Goal: Task Accomplishment & Management: Manage account settings

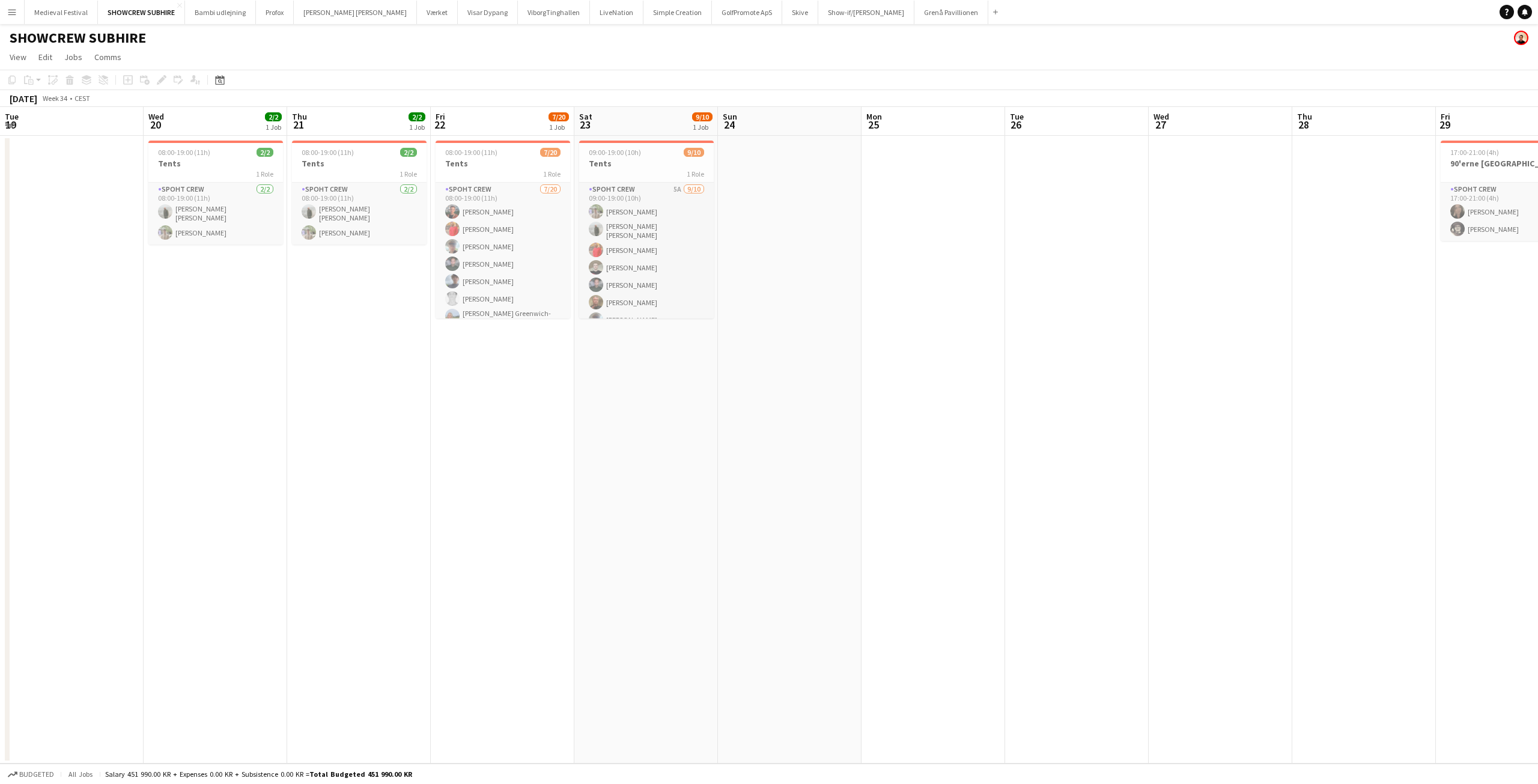
scroll to position [0, 429]
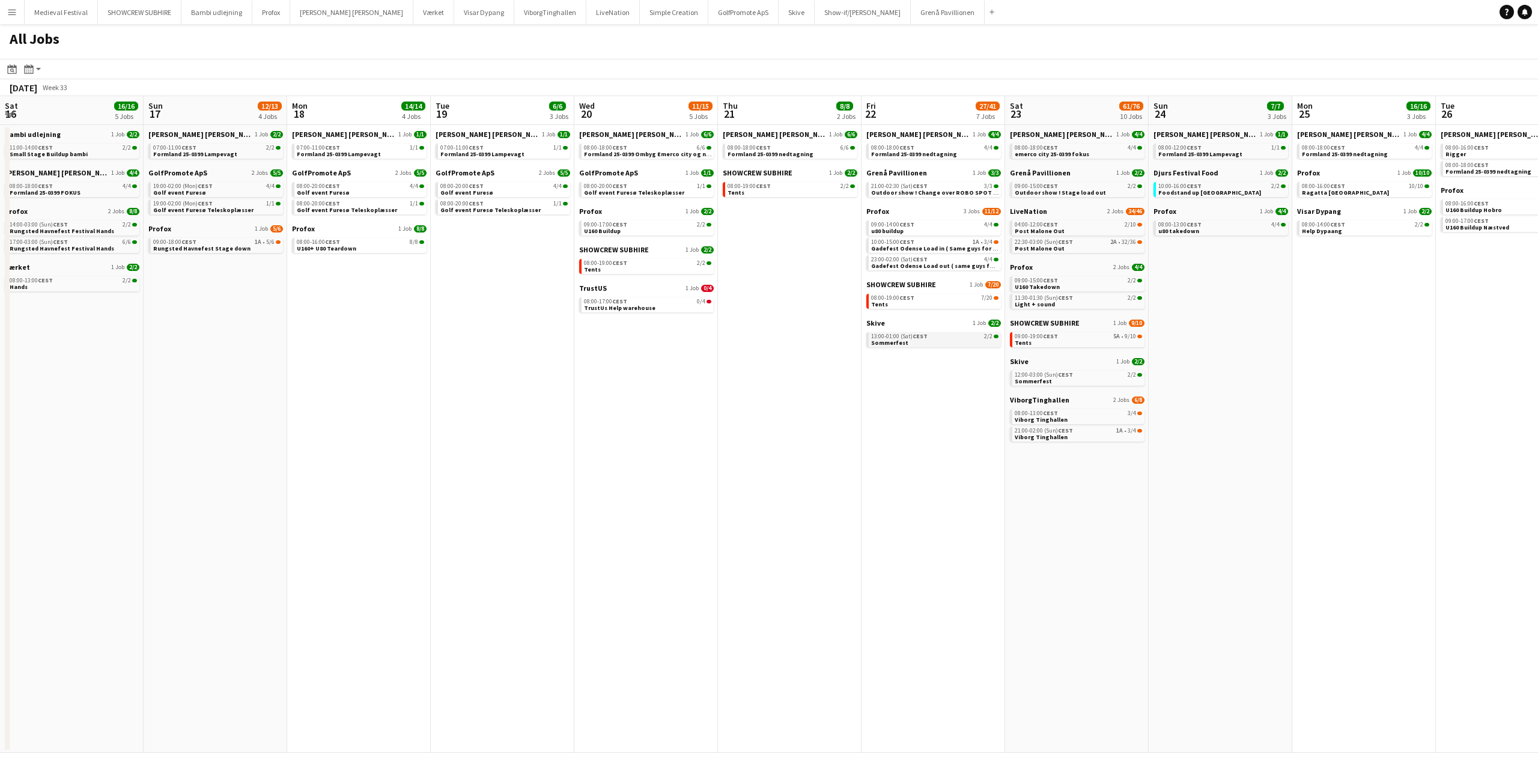
scroll to position [0, 263]
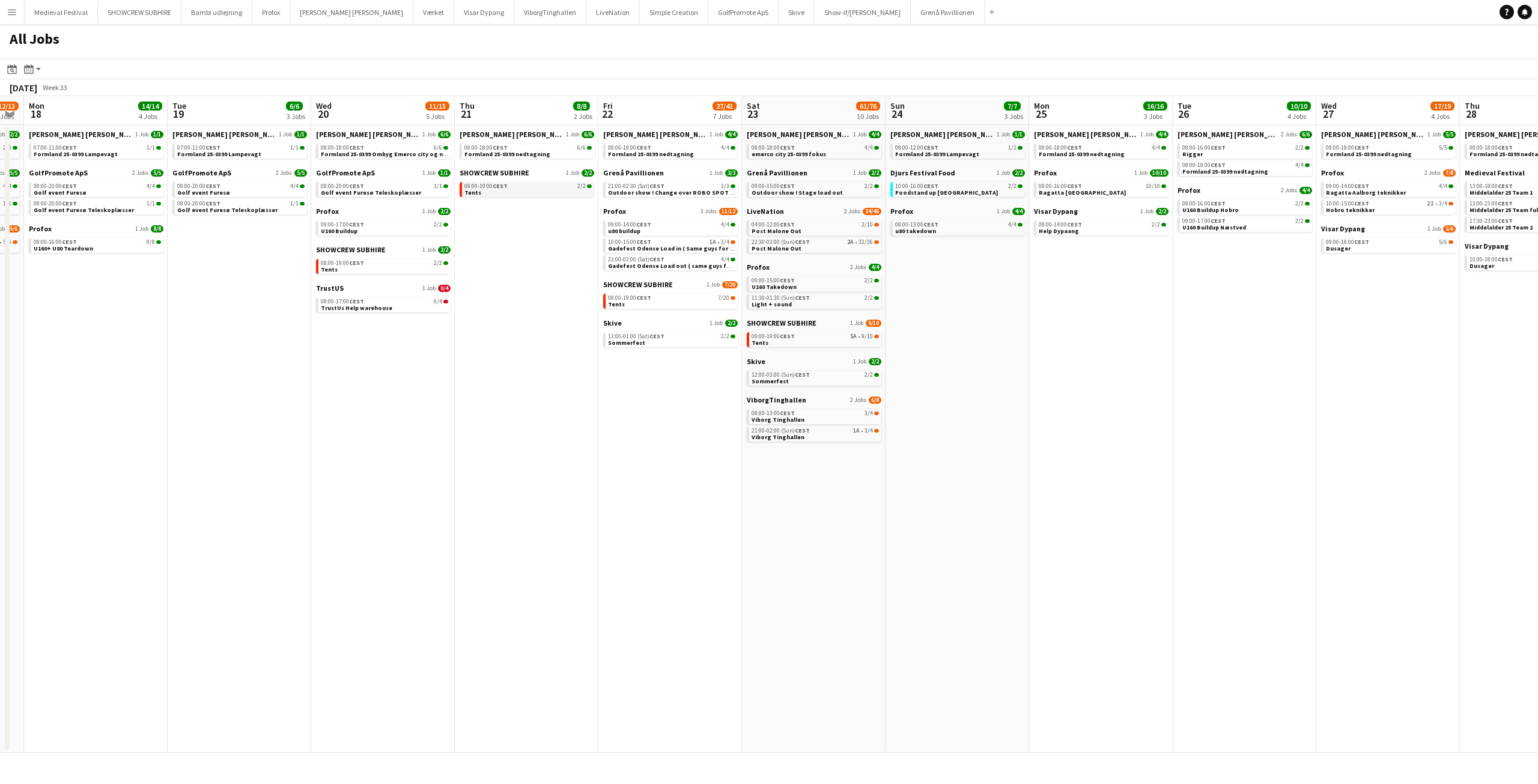
click at [553, 190] on link "08:00-19:00 CEST 2/2 Tents" at bounding box center [528, 189] width 127 height 14
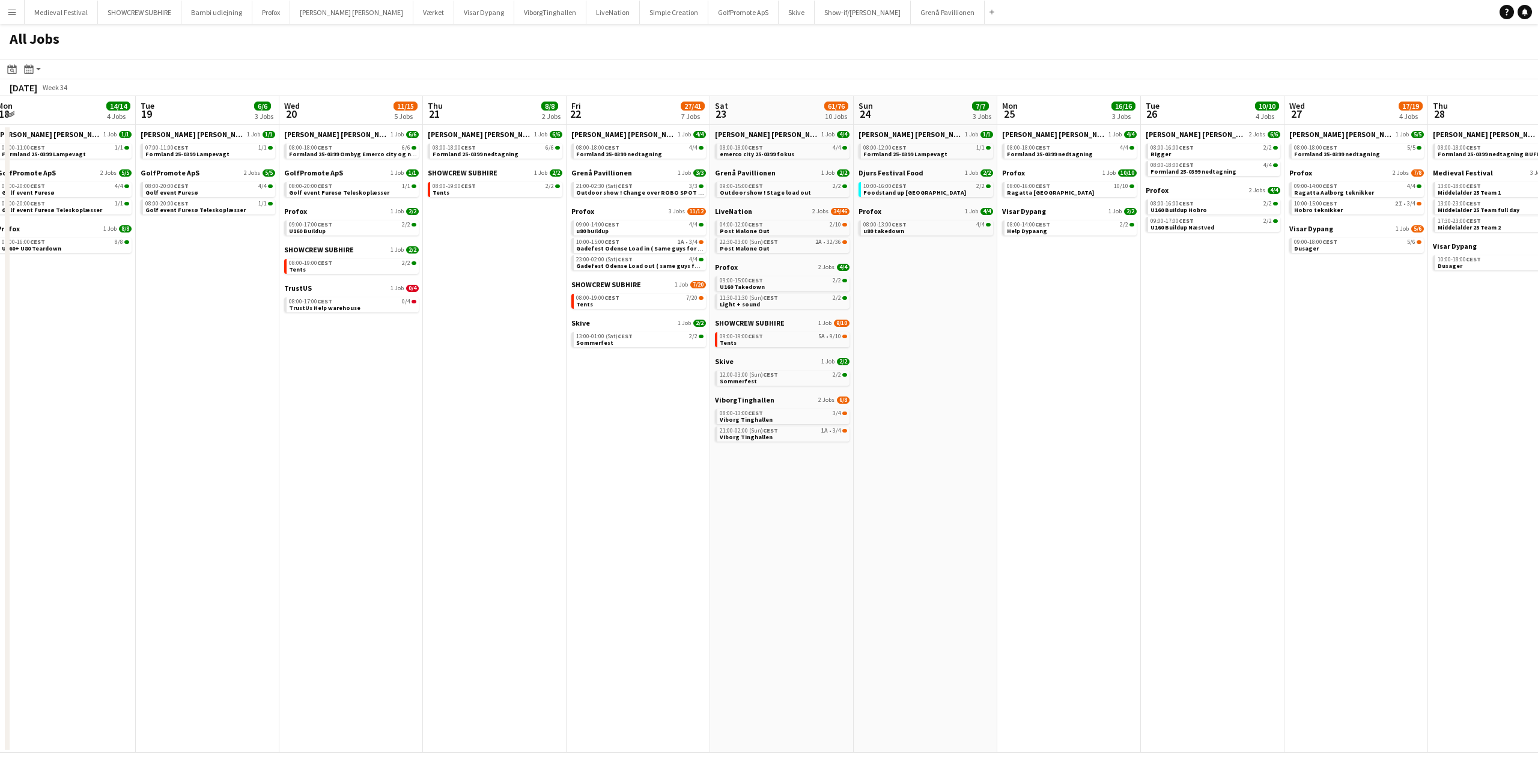
scroll to position [0, 302]
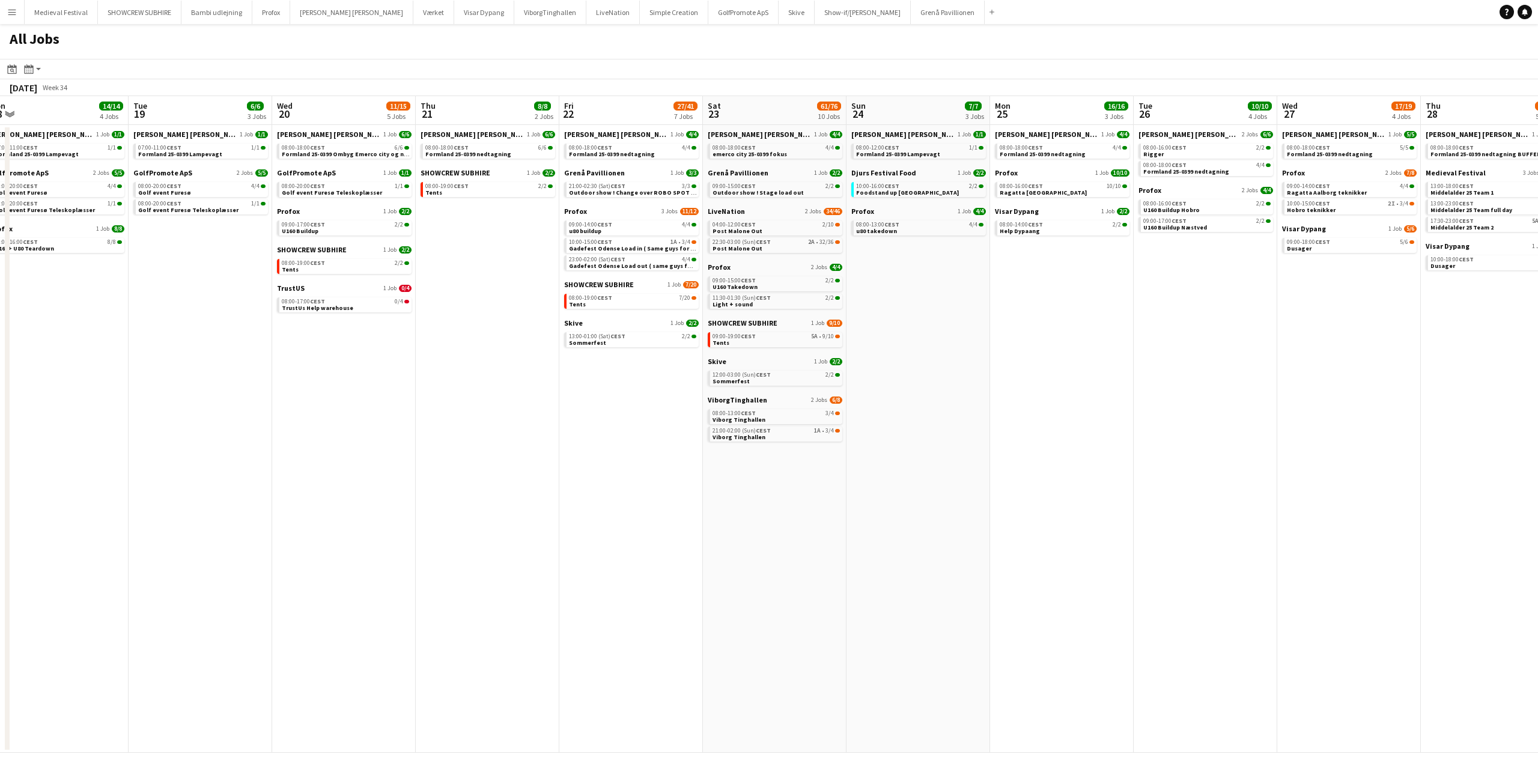
drag, startPoint x: 541, startPoint y: 244, endPoint x: 501, endPoint y: 247, distance: 40.1
click at [501, 247] on app-calendar-viewport "Sat 16 16/16 5 Jobs Sun 17 12/13 4 Jobs Mon 18 14/14 4 Jobs Tue 19 6/6 3 Jobs W…" at bounding box center [769, 424] width 1538 height 657
click at [497, 186] on div "08:00-19:00 CEST 2/2" at bounding box center [489, 186] width 127 height 6
click at [1056, 331] on app-date-cell "[PERSON_NAME] [PERSON_NAME] 1 Job [DATE] 08:00-18:00 CEST 4/4 Formland 25-0399 …" at bounding box center [1062, 438] width 144 height 628
click at [127, 407] on app-date-cell "Danny Black Luna 1 Job 1/1 07:00-11:00 CEST 1/1 Formland 25-0399 Lampevagt Golf…" at bounding box center [57, 438] width 144 height 628
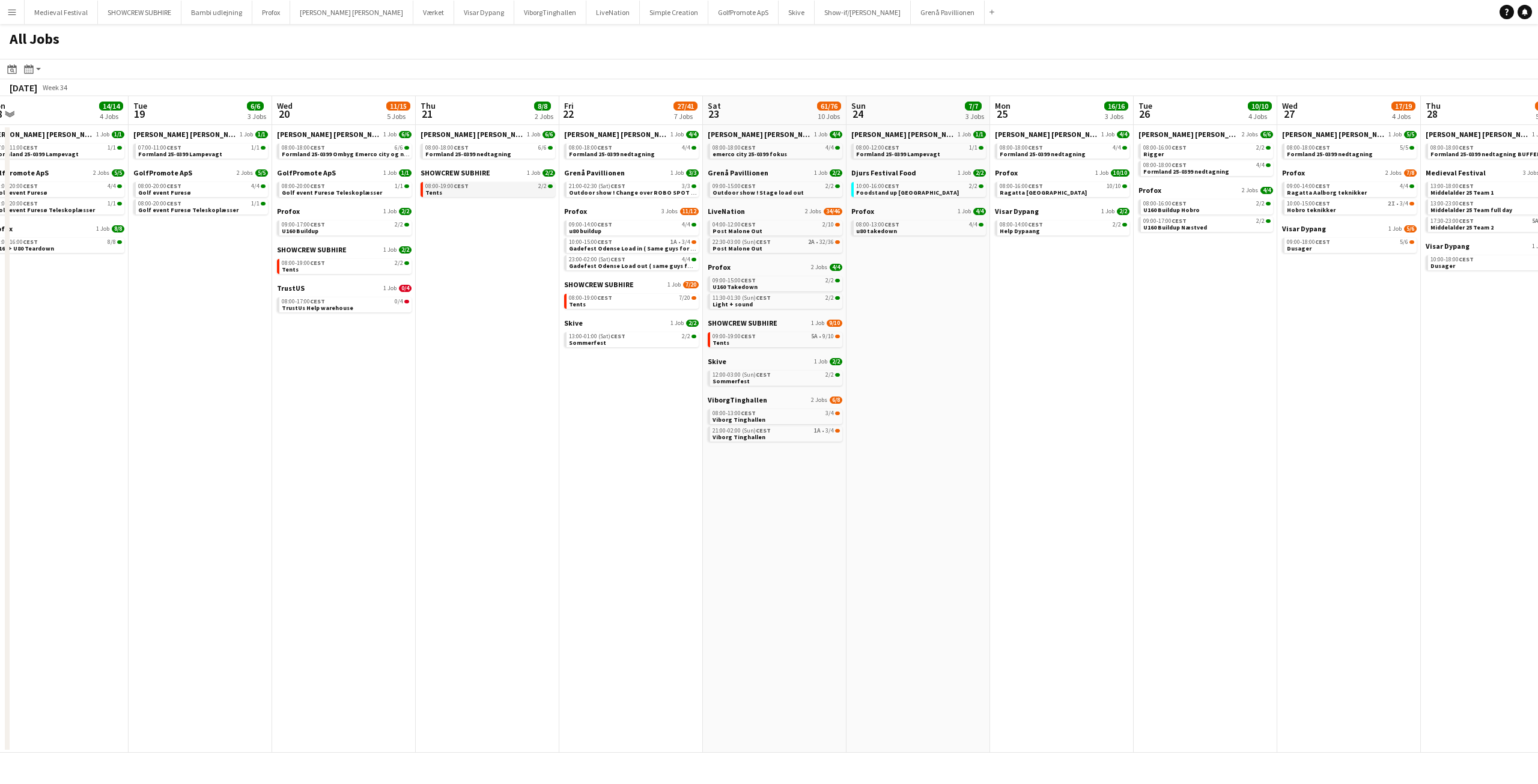
click at [470, 189] on link "08:00-19:00 CEST 2/2 Tents" at bounding box center [489, 189] width 127 height 14
click at [619, 287] on span "SHOWCREW SUBHIRE" at bounding box center [599, 284] width 70 height 9
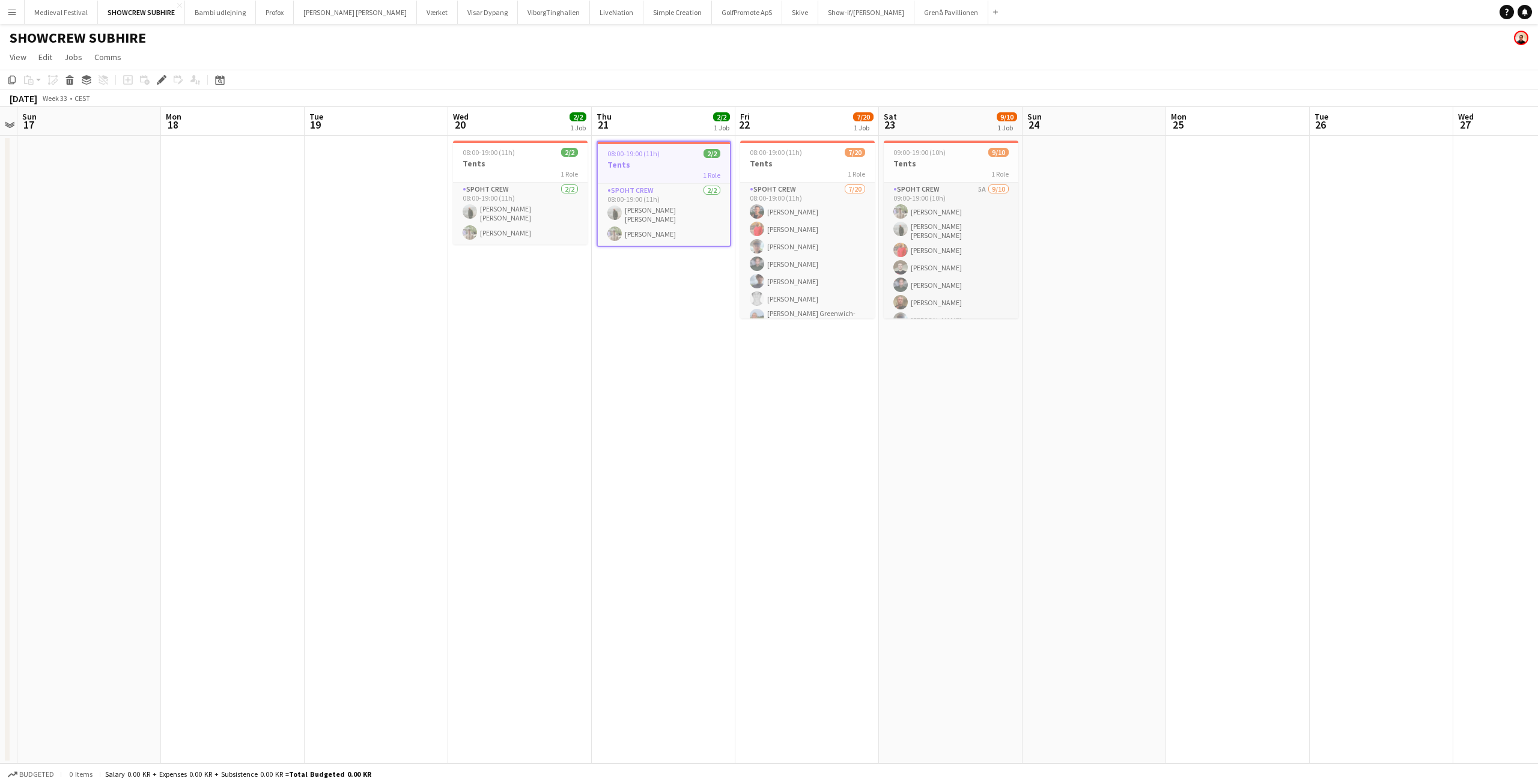
scroll to position [0, 514]
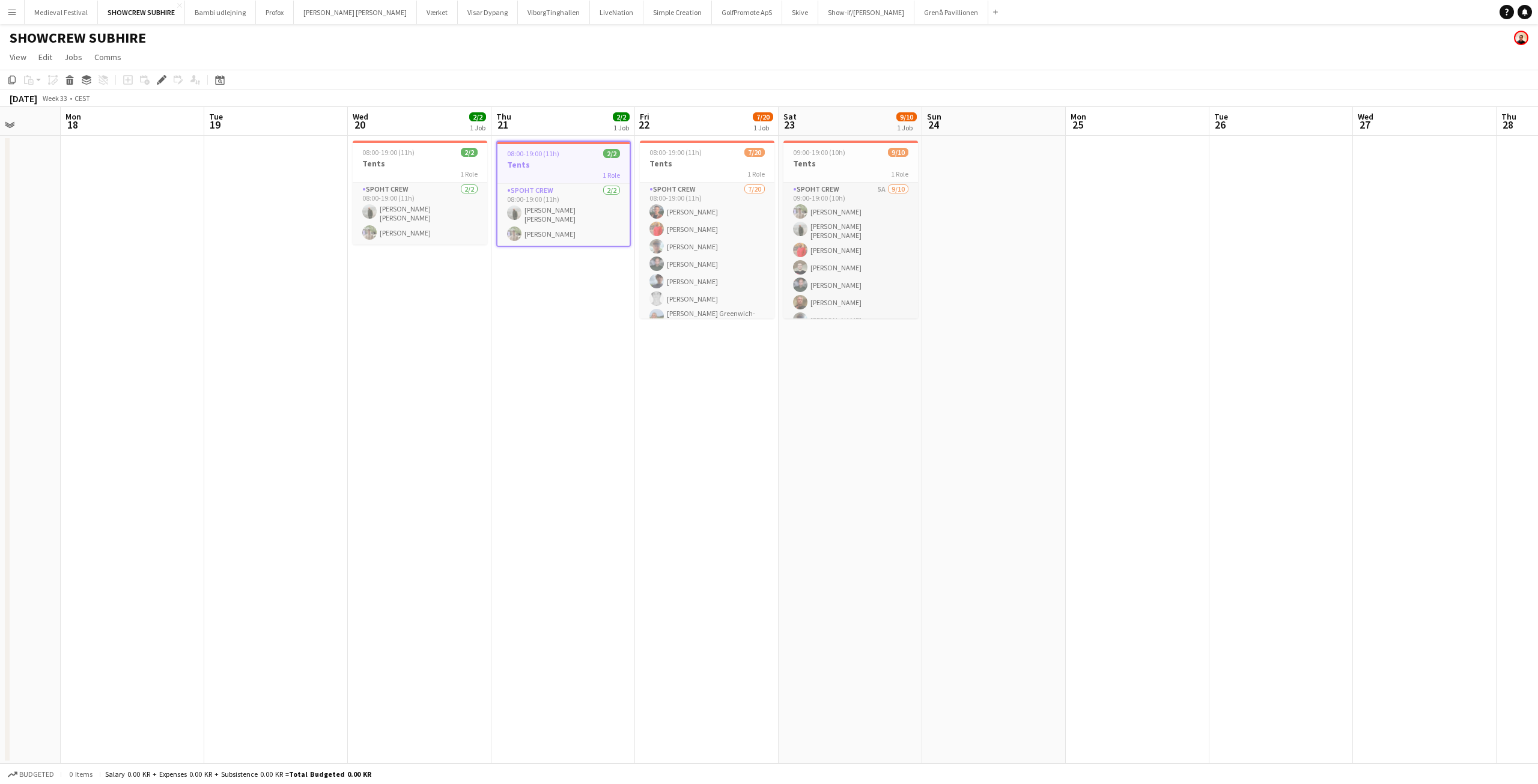
drag, startPoint x: 654, startPoint y: 360, endPoint x: 634, endPoint y: 361, distance: 20.0
click at [634, 361] on app-calendar-viewport "Thu 14 9/9 1 Job Fri 15 8/9 1 Job Sat 16 Sun 17 Mon 18 Tue 19 Wed 20 2/2 1 Job …" at bounding box center [769, 435] width 1538 height 657
click at [600, 188] on app-card-role "Spoht Crew 2/2 08:00-19:00 (11h) Negru Liviu Mihai Arthur Daval-Markussen" at bounding box center [563, 215] width 132 height 62
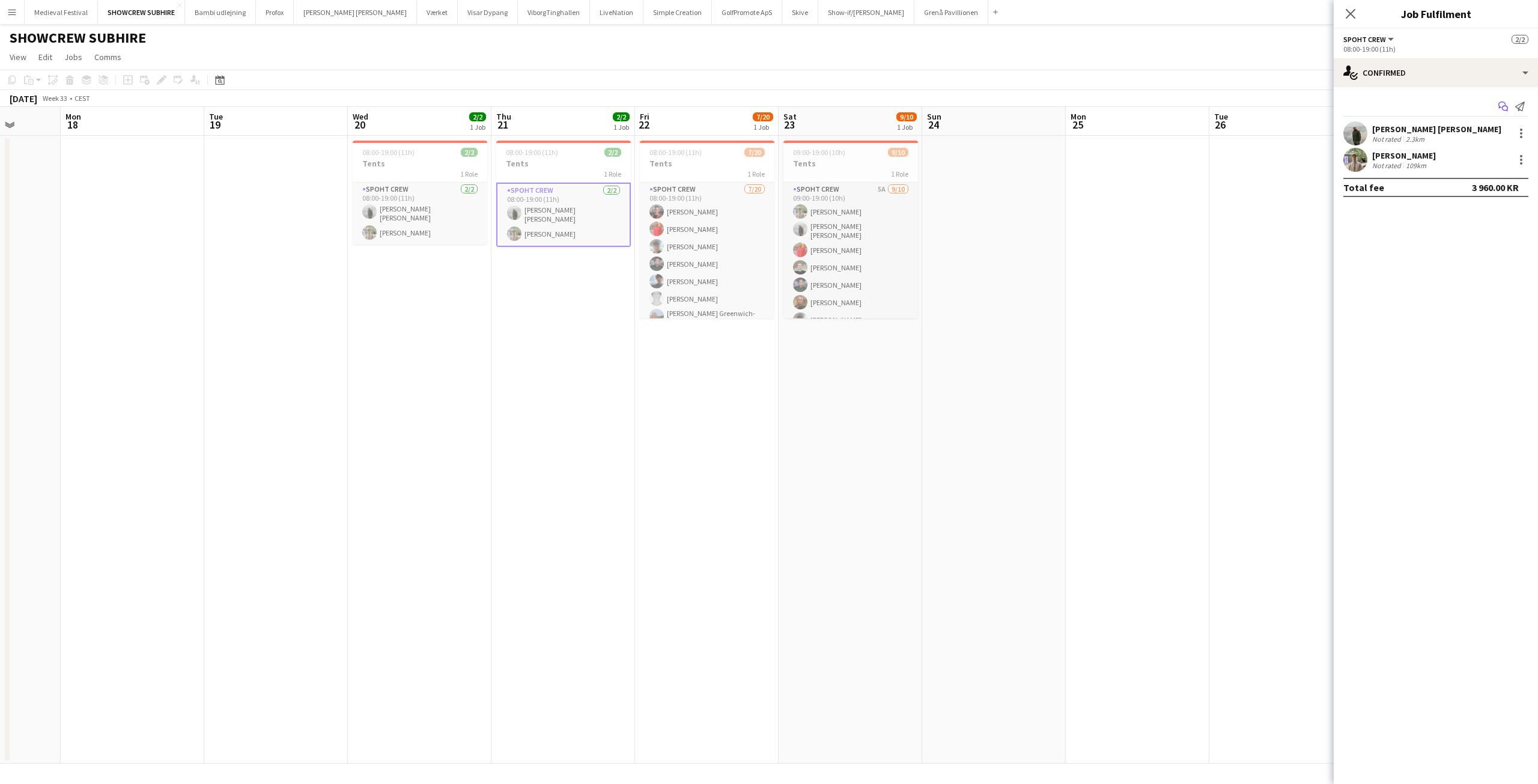
click at [1501, 107] on icon at bounding box center [1502, 104] width 7 height 6
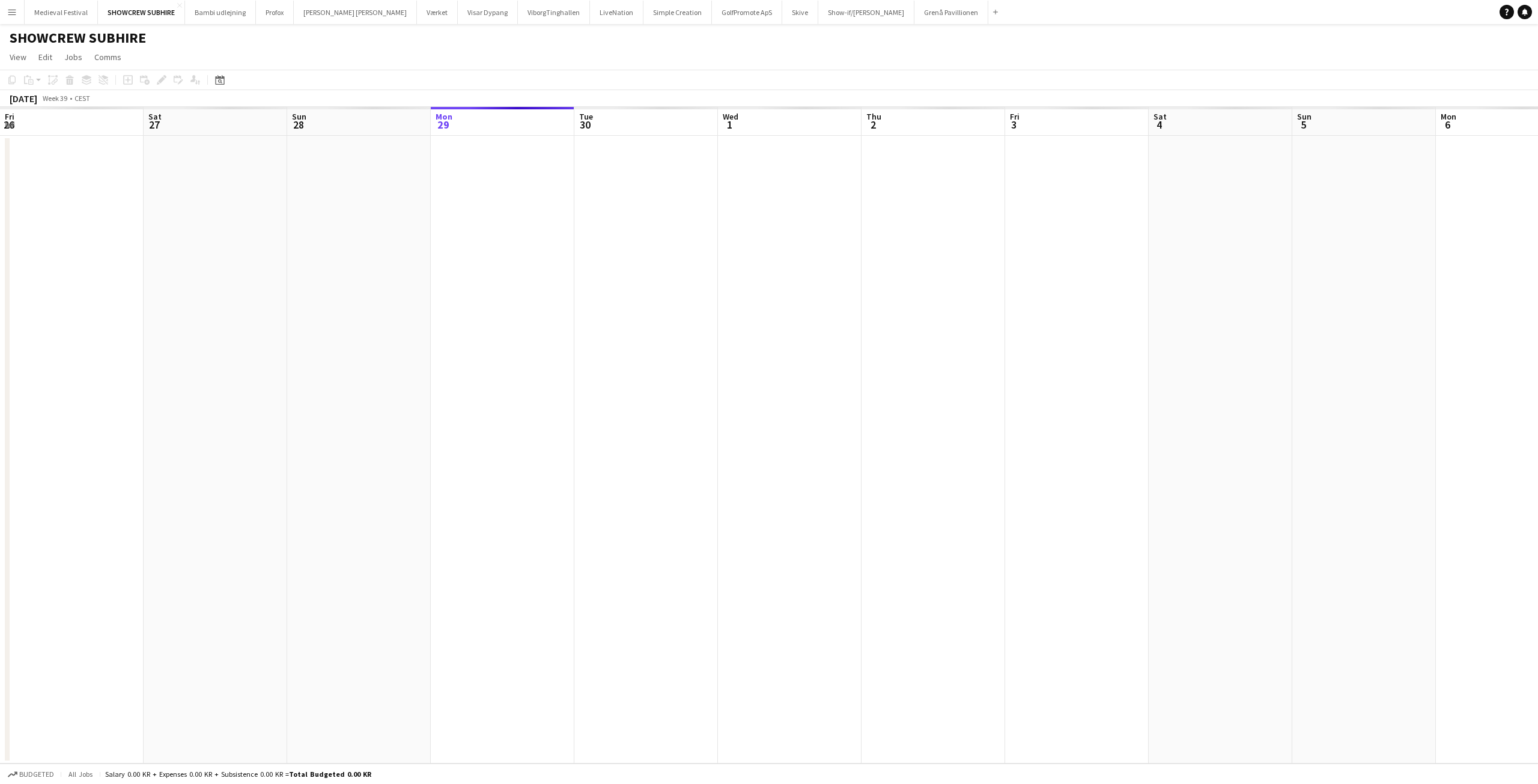
scroll to position [0, 413]
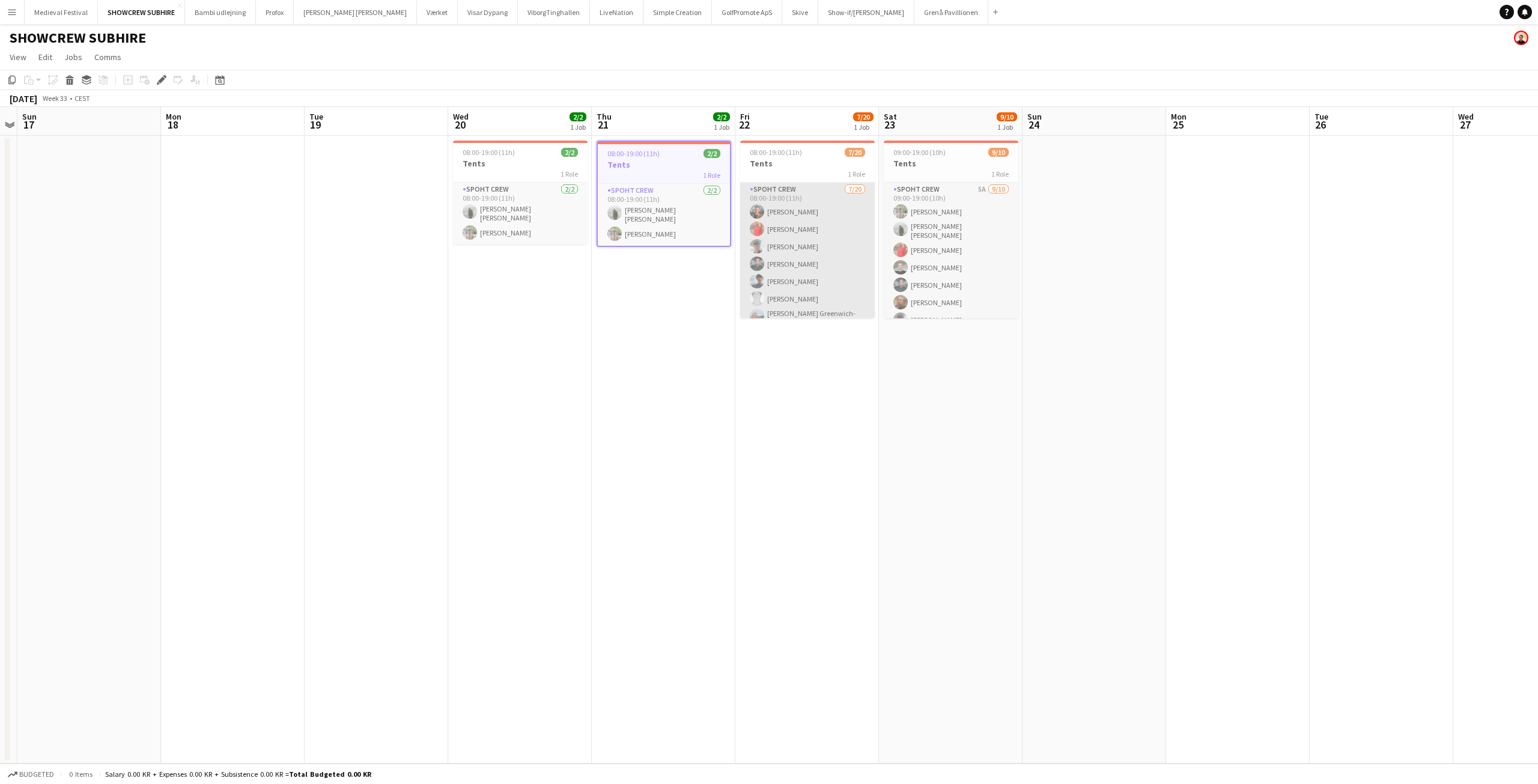
click at [854, 267] on app-card-role "Spoht Crew 7/20 08:00-19:00 (11h) Tomas Esteban Dameson picasso Reza heidari An…" at bounding box center [807, 369] width 135 height 375
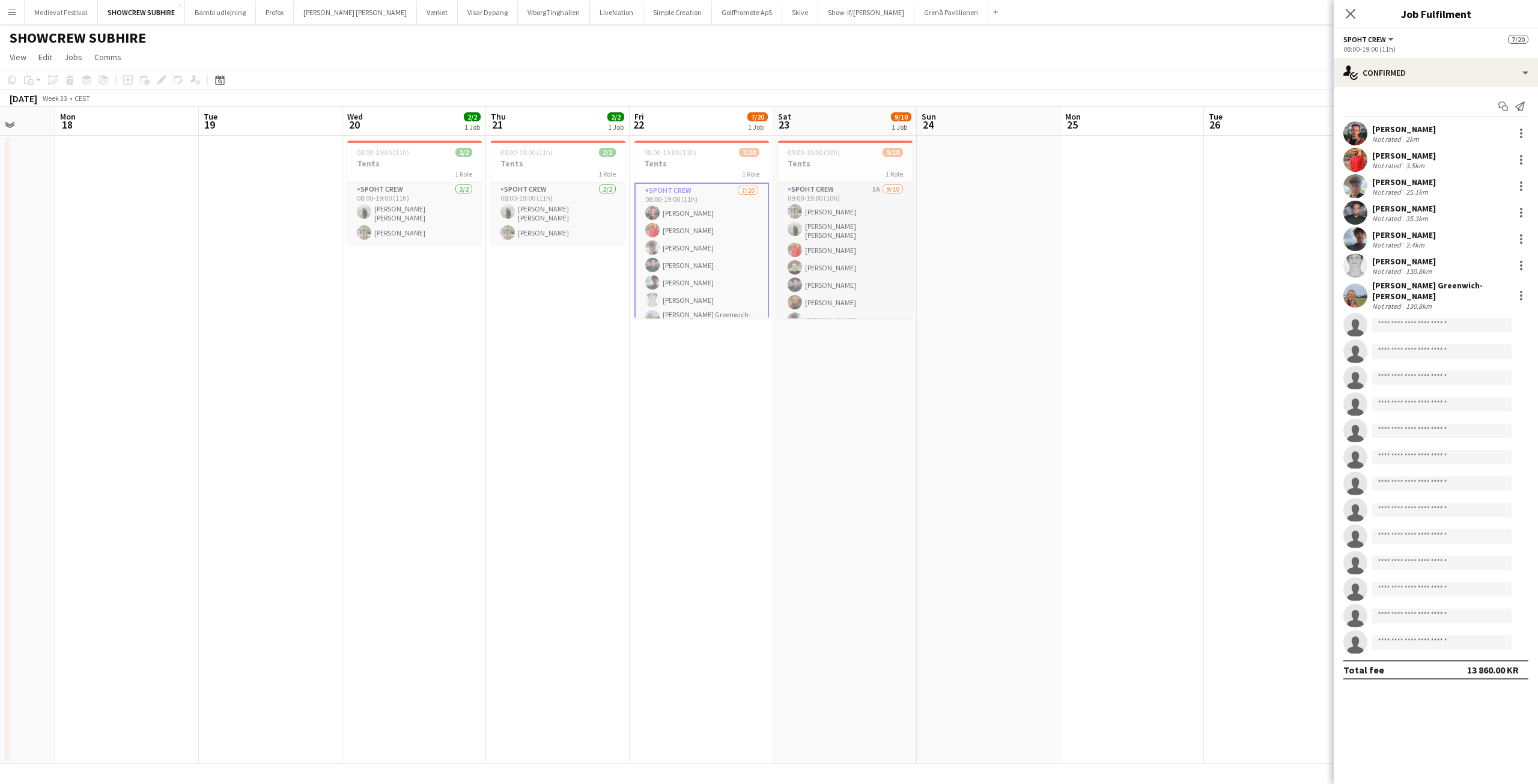
scroll to position [0, 428]
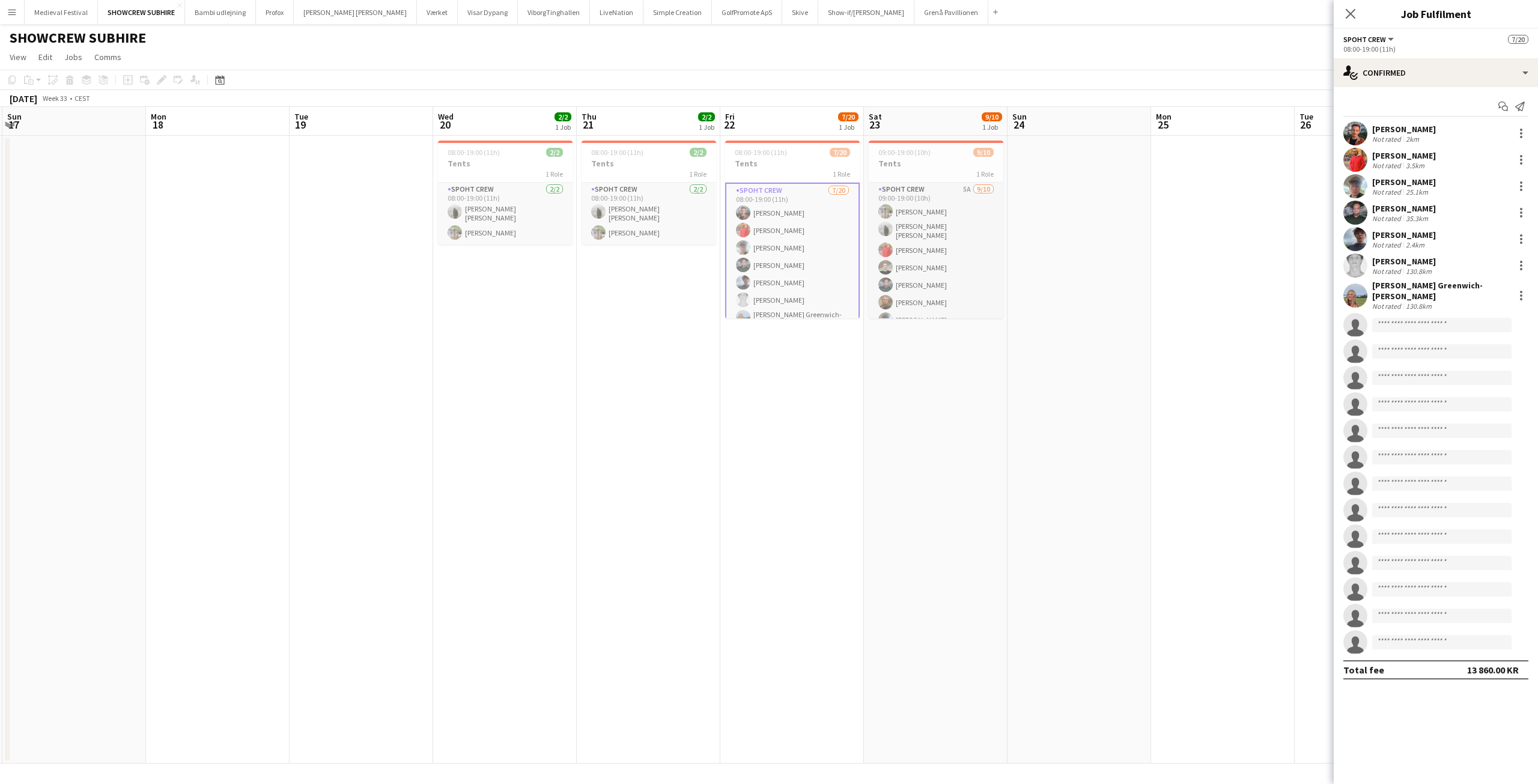
drag, startPoint x: 658, startPoint y: 315, endPoint x: 500, endPoint y: 316, distance: 158.0
click at [500, 316] on app-calendar-viewport "Thu 14 9/9 1 Job Fri 15 8/9 1 Job Sat 16 Sun 17 Mon 18 Tue 19 Wed 20 2/2 1 Job …" at bounding box center [769, 435] width 1538 height 657
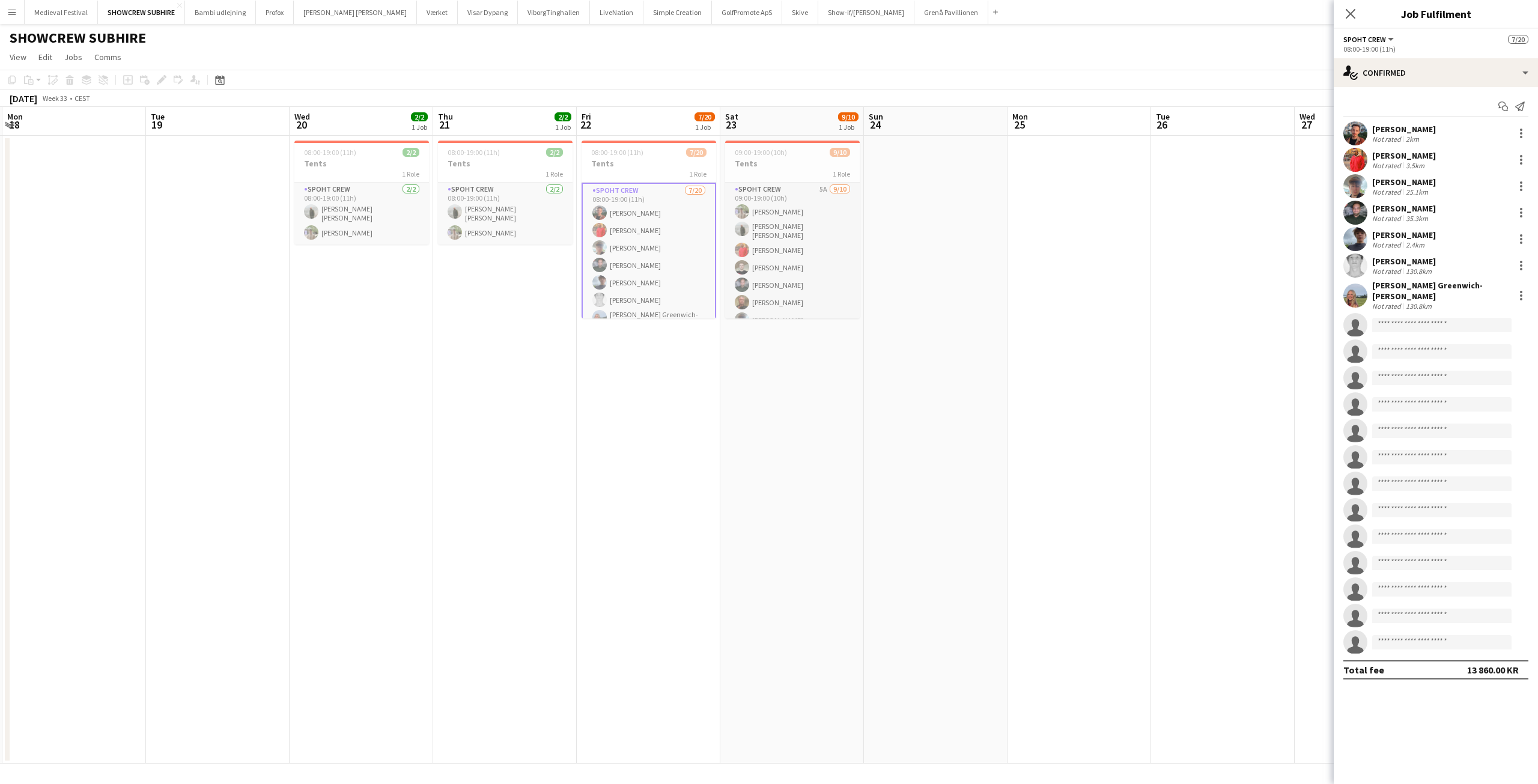
click at [662, 267] on app-card-role "Spoht Crew 7/20 08:00-19:00 (11h) Tomas Esteban Dameson picasso Reza heidari An…" at bounding box center [649, 371] width 135 height 378
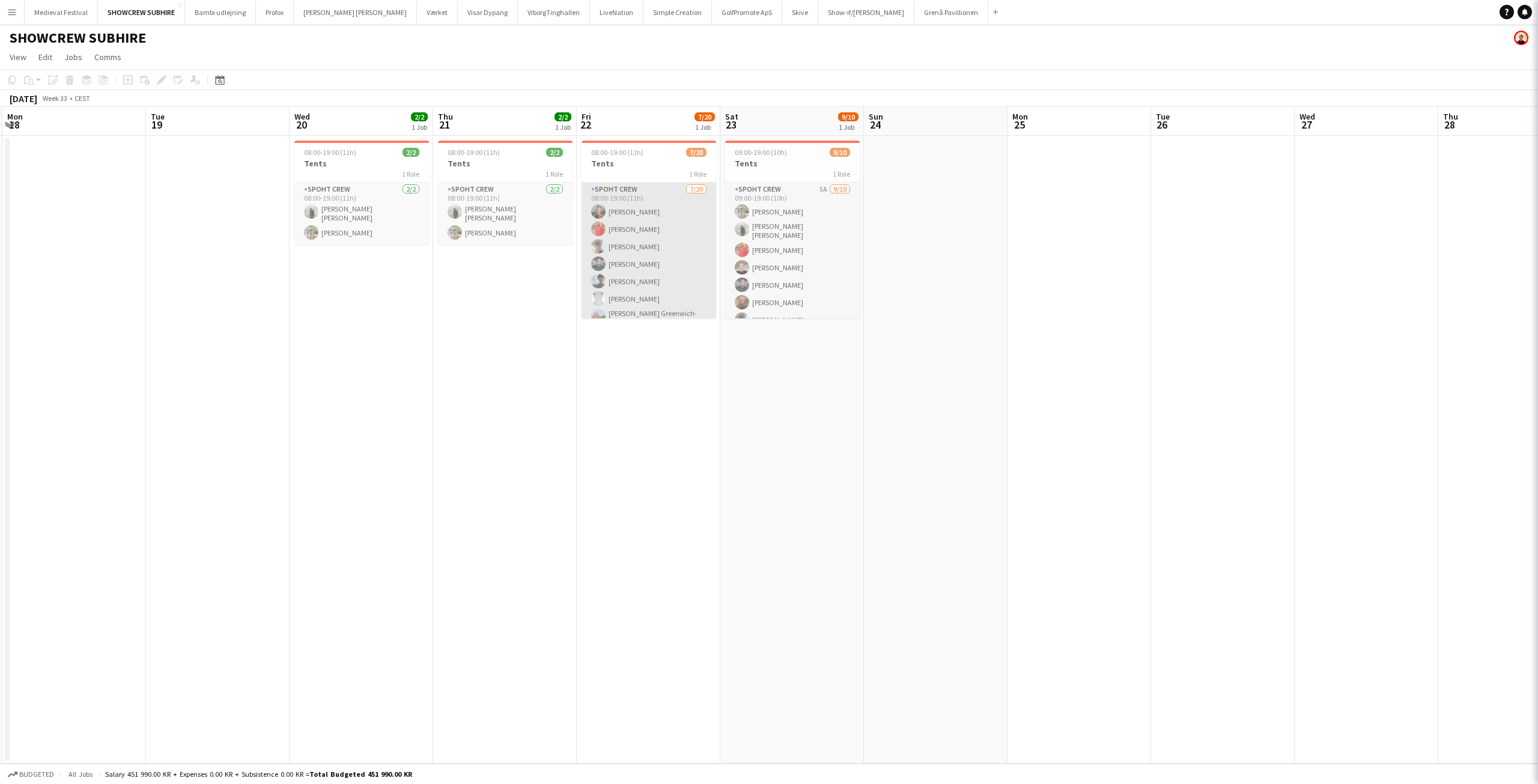
click at [663, 267] on app-card-role "Spoht Crew 7/20 08:00-19:00 (11h) Tomas Esteban Dameson picasso Reza heidari An…" at bounding box center [649, 369] width 135 height 375
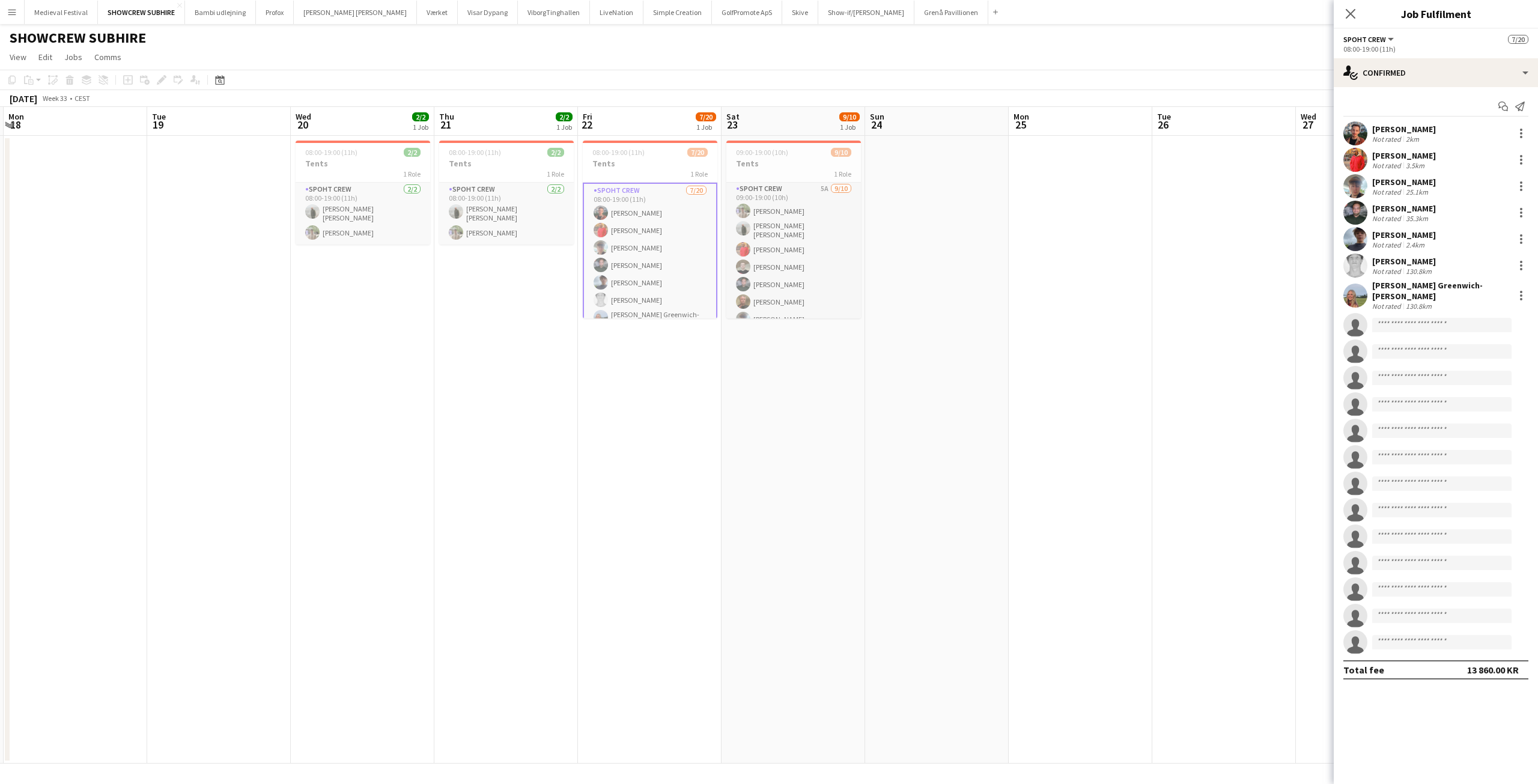
scroll to position [0, 0]
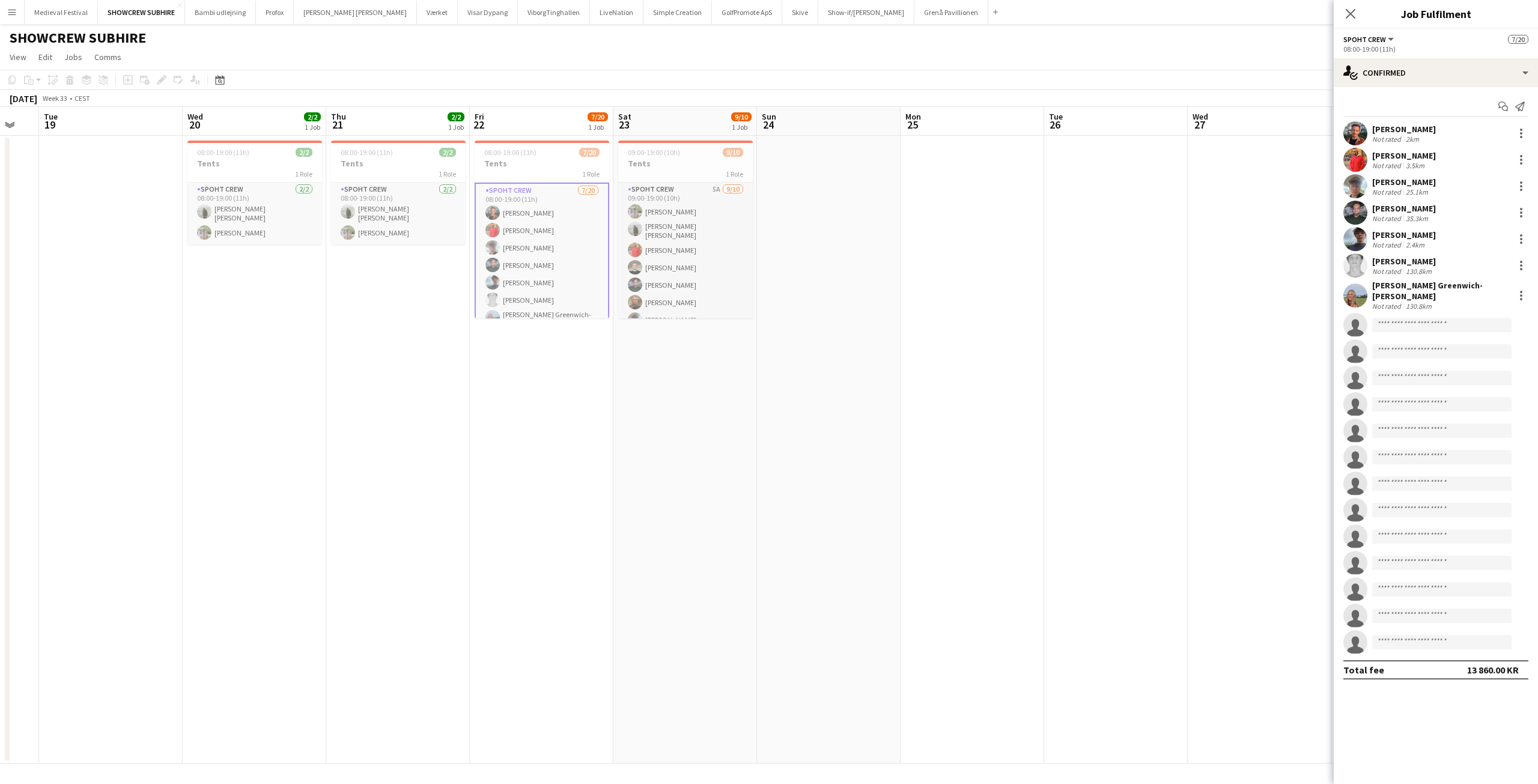
drag, startPoint x: 1032, startPoint y: 282, endPoint x: 342, endPoint y: 272, distance: 690.1
click at [343, 272] on app-calendar-viewport "Sat 16 Sun 17 Mon 18 Tue 19 Wed 20 2/2 1 Job Thu 21 2/2 1 Job Fri 22 7/20 1 Job…" at bounding box center [769, 435] width 1538 height 657
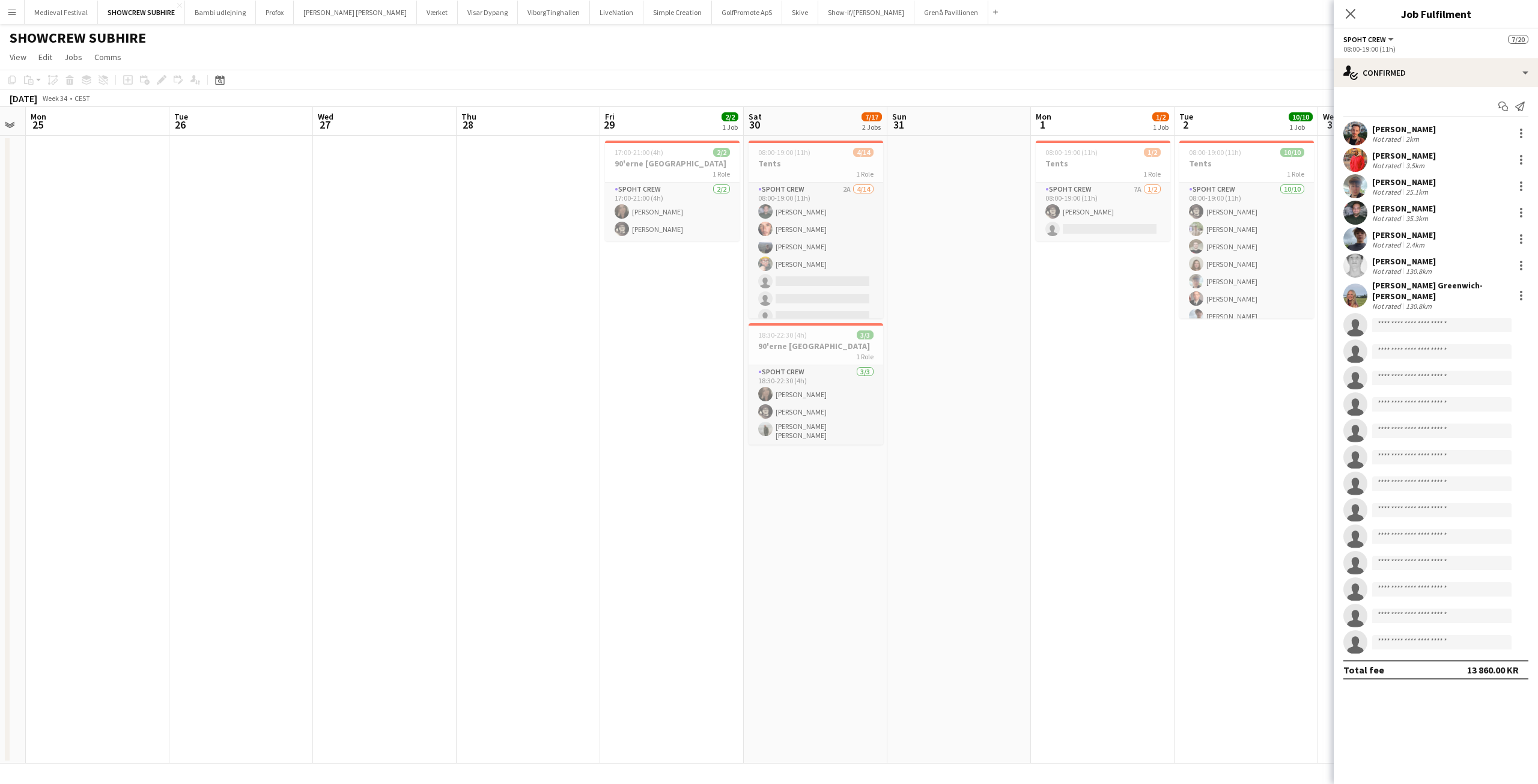
drag, startPoint x: 777, startPoint y: 283, endPoint x: 483, endPoint y: 289, distance: 294.1
click at [483, 289] on app-calendar-viewport "Fri 22 7/20 1 Job Sat 23 9/10 1 Job Sun 24 Mon 25 Tue 26 Wed 27 Thu 28 Fri 29 2…" at bounding box center [769, 435] width 1538 height 657
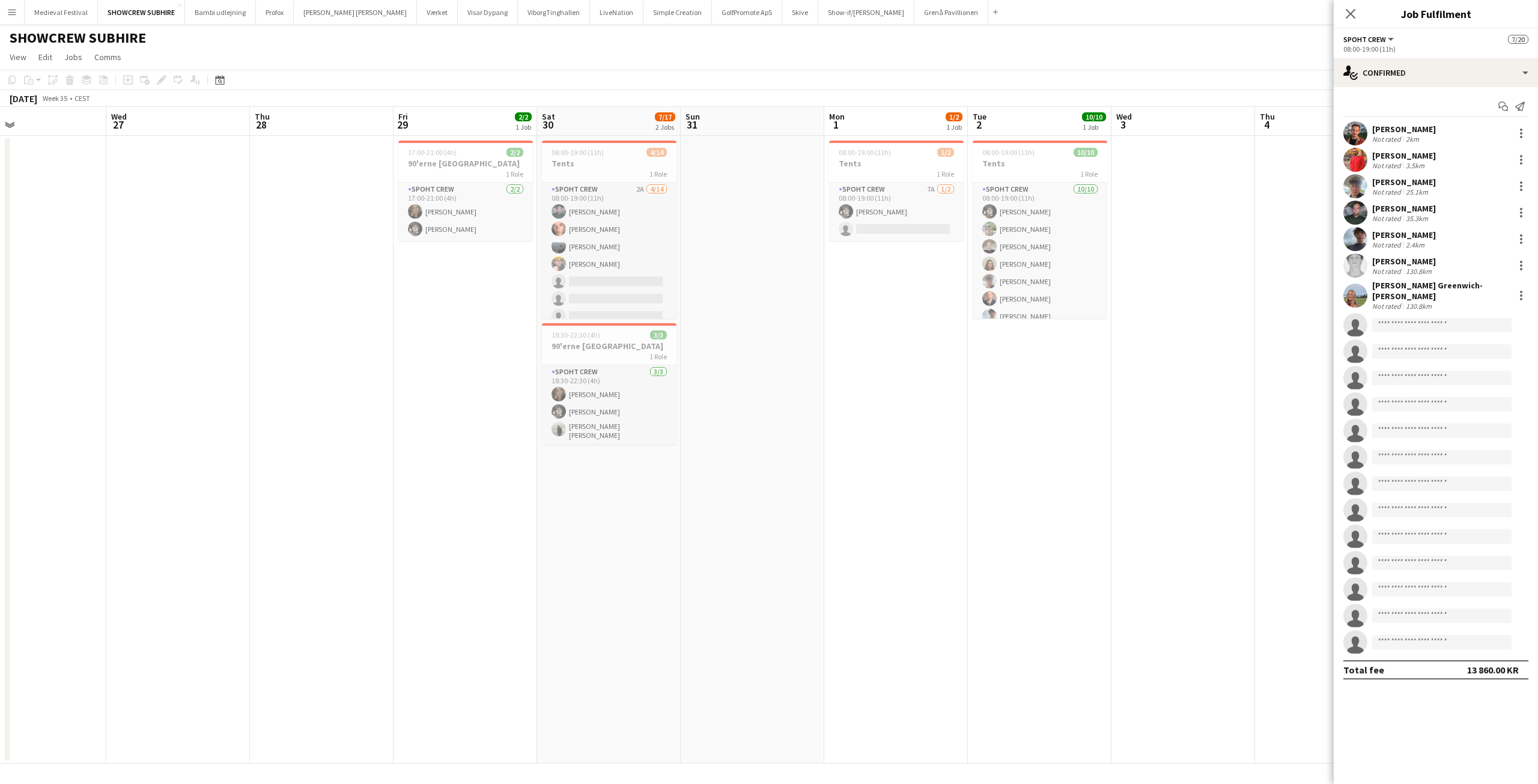
scroll to position [0, 338]
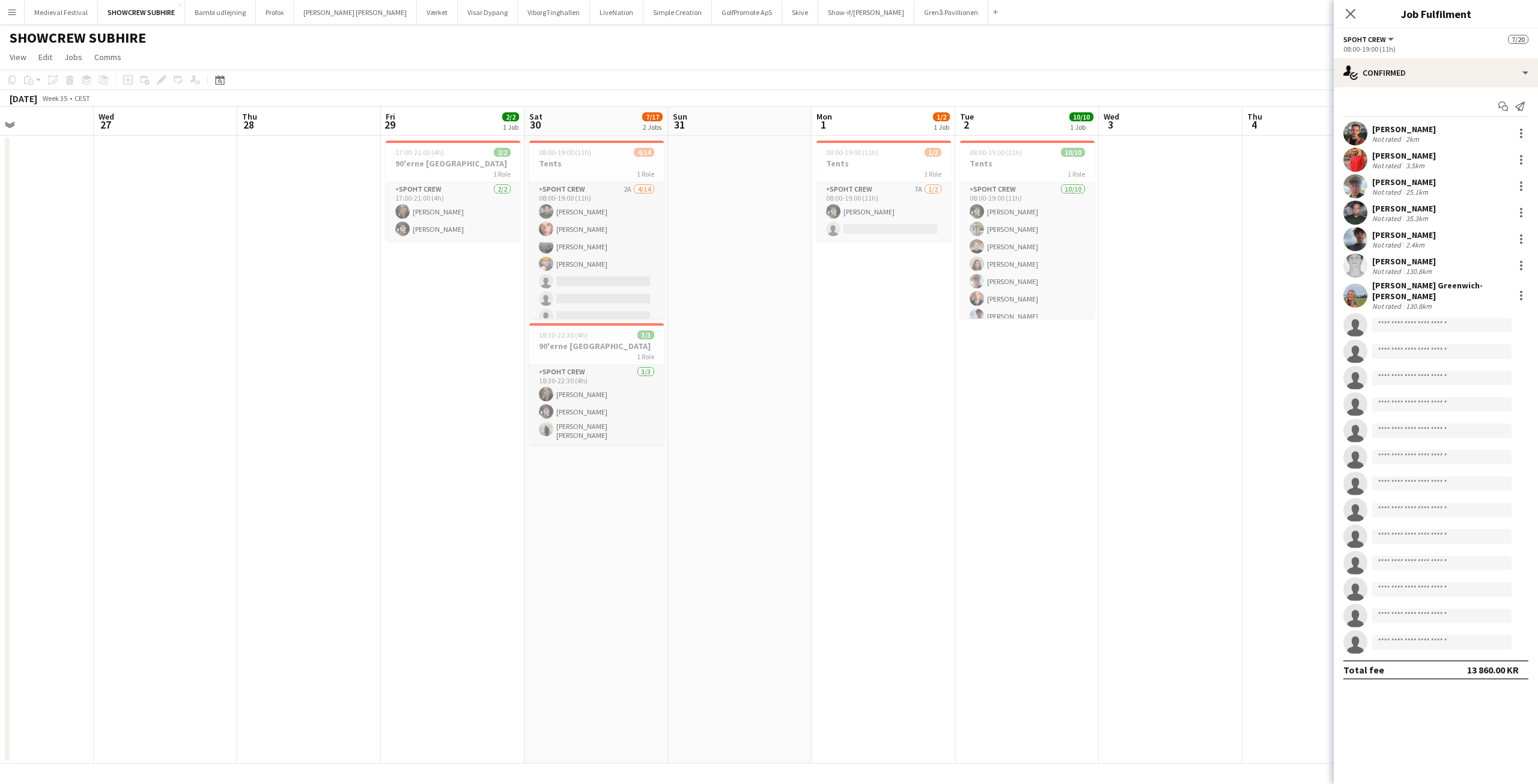
drag, startPoint x: 967, startPoint y: 317, endPoint x: 773, endPoint y: 348, distance: 196.5
click at [773, 350] on app-calendar-viewport "Sun 24 Mon 25 Tue 26 Wed 27 Thu 28 Fri 29 2/2 1 Job Sat 30 7/17 2 Jobs Sun 31 M…" at bounding box center [769, 435] width 1538 height 657
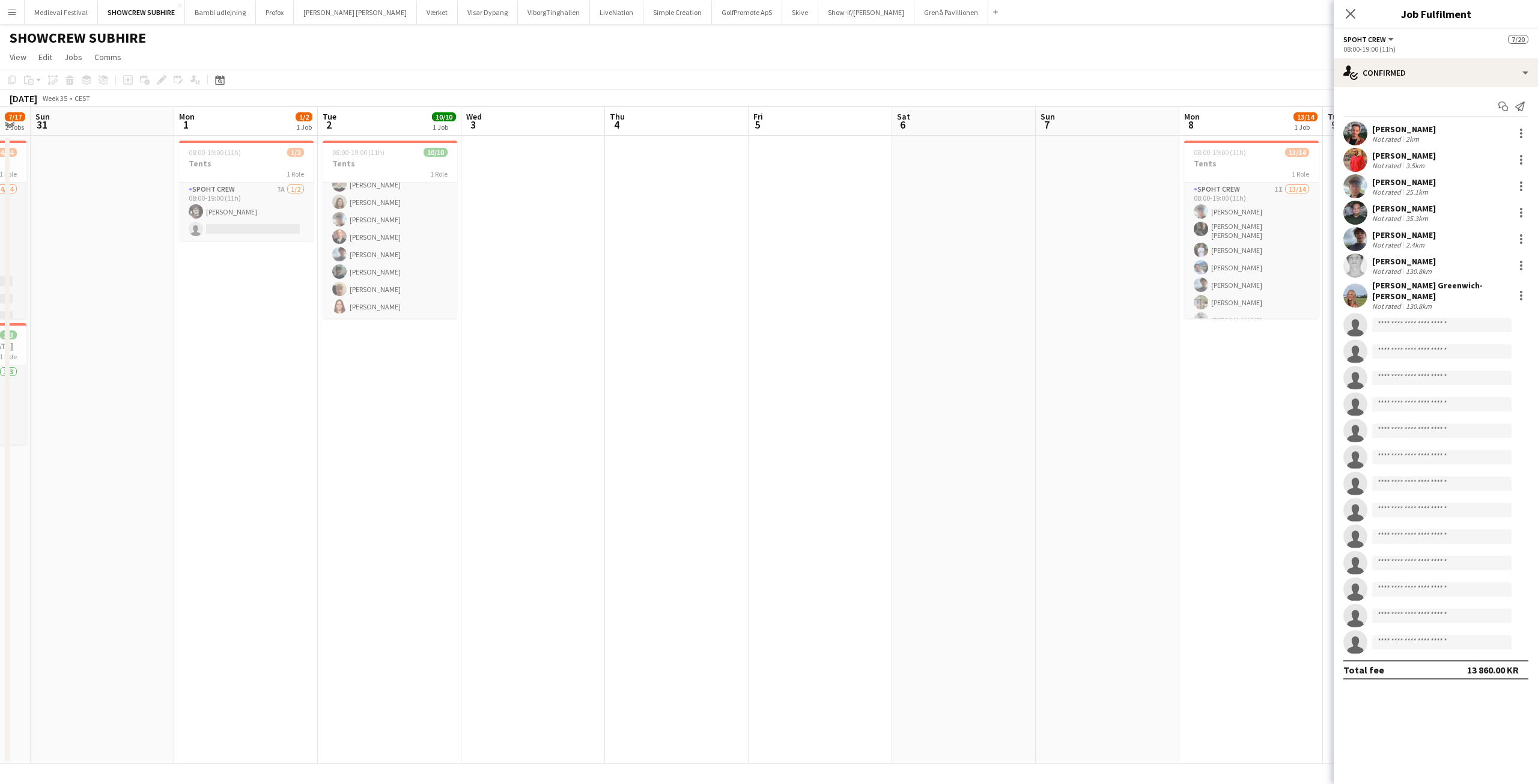
drag, startPoint x: 864, startPoint y: 336, endPoint x: 233, endPoint y: 317, distance: 631.3
click at [227, 317] on app-calendar-viewport "Thu 28 Fri 29 2/2 1 Job Sat 30 7/17 2 Jobs Sun 31 Mon 1 1/2 1 Job Tue 2 10/10 1…" at bounding box center [769, 435] width 1538 height 657
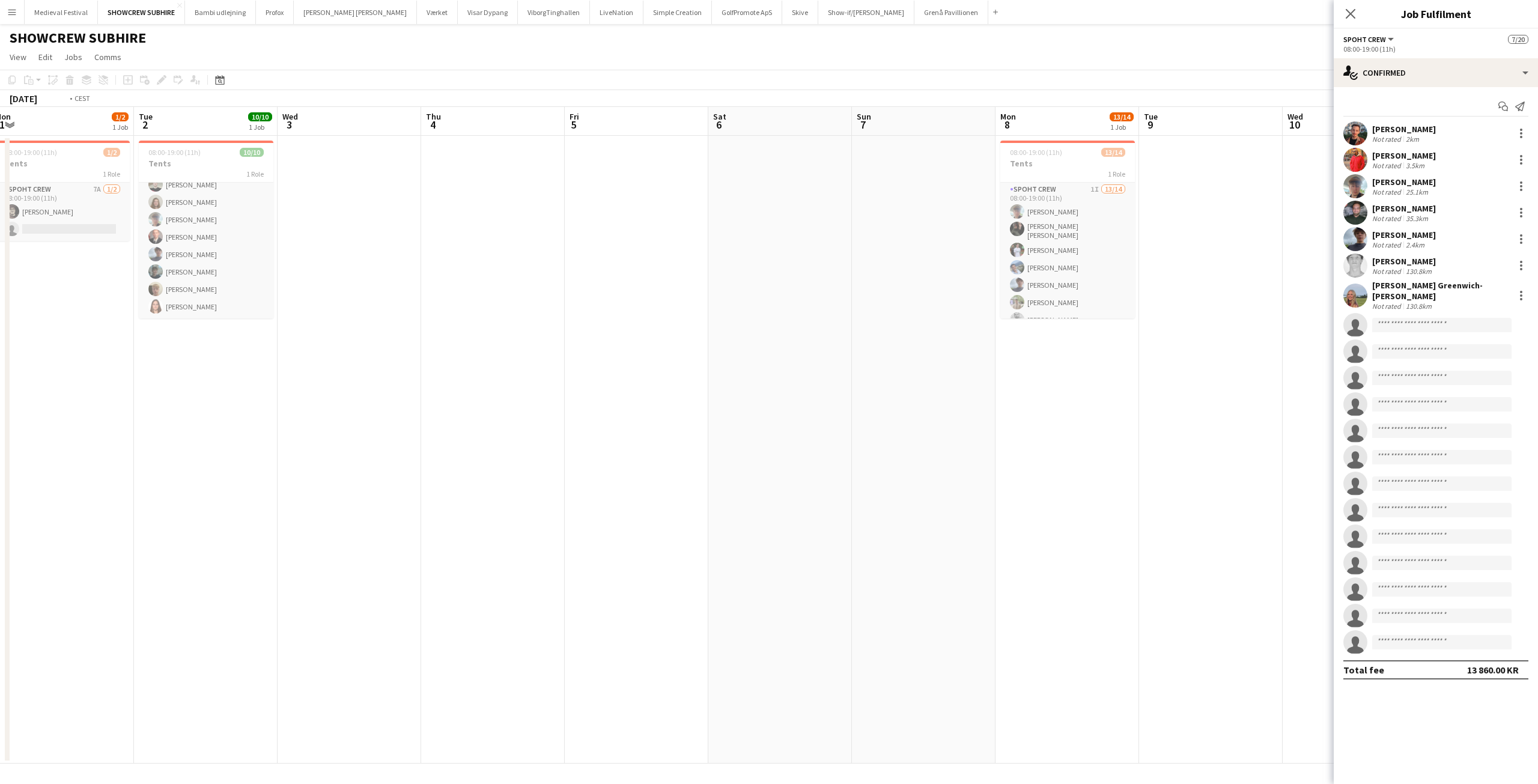
scroll to position [0, 496]
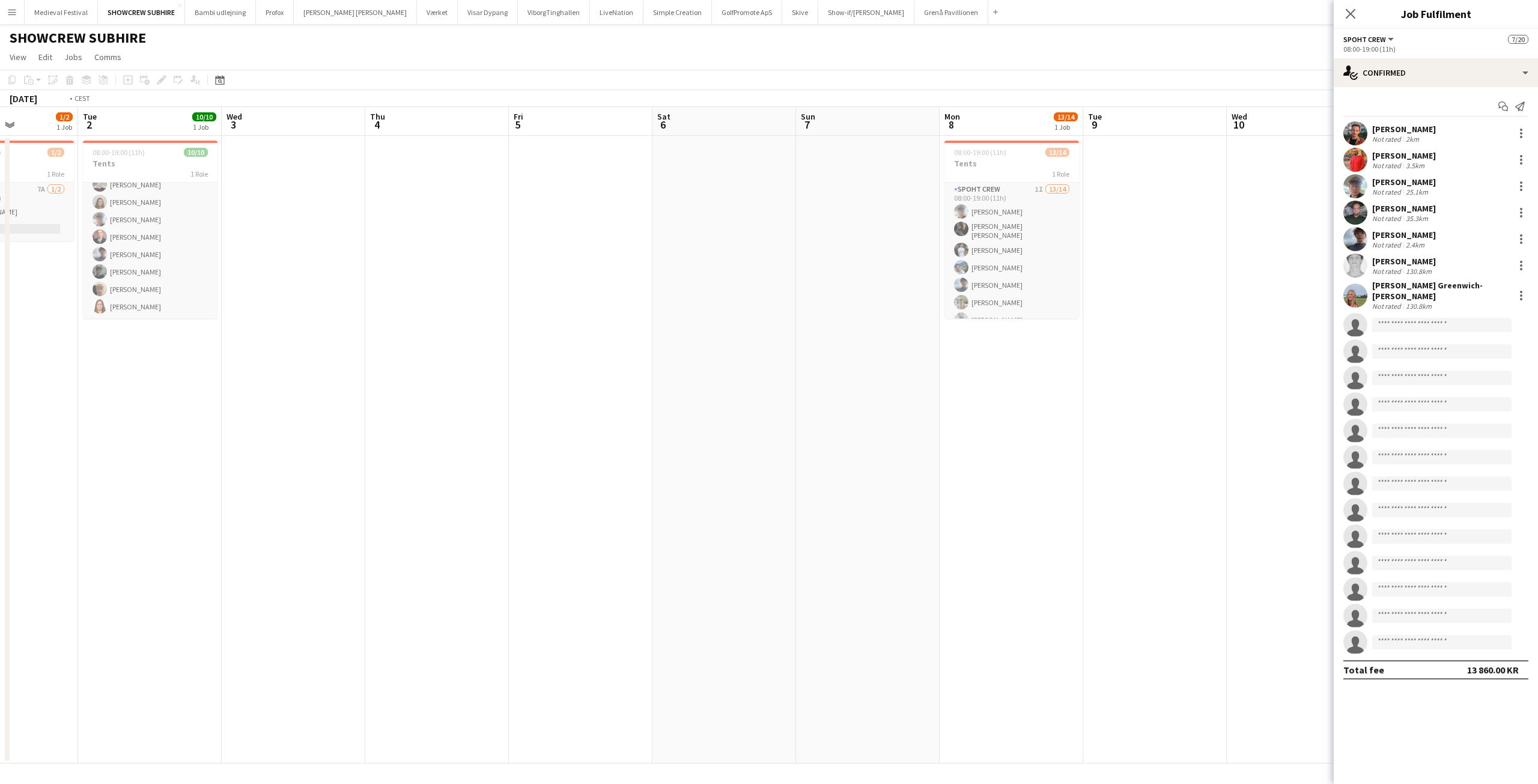
drag, startPoint x: 825, startPoint y: 337, endPoint x: 395, endPoint y: 336, distance: 430.0
click at [393, 337] on app-calendar-viewport "Fri 29 2/2 1 Job Sat 30 7/17 2 Jobs Sun 31 Mon 1 1/2 1 Job Tue 2 10/10 1 Job We…" at bounding box center [769, 435] width 1538 height 657
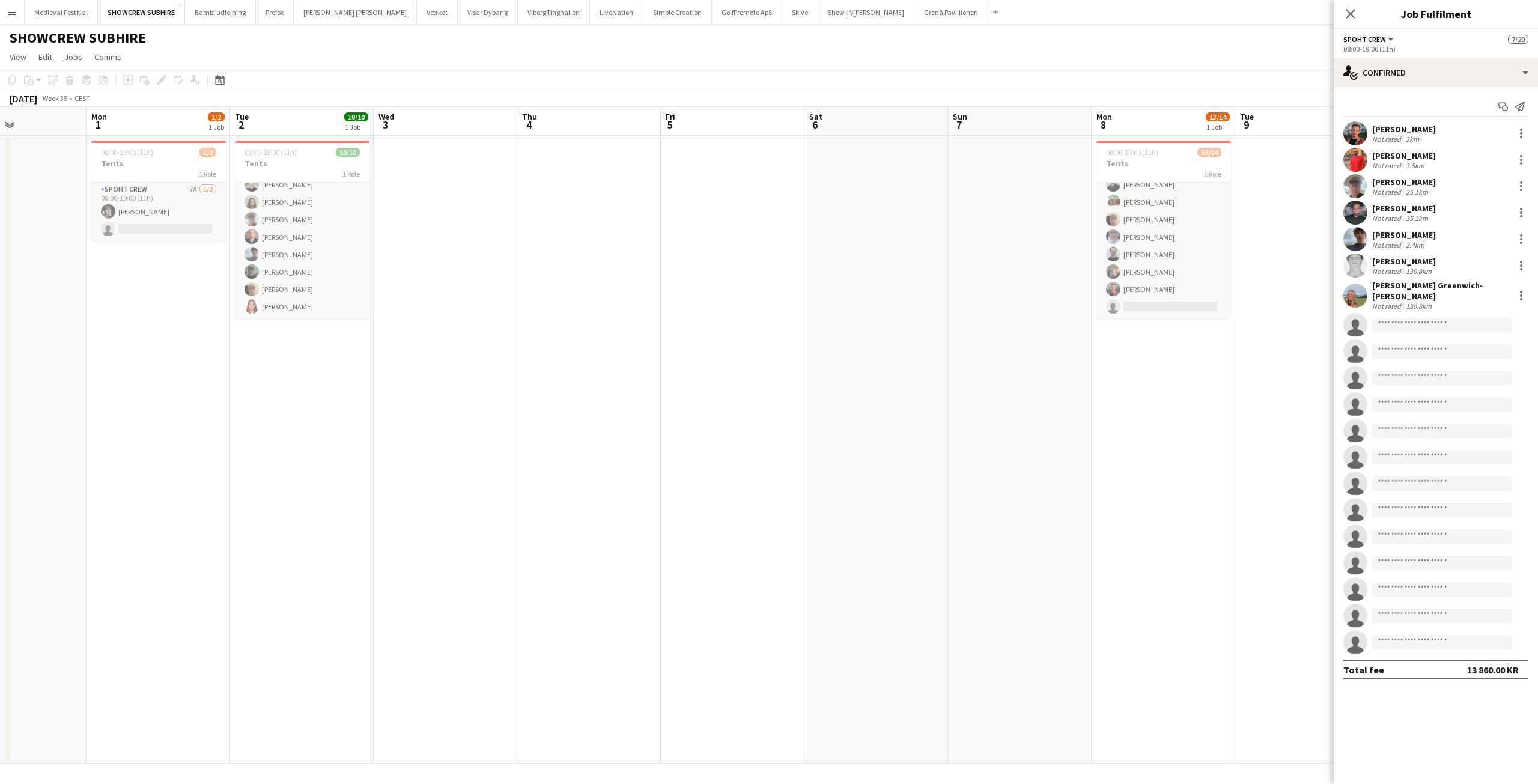
scroll to position [0, 340]
drag, startPoint x: 481, startPoint y: 252, endPoint x: 915, endPoint y: 290, distance: 435.7
click at [915, 290] on app-calendar-viewport "Fri 29 2/2 1 Job Sat 30 7/17 2 Jobs Sun 31 Mon 1 1/2 1 Job Tue 2 10/10 1 Job We…" at bounding box center [769, 435] width 1538 height 657
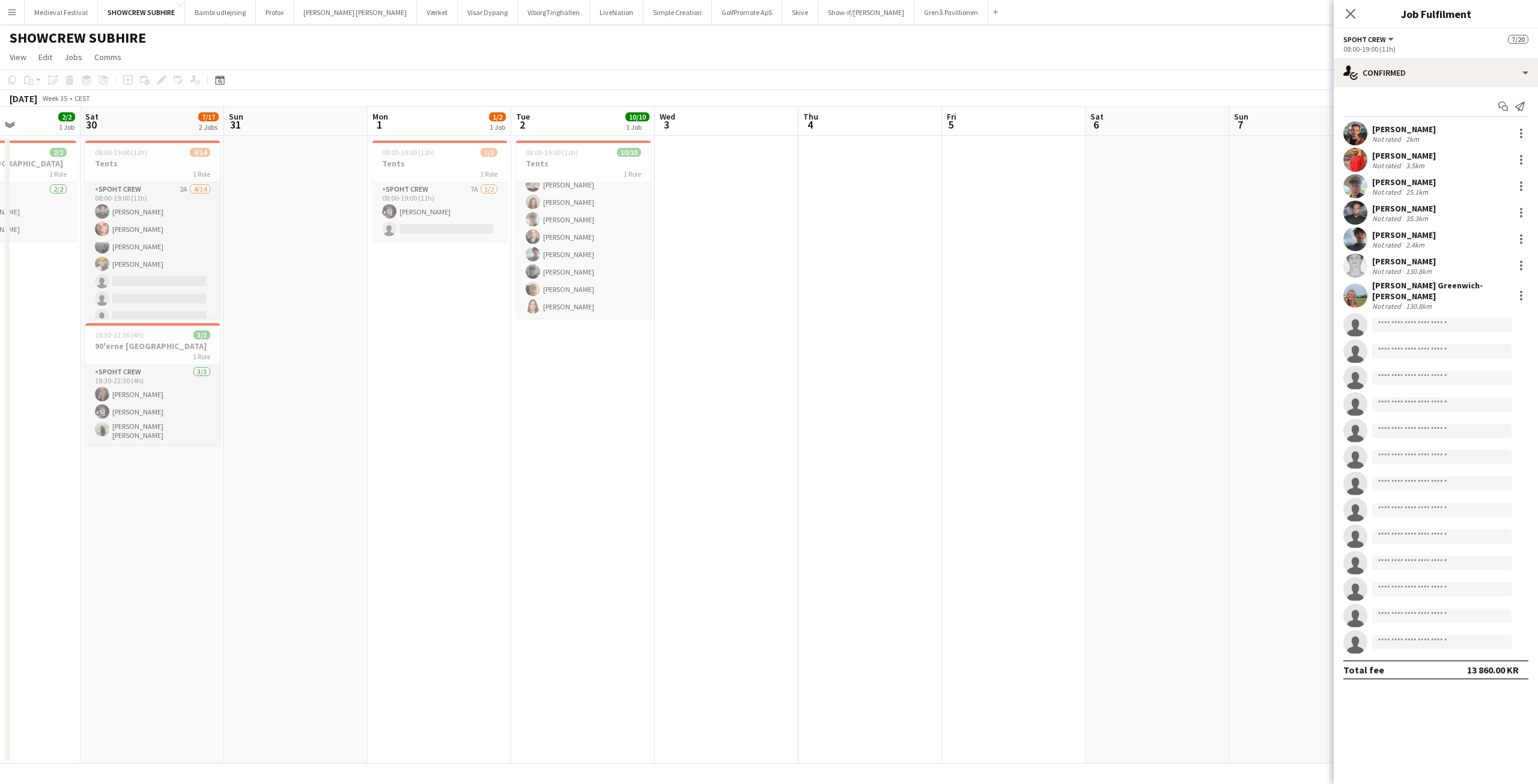
drag, startPoint x: 954, startPoint y: 270, endPoint x: 1138, endPoint y: 281, distance: 184.3
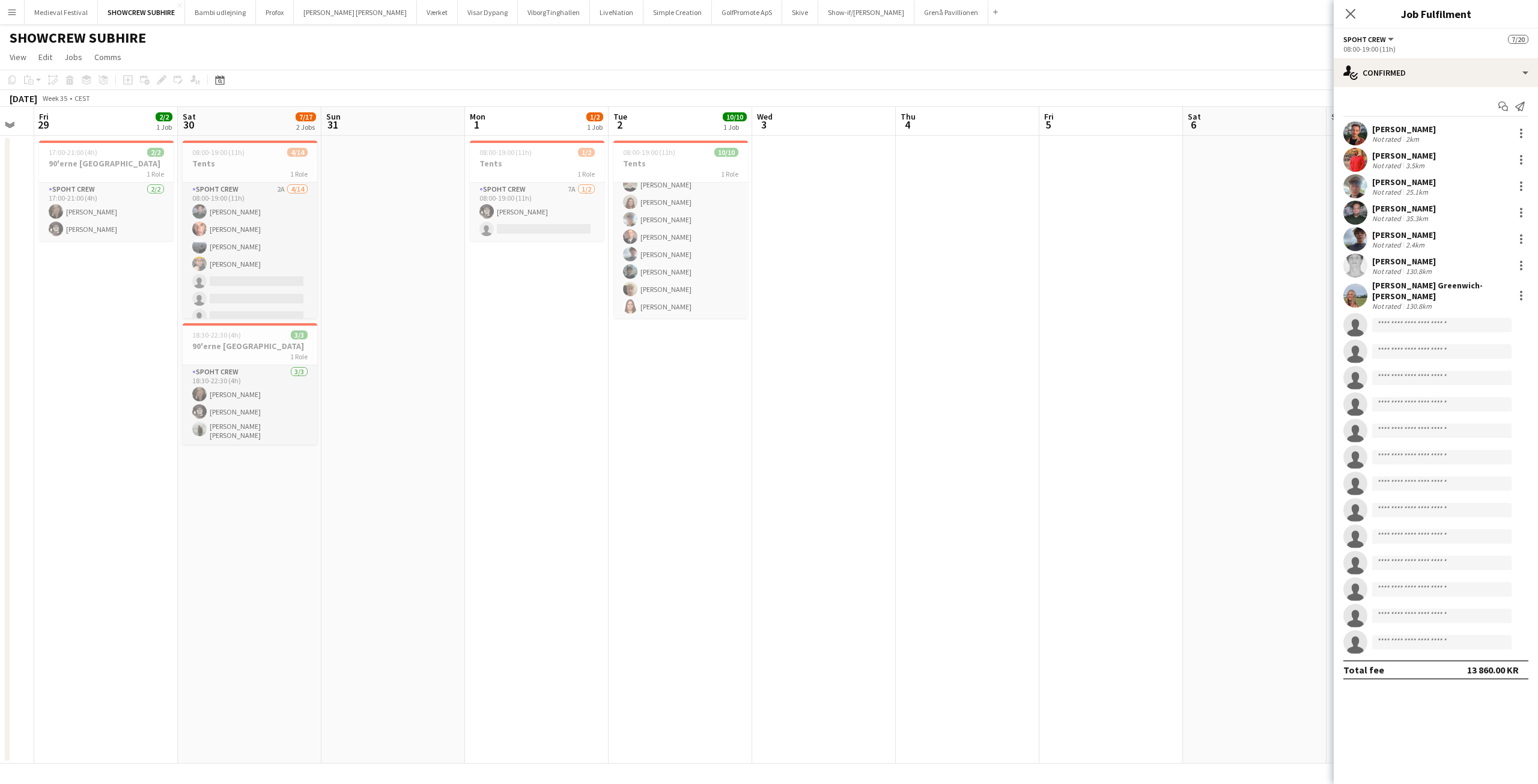
click at [1141, 280] on app-calendar-viewport "Wed 27 Thu 28 Fri 29 2/2 1 Job Sat 30 7/17 2 Jobs Sun 31 Mon 1 1/2 1 Job Tue 2 …" at bounding box center [769, 435] width 1538 height 657
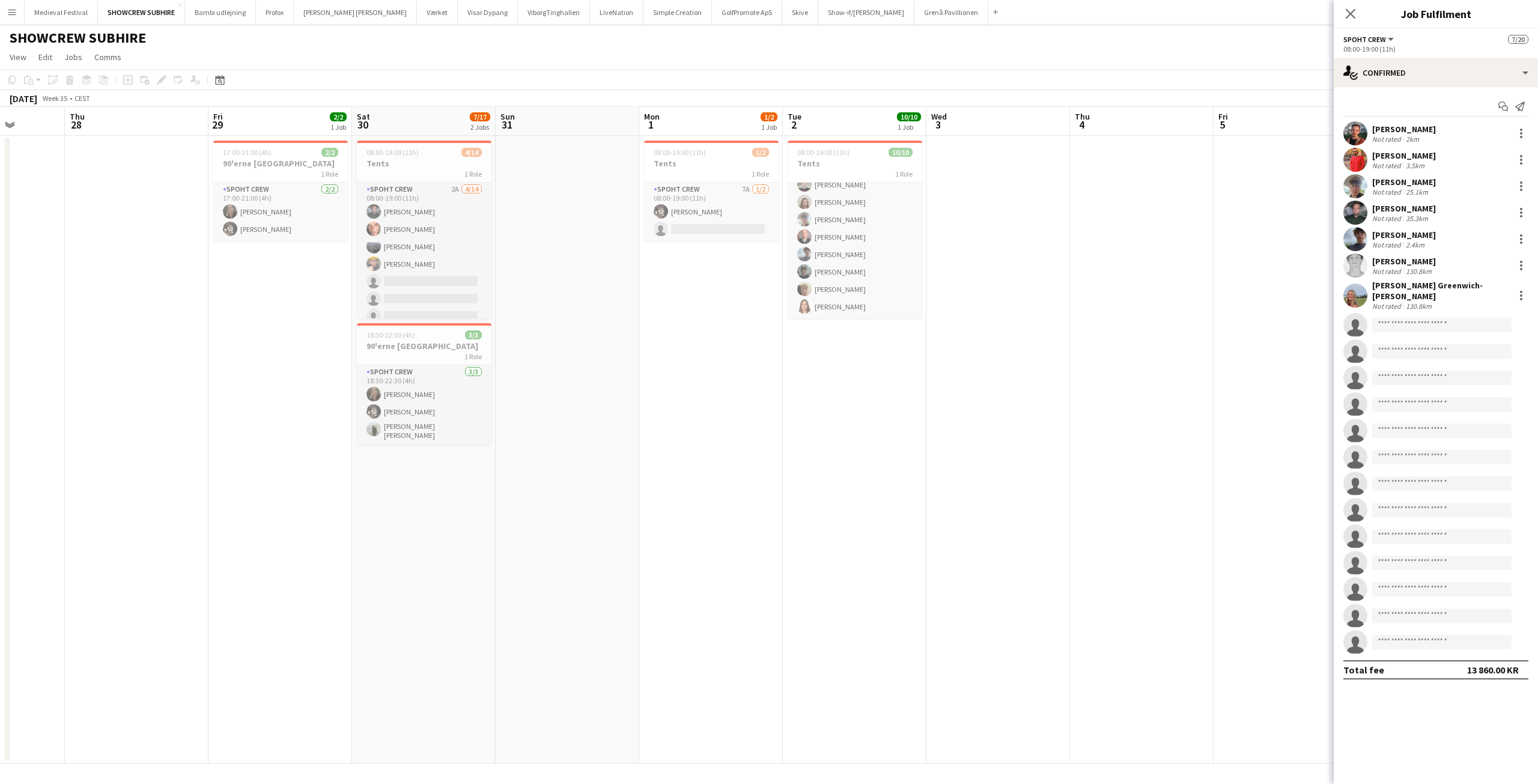
drag, startPoint x: 954, startPoint y: 284, endPoint x: 1232, endPoint y: 293, distance: 278.1
click at [1232, 293] on app-calendar-viewport "Mon 25 Tue 26 Wed 27 Thu 28 Fri 29 2/2 1 Job Sat 30 7/17 2 Jobs Sun 31 Mon 1 1/…" at bounding box center [769, 435] width 1538 height 657
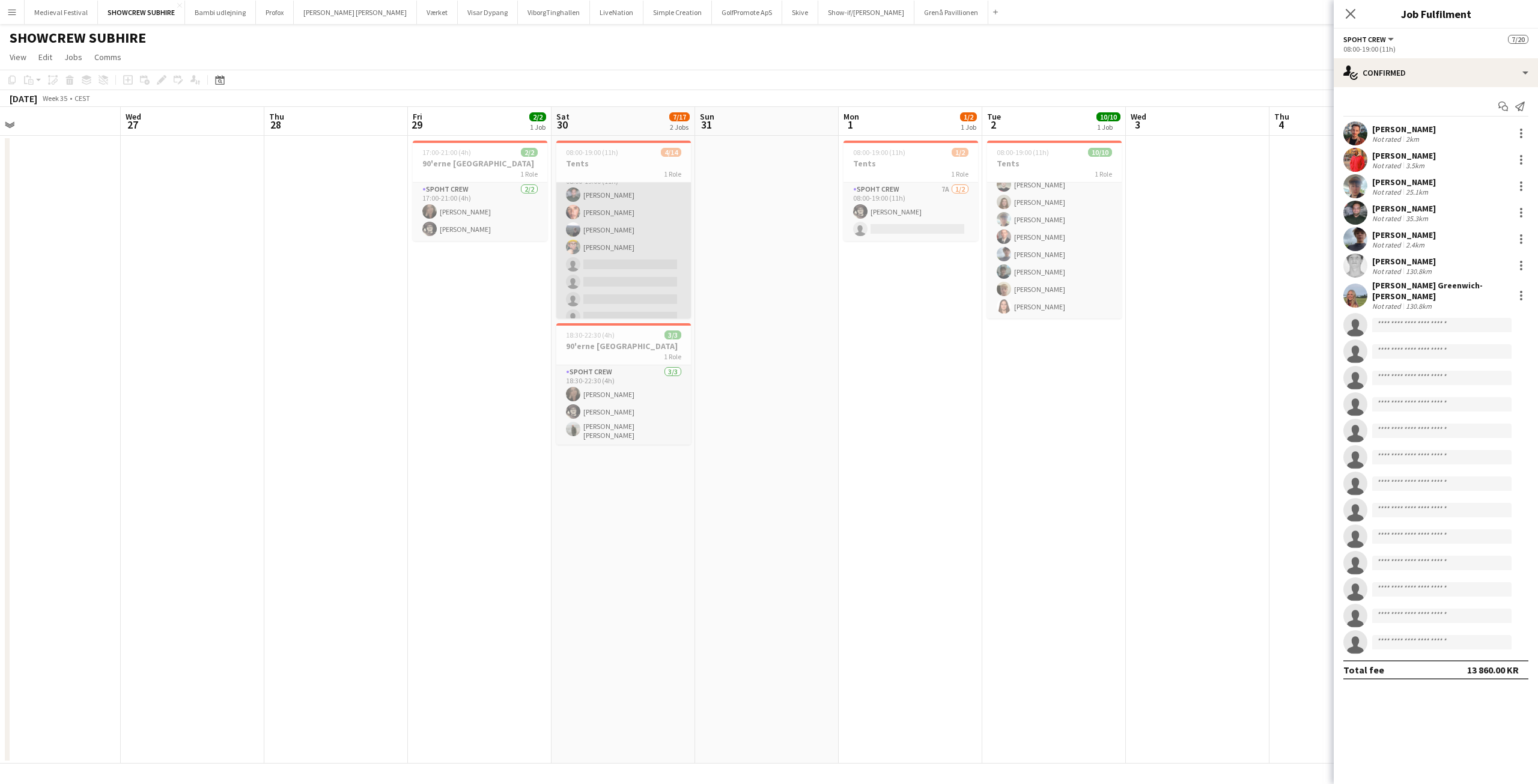
scroll to position [0, 0]
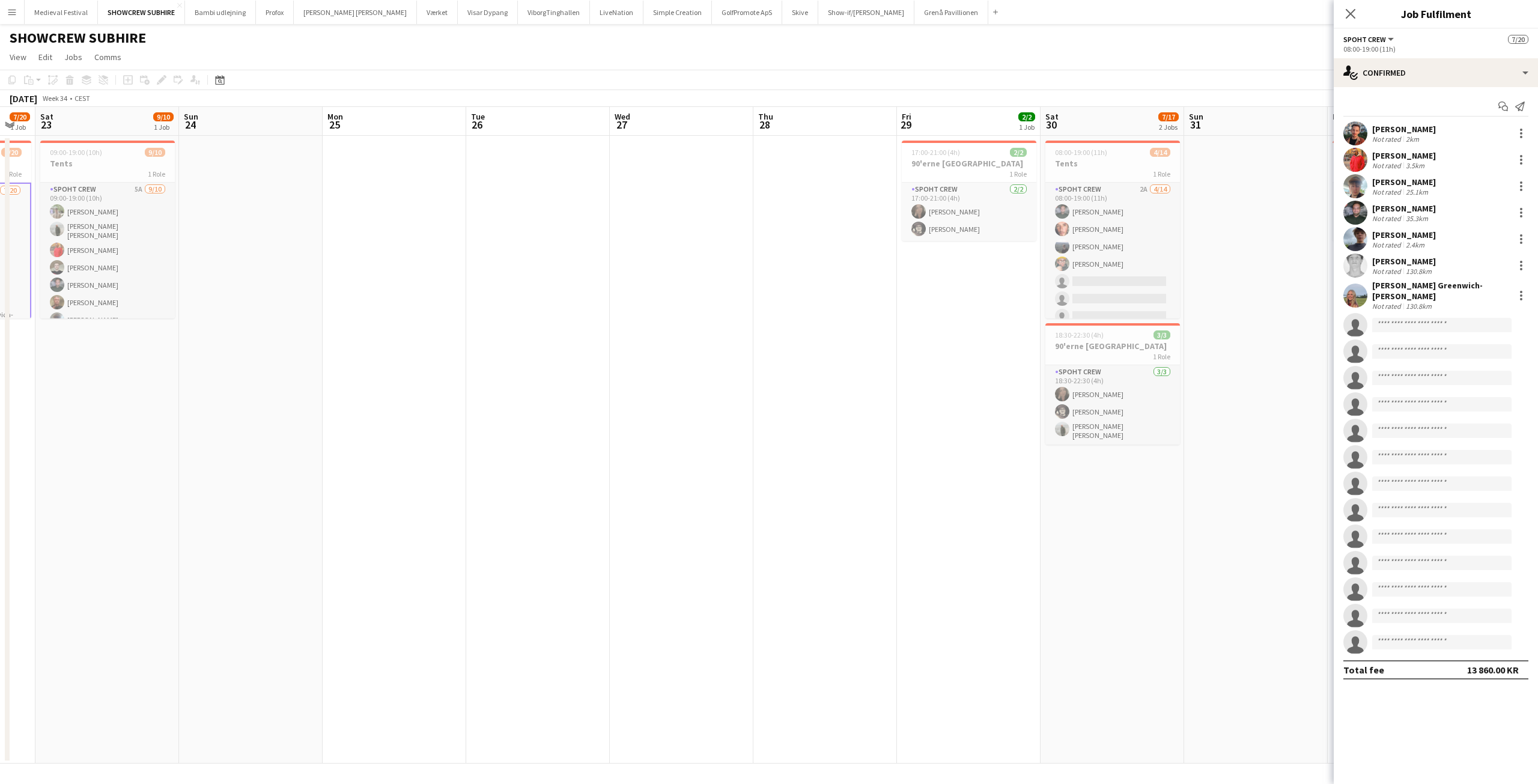
drag, startPoint x: 787, startPoint y: 305, endPoint x: 1094, endPoint y: 322, distance: 307.5
click at [1284, 346] on app-calendar-viewport "Thu 21 2/2 1 Job Fri 22 7/20 1 Job Sat 23 9/10 1 Job Sun 24 Mon 25 Tue 26 Wed 2…" at bounding box center [769, 435] width 1538 height 657
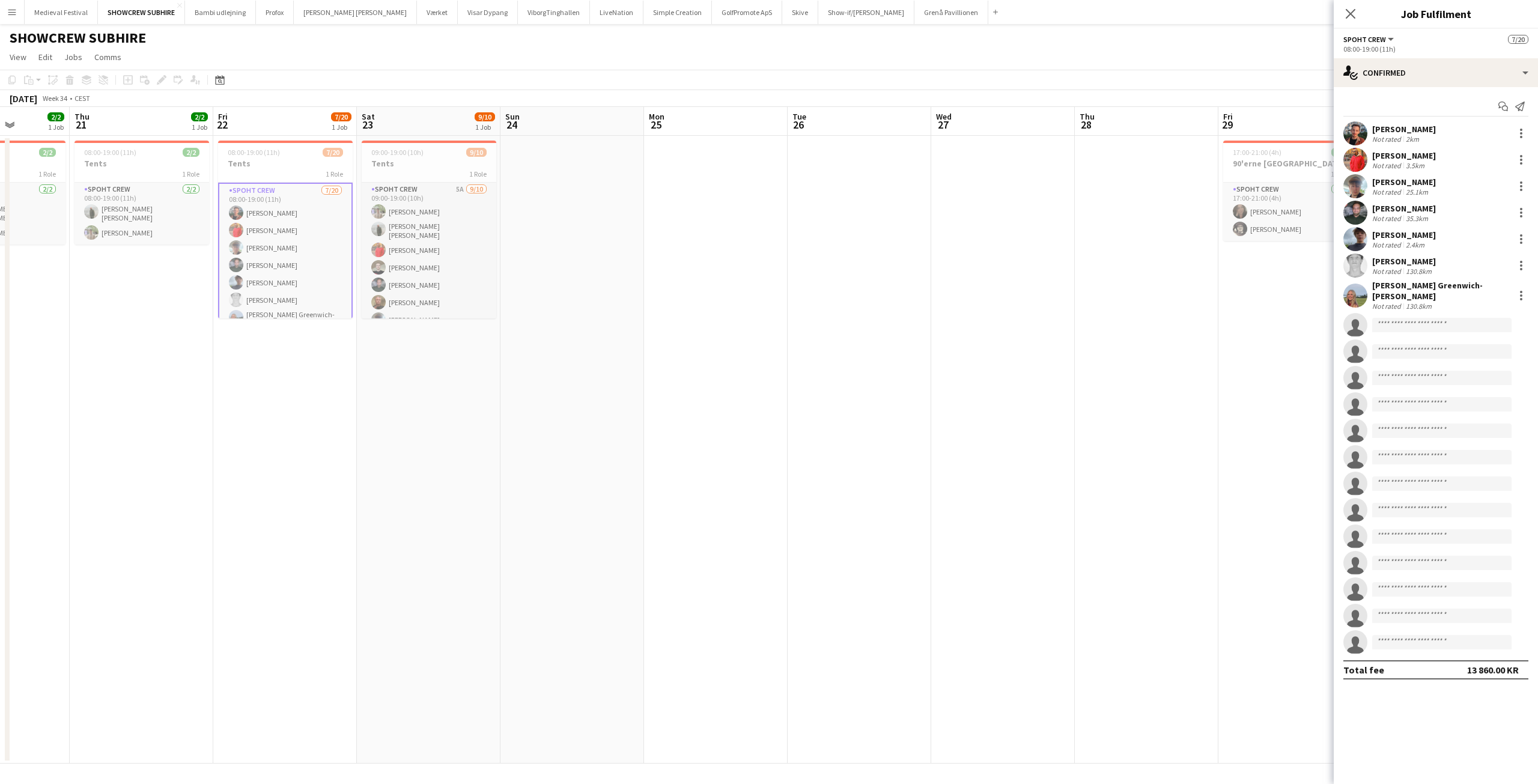
drag, startPoint x: 723, startPoint y: 280, endPoint x: 1083, endPoint y: 308, distance: 361.1
click at [1099, 308] on app-calendar-viewport "Mon 18 Tue 19 Wed 20 2/2 1 Job Thu 21 2/2 1 Job Fri 22 7/20 1 Job Sat 23 9/10 1…" at bounding box center [769, 435] width 1538 height 657
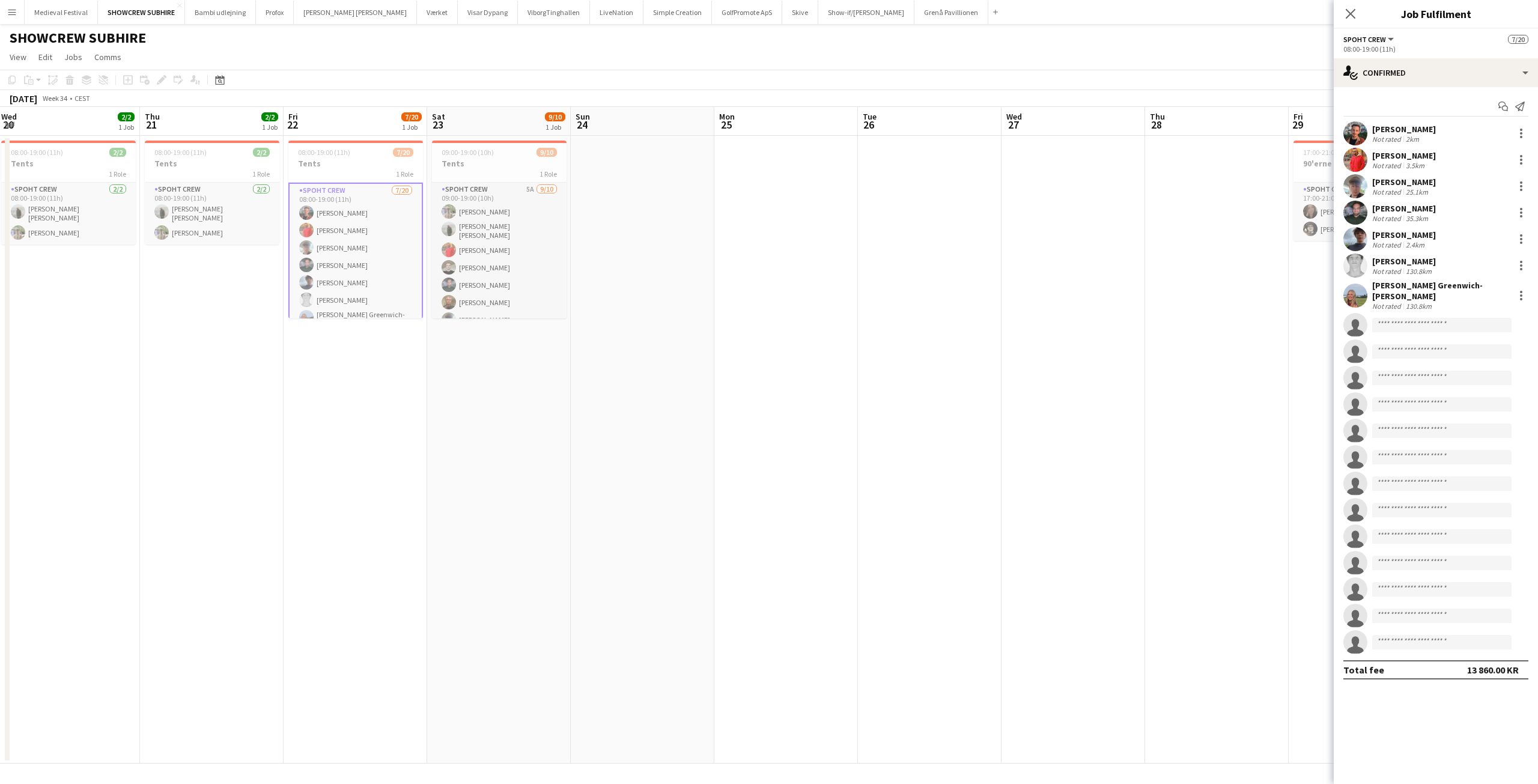
click at [356, 104] on app-calendar "Copy Paste Paste Ctrl+V Paste with crew Ctrl+Shift+V Paste linked Job Delete Gr…" at bounding box center [769, 417] width 1538 height 694
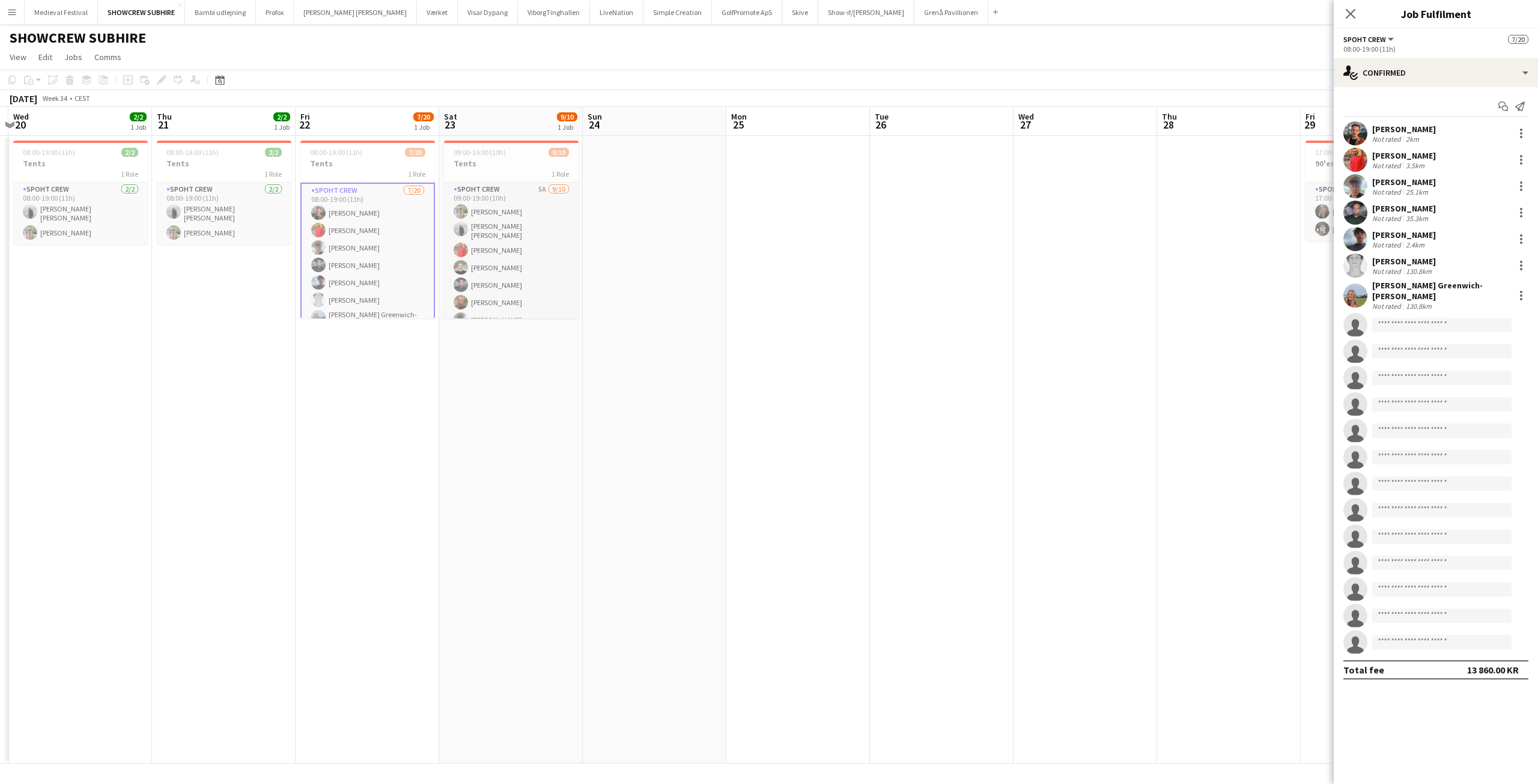
click at [914, 252] on app-date-cell at bounding box center [942, 450] width 144 height 628
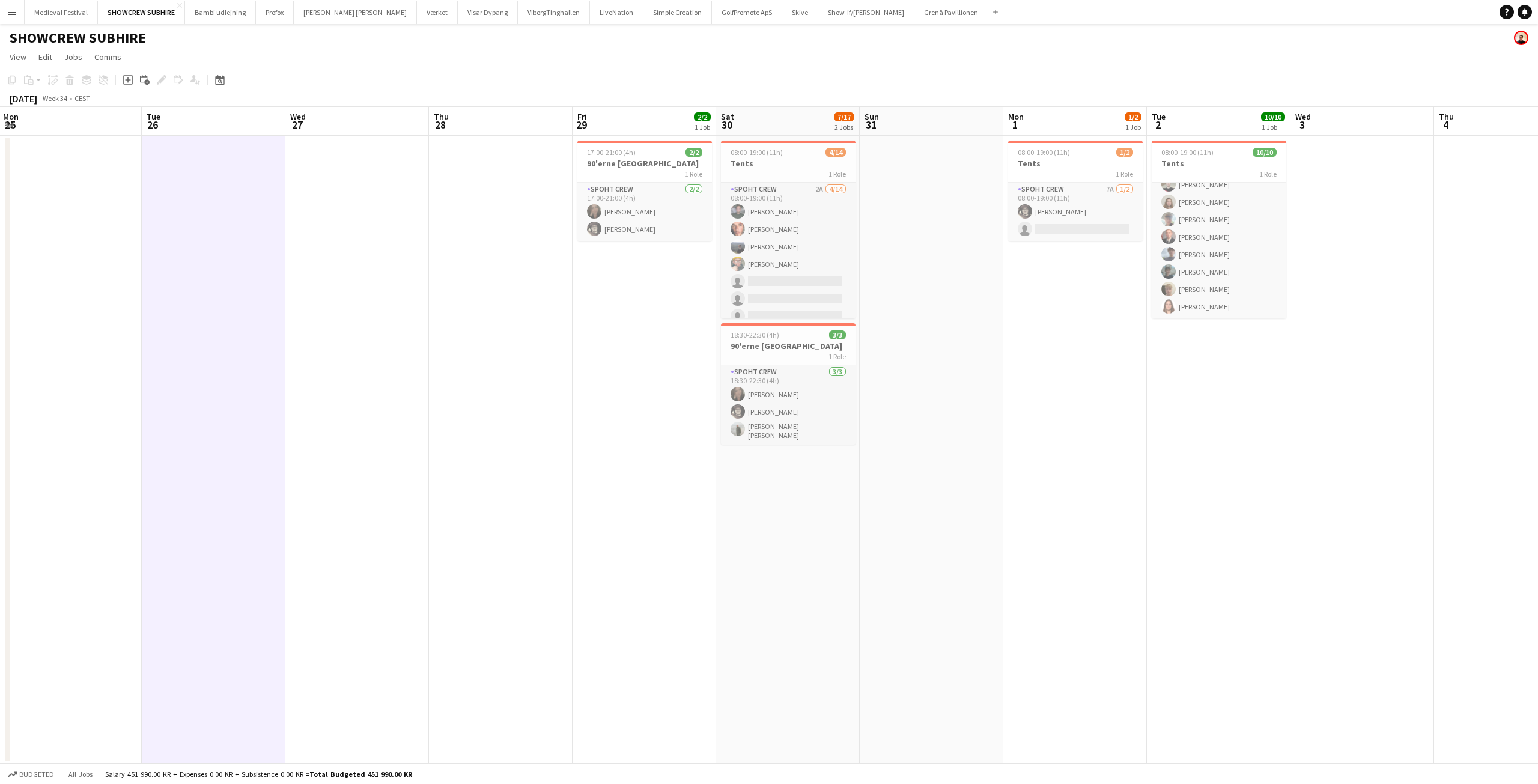
drag, startPoint x: 978, startPoint y: 251, endPoint x: 247, endPoint y: 179, distance: 734.5
click at [235, 184] on app-calendar-viewport "Fri 22 7/20 1 Job Sat 23 9/10 1 Job Sun 24 Mon 25 Tue 26 Wed 27 Thu 28 Fri 29 2…" at bounding box center [769, 435] width 1538 height 657
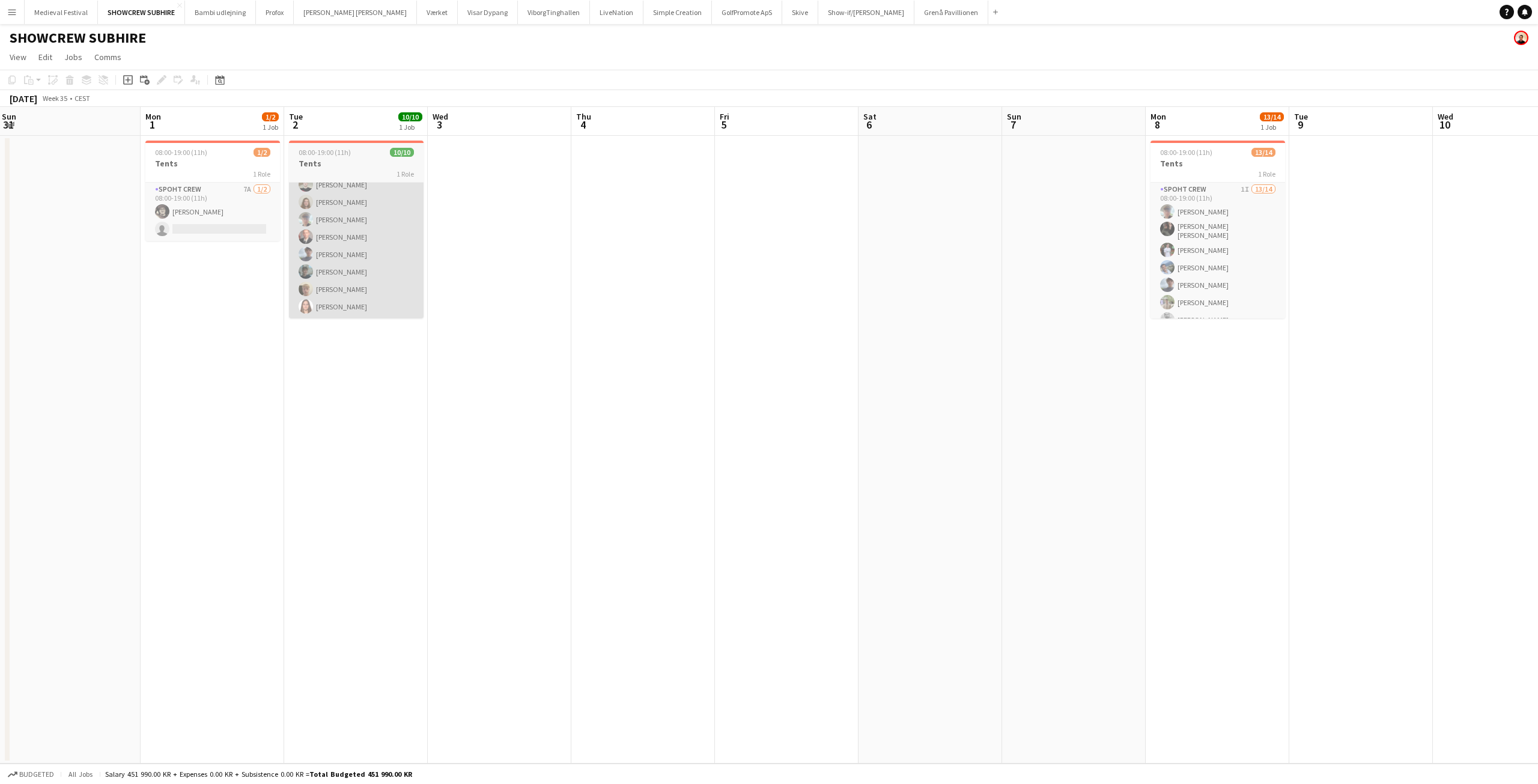
scroll to position [0, 487]
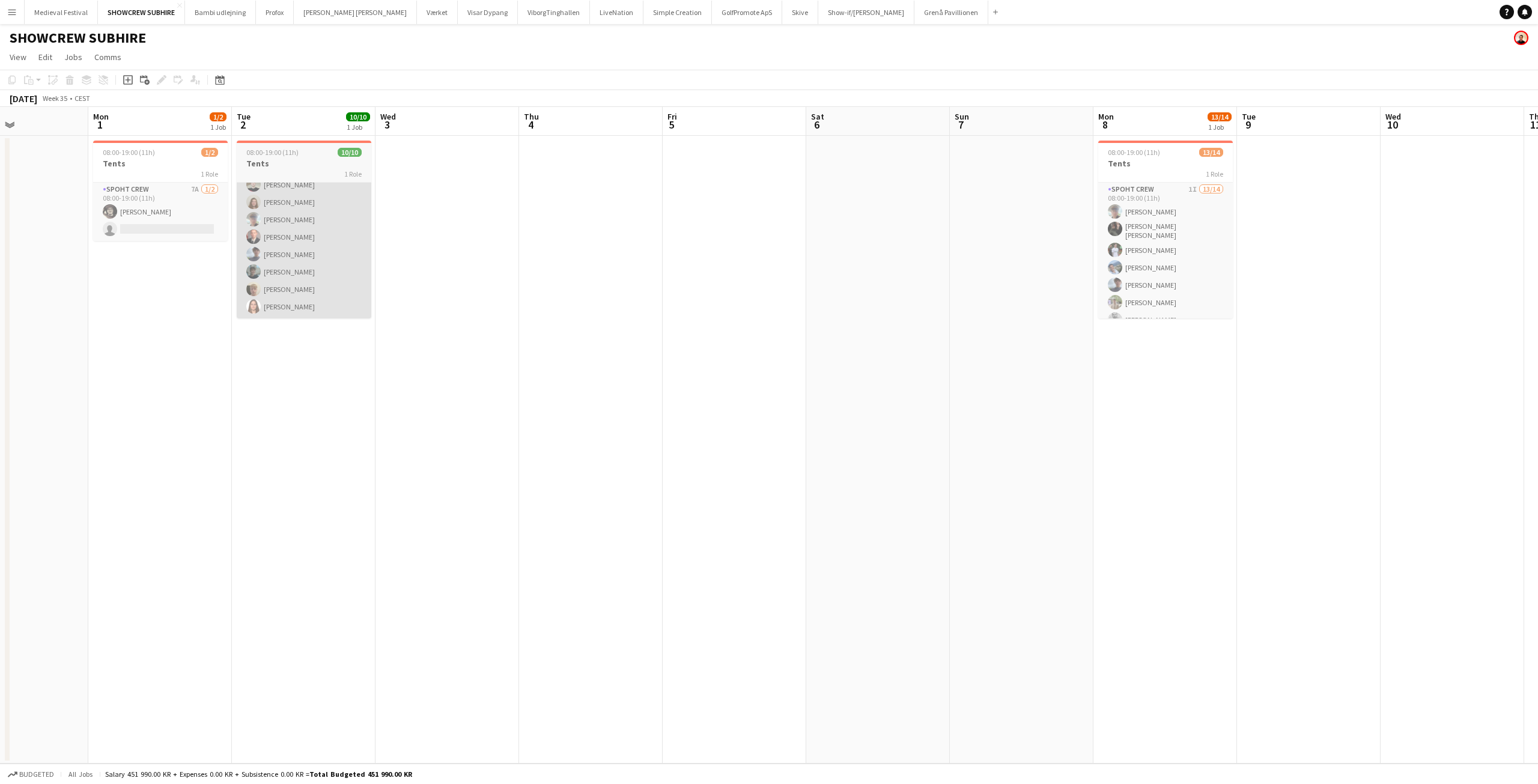
drag, startPoint x: 1243, startPoint y: 264, endPoint x: 354, endPoint y: 251, distance: 889.1
click at [350, 252] on app-calendar-viewport "Thu 28 Fri 29 2/2 1 Job Sat 30 7/17 2 Jobs Sun 31 Mon 1 1/2 1 Job Tue 2 10/10 1…" at bounding box center [769, 435] width 1538 height 657
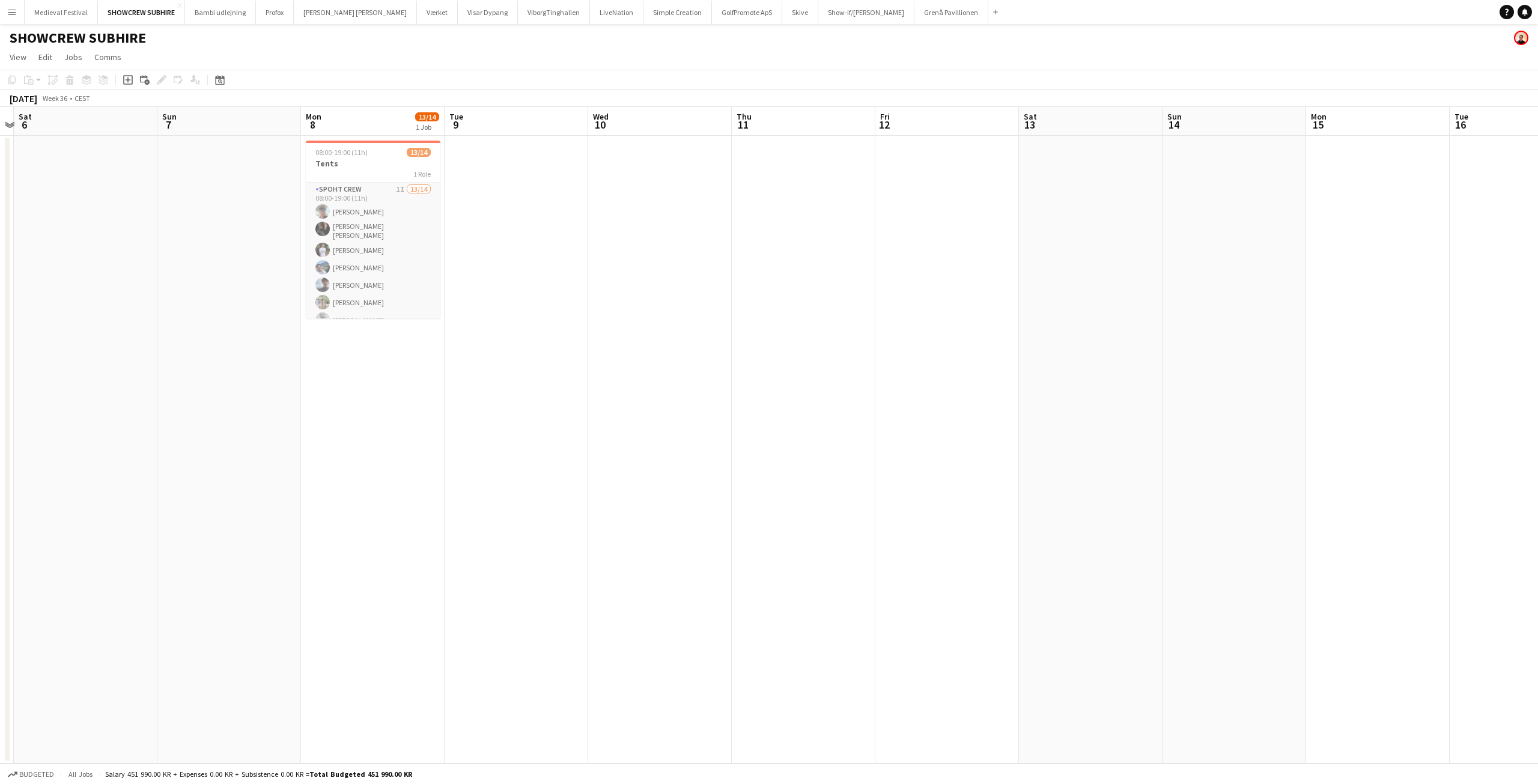
drag, startPoint x: 963, startPoint y: 307, endPoint x: 170, endPoint y: 309, distance: 793.0
click at [170, 309] on app-calendar-viewport "Wed 3 Thu 4 Fri 5 Sat 6 Sun 7 Mon 8 13/14 1 Job Tue 9 Wed 10 Thu 11 Fri 12 Sat …" at bounding box center [769, 435] width 1538 height 657
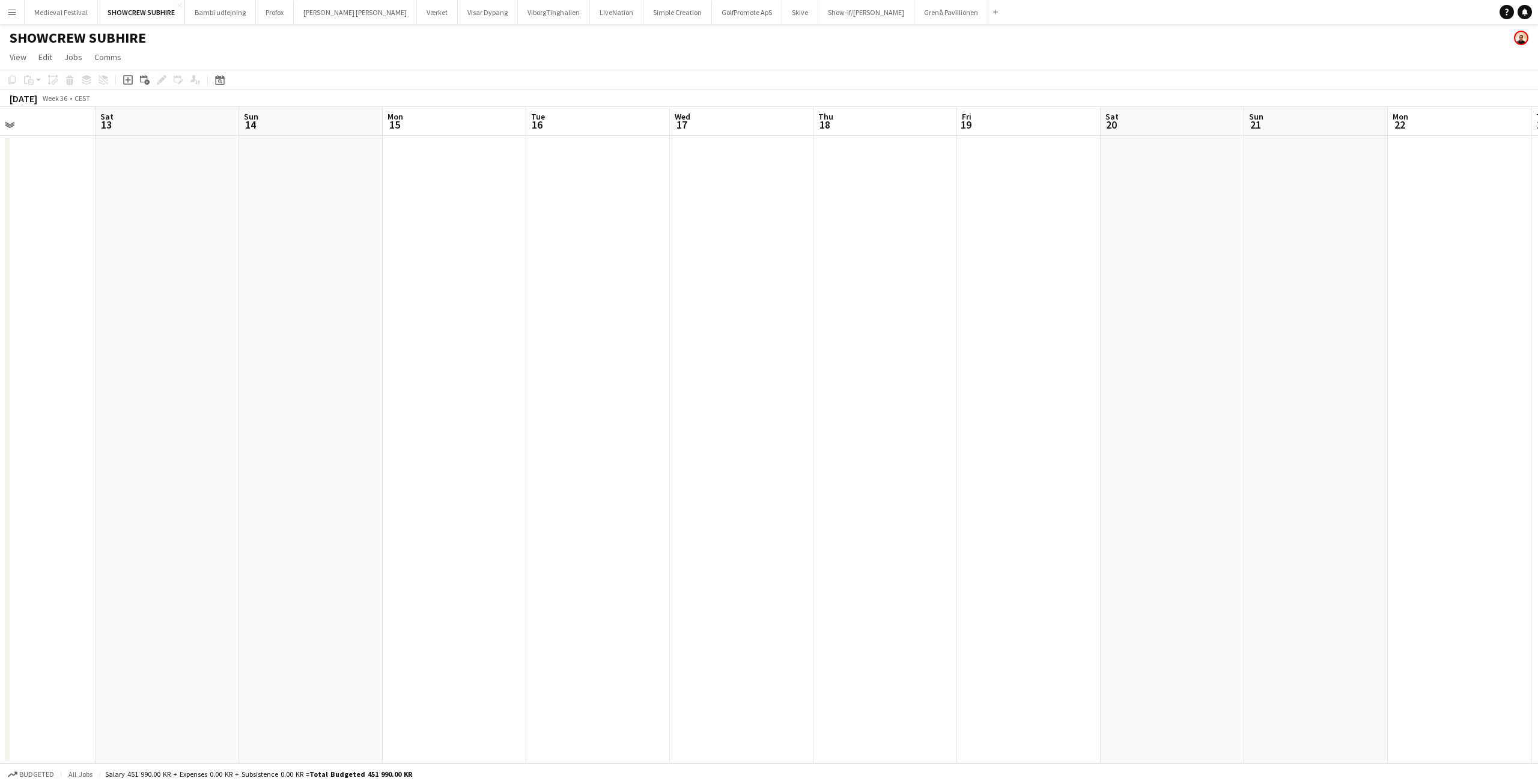
drag, startPoint x: 858, startPoint y: 312, endPoint x: 60, endPoint y: 321, distance: 798.1
click at [60, 321] on app-calendar-viewport "Tue 9 Wed 10 Thu 11 Fri 12 Sat 13 Sun 14 Mon 15 Tue 16 Wed 17 Thu 18 Fri 19 Sat…" at bounding box center [769, 435] width 1538 height 657
drag, startPoint x: 867, startPoint y: 330, endPoint x: 1044, endPoint y: 369, distance: 181.2
click at [1051, 368] on app-calendar-viewport "Sat 13 Sun 14 Mon 15 Tue 16 Wed 17 Thu 18 Fri 19 Sat 20 Sun 21 Mon 22 Tue 23 We…" at bounding box center [769, 435] width 1538 height 657
drag, startPoint x: 894, startPoint y: 342, endPoint x: 1258, endPoint y: 362, distance: 364.5
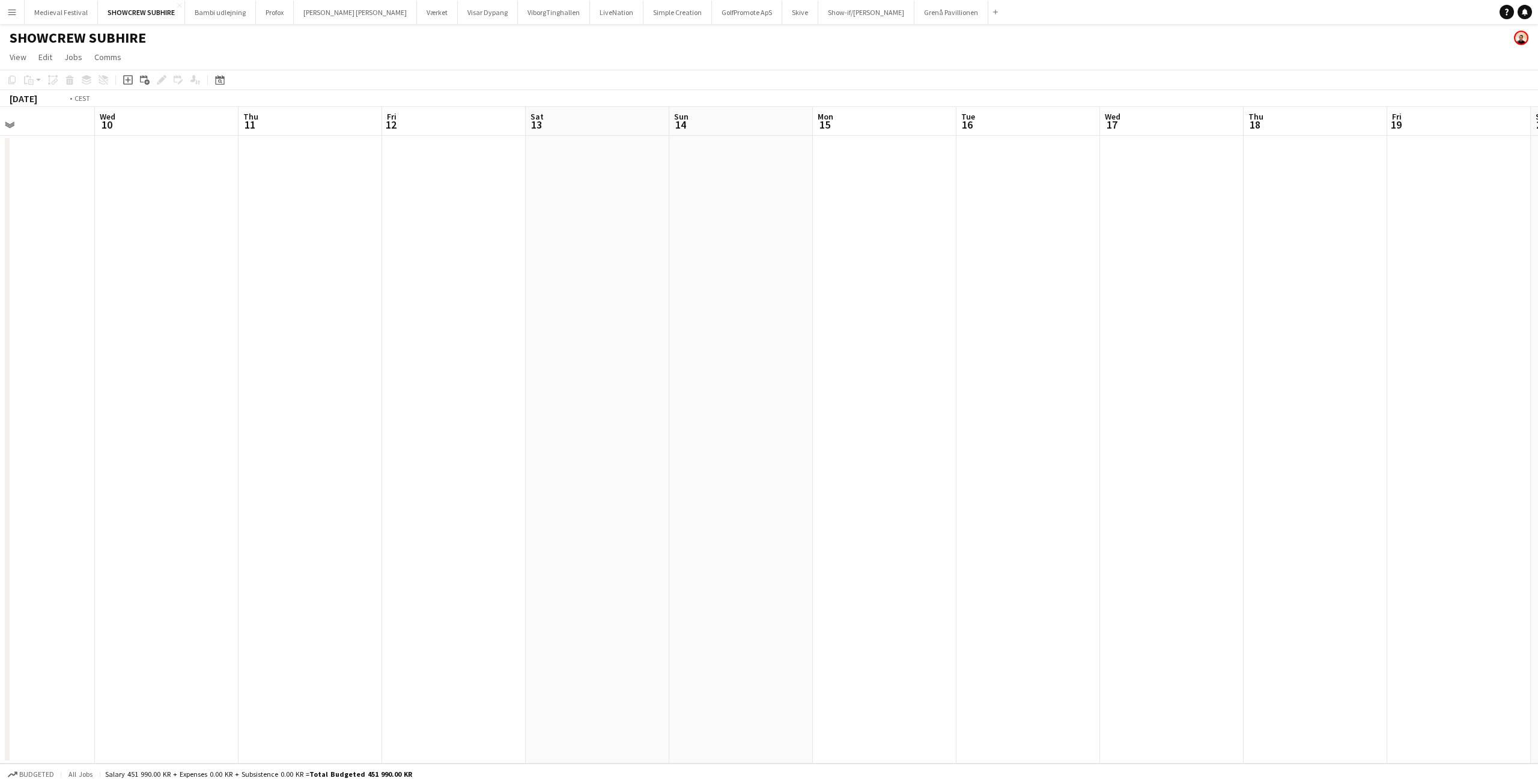
click at [1256, 362] on app-calendar-viewport "Sun 7 Mon 8 13/14 1 Job Tue 9 Wed 10 Thu 11 Fri 12 Sat 13 Sun 14 Mon 15 Tue 16 …" at bounding box center [769, 435] width 1538 height 657
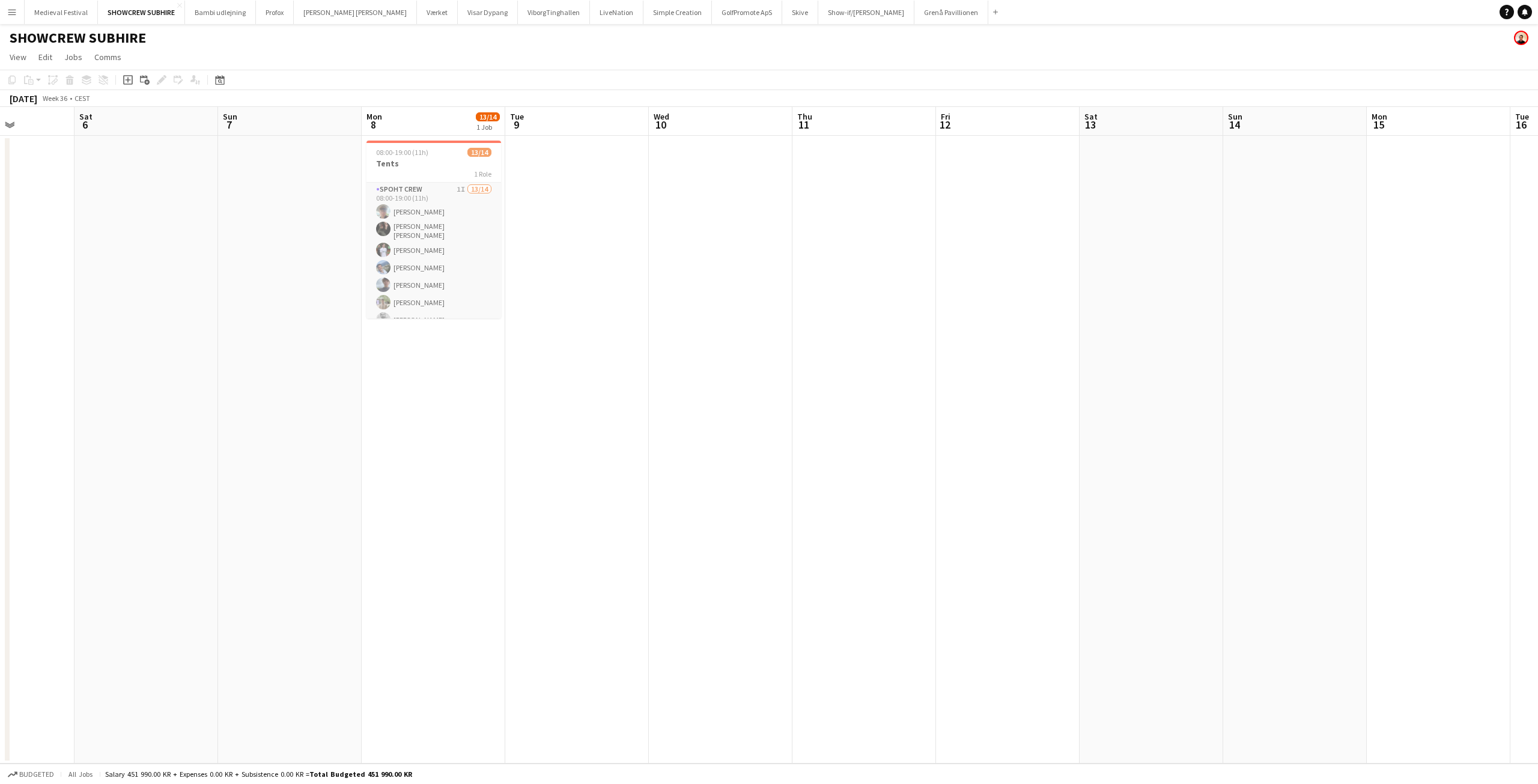
drag, startPoint x: 682, startPoint y: 301, endPoint x: 1102, endPoint y: 308, distance: 420.1
click at [1128, 309] on app-calendar-viewport "Wed 3 Thu 4 Fri 5 Sat 6 Sun 7 Mon 8 13/14 1 Job Tue 9 Wed 10 Thu 11 Fri 12 Sat …" at bounding box center [769, 435] width 1538 height 657
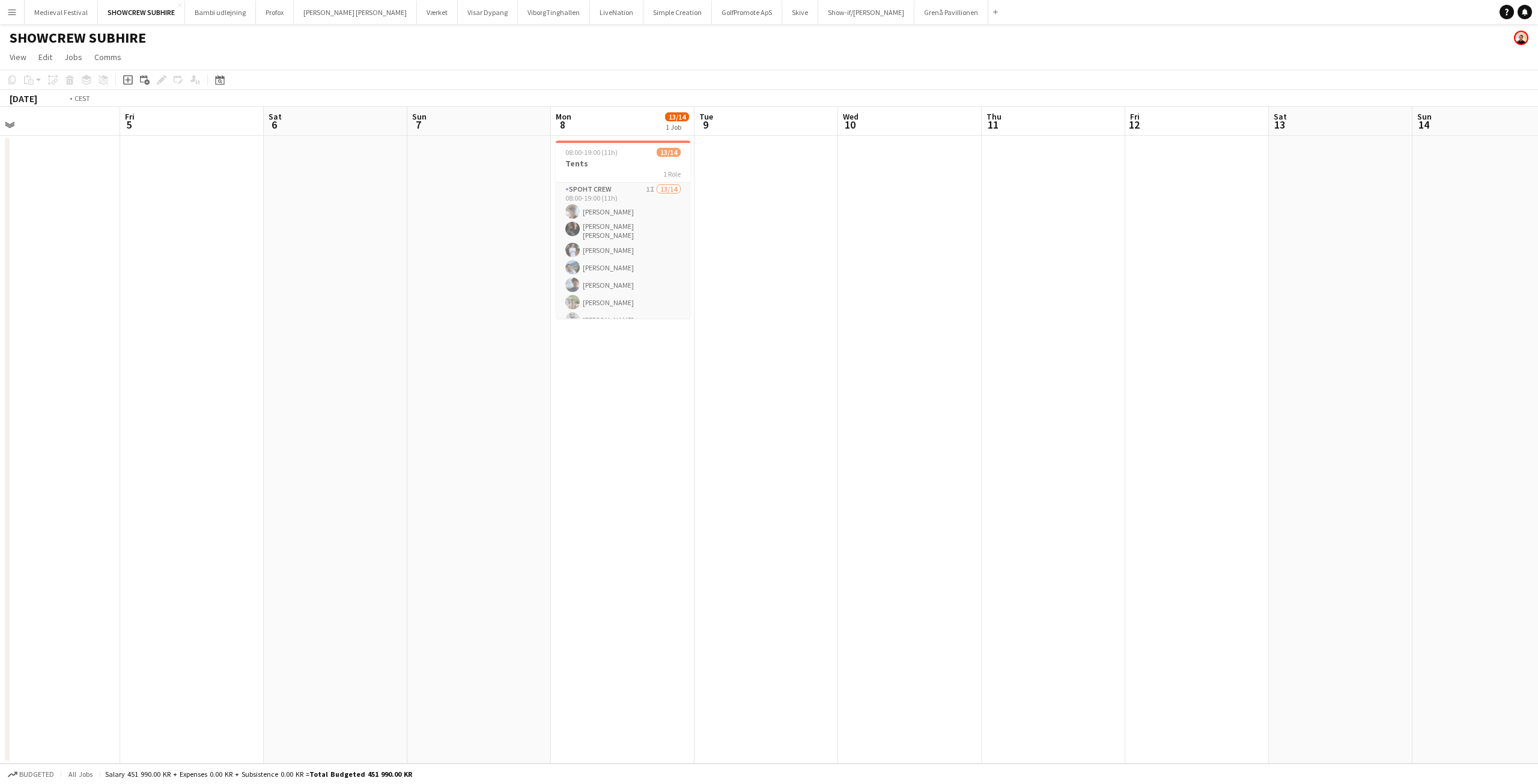
drag, startPoint x: 435, startPoint y: 267, endPoint x: 1353, endPoint y: 289, distance: 918.3
click at [1361, 286] on app-calendar-viewport "Tue 2 10/10 1 Job Wed 3 Thu 4 Fri 5 Sat 6 Sun 7 Mon 8 13/14 1 Job Tue 9 Wed 10 …" at bounding box center [769, 435] width 1538 height 657
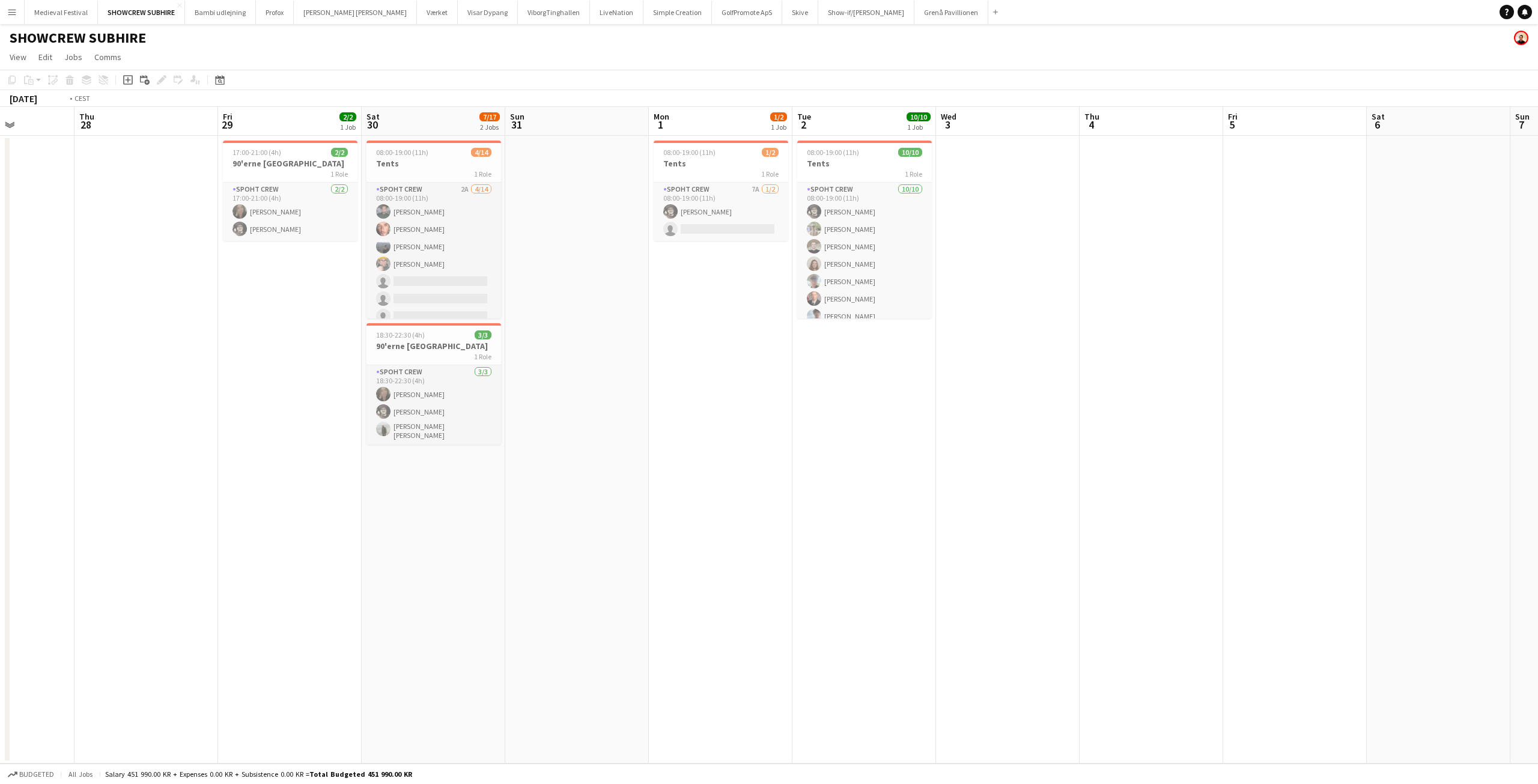
drag, startPoint x: 670, startPoint y: 281, endPoint x: 1294, endPoint y: 304, distance: 624.4
click at [1363, 305] on app-calendar-viewport "Tue 26 Wed 27 Thu 28 Fri 29 2/2 1 Job Sat 30 7/17 2 Jobs Sun 31 Mon 1 1/2 1 Job…" at bounding box center [769, 435] width 1538 height 657
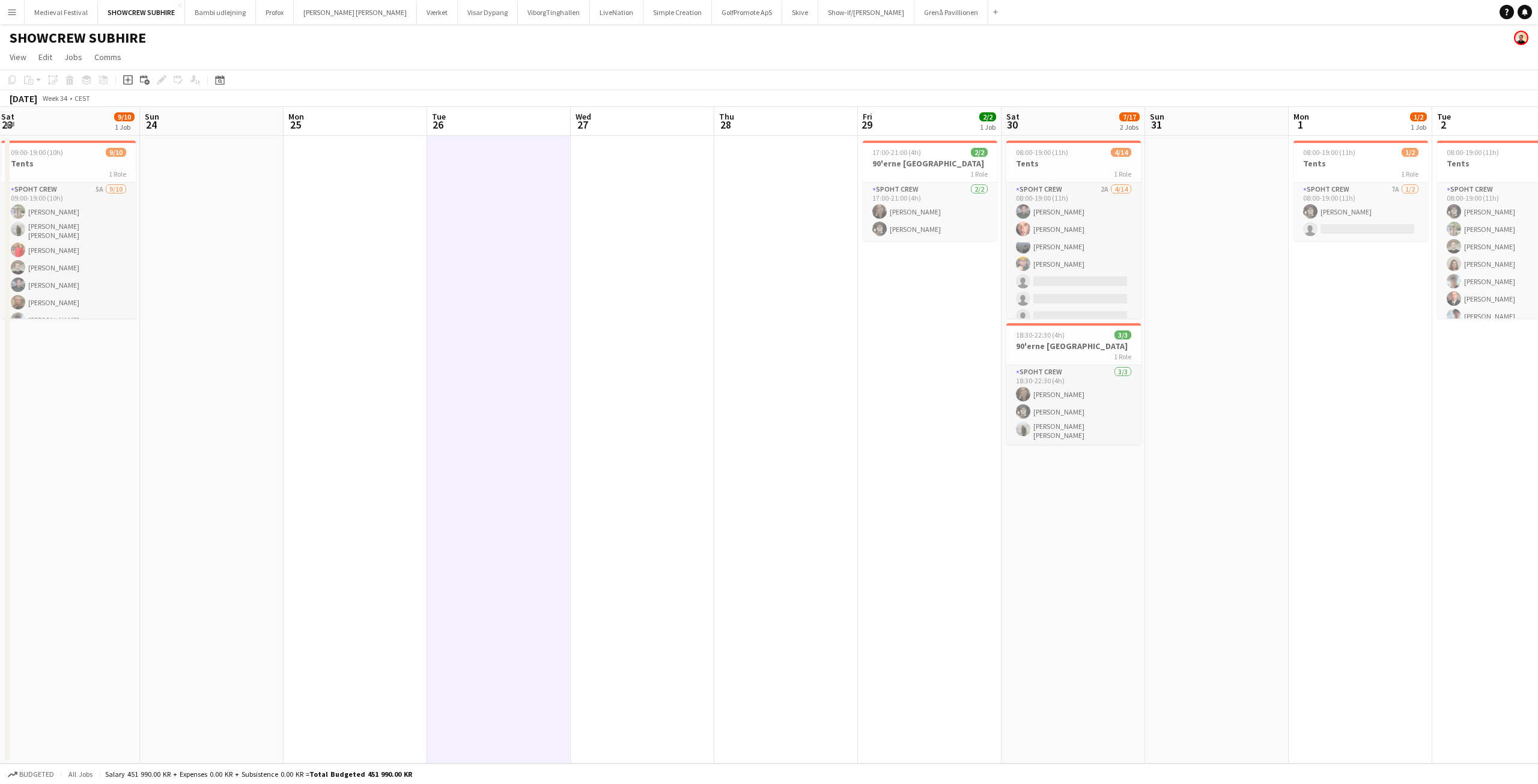
scroll to position [0, 276]
drag, startPoint x: 491, startPoint y: 246, endPoint x: 1059, endPoint y: 249, distance: 568.0
click at [1127, 250] on app-calendar-viewport "Thu 21 2/2 1 Job Fri 22 7/20 1 Job Sat 23 9/10 1 Job Sun 24 Mon 25 Tue 26 Wed 2…" at bounding box center [769, 435] width 1538 height 657
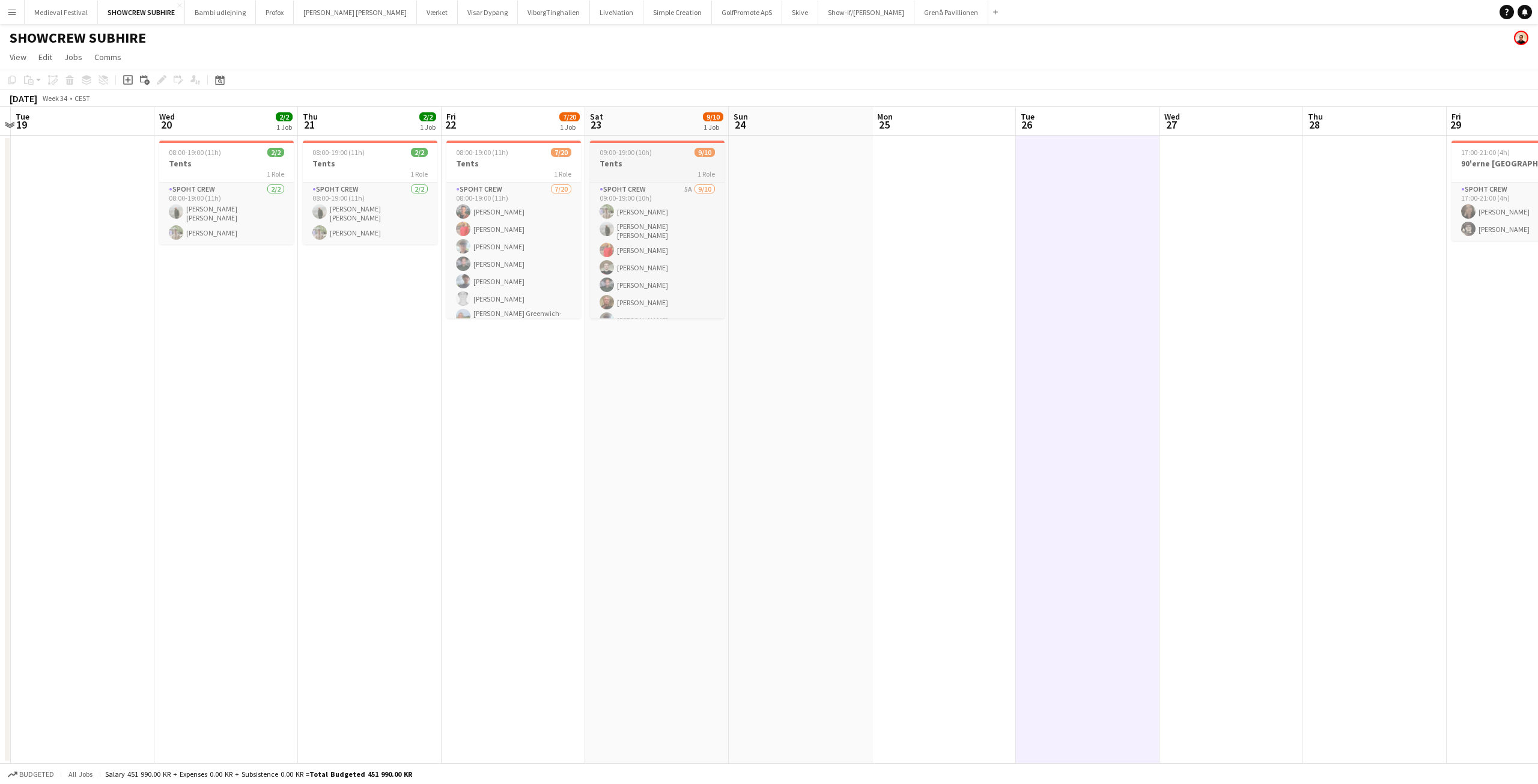
scroll to position [0, 0]
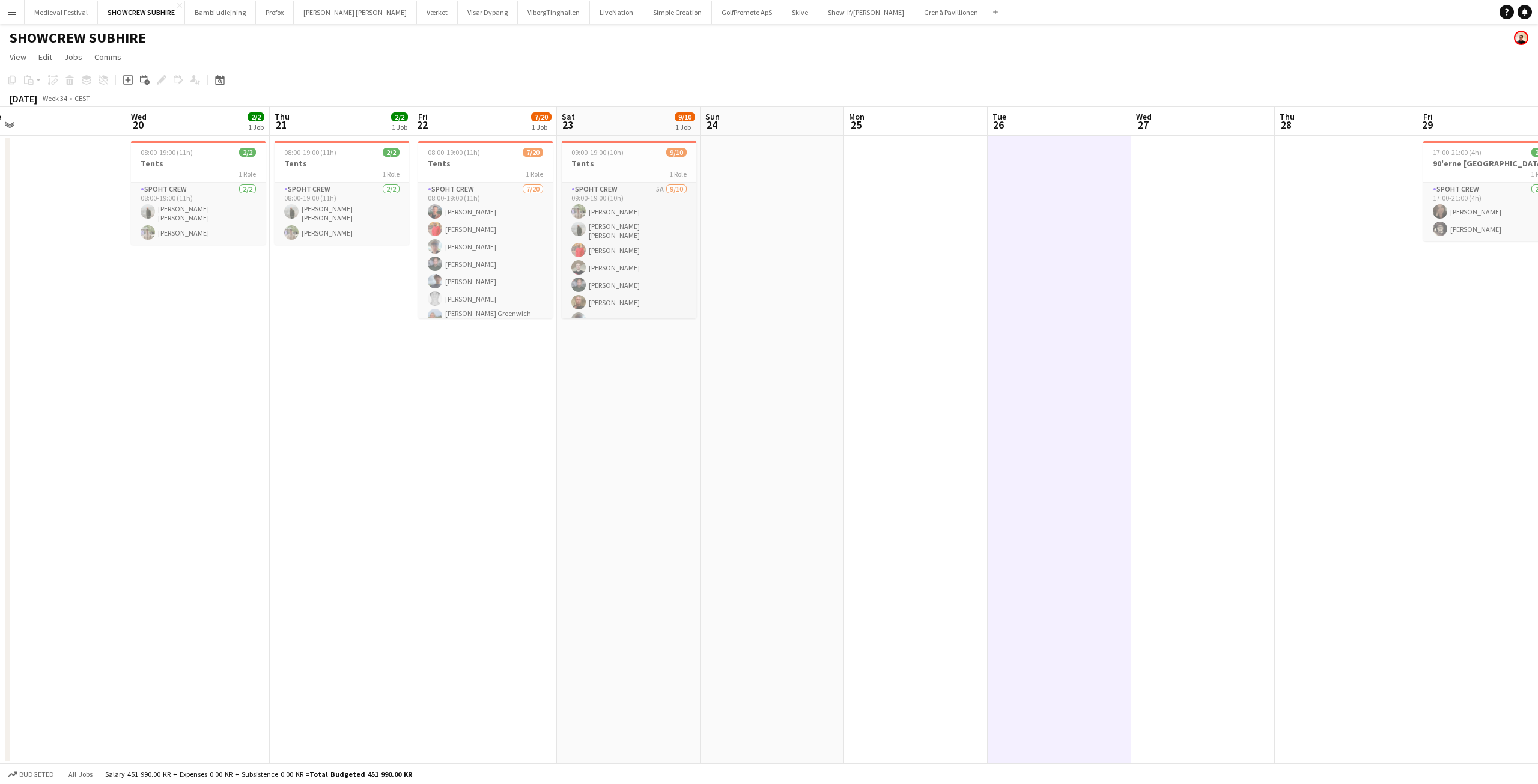
drag, startPoint x: 377, startPoint y: 292, endPoint x: 489, endPoint y: 301, distance: 112.4
click at [492, 301] on app-calendar-viewport "Sun 17 Mon 18 Tue 19 Wed 20 2/2 1 Job Thu 21 2/2 1 Job Fri 22 7/20 1 Job Sat 23…" at bounding box center [769, 435] width 1538 height 657
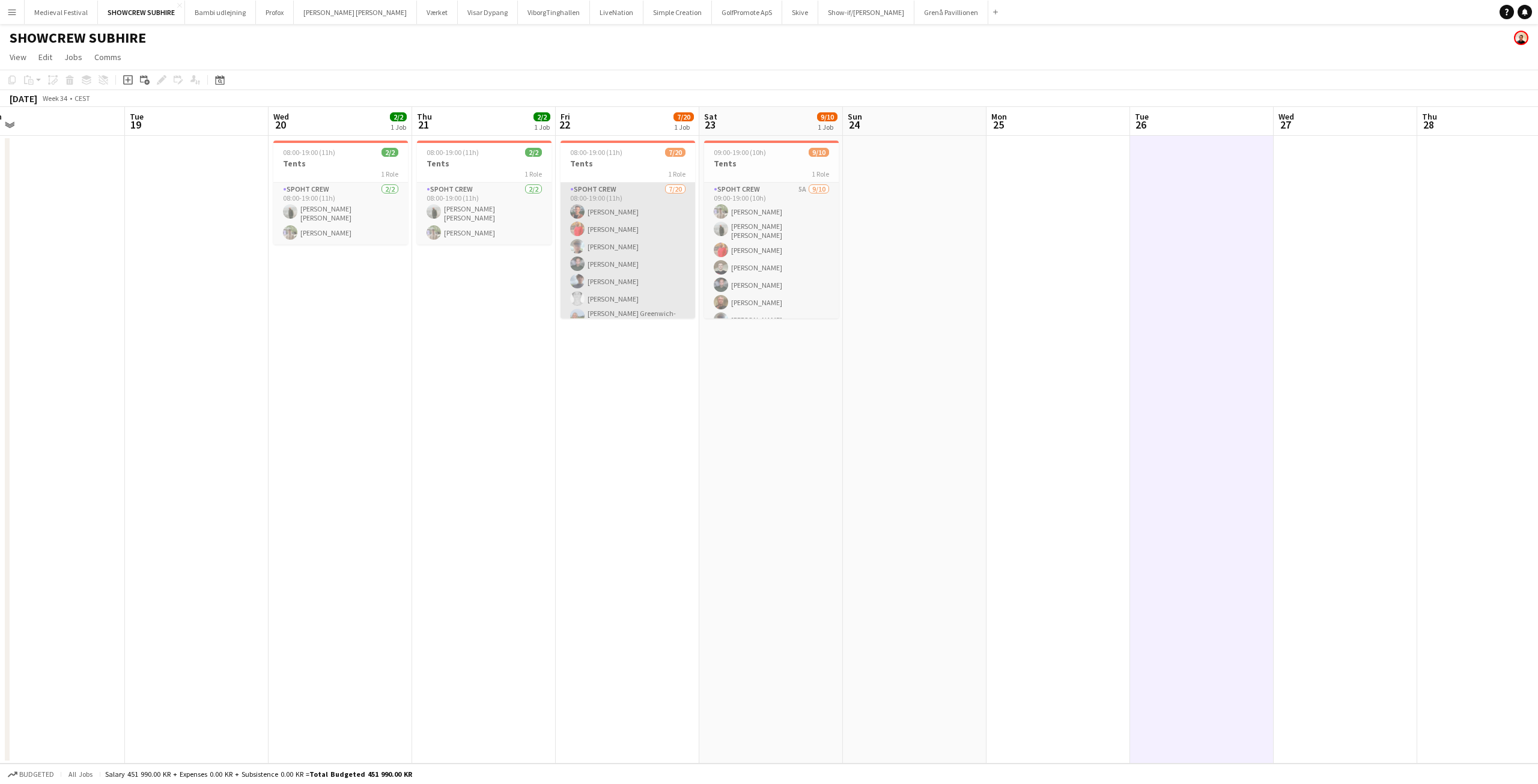
click at [604, 261] on app-card-role "Spoht Crew 7/20 08:00-19:00 (11h) Tomas Esteban Dameson picasso Reza heidari An…" at bounding box center [627, 369] width 135 height 375
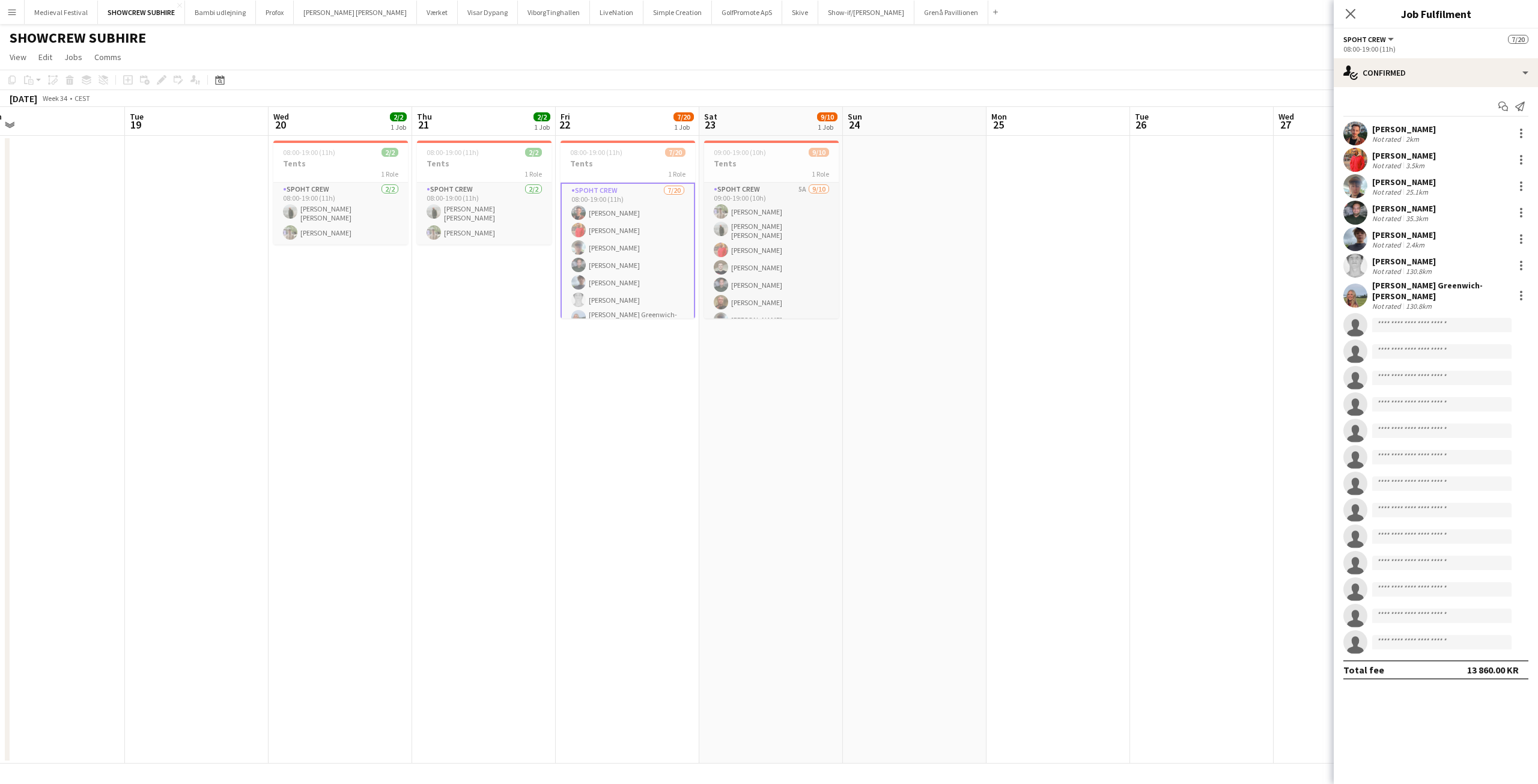
click at [68, 244] on app-date-cell at bounding box center [54, 450] width 144 height 628
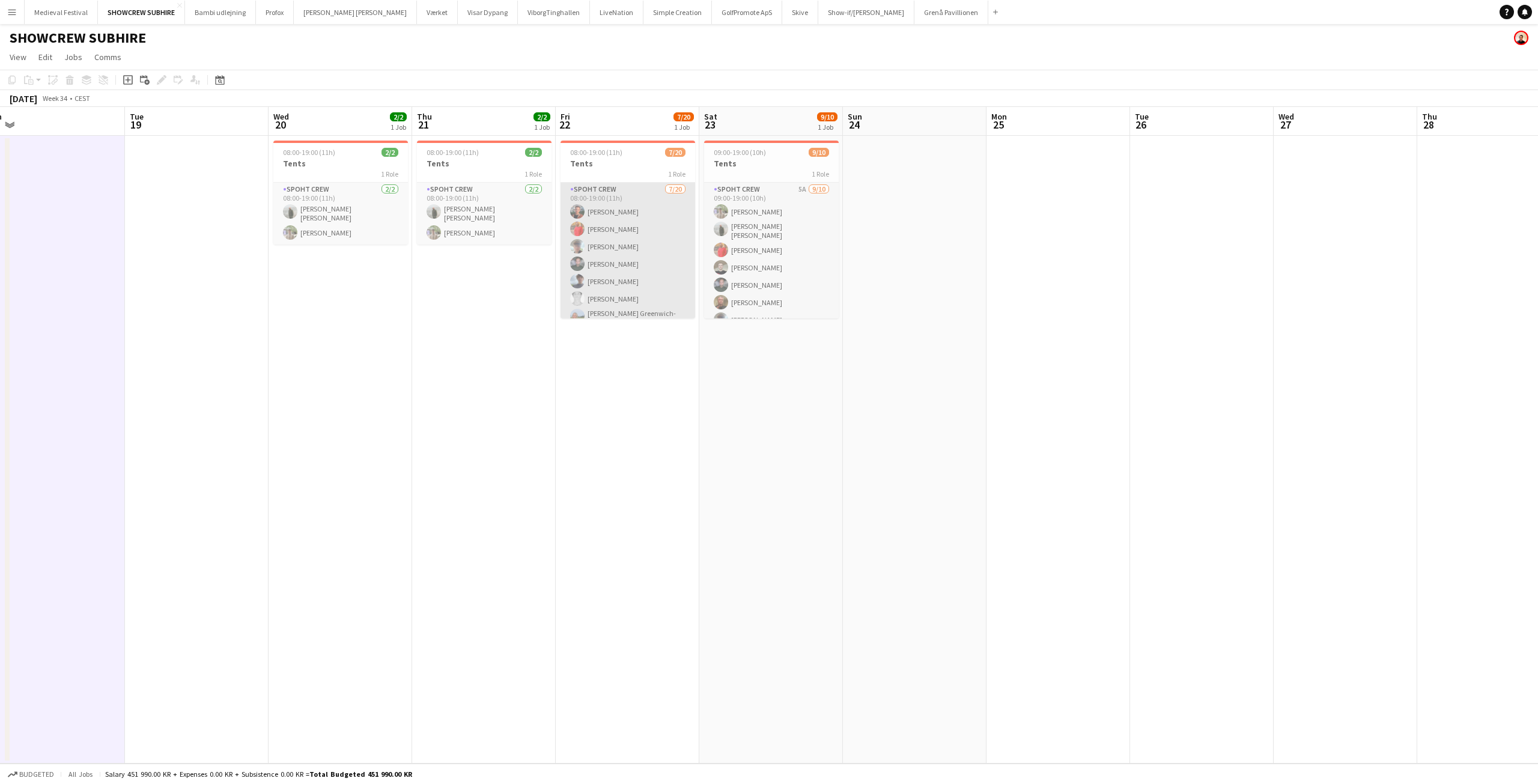
click at [605, 283] on app-card-role "Spoht Crew 7/20 08:00-19:00 (11h) Tomas Esteban Dameson picasso Reza heidari An…" at bounding box center [627, 369] width 135 height 375
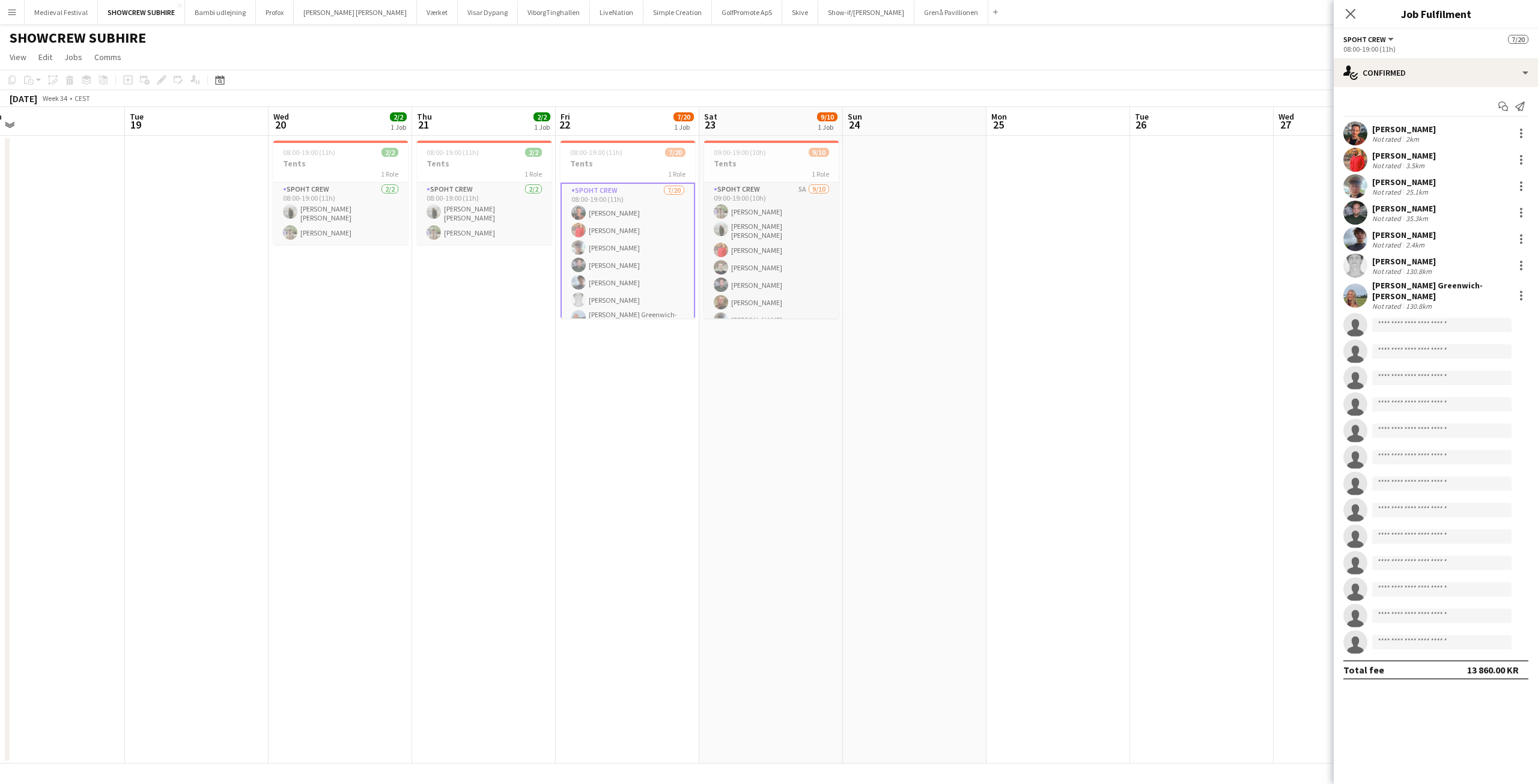
click at [1387, 234] on div "Jacob Christensen" at bounding box center [1404, 234] width 63 height 11
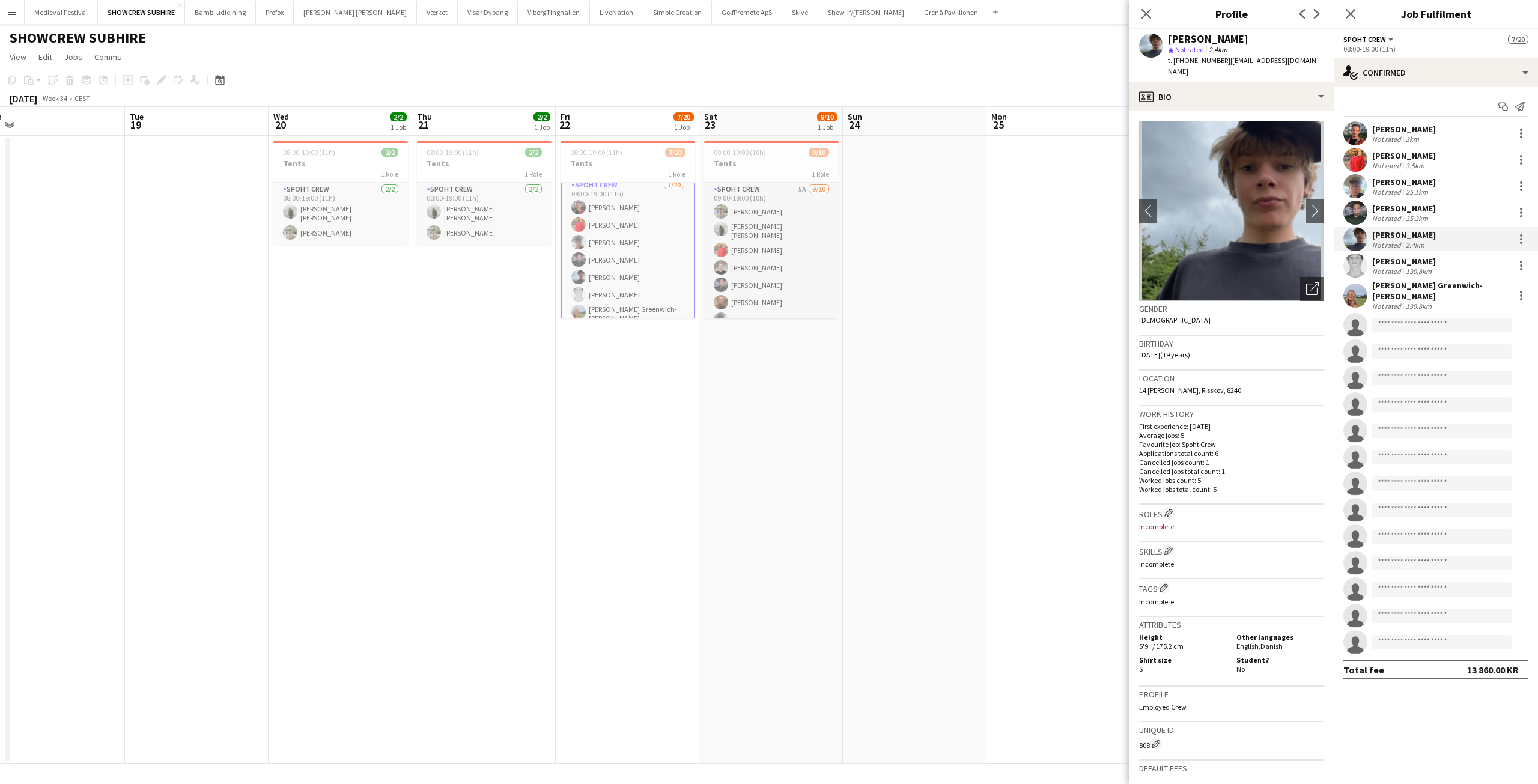
scroll to position [0, 0]
click at [683, 402] on app-date-cell "08:00-19:00 (11h) 7/20 Tents 1 Role Spoht Crew 7/20 08:00-19:00 (11h) Tomas Est…" at bounding box center [627, 450] width 144 height 628
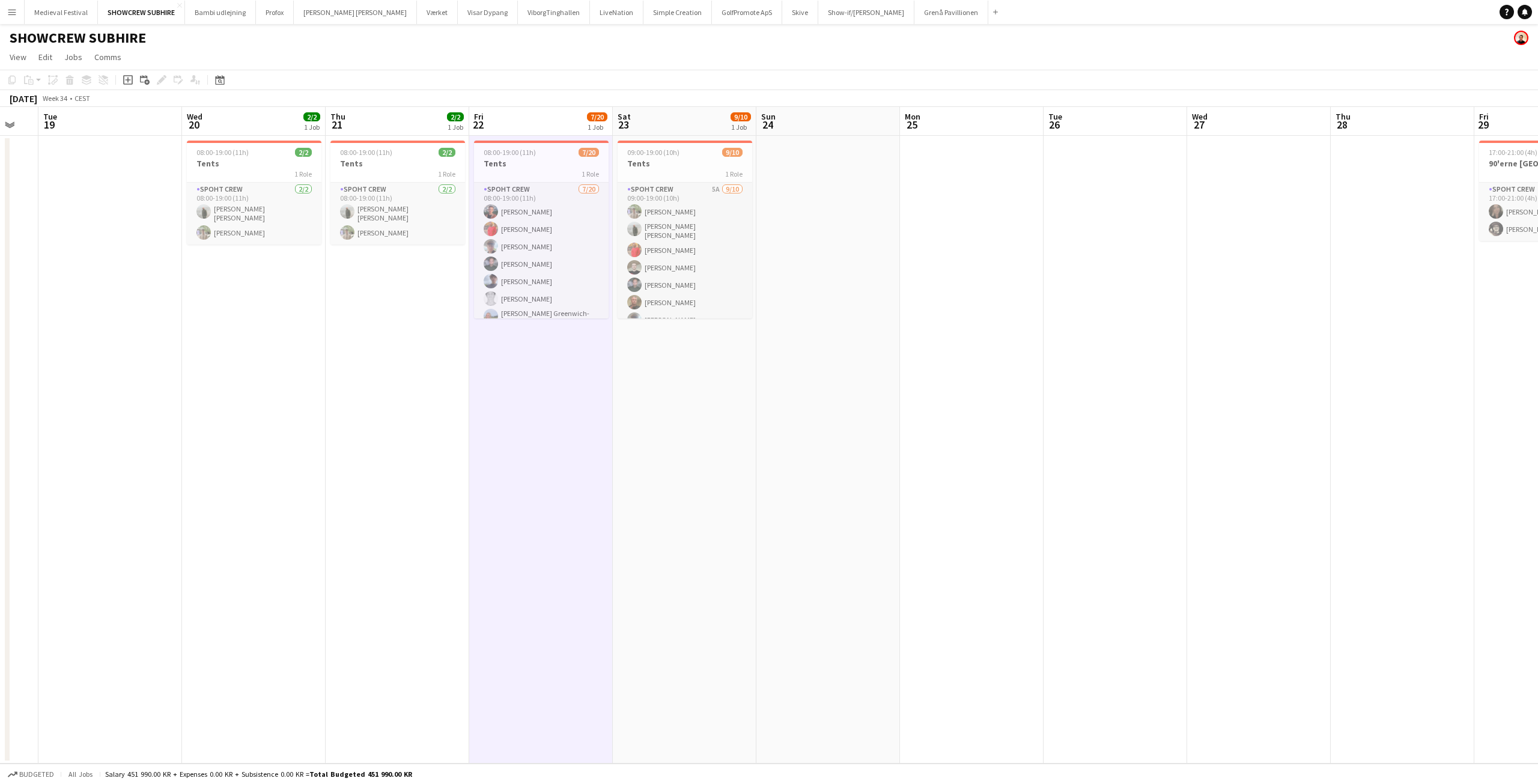
scroll to position [0, 507]
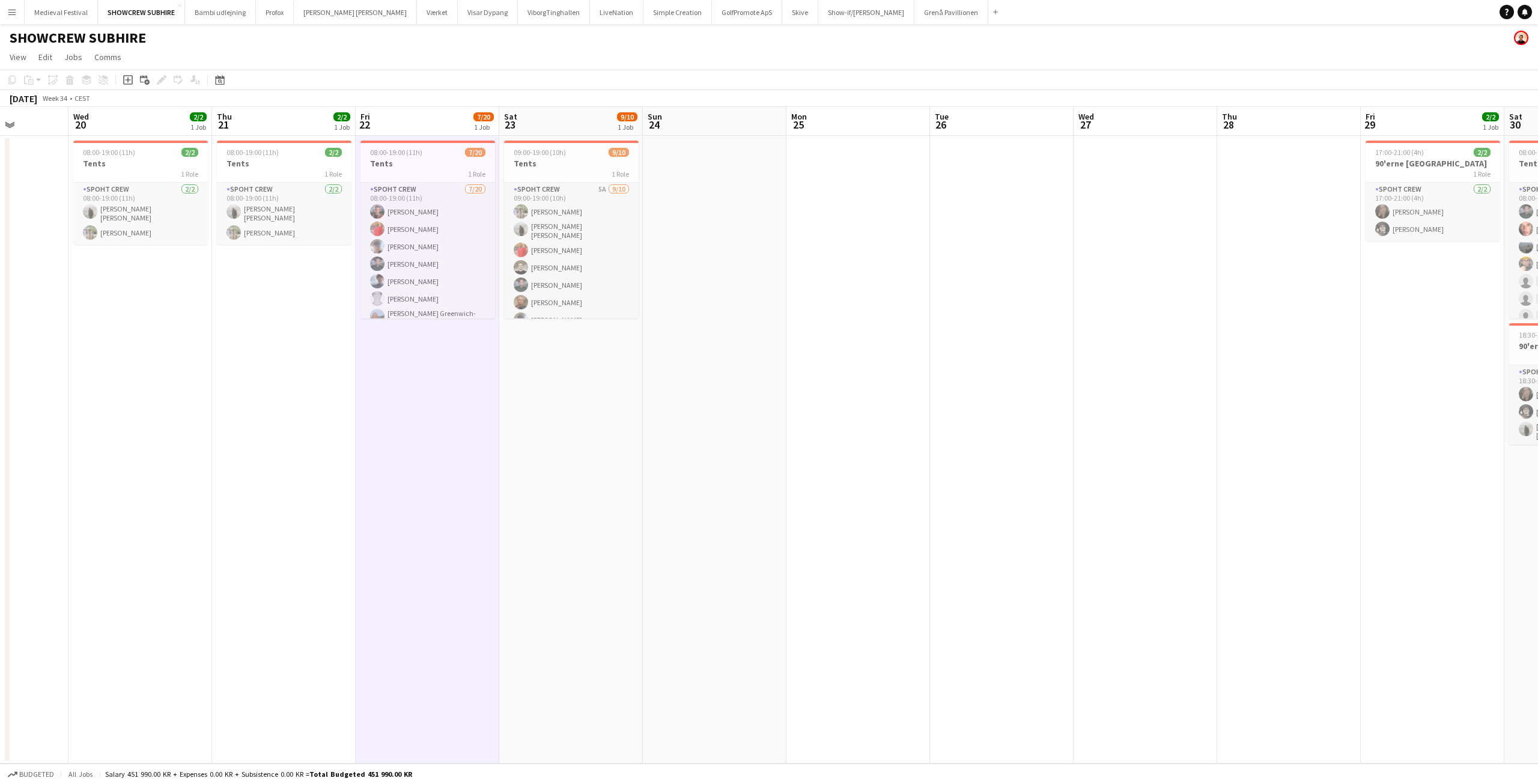
drag, startPoint x: 673, startPoint y: 379, endPoint x: 486, endPoint y: 380, distance: 187.0
click at [486, 383] on app-calendar-viewport "Sat 16 Sun 17 Mon 18 Tue 19 Wed 20 2/2 1 Job Thu 21 2/2 1 Job Fri 22 7/20 1 Job…" at bounding box center [769, 435] width 1538 height 657
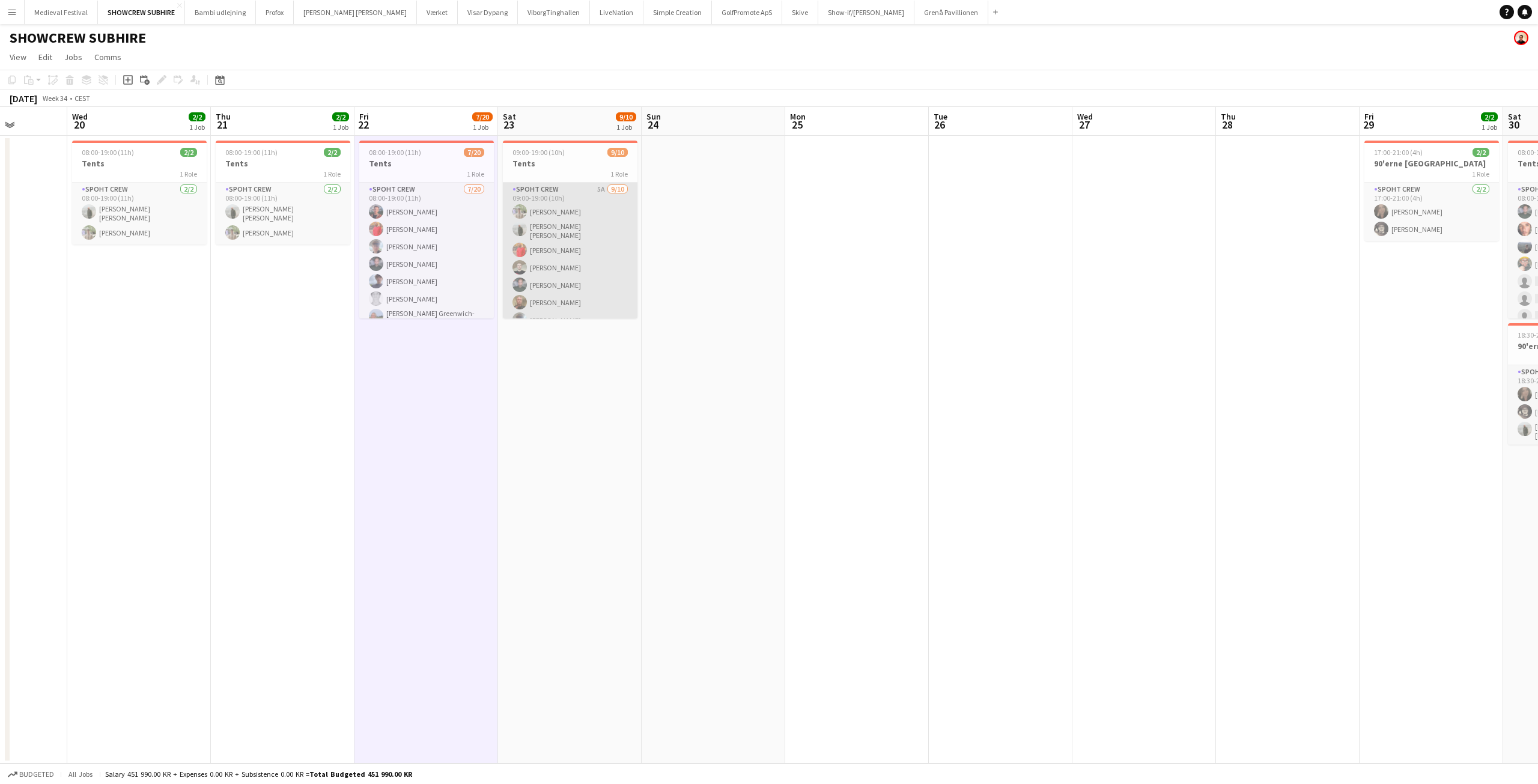
click at [604, 298] on app-card-role "Spoht Crew 5A 9/10 09:00-19:00 (10h) Arthur Daval-Markussen Negru Liviu Mihai R…" at bounding box center [570, 283] width 135 height 201
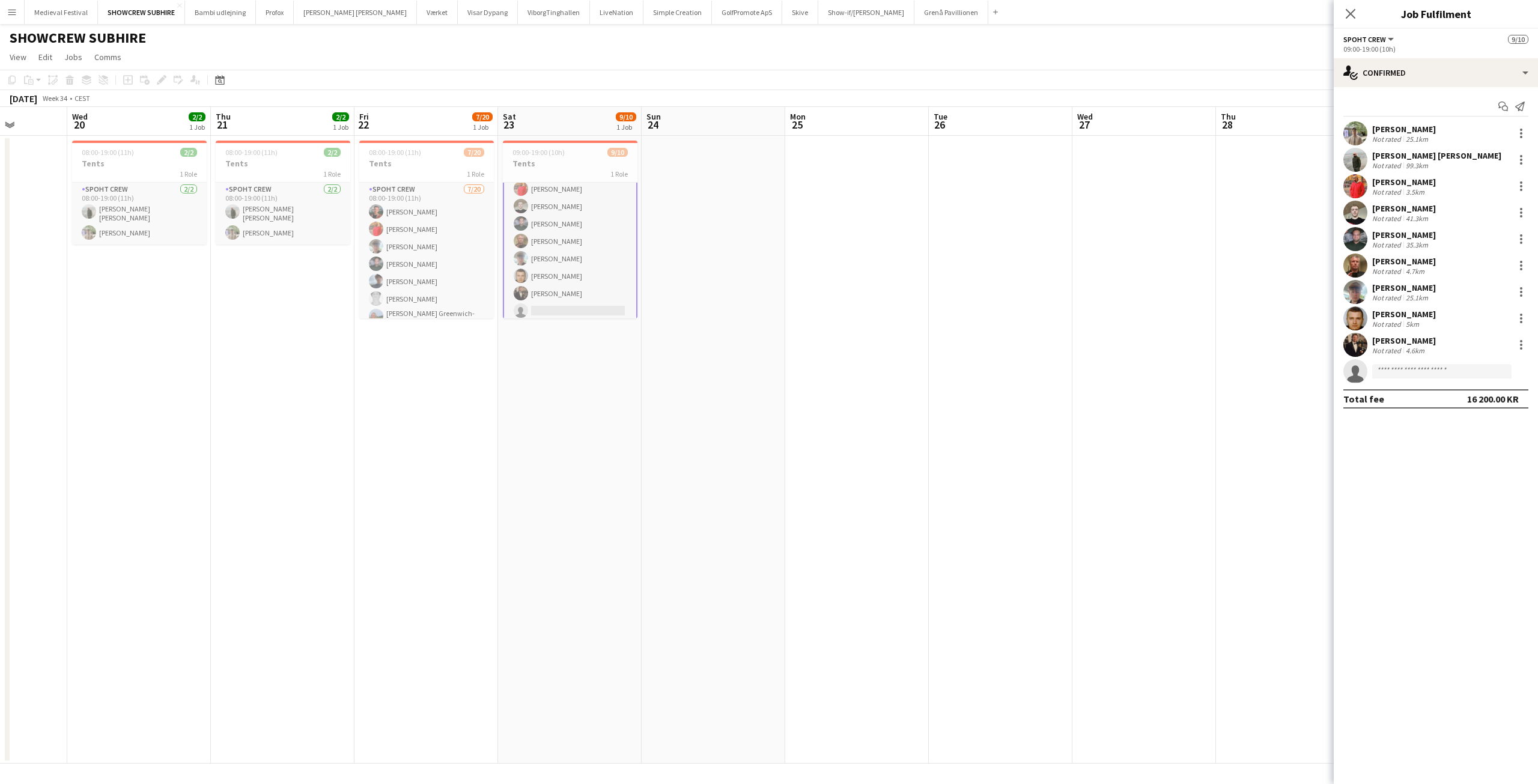
scroll to position [64, 0]
click at [1506, 102] on icon "Start chat" at bounding box center [1503, 106] width 10 height 10
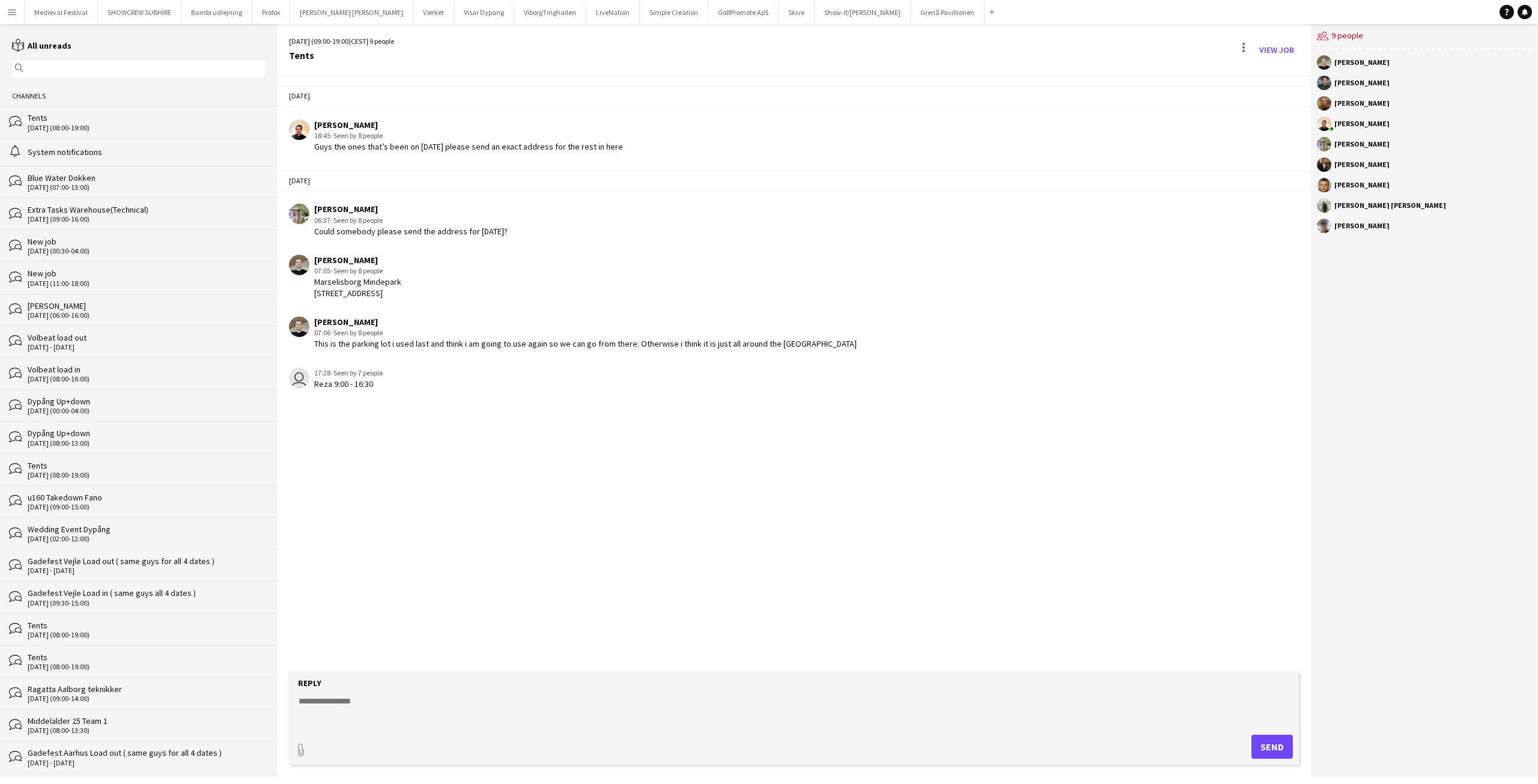
drag, startPoint x: 378, startPoint y: 405, endPoint x: 366, endPoint y: 405, distance: 12.0
click at [366, 389] on div "Reza 9:00 - 16:30" at bounding box center [348, 384] width 68 height 11
click at [441, 395] on app-chat-message "user 17:28 · Seen by 7 people Reza 9:00 - 16:30" at bounding box center [794, 379] width 1034 height 34
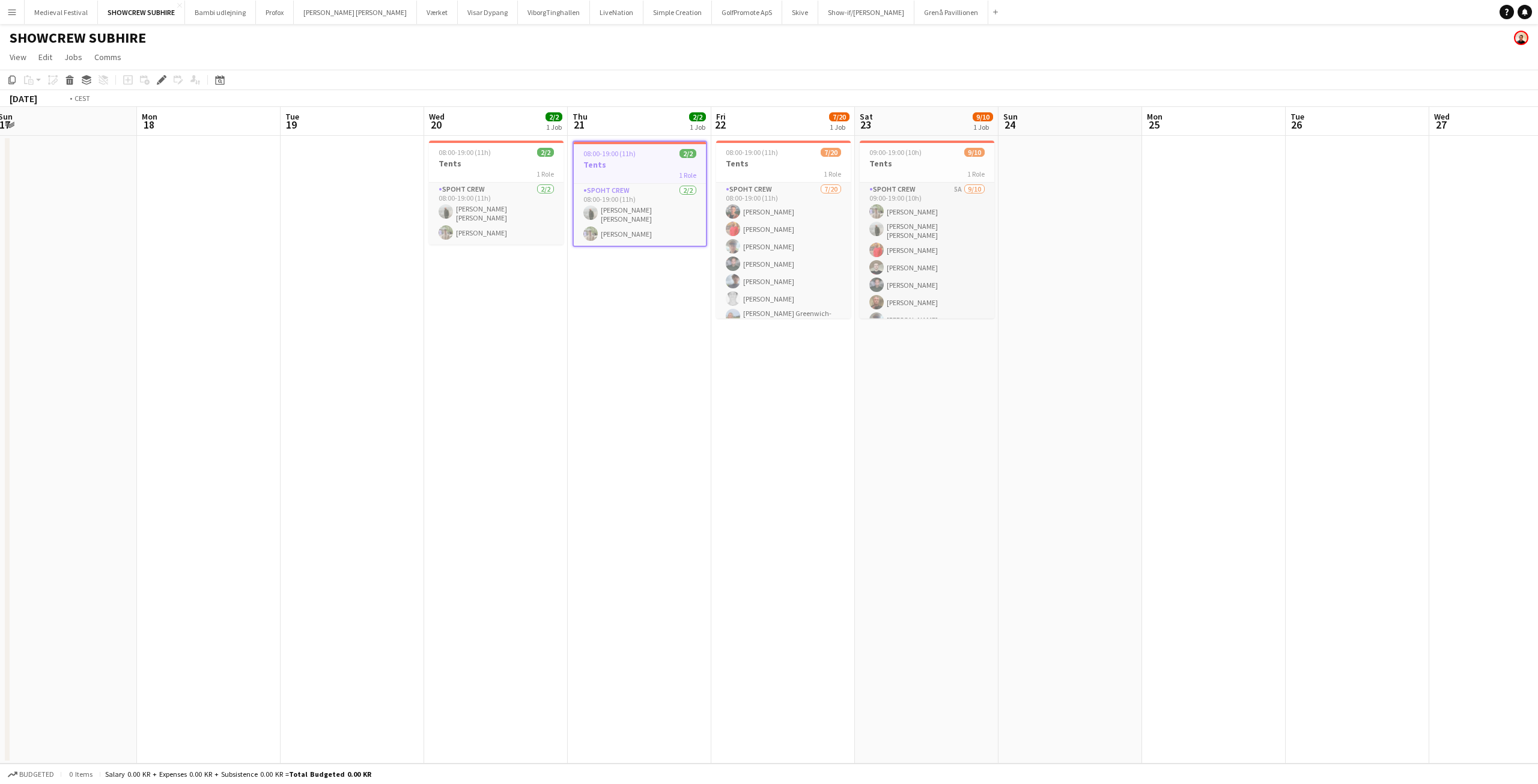
scroll to position [0, 487]
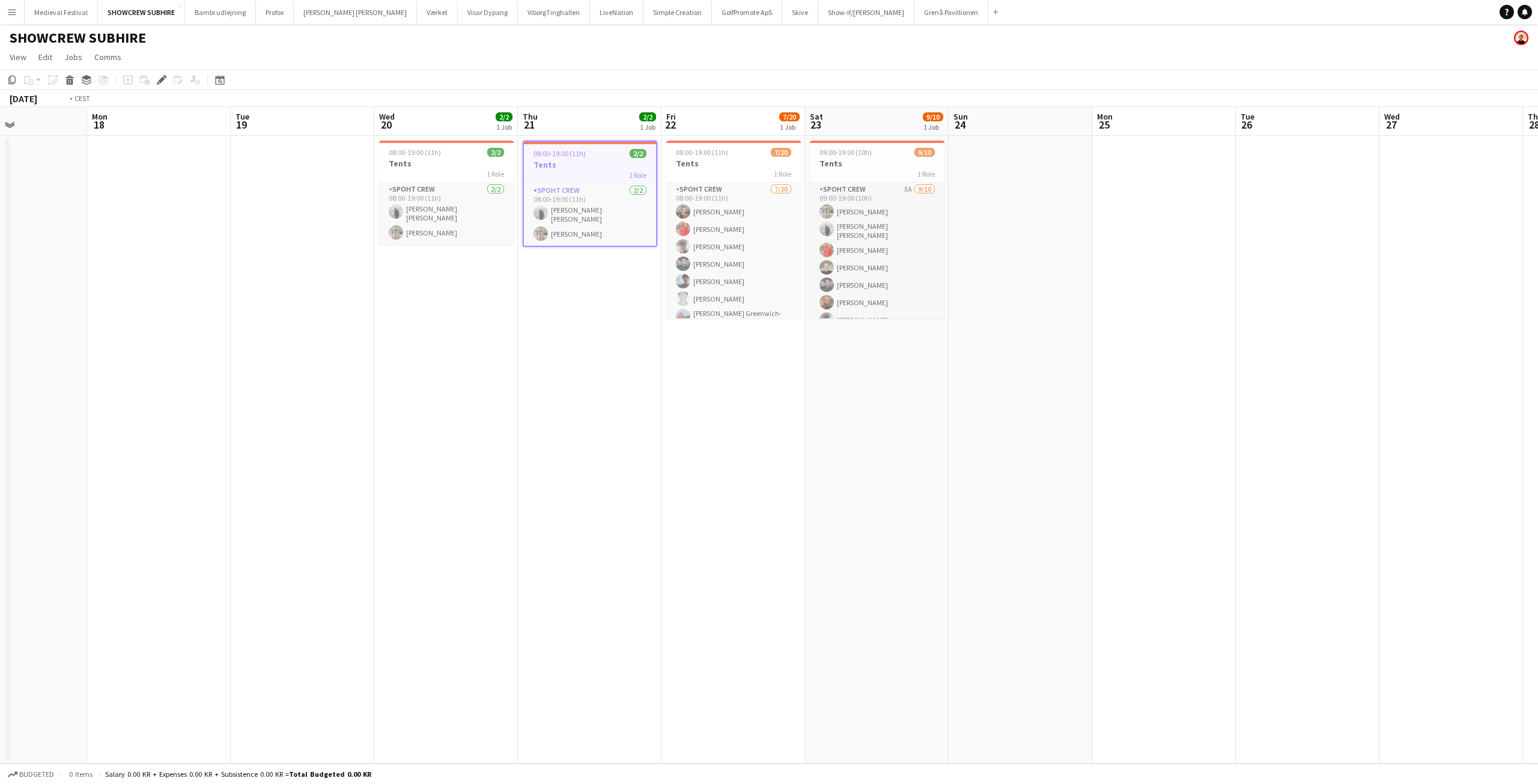
drag, startPoint x: 677, startPoint y: 309, endPoint x: 460, endPoint y: 301, distance: 217.1
click at [461, 301] on app-calendar-viewport "Thu 14 9/9 1 Job Fri 15 8/9 1 Job Sat 16 Sun 17 Mon 18 Tue 19 Wed 20 2/2 1 Job …" at bounding box center [769, 435] width 1538 height 657
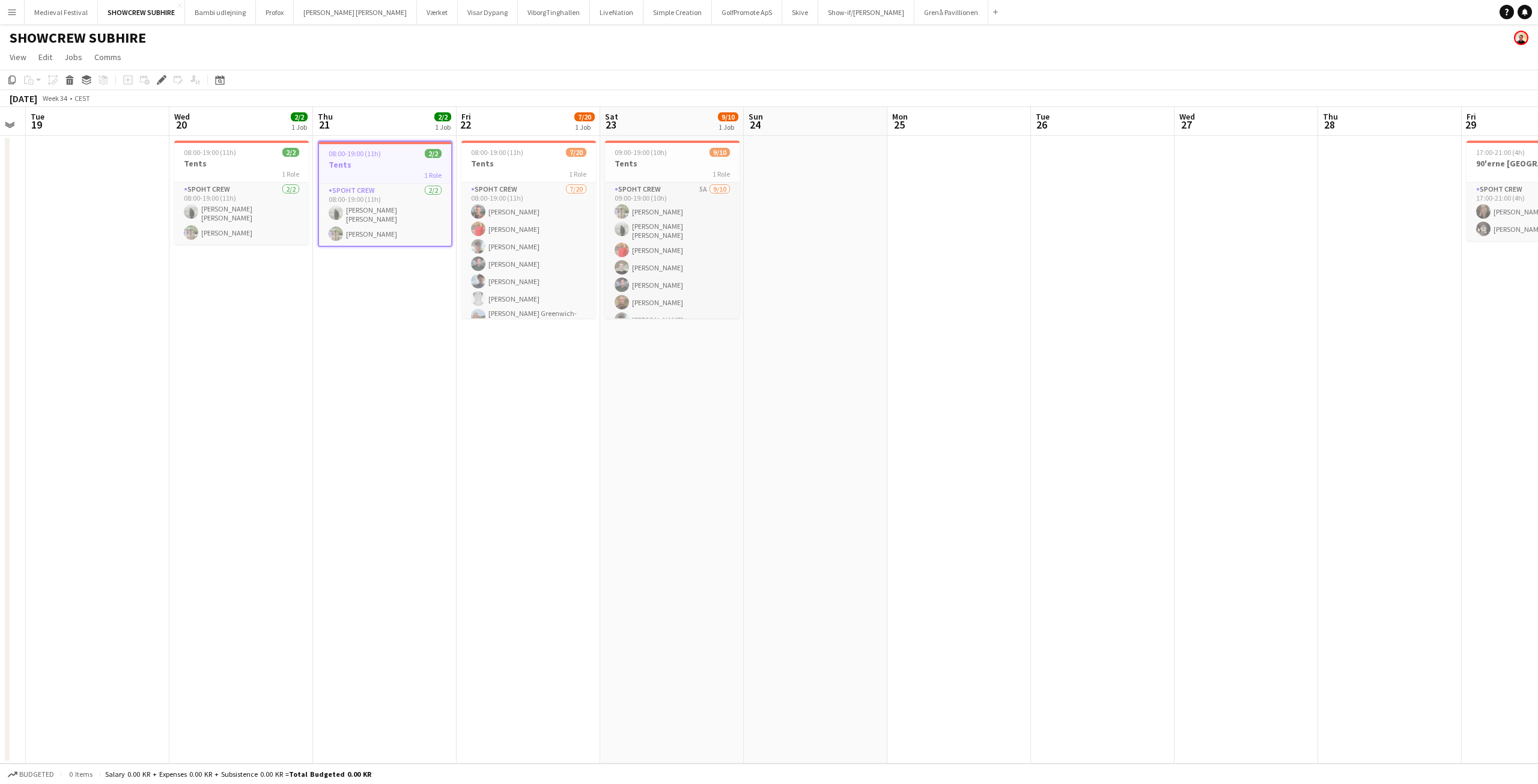
scroll to position [0, 449]
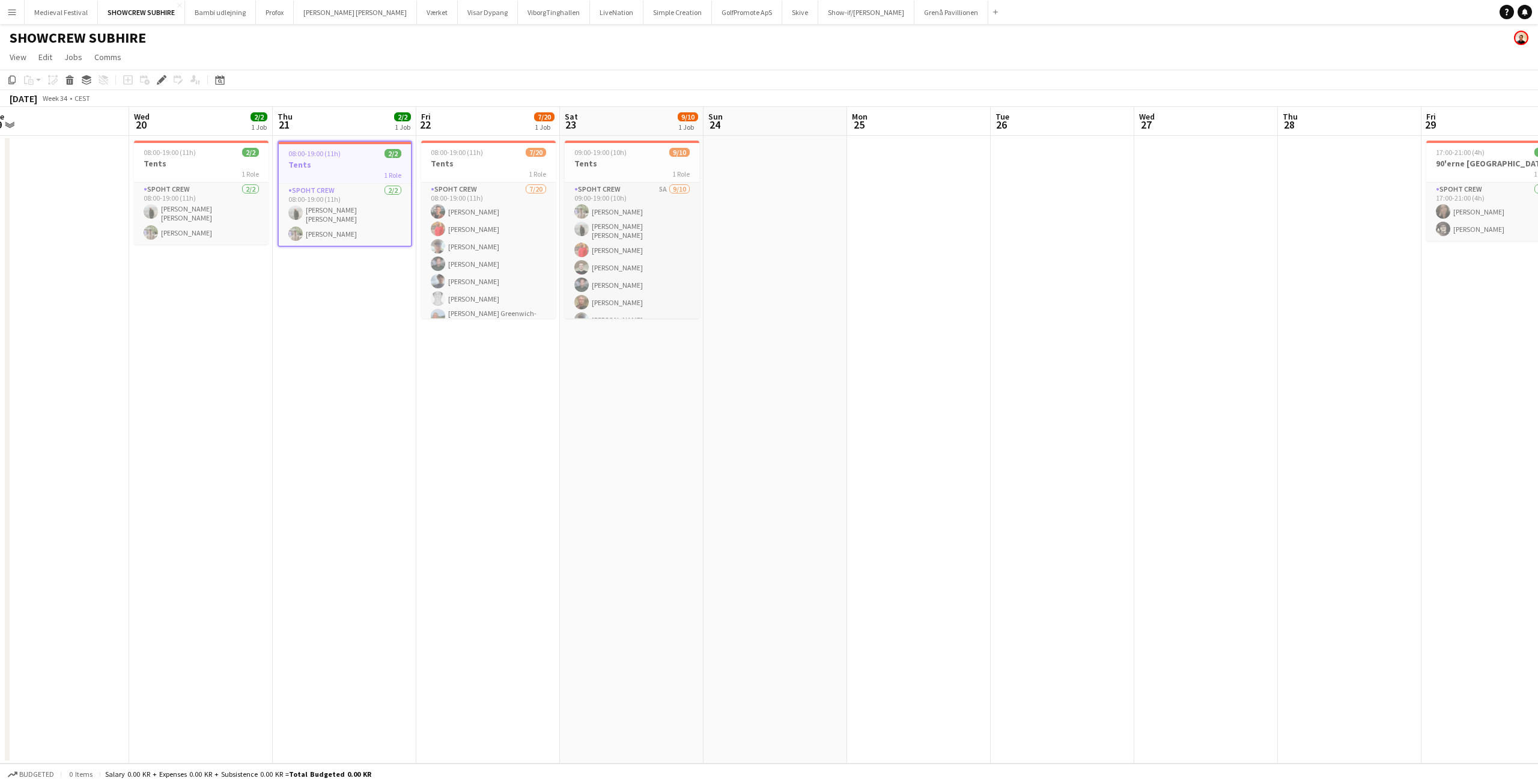
drag, startPoint x: 937, startPoint y: 267, endPoint x: 719, endPoint y: 253, distance: 218.4
click at [833, 269] on app-calendar-viewport "Sat 16 Sun 17 Mon 18 Tue 19 Wed 20 2/2 1 Job Thu 21 2/2 1 Job Fri 22 7/20 1 Job…" at bounding box center [769, 435] width 1538 height 657
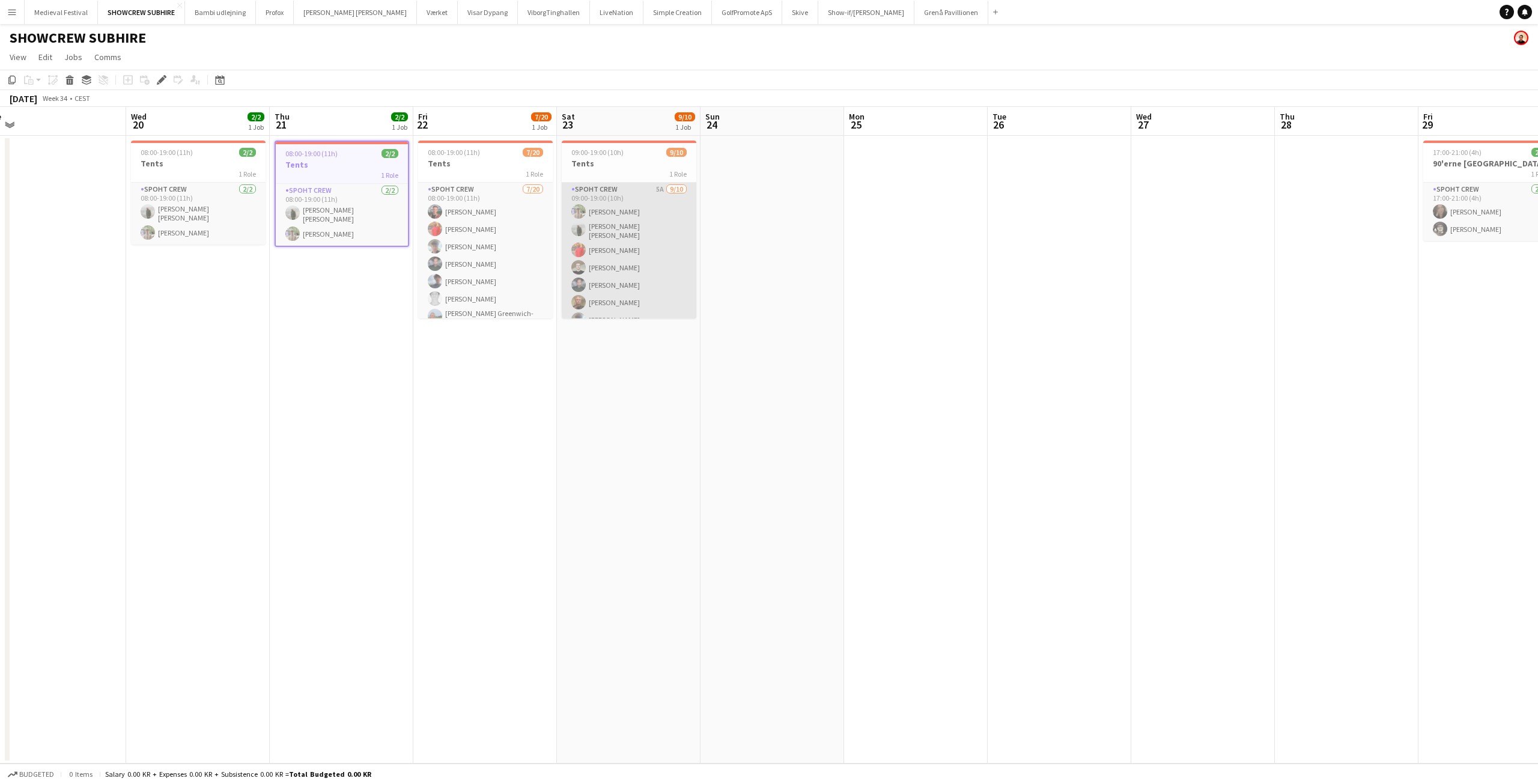
click at [665, 250] on app-card-role "Spoht Crew 5A [DATE] 09:00-19:00 (10h) [PERSON_NAME] [PERSON_NAME] [PERSON_NAME…" at bounding box center [629, 283] width 135 height 201
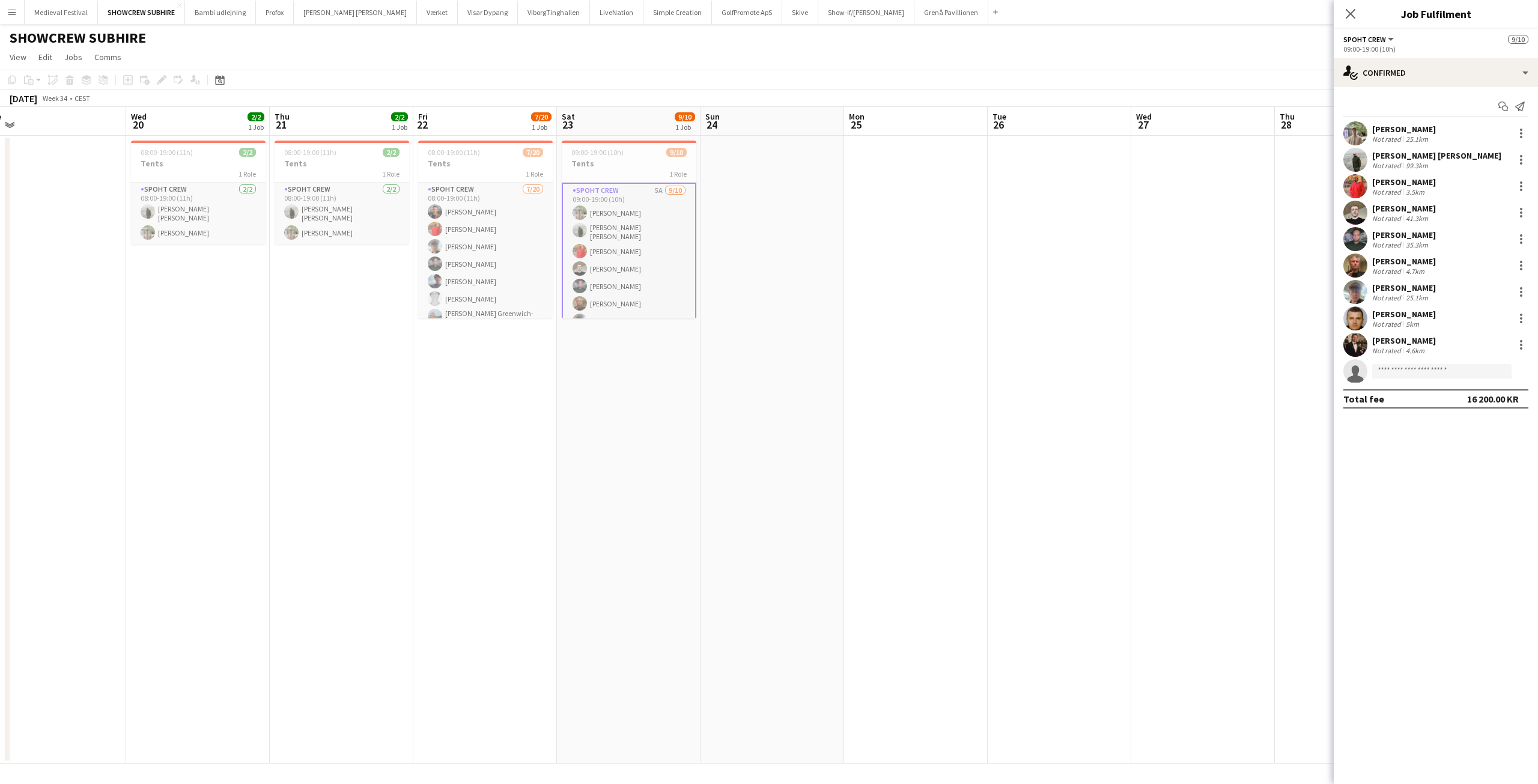
click at [1139, 425] on app-date-cell at bounding box center [1203, 450] width 144 height 628
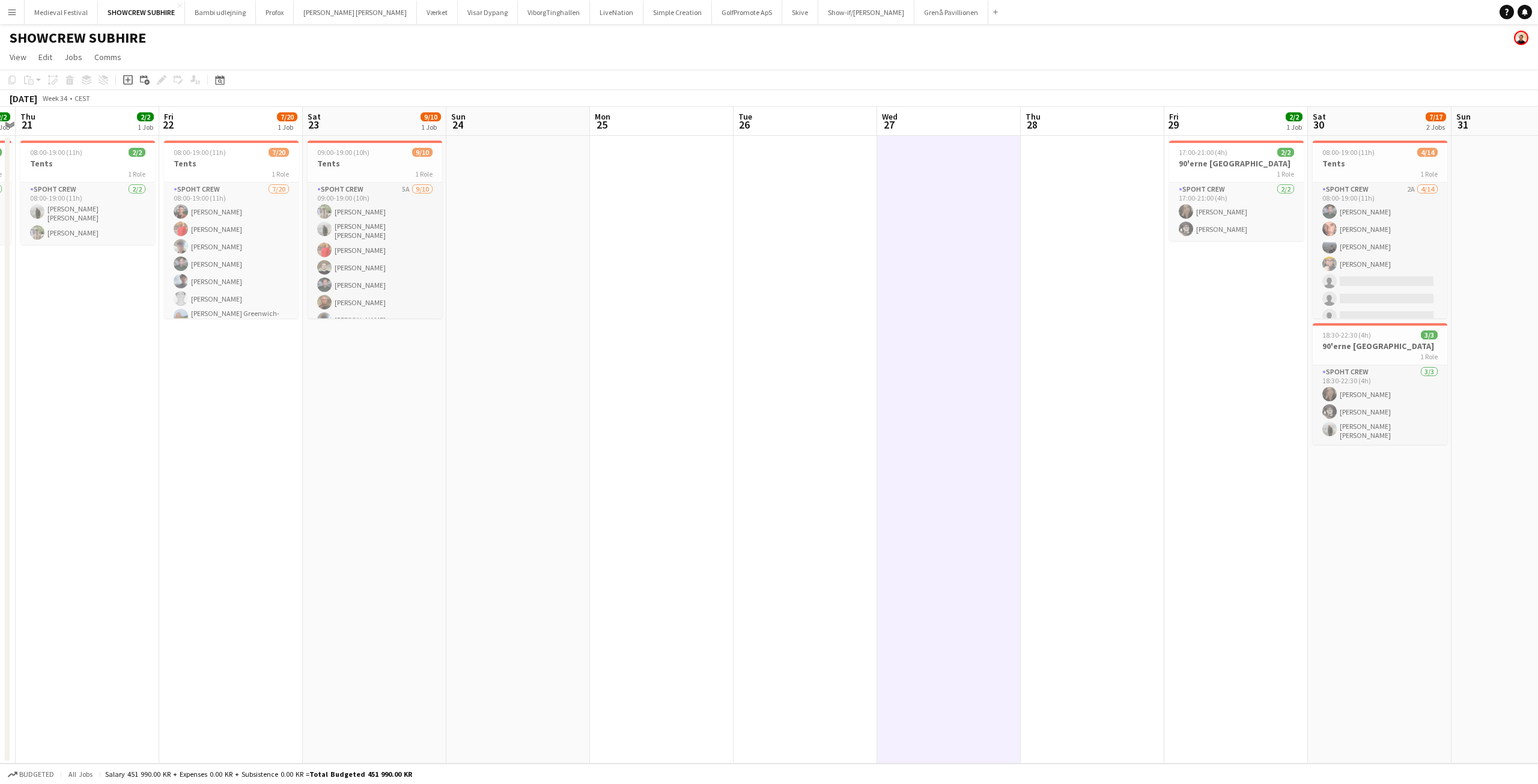
drag, startPoint x: 858, startPoint y: 405, endPoint x: 419, endPoint y: 400, distance: 439.0
click at [405, 405] on app-calendar-viewport "Mon 18 Tue 19 Wed 20 2/2 1 Job Thu 21 2/2 1 Job Fri 22 7/20 1 Job Sat 23 9/10 1…" at bounding box center [769, 435] width 1538 height 657
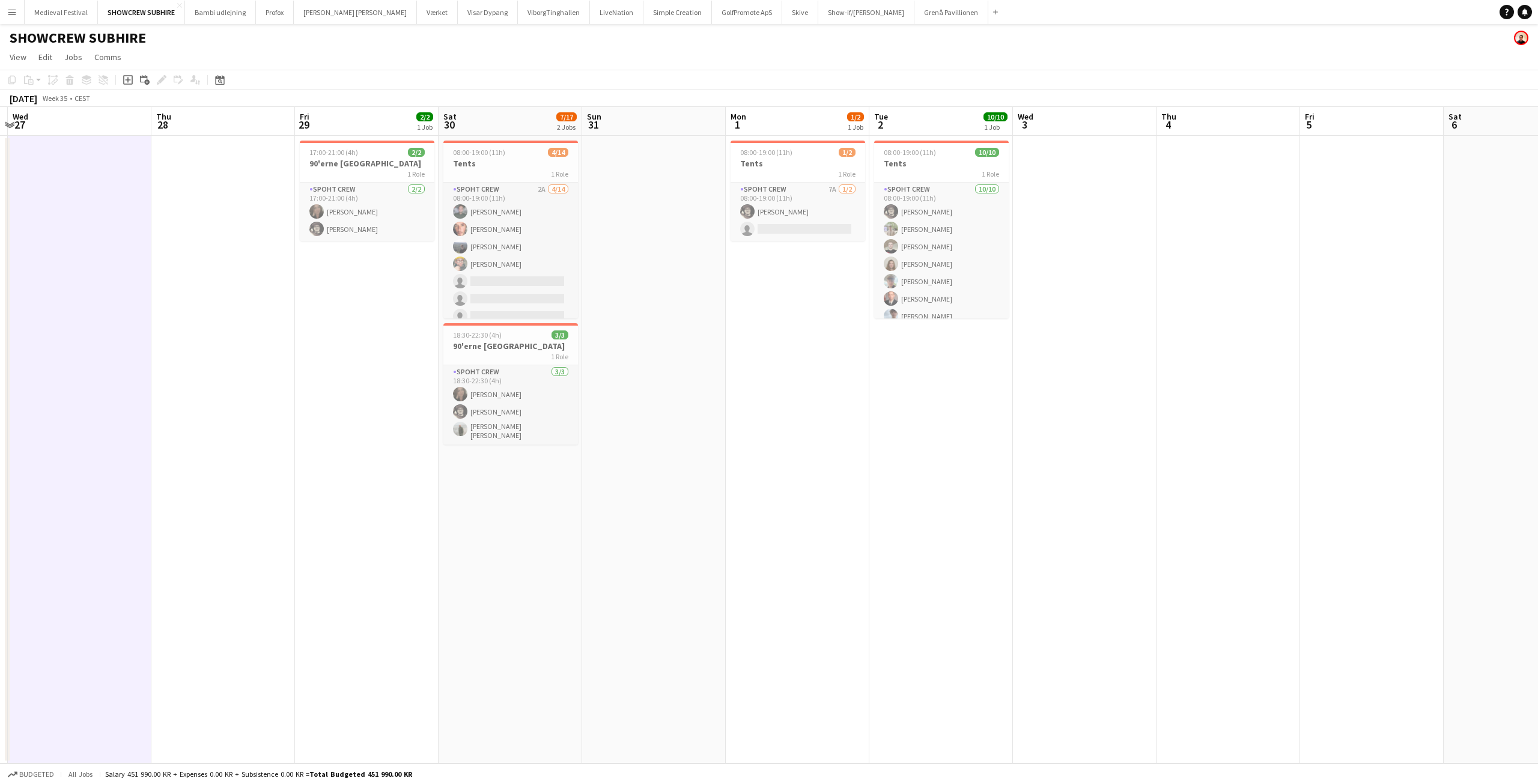
drag, startPoint x: 694, startPoint y: 391, endPoint x: 280, endPoint y: 432, distance: 416.0
click at [280, 432] on app-calendar-viewport "Sun 24 Mon 25 Tue 26 Wed 27 Thu 28 Fri 29 2/2 1 Job Sat 30 7/17 2 Jobs Sun 31 M…" at bounding box center [769, 435] width 1538 height 657
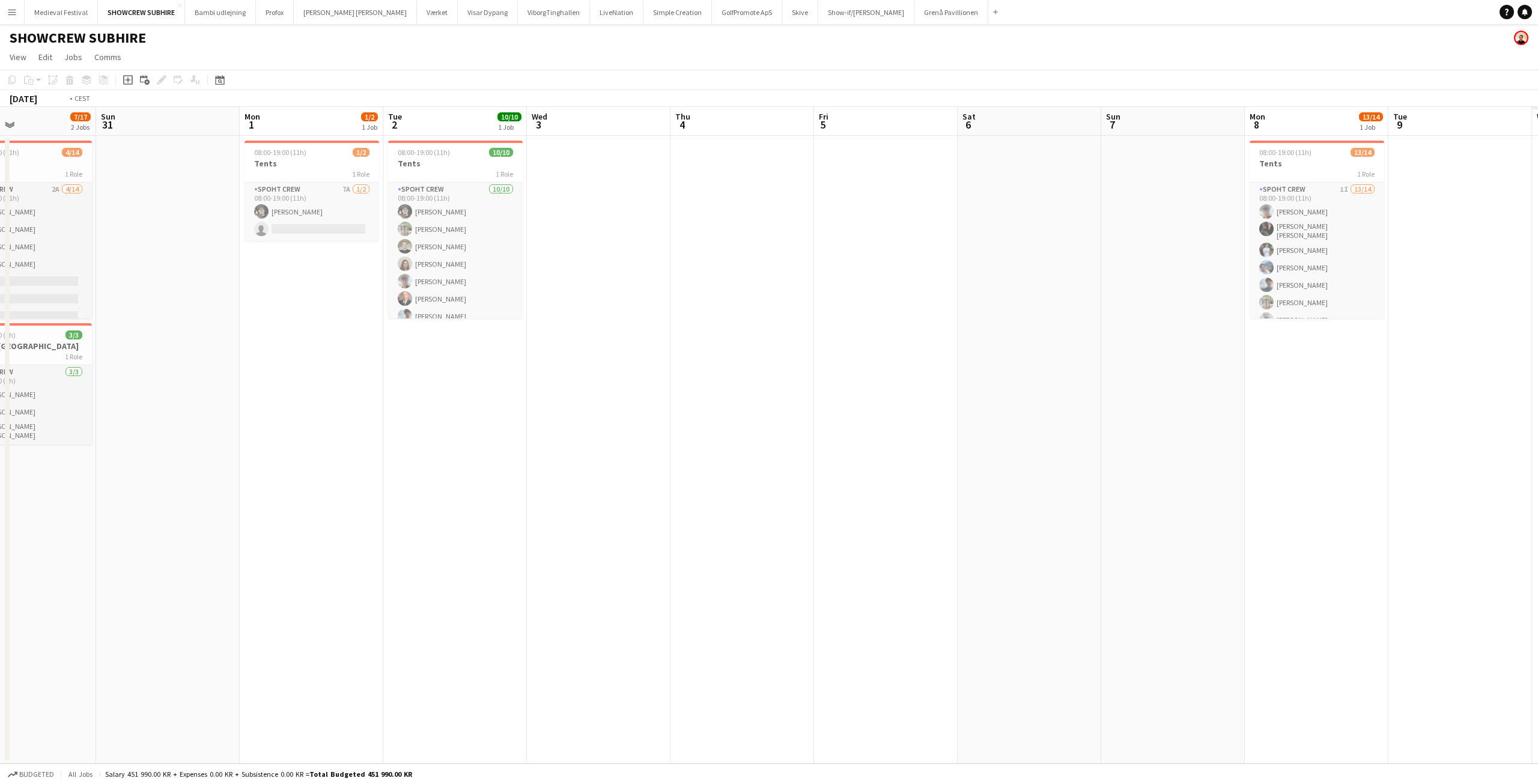
drag, startPoint x: 1150, startPoint y: 454, endPoint x: 277, endPoint y: 469, distance: 873.1
click at [230, 469] on app-calendar-viewport "Wed 27 Thu 28 Fri 29 2/2 1 Job Sat 30 7/17 2 Jobs Sun 31 Mon 1 1/2 1 Job Tue 2 …" at bounding box center [769, 435] width 1538 height 657
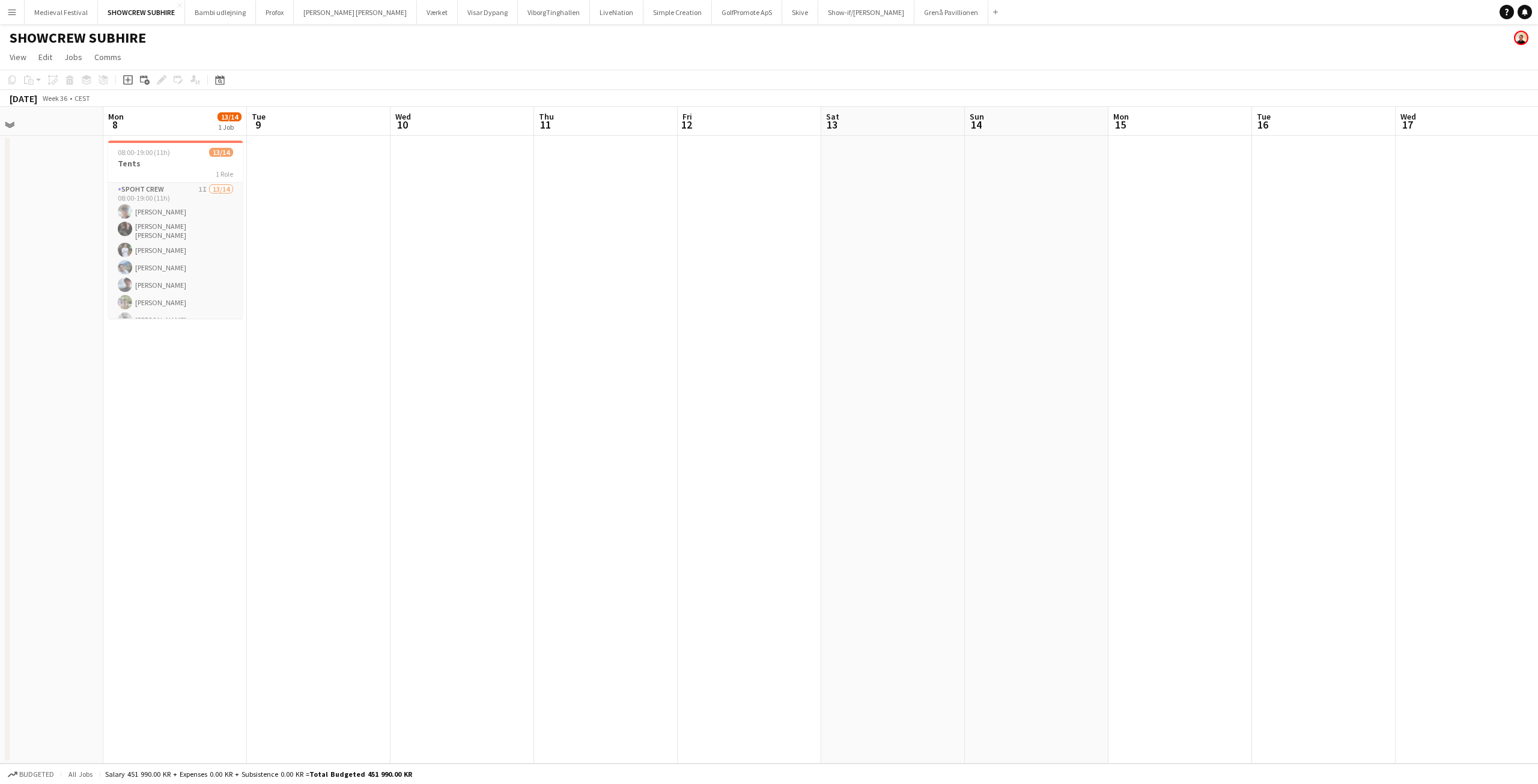
drag, startPoint x: 1242, startPoint y: 445, endPoint x: 1233, endPoint y: 455, distance: 13.5
click at [1304, 464] on app-calendar-viewport "Fri 5 Sat 6 Sun 7 Mon 8 13/14 1 Job Tue 9 Wed 10 Thu 11 Fri 12 Sat 13 Sun 14 Mo…" at bounding box center [769, 435] width 1538 height 657
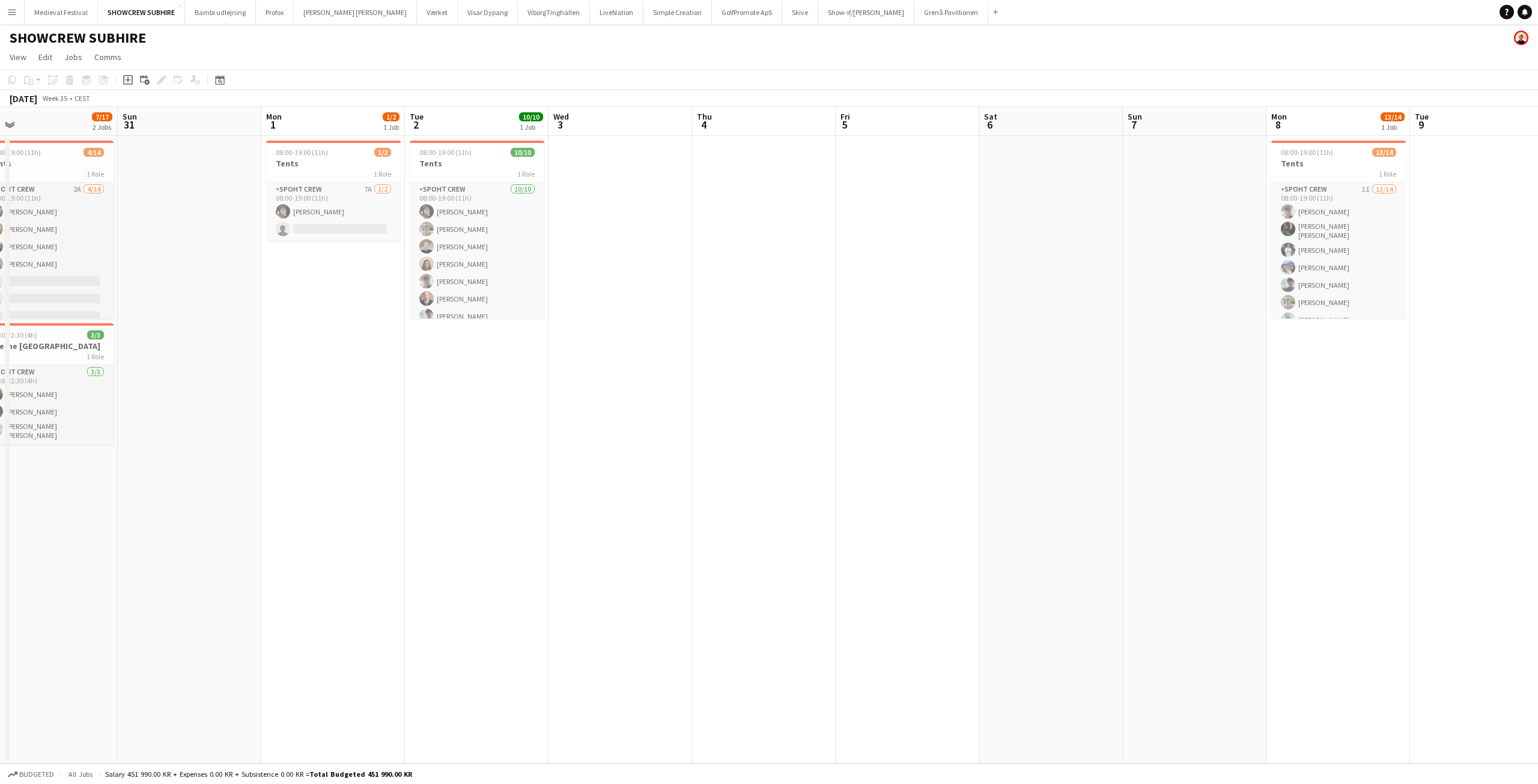
drag, startPoint x: 792, startPoint y: 412, endPoint x: 1270, endPoint y: 456, distance: 480.0
click at [1368, 474] on app-calendar-viewport "Thu 28 Fri 29 2/2 1 Job Sat 30 7/17 2 Jobs Sun 31 Mon 1 1/2 1 Job Tue 2 10/10 1…" at bounding box center [769, 435] width 1538 height 657
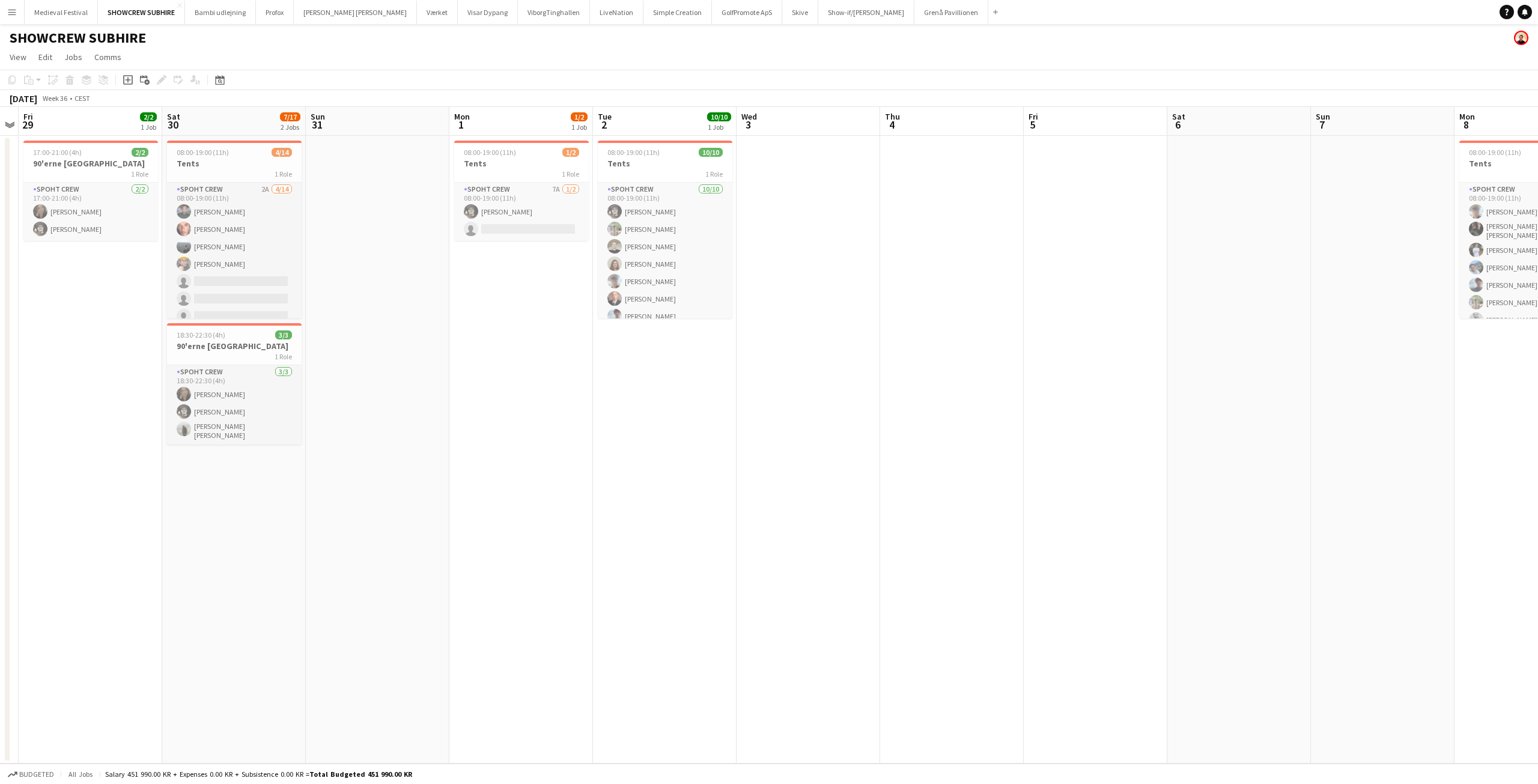
drag, startPoint x: 1059, startPoint y: 423, endPoint x: 1404, endPoint y: 482, distance: 350.0
click at [1404, 482] on app-calendar-viewport "Wed 27 Thu 28 Fri 29 2/2 1 Job Sat 30 7/17 2 Jobs Sun 31 Mon 1 1/2 1 Job Tue 2 …" at bounding box center [769, 435] width 1538 height 657
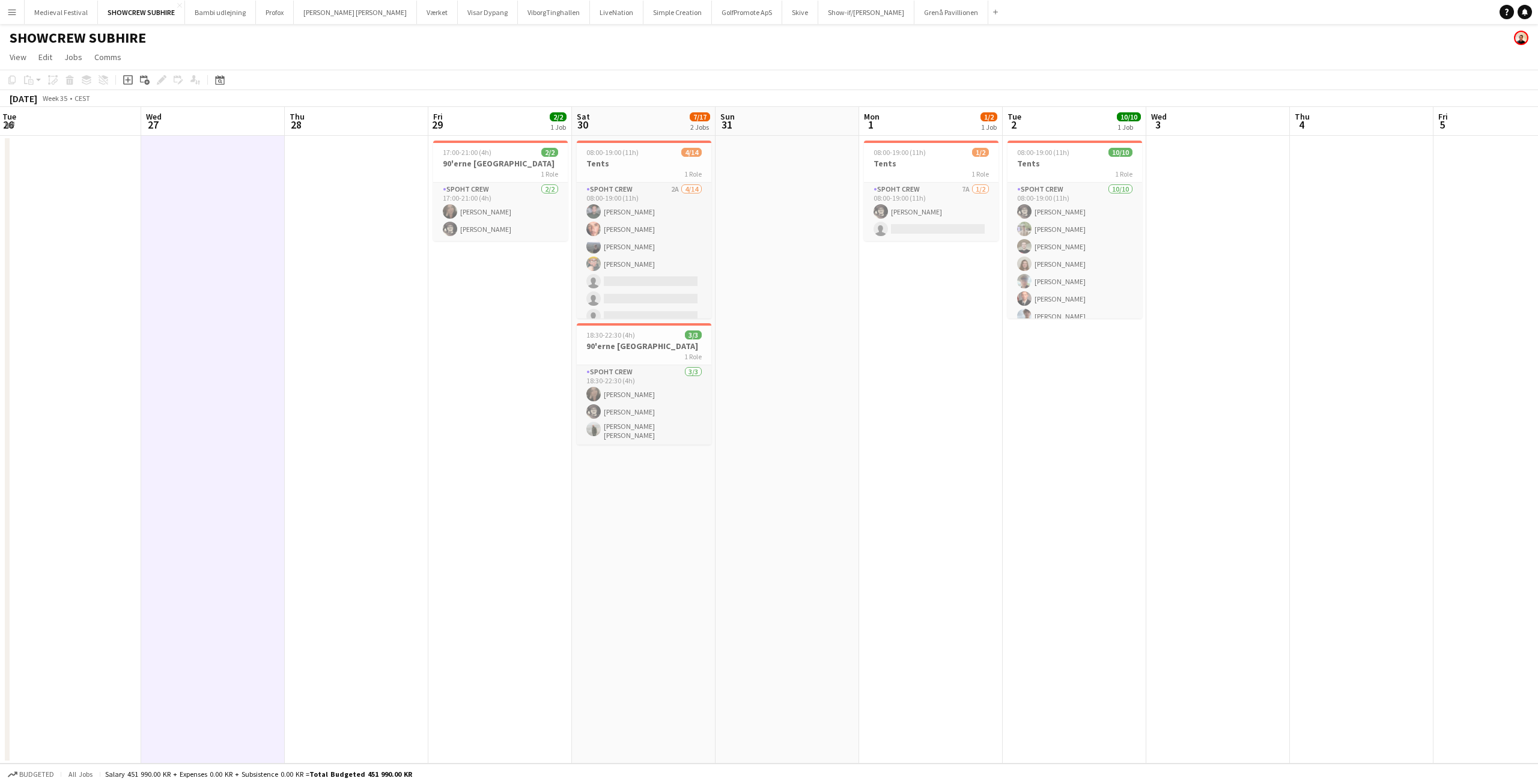
scroll to position [0, 358]
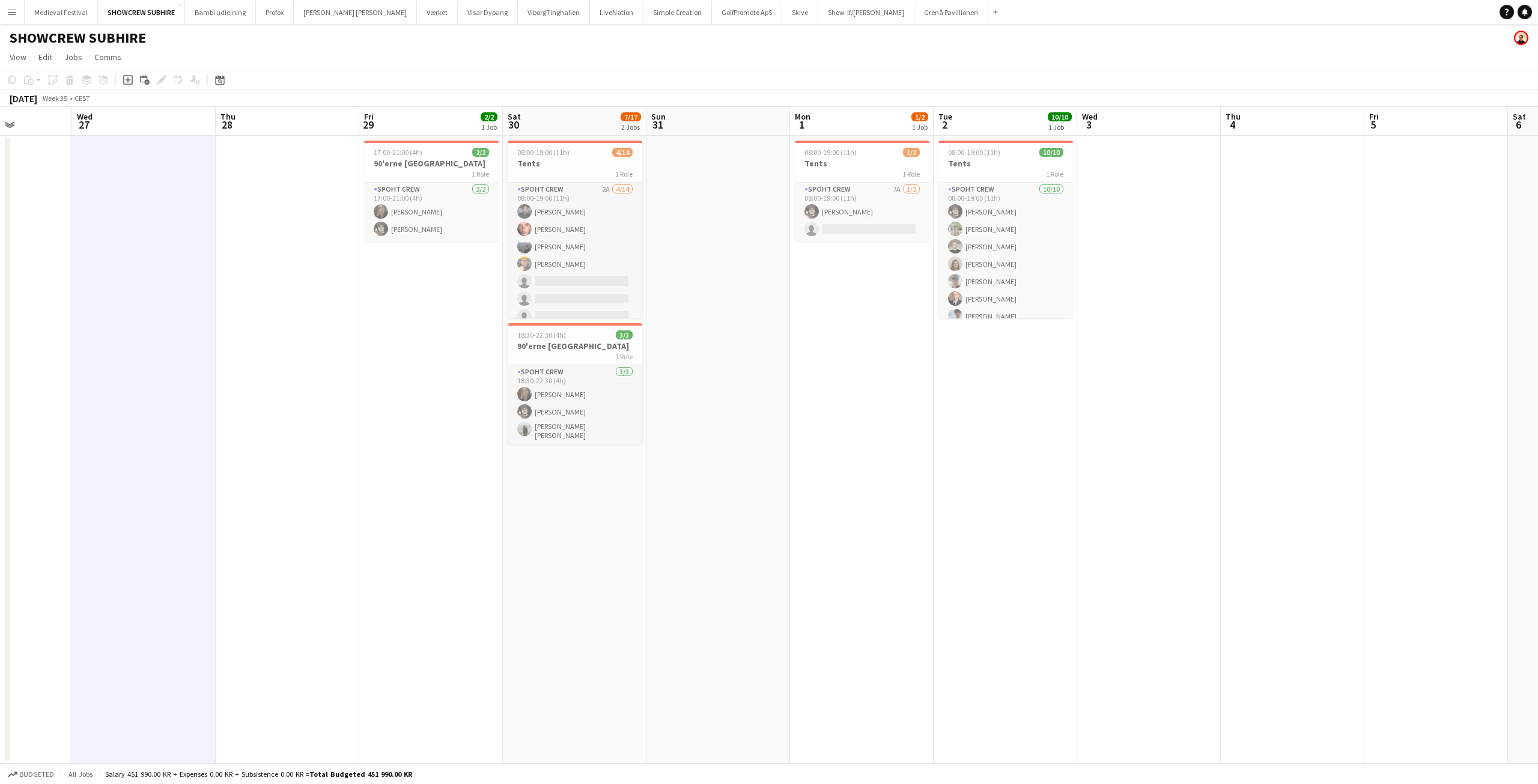
drag, startPoint x: 901, startPoint y: 469, endPoint x: 955, endPoint y: 478, distance: 54.7
click at [956, 481] on app-calendar-viewport "Sun 24 Mon 25 Tue 26 Wed 27 Thu 28 Fri 29 2/2 1 Job Sat 30 7/17 2 Jobs Sun 31 M…" at bounding box center [769, 435] width 1538 height 657
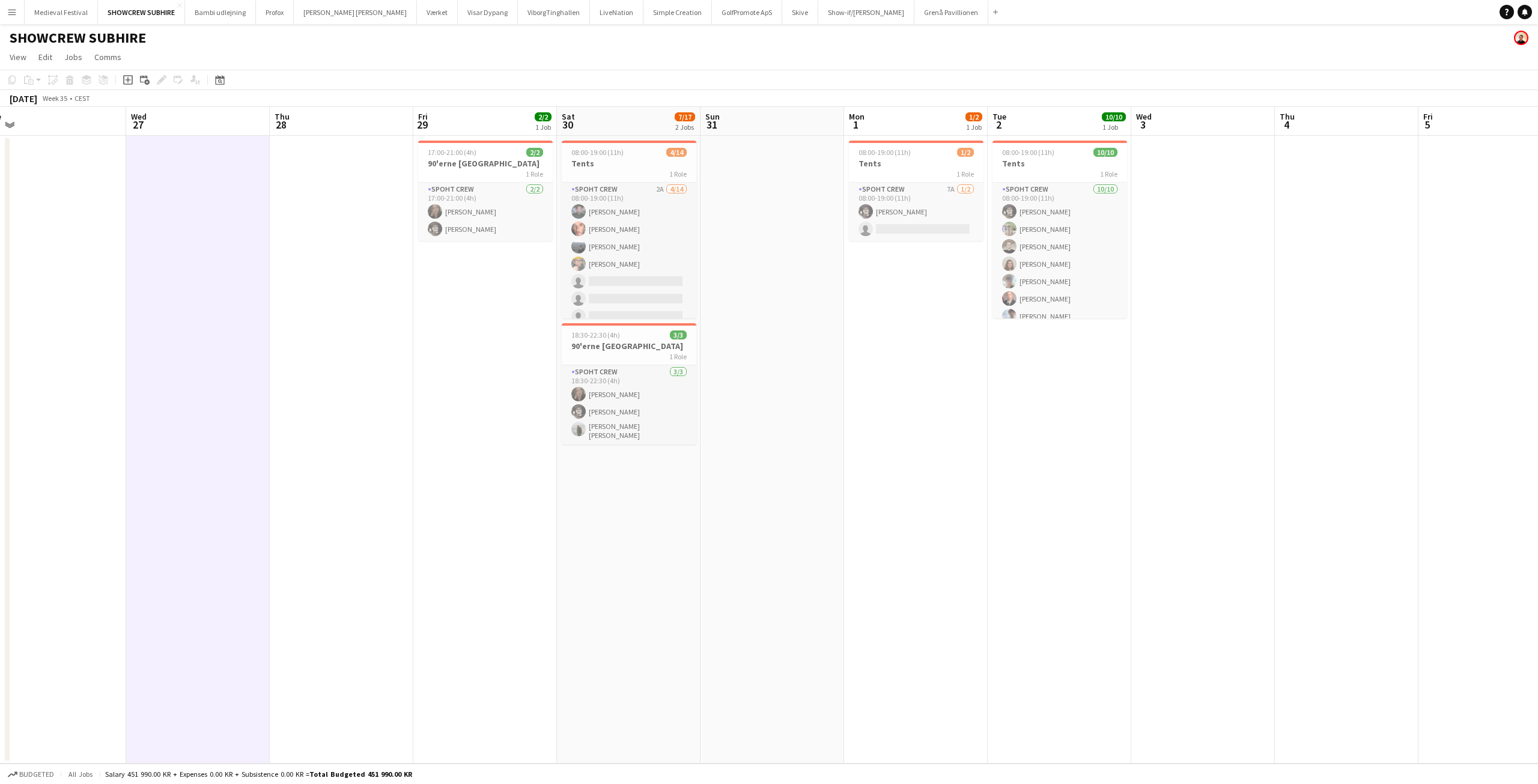
scroll to position [0, 452]
drag, startPoint x: 818, startPoint y: 445, endPoint x: 725, endPoint y: 480, distance: 99.4
click at [725, 480] on app-calendar-viewport "Sat 23 9/10 1 Job Sun 24 Mon 25 Tue 26 Wed 27 Thu 28 Fri 29 2/2 1 Job Sat 30 7/…" at bounding box center [769, 435] width 1538 height 657
click at [612, 165] on h3 "Tents" at bounding box center [625, 163] width 135 height 11
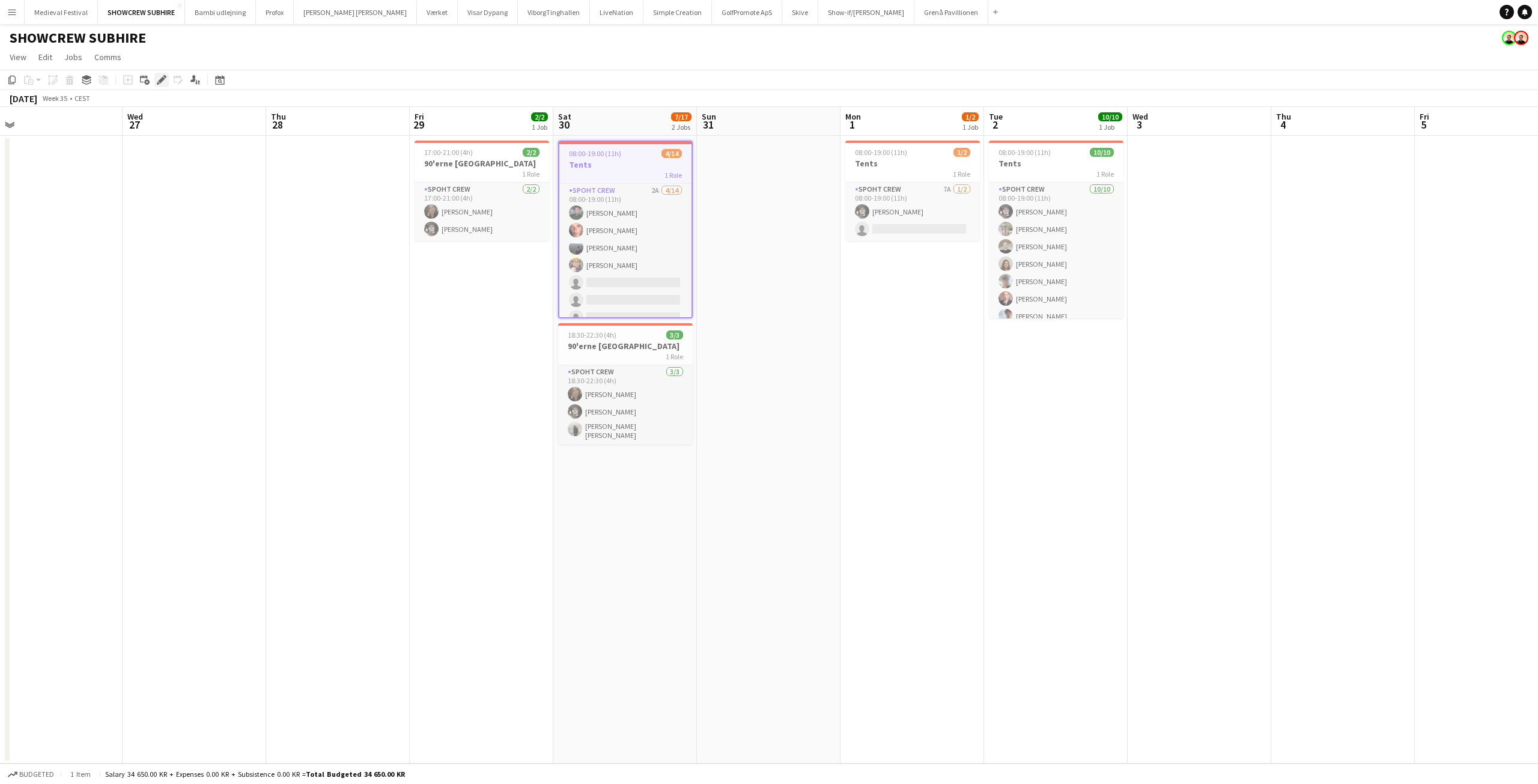
click at [163, 81] on icon "Edit" at bounding box center [162, 80] width 10 height 10
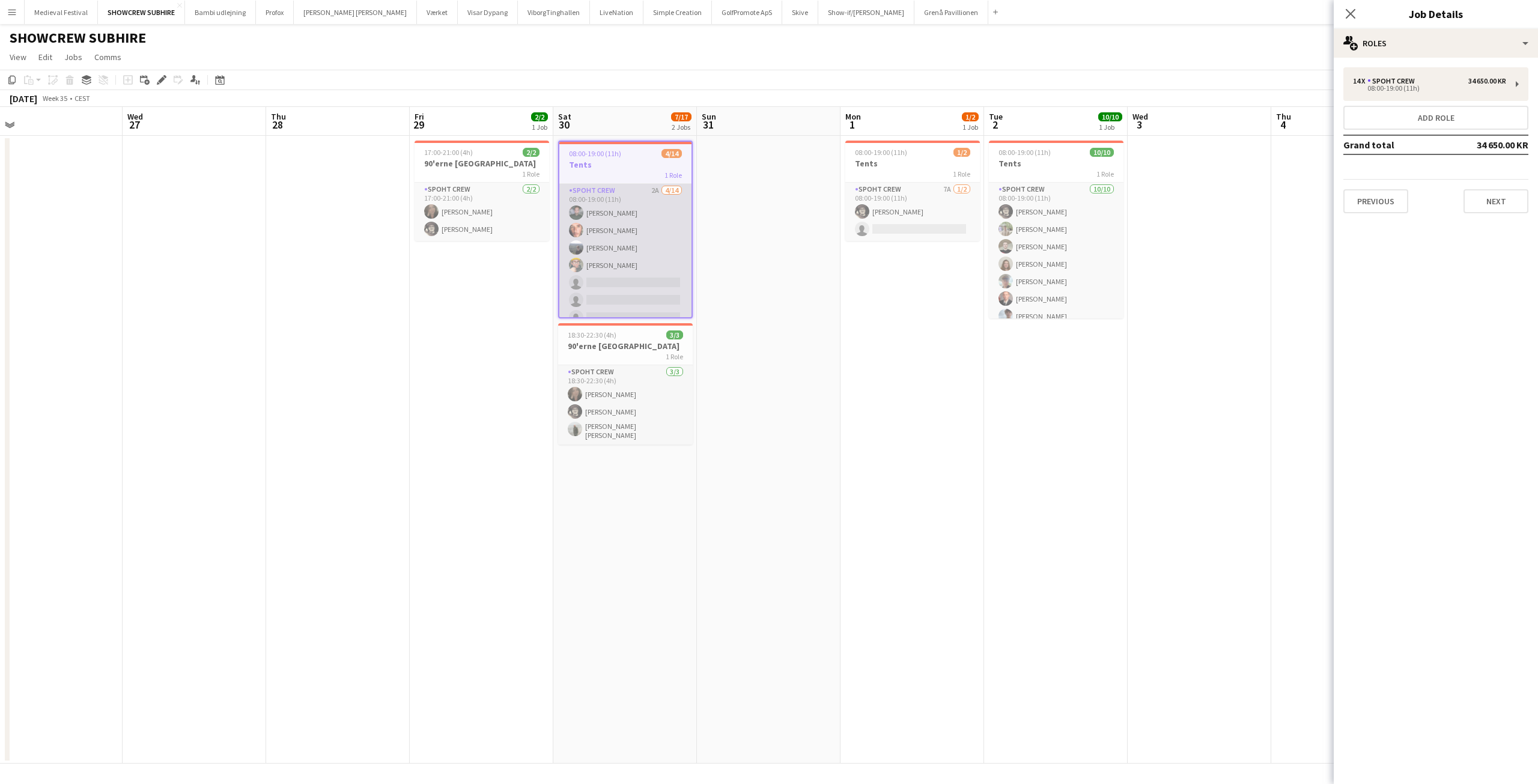
click at [574, 254] on app-user-avatar at bounding box center [576, 247] width 14 height 14
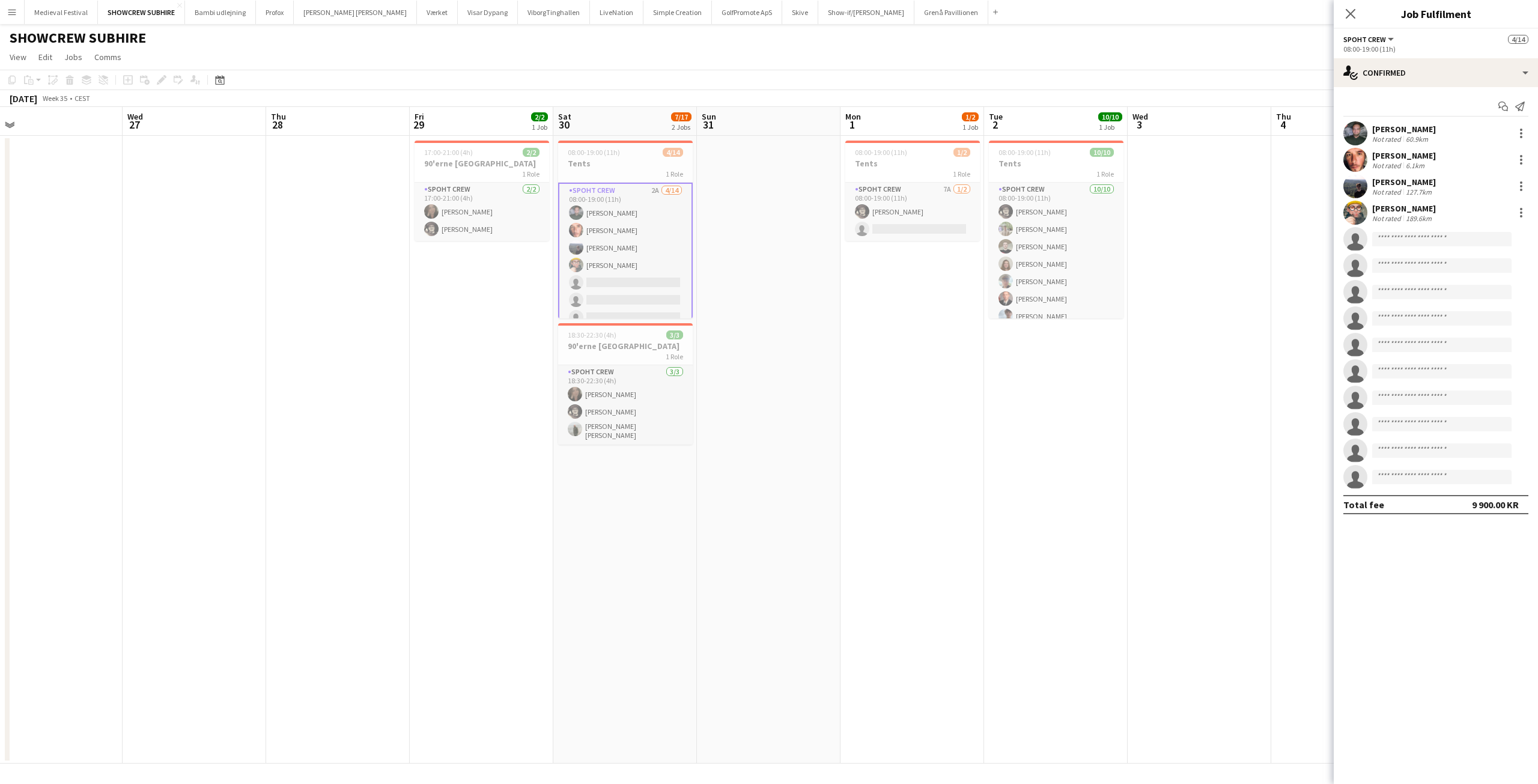
click at [1475, 158] on div "Amador Bohorquez Not rated 6.1km" at bounding box center [1436, 160] width 204 height 24
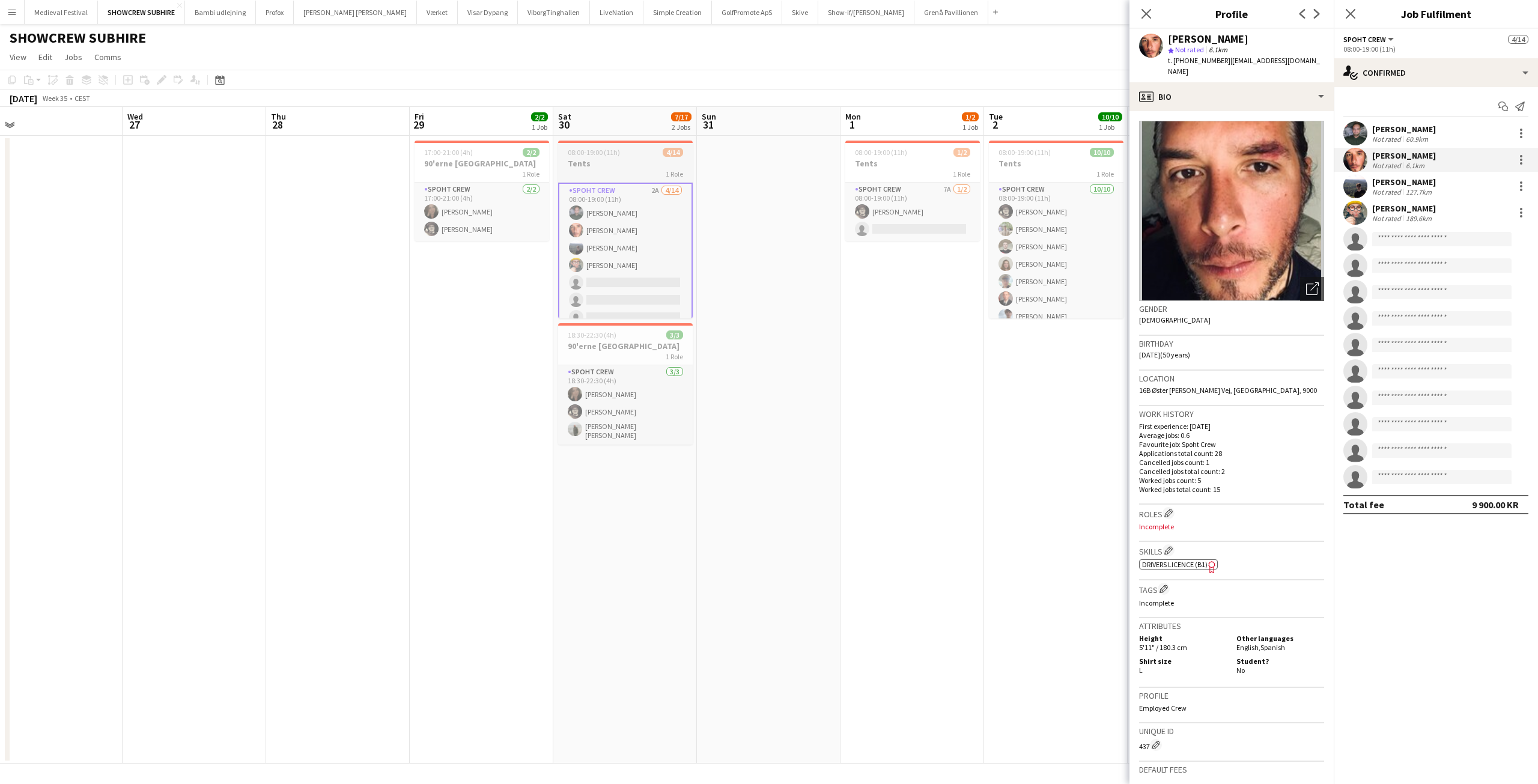
click at [643, 169] on div "1 Role" at bounding box center [625, 174] width 135 height 10
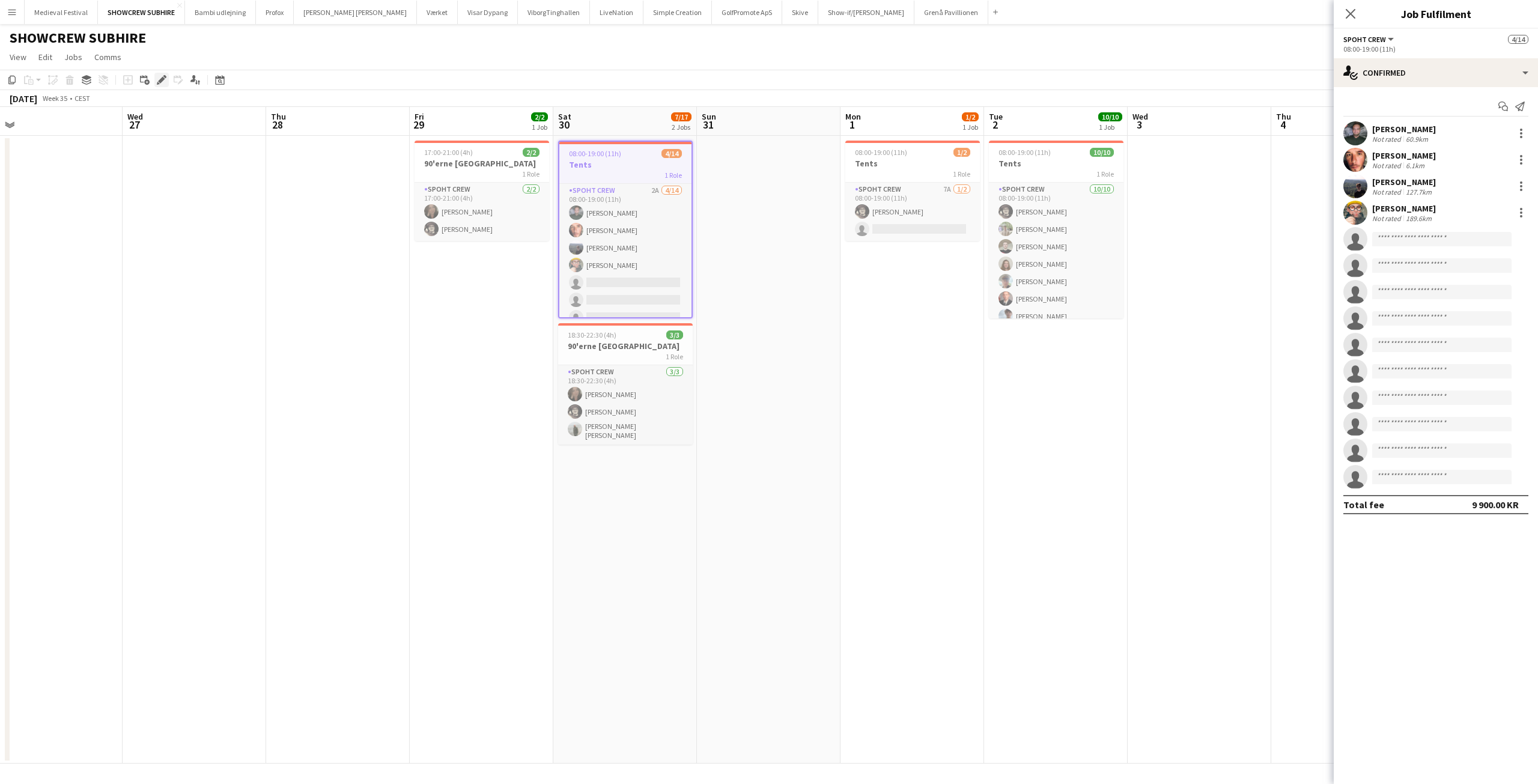
click at [156, 77] on div "Edit" at bounding box center [161, 80] width 14 height 14
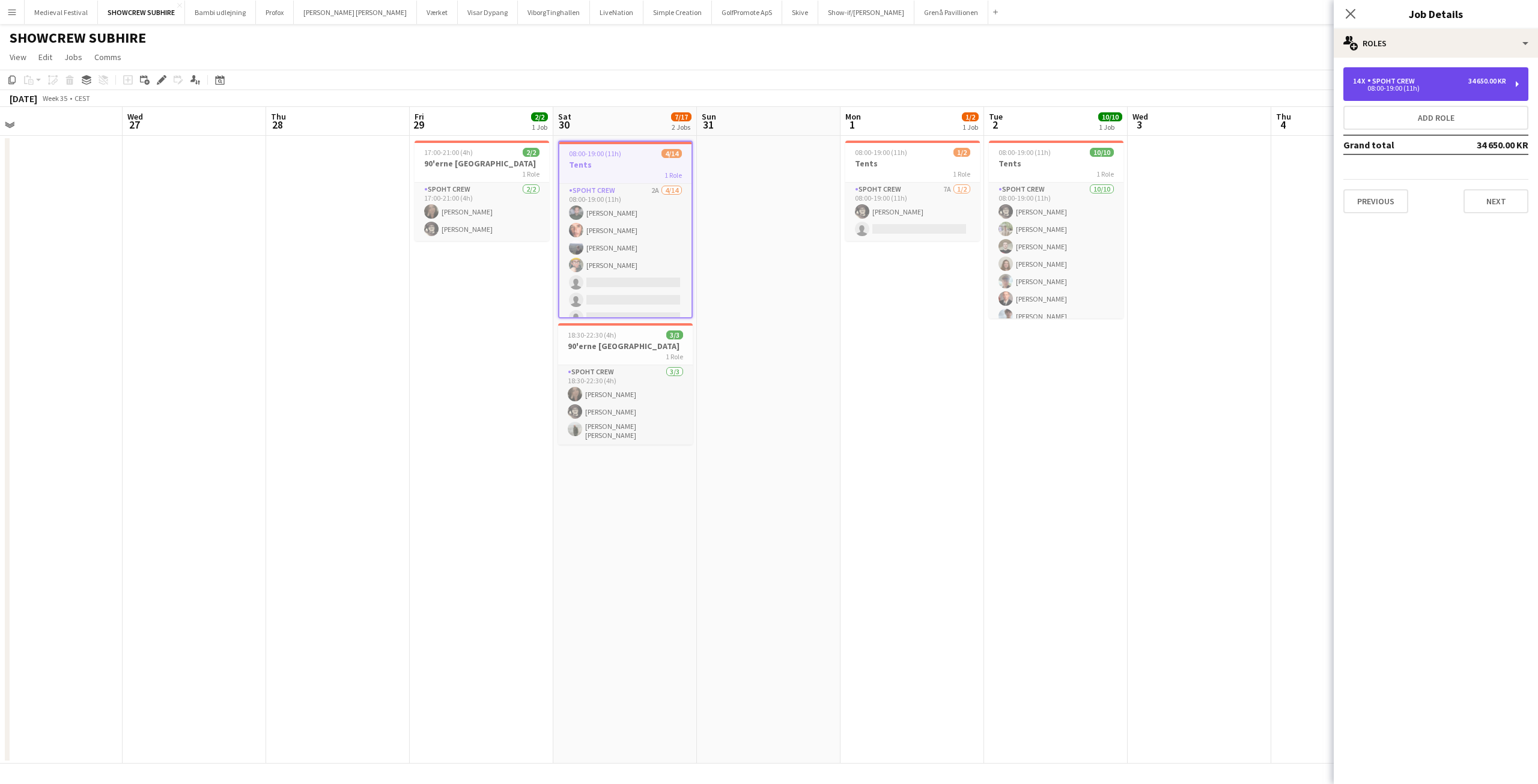
click at [1494, 87] on div "08:00-19:00 (11h)" at bounding box center [1430, 88] width 154 height 6
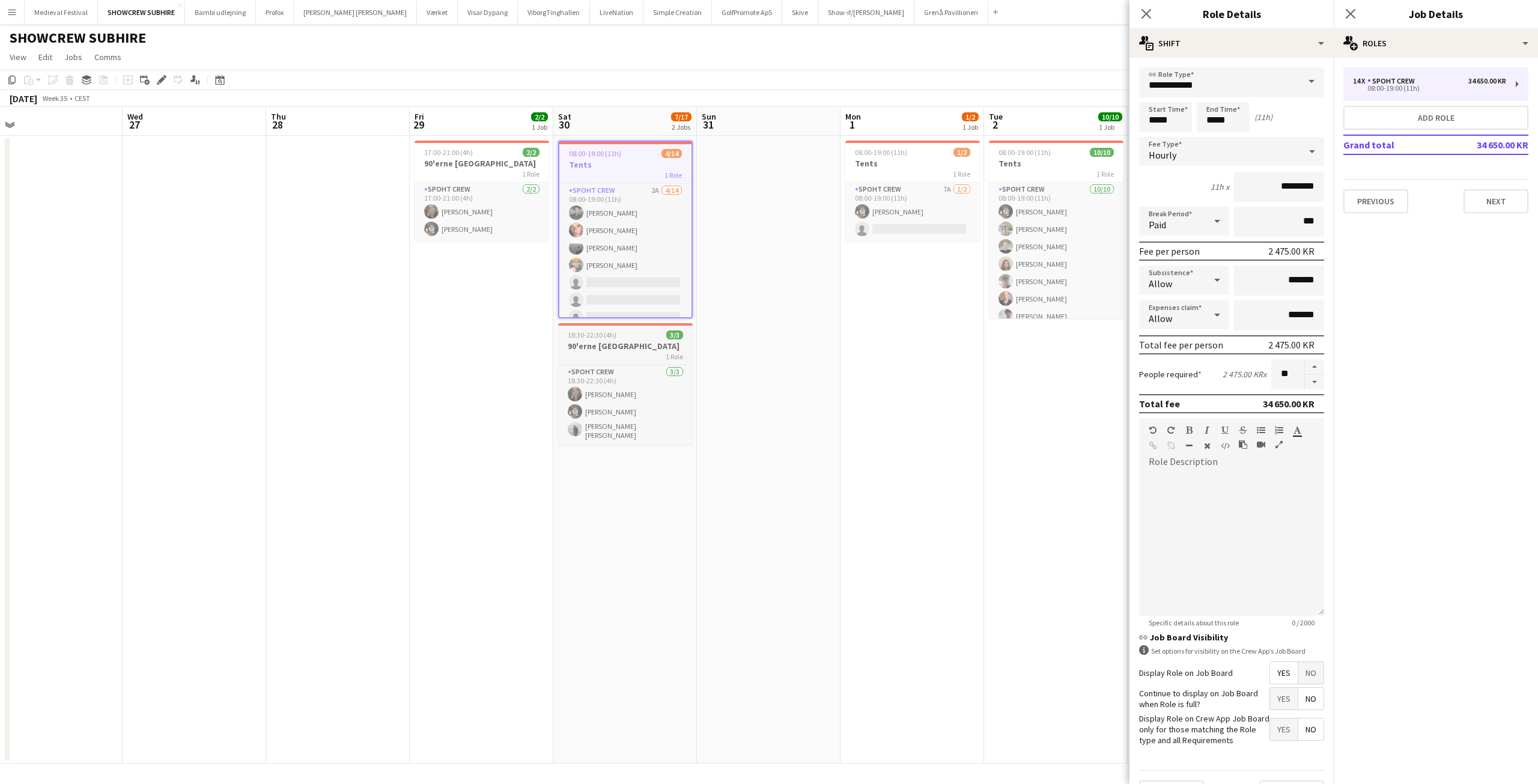
click at [617, 342] on h3 "90'erne [GEOGRAPHIC_DATA]" at bounding box center [625, 346] width 135 height 11
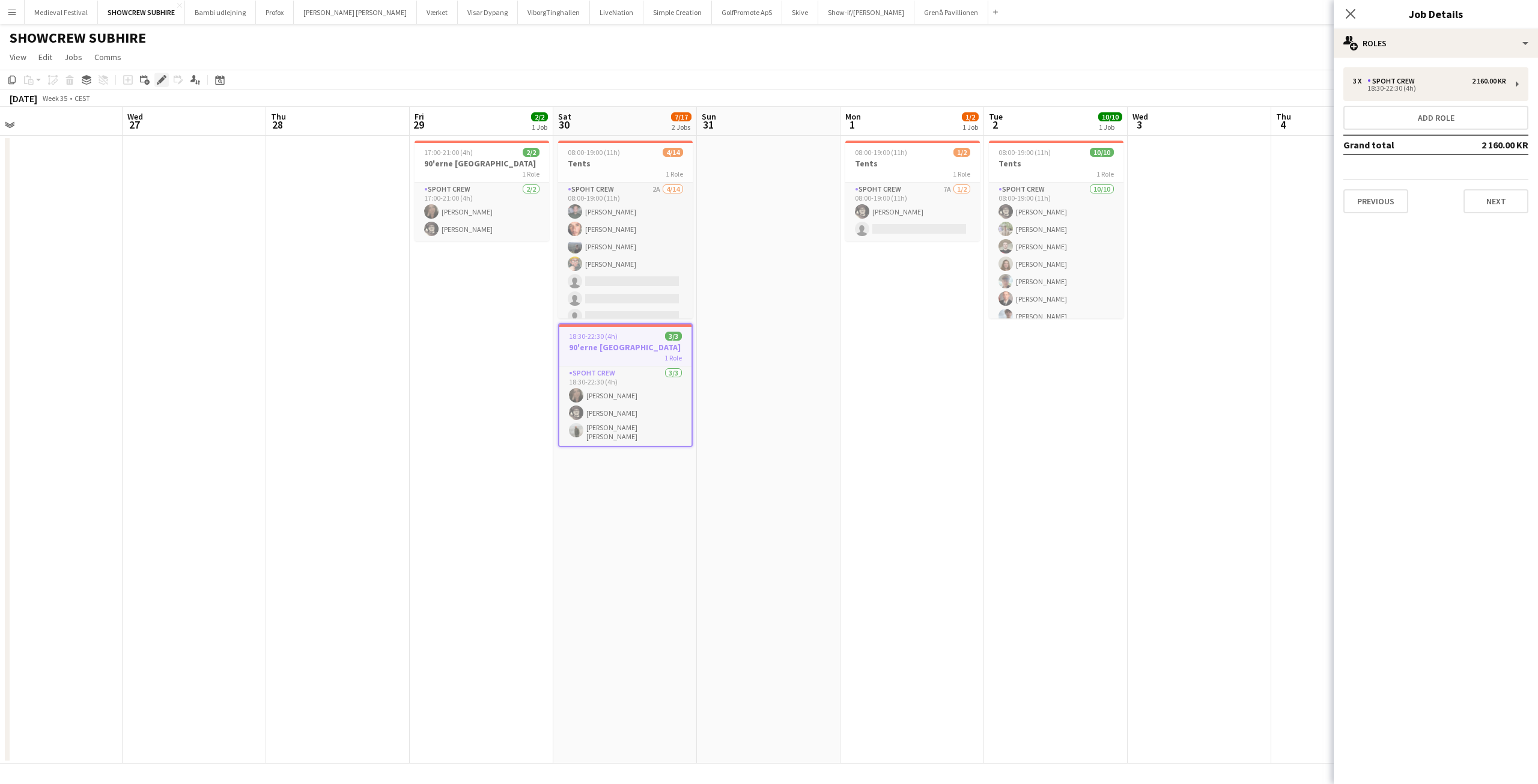
click at [162, 81] on icon at bounding box center [161, 80] width 6 height 6
click at [1500, 82] on div "2 160.00 KR" at bounding box center [1489, 81] width 35 height 8
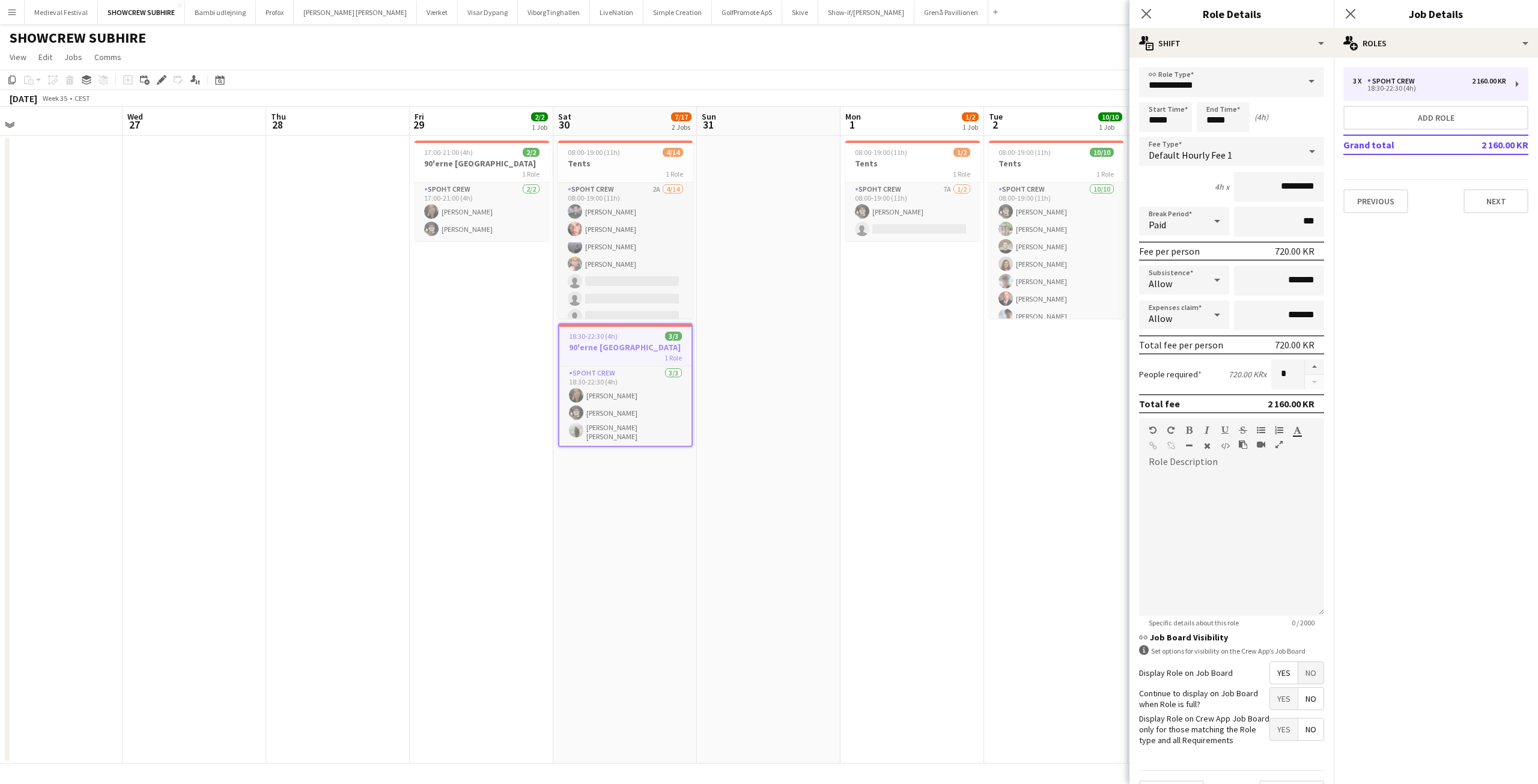
click at [525, 469] on app-date-cell "17:00-21:00 (4h) 2/2 90'erne Aalborg 1 Role Spoht Crew 2/2 17:00-21:00 (4h) Nin…" at bounding box center [482, 450] width 144 height 628
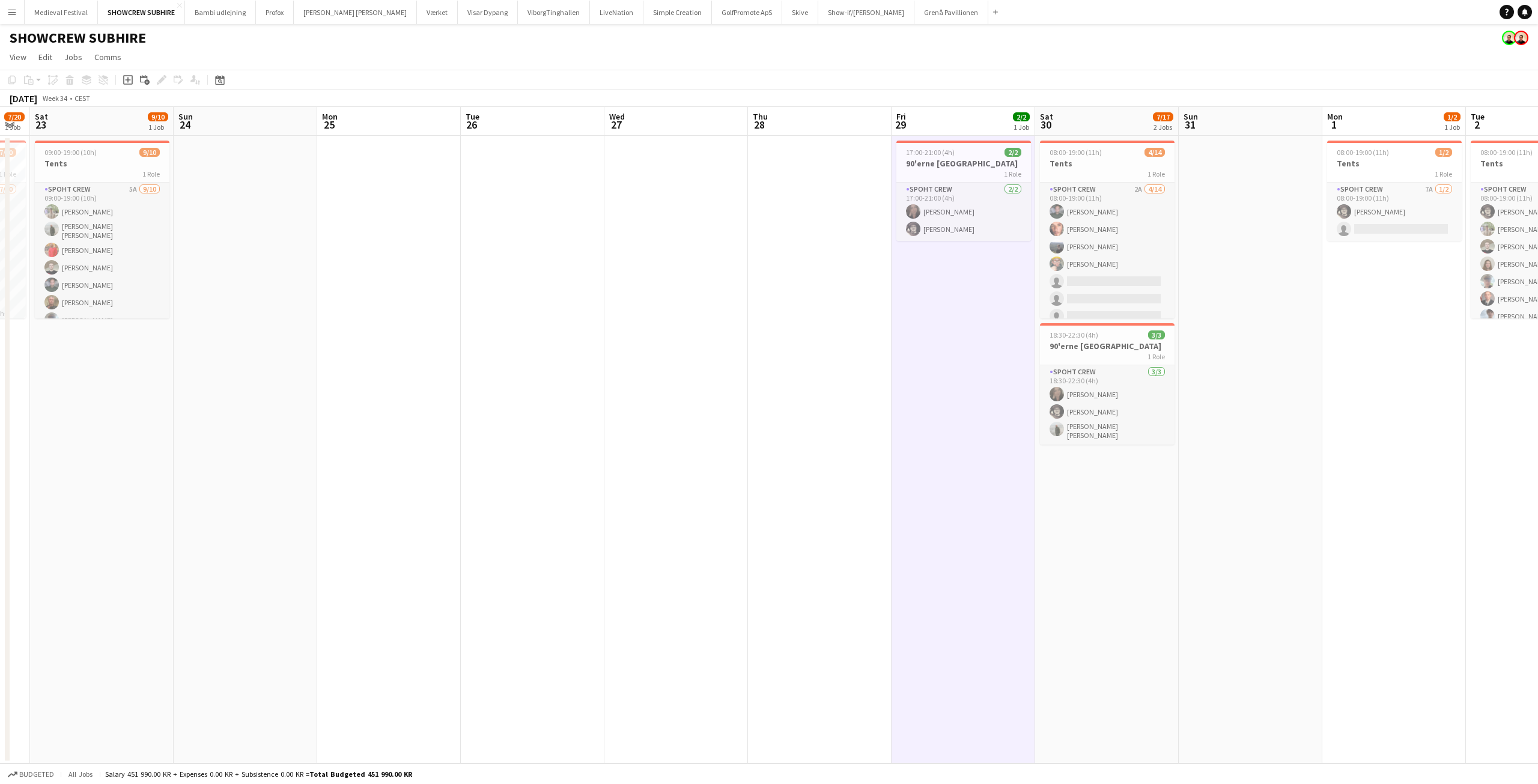
scroll to position [0, 258]
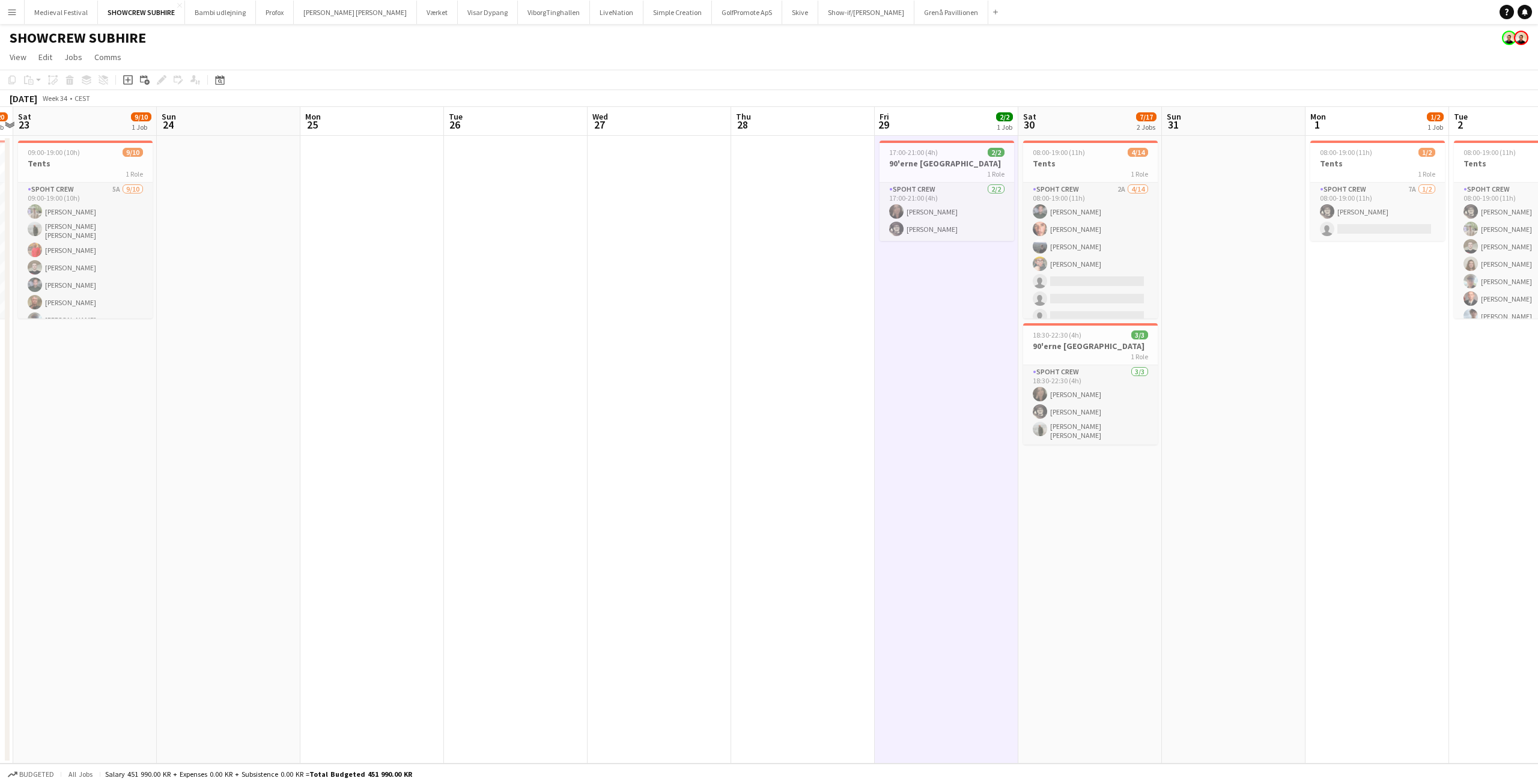
drag, startPoint x: 471, startPoint y: 451, endPoint x: 805, endPoint y: 443, distance: 334.1
click at [1095, 501] on app-calendar-viewport "Thu 21 2/2 1 Job Fri 22 7/20 1 Job Sat 23 9/10 1 Job Sun 24 Mon 25 Tue 26 Wed 2…" at bounding box center [769, 435] width 1538 height 657
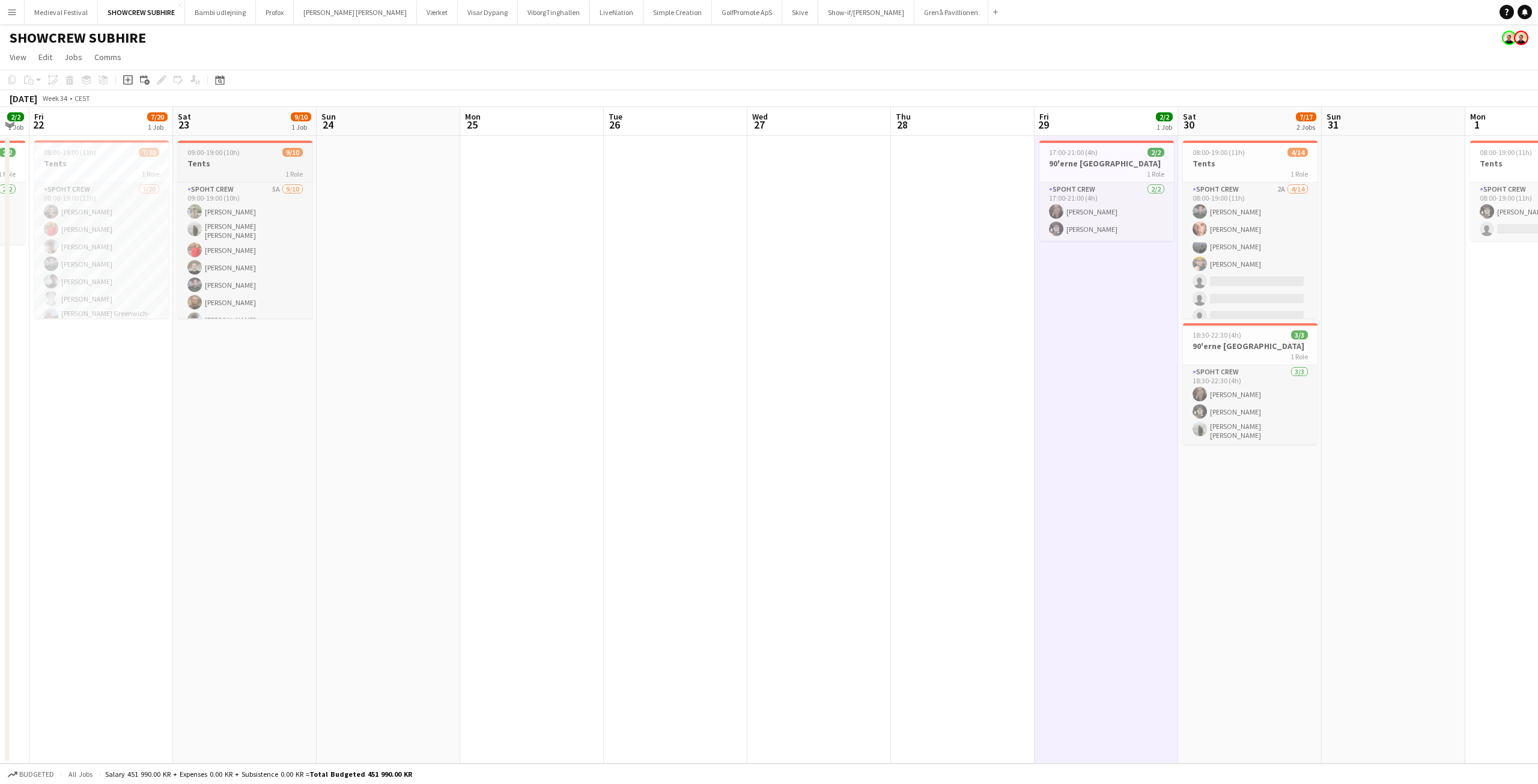
click at [232, 176] on div "1 Role" at bounding box center [245, 174] width 135 height 10
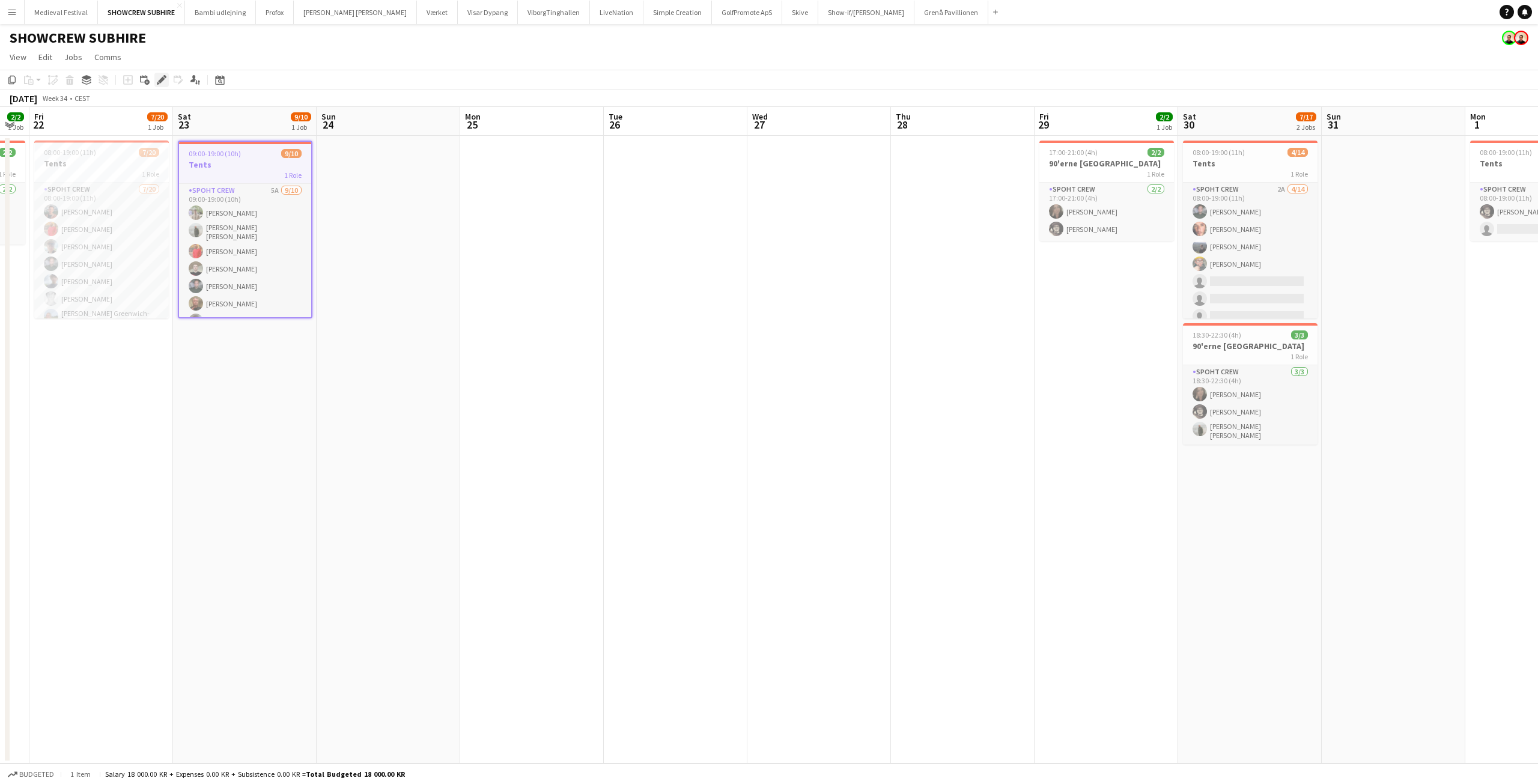
click at [158, 76] on icon "Edit" at bounding box center [162, 80] width 10 height 10
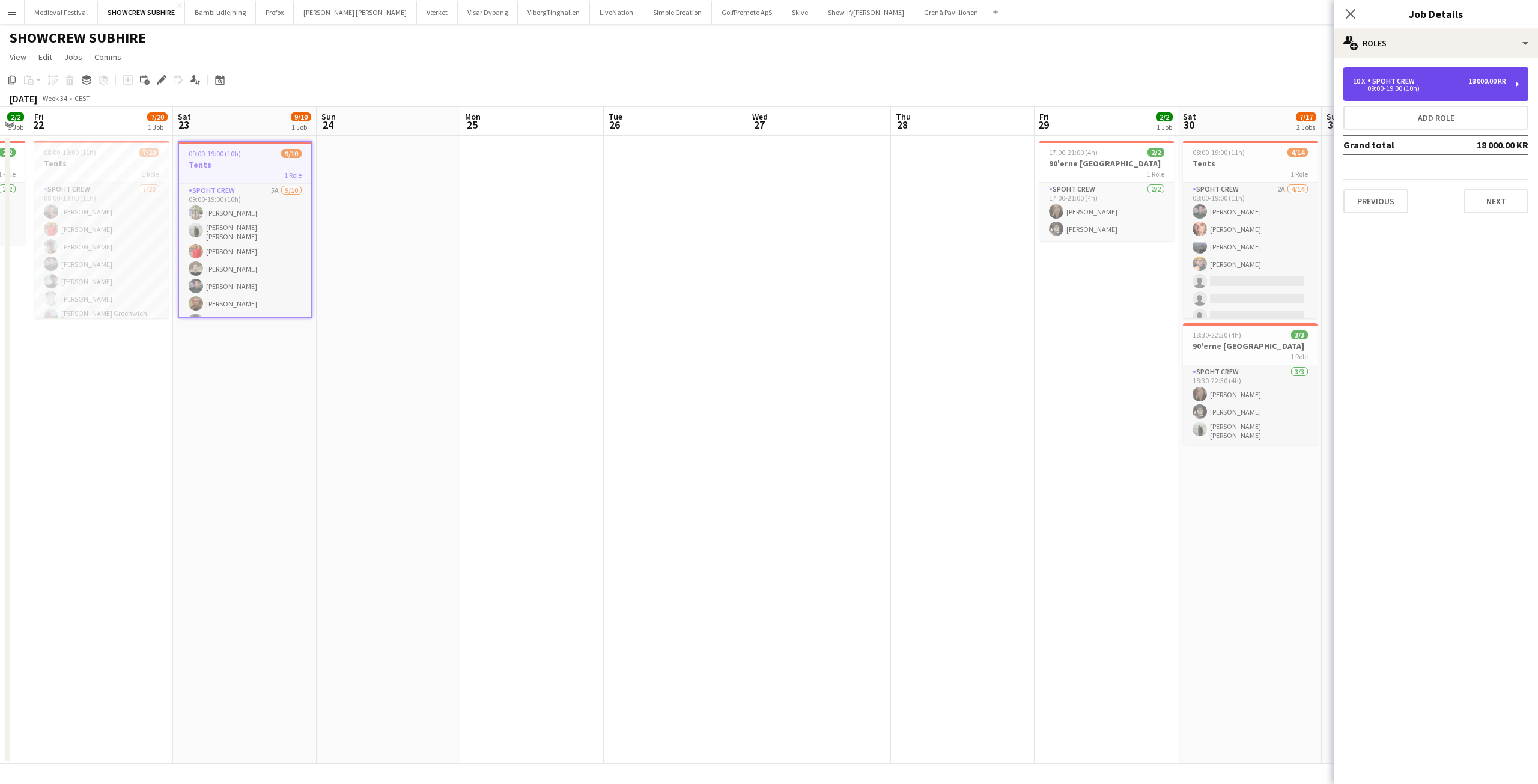
click at [1456, 77] on div "10 x Spoht Crew 18 000.00 KR" at bounding box center [1430, 81] width 154 height 8
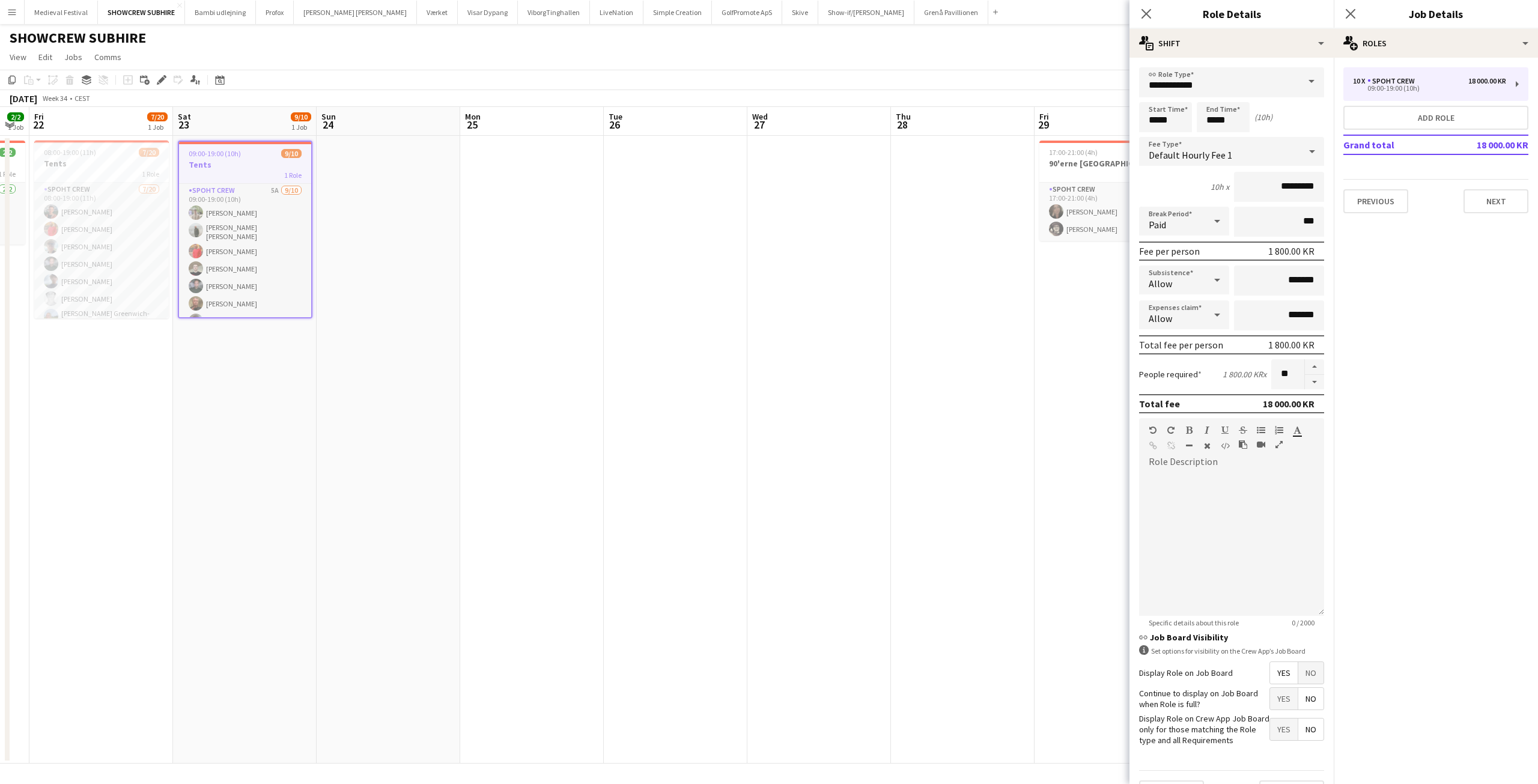
click at [969, 273] on app-date-cell at bounding box center [963, 450] width 144 height 628
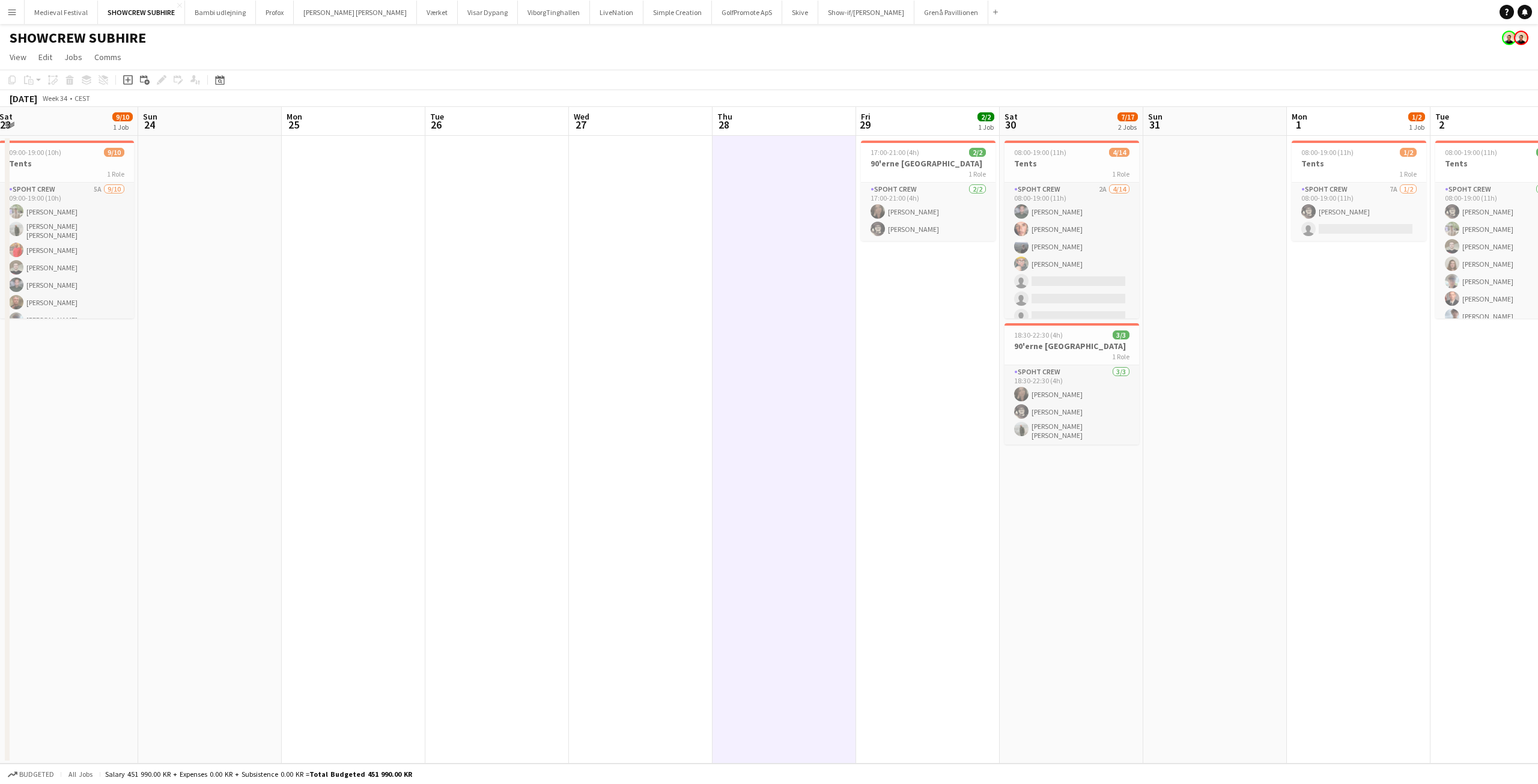
drag, startPoint x: 1054, startPoint y: 312, endPoint x: 634, endPoint y: 320, distance: 420.1
click at [642, 320] on app-calendar-viewport "Wed 20 2/2 1 Job Thu 21 2/2 1 Job Fri 22 7/20 1 Job Sat 23 9/10 1 Job Sun 24 Mo…" at bounding box center [769, 435] width 1538 height 657
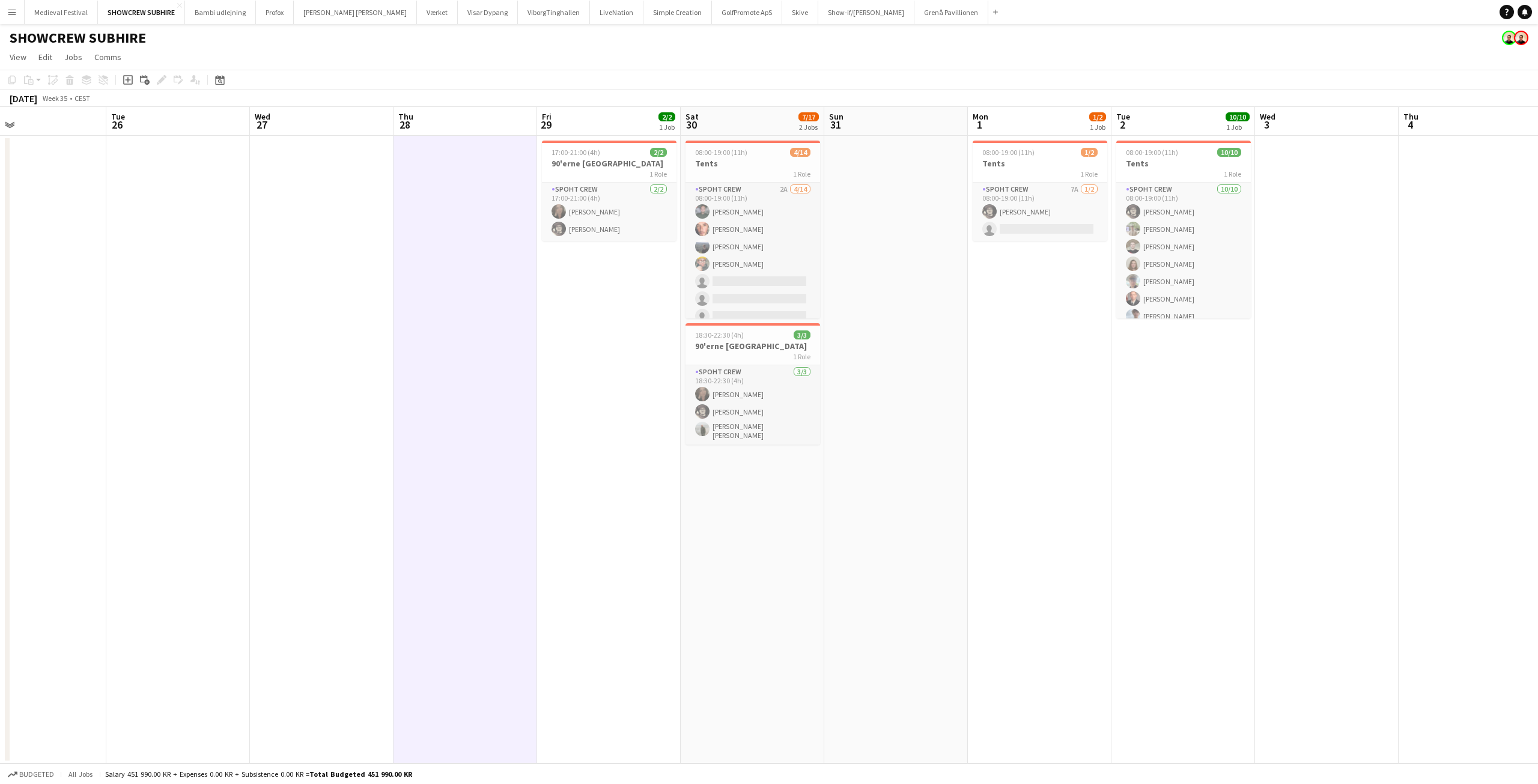
scroll to position [0, 387]
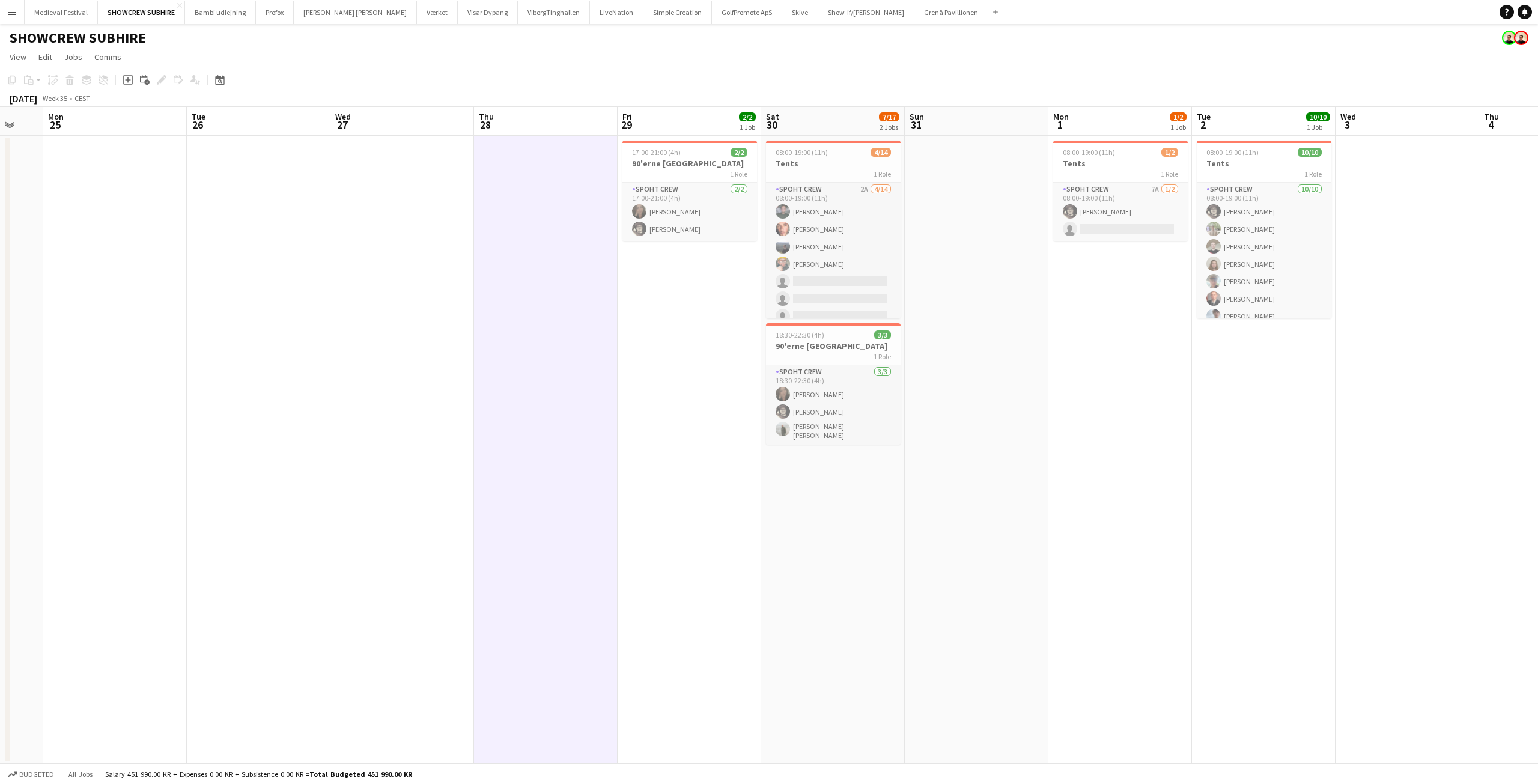
drag, startPoint x: 677, startPoint y: 322, endPoint x: 529, endPoint y: 324, distance: 148.0
click at [529, 324] on app-calendar-viewport "Fri 22 7/20 1 Job Sat 23 9/10 1 Job Sun 24 Mon 25 Tue 26 Wed 27 Thu 28 Fri 29 2…" at bounding box center [769, 435] width 1538 height 657
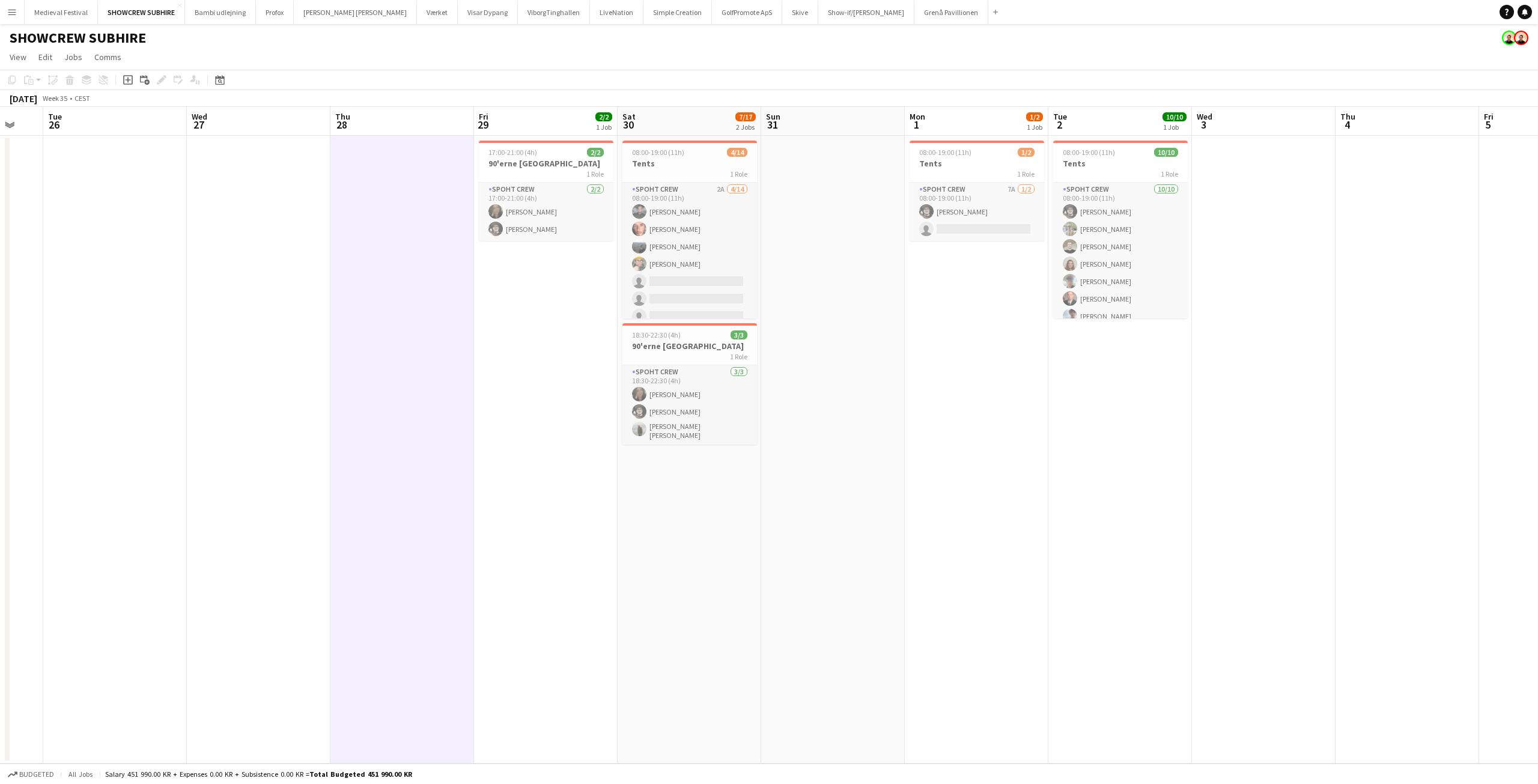
click at [668, 524] on app-date-cell "08:00-19:00 (11h) 4/14 Tents 1 Role Spoht Crew 2A 4/14 08:00-19:00 (11h) Nikola…" at bounding box center [689, 450] width 144 height 628
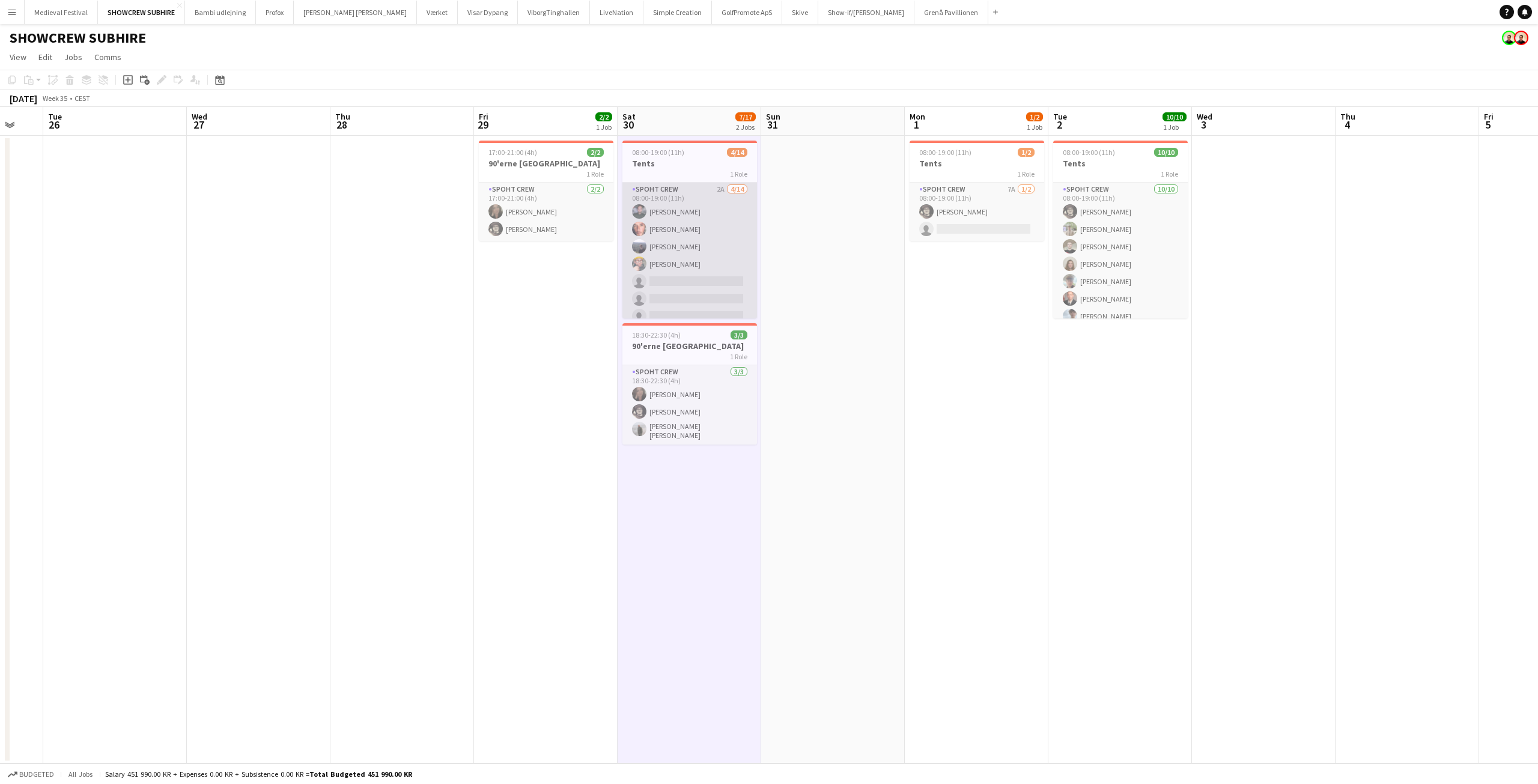
click at [675, 207] on app-card-role "Spoht Crew 2A 4/14 08:00-19:00 (11h) Nikolaj Andersen Amador Bohorquez Marius P…" at bounding box center [689, 316] width 135 height 267
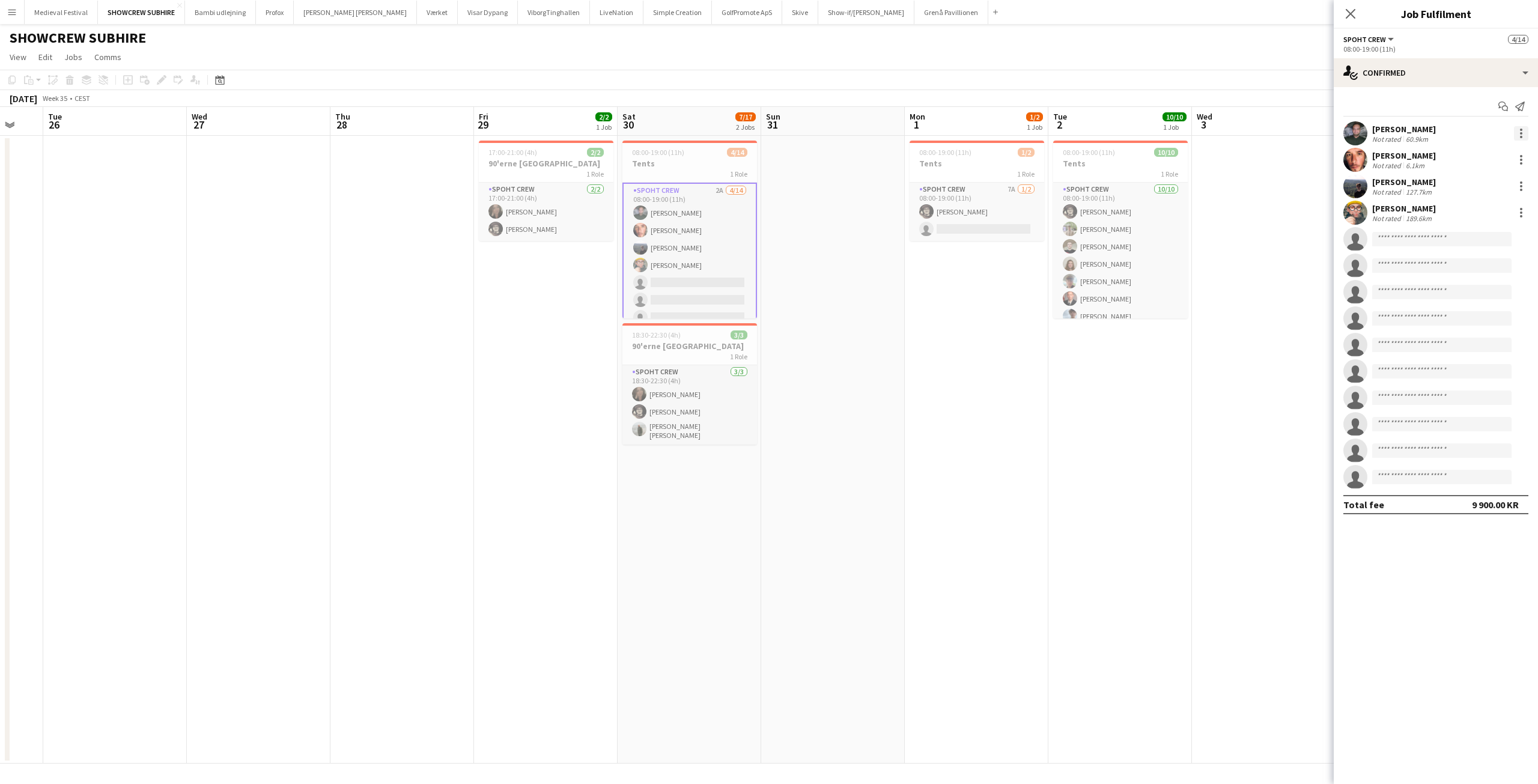
click at [1523, 137] on div at bounding box center [1521, 133] width 14 height 14
click at [1478, 154] on span "Edit fee" at bounding box center [1482, 155] width 75 height 11
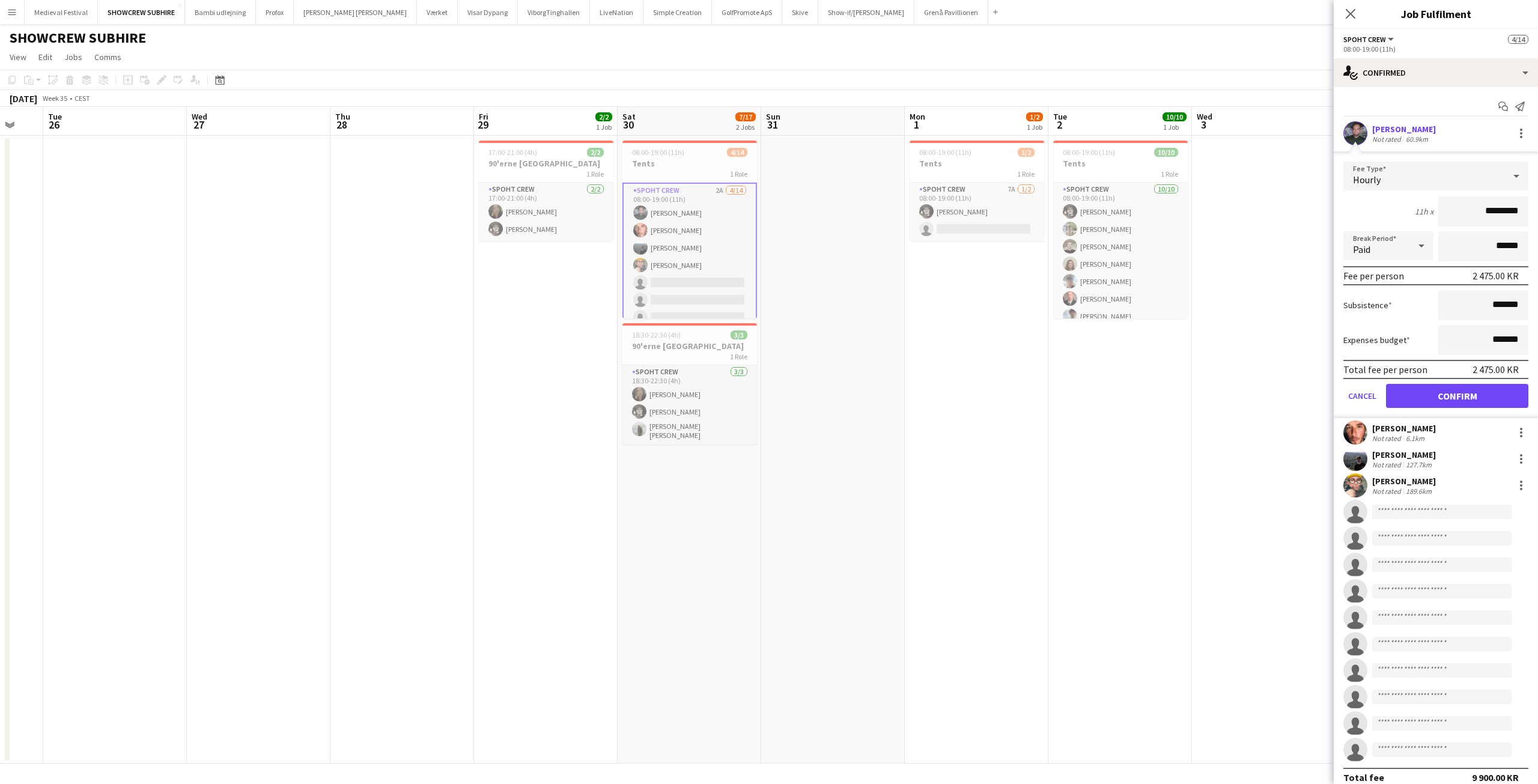
click at [1383, 429] on div "Amador Bohorquez" at bounding box center [1404, 428] width 63 height 11
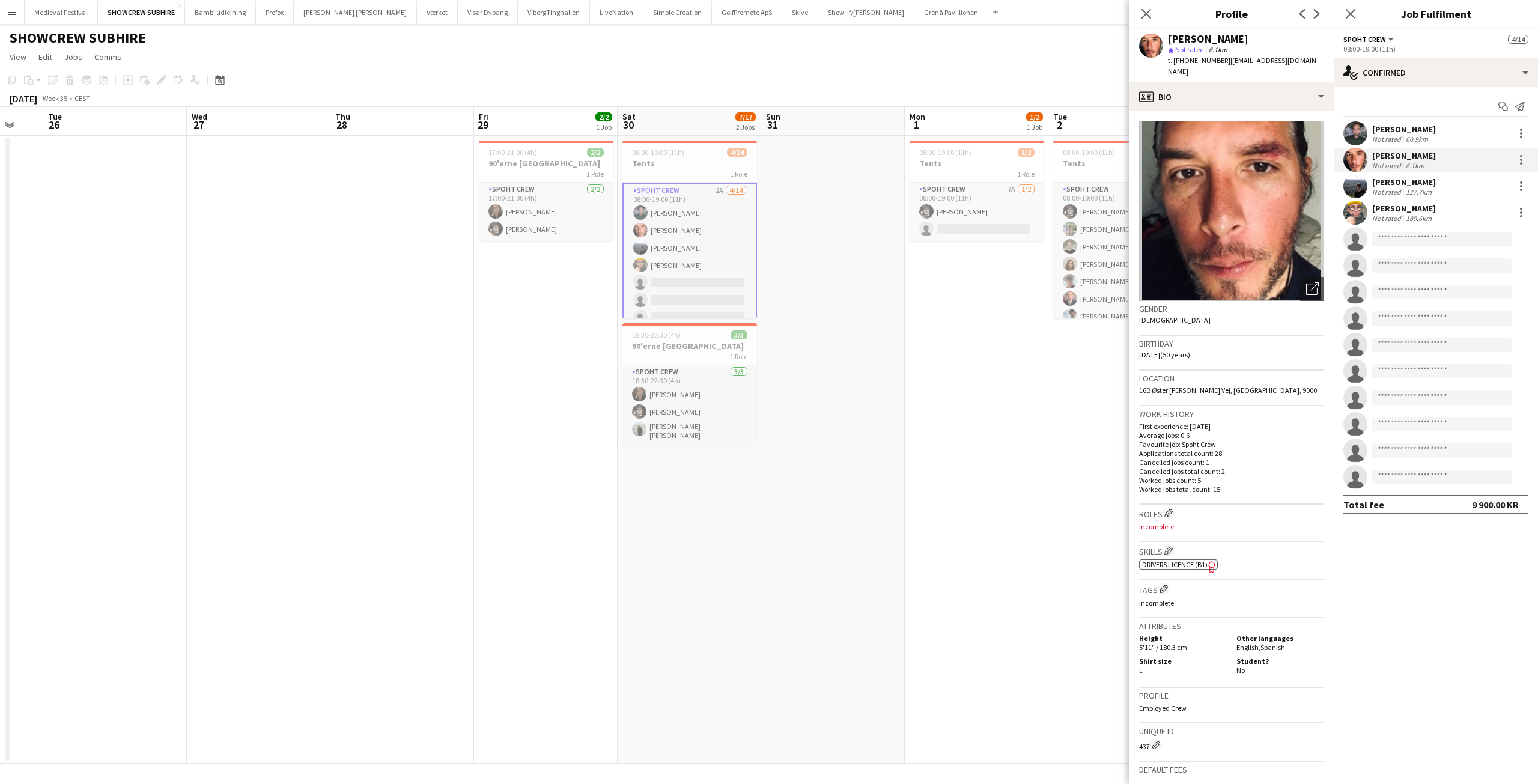
click at [1513, 163] on div at bounding box center [1520, 160] width 17 height 14
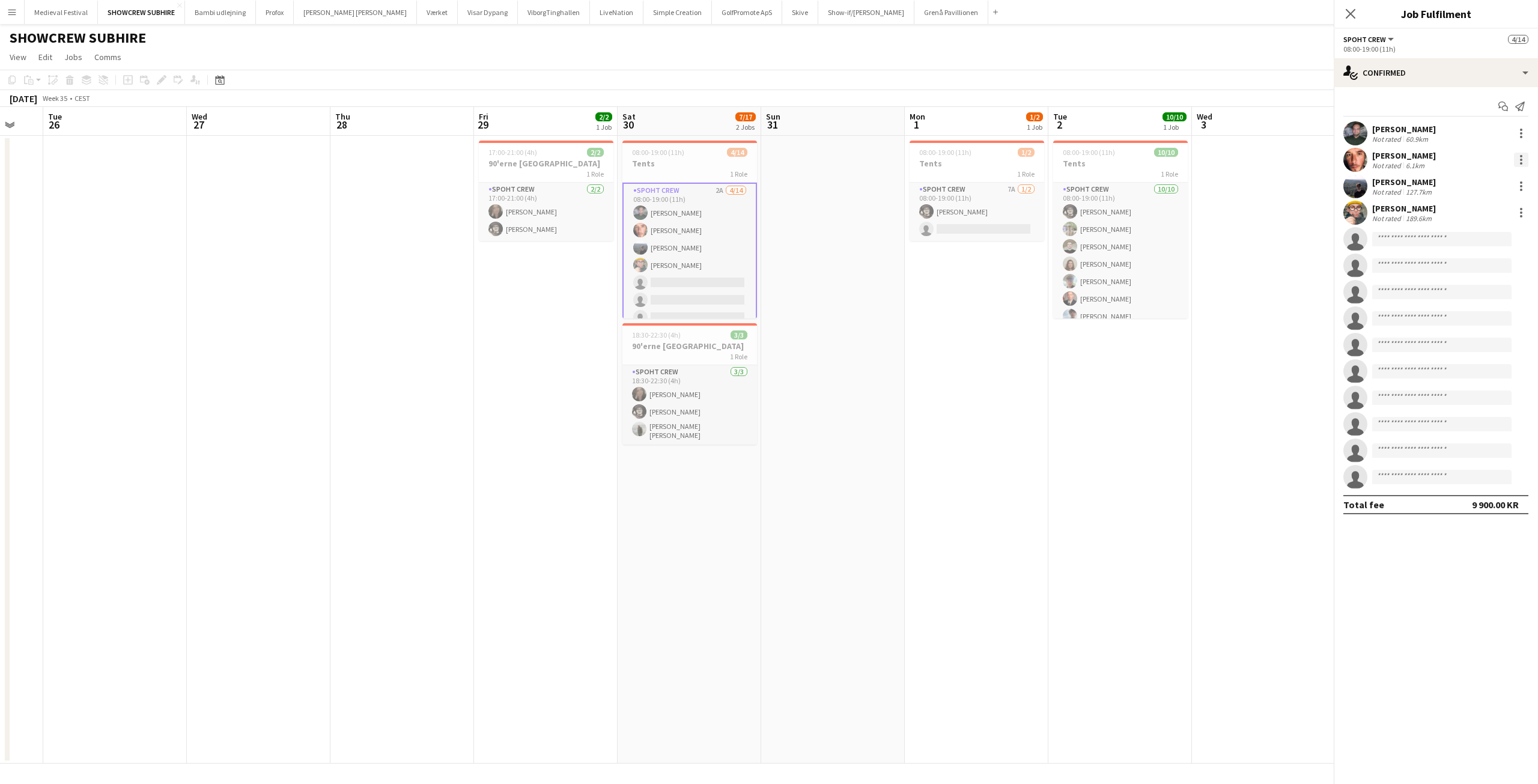
click at [1525, 163] on div at bounding box center [1521, 160] width 14 height 14
click at [1497, 178] on span "Edit fee" at bounding box center [1482, 182] width 75 height 11
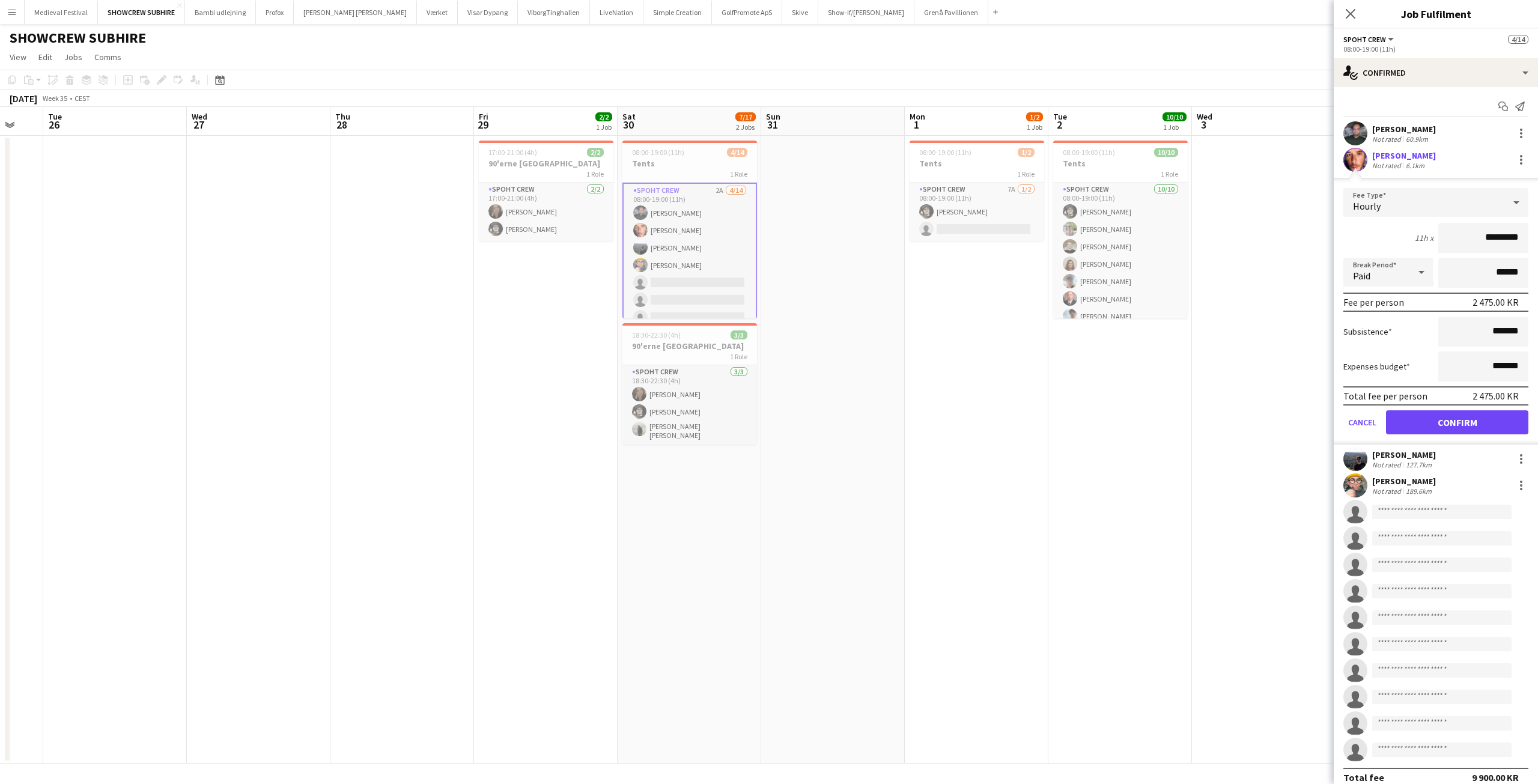
click at [1385, 460] on div "Not rated" at bounding box center [1388, 464] width 31 height 9
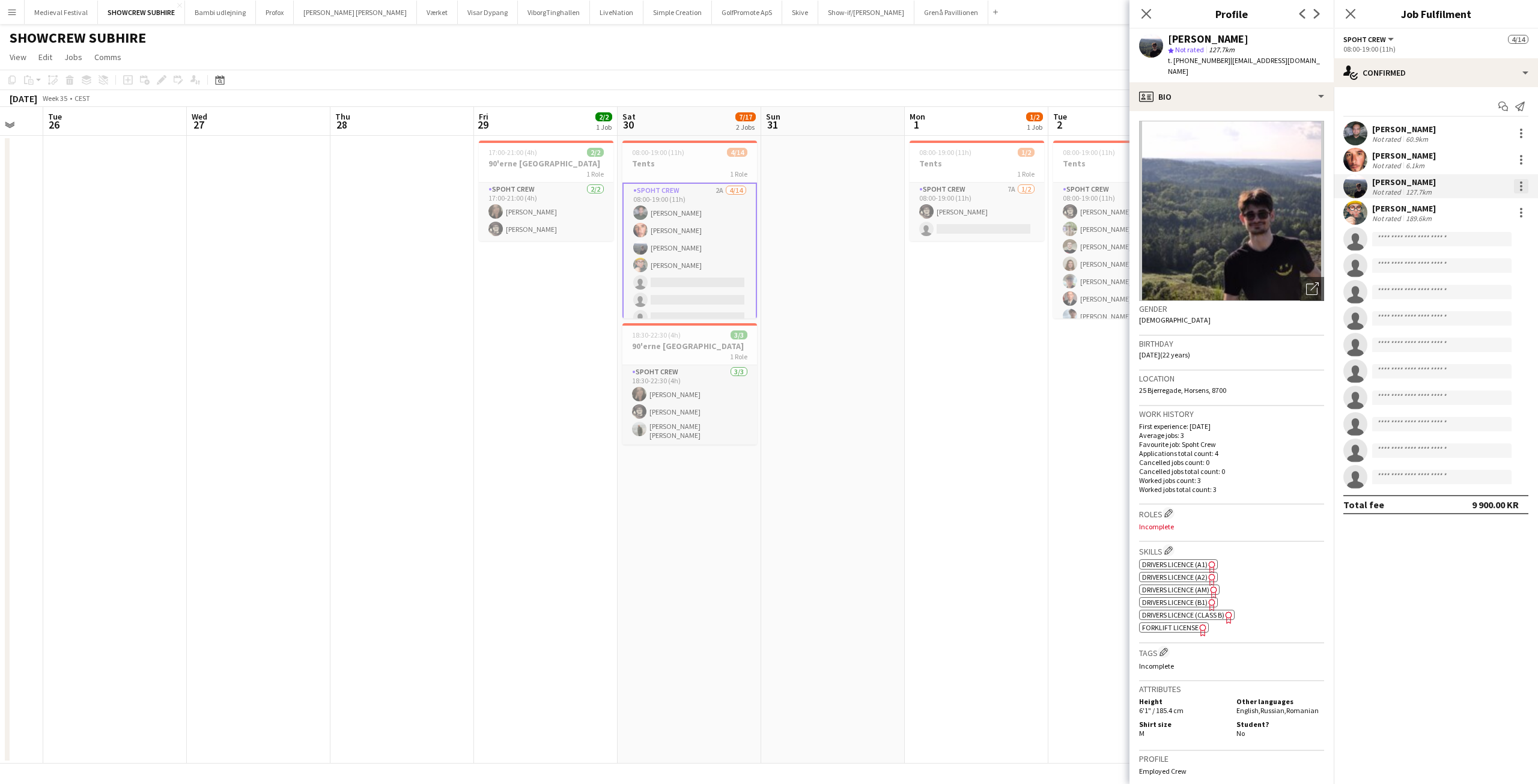
click at [1519, 186] on div at bounding box center [1521, 186] width 14 height 14
click at [1467, 207] on span "Edit fee" at bounding box center [1461, 208] width 32 height 11
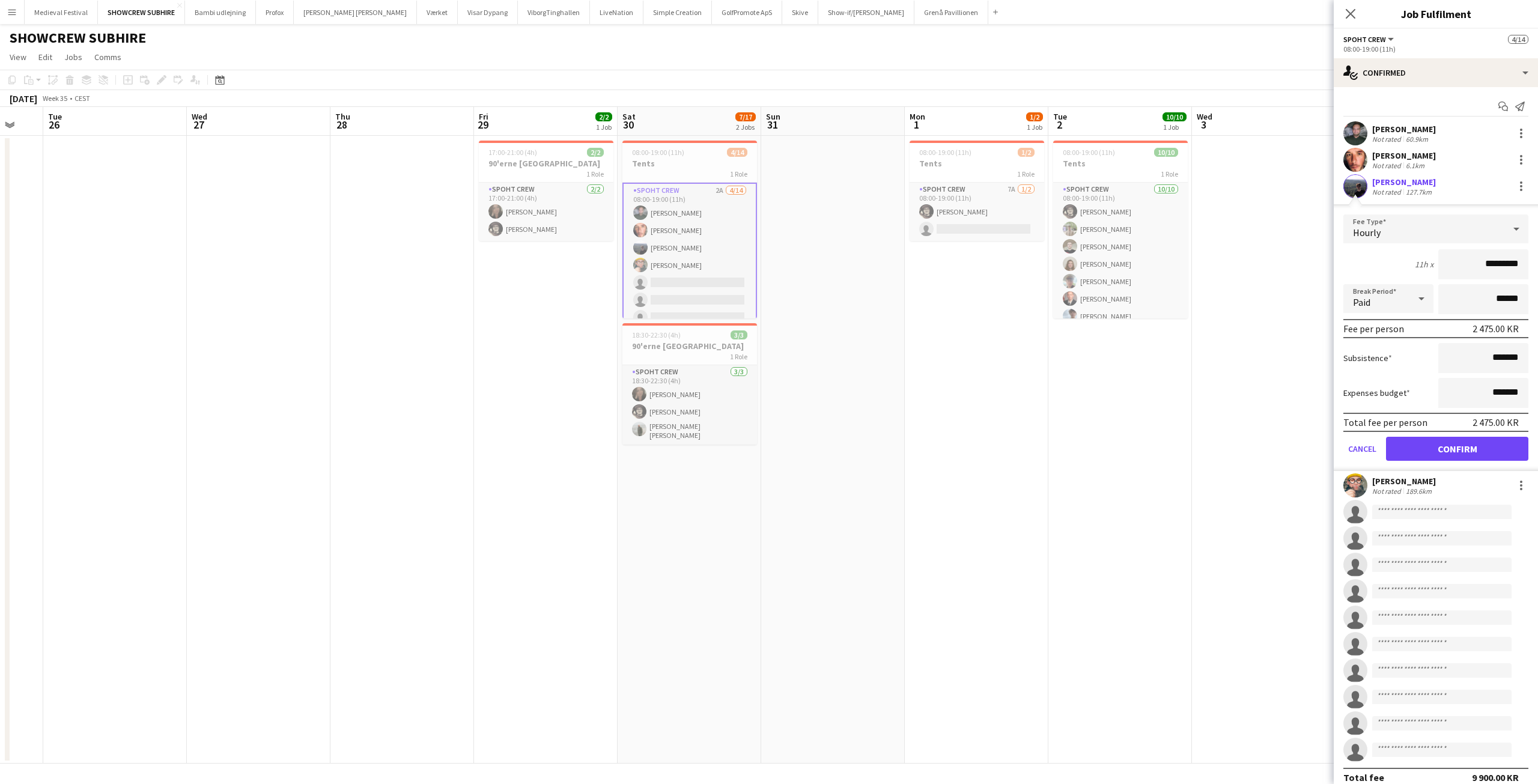
drag, startPoint x: 1446, startPoint y: 526, endPoint x: 1432, endPoint y: 407, distance: 119.8
click at [1446, 522] on div "Nikolaj Andersen Not rated 60.9km Amador Bohorquez Not rated 6.1km Marius Poluc…" at bounding box center [1436, 441] width 204 height 640
click at [1383, 481] on div "[PERSON_NAME]" at bounding box center [1404, 481] width 63 height 11
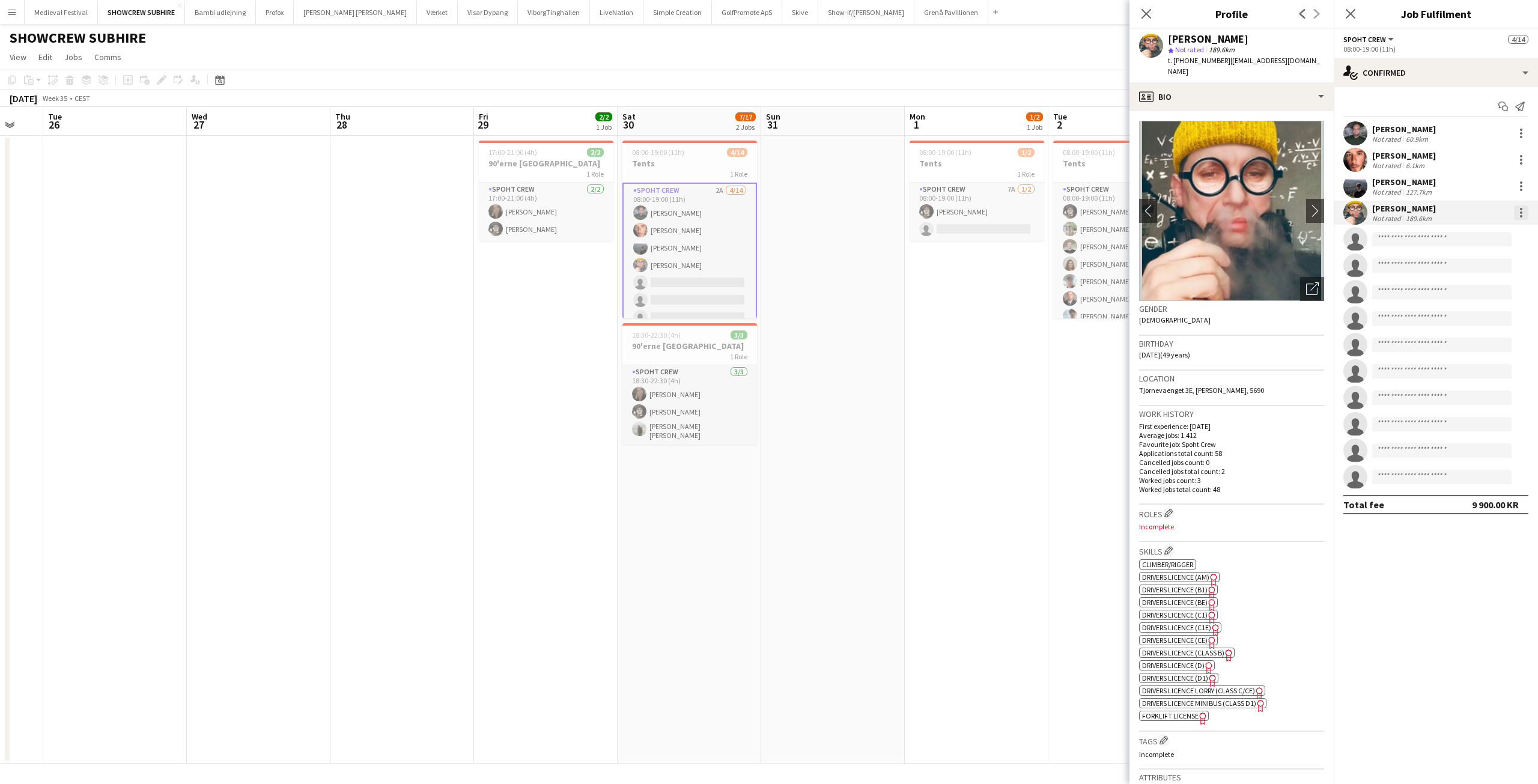
click at [1524, 211] on div at bounding box center [1521, 213] width 14 height 14
click at [1482, 236] on span "Edit fee" at bounding box center [1482, 234] width 75 height 11
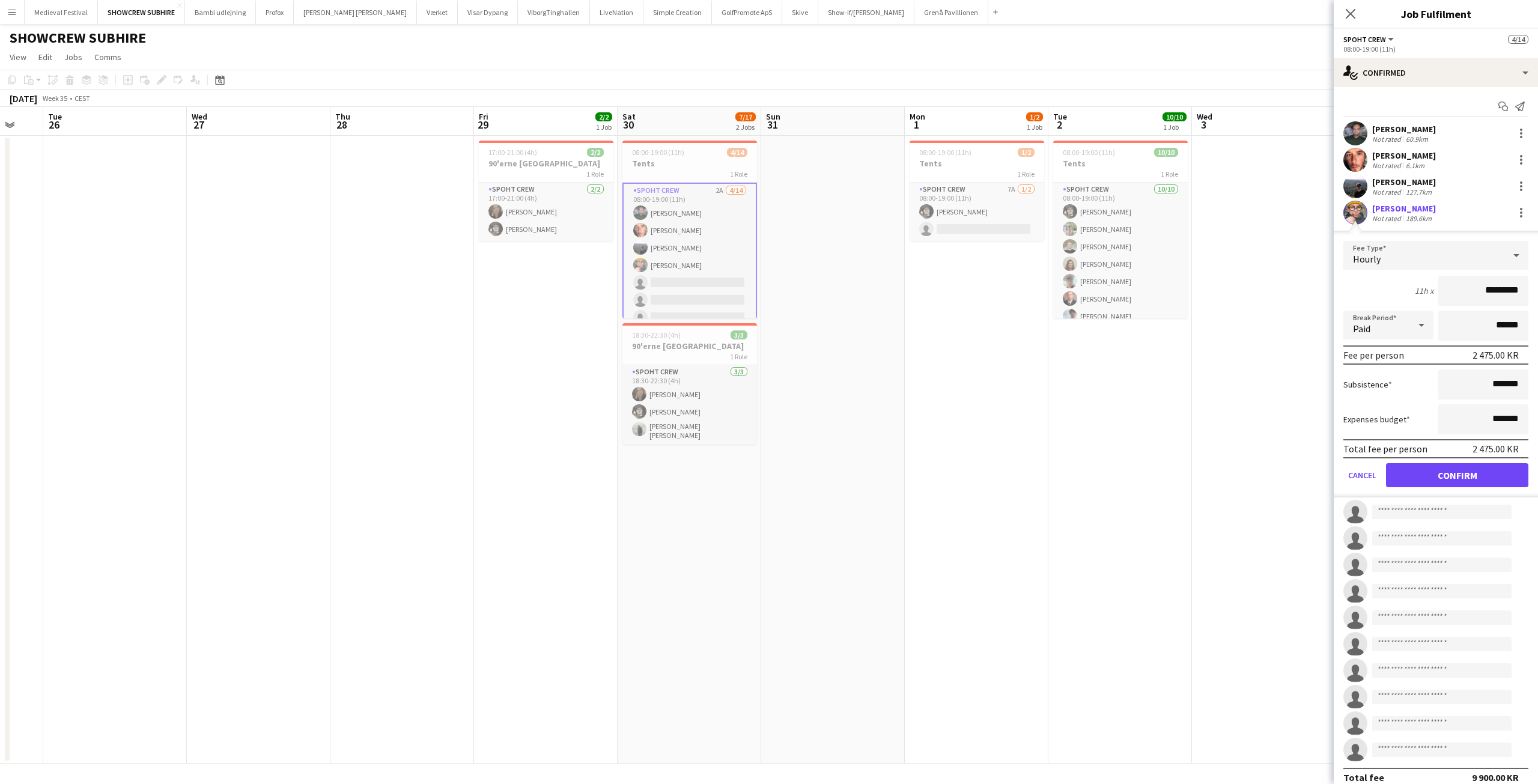
click at [873, 422] on app-date-cell at bounding box center [833, 450] width 144 height 628
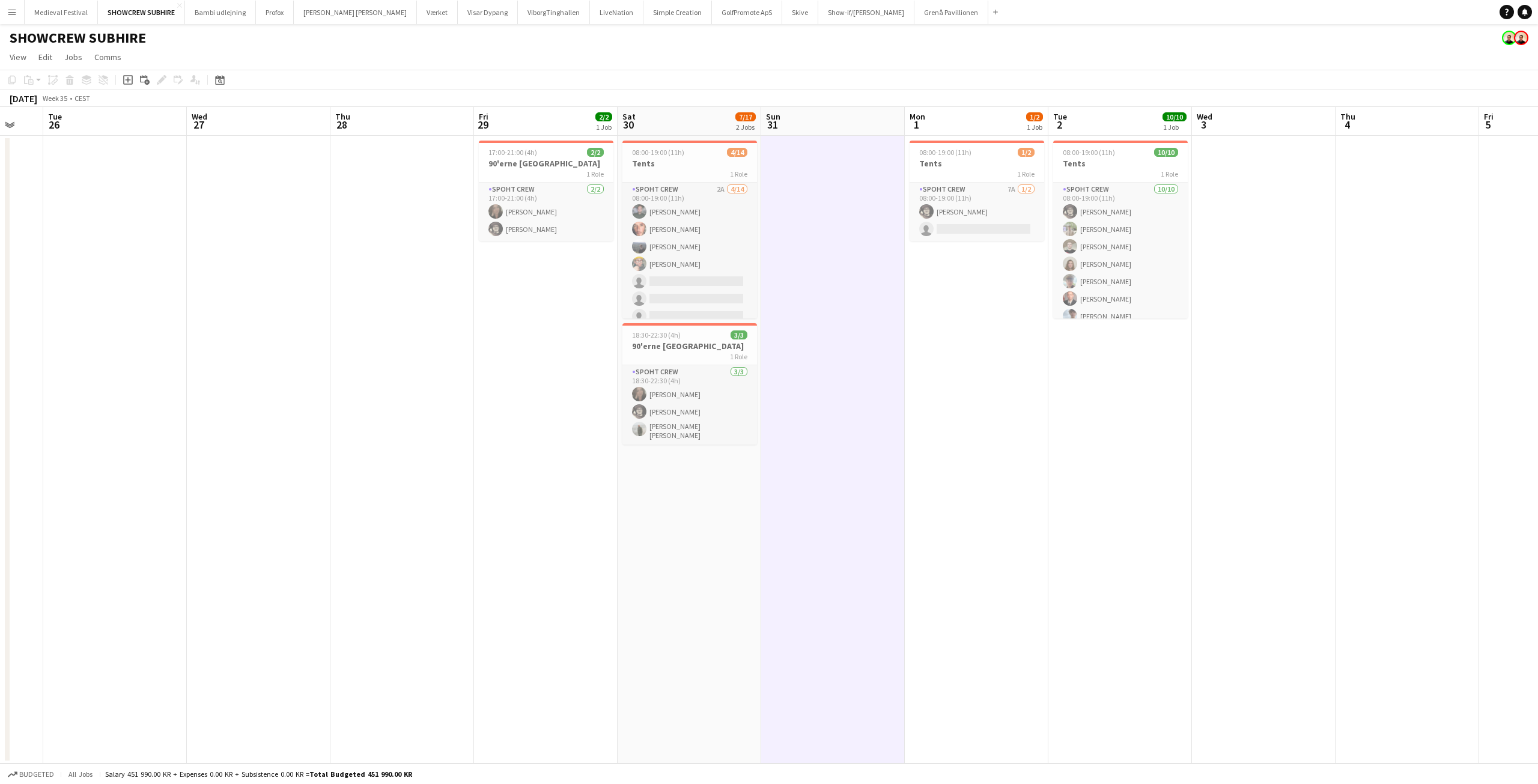
click at [868, 339] on app-date-cell at bounding box center [833, 450] width 144 height 628
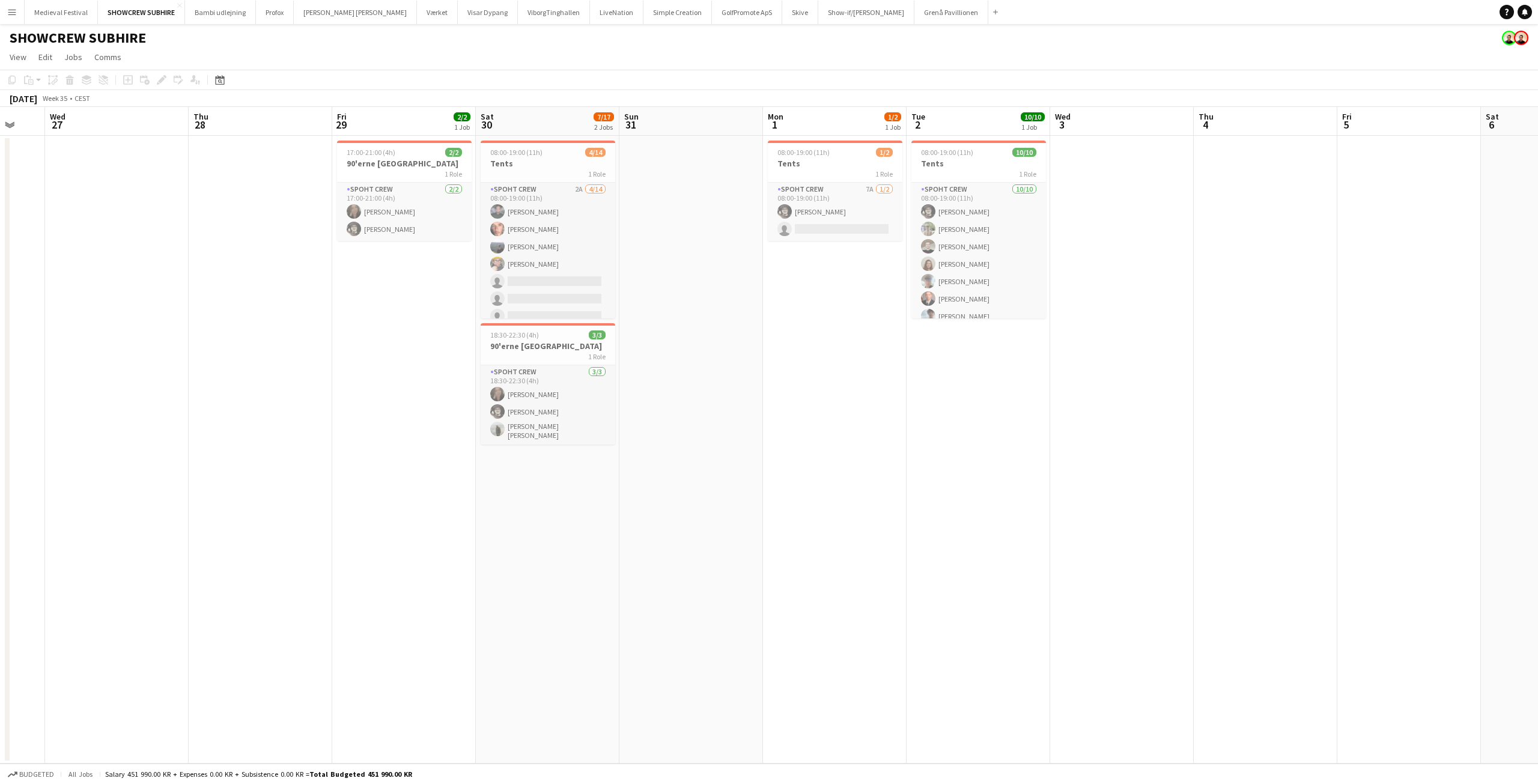
scroll to position [0, 387]
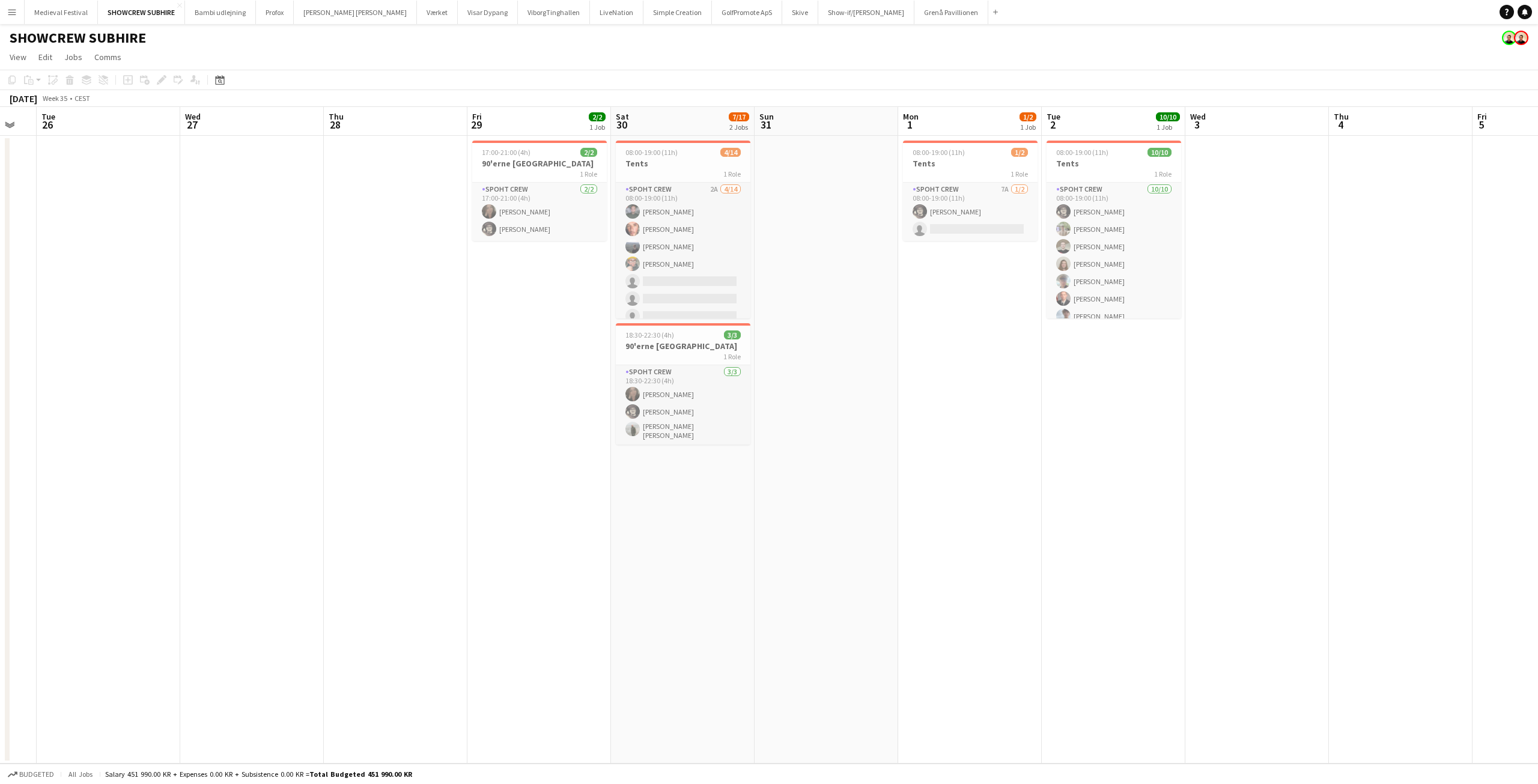
drag, startPoint x: 903, startPoint y: 323, endPoint x: 616, endPoint y: 353, distance: 288.6
click at [616, 353] on app-calendar-viewport "Sat 23 9/10 1 Job Sun 24 Mon 25 Tue 26 Wed 27 Thu 28 Fri 29 2/2 1 Job Sat 30 7/…" at bounding box center [769, 435] width 1538 height 657
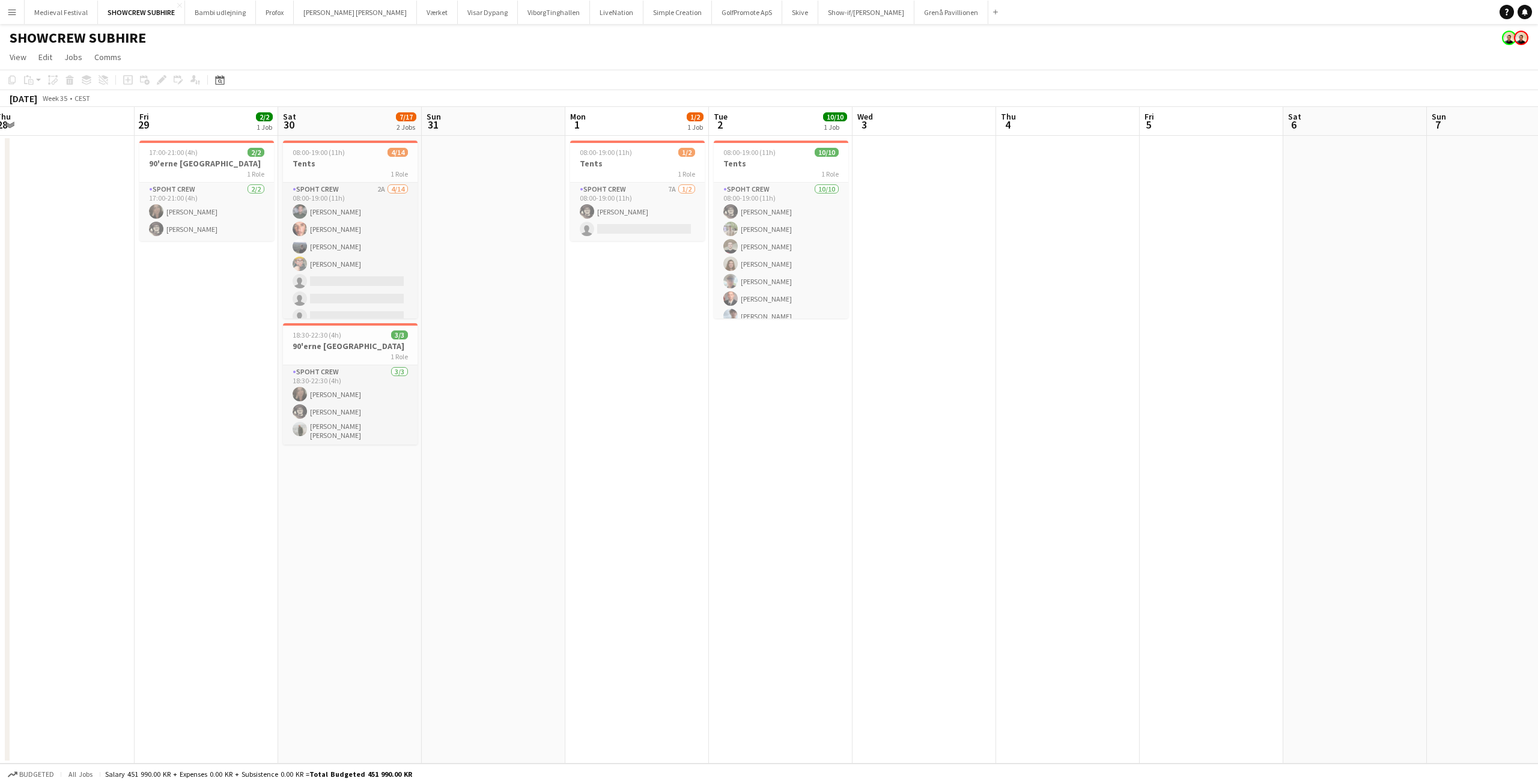
scroll to position [0, 495]
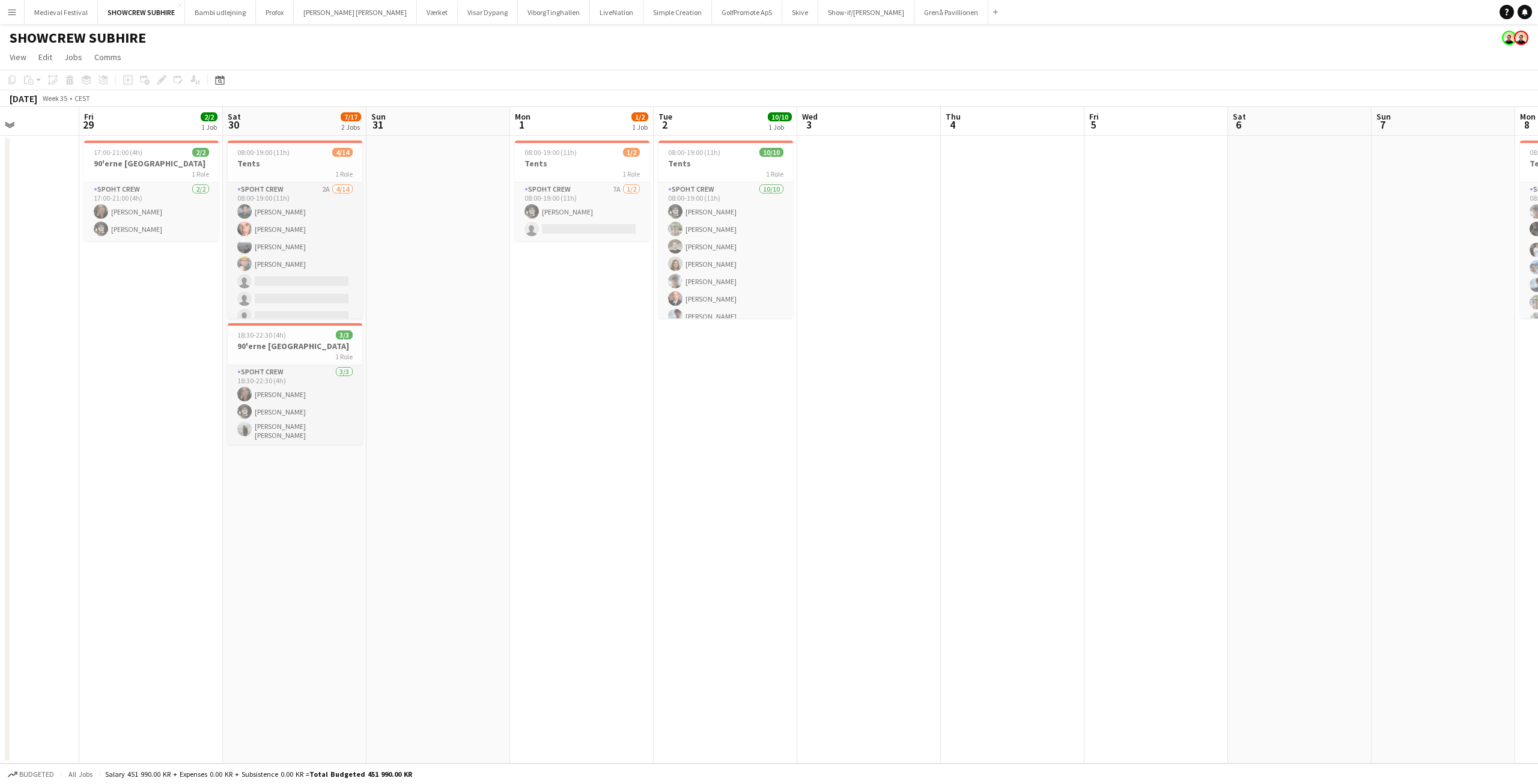
drag, startPoint x: 697, startPoint y: 338, endPoint x: 594, endPoint y: 336, distance: 103.0
click at [594, 336] on app-calendar-viewport "Mon 25 Tue 26 Wed 27 Thu 28 Fri 29 2/2 1 Job Sat 30 7/17 2 Jobs Sun 31 Mon 1 1/…" at bounding box center [769, 435] width 1538 height 657
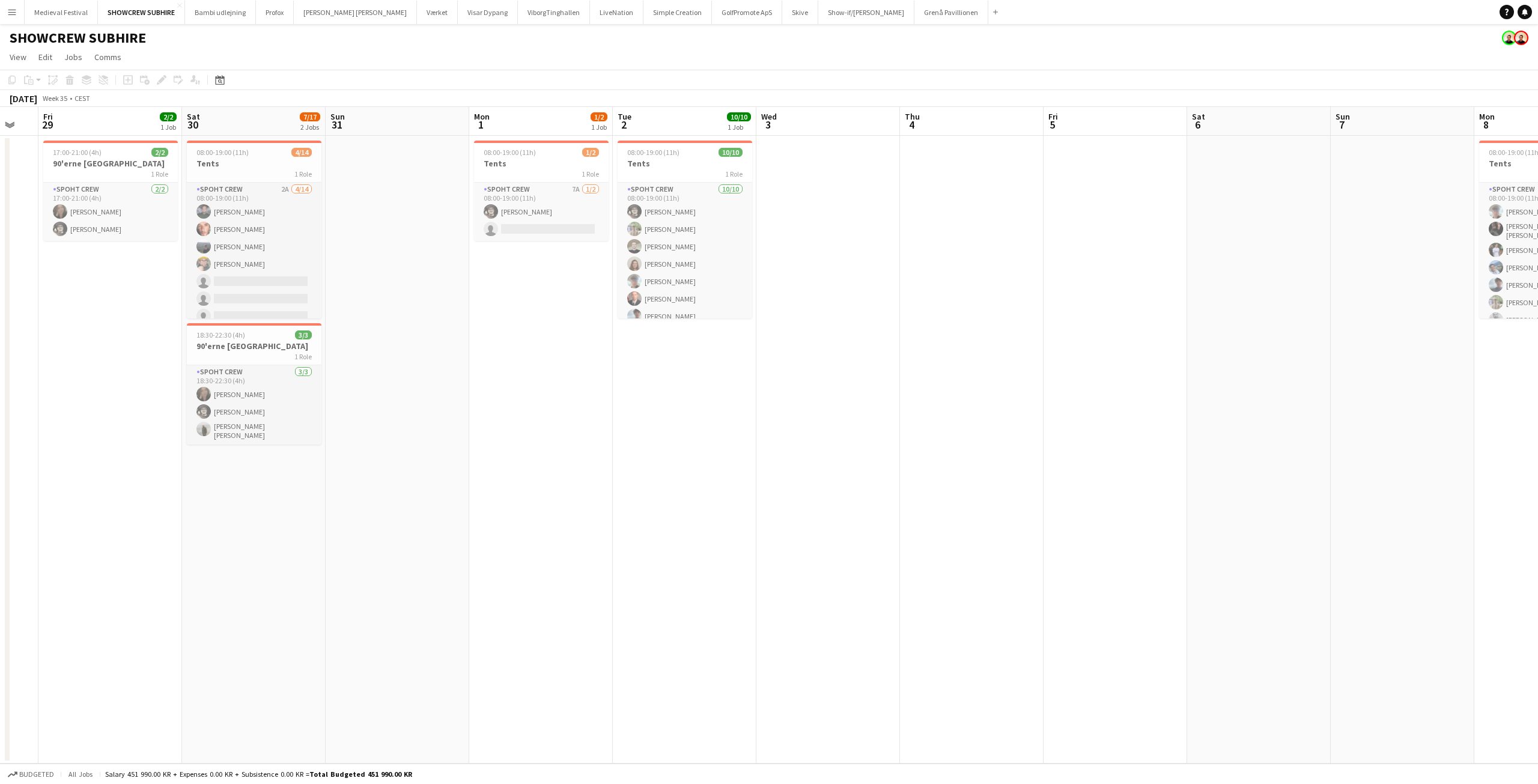
scroll to position [0, 420]
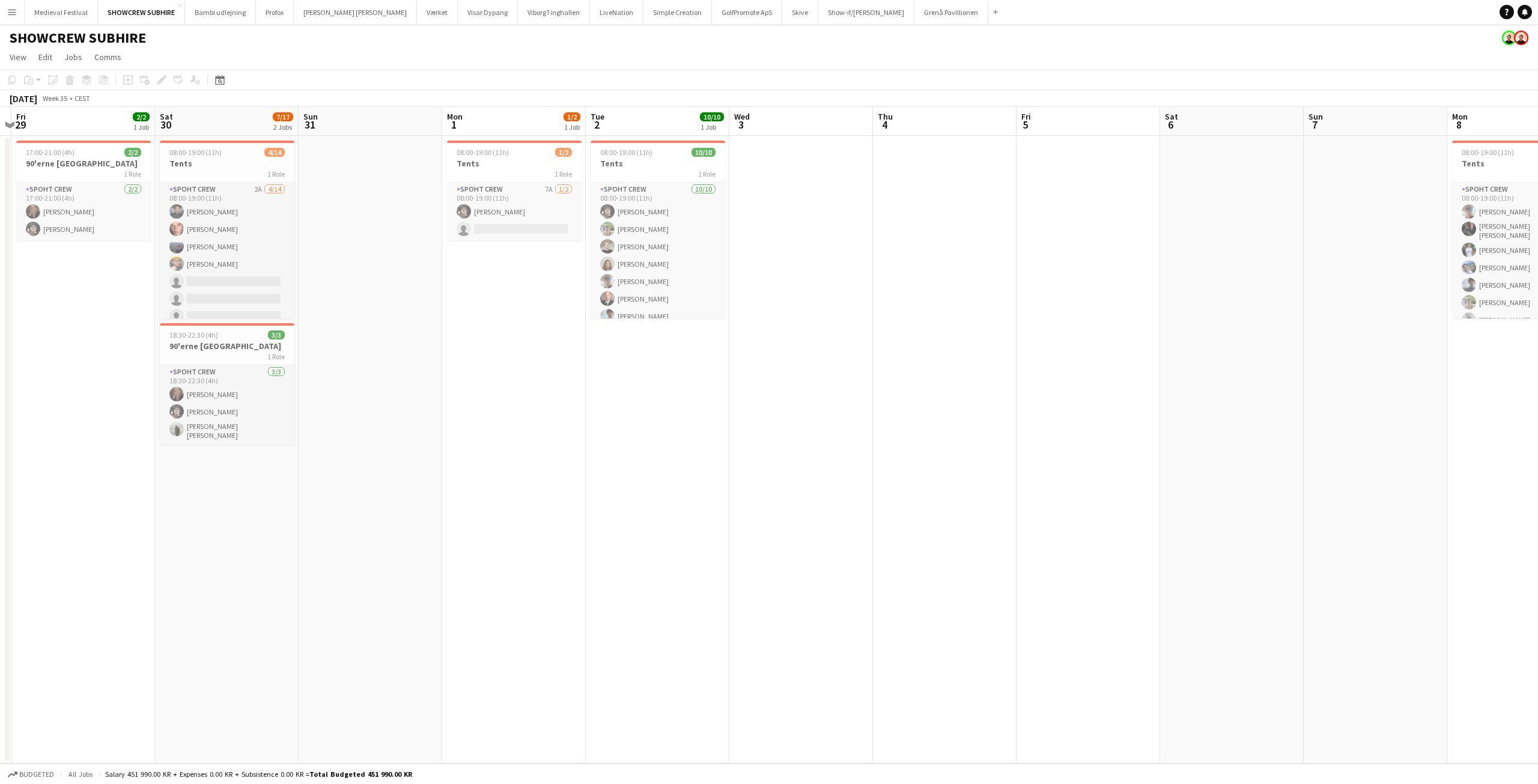
drag, startPoint x: 910, startPoint y: 290, endPoint x: 842, endPoint y: 301, distance: 68.9
click at [842, 301] on app-calendar-viewport "Tue 26 Wed 27 Thu 28 Fri 29 2/2 1 Job Sat 30 7/17 2 Jobs Sun 31 Mon 1 1/2 1 Job…" at bounding box center [769, 435] width 1538 height 657
click at [224, 571] on app-date-cell "08:00-19:00 (11h) 4/14 Tents 1 Role Spoht Crew 2A 4/14 08:00-19:00 (11h) Nikola…" at bounding box center [227, 450] width 144 height 628
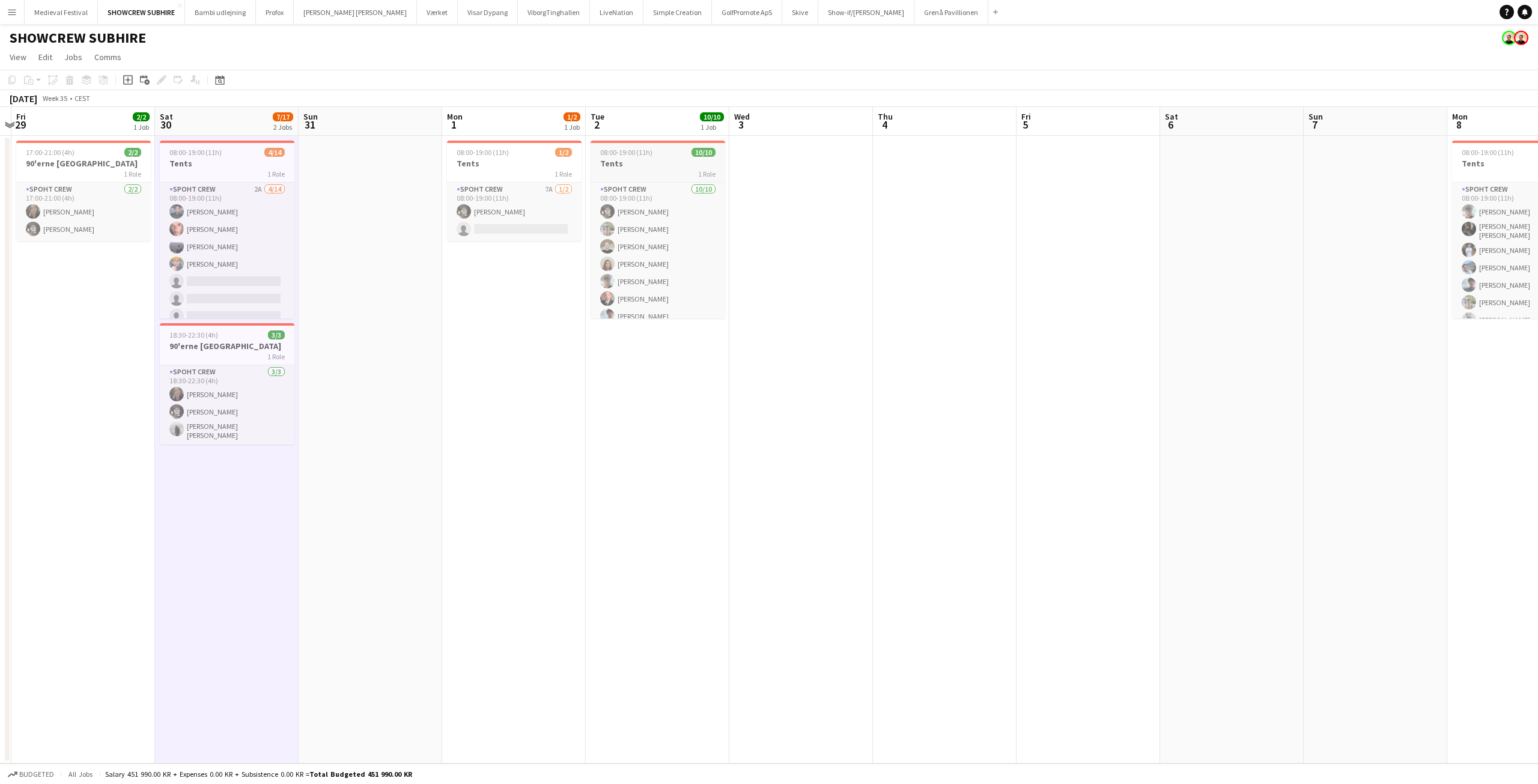
click at [654, 153] on div "08:00-19:00 (11h) 10/10" at bounding box center [658, 152] width 135 height 9
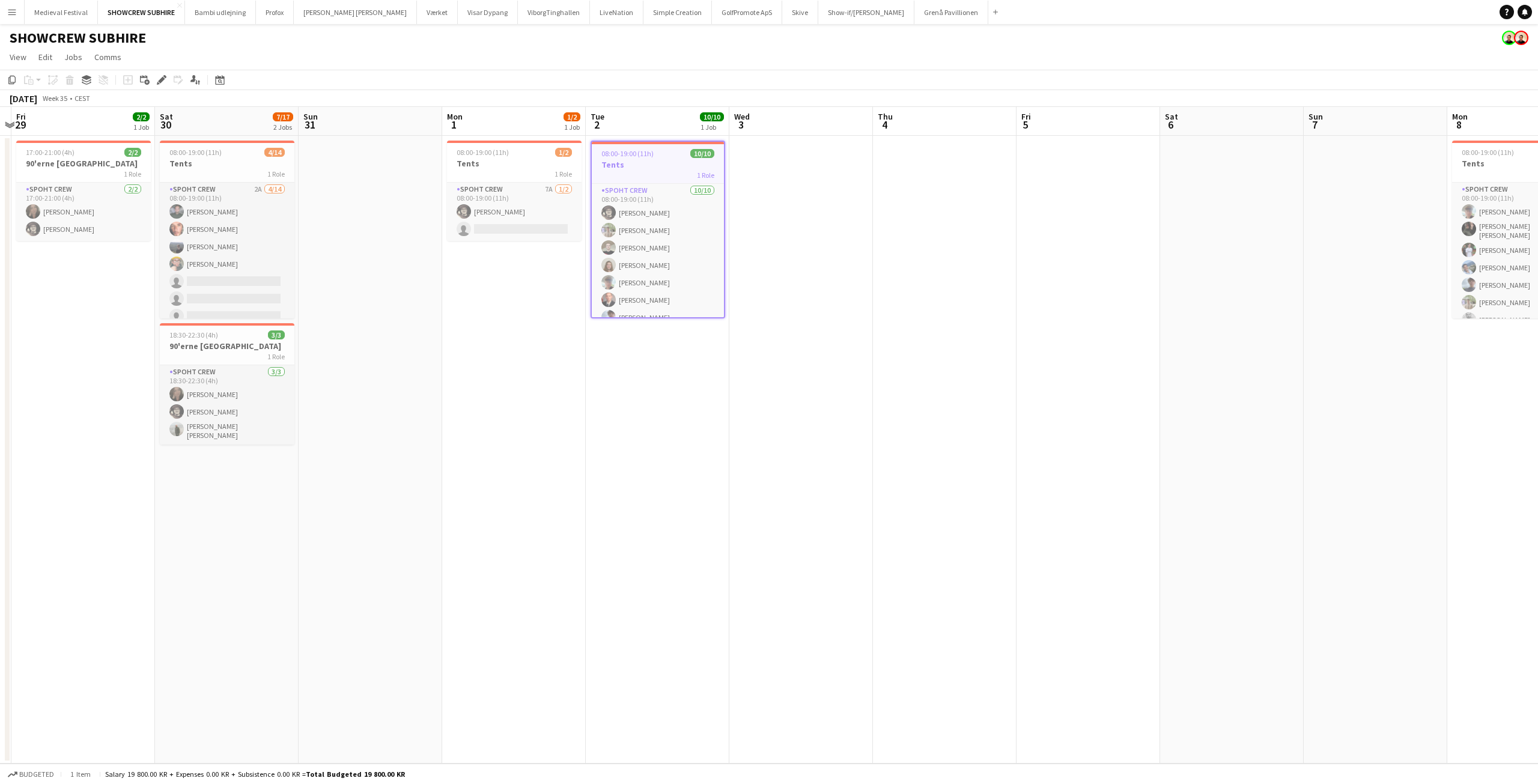
scroll to position [0, 441]
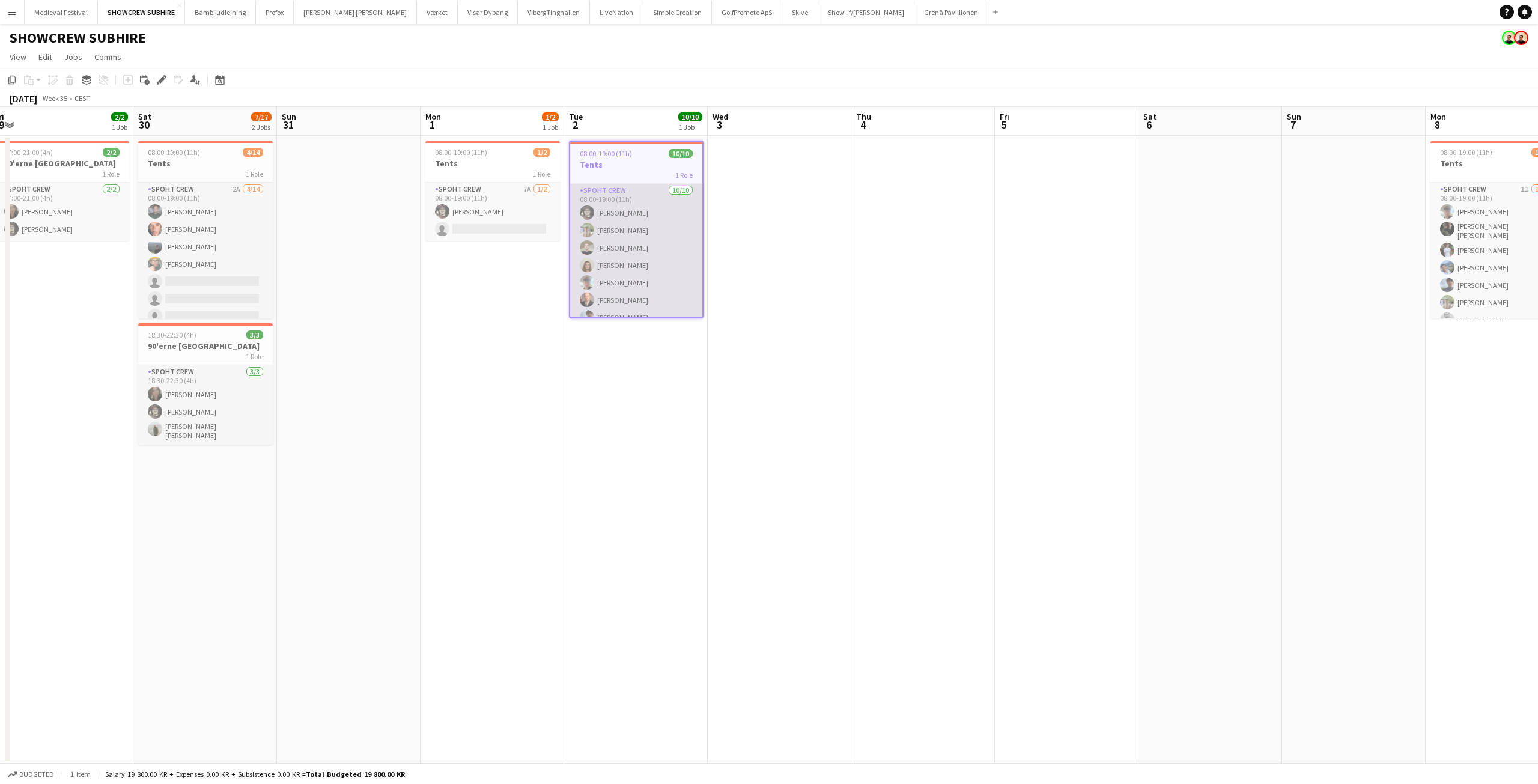
drag, startPoint x: 1296, startPoint y: 225, endPoint x: 601, endPoint y: 272, distance: 696.6
click at [602, 272] on app-card-role "Spoht Crew 10/10 08:00-19:00 (11h) Mike Kasper Williamson Arthur Daval-Markusse…" at bounding box center [637, 282] width 132 height 198
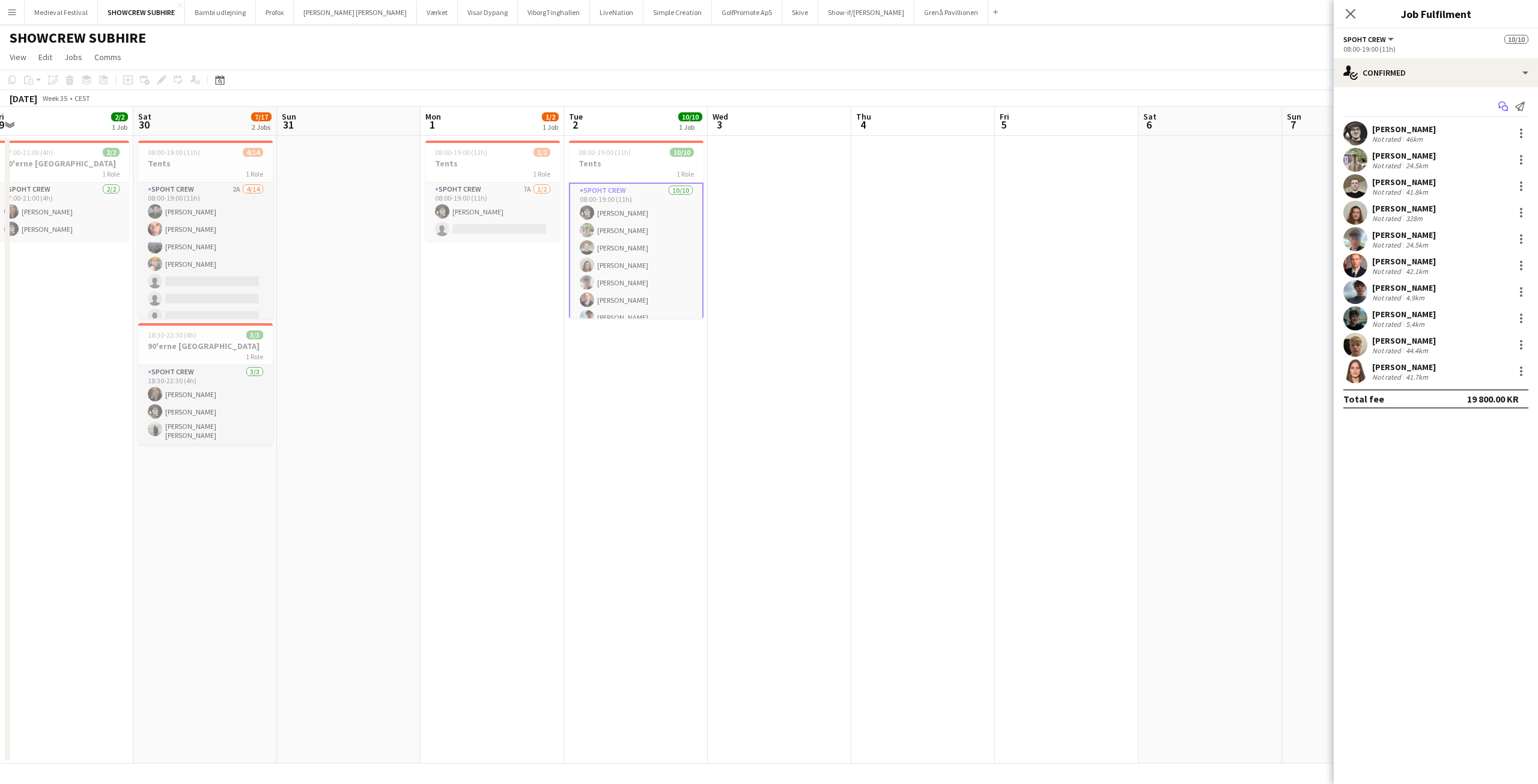
click at [1500, 104] on icon "Start chat" at bounding box center [1503, 106] width 10 height 10
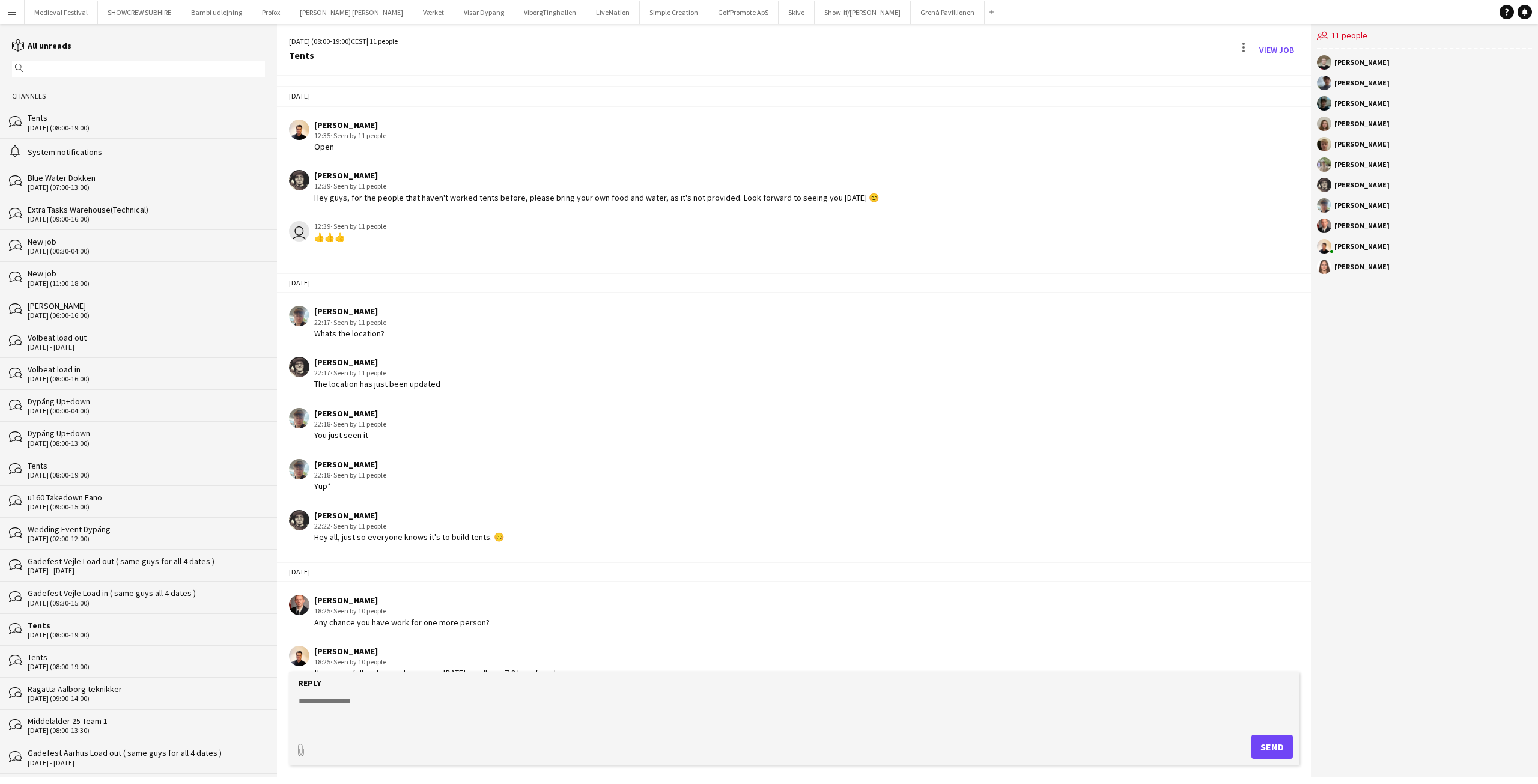
click at [11, 11] on app-icon "Menu" at bounding box center [12, 12] width 10 height 10
click at [656, 250] on div "user 12:39 · Seen by 11 people 👍👍👍" at bounding box center [794, 237] width 1034 height 45
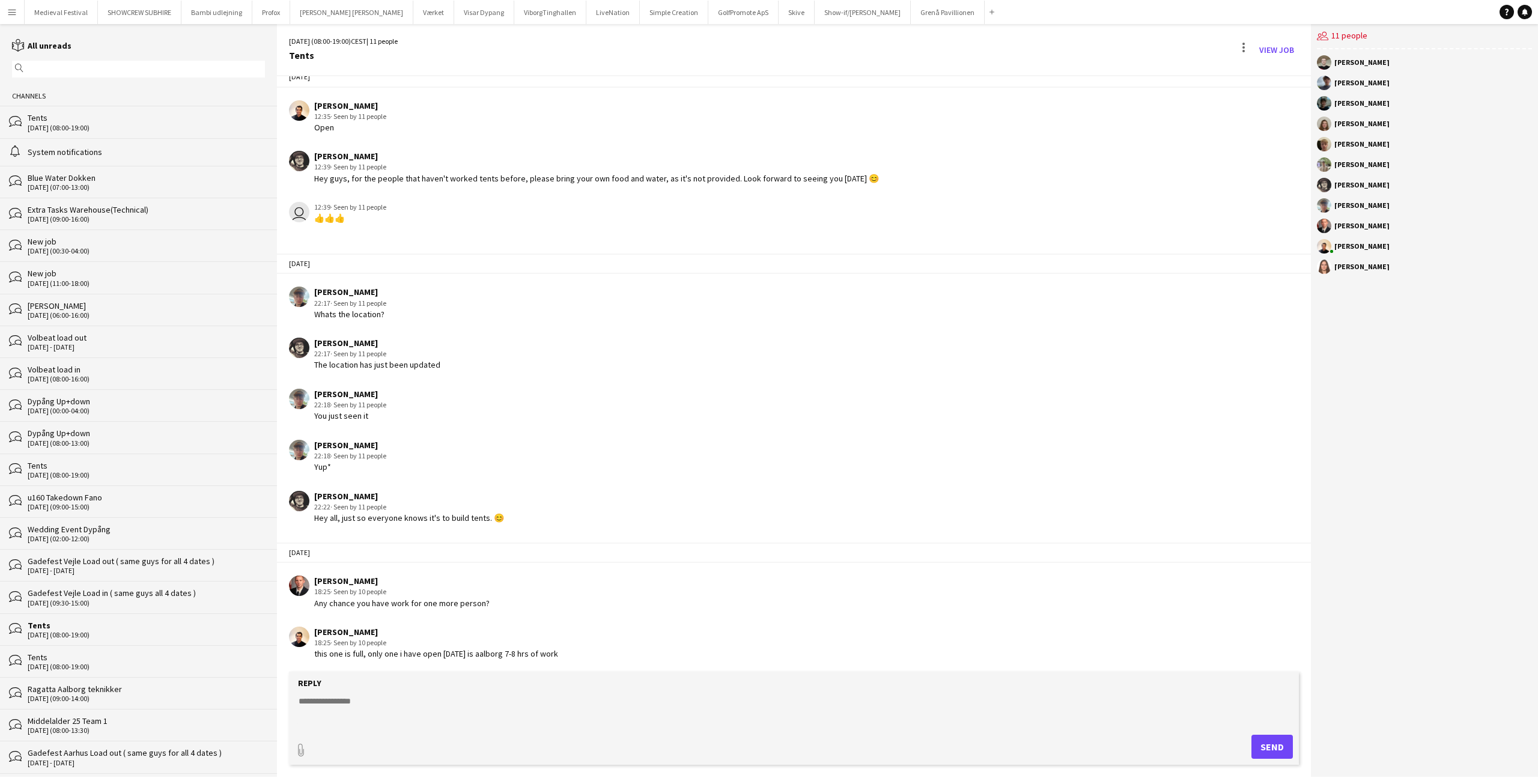
scroll to position [22, 0]
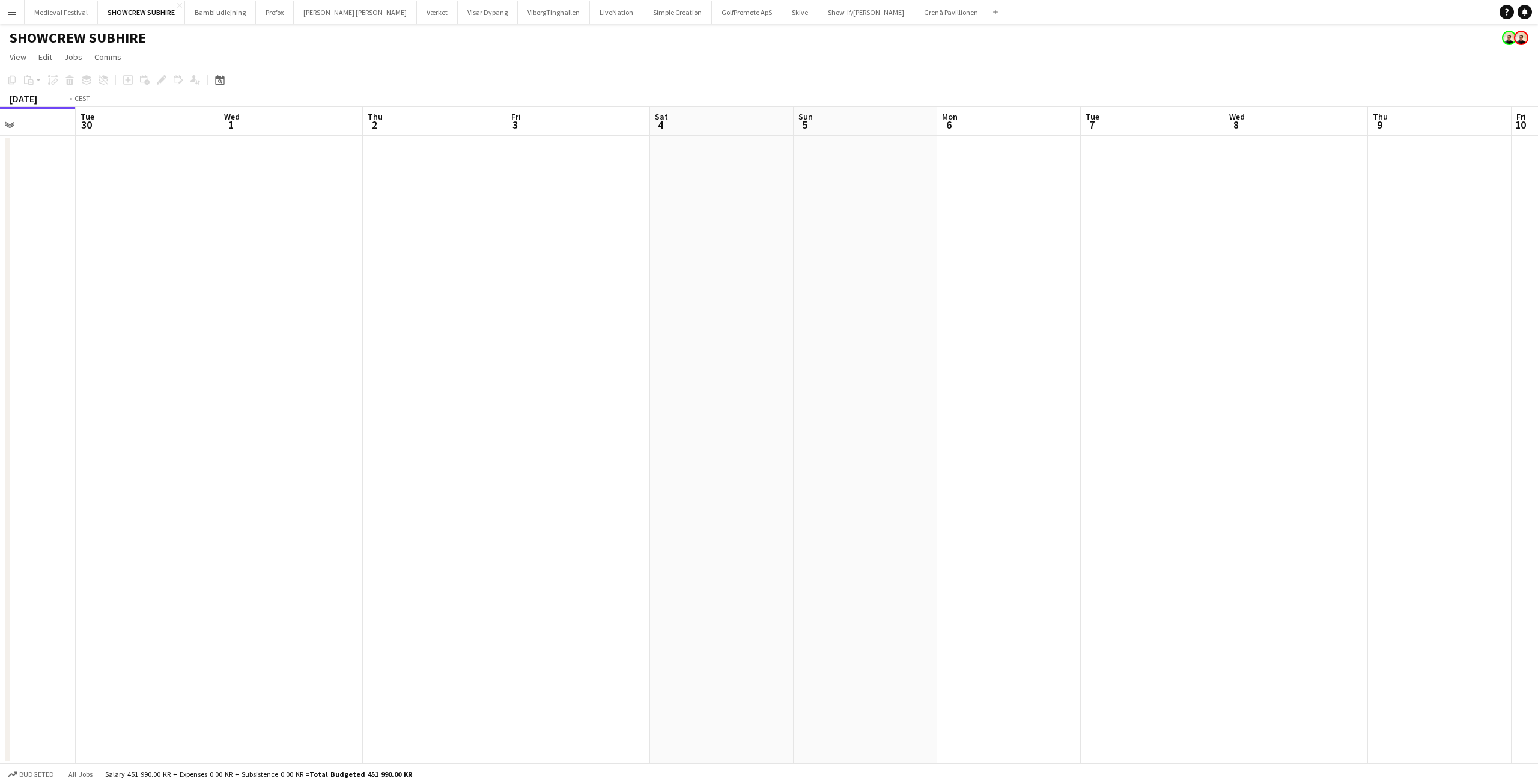
drag, startPoint x: 276, startPoint y: 294, endPoint x: 205, endPoint y: 294, distance: 71.0
click at [205, 294] on app-calendar-viewport "Fri 26 Sat 27 Sun 28 Mon 29 Tue 30 Wed 1 Thu 2 Fri 3 Sat 4 Sun 5 Mon 6 Tue 7 We…" at bounding box center [769, 435] width 1538 height 657
drag, startPoint x: 916, startPoint y: 350, endPoint x: 285, endPoint y: 298, distance: 633.1
click at [304, 302] on app-calendar-viewport "Sat 4 Sun 5 Mon 6 Tue 7 Wed 8 Thu 9 Fri 10 Sat 11 Sun 12 Mon 13 Tue 14 Wed 15 T…" at bounding box center [769, 435] width 1538 height 657
drag, startPoint x: 430, startPoint y: 272, endPoint x: 1137, endPoint y: 310, distance: 708.0
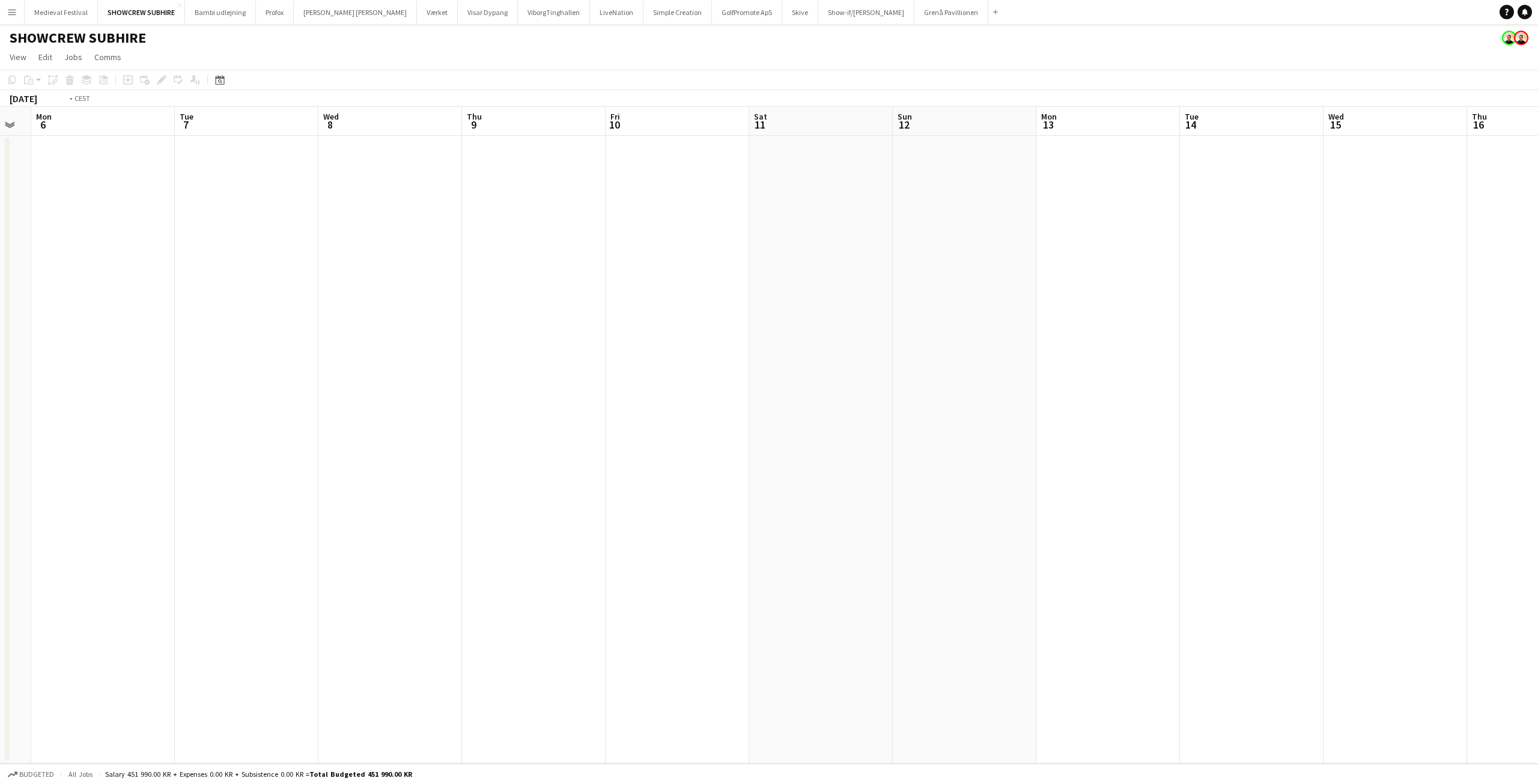
click at [1137, 310] on app-calendar-viewport "Sat 4 Sun 5 Mon 6 Tue 7 Wed 8 Thu 9 Fri 10 Sat 11 Sun 12 Mon 13 Tue 14 Wed 15 T…" at bounding box center [769, 435] width 1538 height 657
drag, startPoint x: 1078, startPoint y: 400, endPoint x: 974, endPoint y: 384, distance: 105.2
click at [1081, 400] on app-calendar-viewport "Tue 30 Wed 1 Thu 2 Fri 3 Sat 4 Sun 5 Mon 6 Tue 7 Wed 8 Thu 9 Fri 10 Sat 11 Sun …" at bounding box center [769, 435] width 1538 height 657
drag, startPoint x: 287, startPoint y: 350, endPoint x: 768, endPoint y: 359, distance: 481.1
click at [930, 403] on app-calendar-viewport "Tue 23 Wed 24 Thu 25 Fri 26 Sat 27 Sun 28 Mon 29 Tue 30 Wed 1 Thu 2 Fri 3 Sat 4…" at bounding box center [769, 435] width 1538 height 657
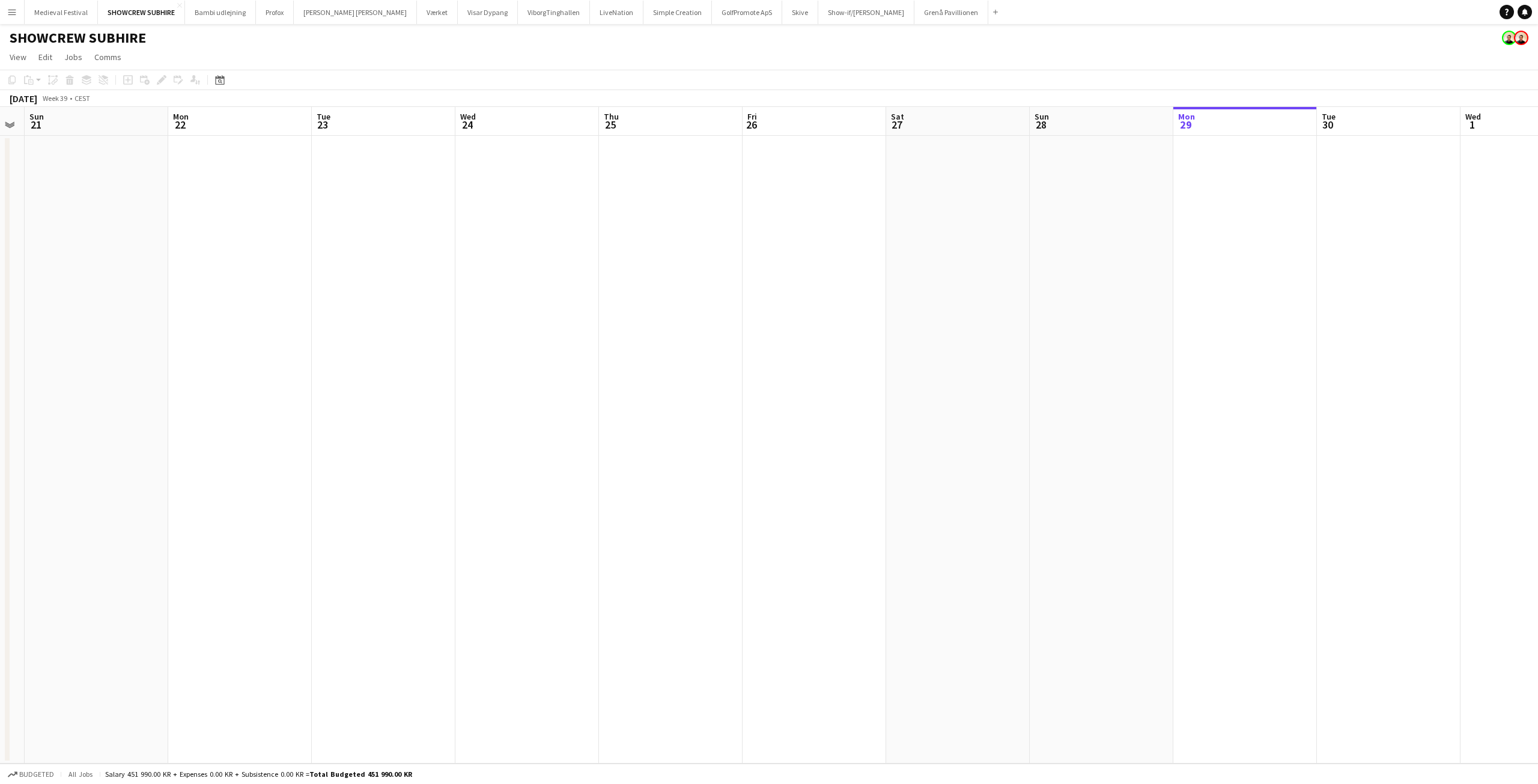
drag, startPoint x: 218, startPoint y: 329, endPoint x: 878, endPoint y: 404, distance: 664.2
click at [887, 409] on app-calendar-viewport "Fri 19 Sat 20 Sun 21 Mon 22 Tue 23 Wed 24 Thu 25 Fri 26 Sat 27 Sun 28 Mon 29 Tu…" at bounding box center [769, 435] width 1538 height 657
drag, startPoint x: 304, startPoint y: 375, endPoint x: 375, endPoint y: 384, distance: 71.6
click at [804, 440] on app-calendar-viewport "Fri 12 Sat 13 Sun 14 Mon 15 Tue 16 Wed 17 Thu 18 Fri 19 Sat 20 Sun 21 Mon 22 Tu…" at bounding box center [769, 435] width 1538 height 657
drag, startPoint x: 500, startPoint y: 419, endPoint x: 801, endPoint y: 435, distance: 301.4
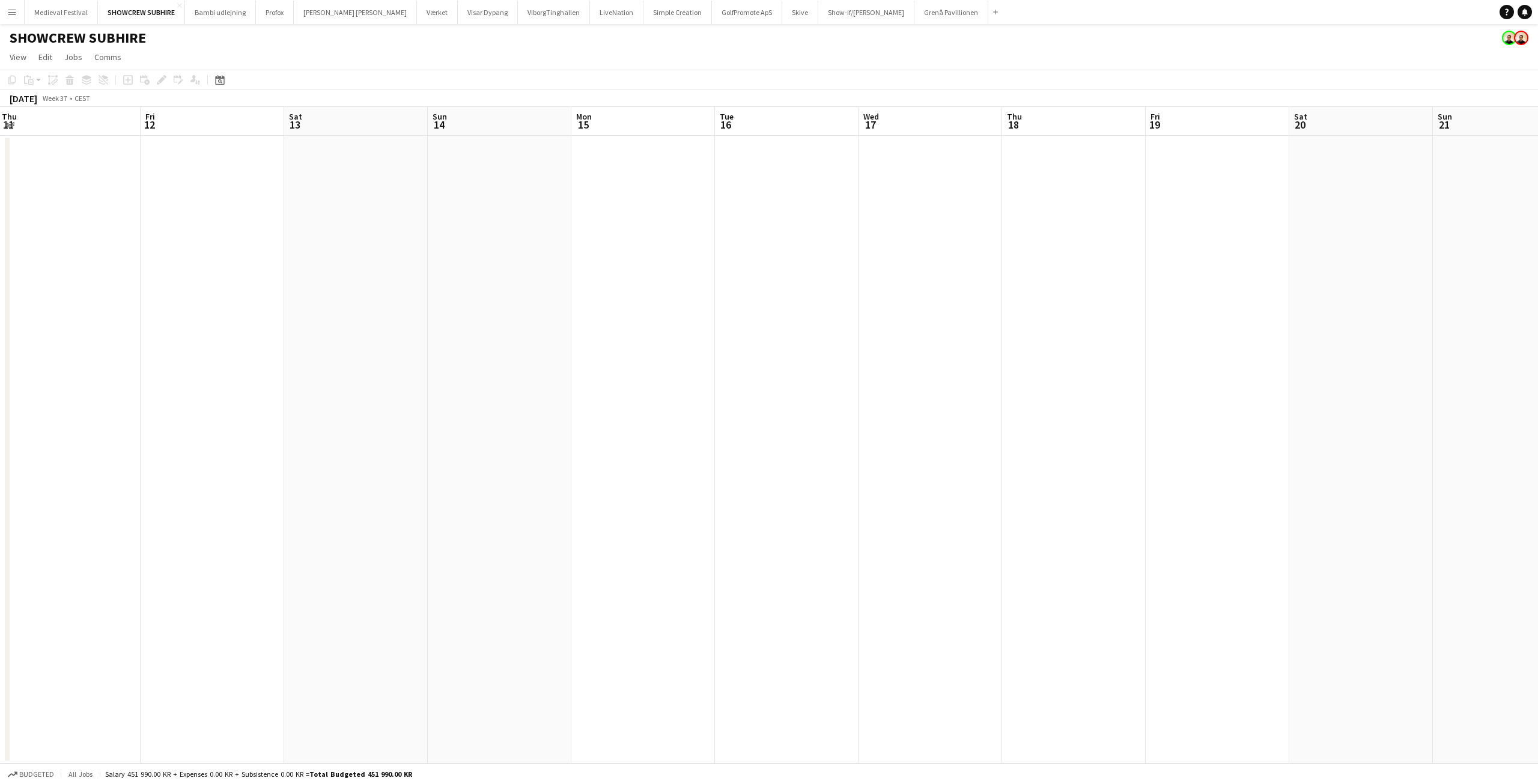
click at [873, 448] on app-calendar-viewport "Tue 9 Wed 10 Thu 11 Fri 12 Sat 13 Sun 14 Mon 15 Tue 16 Wed 17 Thu 18 Fri 19 Sat…" at bounding box center [769, 435] width 1538 height 657
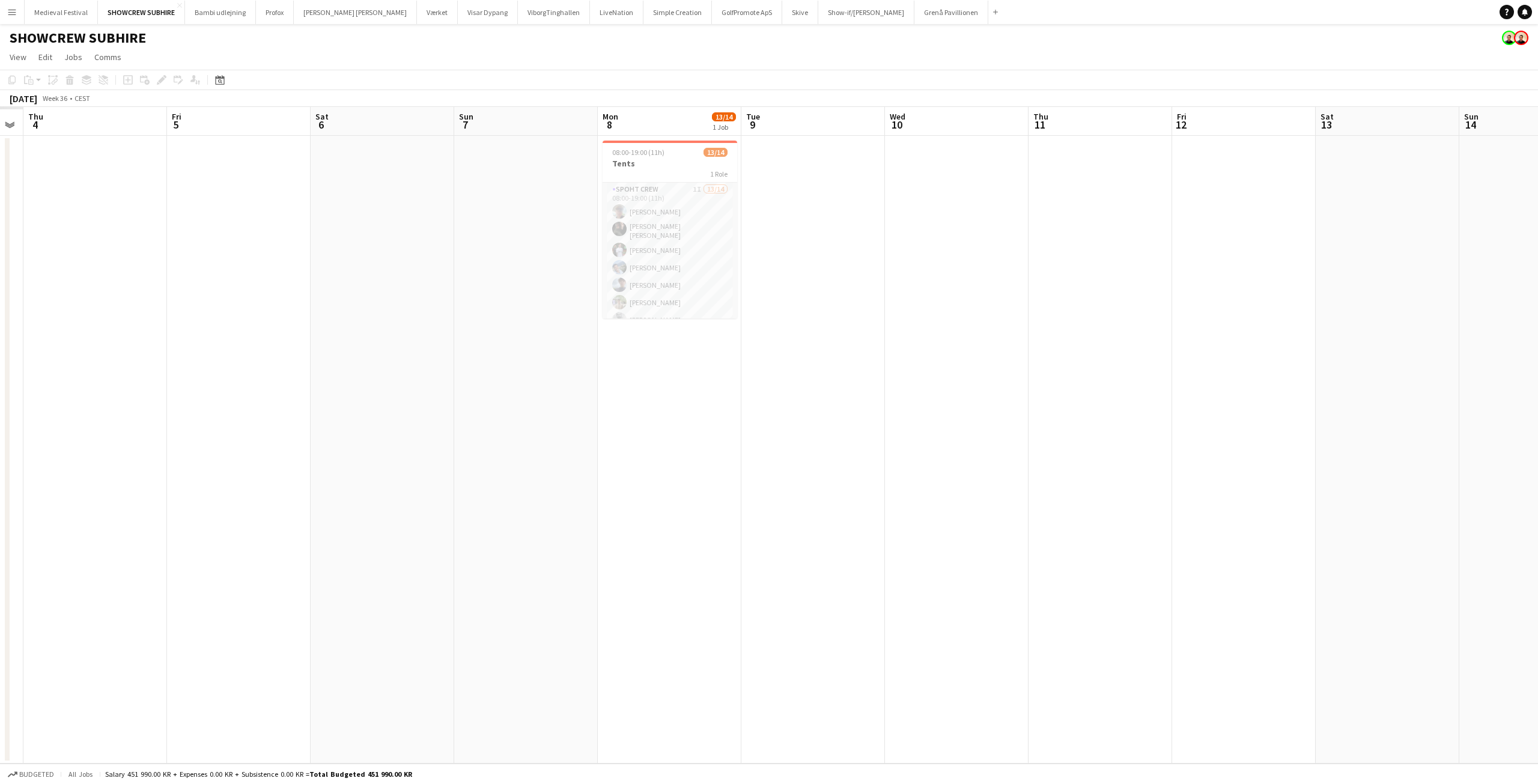
scroll to position [0, 368]
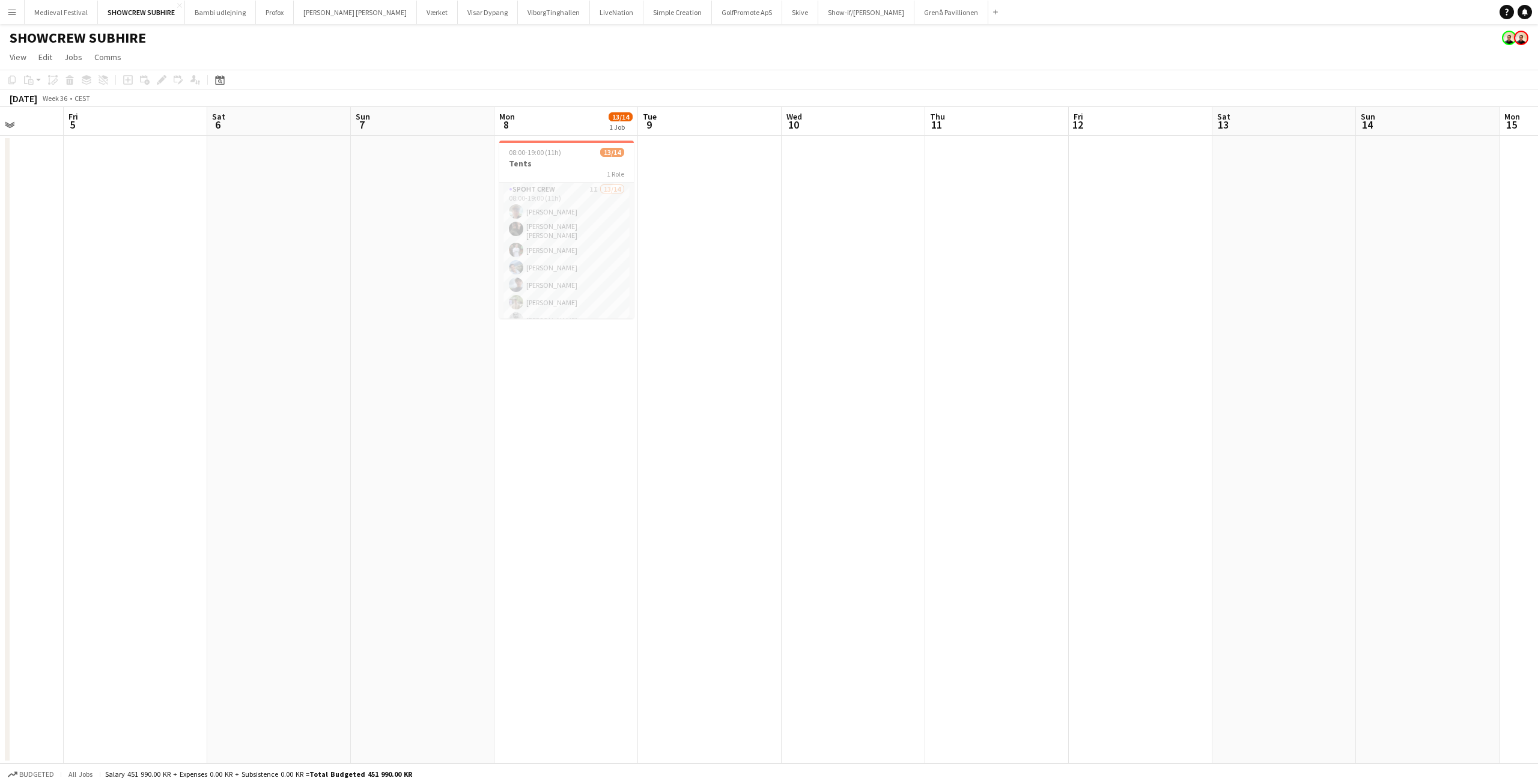
drag, startPoint x: 289, startPoint y: 402, endPoint x: 617, endPoint y: 424, distance: 328.7
click at [614, 448] on app-calendar-viewport "Tue 2 Wed 3 Thu 4 Fri 5 Sat 6 Sun 7 Mon 8 13/14 1 Job Tue 9 Wed 10 Thu 11 Fri 1…" at bounding box center [769, 435] width 1538 height 657
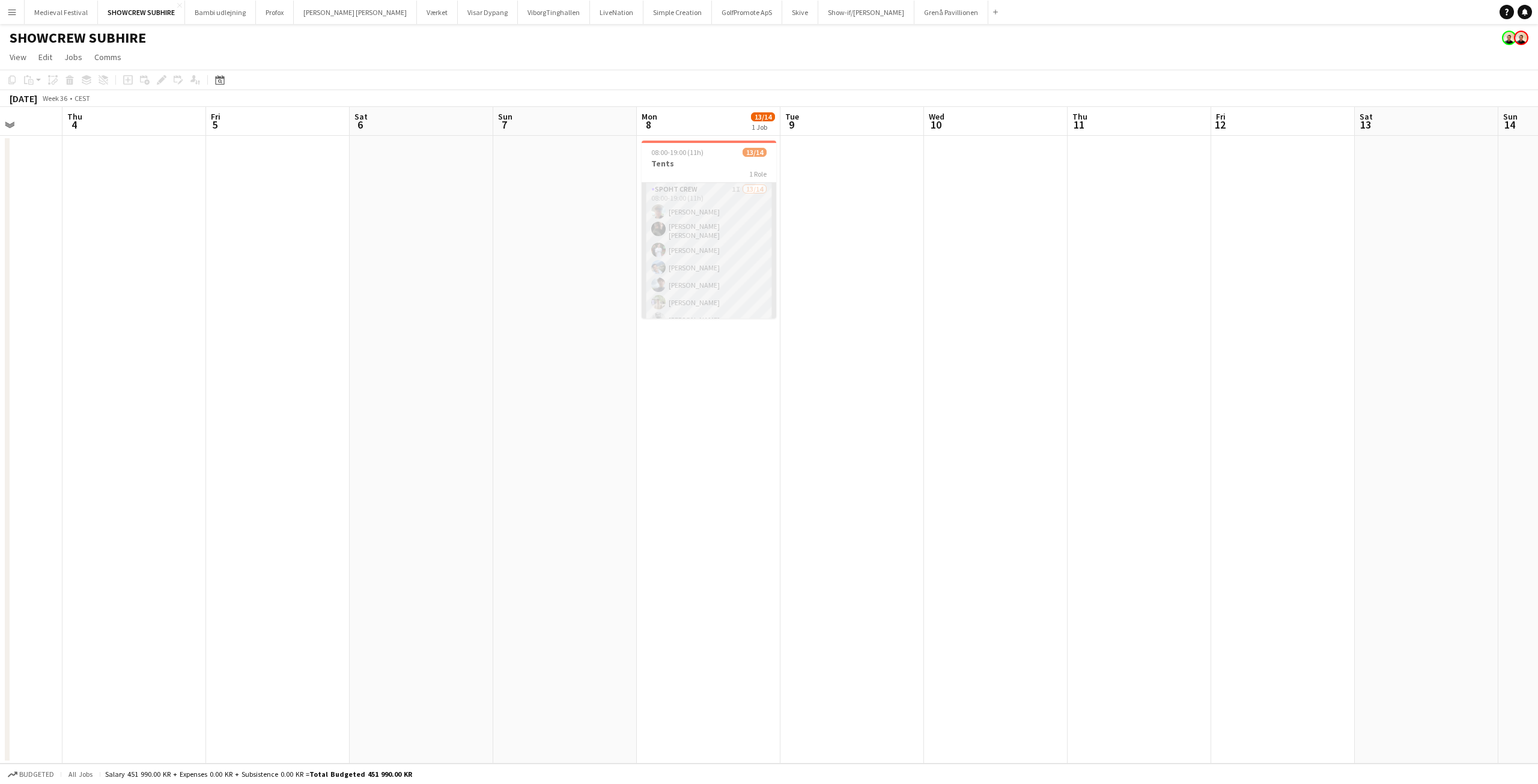
click at [698, 270] on app-card-role "Spoht Crew 1I 13/14 08:00-19:00 (11h) [PERSON_NAME] [PERSON_NAME] [PERSON_NAME]…" at bounding box center [708, 317] width 135 height 271
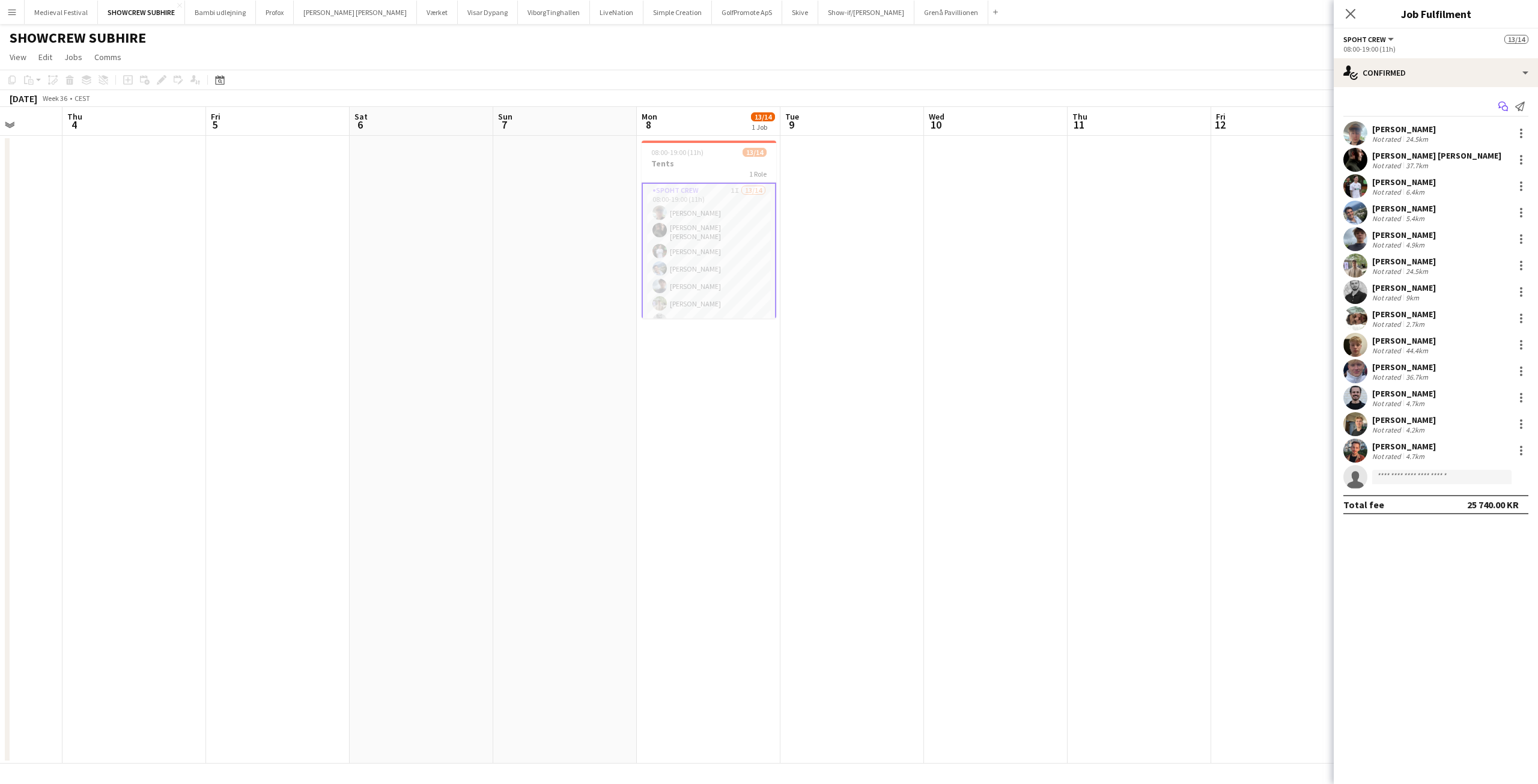
click at [1501, 108] on icon at bounding box center [1502, 104] width 7 height 6
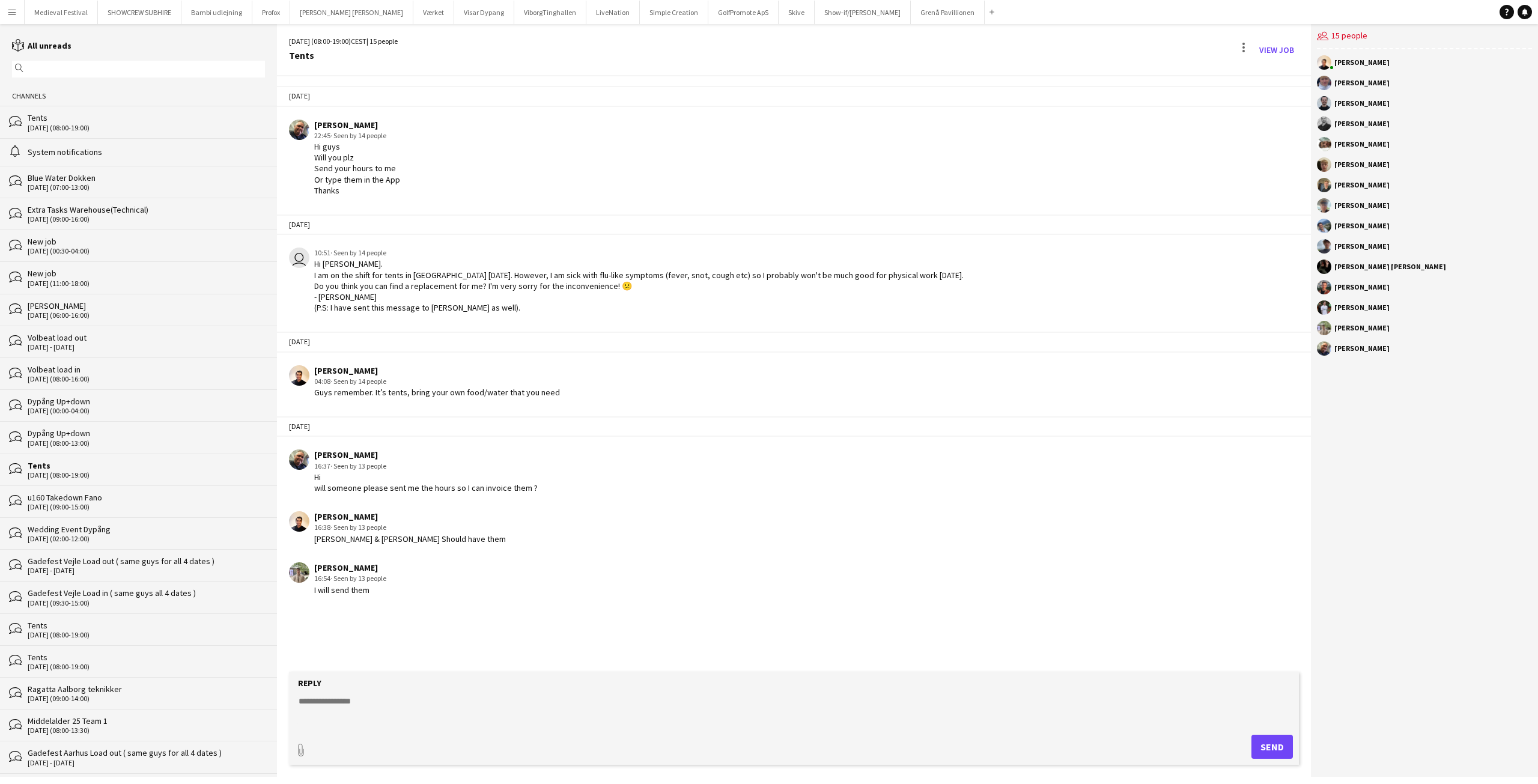
click at [13, 18] on button "Menu" at bounding box center [12, 12] width 24 height 24
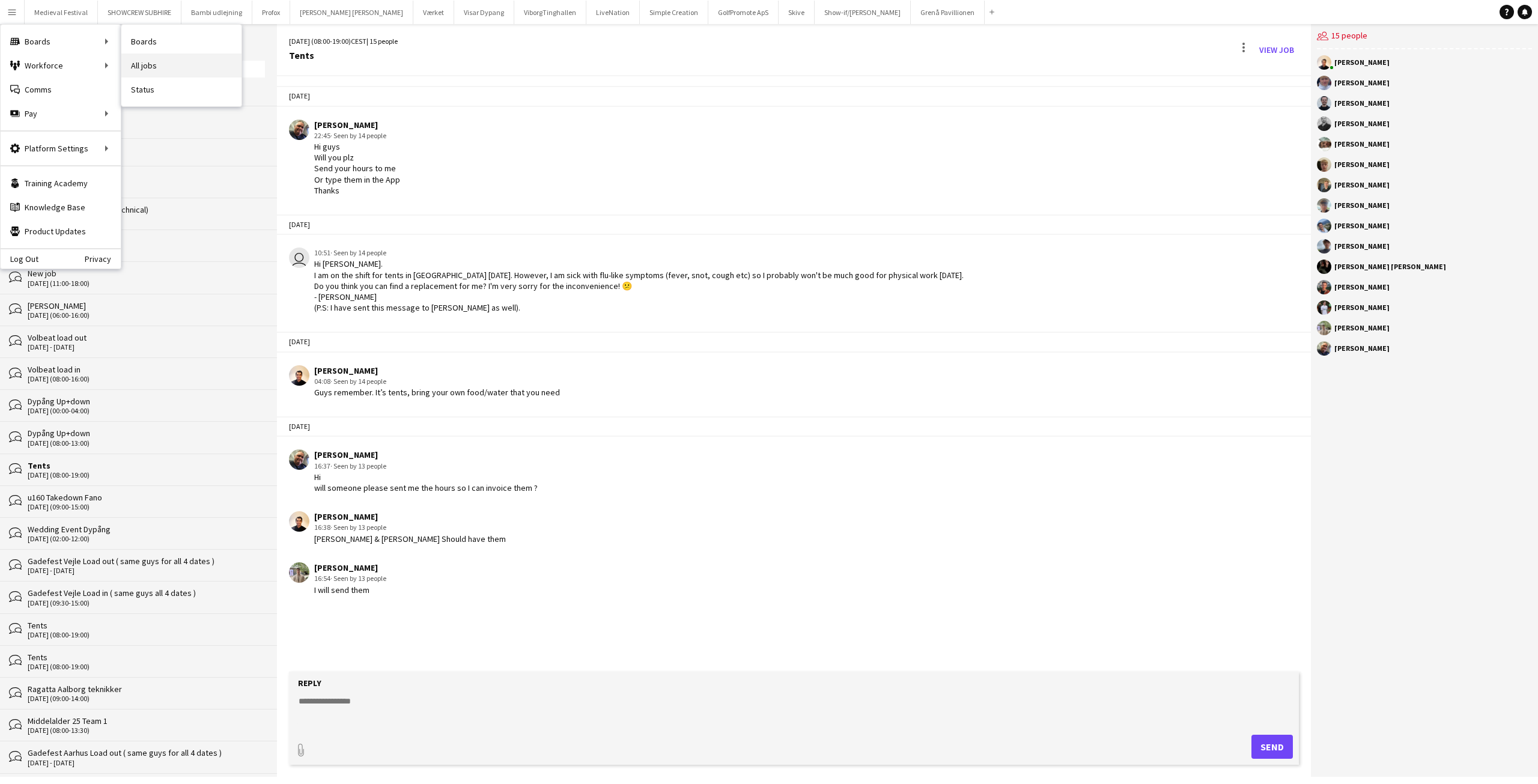
click at [164, 63] on link "All jobs" at bounding box center [181, 65] width 120 height 24
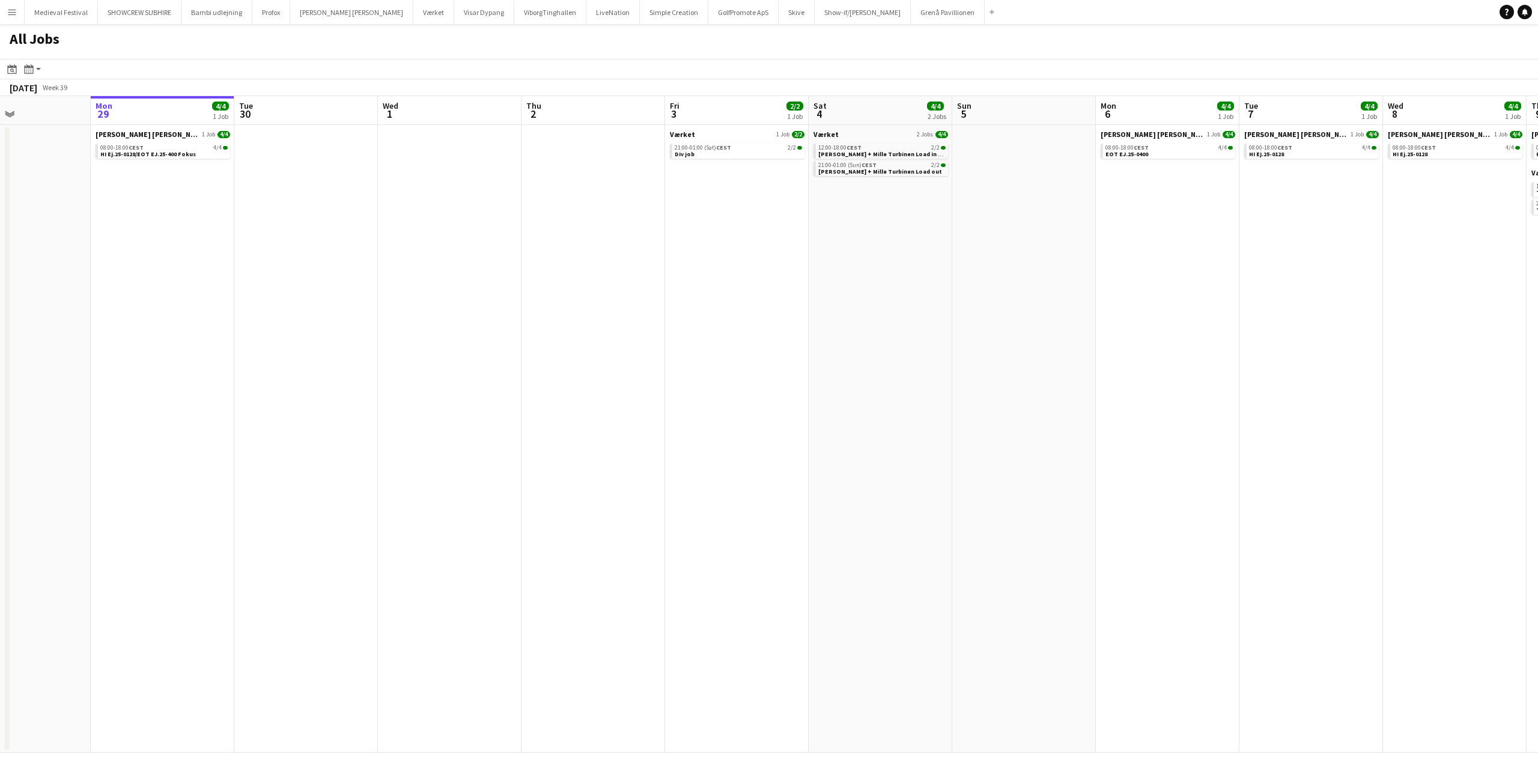
click at [1173, 424] on app-all-jobs "All Jobs Date picker SEP 2025 SEP 2025 Monday M Tuesday T Wednesday W Thursday …" at bounding box center [769, 388] width 1538 height 728
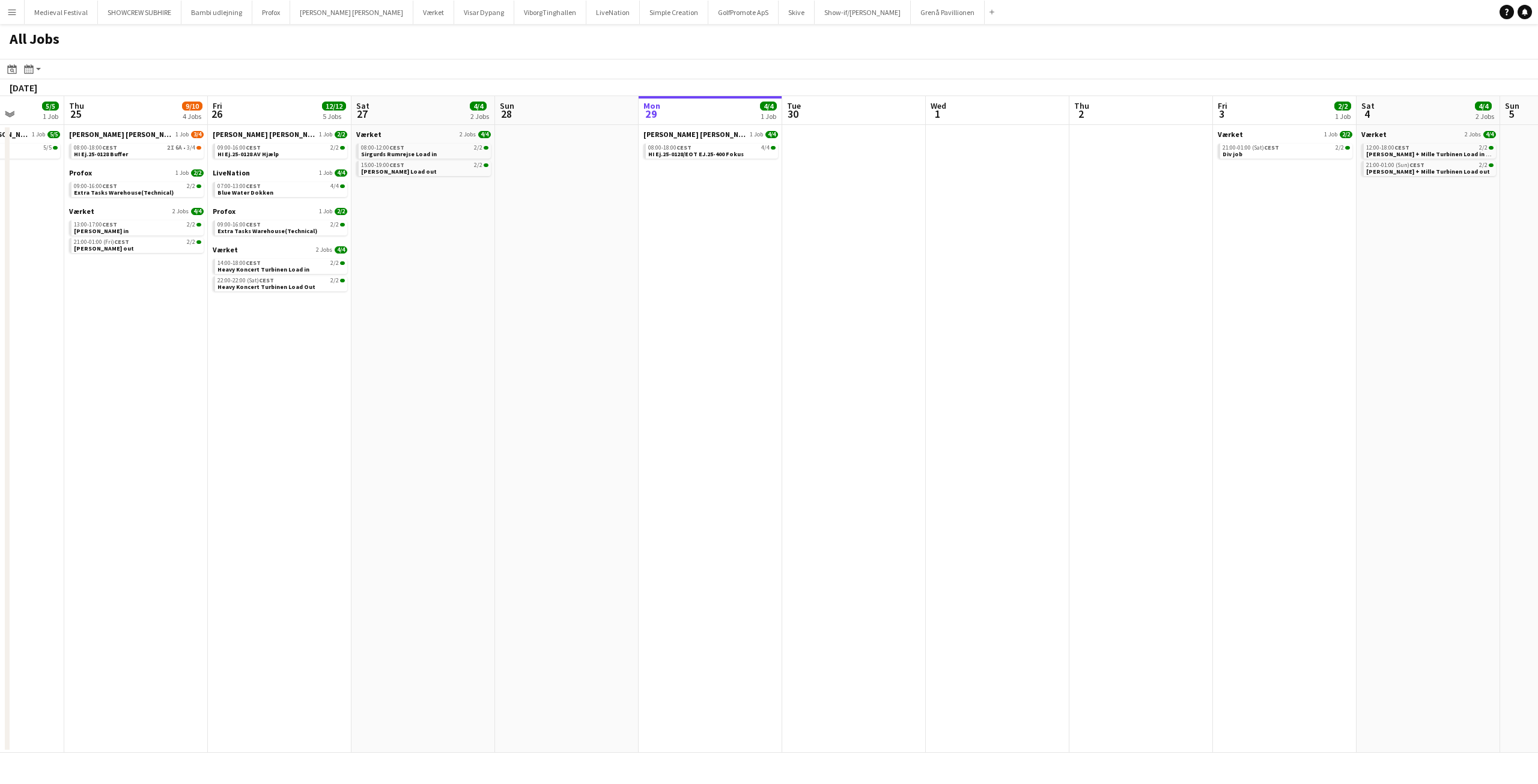
drag, startPoint x: 430, startPoint y: 386, endPoint x: 1451, endPoint y: 518, distance: 1029.5
click at [1451, 518] on app-calendar-viewport "Mon 22 15/15 2 Jobs Tue 23 5/5 1 Job Wed 24 5/5 1 Job Thu 25 9/10 4 Jobs Fri 26…" at bounding box center [769, 424] width 1538 height 657
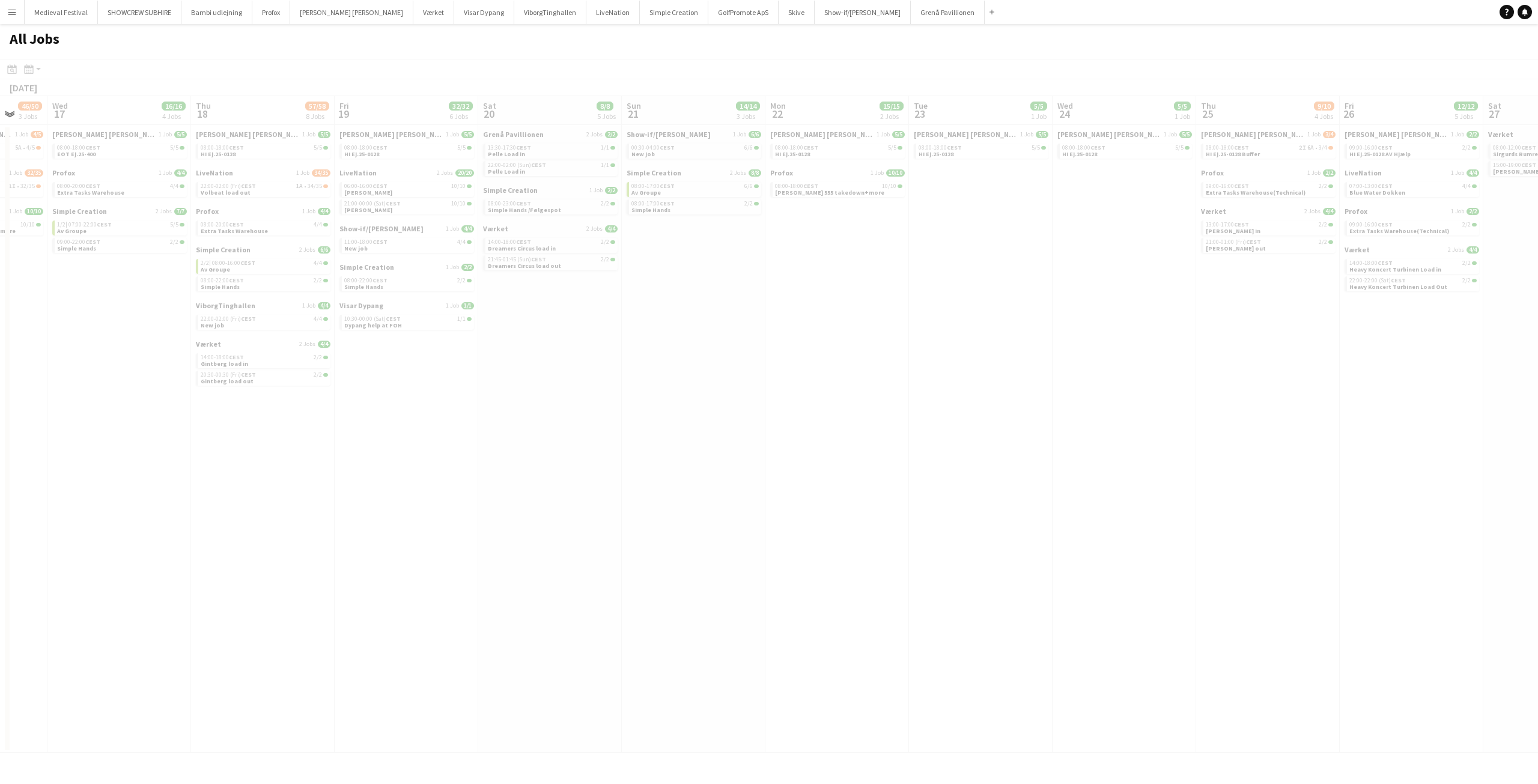
drag, startPoint x: 706, startPoint y: 493, endPoint x: 789, endPoint y: 495, distance: 83.0
click at [1469, 571] on app-calendar-viewport "Sun 14 Mon 15 7/7 4 Jobs Tue 16 46/50 3 Jobs Wed 17 16/16 4 Jobs Thu 18 57/58 8…" at bounding box center [769, 424] width 1538 height 657
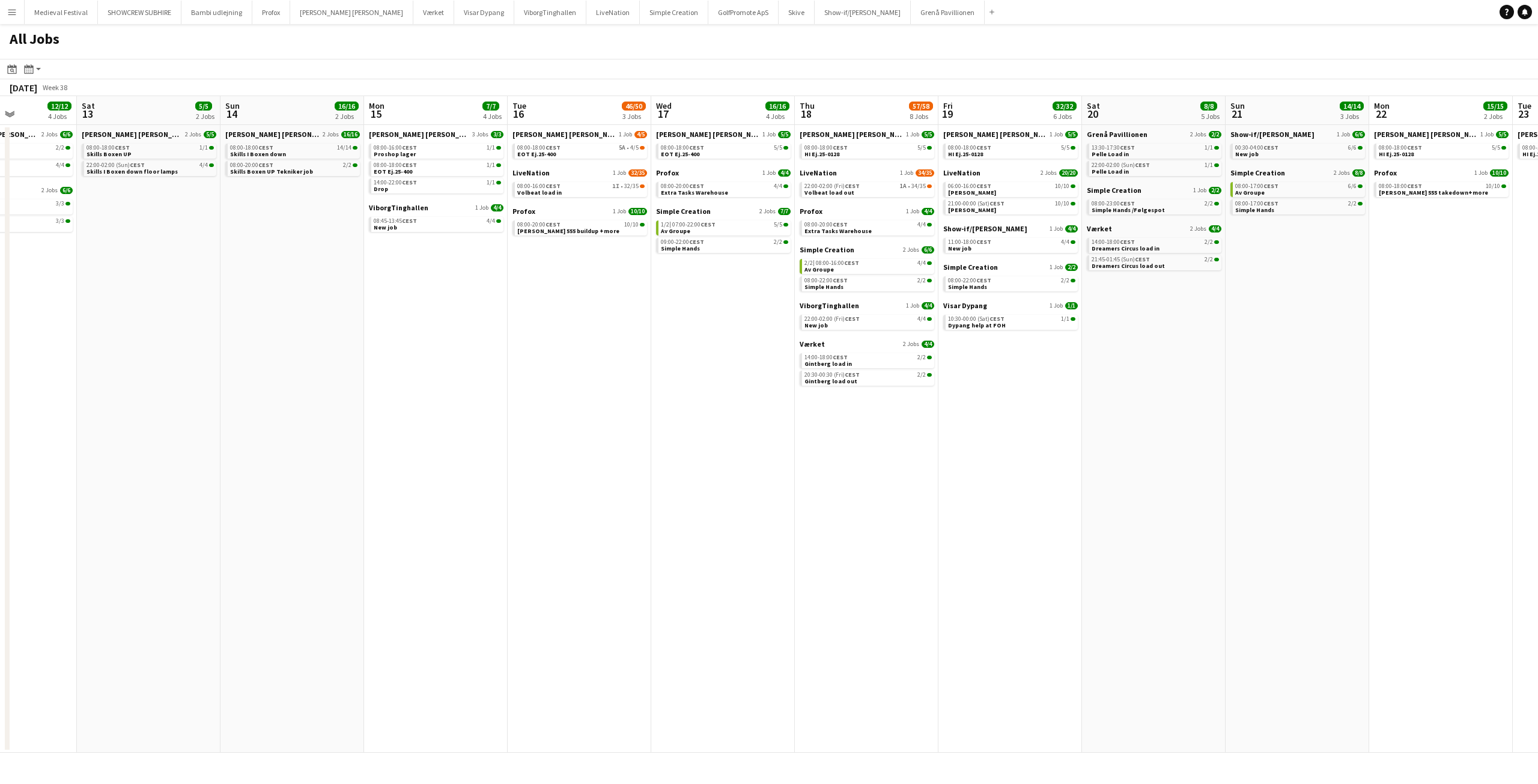
click at [1434, 592] on app-all-jobs "All Jobs Date picker SEP 2025 SEP 2025 Monday M Tuesday T Wednesday W Thursday …" at bounding box center [769, 388] width 1538 height 728
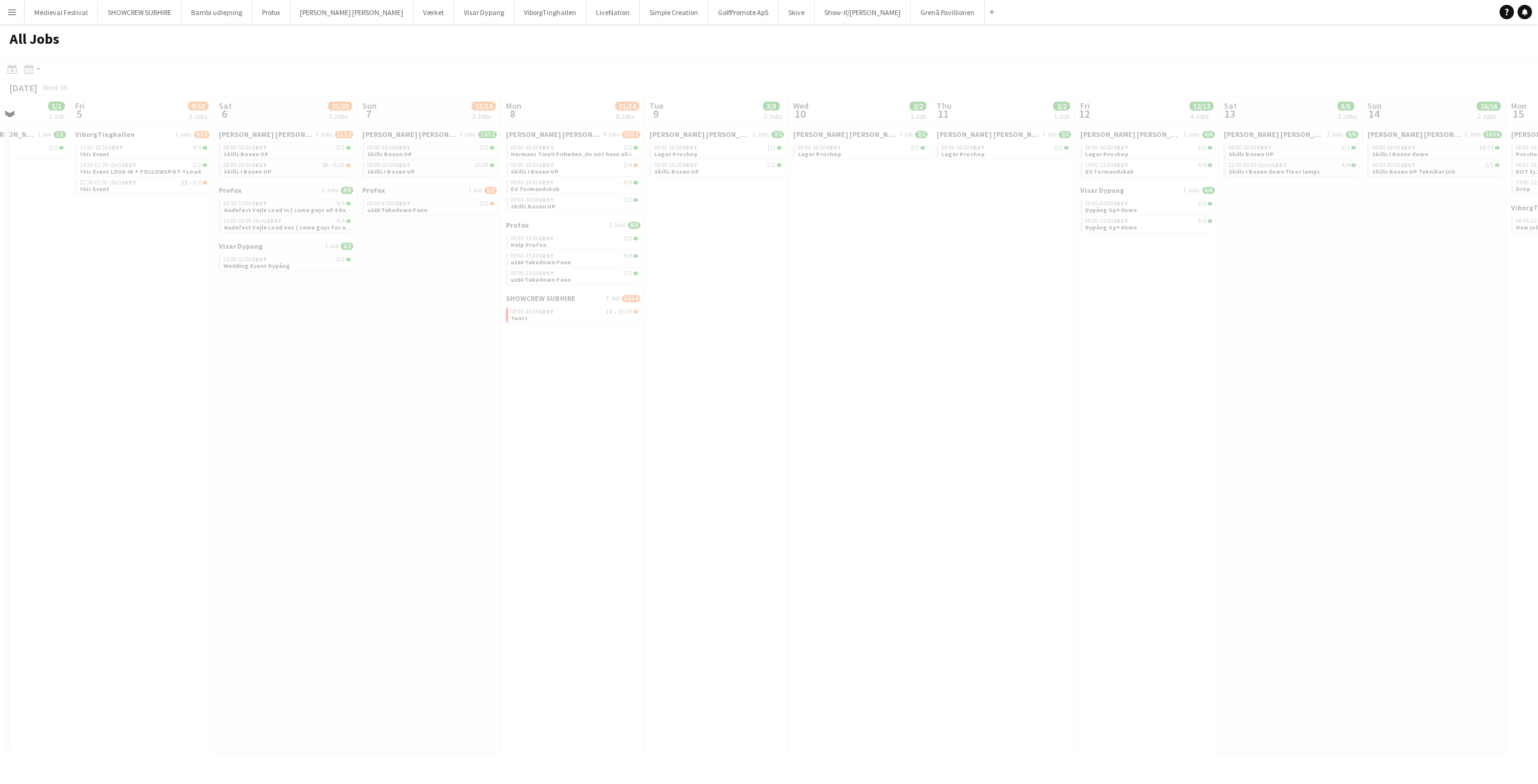
drag, startPoint x: 940, startPoint y: 538, endPoint x: 1532, endPoint y: 610, distance: 596.4
click at [1537, 614] on app-all-jobs "All Jobs Date picker SEP 2025 SEP 2025 Monday M Tuesday T Wednesday W Thursday …" at bounding box center [769, 388] width 1538 height 728
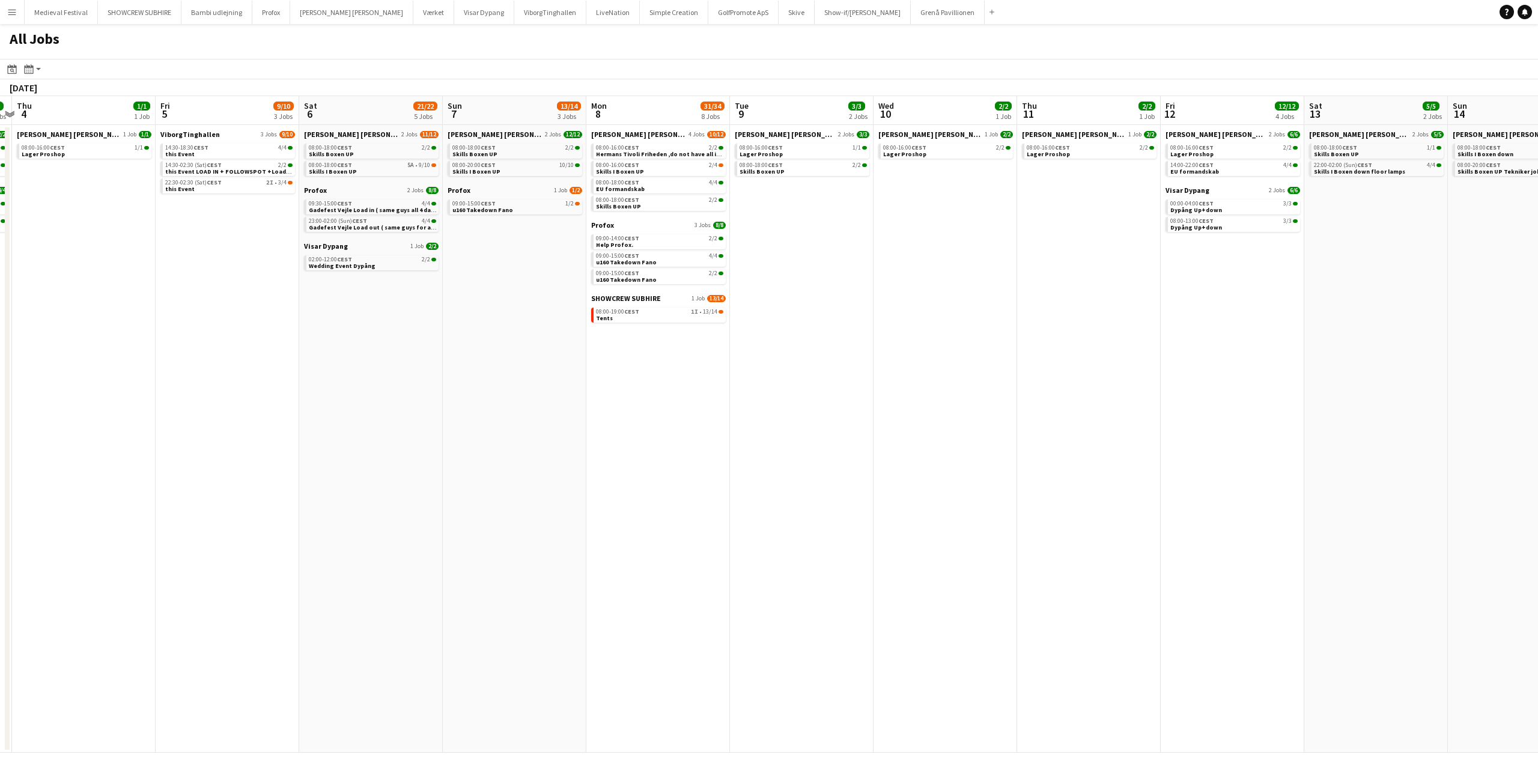
click at [1220, 595] on app-all-jobs "All Jobs Date picker SEP 2025 SEP 2025 Monday M Tuesday T Wednesday W Thursday …" at bounding box center [769, 388] width 1538 height 728
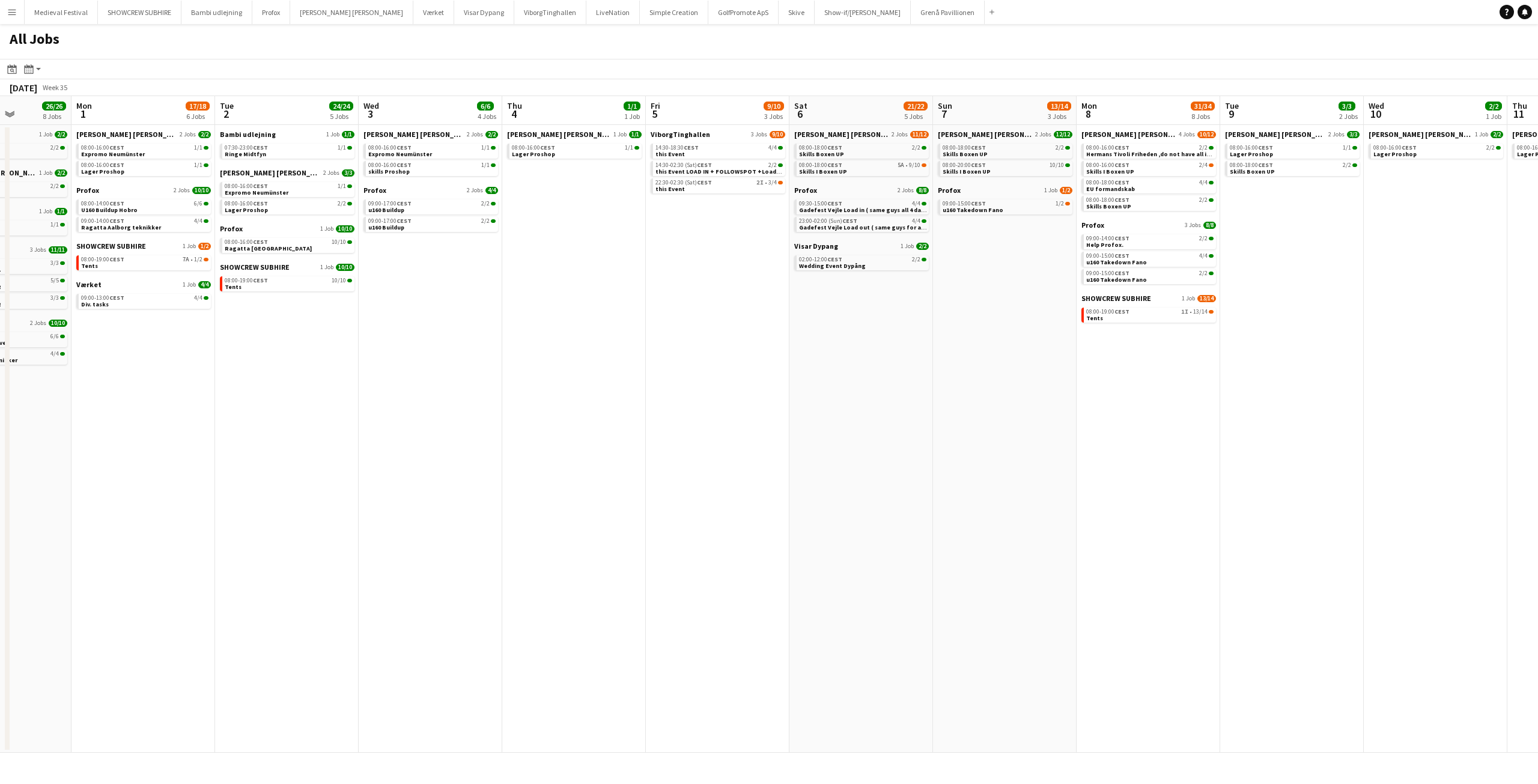
click at [1333, 565] on app-all-jobs "All Jobs Date picker SEP 2025 SEP 2025 Monday M Tuesday T Wednesday W Thursday …" at bounding box center [769, 388] width 1538 height 728
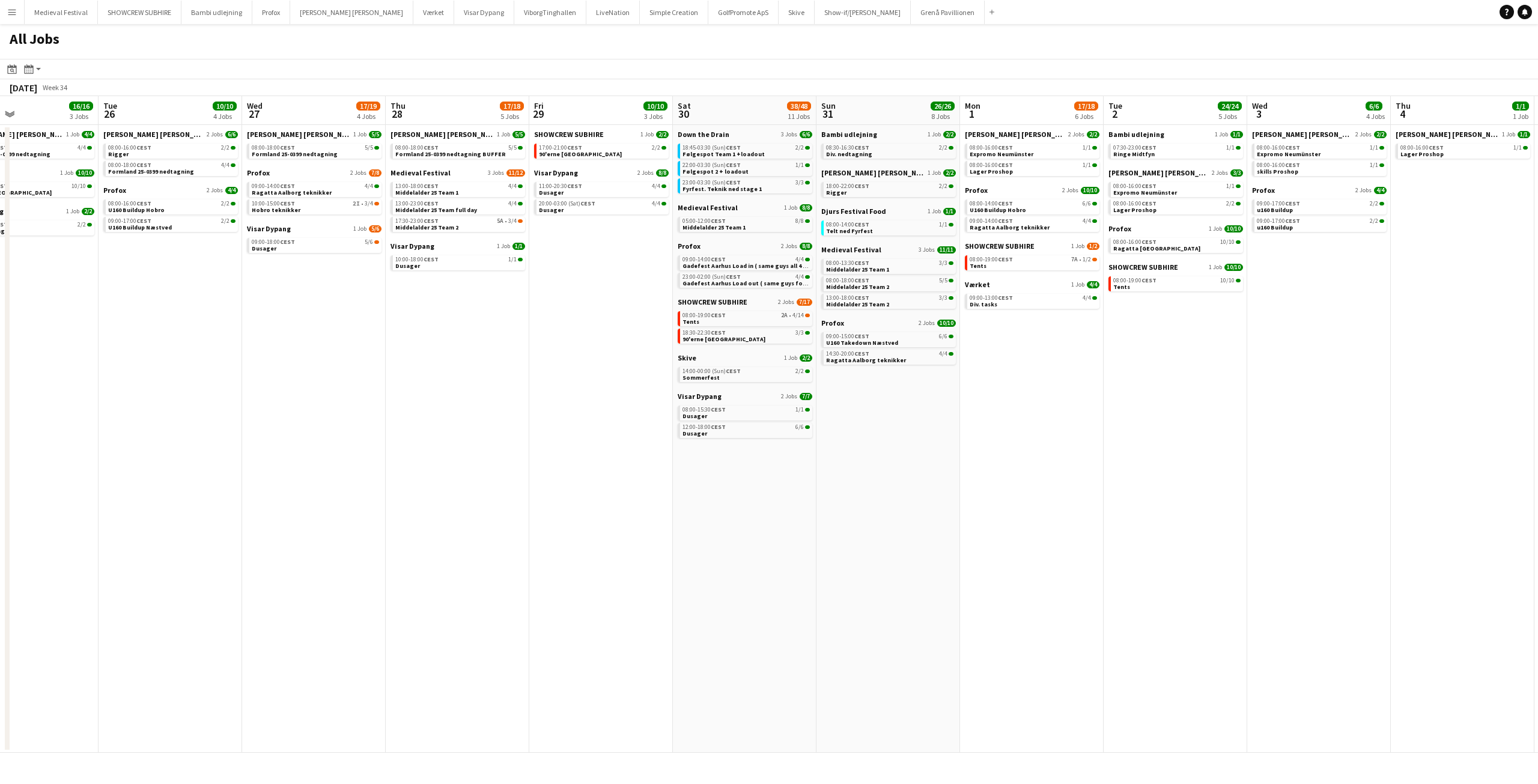
click at [1271, 584] on app-all-jobs "All Jobs Date picker SEP 2025 SEP 2025 Monday M Tuesday T Wednesday W Thursday …" at bounding box center [769, 388] width 1538 height 728
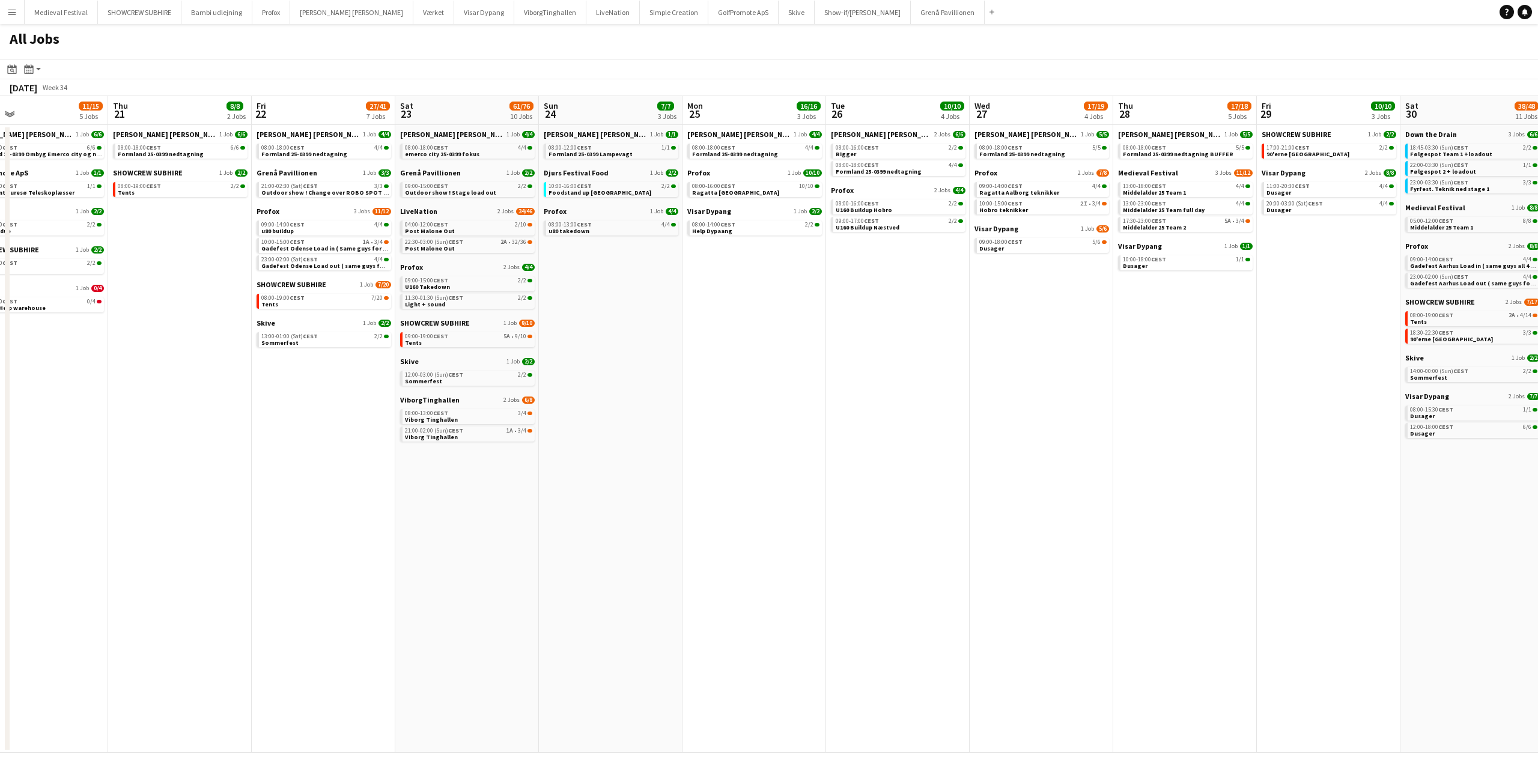
drag, startPoint x: 616, startPoint y: 502, endPoint x: 850, endPoint y: 510, distance: 234.1
click at [1130, 542] on app-calendar-viewport "Mon 18 14/14 4 Jobs Tue 19 6/6 3 Jobs Wed 20 11/15 5 Jobs Thu 21 8/8 2 Jobs Fri…" at bounding box center [769, 424] width 1538 height 657
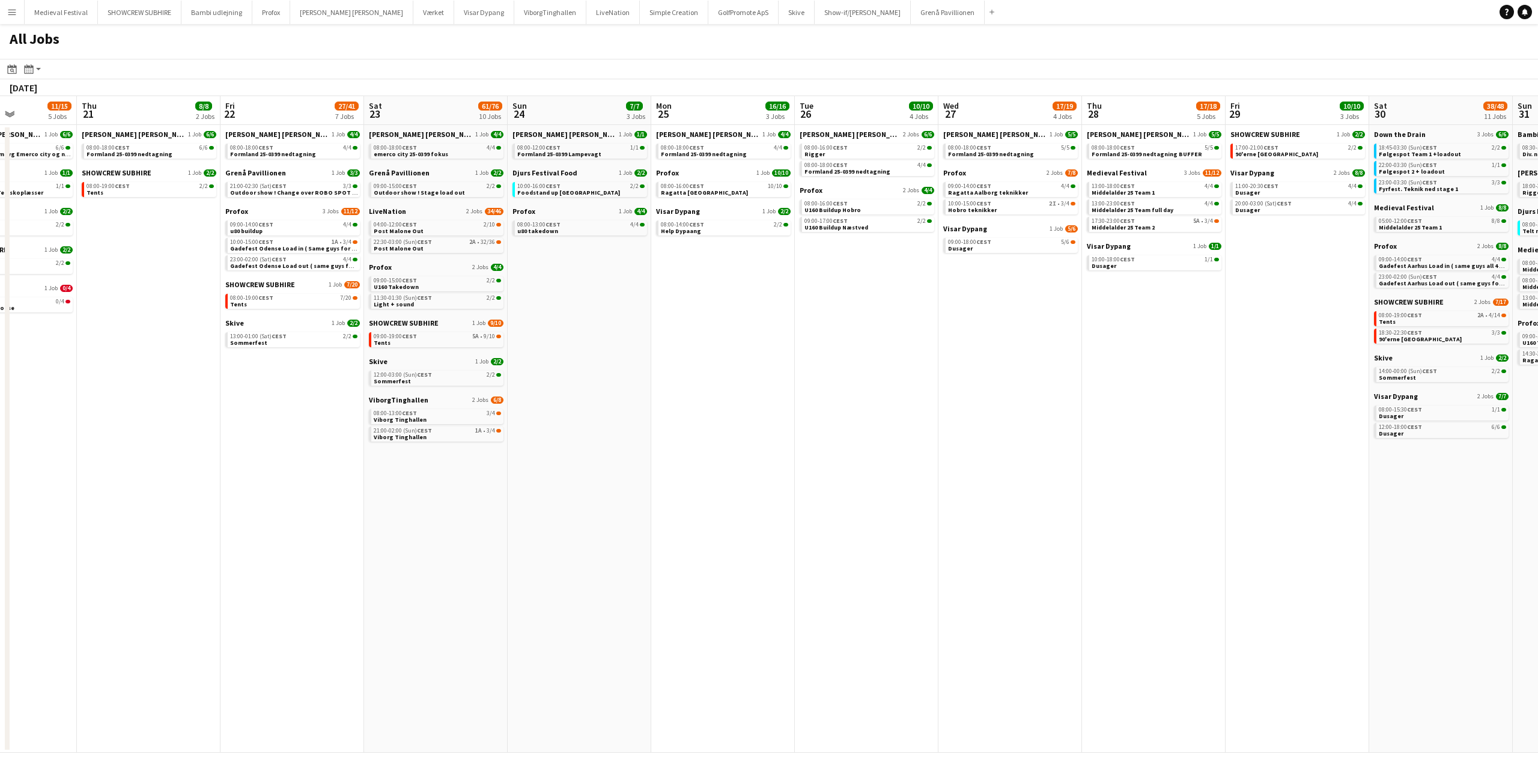
drag, startPoint x: 731, startPoint y: 499, endPoint x: 1037, endPoint y: 507, distance: 306.1
click at [1087, 522] on app-calendar-viewport "Mon 18 14/14 4 Jobs Tue 19 6/6 3 Jobs Wed 20 11/15 5 Jobs Thu 21 8/8 2 Jobs Fri…" at bounding box center [769, 424] width 1538 height 657
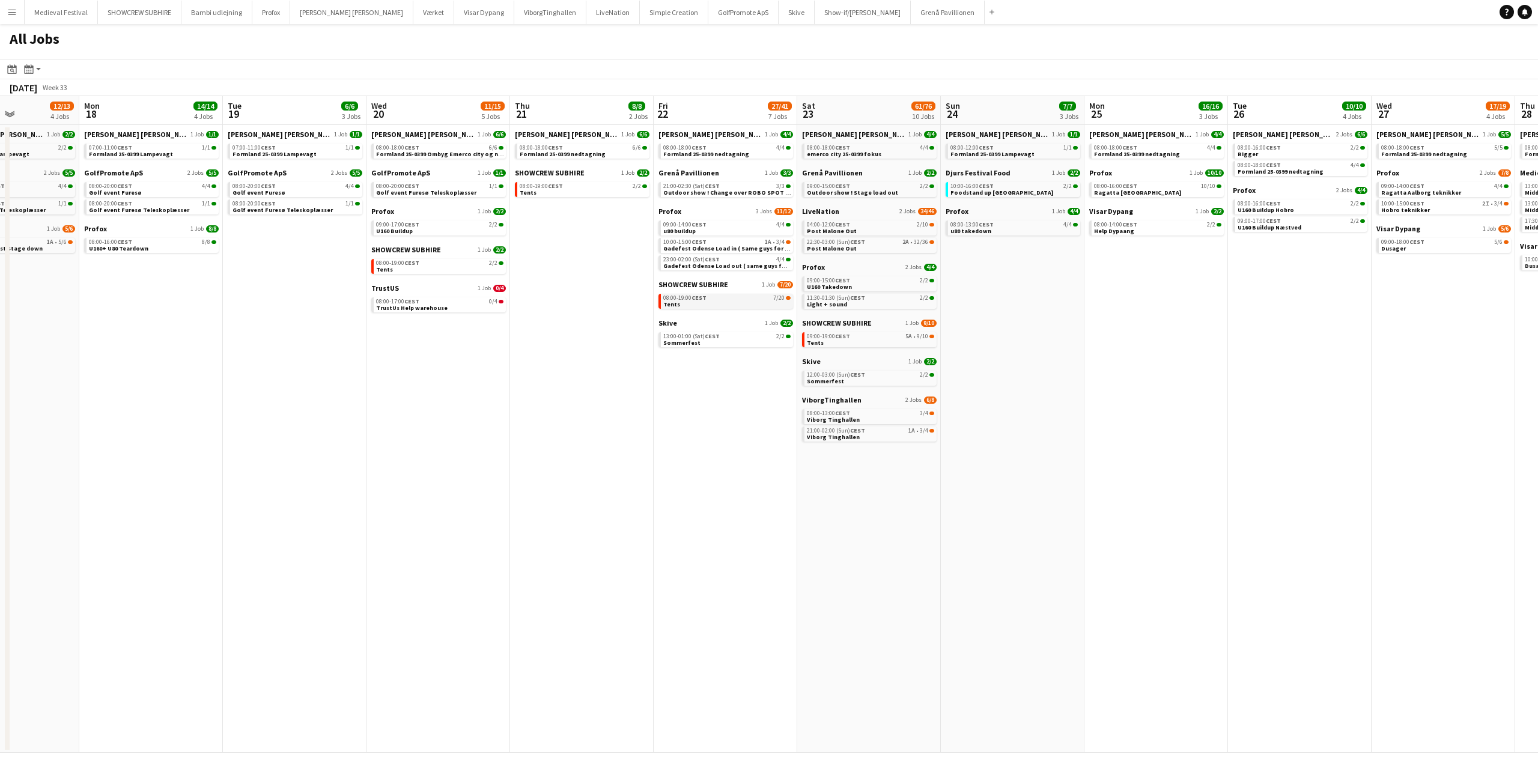
click at [742, 301] on link "08:00-19:00 CEST 7/20 Tents" at bounding box center [727, 301] width 127 height 14
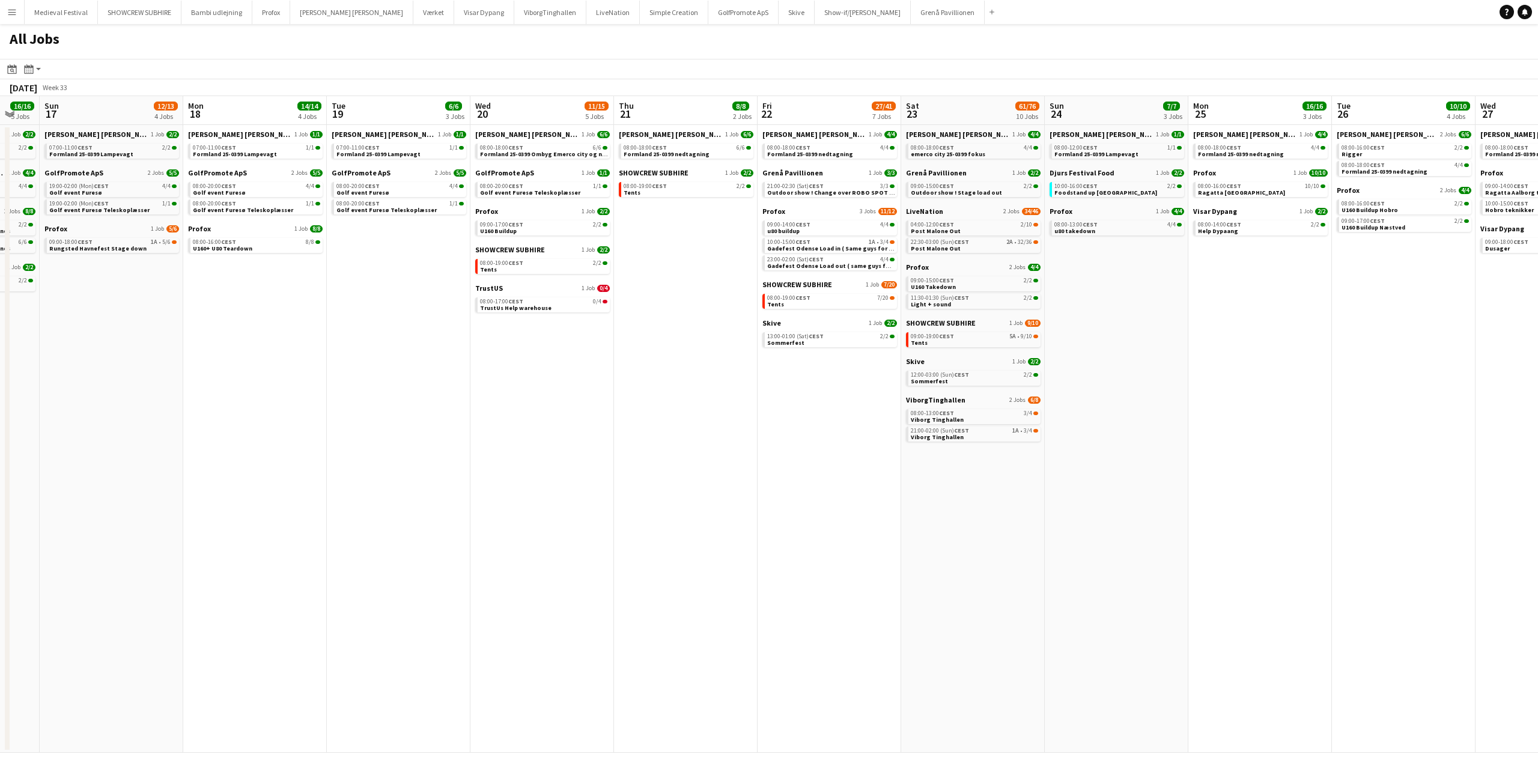
scroll to position [0, 427]
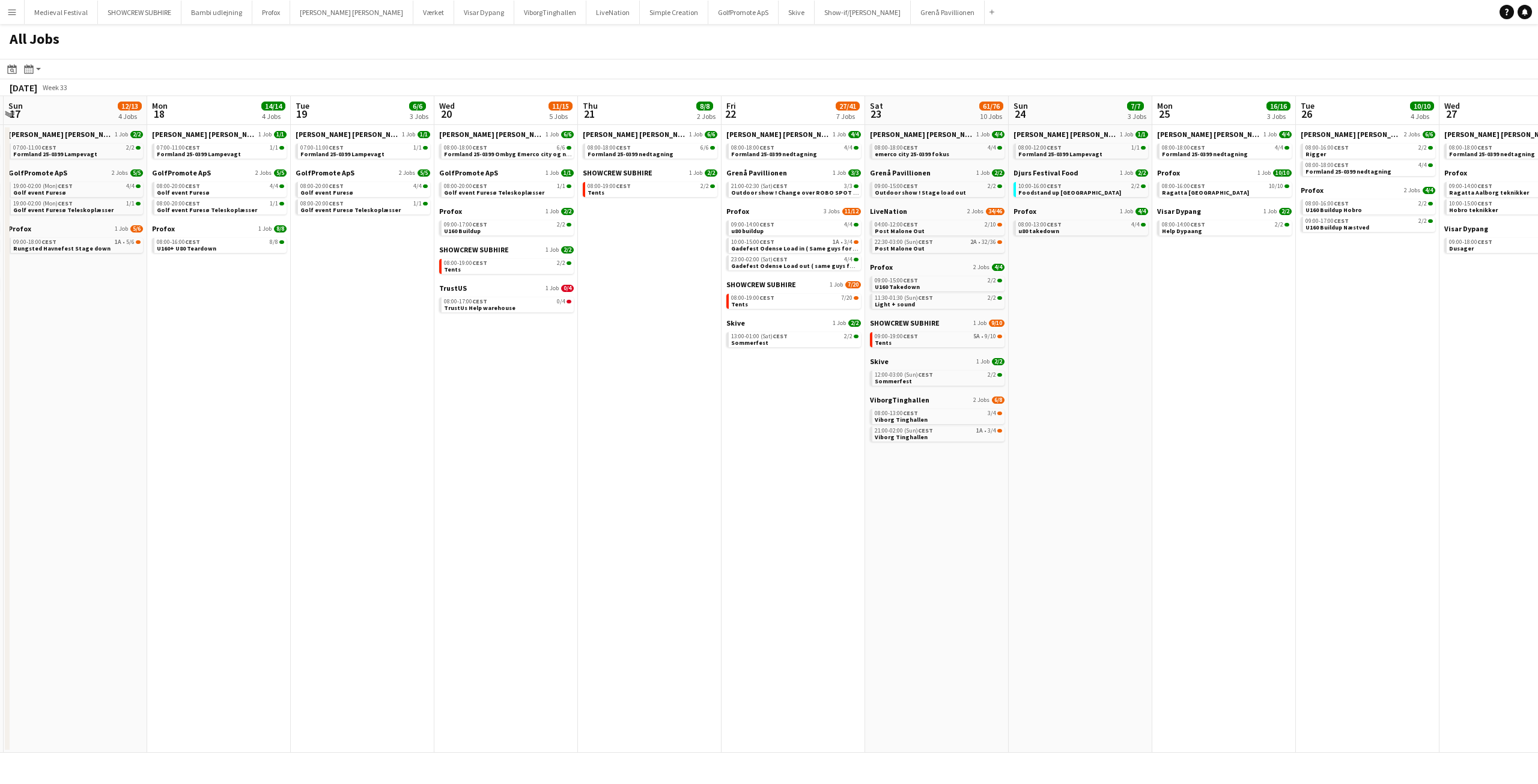
drag, startPoint x: 551, startPoint y: 399, endPoint x: 616, endPoint y: 393, distance: 65.3
click at [616, 393] on app-calendar-viewport "Thu 14 19/19 4 Jobs Fri 15 20/21 3 Jobs Sat 16 16/16 5 Jobs Sun 17 12/13 4 Jobs…" at bounding box center [769, 424] width 1538 height 657
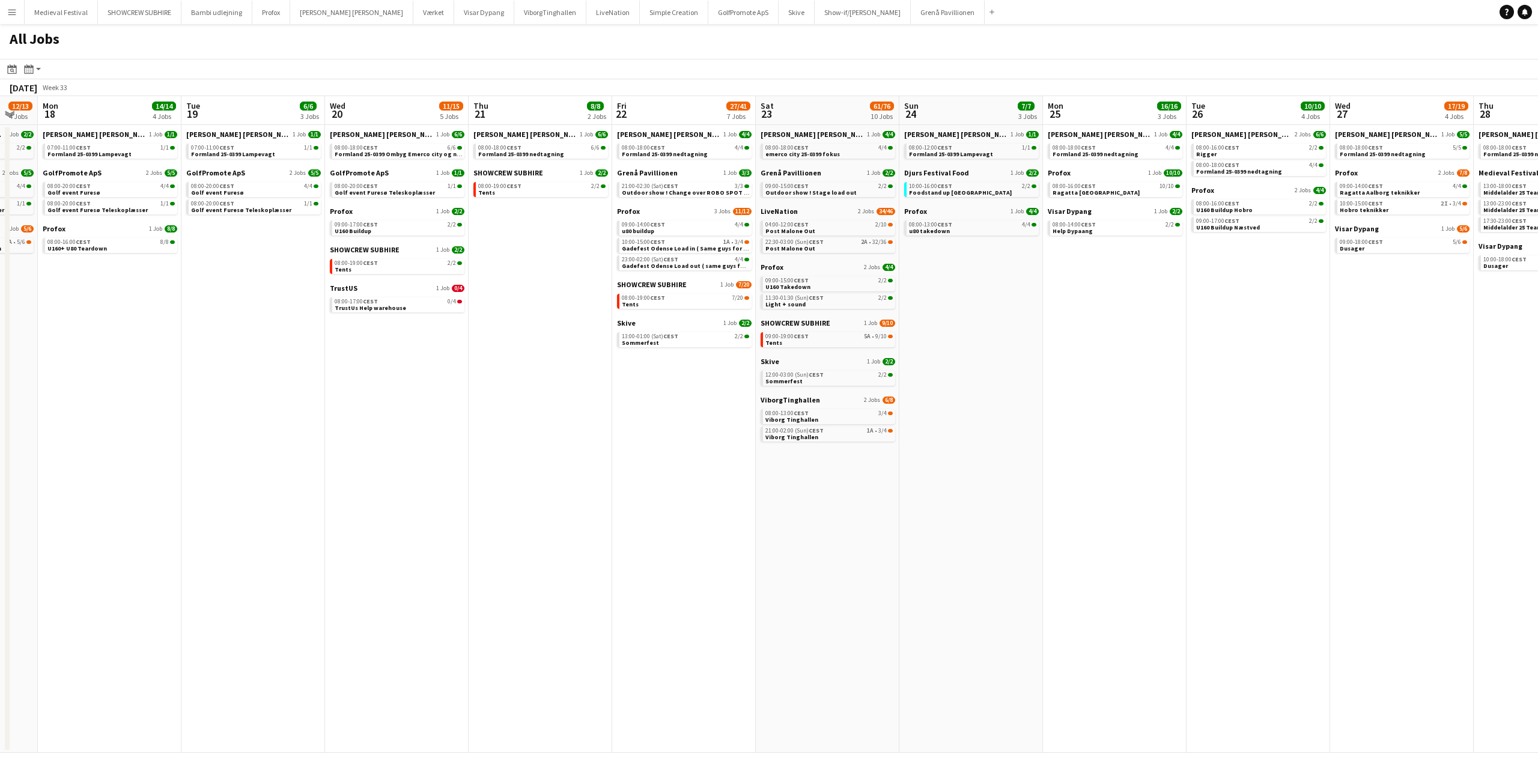
drag, startPoint x: 708, startPoint y: 373, endPoint x: 596, endPoint y: 381, distance: 112.3
click at [596, 381] on app-calendar-viewport "Fri 15 20/21 3 Jobs Sat 16 16/16 5 Jobs Sun 17 12/13 4 Jobs Mon 18 14/14 4 Jobs…" at bounding box center [769, 424] width 1538 height 657
click at [670, 154] on span "Formland 25-0399 nedtagning" at bounding box center [663, 153] width 86 height 8
click at [668, 186] on span "CEST" at bounding box center [668, 186] width 15 height 8
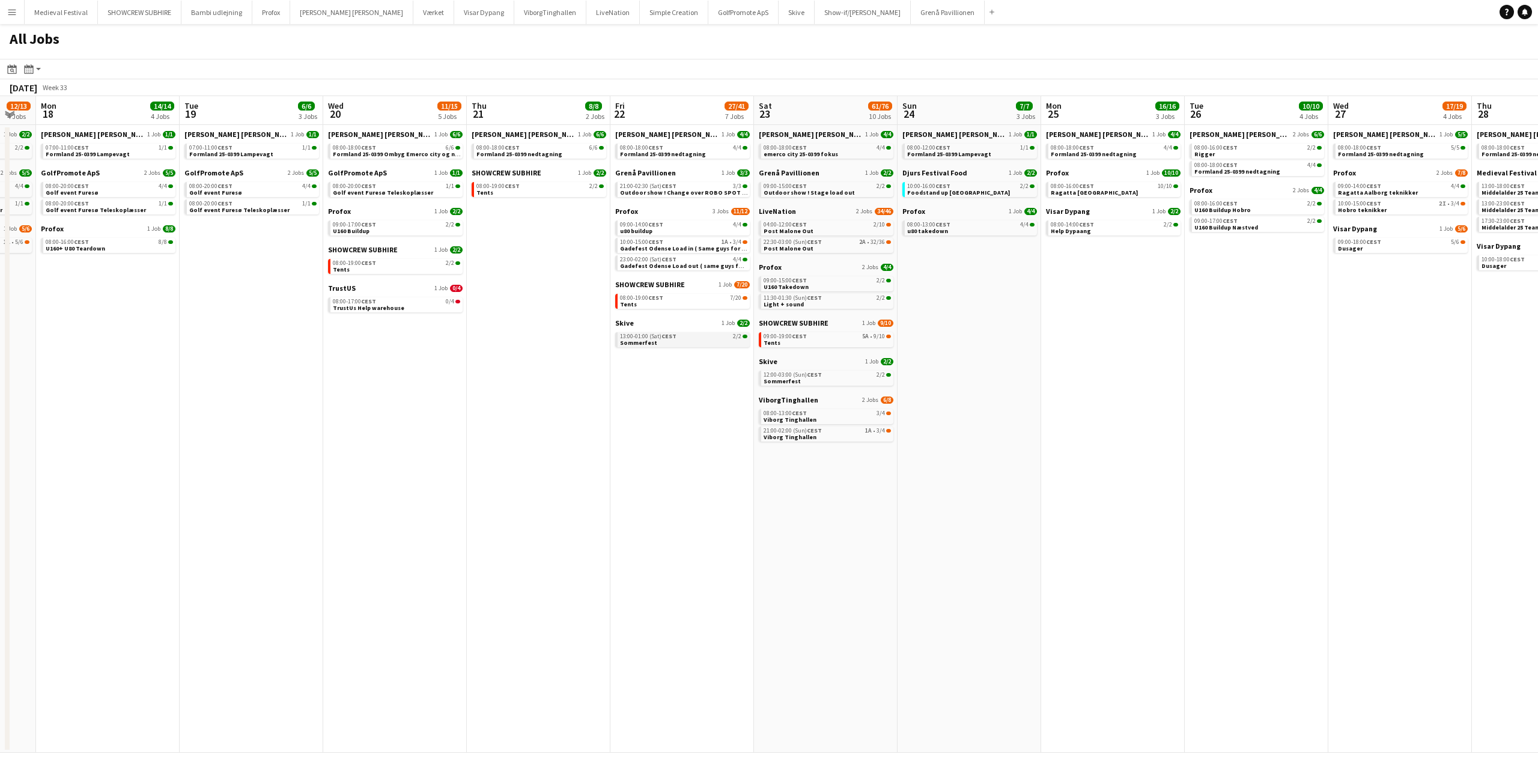
click at [715, 335] on div "13:00-01:00 (Sat) CEST 2/2" at bounding box center [684, 336] width 127 height 6
click at [644, 337] on span "13:00-01:00 (Sat) CEST" at bounding box center [649, 336] width 56 height 6
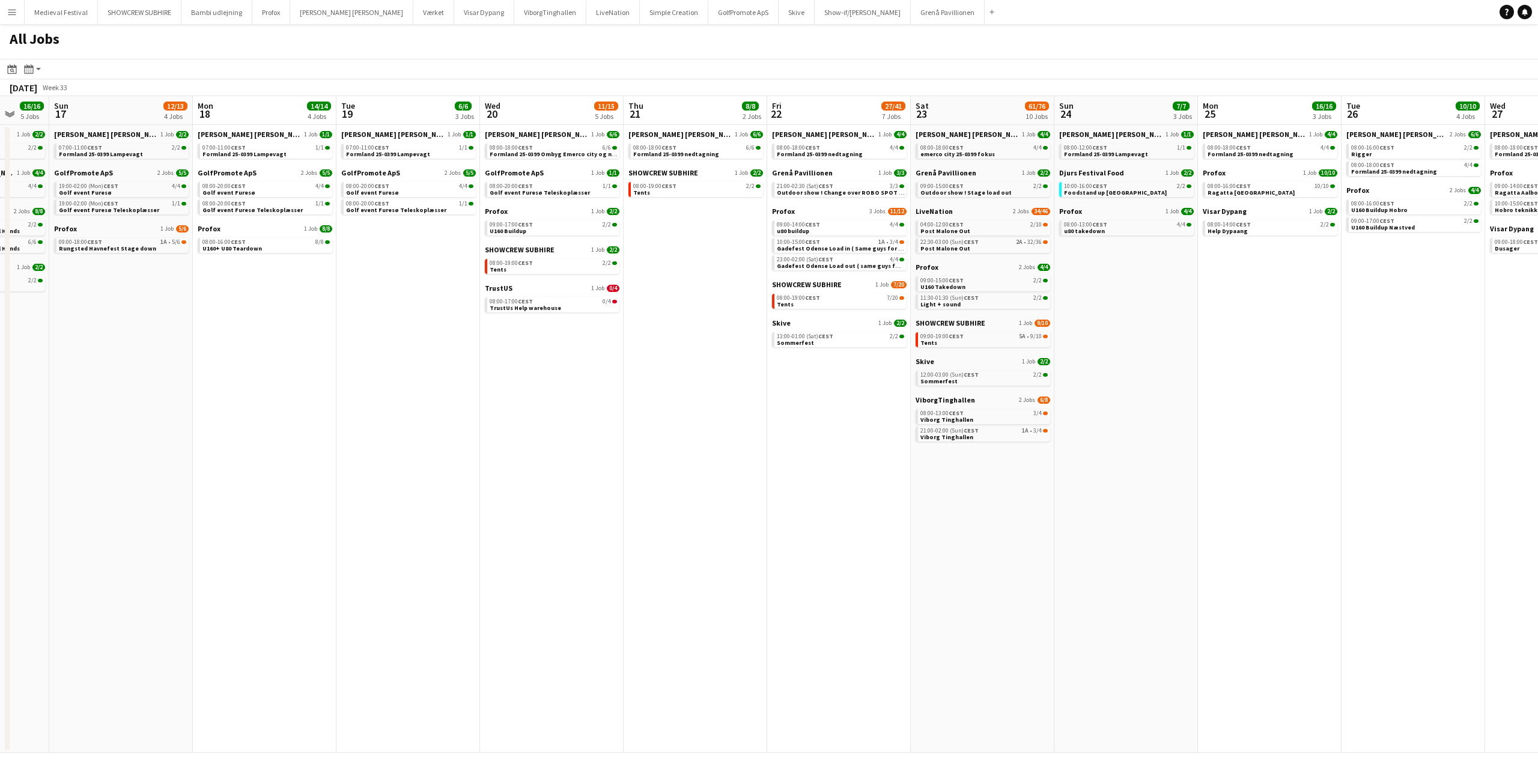
drag, startPoint x: 511, startPoint y: 341, endPoint x: 848, endPoint y: 370, distance: 338.2
click at [846, 370] on app-calendar-viewport "Thu 14 19/19 4 Jobs Fri 15 20/21 3 Jobs Sat 16 16/16 5 Jobs Sun 17 12/13 4 Jobs…" at bounding box center [769, 424] width 1538 height 657
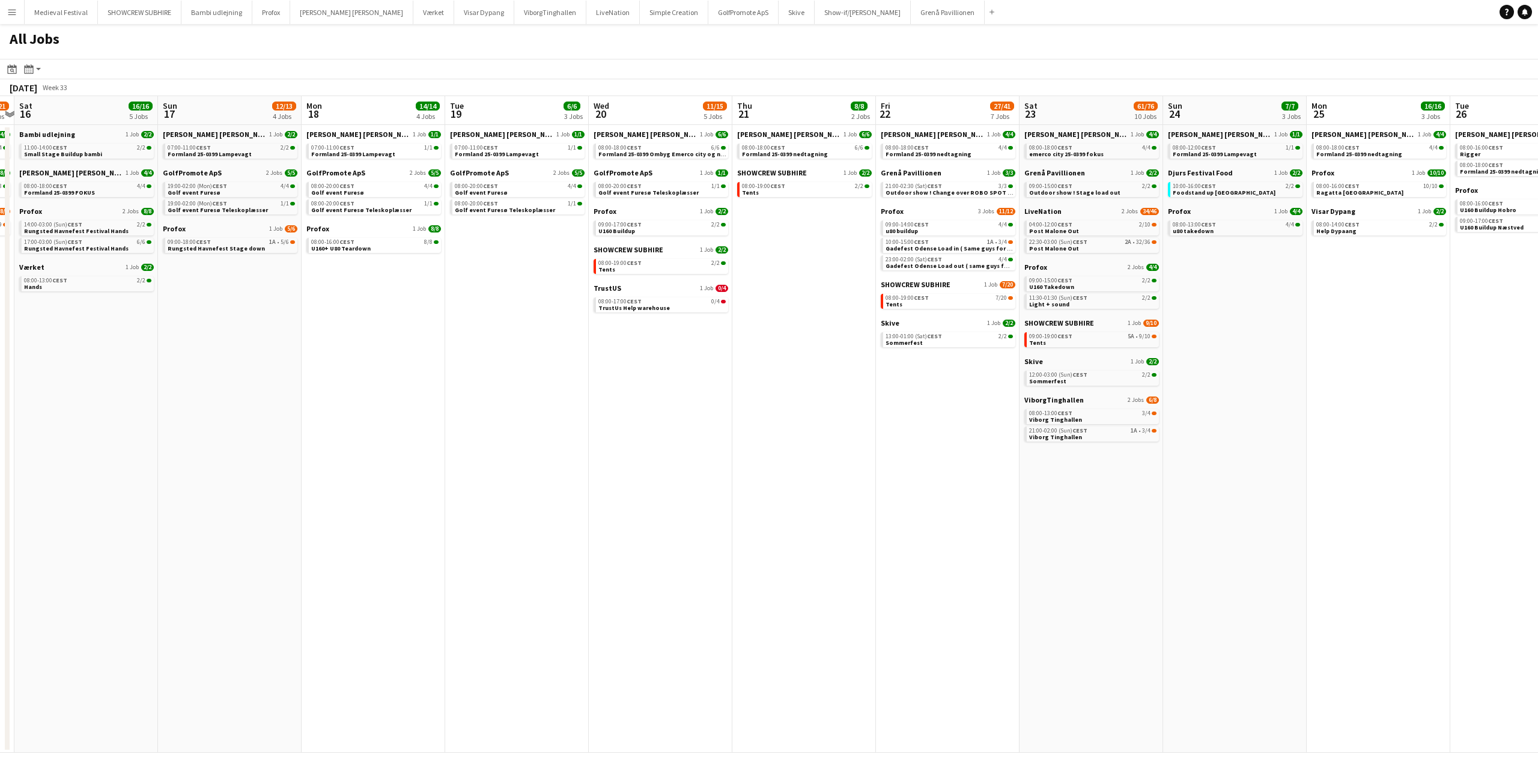
drag, startPoint x: 829, startPoint y: 341, endPoint x: 604, endPoint y: 391, distance: 230.5
click at [604, 391] on app-calendar-viewport "Wed 13 13/13 2 Jobs Thu 14 19/19 4 Jobs Fri 15 20/21 3 Jobs Sat 16 16/16 5 Jobs…" at bounding box center [769, 424] width 1538 height 657
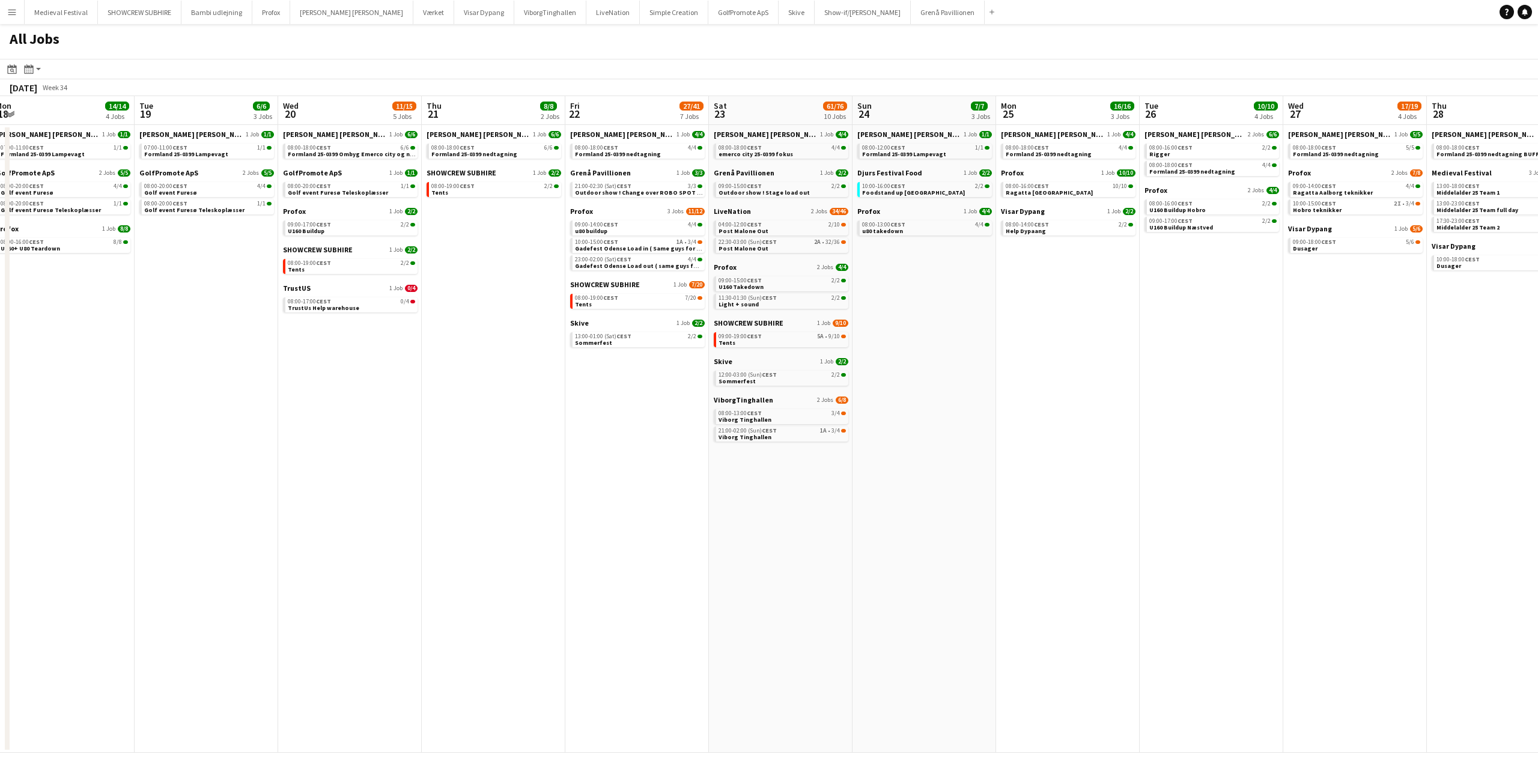
scroll to position [0, 484]
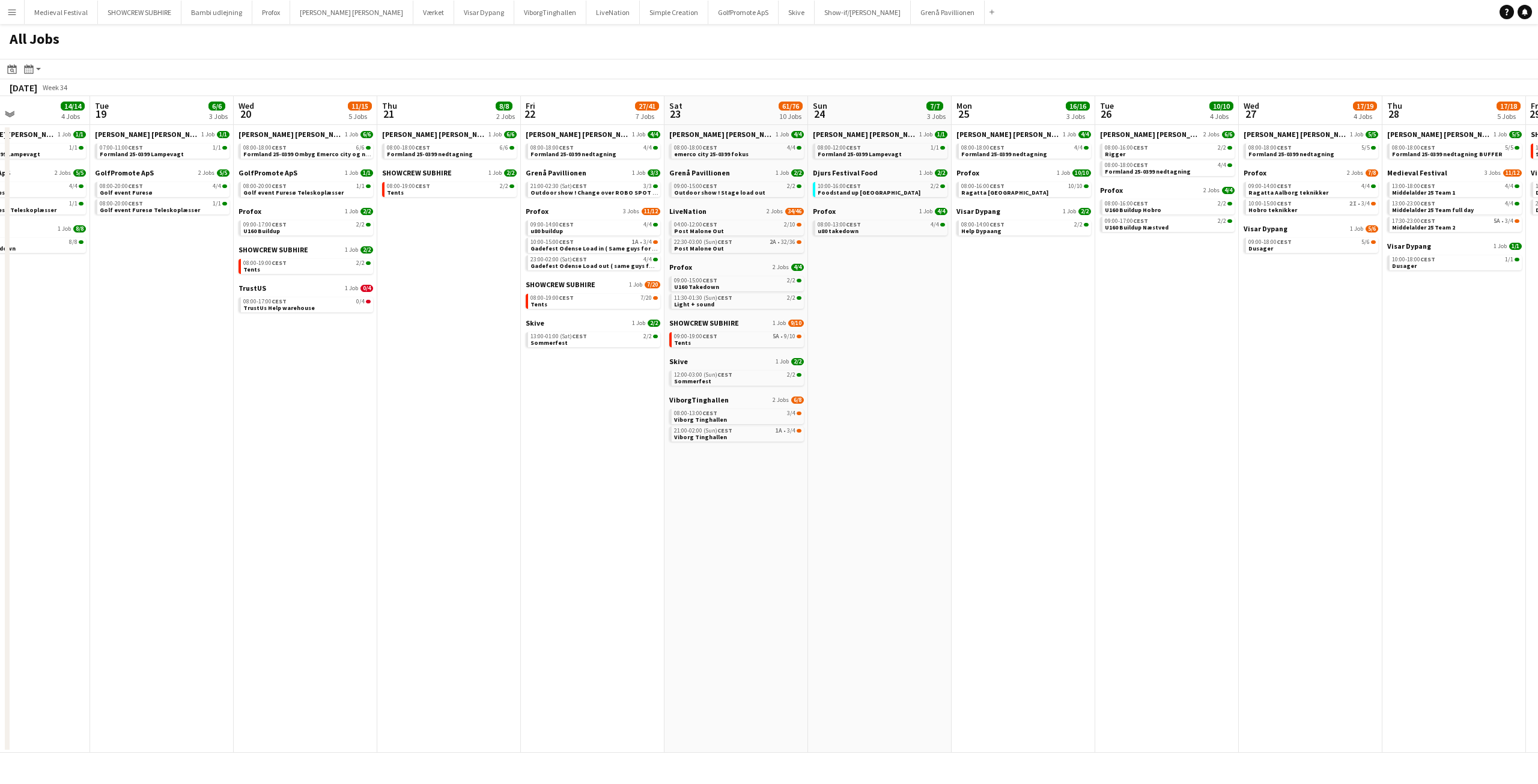
drag, startPoint x: 477, startPoint y: 363, endPoint x: 449, endPoint y: 362, distance: 28.0
click at [446, 367] on app-calendar-viewport "Fri 15 20/21 3 Jobs Sat 16 16/16 5 Jobs Sun 17 12/13 4 Jobs Mon 18 14/14 4 Jobs…" at bounding box center [769, 424] width 1538 height 657
click at [565, 225] on span "CEST" at bounding box center [566, 224] width 15 height 8
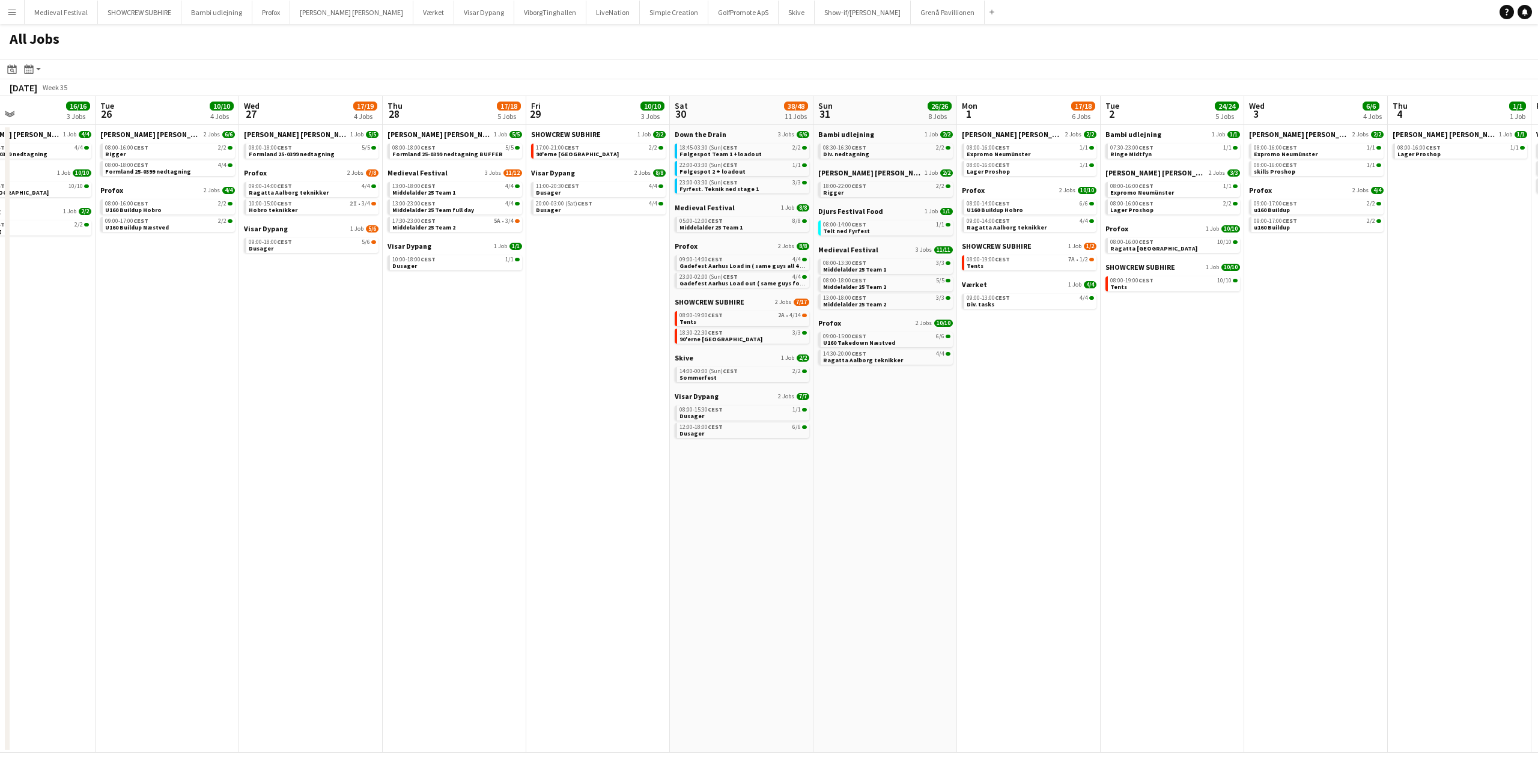
drag, startPoint x: 968, startPoint y: 398, endPoint x: 0, endPoint y: 282, distance: 974.9
click at [0, 282] on app-calendar-viewport "Fri 22 27/41 7 Jobs Sat 23 61/76 10 Jobs Sun 24 7/7 3 Jobs Mon 25 16/16 3 Jobs …" at bounding box center [769, 424] width 1538 height 657
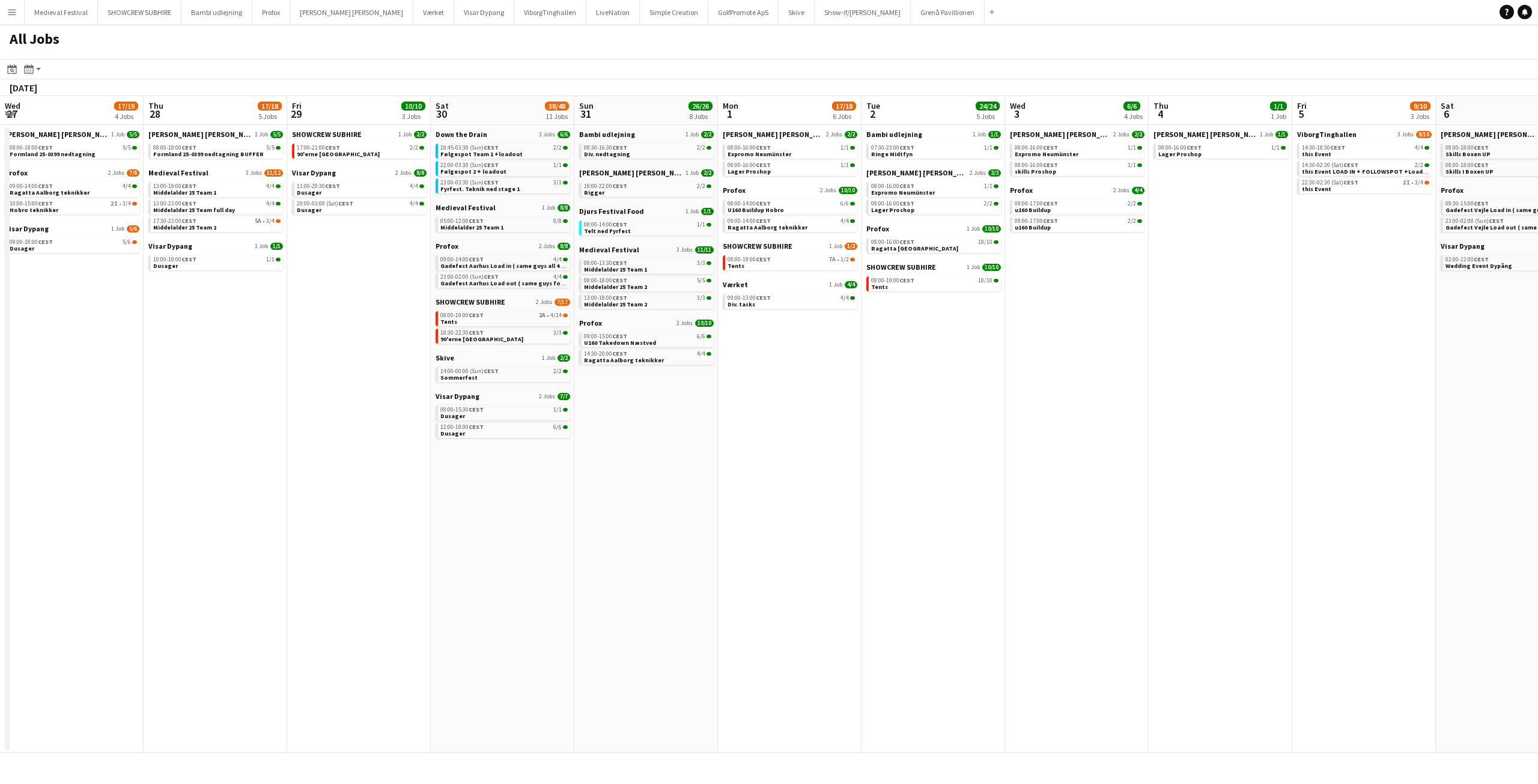
drag, startPoint x: 1079, startPoint y: 386, endPoint x: 148, endPoint y: 385, distance: 931.0
click at [122, 388] on app-calendar-viewport "Sun 24 7/7 3 Jobs Mon 25 16/16 3 Jobs Tue 26 10/10 4 Jobs Wed 27 17/19 4 Jobs T…" at bounding box center [769, 424] width 1538 height 657
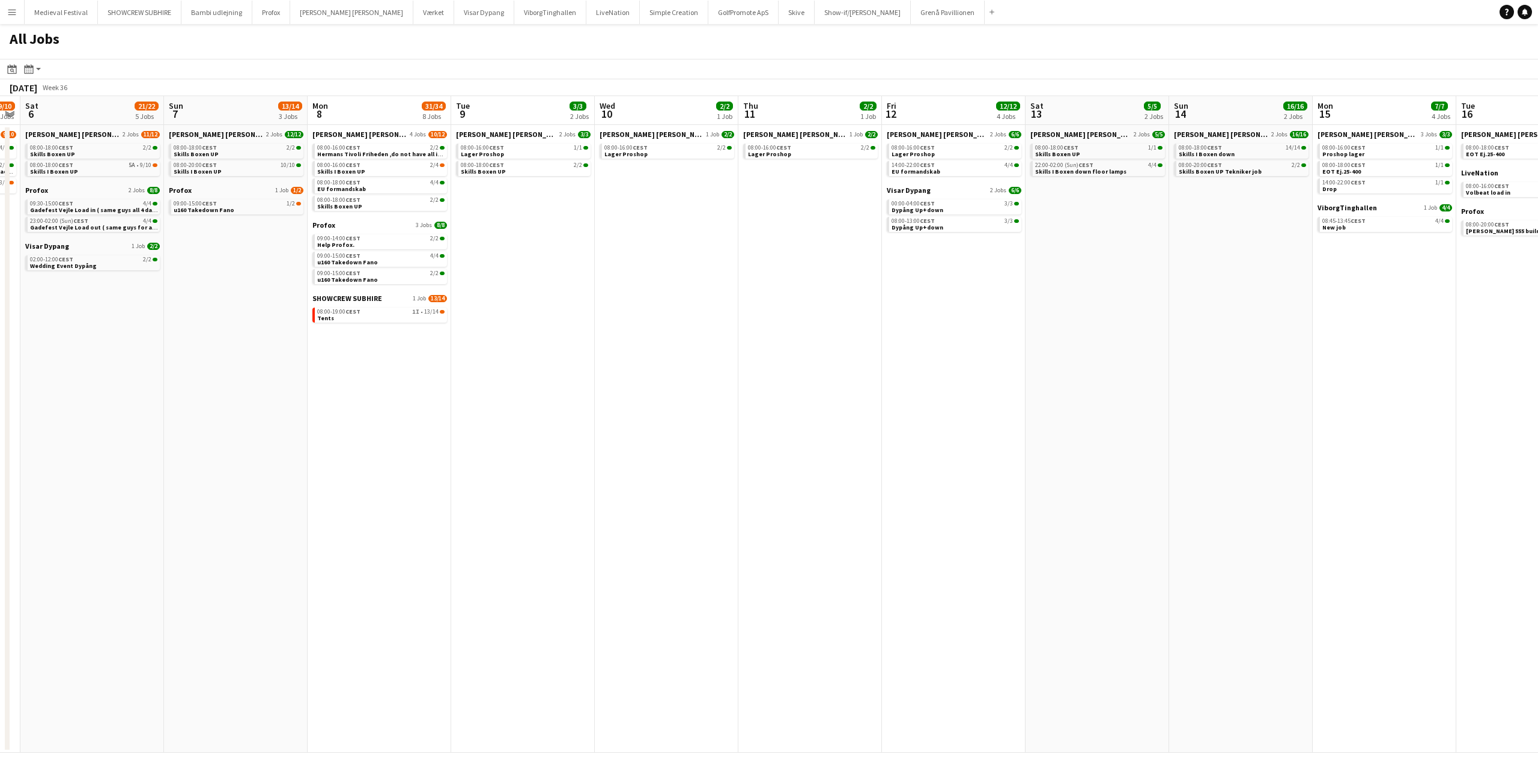
drag, startPoint x: 926, startPoint y: 455, endPoint x: 220, endPoint y: 431, distance: 706.4
click at [220, 431] on app-calendar-viewport "Wed 3 6/6 4 Jobs Thu 4 1/1 1 Job Fri 5 9/10 3 Jobs Sat 6 21/22 5 Jobs Sun 7 13/…" at bounding box center [769, 424] width 1538 height 657
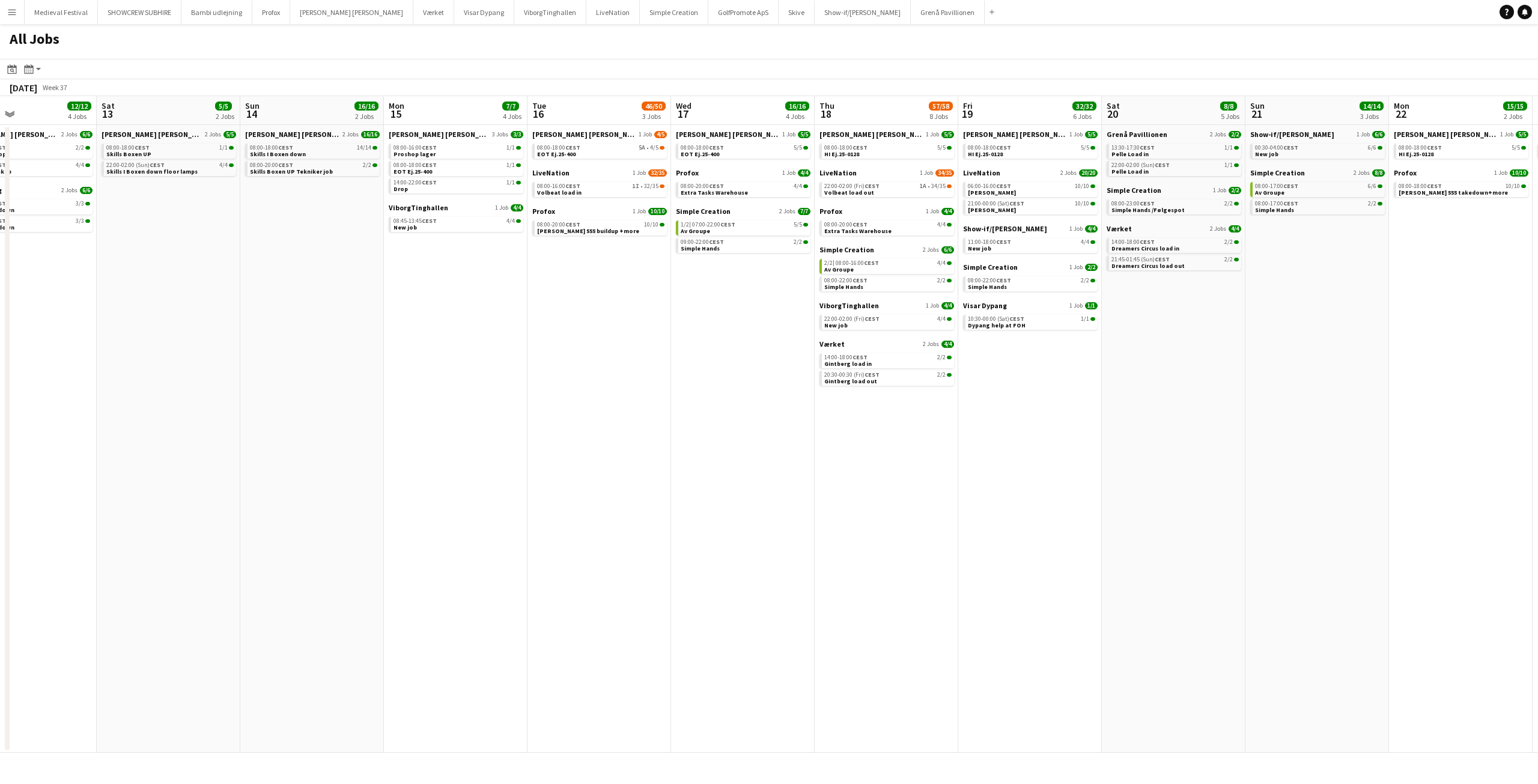
drag, startPoint x: 877, startPoint y: 459, endPoint x: 392, endPoint y: 377, distance: 491.9
click at [92, 424] on app-calendar-viewport "Tue 9 3/3 2 Jobs Wed 10 2/2 1 Job Thu 11 2/2 1 Job Fri 12 12/12 4 Jobs Sat 13 5…" at bounding box center [769, 424] width 1538 height 657
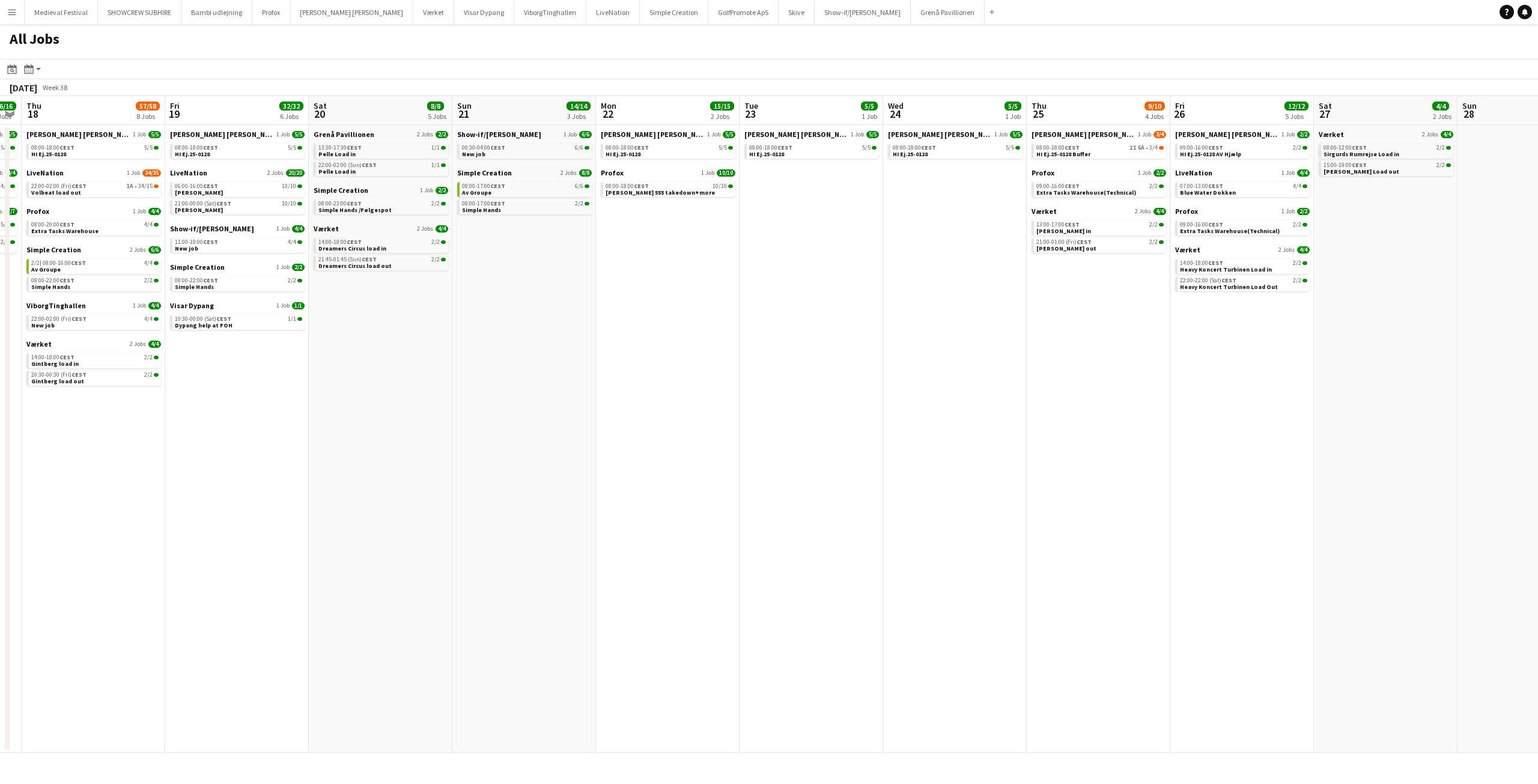
drag, startPoint x: 792, startPoint y: 387, endPoint x: 18, endPoint y: 360, distance: 774.5
click at [18, 360] on app-calendar-viewport "Mon 15 7/7 4 Jobs Tue 16 46/50 3 Jobs Wed 17 16/16 4 Jobs Thu 18 57/58 8 Jobs F…" at bounding box center [769, 424] width 1538 height 657
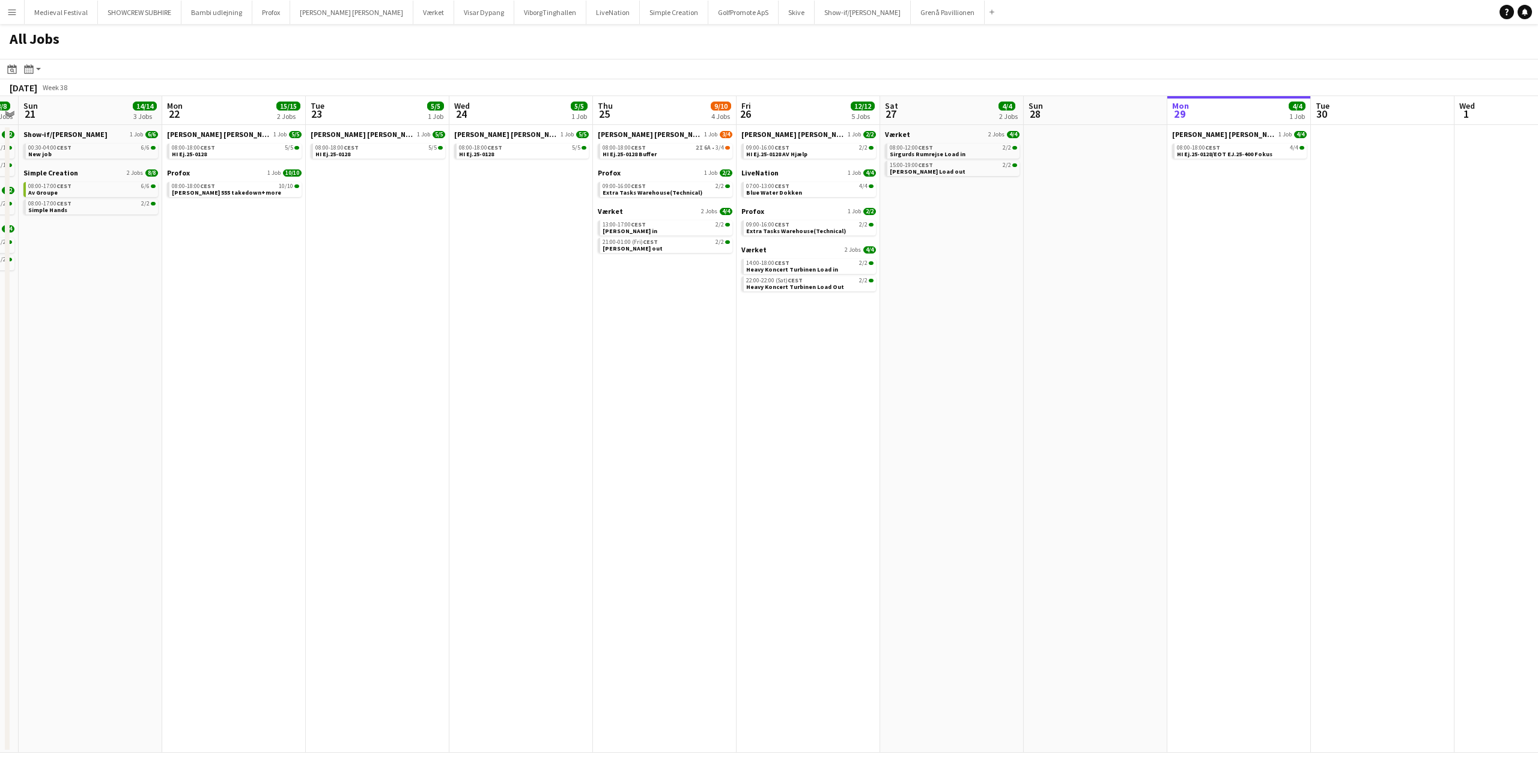
drag, startPoint x: 590, startPoint y: 358, endPoint x: 837, endPoint y: 399, distance: 250.4
click at [993, 398] on app-calendar-viewport "Fri 19 32/32 6 Jobs Sat 20 8/8 5 Jobs Sun 21 14/14 3 Jobs Mon 22 15/15 2 Jobs T…" at bounding box center [769, 424] width 1538 height 657
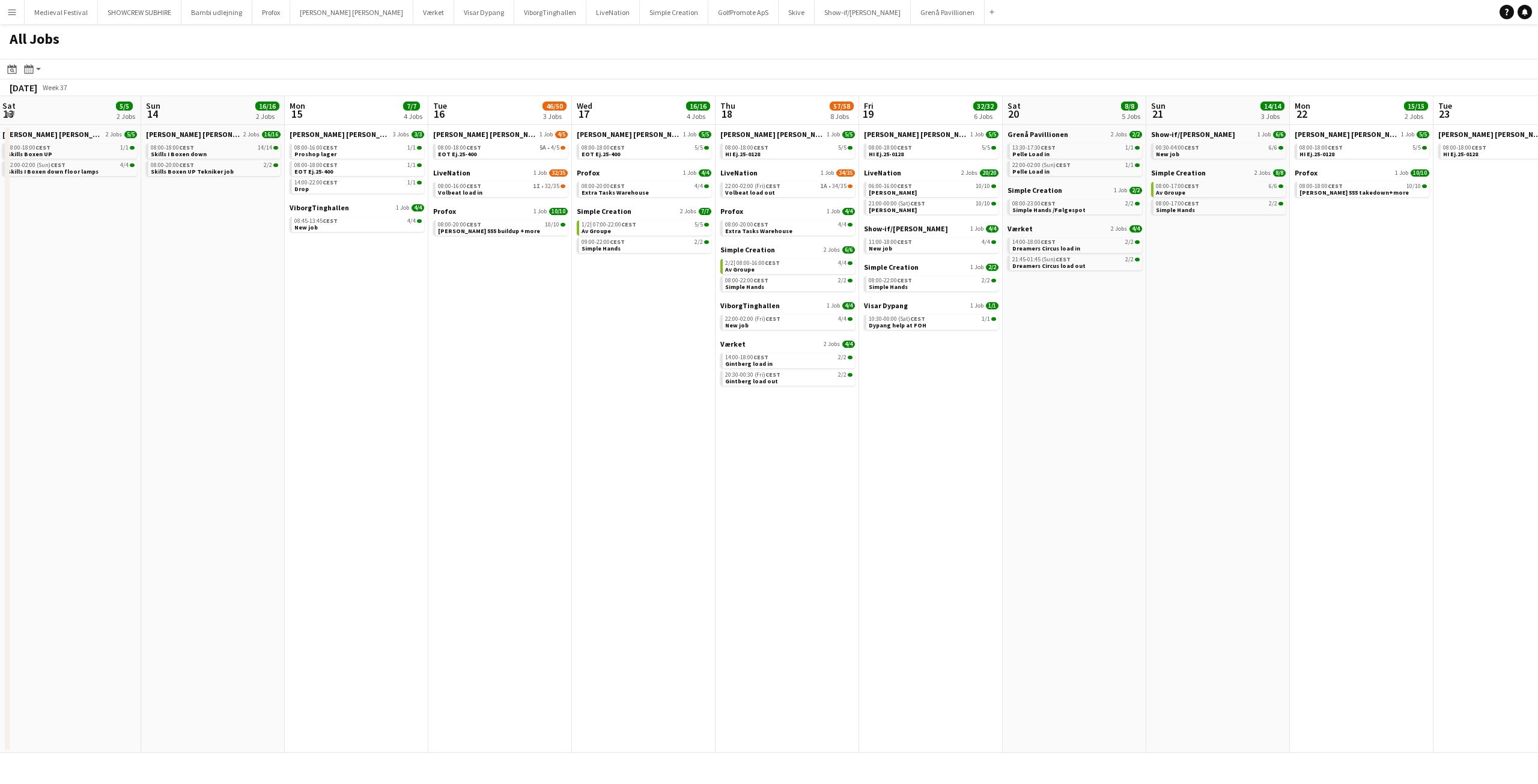
drag, startPoint x: 449, startPoint y: 369, endPoint x: 646, endPoint y: 372, distance: 197.0
click at [1185, 382] on app-calendar-viewport "Thu 11 2/2 1 Job Fri 12 12/12 4 Jobs Sat 13 5/5 2 Jobs Sun 14 16/16 2 Jobs Mon …" at bounding box center [769, 424] width 1538 height 657
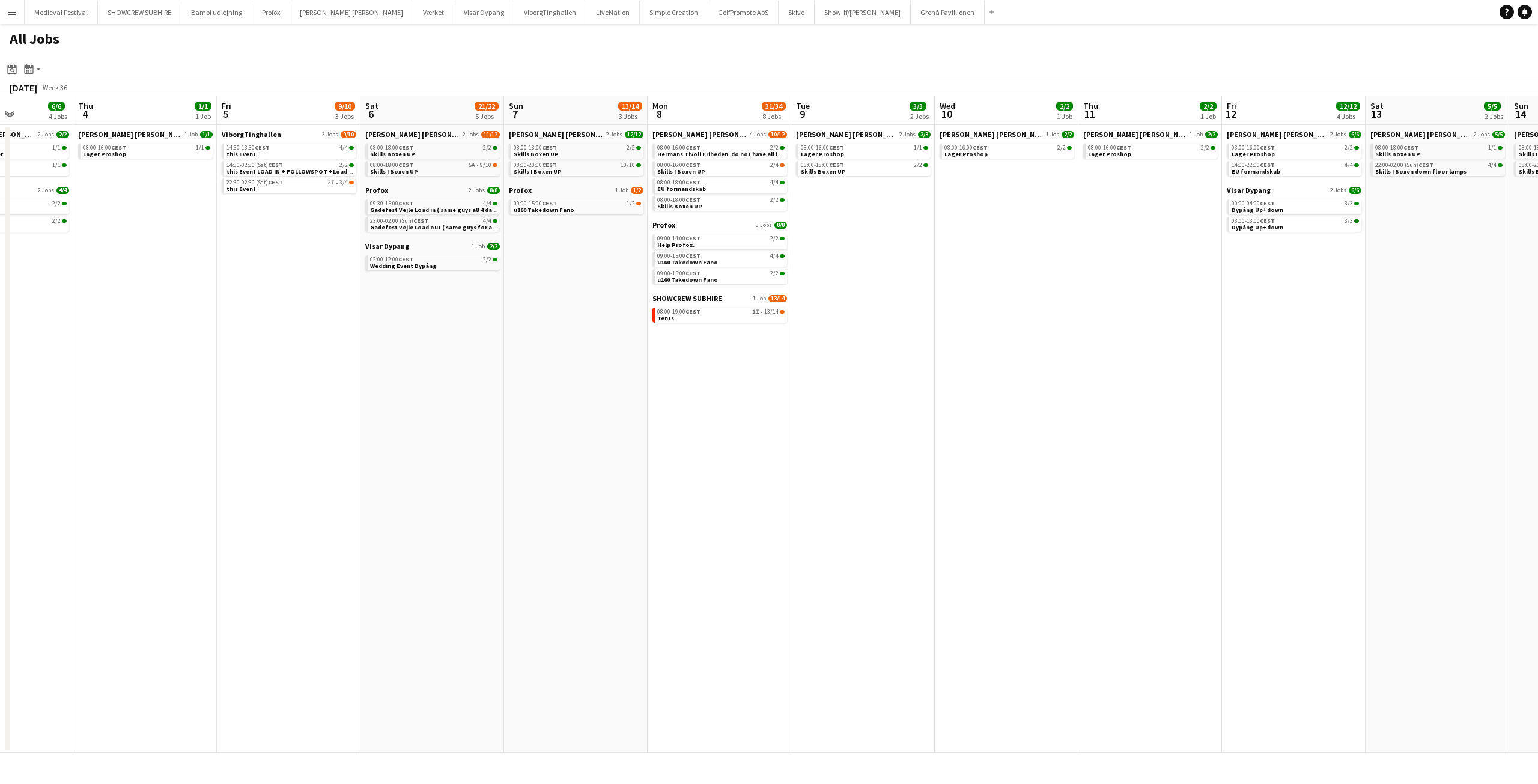
drag, startPoint x: 532, startPoint y: 344, endPoint x: 1280, endPoint y: 404, distance: 750.4
click at [1280, 404] on app-calendar-viewport "Tue 2 24/24 5 Jobs Wed 3 6/6 4 Jobs Thu 4 1/1 1 Job Fri 5 9/10 3 Jobs Sat 6 21/…" at bounding box center [769, 424] width 1538 height 657
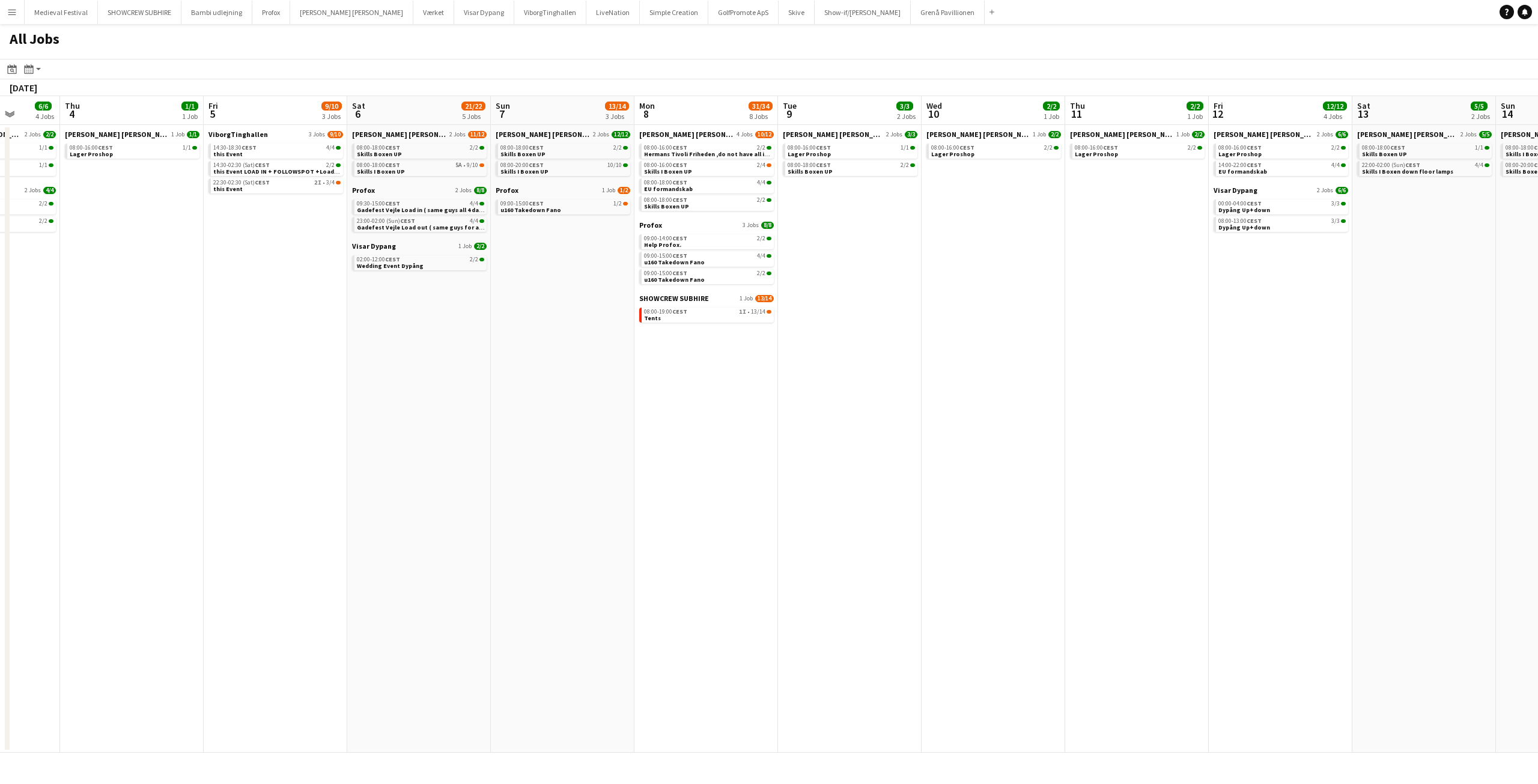
drag, startPoint x: 717, startPoint y: 331, endPoint x: 1323, endPoint y: 382, distance: 608.1
click at [1321, 382] on app-calendar-viewport "Mon 1 17/18 6 Jobs Tue 2 24/24 5 Jobs Wed 3 6/6 4 Jobs Thu 4 1/1 1 Job Fri 5 9/…" at bounding box center [769, 424] width 1538 height 657
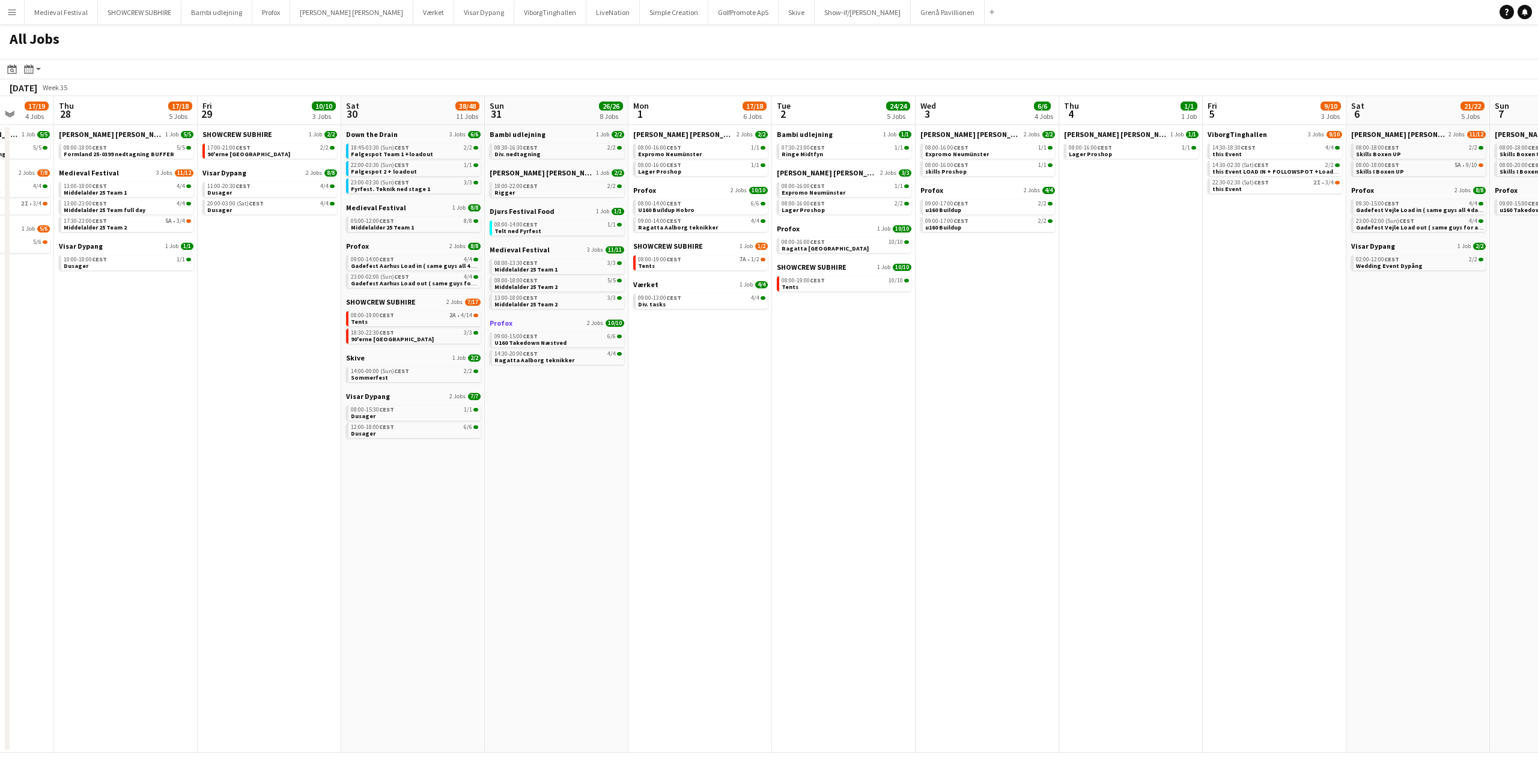
scroll to position [0, 374]
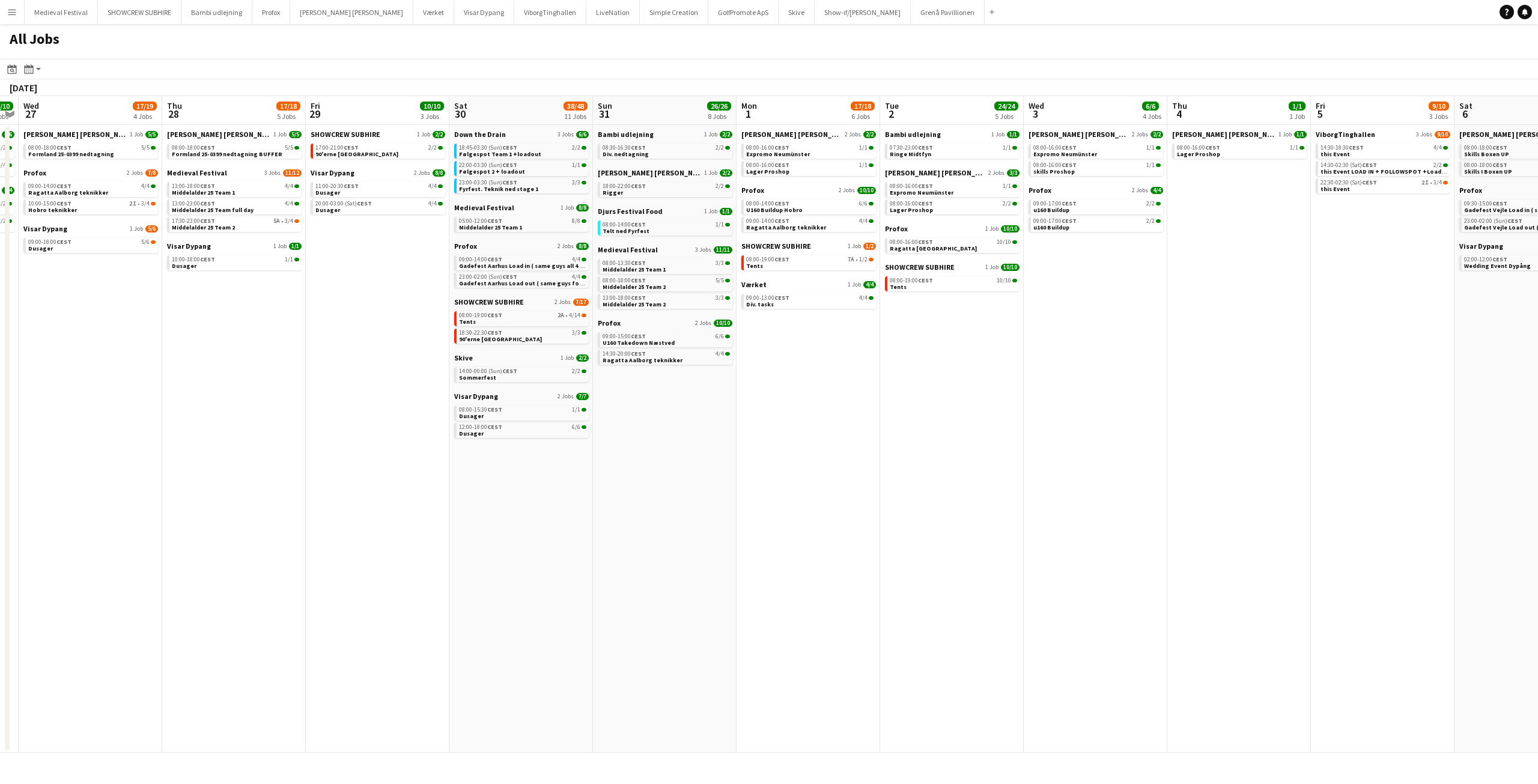
drag, startPoint x: 751, startPoint y: 408, endPoint x: 1100, endPoint y: 400, distance: 349.1
click at [1289, 420] on app-calendar-viewport "Mon 25 16/16 3 Jobs Tue 26 10/10 4 Jobs Wed 27 17/19 4 Jobs Thu 28 17/18 5 Jobs…" at bounding box center [769, 424] width 1538 height 657
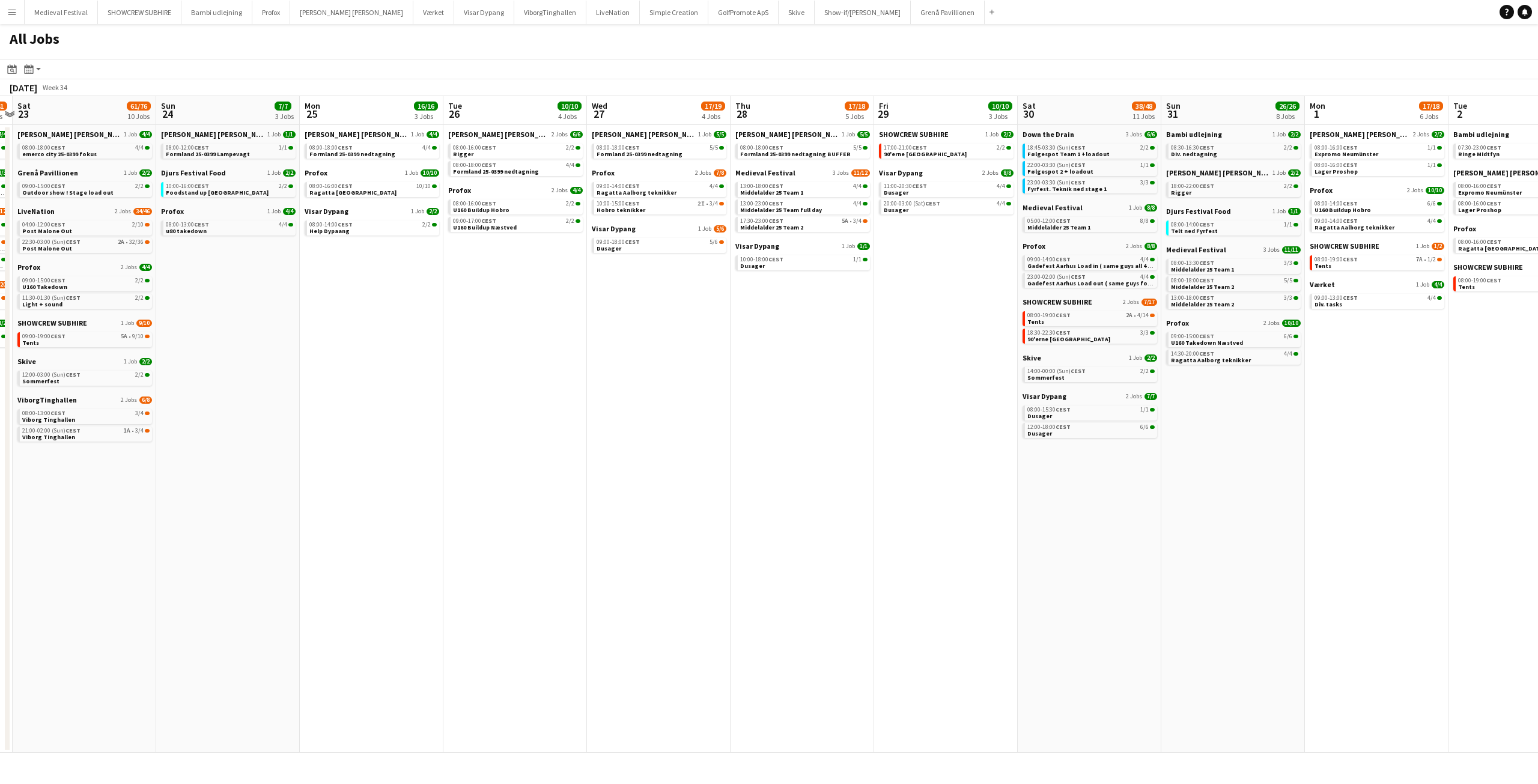
drag, startPoint x: 495, startPoint y: 343, endPoint x: 891, endPoint y: 381, distance: 397.8
click at [893, 381] on app-calendar-viewport "Thu 21 8/8 2 Jobs Fri 22 27/41 7 Jobs Sat 23 61/76 10 Jobs Sun 24 7/7 3 Jobs Mo…" at bounding box center [769, 424] width 1538 height 657
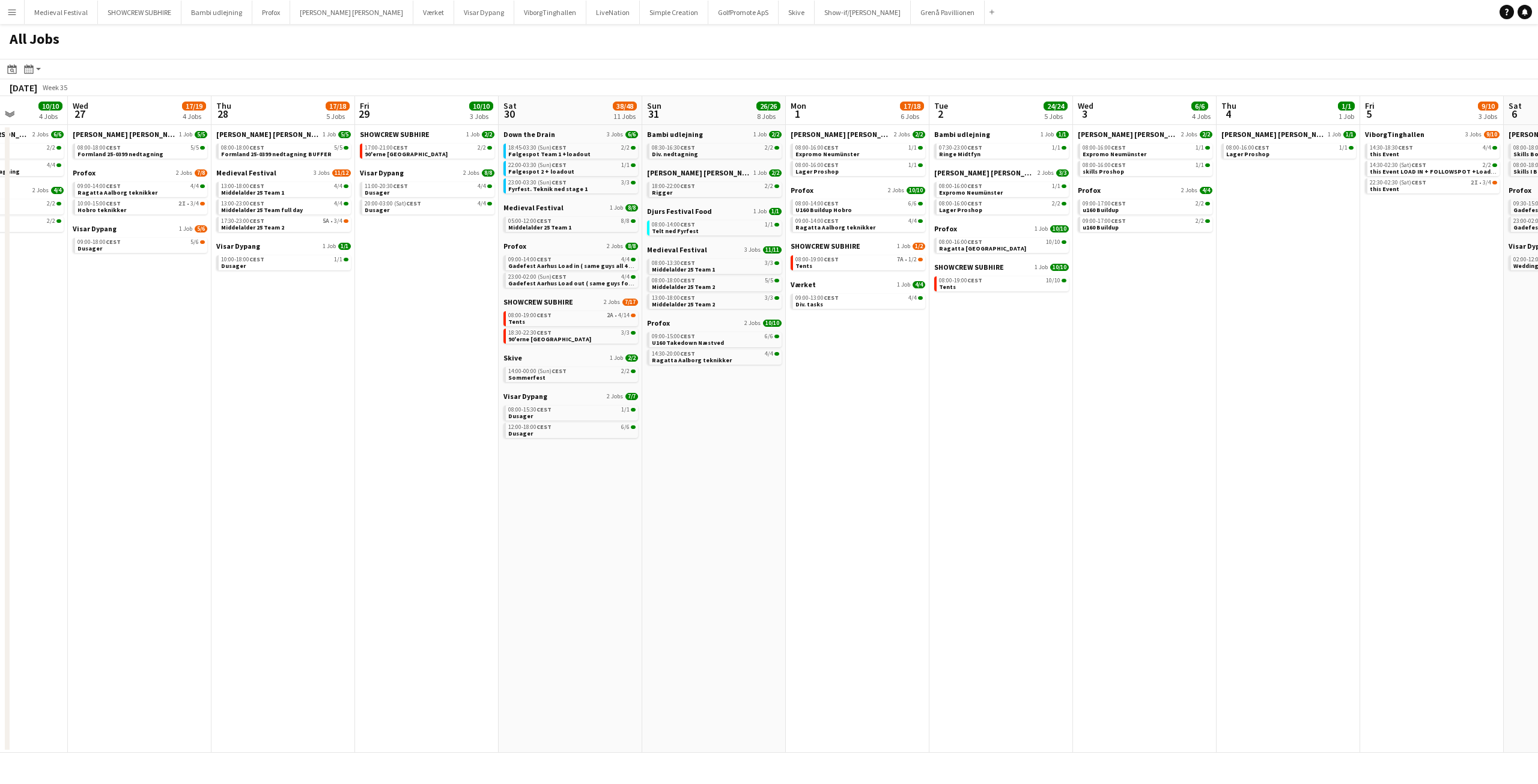
scroll to position [0, 508]
drag, startPoint x: 937, startPoint y: 368, endPoint x: 792, endPoint y: 374, distance: 145.1
click at [159, 375] on app-calendar-viewport "Sat 23 61/76 10 Jobs Sun 24 7/7 3 Jobs Mon 25 16/16 3 Jobs Tue 26 10/10 4 Jobs …" at bounding box center [769, 424] width 1538 height 657
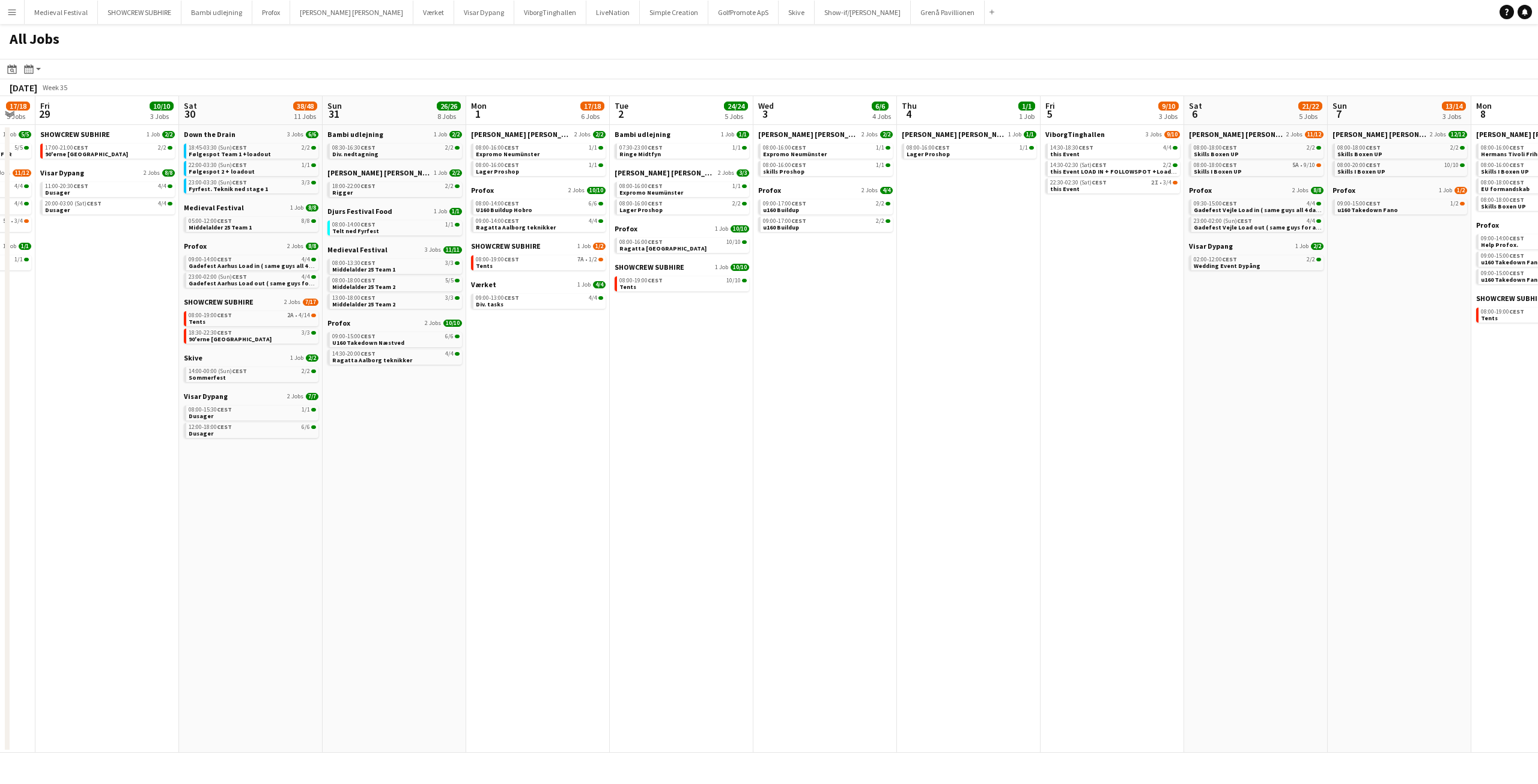
drag, startPoint x: 1025, startPoint y: 431, endPoint x: 1389, endPoint y: 446, distance: 364.3
click at [1390, 446] on app-calendar-viewport "Wed 27 17/19 4 Jobs Thu 28 17/18 5 Jobs Fri 29 10/10 3 Jobs Sat 30 38/48 11 Job…" at bounding box center [769, 424] width 1538 height 657
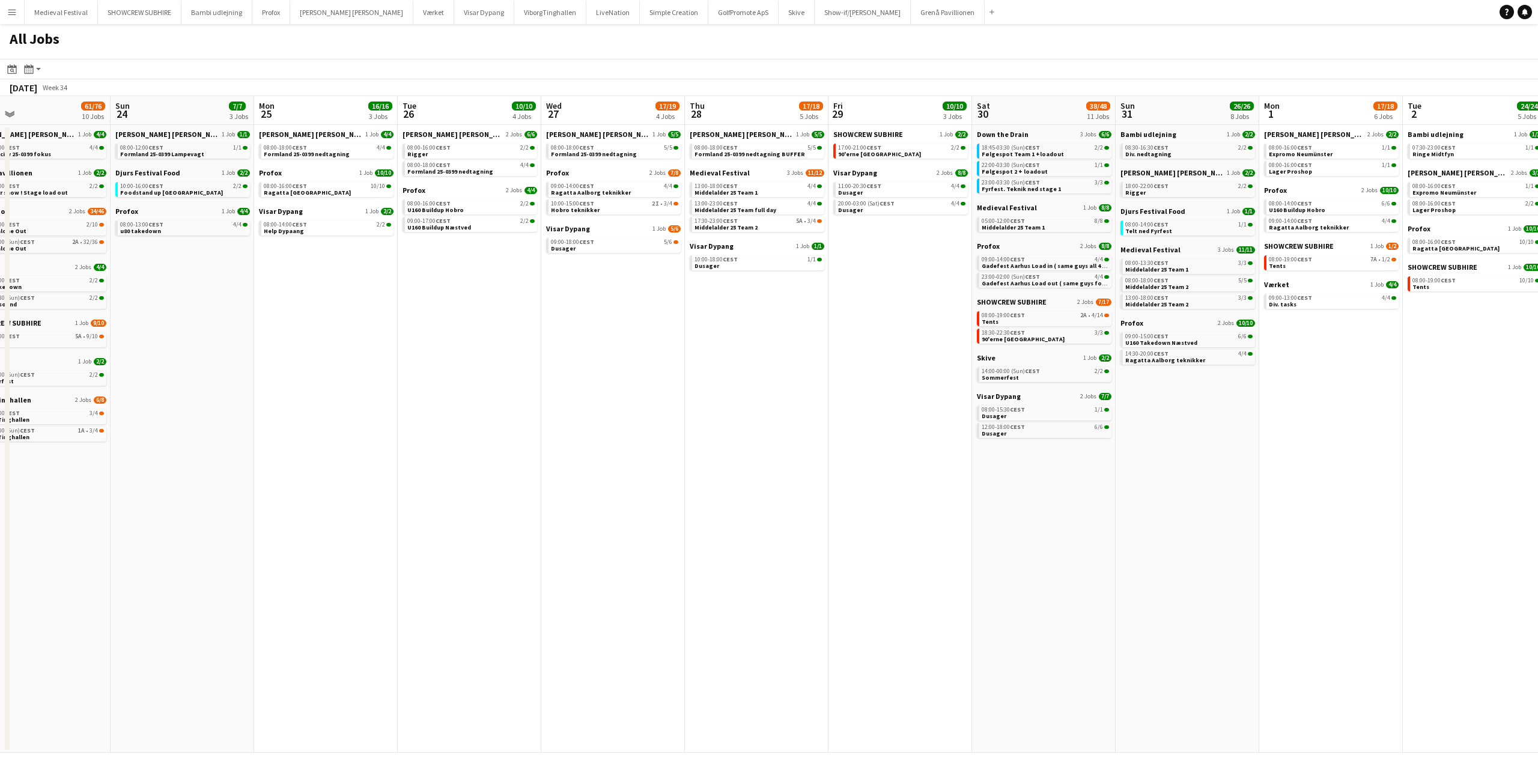
drag, startPoint x: 568, startPoint y: 401, endPoint x: 968, endPoint y: 411, distance: 400.1
click at [1195, 442] on app-calendar-viewport "Thu 21 8/8 2 Jobs Fri 22 27/41 7 Jobs Sat 23 61/76 10 Jobs Sun 24 7/7 3 Jobs Mo…" at bounding box center [769, 424] width 1538 height 657
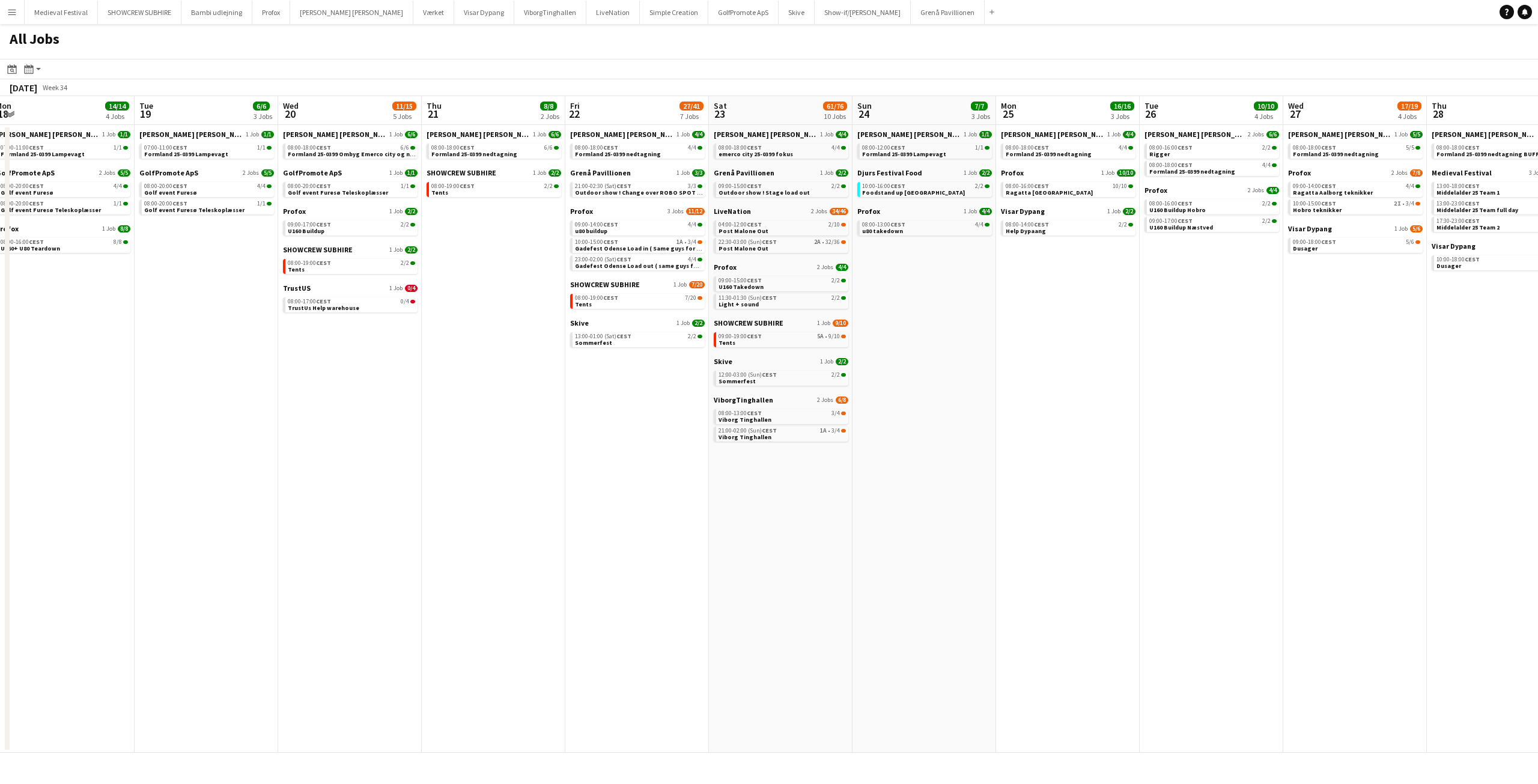
scroll to position [0, 380]
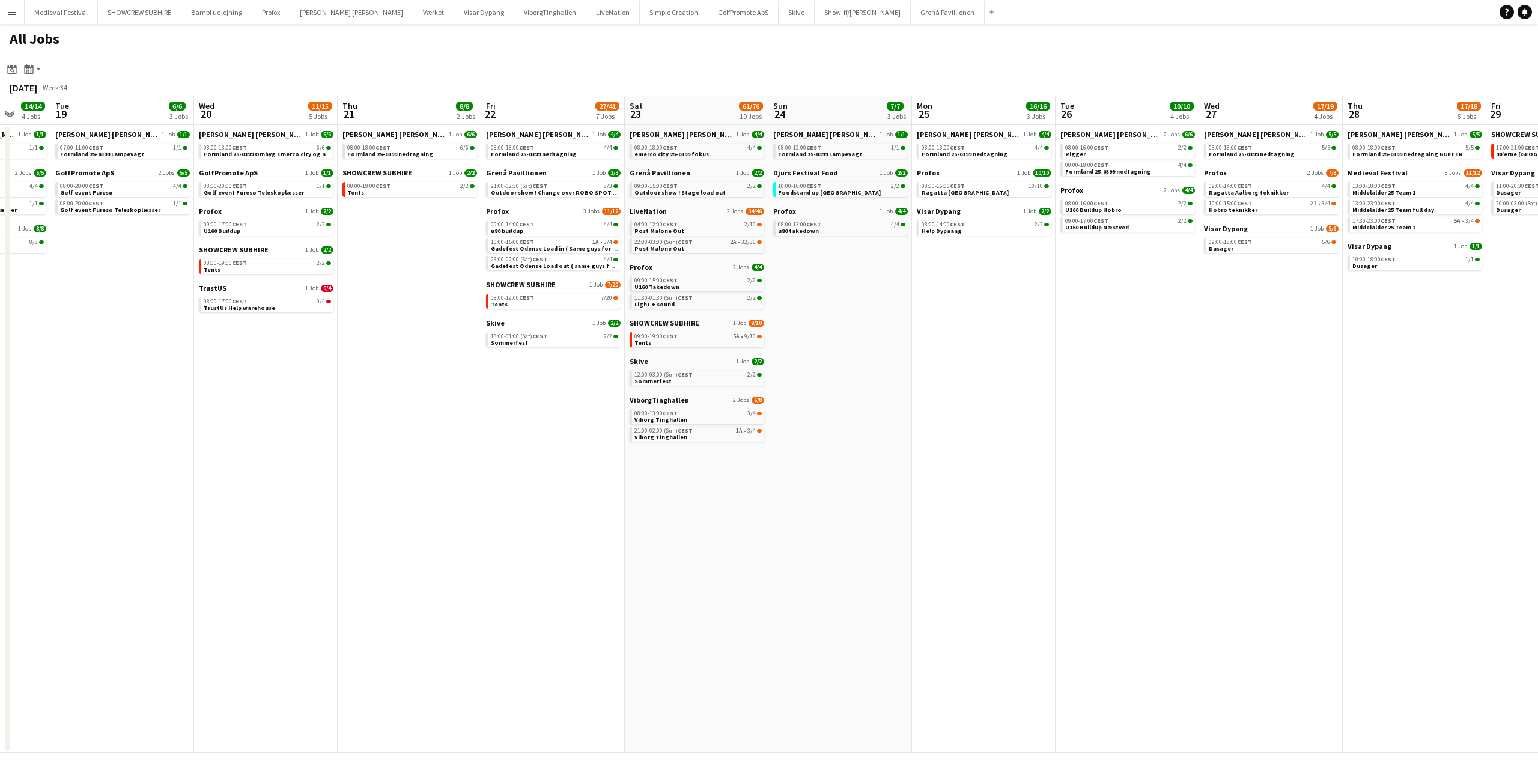
drag, startPoint x: 866, startPoint y: 404, endPoint x: 945, endPoint y: 419, distance: 80.4
click at [945, 419] on app-calendar-viewport "Sat 16 16/16 5 Jobs Sun 17 12/13 4 Jobs Mon 18 14/14 4 Jobs Tue 19 6/6 3 Jobs W…" at bounding box center [769, 424] width 1538 height 657
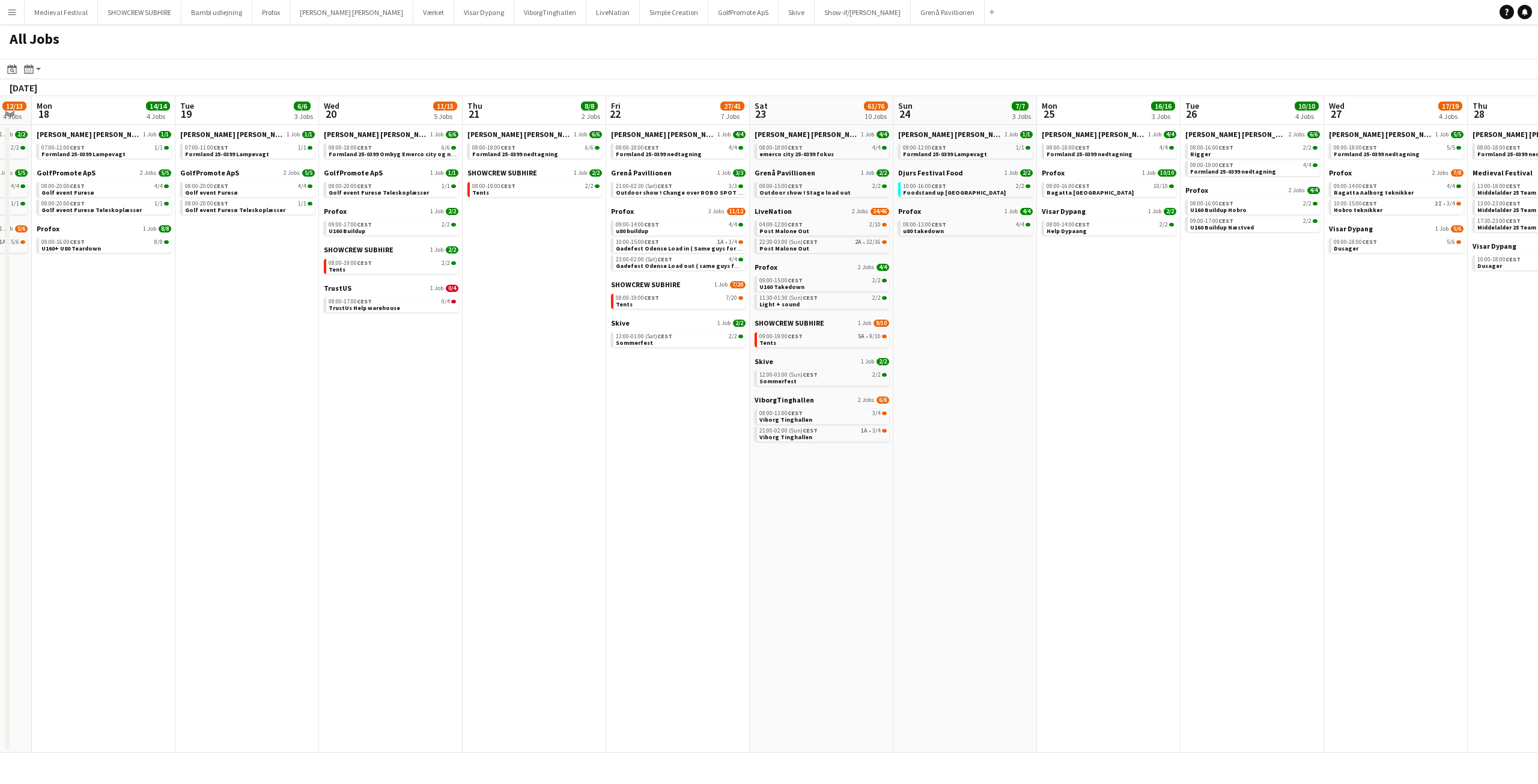
drag, startPoint x: 634, startPoint y: 388, endPoint x: 670, endPoint y: 348, distance: 53.8
click at [671, 391] on app-calendar-viewport "Sat 16 16/16 5 Jobs Sun 17 12/13 4 Jobs Mon 18 14/14 4 Jobs Tue 19 6/6 3 Jobs W…" at bounding box center [769, 424] width 1538 height 657
click at [642, 228] on span "u80 buildup" at bounding box center [633, 231] width 32 height 8
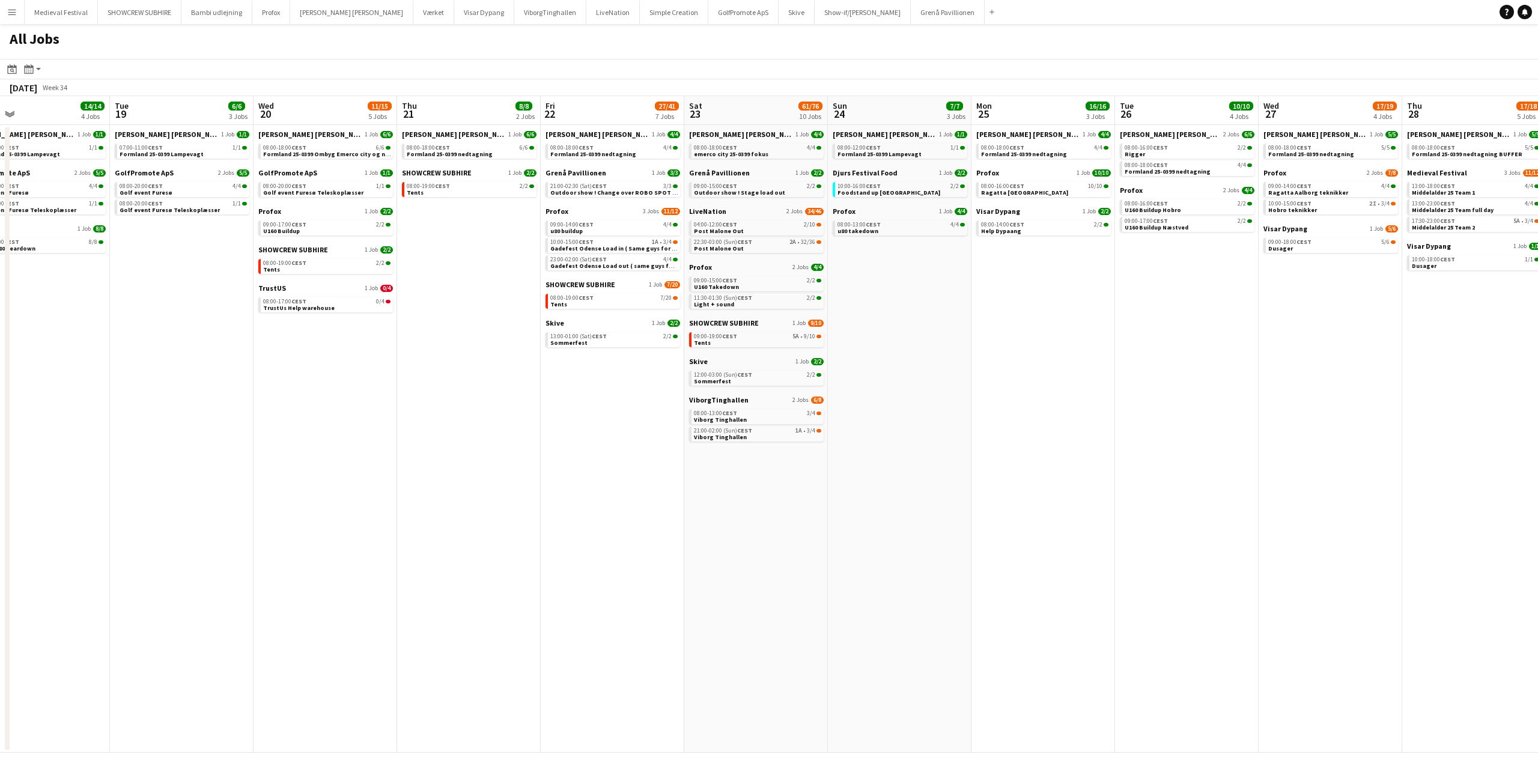
scroll to position [0, 419]
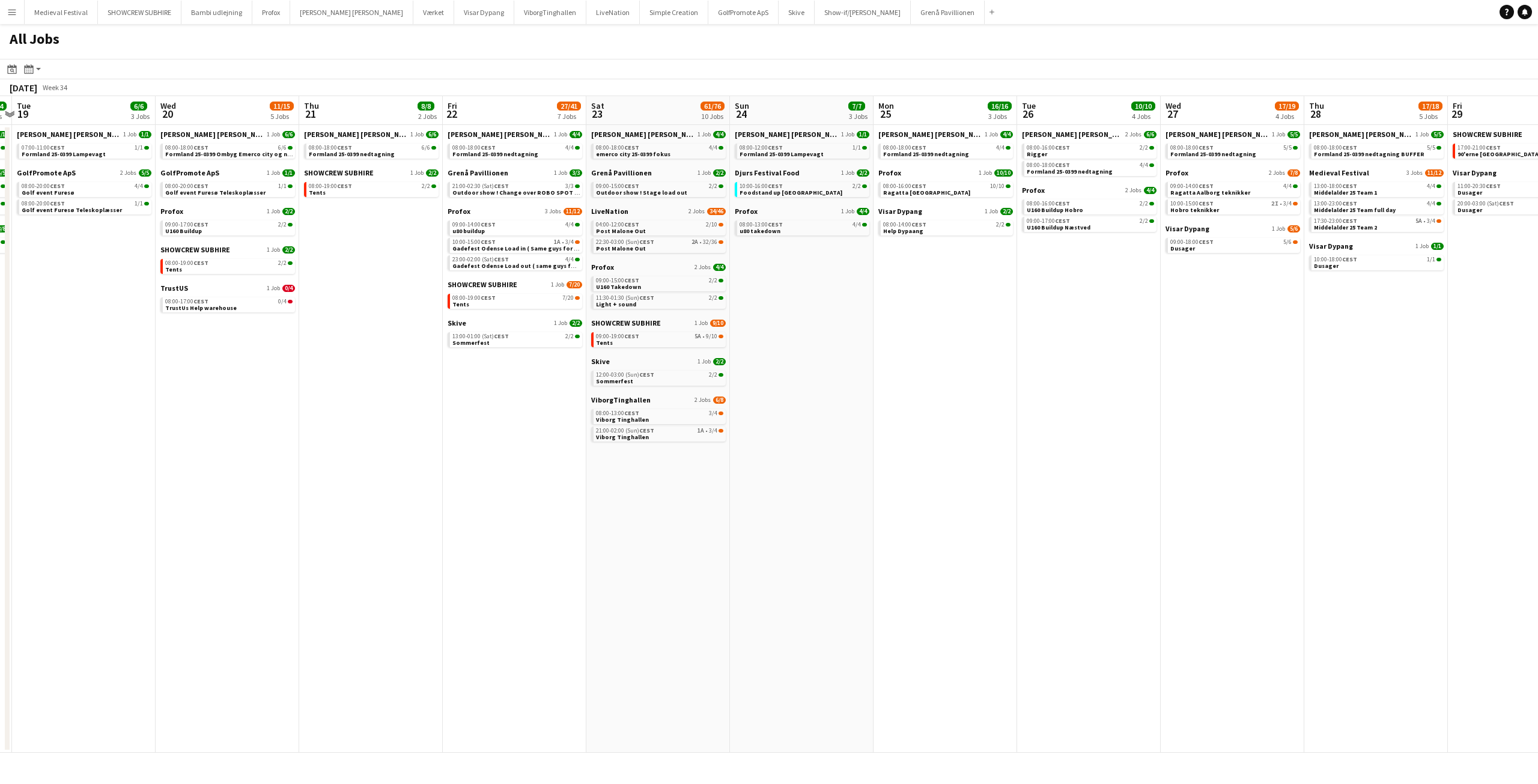
drag, startPoint x: 549, startPoint y: 305, endPoint x: 384, endPoint y: 309, distance: 165.0
click at [384, 309] on app-calendar-viewport "Sat 16 16/16 5 Jobs Sun 17 12/13 4 Jobs Mon 18 14/14 4 Jobs Tue 19 6/6 3 Jobs W…" at bounding box center [769, 424] width 1538 height 657
click at [682, 153] on link "08:00-18:00 CEST 4/4 emerco city 25-0399 fokus" at bounding box center [659, 151] width 127 height 14
click at [522, 151] on span "Formland 25-0399 nedtagning" at bounding box center [496, 153] width 86 height 8
click at [662, 288] on link "09:00-15:00 CEST 2/2 U160 Takedown" at bounding box center [659, 283] width 127 height 14
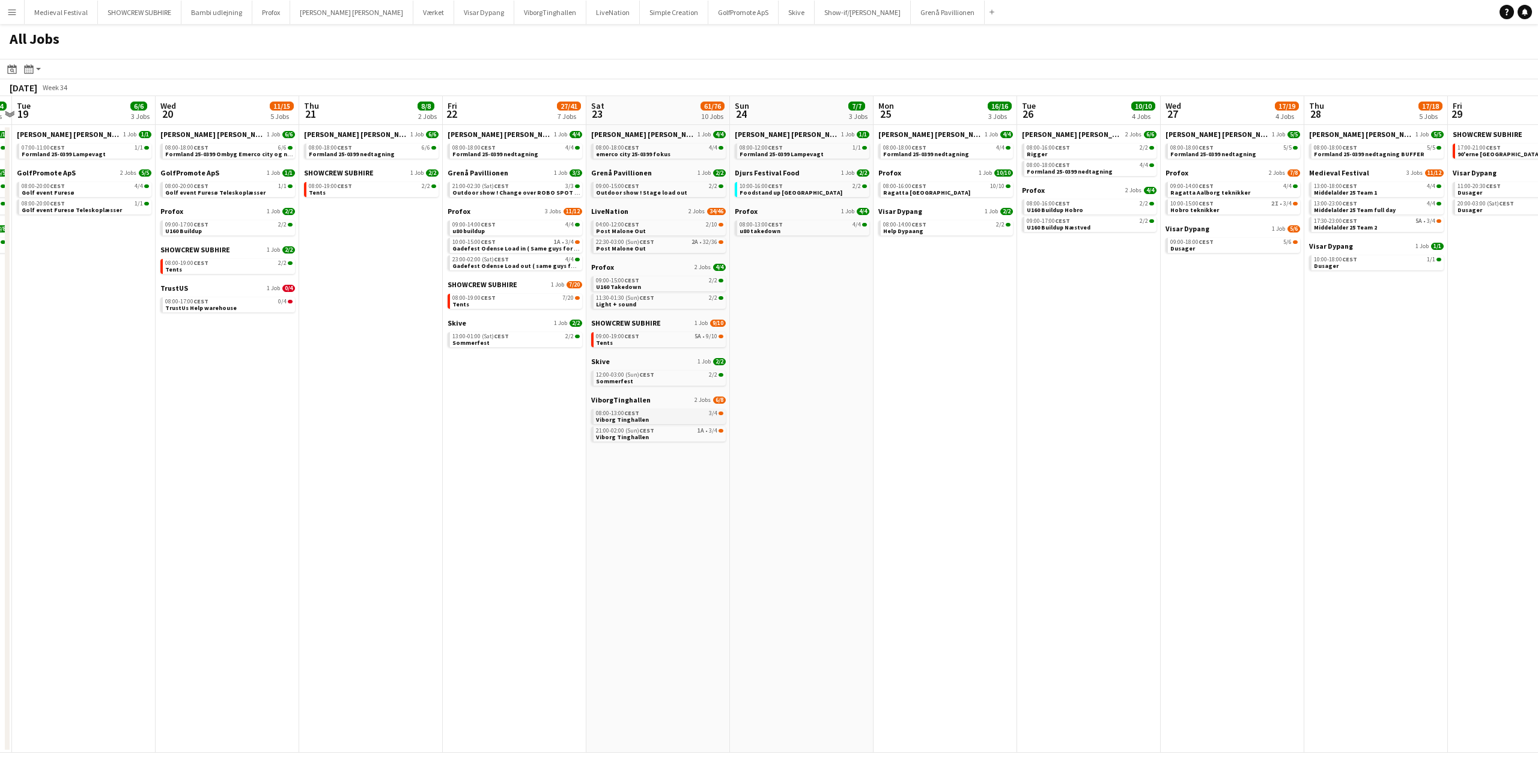
click at [658, 415] on div "08:00-13:00 CEST 3/4" at bounding box center [659, 413] width 127 height 6
click at [670, 247] on link "22:30-03:00 (Sun) CEST 2A • 32/36 Post Malone Out" at bounding box center [659, 245] width 127 height 14
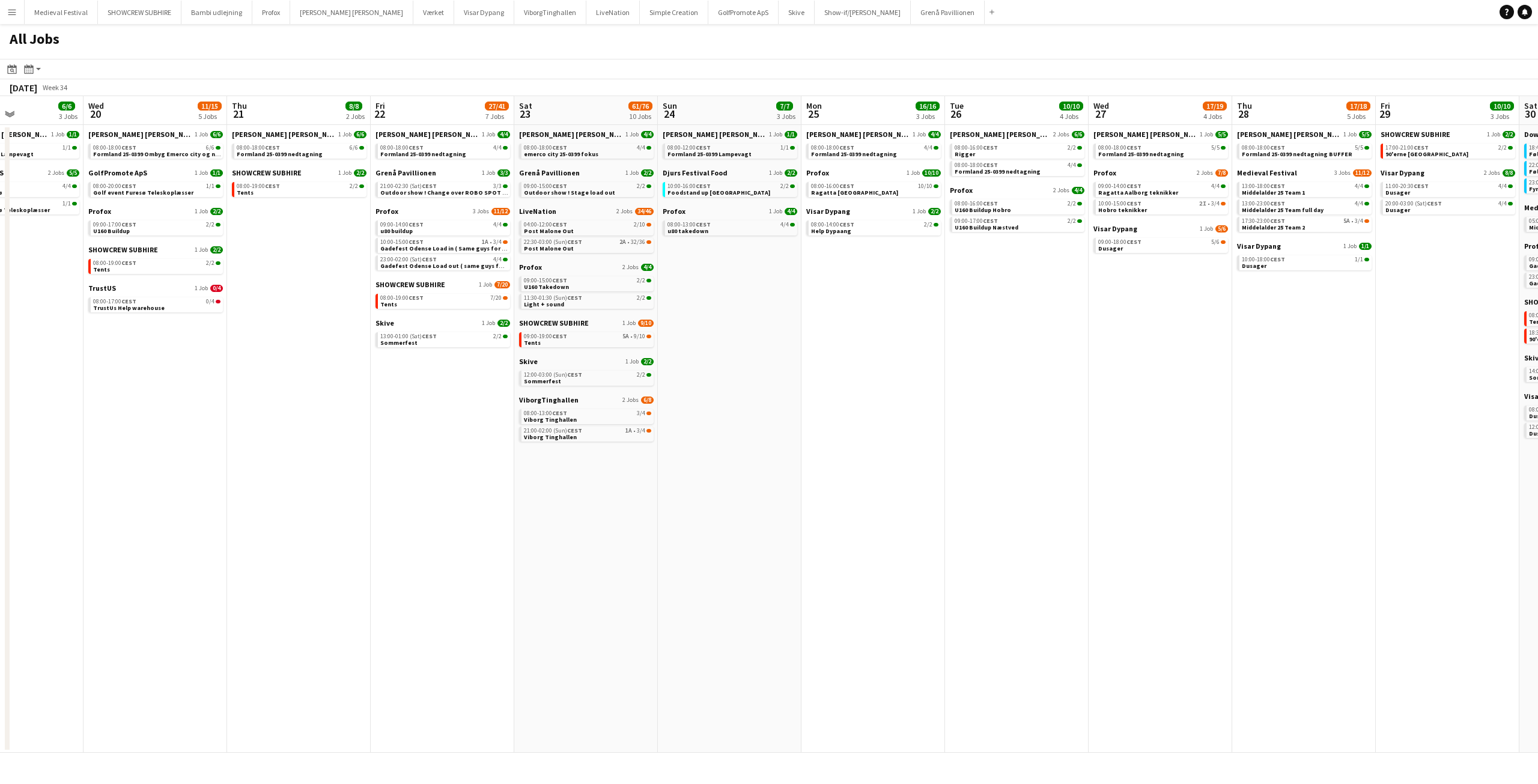
scroll to position [0, 409]
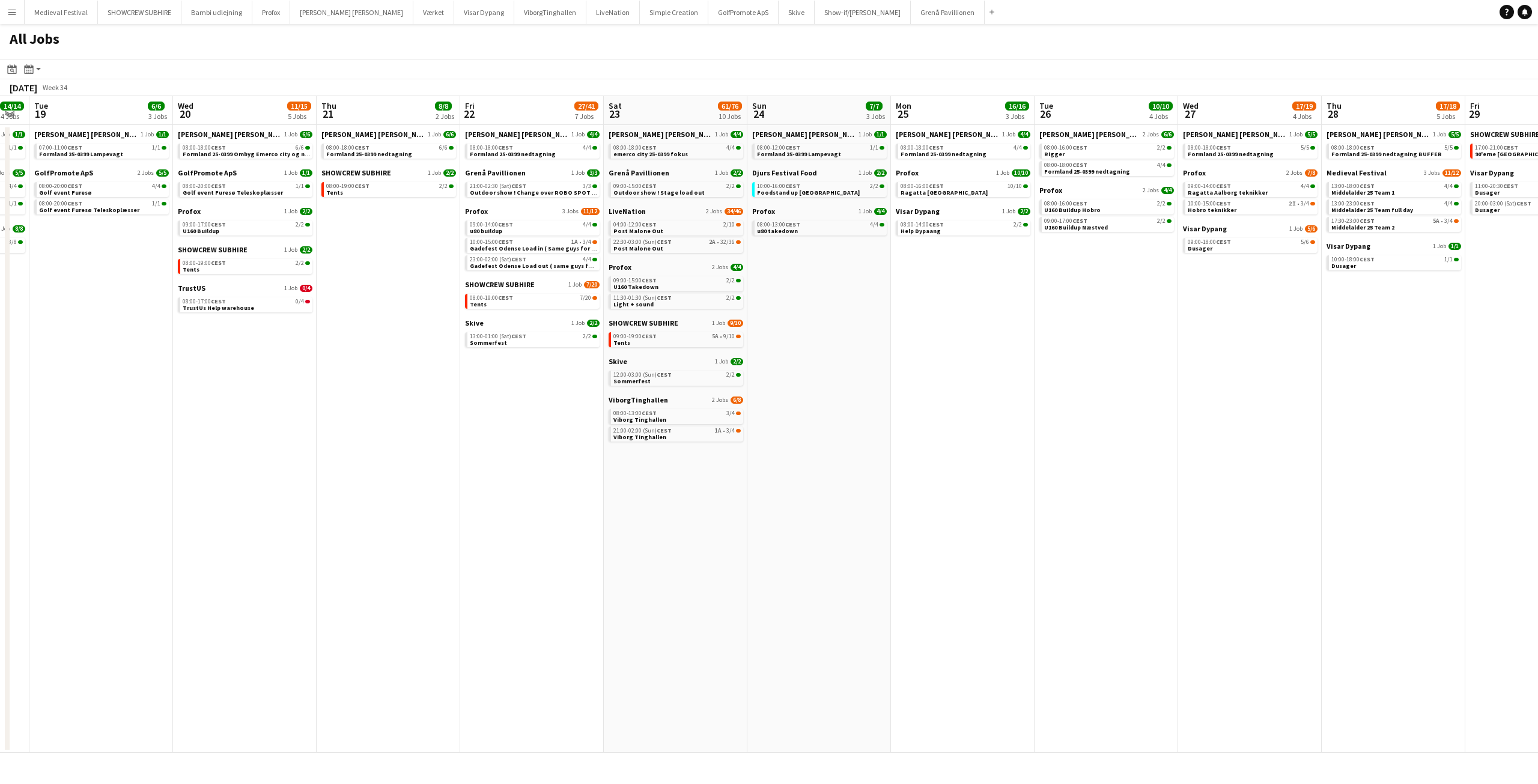
drag, startPoint x: 901, startPoint y: 373, endPoint x: 618, endPoint y: 365, distance: 283.1
click at [624, 381] on app-calendar-viewport "Sat 16 16/16 5 Jobs Sun 17 12/13 4 Jobs Mon 18 14/14 4 Jobs Tue 19 6/6 3 Jobs W…" at bounding box center [769, 424] width 1538 height 657
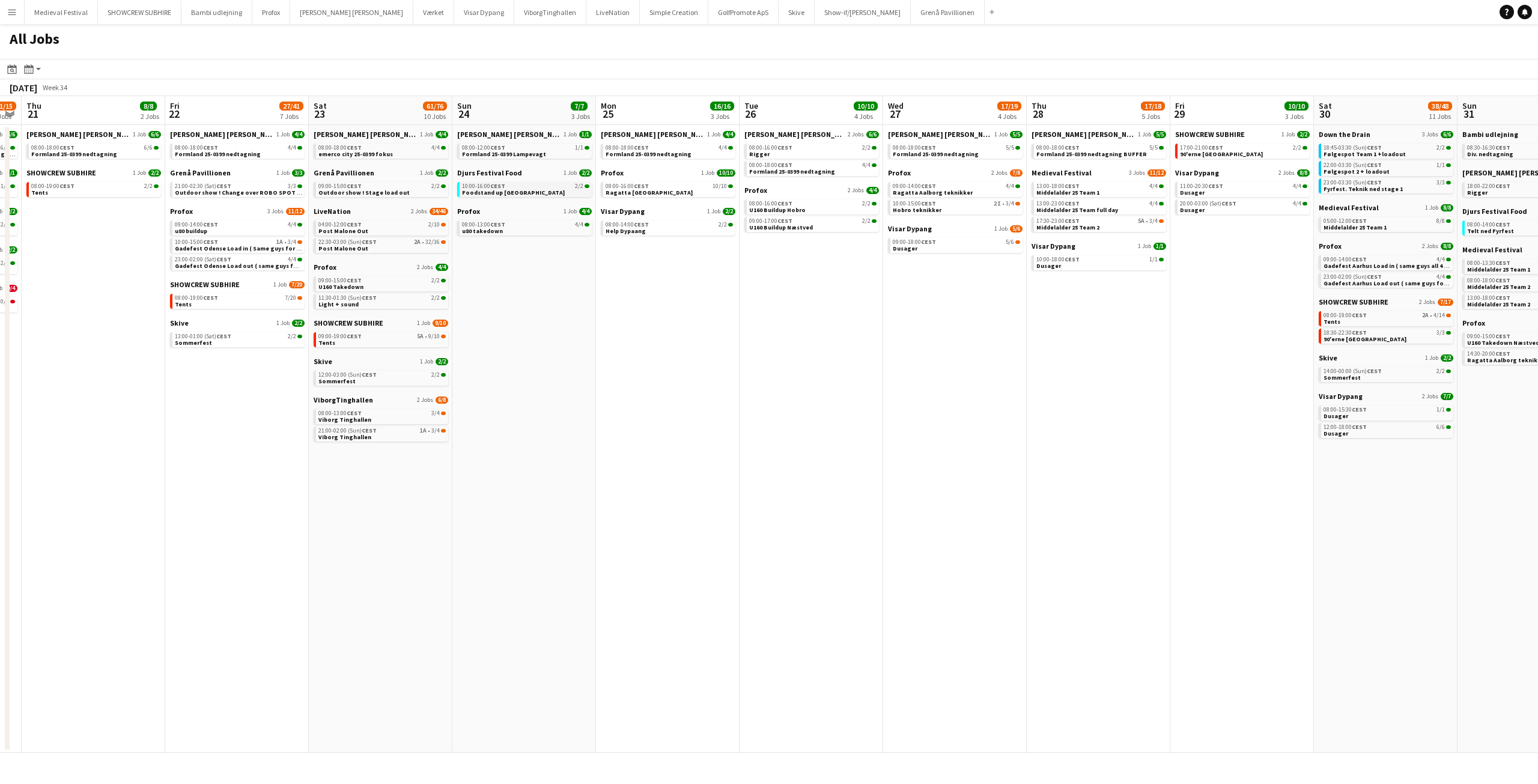
click at [523, 191] on link "10:00-16:00 CEST 2/2 Foodstand up viborg" at bounding box center [525, 189] width 127 height 14
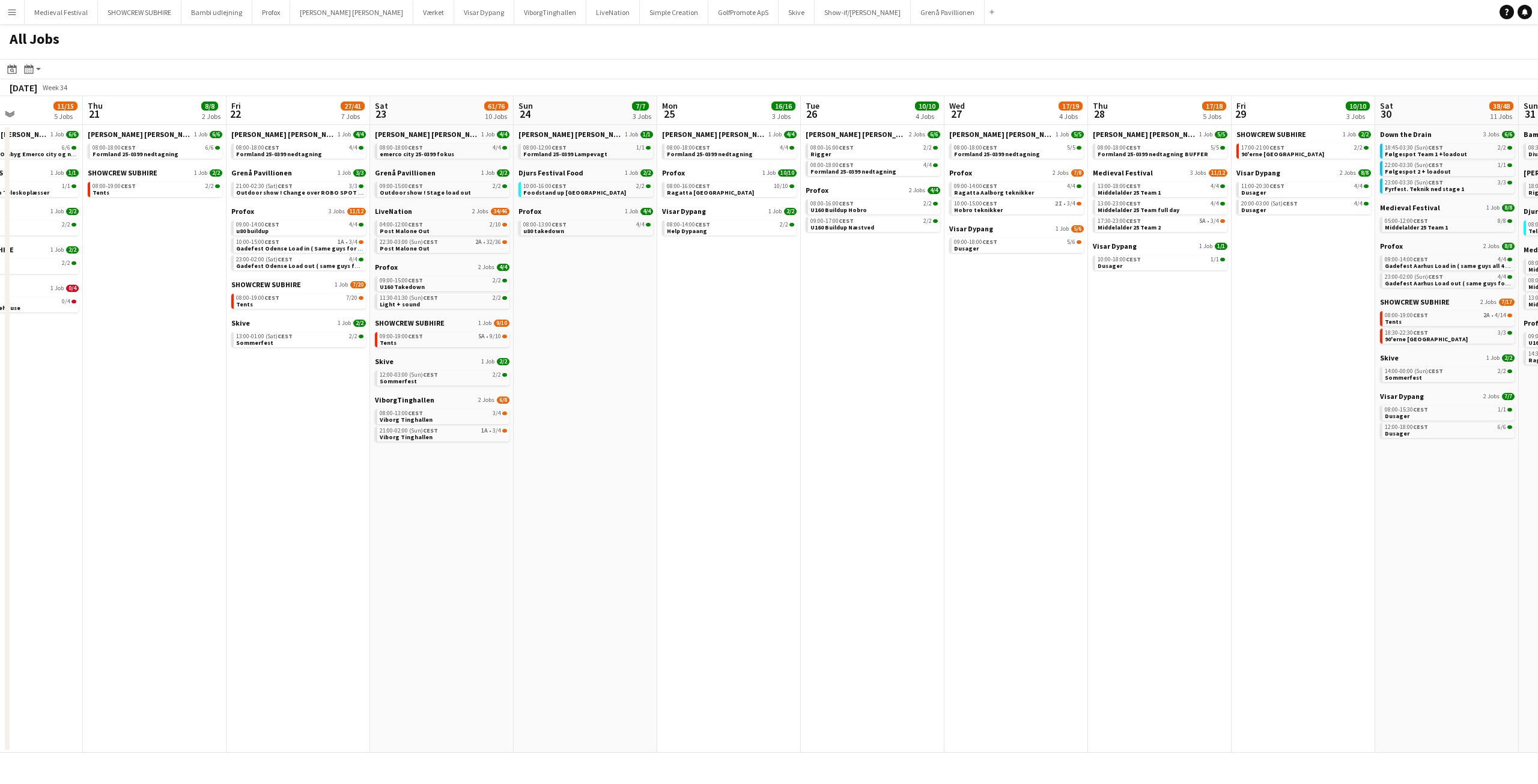
drag, startPoint x: 663, startPoint y: 304, endPoint x: 682, endPoint y: 305, distance: 19.0
click at [682, 305] on app-calendar-viewport "Mon 18 14/14 4 Jobs Tue 19 6/6 3 Jobs Wed 20 11/15 5 Jobs Thu 21 8/8 2 Jobs Fri…" at bounding box center [769, 424] width 1538 height 657
click at [618, 151] on link "08:00-12:00 CEST 1/1 Formland 25-0399 Lampevagt" at bounding box center [587, 151] width 127 height 14
click at [592, 230] on link "08:00-13:00 CEST 4/4 u80 takedown" at bounding box center [587, 227] width 127 height 14
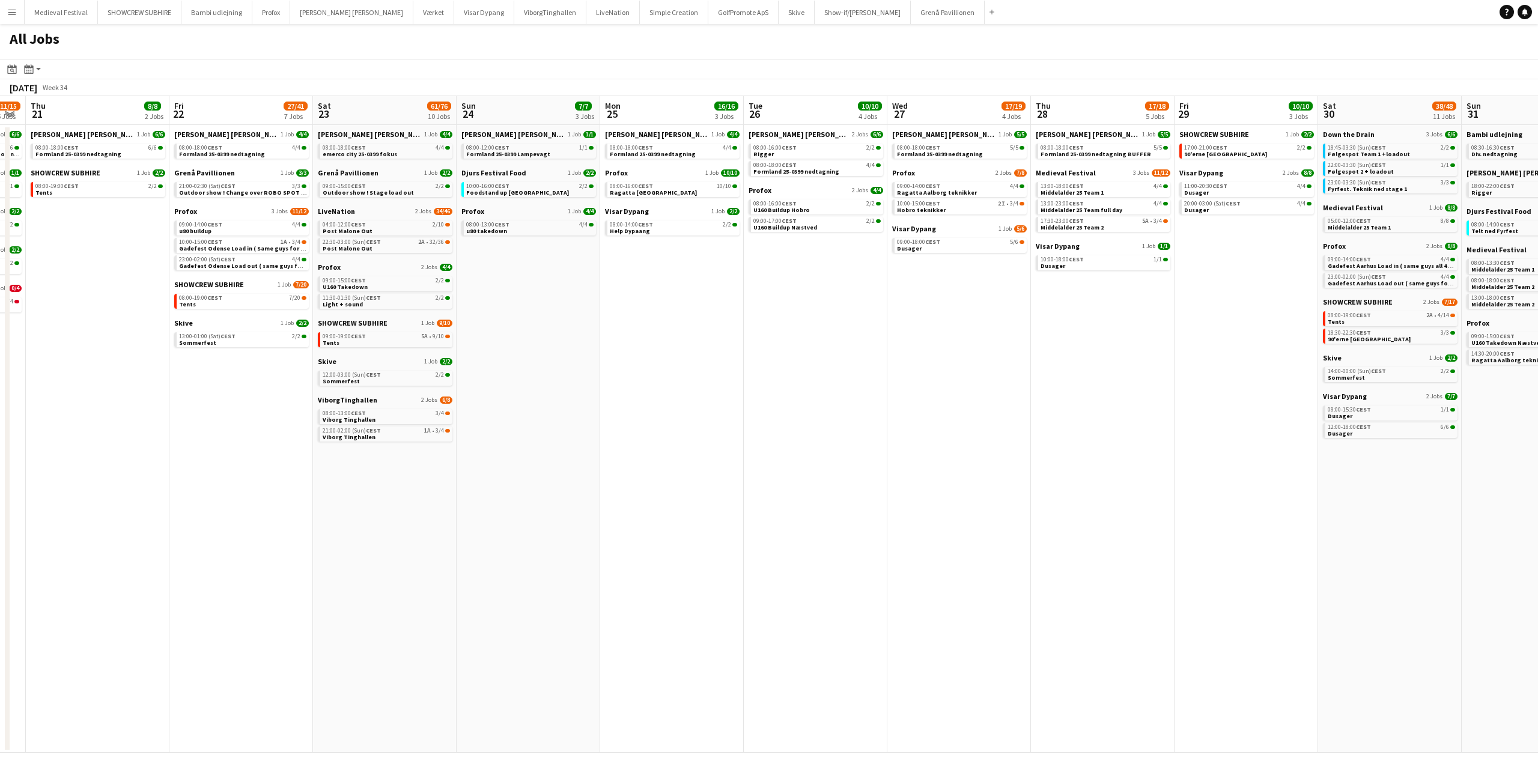
drag, startPoint x: 807, startPoint y: 312, endPoint x: 660, endPoint y: 308, distance: 147.1
click at [665, 309] on app-calendar-viewport "Mon 18 14/14 4 Jobs Tue 19 6/6 3 Jobs Wed 20 11/15 5 Jobs Thu 21 8/8 2 Jobs Fri…" at bounding box center [769, 424] width 1538 height 657
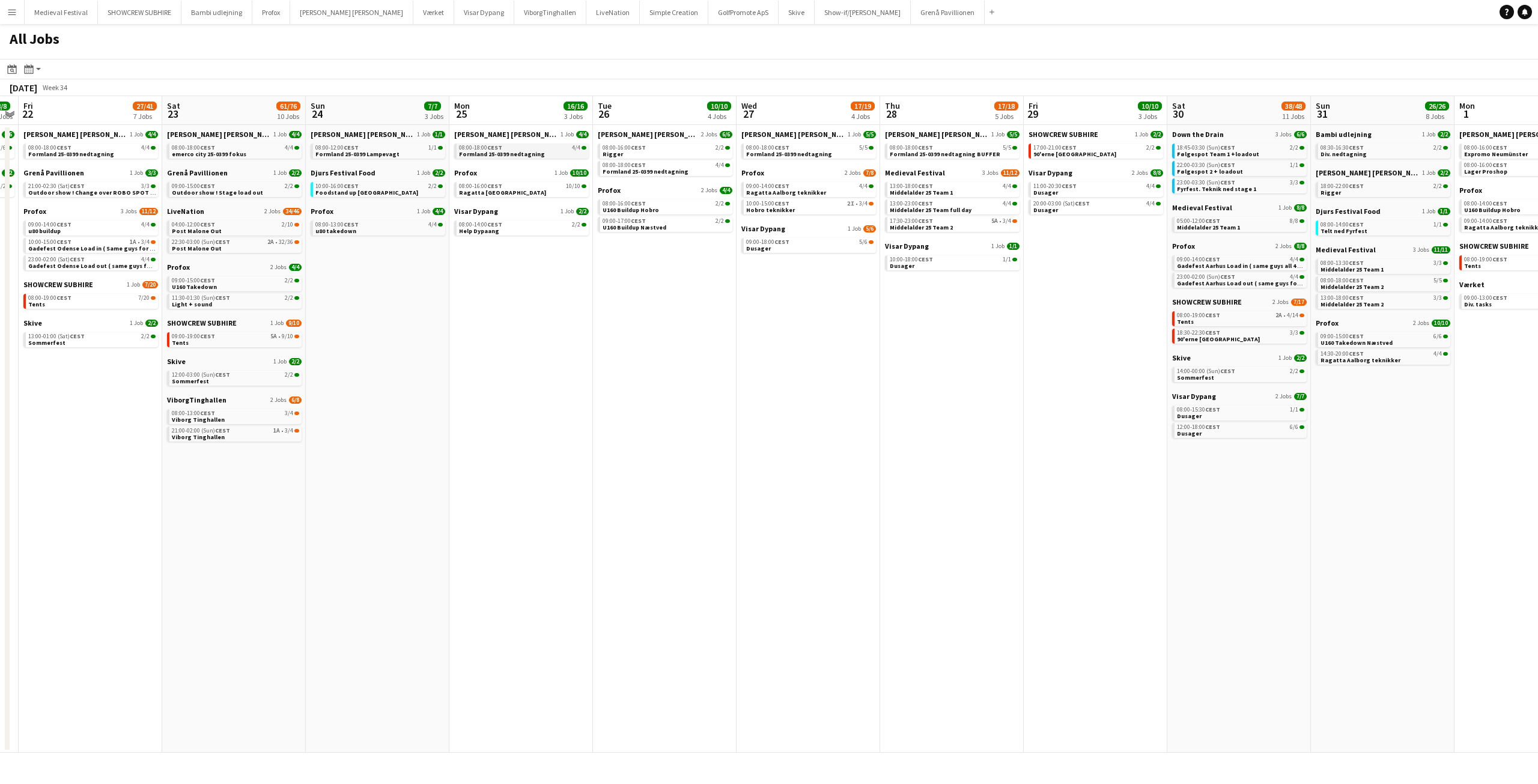
click at [566, 146] on div "08:00-18:00 CEST 4/4" at bounding box center [523, 148] width 127 height 6
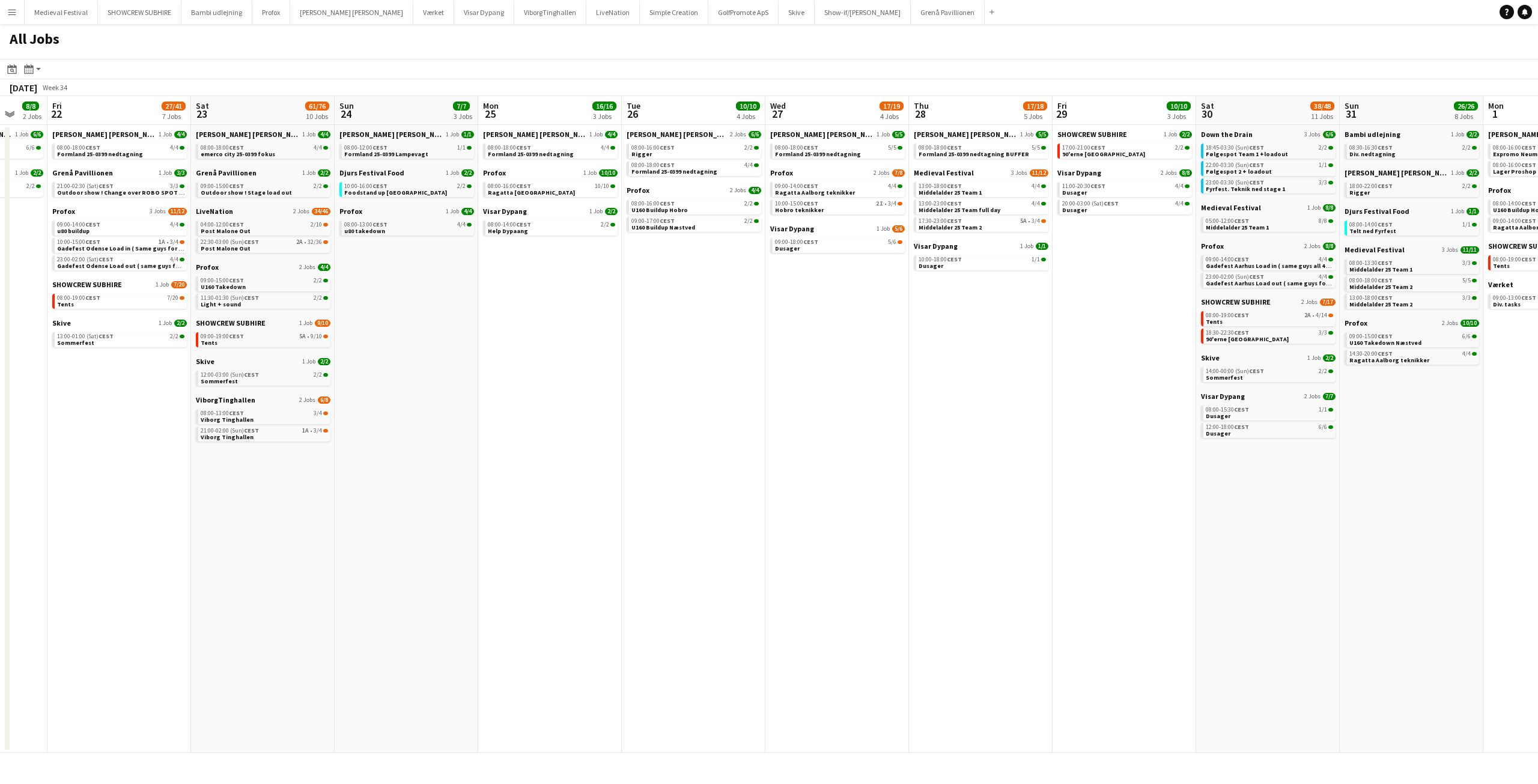
scroll to position [0, 348]
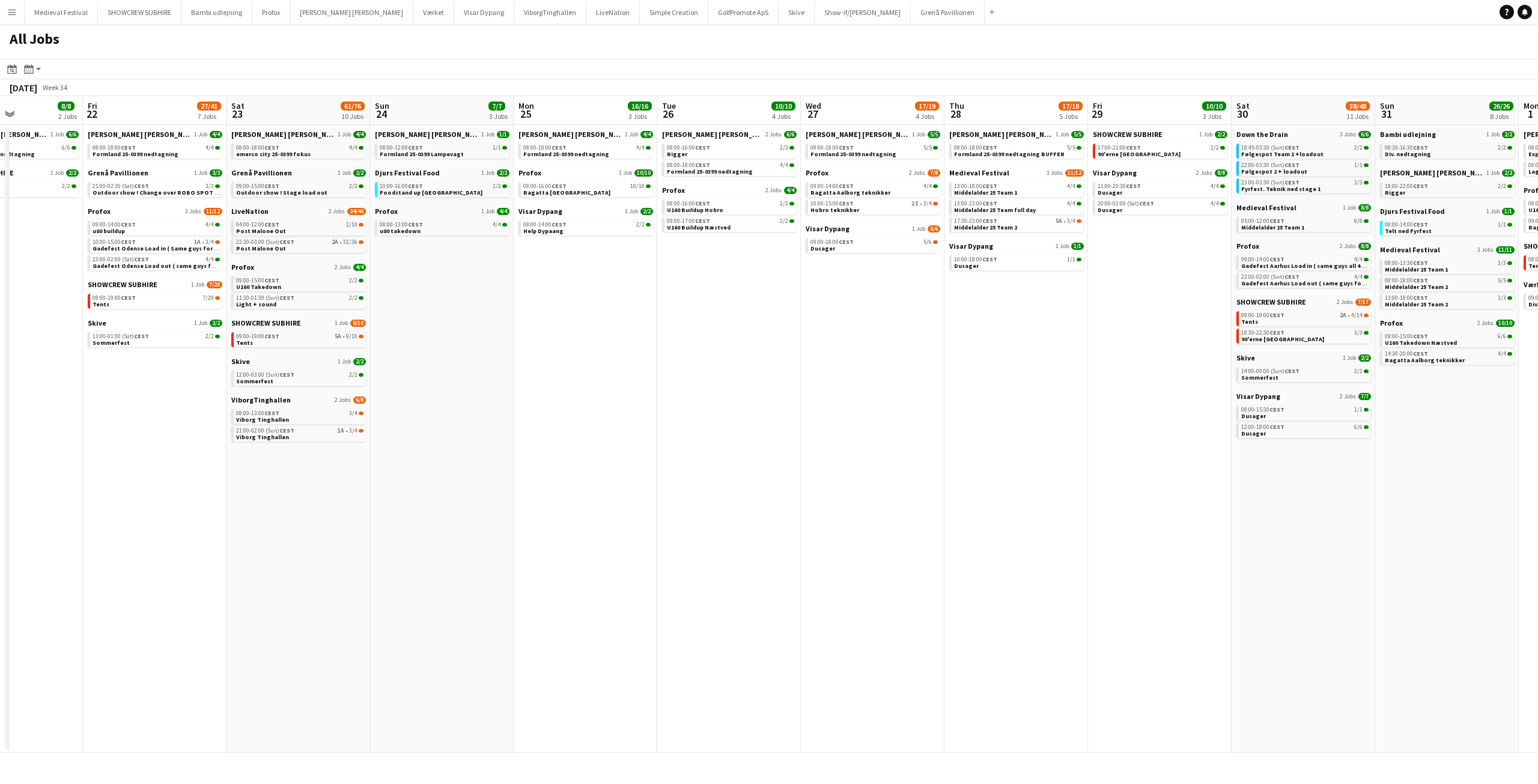
drag, startPoint x: 616, startPoint y: 285, endPoint x: 649, endPoint y: 290, distance: 33.4
click at [649, 290] on app-calendar-viewport "Tue 19 6/6 3 Jobs Wed 20 11/15 5 Jobs Thu 21 8/8 2 Jobs Fri 22 27/41 7 Jobs Sat…" at bounding box center [769, 424] width 1538 height 657
click at [590, 187] on div "08:00-16:00 CEST 10/10" at bounding box center [587, 186] width 127 height 6
click at [575, 350] on app-date-cell "Danny Black Luna 1 Job 4/4 08:00-18:00 CEST 4/4 Formland 25-0399 nedtagning Pro…" at bounding box center [586, 438] width 144 height 628
click at [637, 280] on app-date-cell "Danny Black Luna 1 Job 4/4 08:00-18:00 CEST 4/4 Formland 25-0399 nedtagning Pro…" at bounding box center [586, 438] width 144 height 628
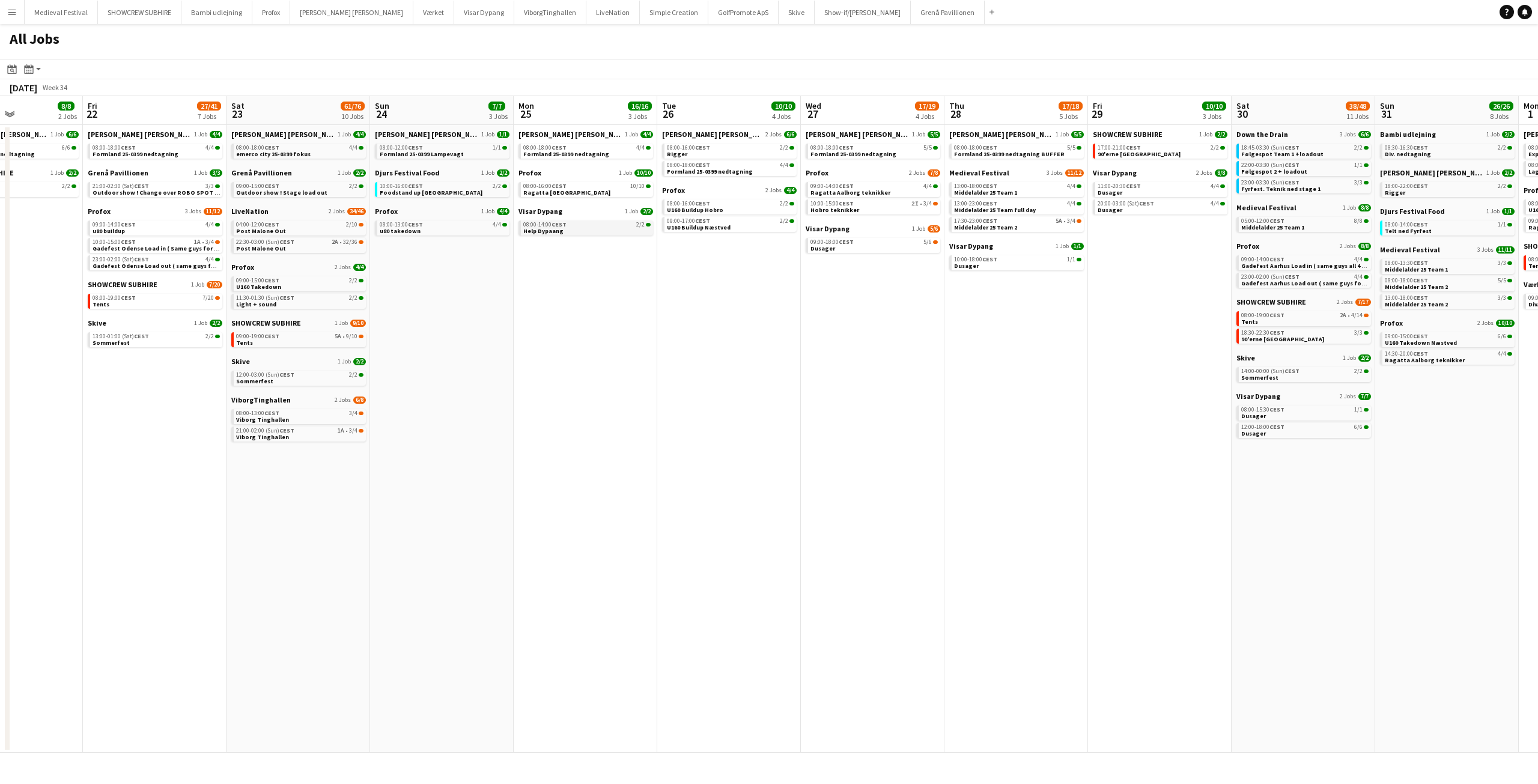
click at [600, 224] on div "08:00-14:00 CEST 2/2" at bounding box center [587, 225] width 127 height 6
click at [698, 153] on link "08:00-16:00 CEST 2/2 Rigger" at bounding box center [730, 151] width 127 height 14
click at [726, 210] on link "08:00-16:00 CEST 2/2 U160 Buildup Hobro" at bounding box center [730, 206] width 127 height 14
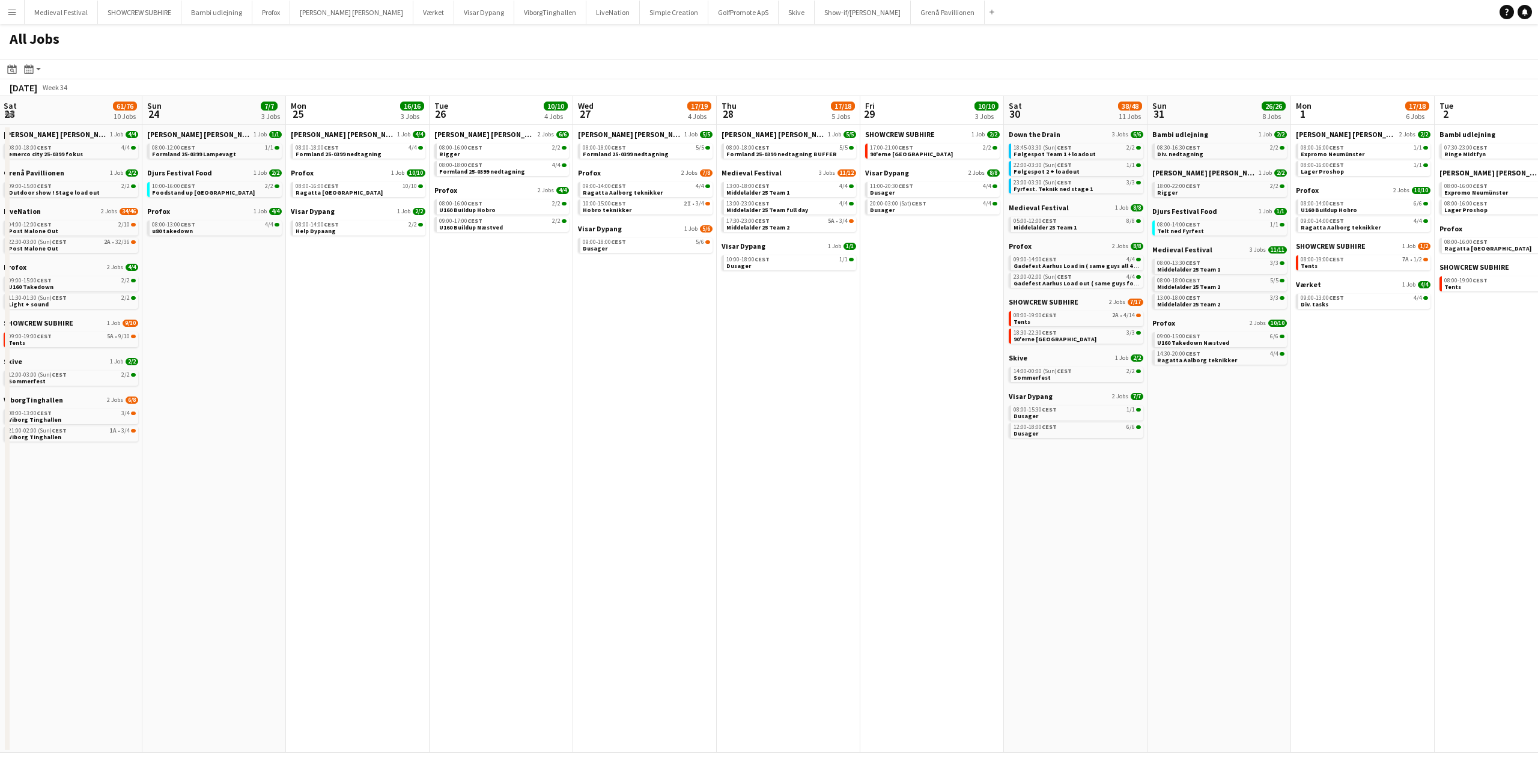
scroll to position [0, 413]
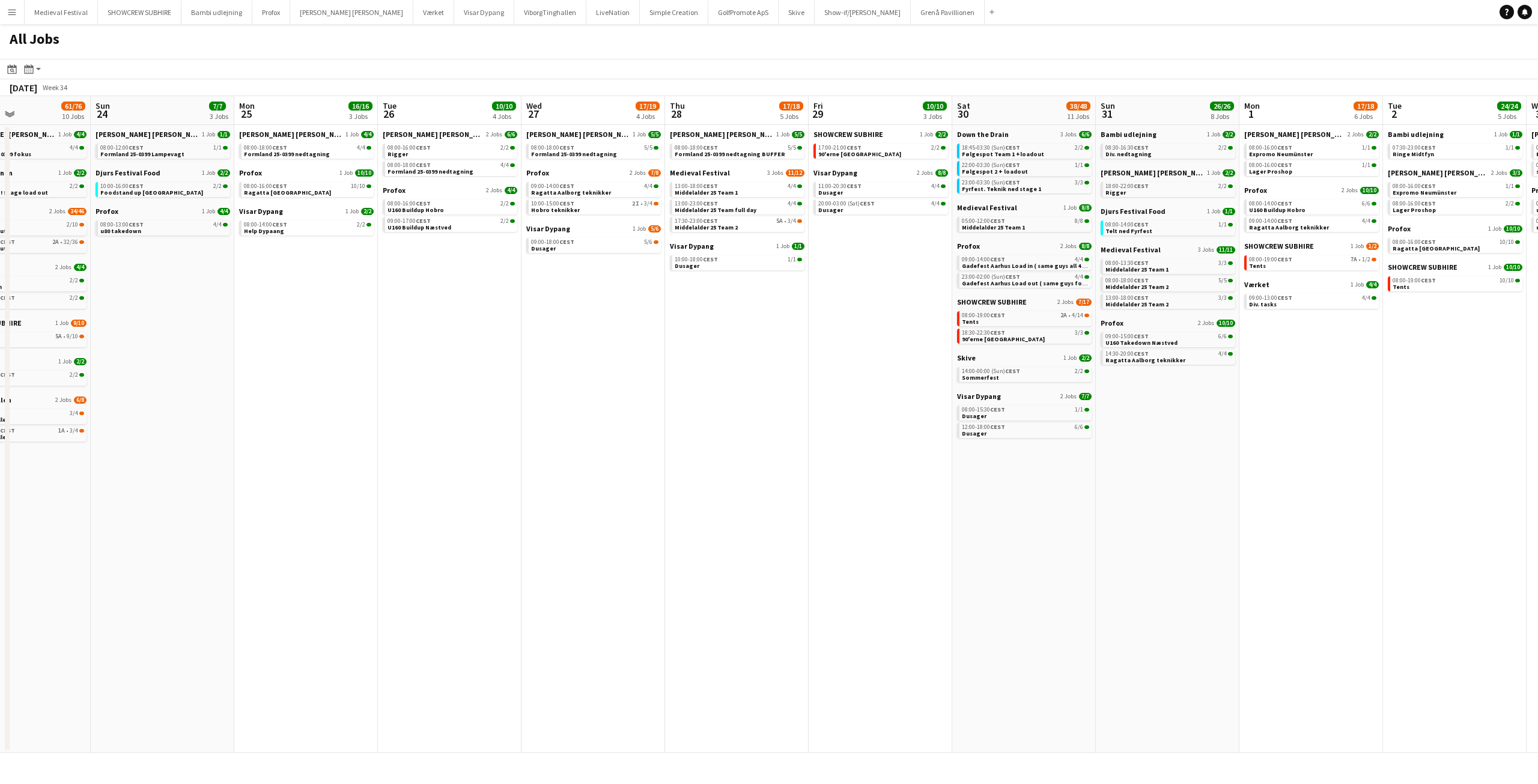
drag, startPoint x: 509, startPoint y: 320, endPoint x: 368, endPoint y: 314, distance: 141.1
click at [389, 315] on app-calendar-viewport "Wed 20 11/15 5 Jobs Thu 21 8/8 2 Jobs Fri 22 27/41 7 Jobs Sat 23 61/76 10 Jobs …" at bounding box center [769, 424] width 1538 height 657
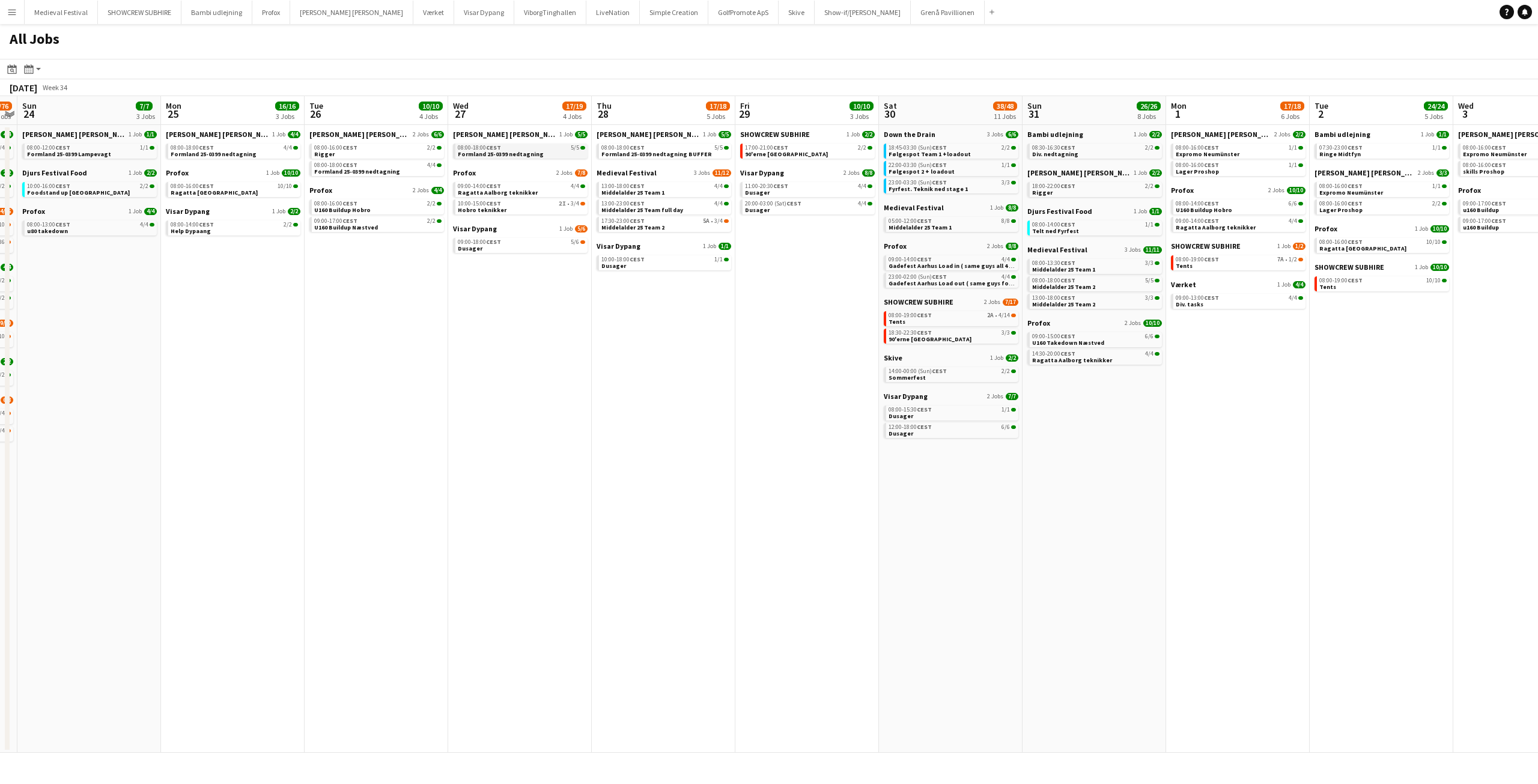
click at [551, 149] on div "08:00-18:00 CEST 5/5" at bounding box center [521, 148] width 127 height 6
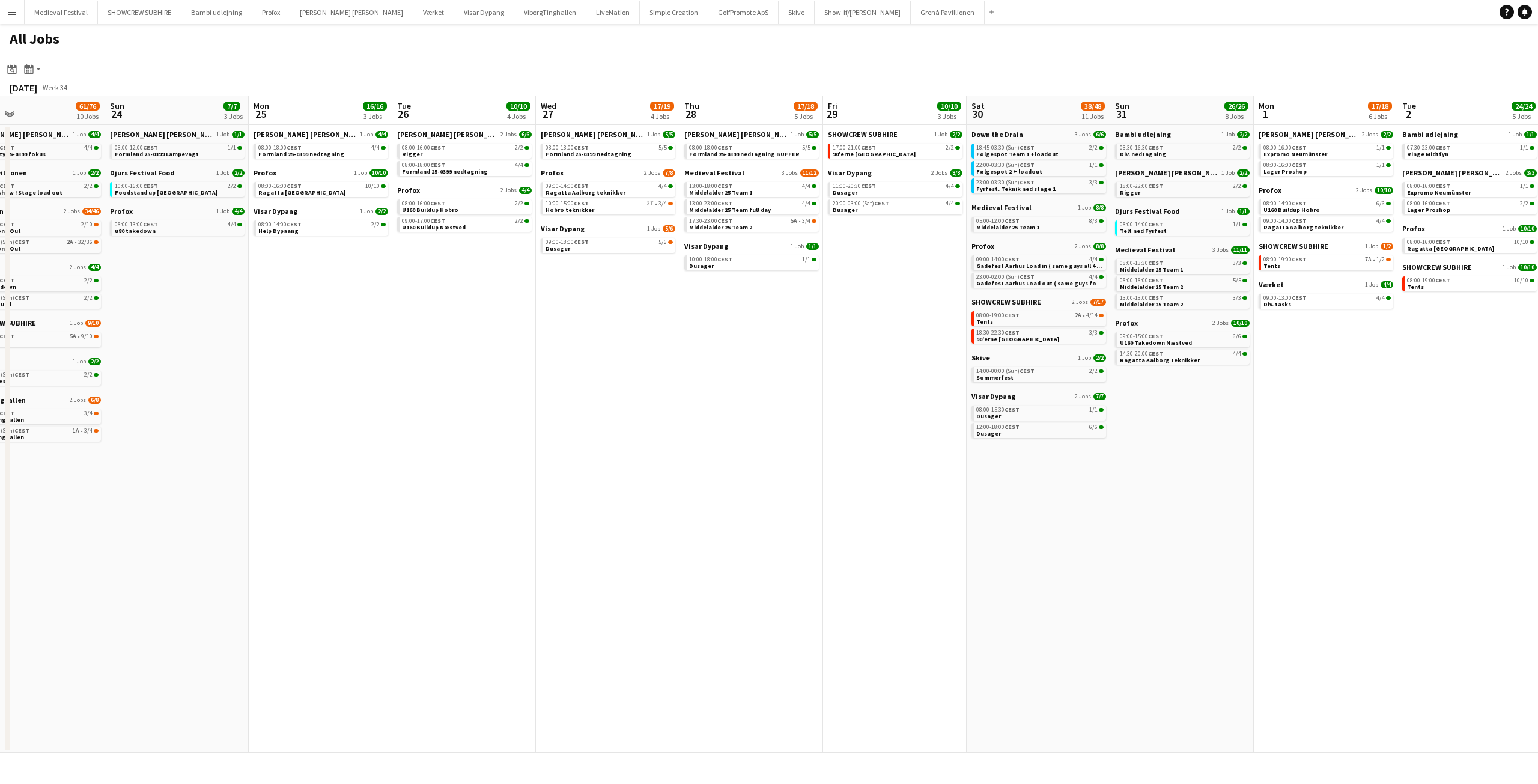
drag, startPoint x: 562, startPoint y: 318, endPoint x: 589, endPoint y: 317, distance: 27.0
click at [587, 320] on app-calendar-viewport "Thu 21 8/8 2 Jobs Fri 22 27/41 7 Jobs Sat 23 61/76 10 Jobs Sun 24 7/7 3 Jobs Mo…" at bounding box center [769, 424] width 1538 height 657
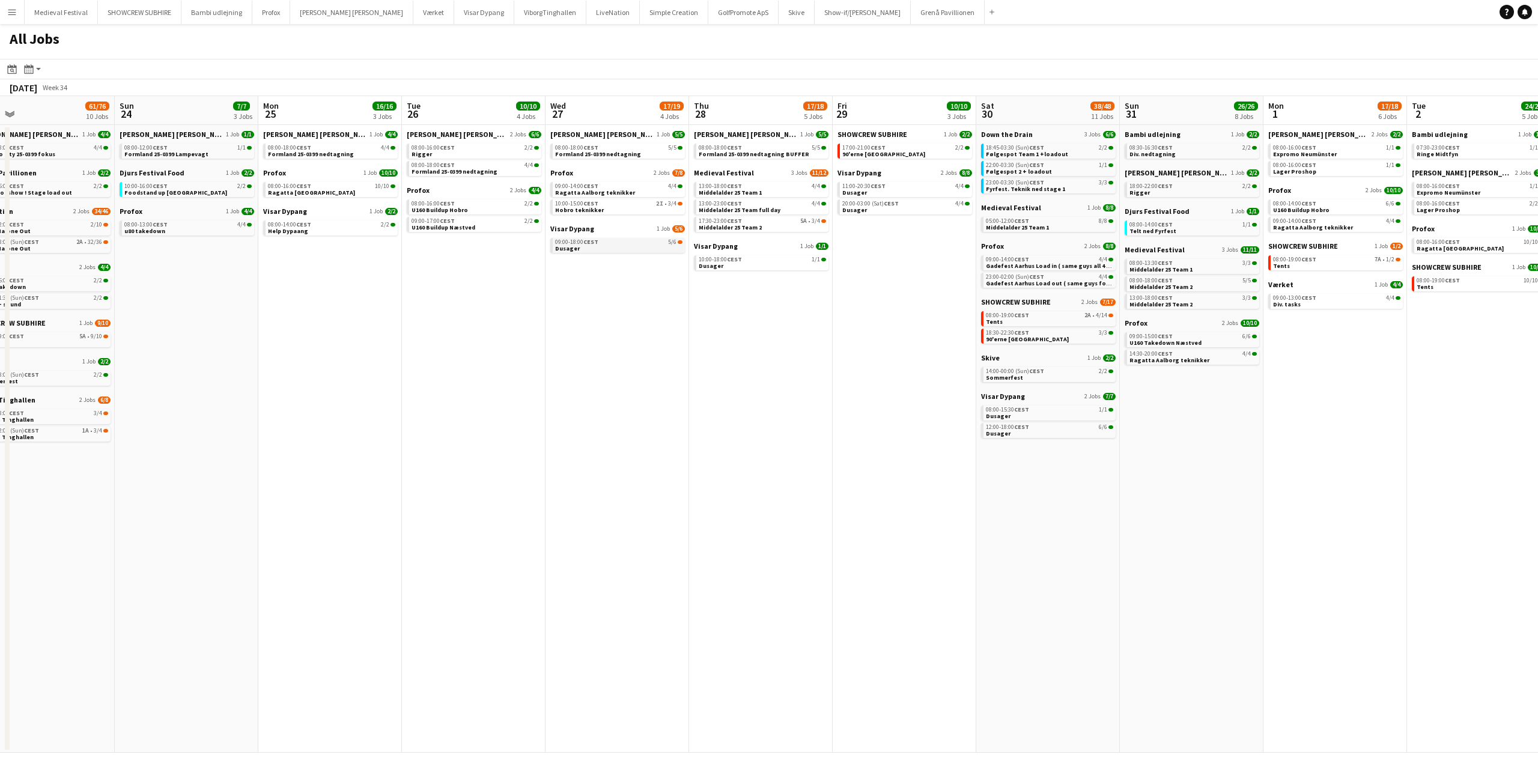
click at [598, 248] on link "09:00-18:00 CEST 5/6 Dusager" at bounding box center [618, 245] width 127 height 14
click at [627, 186] on div "09:00-14:00 CEST 4/4" at bounding box center [618, 186] width 127 height 6
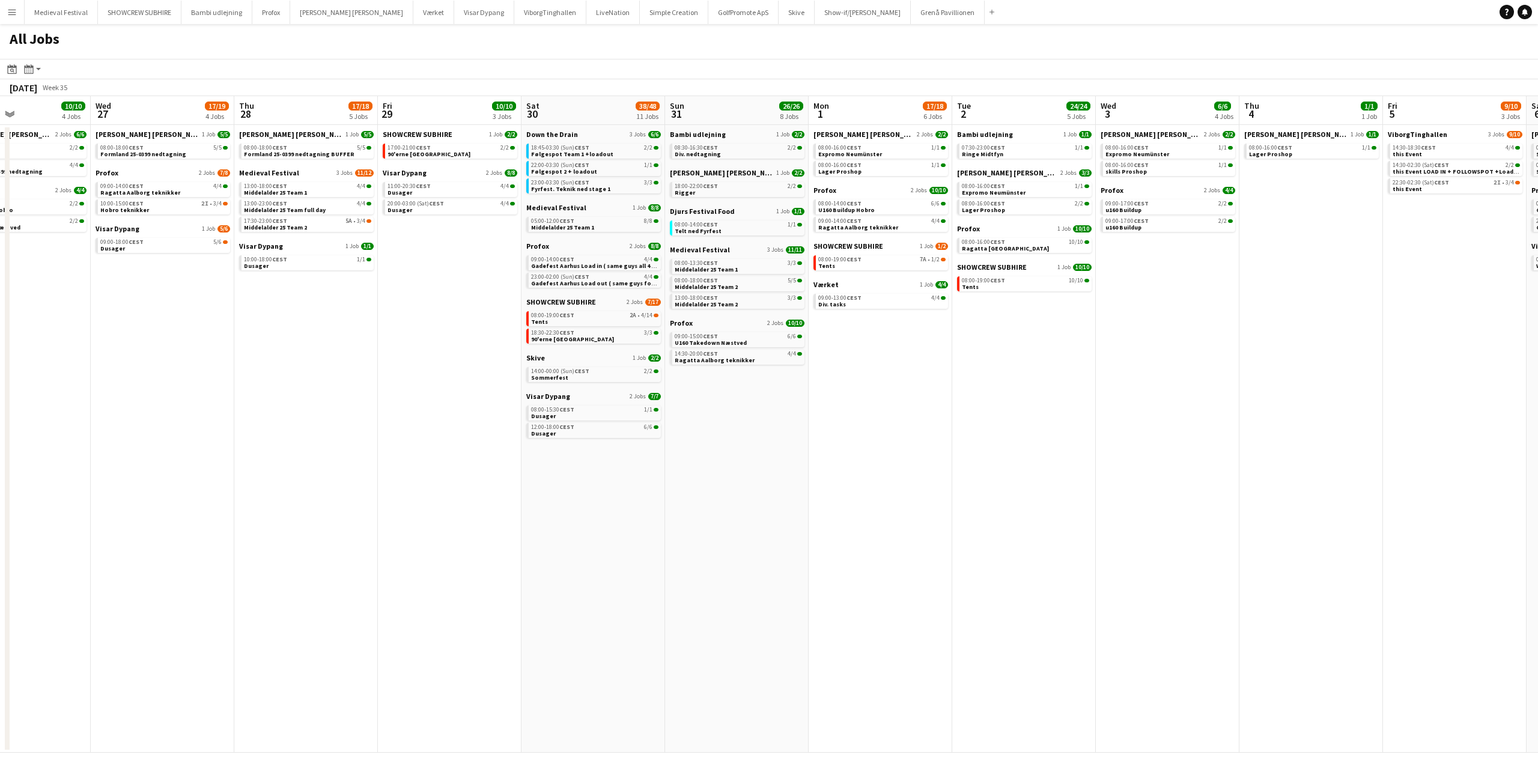
scroll to position [0, 441]
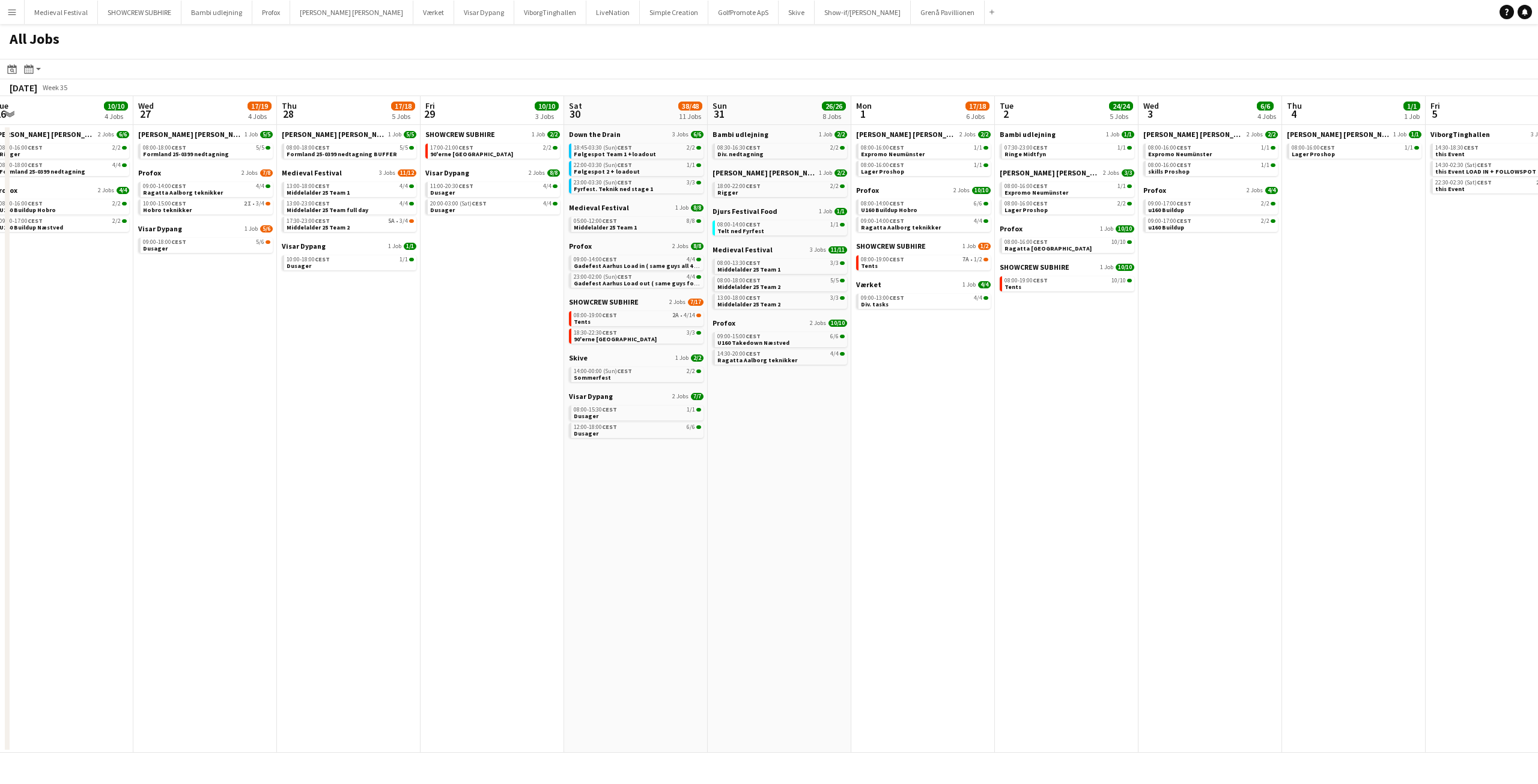
drag, startPoint x: 818, startPoint y: 323, endPoint x: 262, endPoint y: 368, distance: 557.8
click at [262, 368] on app-calendar-viewport "Sat 23 61/76 10 Jobs Sun 24 7/7 3 Jobs Mon 25 16/16 3 Jobs Tue 26 10/10 4 Jobs …" at bounding box center [769, 424] width 1538 height 657
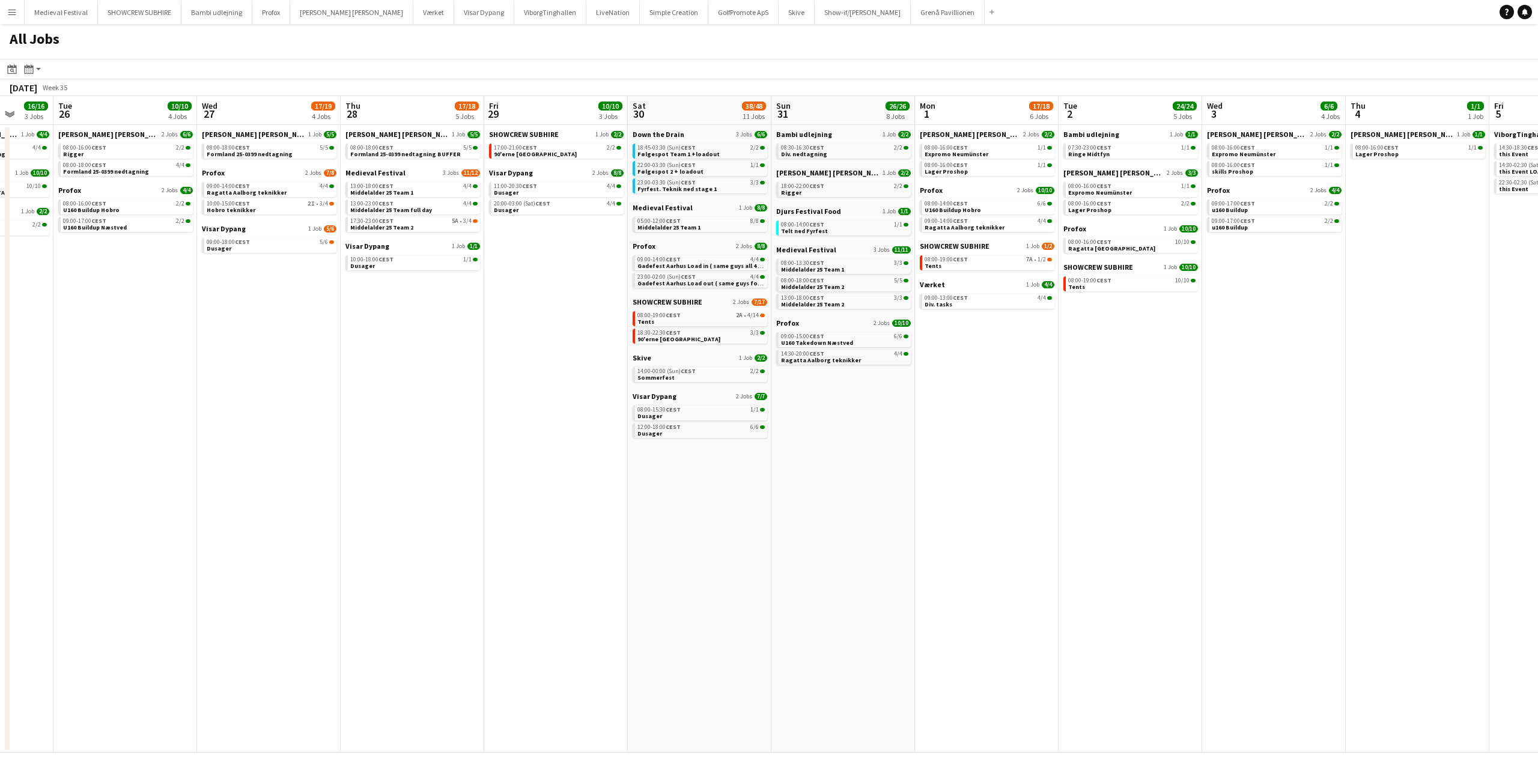
scroll to position [0, 330]
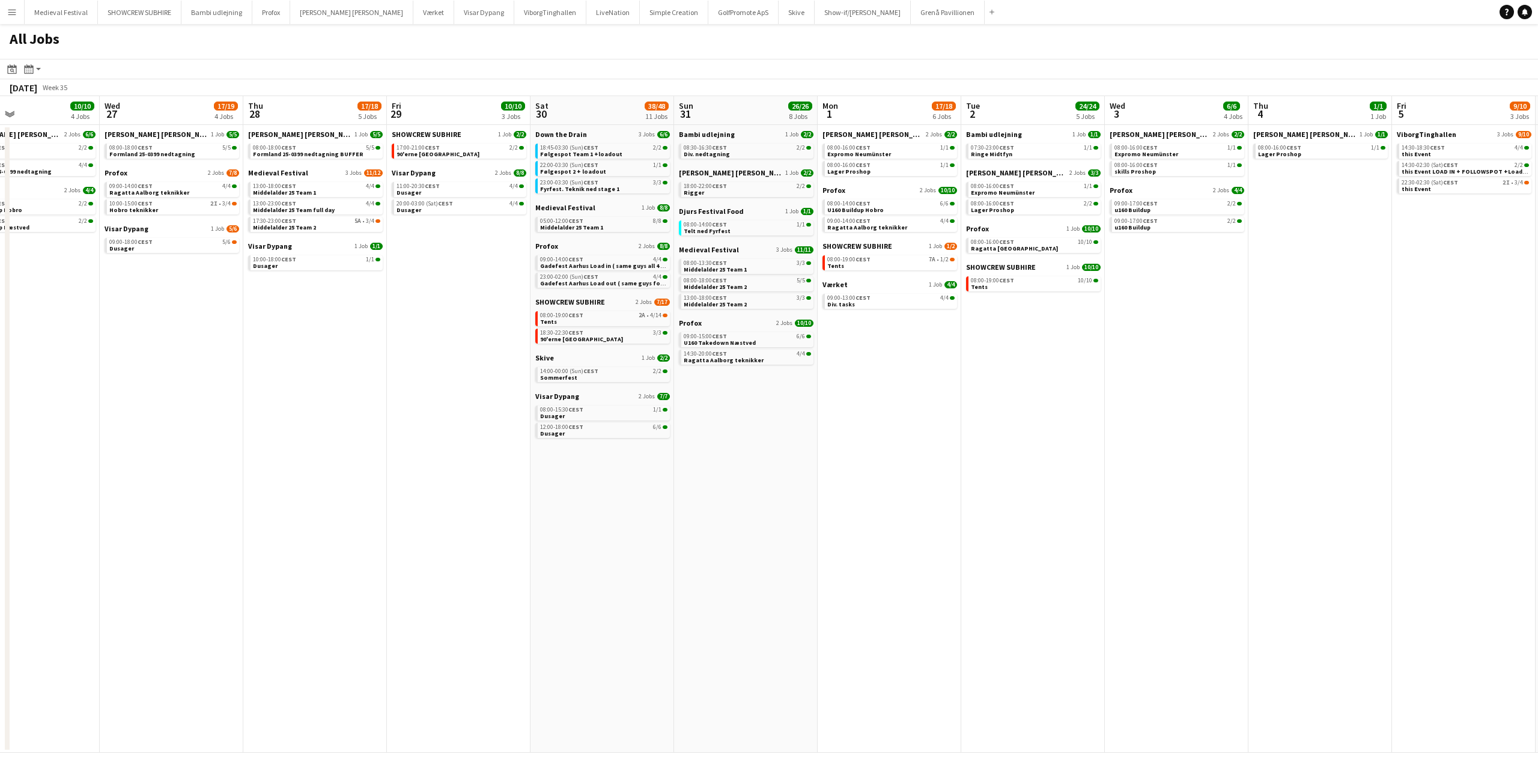
drag, startPoint x: 823, startPoint y: 398, endPoint x: 995, endPoint y: 426, distance: 174.3
click at [1001, 428] on app-calendar-viewport "Sun 24 7/7 3 Jobs Mon 25 16/16 3 Jobs Tue 26 10/10 4 Jobs Wed 27 17/19 4 Jobs T…" at bounding box center [769, 424] width 1538 height 657
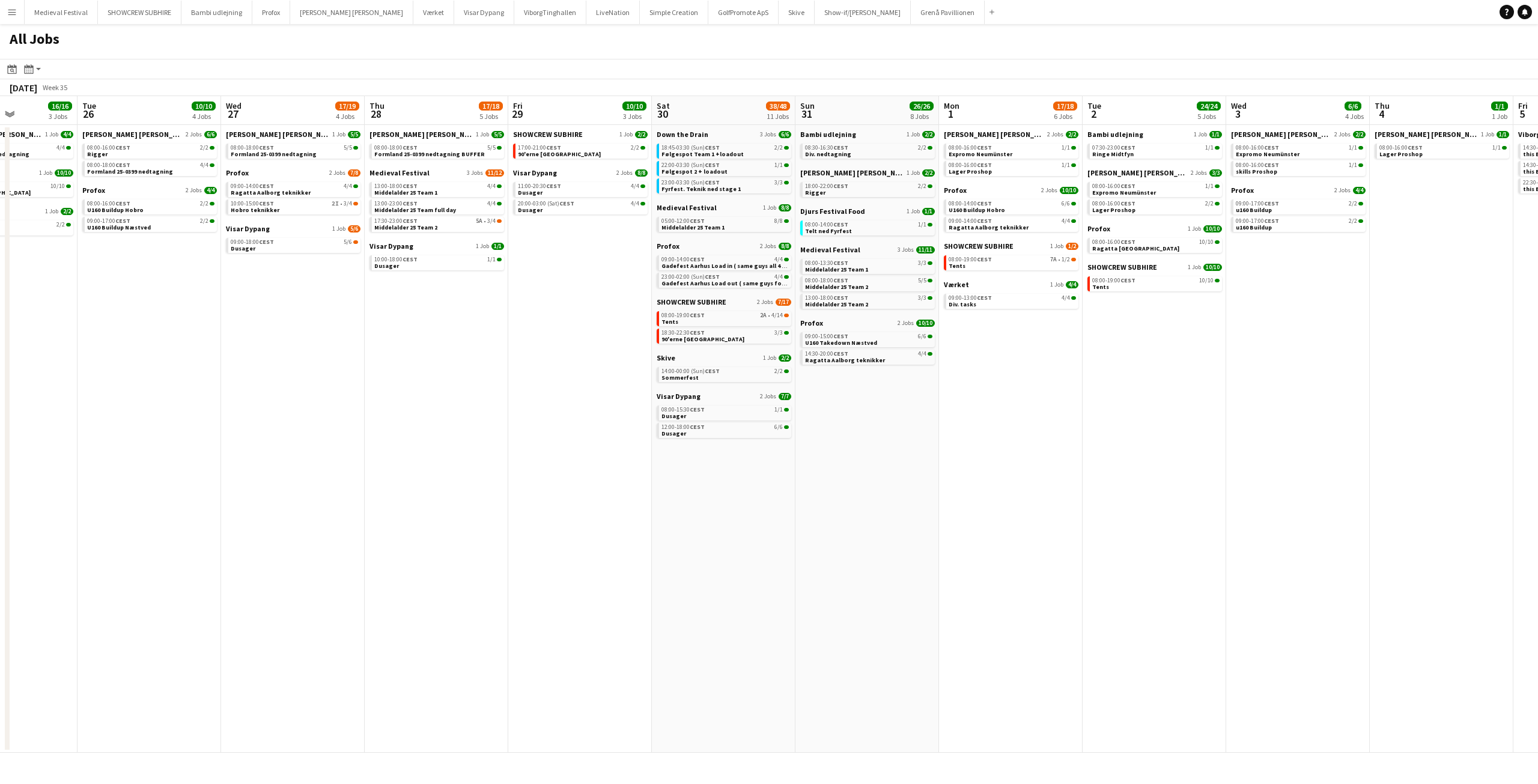
scroll to position [0, 389]
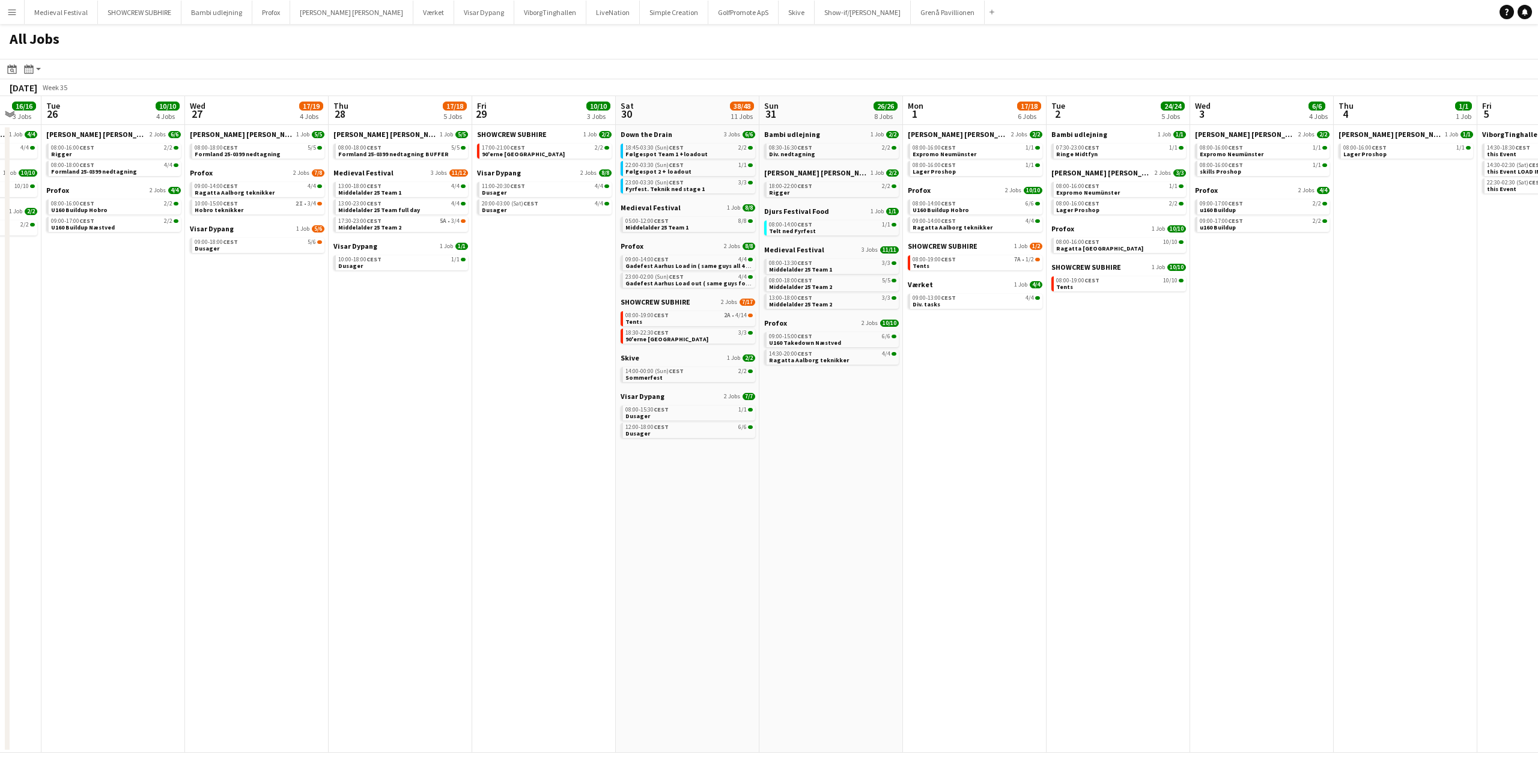
drag, startPoint x: 489, startPoint y: 320, endPoint x: 431, endPoint y: 320, distance: 58.0
click at [431, 320] on app-calendar-viewport "Sat 23 61/76 10 Jobs Sun 24 7/7 3 Jobs Mon 25 16/16 3 Jobs Tue 26 10/10 4 Jobs …" at bounding box center [769, 424] width 1538 height 657
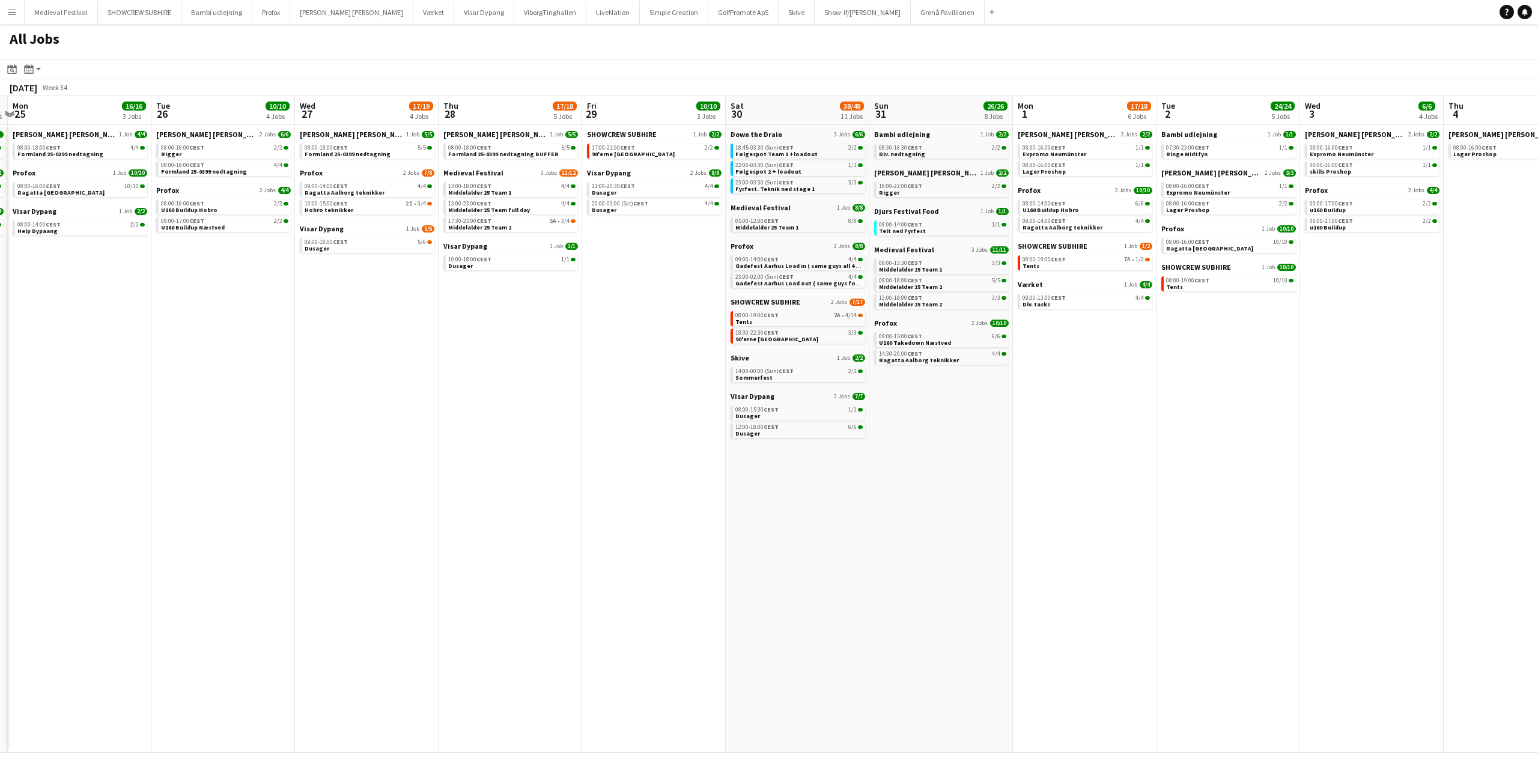
scroll to position [0, 254]
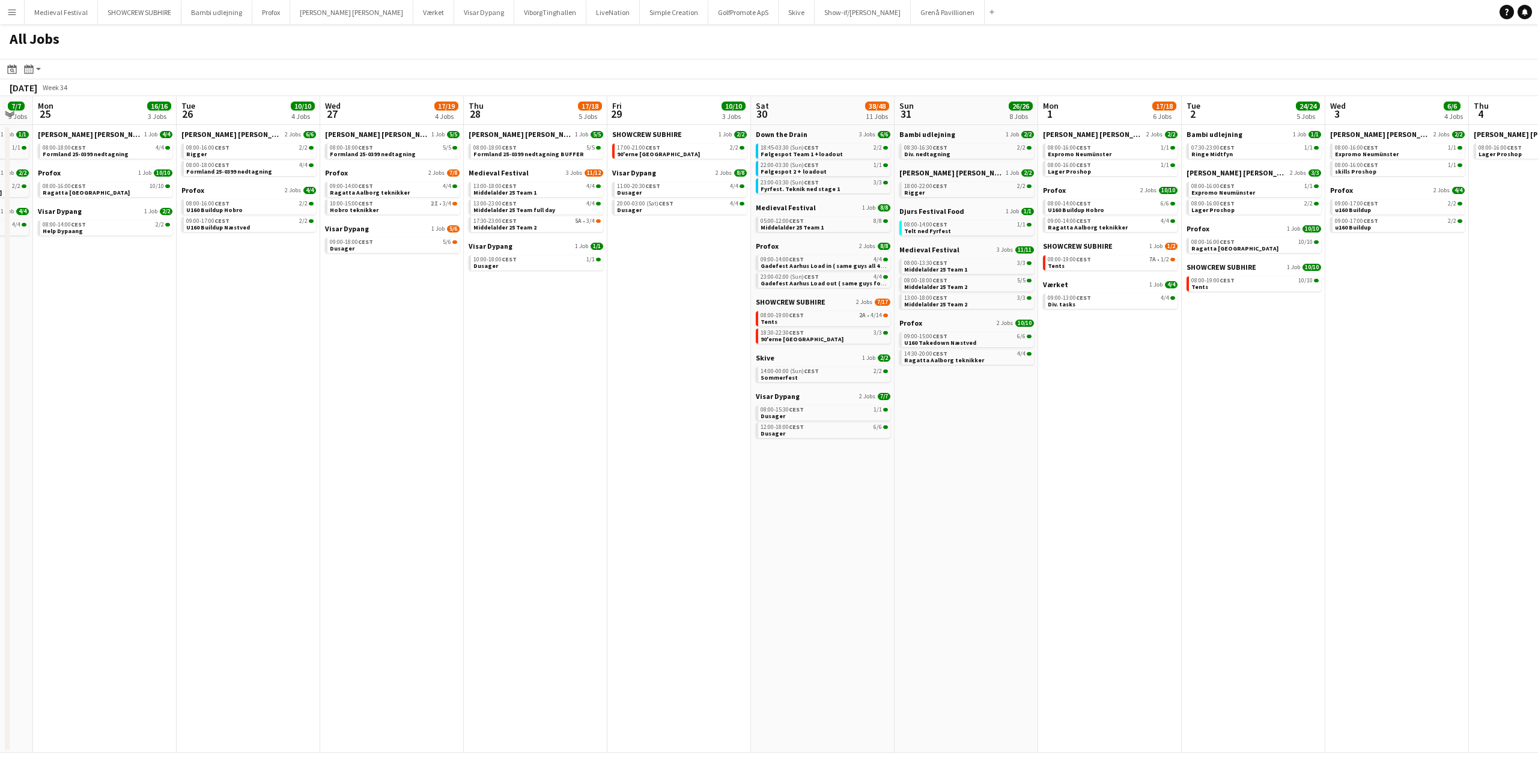
drag, startPoint x: 406, startPoint y: 298, endPoint x: 498, endPoint y: 305, distance: 92.3
click at [498, 305] on app-calendar-viewport "Sat 23 61/76 10 Jobs Sun 24 7/7 3 Jobs Mon 25 16/16 3 Jobs Tue 26 10/10 4 Jobs …" at bounding box center [769, 424] width 1538 height 657
click at [546, 263] on link "10:00-18:00 CEST 1/1 Dusager" at bounding box center [537, 263] width 127 height 14
click at [527, 191] on span "Middelalder 25 Team 1" at bounding box center [505, 192] width 63 height 8
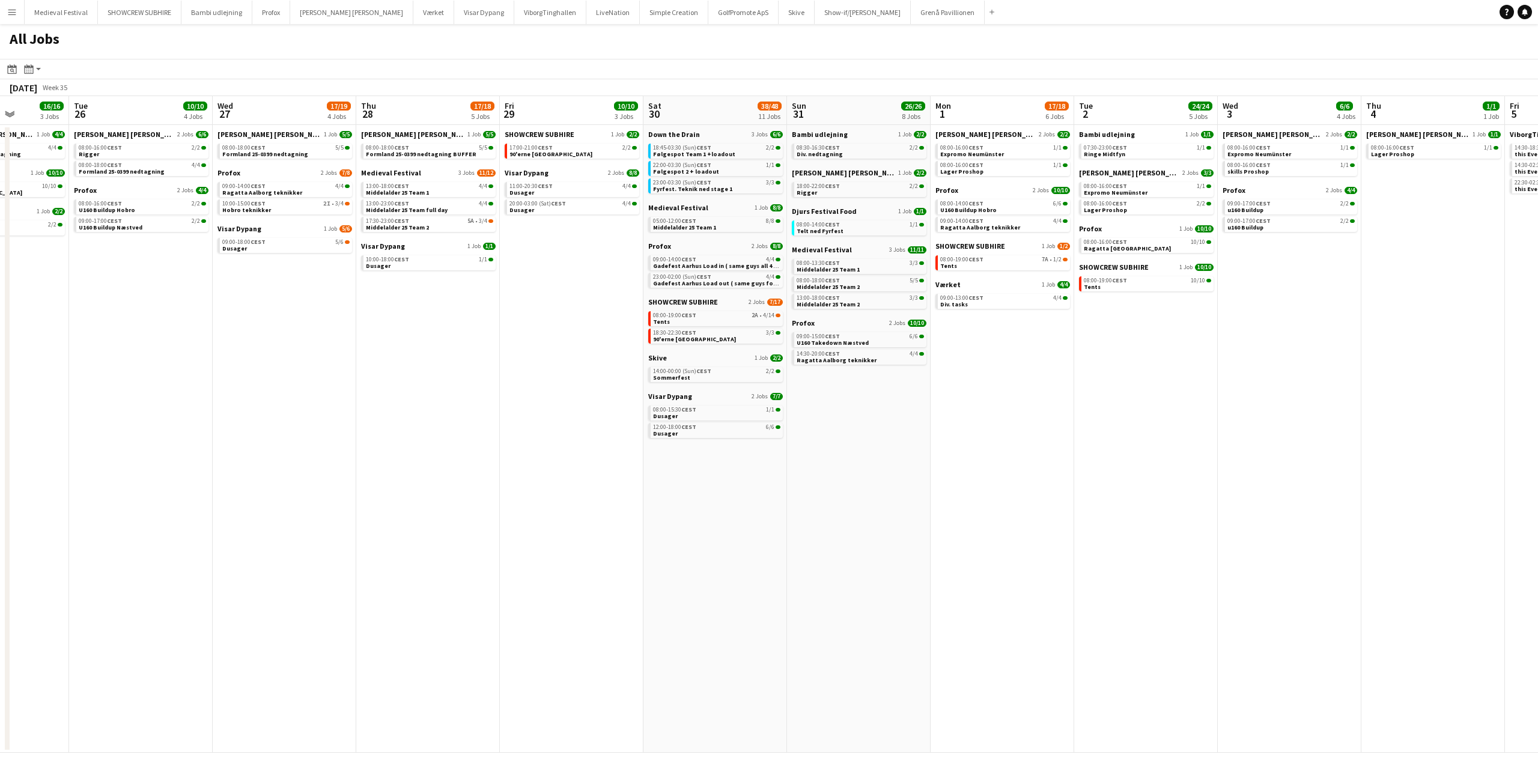
scroll to position [0, 411]
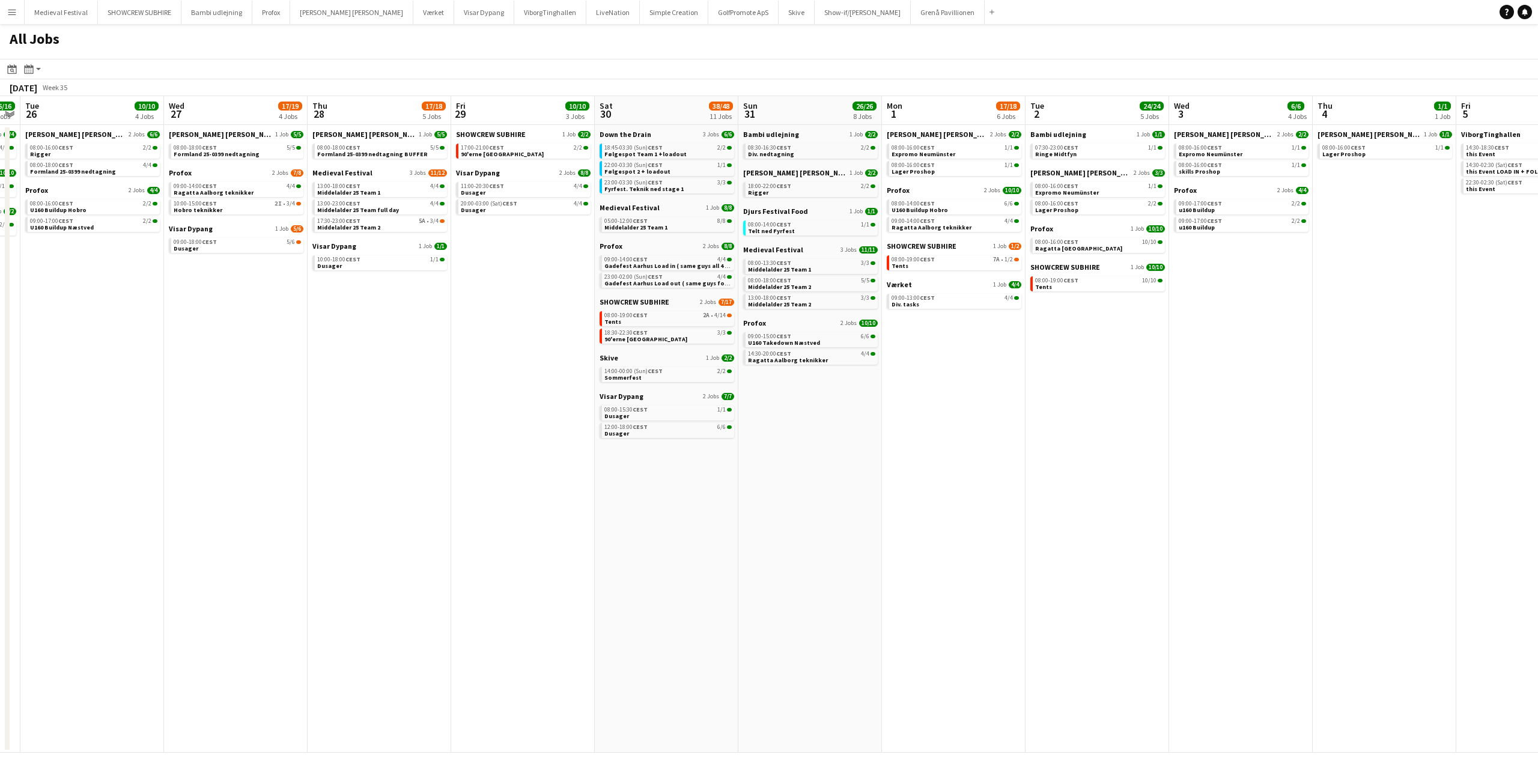
drag, startPoint x: 685, startPoint y: 318, endPoint x: 530, endPoint y: 310, distance: 155.2
click at [529, 311] on app-calendar-viewport "Sat 23 61/76 10 Jobs Sun 24 7/7 3 Jobs Mon 25 16/16 3 Jobs Tue 26 10/10 4 Jobs …" at bounding box center [769, 424] width 1538 height 657
click at [525, 150] on div "17:00-21:00 CEST 2/2" at bounding box center [524, 148] width 127 height 6
click at [530, 190] on link "11:00-20:30 CEST 4/4 Dusager" at bounding box center [524, 189] width 127 height 14
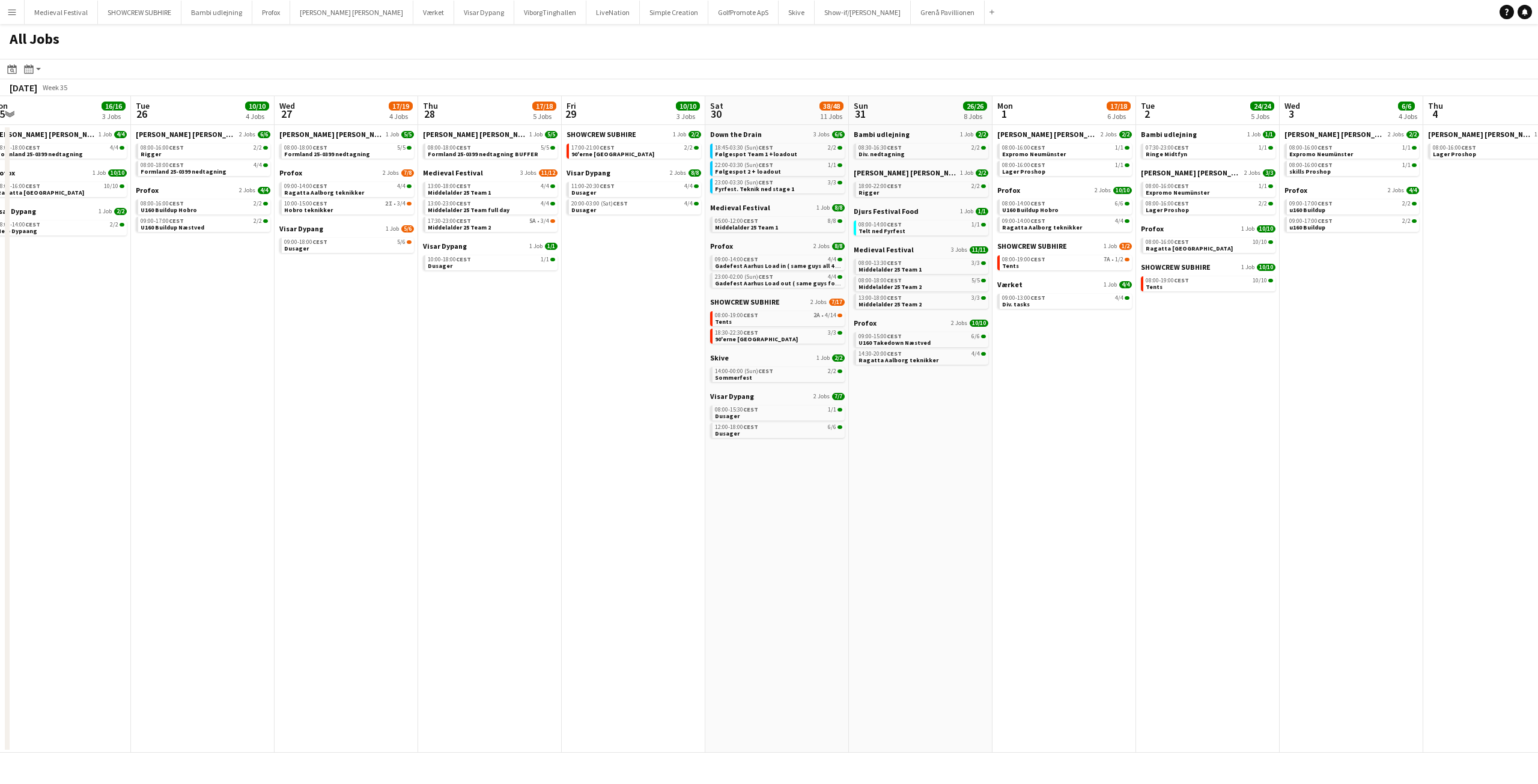
drag, startPoint x: 499, startPoint y: 255, endPoint x: 575, endPoint y: 255, distance: 76.0
click at [612, 275] on app-calendar-viewport "Sat 23 61/76 10 Jobs Sun 24 7/7 3 Jobs Mon 25 16/16 3 Jobs Tue 26 10/10 4 Jobs …" at bounding box center [769, 424] width 1538 height 657
click at [505, 266] on link "10:00-18:00 CEST 1/1 Dusager" at bounding box center [494, 263] width 127 height 14
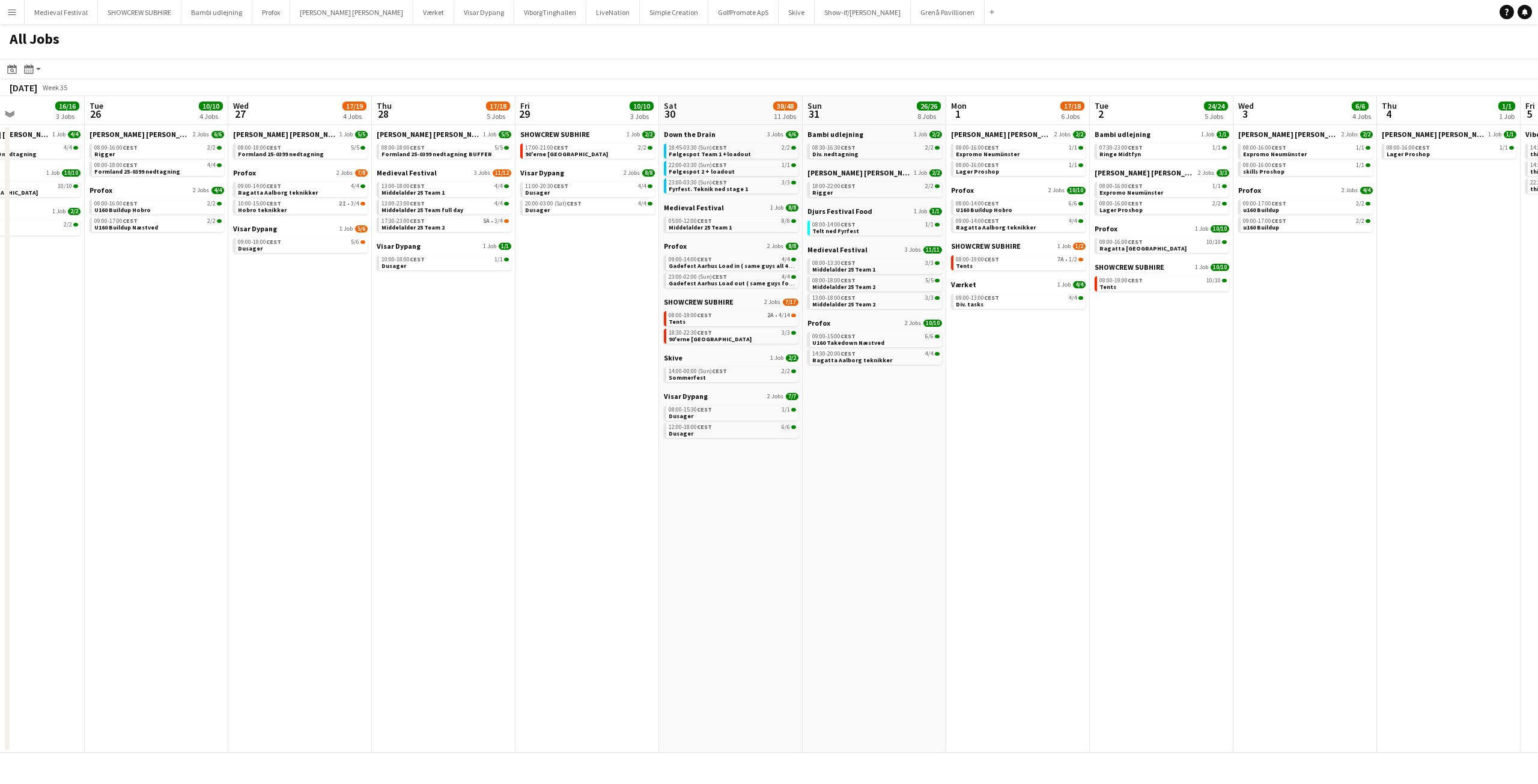
scroll to position [0, 444]
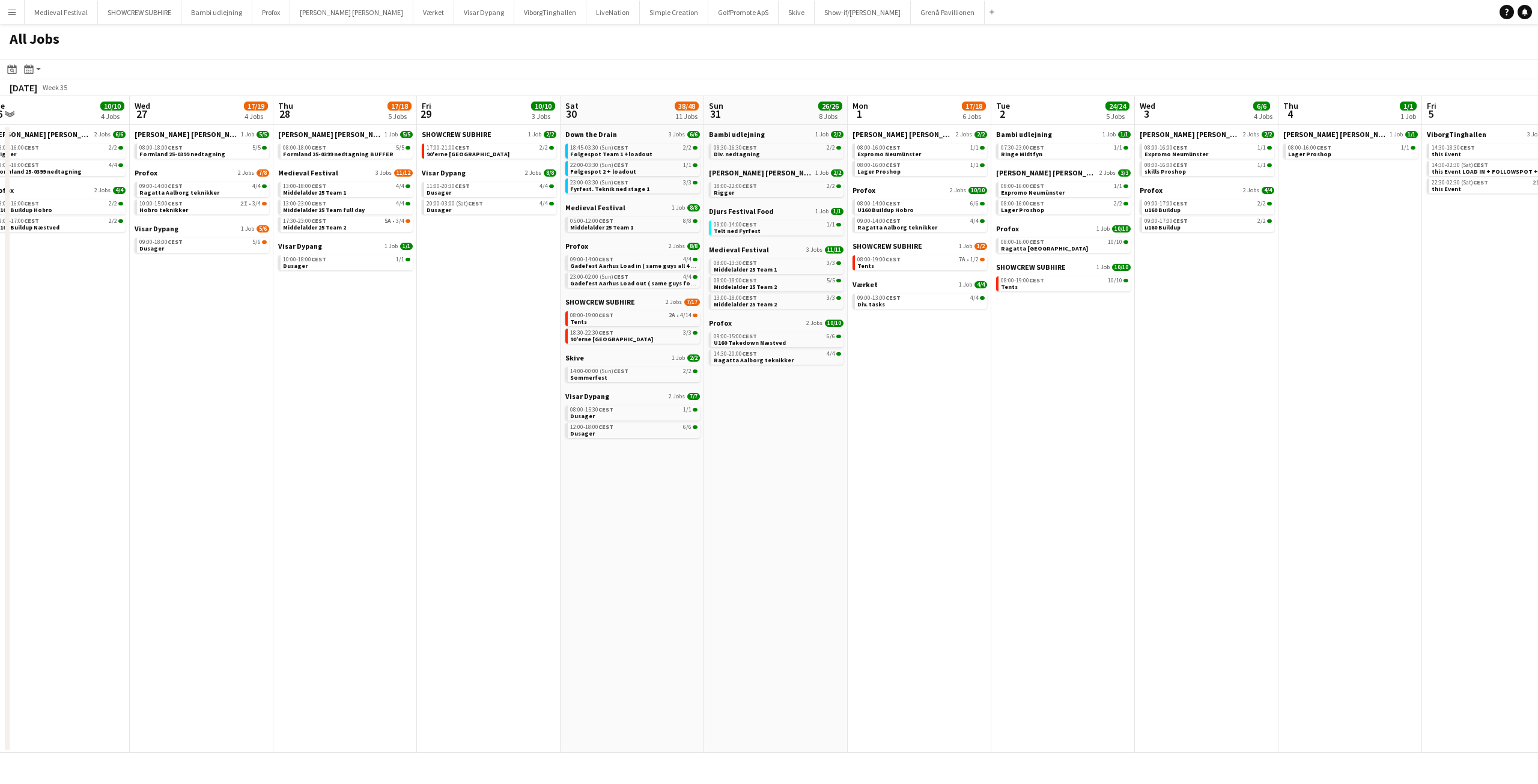
drag, startPoint x: 639, startPoint y: 255, endPoint x: 491, endPoint y: 264, distance: 148.3
click at [491, 264] on app-calendar-viewport "Sat 23 61/76 10 Jobs Sun 24 7/7 3 Jobs Mon 25 16/16 3 Jobs Tue 26 10/10 4 Jobs …" at bounding box center [769, 424] width 1538 height 657
click at [632, 153] on span "Følgespot Team 1 +loadout" at bounding box center [611, 153] width 82 height 8
click at [629, 410] on div "08:00-15:30 CEST 1/1" at bounding box center [633, 410] width 127 height 6
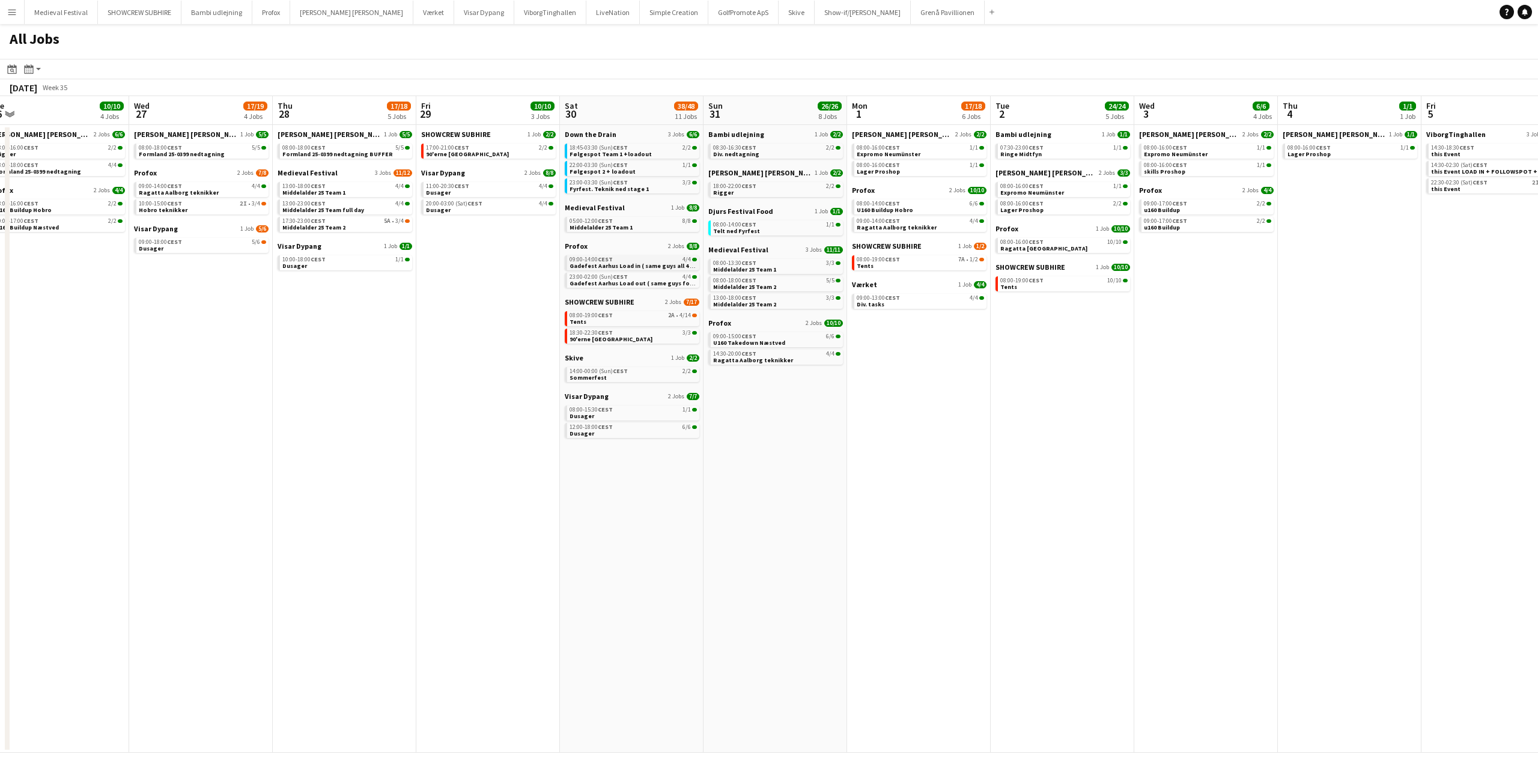
click at [630, 260] on div "09:00-14:00 CEST 4/4" at bounding box center [633, 259] width 127 height 6
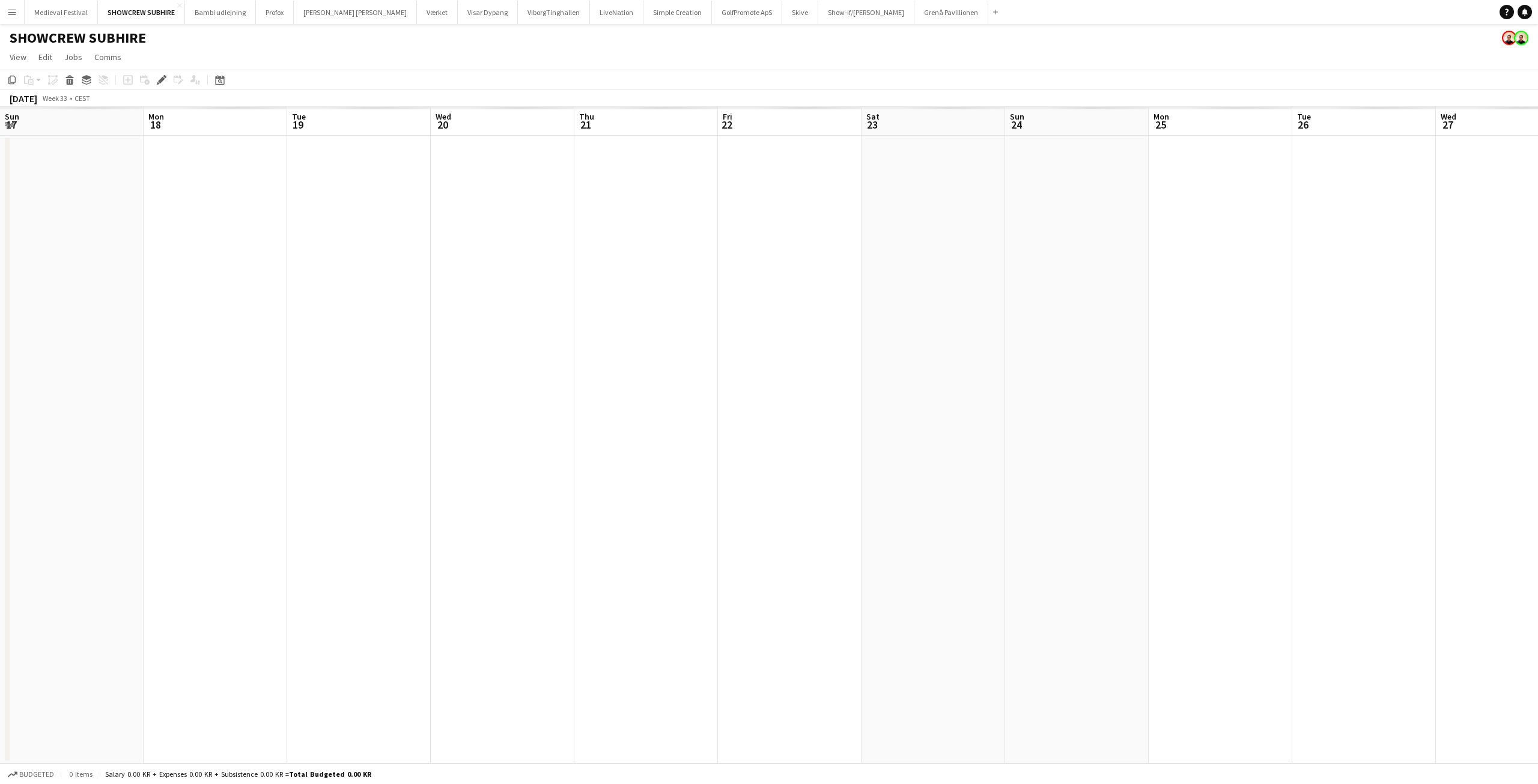
scroll to position [0, 413]
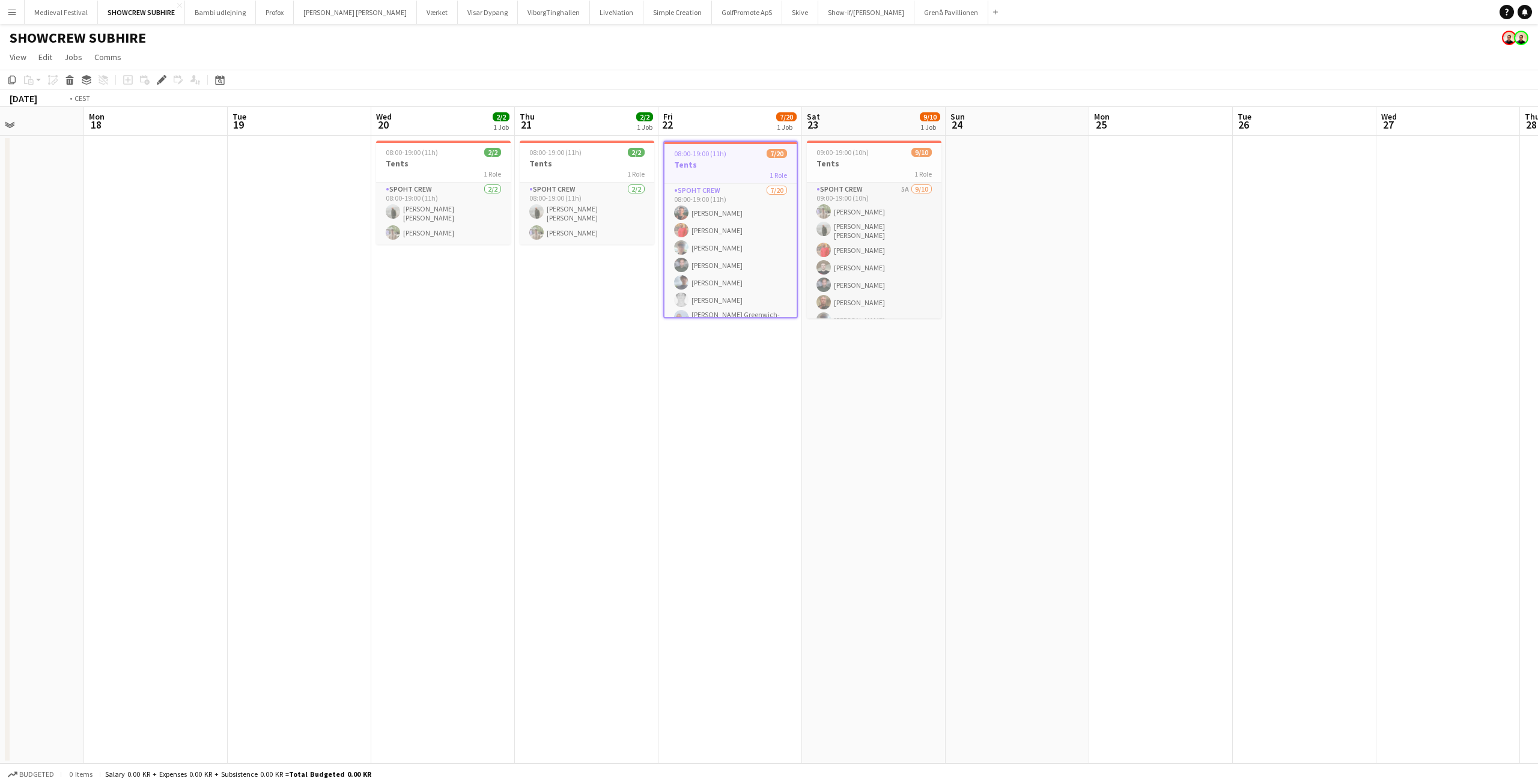
drag, startPoint x: 604, startPoint y: 324, endPoint x: 587, endPoint y: 320, distance: 17.5
click at [587, 321] on app-calendar-viewport "Fri 15 8/9 1 Job Sat 16 Sun 17 Mon 18 Tue 19 Wed 20 2/2 1 Job Thu 21 2/2 1 Job …" at bounding box center [769, 435] width 1538 height 657
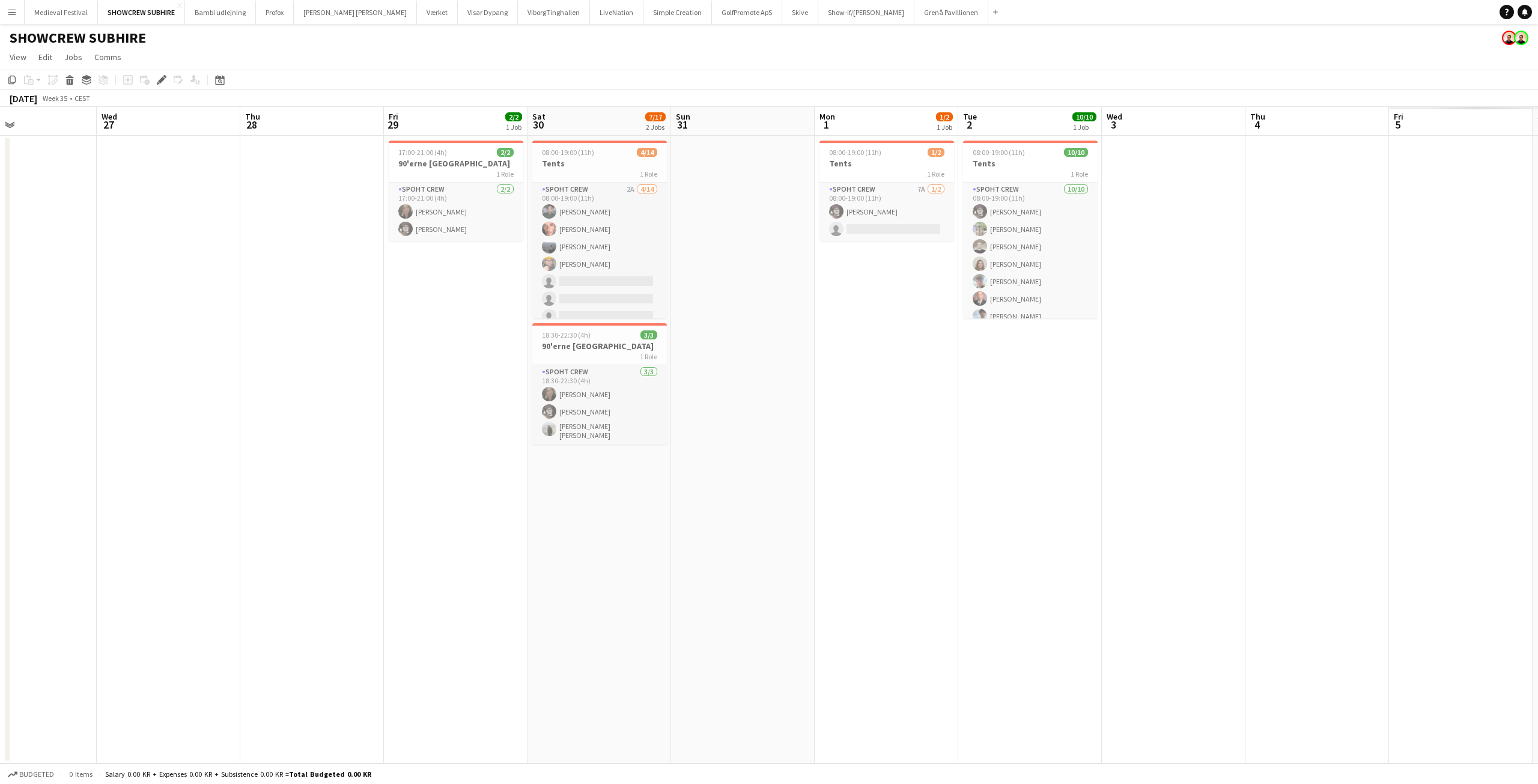
drag, startPoint x: 613, startPoint y: 325, endPoint x: 37, endPoint y: 290, distance: 577.1
click at [2, 292] on app-calendar-viewport "Sat 23 9/10 1 Job Sun 24 Mon 25 Tue 26 Wed 27 Thu 28 Fri 29 2/2 1 Job Sat 30 7/…" at bounding box center [769, 435] width 1538 height 657
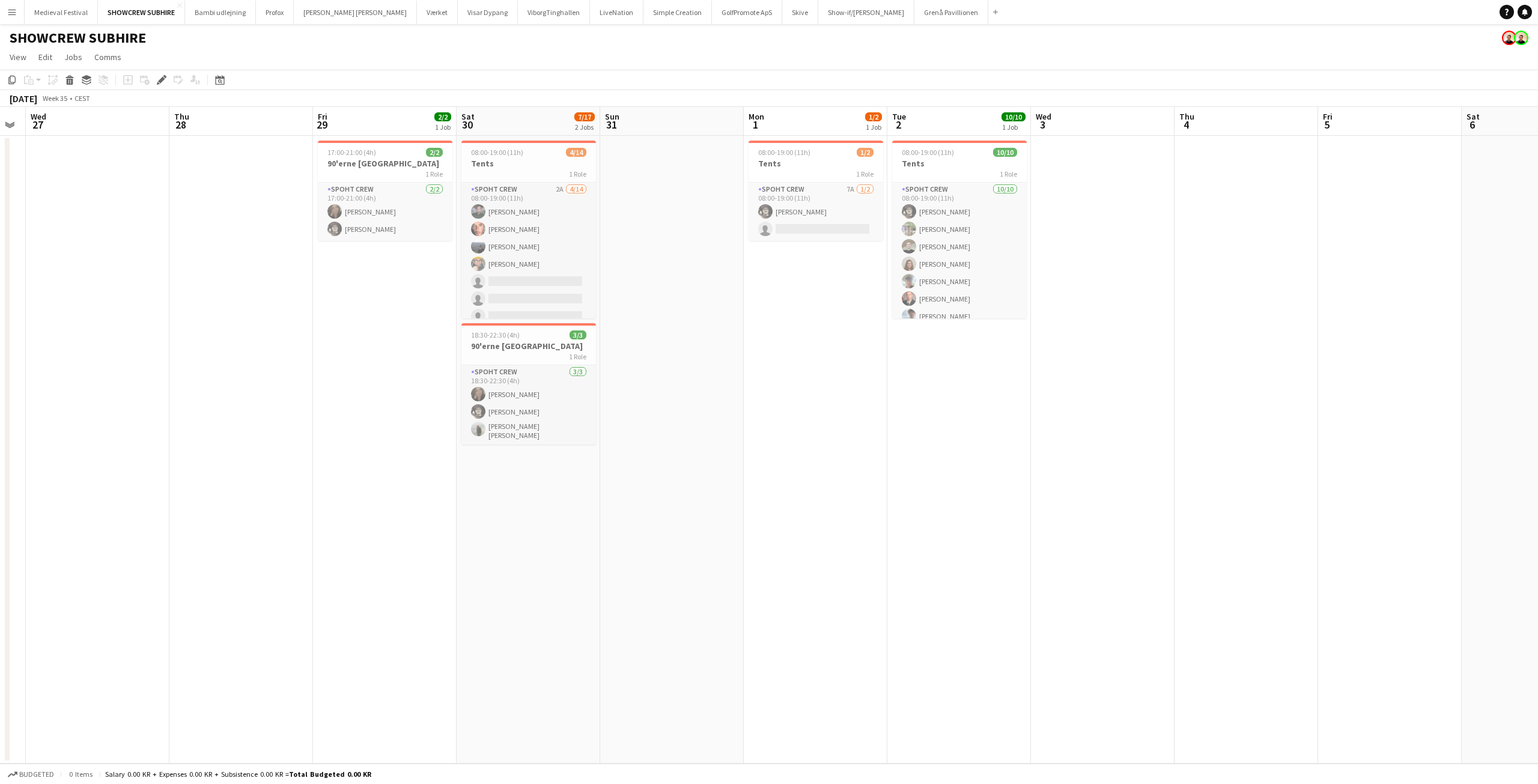
drag, startPoint x: 791, startPoint y: 371, endPoint x: 556, endPoint y: 375, distance: 235.0
click at [555, 375] on app-calendar-viewport "Sun 24 Mon 25 Tue 26 Wed 27 Thu 28 Fri 29 2/2 1 Job Sat 30 7/17 2 Jobs Sun 31 M…" at bounding box center [769, 435] width 1538 height 657
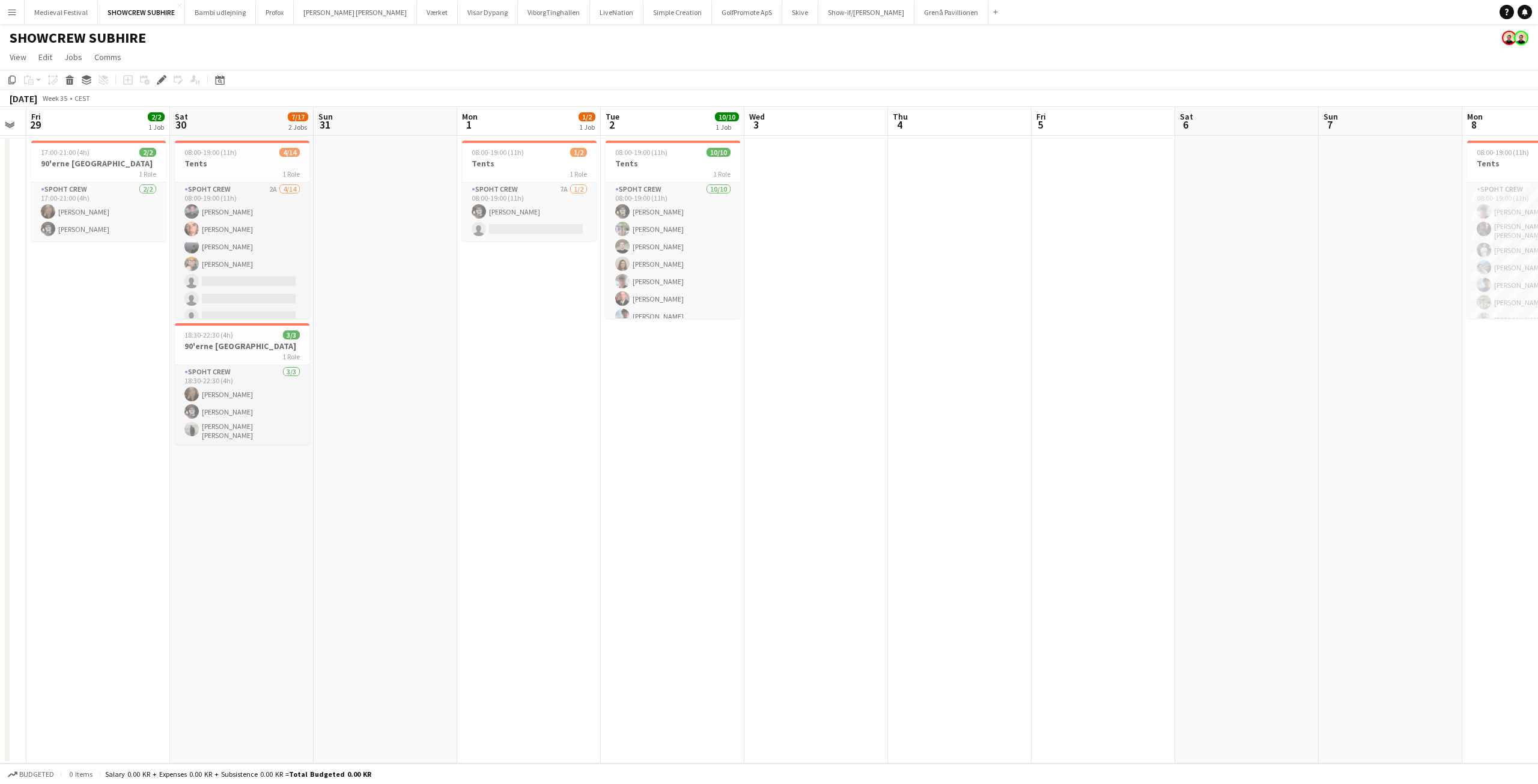
scroll to position [0, 375]
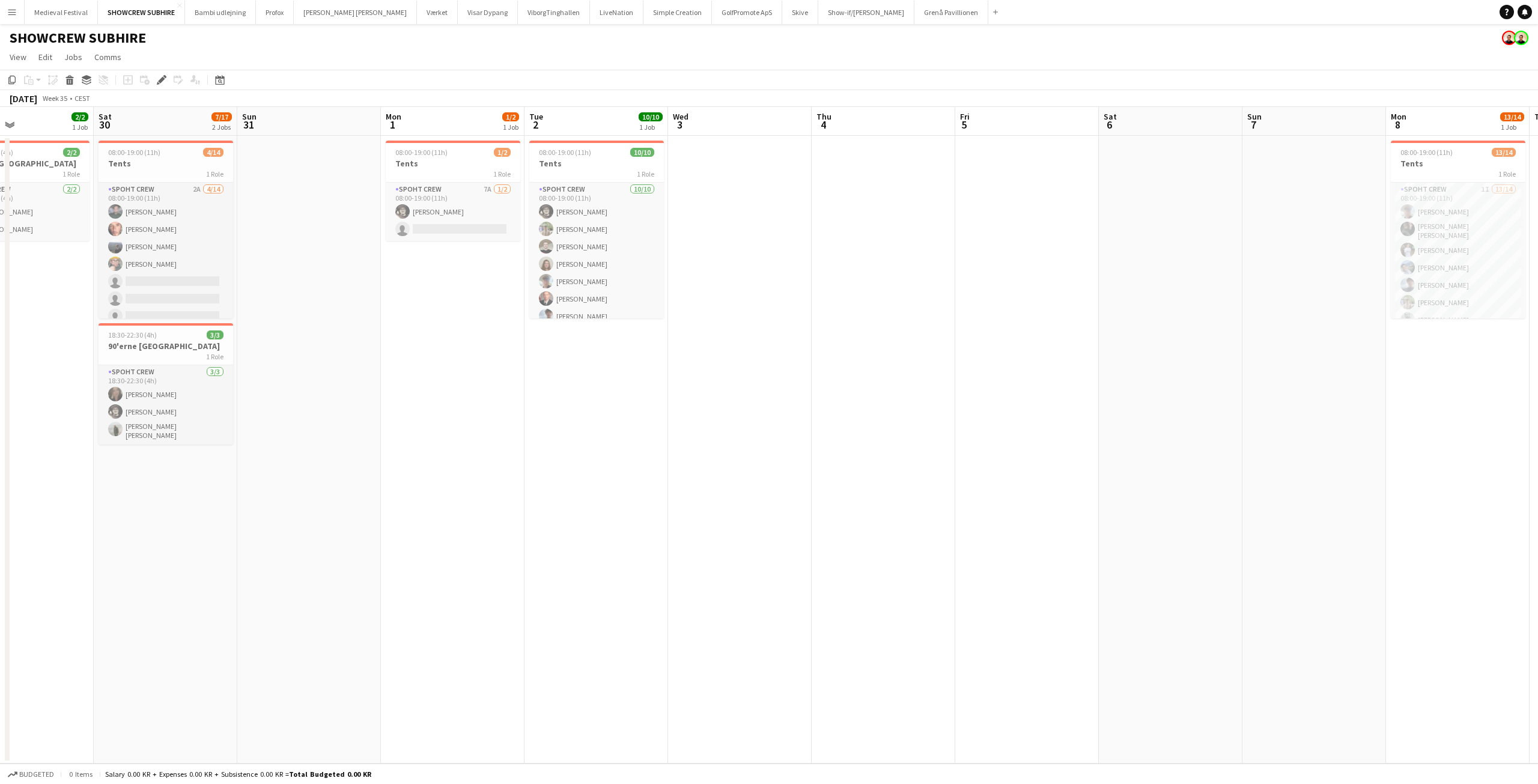
drag, startPoint x: 738, startPoint y: 298, endPoint x: 720, endPoint y: 289, distance: 20.1
click at [737, 298] on app-calendar-viewport "Tue 26 Wed 27 Thu 28 Fri 29 2/2 1 Job Sat 30 7/17 2 Jobs Sun 31 Mon 1 1/2 1 Job…" at bounding box center [769, 435] width 1538 height 657
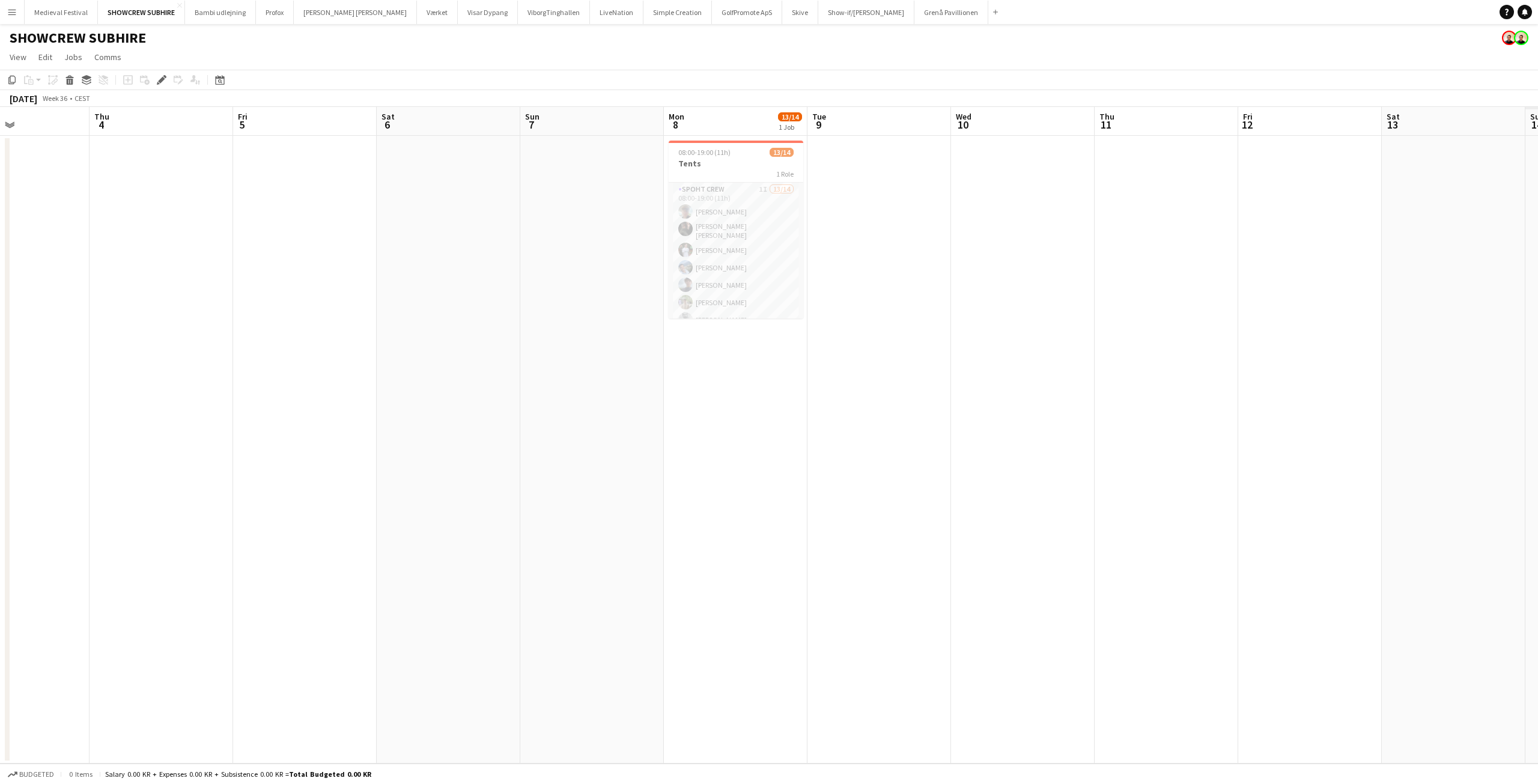
drag, startPoint x: 903, startPoint y: 277, endPoint x: 87, endPoint y: 277, distance: 816.0
click at [84, 277] on app-calendar-viewport "Mon 1 1/2 1 Job Tue 2 10/10 1 Job Wed 3 Thu 4 Fri 5 Sat 6 Sun 7 Mon 8 13/14 1 J…" at bounding box center [769, 435] width 1538 height 657
drag, startPoint x: 481, startPoint y: 297, endPoint x: 442, endPoint y: 300, distance: 39.1
click at [440, 300] on app-calendar-viewport "Mon 1 1/2 1 Job Tue 2 10/10 1 Job Wed 3 Thu 4 Fri 5 Sat 6 Sun 7 Mon 8 13/14 1 J…" at bounding box center [769, 435] width 1538 height 657
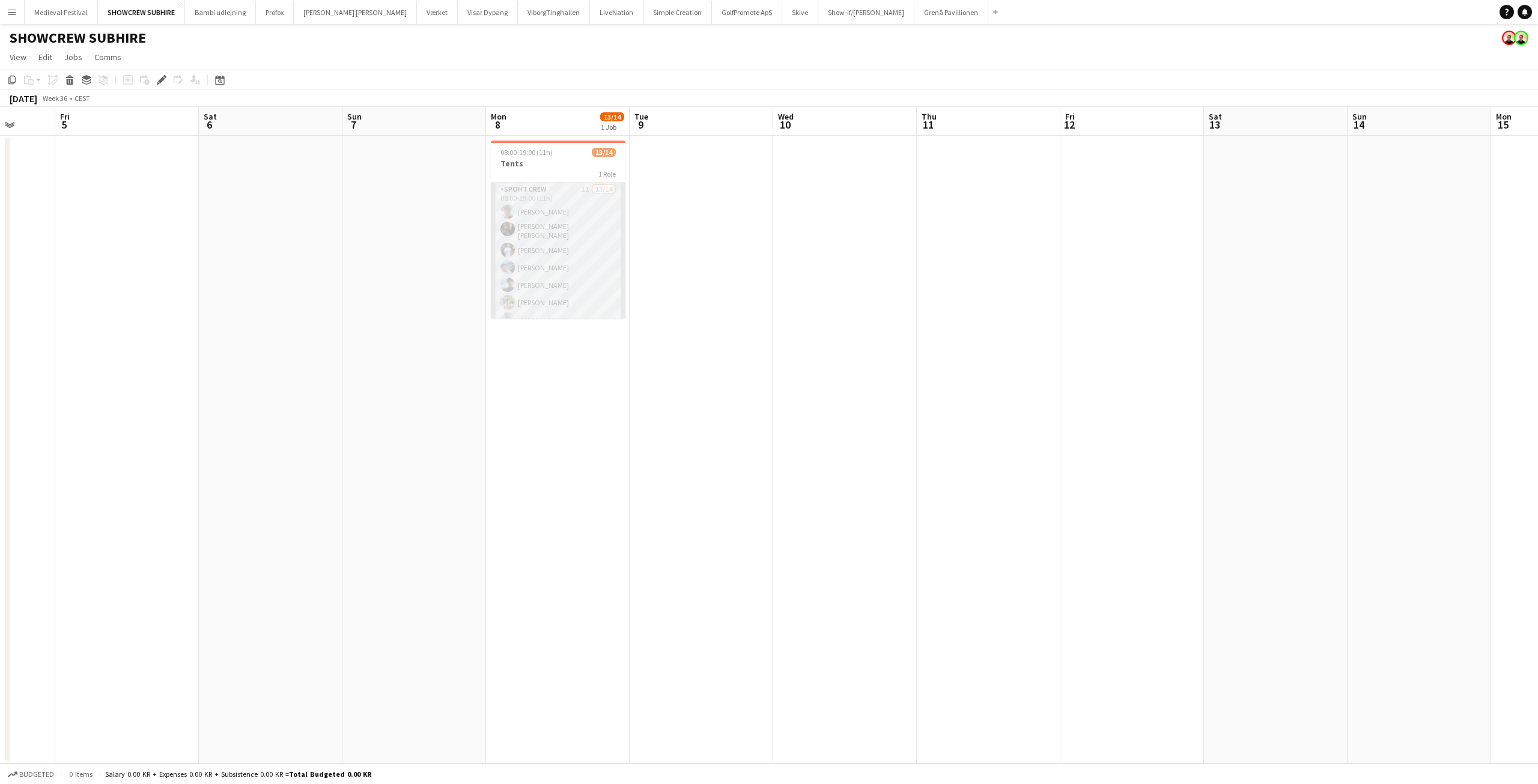
click at [591, 252] on app-card-role "Spoht Crew 1I 13/14 08:00-19:00 (11h) [PERSON_NAME] [PERSON_NAME] [PERSON_NAME]…" at bounding box center [558, 317] width 135 height 271
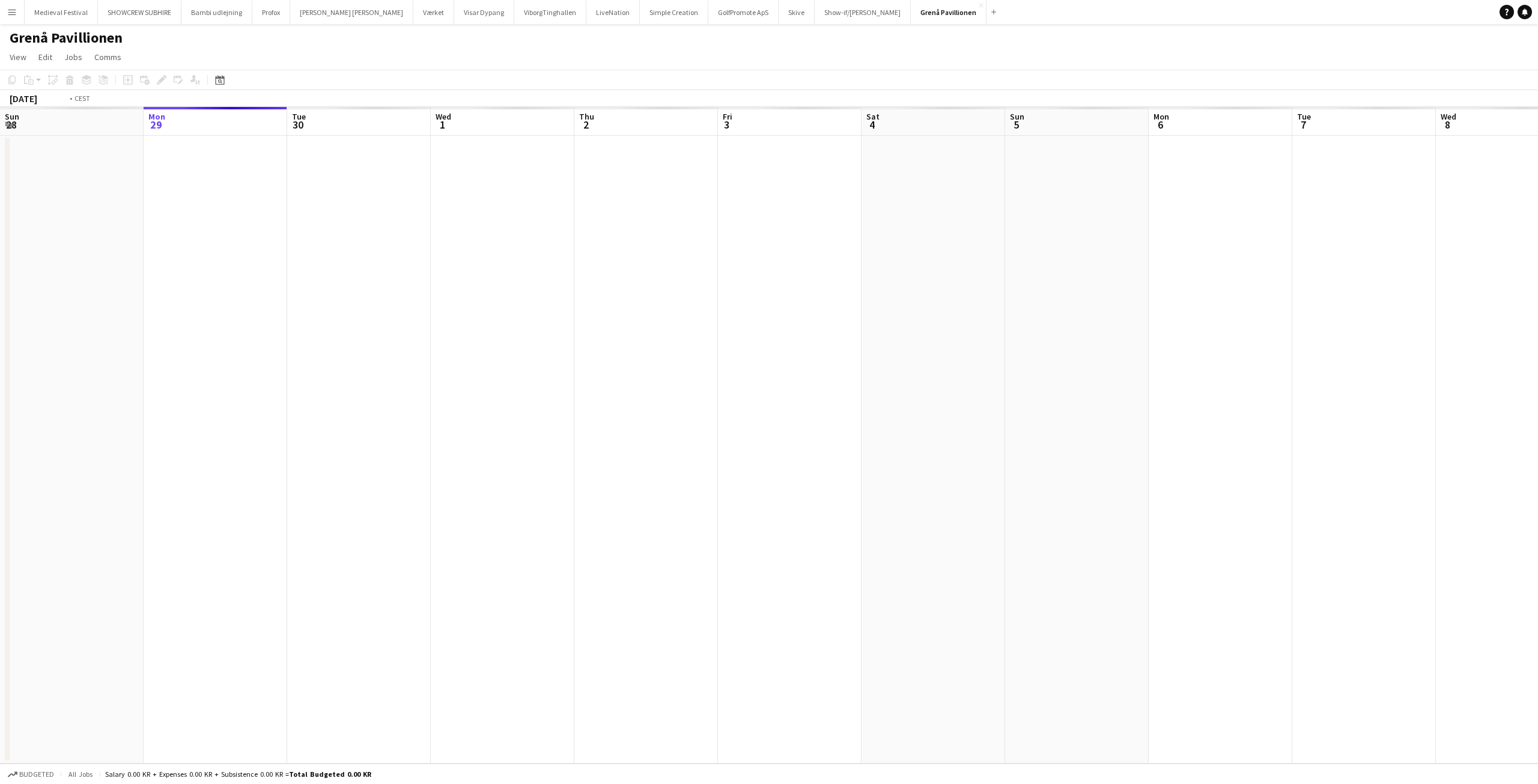
scroll to position [0, 413]
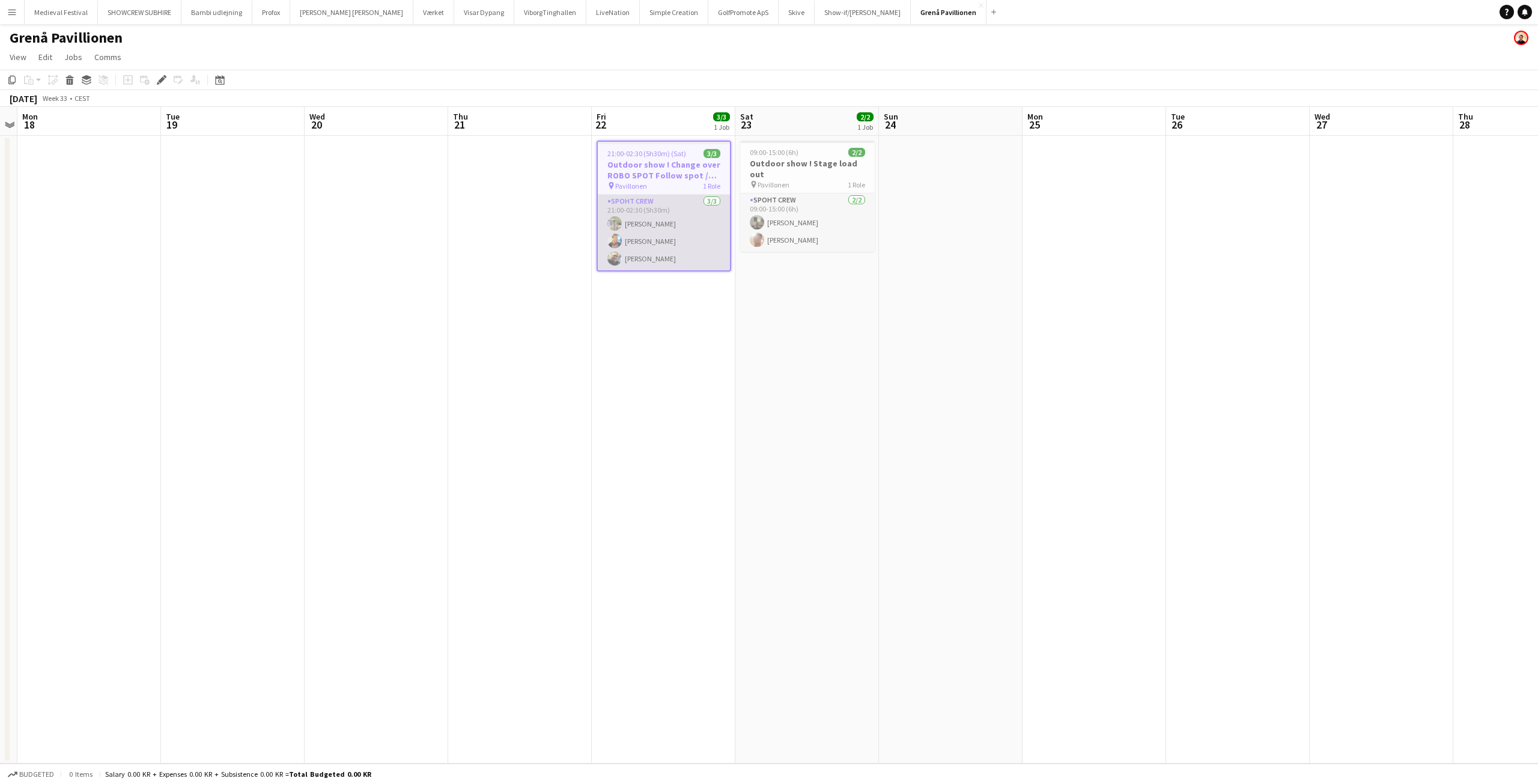
click at [689, 229] on app-card-role "Spoht Crew [DATE] 21:00-02:30 (5h30m) [PERSON_NAME] [PERSON_NAME]" at bounding box center [664, 232] width 132 height 76
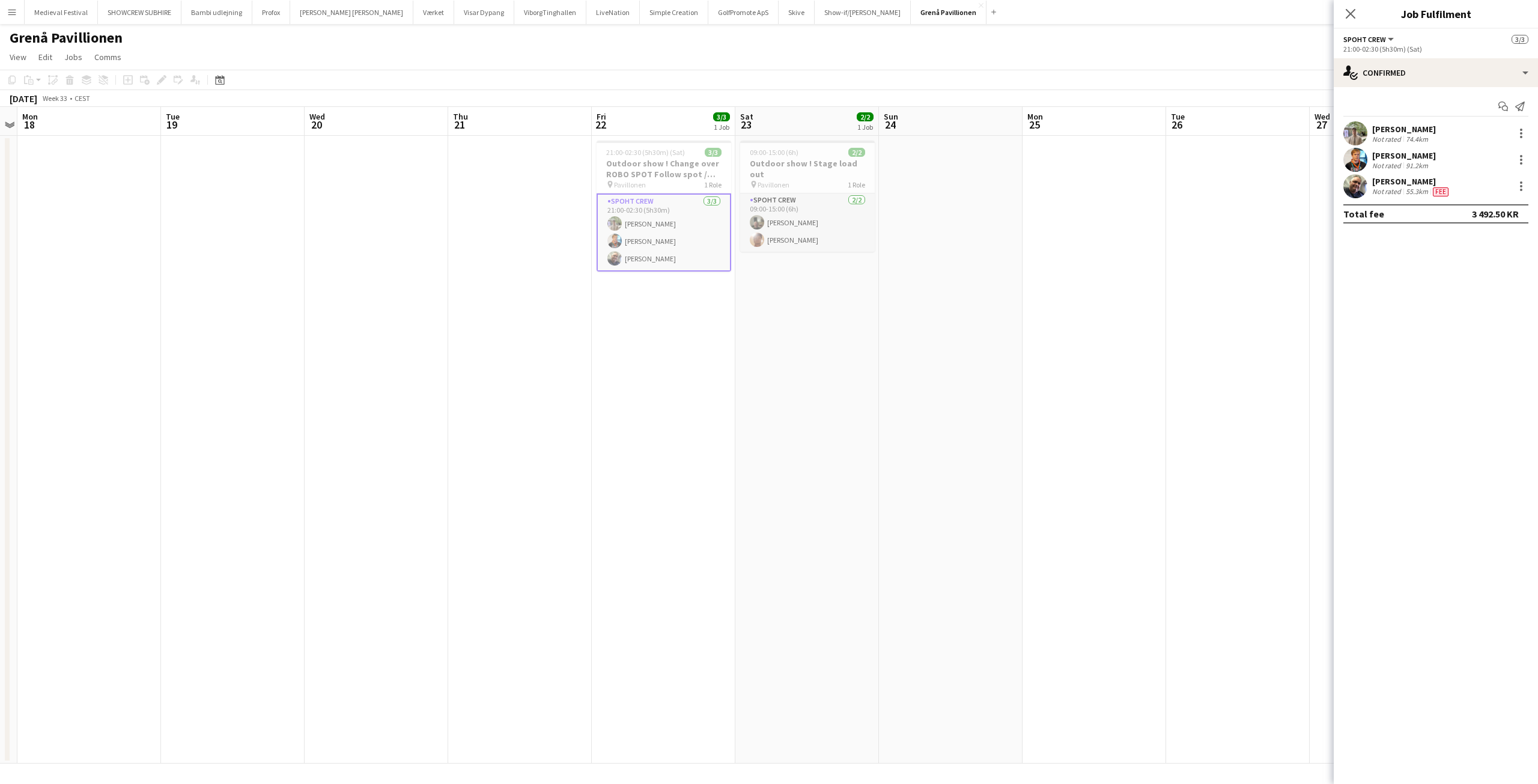
click at [1406, 159] on div "[PERSON_NAME]" at bounding box center [1404, 155] width 63 height 11
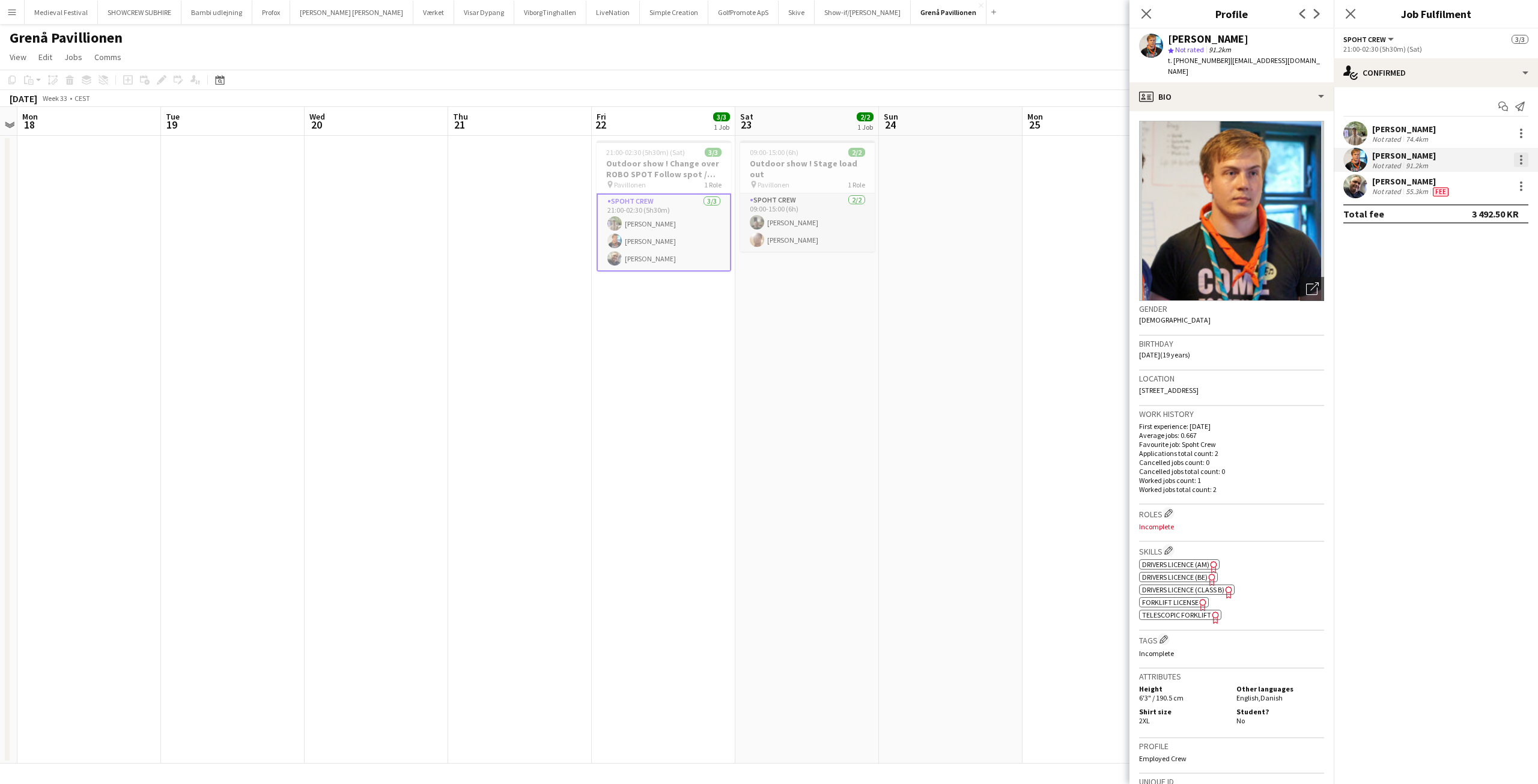
click at [1523, 159] on div at bounding box center [1521, 160] width 14 height 14
click at [1489, 177] on span "Edit fee" at bounding box center [1482, 182] width 75 height 11
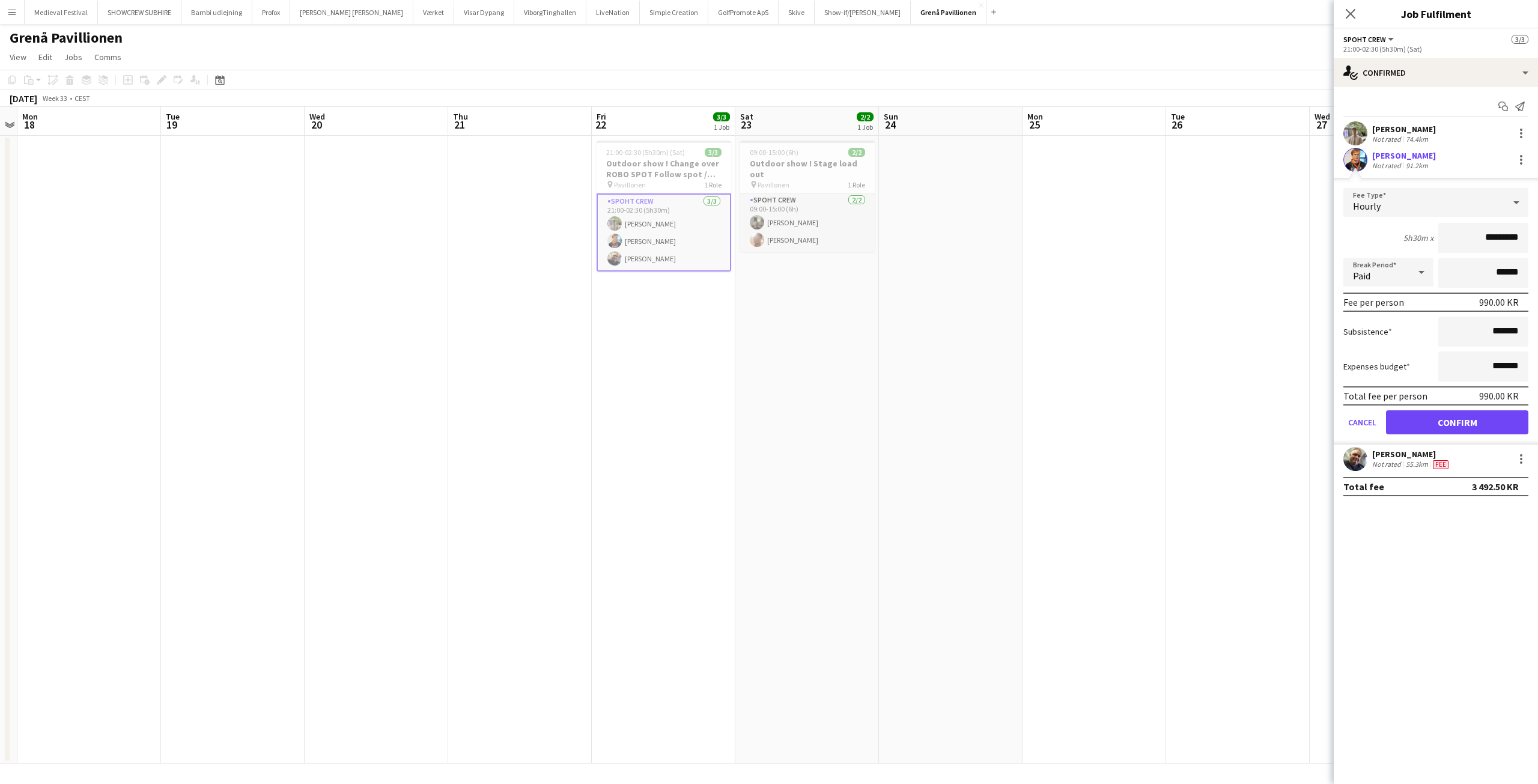
click at [944, 263] on app-date-cell at bounding box center [951, 450] width 144 height 628
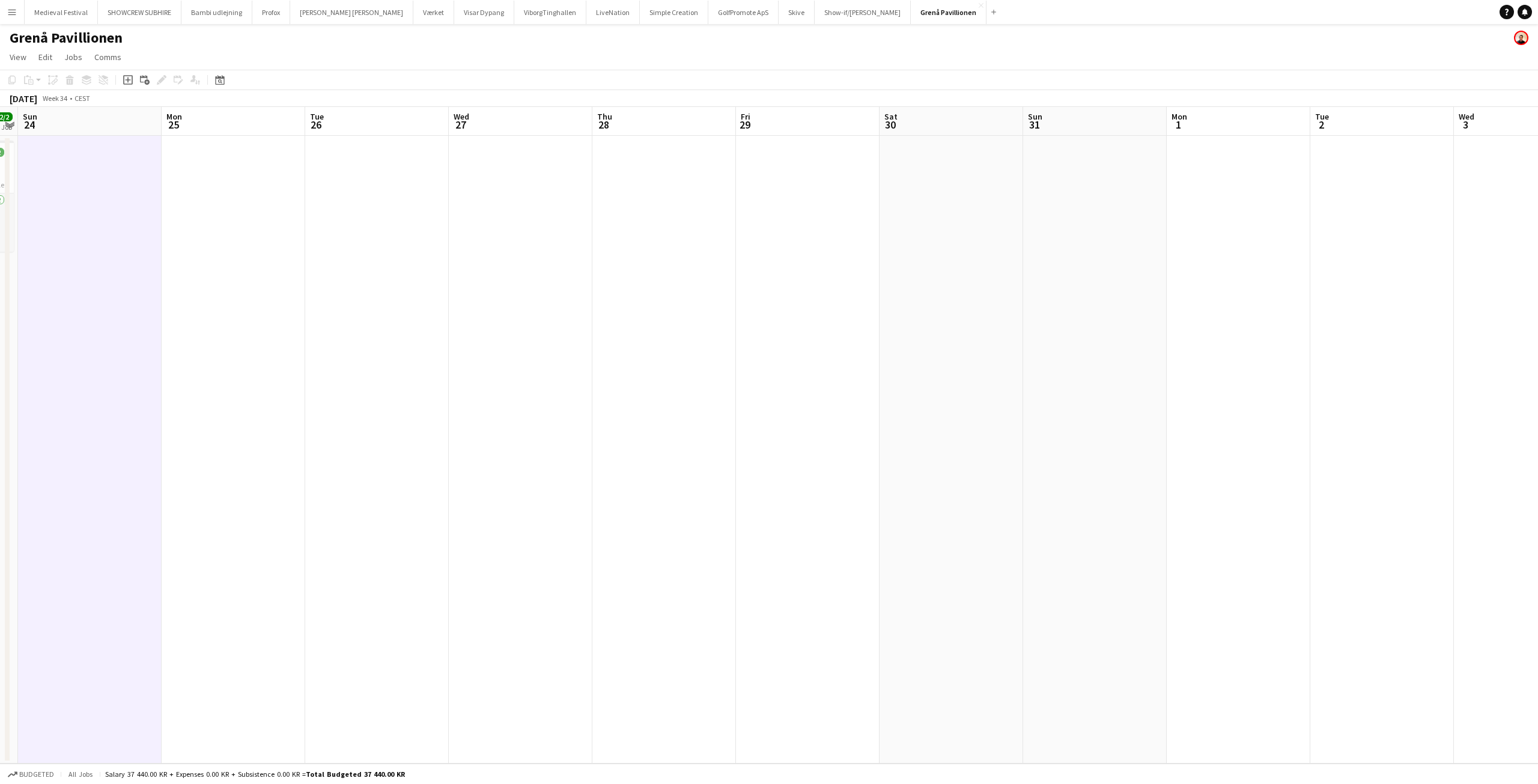
drag, startPoint x: 1085, startPoint y: 265, endPoint x: 625, endPoint y: 255, distance: 460.1
click at [218, 320] on app-calendar-viewport "Thu 21 Fri 22 3/3 1 Job Sat 23 2/2 1 Job Sun 24 Mon 25 Tue 26 Wed 27 Thu 28 Fri…" at bounding box center [769, 435] width 1538 height 657
drag, startPoint x: 1370, startPoint y: 285, endPoint x: 595, endPoint y: 261, distance: 775.4
click at [448, 282] on app-calendar-viewport "Thu 21 Fri 22 3/3 1 Job Sat 23 2/2 1 Job Sun 24 Mon 25 Tue 26 Wed 27 Thu 28 Fri…" at bounding box center [769, 435] width 1538 height 657
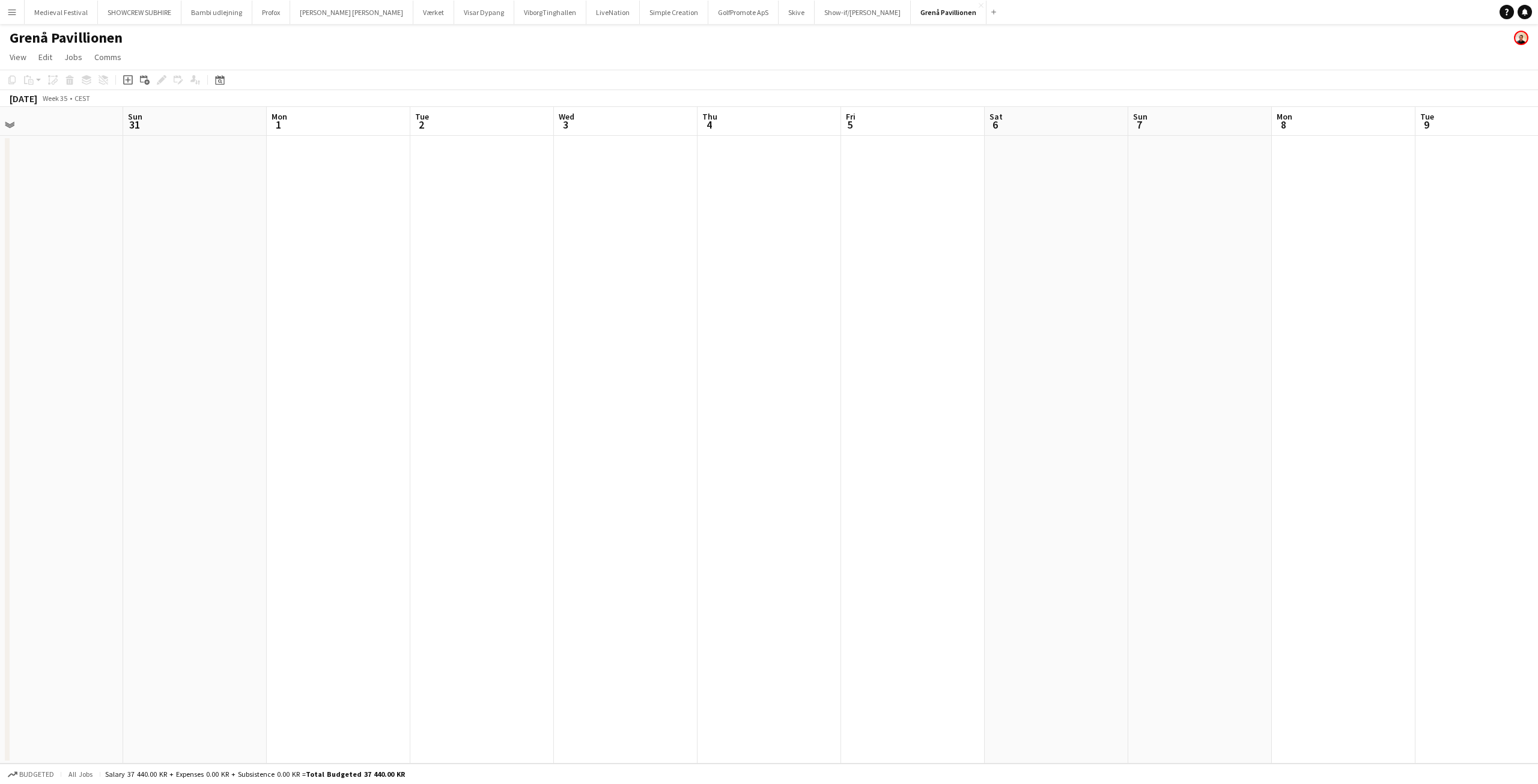
drag, startPoint x: 725, startPoint y: 268, endPoint x: 1251, endPoint y: 321, distance: 528.7
click at [1258, 320] on app-calendar-viewport "Thu 28 Fri 29 Sat 30 Sun 31 Mon 1 Tue 2 Wed 3 Thu 4 Fri 5 Sat 6 Sun 7 Mon 8 Tue…" at bounding box center [769, 435] width 1538 height 657
drag, startPoint x: 1276, startPoint y: 285, endPoint x: 1368, endPoint y: 297, distance: 92.8
click at [1366, 296] on app-calendar-viewport "Tue 26 Wed 27 Thu 28 Fri 29 Sat 30 Sun 31 Mon 1 Tue 2 Wed 3 Thu 4 Fri 5 Sat 6 S…" at bounding box center [769, 435] width 1538 height 657
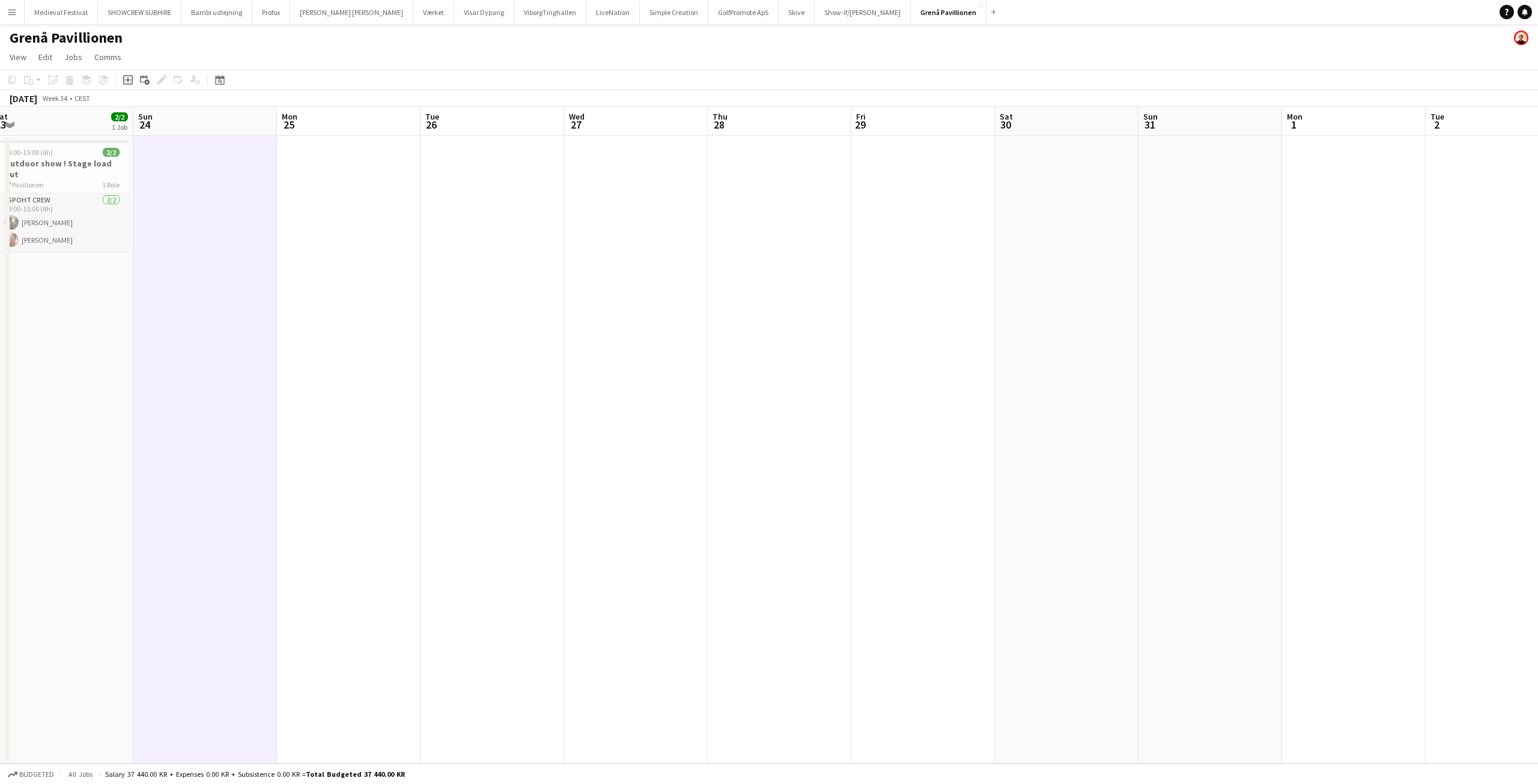
drag, startPoint x: 473, startPoint y: 199, endPoint x: 1093, endPoint y: 268, distance: 623.8
click at [1131, 274] on app-calendar-viewport "Thu 21 Fri 22 3/3 1 Job Sat 23 2/2 1 Job Sun 24 Mon 25 Tue 26 Wed 27 Thu 28 Fri…" at bounding box center [769, 435] width 1538 height 657
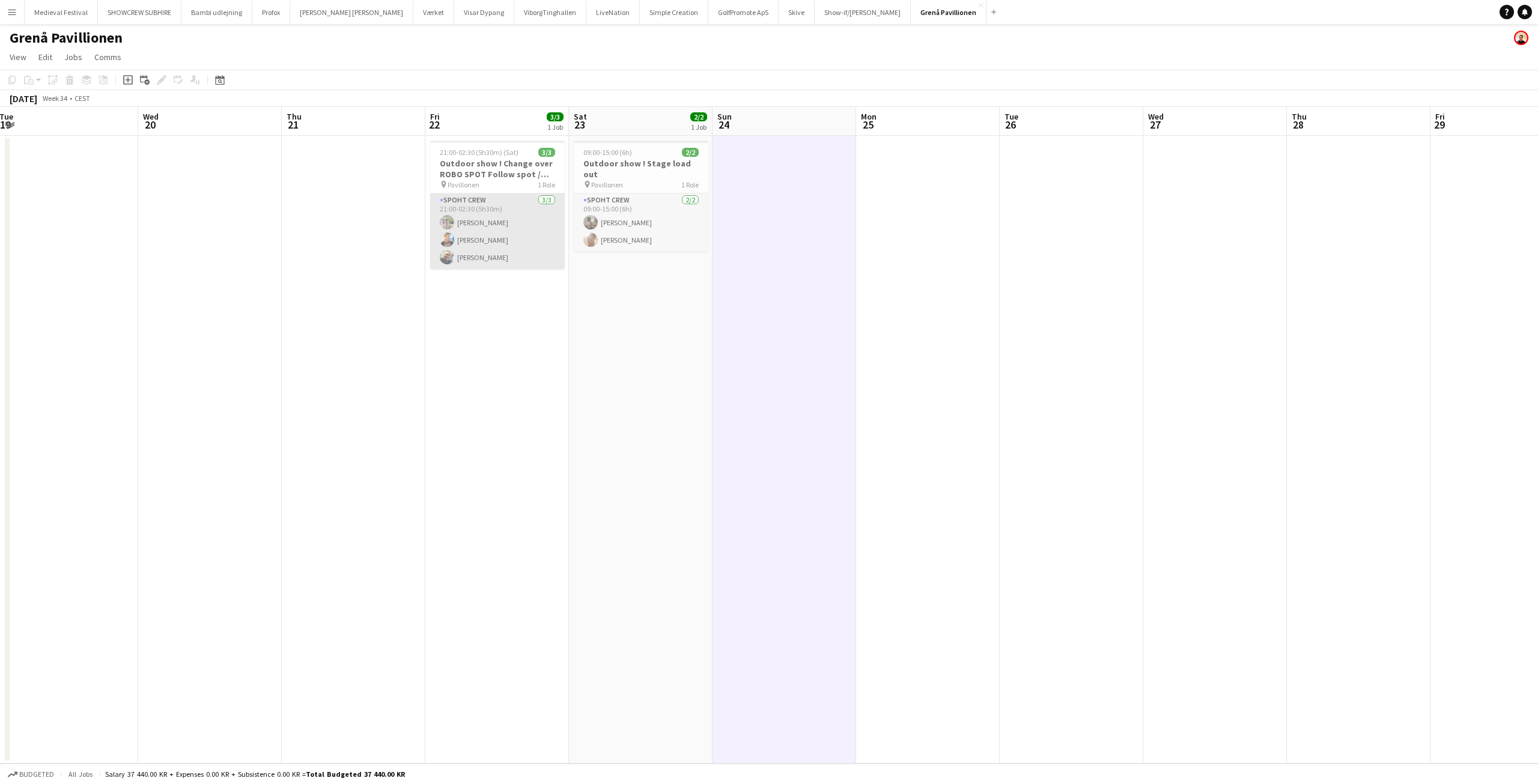
click at [489, 197] on app-card-role "Spoht Crew [DATE] 21:00-02:30 (5h30m) [PERSON_NAME] [PERSON_NAME]" at bounding box center [497, 232] width 135 height 76
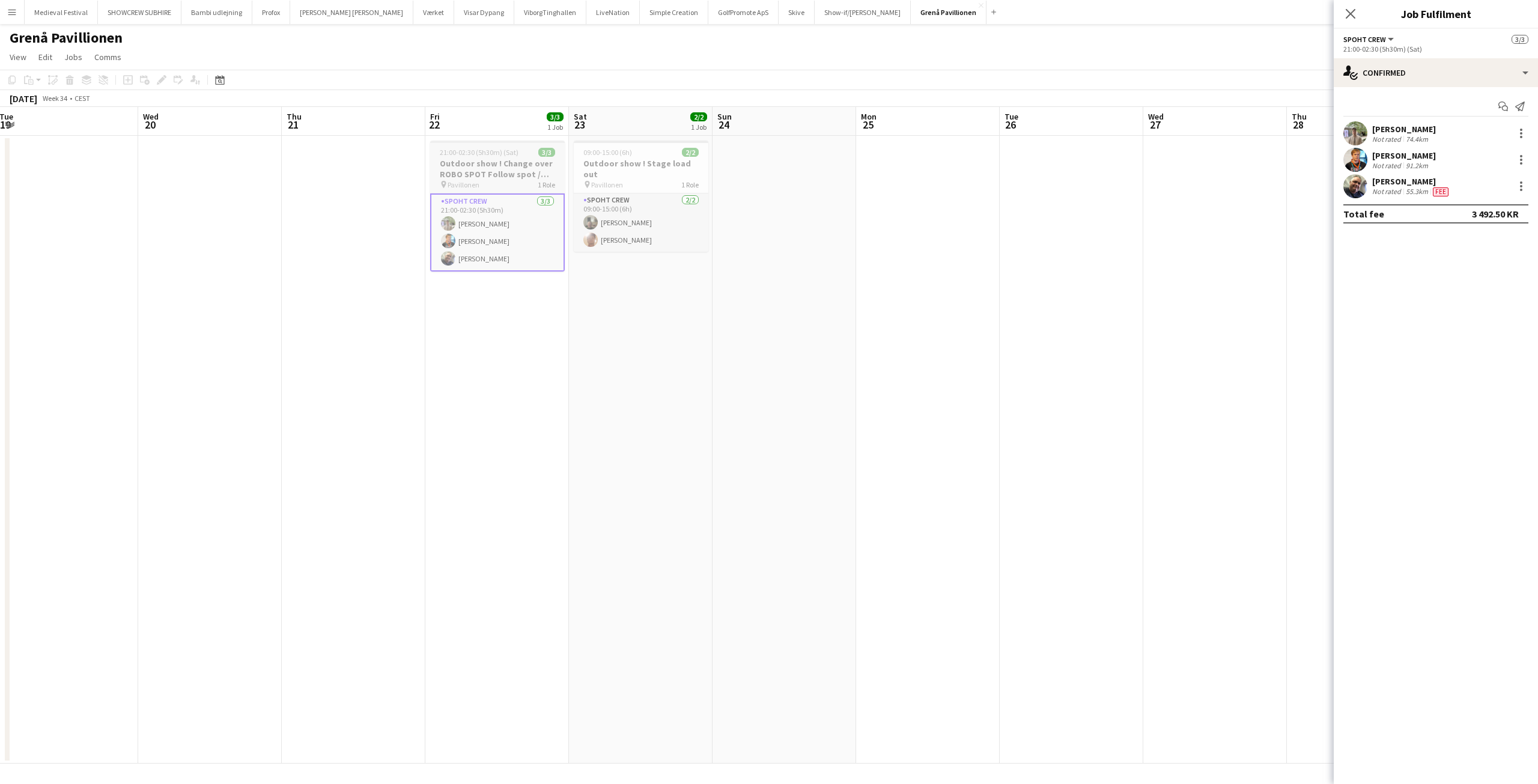
click at [481, 169] on h3 "Outdoor show ! Change over ROBO SPOT Follow spot / Load out" at bounding box center [497, 168] width 135 height 22
click at [510, 233] on app-card-role "Spoht Crew [DATE] 21:00-02:30 (5h30m) [PERSON_NAME] [PERSON_NAME]" at bounding box center [498, 232] width 132 height 76
click at [510, 233] on app-card-role "Spoht Crew [DATE] 21:00-02:30 (5h30m) [PERSON_NAME] [PERSON_NAME]" at bounding box center [497, 232] width 135 height 78
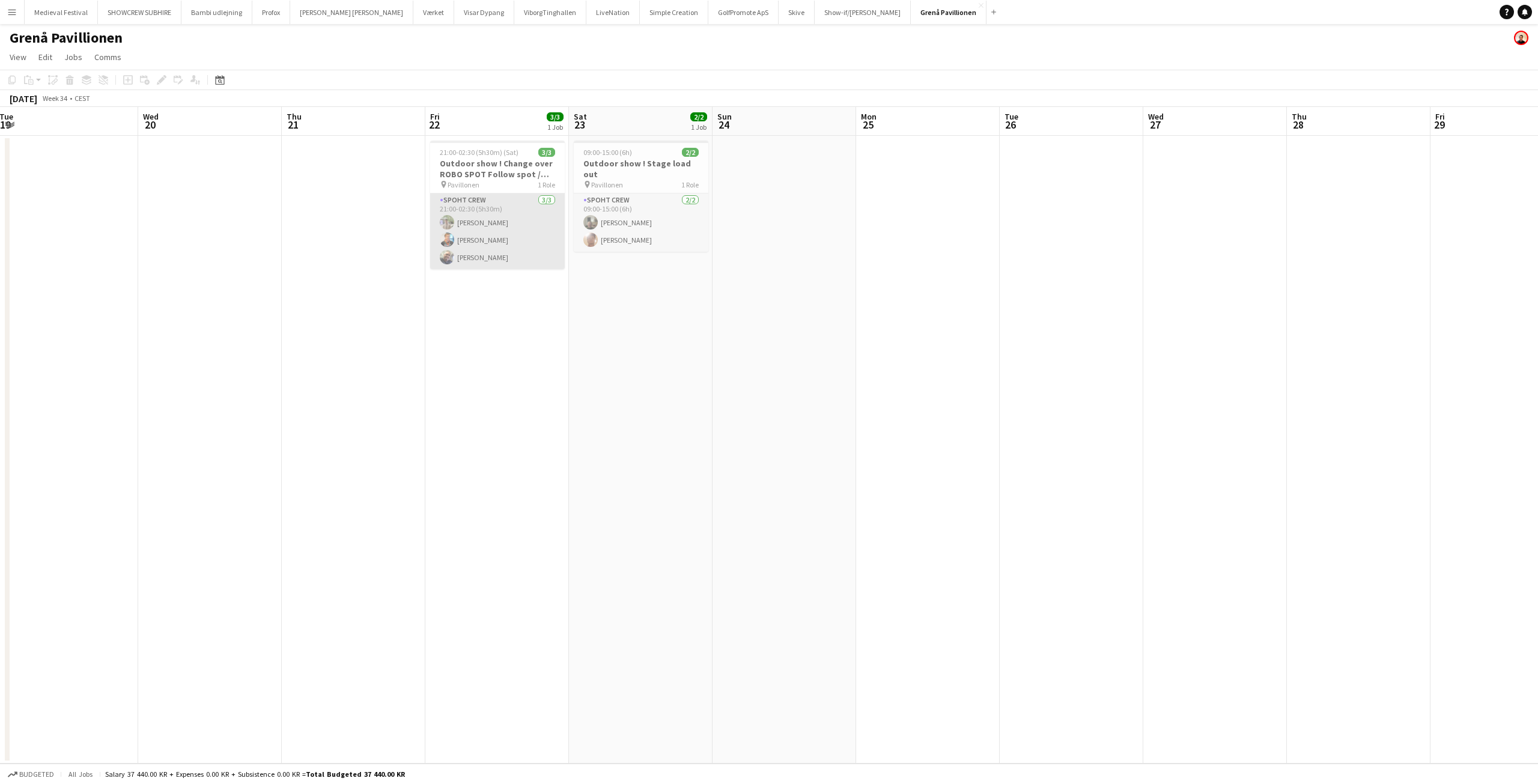
click at [518, 229] on app-card-role "Spoht Crew [DATE] 21:00-02:30 (5h30m) [PERSON_NAME] [PERSON_NAME]" at bounding box center [497, 232] width 135 height 76
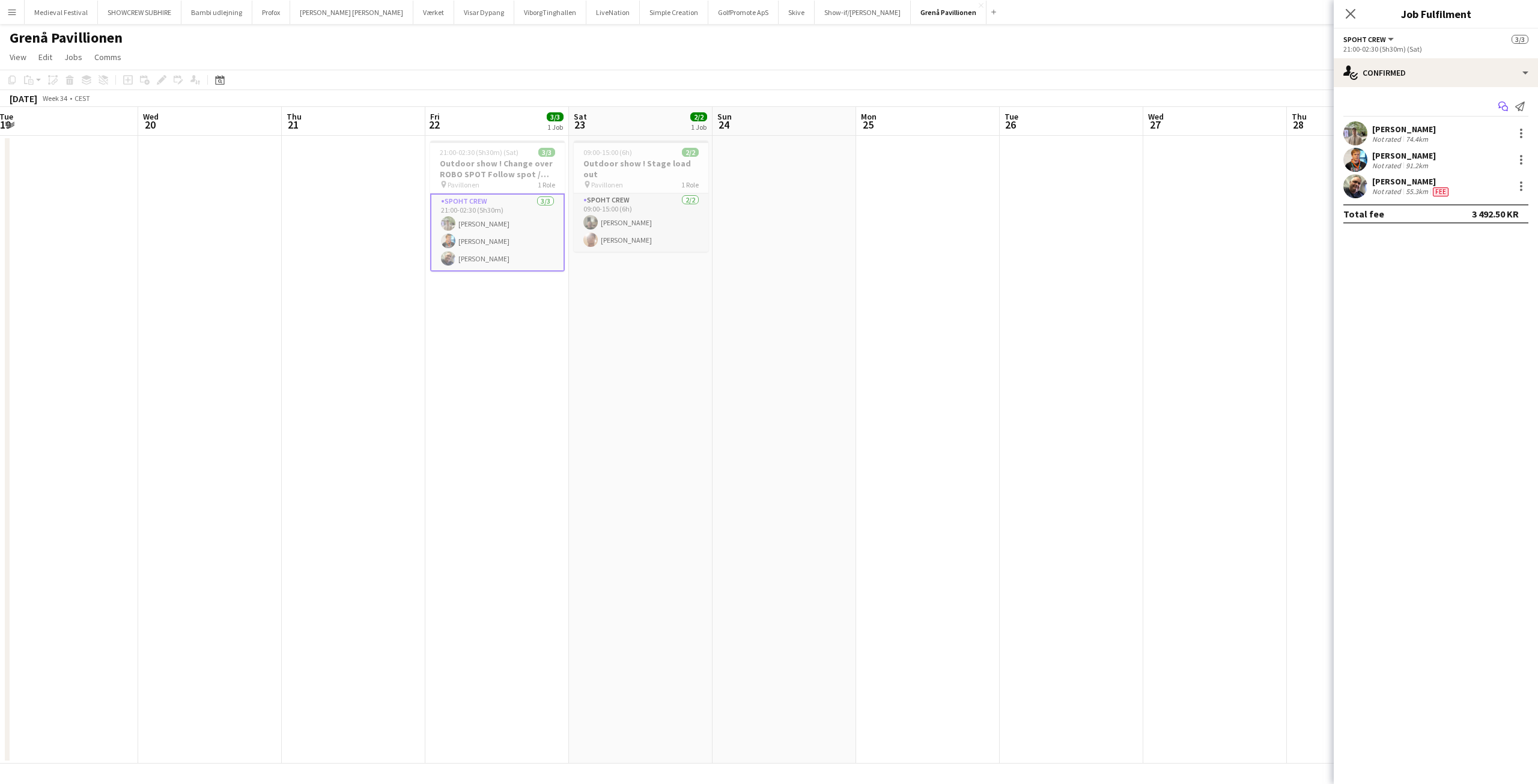
click at [1501, 106] on icon "Start chat" at bounding box center [1503, 106] width 10 height 10
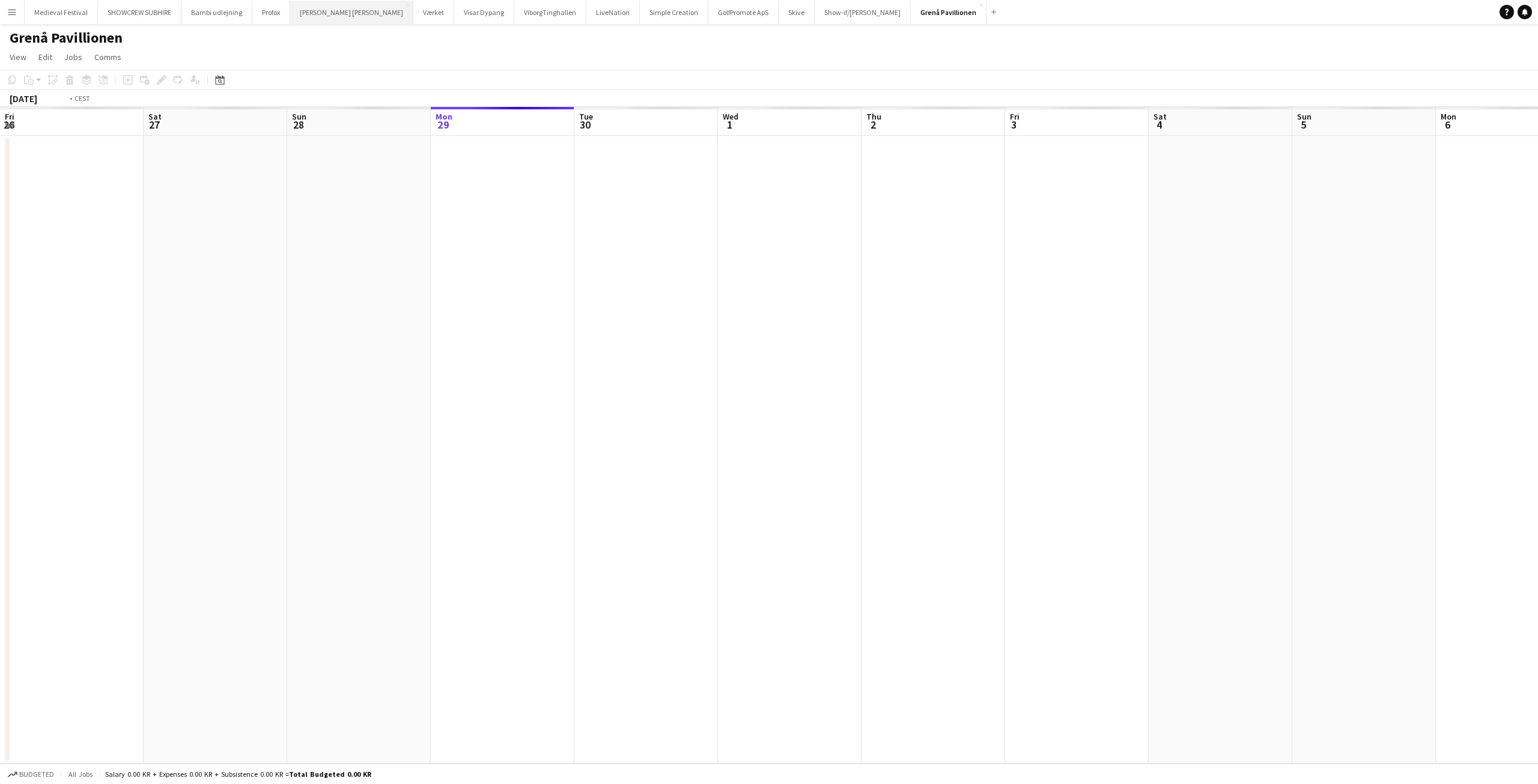
scroll to position [0, 413]
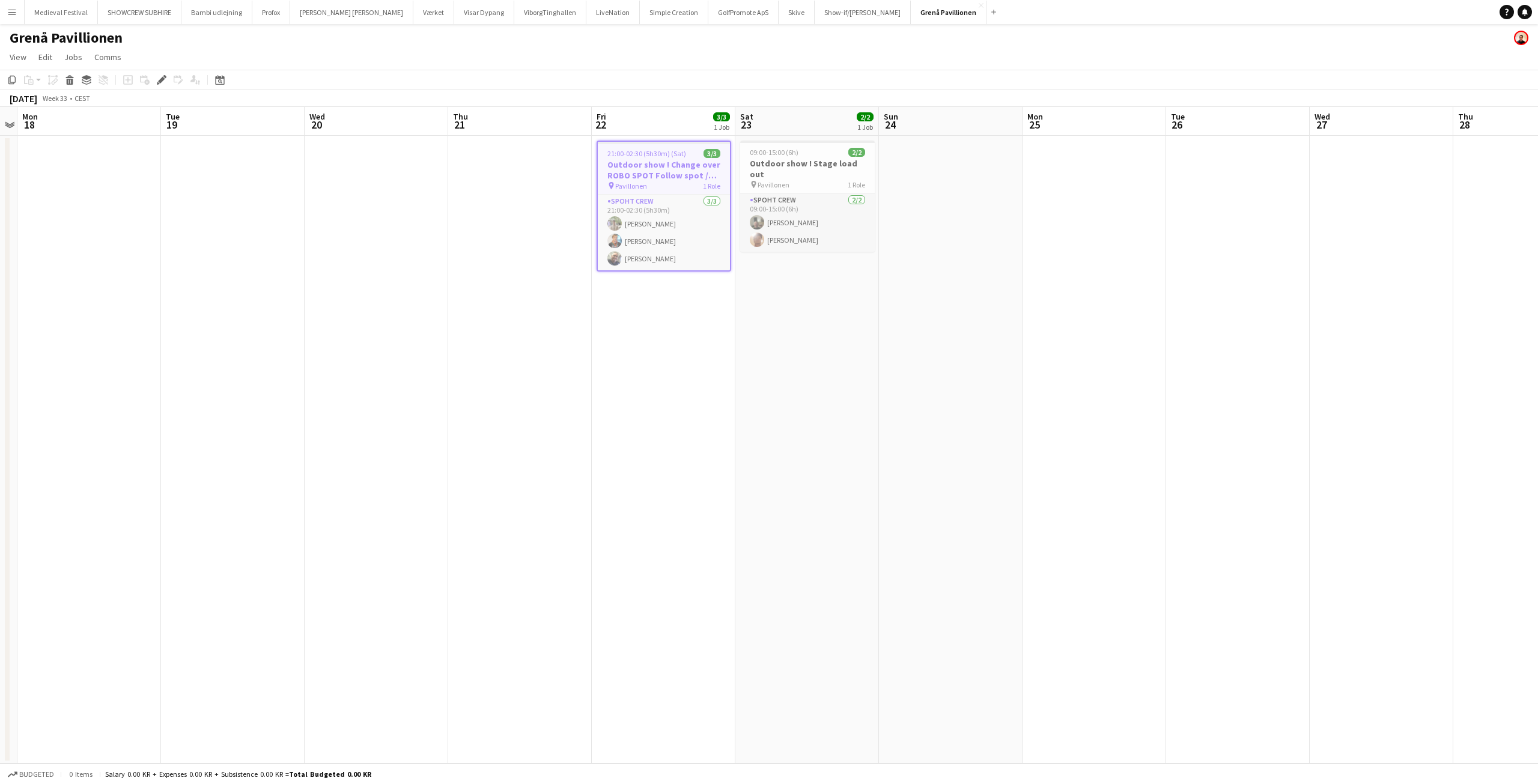
click at [670, 174] on h3 "Outdoor show ! Change over ROBO SPOT Follow spot / Load out" at bounding box center [664, 170] width 132 height 22
click at [670, 174] on h3 "Outdoor show ! Change over ROBO SPOT Follow spot / Load out" at bounding box center [663, 168] width 135 height 22
click at [165, 79] on div "Edit" at bounding box center [161, 80] width 14 height 14
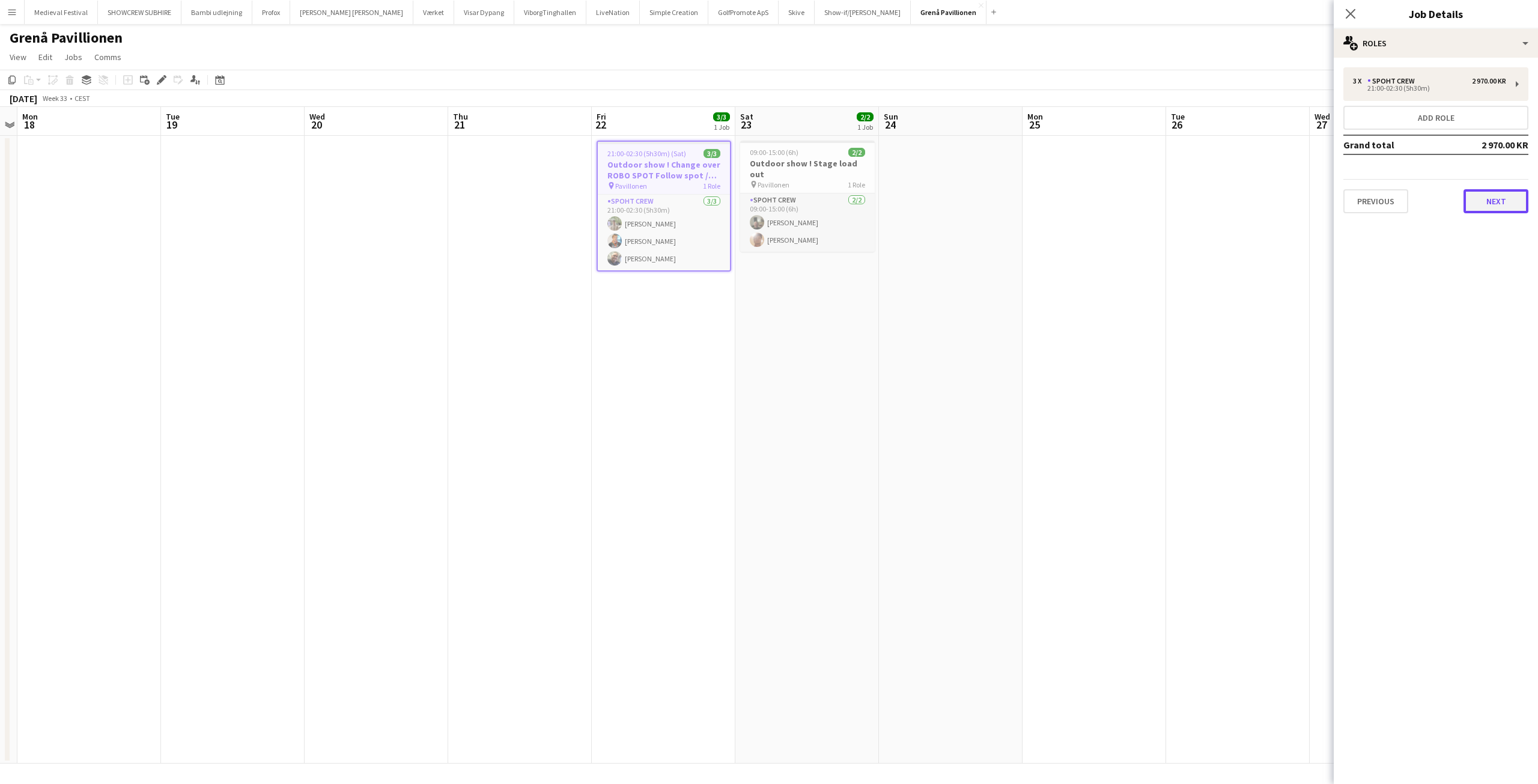
click at [1506, 203] on button "Next" at bounding box center [1496, 201] width 65 height 24
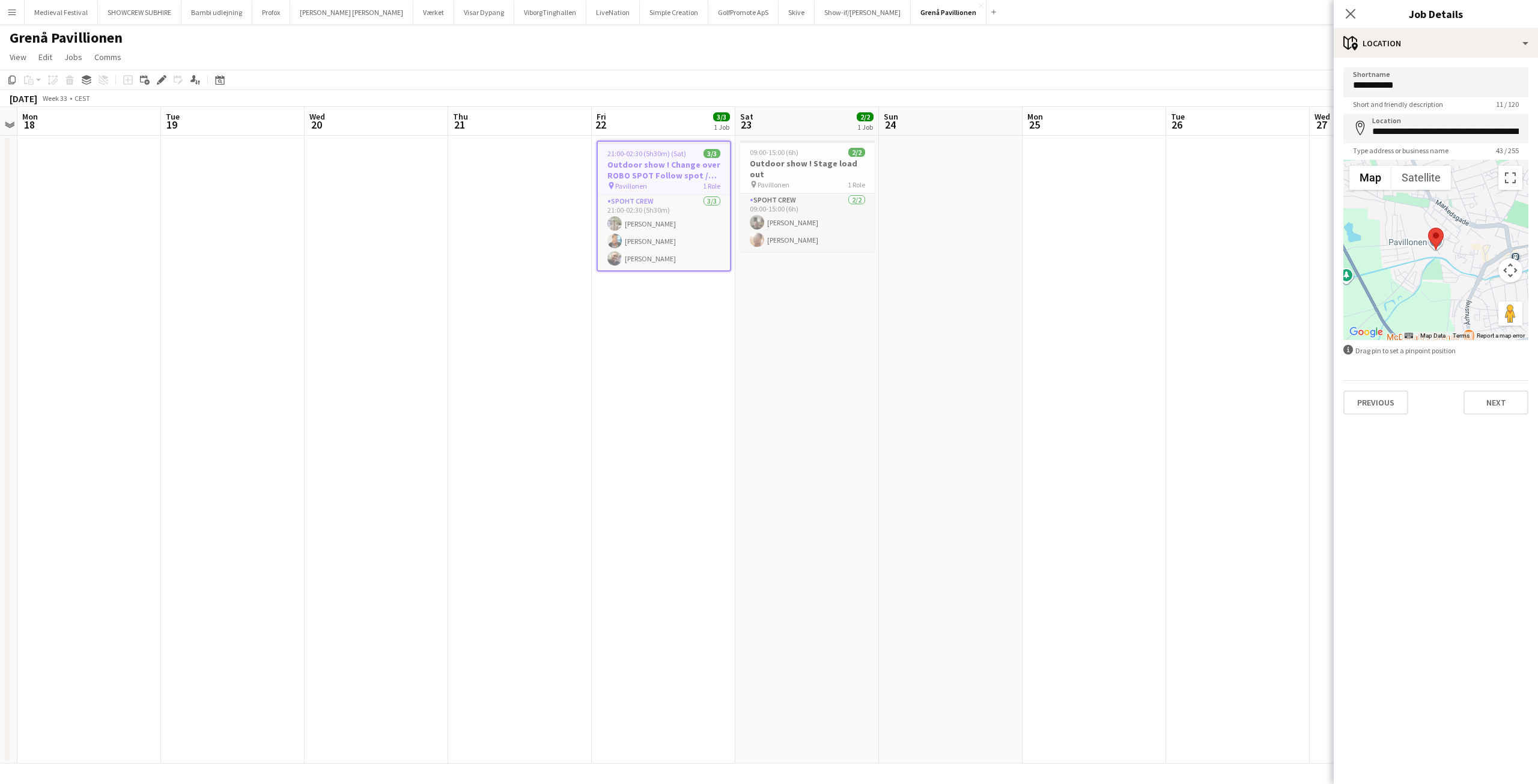
click at [1096, 327] on app-date-cell at bounding box center [1094, 450] width 144 height 628
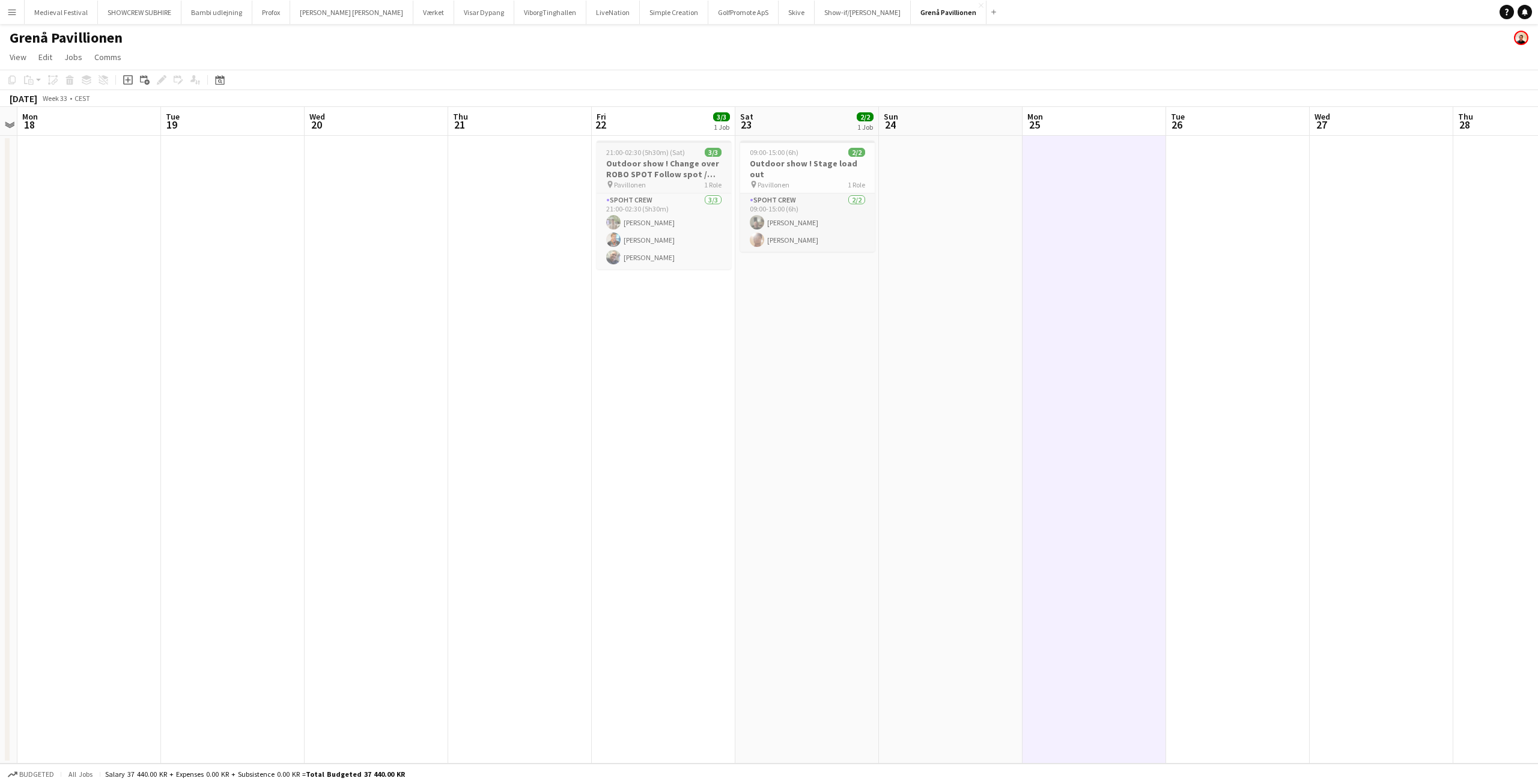
click at [647, 167] on h3 "Outdoor show ! Change over ROBO SPOT Follow spot / Load out" at bounding box center [663, 168] width 135 height 22
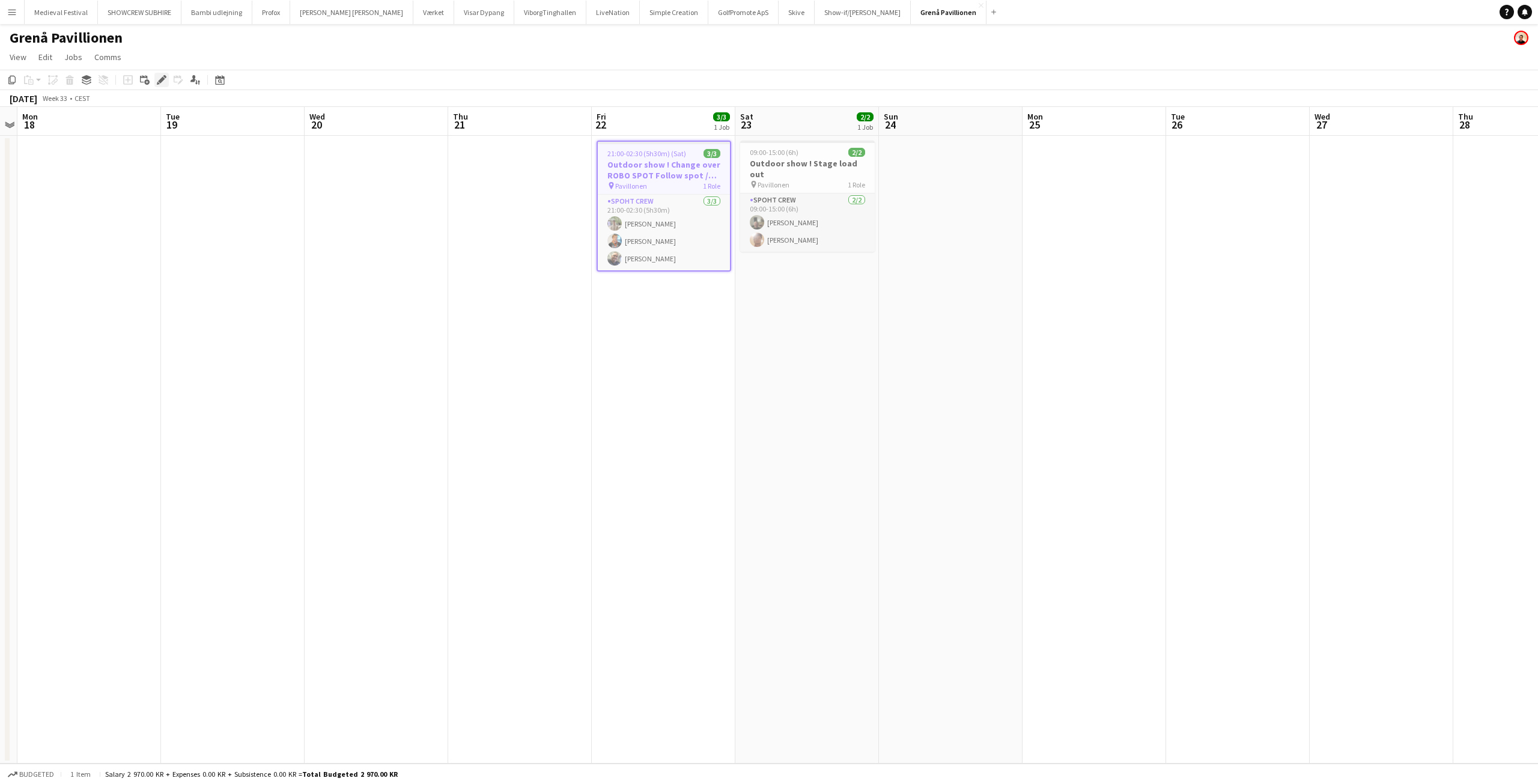
click at [161, 80] on icon at bounding box center [161, 80] width 6 height 6
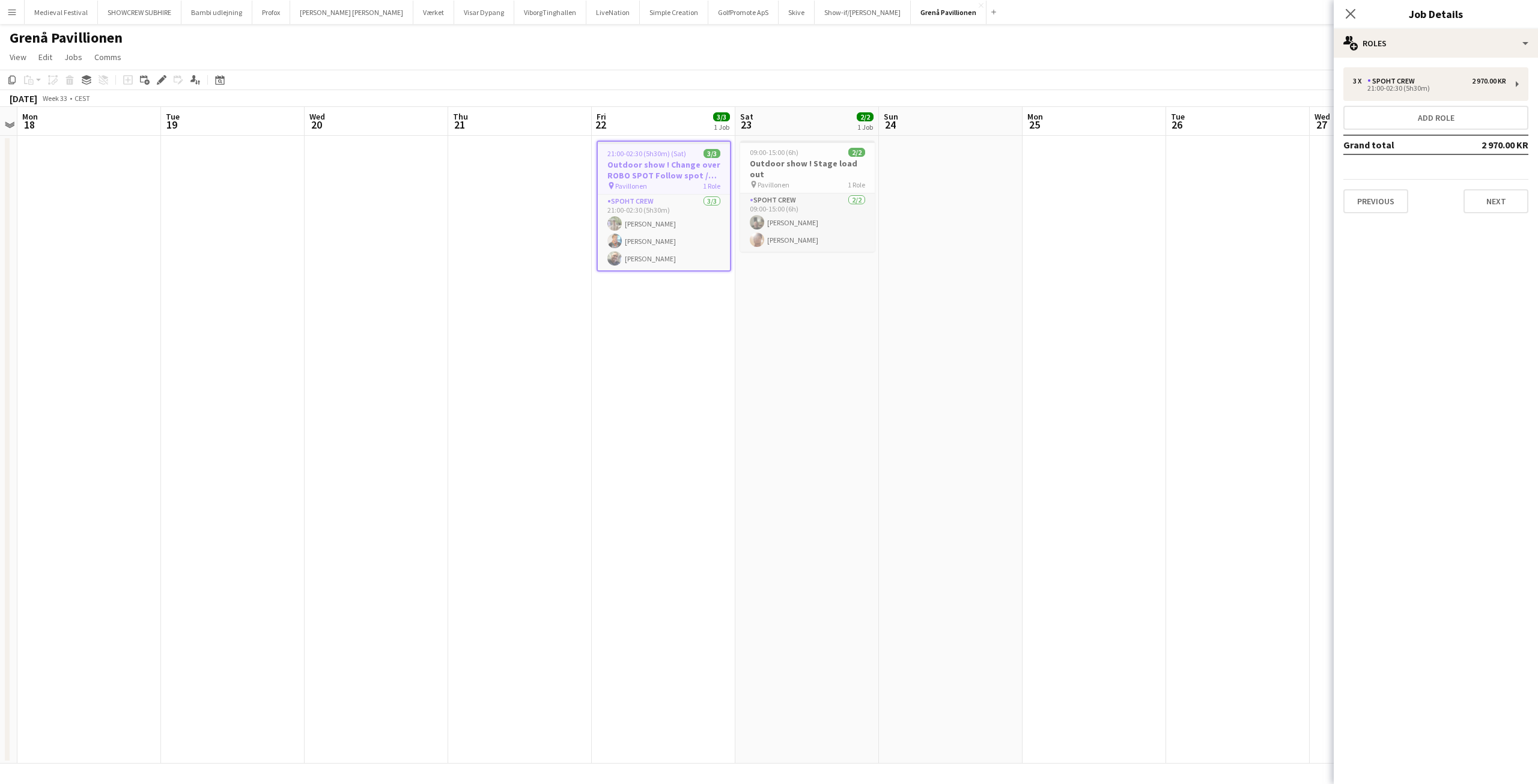
click at [9, 4] on button "Menu" at bounding box center [12, 12] width 24 height 24
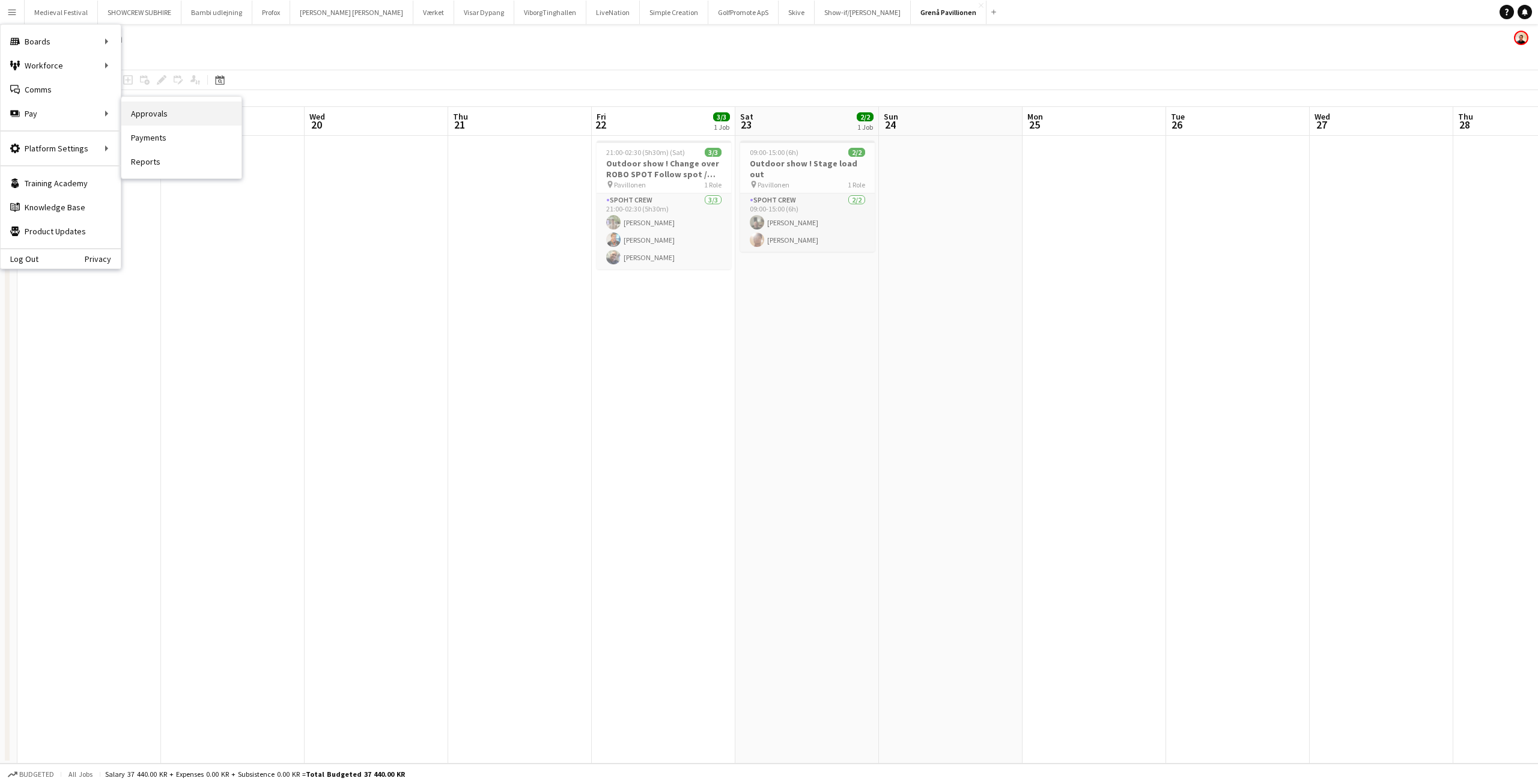
click at [170, 109] on link "Approvals" at bounding box center [181, 113] width 120 height 24
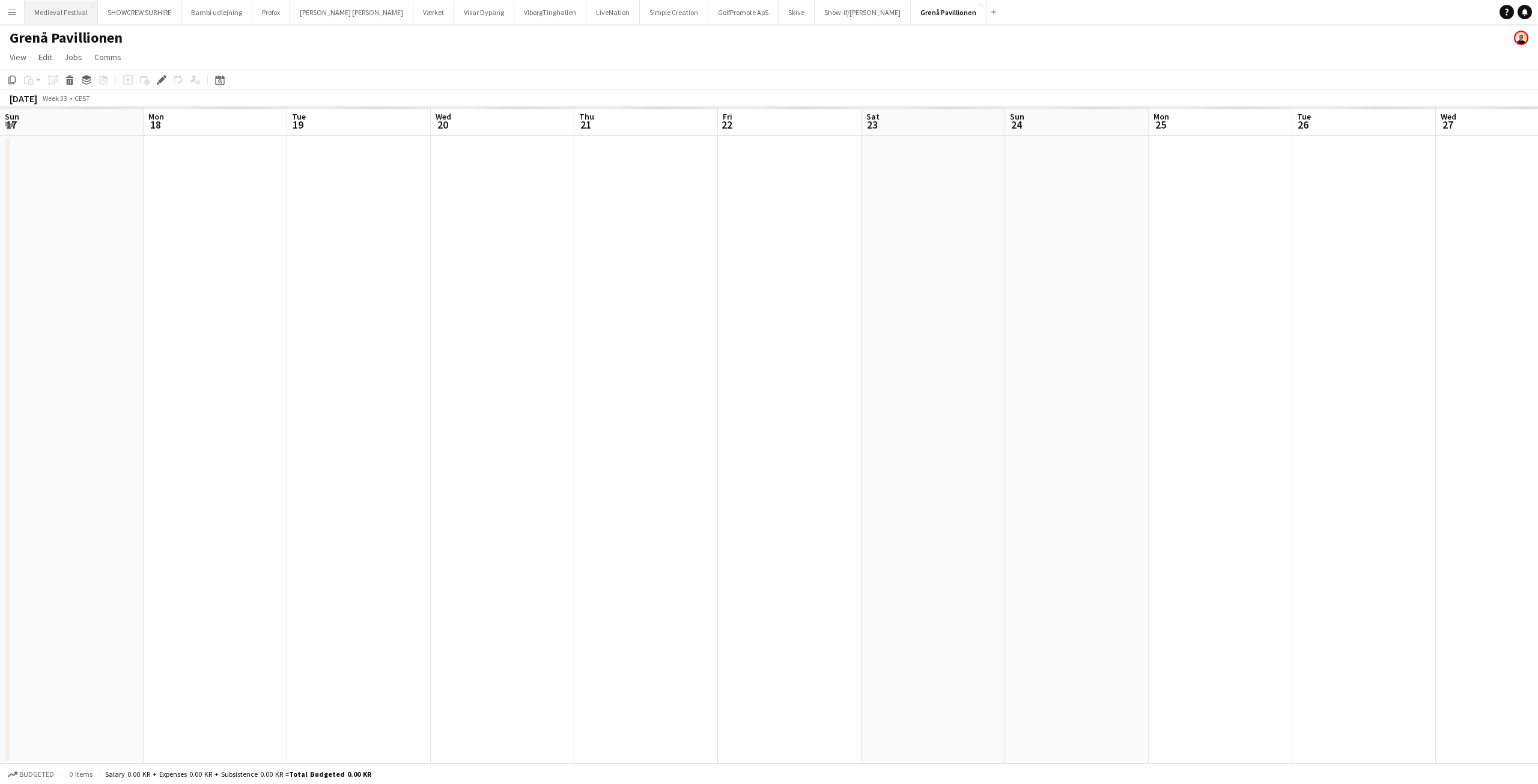
scroll to position [0, 413]
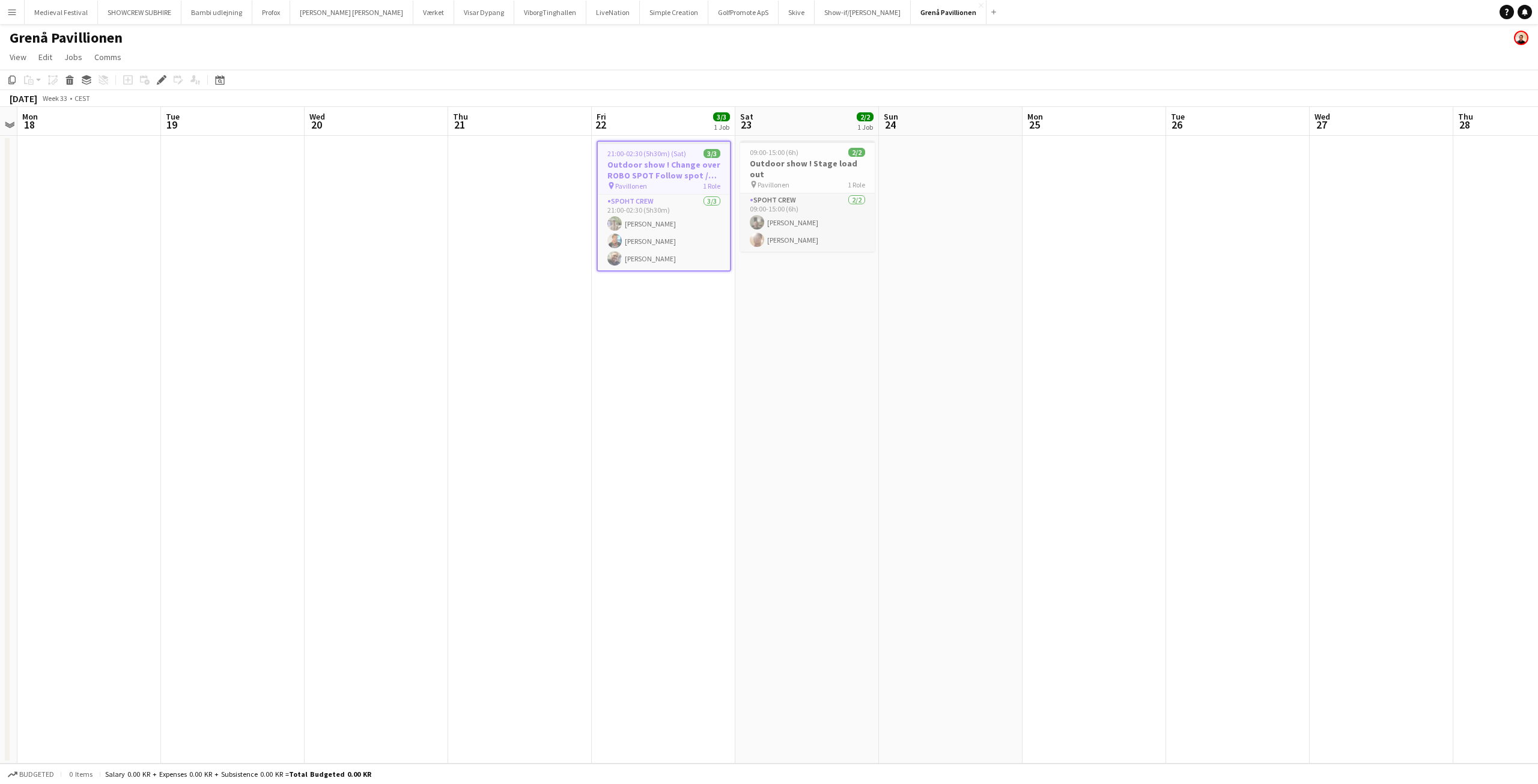
click at [686, 168] on h3 "Outdoor show ! Change over ROBO SPOT Follow spot / Load out" at bounding box center [664, 170] width 132 height 22
click at [686, 168] on h3 "Outdoor show ! Change over ROBO SPOT Follow spot / Load out" at bounding box center [663, 168] width 135 height 22
click at [155, 80] on div "Edit" at bounding box center [161, 80] width 14 height 14
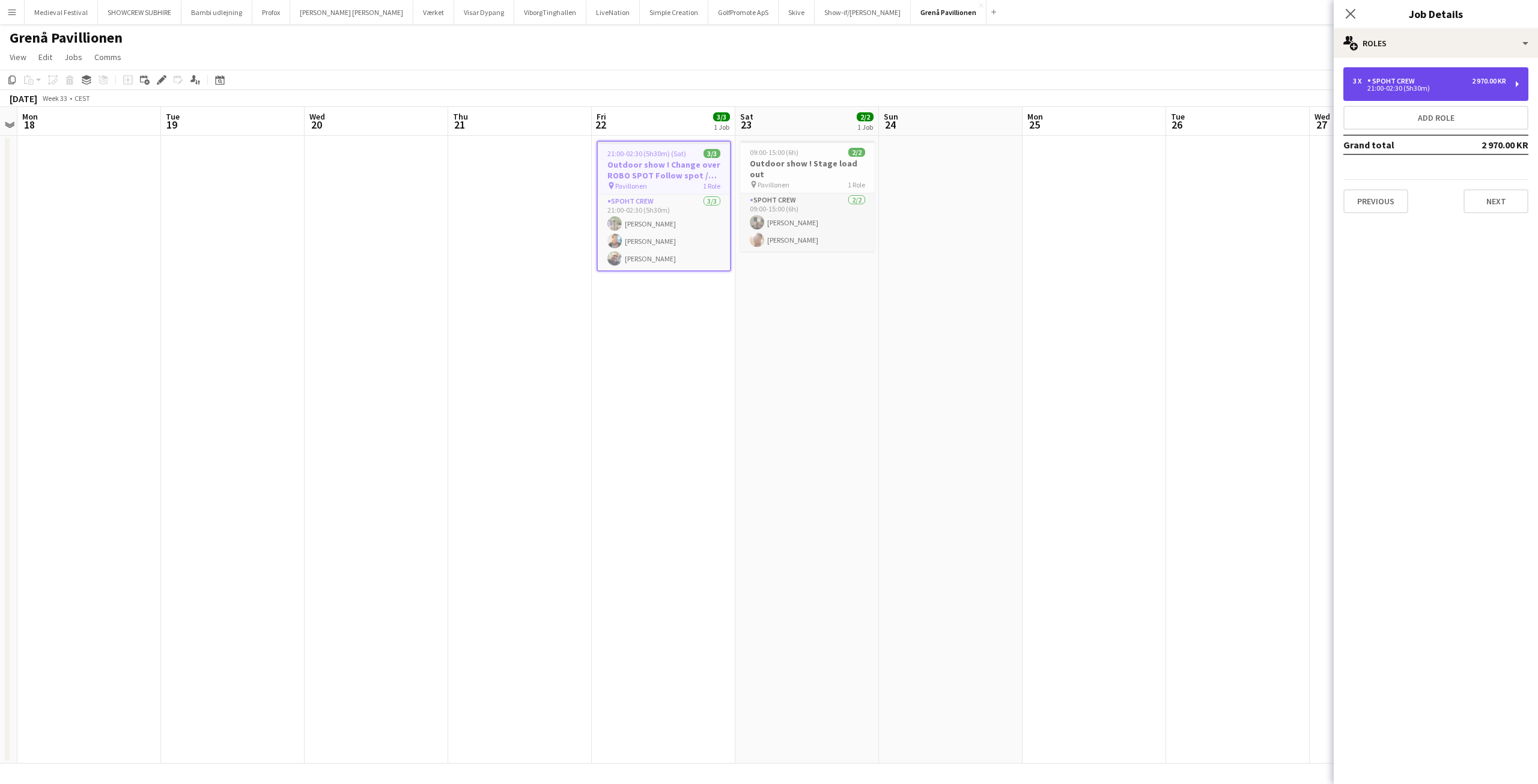
click at [1430, 87] on div "21:00-02:30 (5h30m)" at bounding box center [1430, 88] width 154 height 6
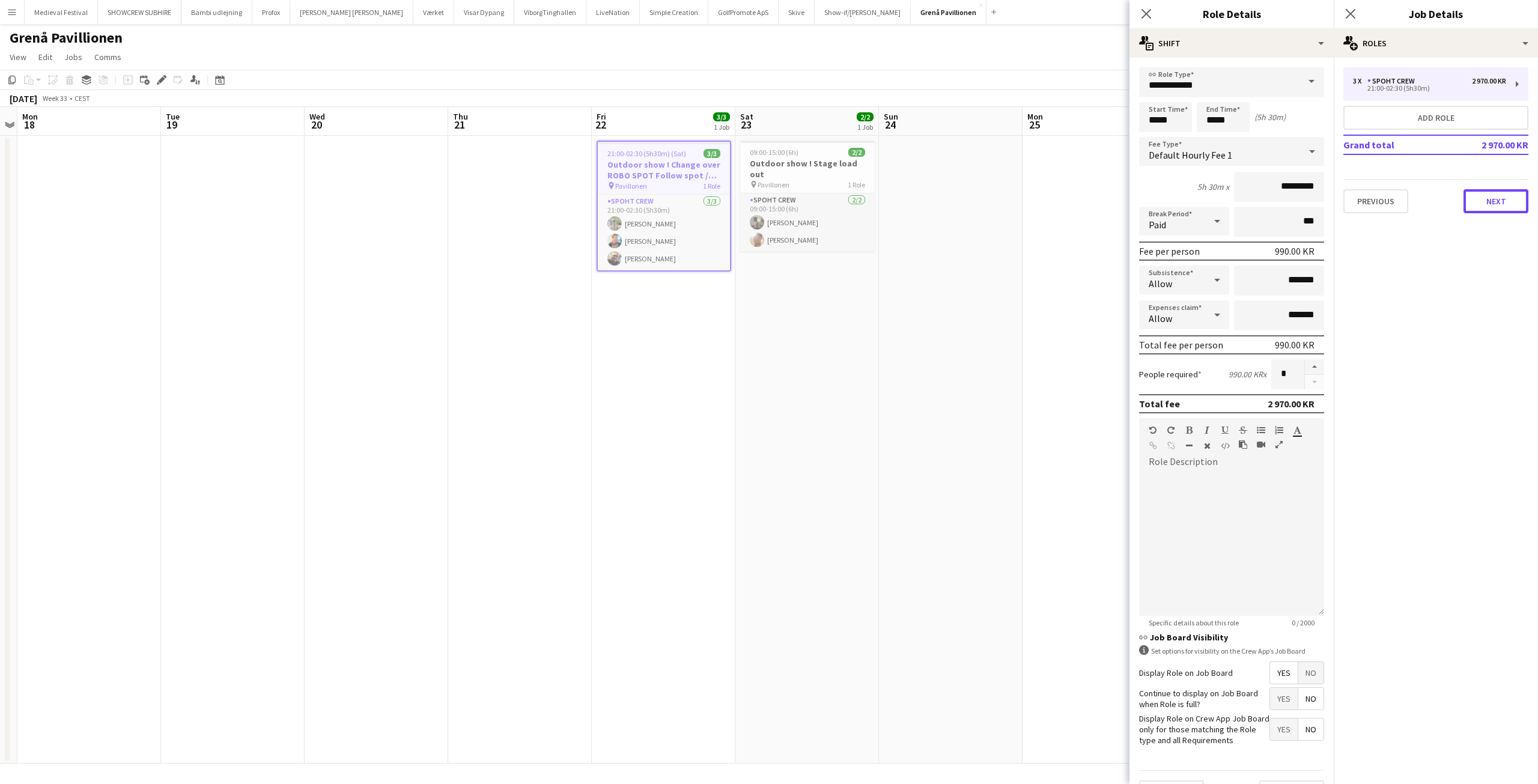
click at [1493, 208] on button "Next" at bounding box center [1496, 201] width 65 height 24
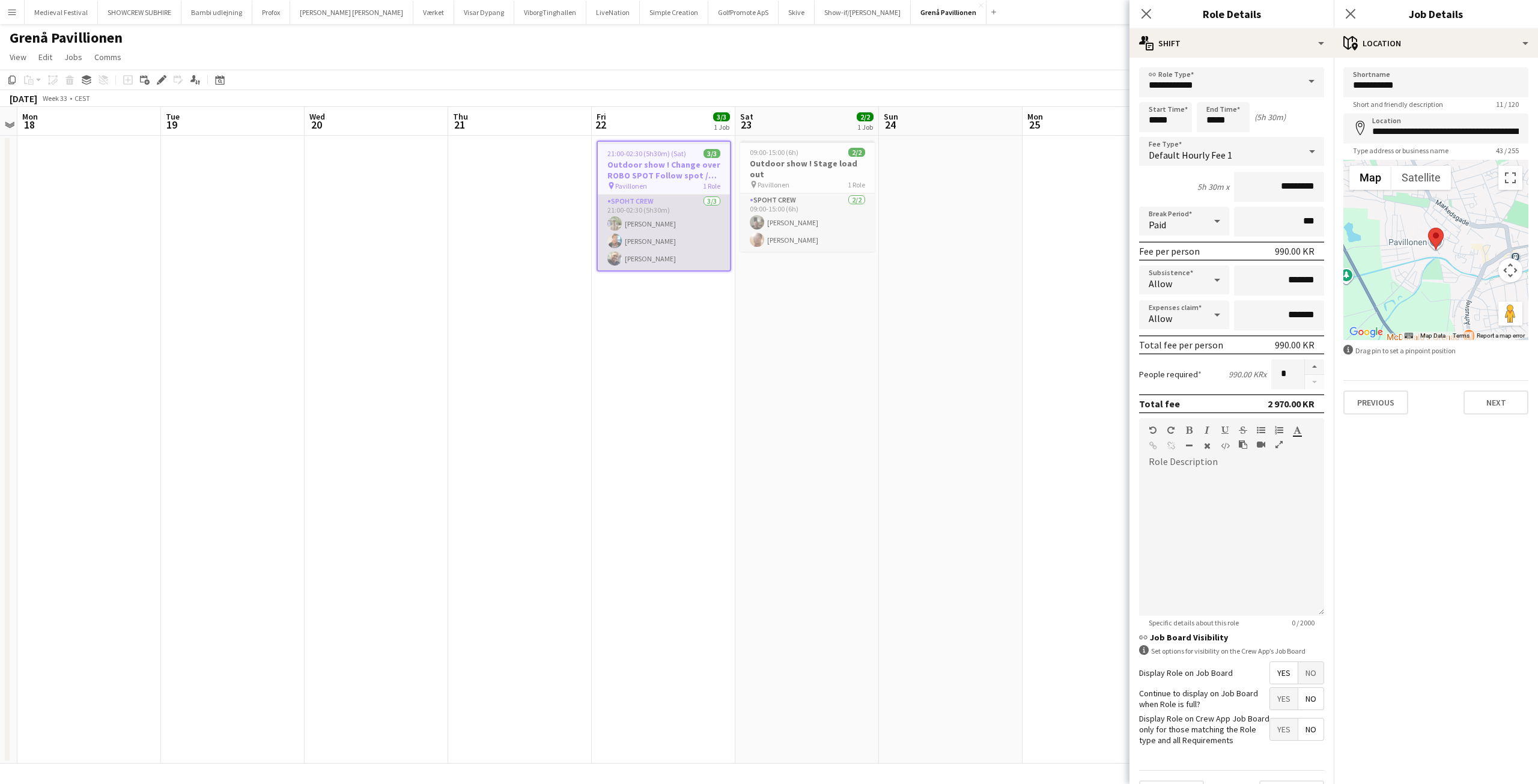
click at [643, 243] on app-card-role "Spoht Crew [DATE] 21:00-02:30 (5h30m) [PERSON_NAME] [PERSON_NAME]" at bounding box center [664, 232] width 132 height 76
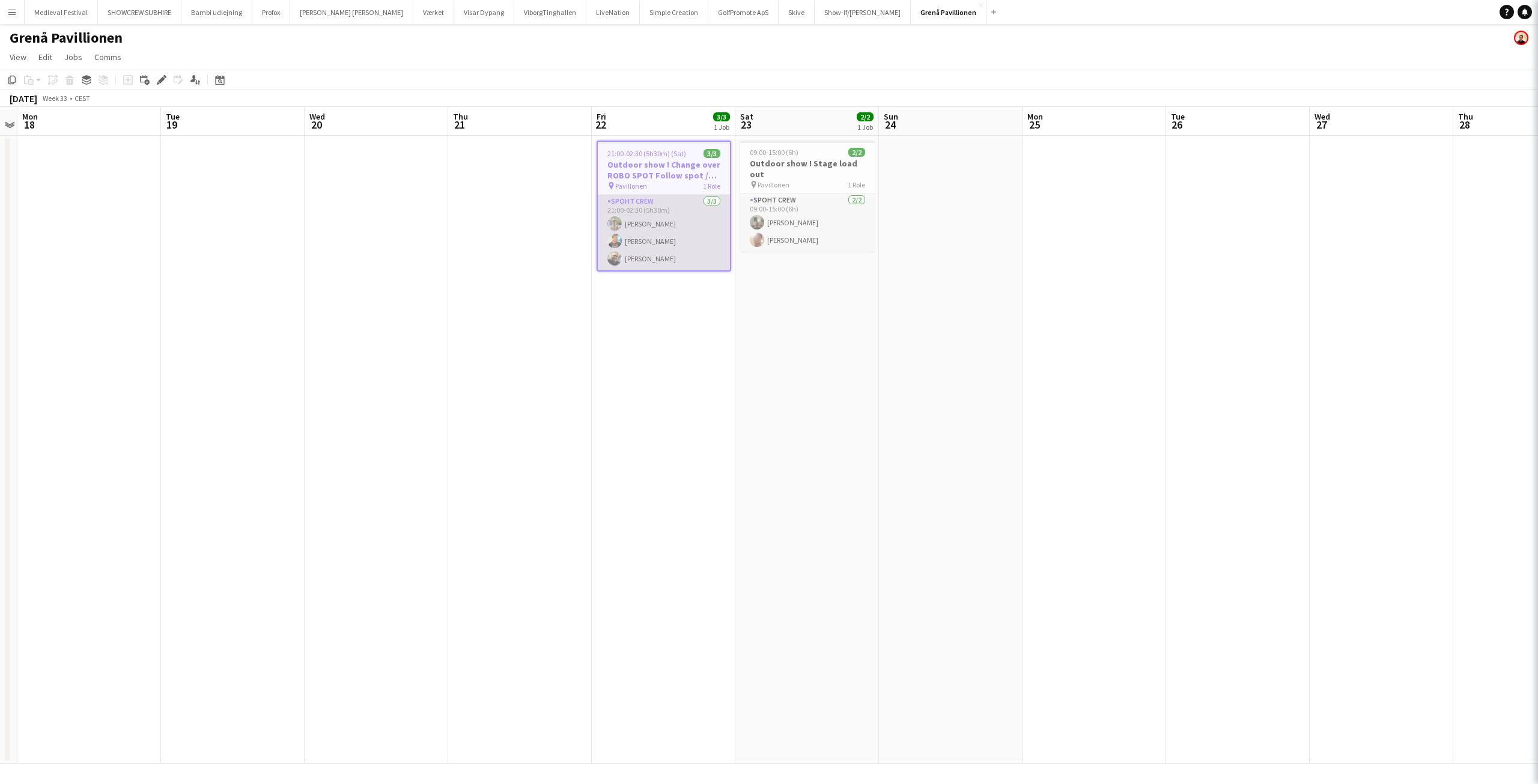
scroll to position [0, 414]
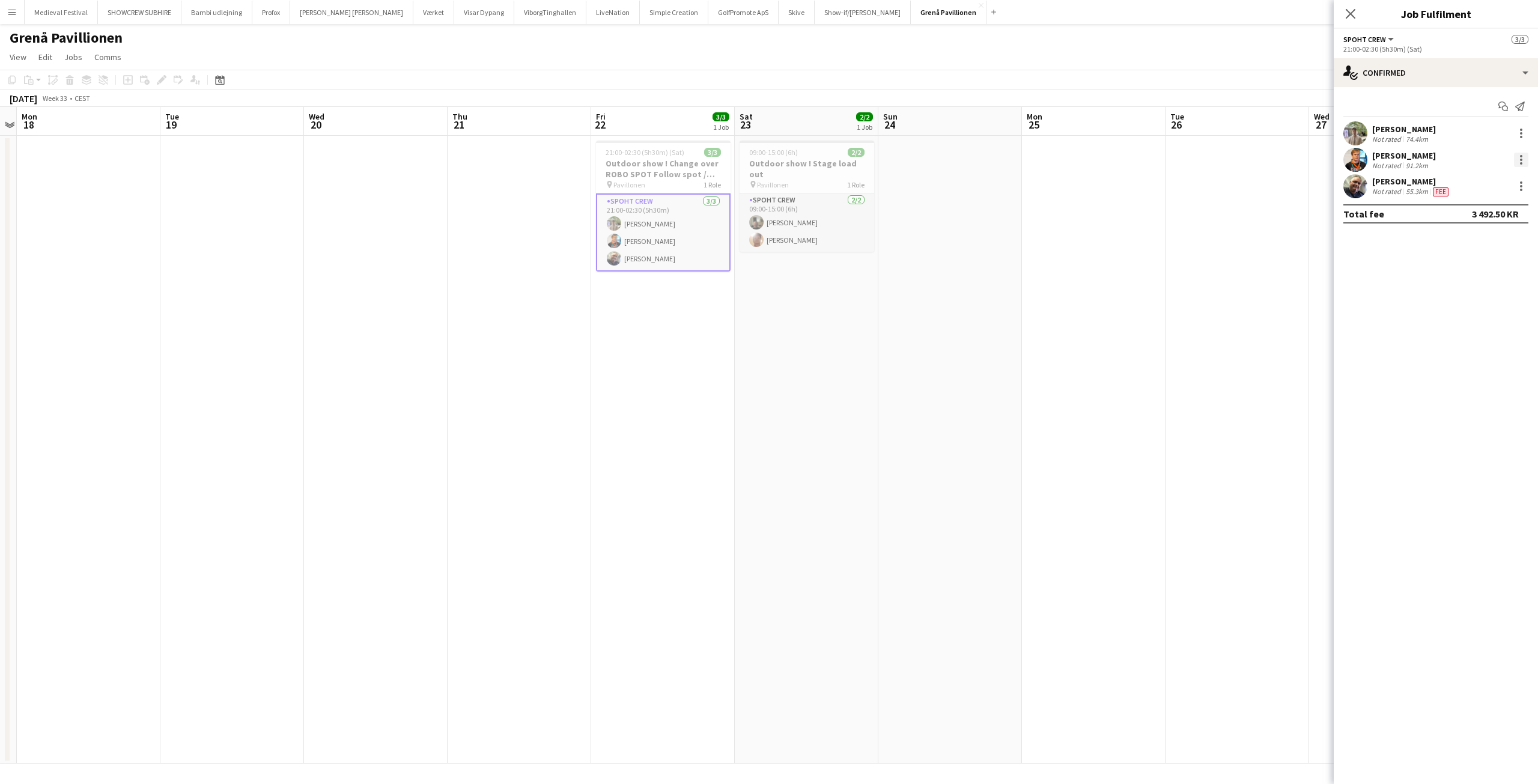
click at [1521, 158] on div at bounding box center [1521, 156] width 2 height 2
click at [1402, 189] on div at bounding box center [769, 392] width 1538 height 784
click at [1518, 185] on div at bounding box center [1521, 186] width 14 height 14
click at [1475, 207] on span "Edit fee" at bounding box center [1461, 208] width 32 height 11
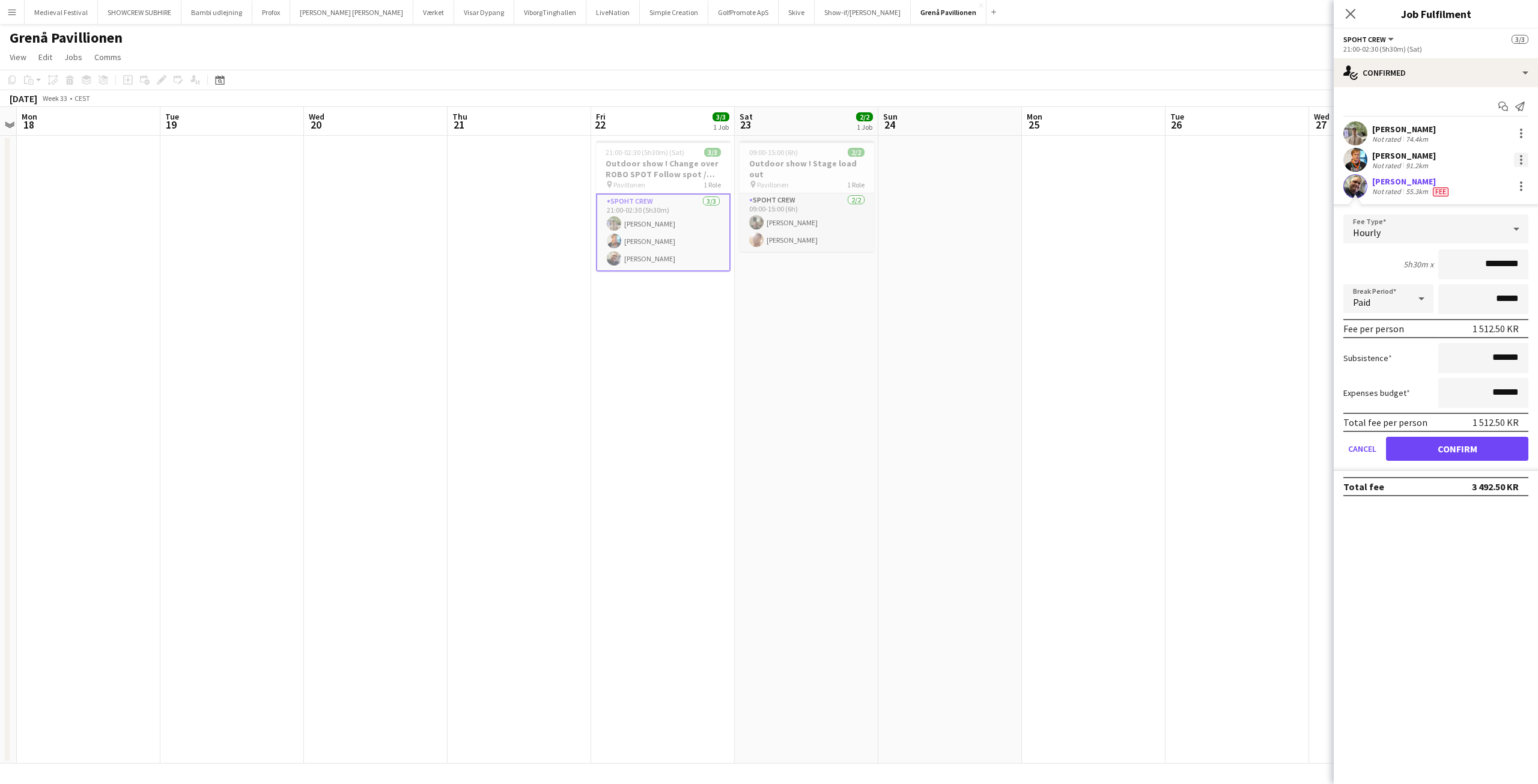
click at [1519, 163] on div at bounding box center [1521, 160] width 14 height 14
click at [1496, 186] on span "Edit fee" at bounding box center [1482, 182] width 75 height 11
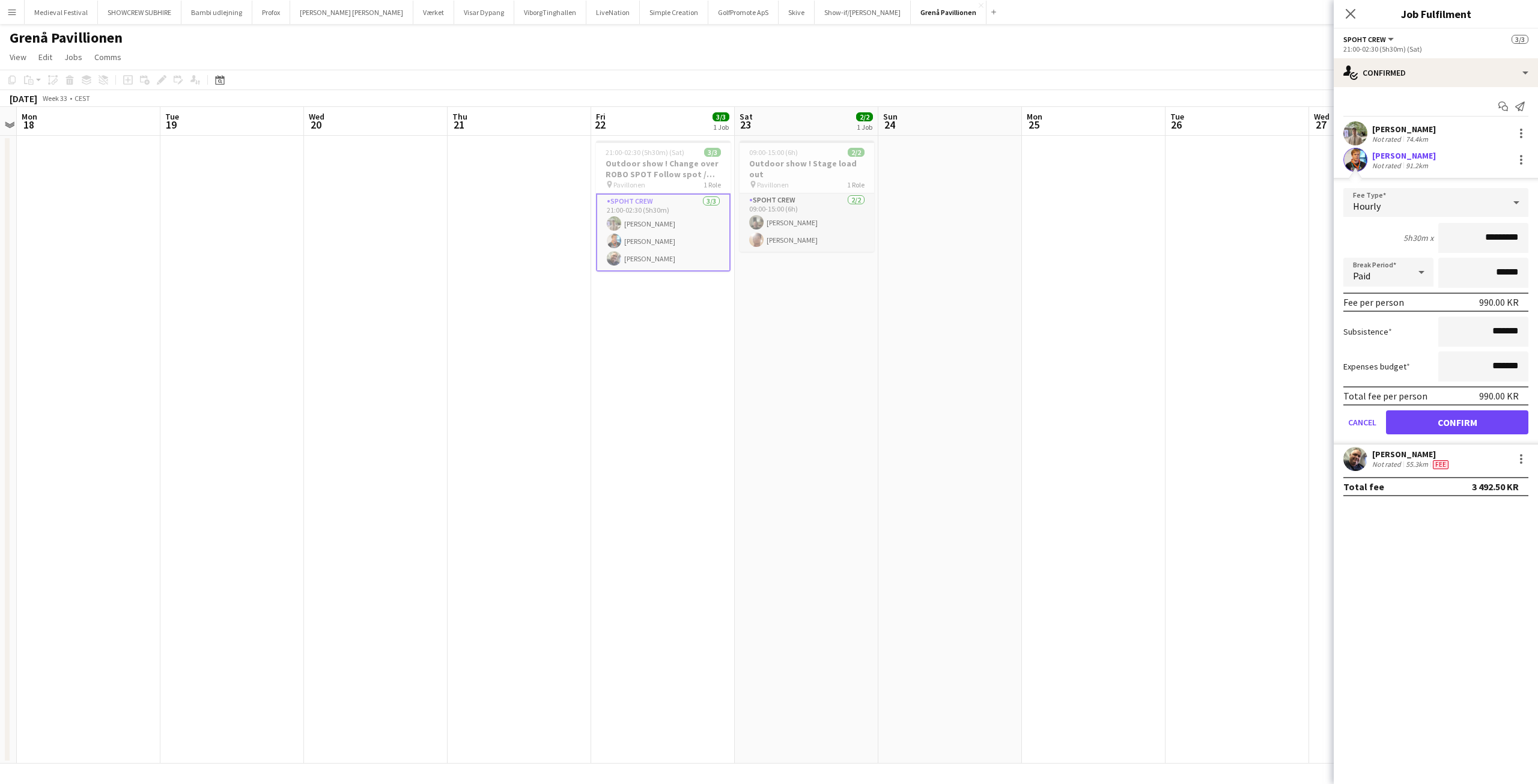
click at [1155, 272] on app-date-cell at bounding box center [1094, 450] width 144 height 628
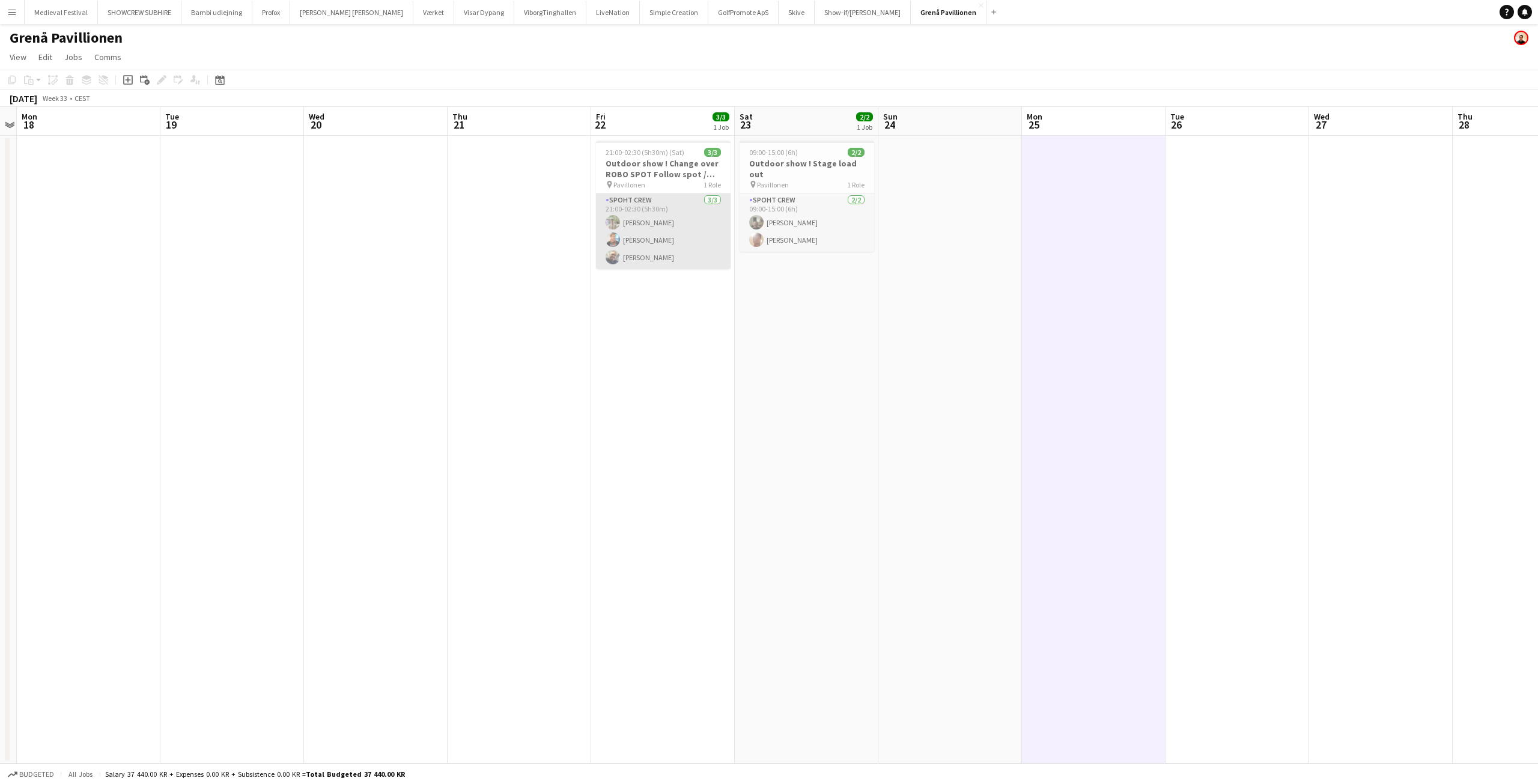
click at [637, 244] on app-card-role "Spoht Crew 3/3 21:00-02:30 (5h30m) Arthur Daval-Markussen Gustav Fly Danny Tran…" at bounding box center [663, 232] width 135 height 76
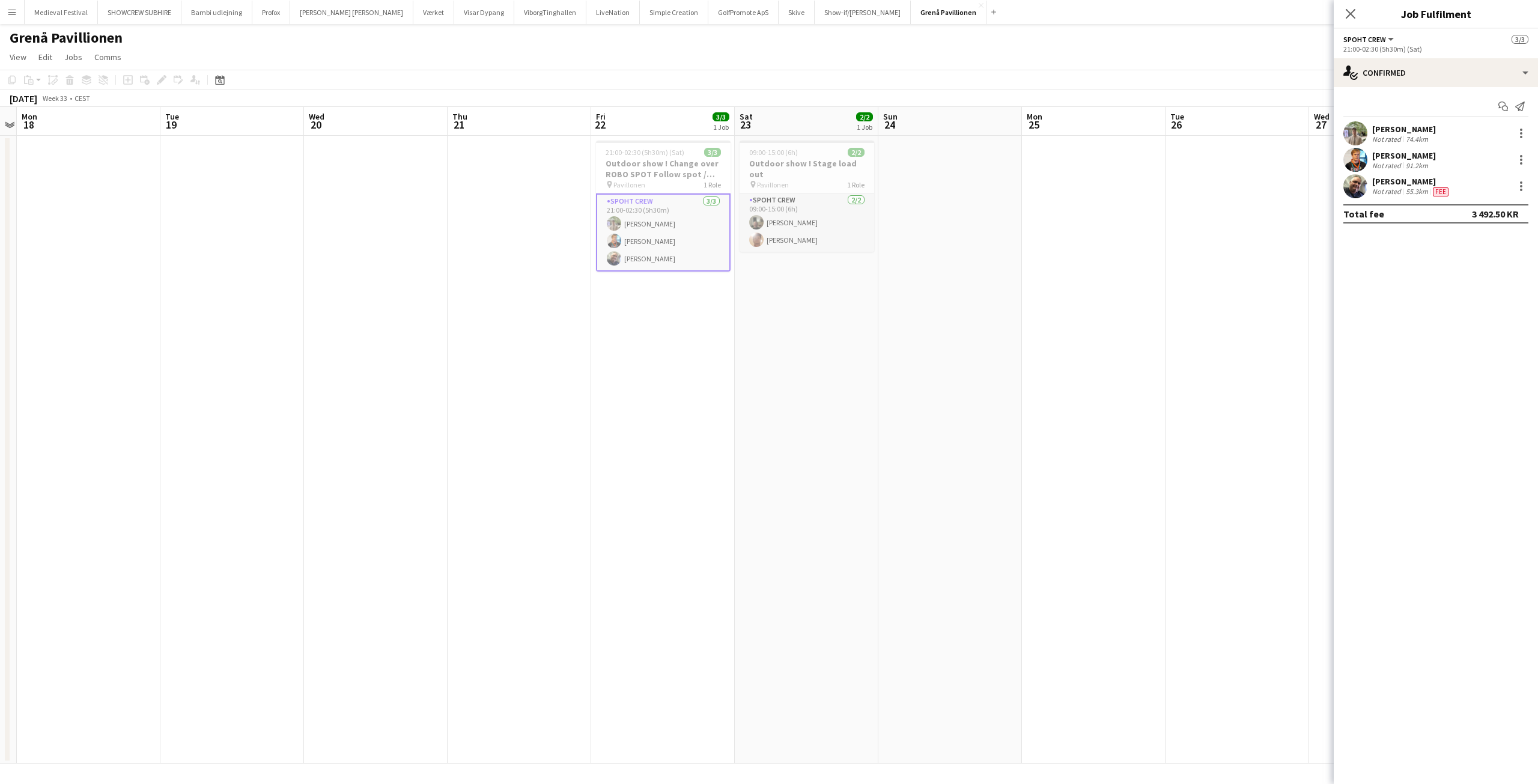
click at [1370, 149] on div "Gustav Fly Not rated 91.2km" at bounding box center [1436, 160] width 204 height 24
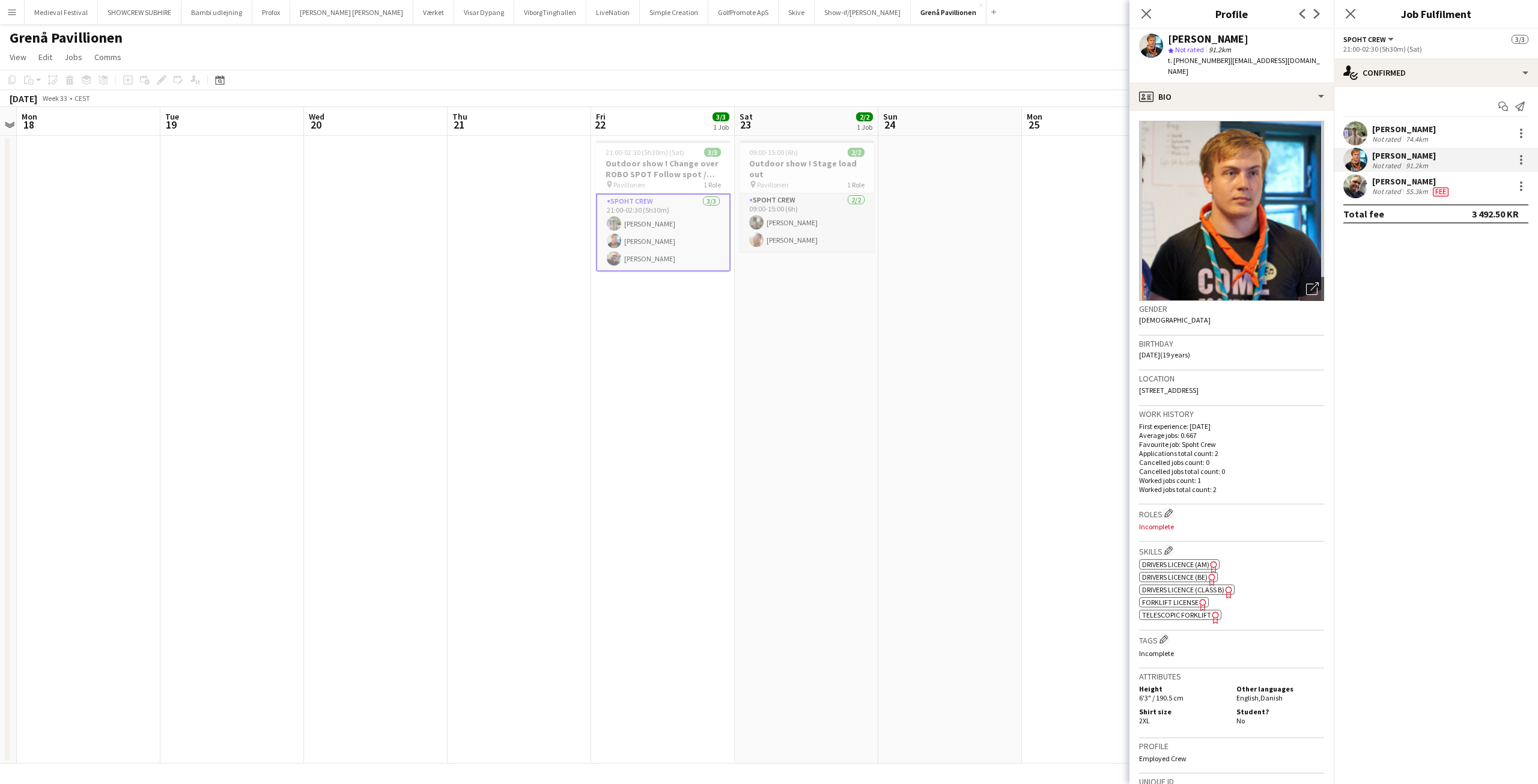
drag, startPoint x: 1051, startPoint y: 219, endPoint x: 1044, endPoint y: 213, distance: 9.2
click at [1052, 219] on app-date-cell at bounding box center [1094, 450] width 144 height 628
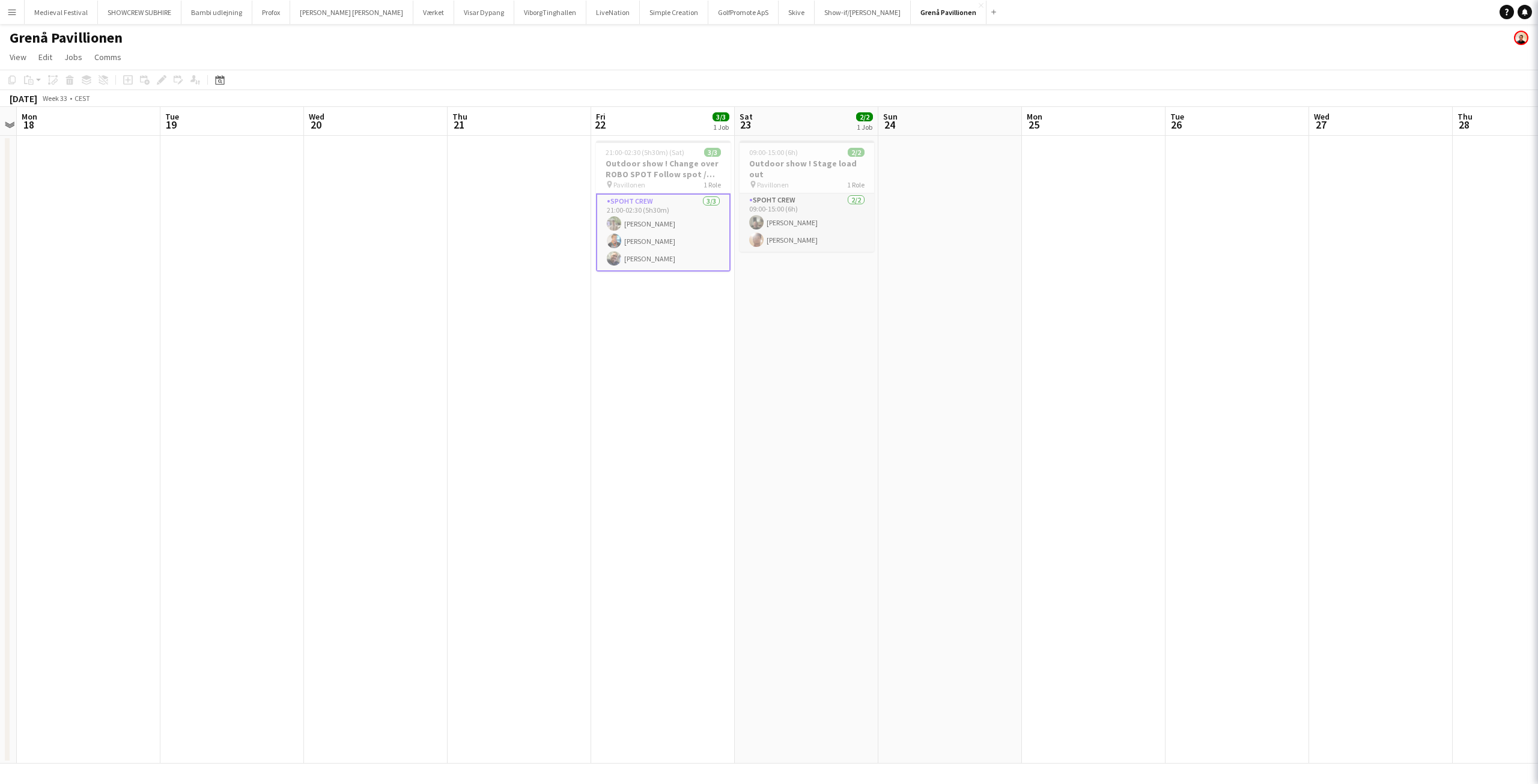
scroll to position [0, 413]
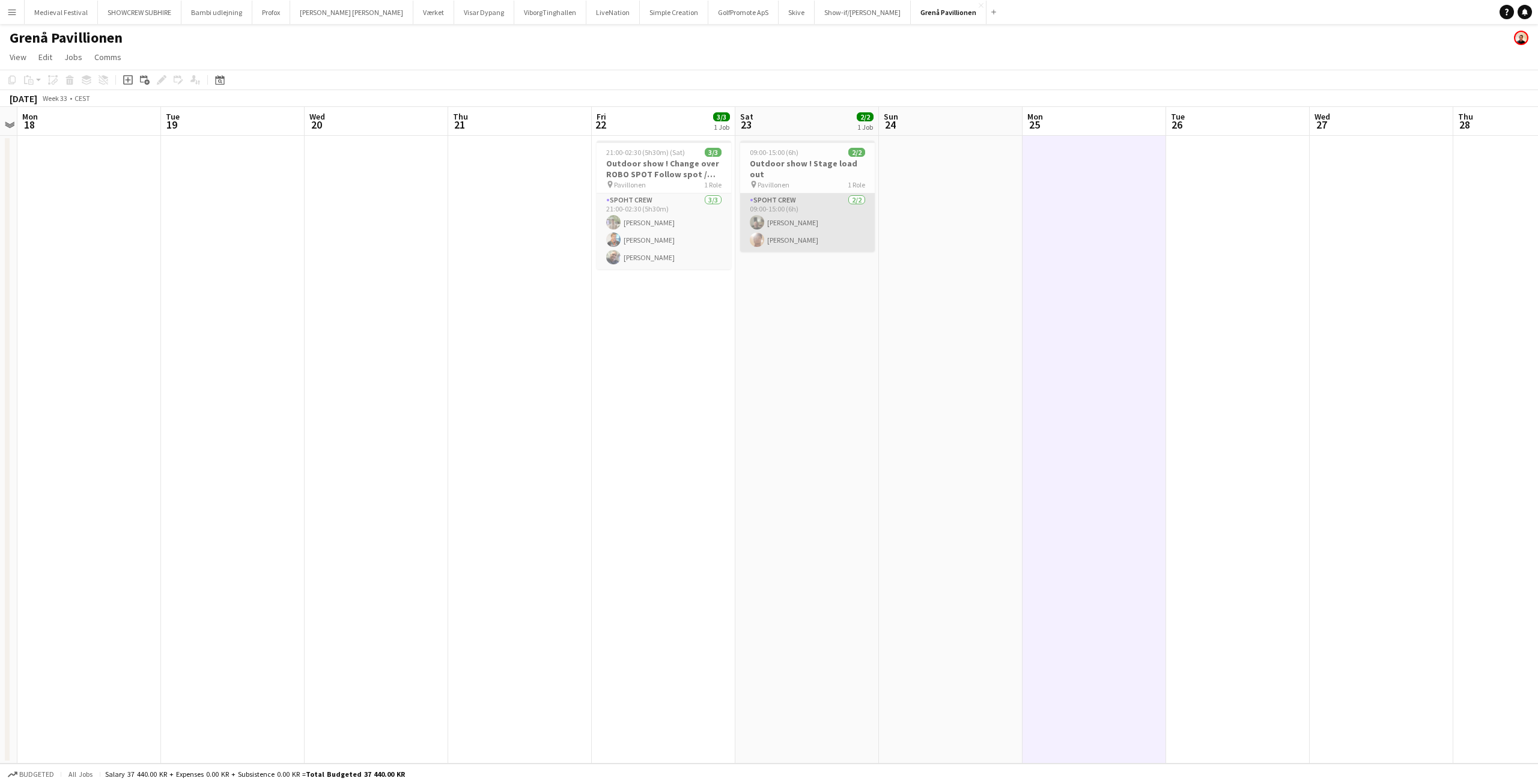
click at [788, 203] on app-card-role "Spoht Crew 2/2 09:00-15:00 (6h) Arne Munk Daniel Bundgaard" at bounding box center [807, 222] width 135 height 58
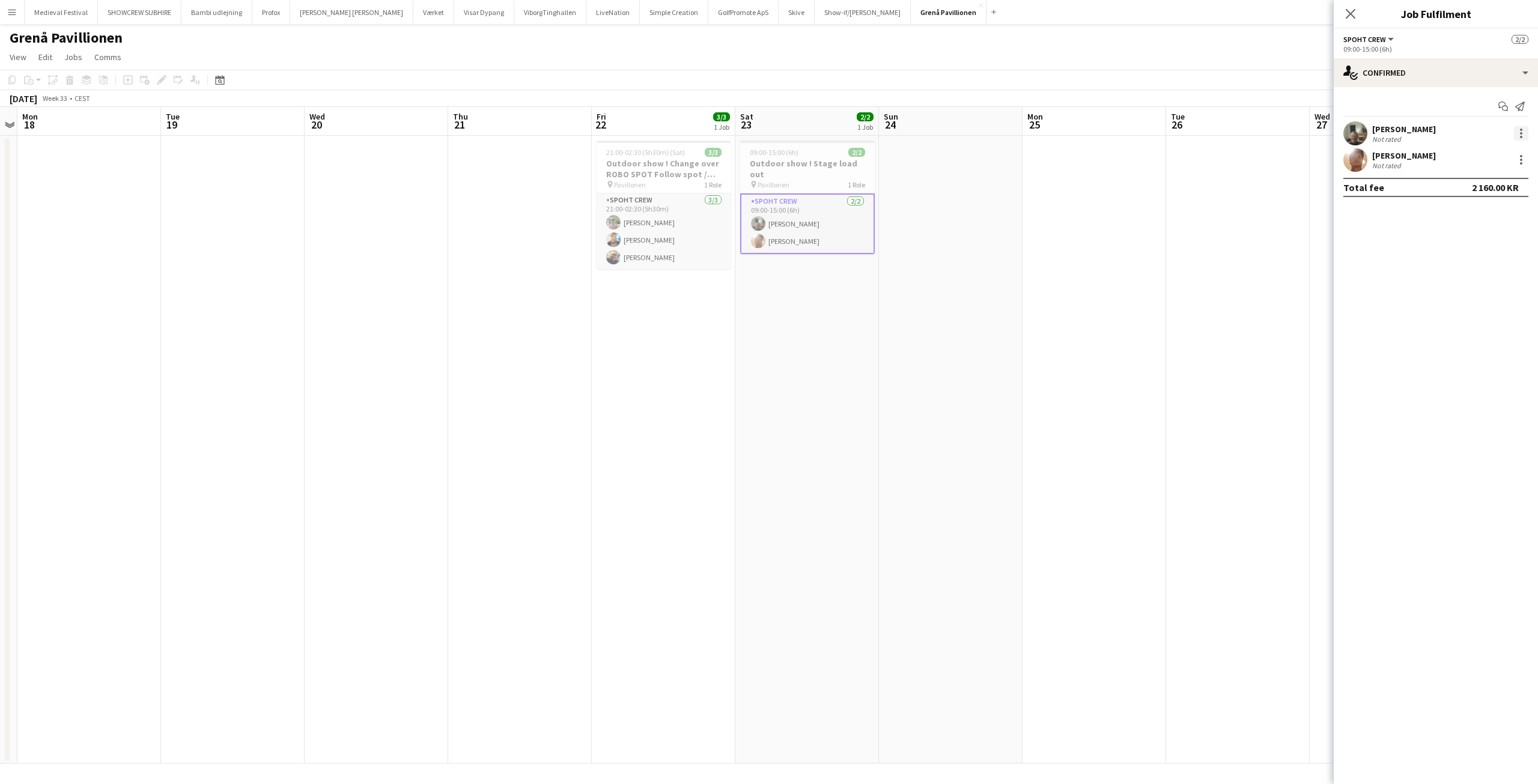
click at [1520, 129] on div at bounding box center [1521, 133] width 14 height 14
click at [1029, 486] on div at bounding box center [769, 392] width 1538 height 784
click at [625, 236] on app-card-role "Spoht Crew 3/3 21:00-02:30 (5h30m) Arthur Daval-Markussen Gustav Fly Danny Tran…" at bounding box center [663, 232] width 135 height 76
click at [1526, 162] on div at bounding box center [1521, 160] width 14 height 14
click at [690, 205] on div at bounding box center [769, 392] width 1538 height 784
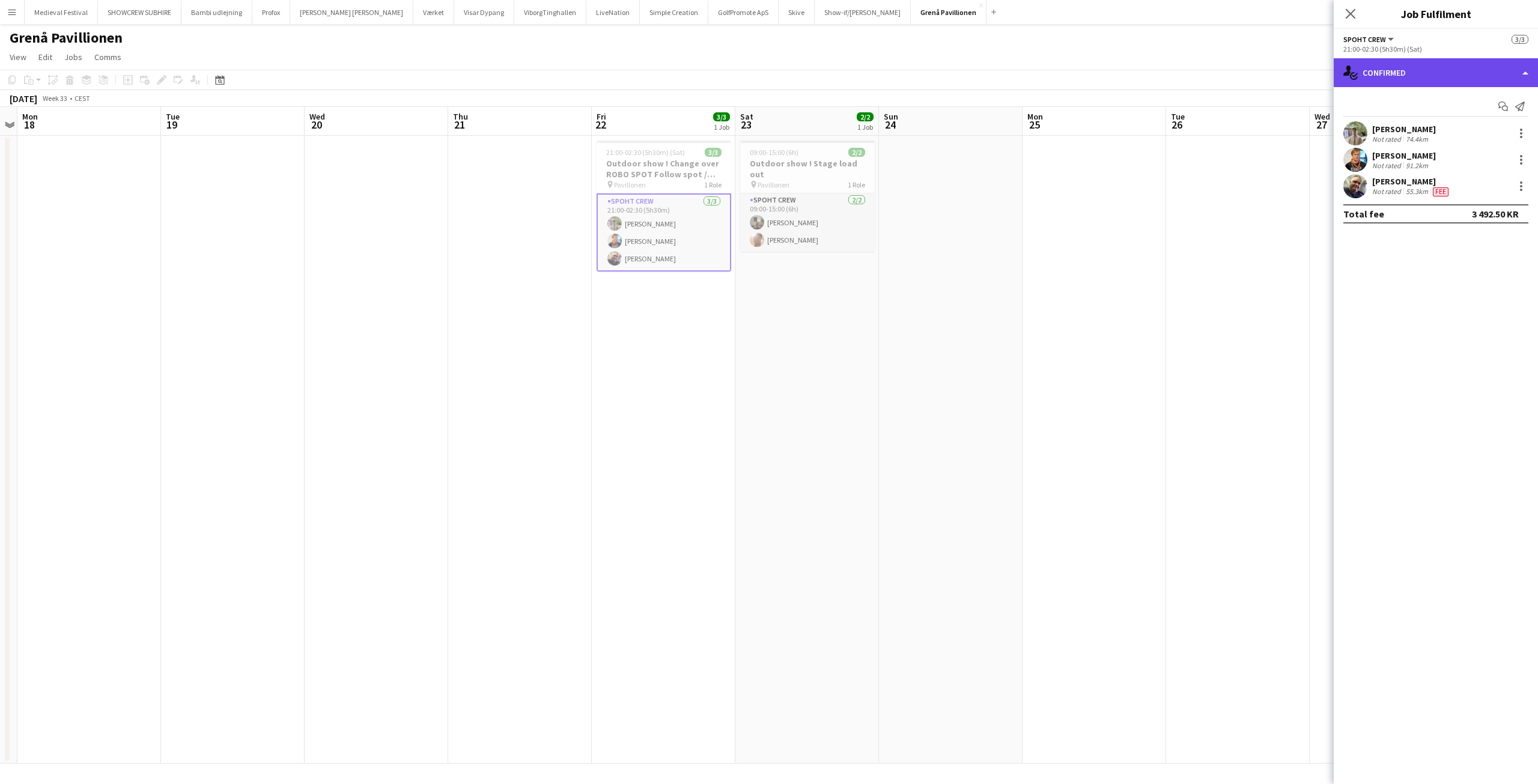
click at [1465, 69] on div "single-neutral-actions-check-2 Confirmed" at bounding box center [1436, 72] width 204 height 29
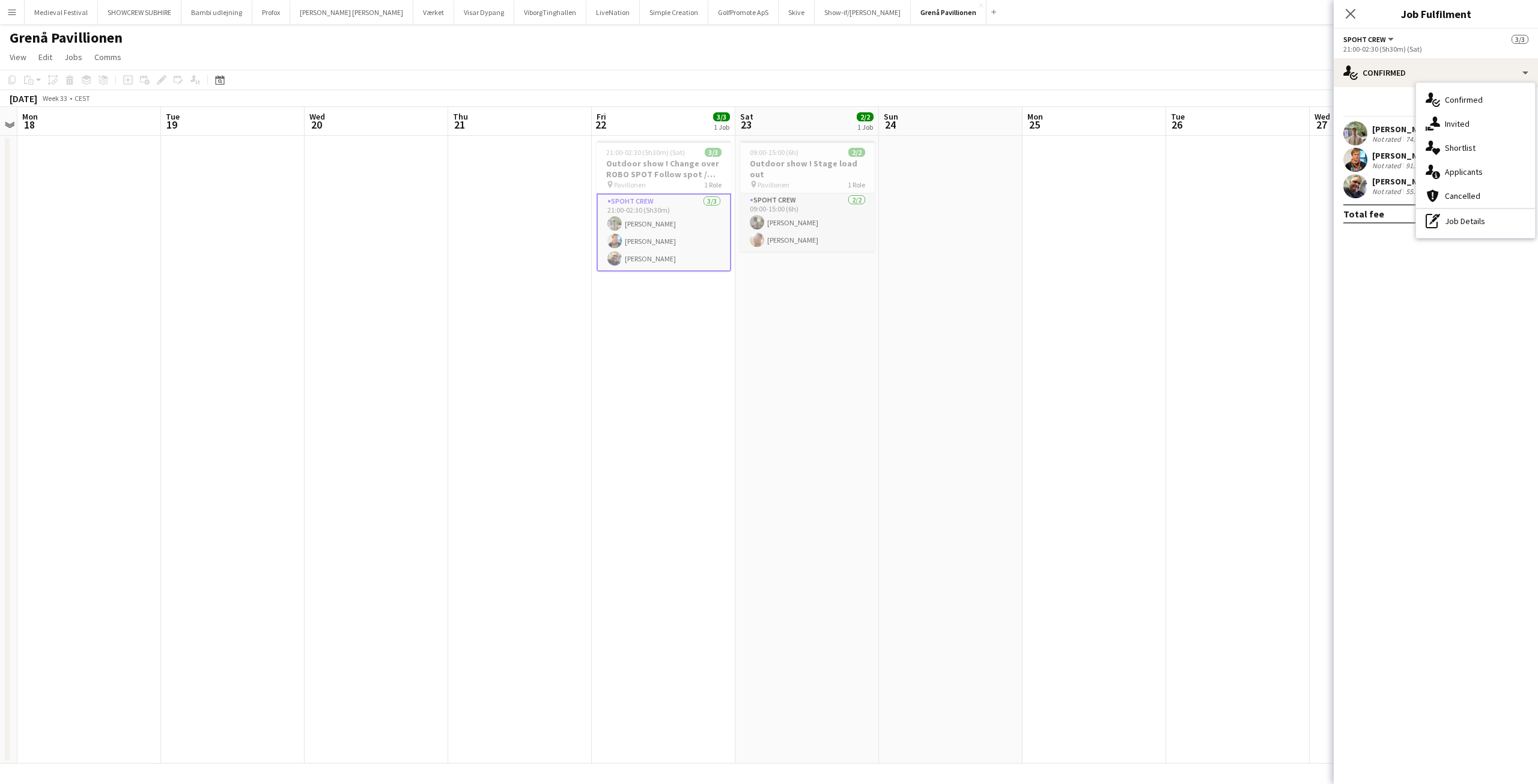
click at [1227, 244] on app-date-cell at bounding box center [1238, 450] width 144 height 628
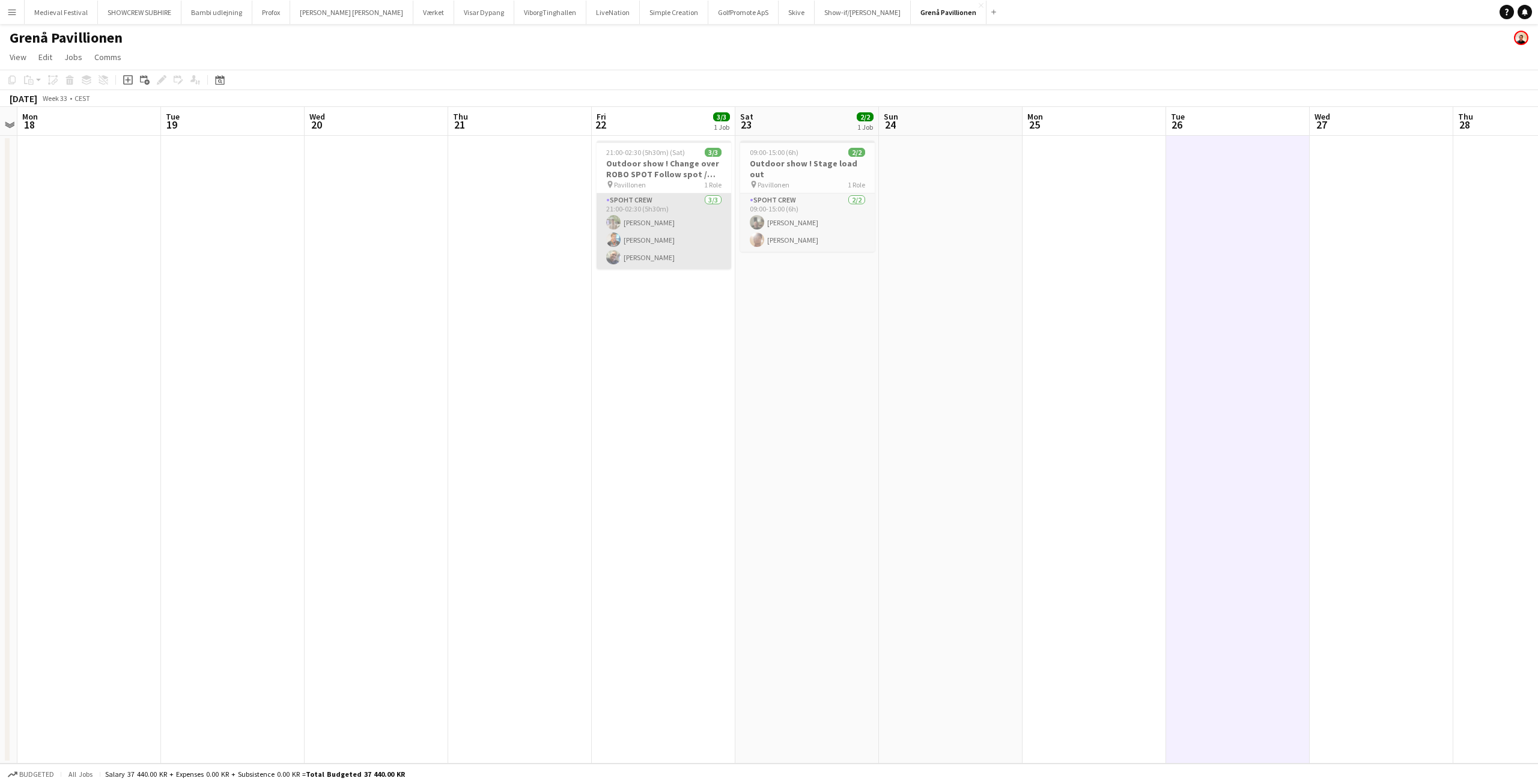
click at [658, 229] on app-card-role "Spoht Crew 3/3 21:00-02:30 (5h30m) Arthur Daval-Markussen Gustav Fly Danny Tran…" at bounding box center [663, 232] width 135 height 76
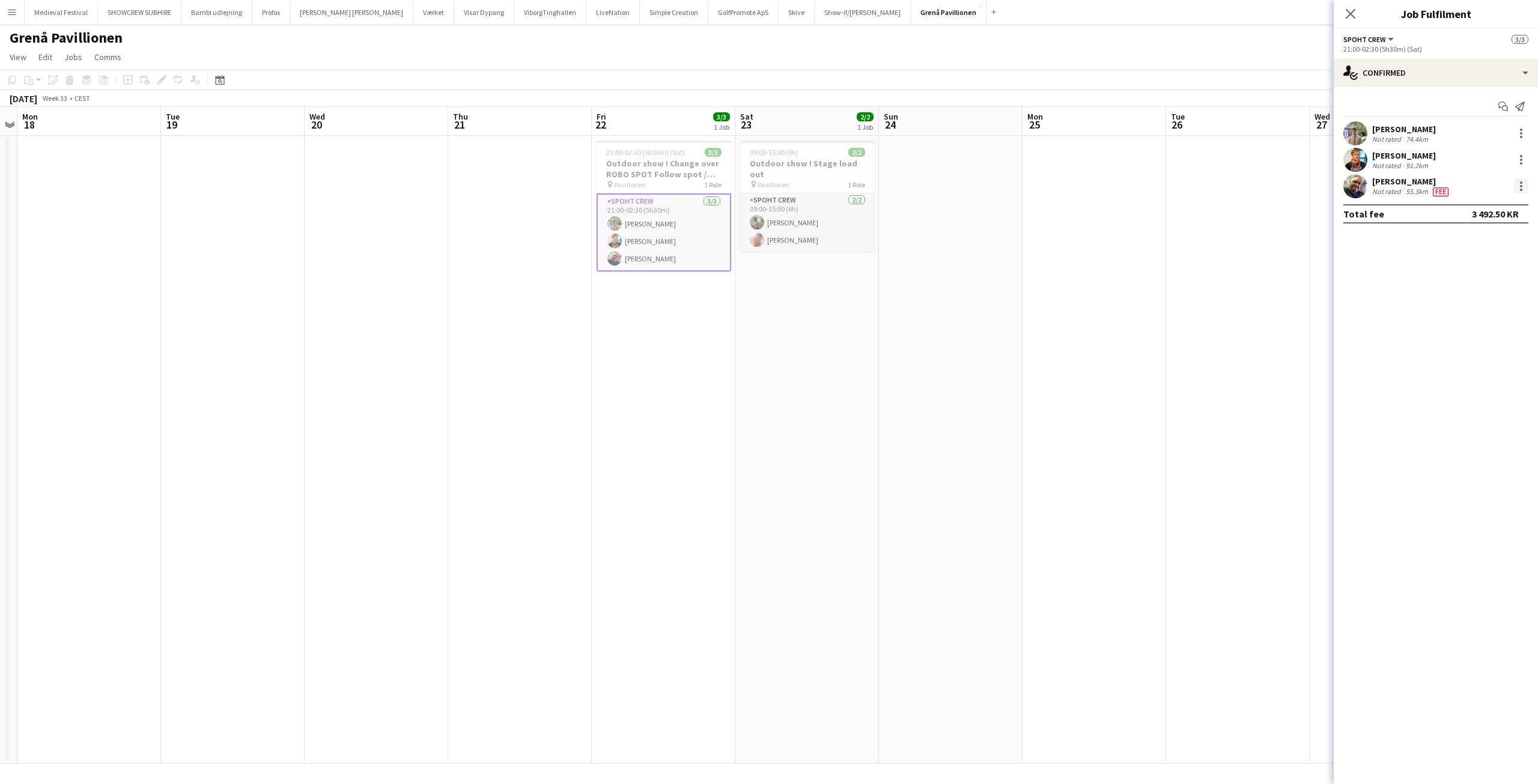
click at [1520, 188] on div at bounding box center [1521, 186] width 14 height 14
click at [1494, 204] on span "Edit fee" at bounding box center [1482, 208] width 75 height 11
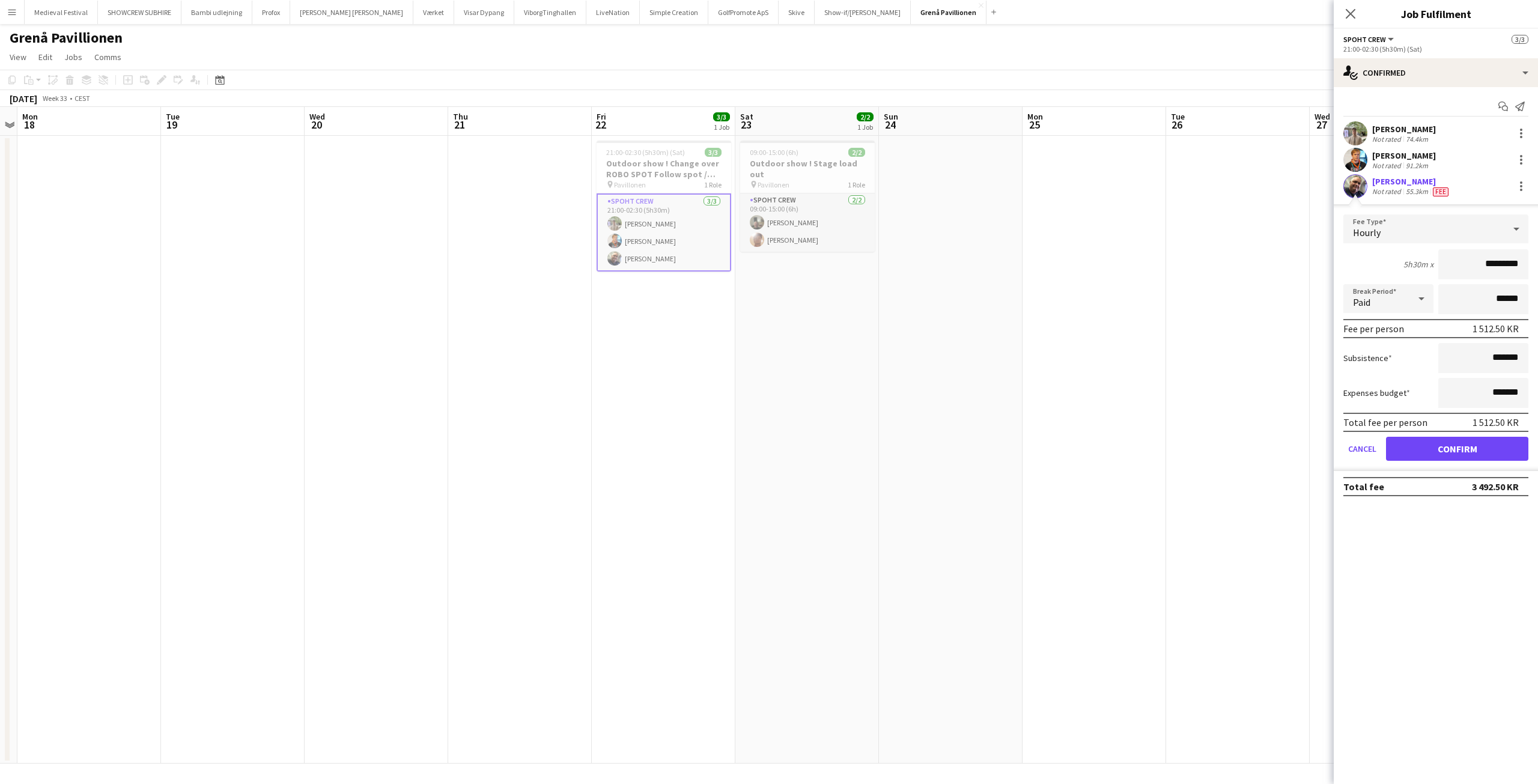
click at [1513, 158] on div at bounding box center [1520, 160] width 17 height 14
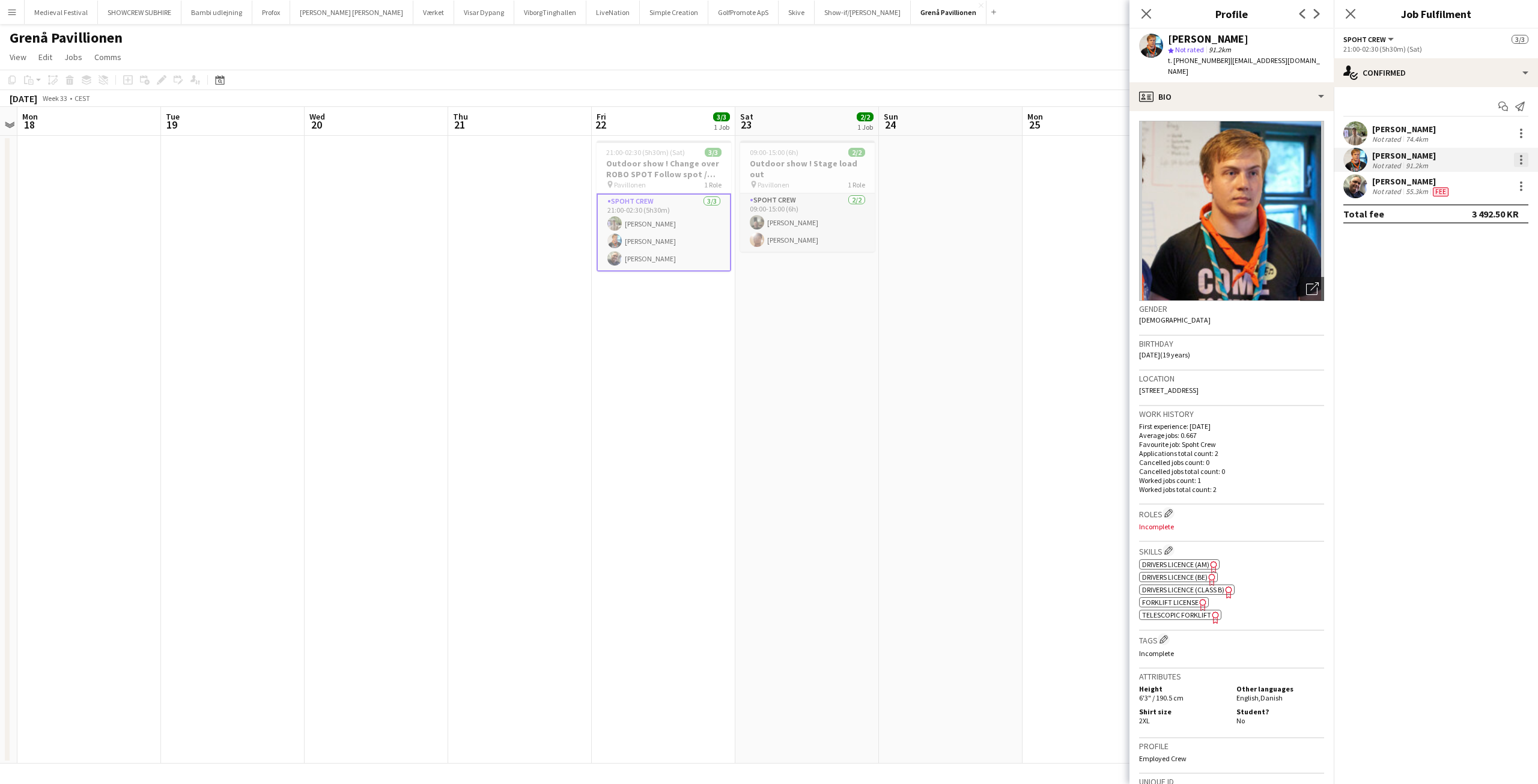
click at [1523, 158] on div at bounding box center [1521, 160] width 14 height 14
drag, startPoint x: 921, startPoint y: 297, endPoint x: 887, endPoint y: 276, distance: 40.0
click at [921, 297] on div at bounding box center [769, 392] width 1538 height 784
click at [643, 230] on app-card-role "Spoht Crew 3/3 21:00-02:30 (5h30m) Arthur Daval-Markussen Gustav Fly Danny Tran…" at bounding box center [663, 232] width 135 height 78
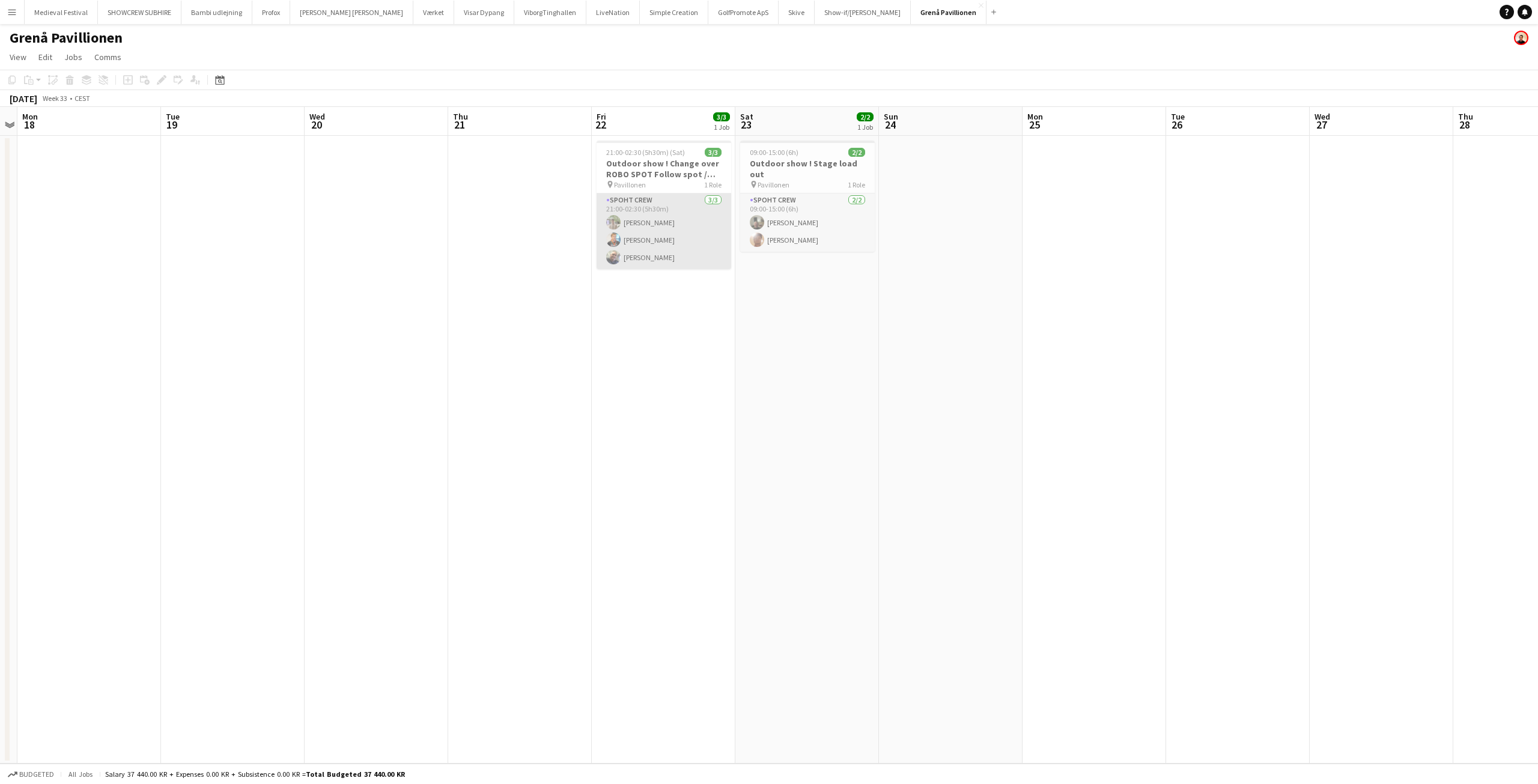
click at [643, 230] on app-card-role "Spoht Crew 3/3 21:00-02:30 (5h30m) Arthur Daval-Markussen Gustav Fly Danny Tran…" at bounding box center [663, 232] width 135 height 76
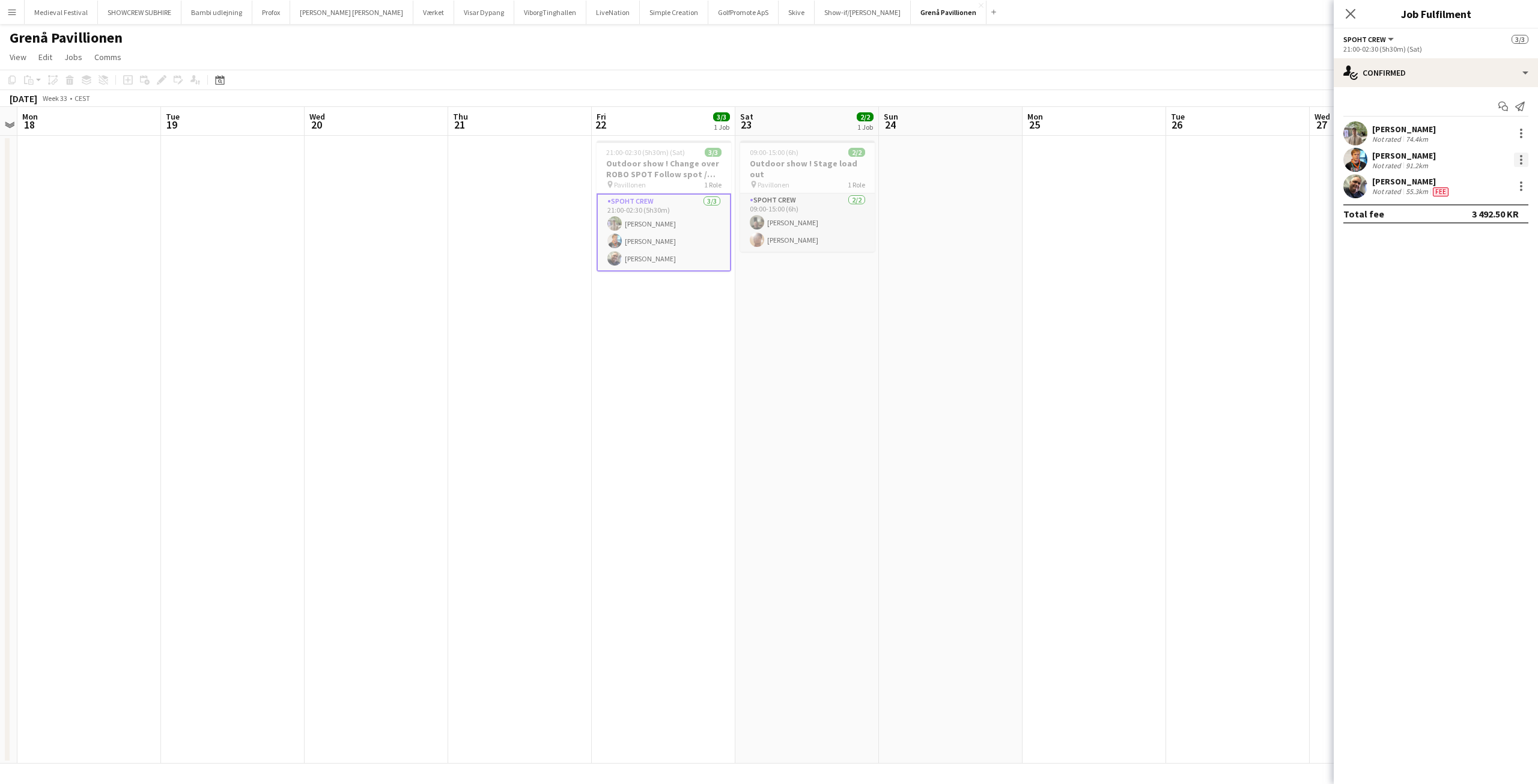
click at [1521, 161] on div at bounding box center [1521, 160] width 14 height 14
click at [1502, 182] on span "Edit fee" at bounding box center [1482, 182] width 75 height 11
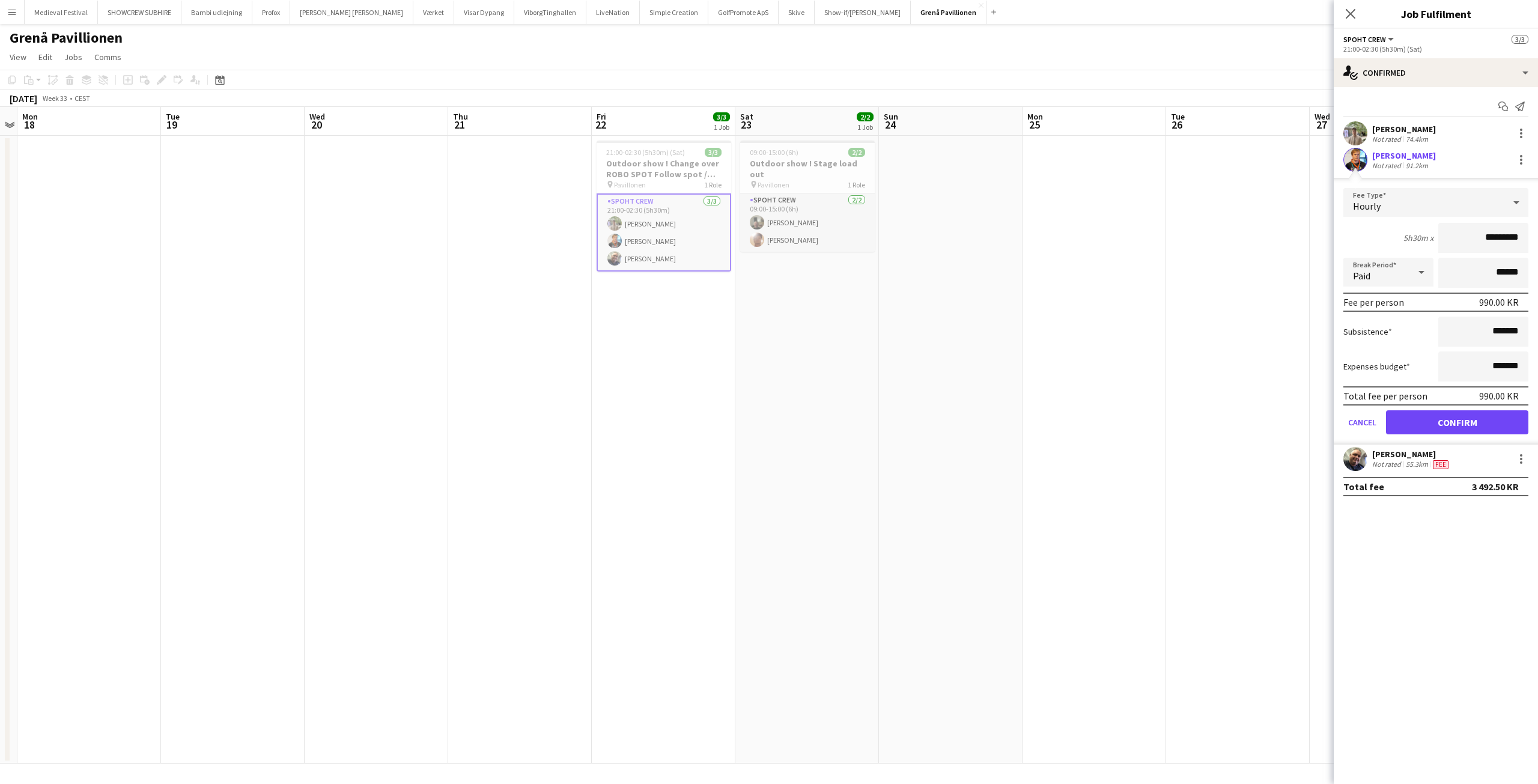
click at [1526, 144] on div "Arthur Daval-Markussen Not rated 74.4km" at bounding box center [1436, 133] width 204 height 24
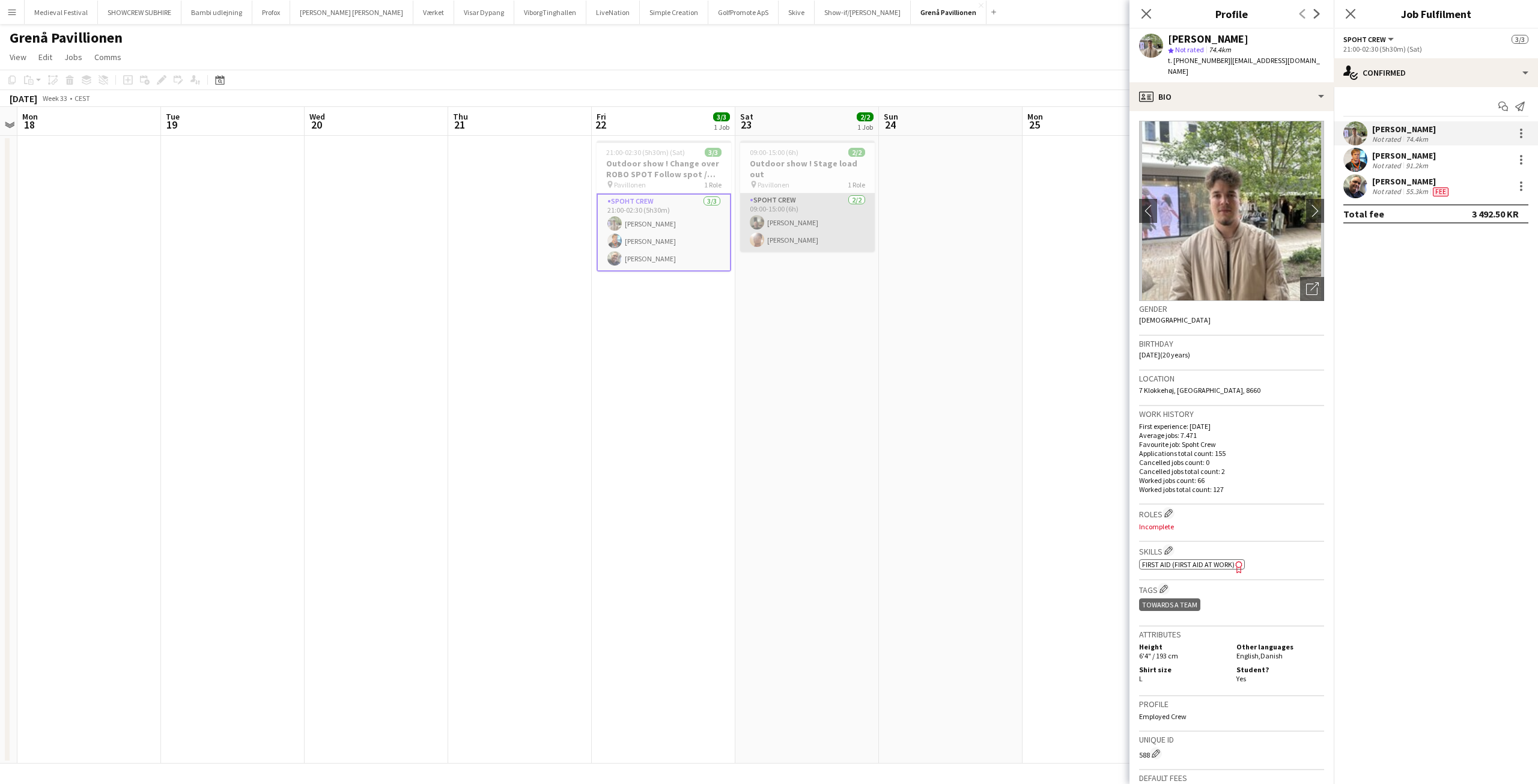
click at [788, 215] on app-card-role "Spoht Crew 2/2 09:00-15:00 (6h) Arne Munk Daniel Bundgaard" at bounding box center [807, 222] width 135 height 58
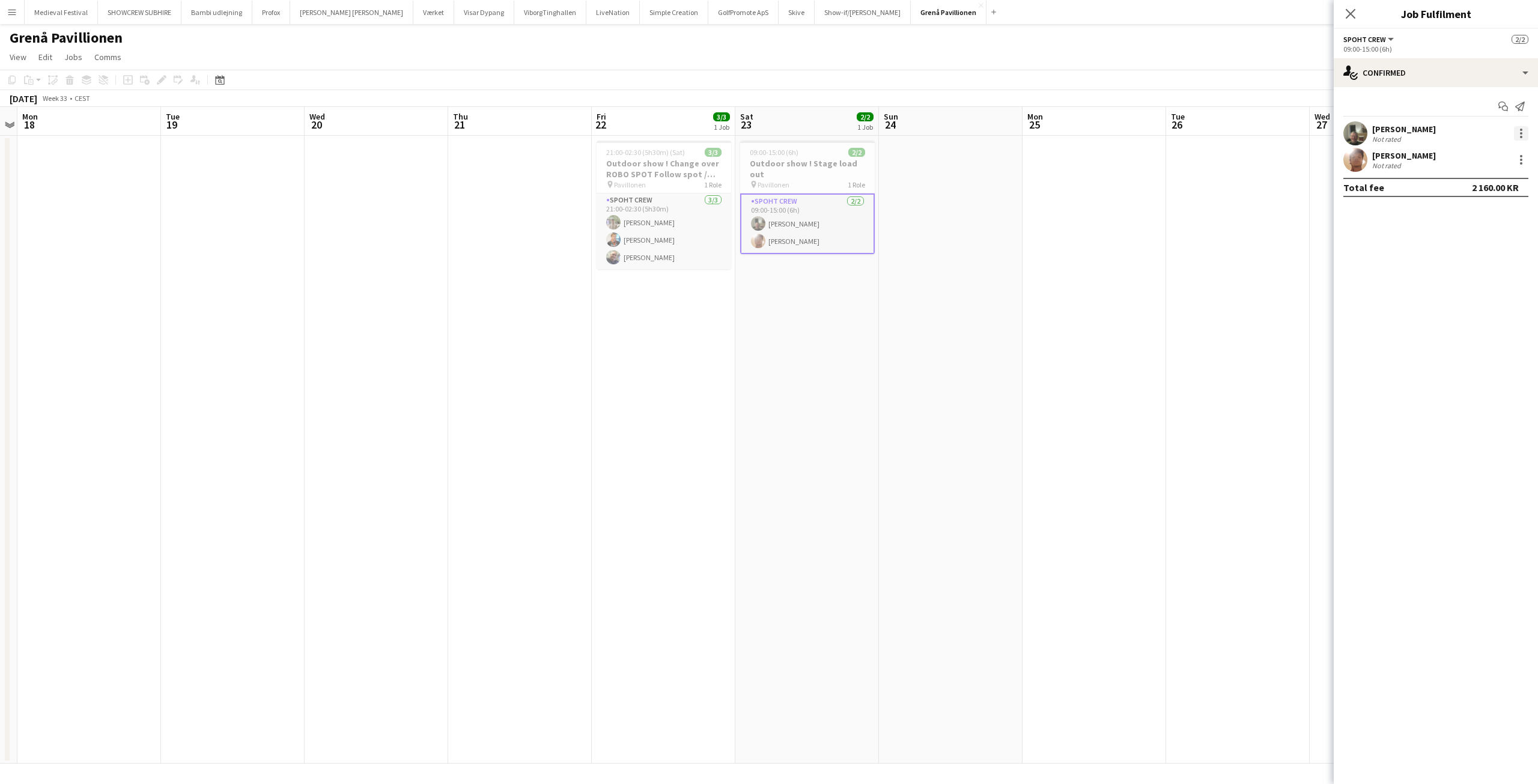
click at [1519, 135] on div at bounding box center [1521, 133] width 14 height 14
click at [705, 437] on div at bounding box center [769, 392] width 1538 height 784
click at [663, 167] on h3 "Outdoor show ! Change over ROBO SPOT Follow spot / Load out" at bounding box center [663, 168] width 135 height 22
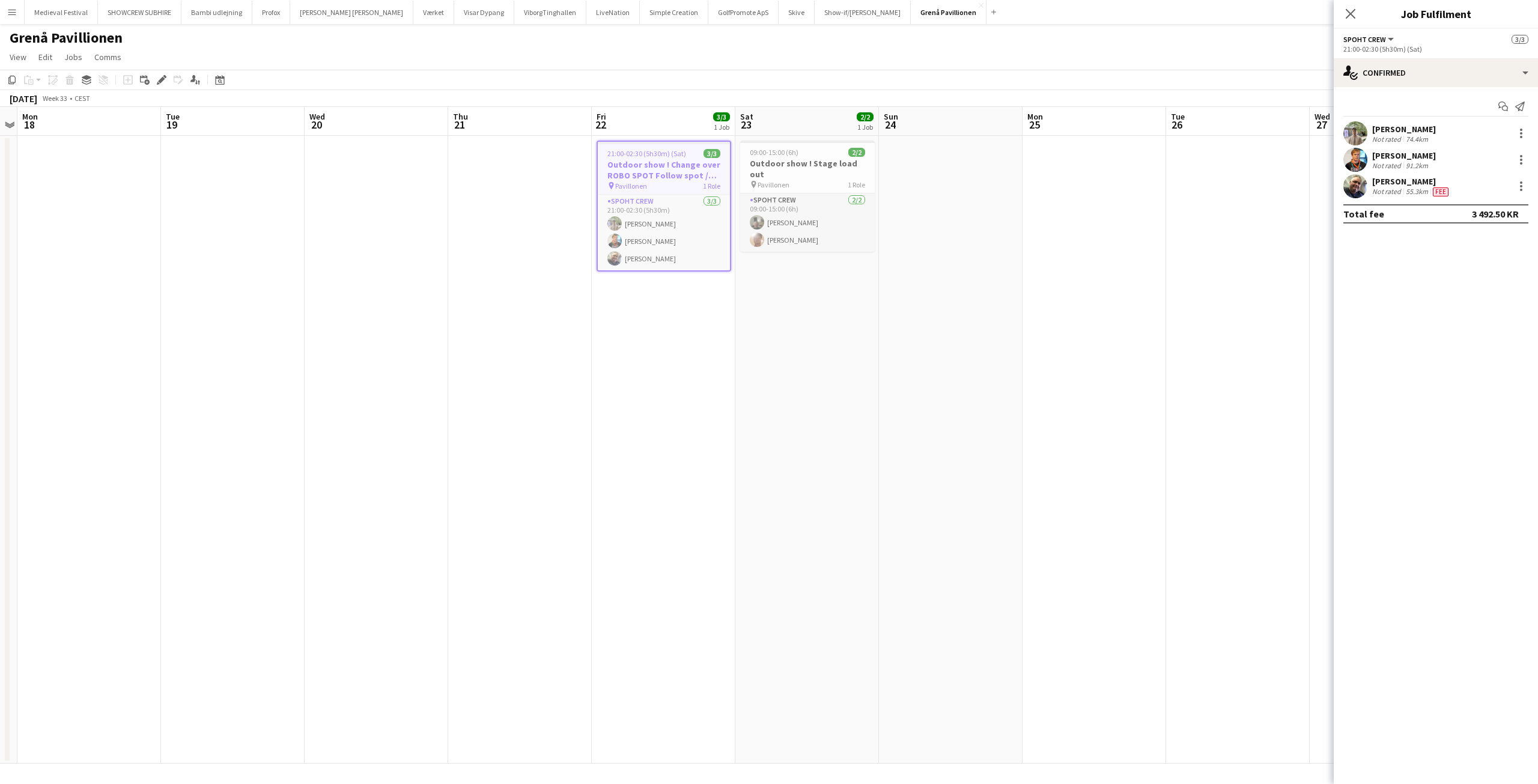
click at [1380, 134] on div "Not rated" at bounding box center [1388, 139] width 31 height 9
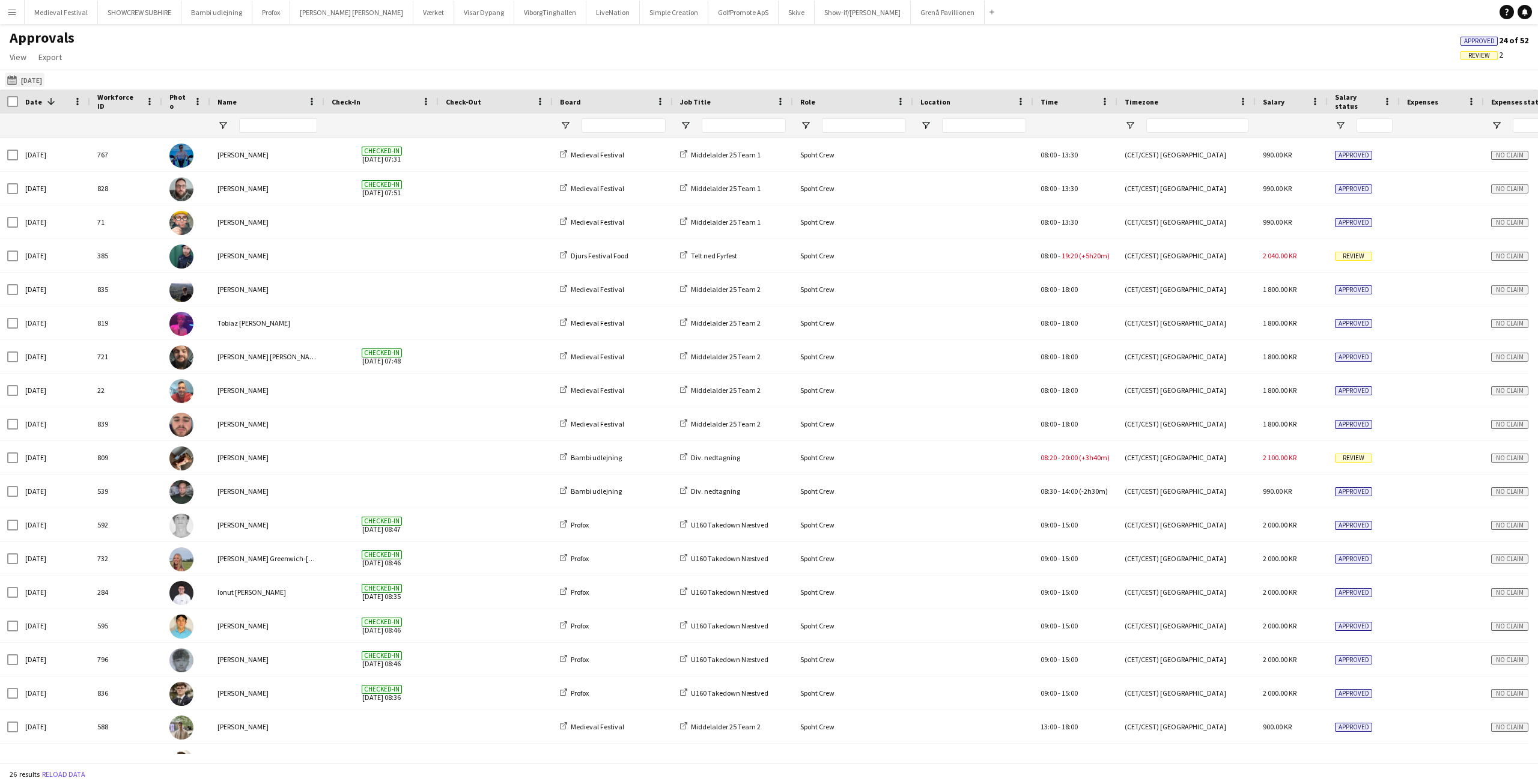
click at [11, 75] on button "[DATE] [DATE]" at bounding box center [25, 80] width 39 height 14
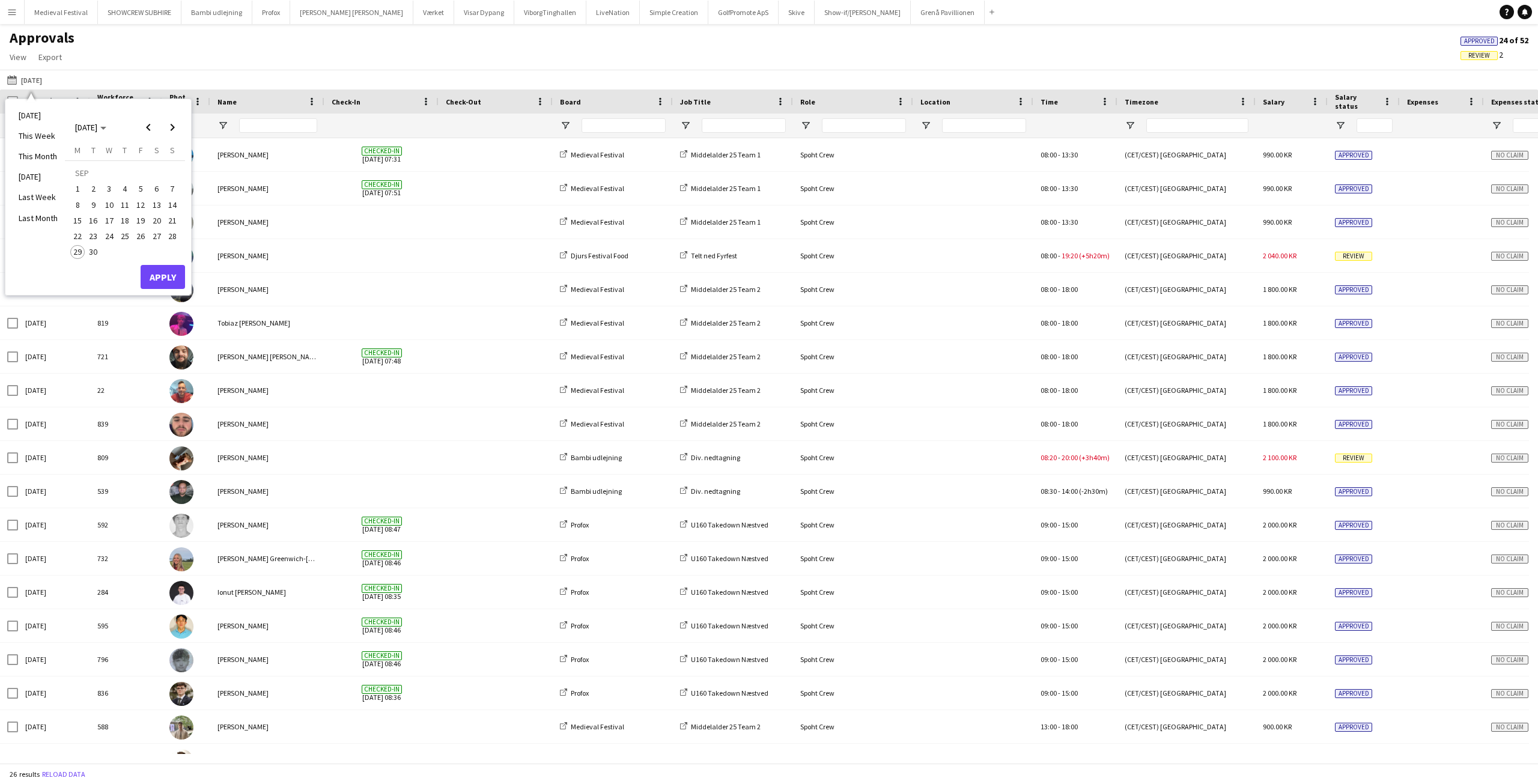
click at [76, 236] on span "22" at bounding box center [77, 236] width 14 height 14
click at [165, 274] on button "Apply" at bounding box center [163, 277] width 44 height 24
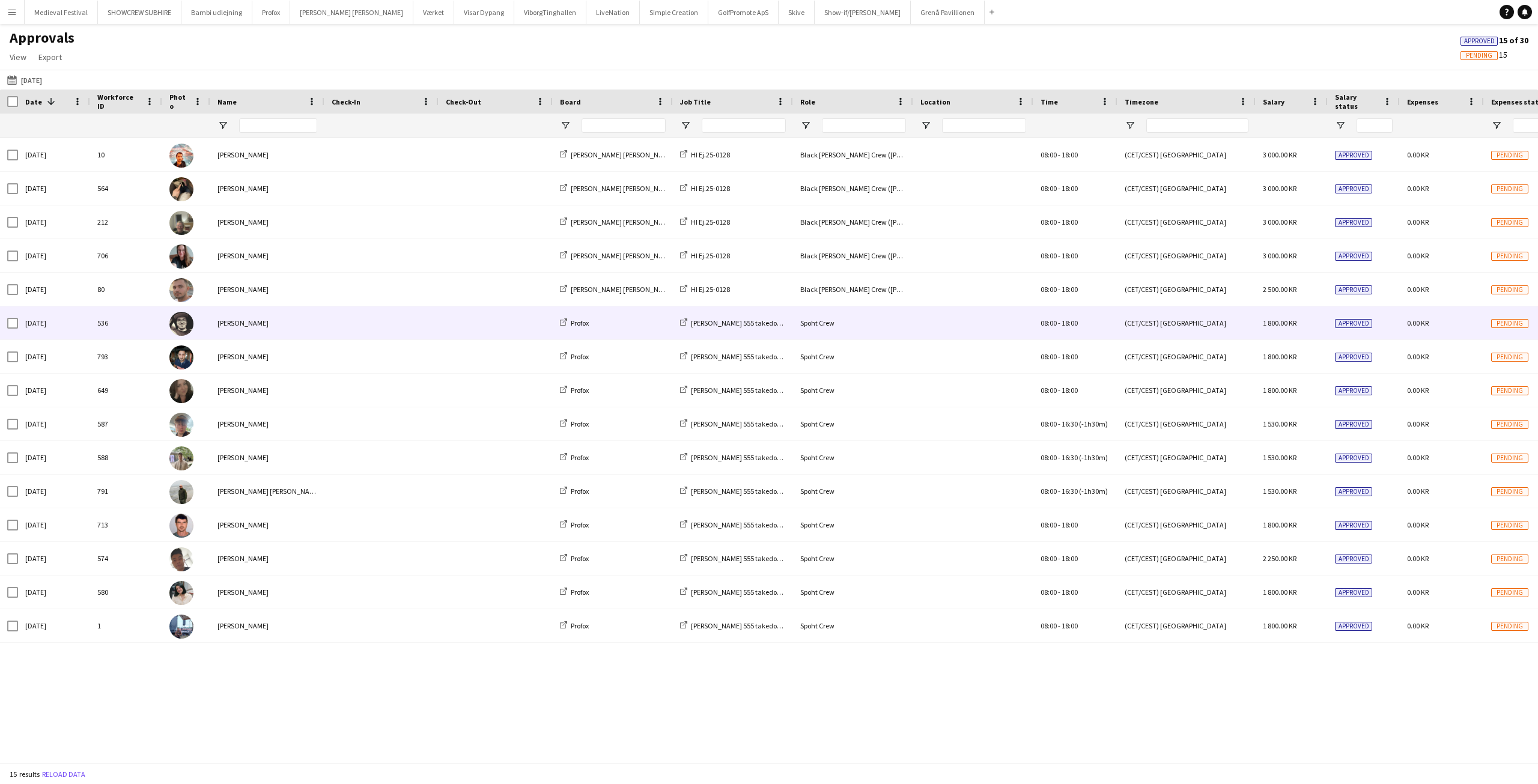
click at [321, 322] on div "[PERSON_NAME]" at bounding box center [268, 322] width 114 height 33
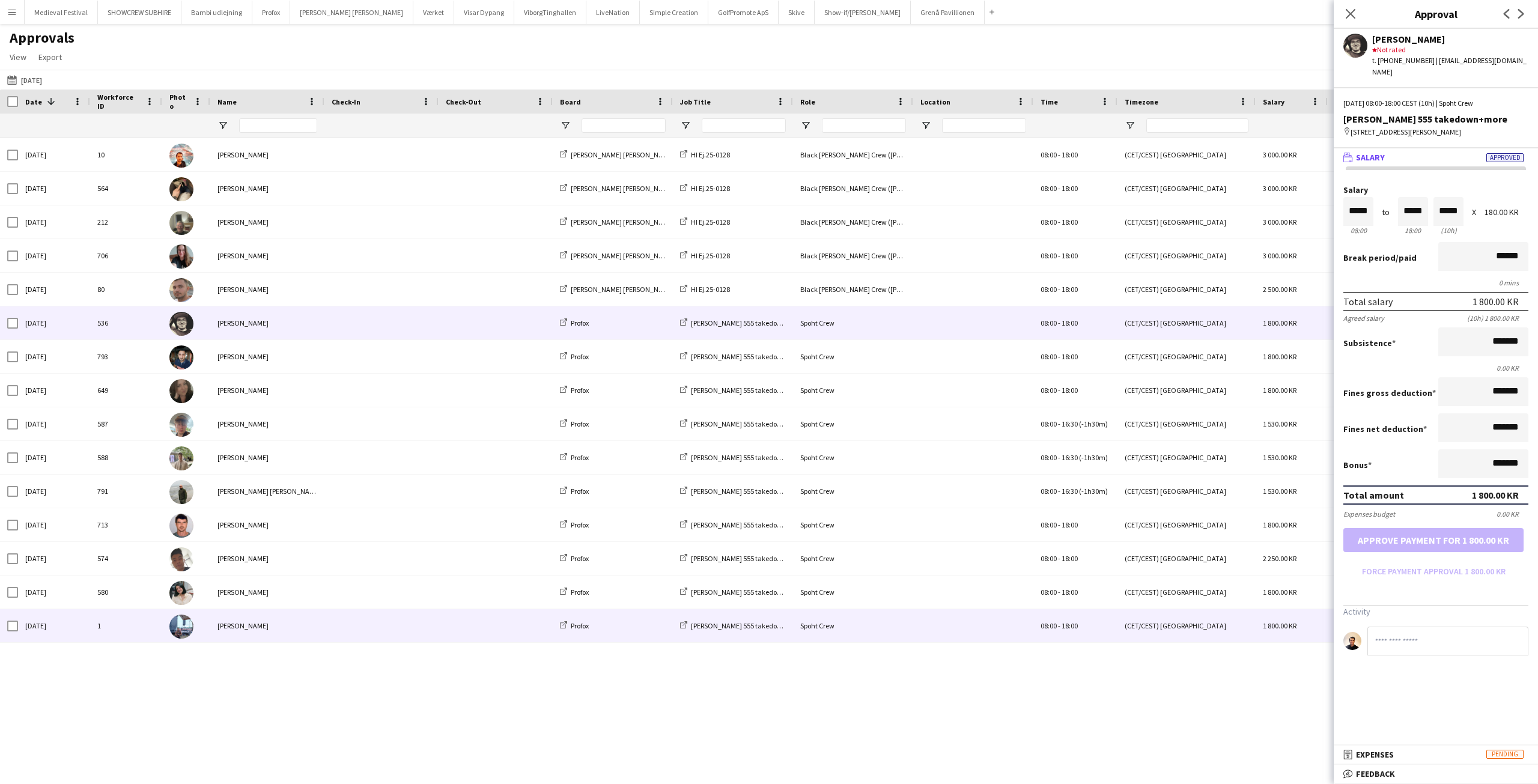
click at [454, 624] on span at bounding box center [496, 625] width 100 height 33
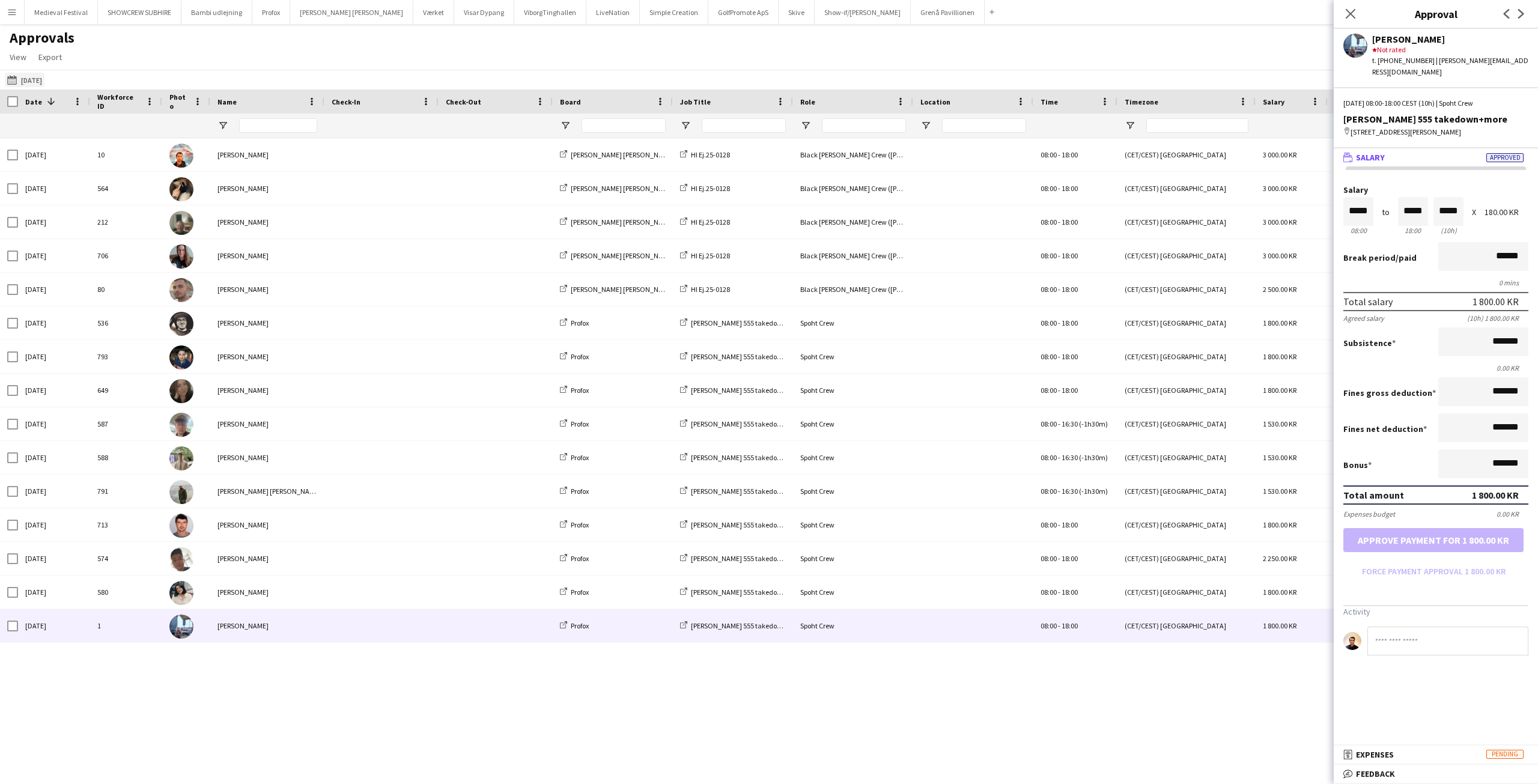
click at [13, 75] on button "[DATE] [DATE]" at bounding box center [25, 80] width 39 height 14
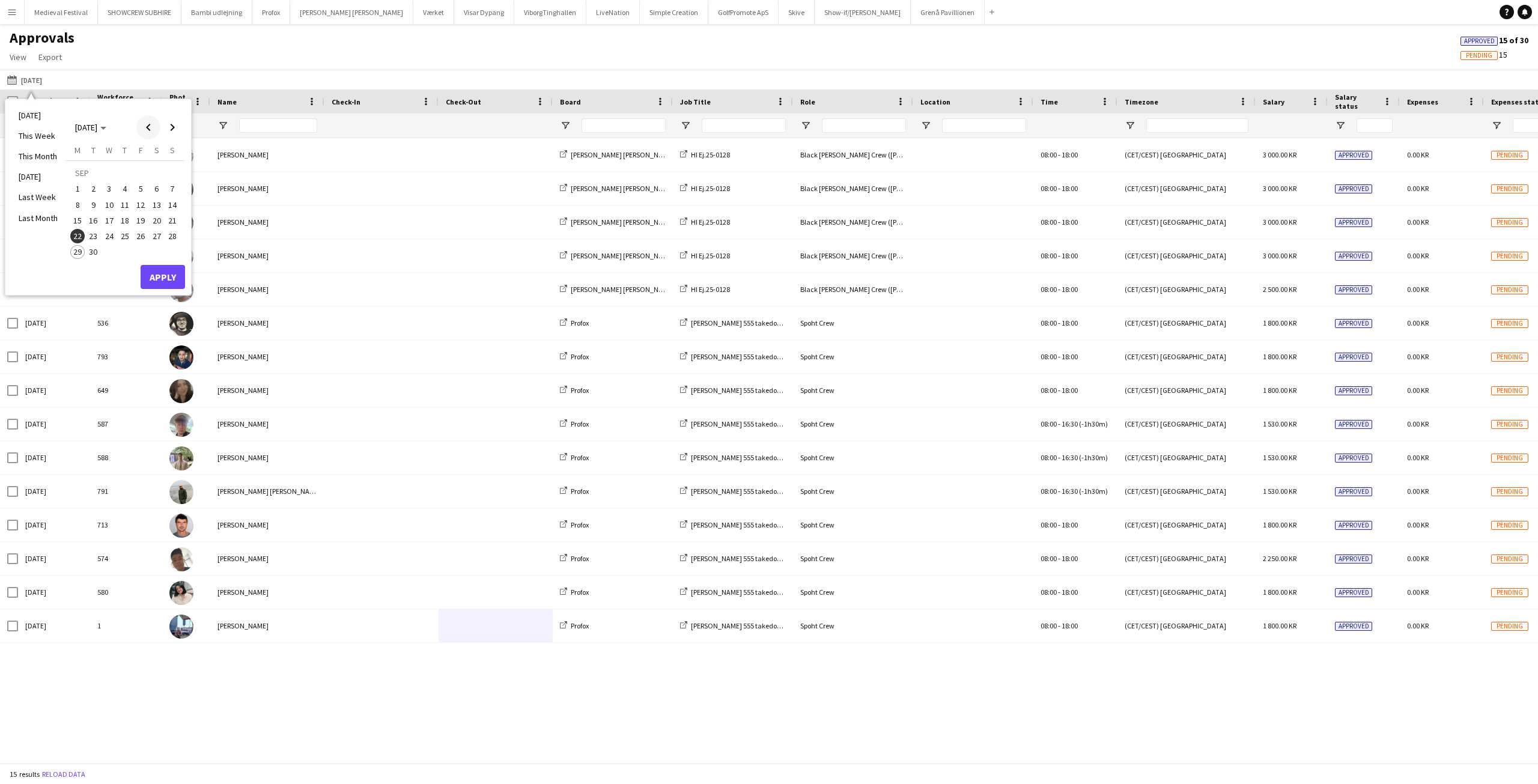
click at [149, 125] on span "Previous month" at bounding box center [149, 127] width 24 height 24
click at [143, 222] on span "22" at bounding box center [140, 223] width 14 height 14
click at [158, 263] on button "Apply" at bounding box center [163, 264] width 44 height 24
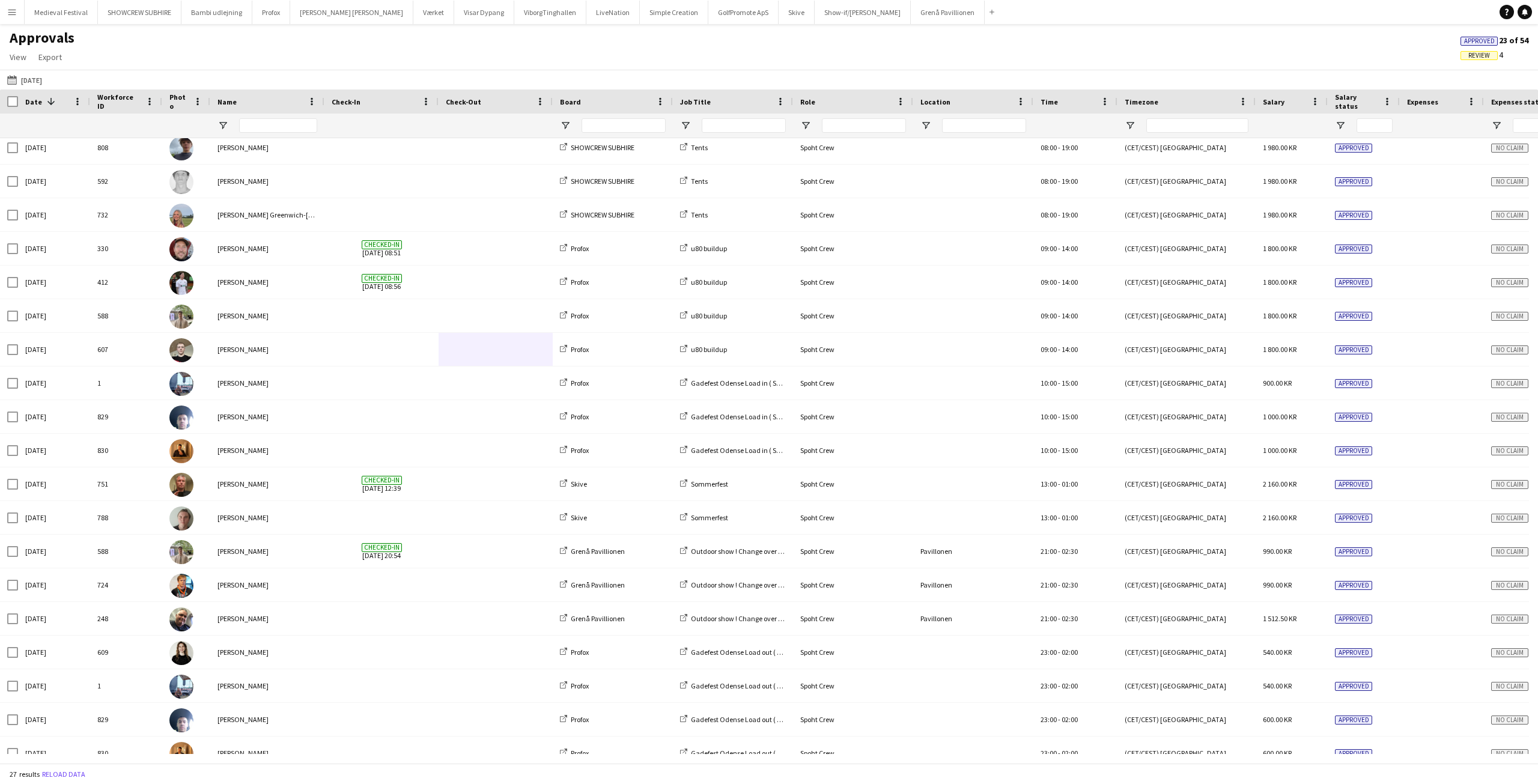
scroll to position [293, 0]
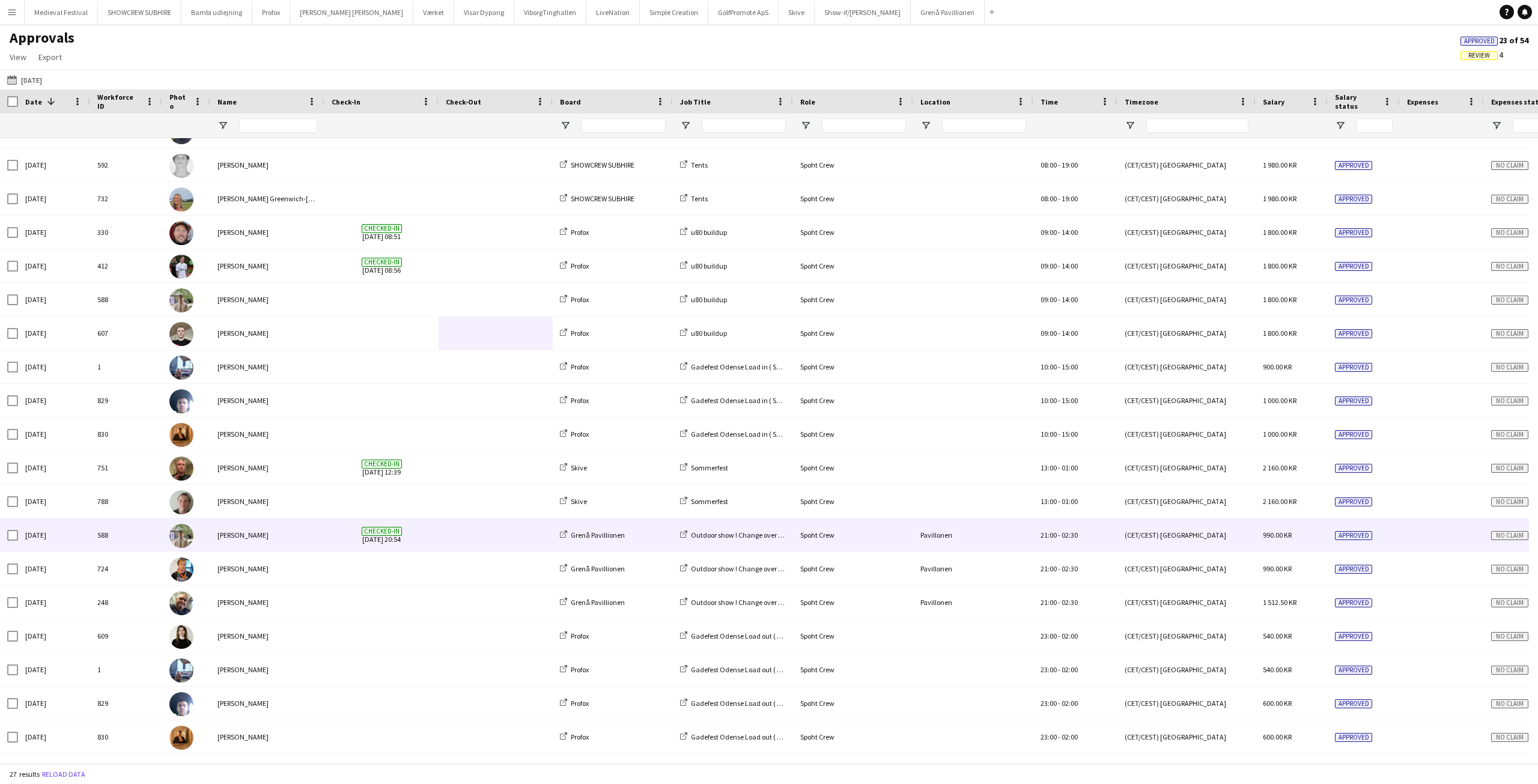
click at [469, 533] on span at bounding box center [496, 534] width 100 height 33
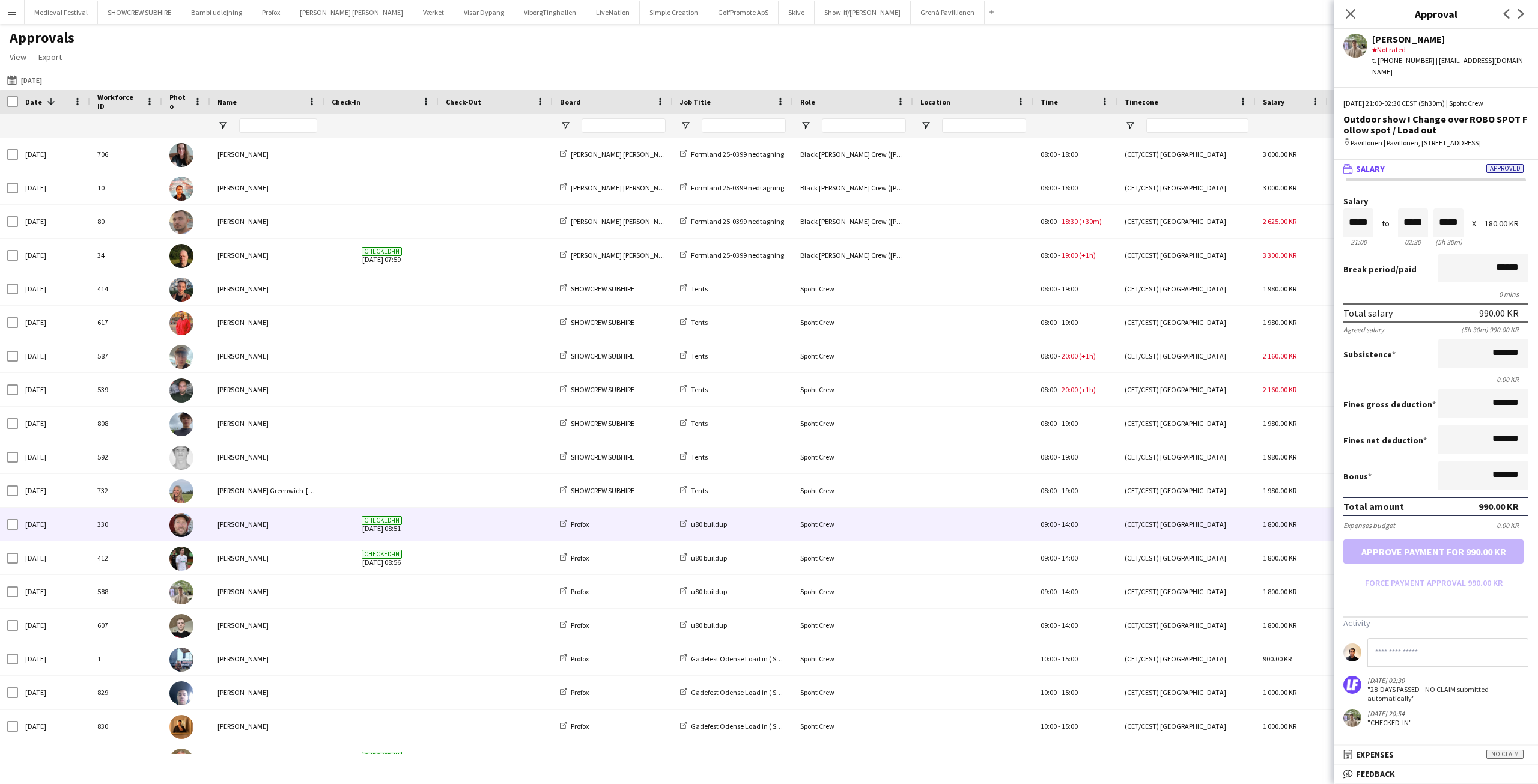
scroll to position [0, 0]
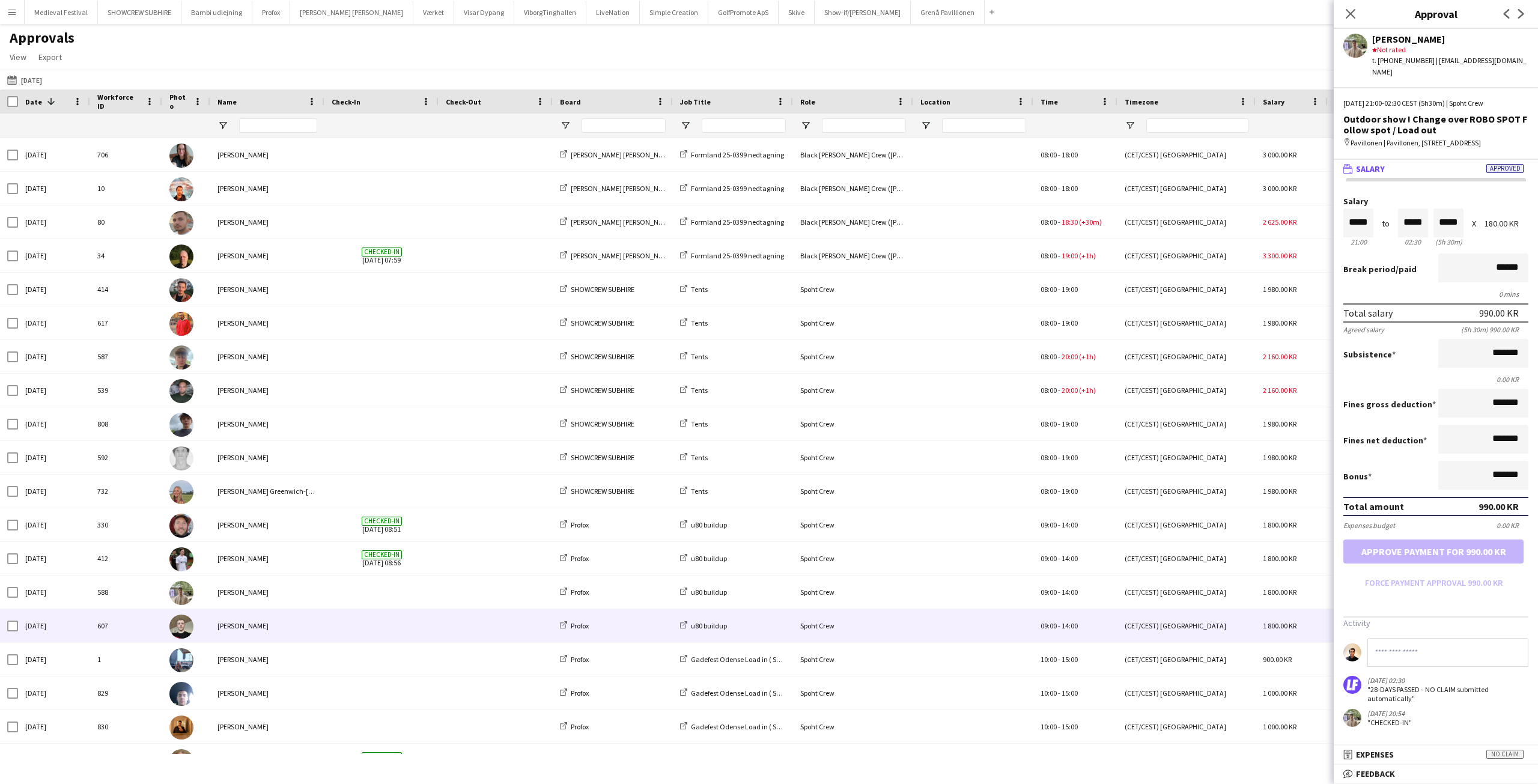
click at [408, 614] on span at bounding box center [382, 625] width 100 height 33
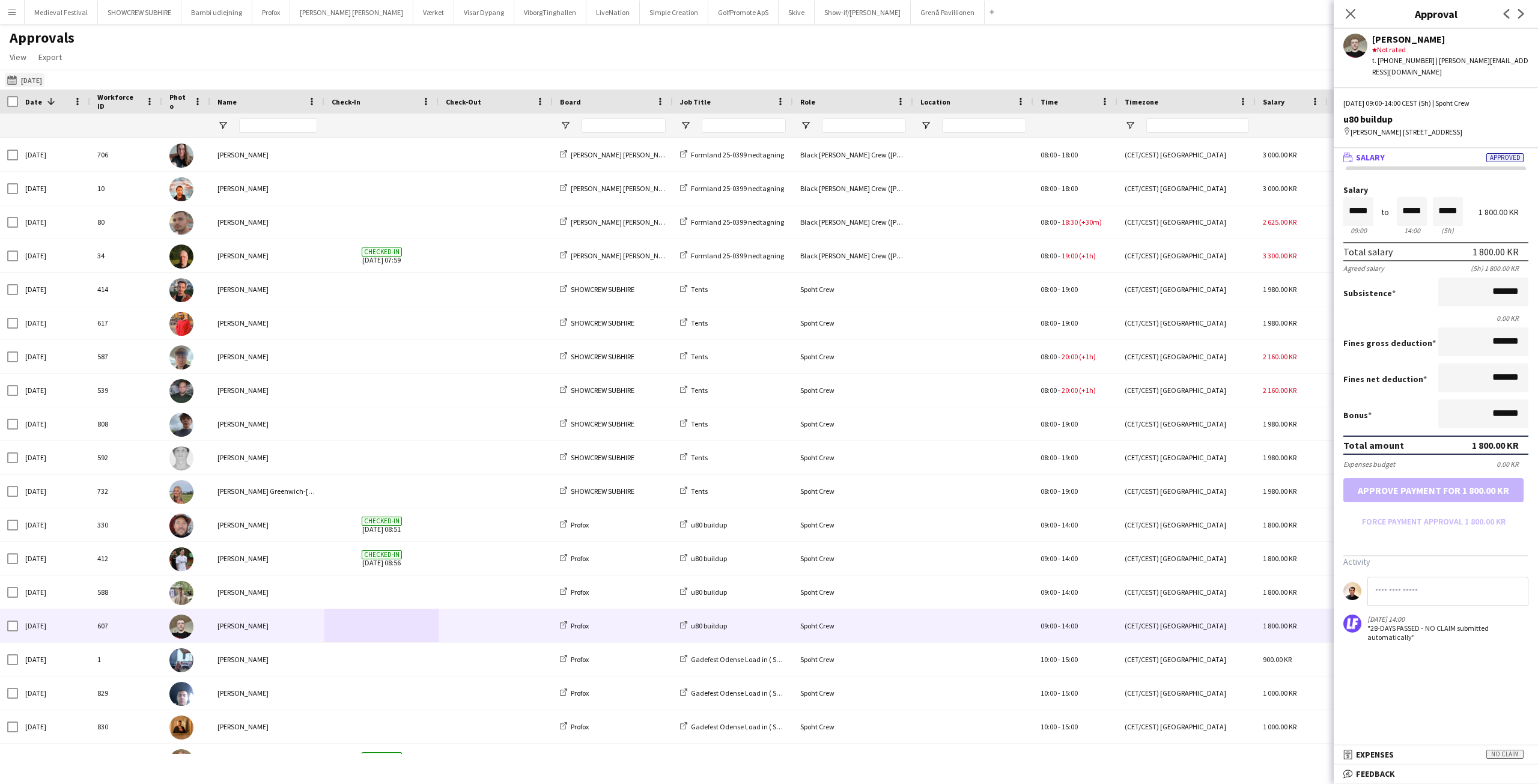
click at [16, 77] on app-icon "31-08-2025" at bounding box center [14, 80] width 14 height 10
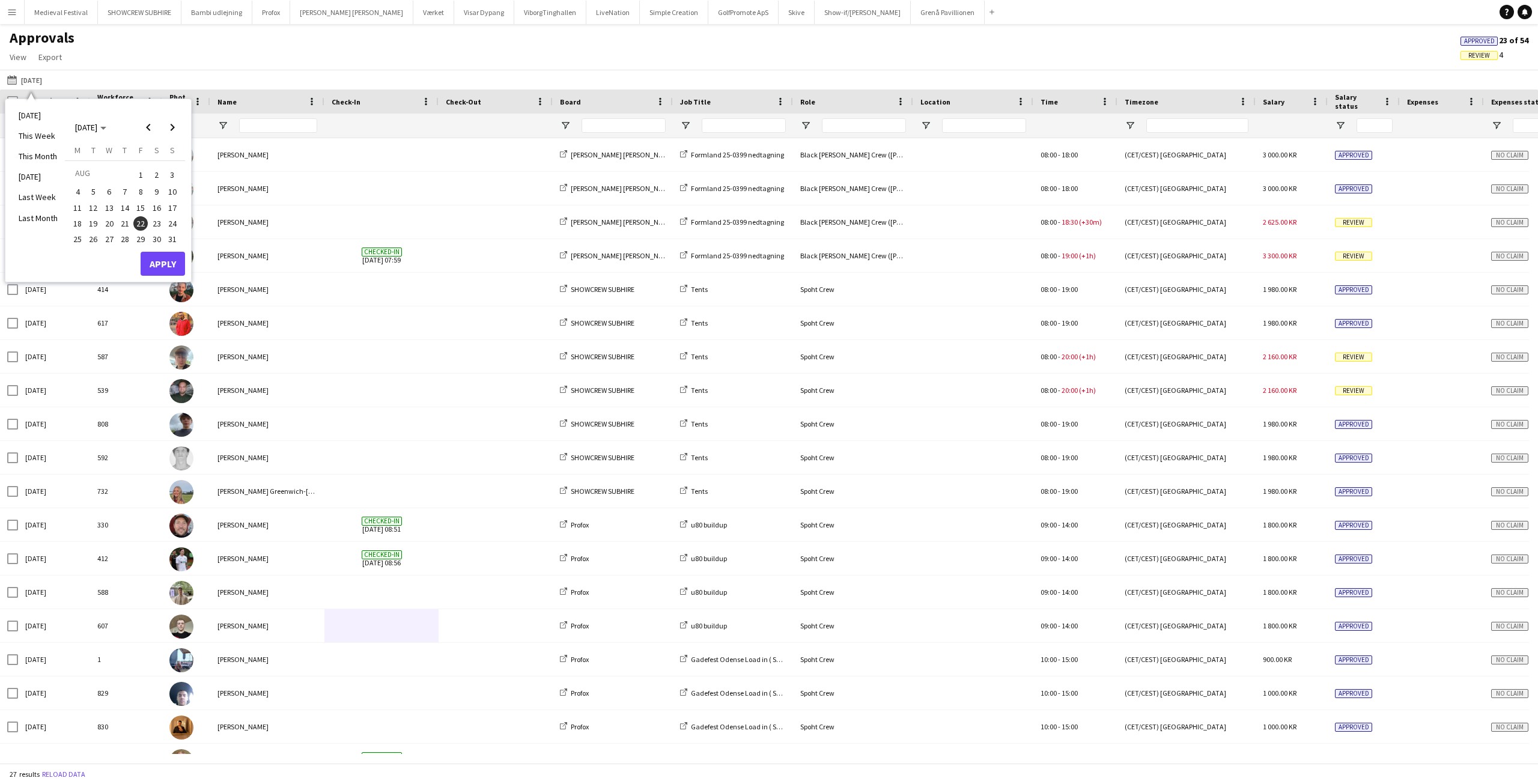
click at [159, 222] on span "23" at bounding box center [156, 223] width 14 height 14
click at [159, 266] on button "Apply" at bounding box center [163, 264] width 44 height 24
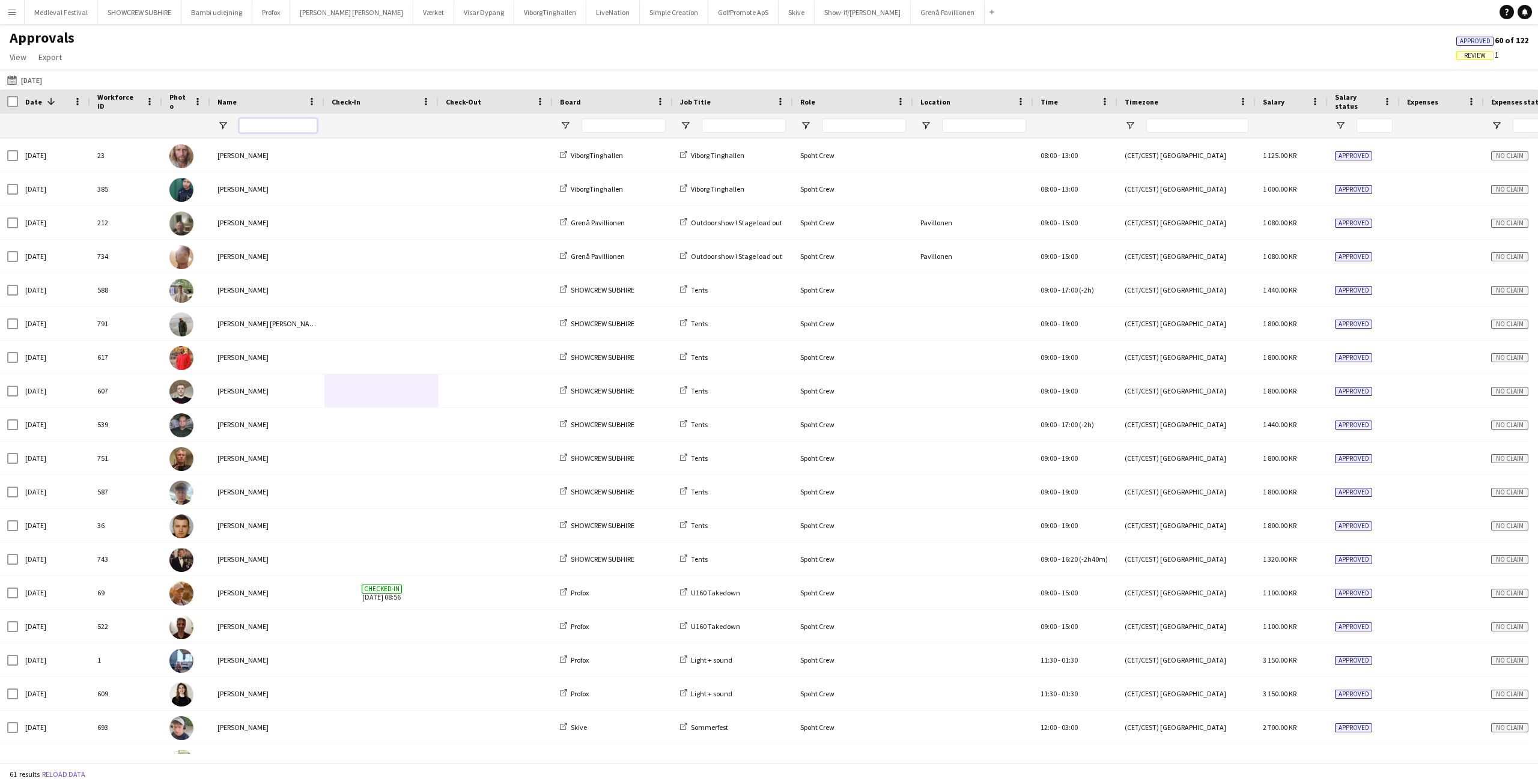
click at [261, 130] on input "Name Filter Input" at bounding box center [278, 125] width 78 height 14
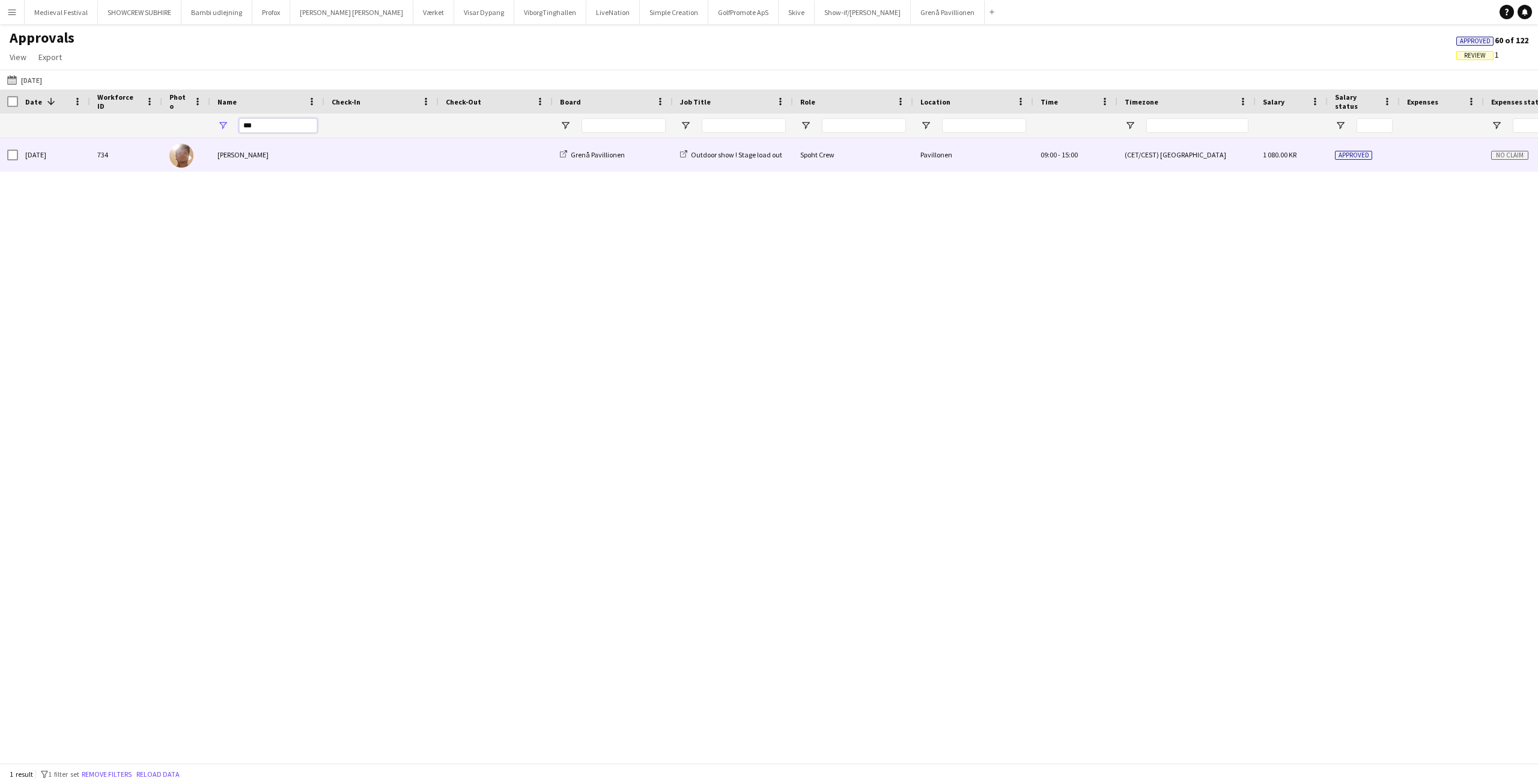
type input "***"
click at [413, 157] on span at bounding box center [382, 154] width 100 height 33
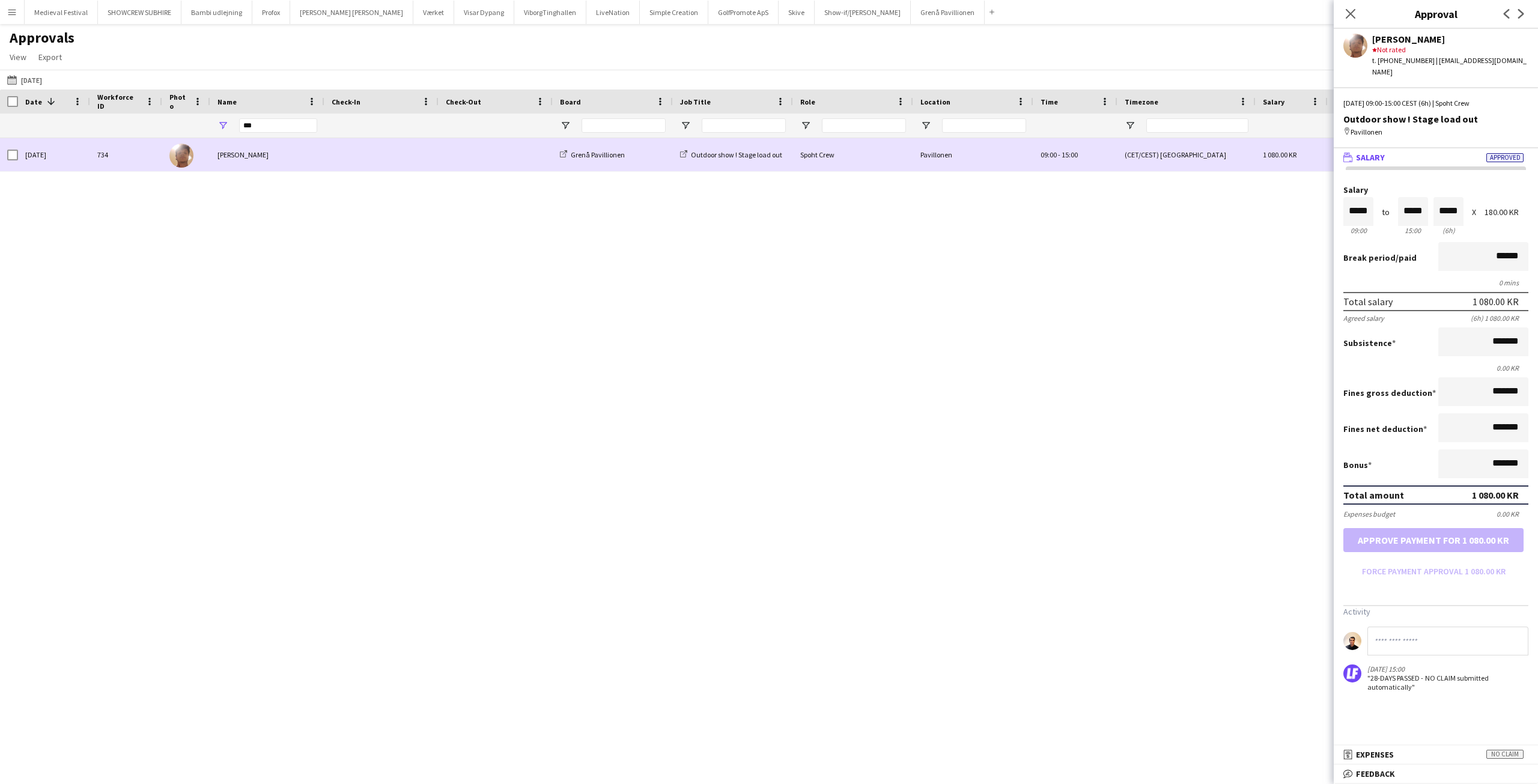
click at [777, 142] on div "Outdoor show ! Stage load out" at bounding box center [733, 154] width 120 height 33
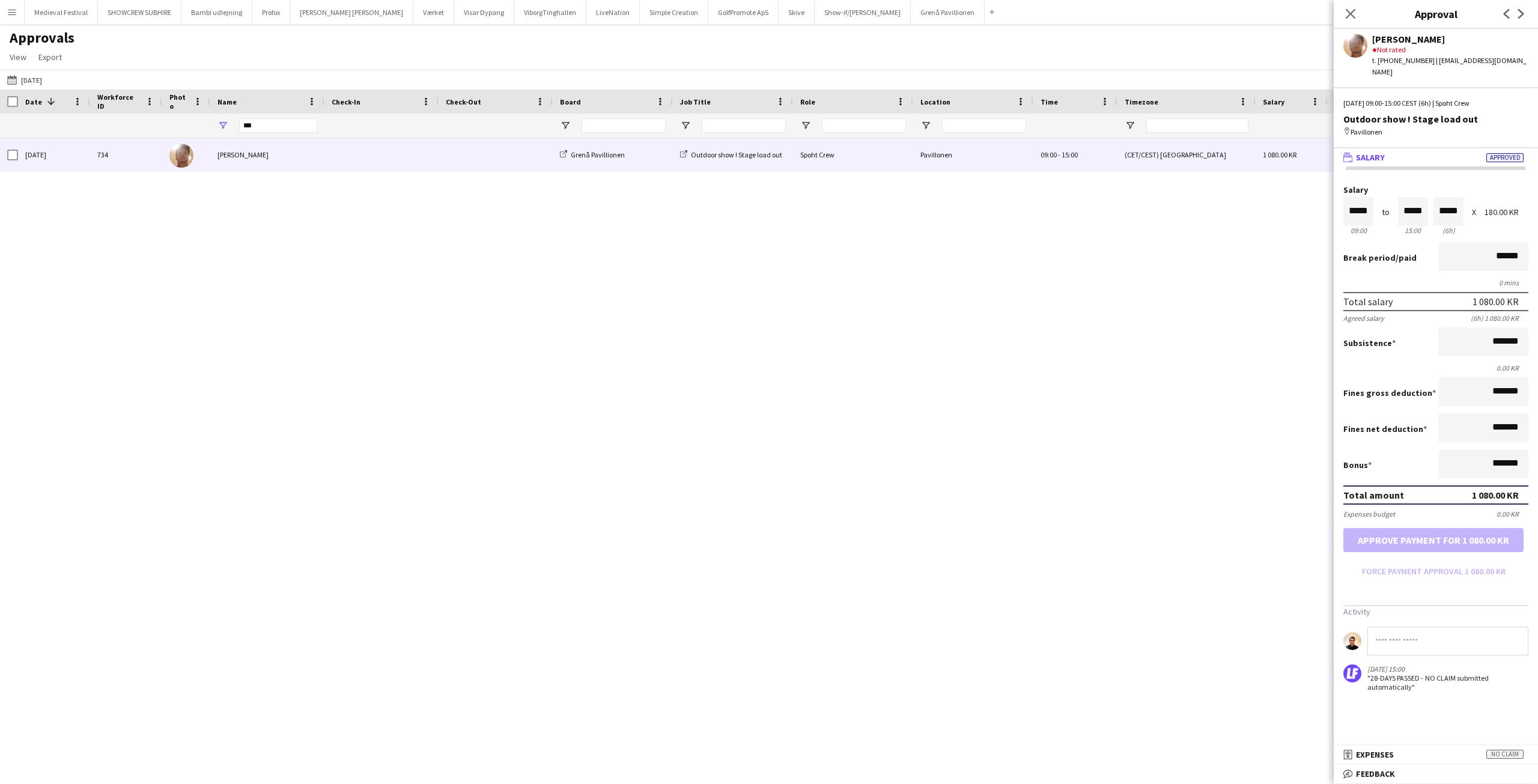
click at [992, 415] on div "Sat, 23 Aug 2025 734 Daniel Bundgaard Grenå Pavillionen Outdoor show ! Stage lo…" at bounding box center [769, 445] width 1538 height 616
drag, startPoint x: 484, startPoint y: 129, endPoint x: 495, endPoint y: 162, distance: 34.8
click at [481, 135] on div at bounding box center [496, 125] width 100 height 24
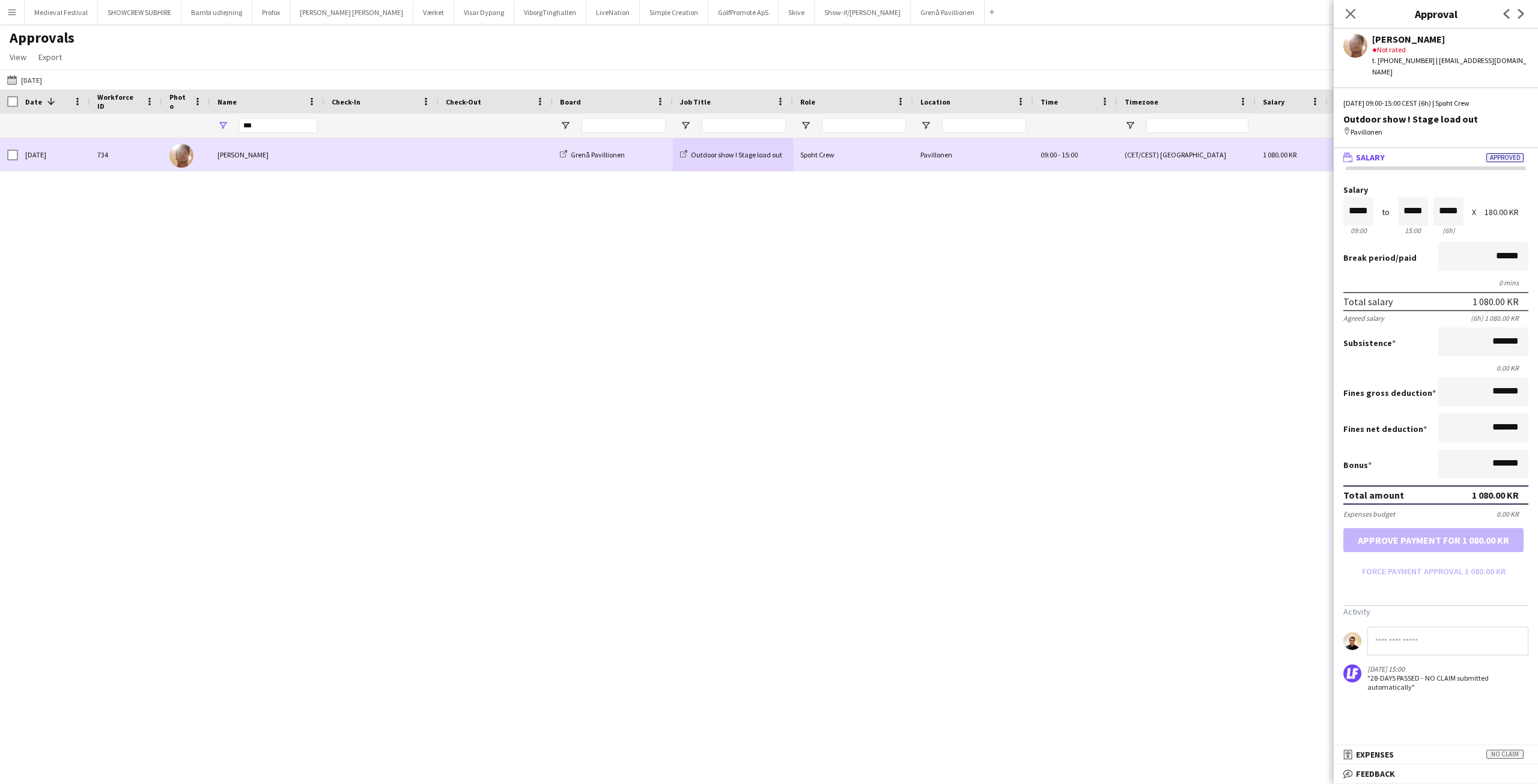
click at [489, 162] on span at bounding box center [496, 154] width 100 height 33
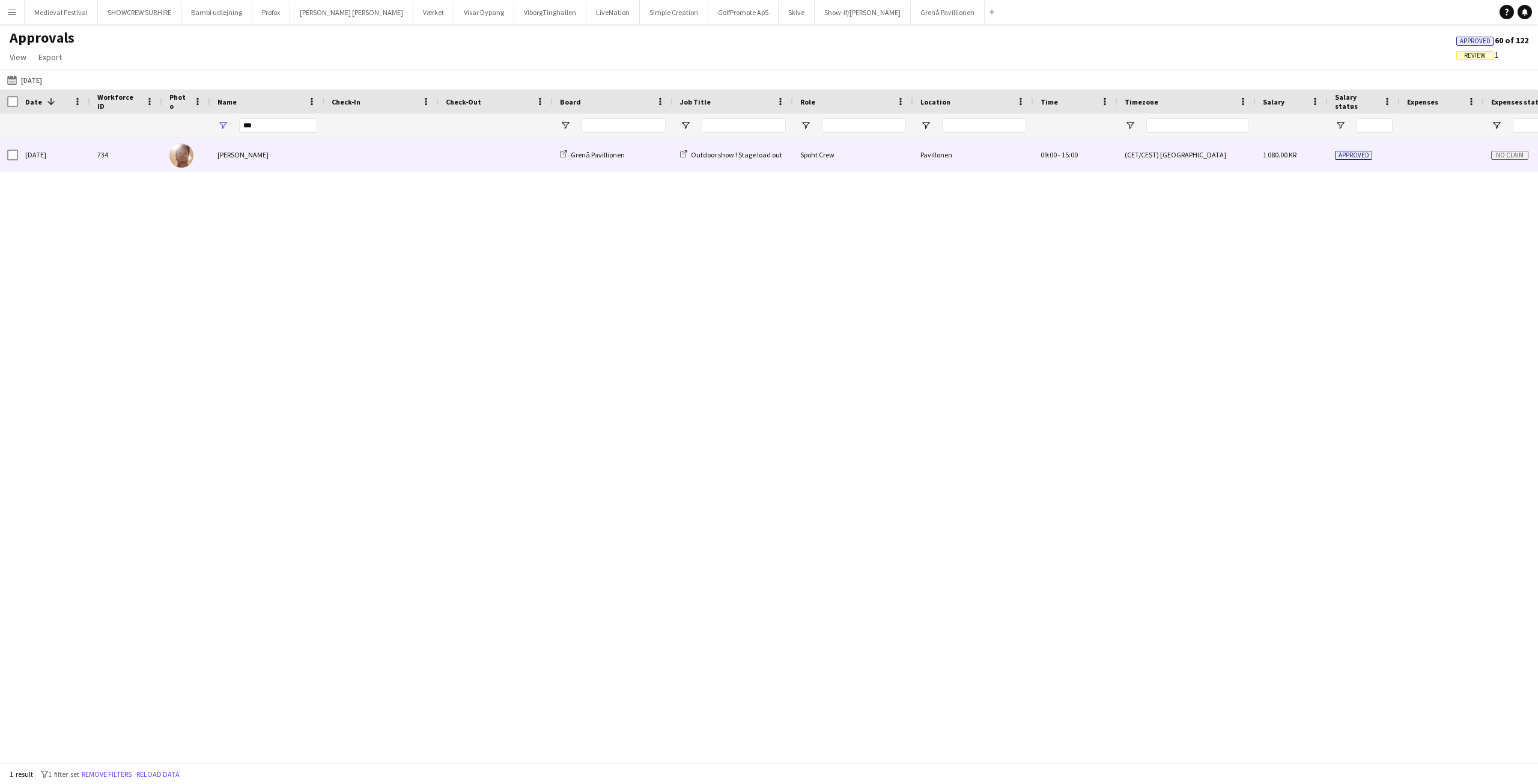
click at [473, 148] on span at bounding box center [496, 154] width 100 height 33
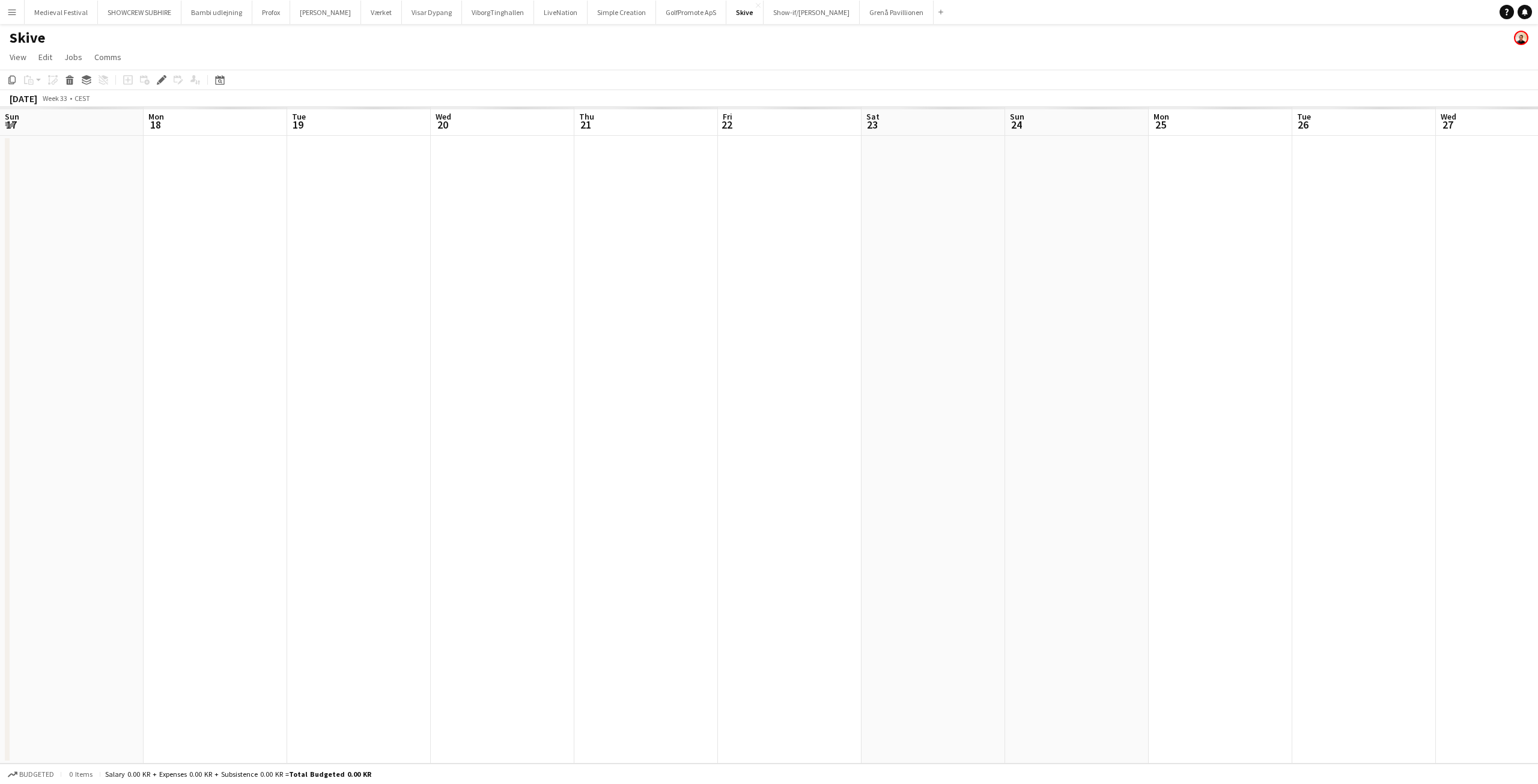
scroll to position [0, 413]
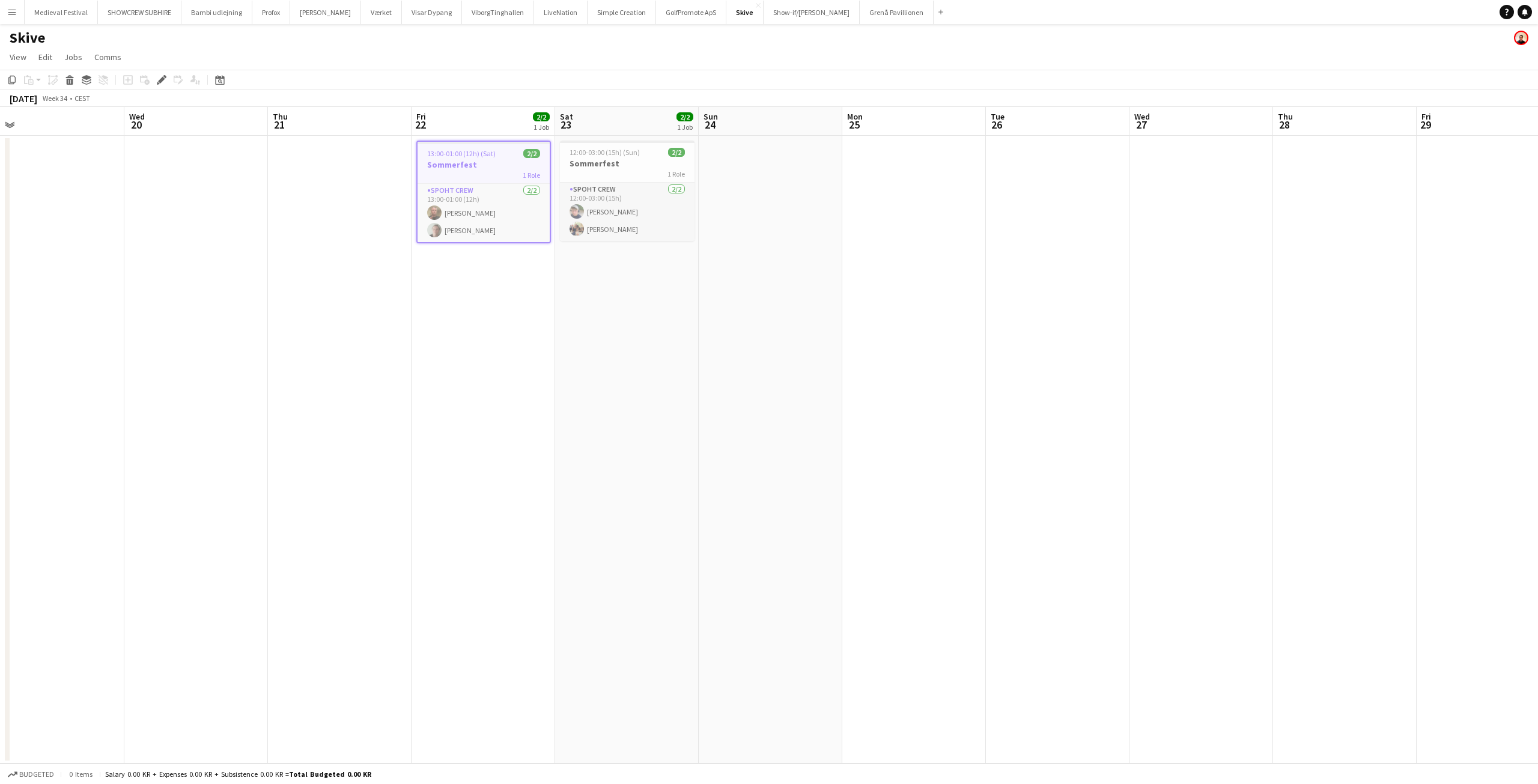
drag, startPoint x: 1213, startPoint y: 308, endPoint x: 336, endPoint y: 325, distance: 877.2
click at [313, 333] on app-calendar-viewport "Sat 16 Sun 17 Mon 18 Tue 19 Wed 20 Thu 21 Fri 22 2/2 1 Job Sat 23 2/2 1 Job Sun…" at bounding box center [769, 435] width 1538 height 657
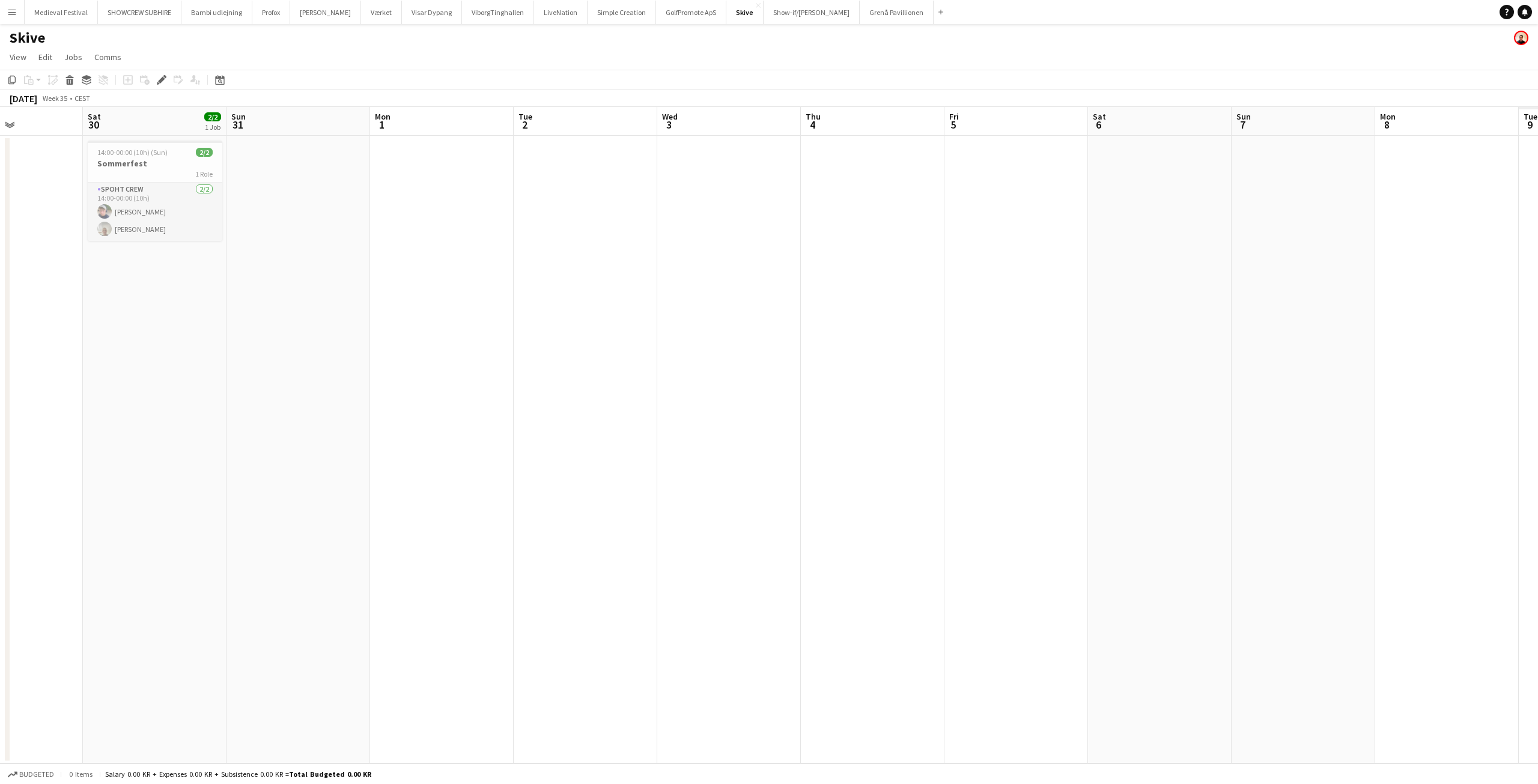
drag, startPoint x: 1025, startPoint y: 325, endPoint x: 529, endPoint y: 306, distance: 496.4
click at [268, 336] on app-calendar-viewport "Tue 26 Wed 27 Thu 28 Fri 29 Sat 30 2/2 1 Job Sun 31 Mon 1 Tue 2 Wed 3 Thu 4 Fri…" at bounding box center [769, 435] width 1538 height 657
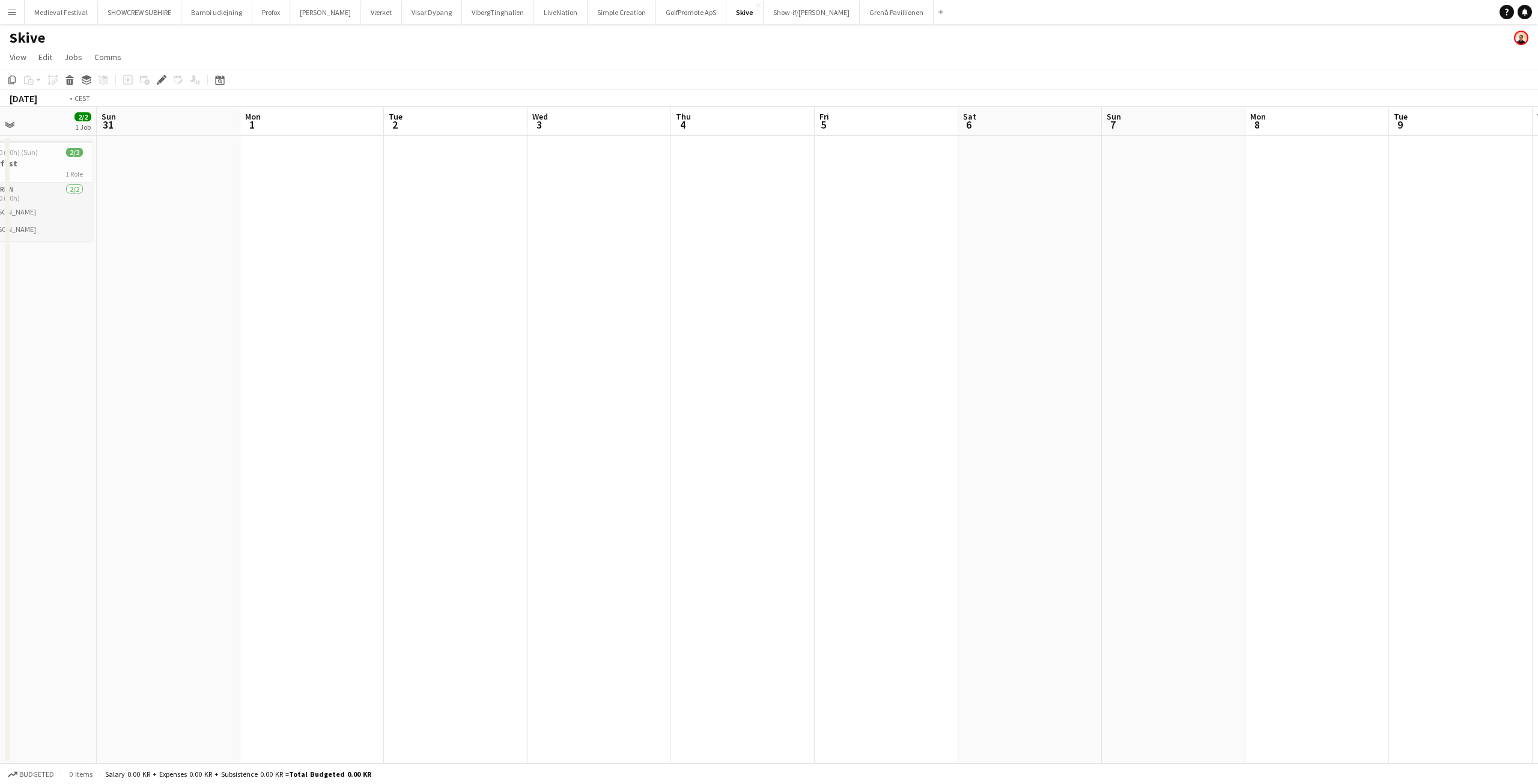
drag, startPoint x: 1093, startPoint y: 307, endPoint x: 96, endPoint y: 325, distance: 997.2
click at [96, 325] on app-calendar-viewport "Wed 27 Thu 28 Fri 29 Sat 30 2/2 1 Job Sun 31 Mon 1 Tue 2 Wed 3 Thu 4 Fri 5 Sat …" at bounding box center [769, 435] width 1538 height 657
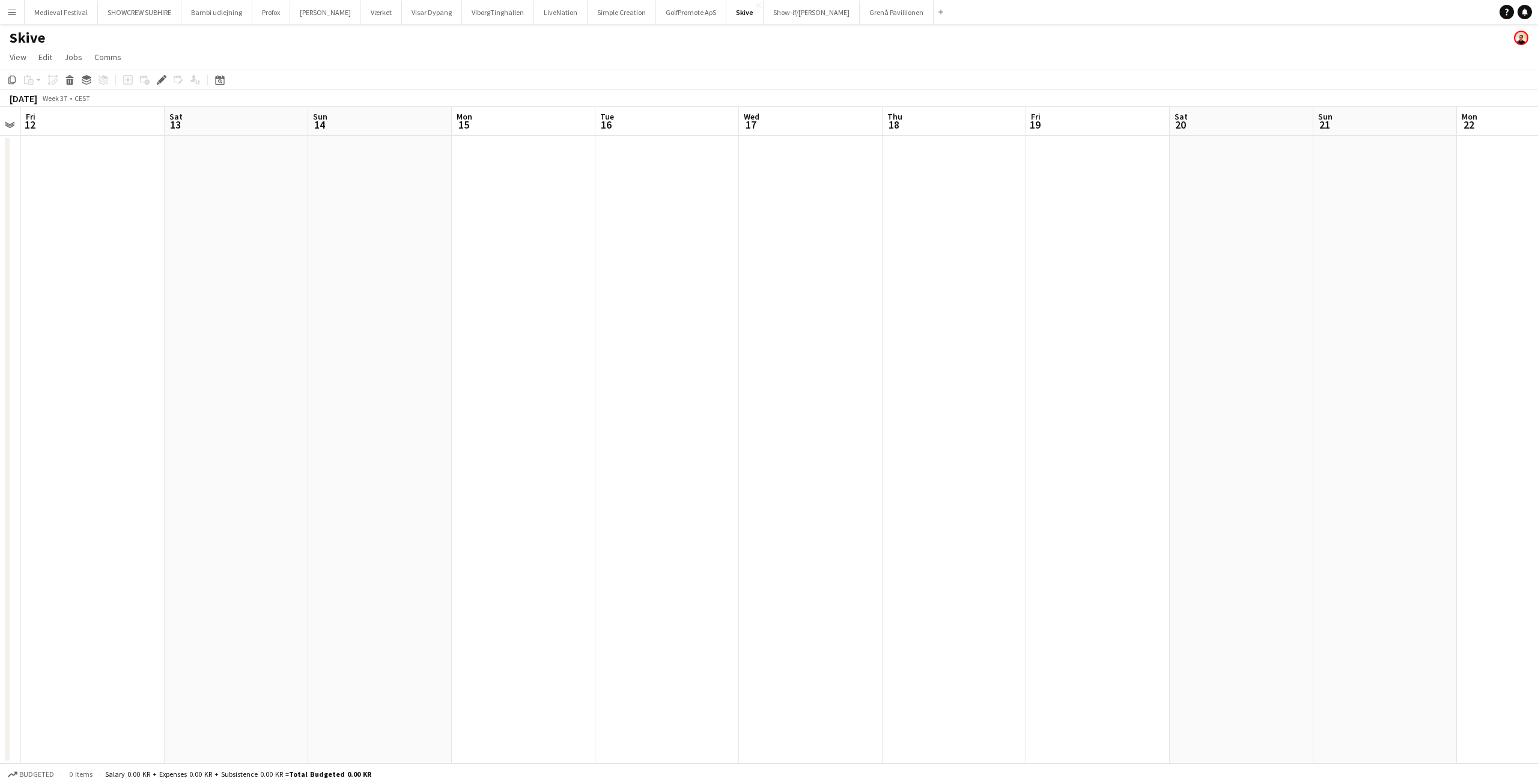
drag, startPoint x: 1214, startPoint y: 289, endPoint x: 285, endPoint y: 295, distance: 929.0
click at [276, 296] on app-calendar-viewport "Tue 9 Wed 10 Thu 11 Fri 12 Sat 13 Sun 14 Mon 15 Tue 16 Wed 17 Thu 18 Fri 19 Sat…" at bounding box center [769, 435] width 1538 height 657
drag, startPoint x: 1353, startPoint y: 268, endPoint x: 470, endPoint y: 274, distance: 883.0
click at [471, 274] on app-calendar-viewport "Thu 11 Fri 12 Sat 13 Sun 14 Mon 15 Tue 16 Wed 17 Thu 18 Fri 19 Sat 20 Sun 21 Mo…" at bounding box center [769, 435] width 1538 height 657
drag, startPoint x: 1246, startPoint y: 247, endPoint x: 316, endPoint y: 274, distance: 930.4
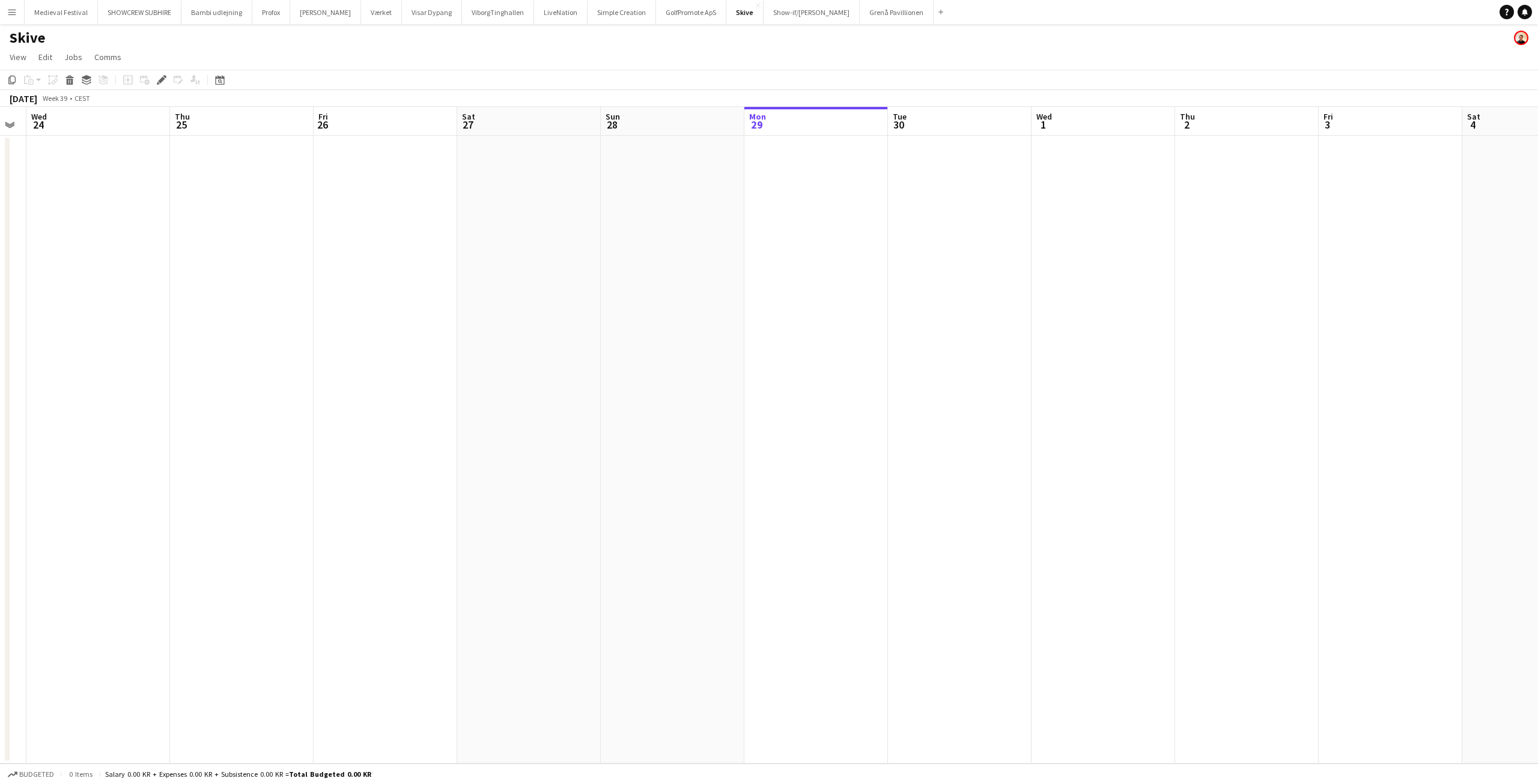
click at [311, 276] on app-calendar-viewport "Sun 21 Mon 22 Tue 23 Wed 24 Thu 25 Fri 26 Sat 27 Sun 28 Mon 29 Tue 30 Wed 1 Thu…" at bounding box center [769, 435] width 1538 height 657
drag, startPoint x: 1089, startPoint y: 252, endPoint x: 1243, endPoint y: 258, distance: 154.1
click at [1537, 257] on app-calendar-viewport "Wed 24 Thu 25 Fri 26 Sat 27 Sun 28 Mon 29 Tue 30 Wed 1 Thu 2 Fri 3 Sat 4 Sun 5 …" at bounding box center [769, 435] width 1538 height 657
drag, startPoint x: 349, startPoint y: 178, endPoint x: 1268, endPoint y: 270, distance: 923.6
click at [1537, 274] on app-calendar-viewport "Tue 16 Wed 17 Thu 18 Fri 19 Sat 20 Sun 21 Mon 22 Tue 23 Wed 24 Thu 25 Fri 26 Sa…" at bounding box center [769, 435] width 1538 height 657
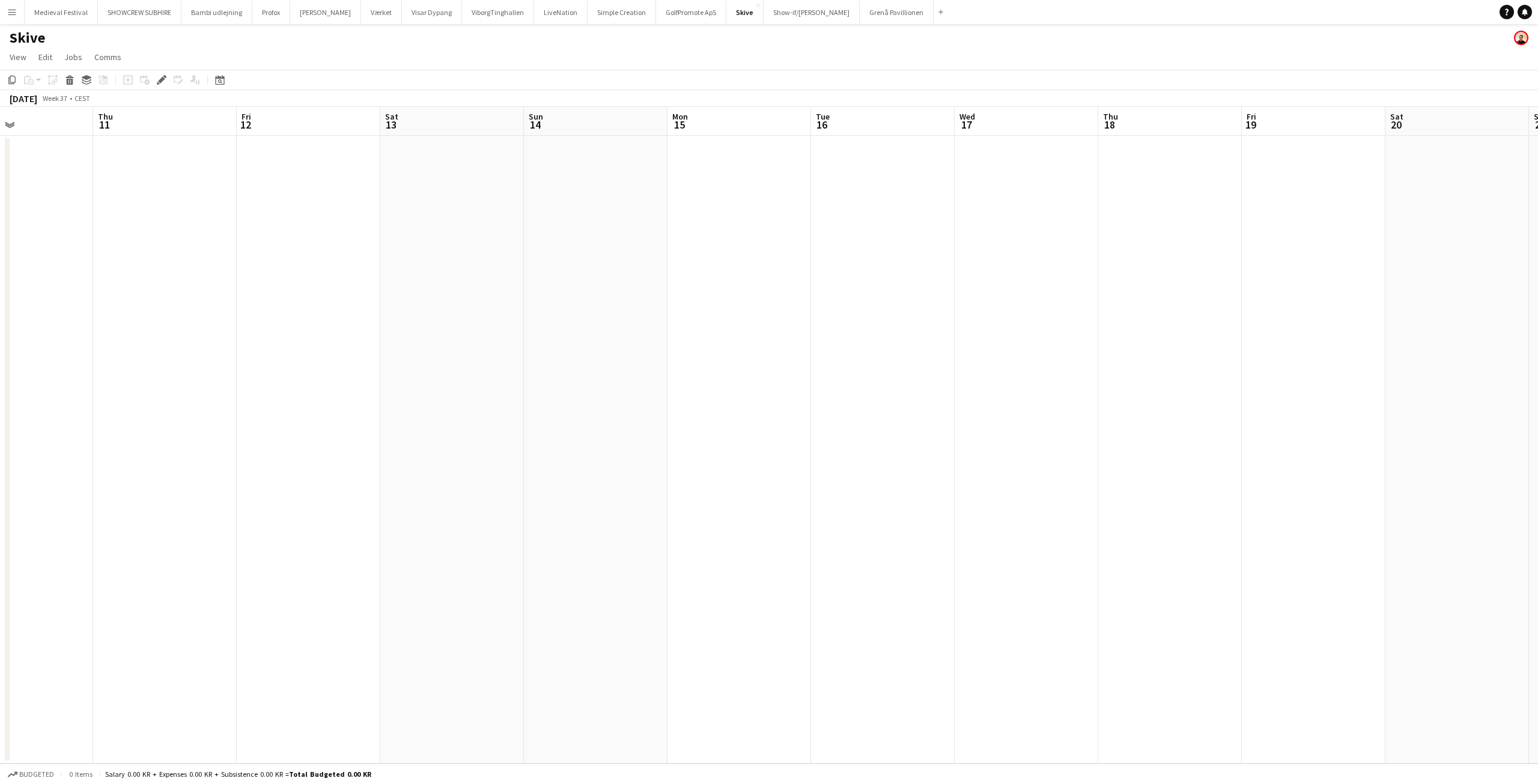
drag, startPoint x: 392, startPoint y: 194, endPoint x: 1301, endPoint y: 255, distance: 911.0
click at [1350, 250] on app-calendar-viewport "Mon 8 Tue 9 Wed 10 Thu 11 Fri 12 Sat 13 Sun 14 Mon 15 Tue 16 Wed 17 Thu 18 Fri …" at bounding box center [769, 435] width 1538 height 657
drag, startPoint x: 804, startPoint y: 262, endPoint x: 1480, endPoint y: 313, distance: 677.9
click at [1475, 311] on app-calendar-viewport "Mon 1 Tue 2 Wed 3 Thu 4 Fri 5 Sat 6 Sun 7 Mon 8 Tue 9 Wed 10 Thu 11 Fri 12 Sat …" at bounding box center [769, 435] width 1538 height 657
drag, startPoint x: 511, startPoint y: 264, endPoint x: 1223, endPoint y: 305, distance: 713.2
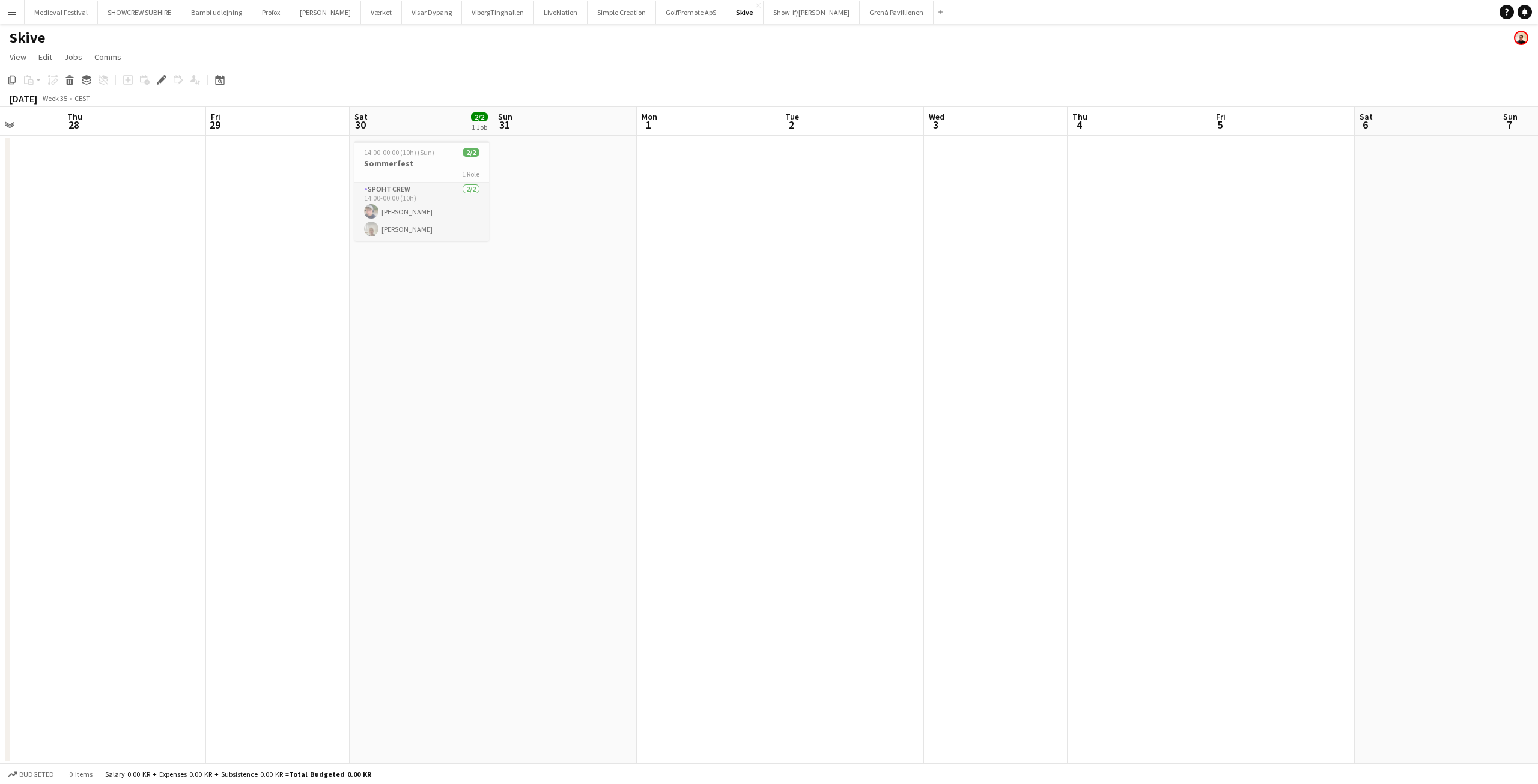
click at [1419, 327] on app-calendar-viewport "Tue 26 Wed 27 Thu 28 Fri 29 Sat 30 2/2 1 Job Sun 31 Mon 1 Tue 2 Wed 3 Thu 4 Fri…" at bounding box center [769, 435] width 1538 height 657
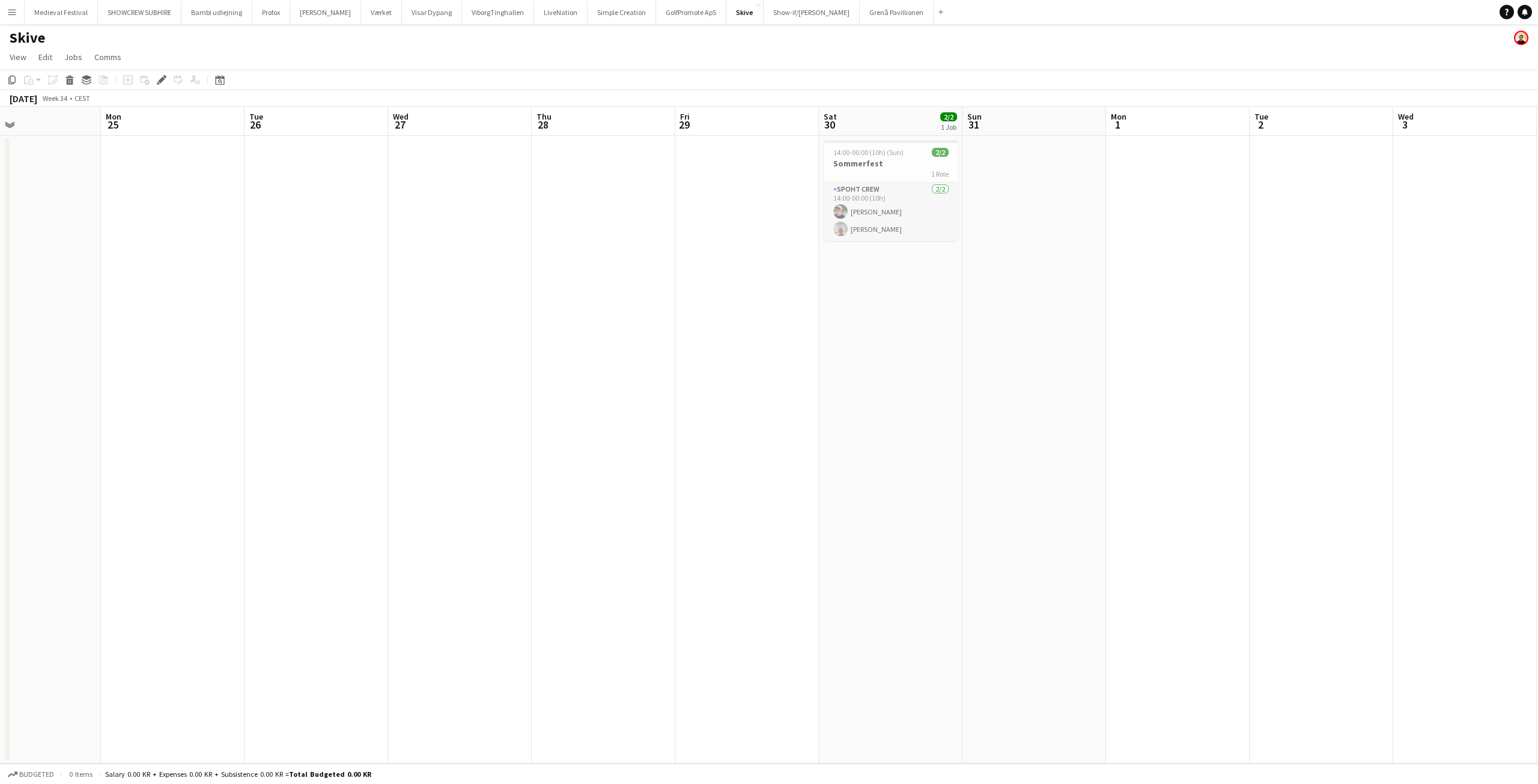
drag, startPoint x: 801, startPoint y: 243, endPoint x: 1419, endPoint y: 316, distance: 622.3
click at [1415, 315] on app-calendar-viewport "Fri 22 2/2 1 Job Sat 23 2/2 1 Job Sun 24 Mon 25 Tue 26 Wed 27 Thu 28 Fri 29 Sat…" at bounding box center [769, 435] width 1538 height 657
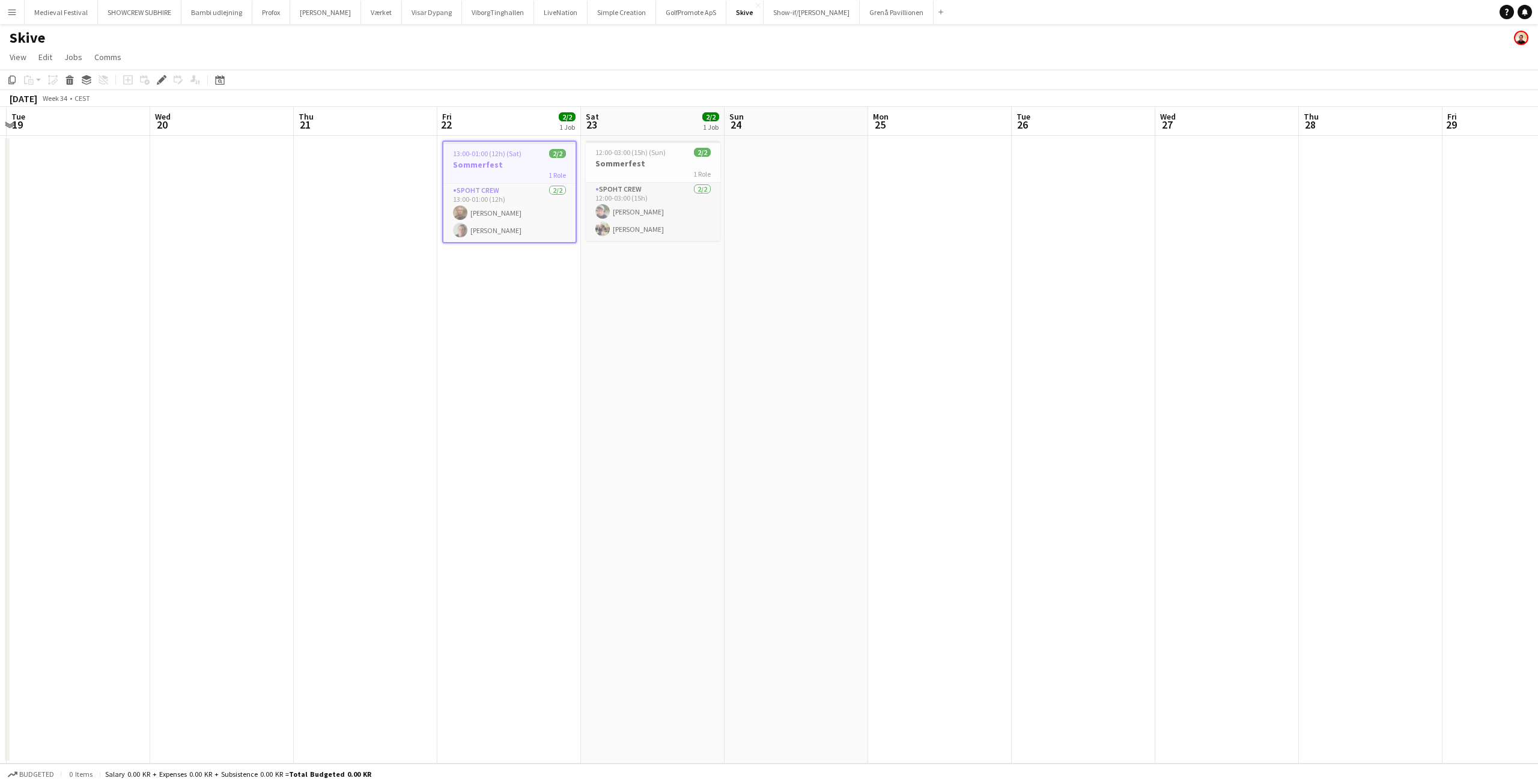
click at [919, 208] on app-calendar-viewport "Sun 17 Mon 18 Tue 19 Wed 20 Thu 21 Fri 22 2/2 1 Job Sat 23 2/2 1 Job Sun 24 Mon…" at bounding box center [769, 435] width 1538 height 657
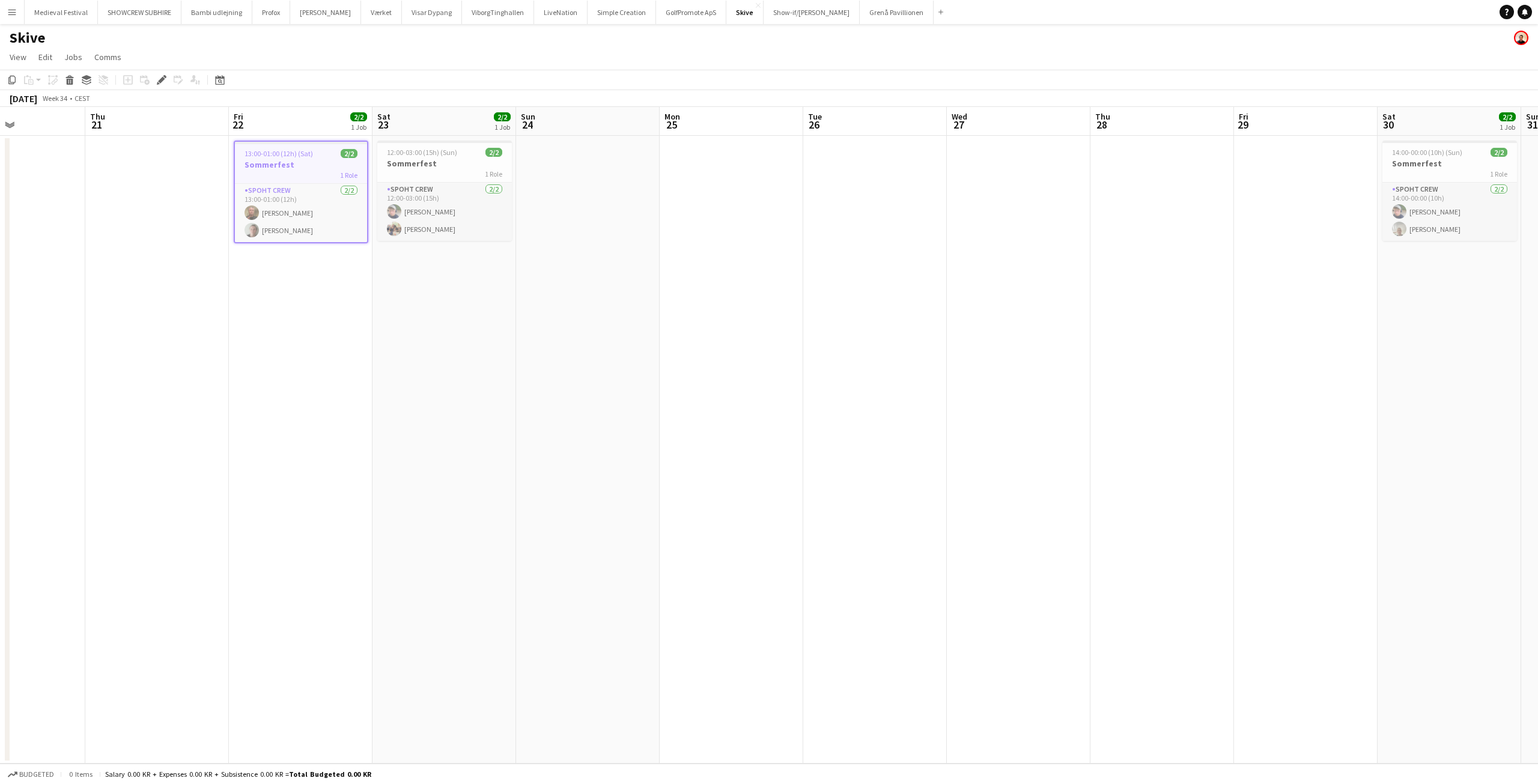
scroll to position [0, 328]
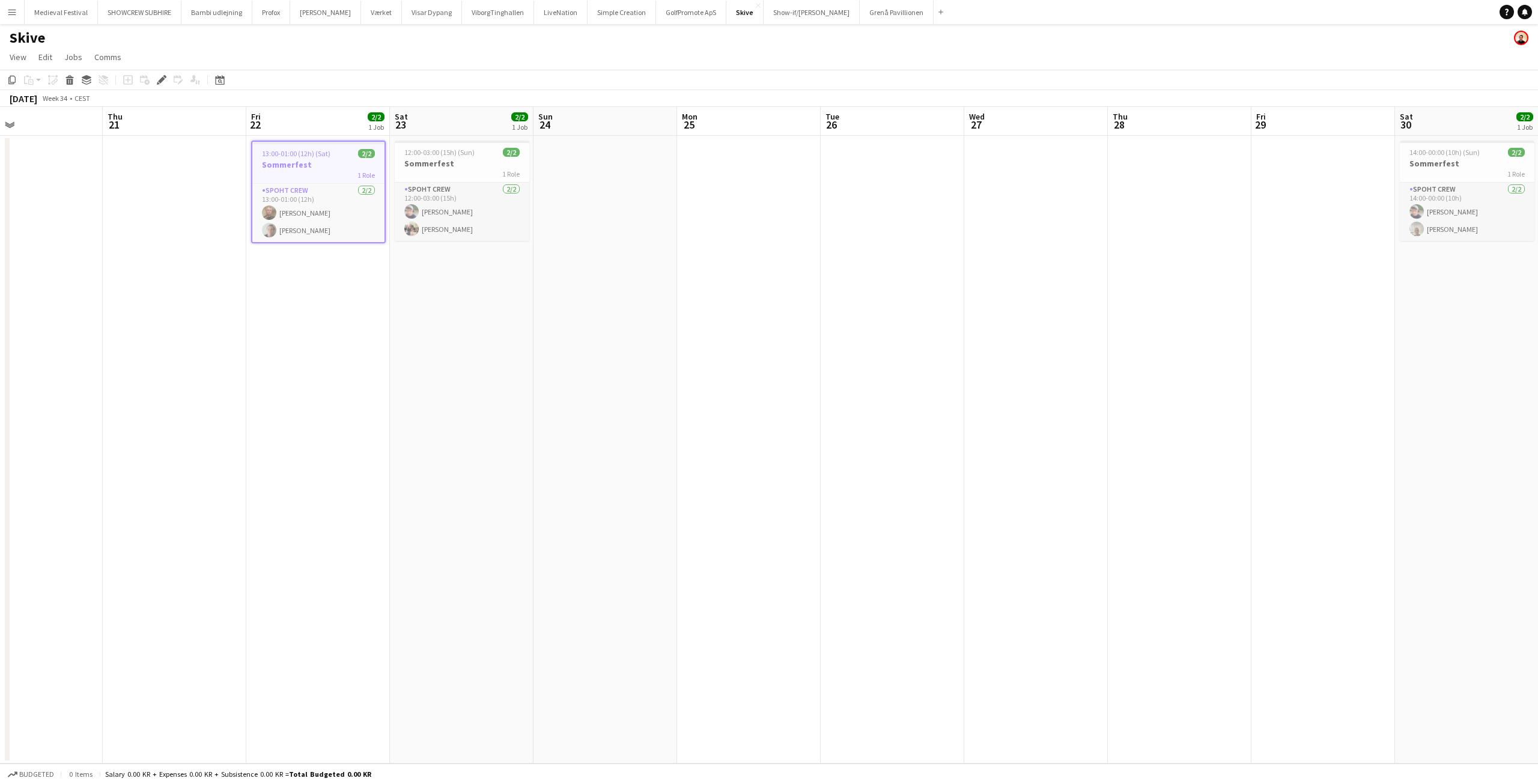
drag, startPoint x: 759, startPoint y: 303, endPoint x: 566, endPoint y: 305, distance: 193.0
click at [613, 325] on app-calendar-viewport "Mon 18 Tue 19 Wed 20 Thu 21 Fri 22 2/2 1 Job Sat 23 2/2 1 Job Sun 24 Mon 25 Tue…" at bounding box center [769, 435] width 1538 height 657
click at [285, 225] on app-card-role "Spoht Crew [DATE] 13:00-01:00 (12h) [PERSON_NAME] [PERSON_NAME]" at bounding box center [318, 213] width 132 height 58
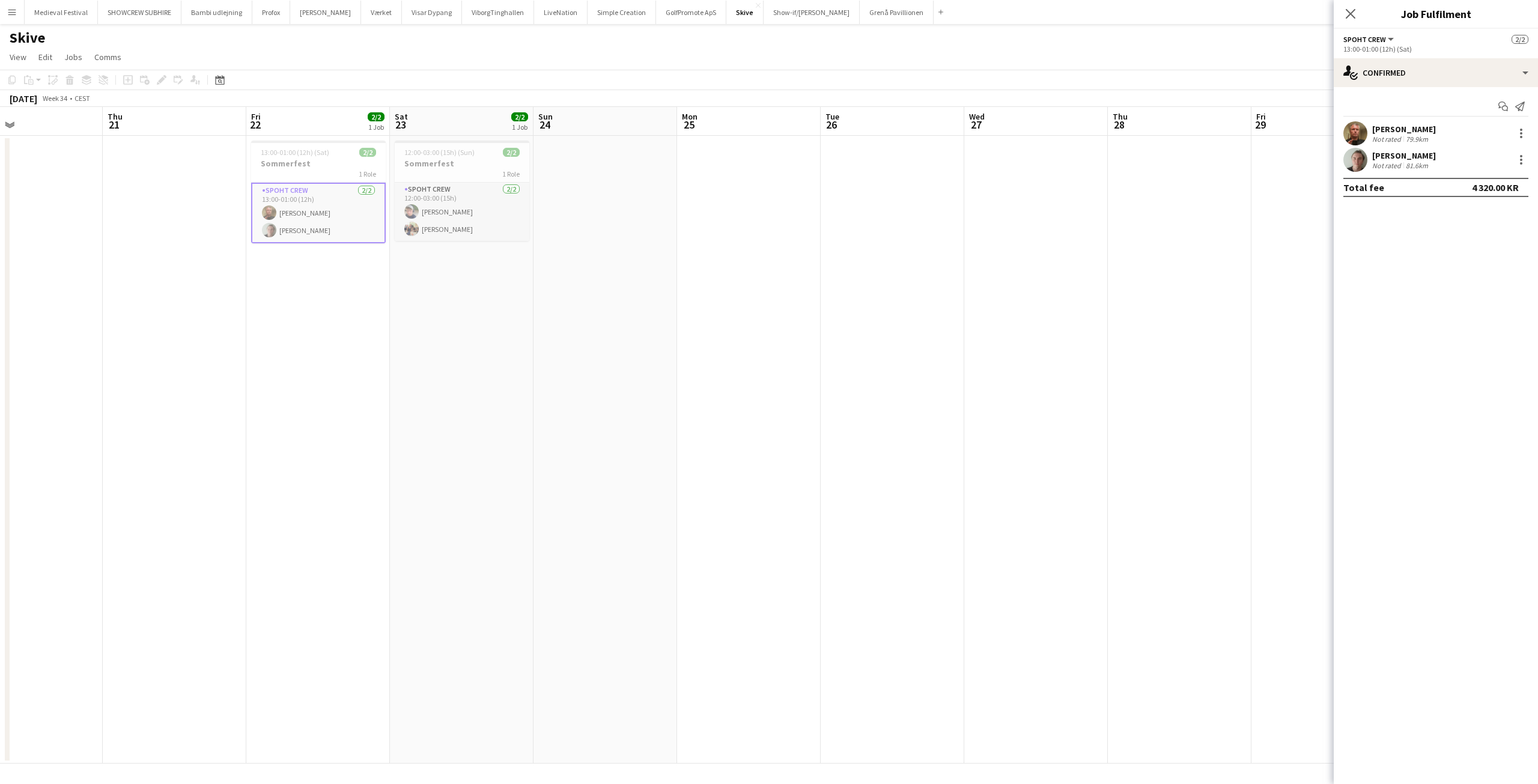
scroll to position [0, 334]
drag, startPoint x: 1275, startPoint y: 267, endPoint x: 1410, endPoint y: 145, distance: 182.0
click at [1410, 145] on div "[PERSON_NAME] Not rated 79.9km" at bounding box center [1436, 133] width 204 height 24
click at [1381, 161] on div "Not rated" at bounding box center [1388, 165] width 31 height 9
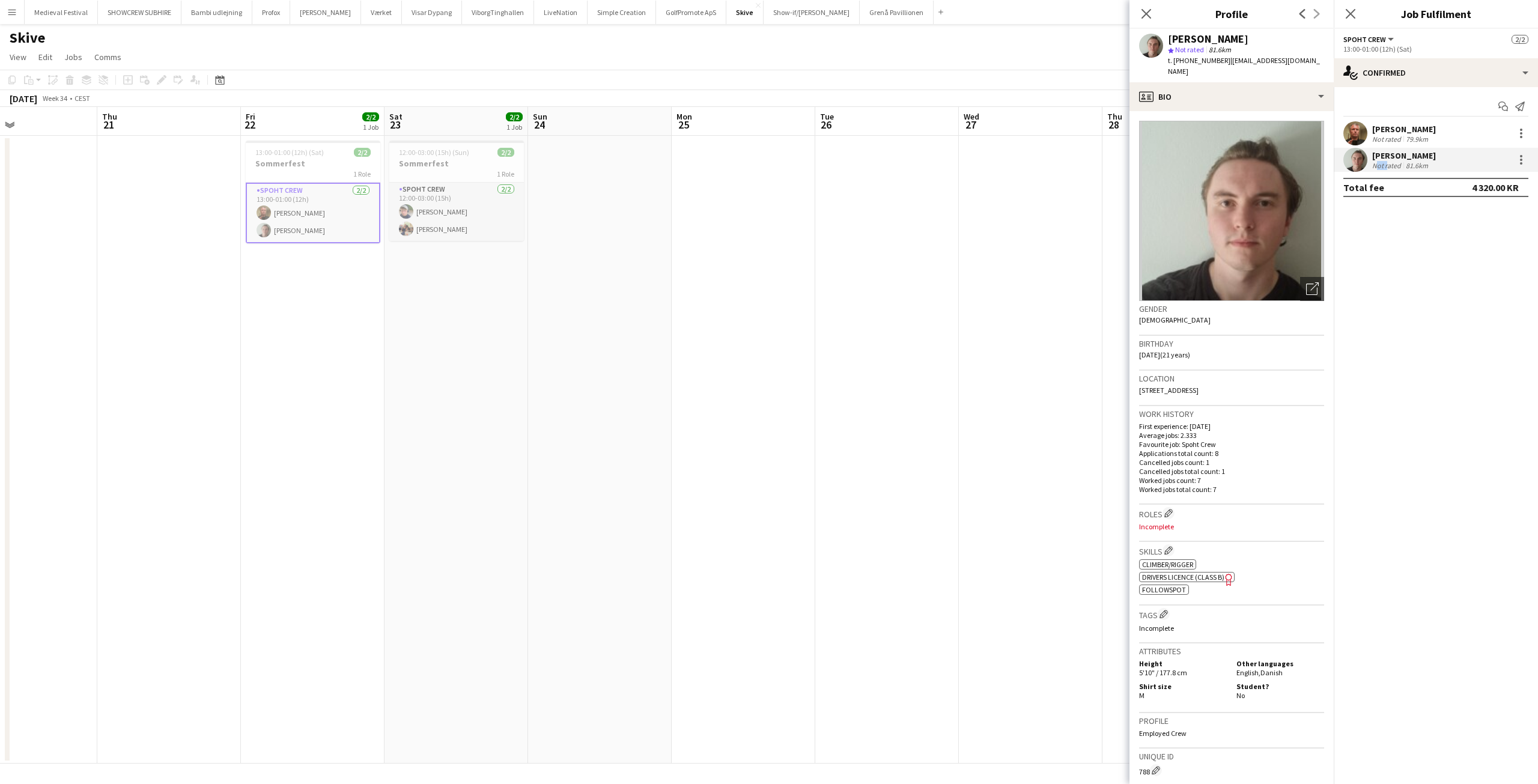
click at [1381, 161] on div "Not rated" at bounding box center [1388, 165] width 31 height 9
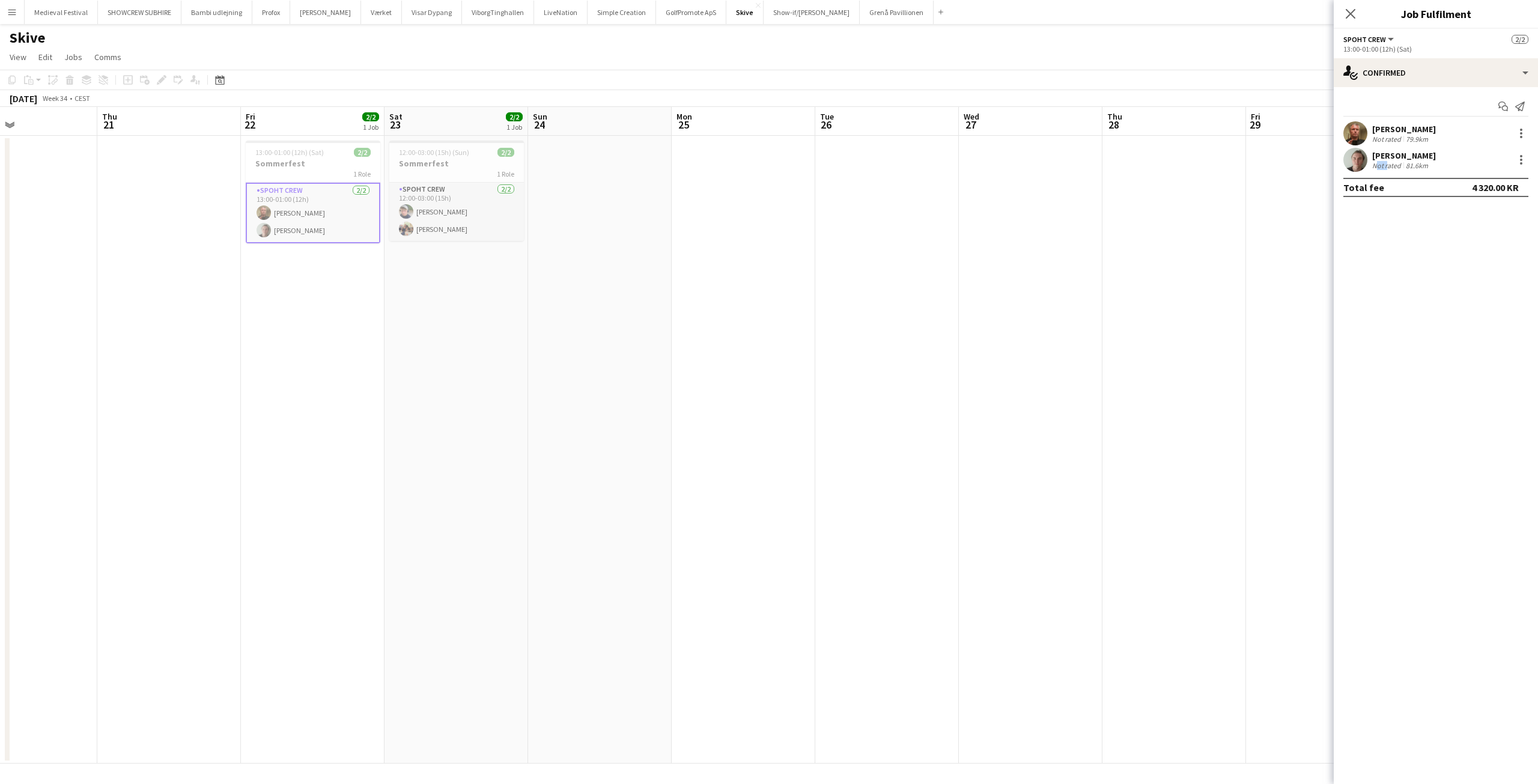
click at [1381, 161] on div "Not rated" at bounding box center [1388, 165] width 31 height 9
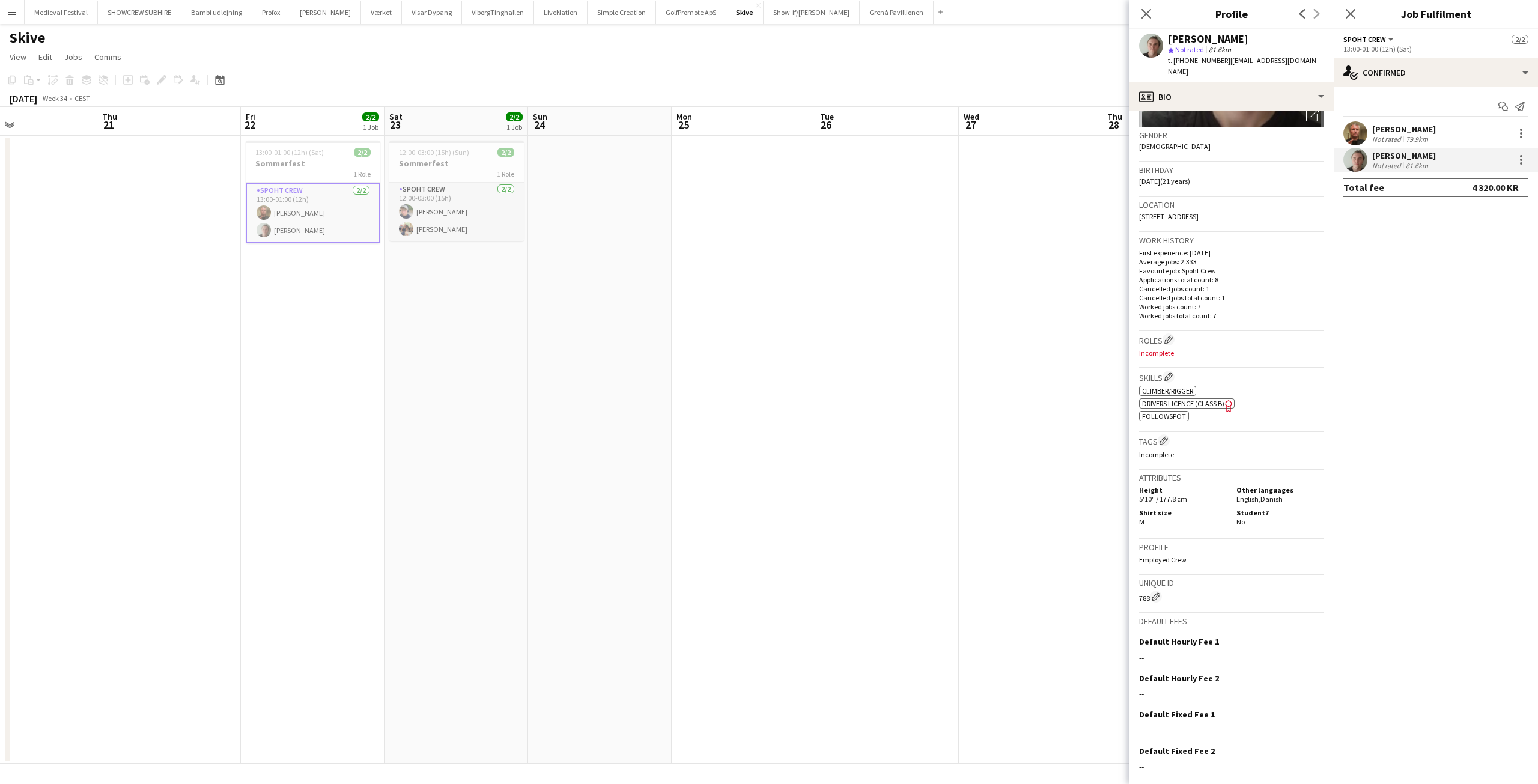
scroll to position [203, 0]
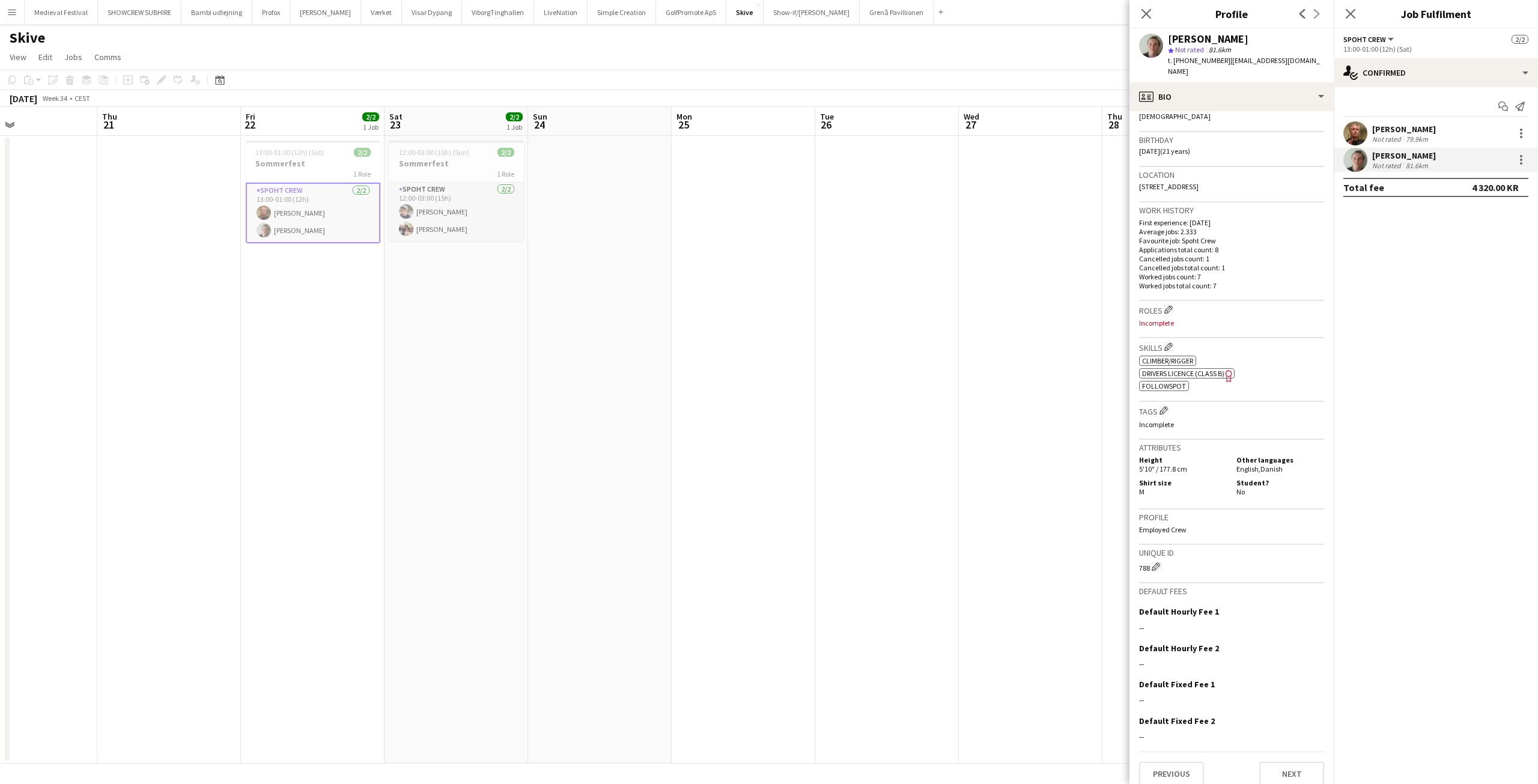
click at [1180, 751] on div "Previous Next" at bounding box center [1232, 768] width 185 height 34
click at [1180, 761] on button "Previous" at bounding box center [1172, 773] width 65 height 24
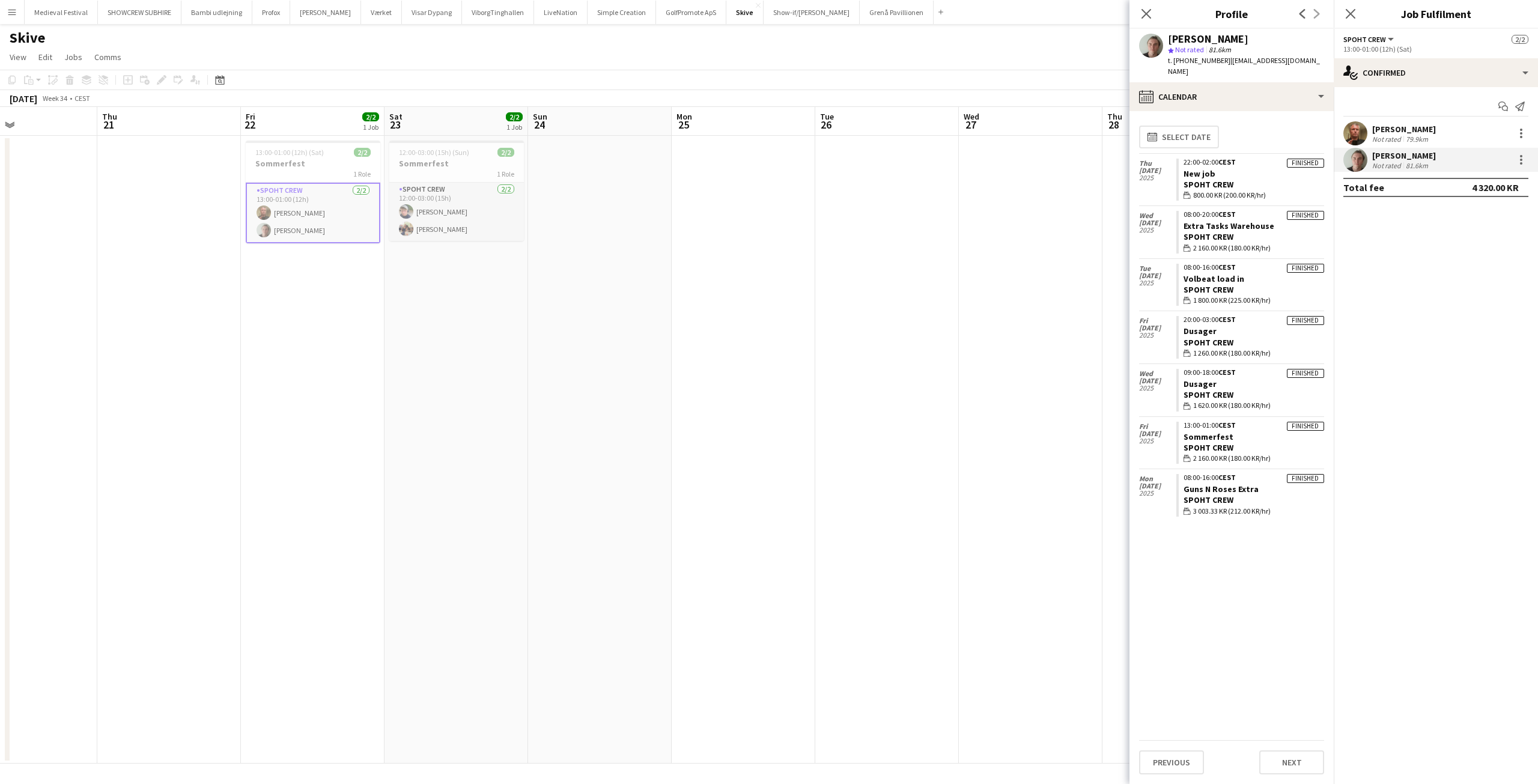
click at [1423, 157] on div "[PERSON_NAME]" at bounding box center [1404, 155] width 63 height 11
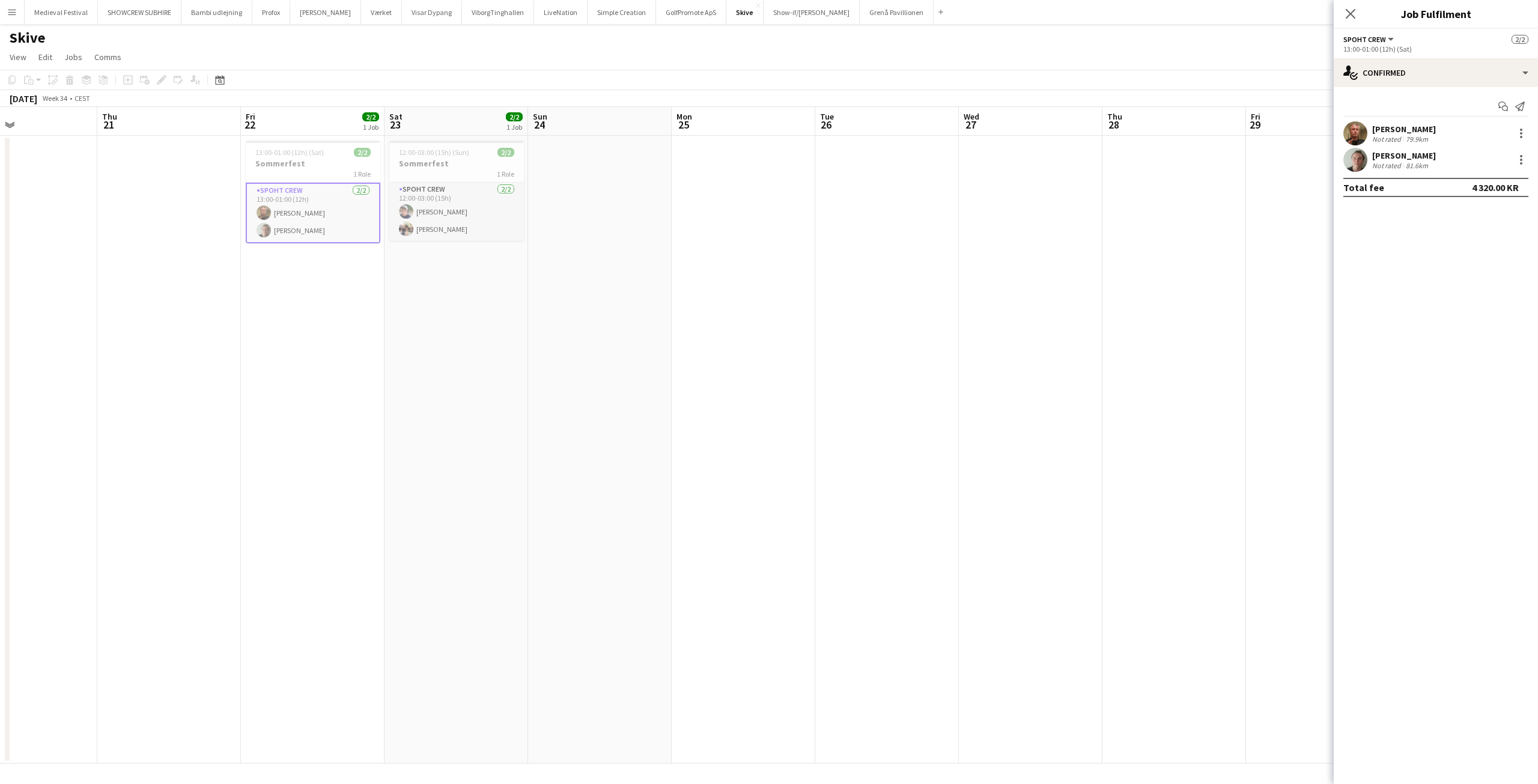
click at [1420, 162] on div "81.6km" at bounding box center [1417, 165] width 27 height 9
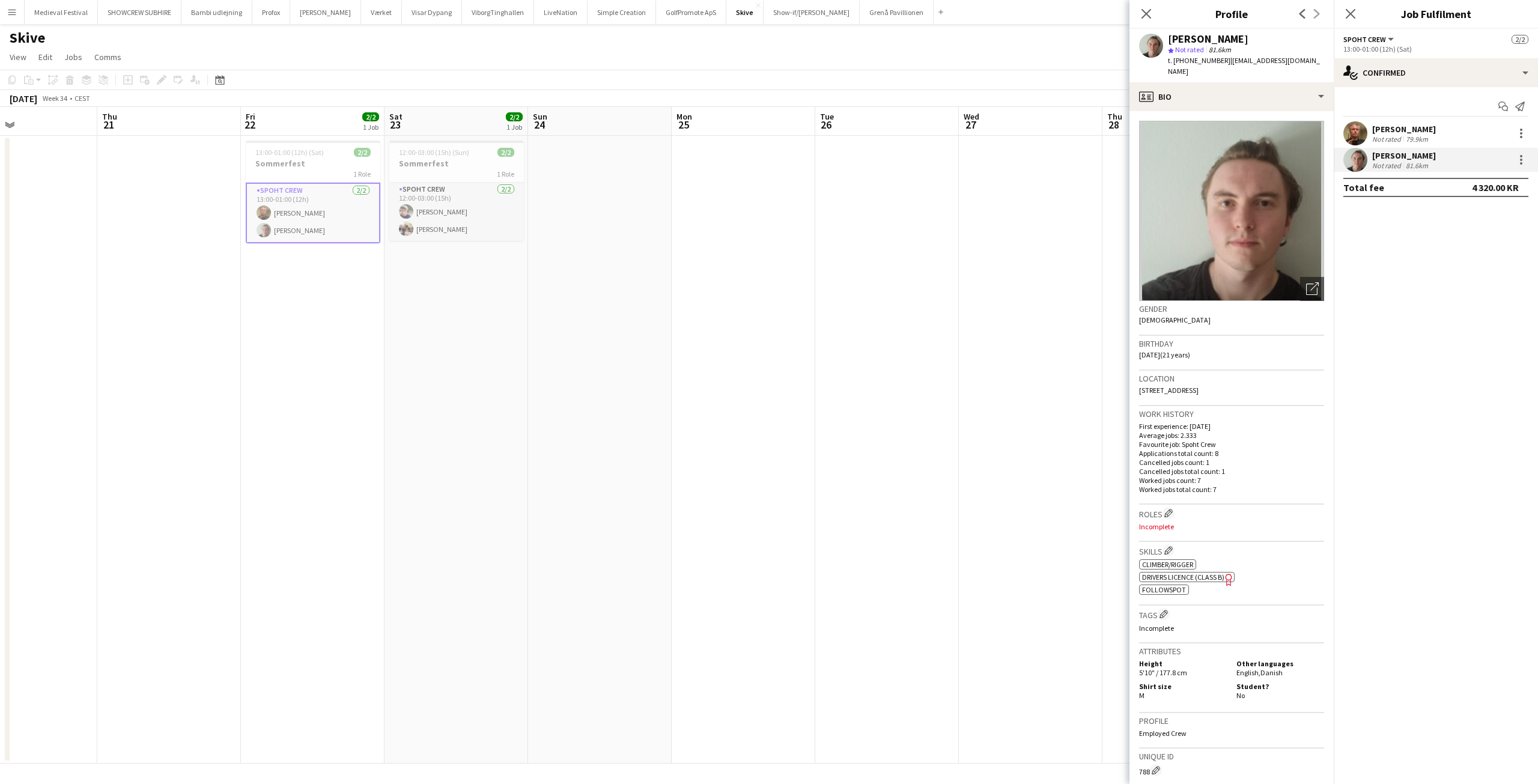
scroll to position [0, 333]
click at [632, 270] on app-date-cell at bounding box center [601, 450] width 144 height 628
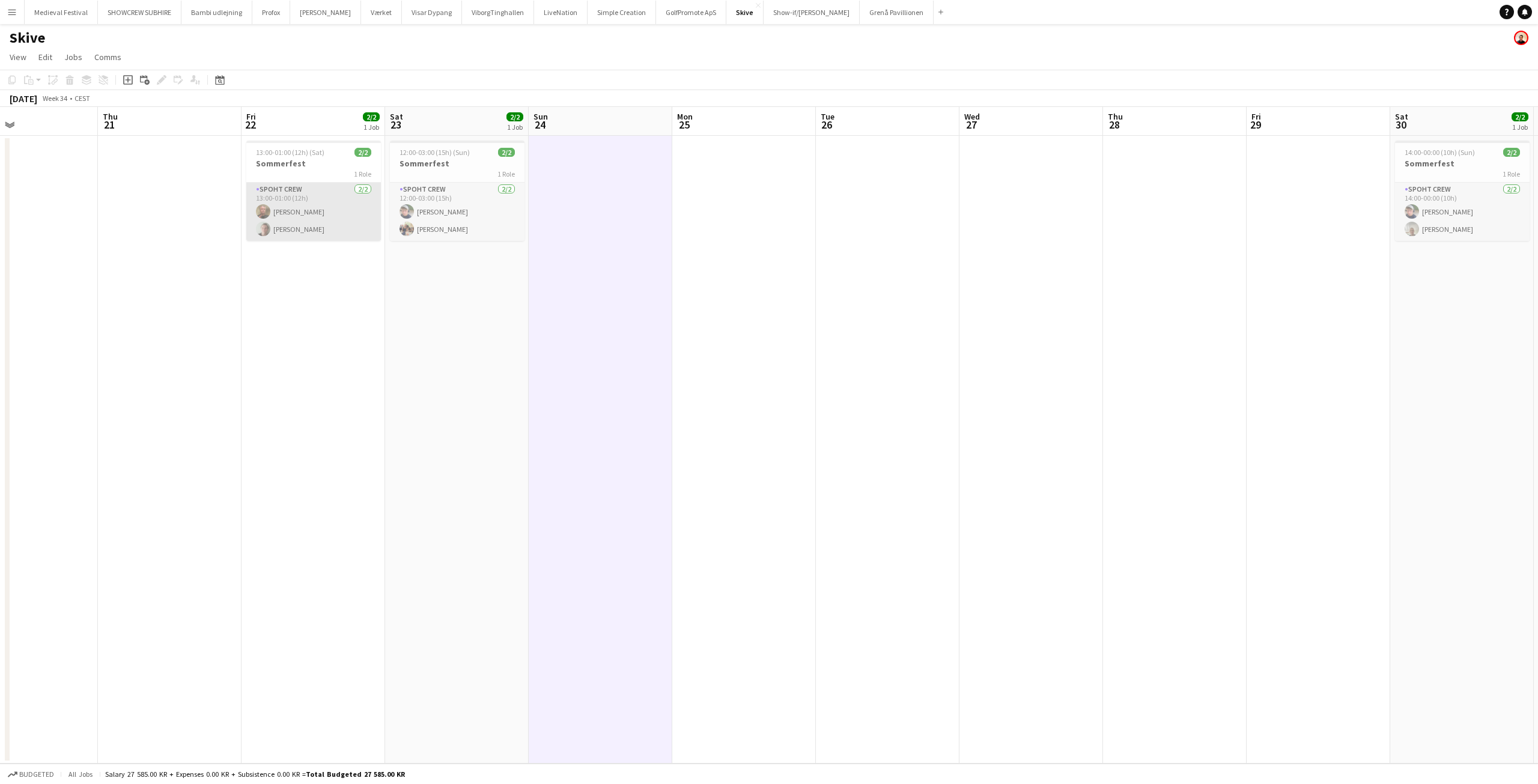
click at [278, 227] on app-card-role "Spoht Crew [DATE] 13:00-01:00 (12h) [PERSON_NAME] [PERSON_NAME]" at bounding box center [313, 211] width 135 height 58
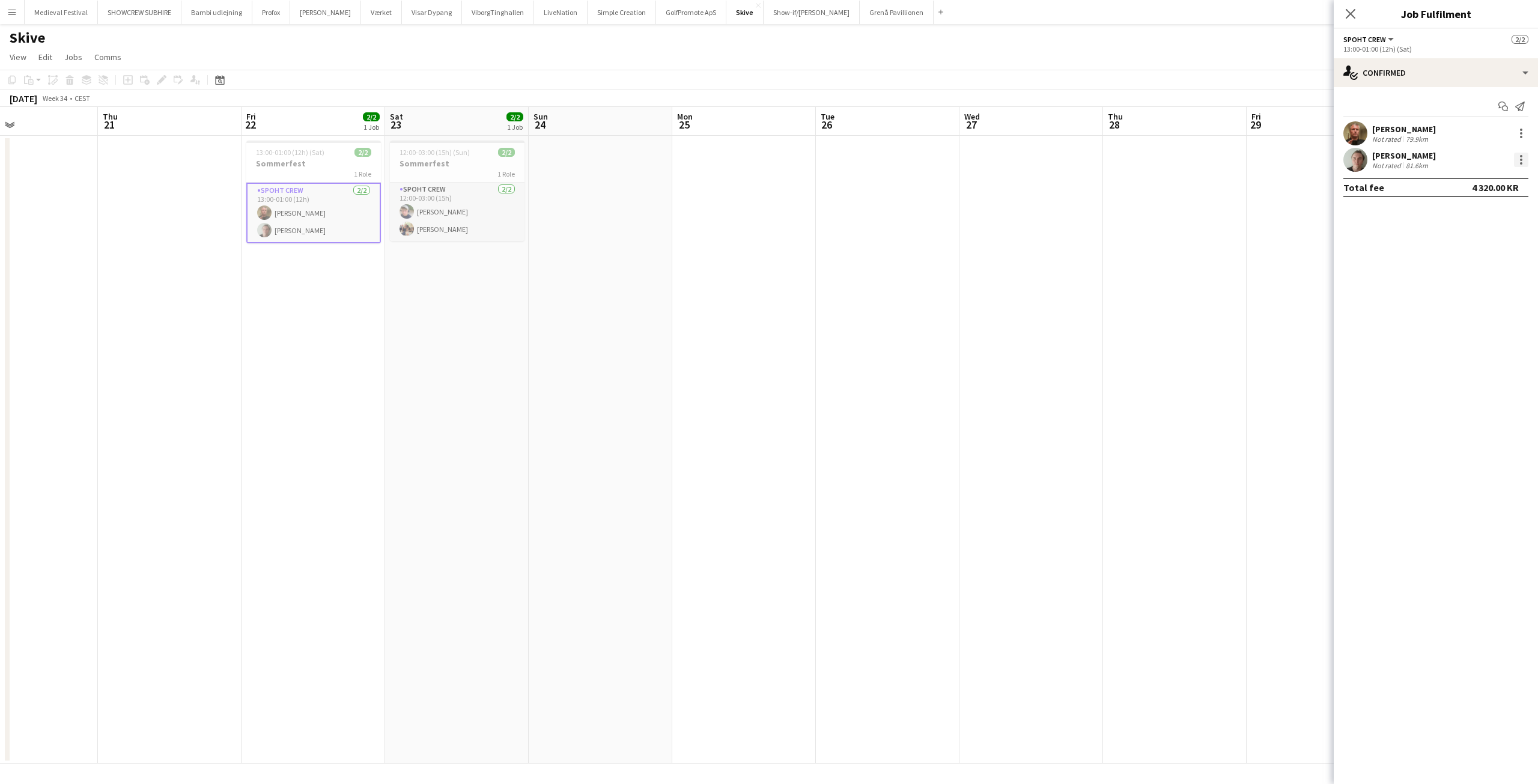
click at [1521, 162] on div at bounding box center [1521, 163] width 2 height 2
click at [1493, 182] on span "Edit fee" at bounding box center [1482, 182] width 75 height 11
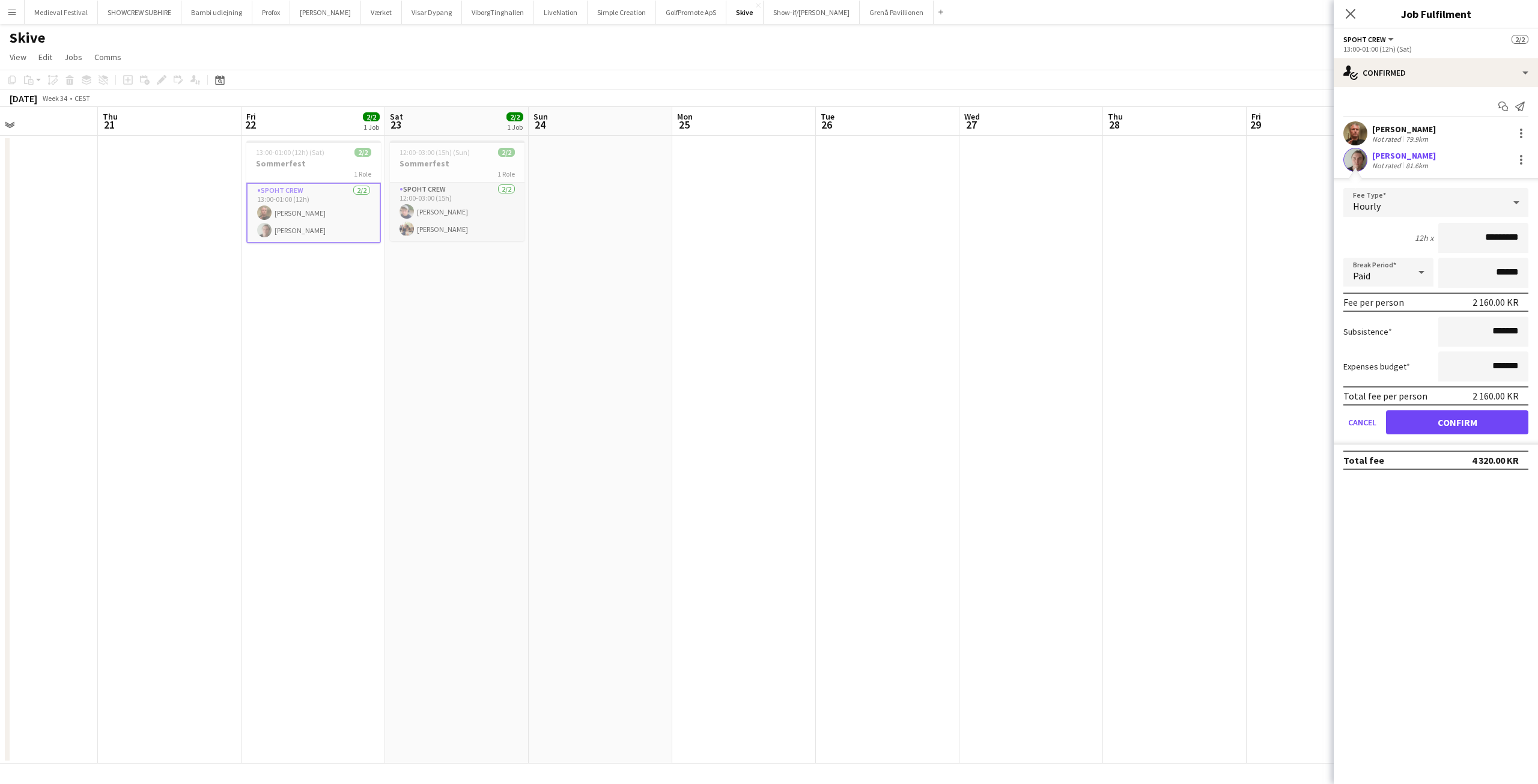
scroll to position [0, 332]
click at [714, 218] on app-date-cell at bounding box center [745, 450] width 144 height 628
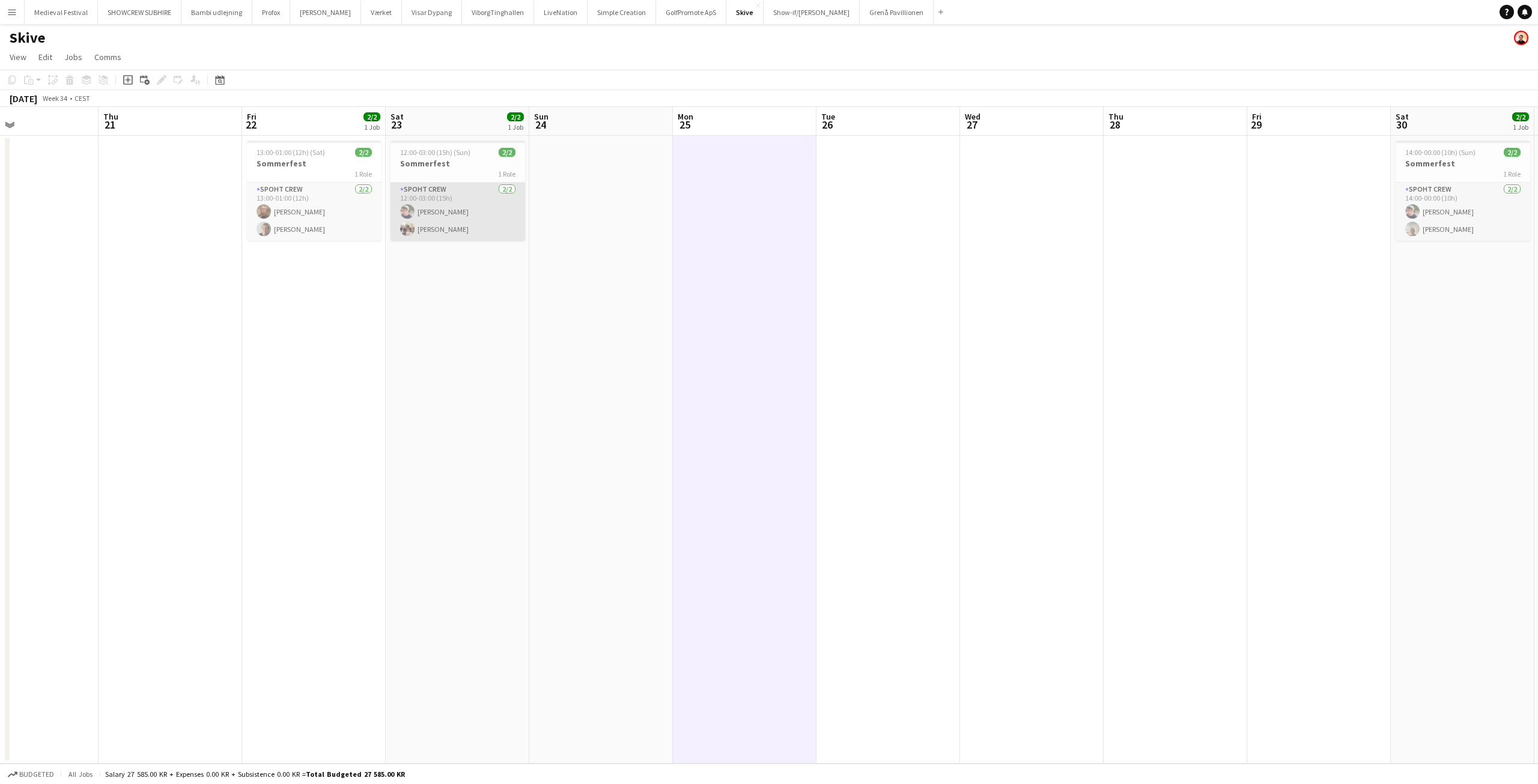
click at [452, 220] on app-card-role "Spoht Crew [DATE] 12:00-03:00 (15h) [PERSON_NAME] [PERSON_NAME]" at bounding box center [458, 211] width 135 height 58
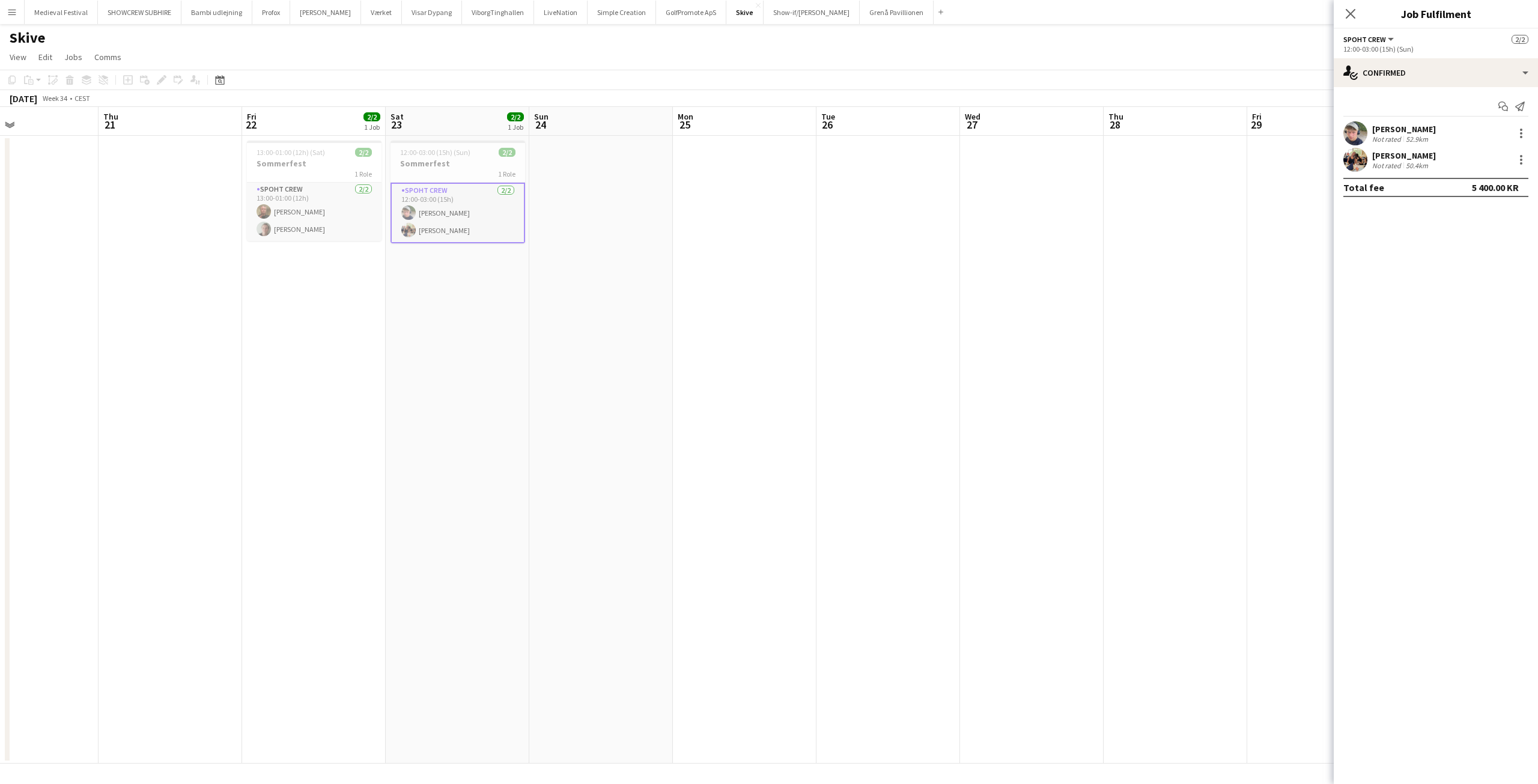
click at [1363, 165] on app-user-avatar at bounding box center [1356, 160] width 24 height 24
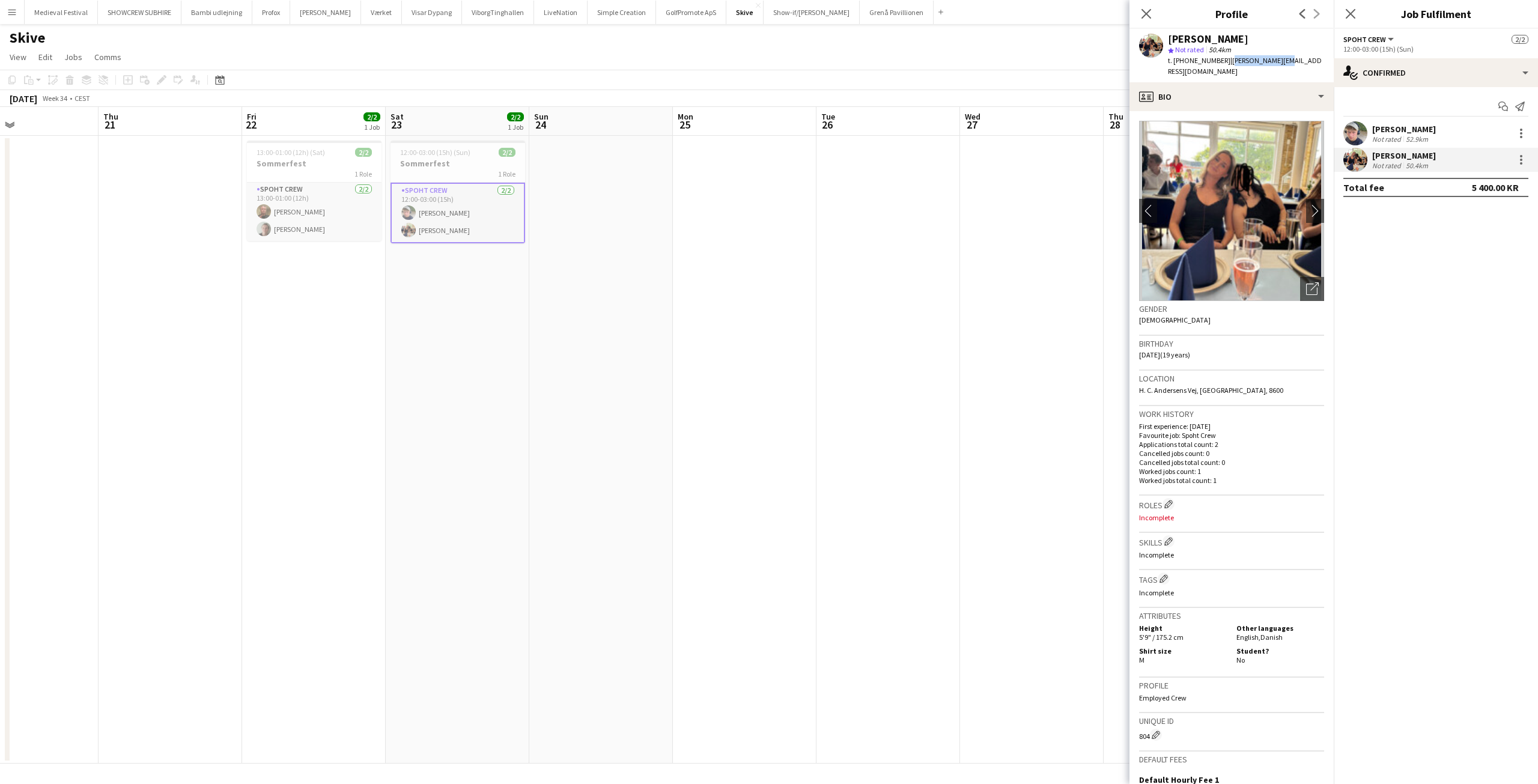
drag, startPoint x: 1278, startPoint y: 59, endPoint x: 1218, endPoint y: 60, distance: 60.0
click at [1218, 60] on div "[PERSON_NAME] star Not rated 50.4km t. [PHONE_NUMBER] | [PERSON_NAME][EMAIL_ADD…" at bounding box center [1232, 56] width 204 height 53
copy span "[PERSON_NAME][EMAIL_ADDRESS][DOMAIN_NAME]"
click at [674, 268] on app-date-cell at bounding box center [745, 450] width 144 height 628
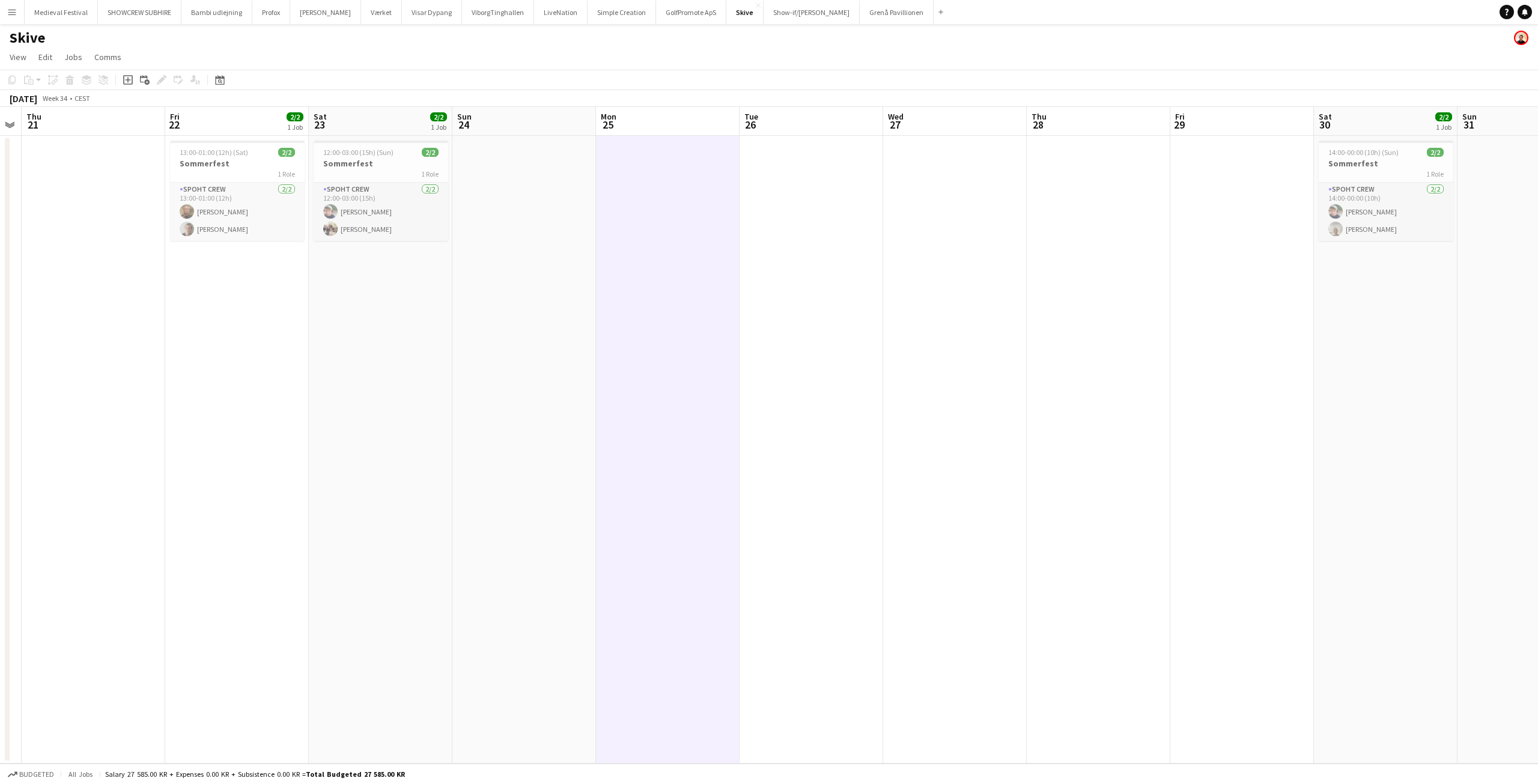
scroll to position [0, 455]
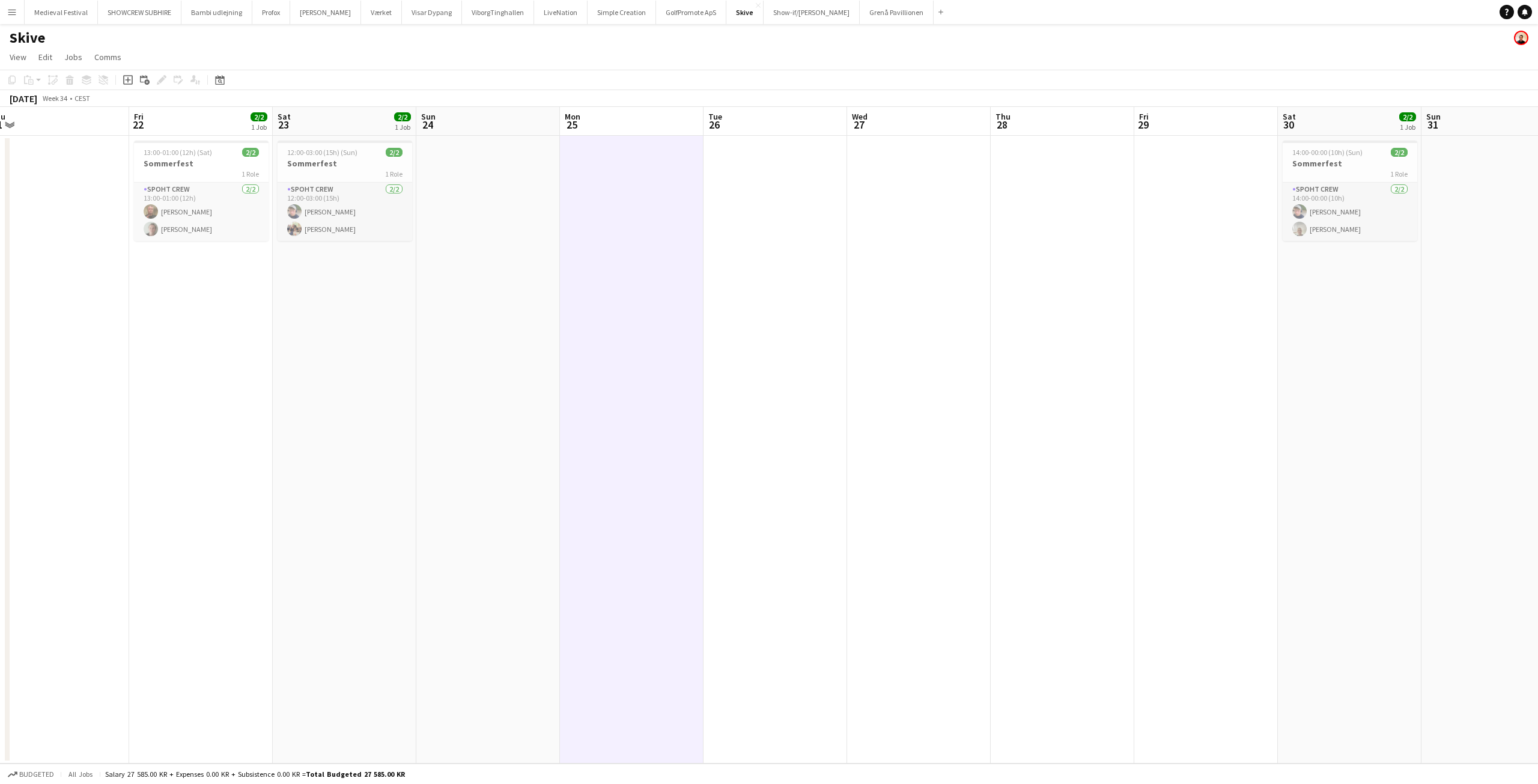
drag, startPoint x: 703, startPoint y: 268, endPoint x: 230, endPoint y: 239, distance: 473.9
click at [245, 239] on app-calendar-viewport "Mon 18 Tue 19 Wed 20 Thu 21 Fri 22 2/2 1 Job Sat 23 2/2 1 Job Sun 24 Mon 25 Tue…" at bounding box center [769, 435] width 1538 height 657
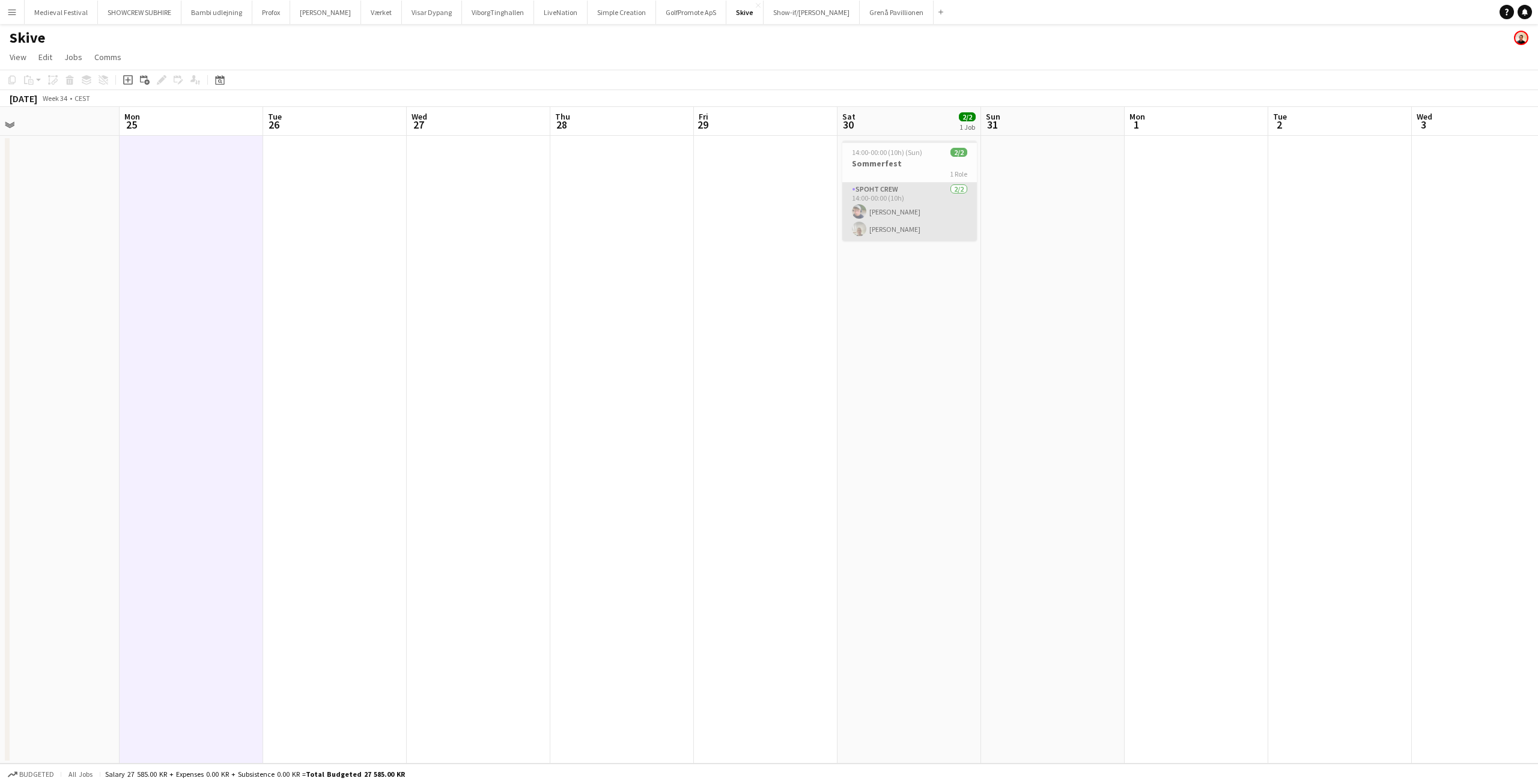
click at [903, 230] on app-card-role "Spoht Crew 2/2 14:00-00:00 (10h) Lucas Mørch Malte Boye" at bounding box center [909, 211] width 135 height 58
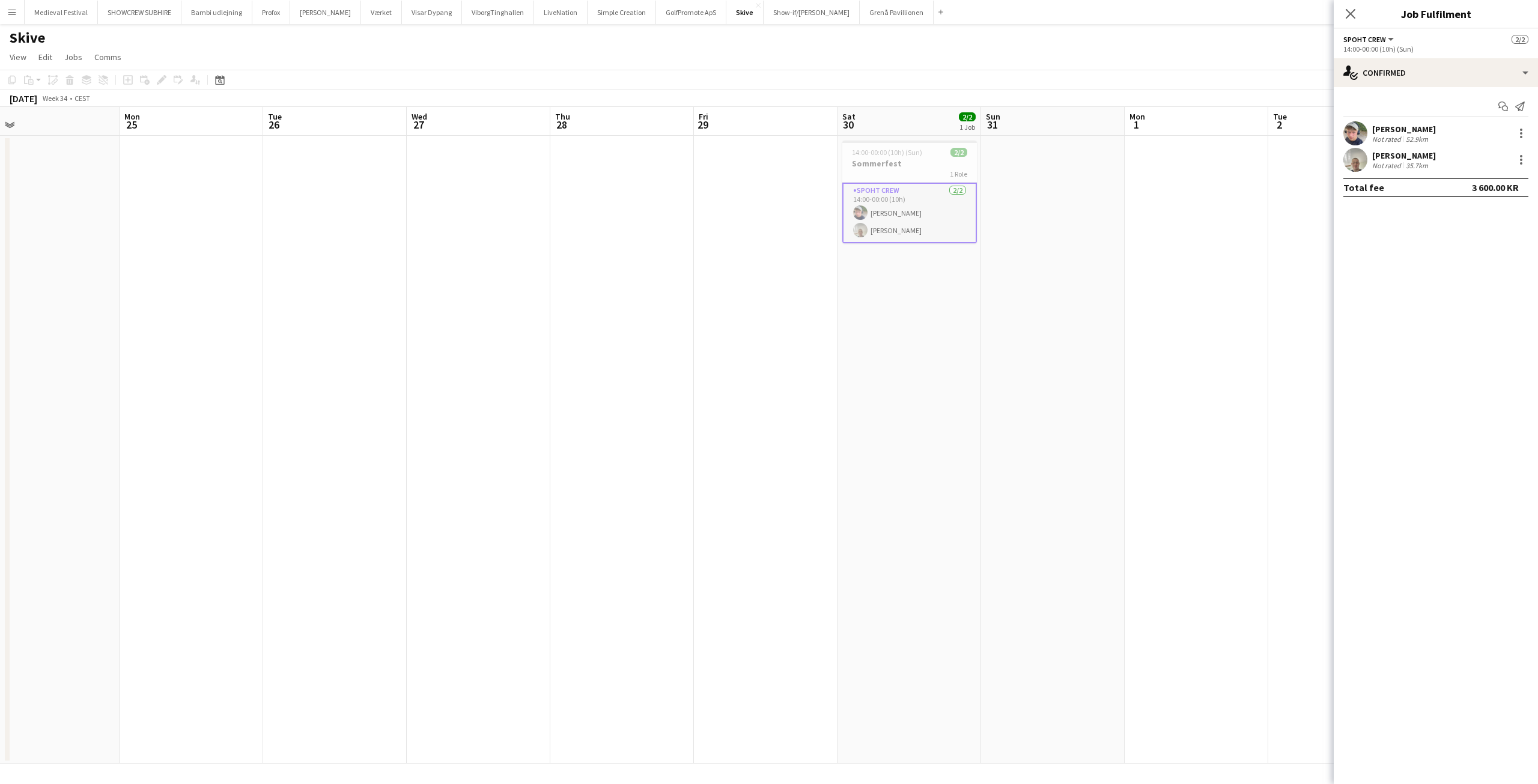
click at [1406, 170] on div "Malte Boye Not rated 35.7km" at bounding box center [1436, 160] width 204 height 24
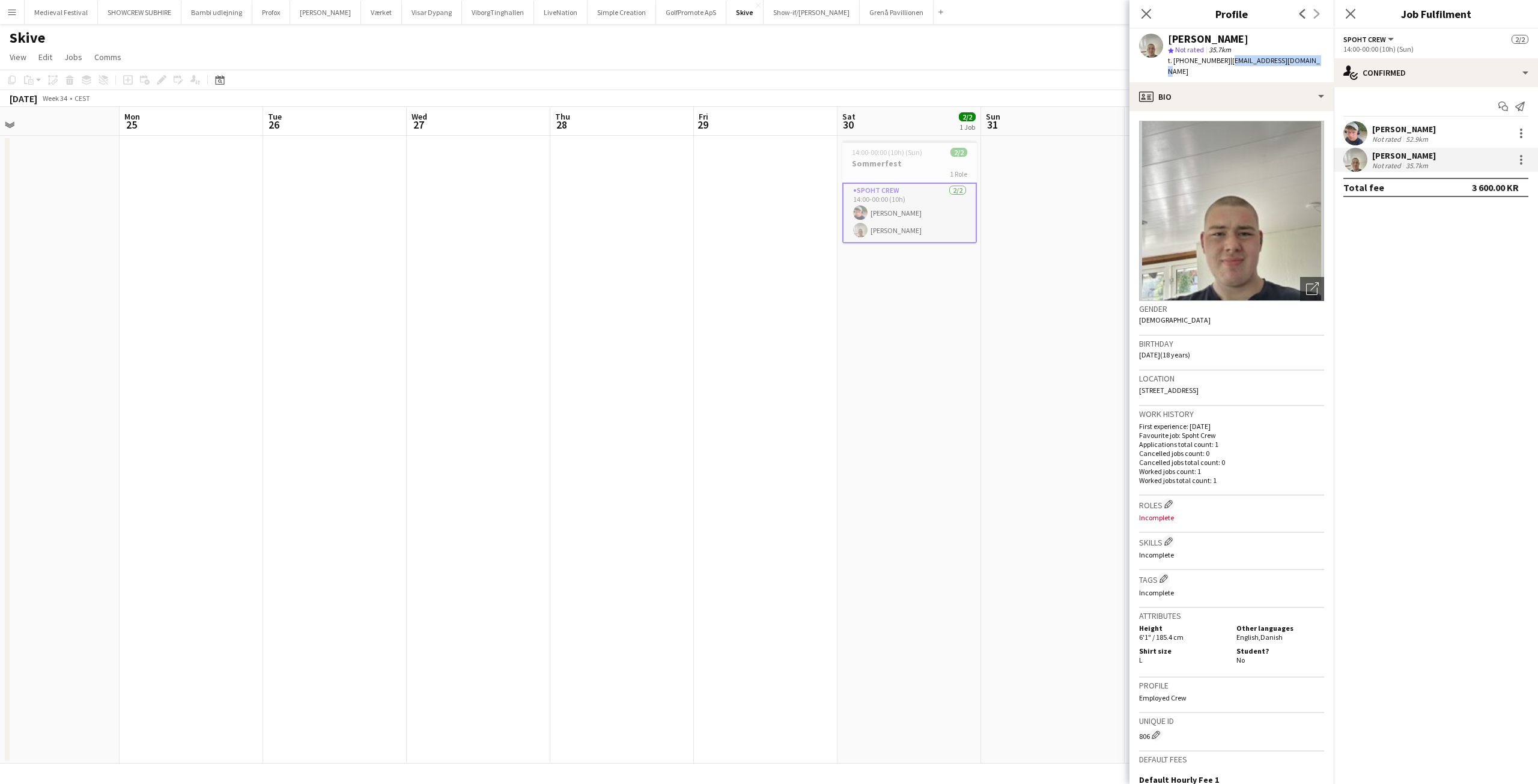
drag, startPoint x: 1301, startPoint y: 57, endPoint x: 1219, endPoint y: 58, distance: 82.0
click at [1219, 58] on span "| malteboye2558@gmail.com" at bounding box center [1244, 65] width 152 height 20
copy span "malteboye2558@gmail.com"
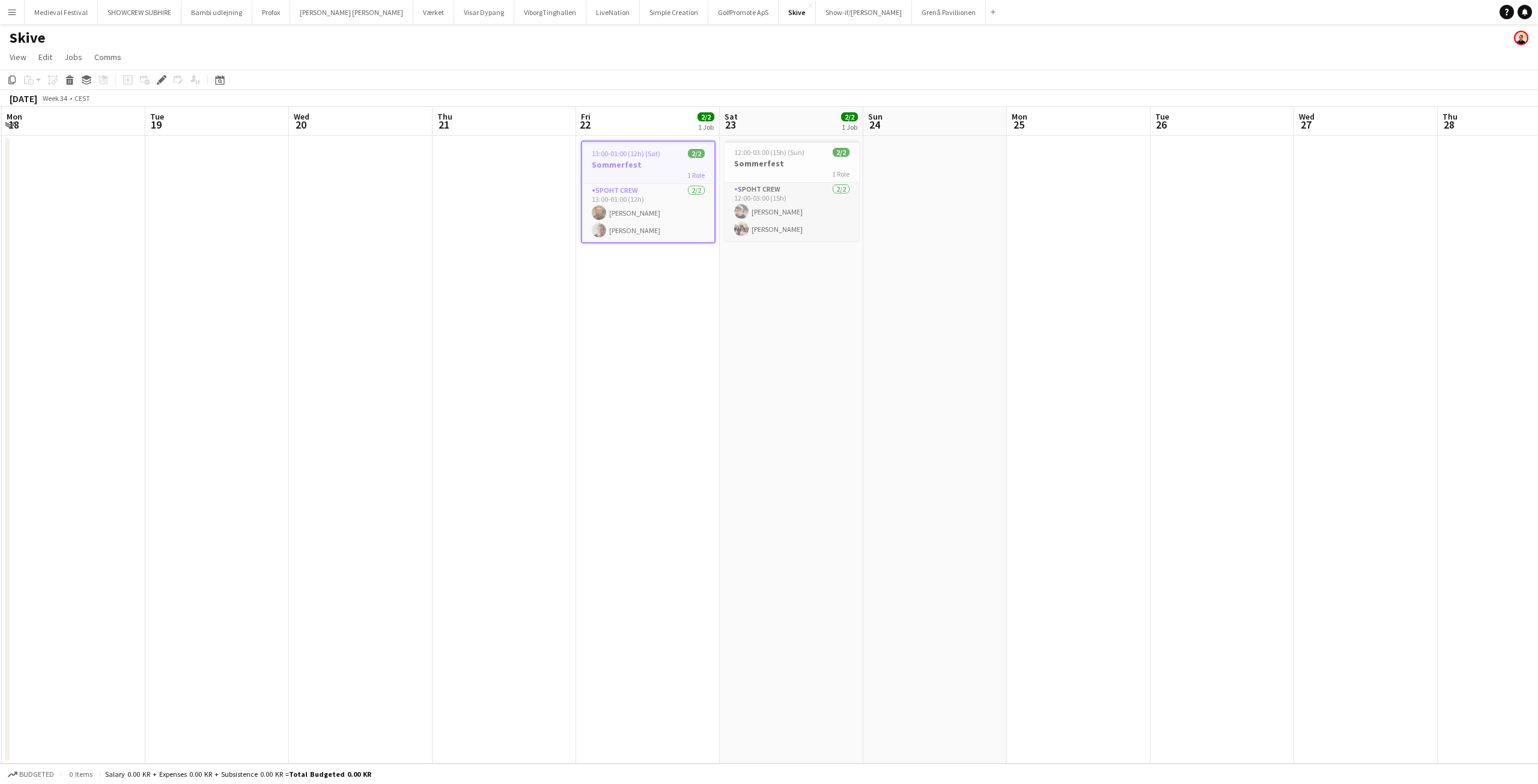
drag, startPoint x: 980, startPoint y: 317, endPoint x: 84, endPoint y: 317, distance: 896.0
click at [89, 317] on app-calendar-viewport "Fri 15 Sat 16 Sun 17 Mon 18 Tue 19 Wed 20 Thu 21 Fri 22 2/2 1 Job Sat 23 2/2 1 …" at bounding box center [769, 435] width 1538 height 657
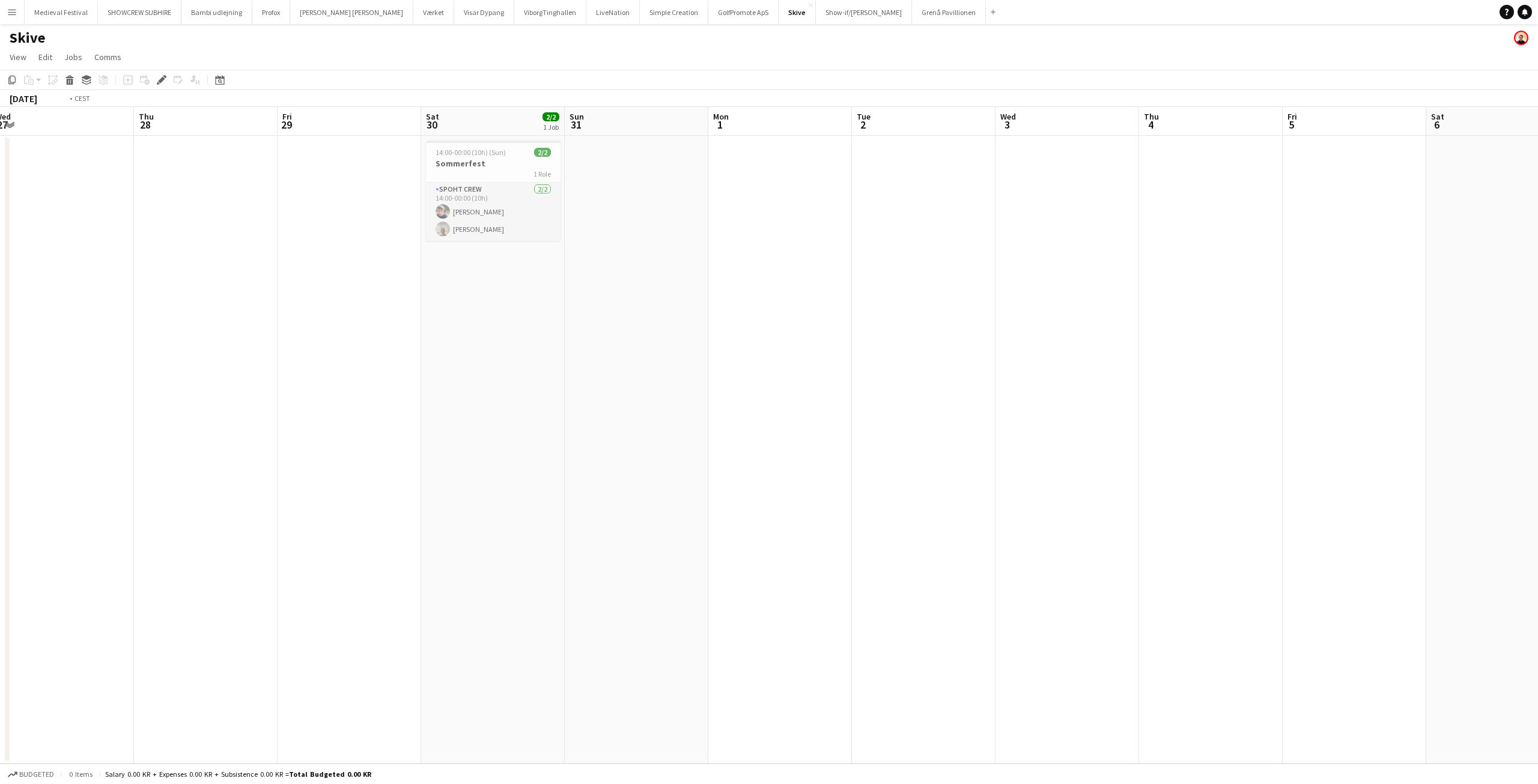
drag, startPoint x: 616, startPoint y: 325, endPoint x: 532, endPoint y: 187, distance: 161.6
click at [646, 344] on app-calendar-viewport "Mon 25 Tue 26 Wed 27 Thu 28 Fri 29 Sat 30 2/2 1 Job Sun 31 Mon 1 Tue 2 Wed 3 Th…" at bounding box center [769, 435] width 1538 height 657
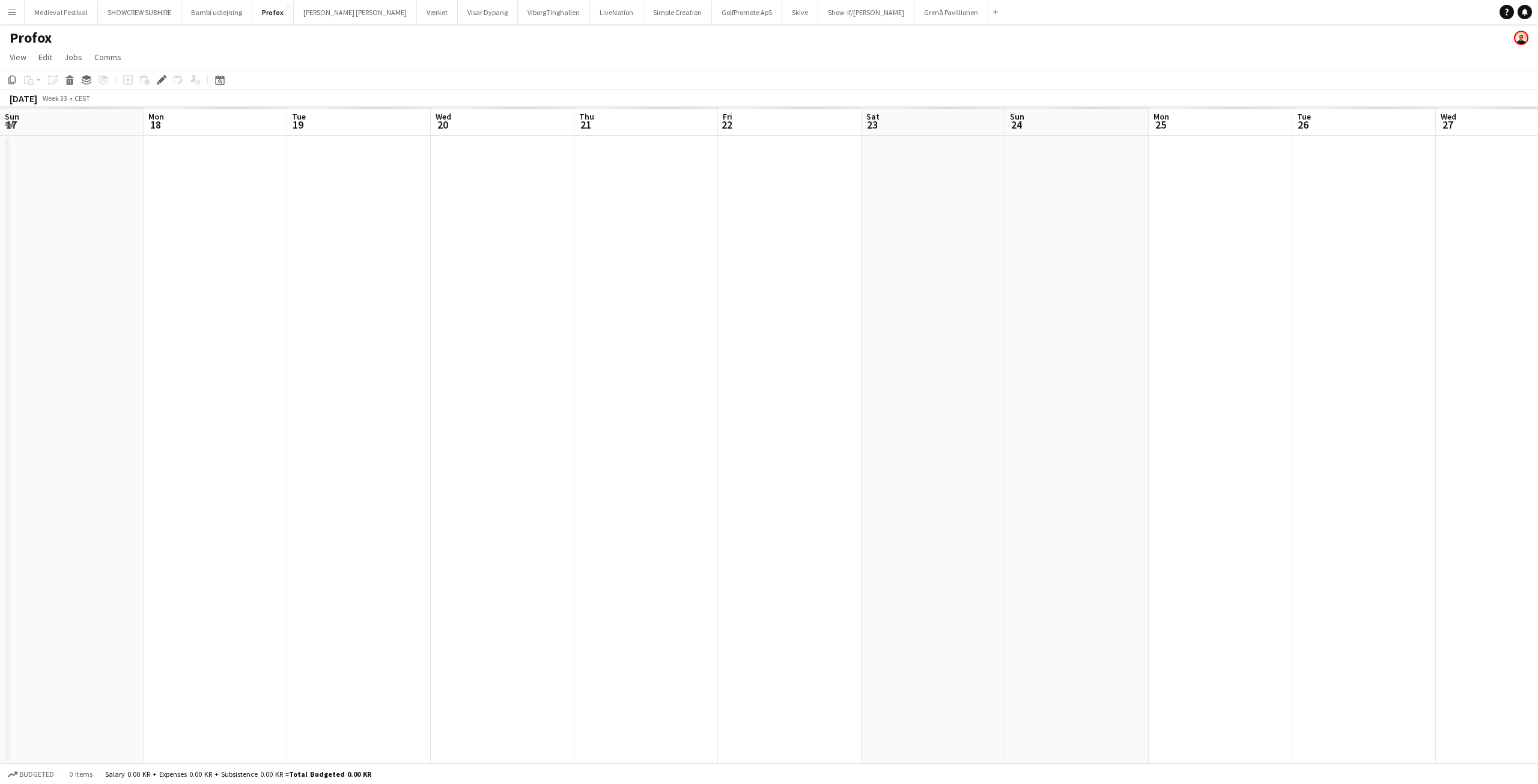
scroll to position [0, 413]
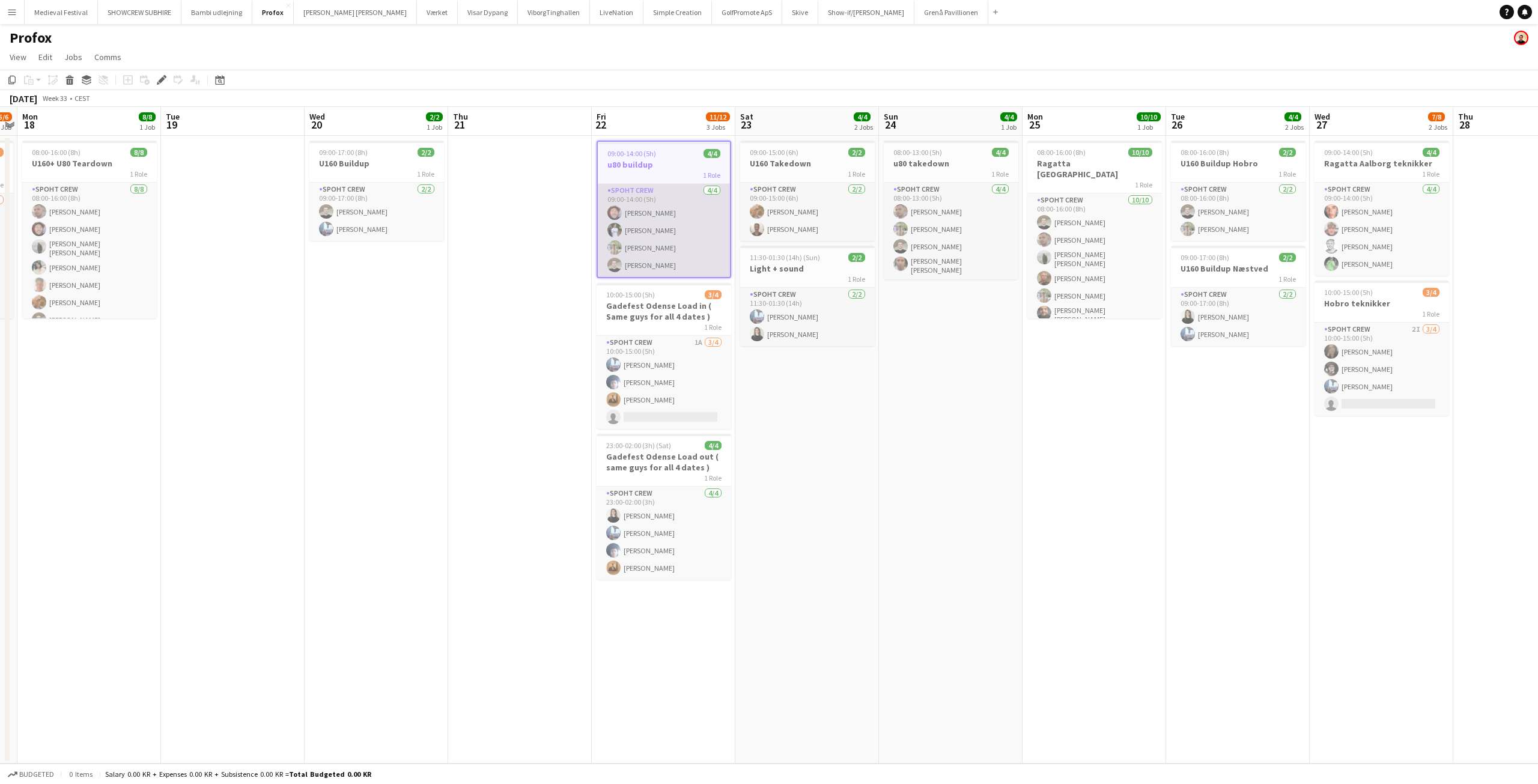
click at [670, 210] on app-card-role "Spoht Crew [DATE] 09:00-14:00 (5h) [PERSON_NAME] [PERSON_NAME] [PERSON_NAME] [P…" at bounding box center [664, 230] width 132 height 93
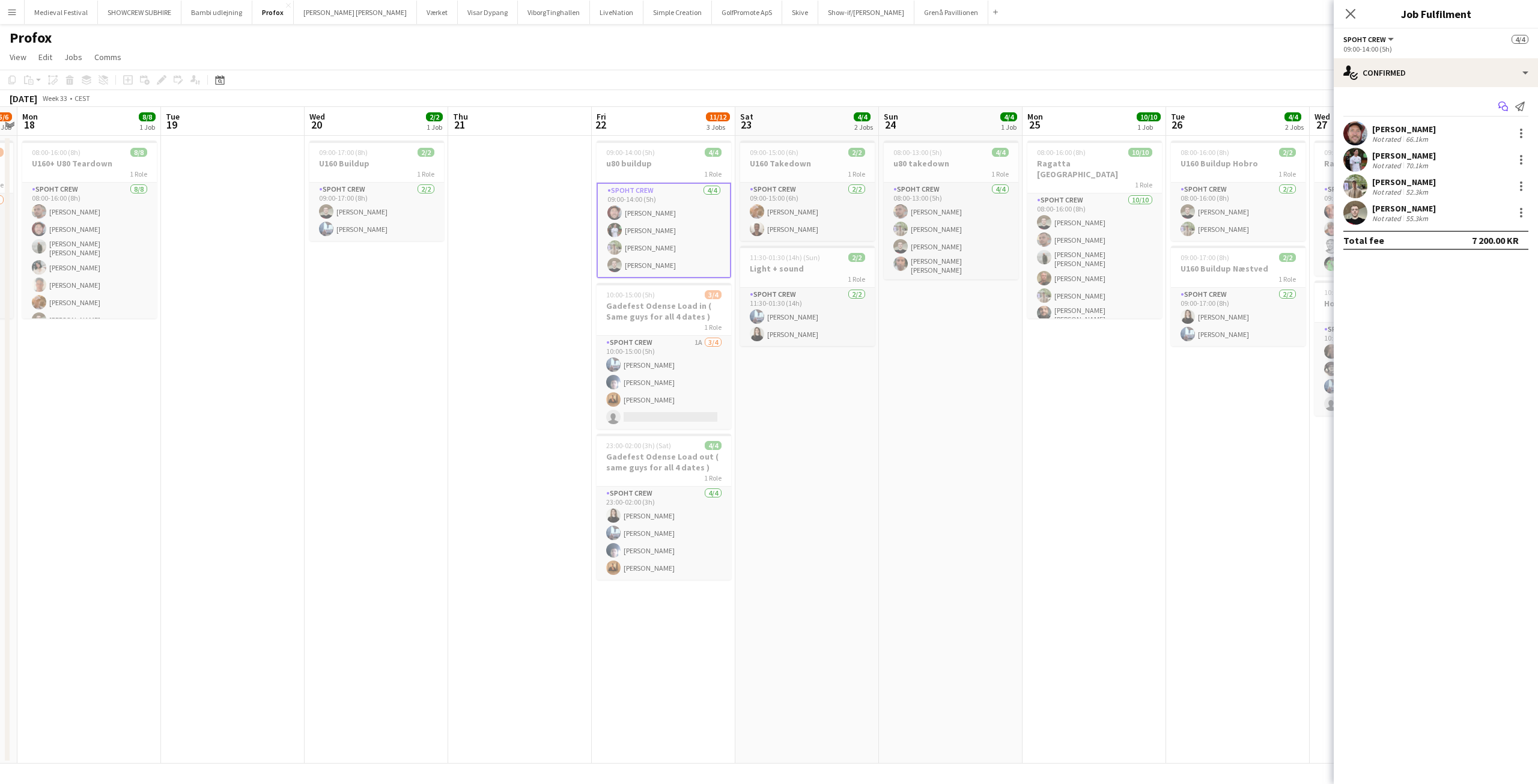
click at [1501, 108] on icon "Start chat" at bounding box center [1503, 106] width 10 height 10
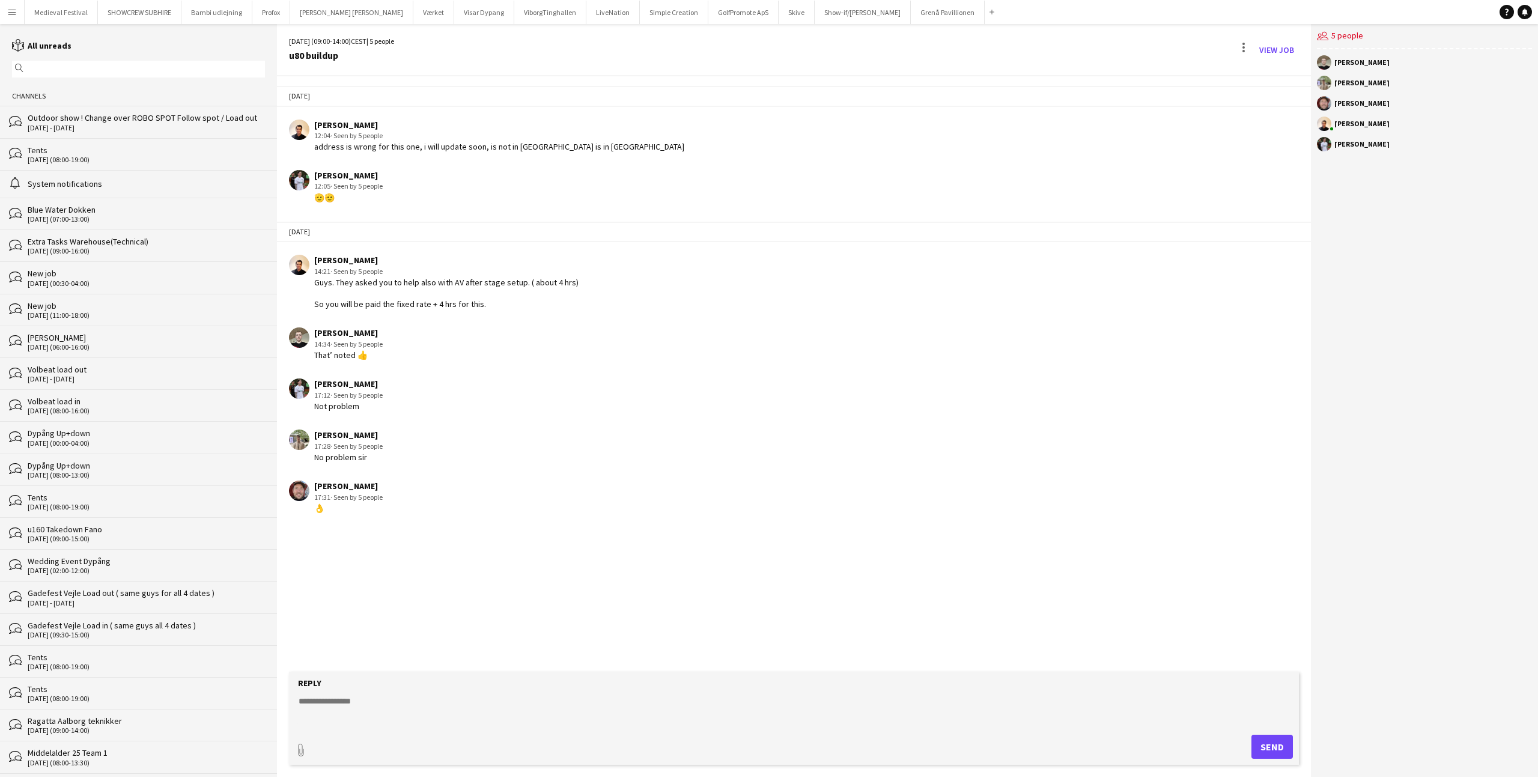
click at [13, 11] on app-icon "Menu" at bounding box center [12, 12] width 10 height 10
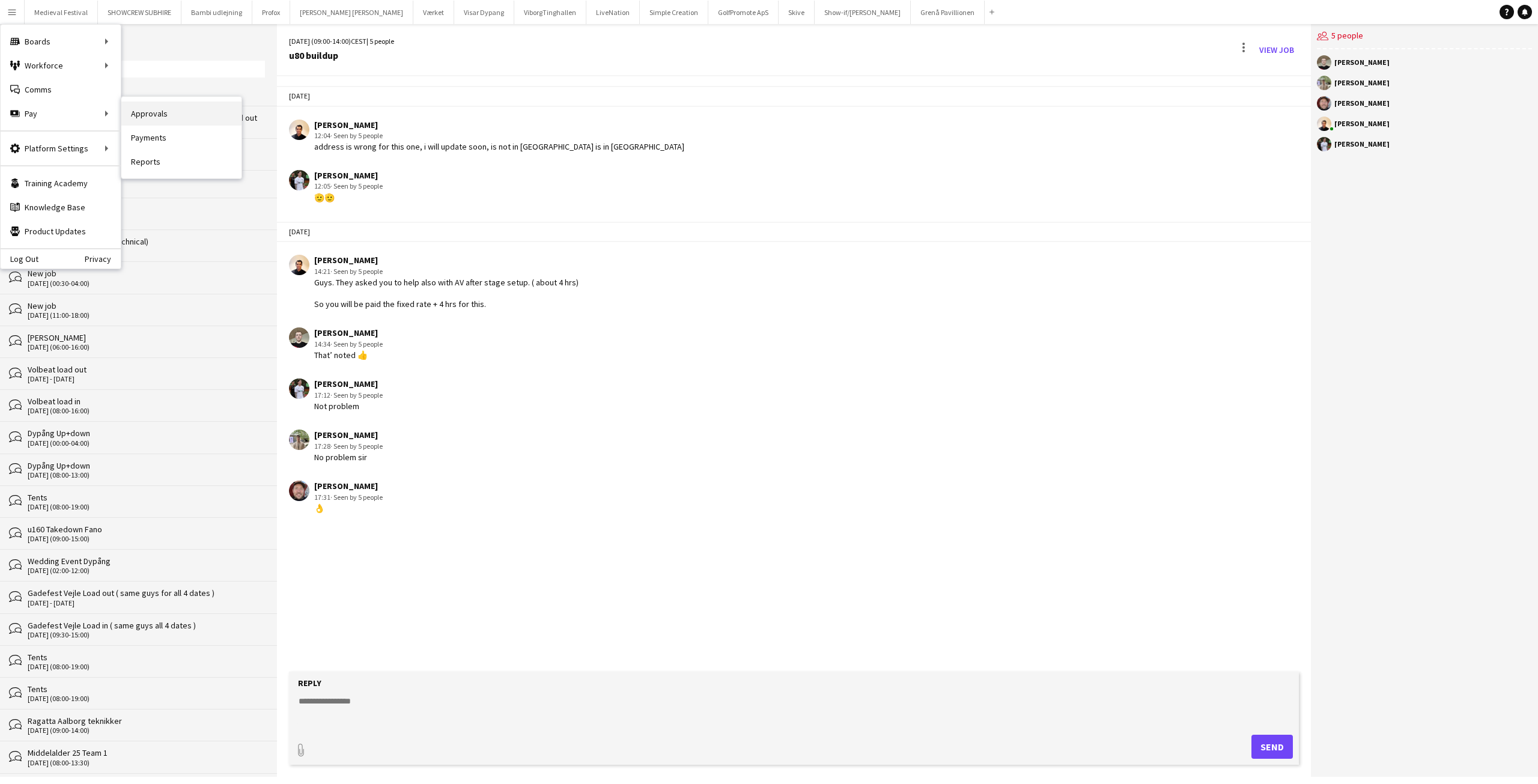
click at [161, 113] on link "Approvals" at bounding box center [181, 113] width 120 height 24
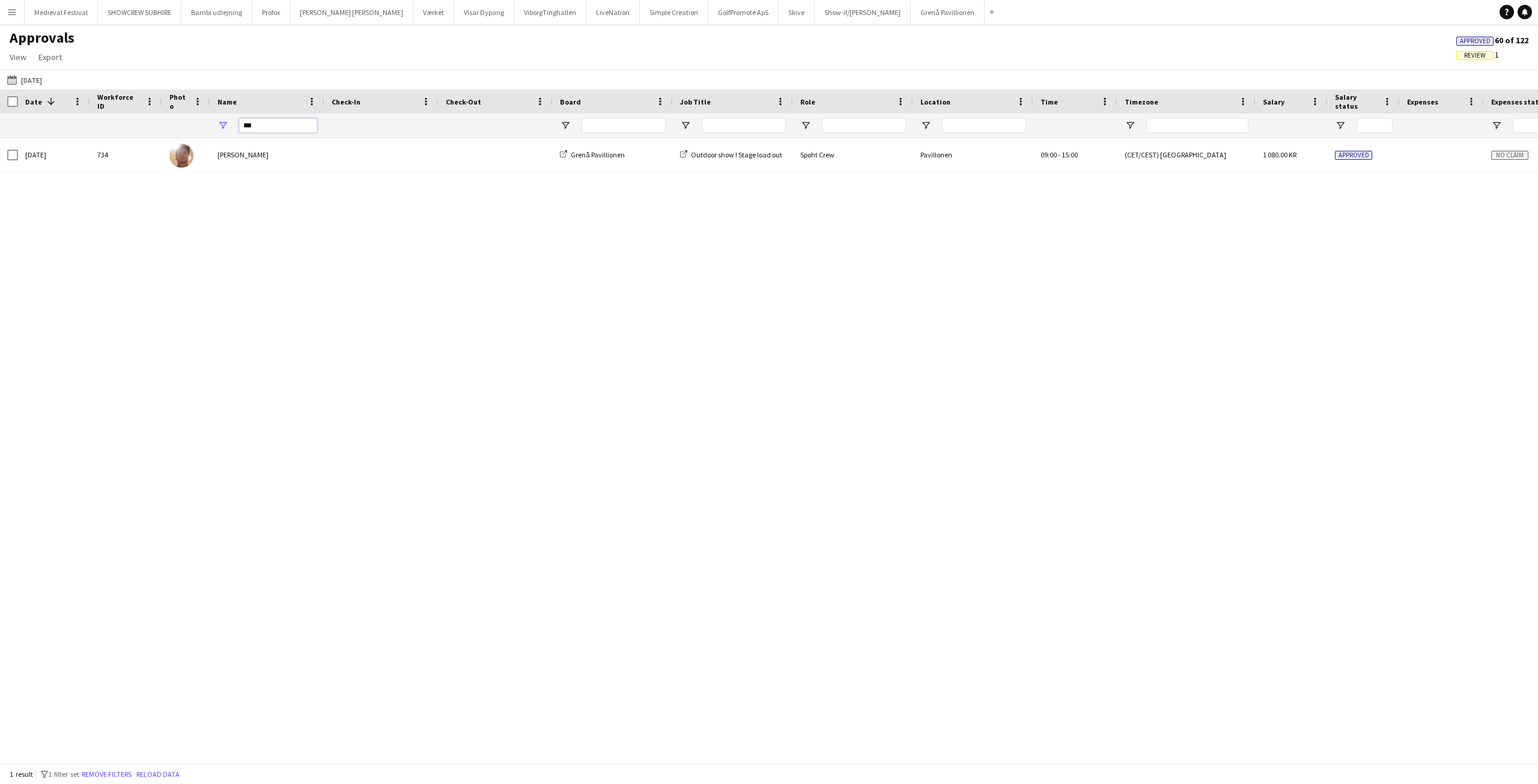
drag, startPoint x: 260, startPoint y: 124, endPoint x: 193, endPoint y: 124, distance: 67.0
click at [197, 125] on div "***" at bounding box center [1090, 125] width 2181 height 24
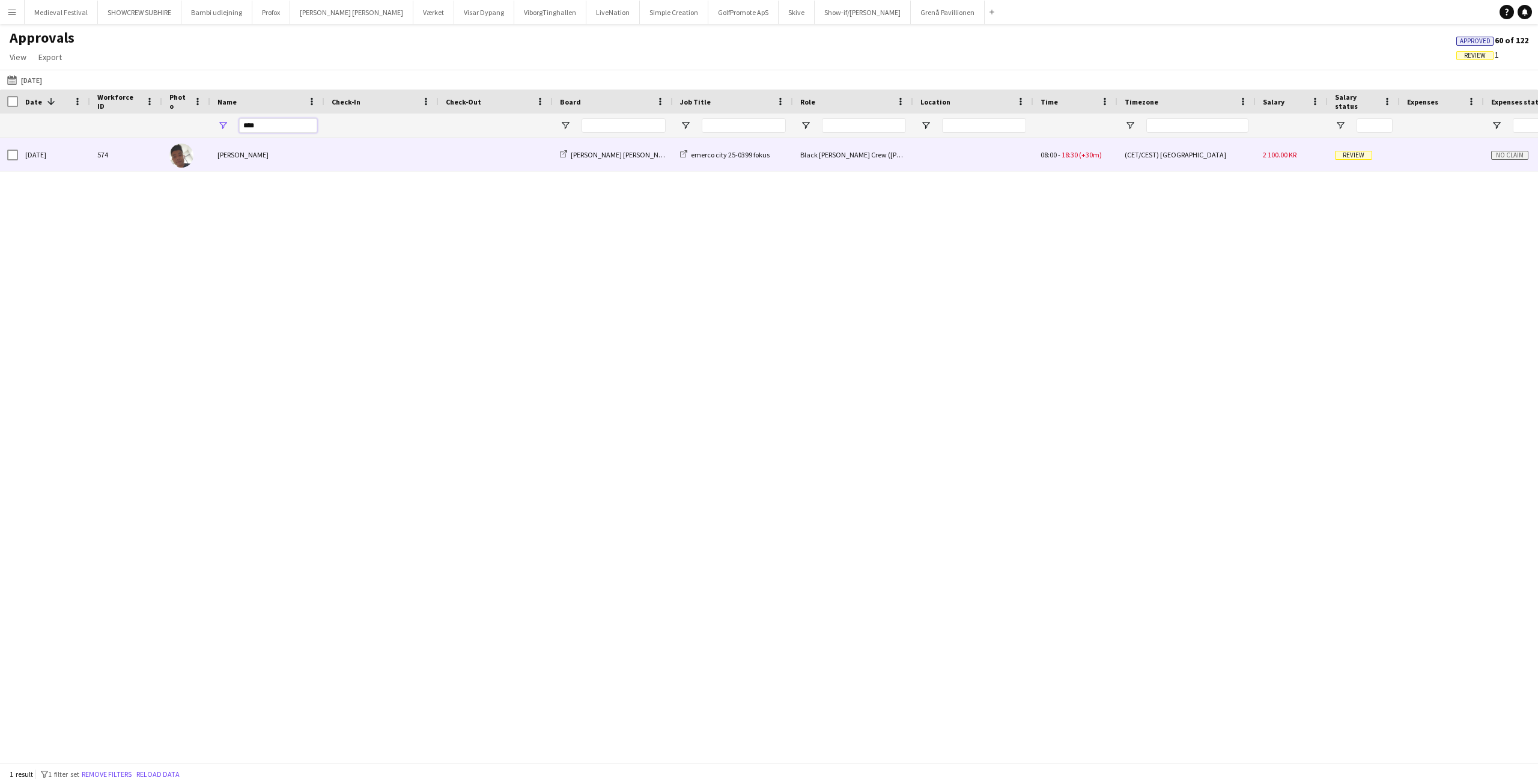
type input "****"
click at [289, 155] on div "[PERSON_NAME]" at bounding box center [268, 154] width 114 height 33
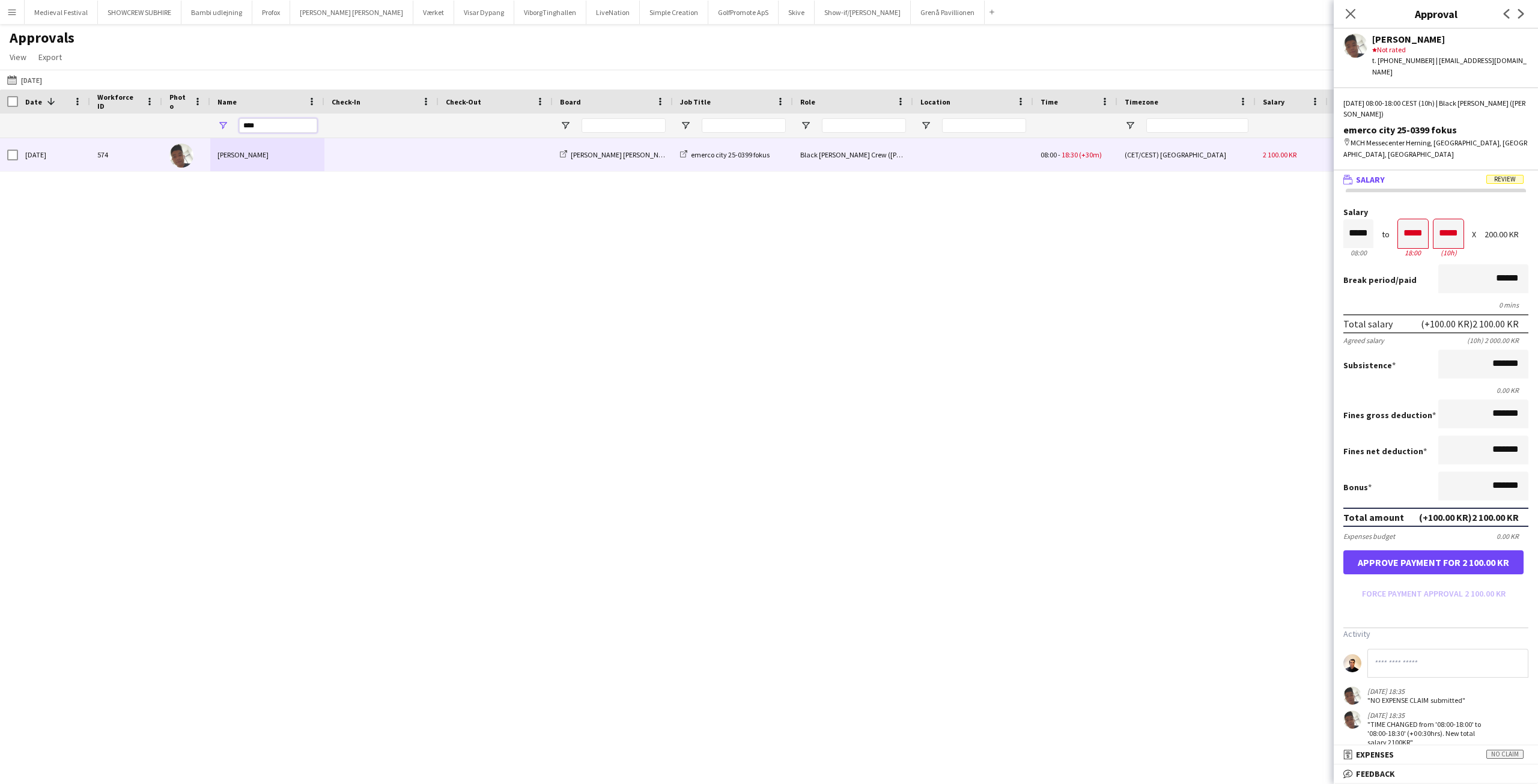
drag, startPoint x: 272, startPoint y: 119, endPoint x: 232, endPoint y: 123, distance: 40.2
click at [233, 123] on div "****" at bounding box center [268, 125] width 114 height 24
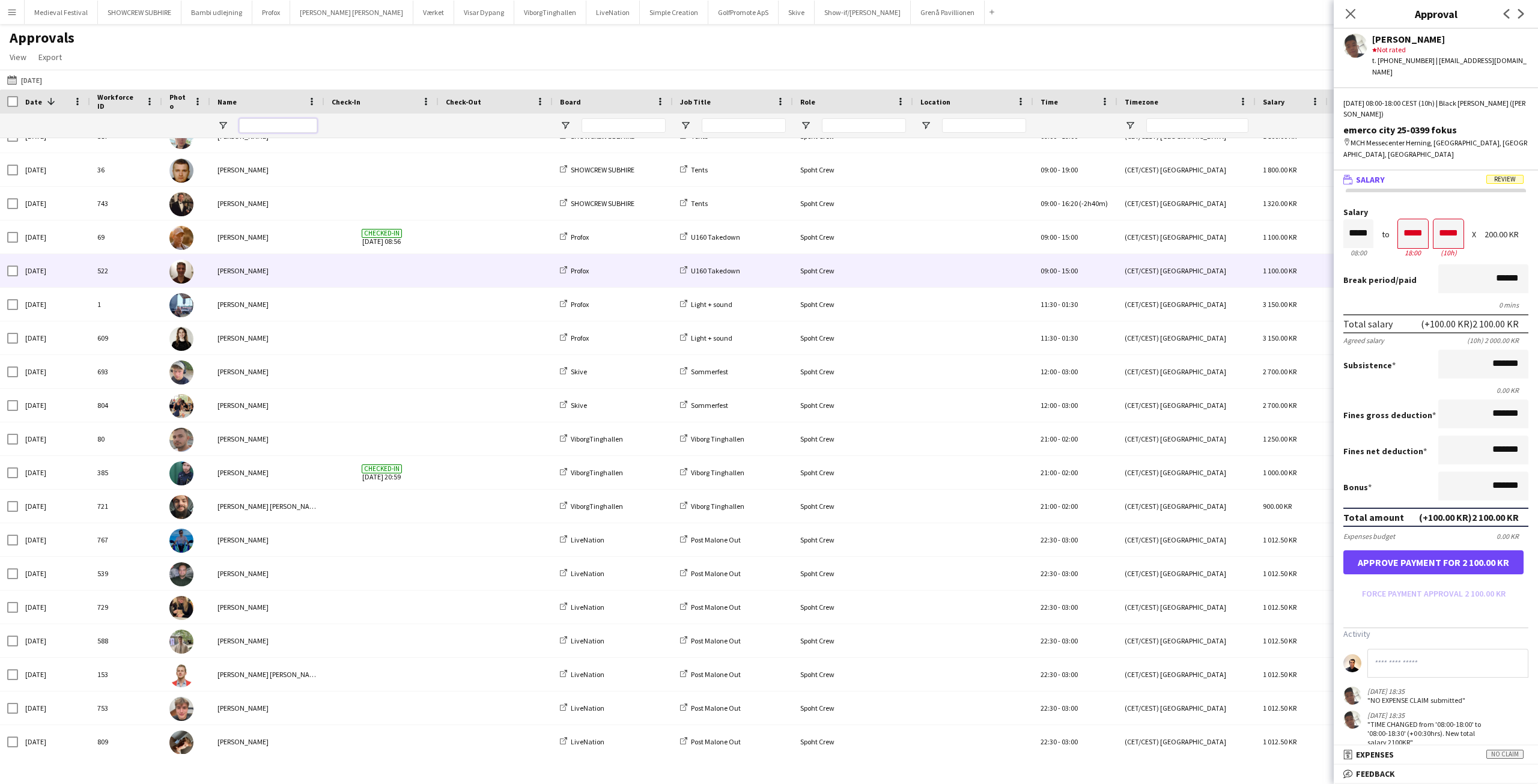
scroll to position [415, 0]
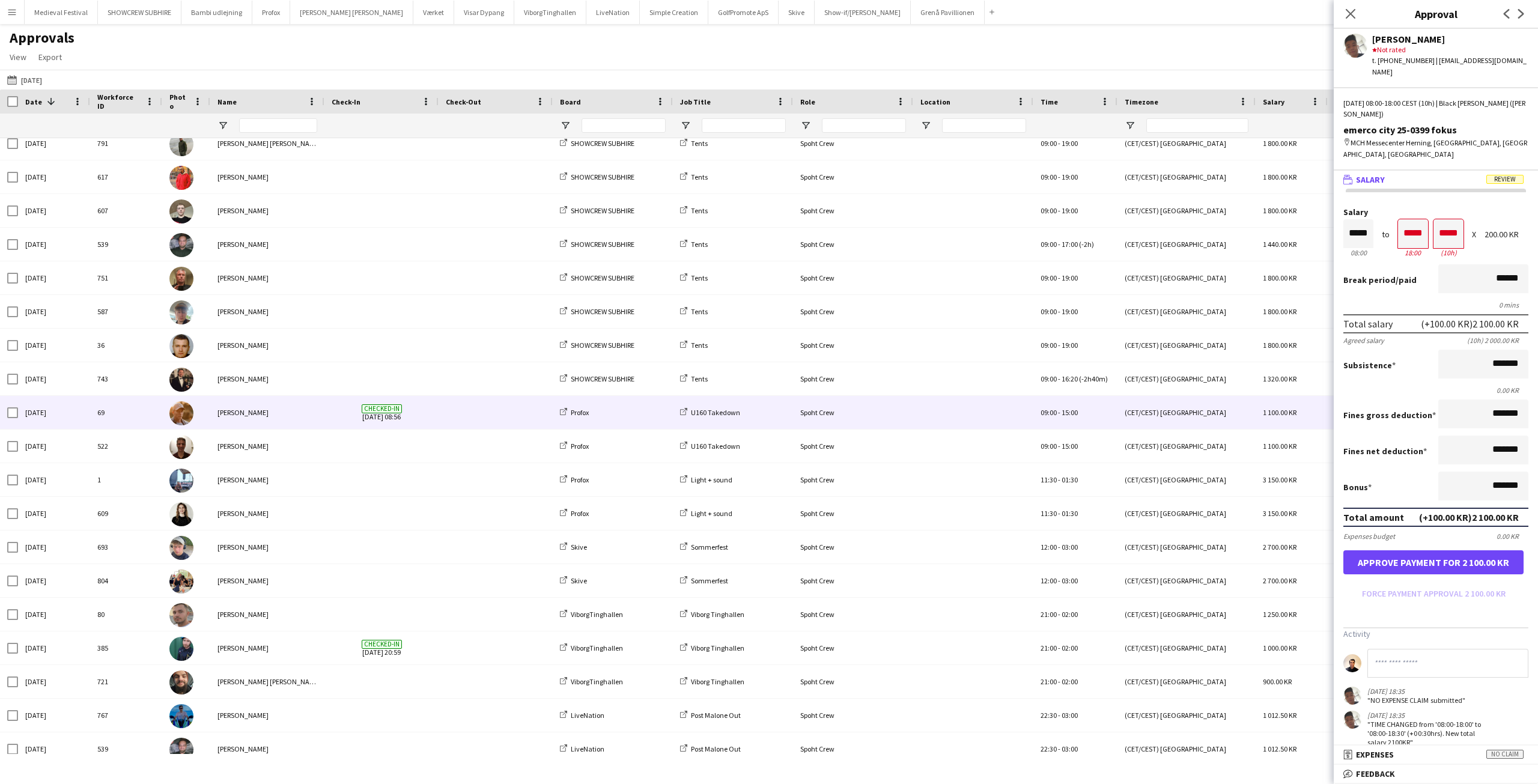
click at [474, 415] on span at bounding box center [496, 412] width 100 height 33
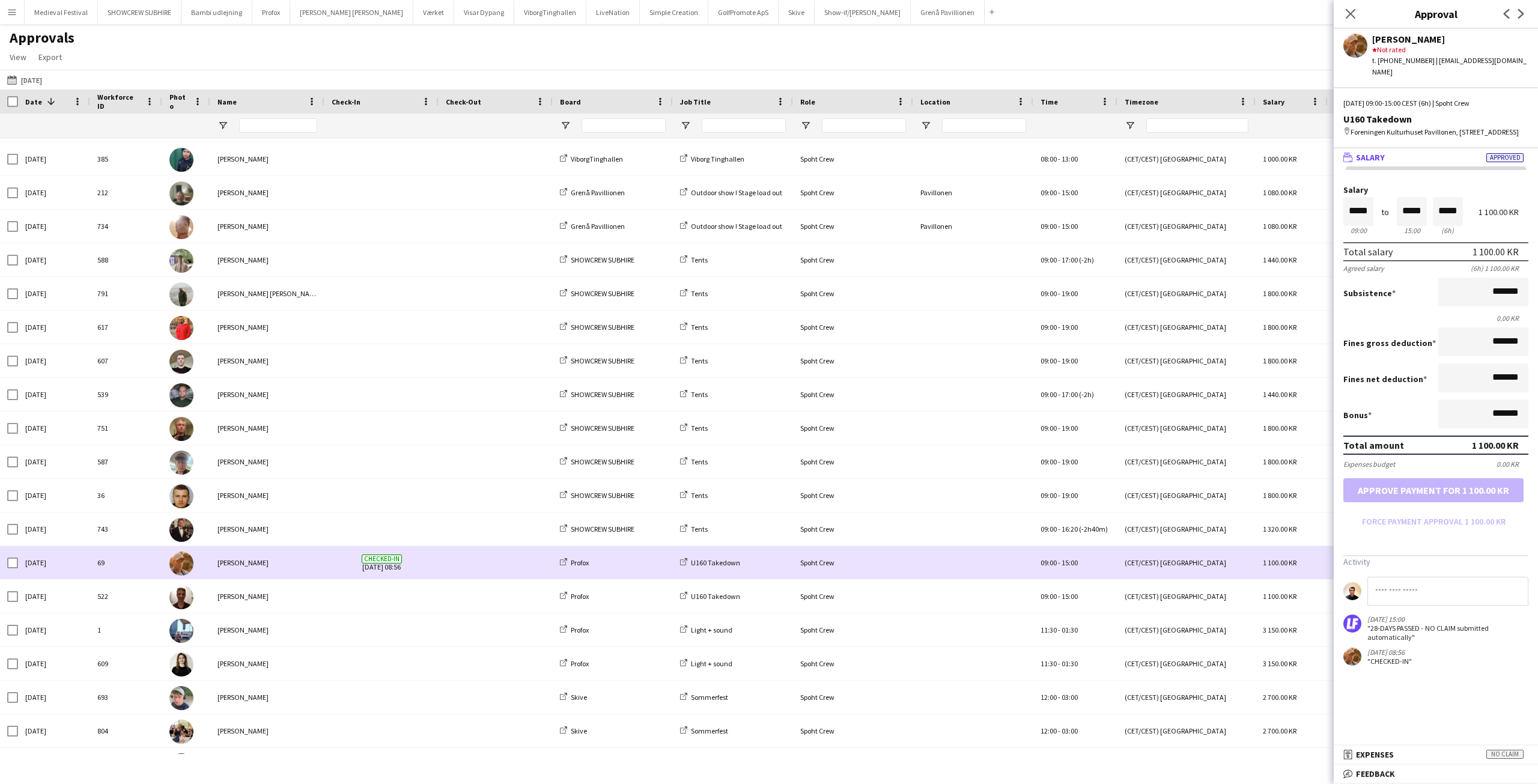
scroll to position [42, 0]
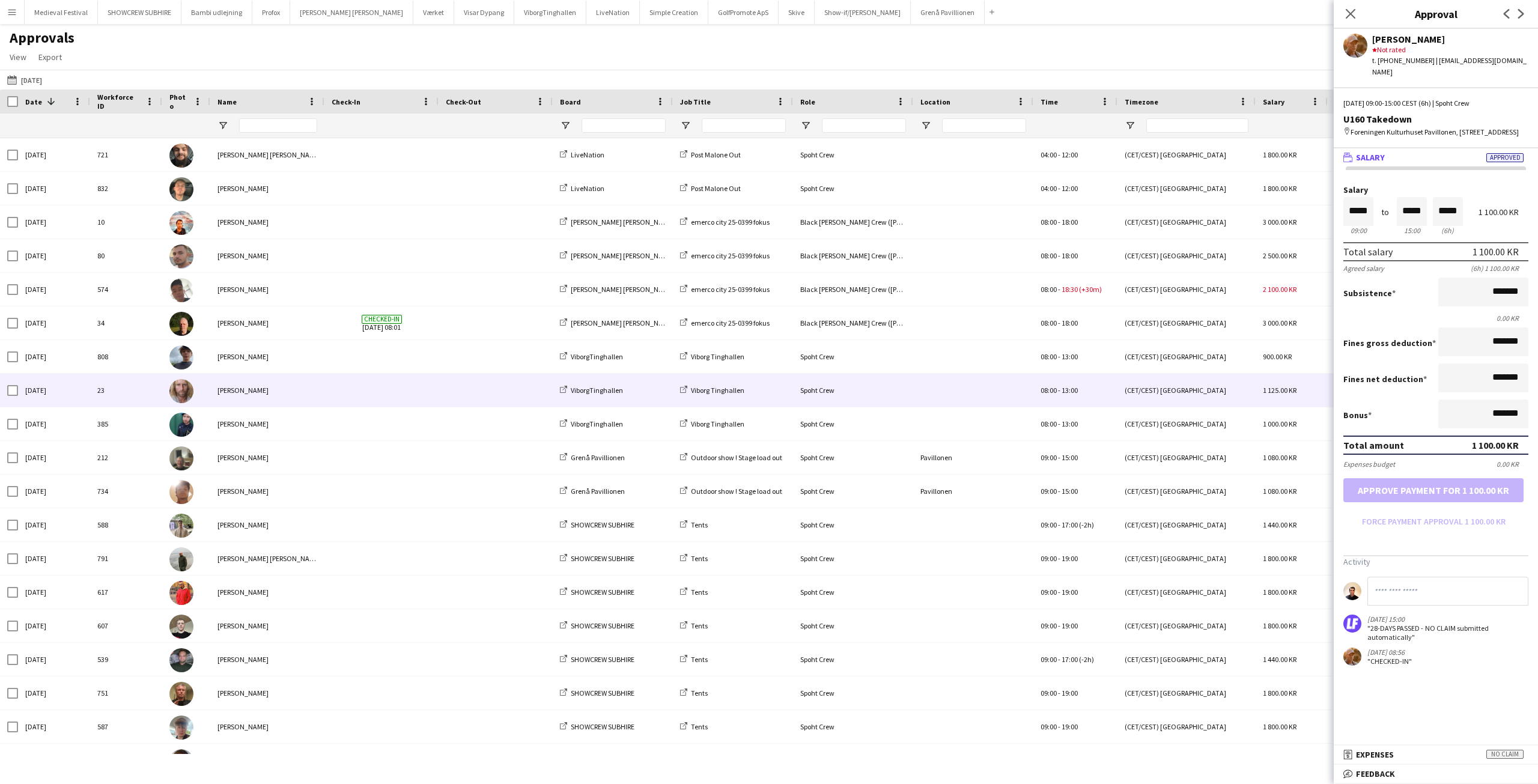
click at [341, 386] on span at bounding box center [382, 390] width 100 height 33
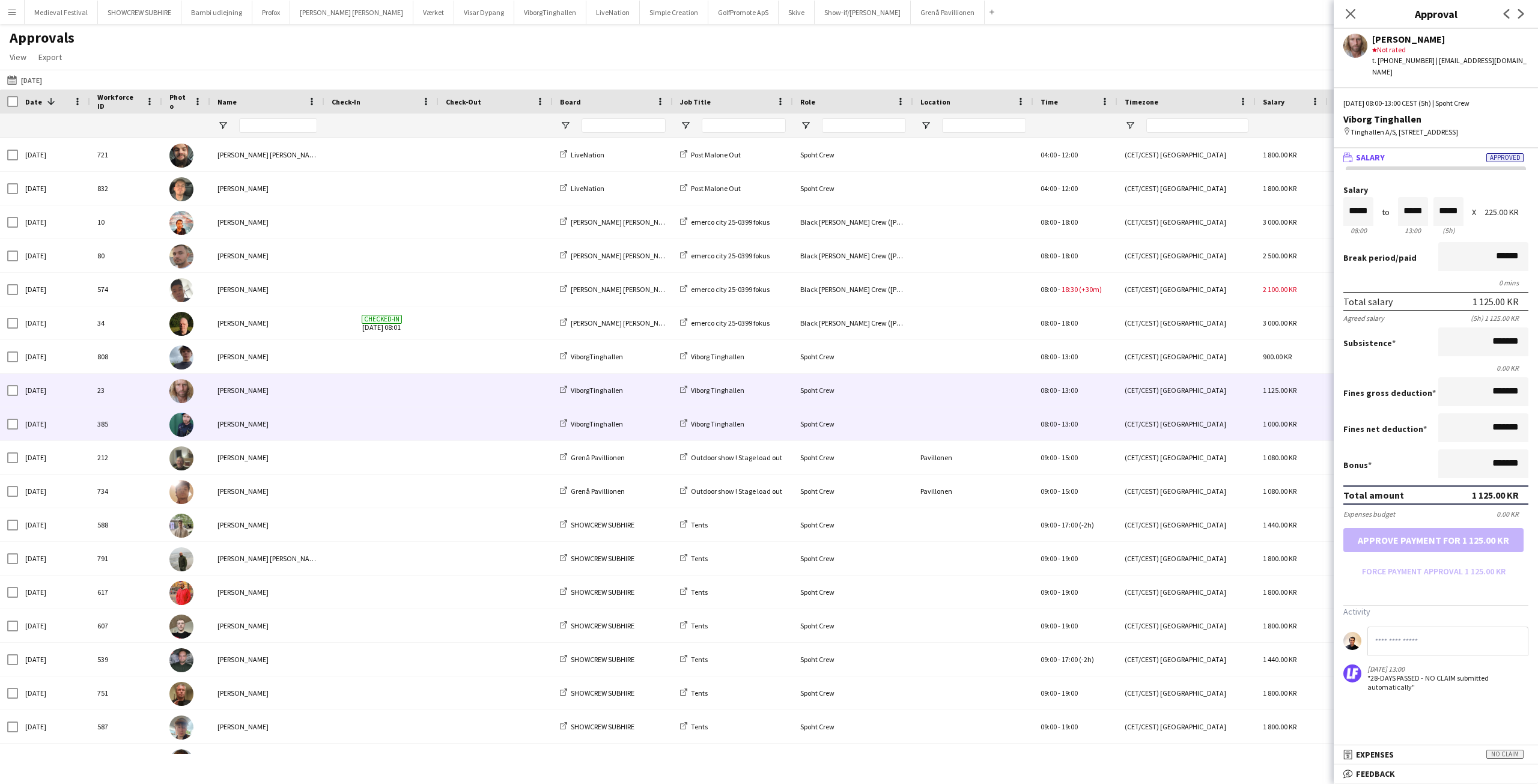
click at [395, 426] on span at bounding box center [382, 424] width 100 height 33
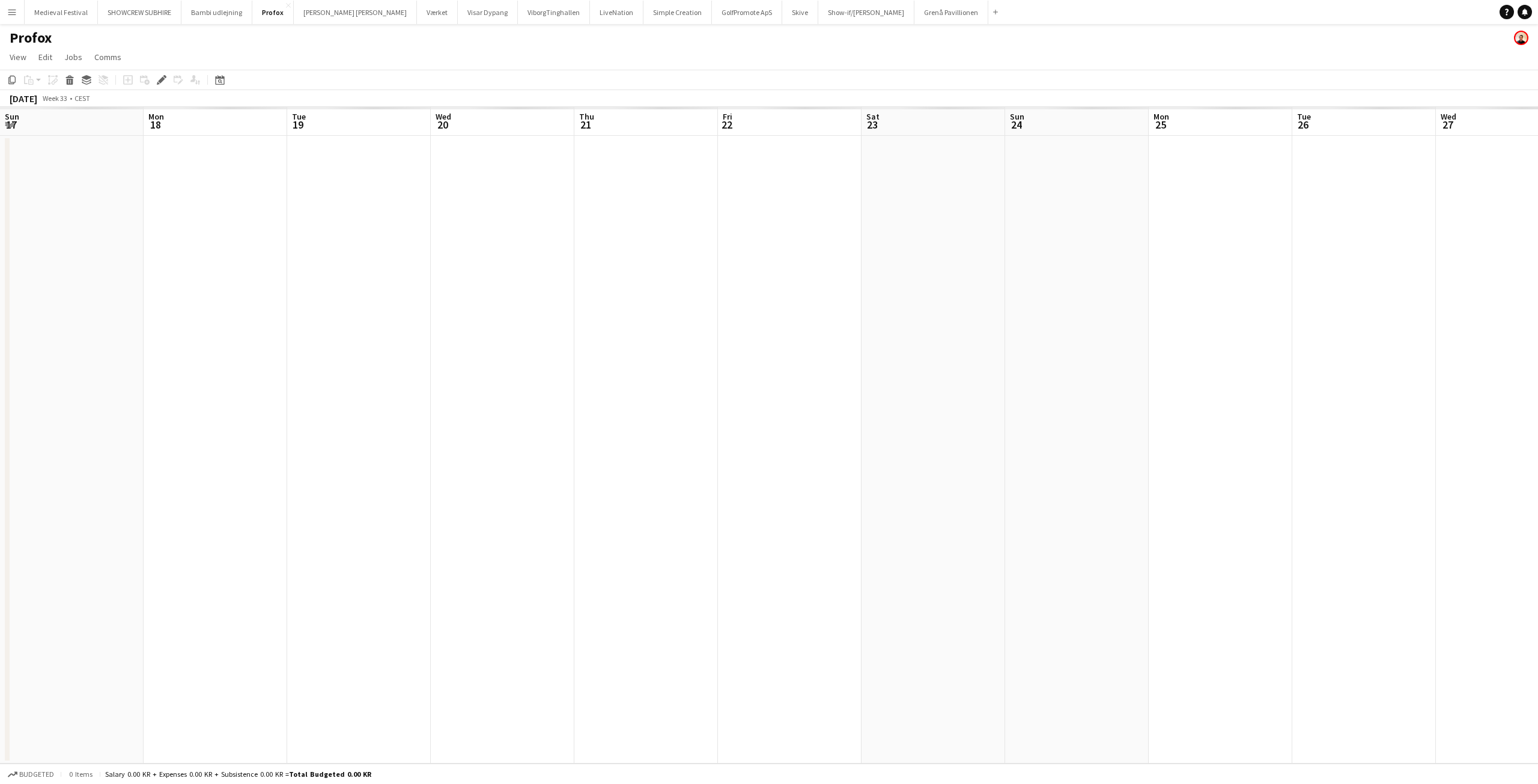
scroll to position [0, 413]
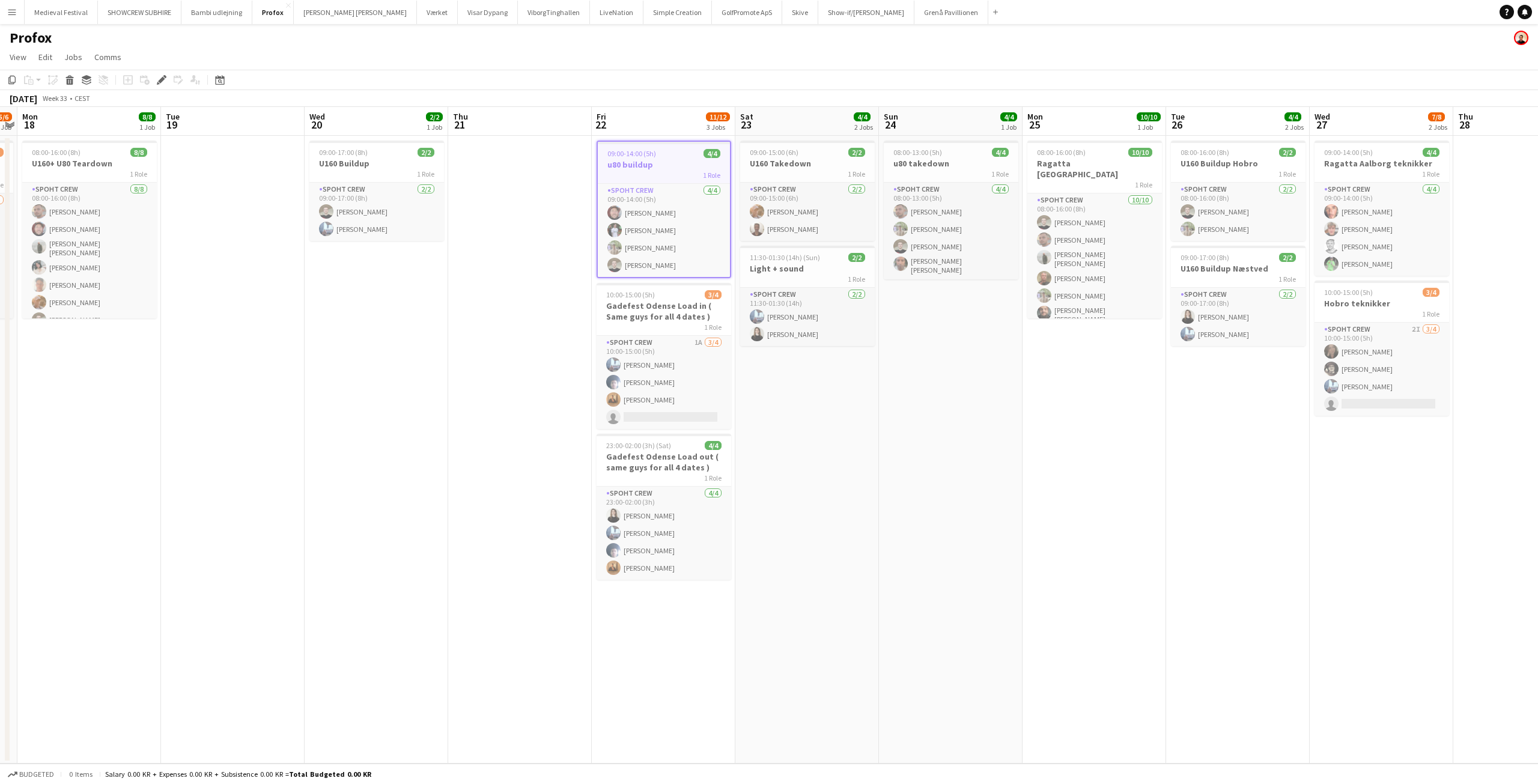
click at [644, 146] on app-job-card "09:00-14:00 (5h) 4/4 u80 buildup 1 Role Spoht Crew [DATE] 09:00-14:00 (5h) [PER…" at bounding box center [663, 209] width 135 height 137
click at [639, 158] on h3 "u80 buildup" at bounding box center [663, 163] width 135 height 11
click at [165, 80] on icon "Edit" at bounding box center [162, 80] width 10 height 10
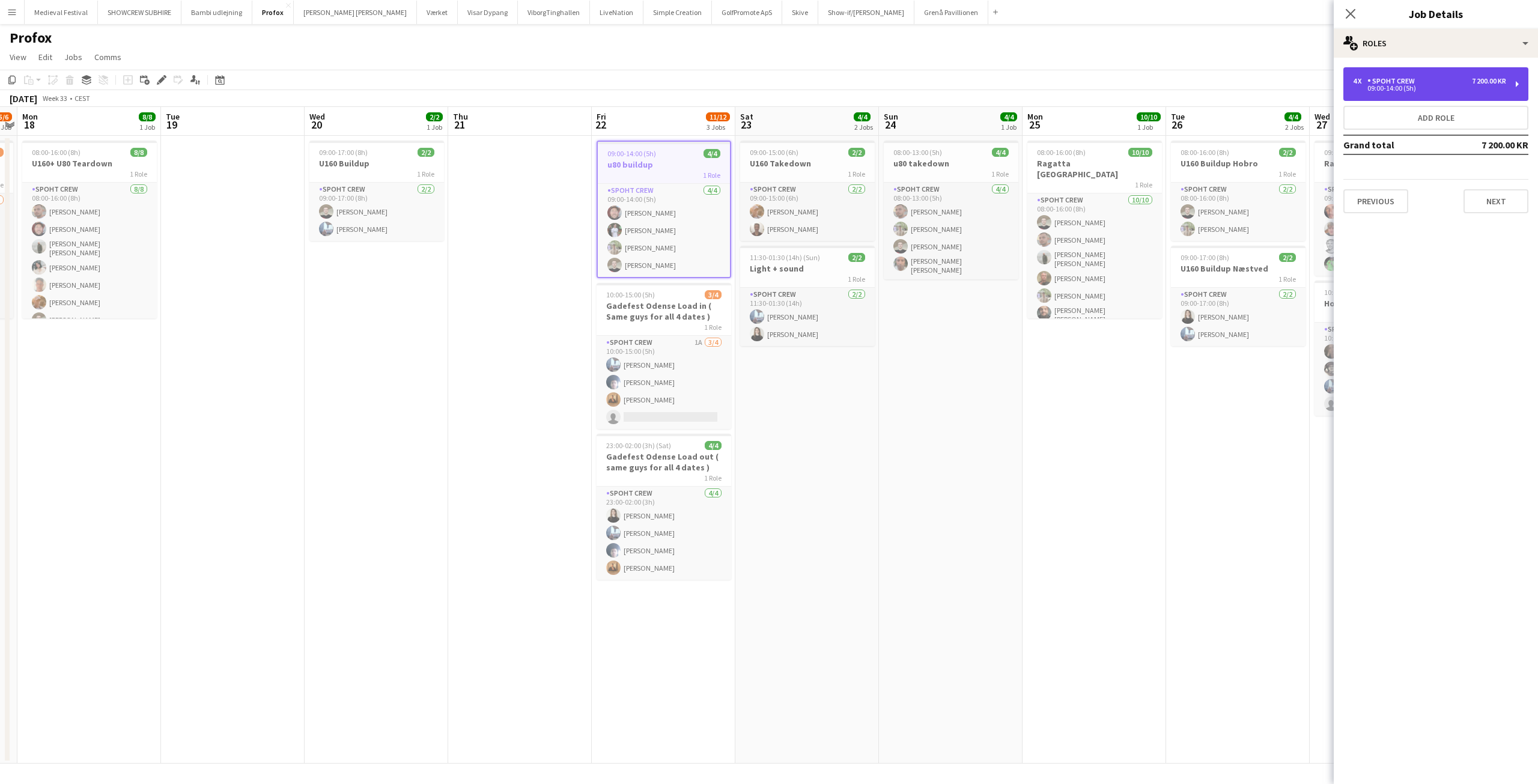
click at [1413, 94] on div "4 x Spoht Crew 7 200.00 KR 09:00-14:00 (5h)" at bounding box center [1436, 84] width 185 height 34
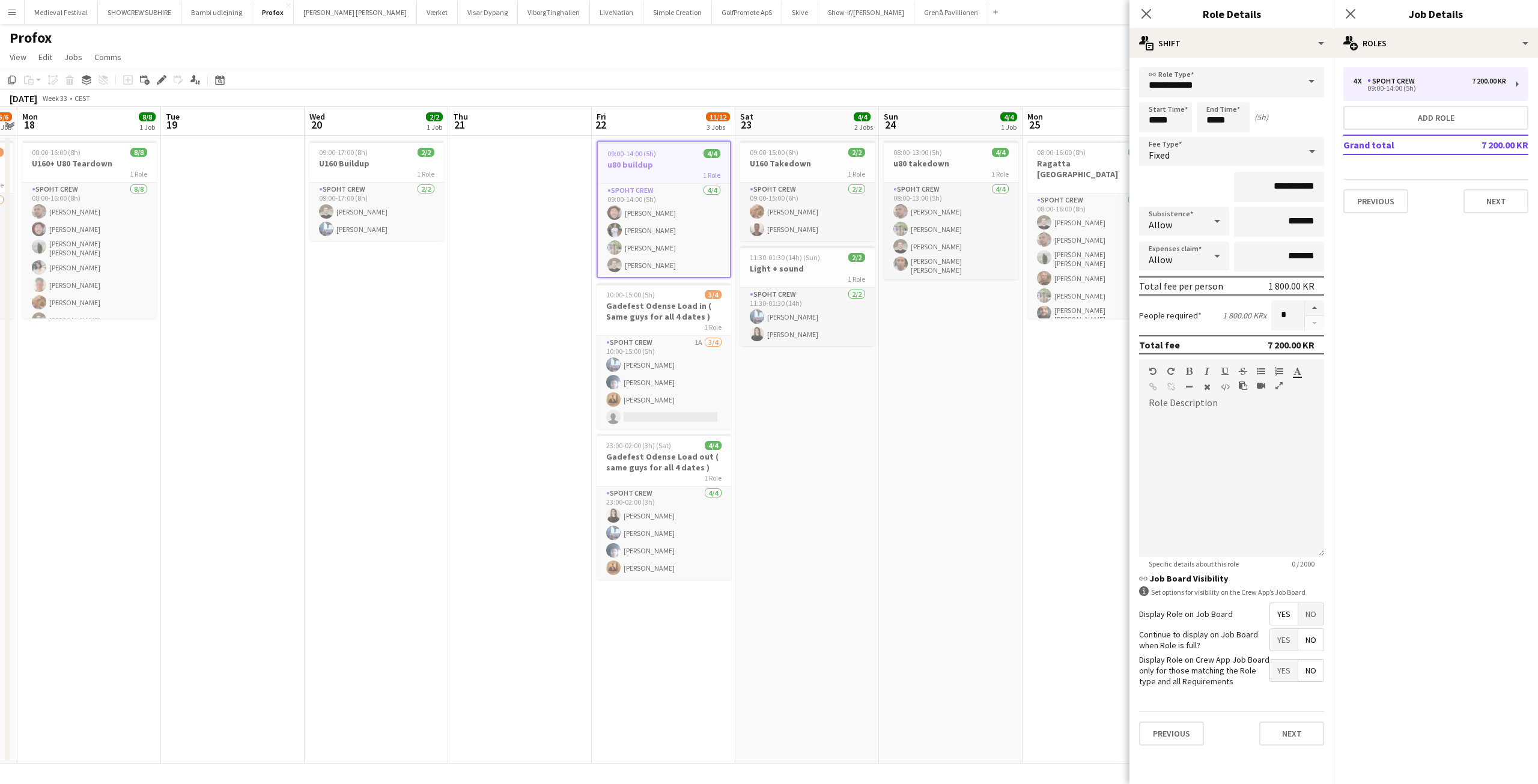
click at [848, 421] on app-date-cell "09:00-15:00 (6h) 2/2 U160 Takedown 1 Role Spoht Crew 2/2 09:00-15:00 (6h) Konst…" at bounding box center [807, 450] width 144 height 628
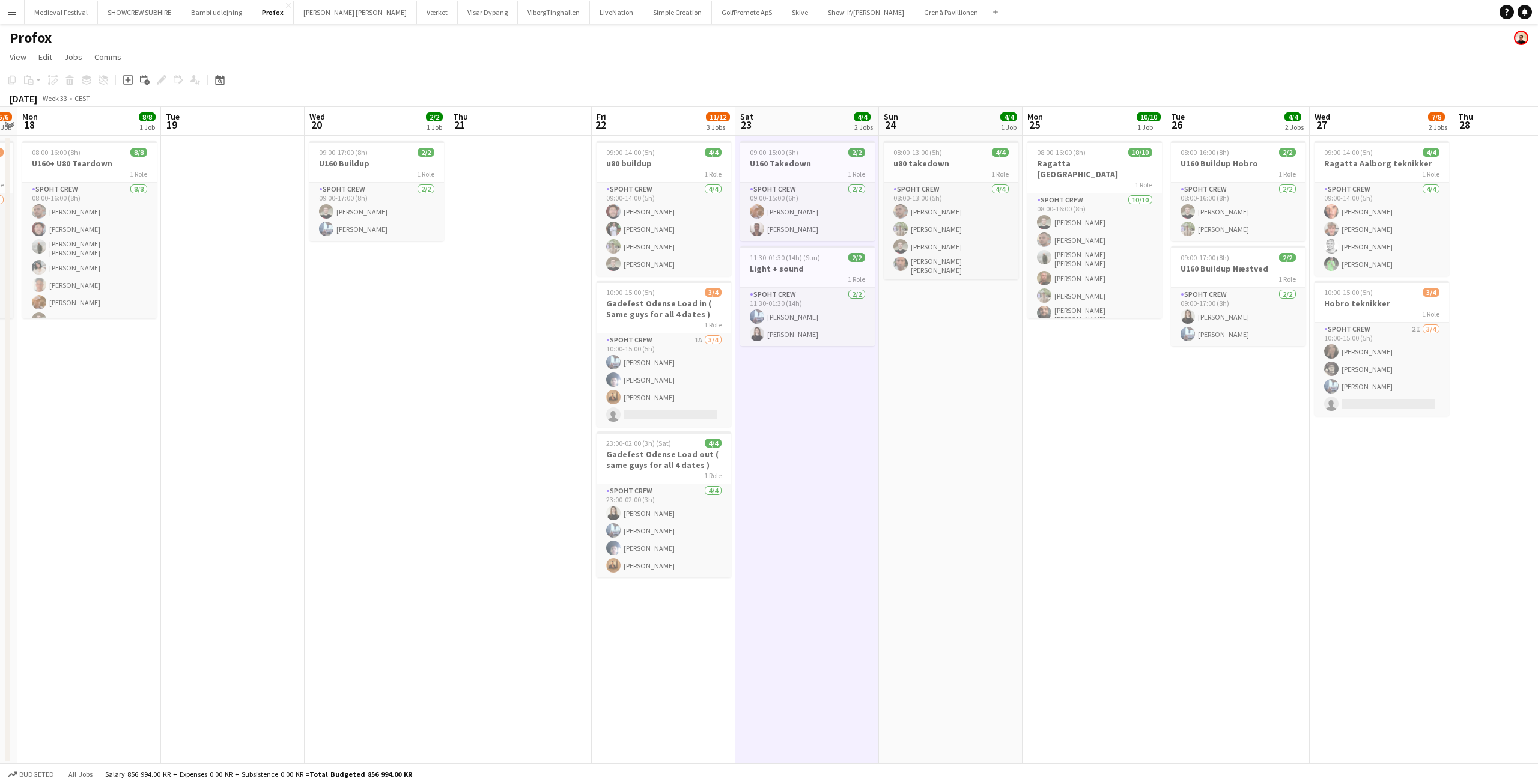
click at [470, 355] on app-date-cell at bounding box center [520, 450] width 144 height 628
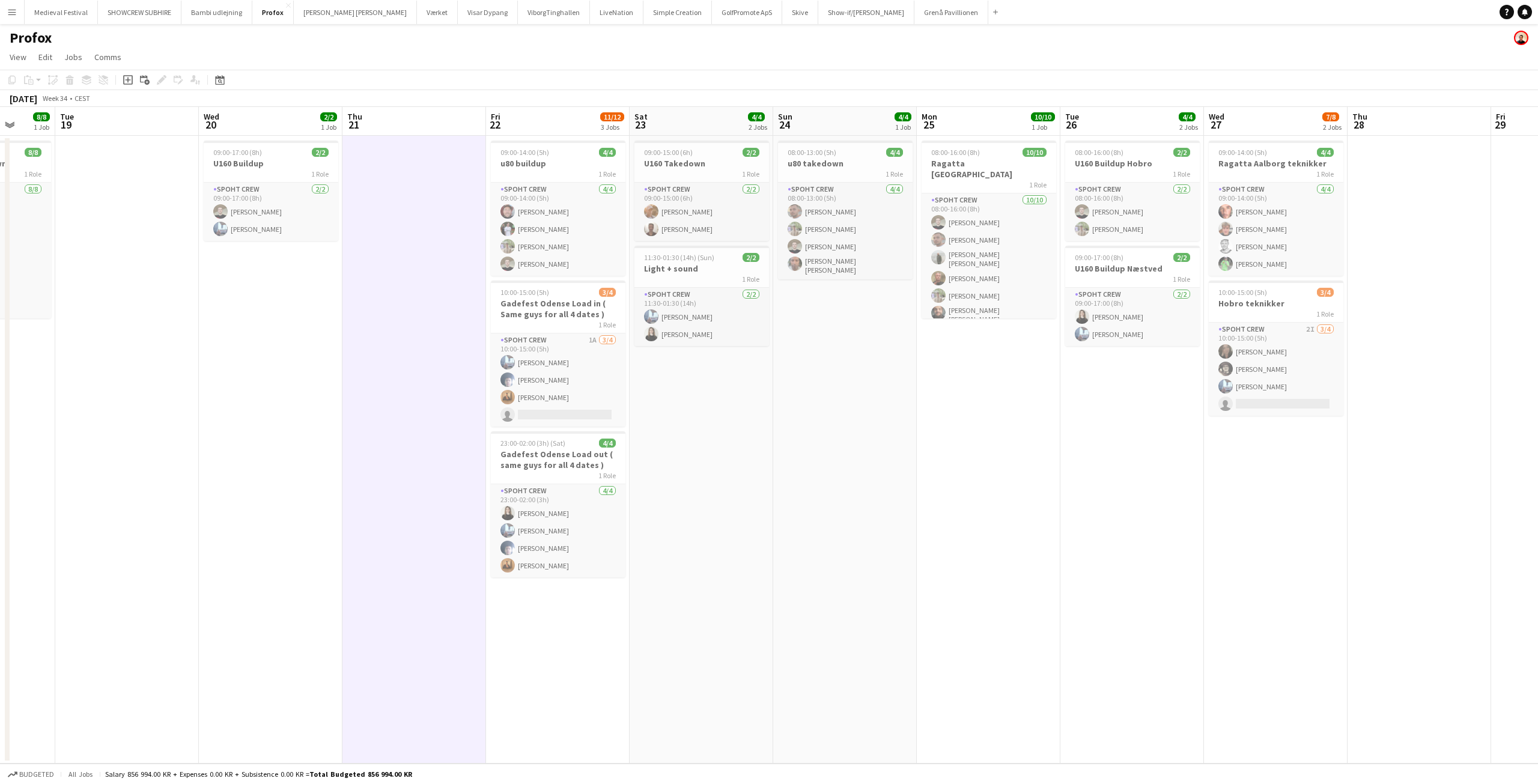
scroll to position [0, 375]
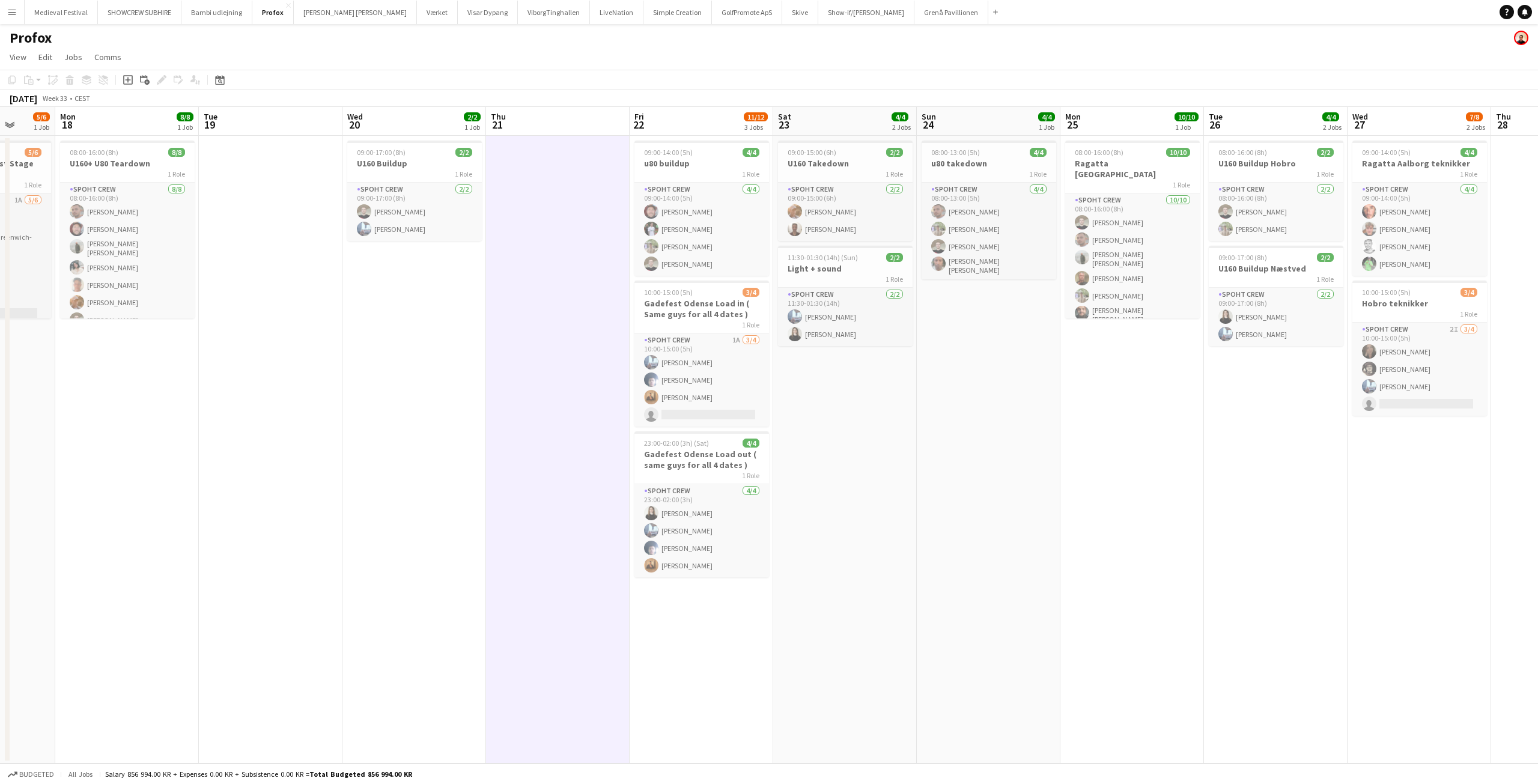
drag, startPoint x: 537, startPoint y: 354, endPoint x: 431, endPoint y: 367, distance: 106.8
click at [431, 367] on app-calendar-viewport "Fri 15 8/8 1 Job Sat 16 8/8 2 Jobs Sun 17 5/6 1 Job Mon 18 8/8 1 Job Tue 19 Wed…" at bounding box center [769, 435] width 1538 height 657
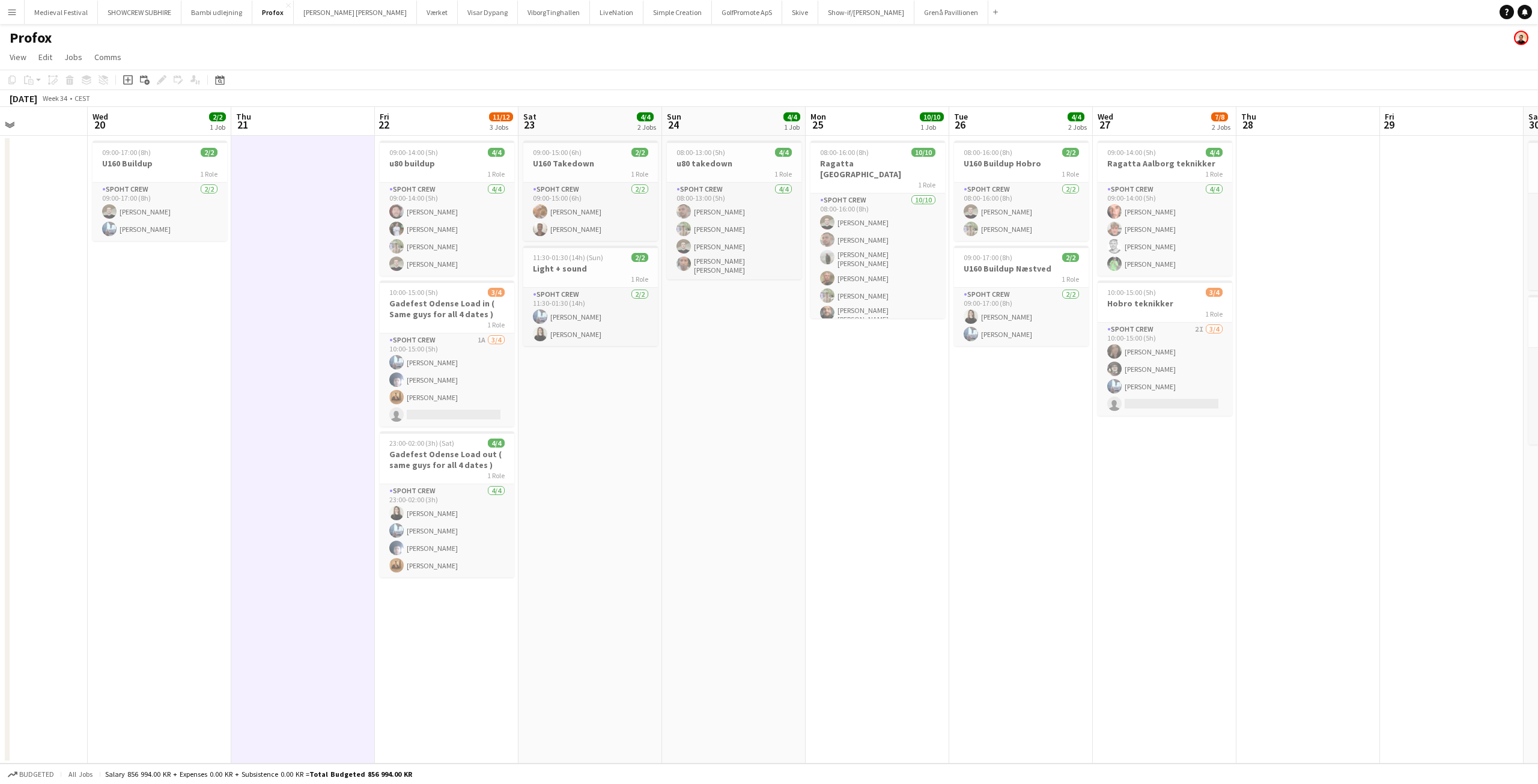
scroll to position [0, 489]
drag, startPoint x: 786, startPoint y: 364, endPoint x: 672, endPoint y: 364, distance: 114.0
click at [672, 364] on app-calendar-viewport "Sat 16 8/8 2 Jobs Sun 17 5/6 1 Job Mon 18 8/8 1 Job Tue 19 Wed 20 2/2 1 Job Thu…" at bounding box center [769, 435] width 1538 height 657
click at [555, 166] on h3 "U160 Takedown" at bounding box center [587, 163] width 135 height 11
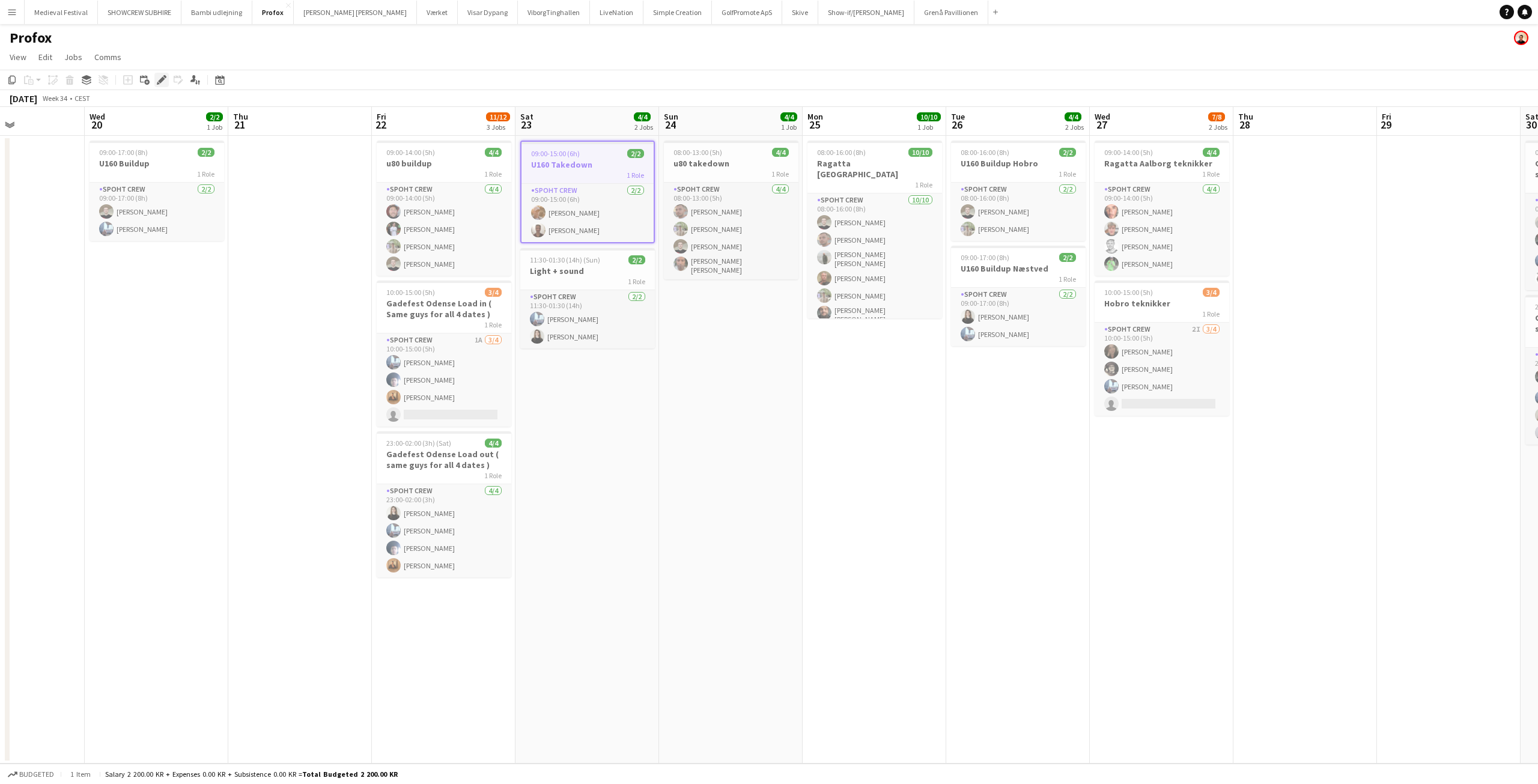
click at [161, 80] on icon at bounding box center [161, 80] width 6 height 6
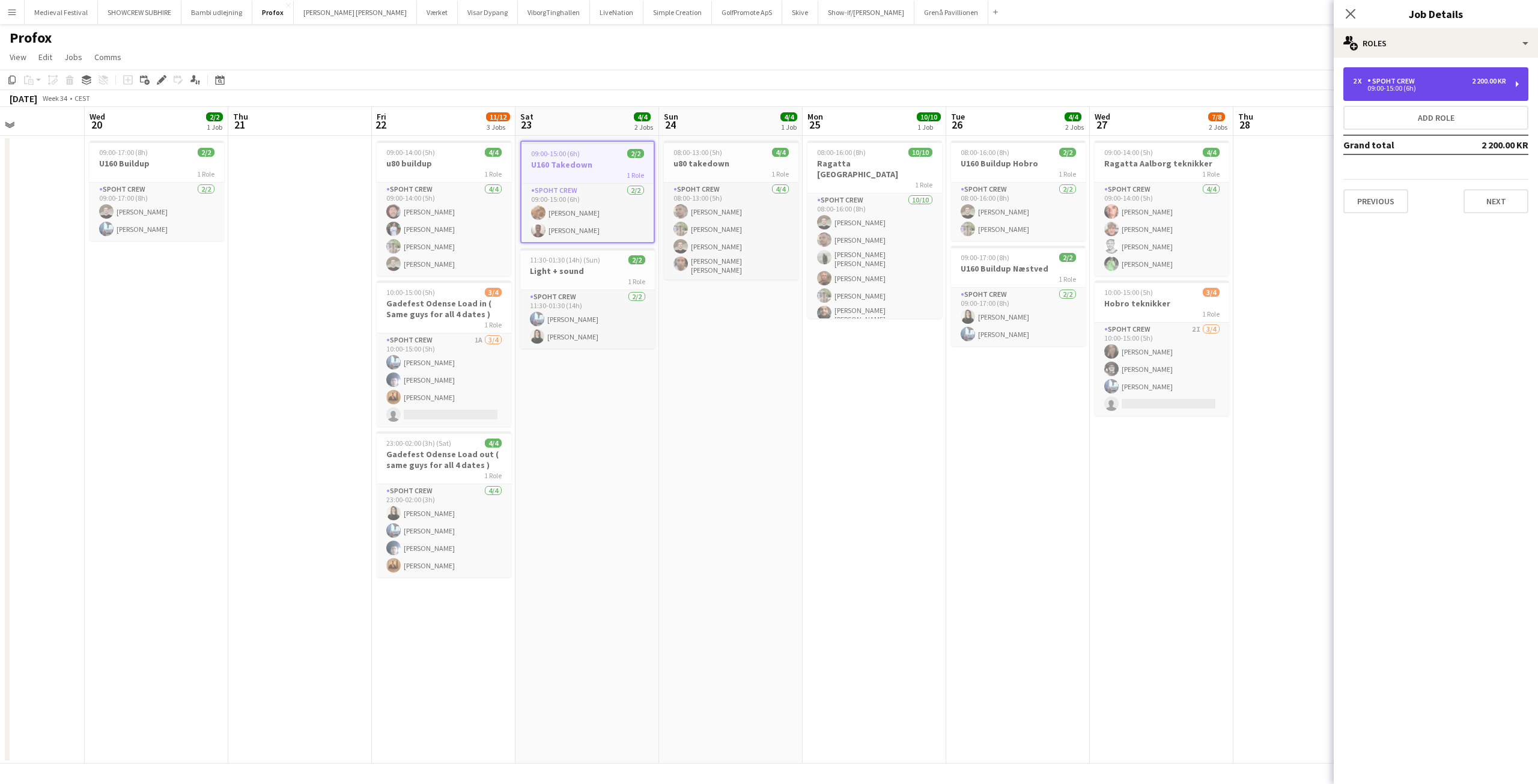
click at [1389, 91] on div "09:00-15:00 (6h)" at bounding box center [1430, 88] width 154 height 6
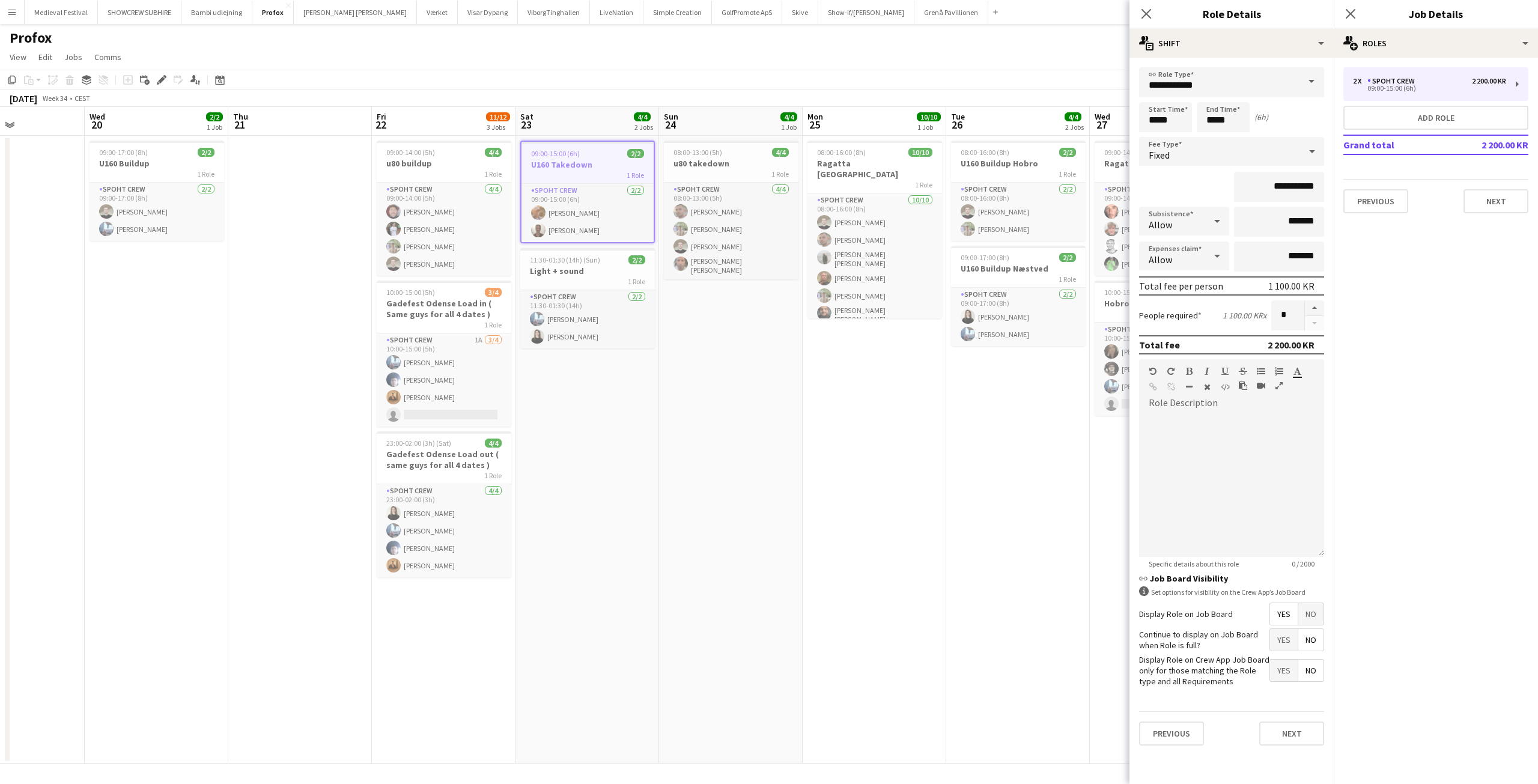
click at [734, 388] on app-date-cell "08:00-13:00 (5h) 4/4 u80 takedown 1 Role Spoht Crew 4/4 08:00-13:00 (5h) Tomas …" at bounding box center [731, 450] width 144 height 628
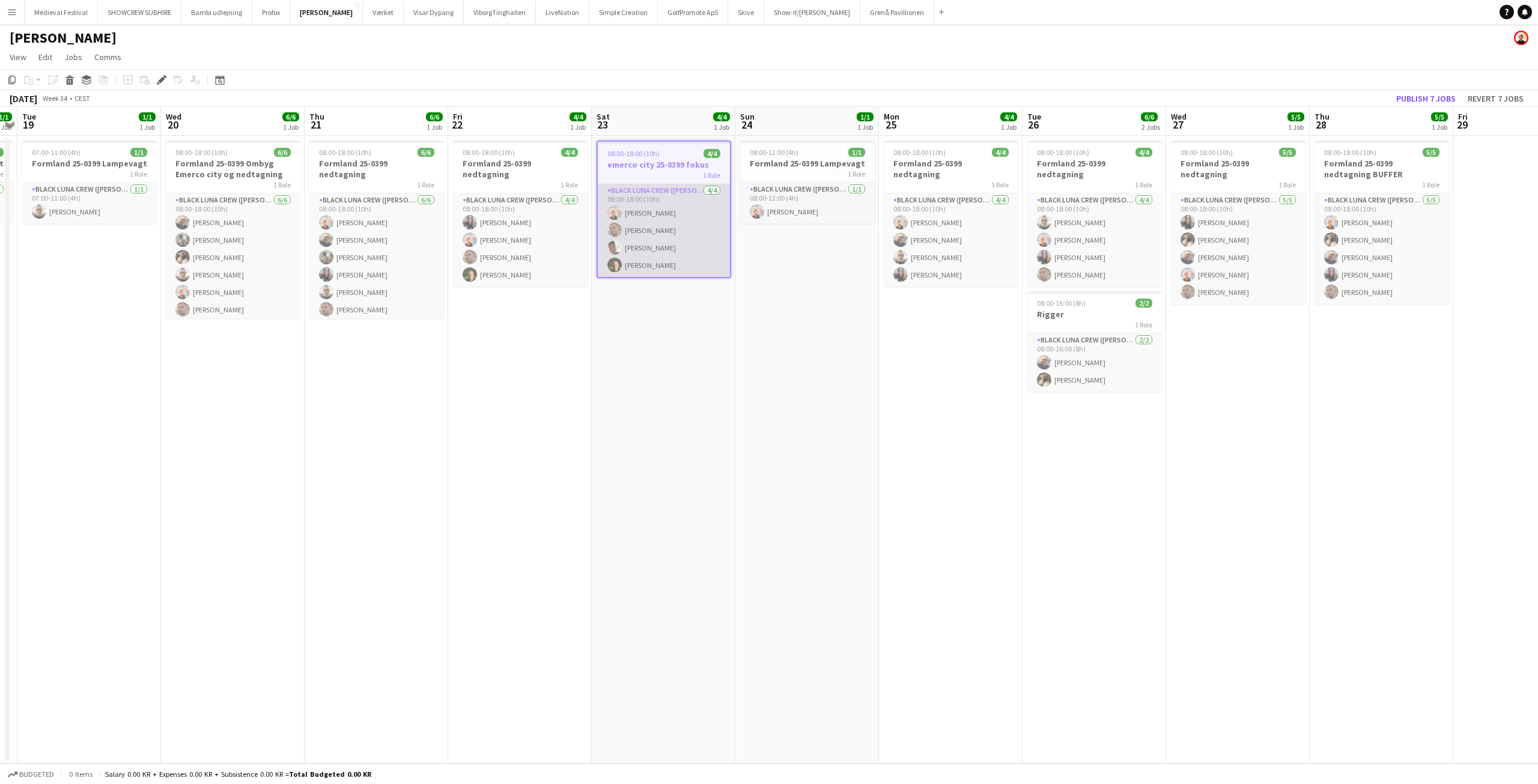
click at [653, 252] on app-card-role "Black Luna Crew ([PERSON_NAME]) [DATE] 08:00-18:00 (10h) [PERSON_NAME] Seep [PE…" at bounding box center [664, 230] width 132 height 93
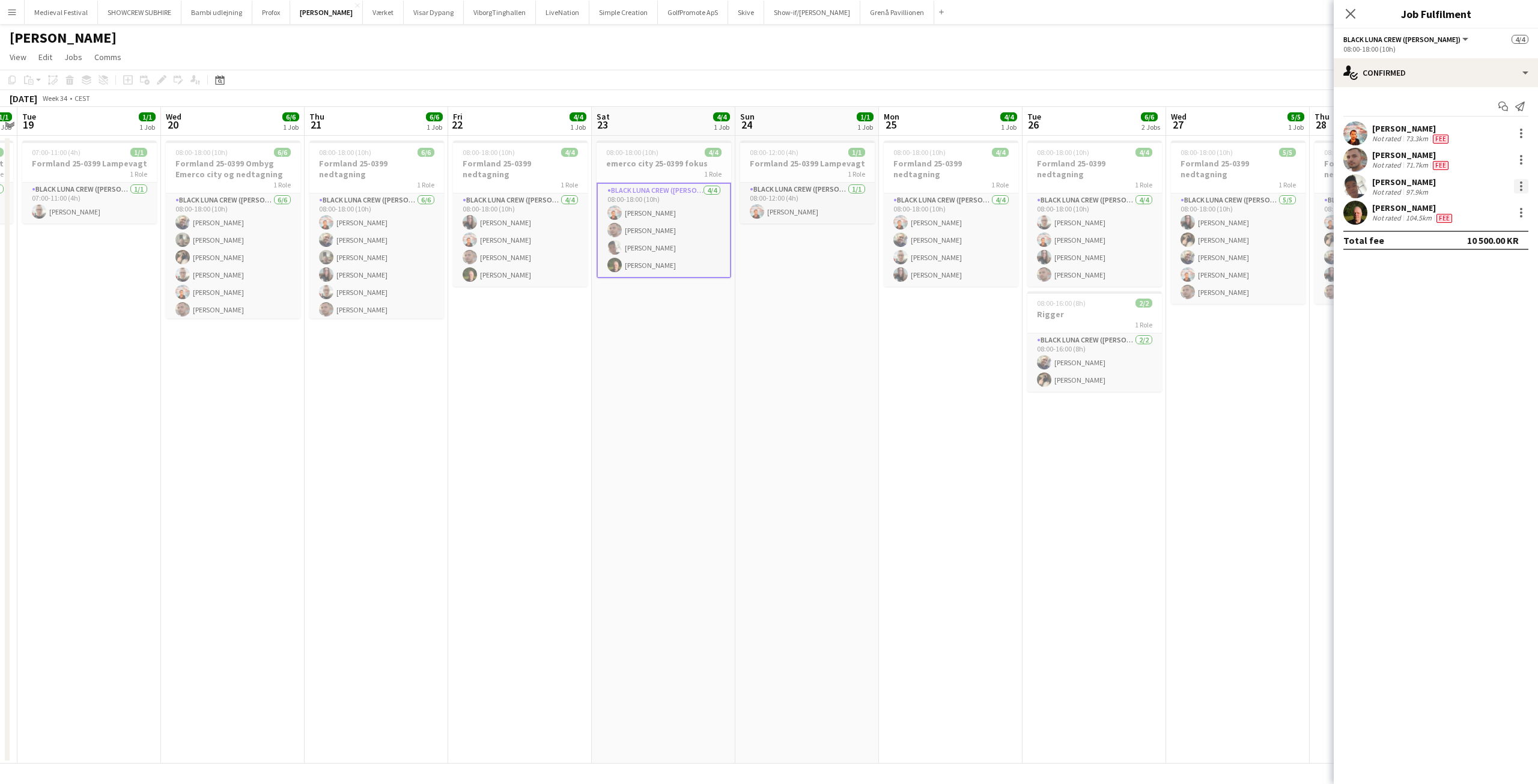
click at [1518, 182] on div at bounding box center [1521, 186] width 14 height 14
click at [1480, 207] on span "Edit fee" at bounding box center [1482, 208] width 75 height 11
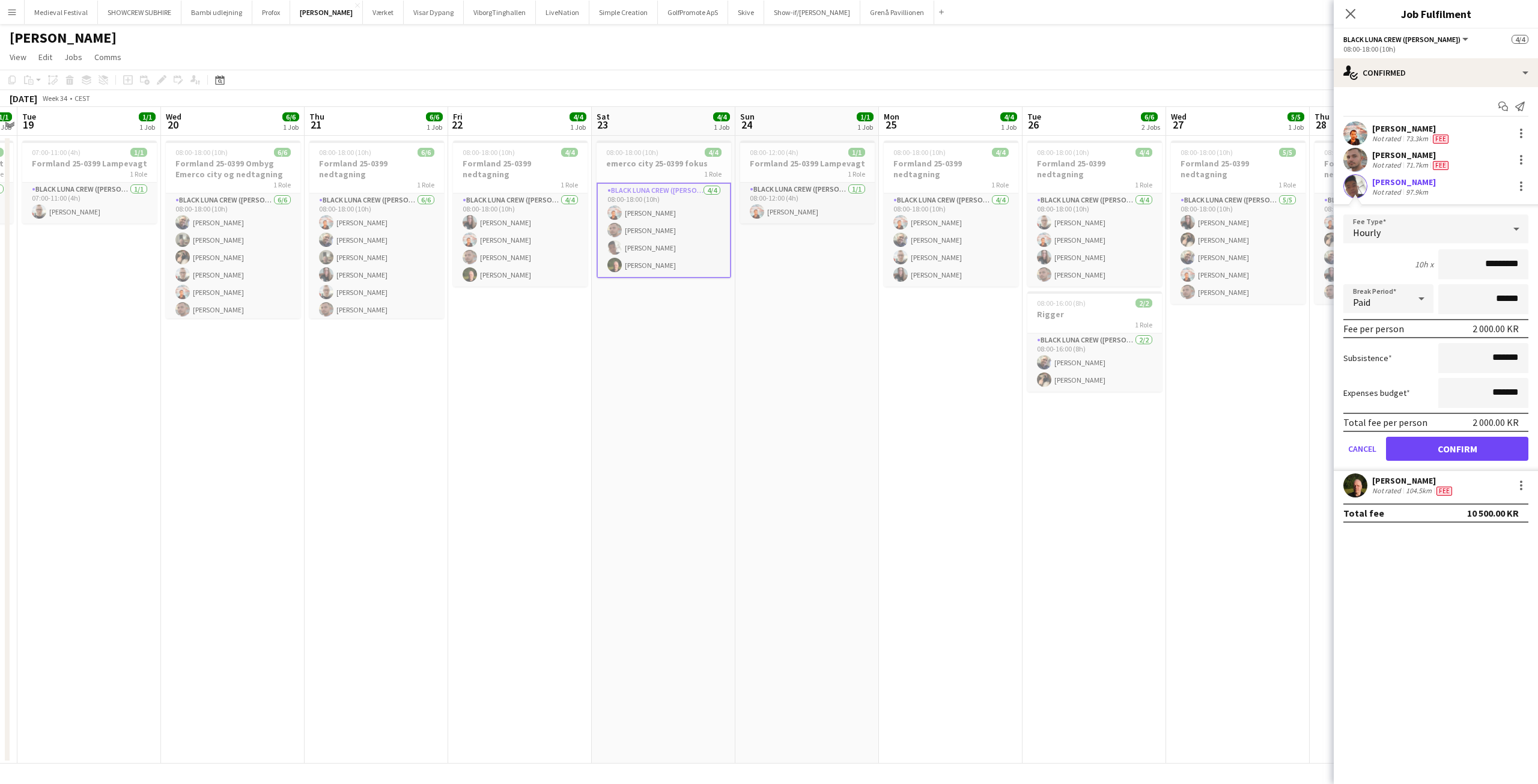
click at [777, 298] on app-date-cell "08:00-12:00 (4h) 1/1 Formland 25-0399 Lampevagt 1 Role Black Luna Crew ([PERSON…" at bounding box center [807, 450] width 144 height 628
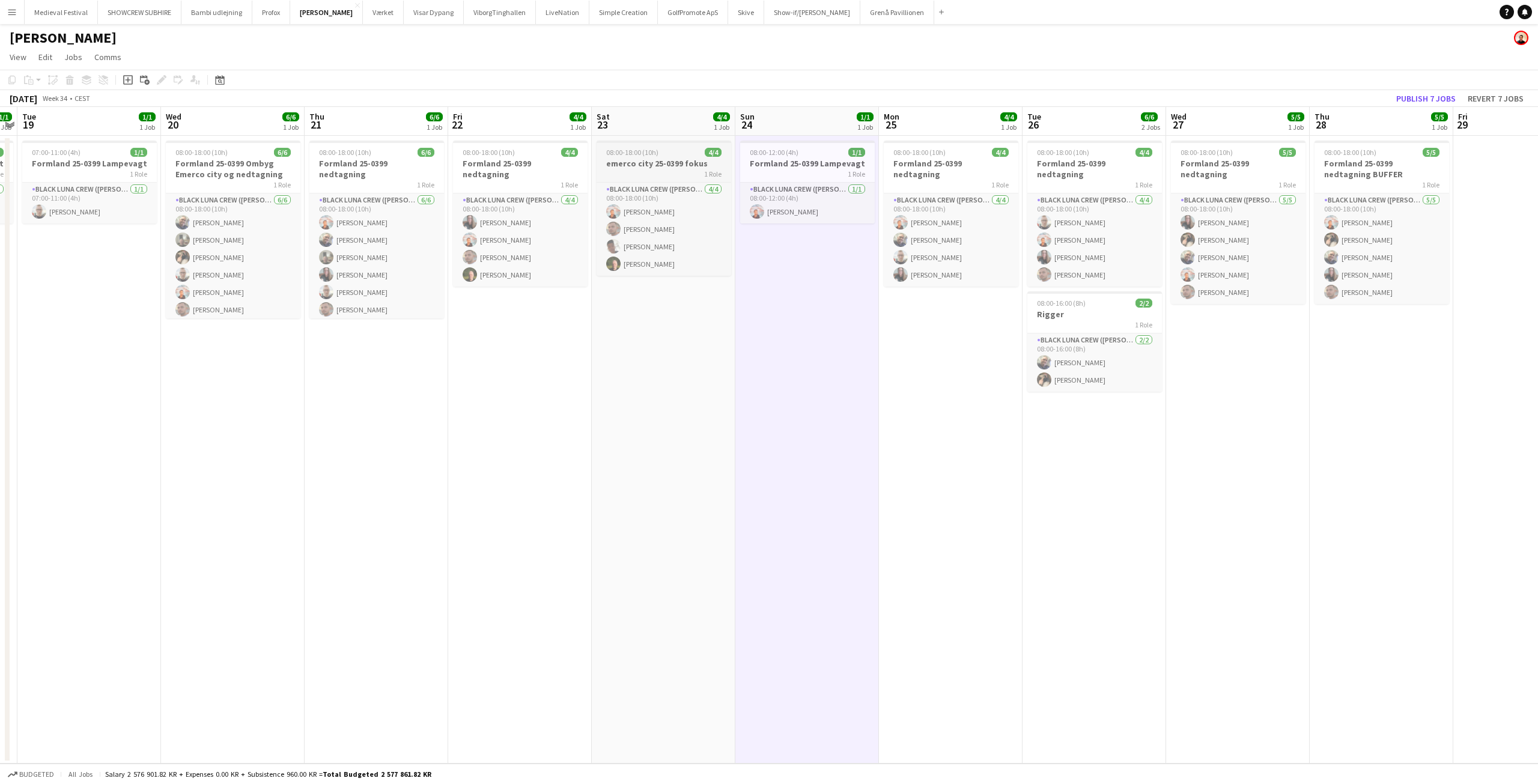
click at [651, 158] on app-job-card "08:00-18:00 (10h) 4/4 emerco city 25-0399 fokus 1 Role Black Luna Crew ([PERSON…" at bounding box center [663, 208] width 135 height 135
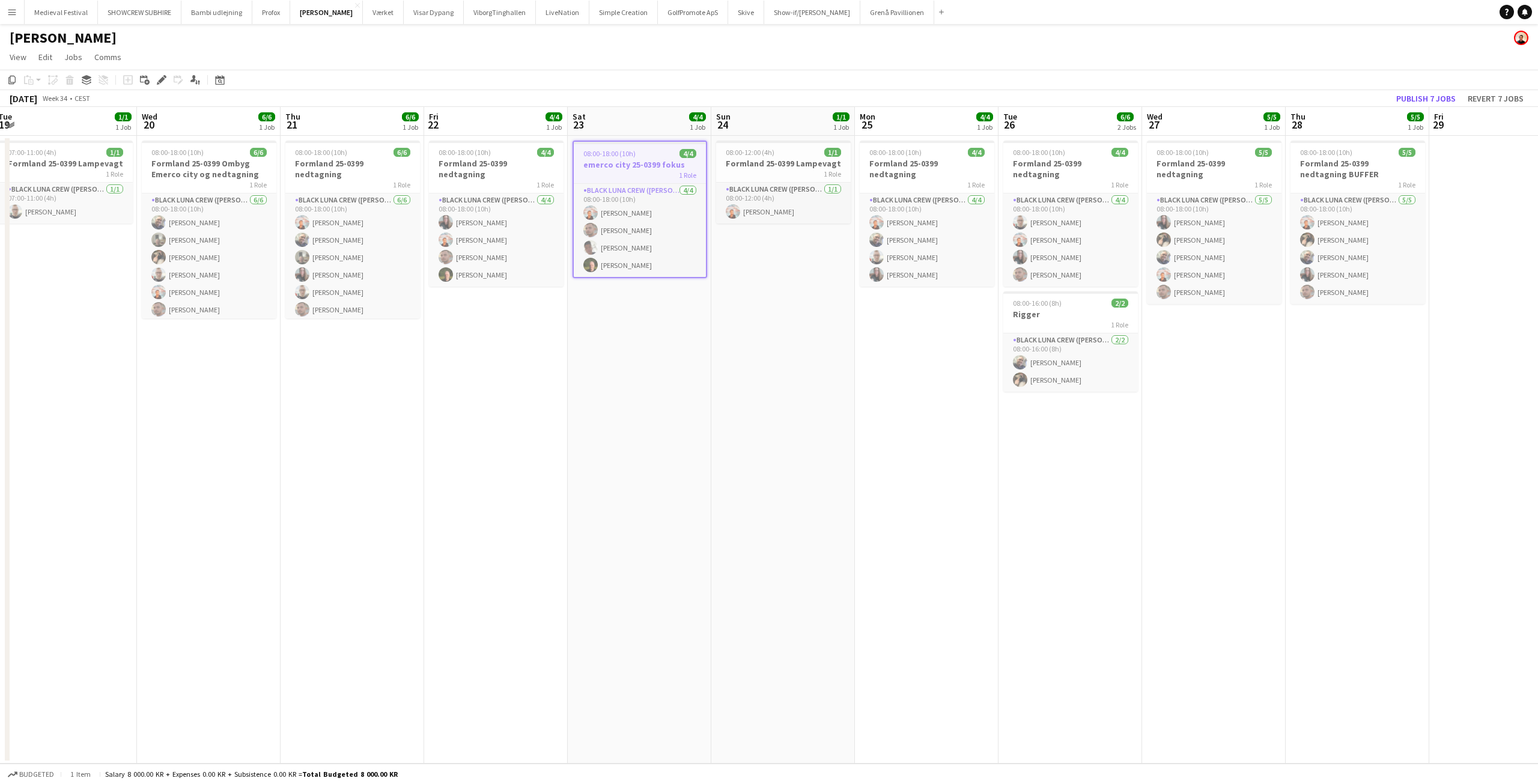
scroll to position [0, 439]
drag, startPoint x: 1296, startPoint y: 428, endPoint x: 1270, endPoint y: 429, distance: 26.0
click at [1270, 429] on app-calendar-viewport "Sat 16 4/4 1 Job Sun 17 2/2 1 Job Mon 18 1/1 1 Job Tue 19 1/1 1 Job Wed 20 6/6 …" at bounding box center [769, 435] width 1538 height 657
click at [617, 230] on app-card-role "Black Luna Crew ([PERSON_NAME]) [DATE] 08:00-18:00 (10h) [PERSON_NAME] Seep [PE…" at bounding box center [638, 230] width 132 height 93
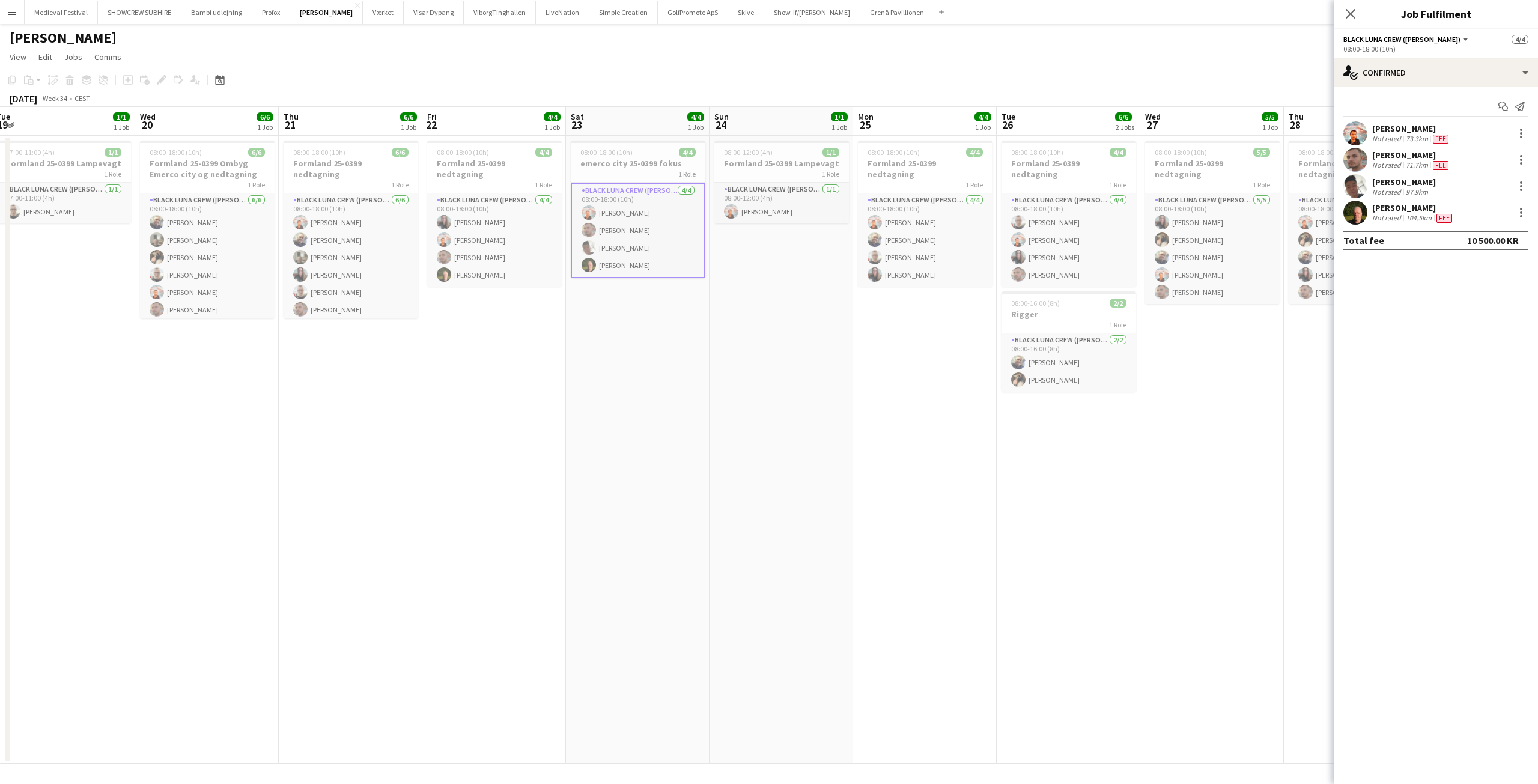
click at [1521, 168] on div "[PERSON_NAME] Not rated 71.7km Fee" at bounding box center [1436, 160] width 204 height 24
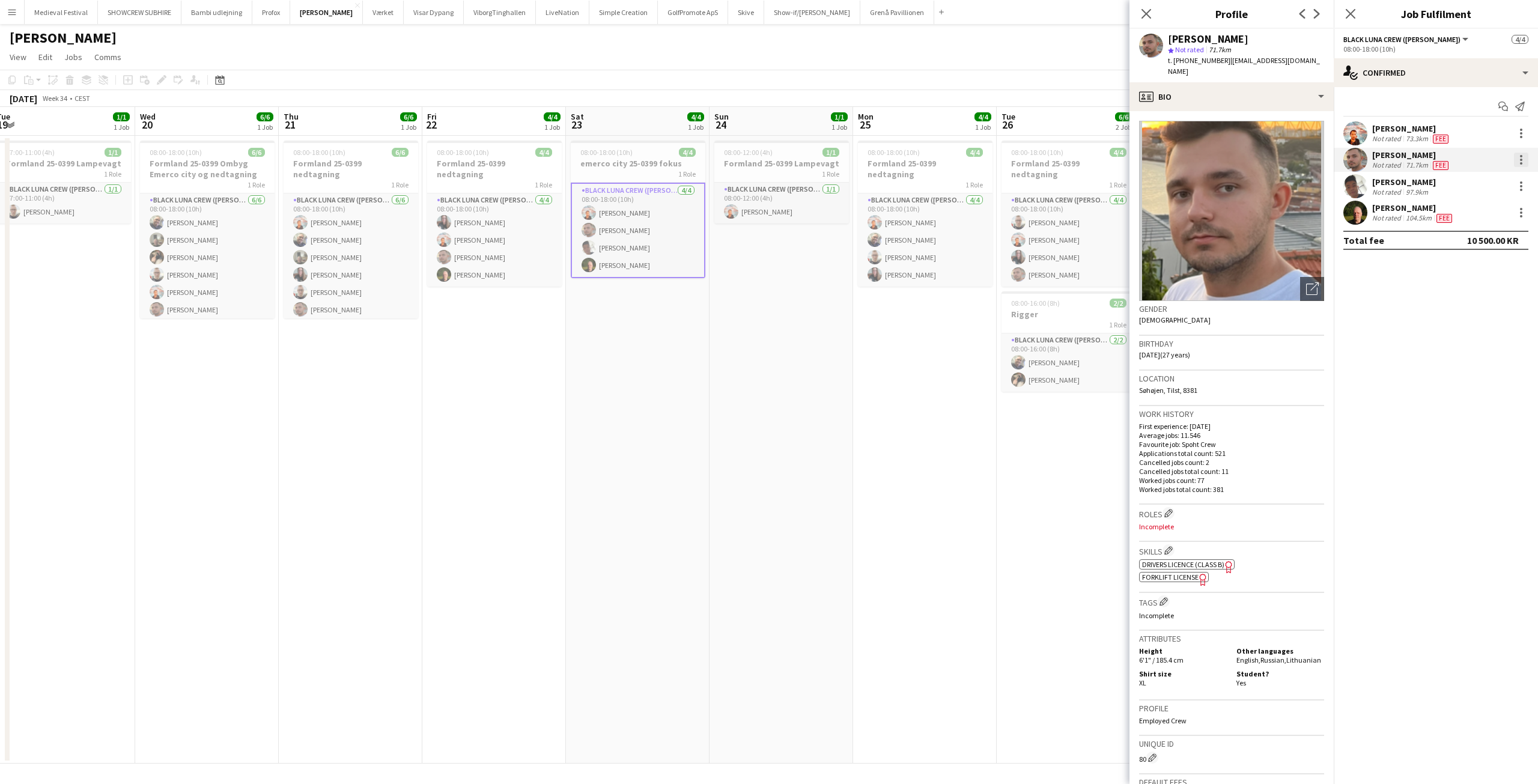
click at [1521, 163] on div at bounding box center [1521, 163] width 2 height 2
click at [1497, 172] on button "Edit fee" at bounding box center [1482, 182] width 94 height 29
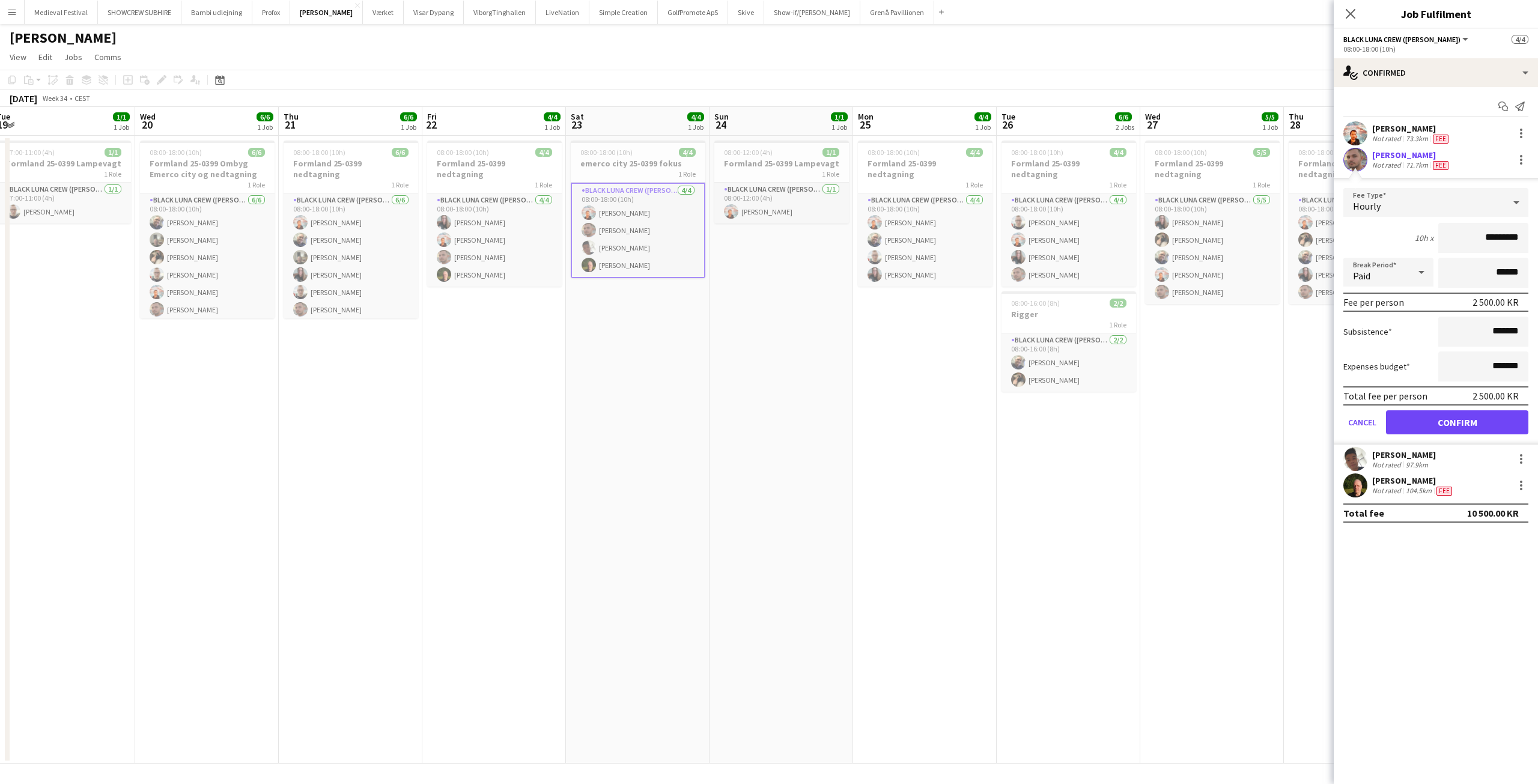
click at [956, 464] on app-date-cell "08:00-18:00 (10h) 4/4 Formland 25-0399 nedtagning 1 Role Black Luna Crew ([PERS…" at bounding box center [925, 450] width 144 height 628
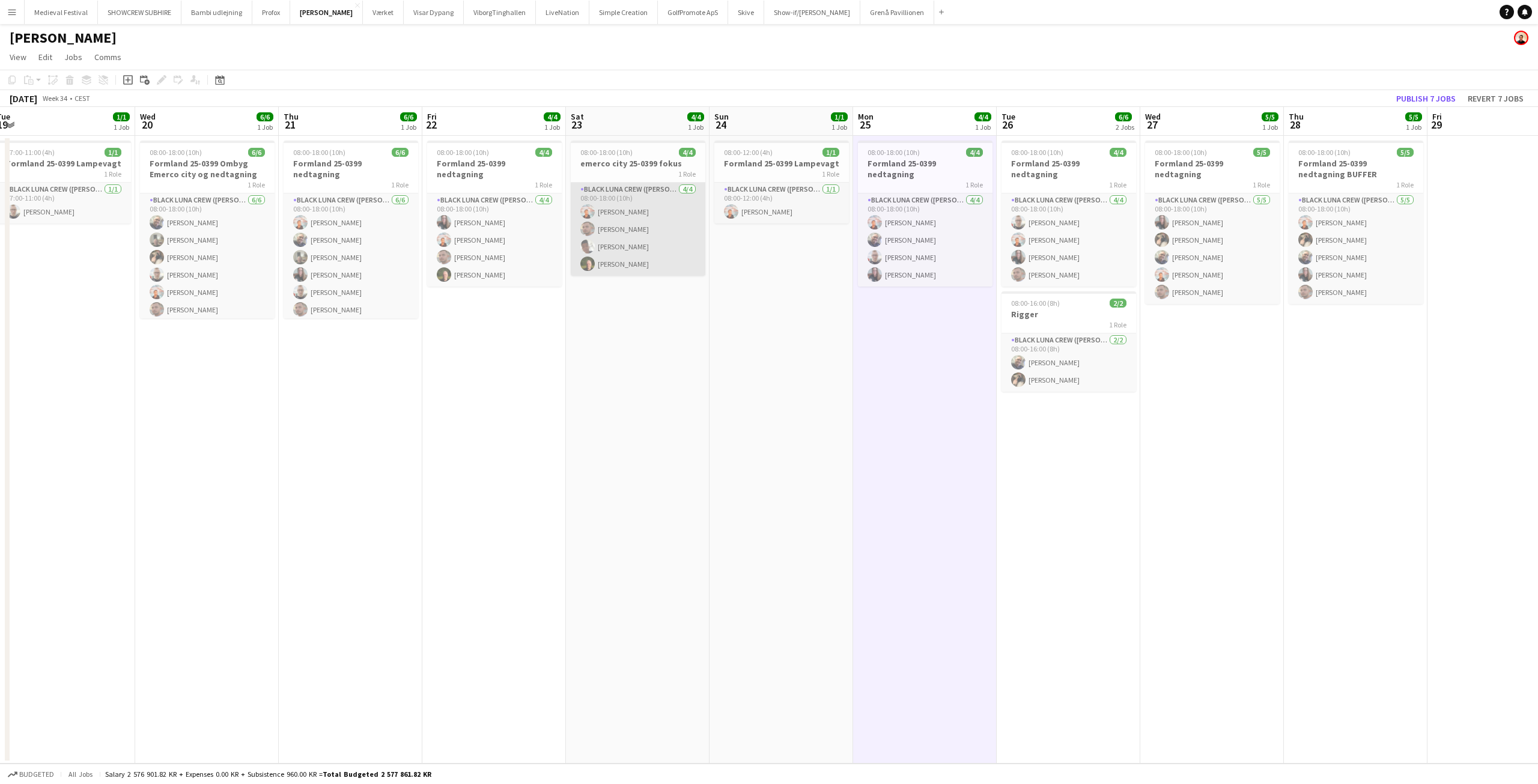
click at [621, 246] on app-card-role "Black Luna Crew ([PERSON_NAME]) [DATE] 08:00-18:00 (10h) [PERSON_NAME] Seep [PE…" at bounding box center [638, 229] width 135 height 93
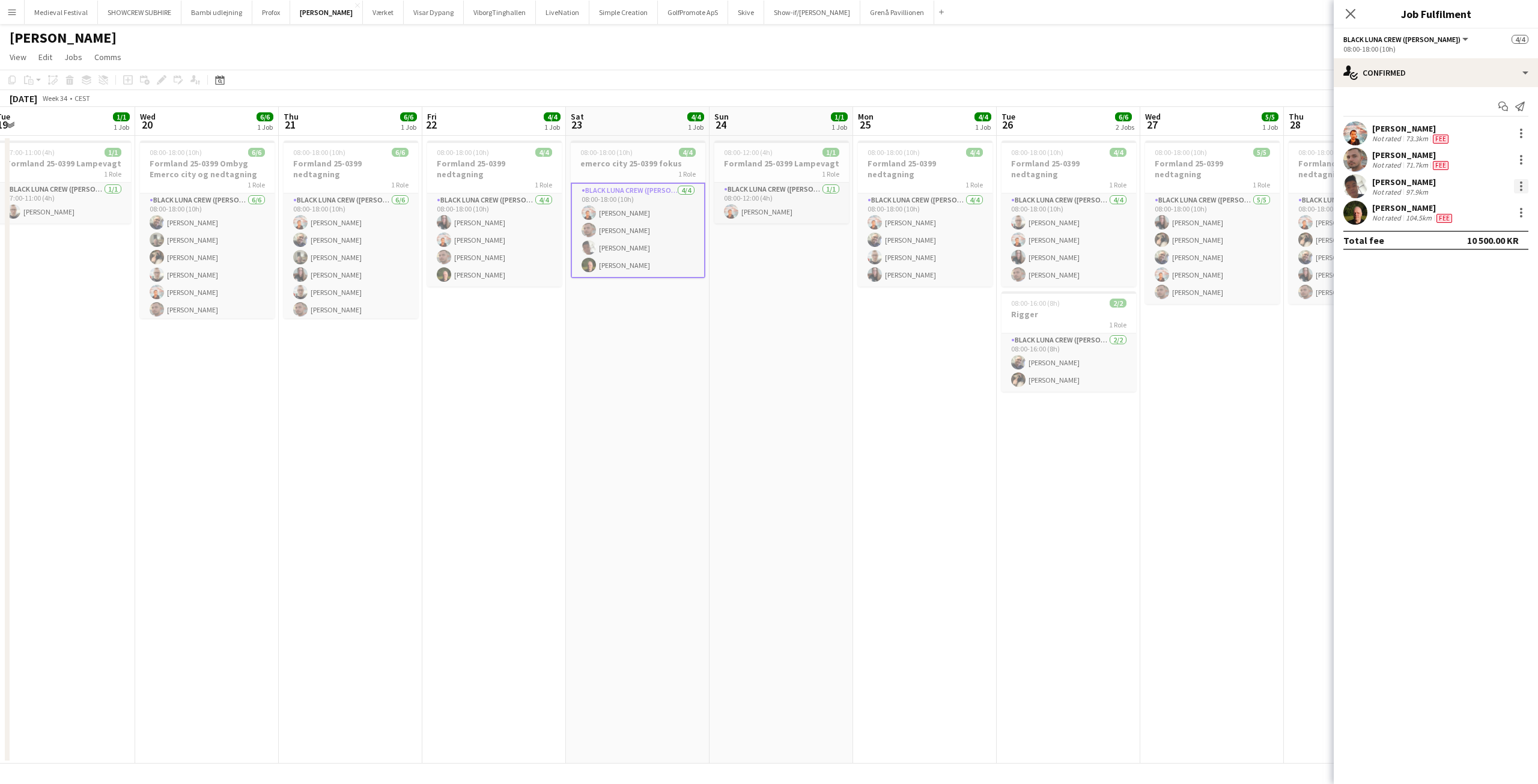
click at [1525, 181] on div at bounding box center [1521, 186] width 14 height 14
click at [1487, 205] on span "Edit fee" at bounding box center [1482, 208] width 75 height 11
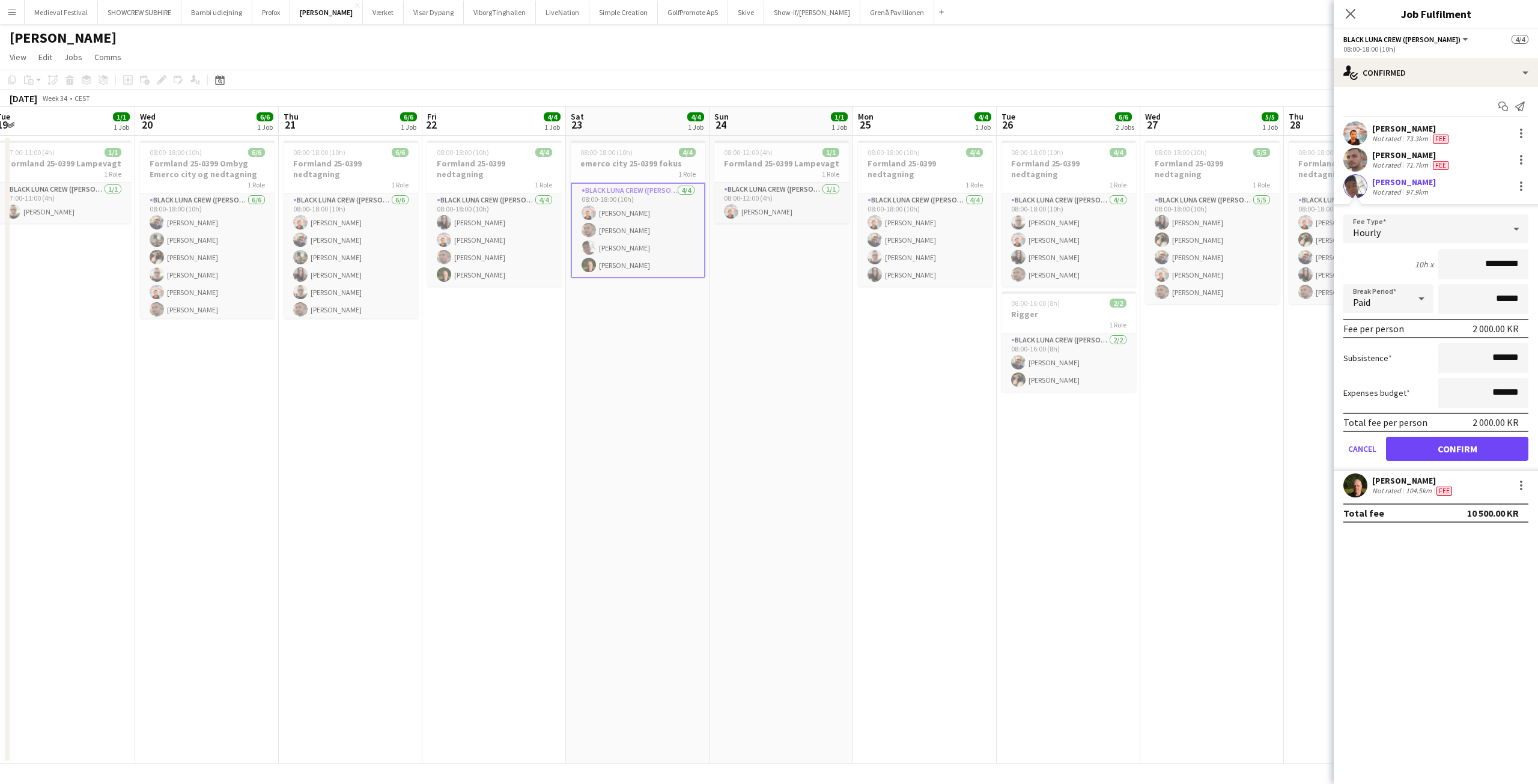
click at [682, 334] on app-date-cell "08:00-18:00 (10h) 4/4 emerco city 25-0399 fokus 1 Role Black Luna Crew ([PERSON…" at bounding box center [638, 450] width 144 height 628
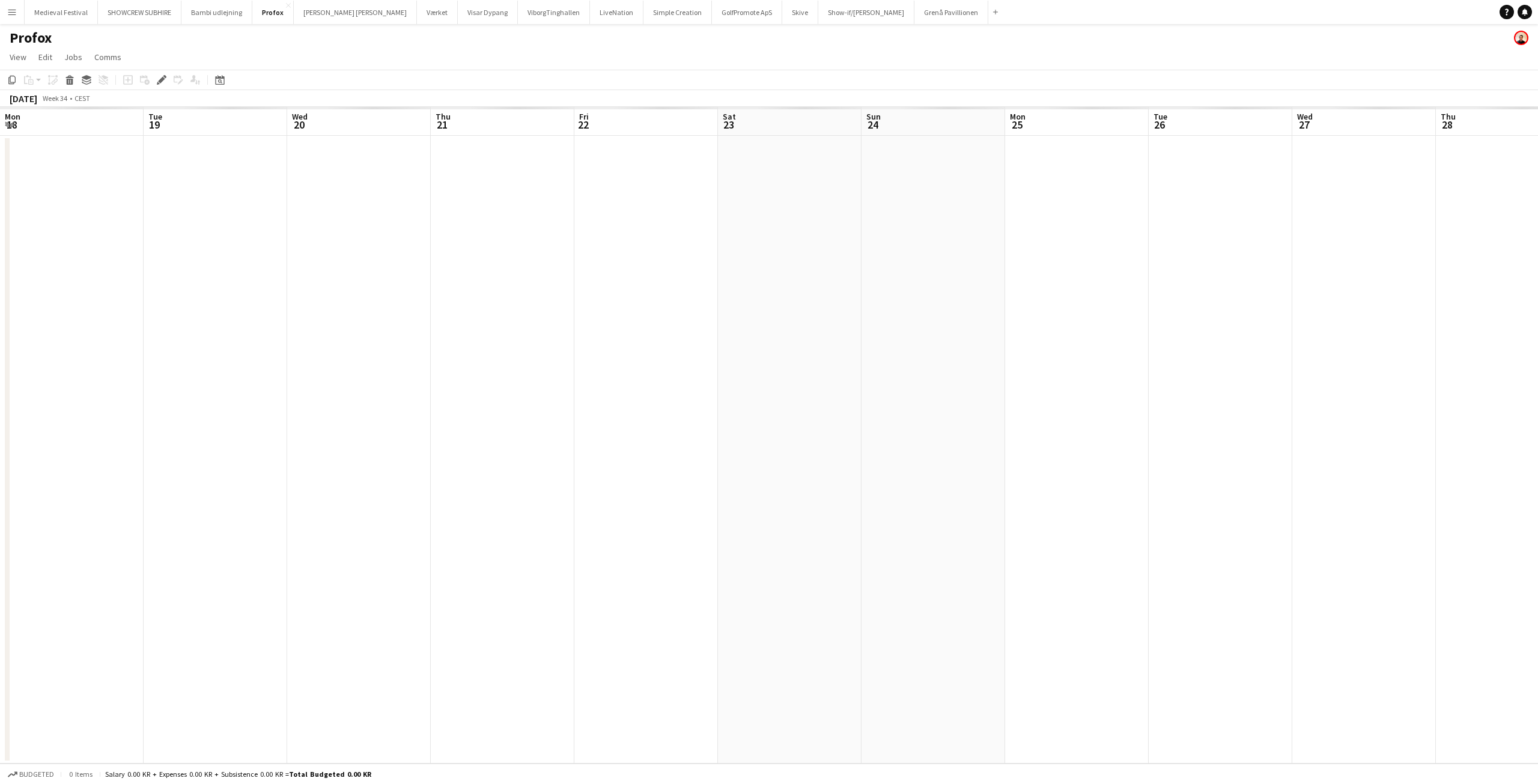
scroll to position [0, 413]
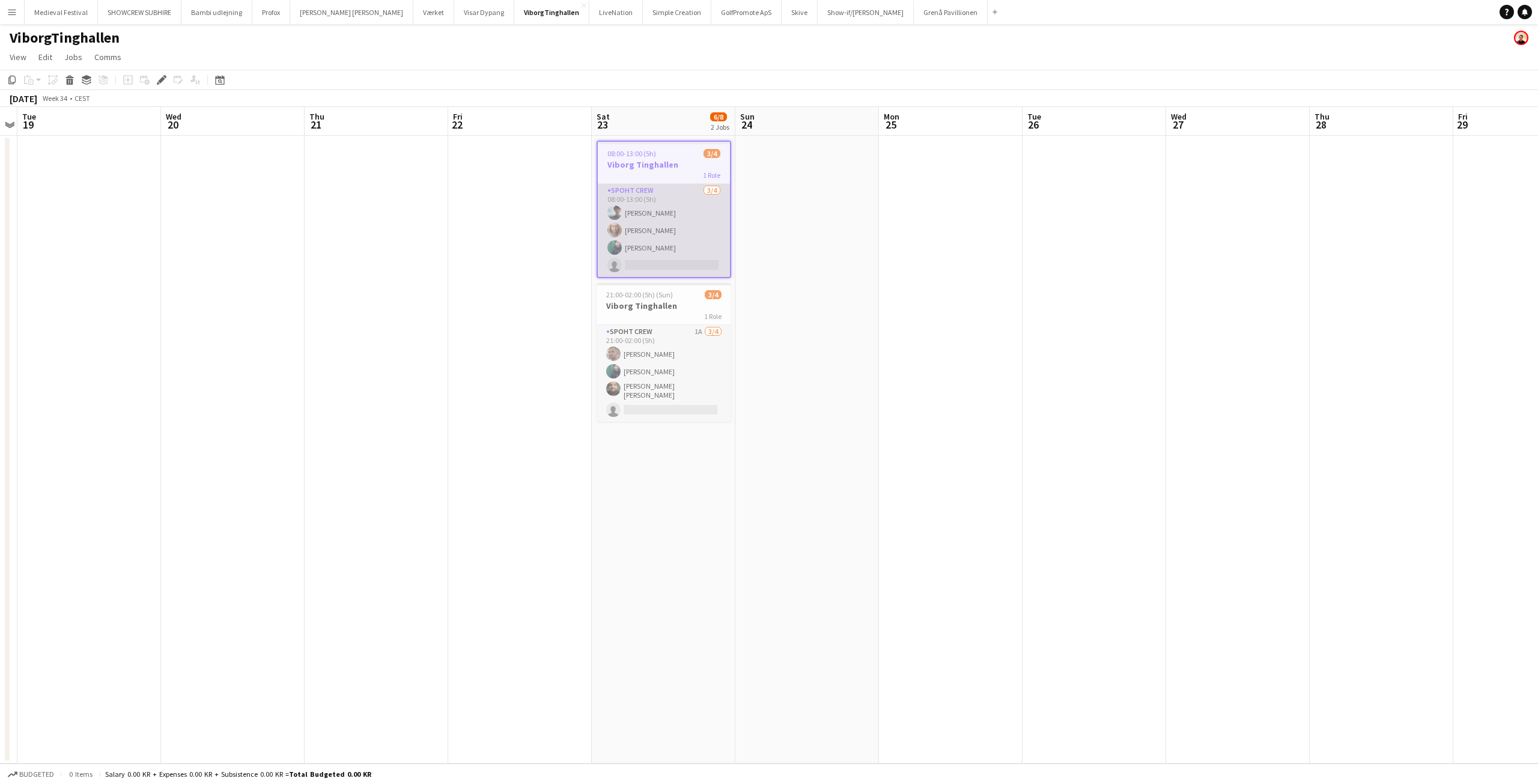
click at [715, 224] on app-card-role "Spoht Crew 3/4 08:00-13:00 (5h) Jacob Christensen Andreas Hansen Lasse Borup si…" at bounding box center [664, 230] width 132 height 93
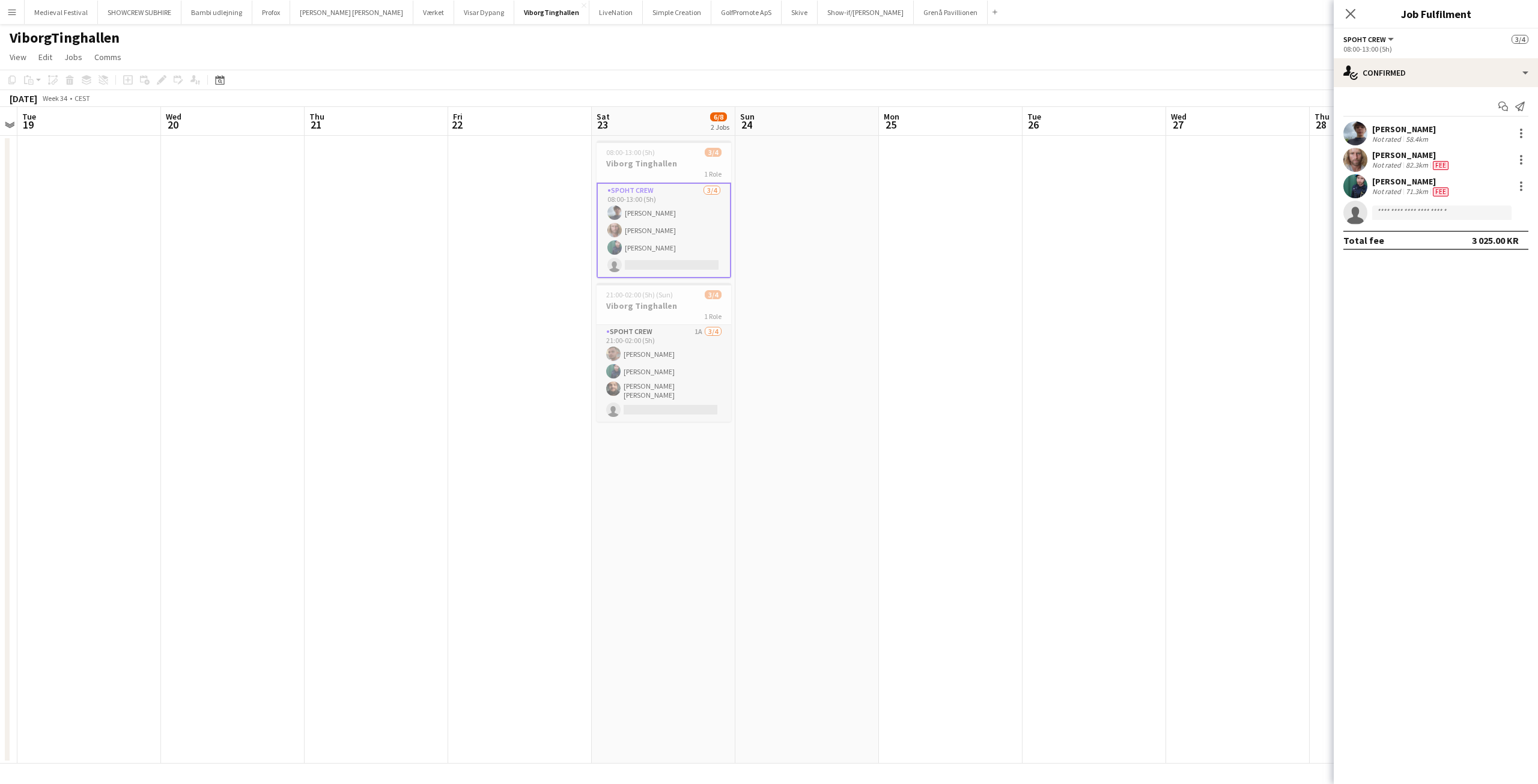
click at [1513, 136] on div at bounding box center [1520, 133] width 17 height 14
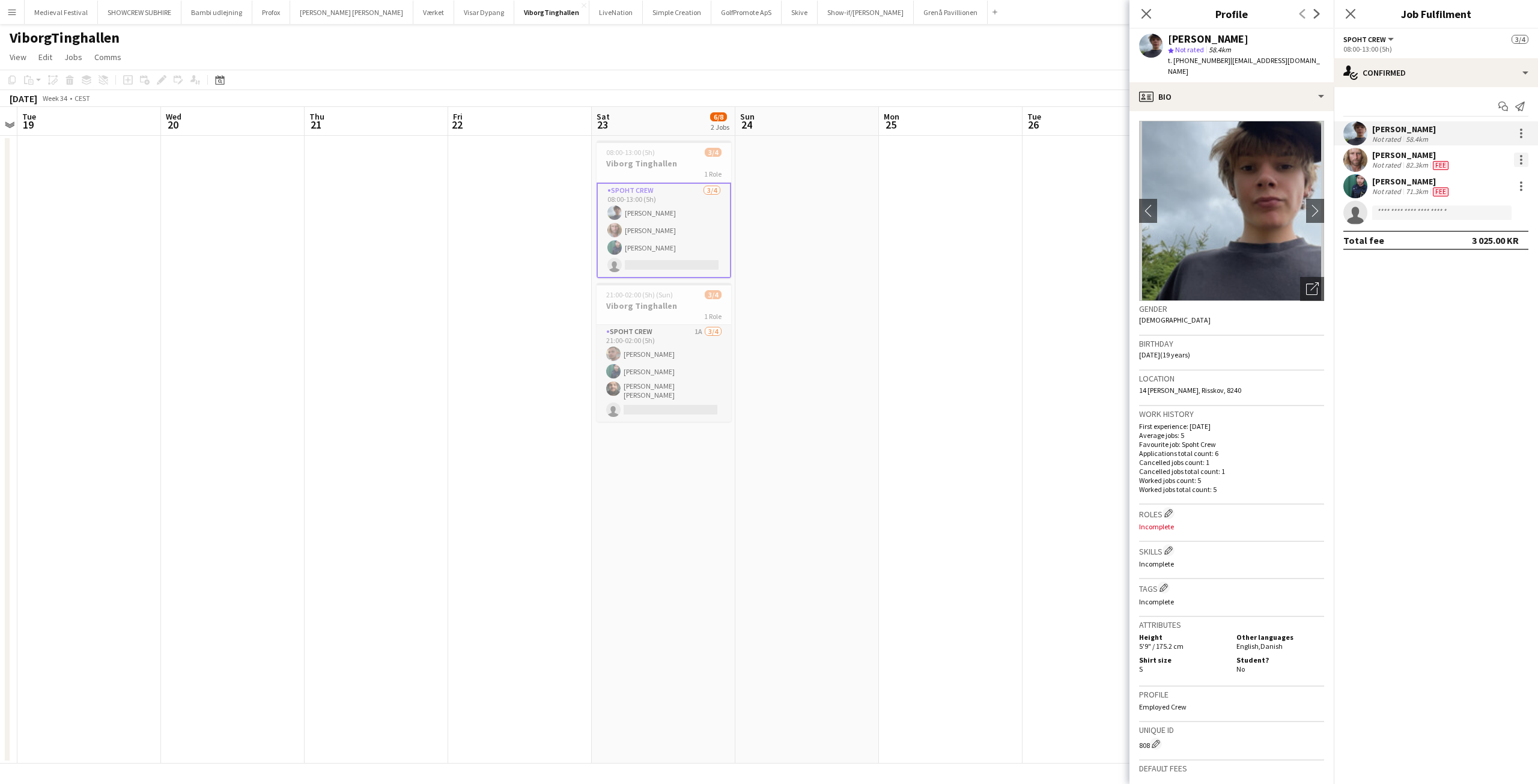
click at [1519, 165] on div at bounding box center [1521, 160] width 14 height 14
click at [1480, 177] on span "Edit fee" at bounding box center [1482, 182] width 75 height 11
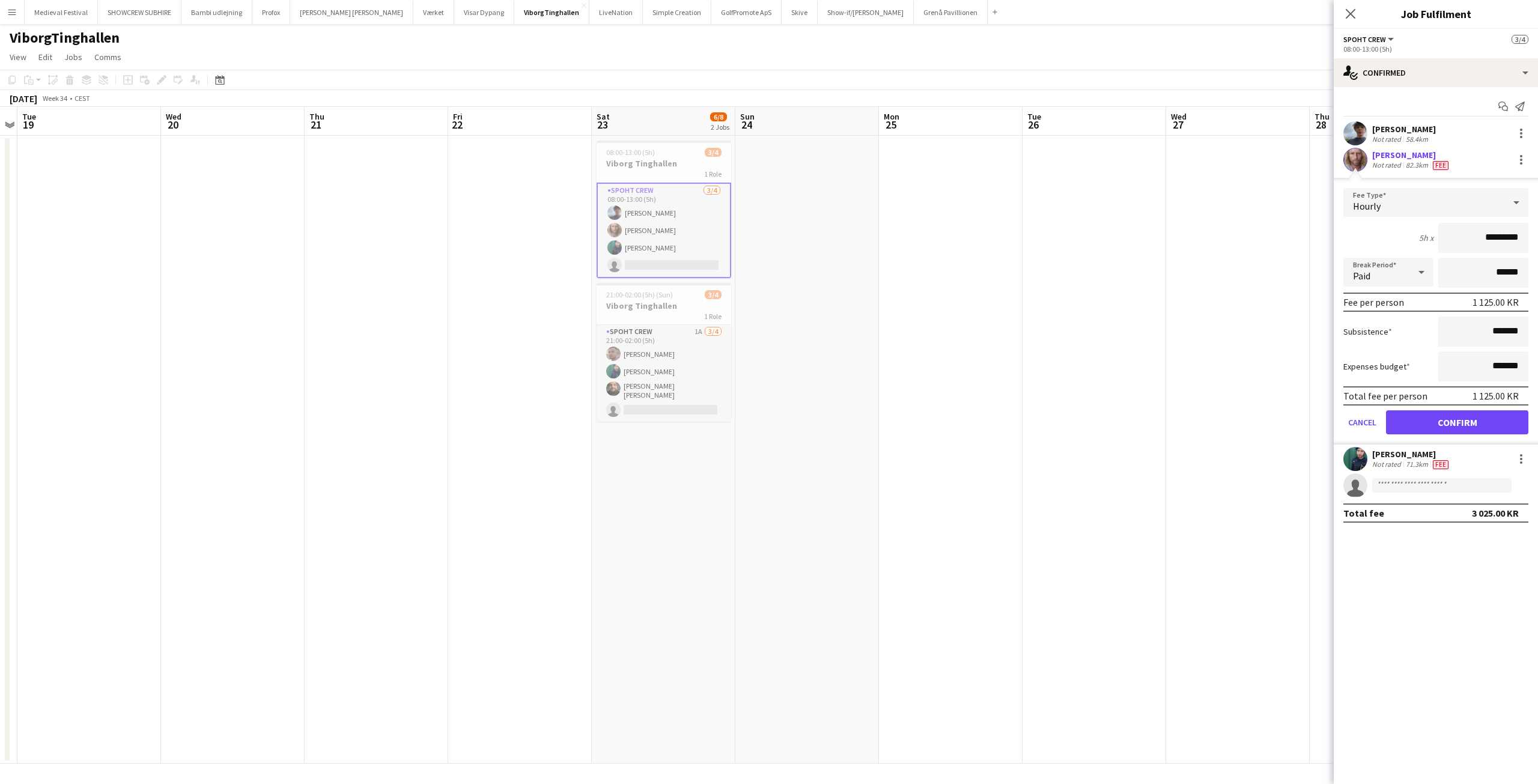
click at [1472, 148] on div "Andreas Hansen Not rated 82.3km Fee" at bounding box center [1436, 160] width 204 height 24
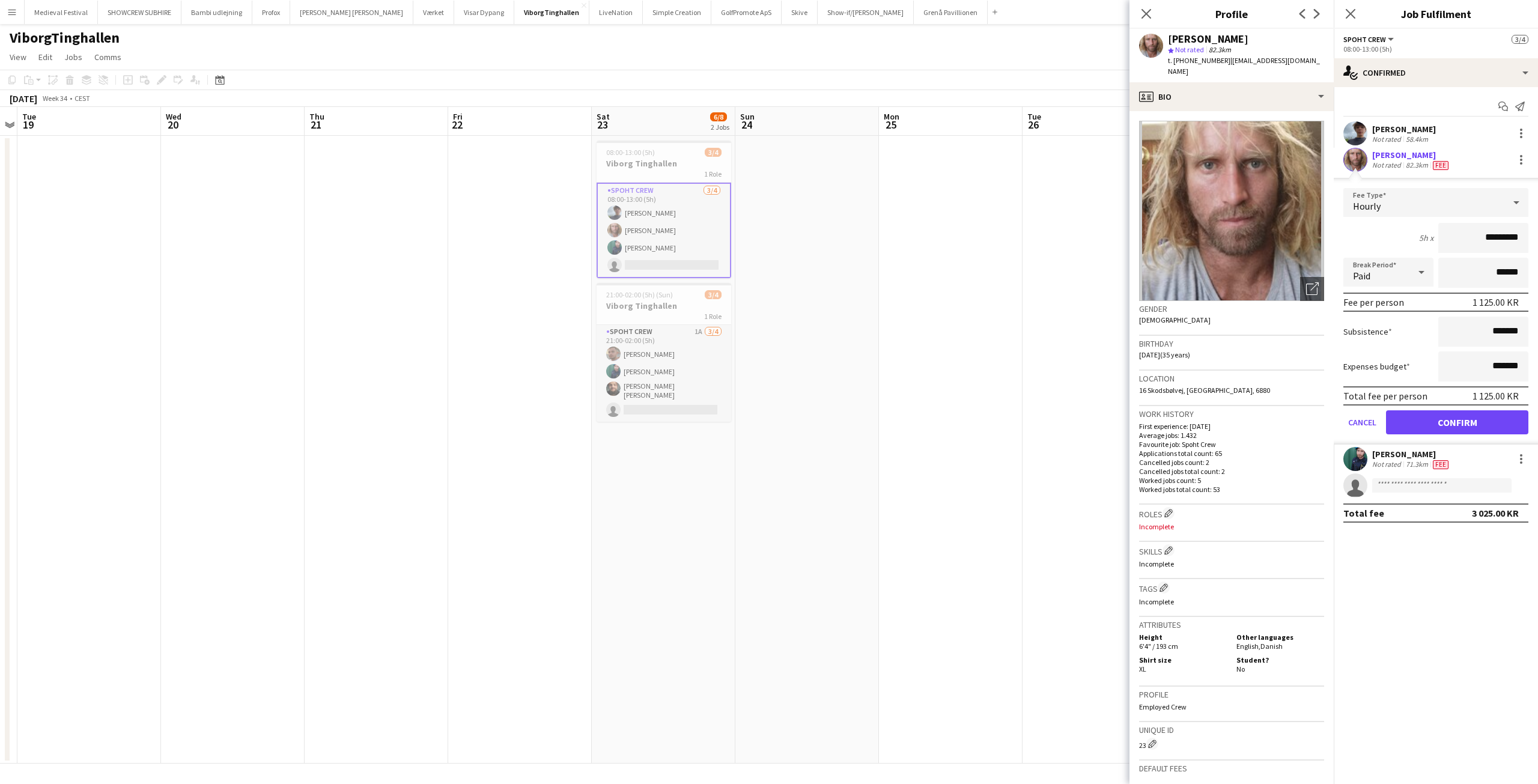
click at [954, 206] on app-date-cell at bounding box center [951, 450] width 144 height 628
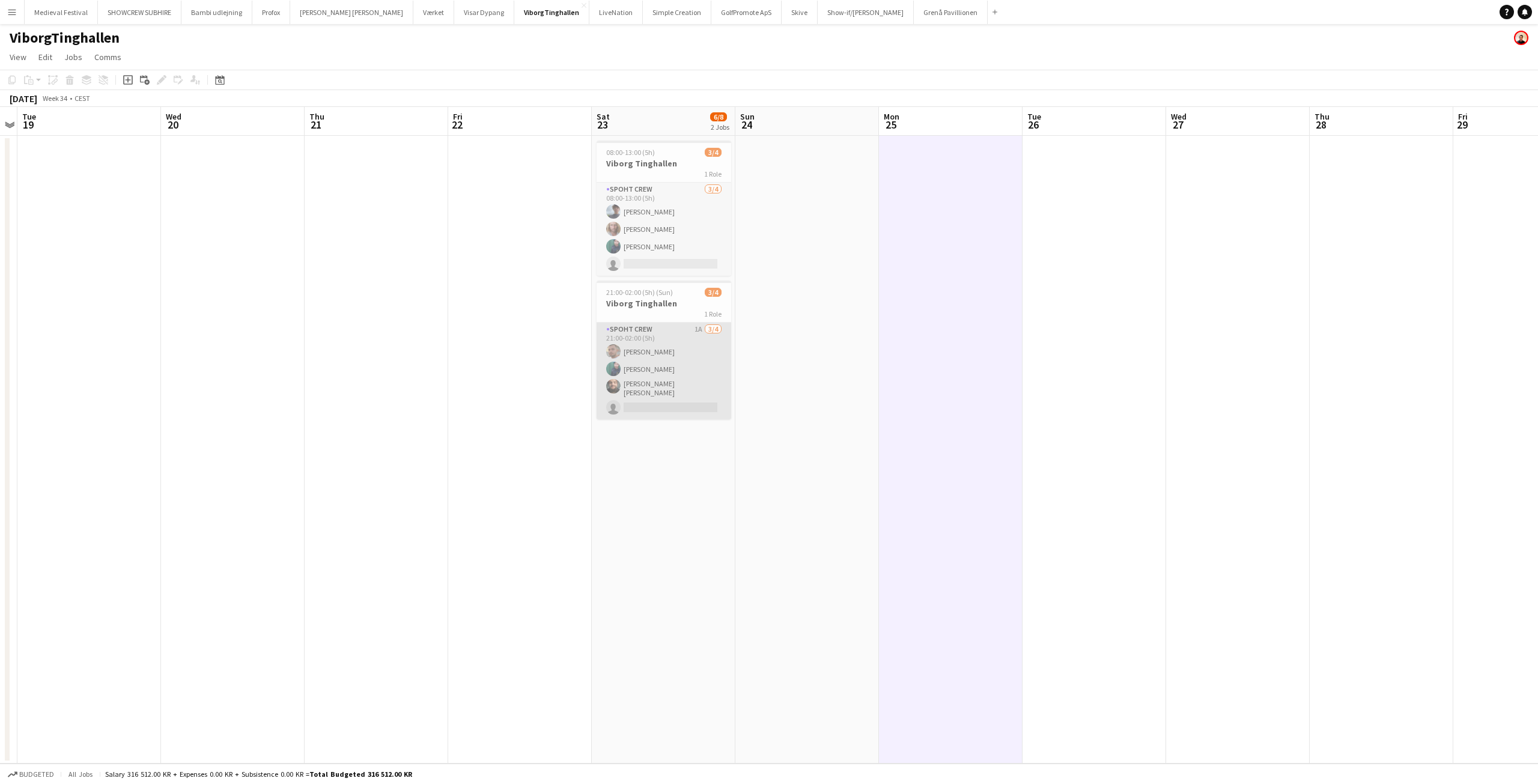
click at [630, 362] on app-card-role "Spoht Crew 1A 3/4 21:00-02:00 (5h) Tomas Ambarcumianas Lasse Borup Adam Shem Ab…" at bounding box center [663, 370] width 135 height 96
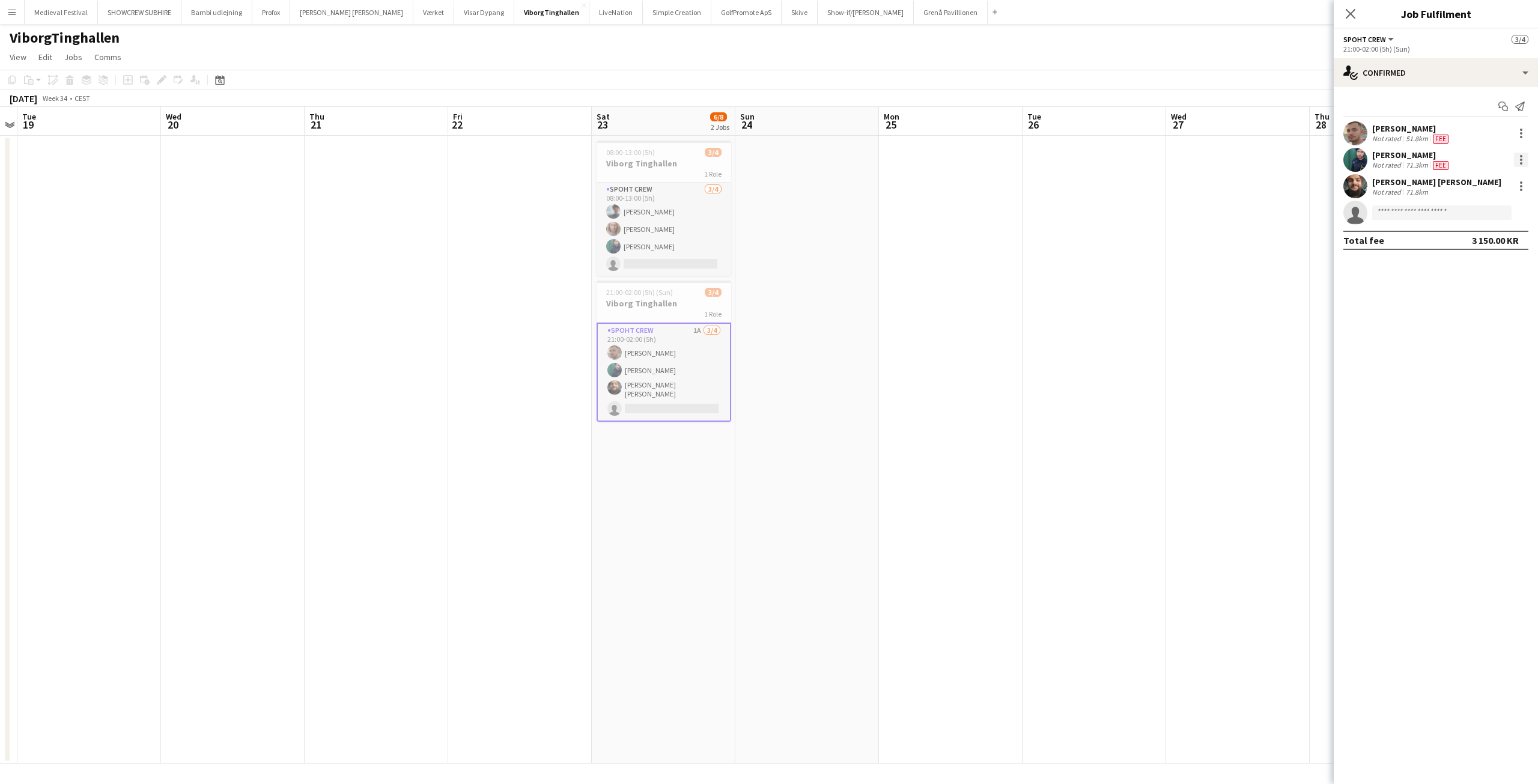
click at [1520, 160] on div at bounding box center [1521, 159] width 2 height 2
click at [1465, 181] on span "Edit fee" at bounding box center [1461, 182] width 32 height 11
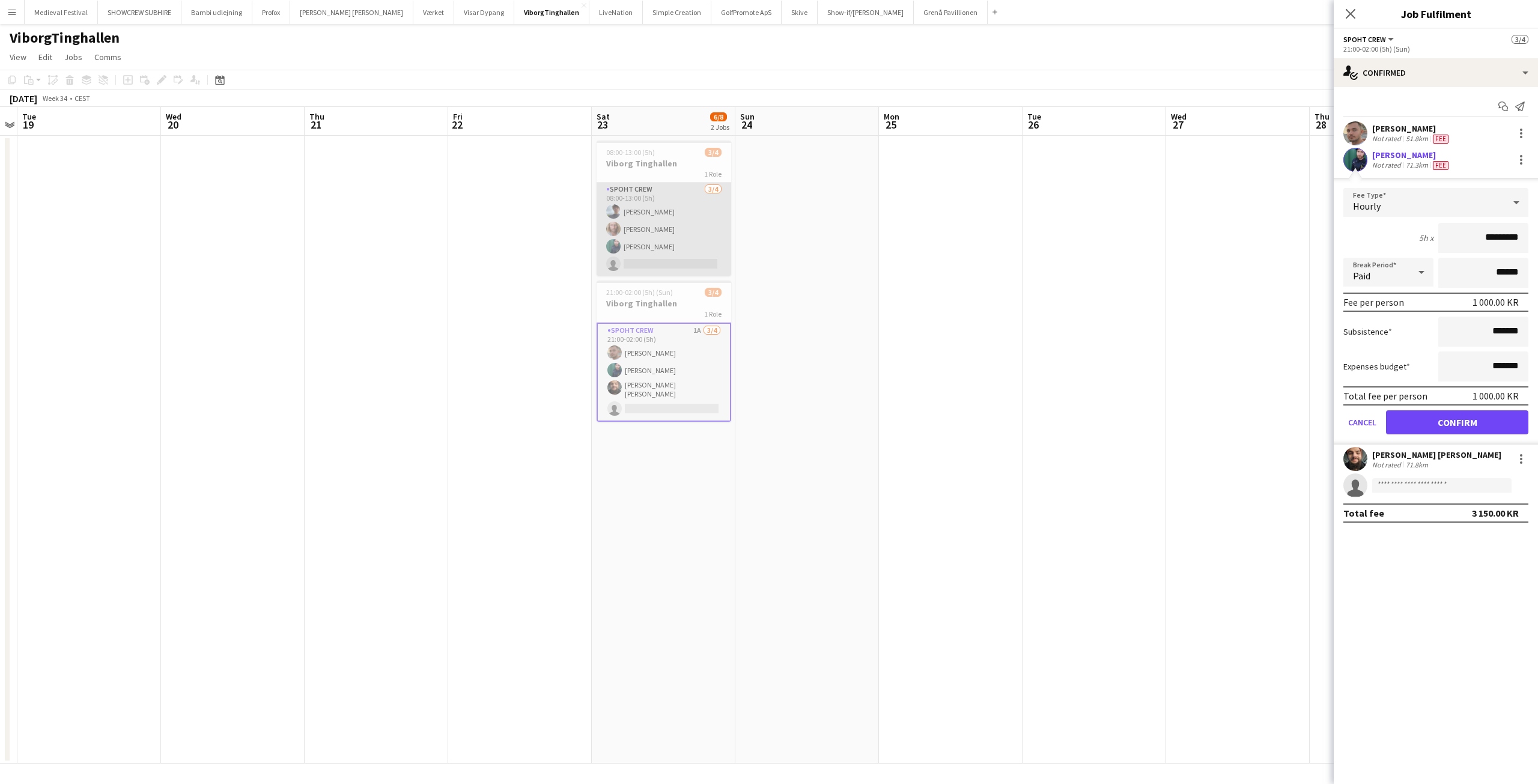
click at [648, 258] on app-card-role "Spoht Crew 3/4 08:00-13:00 (5h) Jacob Christensen Andreas Hansen Lasse Borup si…" at bounding box center [663, 229] width 135 height 93
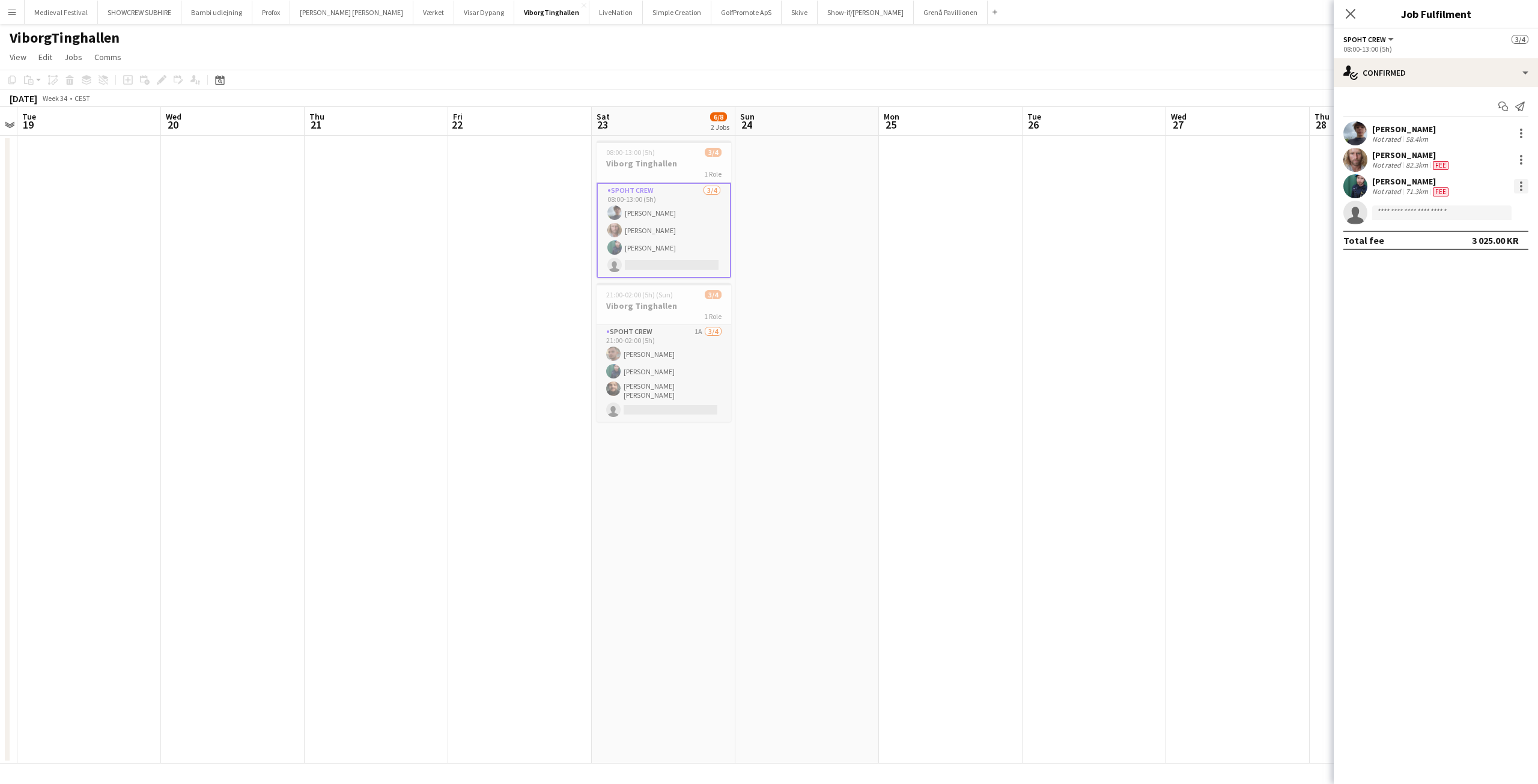
click at [1527, 188] on div at bounding box center [1521, 186] width 14 height 14
click at [1503, 198] on button "Edit fee" at bounding box center [1482, 208] width 94 height 29
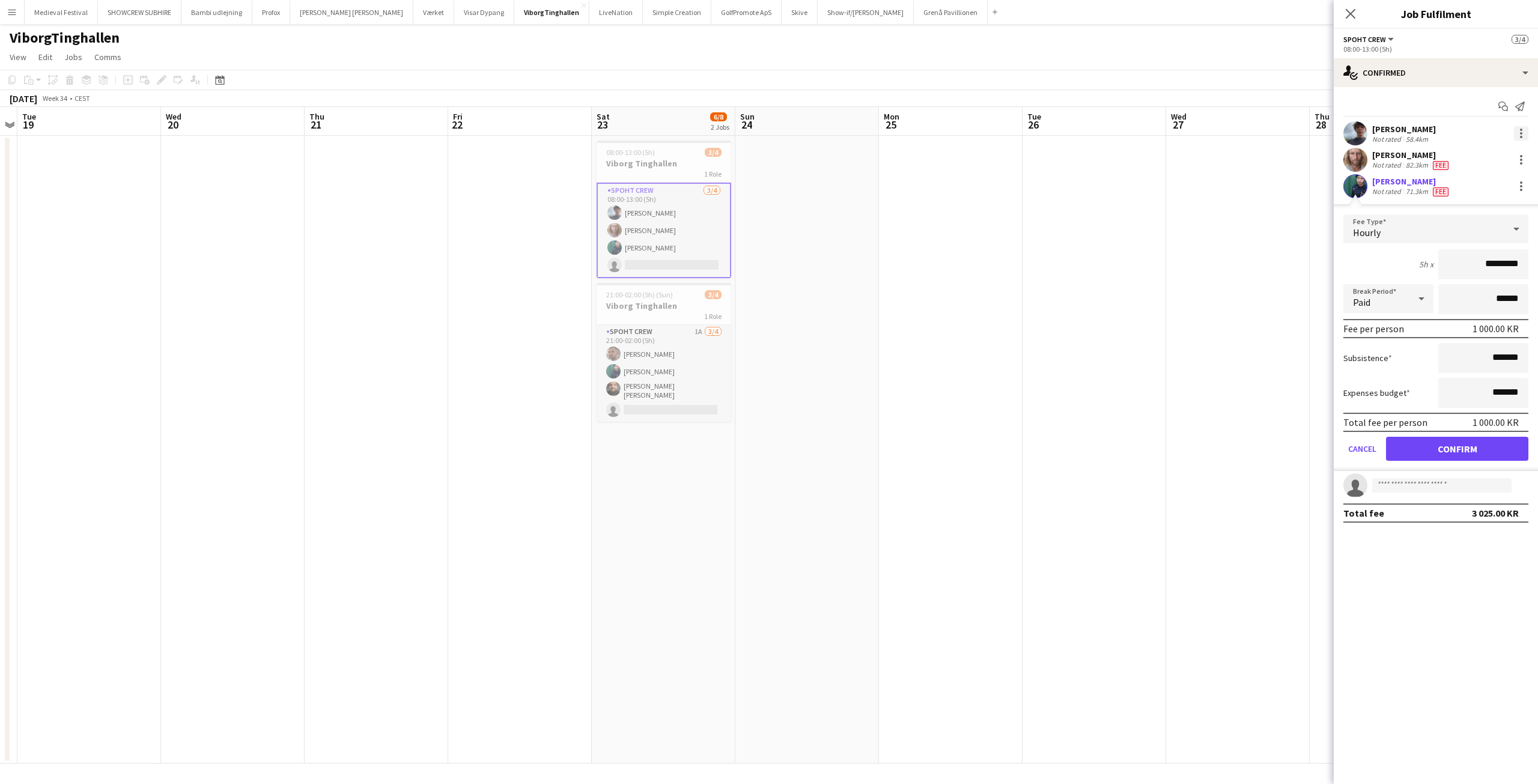
click at [1527, 133] on div at bounding box center [1521, 133] width 14 height 14
click at [1498, 156] on span "Edit fee" at bounding box center [1482, 155] width 75 height 11
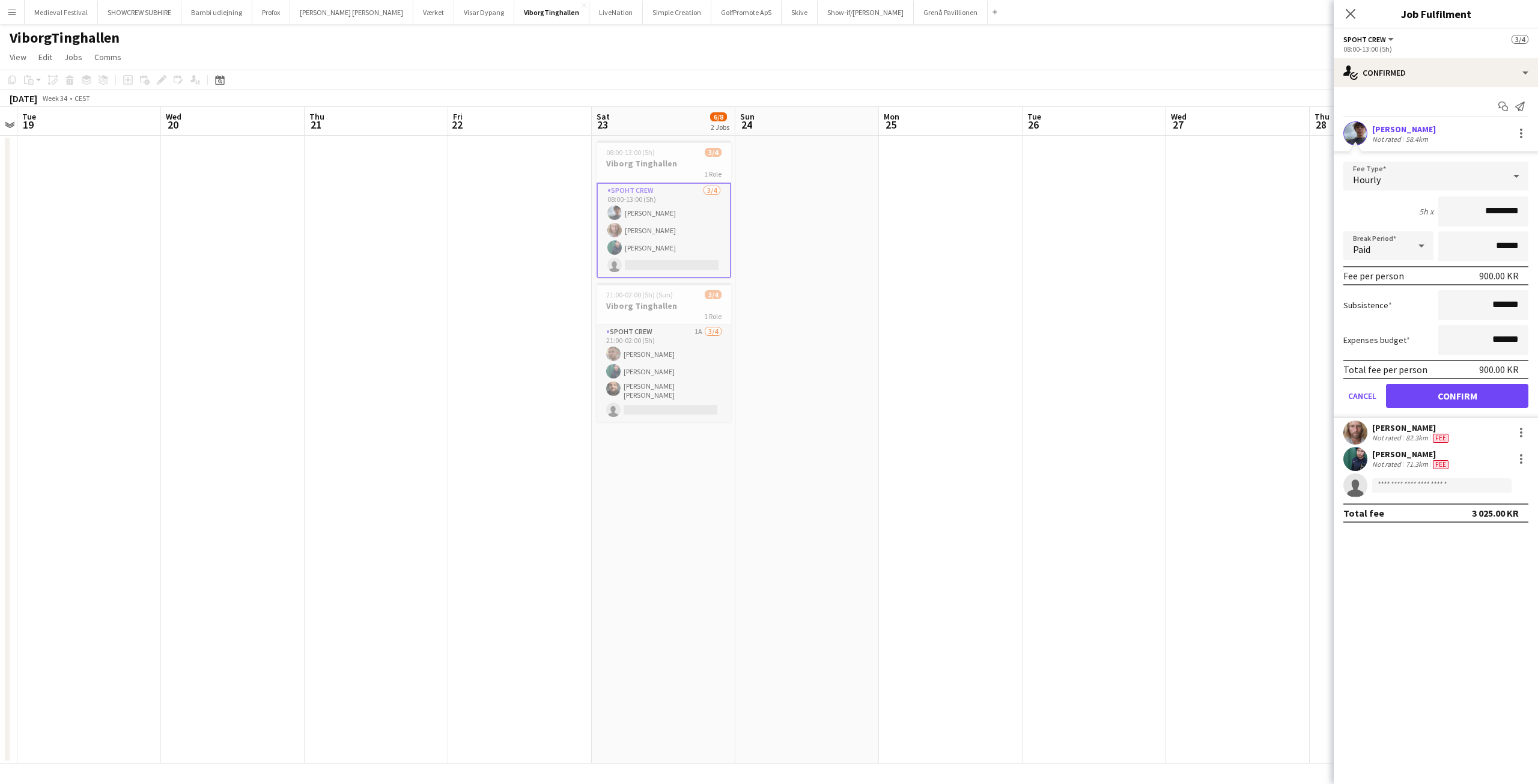
click at [1071, 280] on app-date-cell at bounding box center [1094, 450] width 144 height 628
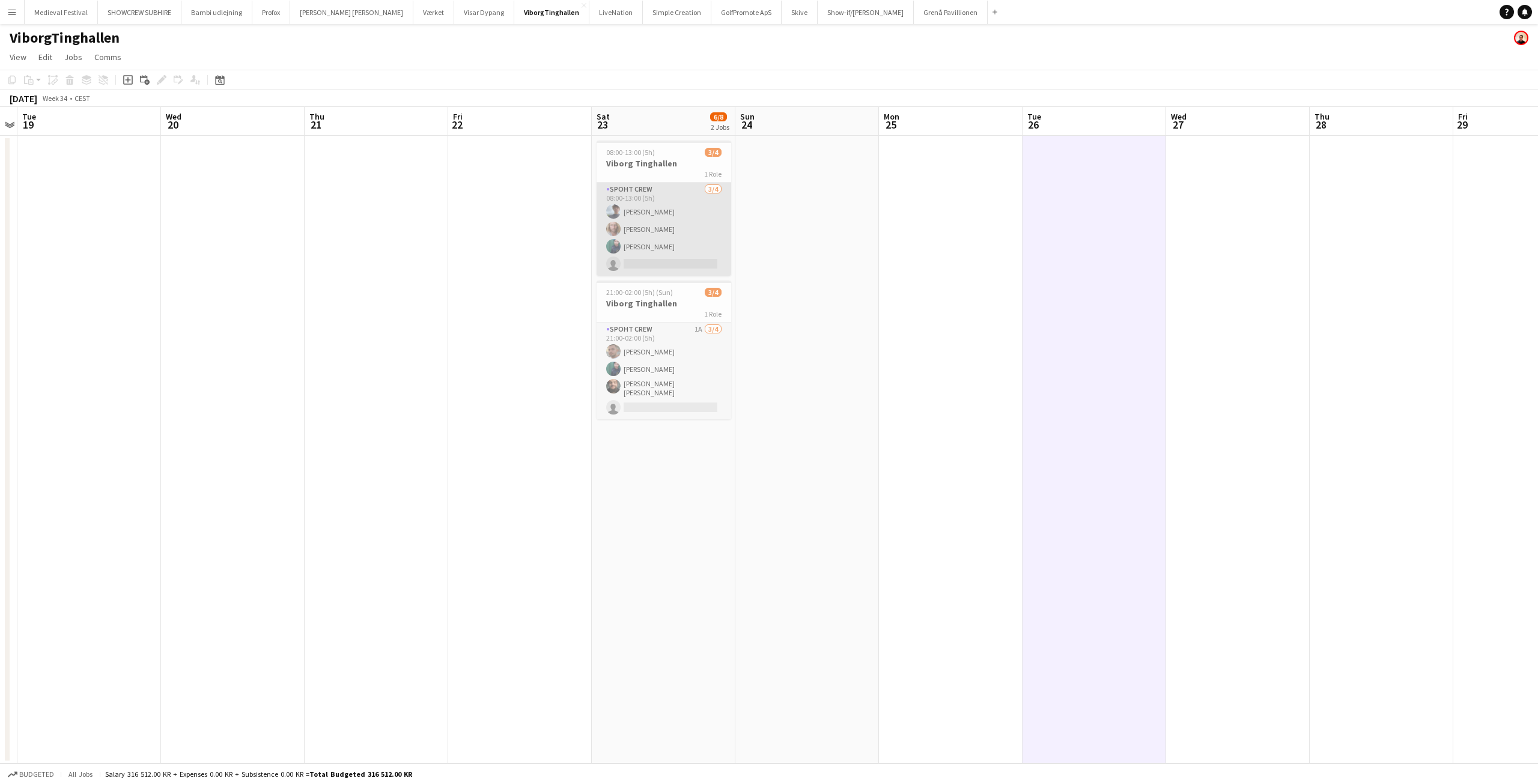
click at [680, 231] on app-card-role "Spoht Crew 3/4 08:00-13:00 (5h) Jacob Christensen Andreas Hansen Lasse Borup si…" at bounding box center [663, 229] width 135 height 93
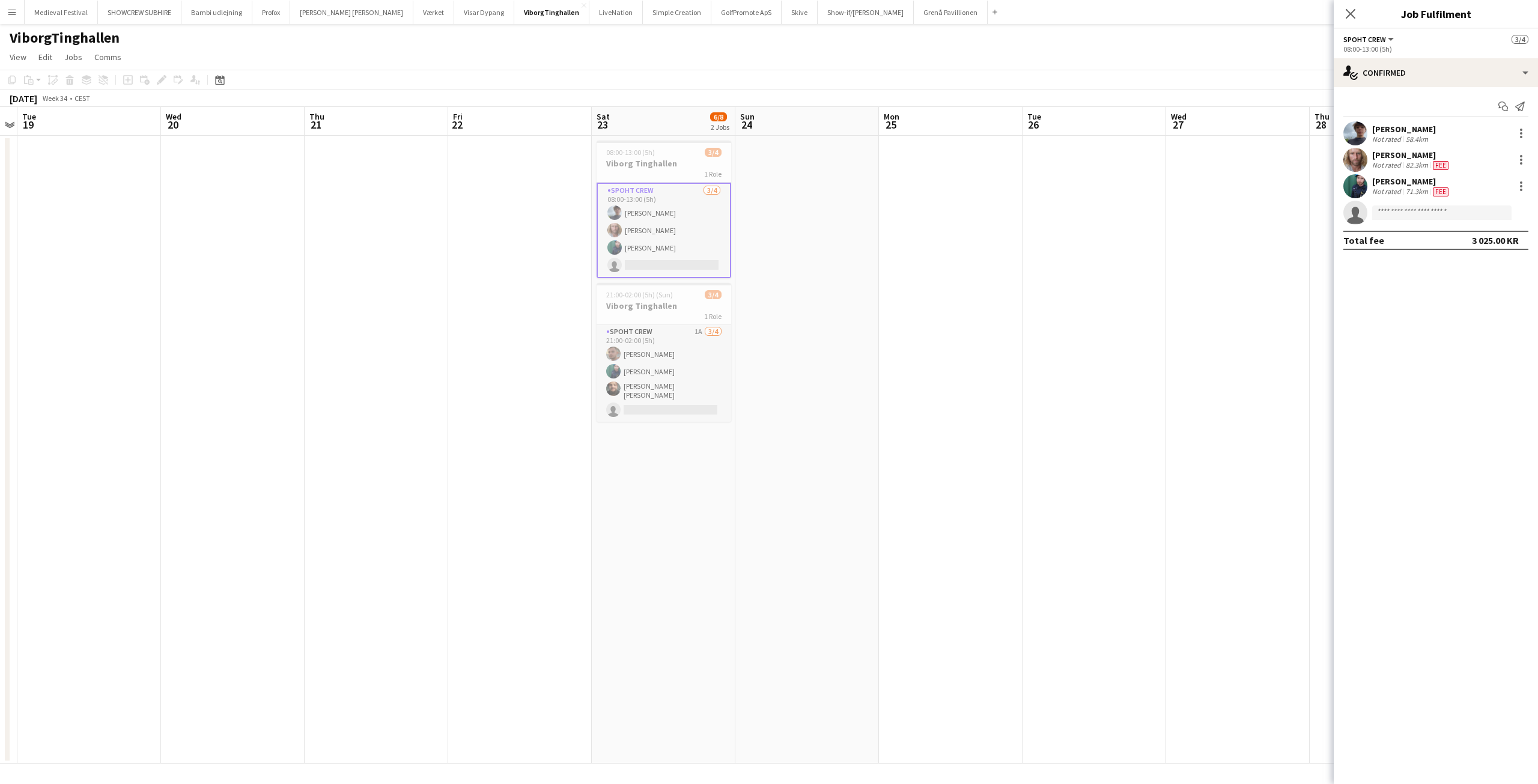
click at [657, 215] on app-card-role "Spoht Crew 3/4 08:00-13:00 (5h) Jacob Christensen Andreas Hansen Lasse Borup si…" at bounding box center [663, 230] width 135 height 96
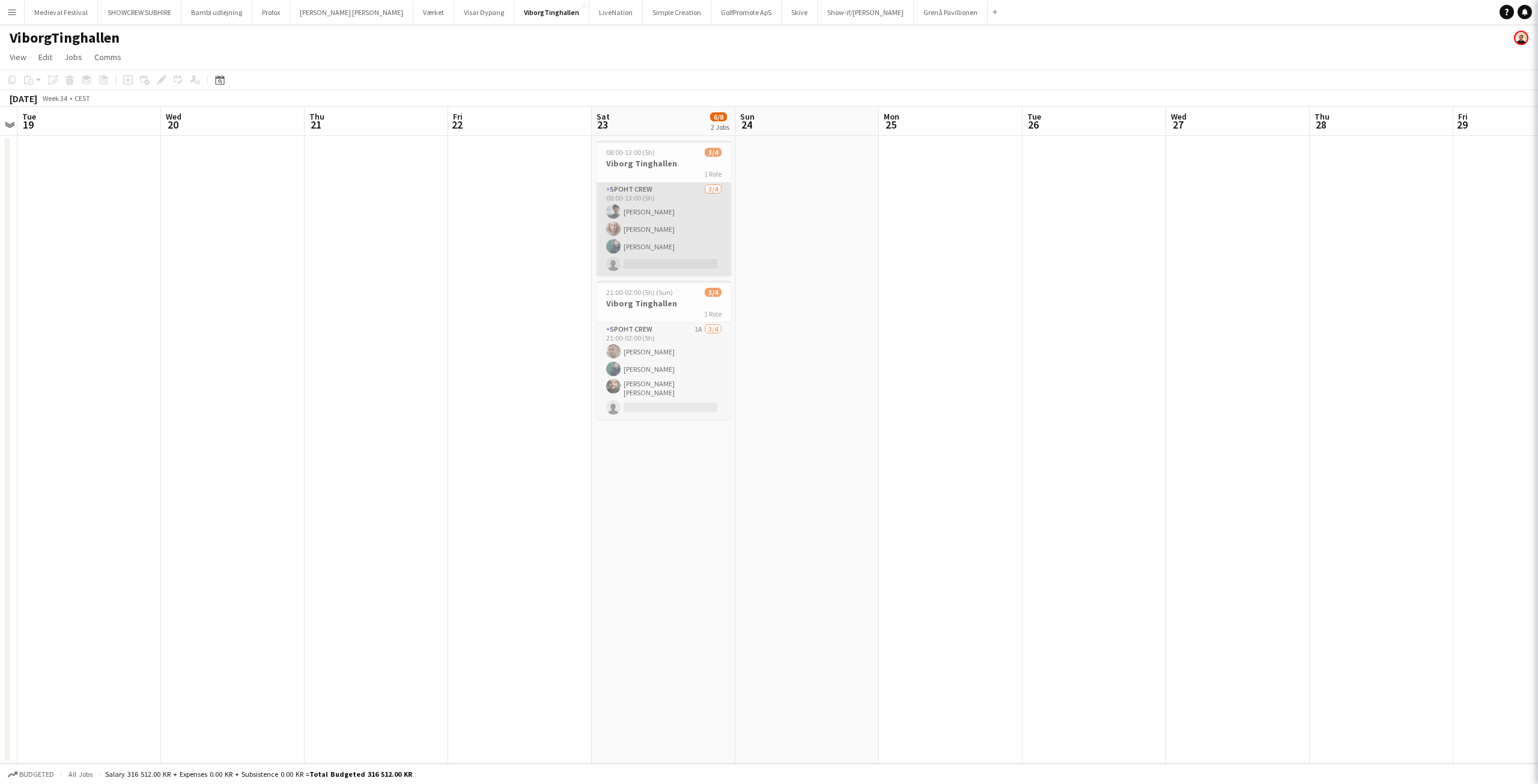
click at [657, 215] on app-card-role "Spoht Crew 3/4 08:00-13:00 (5h) Jacob Christensen Andreas Hansen Lasse Borup si…" at bounding box center [663, 229] width 135 height 93
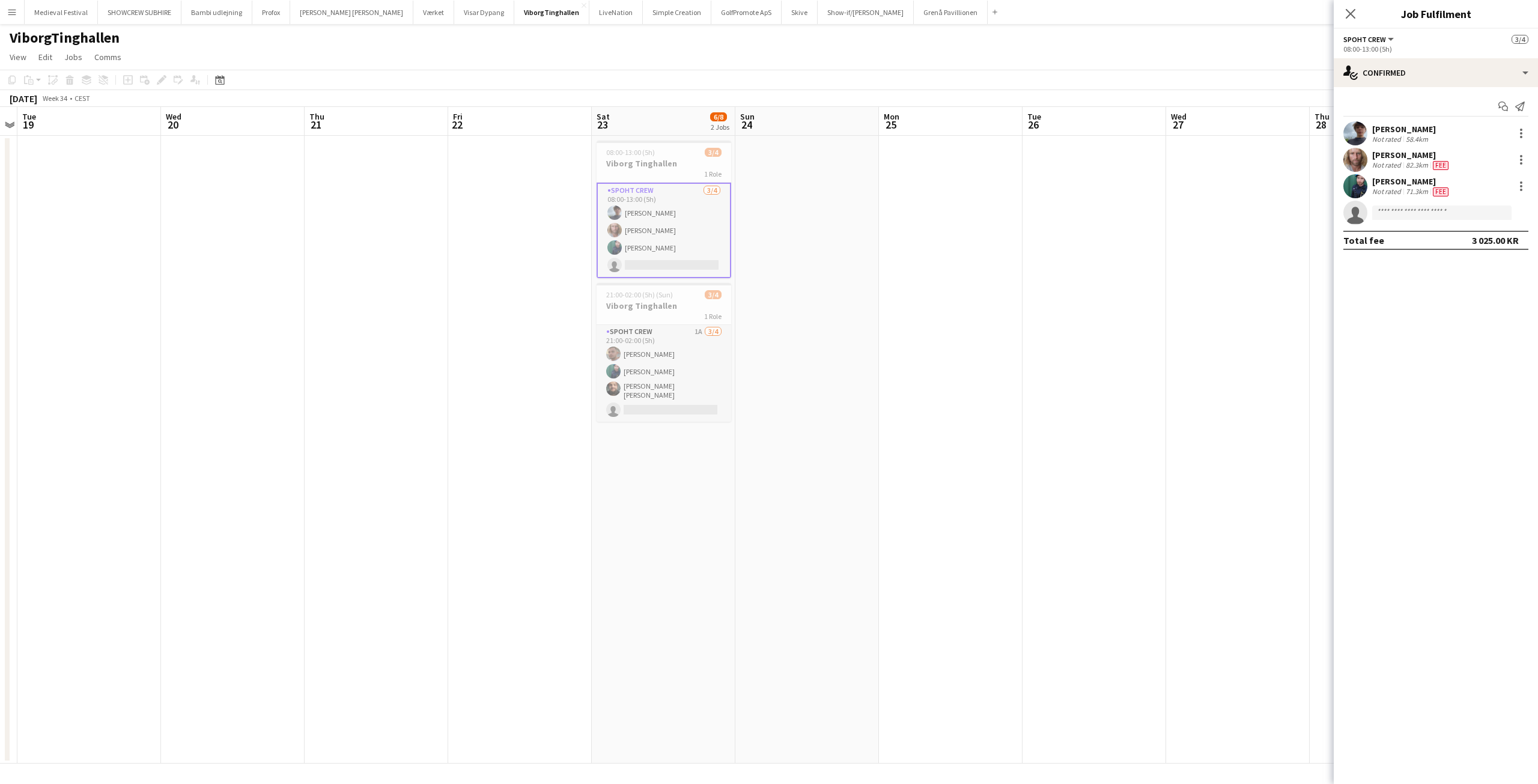
click at [1418, 118] on div "Start chat Send notification Jacob Christensen Not rated 58.4km Andreas Hansen …" at bounding box center [1436, 173] width 204 height 172
click at [1397, 131] on div "Jacob Christensen" at bounding box center [1404, 129] width 63 height 11
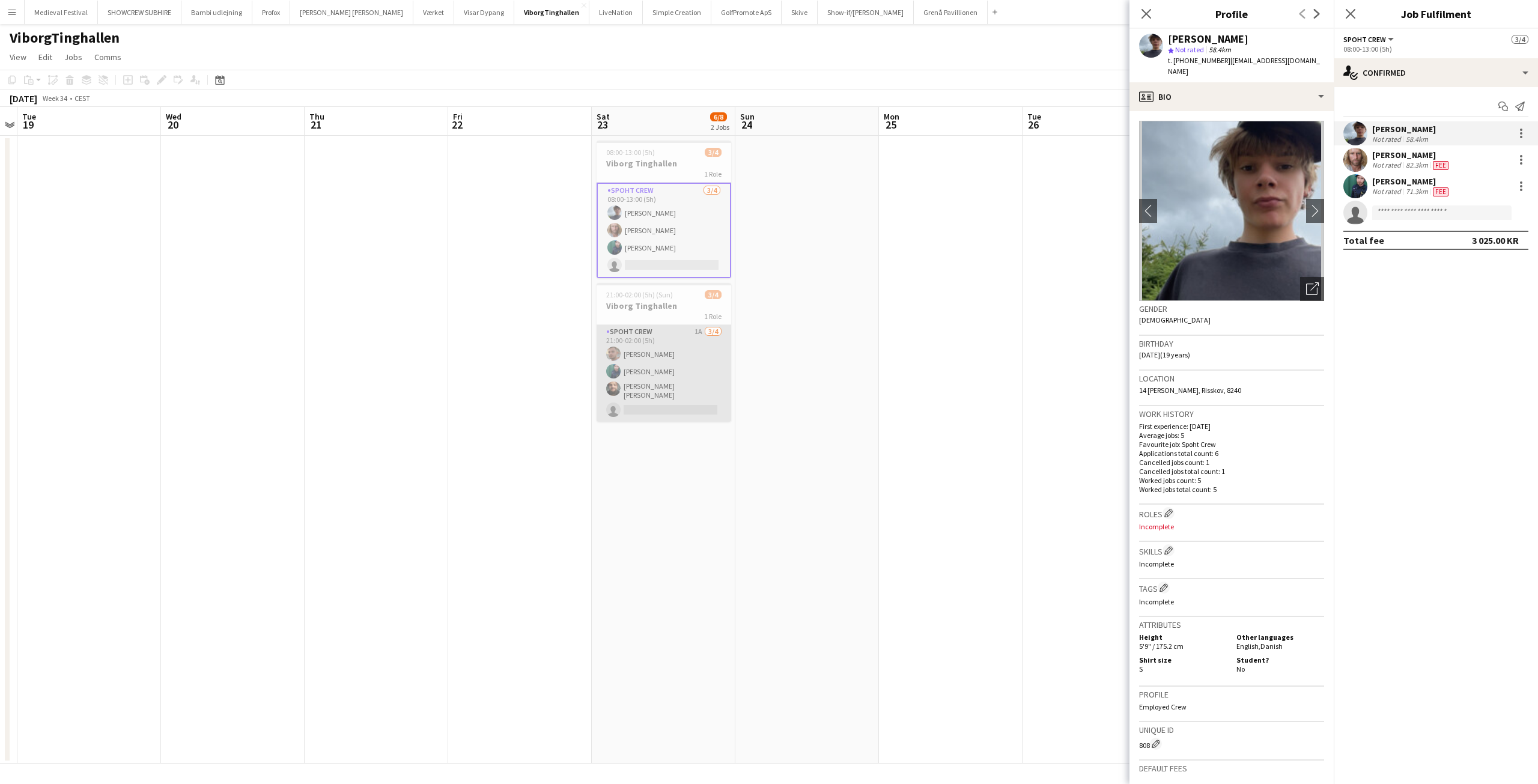
click at [652, 372] on app-card-role "Spoht Crew 1A 3/4 21:00-02:00 (5h) Tomas Ambarcumianas Lasse Borup Adam Shem Ab…" at bounding box center [663, 373] width 135 height 96
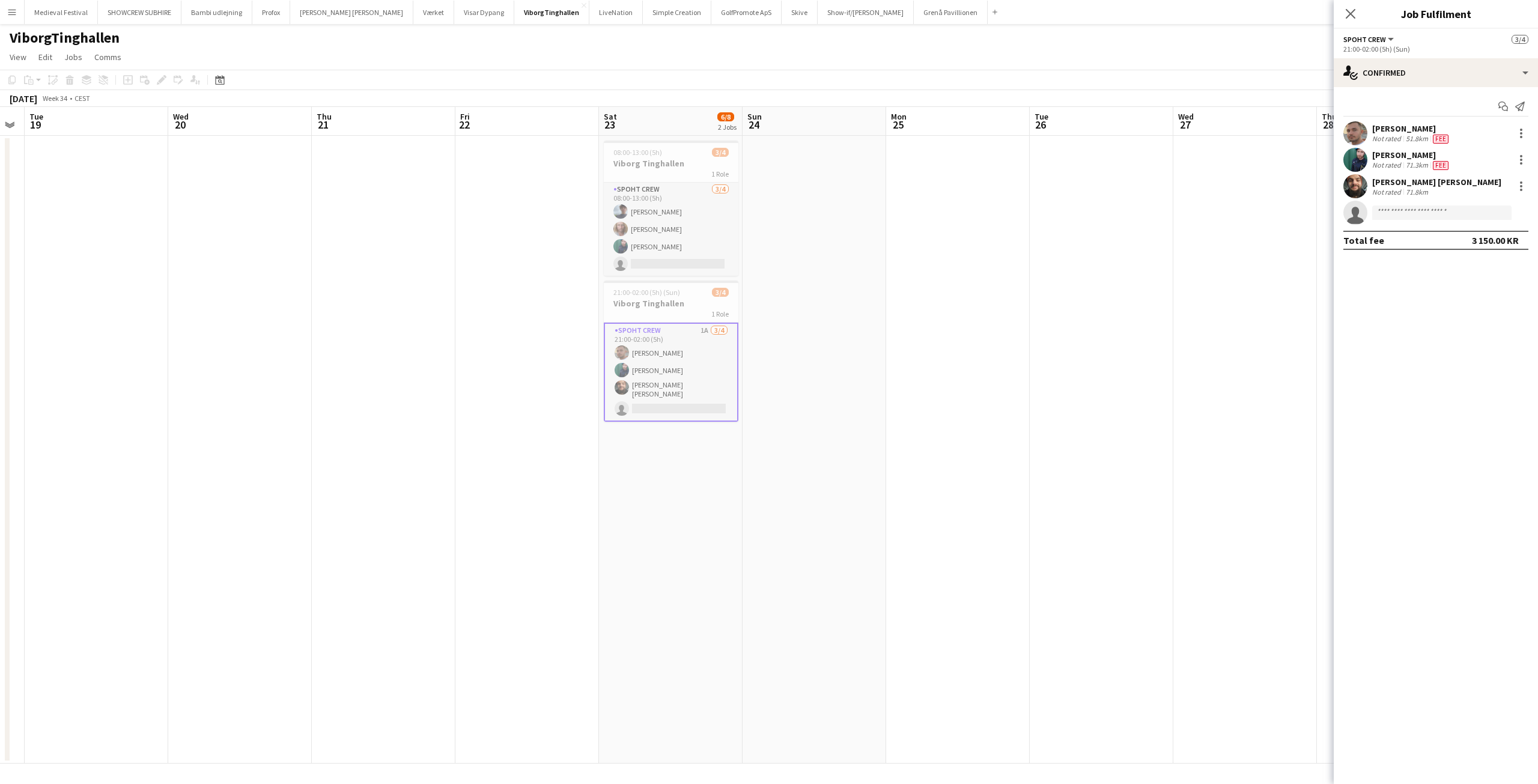
scroll to position [0, 411]
drag, startPoint x: 1301, startPoint y: 255, endPoint x: 1288, endPoint y: 261, distance: 14.3
drag, startPoint x: 1288, startPoint y: 261, endPoint x: 1128, endPoint y: 190, distance: 175.0
click at [1153, 194] on app-date-cell at bounding box center [1096, 450] width 144 height 628
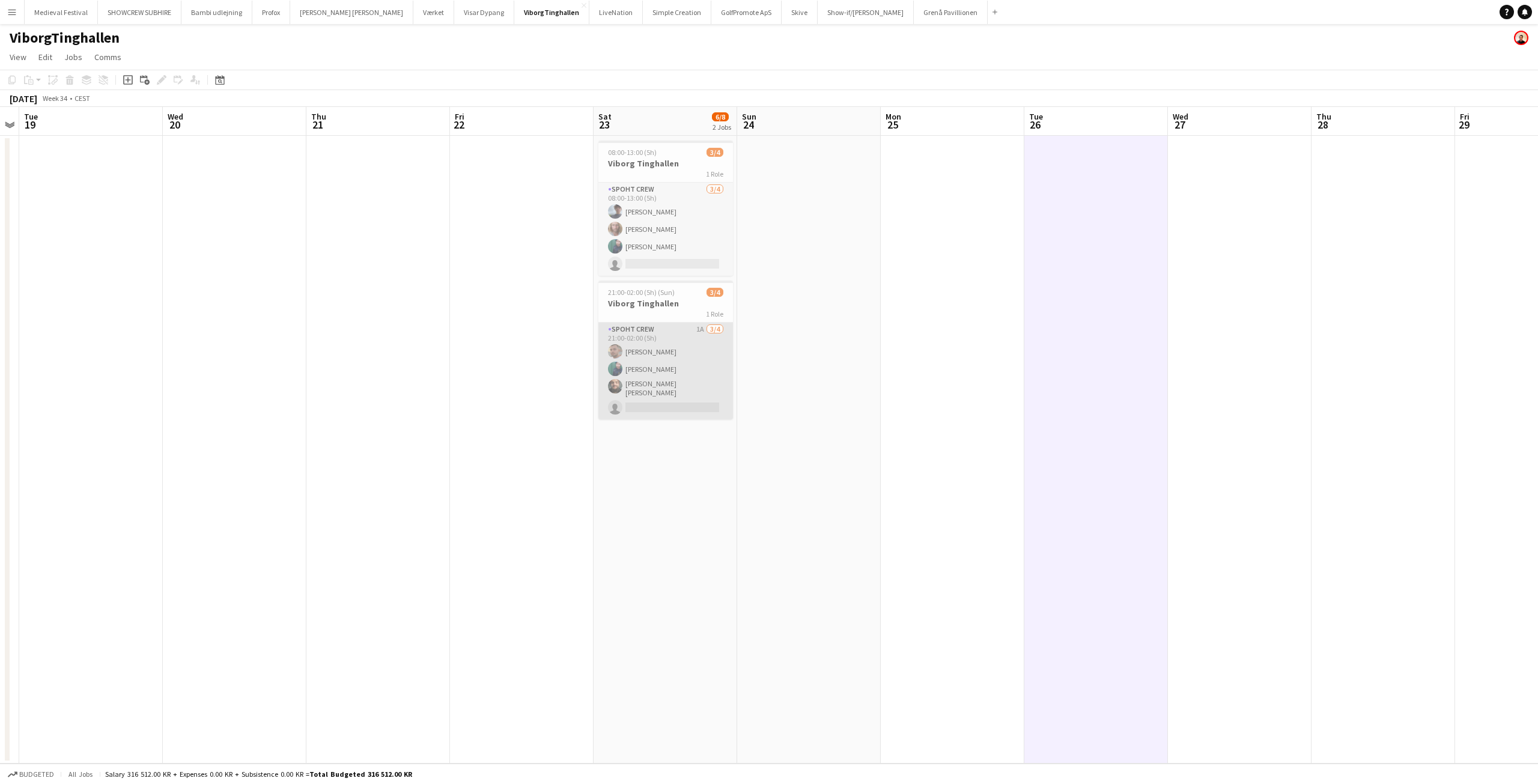
click at [685, 385] on app-card-role "Spoht Crew 1A 3/4 21:00-02:00 (5h) Tomas Ambarcumianas Lasse Borup Adam Shem Ab…" at bounding box center [665, 370] width 135 height 96
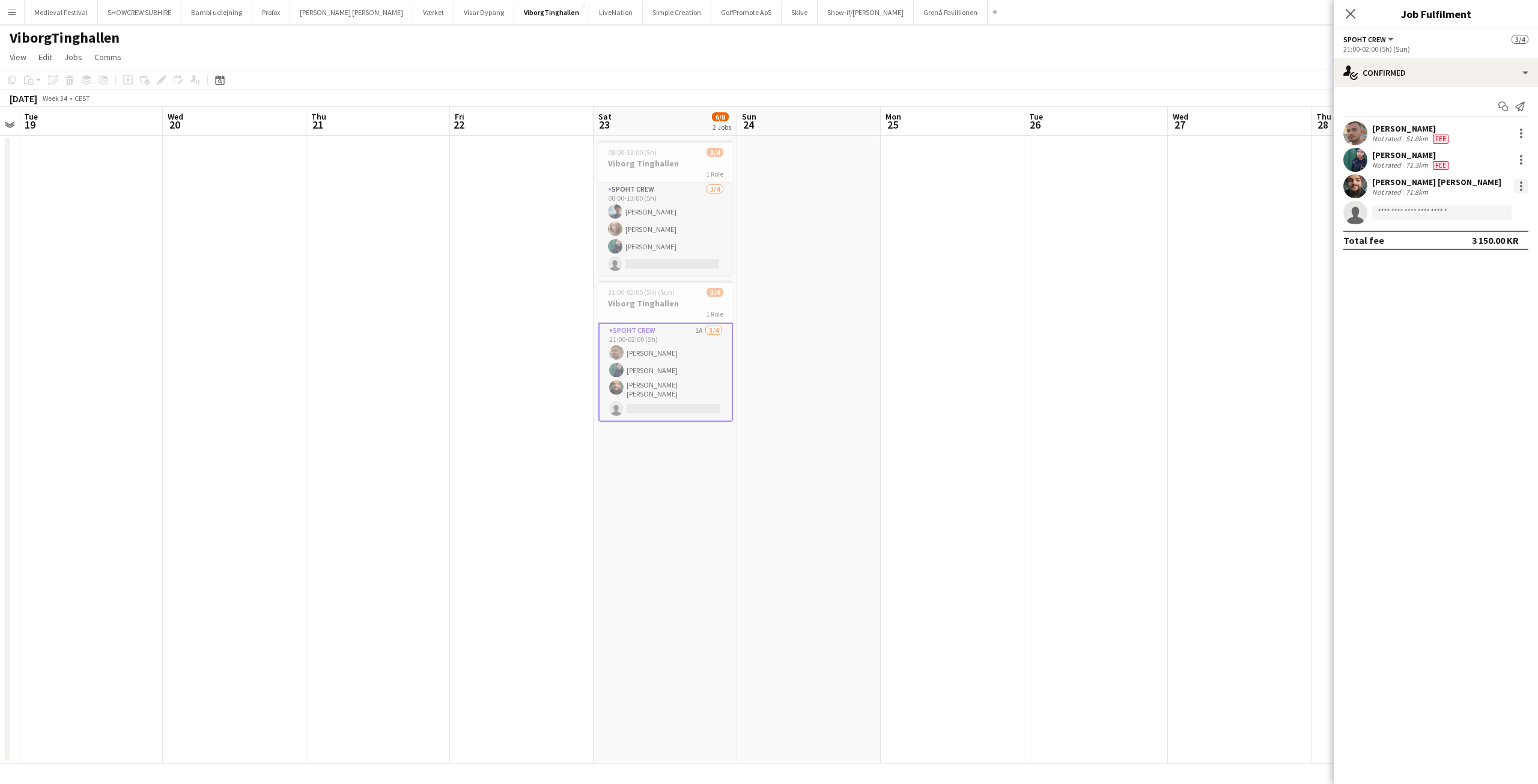
click at [1527, 186] on div at bounding box center [1521, 186] width 14 height 14
click at [1493, 205] on span "Edit fee" at bounding box center [1482, 208] width 75 height 11
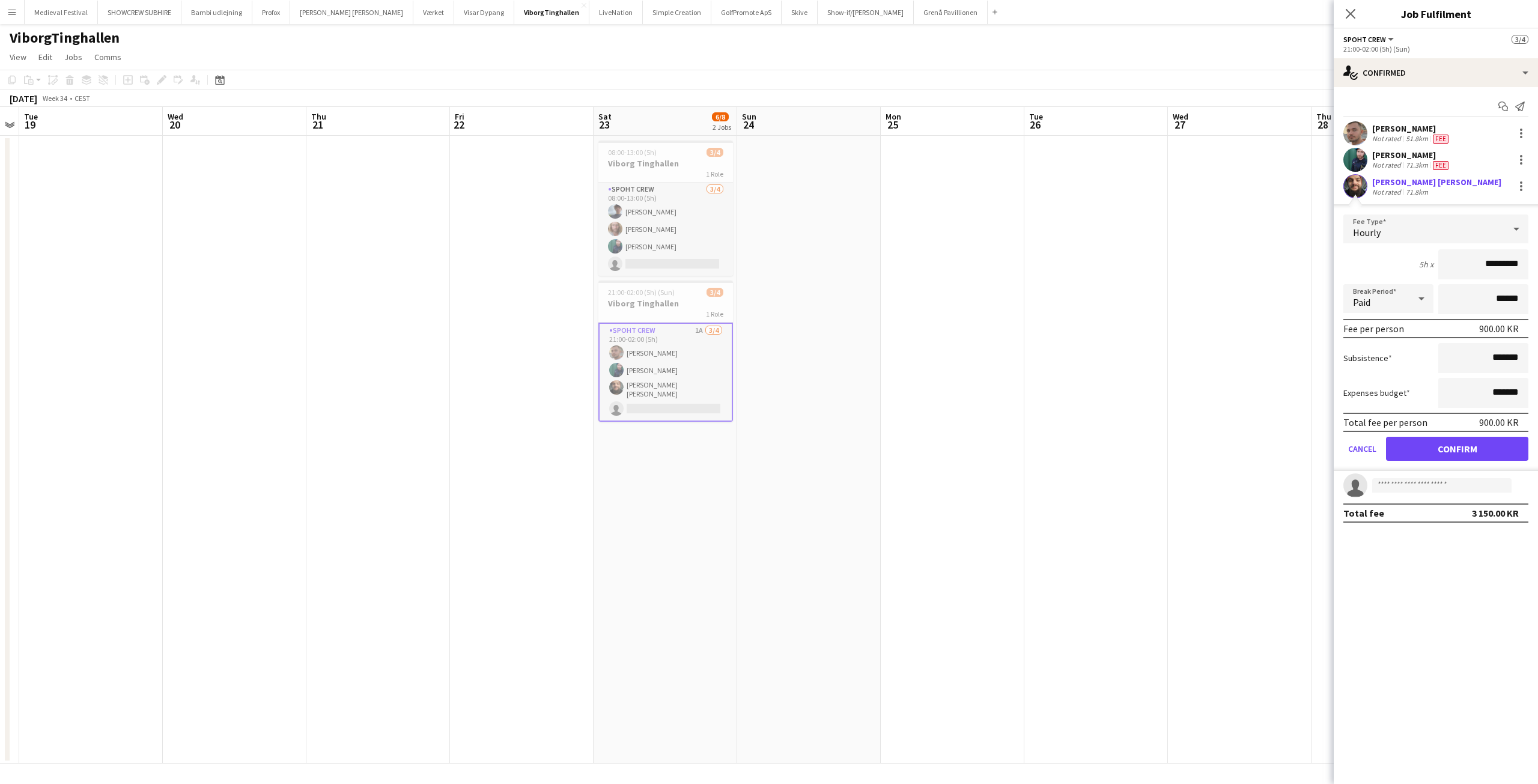
click at [780, 315] on app-date-cell at bounding box center [809, 450] width 144 height 628
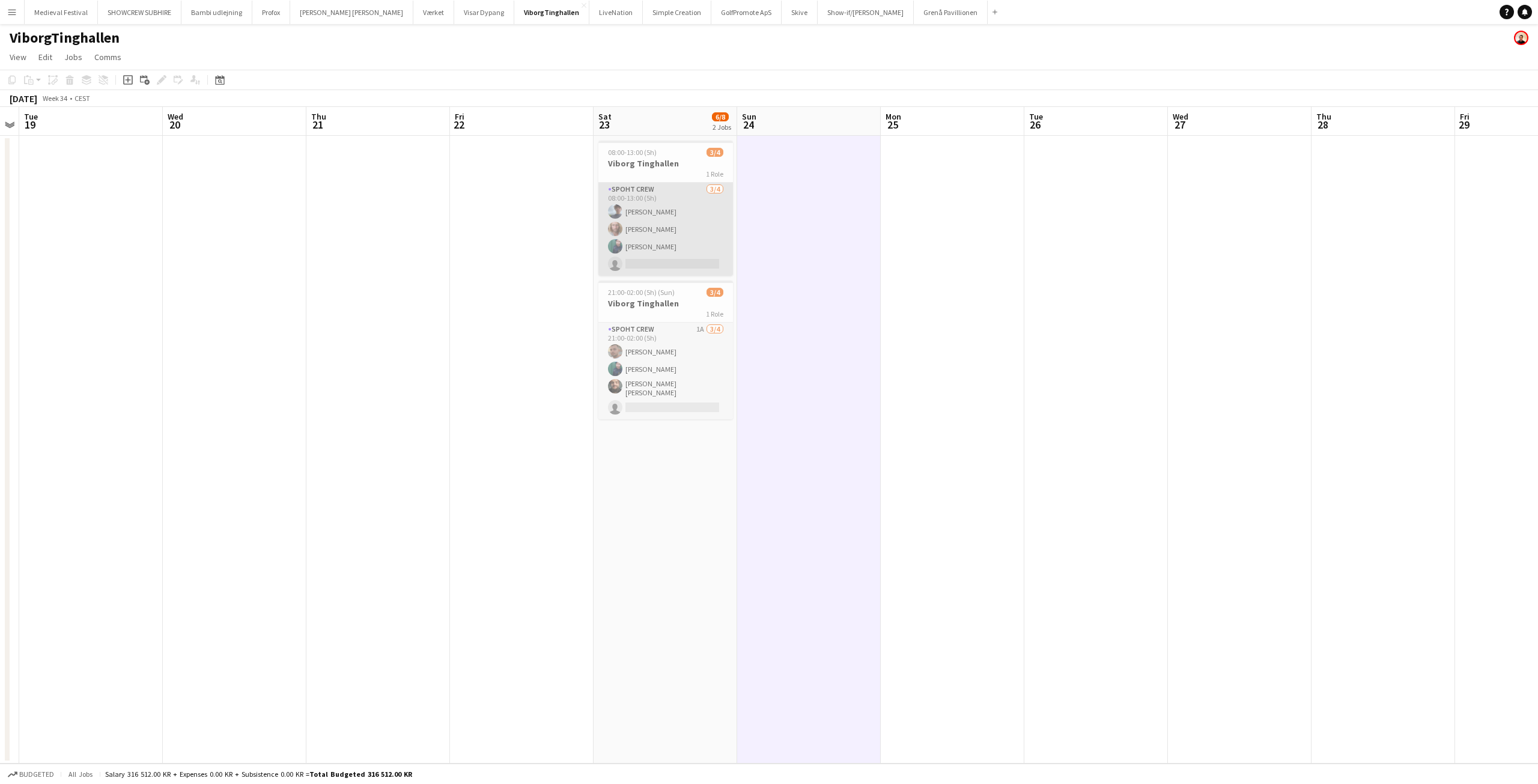
click at [665, 227] on app-card-role "Spoht Crew 3/4 08:00-13:00 (5h) Jacob Christensen Andreas Hansen Lasse Borup si…" at bounding box center [665, 229] width 135 height 93
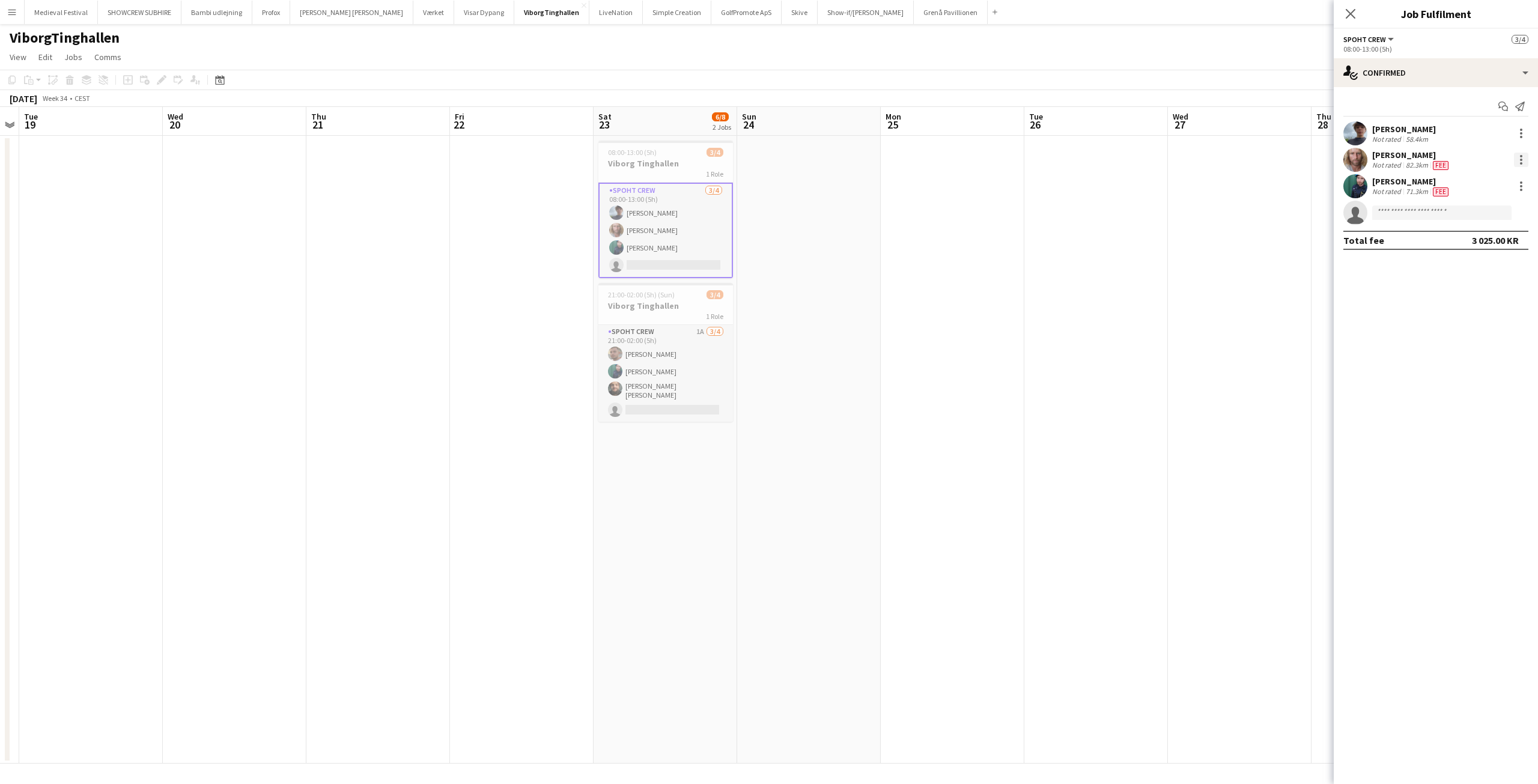
click at [1525, 161] on div at bounding box center [1521, 160] width 14 height 14
click at [1471, 182] on span "Edit fee" at bounding box center [1461, 182] width 32 height 11
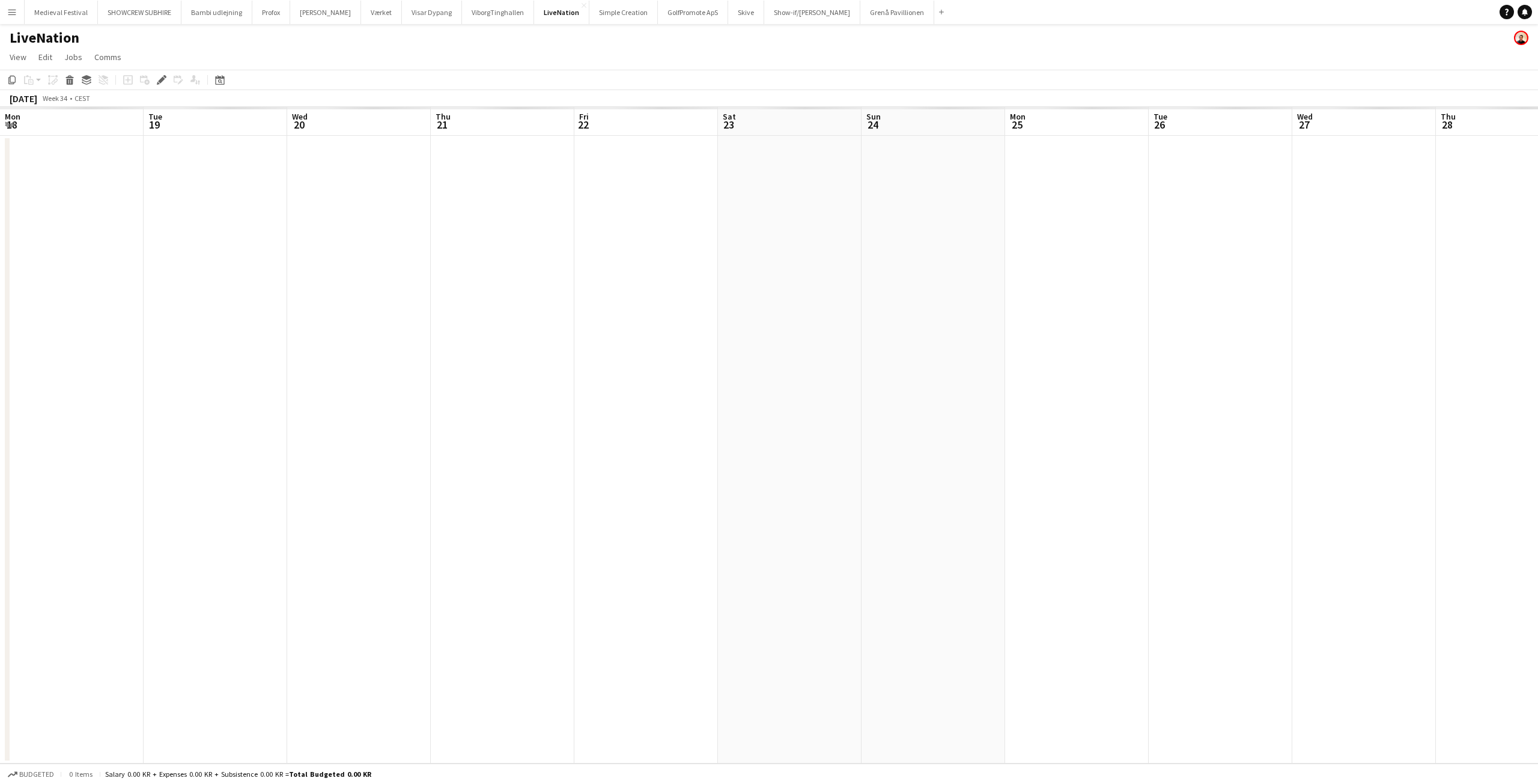
scroll to position [0, 413]
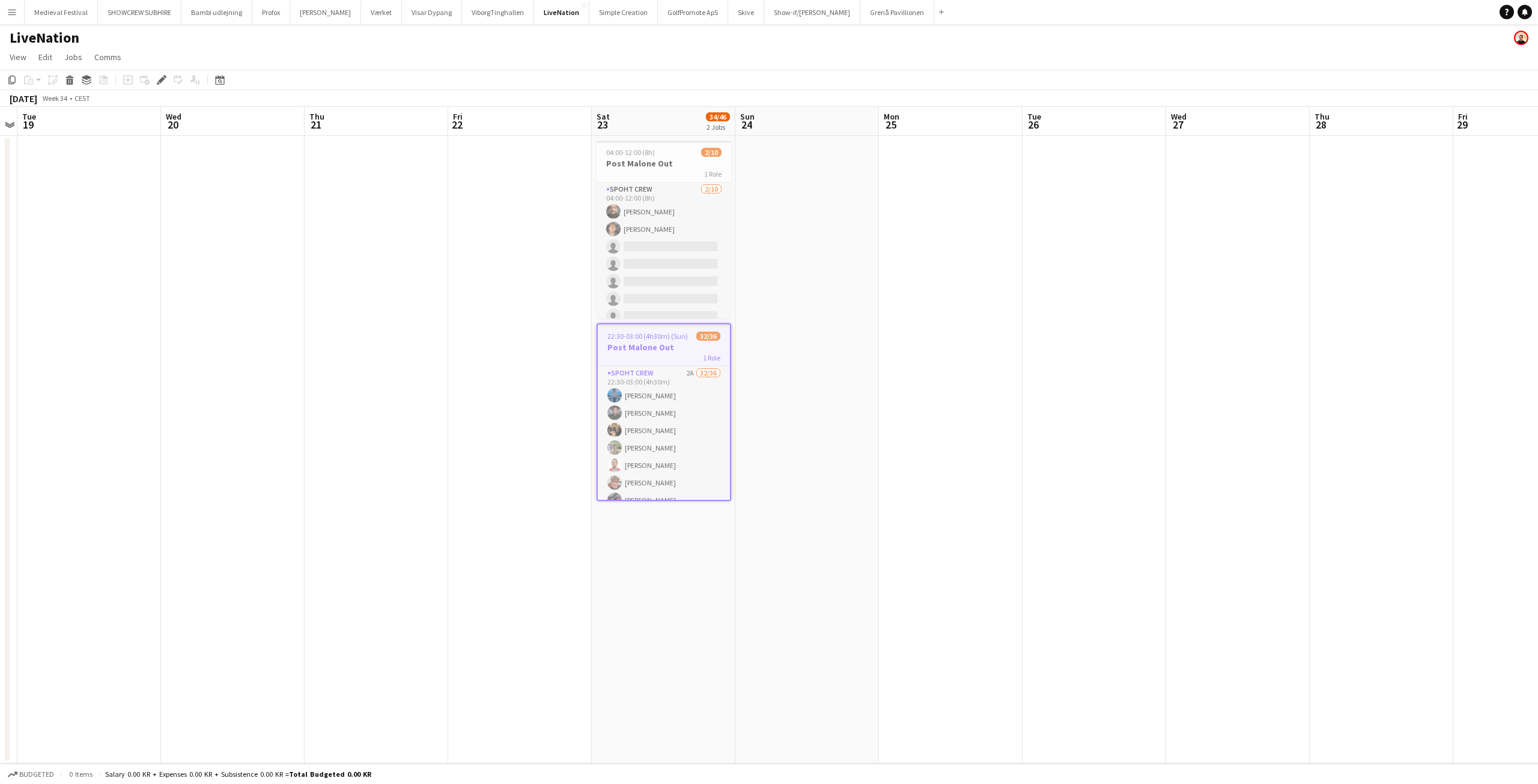
click at [899, 379] on app-date-cell at bounding box center [951, 450] width 144 height 628
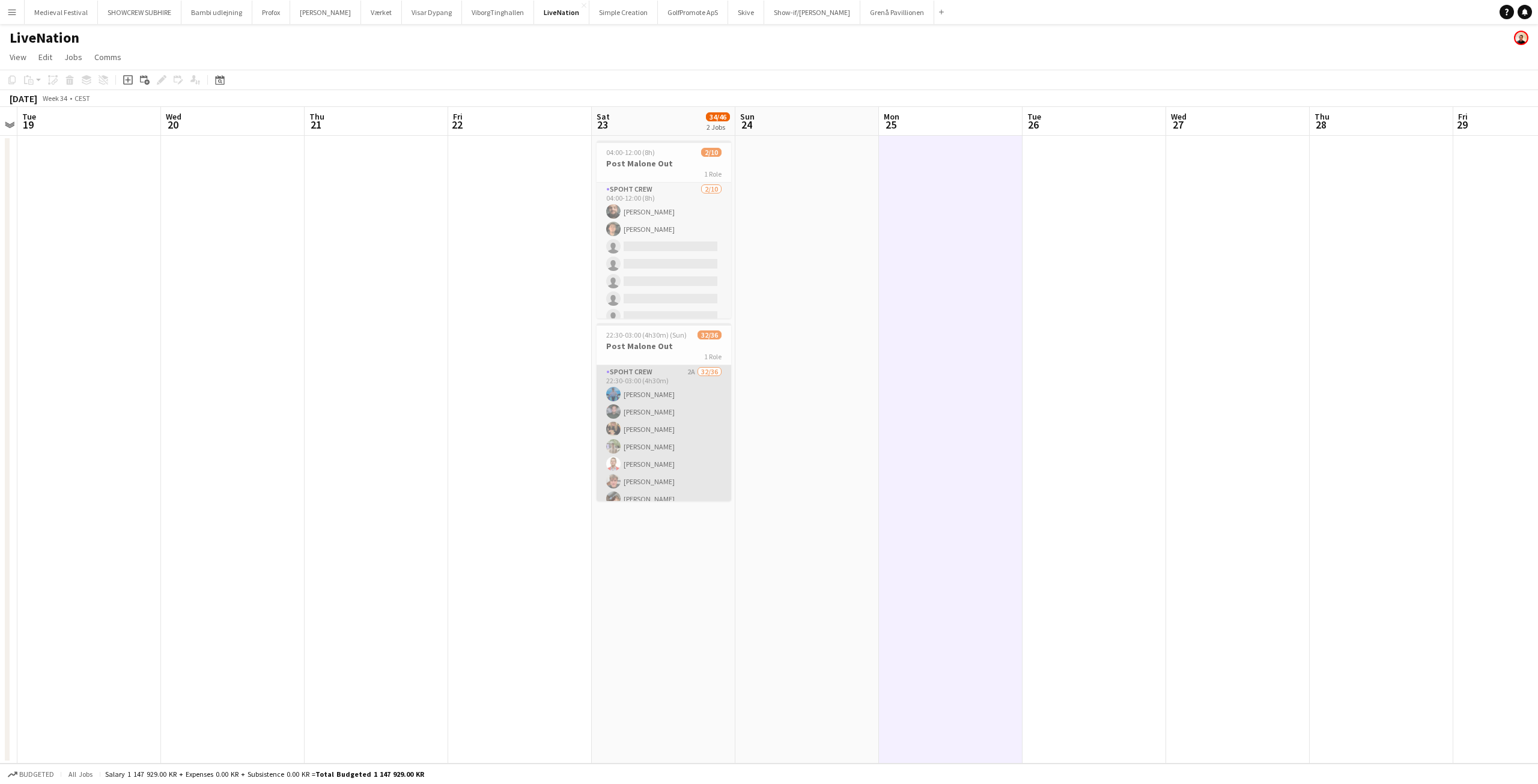
click at [634, 398] on app-card-role "Spoht Crew 2A 32/36 22:30-03:00 (4h30m) [PERSON_NAME] [PERSON_NAME] [PERSON_NAM…" at bounding box center [663, 690] width 135 height 650
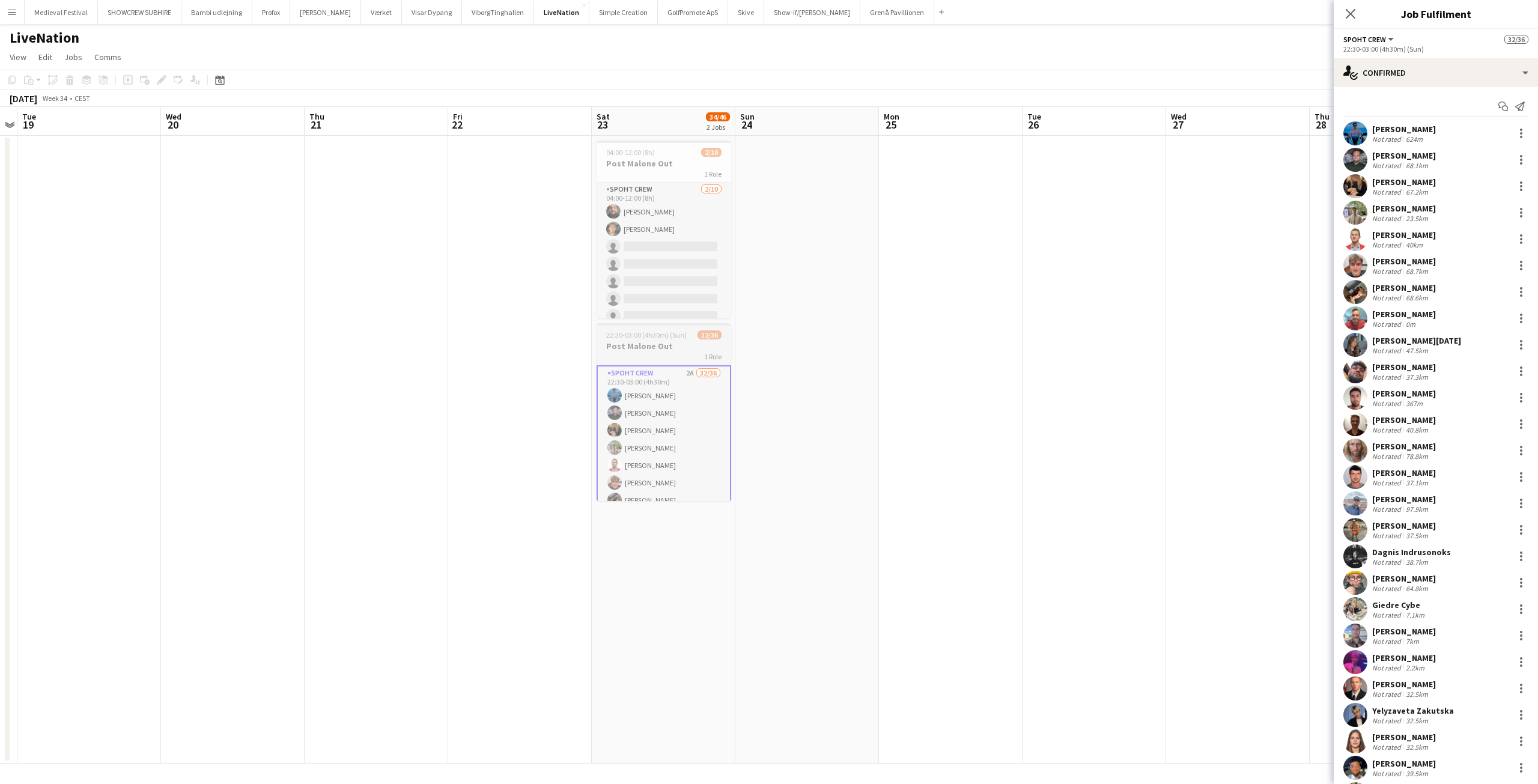
click at [653, 338] on span "22:30-03:00 (4h30m) (Sun)" at bounding box center [646, 334] width 80 height 9
click at [163, 80] on icon at bounding box center [161, 80] width 6 height 6
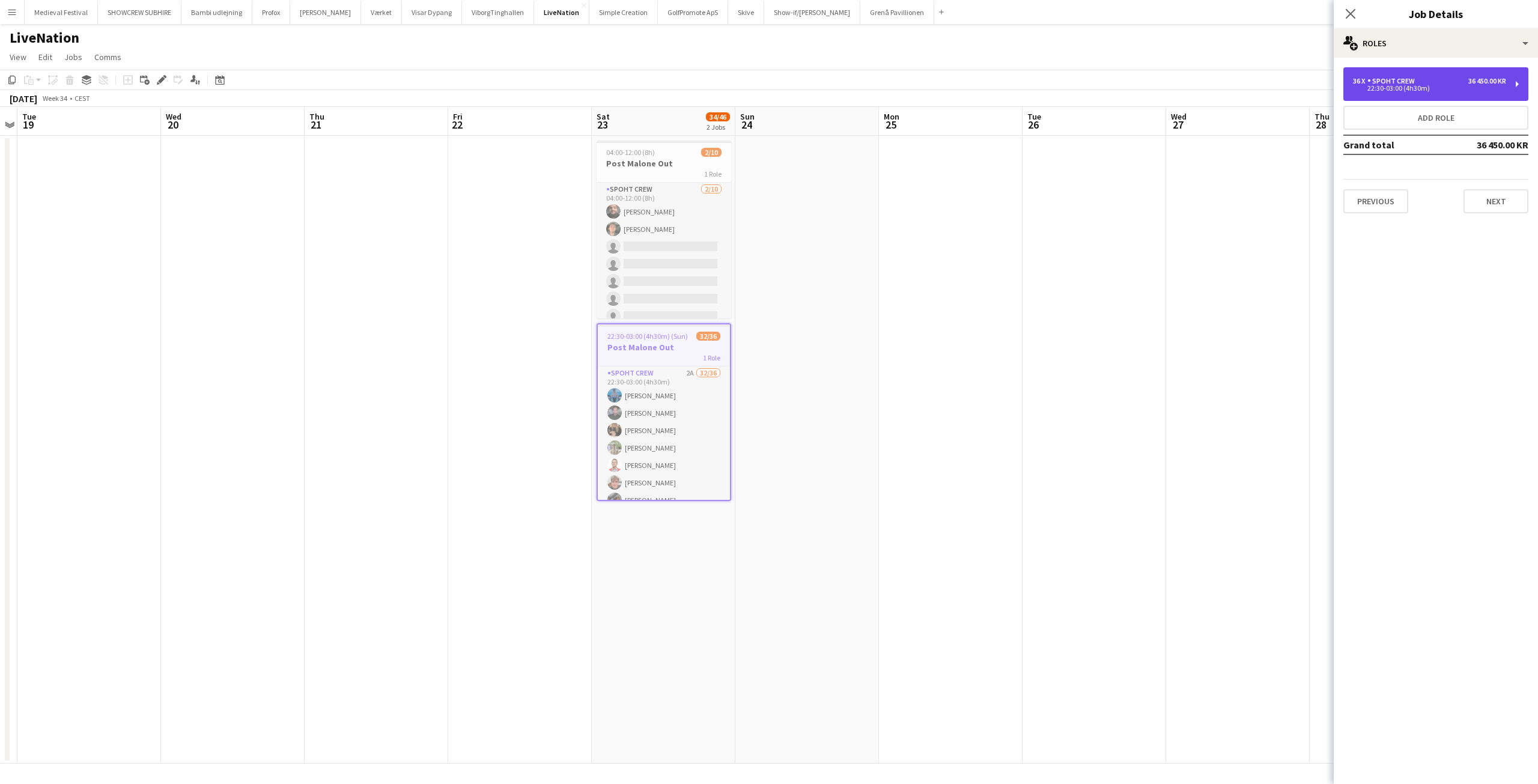
click at [1472, 85] on div "22:30-03:00 (4h30m)" at bounding box center [1430, 88] width 154 height 6
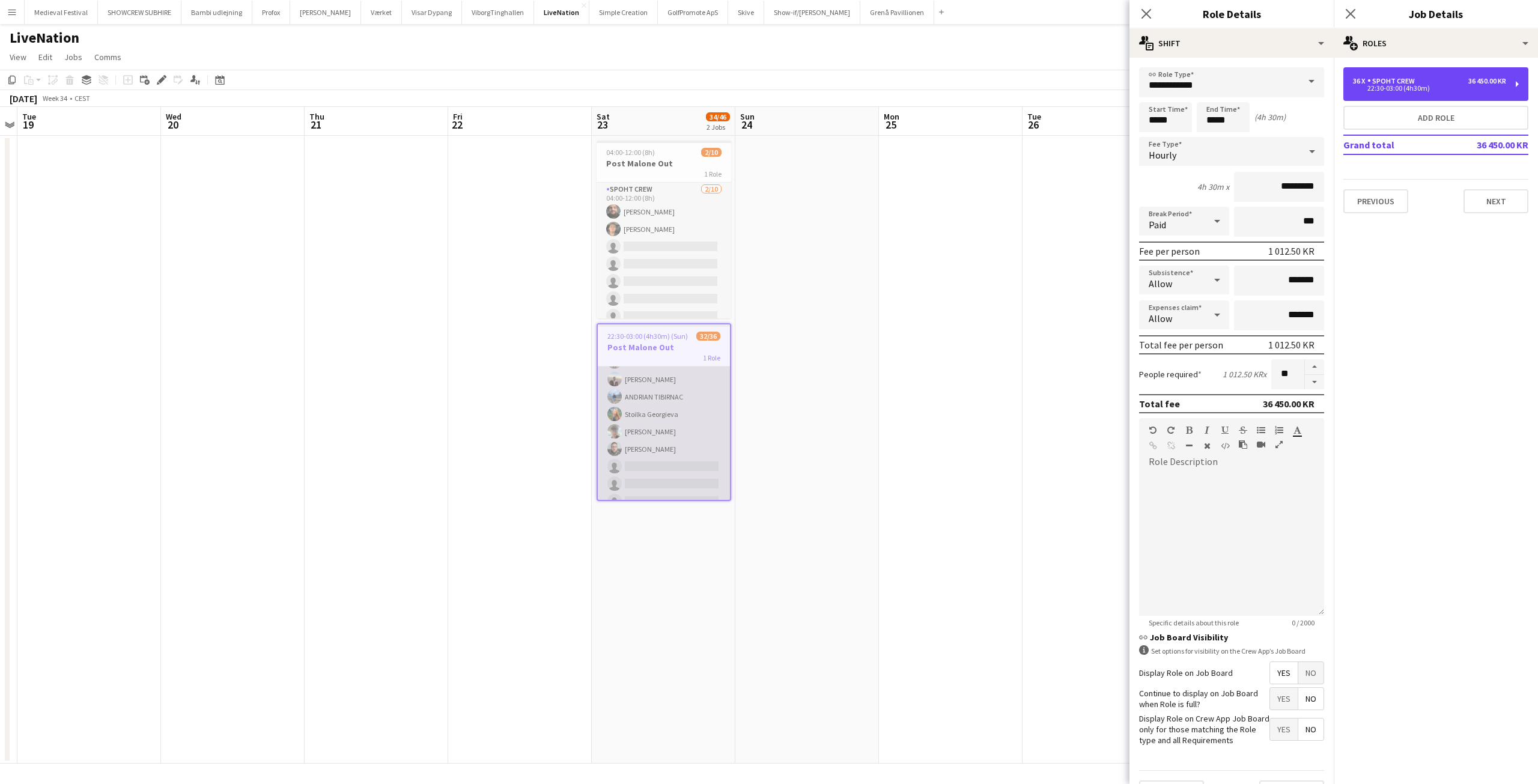
scroll to position [517, 0]
click at [649, 383] on app-card-role "Spoht Crew 2A 32/36 22:30-03:00 (4h30m) Ion Cernenchi Nikolaj Andersen Emma Jak…" at bounding box center [664, 175] width 132 height 650
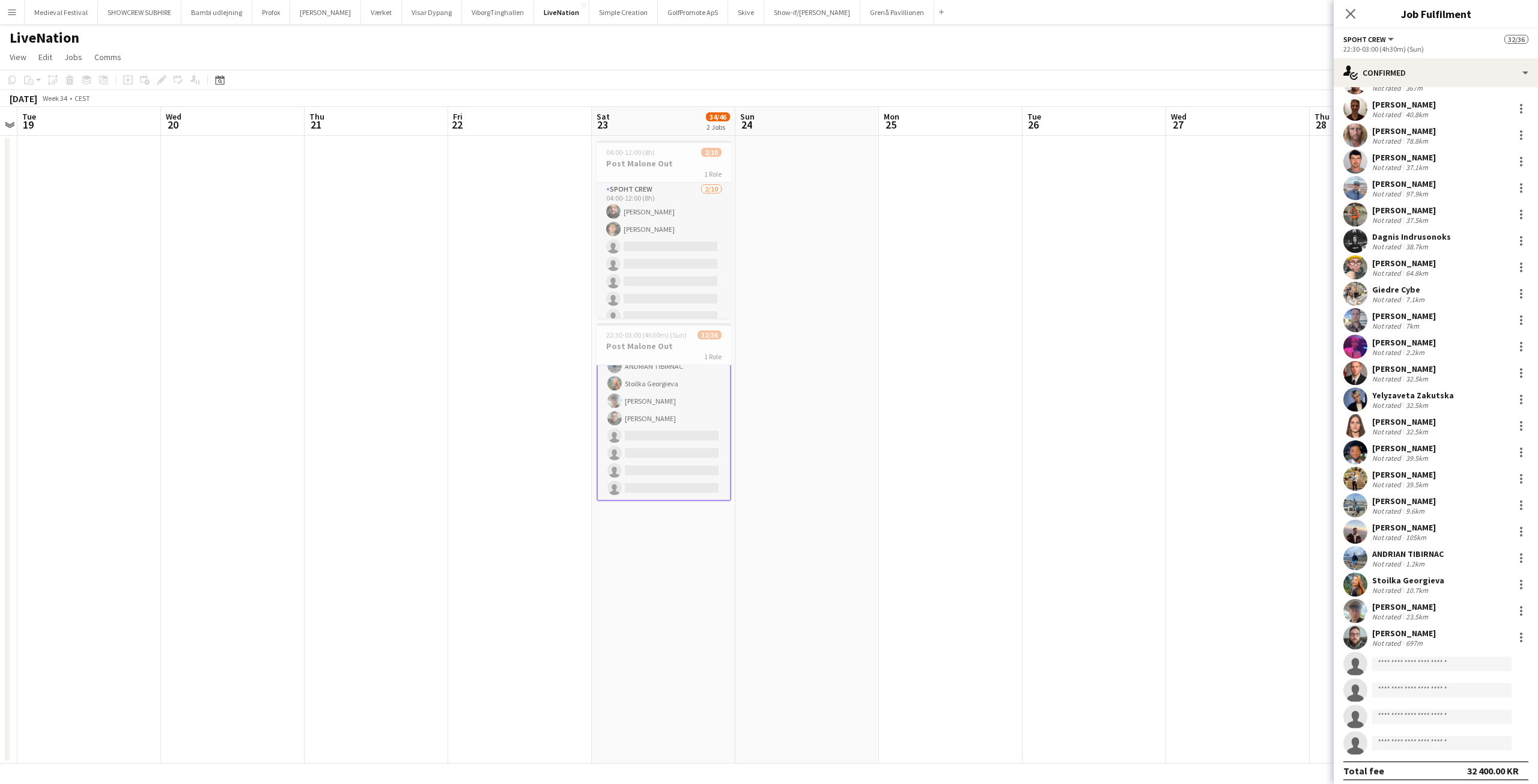
scroll to position [321, 0]
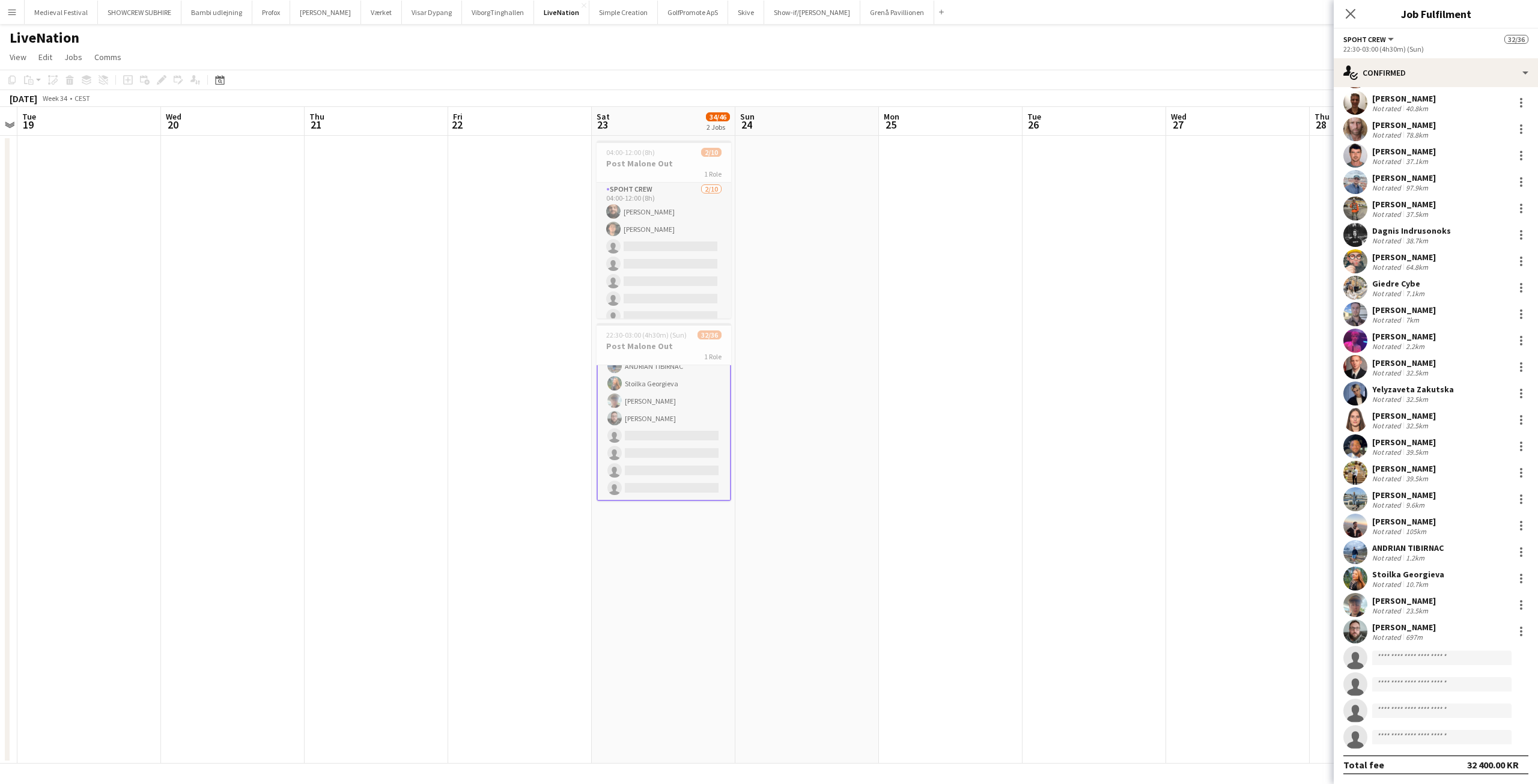
click at [1416, 581] on div "10.7km" at bounding box center [1417, 583] width 27 height 9
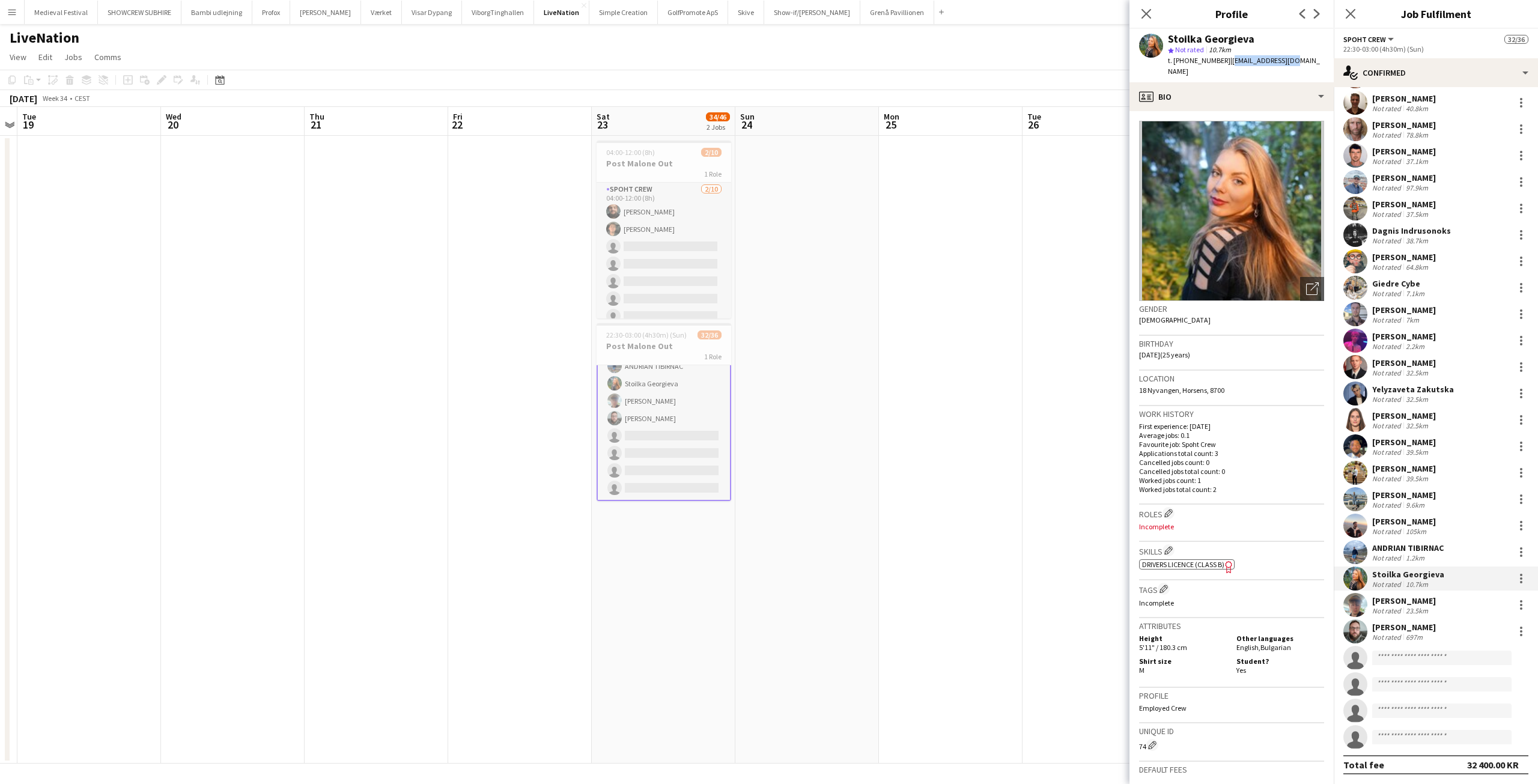
drag, startPoint x: 1290, startPoint y: 61, endPoint x: 1218, endPoint y: 56, distance: 72.2
click at [1218, 56] on app-profile-header "Stoilka Georgieva star Not rated 10.7km t. +4550185061 | 6sissey@gmail.com" at bounding box center [1232, 56] width 204 height 53
copy span "6sissey@gmail.com"
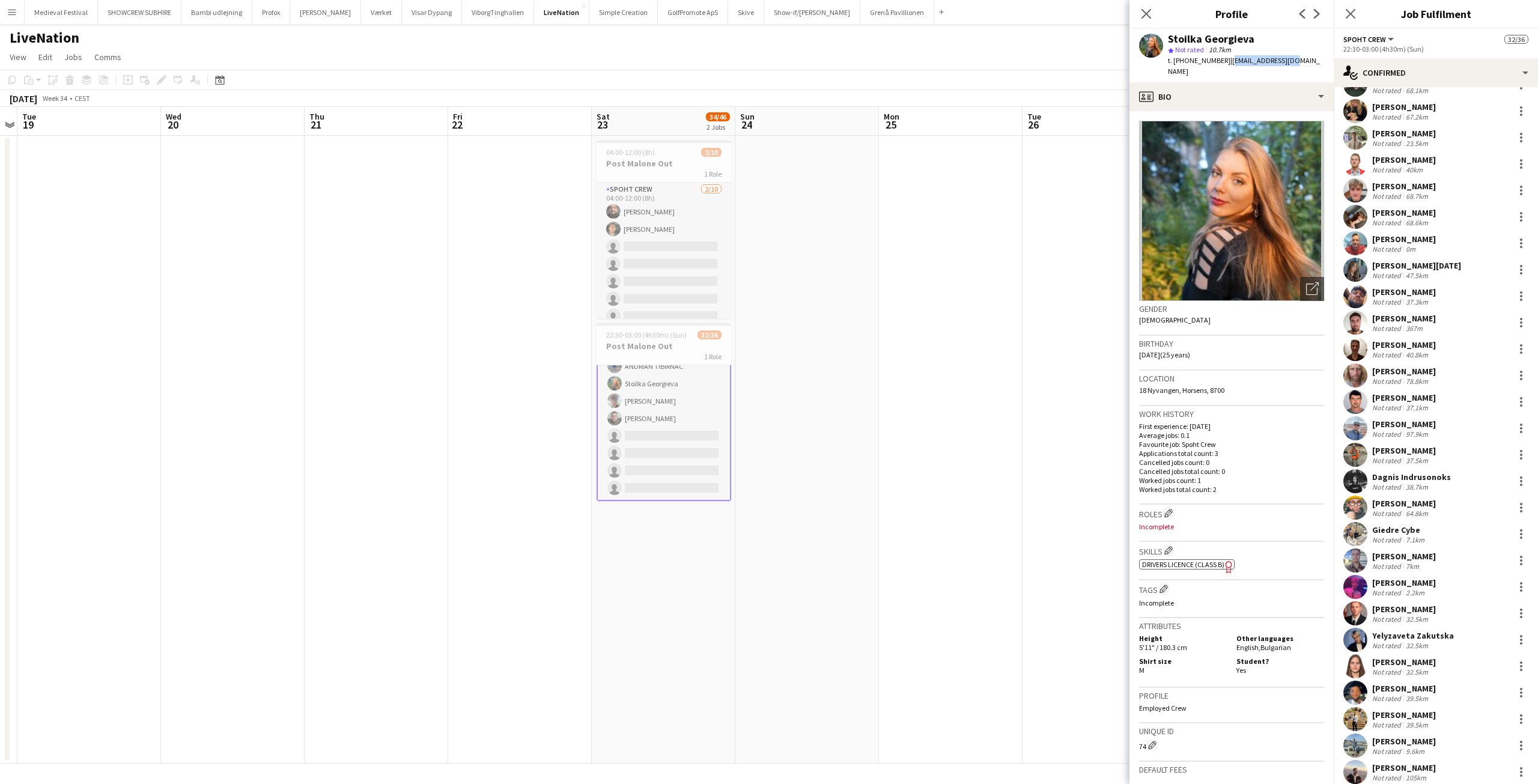
scroll to position [89, 0]
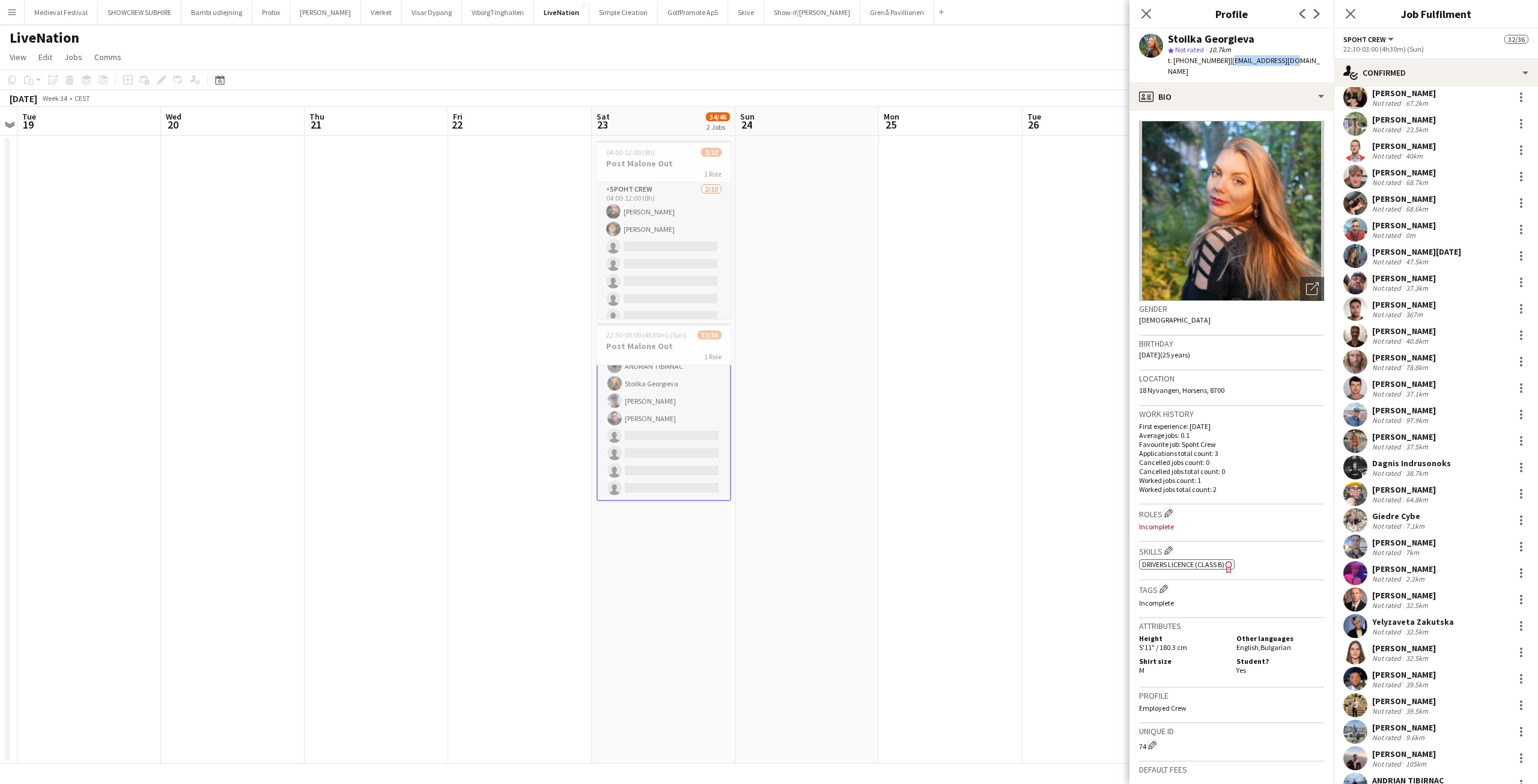
click at [950, 416] on app-date-cell at bounding box center [951, 450] width 144 height 628
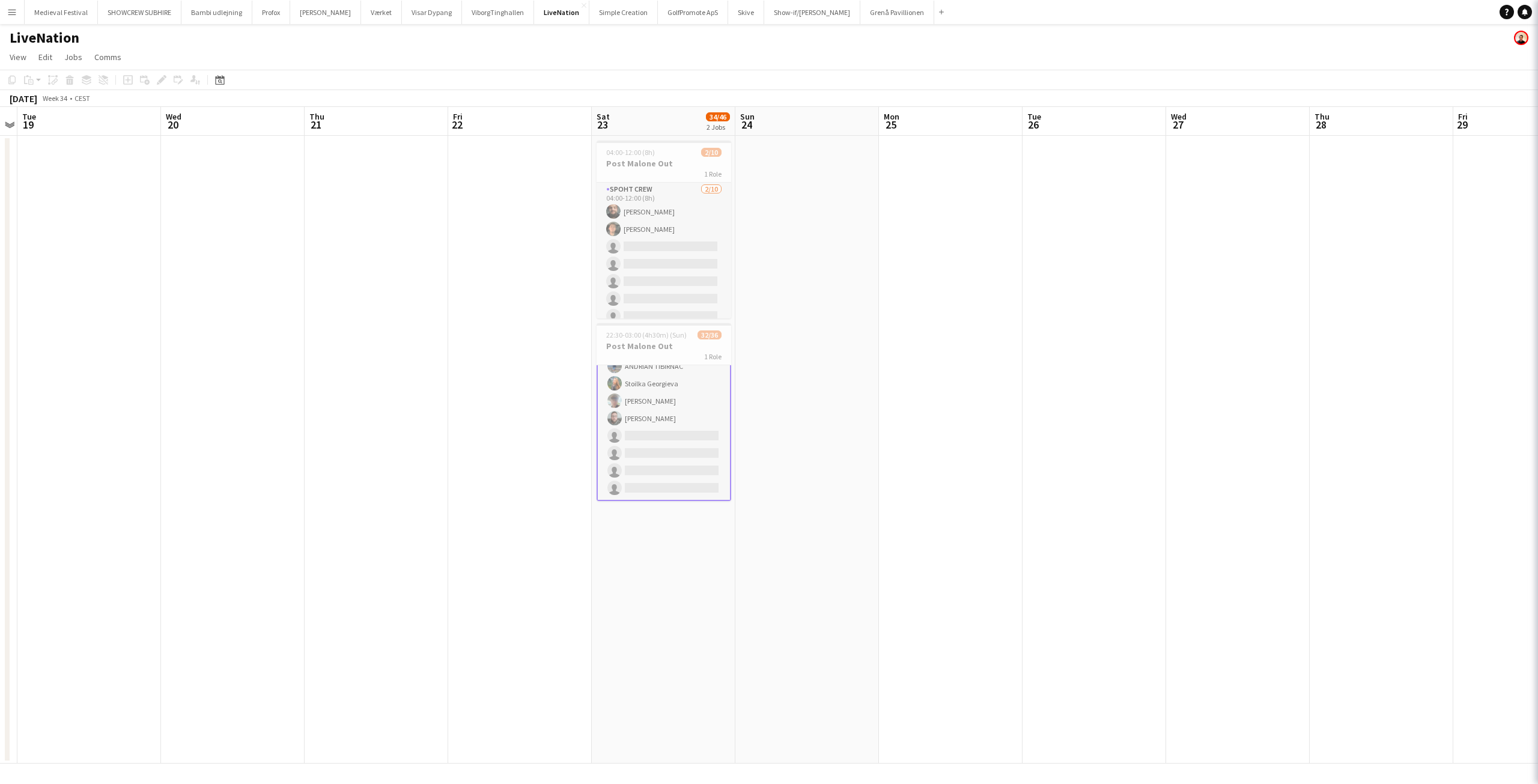
scroll to position [514, 0]
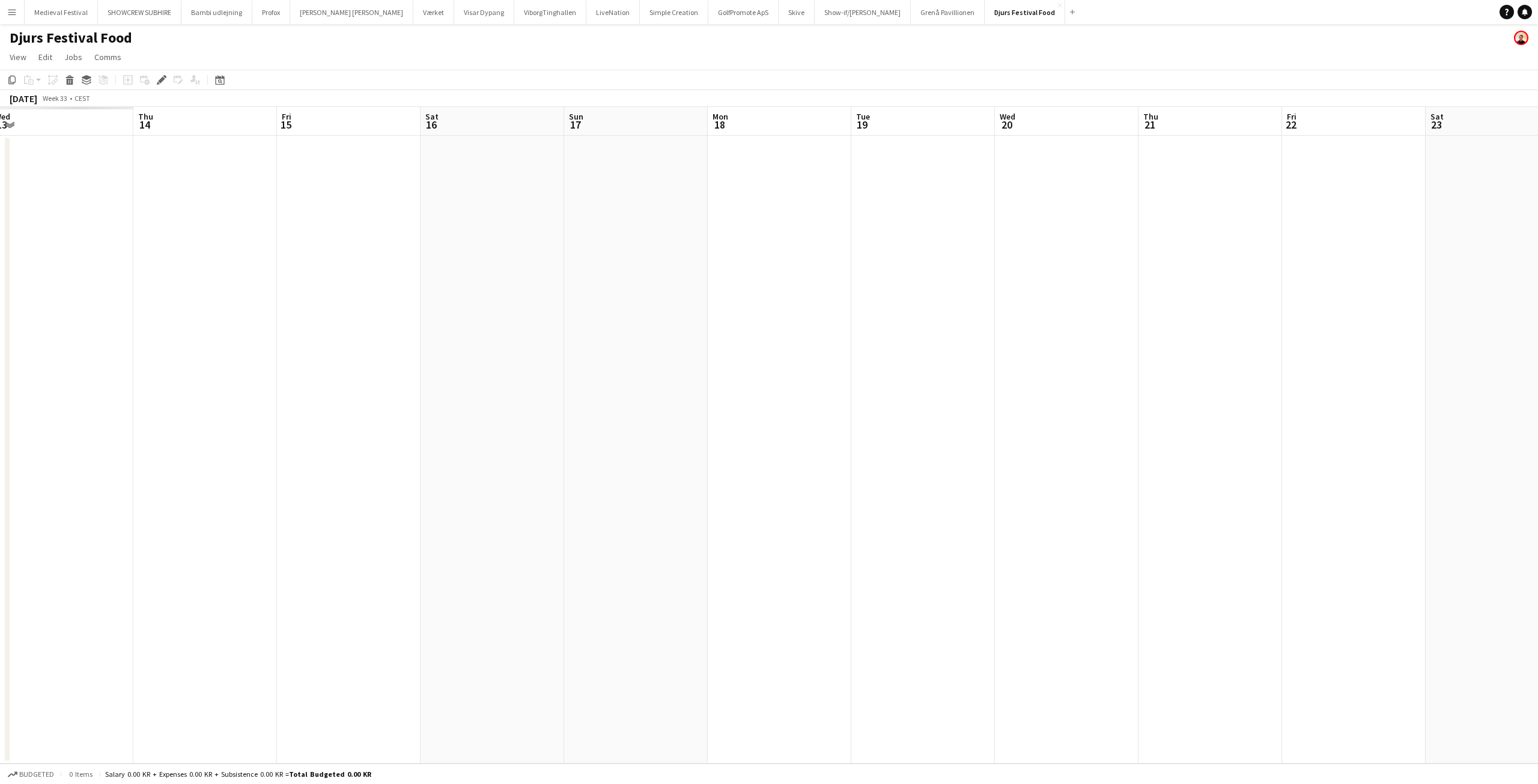
click at [1399, 334] on app-calendar-viewport "Mon 11 Tue 12 Wed 13 Thu 14 Fri 15 Sat 16 Sun 17 Mon 18 Tue 19 Wed 20 Thu 21 Fr…" at bounding box center [769, 435] width 1538 height 657
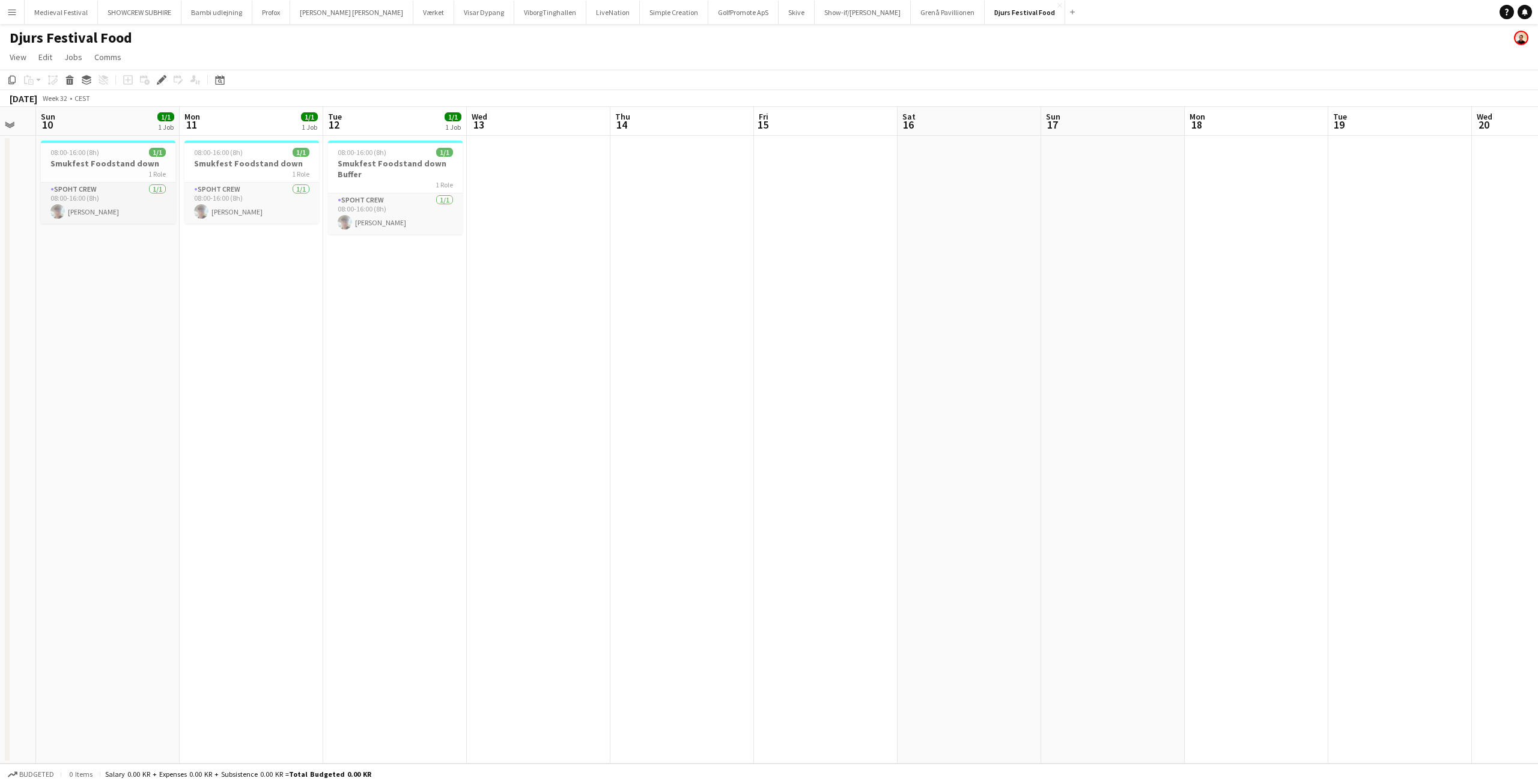
drag, startPoint x: 1366, startPoint y: 333, endPoint x: 940, endPoint y: 338, distance: 426.0
click at [984, 333] on app-calendar-viewport "Fri 8 Sat 9 Sun 10 1/1 1 Job Mon 11 1/1 1 Job Tue 12 1/1 1 Job Wed 13 Thu 14 Fr…" at bounding box center [769, 435] width 1538 height 657
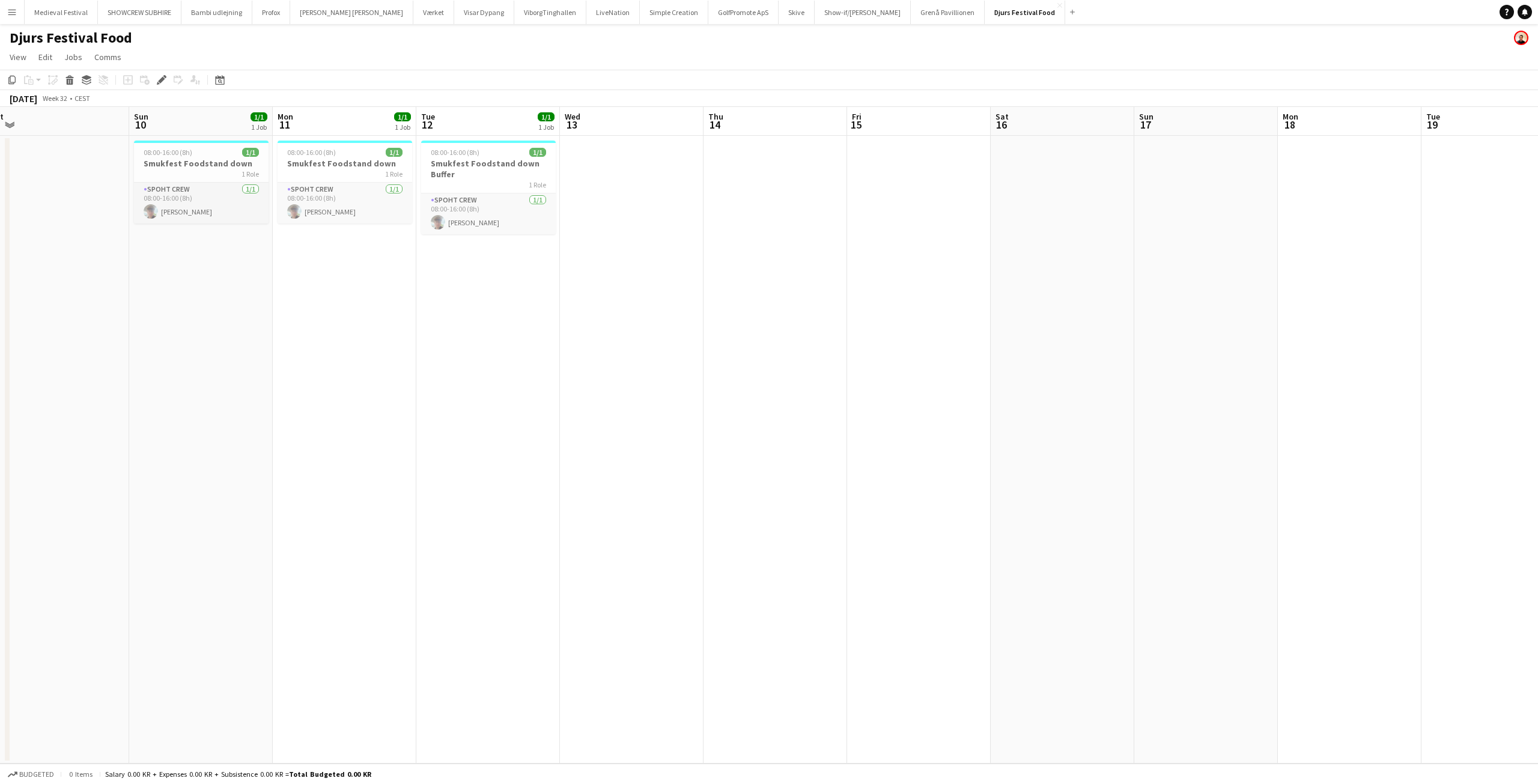
click at [706, 317] on app-date-cell at bounding box center [775, 450] width 144 height 628
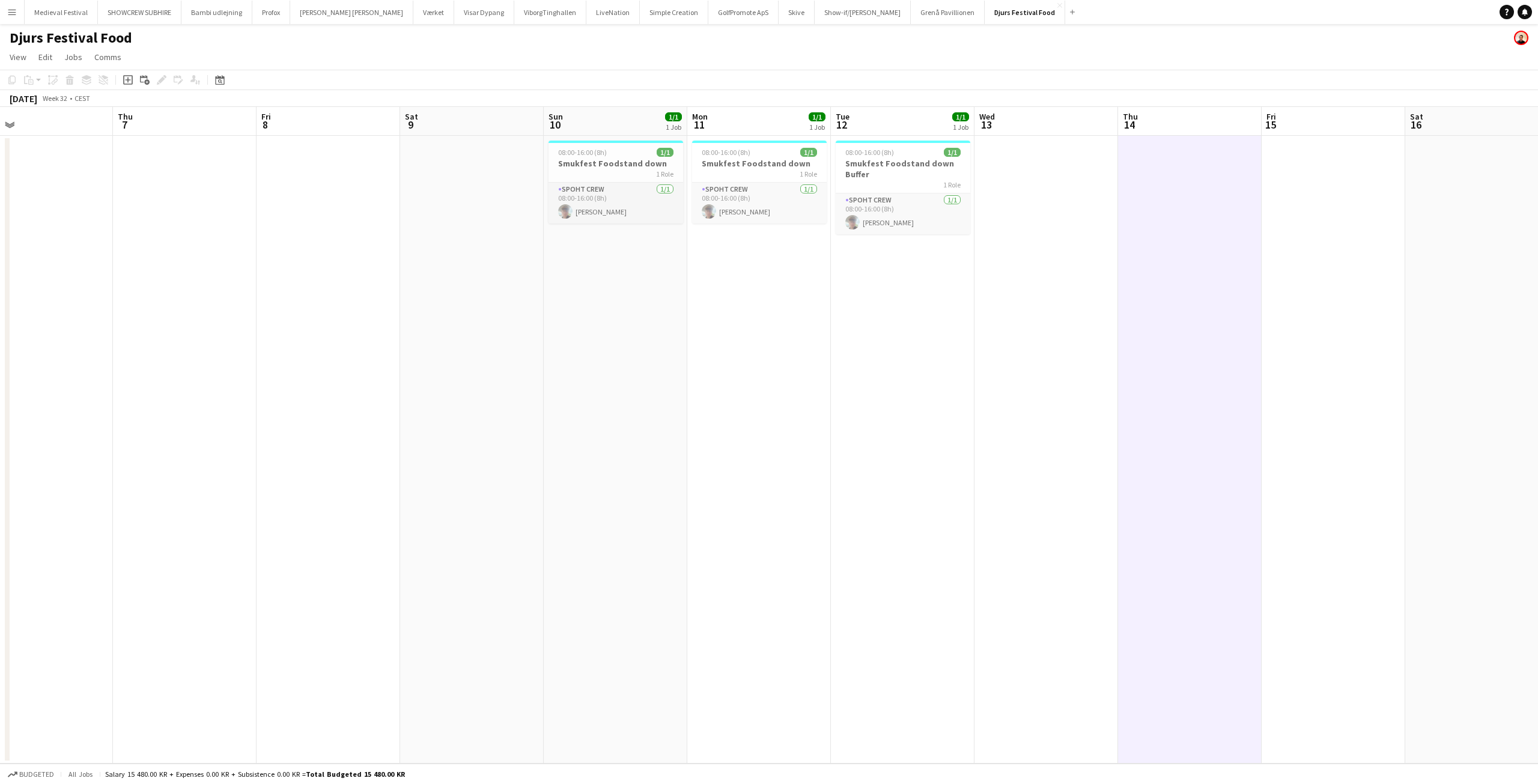
drag, startPoint x: 780, startPoint y: 322, endPoint x: 1116, endPoint y: 340, distance: 336.5
click at [1120, 341] on app-calendar-viewport "Mon 4 Tue 5 Wed 6 Thu 7 Fri 8 Sat 9 Sun 10 1/1 1 Job Mon 11 1/1 1 Job Tue 12 1/…" at bounding box center [769, 435] width 1538 height 657
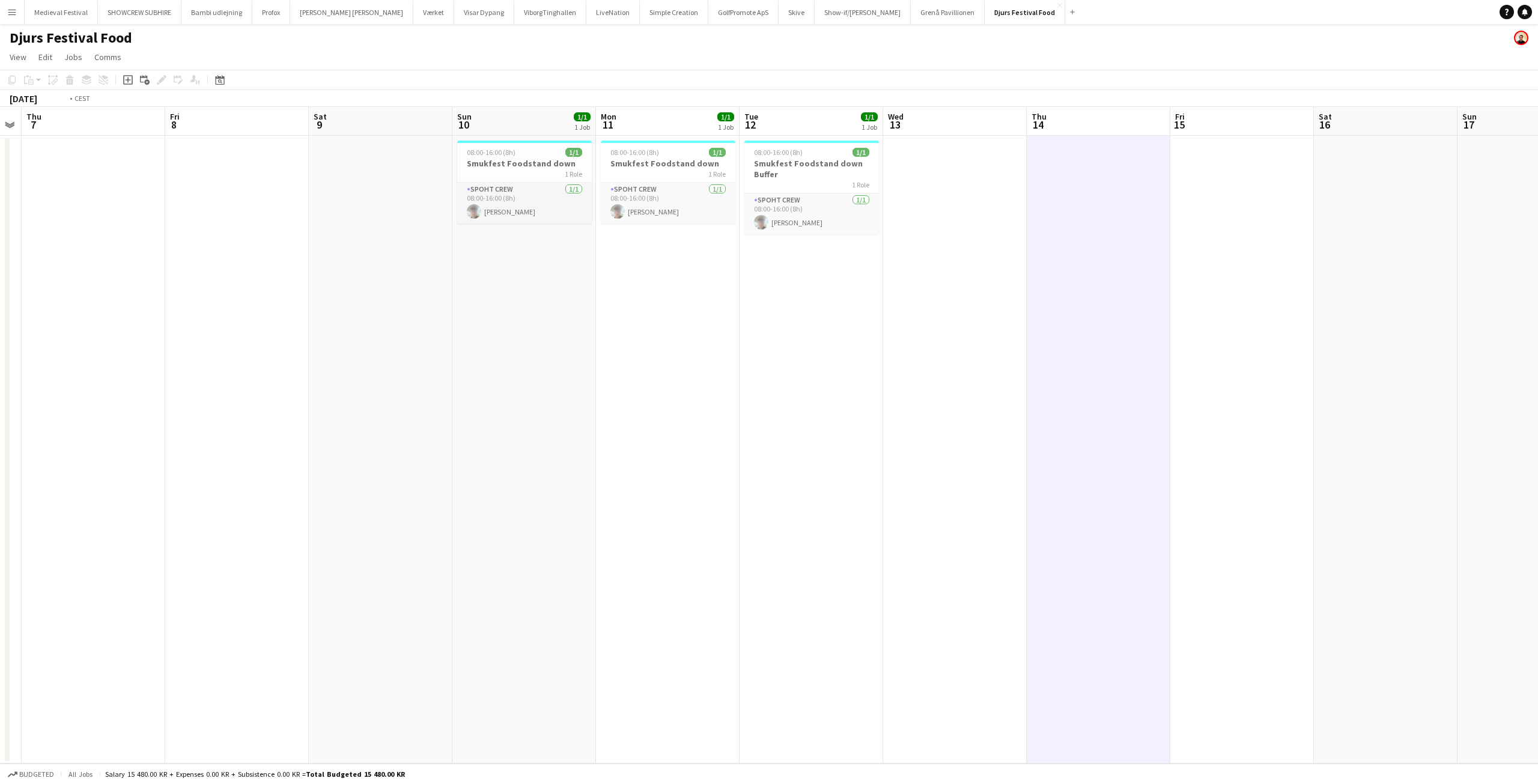
drag, startPoint x: 1104, startPoint y: 325, endPoint x: 322, endPoint y: 329, distance: 782.0
click at [325, 329] on app-calendar-viewport "Mon 4 Tue 5 Wed 6 Thu 7 Fri 8 Sat 9 Sun 10 1/1 1 Job Mon 11 1/1 1 Job Tue 12 1/…" at bounding box center [769, 435] width 1538 height 657
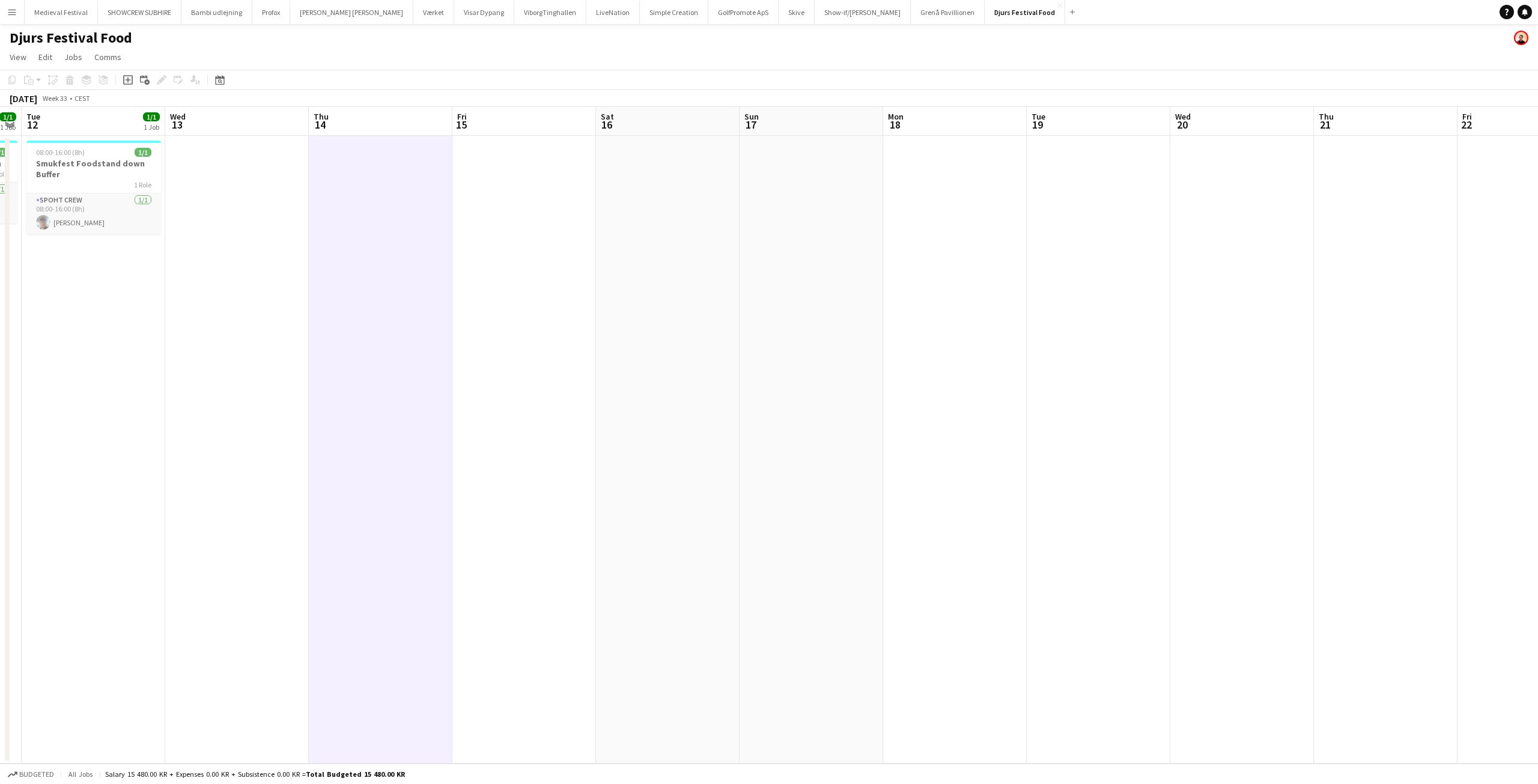
scroll to position [0, 380]
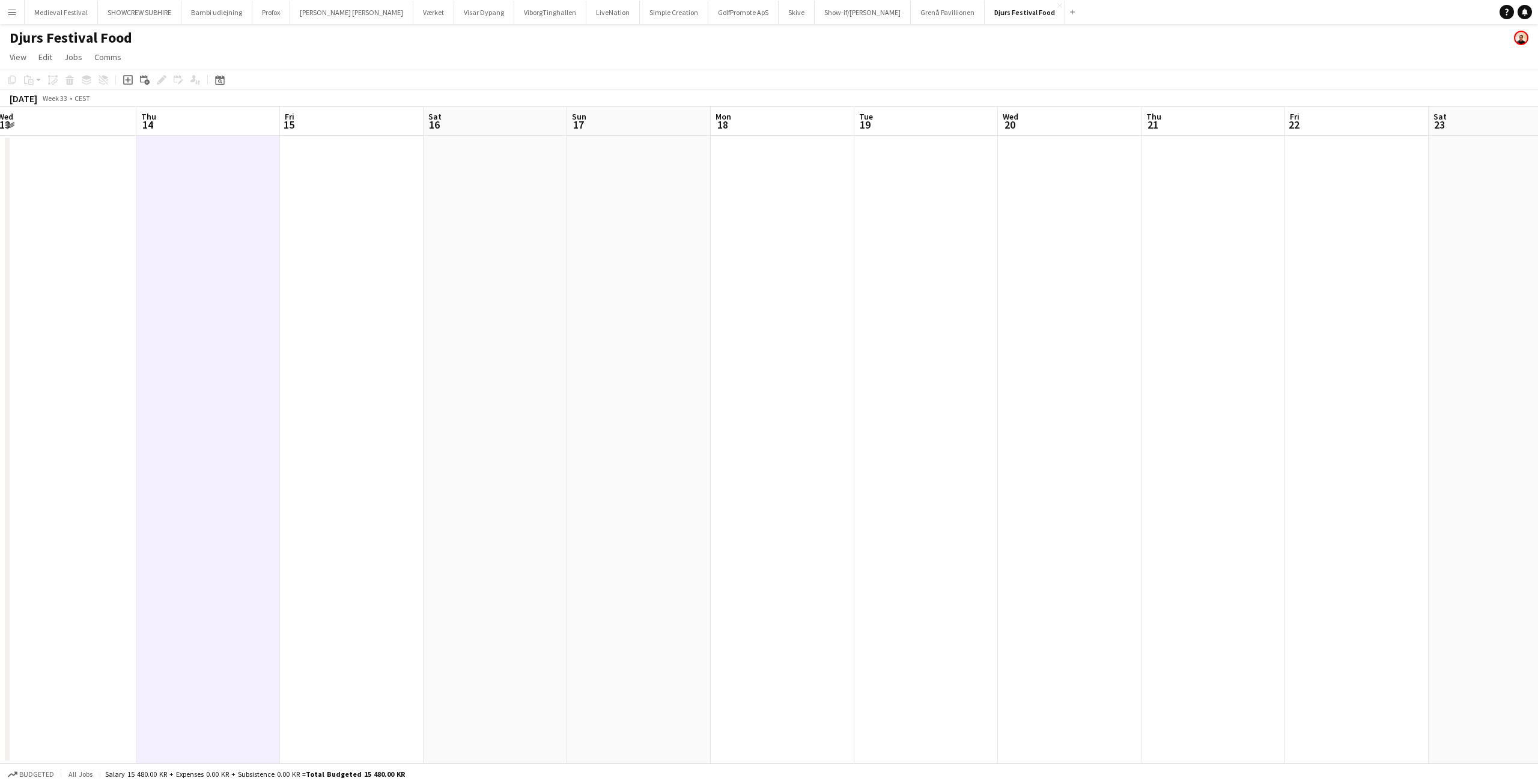
drag, startPoint x: 554, startPoint y: 327, endPoint x: 91, endPoint y: 348, distance: 463.5
click at [70, 348] on app-calendar-viewport "Sun 10 1/1 1 Job Mon 11 1/1 1 Job Tue 12 1/1 1 Job Wed 13 Thu 14 Fri 15 Sat 16 …" at bounding box center [769, 435] width 1538 height 657
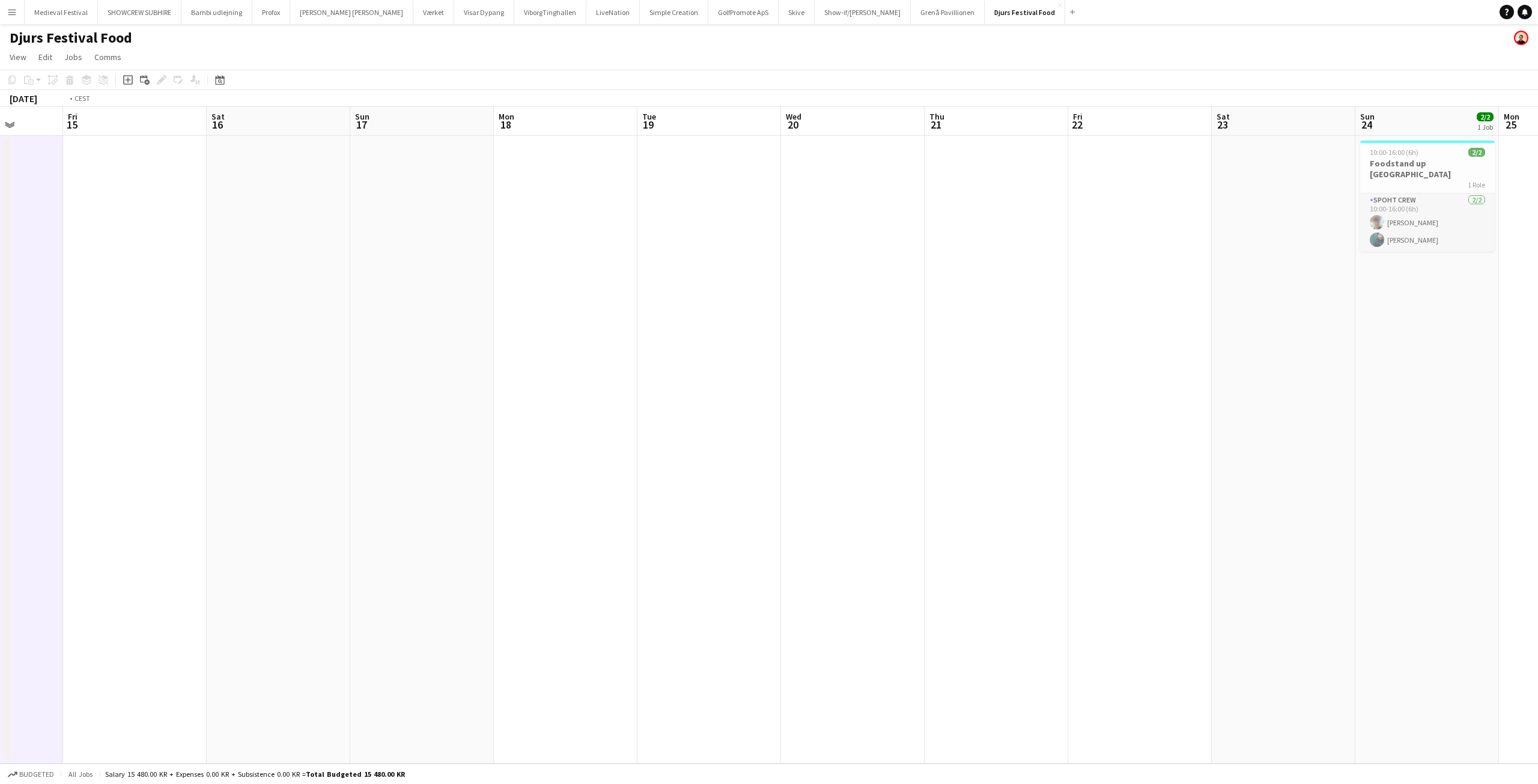
drag, startPoint x: 657, startPoint y: 339, endPoint x: 262, endPoint y: 357, distance: 395.4
click at [263, 357] on app-calendar-viewport "Tue 12 1/1 1 Job Wed 13 Thu 14 Fri 15 Sat 16 Sun 17 Mon 18 Tue 19 Wed 20 Thu 21…" at bounding box center [769, 435] width 1538 height 657
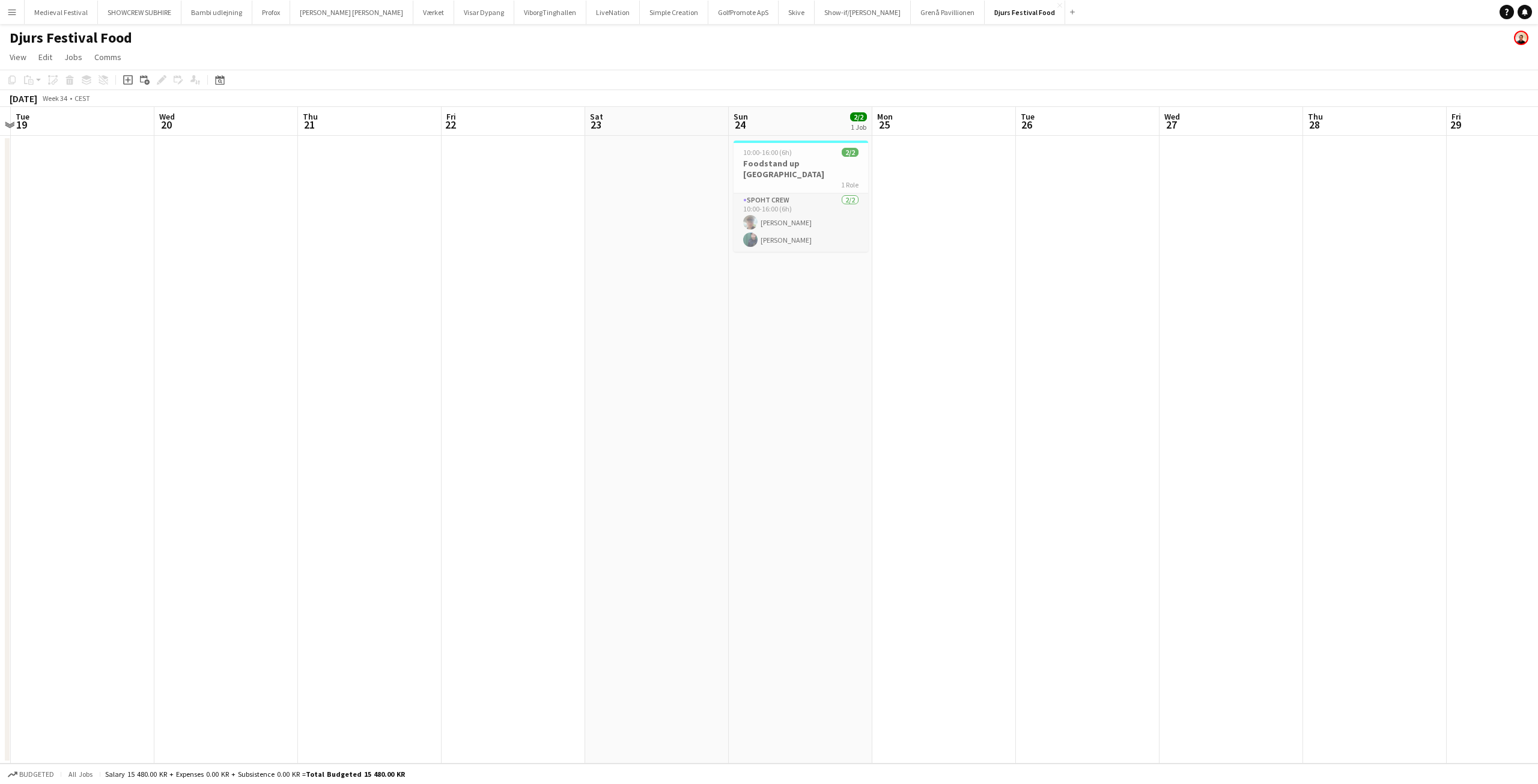
scroll to position [0, 415]
drag, startPoint x: 345, startPoint y: 335, endPoint x: 266, endPoint y: 335, distance: 79.0
click at [266, 335] on app-calendar-viewport "Sat 16 Sun 17 Mon 18 Tue 19 Wed 20 Thu 21 Fri 22 Sat 23 Sun 24 2/2 1 Job Mon 25…" at bounding box center [769, 435] width 1538 height 657
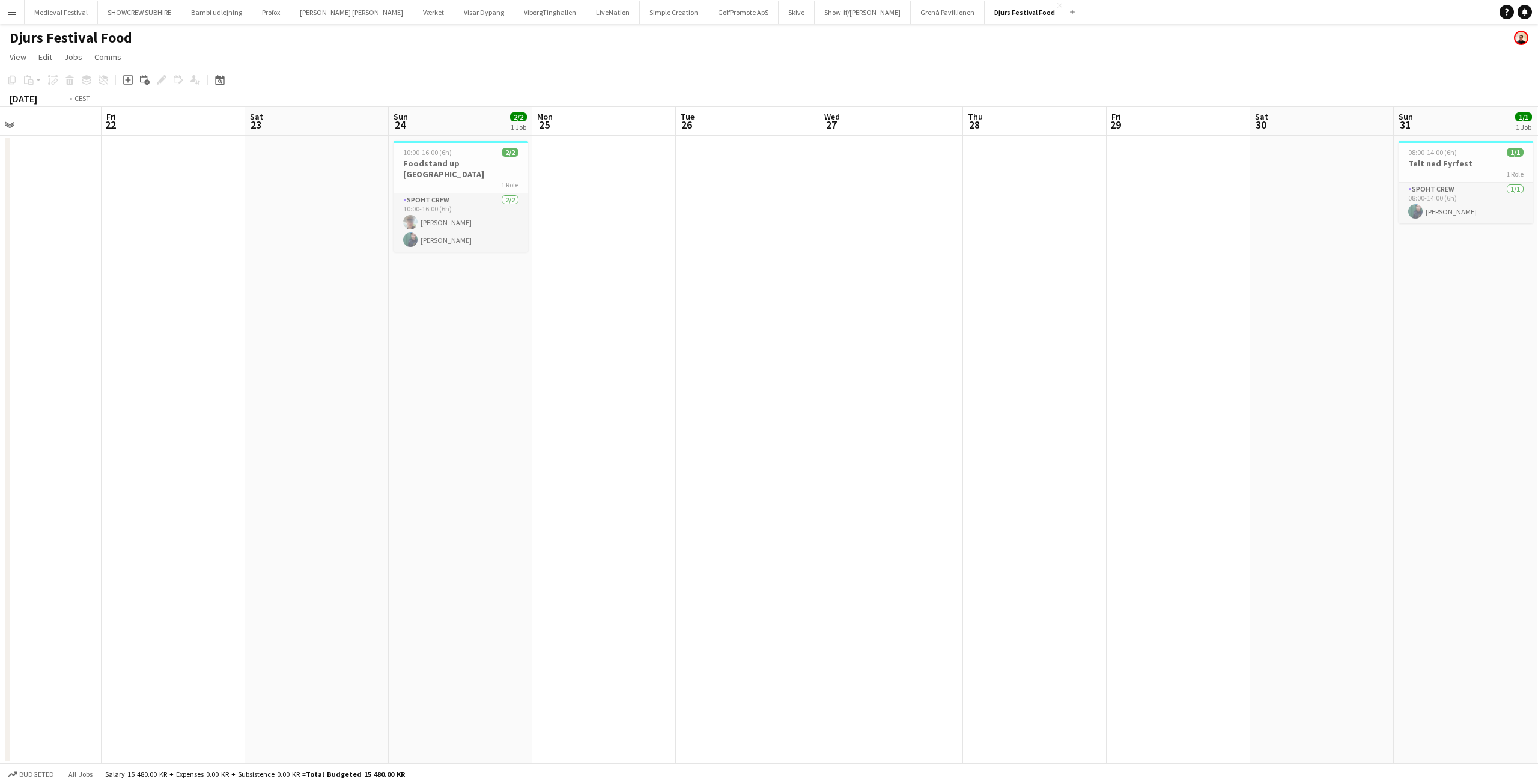
drag, startPoint x: 1033, startPoint y: 407, endPoint x: 267, endPoint y: 428, distance: 766.3
click at [263, 428] on app-calendar-viewport "Mon 18 Tue 19 Wed 20 Thu 21 Fri 22 Sat 23 Sun 24 2/2 1 Job Mon 25 Tue 26 Wed 27…" at bounding box center [769, 435] width 1538 height 657
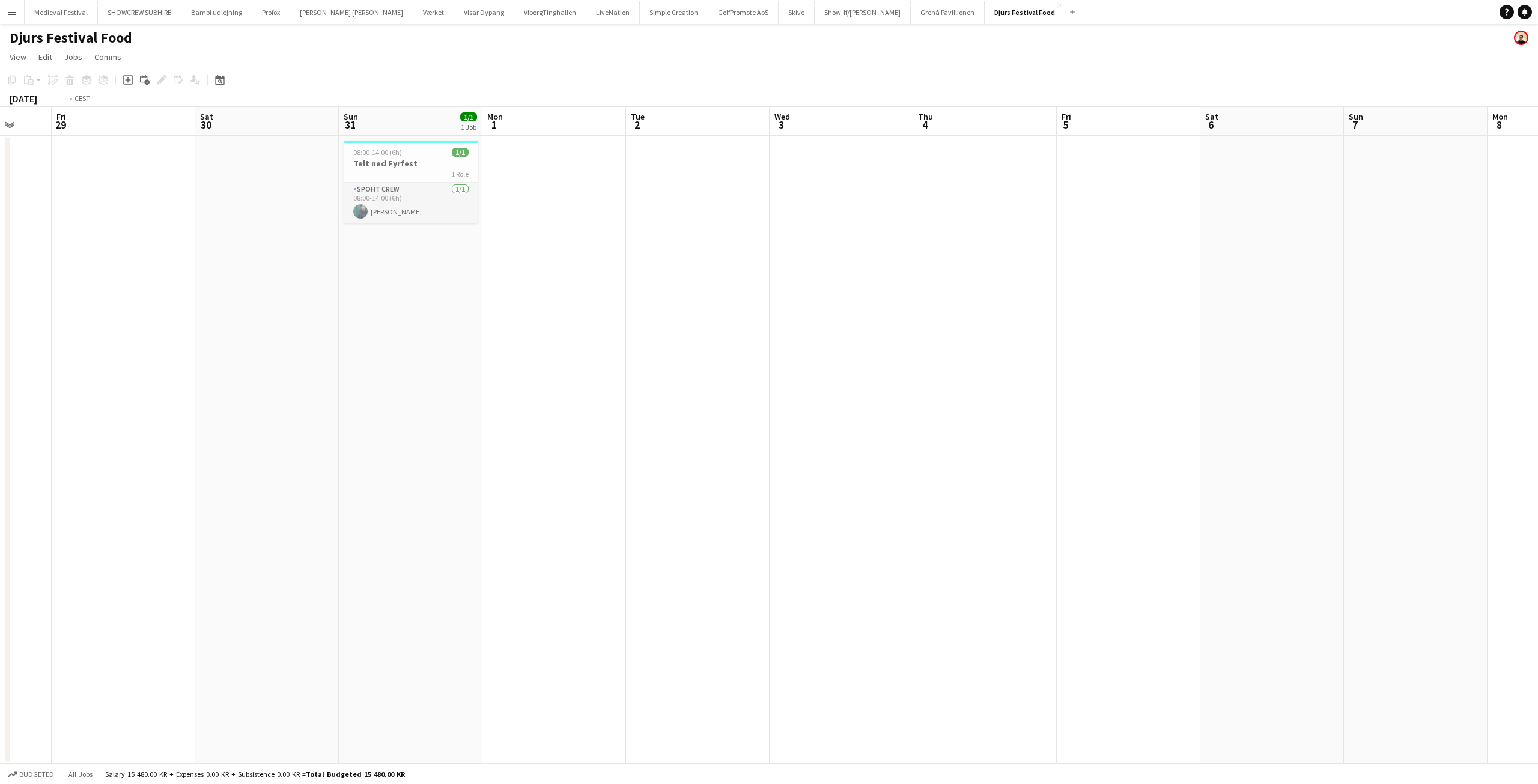
drag, startPoint x: 828, startPoint y: 403, endPoint x: 1002, endPoint y: 482, distance: 191.1
click at [999, 482] on app-calendar-viewport "Wed 27 Thu 28 Fri 29 Sat 30 Sun 31 1/1 1 Job Mon 1 Tue 2 Wed 3 Thu 4 Fri 5 Sat …" at bounding box center [769, 435] width 1538 height 657
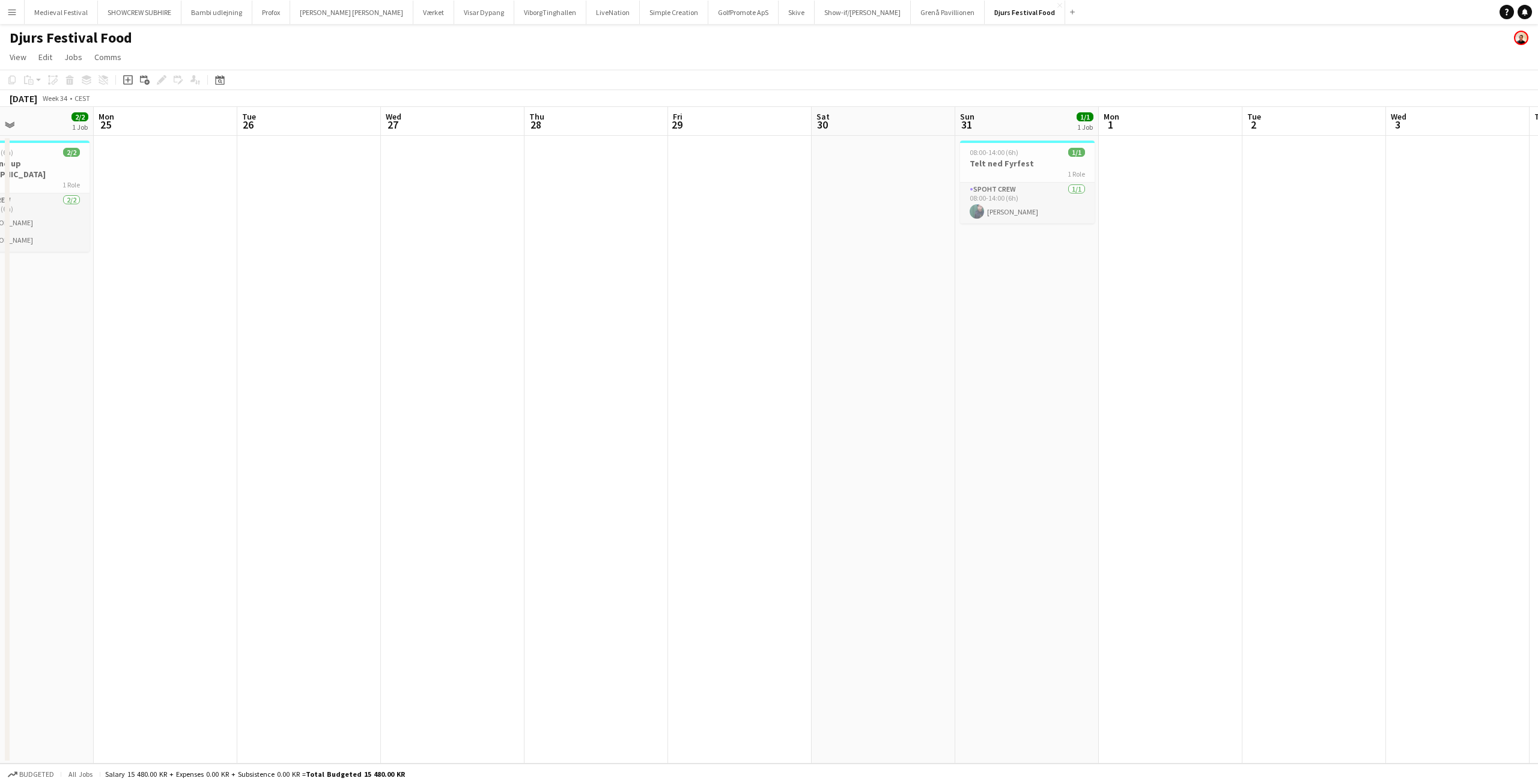
drag, startPoint x: 617, startPoint y: 430, endPoint x: 1044, endPoint y: 453, distance: 427.6
click at [1036, 453] on app-calendar-viewport "Fri 22 Sat 23 Sun 24 2/2 1 Job Mon 25 Tue 26 Wed 27 Thu 28 Fri 29 Sat 30 Sun 31…" at bounding box center [769, 435] width 1538 height 657
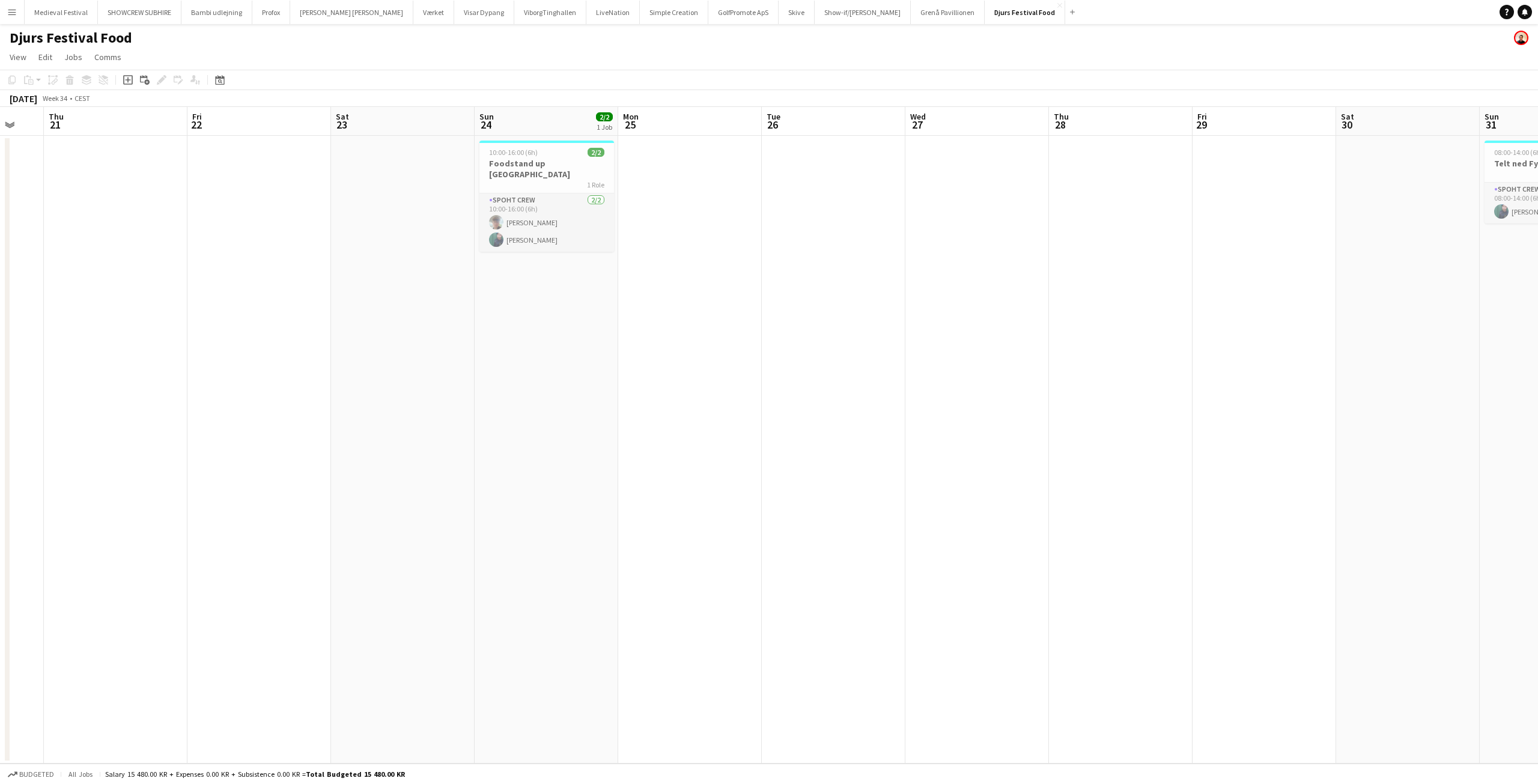
scroll to position [0, 382]
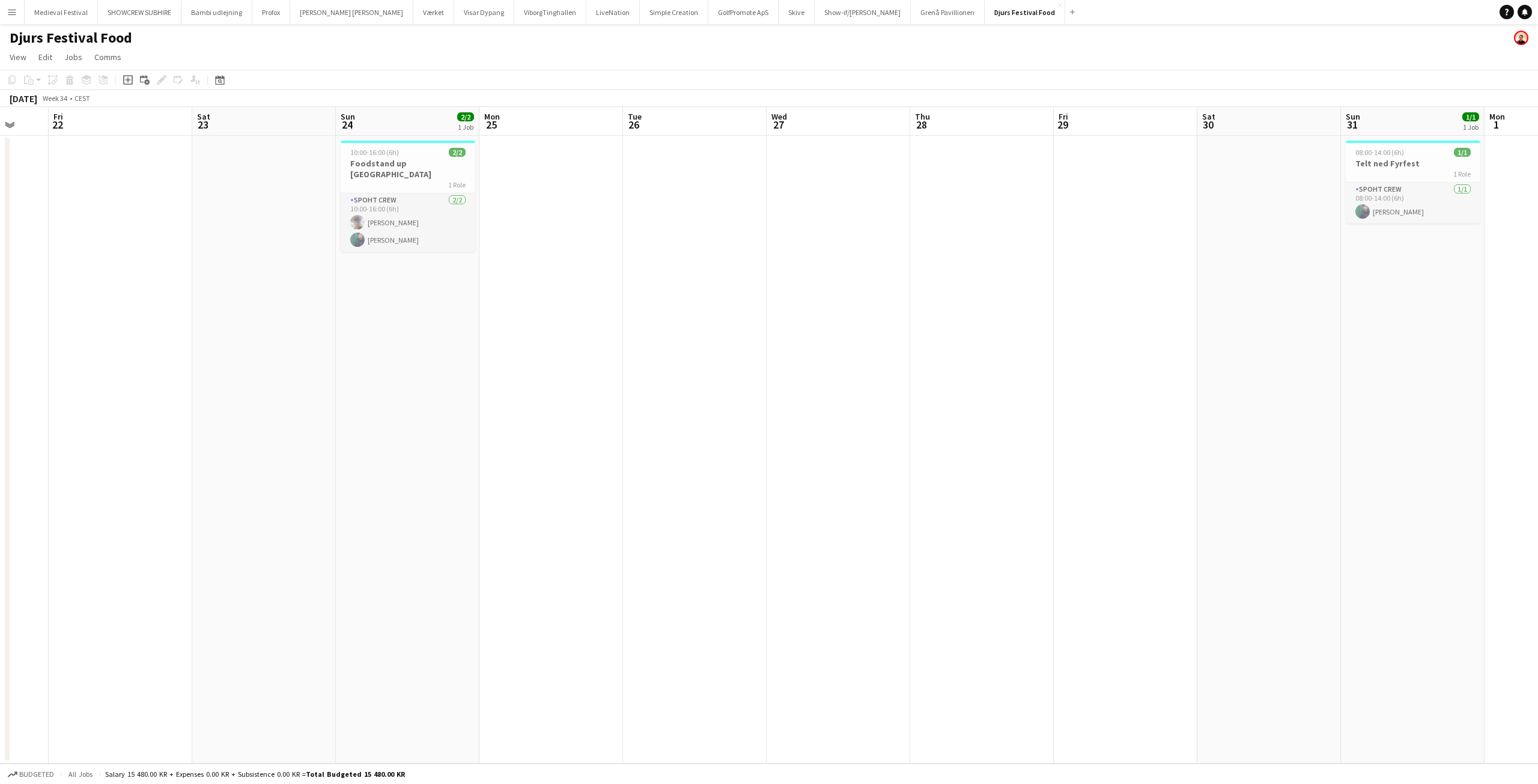
click at [823, 434] on app-calendar-viewport "Tue 19 Wed 20 Thu 21 Fri 22 Sat 23 Sun 24 2/2 1 Job Mon 25 Tue 26 Wed 27 Thu 28…" at bounding box center [769, 435] width 1538 height 657
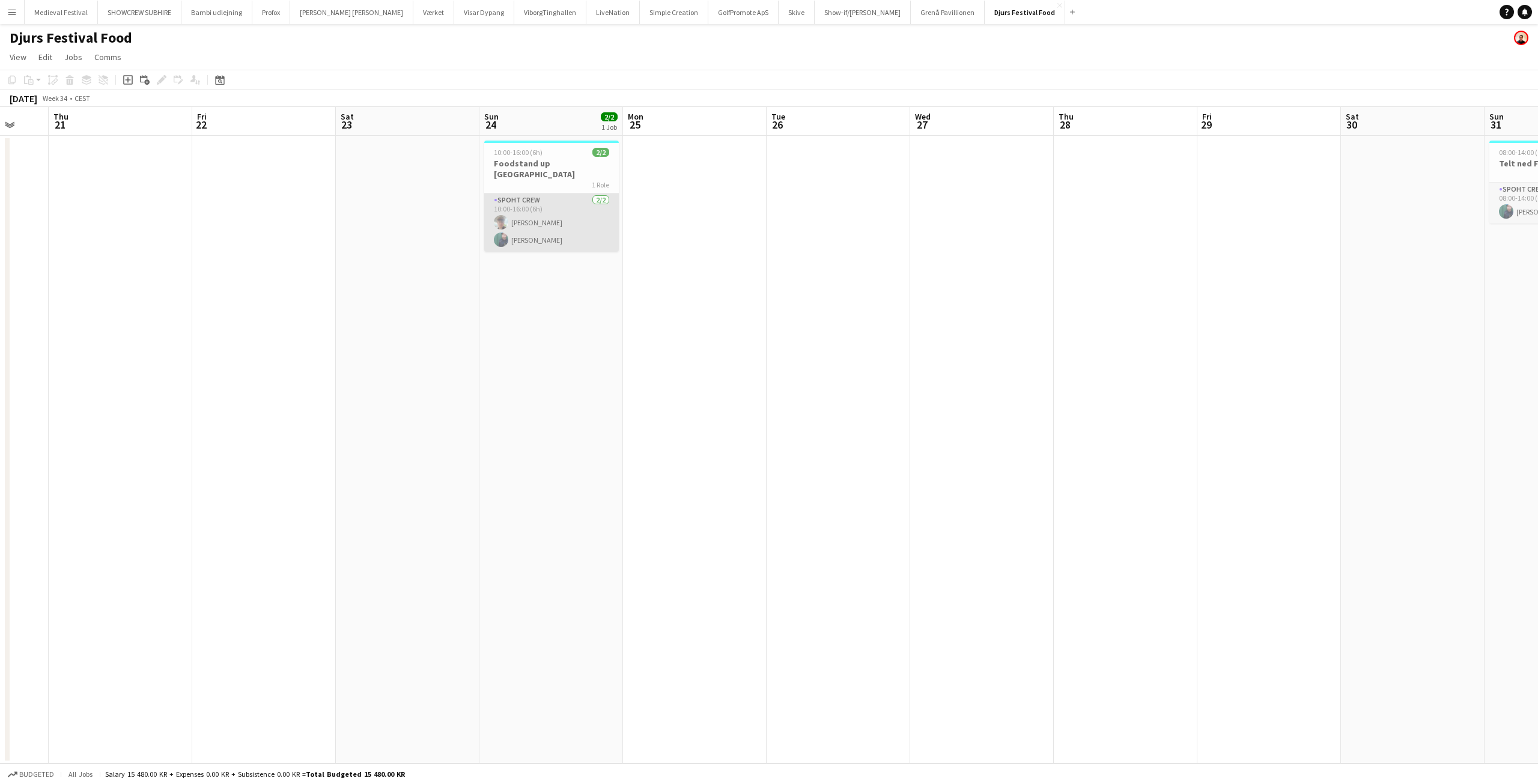
click at [562, 219] on app-card-role "Spoht Crew 2/2 10:00-16:00 (6h) Andreas Eberlin Lasse Borup" at bounding box center [551, 222] width 135 height 58
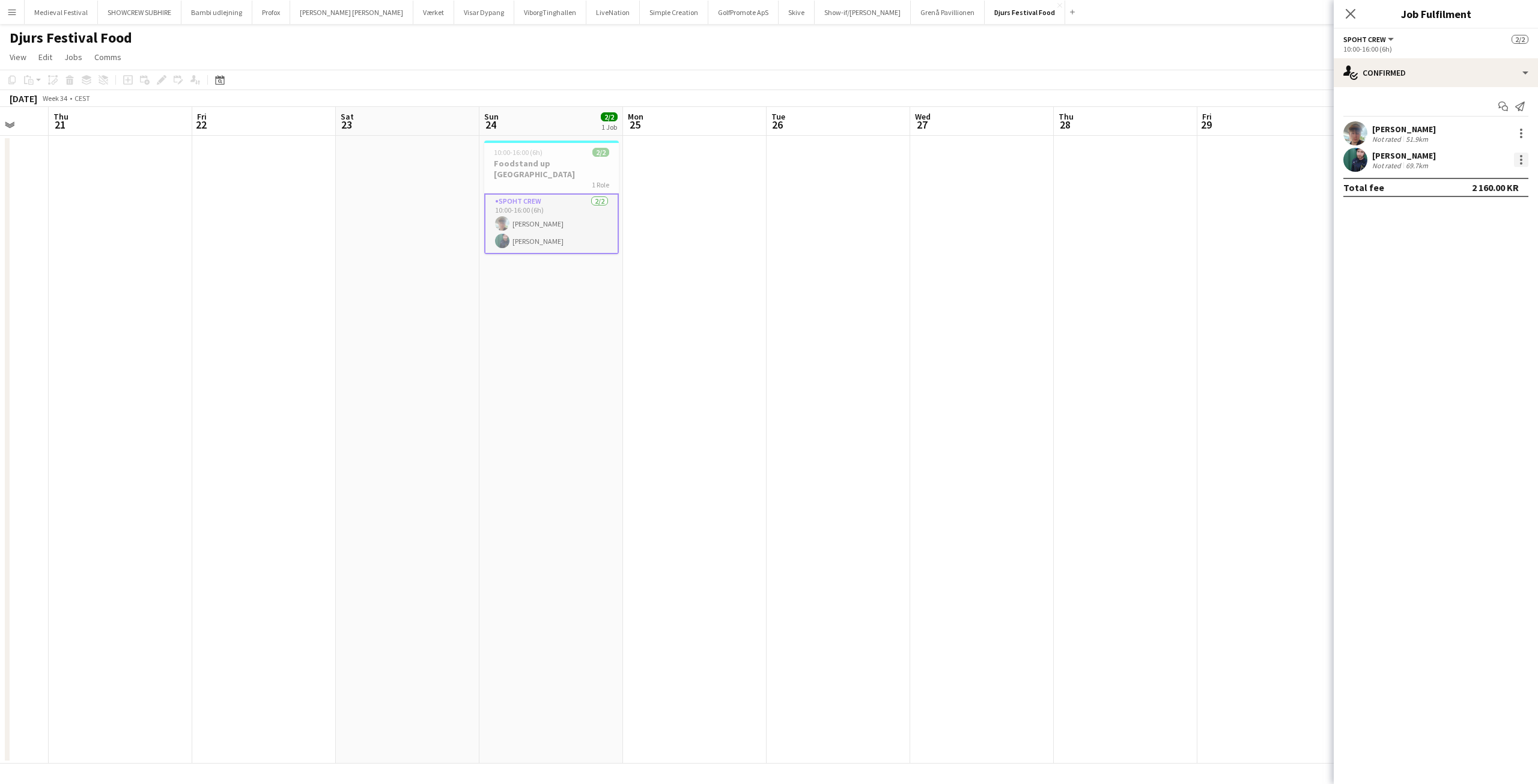
click at [1520, 160] on div at bounding box center [1521, 160] width 14 height 14
click at [1480, 191] on button "Edit fee" at bounding box center [1482, 182] width 94 height 29
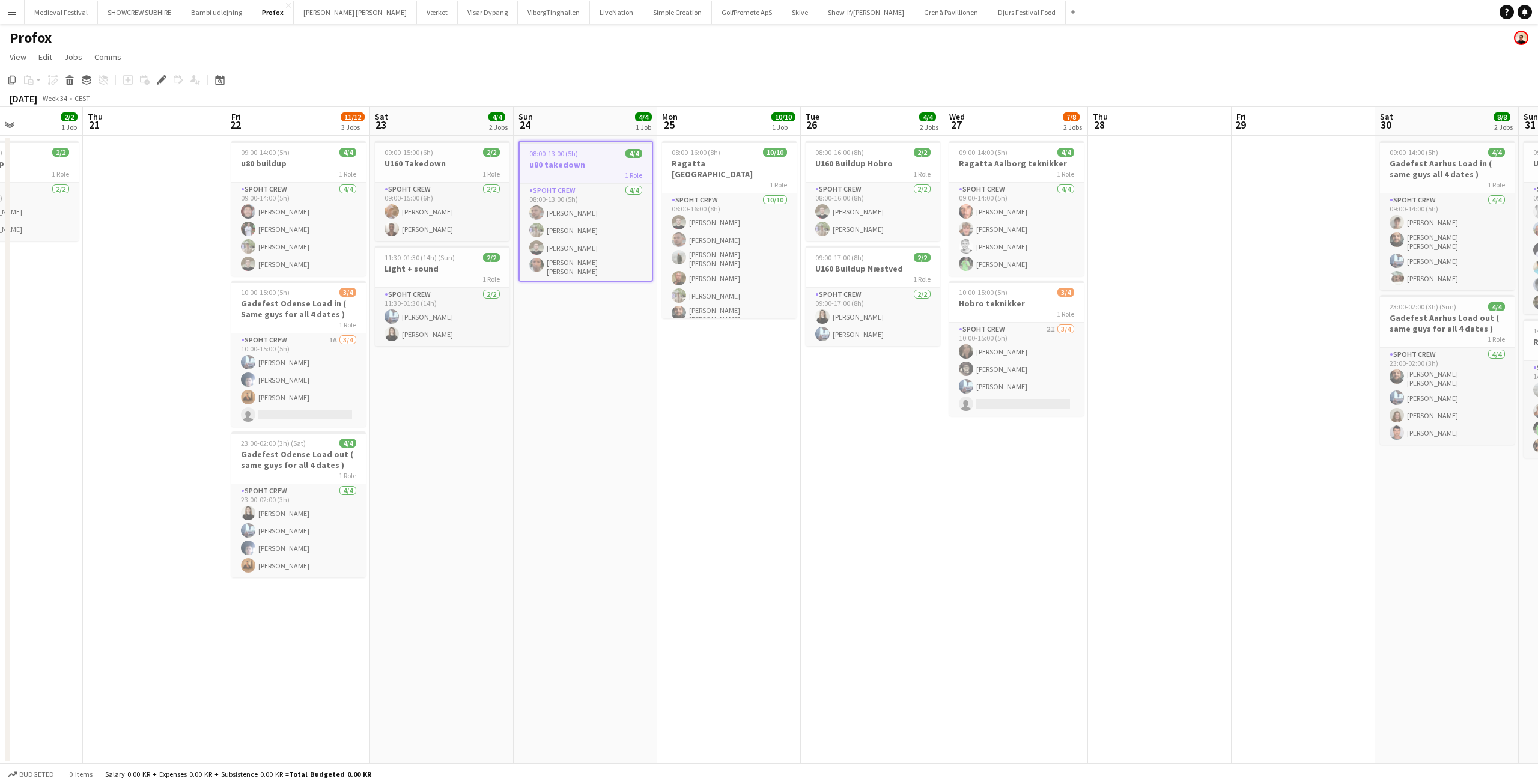
scroll to position [0, 503]
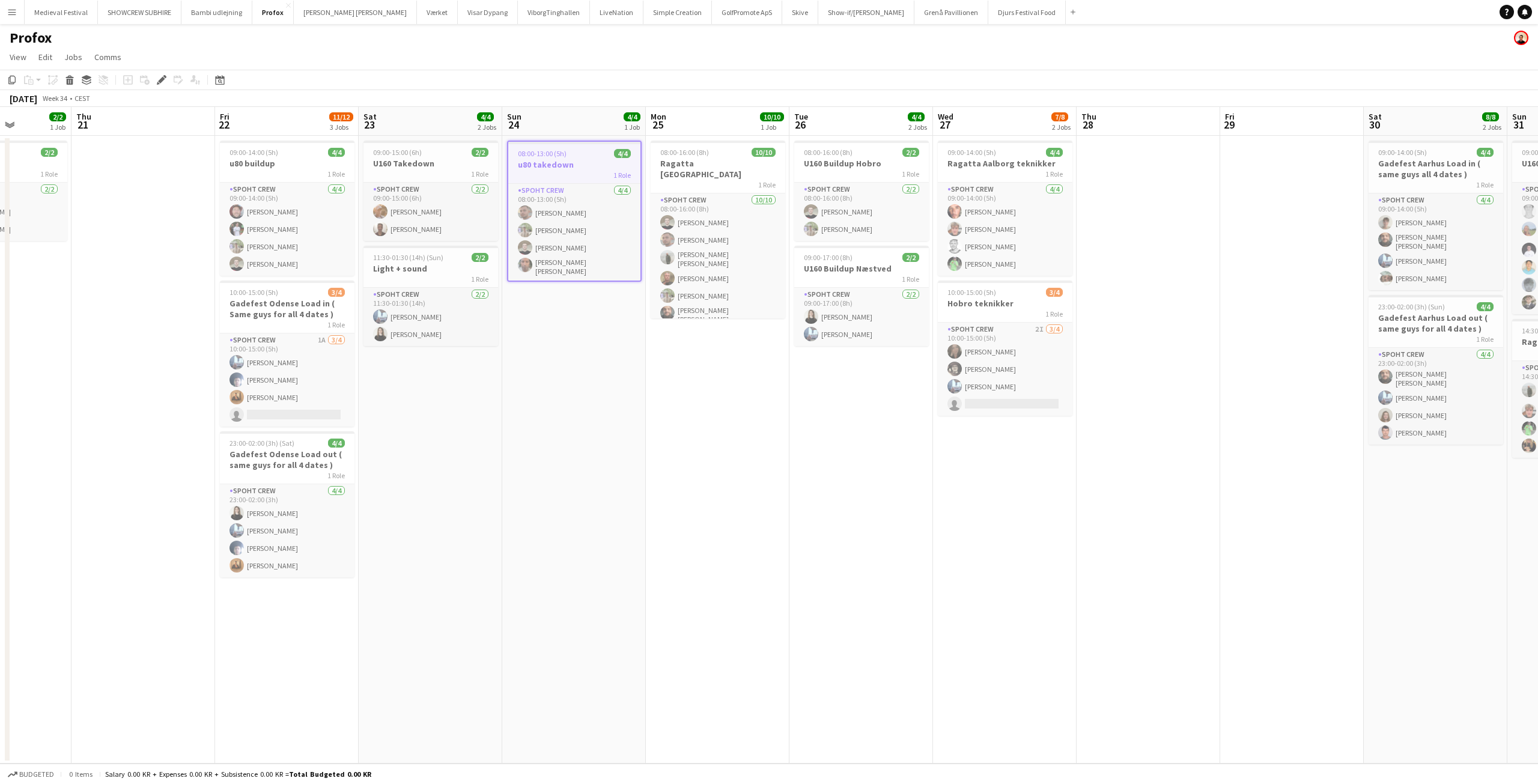
drag, startPoint x: 676, startPoint y: 325, endPoint x: 589, endPoint y: 324, distance: 87.0
click at [589, 324] on app-calendar-viewport "Sun 17 5/6 1 Job Mon 18 8/8 1 Job Tue 19 Wed 20 2/2 1 Job Thu 21 Fri 22 11/12 3…" at bounding box center [769, 435] width 1538 height 657
click at [553, 169] on h3 "u80 takedown" at bounding box center [575, 164] width 132 height 11
click at [552, 163] on h3 "u80 takedown" at bounding box center [574, 163] width 135 height 11
click at [165, 76] on icon "Edit" at bounding box center [162, 80] width 10 height 10
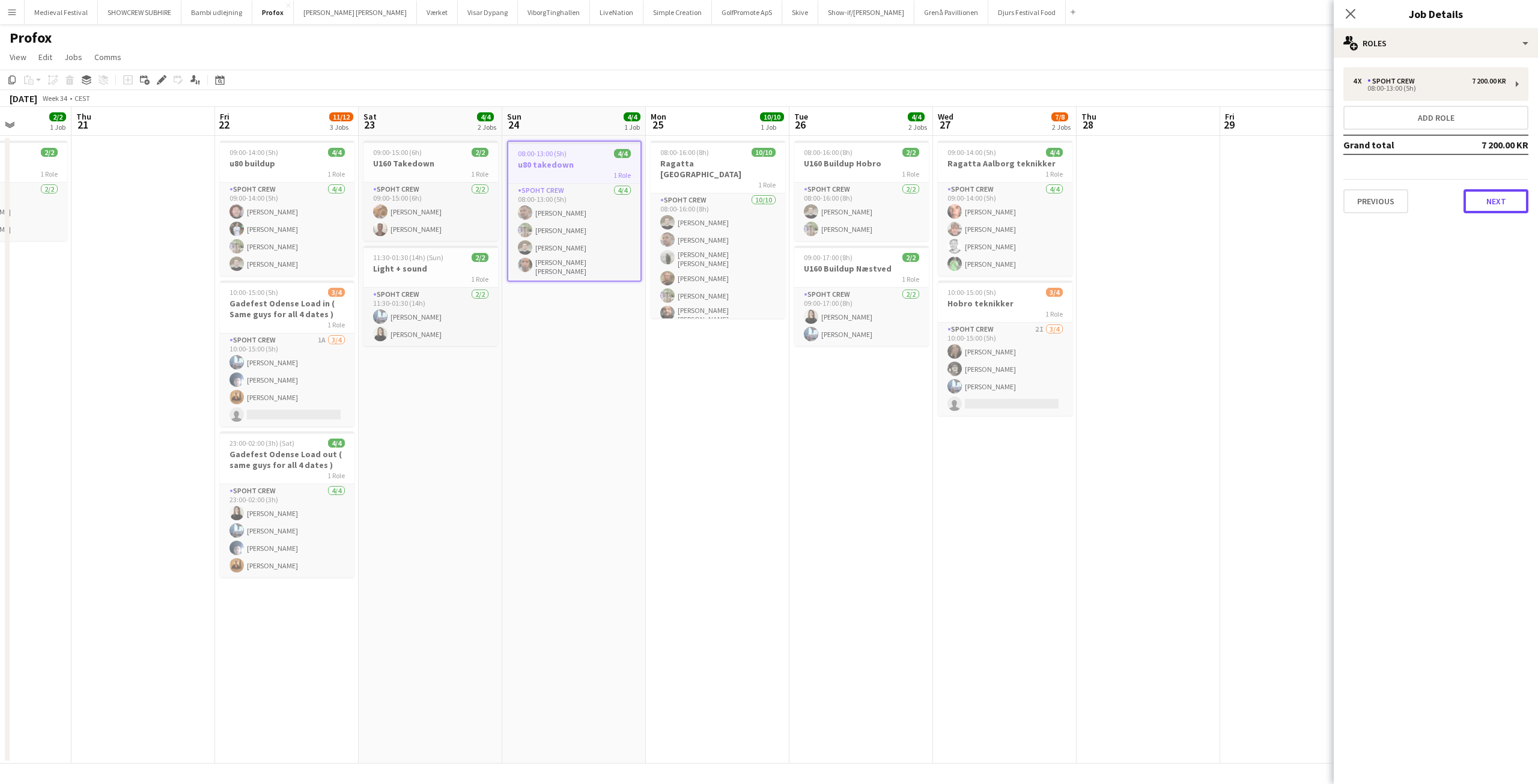
click at [1485, 210] on button "Next" at bounding box center [1496, 201] width 65 height 24
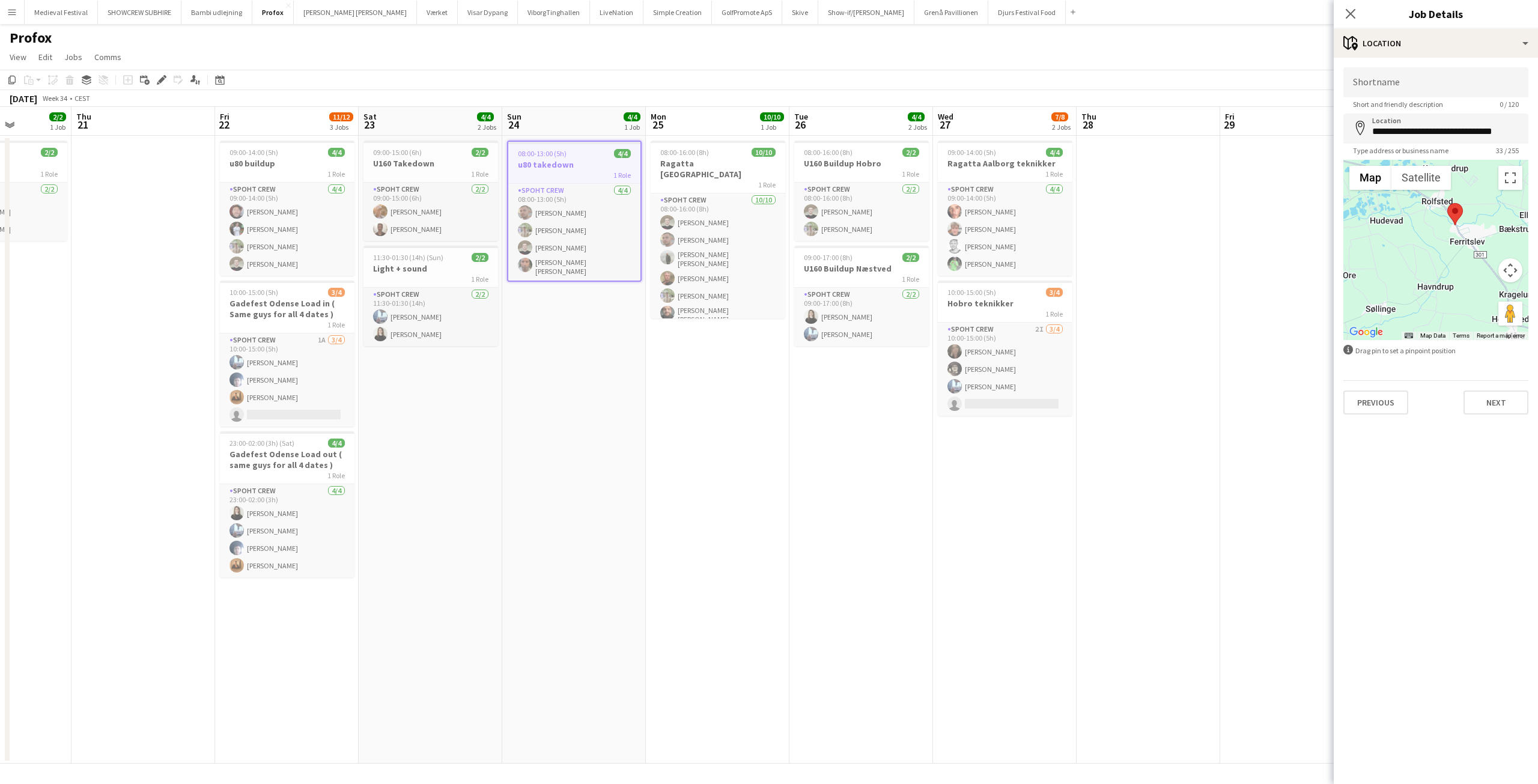
click at [584, 158] on app-job-card "08:00-13:00 (5h) 4/4 u80 takedown 1 Role Spoht Crew 4/4 08:00-13:00 (5h) Tomas …" at bounding box center [574, 211] width 135 height 141
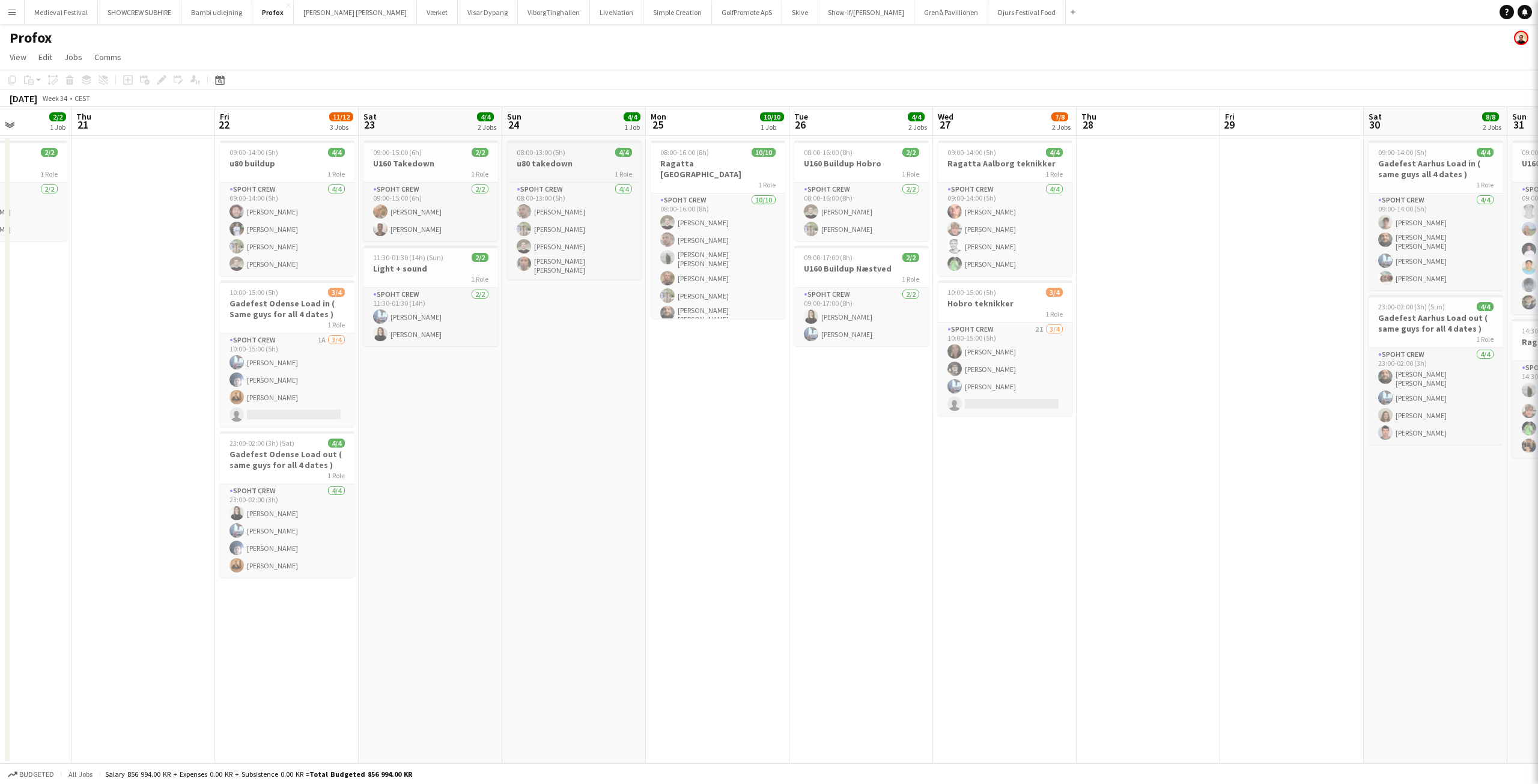
click at [584, 158] on h3 "u80 takedown" at bounding box center [574, 163] width 135 height 11
click at [160, 80] on icon "Edit" at bounding box center [162, 80] width 10 height 10
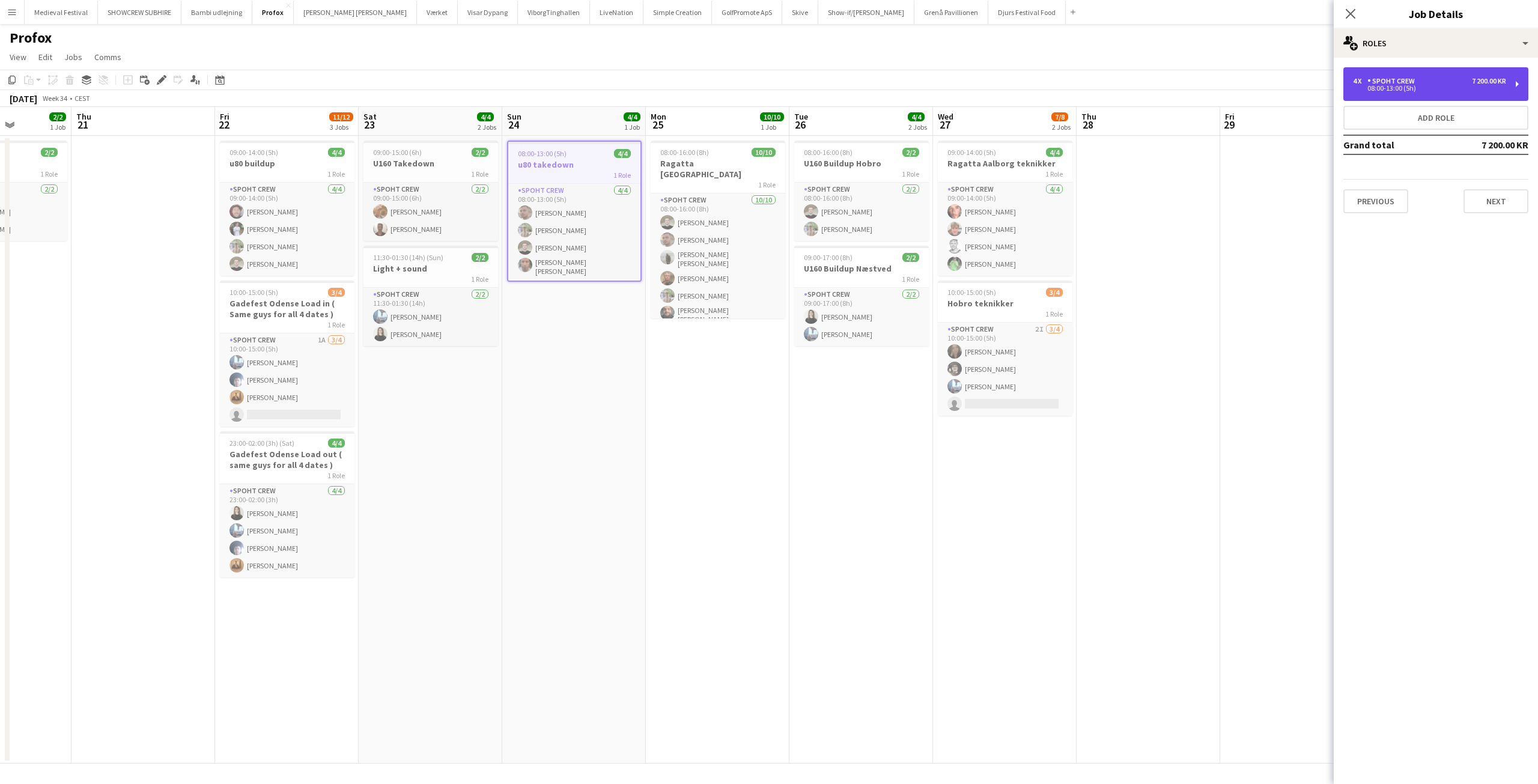
click at [1403, 94] on div "4 x Spoht Crew 7 200.00 KR 08:00-13:00 (5h)" at bounding box center [1436, 84] width 185 height 34
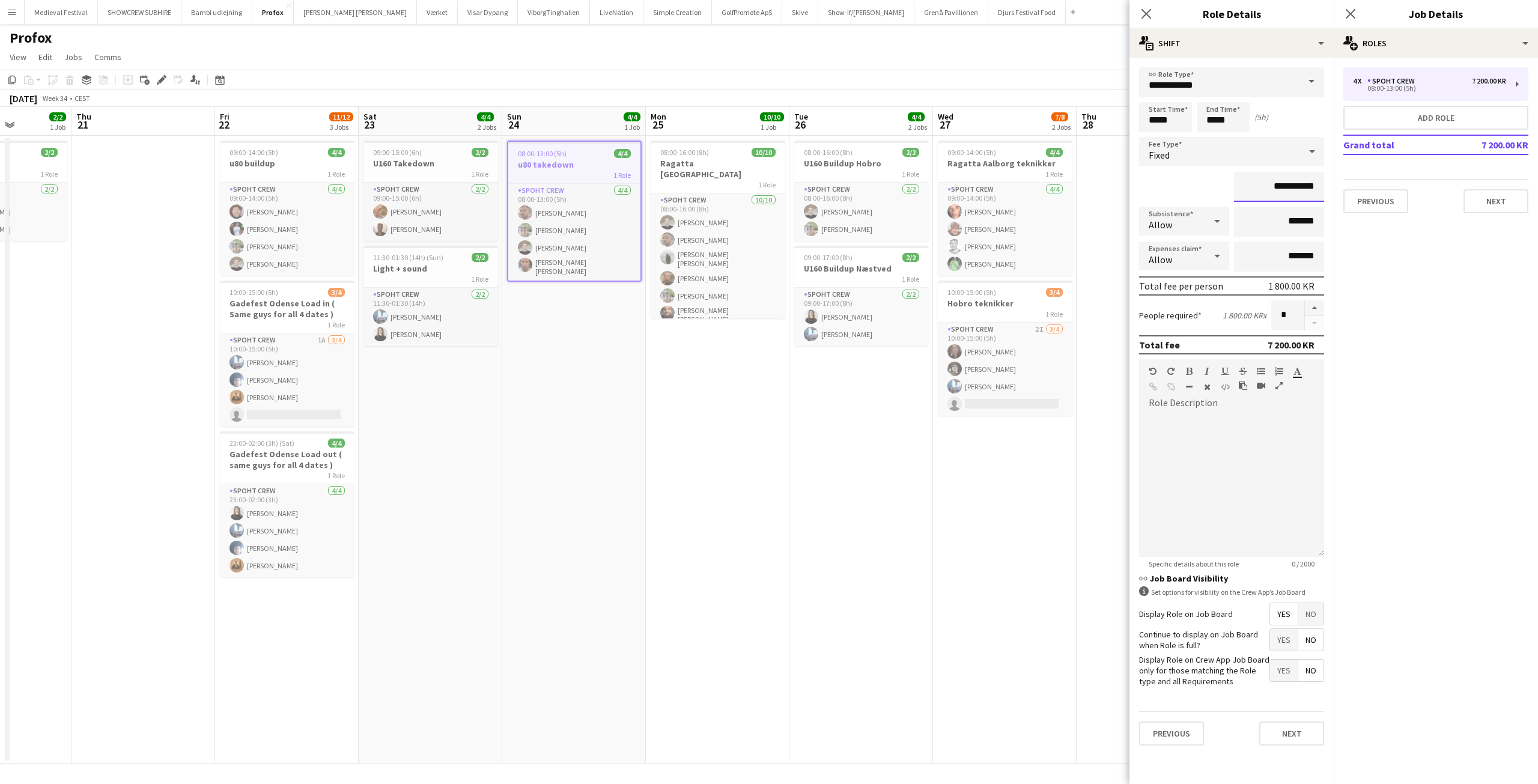
drag, startPoint x: 1276, startPoint y: 187, endPoint x: 1289, endPoint y: 186, distance: 13.0
click at [1289, 186] on input "**********" at bounding box center [1280, 186] width 90 height 30
type input "********"
click at [795, 453] on app-date-cell "08:00-16:00 (8h) 2/2 U160 Buildup Hobro 1 Role Spoht Crew [DATE] 08:00-16:00 (8…" at bounding box center [861, 450] width 144 height 628
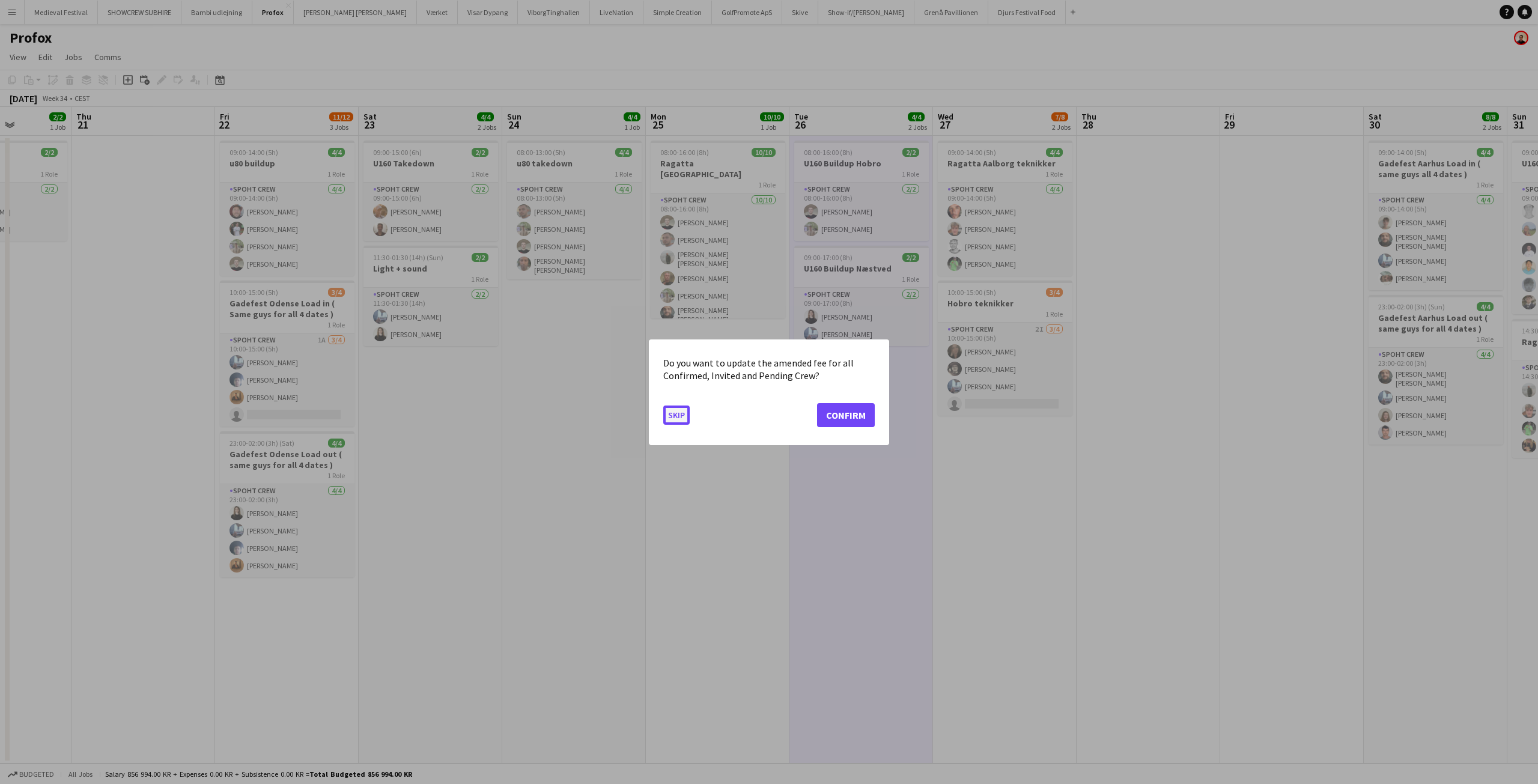
click at [686, 414] on button "Skip" at bounding box center [677, 414] width 27 height 19
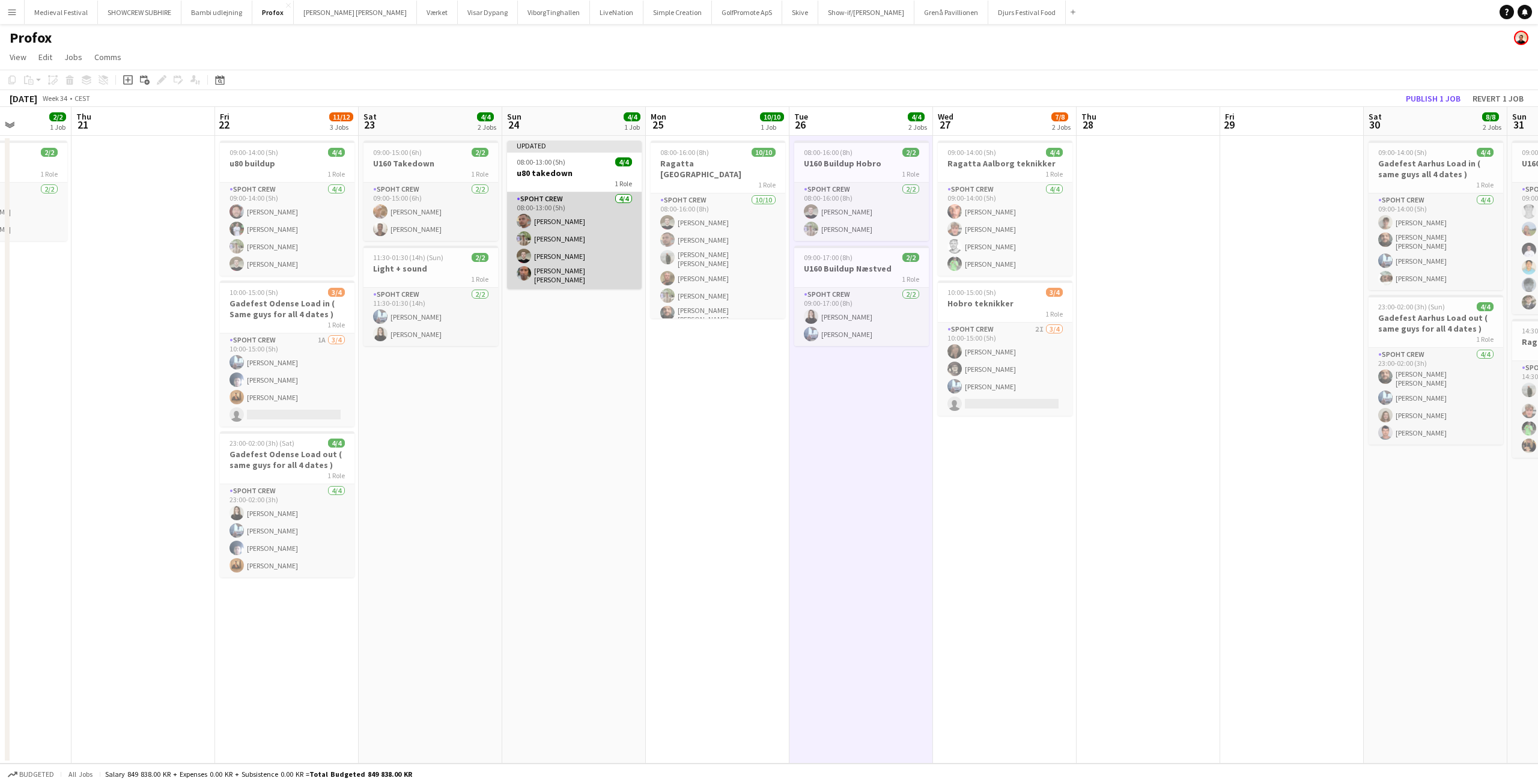
click at [587, 278] on app-card-role "Spoht Crew 4/4 08:00-13:00 (5h) Tomas Ambarcumianas Arthur Daval-Markussen Nico…" at bounding box center [574, 240] width 135 height 96
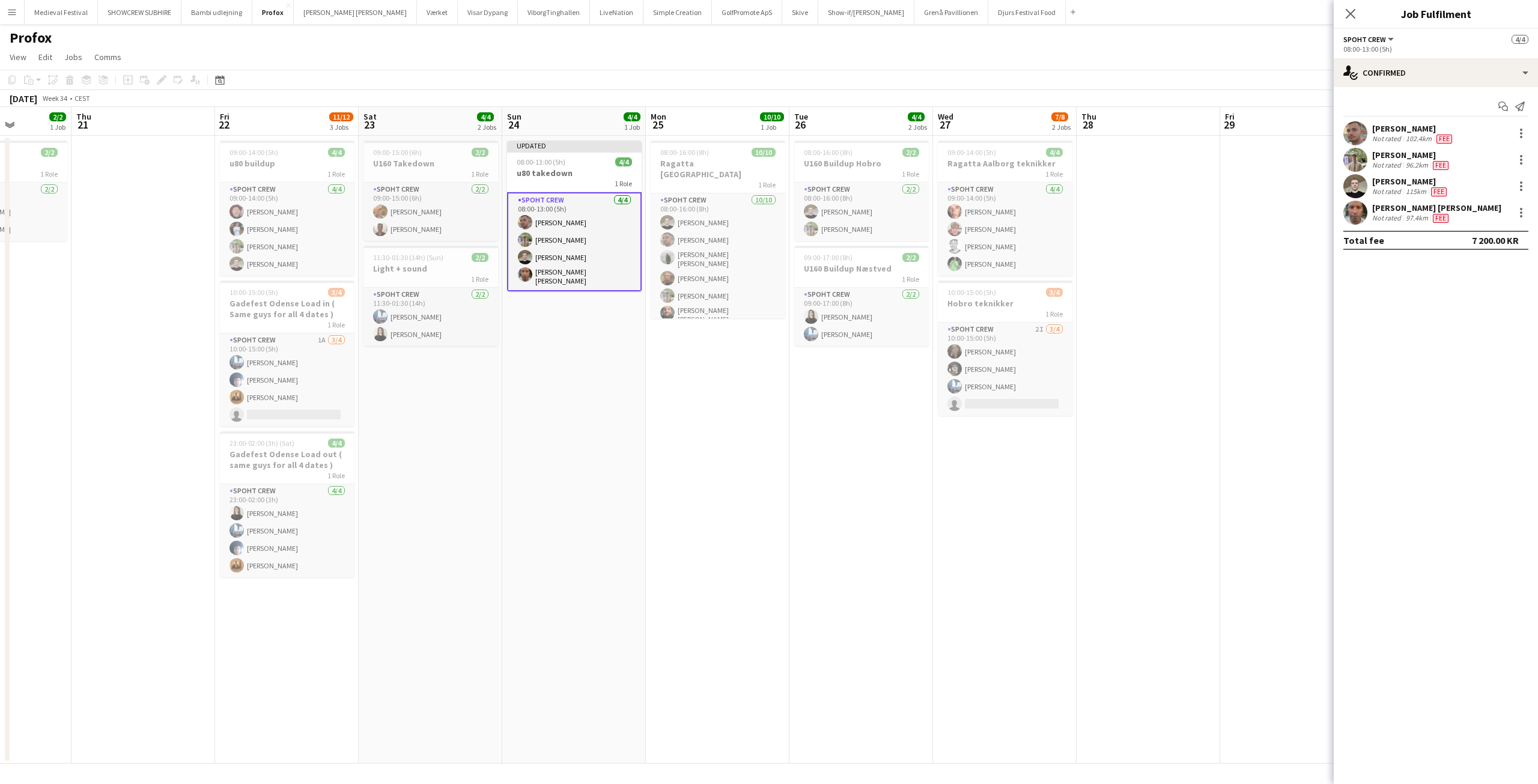
click at [1385, 213] on div "[PERSON_NAME] [PERSON_NAME]" at bounding box center [1437, 208] width 129 height 11
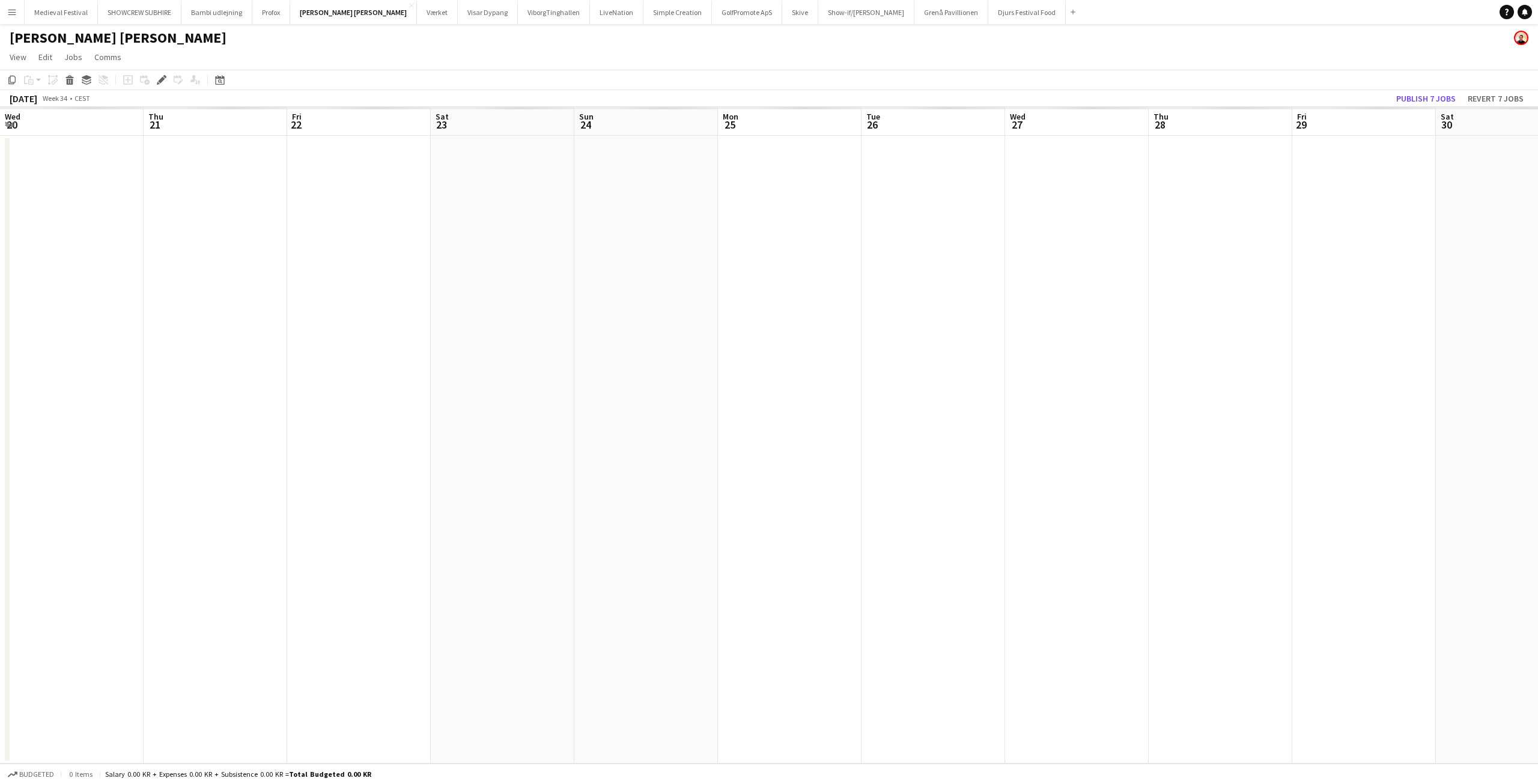
scroll to position [0, 413]
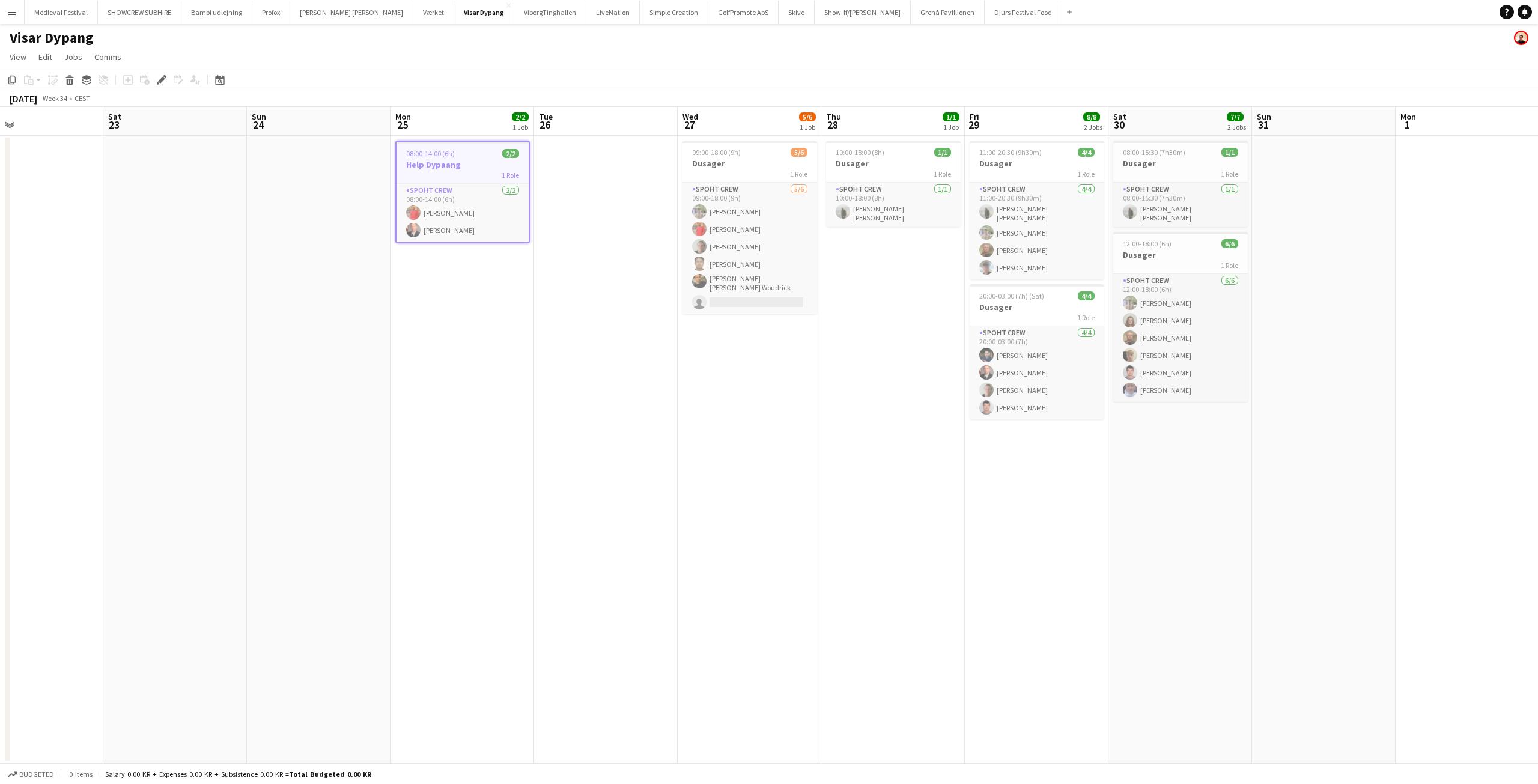
scroll to position [0, 504]
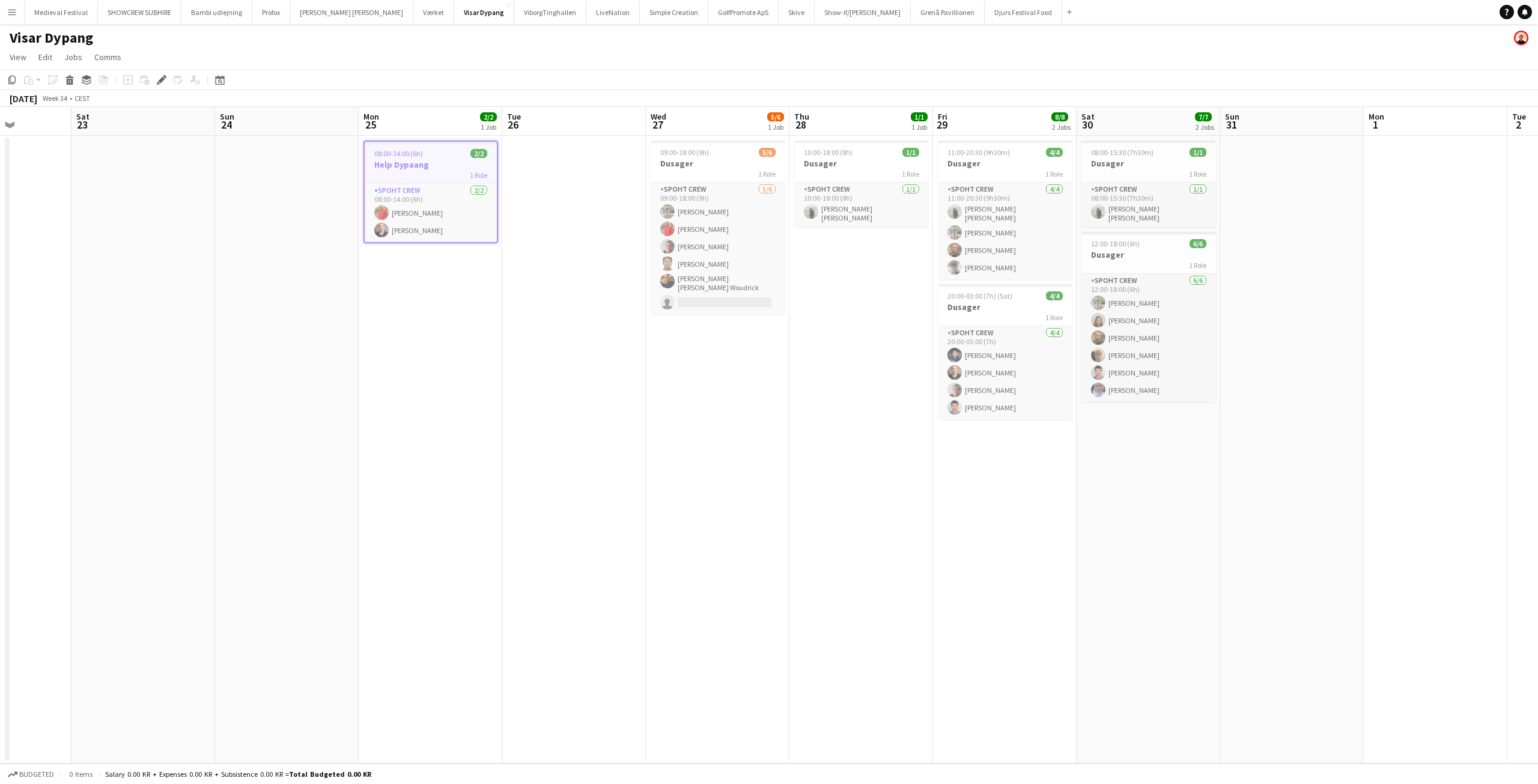
drag, startPoint x: 762, startPoint y: 270, endPoint x: 509, endPoint y: 339, distance: 262.2
click at [528, 352] on app-calendar-viewport "Tue 19 Wed 20 Thu 21 Fri 22 Sat 23 Sun 24 Mon 25 2/2 1 Job Tue 26 Wed 27 5/6 1 …" at bounding box center [769, 435] width 1538 height 657
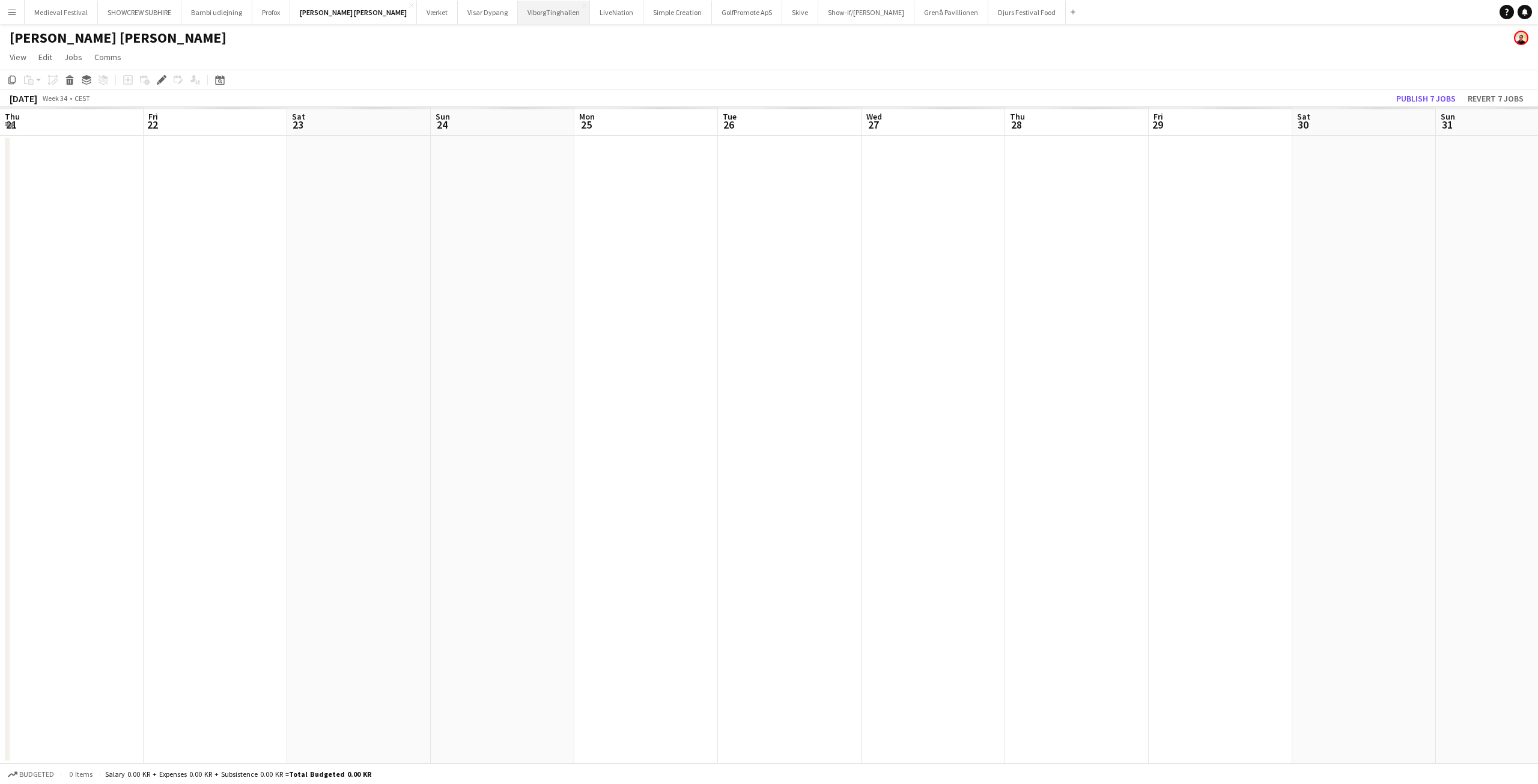
scroll to position [0, 413]
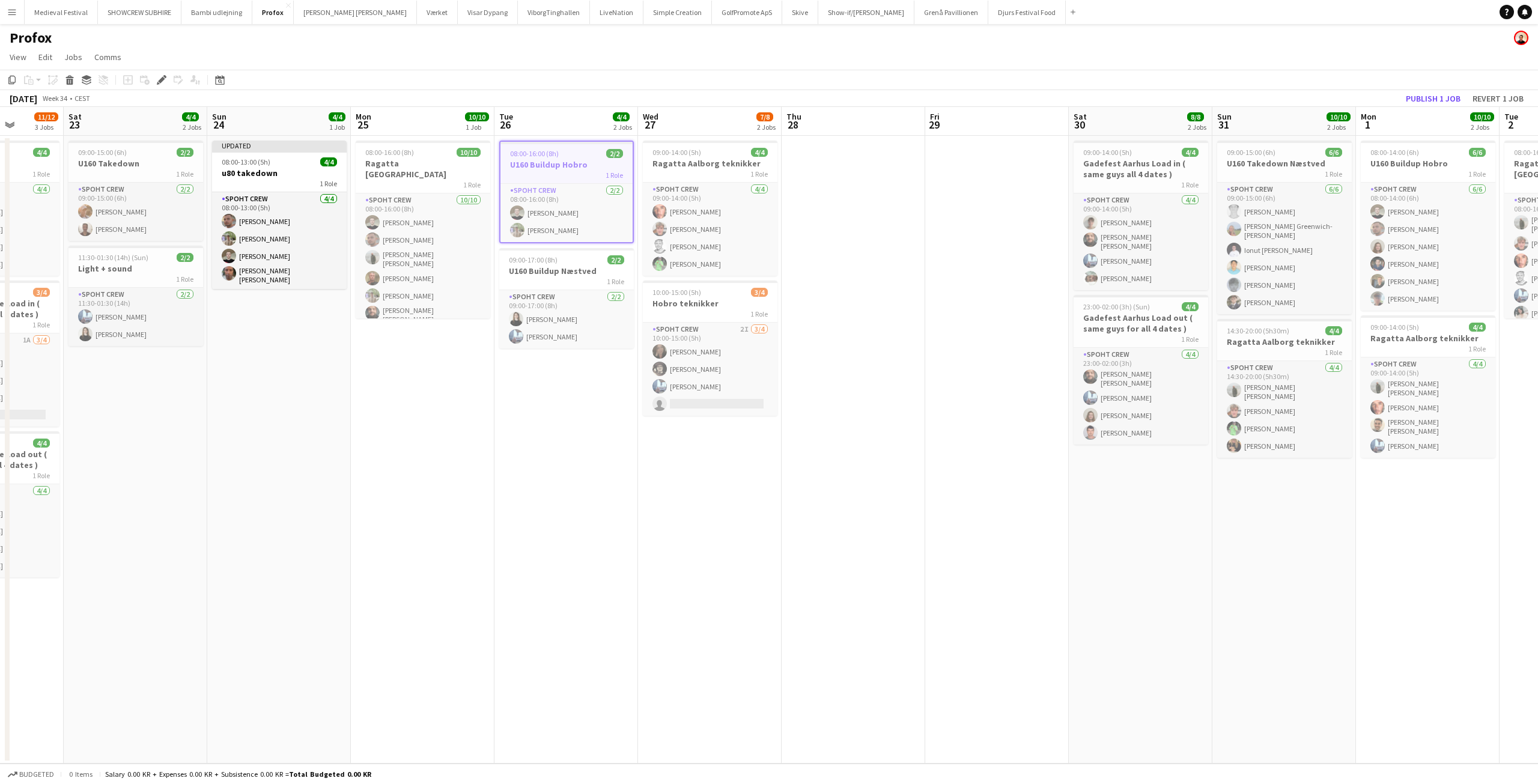
drag, startPoint x: 656, startPoint y: 415, endPoint x: 547, endPoint y: 397, distance: 110.5
click at [547, 400] on app-calendar-viewport "Tue 19 Wed 20 2/2 1 Job Thu 21 Fri 22 11/12 3 Jobs Sat 23 4/4 2 Jobs Sun 24 4/4…" at bounding box center [769, 435] width 1538 height 657
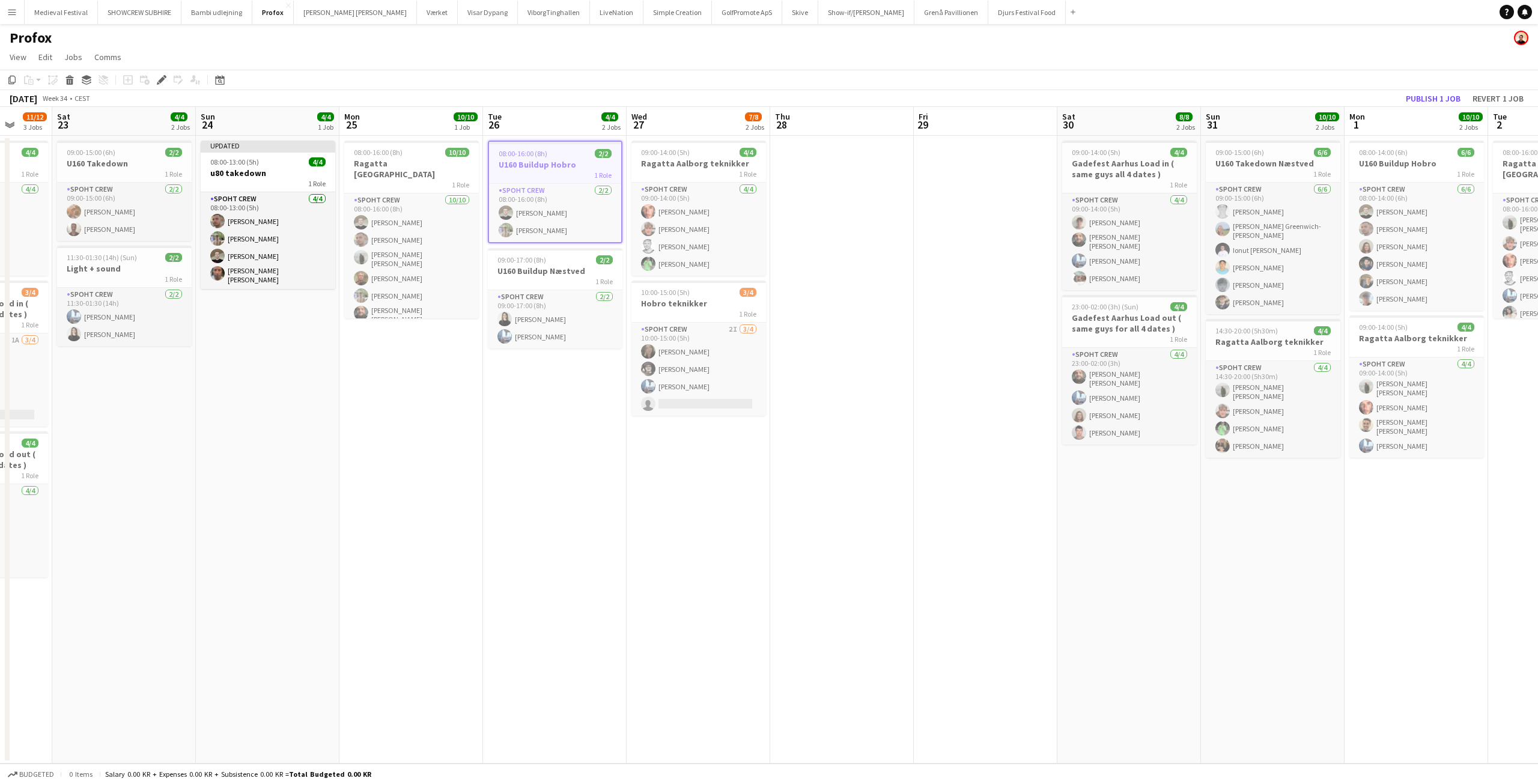
click at [561, 162] on h3 "U160 Buildup Hobro" at bounding box center [556, 164] width 132 height 11
click at [561, 162] on h3 "U160 Buildup Hobro" at bounding box center [555, 163] width 135 height 11
click at [161, 80] on icon at bounding box center [161, 80] width 6 height 6
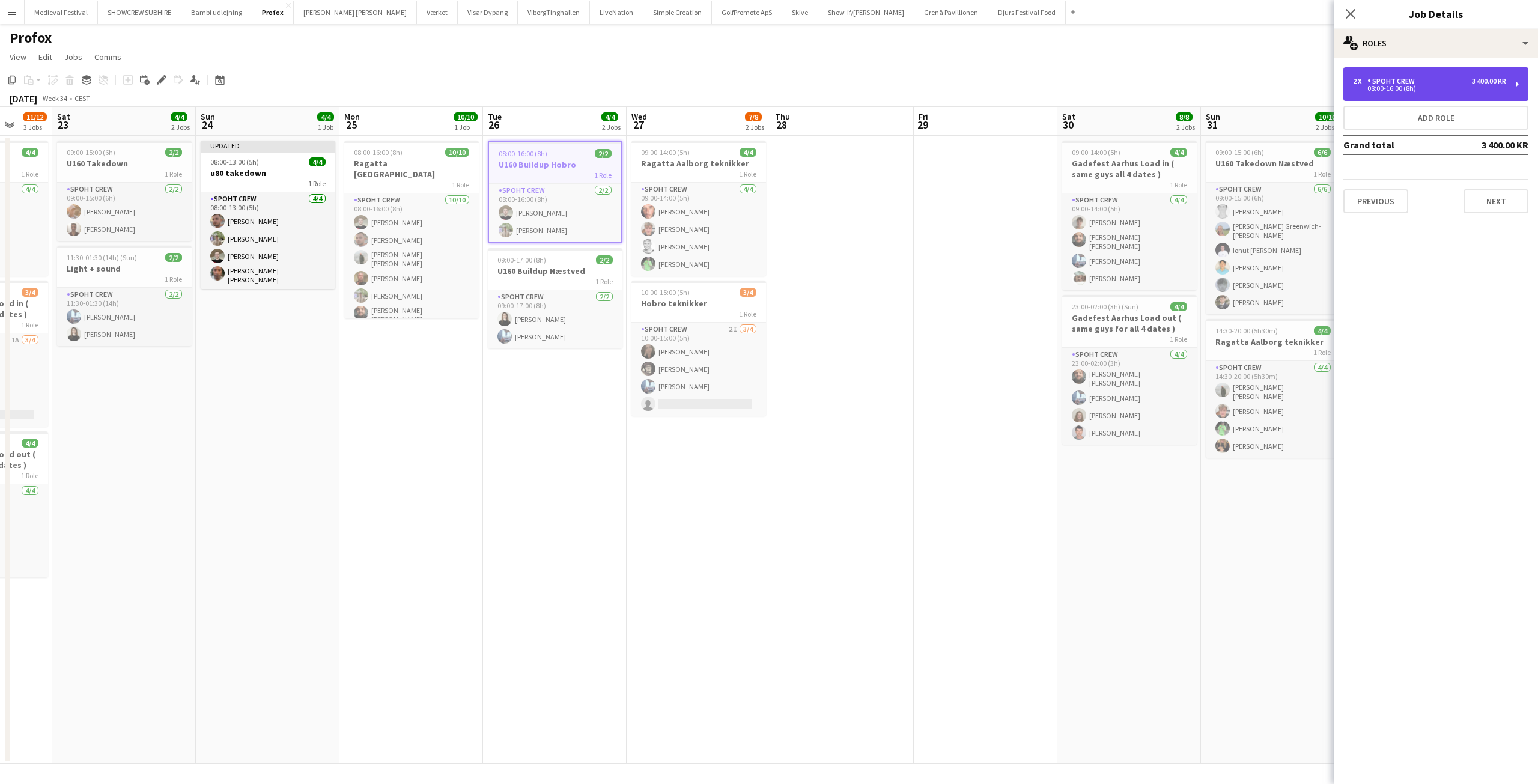
click at [1384, 85] on div "08:00-16:00 (8h)" at bounding box center [1430, 88] width 154 height 6
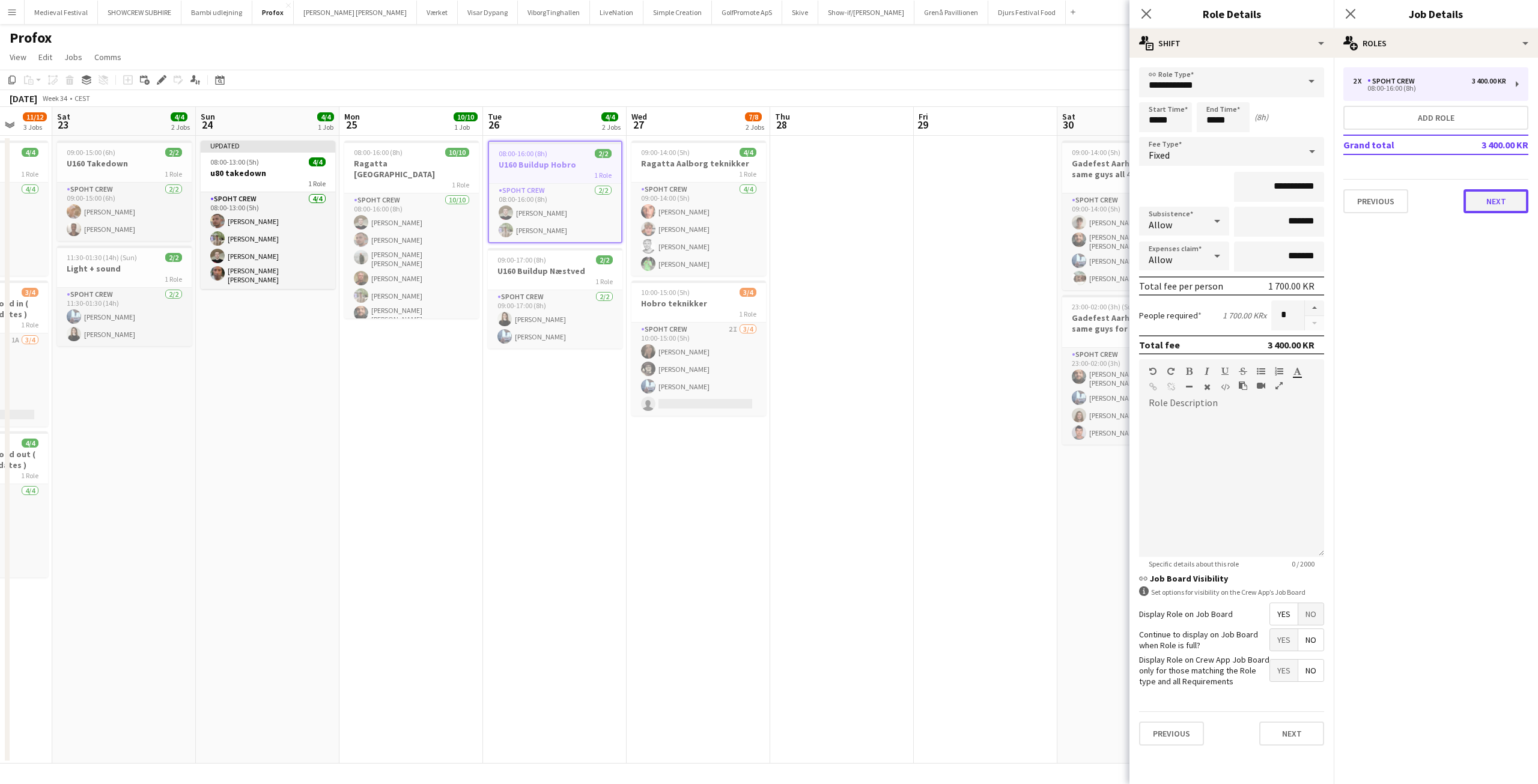
click at [1482, 198] on button "Next" at bounding box center [1496, 201] width 65 height 24
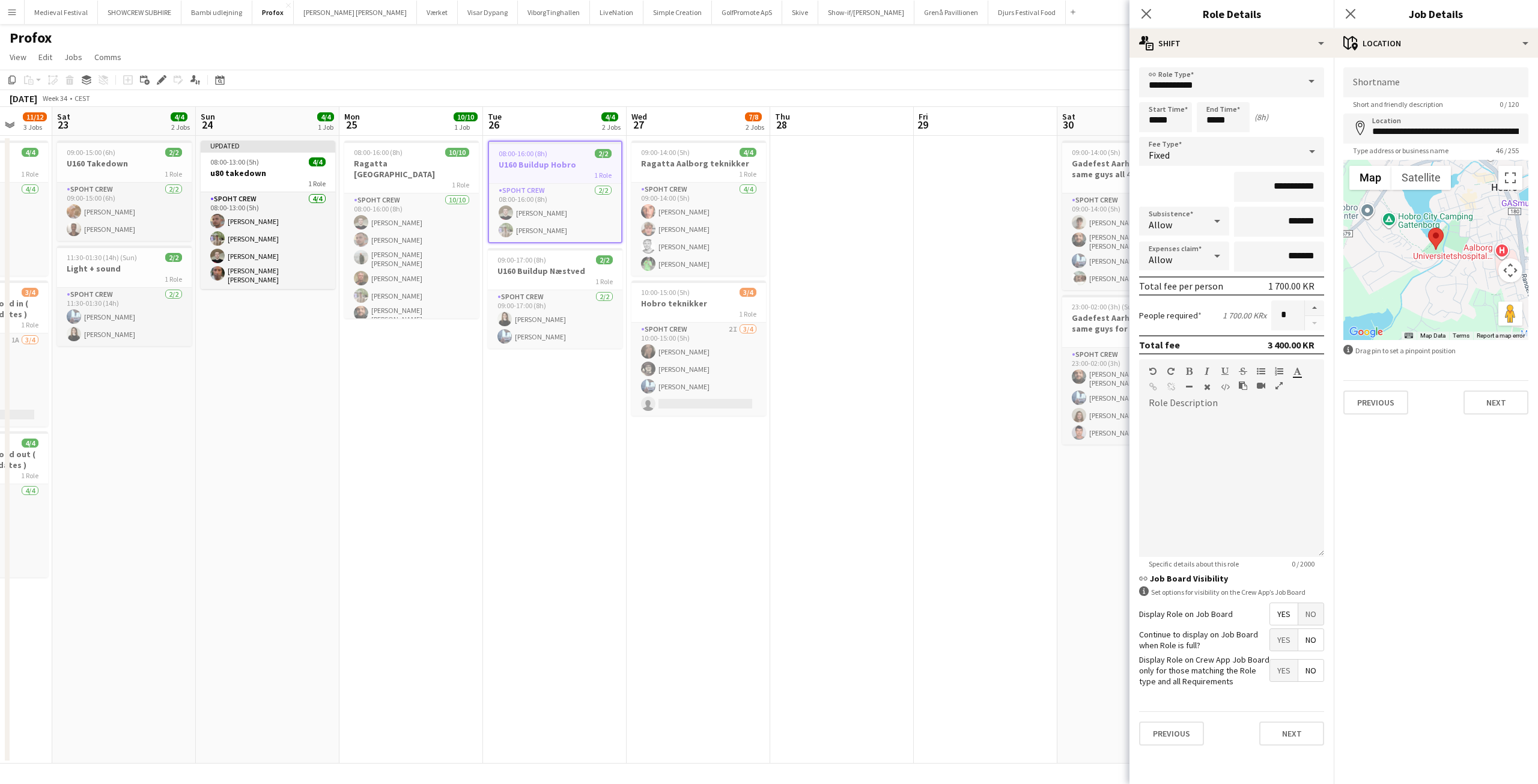
click at [543, 246] on app-date-cell "08:00-16:00 (8h) 2/2 U160 Buildup Hobro 1 Role Spoht Crew 2/2 08:00-16:00 (8h) …" at bounding box center [555, 450] width 144 height 628
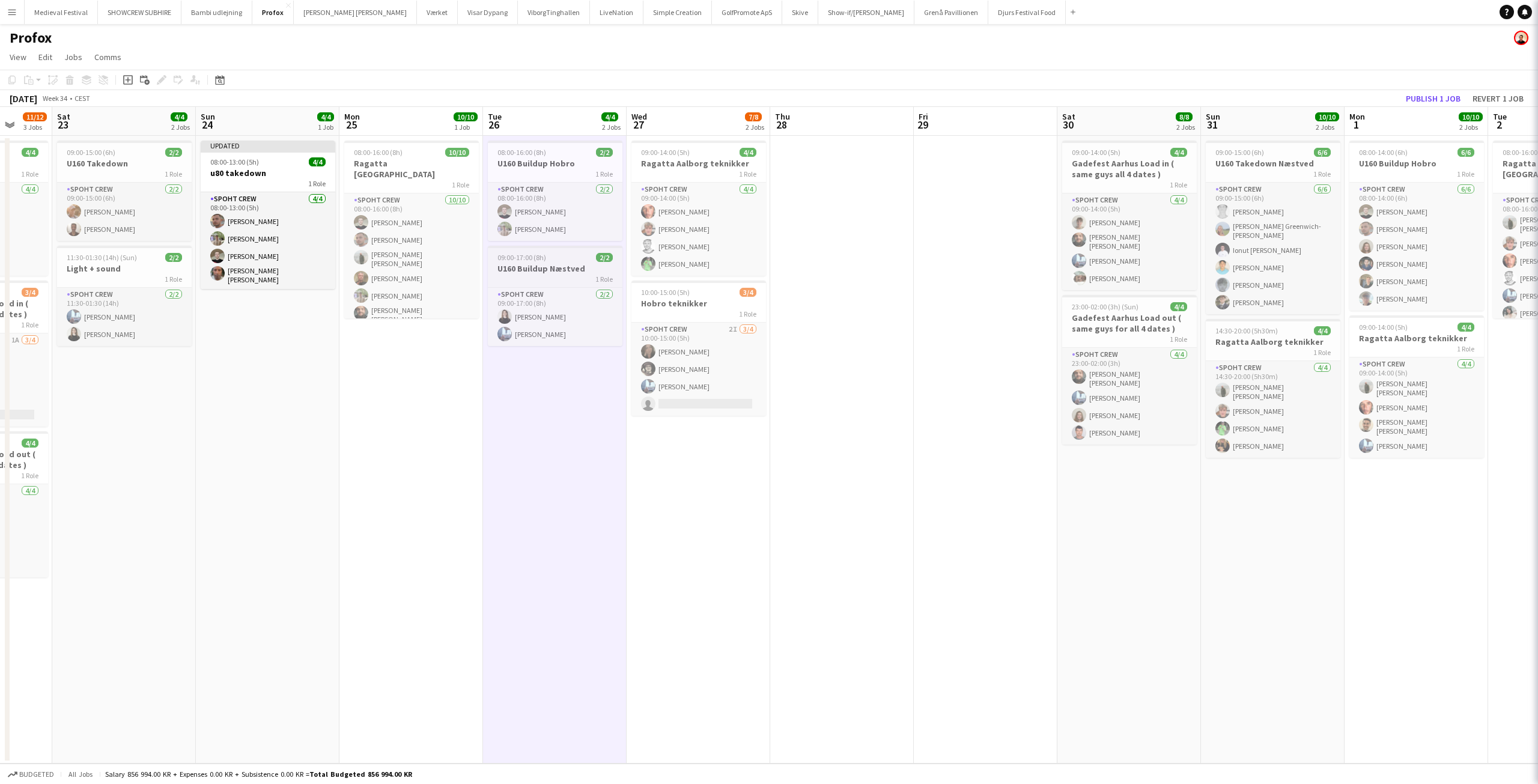
click at [535, 266] on h3 "U160 Buildup Næstved" at bounding box center [555, 268] width 135 height 11
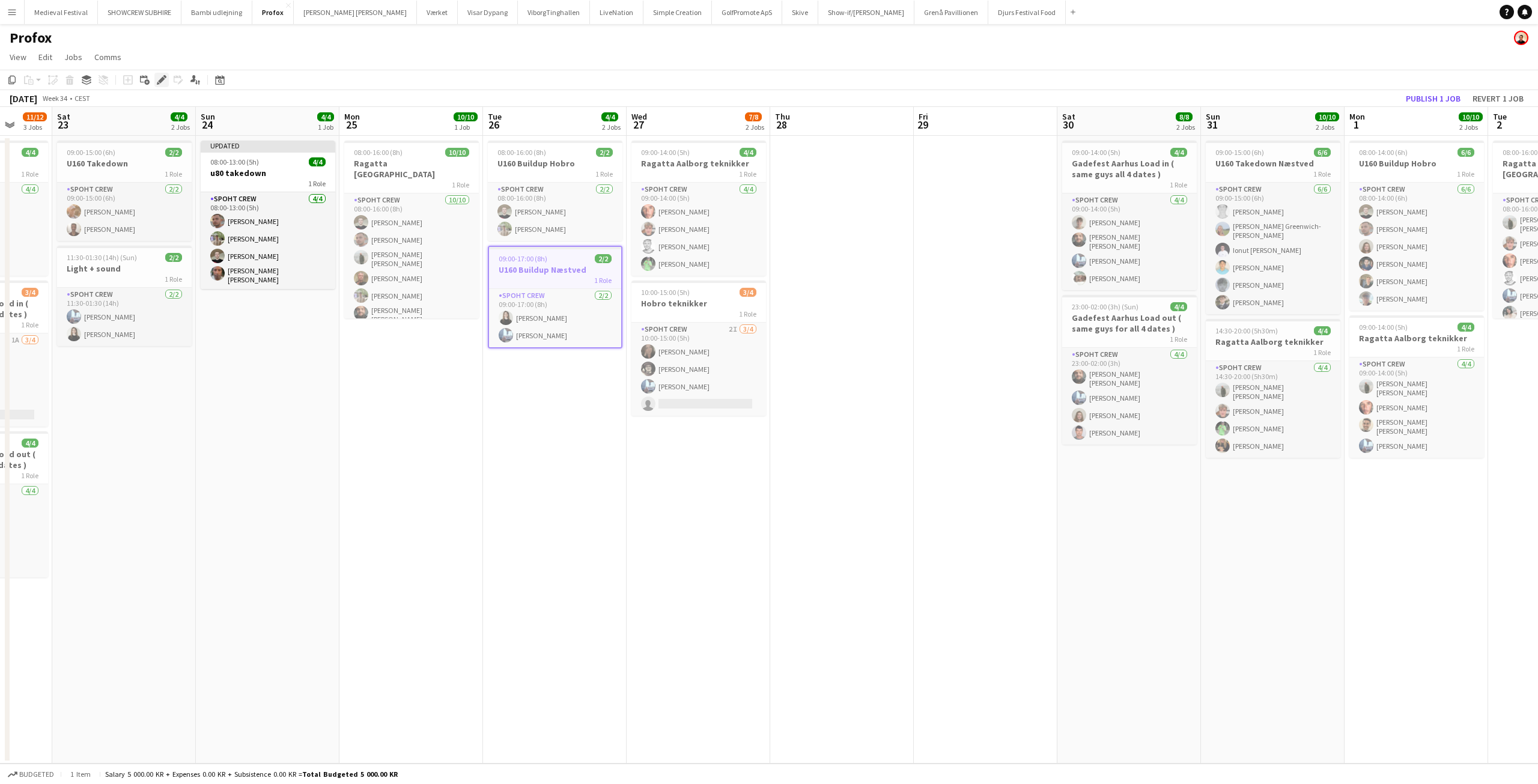
click at [155, 76] on div "Edit" at bounding box center [161, 80] width 14 height 14
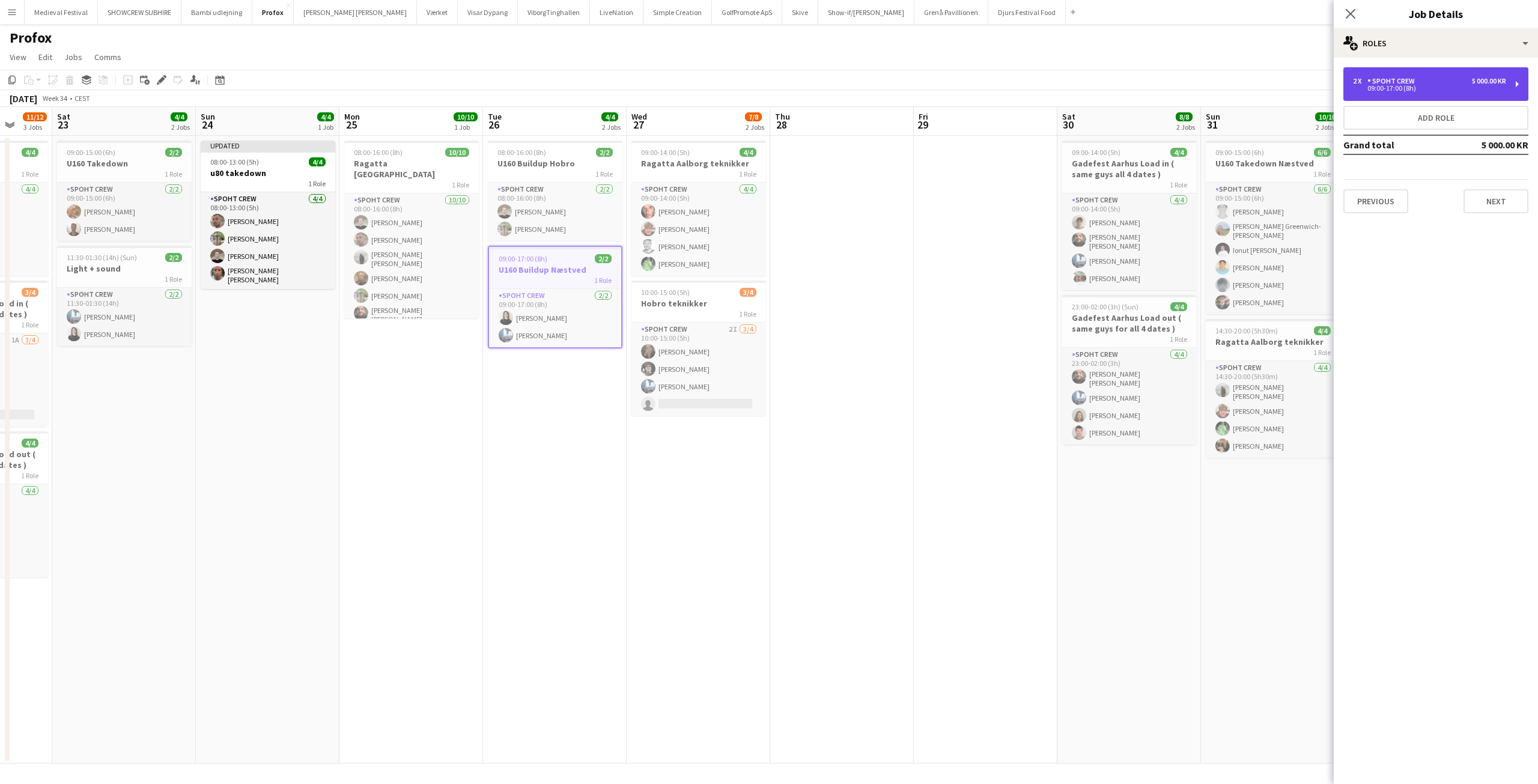
click at [1389, 90] on div "09:00-17:00 (8h)" at bounding box center [1430, 88] width 154 height 6
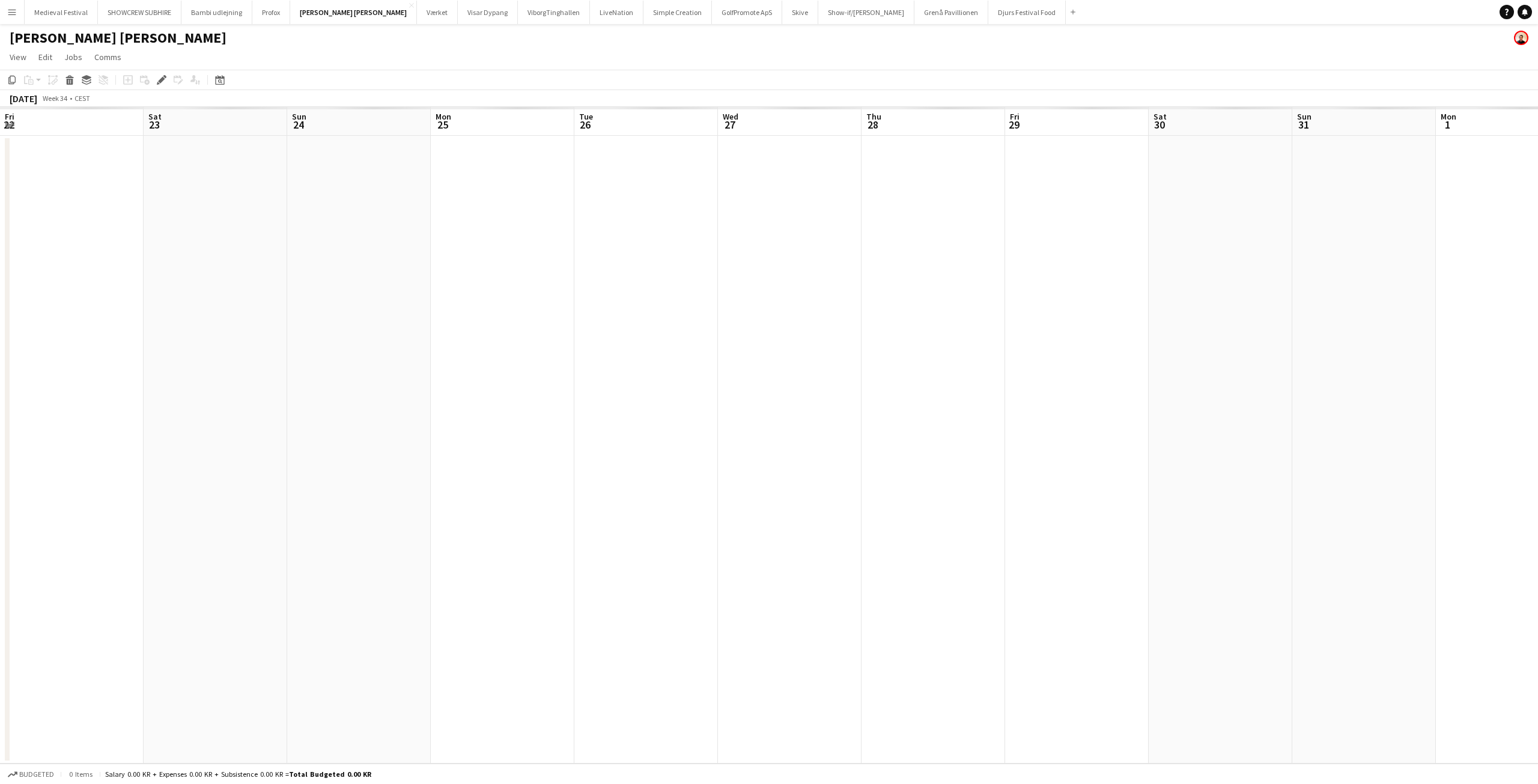
scroll to position [0, 413]
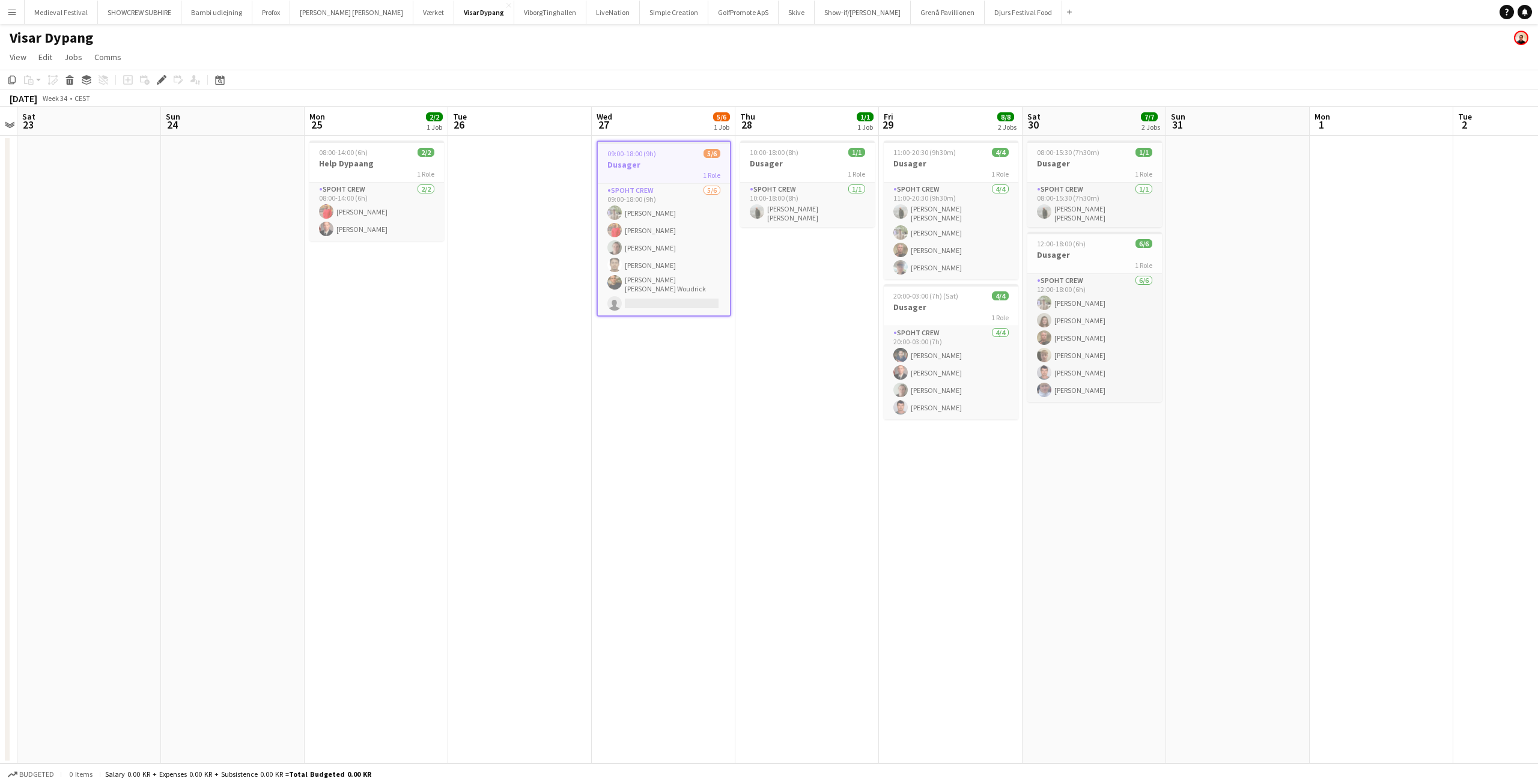
click at [234, 56] on app-board "Visar Dypang View Day view expanded Day view collapsed Month view Date picker J…" at bounding box center [769, 403] width 1538 height 759
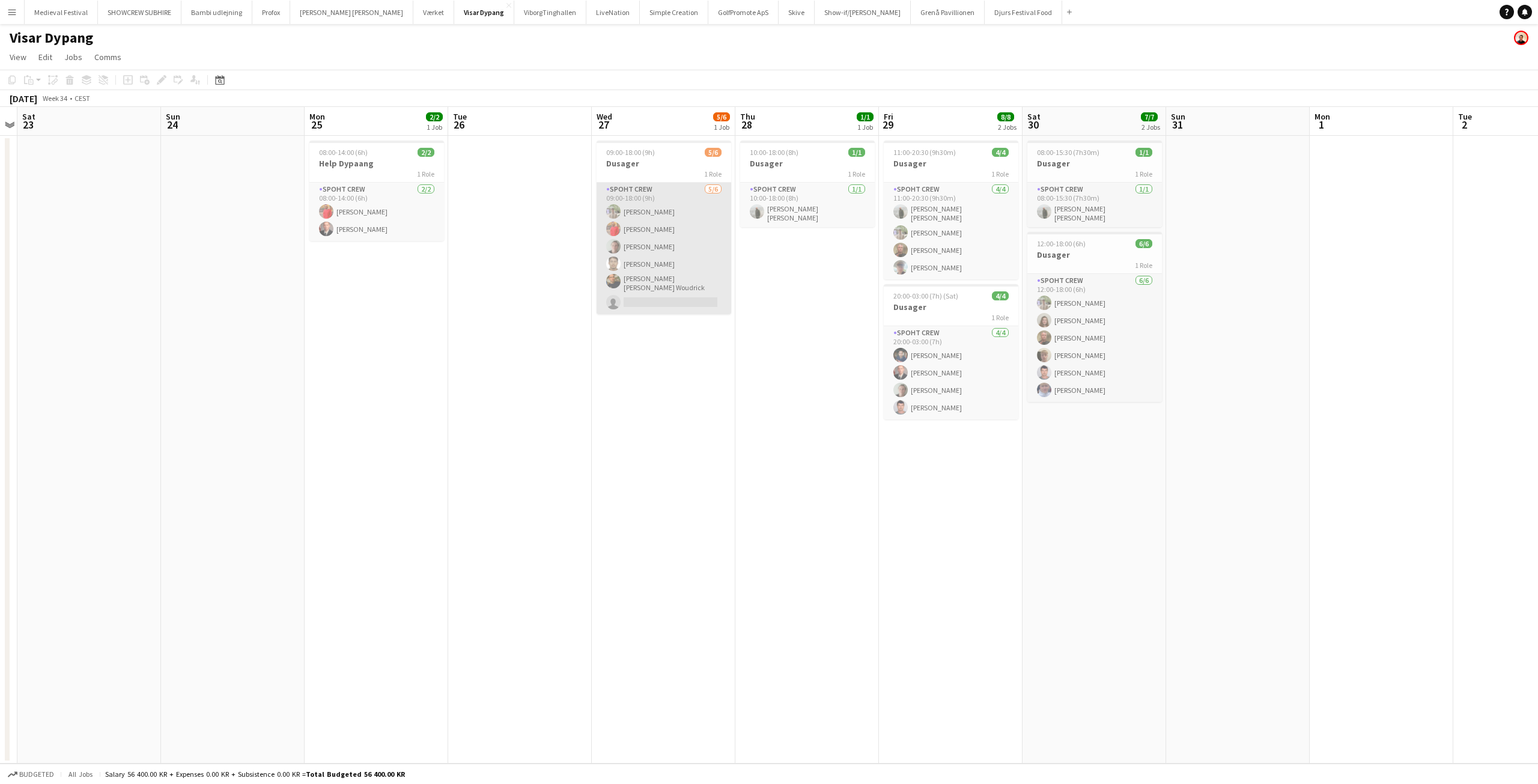
click at [672, 210] on app-card-role "Spoht Crew [DATE] 09:00-18:00 (9h) [PERSON_NAME] [PERSON_NAME] Mads [PERSON_NAM…" at bounding box center [663, 248] width 135 height 132
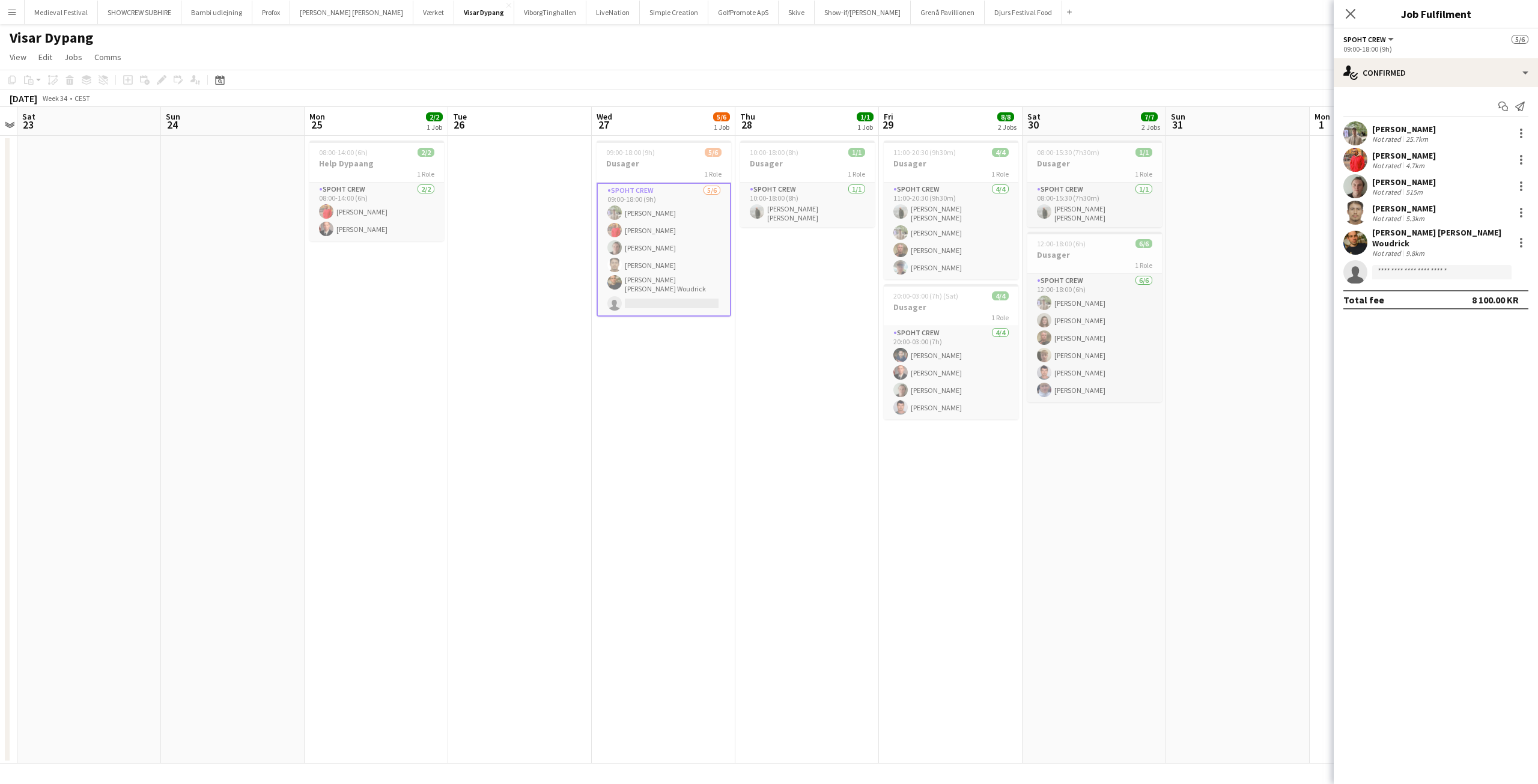
click at [1386, 274] on app-invite-slot "single-neutral-actions" at bounding box center [1436, 272] width 204 height 24
click at [1388, 268] on input at bounding box center [1442, 272] width 139 height 14
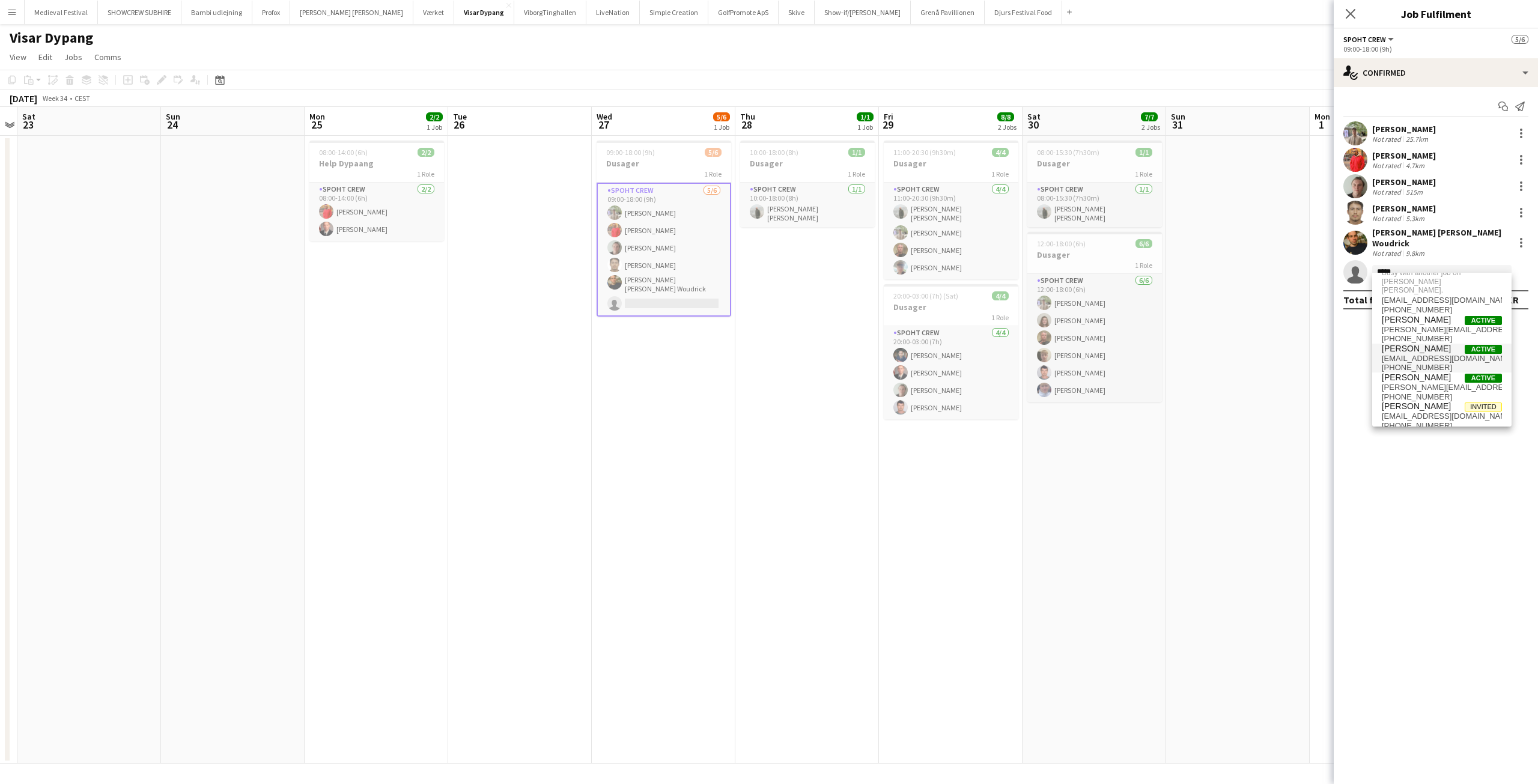
scroll to position [0, 0]
type input "*****"
click at [1427, 346] on span "[PERSON_NAME][EMAIL_ADDRESS][DOMAIN_NAME]" at bounding box center [1442, 350] width 120 height 10
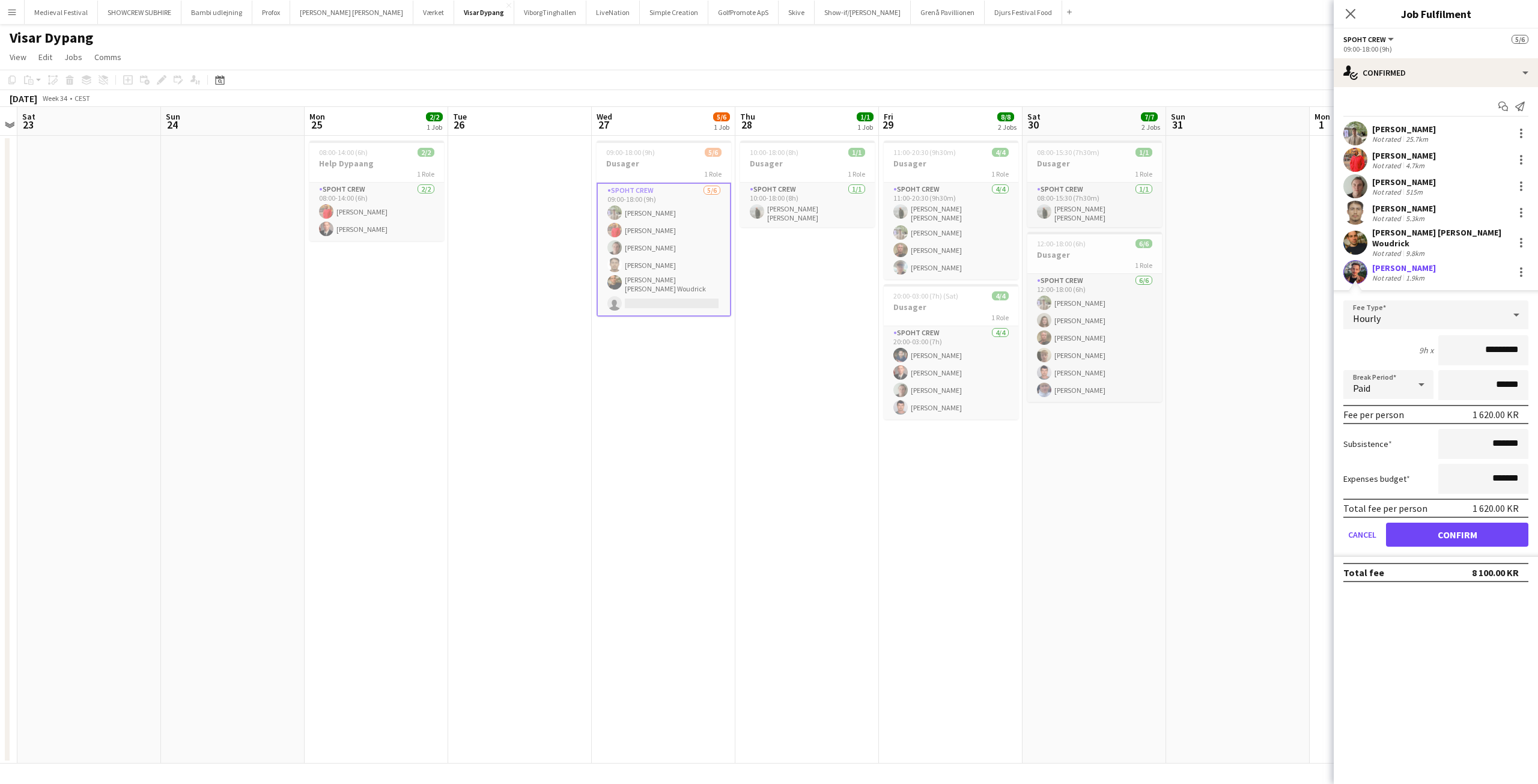
click at [1356, 269] on app-user-avatar at bounding box center [1356, 272] width 24 height 24
click at [1361, 526] on button "Cancel" at bounding box center [1363, 534] width 38 height 24
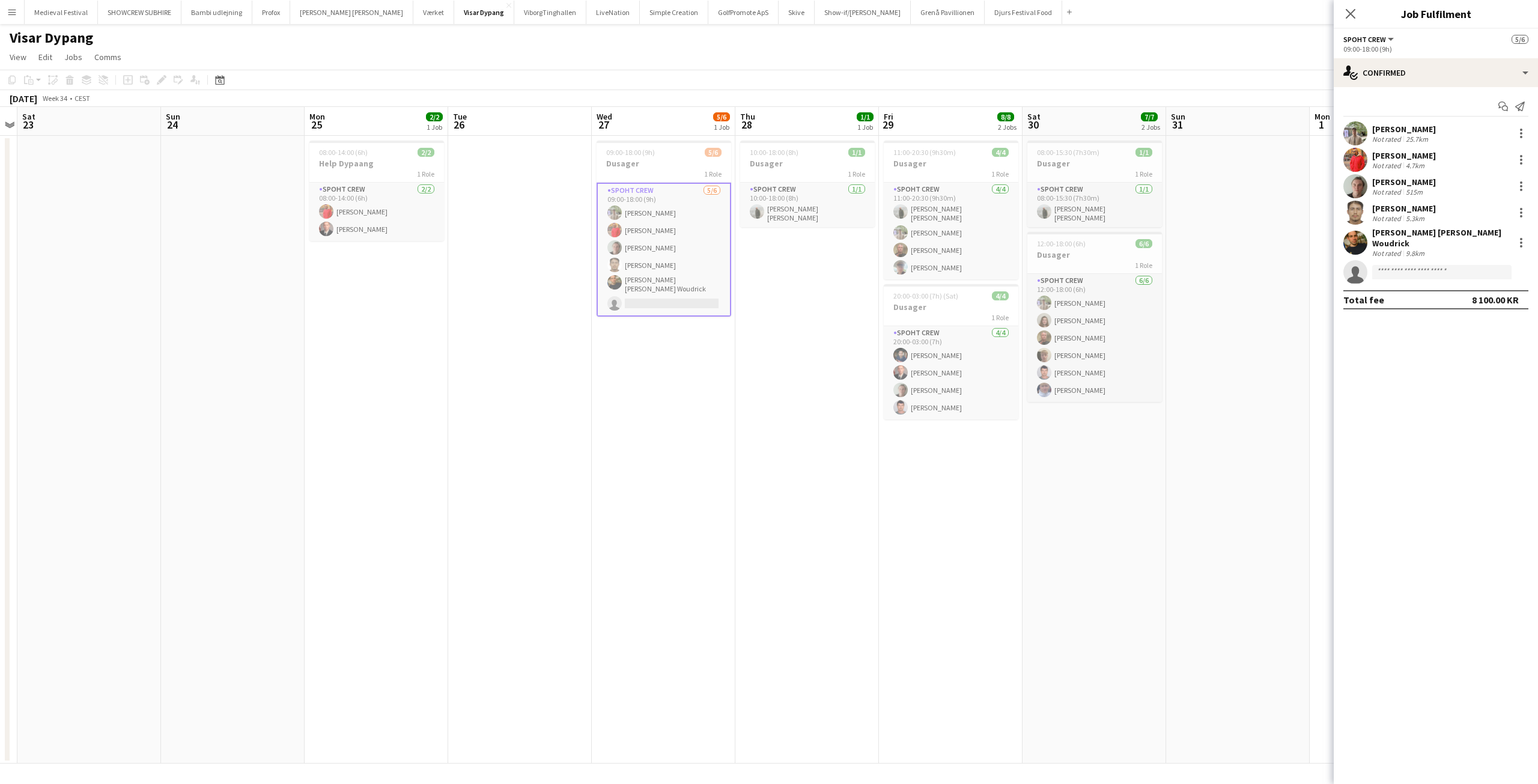
click at [757, 440] on app-date-cell "10:00-18:00 (8h) 1/1 Dusager 1 Role Spoht Crew 1/1 10:00-18:00 (8h) Negru Liviu…" at bounding box center [807, 450] width 144 height 628
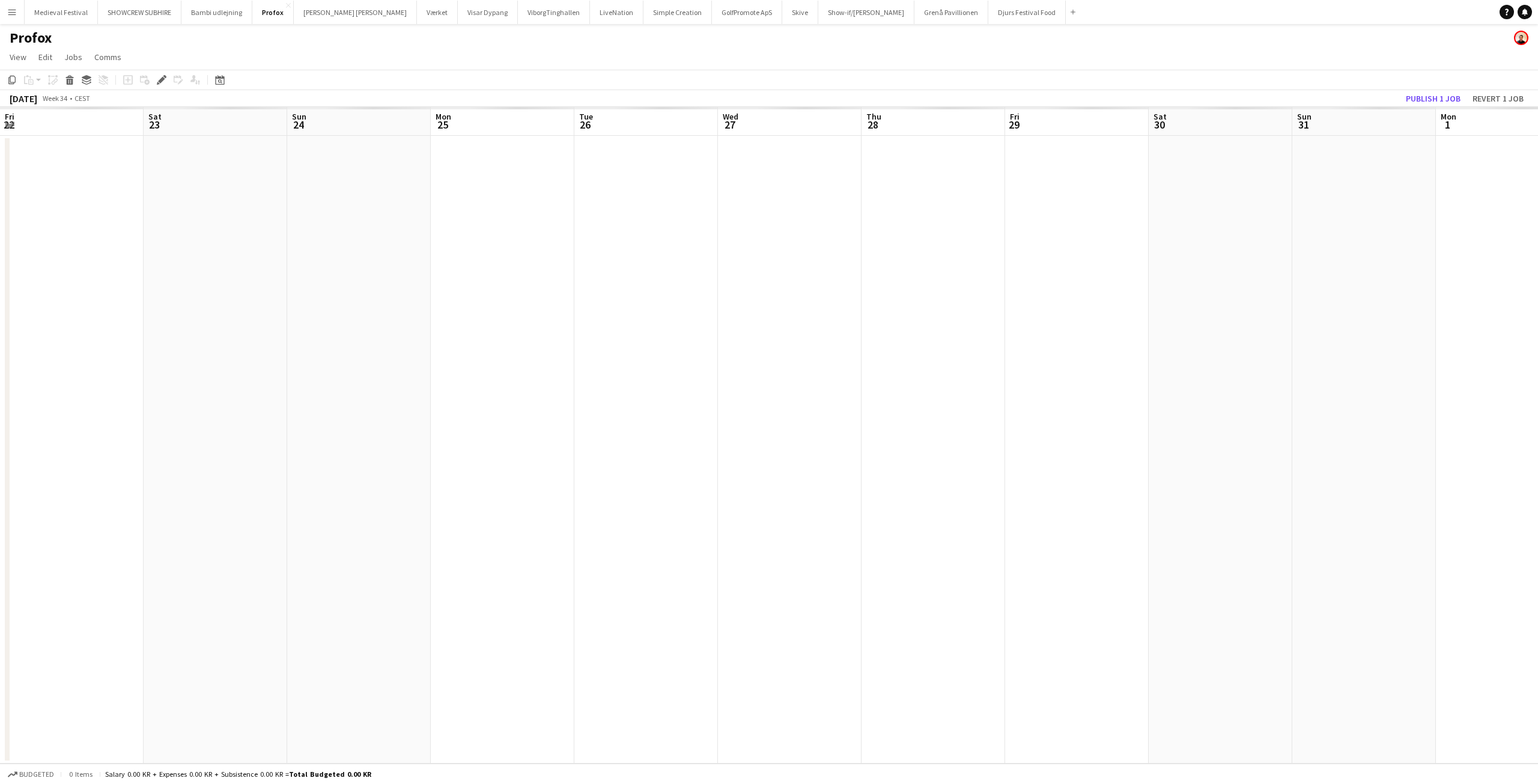
scroll to position [0, 413]
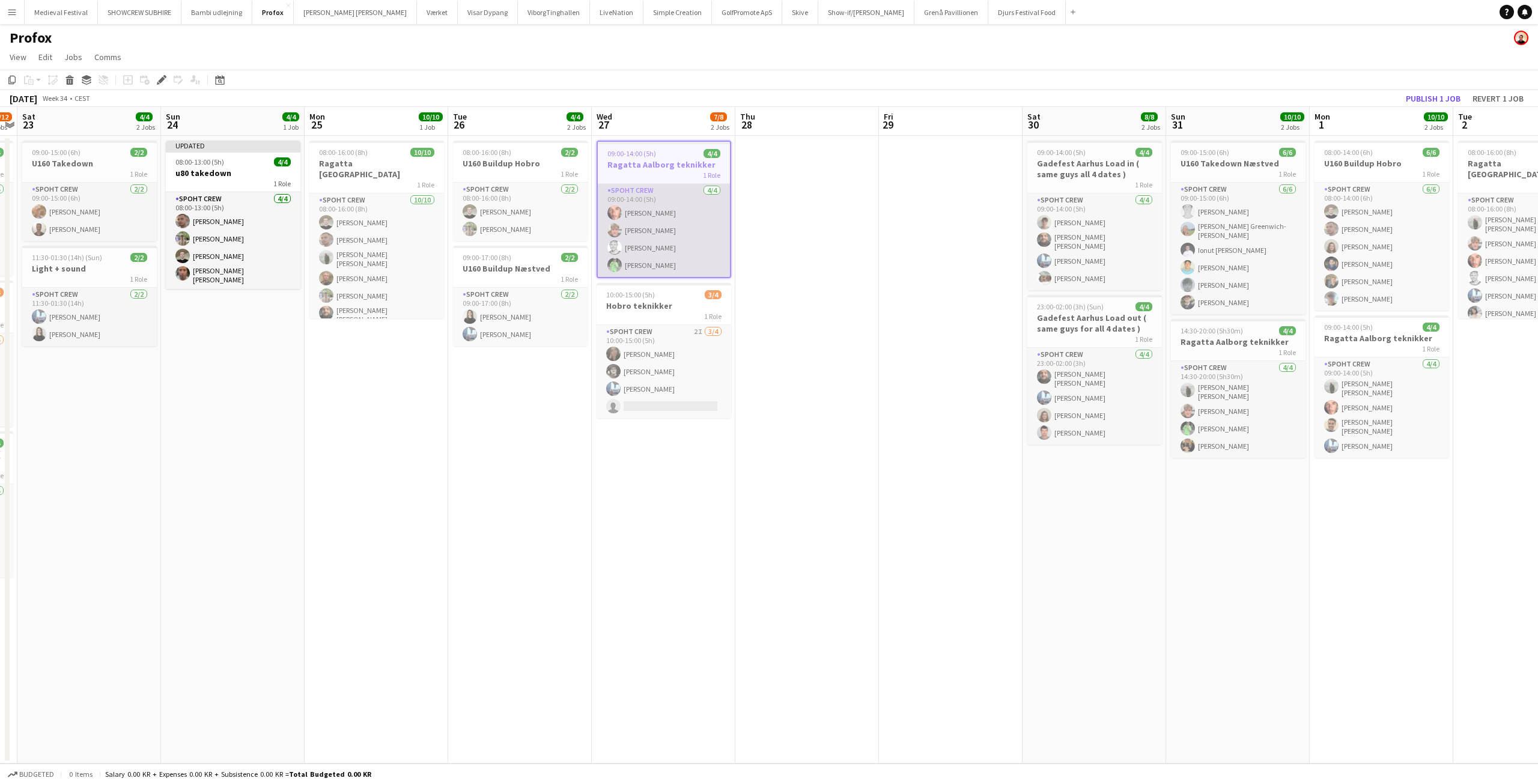
click at [629, 244] on app-card-role "Spoht Crew 4/4 09:00-14:00 (5h) Amador Bohorquez Lukas Wiemert mark søgaard Håk…" at bounding box center [664, 230] width 132 height 93
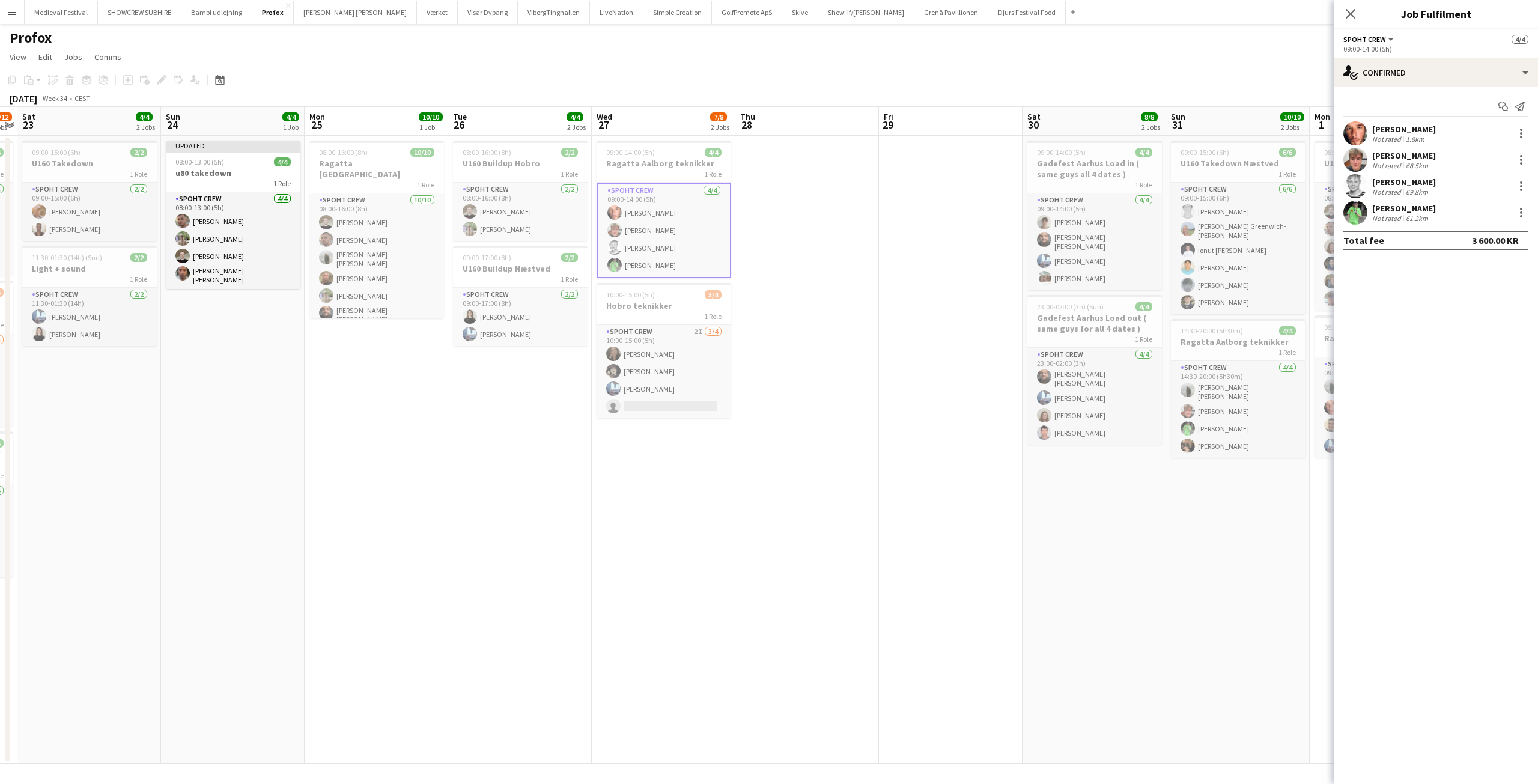
click at [1361, 187] on app-user-avatar at bounding box center [1356, 186] width 24 height 24
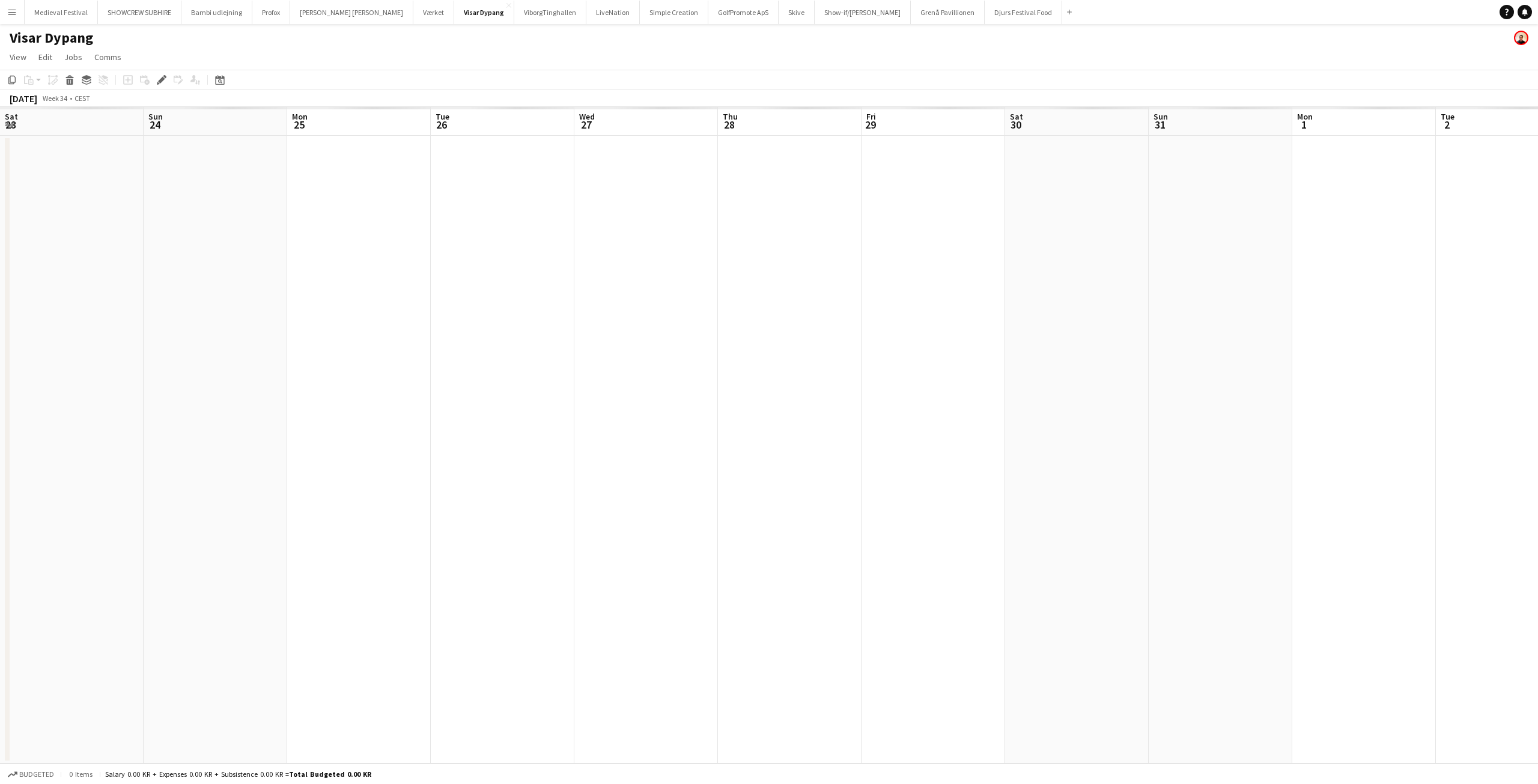
scroll to position [0, 413]
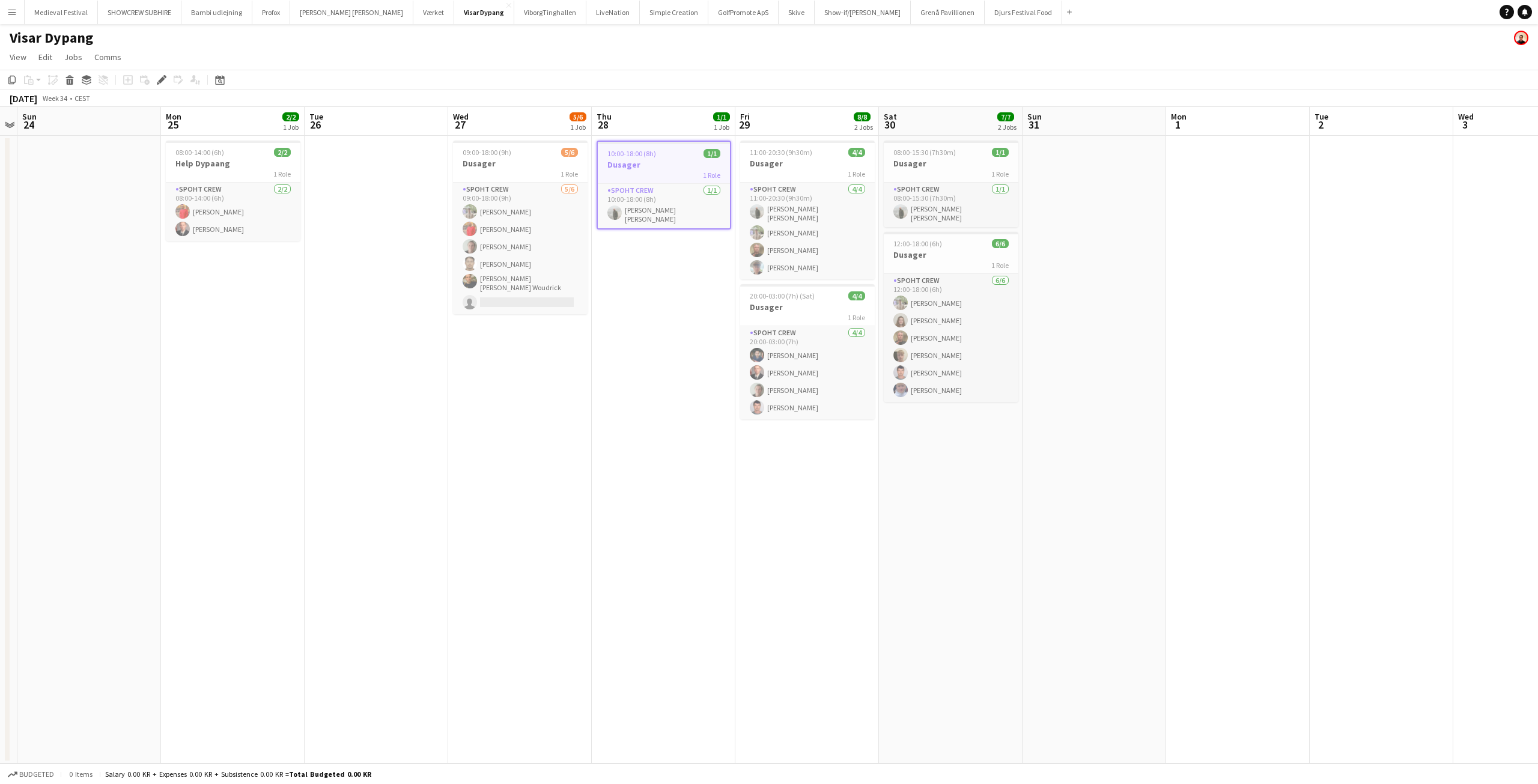
click at [658, 320] on app-date-cell "10:00-18:00 (8h) 1/1 Dusager 1 Role Spoht Crew 1/1 10:00-18:00 (8h) Negru Liviu…" at bounding box center [663, 450] width 144 height 628
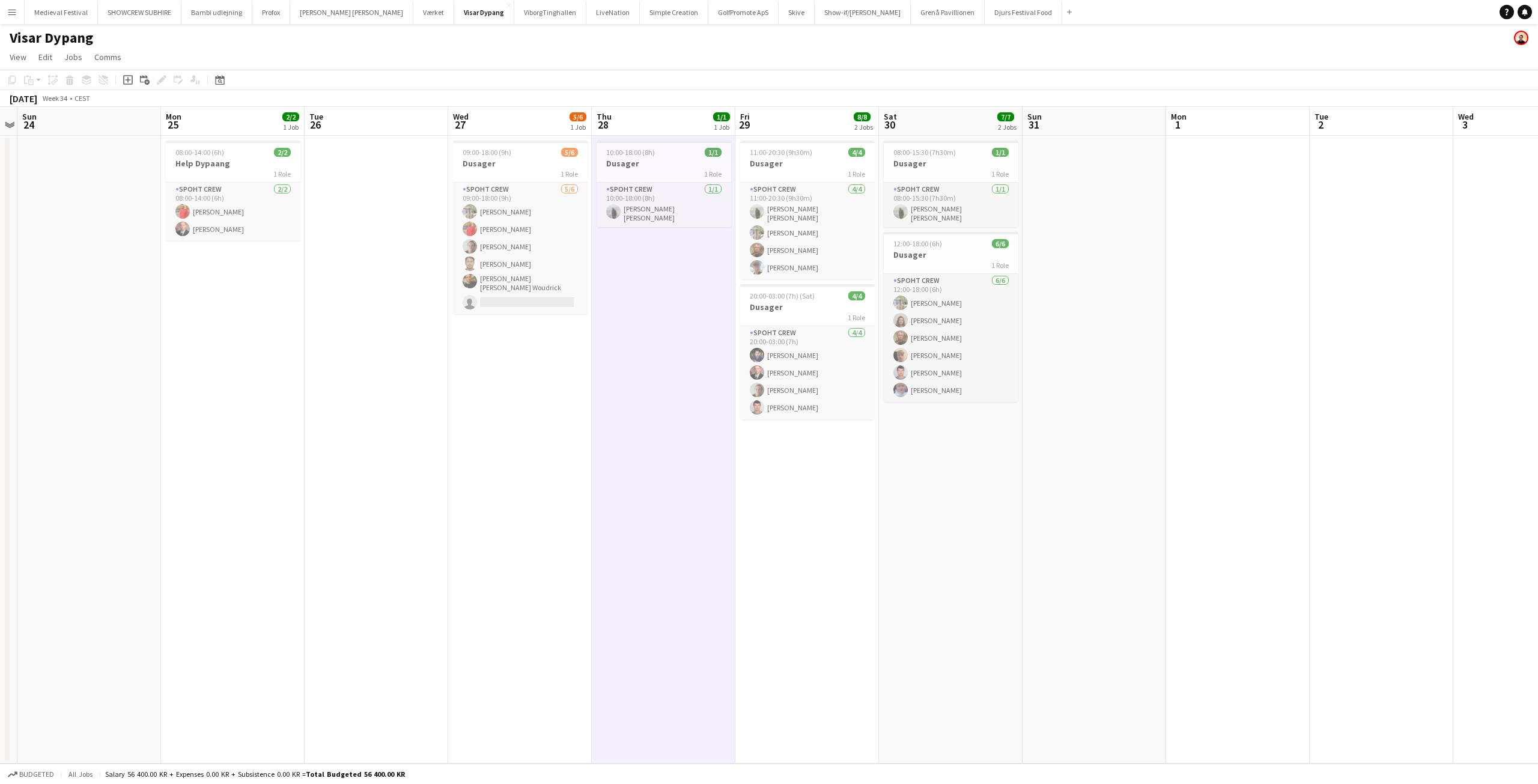
scroll to position [0, 504]
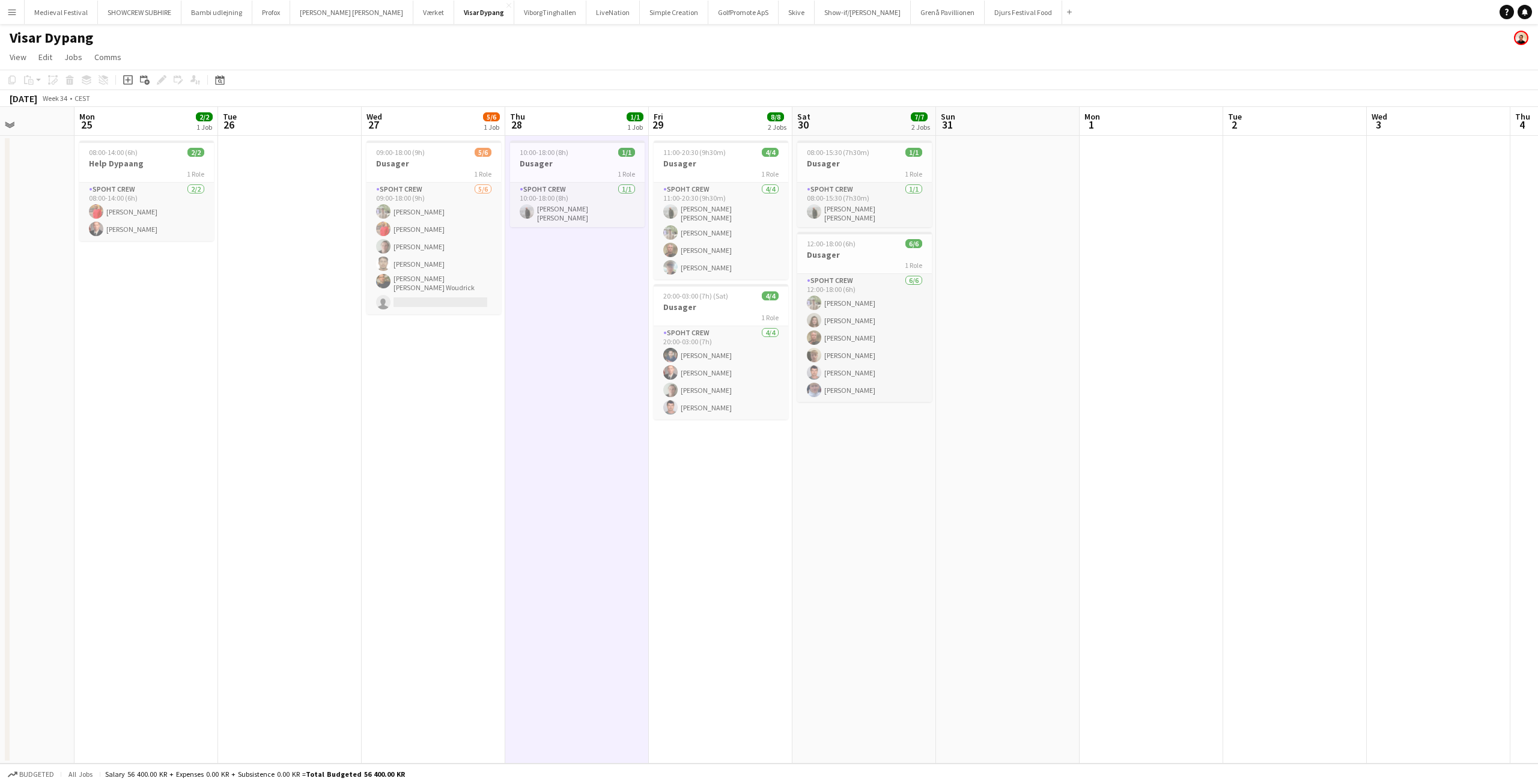
drag, startPoint x: 679, startPoint y: 255, endPoint x: 588, endPoint y: 256, distance: 91.0
click at [589, 260] on app-calendar-viewport "Thu 21 Fri 22 Sat 23 Sun 24 Mon 25 2/2 1 Job Tue 26 Wed 27 5/6 1 Job Thu 28 1/1…" at bounding box center [769, 435] width 1538 height 657
click at [561, 164] on h3 "Dusager" at bounding box center [573, 163] width 135 height 11
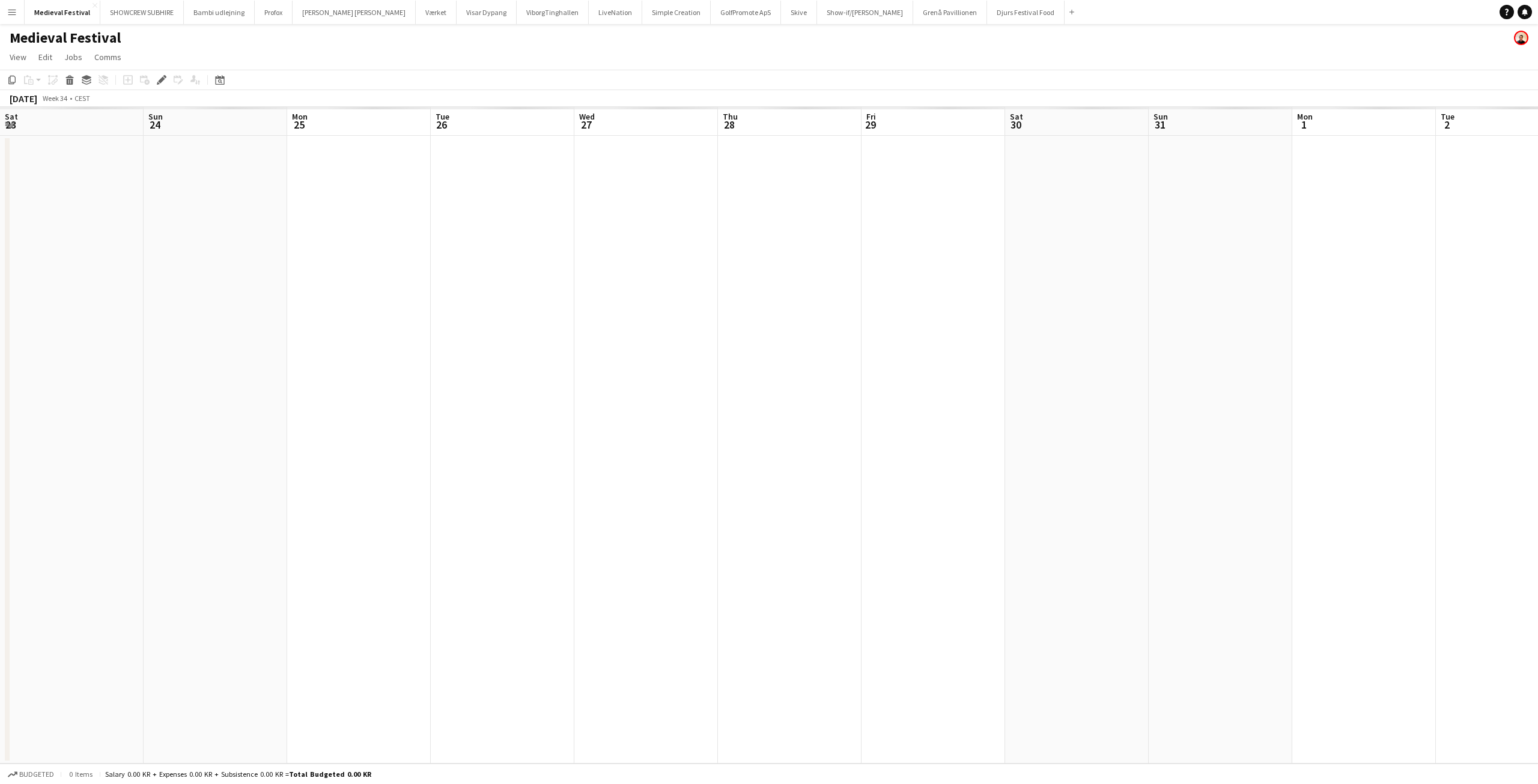
scroll to position [0, 413]
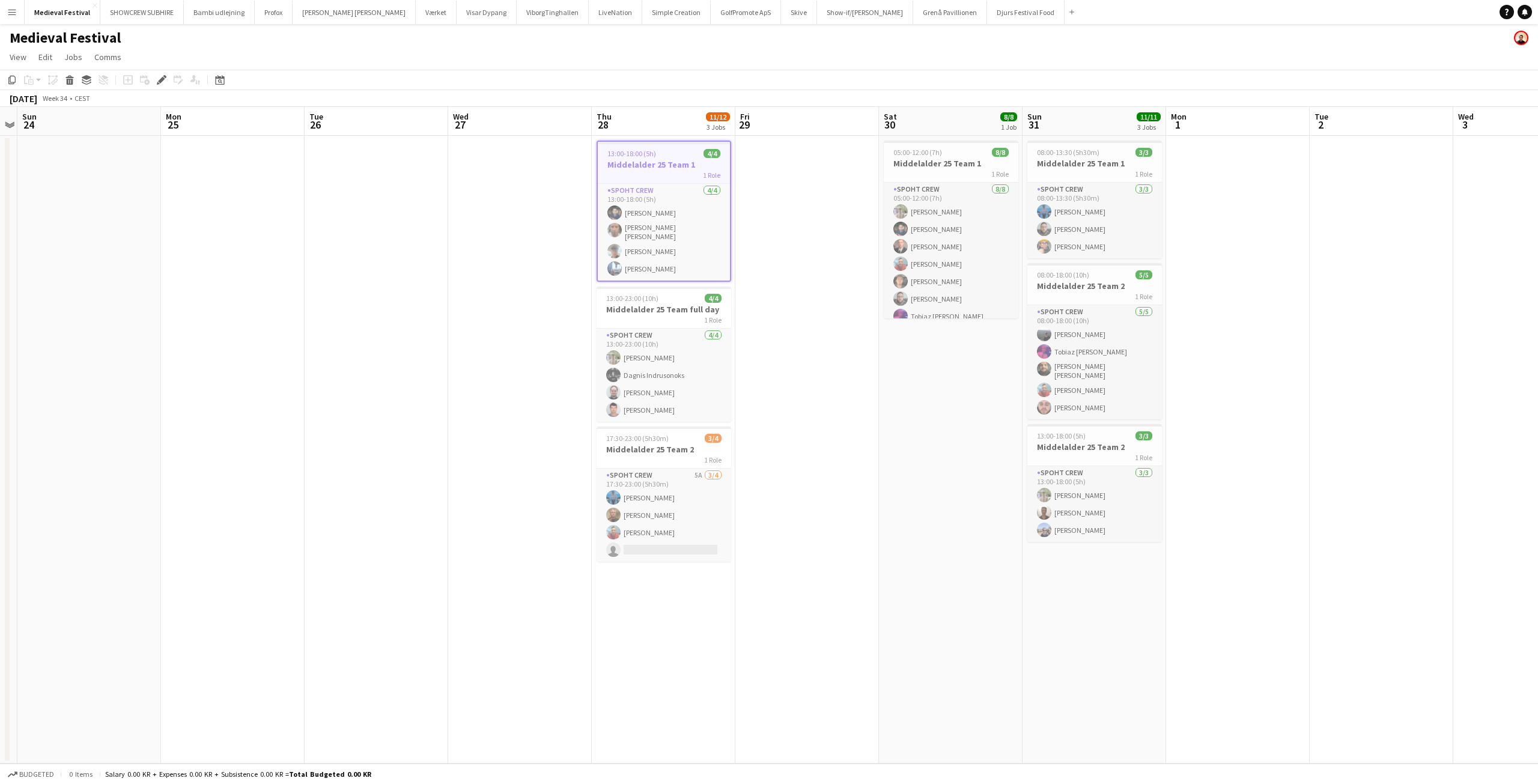
click at [481, 237] on app-date-cell at bounding box center [520, 450] width 144 height 628
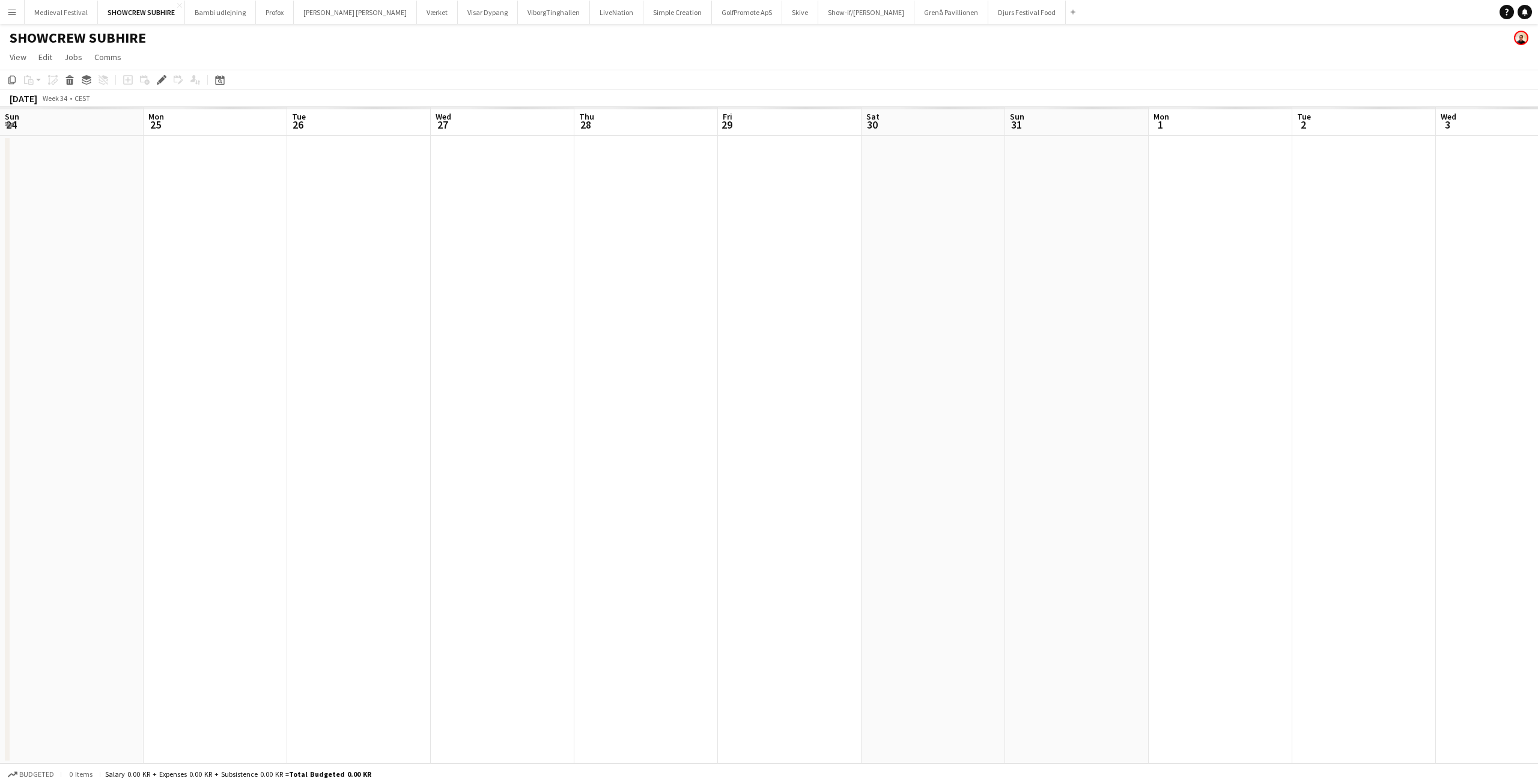
scroll to position [0, 413]
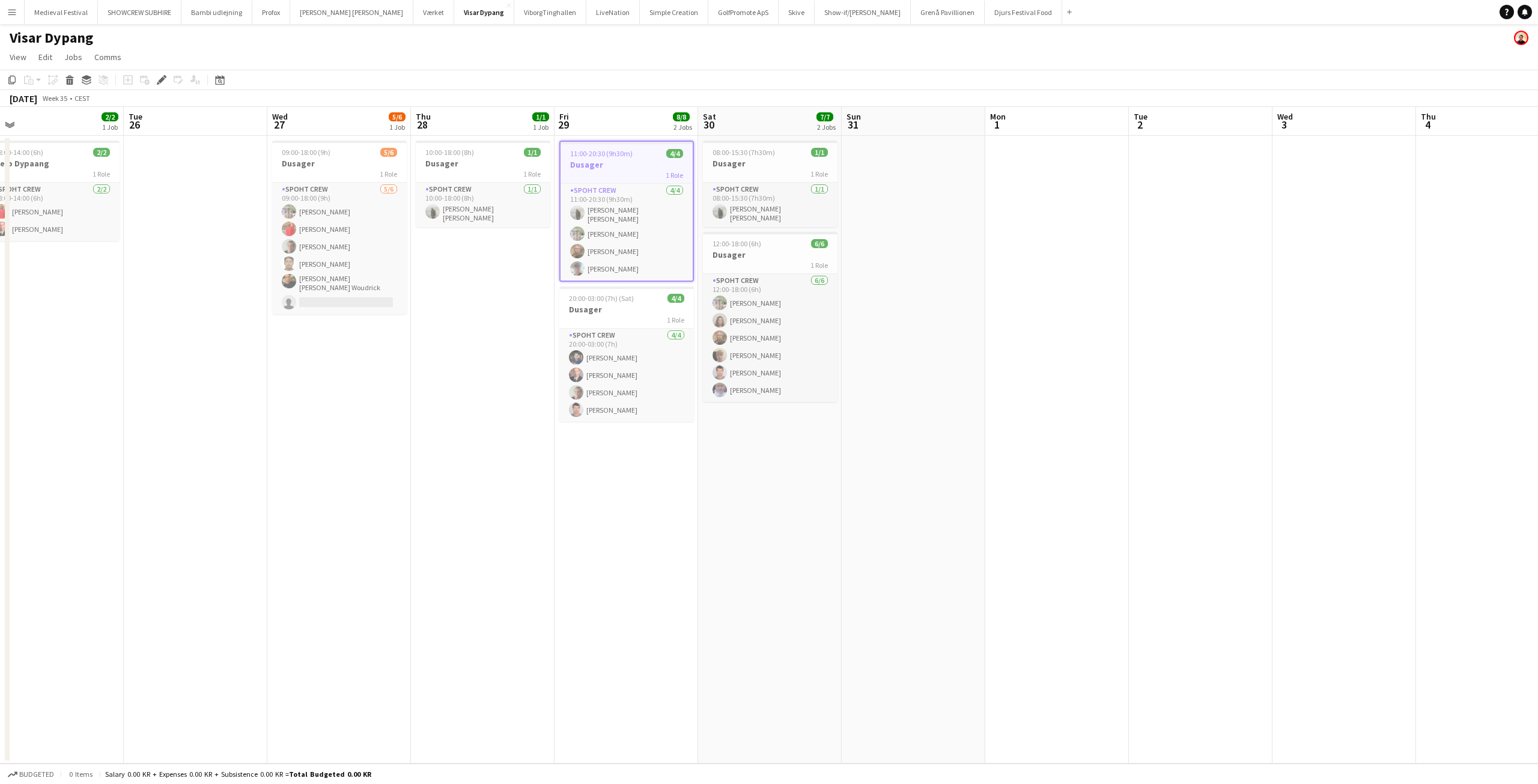
scroll to position [0, 468]
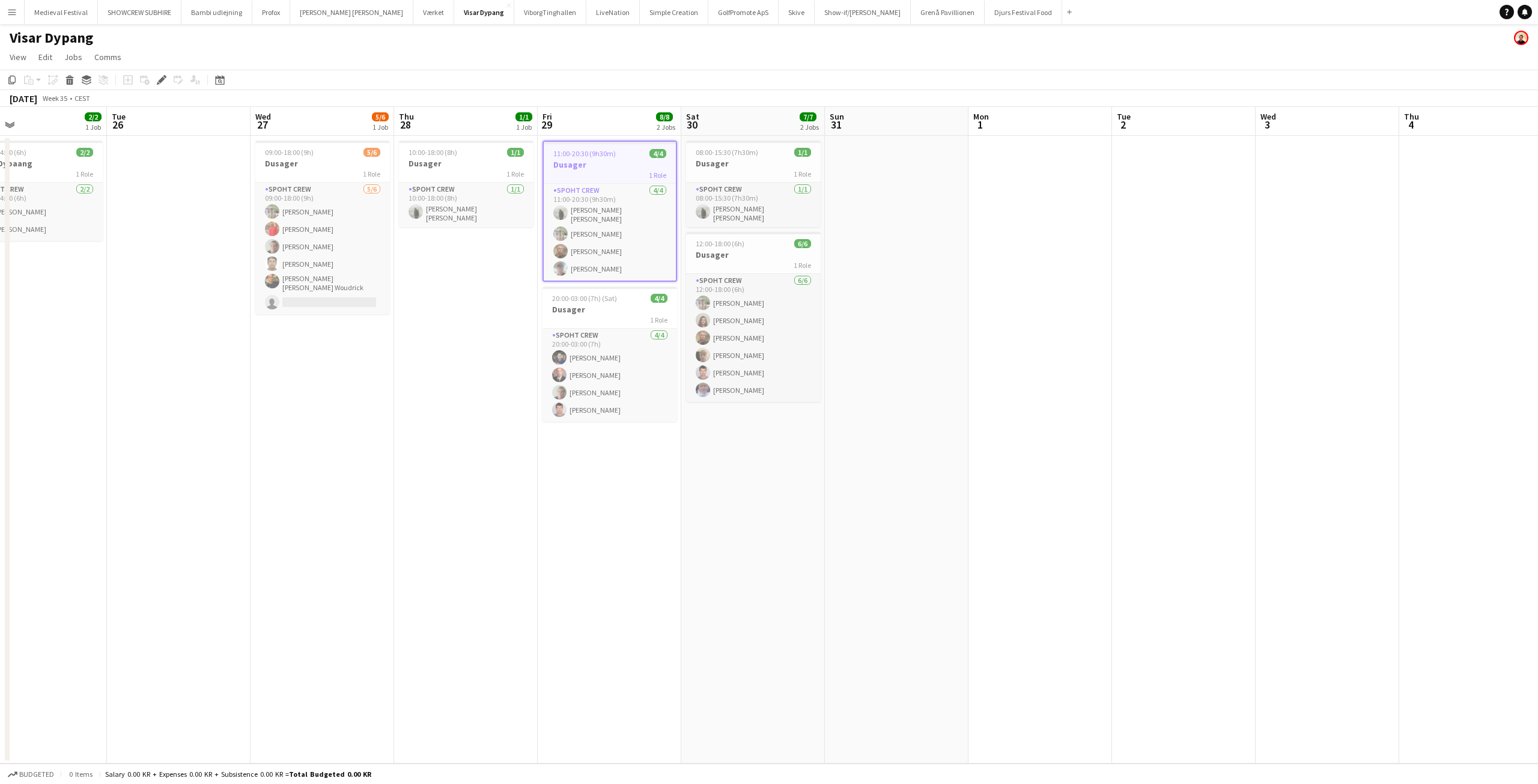
drag, startPoint x: 534, startPoint y: 298, endPoint x: 303, endPoint y: 151, distance: 273.8
click at [481, 300] on app-calendar-viewport "Fri 22 Sat 23 Sun 24 Mon 25 2/2 1 Job Tue 26 Wed 27 5/6 1 Job Thu 28 1/1 1 Job …" at bounding box center [769, 435] width 1538 height 657
click at [628, 236] on app-card-role "Spoht Crew 4/4 11:00-20:30 (9h30m) Negru Liviu Mihai Arthur Daval-Markussen Kar…" at bounding box center [610, 232] width 132 height 96
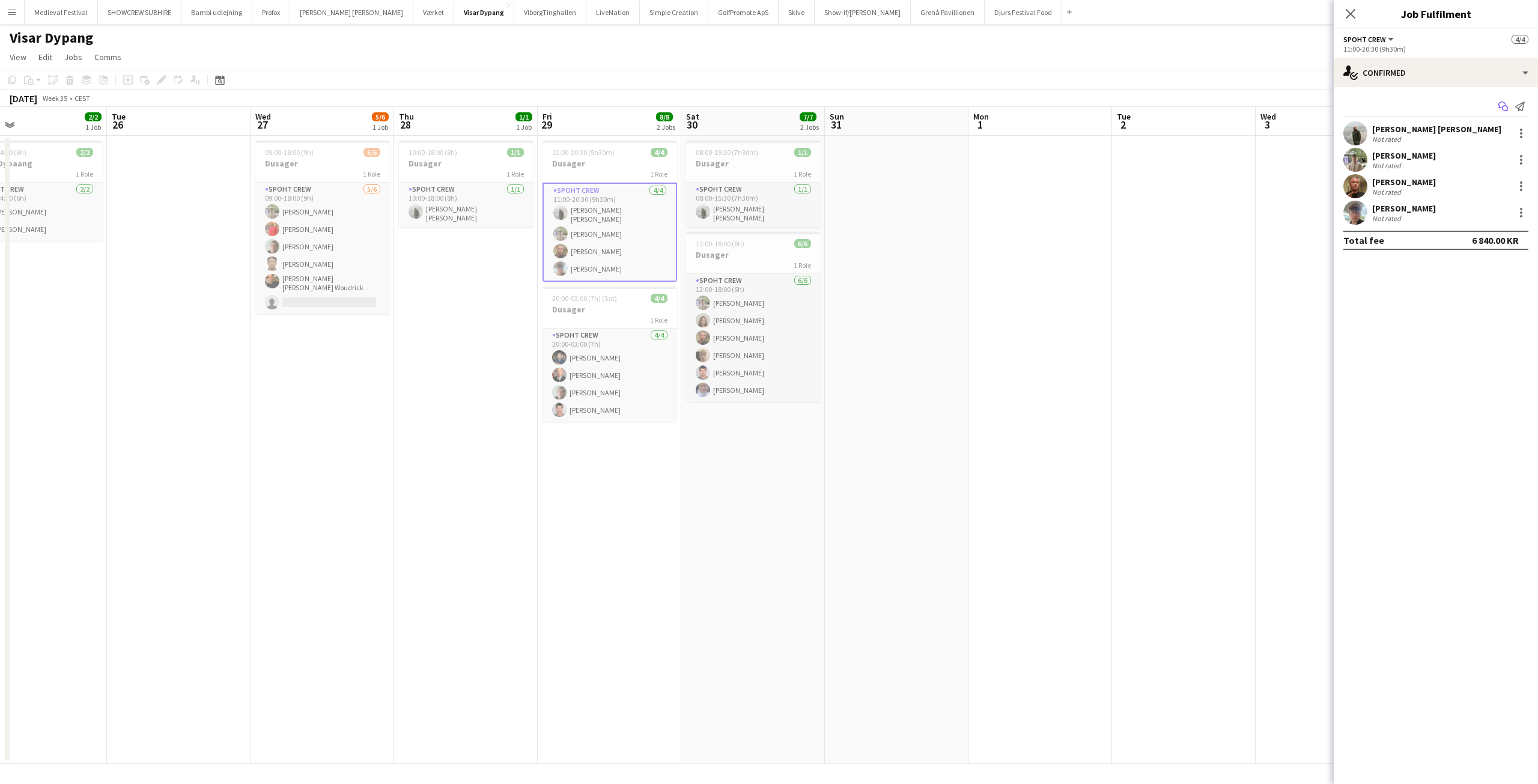
click at [1500, 103] on icon at bounding box center [1502, 104] width 7 height 6
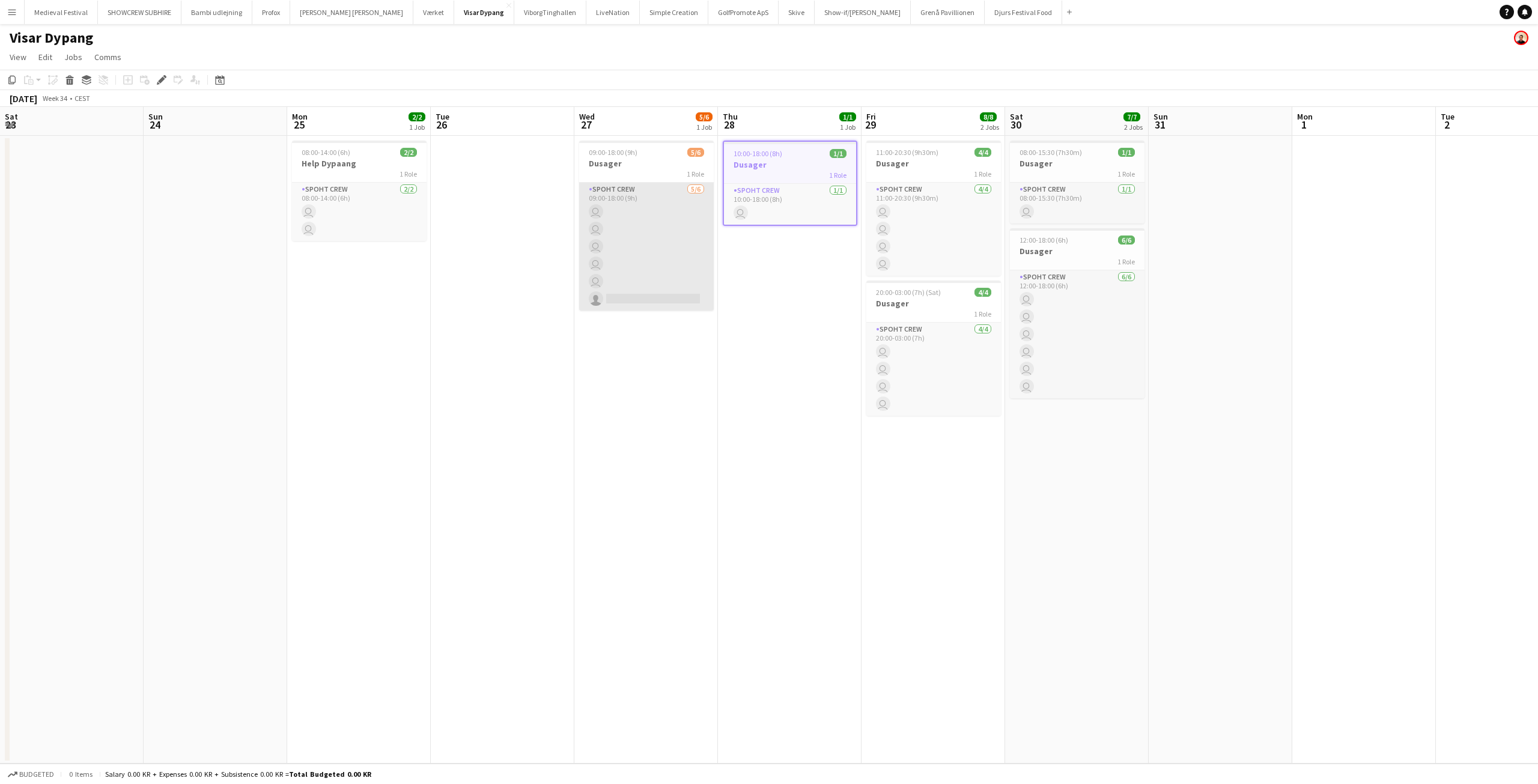
scroll to position [0, 413]
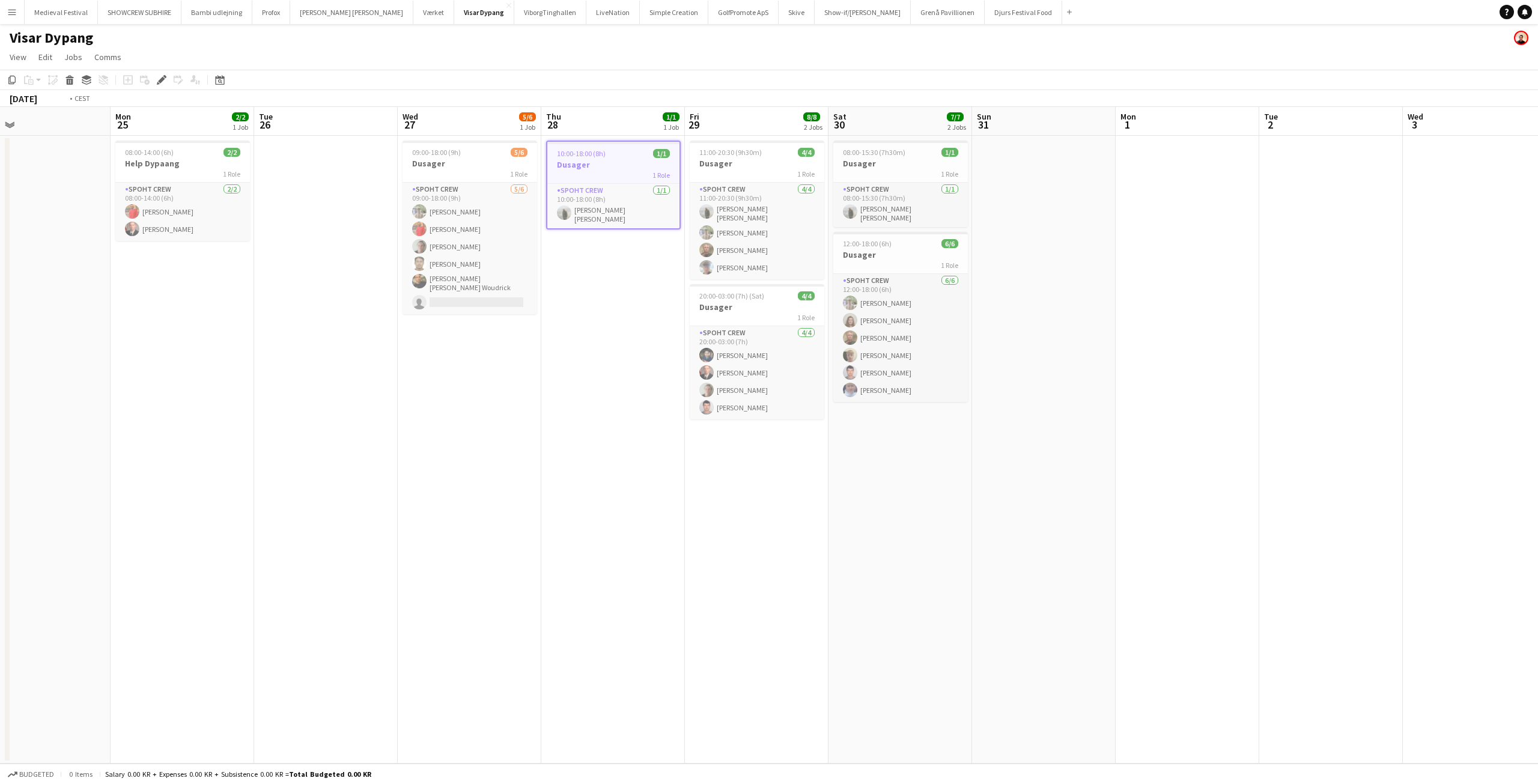
drag, startPoint x: 685, startPoint y: 298, endPoint x: 495, endPoint y: 297, distance: 190.0
click at [495, 297] on app-calendar-viewport "Thu 21 Fri 22 Sat 23 Sun 24 Mon 25 2/2 1 Job Tue 26 Wed 27 5/6 1 Job Thu 28 1/1…" at bounding box center [769, 435] width 1538 height 657
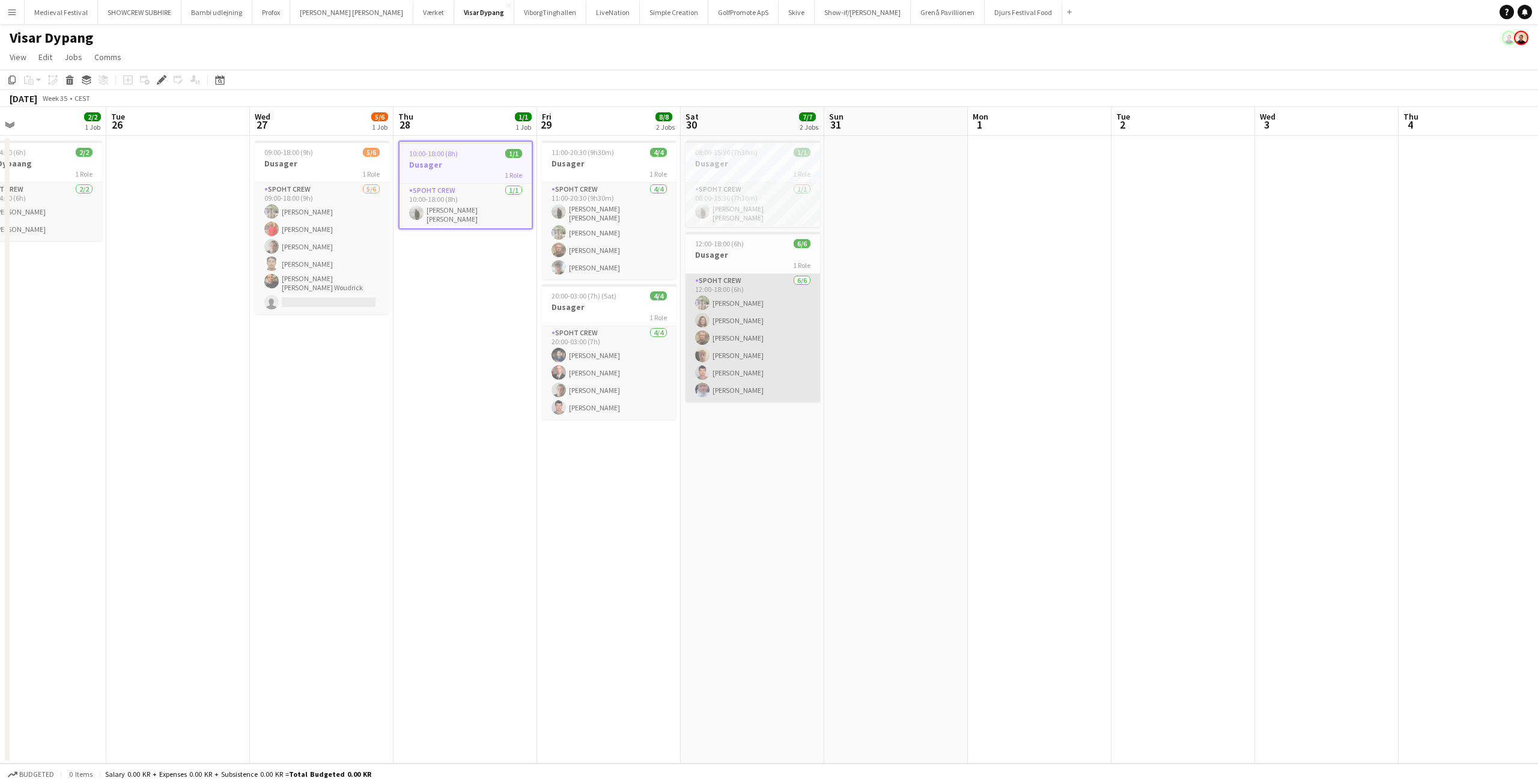
click at [742, 328] on app-card-role "Spoht Crew 6/6 12:00-18:00 (6h) Arthur Daval-Markussen Annija Uzule Karsten Sør…" at bounding box center [753, 338] width 135 height 128
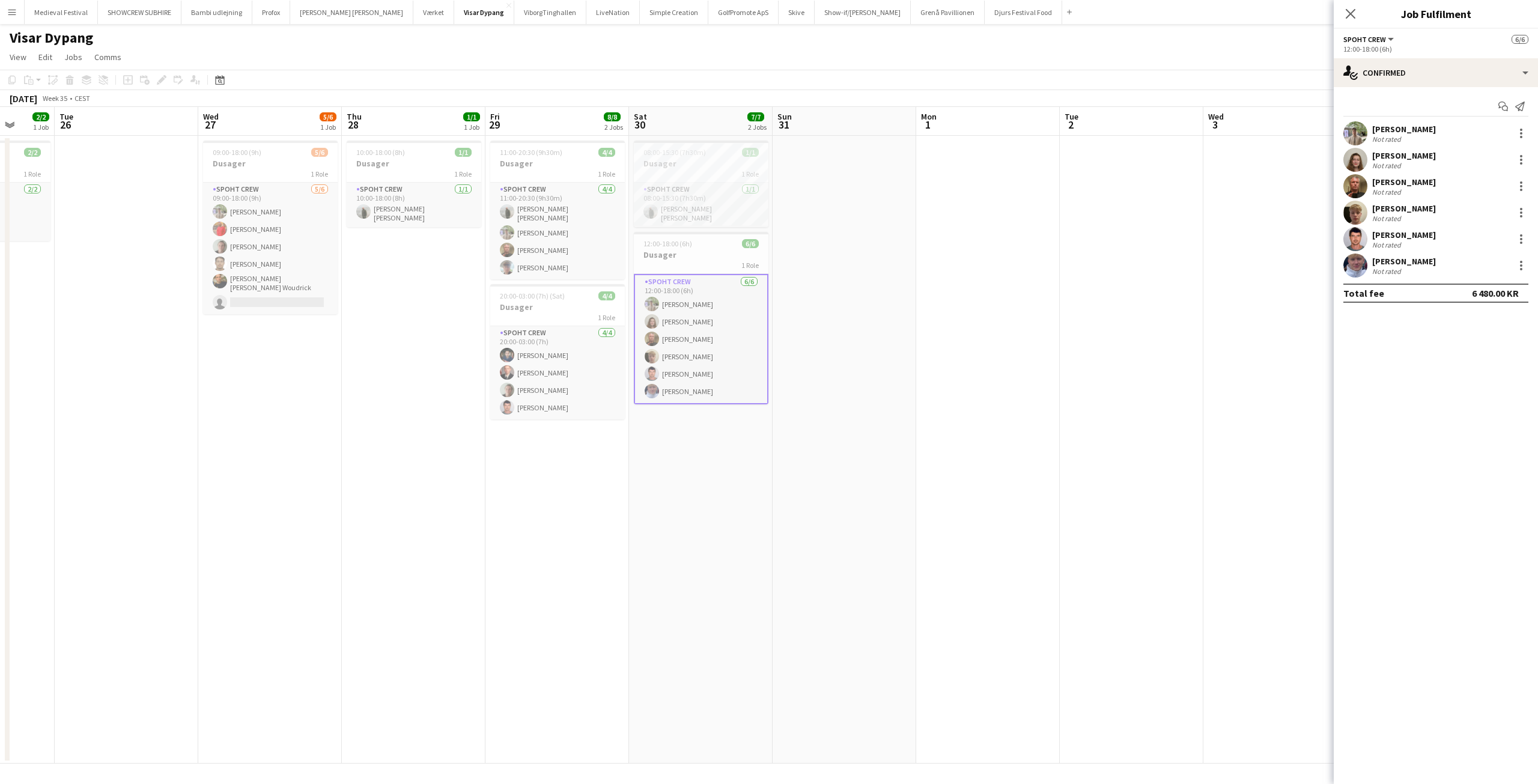
scroll to position [0, 391]
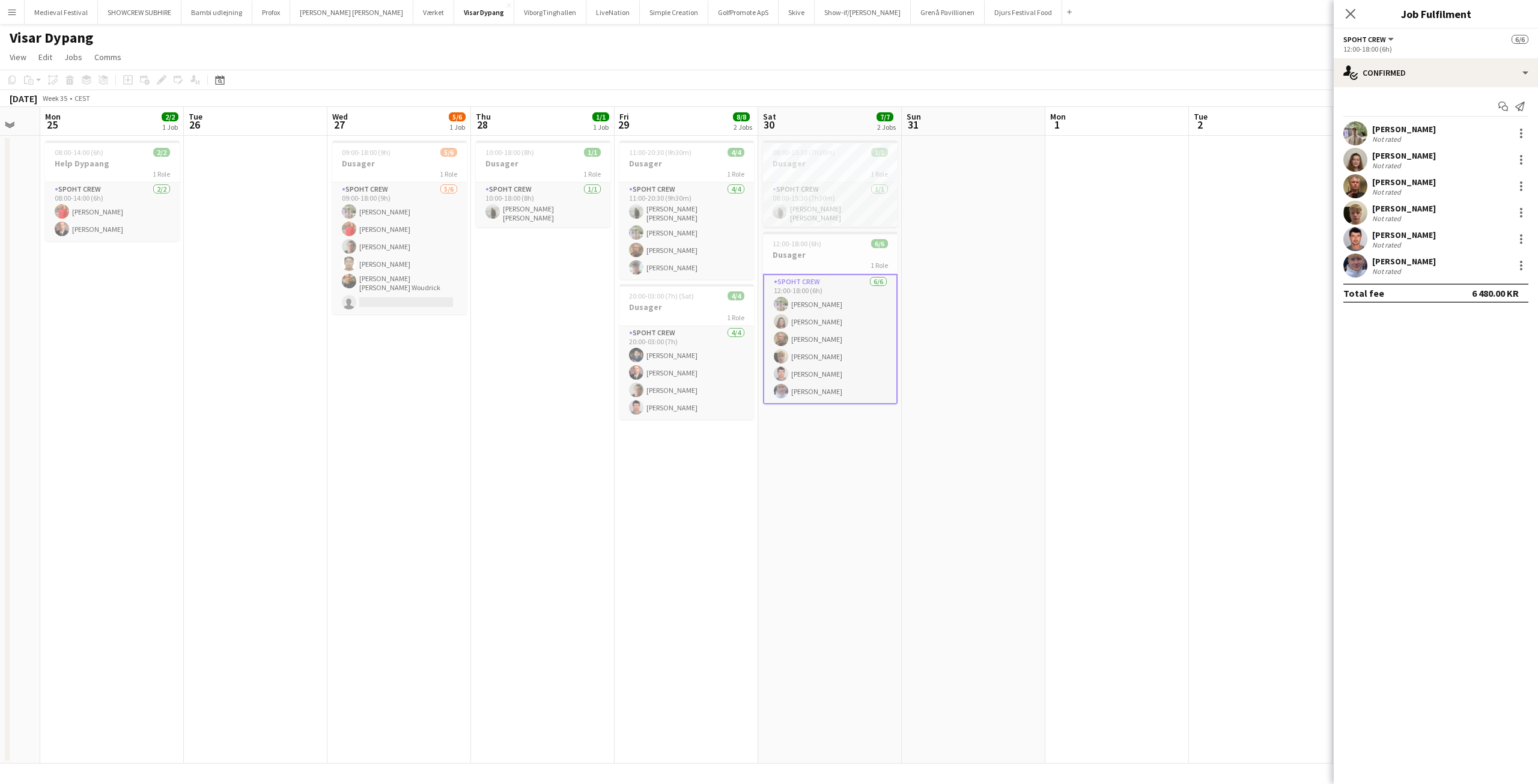
drag, startPoint x: 882, startPoint y: 305, endPoint x: 817, endPoint y: 314, distance: 65.6
click at [817, 314] on app-calendar-viewport "Fri 22 Sat 23 Sun 24 Mon 25 2/2 1 Job Tue 26 Wed 27 5/6 1 Job Thu 28 1/1 1 Job …" at bounding box center [769, 435] width 1538 height 657
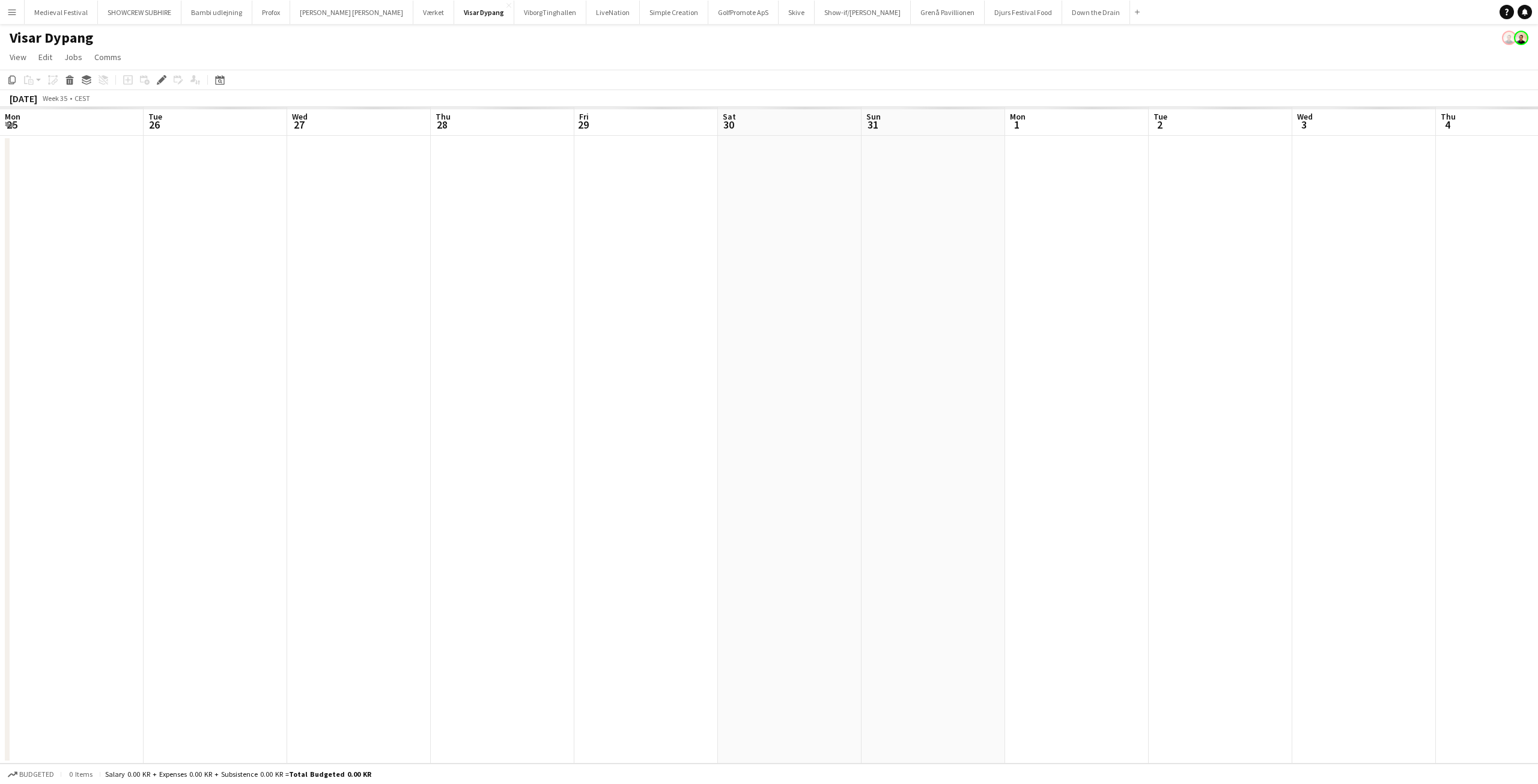
scroll to position [0, 413]
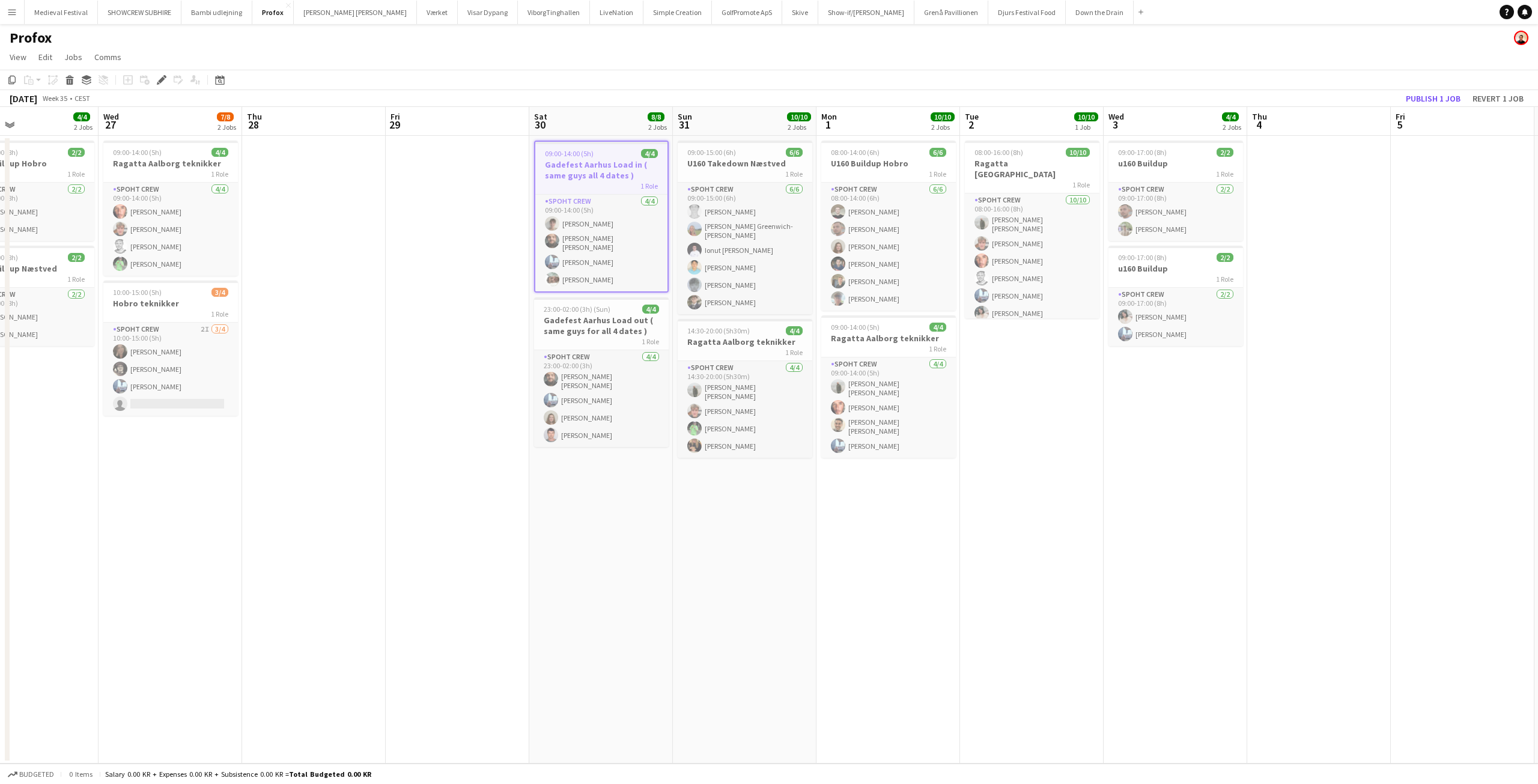
scroll to position [0, 518]
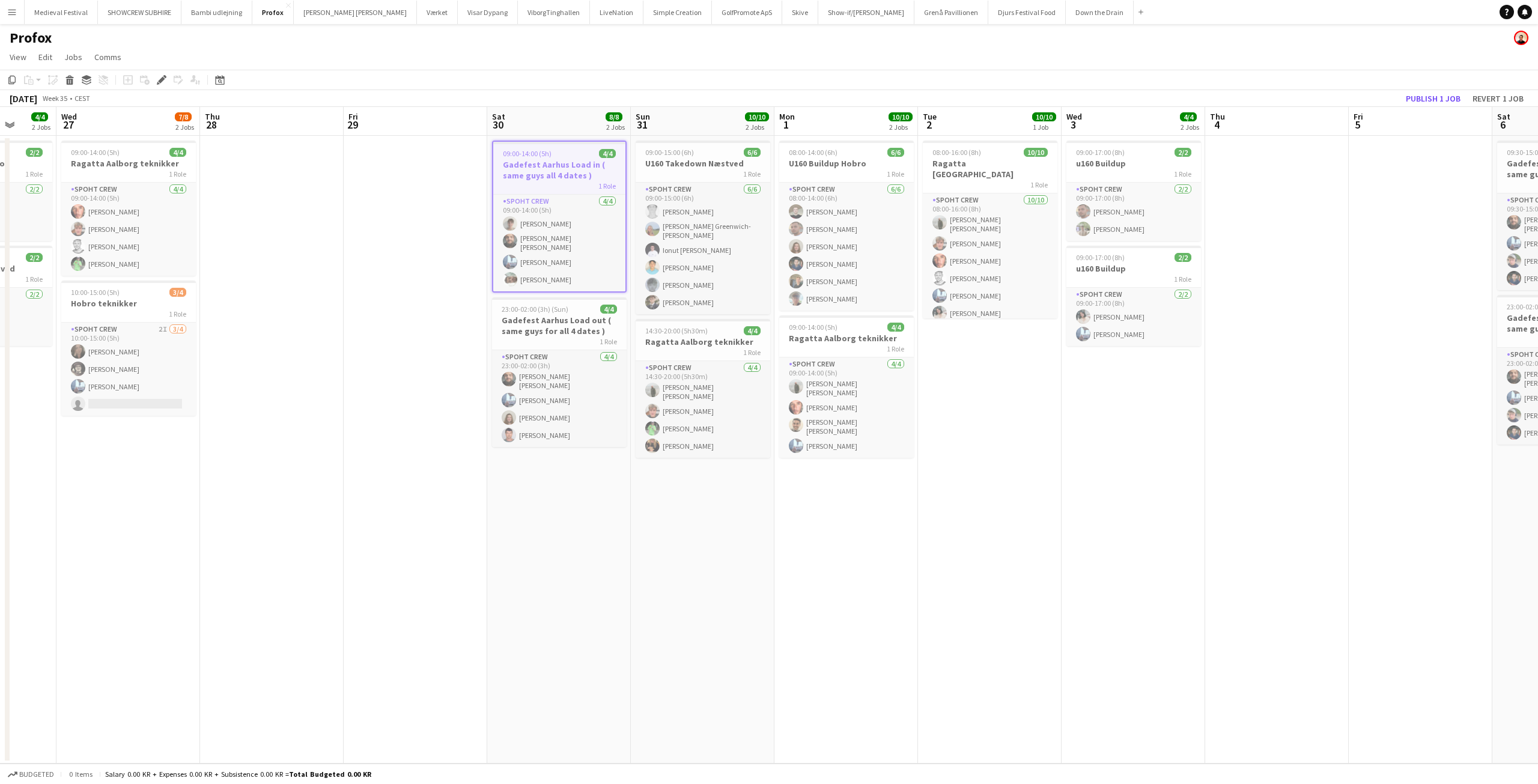
drag, startPoint x: 544, startPoint y: 222, endPoint x: 440, endPoint y: 239, distance: 105.4
click at [440, 239] on app-calendar-viewport "Sat 23 4/4 2 Jobs Sun 24 4/4 1 Job Mon 25 10/10 1 Job Tue 26 4/4 2 Jobs Wed 27 …" at bounding box center [769, 435] width 1538 height 657
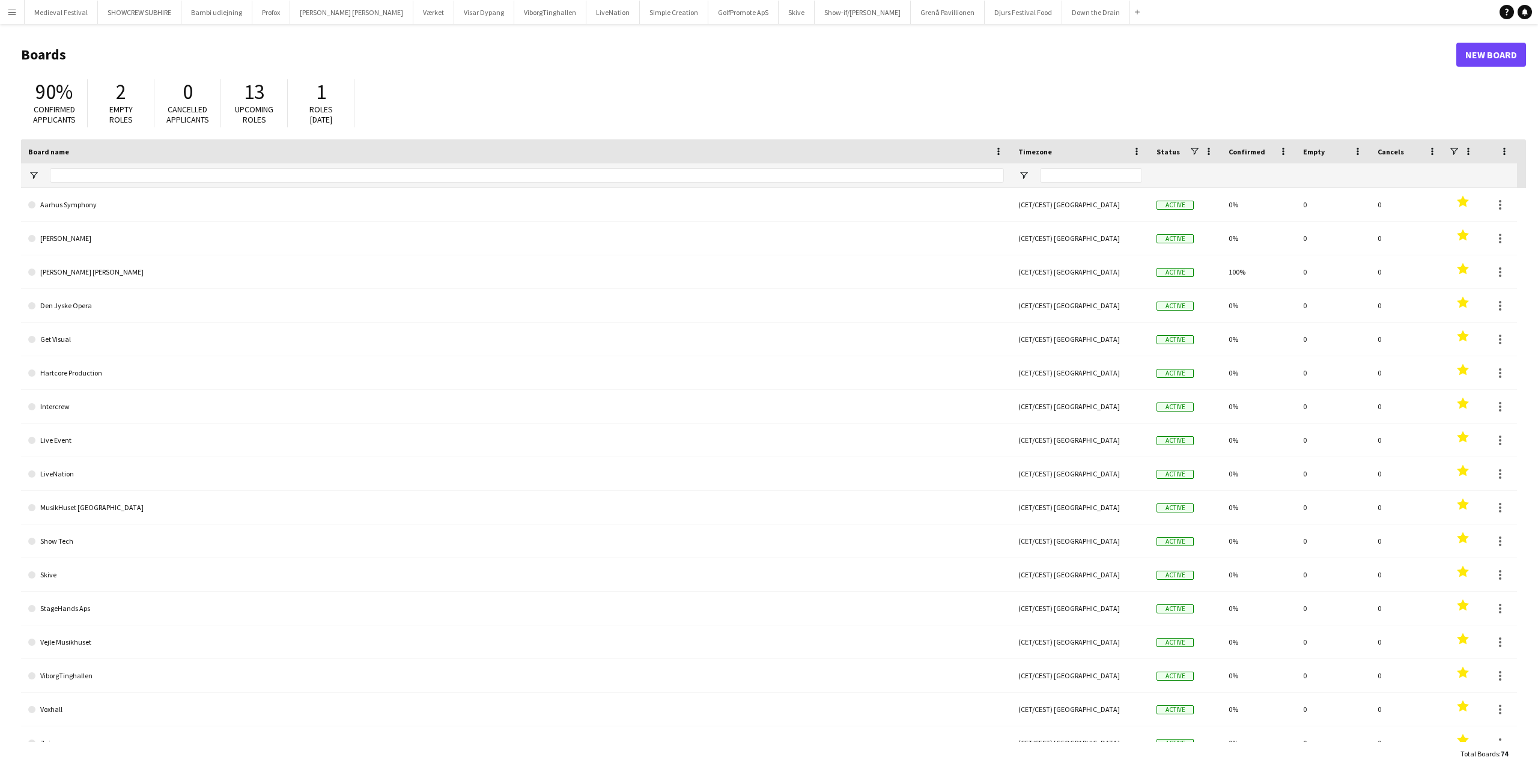
click at [7, 8] on app-icon "Menu" at bounding box center [12, 12] width 10 height 10
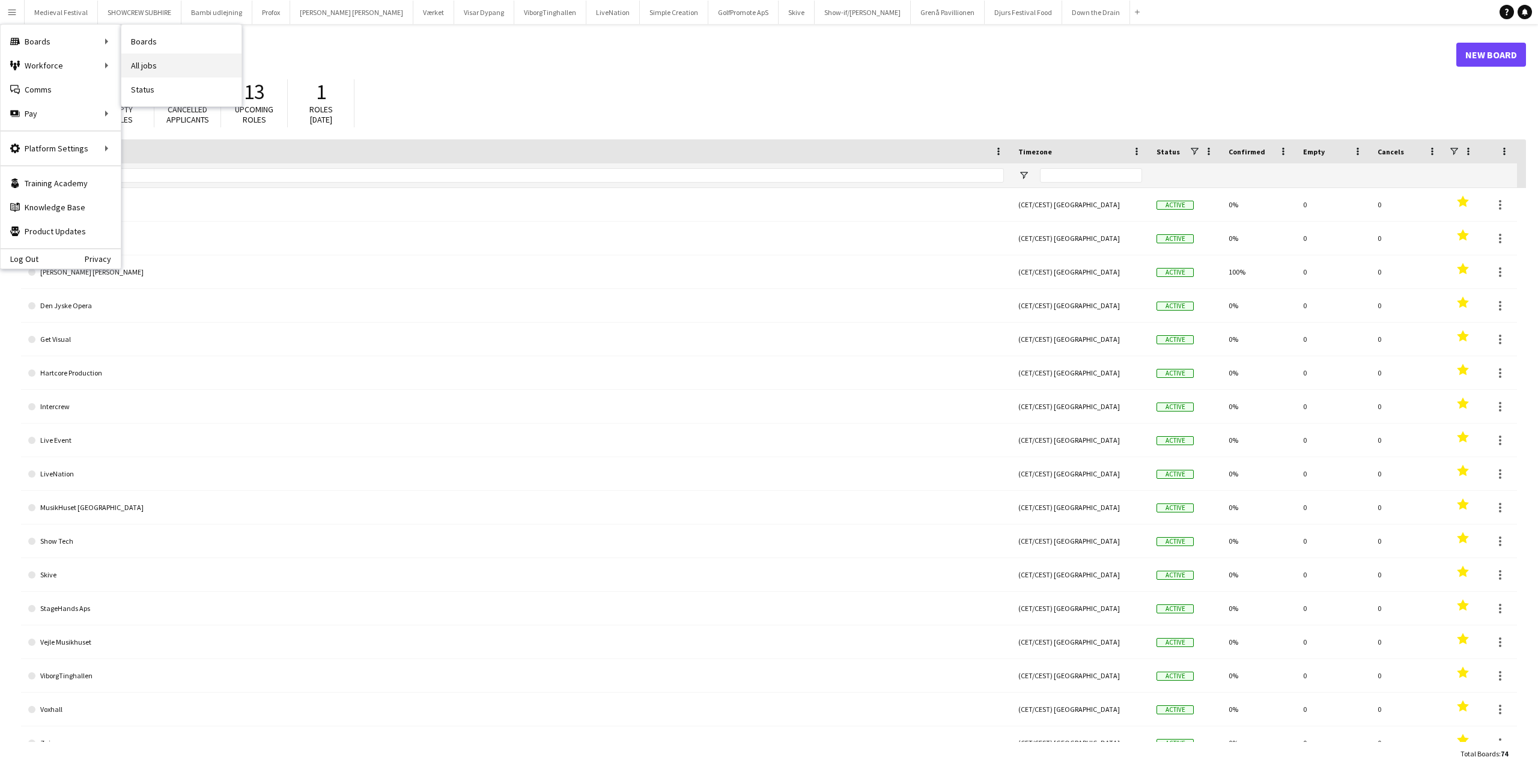
click at [182, 63] on link "All jobs" at bounding box center [181, 65] width 120 height 24
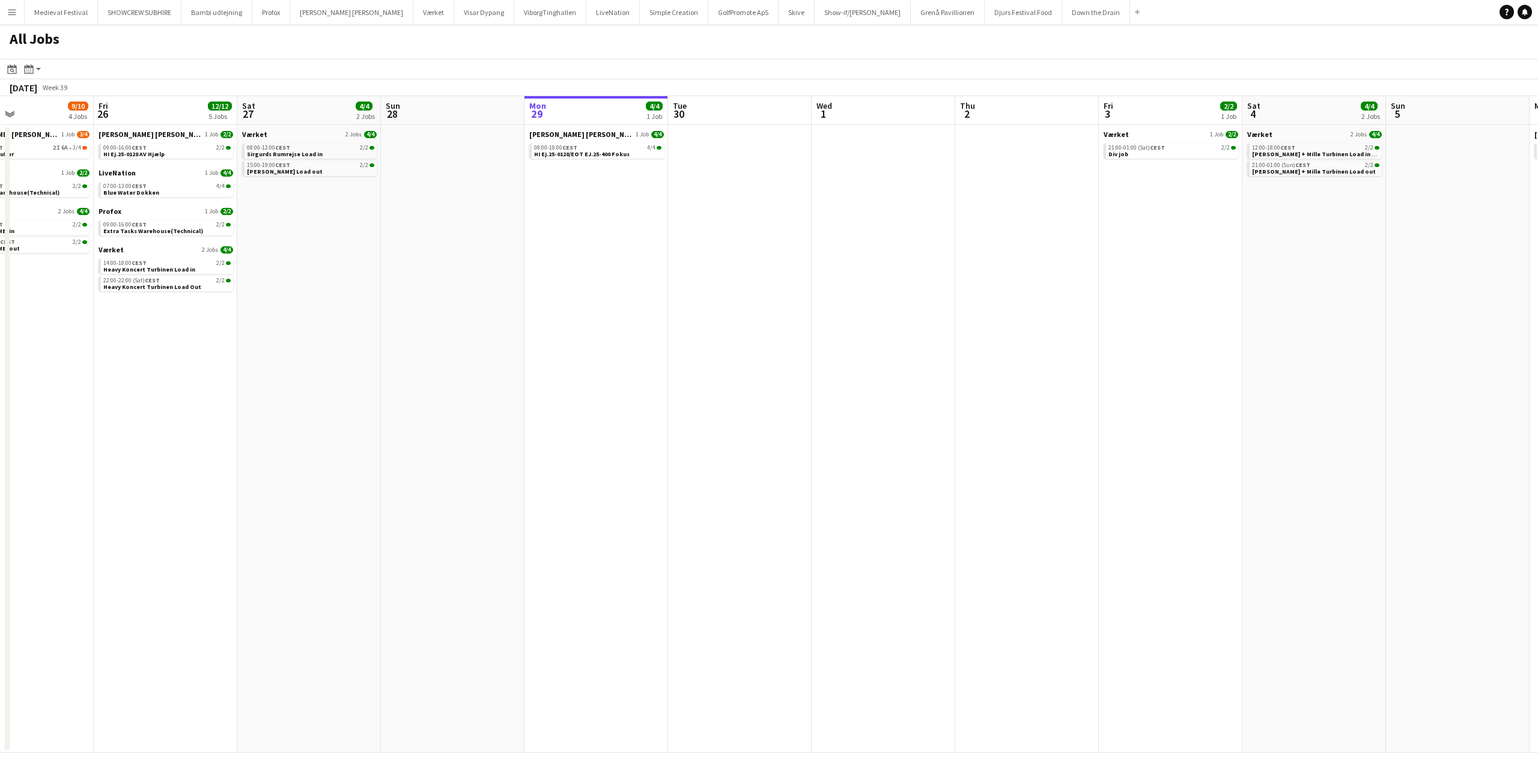
click at [922, 371] on app-all-jobs "All Jobs Date picker SEP 2025 SEP 2025 Monday M Tuesday T Wednesday W Thursday …" at bounding box center [769, 388] width 1538 height 728
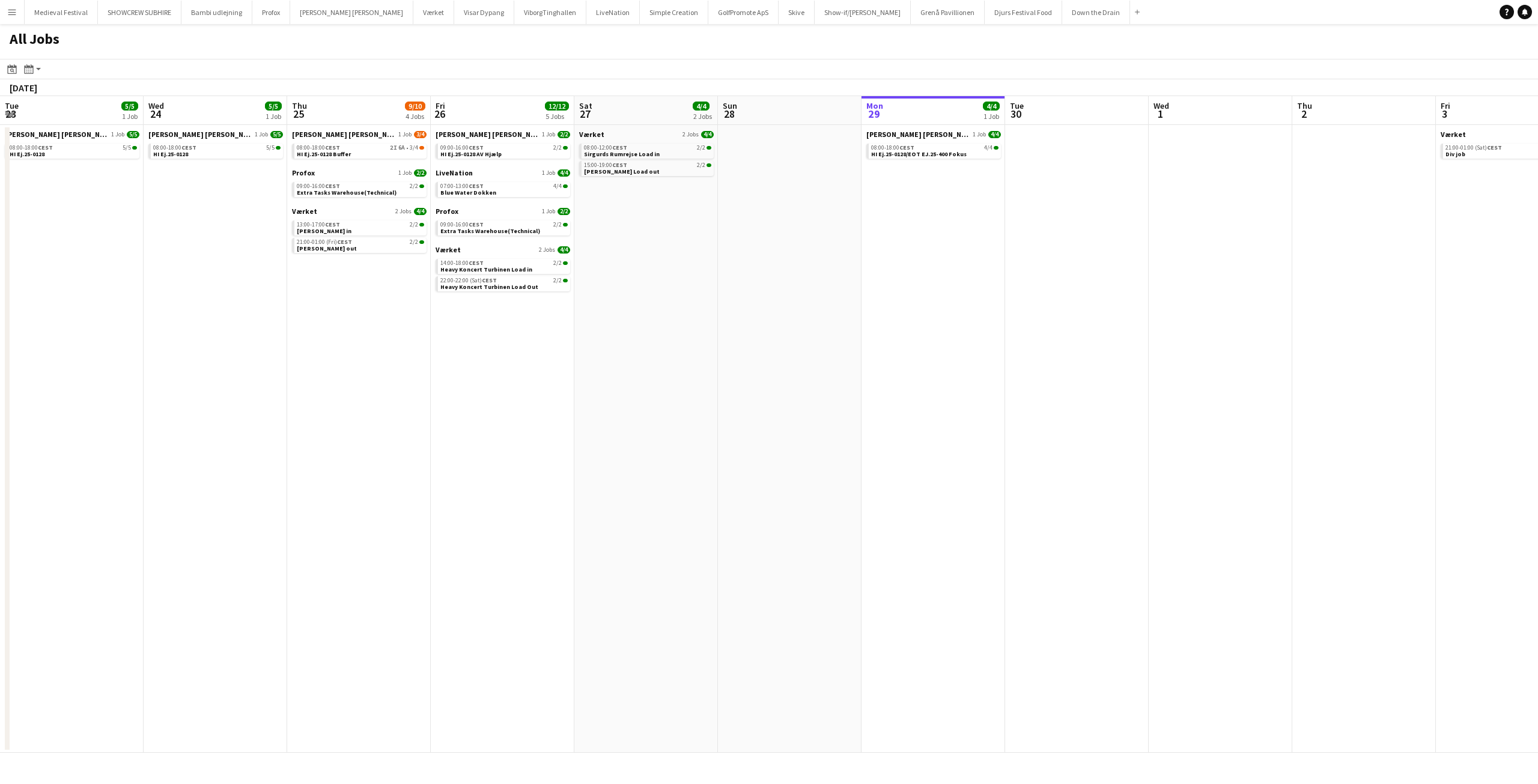
click at [1080, 444] on app-all-jobs "All Jobs Date picker SEP 2025 SEP 2025 Monday M Tuesday T Wednesday W Thursday …" at bounding box center [769, 388] width 1538 height 728
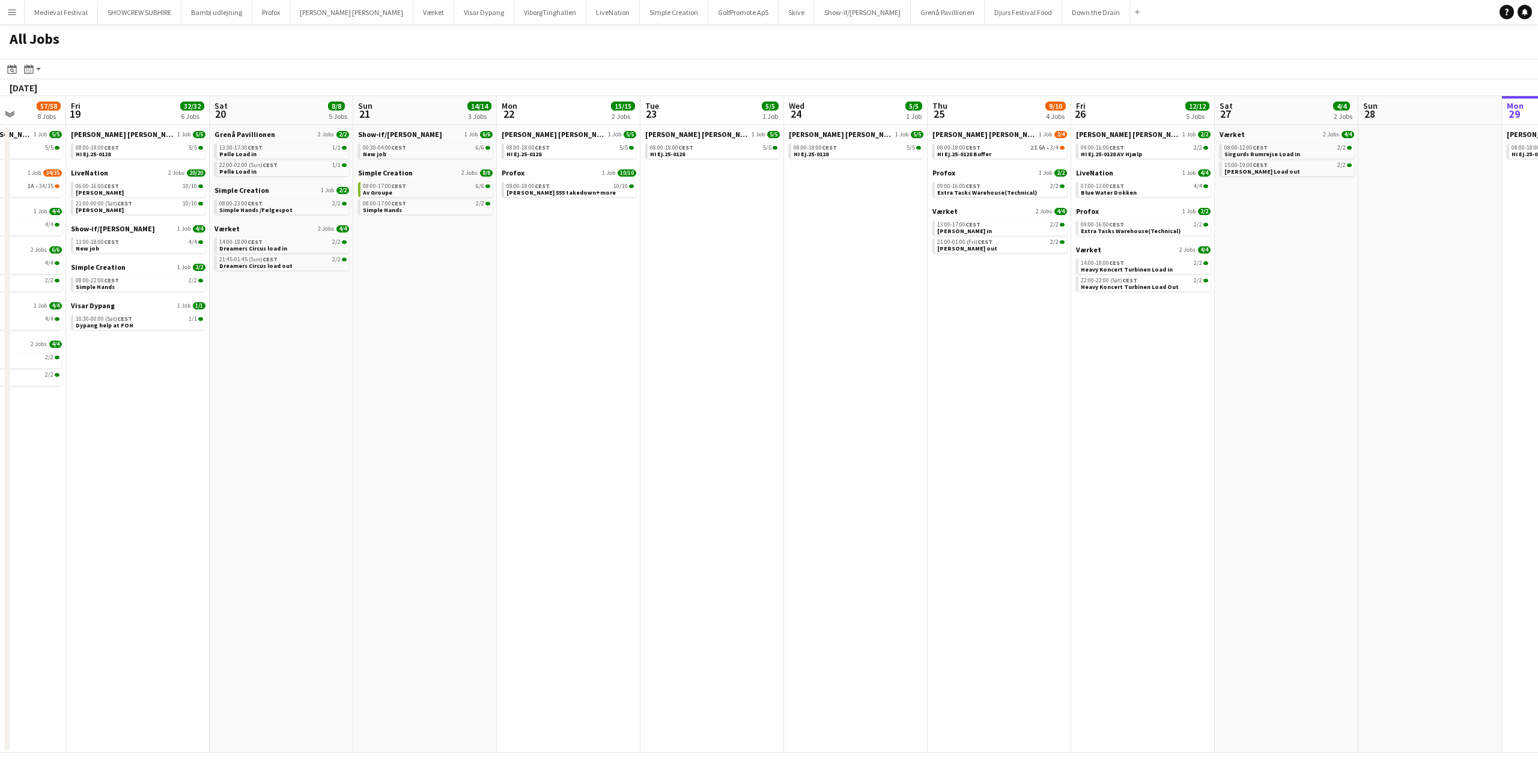
click at [1004, 441] on app-all-jobs "All Jobs Date picker SEP 2025 SEP 2025 Monday M Tuesday T Wednesday W Thursday …" at bounding box center [769, 388] width 1538 height 728
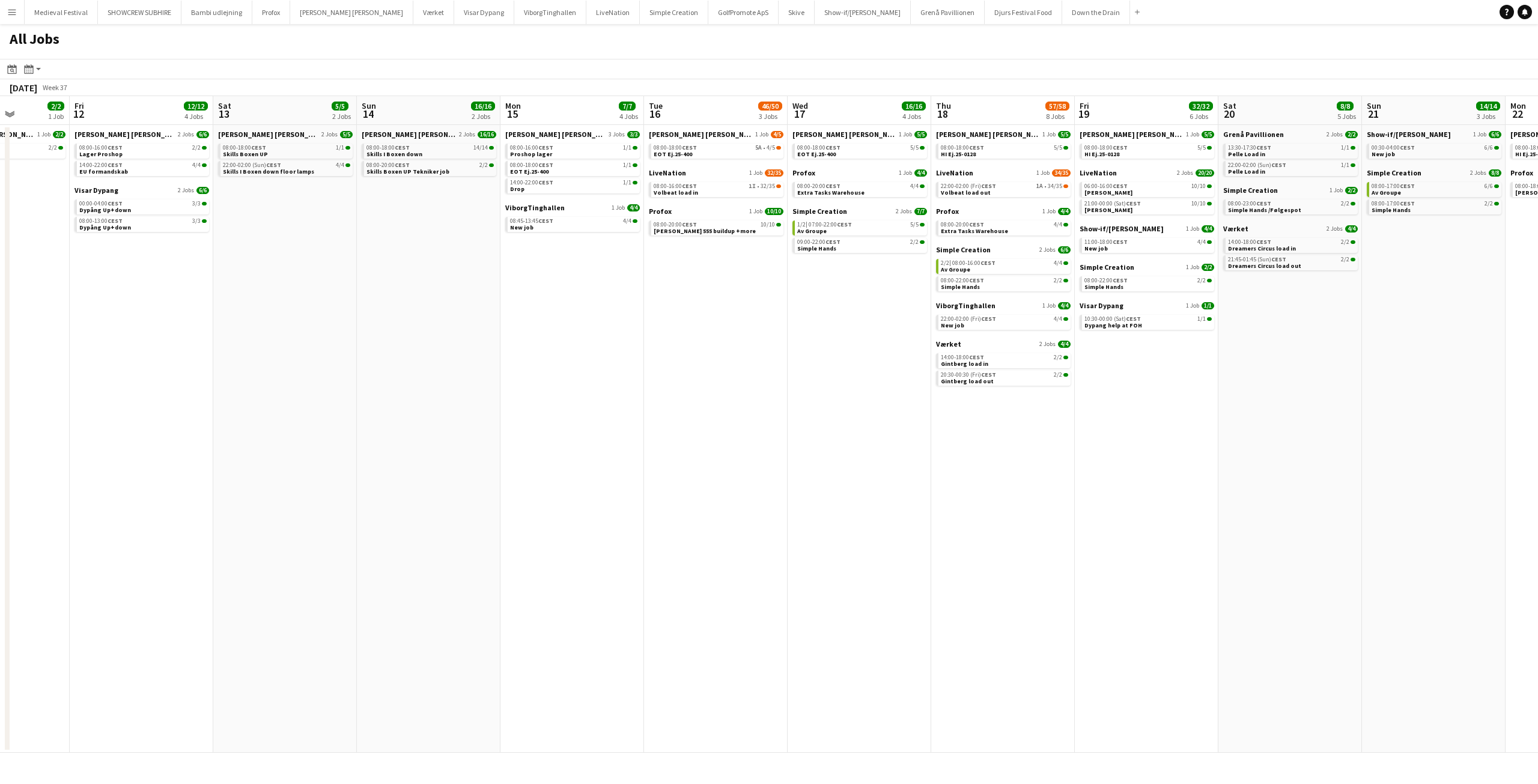
click at [987, 499] on app-all-jobs "All Jobs Date picker SEP 2025 SEP 2025 Monday M Tuesday T Wednesday W Thursday …" at bounding box center [769, 388] width 1538 height 728
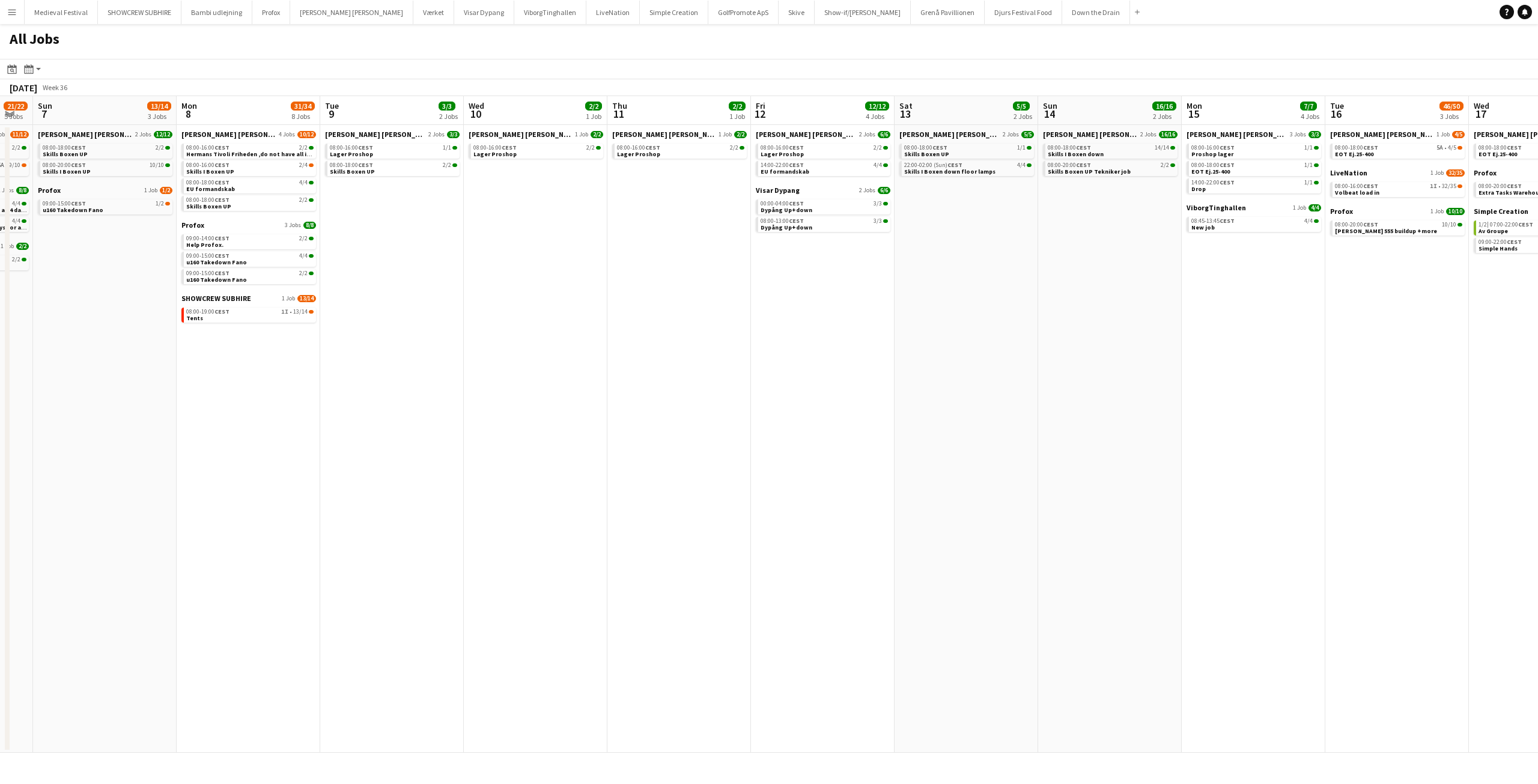
drag, startPoint x: 774, startPoint y: 429, endPoint x: 921, endPoint y: 426, distance: 147.0
click at [980, 440] on app-calendar-viewport "Fri 5 9/10 3 Jobs Sat 6 21/22 5 Jobs Sun 7 13/14 3 Jobs Mon 8 31/34 8 Jobs Tue …" at bounding box center [769, 424] width 1538 height 657
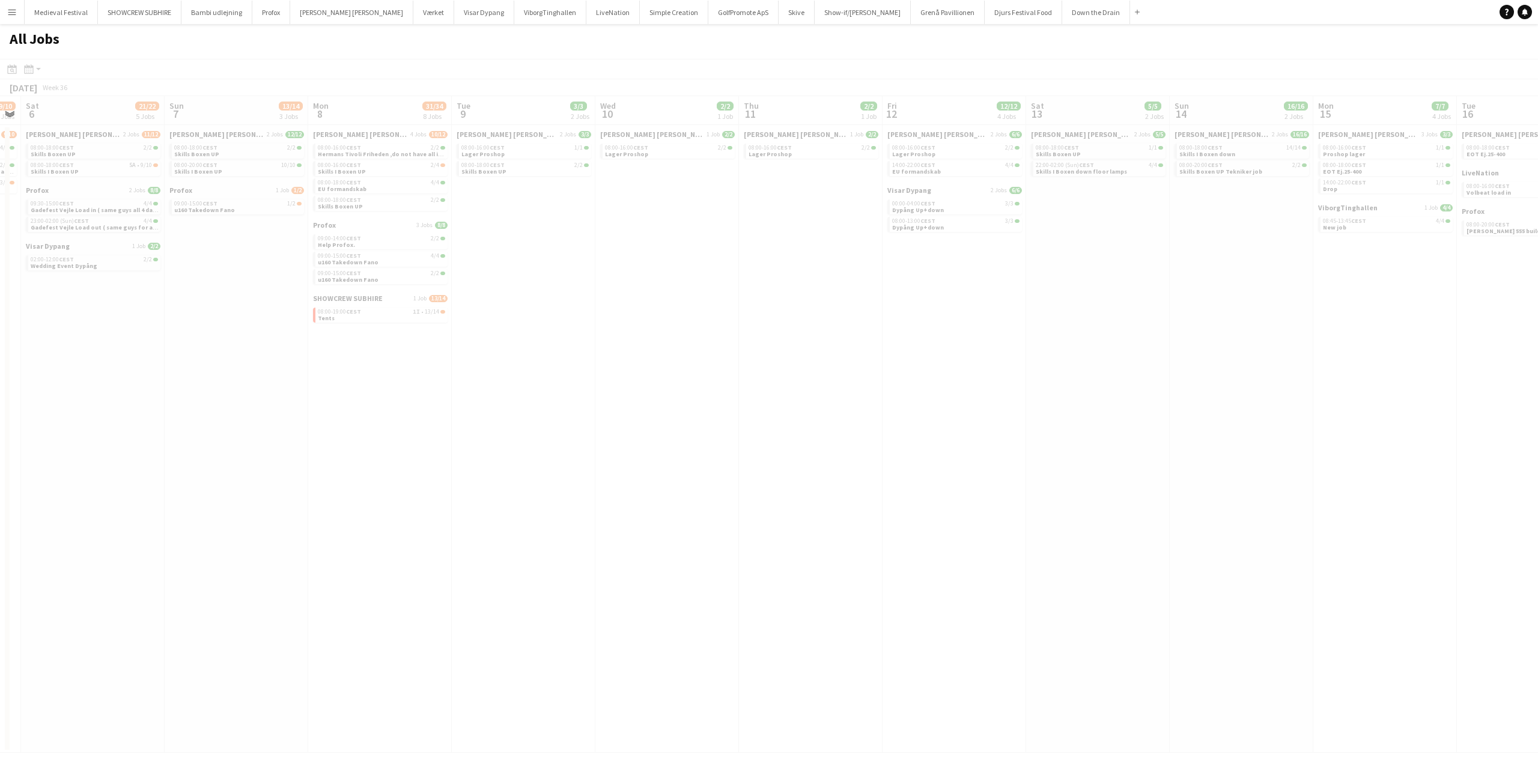
drag, startPoint x: 473, startPoint y: 380, endPoint x: 824, endPoint y: 386, distance: 351.1
click at [873, 397] on app-calendar-viewport "Thu 4 Fri 5 9/10 3 Jobs Sat 6 21/22 5 Jobs Sun 7 13/14 3 Jobs Mon 8 31/34 8 Job…" at bounding box center [769, 424] width 1538 height 657
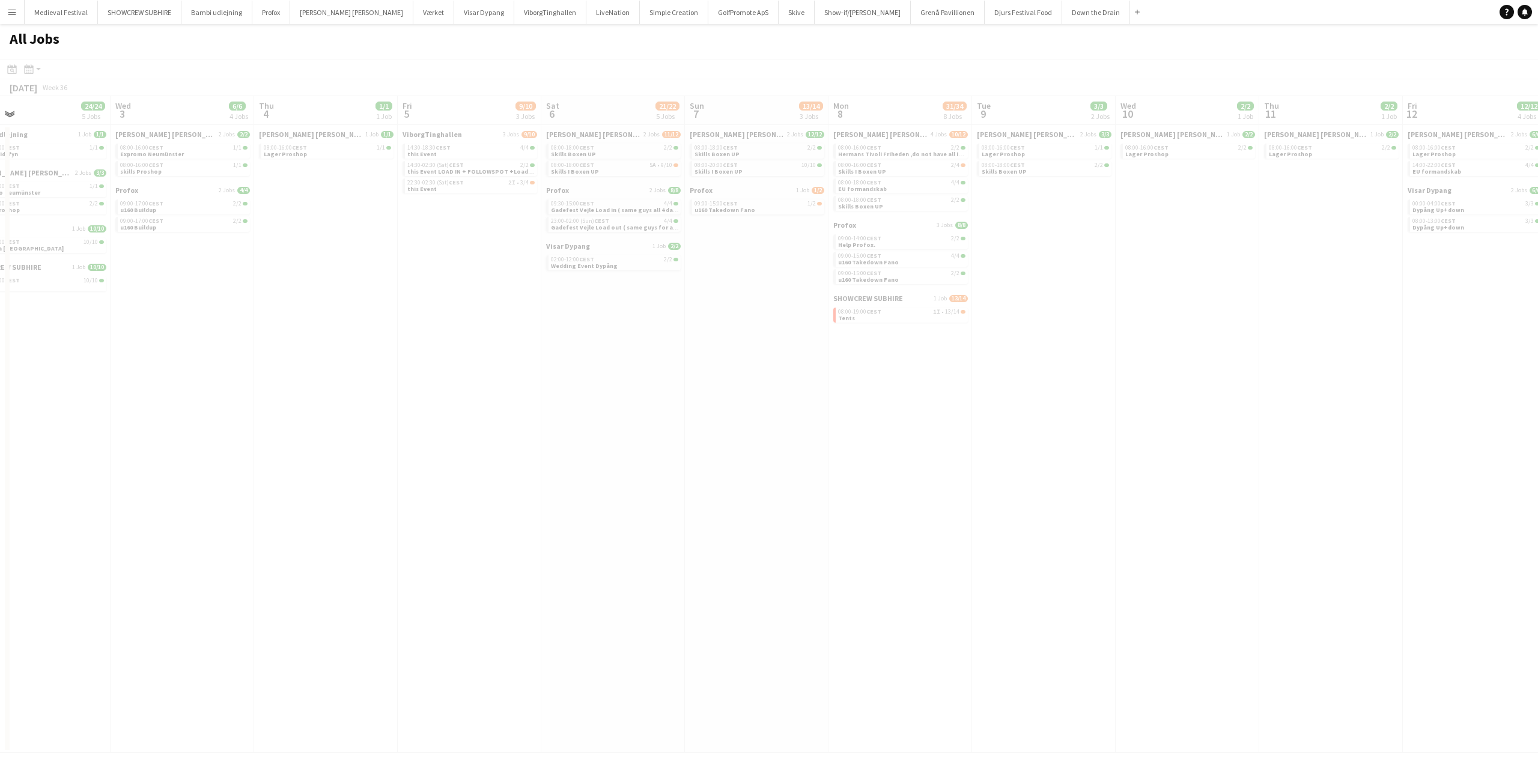
drag, startPoint x: 737, startPoint y: 413, endPoint x: 788, endPoint y: 398, distance: 53.2
click at [1051, 425] on app-all-jobs "All Jobs Date picker SEP 2025 SEP 2025 Monday M Tuesday T Wednesday W Thursday …" at bounding box center [769, 388] width 1538 height 728
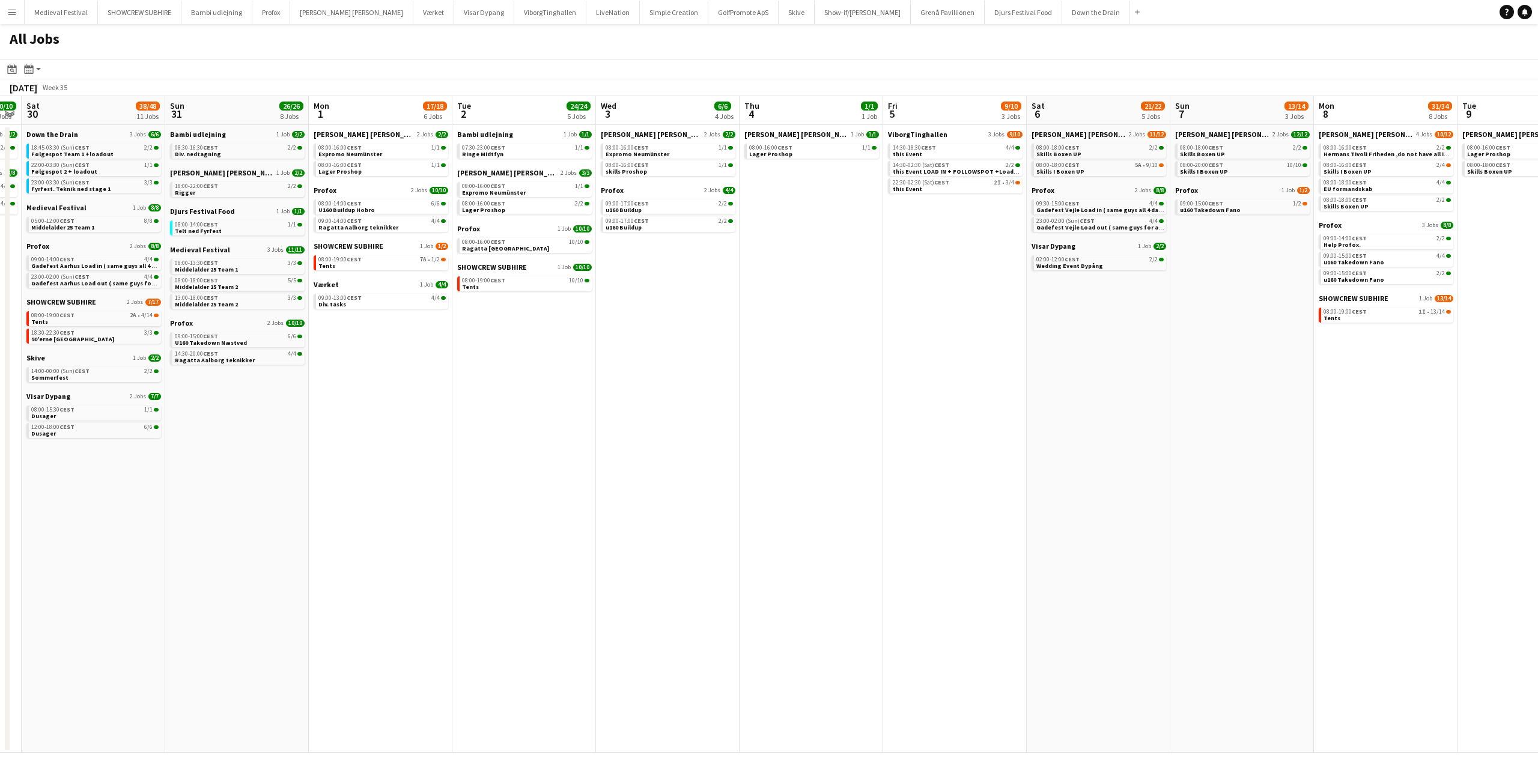
click at [1037, 384] on app-all-jobs "All Jobs Date picker SEP 2025 SEP 2025 Monday M Tuesday T Wednesday W Thursday …" at bounding box center [769, 388] width 1538 height 728
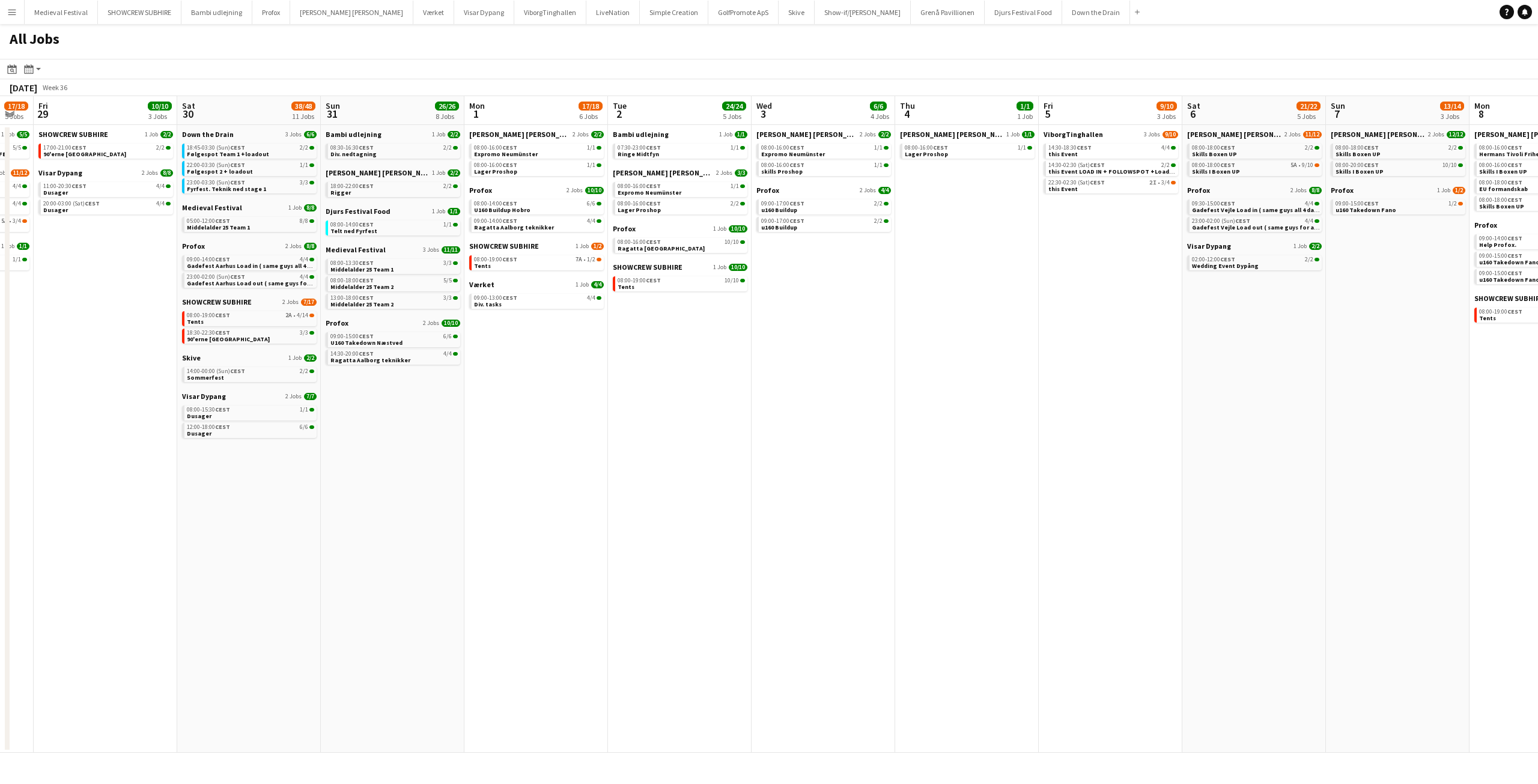
scroll to position [0, 256]
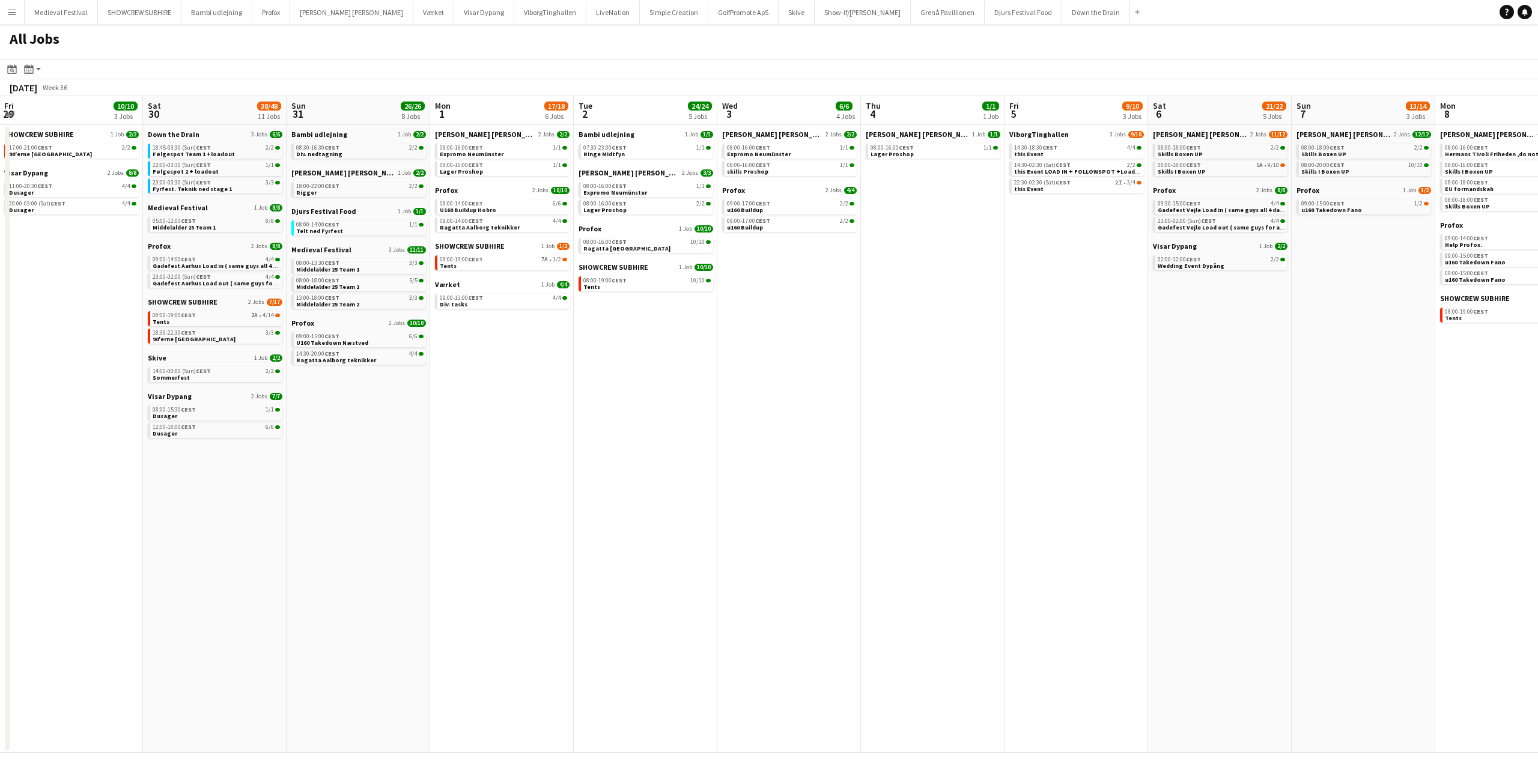
drag, startPoint x: 904, startPoint y: 407, endPoint x: 1051, endPoint y: 410, distance: 147.0
click at [1049, 410] on app-calendar-viewport "Wed 27 17/19 4 Jobs Thu 28 17/18 5 Jobs Fri 29 10/10 3 Jobs Sat 30 38/48 11 Job…" at bounding box center [769, 424] width 1538 height 657
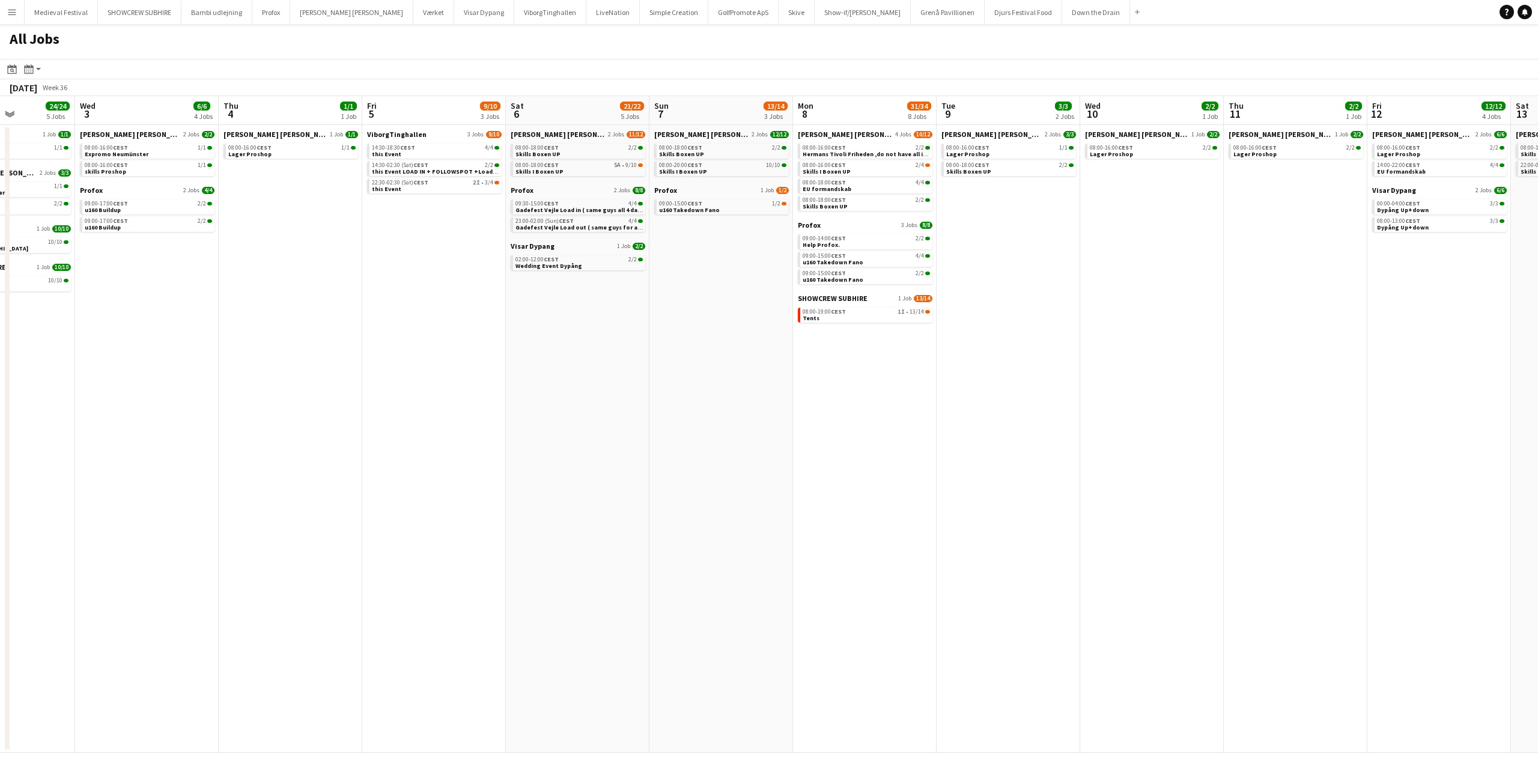
drag, startPoint x: 1019, startPoint y: 415, endPoint x: 151, endPoint y: 413, distance: 868.0
click at [151, 413] on app-calendar-viewport "Sat 30 38/48 11 Jobs Sun 31 26/26 8 Jobs Mon 1 17/18 6 Jobs Tue 2 24/24 5 Jobs …" at bounding box center [769, 424] width 1538 height 657
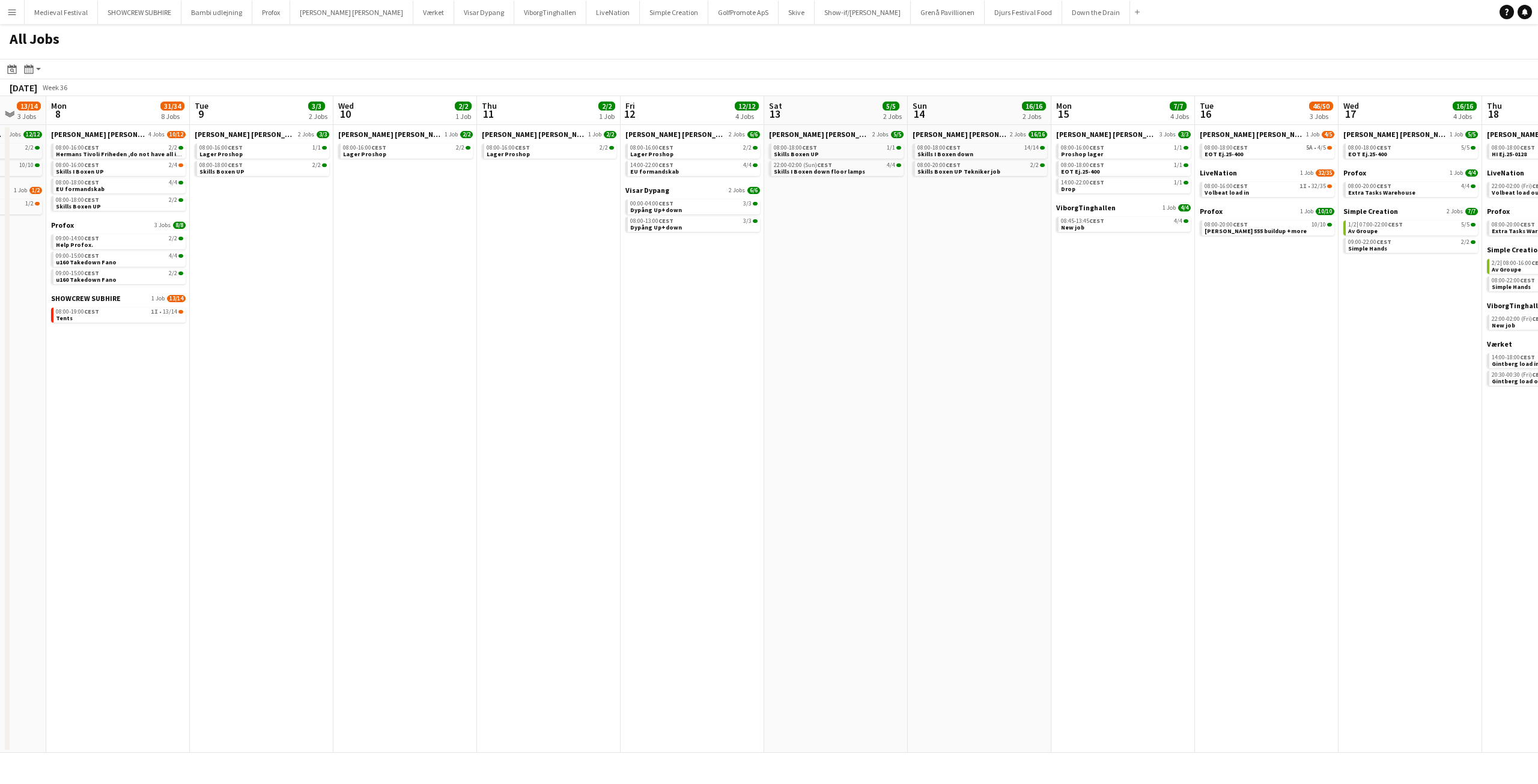
scroll to position [0, 394]
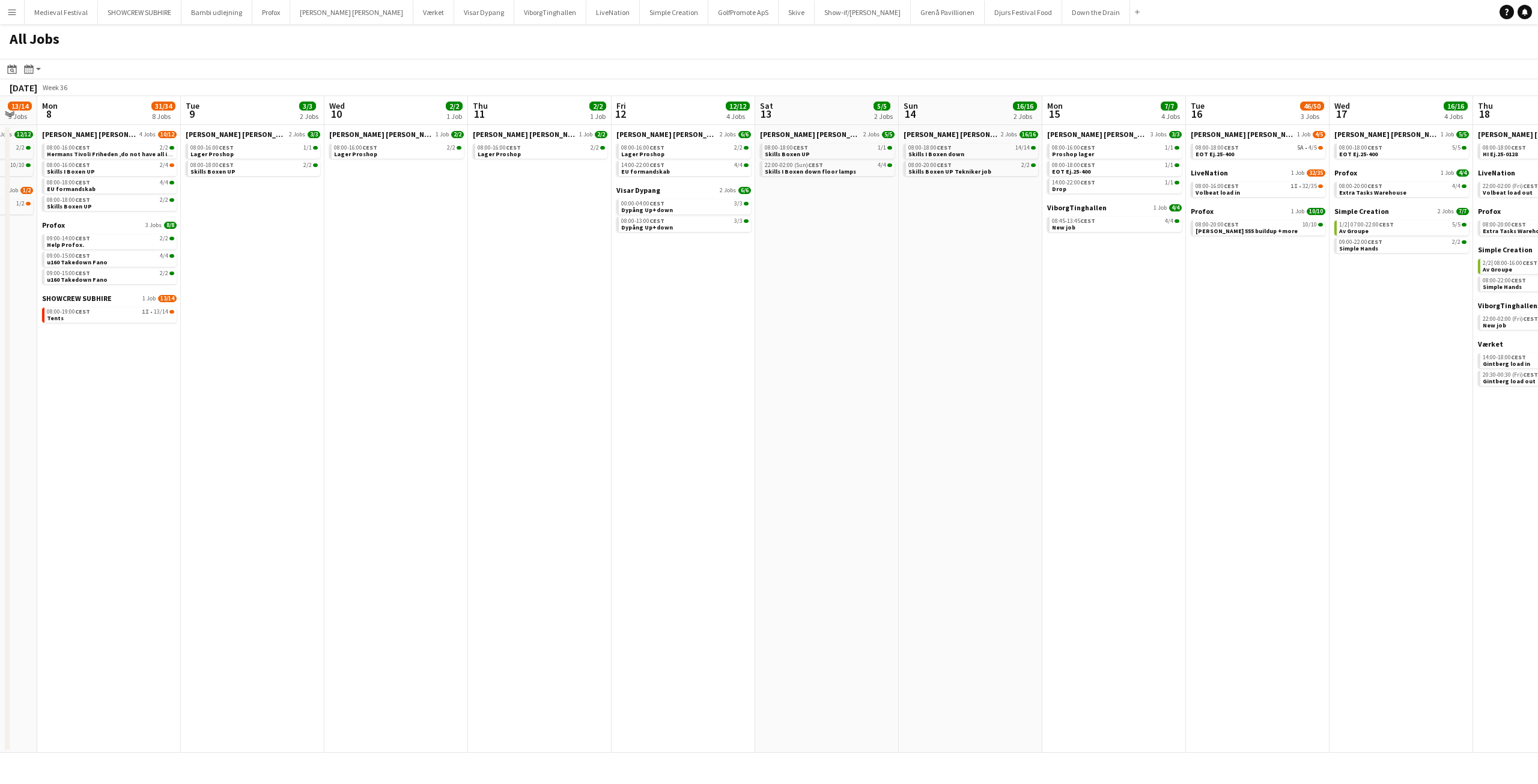
drag, startPoint x: 498, startPoint y: 444, endPoint x: 163, endPoint y: 432, distance: 335.2
click at [163, 432] on app-calendar-viewport "Fri 5 9/10 3 Jobs Sat 6 21/22 5 Jobs Sun 7 13/14 3 Jobs Mon 8 31/34 8 Jobs Tue …" at bounding box center [769, 424] width 1538 height 657
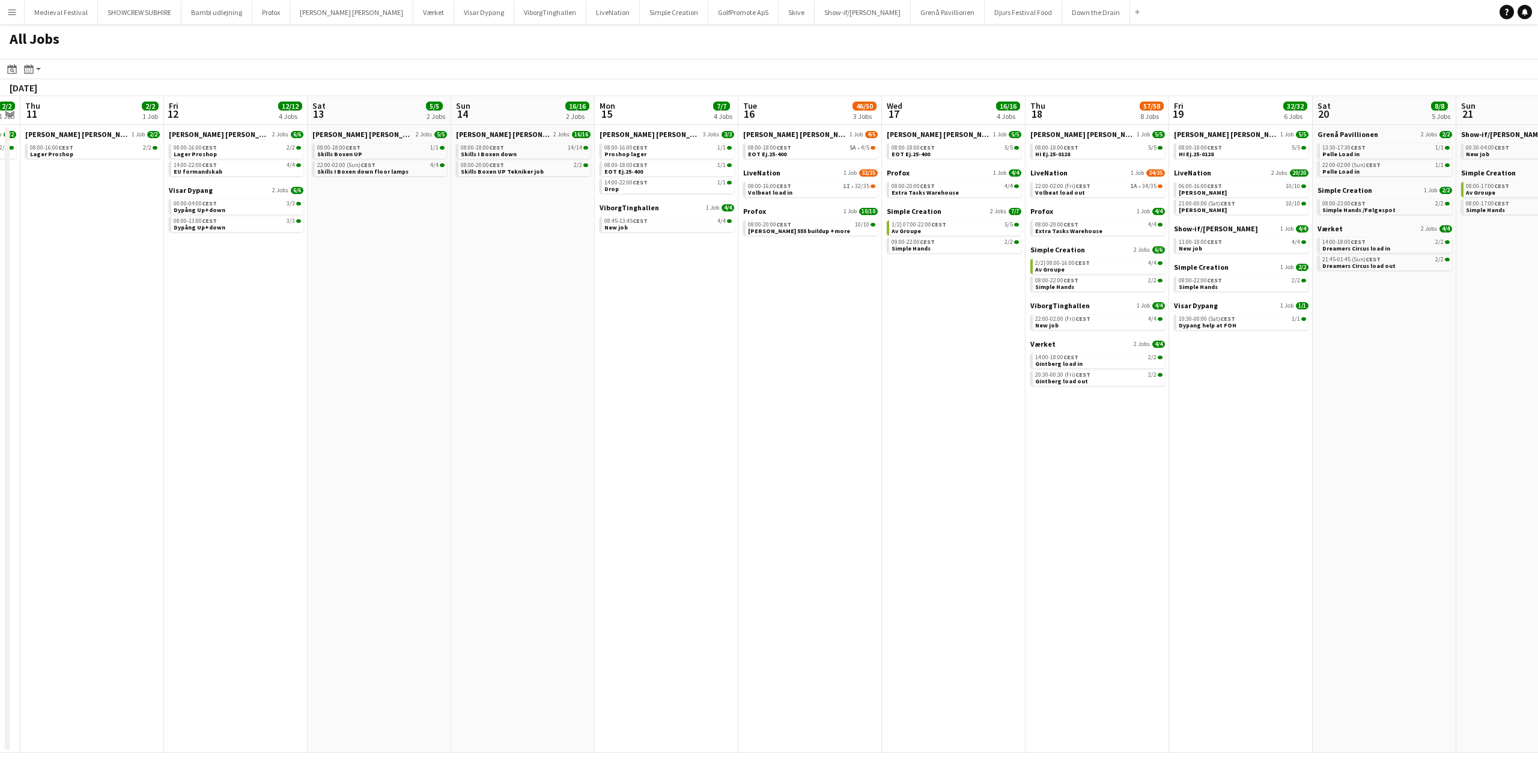
drag, startPoint x: 794, startPoint y: 431, endPoint x: 929, endPoint y: 462, distance: 138.5
click at [950, 463] on app-calendar-viewport "Tue 9 3/3 2 Jobs Wed 10 2/2 1 Job Thu 11 2/2 1 Job Fri 12 12/12 4 Jobs Sat 13 5…" at bounding box center [769, 424] width 1538 height 657
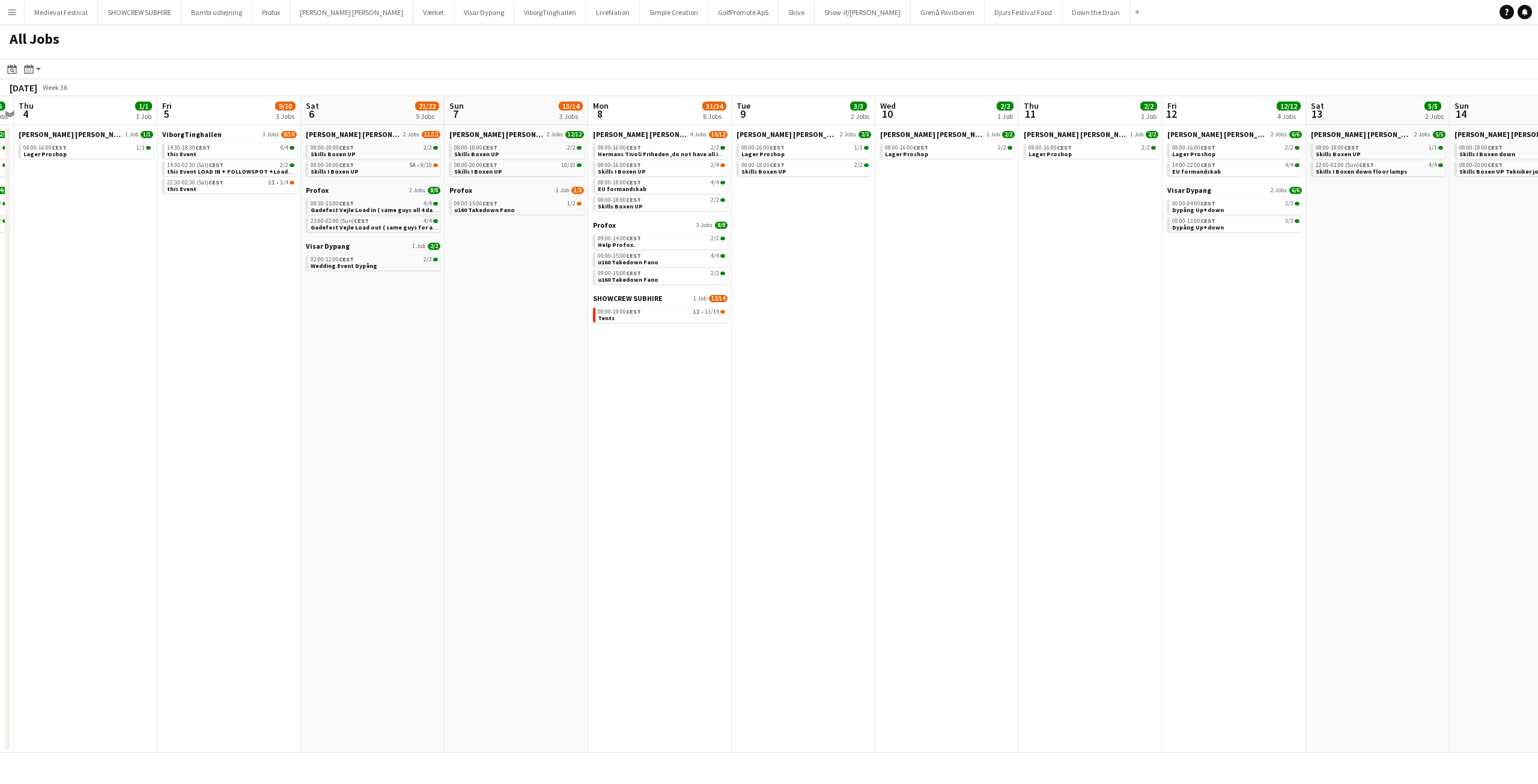
drag, startPoint x: 622, startPoint y: 424, endPoint x: 967, endPoint y: 455, distance: 346.4
click at [968, 456] on app-calendar-viewport "Tue 2 24/24 5 Jobs Wed 3 6/6 4 Jobs Thu 4 1/1 1 Job Fri 5 9/10 3 Jobs Sat 6 21/…" at bounding box center [769, 424] width 1538 height 657
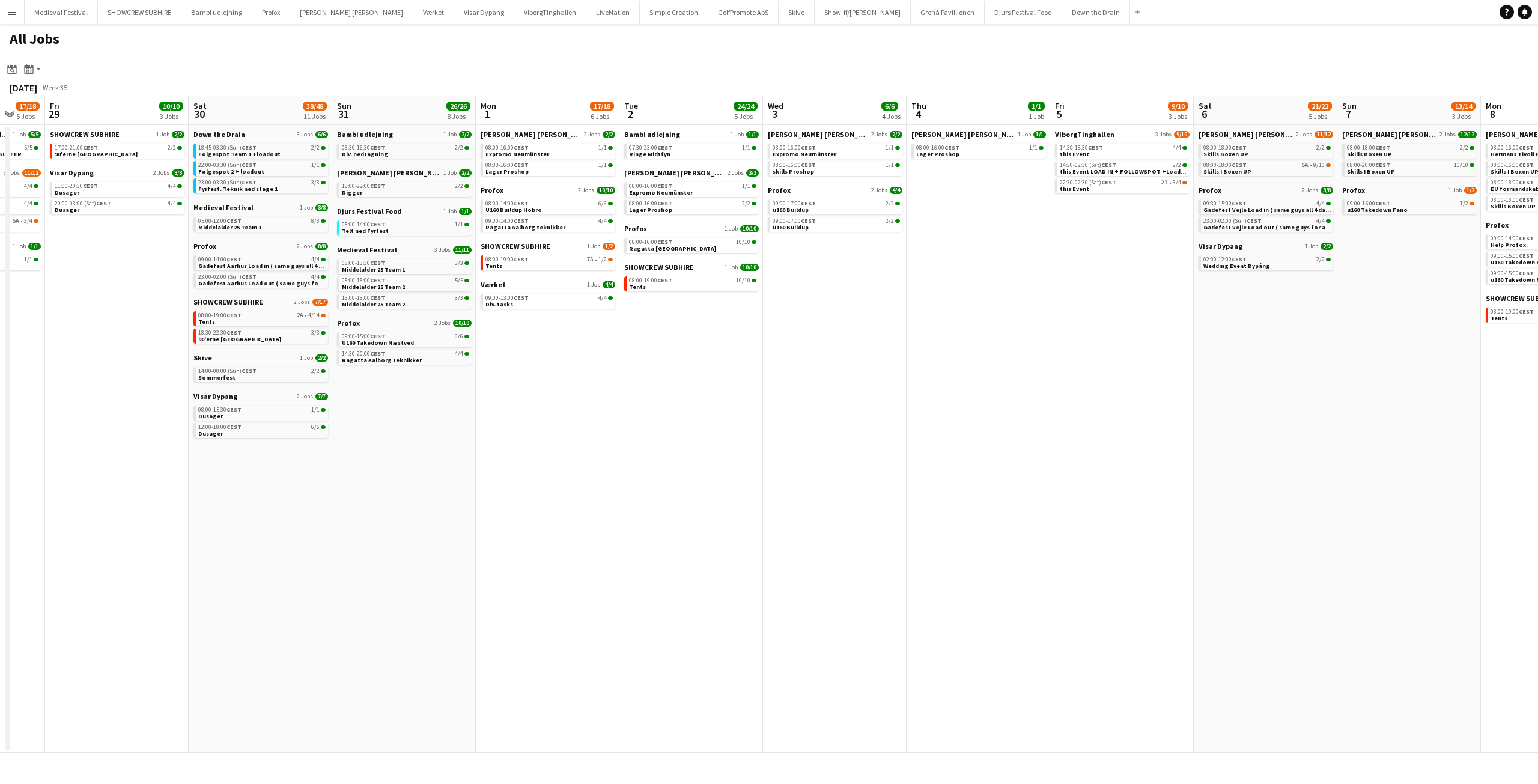
drag, startPoint x: 848, startPoint y: 440, endPoint x: 963, endPoint y: 440, distance: 115.0
click at [984, 445] on app-calendar-viewport "Wed 27 17/19 4 Jobs Thu 28 17/18 5 Jobs Fri 29 10/10 3 Jobs Sat 30 38/48 11 Job…" at bounding box center [769, 424] width 1538 height 657
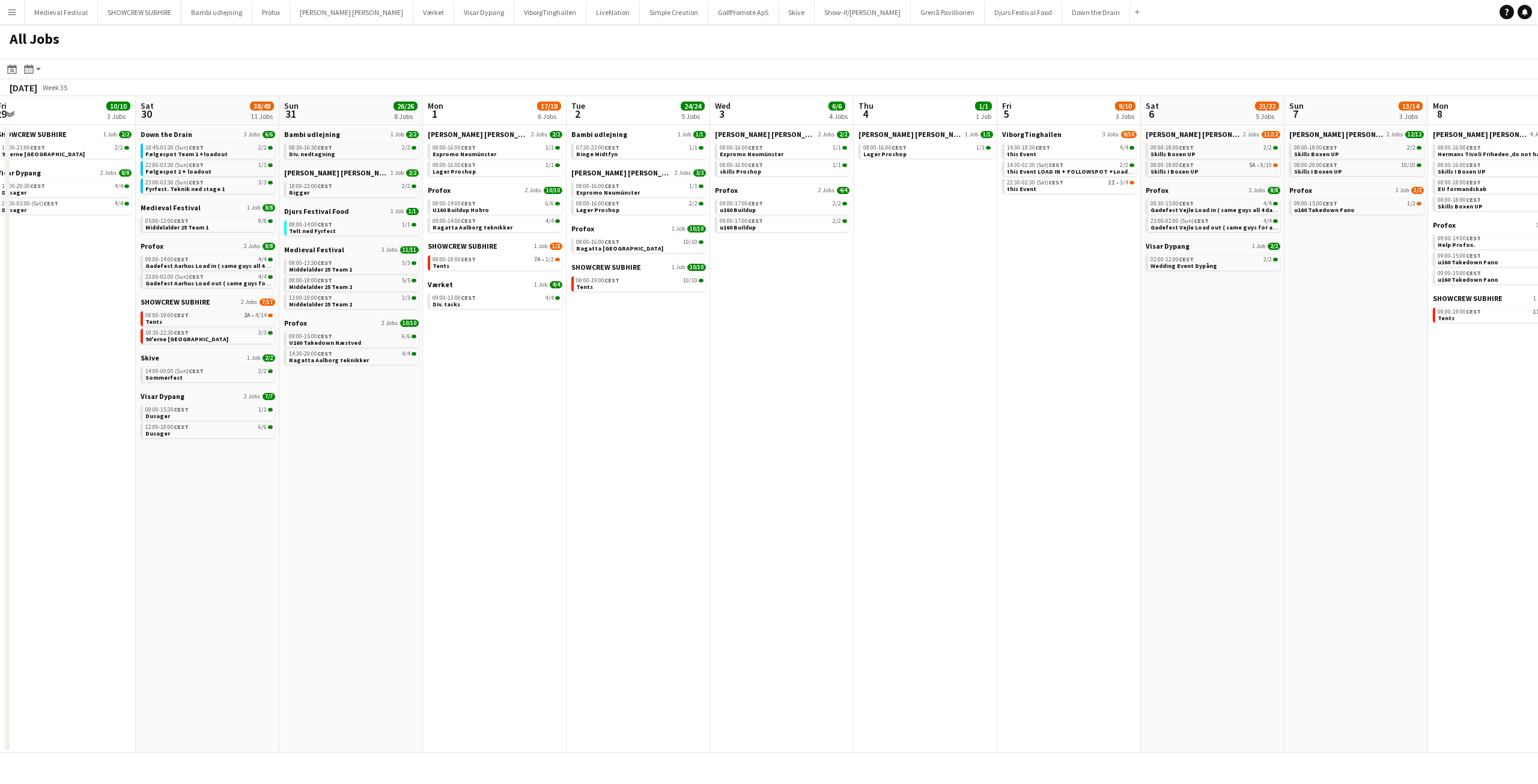
scroll to position [0, 285]
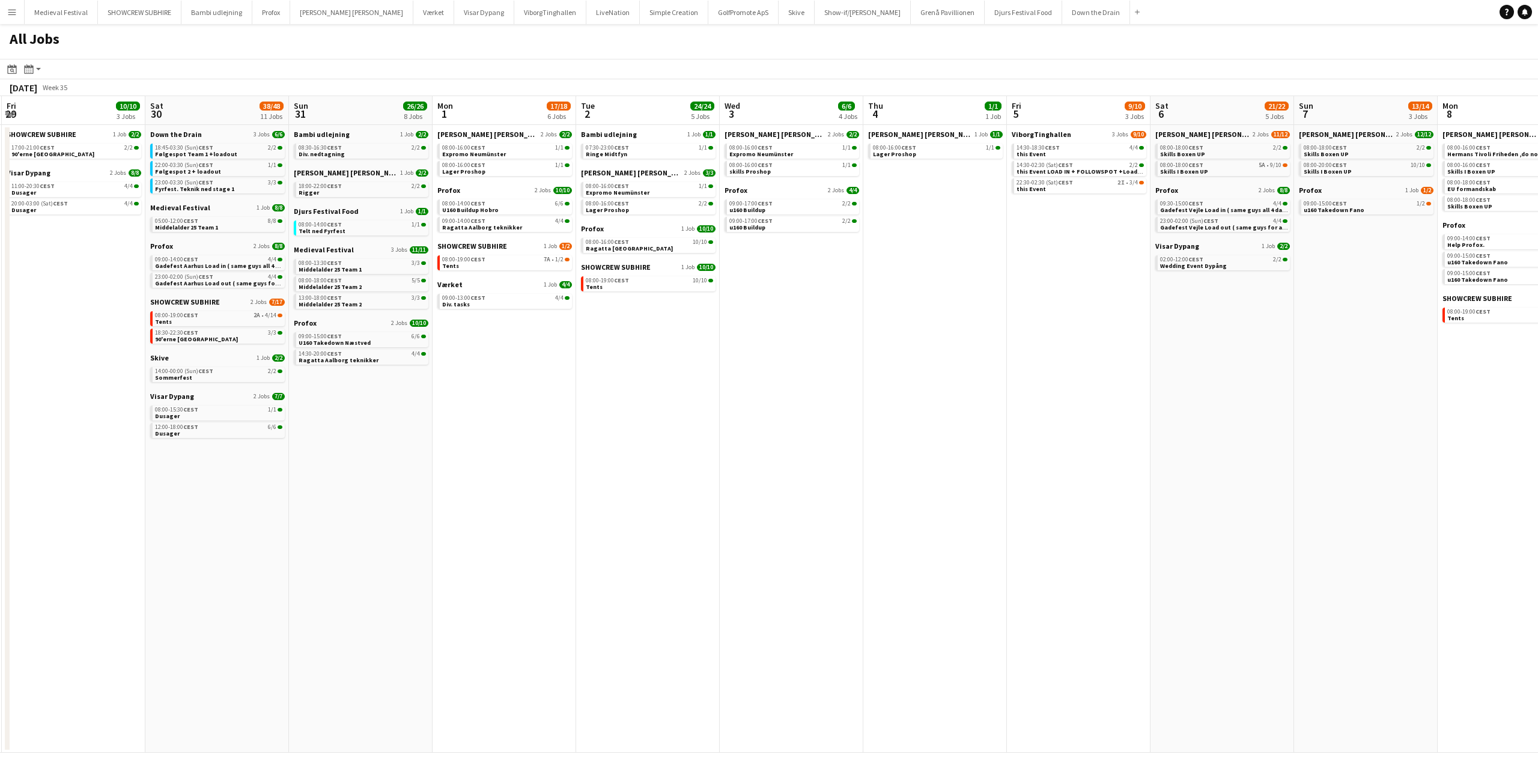
drag, startPoint x: 932, startPoint y: 431, endPoint x: 903, endPoint y: 425, distance: 29.6
click at [939, 431] on app-calendar-viewport "Wed 27 17/19 4 Jobs Thu 28 17/18 5 Jobs Fri 29 10/10 3 Jobs Sat 30 38/48 11 Job…" at bounding box center [769, 424] width 1538 height 657
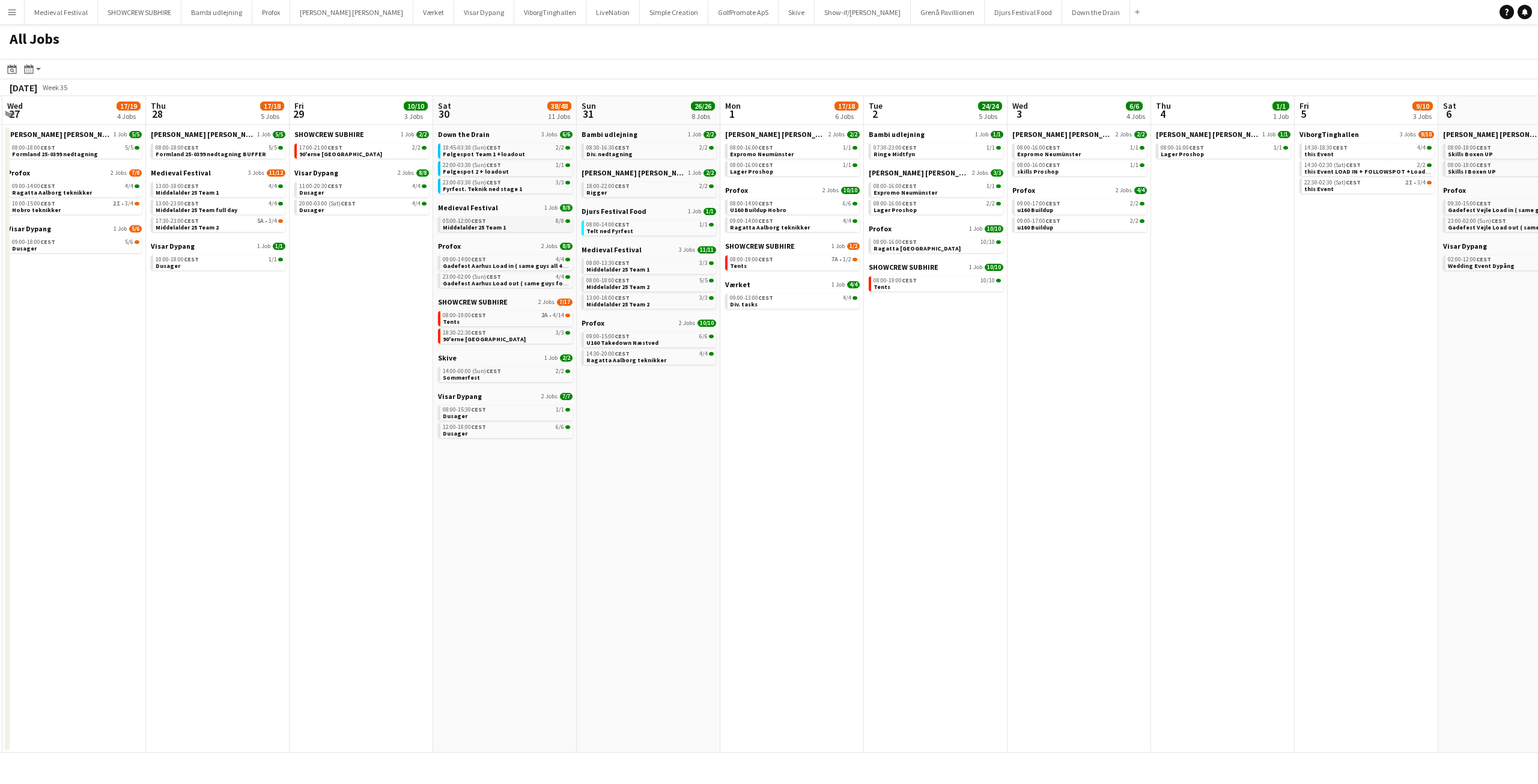
click at [518, 224] on link "05:00-12:00 CEST 8/8 Middelalder 25 Team 1" at bounding box center [506, 224] width 127 height 14
click at [491, 167] on span "Følgespot 2 + loadout" at bounding box center [476, 171] width 66 height 8
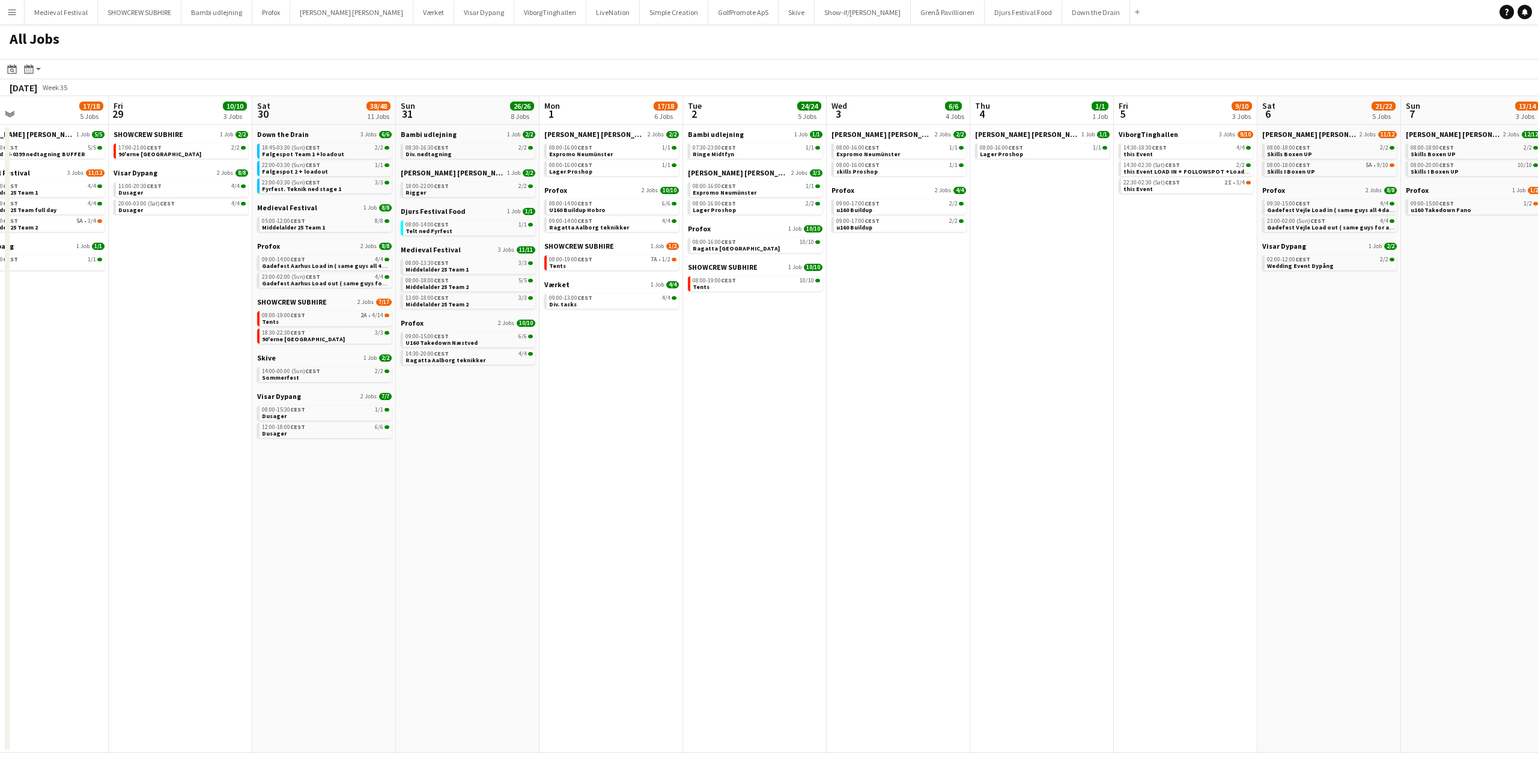
drag, startPoint x: 763, startPoint y: 433, endPoint x: 580, endPoint y: 434, distance: 183.0
click at [580, 434] on app-calendar-viewport "Mon 25 16/16 3 Jobs Tue 26 10/10 4 Jobs Wed 27 17/19 4 Jobs Thu 28 17/18 5 Jobs…" at bounding box center [769, 424] width 1538 height 657
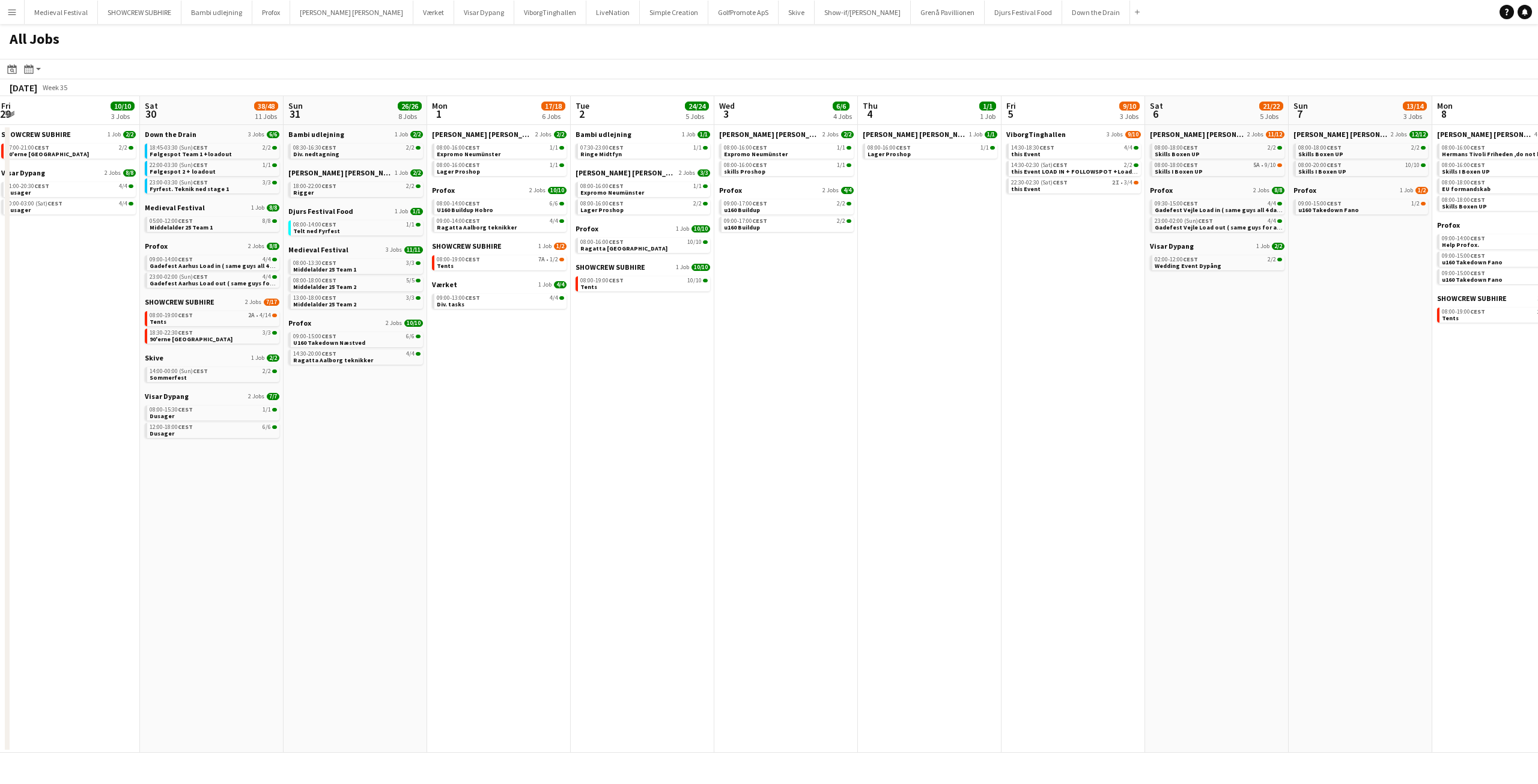
drag, startPoint x: 632, startPoint y: 407, endPoint x: 523, endPoint y: 400, distance: 109.2
click at [523, 400] on app-calendar-viewport "Tue 26 10/10 4 Jobs Wed 27 17/19 4 Jobs Thu 28 17/18 5 Jobs Fri 29 10/10 3 Jobs…" at bounding box center [769, 424] width 1538 height 657
click at [342, 189] on link "18:00-22:00 CEST 2/2 Rigger" at bounding box center [356, 189] width 127 height 14
click at [335, 149] on span "CEST" at bounding box center [328, 147] width 15 height 8
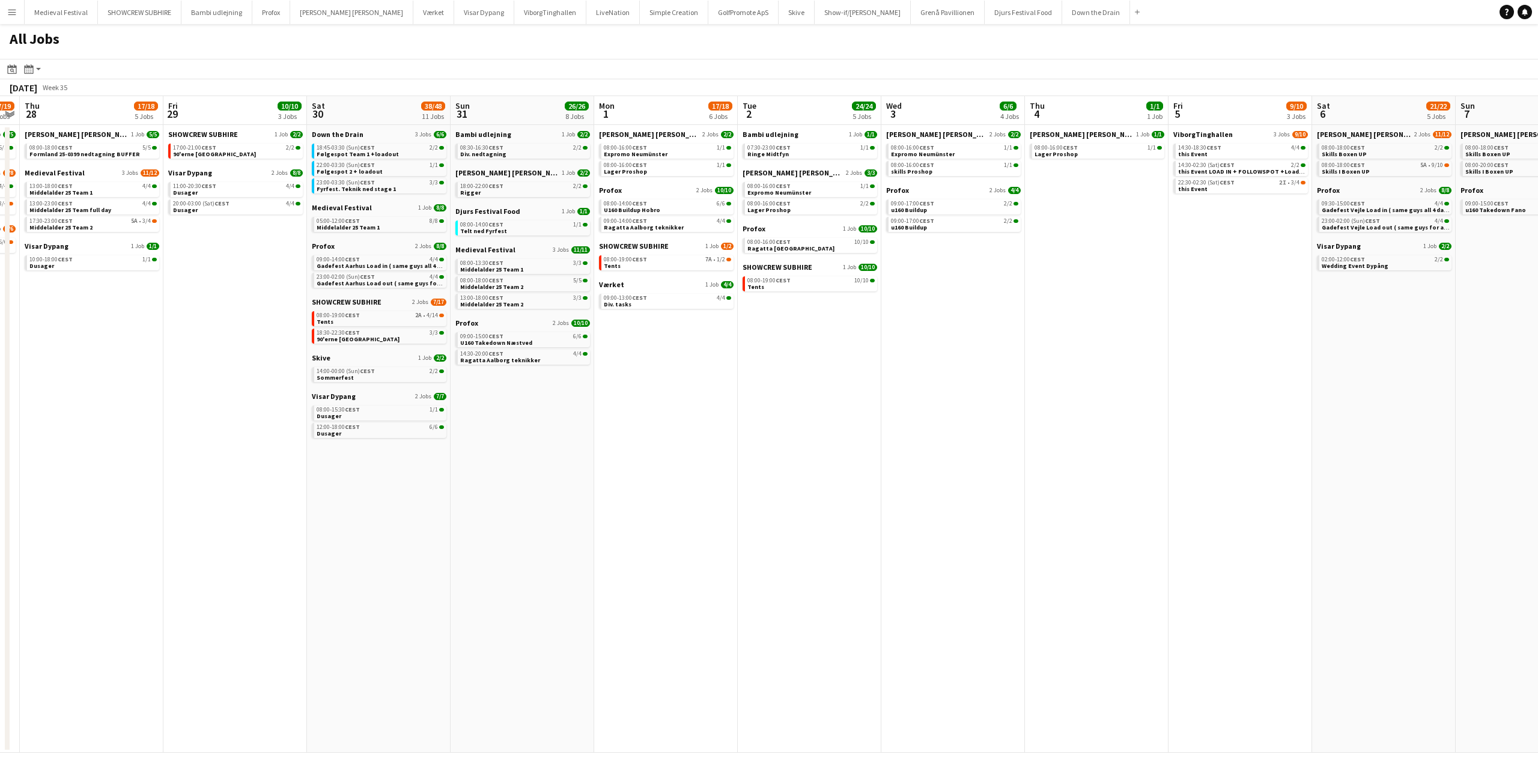
drag, startPoint x: 600, startPoint y: 350, endPoint x: 701, endPoint y: 369, distance: 102.8
click at [701, 369] on app-calendar-viewport "Tue 26 10/10 4 Jobs Wed 27 17/19 4 Jobs Thu 28 17/18 5 Jobs Fri 29 10/10 3 Jobs…" at bounding box center [769, 424] width 1538 height 657
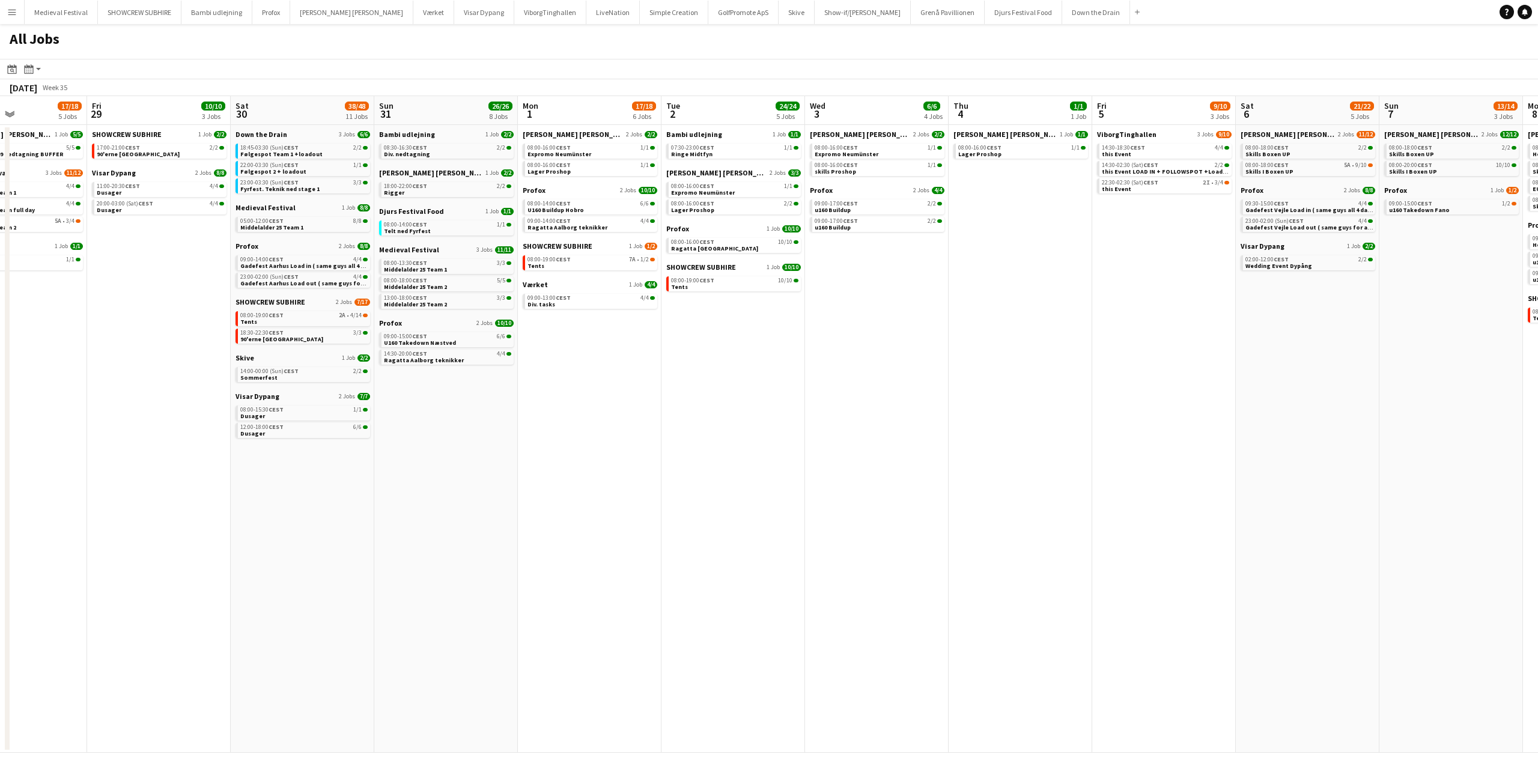
scroll to position [0, 301]
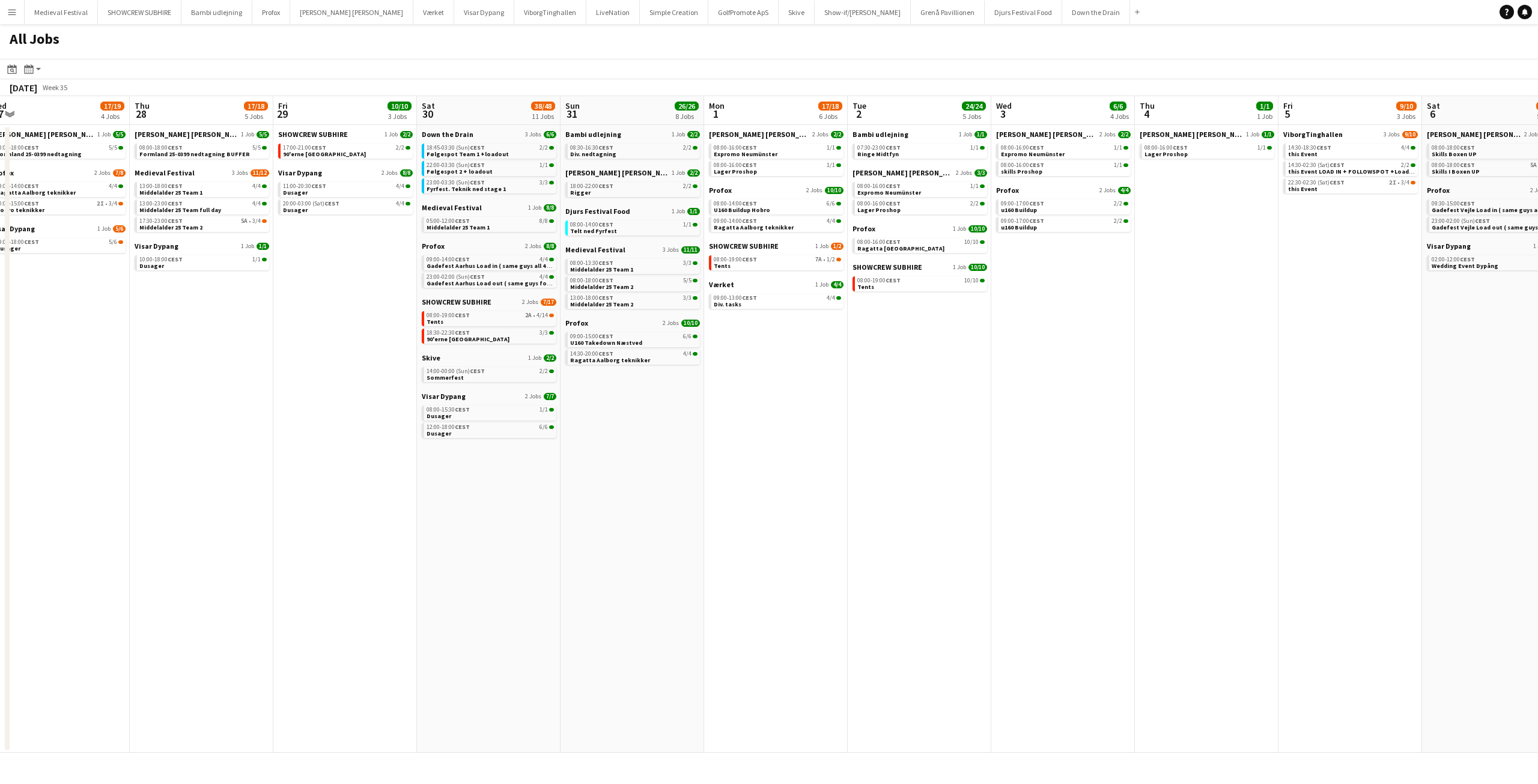
drag, startPoint x: 794, startPoint y: 351, endPoint x: 815, endPoint y: 353, distance: 21.1
click at [815, 353] on app-calendar-viewport "Mon 25 16/16 3 Jobs Tue 26 10/10 4 Jobs Wed 27 17/19 4 Jobs Thu 28 17/18 5 Jobs…" at bounding box center [769, 424] width 1538 height 657
click at [640, 231] on link "08:00-14:00 CEST 1/1 Telt ned Fyrfest" at bounding box center [634, 227] width 127 height 14
click at [649, 267] on link "08:00-13:30 CEST 3/3 Middelalder 25 Team 1" at bounding box center [634, 266] width 127 height 14
click at [641, 341] on link "09:00-15:00 CEST 6/6 U160 Takedown Næstved" at bounding box center [634, 339] width 127 height 14
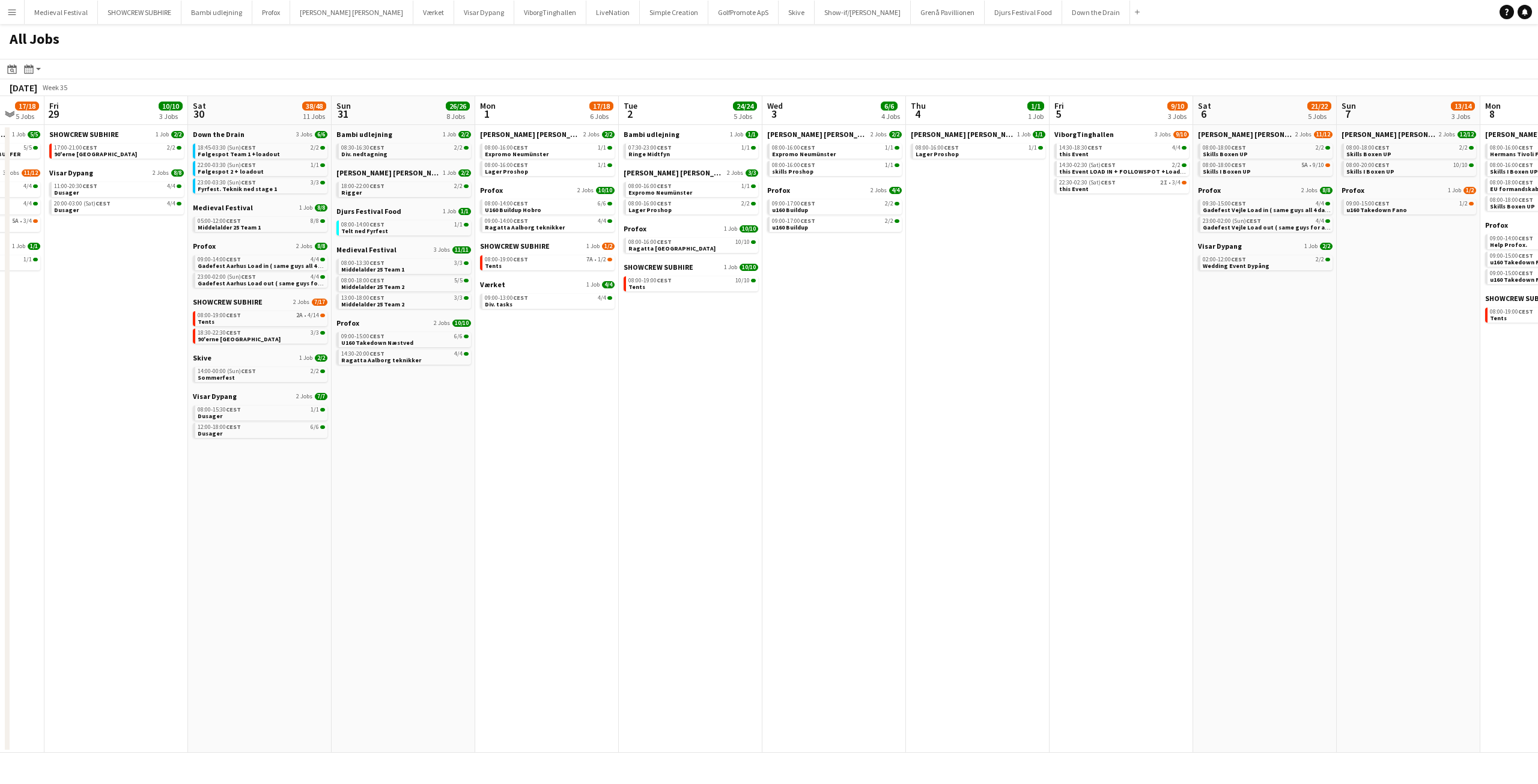
scroll to position [0, 392]
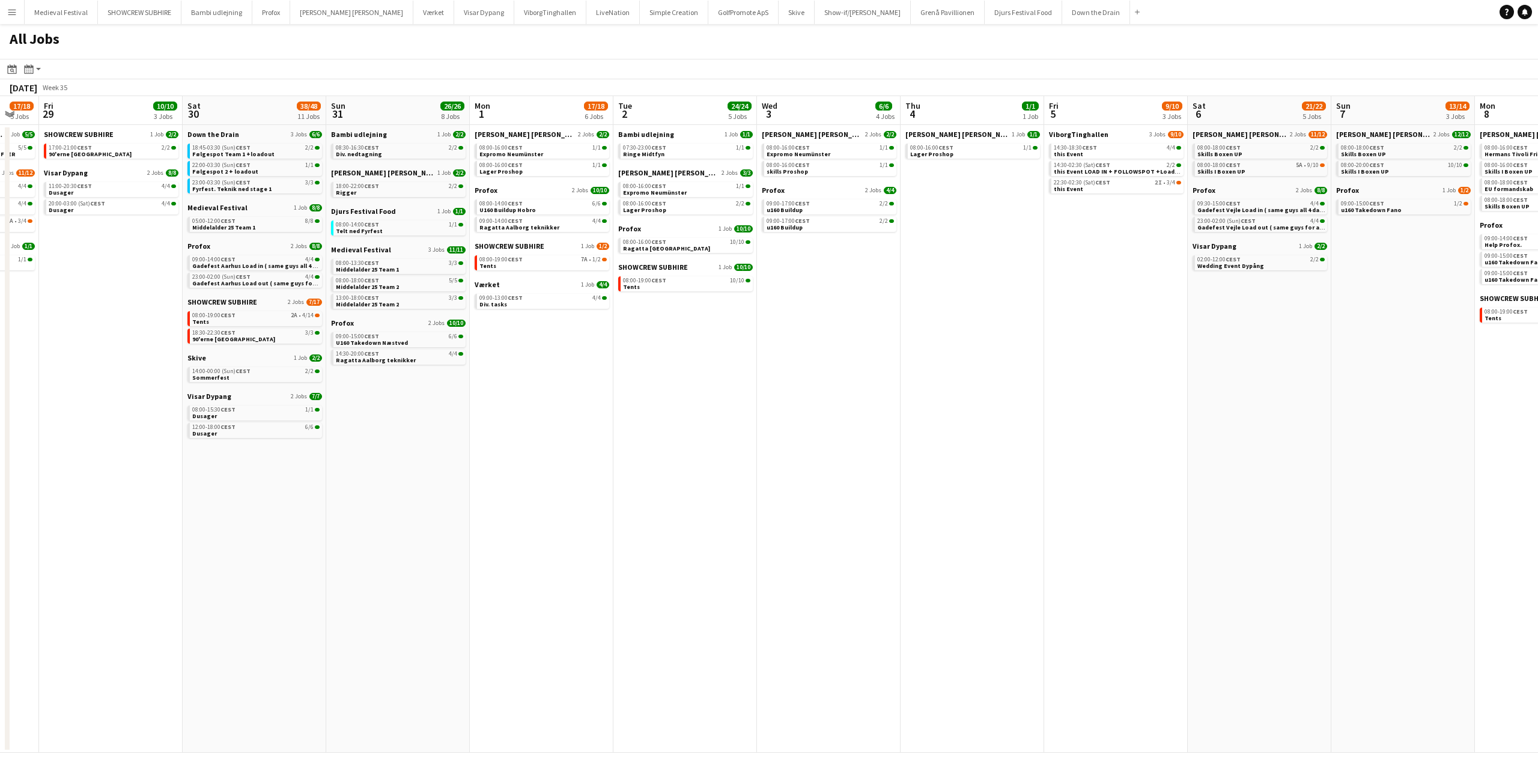
drag, startPoint x: 786, startPoint y: 343, endPoint x: 437, endPoint y: 346, distance: 349.0
click at [436, 347] on app-calendar-viewport "Tue 26 10/10 4 Jobs Wed 27 17/19 4 Jobs Thu 28 17/18 5 Jobs Fri 29 10/10 3 Jobs…" at bounding box center [769, 424] width 1538 height 657
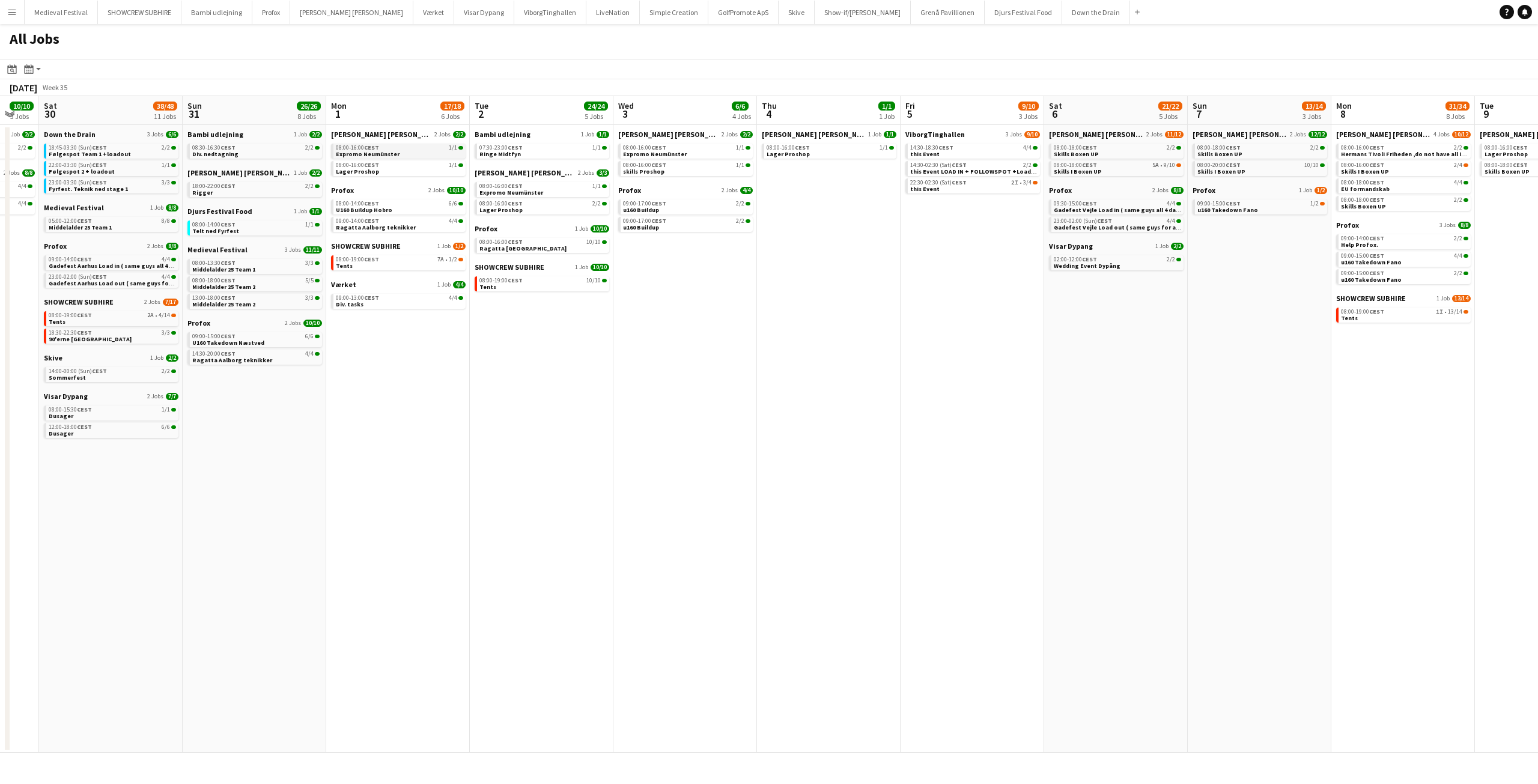
click at [428, 154] on link "08:00-16:00 CEST 1/1 Expromo Neumünster" at bounding box center [399, 151] width 127 height 14
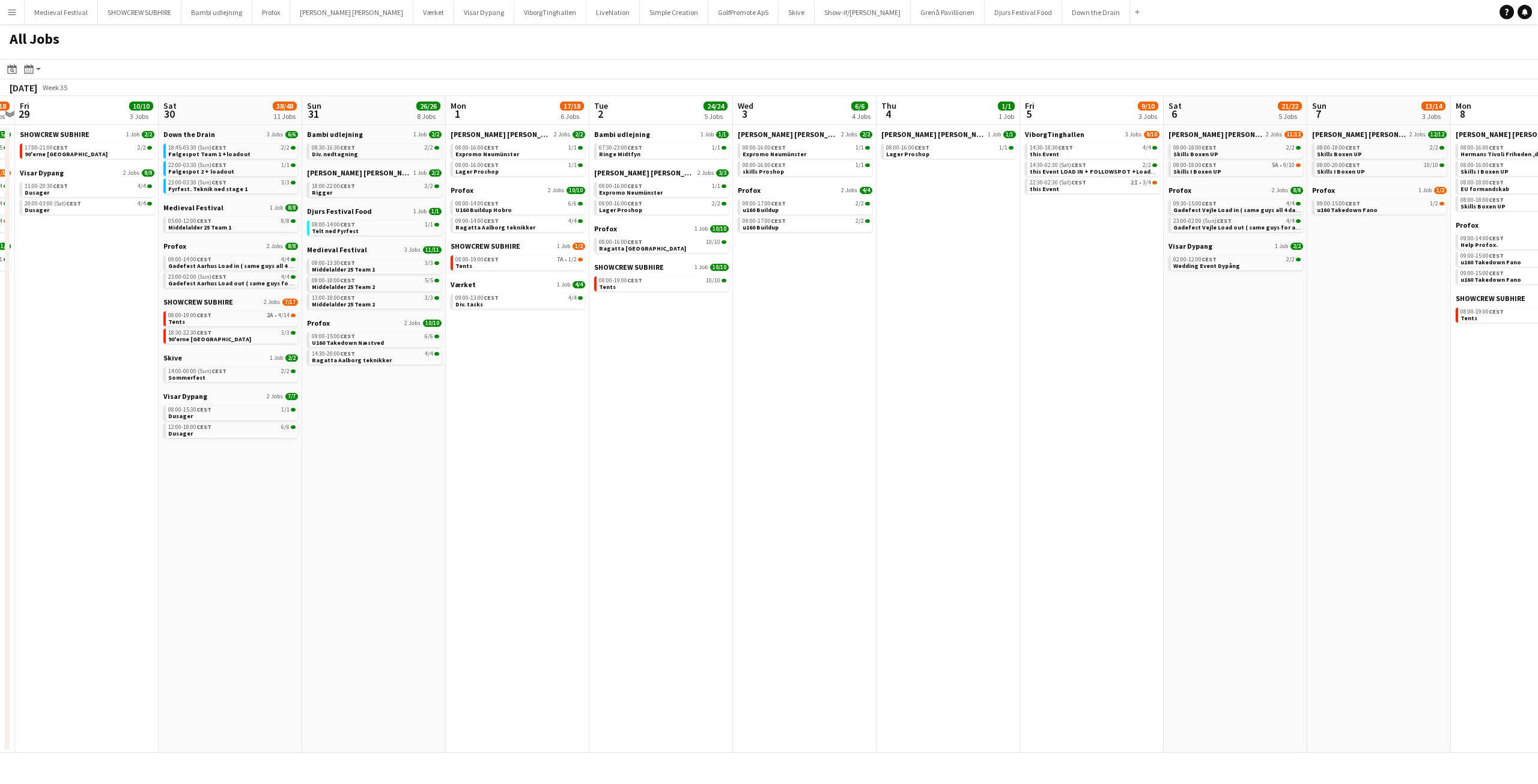
scroll to position [0, 258]
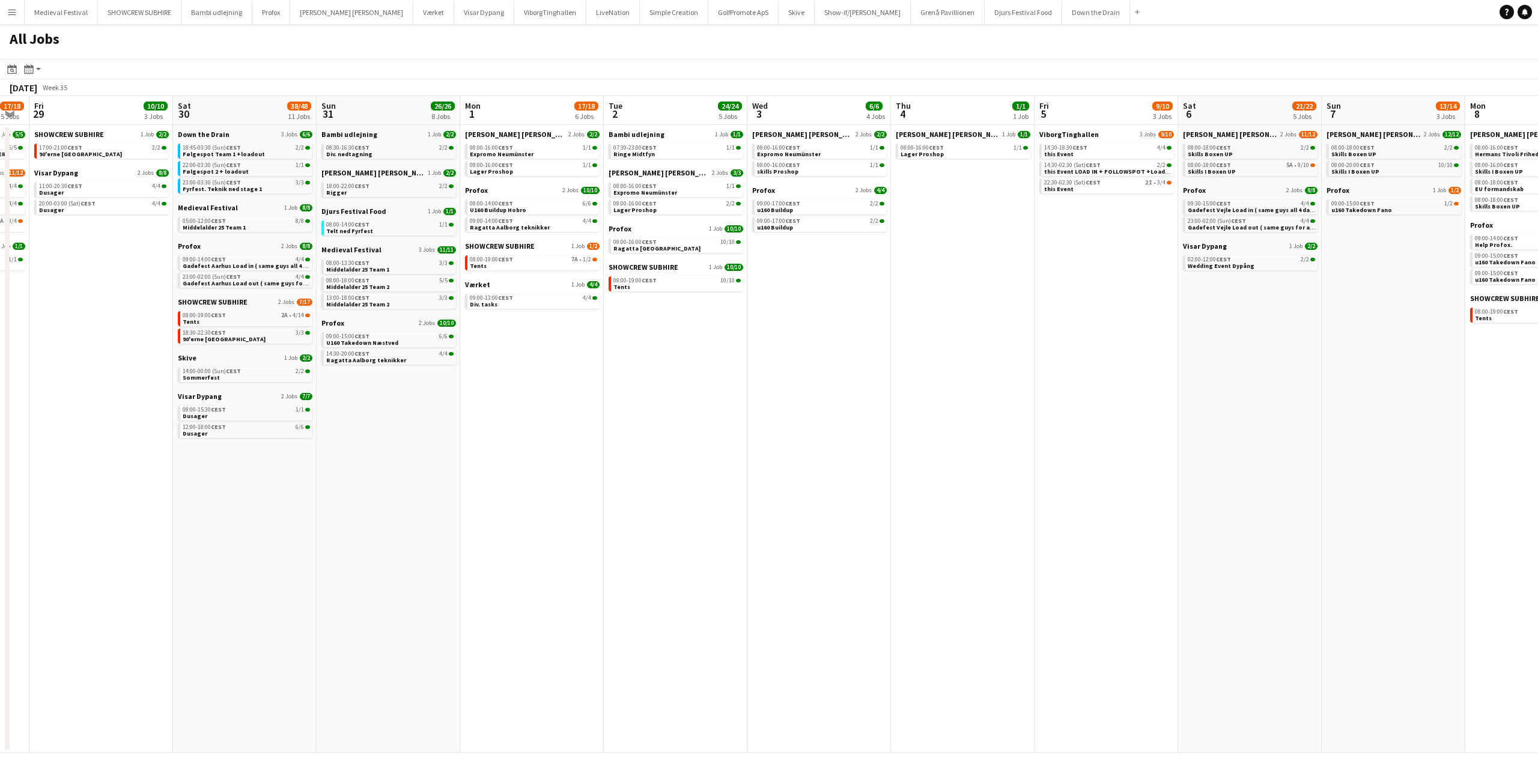
drag, startPoint x: 549, startPoint y: 320, endPoint x: 682, endPoint y: 353, distance: 137.0
click at [682, 353] on app-calendar-viewport "Wed 27 17/19 4 Jobs Thu 28 17/18 5 Jobs Fri 29 10/10 3 Jobs Sat 30 38/48 11 Job…" at bounding box center [769, 424] width 1538 height 657
click at [548, 263] on link "08:00-19:00 CEST 7A • 1/2 Tents" at bounding box center [533, 263] width 127 height 14
click at [580, 303] on link "09:00-13:00 CEST 4/4 Div. tasks" at bounding box center [533, 301] width 127 height 14
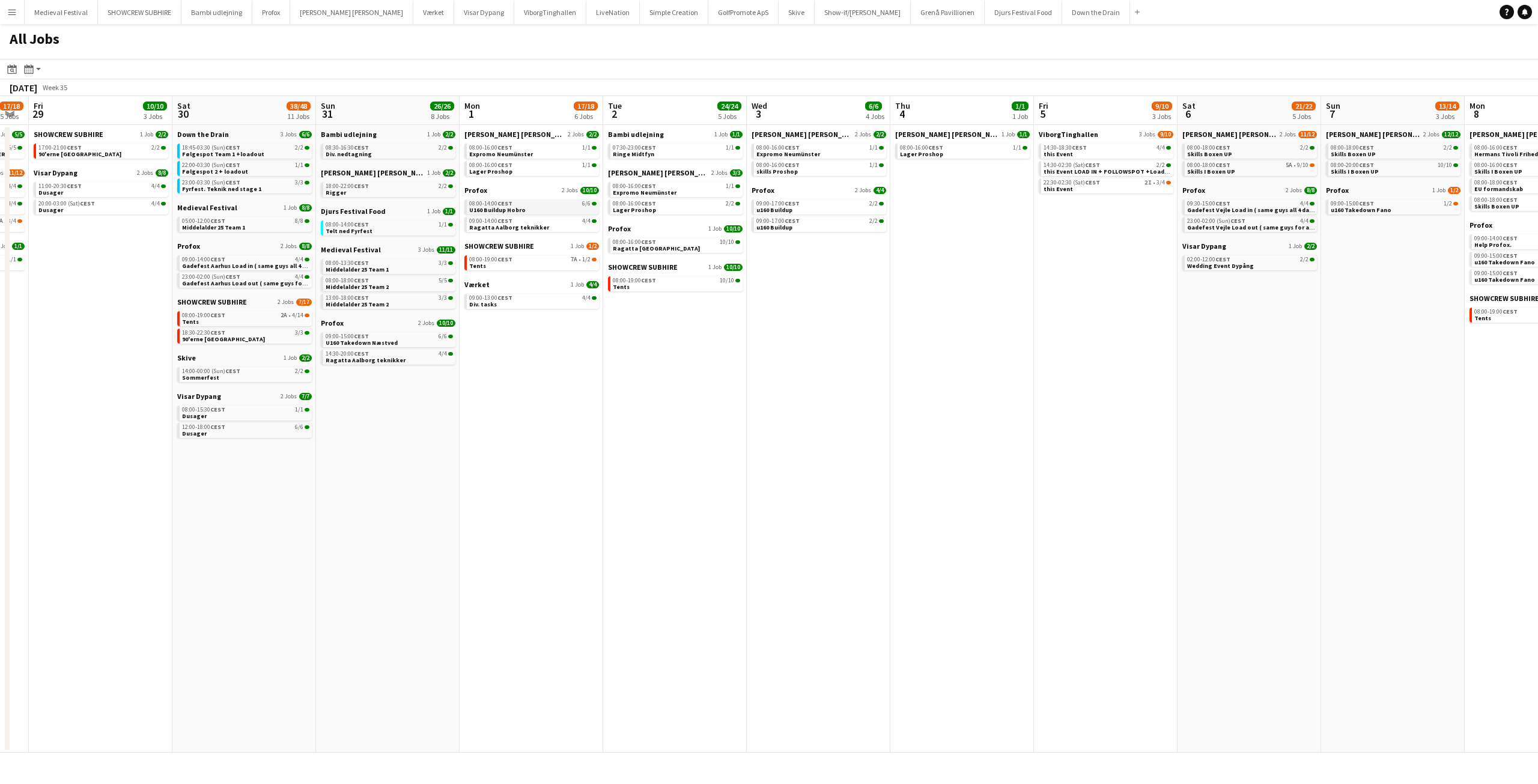
click at [527, 211] on link "08:00-14:00 CEST 6/6 U160 Buildup Hobro" at bounding box center [532, 206] width 127 height 14
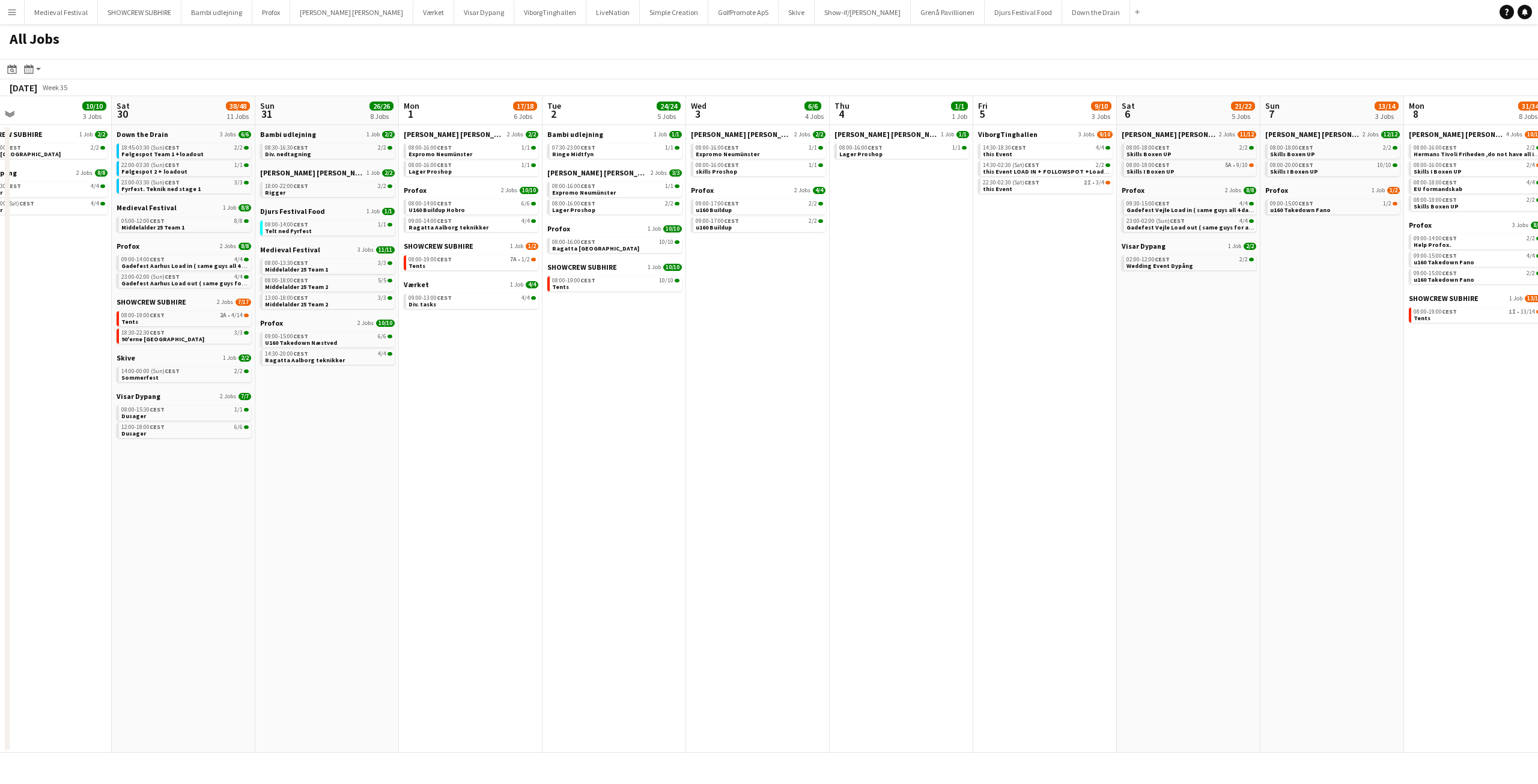
scroll to position [0, 408]
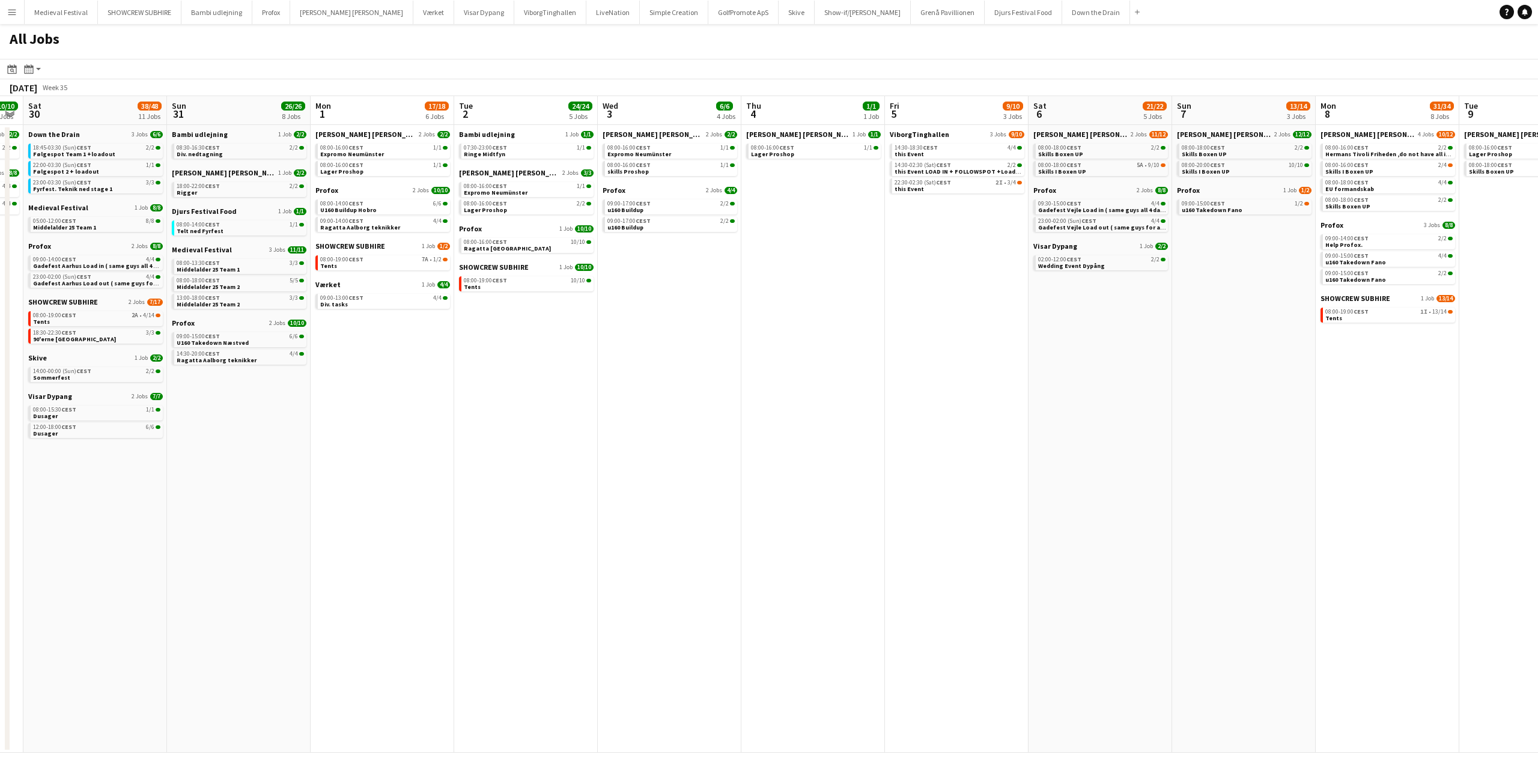
drag, startPoint x: 584, startPoint y: 355, endPoint x: 524, endPoint y: 355, distance: 60.0
click at [523, 355] on app-calendar-viewport "Wed 27 17/19 4 Jobs Thu 28 17/18 5 Jobs Fri 29 10/10 3 Jobs Sat 30 38/48 11 Job…" at bounding box center [769, 424] width 1538 height 657
click at [543, 148] on div "07:30-23:00 CEST 1/1" at bounding box center [527, 148] width 127 height 6
click at [557, 190] on link "08:00-16:00 CEST 1/1 Expromo Neumünster" at bounding box center [527, 189] width 127 height 14
click at [570, 281] on span "10/10" at bounding box center [577, 280] width 14 height 6
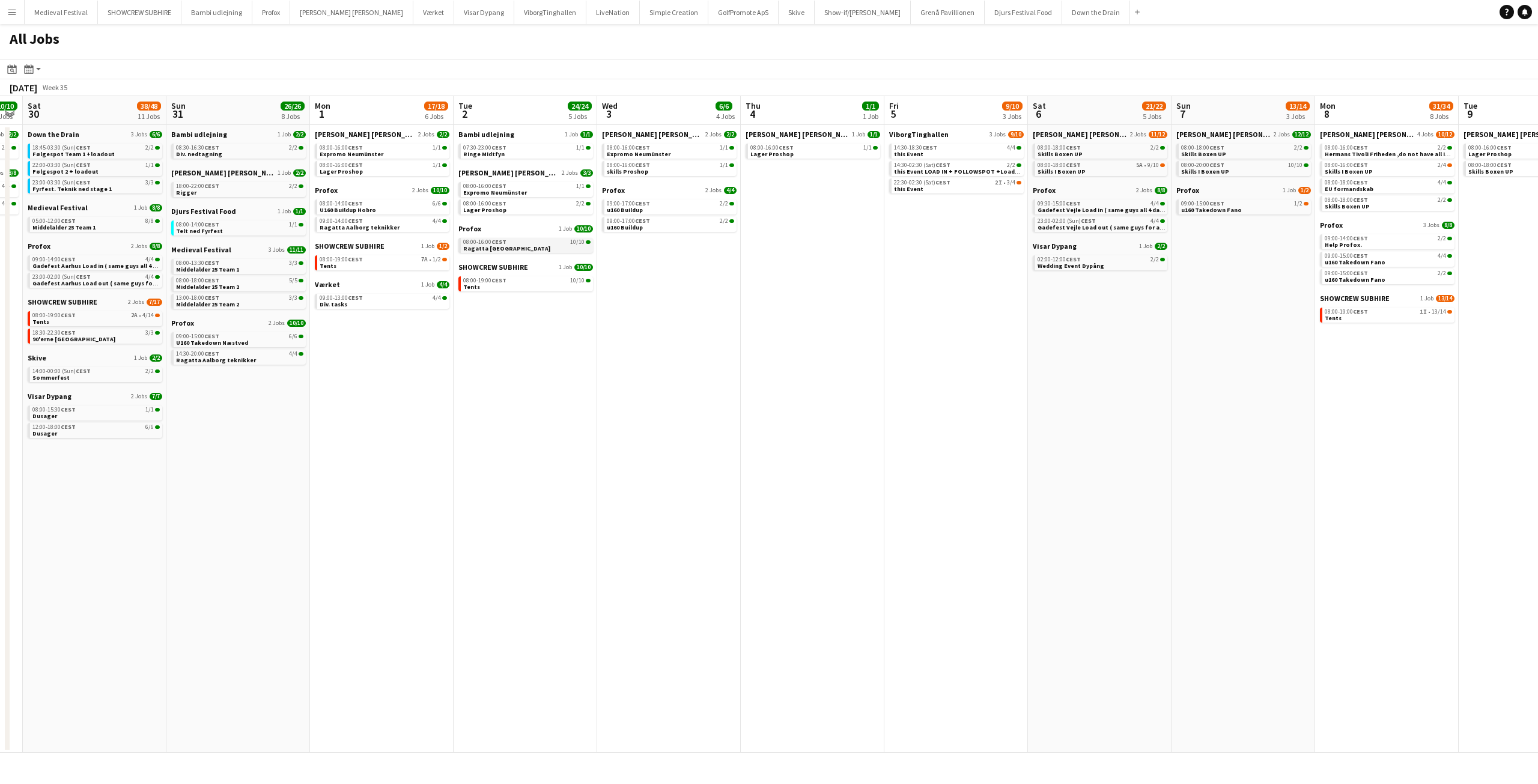
click at [492, 244] on span "Ragatta [GEOGRAPHIC_DATA]" at bounding box center [507, 248] width 87 height 8
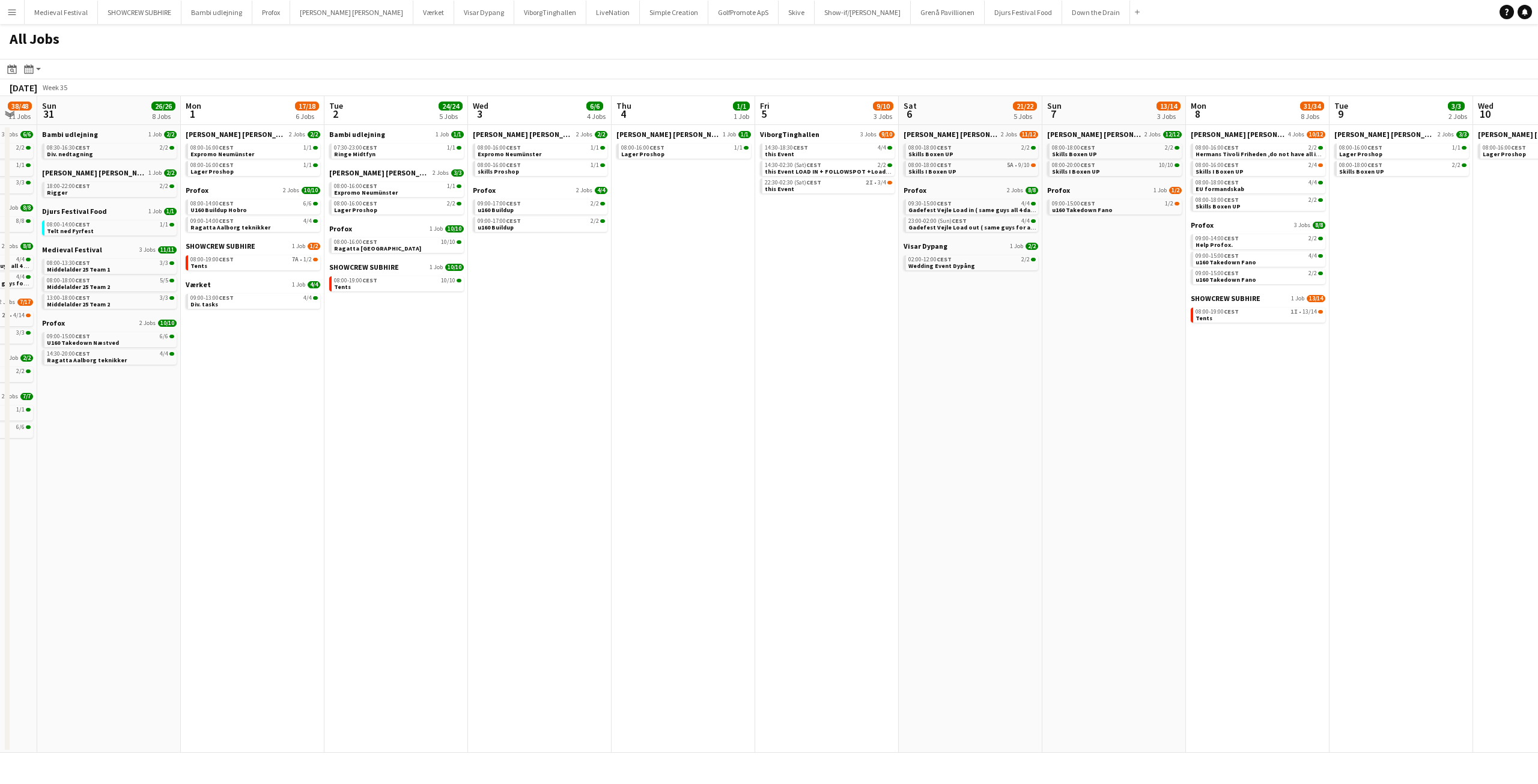
drag, startPoint x: 657, startPoint y: 245, endPoint x: 565, endPoint y: 250, distance: 92.1
click at [565, 250] on app-calendar-viewport "Thu 28 17/18 5 Jobs Fri 29 10/10 3 Jobs Sat 30 38/48 11 Jobs Sun 31 26/26 8 Job…" at bounding box center [769, 424] width 1538 height 657
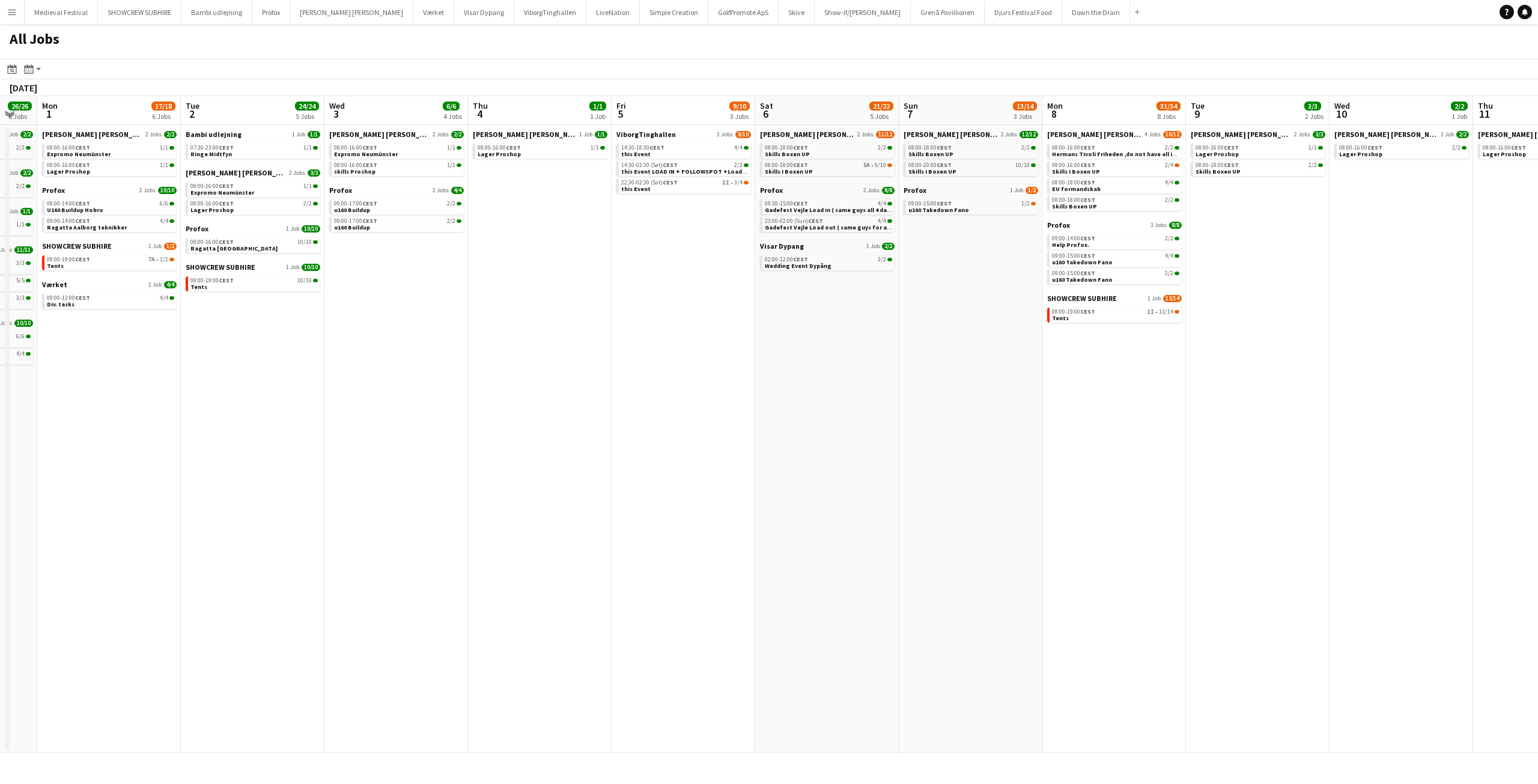
scroll to position [0, 393]
drag, startPoint x: 658, startPoint y: 243, endPoint x: 521, endPoint y: 251, distance: 137.2
click at [521, 251] on app-calendar-viewport "Fri 29 10/10 3 Jobs Sat 30 38/48 11 Jobs Sun 31 26/26 8 Jobs Mon 1 17/18 6 Jobs…" at bounding box center [769, 424] width 1538 height 657
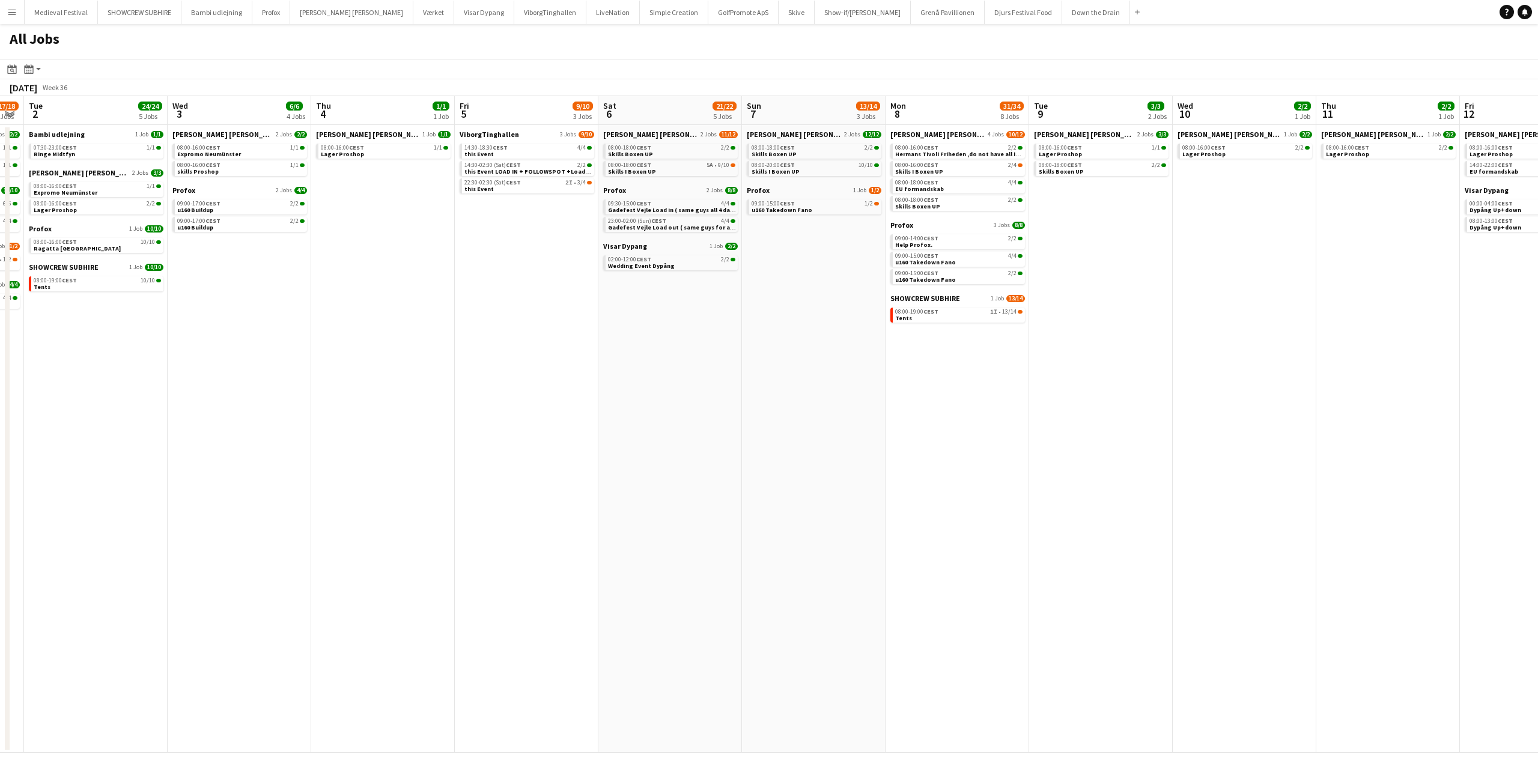
drag, startPoint x: 527, startPoint y: 235, endPoint x: 513, endPoint y: 235, distance: 14.0
click at [513, 235] on app-calendar-viewport "Sat 30 38/48 11 Jobs Sun 31 26/26 8 Jobs Mon 1 17/18 6 Jobs Tue 2 24/24 5 Jobs …" at bounding box center [769, 424] width 1538 height 657
click at [533, 155] on link "14:30-18:30 CEST 4/4 this Event" at bounding box center [527, 151] width 127 height 14
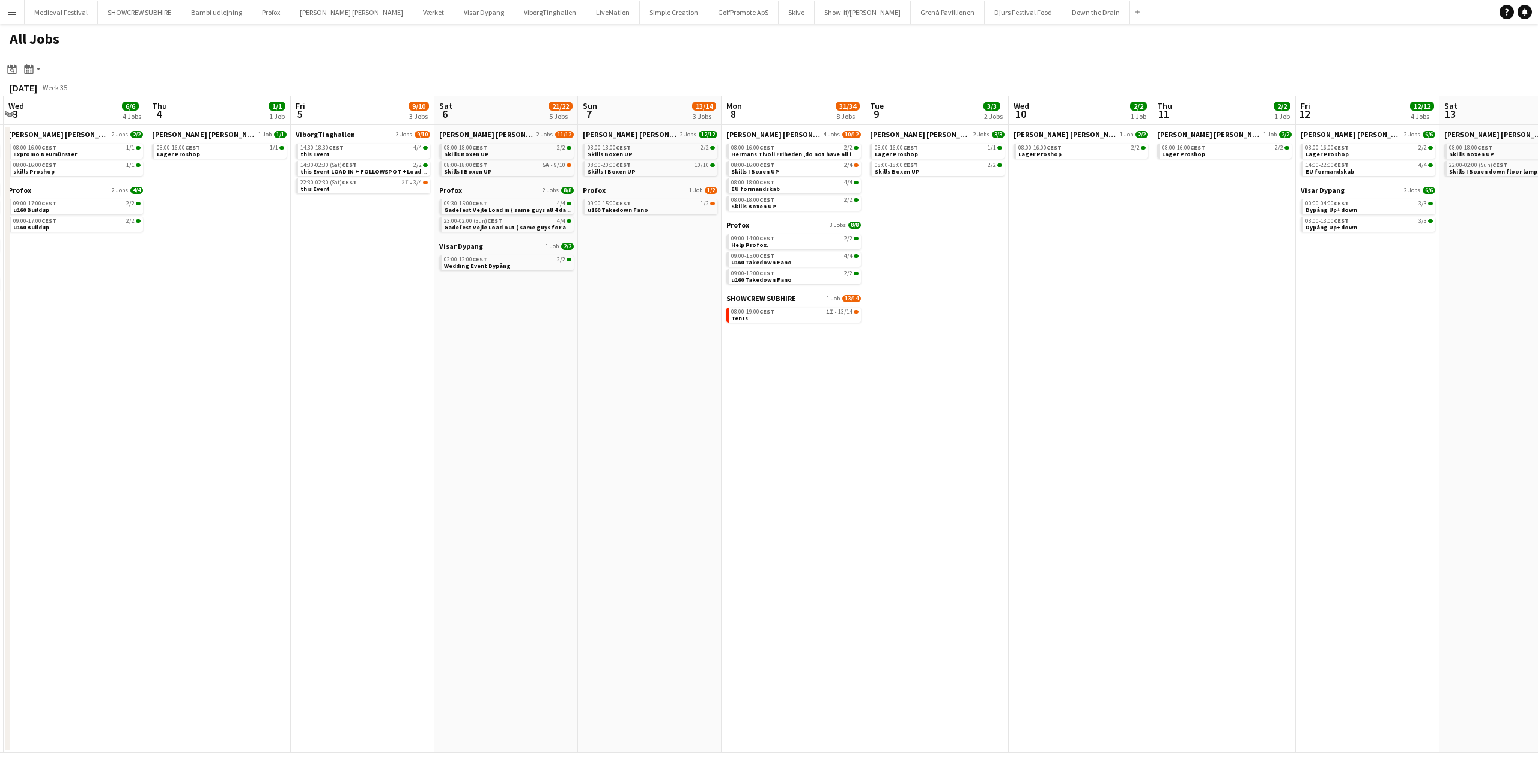
scroll to position [0, 428]
drag, startPoint x: 521, startPoint y: 359, endPoint x: 355, endPoint y: 370, distance: 166.4
click at [355, 370] on app-calendar-viewport "Sun 31 26/26 8 Jobs Mon 1 17/18 6 Jobs Tue 2 24/24 5 Jobs Wed 3 6/6 4 Jobs Thu …" at bounding box center [769, 424] width 1538 height 657
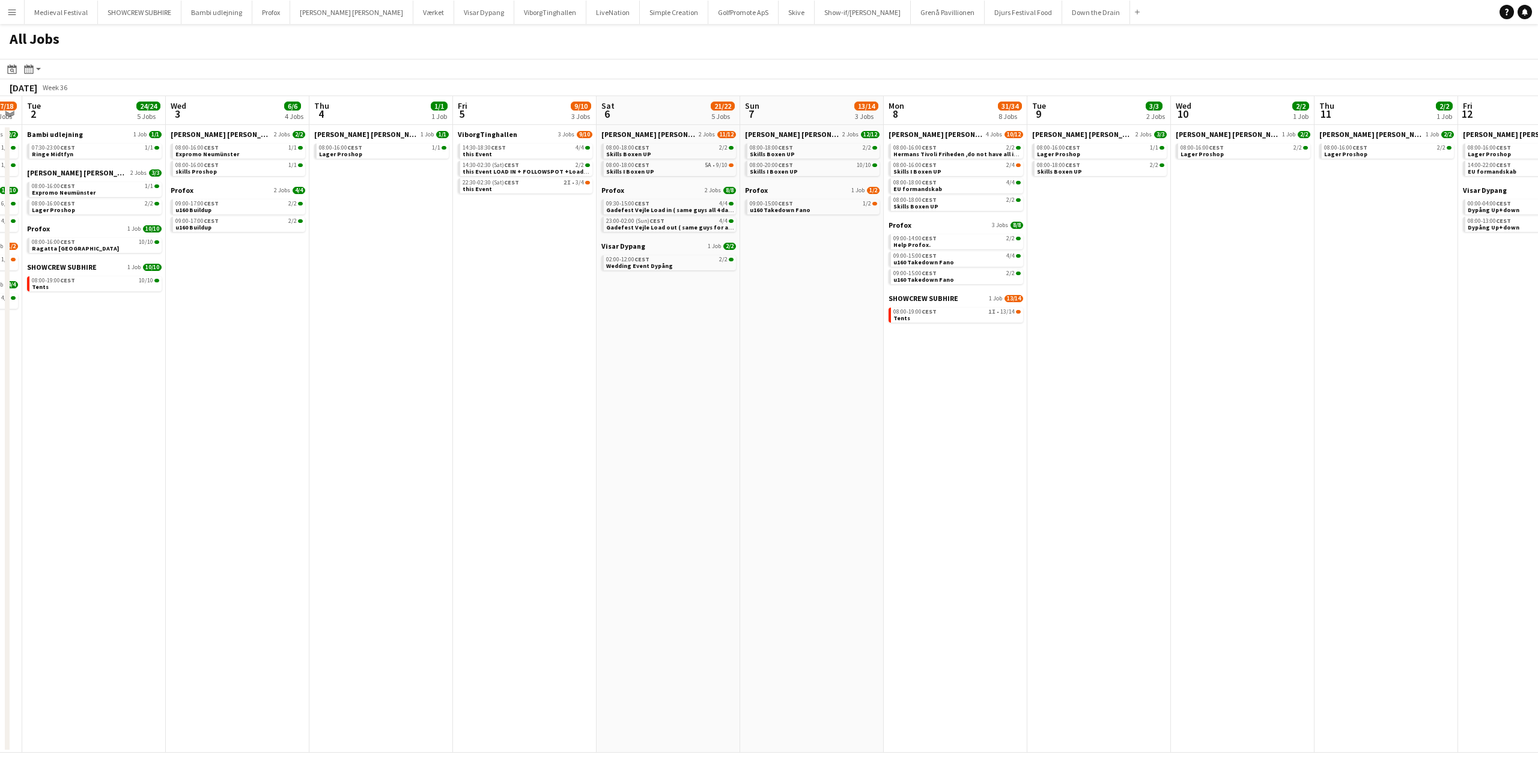
drag, startPoint x: 393, startPoint y: 347, endPoint x: 556, endPoint y: 350, distance: 163.0
click at [556, 350] on app-calendar-viewport "Sun 31 26/26 8 Jobs Mon 1 17/18 6 Jobs Tue 2 24/24 5 Jobs Wed 3 6/6 4 Jobs Thu …" at bounding box center [769, 424] width 1538 height 657
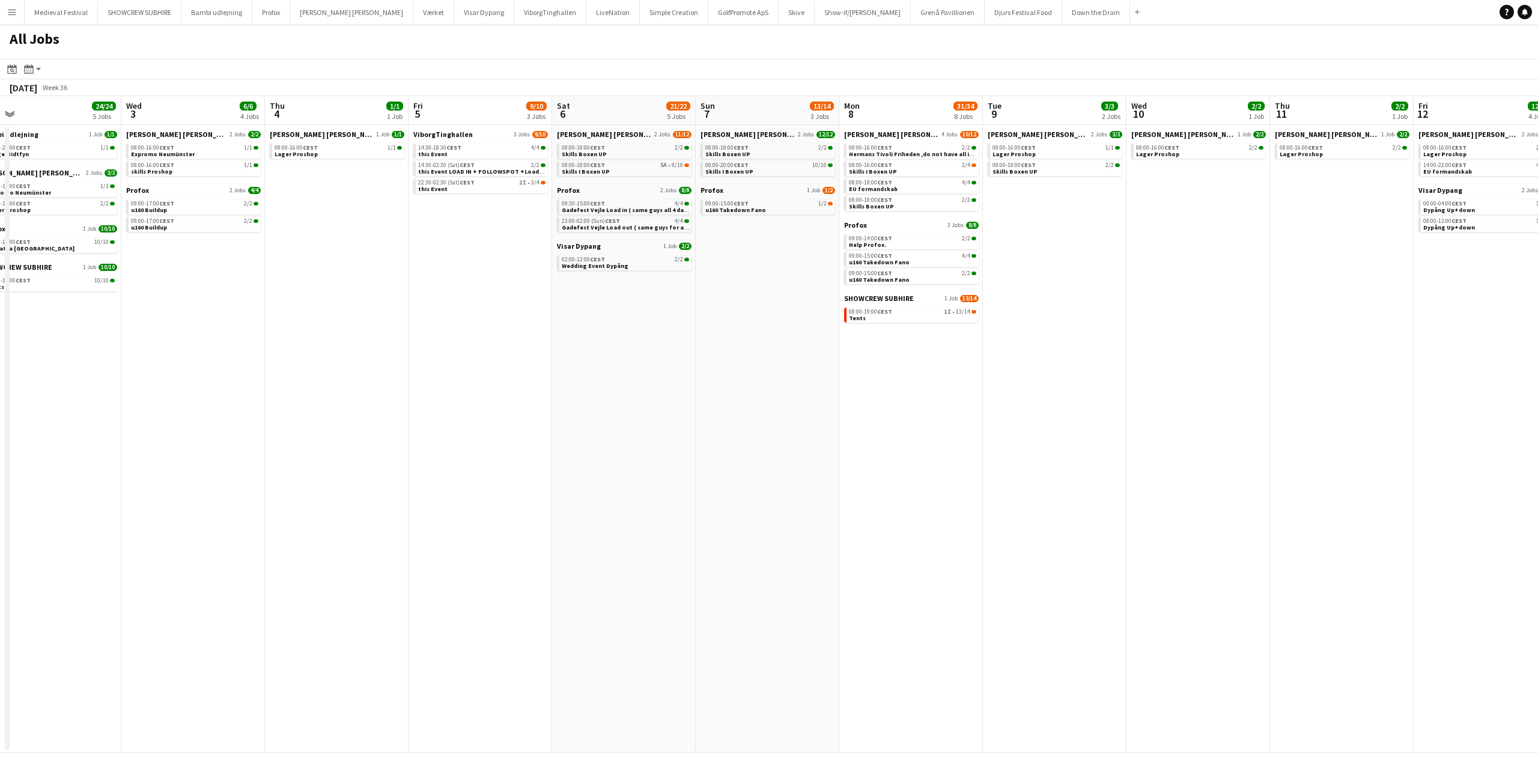
scroll to position [0, 463]
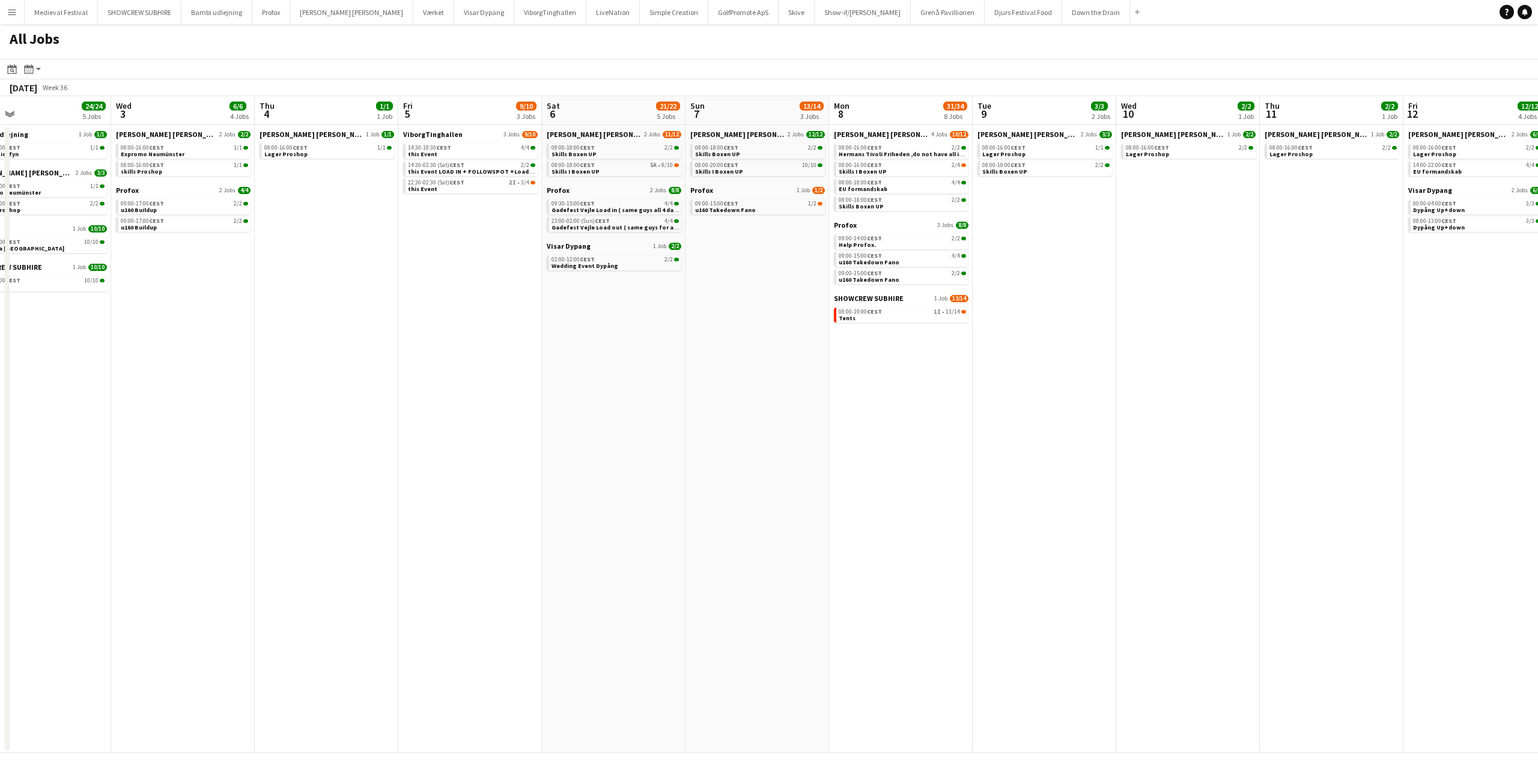
drag, startPoint x: 670, startPoint y: 356, endPoint x: 339, endPoint y: 369, distance: 331.3
click at [340, 370] on app-calendar-viewport "Sat 30 38/48 11 Jobs Sun 31 26/26 8 Jobs Mon 1 17/18 6 Jobs Tue 2 24/24 5 Jobs …" at bounding box center [769, 424] width 1538 height 657
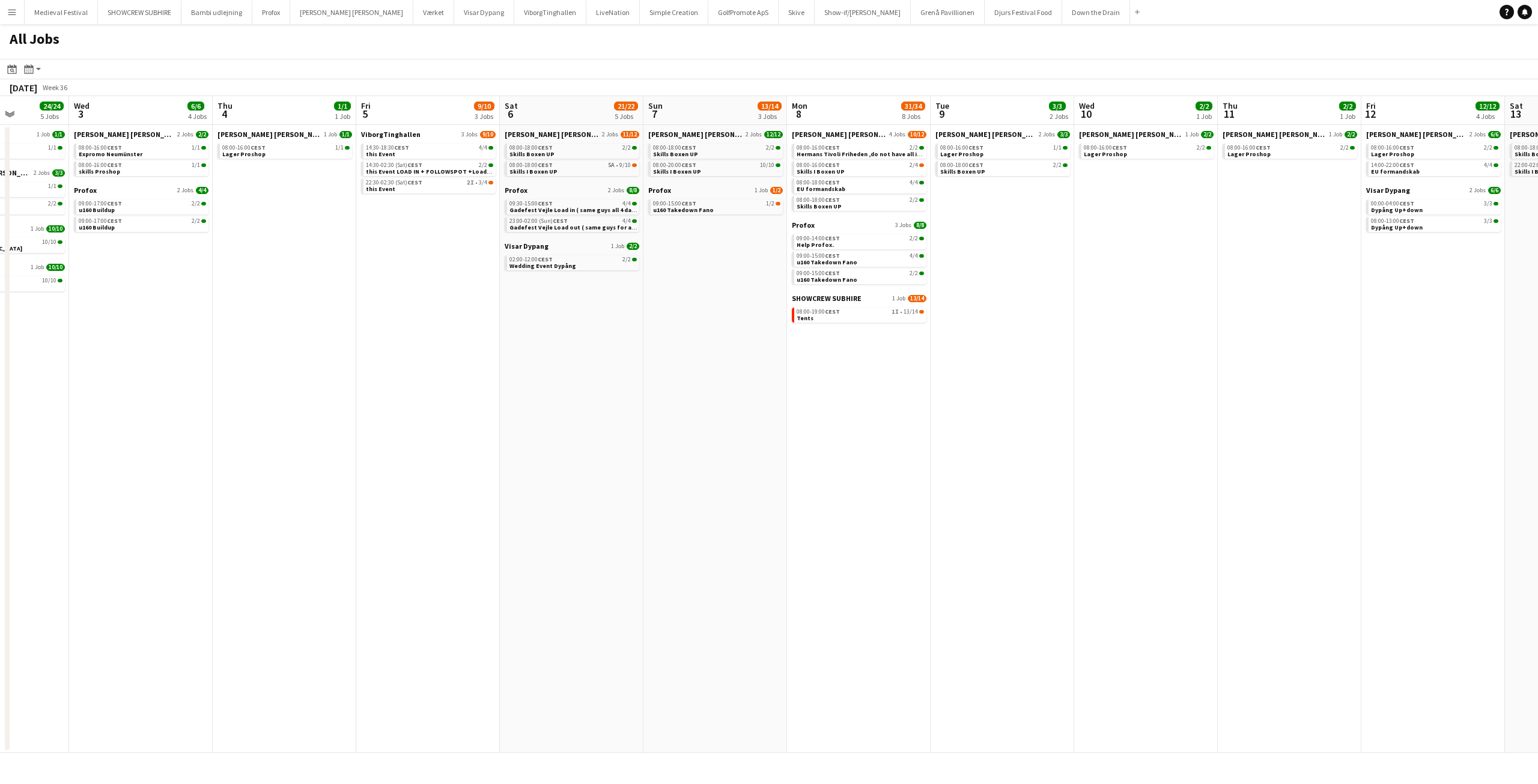
scroll to position [0, 283]
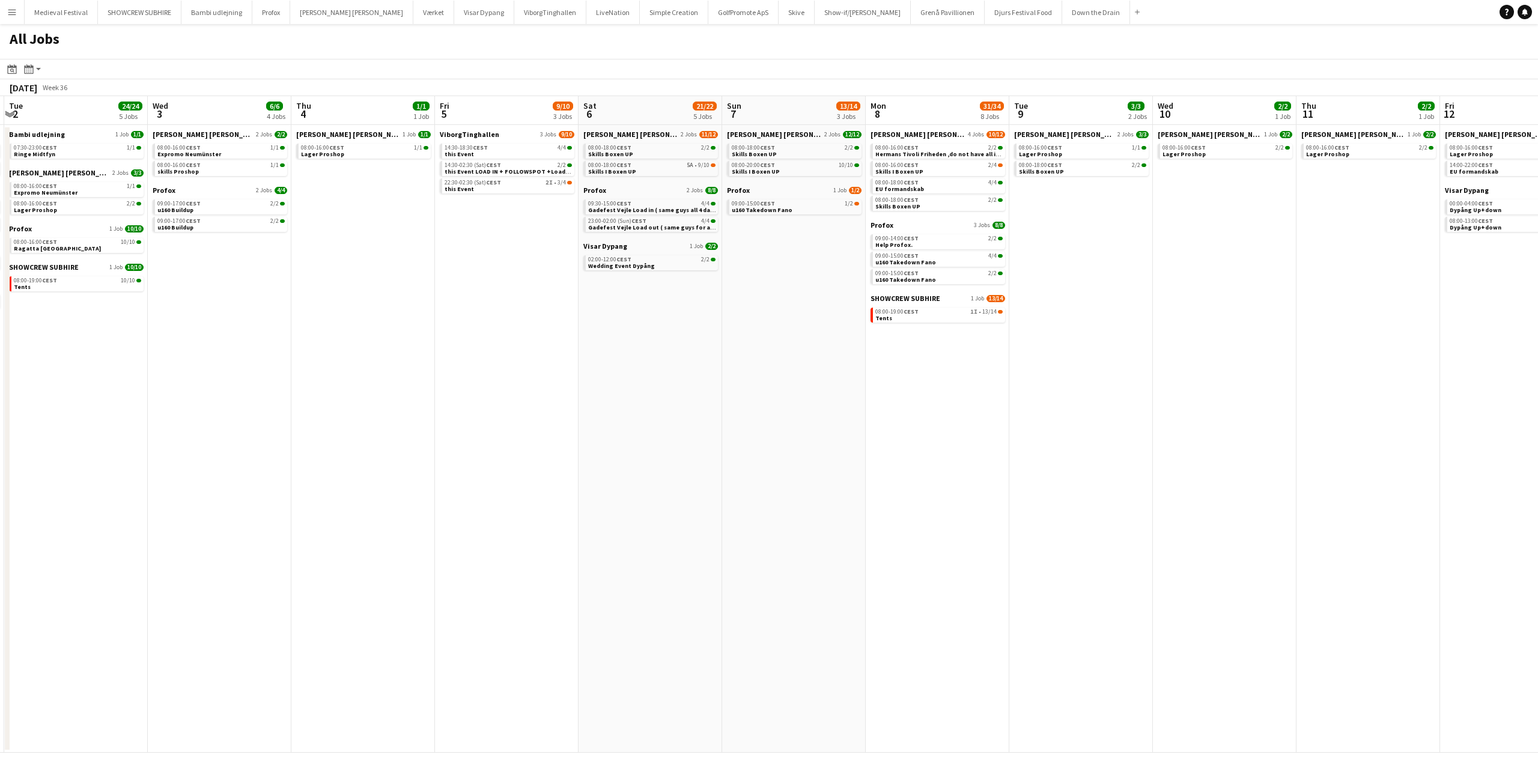
drag, startPoint x: 338, startPoint y: 362, endPoint x: 518, endPoint y: 368, distance: 180.1
click at [518, 368] on app-calendar-viewport "Sun 31 26/26 8 Jobs Mon 1 17/18 6 Jobs Tue 2 24/24 5 Jobs Wed 3 6/6 4 Jobs Thu …" at bounding box center [769, 424] width 1538 height 657
click at [653, 148] on div "08:00-18:00 CEST 2/2" at bounding box center [651, 148] width 127 height 6
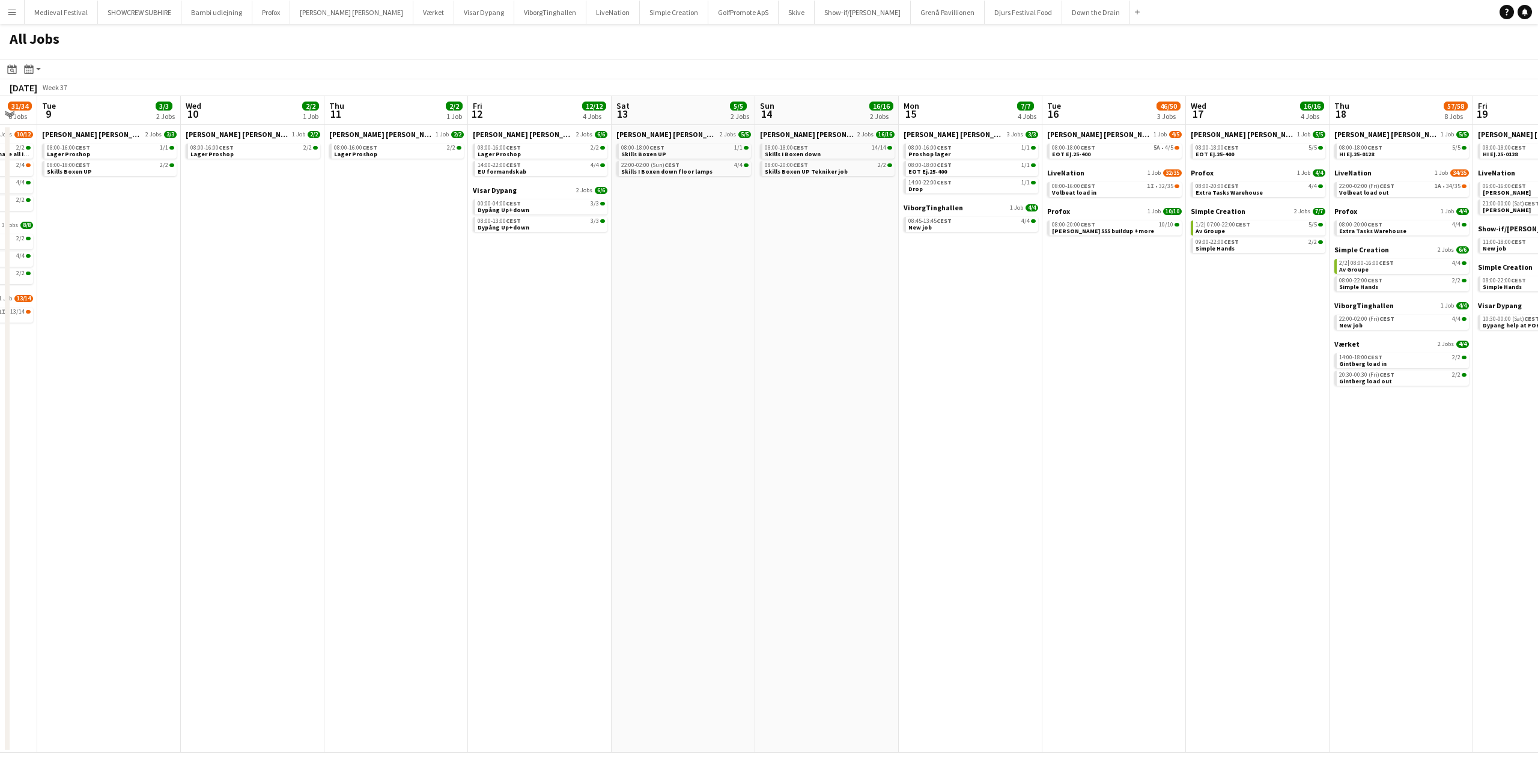
drag, startPoint x: 1303, startPoint y: 329, endPoint x: 330, endPoint y: 367, distance: 973.7
click at [330, 368] on app-calendar-viewport "Sat 6 21/22 5 Jobs Sun 7 13/14 3 Jobs Mon 8 31/34 8 Jobs Tue 9 3/3 2 Jobs Wed 1…" at bounding box center [769, 424] width 1538 height 657
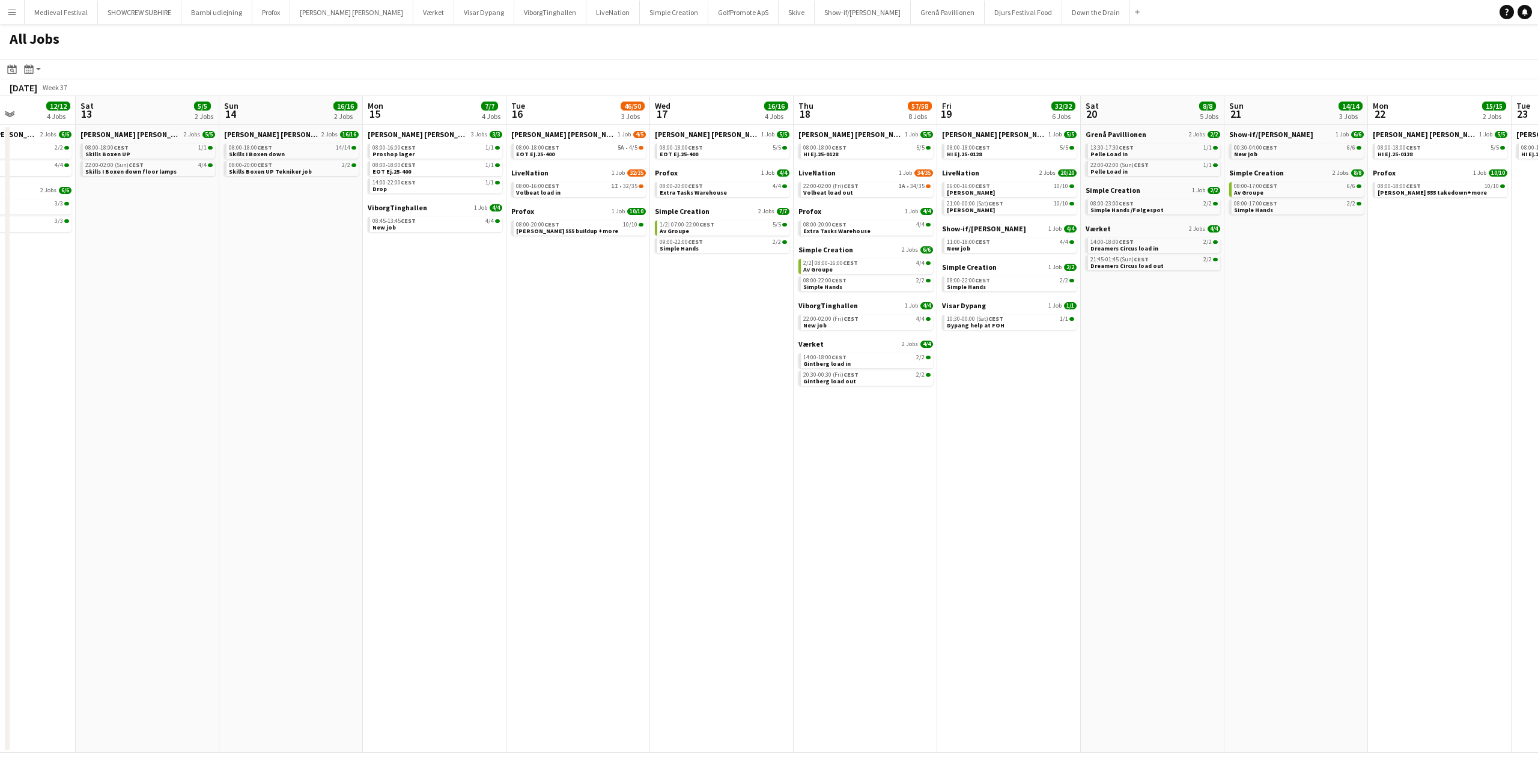
scroll to position [0, 499]
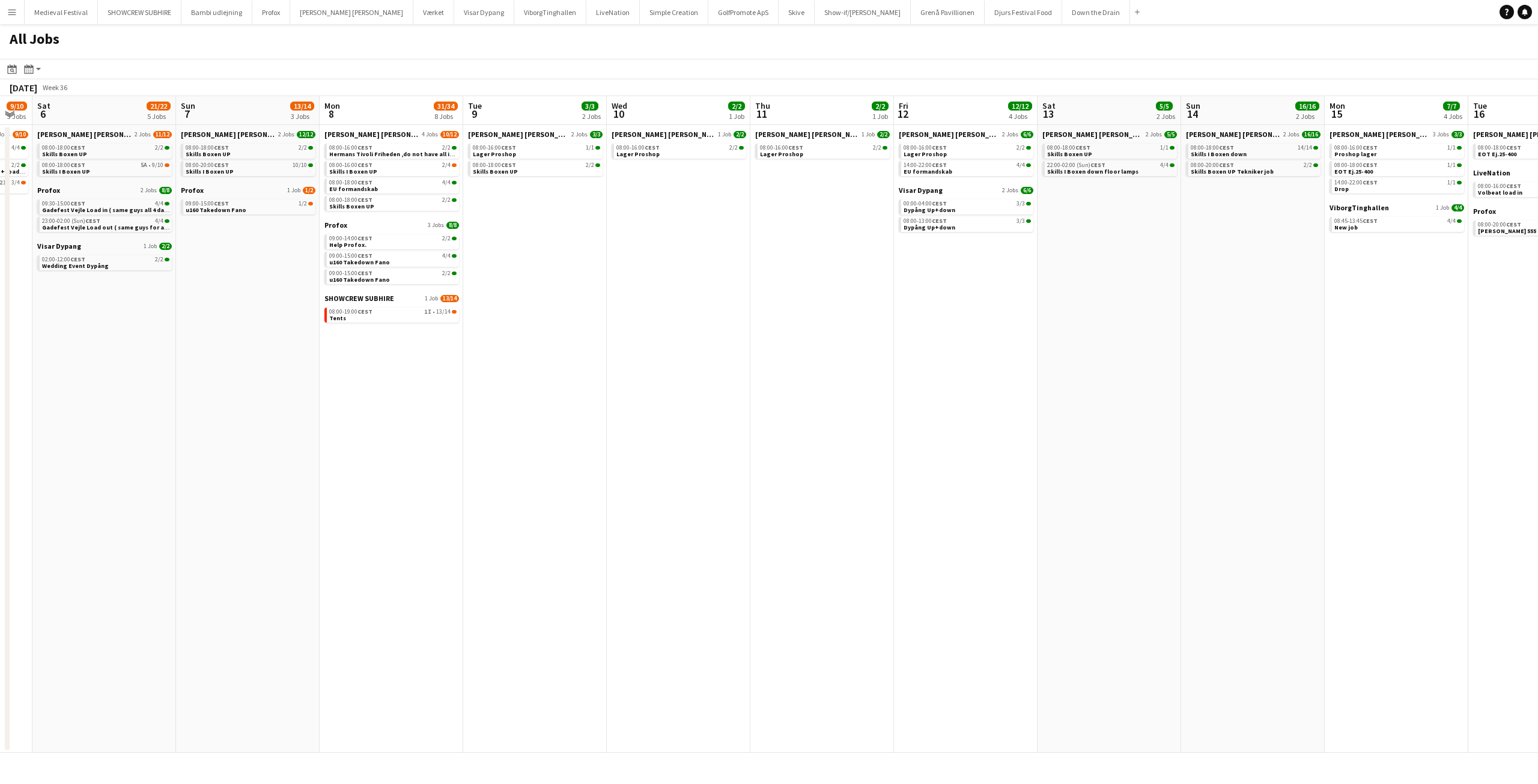
drag, startPoint x: 817, startPoint y: 356, endPoint x: 1147, endPoint y: 385, distance: 331.3
click at [1147, 385] on app-calendar-viewport "Thu 4 1/1 1 Job Fri 5 9/10 3 Jobs Sat 6 21/22 5 Jobs Sun 7 13/14 3 Jobs Mon 8 3…" at bounding box center [769, 424] width 1538 height 657
drag, startPoint x: 656, startPoint y: 327, endPoint x: 866, endPoint y: 323, distance: 210.0
click at [1051, 347] on app-calendar-viewport "Thu 4 1/1 1 Job Fri 5 9/10 3 Jobs Sat 6 21/22 5 Jobs Sun 7 13/14 3 Jobs Mon 8 3…" at bounding box center [769, 424] width 1538 height 657
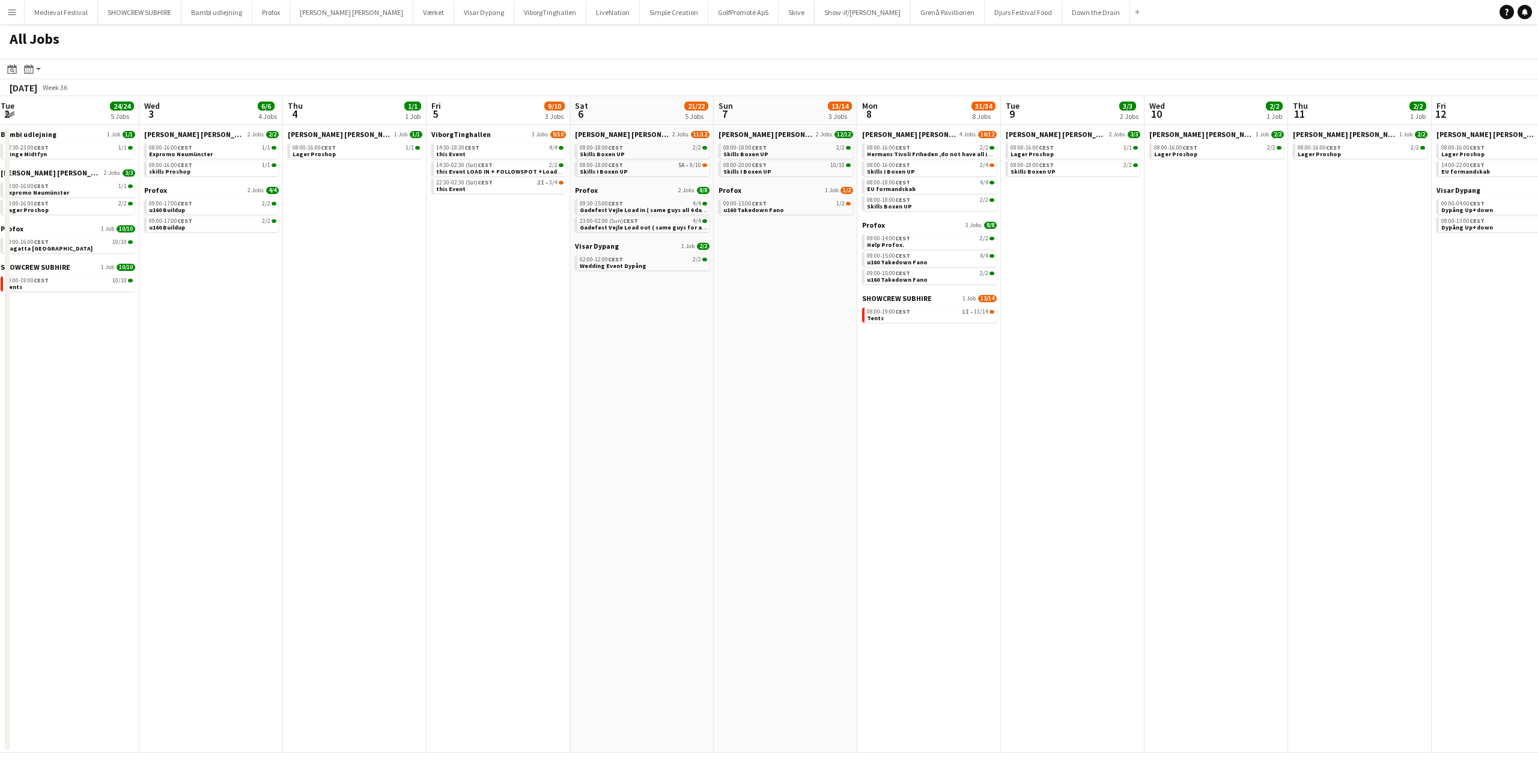
scroll to position [0, 285]
drag, startPoint x: 651, startPoint y: 312, endPoint x: 882, endPoint y: 333, distance: 232.0
click at [903, 335] on app-calendar-viewport "Sun 31 26/26 8 Jobs Mon 1 17/18 6 Jobs Tue 2 24/24 5 Jobs Wed 3 6/6 4 Jobs Thu …" at bounding box center [769, 424] width 1538 height 657
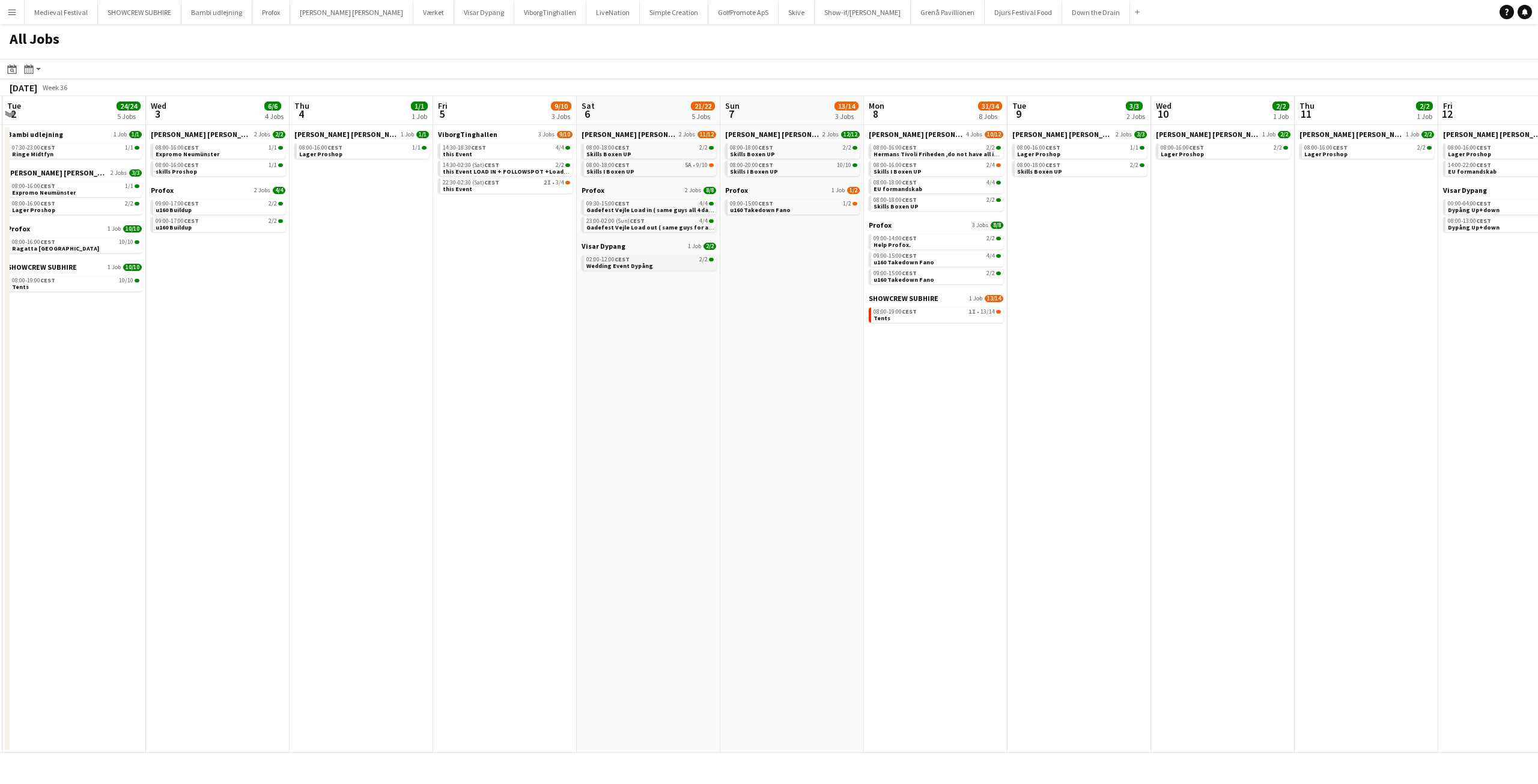
click at [677, 264] on link "02:00-12:00 CEST 2/2 Wedding Event Dypång" at bounding box center [650, 263] width 127 height 14
click at [662, 204] on div "09:30-15:00 CEST 4/4" at bounding box center [650, 203] width 127 height 6
click at [670, 167] on div "08:00-18:00 CEST 5A • 9/10" at bounding box center [650, 165] width 127 height 6
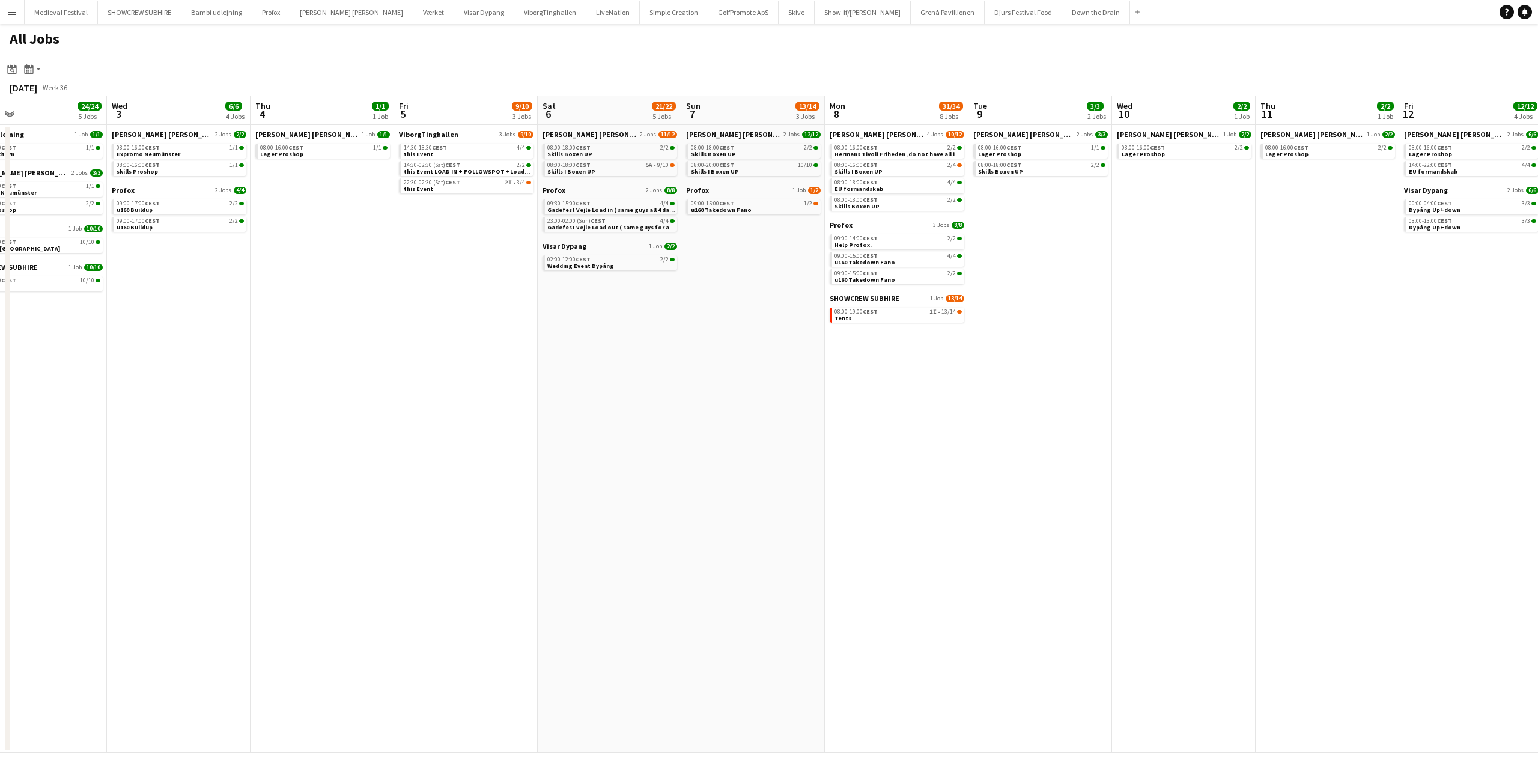
scroll to position [0, 333]
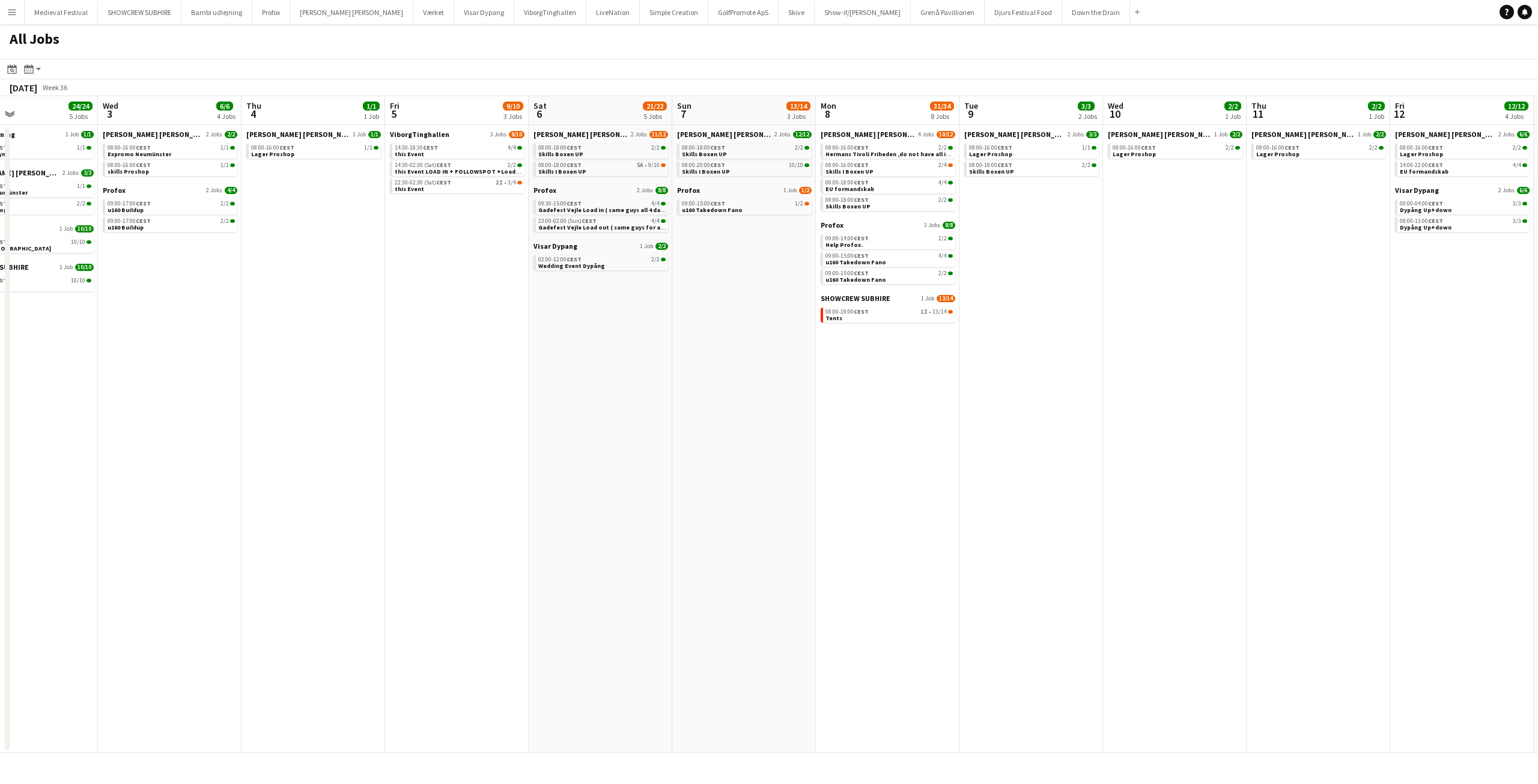
drag, startPoint x: 505, startPoint y: 280, endPoint x: 456, endPoint y: 289, distance: 49.8
click at [456, 289] on app-calendar-viewport "Sun 31 26/26 8 Jobs Mon 1 17/18 6 Jobs Tue 2 24/24 5 Jobs Wed 3 6/6 4 Jobs Thu …" at bounding box center [769, 424] width 1538 height 657
click at [589, 206] on div "09:30-15:00 CEST 4/4" at bounding box center [602, 203] width 127 height 6
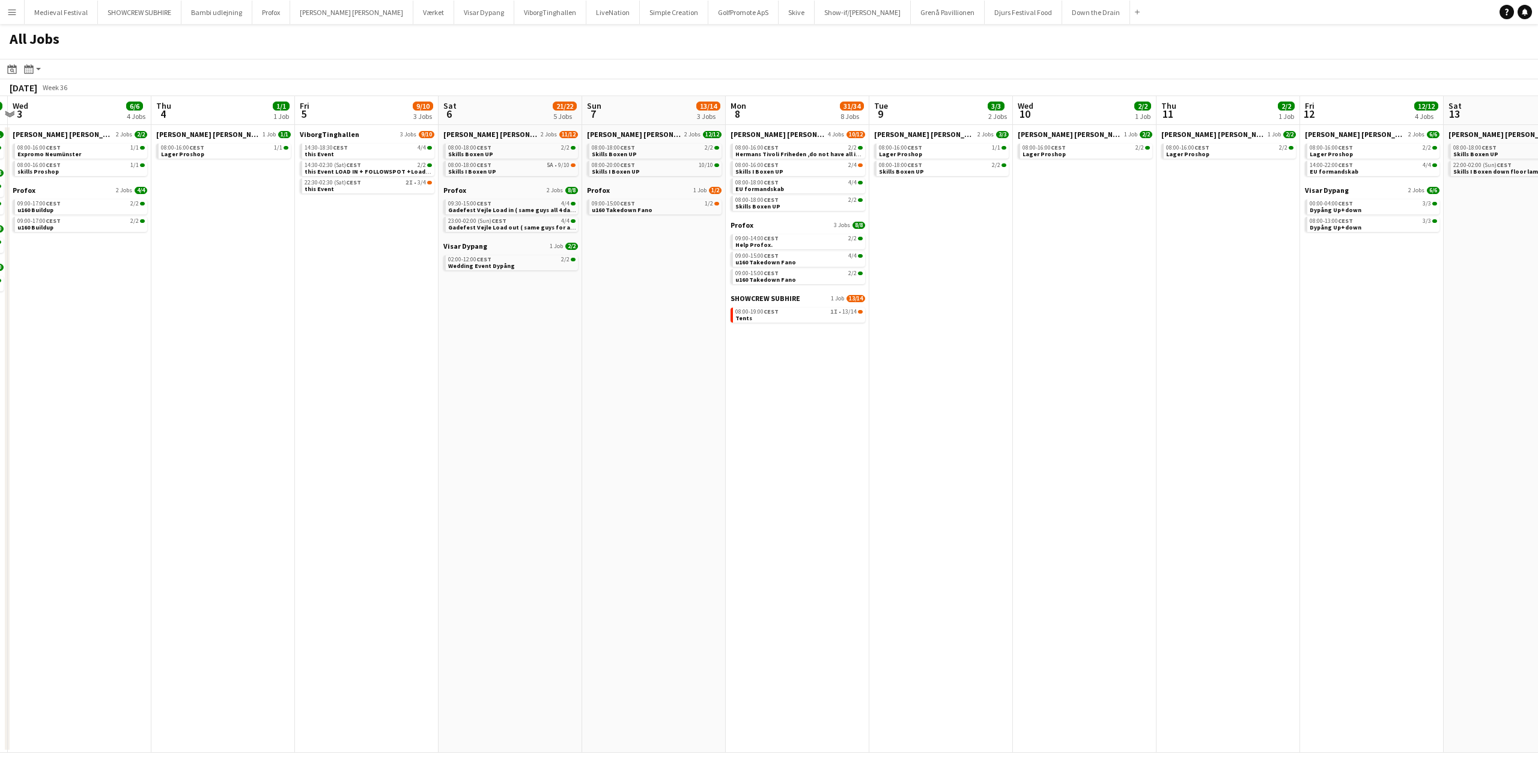
scroll to position [0, 436]
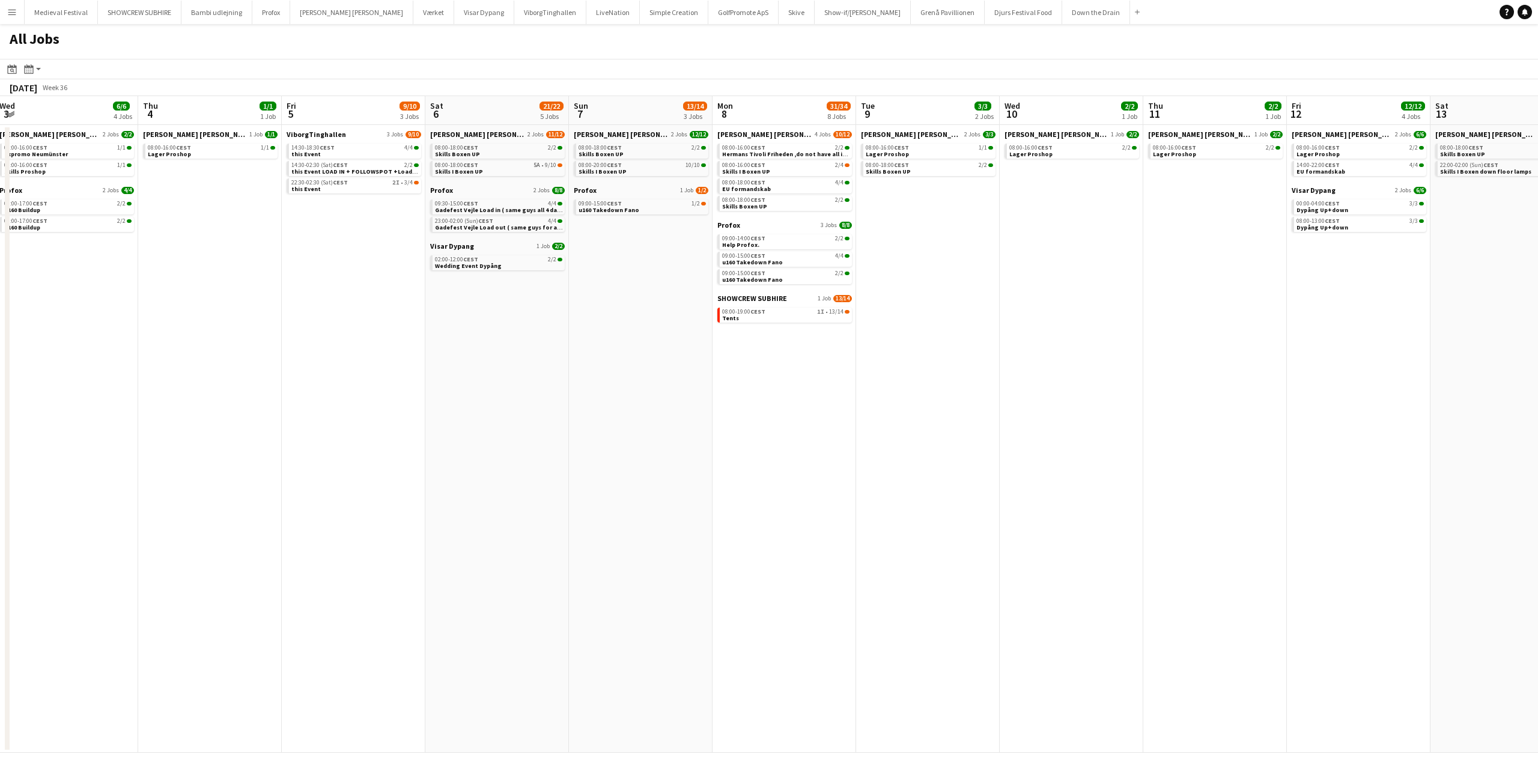
drag, startPoint x: 733, startPoint y: 301, endPoint x: 552, endPoint y: 326, distance: 182.7
click at [552, 326] on app-calendar-viewport "Sun 31 26/26 8 Jobs Mon 1 17/18 6 Jobs Tue 2 24/24 5 Jobs Wed 3 6/6 4 Jobs Thu …" at bounding box center [769, 424] width 1538 height 657
click at [784, 657] on app-date-cell "Danny Black Luna 4 Jobs 10/12 08:00-16:00 CEST 2/2 Hermans Tivoli Friheden ,do …" at bounding box center [784, 438] width 144 height 628
click at [629, 167] on div "08:00-20:00 CEST 10/10" at bounding box center [642, 165] width 127 height 6
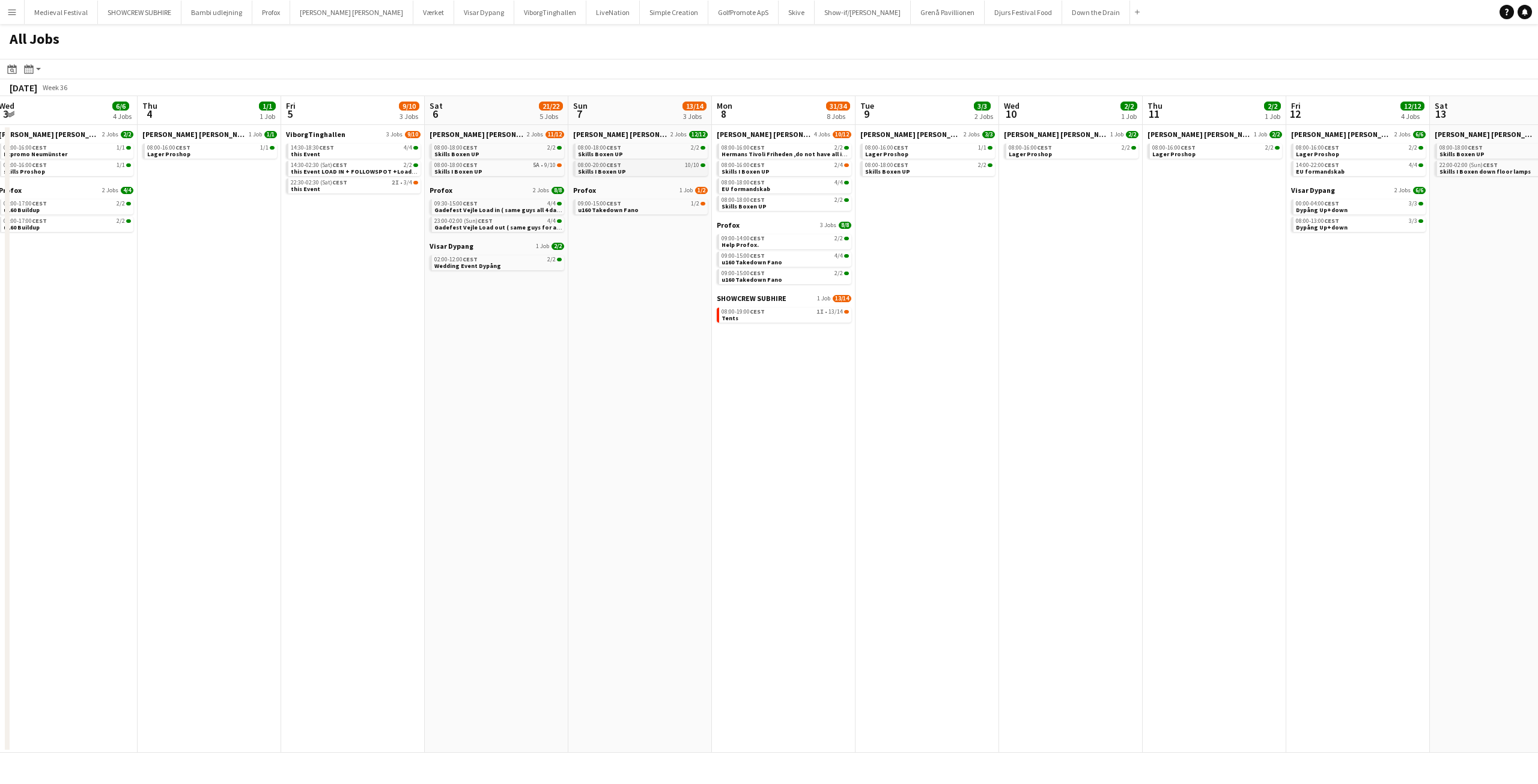
click at [615, 166] on span "CEST" at bounding box center [613, 165] width 15 height 8
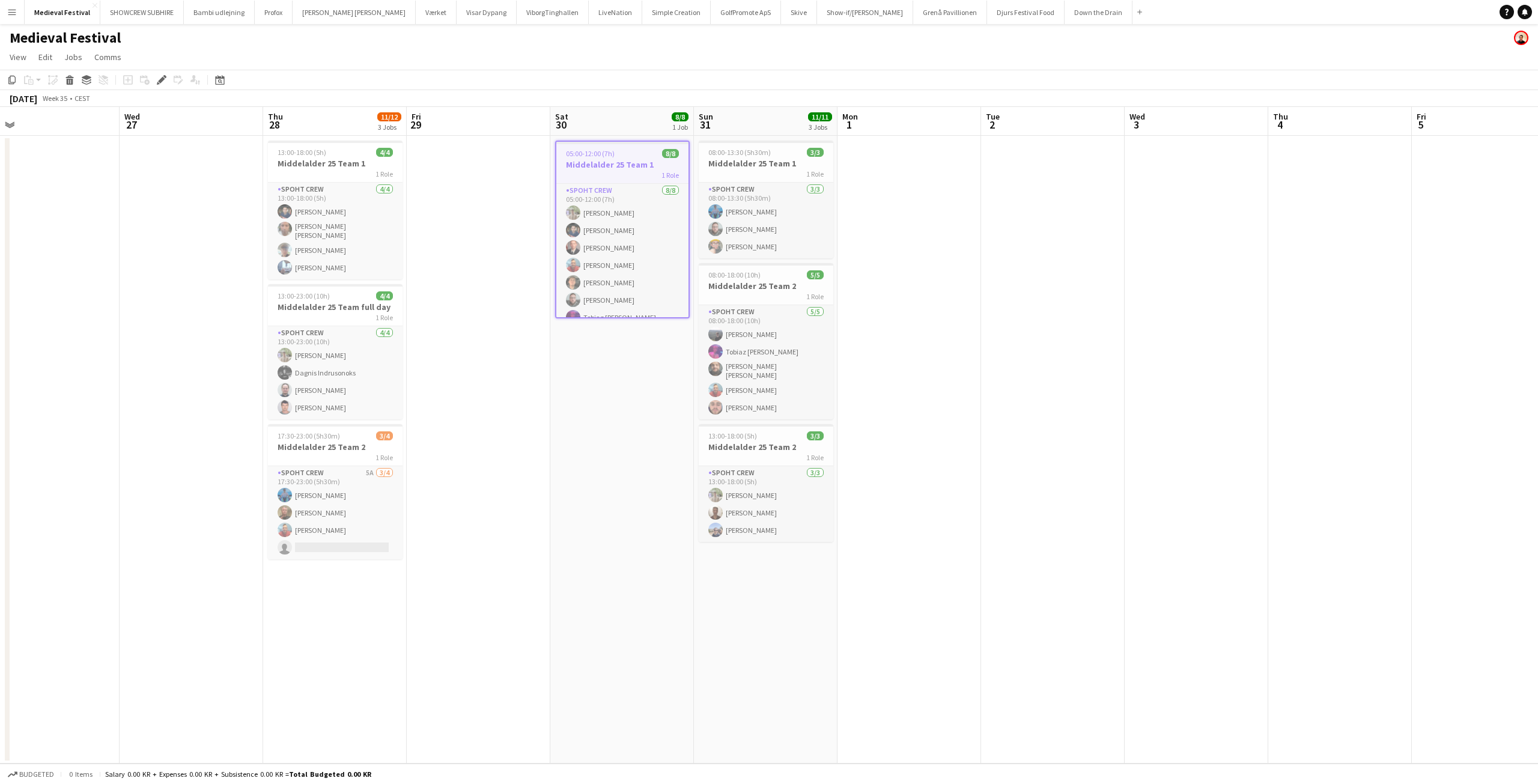
scroll to position [0, 457]
drag, startPoint x: 549, startPoint y: 263, endPoint x: 506, endPoint y: 265, distance: 43.0
click at [506, 265] on app-calendar-viewport "Sat 23 Sun 24 Mon 25 Tue 26 Wed 27 Thu 28 11/12 3 Jobs Fri 29 Sat 30 8/8 1 Job …" at bounding box center [769, 435] width 1538 height 657
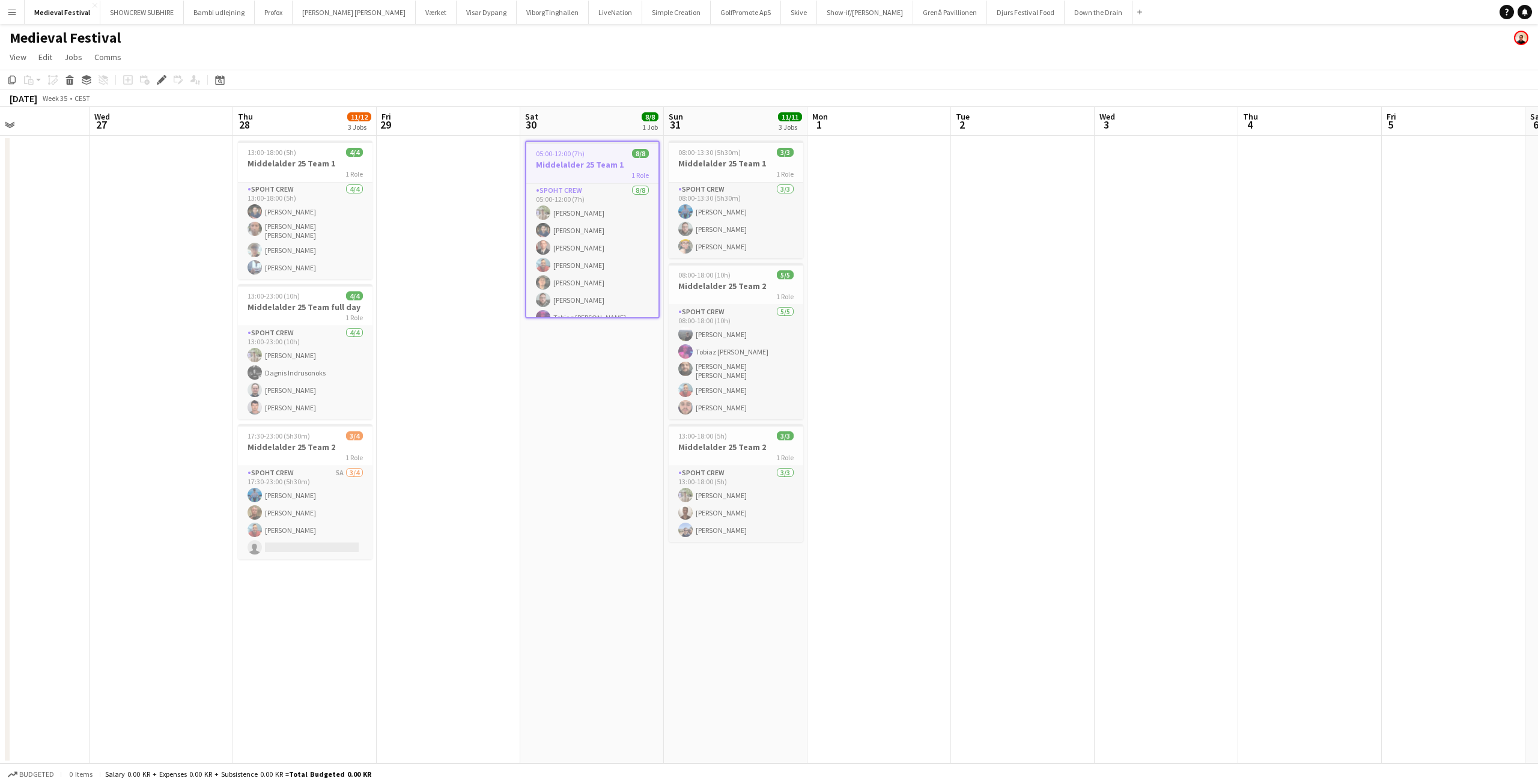
scroll to position [0, 494]
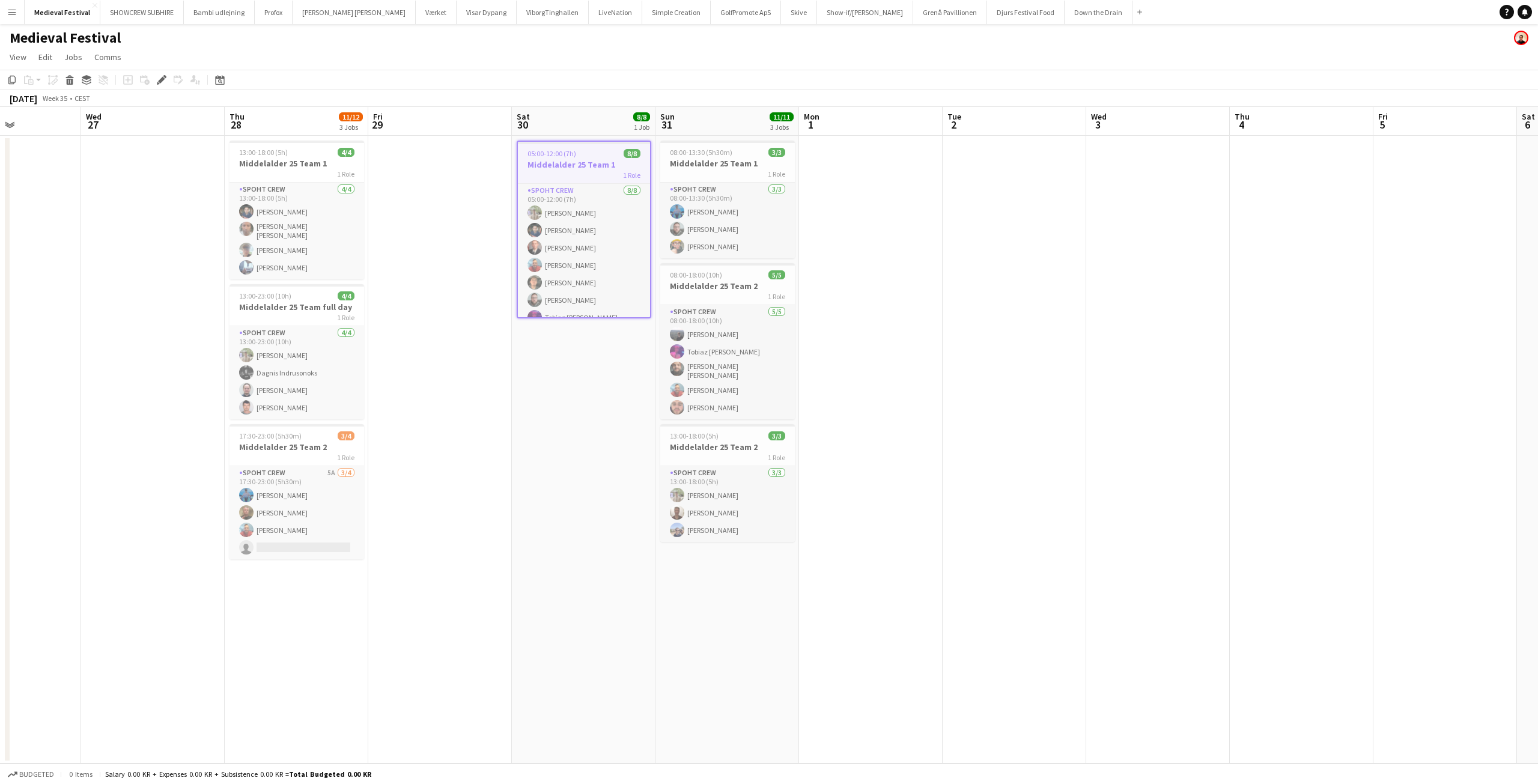
drag, startPoint x: 496, startPoint y: 252, endPoint x: 460, endPoint y: 255, distance: 36.1
click at [460, 255] on app-calendar-viewport "Sat 23 Sun 24 Mon 25 Tue 26 Wed 27 Thu 28 11/12 3 Jobs Fri 29 Sat 30 8/8 1 Job …" at bounding box center [769, 435] width 1538 height 657
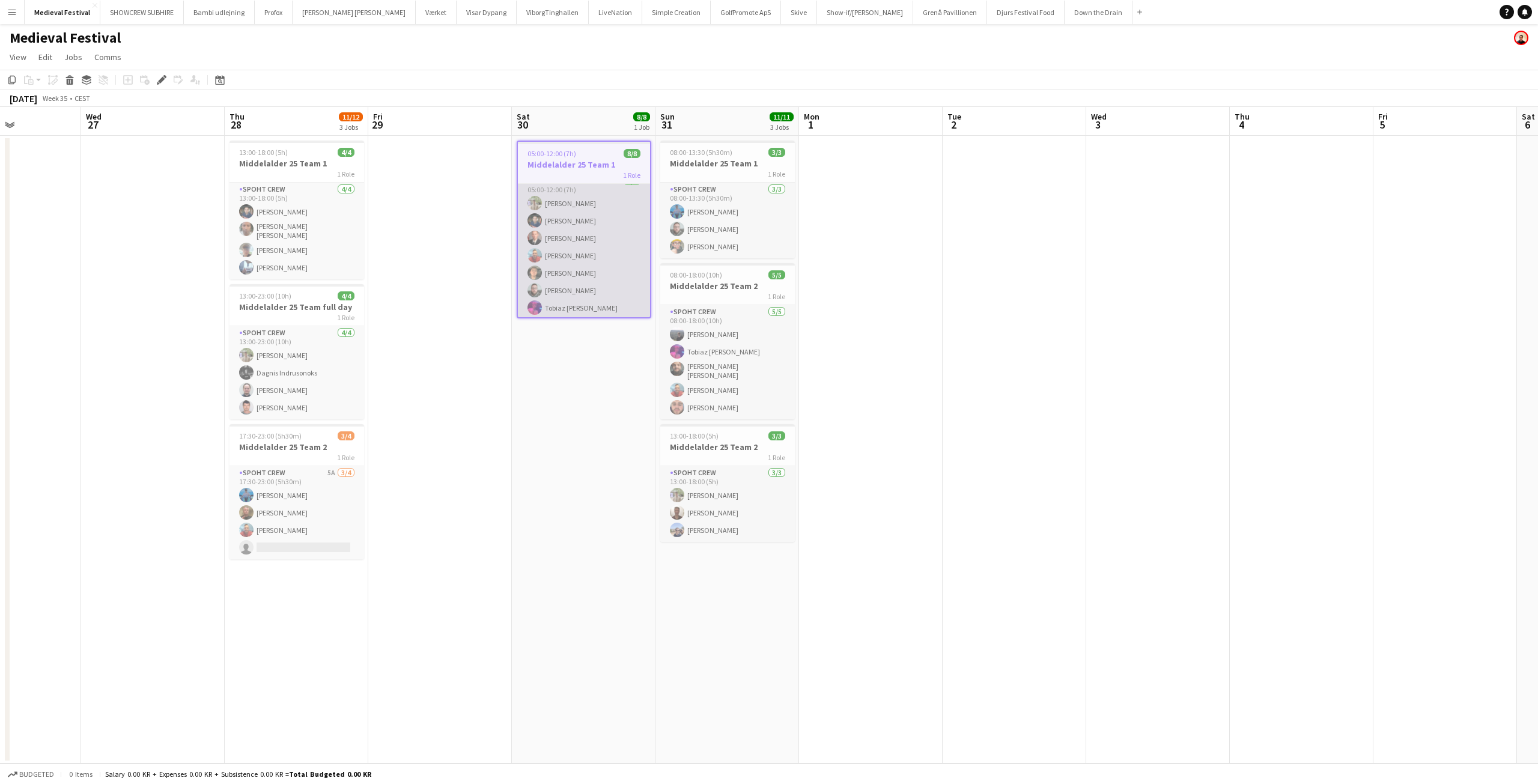
scroll to position [30, 0]
click at [580, 234] on app-card-role "Spoht Crew 8/8 05:00-12:00 (7h) Arthur Daval-Markussen Marius Ciungu Aurimas Ki…" at bounding box center [584, 237] width 132 height 166
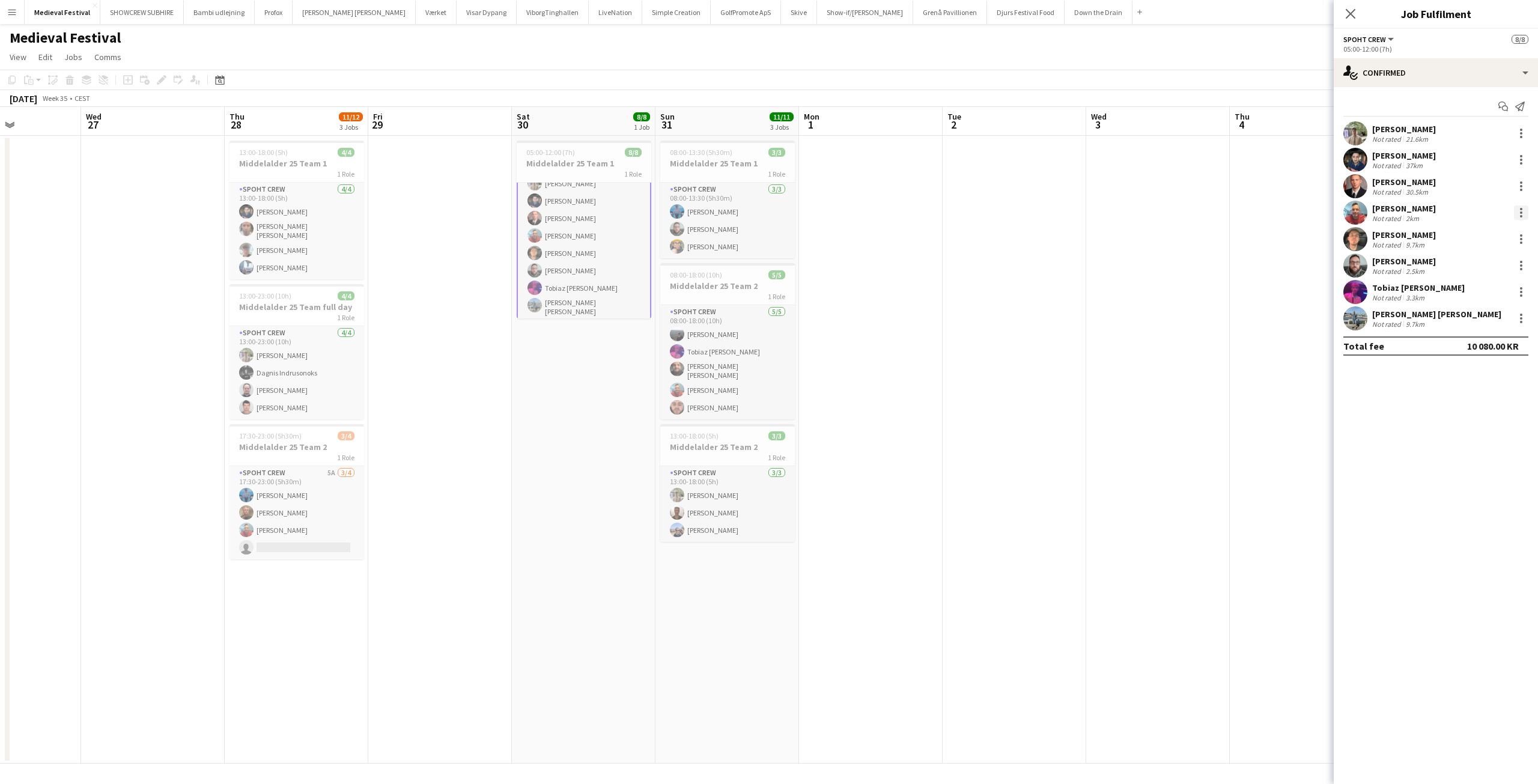
click at [1525, 208] on div at bounding box center [1521, 213] width 14 height 14
click at [1484, 236] on span "Edit fee" at bounding box center [1482, 234] width 75 height 11
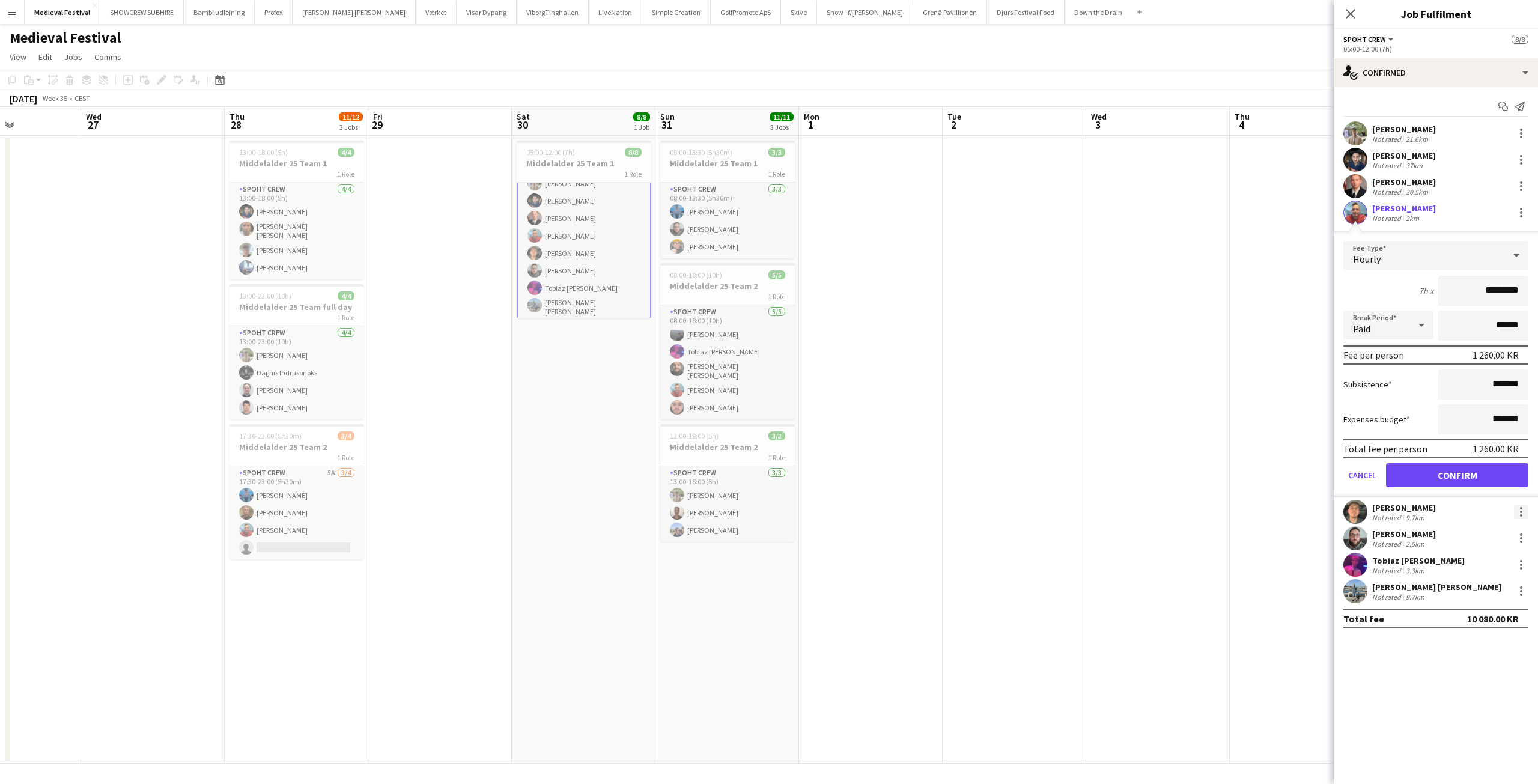
click at [1521, 507] on div at bounding box center [1521, 507] width 2 height 2
click at [1483, 531] on span "Edit fee" at bounding box center [1482, 533] width 75 height 11
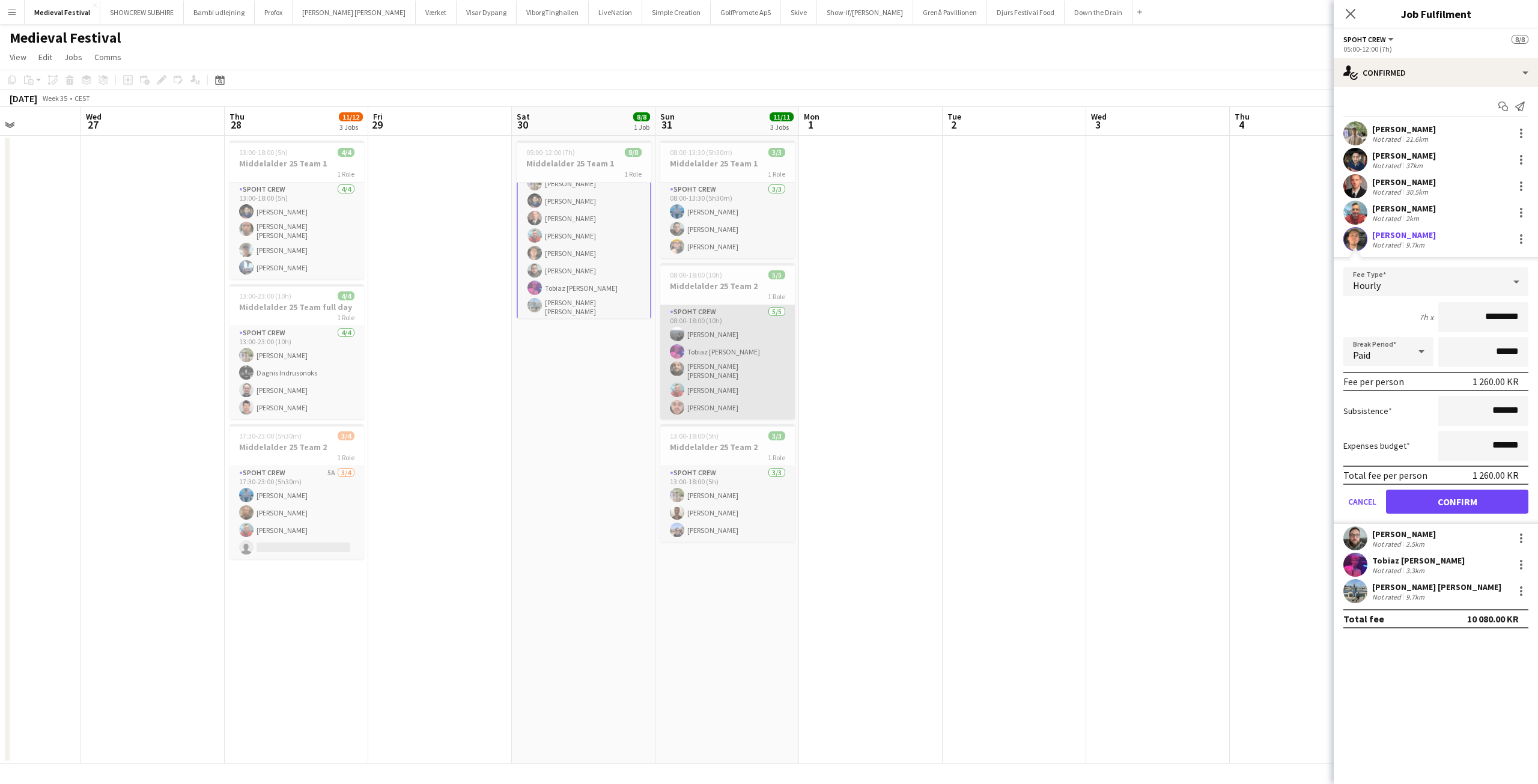
click at [743, 353] on app-card-role "Spoht Crew 5/5 08:00-18:00 (10h) Marius Polucciu Tobiaz jordt Adam Shem Abraham…" at bounding box center [727, 362] width 135 height 114
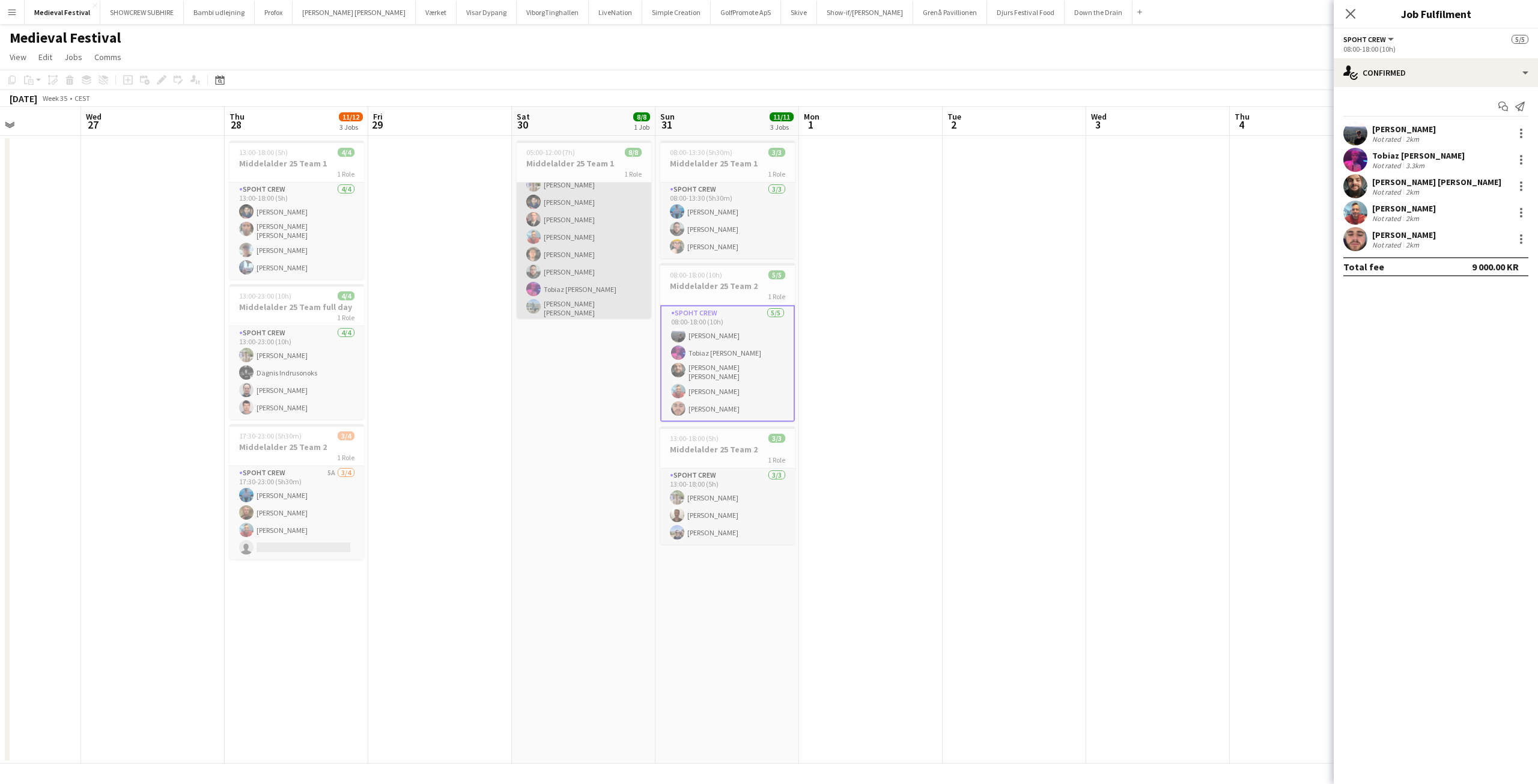
scroll to position [0, 0]
click at [576, 258] on app-card-role "Spoht Crew 8/8 05:00-12:00 (7h) Arthur Daval-Markussen Marius Ciungu Aurimas Ki…" at bounding box center [584, 265] width 135 height 166
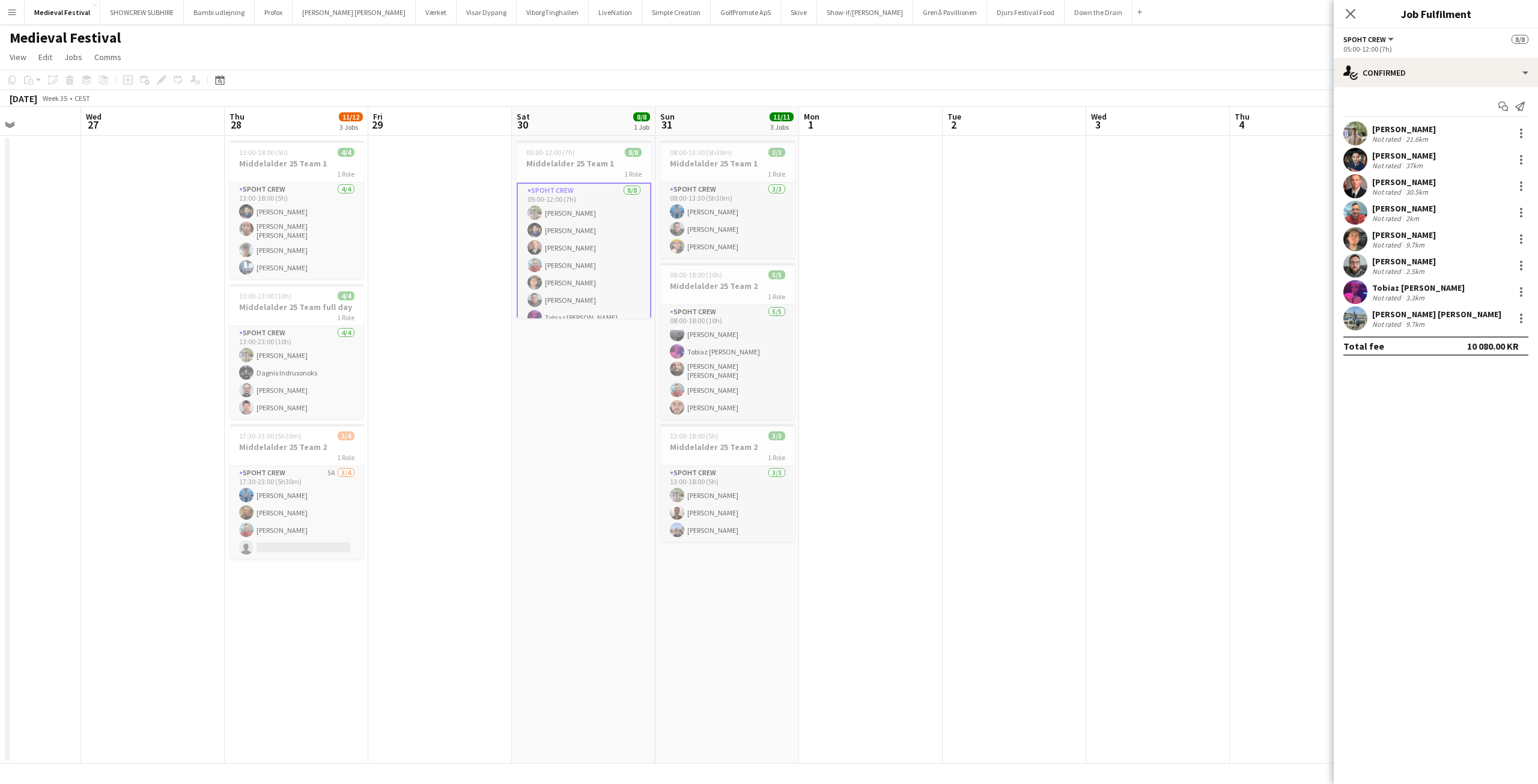
click at [571, 284] on app-card-role "Spoht Crew 8/8 05:00-12:00 (7h) Arthur Daval-Markussen Marius Ciungu Aurimas Ki…" at bounding box center [584, 267] width 135 height 169
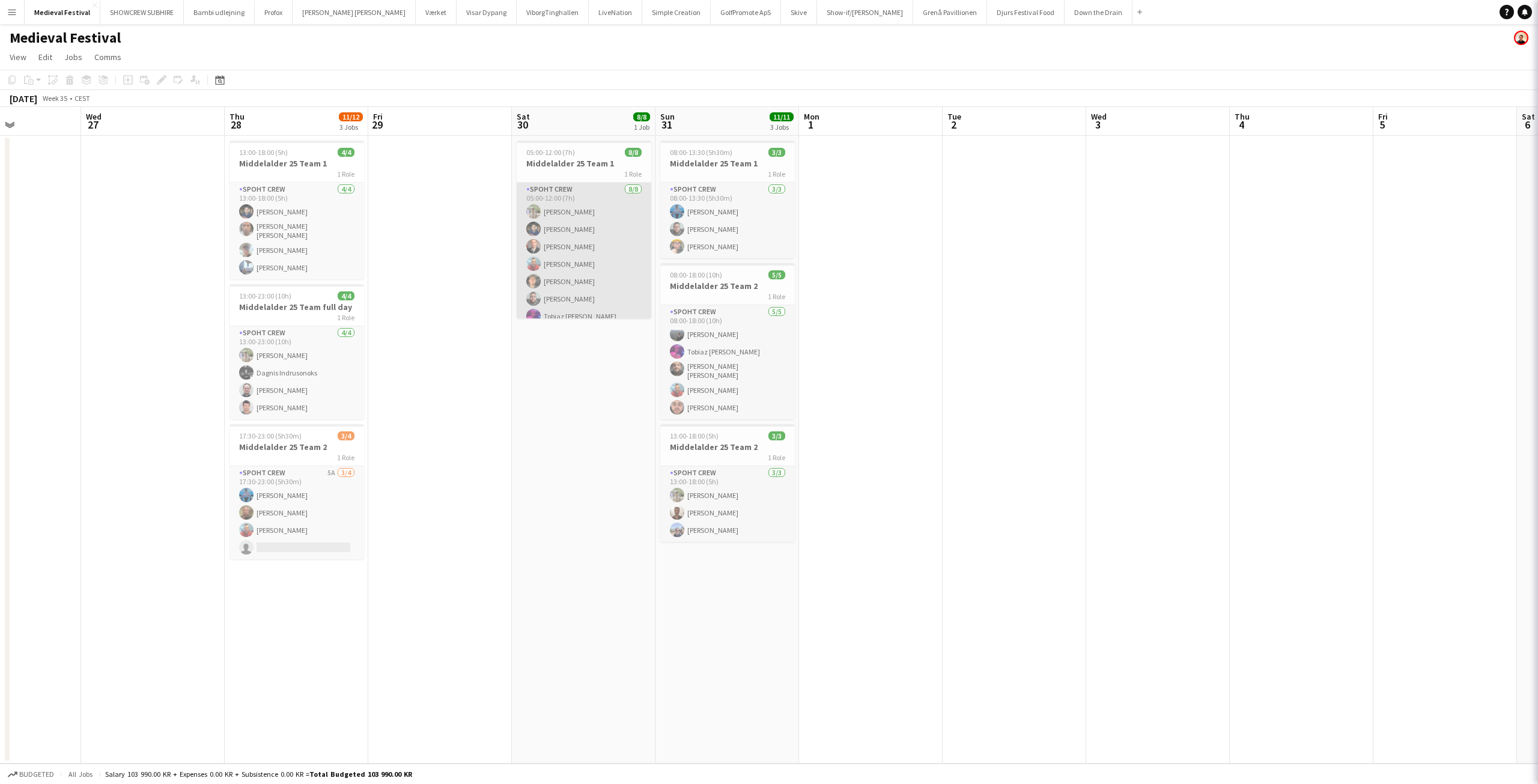
click at [571, 284] on app-card-role "Spoht Crew 8/8 05:00-12:00 (7h) Arthur Daval-Markussen Marius Ciungu Aurimas Ki…" at bounding box center [584, 265] width 135 height 166
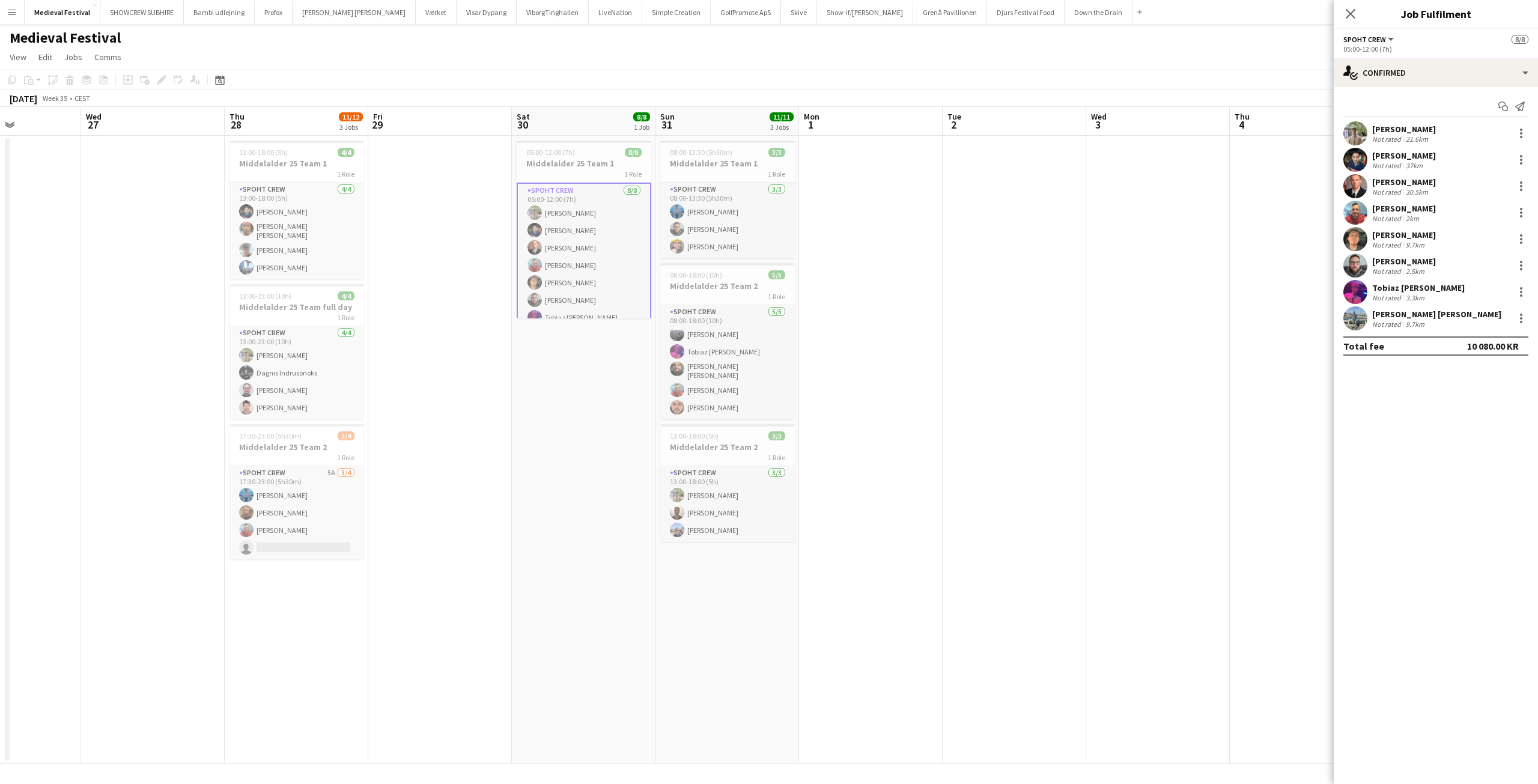
click at [1399, 239] on div "Oliver Kristensen" at bounding box center [1404, 234] width 63 height 11
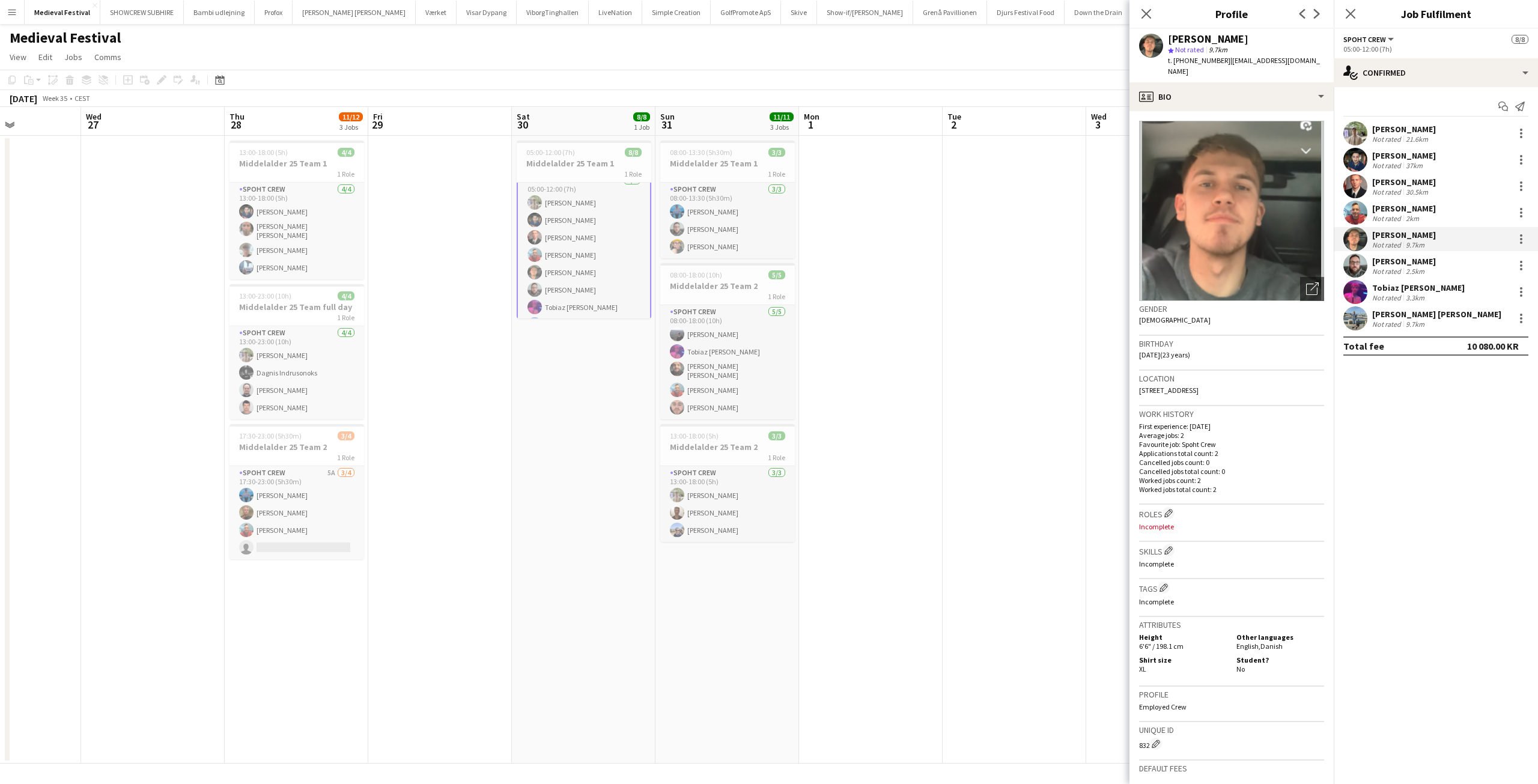
scroll to position [30, 0]
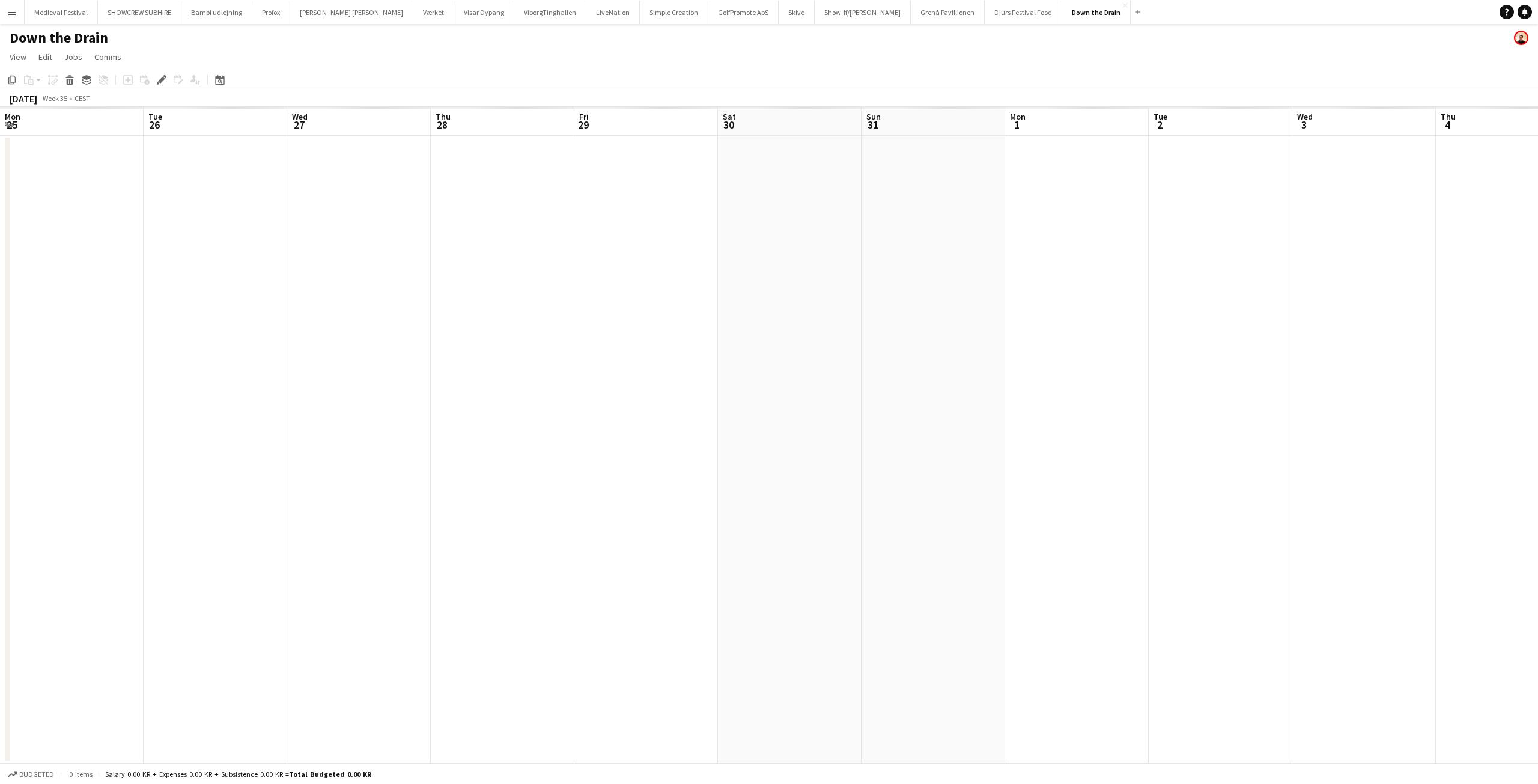
scroll to position [0, 413]
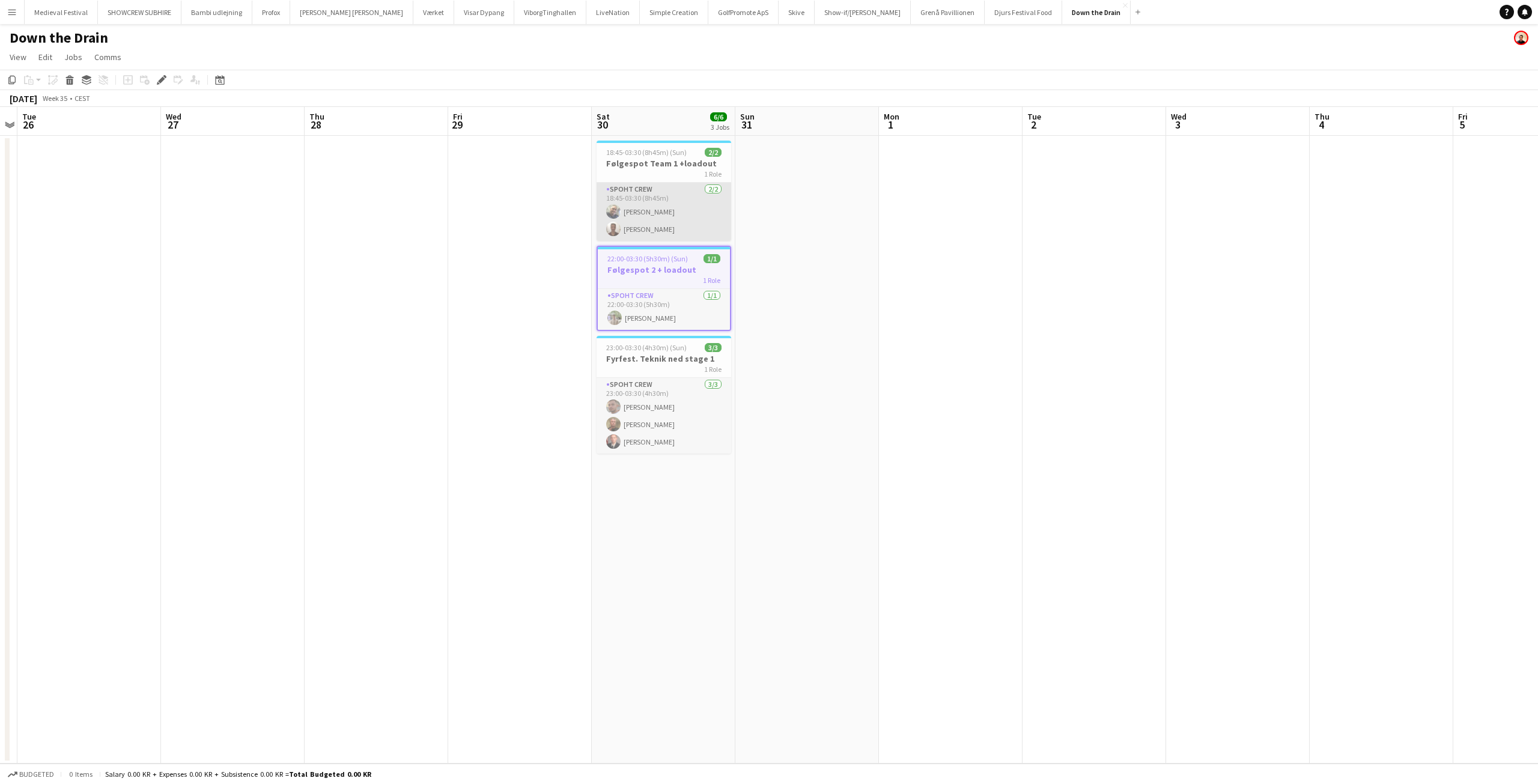
click at [698, 212] on app-card-role "Spoht Crew [DATE] 18:45-03:30 (8h45m) [PERSON_NAME] [PERSON_NAME]" at bounding box center [663, 211] width 135 height 58
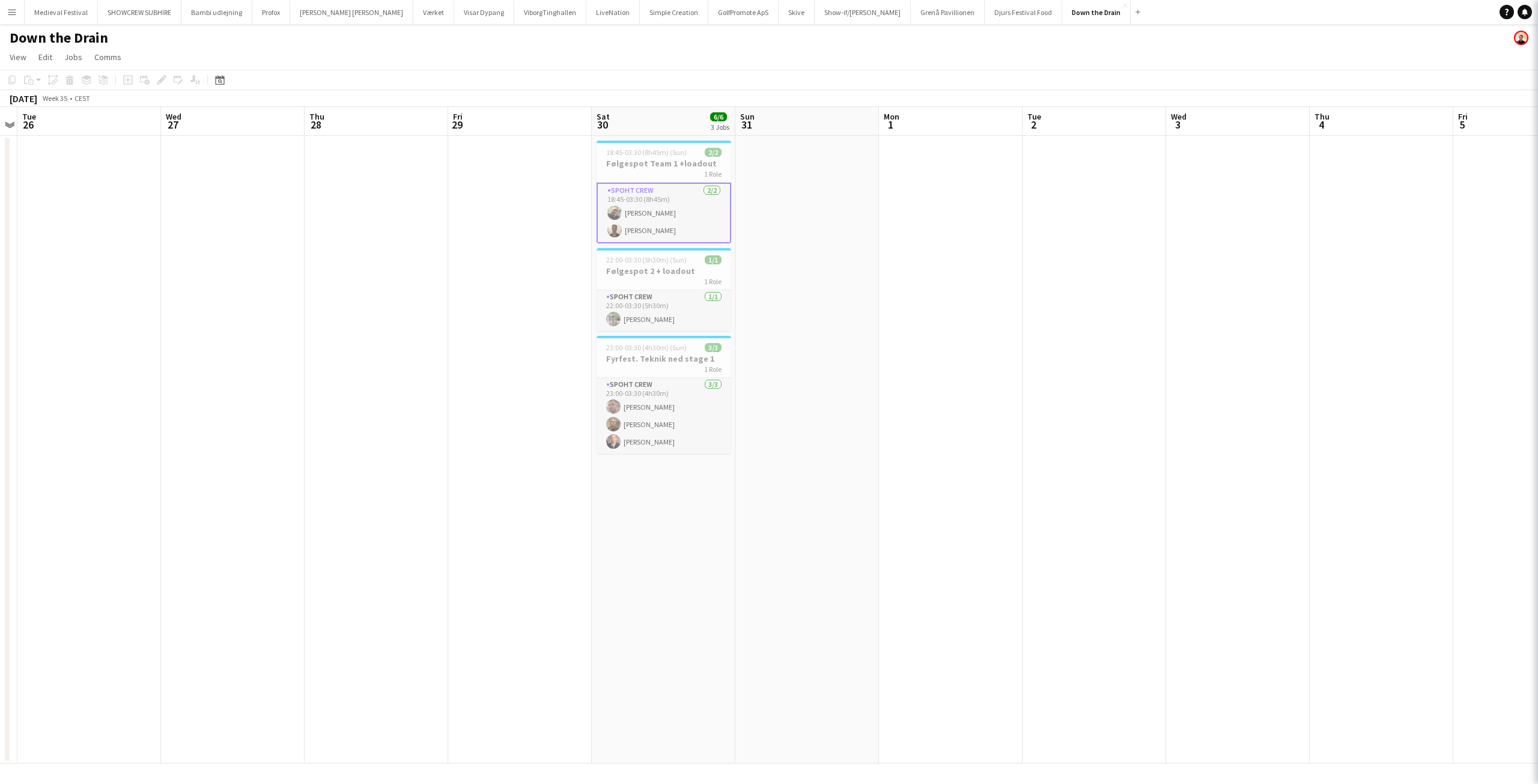
scroll to position [0, 412]
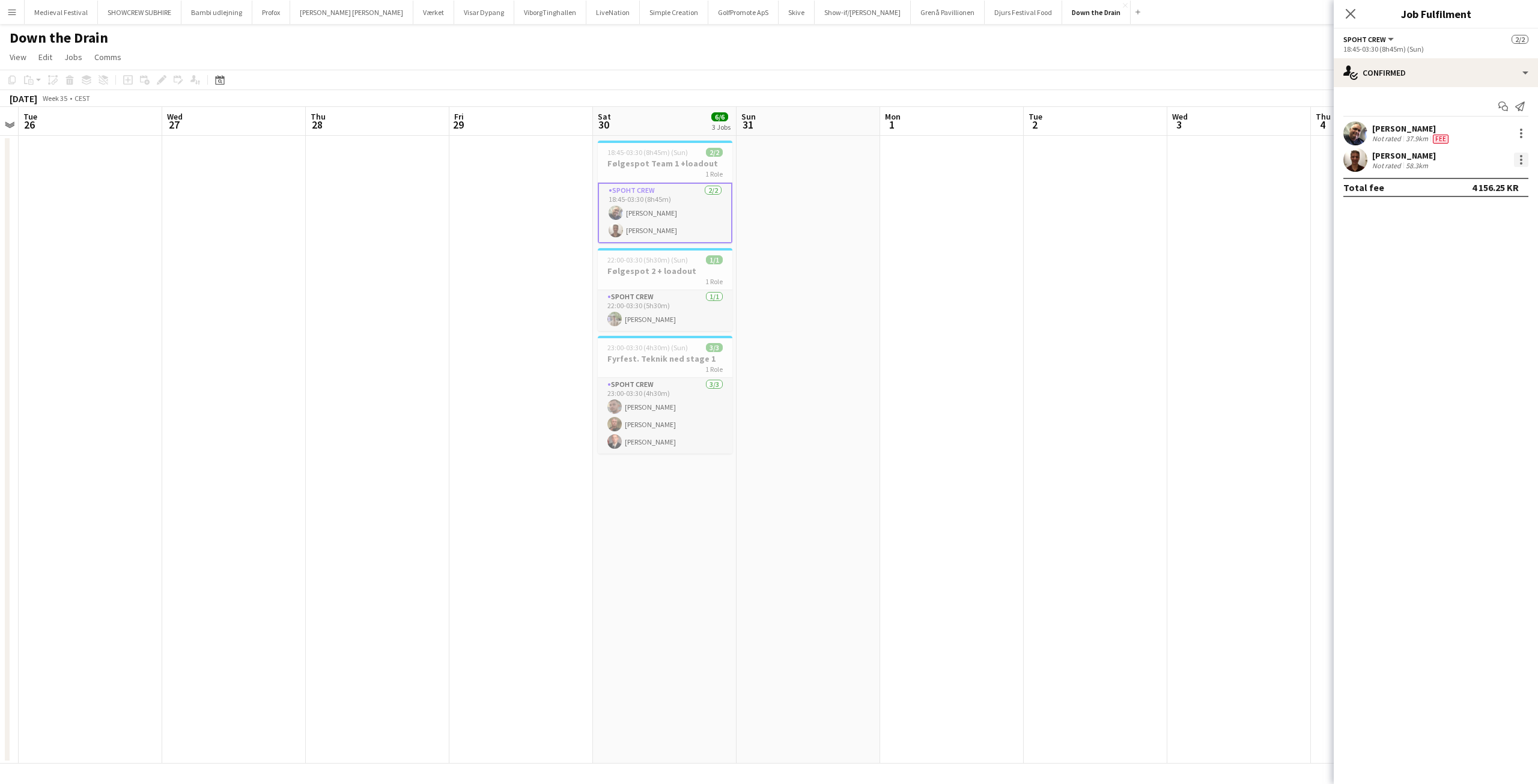
click at [1518, 155] on div at bounding box center [1521, 160] width 14 height 14
click at [1488, 175] on button "Edit fee" at bounding box center [1482, 182] width 94 height 29
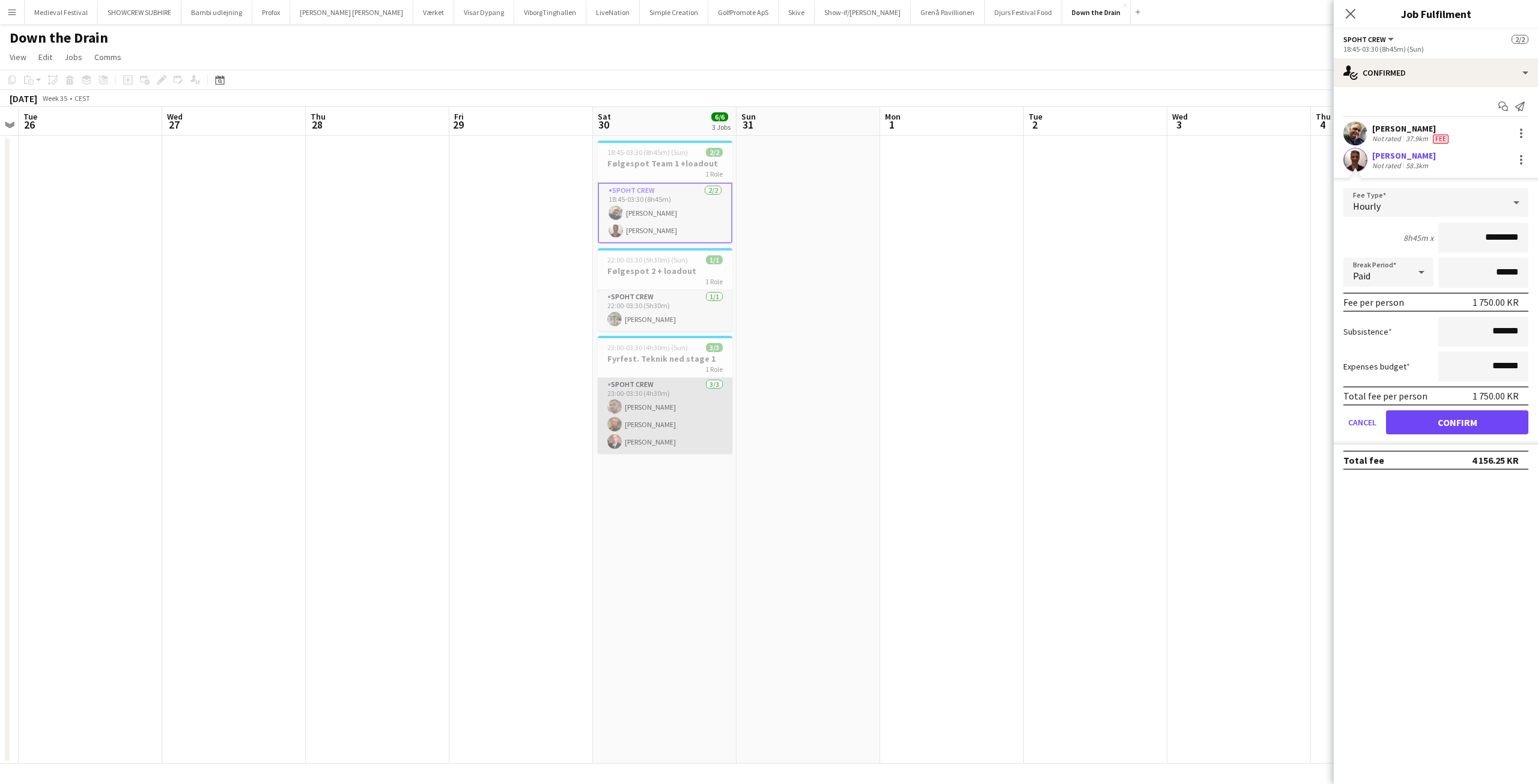
click at [668, 416] on app-card-role "Spoht Crew [DATE] 23:00-03:30 (4h30m) [PERSON_NAME] [PERSON_NAME] [PERSON_NAME]" at bounding box center [665, 416] width 135 height 76
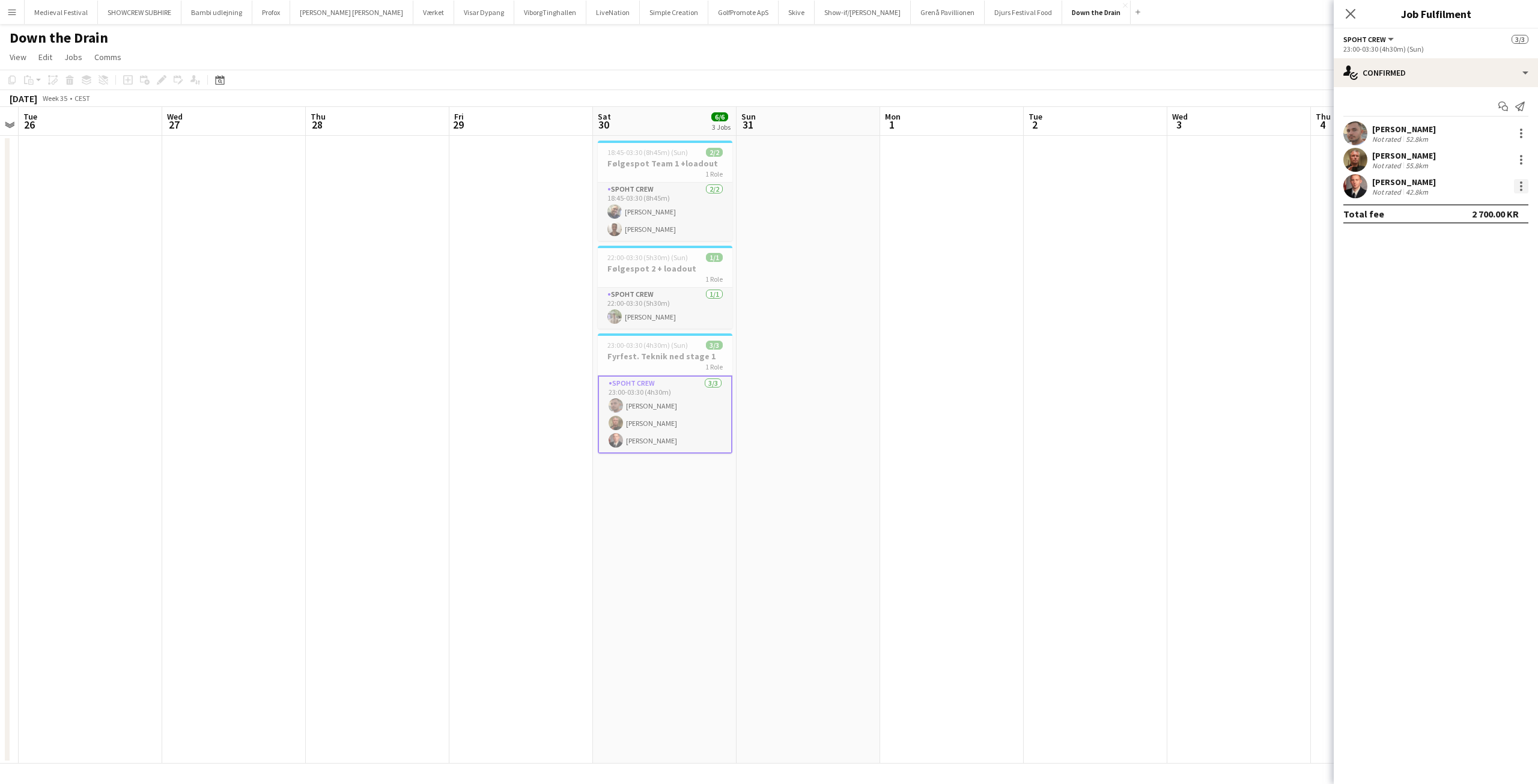
click at [1515, 183] on div at bounding box center [1521, 186] width 14 height 14
click at [1489, 207] on span "Edit fee" at bounding box center [1482, 208] width 75 height 11
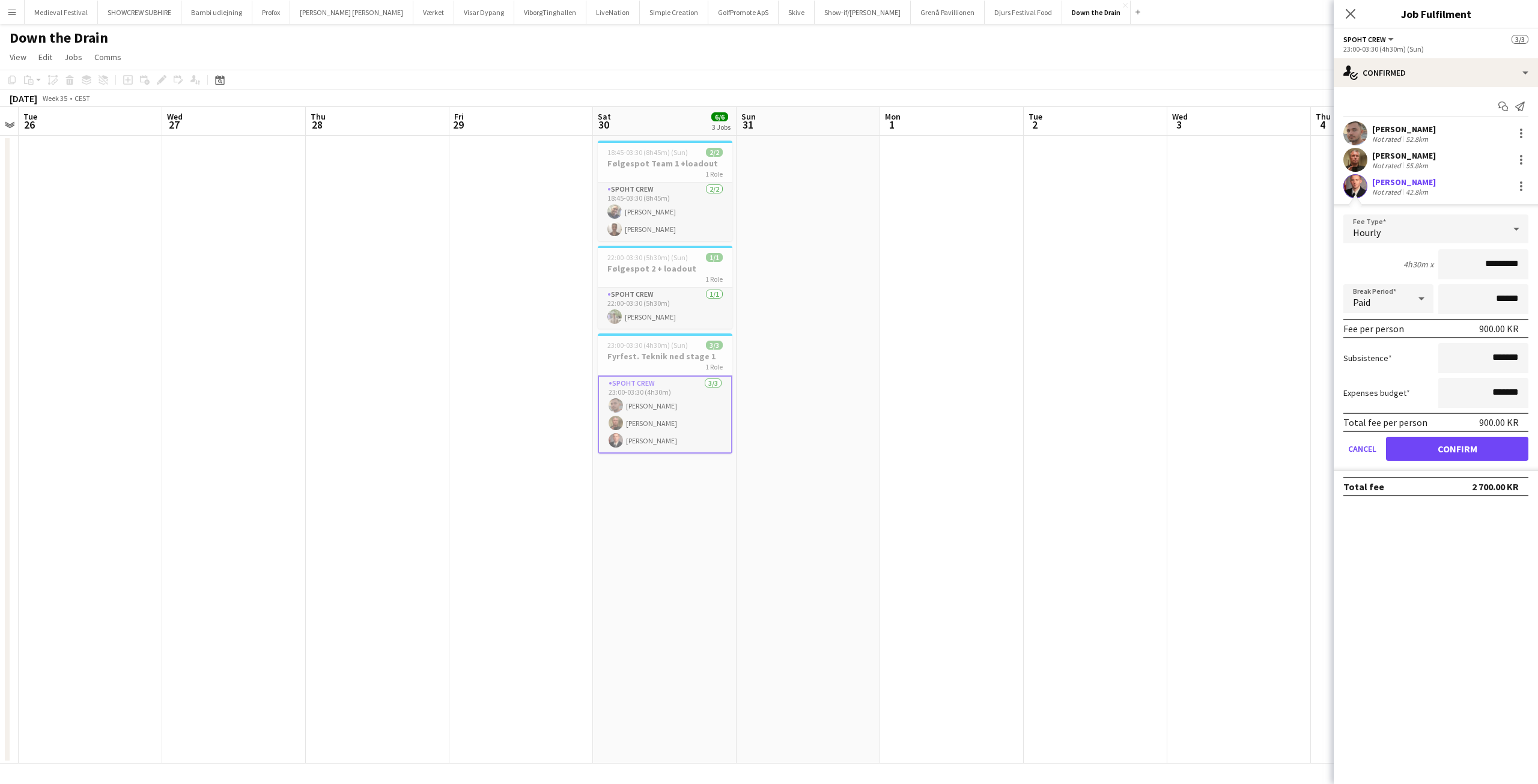
click at [1513, 174] on div "[PERSON_NAME] Not rated 42.8km" at bounding box center [1436, 186] width 204 height 24
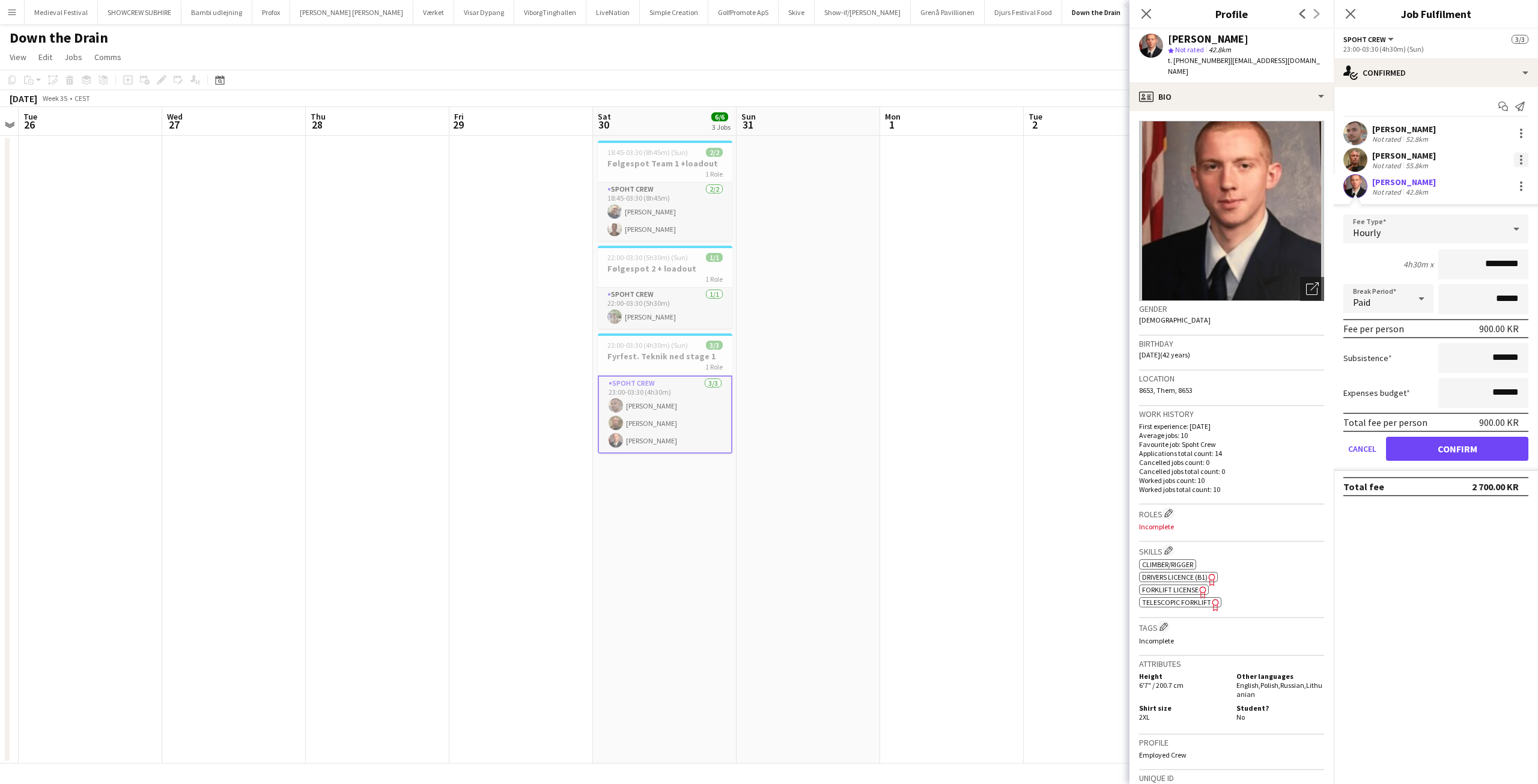
click at [1518, 162] on div at bounding box center [1521, 160] width 14 height 14
click at [1505, 182] on span "Edit fee" at bounding box center [1482, 182] width 75 height 11
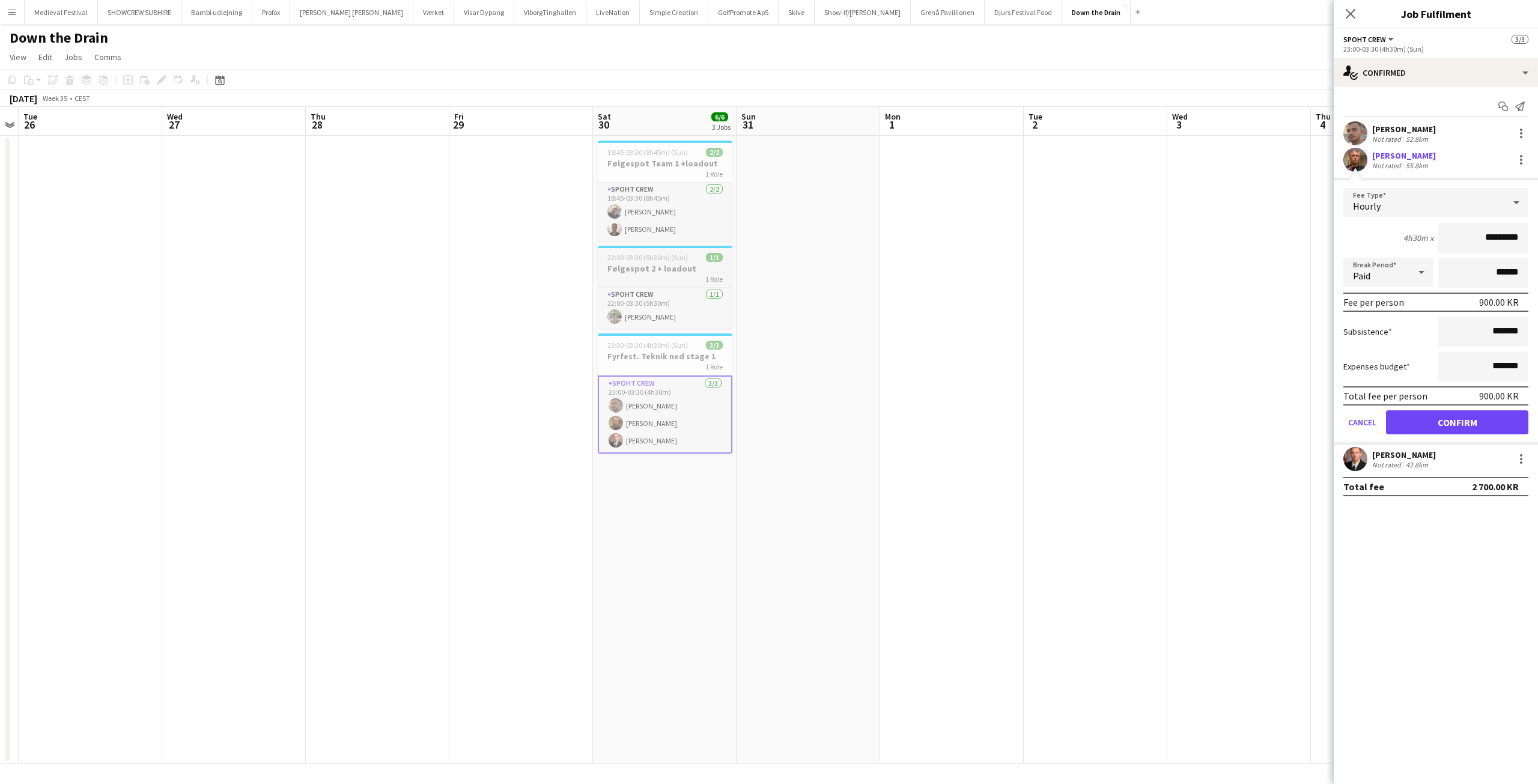
click at [629, 270] on h3 "Følgespot 2 + loadout" at bounding box center [665, 268] width 135 height 11
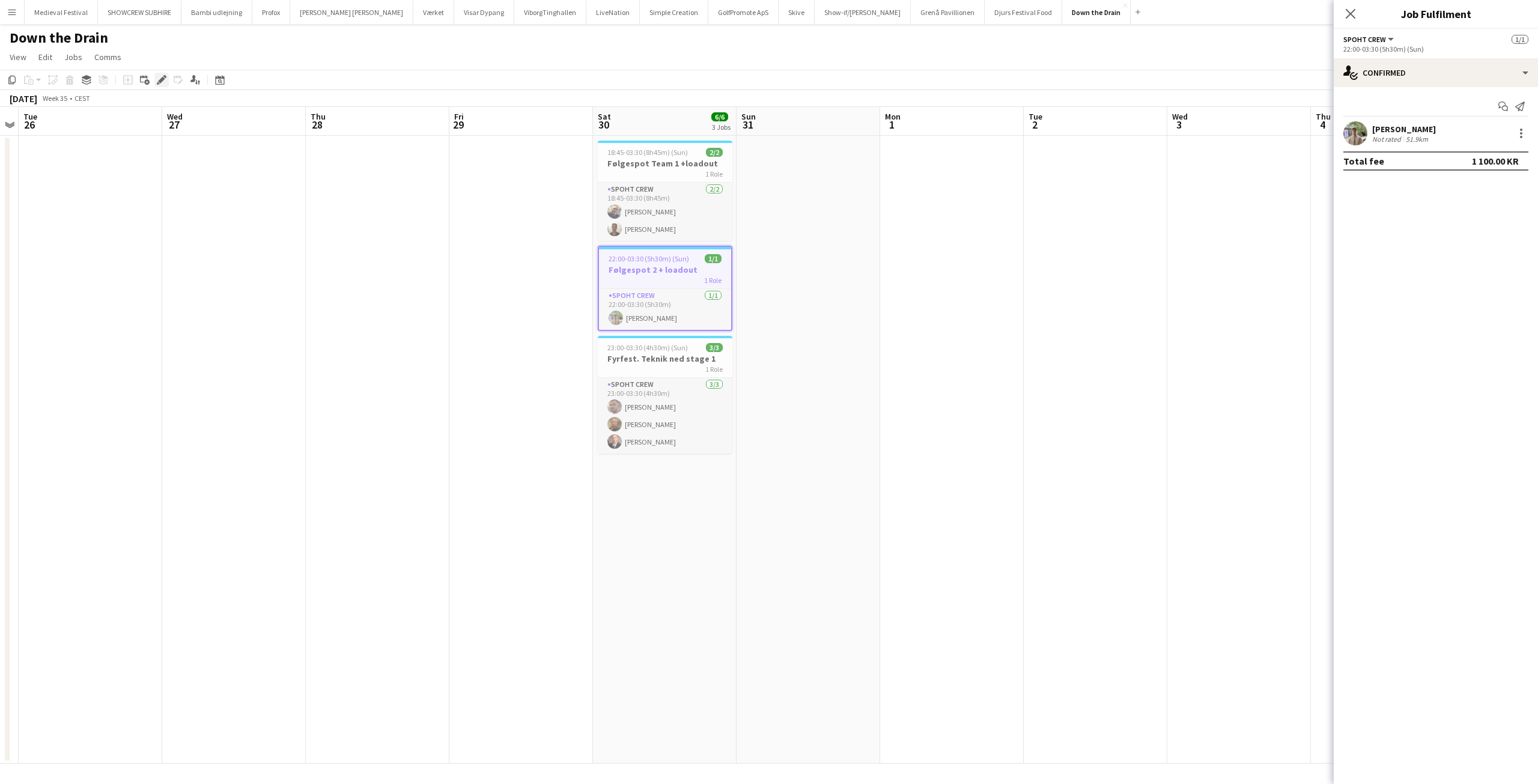
click at [163, 75] on div "Edit" at bounding box center [161, 80] width 14 height 14
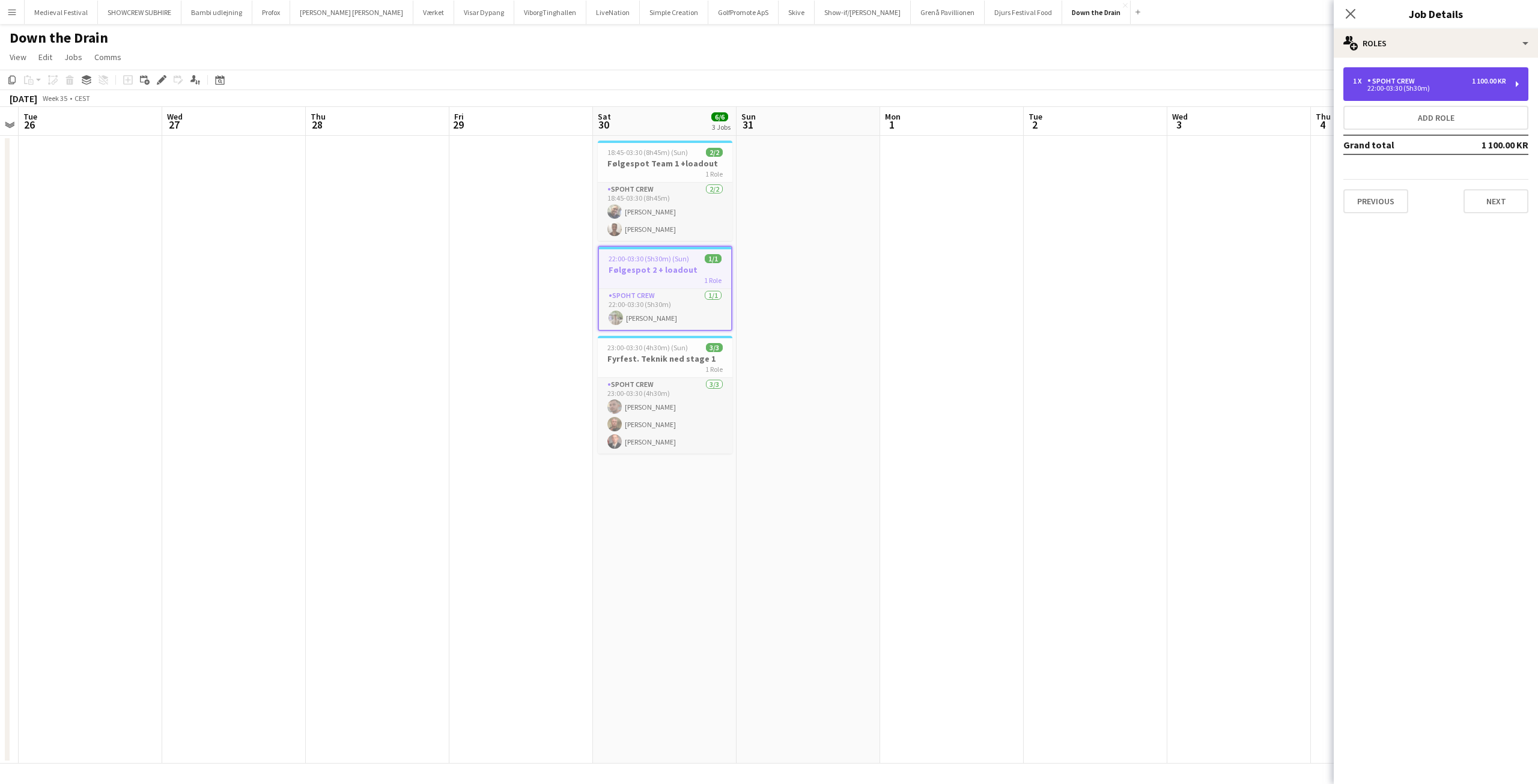
click at [1432, 88] on div "22:00-03:30 (5h30m)" at bounding box center [1430, 88] width 154 height 6
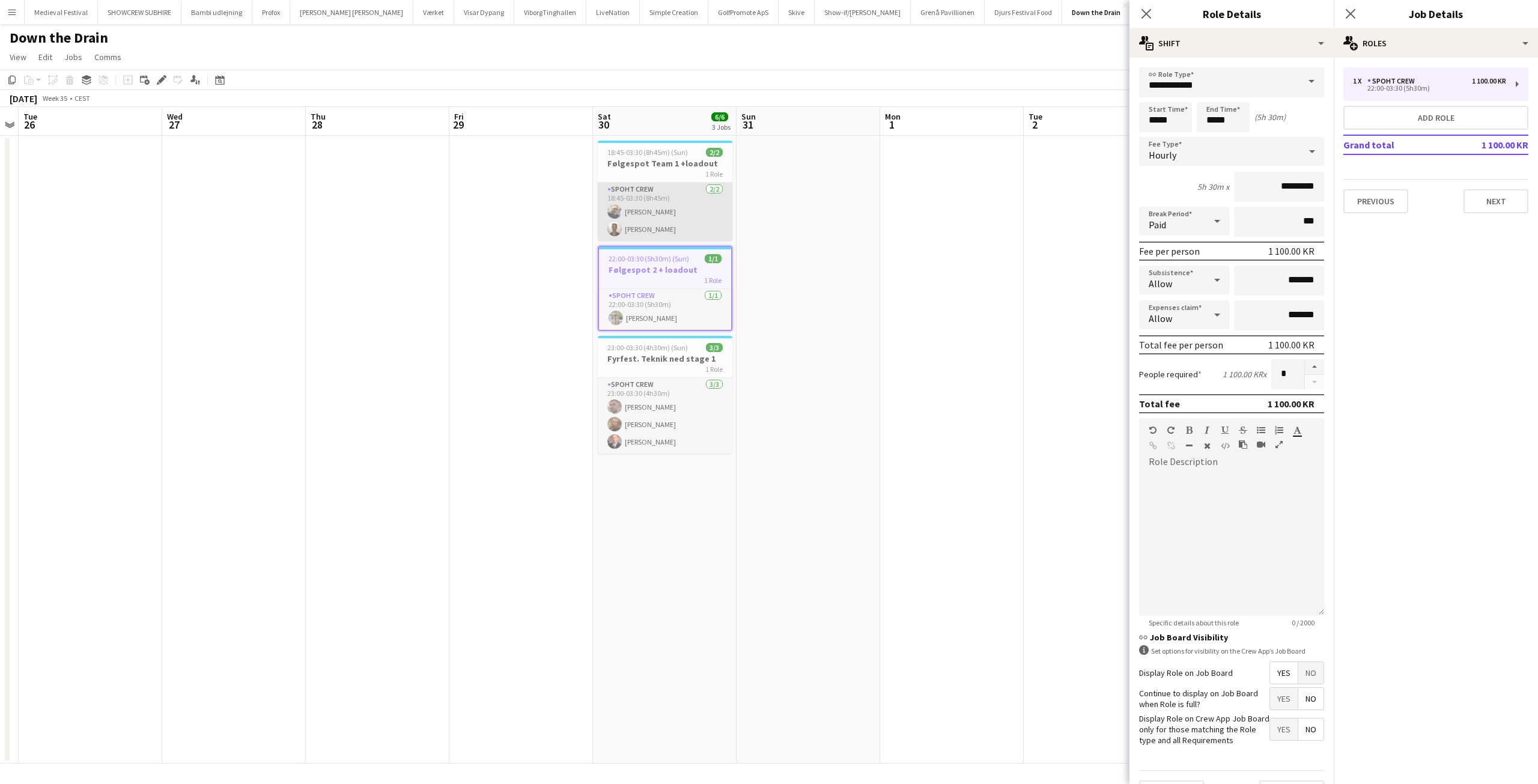
click at [649, 208] on app-card-role "Spoht Crew 2/2 18:45-03:30 (8h45m) Danny Tranekær Christopher Dolan" at bounding box center [665, 211] width 135 height 58
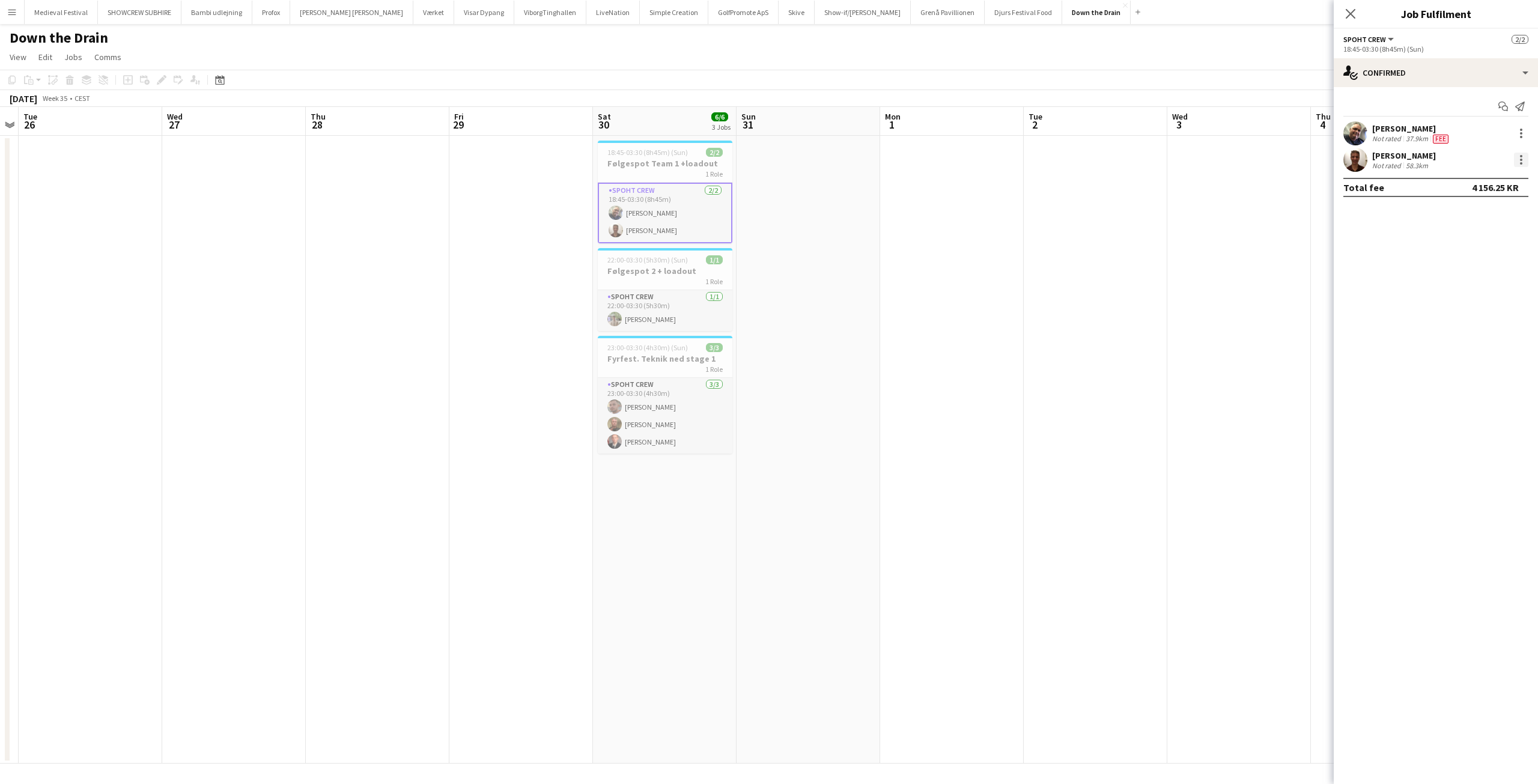
click at [1516, 158] on div at bounding box center [1521, 160] width 14 height 14
click at [1493, 177] on span "Edit fee" at bounding box center [1482, 182] width 75 height 11
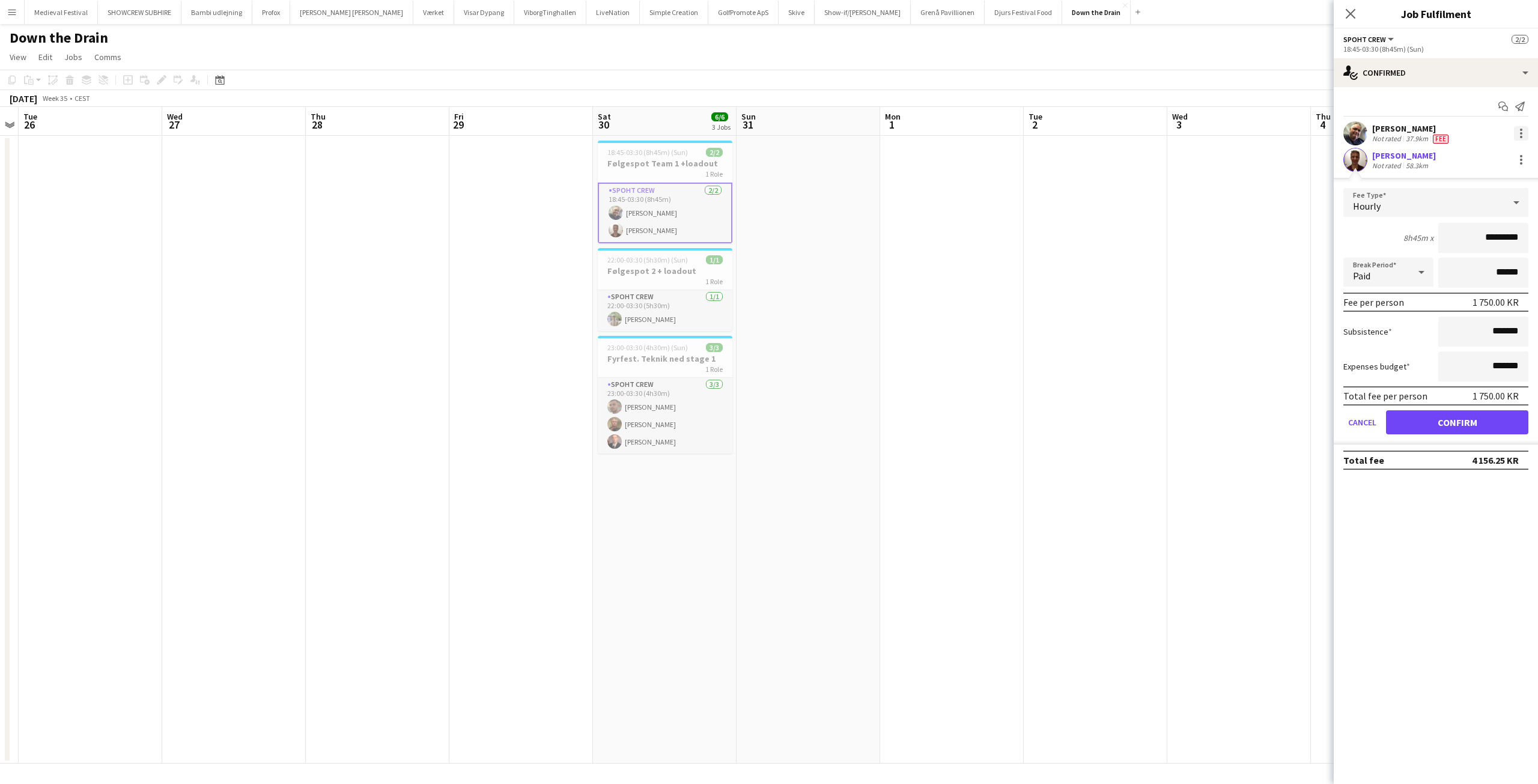
click at [1517, 133] on div at bounding box center [1521, 133] width 14 height 14
click at [1504, 154] on span "Edit fee" at bounding box center [1482, 155] width 75 height 11
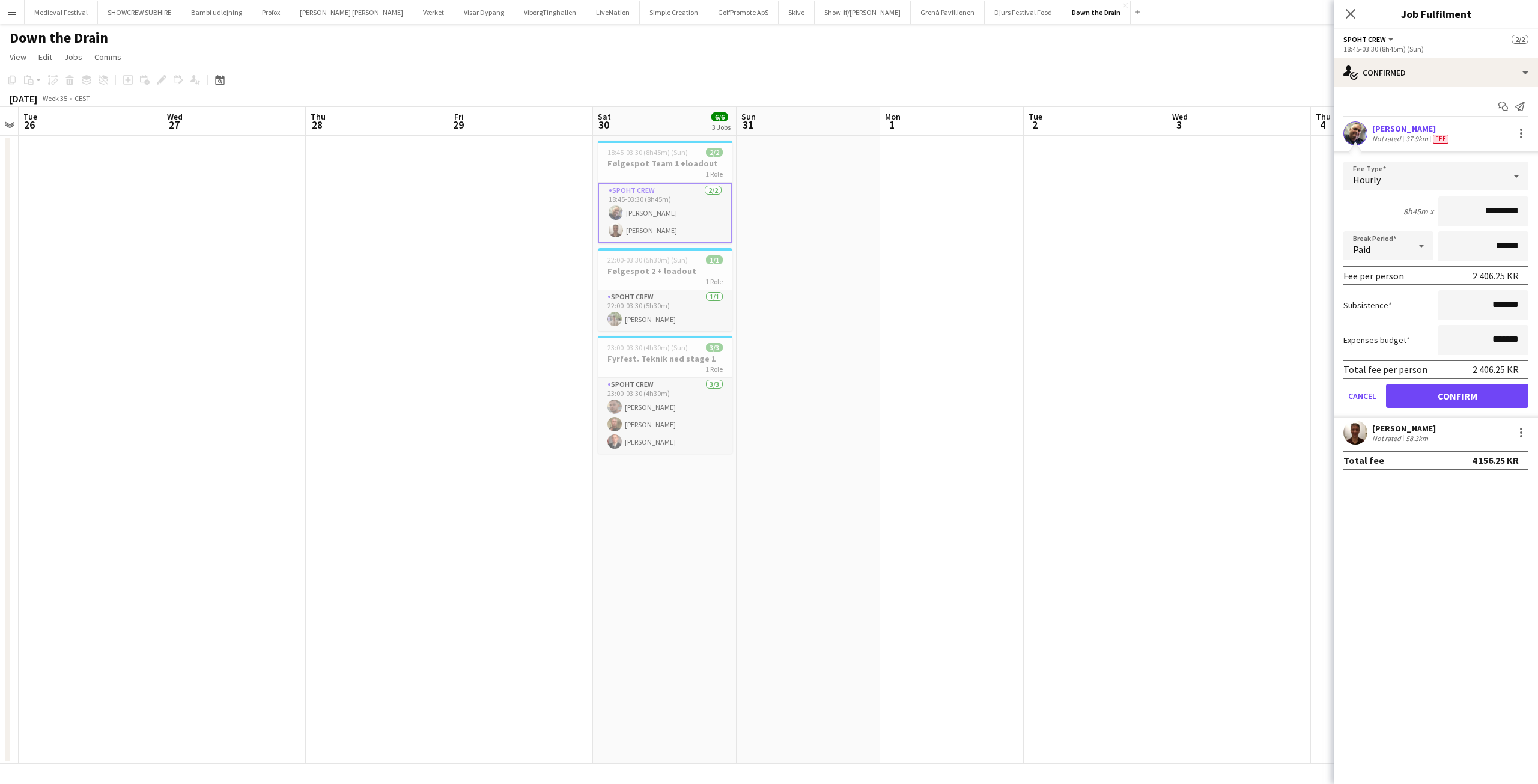
click at [660, 220] on app-card-role "Spoht Crew 2/2 18:45-03:30 (8h45m) Danny Tranekær Christopher Dolan" at bounding box center [665, 213] width 135 height 61
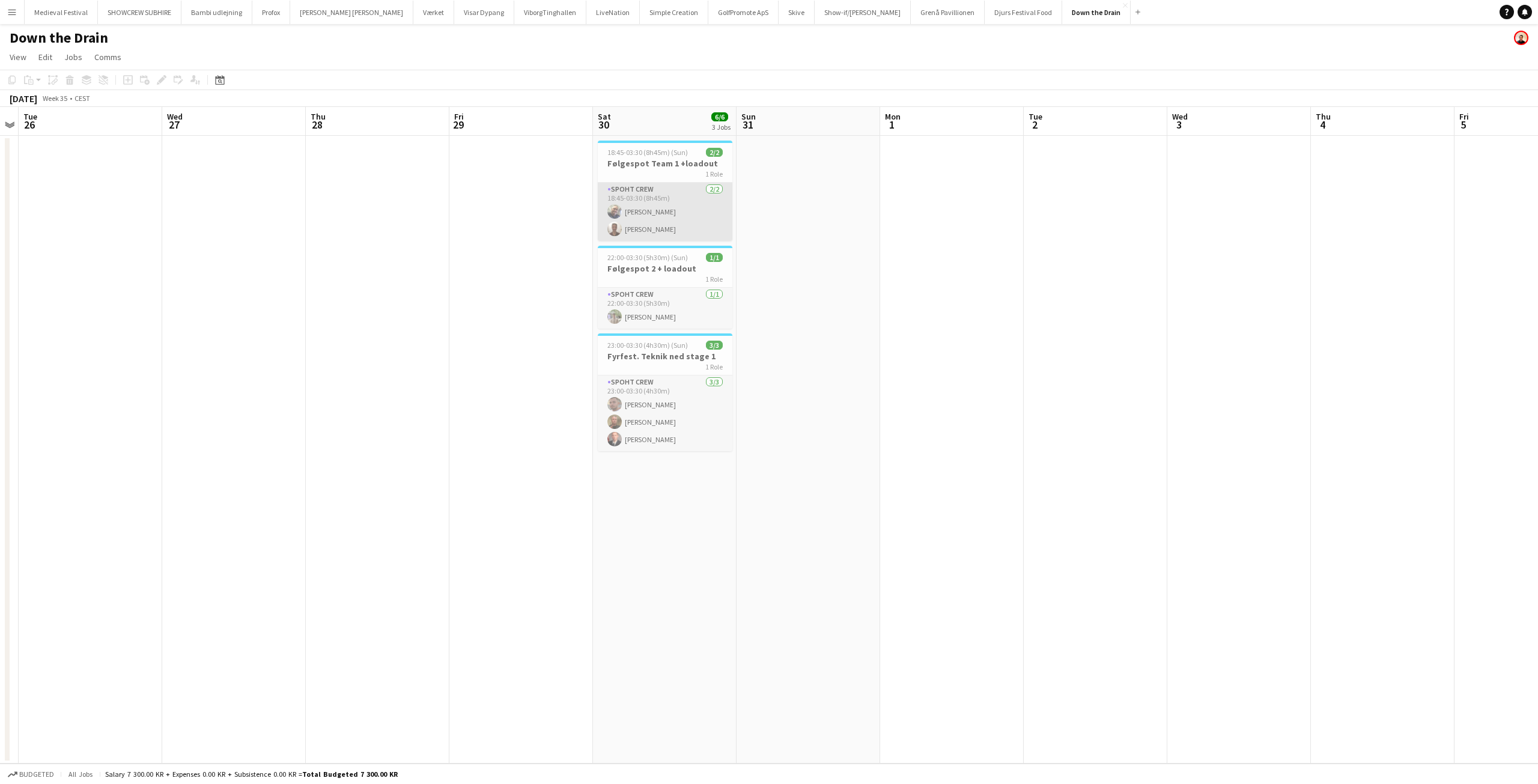
click at [649, 232] on app-card-role "Spoht Crew 2/2 18:45-03:30 (8h45m) Danny Tranekær Christopher Dolan" at bounding box center [665, 211] width 135 height 58
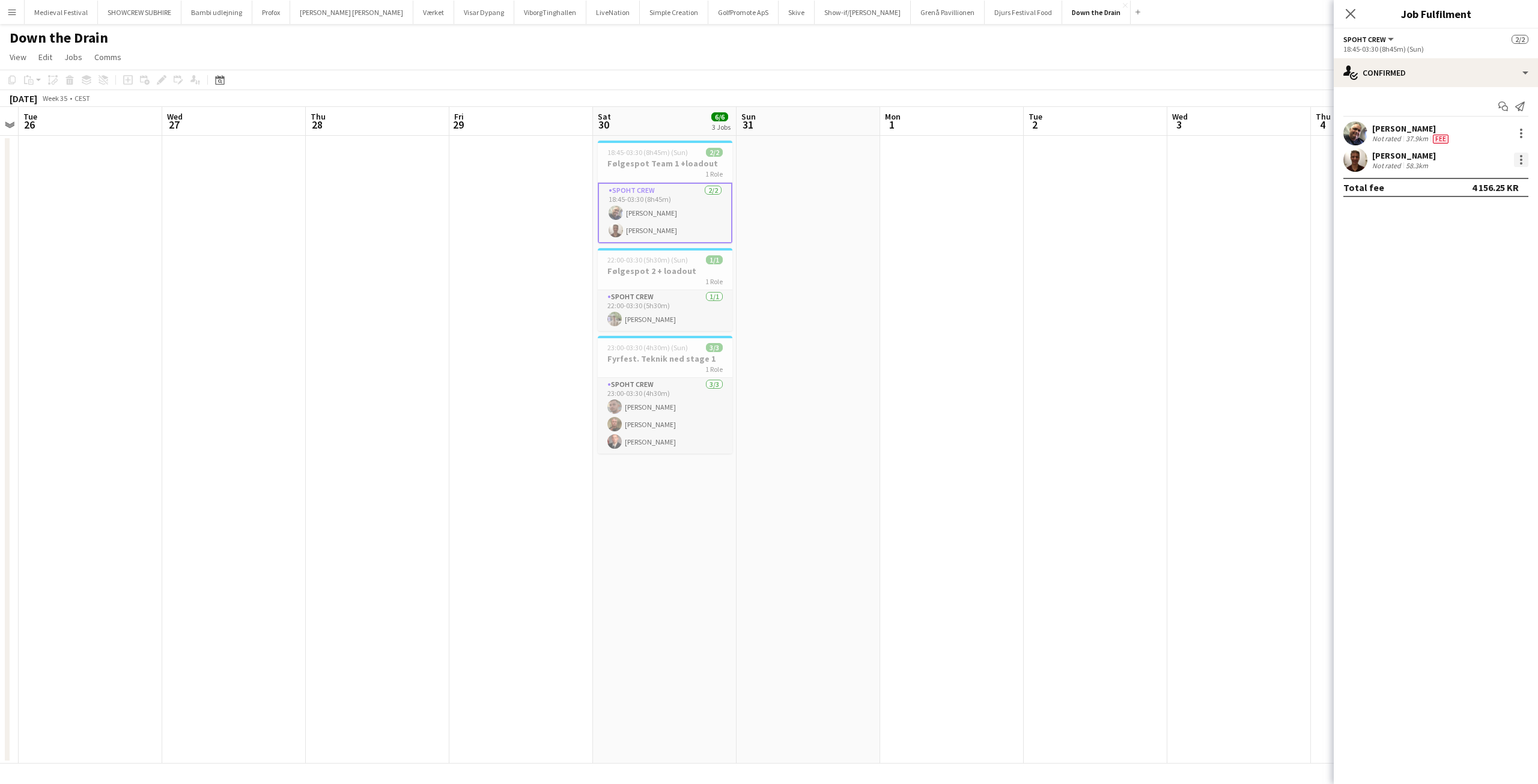
click at [1525, 163] on div at bounding box center [1521, 160] width 14 height 14
click at [1507, 182] on span "Edit fee" at bounding box center [1482, 182] width 75 height 11
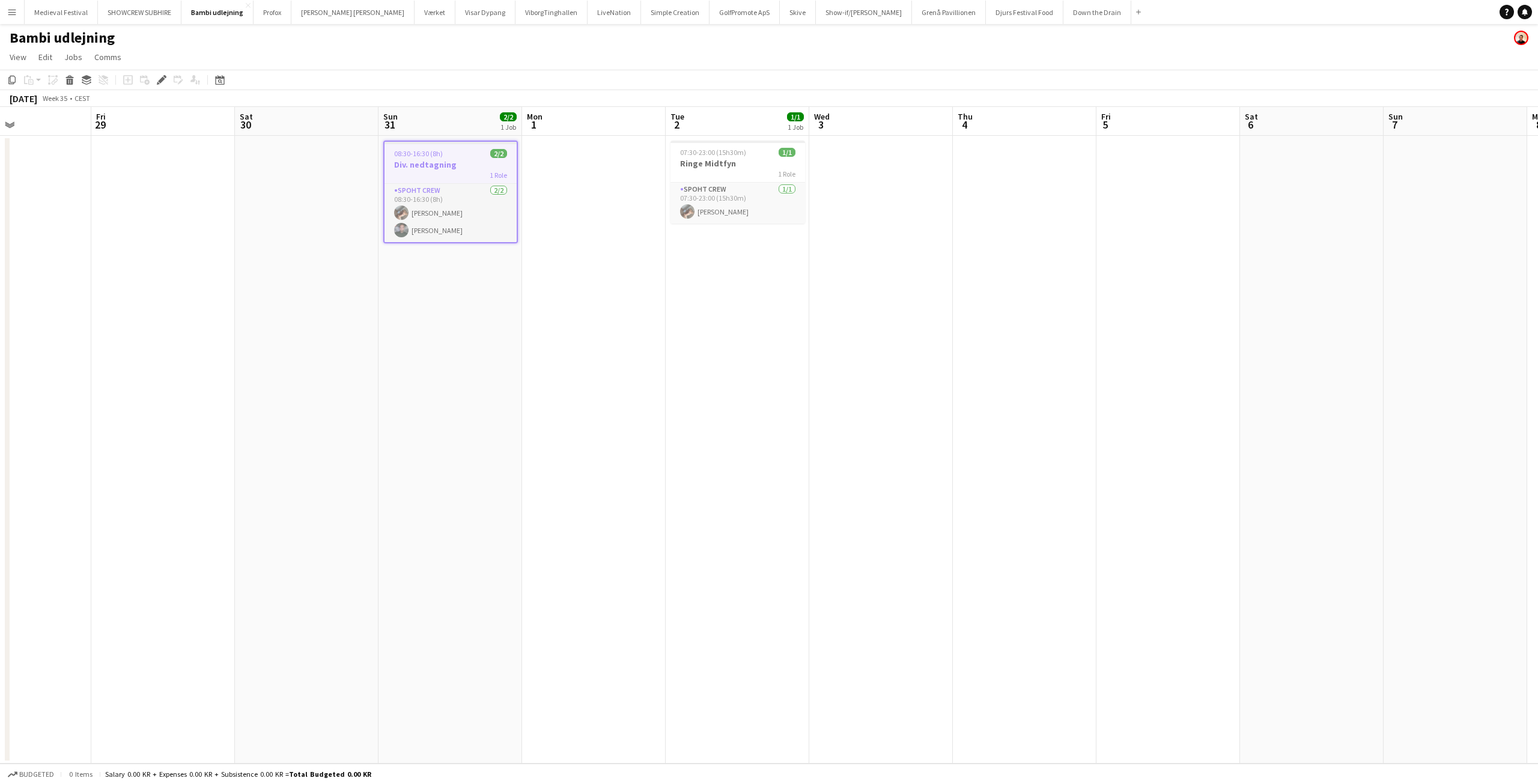
scroll to position [0, 334]
drag, startPoint x: 1033, startPoint y: 503, endPoint x: 823, endPoint y: 505, distance: 210.0
click at [825, 504] on app-calendar-viewport "Tue 26 Wed 27 Thu 28 Fri 29 Sat 30 Sun 31 2/2 1 Job Mon 1 Tue 2 1/1 1 Job Wed 3…" at bounding box center [769, 435] width 1538 height 657
click at [437, 203] on app-card-role "Spoht Crew [DATE] 08:30-16:30 (8h) [PERSON_NAME] [PERSON_NAME]" at bounding box center [457, 213] width 132 height 58
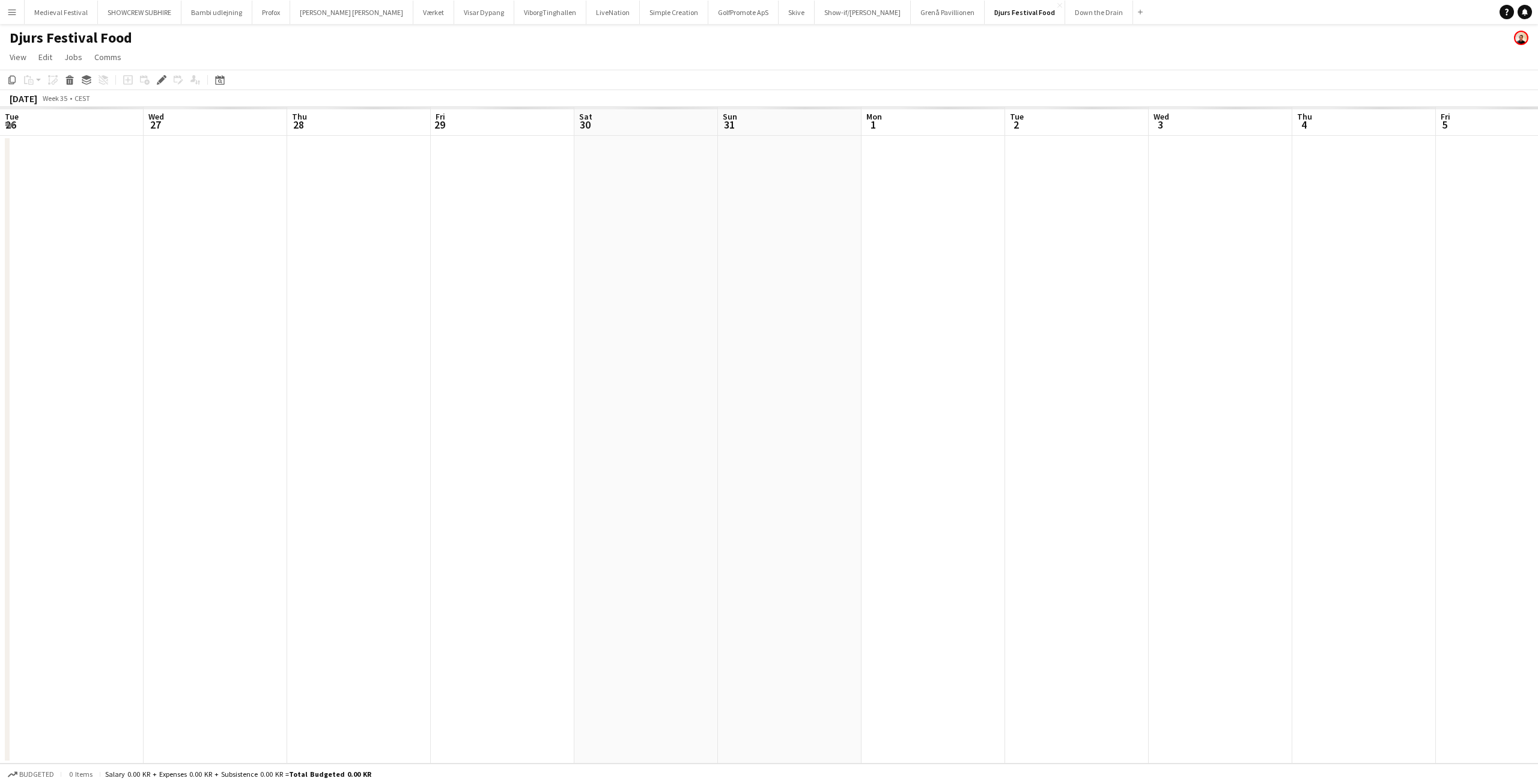
scroll to position [0, 413]
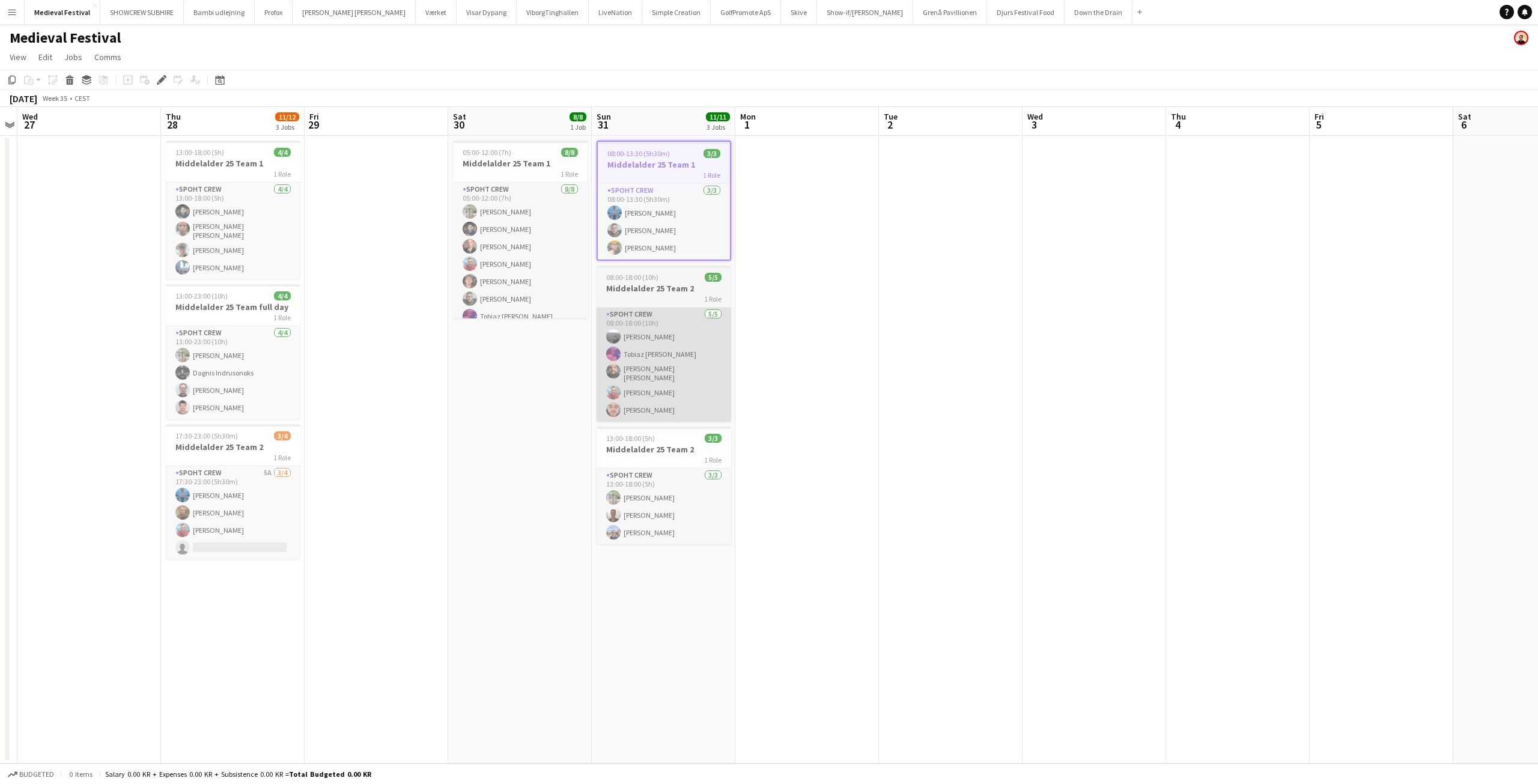
click at [625, 403] on app-card-role "Spoht Crew [DATE] 08:00-18:00 (10h) [PERSON_NAME] Tobiaz [PERSON_NAME] [PERSON_…" at bounding box center [663, 365] width 135 height 114
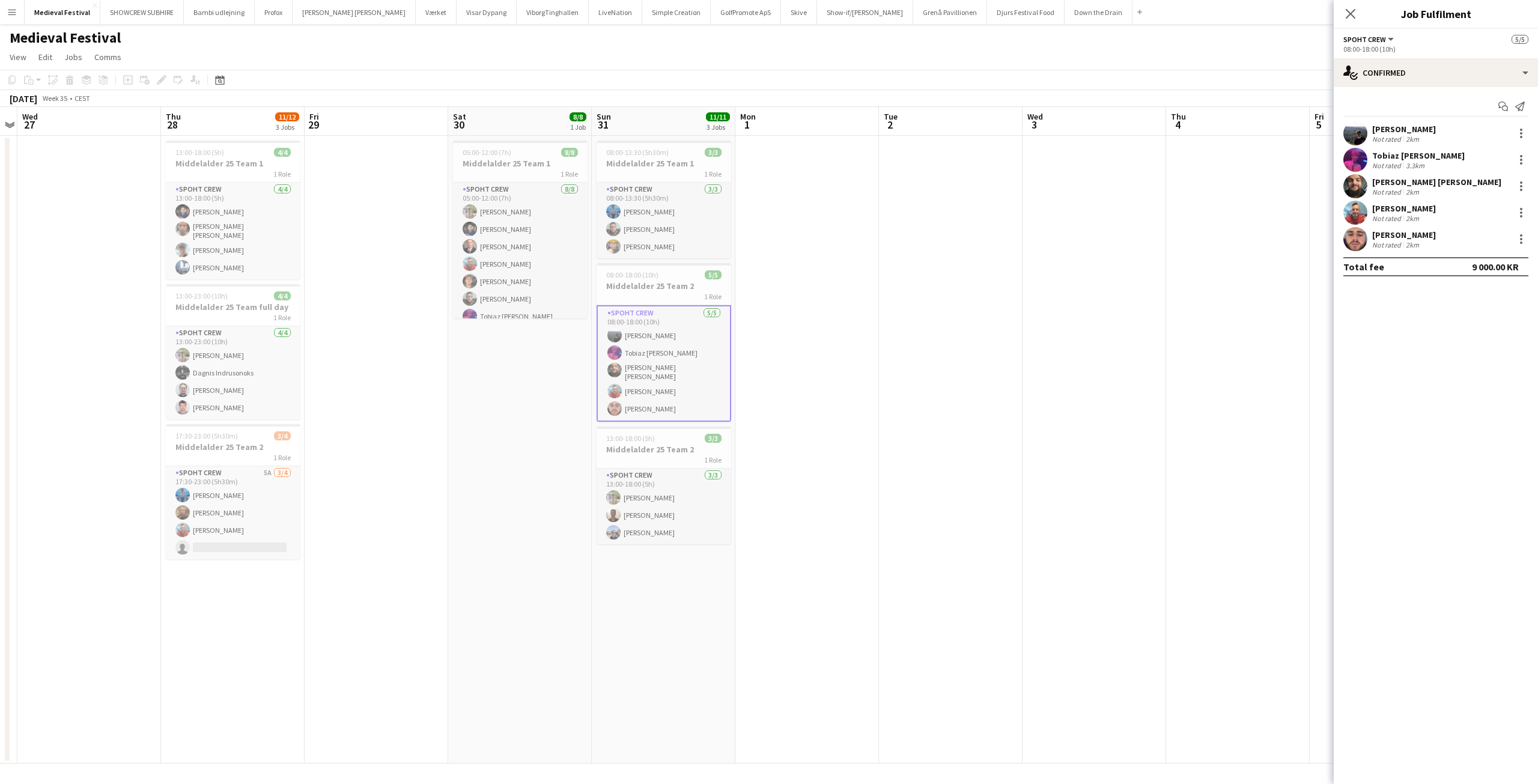
click at [1402, 240] on div "Not rated" at bounding box center [1388, 244] width 31 height 9
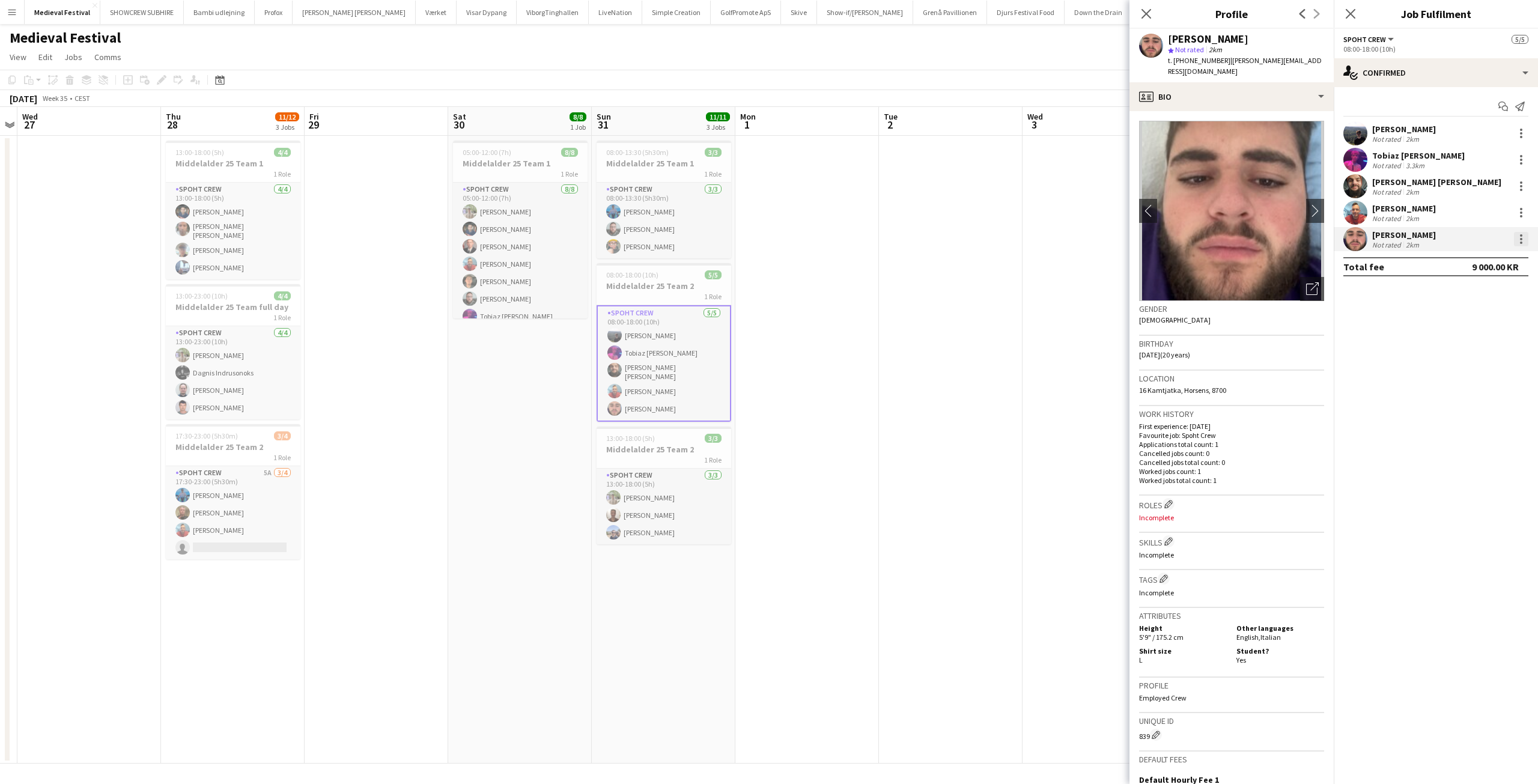
click at [1519, 239] on div at bounding box center [1521, 239] width 14 height 14
click at [1501, 253] on button "Edit fee" at bounding box center [1482, 261] width 94 height 29
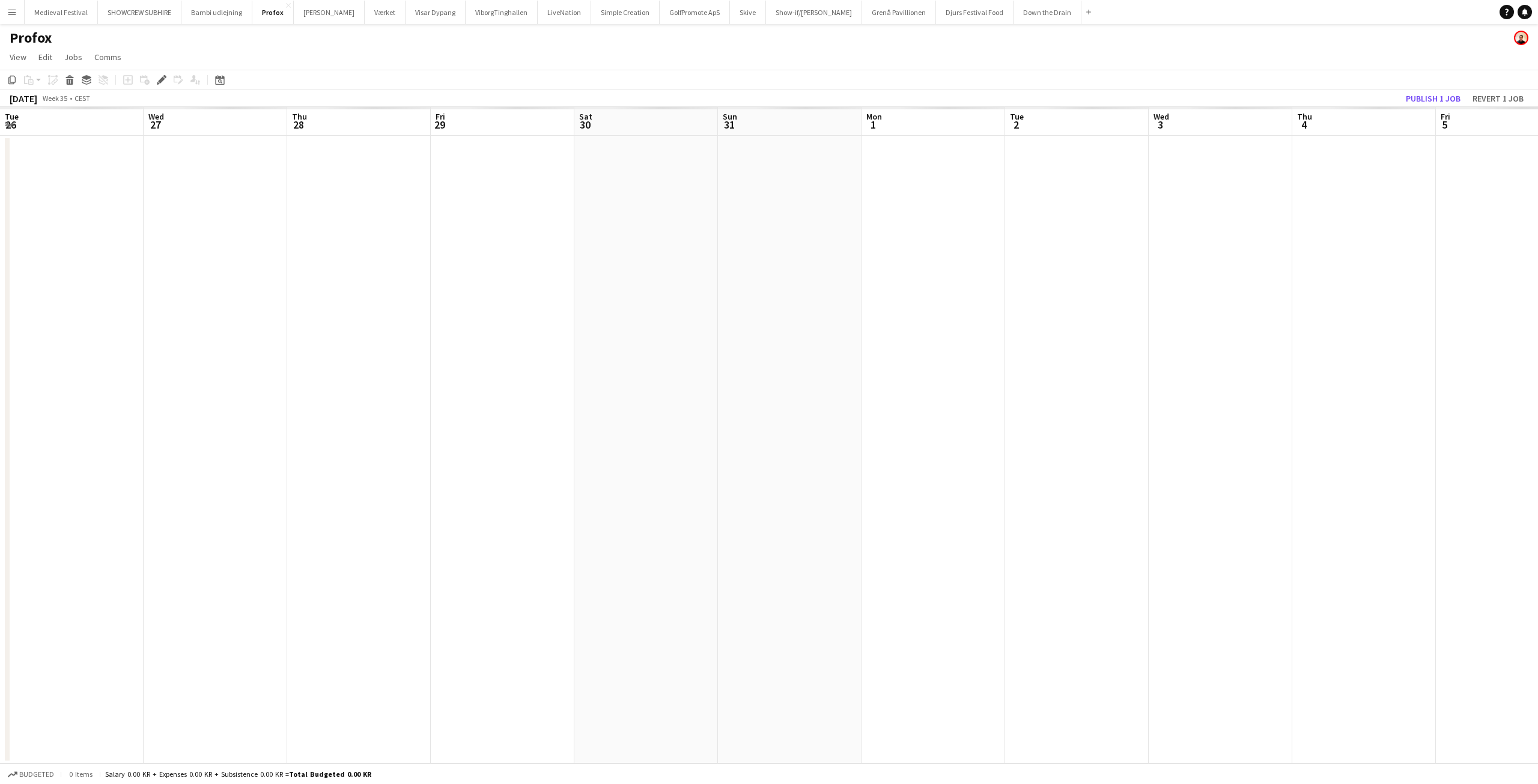
scroll to position [0, 413]
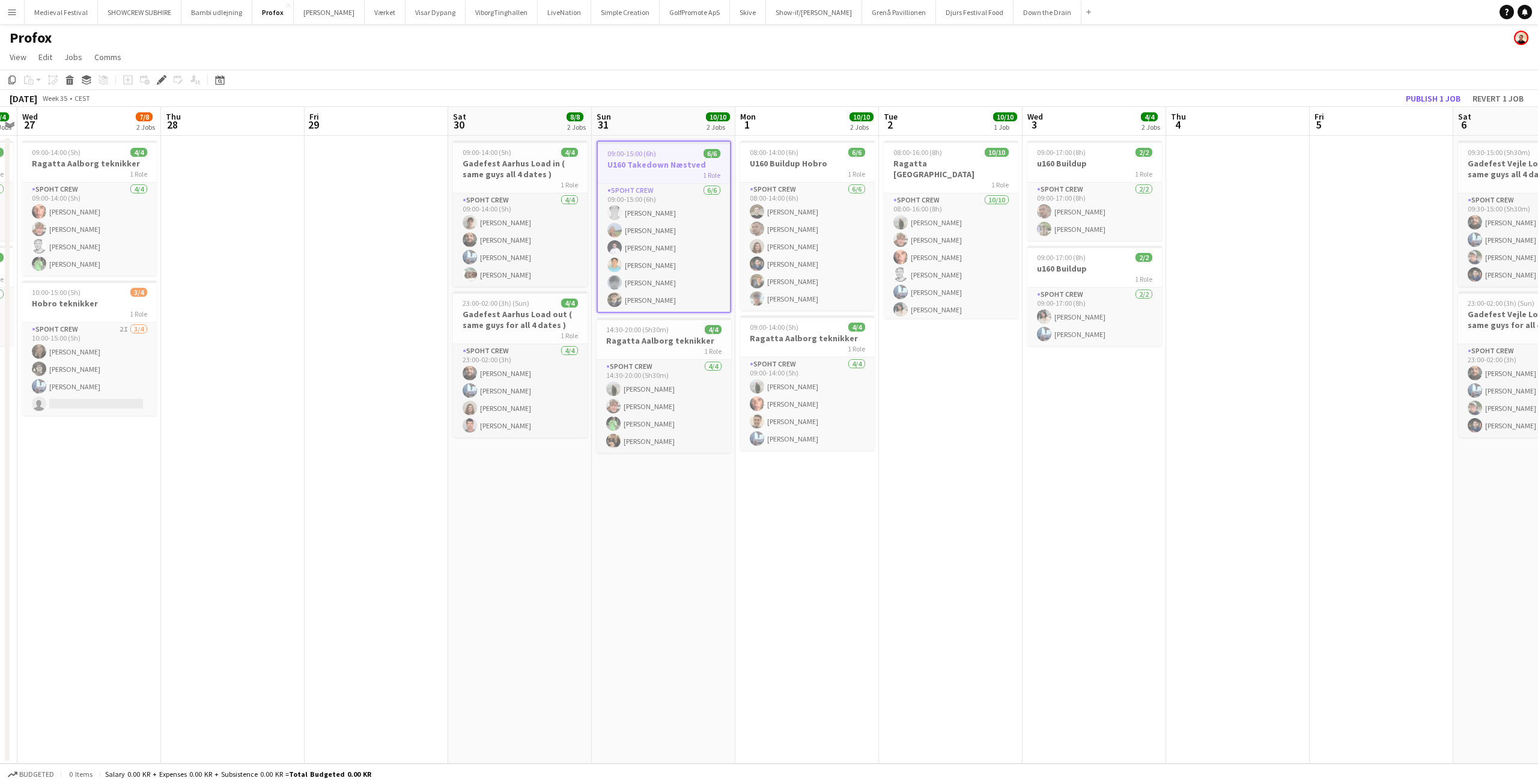
click at [725, 521] on app-date-cell "09:00-15:00 (6h) 6/6 U160 Takedown Næstved 1 Role Spoht Crew 6/6 09:00-15:00 (6…" at bounding box center [663, 450] width 144 height 628
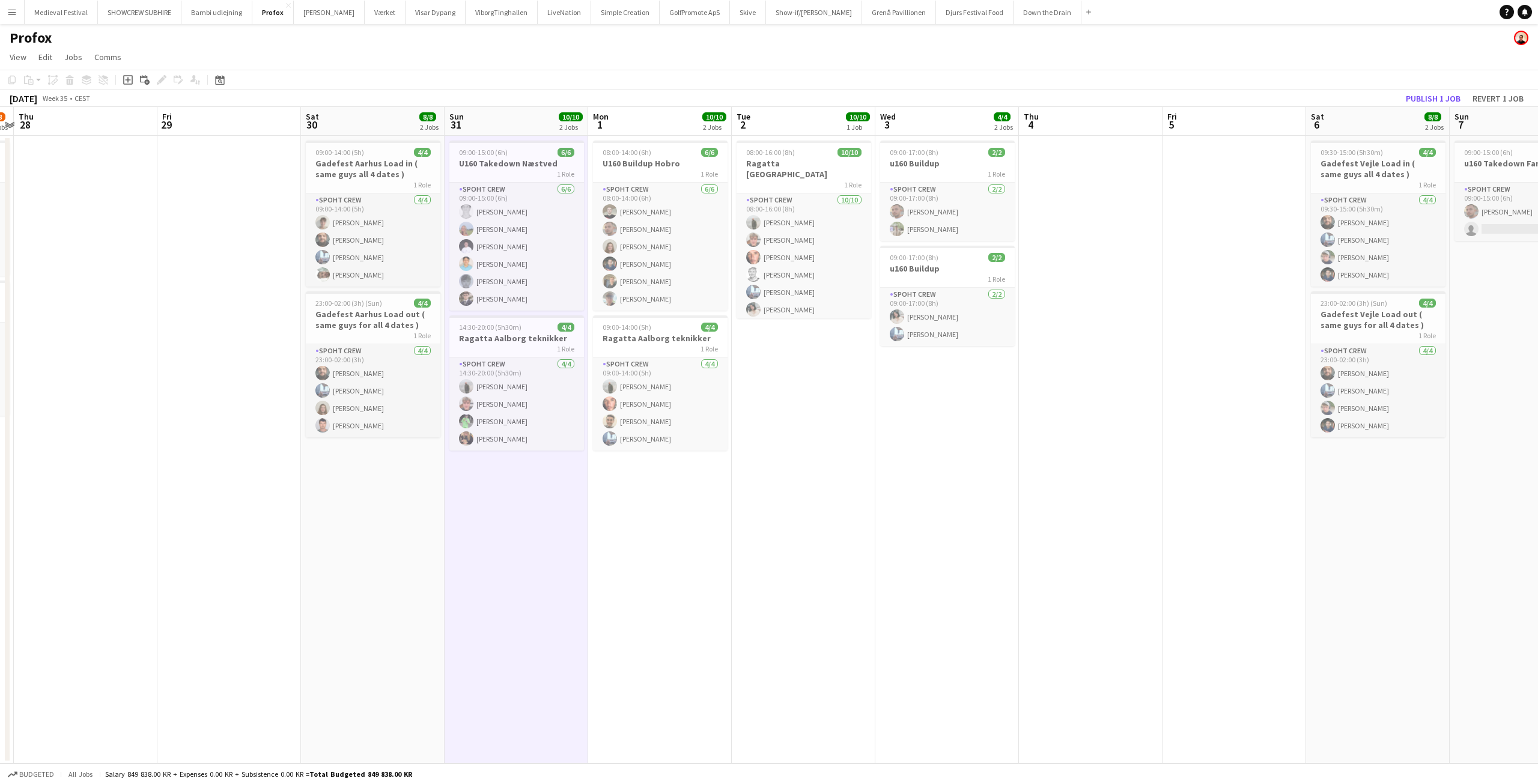
scroll to position [0, 420]
drag, startPoint x: 725, startPoint y: 521, endPoint x: 575, endPoint y: 519, distance: 150.0
click at [575, 519] on app-calendar-viewport "Mon 25 10/10 1 Job Tue 26 4/4 2 Jobs Wed 27 7/8 2 Jobs Thu 28 Fri 29 Sat 30 8/8…" at bounding box center [769, 435] width 1538 height 657
click at [497, 161] on h3 "U160 Takedown Næstved" at bounding box center [514, 163] width 135 height 11
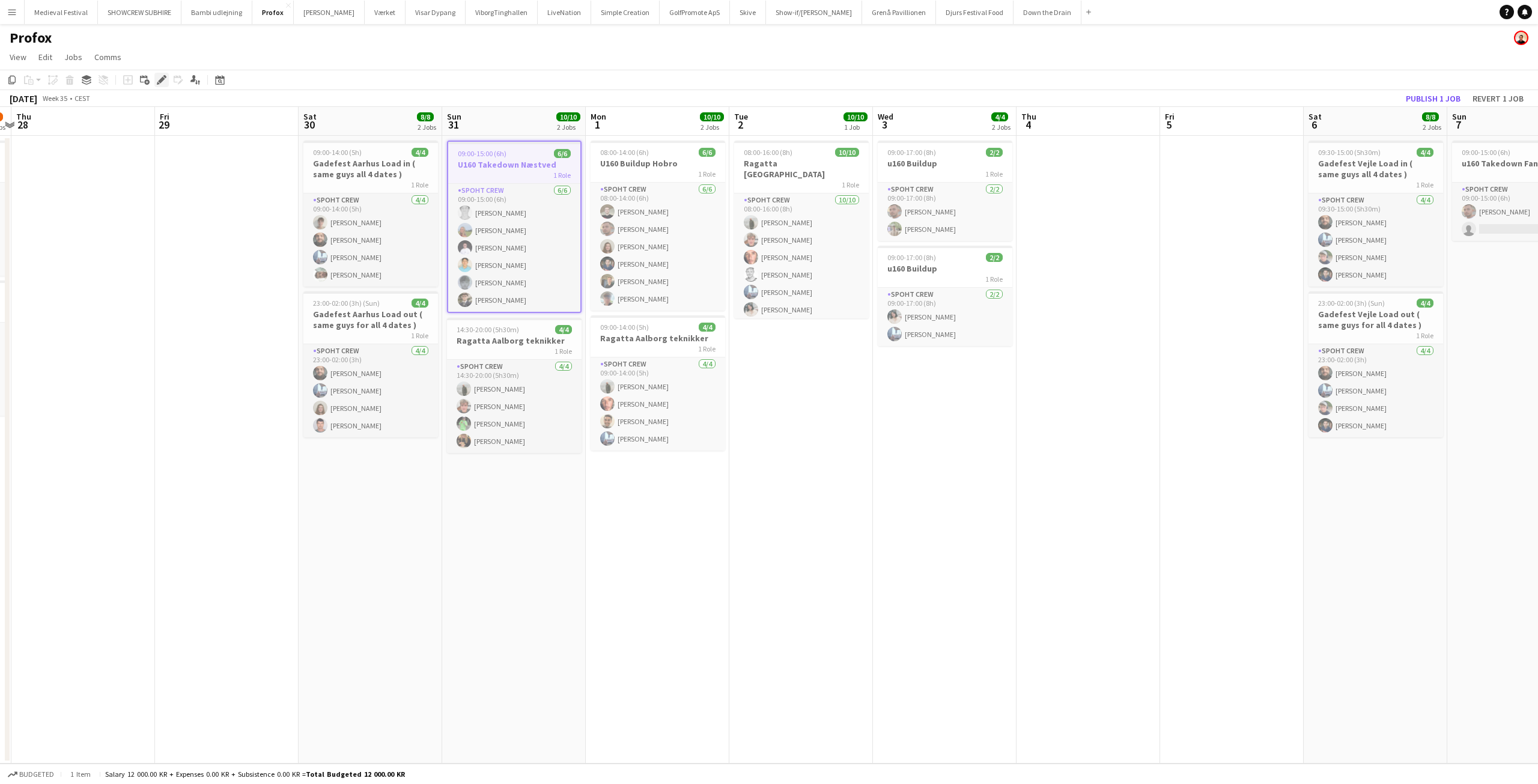
click at [163, 76] on icon "Edit" at bounding box center [162, 80] width 10 height 10
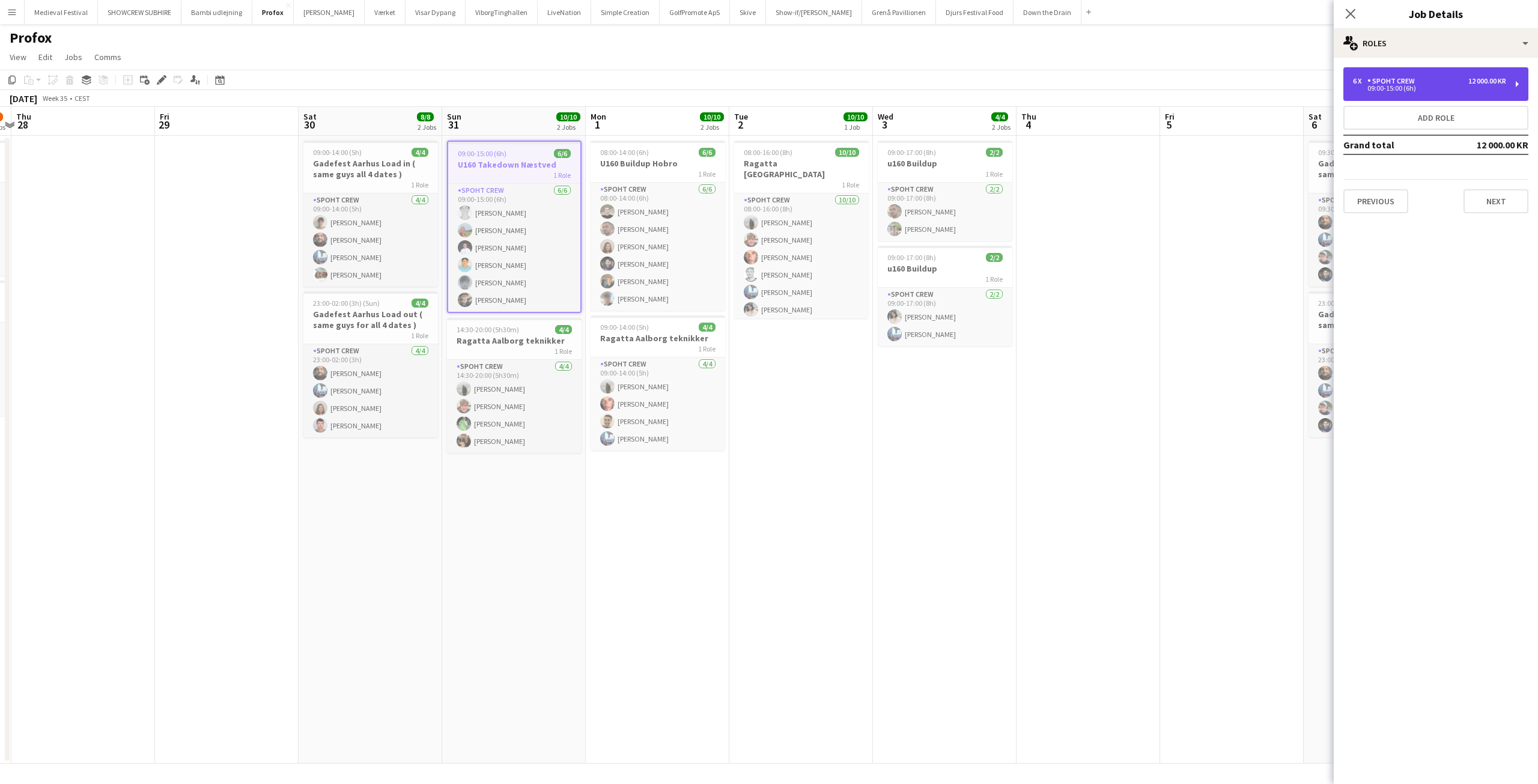
click at [1456, 81] on div "6 x Spoht Crew 12 000.00 KR" at bounding box center [1430, 81] width 154 height 8
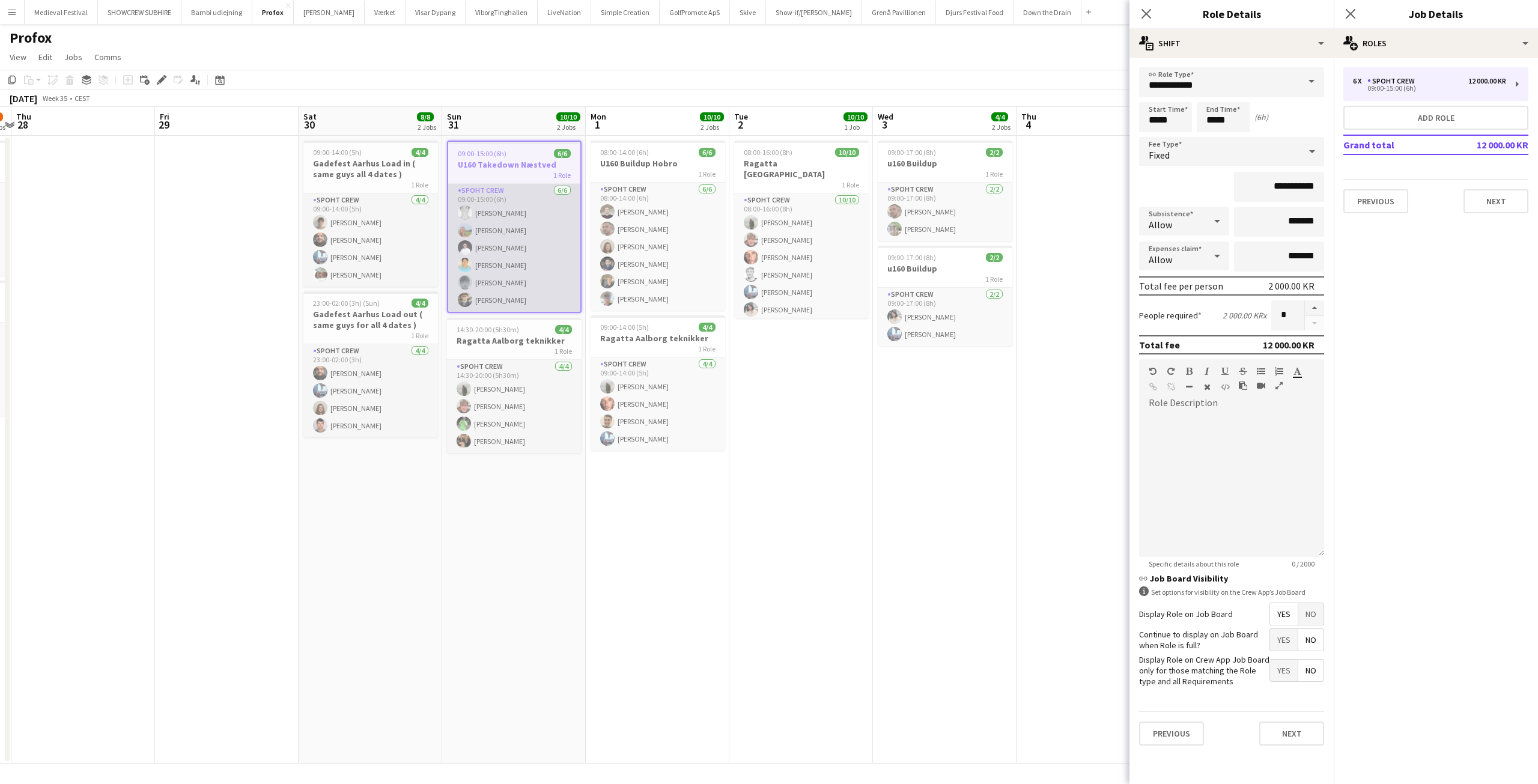
click at [510, 301] on app-card-role "Spoht Crew 6/6 09:00-15:00 (6h) Simon Vacel Asta Elisabeth Greenwich-Wagner Ion…" at bounding box center [515, 248] width 132 height 128
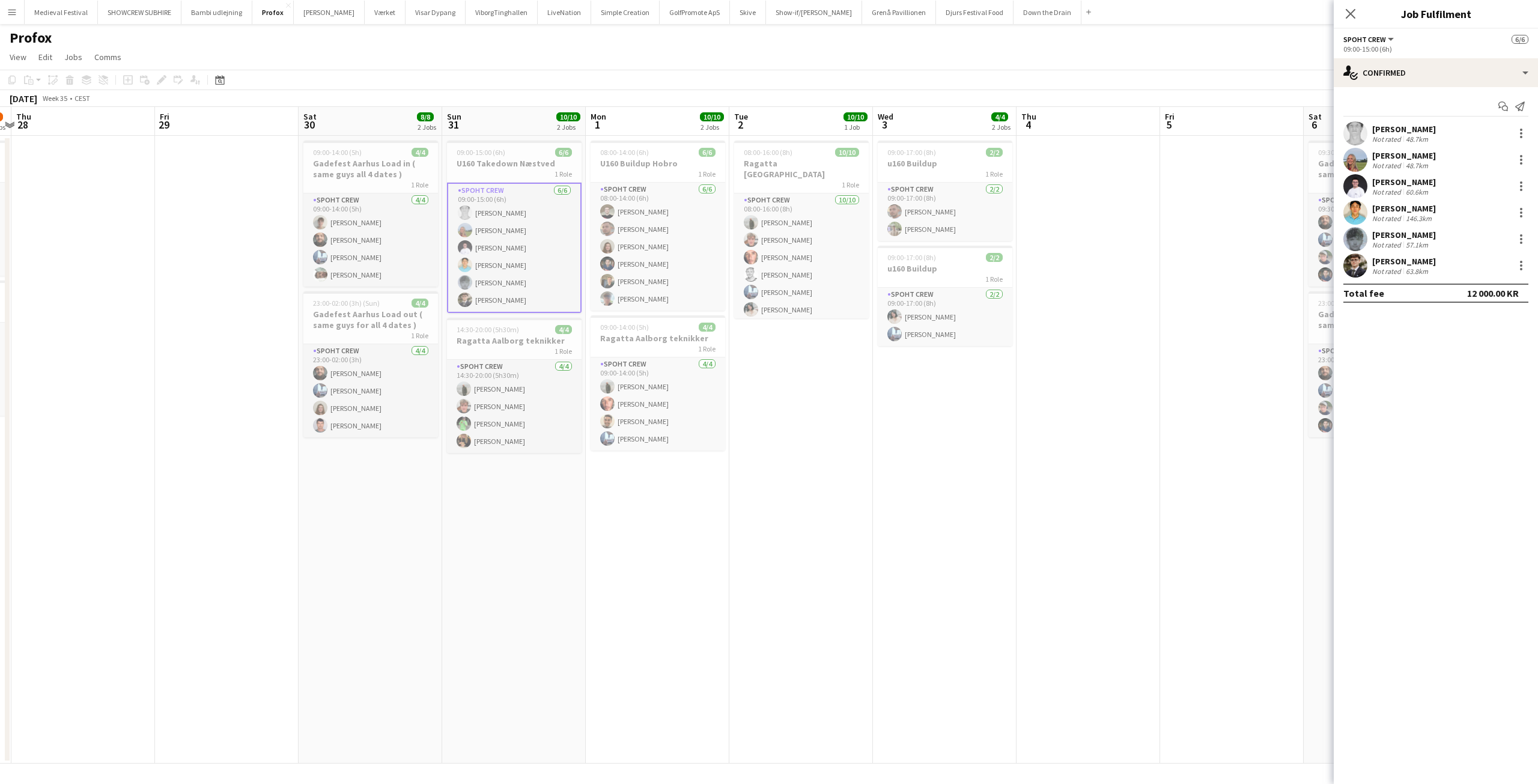
click at [510, 301] on app-card-role "Spoht Crew 6/6 09:00-15:00 (6h) Simon Vacel Asta Elisabeth Greenwich-Wagner Ion…" at bounding box center [514, 247] width 135 height 130
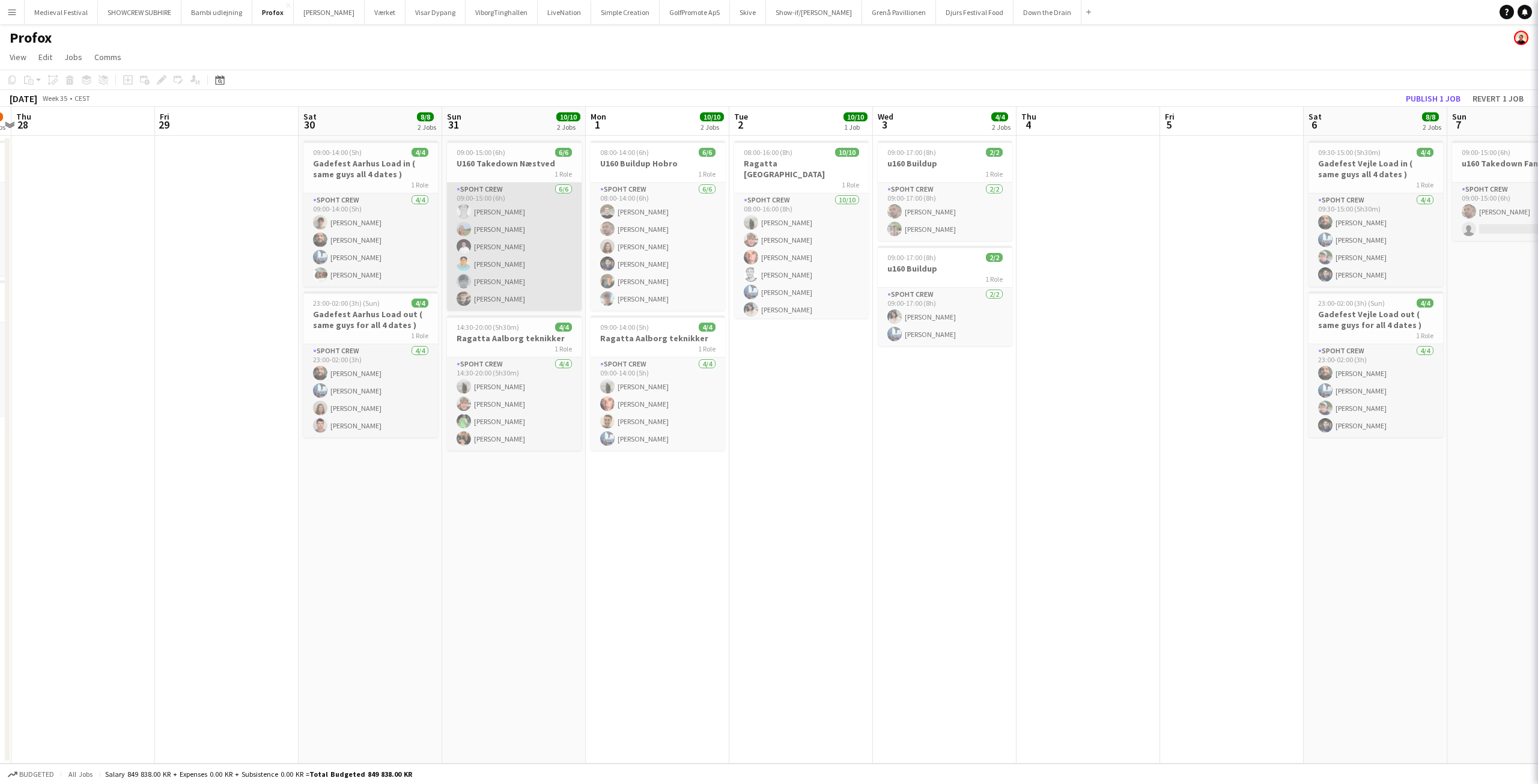
click at [510, 301] on app-card-role "Spoht Crew 6/6 09:00-15:00 (6h) Simon Vacel Asta Elisabeth Greenwich-Wagner Ion…" at bounding box center [514, 246] width 135 height 128
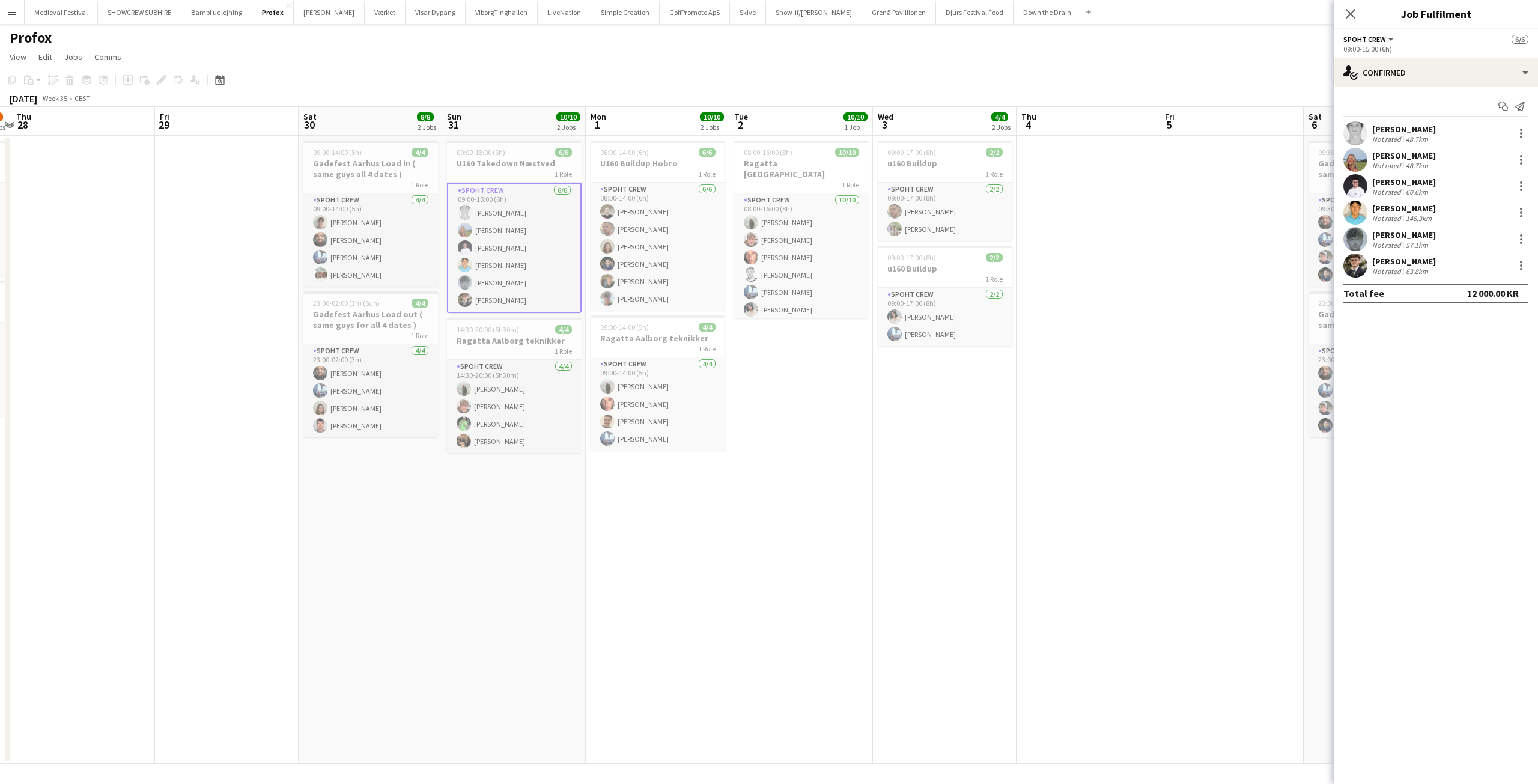
click at [1379, 269] on div "Not rated" at bounding box center [1388, 271] width 31 height 9
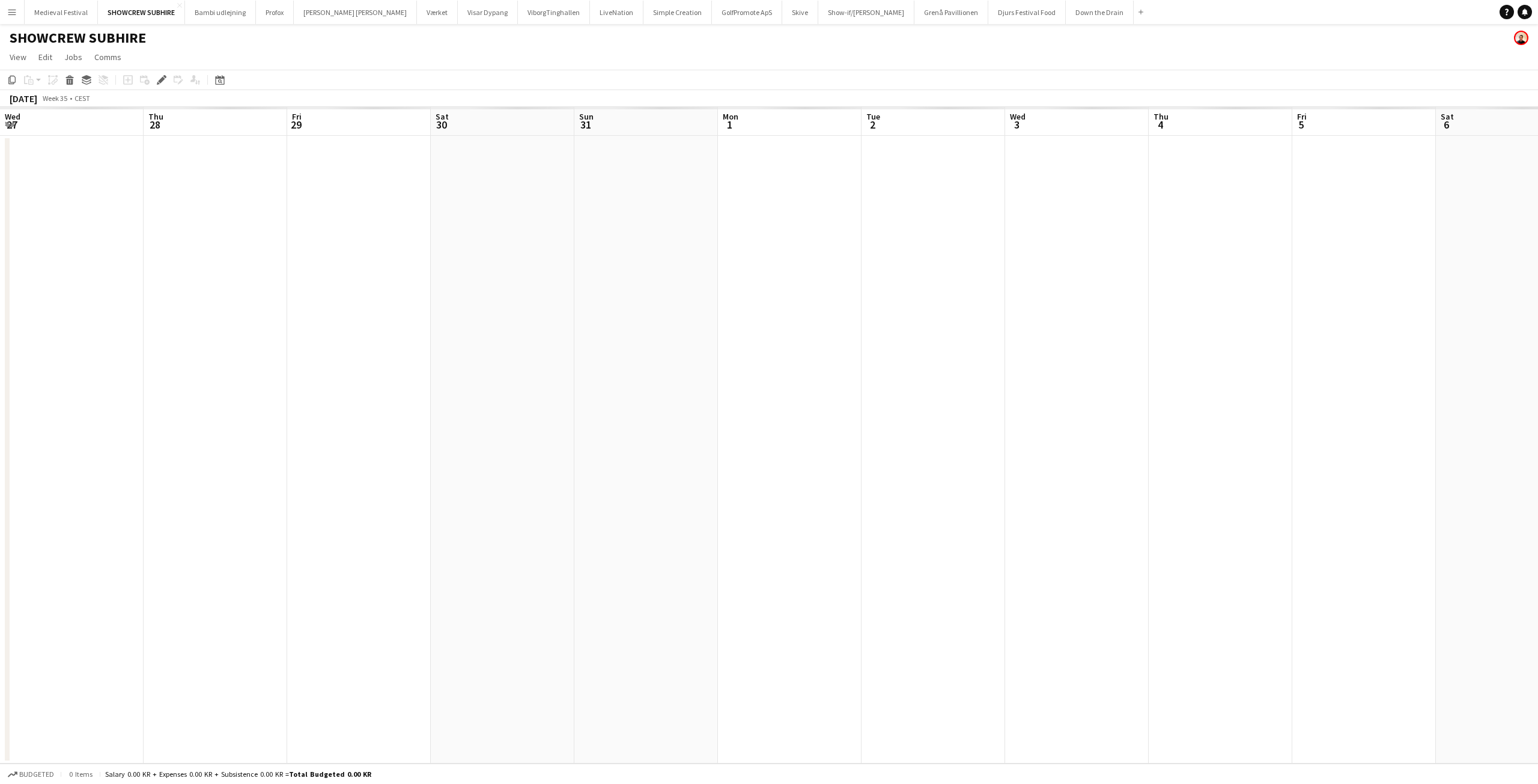
scroll to position [0, 413]
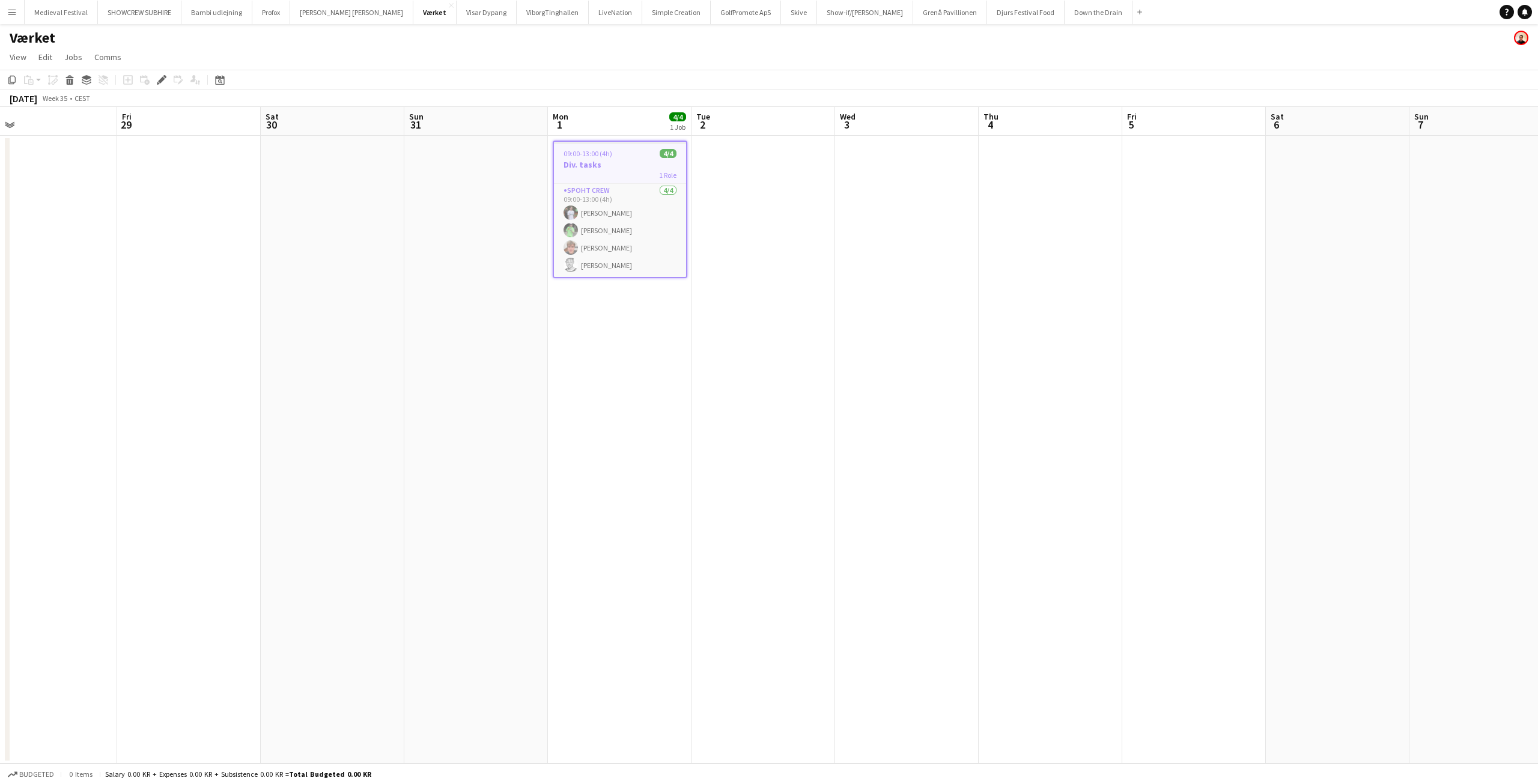
scroll to position [0, 385]
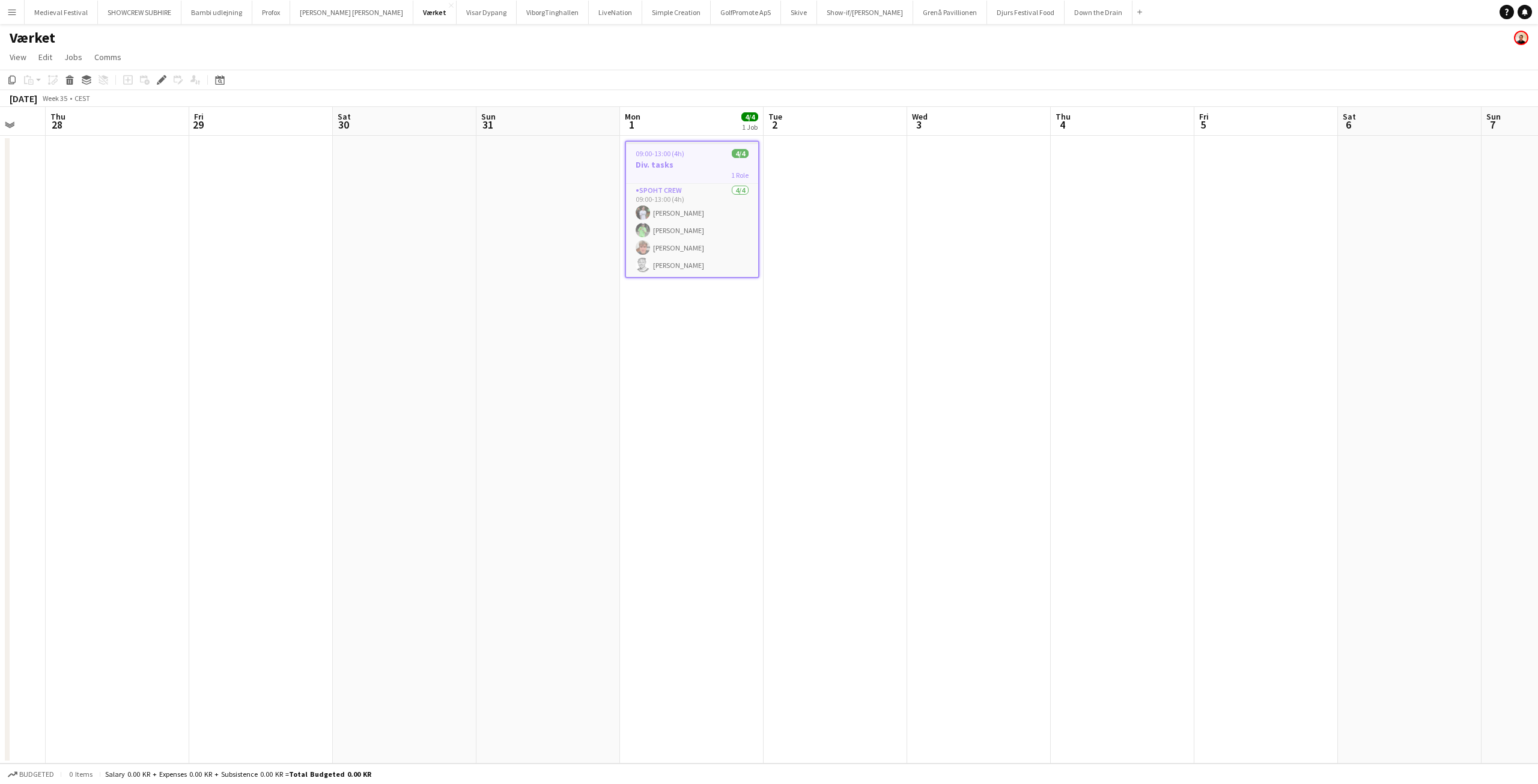
drag, startPoint x: 670, startPoint y: 327, endPoint x: 555, endPoint y: 338, distance: 115.5
click at [555, 337] on app-calendar-viewport "Mon 25 Tue 26 Wed 27 Thu 28 Fri 29 Sat 30 Sun 31 Mon 1 4/4 1 Job Tue 2 Wed 3 Th…" at bounding box center [769, 435] width 1538 height 657
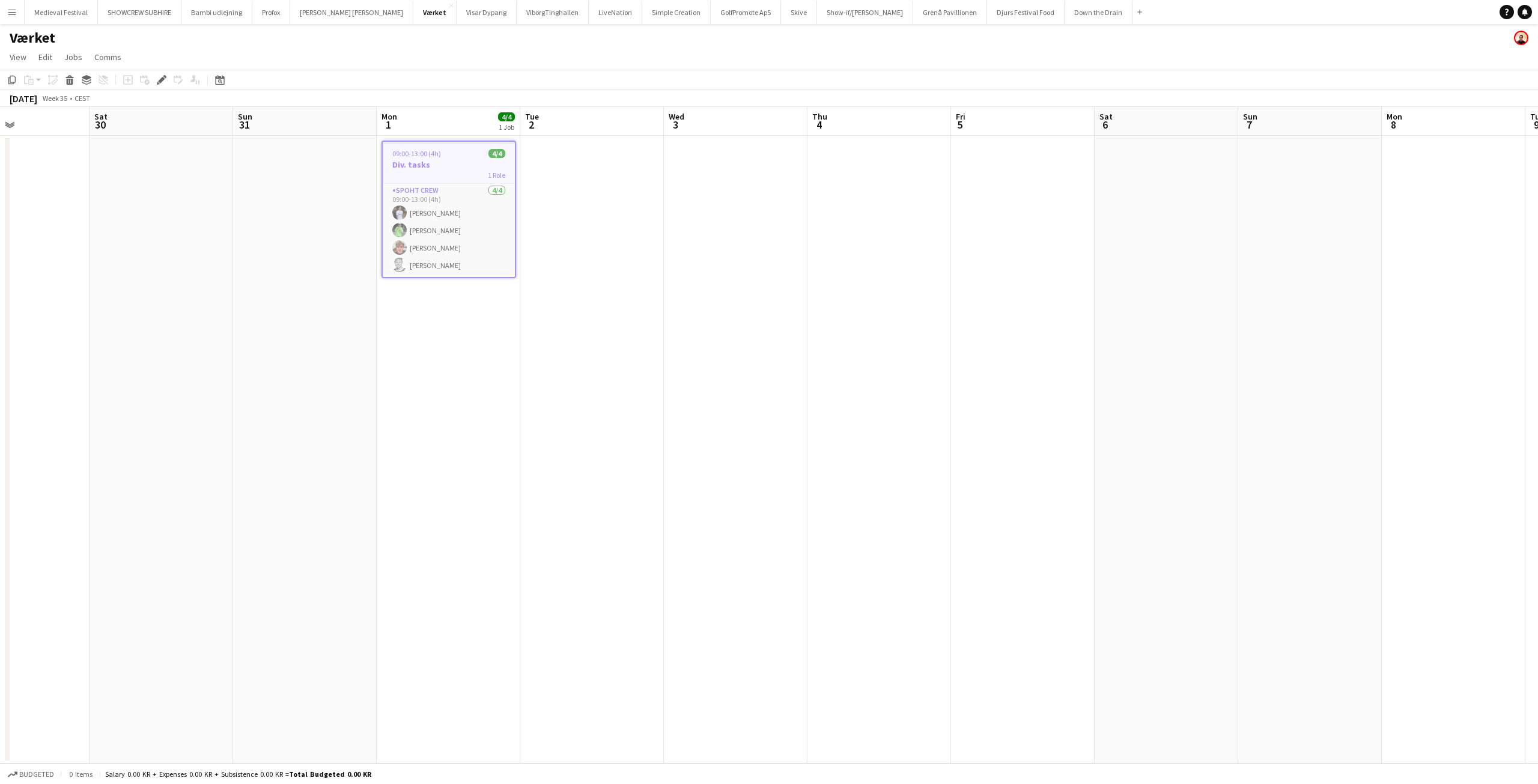
scroll to position [0, 484]
drag, startPoint x: 568, startPoint y: 324, endPoint x: 470, endPoint y: 340, distance: 99.3
click at [470, 340] on app-calendar-viewport "Tue 26 Wed 27 Thu 28 Fri 29 Sat 30 Sun 31 Mon 1 4/4 1 Job Tue 2 Wed 3 Thu 4 Fri…" at bounding box center [769, 435] width 1538 height 657
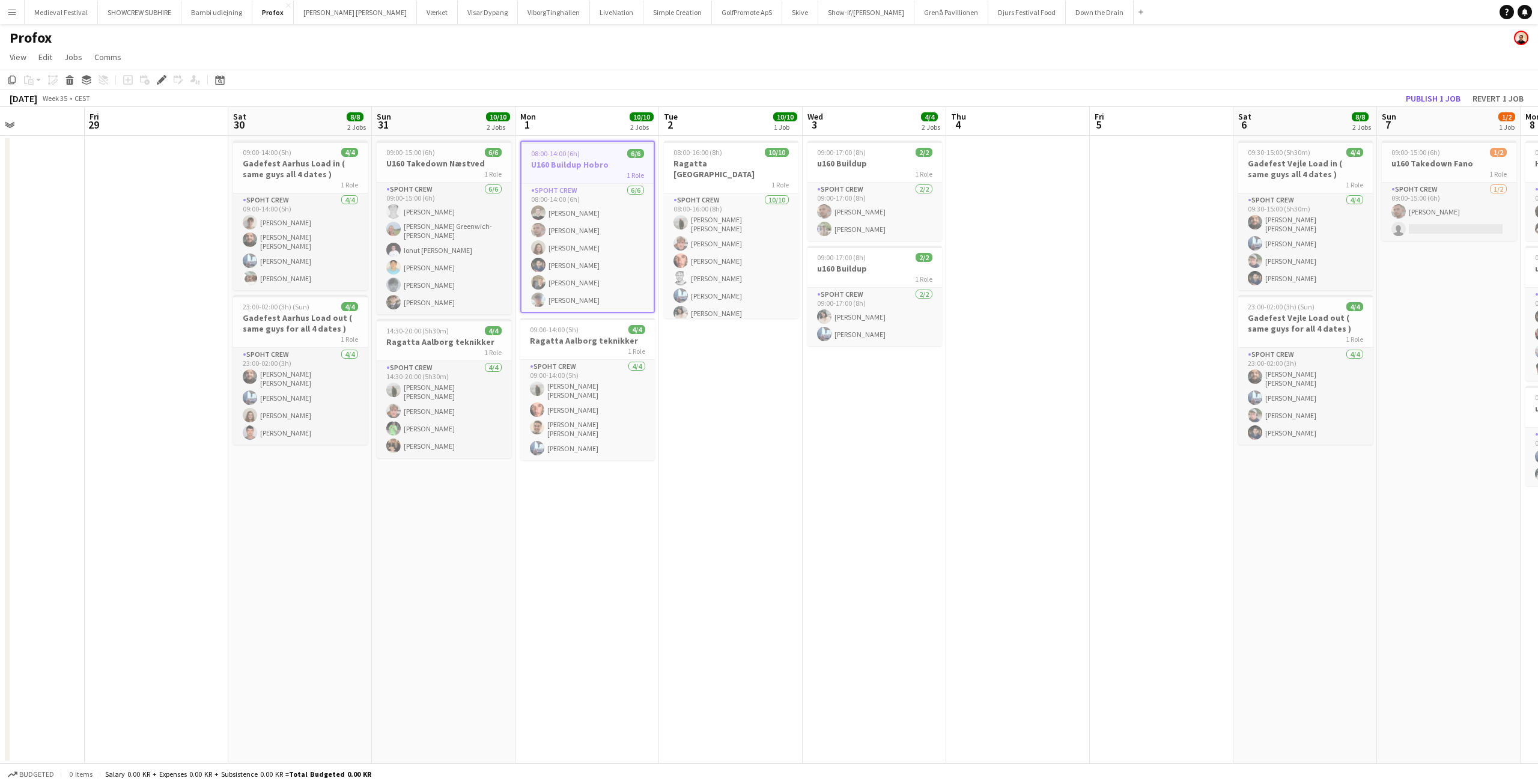
drag, startPoint x: 911, startPoint y: 412, endPoint x: 833, endPoint y: 417, distance: 78.2
click at [833, 417] on app-calendar-viewport "Mon 25 10/10 1 Job Tue 26 4/4 2 Jobs Wed 27 7/8 2 Jobs Thu 28 Fri 29 Sat 30 8/8…" at bounding box center [769, 435] width 1538 height 657
click at [580, 163] on h3 "U160 Buildup Hobro" at bounding box center [587, 164] width 132 height 11
click at [580, 163] on h3 "U160 Buildup Hobro" at bounding box center [587, 163] width 135 height 11
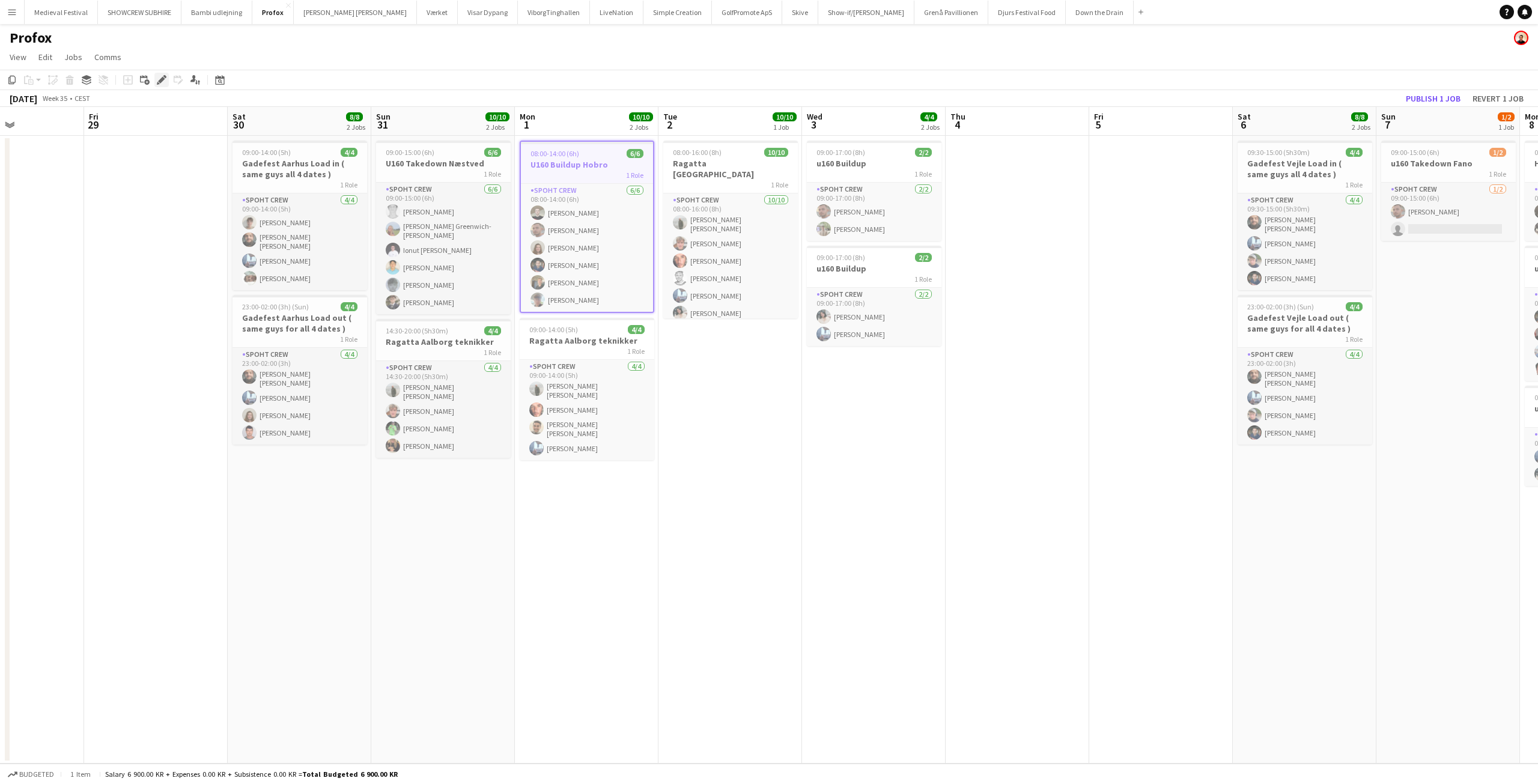
click at [162, 77] on icon "Edit" at bounding box center [162, 80] width 10 height 10
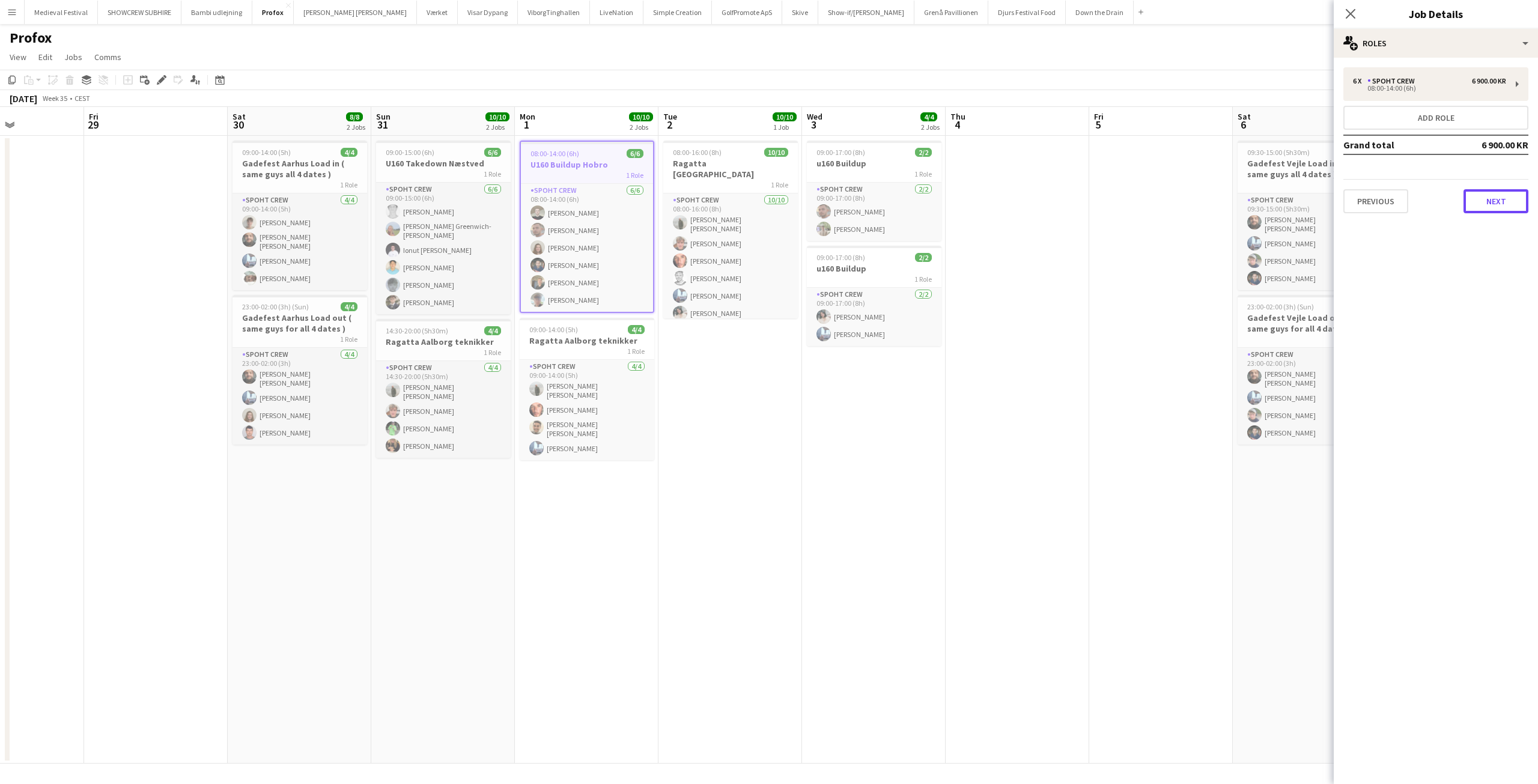
click at [1481, 196] on button "Next" at bounding box center [1496, 201] width 65 height 24
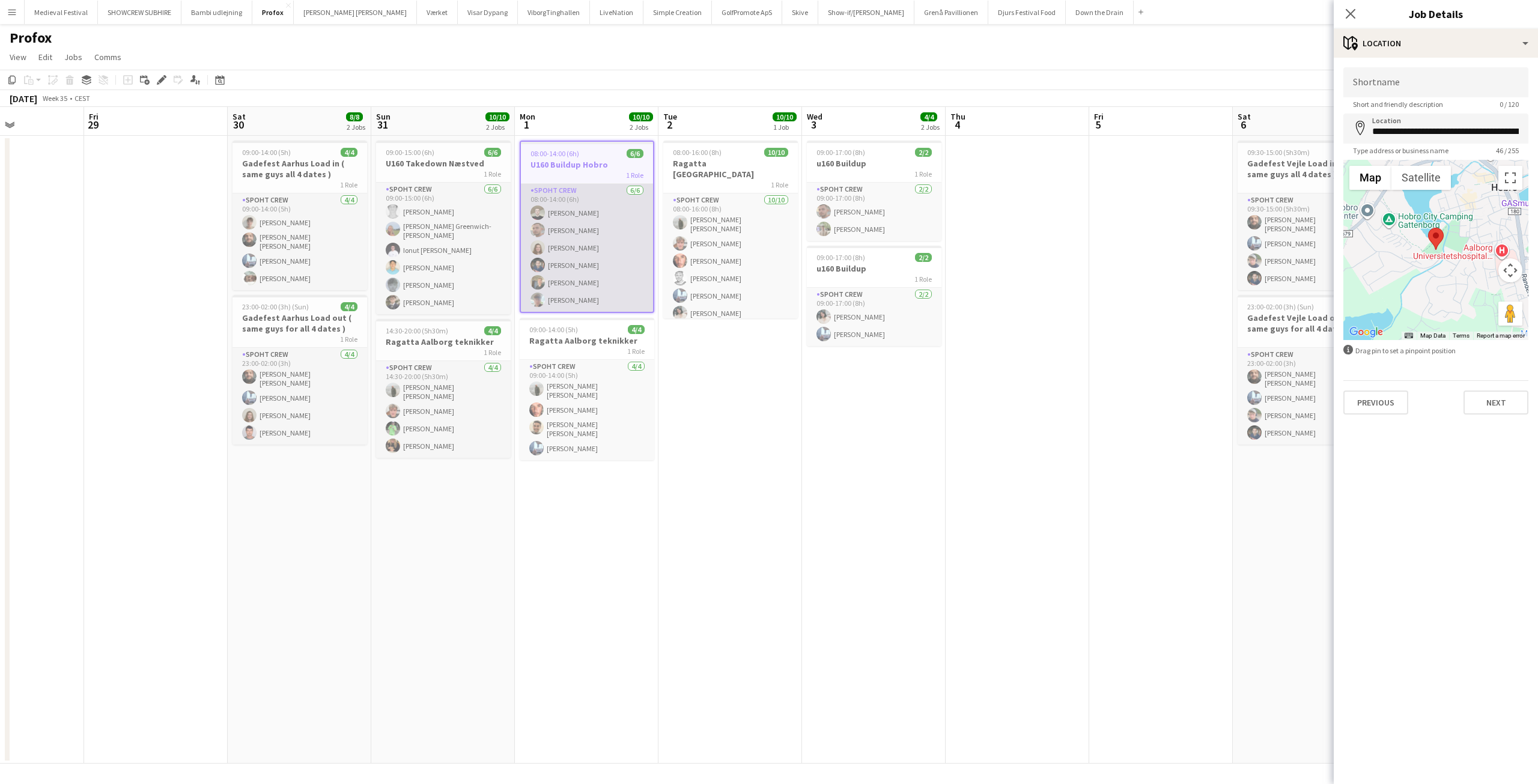
click at [587, 222] on app-card-role "Spoht Crew [DATE] 08:00-14:00 (6h) [PERSON_NAME] [PERSON_NAME] [PERSON_NAME] [P…" at bounding box center [587, 248] width 132 height 128
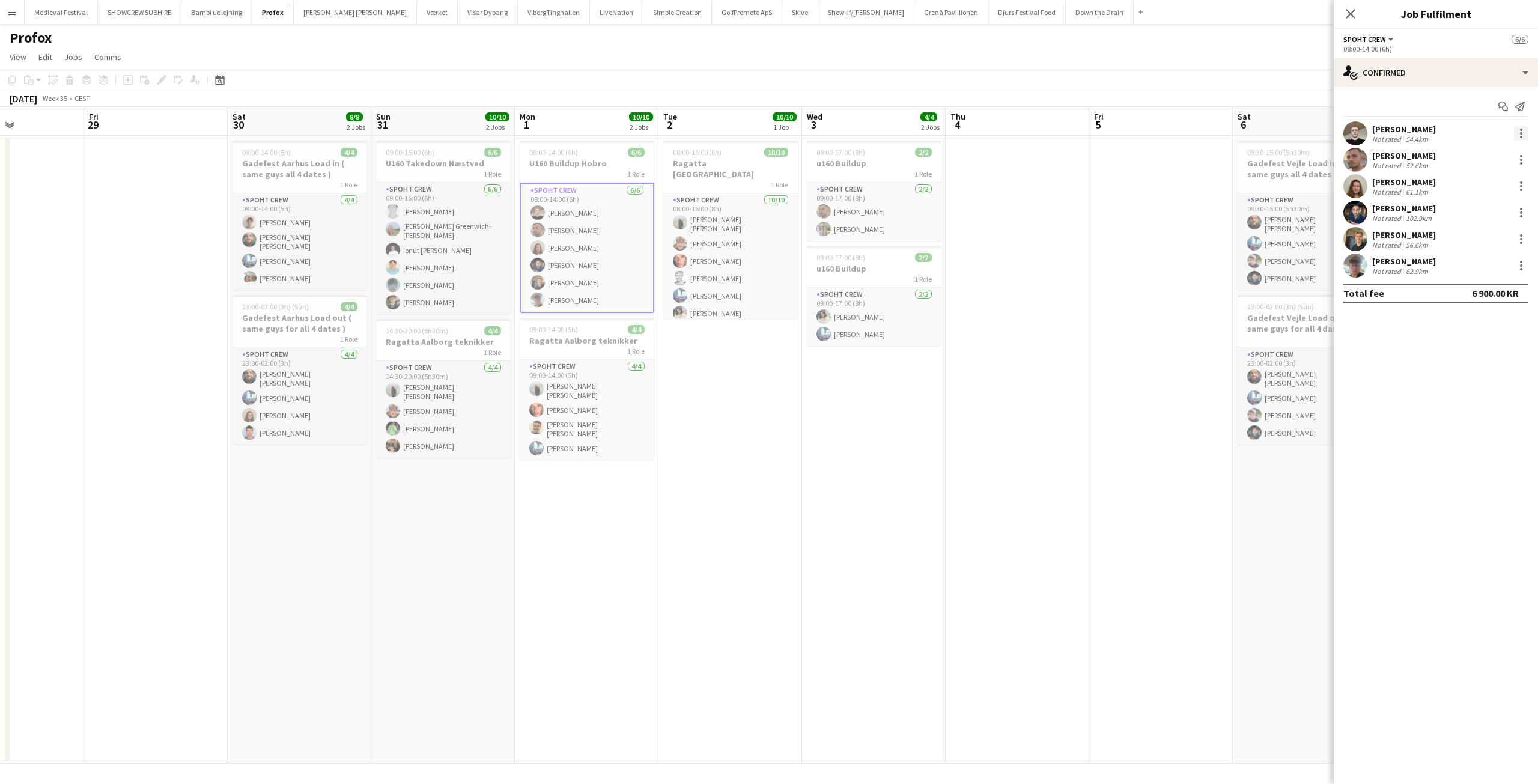
click at [1518, 134] on div at bounding box center [1521, 133] width 14 height 14
click at [1484, 153] on span "Edit fee" at bounding box center [1482, 155] width 75 height 11
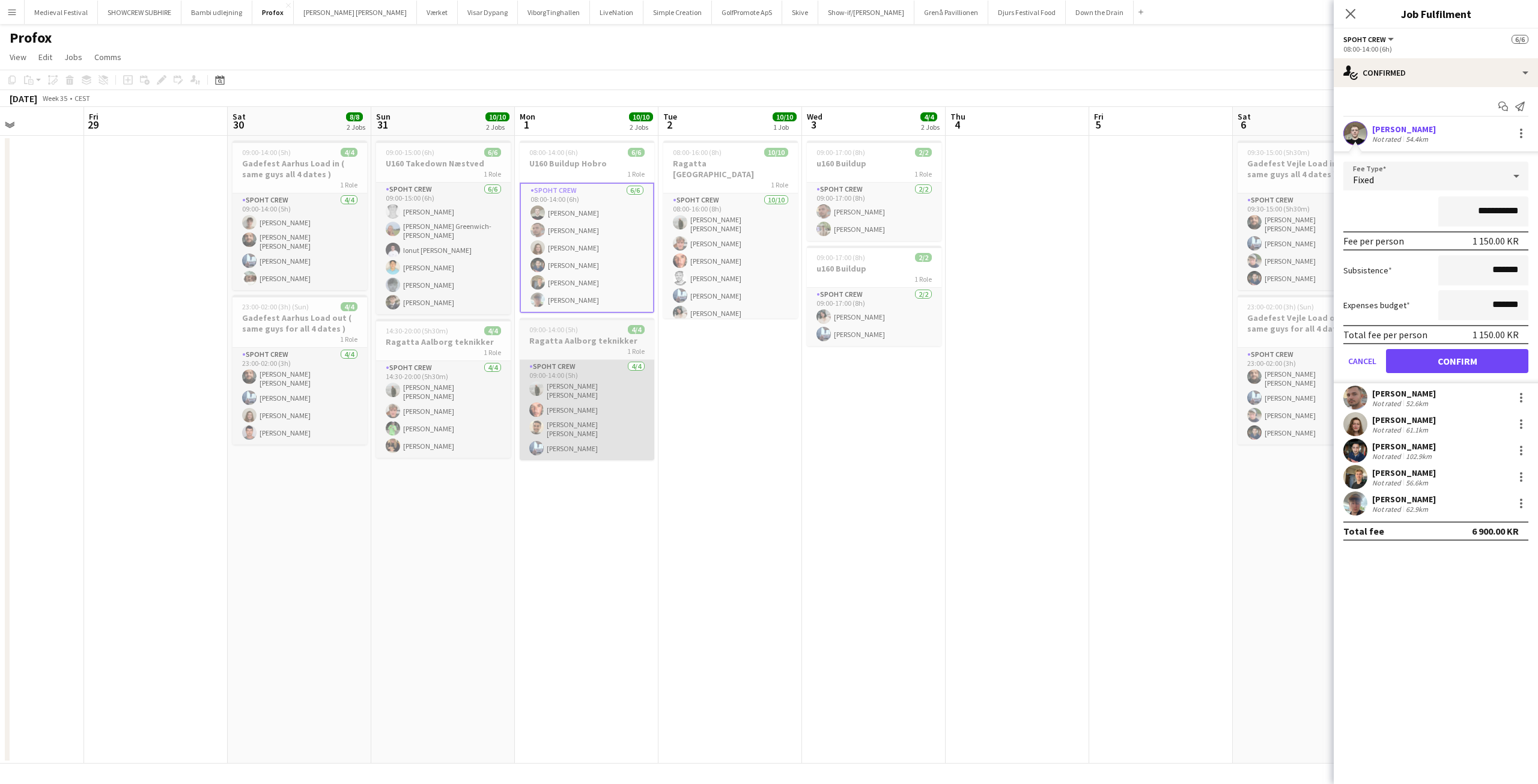
click at [578, 427] on app-card-role "Spoht Crew 4/4 09:00-14:00 (5h) Negru Liviu Mihai Amador Bohorquez Luis alberto…" at bounding box center [587, 410] width 135 height 100
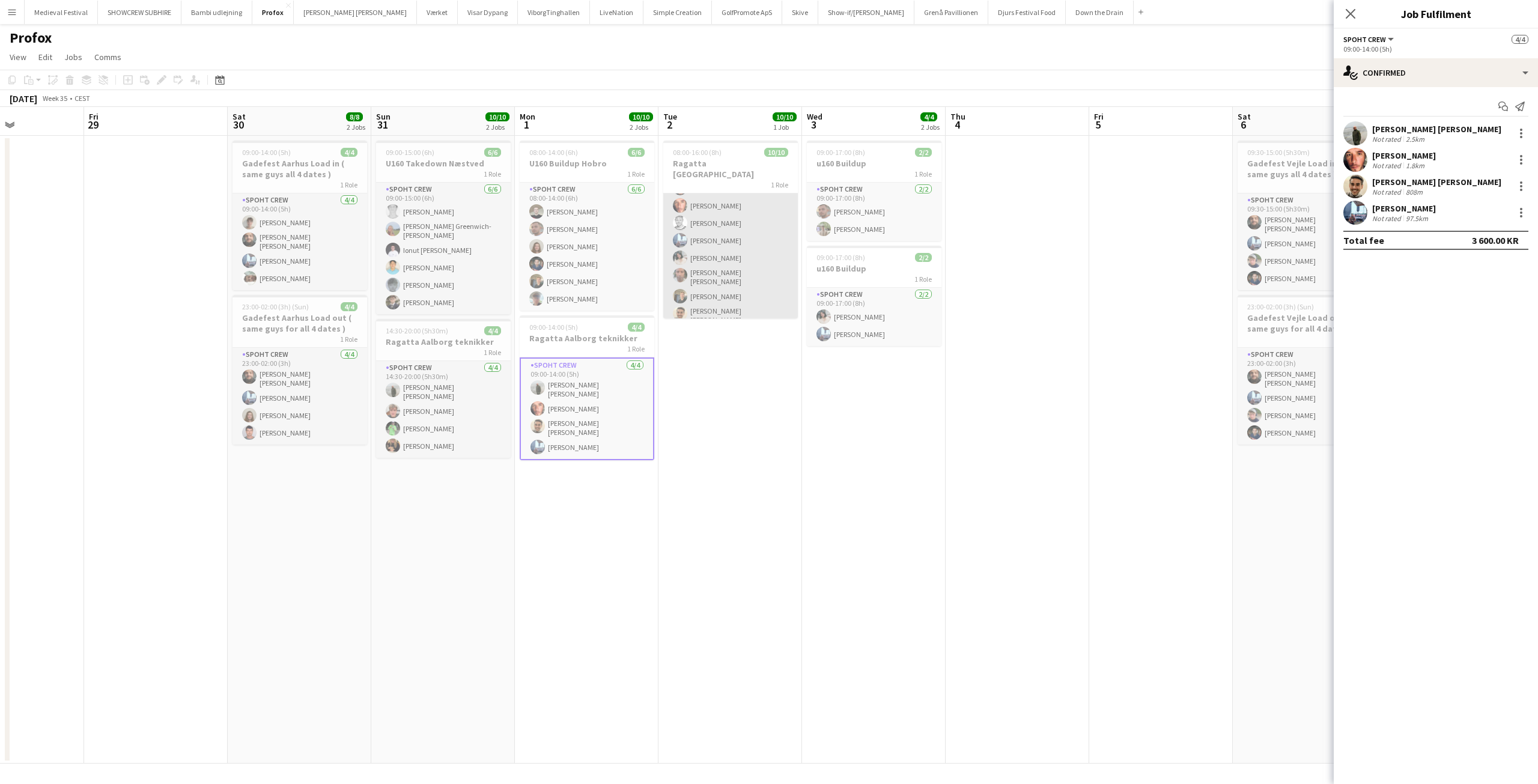
scroll to position [69, 0]
click at [11, 14] on app-icon "Menu" at bounding box center [12, 12] width 10 height 10
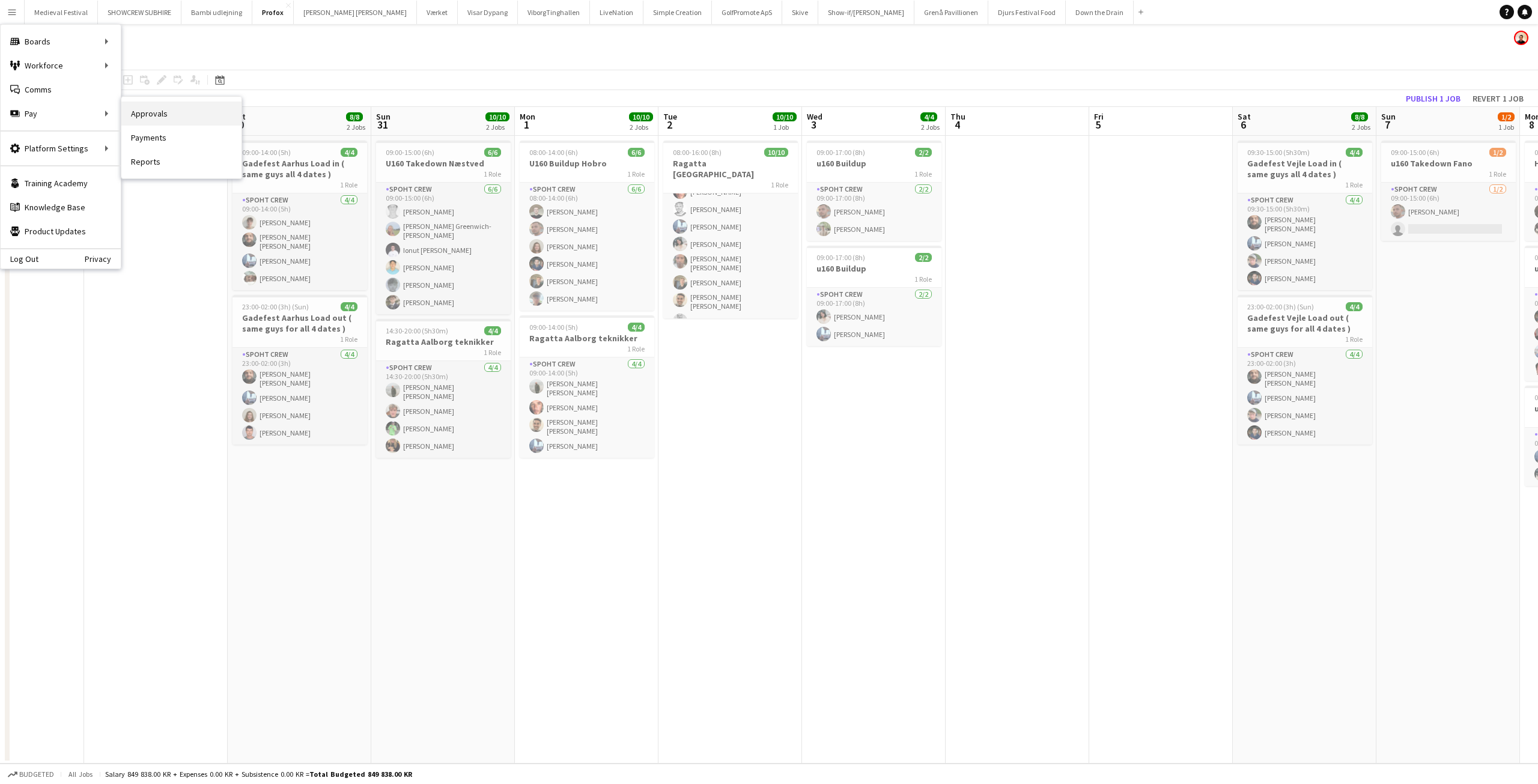
click at [161, 113] on link "Approvals" at bounding box center [181, 113] width 120 height 24
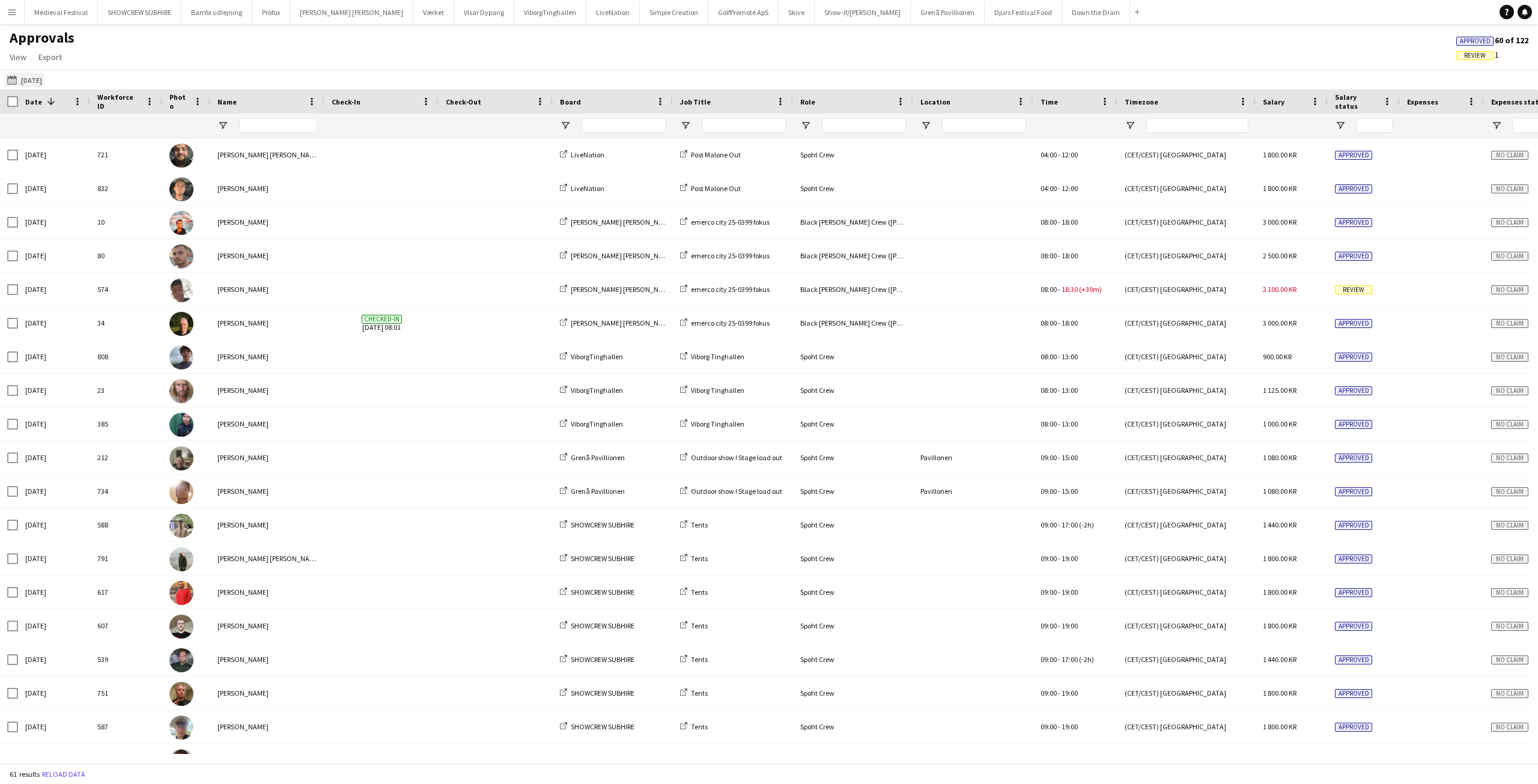
click at [18, 80] on app-icon "23-08-2025" at bounding box center [14, 80] width 14 height 10
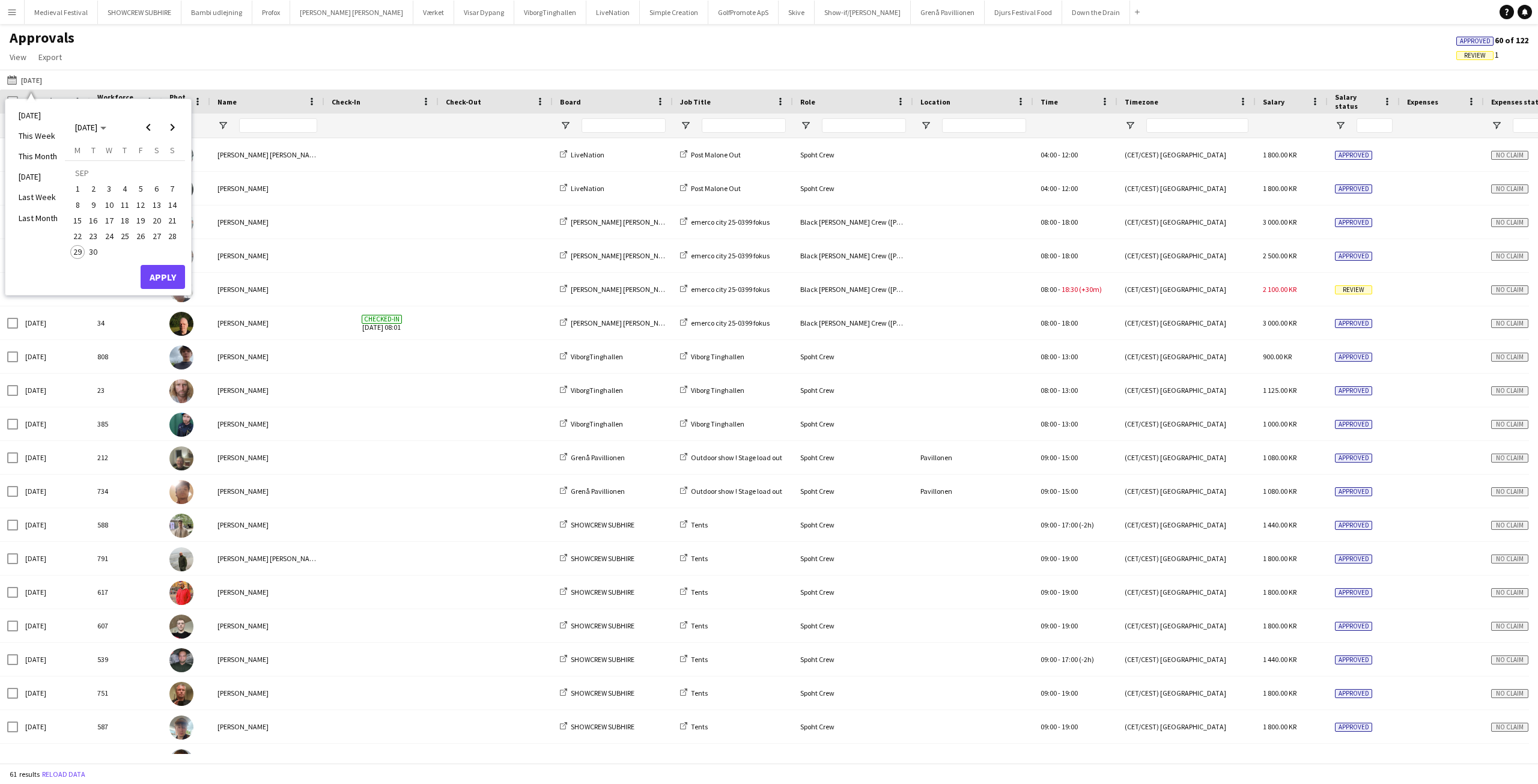
click at [139, 186] on span "5" at bounding box center [140, 189] width 14 height 14
click at [174, 278] on button "Apply" at bounding box center [163, 277] width 44 height 24
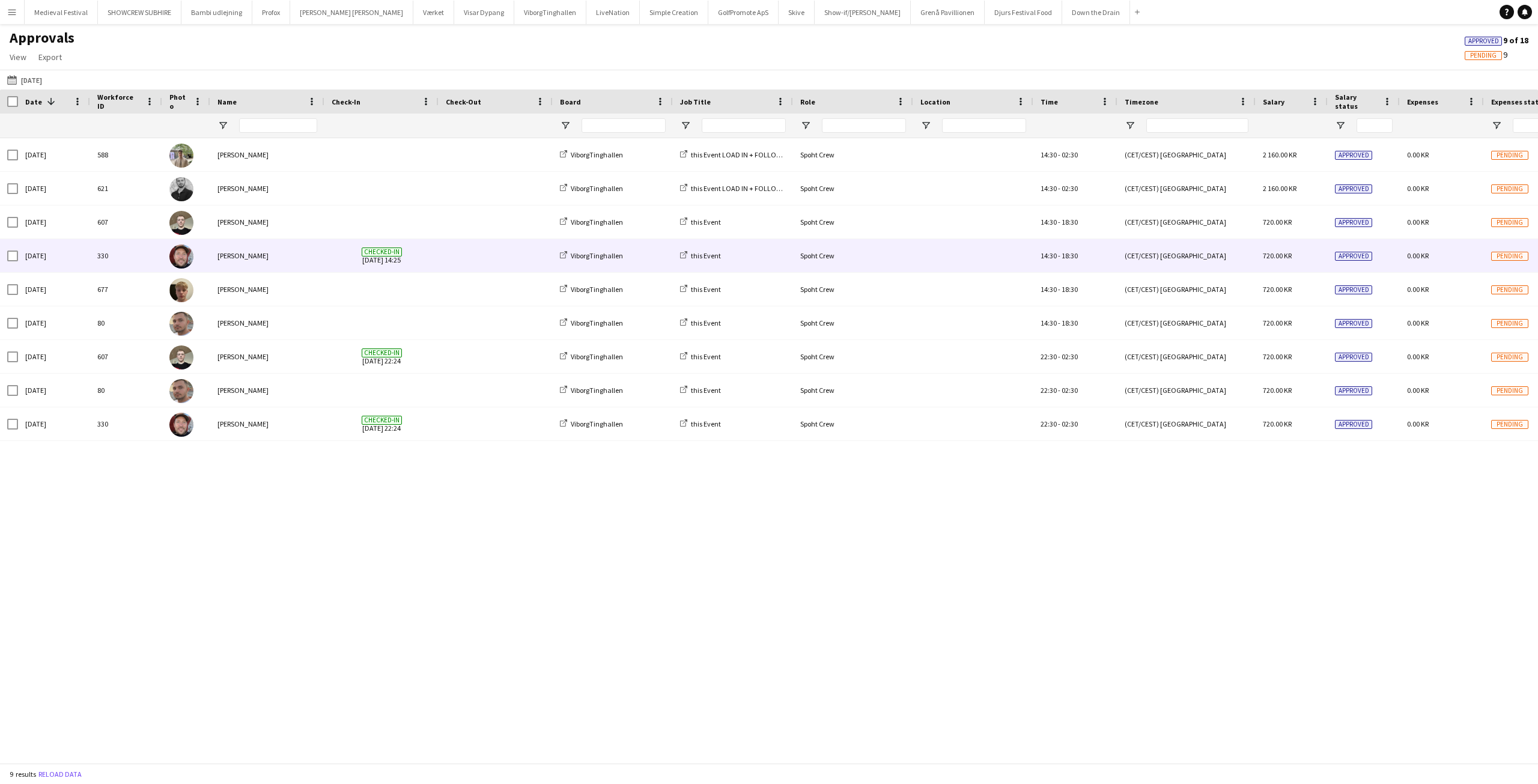
click at [446, 255] on span at bounding box center [496, 255] width 100 height 33
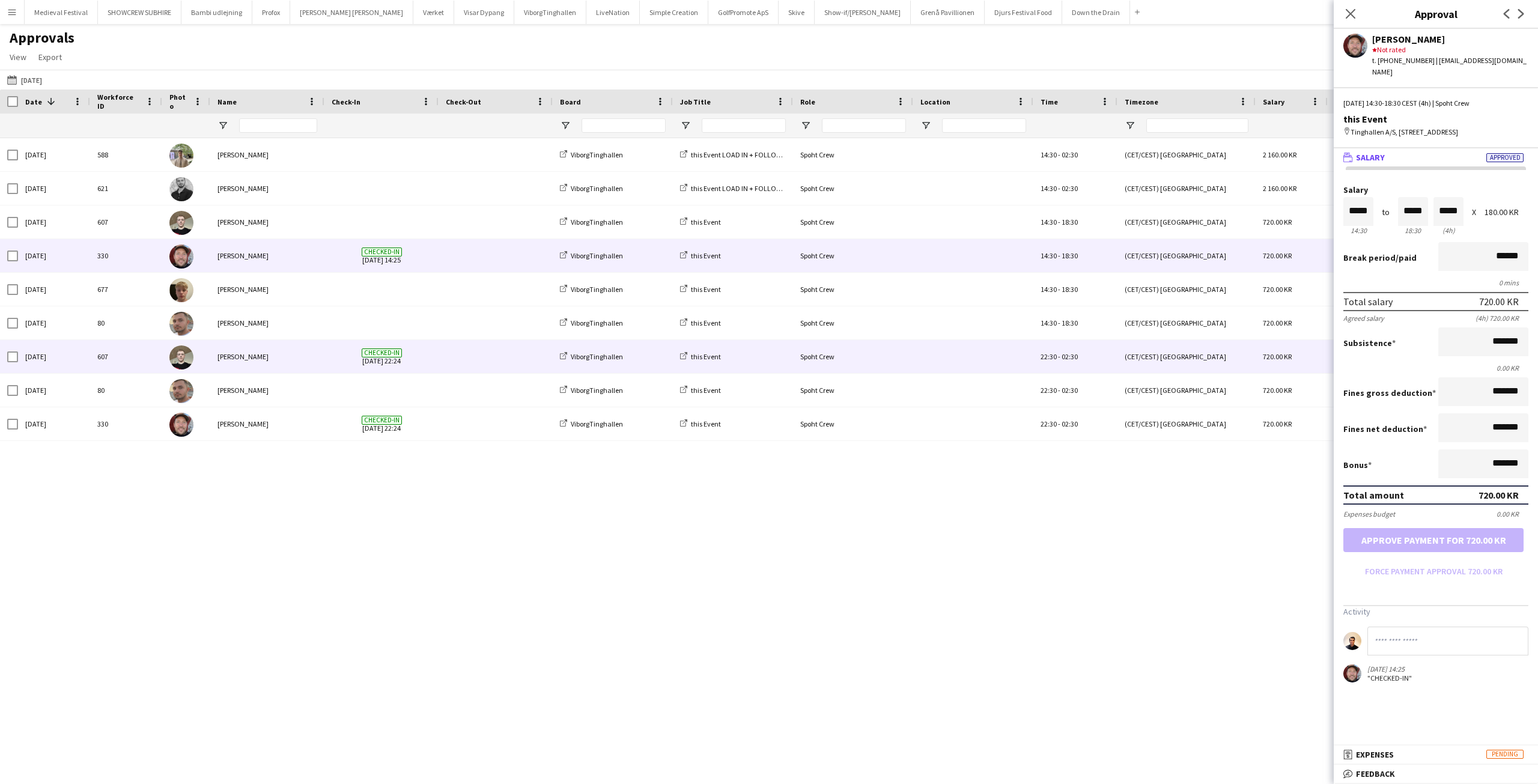
click at [456, 354] on span at bounding box center [496, 356] width 100 height 33
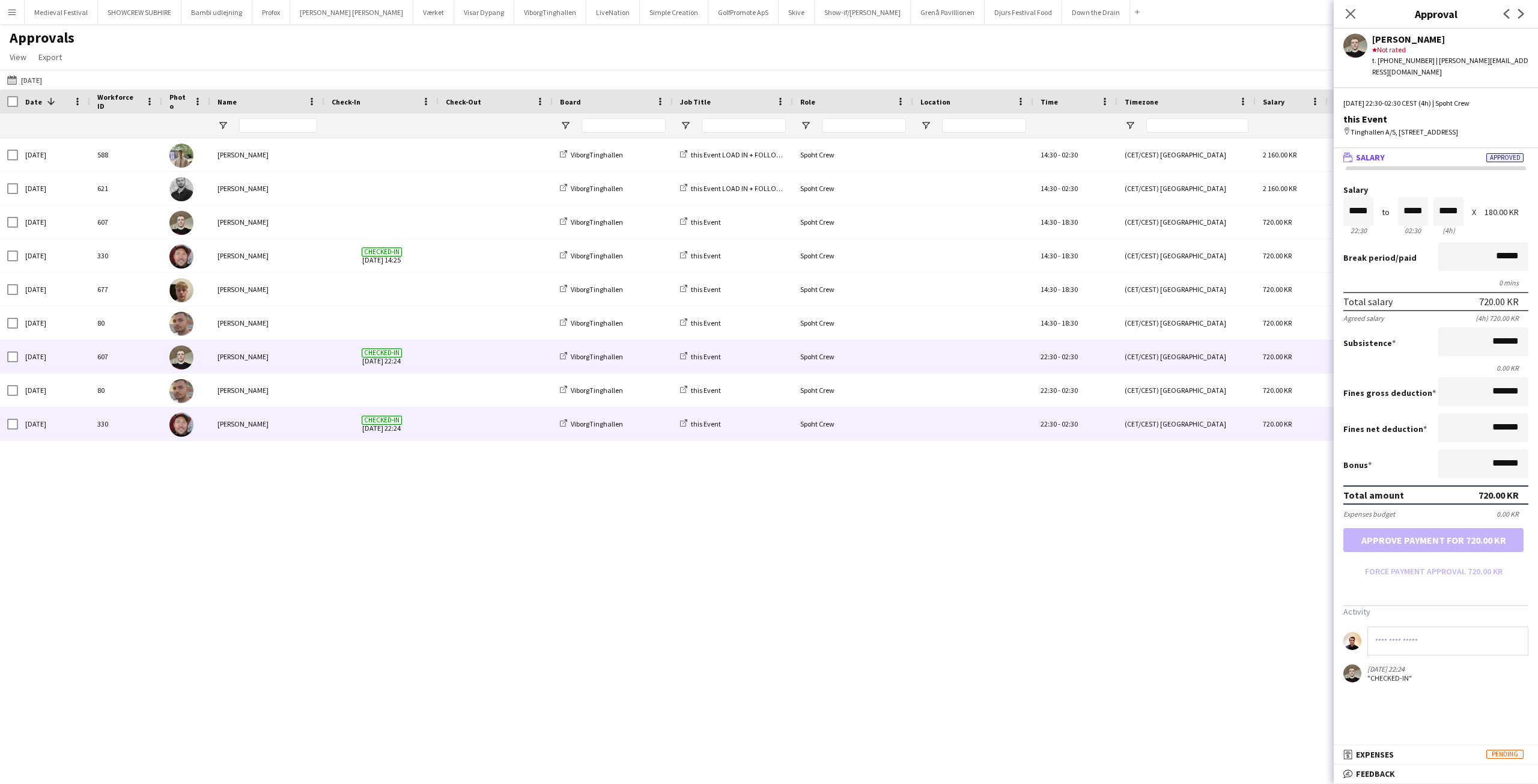
click at [456, 424] on span at bounding box center [496, 424] width 100 height 33
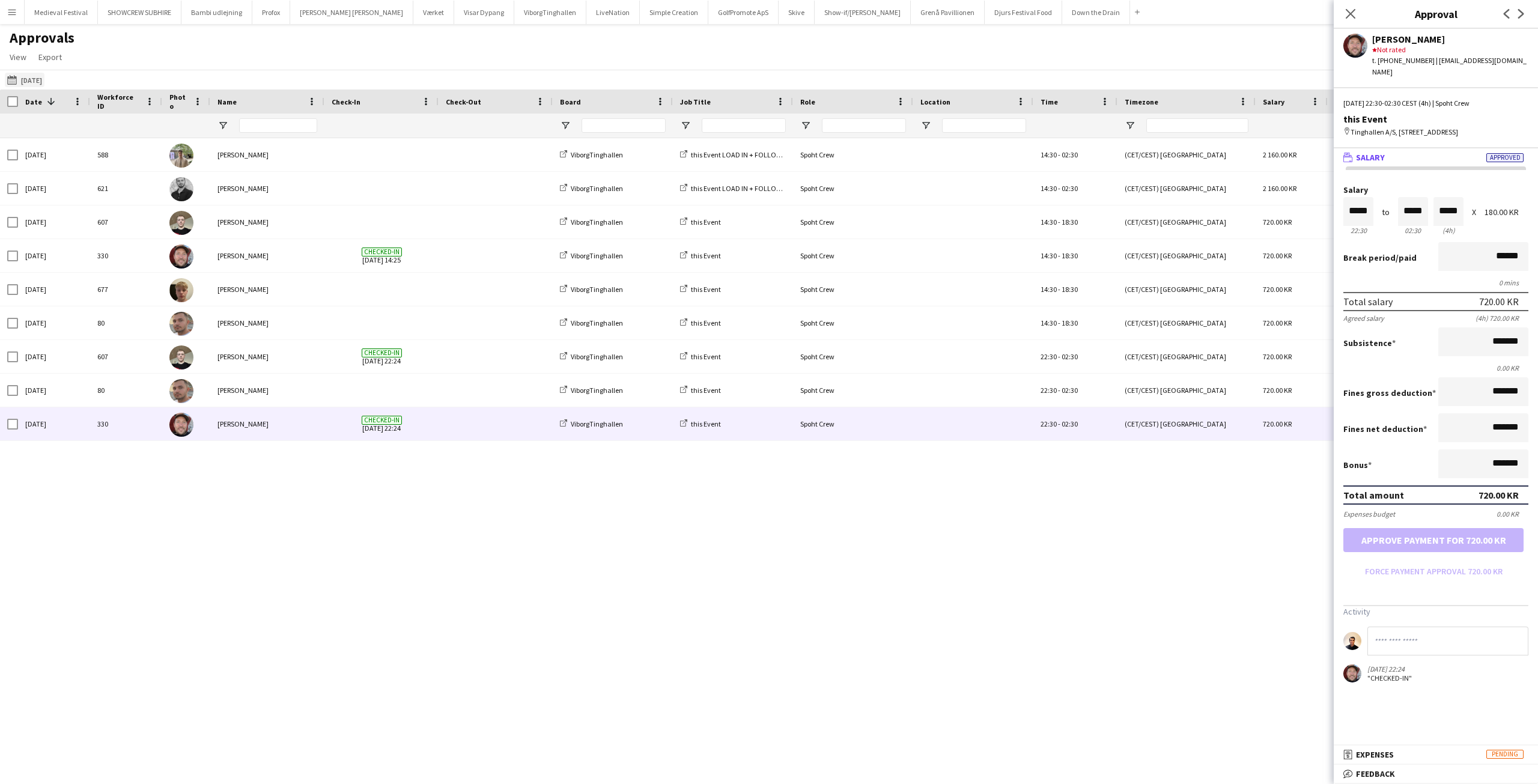
click at [13, 80] on app-icon "23-08-2025" at bounding box center [14, 80] width 14 height 10
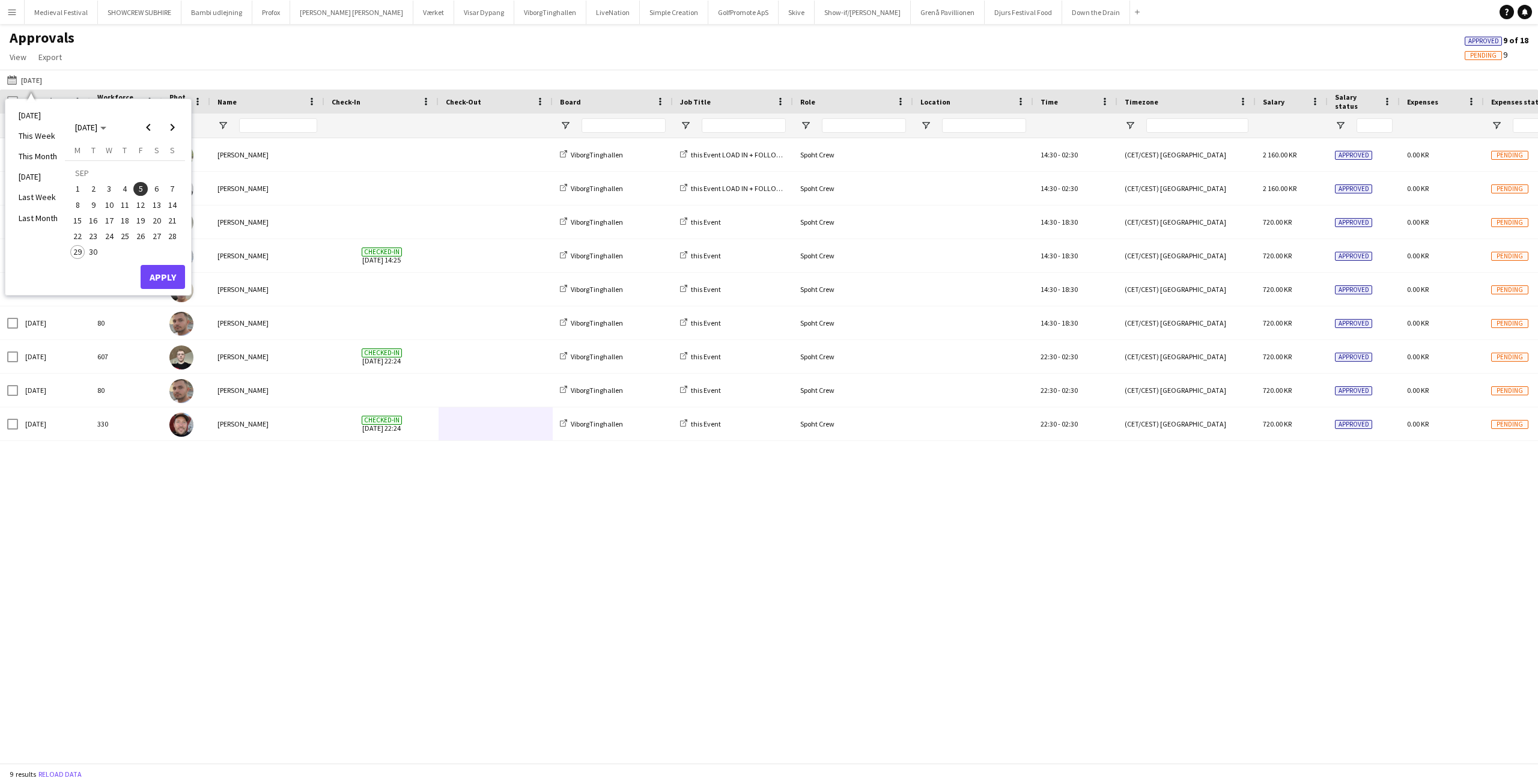
click at [158, 189] on span "6" at bounding box center [156, 189] width 14 height 14
click at [165, 277] on button "Apply" at bounding box center [163, 277] width 44 height 24
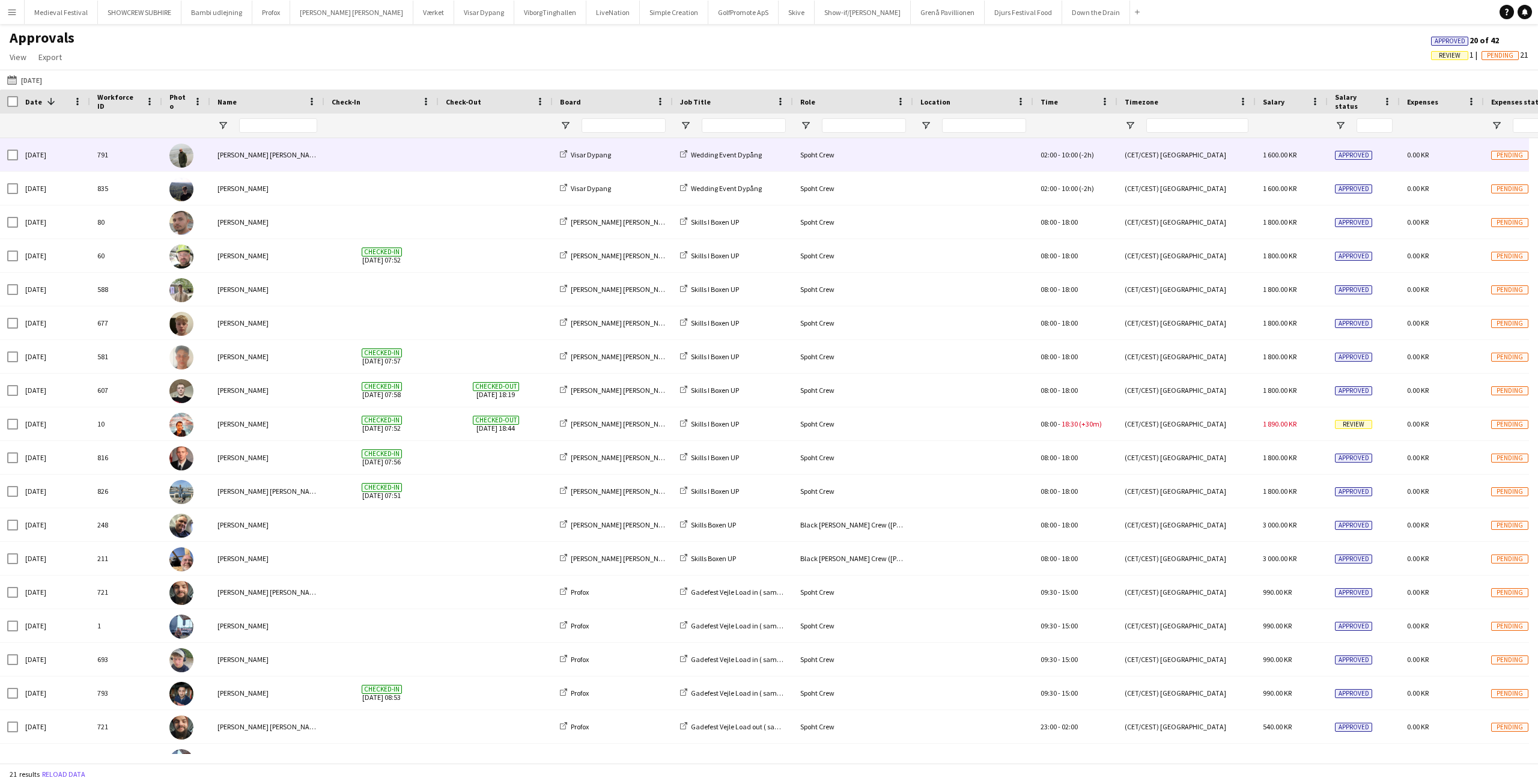
click at [482, 164] on span at bounding box center [496, 154] width 100 height 33
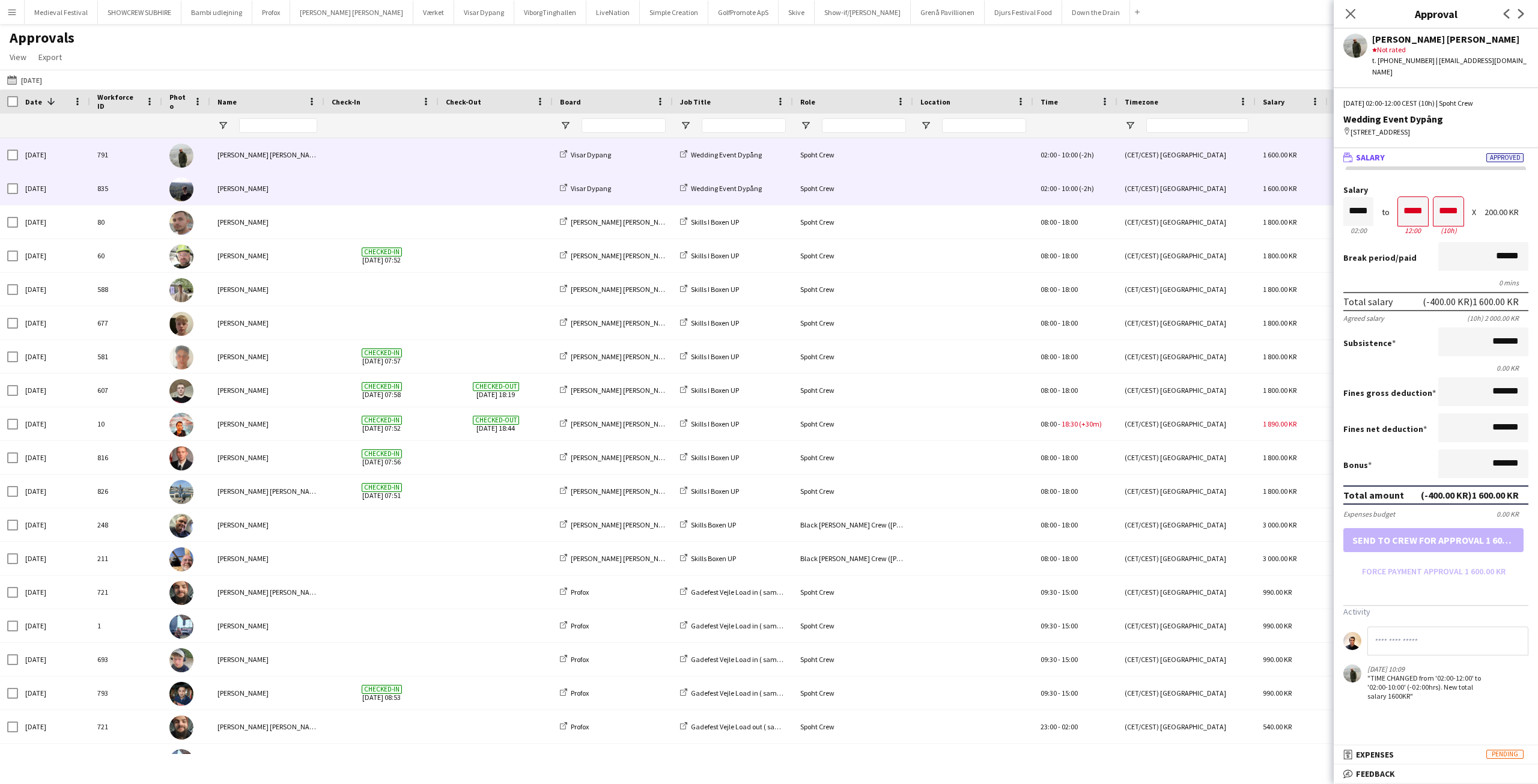
click at [455, 186] on span at bounding box center [496, 188] width 100 height 33
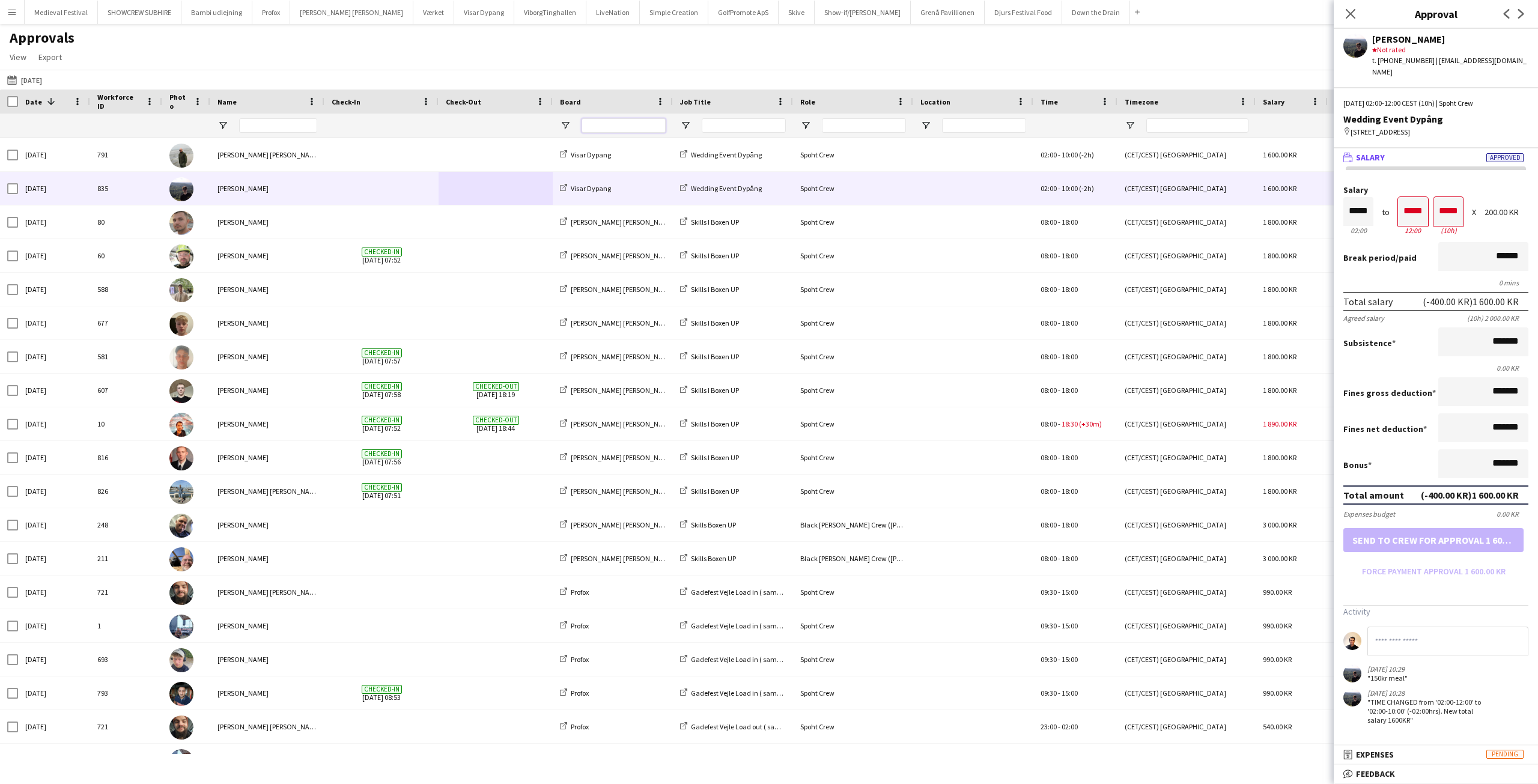
click at [627, 125] on input "Board Filter Input" at bounding box center [623, 125] width 84 height 14
click at [717, 125] on input "Job Title Filter Input" at bounding box center [744, 125] width 84 height 14
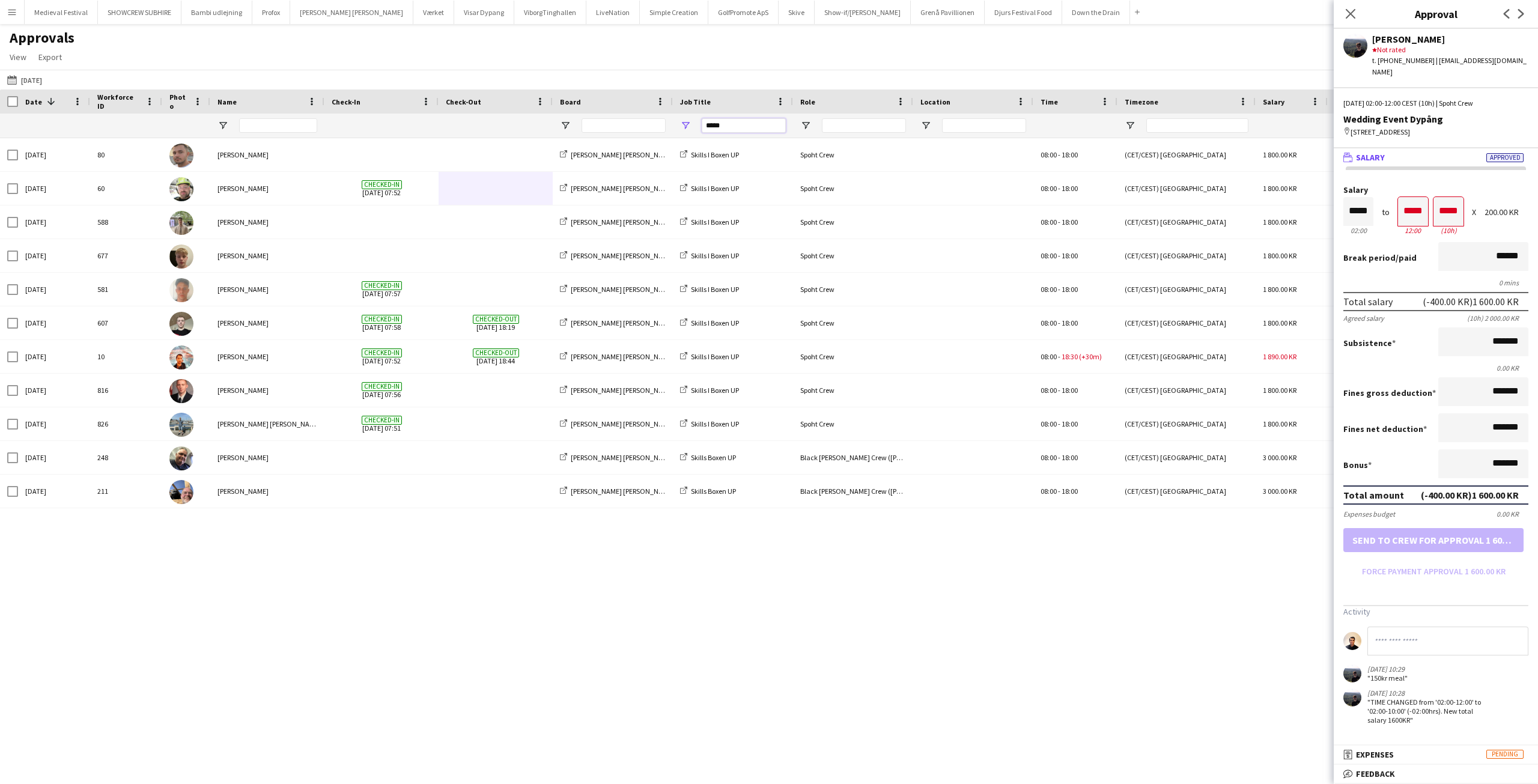
type input "*****"
click at [507, 531] on div "Sat, 6 Sep 2025 80 Tomas Ambarcumianas Danny Black Luna Skills I Boxen UP Spoht…" at bounding box center [769, 445] width 1538 height 616
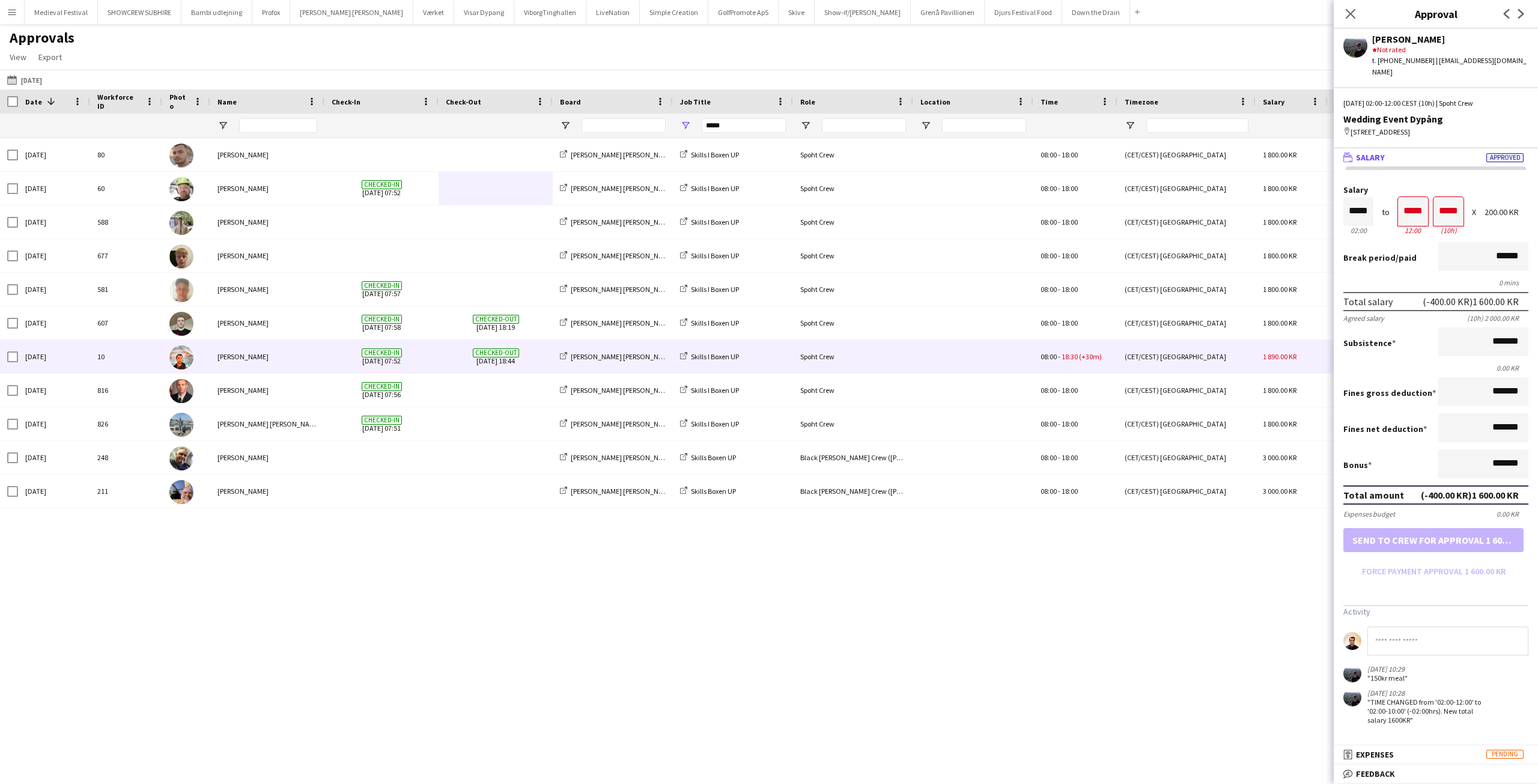
click at [899, 355] on div "Spoht Crew" at bounding box center [853, 356] width 120 height 33
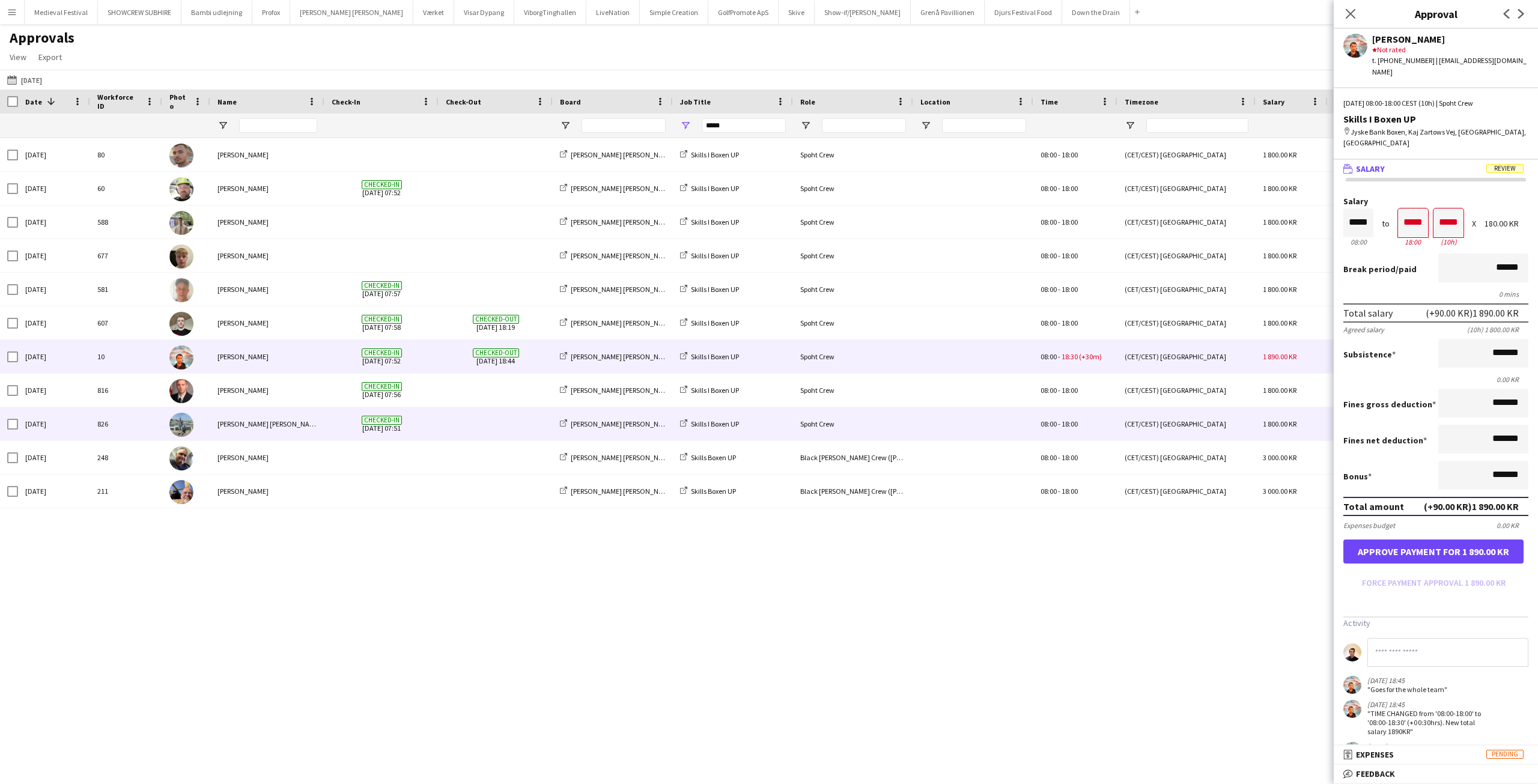
click at [384, 410] on span "Checked-in 06-09-2025 07:51" at bounding box center [382, 424] width 100 height 33
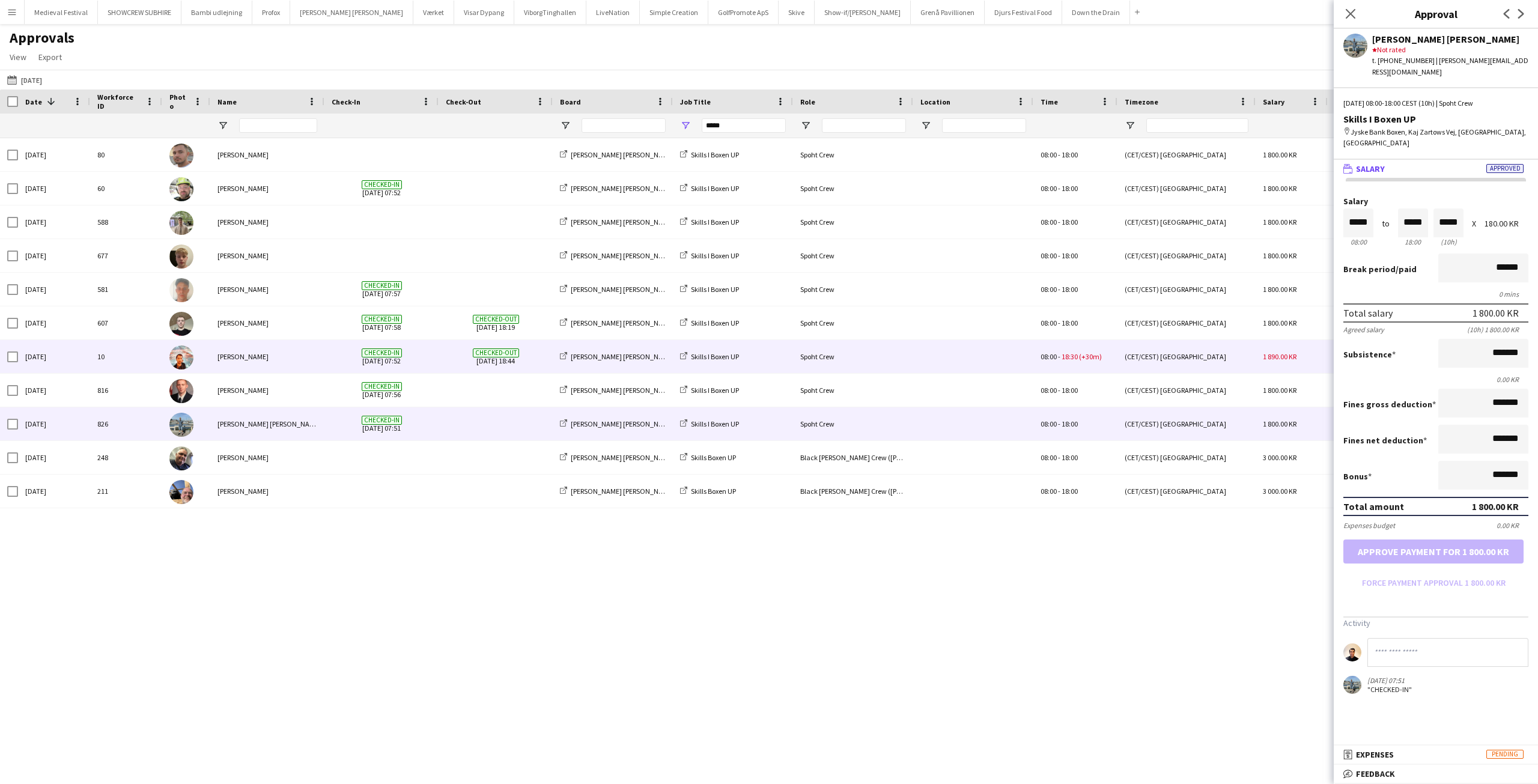
click at [439, 369] on div "Checked-out 06-09-2025 18:44" at bounding box center [496, 356] width 114 height 33
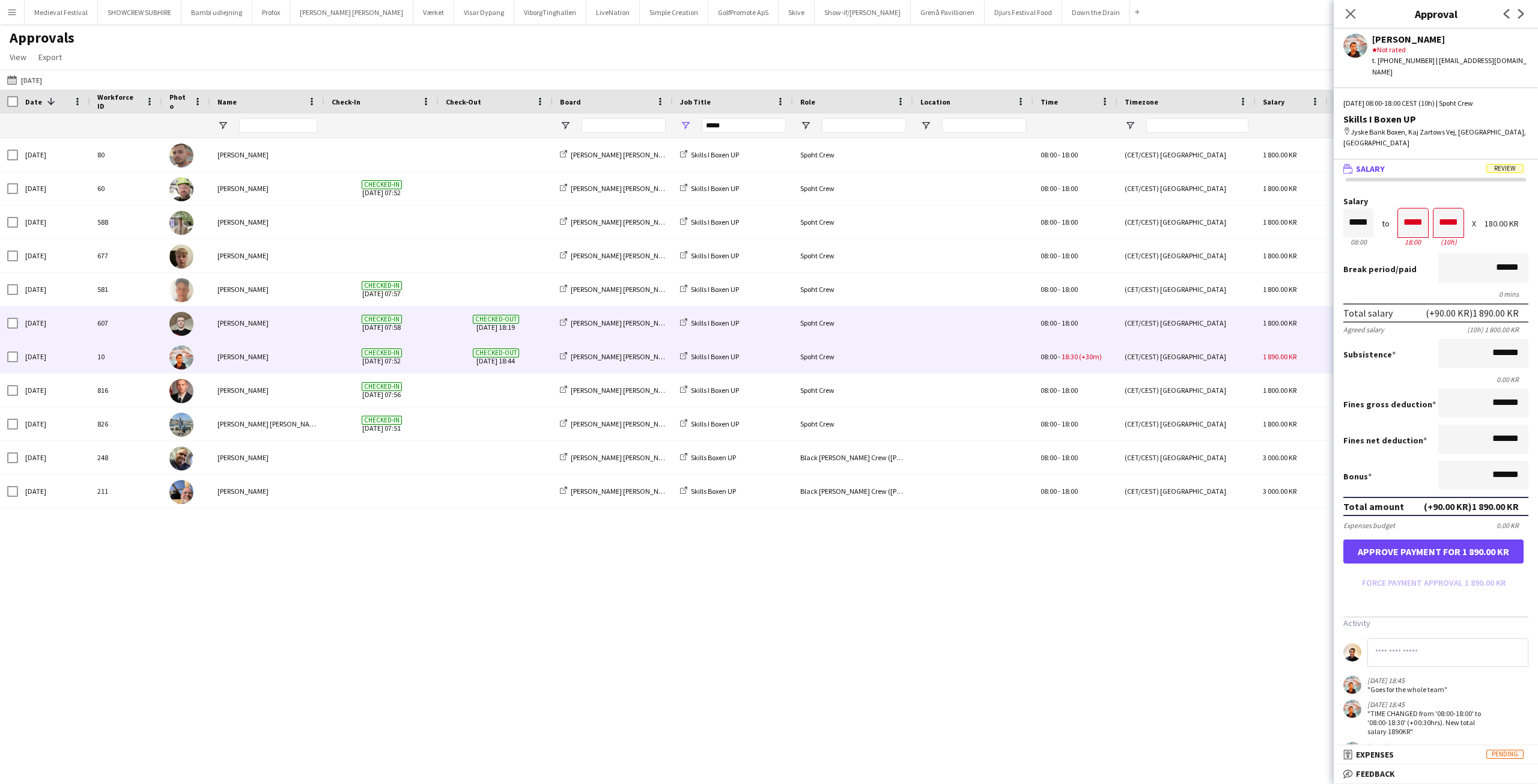
click at [442, 334] on div "Checked-out 06-09-2025 18:19" at bounding box center [496, 322] width 114 height 33
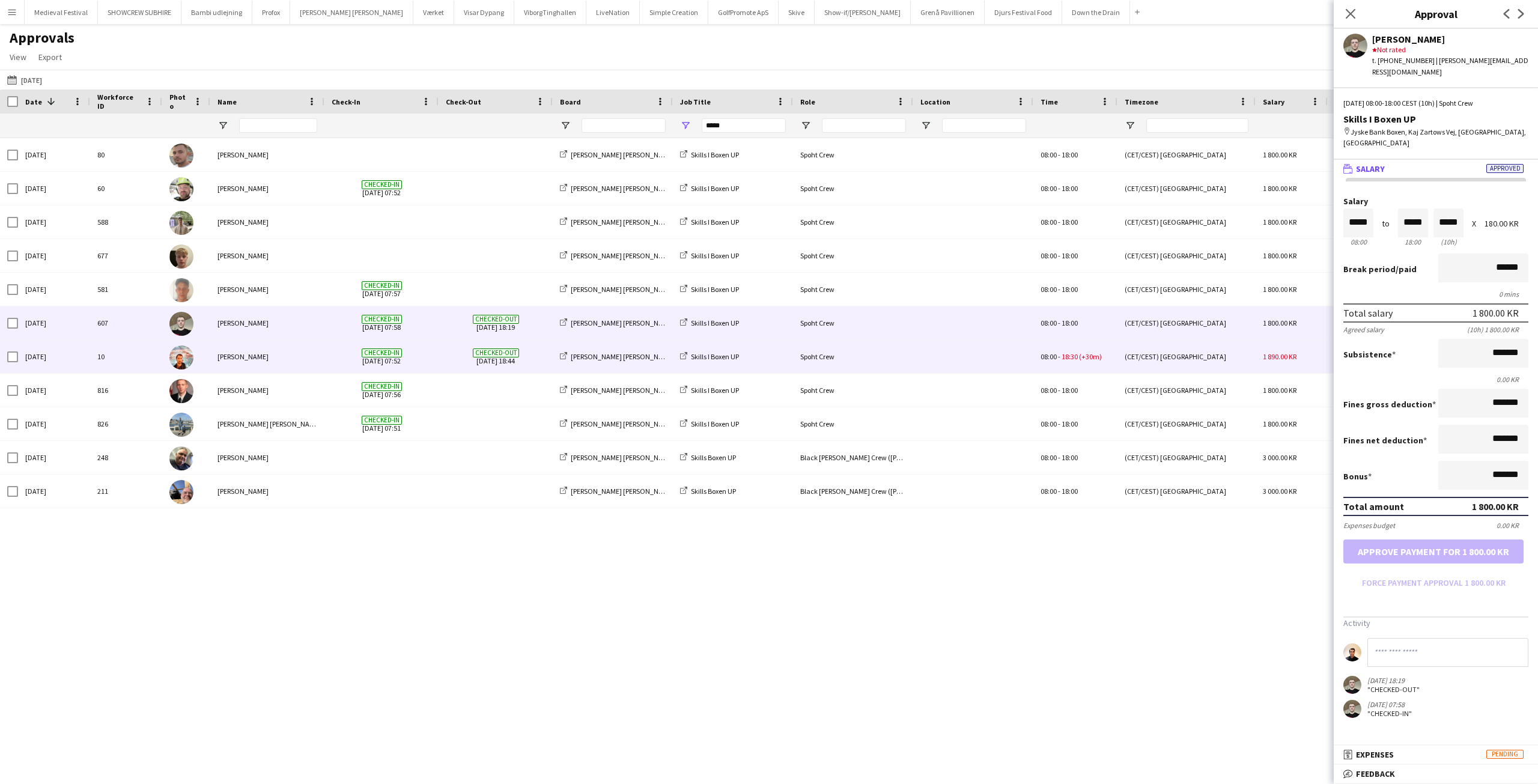
click at [911, 350] on div "Spoht Crew" at bounding box center [853, 356] width 120 height 33
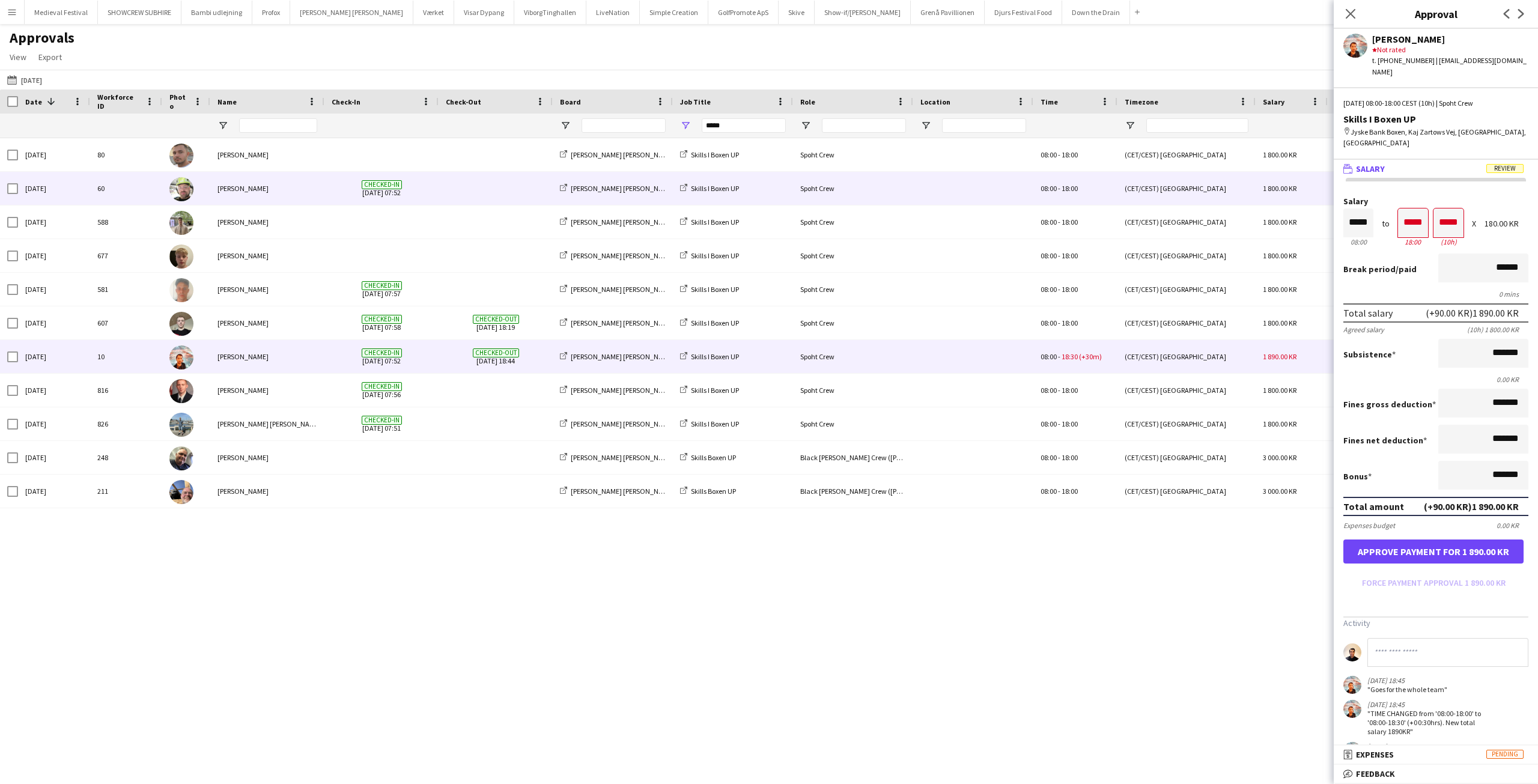
click at [475, 194] on span at bounding box center [496, 188] width 100 height 33
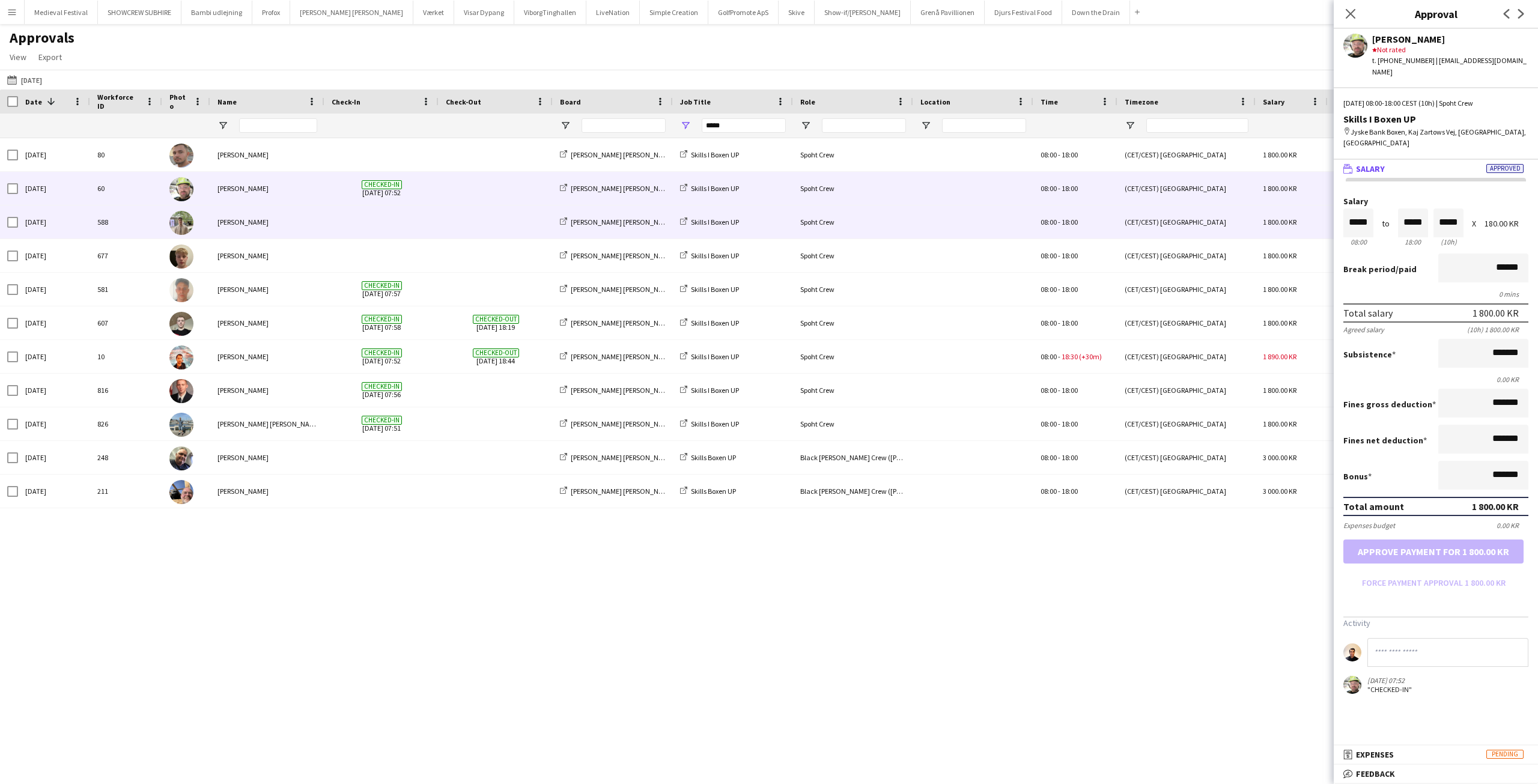
click at [446, 229] on span at bounding box center [496, 222] width 100 height 33
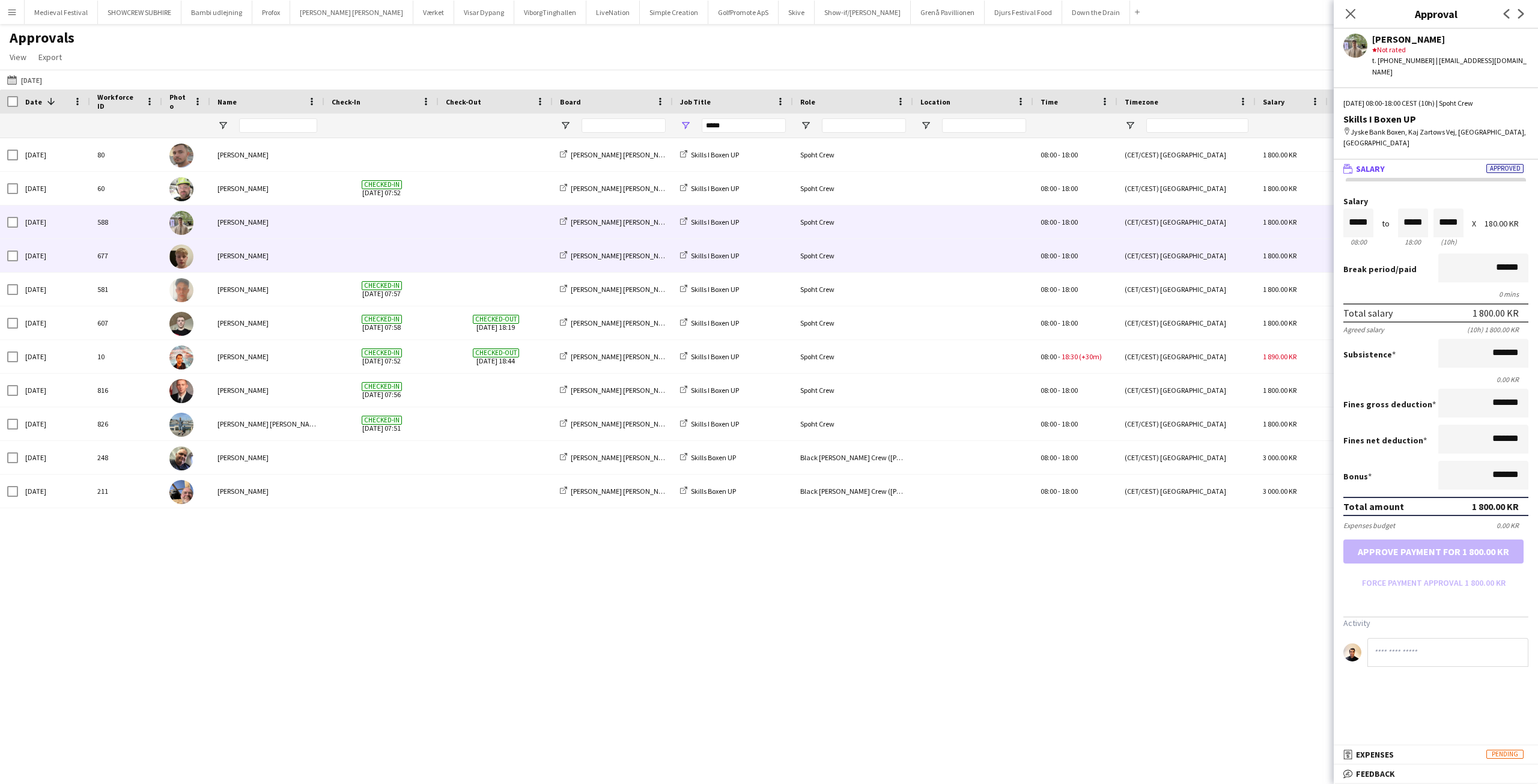
click at [450, 253] on span at bounding box center [496, 255] width 100 height 33
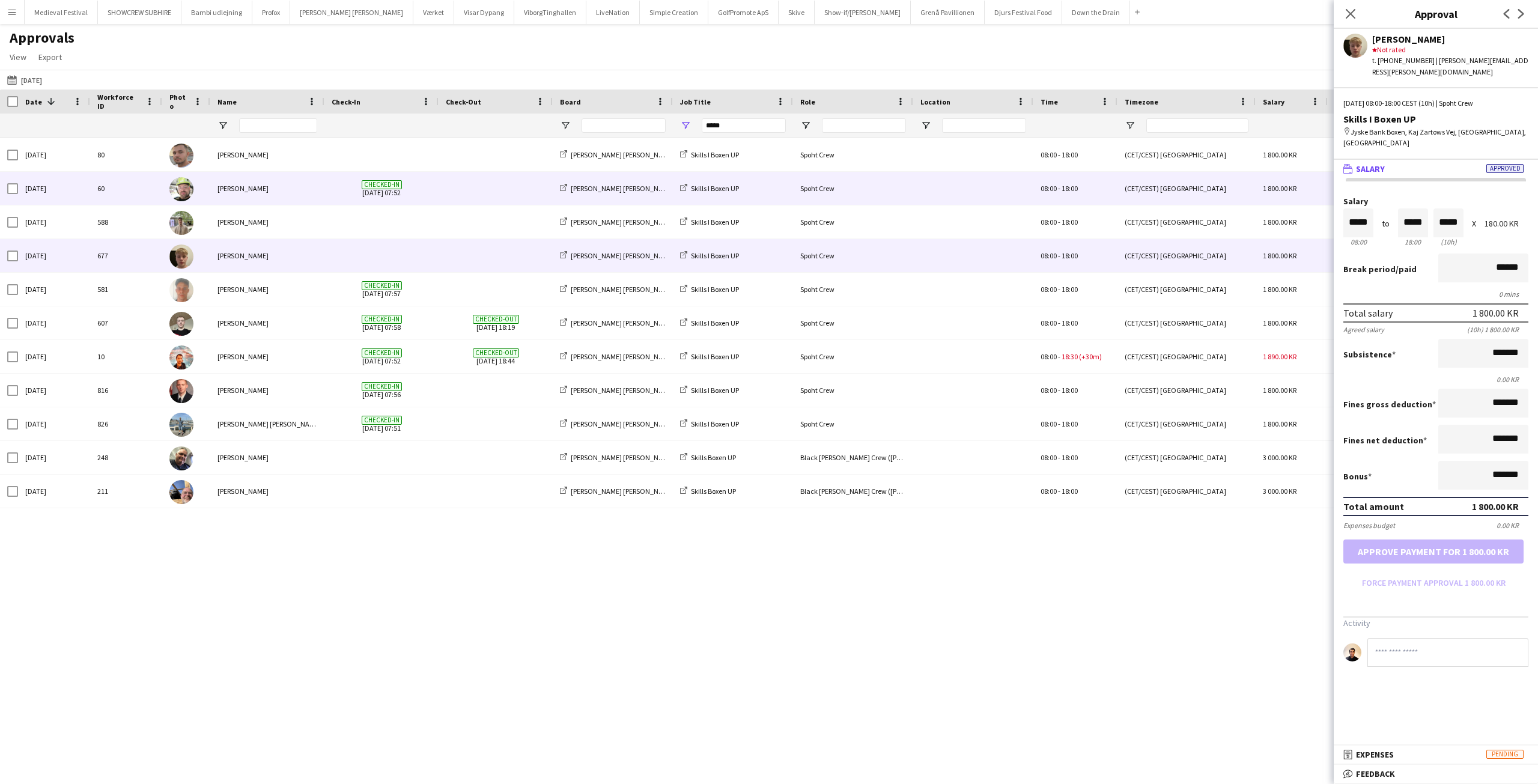
click at [273, 182] on div "[PERSON_NAME]" at bounding box center [268, 188] width 114 height 33
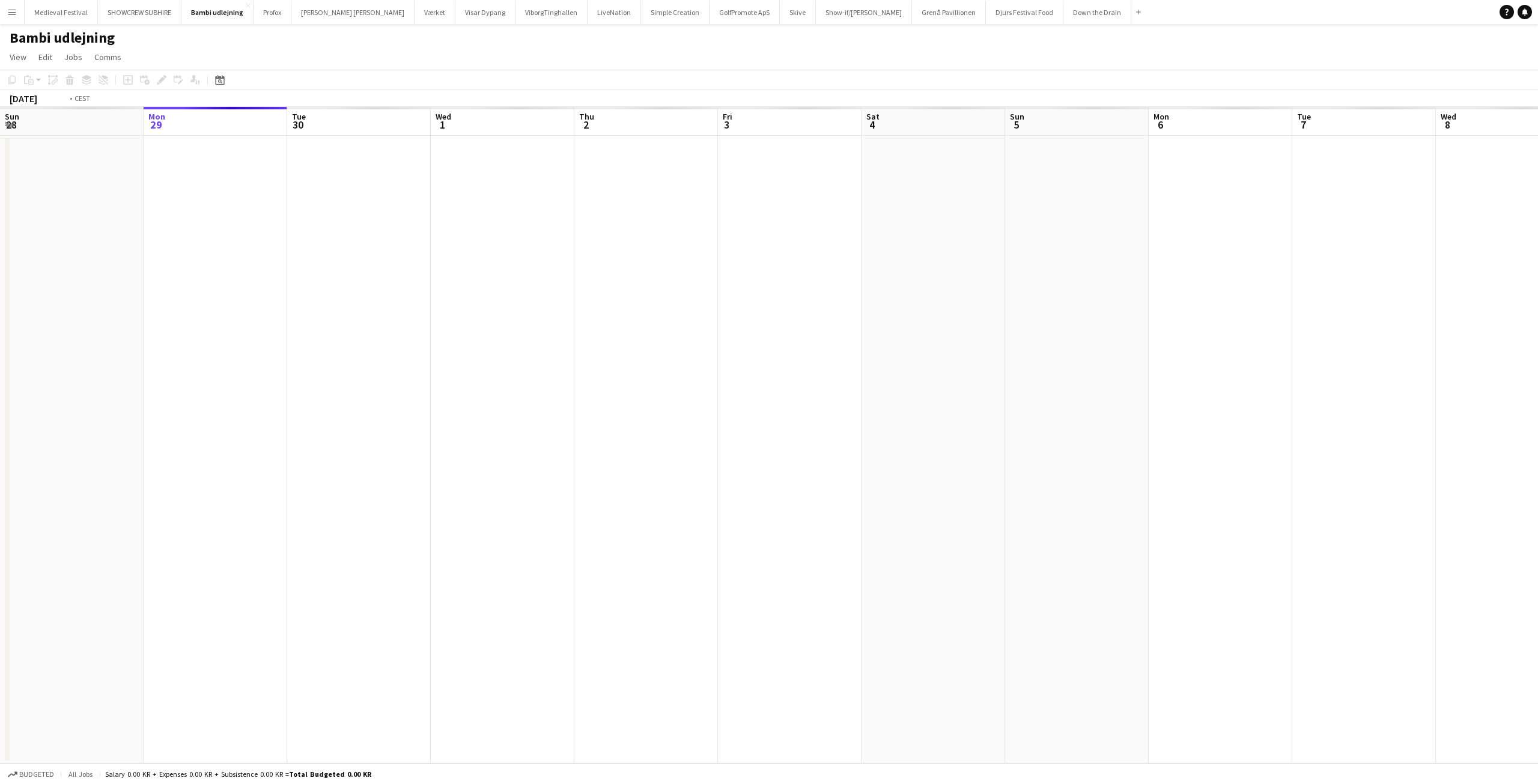
scroll to position [0, 413]
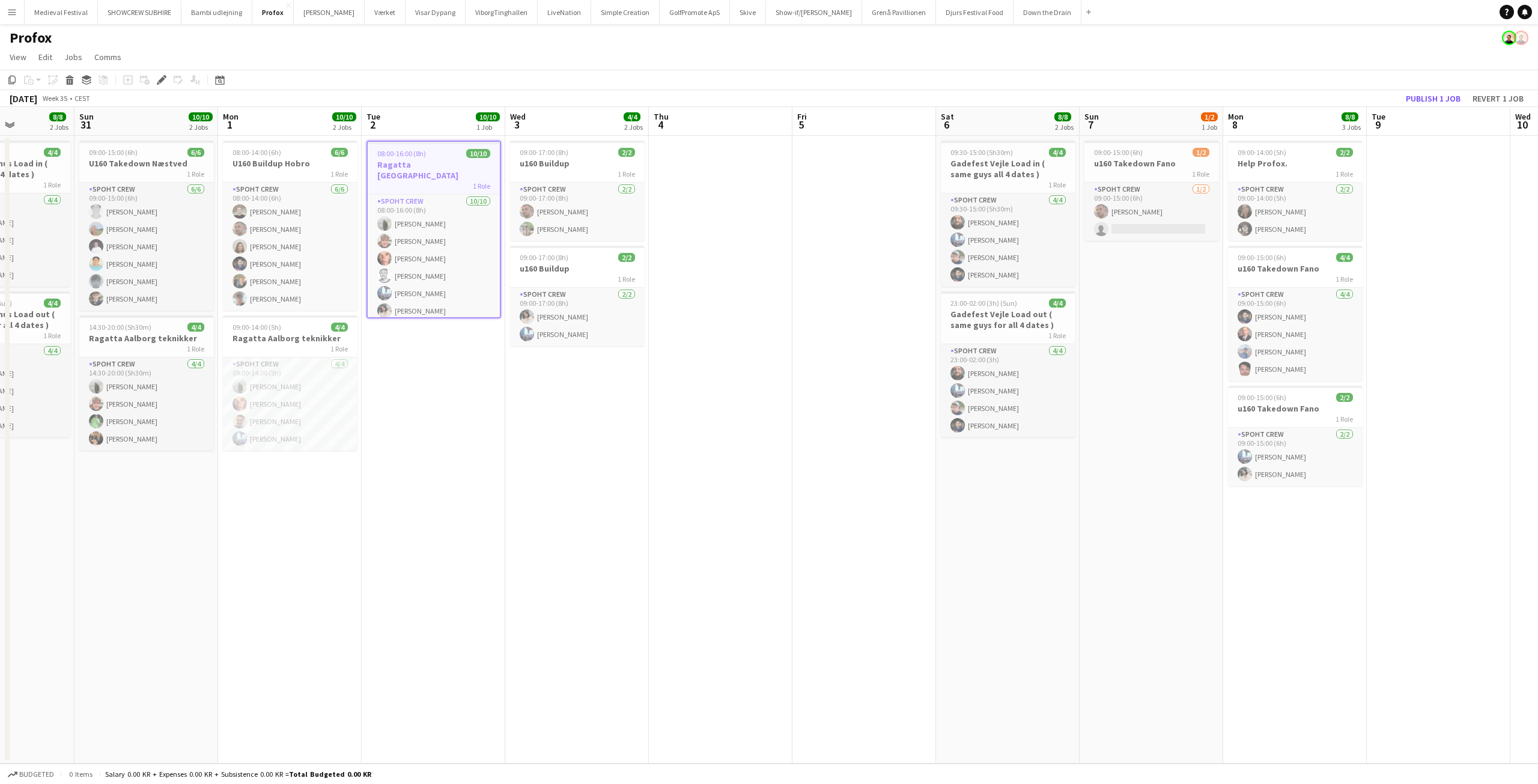
drag, startPoint x: 747, startPoint y: 380, endPoint x: 518, endPoint y: 377, distance: 229.0
click at [518, 377] on app-calendar-viewport "Wed 27 7/8 2 Jobs Thu 28 Fri 29 Sat 30 8/8 2 Jobs Sun 31 10/10 2 Jobs Mon 1 10/…" at bounding box center [769, 435] width 1538 height 657
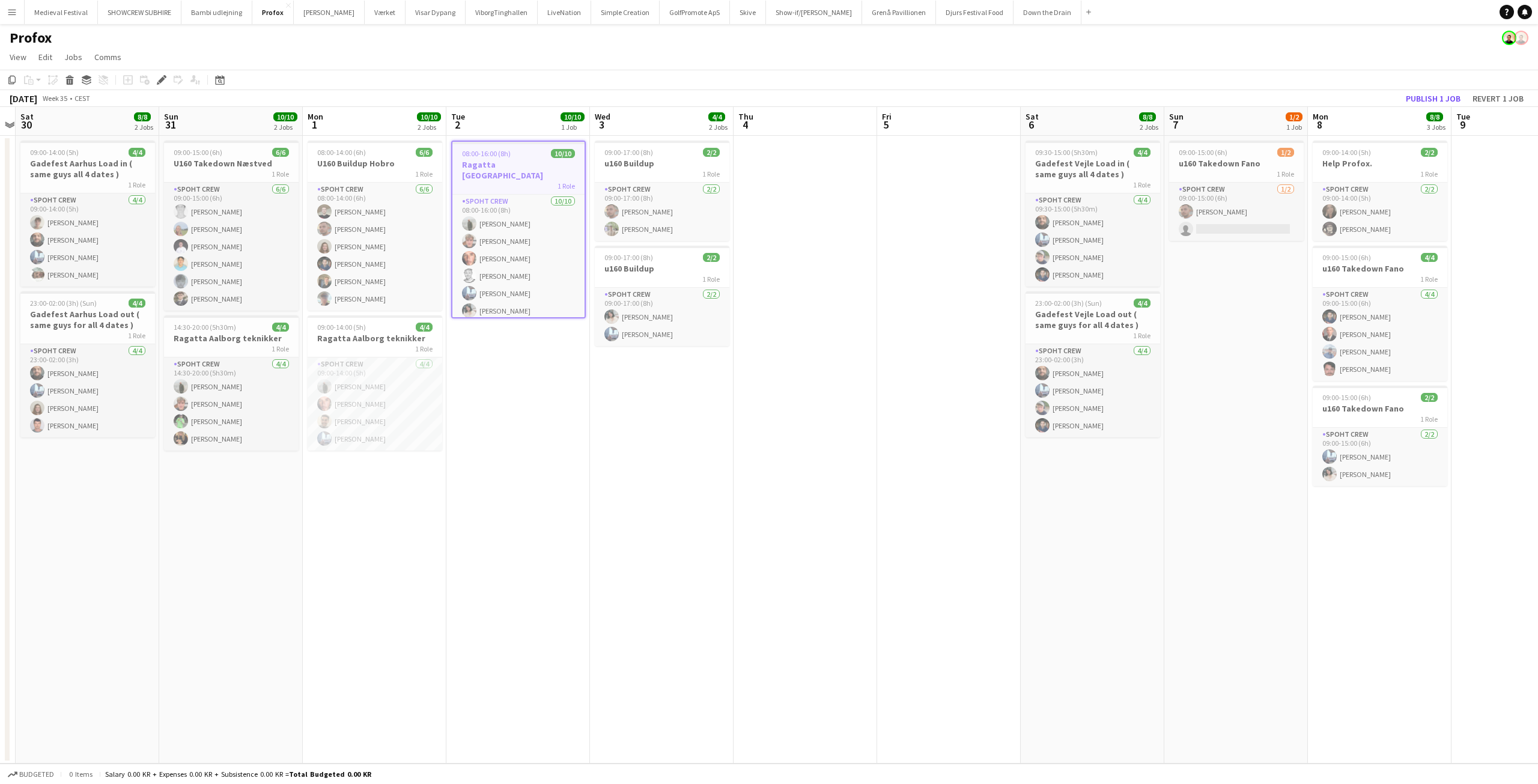
scroll to position [0, 373]
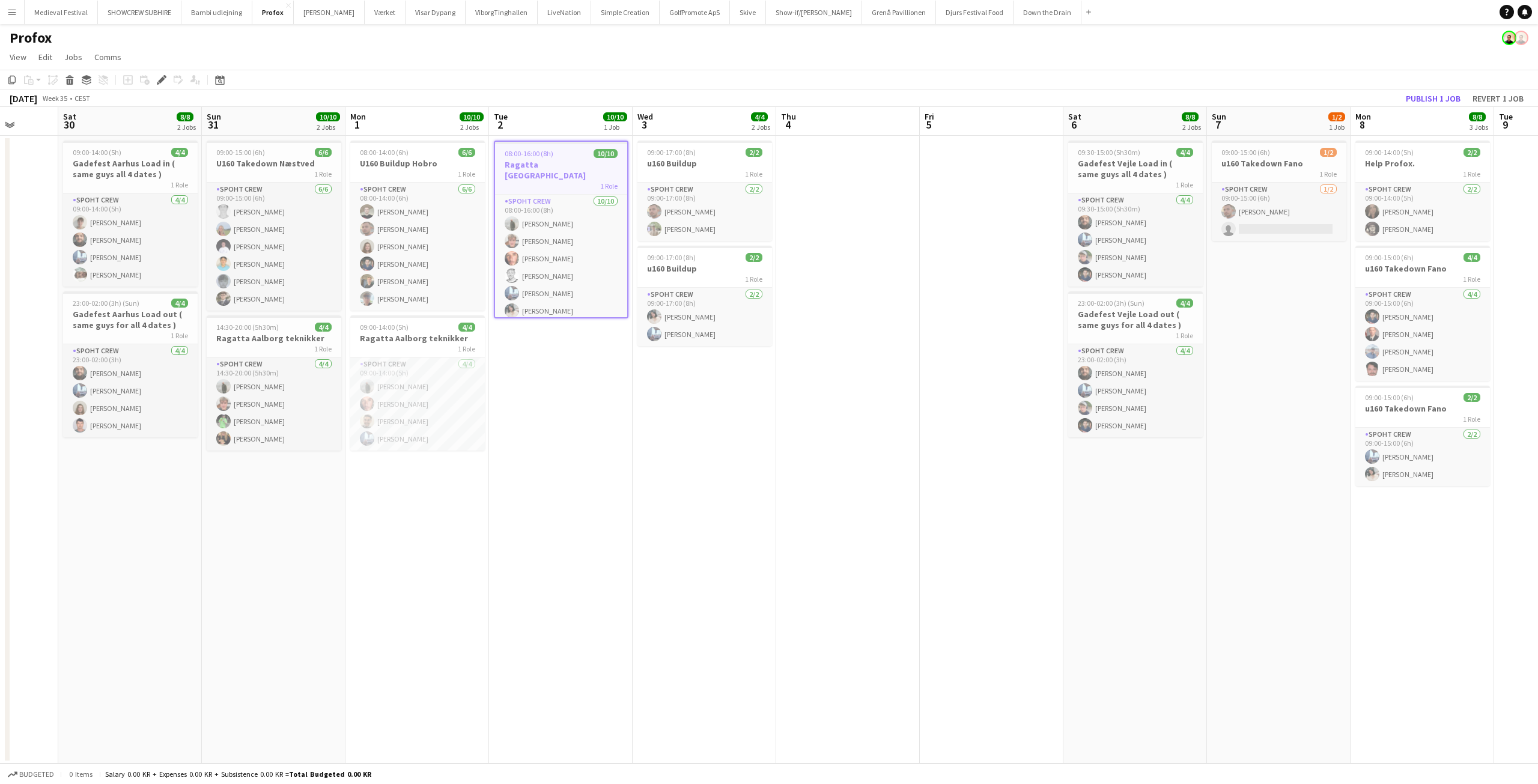
drag, startPoint x: 539, startPoint y: 369, endPoint x: 568, endPoint y: 384, distance: 32.6
click at [569, 384] on app-calendar-viewport "Wed 27 7/8 2 Jobs Thu 28 Fri 29 Sat 30 8/8 2 Jobs Sun 31 10/10 2 Jobs Mon 1 10/…" at bounding box center [769, 435] width 1538 height 657
click at [577, 262] on app-card-role "Spoht Crew 10/10 08:00-16:00 (8h) Negru Liviu Mihai Lukas Wiemert Amador Bohorq…" at bounding box center [561, 293] width 132 height 198
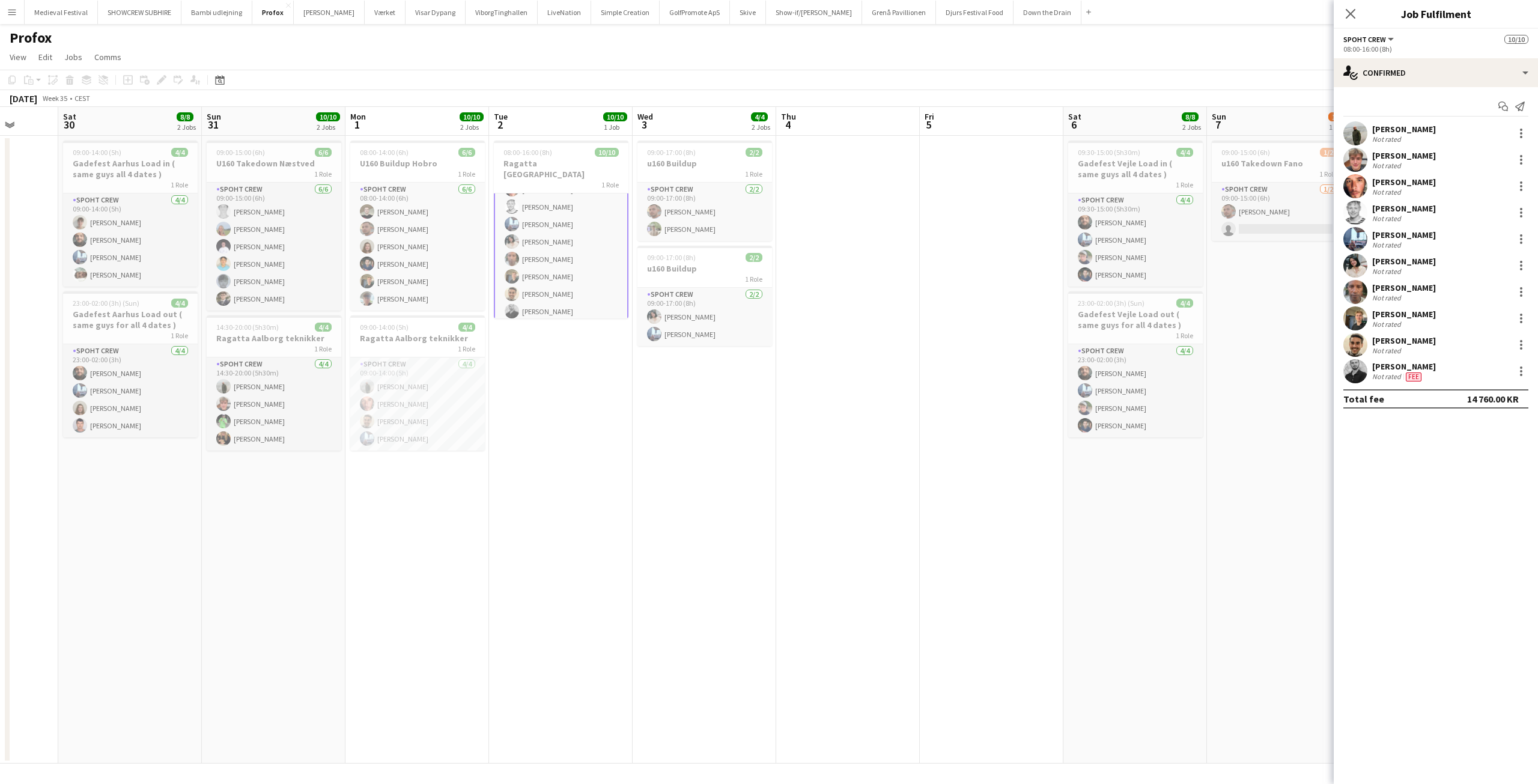
scroll to position [72, 0]
click at [65, 640] on app-date-cell "09:00-14:00 (5h) 4/4 Gadefest Aarhus Load in ( same guys all 4 dates ) 1 Role S…" at bounding box center [130, 450] width 144 height 628
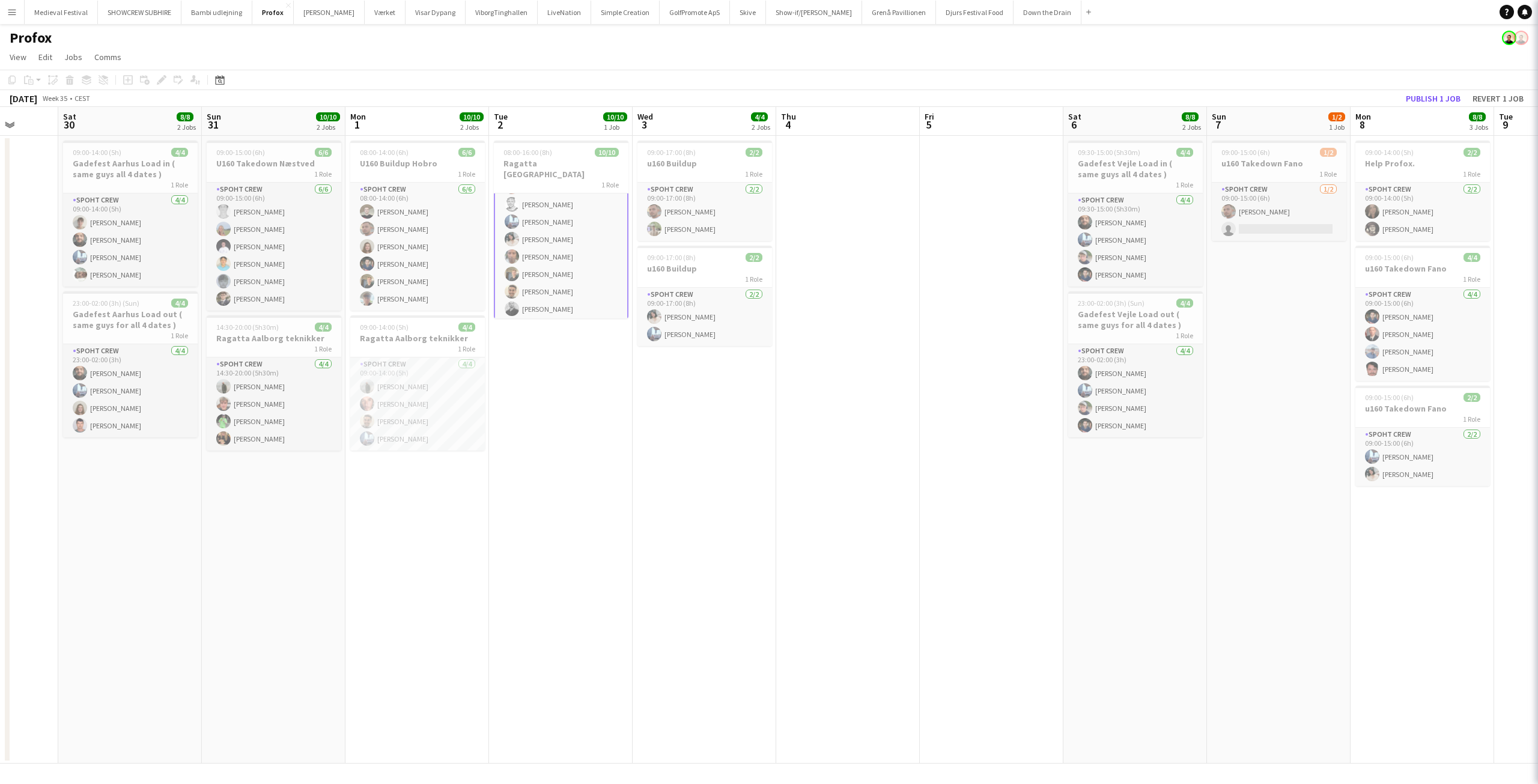
scroll to position [69, 0]
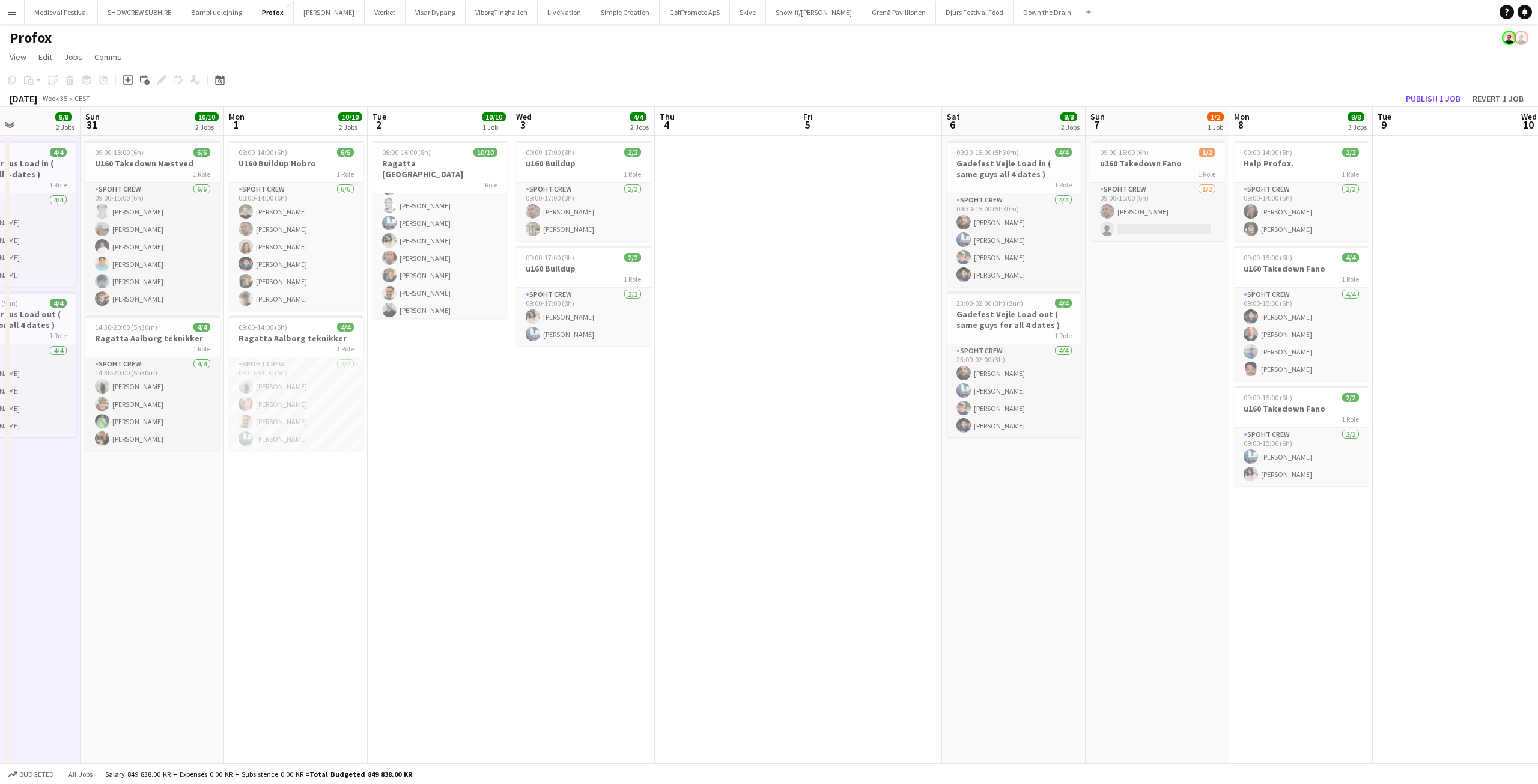
drag, startPoint x: 833, startPoint y: 380, endPoint x: 723, endPoint y: 374, distance: 110.2
click at [727, 376] on app-calendar-viewport "Wed 27 7/8 2 Jobs Thu 28 Fri 29 Sat 30 8/8 2 Jobs Sun 31 10/10 2 Jobs Mon 1 10/…" at bounding box center [769, 435] width 1538 height 657
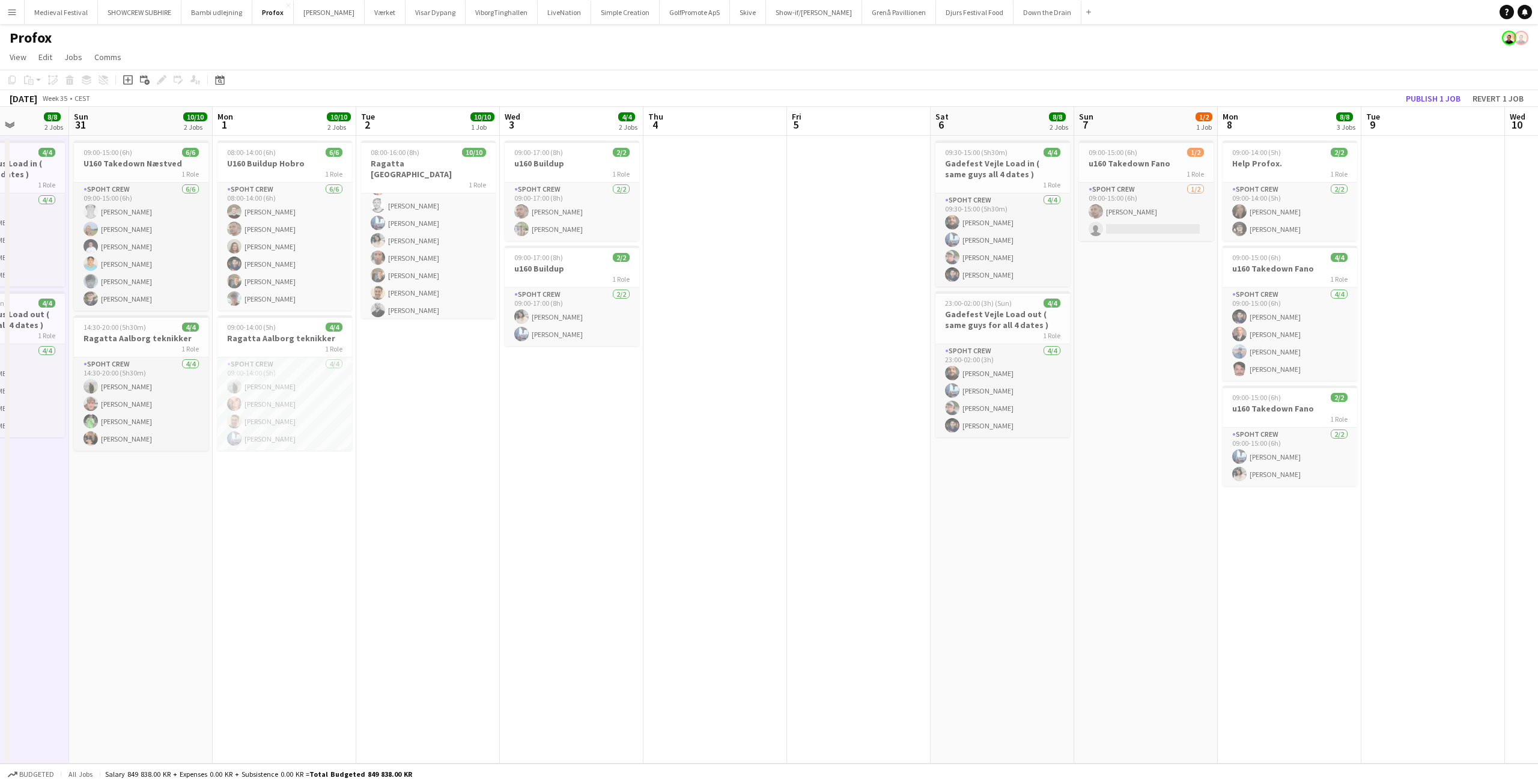
click at [730, 250] on app-date-cell at bounding box center [715, 450] width 144 height 628
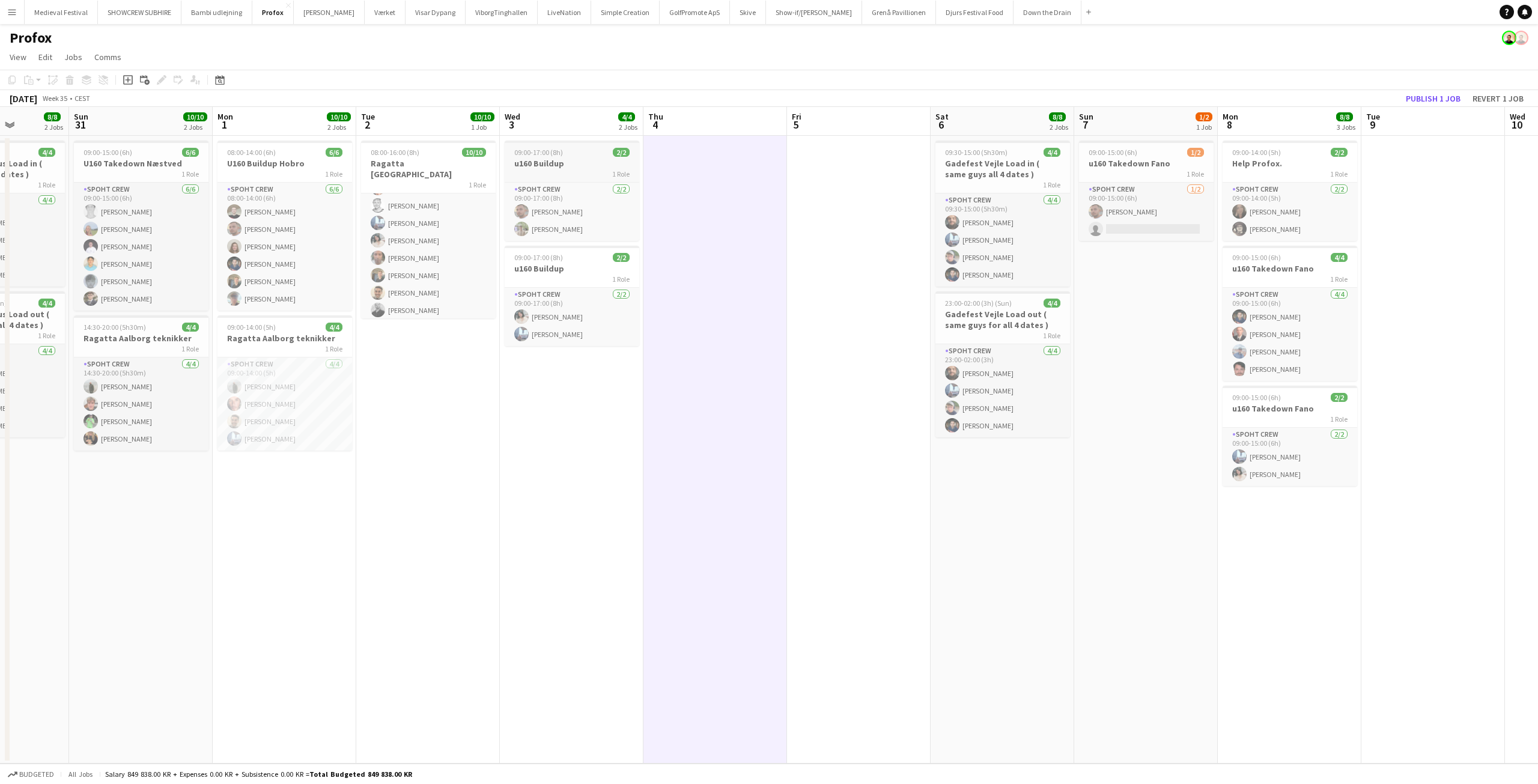
click at [570, 165] on h3 "u160 Buildup" at bounding box center [572, 163] width 135 height 11
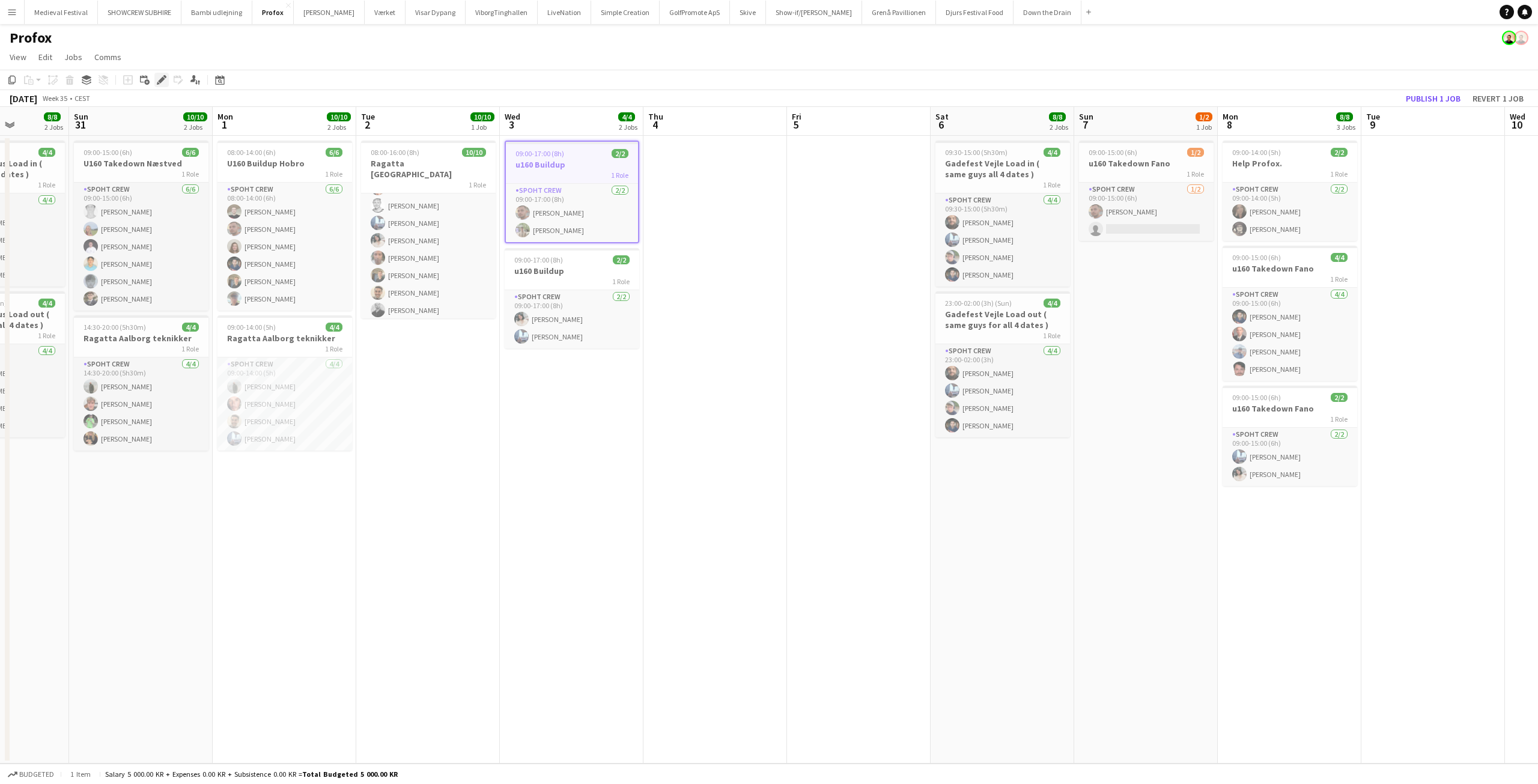
click at [161, 75] on div "Edit" at bounding box center [161, 80] width 14 height 14
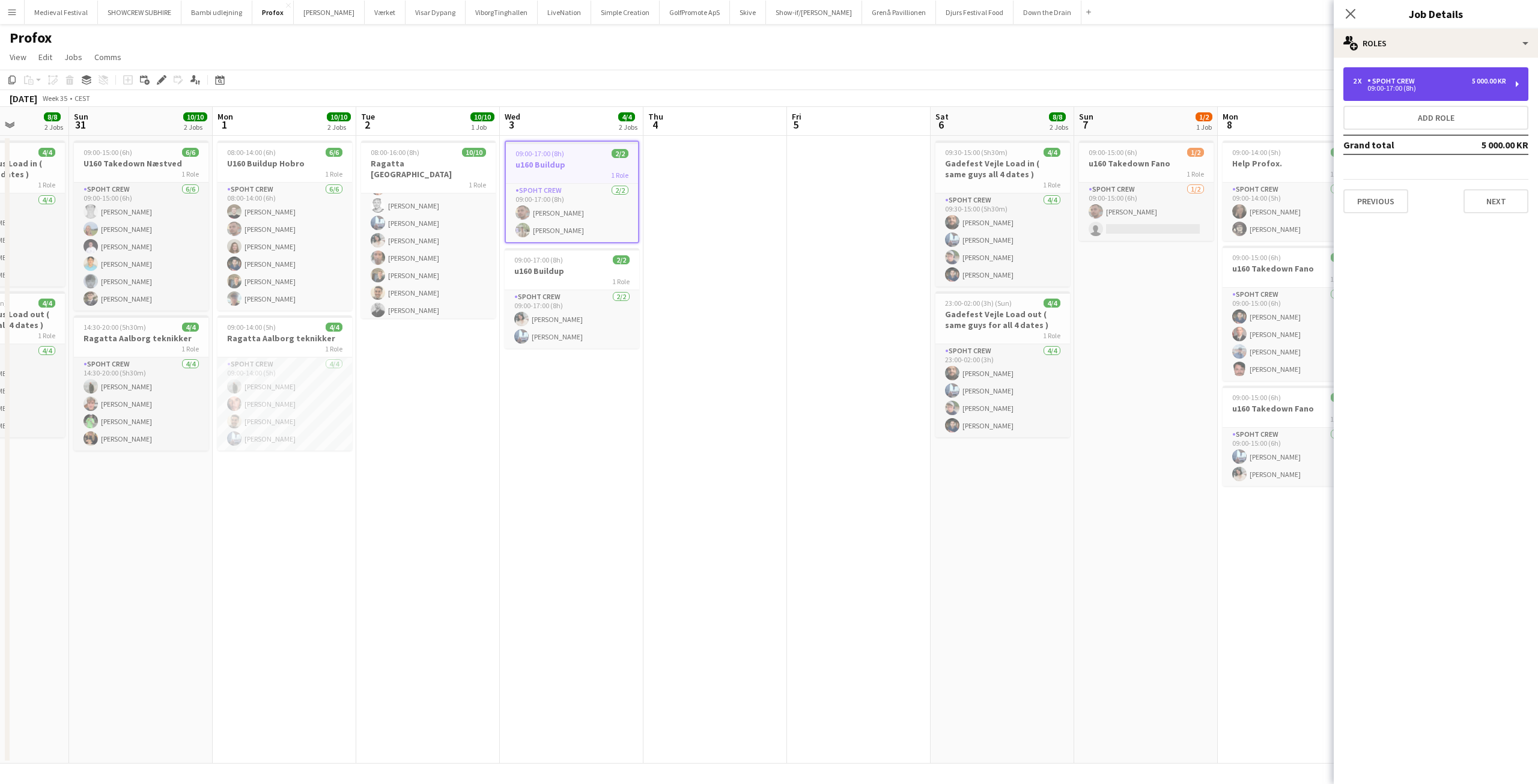
click at [1470, 85] on div "09:00-17:00 (8h)" at bounding box center [1430, 88] width 154 height 6
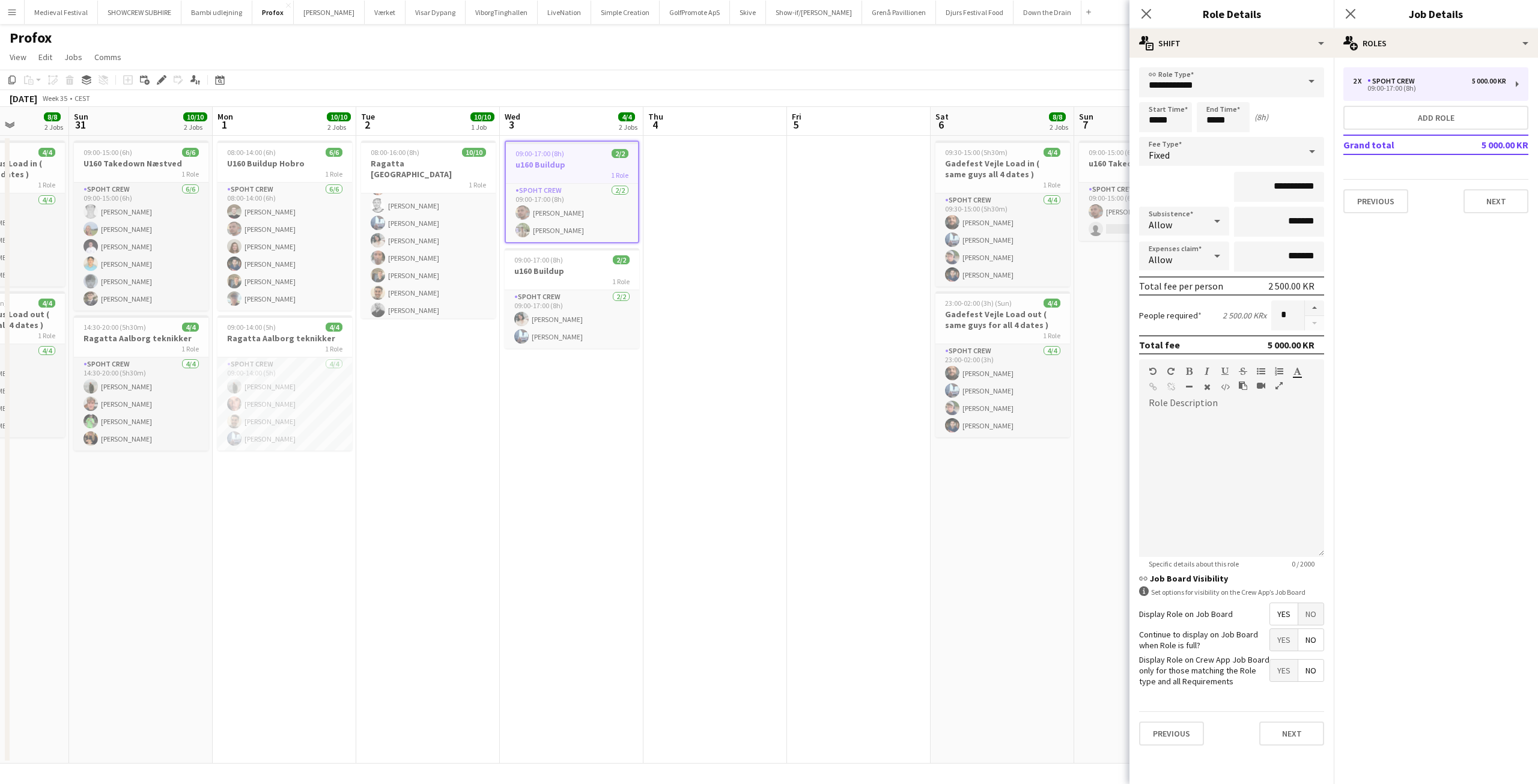
click at [689, 331] on app-date-cell at bounding box center [715, 450] width 144 height 628
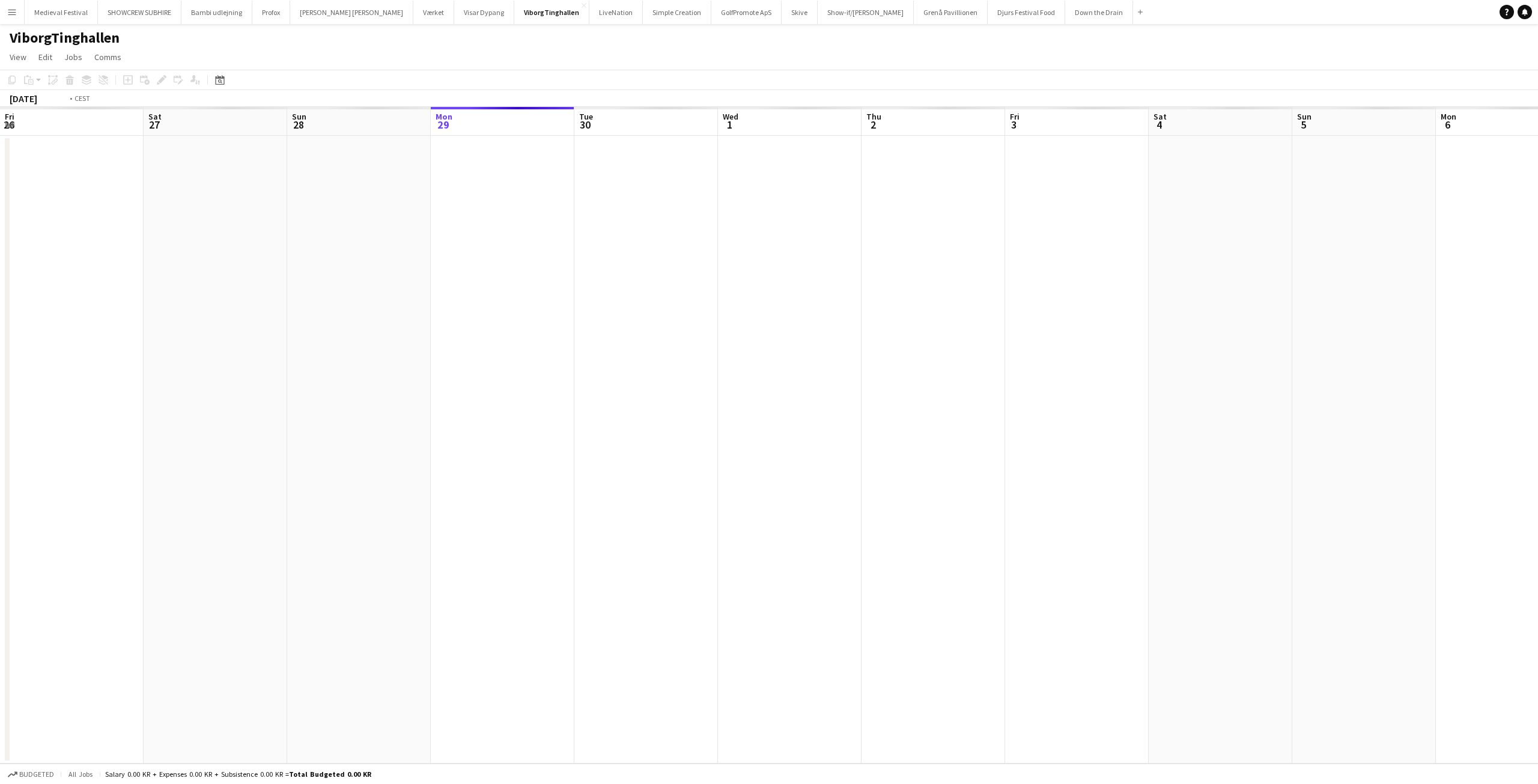
scroll to position [0, 413]
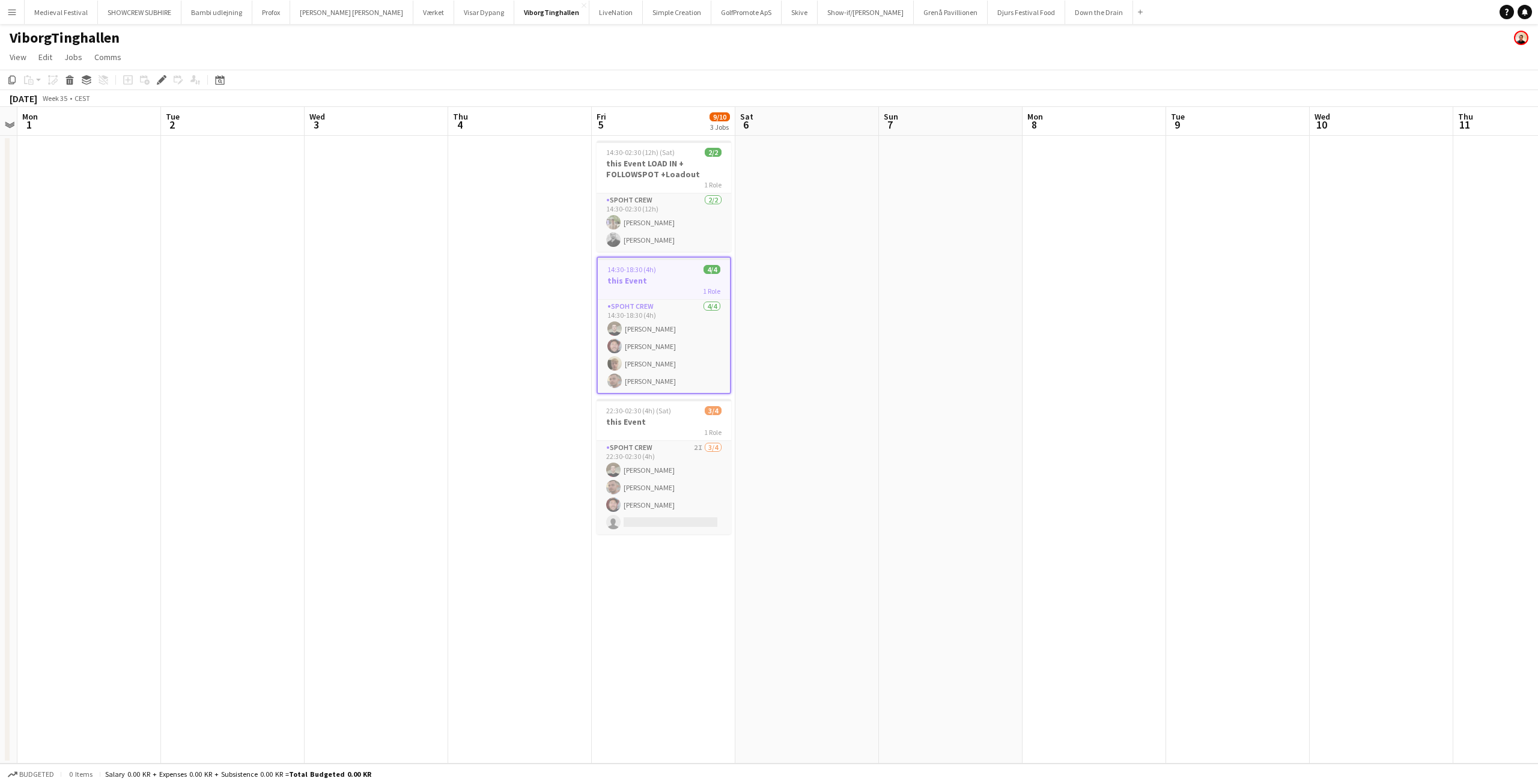
click at [830, 324] on app-date-cell at bounding box center [807, 450] width 144 height 628
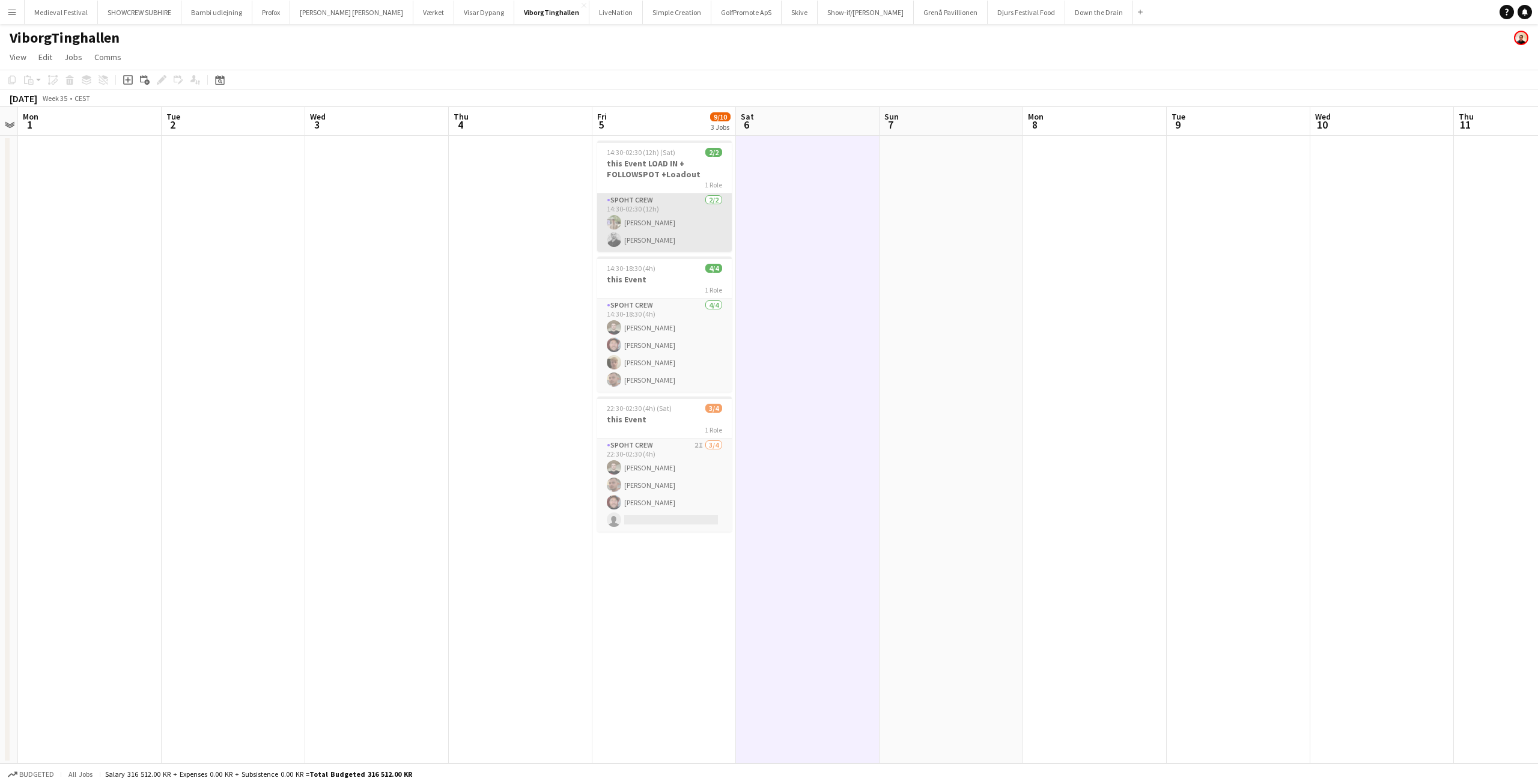
click at [671, 213] on app-card-role "Spoht Crew [DATE] 14:30-02:30 (12h) [PERSON_NAME] [PERSON_NAME]" at bounding box center [664, 222] width 135 height 58
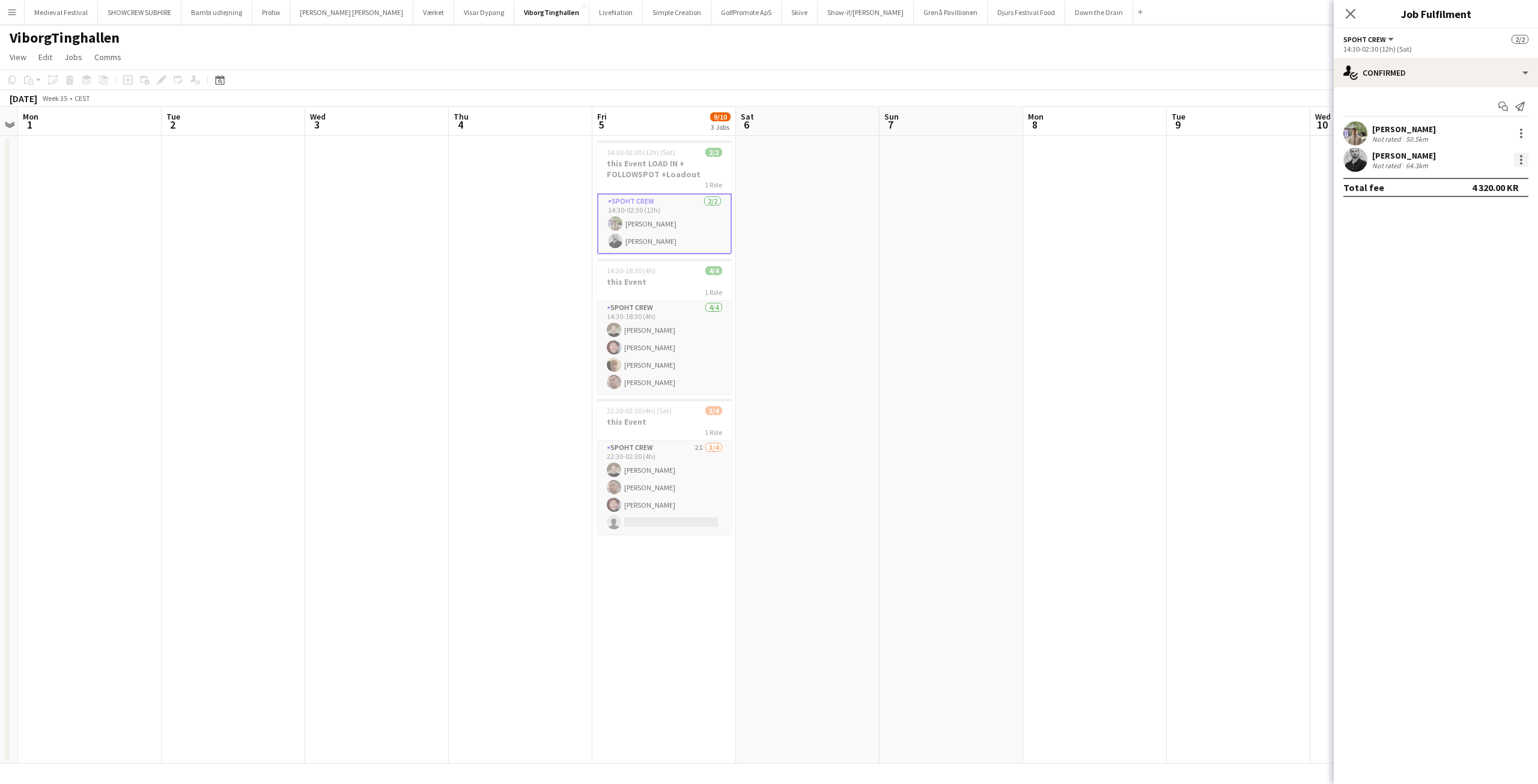
click at [1518, 158] on div at bounding box center [1521, 160] width 14 height 14
click at [1483, 182] on span "Edit fee" at bounding box center [1482, 182] width 75 height 11
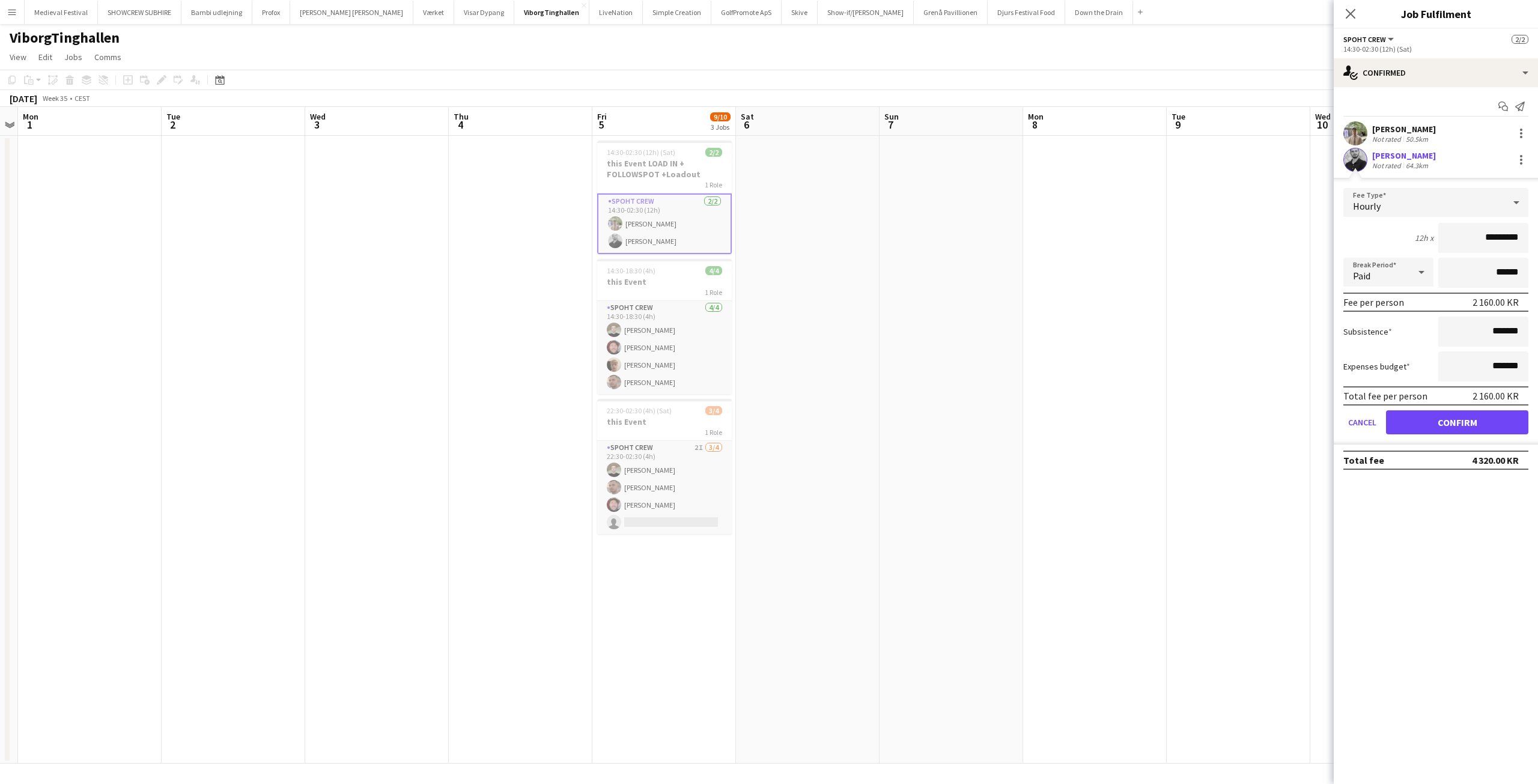
click at [661, 238] on app-card-role "Spoht Crew [DATE] 14:30-02:30 (12h) [PERSON_NAME] [PERSON_NAME]" at bounding box center [664, 224] width 135 height 61
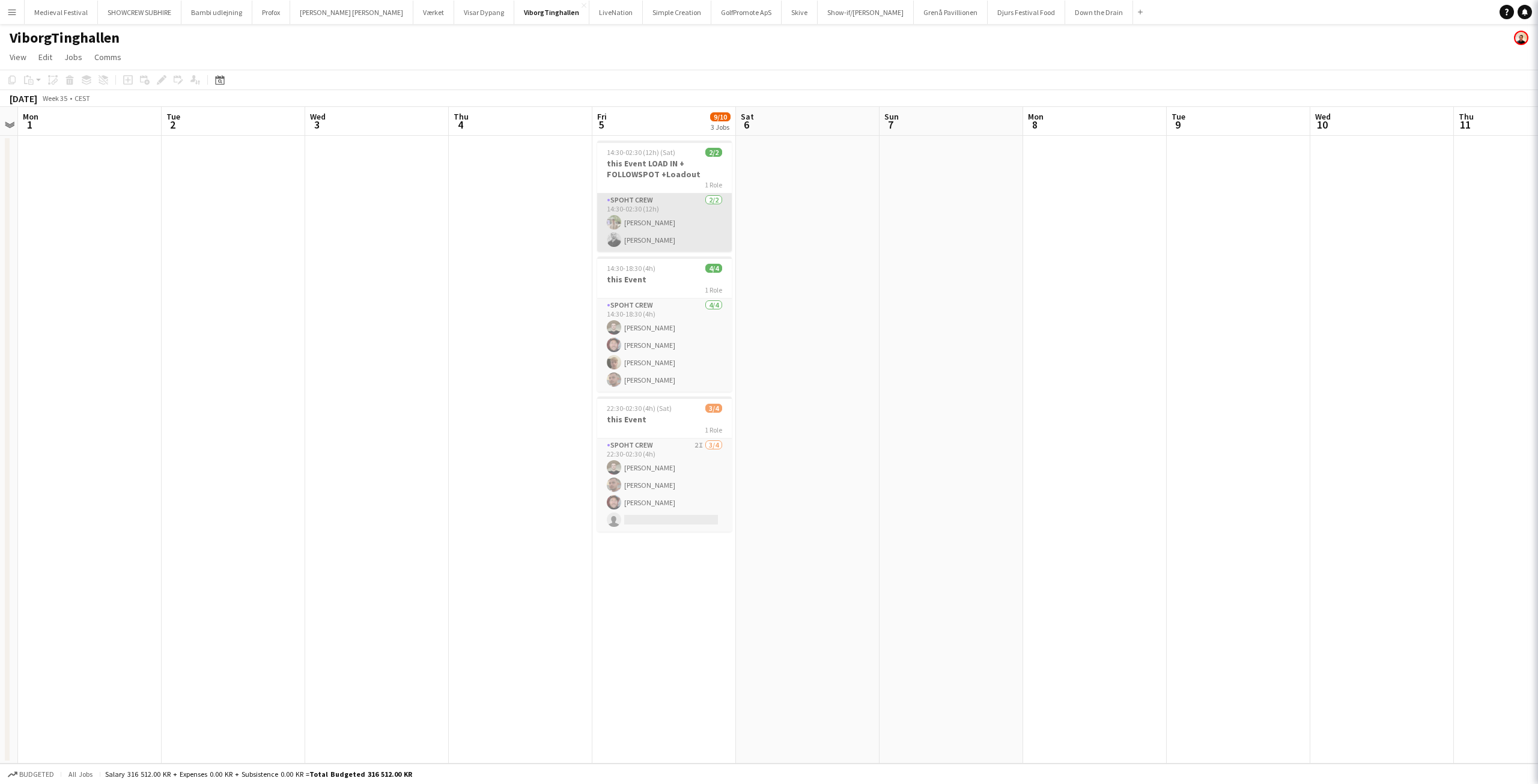
click at [661, 238] on app-card-role "Spoht Crew [DATE] 14:30-02:30 (12h) [PERSON_NAME] [PERSON_NAME]" at bounding box center [664, 222] width 135 height 58
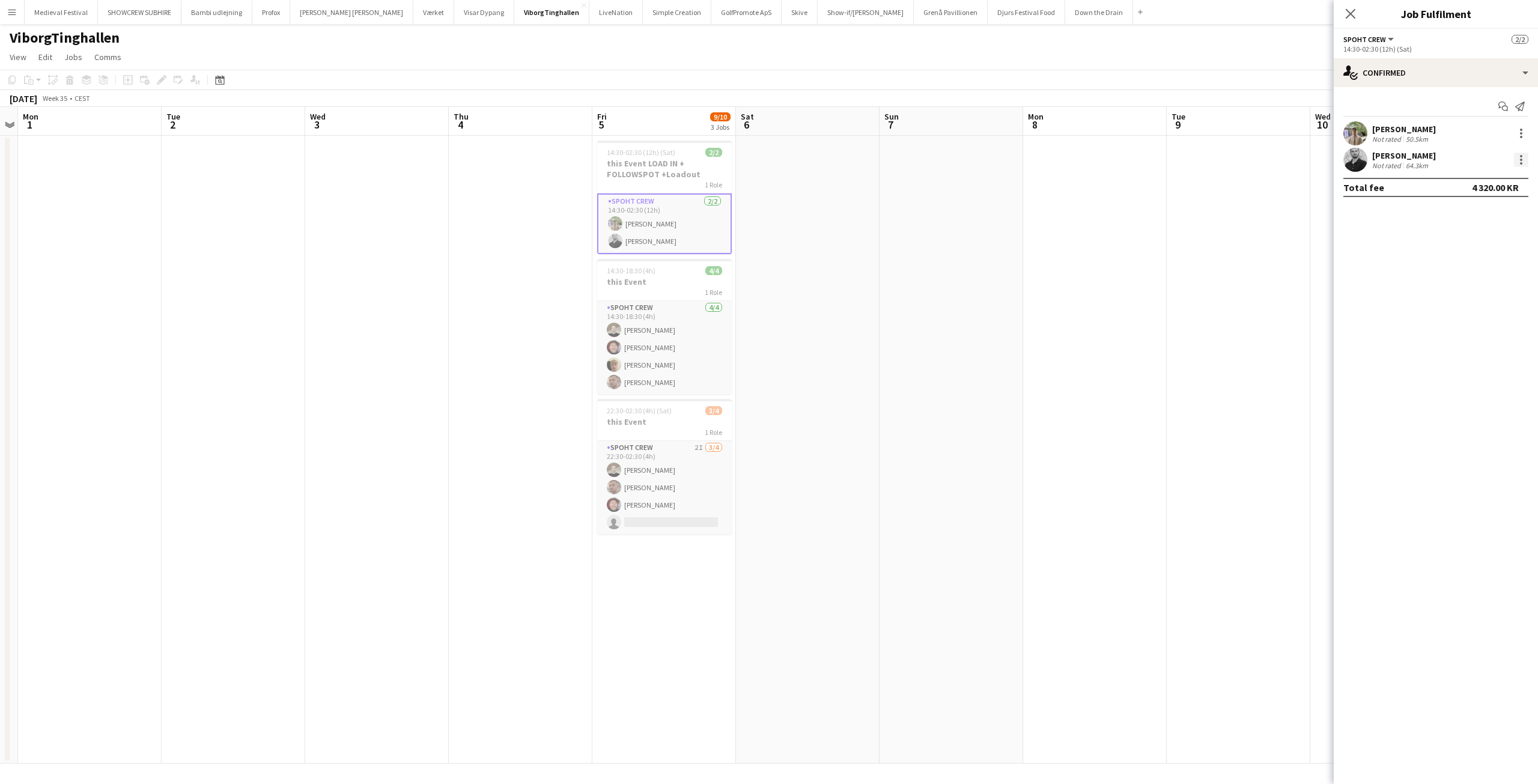
click at [1525, 158] on div at bounding box center [1521, 160] width 14 height 14
click at [1496, 177] on span "Edit fee" at bounding box center [1482, 182] width 75 height 11
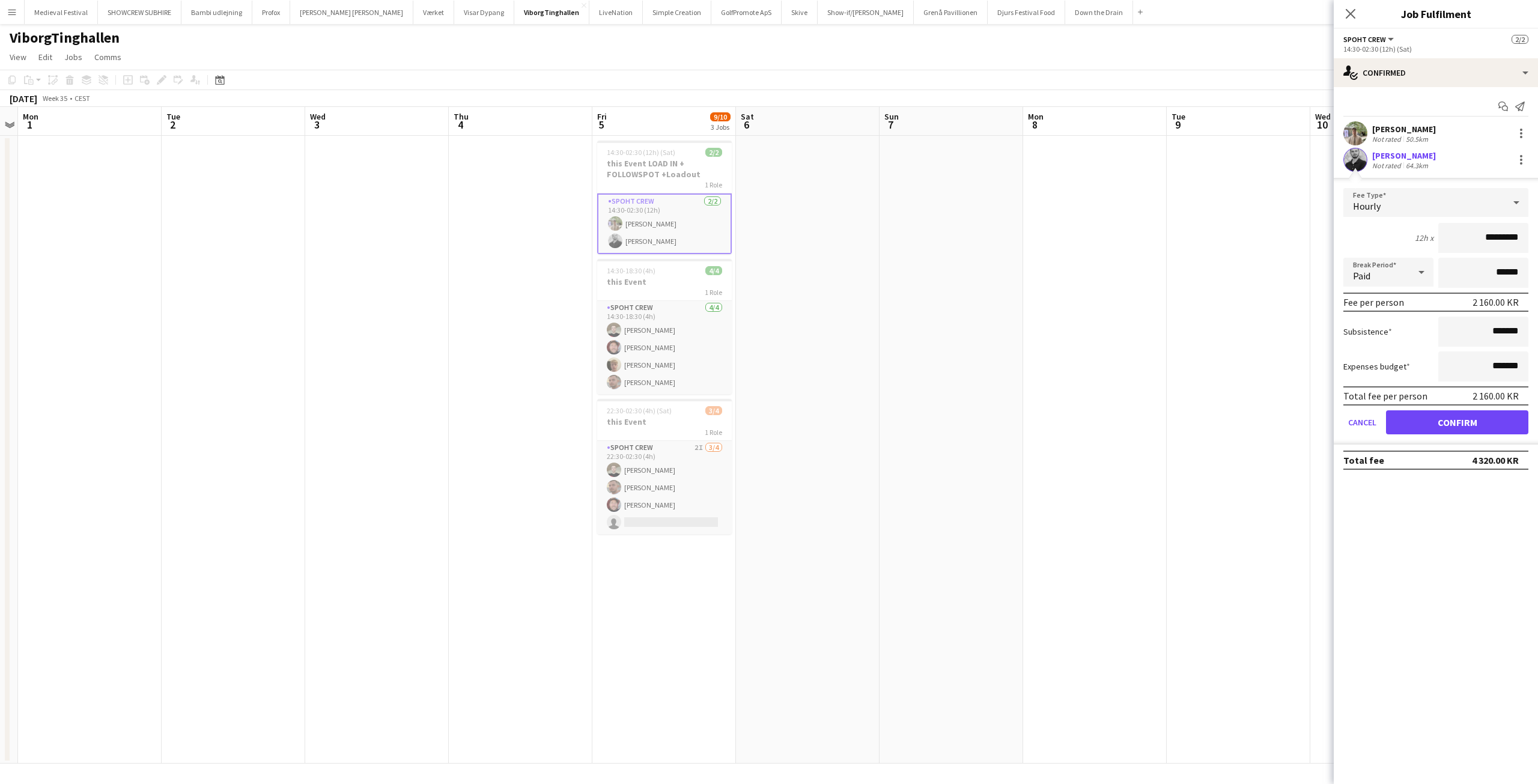
click at [1068, 181] on app-date-cell at bounding box center [1095, 450] width 144 height 628
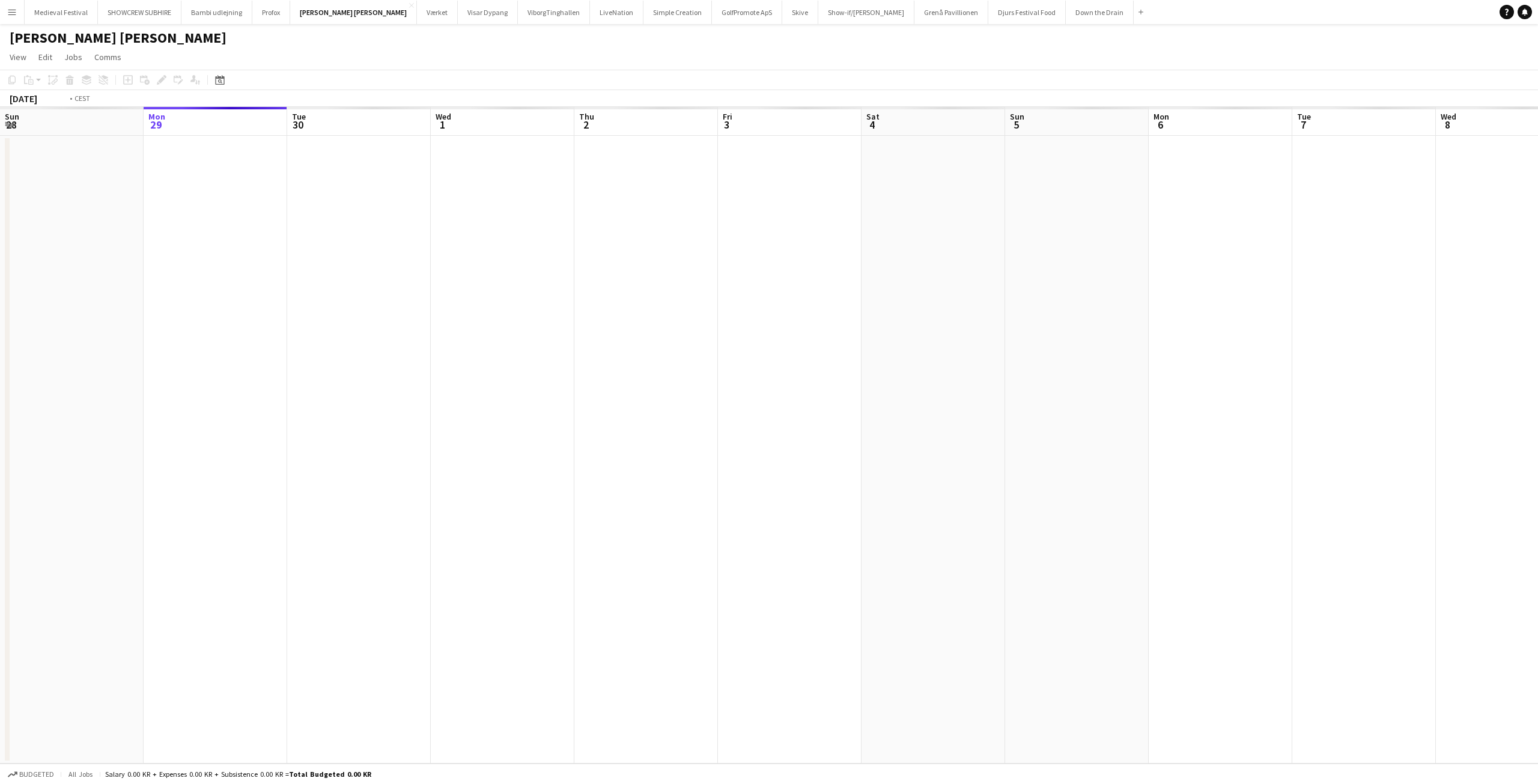
scroll to position [0, 413]
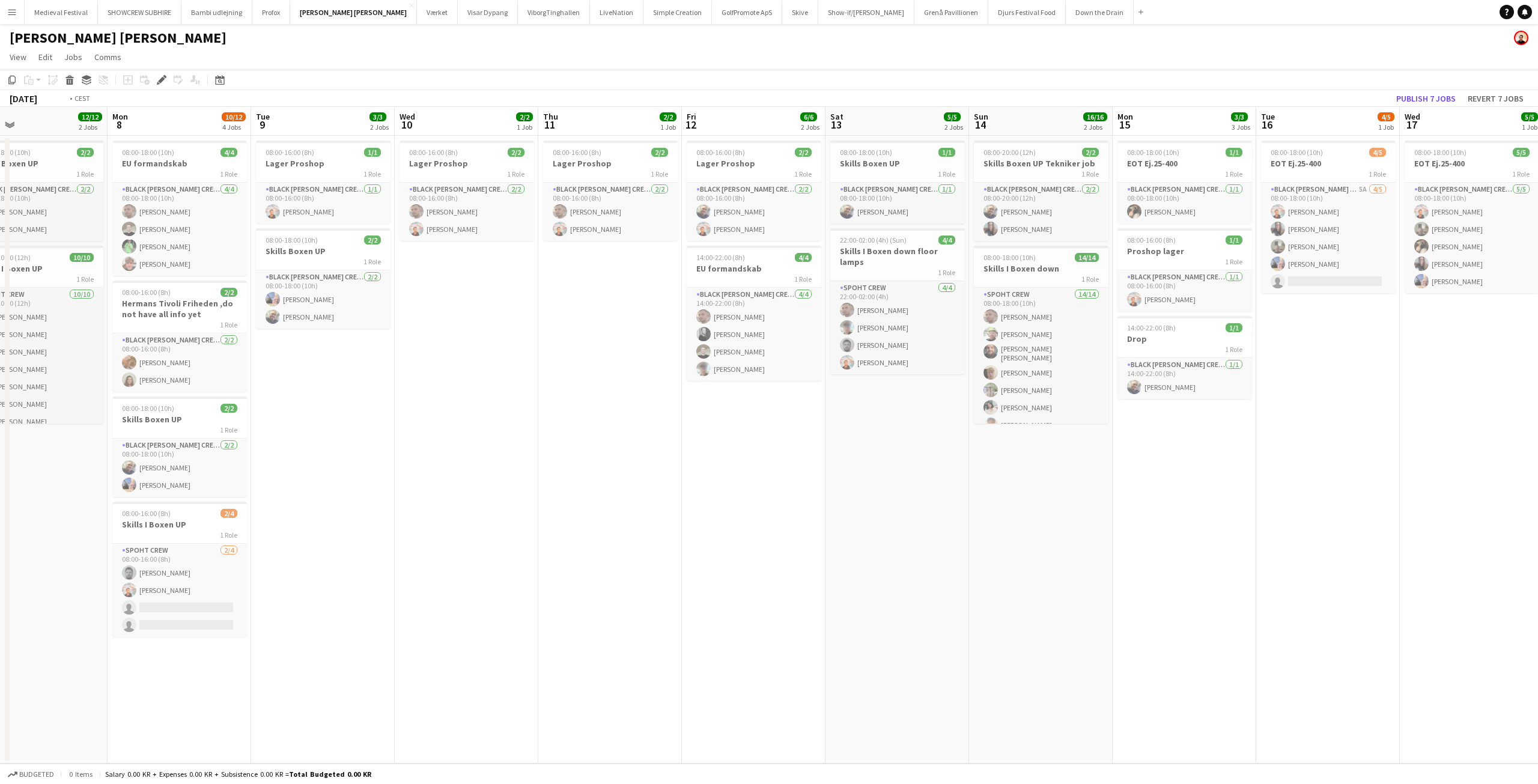
drag, startPoint x: 1201, startPoint y: 476, endPoint x: 301, endPoint y: 453, distance: 900.3
click at [285, 461] on app-calendar-viewport "Thu 4 1/1 1 Job Fri 5 Sat 6 11/12 2 Jobs Sun 7 12/12 2 Jobs Mon 8 10/12 4 Jobs …" at bounding box center [769, 435] width 1538 height 657
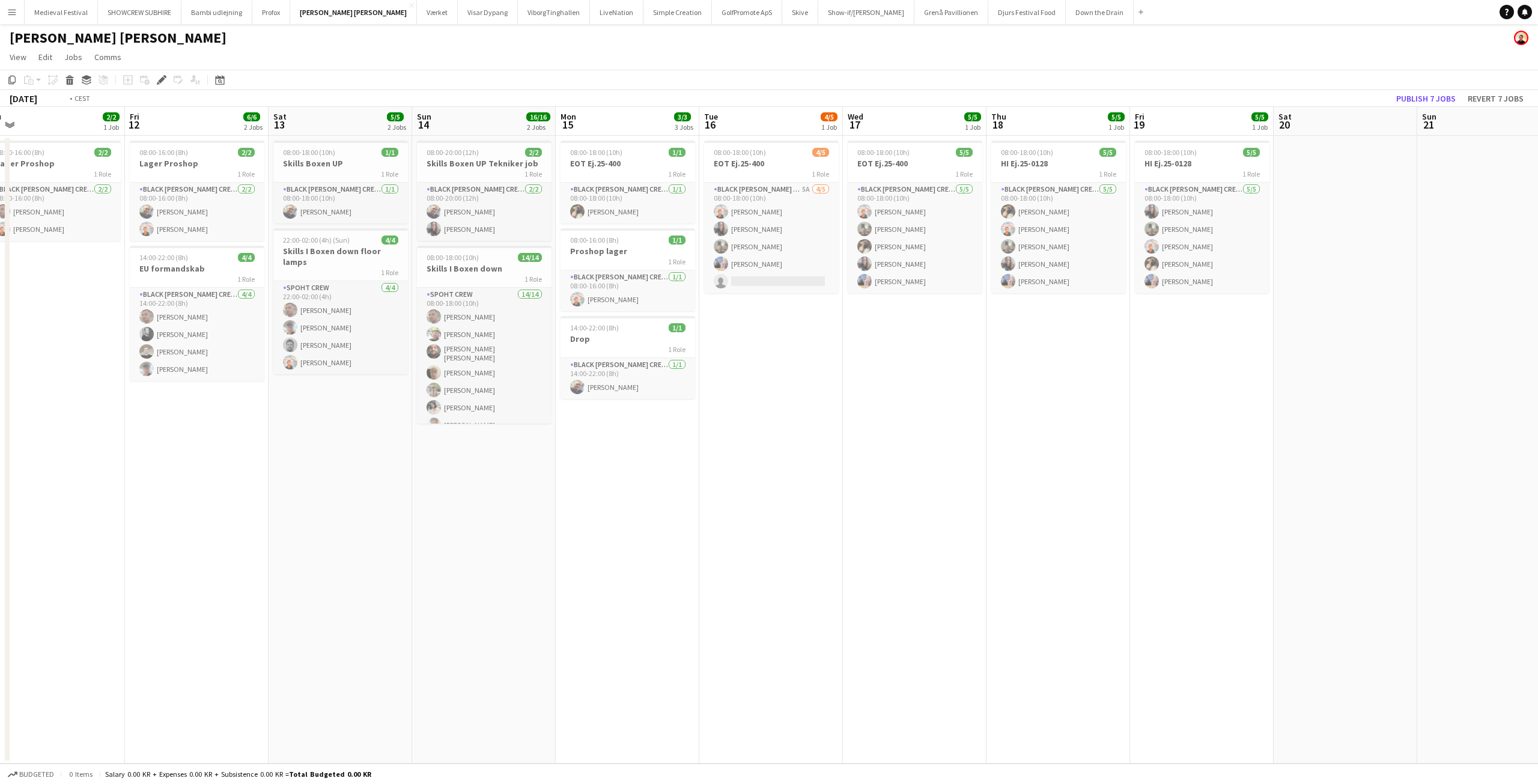
drag, startPoint x: 983, startPoint y: 448, endPoint x: 1489, endPoint y: 461, distance: 506.2
click at [1489, 461] on app-calendar-viewport "Tue 9 3/3 2 Jobs Wed 10 2/2 1 Job Thu 11 2/2 1 Job Fri 12 6/6 2 Jobs Sat 13 5/5…" at bounding box center [769, 435] width 1538 height 657
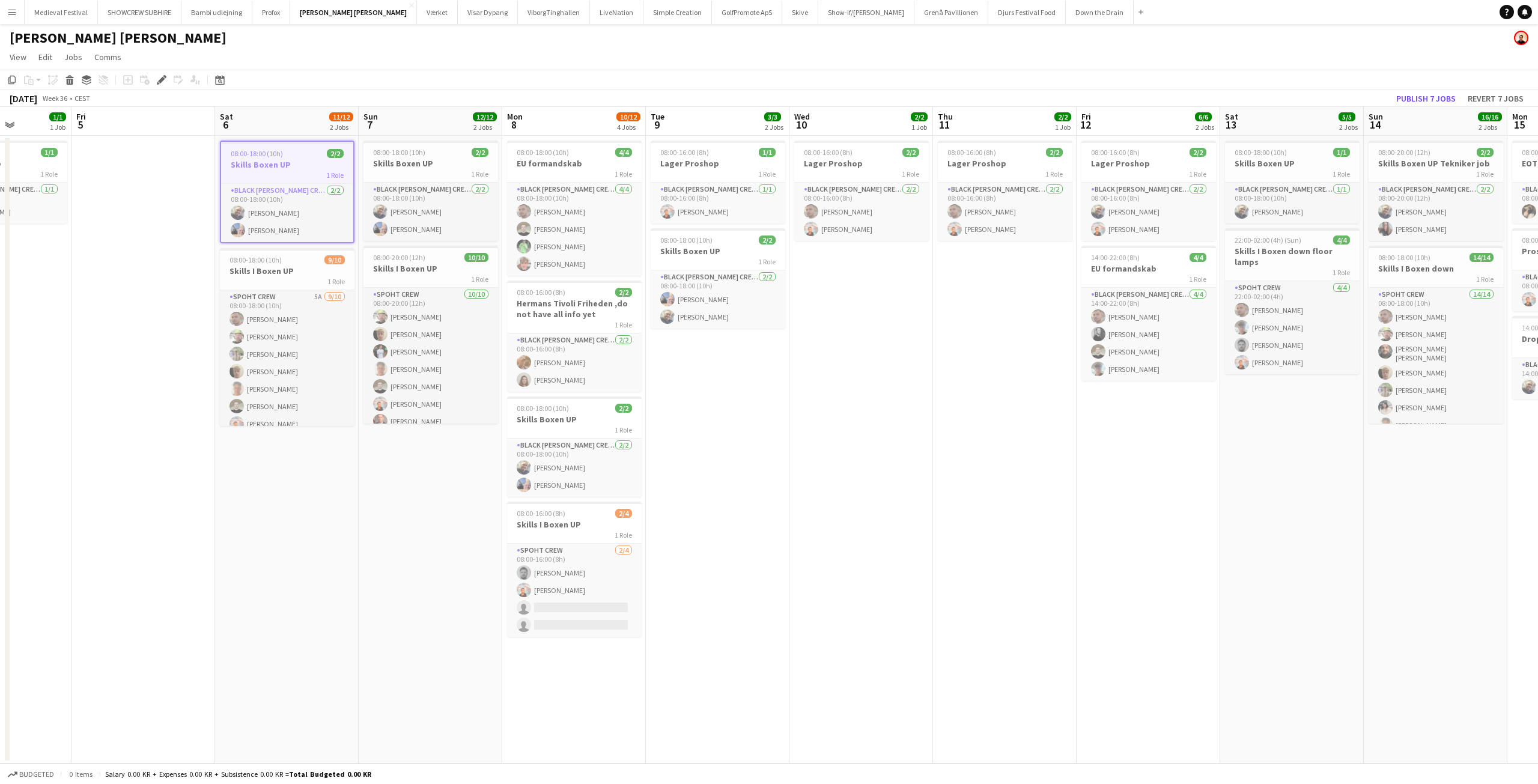
scroll to position [0, 363]
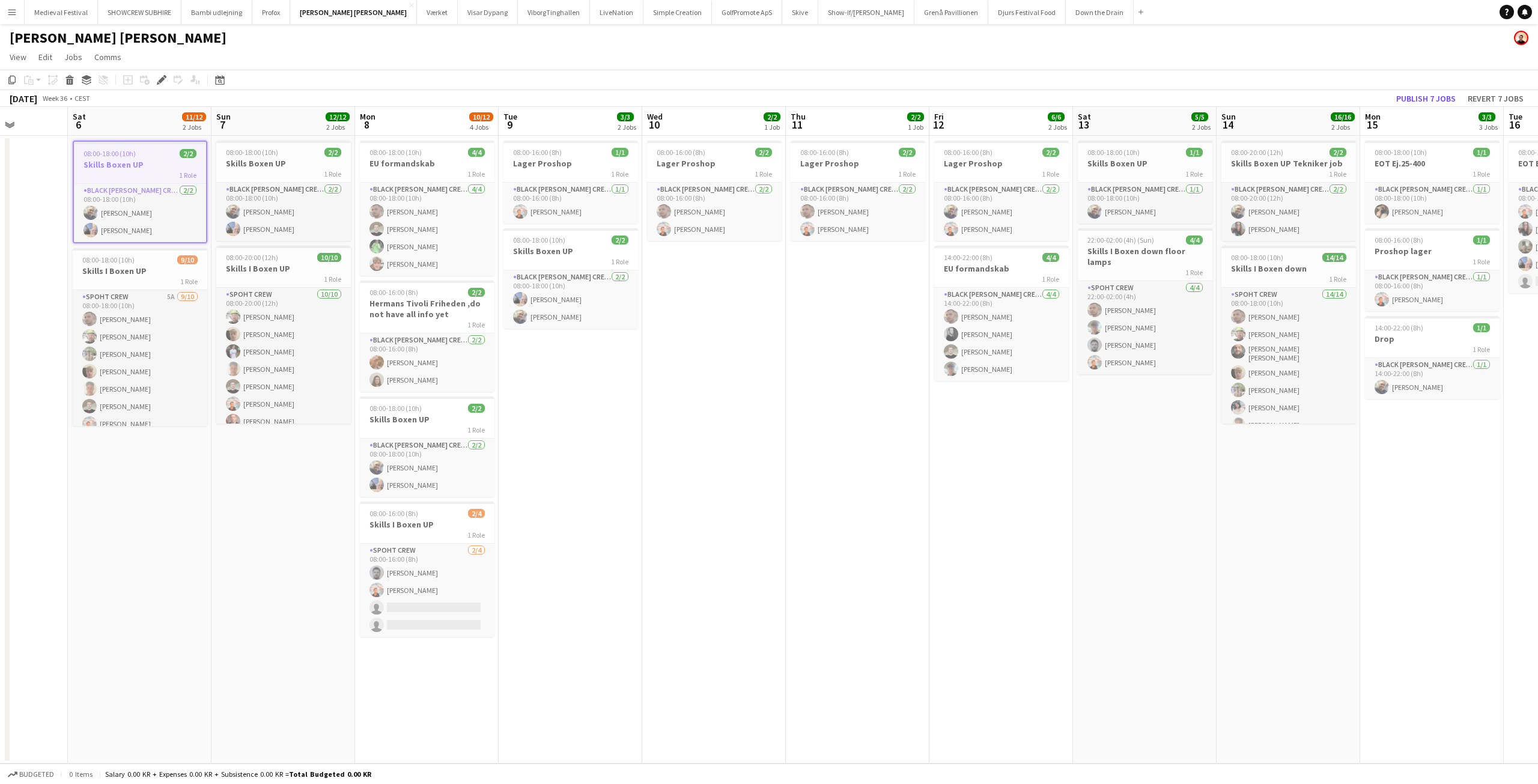
drag, startPoint x: 996, startPoint y: 433, endPoint x: 1242, endPoint y: 415, distance: 246.7
click at [1349, 445] on app-calendar-viewport "Wed 3 2/2 2 Jobs Thu 4 1/1 1 Job Fri 5 Sat 6 11/12 2 Jobs Sun 7 12/12 2 Jobs Mo…" at bounding box center [769, 435] width 1538 height 657
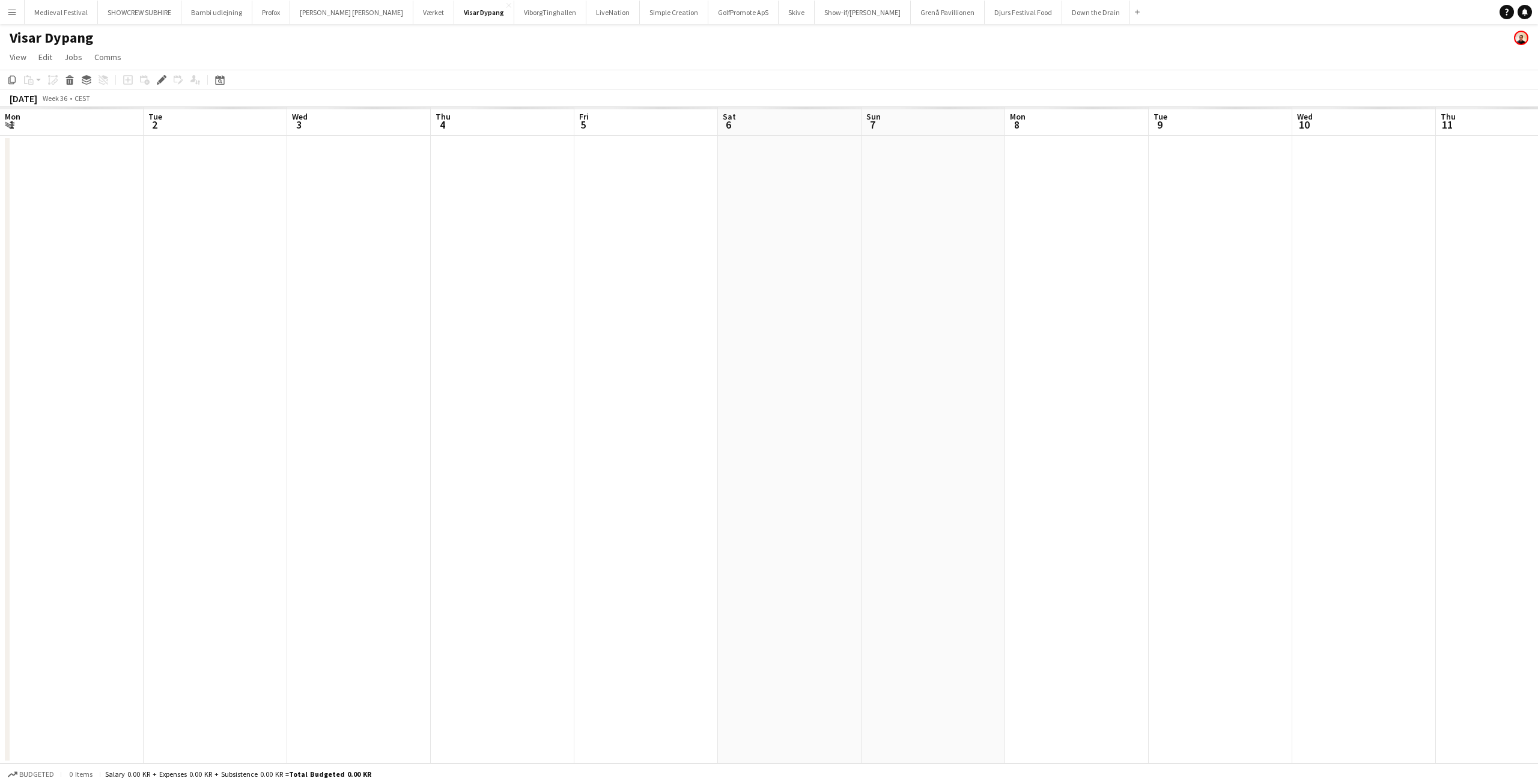
scroll to position [0, 413]
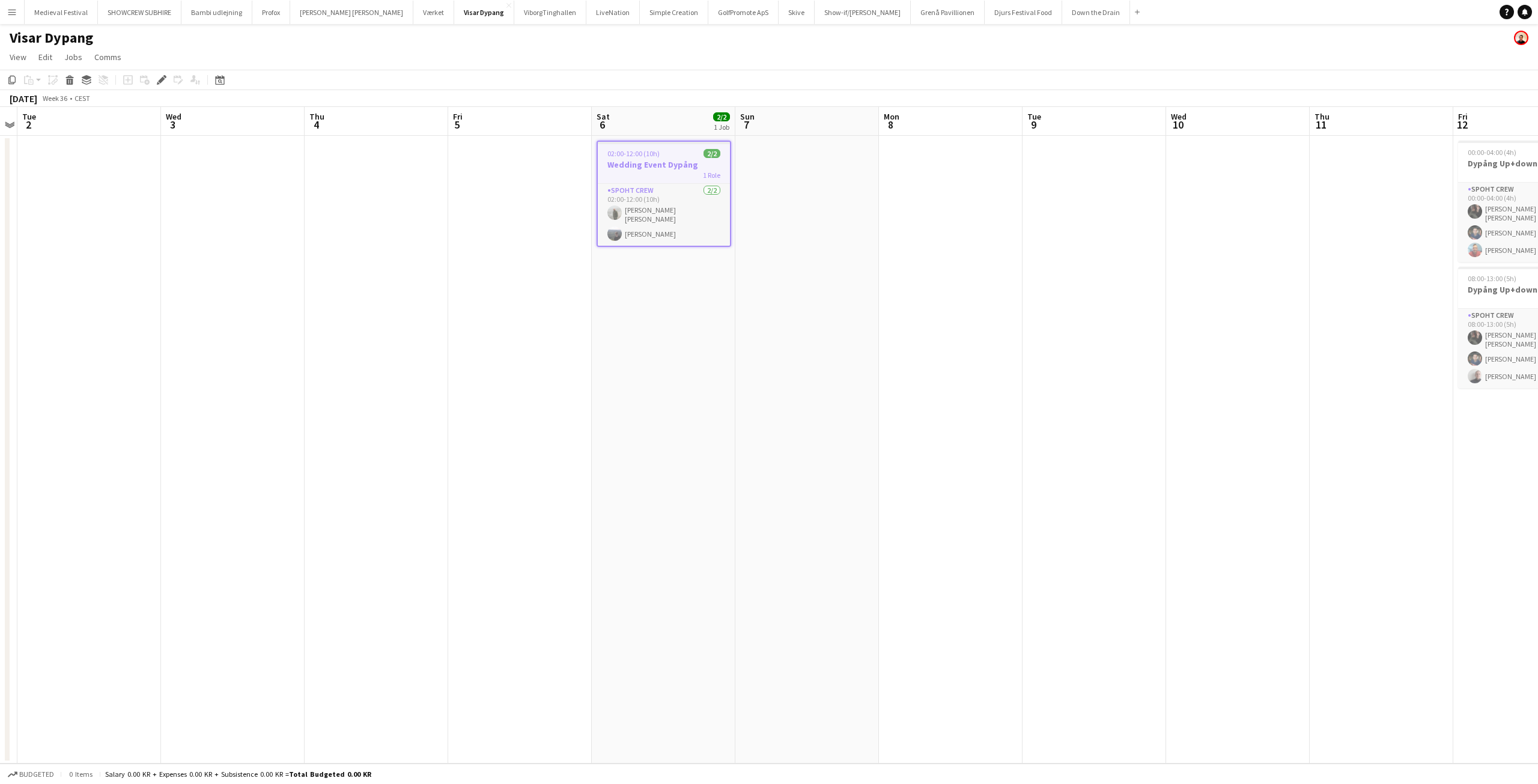
click at [784, 314] on app-date-cell at bounding box center [807, 450] width 144 height 628
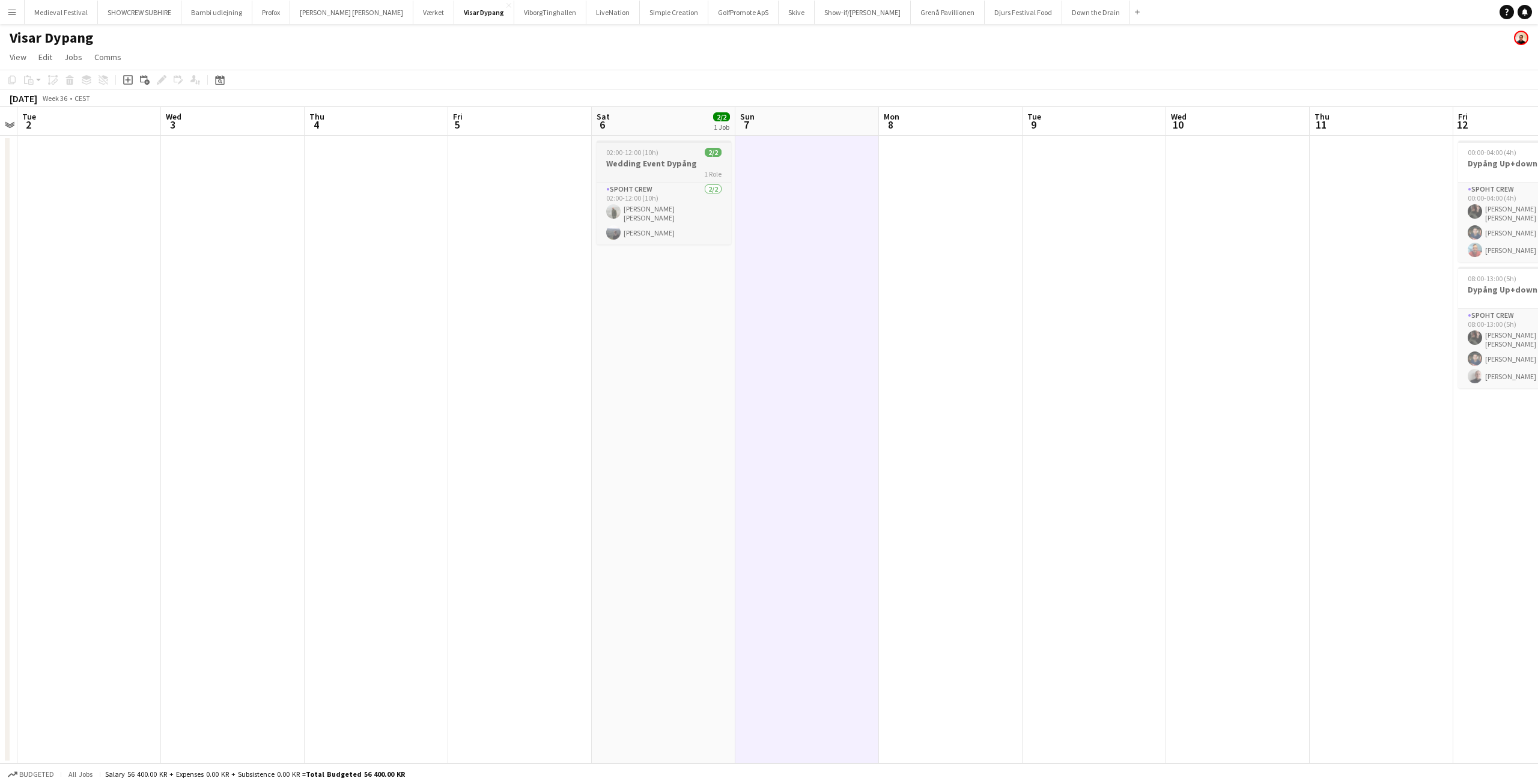
click at [652, 154] on span "02:00-12:00 (10h)" at bounding box center [632, 152] width 52 height 9
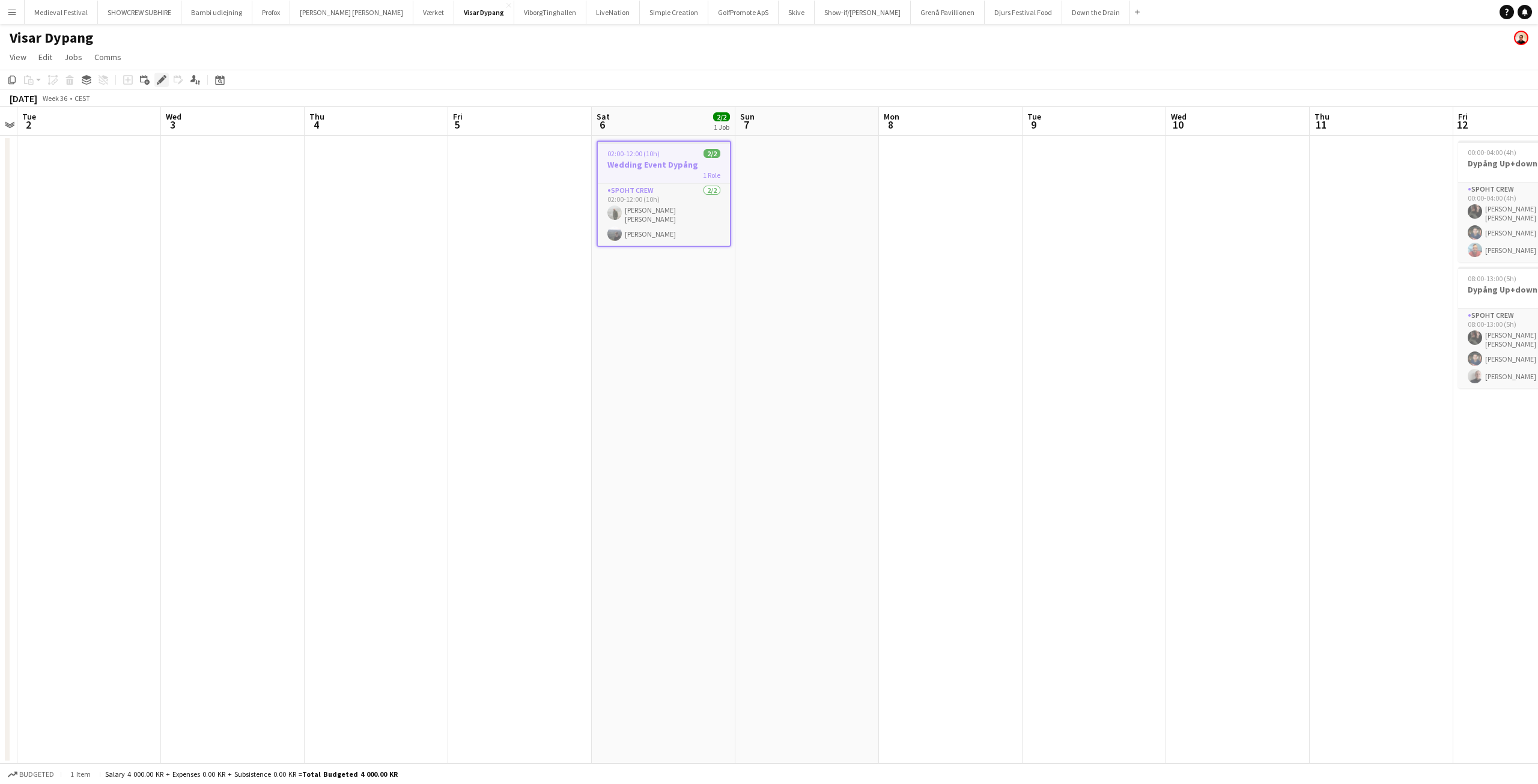
click at [161, 76] on icon "Edit" at bounding box center [162, 80] width 10 height 10
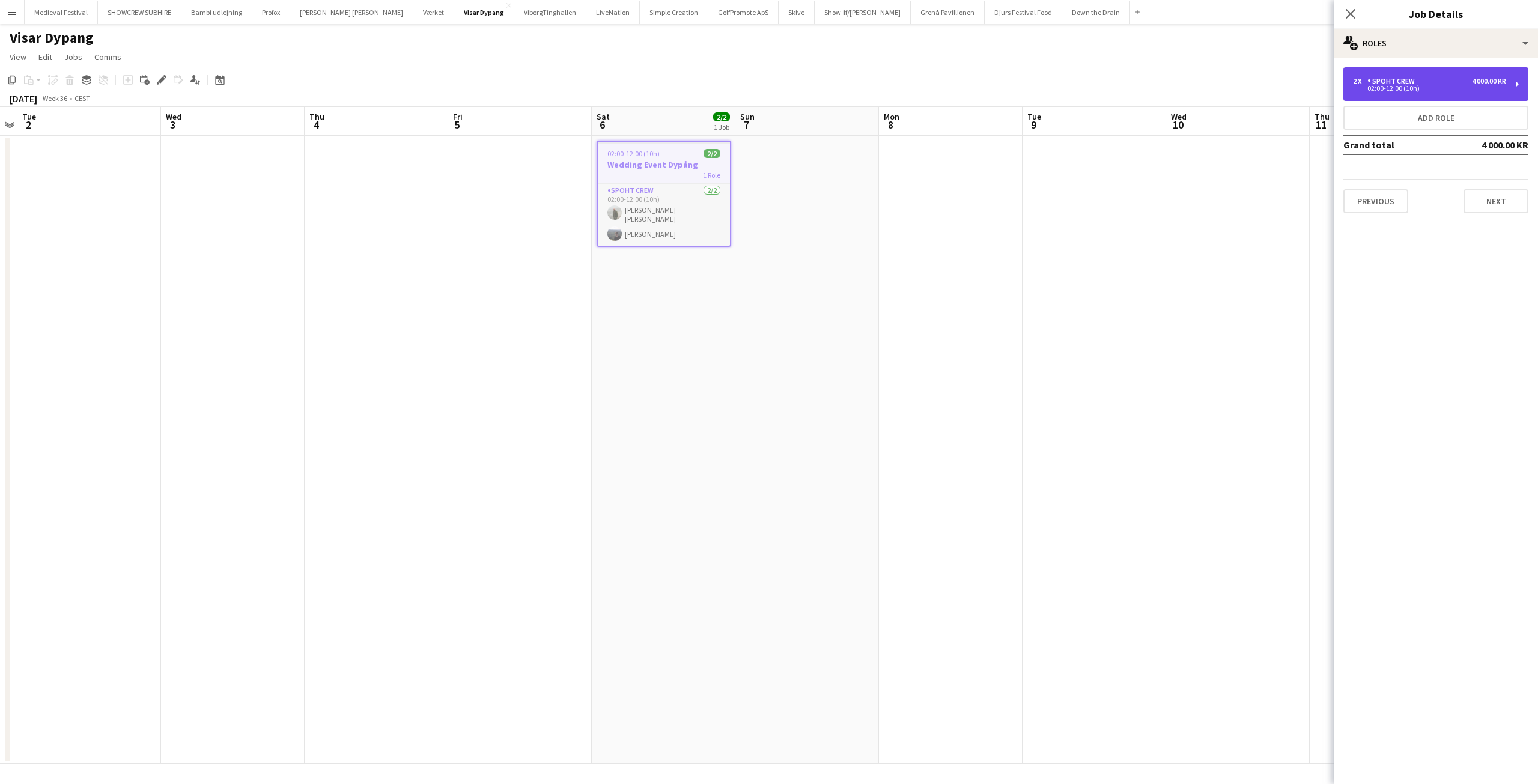
click at [1439, 79] on div "2 x Spoht Crew 4 000.00 KR" at bounding box center [1430, 81] width 154 height 8
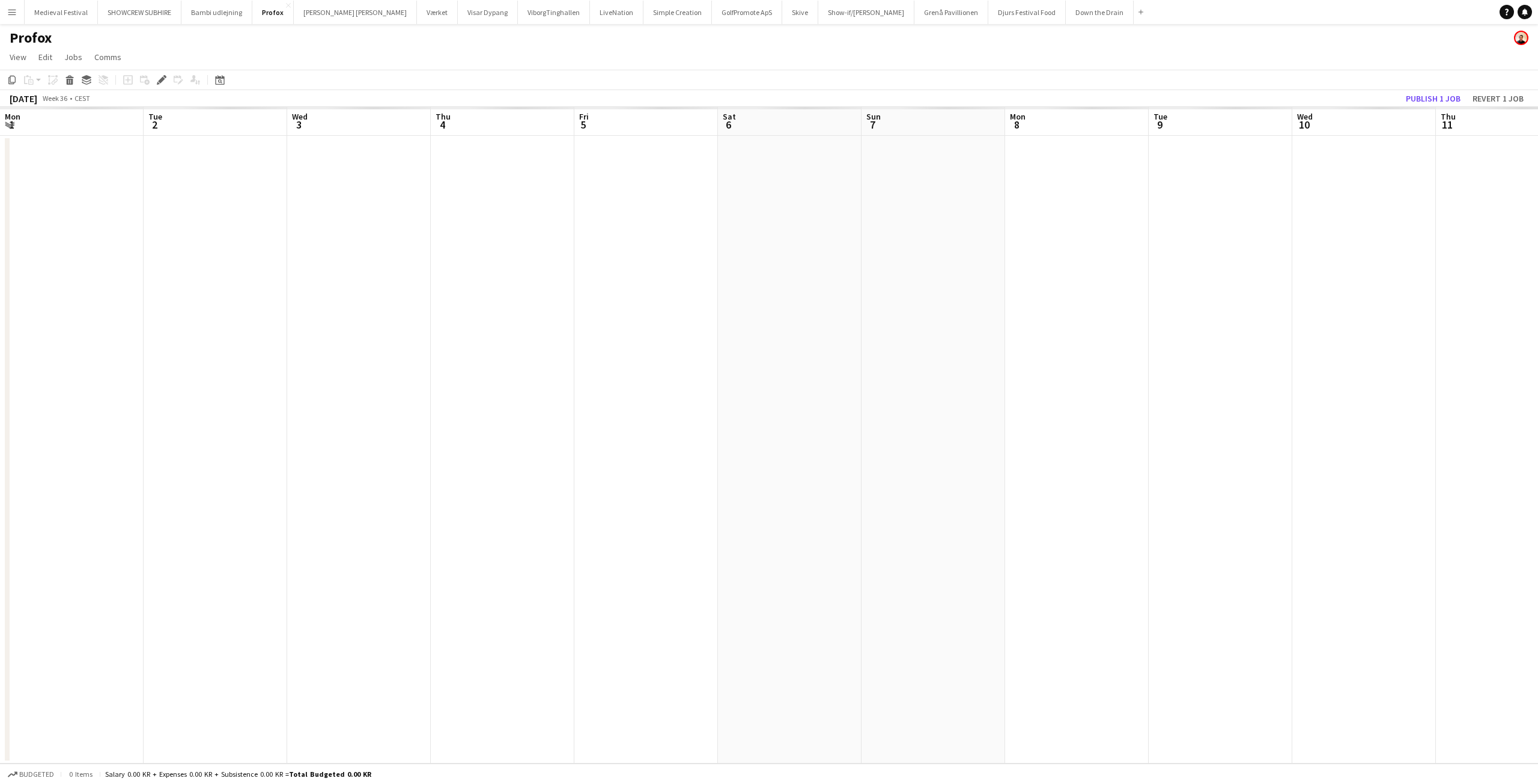
scroll to position [0, 413]
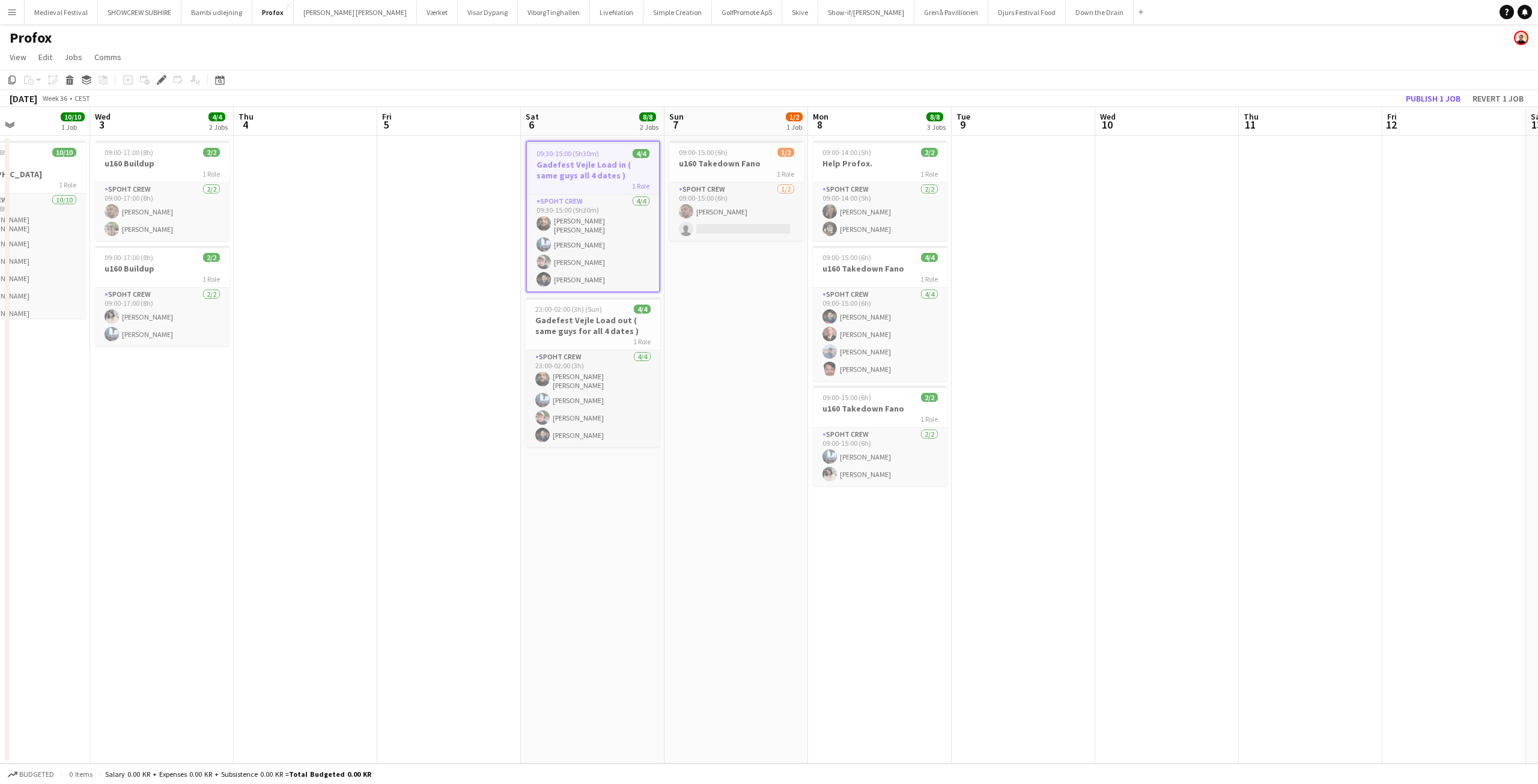
drag, startPoint x: 802, startPoint y: 367, endPoint x: 705, endPoint y: 374, distance: 97.3
click at [712, 373] on app-calendar-viewport "Sat 30 8/8 2 Jobs Sun 31 10/10 2 Jobs Mon 1 10/10 2 Jobs Tue 2 10/10 1 Job Wed …" at bounding box center [769, 435] width 1538 height 657
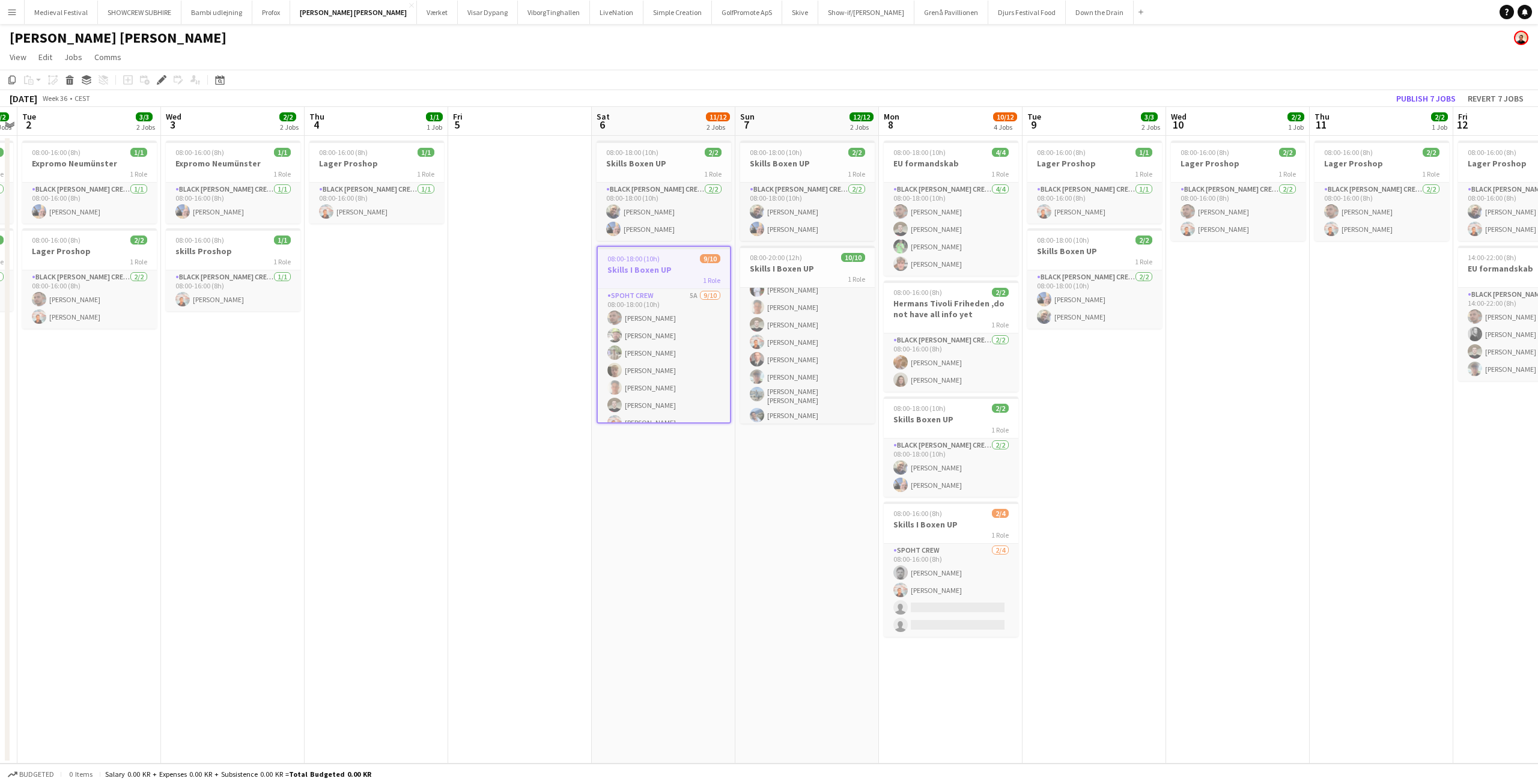
click at [648, 267] on h3 "Skills I Boxen UP" at bounding box center [664, 269] width 132 height 11
click at [648, 267] on h3 "Skills I Boxen UP" at bounding box center [663, 268] width 135 height 11
click at [157, 82] on div "Edit" at bounding box center [161, 80] width 14 height 14
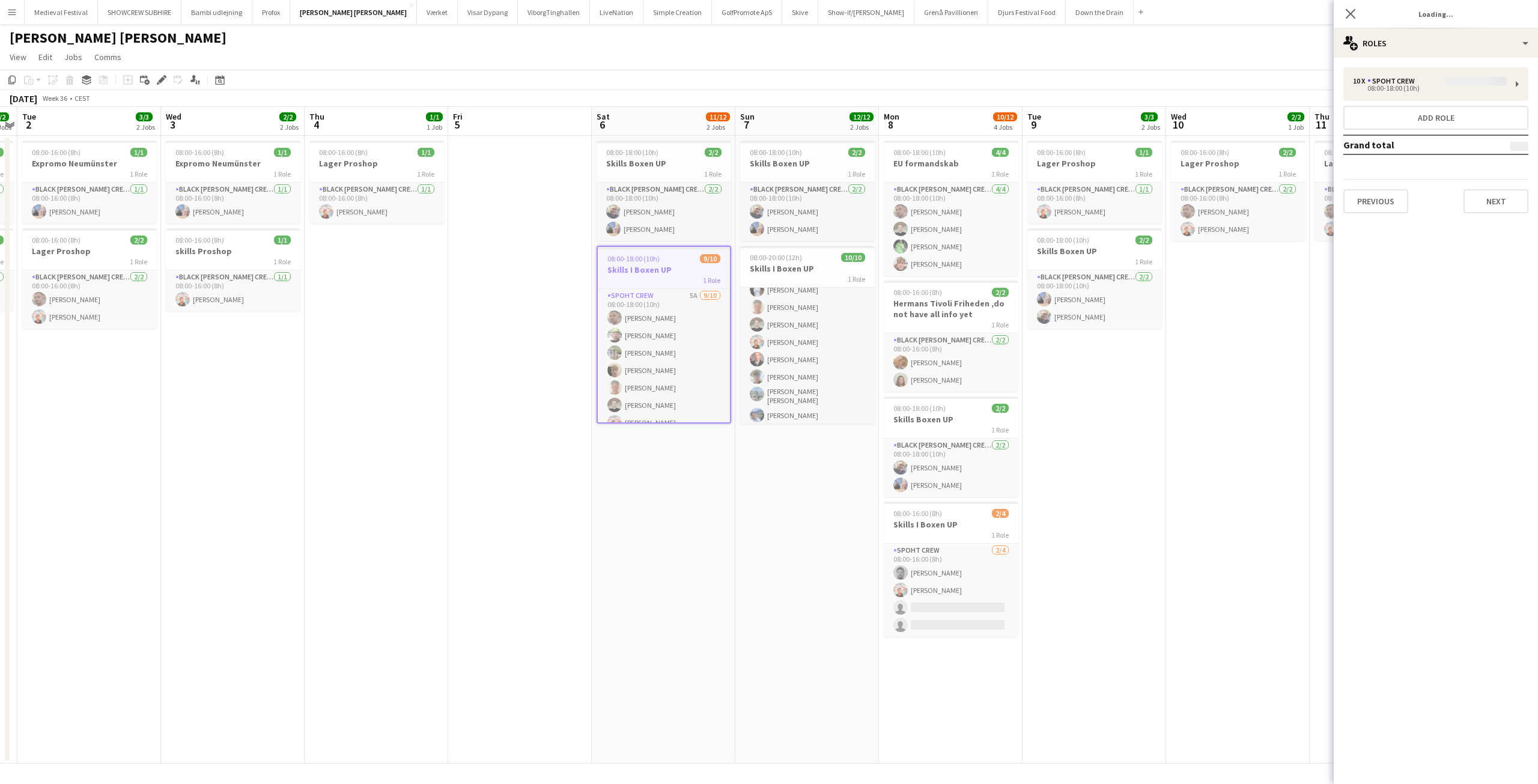
type input "*******"
click at [1463, 63] on div "10 x Spoht Crew 18 000.00 KR 08:00-18:00 (10h) Add role Grand total 18 000.00 K…" at bounding box center [1436, 140] width 204 height 165
click at [1445, 80] on div "10 x Spoht Crew 18 000.00 KR" at bounding box center [1430, 81] width 154 height 8
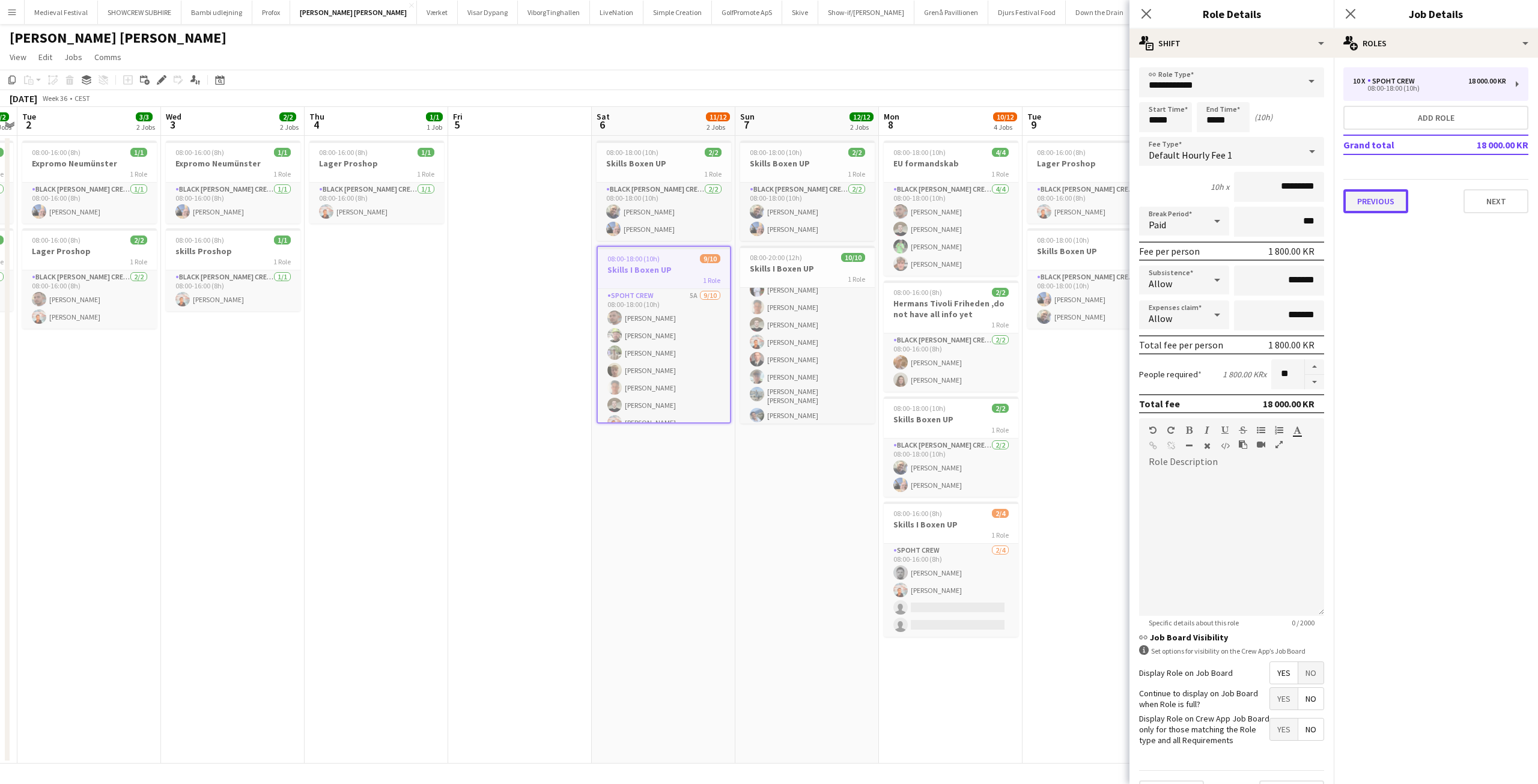
click at [1387, 198] on button "Previous" at bounding box center [1376, 201] width 65 height 24
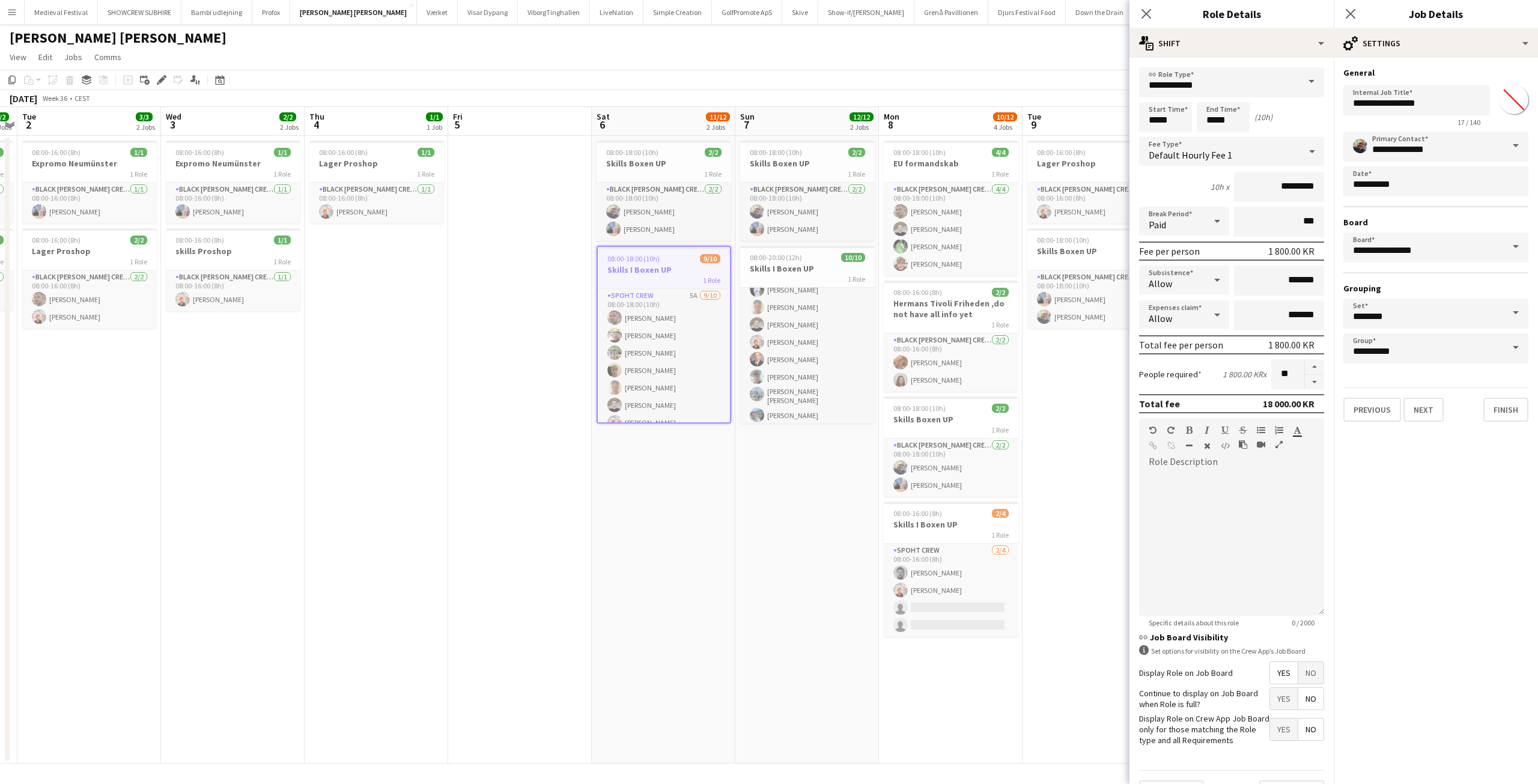
click at [728, 487] on app-date-cell "08:00-18:00 (10h) 2/2 Skills Boxen UP 1 Role Black Luna Crew (Danny) 2/2 08:00-…" at bounding box center [663, 450] width 144 height 628
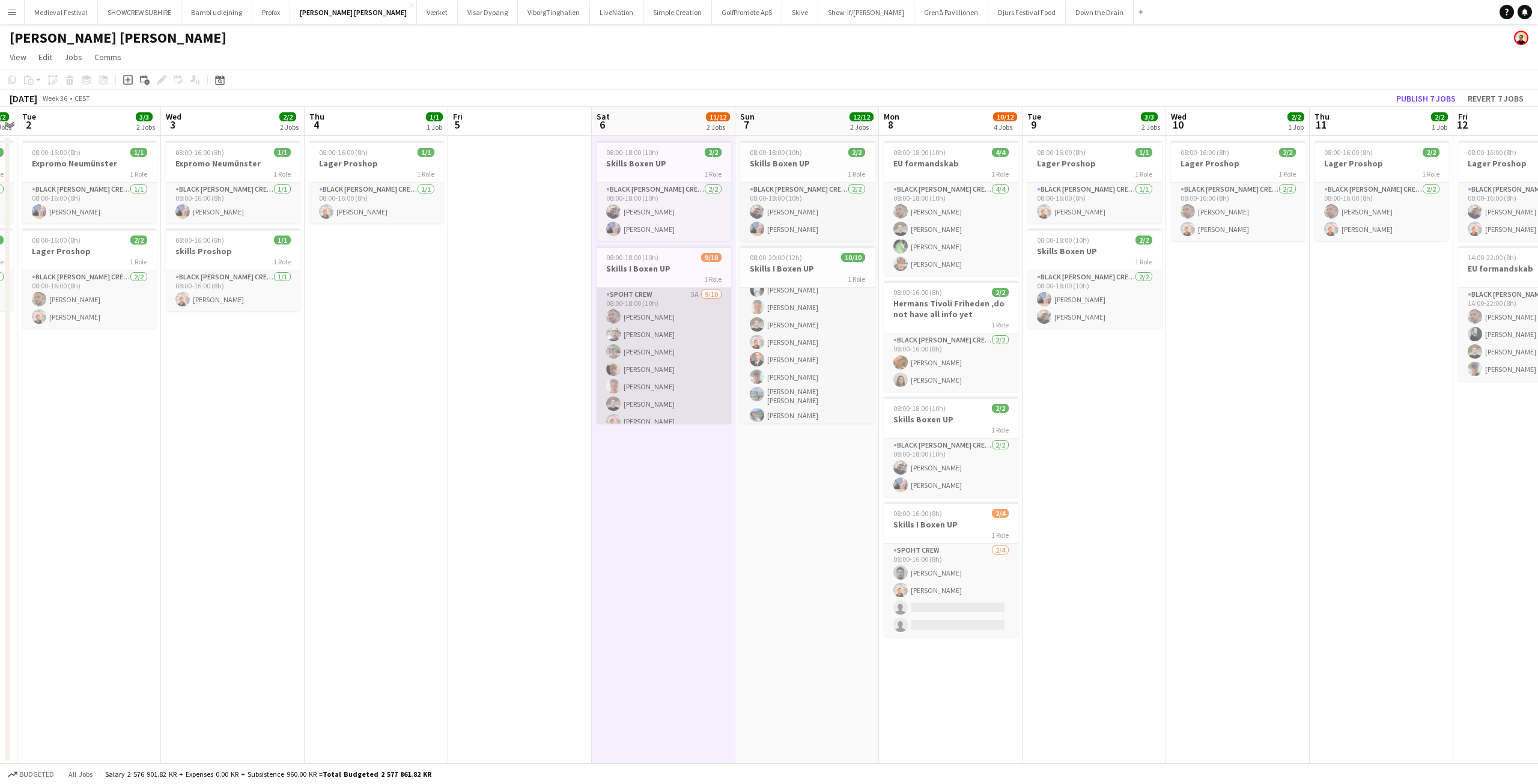
click at [657, 372] on app-card-role "Spoht Crew 5A 9/10 08:00-18:00 (10h) Tomas Ambarcumianas Emanuel Petronel Stroi…" at bounding box center [663, 388] width 135 height 201
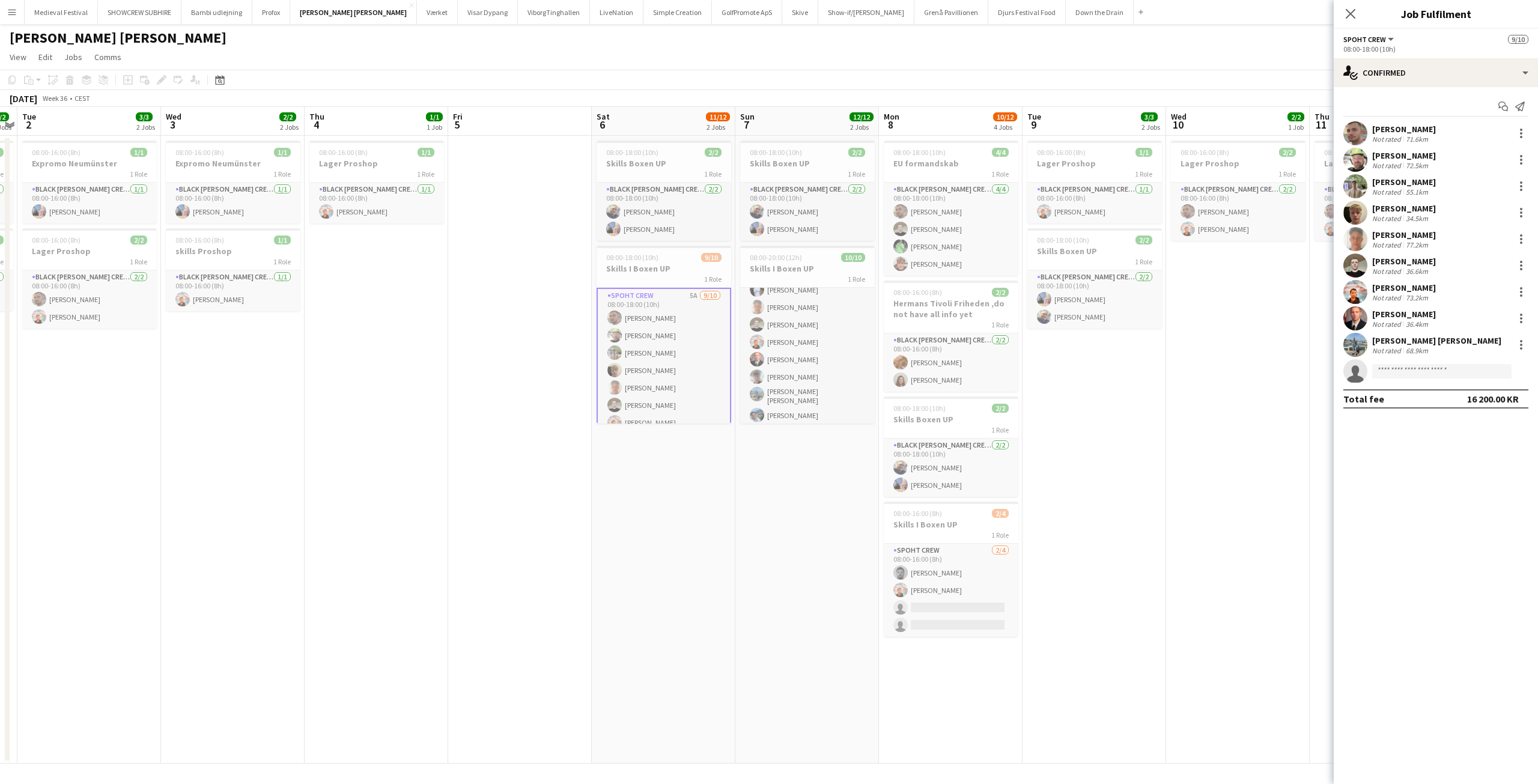
click at [715, 452] on app-date-cell "08:00-18:00 (10h) 2/2 Skills Boxen UP 1 Role Black Luna Crew (Danny) 2/2 08:00-…" at bounding box center [663, 450] width 144 height 628
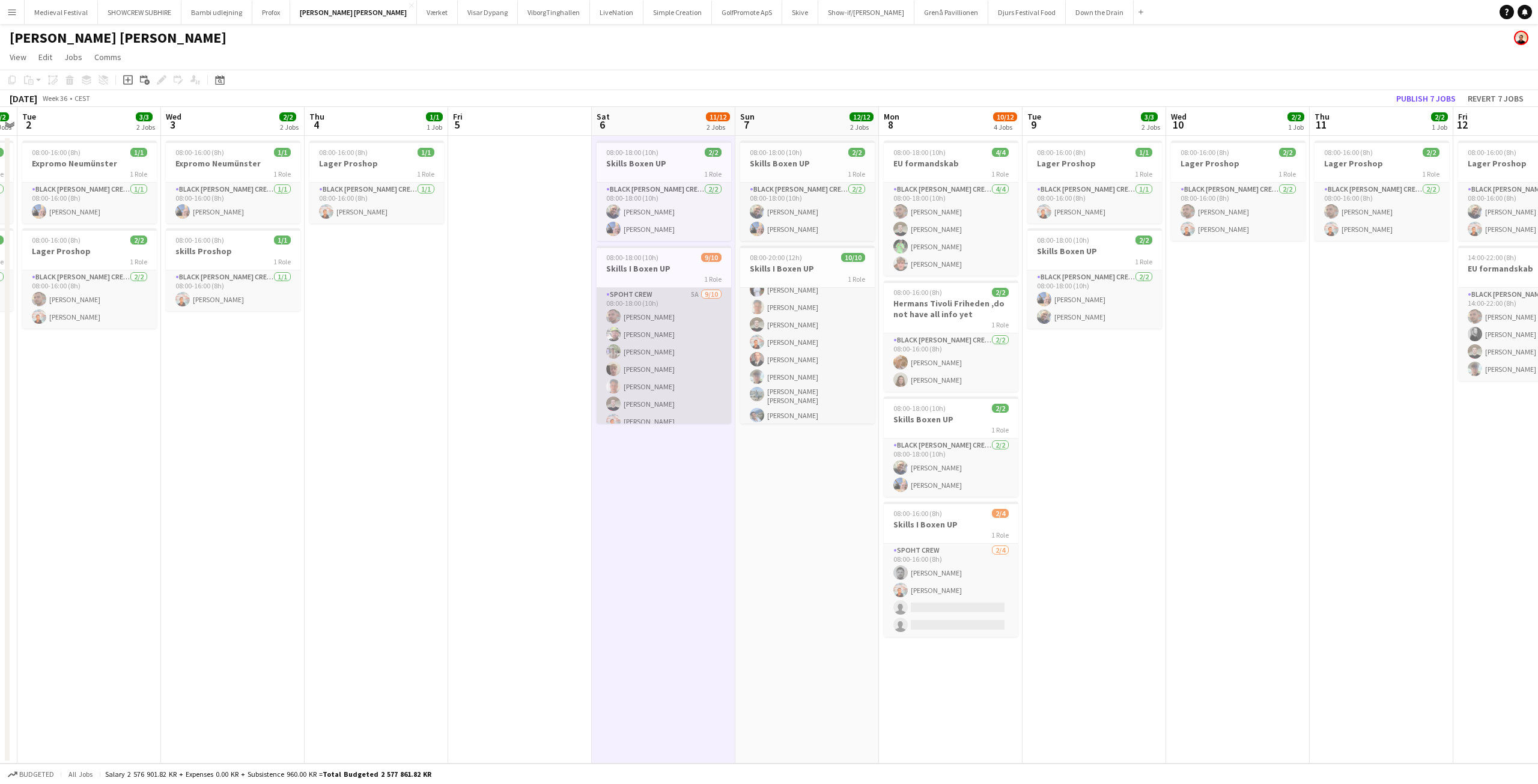
click at [667, 378] on app-card-role "Spoht Crew 5A 9/10 08:00-18:00 (10h) Tomas Ambarcumianas Emanuel Petronel Stroi…" at bounding box center [663, 388] width 135 height 201
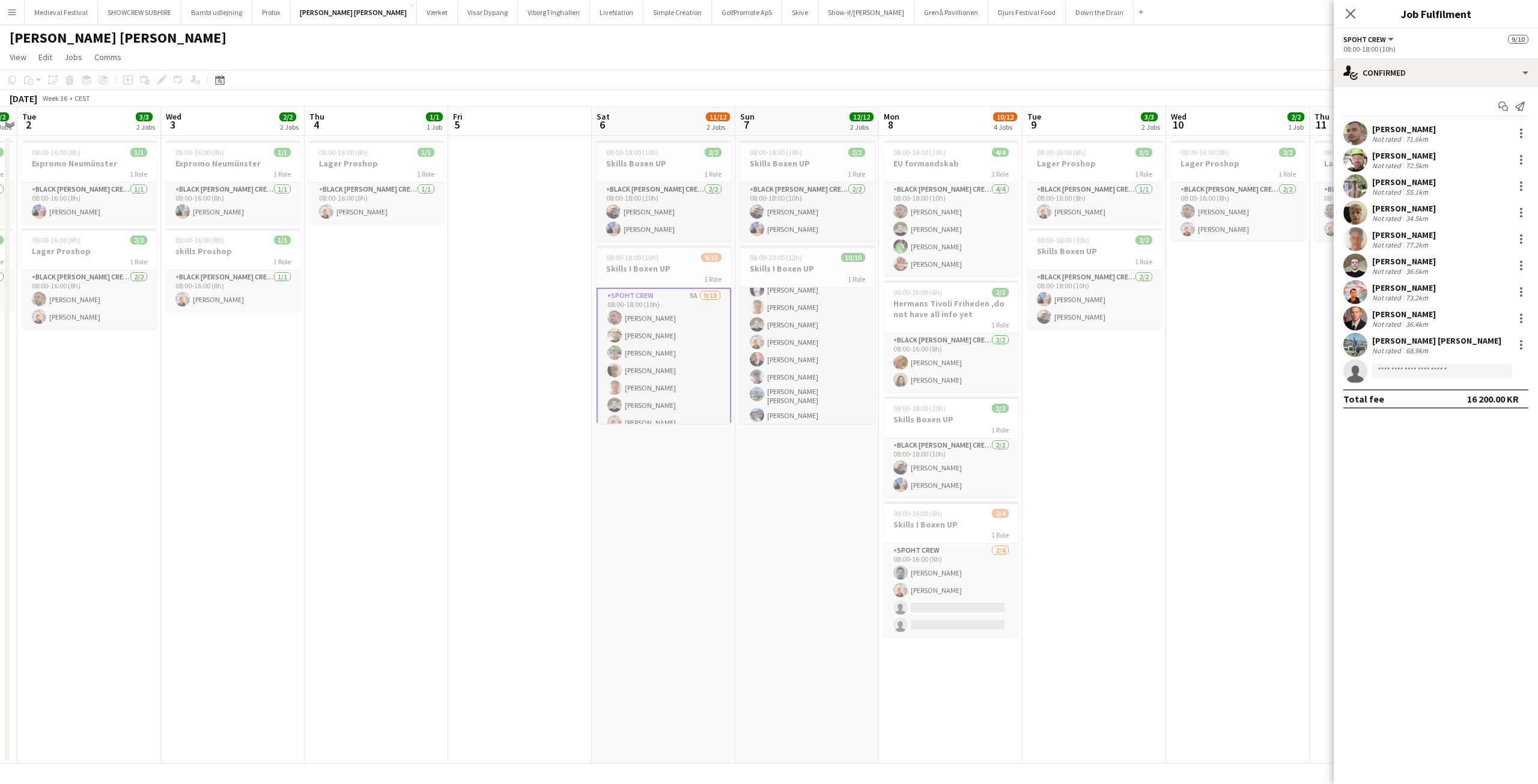
click at [670, 326] on app-card-role "Spoht Crew 5A 9/10 08:00-18:00 (10h) Tomas Ambarcumianas Emanuel Petronel Stroi…" at bounding box center [663, 389] width 135 height 203
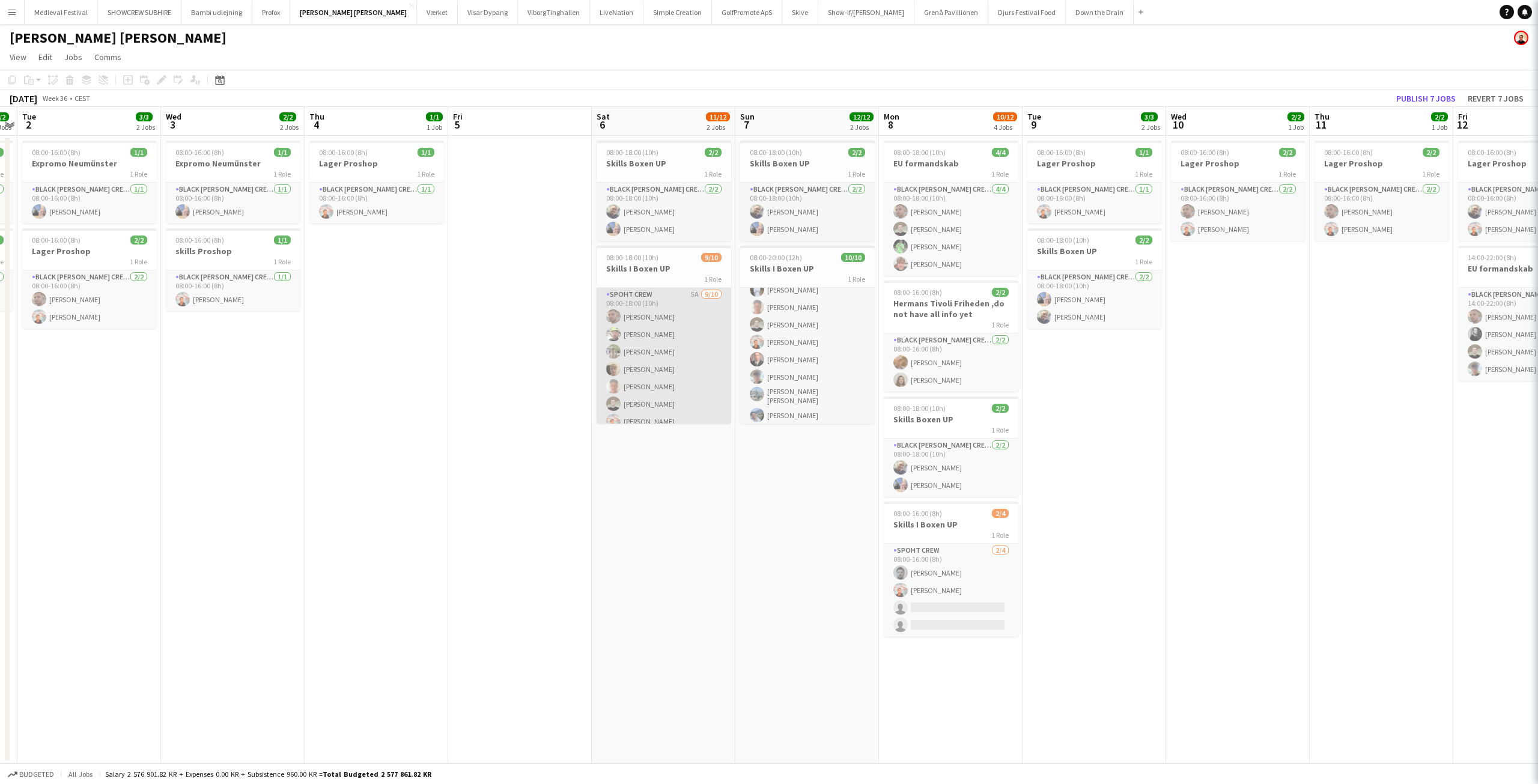
click at [670, 326] on app-card-role "Spoht Crew 5A 9/10 08:00-18:00 (10h) Tomas Ambarcumianas Emanuel Petronel Stroi…" at bounding box center [663, 388] width 135 height 201
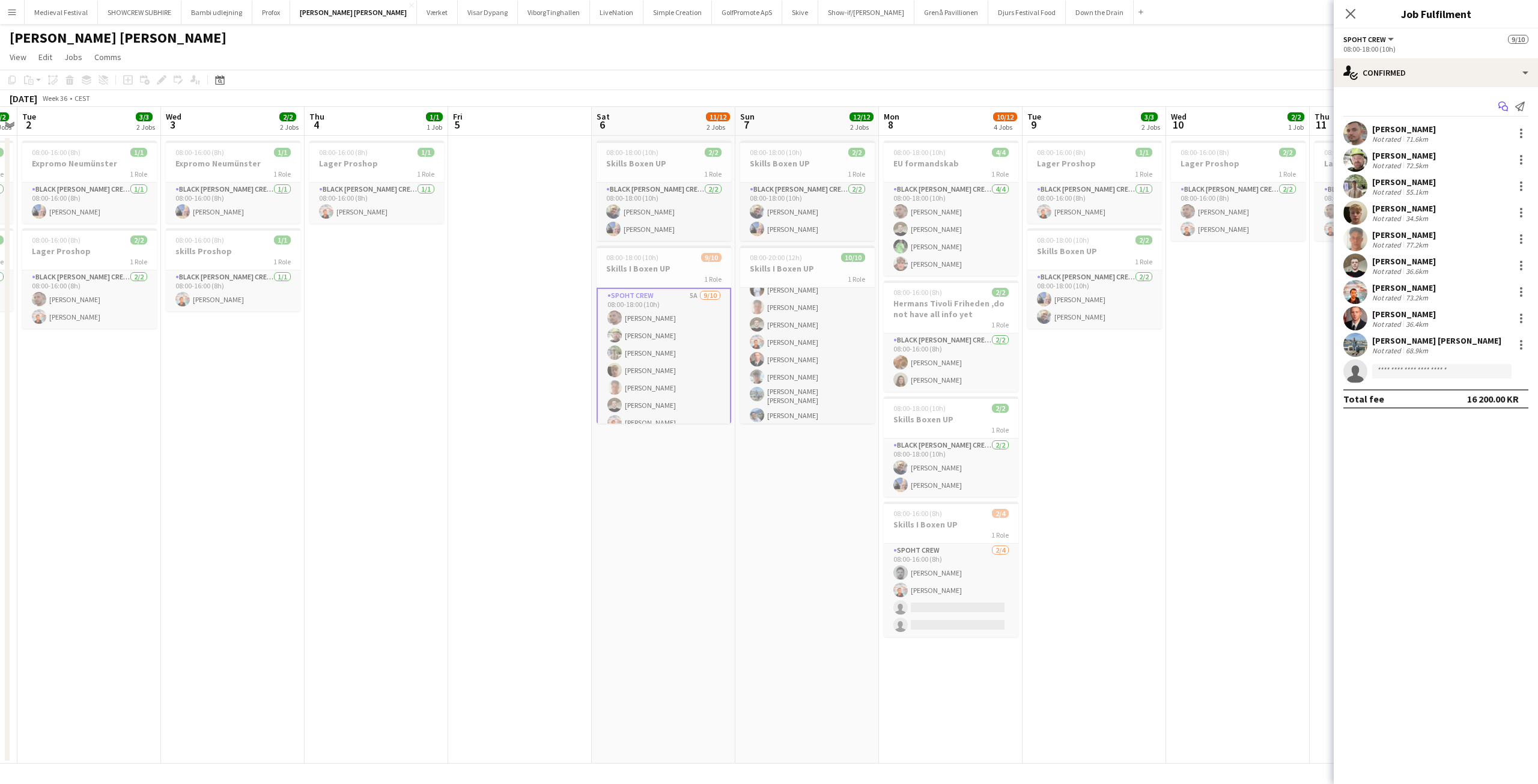
click at [1499, 104] on icon at bounding box center [1502, 104] width 7 height 6
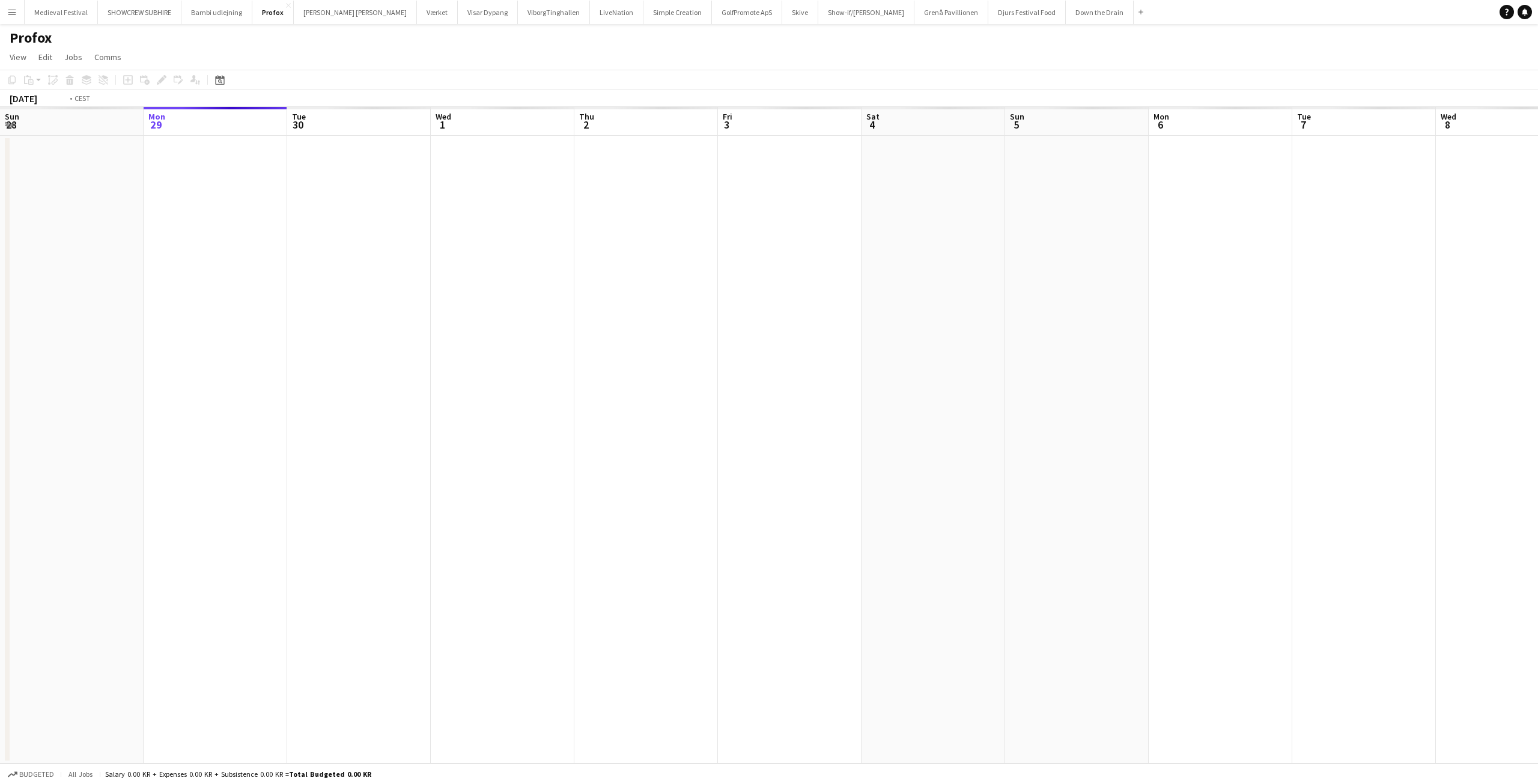
scroll to position [0, 413]
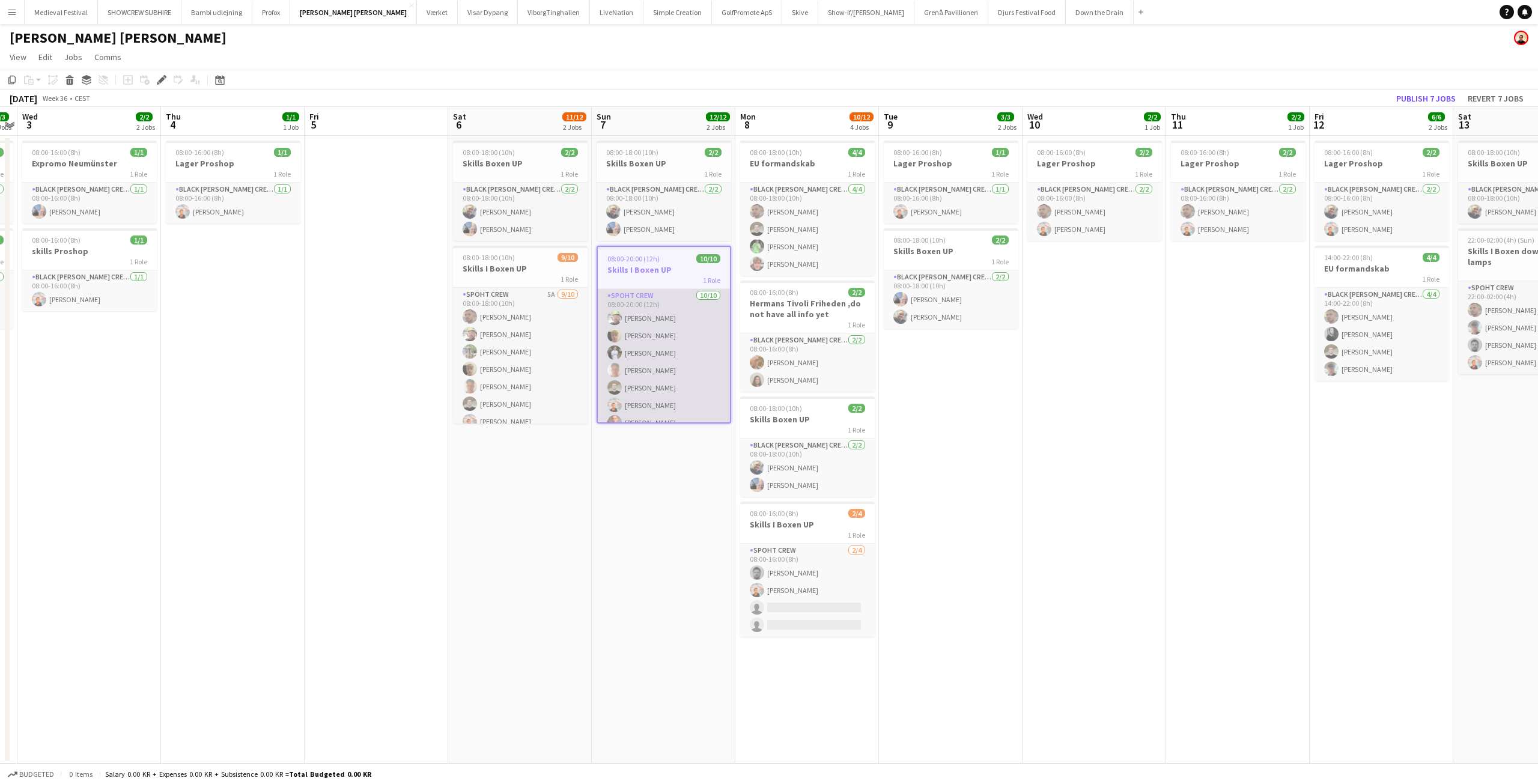
click at [663, 376] on app-card-role "Spoht Crew [DATE] 08:00-20:00 (12h) [PERSON_NAME] [PERSON_NAME] [PERSON_NAME] […" at bounding box center [664, 389] width 132 height 201
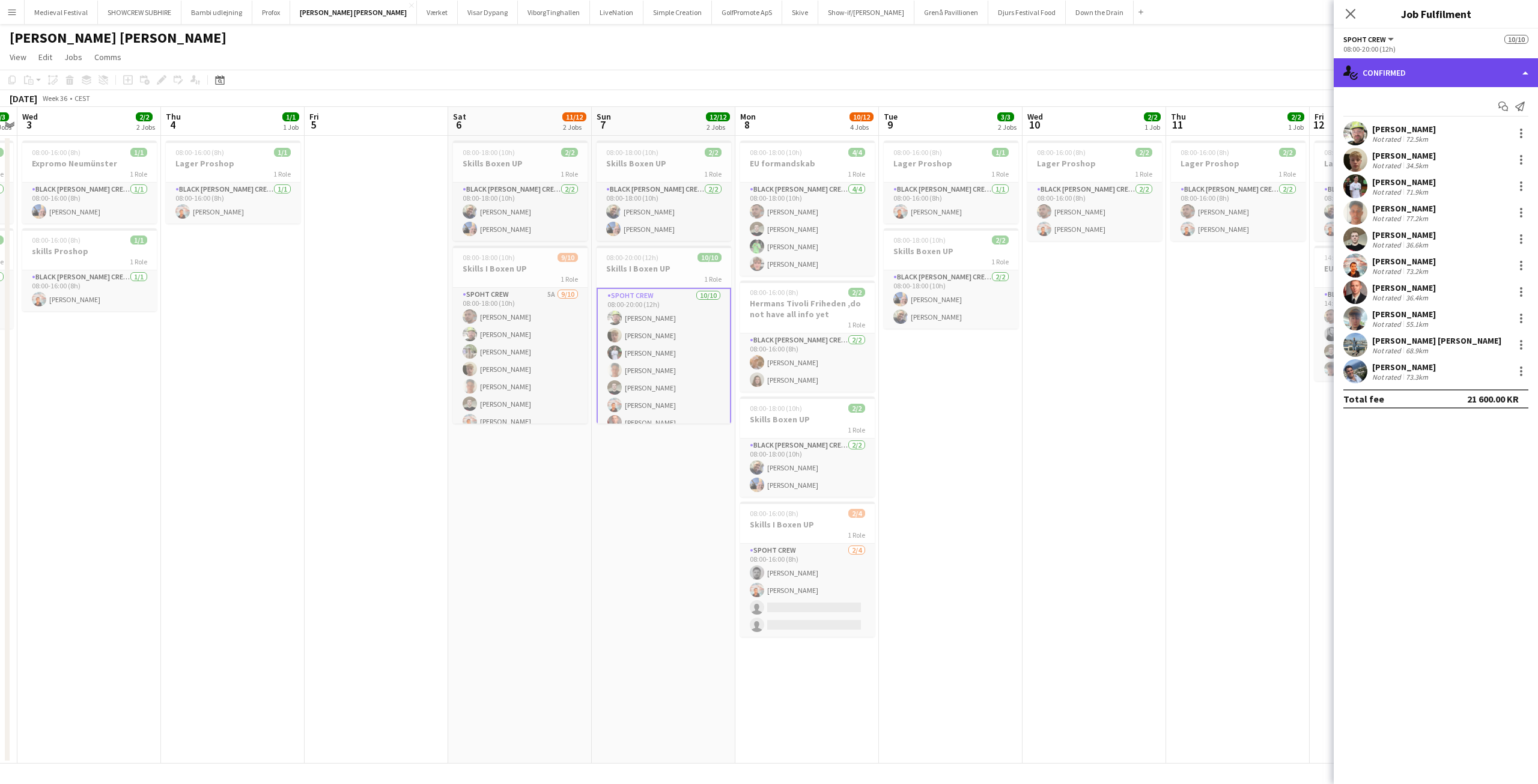
click at [1396, 70] on div "single-neutral-actions-check-2 Confirmed" at bounding box center [1436, 72] width 204 height 29
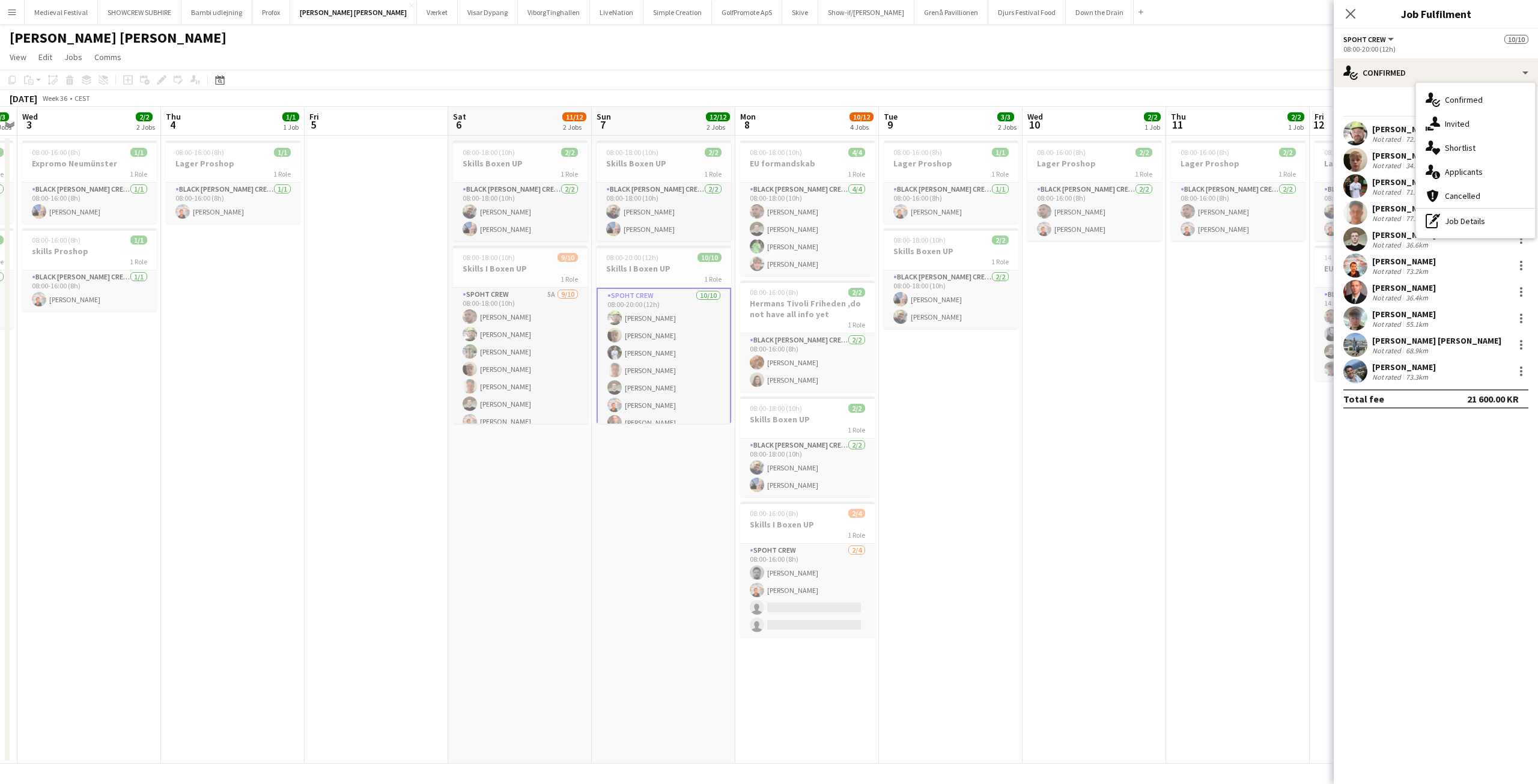
click at [17, 11] on button "Menu" at bounding box center [12, 12] width 24 height 24
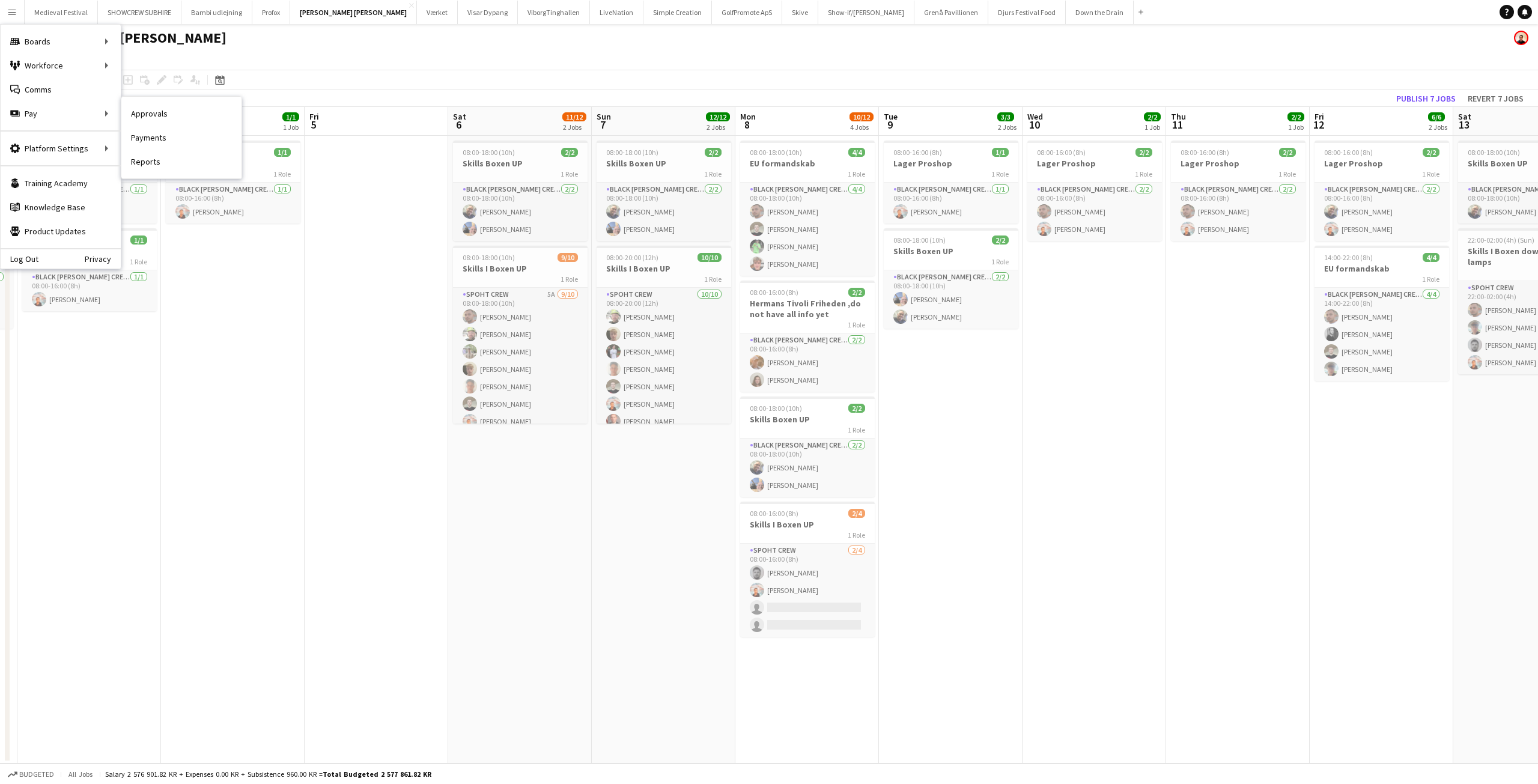
click at [196, 113] on link "Approvals" at bounding box center [181, 113] width 120 height 24
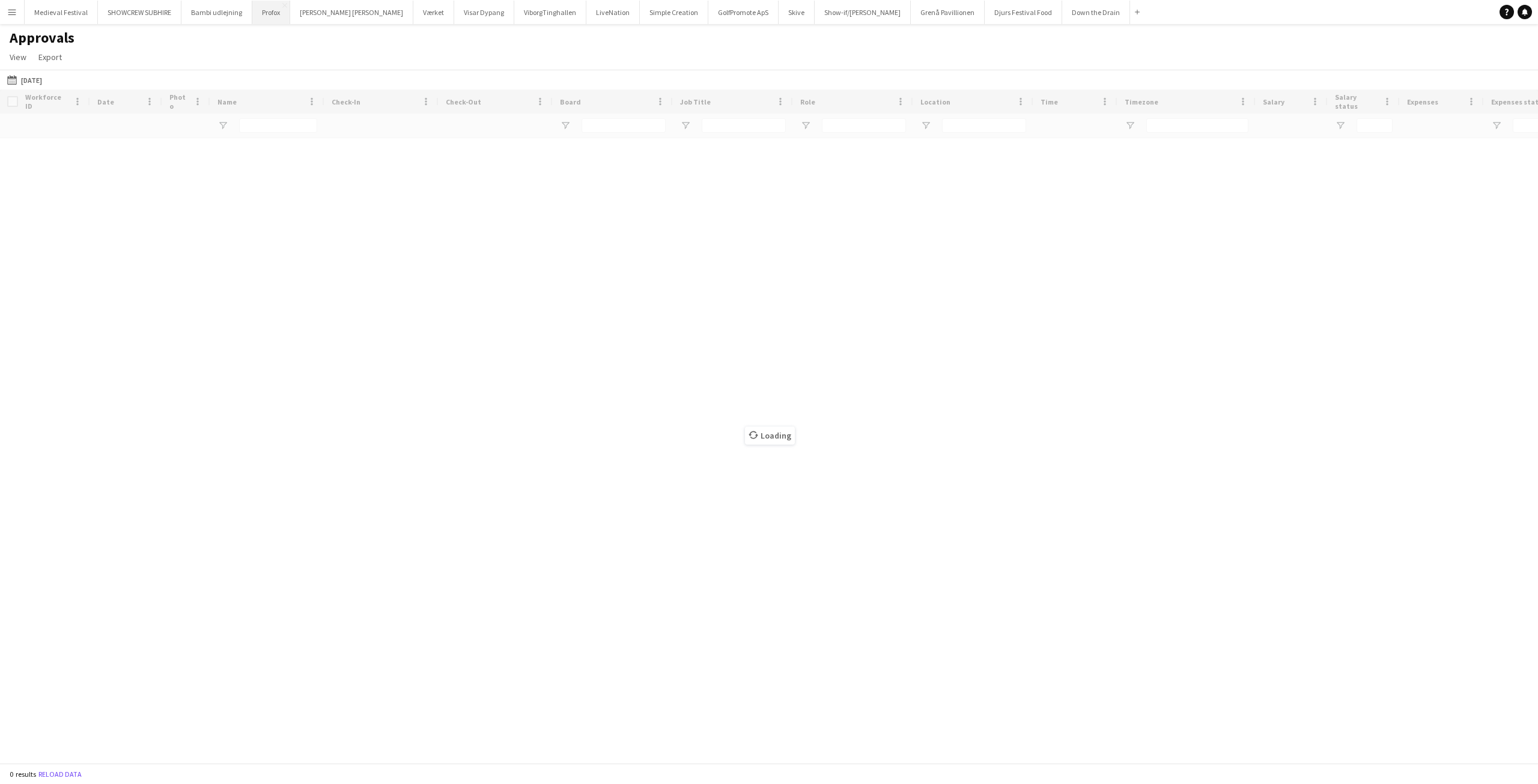
type input "*****"
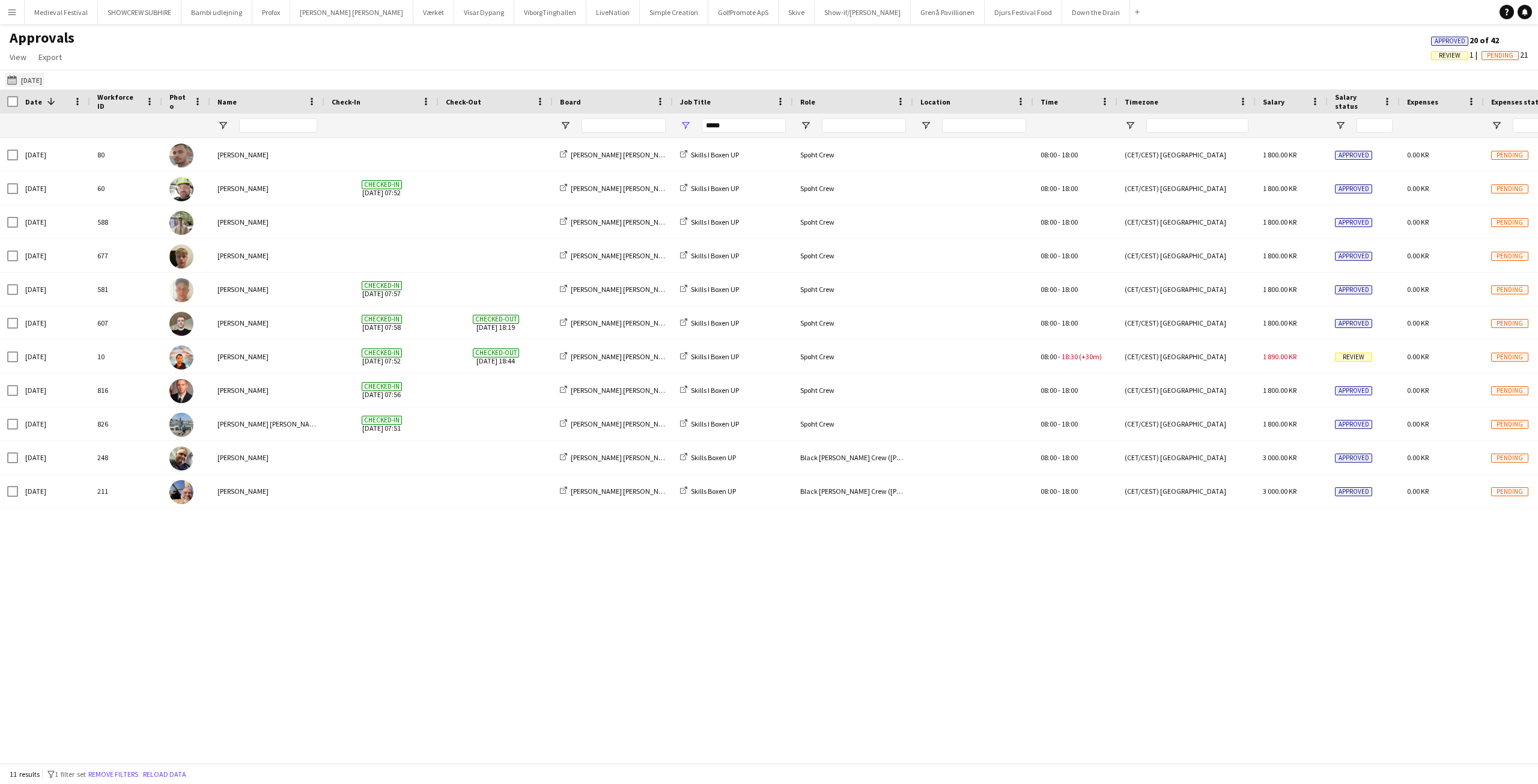
click at [14, 81] on app-icon "06-09-2025" at bounding box center [14, 80] width 14 height 10
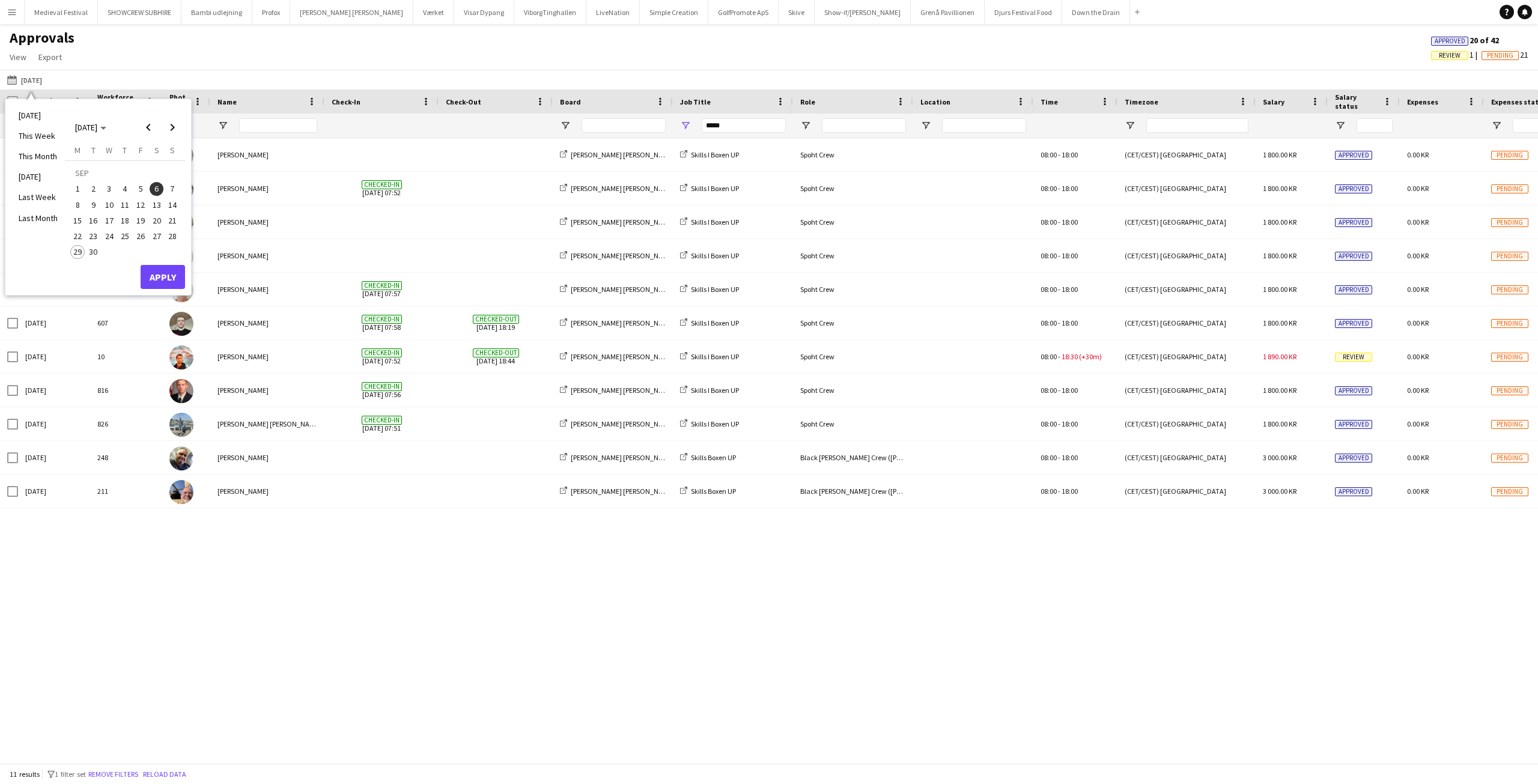
click at [179, 188] on span "7" at bounding box center [173, 189] width 14 height 14
click at [169, 277] on button "Apply" at bounding box center [163, 277] width 44 height 24
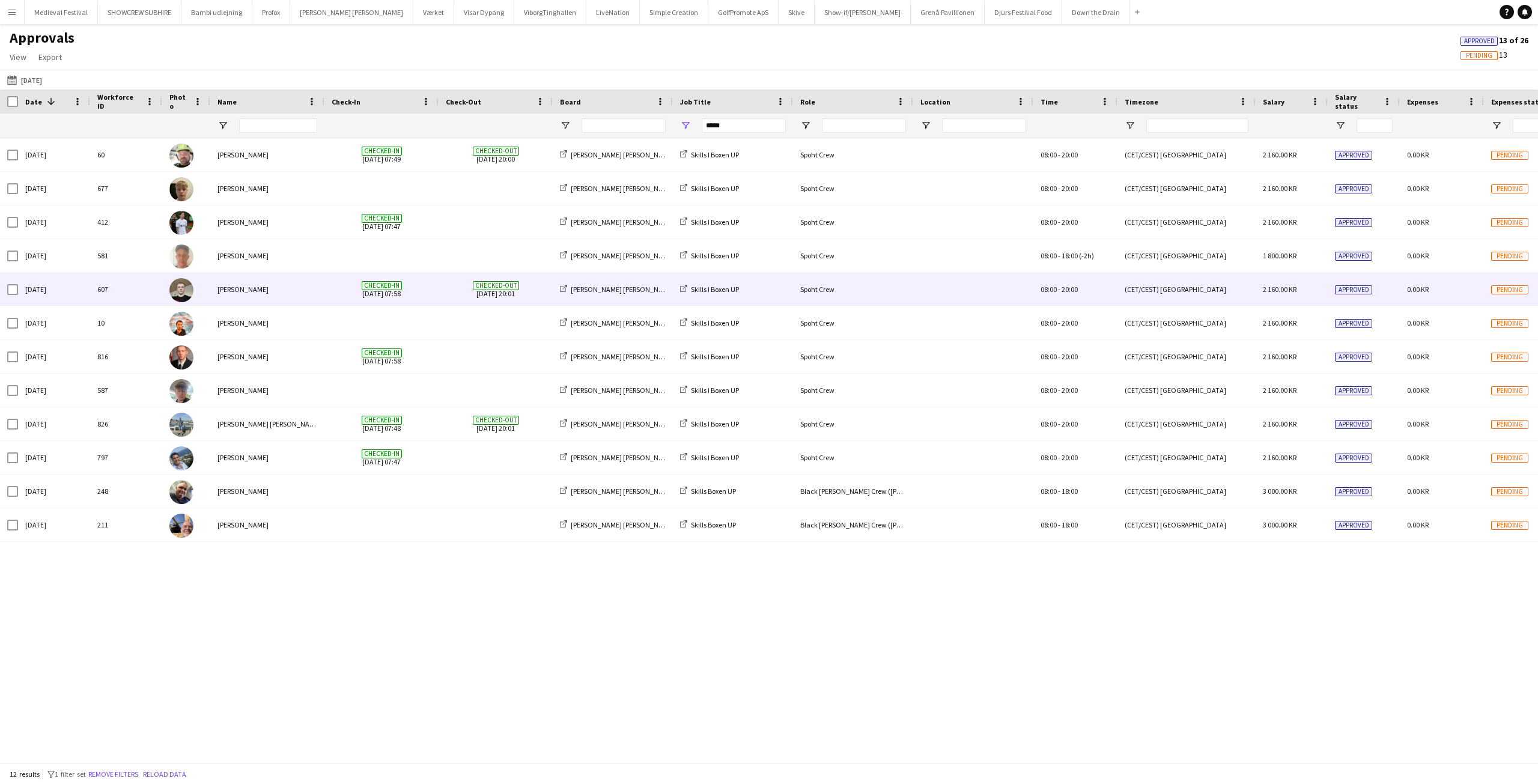
click at [428, 293] on span "Checked-in 07-09-2025 07:58" at bounding box center [382, 289] width 100 height 33
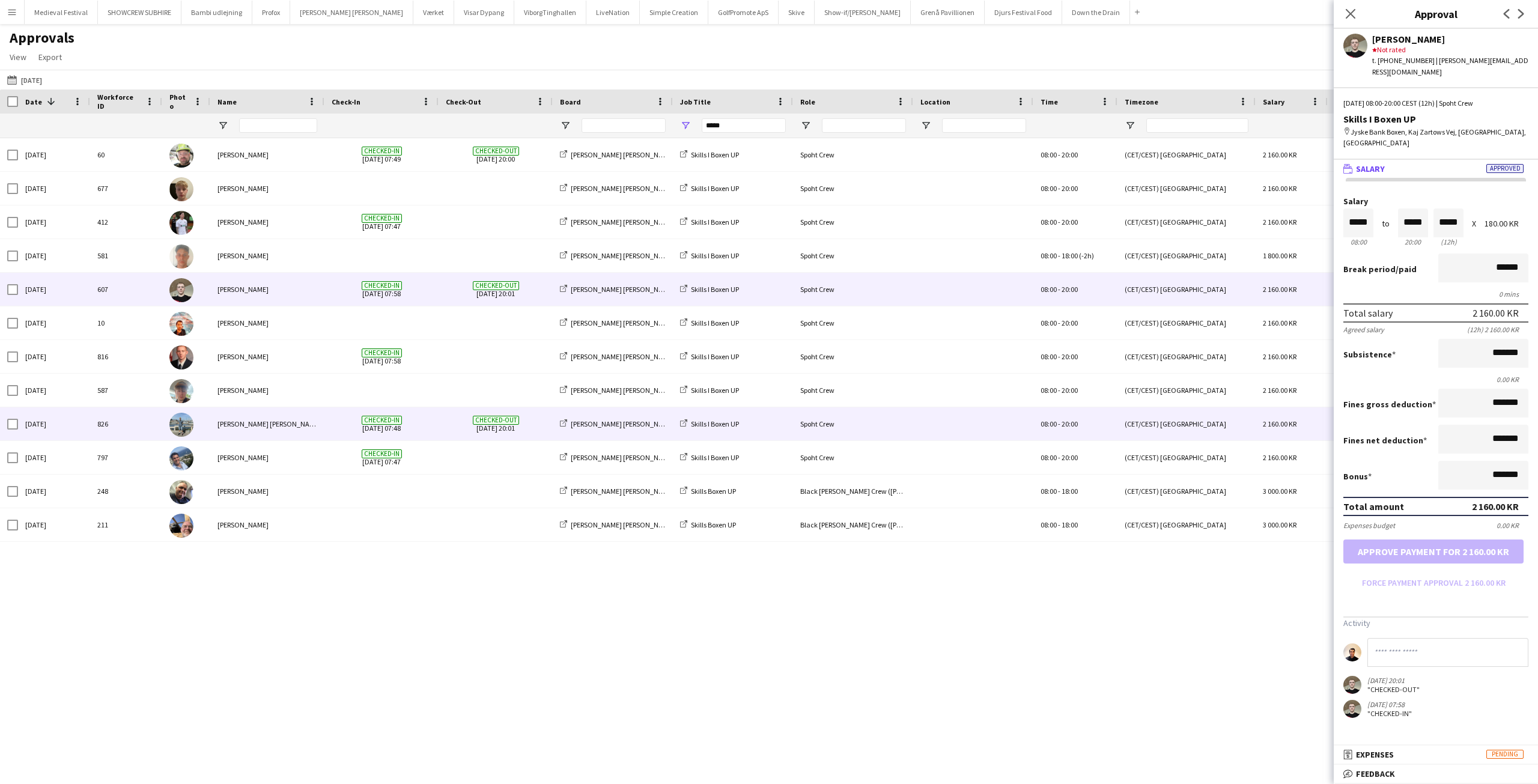
click at [449, 425] on span "Checked-out 07-09-2025 20:01" at bounding box center [496, 424] width 100 height 33
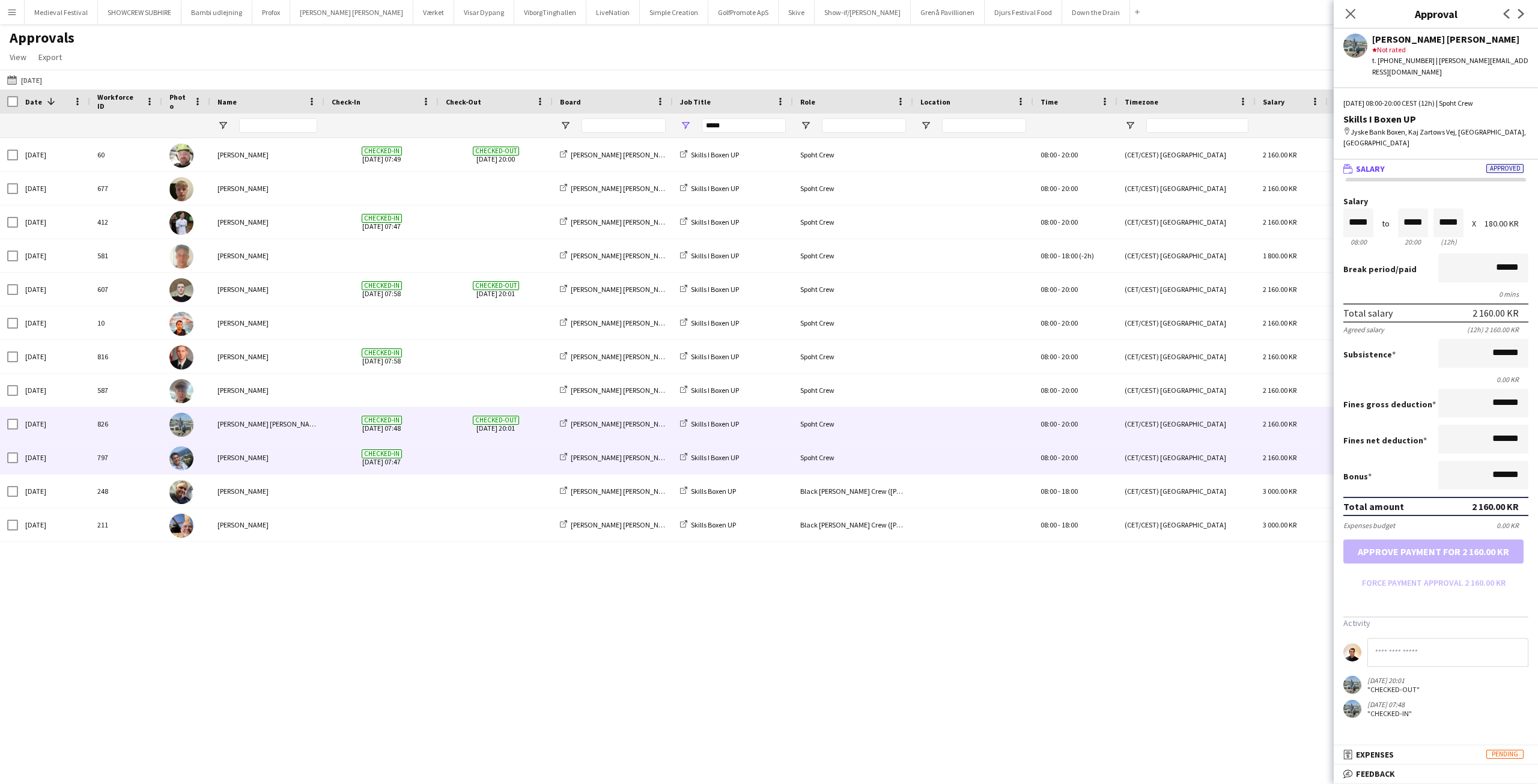
click at [467, 448] on span at bounding box center [496, 457] width 100 height 33
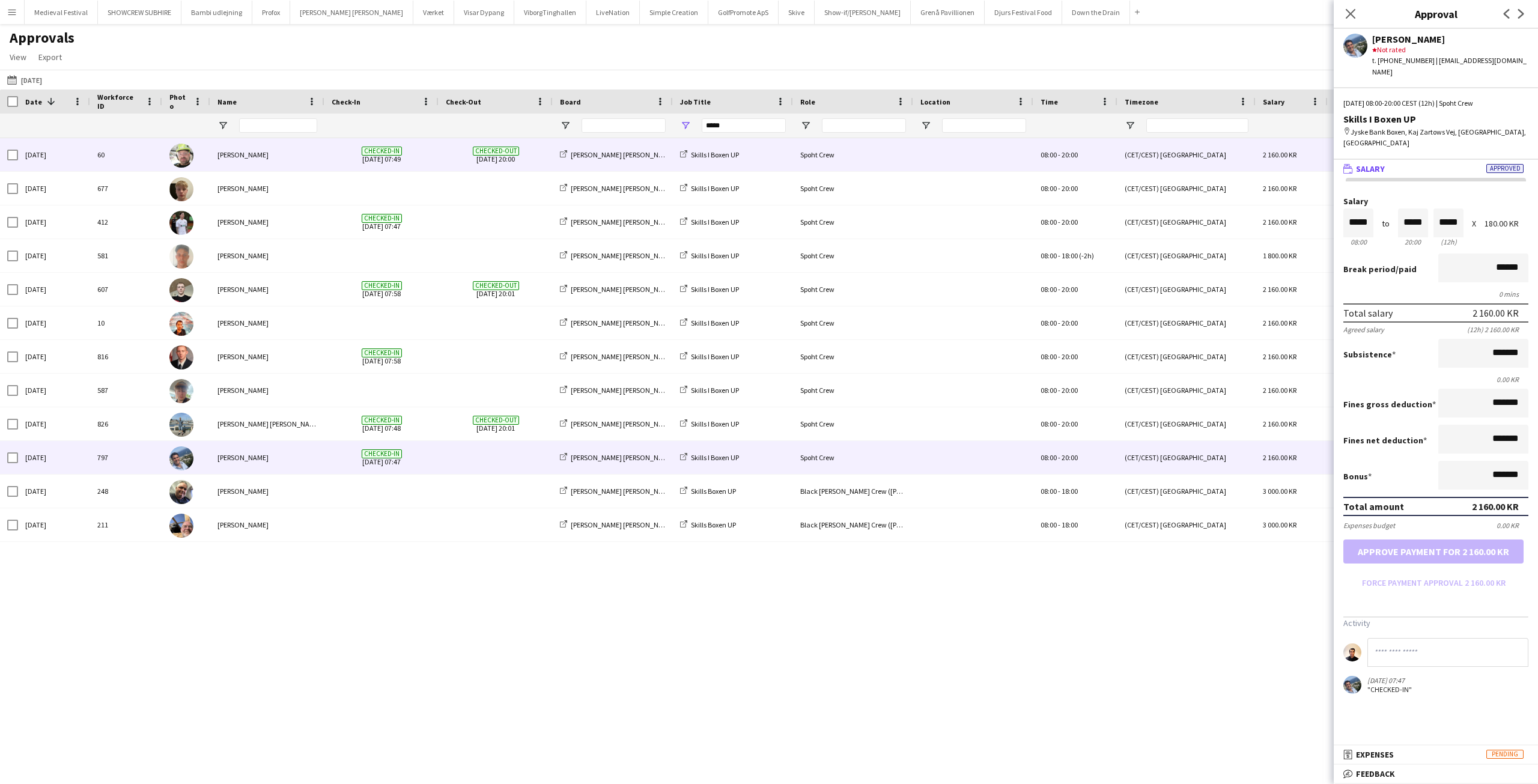
click at [432, 156] on div "Checked-in 07-09-2025 07:49" at bounding box center [382, 154] width 114 height 33
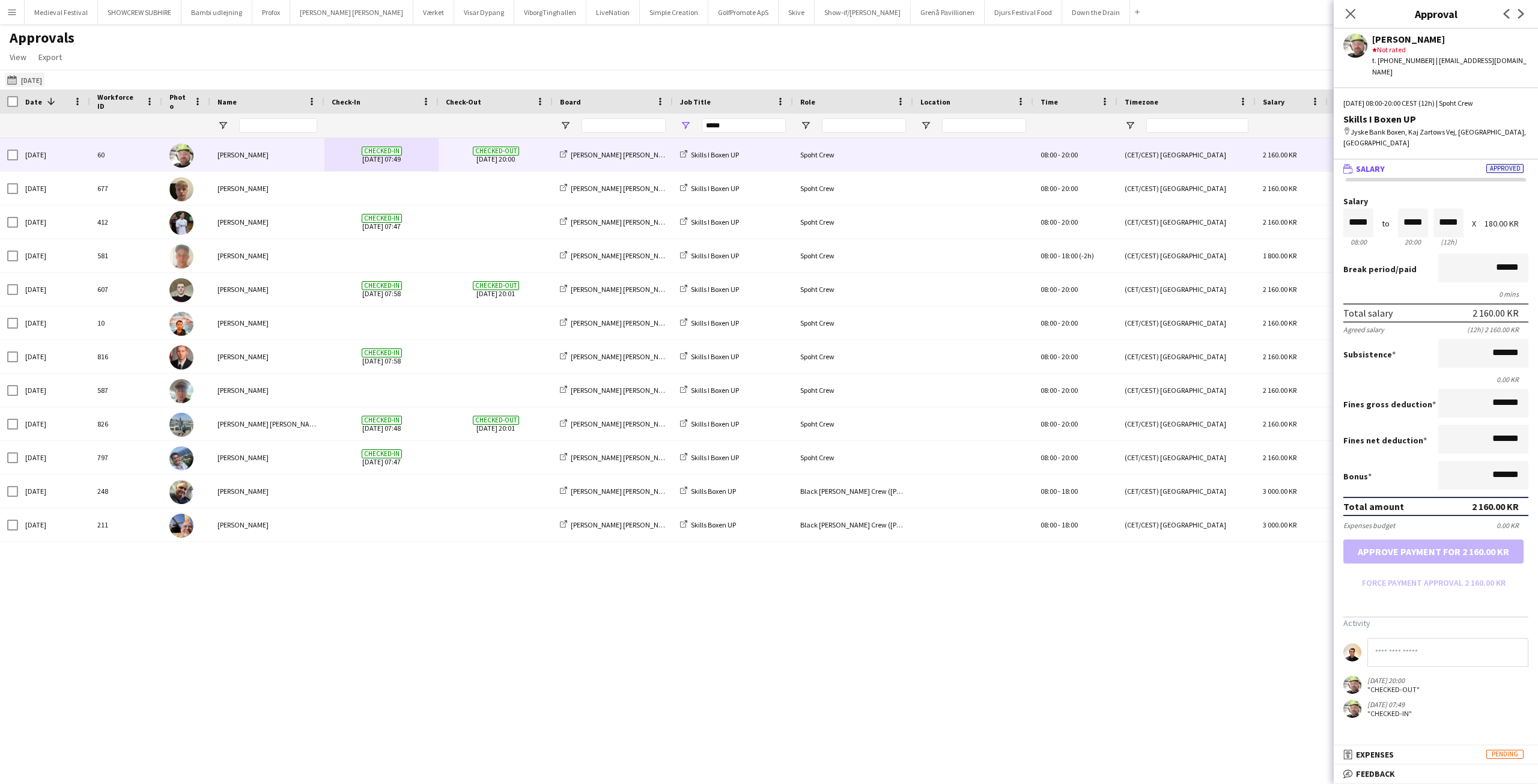
click at [15, 80] on app-icon "06-09-2025" at bounding box center [14, 80] width 14 height 10
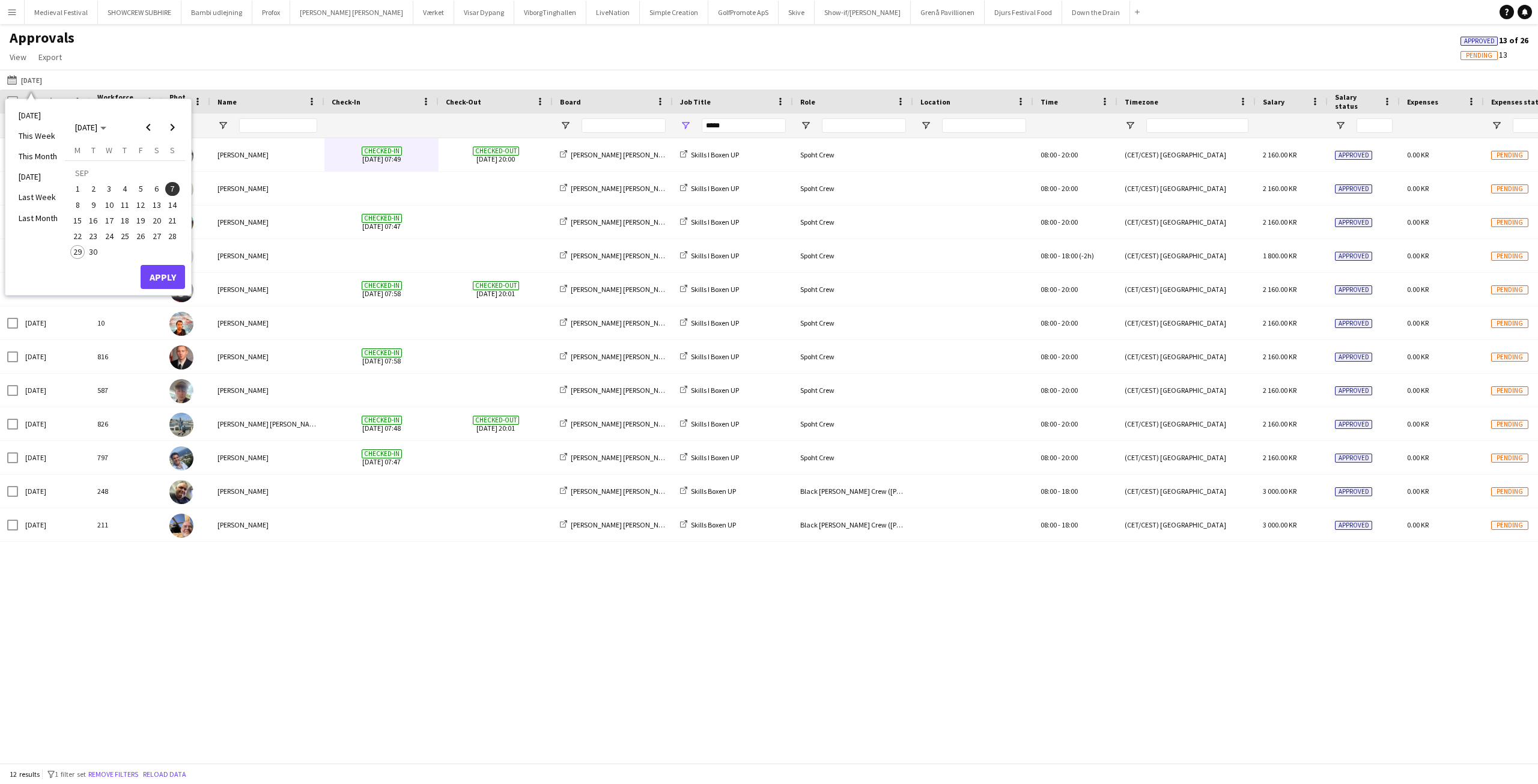
click at [80, 203] on span "8" at bounding box center [77, 205] width 14 height 14
click at [166, 274] on button "Apply" at bounding box center [163, 277] width 44 height 24
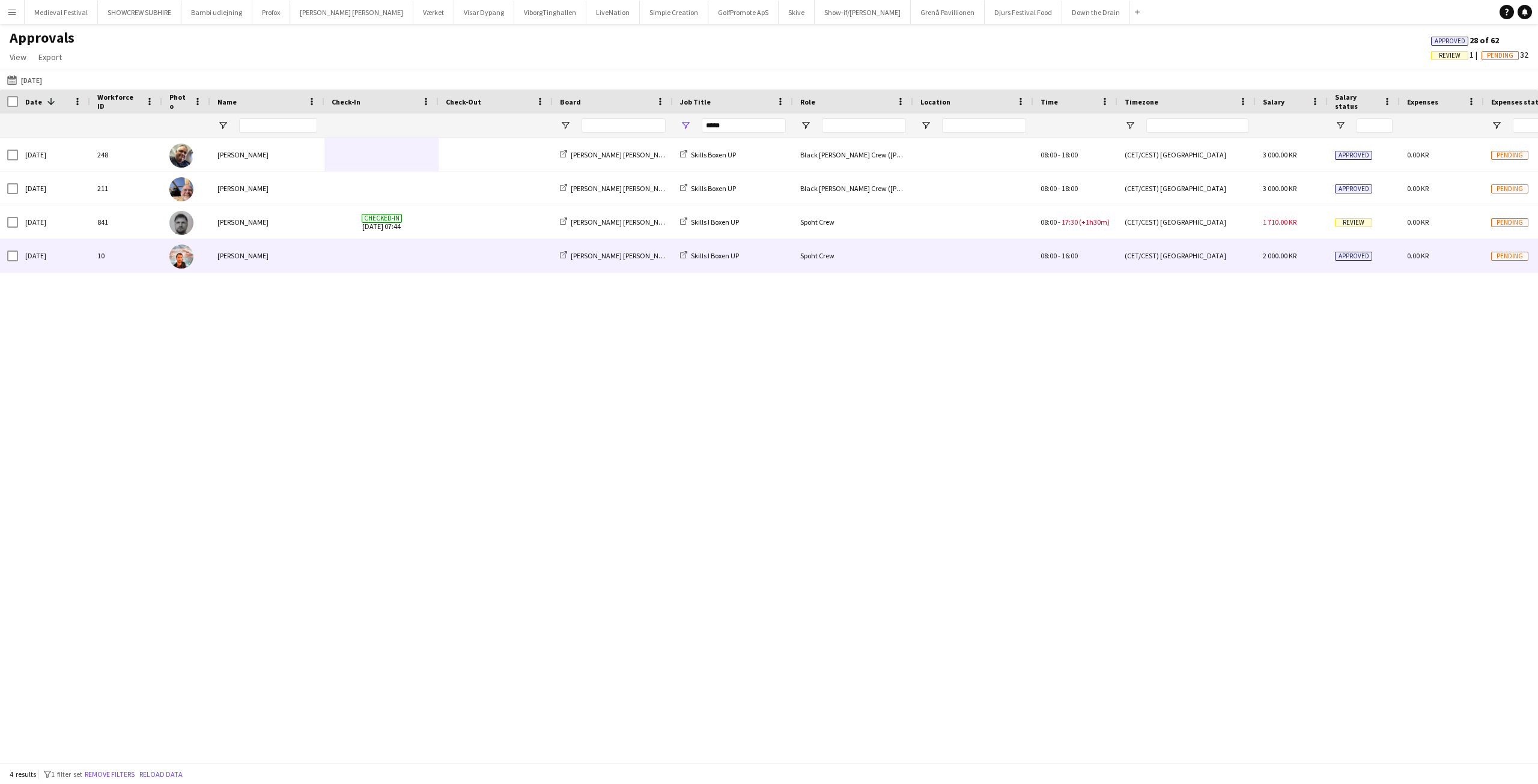
click at [435, 262] on div at bounding box center [382, 255] width 114 height 33
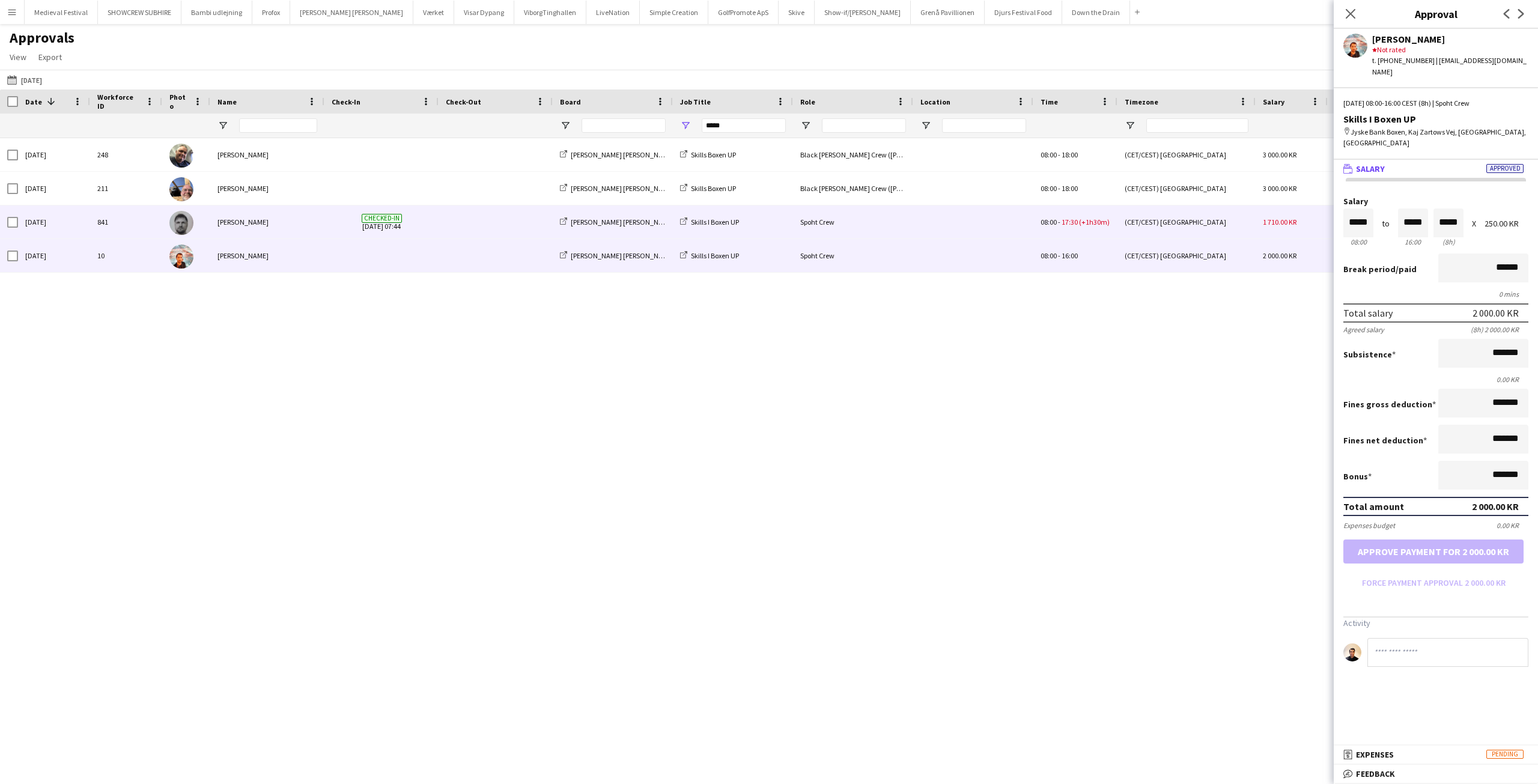
click at [492, 216] on span at bounding box center [496, 222] width 100 height 33
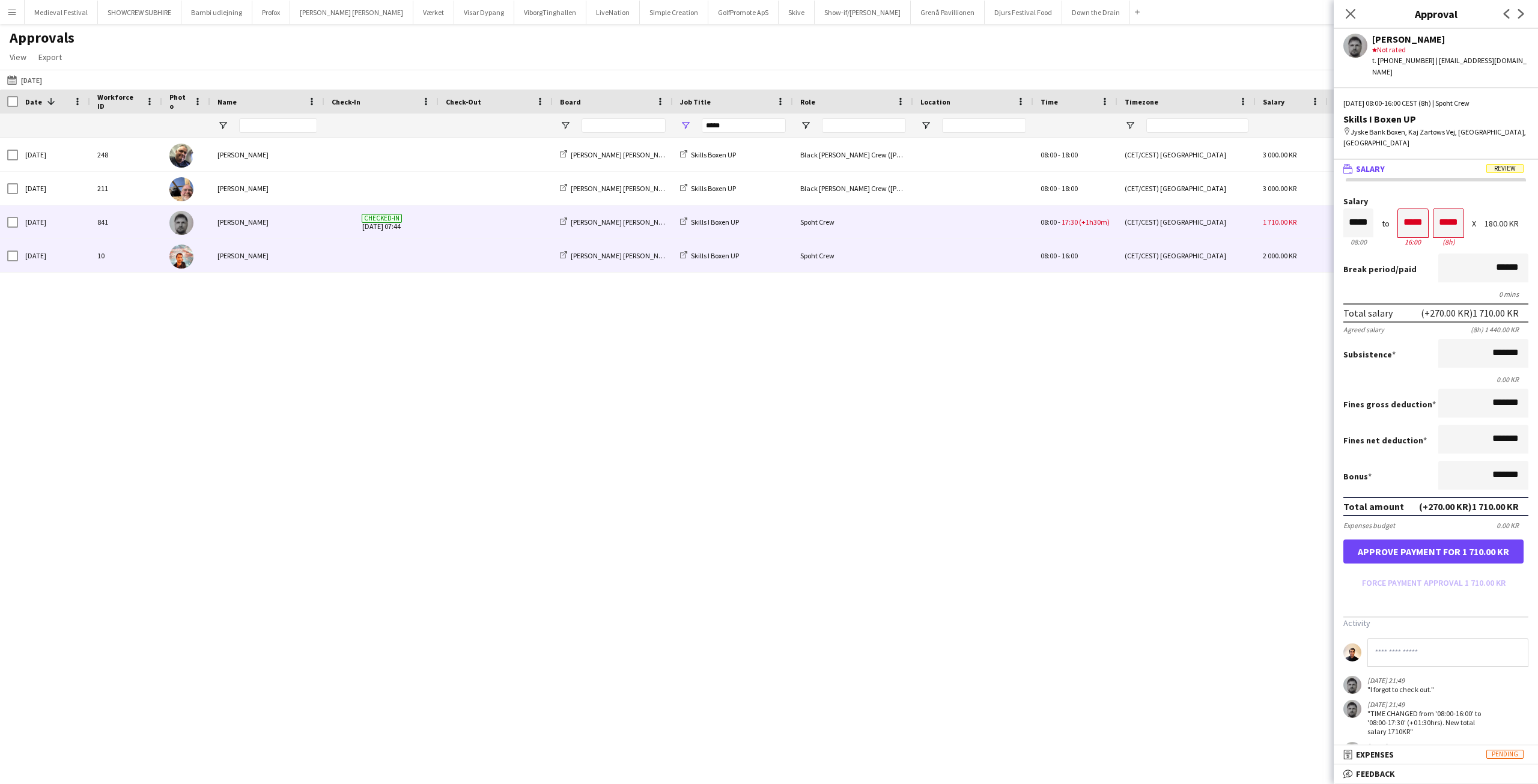
click at [468, 241] on span at bounding box center [496, 255] width 100 height 33
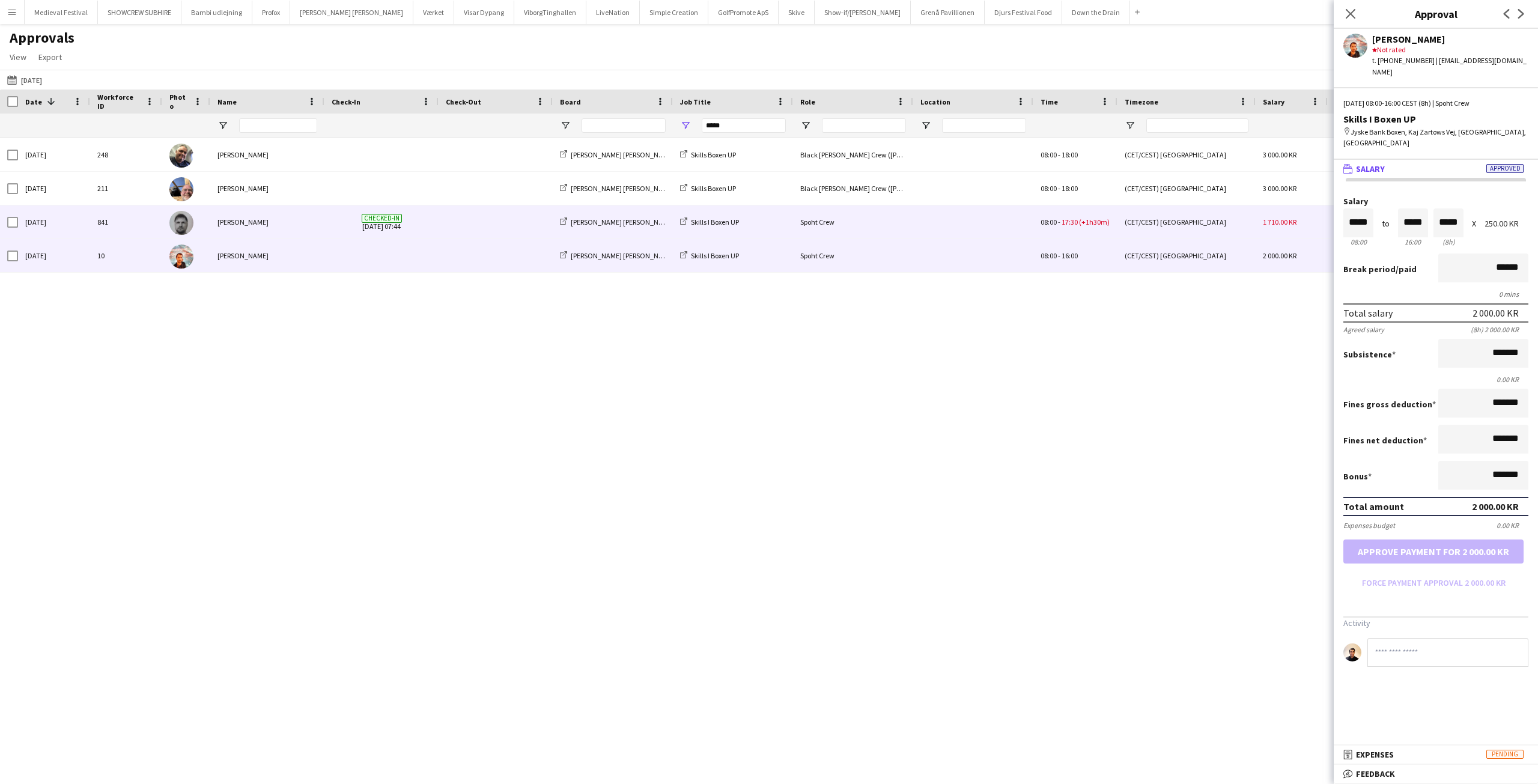
click at [470, 223] on span at bounding box center [496, 222] width 100 height 33
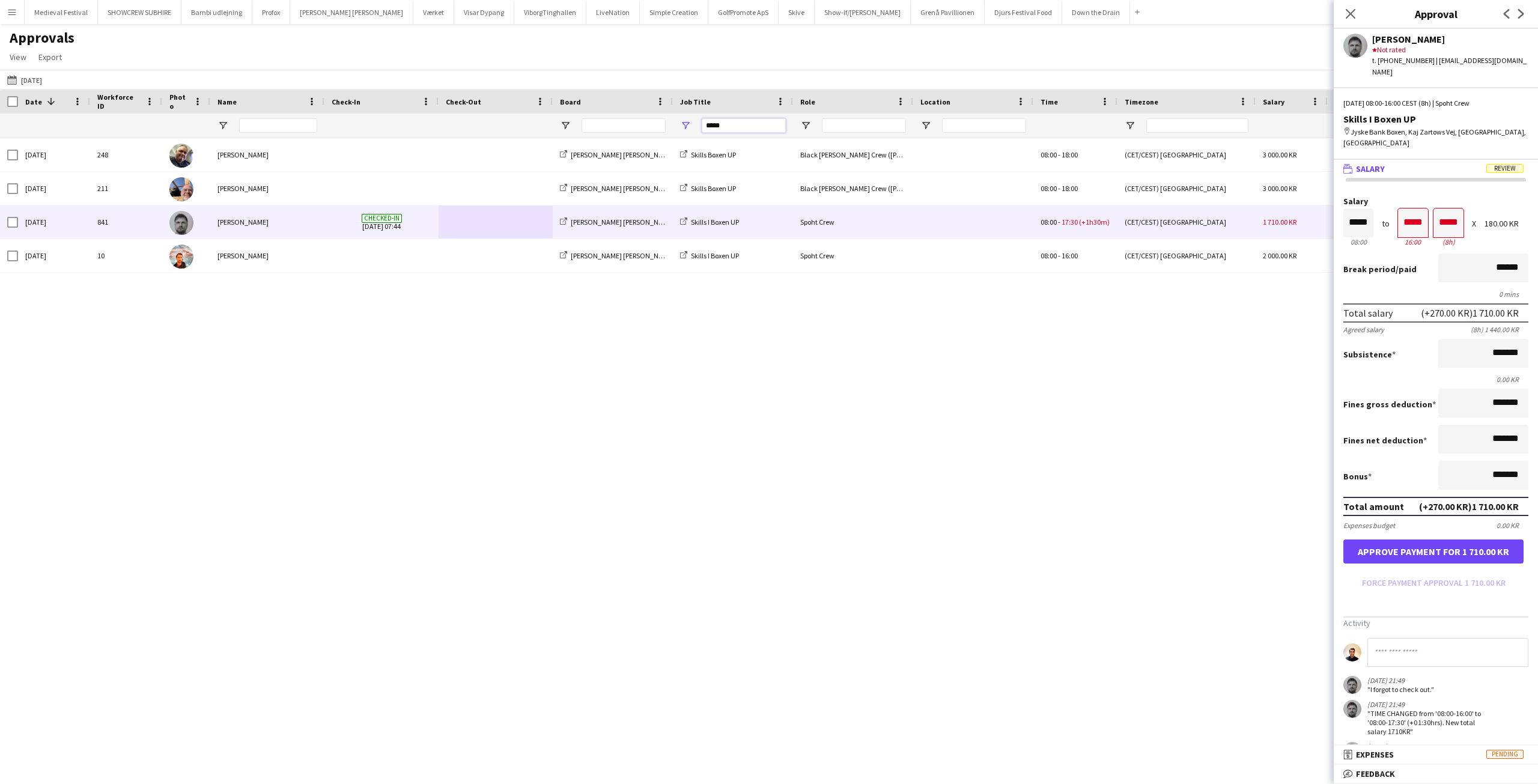
drag, startPoint x: 746, startPoint y: 125, endPoint x: 606, endPoint y: 120, distance: 140.1
click at [607, 120] on div "*****" at bounding box center [1090, 125] width 2181 height 24
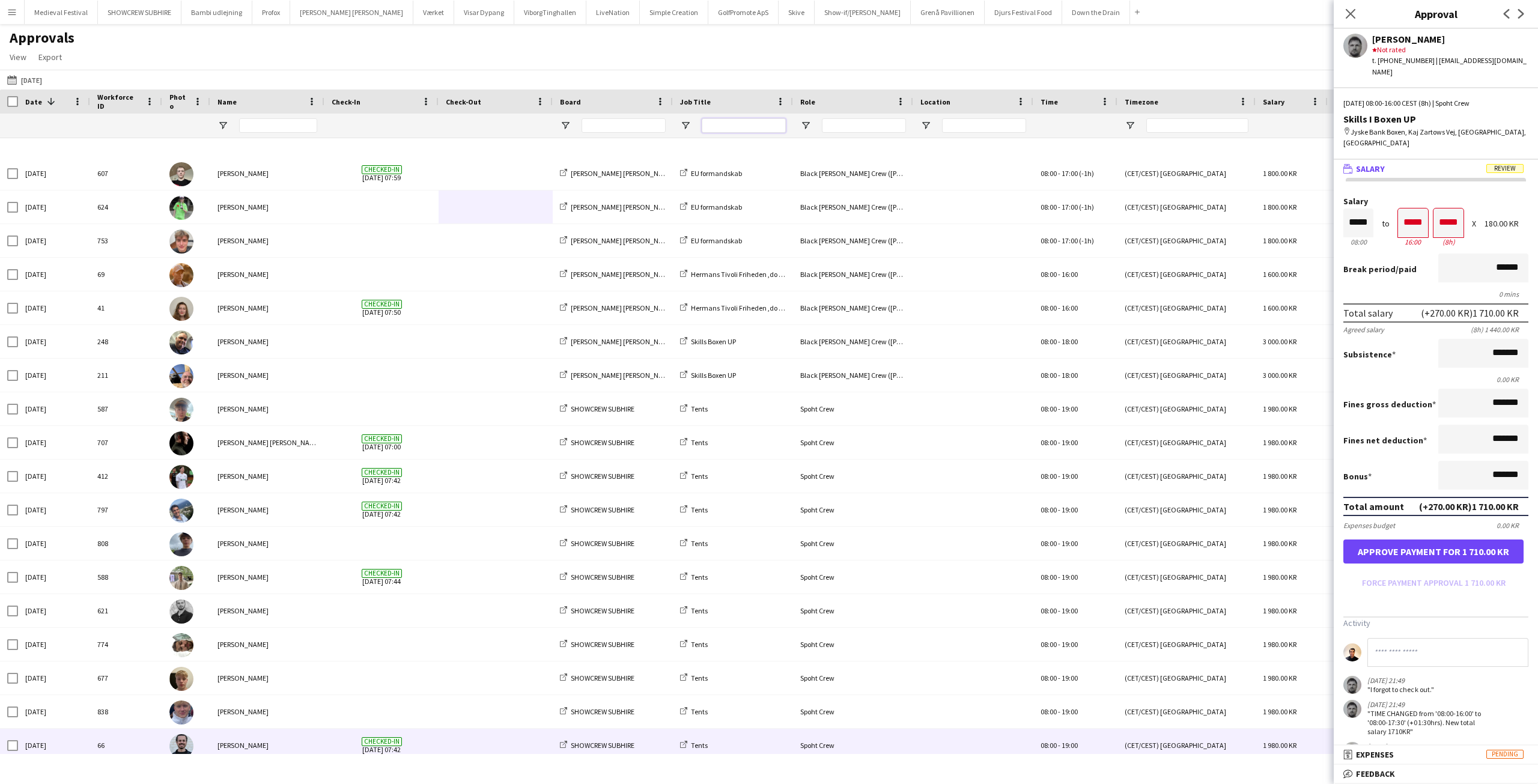
scroll to position [6, 0]
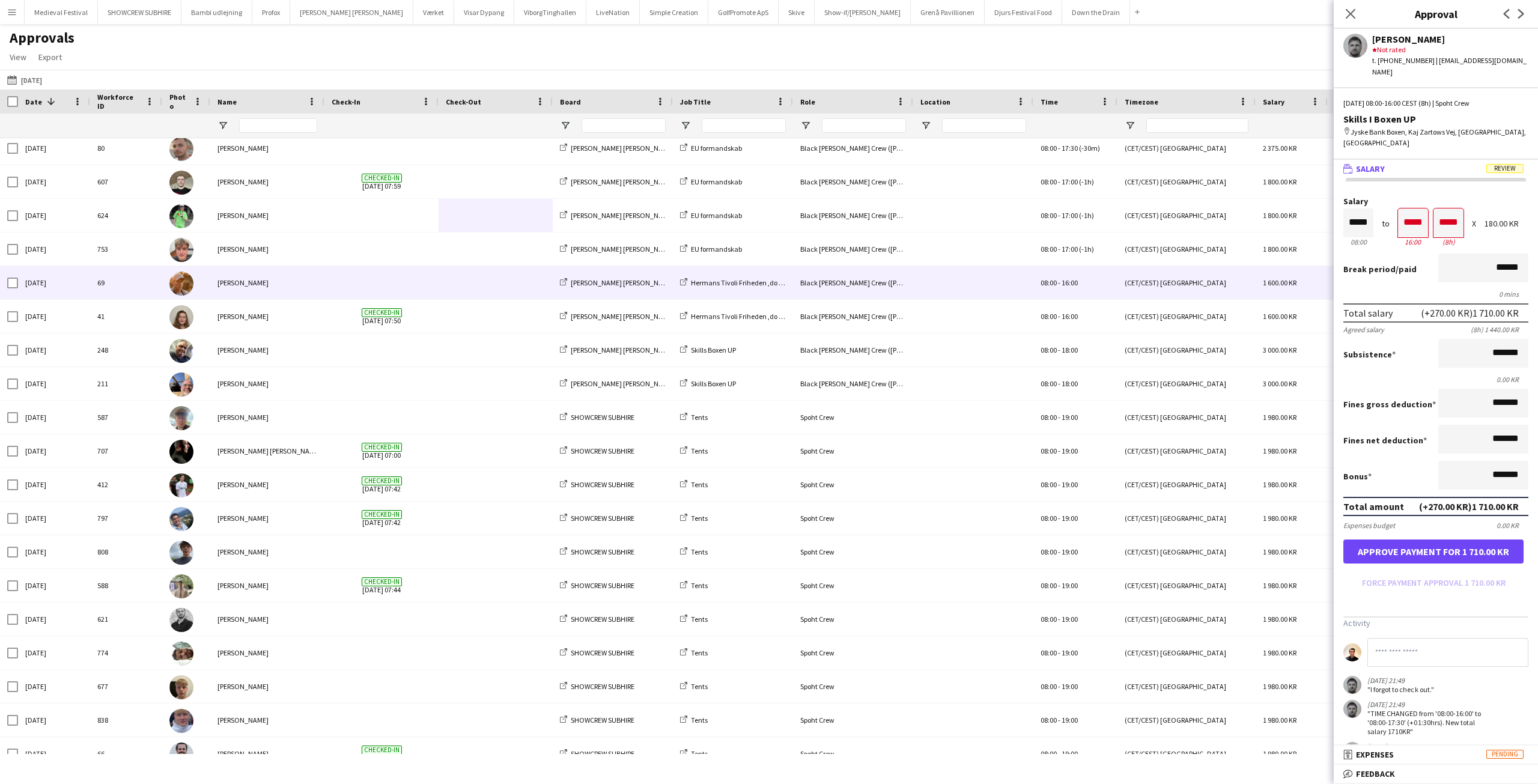
click at [375, 288] on span at bounding box center [382, 282] width 100 height 33
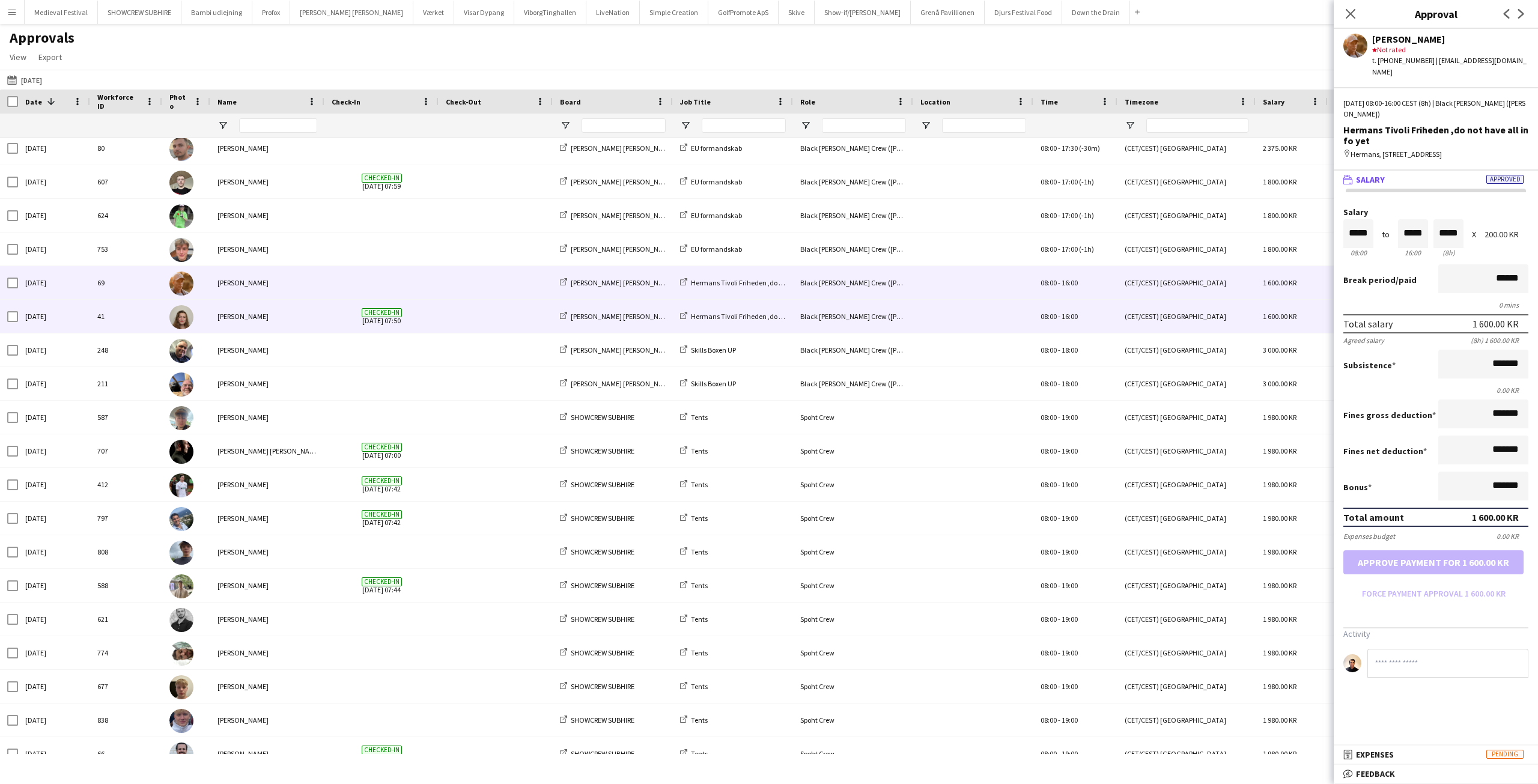
click at [473, 317] on span at bounding box center [496, 316] width 100 height 33
click at [396, 282] on span at bounding box center [382, 282] width 100 height 33
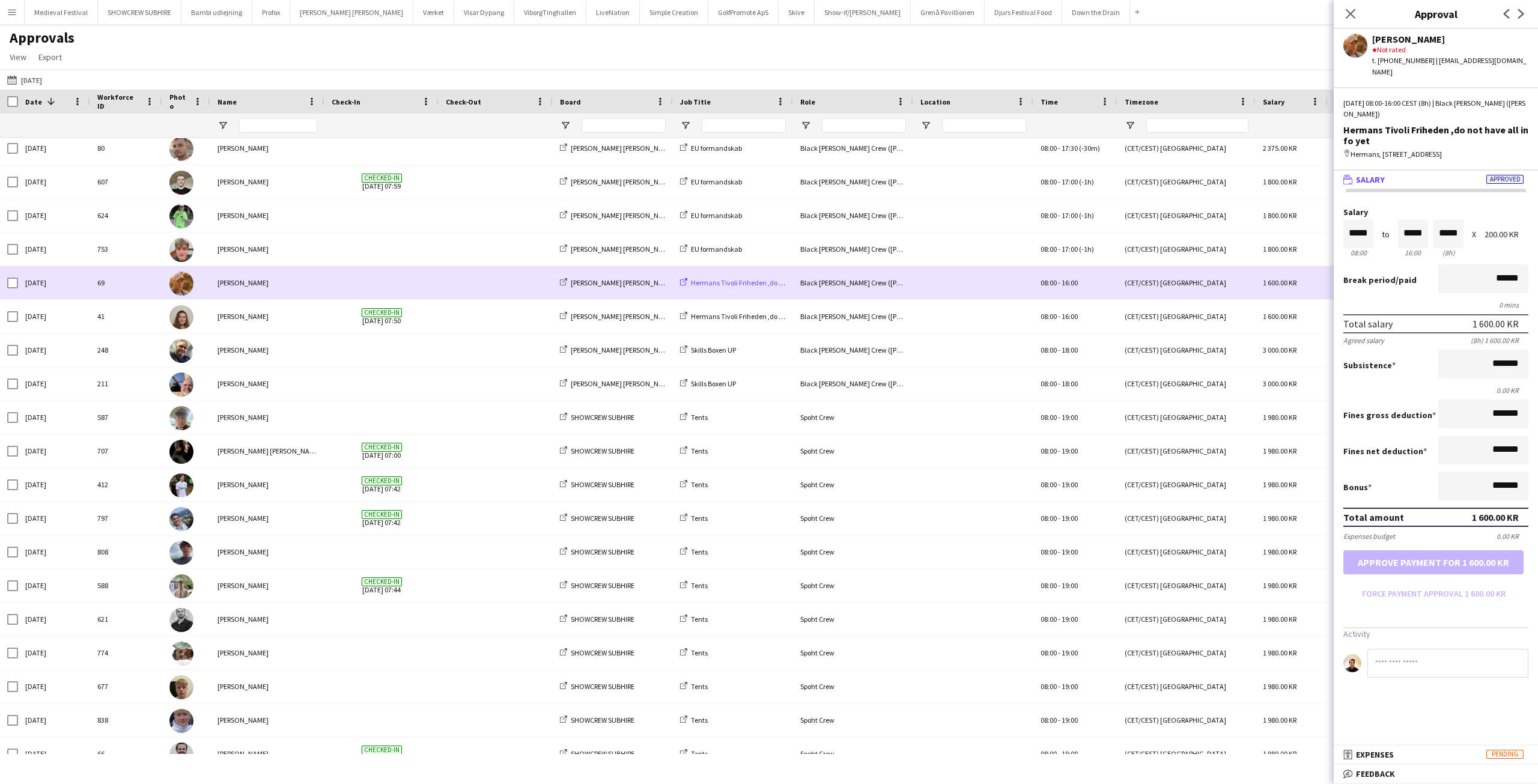
click at [727, 282] on span "Hermans Tivoli Friheden ,do not have all info yet" at bounding box center [764, 282] width 147 height 9
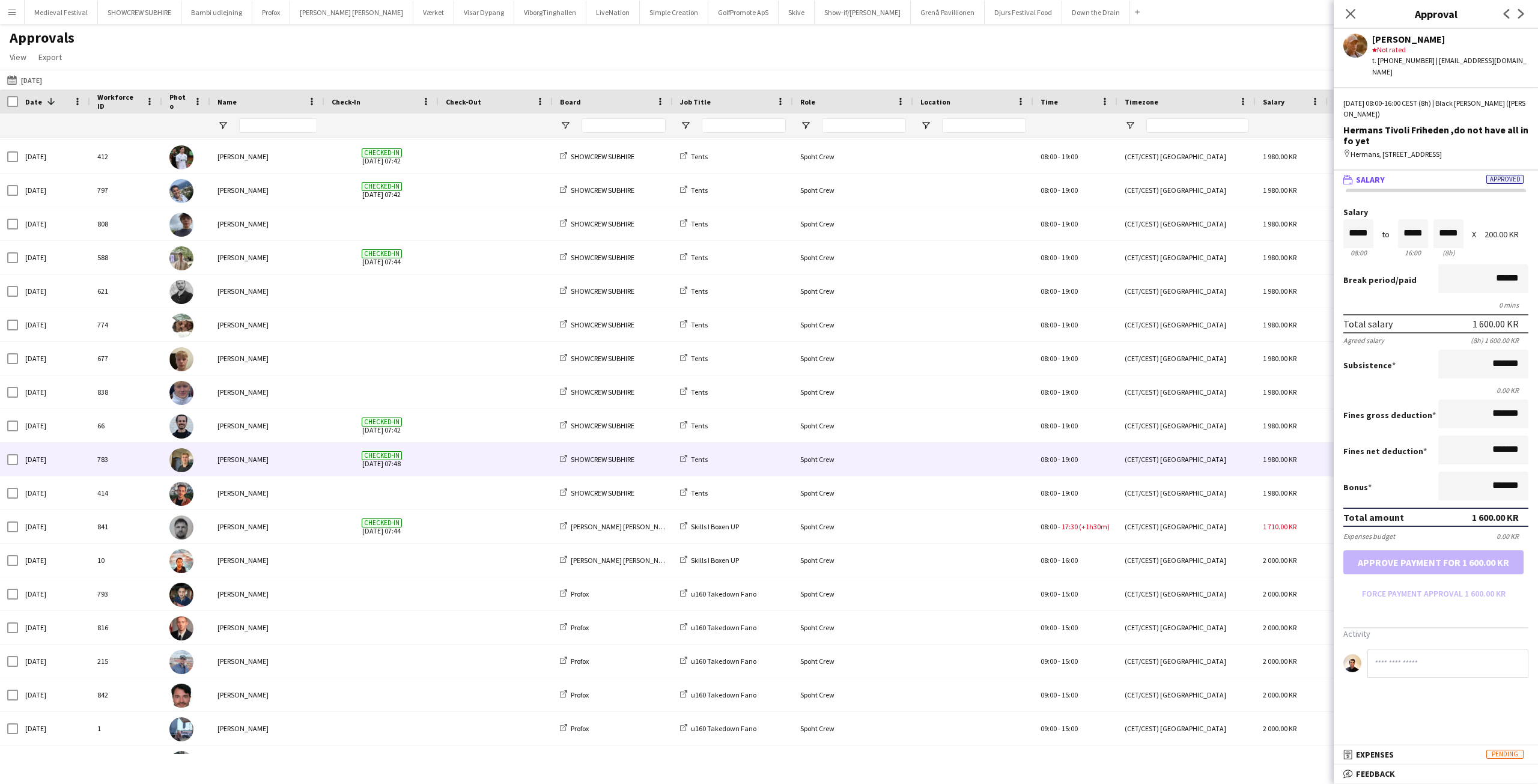
scroll to position [427, 0]
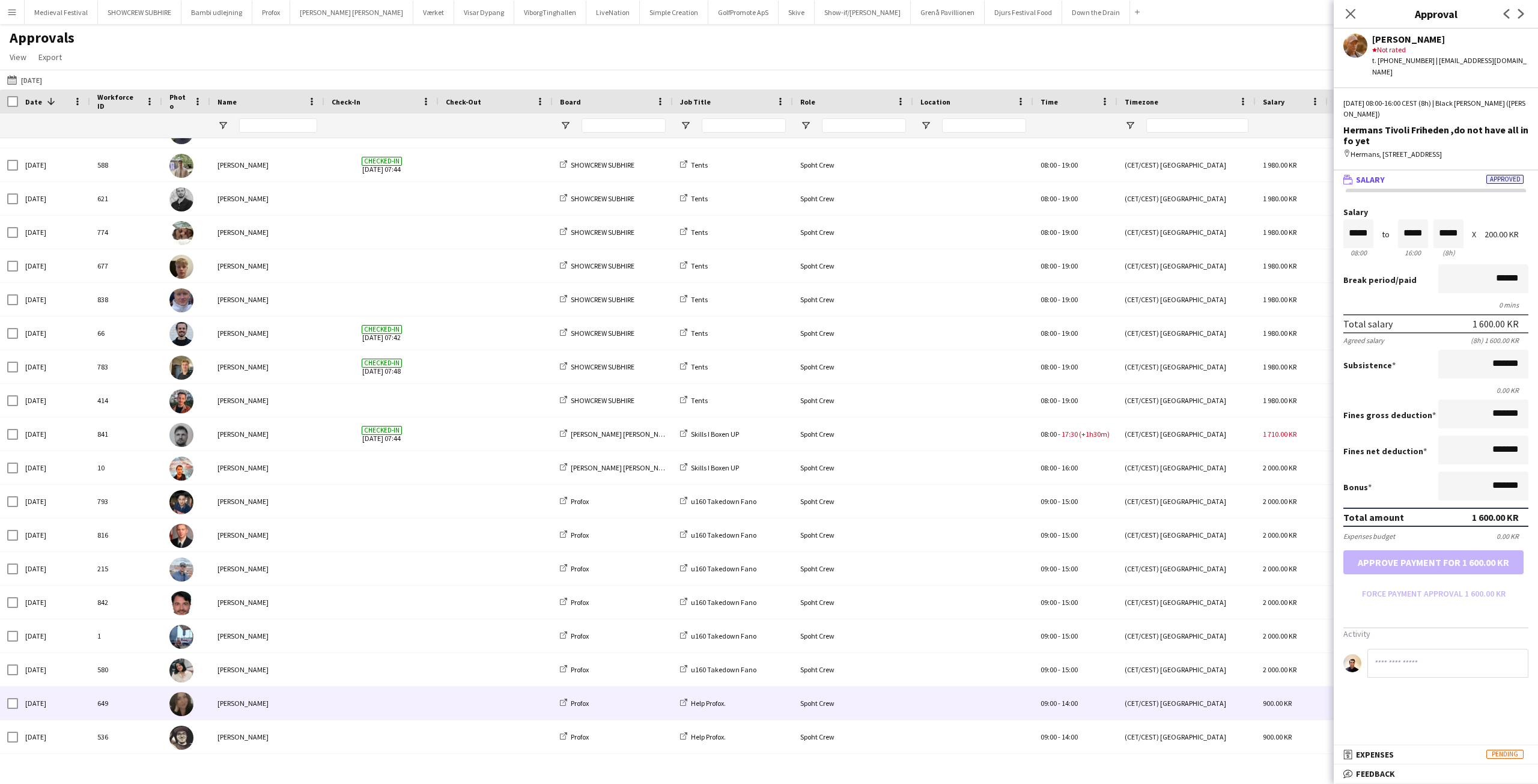
click at [449, 704] on span at bounding box center [496, 702] width 100 height 33
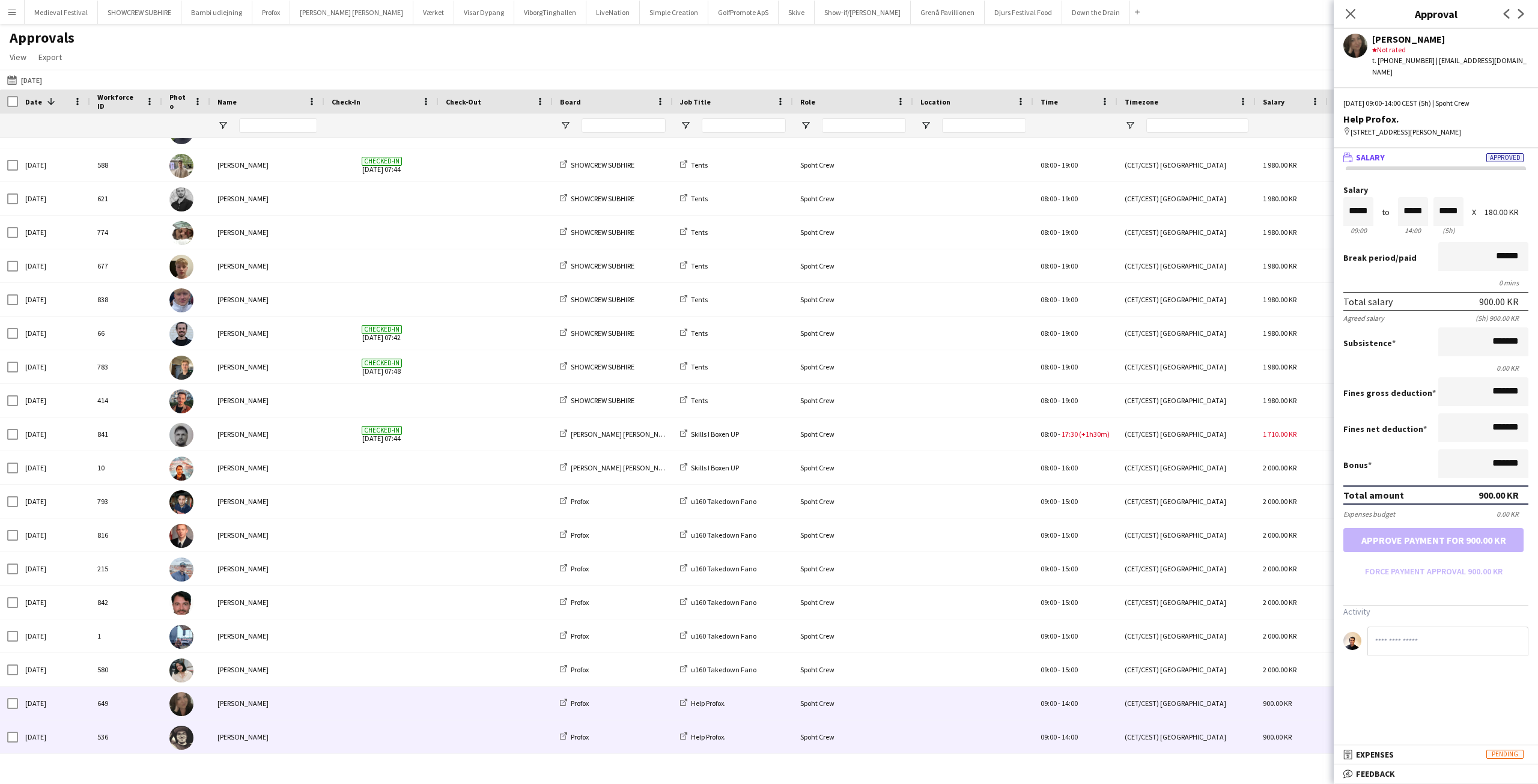
click at [440, 731] on div at bounding box center [496, 736] width 114 height 33
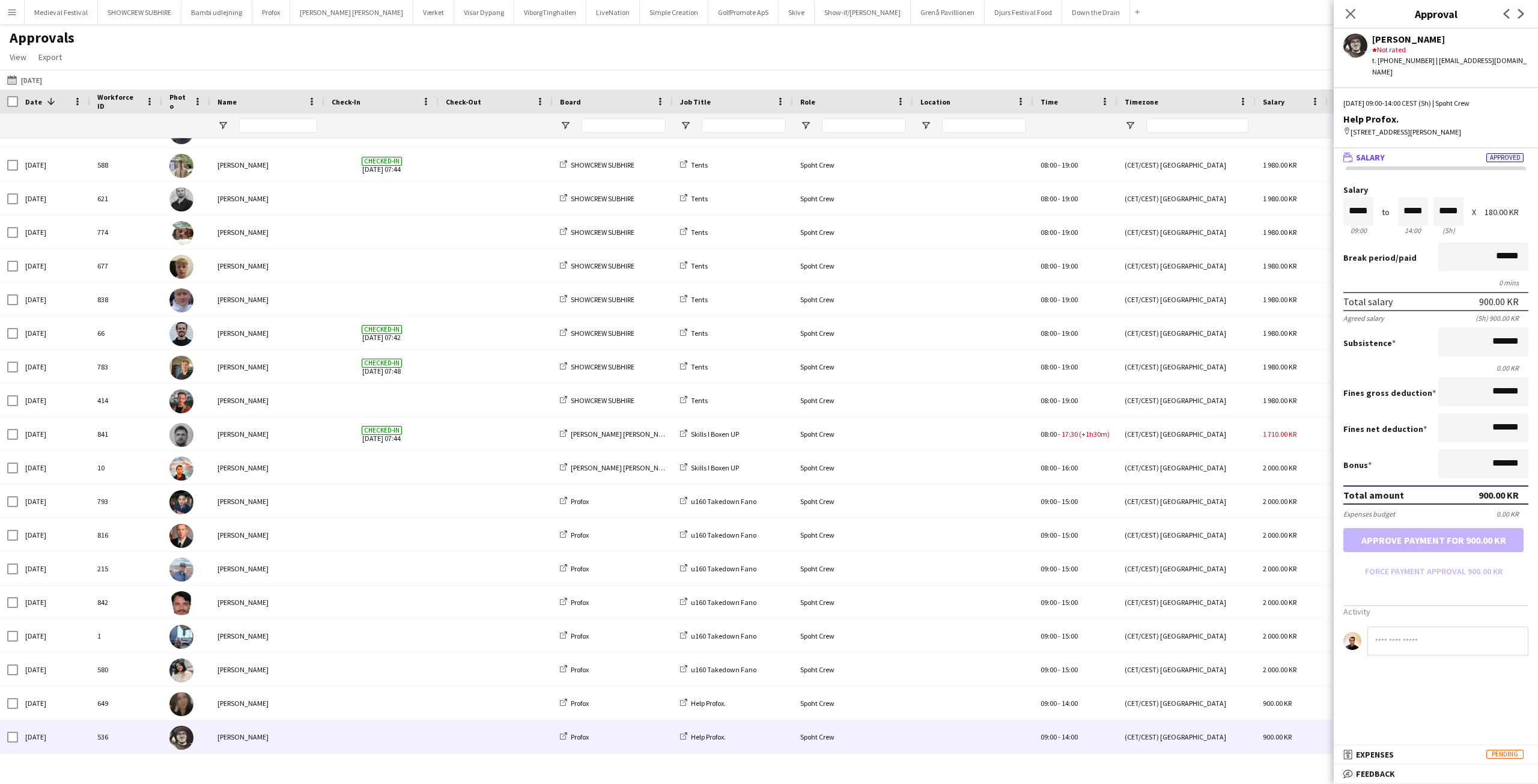
click at [21, 14] on button "Menu" at bounding box center [12, 12] width 24 height 24
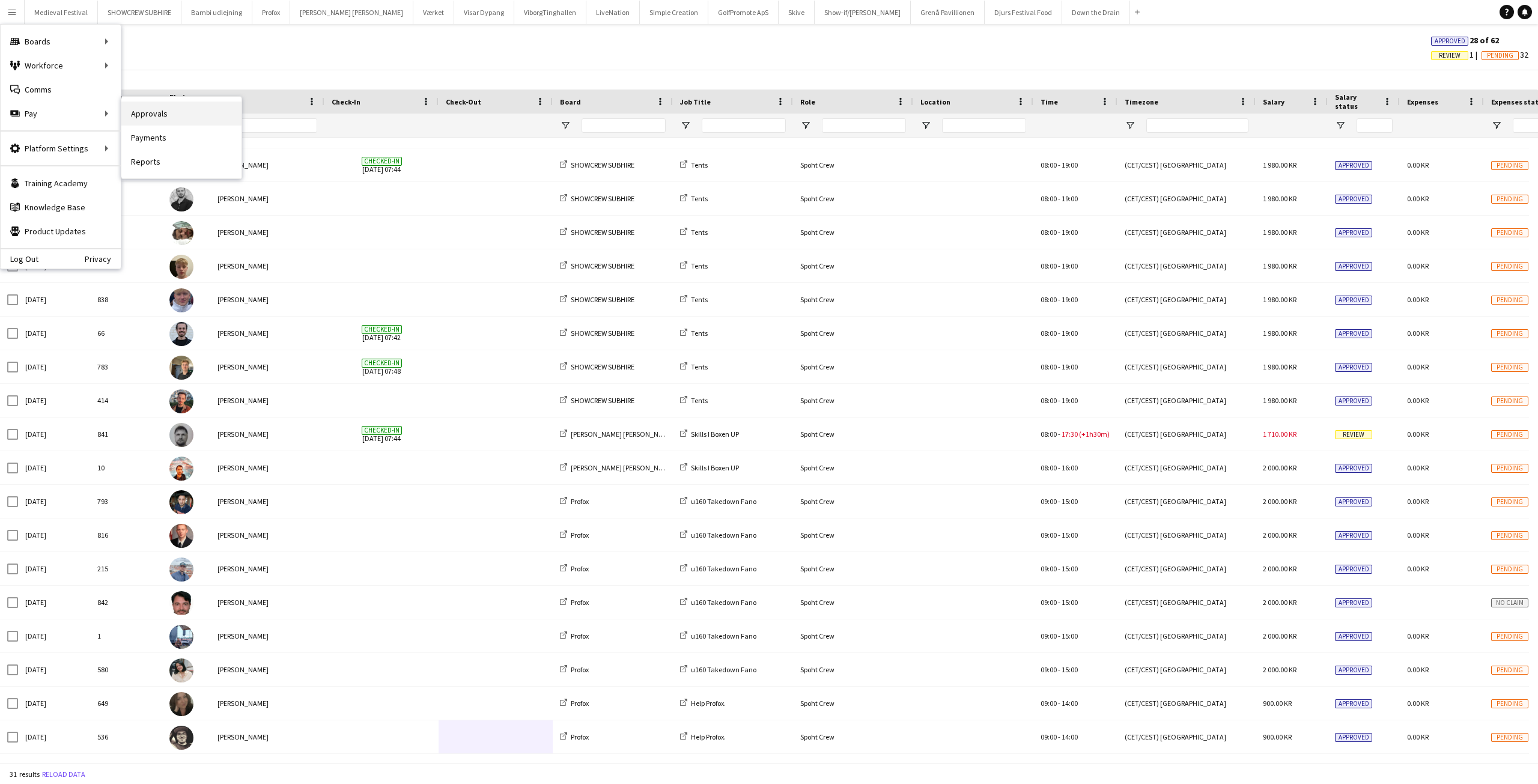
click at [182, 108] on link "Approvals" at bounding box center [181, 113] width 120 height 24
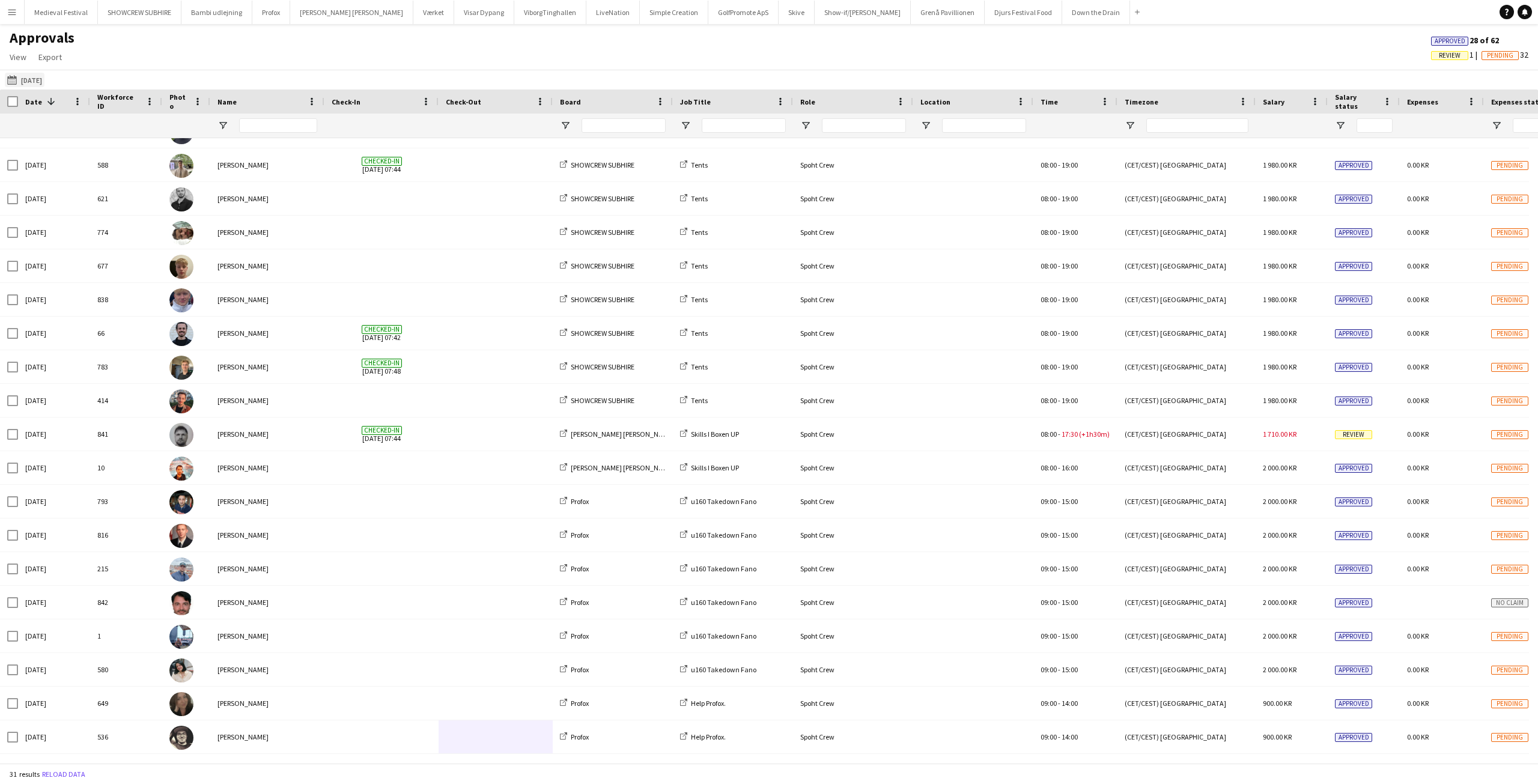
click at [4, 77] on div "06-09-2025 08-09-2025 Today This Week This Month Yesterday Last Week Last Month…" at bounding box center [769, 80] width 1538 height 20
click at [8, 77] on app-icon "06-09-2025" at bounding box center [14, 80] width 14 height 10
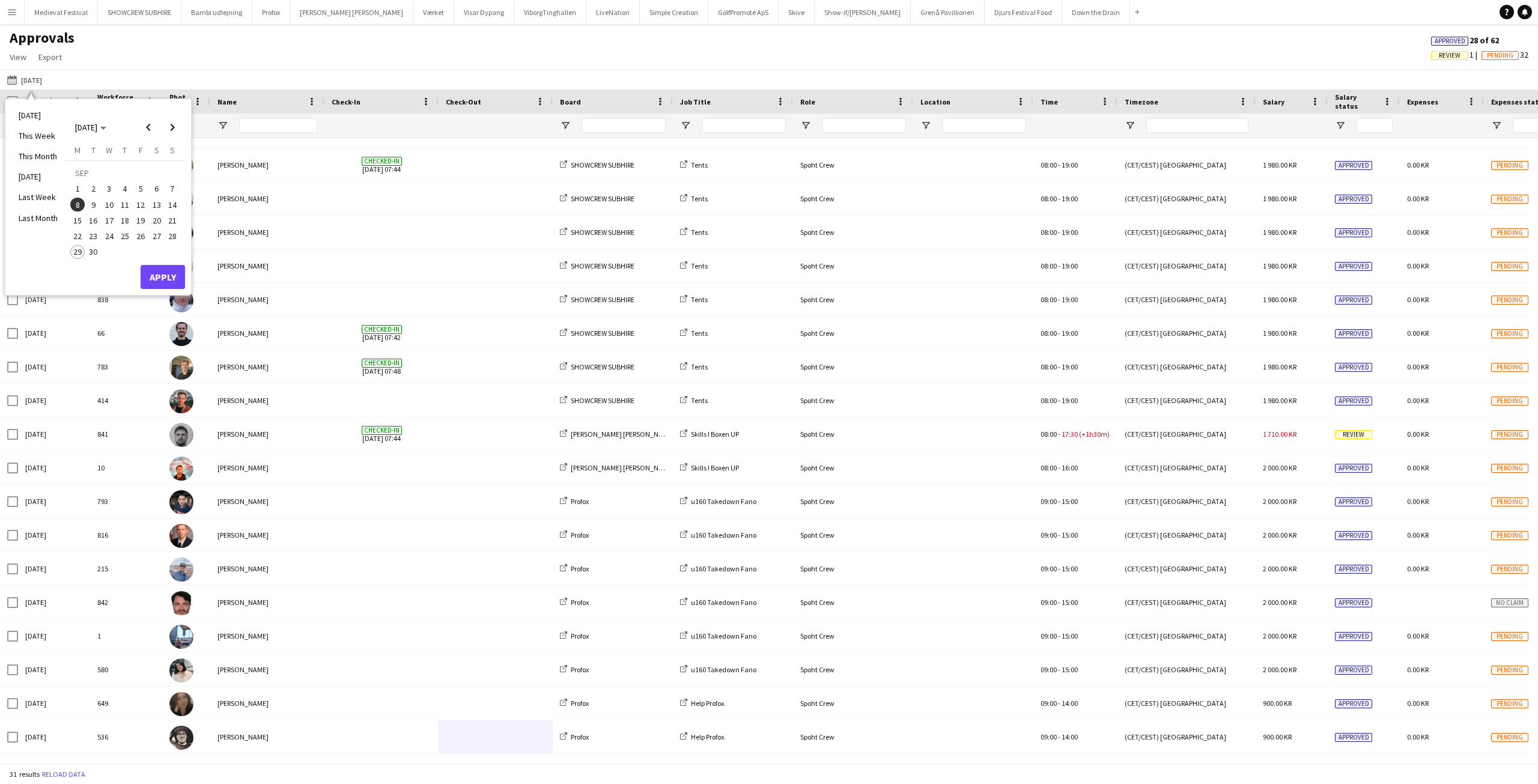
click at [138, 206] on span "12" at bounding box center [140, 205] width 14 height 14
click at [161, 268] on button "Apply" at bounding box center [163, 277] width 44 height 24
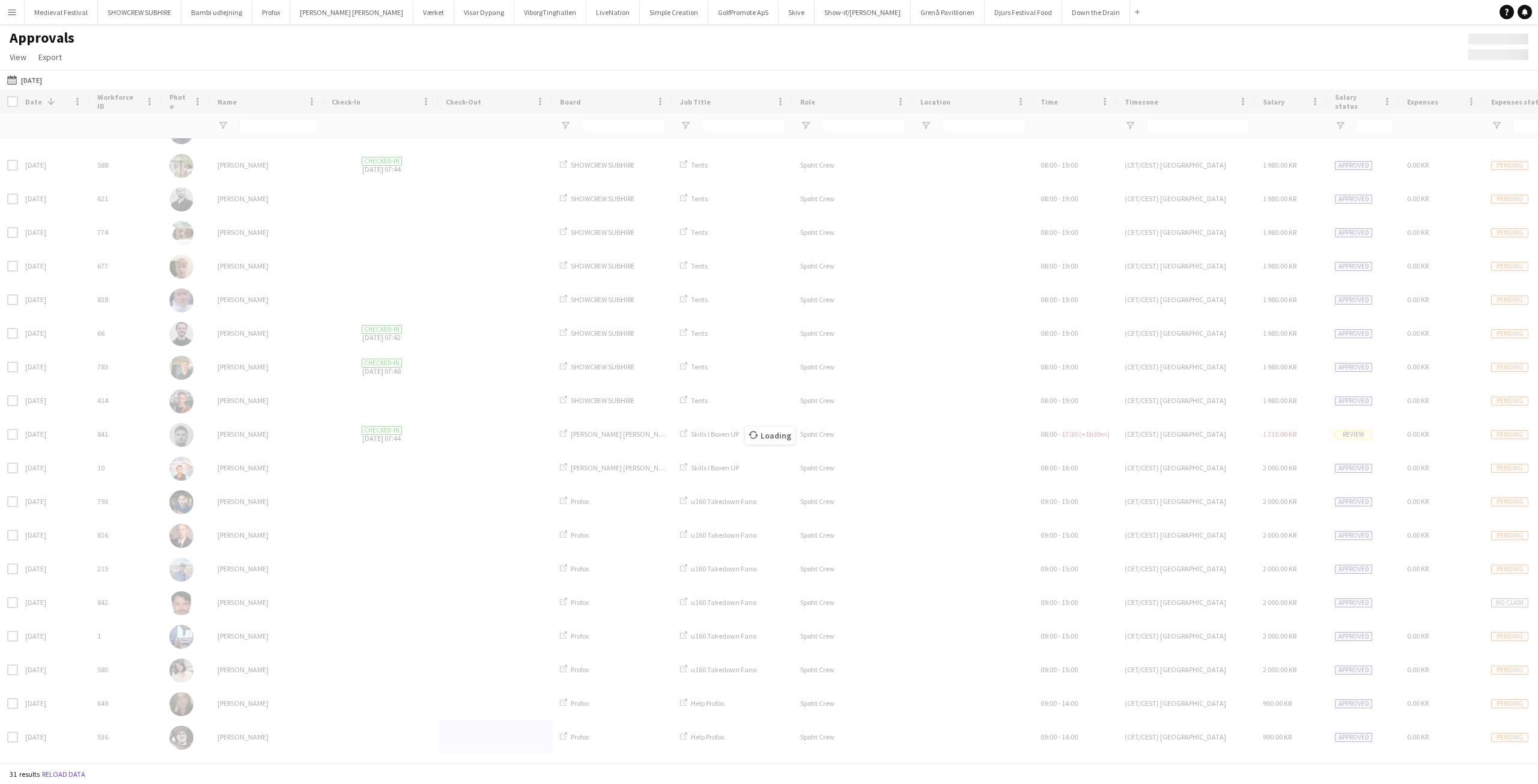
scroll to position [0, 0]
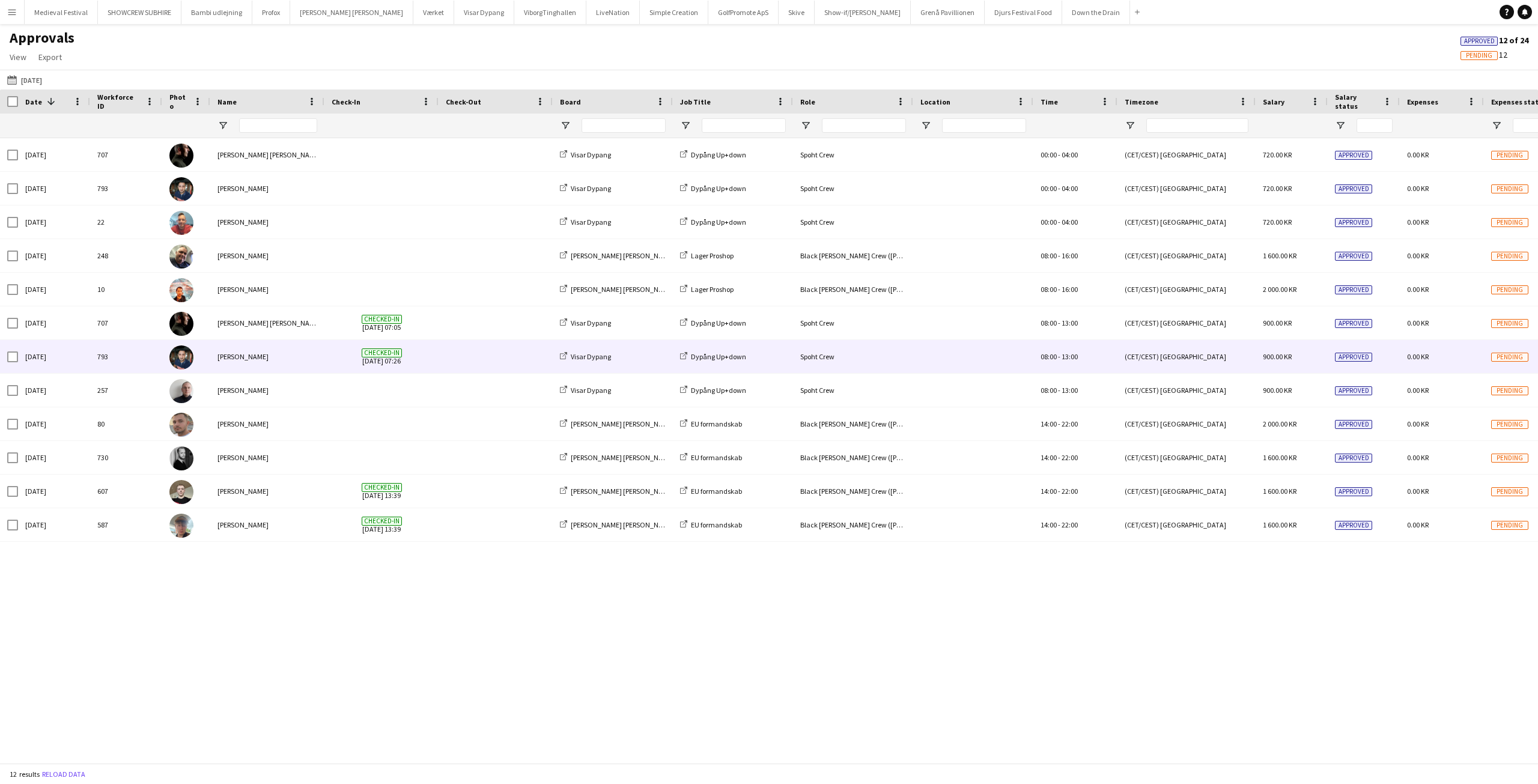
click at [442, 361] on div at bounding box center [496, 356] width 114 height 33
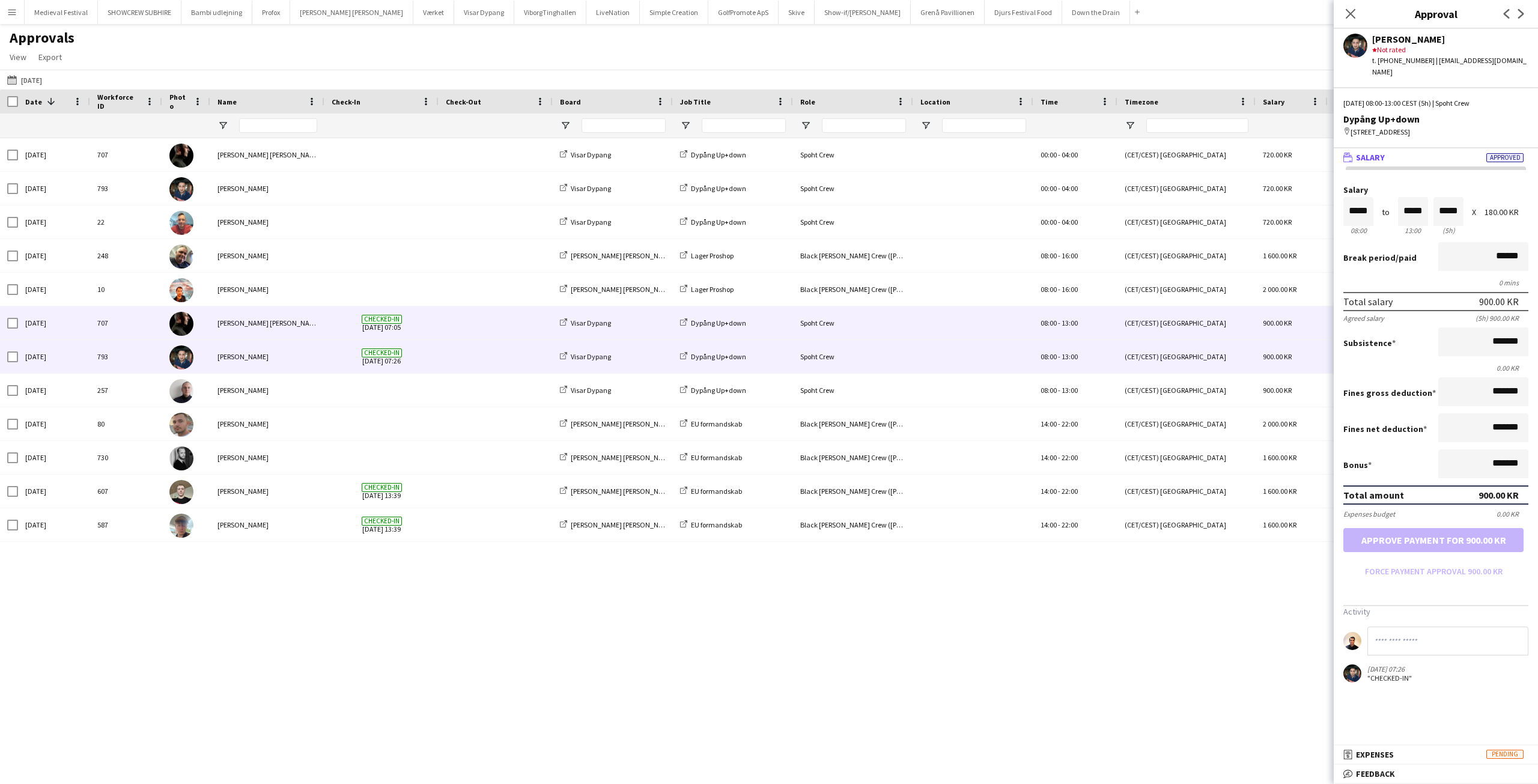
click at [475, 326] on span at bounding box center [496, 322] width 100 height 33
click at [470, 350] on span at bounding box center [496, 356] width 100 height 33
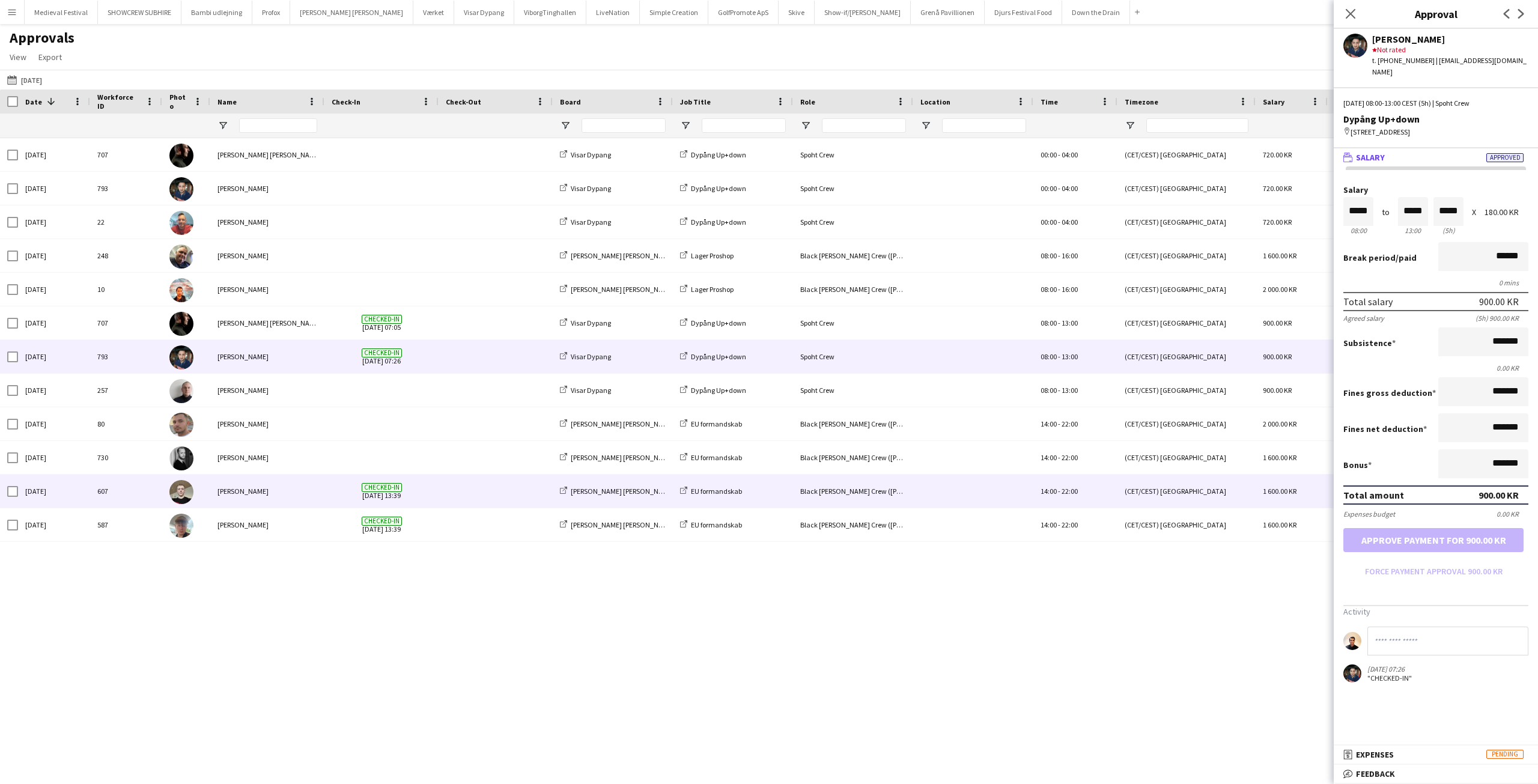
click at [444, 488] on div at bounding box center [496, 491] width 114 height 33
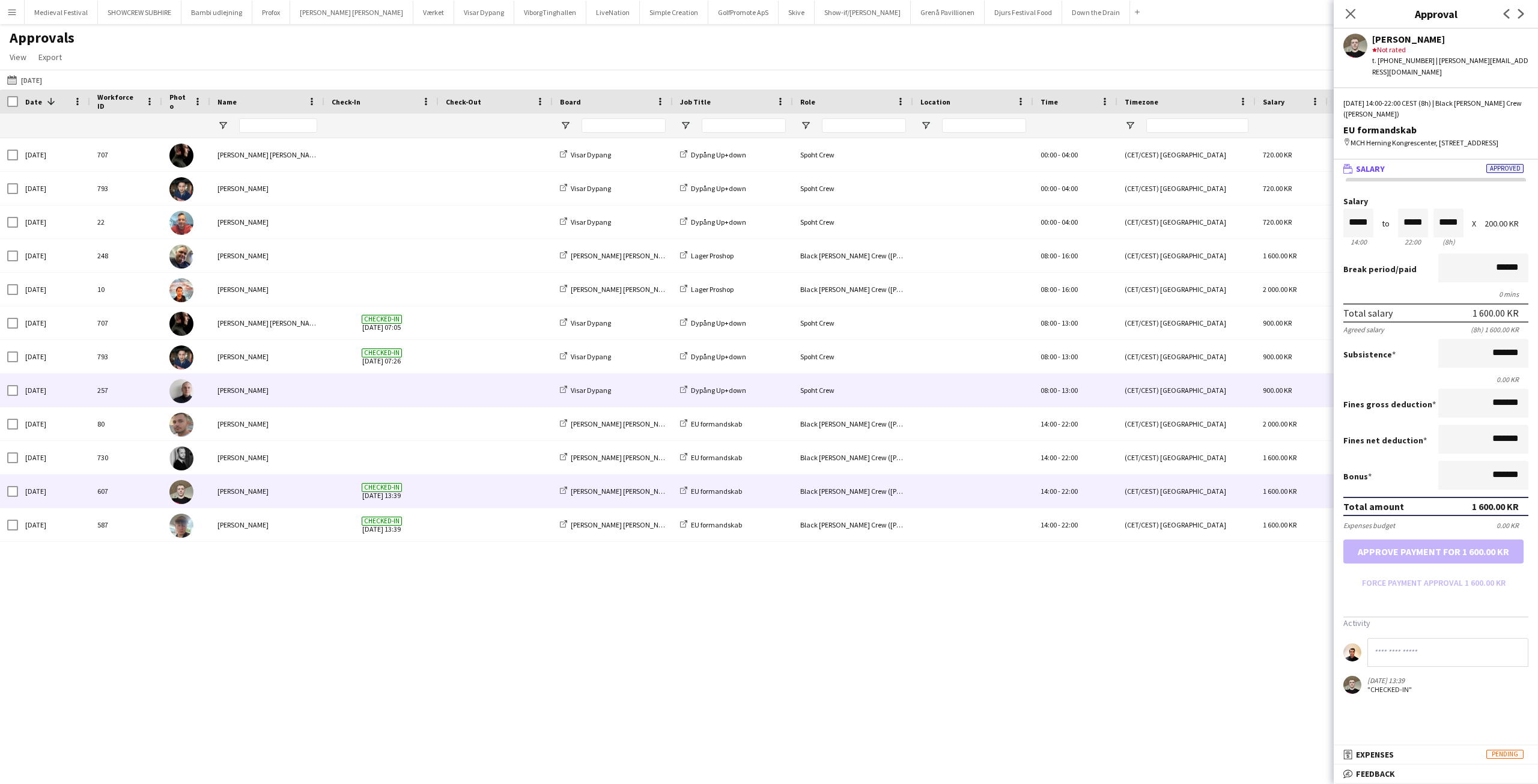
click at [387, 385] on span at bounding box center [382, 390] width 100 height 33
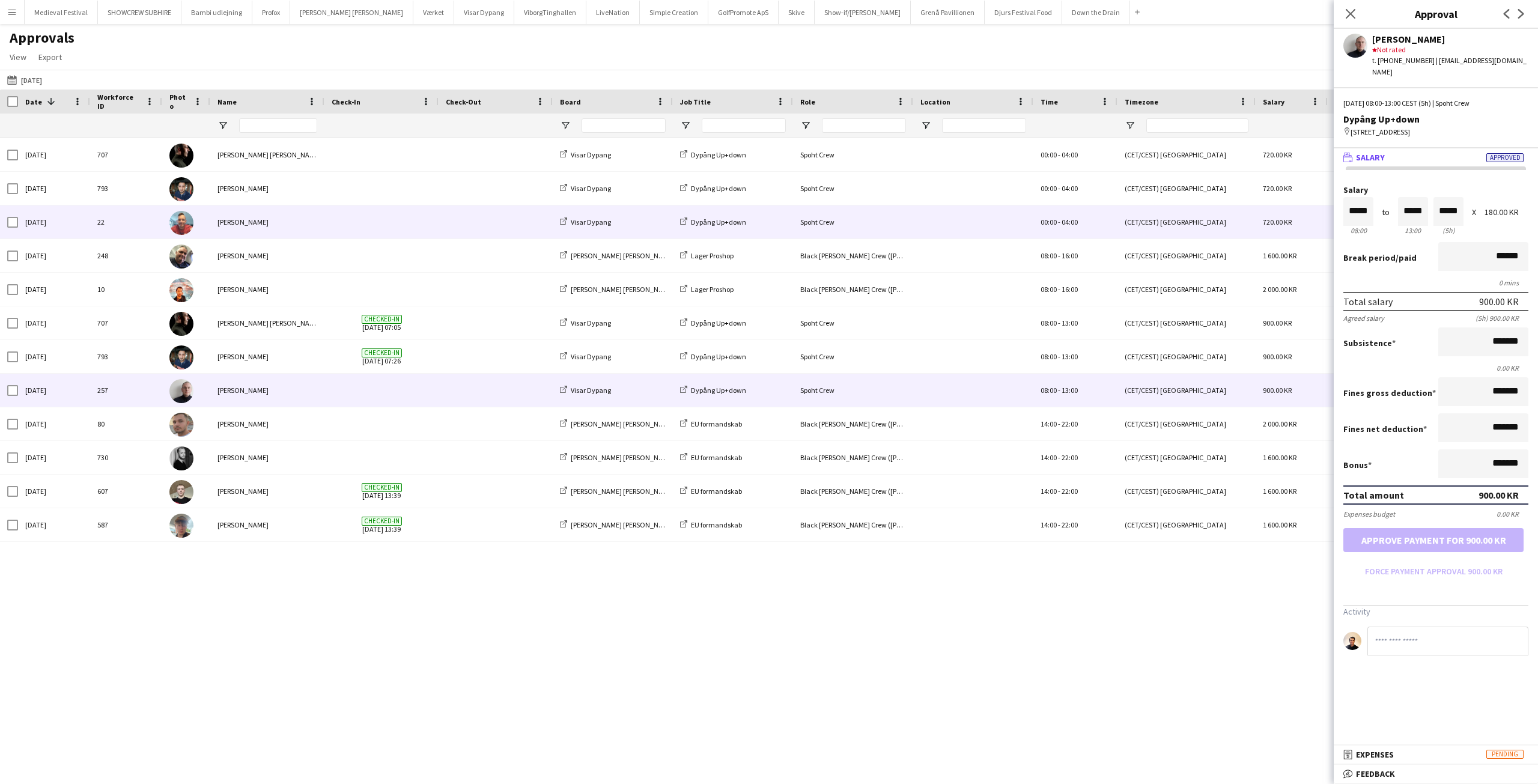
click at [441, 212] on div at bounding box center [496, 222] width 114 height 33
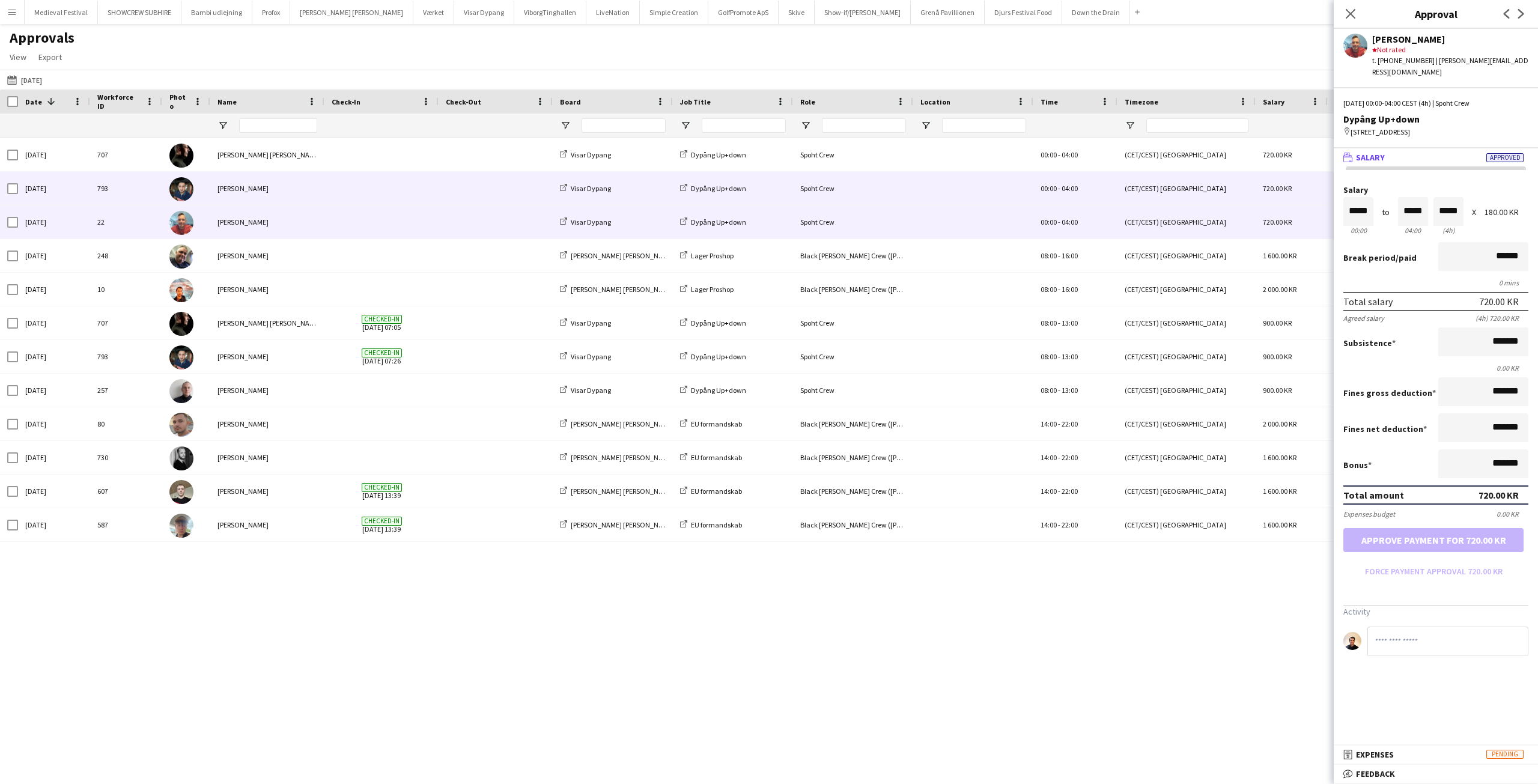
click at [473, 182] on span at bounding box center [496, 188] width 100 height 33
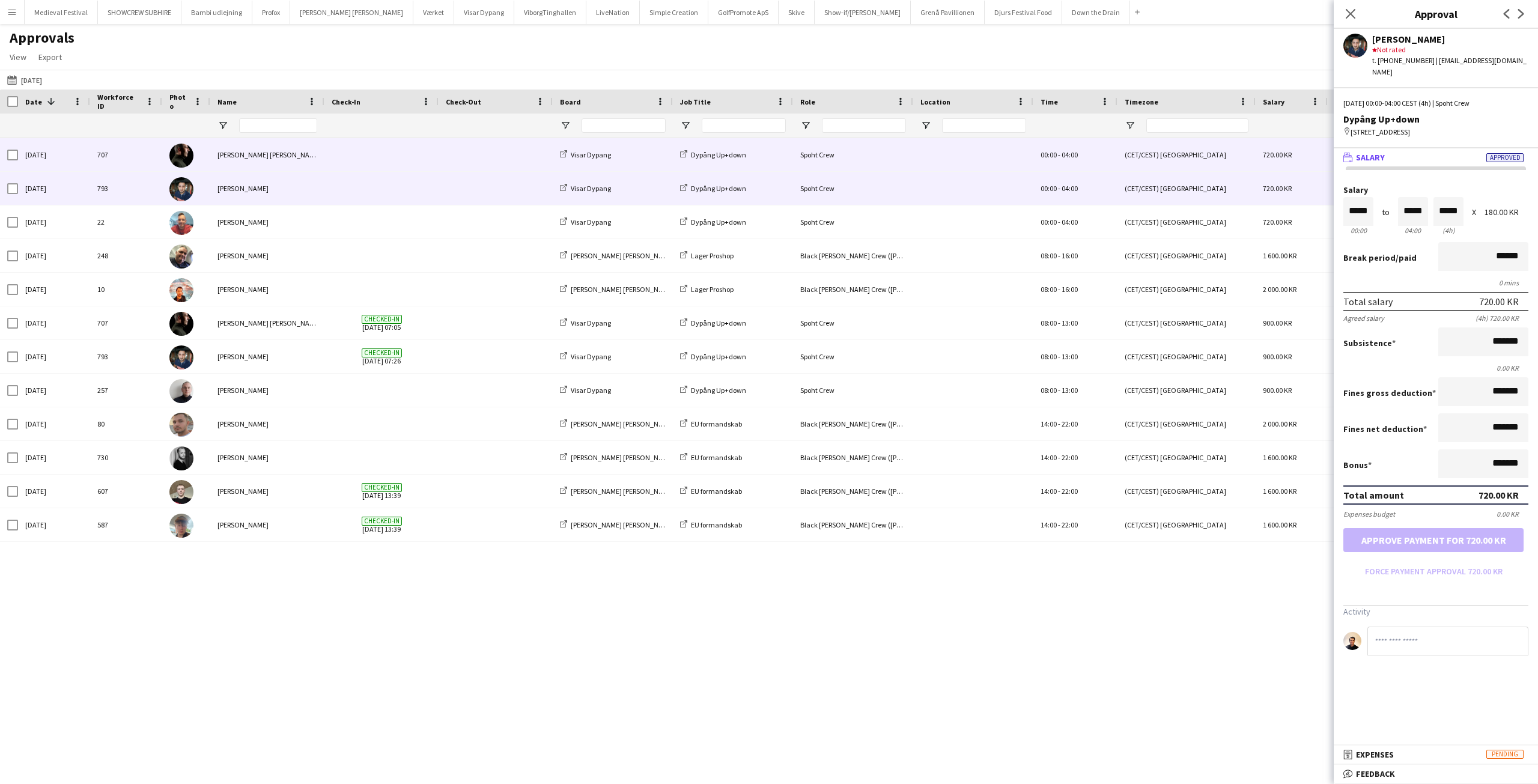
click at [500, 154] on span at bounding box center [496, 154] width 100 height 33
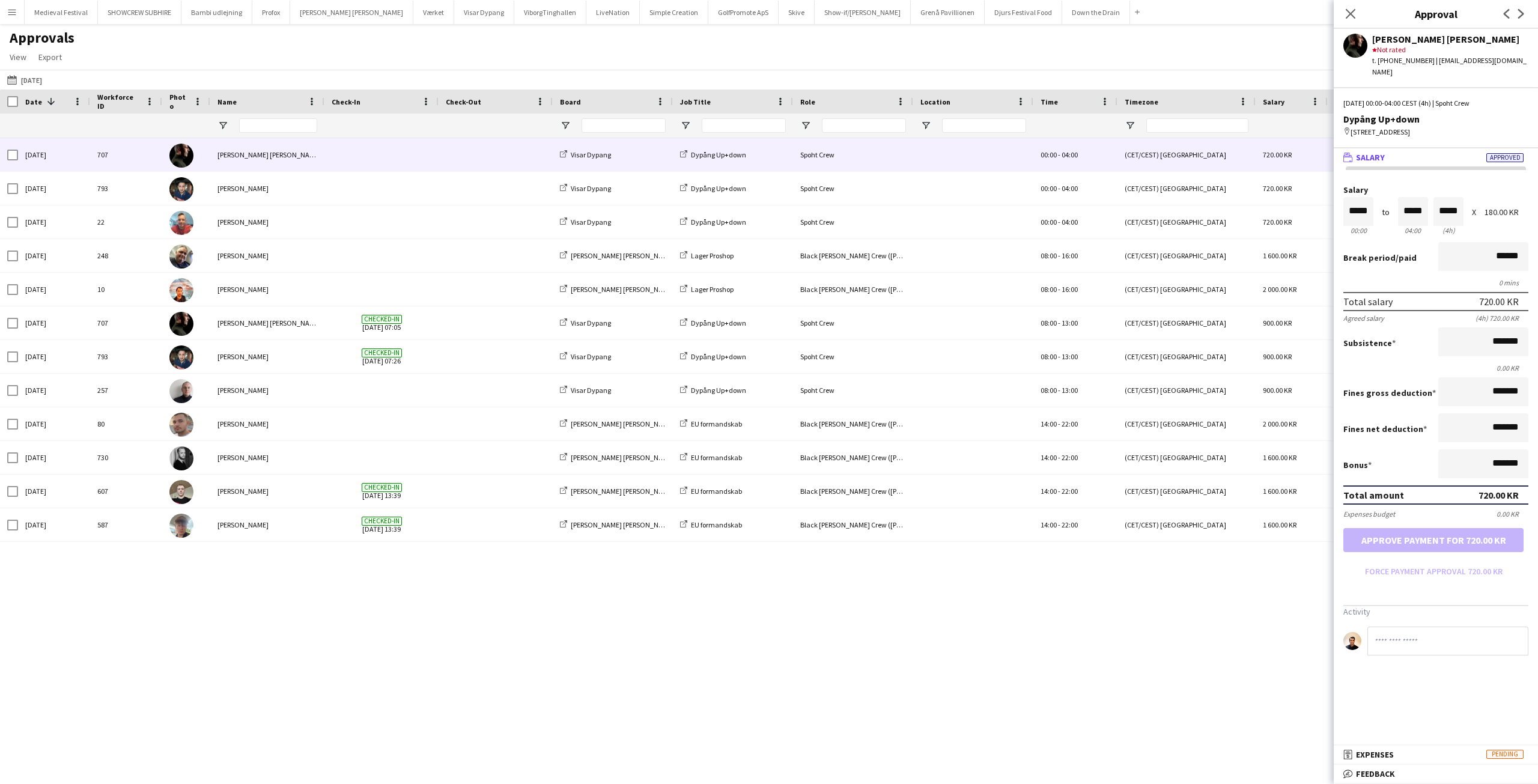
click at [5, 71] on div "06-09-2025 12-09-2025 Today This Week This Month Yesterday Last Week Last Month…" at bounding box center [769, 80] width 1538 height 20
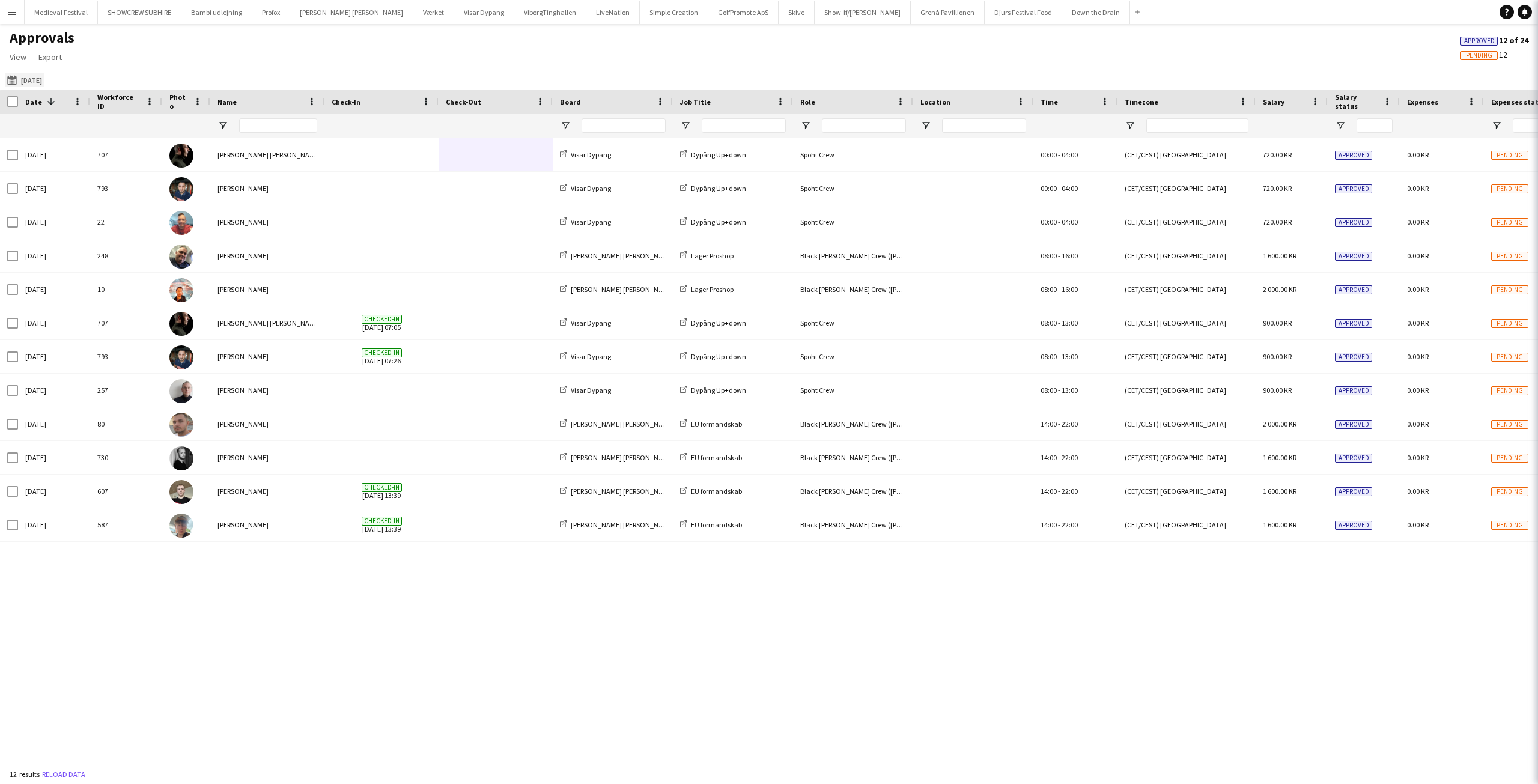
click at [10, 76] on app-icon "06-09-2025" at bounding box center [14, 80] width 14 height 10
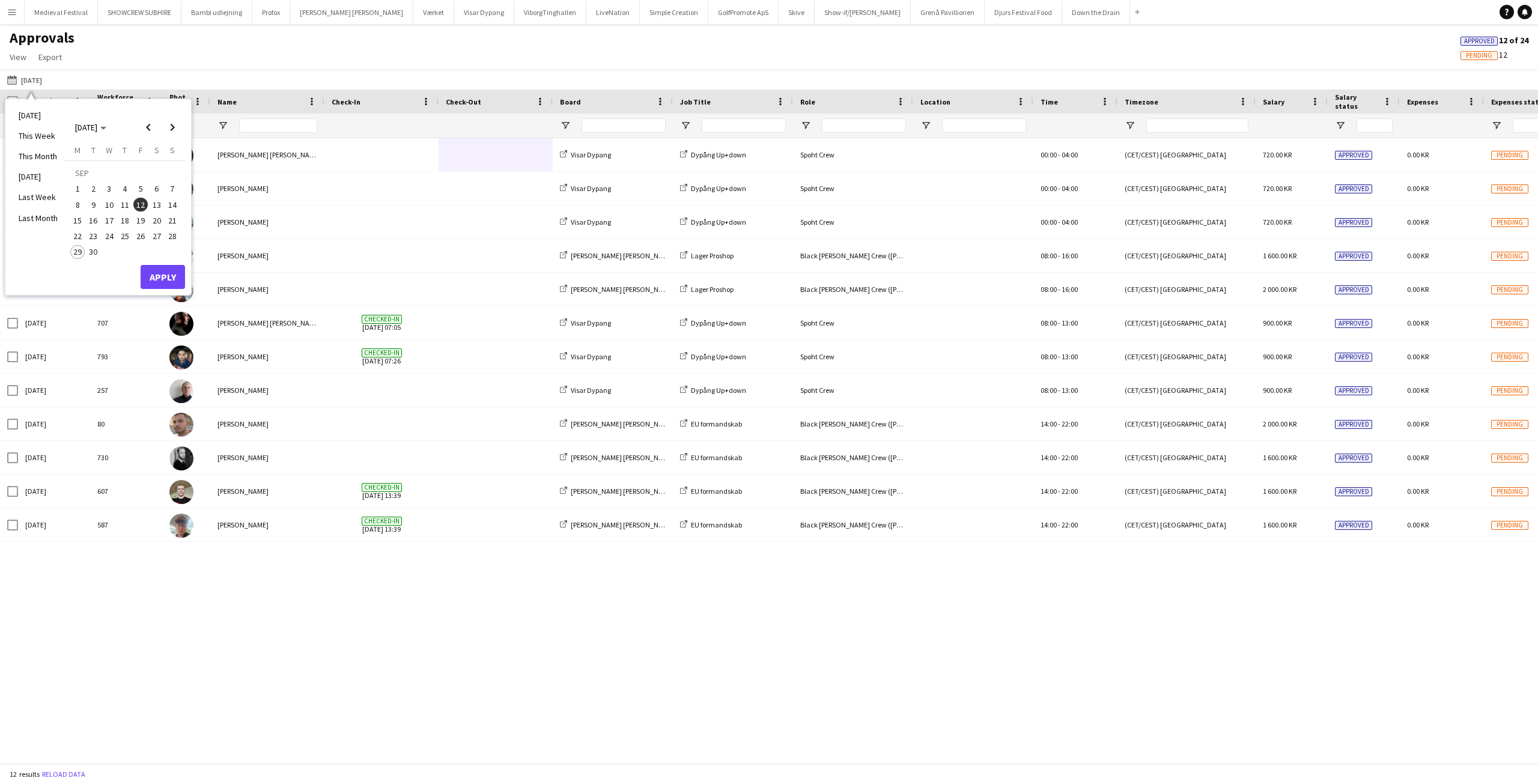
click at [157, 201] on span "13" at bounding box center [156, 205] width 14 height 14
click at [157, 276] on button "Apply" at bounding box center [163, 277] width 44 height 24
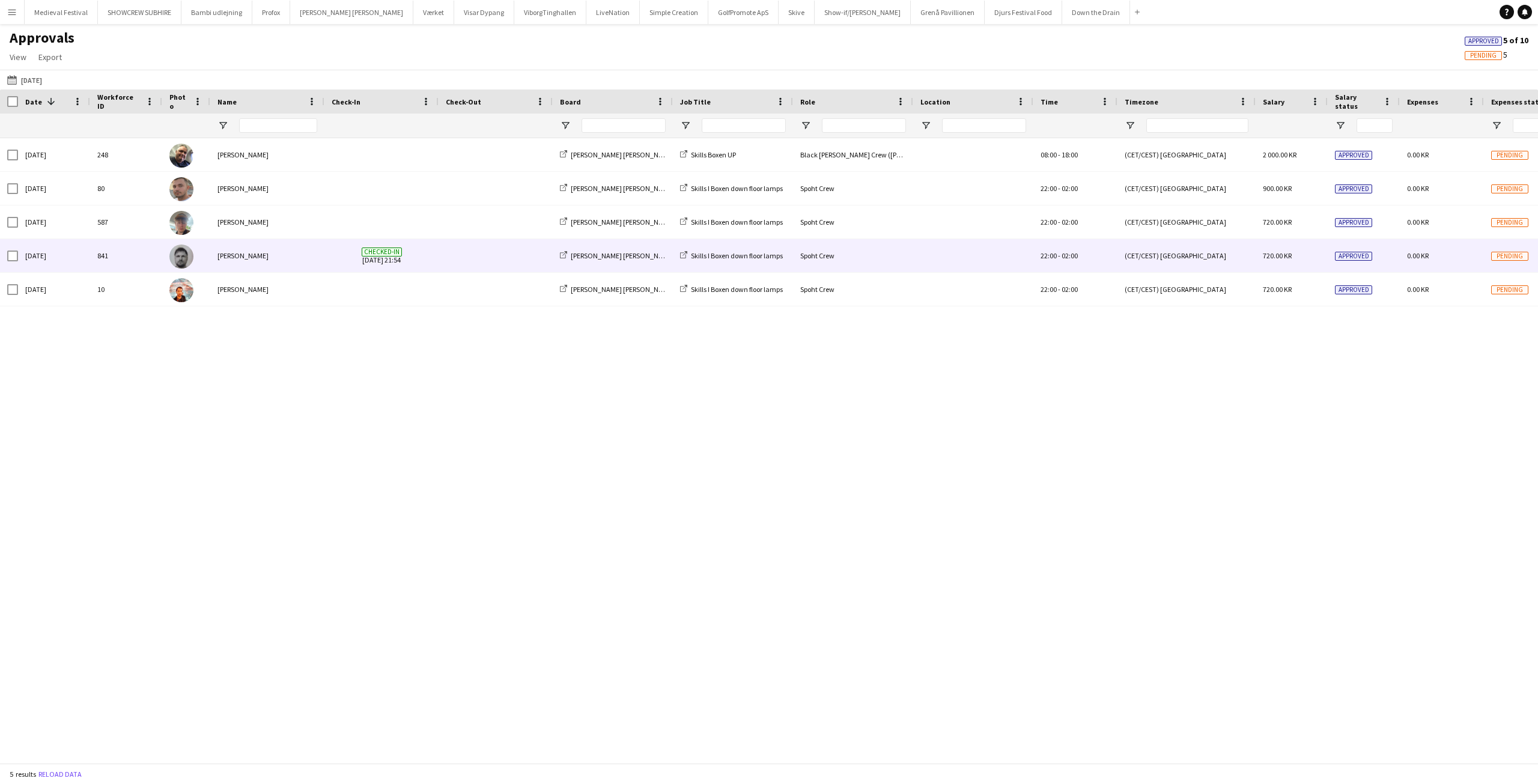
click at [461, 260] on span at bounding box center [496, 255] width 100 height 33
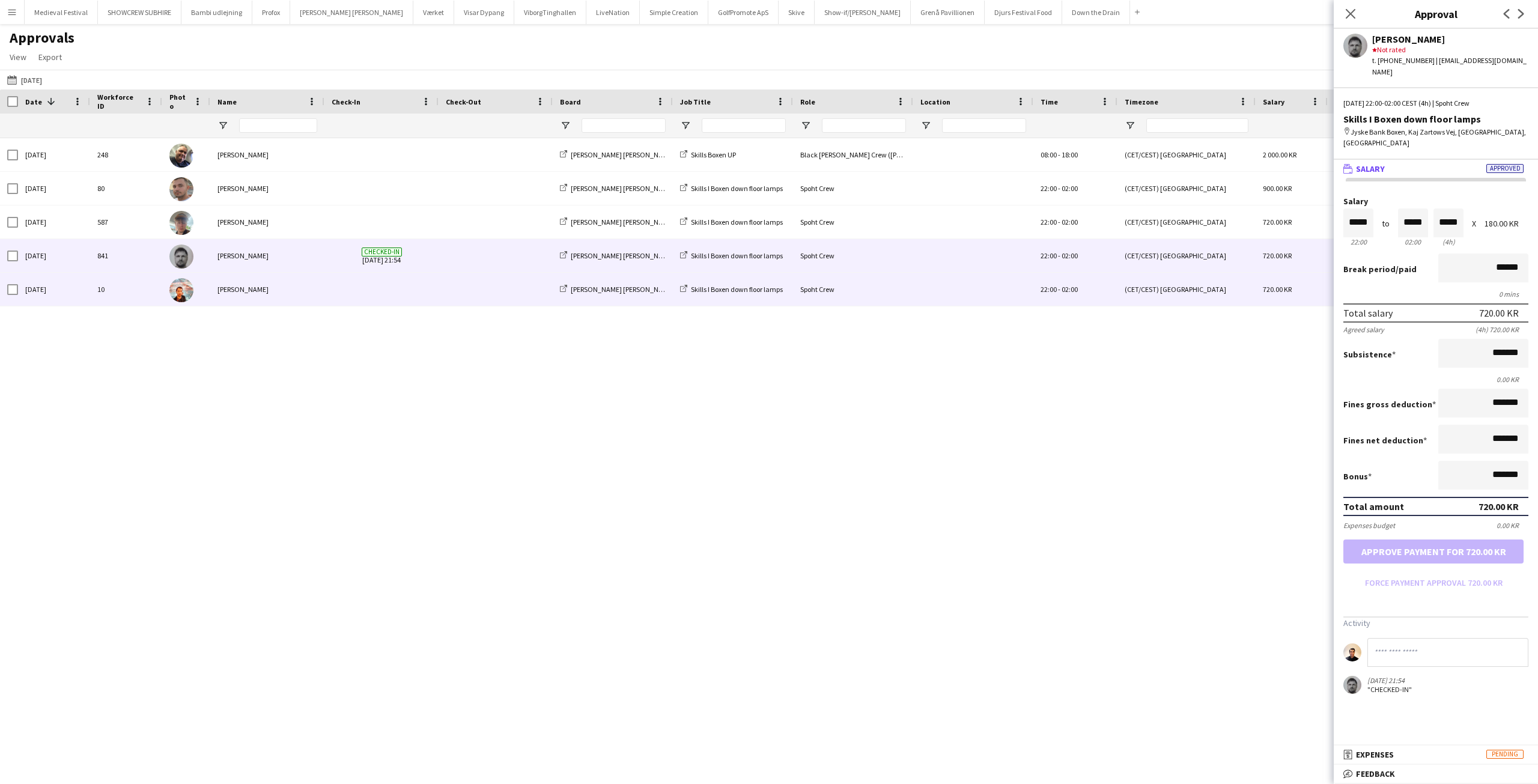
click at [473, 282] on span at bounding box center [496, 289] width 100 height 33
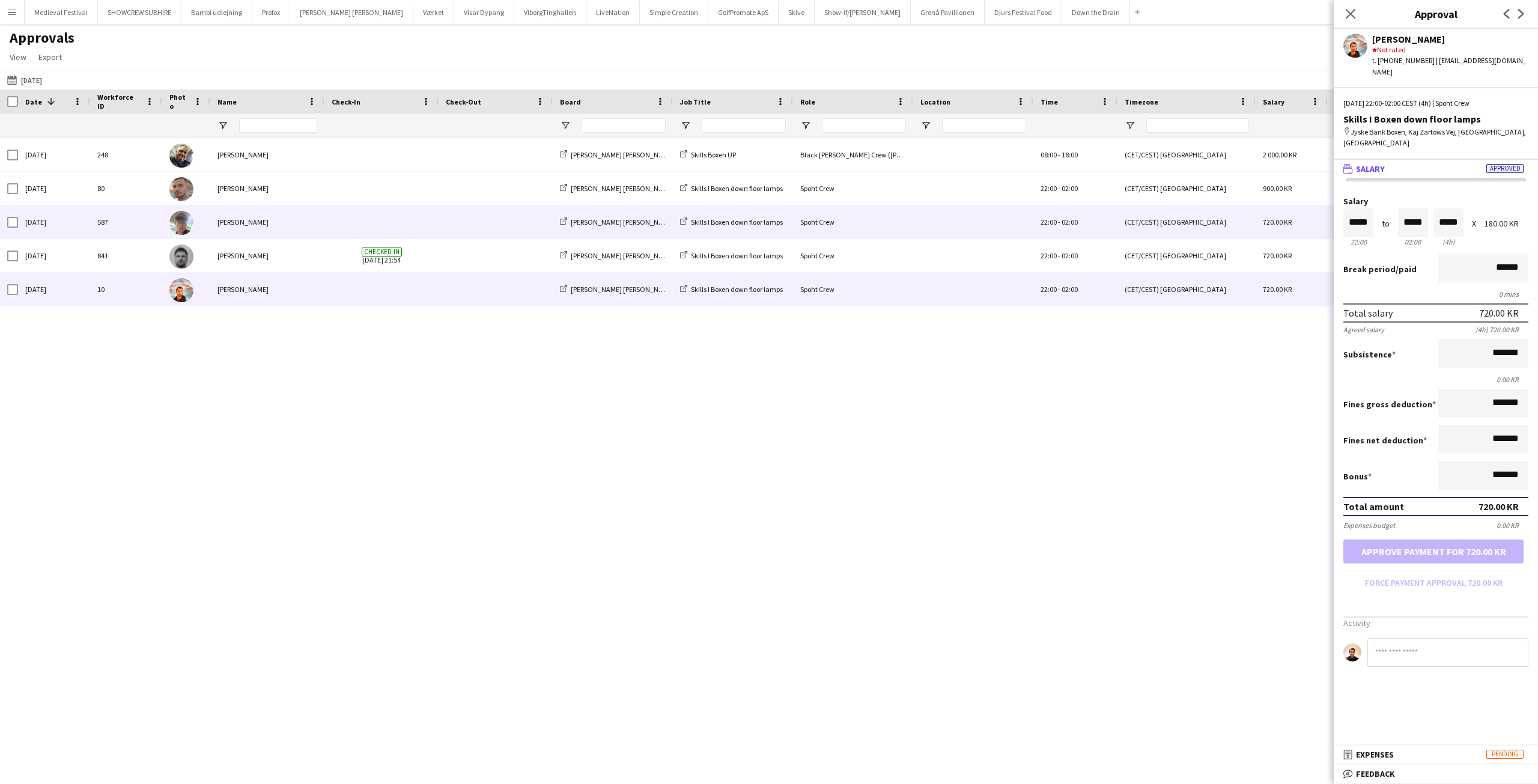
click at [428, 215] on span at bounding box center [382, 222] width 100 height 33
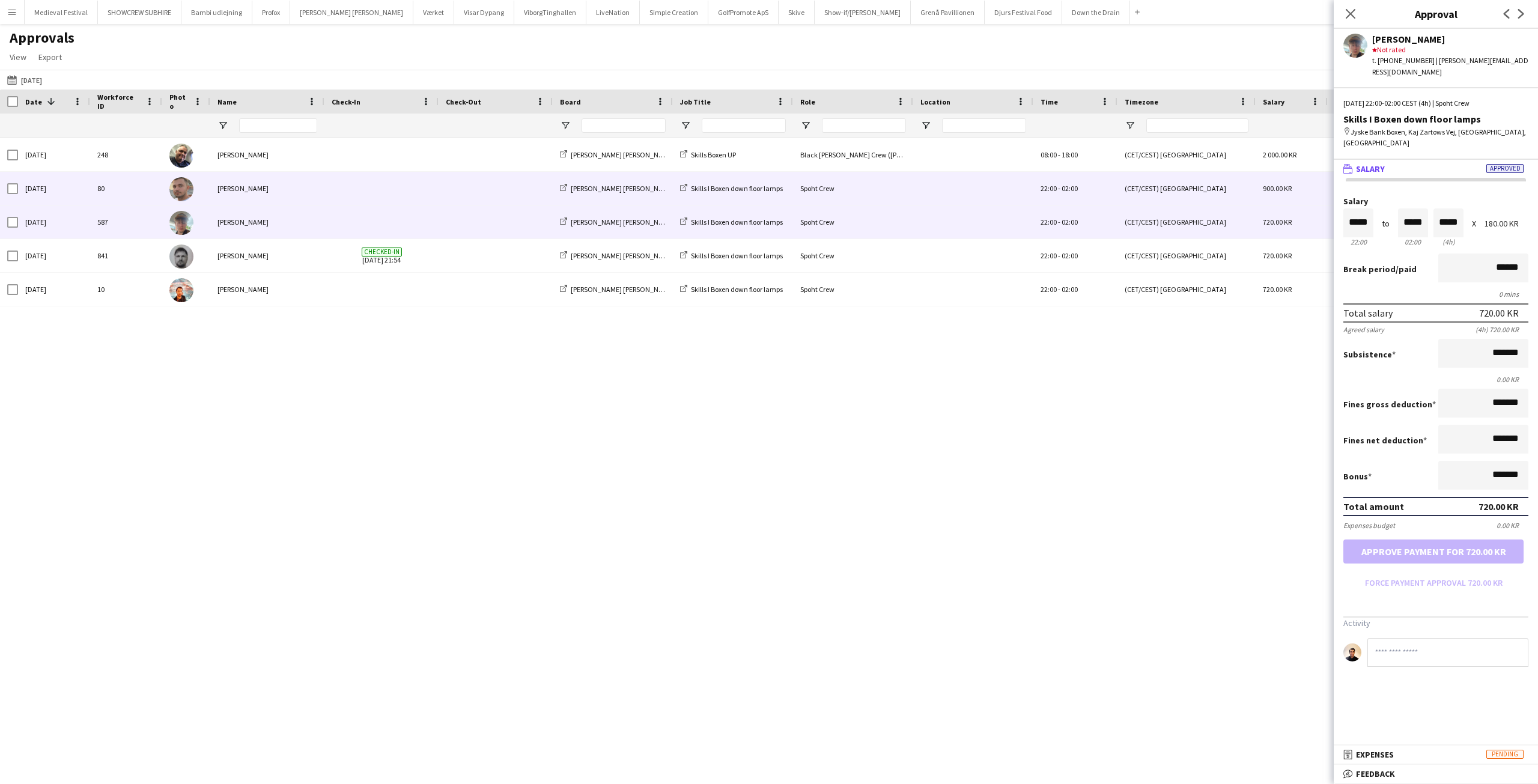
click at [485, 198] on span at bounding box center [496, 188] width 100 height 33
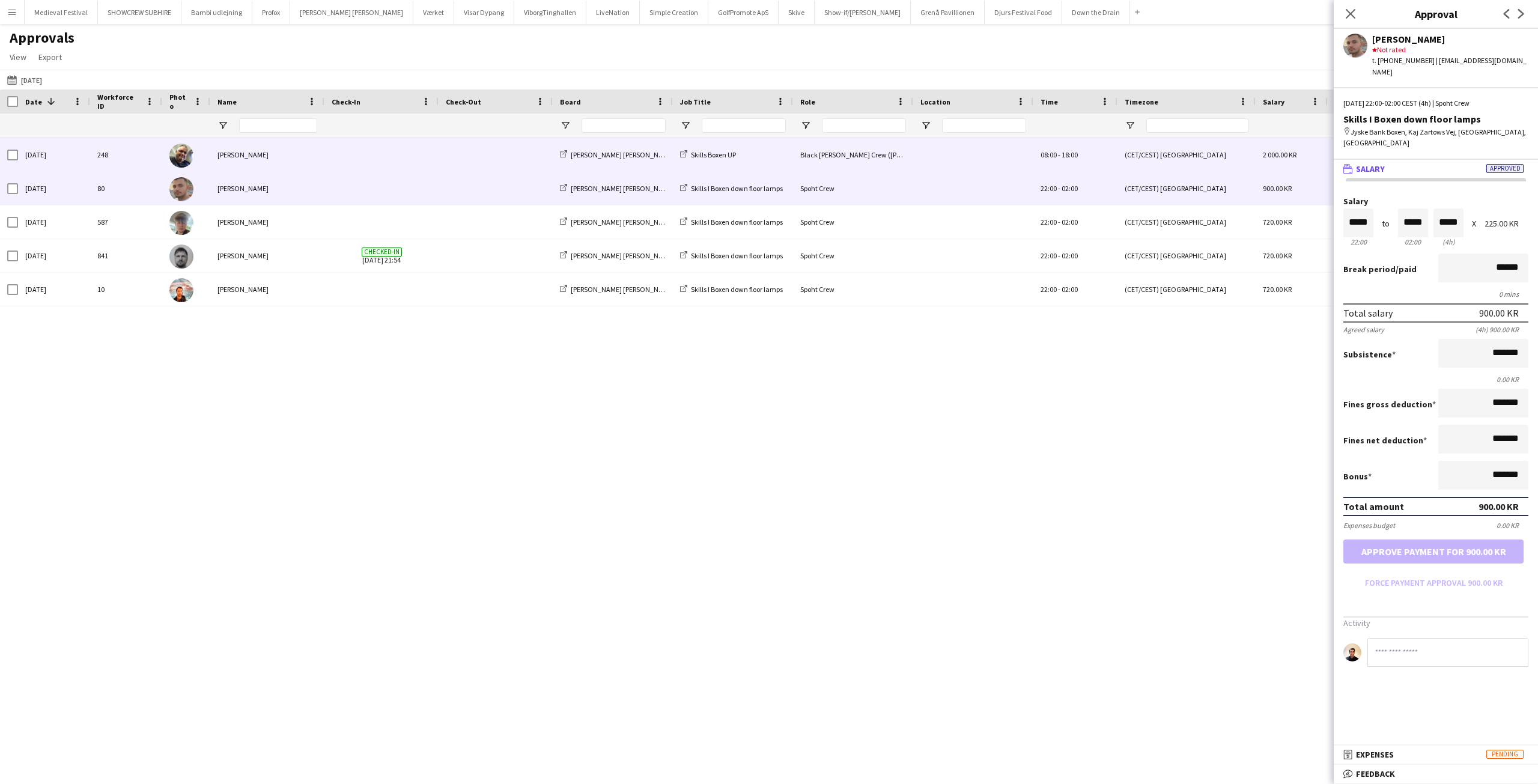
click at [494, 170] on span at bounding box center [496, 154] width 100 height 33
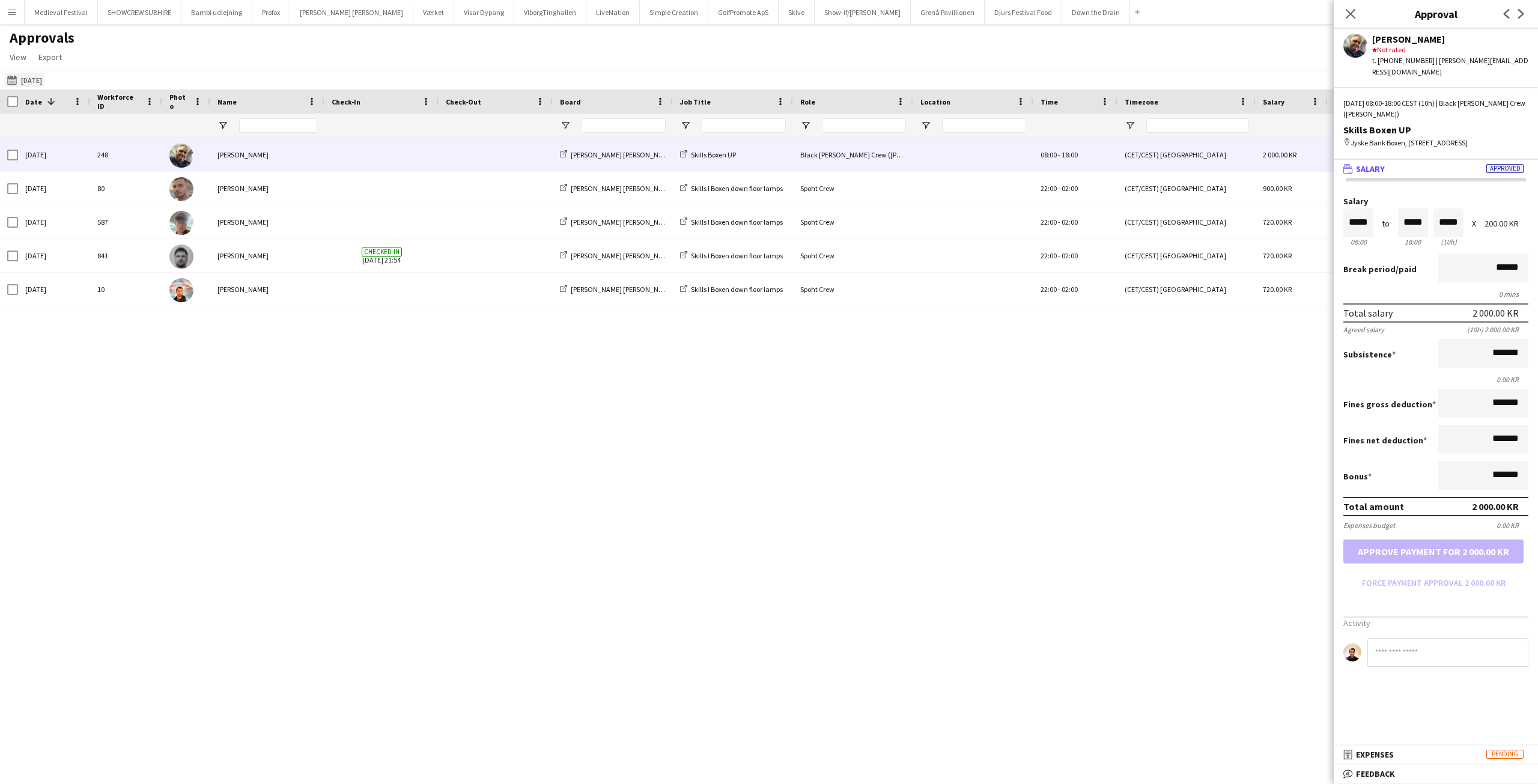
click at [15, 78] on app-icon "06-09-2025" at bounding box center [14, 80] width 14 height 10
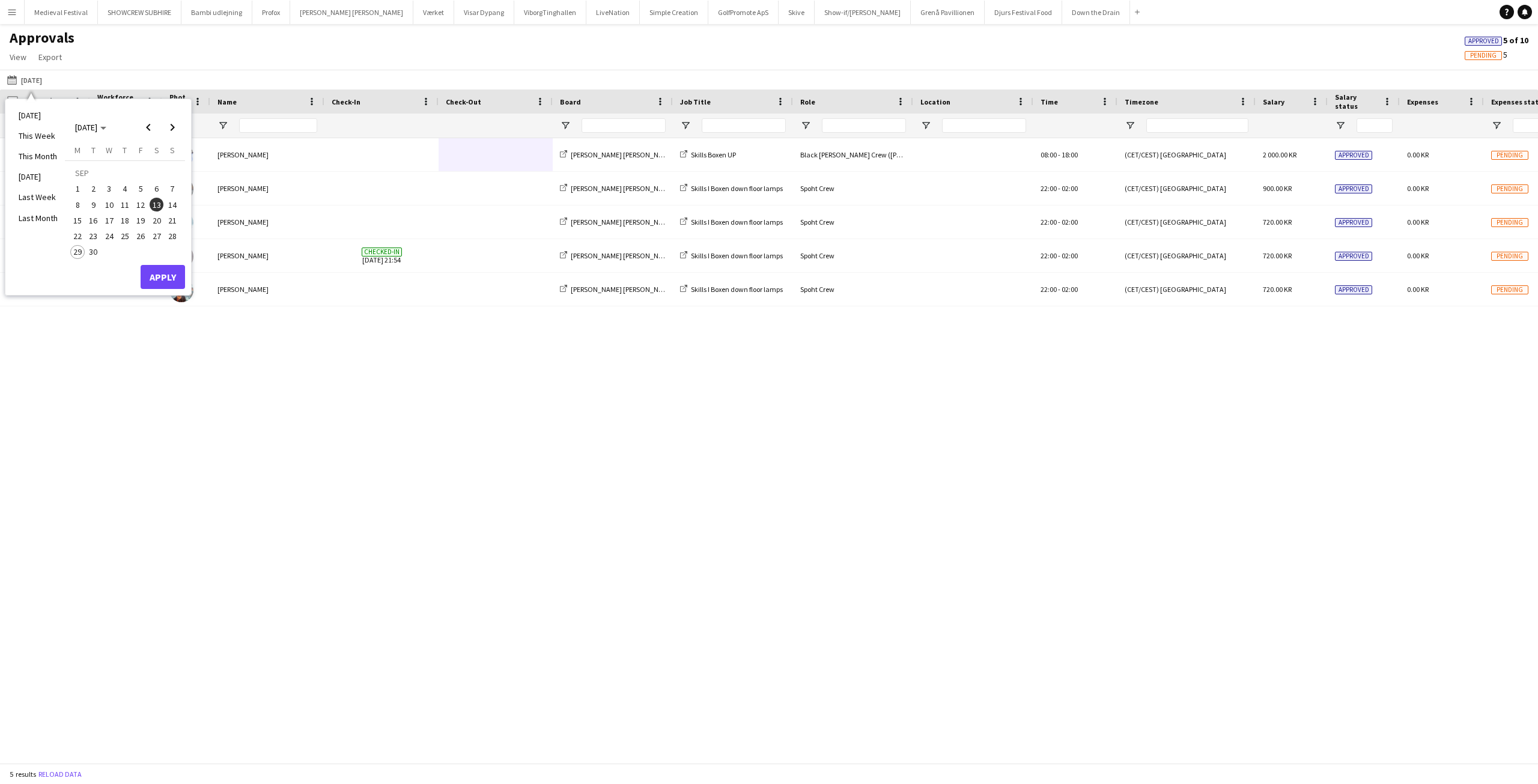
click at [170, 200] on span "14" at bounding box center [173, 205] width 14 height 14
click at [162, 278] on button "Apply" at bounding box center [163, 277] width 44 height 24
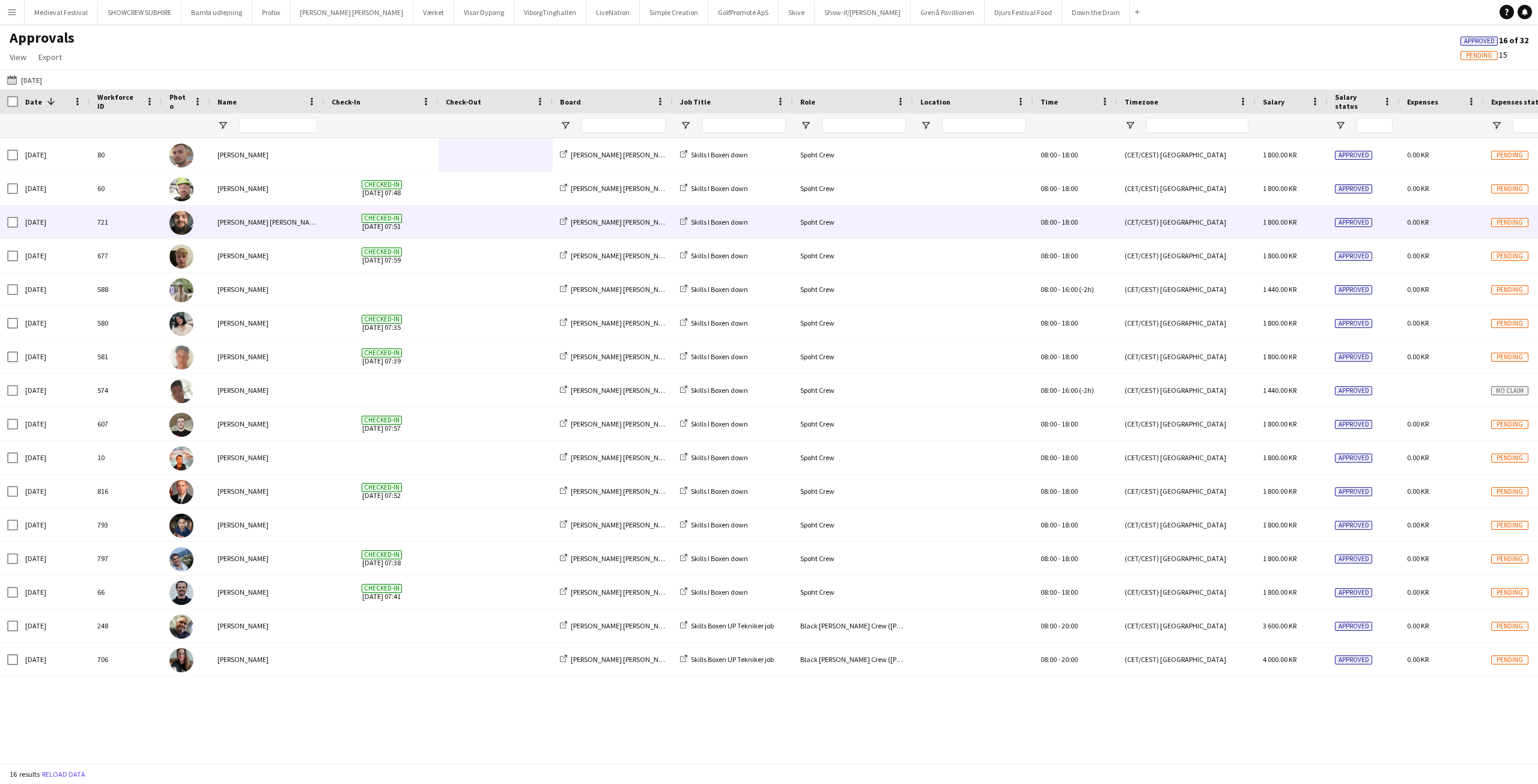
click at [456, 197] on span at bounding box center [496, 188] width 100 height 33
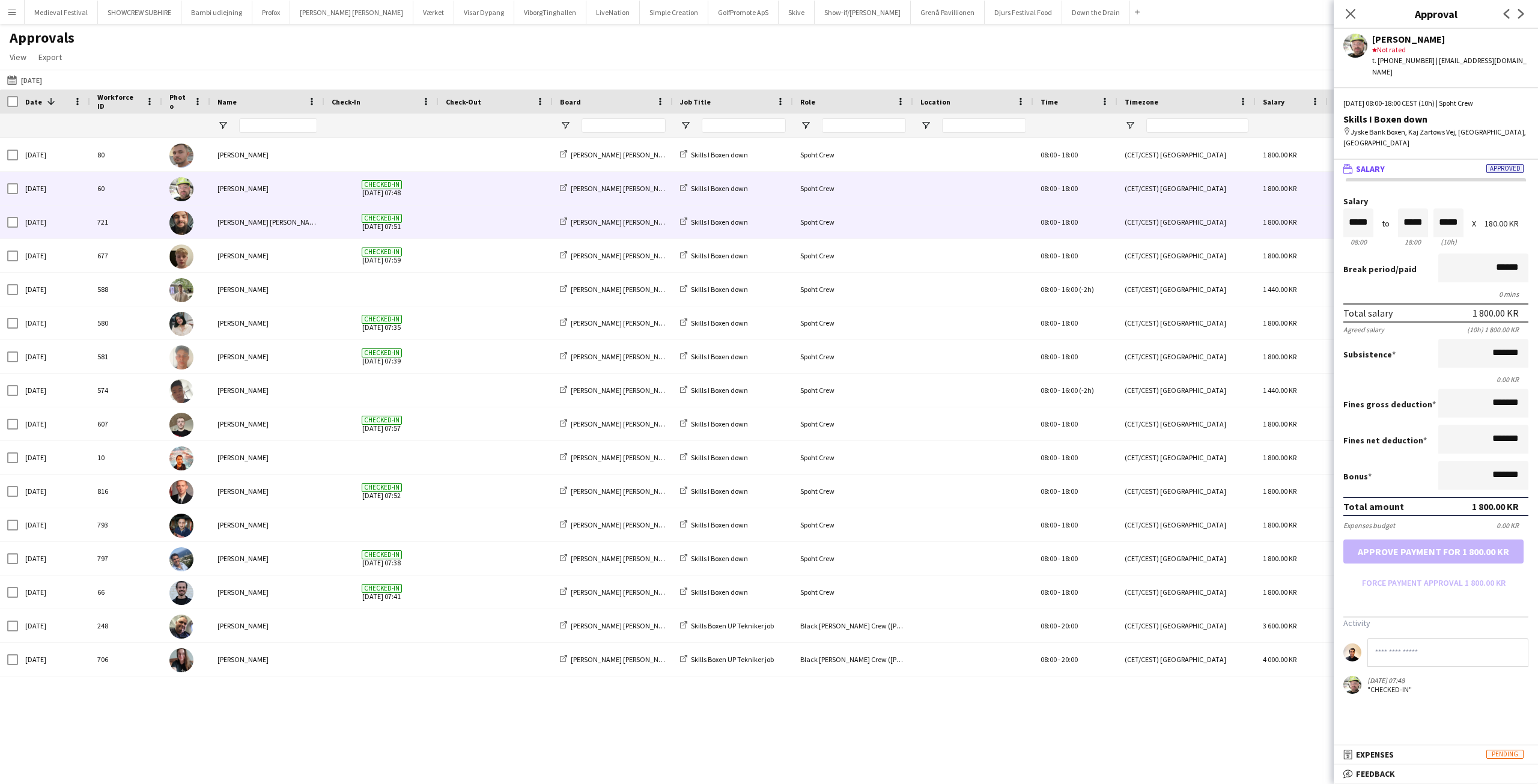
click at [473, 215] on span at bounding box center [496, 222] width 100 height 33
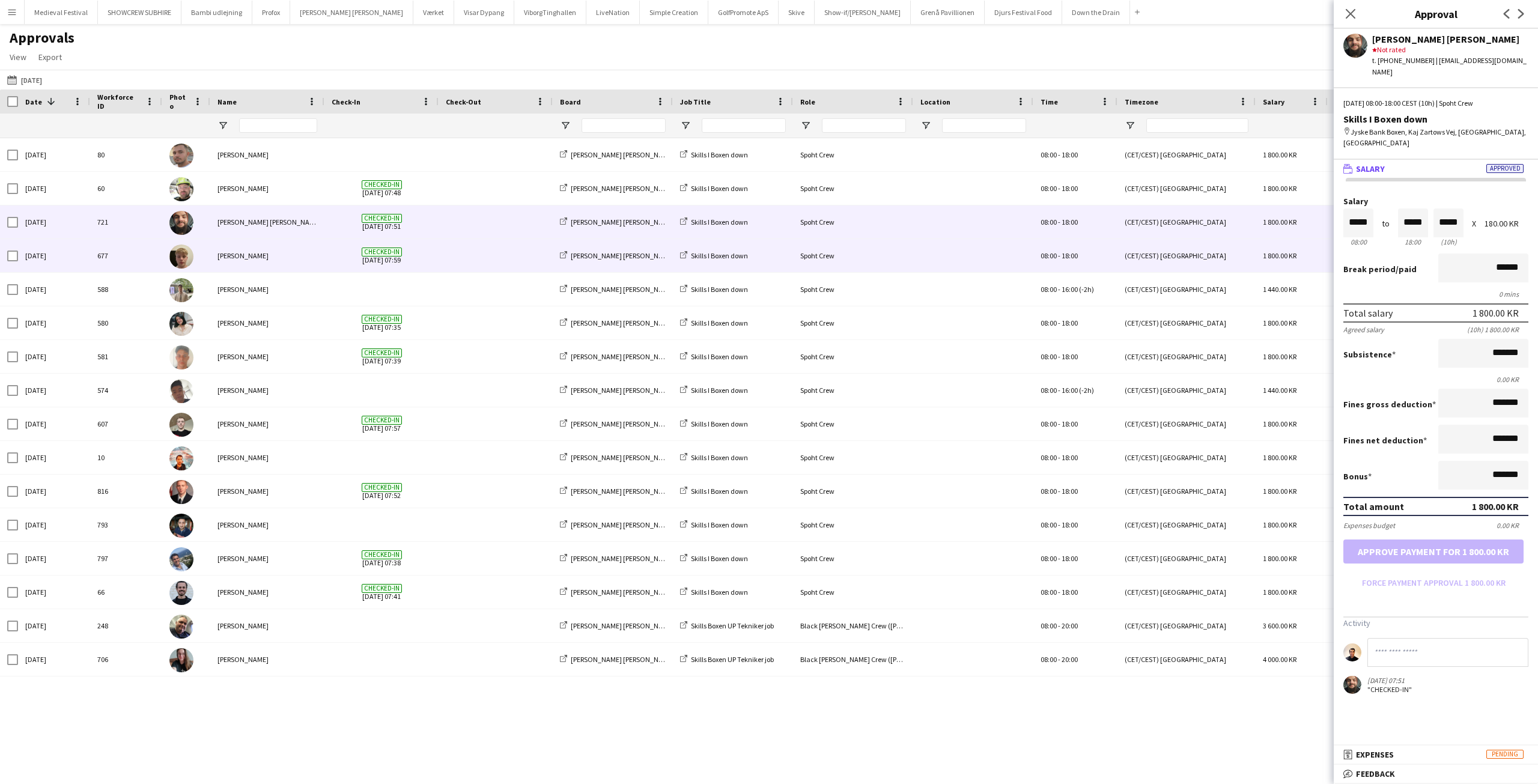
click at [455, 244] on span at bounding box center [496, 255] width 100 height 33
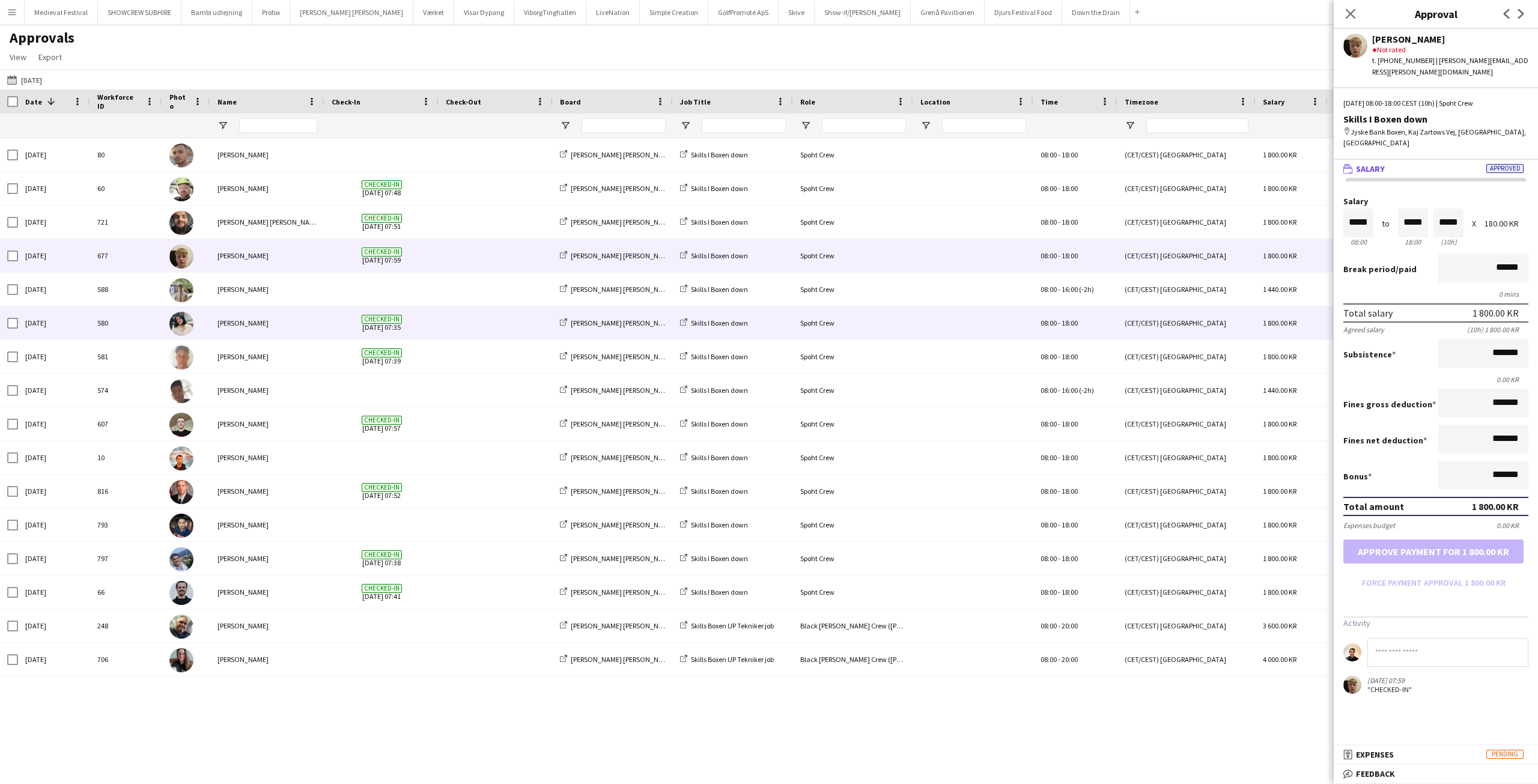
click at [469, 302] on span at bounding box center [496, 289] width 100 height 33
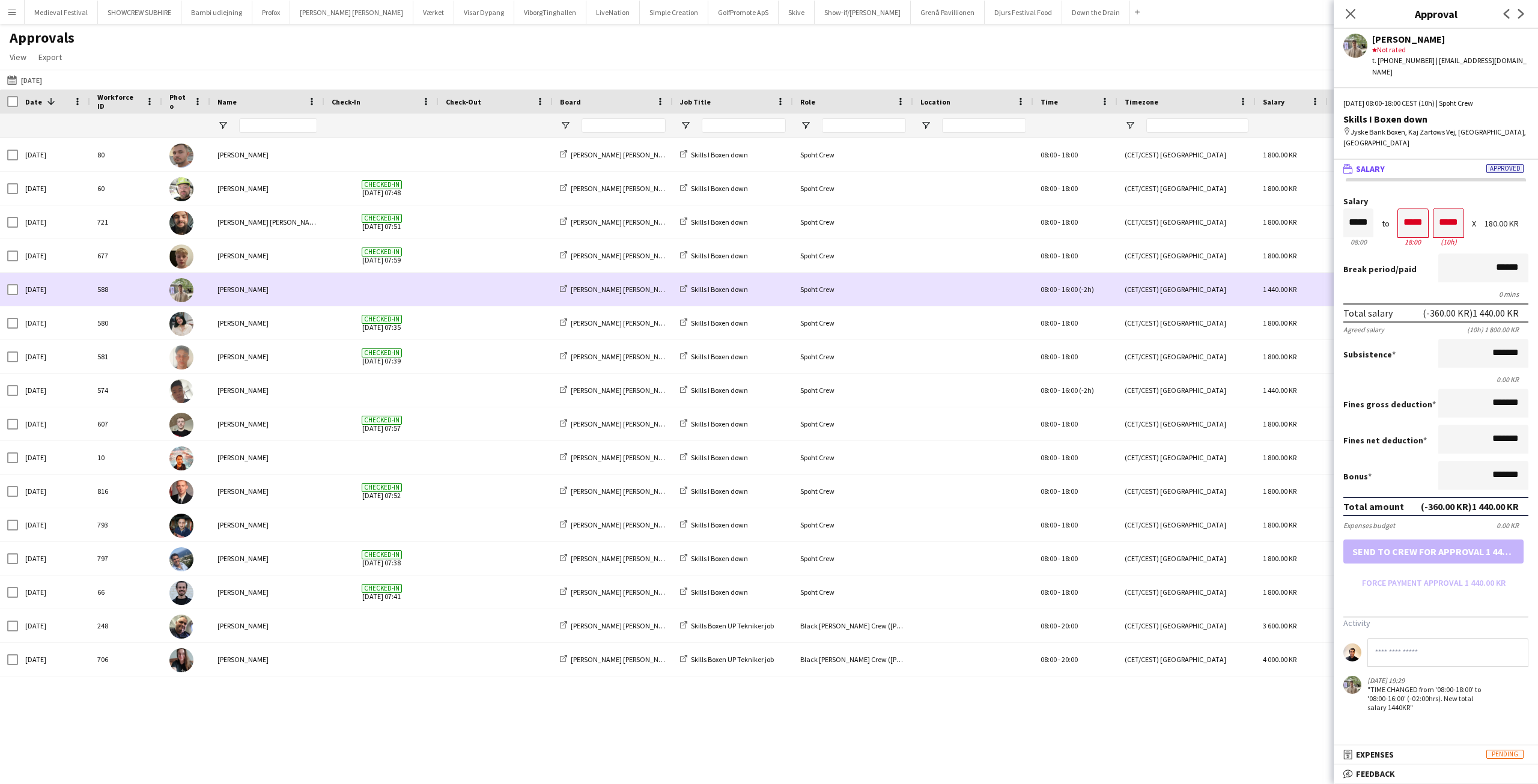
click at [440, 293] on div at bounding box center [496, 289] width 114 height 33
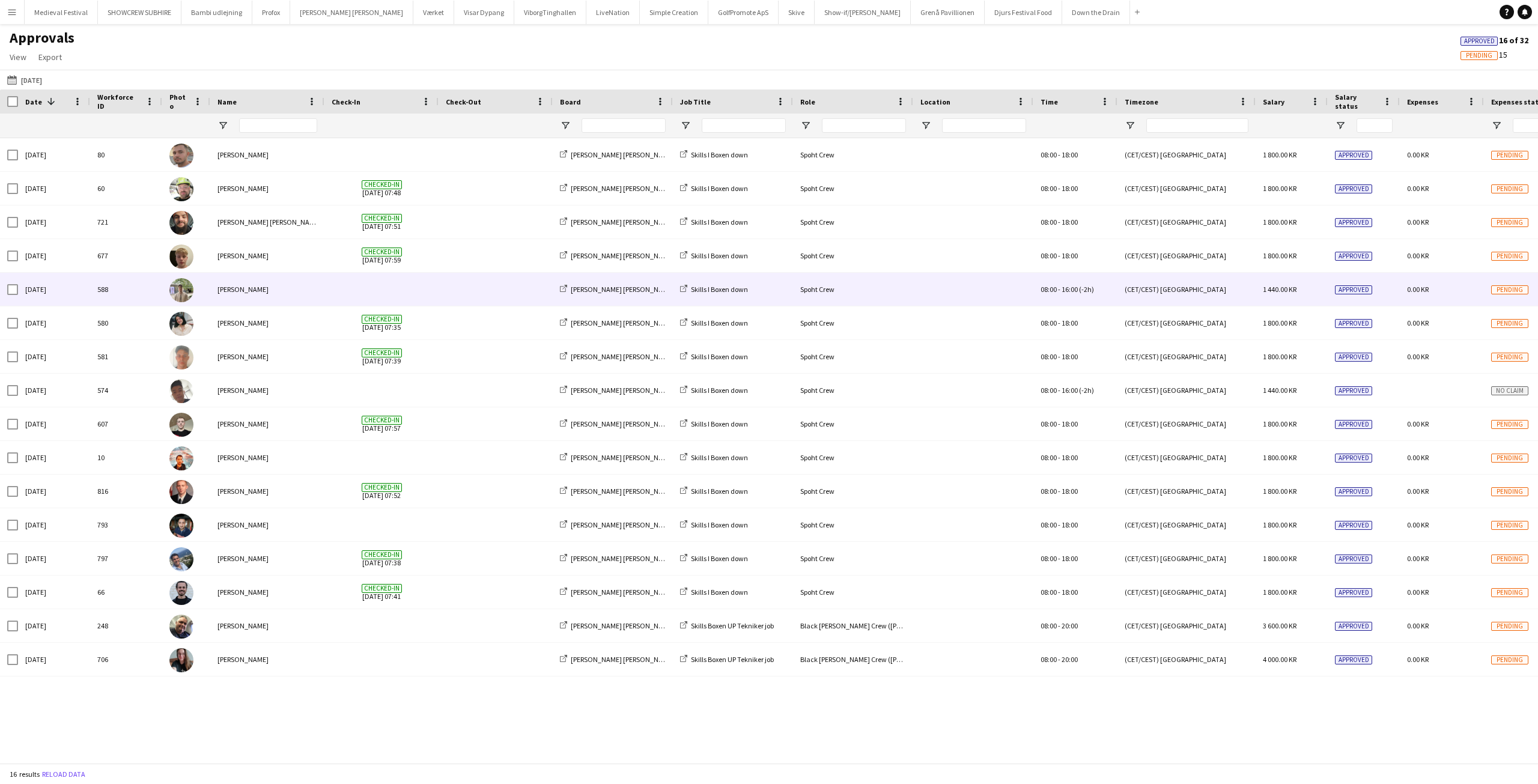
click at [446, 298] on span at bounding box center [496, 289] width 100 height 33
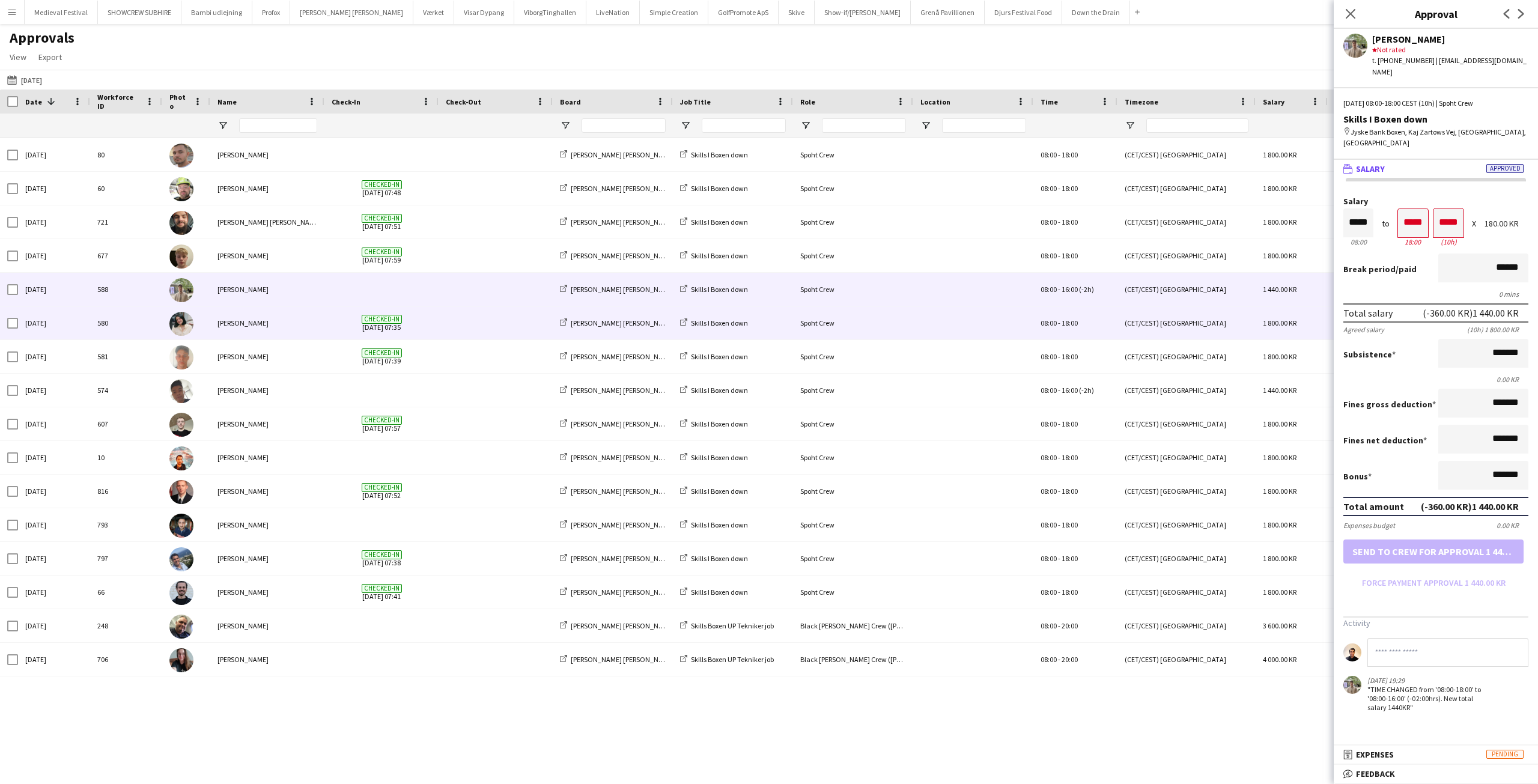
click at [447, 325] on span at bounding box center [496, 322] width 100 height 33
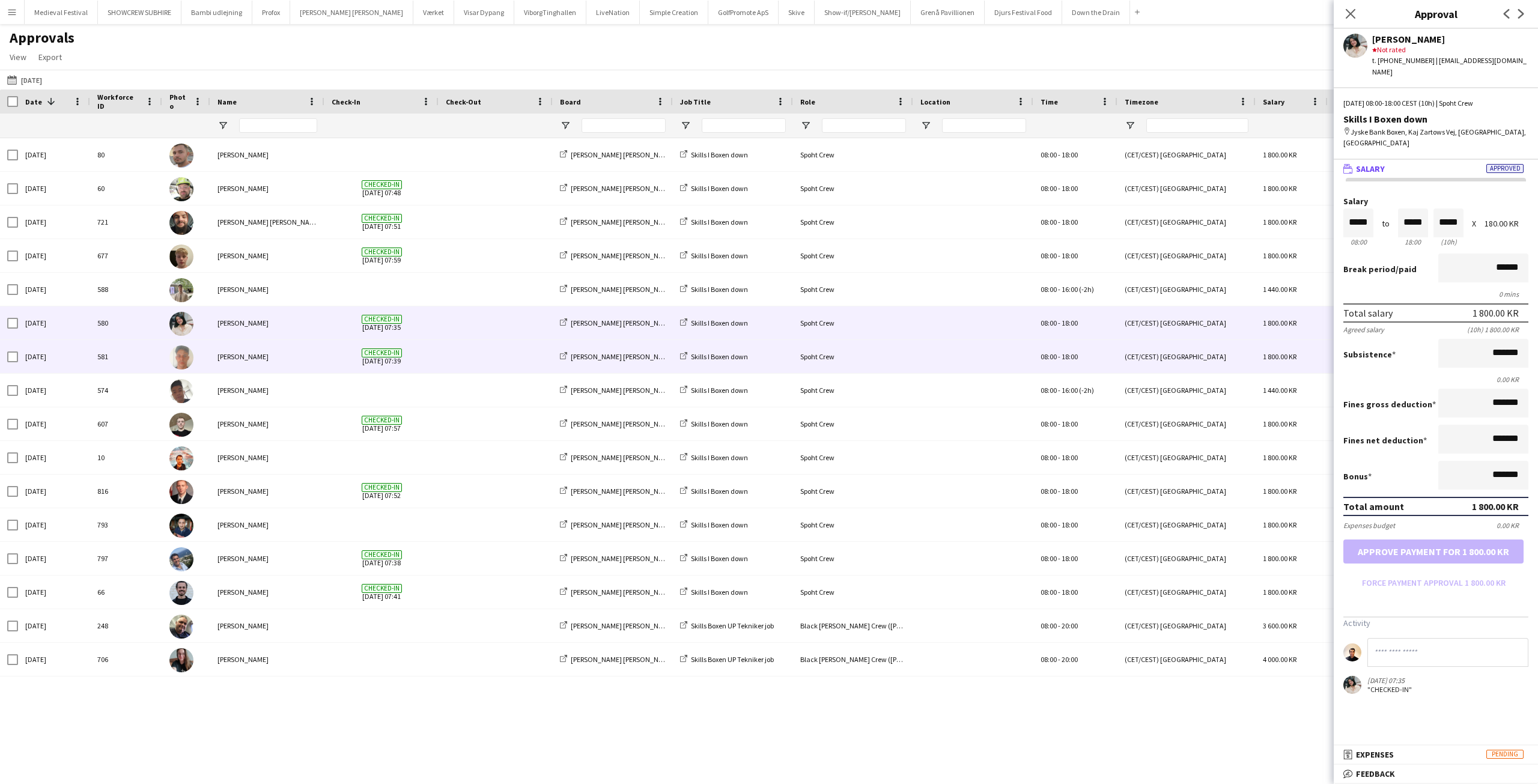
click at [460, 351] on span at bounding box center [496, 356] width 100 height 33
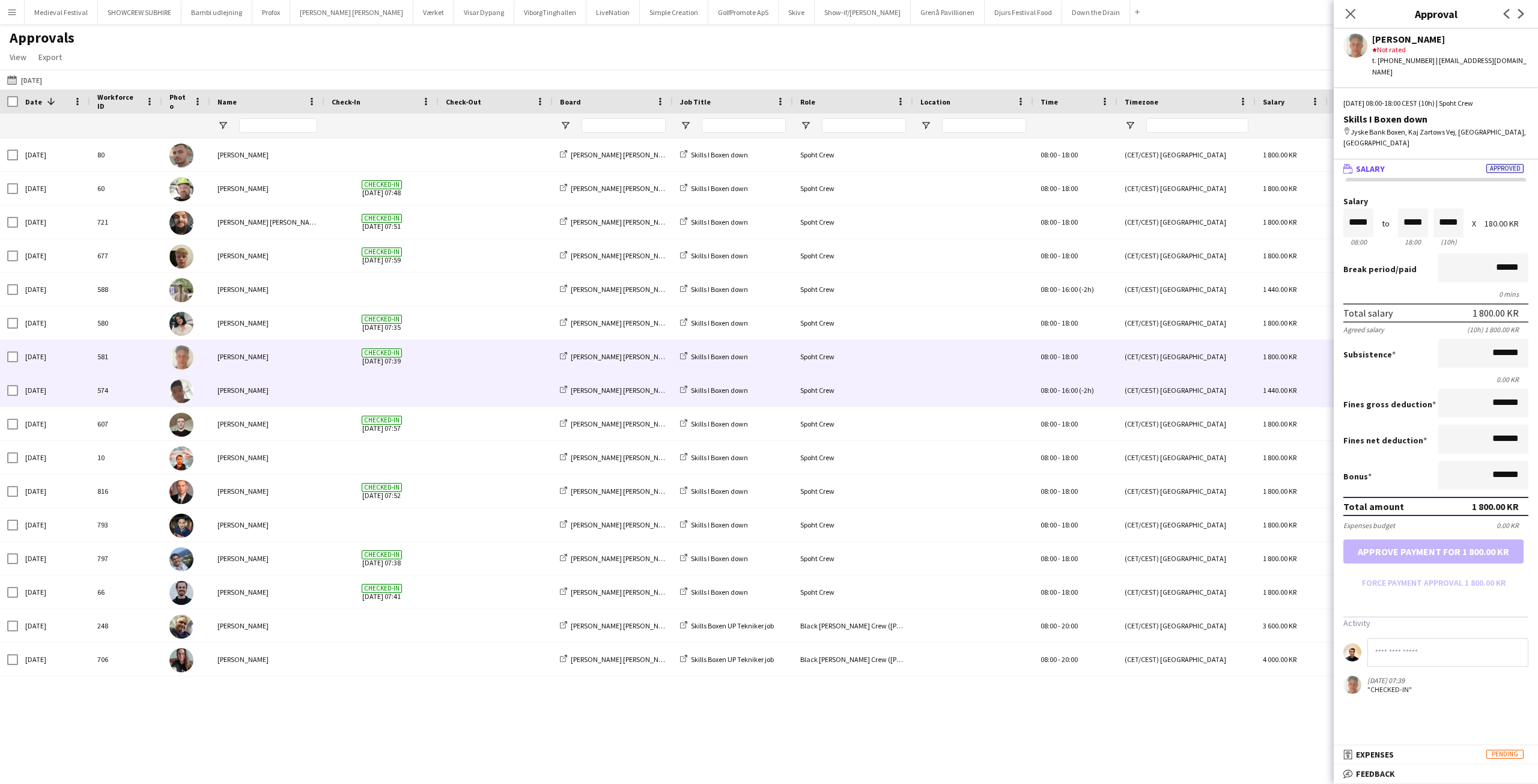
click at [391, 383] on span at bounding box center [382, 390] width 100 height 33
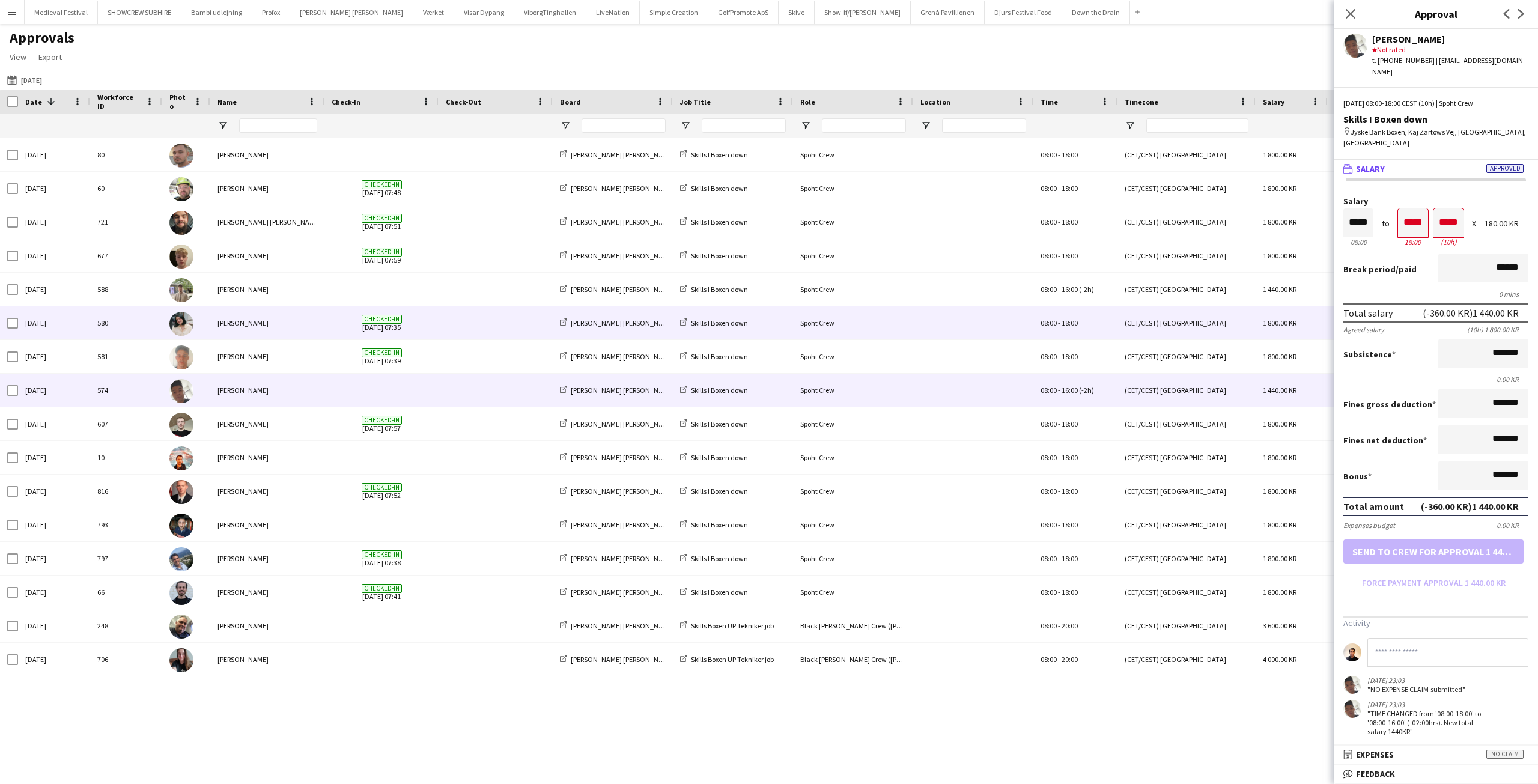
click at [485, 328] on span at bounding box center [496, 322] width 100 height 33
click at [395, 398] on span at bounding box center [382, 390] width 100 height 33
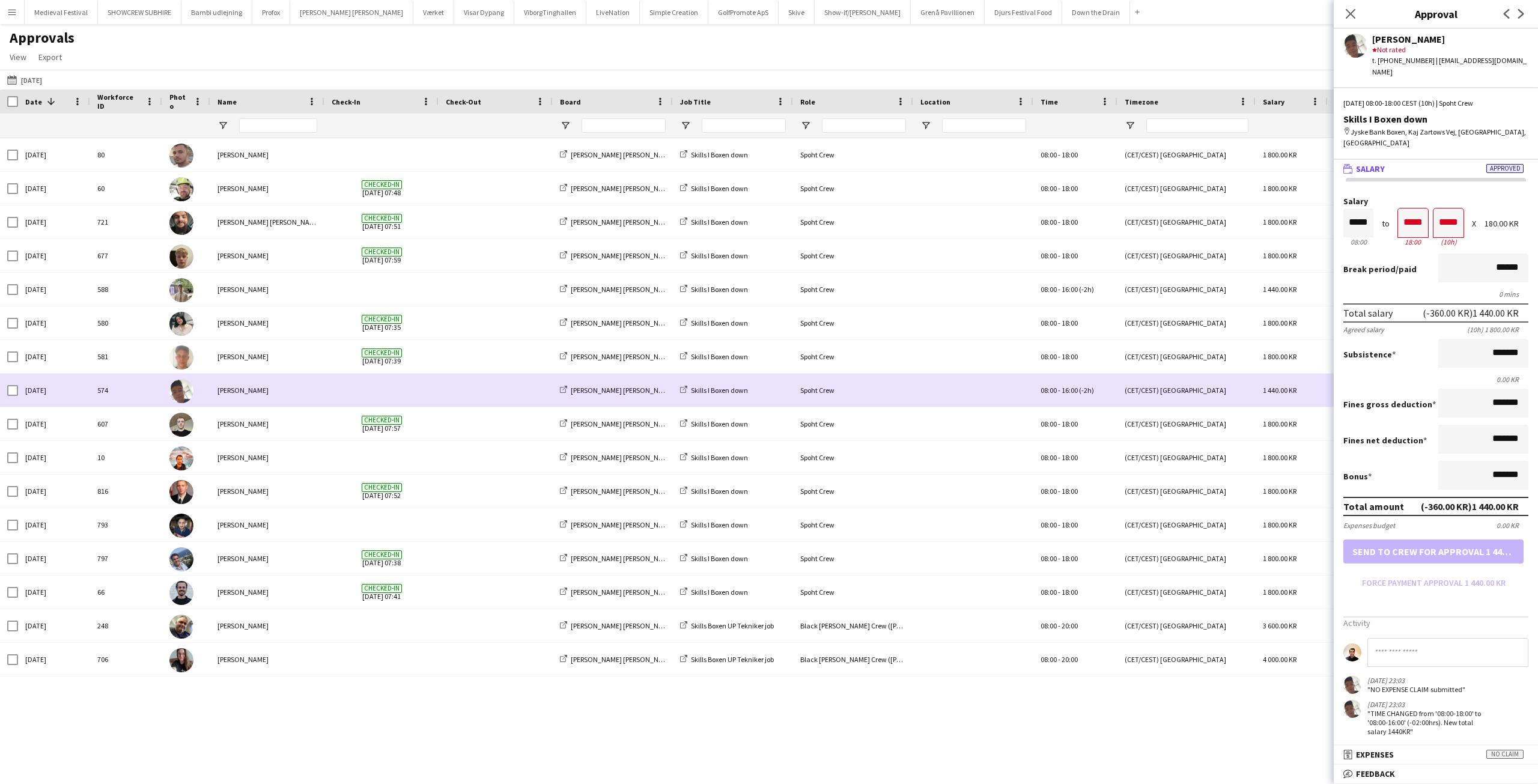
click at [268, 398] on div "[PERSON_NAME]" at bounding box center [268, 390] width 114 height 33
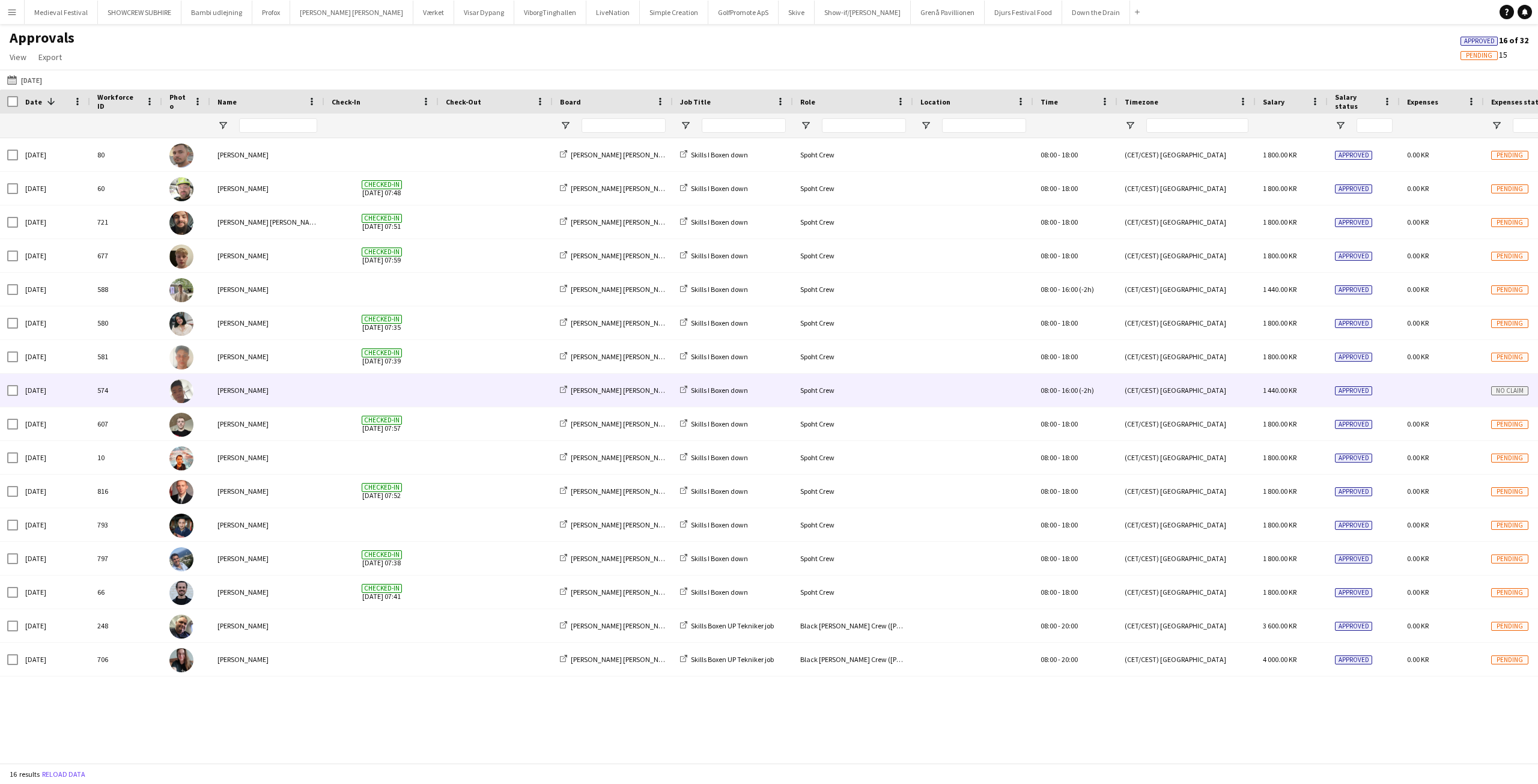
click at [293, 393] on div "[PERSON_NAME]" at bounding box center [268, 390] width 114 height 33
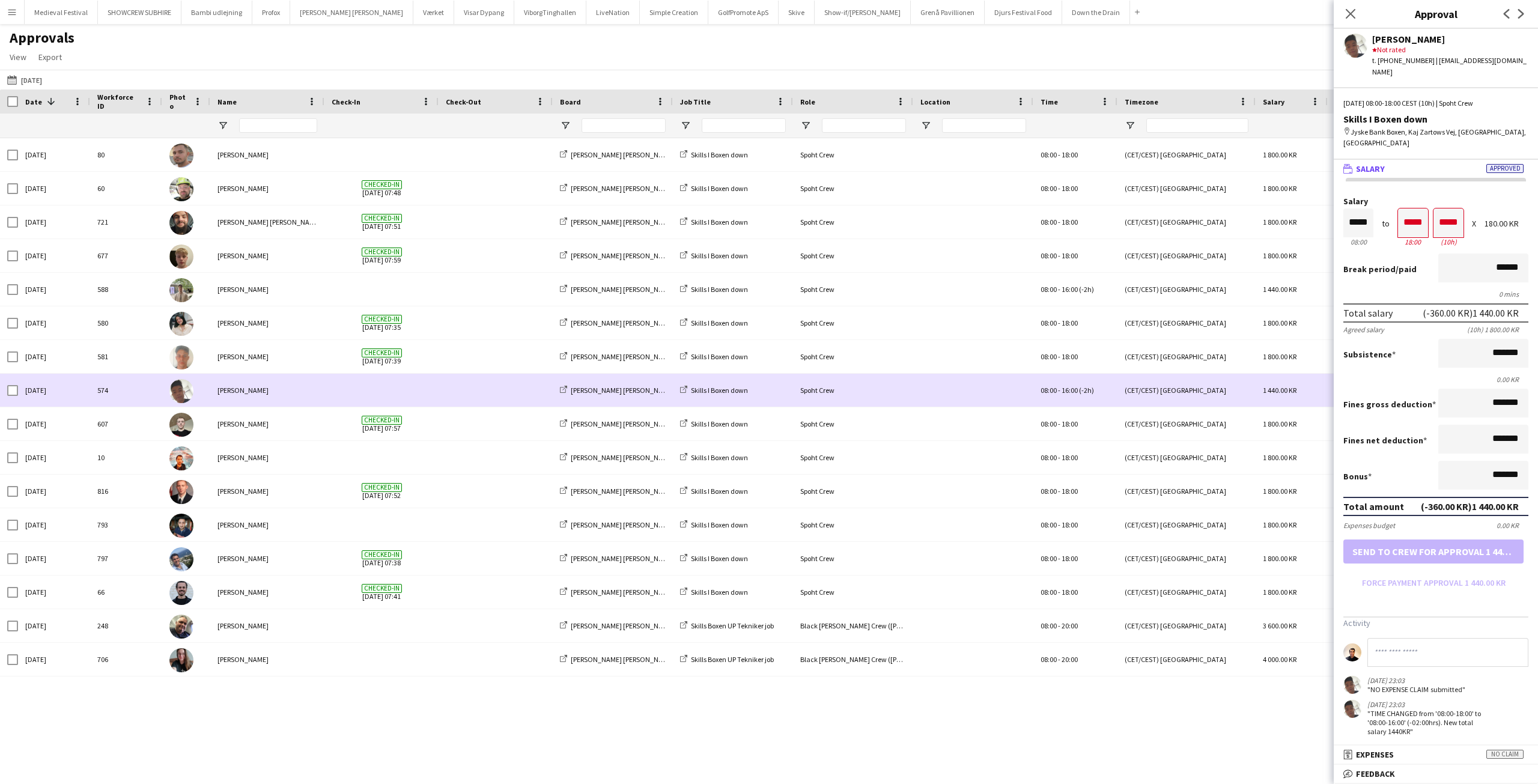
click at [386, 391] on span at bounding box center [382, 390] width 100 height 33
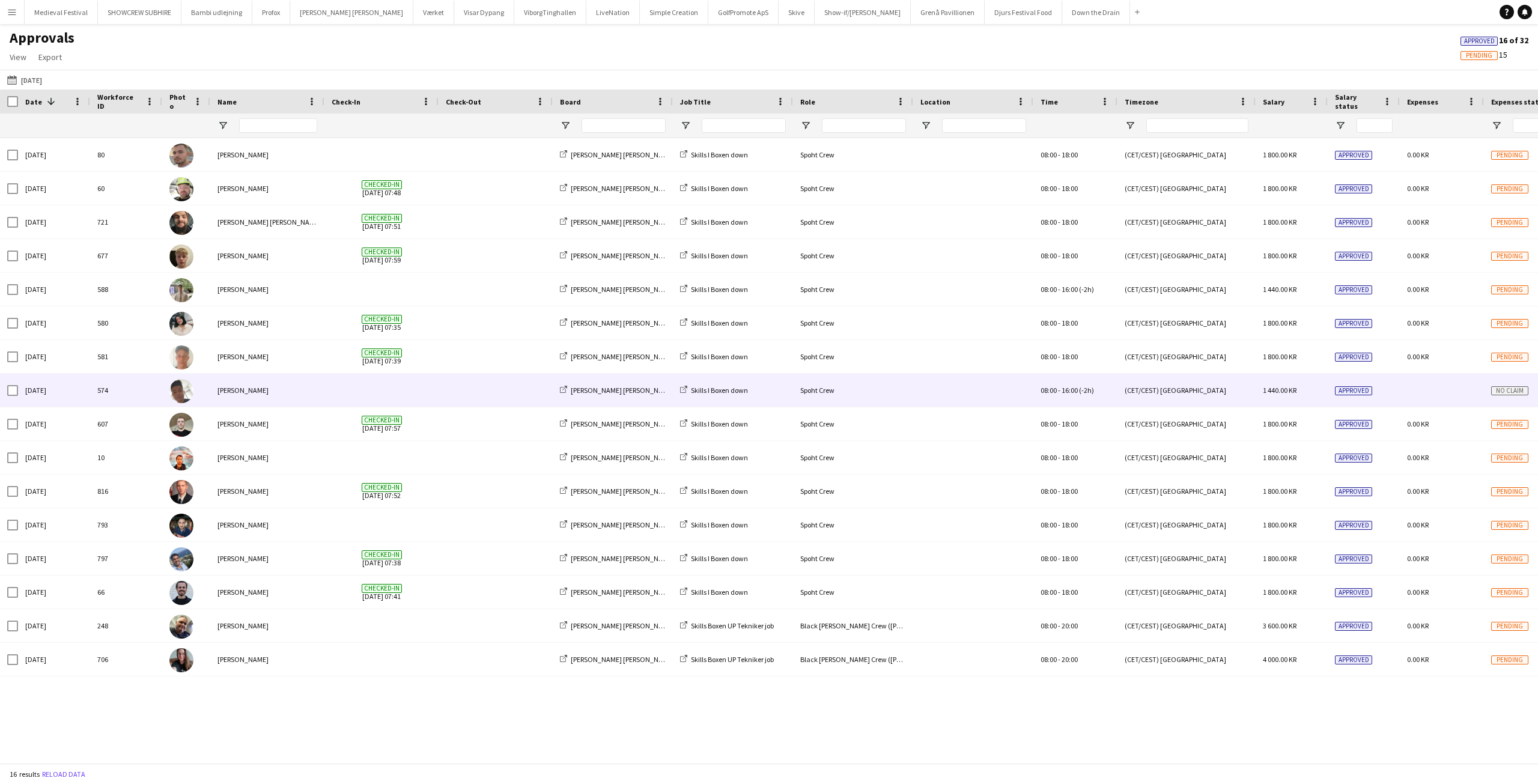
click at [386, 391] on span at bounding box center [382, 390] width 100 height 33
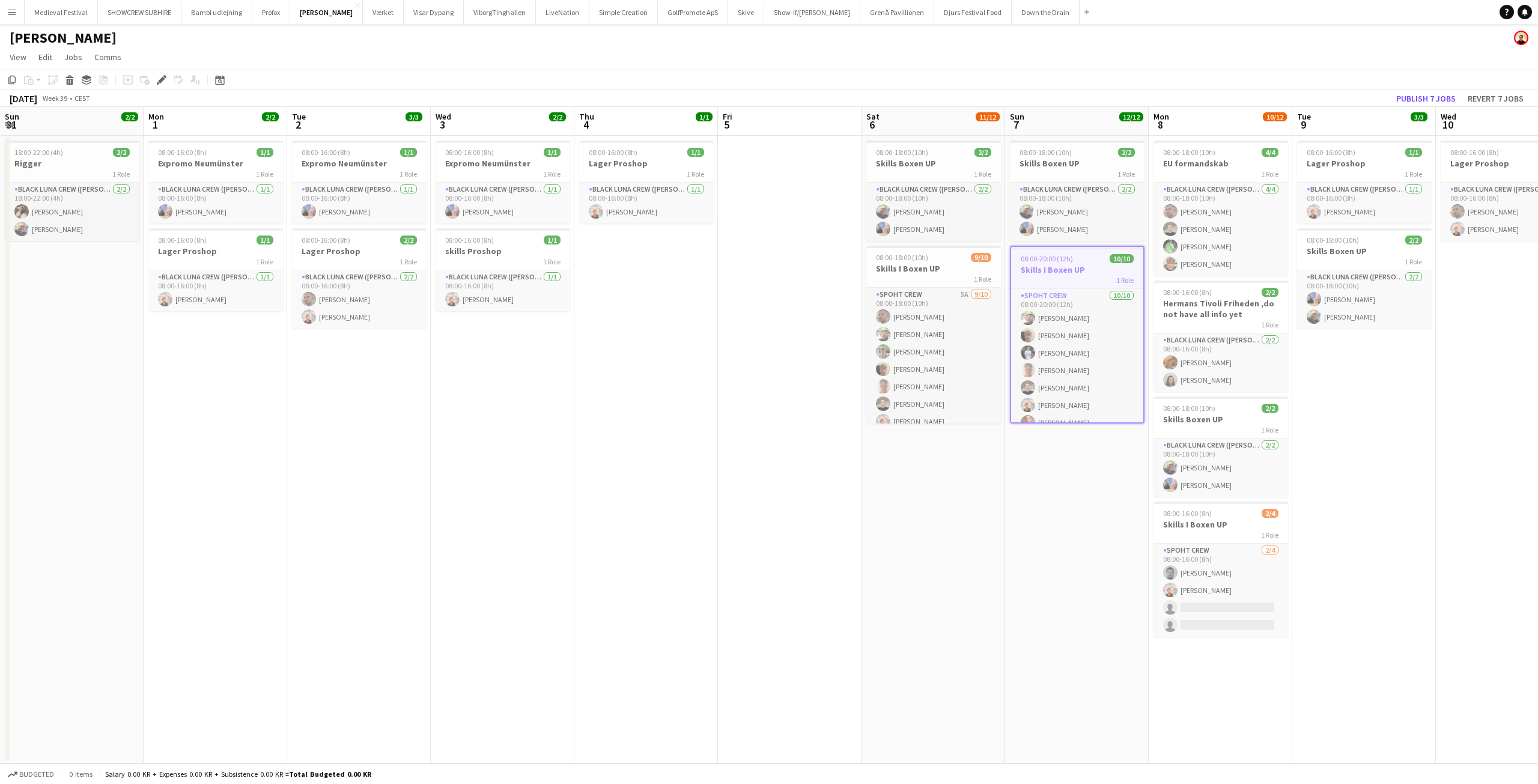
scroll to position [0, 413]
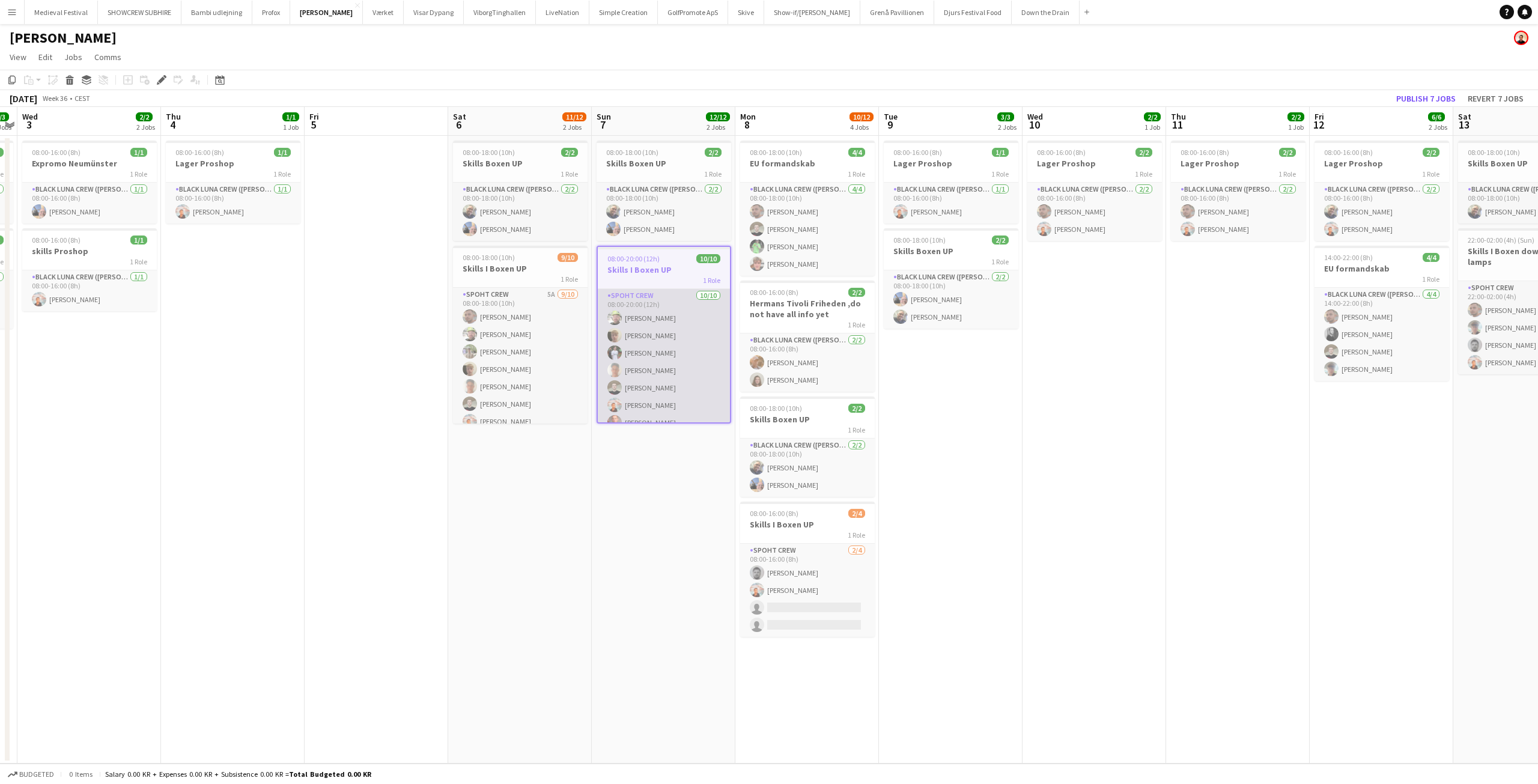
click at [682, 350] on app-card-role "Spoht Crew [DATE] 08:00-20:00 (12h) [PERSON_NAME] [PERSON_NAME] [PERSON_NAME] […" at bounding box center [664, 387] width 132 height 198
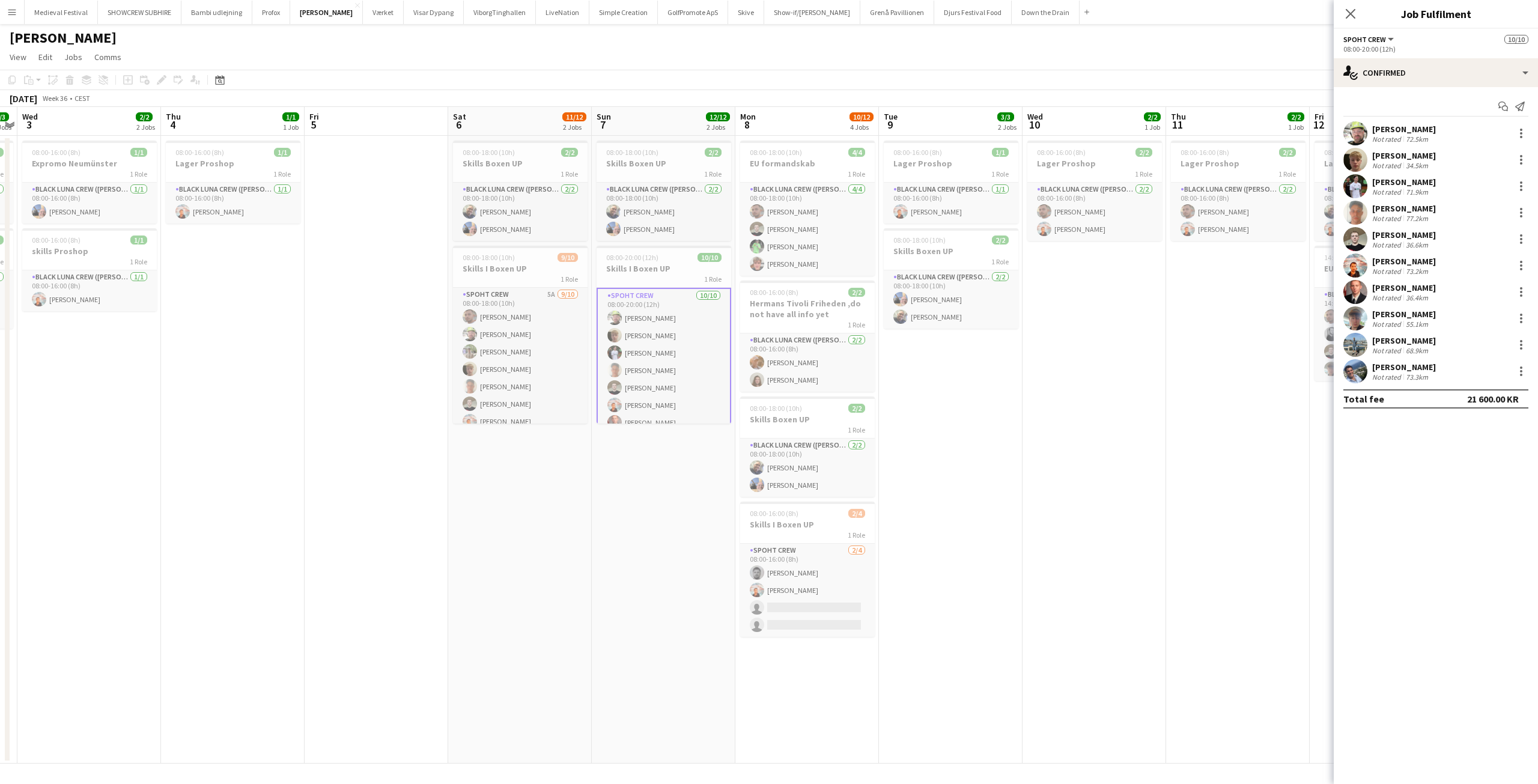
click at [644, 322] on app-card-role "Spoht Crew [DATE] 08:00-20:00 (12h) [PERSON_NAME] [PERSON_NAME] [PERSON_NAME] […" at bounding box center [663, 388] width 135 height 200
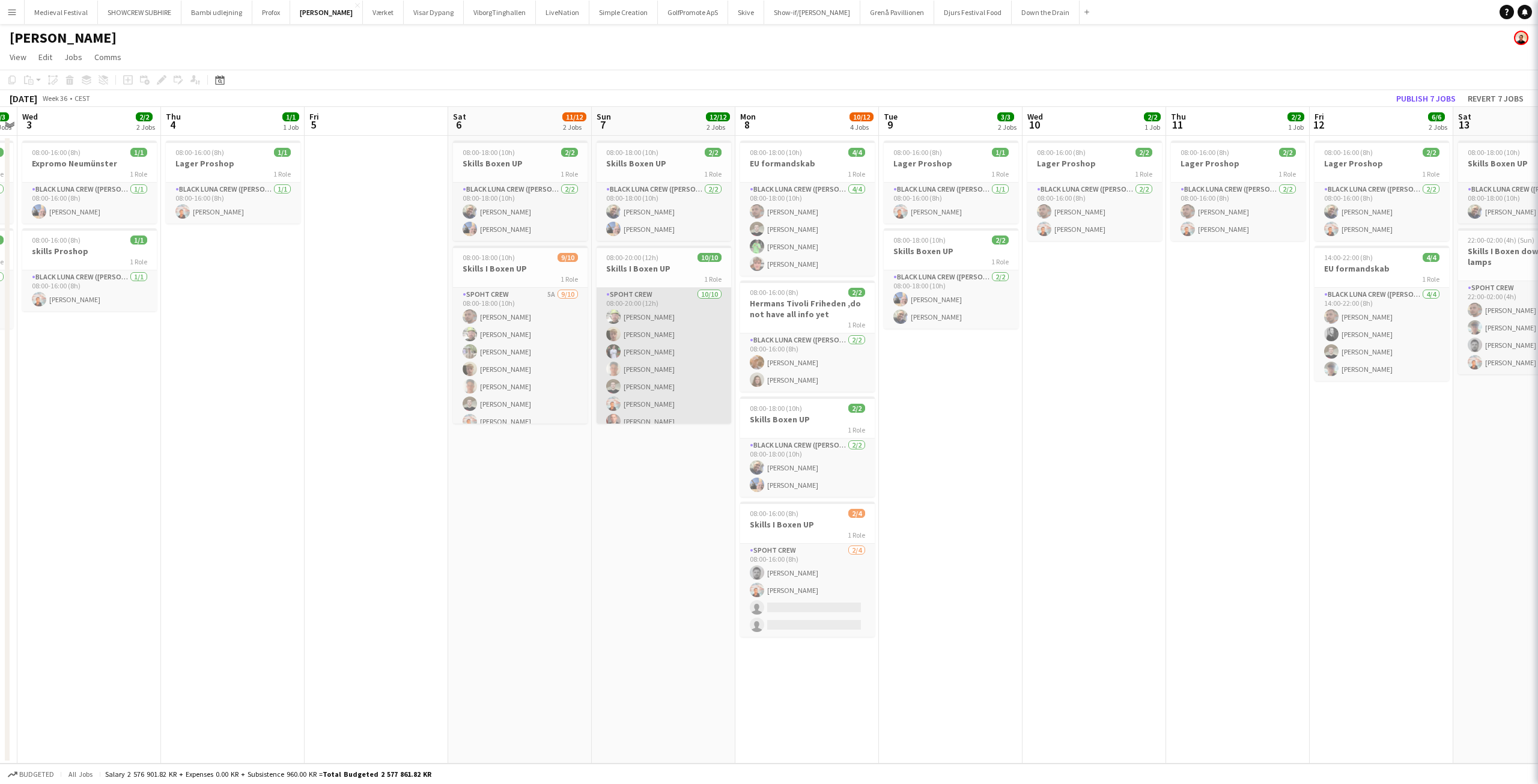
click at [644, 322] on app-card-role "Spoht Crew [DATE] 08:00-20:00 (12h) [PERSON_NAME] [PERSON_NAME] [PERSON_NAME] […" at bounding box center [663, 386] width 135 height 198
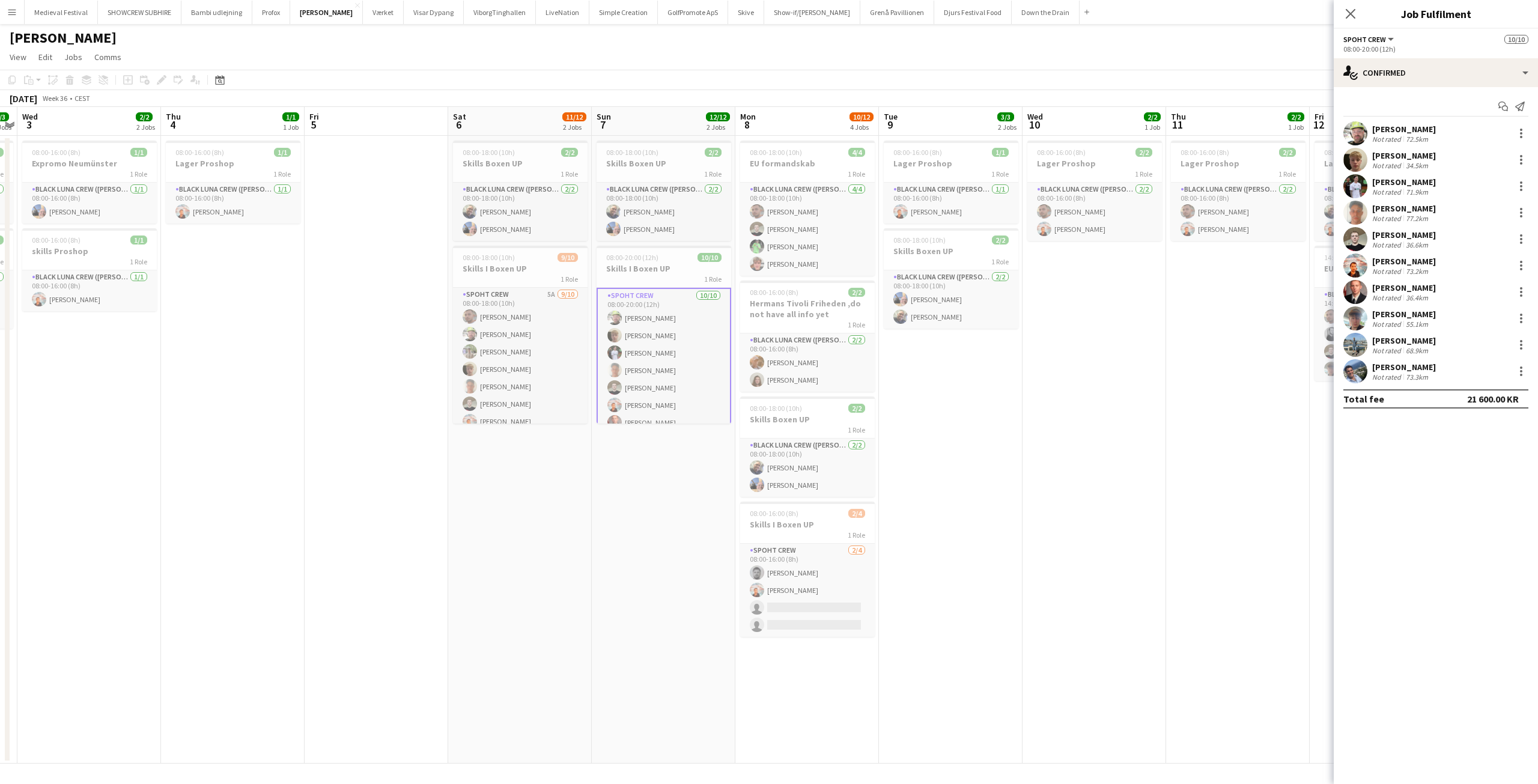
click at [608, 485] on app-date-cell "08:00-18:00 (10h) 2/2 Skills Boxen UP 1 Role Black [PERSON_NAME] ([PERSON_NAME]…" at bounding box center [663, 450] width 144 height 628
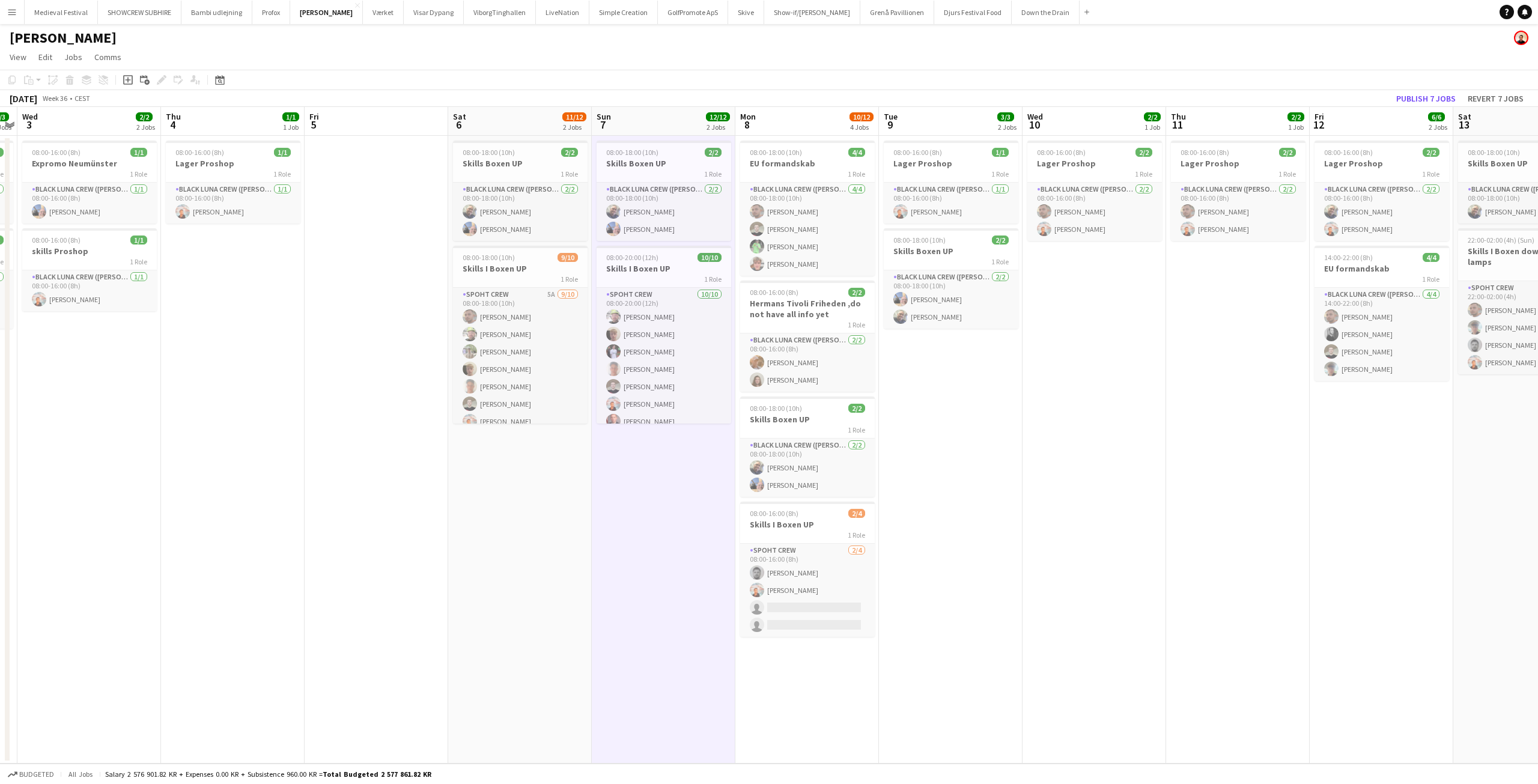
click at [13, 10] on app-icon "Menu" at bounding box center [12, 12] width 10 height 10
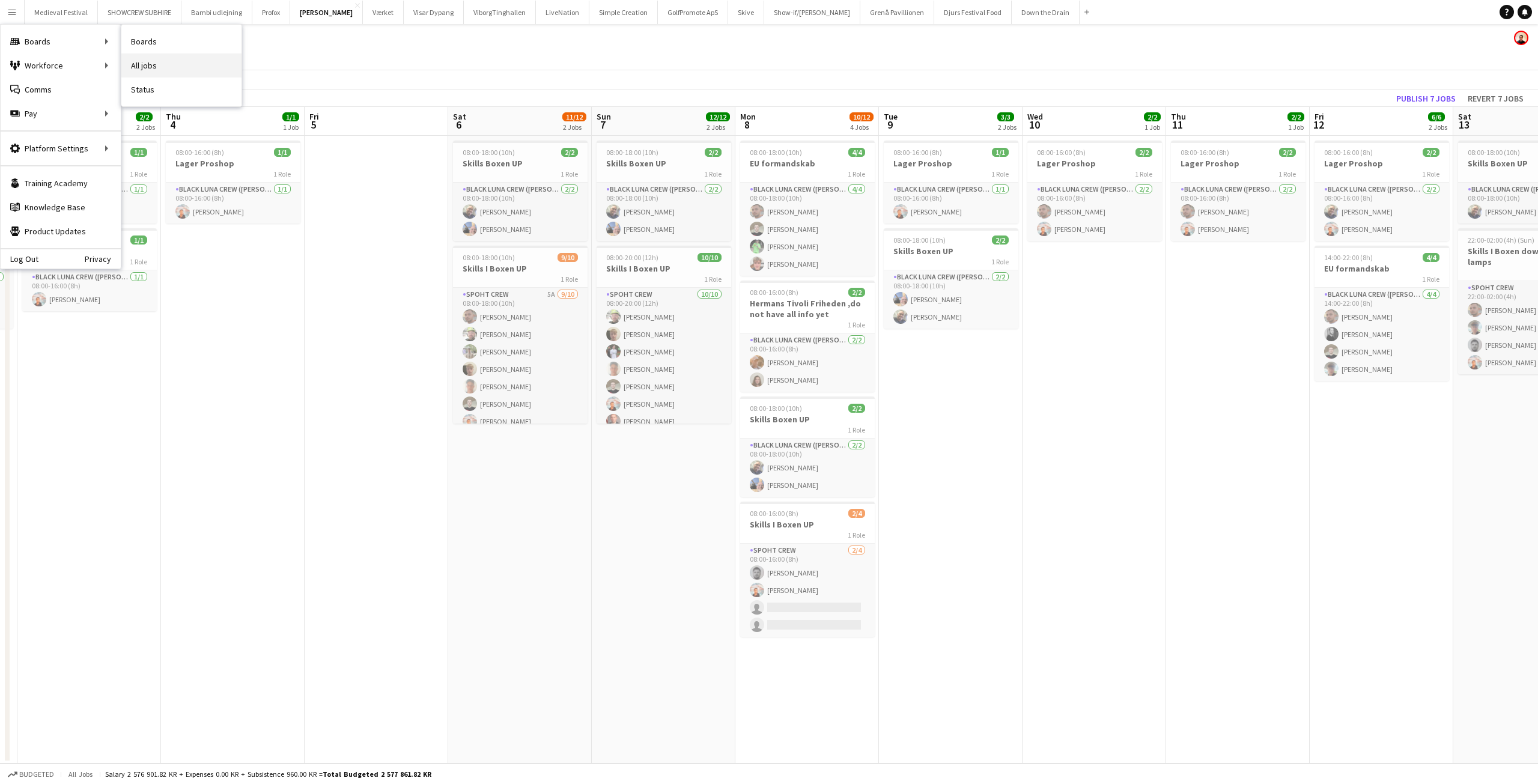
click at [161, 59] on link "All jobs" at bounding box center [181, 65] width 120 height 24
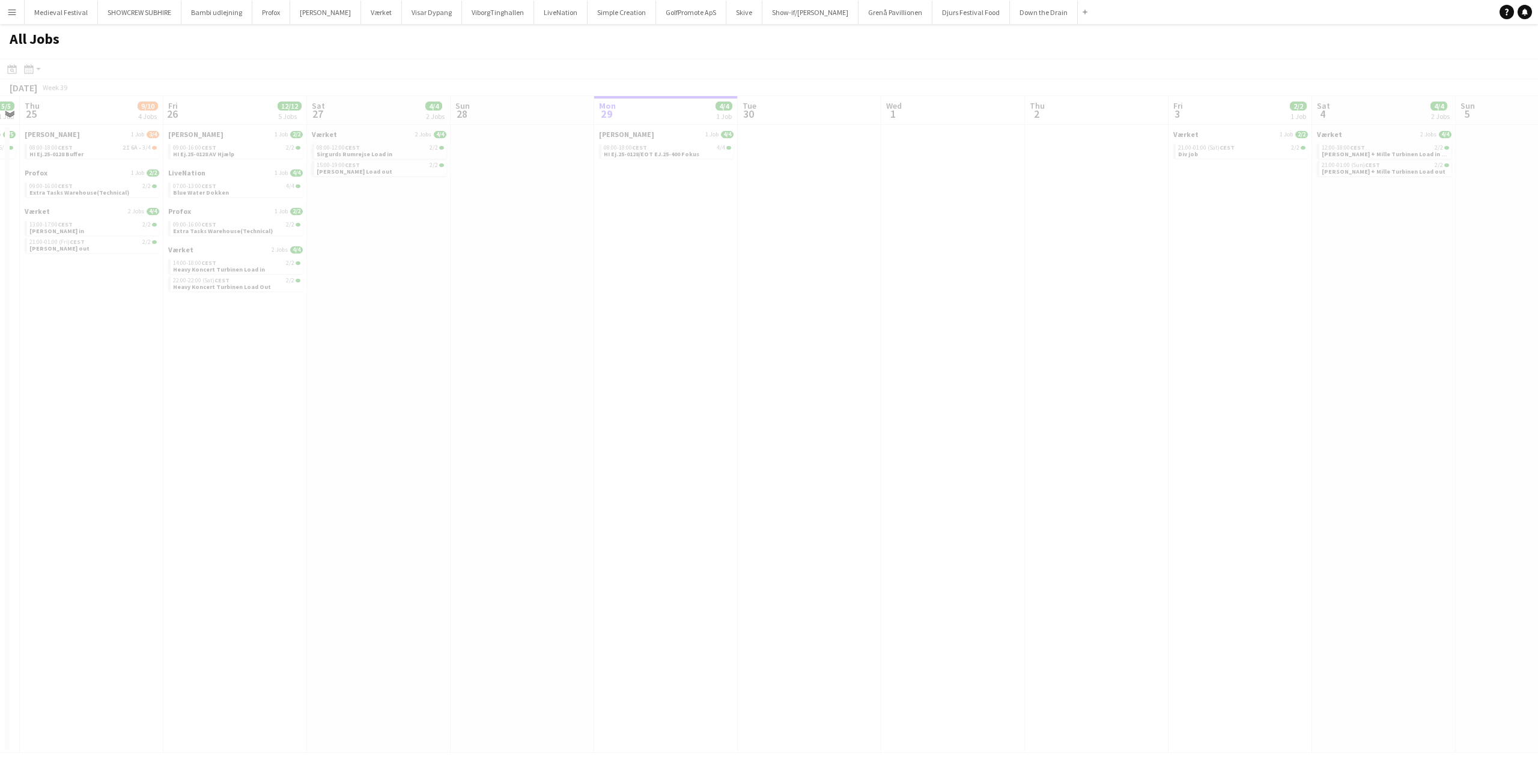
drag, startPoint x: 668, startPoint y: 232, endPoint x: 1403, endPoint y: 282, distance: 736.7
click at [1406, 282] on app-calendar-viewport "Mon 22 Tue 23 5/5 1 Job Wed 24 5/5 1 Job Thu 25 9/10 4 Jobs Fri 26 12/12 5 Jobs…" at bounding box center [769, 424] width 1538 height 657
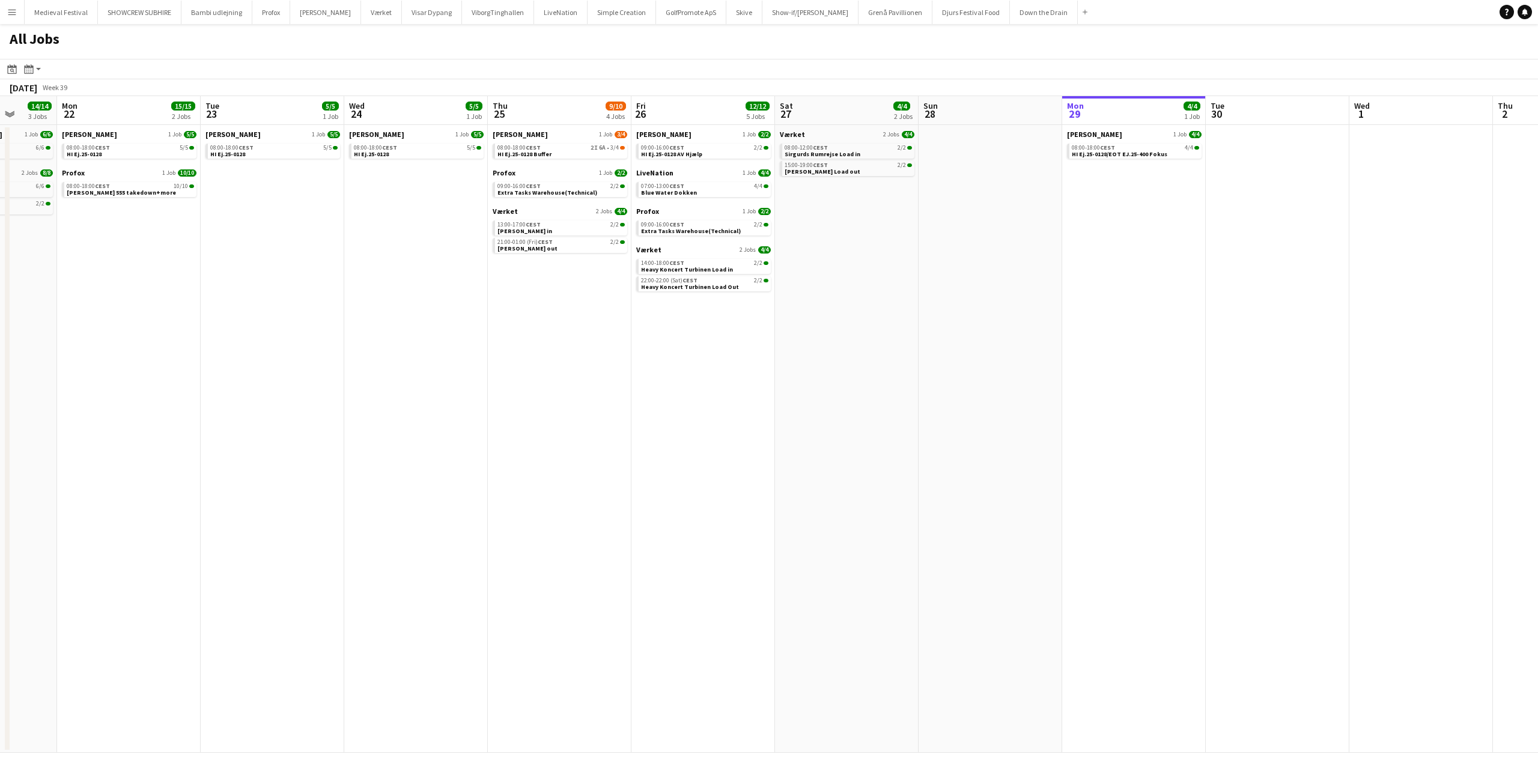
drag, startPoint x: 311, startPoint y: 305, endPoint x: 761, endPoint y: 388, distance: 457.6
click at [1069, 431] on app-calendar-viewport "Fri 19 32/32 6 Jobs Sat 20 8/8 5 Jobs Sun 21 14/14 3 Jobs Mon 22 15/15 2 Jobs T…" at bounding box center [769, 424] width 1538 height 657
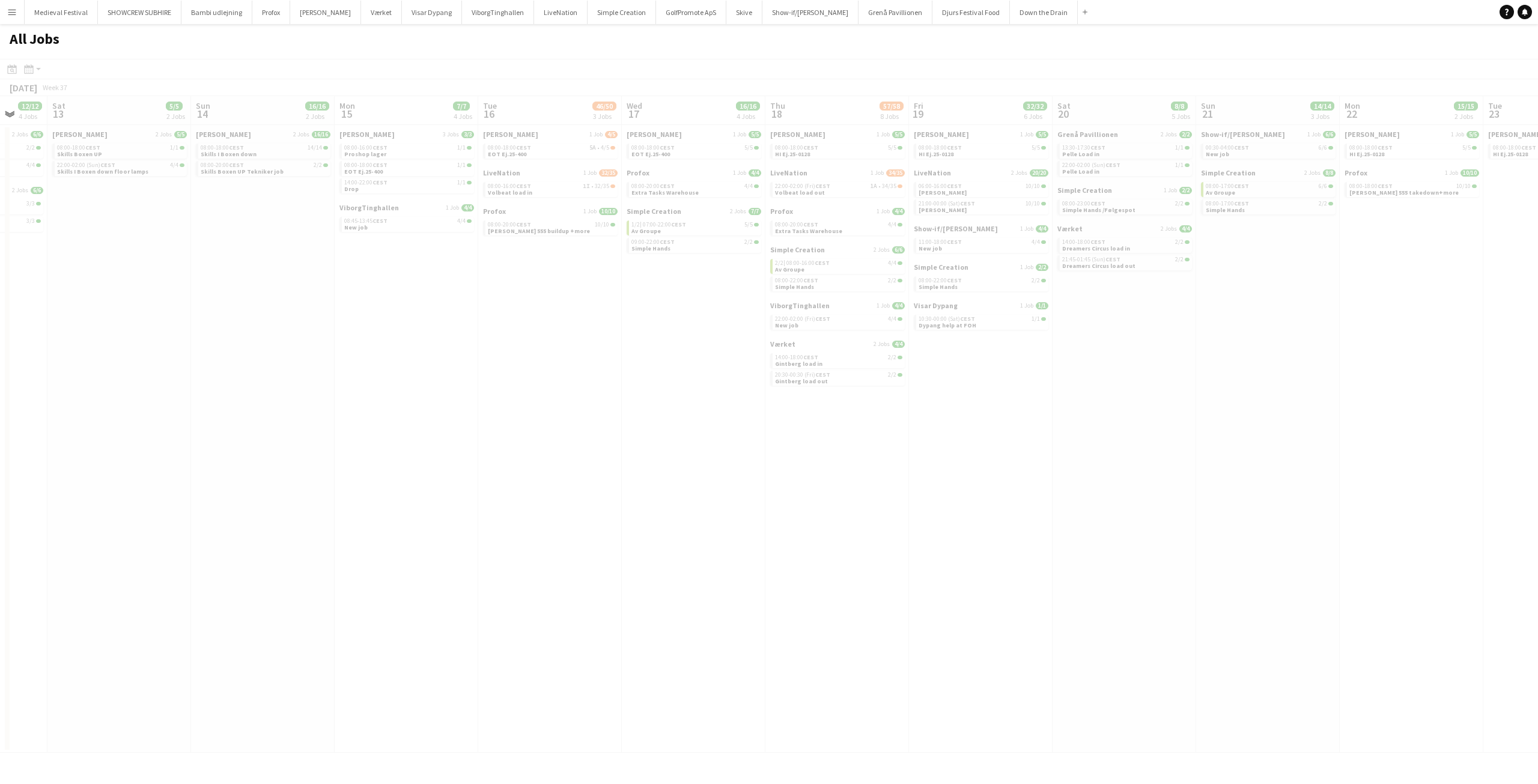
drag, startPoint x: 669, startPoint y: 386, endPoint x: 1092, endPoint y: 464, distance: 430.1
click at [1083, 463] on app-all-jobs "All Jobs Date picker SEP 2025 SEP 2025 Monday M Tuesday T Wednesday W Thursday …" at bounding box center [769, 388] width 1538 height 728
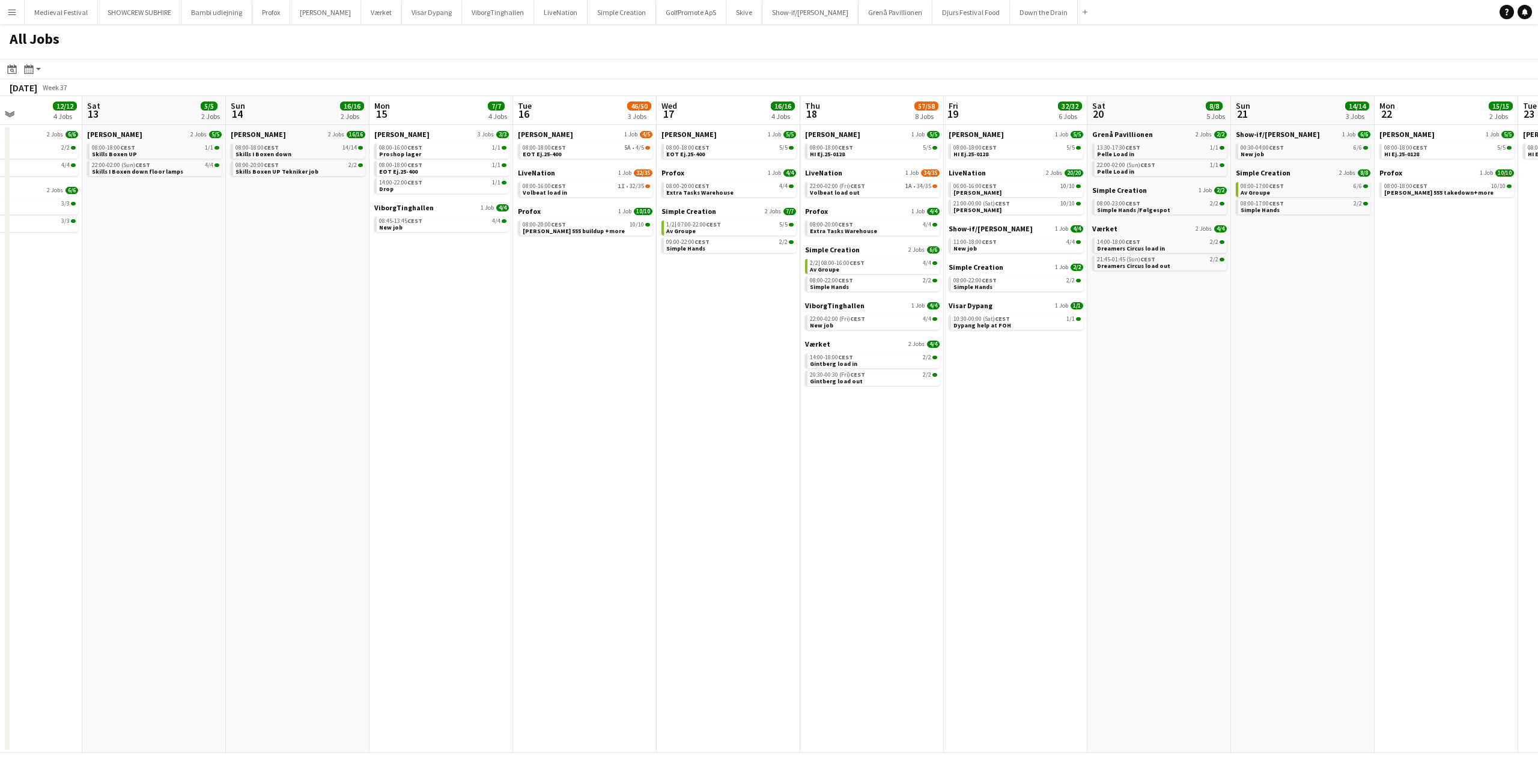
click at [1171, 473] on app-all-jobs "All Jobs Date picker SEP 2025 SEP 2025 Monday M Tuesday T Wednesday W Thursday …" at bounding box center [769, 388] width 1538 height 728
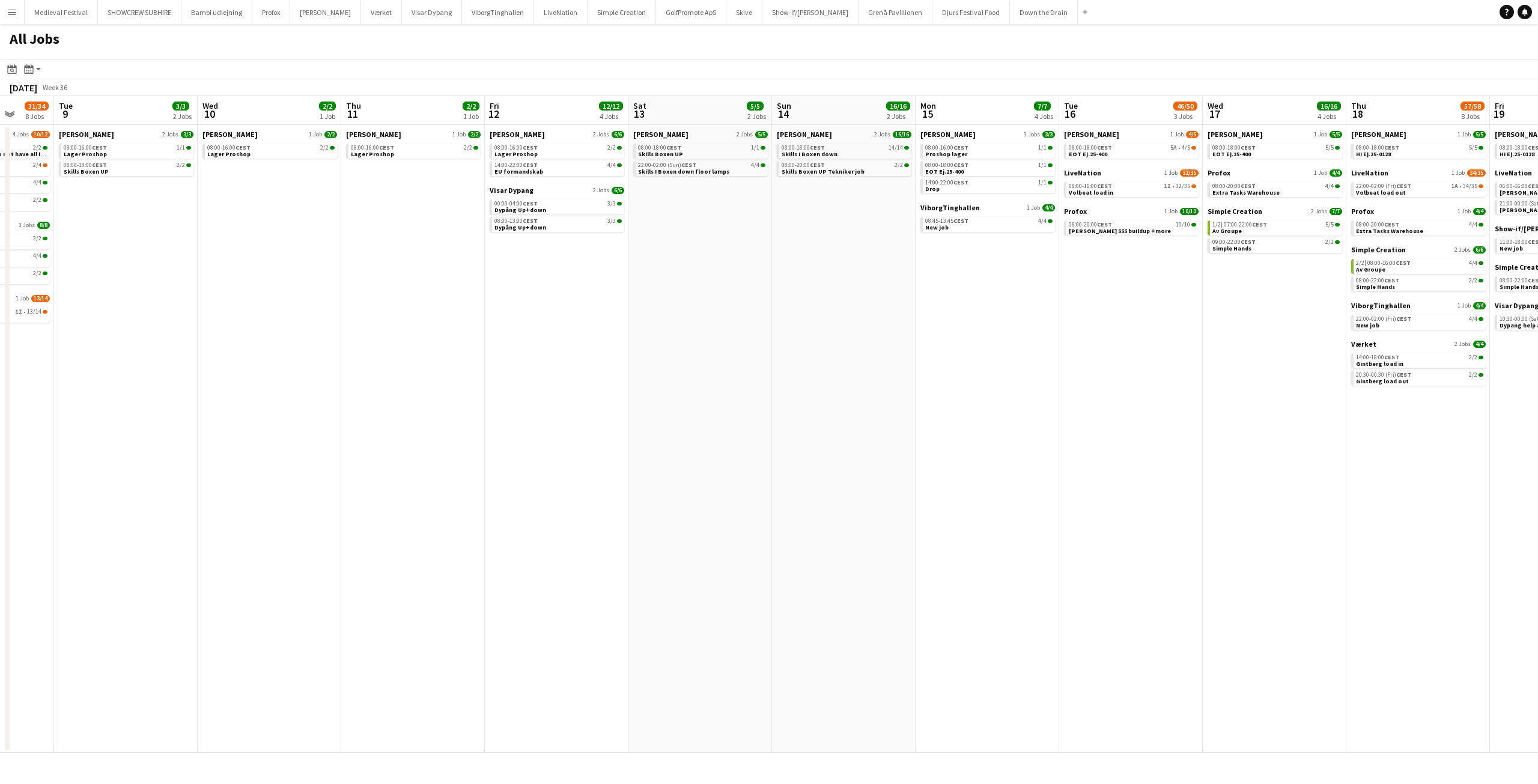
click at [1080, 462] on app-all-jobs "All Jobs Date picker SEP 2025 SEP 2025 Monday M Tuesday T Wednesday W Thursday …" at bounding box center [769, 388] width 1538 height 728
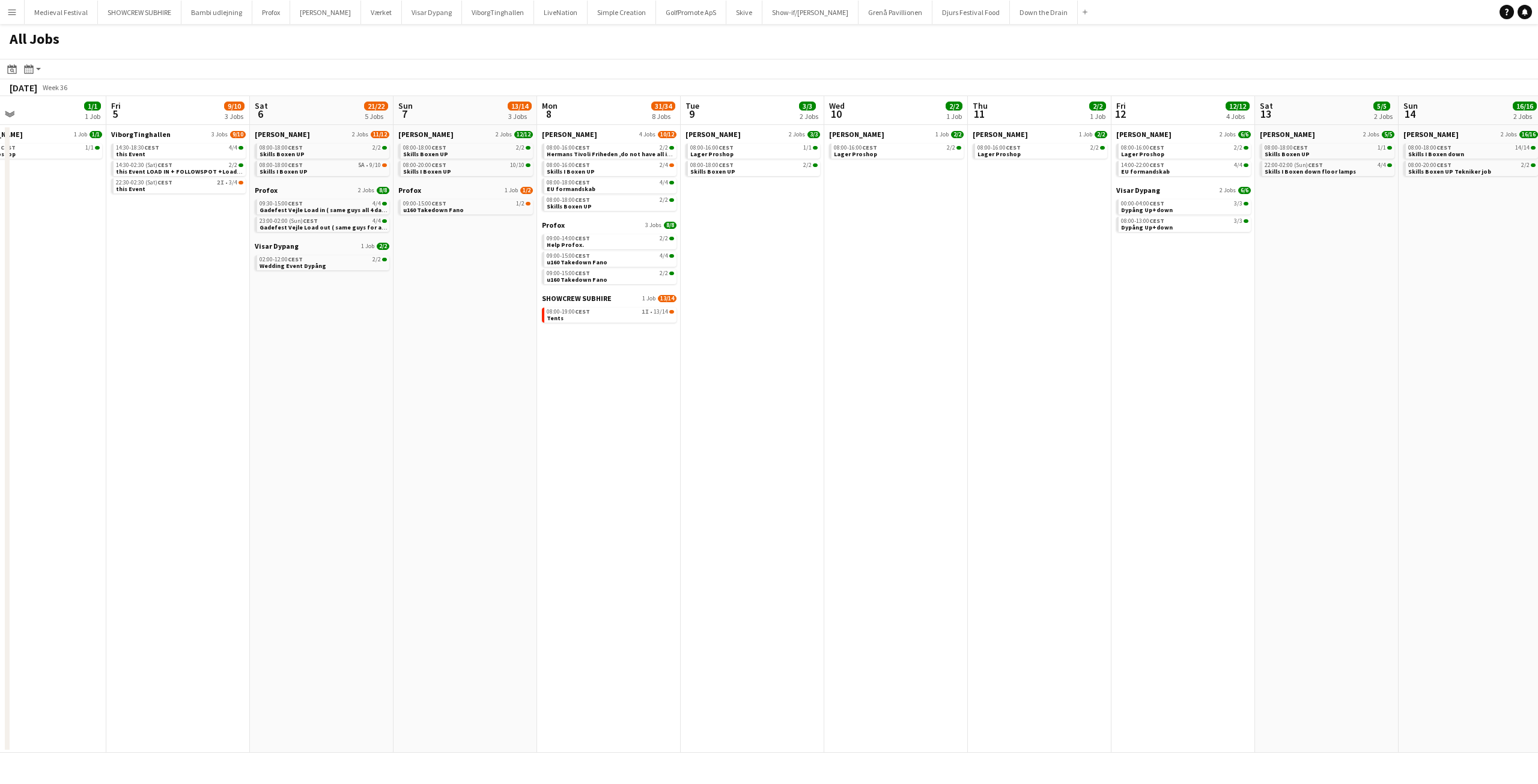
drag, startPoint x: 636, startPoint y: 381, endPoint x: 812, endPoint y: 389, distance: 176.2
click at [844, 399] on app-calendar-viewport "Tue 2 24/24 5 Jobs Wed 3 6/6 4 Jobs Thu 4 1/1 1 Job Fri 5 9/10 3 Jobs Sat 6 21/…" at bounding box center [769, 424] width 1538 height 657
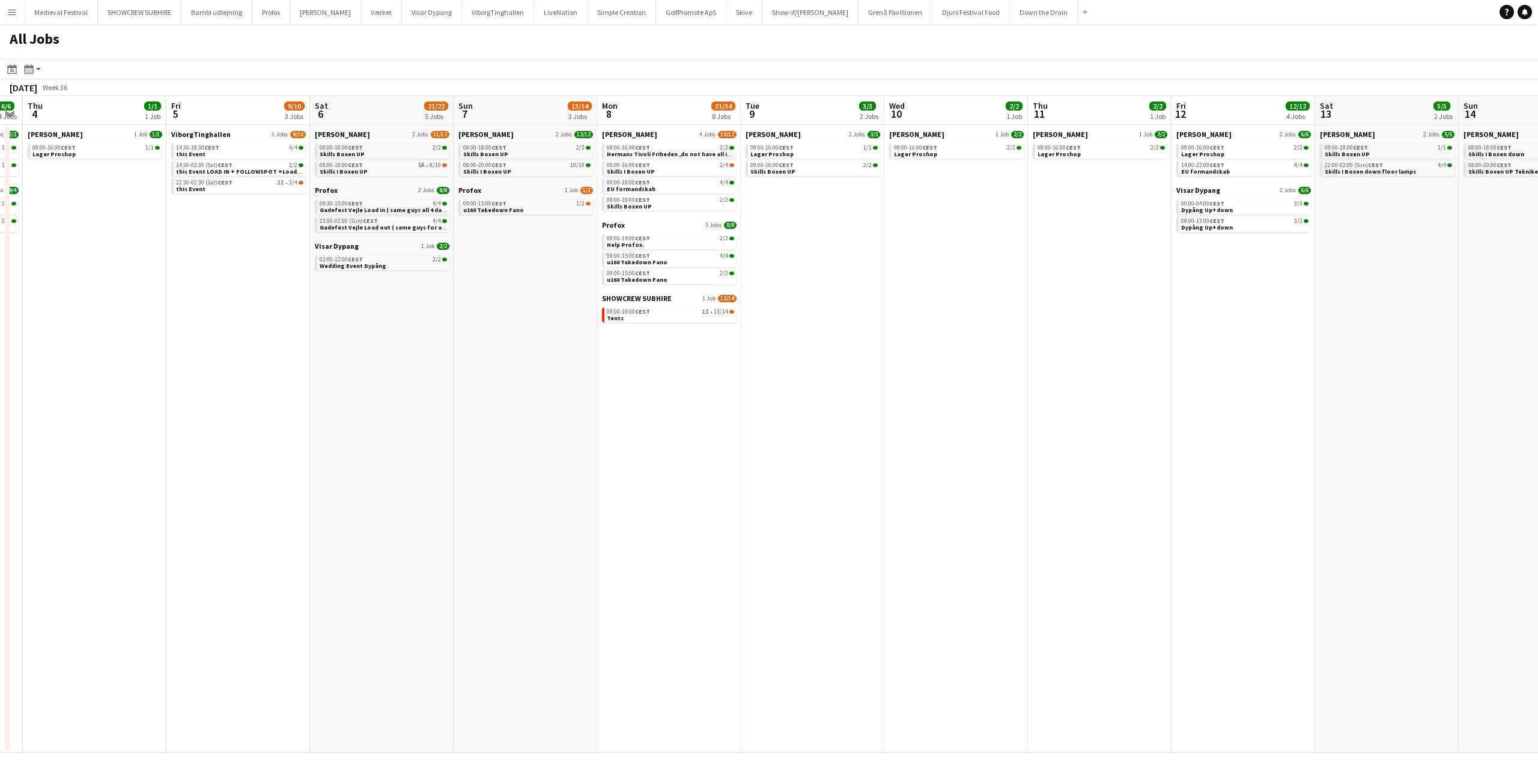
scroll to position [0, 477]
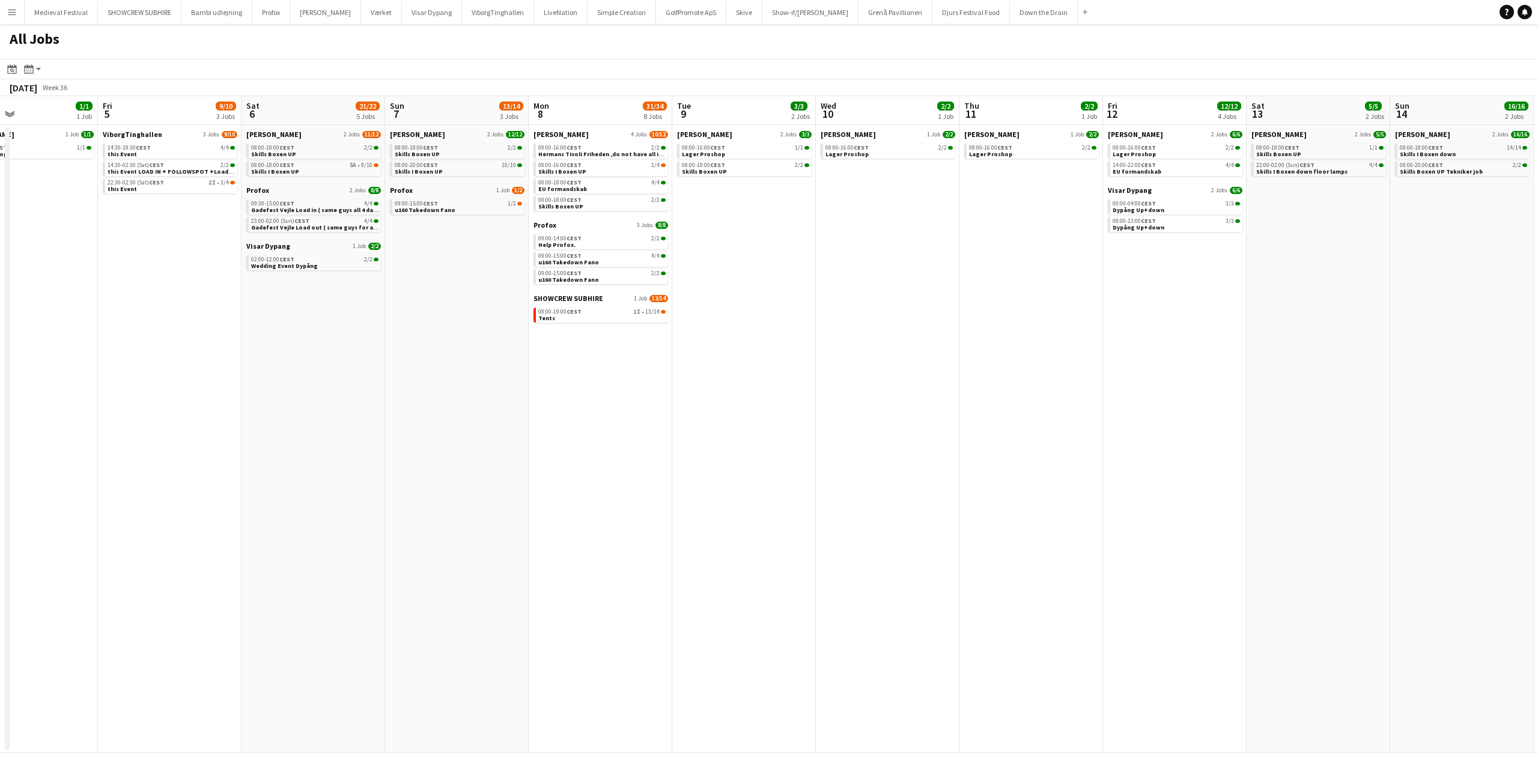
drag, startPoint x: 880, startPoint y: 235, endPoint x: 776, endPoint y: 235, distance: 104.0
click at [779, 235] on app-calendar-viewport "Mon 1 17/18 6 Jobs Tue 2 24/24 5 Jobs Wed 3 6/6 4 Jobs Thu 4 1/1 1 Job Fri 5 9/…" at bounding box center [769, 424] width 1538 height 657
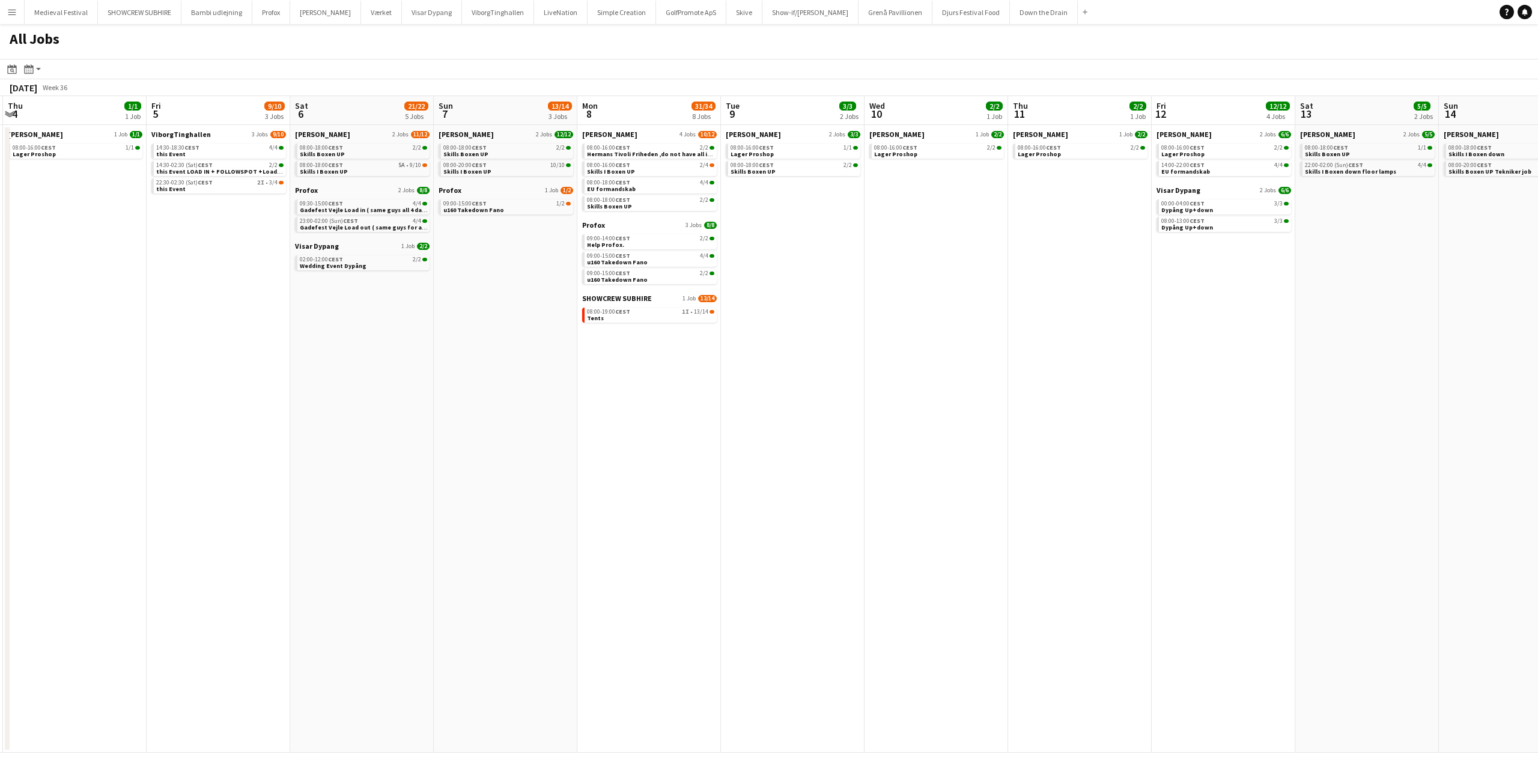
drag, startPoint x: 732, startPoint y: 245, endPoint x: 781, endPoint y: 254, distance: 49.8
click at [781, 254] on app-calendar-viewport "Mon 1 17/18 6 Jobs Tue 2 24/24 5 Jobs Wed 3 6/6 4 Jobs Thu 4 1/1 1 Job Fri 5 9/…" at bounding box center [769, 424] width 1538 height 657
click at [646, 204] on link "08:00-18:00 CEST 2/2 Skills Boxen UP" at bounding box center [651, 203] width 127 height 14
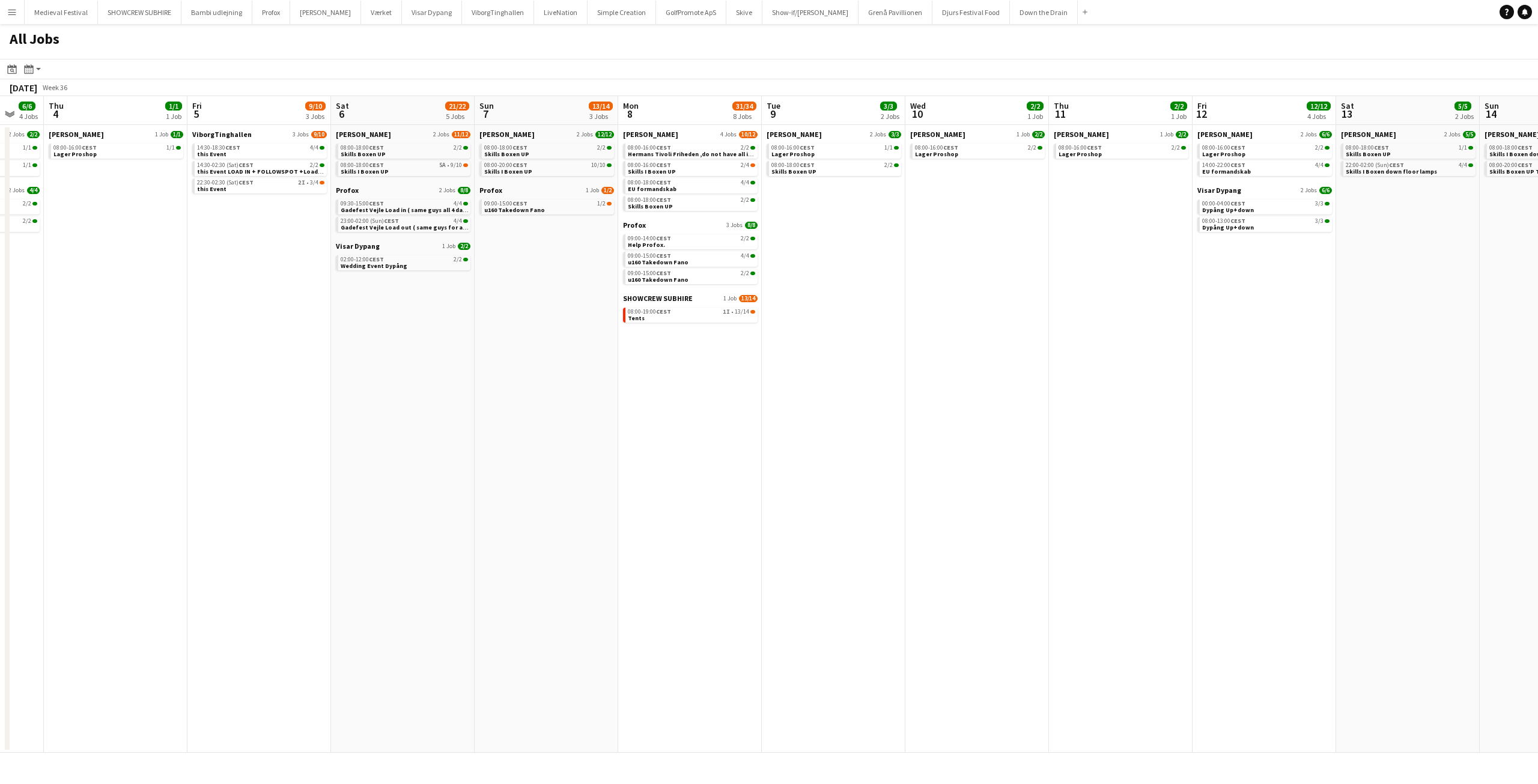
drag, startPoint x: 792, startPoint y: 376, endPoint x: 689, endPoint y: 376, distance: 103.0
click at [689, 377] on app-calendar-viewport "Mon 1 17/18 6 Jobs Tue 2 24/24 5 Jobs Wed 3 6/6 4 Jobs Thu 4 1/1 1 Job Fri 5 9/…" at bounding box center [769, 424] width 1538 height 657
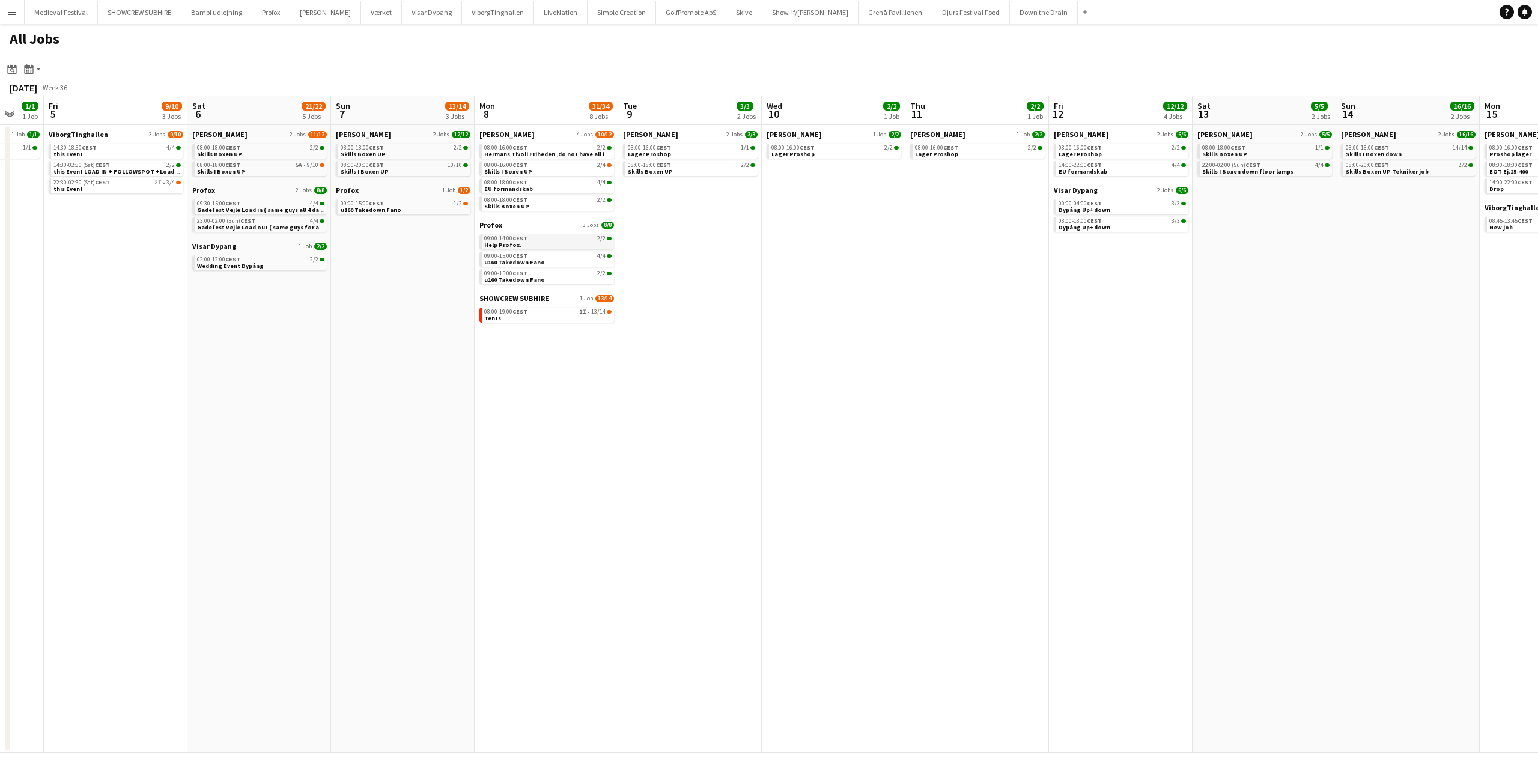
click at [546, 240] on div "09:00-14:00 CEST 2/2" at bounding box center [548, 238] width 127 height 6
click at [732, 191] on app-calendar-viewport "Tue 2 24/24 5 Jobs Wed 3 6/6 4 Jobs Thu 4 1/1 1 Job Fri 5 9/10 3 Jobs Sat 6 21/…" at bounding box center [769, 424] width 1538 height 657
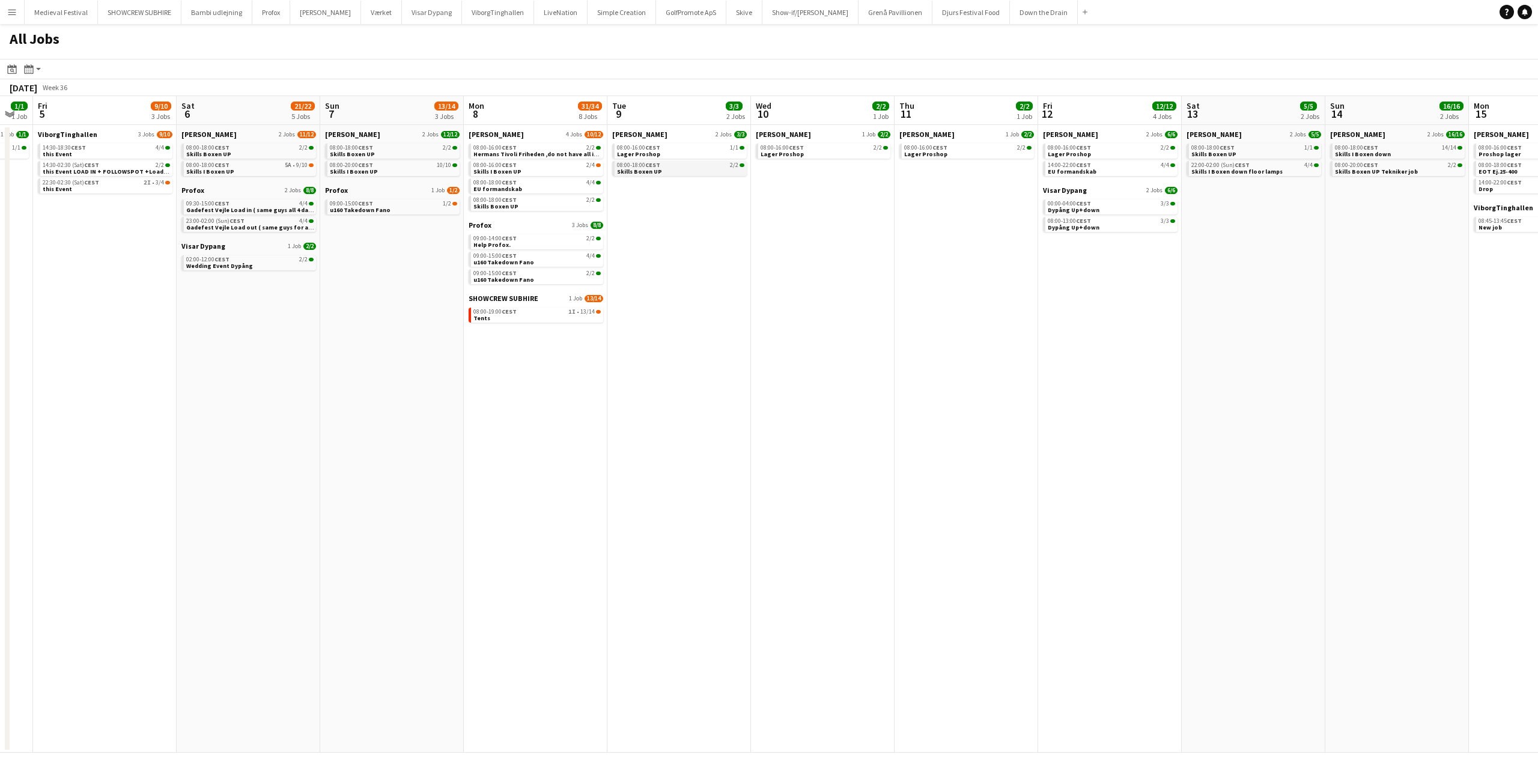
click at [698, 167] on div "08:00-18:00 CEST 2/2" at bounding box center [680, 165] width 127 height 6
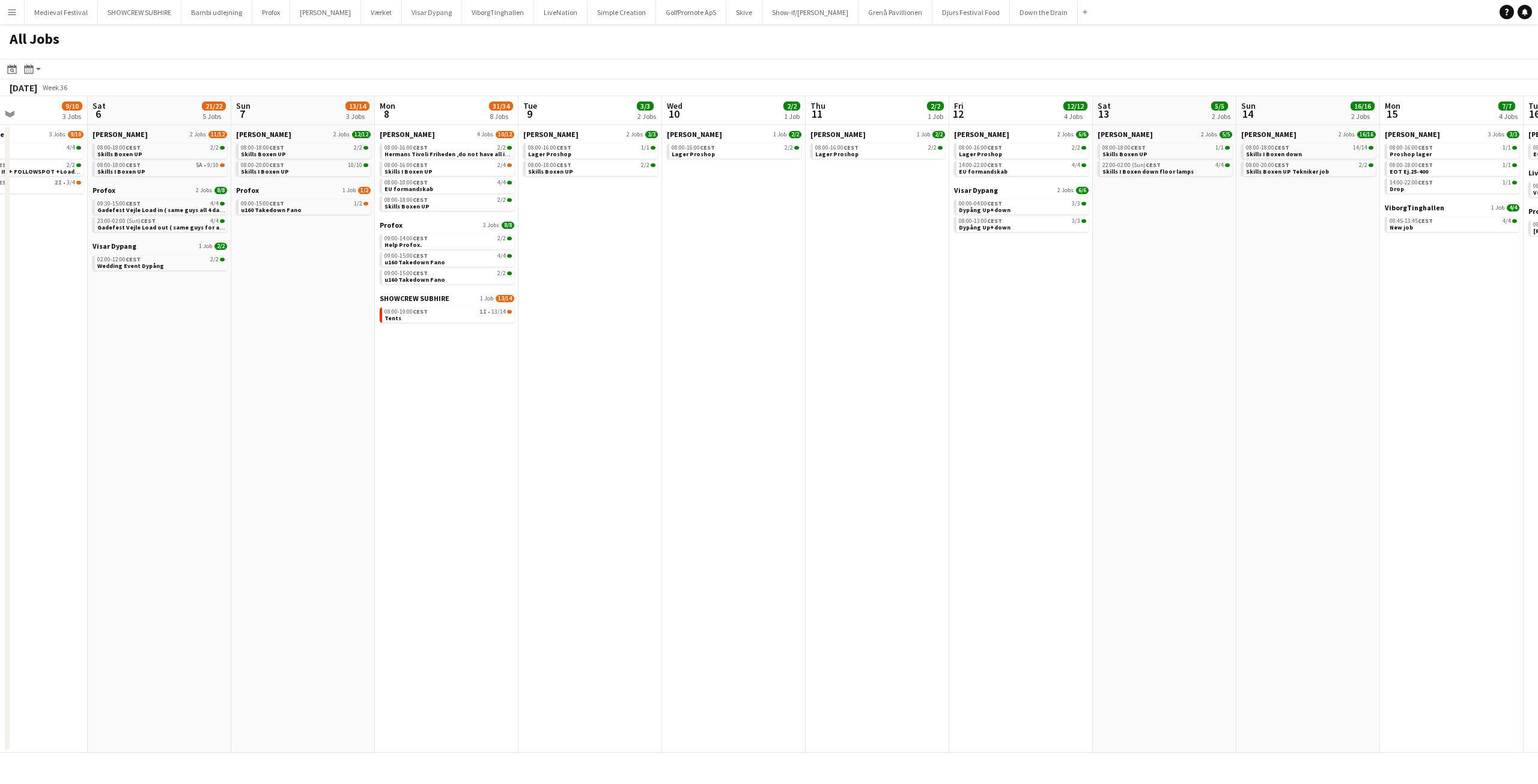
drag, startPoint x: 794, startPoint y: 188, endPoint x: 424, endPoint y: 210, distance: 370.7
click at [425, 212] on app-calendar-viewport "Tue 2 24/24 5 Jobs Wed 3 6/6 4 Jobs Thu 4 1/1 1 Job Fri 5 9/10 3 Jobs Sat 6 21/…" at bounding box center [769, 424] width 1538 height 657
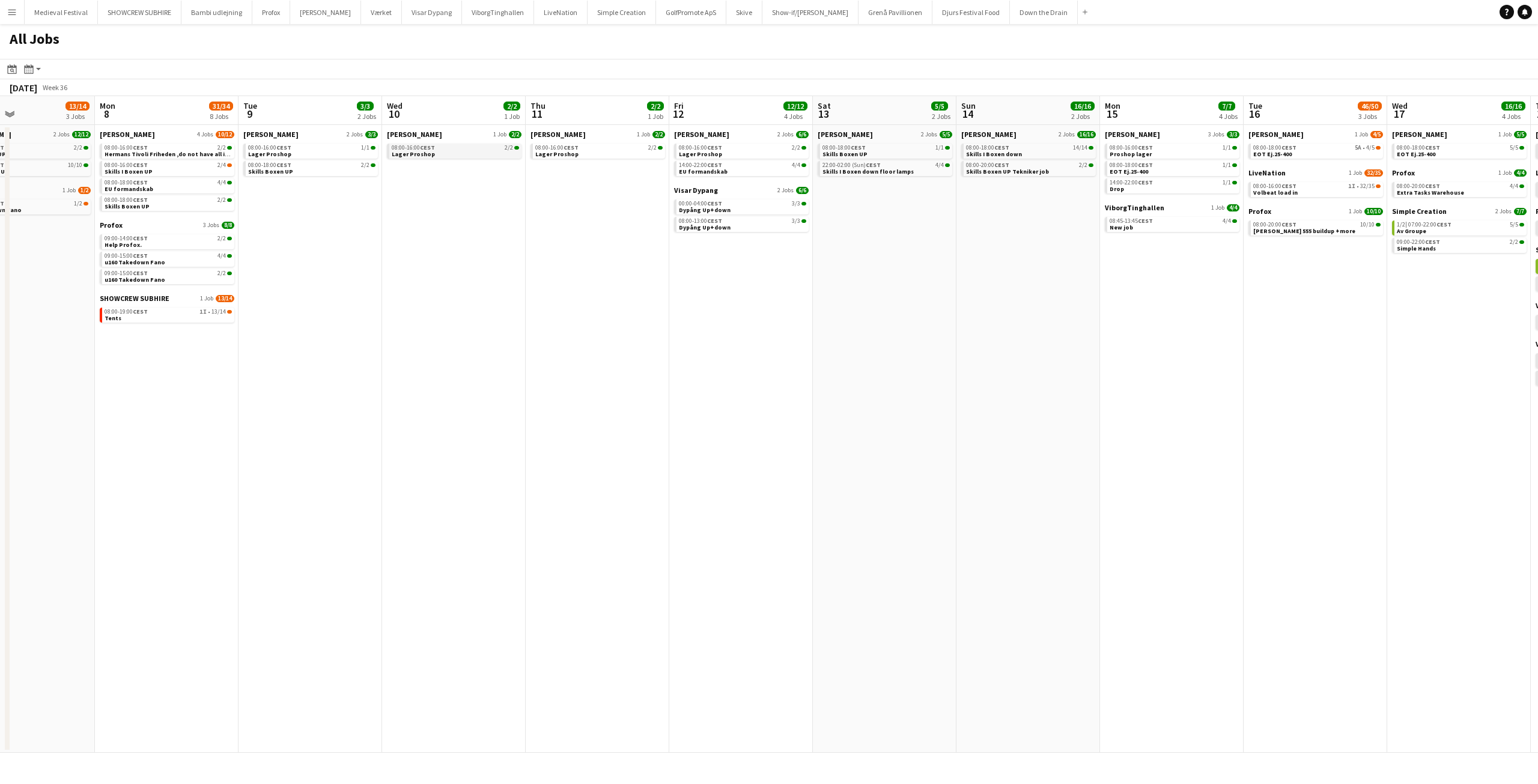
click at [451, 154] on link "08:00-16:00 CEST 2/2 Lager Proshop" at bounding box center [455, 151] width 127 height 14
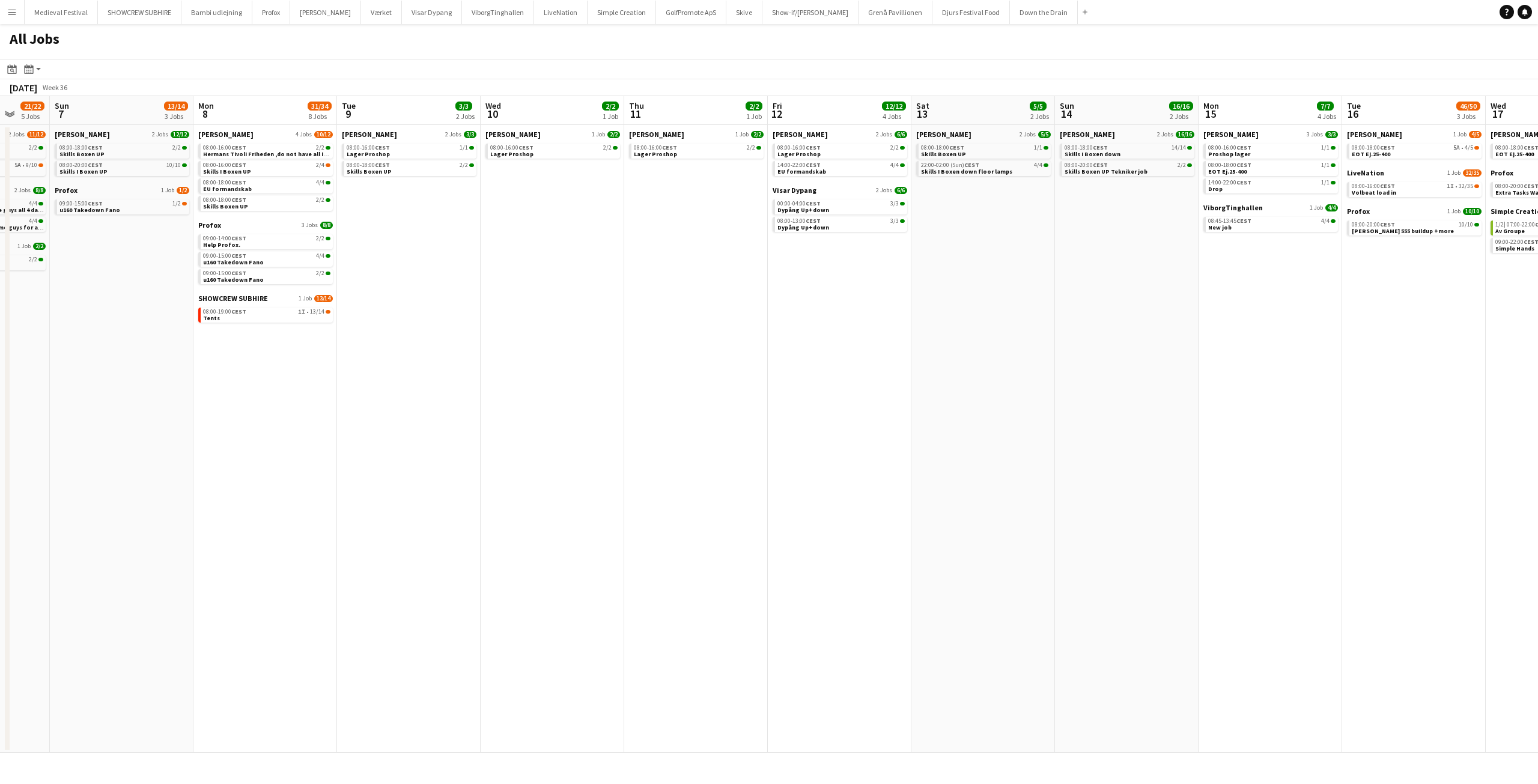
drag, startPoint x: 342, startPoint y: 259, endPoint x: 470, endPoint y: 272, distance: 128.7
click at [462, 272] on app-calendar-viewport "Thu 4 1/1 1 Job Fri 5 9/10 3 Jobs Sat 6 21/22 5 Jobs Sun 7 13/14 3 Jobs Mon 8 3…" at bounding box center [769, 424] width 1538 height 657
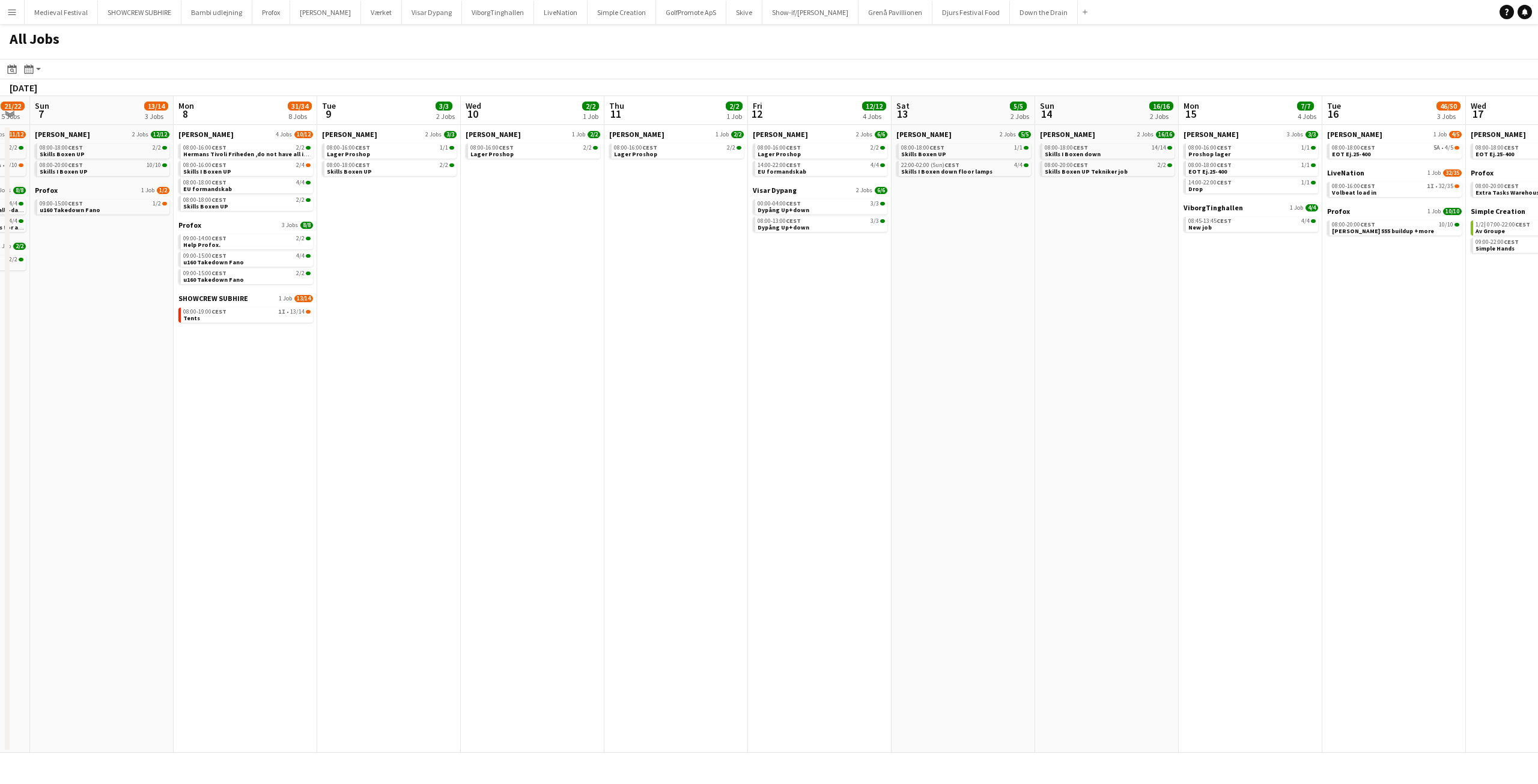
drag, startPoint x: 713, startPoint y: 174, endPoint x: 440, endPoint y: 207, distance: 275.0
click at [440, 207] on app-calendar-viewport "Thu 4 1/1 1 Job Fri 5 9/10 3 Jobs Sat 6 21/22 5 Jobs Sun 7 13/14 3 Jobs Mon 8 3…" at bounding box center [769, 424] width 1538 height 657
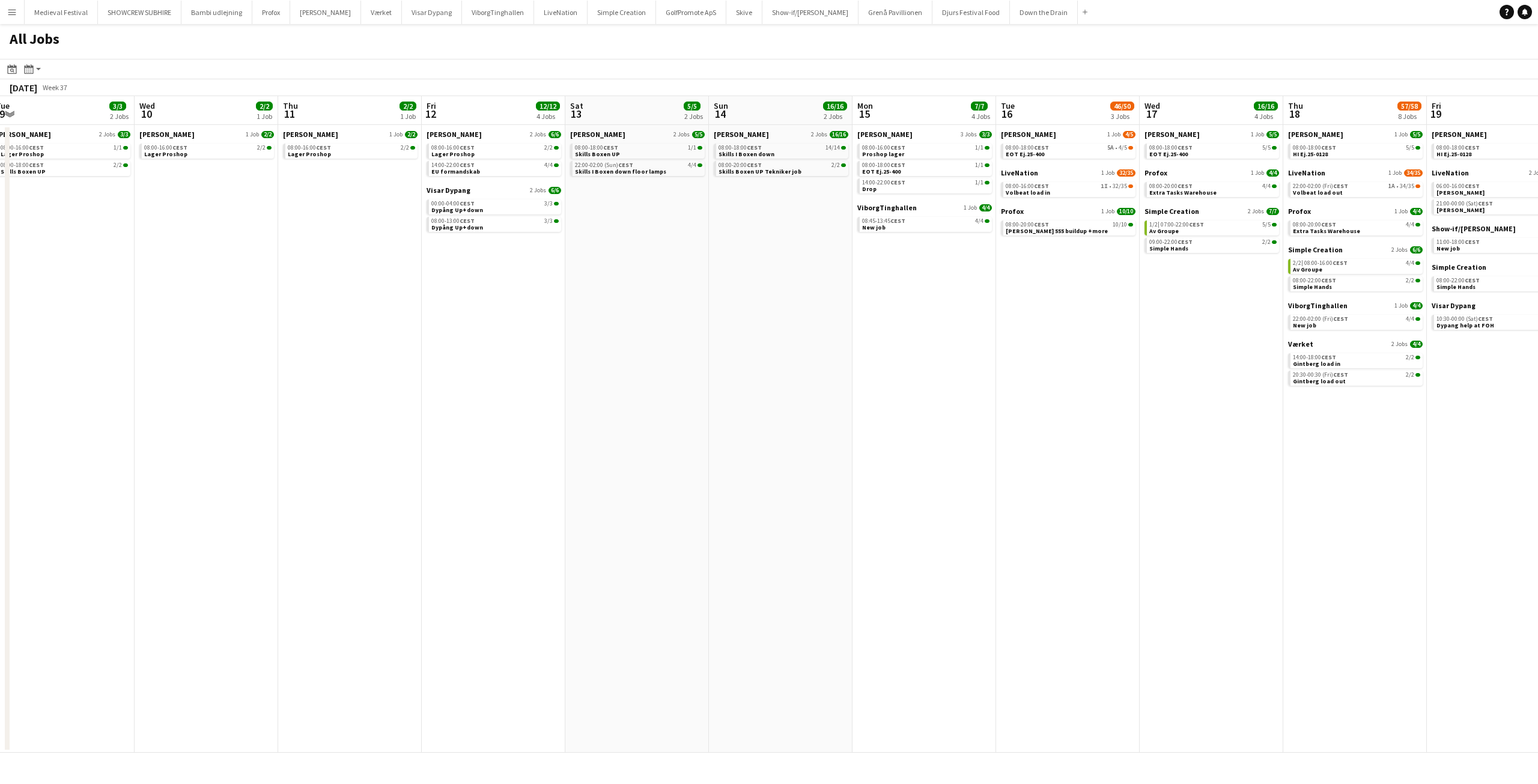
scroll to position [0, 482]
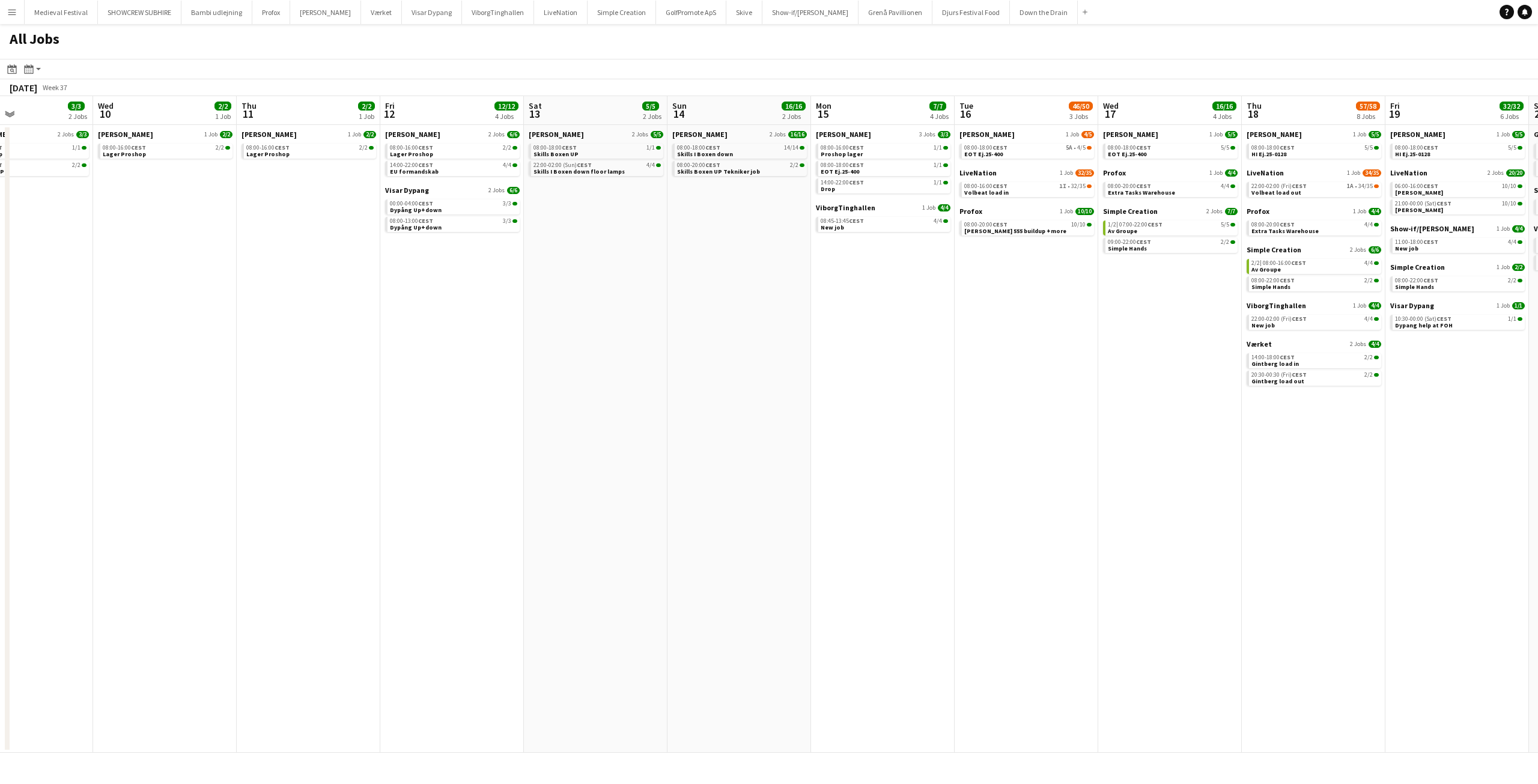
drag, startPoint x: 743, startPoint y: 290, endPoint x: 518, endPoint y: 305, distance: 225.5
click at [518, 305] on app-calendar-viewport "Sat 6 21/22 5 Jobs Sun 7 13/14 3 Jobs Mon 8 31/34 8 Jobs Tue 9 3/3 2 Jobs Wed 1…" at bounding box center [769, 424] width 1538 height 657
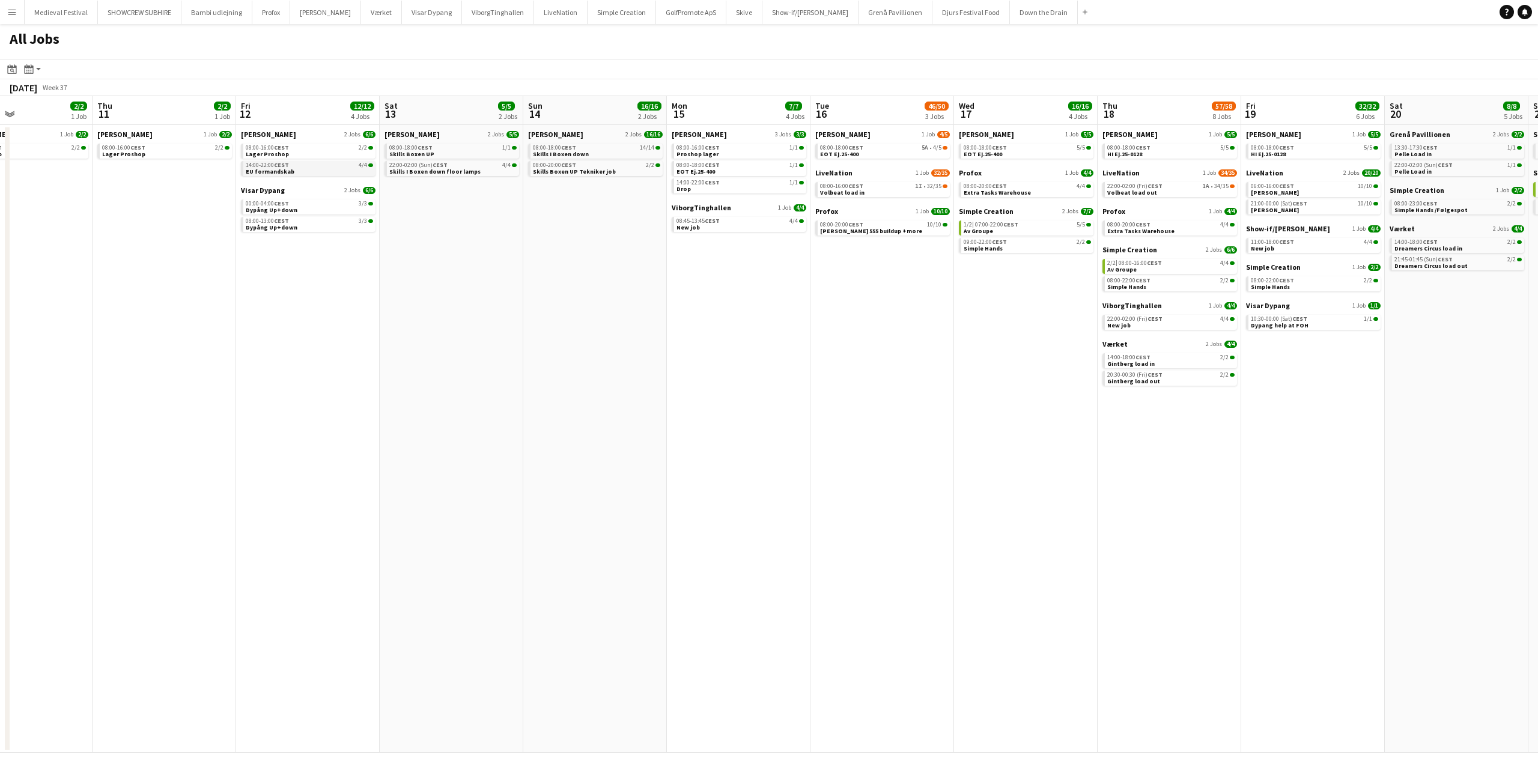
click at [320, 168] on link "14:00-22:00 CEST 4/4 EU formandskab" at bounding box center [309, 168] width 127 height 14
click at [271, 209] on span "Dypång Up+down" at bounding box center [272, 210] width 51 height 8
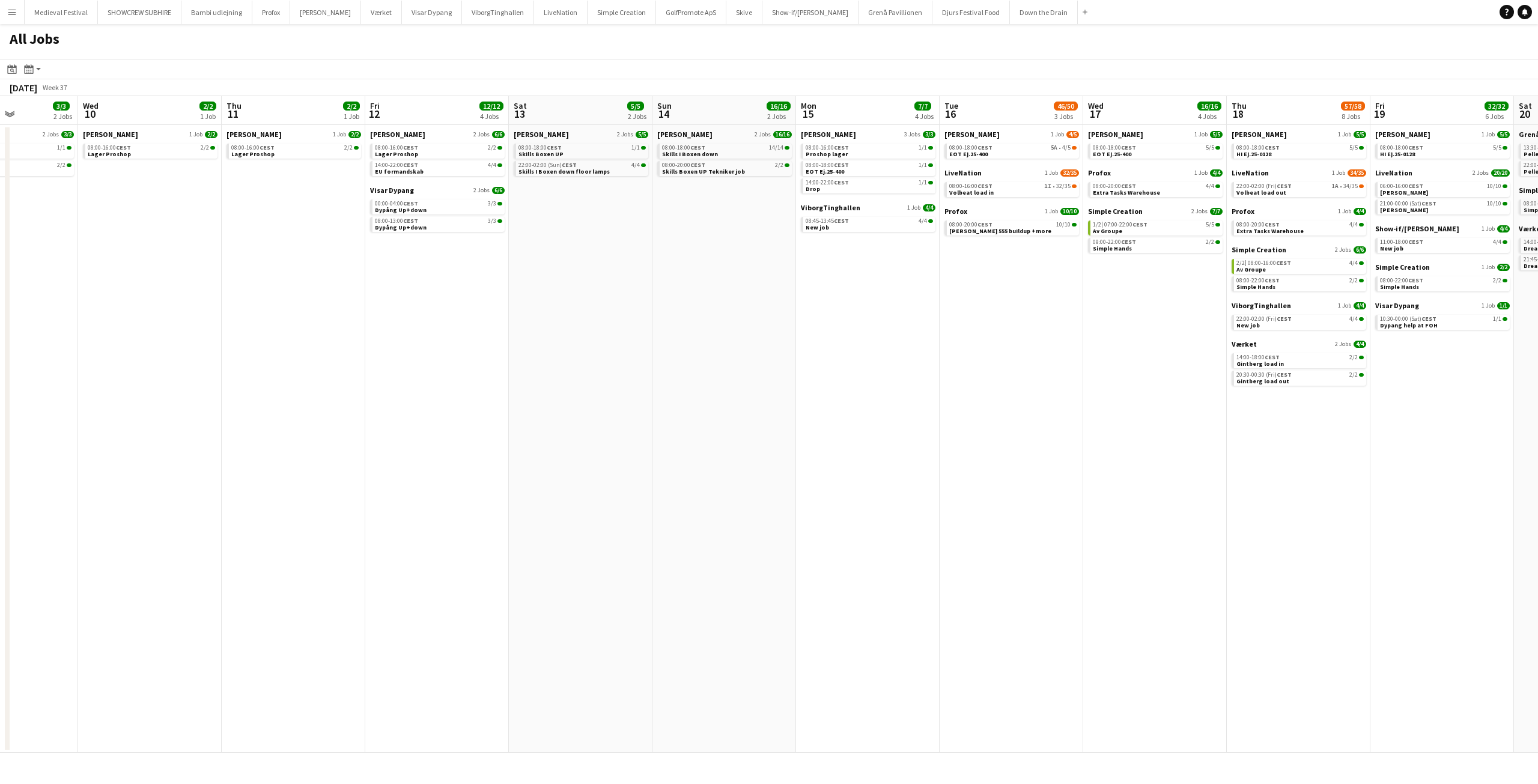
drag, startPoint x: 573, startPoint y: 252, endPoint x: 666, endPoint y: 261, distance: 93.4
click at [665, 261] on app-calendar-viewport "Sun 7 13/14 3 Jobs Mon 8 31/34 8 Jobs Tue 9 3/3 2 Jobs Wed 10 2/2 1 Job Thu 11 …" at bounding box center [769, 424] width 1538 height 657
click at [587, 168] on span "Skills I Boxen down floor lamps" at bounding box center [565, 171] width 92 height 8
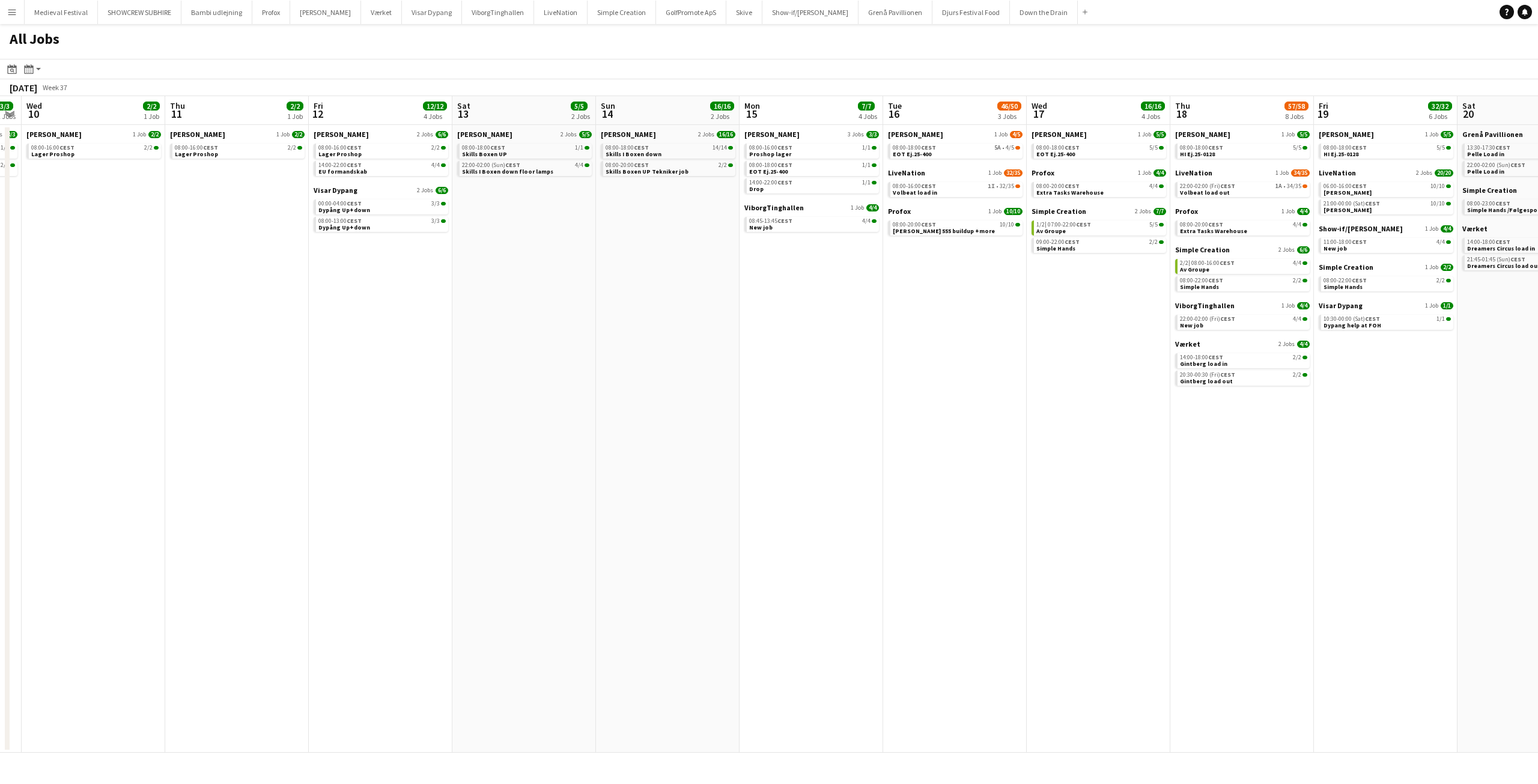
drag, startPoint x: 595, startPoint y: 247, endPoint x: 537, endPoint y: 247, distance: 58.0
click at [537, 247] on app-calendar-viewport "Sun 7 13/14 3 Jobs Mon 8 31/34 8 Jobs Tue 9 3/3 2 Jobs Wed 10 2/2 1 Job Thu 11 …" at bounding box center [769, 424] width 1538 height 657
click at [534, 165] on div "22:00-02:00 (Sun) CEST 4/4" at bounding box center [525, 165] width 127 height 6
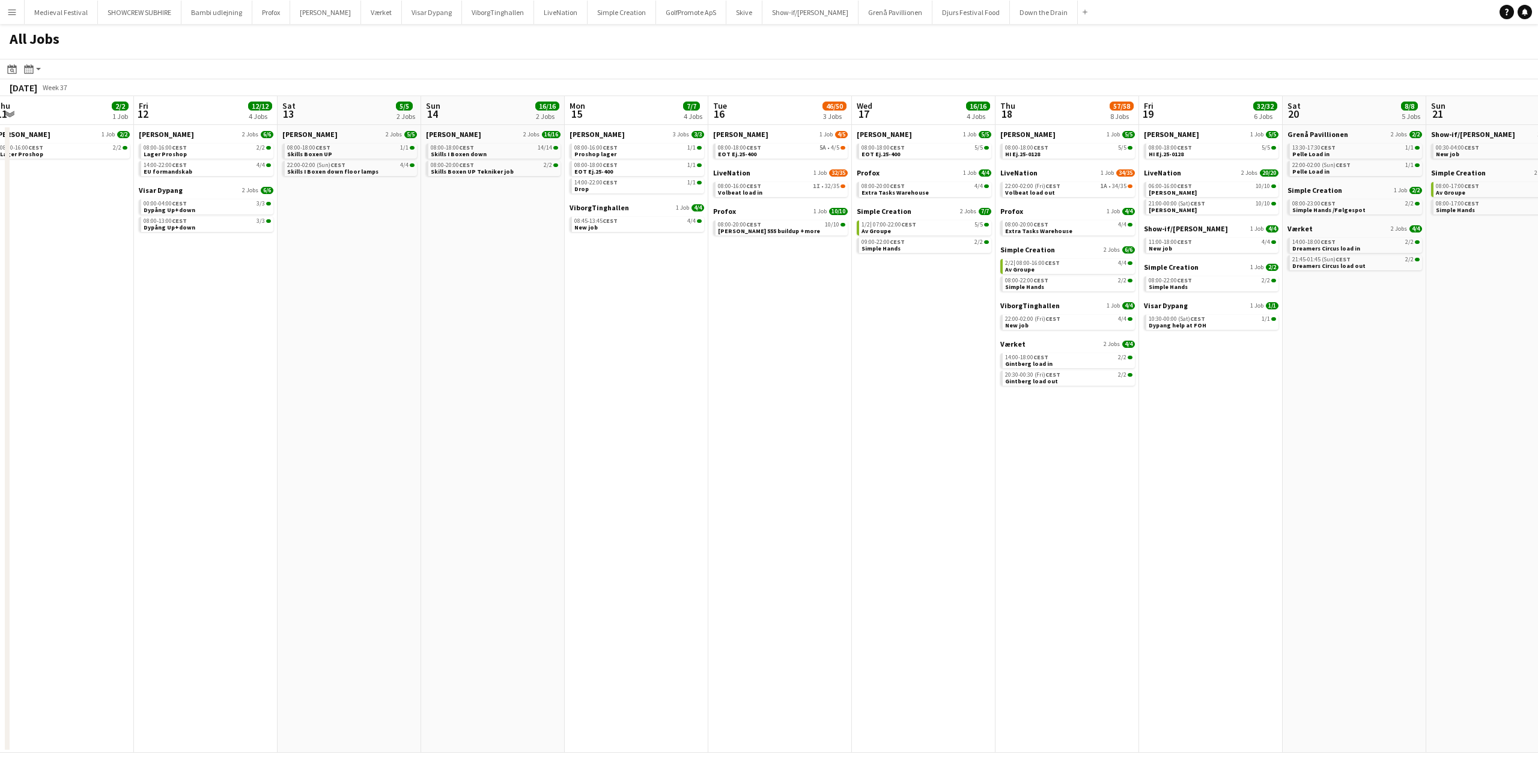
drag, startPoint x: 689, startPoint y: 260, endPoint x: 488, endPoint y: 217, distance: 205.5
click at [501, 241] on app-calendar-viewport "Mon 8 31/34 8 Jobs Tue 9 3/3 2 Jobs Wed 10 2/2 1 Job Thu 11 2/2 1 Job Fri 12 12…" at bounding box center [769, 424] width 1538 height 657
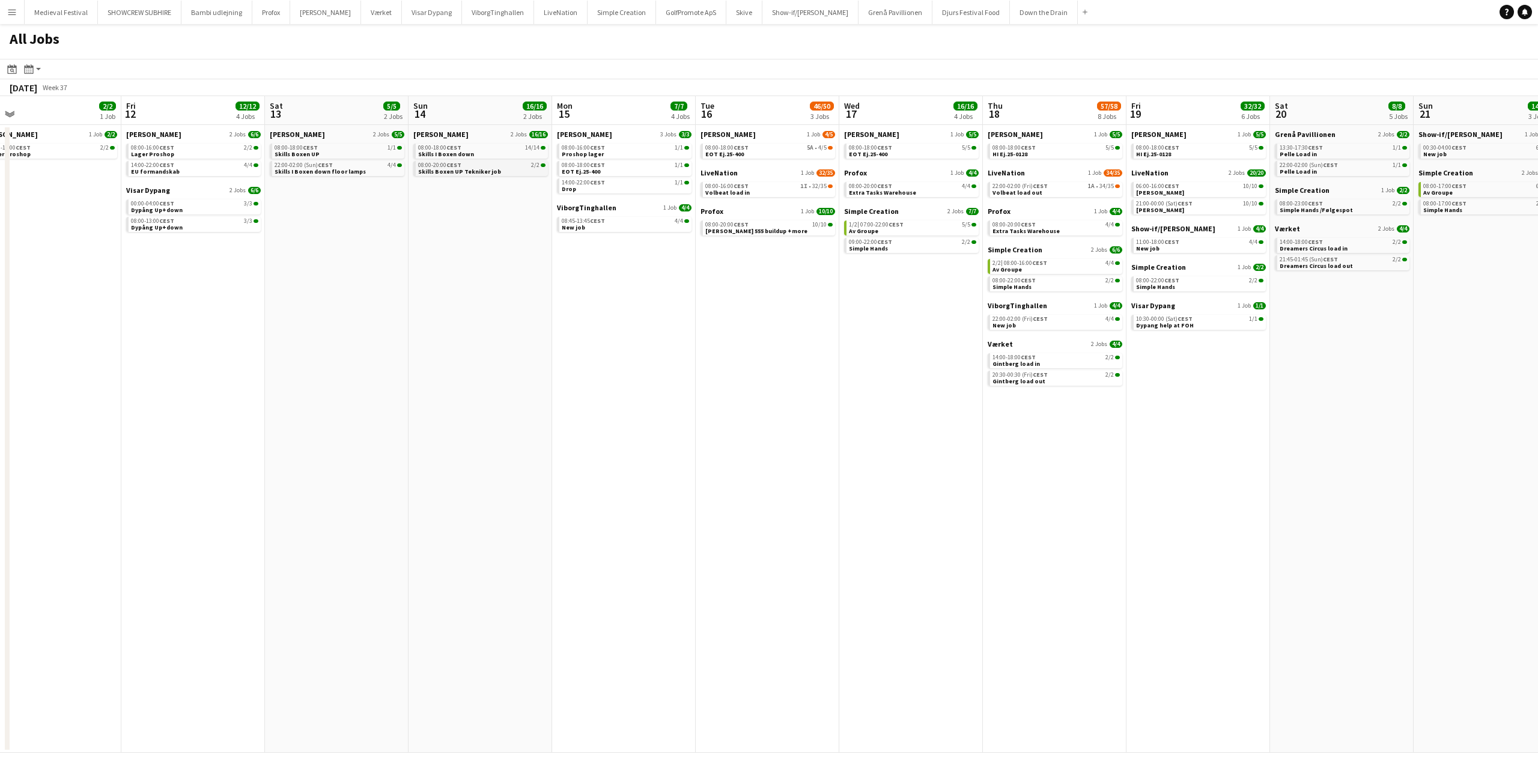
click at [483, 170] on span "Skills Boxen UP Tekniker job" at bounding box center [460, 171] width 83 height 8
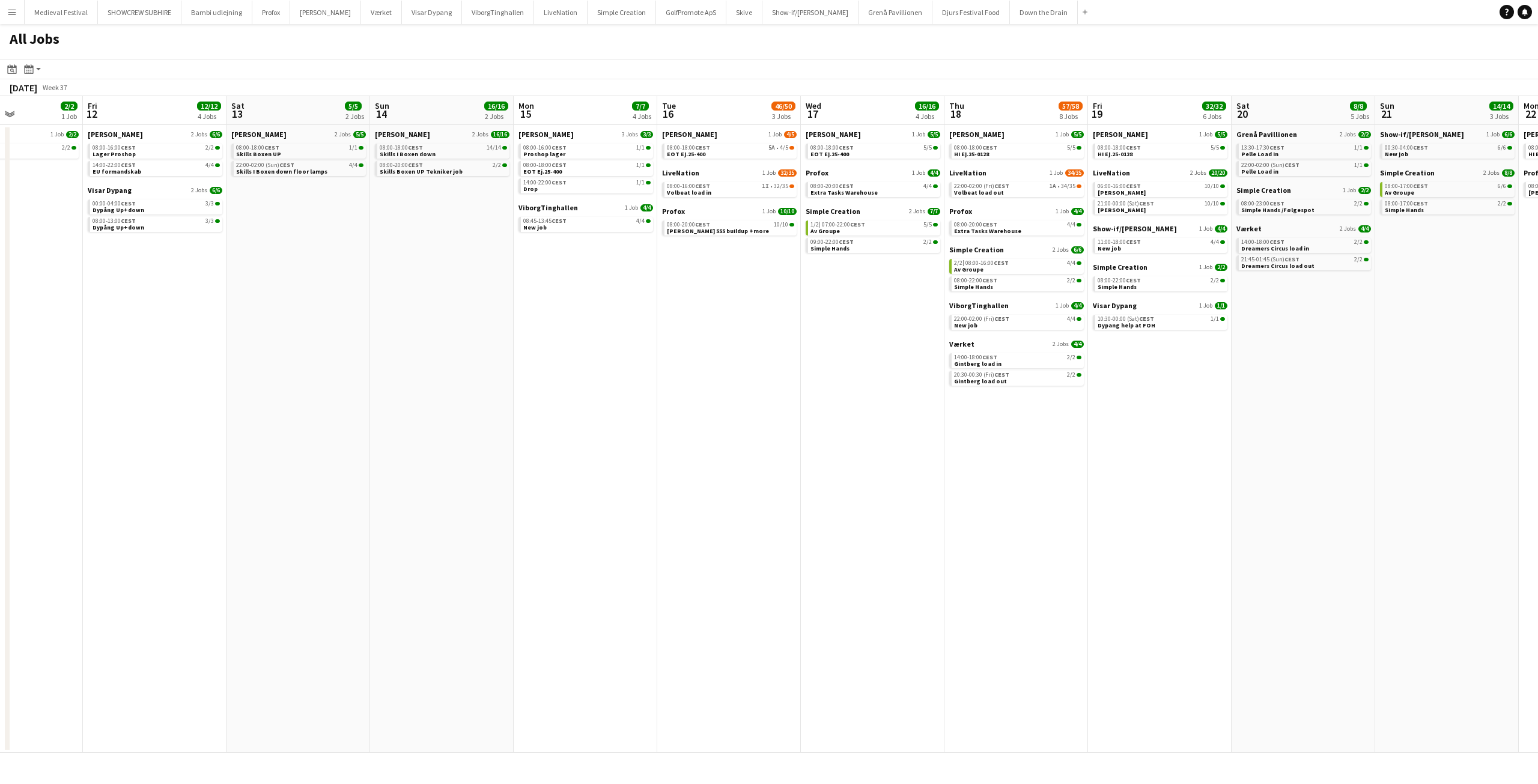
drag, startPoint x: 515, startPoint y: 242, endPoint x: 427, endPoint y: 270, distance: 92.3
click at [425, 270] on app-calendar-viewport "Mon 8 31/34 8 Jobs Tue 9 3/3 2 Jobs Wed 10 2/2 1 Job Thu 11 2/2 1 Job Fri 12 12…" at bounding box center [769, 424] width 1538 height 657
click at [570, 182] on div "14:00-22:00 CEST 1/1" at bounding box center [584, 182] width 127 height 6
click at [583, 227] on link "08:45-13:45 CEST 4/4 New job" at bounding box center [584, 224] width 127 height 14
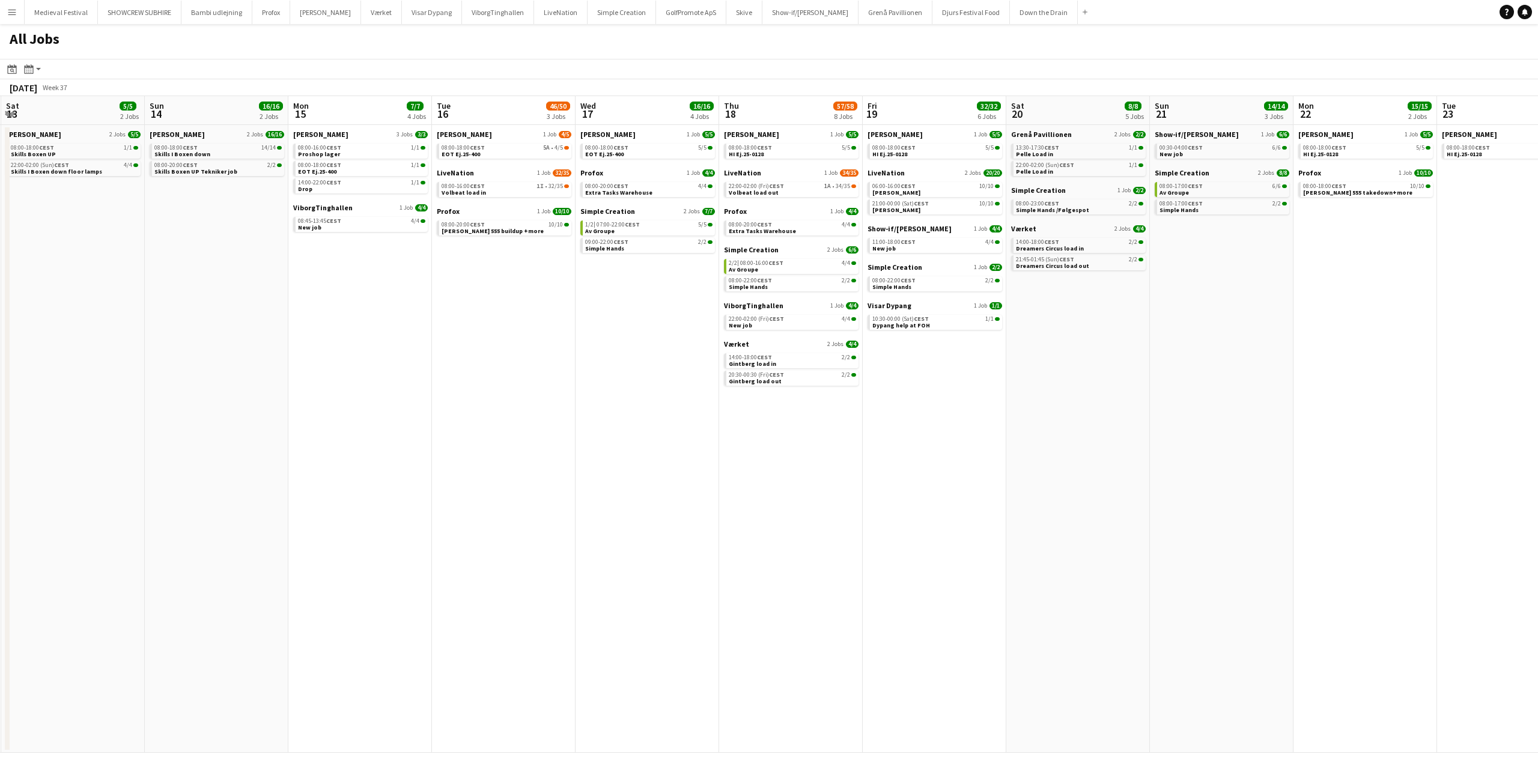
scroll to position [0, 443]
drag, startPoint x: 697, startPoint y: 305, endPoint x: 465, endPoint y: 307, distance: 232.0
click at [461, 307] on app-calendar-viewport "Wed 10 2/2 1 Job Thu 11 2/2 1 Job Fri 12 12/12 4 Jobs Sat 13 5/5 2 Jobs Sun 14 …" at bounding box center [769, 424] width 1538 height 657
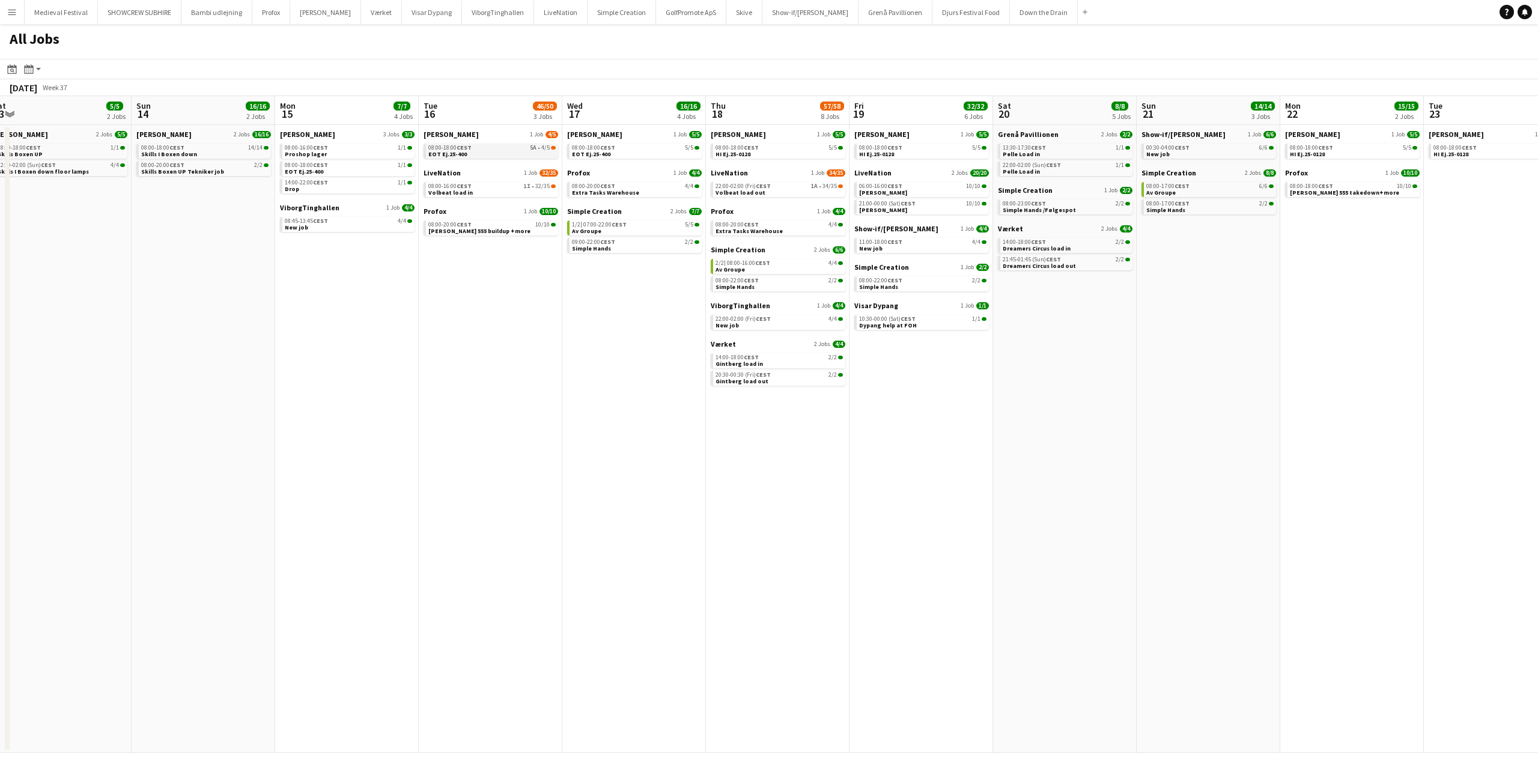
click at [513, 149] on div "08:00-18:00 CEST 5A • 4/5" at bounding box center [492, 148] width 127 height 6
click at [480, 228] on span "[PERSON_NAME] 555 buildup +more" at bounding box center [479, 231] width 102 height 8
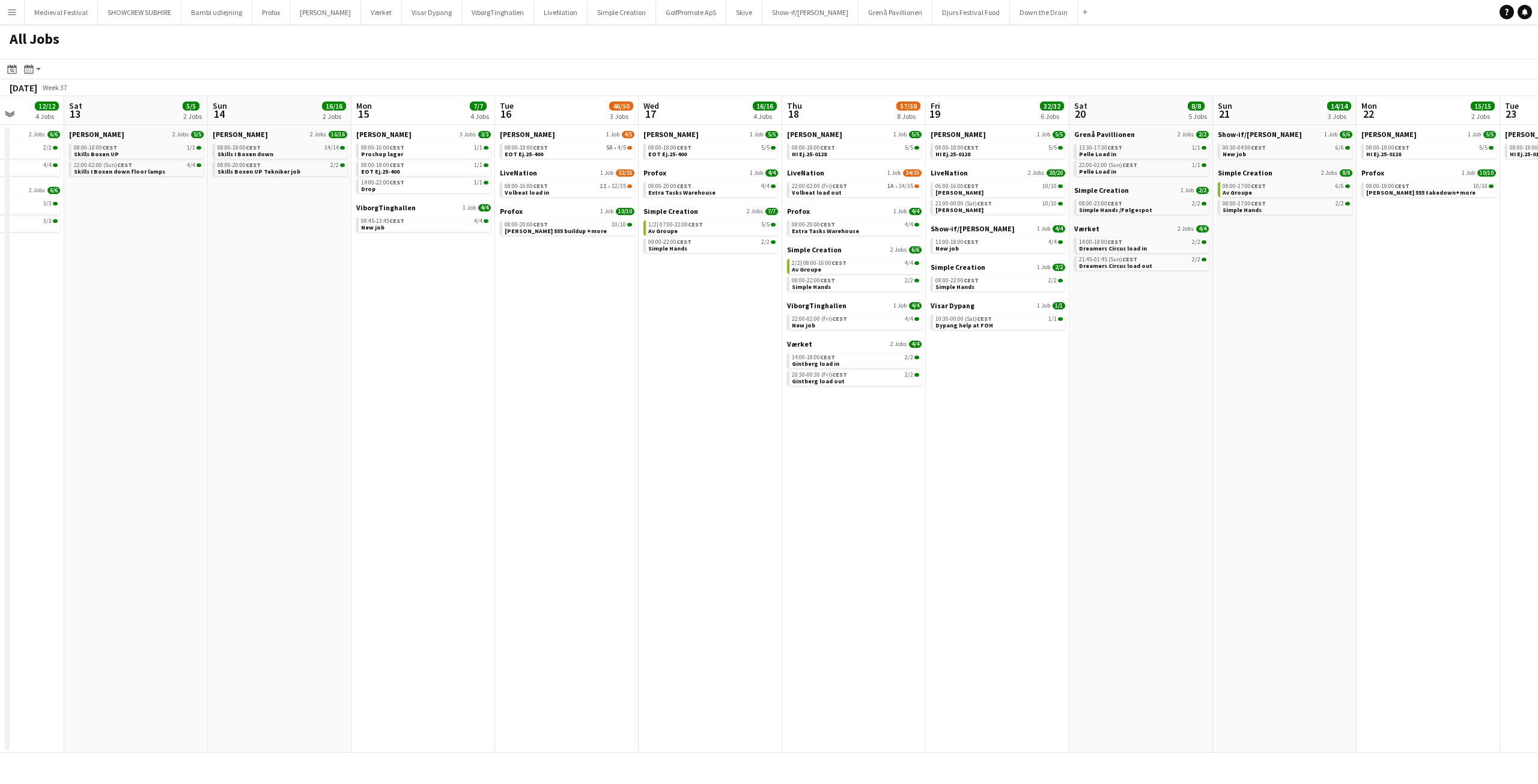
scroll to position [0, 363]
drag, startPoint x: 471, startPoint y: 258, endPoint x: 551, endPoint y: 269, distance: 80.8
click at [551, 269] on app-calendar-viewport "Wed 10 2/2 1 Job Thu 11 2/2 1 Job Fri 12 12/12 4 Jobs Sat 13 5/5 2 Jobs Sun 14 …" at bounding box center [769, 424] width 1538 height 657
click at [551, 232] on span "[PERSON_NAME] 555 buildup +more" at bounding box center [559, 231] width 102 height 8
click at [576, 189] on link "08:00-16:00 CEST 1I • 32/35 Volbeat load in" at bounding box center [572, 189] width 127 height 14
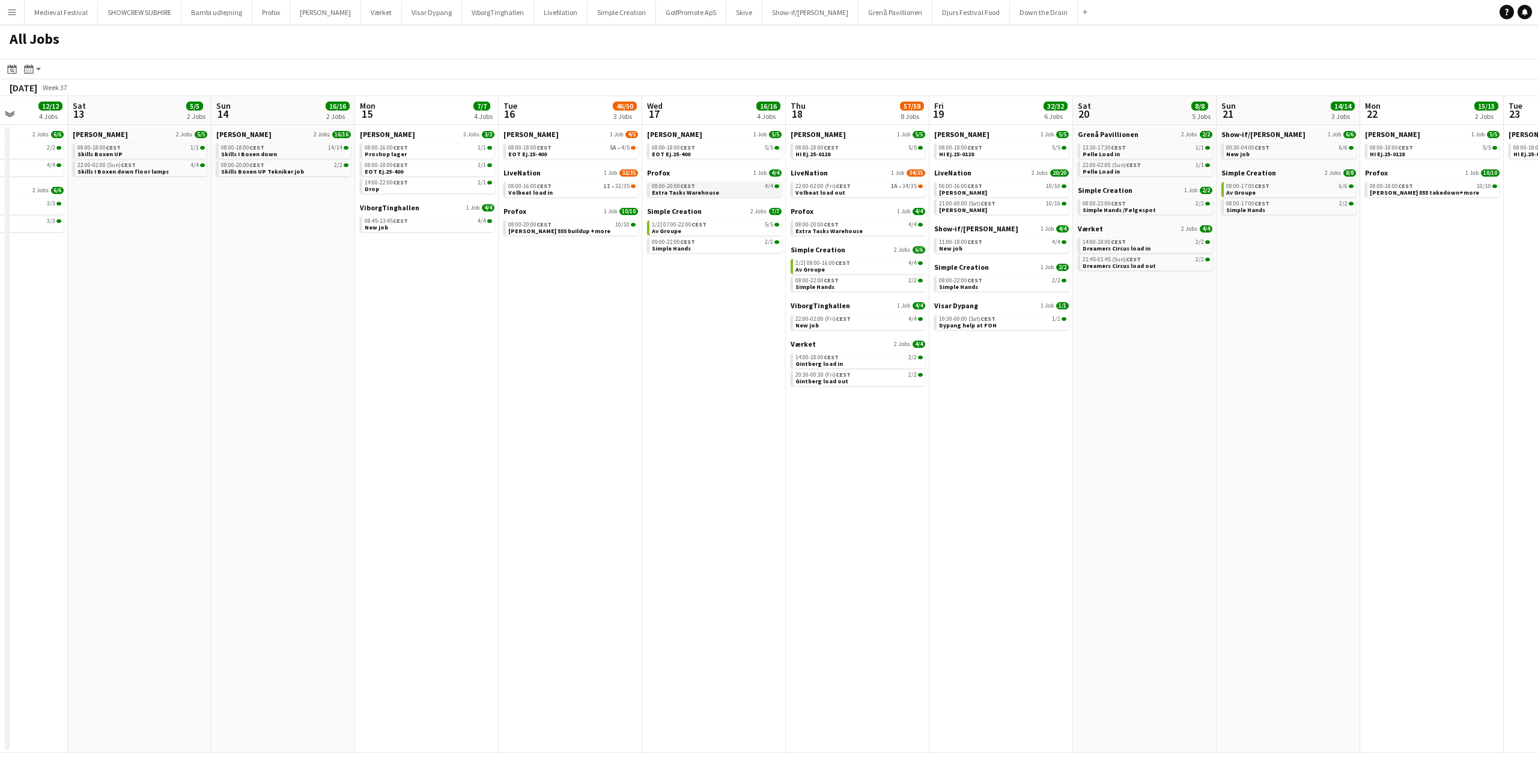
click at [672, 191] on span "Extra Tasks Warehouse" at bounding box center [686, 192] width 68 height 8
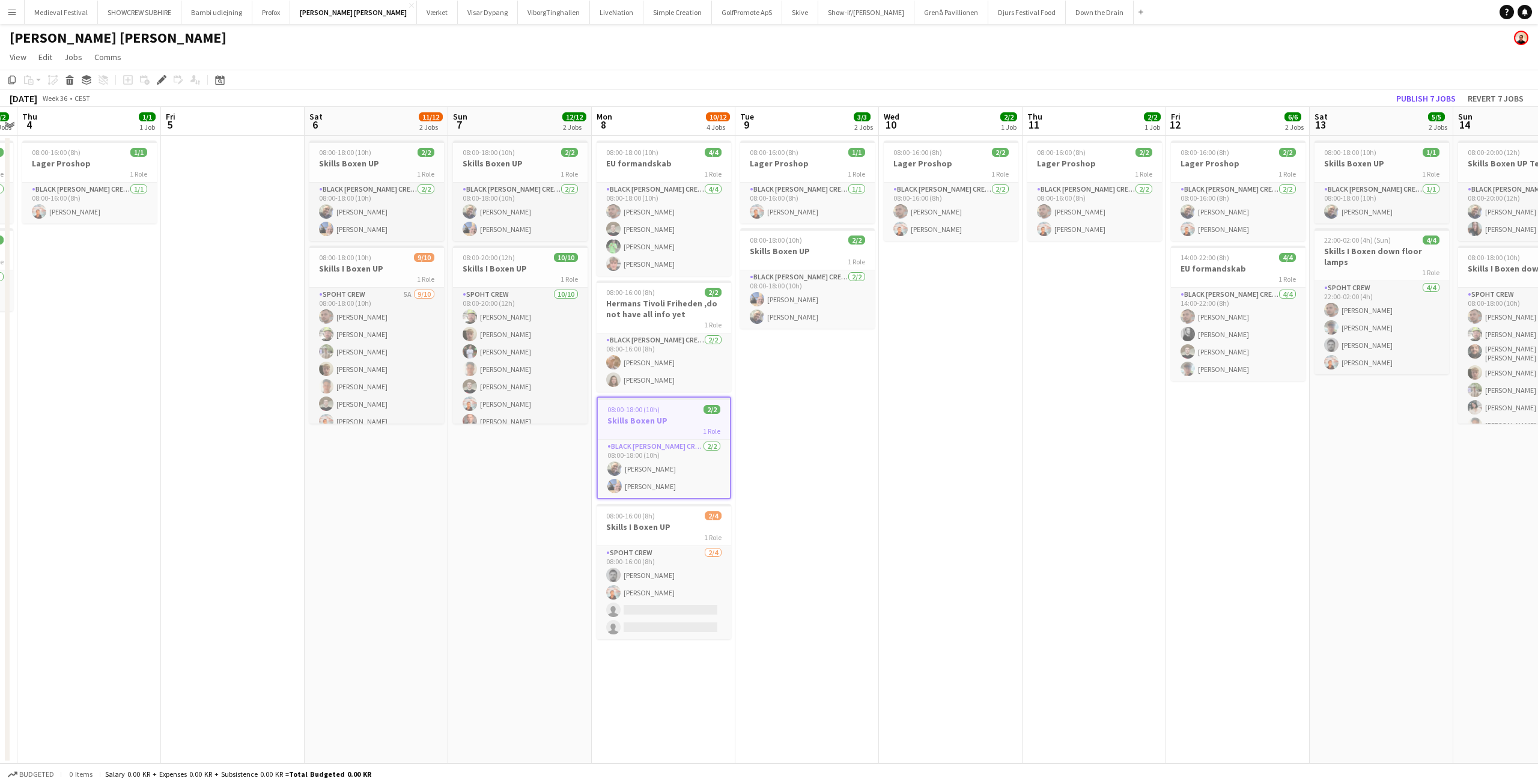
click at [911, 391] on app-date-cell "08:00-16:00 (8h) 2/2 Lager Proshop 1 Role Black Luna Crew (Danny) 2/2 08:00-16:…" at bounding box center [951, 450] width 144 height 628
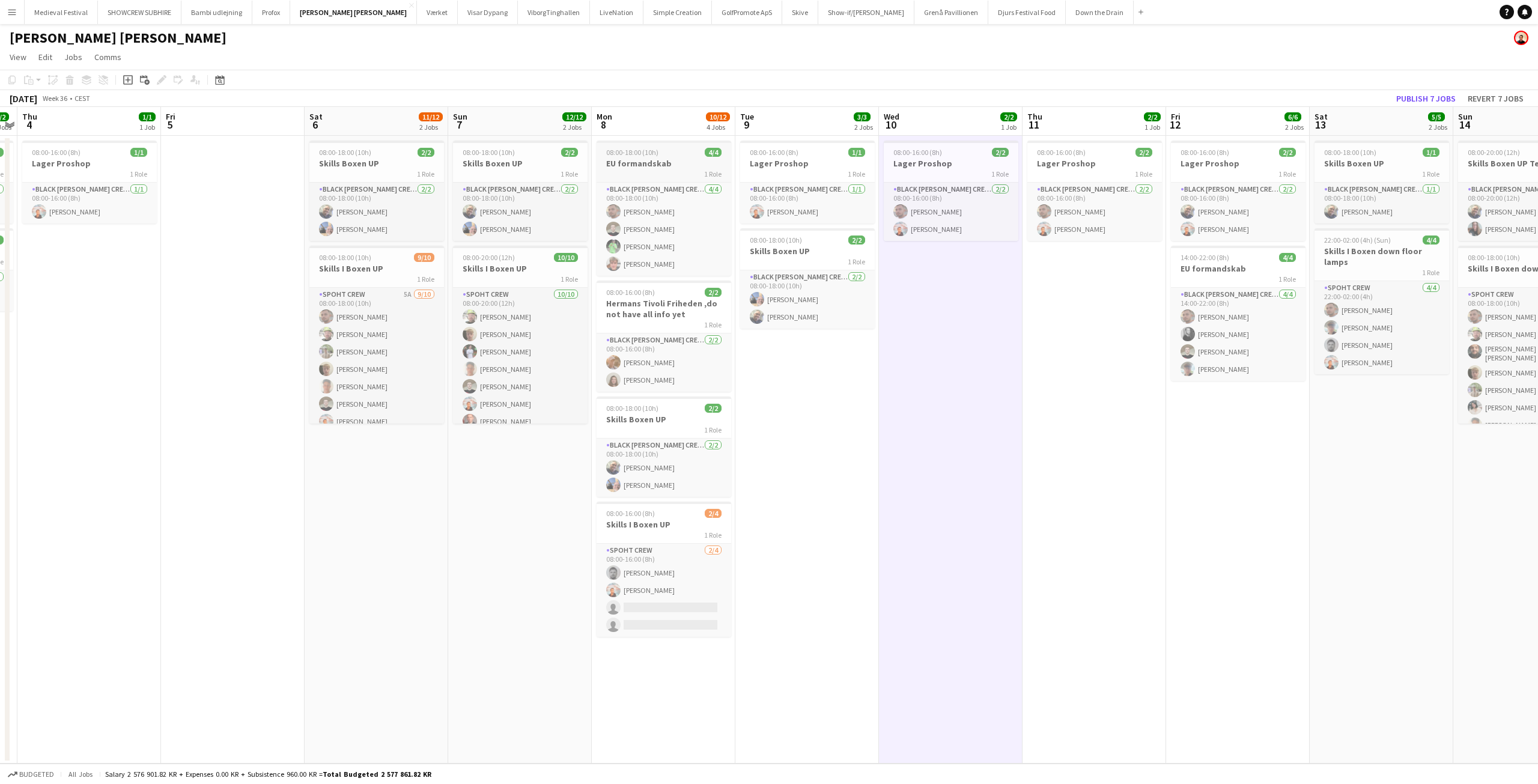
click at [673, 160] on h3 "EU formandskab" at bounding box center [663, 163] width 135 height 11
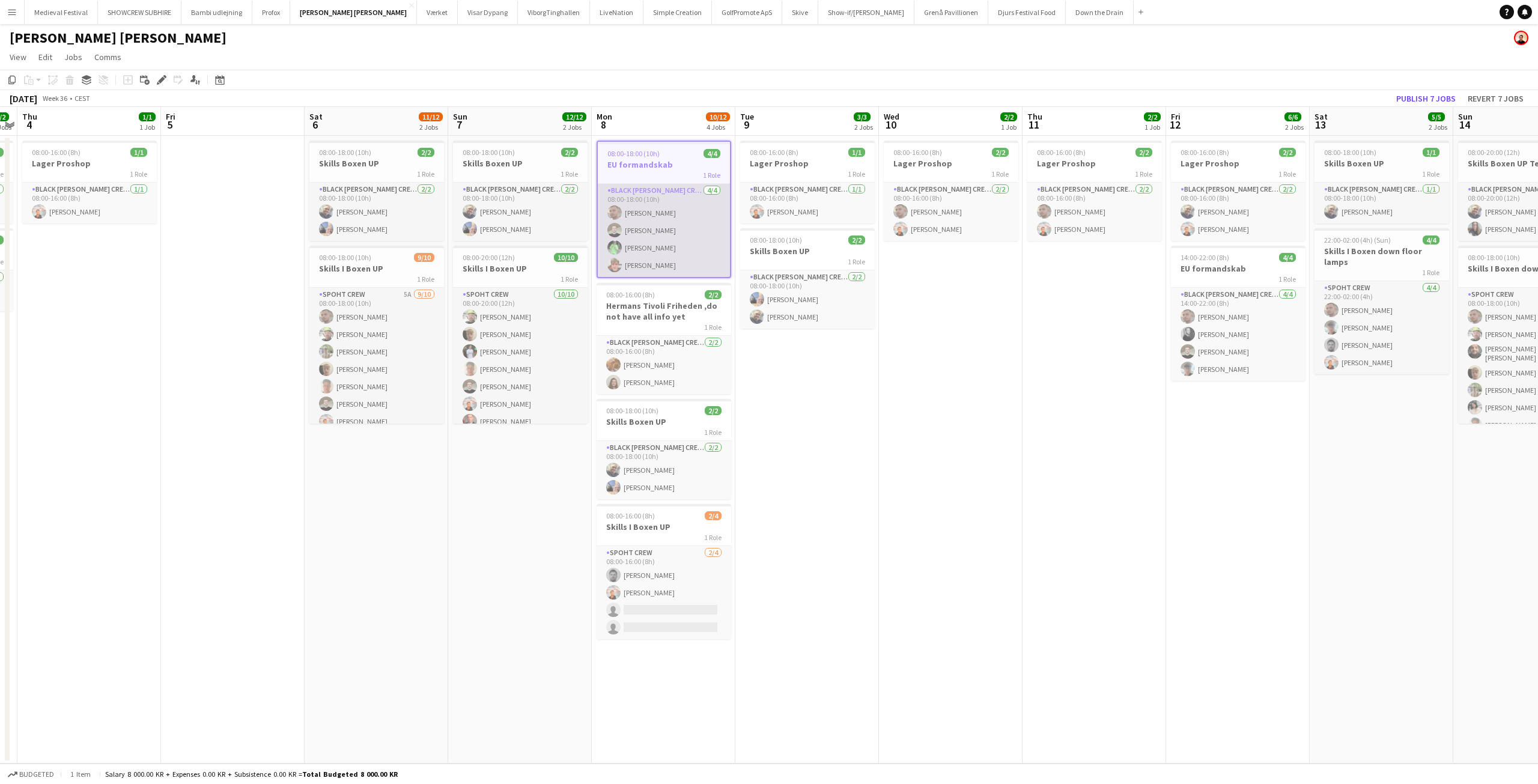
click at [665, 239] on app-card-role "Black Luna Crew (Danny) 4/4 08:00-18:00 (10h) Tomas Ambarcumianas Nicolai Schmi…" at bounding box center [664, 230] width 132 height 93
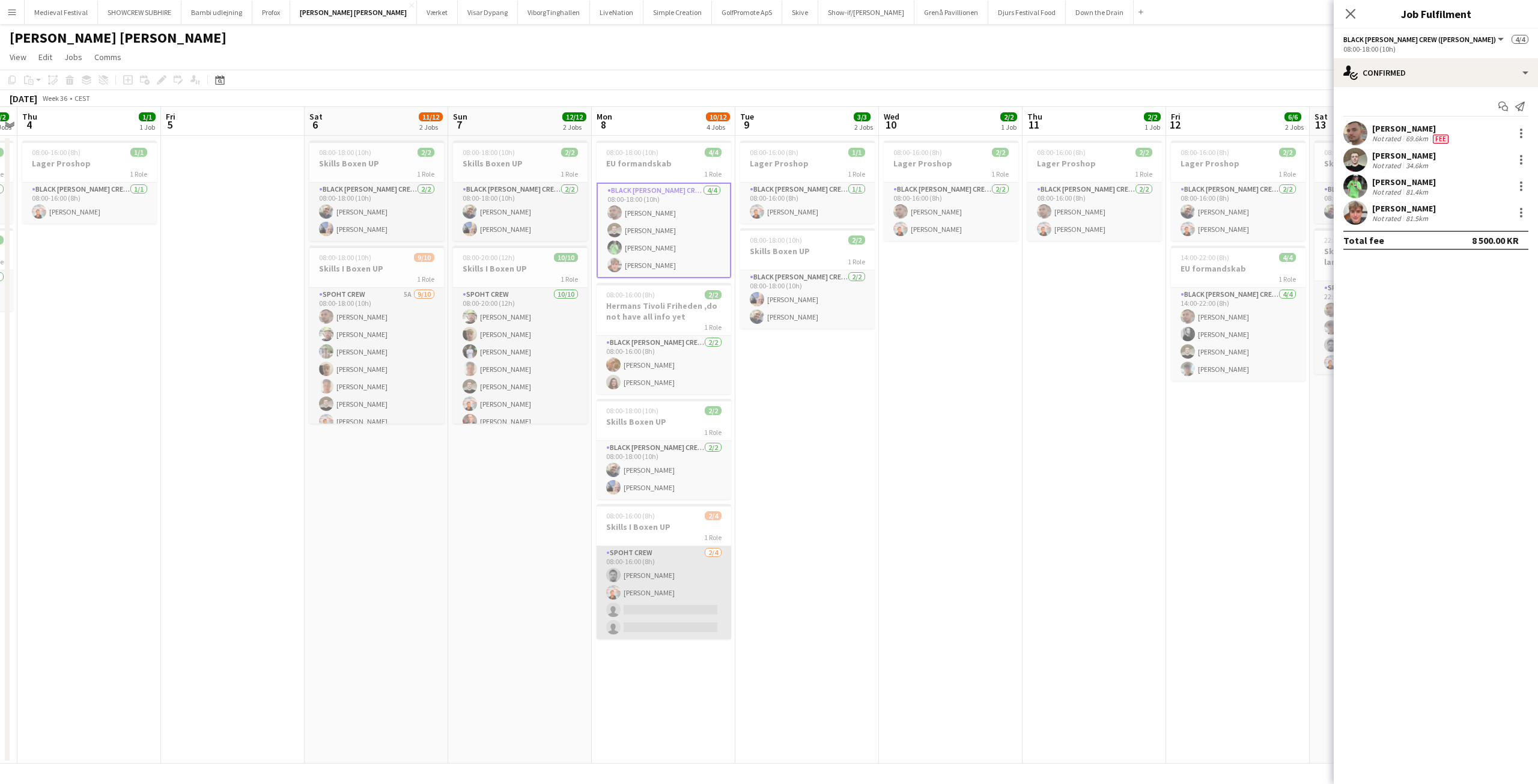
click at [649, 576] on app-card-role "Spoht Crew 2/4 08:00-16:00 (8h) Zygimantas Simoliunas Jannick Majgaard single-n…" at bounding box center [663, 593] width 135 height 93
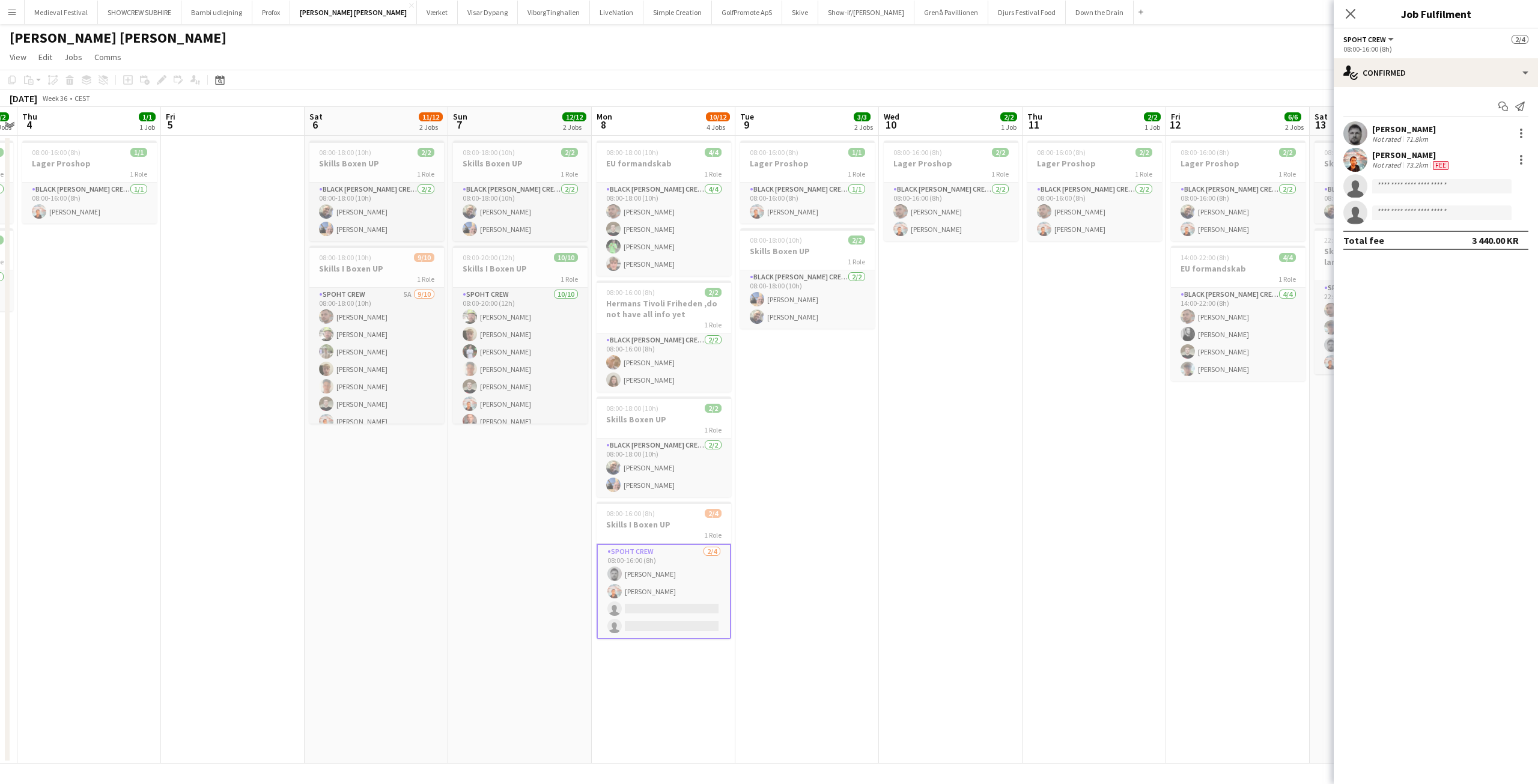
click at [1436, 125] on div "[PERSON_NAME]" at bounding box center [1404, 129] width 63 height 11
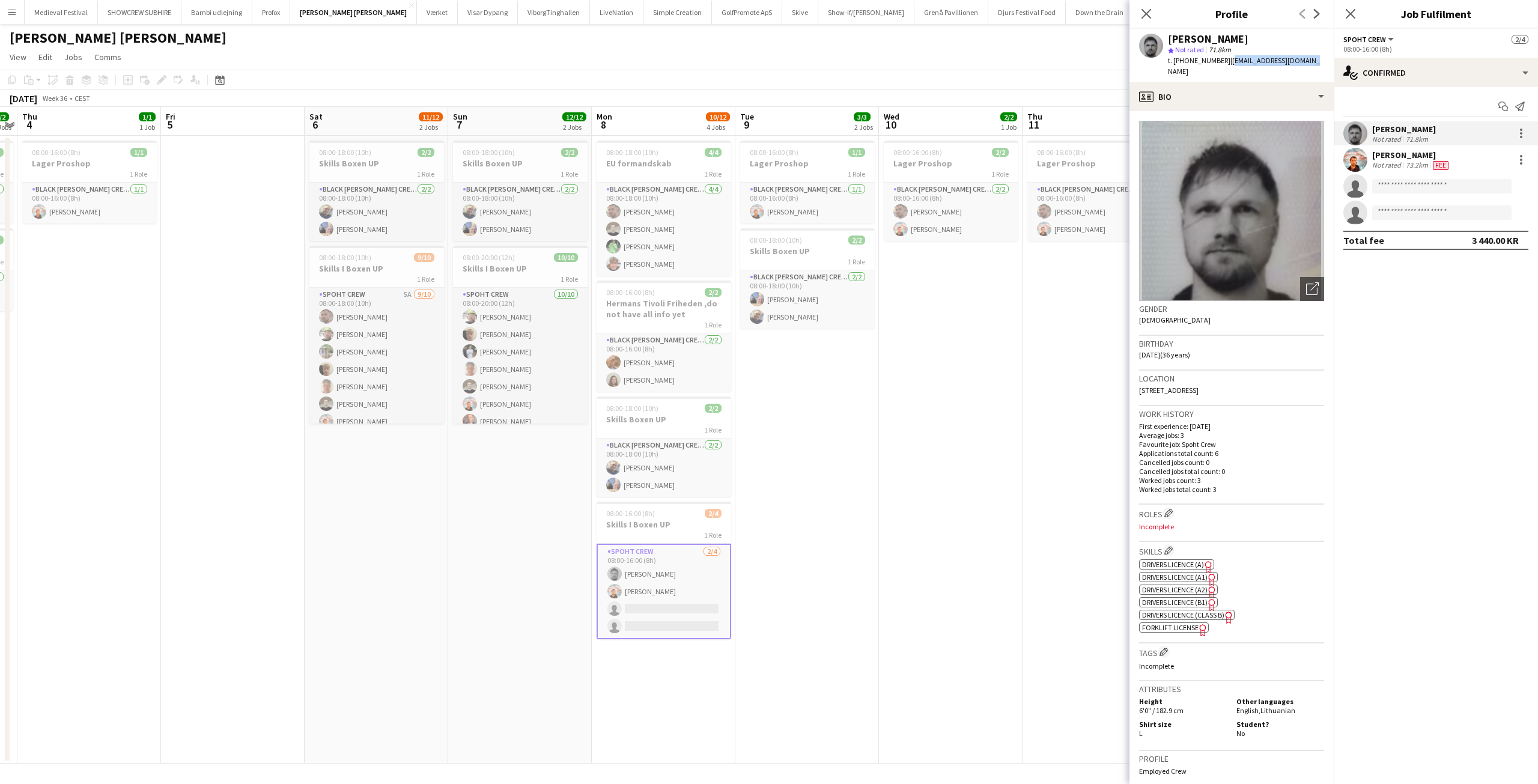
drag, startPoint x: 1306, startPoint y: 59, endPoint x: 1219, endPoint y: 60, distance: 87.0
click at [1219, 60] on app-profile-header "Zygimantas Simoliunas star Not rated 71.8km t. +4550143614 | z.simoliunas@gmail…" at bounding box center [1232, 56] width 204 height 53
copy span "z.simoliunas@gmail.com"
click at [846, 398] on app-date-cell "08:00-16:00 (8h) 1/1 Lager Proshop 1 Role Black Luna Crew (Danny) 1/1 08:00-16:…" at bounding box center [807, 450] width 144 height 628
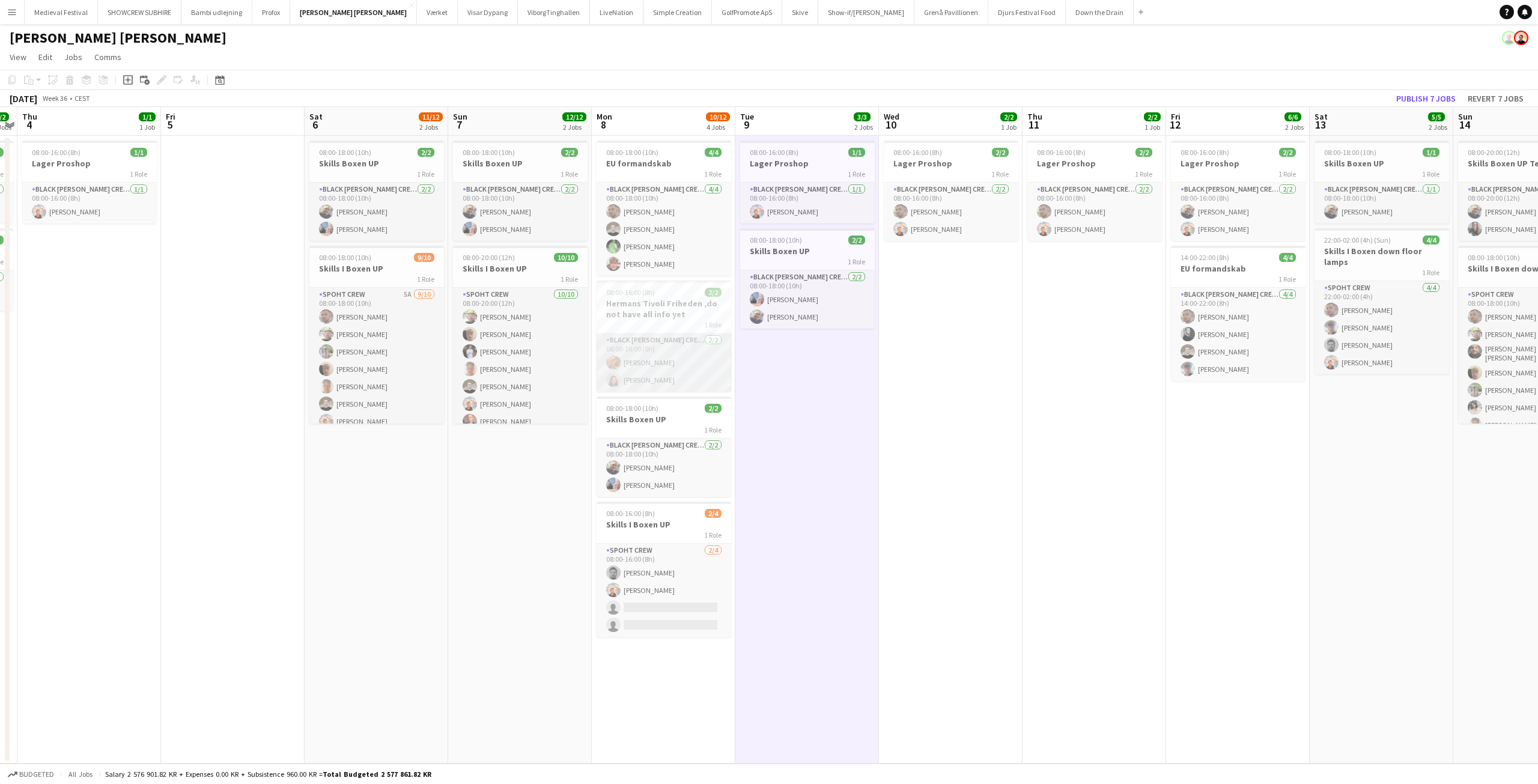
click at [637, 361] on app-card-role "Black Luna Crew (Danny) 2/2 08:00-16:00 (8h) Konstantin Kajsza Annija Uzule" at bounding box center [663, 362] width 135 height 58
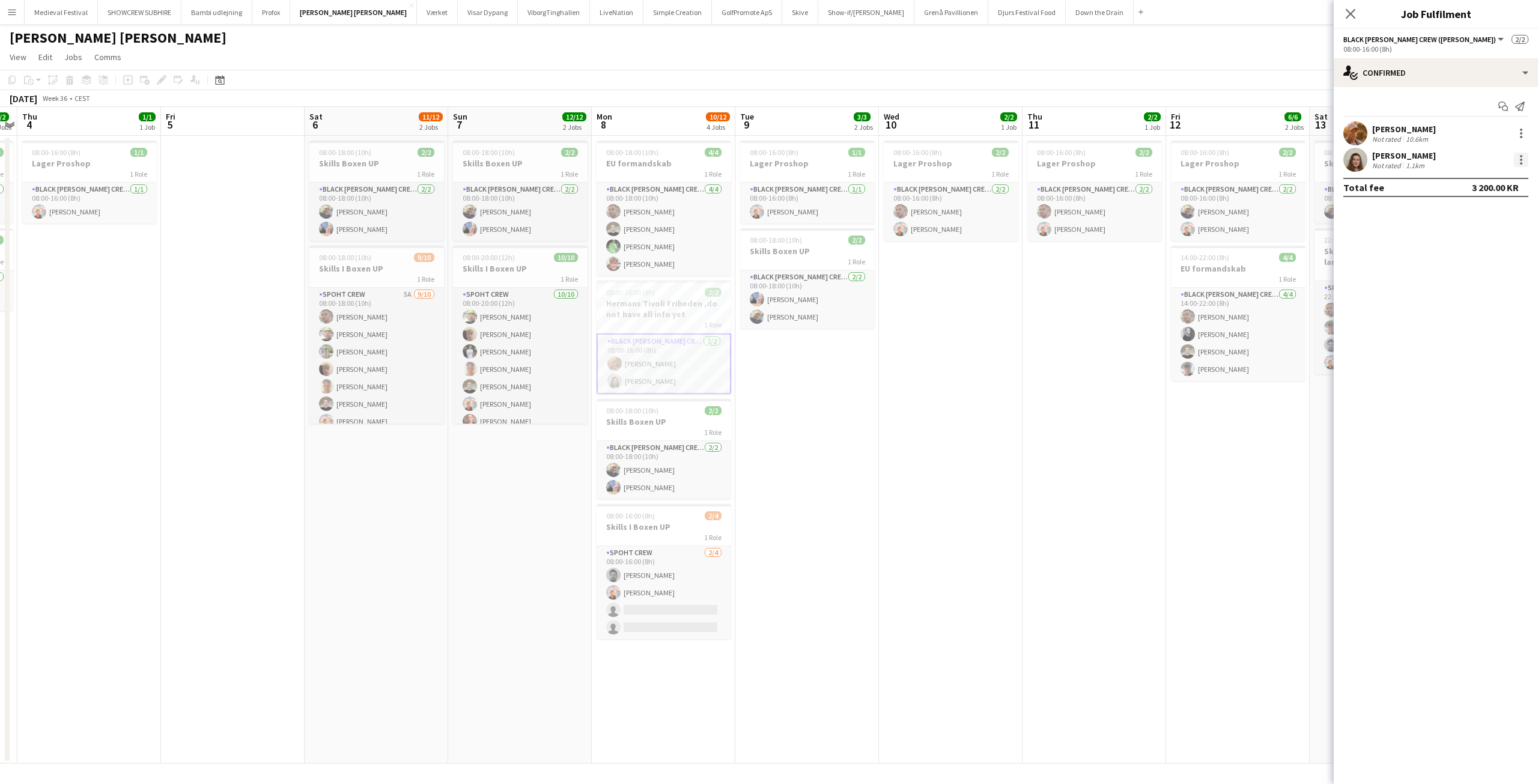
click at [1523, 161] on div at bounding box center [1521, 160] width 14 height 14
click at [1477, 181] on span "Edit fee" at bounding box center [1482, 182] width 75 height 11
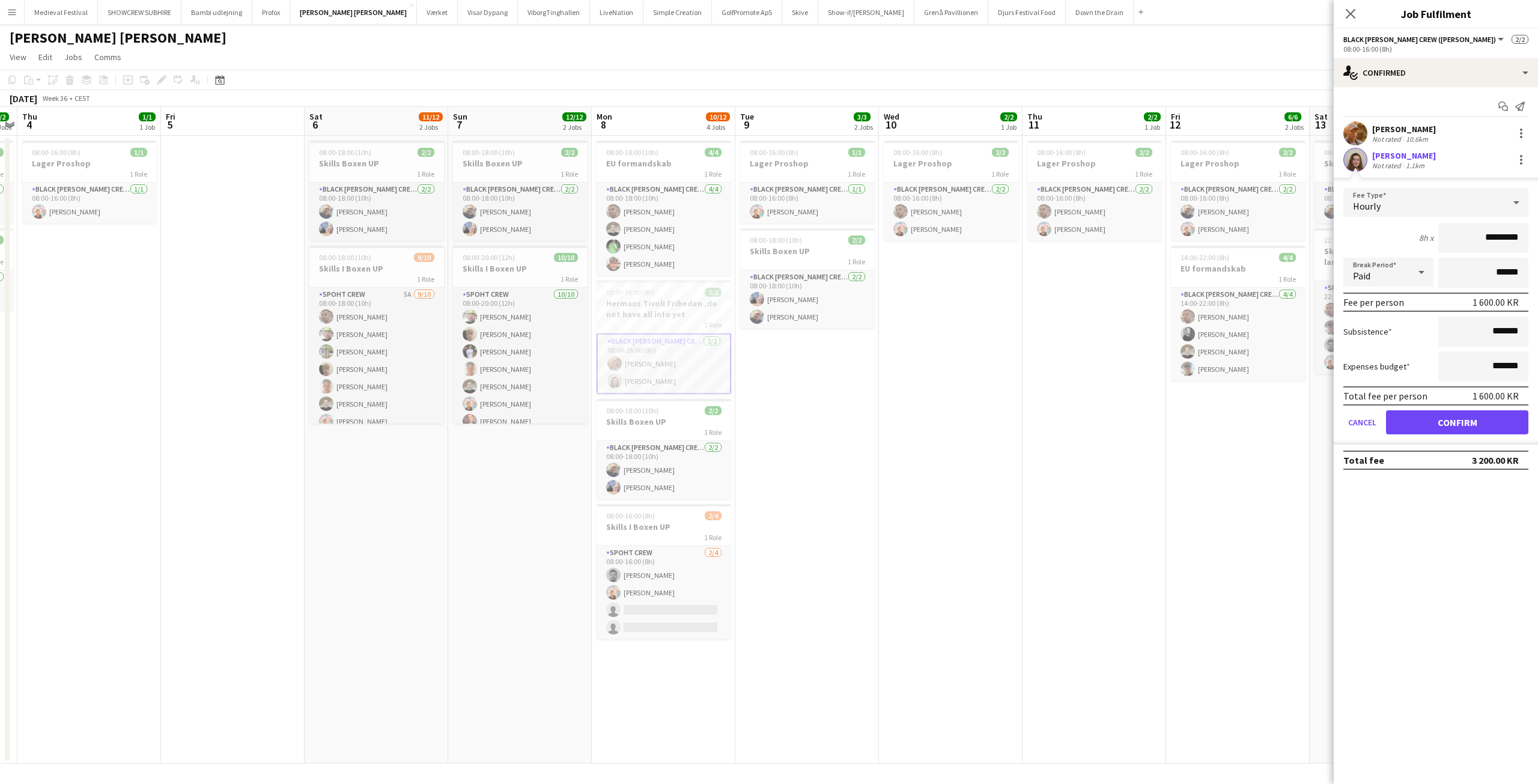
click at [958, 396] on app-date-cell "08:00-16:00 (8h) 2/2 Lager Proshop 1 Role Black Luna Crew (Danny) 2/2 08:00-16:…" at bounding box center [951, 450] width 144 height 628
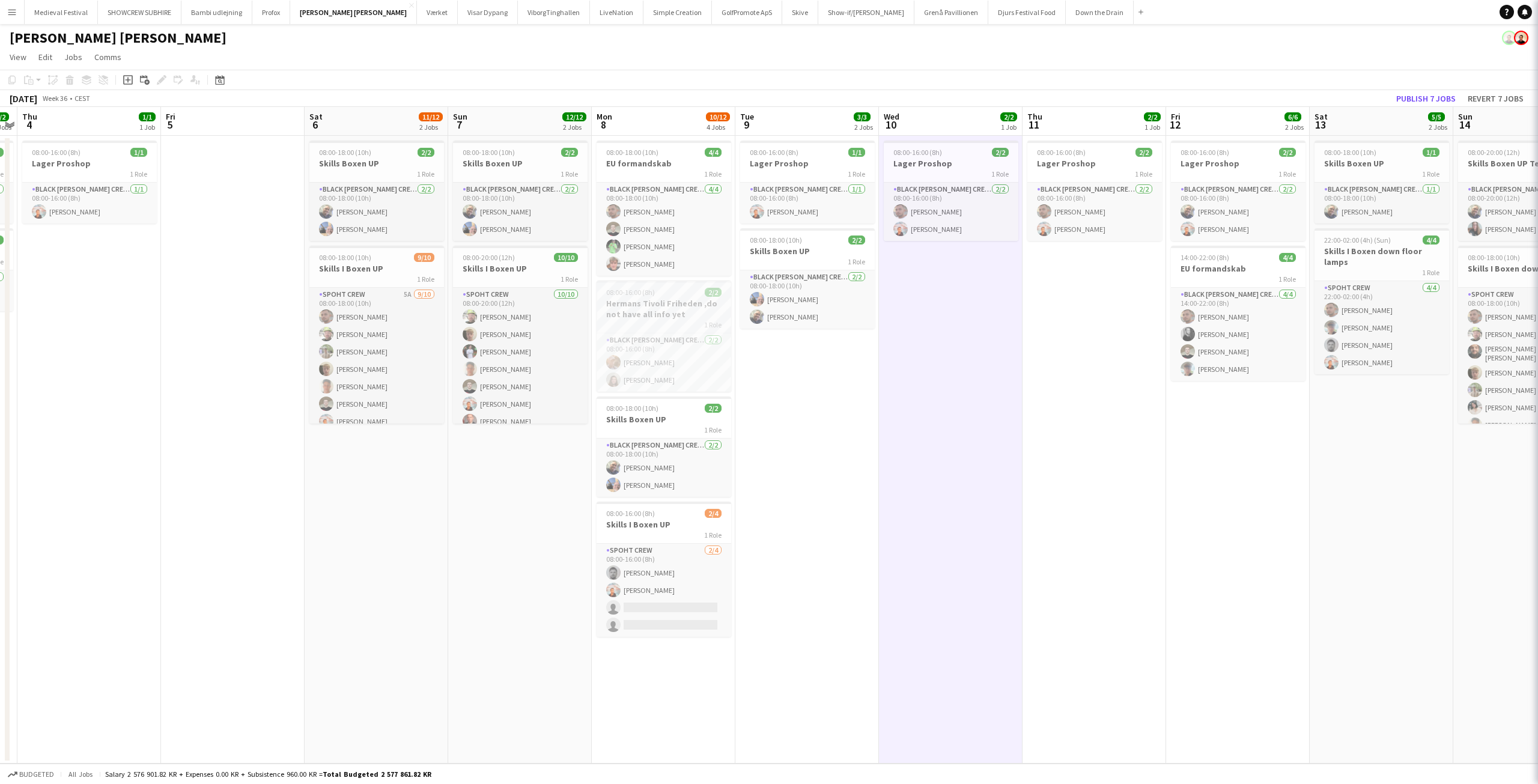
click at [646, 301] on h3 "Hermans Tivoli Friheden ,do not have all info yet" at bounding box center [663, 308] width 135 height 22
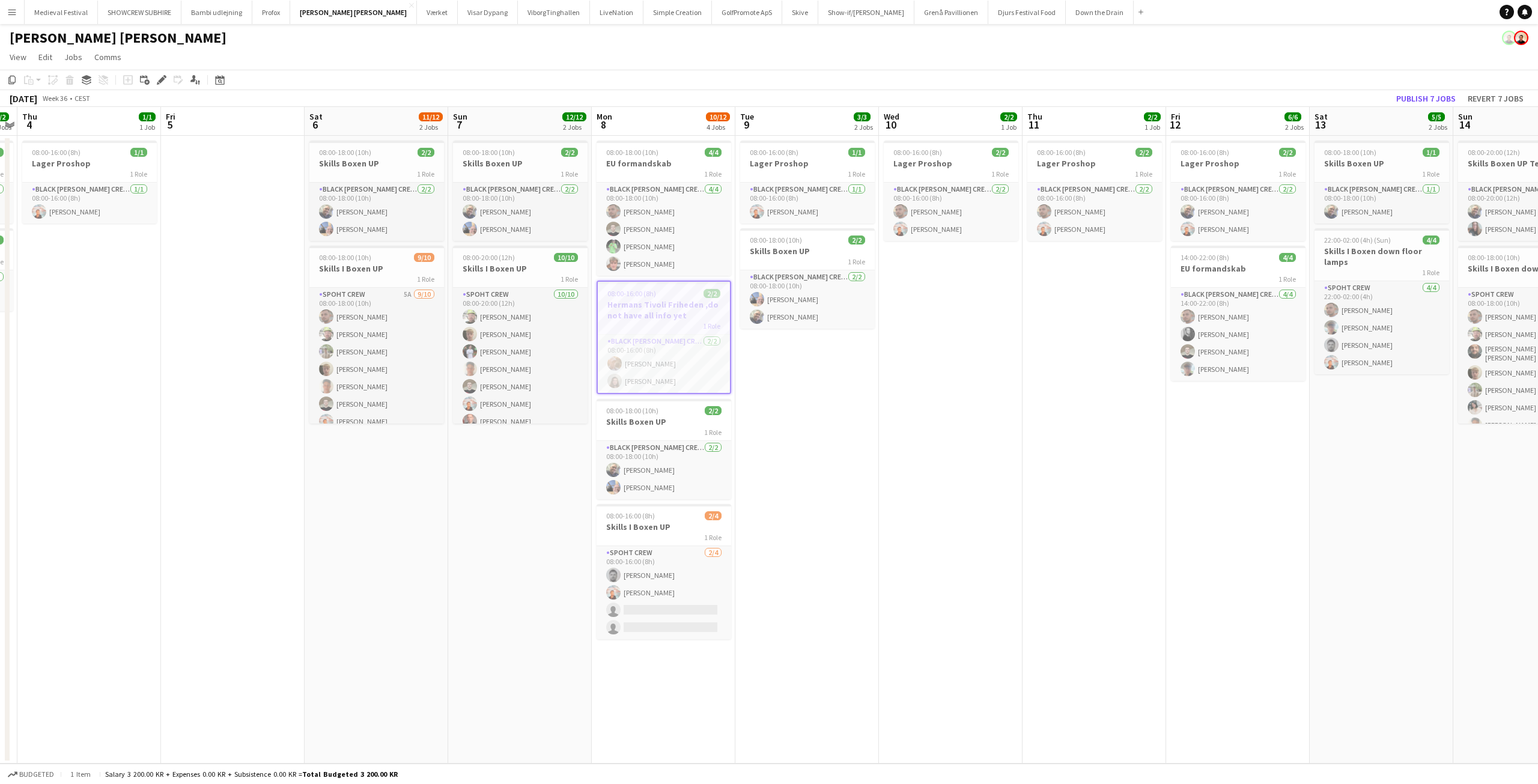
click at [654, 301] on h3 "Hermans Tivoli Friheden ,do not have all info yet" at bounding box center [664, 310] width 132 height 22
click at [654, 301] on h3 "Hermans Tivoli Friheden ,do not have all info yet" at bounding box center [663, 308] width 135 height 22
click at [163, 84] on icon "Edit" at bounding box center [162, 80] width 10 height 10
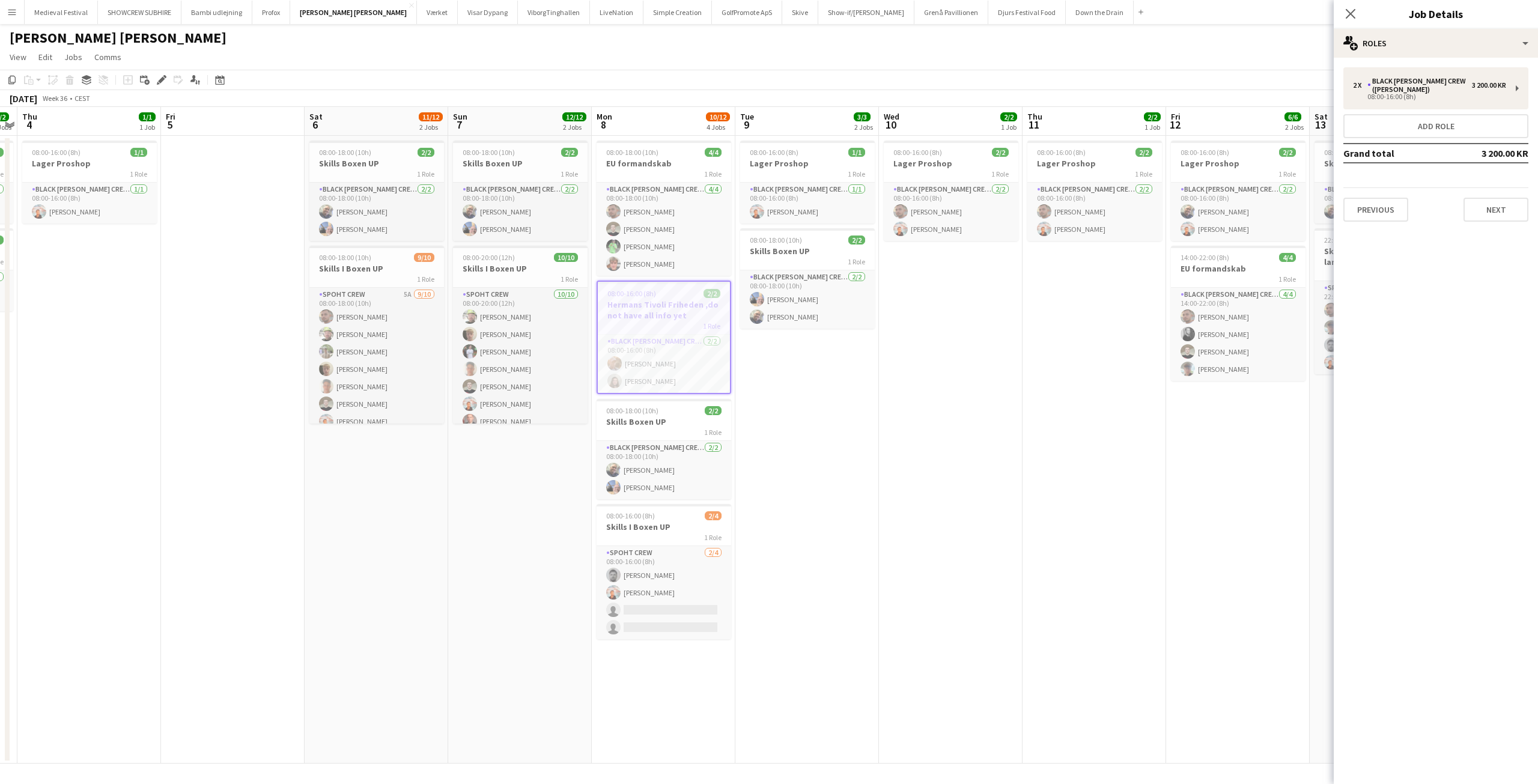
click at [1492, 213] on div "2 x Black Luna Crew (Danny) 3 200.00 KR 08:00-16:00 (8h) Add role Grand total 3…" at bounding box center [1436, 144] width 204 height 174
click at [1492, 210] on button "Next" at bounding box center [1496, 210] width 65 height 24
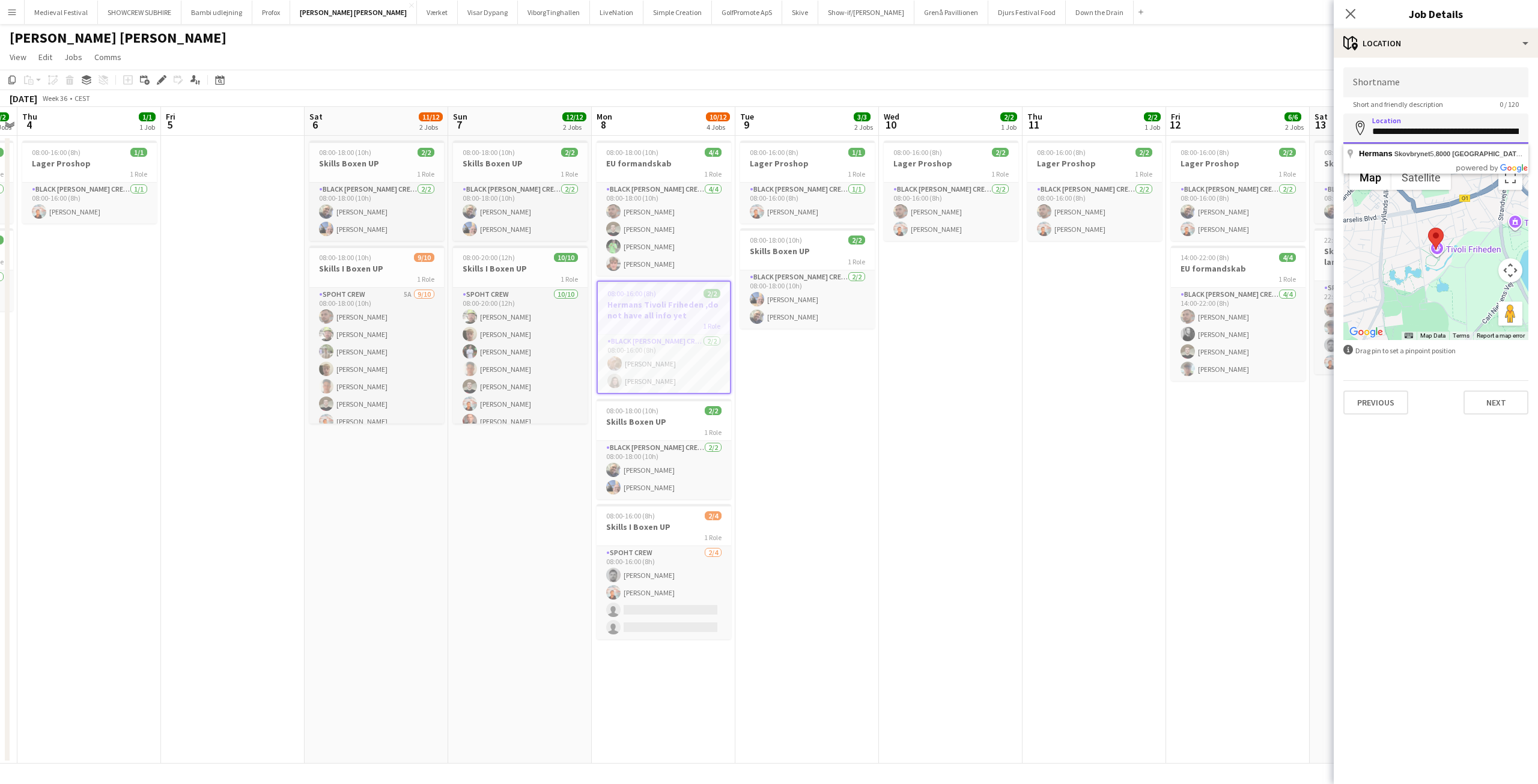
scroll to position [0, 42]
drag, startPoint x: 1396, startPoint y: 135, endPoint x: 1520, endPoint y: 139, distance: 124.1
click at [1520, 139] on input "**********" at bounding box center [1436, 128] width 185 height 30
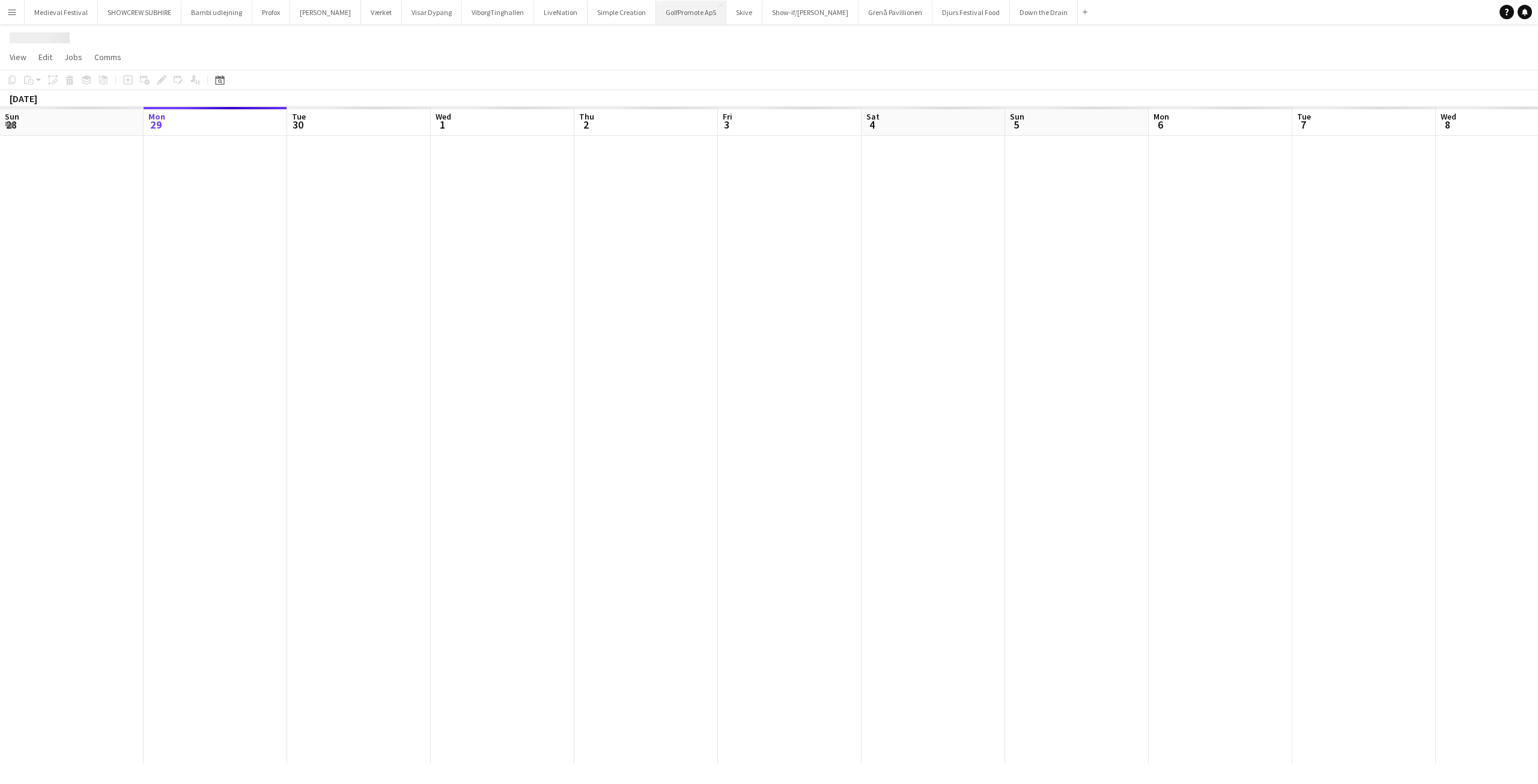
scroll to position [0, 413]
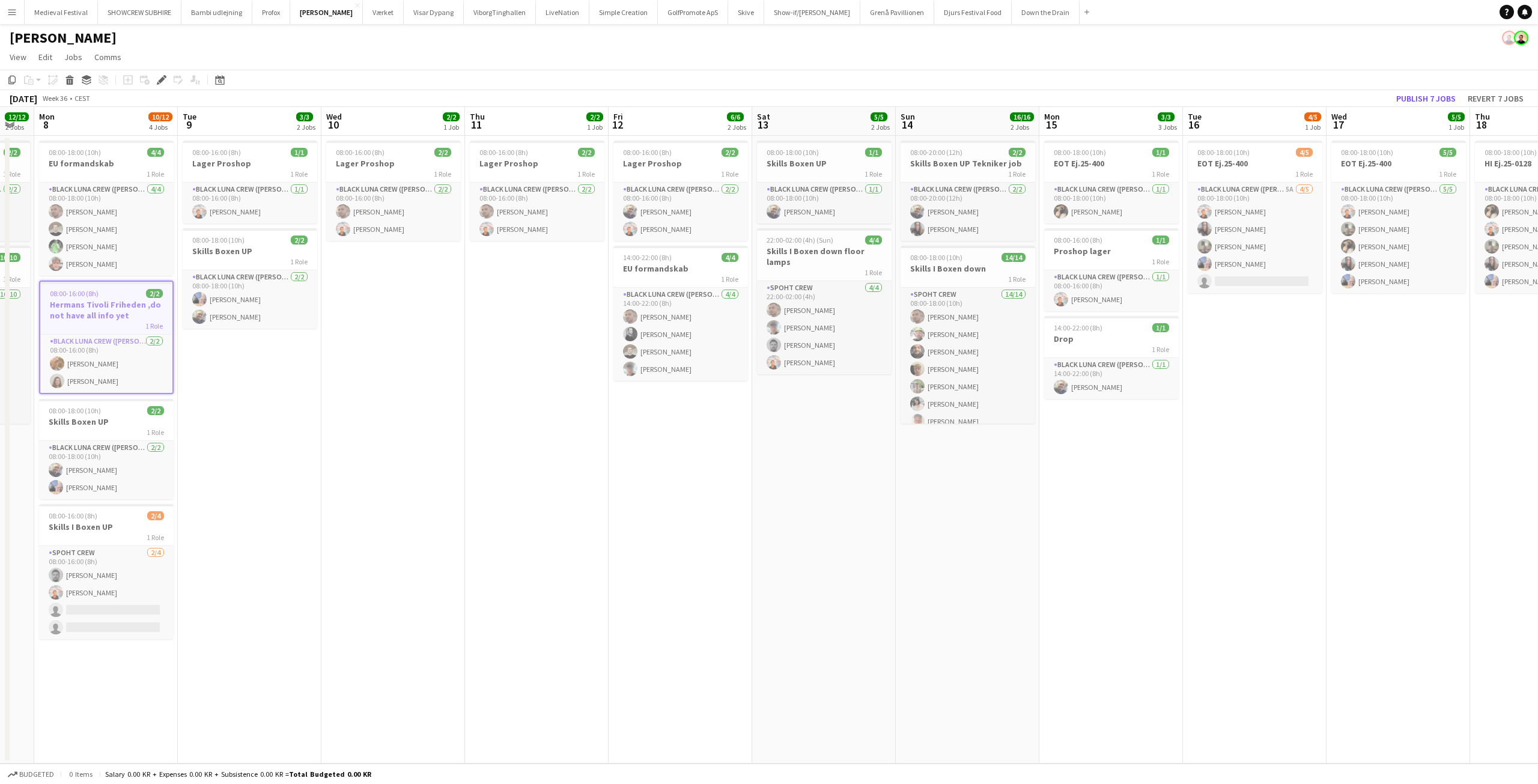
drag, startPoint x: 977, startPoint y: 304, endPoint x: 433, endPoint y: 294, distance: 544.1
click at [424, 293] on app-calendar-viewport "Fri 5 Sat 6 11/12 2 Jobs Sun 7 12/12 2 Jobs Mon 8 10/12 4 Jobs Tue 9 3/3 2 Jobs…" at bounding box center [769, 435] width 1538 height 657
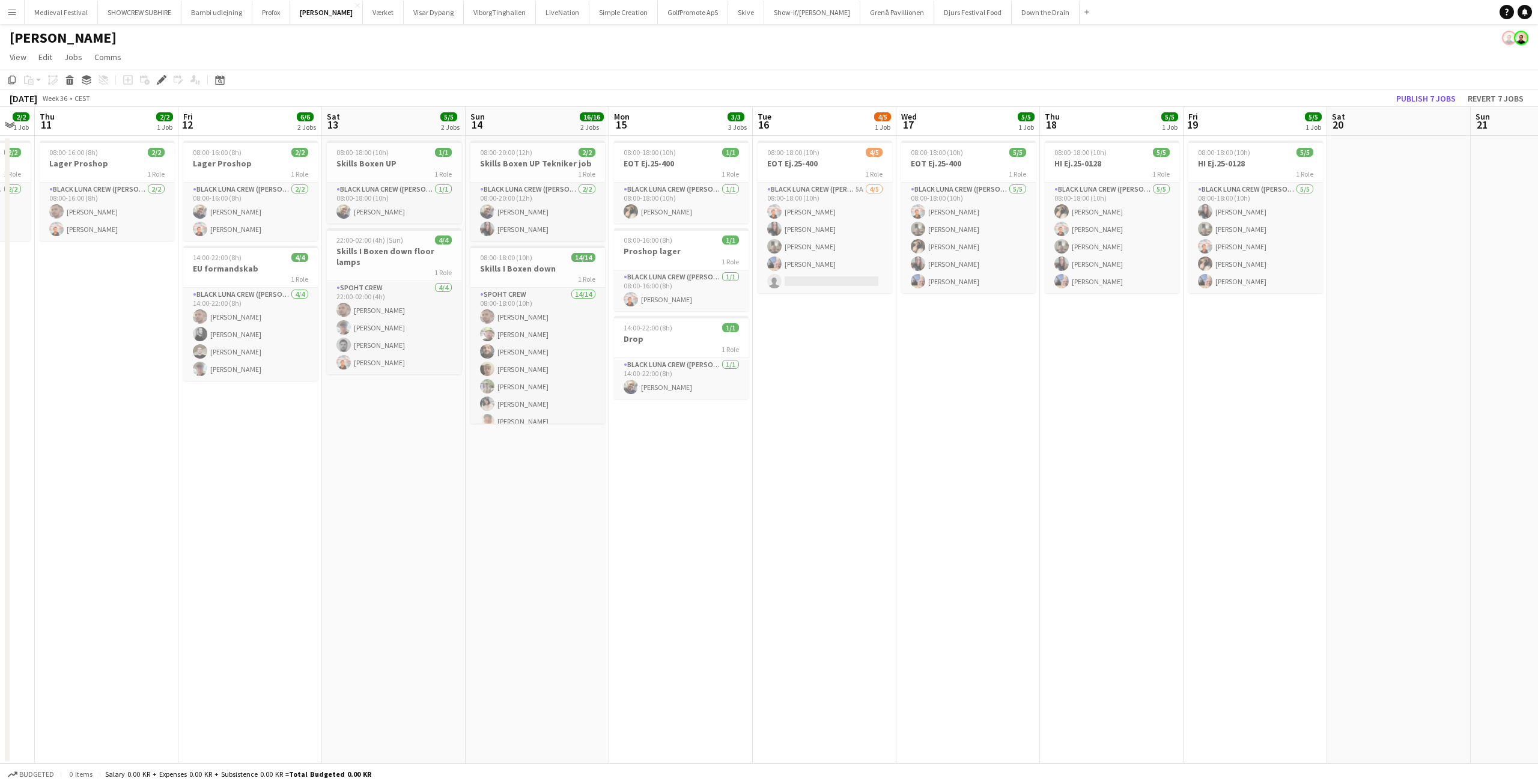
scroll to position [0, 399]
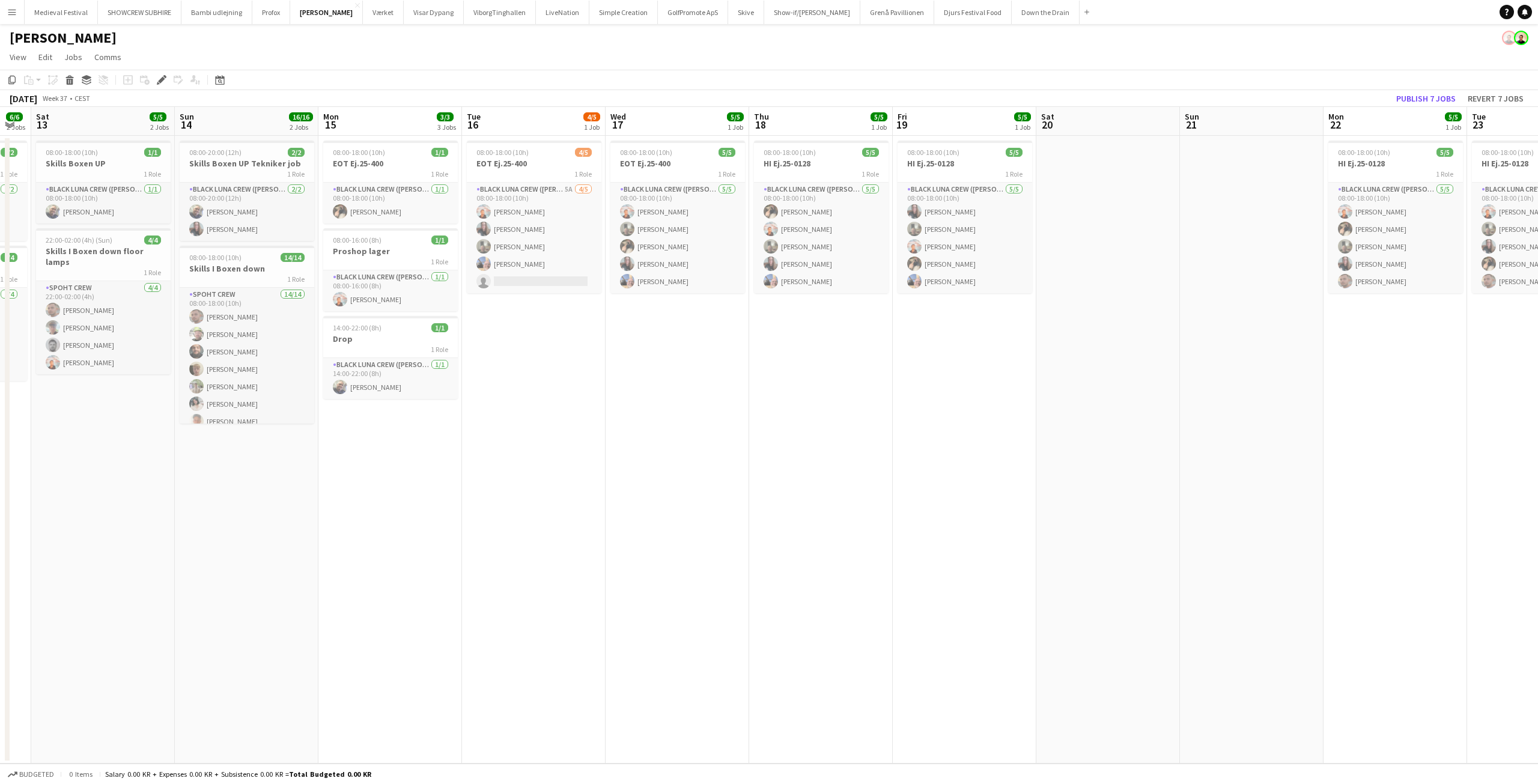
drag, startPoint x: 1064, startPoint y: 439, endPoint x: 596, endPoint y: 418, distance: 468.5
click at [596, 418] on app-calendar-viewport "Wed 10 2/2 1 Job Thu 11 2/2 1 Job Fri 12 6/6 2 Jobs Sat 13 5/5 2 Jobs Sun 14 16…" at bounding box center [769, 435] width 1538 height 657
drag, startPoint x: 909, startPoint y: 423, endPoint x: 1112, endPoint y: 413, distance: 203.2
click at [1344, 439] on app-calendar-viewport "Thu 11 2/2 1 Job Fri 12 6/6 2 Jobs Sat 13 5/5 2 Jobs Sun 14 16/16 2 Jobs Mon 15…" at bounding box center [769, 435] width 1538 height 657
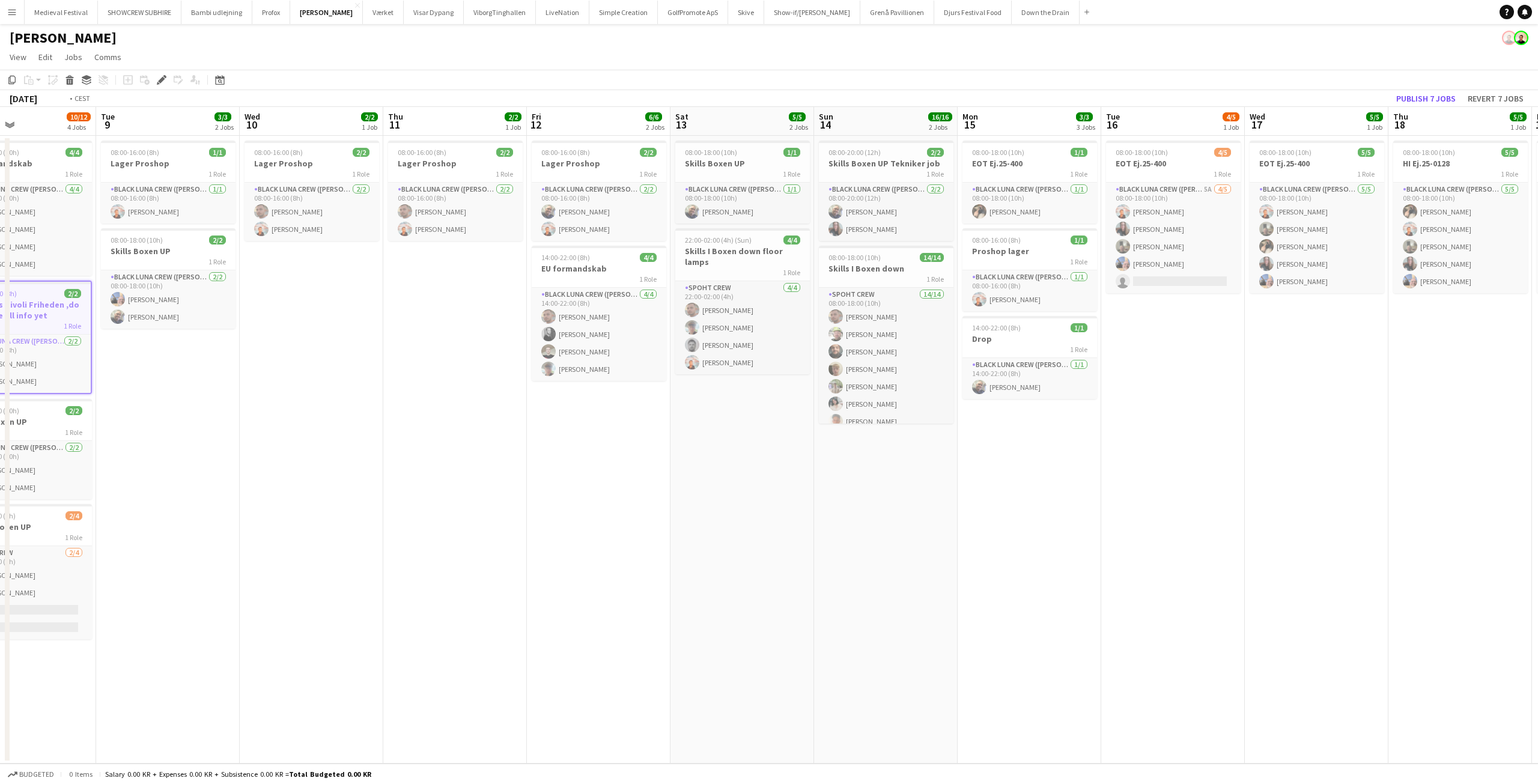
drag, startPoint x: 714, startPoint y: 402, endPoint x: 1115, endPoint y: 432, distance: 402.1
click at [1342, 460] on app-calendar-viewport "Sat 6 11/12 2 Jobs Sun 7 12/12 2 Jobs Mon 8 10/12 4 Jobs Tue 9 3/3 2 Jobs Wed 1…" at bounding box center [769, 435] width 1538 height 657
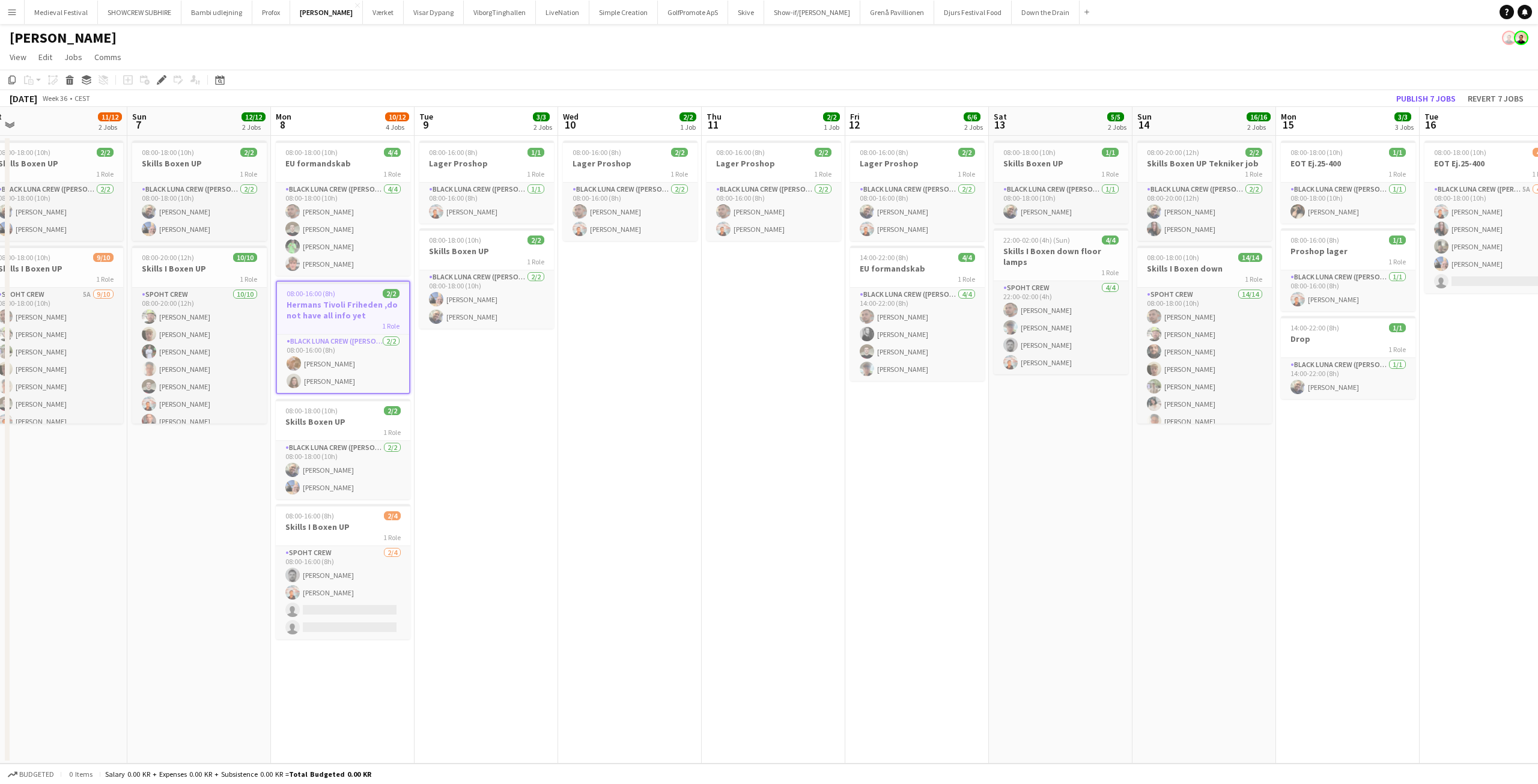
scroll to position [0, 263]
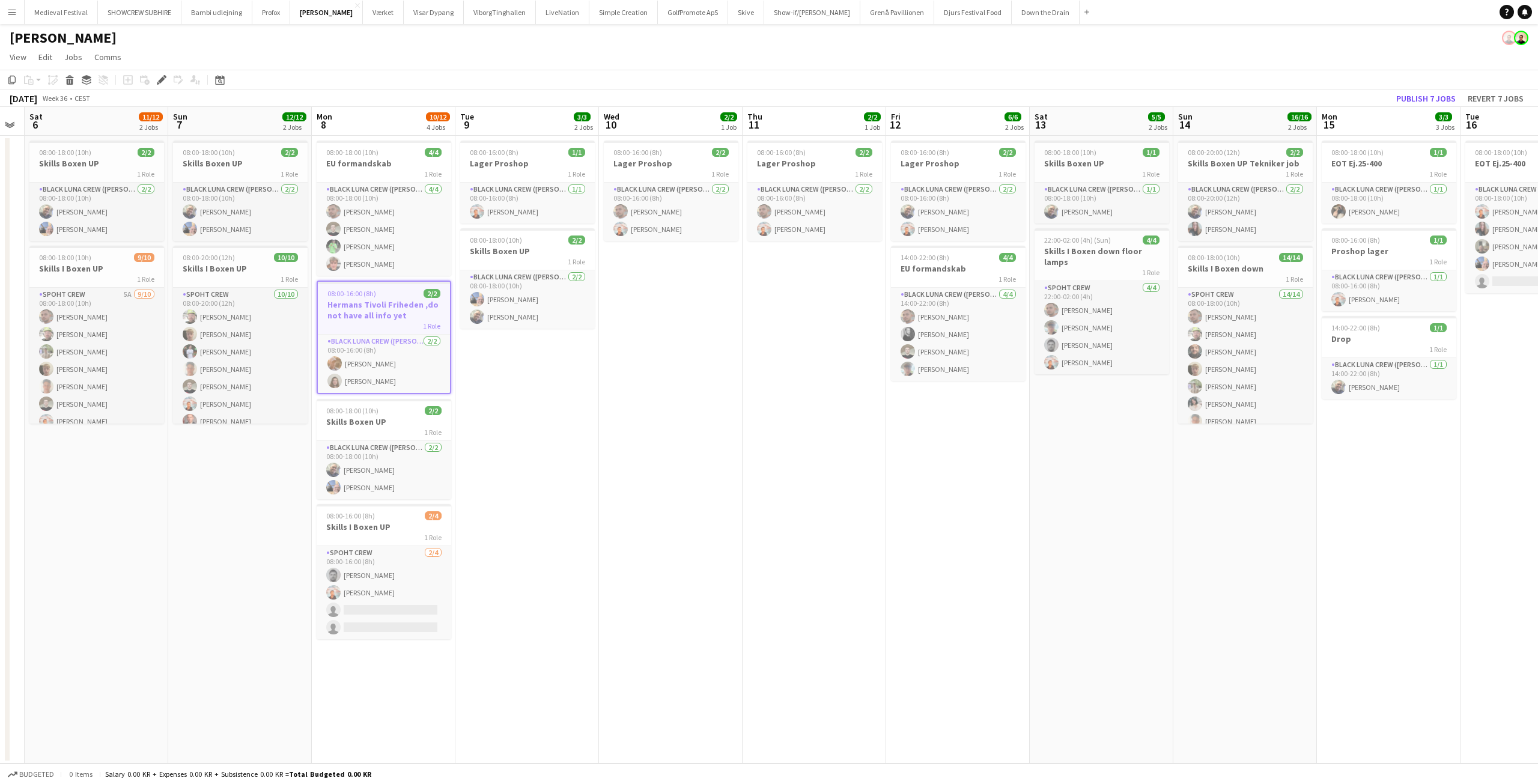
drag, startPoint x: 746, startPoint y: 385, endPoint x: 911, endPoint y: 418, distance: 168.3
click at [909, 417] on app-calendar-viewport "Thu 4 1/1 1 Job Fri 5 Sat 6 11/12 2 Jobs Sun 7 12/12 2 Jobs Mon 8 10/12 4 Jobs …" at bounding box center [769, 435] width 1538 height 657
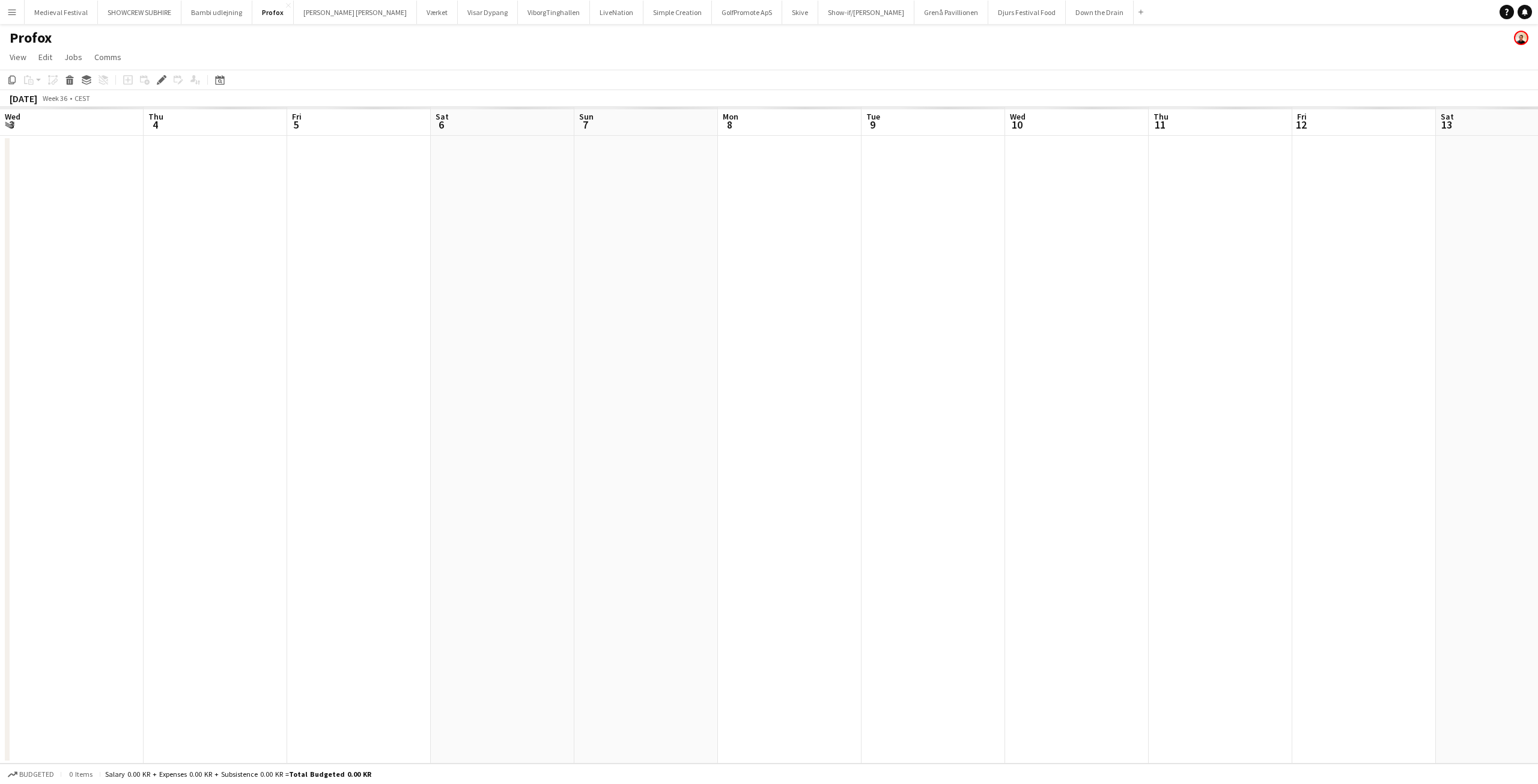
scroll to position [0, 413]
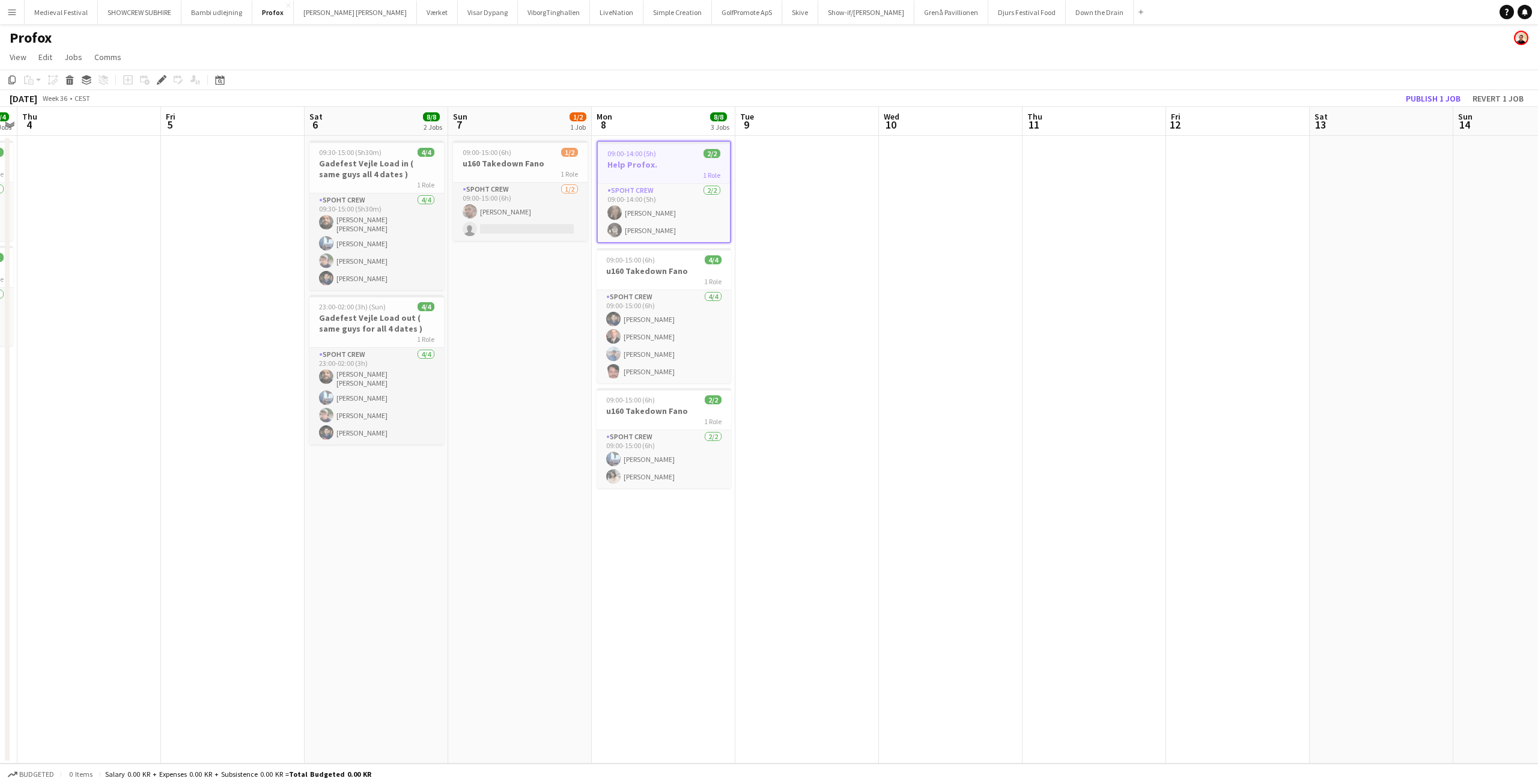
click at [551, 330] on app-date-cell "09:00-15:00 (6h) 1/2 u160 Takedown Fano 1 Role Spoht Crew [DATE] 09:00-15:00 (6…" at bounding box center [520, 450] width 144 height 628
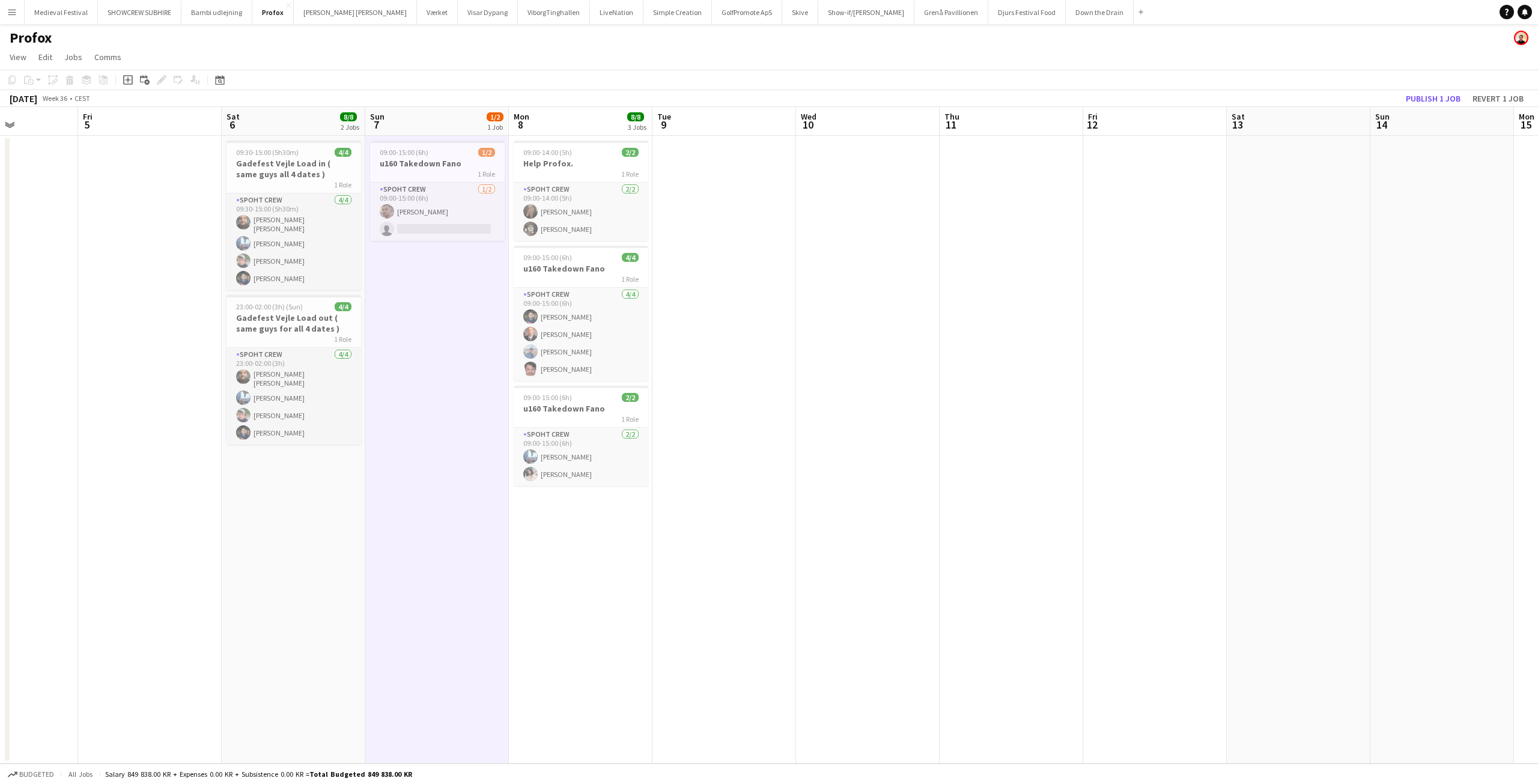
scroll to position [0, 458]
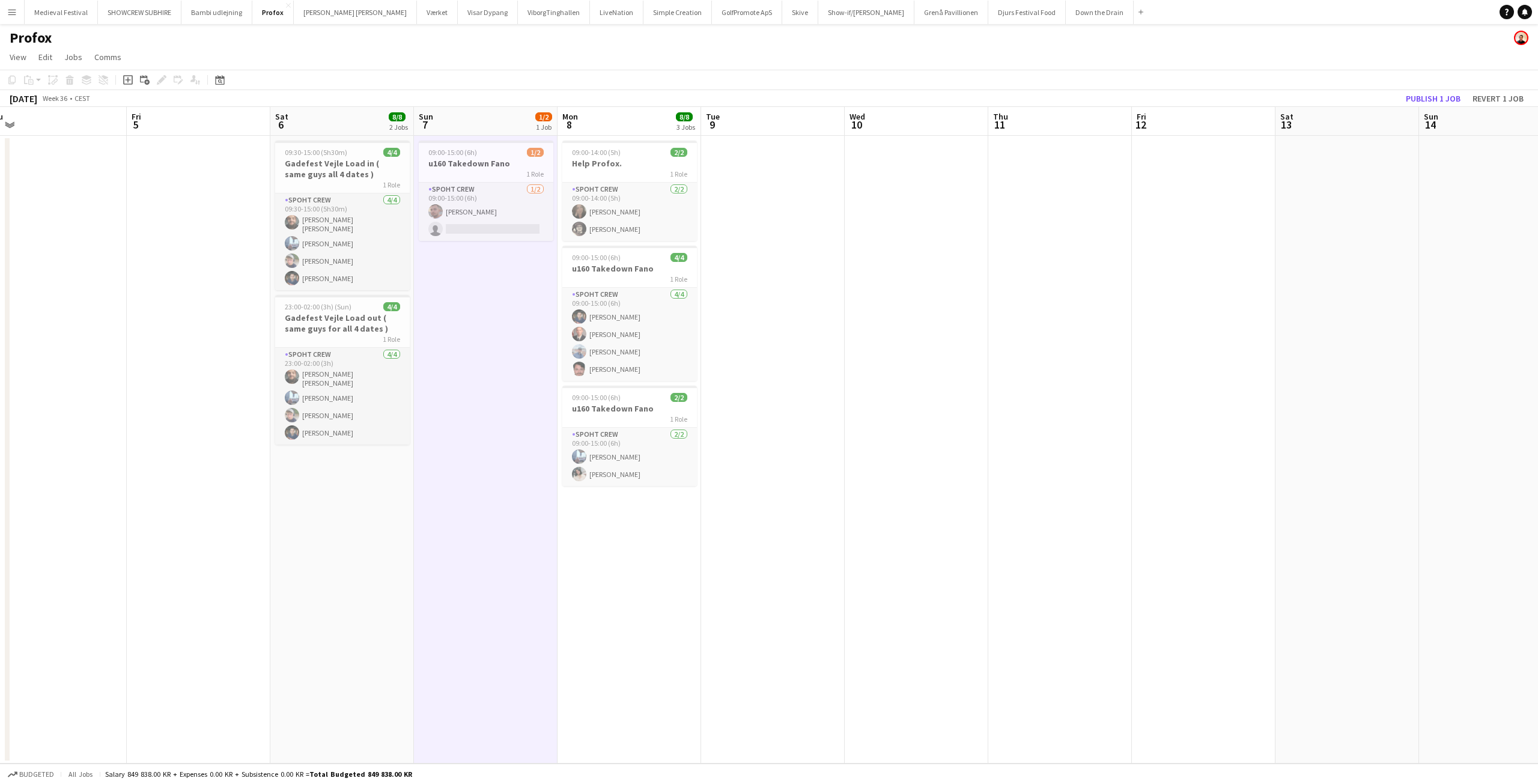
drag, startPoint x: 944, startPoint y: 347, endPoint x: 751, endPoint y: 348, distance: 193.0
click at [756, 348] on app-calendar-viewport "Mon 1 10/10 2 Jobs Tue 2 10/10 1 Job Wed 3 4/4 2 Jobs Thu 4 Fri 5 Sat 6 8/8 2 J…" at bounding box center [769, 435] width 1538 height 657
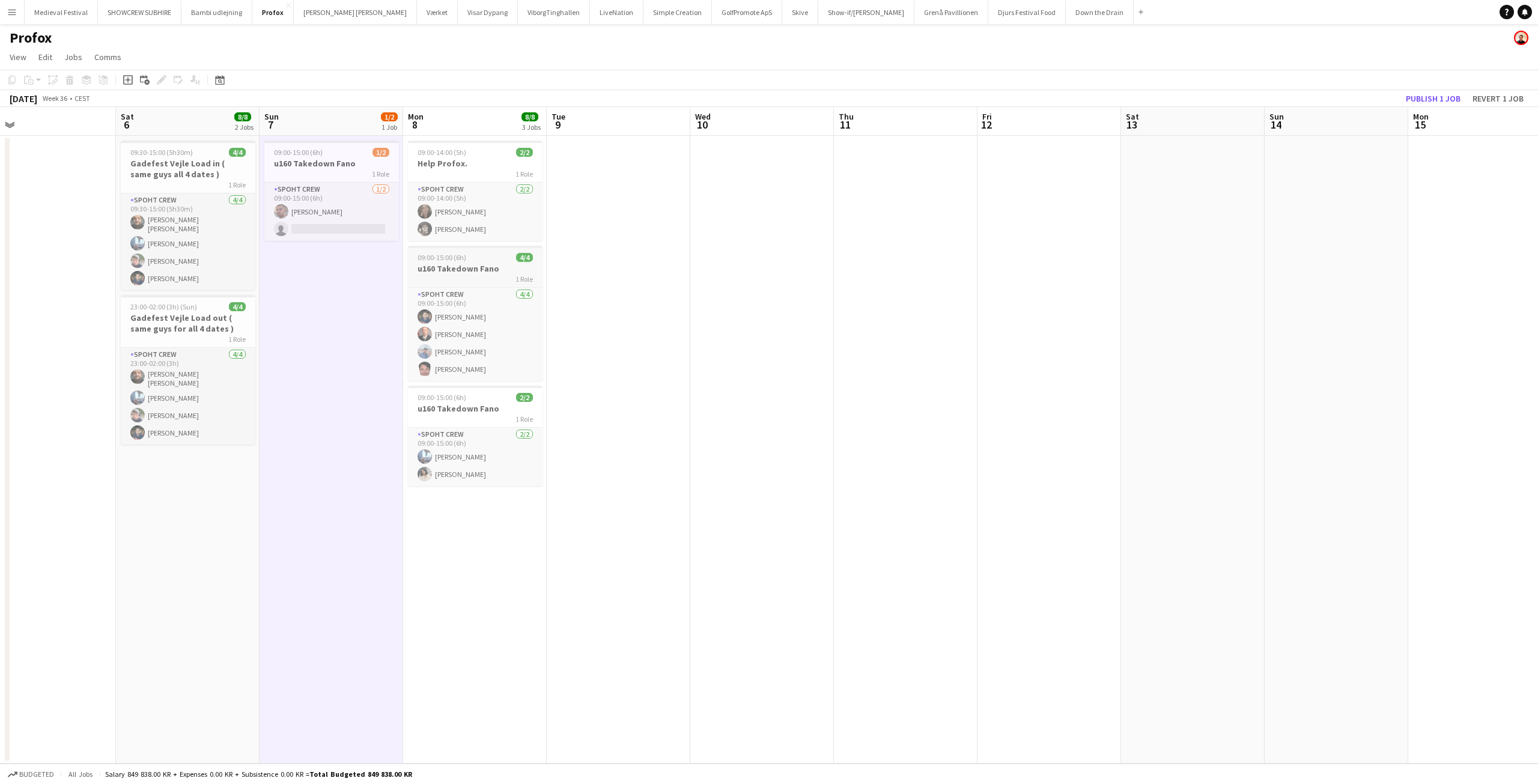
click at [477, 273] on h3 "u160 Takedown Fano" at bounding box center [475, 268] width 135 height 11
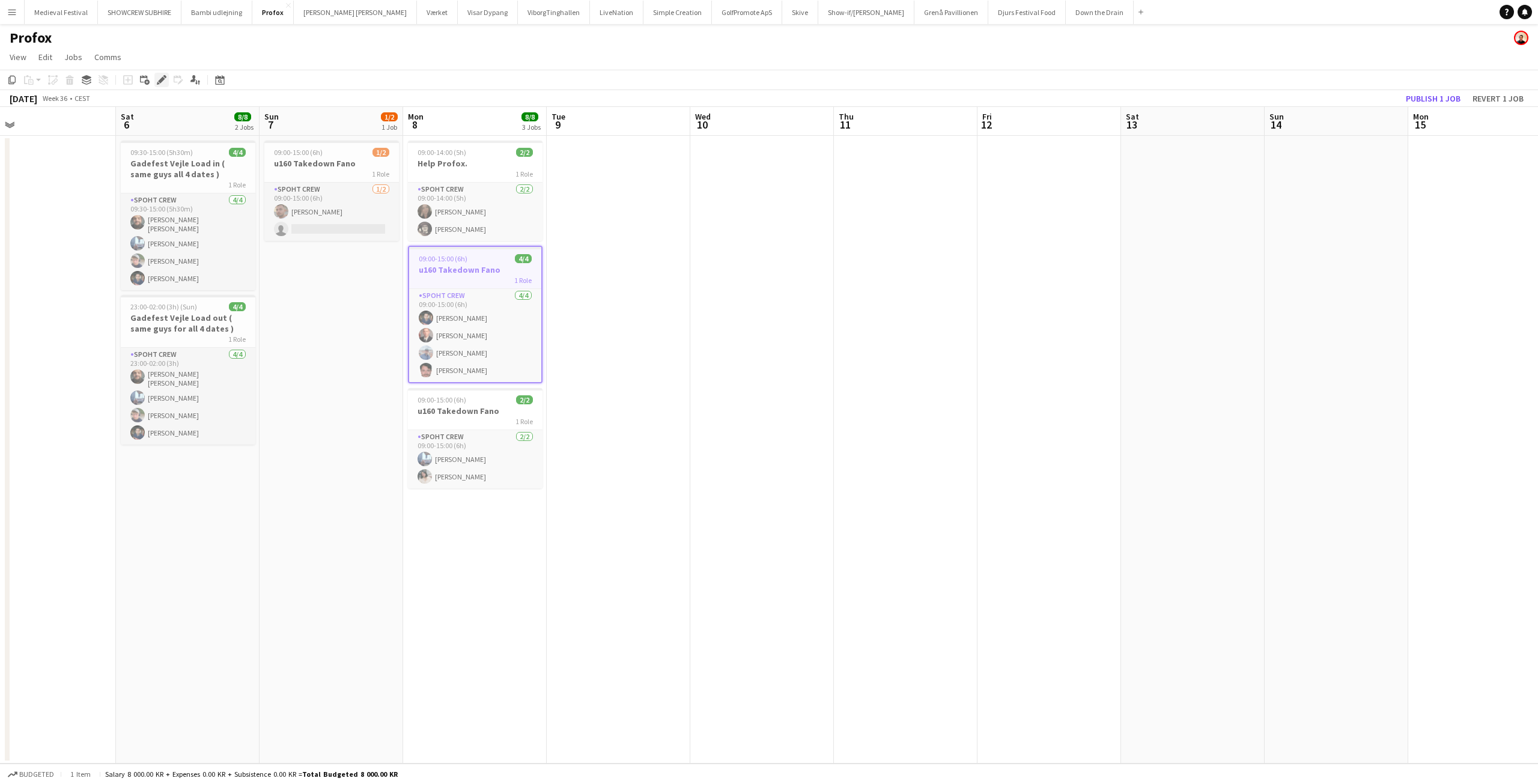
click at [157, 78] on icon "Edit" at bounding box center [162, 80] width 10 height 10
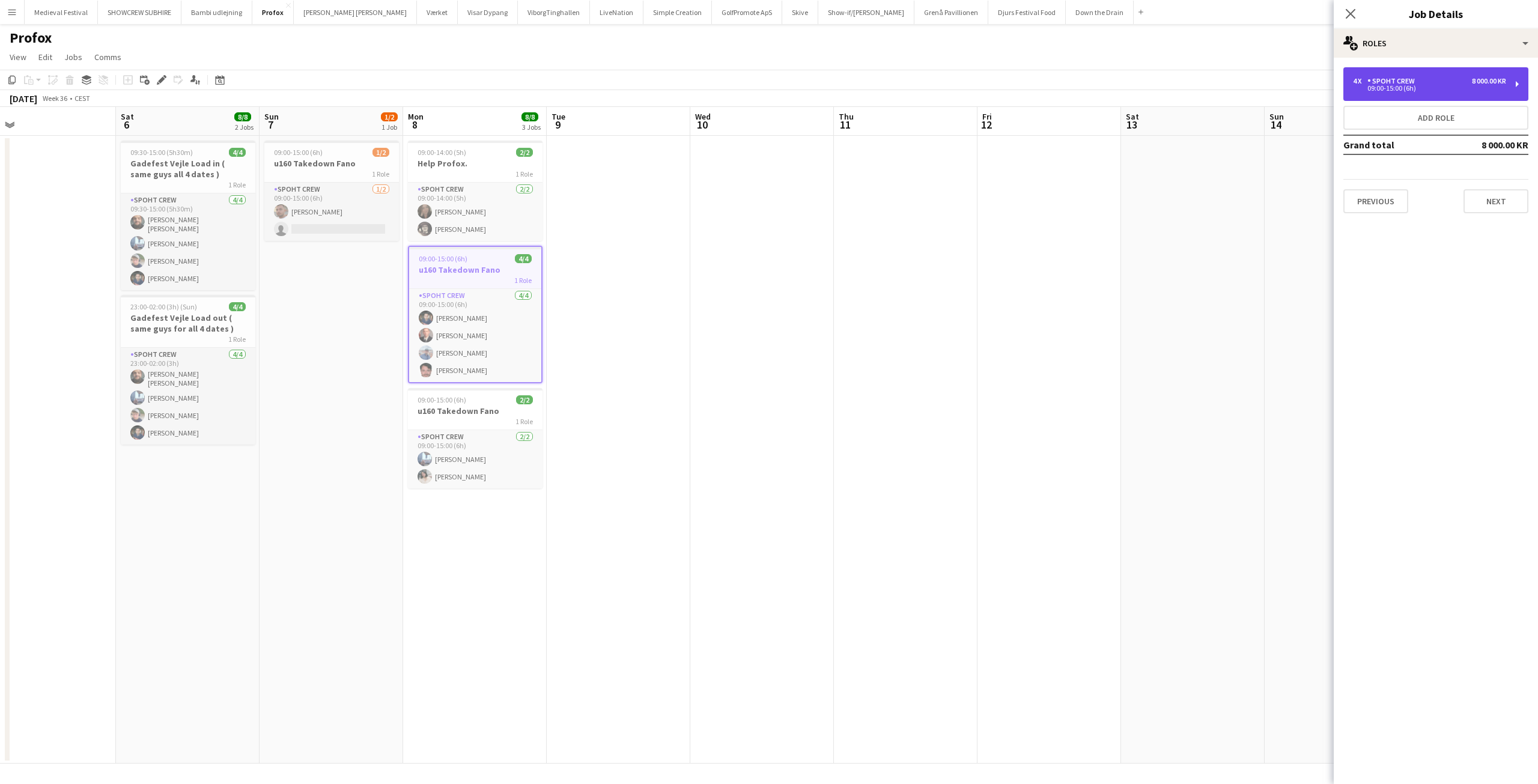
click at [1431, 89] on div "09:00-15:00 (6h)" at bounding box center [1430, 88] width 154 height 6
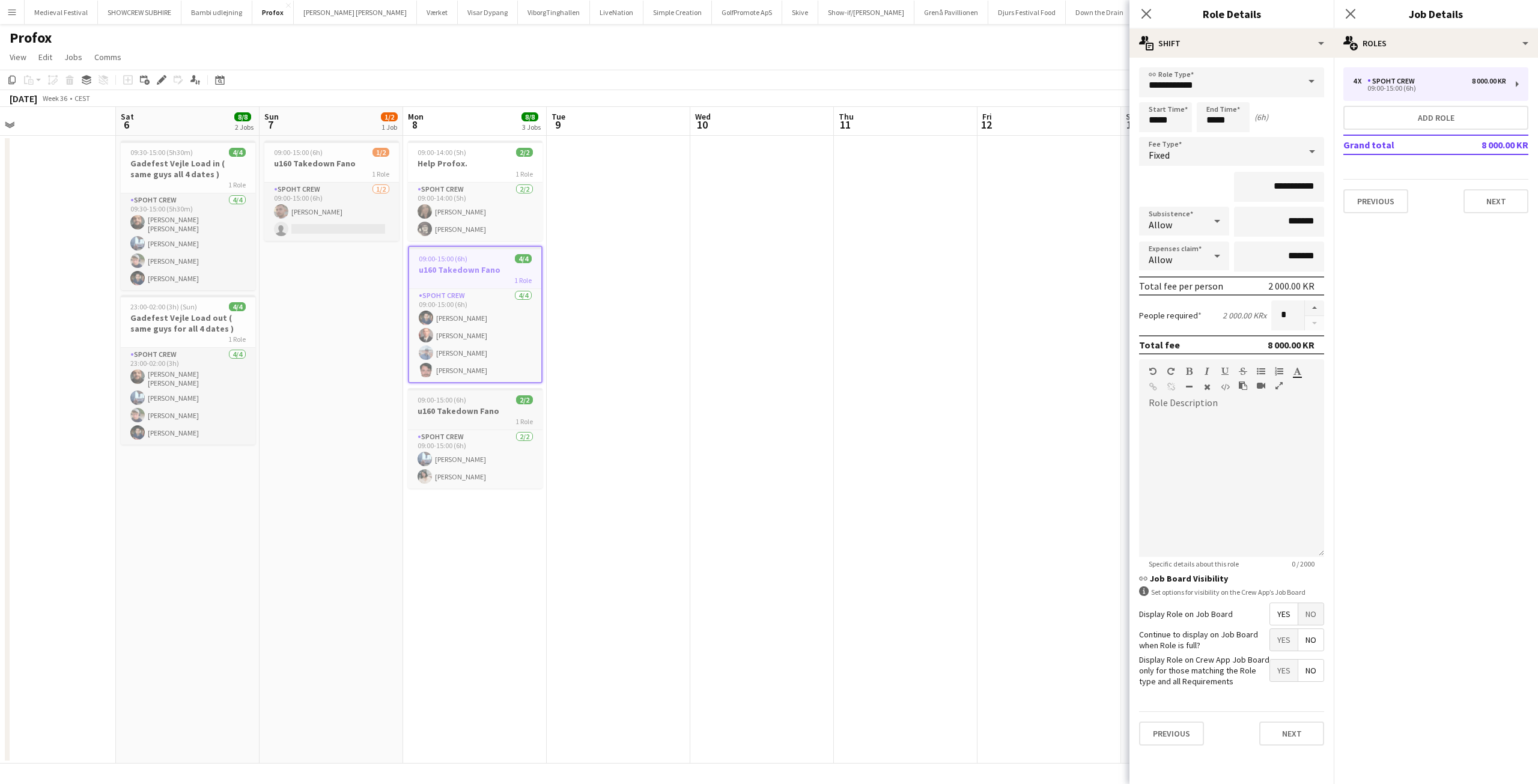
click at [476, 410] on h3 "u160 Takedown Fano" at bounding box center [475, 410] width 135 height 11
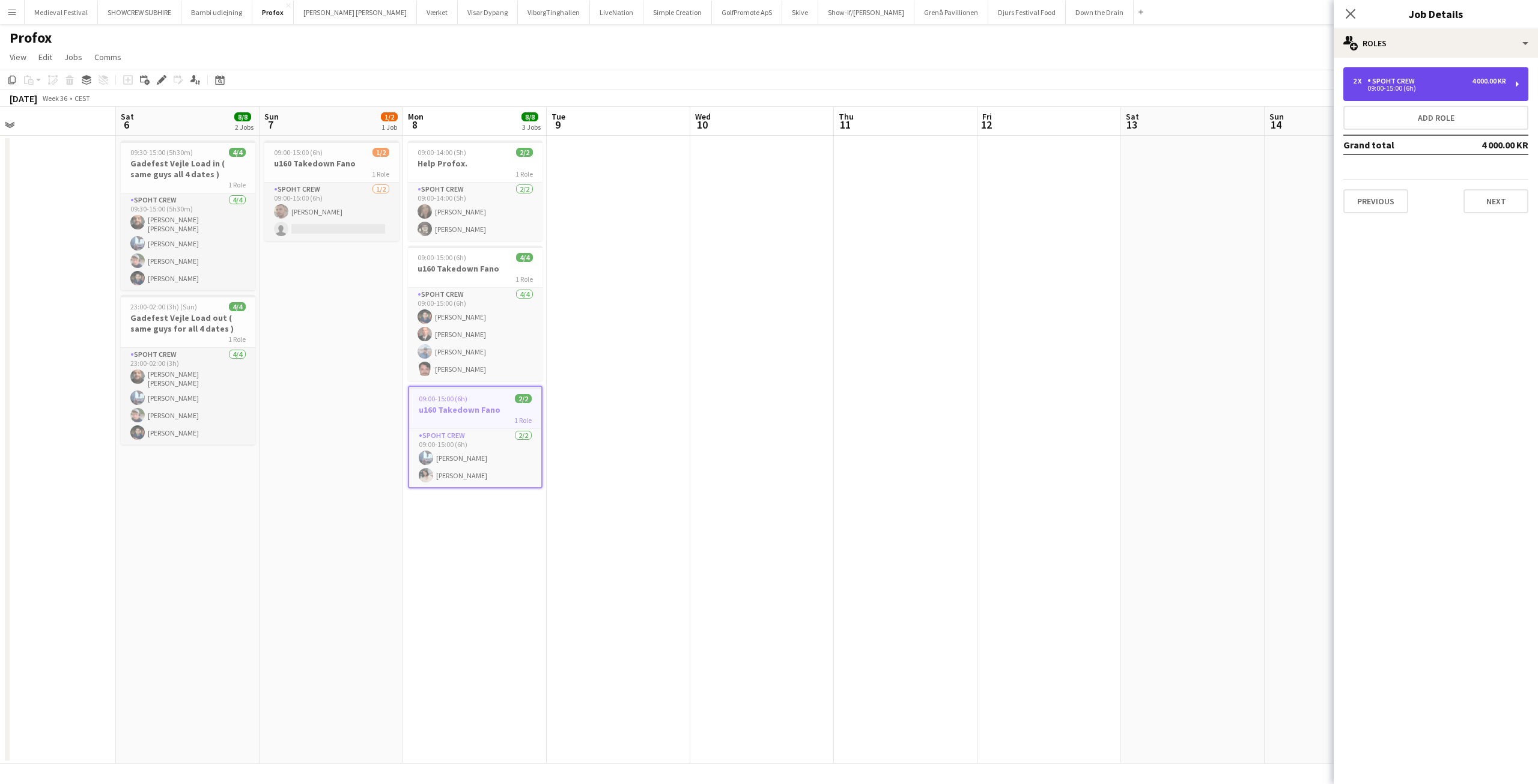
click at [1471, 88] on div "09:00-15:00 (6h)" at bounding box center [1430, 88] width 154 height 6
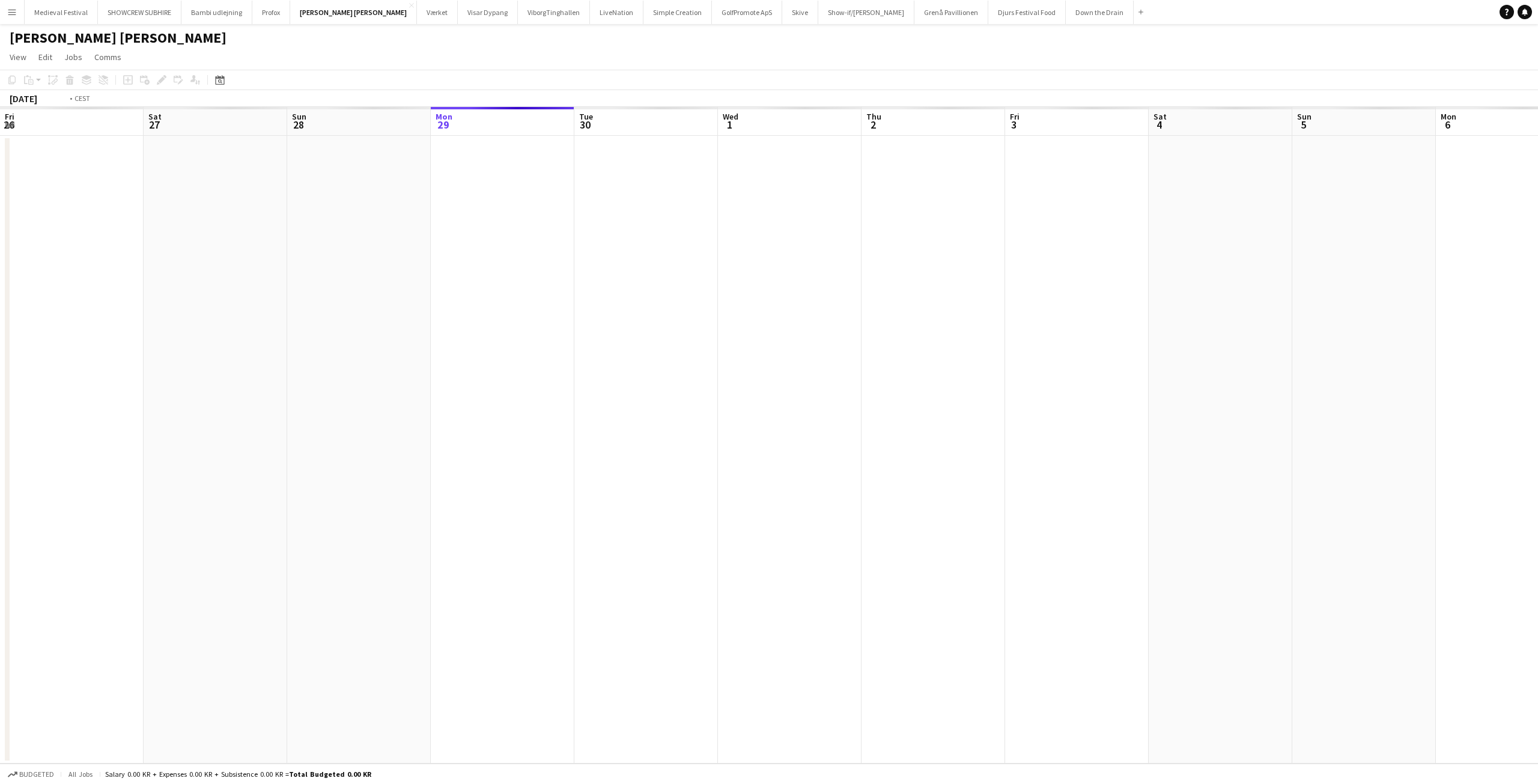
scroll to position [0, 413]
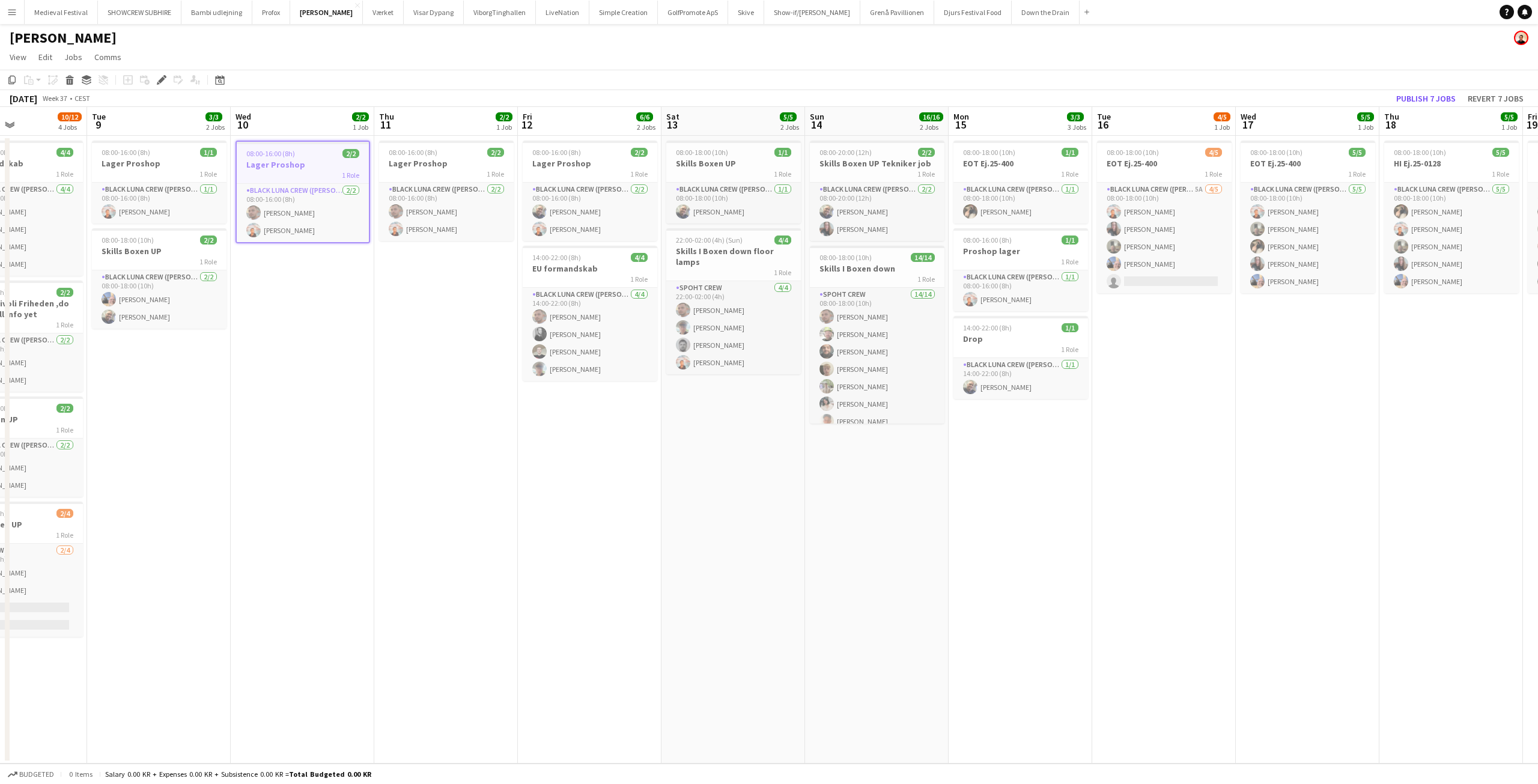
scroll to position [0, 443]
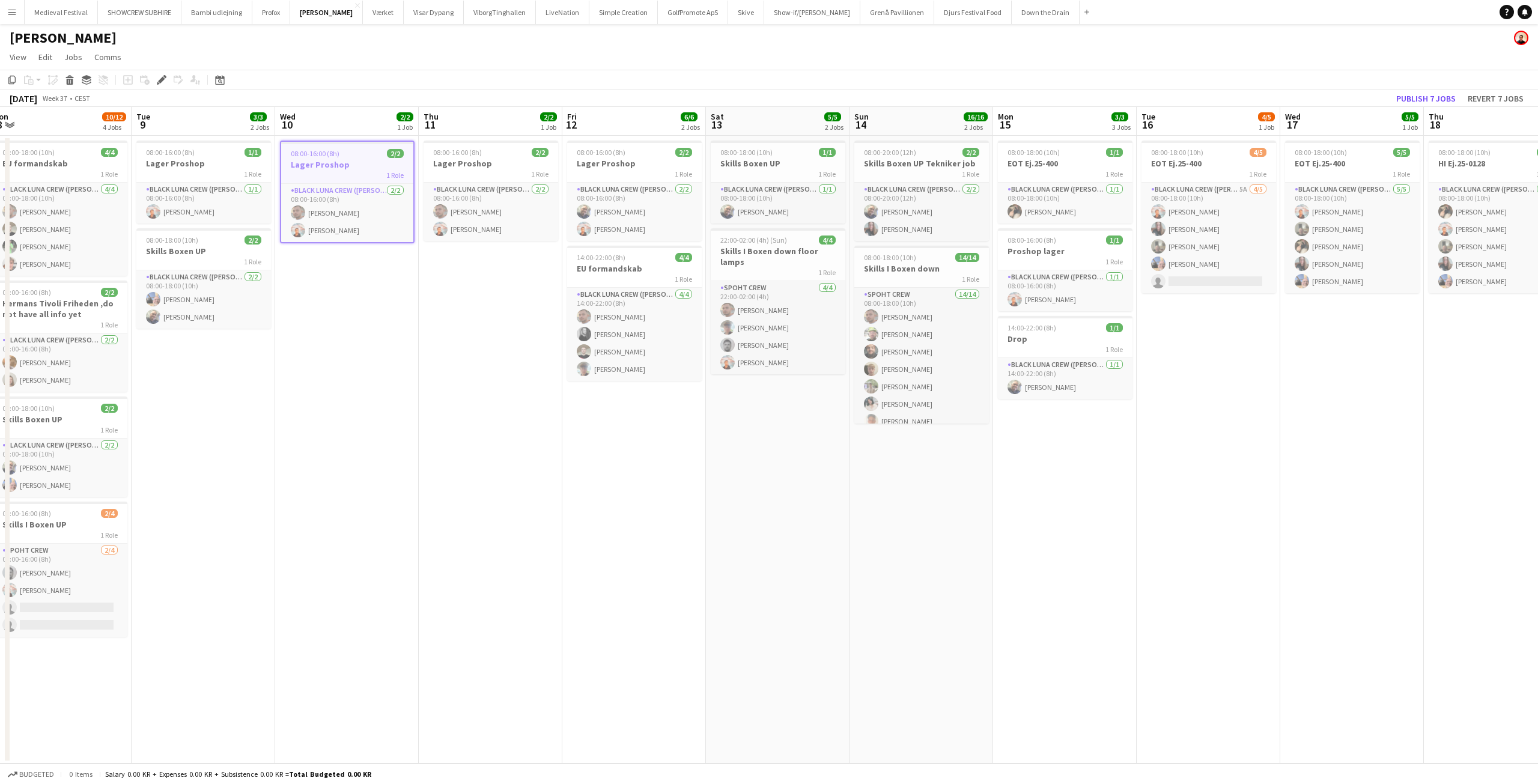
drag, startPoint x: 470, startPoint y: 289, endPoint x: 281, endPoint y: 294, distance: 189.1
click at [280, 294] on app-calendar-viewport "Fri 5 Sat 6 11/12 2 Jobs Sun 7 12/12 2 Jobs Mon 8 10/12 4 Jobs Tue 9 3/3 2 Jobs…" at bounding box center [769, 435] width 1538 height 657
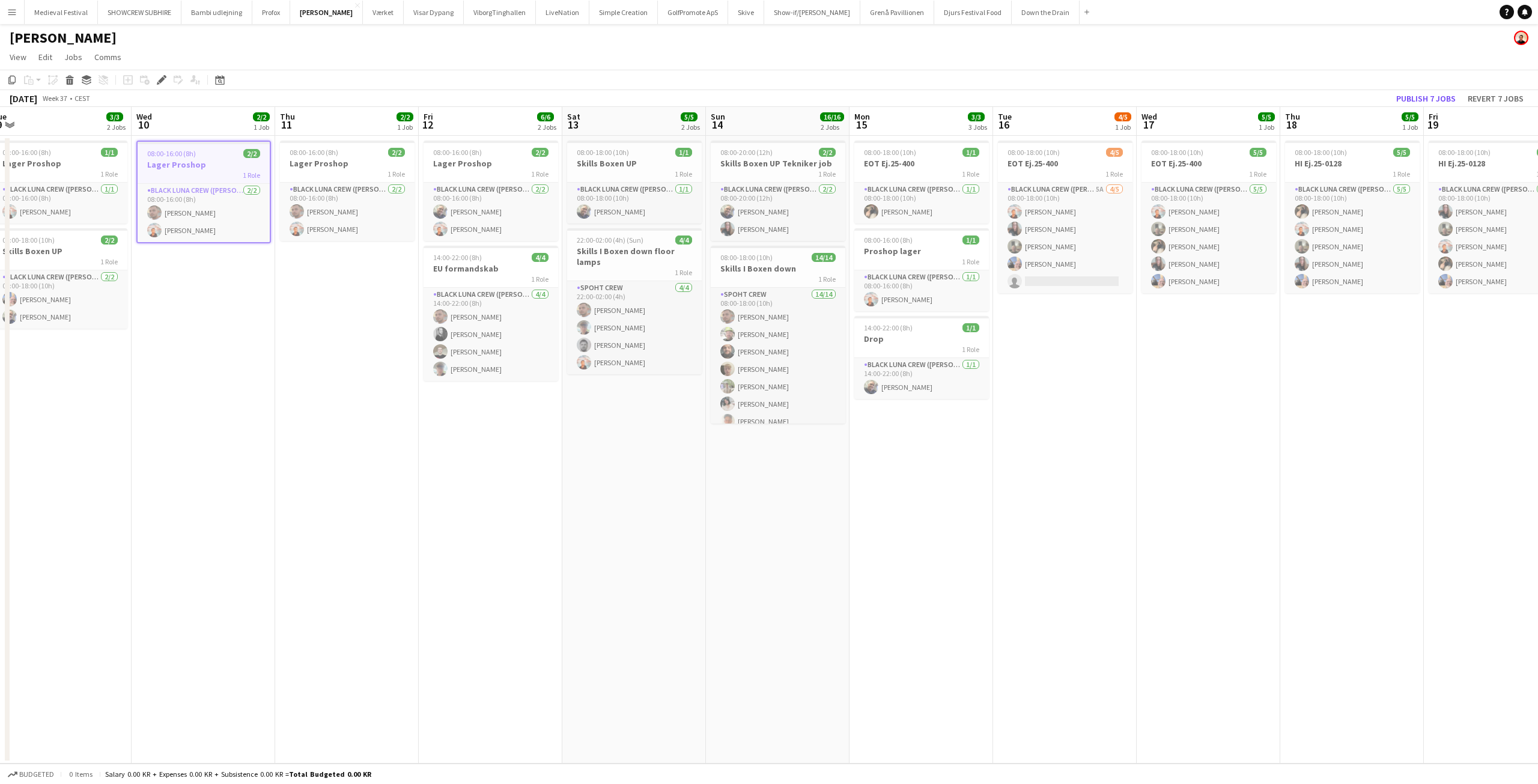
click at [350, 343] on app-date-cell "08:00-16:00 (8h) 2/2 Lager Proshop 1 Role Black Luna Crew ([PERSON_NAME]) [DATE…" at bounding box center [347, 450] width 144 height 628
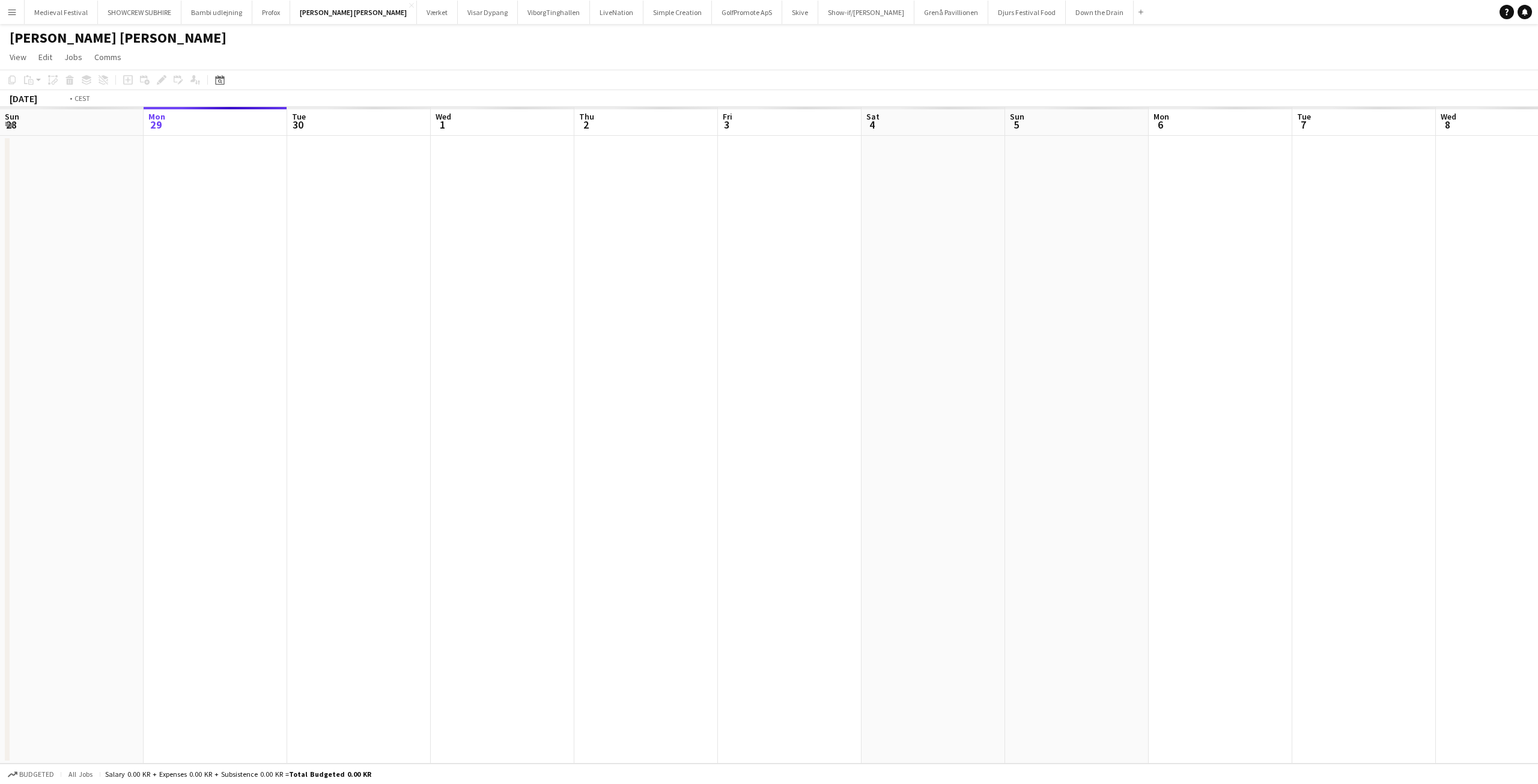
scroll to position [0, 413]
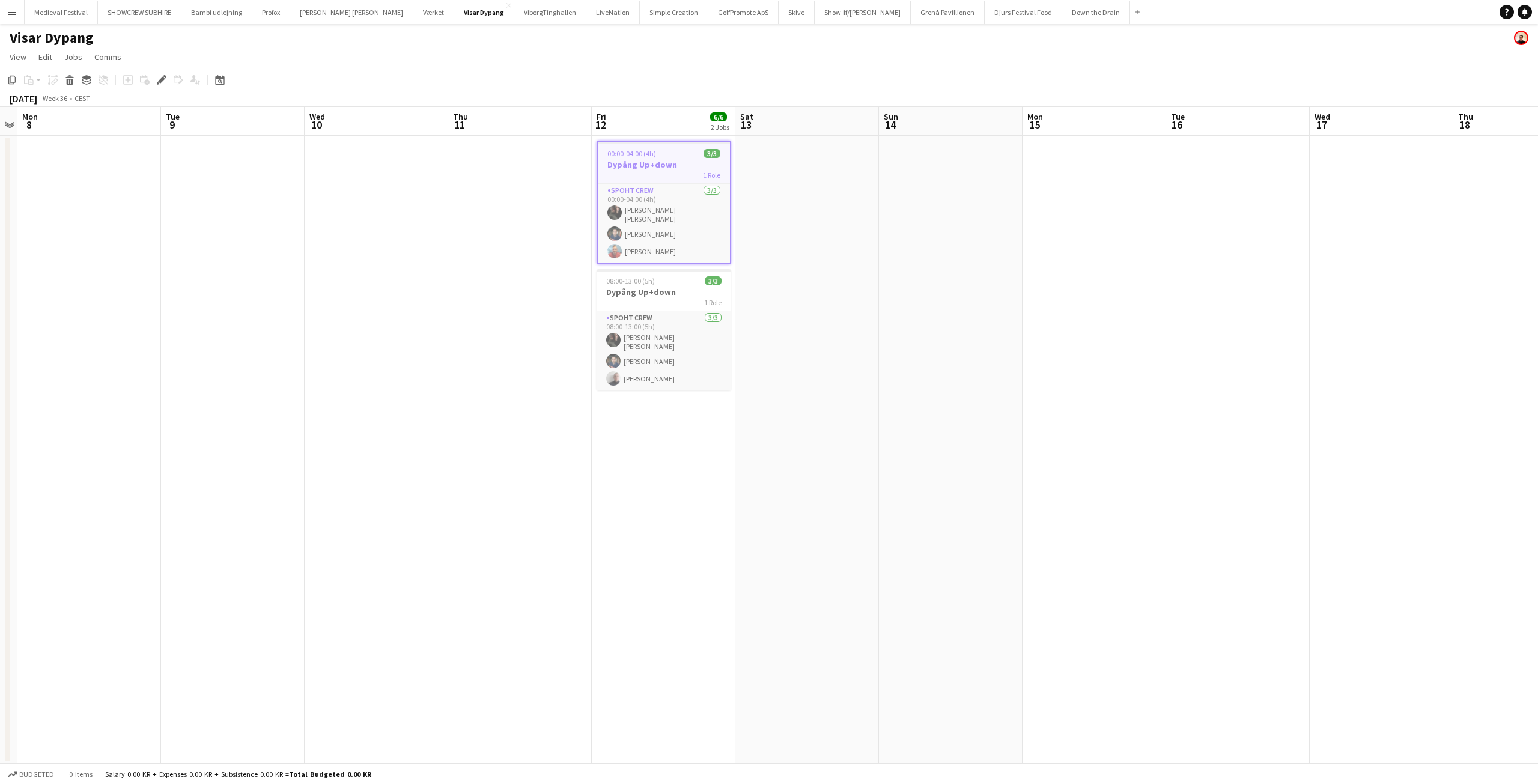
click at [985, 319] on app-date-cell at bounding box center [951, 450] width 144 height 628
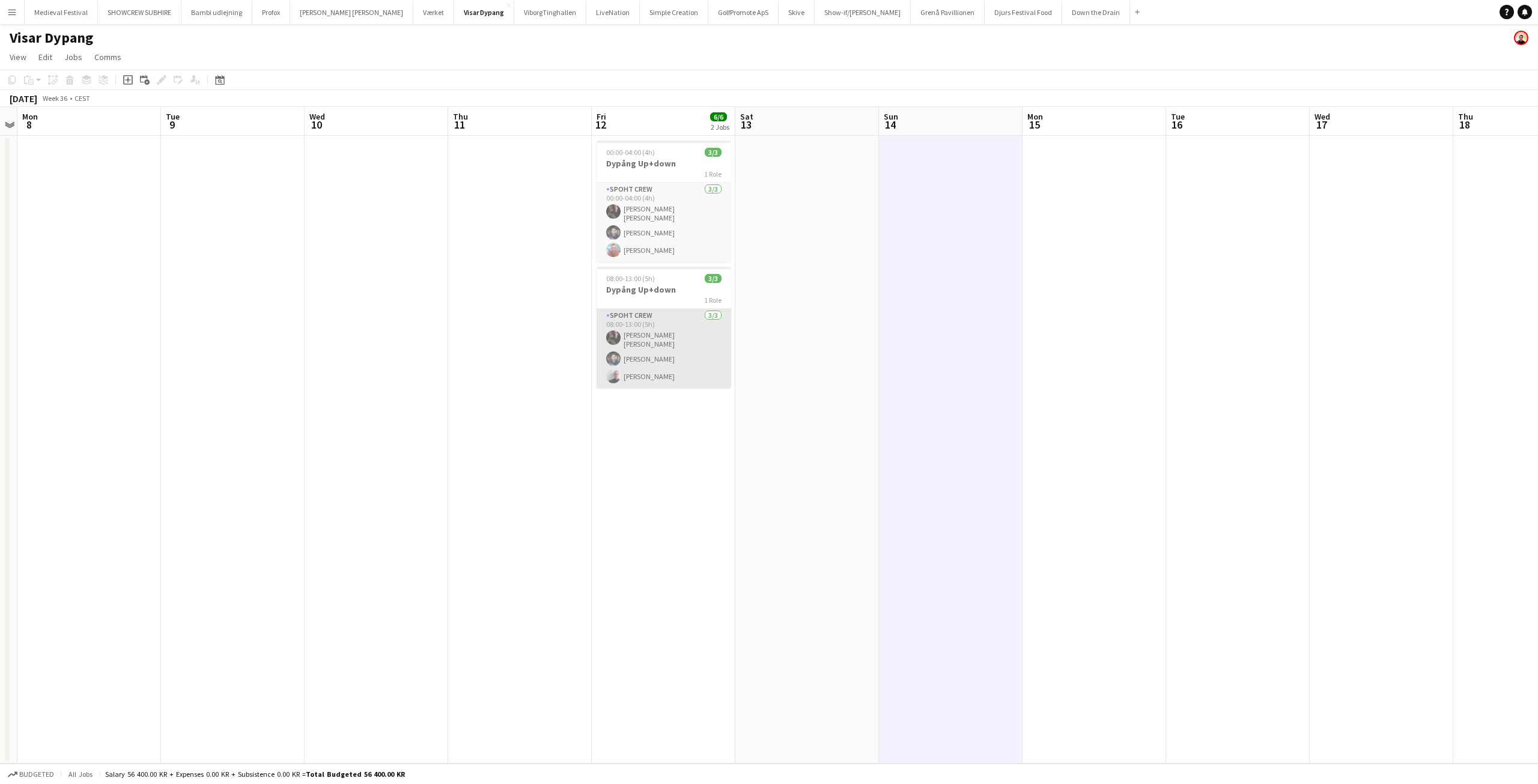
click at [699, 360] on app-card-role "Spoht Crew [DATE] 08:00-13:00 (5h) [PERSON_NAME] [PERSON_NAME] [PERSON_NAME] [P…" at bounding box center [663, 348] width 135 height 80
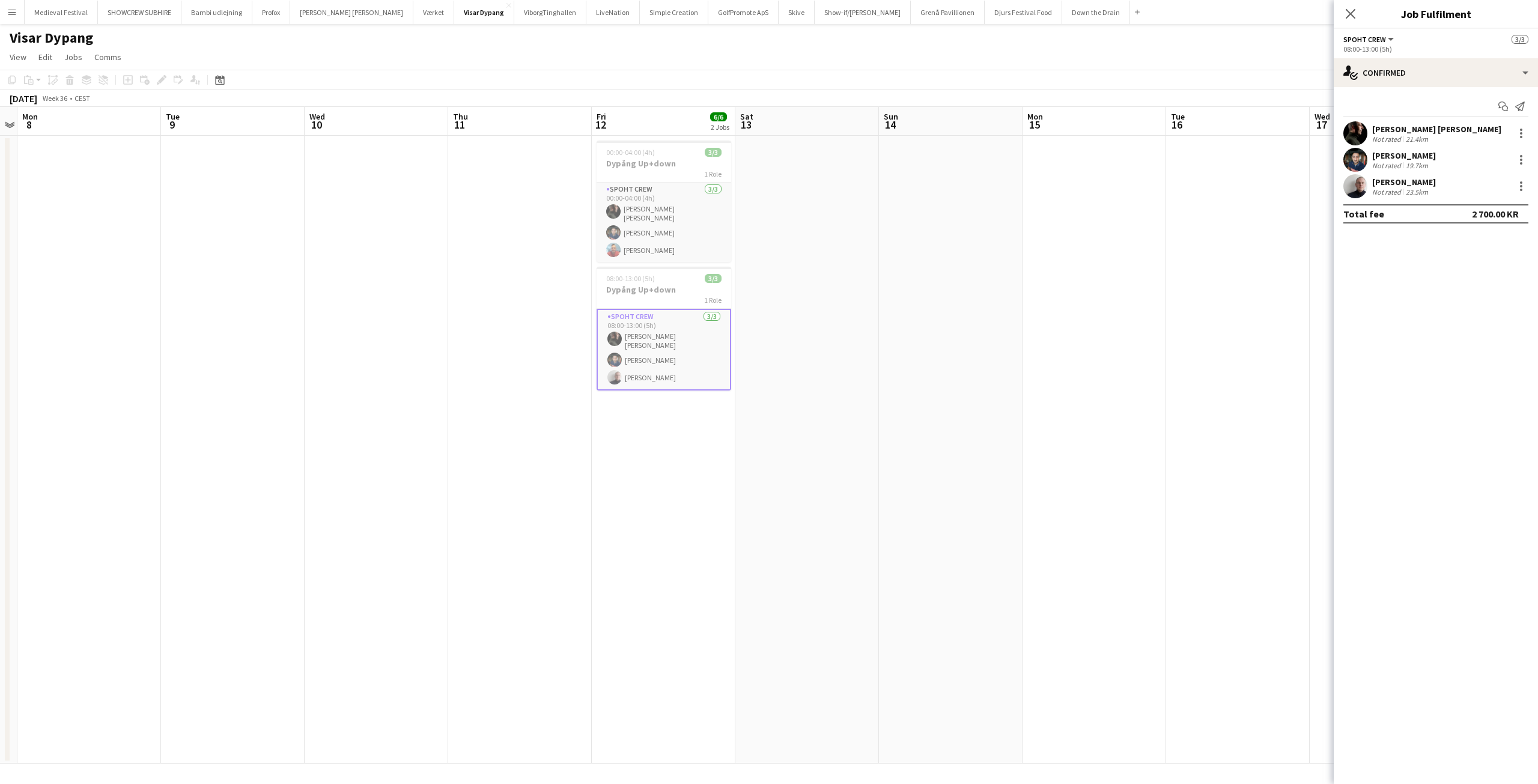
click at [1376, 187] on div "Not rated" at bounding box center [1388, 191] width 31 height 9
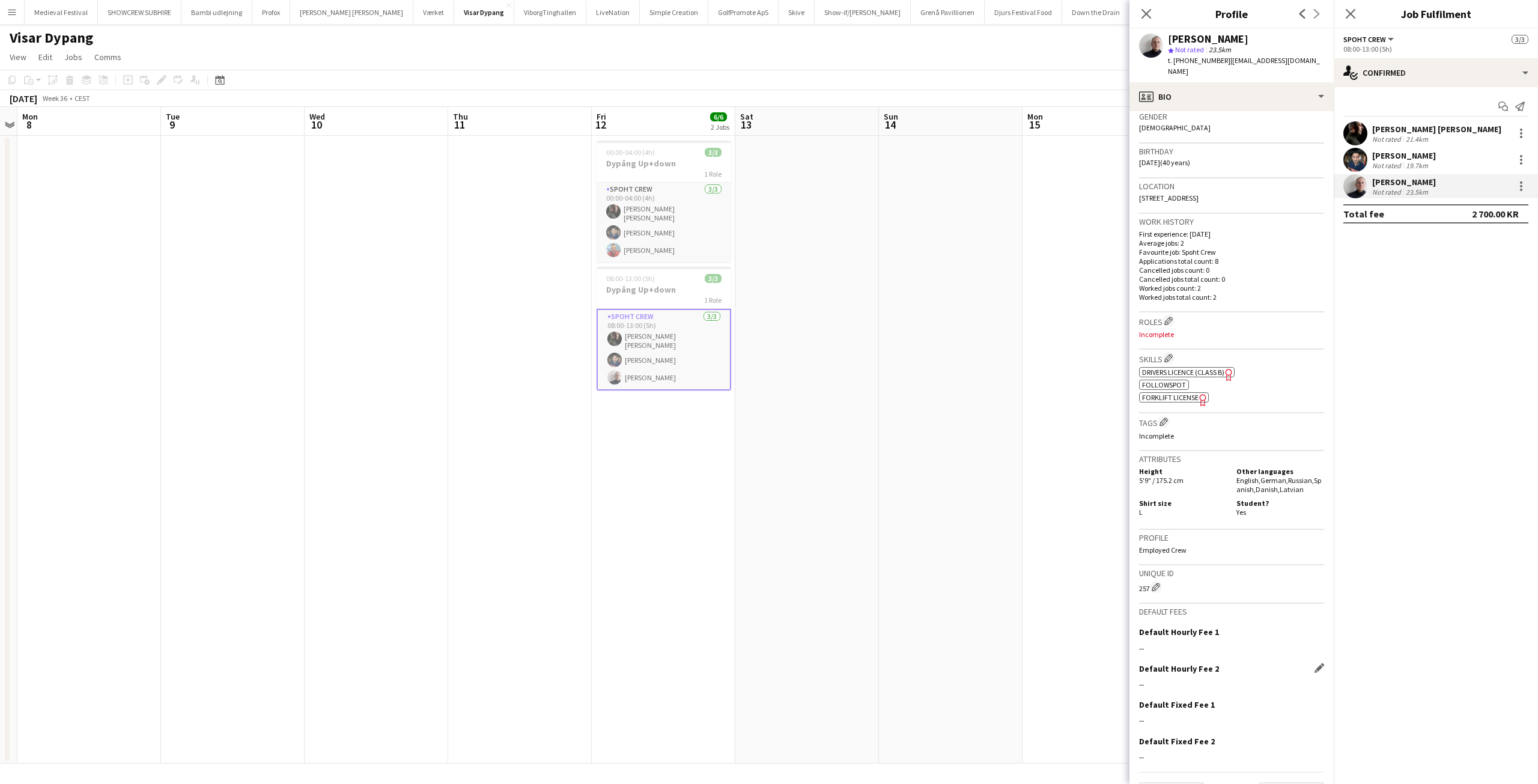
scroll to position [213, 0]
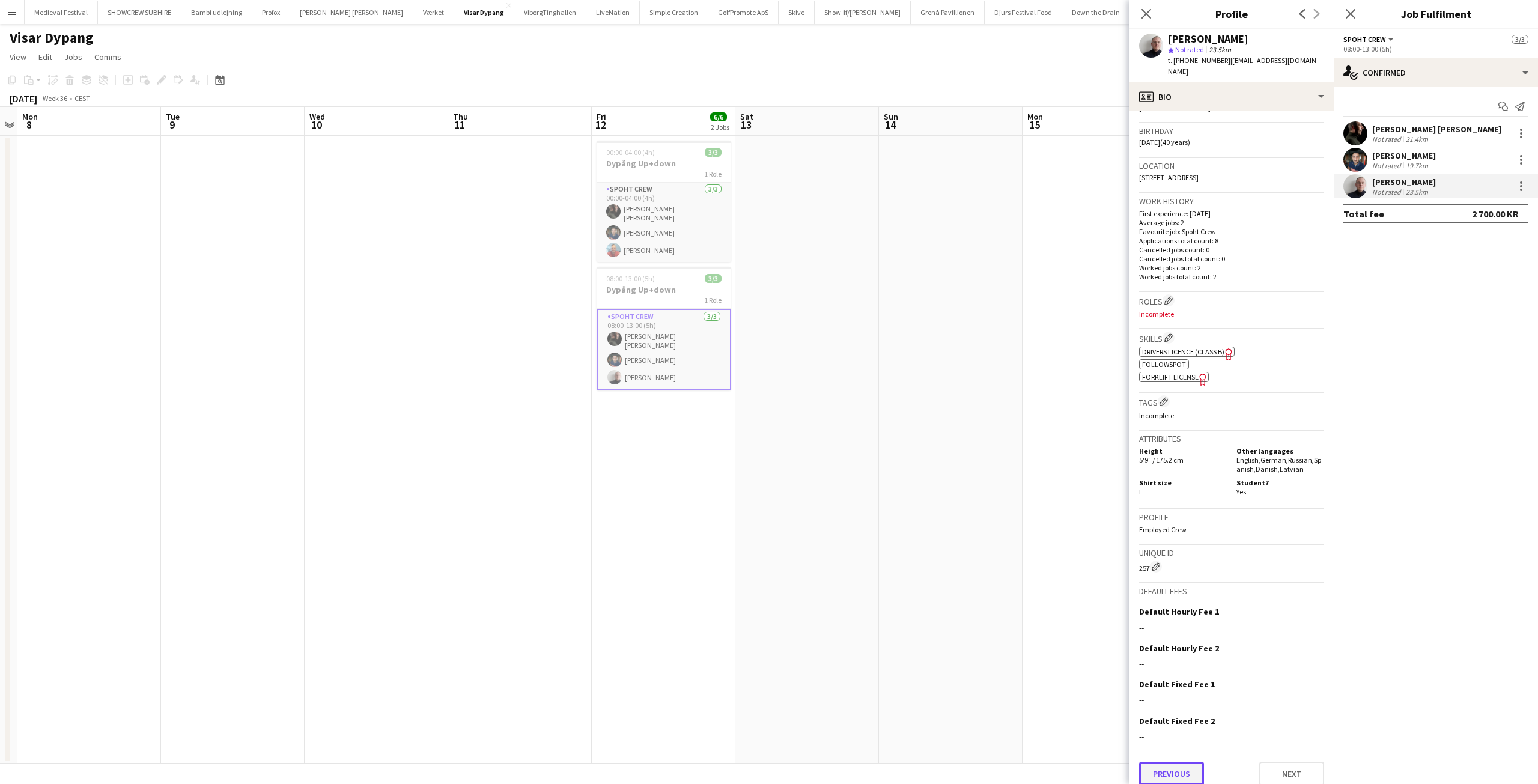
click at [1168, 761] on button "Previous" at bounding box center [1172, 773] width 65 height 24
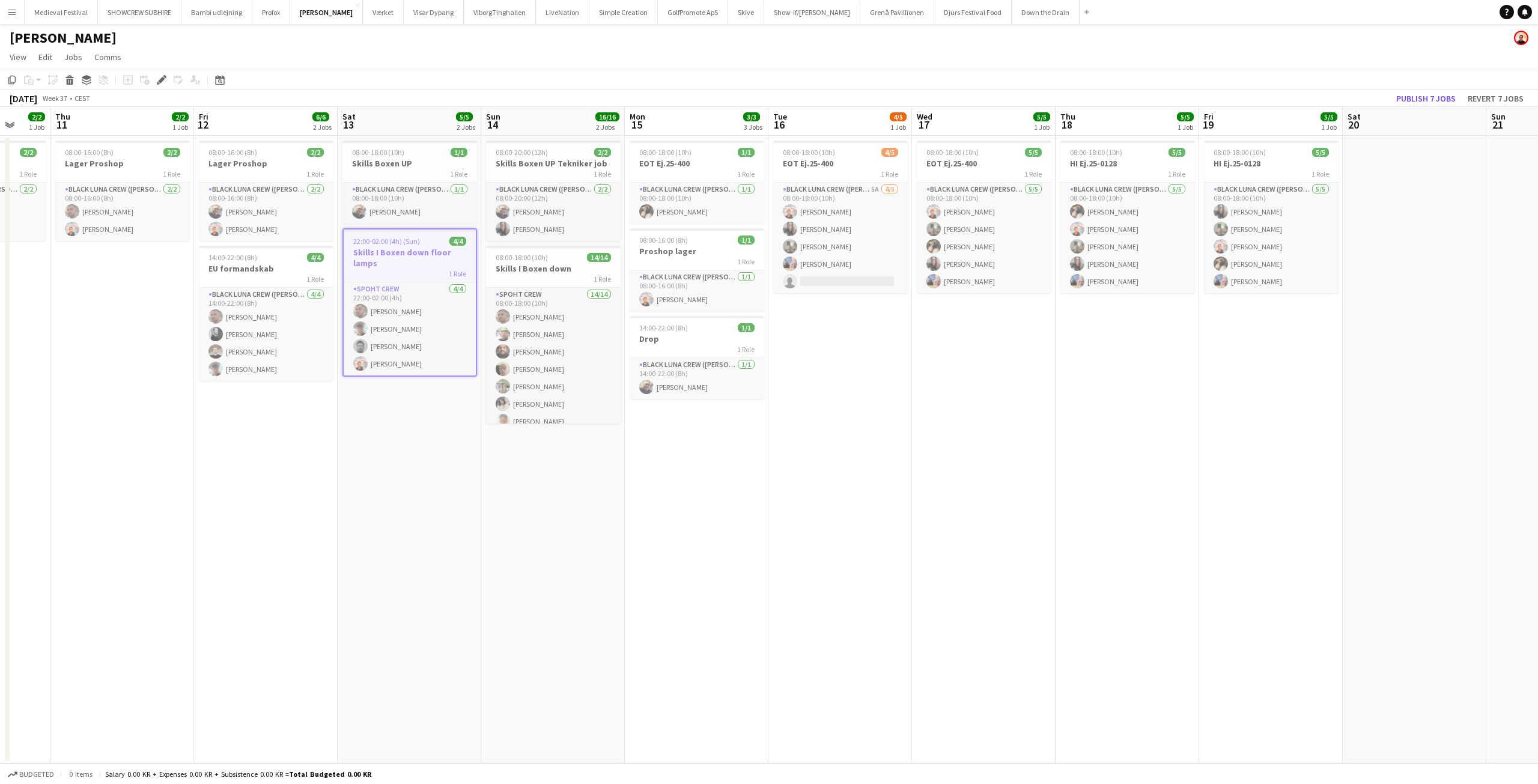
scroll to position [0, 435]
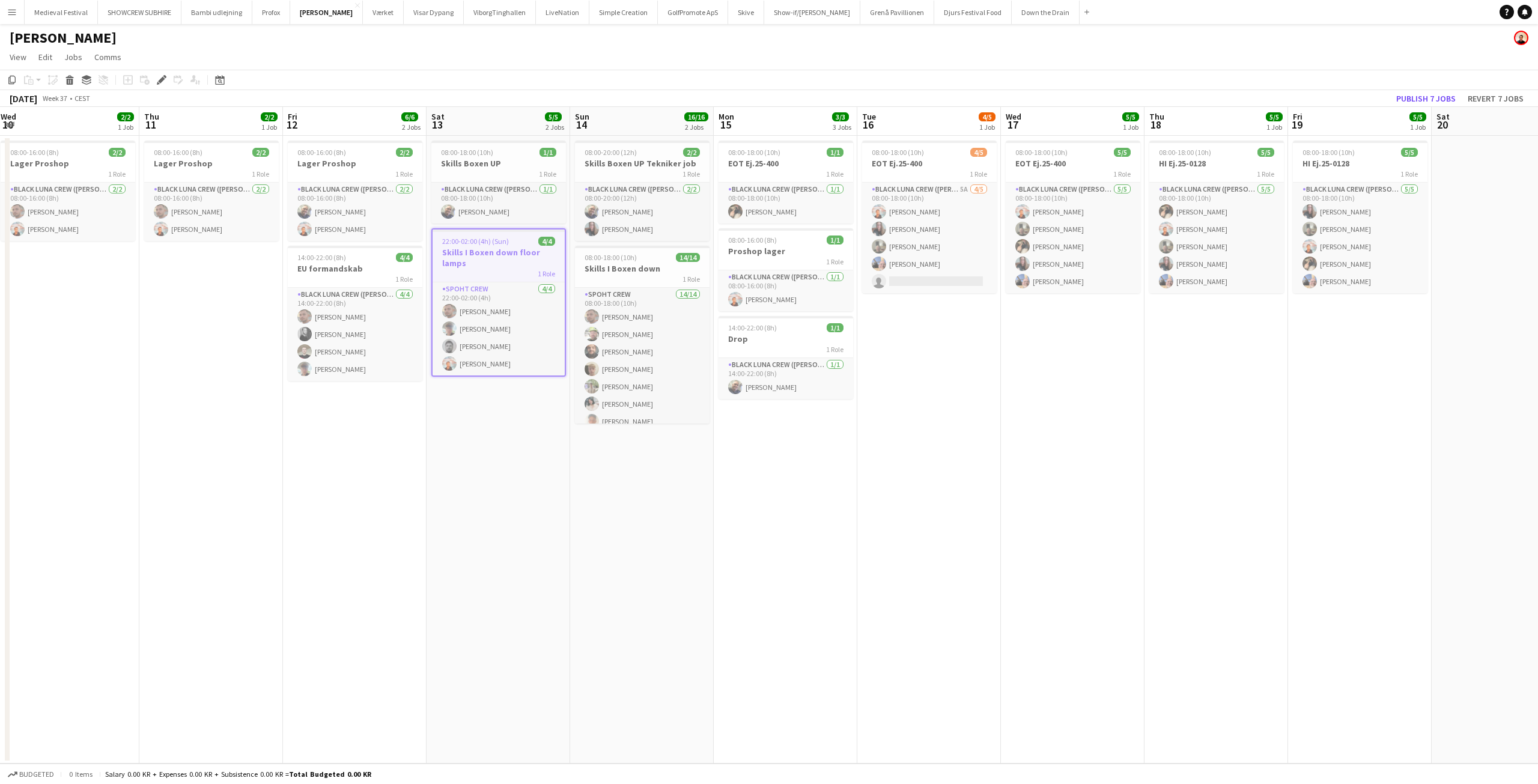
drag, startPoint x: 747, startPoint y: 462, endPoint x: 582, endPoint y: 440, distance: 166.5
click at [582, 440] on app-calendar-viewport "Sun 7 12/12 2 Jobs Mon 8 10/12 4 Jobs Tue 9 3/3 2 Jobs Wed 10 2/2 1 Job Thu 11 …" at bounding box center [769, 435] width 1538 height 657
click at [112, 538] on app-date-cell "08:00-16:00 (8h) 2/2 Lager Proshop 1 Role Black Luna Crew (Danny) 2/2 08:00-16:…" at bounding box center [68, 450] width 144 height 628
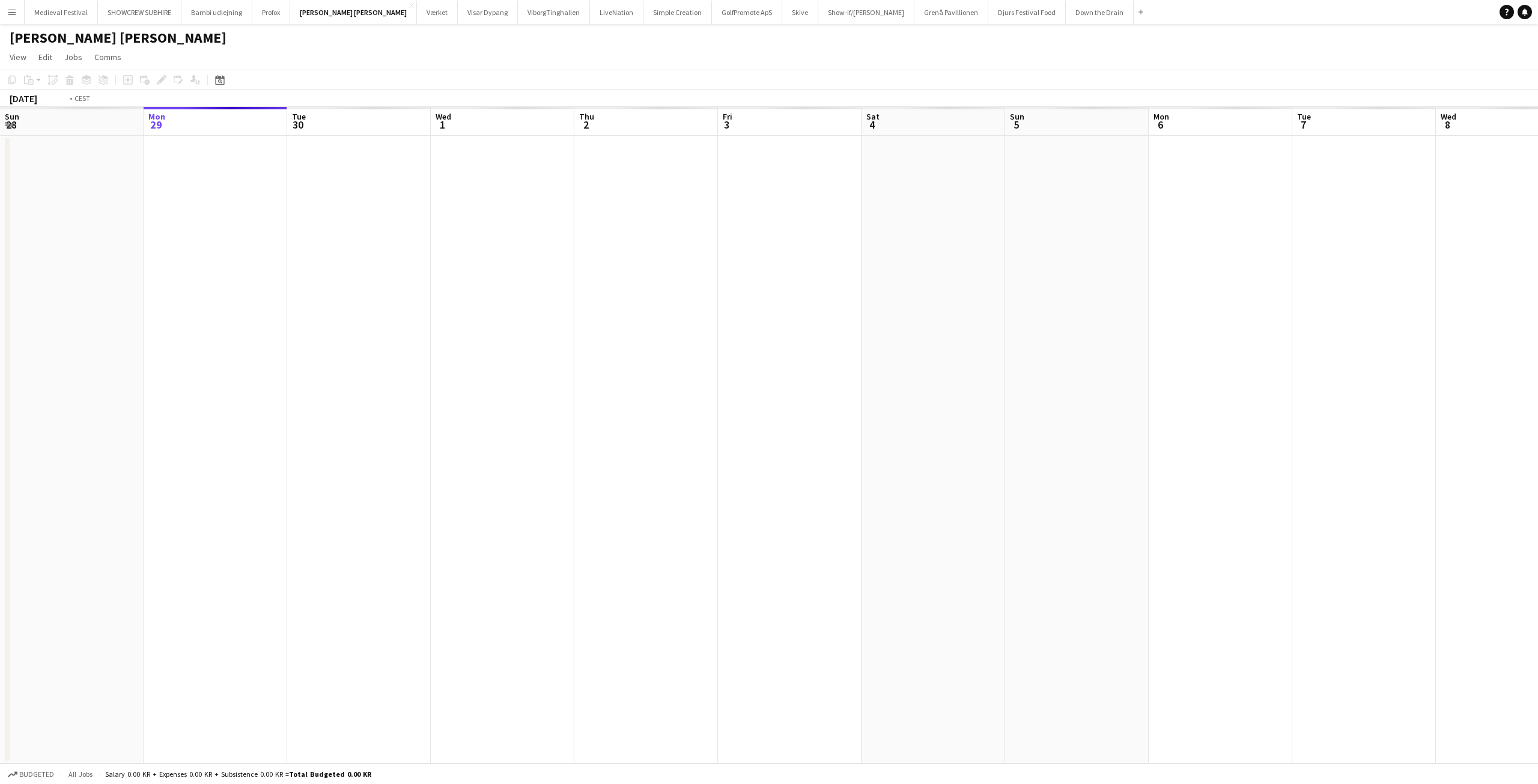
scroll to position [0, 413]
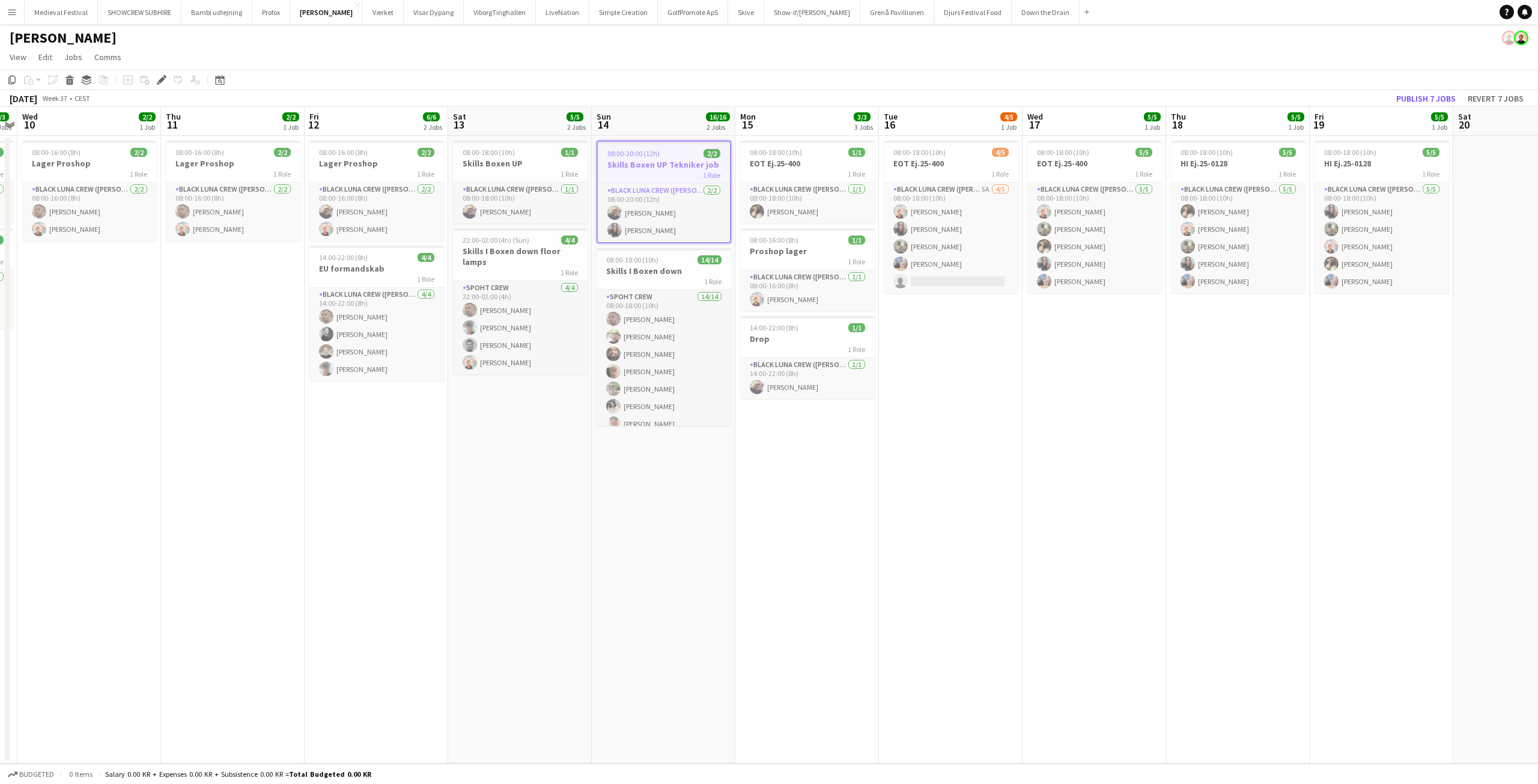
drag, startPoint x: 705, startPoint y: 501, endPoint x: 587, endPoint y: 493, distance: 118.3
click at [587, 493] on app-calendar-viewport "Sun 7 12/12 2 Jobs Mon 8 10/12 4 Jobs Tue 9 3/3 2 Jobs Wed 10 2/2 1 Job Thu 11 …" at bounding box center [769, 435] width 1538 height 657
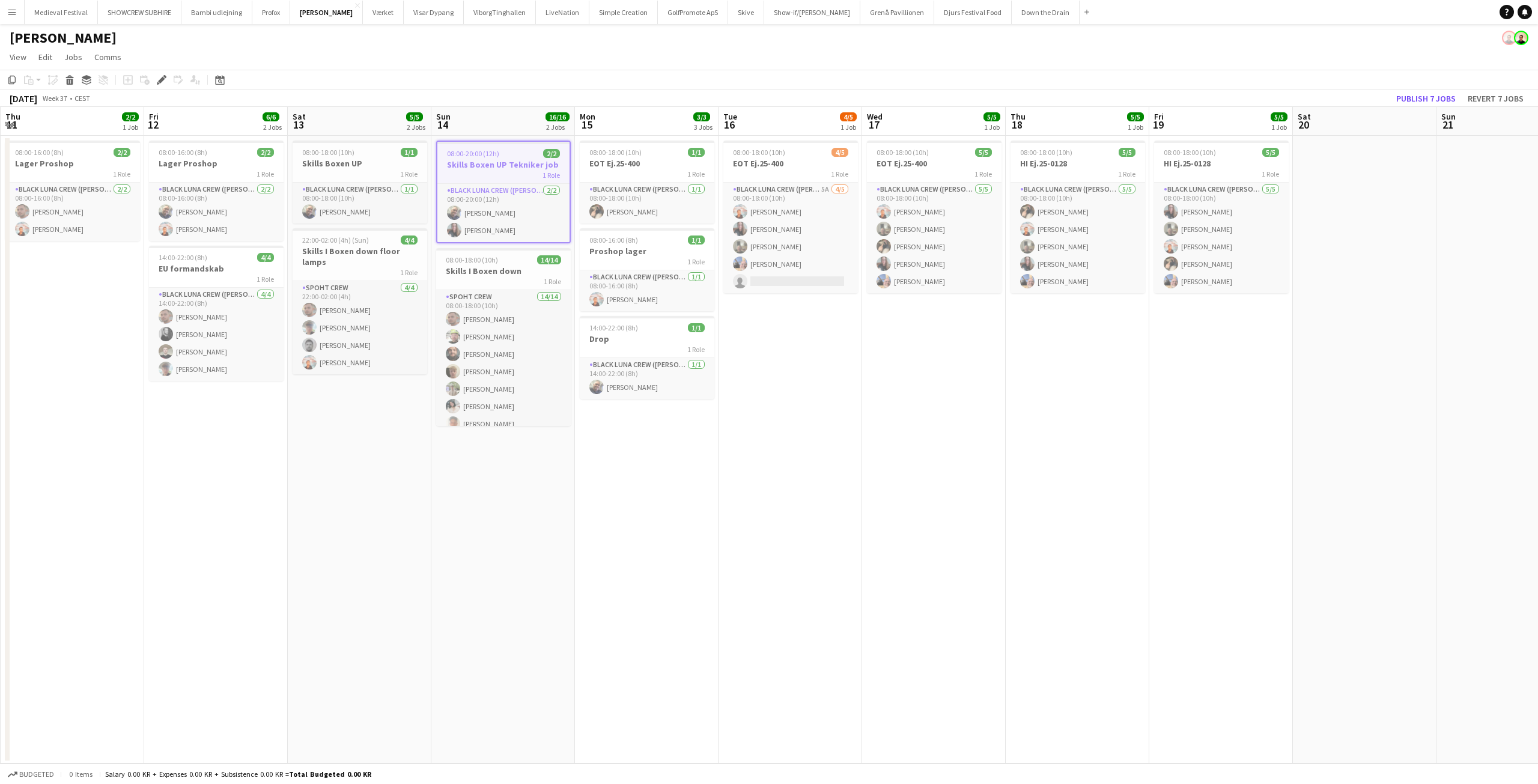
scroll to position [0, 380]
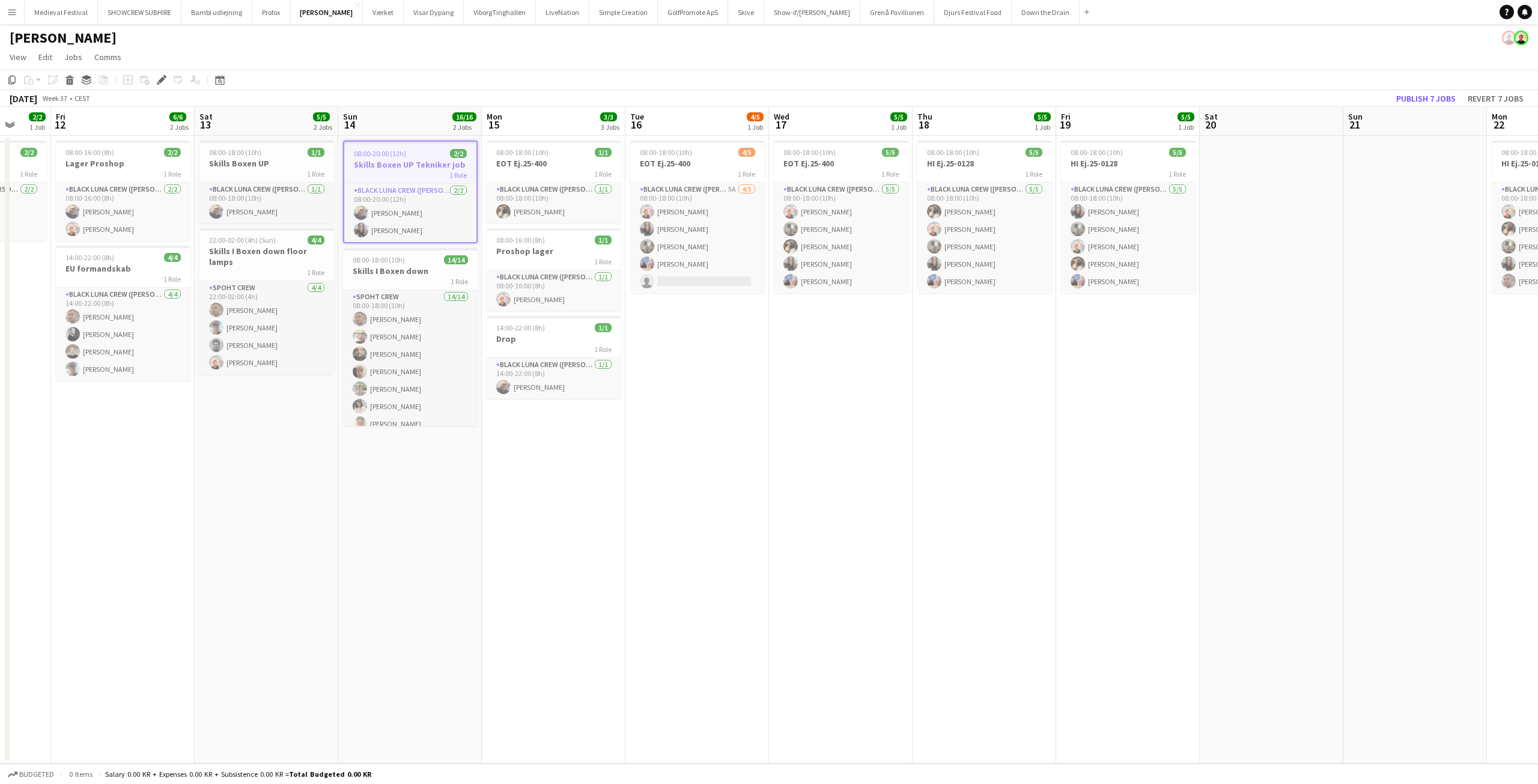
drag, startPoint x: 610, startPoint y: 454, endPoint x: 517, endPoint y: 465, distance: 93.6
click at [517, 465] on app-calendar-viewport "Tue 9 3/3 2 Jobs Wed 10 2/2 1 Job Thu 11 2/2 1 Job Fri 12 6/6 2 Jobs Sat 13 5/5…" at bounding box center [769, 435] width 1538 height 657
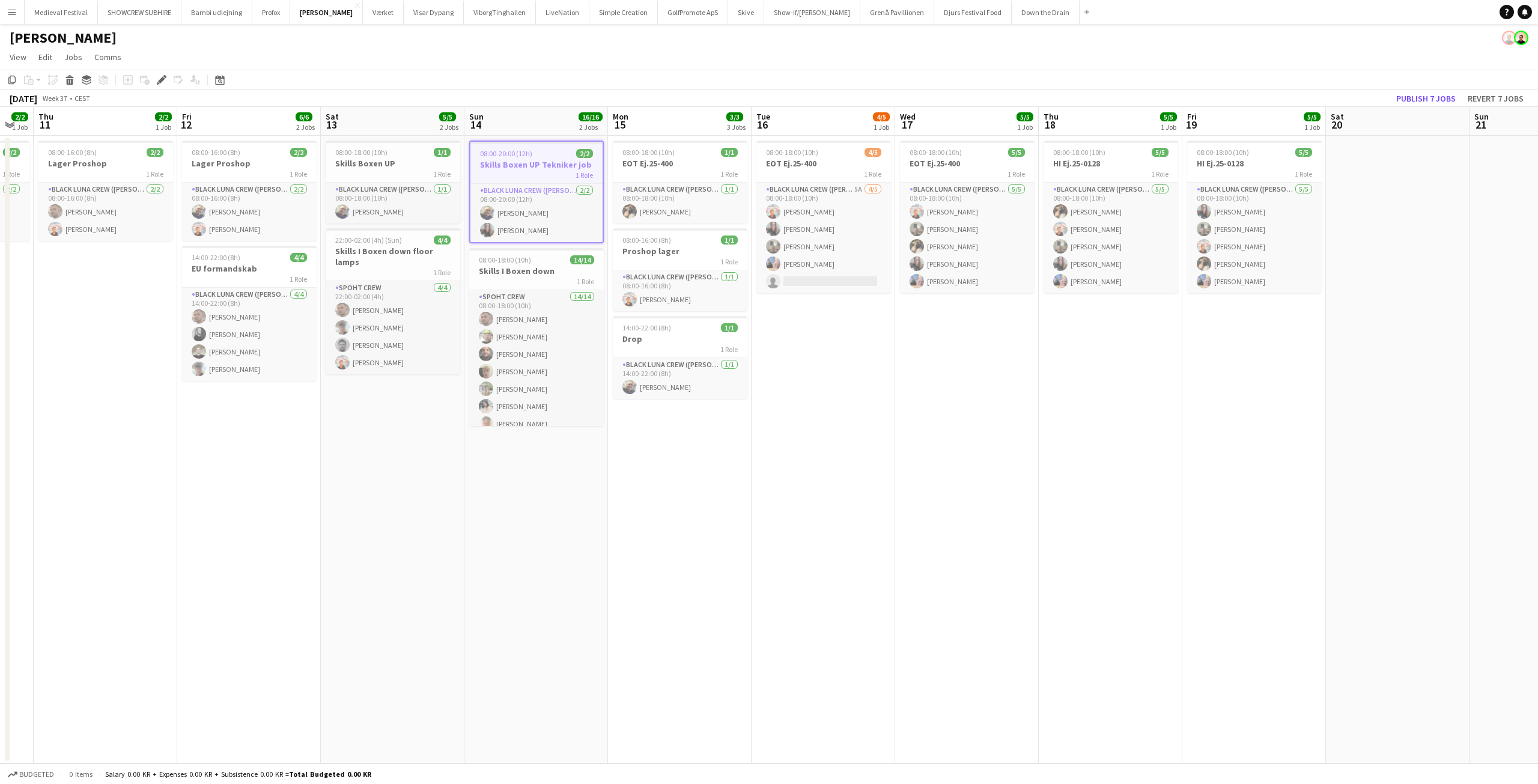
drag, startPoint x: 692, startPoint y: 495, endPoint x: 731, endPoint y: 500, distance: 39.3
click at [731, 500] on app-calendar-viewport "Tue 9 3/3 2 Jobs Wed 10 2/2 1 Job Thu 11 2/2 1 Job Fri 12 6/6 2 Jobs Sat 13 5/5…" at bounding box center [769, 435] width 1538 height 657
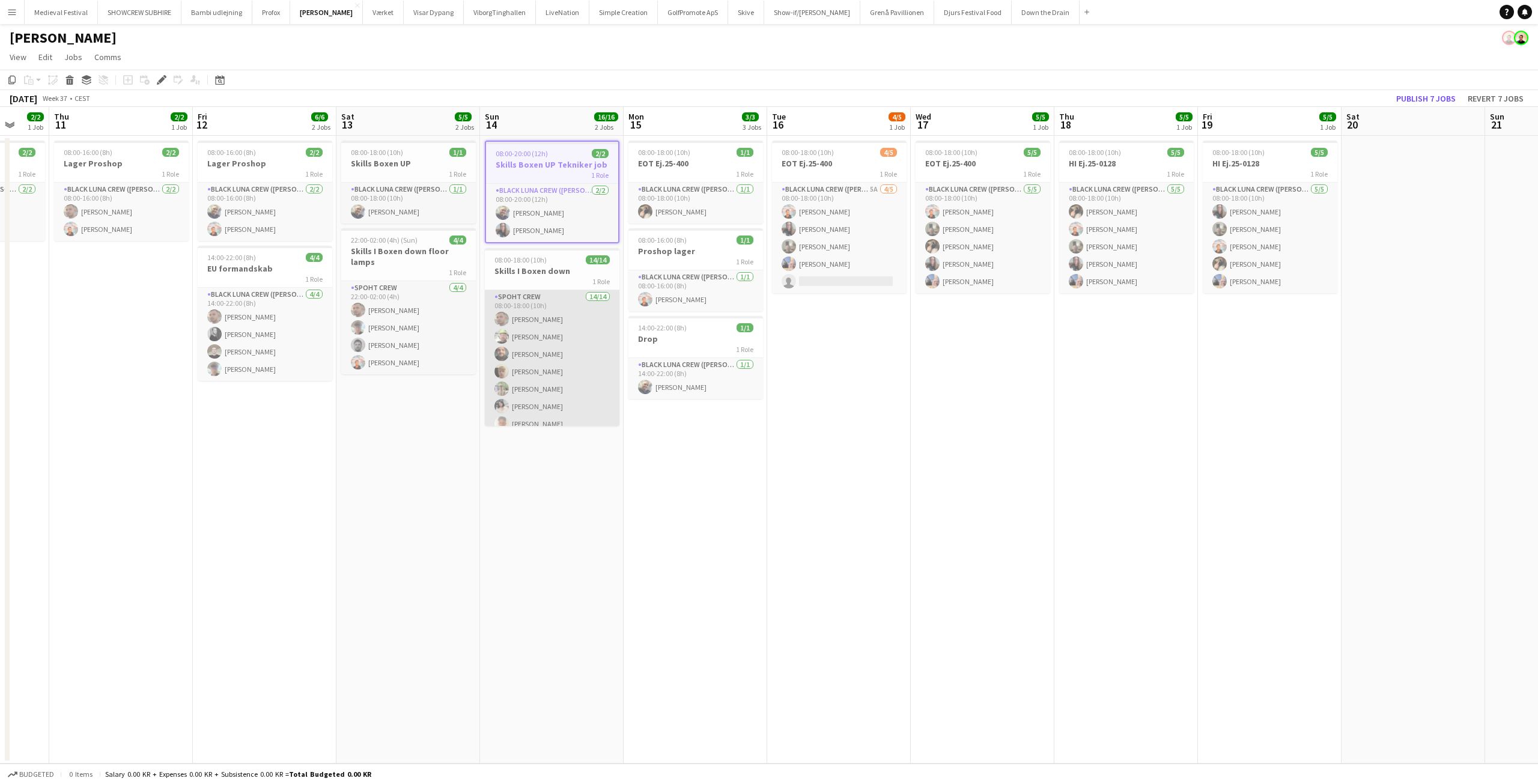
click at [582, 362] on app-card-role "Spoht Crew 14/14 08:00-18:00 (10h) Tomas Ambarcumianas Emanuel Petronel Stroie …" at bounding box center [552, 424] width 135 height 267
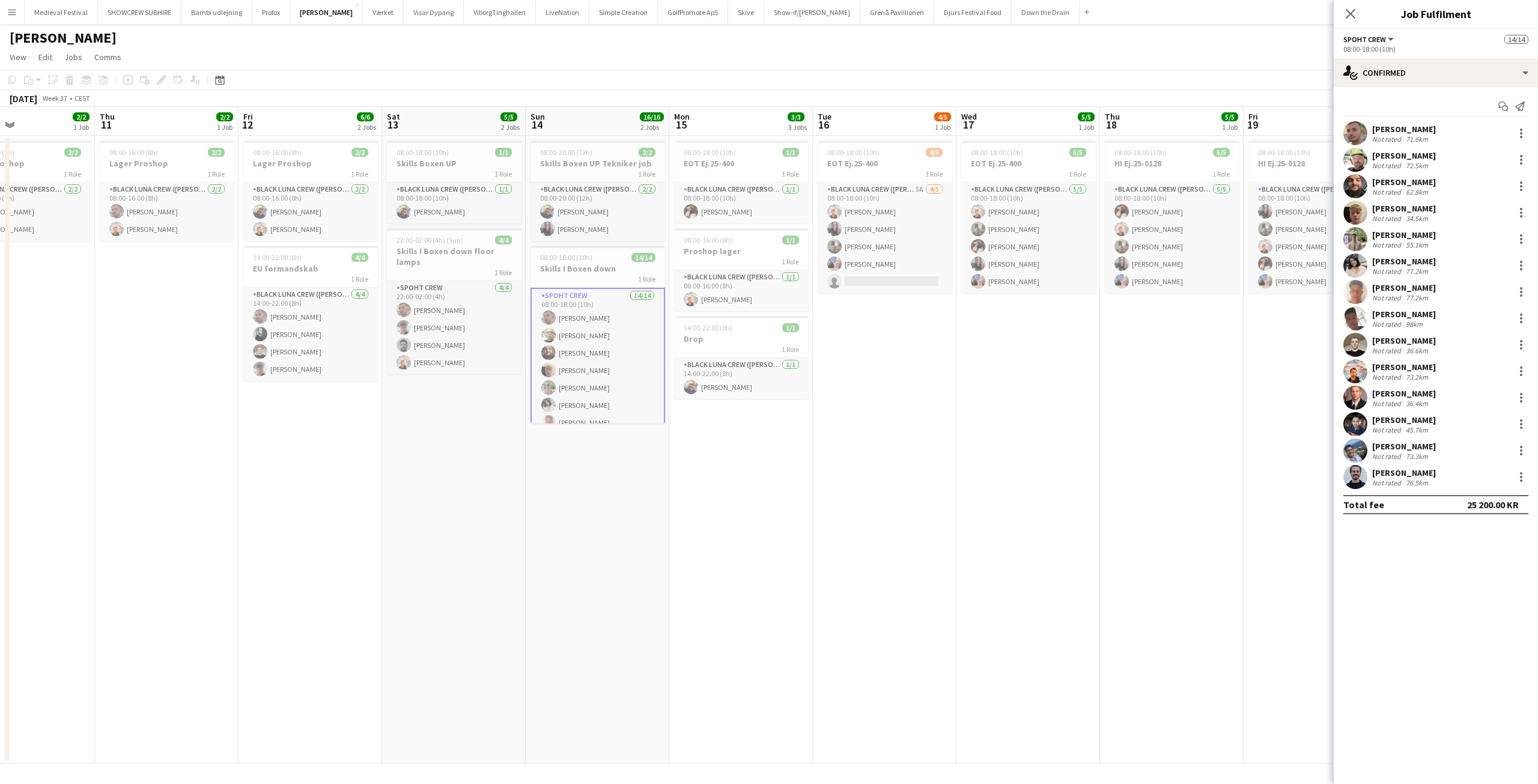
scroll to position [0, 282]
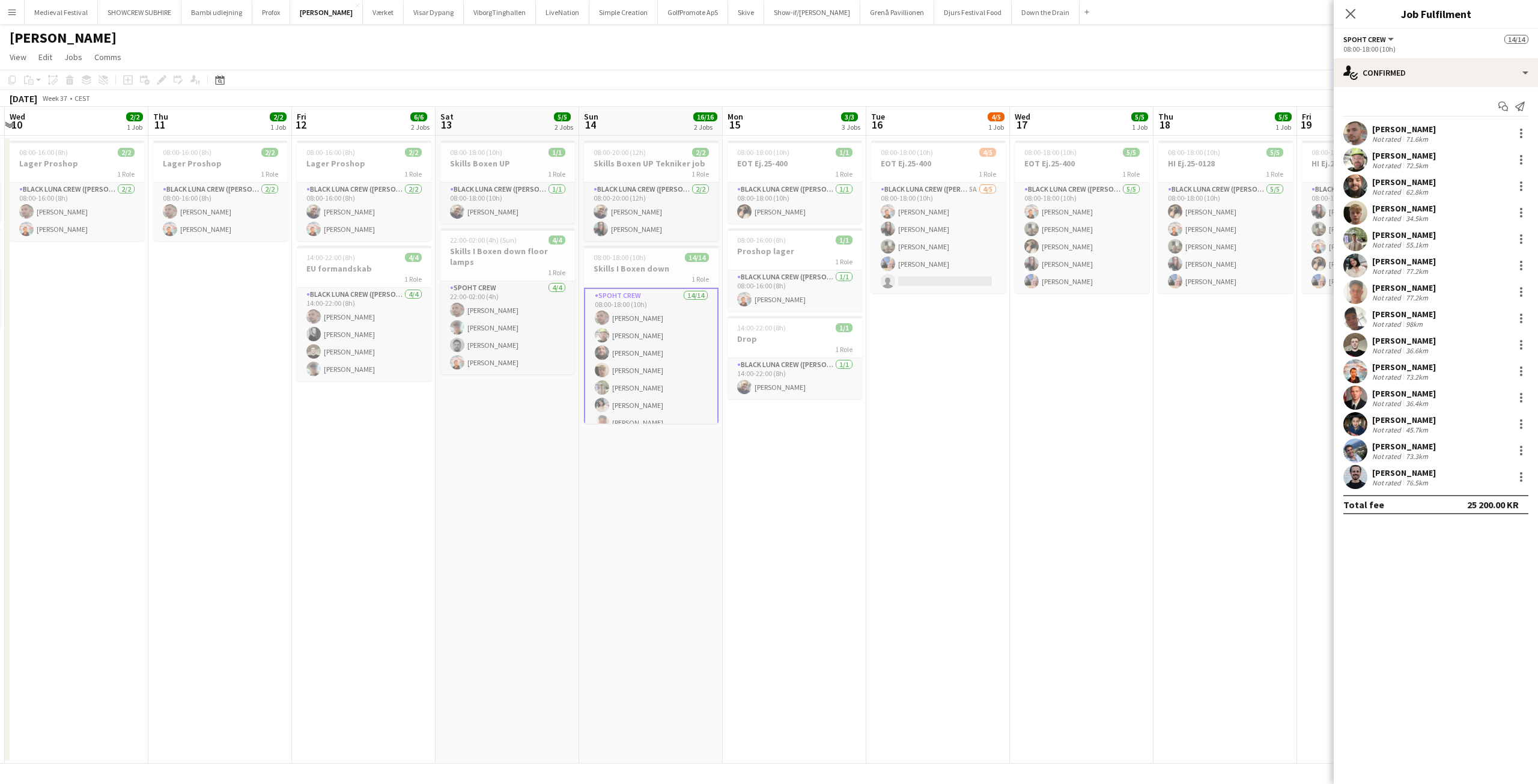
drag, startPoint x: 731, startPoint y: 474, endPoint x: 758, endPoint y: 464, distance: 28.8
click at [772, 481] on app-calendar-viewport "Mon 8 10/12 4 Jobs Tue 9 3/3 2 Jobs Wed 10 2/2 1 Job Thu 11 2/2 1 Job Fri 12 6/…" at bounding box center [769, 435] width 1538 height 657
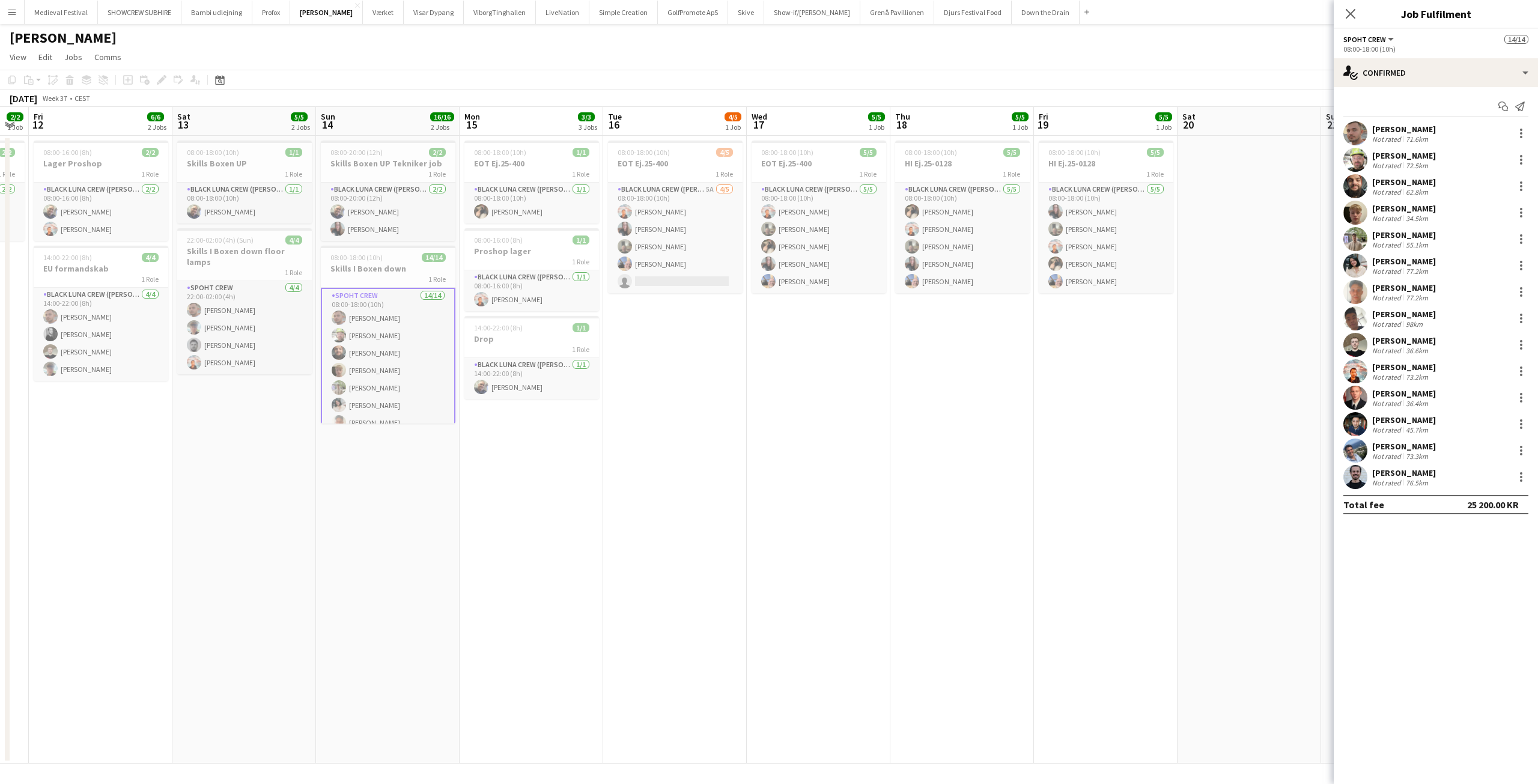
drag, startPoint x: 930, startPoint y: 341, endPoint x: 732, endPoint y: 329, distance: 198.4
click at [732, 329] on app-calendar-viewport "Tue 9 3/3 2 Jobs Wed 10 2/2 1 Job Thu 11 2/2 1 Job Fri 12 6/6 2 Jobs Sat 13 5/5…" at bounding box center [769, 435] width 1538 height 657
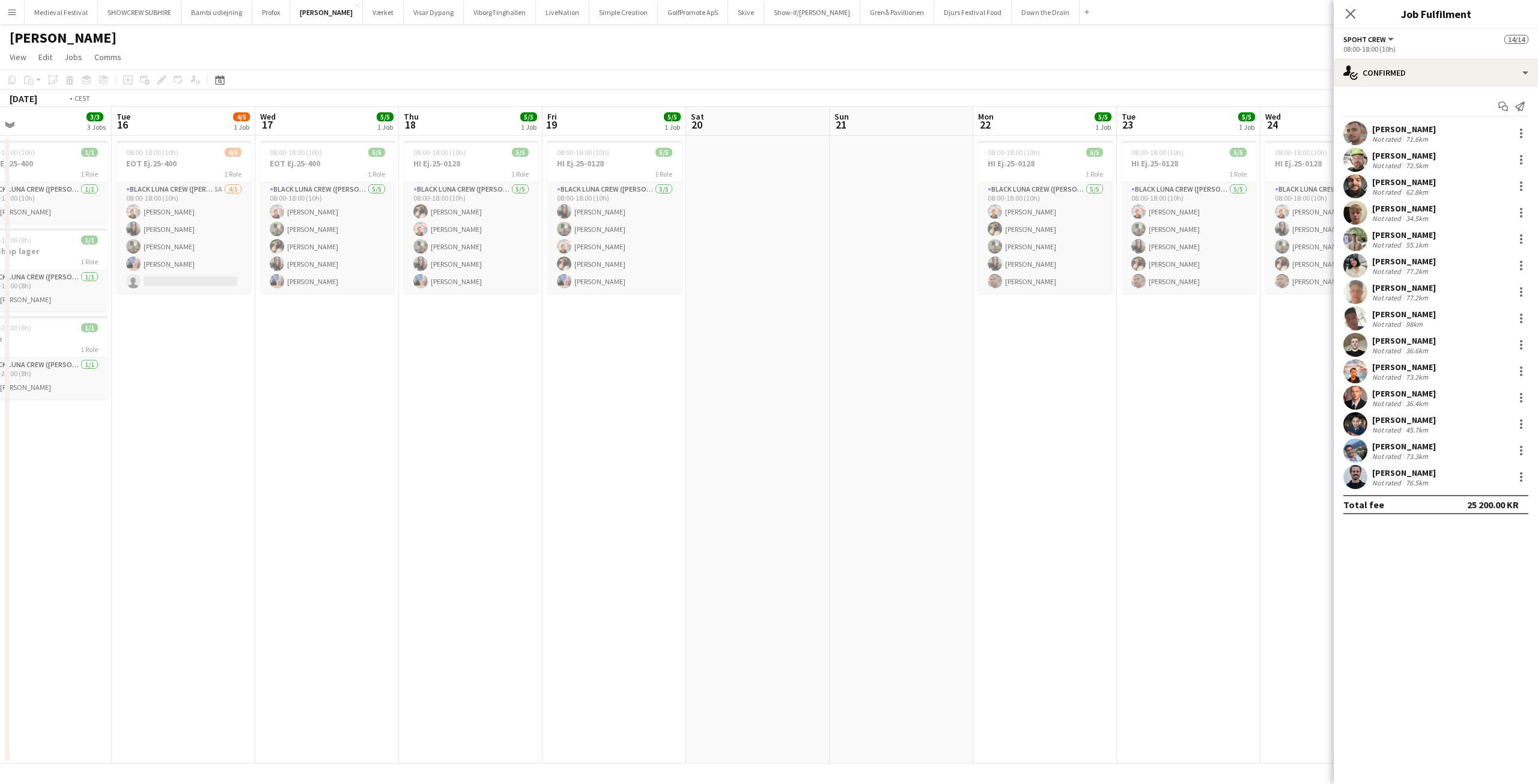
scroll to position [0, 469]
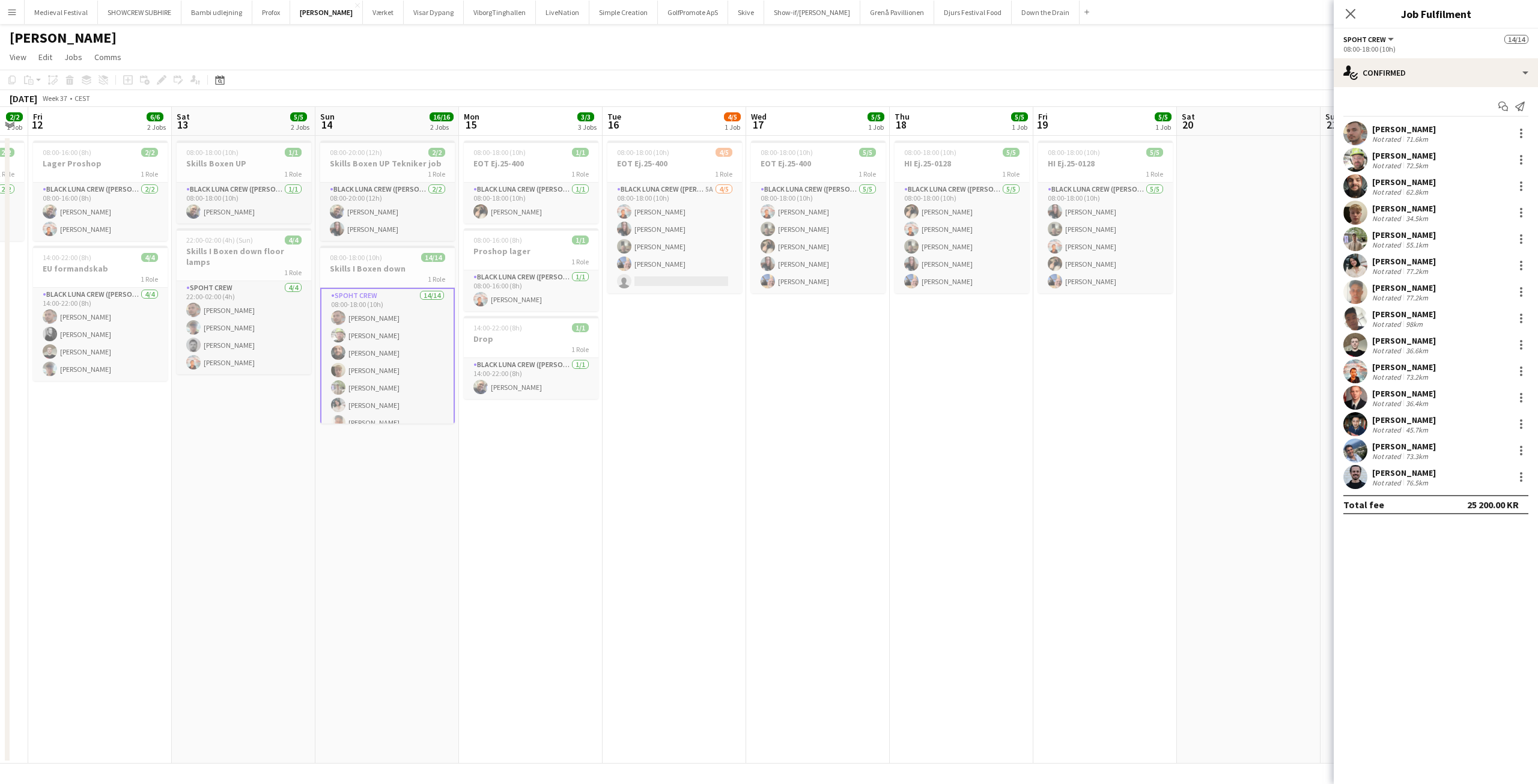
drag, startPoint x: 842, startPoint y: 336, endPoint x: 850, endPoint y: 427, distance: 91.4
click at [846, 427] on app-calendar-viewport "Wed 10 2/2 1 Job Thu 11 2/2 1 Job Fri 12 6/6 2 Jobs Sat 13 5/5 2 Jobs Sun 14 16…" at bounding box center [769, 435] width 1538 height 657
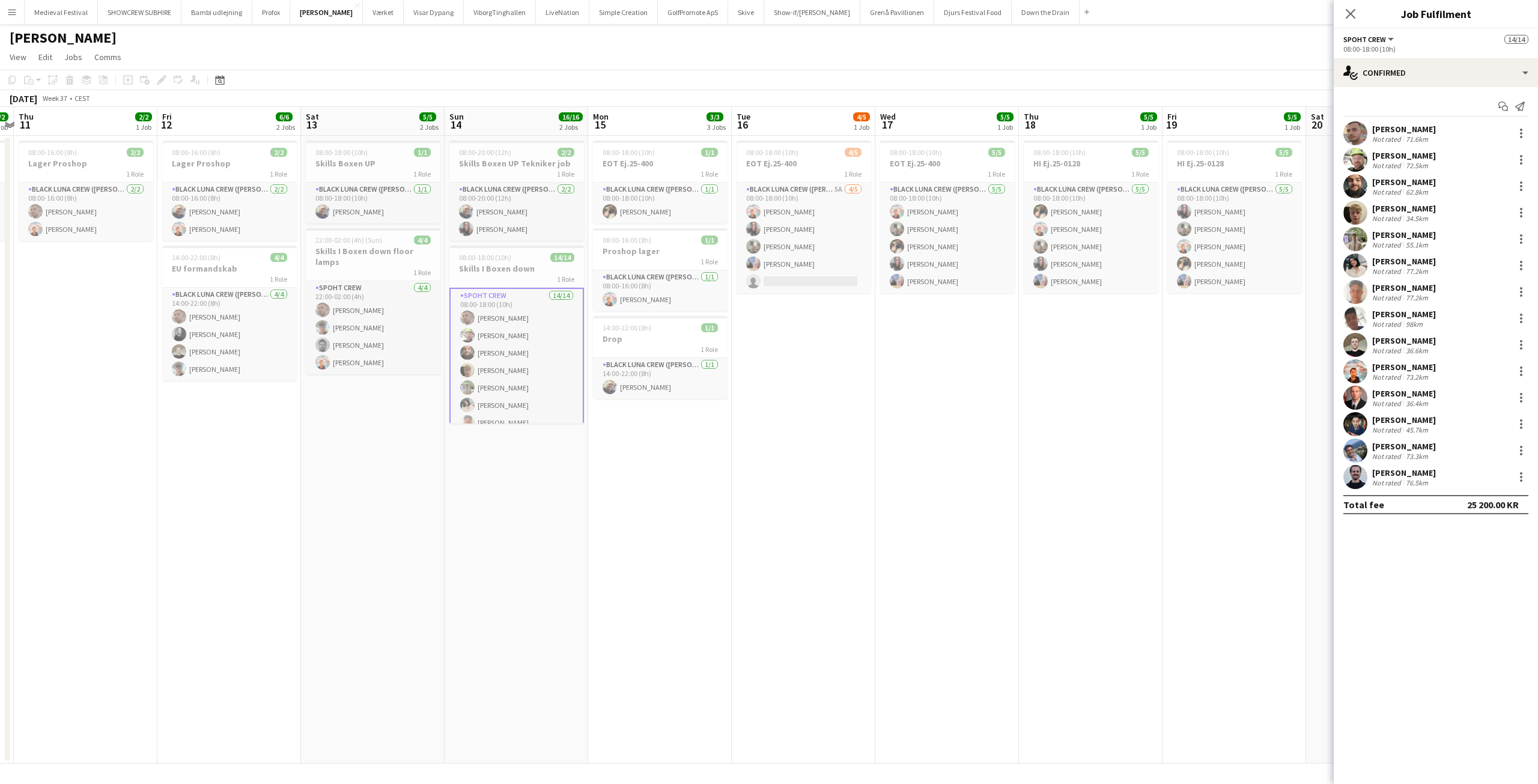
scroll to position [0, 379]
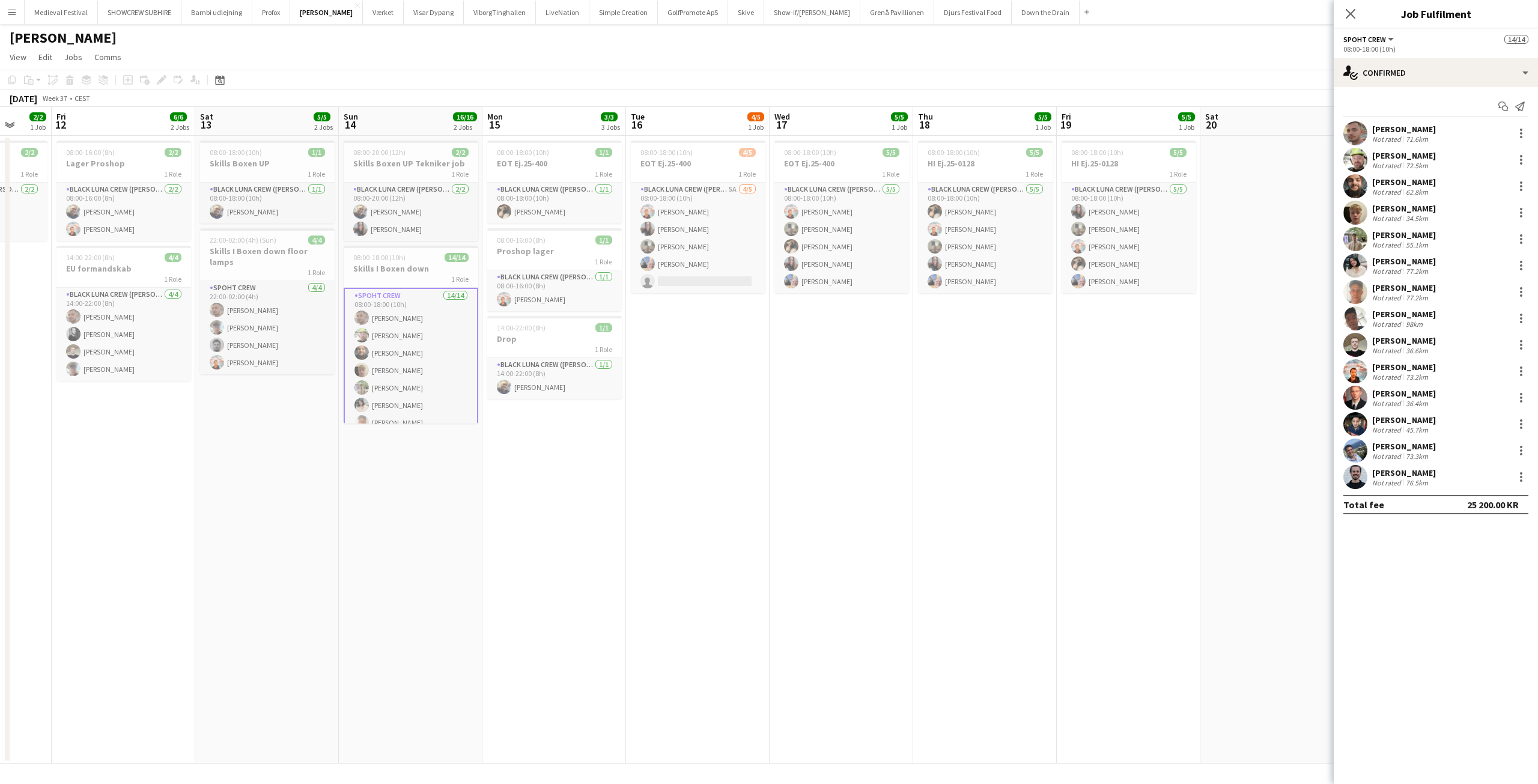
drag, startPoint x: 968, startPoint y: 458, endPoint x: 1072, endPoint y: 471, distance: 104.8
click at [1072, 471] on app-calendar-viewport "Tue 9 3/3 2 Jobs Wed 10 2/2 1 Job Thu 11 2/2 1 Job Fri 12 6/6 2 Jobs Sat 13 5/5…" at bounding box center [769, 435] width 1538 height 657
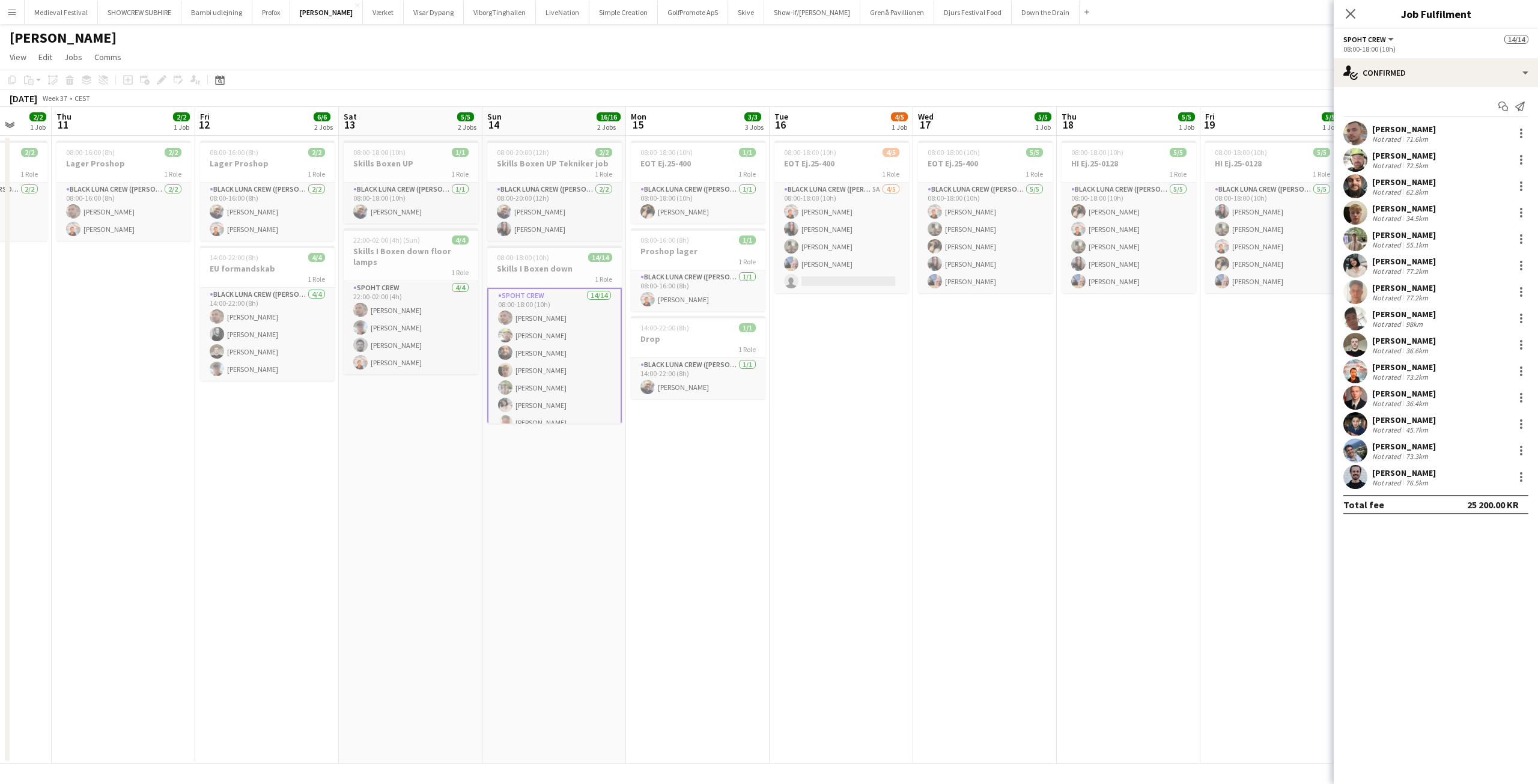
click at [576, 384] on app-card-role "Spoht Crew 14/14 08:00-18:00 (10h) Tomas Ambarcumianas Emanuel Petronel Stroie …" at bounding box center [554, 422] width 135 height 270
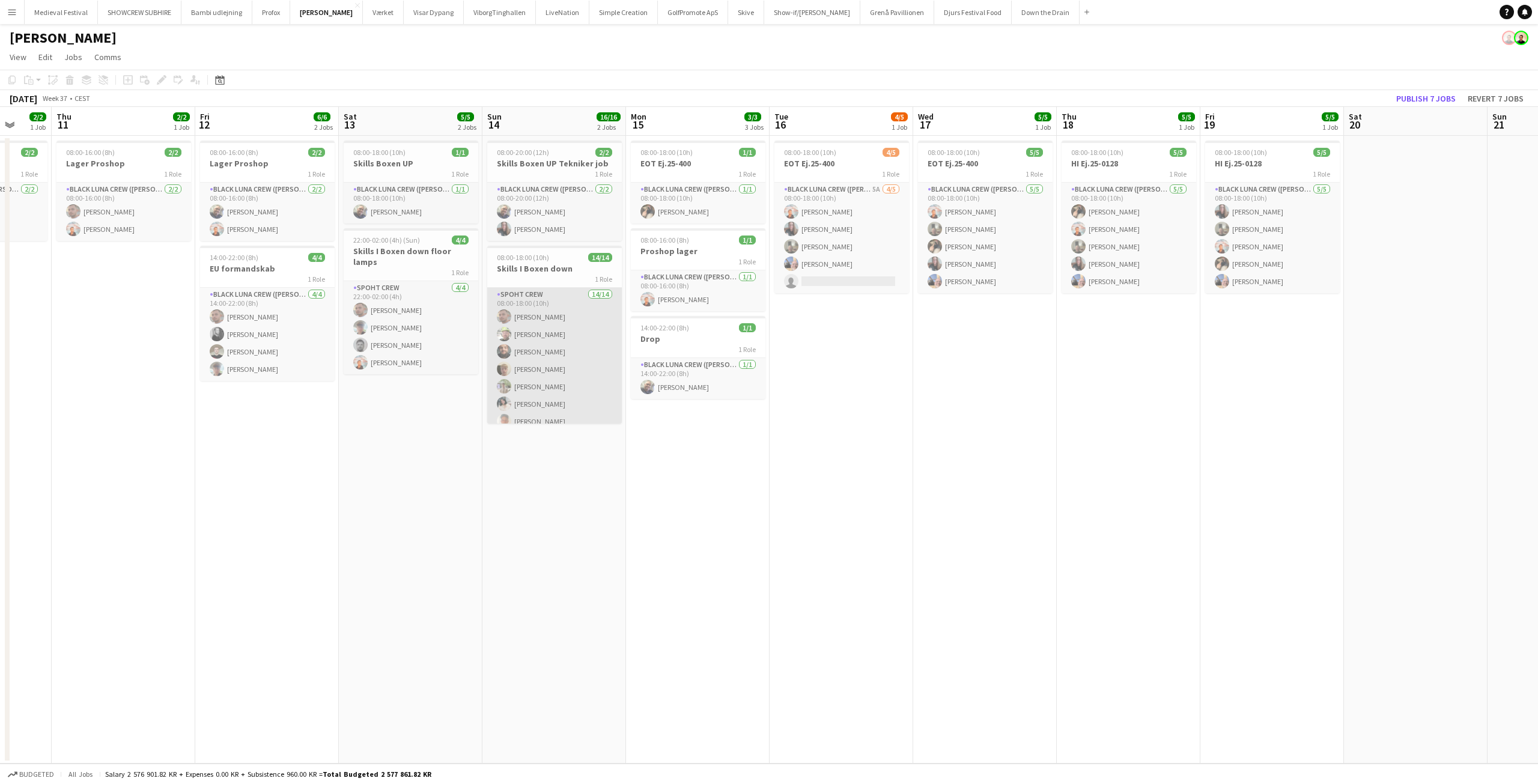
click at [576, 384] on app-card-role "Spoht Crew 14/14 08:00-18:00 (10h) Tomas Ambarcumianas Emanuel Petronel Stroie …" at bounding box center [554, 422] width 135 height 267
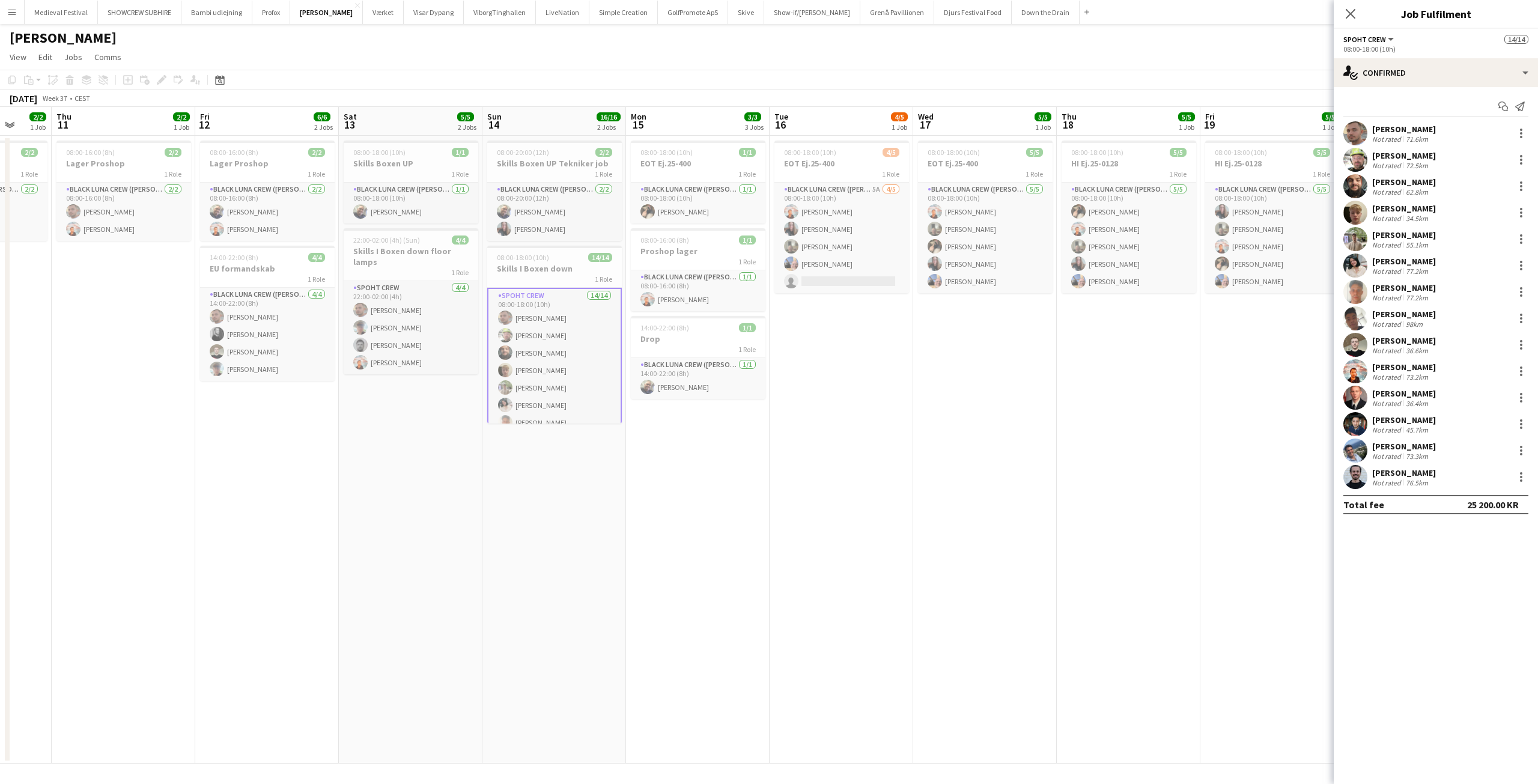
click at [923, 374] on app-date-cell "08:00-18:00 (10h) 5/5 EOT Ej.25-400 1 Role Black Luna Crew (Danny) 5/5 08:00-18…" at bounding box center [985, 450] width 144 height 628
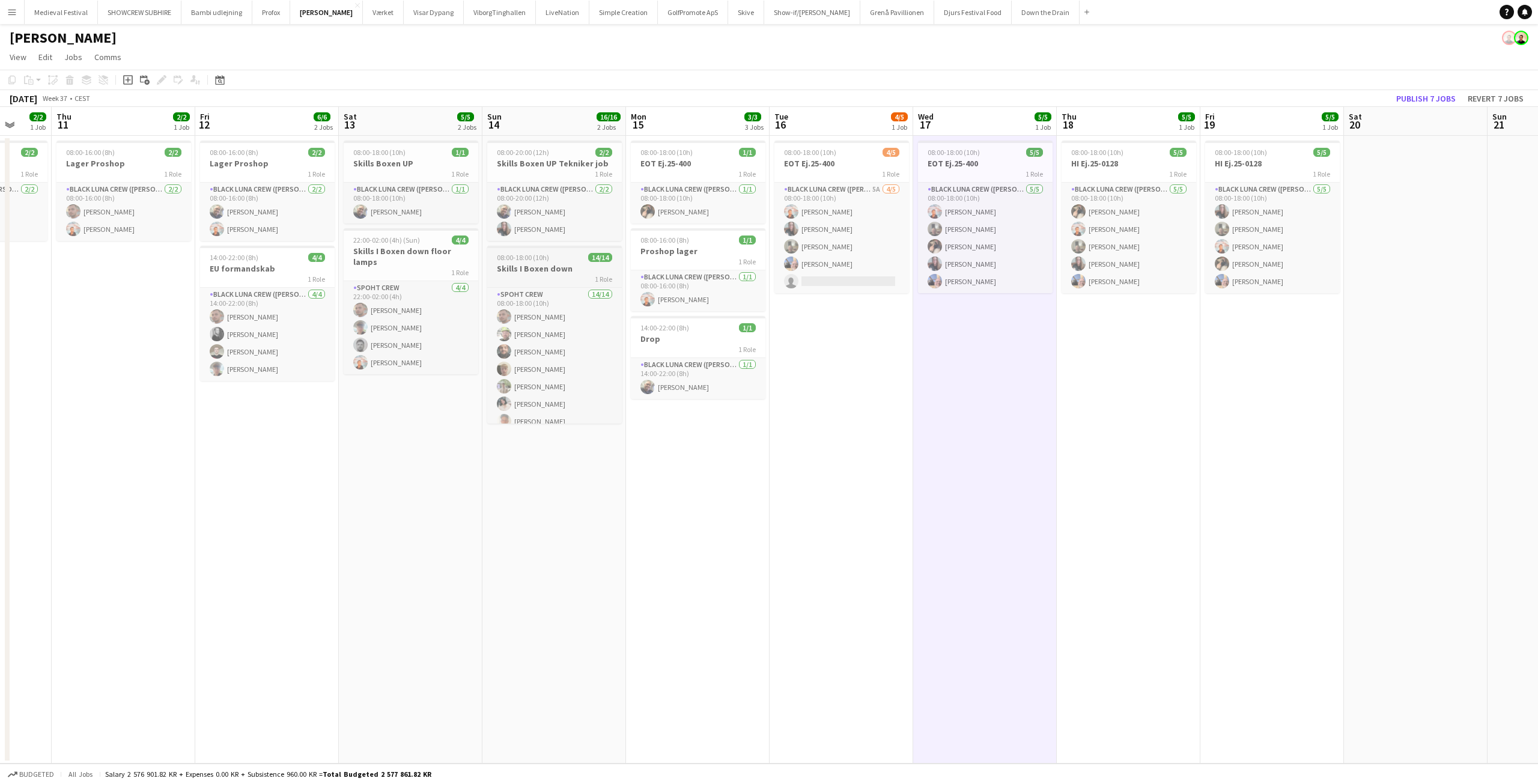
click at [553, 264] on h3 "Skills I Boxen down" at bounding box center [554, 268] width 135 height 11
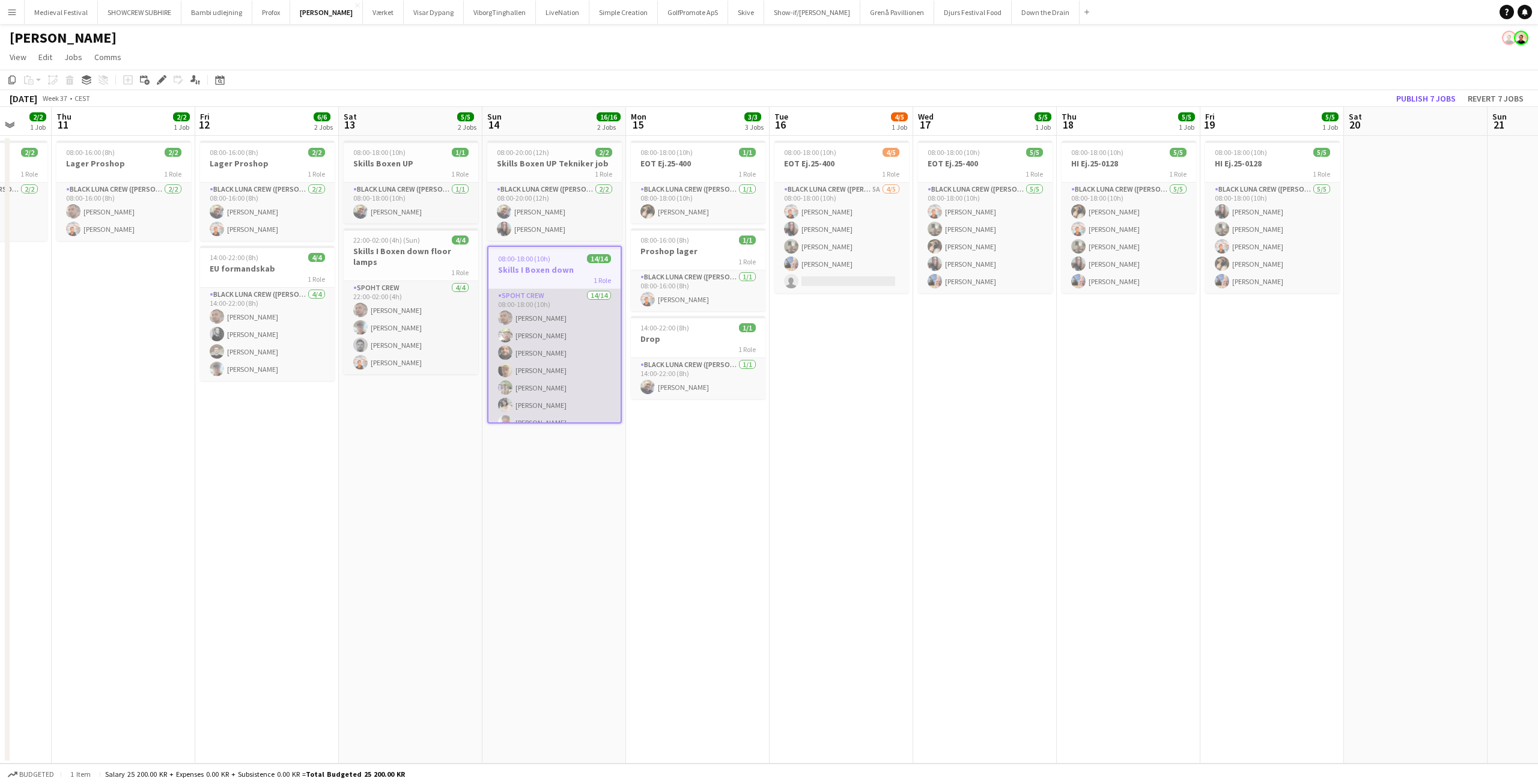
click at [545, 310] on app-card-role "Spoht Crew 14/14 08:00-18:00 (10h) Tomas Ambarcumianas Emanuel Petronel Stroie …" at bounding box center [555, 422] width 132 height 267
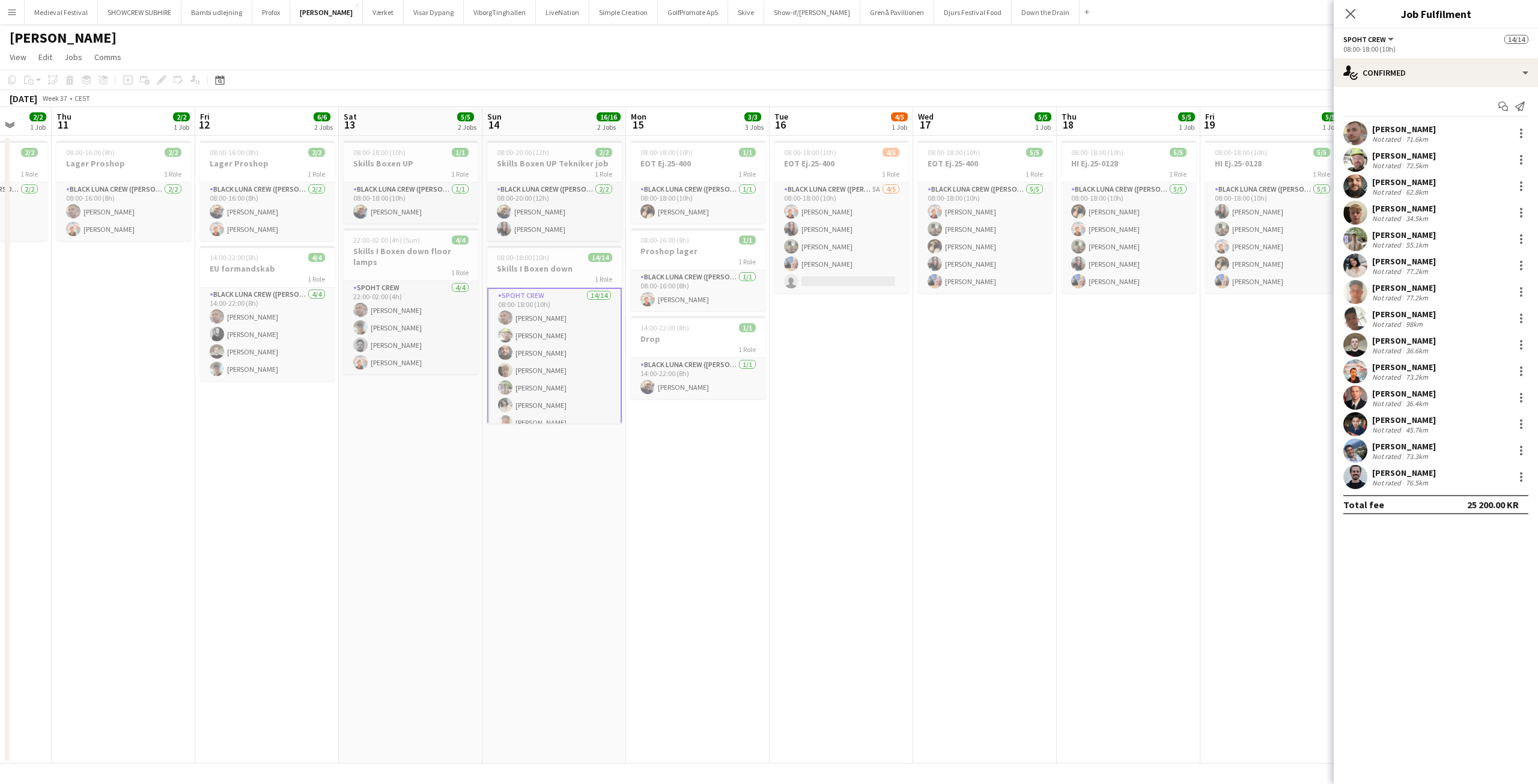
click at [1433, 142] on div "Not rated 71.6km" at bounding box center [1404, 139] width 63 height 9
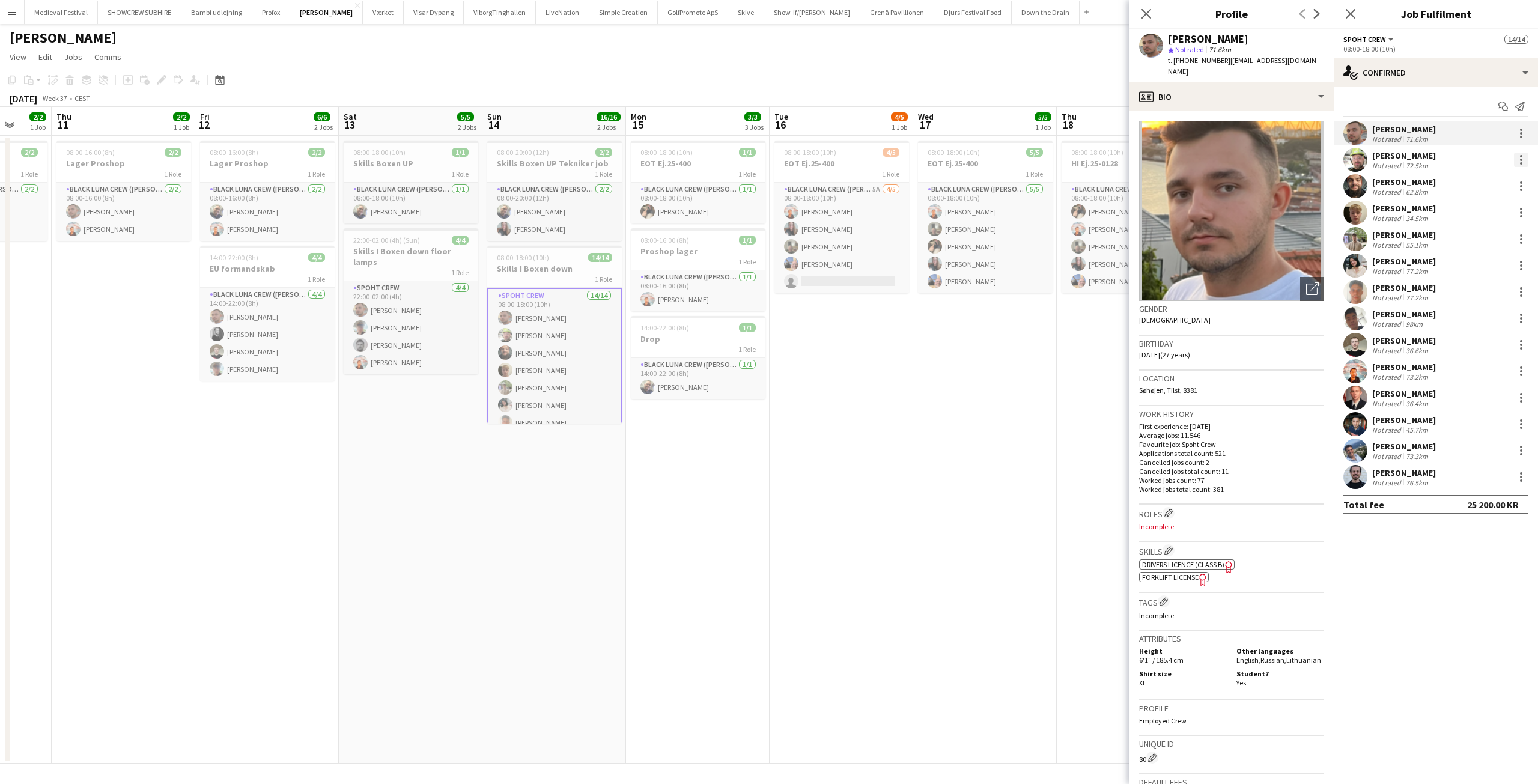
click at [1519, 155] on div at bounding box center [1521, 160] width 14 height 14
click at [1470, 177] on span "Edit fee" at bounding box center [1461, 182] width 32 height 11
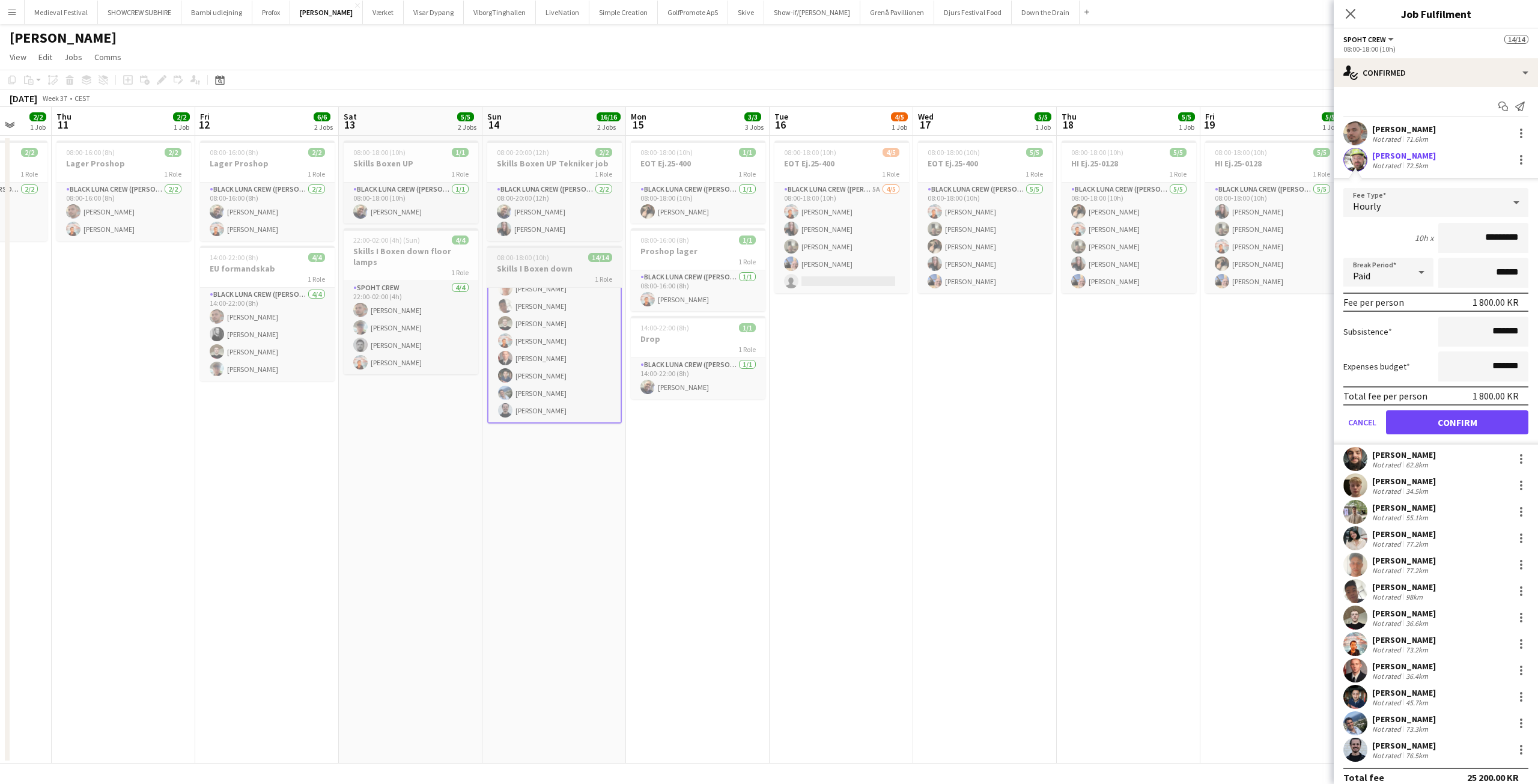
scroll to position [131, 0]
click at [915, 450] on app-date-cell "08:00-18:00 (10h) 5/5 EOT Ej.25-400 1 Role Black Luna Crew (Danny) 5/5 08:00-18…" at bounding box center [985, 450] width 144 height 628
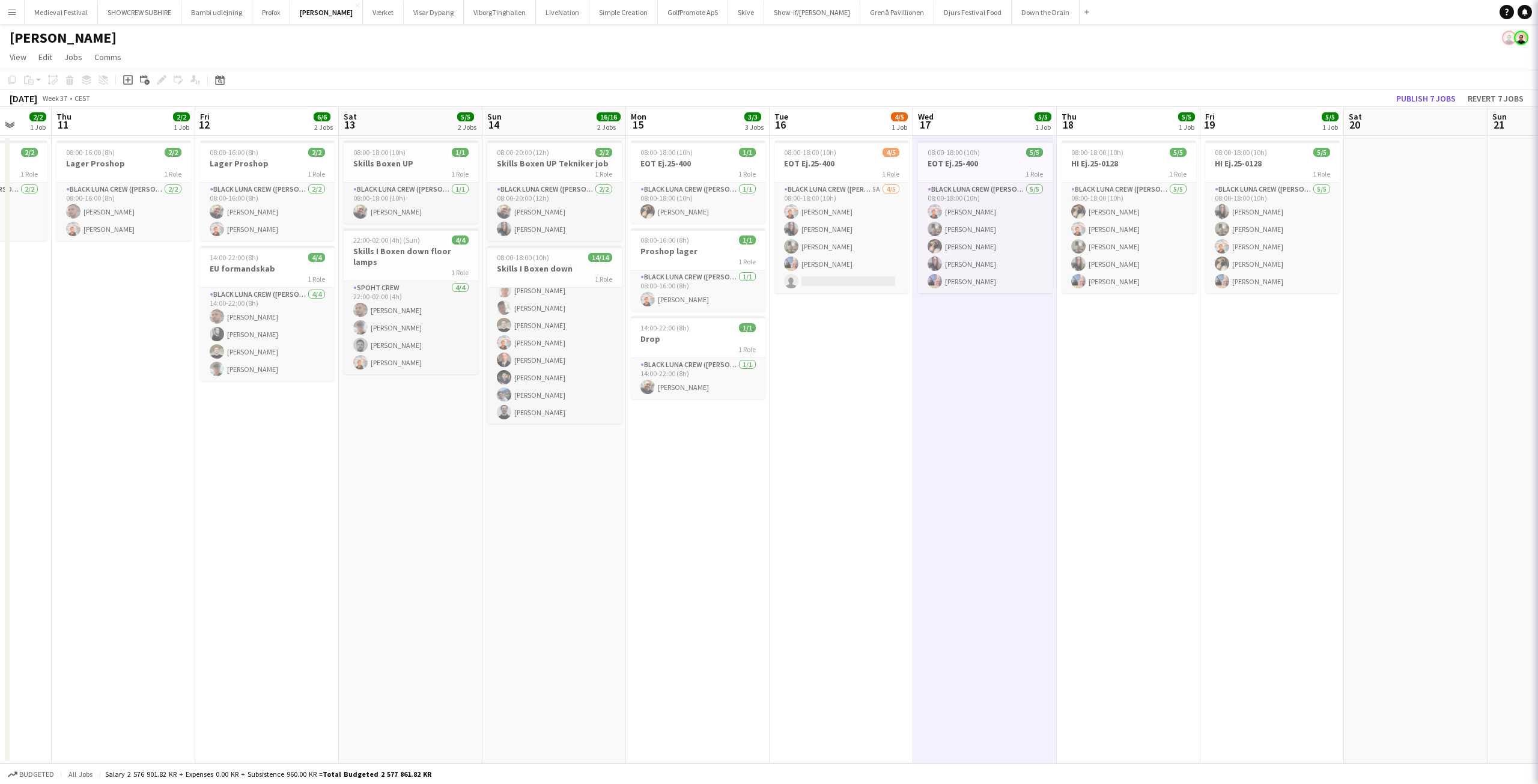
scroll to position [129, 0]
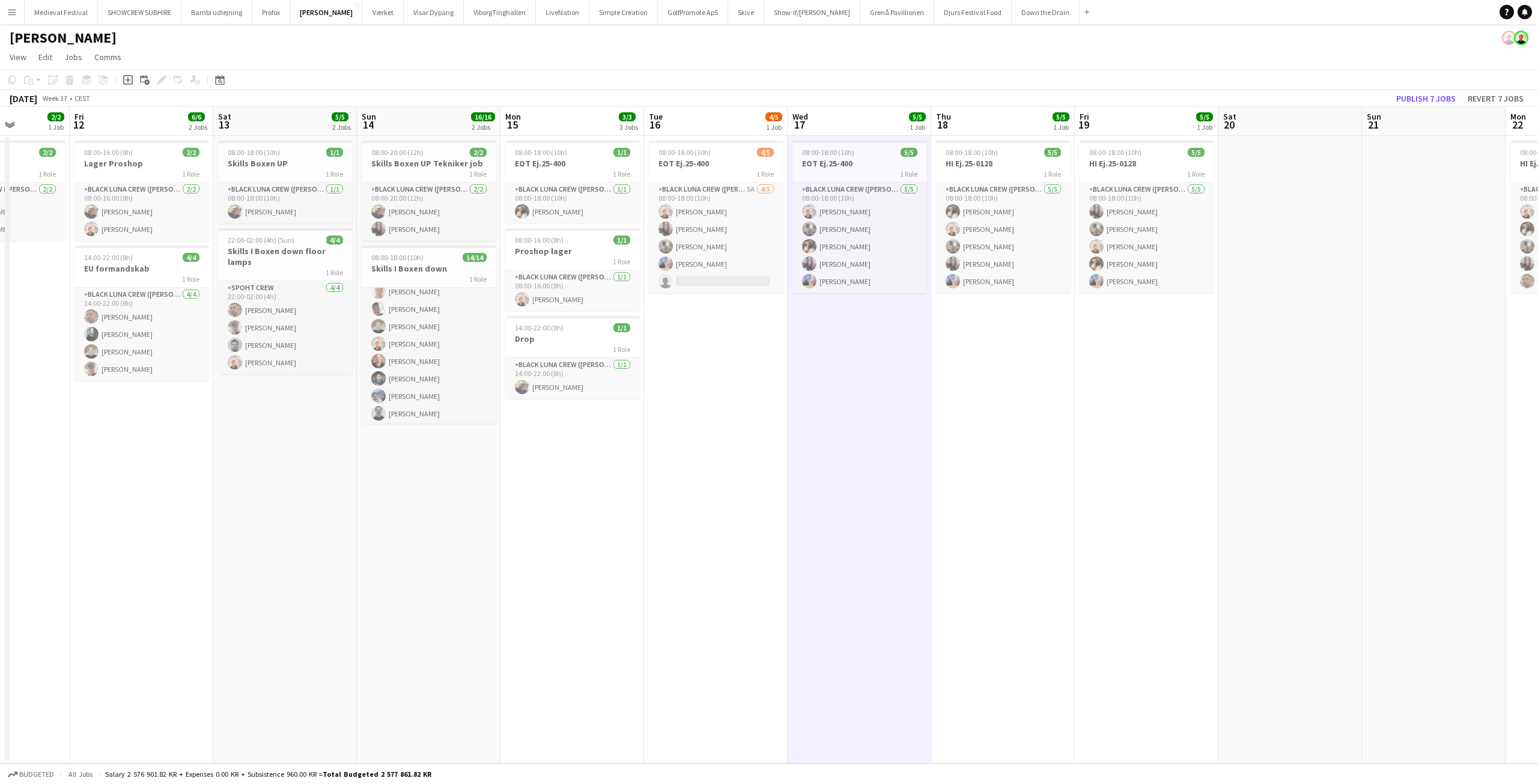
drag, startPoint x: 1121, startPoint y: 372, endPoint x: 675, endPoint y: 336, distance: 447.5
click at [675, 336] on app-calendar-viewport "Mon 8 10/12 4 Jobs Tue 9 3/3 2 Jobs Wed 10 2/2 1 Job Thu 11 2/2 1 Job Fri 12 6/…" at bounding box center [769, 435] width 1538 height 657
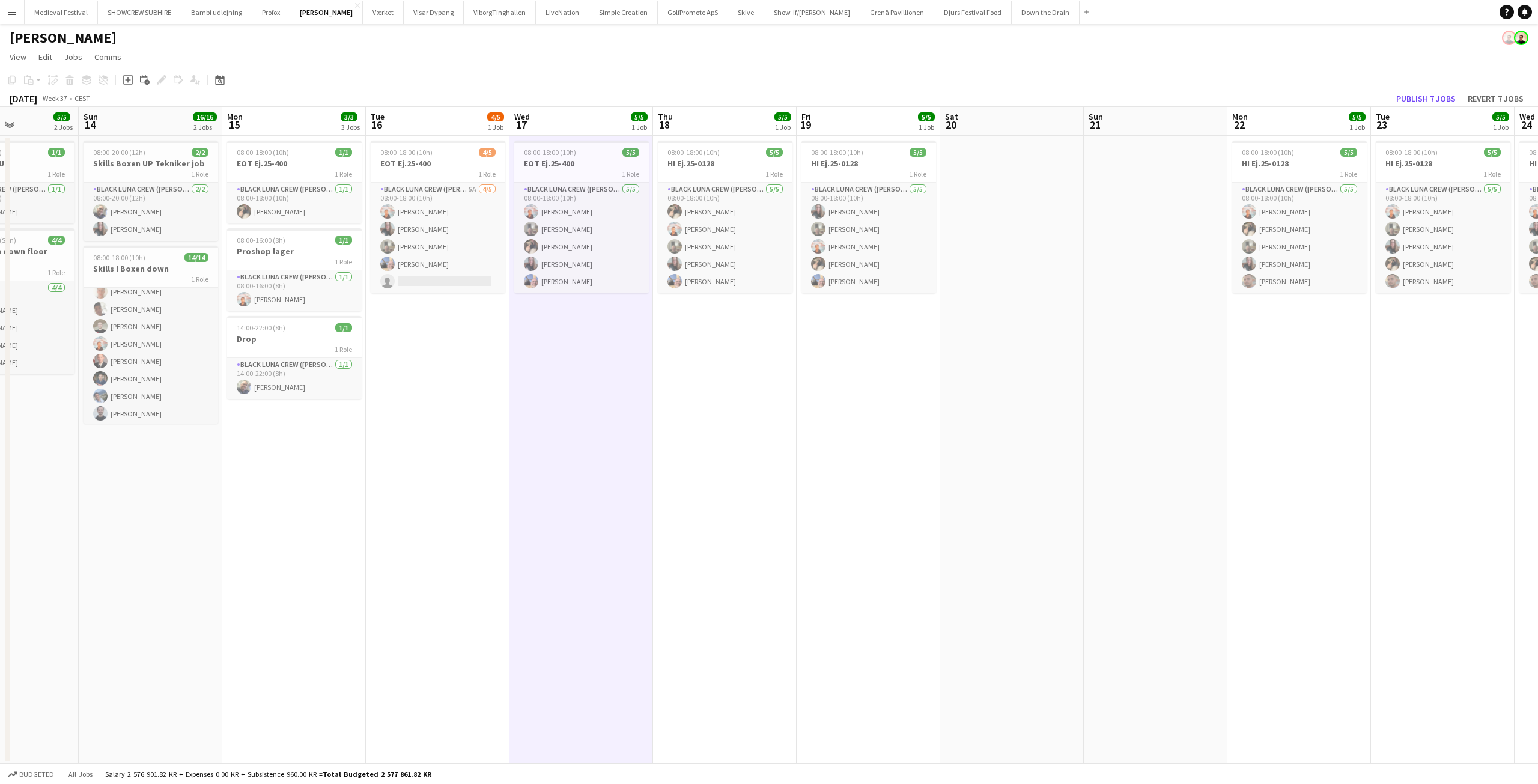
drag, startPoint x: 688, startPoint y: 342, endPoint x: 1006, endPoint y: 379, distance: 320.1
click at [999, 379] on app-calendar-viewport "Thu 11 2/2 1 Job Fri 12 6/6 2 Jobs Sat 13 5/5 2 Jobs Sun 14 16/16 2 Jobs Mon 15…" at bounding box center [769, 435] width 1538 height 657
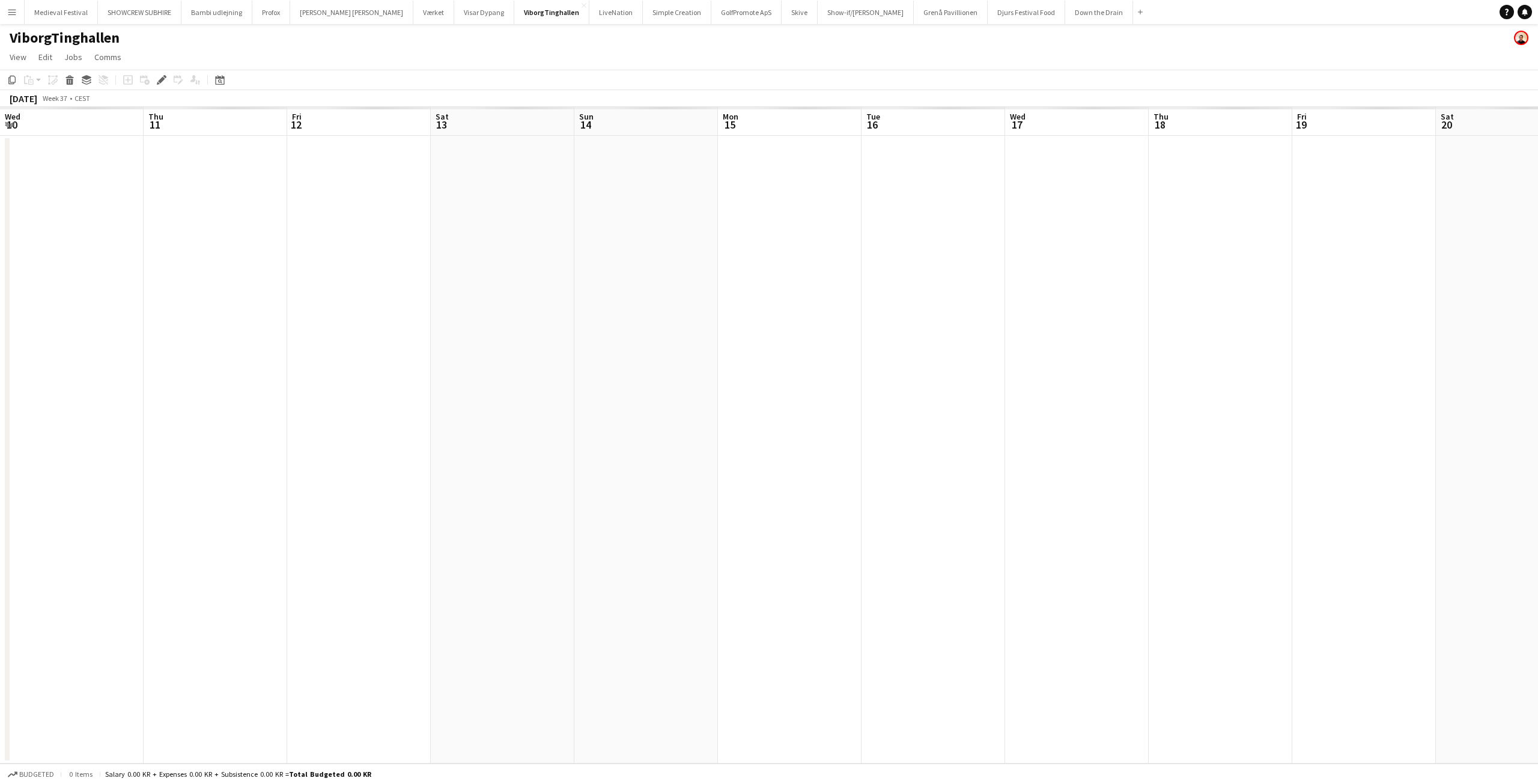
scroll to position [0, 413]
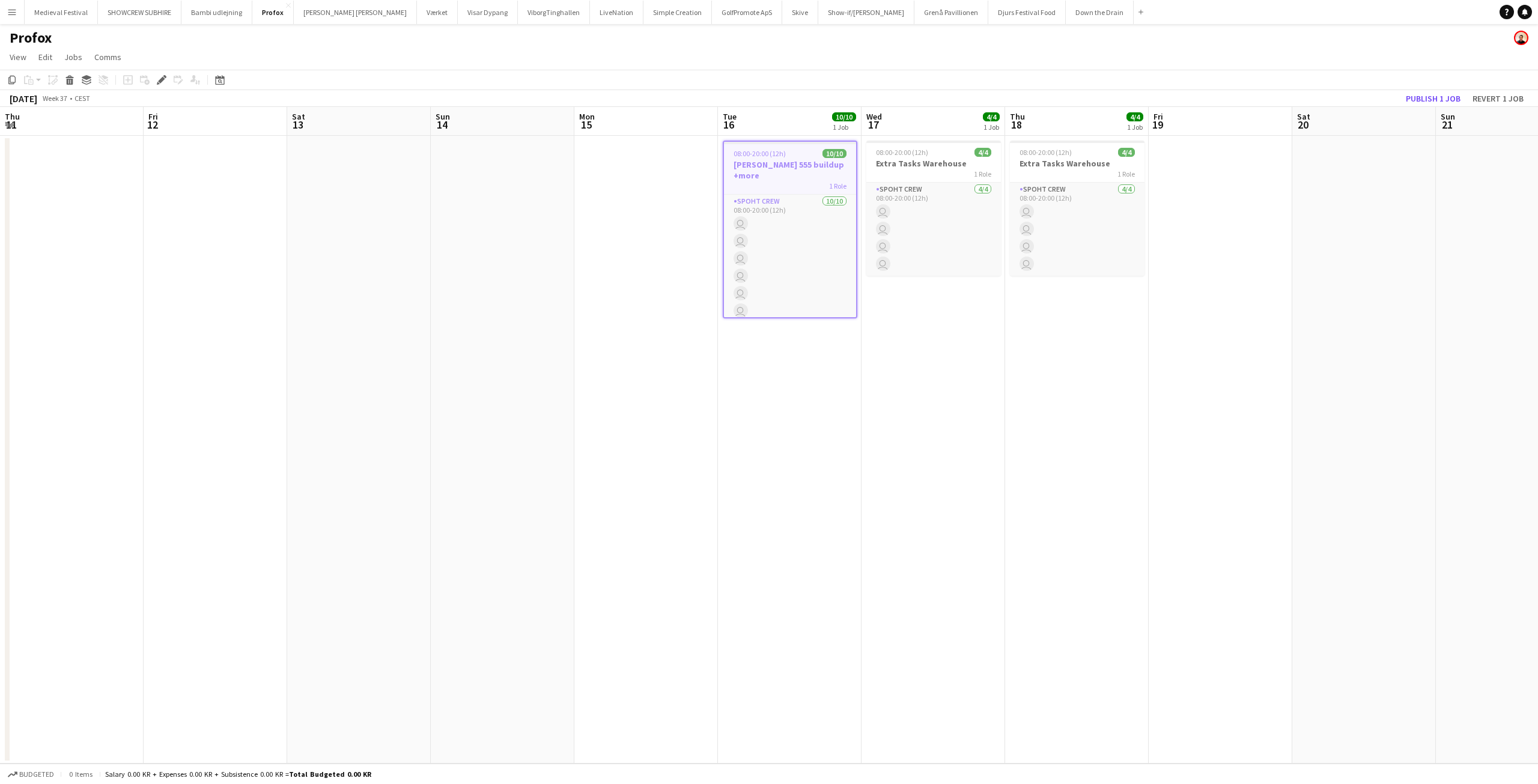
scroll to position [0, 413]
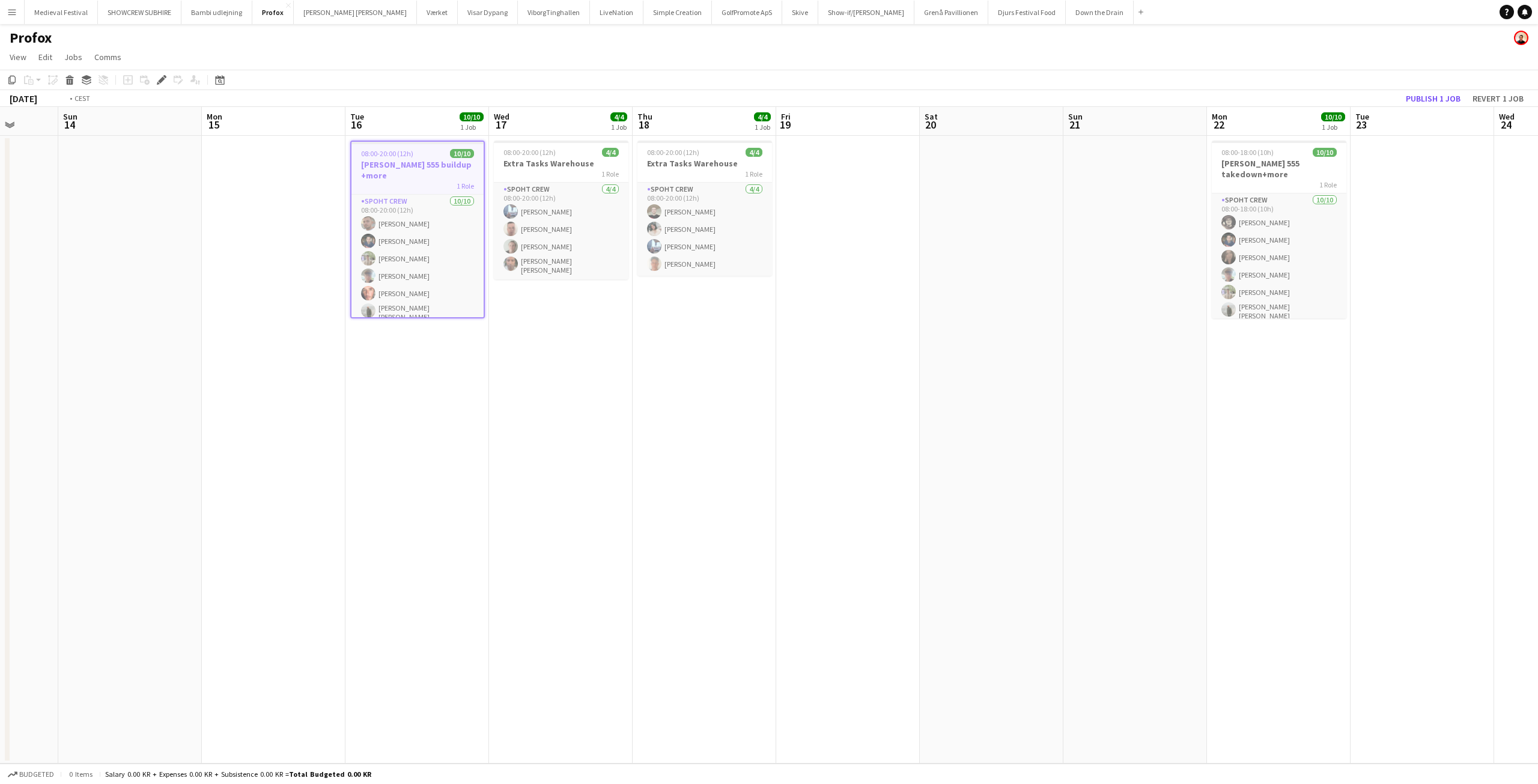
scroll to position [0, 395]
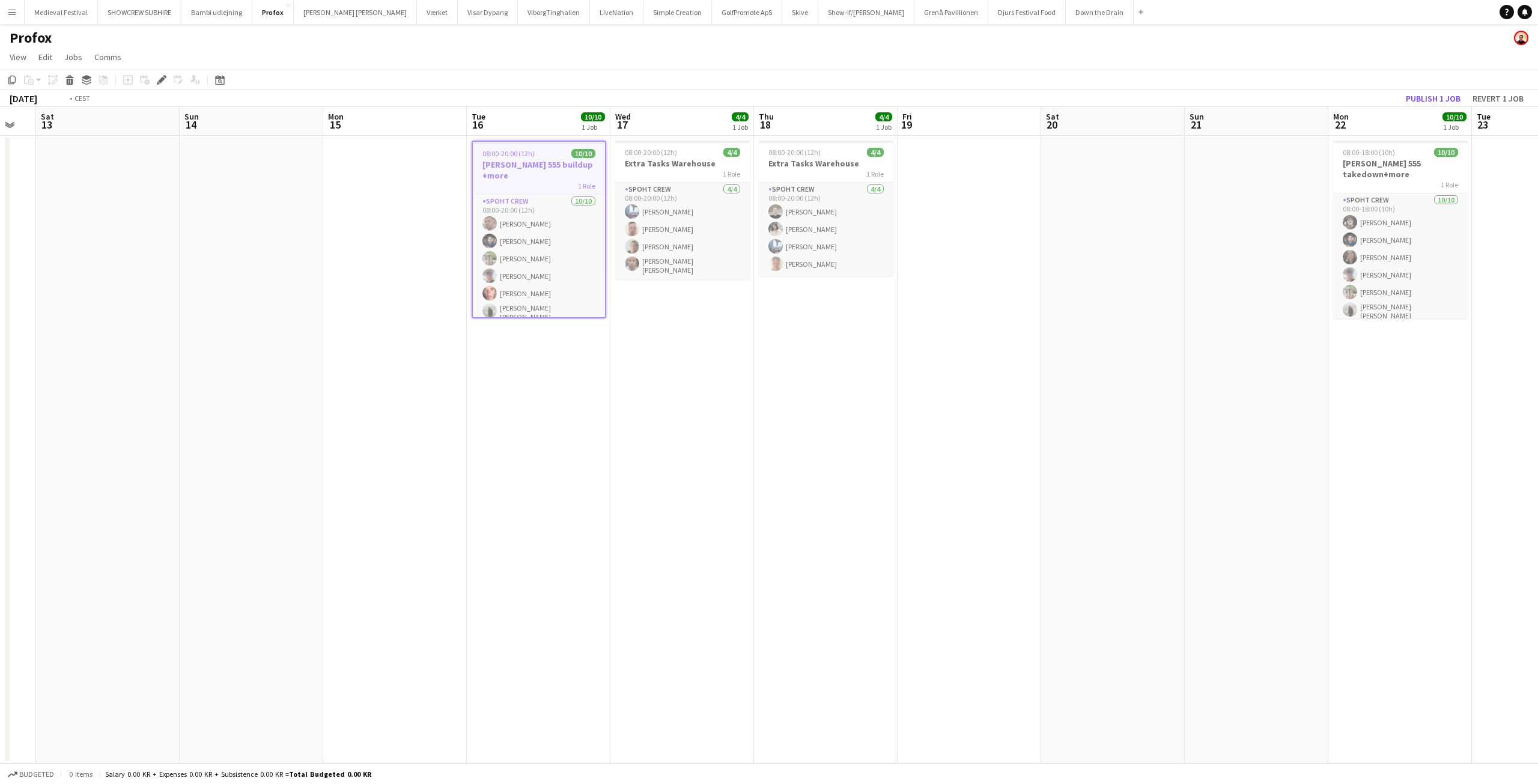
drag, startPoint x: 875, startPoint y: 329, endPoint x: 377, endPoint y: 339, distance: 498.1
click at [377, 339] on app-calendar-viewport "Wed 10 Thu 11 Fri 12 Sat 13 Sun 14 Mon 15 Tue 16 10/10 1 Job Wed 17 4/4 1 Job T…" at bounding box center [769, 435] width 1538 height 657
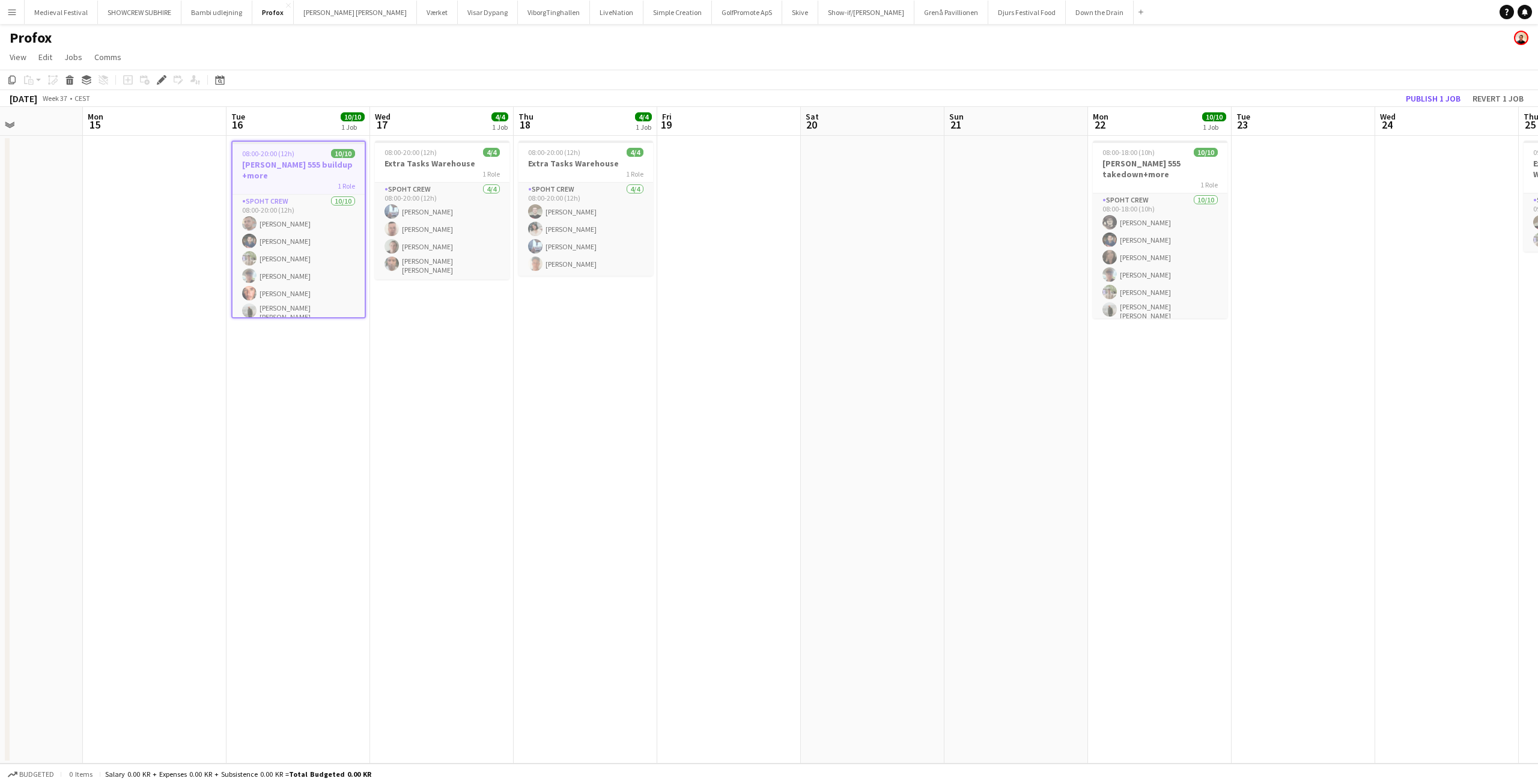
drag, startPoint x: 379, startPoint y: 340, endPoint x: 622, endPoint y: 346, distance: 243.1
click at [610, 346] on app-calendar-viewport "Fri 12 Sat 13 Sun 14 Mon 15 Tue 16 10/10 1 Job Wed 17 4/4 1 Job Thu 18 4/4 1 Jo…" at bounding box center [769, 435] width 1538 height 657
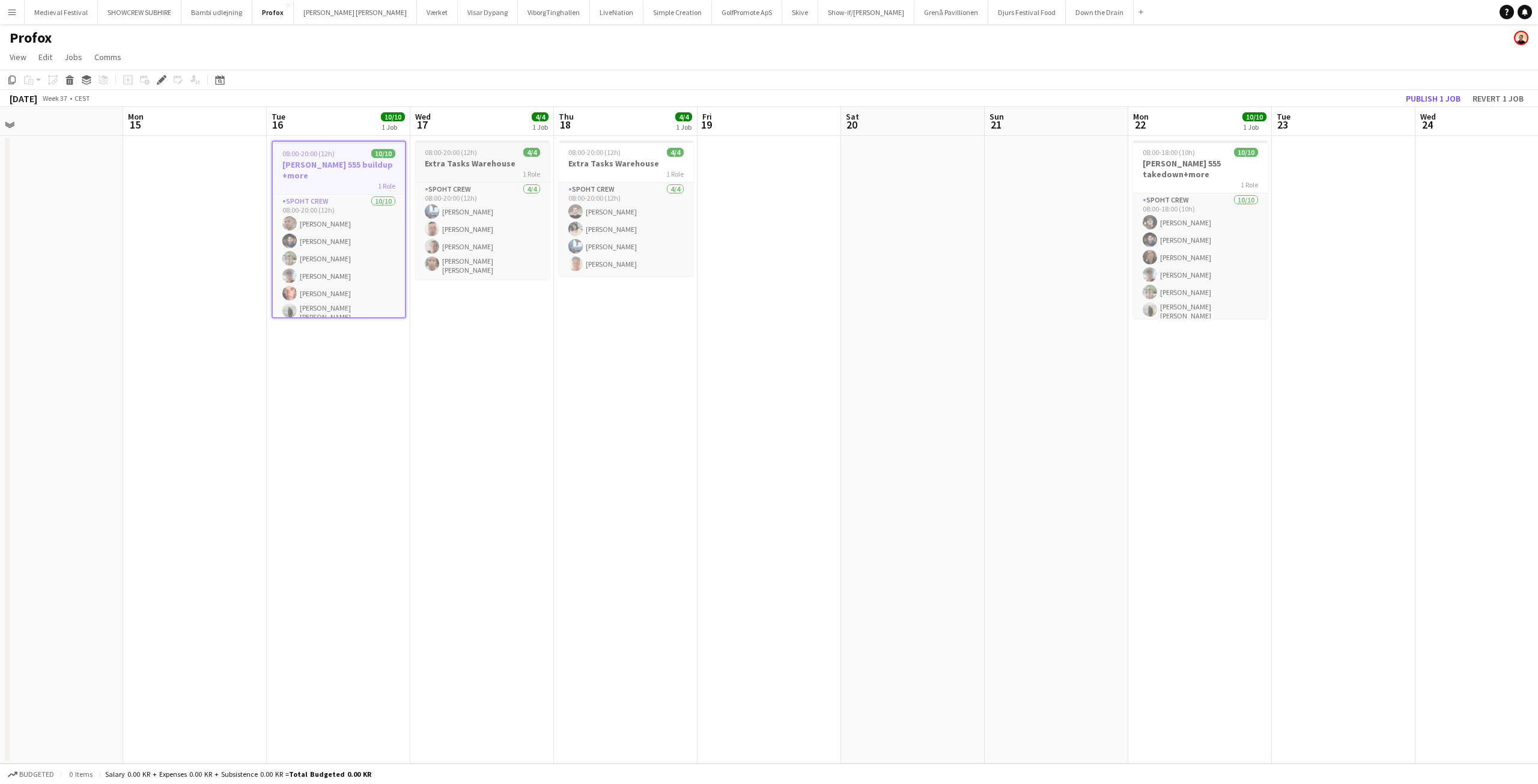
click at [495, 157] on app-job-card "08:00-20:00 (12h) 4/4 Extra Tasks Warehouse 1 Role Spoht Crew [DATE] 08:00-20:0…" at bounding box center [482, 210] width 135 height 139
click at [619, 157] on app-job-card "08:00-20:00 (12h) 4/4 Extra Tasks Warehouse 1 Role Spoht Crew [DATE] 08:00-20:0…" at bounding box center [626, 208] width 135 height 135
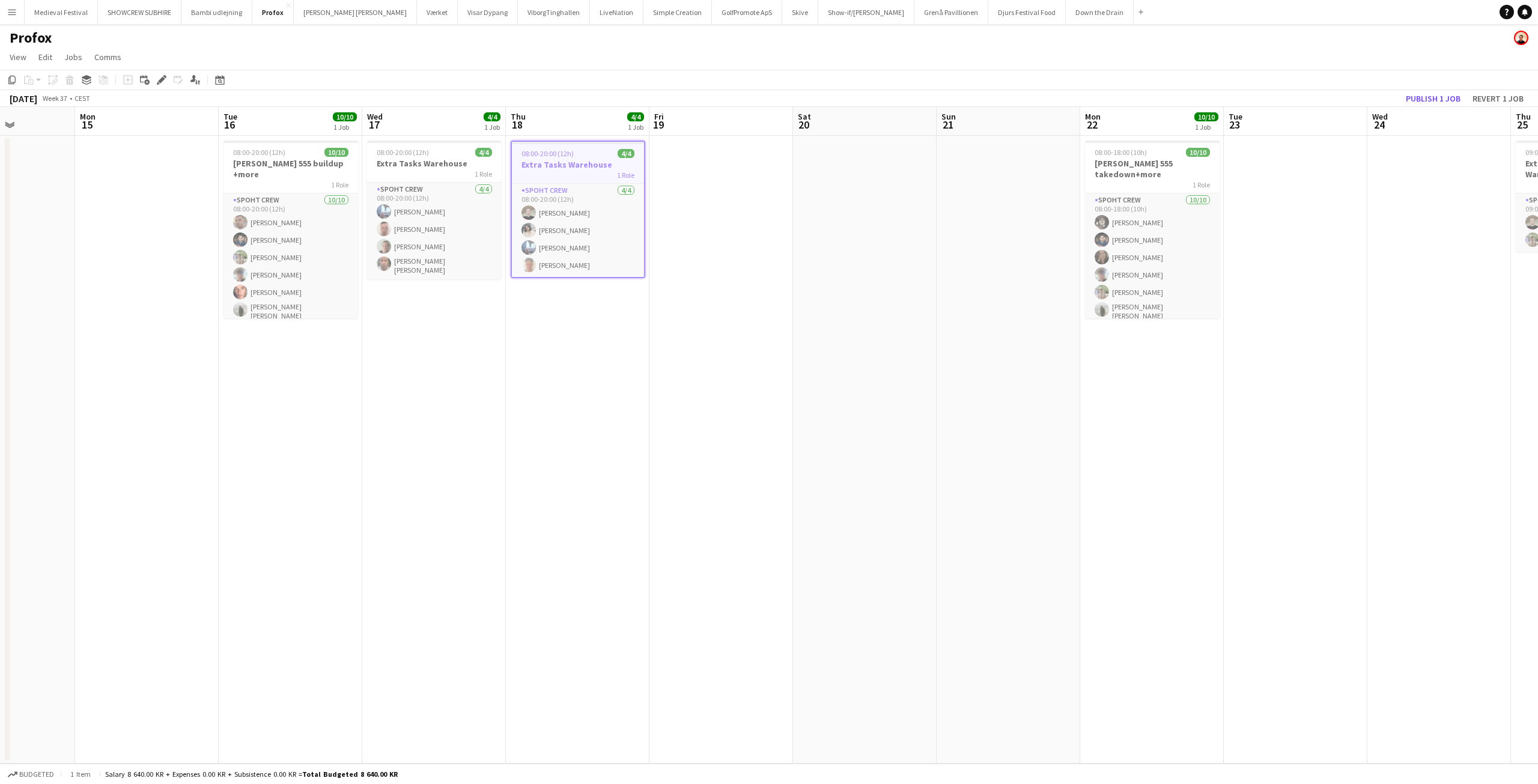
scroll to position [0, 348]
drag, startPoint x: 603, startPoint y: 383, endPoint x: 789, endPoint y: 402, distance: 187.0
click at [789, 402] on app-calendar-viewport "Fri 12 Sat 13 Sun 14 Mon 15 Tue 16 10/10 1 Job Wed 17 4/4 1 Job Thu 18 4/4 1 Jo…" at bounding box center [769, 435] width 1538 height 657
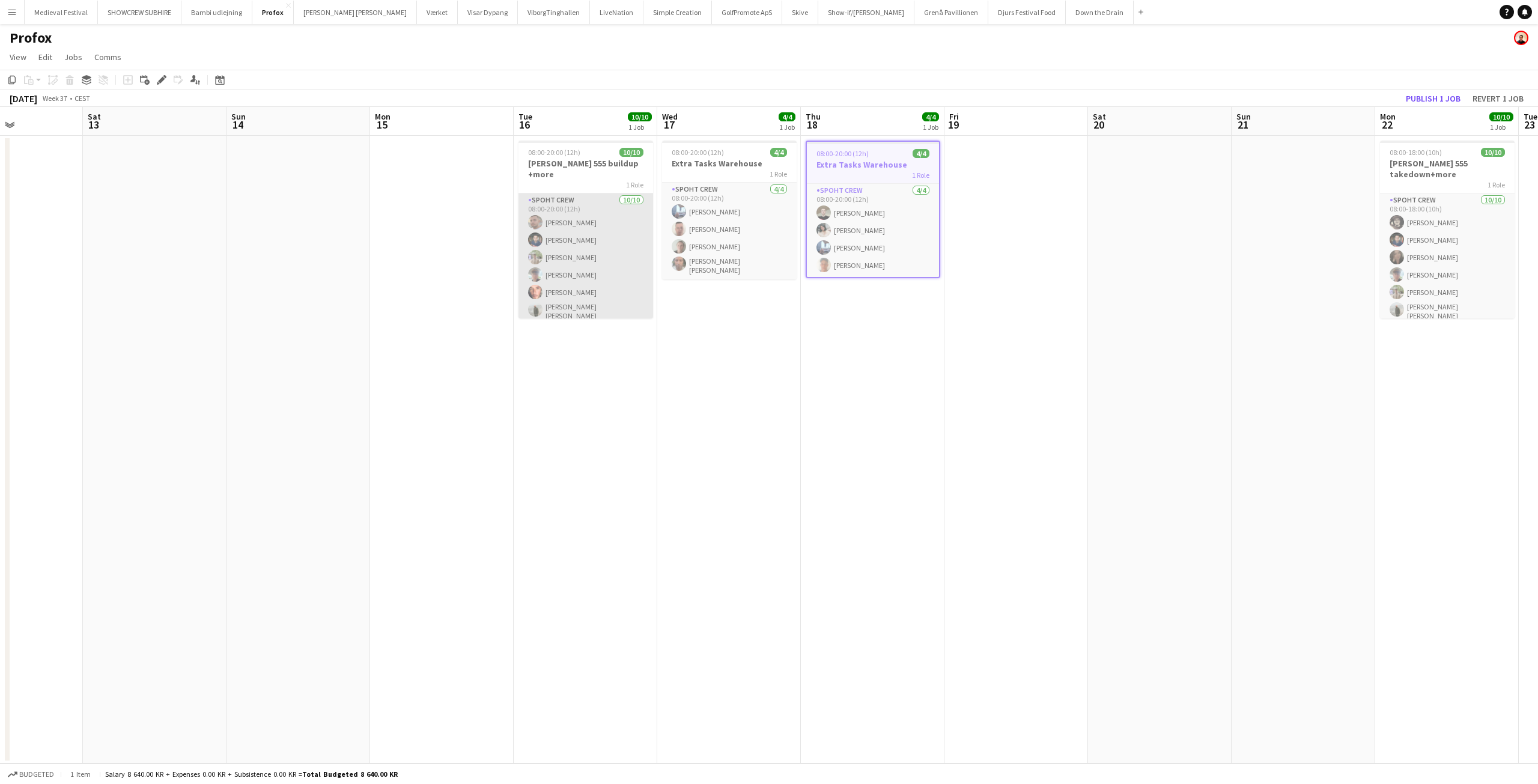
click at [575, 276] on app-card-role "Spoht Crew [DATE] 08:00-20:00 (12h) [PERSON_NAME] [PERSON_NAME] [PERSON_NAME] […" at bounding box center [585, 294] width 135 height 201
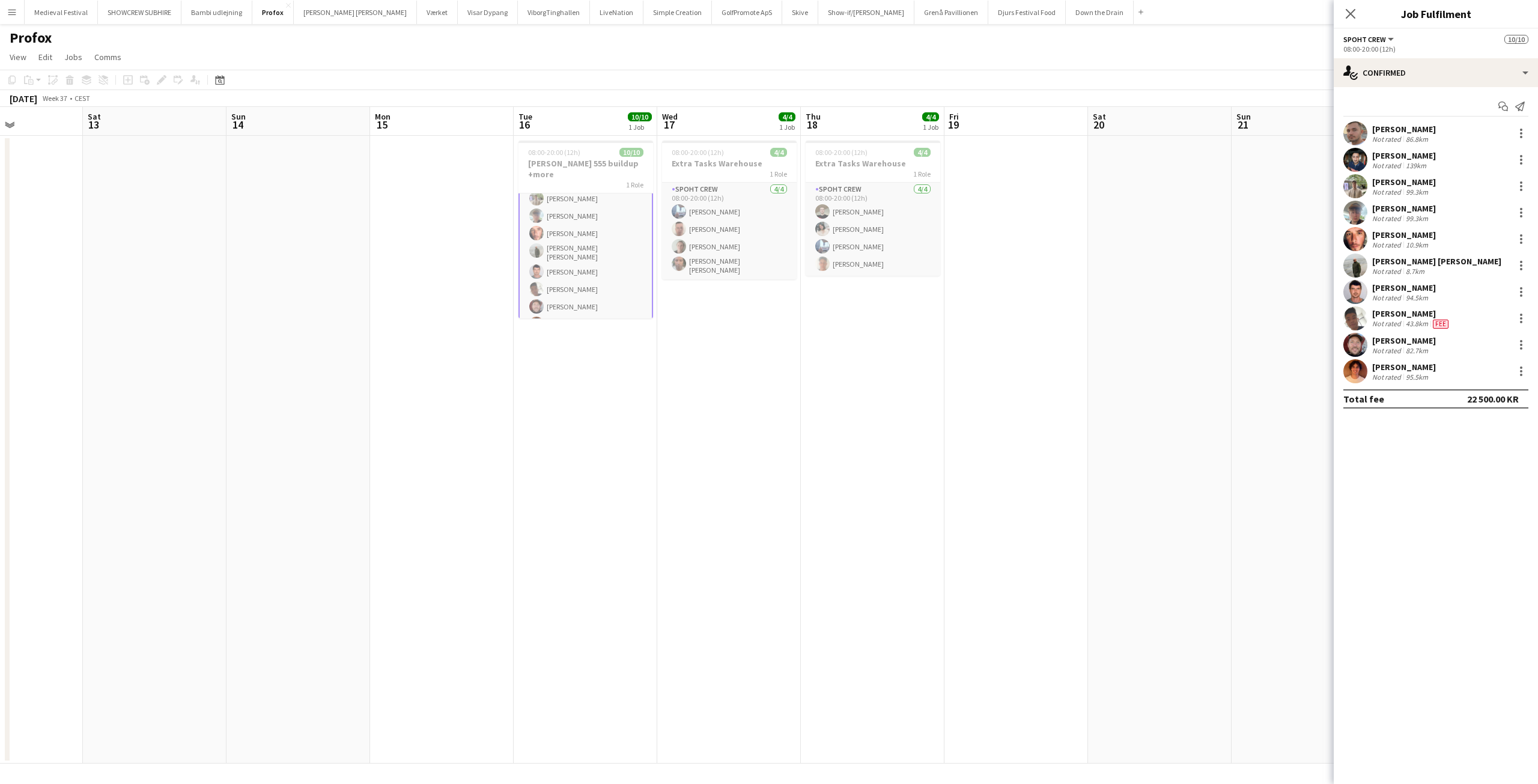
scroll to position [64, 0]
click at [1391, 367] on div "[PERSON_NAME]" at bounding box center [1404, 367] width 63 height 11
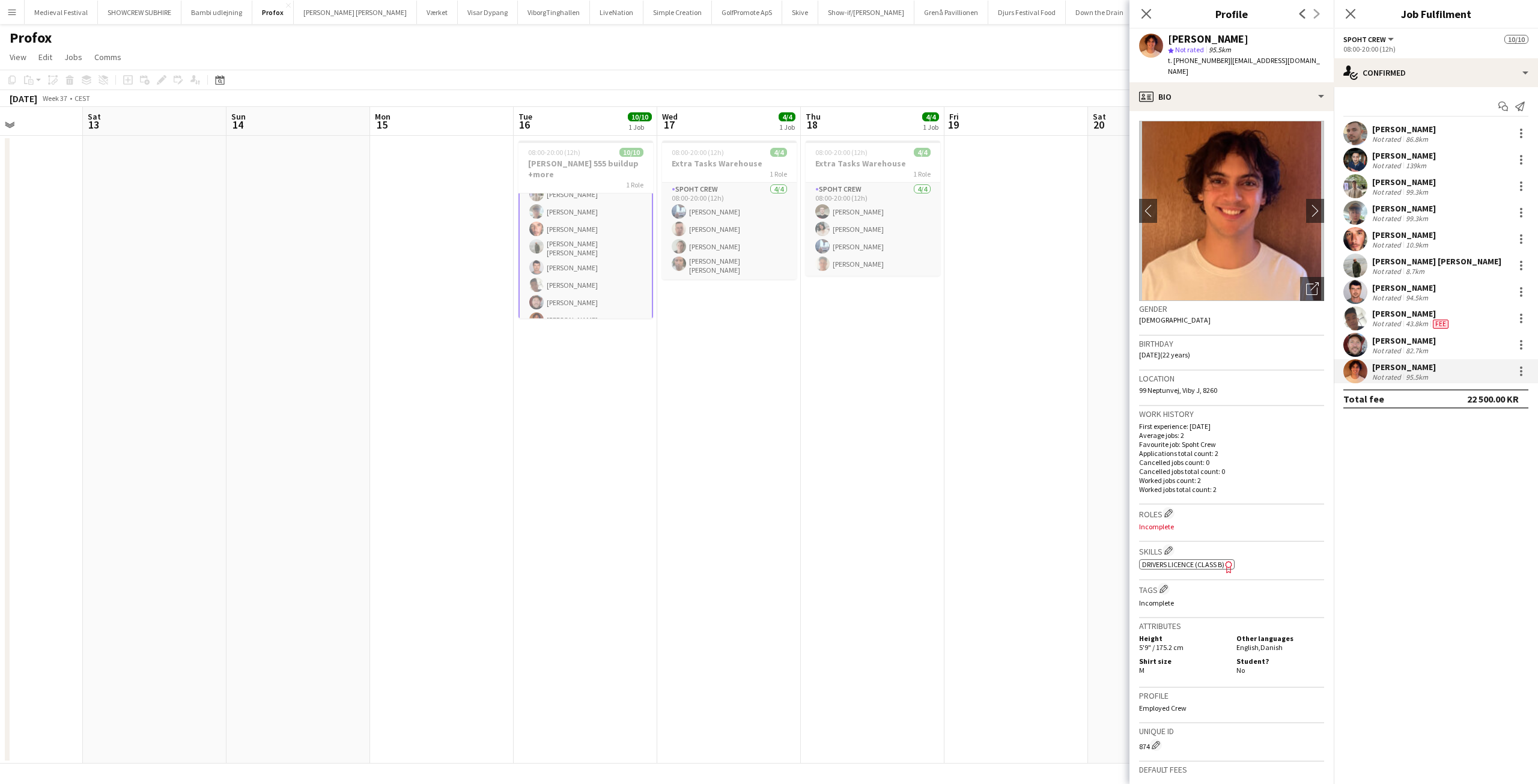
scroll to position [178, 0]
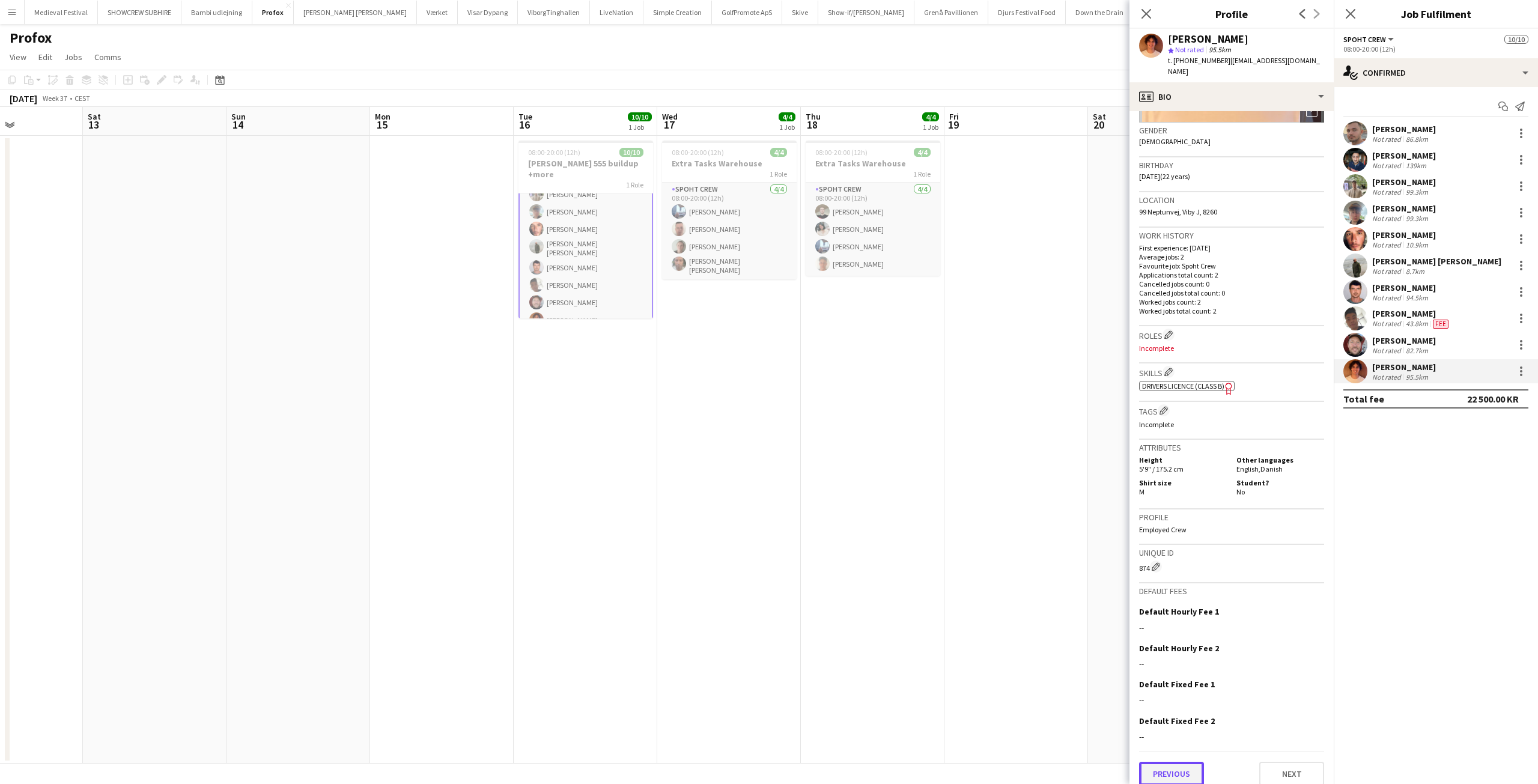
click at [1182, 761] on button "Previous" at bounding box center [1172, 773] width 65 height 24
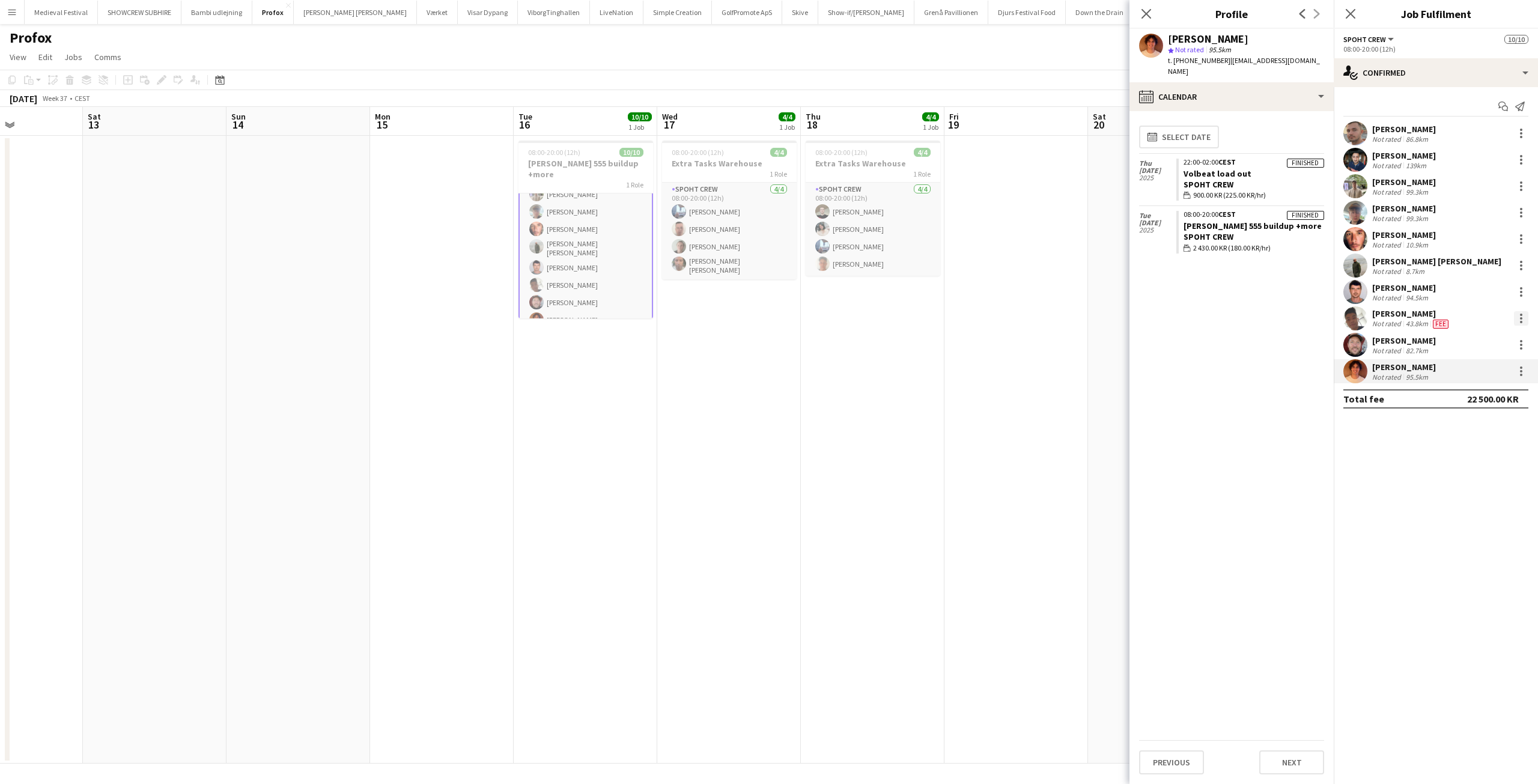
click at [1521, 320] on div at bounding box center [1521, 318] width 2 height 2
click at [1477, 333] on button "Edit fee" at bounding box center [1482, 340] width 94 height 29
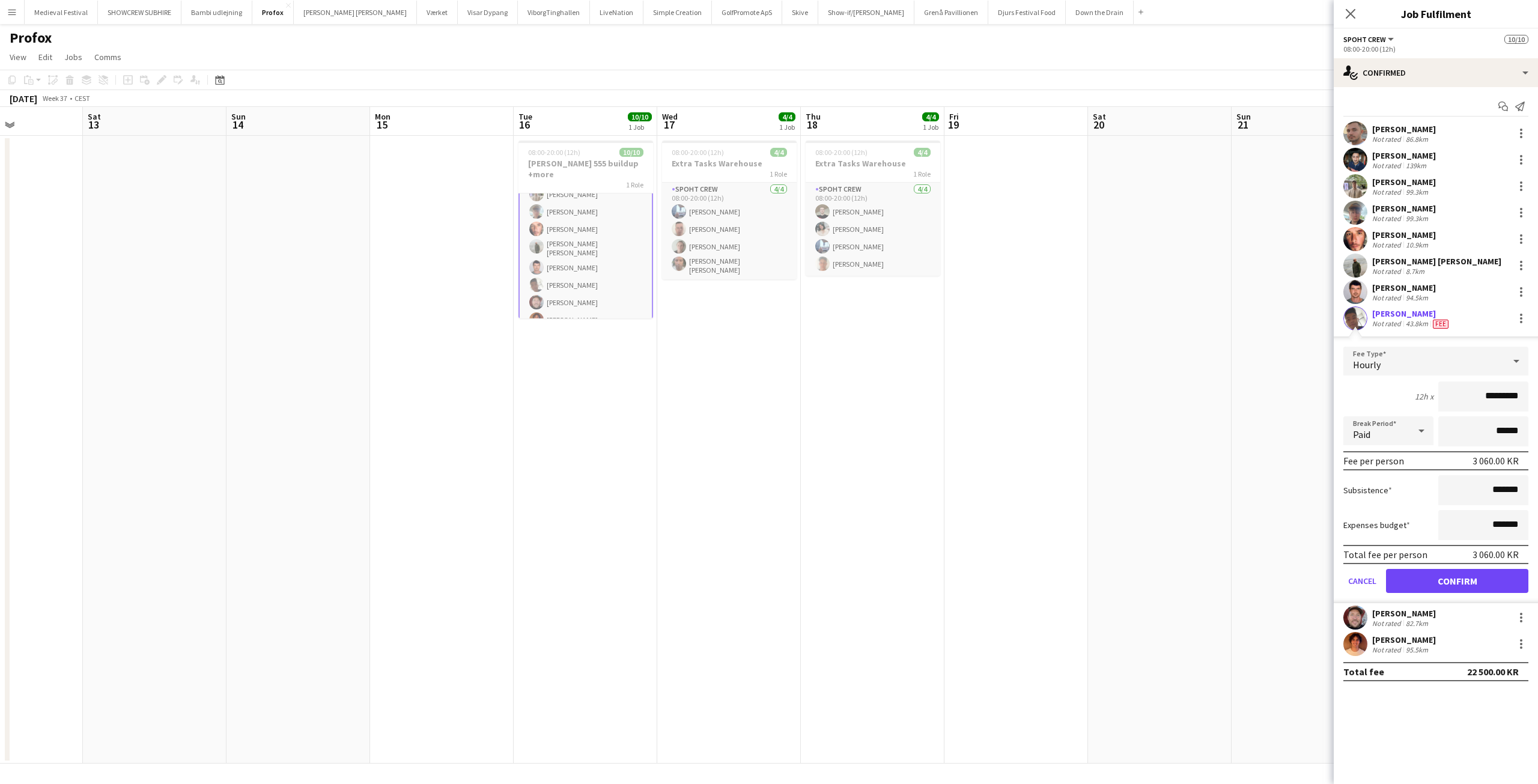
click at [1483, 395] on input "*********" at bounding box center [1484, 396] width 90 height 30
drag, startPoint x: 1486, startPoint y: 393, endPoint x: 1497, endPoint y: 391, distance: 11.2
click at [1497, 391] on input "*********" at bounding box center [1484, 396] width 90 height 30
click at [1387, 642] on div "[PERSON_NAME]" at bounding box center [1404, 639] width 63 height 11
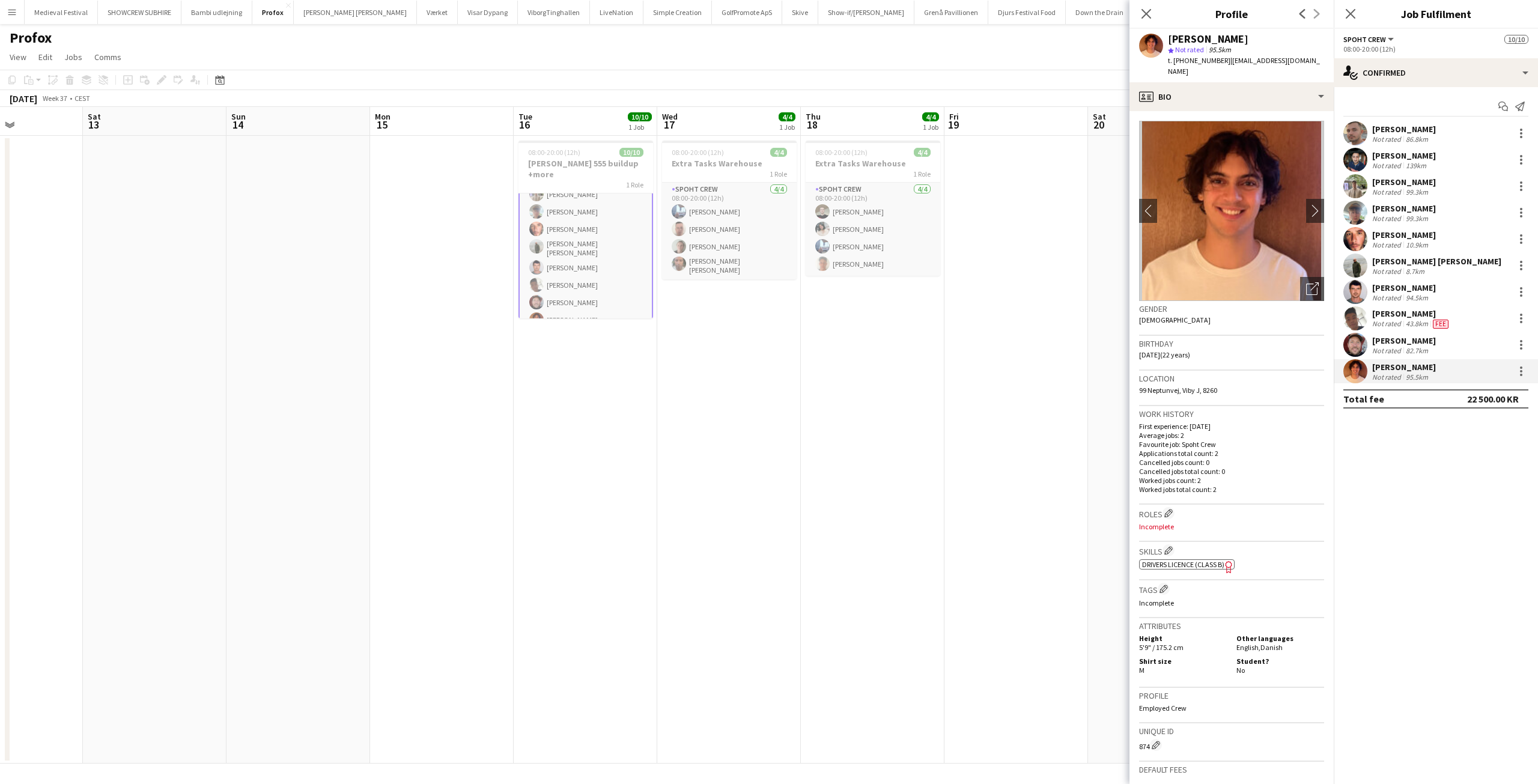
click at [714, 312] on app-date-cell "08:00-20:00 (12h) 4/4 Extra Tasks Warehouse 1 Role Spoht Crew 4/4 08:00-20:00 (…" at bounding box center [729, 450] width 144 height 628
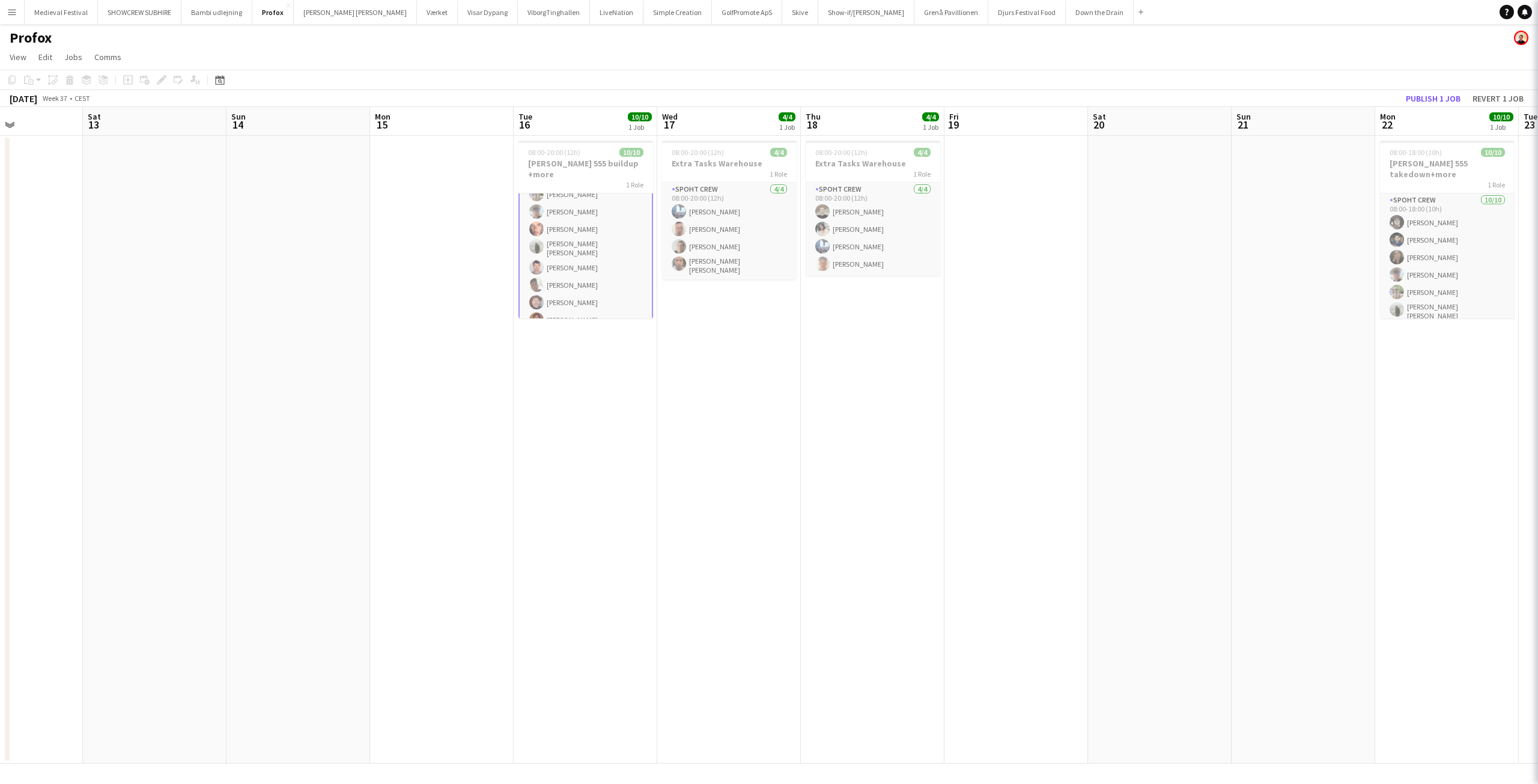
scroll to position [62, 0]
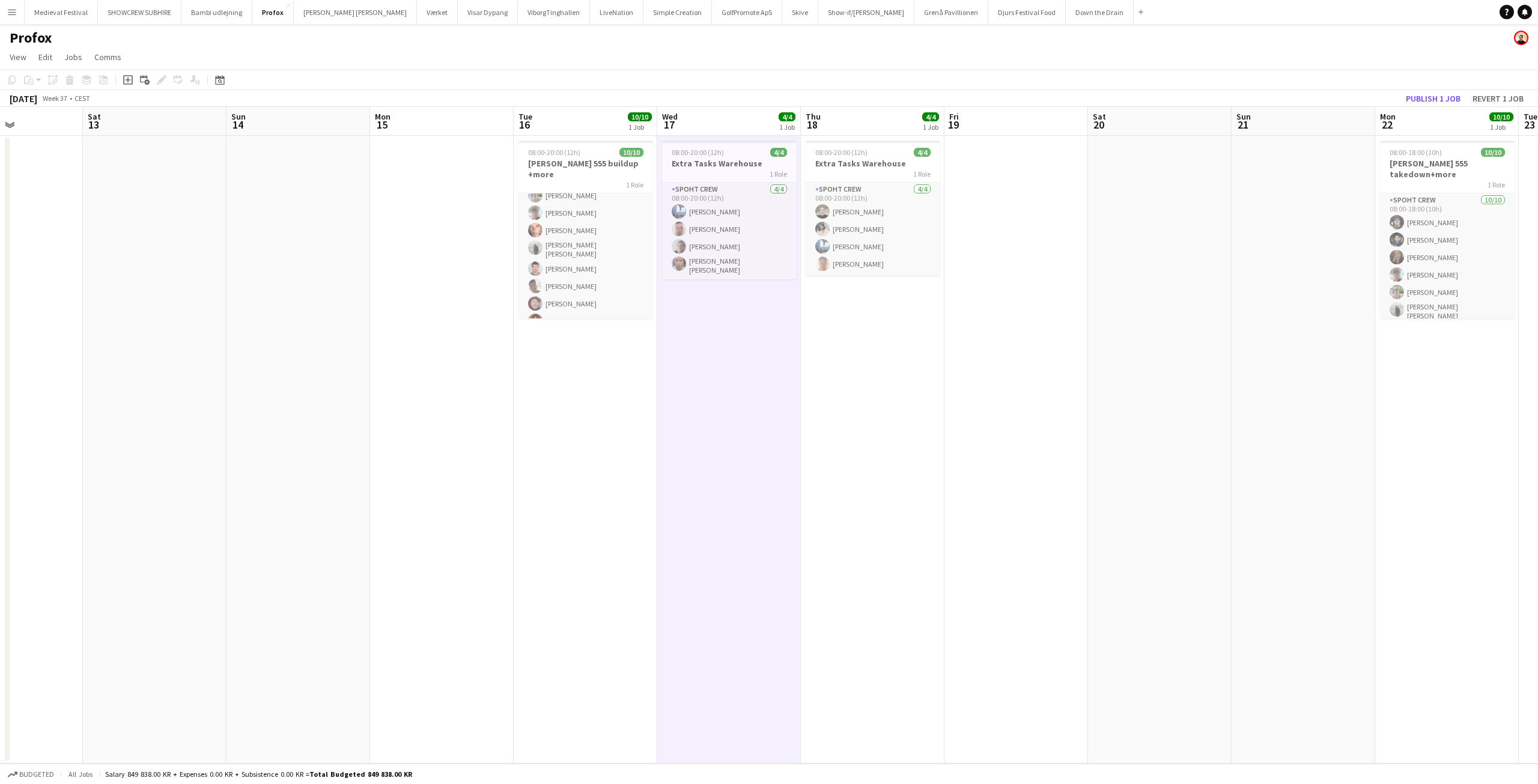
click at [115, 478] on app-date-cell at bounding box center [155, 450] width 144 height 628
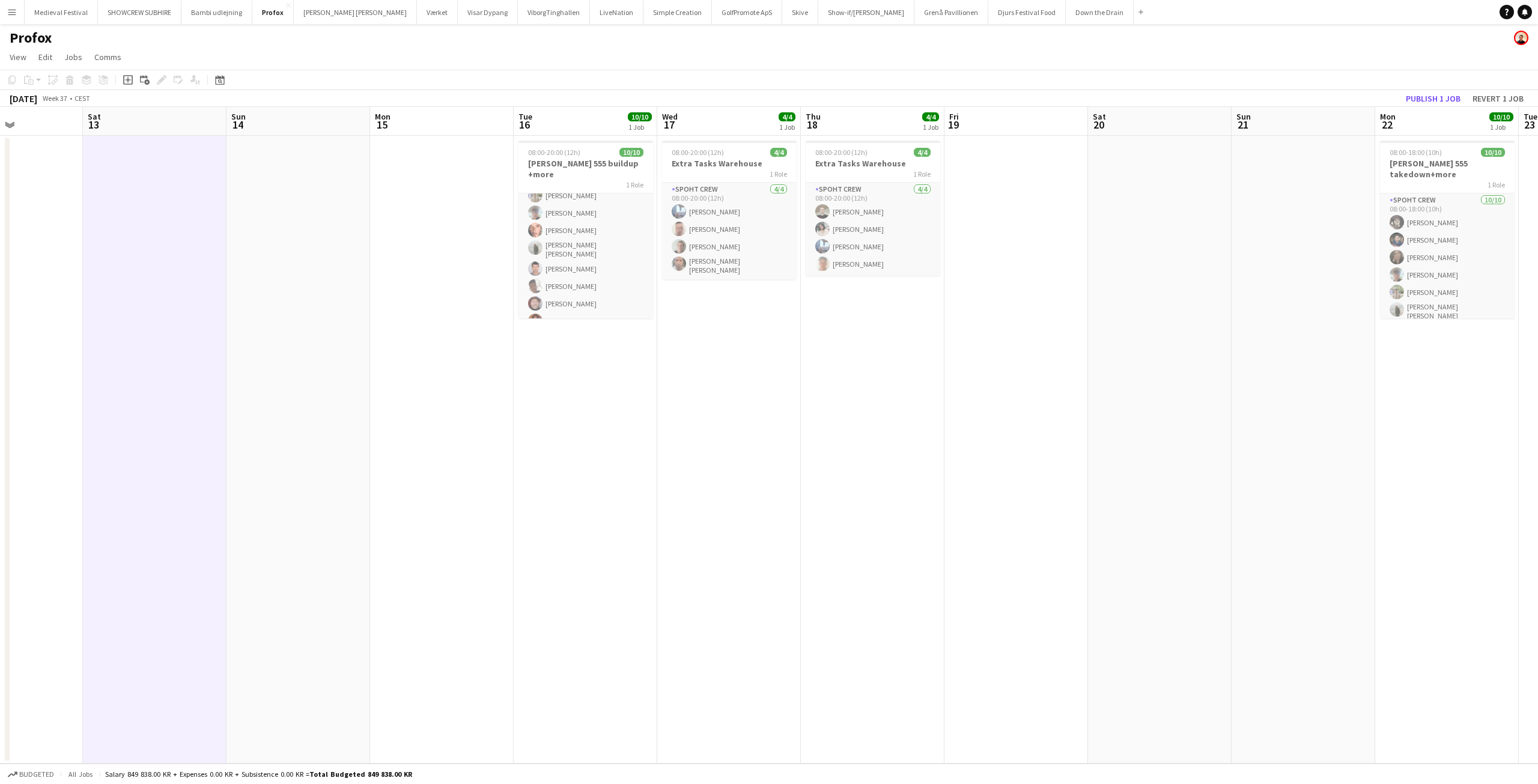
scroll to position [0, 347]
click at [718, 232] on app-card-role "Spoht Crew 4/4 08:00-20:00 (12h) Armando Irom Arminas Bartulis Mads Jenner Anto…" at bounding box center [730, 230] width 135 height 96
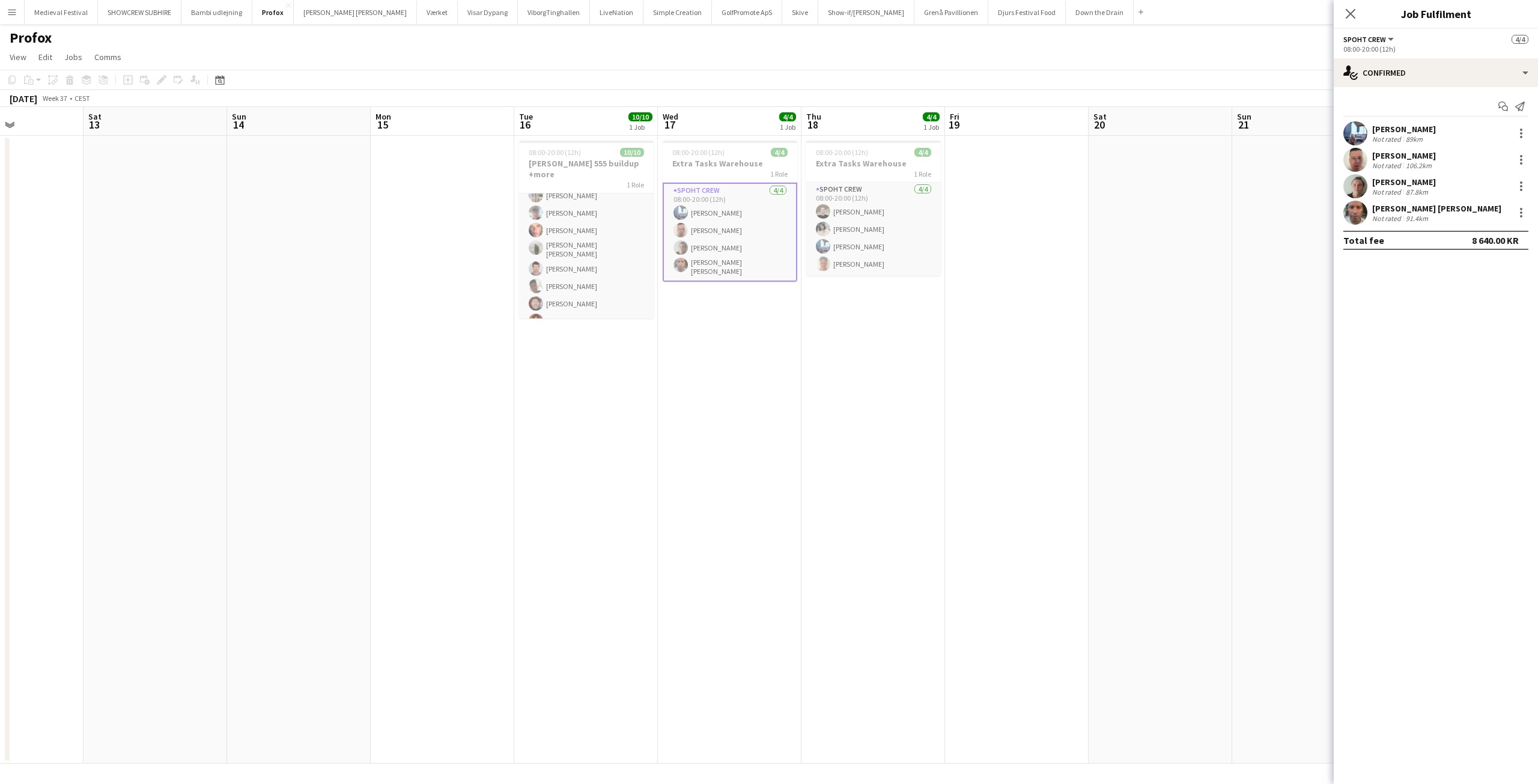
click at [1403, 158] on div "[PERSON_NAME]" at bounding box center [1404, 155] width 63 height 11
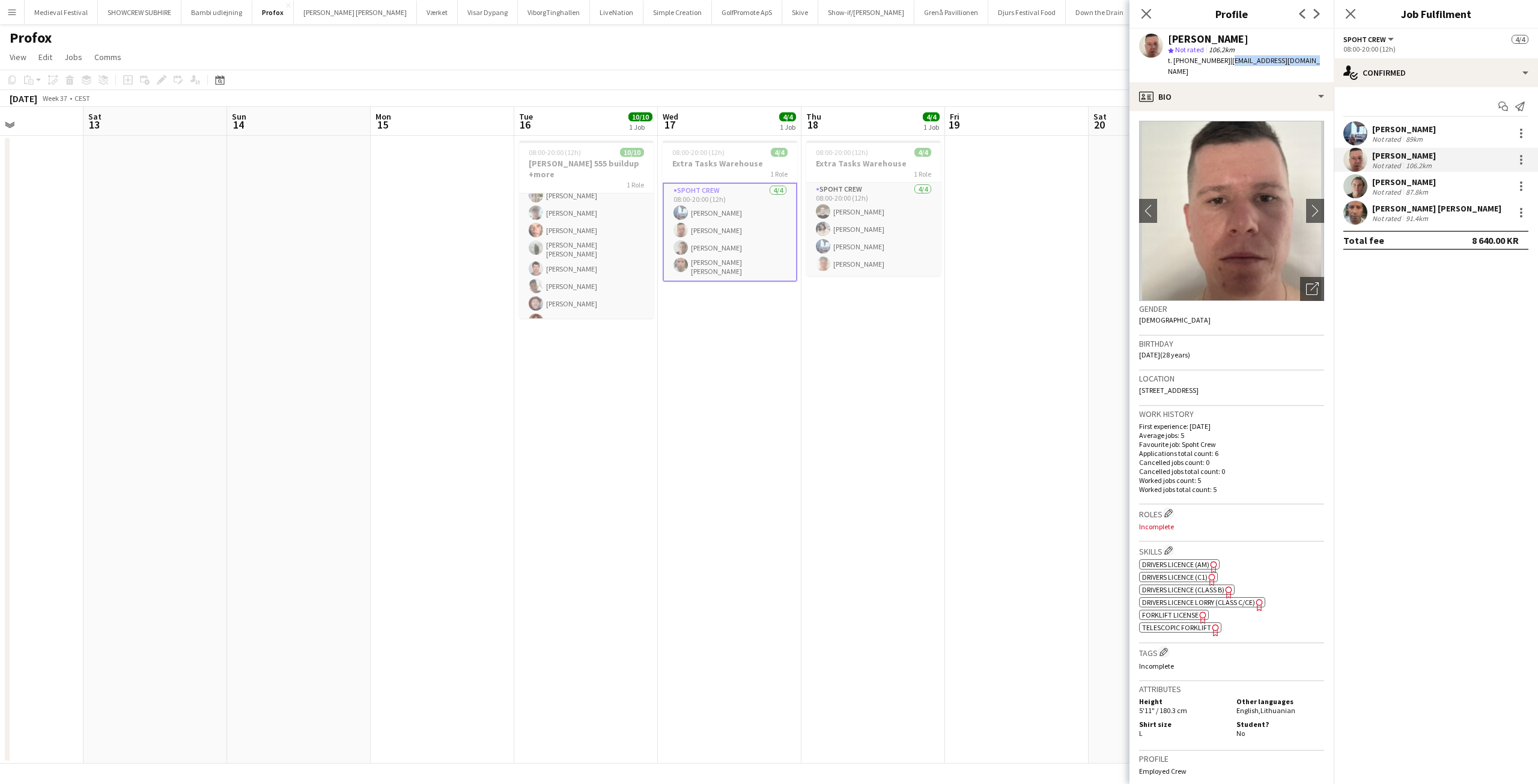
drag, startPoint x: 1301, startPoint y: 58, endPoint x: 1218, endPoint y: 59, distance: 83.0
click at [1218, 59] on div "Arminas Bartulis star Not rated 106.2km t. +4591883894 | arm.bartulis@gmail.com" at bounding box center [1232, 56] width 204 height 53
copy span "arm.bartulis@gmail.com"
click at [805, 298] on app-date-cell "08:00-20:00 (12h) 4/4 Extra Tasks Warehouse 1 Role Spoht Crew 4/4 08:00-20:00 (…" at bounding box center [873, 450] width 144 height 628
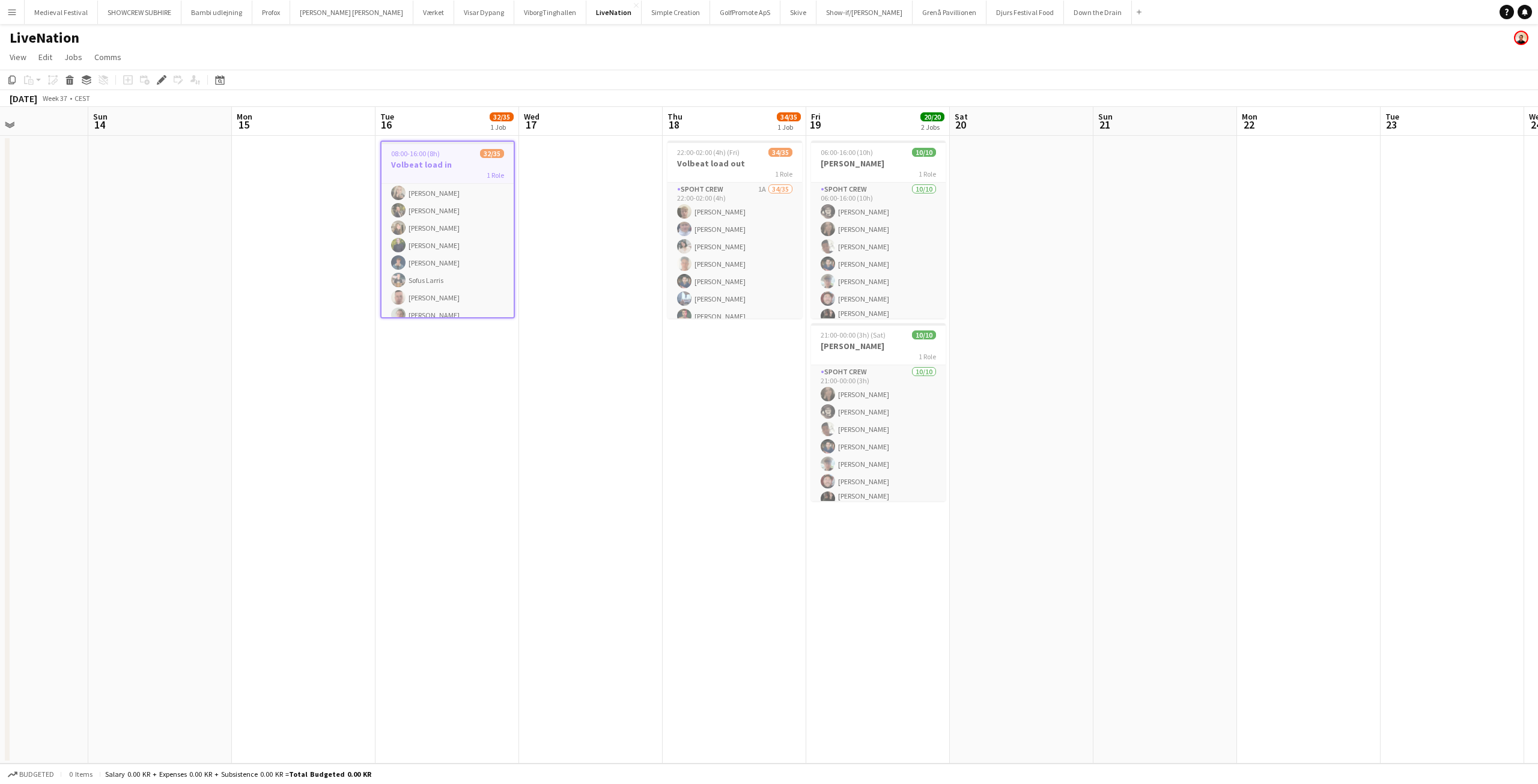
scroll to position [0, 431]
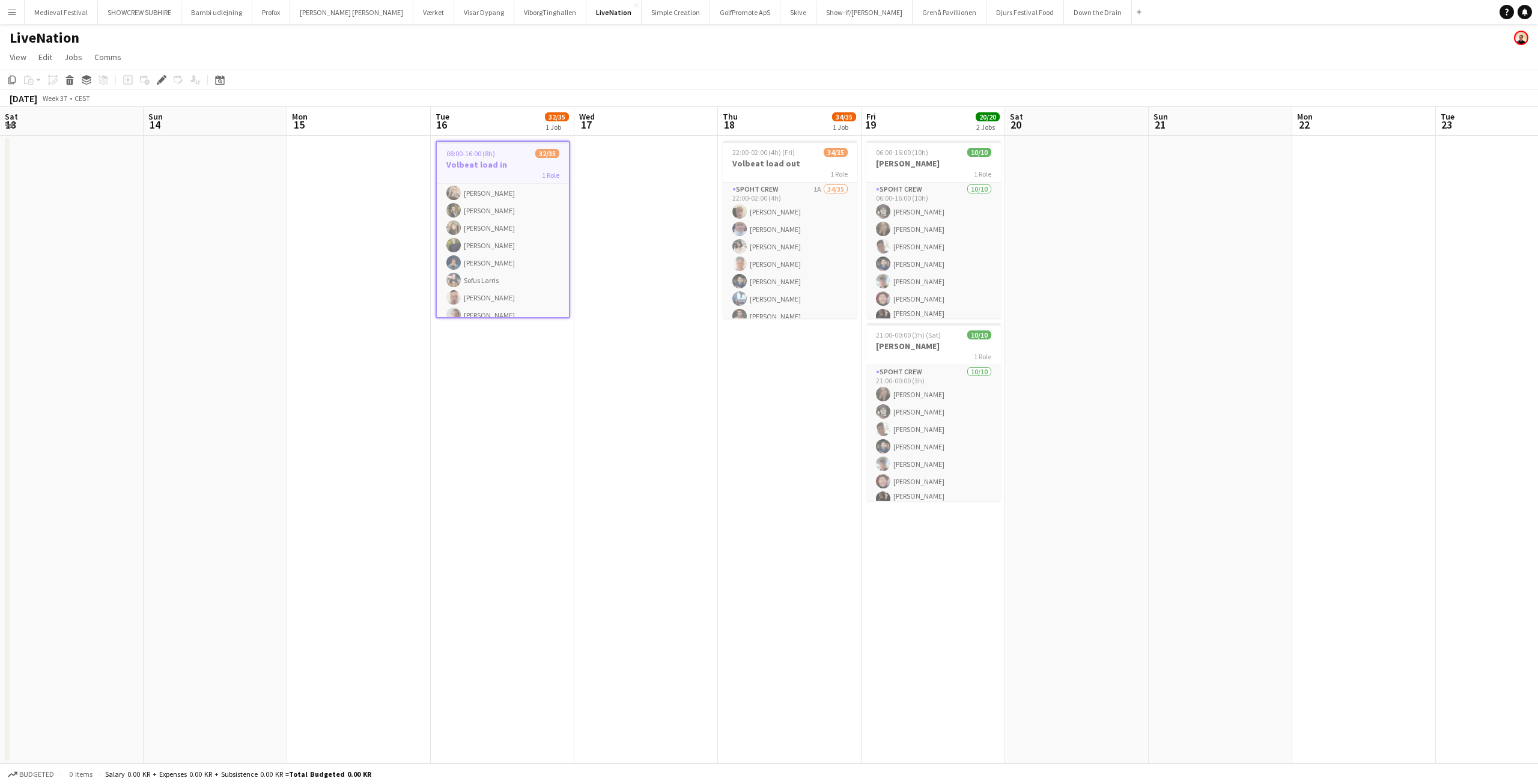
drag, startPoint x: 821, startPoint y: 334, endPoint x: 715, endPoint y: 325, distance: 106.4
click at [715, 329] on app-calendar-viewport "Wed 10 Thu 11 Fri 12 Sat 13 Sun 14 Mon 15 Tue 16 32/35 1 Job Wed 17 Thu 18 34/3…" at bounding box center [769, 435] width 1538 height 657
click at [804, 265] on app-card-role "Spoht Crew 1A 34/35 22:00-02:00 (4h) [PERSON_NAME] [PERSON_NAME] [PERSON_NAME] …" at bounding box center [789, 124] width 135 height 636
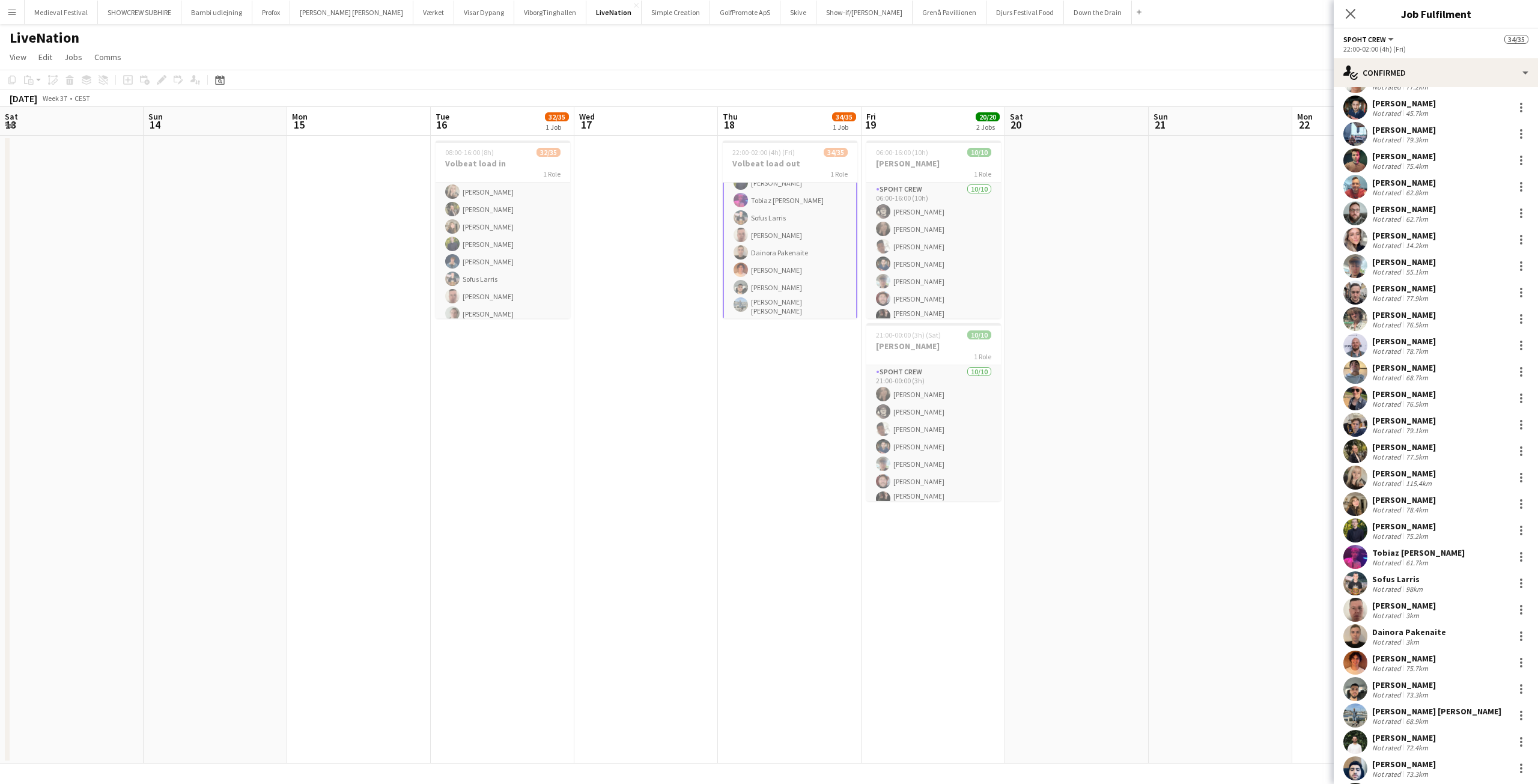
scroll to position [162, 0]
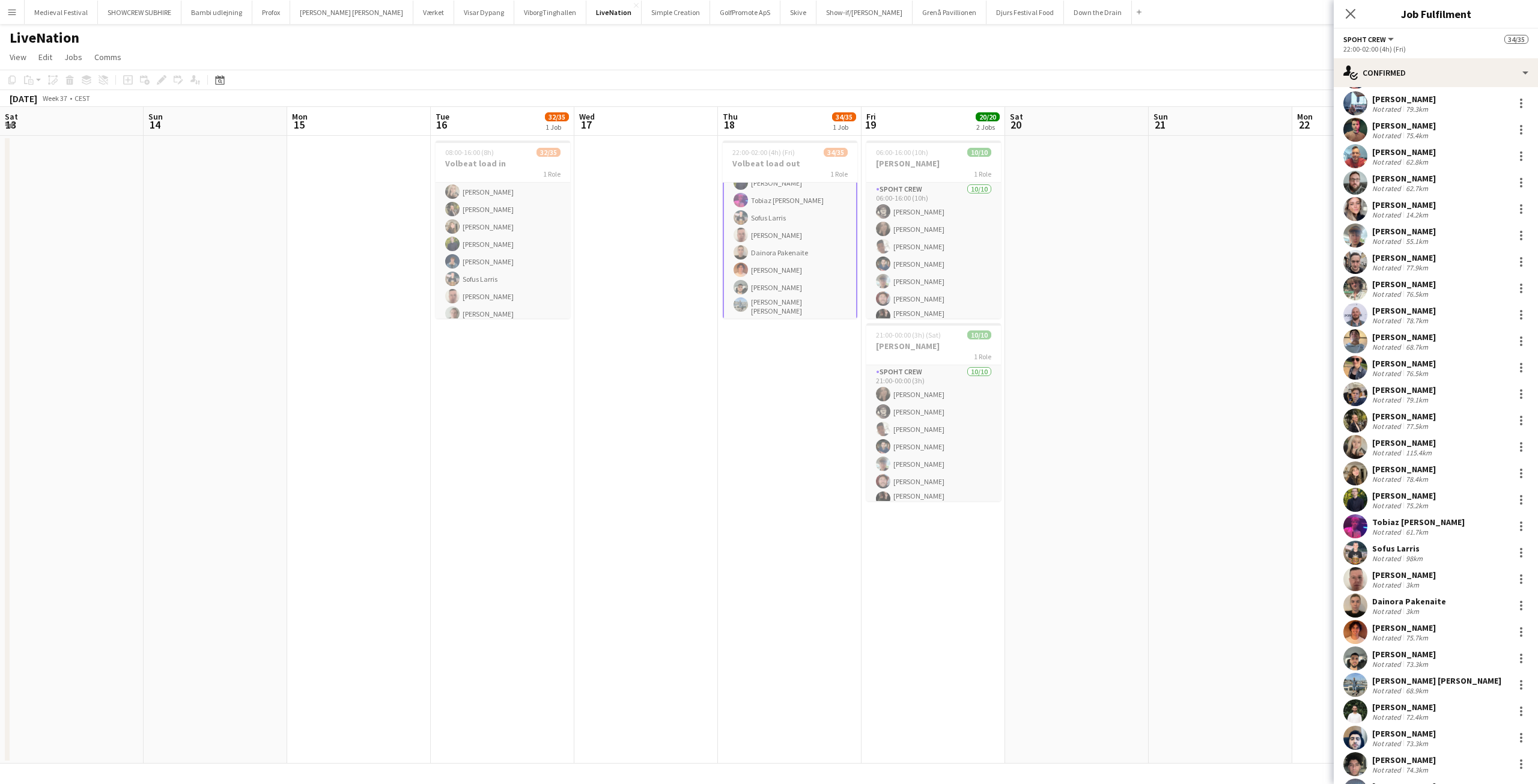
click at [1413, 600] on div "Dainora Pakenaite" at bounding box center [1409, 600] width 74 height 11
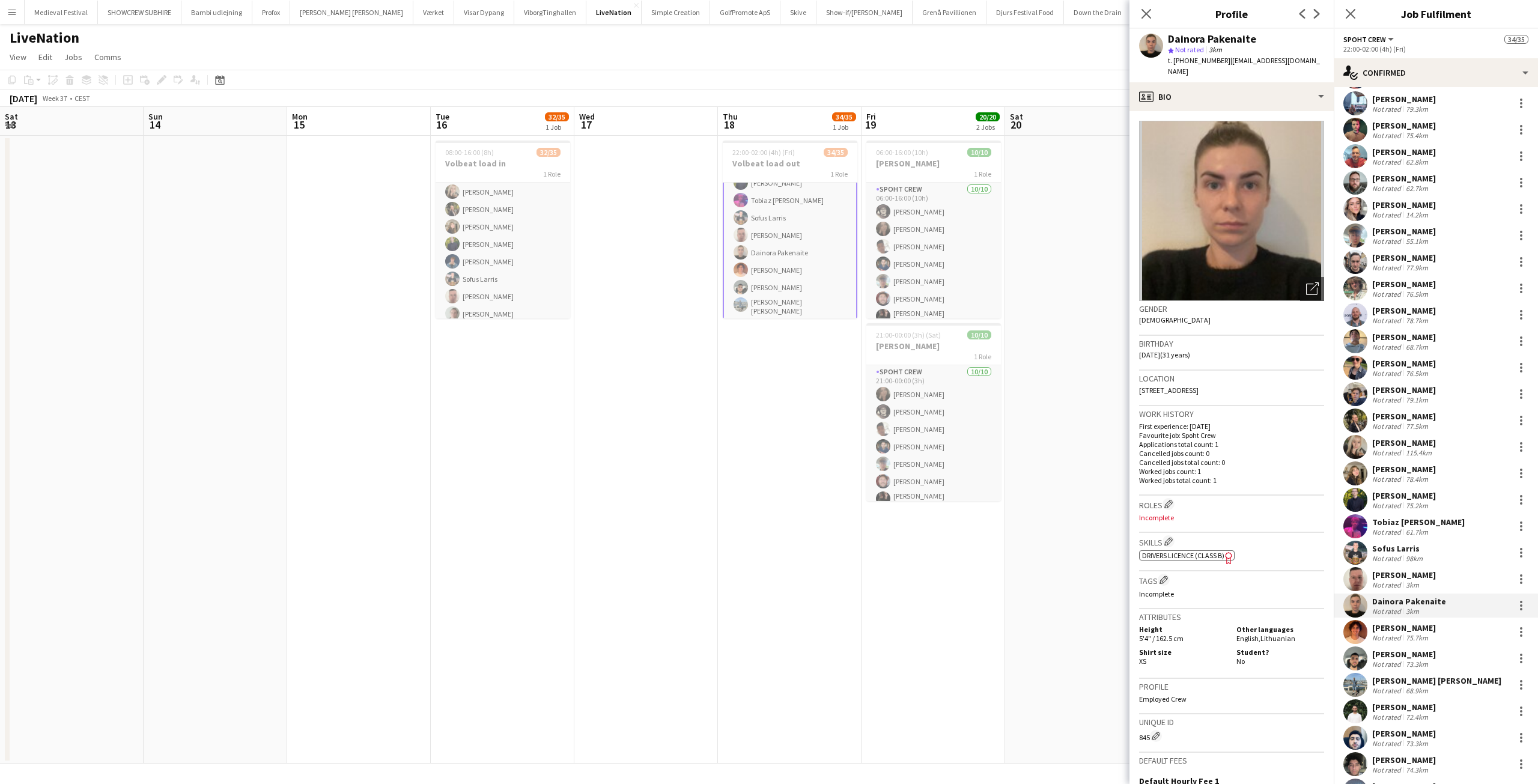
click at [9, 13] on app-icon "Menu" at bounding box center [12, 12] width 10 height 10
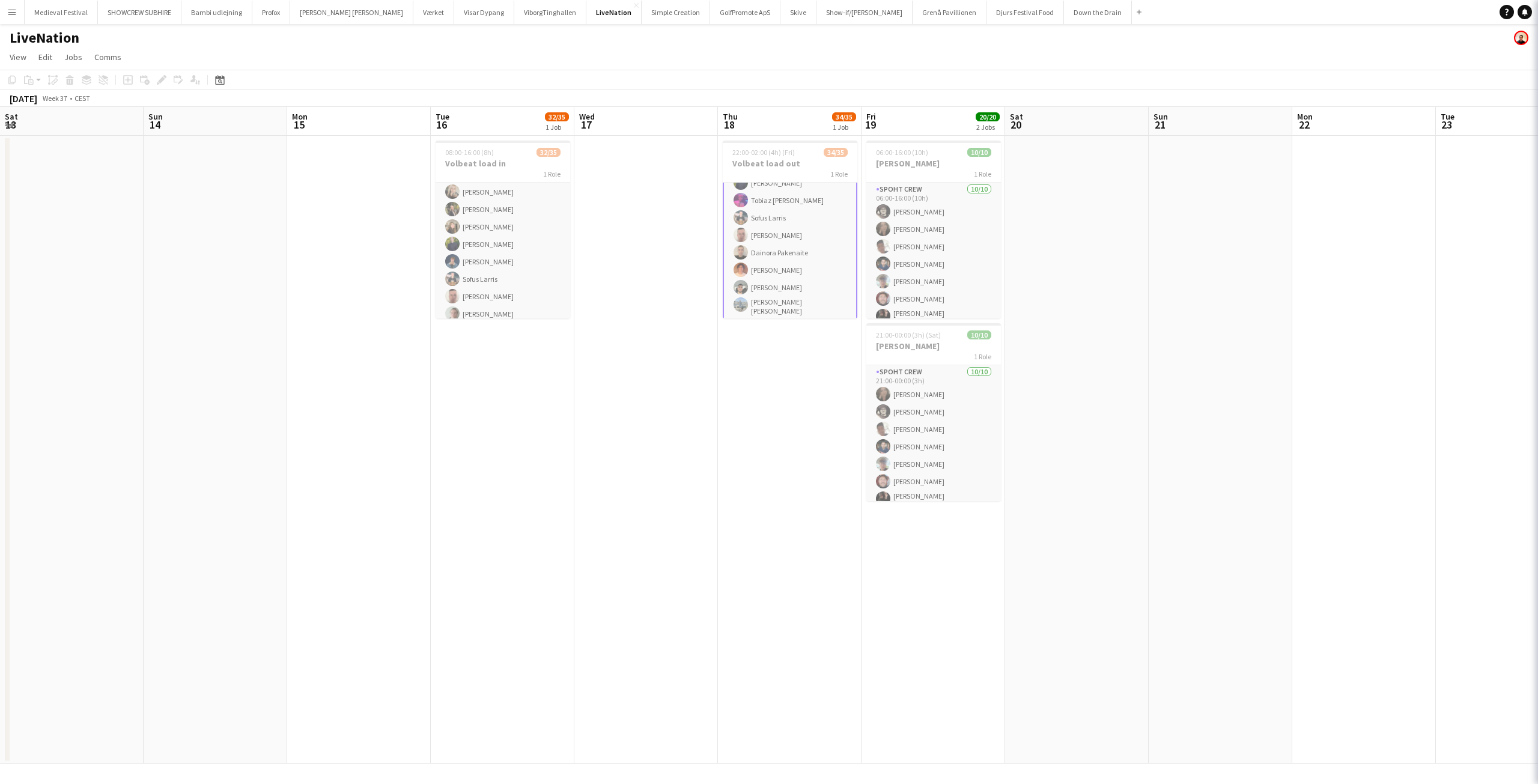
scroll to position [377, 0]
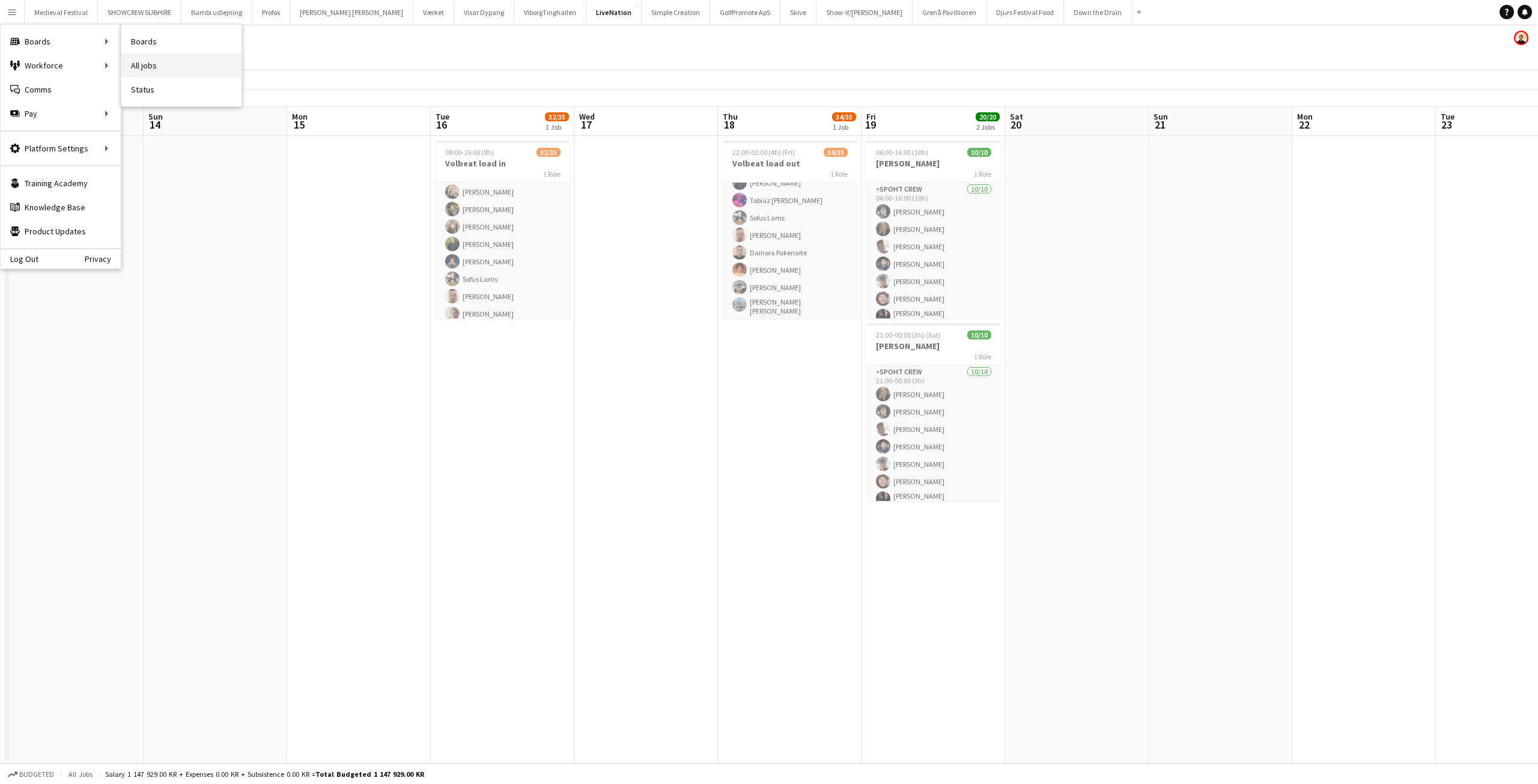
click at [141, 61] on link "All jobs" at bounding box center [181, 65] width 120 height 24
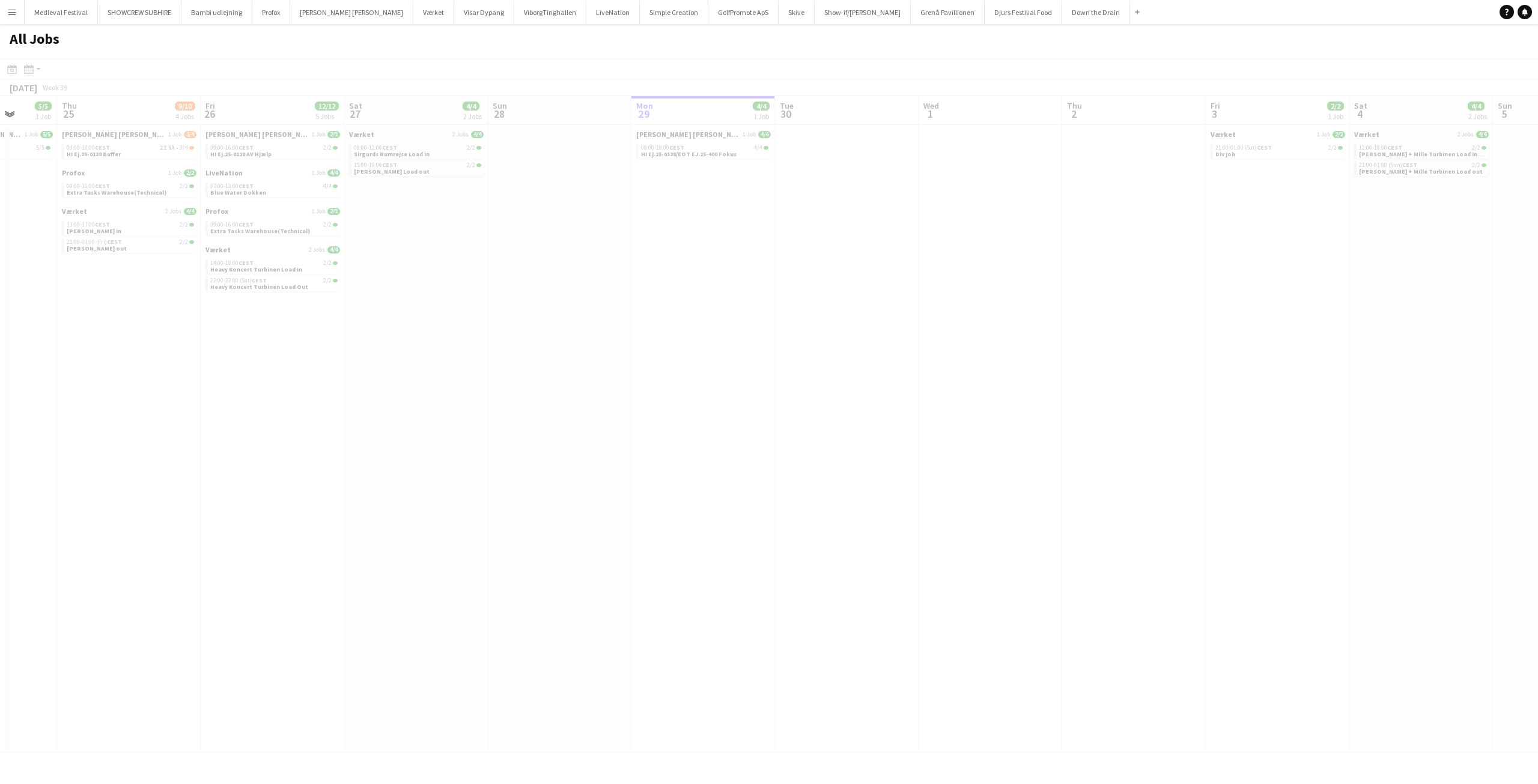
drag, startPoint x: 423, startPoint y: 189, endPoint x: 893, endPoint y: 242, distance: 473.0
click at [943, 246] on app-all-jobs "All Jobs Date picker [DATE] [DATE] [DATE] M [DATE] T [DATE] W [DATE] T [DATE] F…" at bounding box center [769, 388] width 1538 height 728
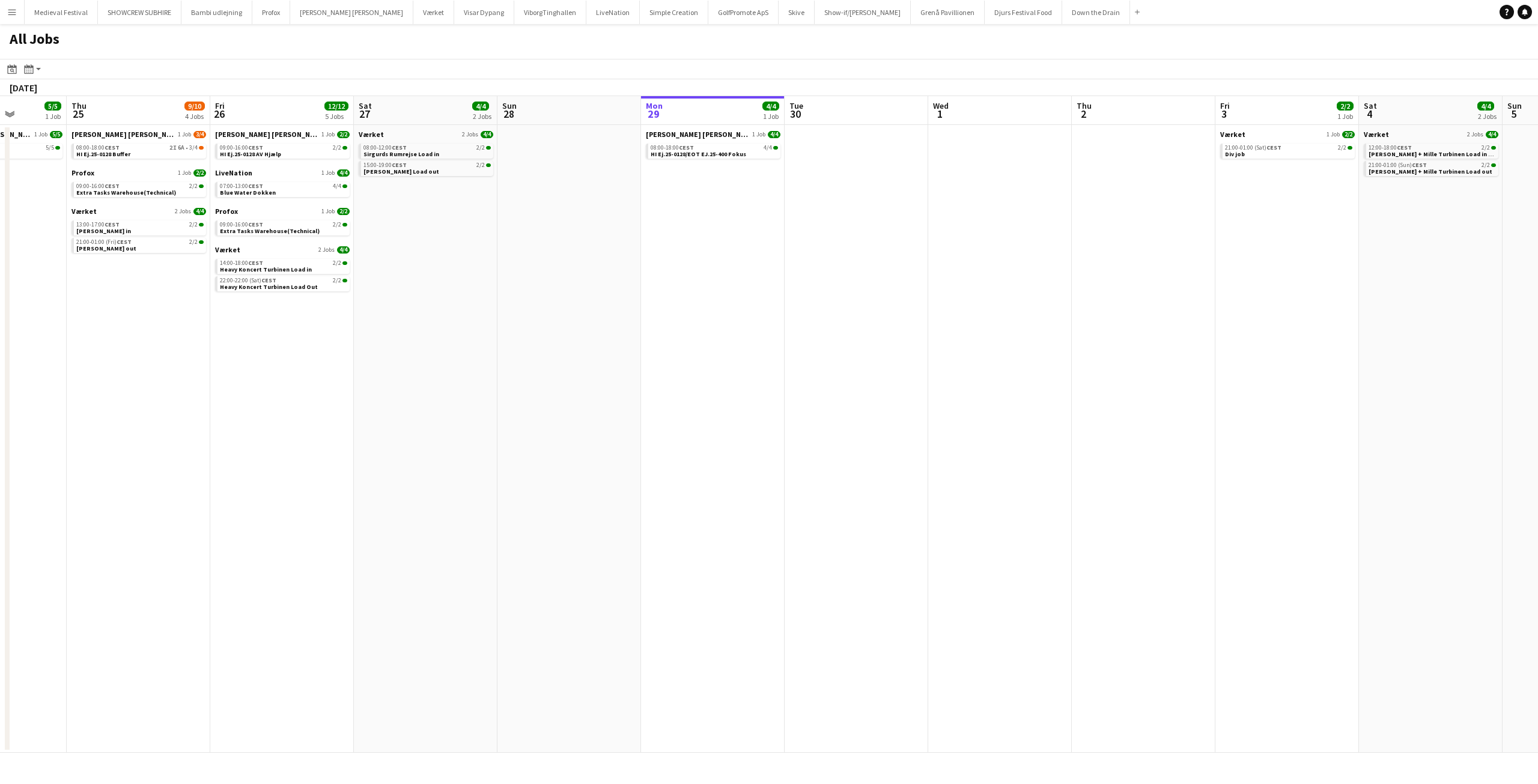
click at [1206, 371] on app-all-jobs "All Jobs Date picker [DATE] [DATE] [DATE] M [DATE] T [DATE] W [DATE] T [DATE] F…" at bounding box center [769, 388] width 1538 height 728
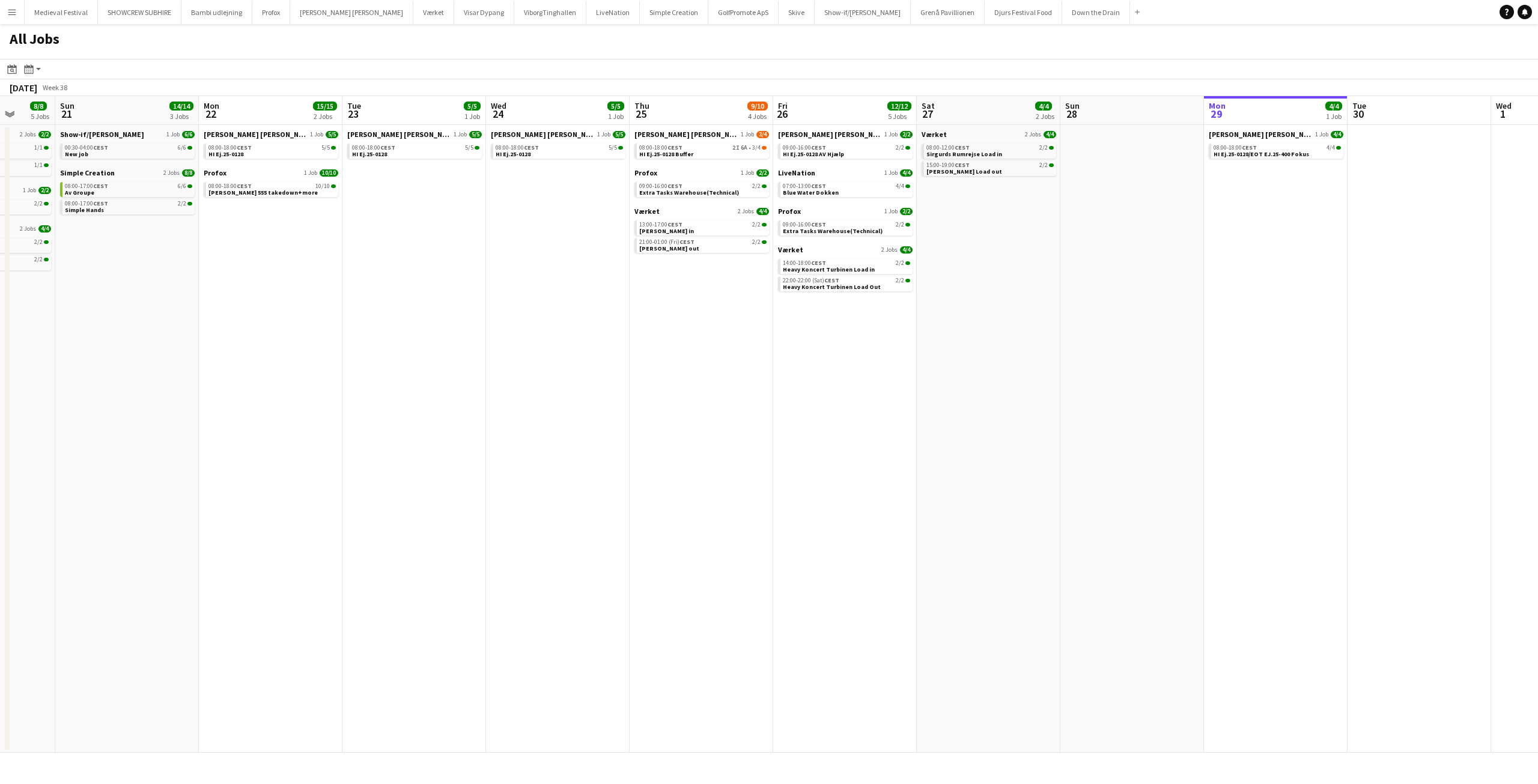
click at [1165, 372] on app-all-jobs "All Jobs Date picker [DATE] [DATE] [DATE] M [DATE] T [DATE] W [DATE] T [DATE] F…" at bounding box center [769, 388] width 1538 height 728
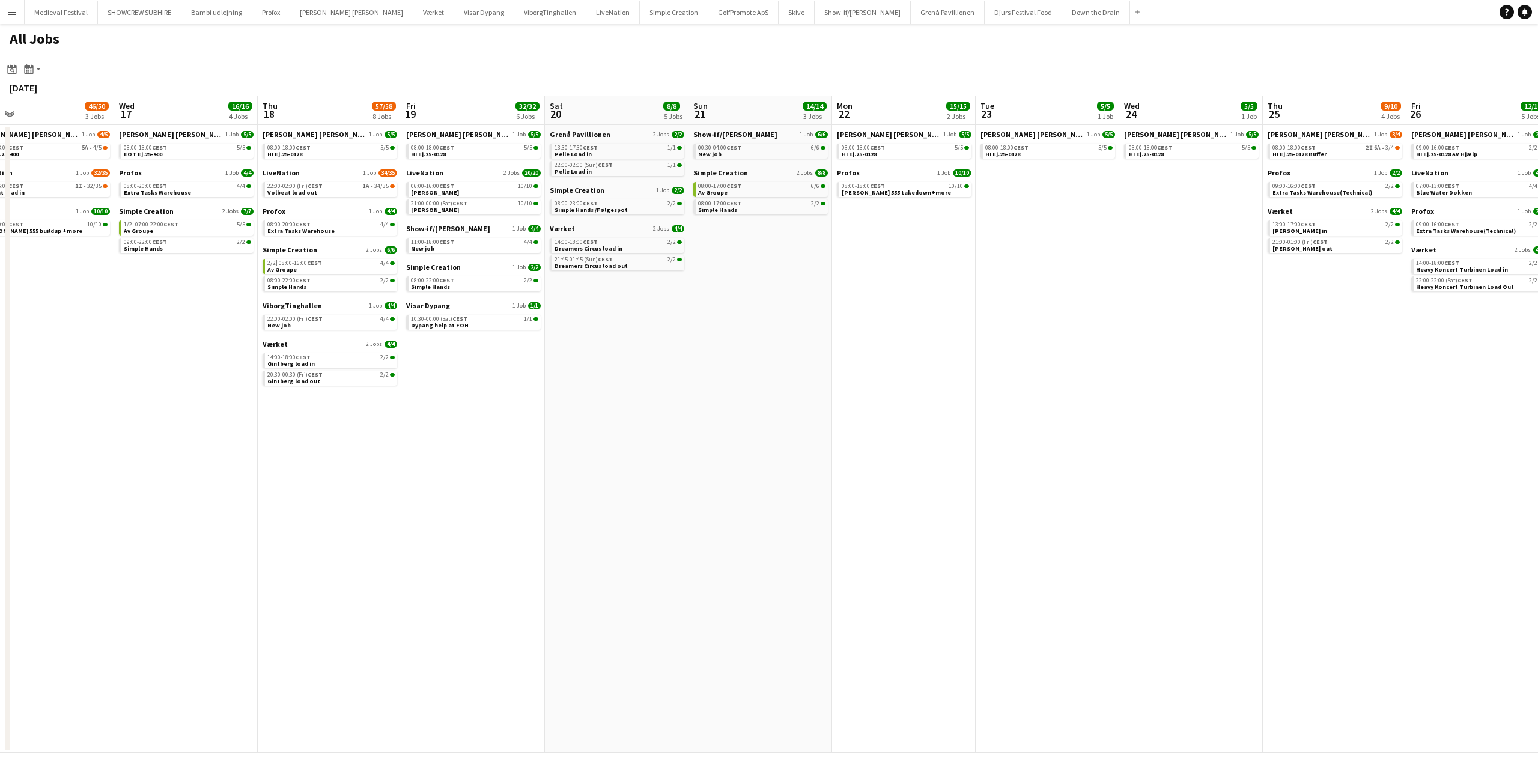
drag, startPoint x: 885, startPoint y: 327, endPoint x: 1194, endPoint y: 353, distance: 310.1
click at [1259, 367] on app-calendar-viewport "Sun 14 16/16 2 Jobs Mon 15 7/7 4 Jobs Tue 16 46/50 3 Jobs Wed 17 16/16 4 Jobs T…" at bounding box center [769, 424] width 1538 height 657
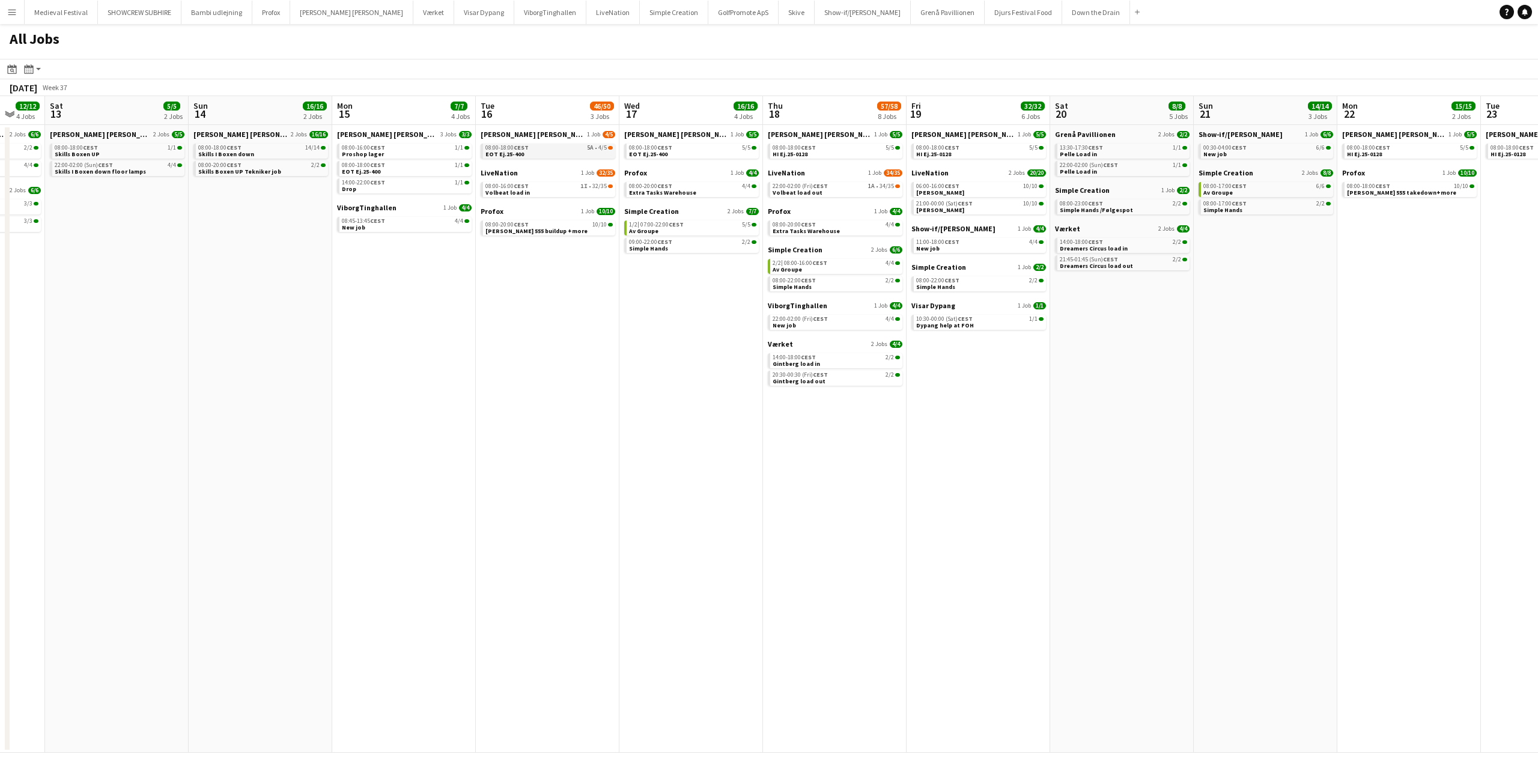
click at [587, 149] on div "08:00-18:00 CEST 5A • 4/5" at bounding box center [549, 148] width 127 height 6
click at [546, 186] on div "08:00-16:00 CEST 1I • 32/35" at bounding box center [549, 186] width 127 height 6
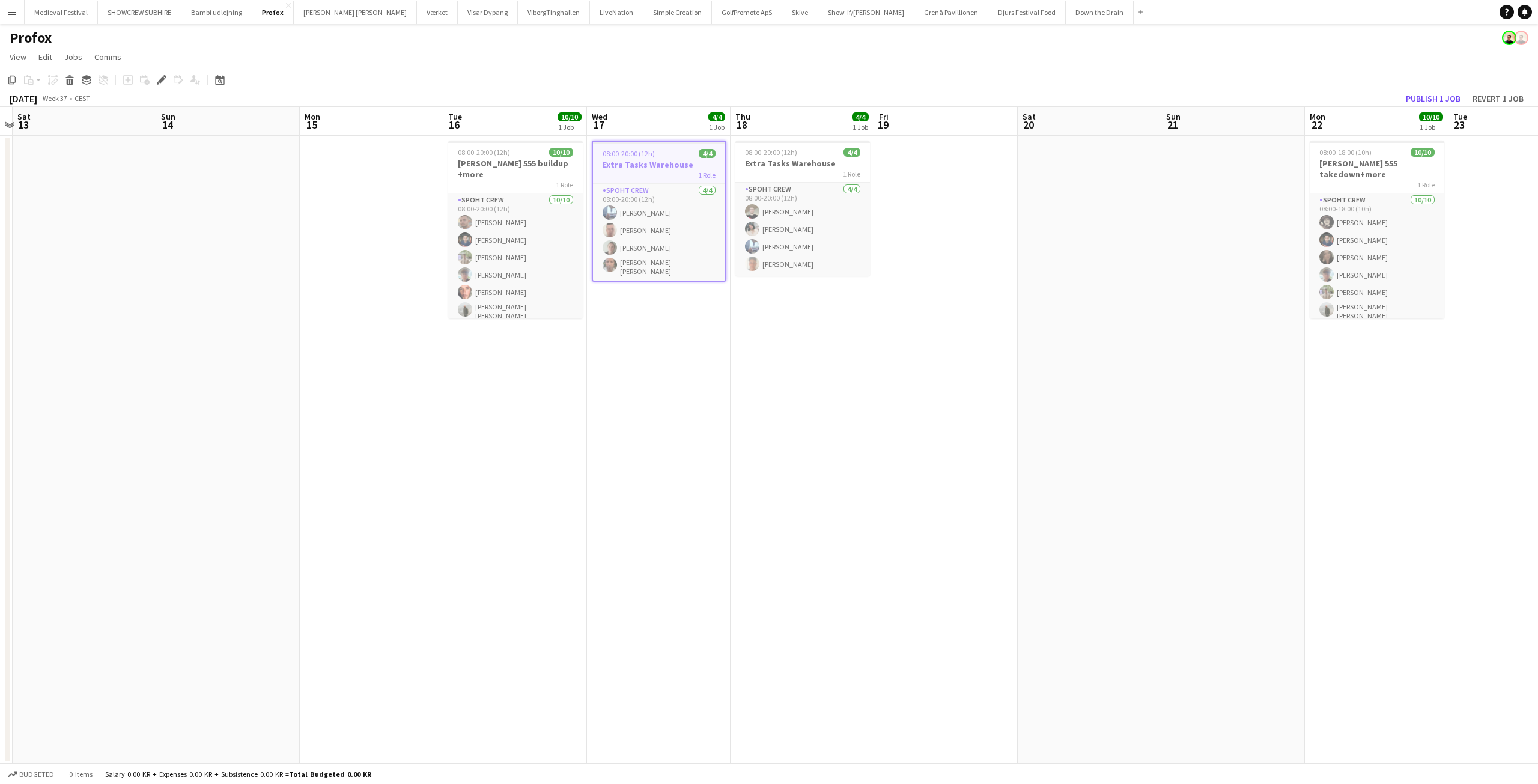
drag, startPoint x: 1086, startPoint y: 333, endPoint x: 1082, endPoint y: 403, distance: 70.1
click at [1082, 403] on app-calendar-viewport "Thu 11 Fri 12 Sat 13 Sun 14 Mon 15 Tue 16 10/10 1 Job Wed 17 4/4 1 Job Thu 18 4…" at bounding box center [769, 435] width 1538 height 657
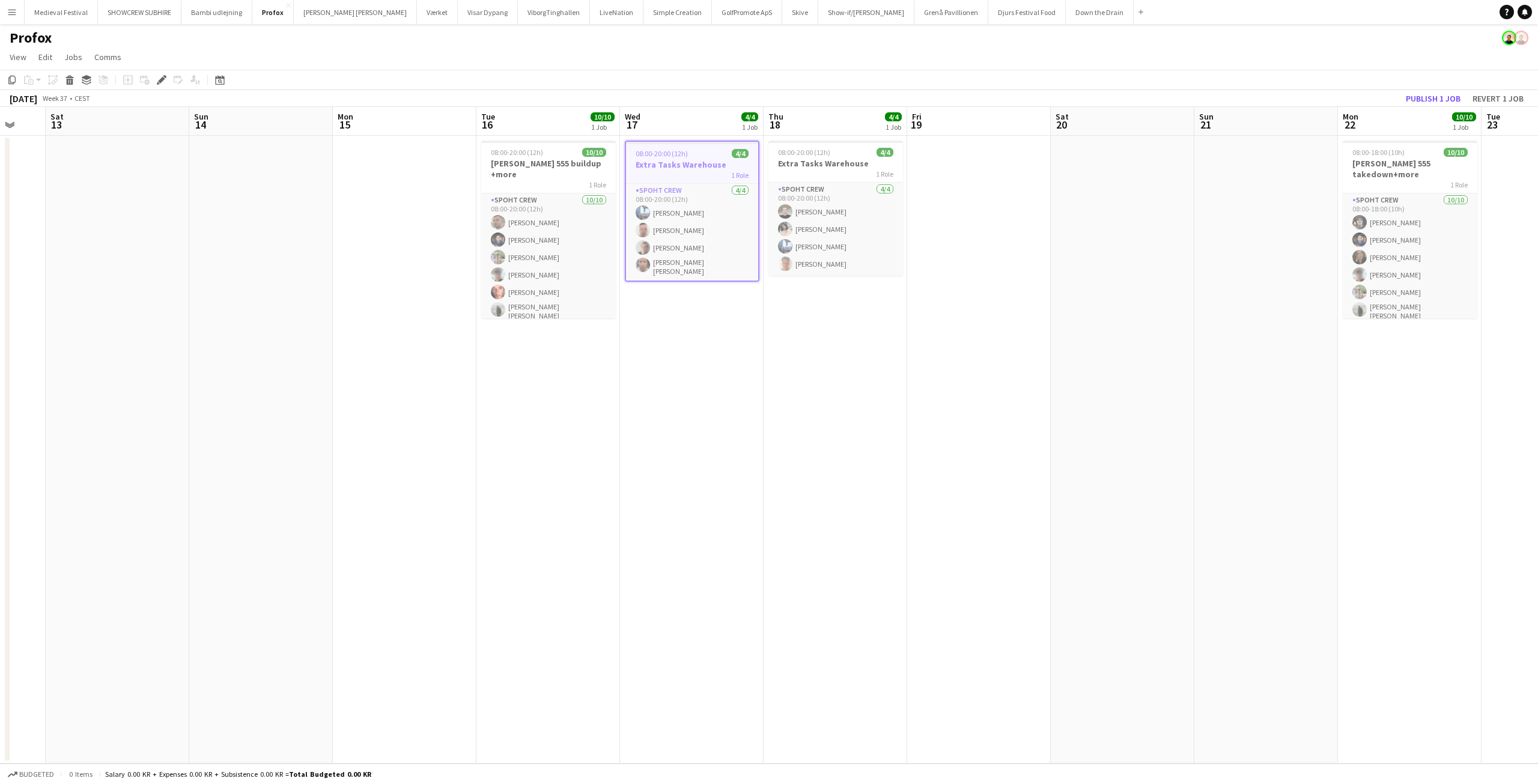
scroll to position [0, 379]
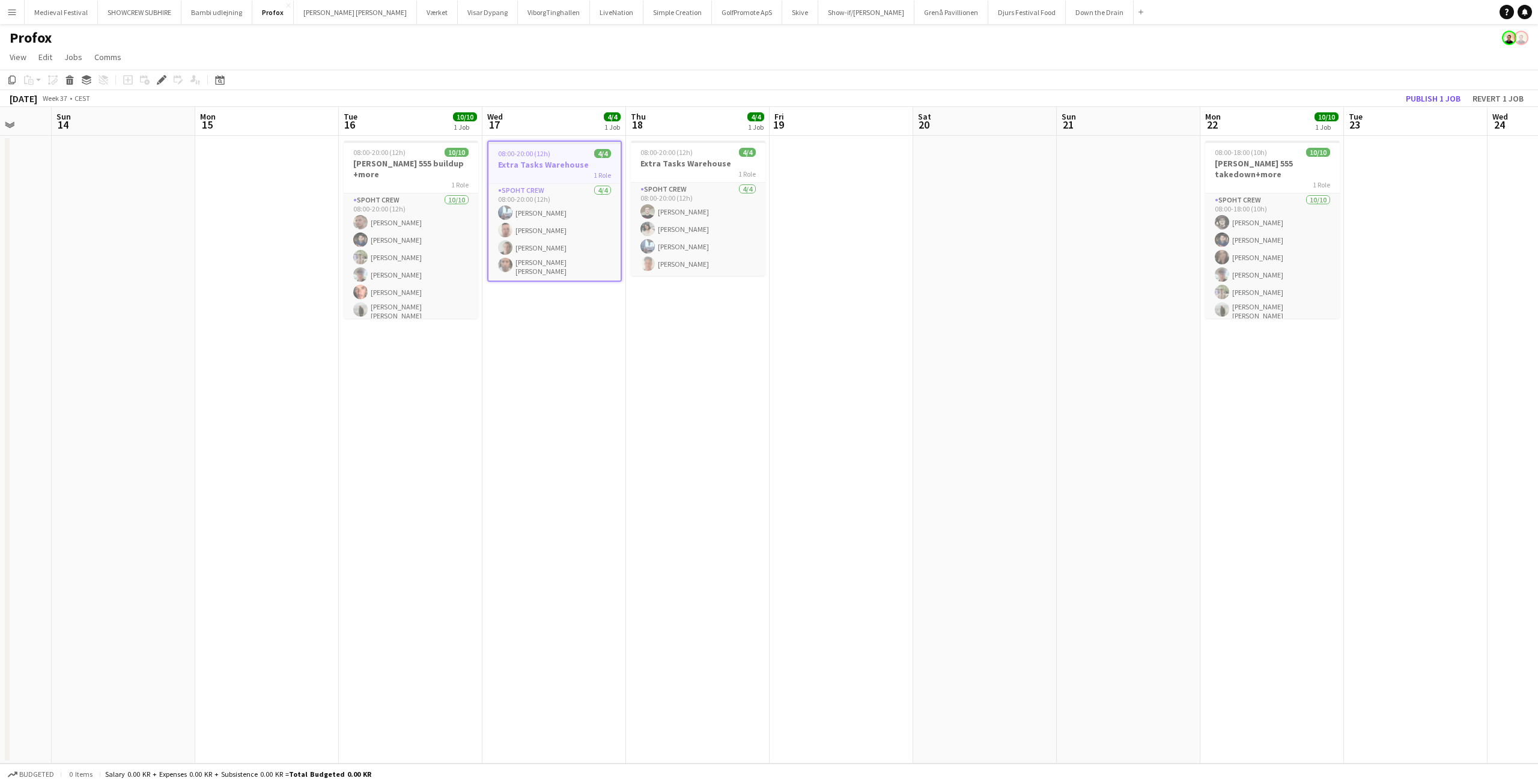
drag, startPoint x: 880, startPoint y: 330, endPoint x: 918, endPoint y: 330, distance: 38.0
click at [918, 330] on app-calendar-viewport "Thu 11 Fri 12 Sat 13 Sun 14 Mon 15 Tue 16 10/10 1 Job Wed 17 4/4 1 Job Thu 18 4…" at bounding box center [769, 435] width 1538 height 657
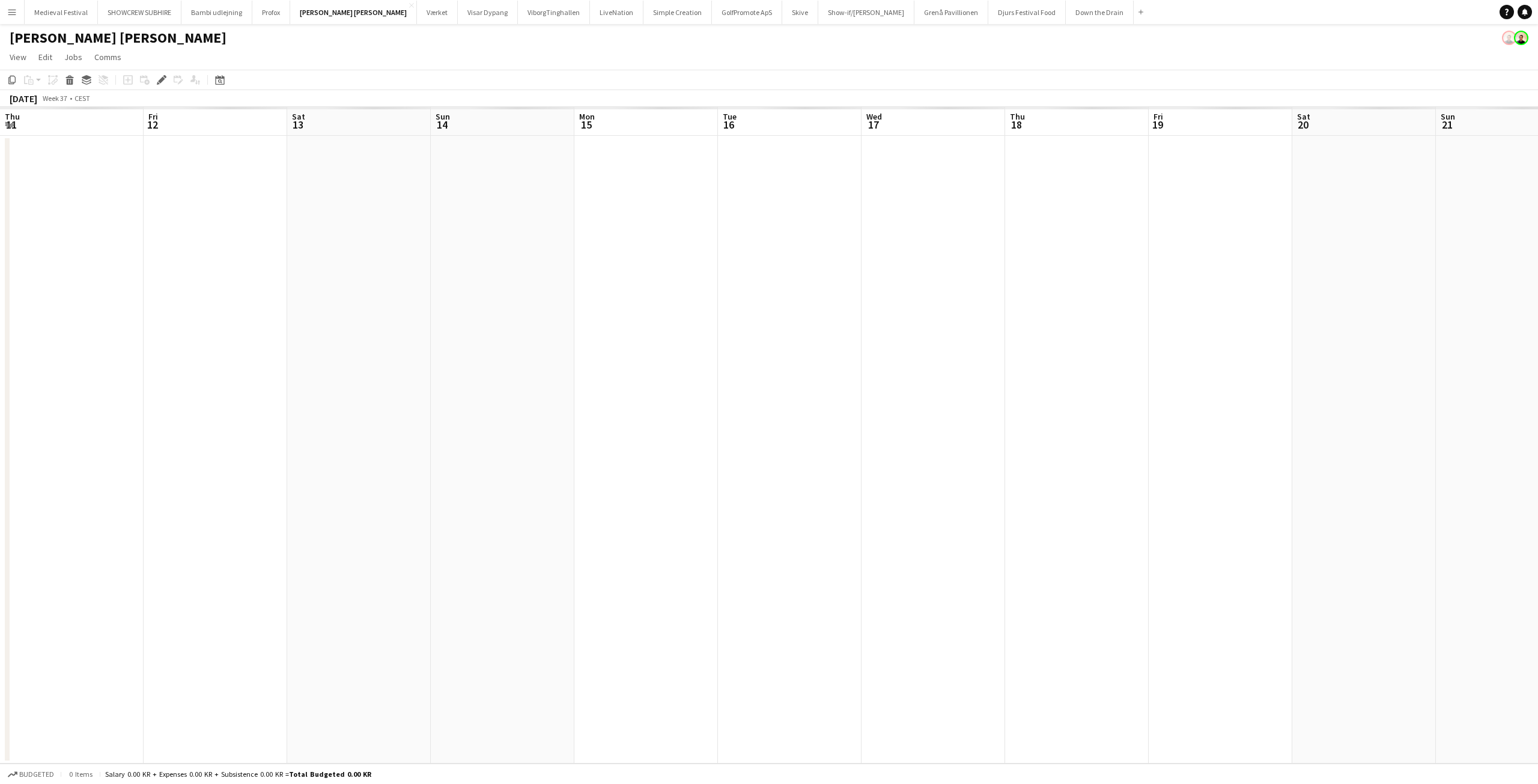
scroll to position [0, 413]
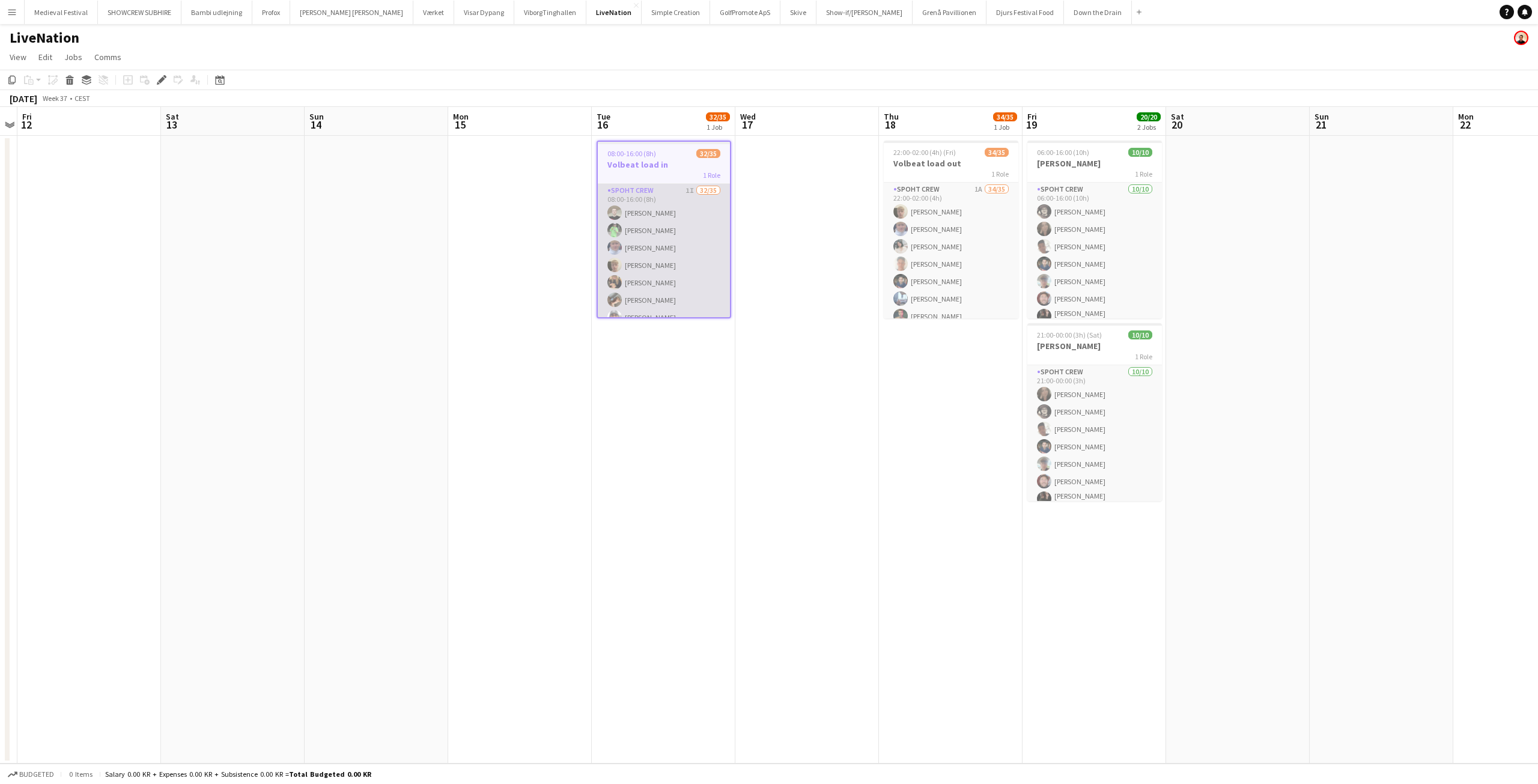
click at [665, 272] on app-card-role "Spoht Crew 1I 32/35 08:00-16:00 (8h) [PERSON_NAME] [PERSON_NAME] [PERSON_NAME] …" at bounding box center [664, 500] width 132 height 633
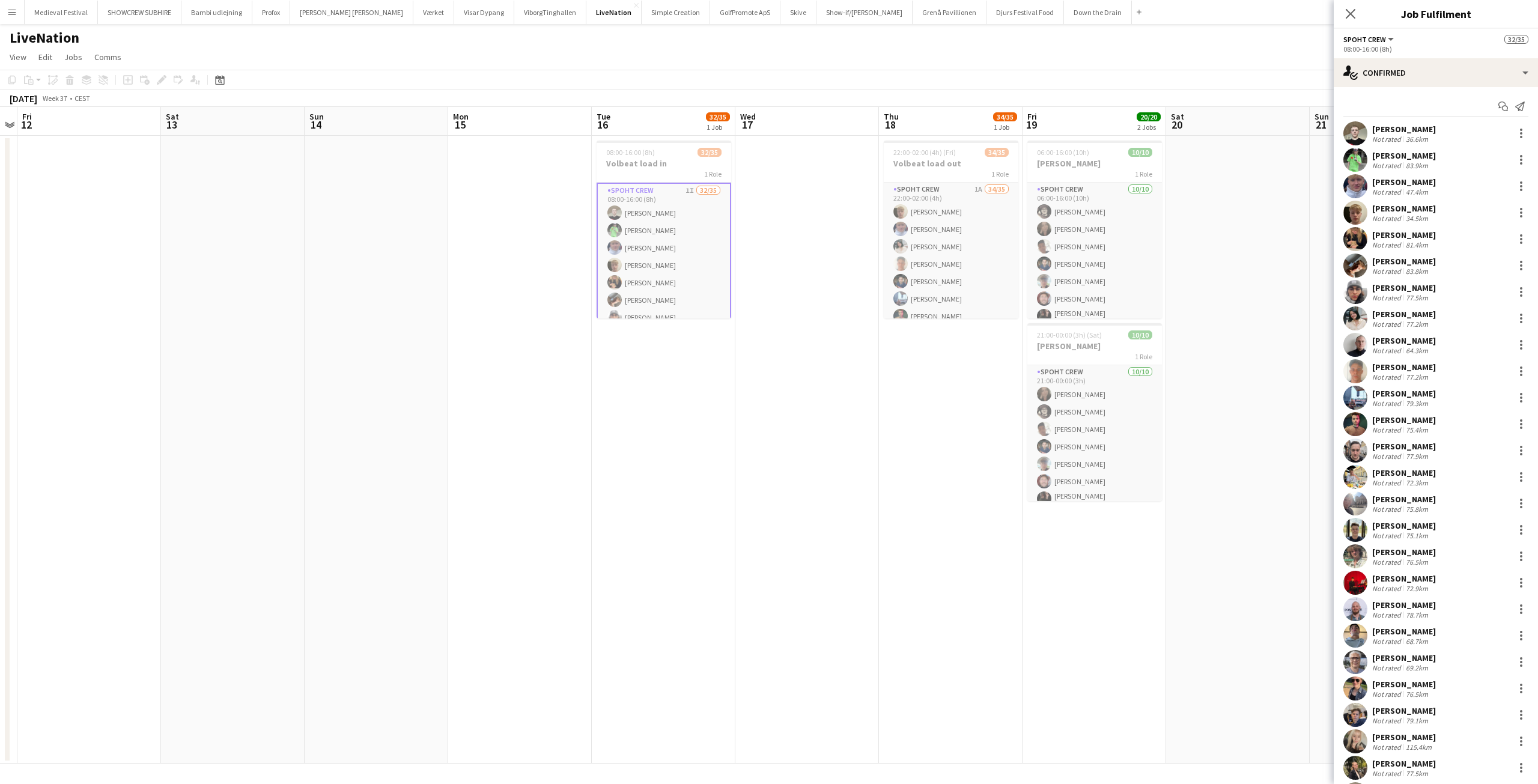
click at [611, 228] on app-user-avatar at bounding box center [615, 230] width 14 height 14
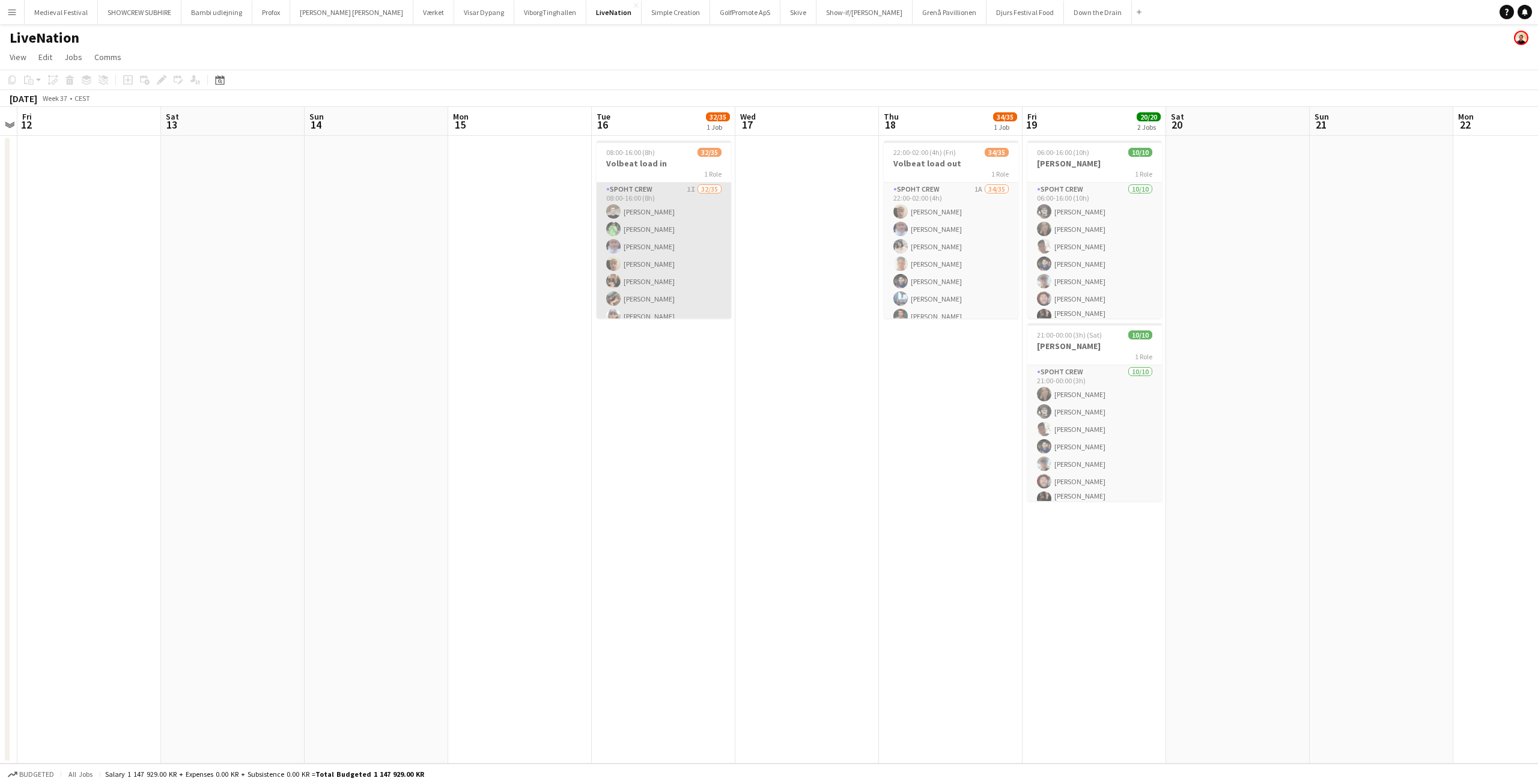
click at [639, 229] on app-card-role "Spoht Crew 1I 32/35 08:00-16:00 (8h) [PERSON_NAME] [PERSON_NAME] [PERSON_NAME] …" at bounding box center [663, 498] width 135 height 633
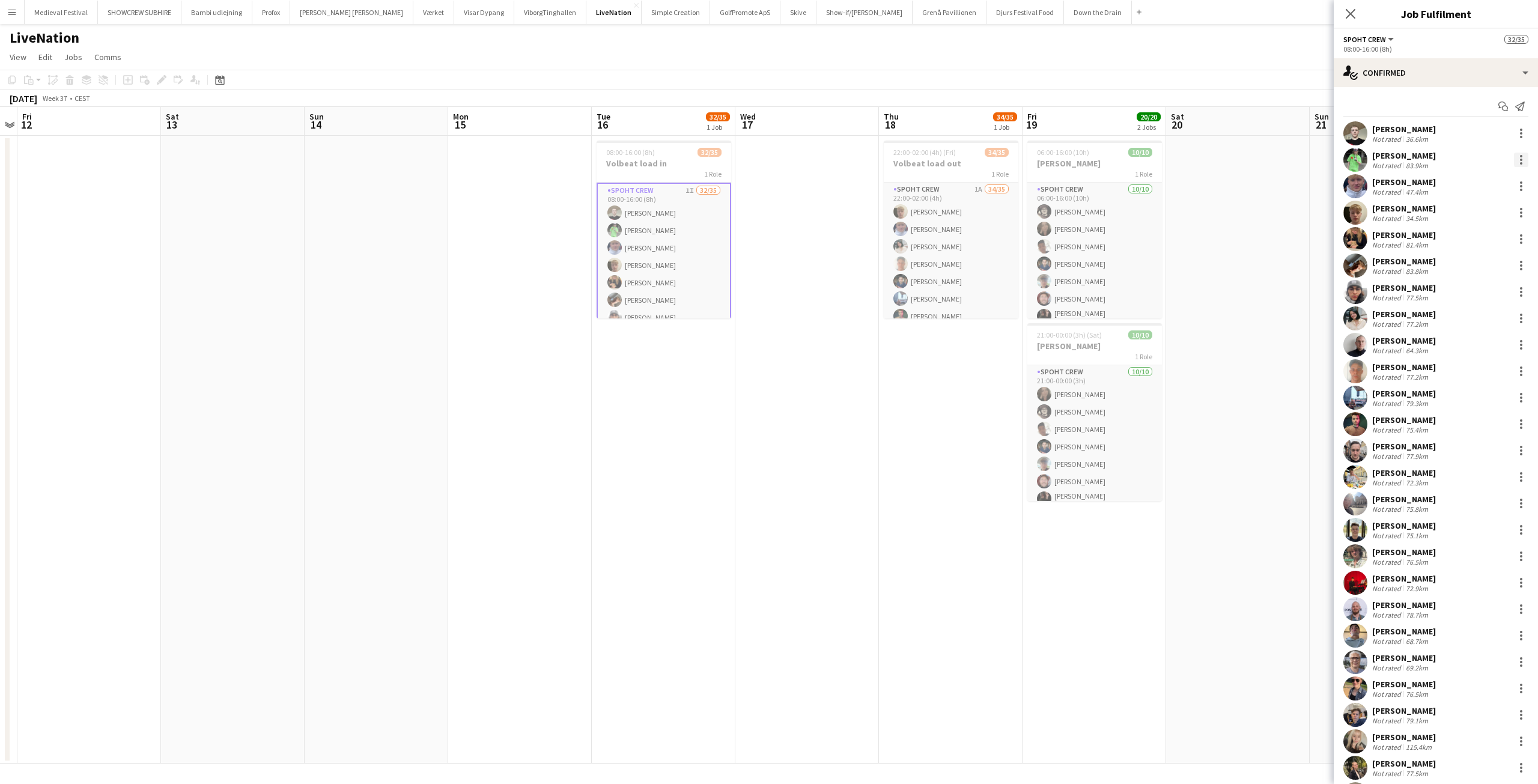
drag, startPoint x: 1487, startPoint y: 137, endPoint x: 1509, endPoint y: 158, distance: 30.4
drag, startPoint x: 1509, startPoint y: 158, endPoint x: 1516, endPoint y: 137, distance: 22.1
click at [1516, 137] on div at bounding box center [1521, 133] width 14 height 14
click at [1483, 154] on span "Edit fee" at bounding box center [1473, 155] width 75 height 11
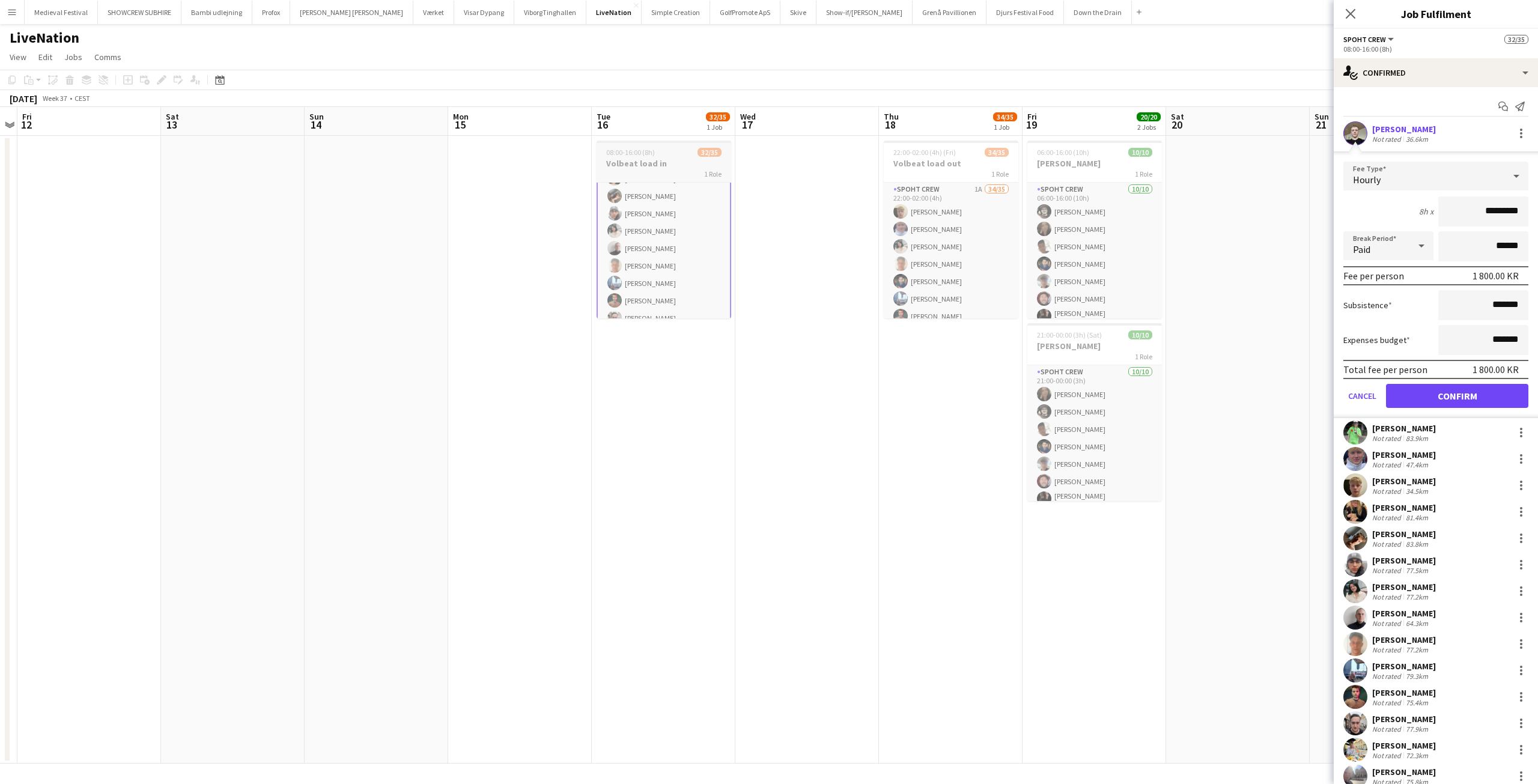
scroll to position [111, 0]
click at [658, 229] on app-card-role "Spoht Crew 1I 32/35 08:00-16:00 (8h) [PERSON_NAME] [PERSON_NAME] [PERSON_NAME] …" at bounding box center [663, 426] width 135 height 636
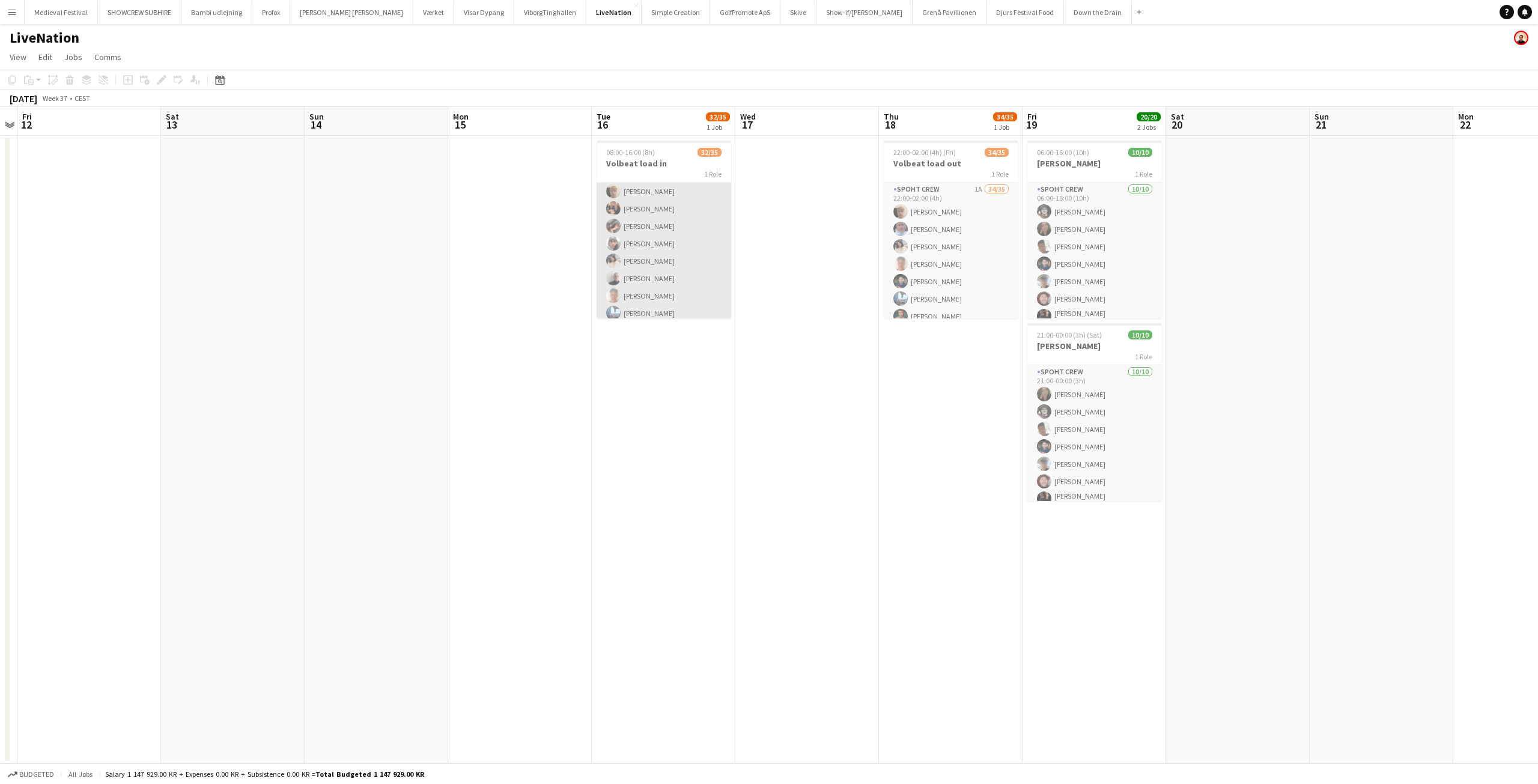
click at [658, 229] on app-card-role "Spoht Crew 1I 32/35 08:00-16:00 (8h) [PERSON_NAME] [PERSON_NAME] [PERSON_NAME] …" at bounding box center [663, 426] width 135 height 633
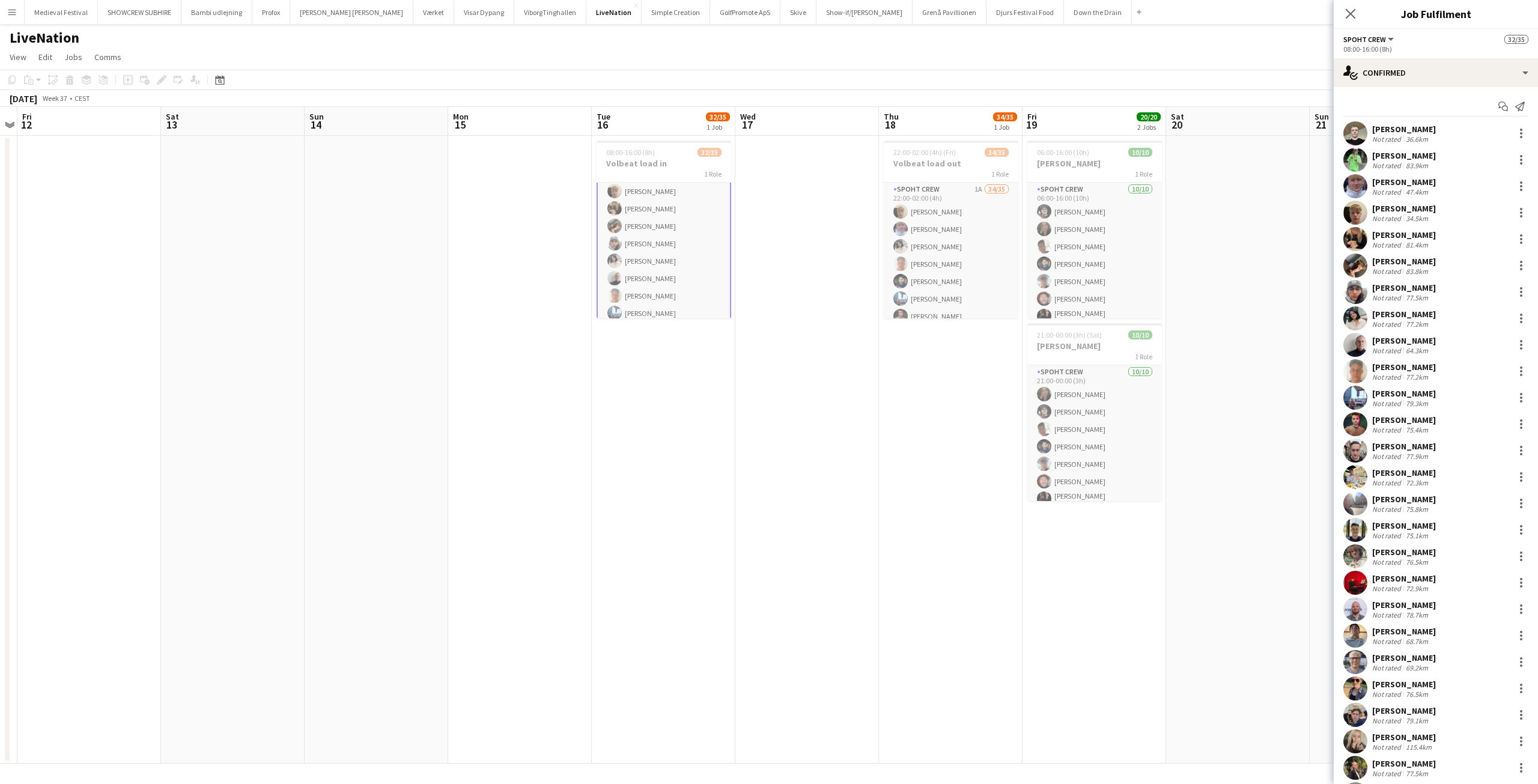
click at [1444, 269] on div "Oliver Jakobsen Not rated 83.8km" at bounding box center [1436, 265] width 204 height 24
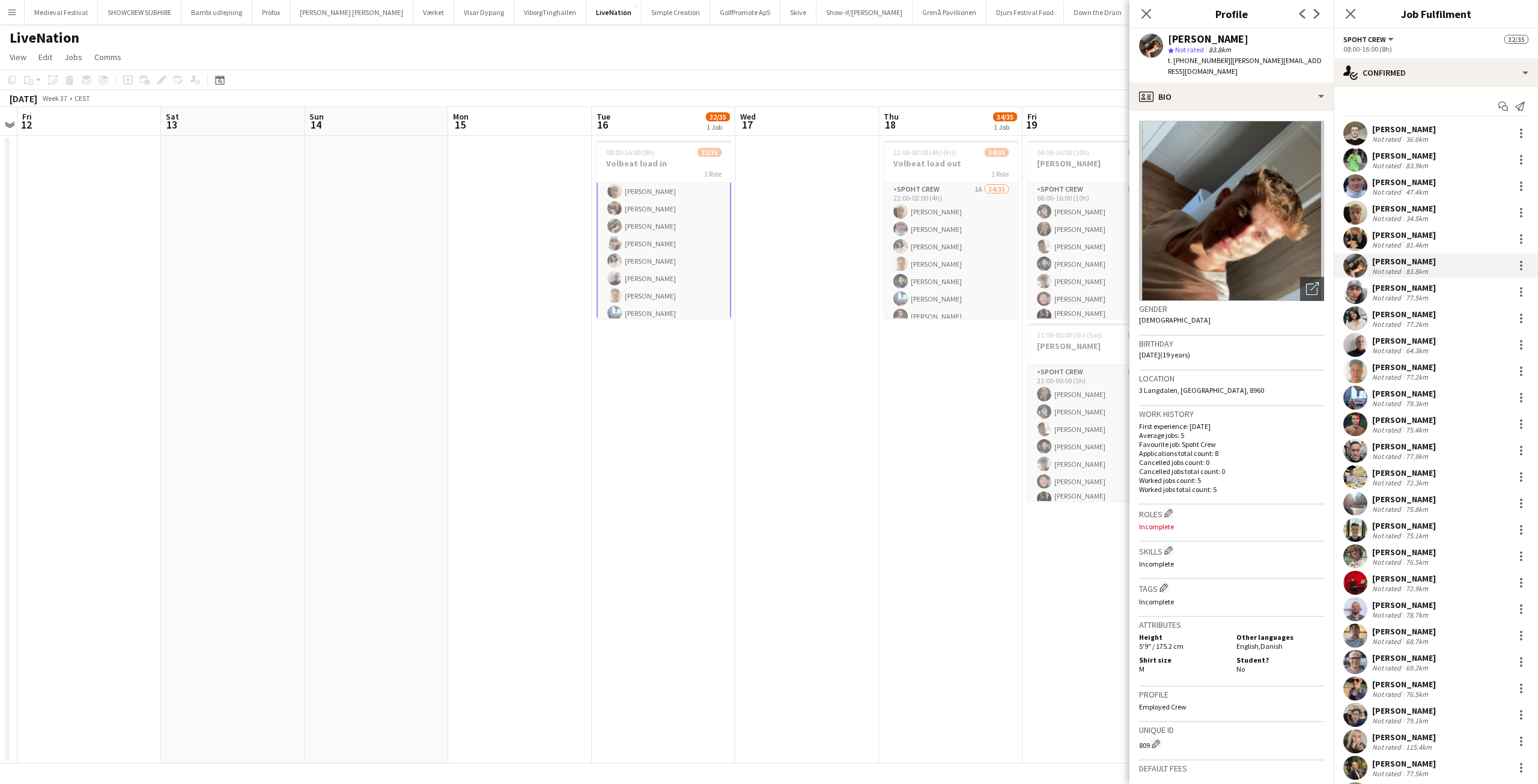
click at [677, 285] on app-card-role "Spoht Crew 1I 32/35 08:00-16:00 (8h) Nicolai Schmidt Håkon Lerche Casper Roed J…" at bounding box center [663, 426] width 135 height 636
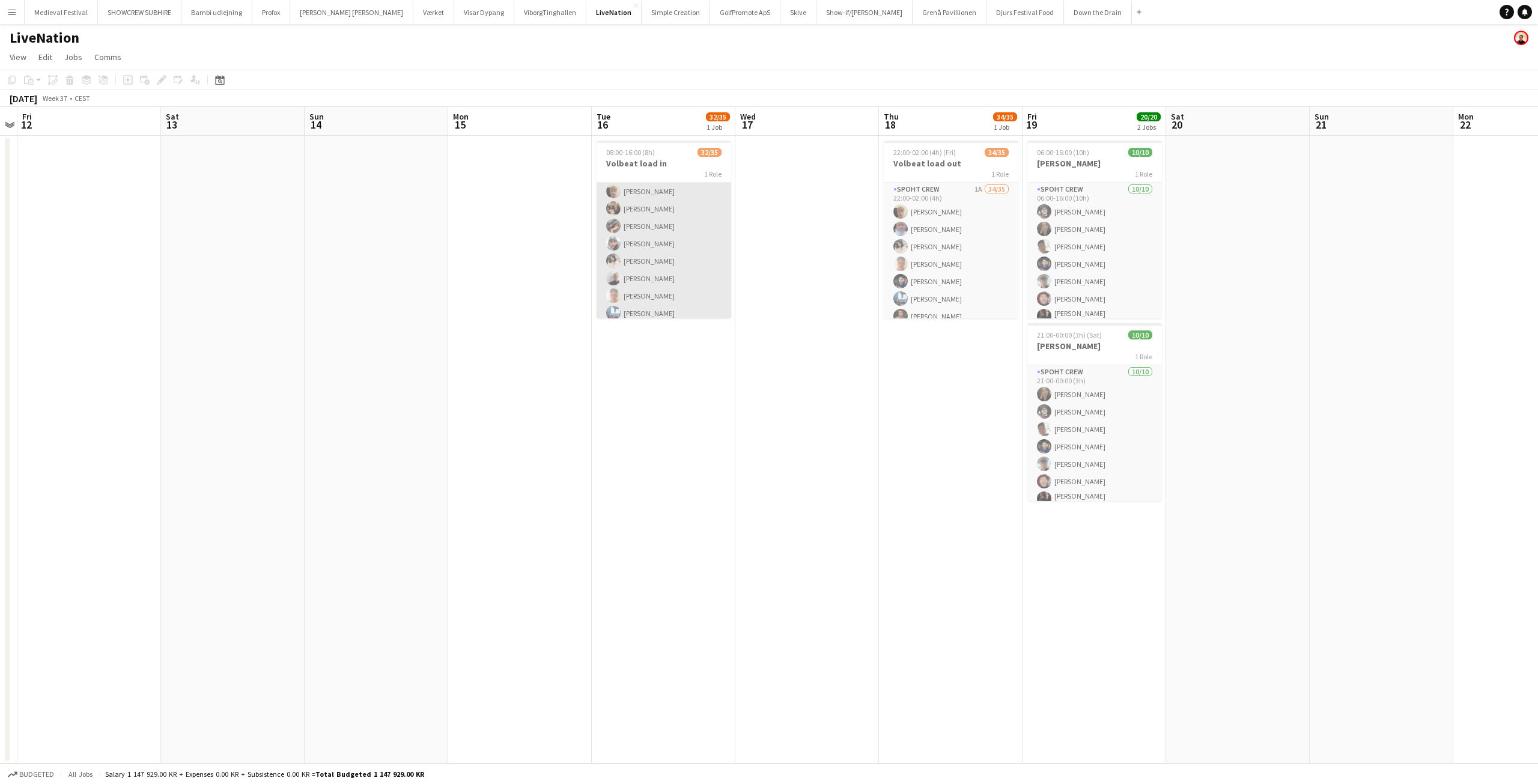
click at [656, 273] on app-card-role "Spoht Crew 1I 32/35 08:00-16:00 (8h) Nicolai Schmidt Håkon Lerche Casper Roed J…" at bounding box center [663, 426] width 135 height 633
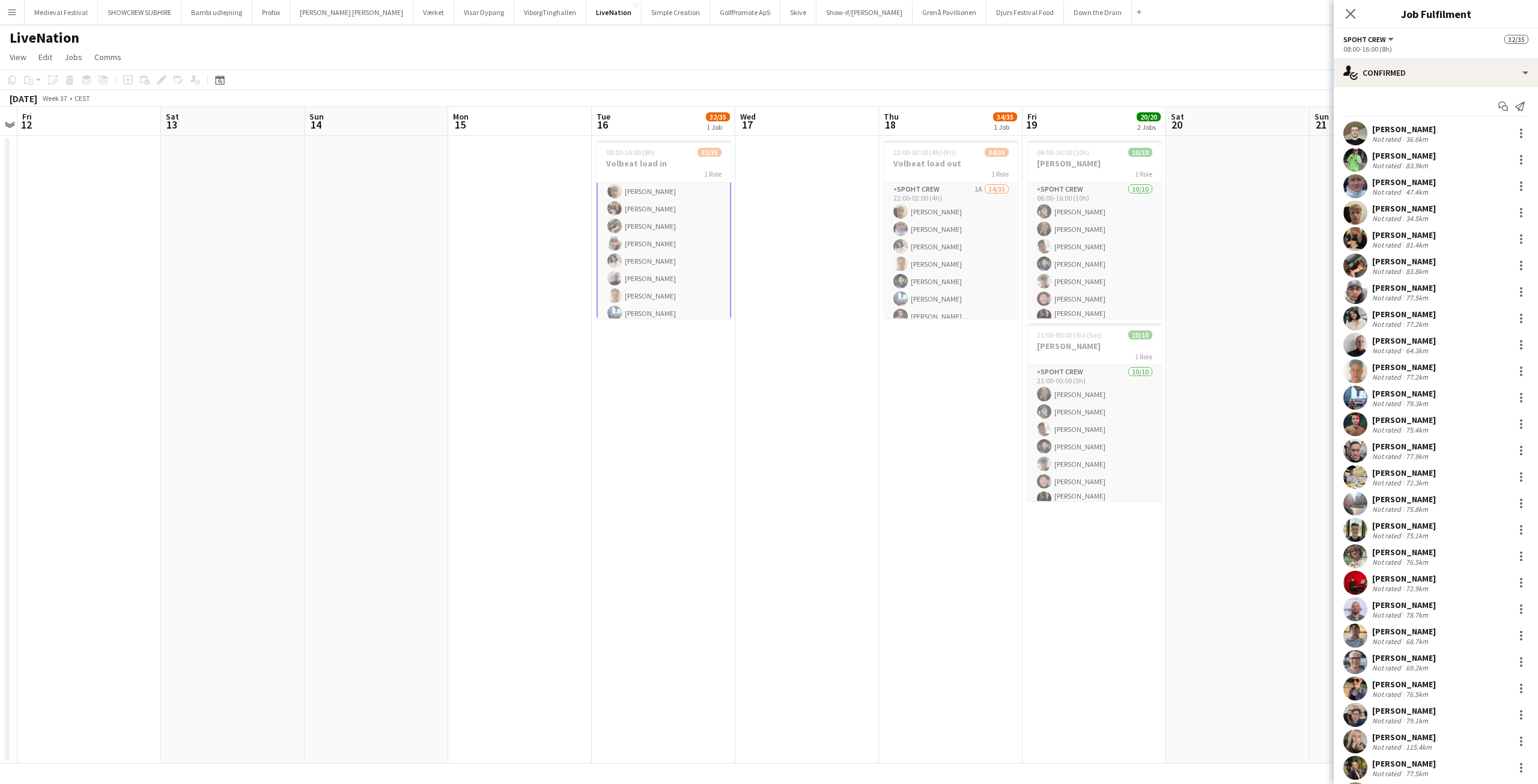
click at [1399, 350] on div "Not rated" at bounding box center [1388, 350] width 31 height 9
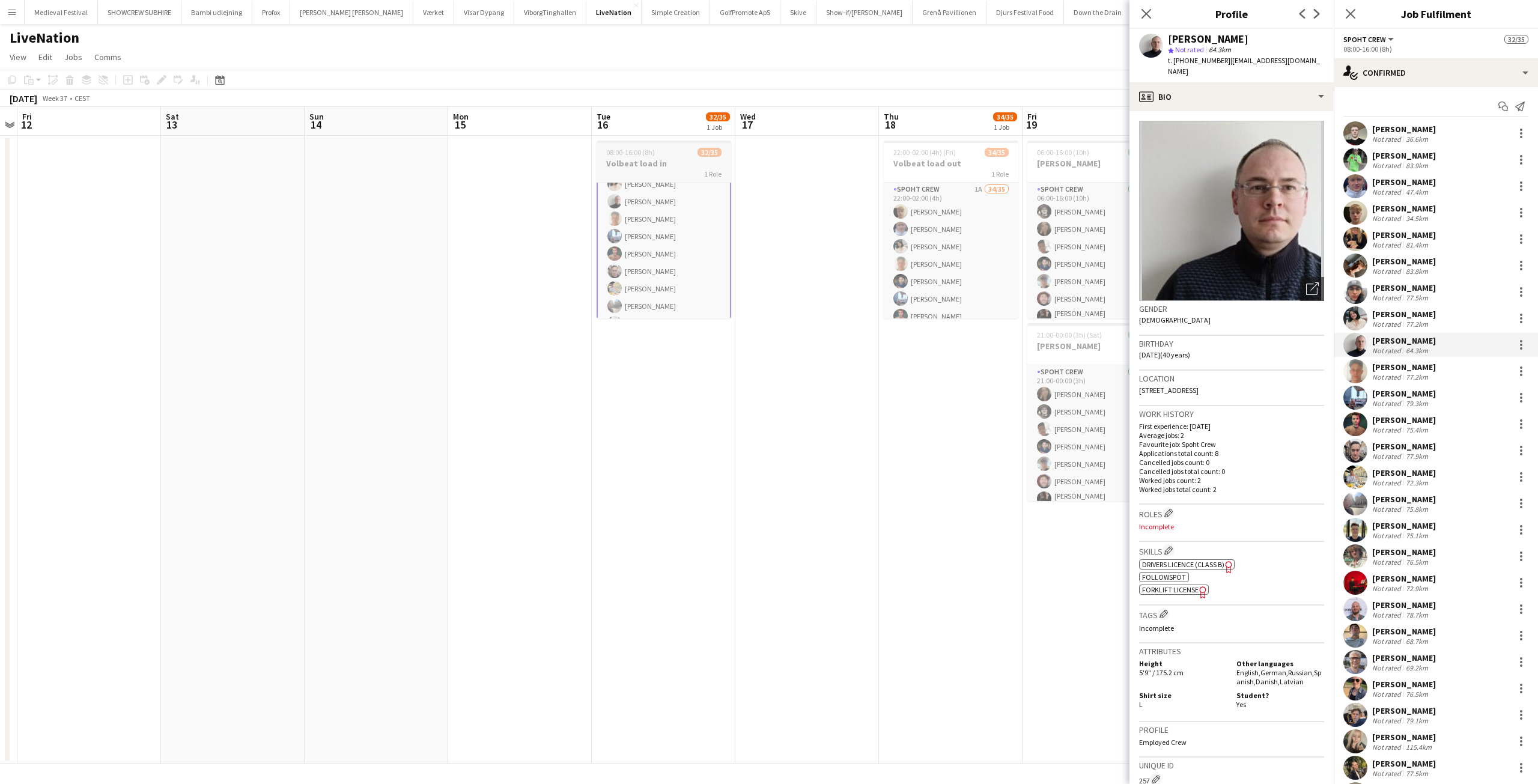
scroll to position [188, 0]
click at [642, 246] on app-card-role "Spoht Crew 1I 32/35 08:00-16:00 (8h) Nicolai Schmidt Håkon Lerche Casper Roed J…" at bounding box center [663, 312] width 135 height 636
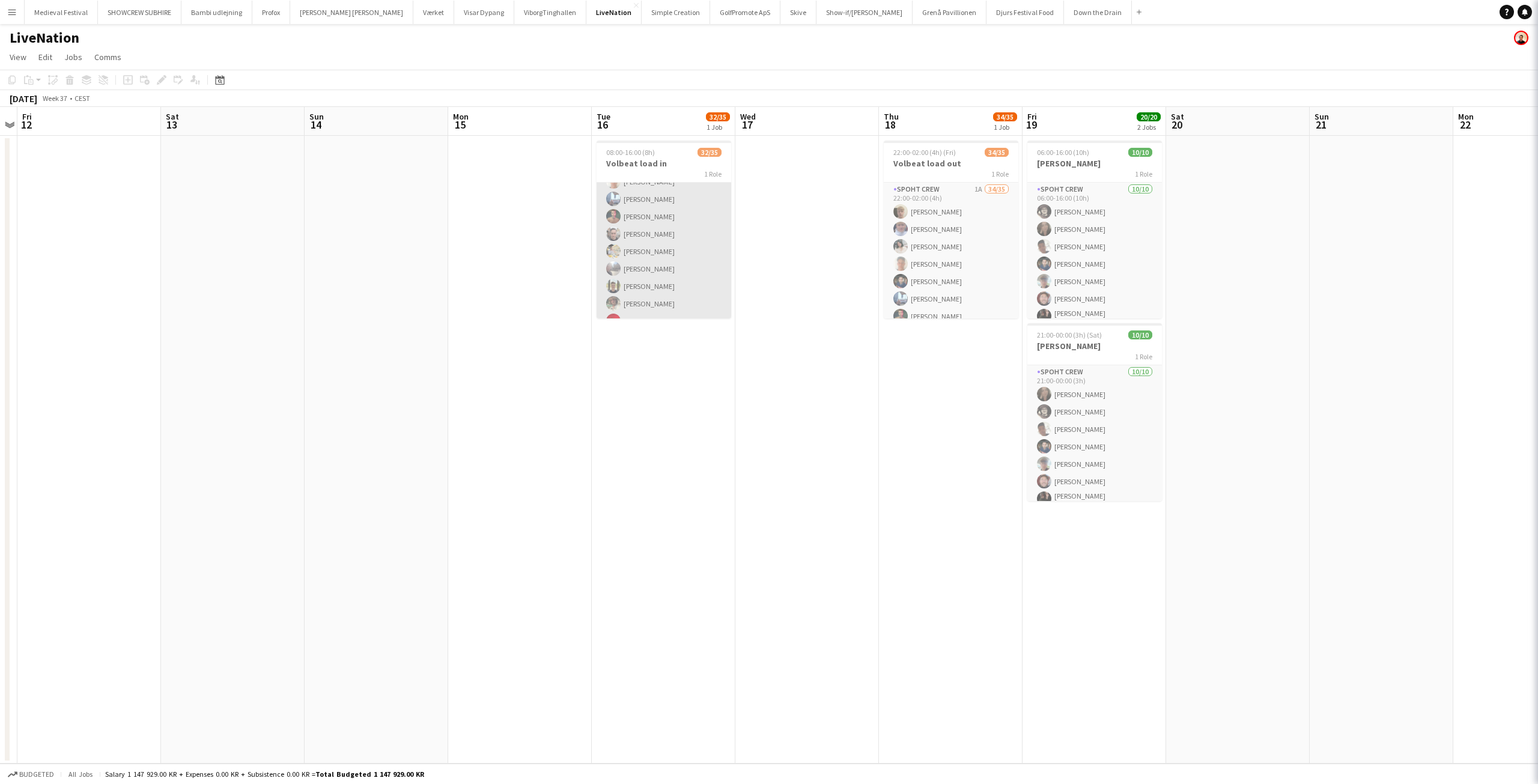
click at [642, 246] on app-card-role "Spoht Crew 1I 32/35 08:00-16:00 (8h) Nicolai Schmidt Håkon Lerche Casper Roed J…" at bounding box center [663, 312] width 135 height 633
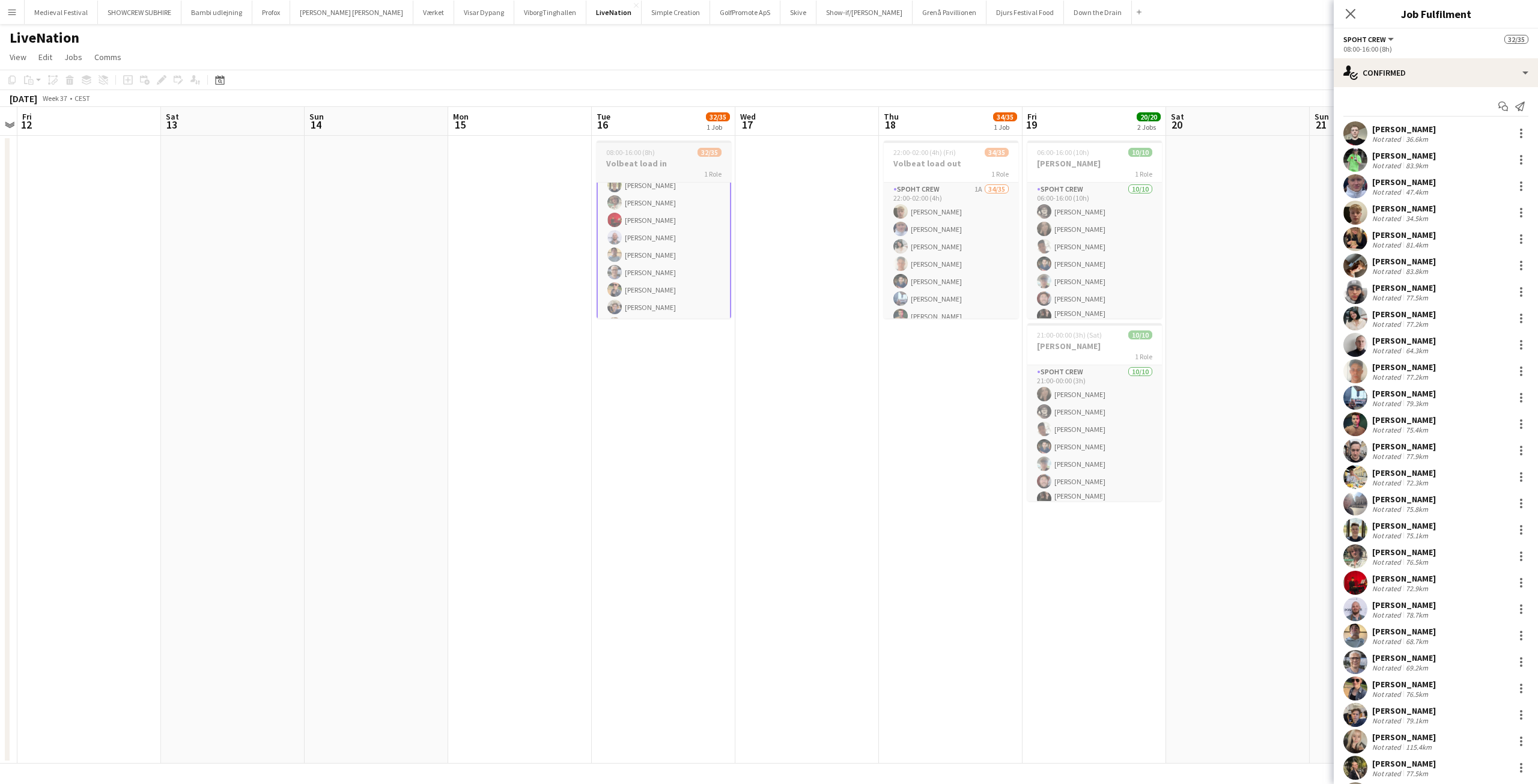
scroll to position [298, 0]
click at [645, 243] on app-card-role "Spoht Crew 1I 32/35 08:00-16:00 (8h) Nicolai Schmidt Håkon Lerche Casper Roed J…" at bounding box center [663, 201] width 135 height 636
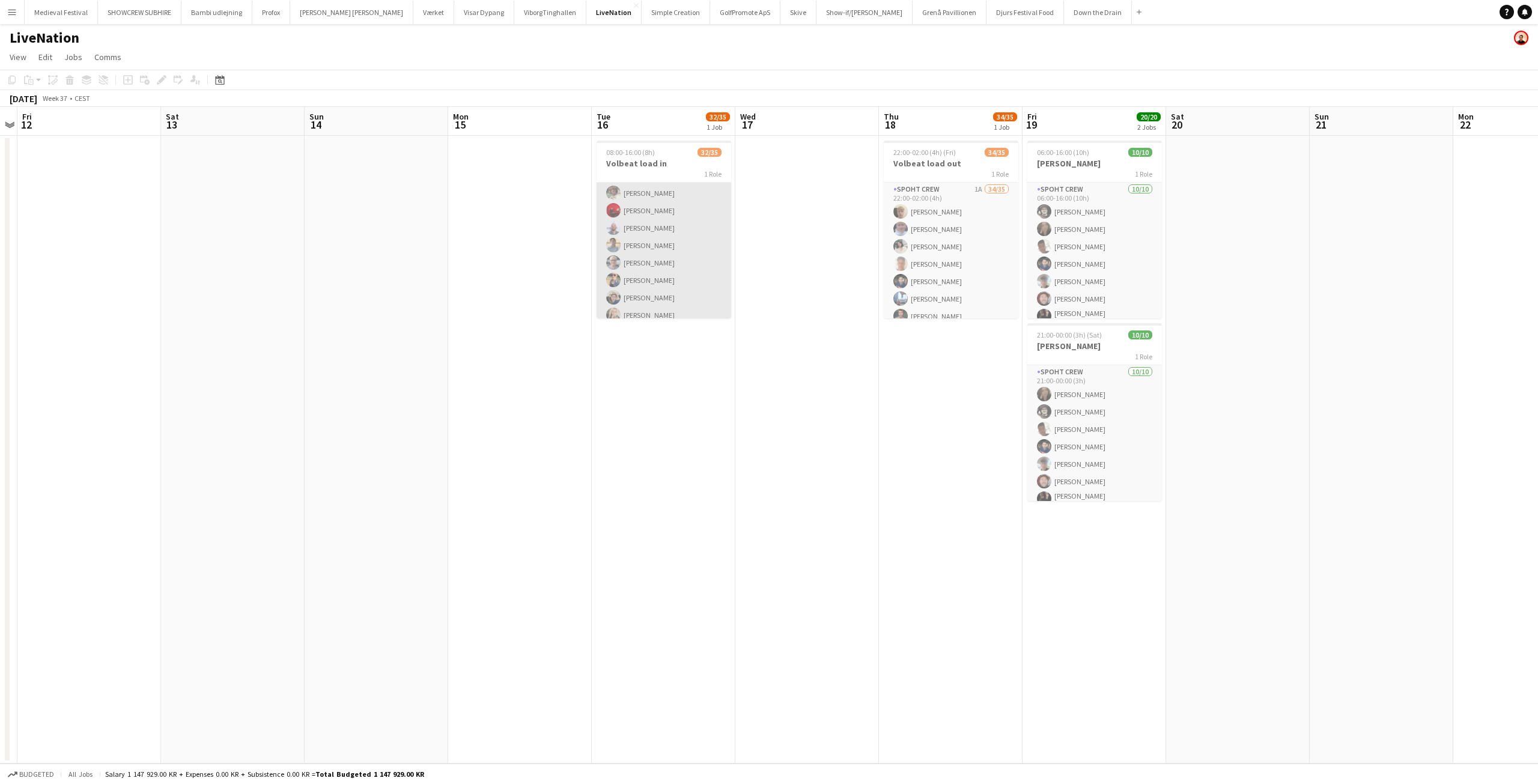
click at [645, 243] on app-card-role "Spoht Crew 1I 32/35 08:00-16:00 (8h) Nicolai Schmidt Håkon Lerche Casper Roed J…" at bounding box center [663, 201] width 135 height 633
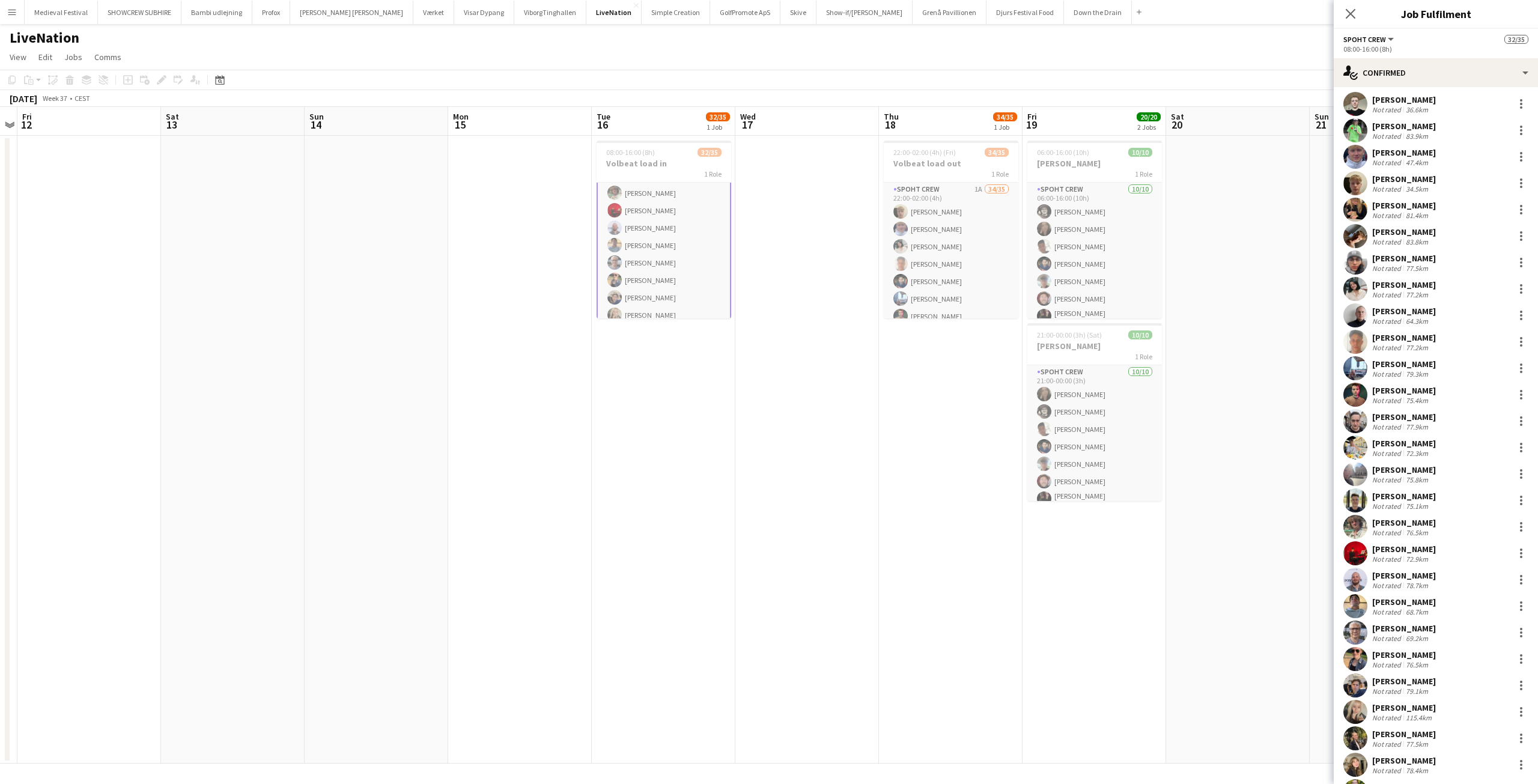
scroll to position [240, 0]
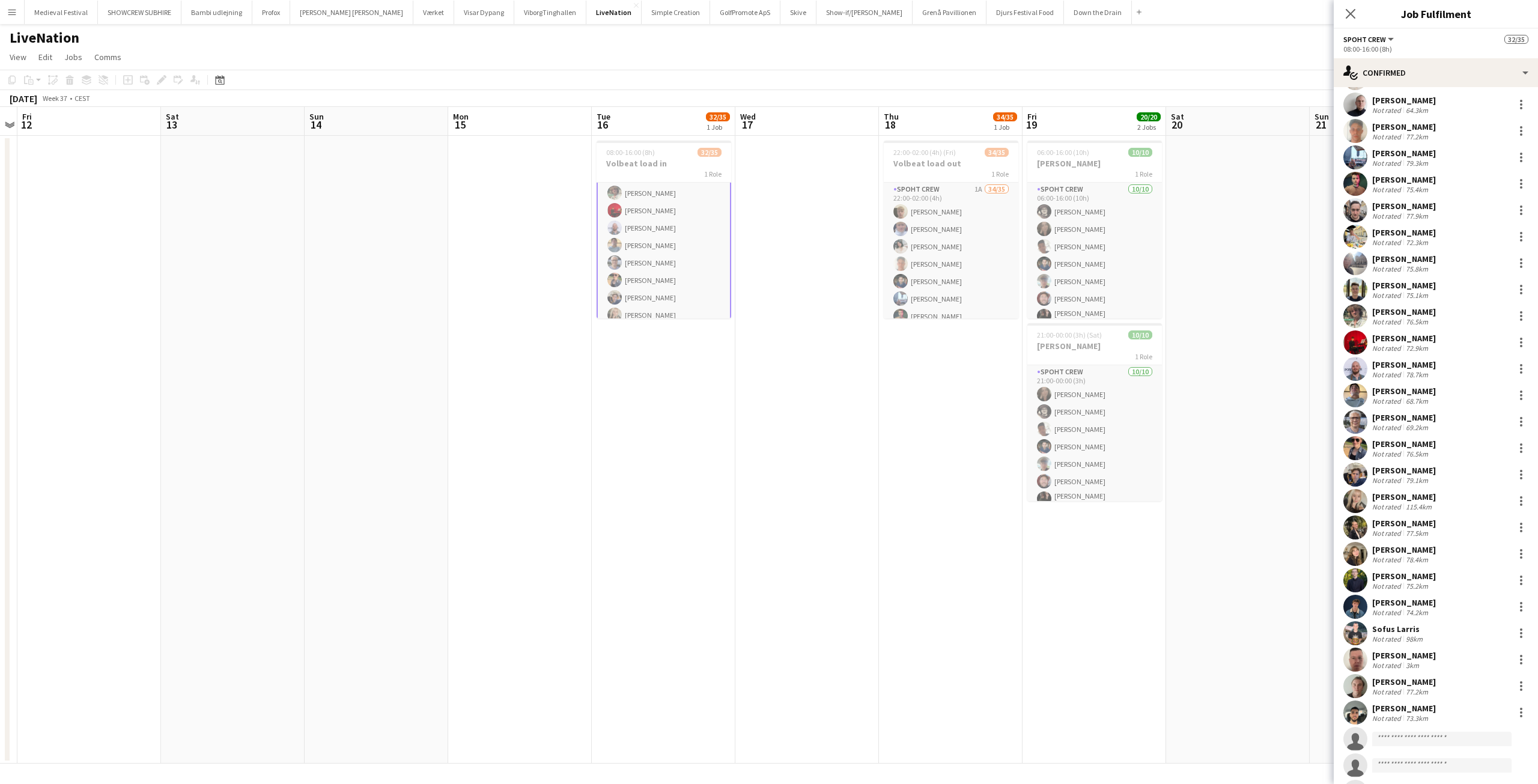
click at [1400, 388] on div "Kevin Jensen" at bounding box center [1404, 391] width 63 height 11
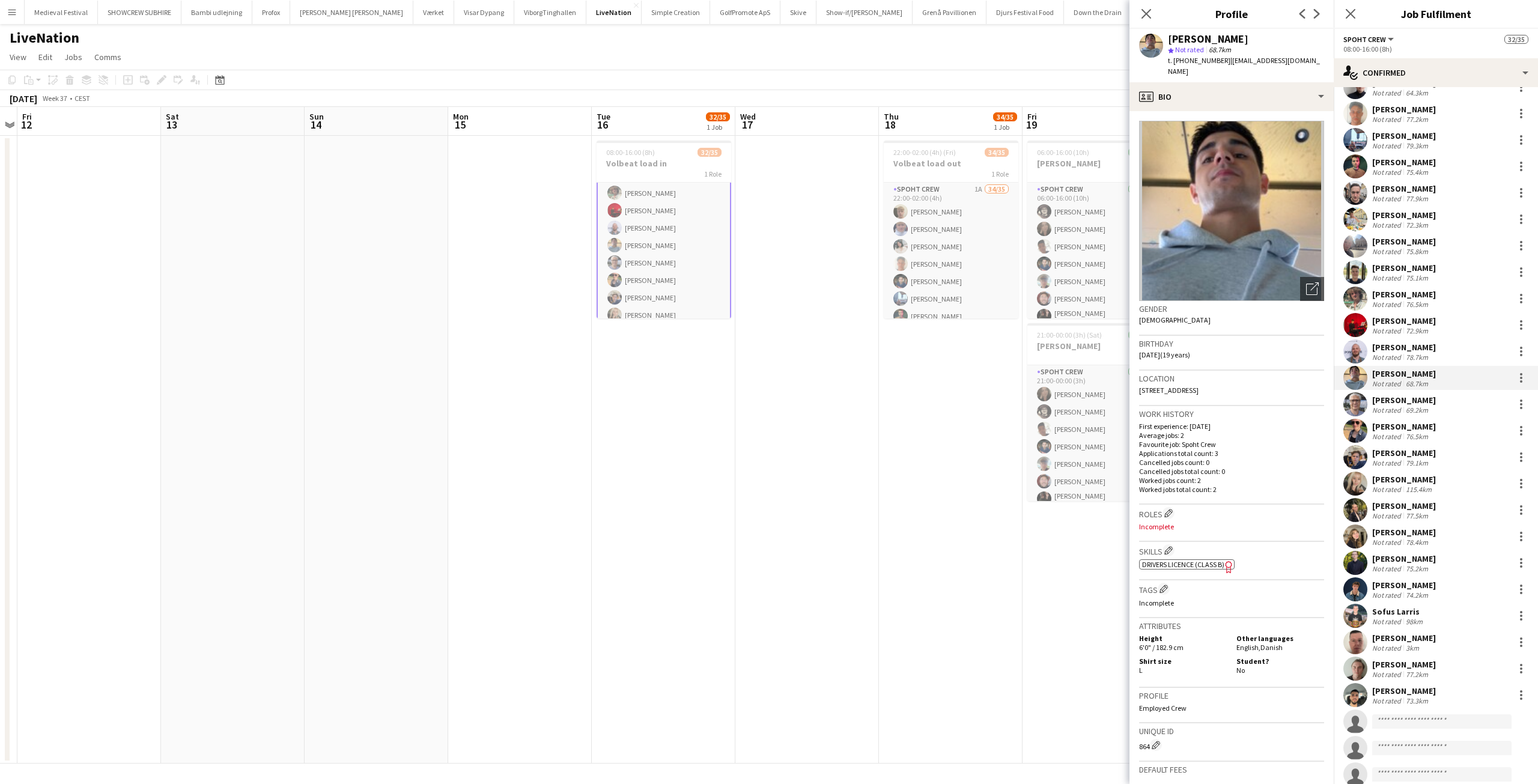
scroll to position [295, 0]
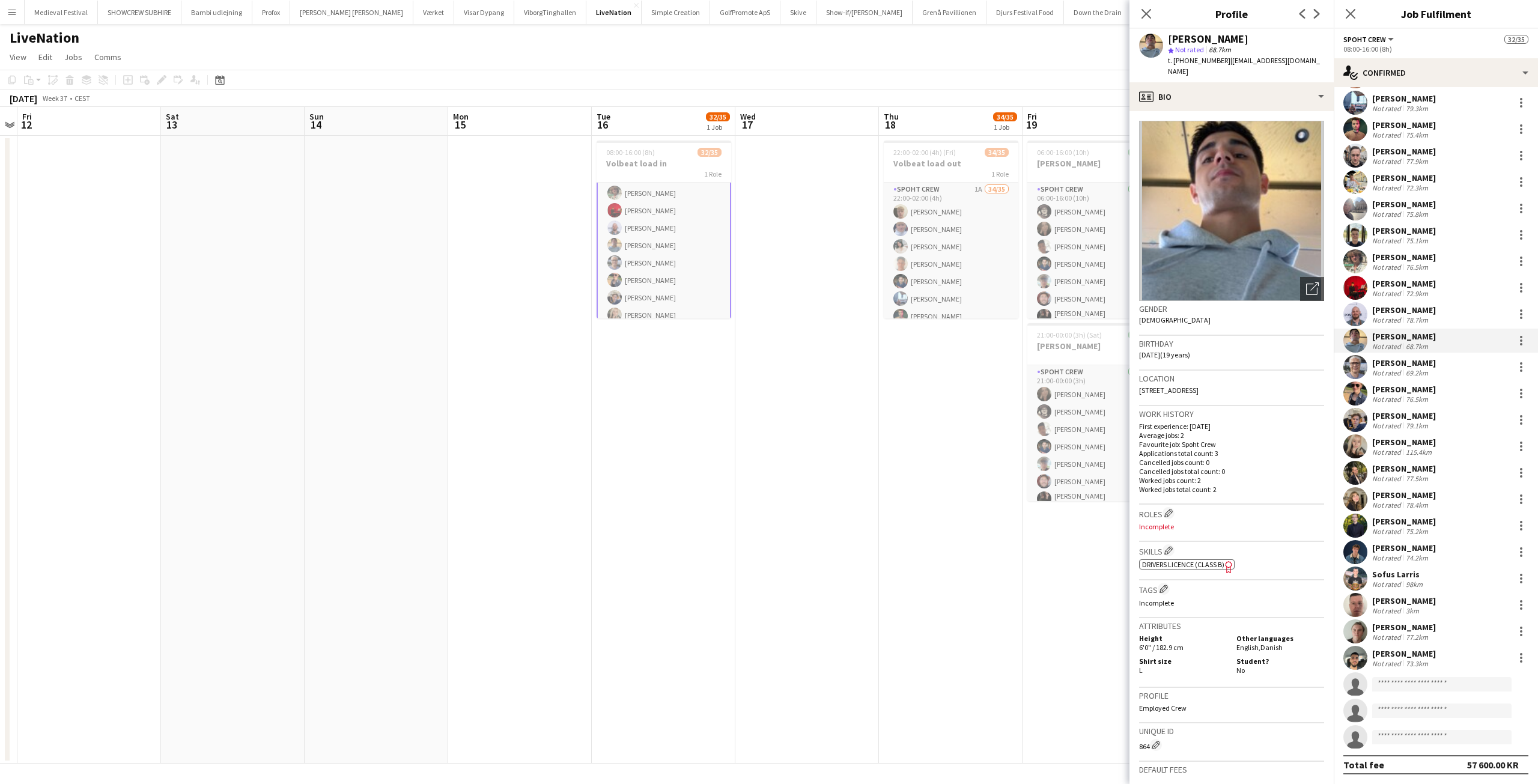
click at [1389, 384] on div "[PERSON_NAME]" at bounding box center [1404, 388] width 63 height 11
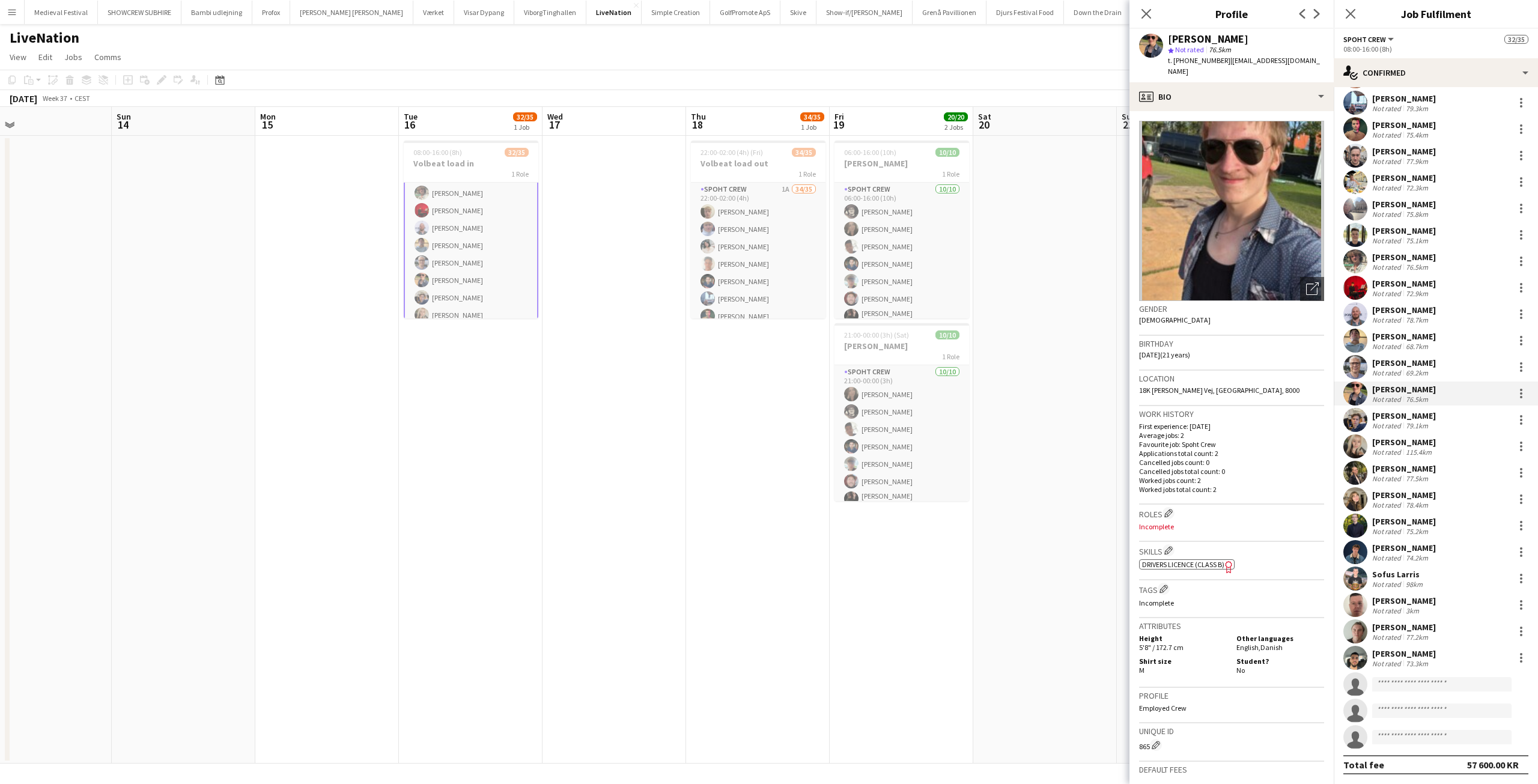
scroll to position [0, 477]
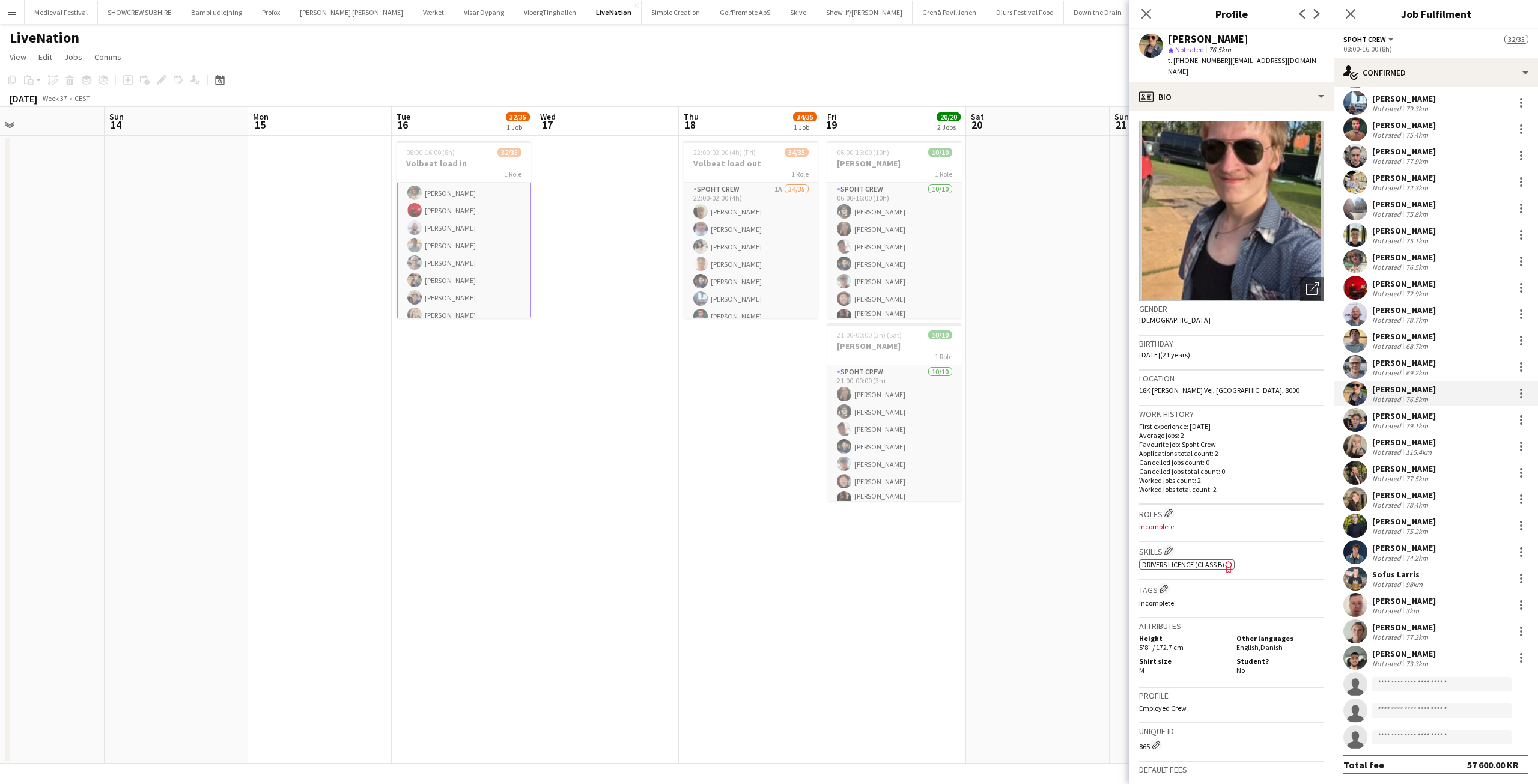
drag, startPoint x: 854, startPoint y: 399, endPoint x: 504, endPoint y: 358, distance: 352.4
click at [503, 357] on app-calendar-viewport "Wed 10 Thu 11 Fri 12 Sat 13 Sun 14 Mon 15 Tue 16 32/35 1 Job Wed 17 Thu 18 34/3…" at bounding box center [769, 435] width 1538 height 657
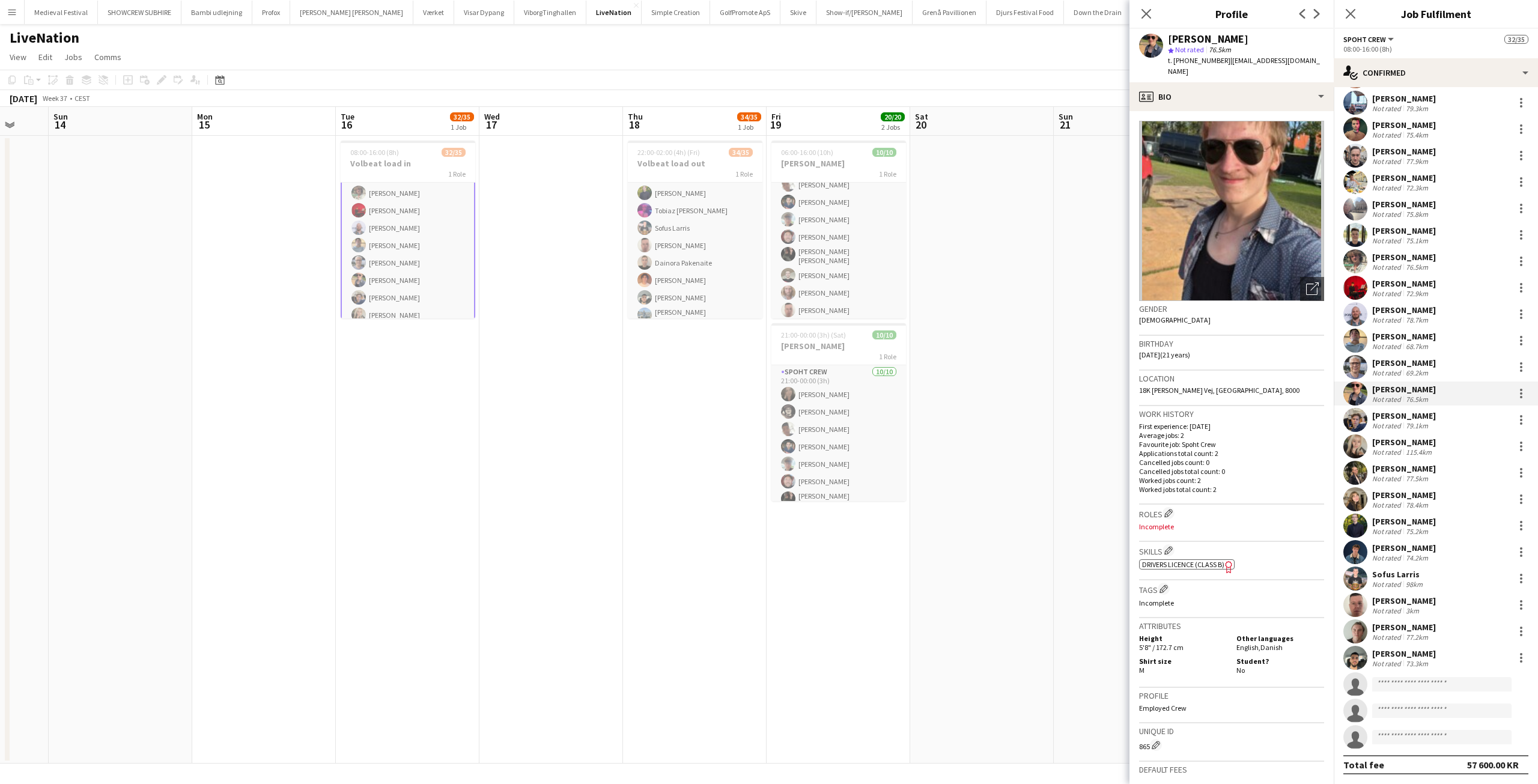
scroll to position [0, 289]
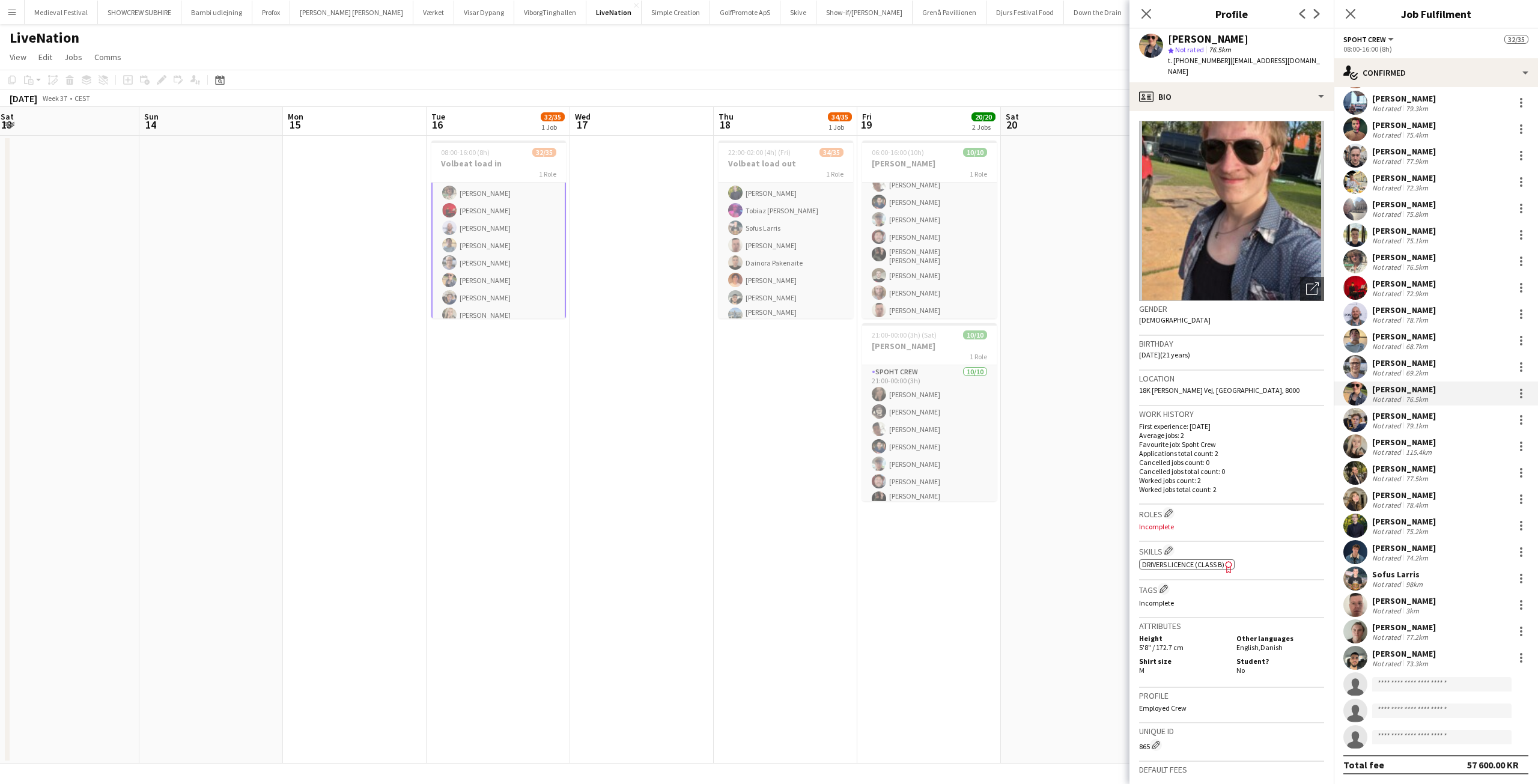
drag, startPoint x: 546, startPoint y: 321, endPoint x: 616, endPoint y: 329, distance: 70.5
click at [633, 337] on app-calendar-viewport "Thu 11 Fri 12 Sat 13 Sun 14 Mon 15 Tue 16 32/35 1 Job Wed 17 Thu 18 34/35 1 Job…" at bounding box center [769, 435] width 1538 height 657
click at [469, 268] on app-card-role "Spoht Crew 1I 32/35 08:00-16:00 (8h) Nicolai Schmidt Håkon Lerche Casper Roed J…" at bounding box center [501, 201] width 135 height 636
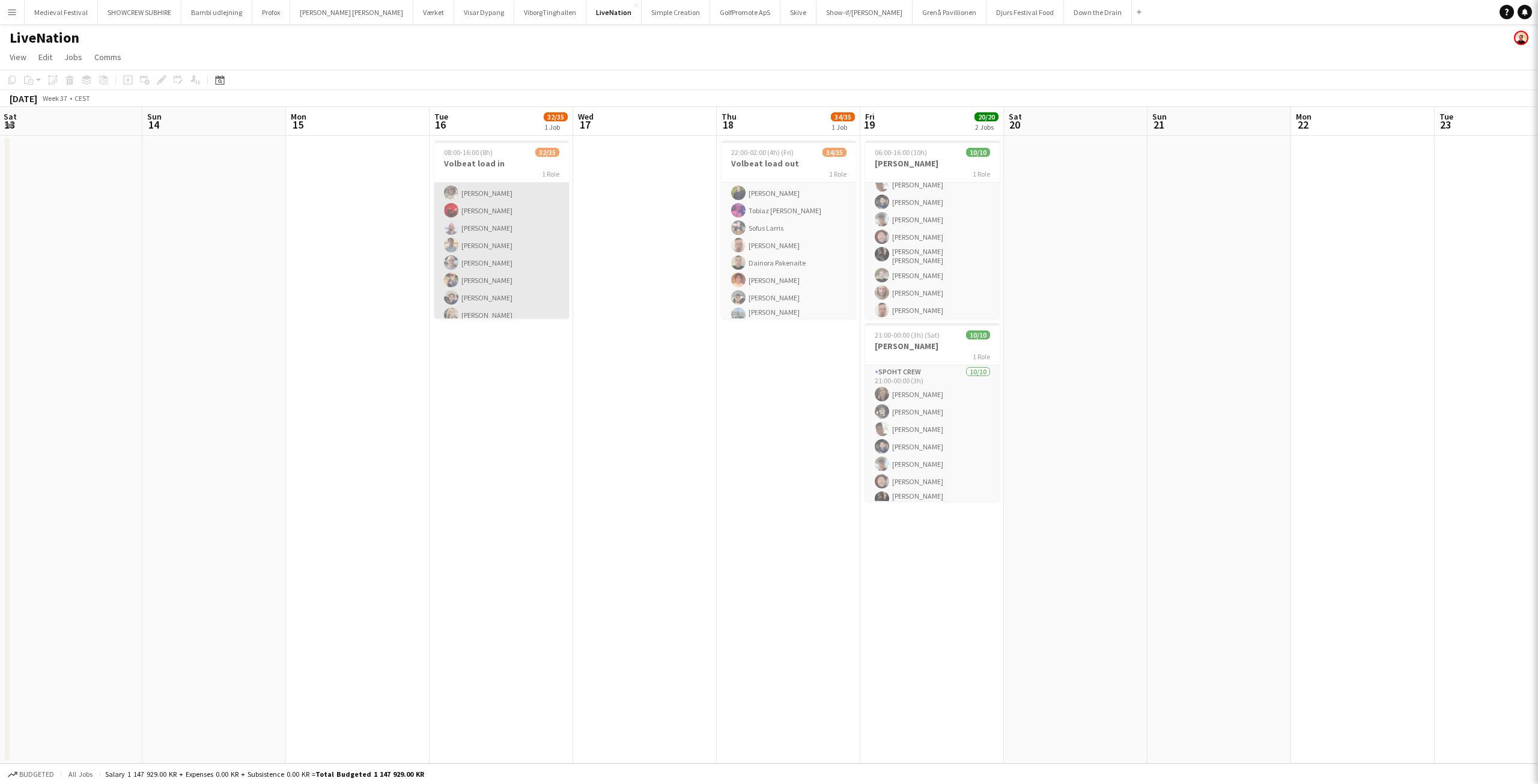
click at [469, 268] on app-card-role "Spoht Crew 1I 32/35 08:00-16:00 (8h) Nicolai Schmidt Håkon Lerche Casper Roed J…" at bounding box center [501, 201] width 135 height 633
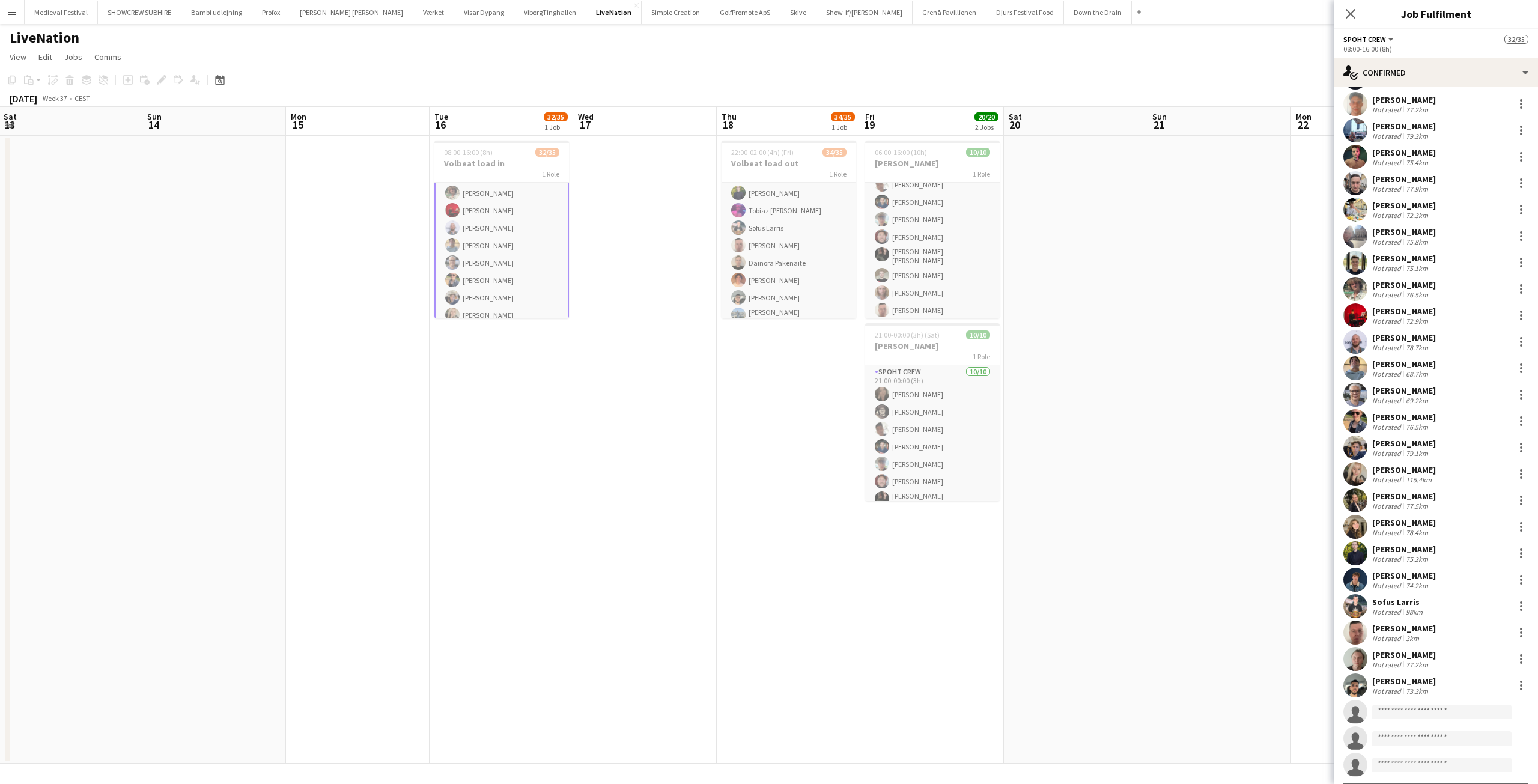
scroll to position [295, 0]
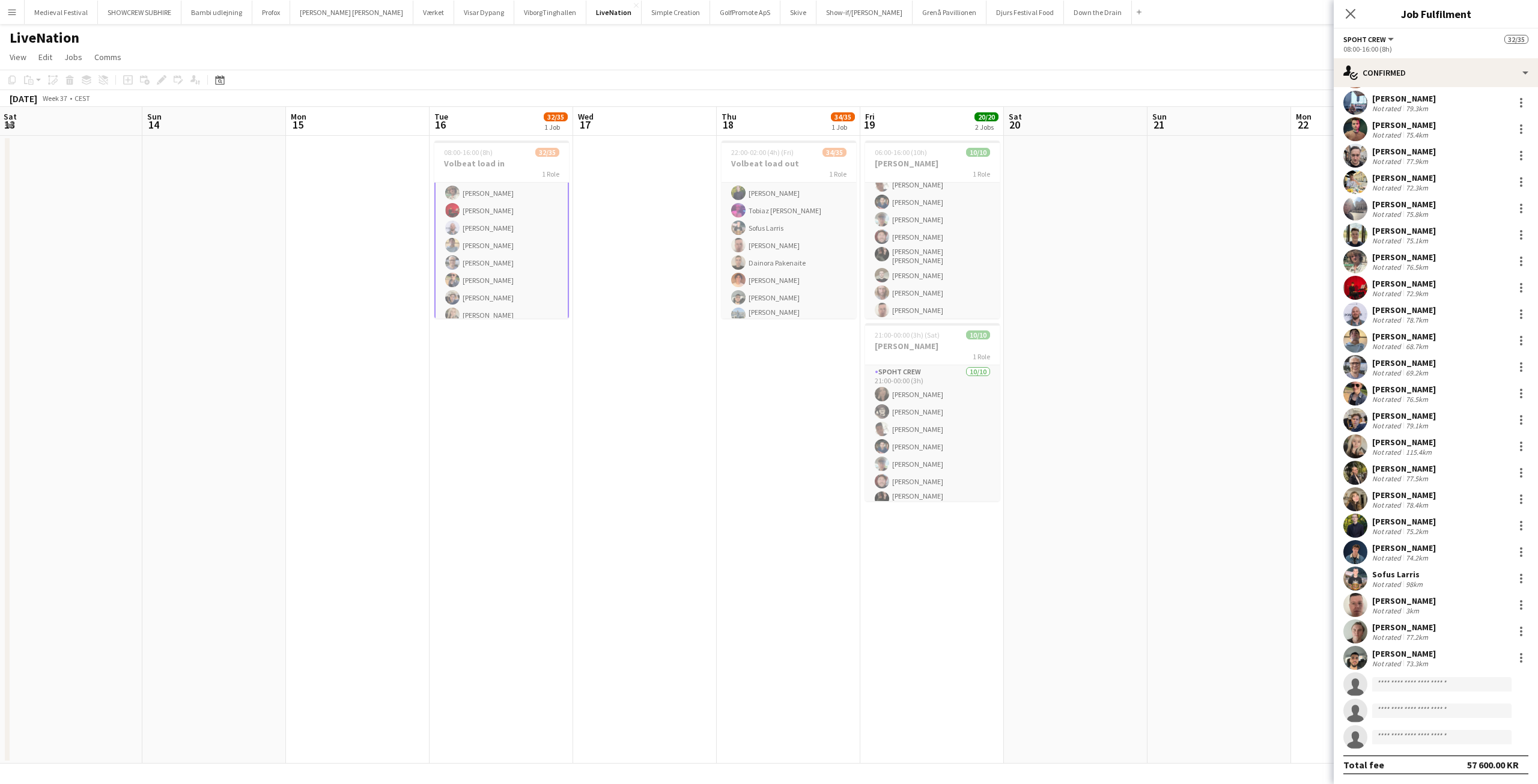
click at [1382, 659] on div "Not rated" at bounding box center [1388, 663] width 31 height 9
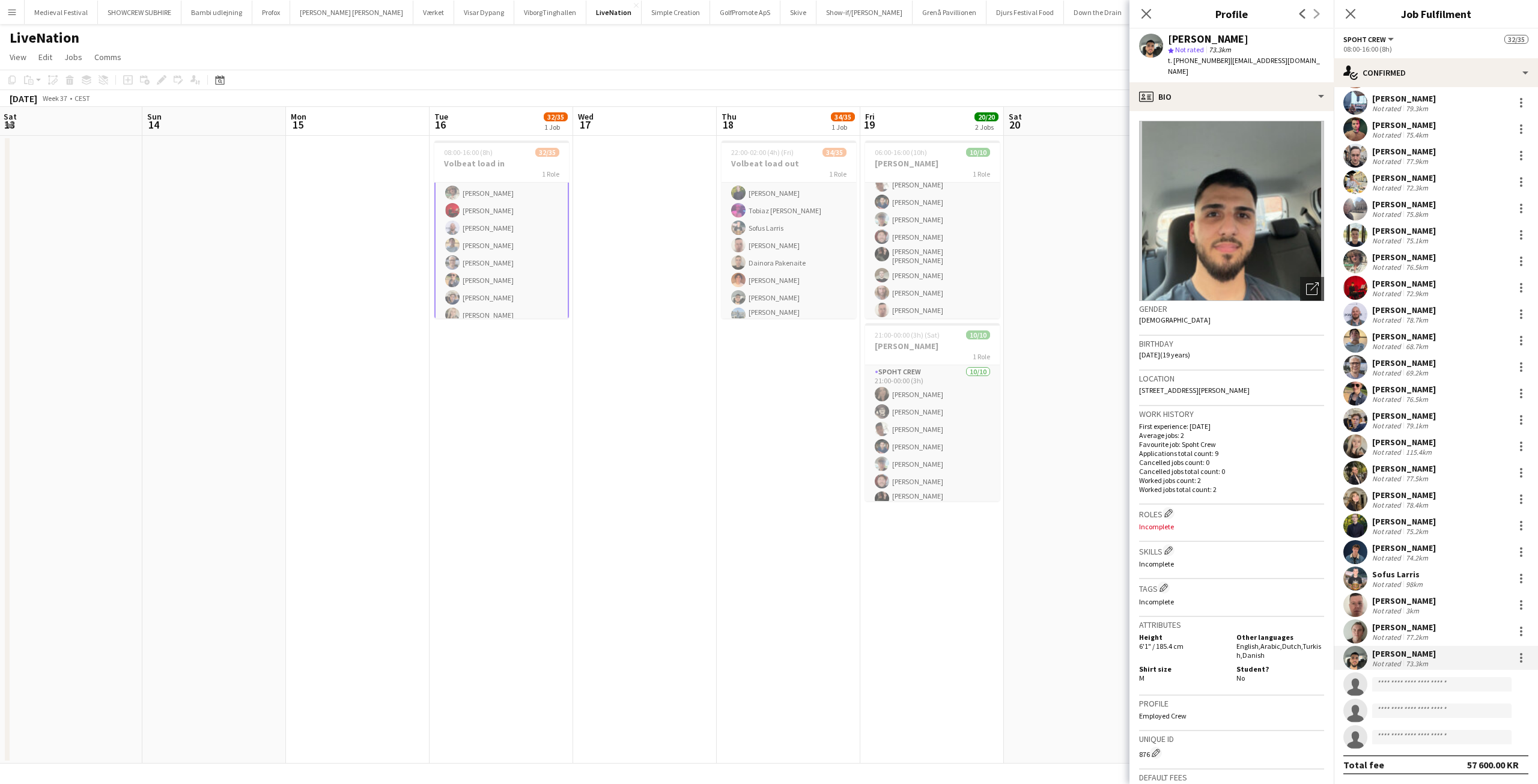
click at [623, 393] on app-date-cell at bounding box center [645, 450] width 144 height 628
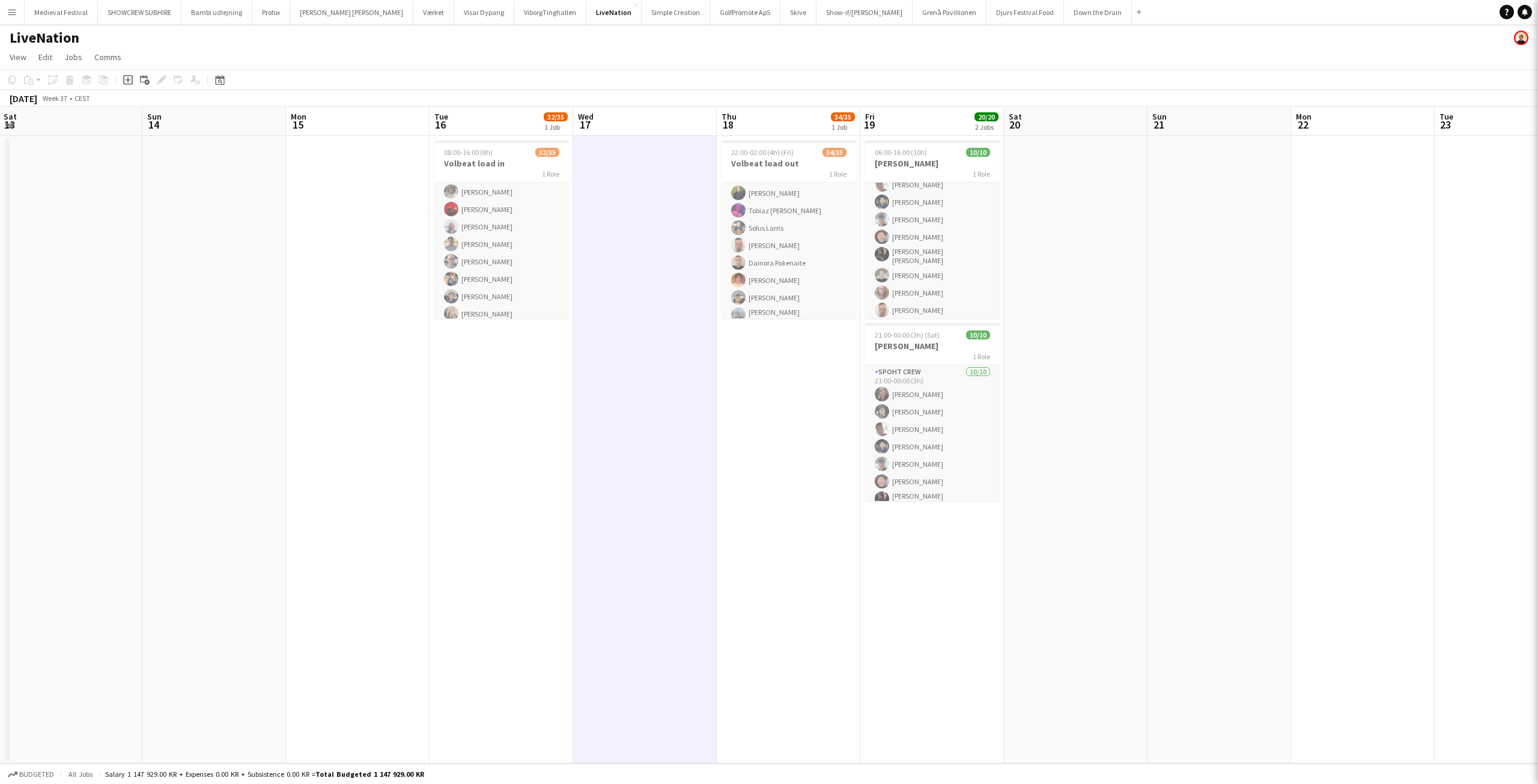
scroll to position [297, 0]
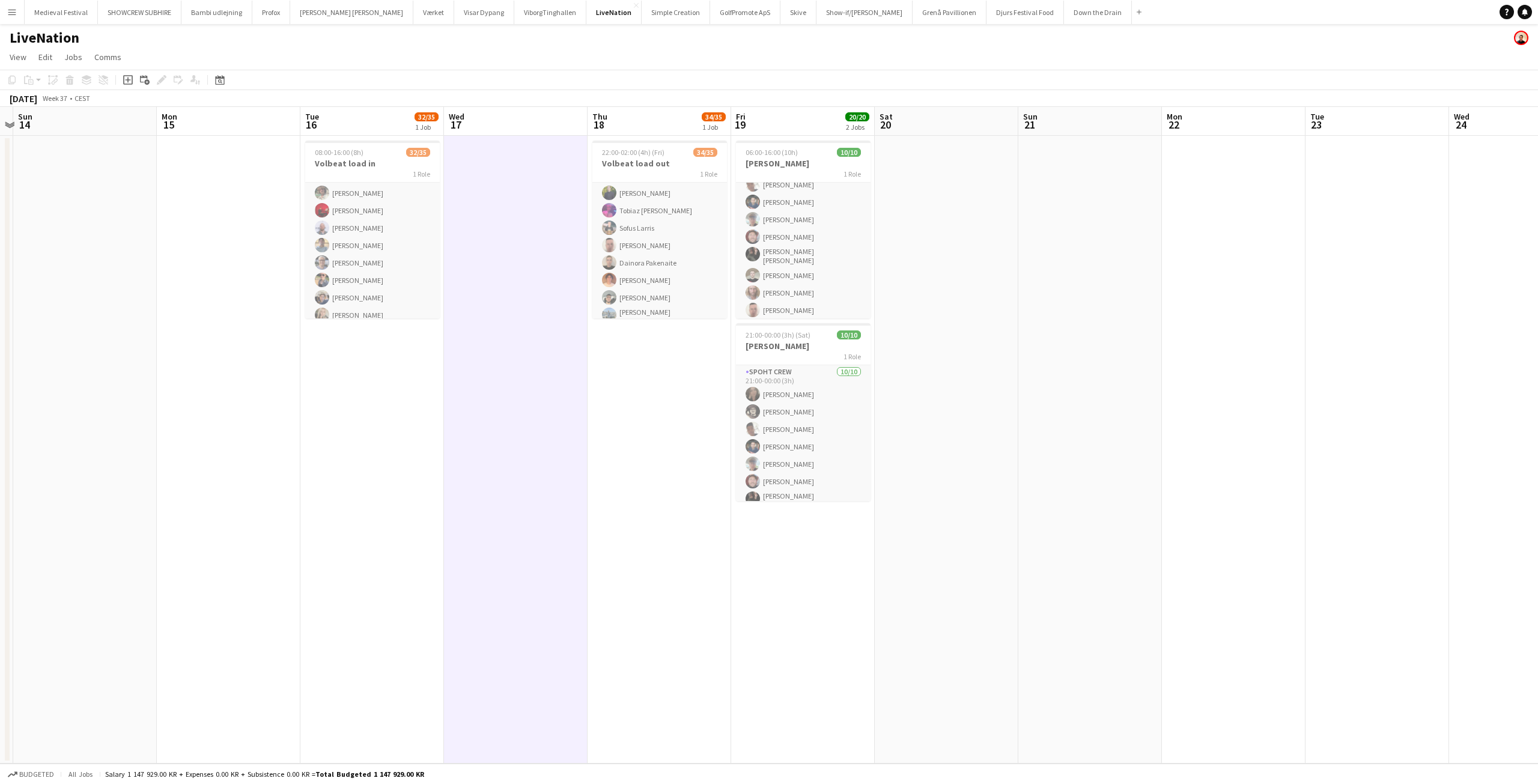
drag, startPoint x: 708, startPoint y: 331, endPoint x: 565, endPoint y: 323, distance: 143.2
click at [565, 325] on app-calendar-viewport "Thu 11 Fri 12 Sat 13 Sun 14 Mon 15 Tue 16 32/35 1 Job Wed 17 Thu 18 34/35 1 Job…" at bounding box center [769, 435] width 1538 height 657
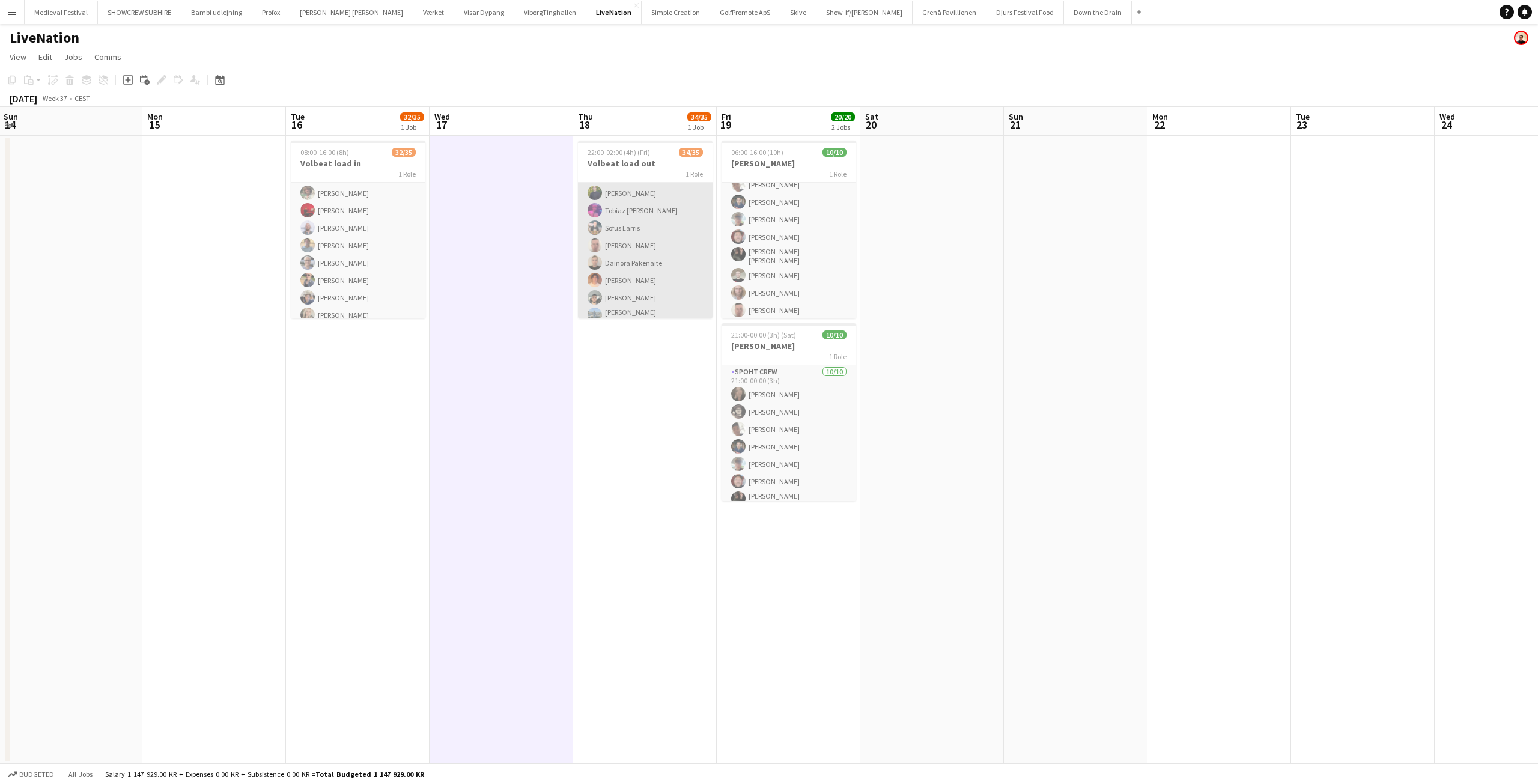
click at [652, 234] on app-card-role "Spoht Crew 1A 34/35 22:00-02:00 (4h) Jakob Buhl Casper Roed Maya Khandalavala S…" at bounding box center [645, 134] width 135 height 636
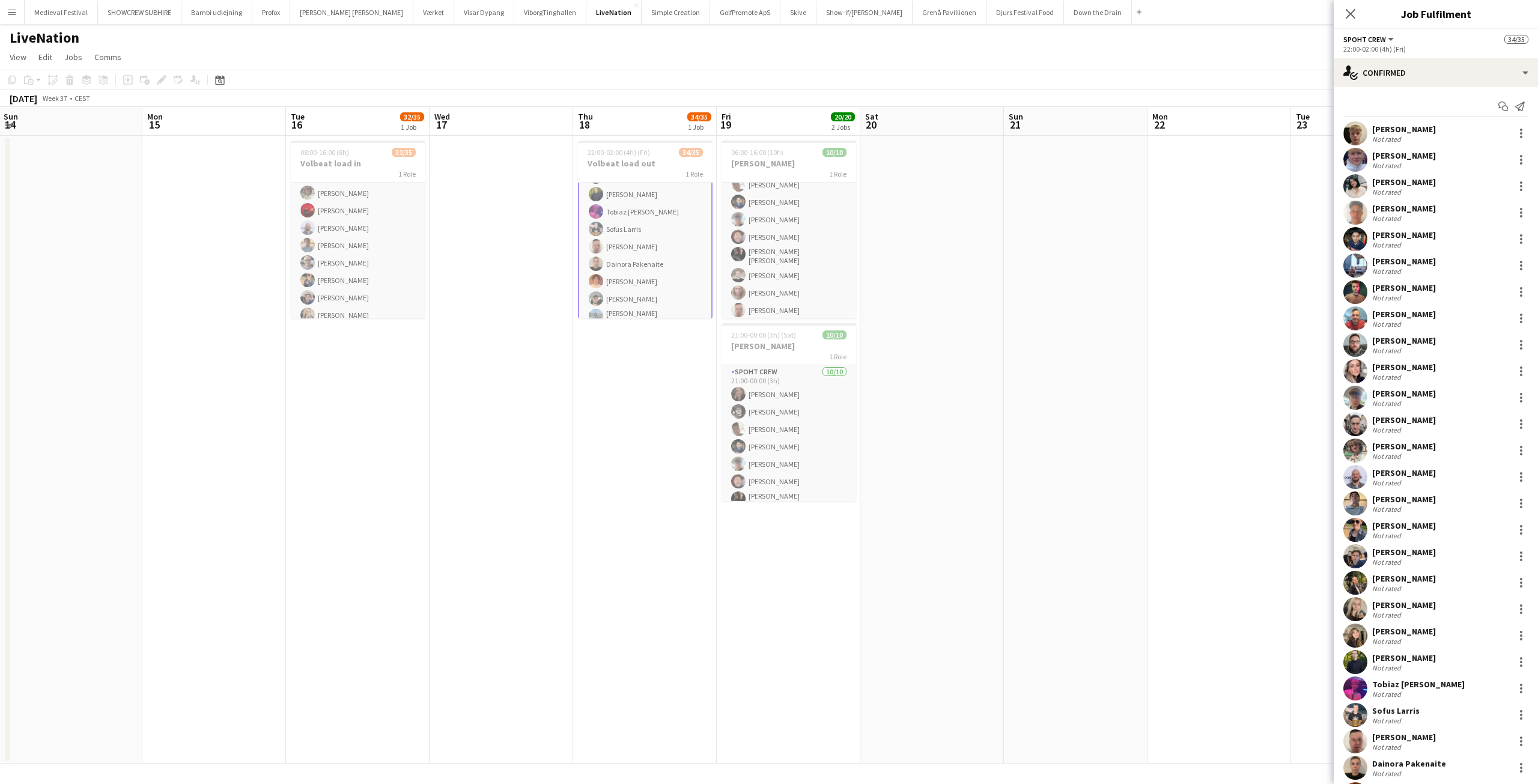
scroll to position [368, 0]
click at [599, 247] on app-user-avatar at bounding box center [596, 245] width 14 height 14
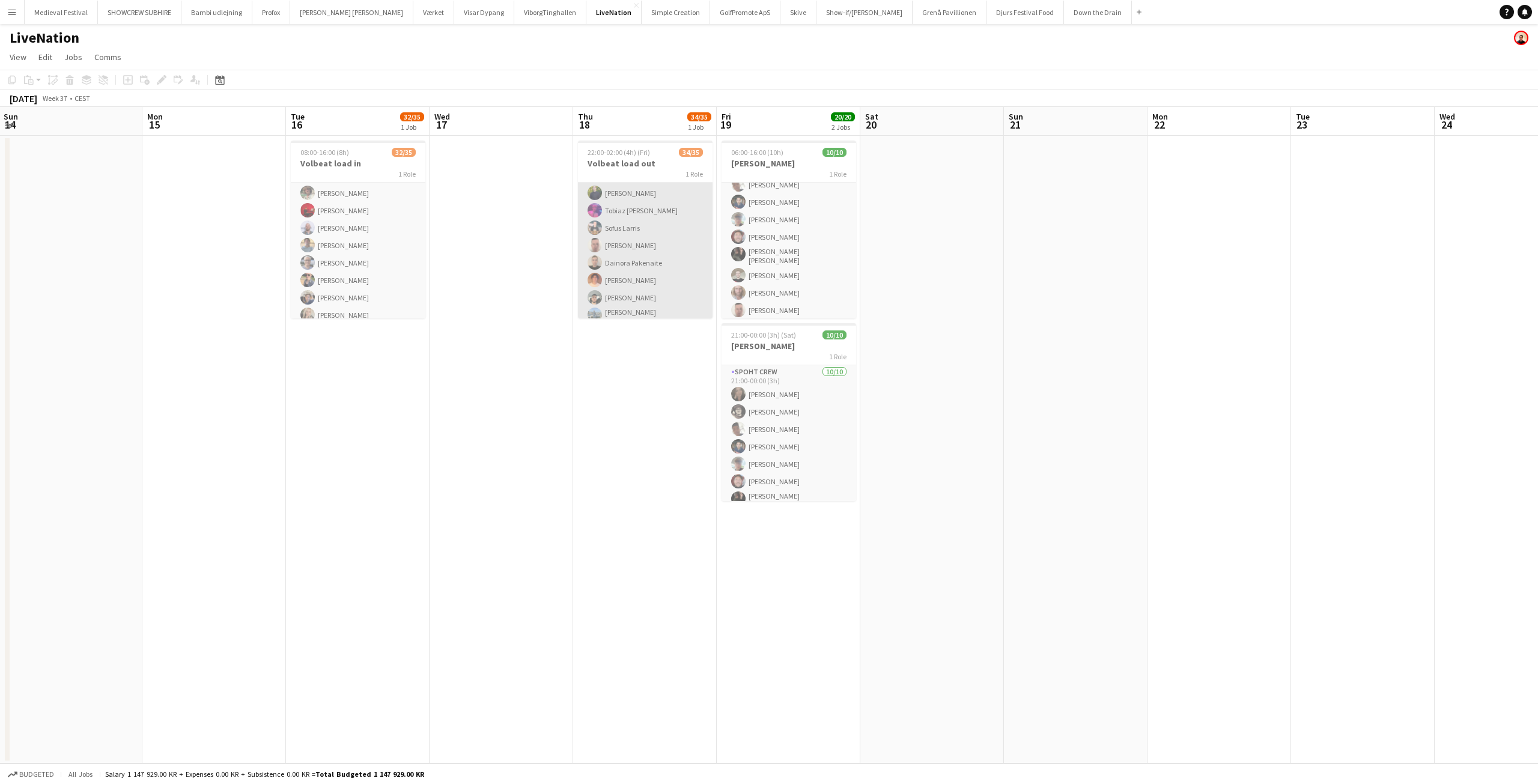
click at [642, 230] on app-card-role "Spoht Crew 1A 34/35 22:00-02:00 (4h) Jakob Buhl Casper Roed Maya Khandalavala S…" at bounding box center [645, 134] width 135 height 636
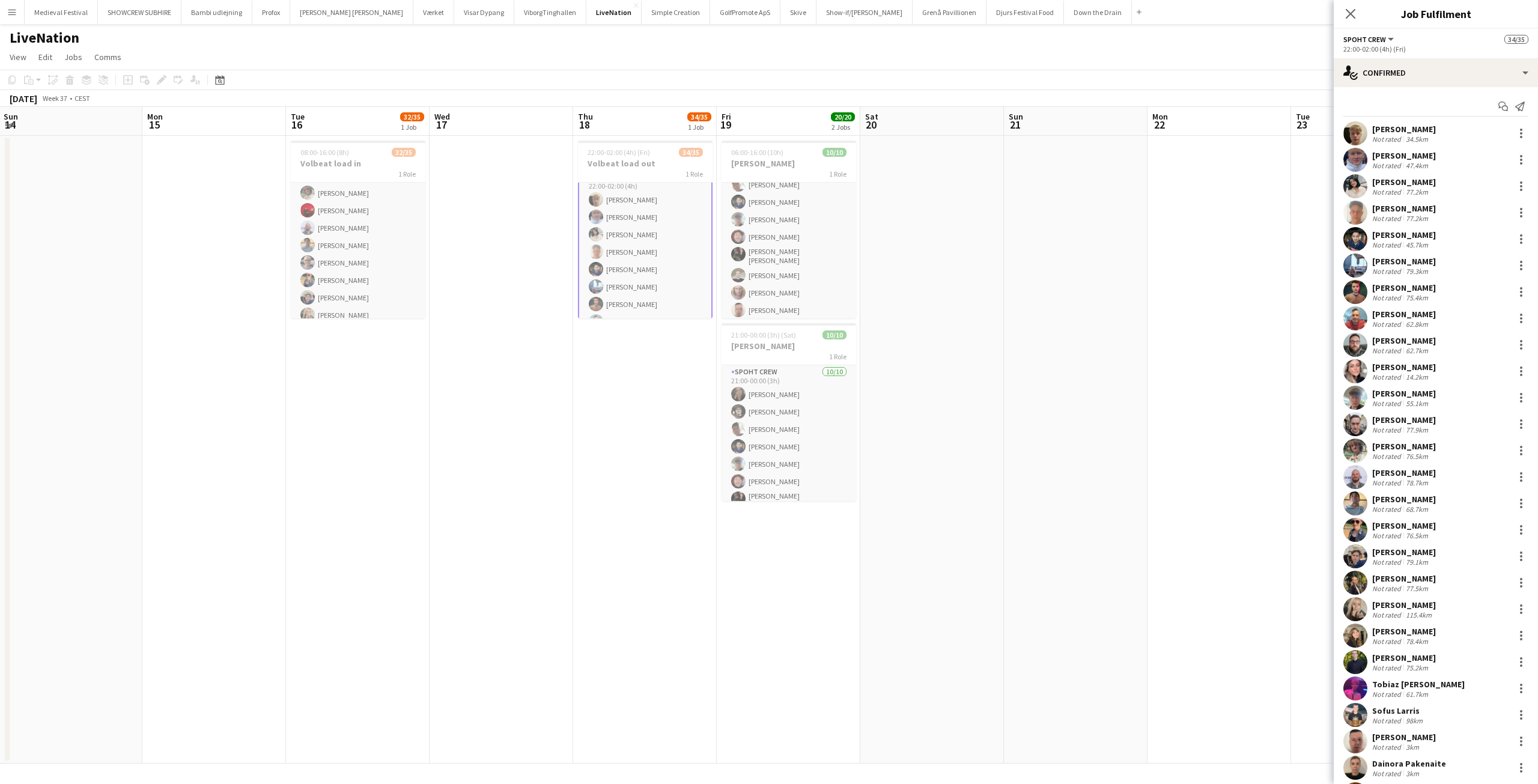
scroll to position [0, 0]
click at [653, 205] on app-card-role "Spoht Crew 1A 34/35 22:00-02:00 (4h) Jakob Buhl Casper Roed Maya Khandalavala S…" at bounding box center [645, 502] width 135 height 639
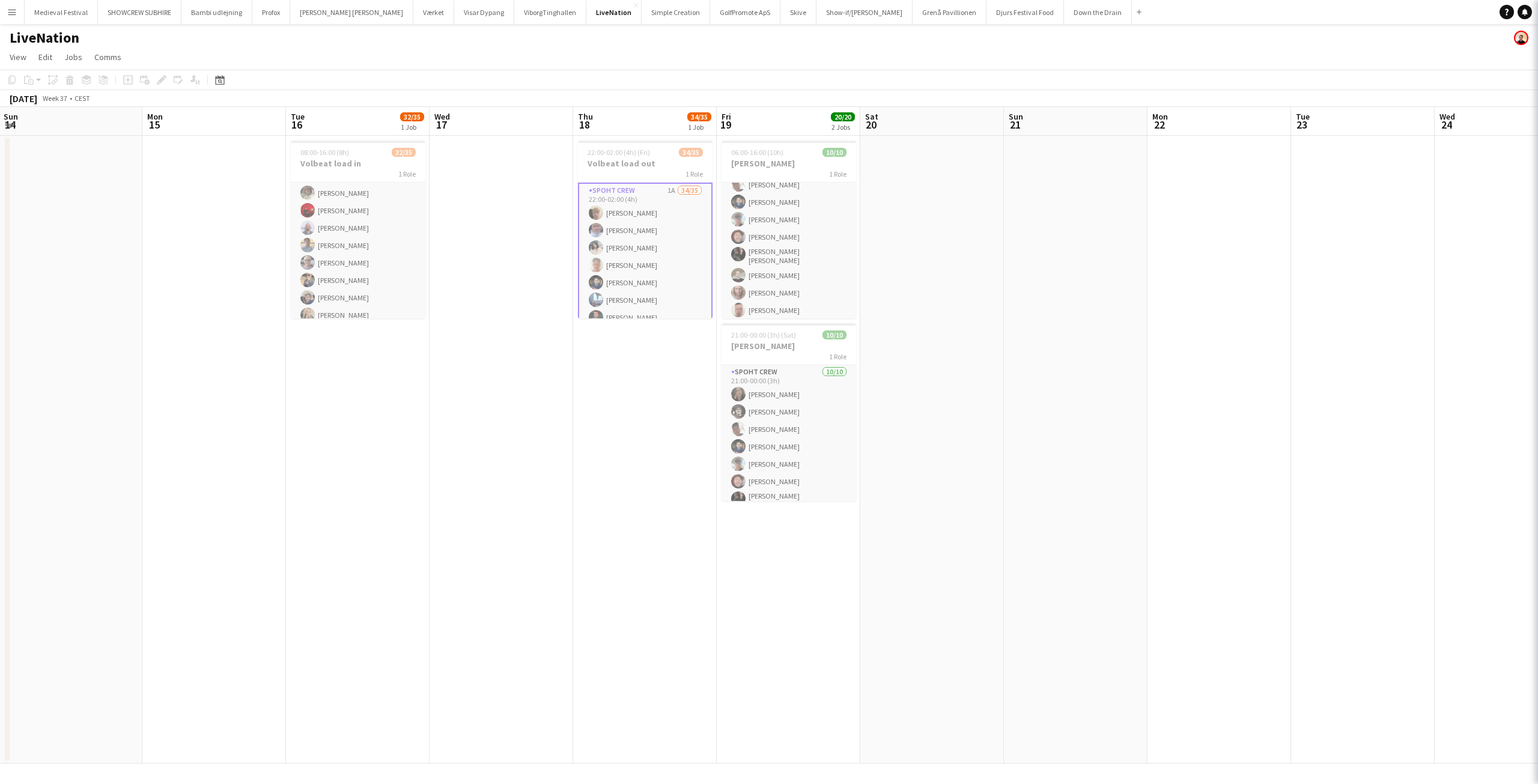
scroll to position [0, 432]
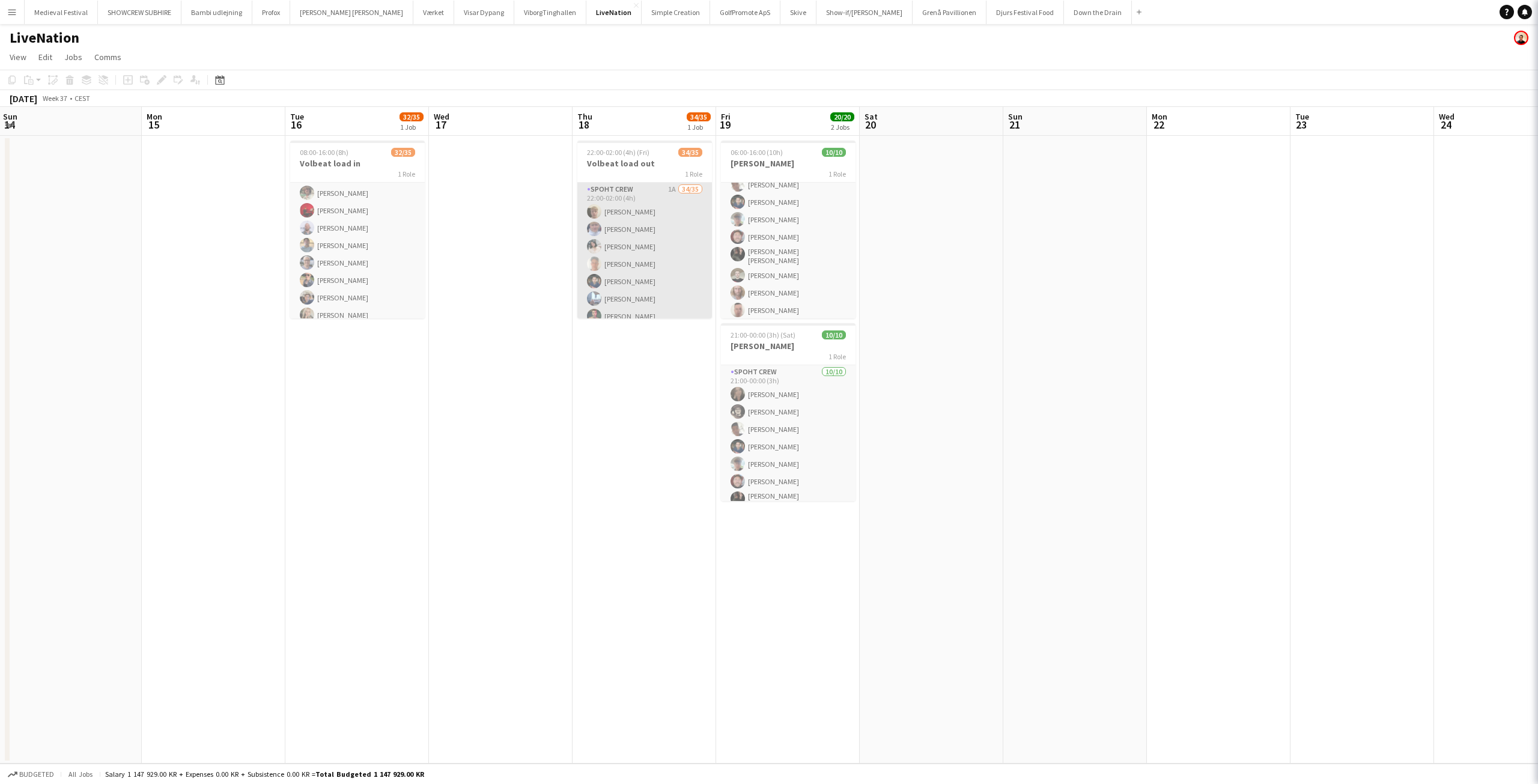
click at [622, 213] on app-card-role "Spoht Crew 1A 34/35 22:00-02:00 (4h) Jakob Buhl Casper Roed Maya Khandalavala S…" at bounding box center [644, 500] width 135 height 636
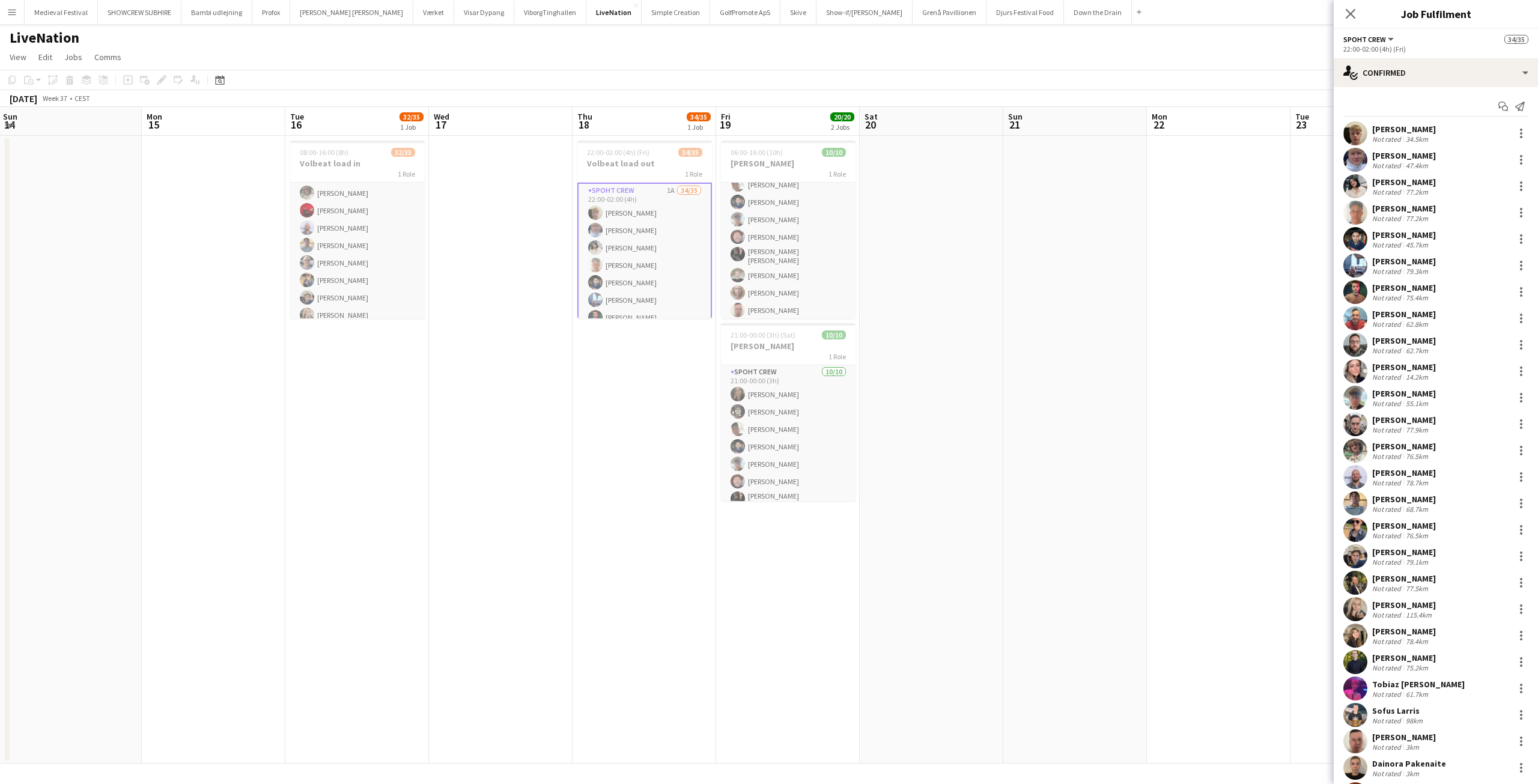
click at [1387, 141] on div "Not rated" at bounding box center [1388, 139] width 31 height 9
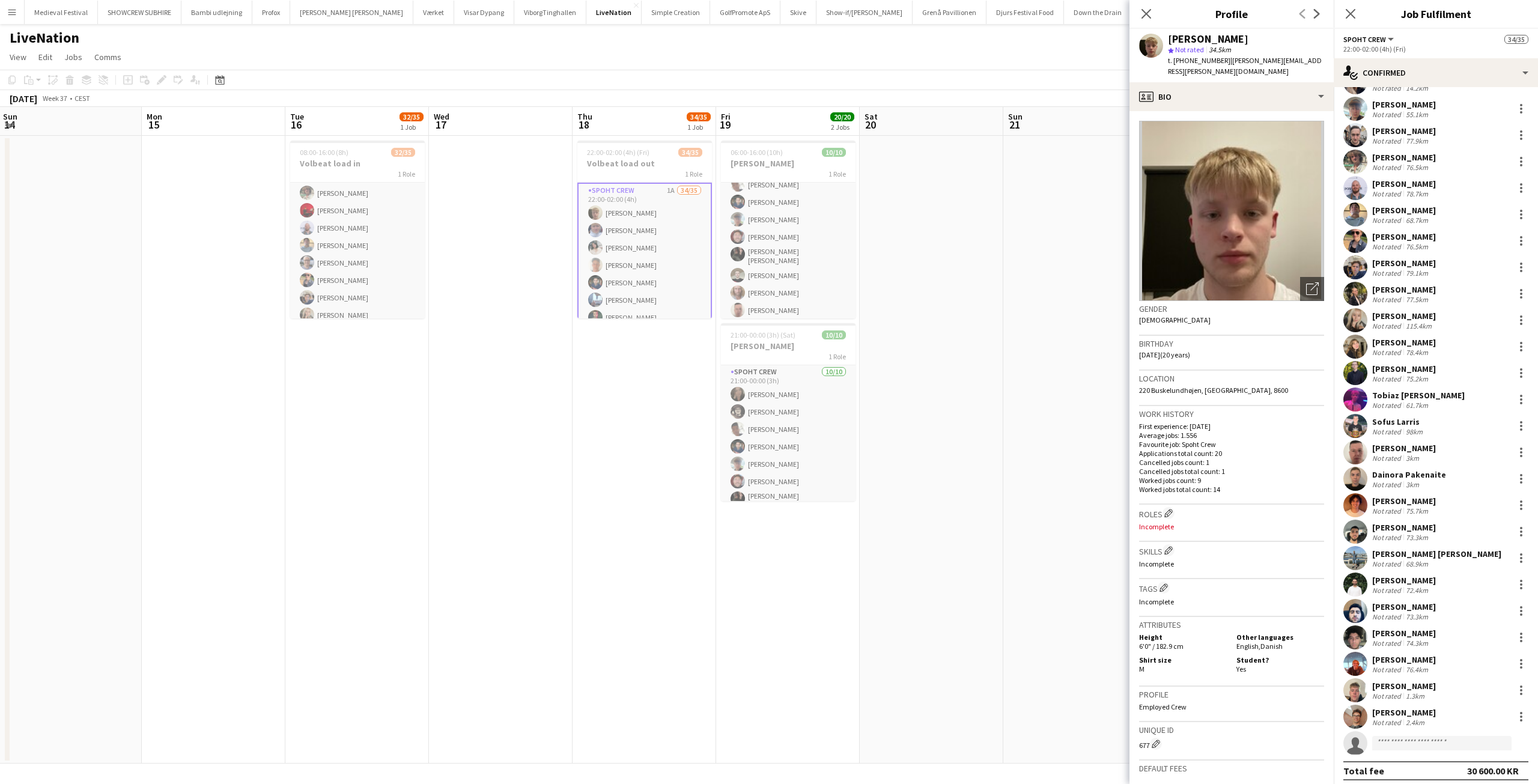
scroll to position [295, 0]
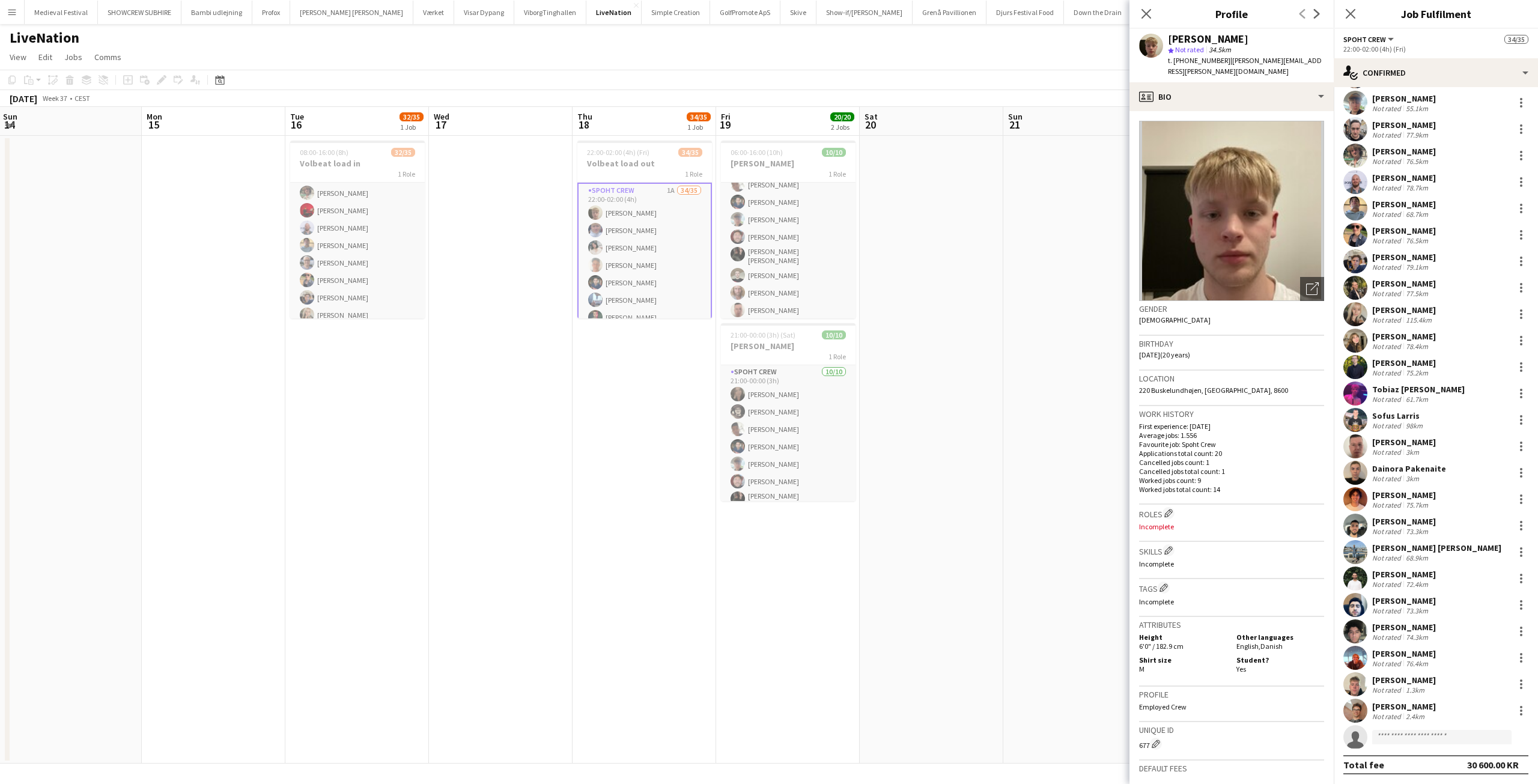
click at [1399, 500] on div "Not rated" at bounding box center [1388, 505] width 31 height 9
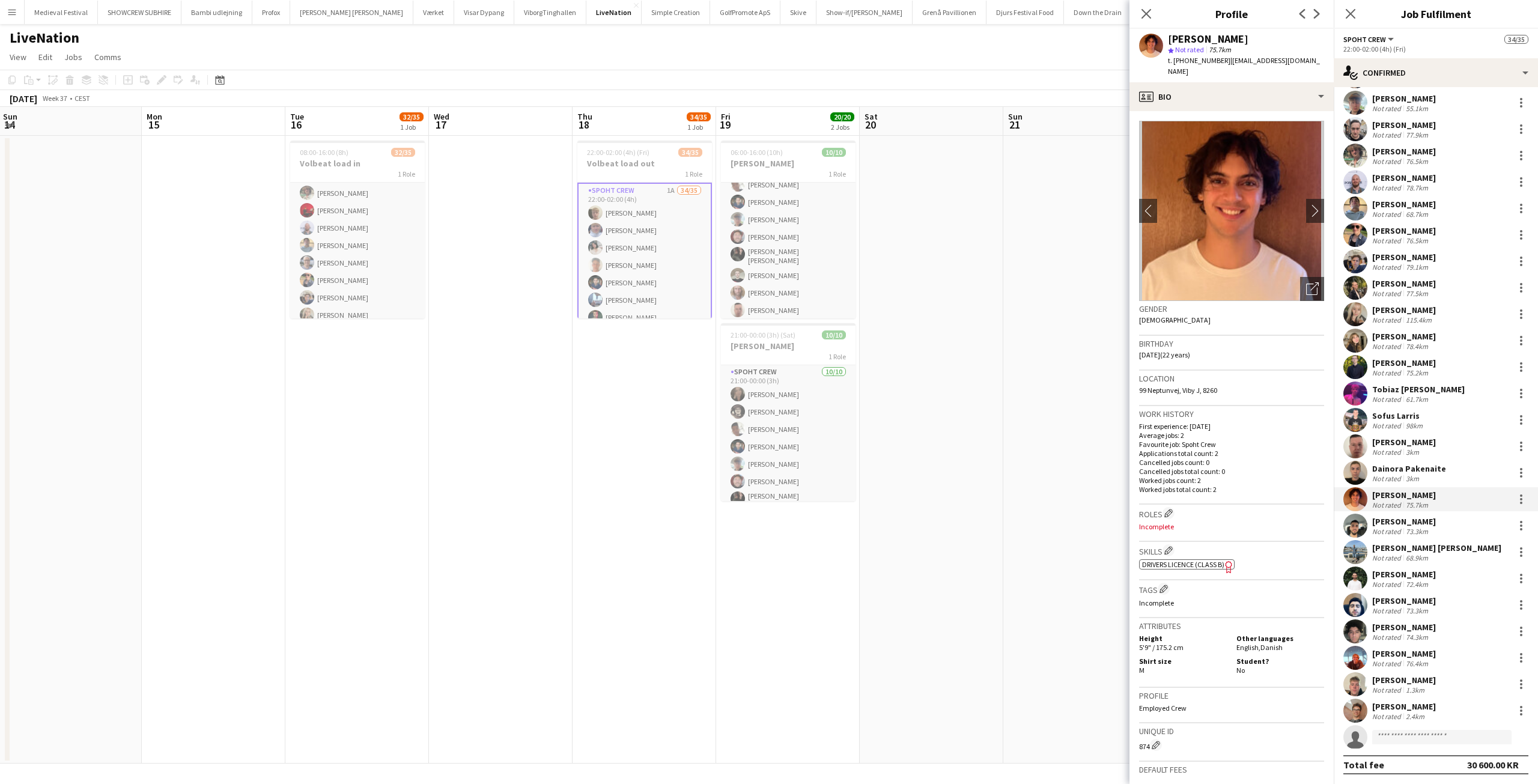
click at [1463, 504] on div "Jonas Iversen Not rated 75.7km" at bounding box center [1436, 499] width 204 height 24
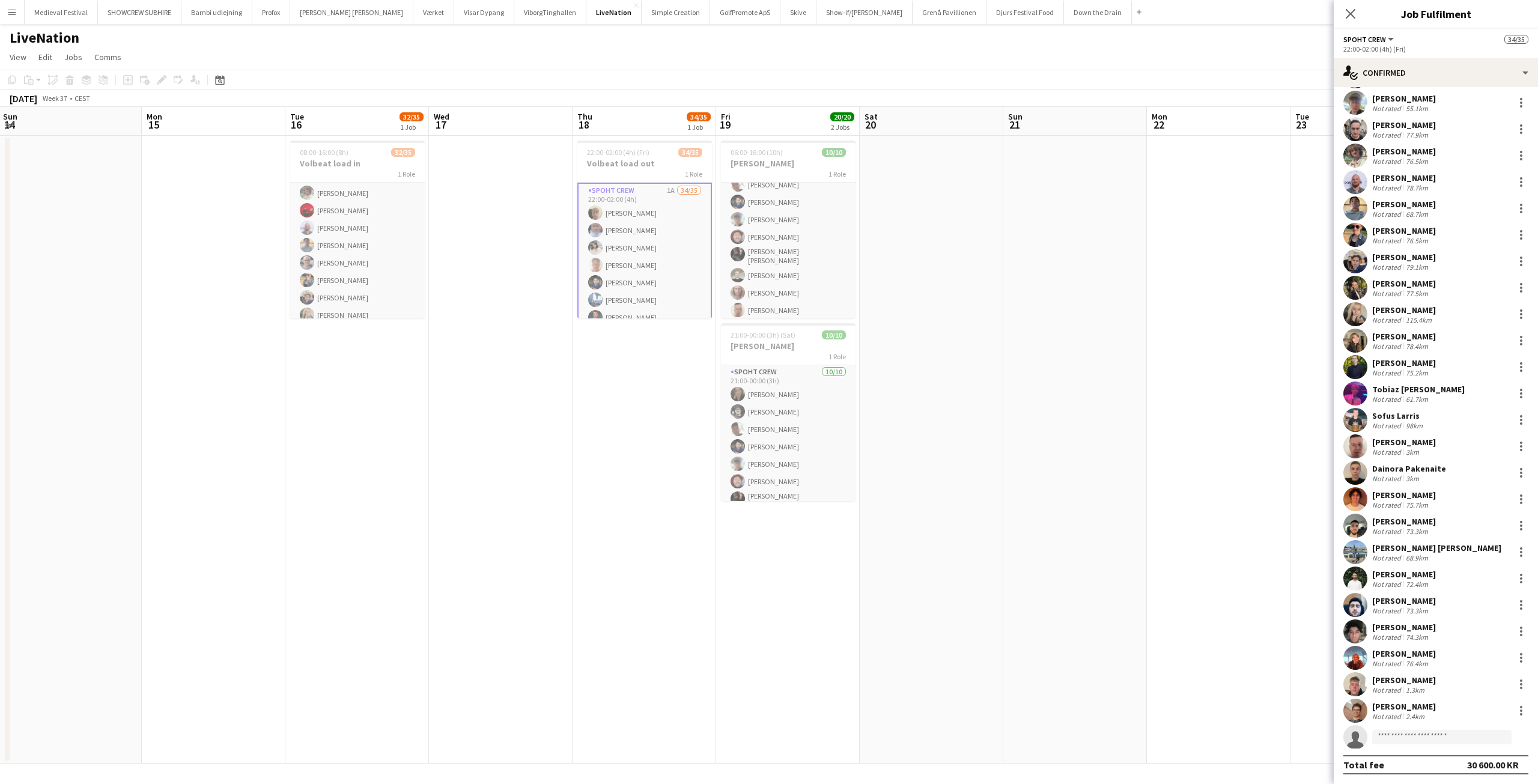
click at [1430, 557] on div "68.9km" at bounding box center [1417, 557] width 27 height 9
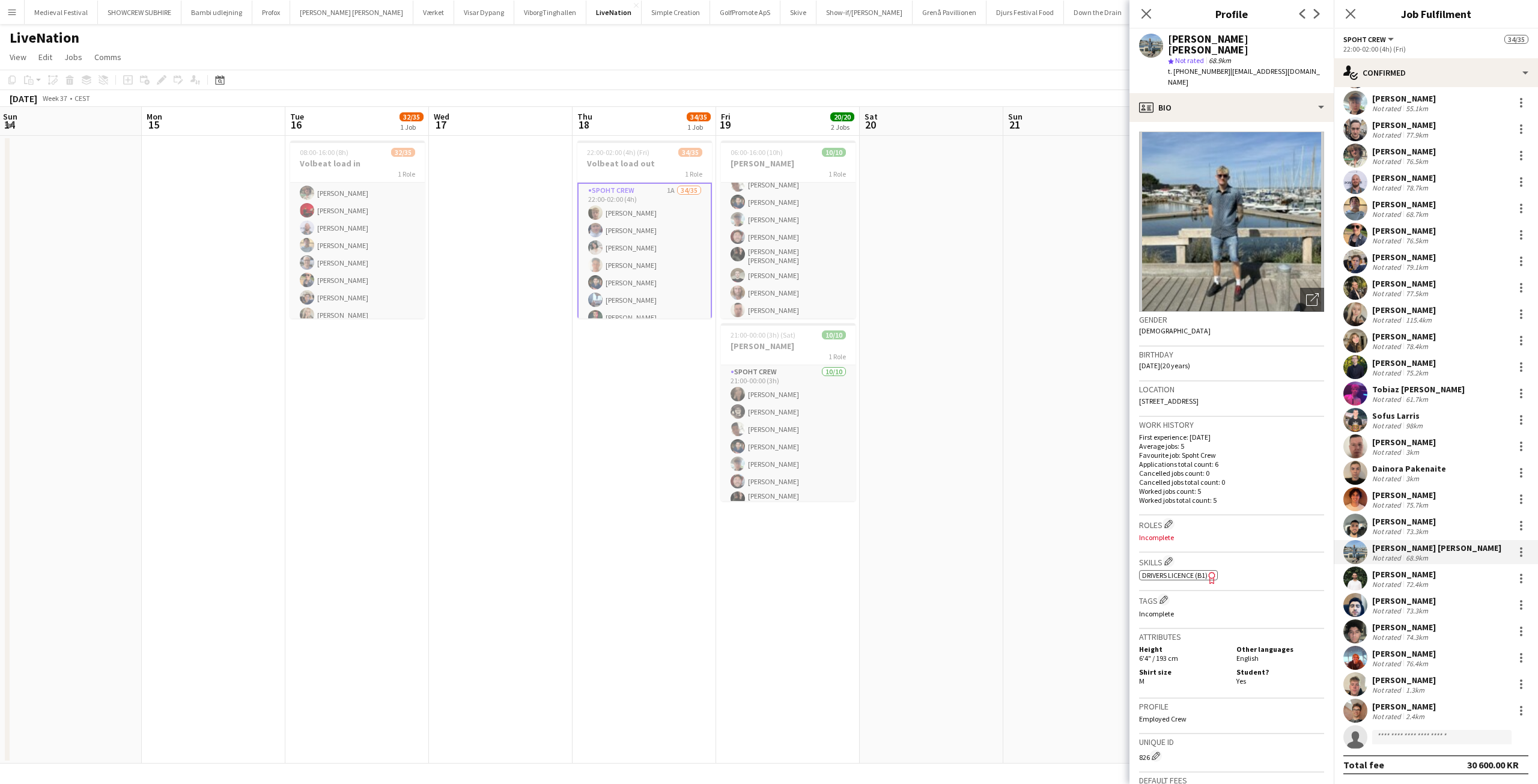
click at [1376, 604] on div "Mohamad Alahmad" at bounding box center [1404, 600] width 63 height 11
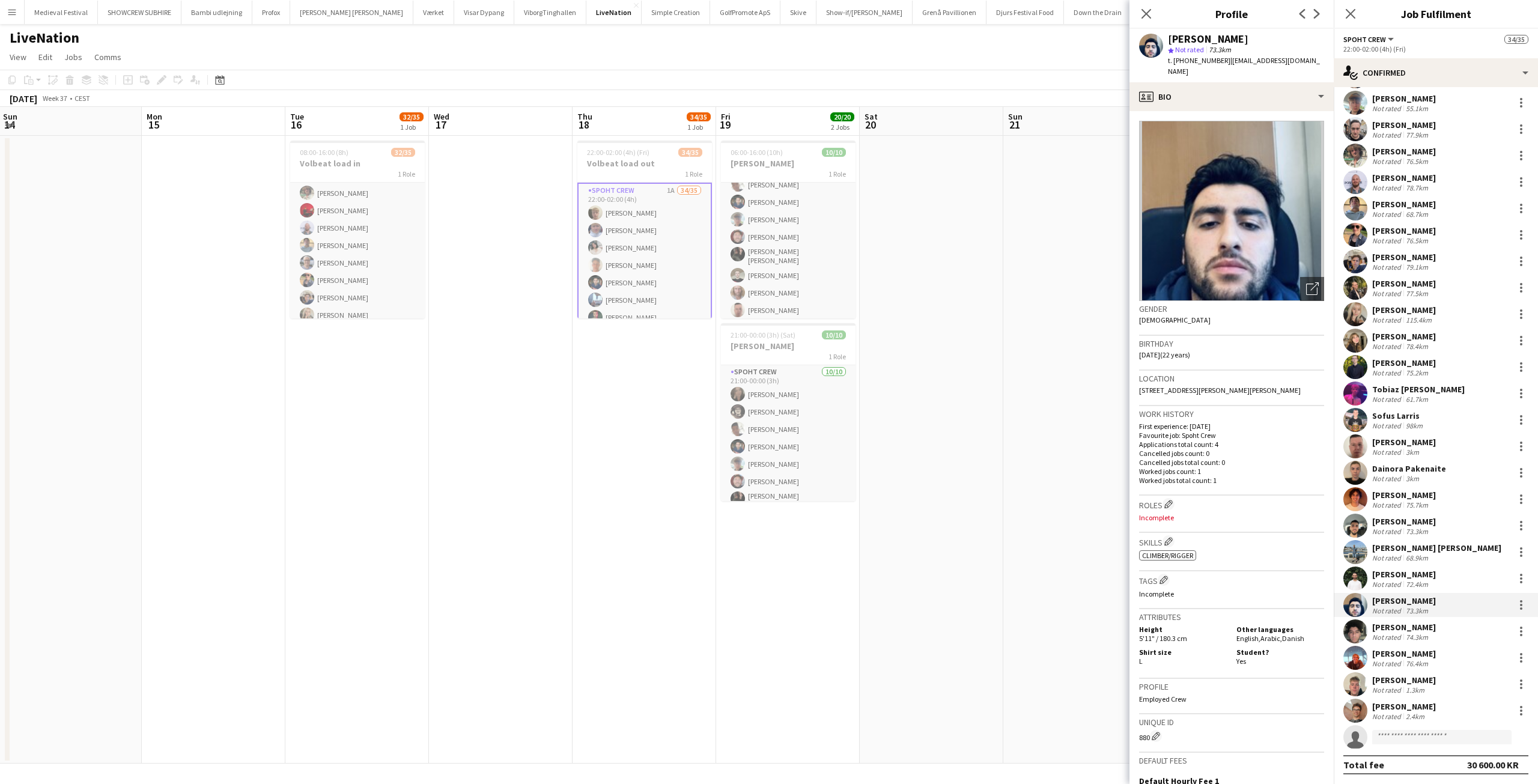
click at [87, 437] on app-date-cell at bounding box center [70, 450] width 144 height 628
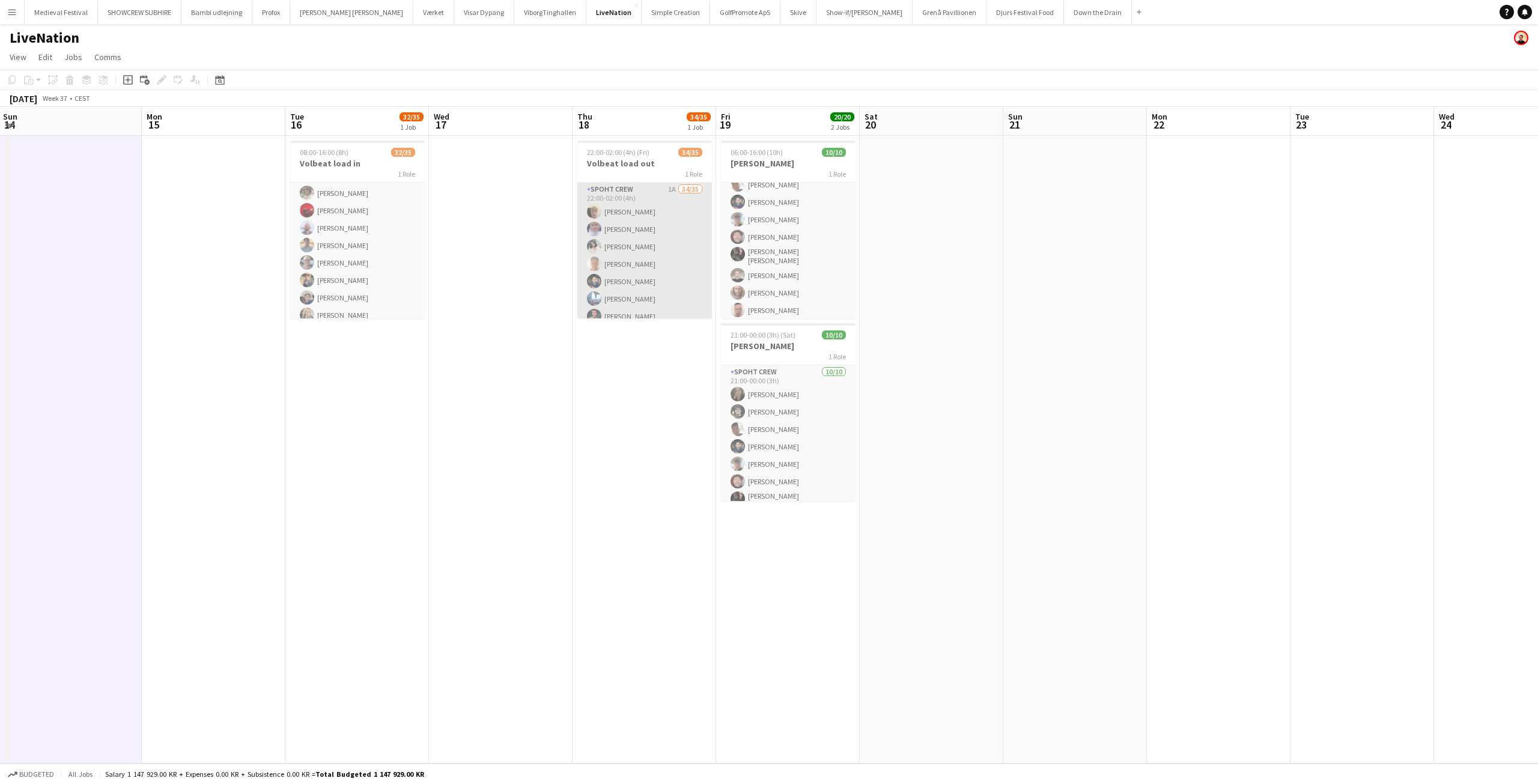
click at [601, 267] on app-card-role "Spoht Crew 1A 34/35 22:00-02:00 (4h) Jakob Buhl Casper Roed Maya Khandalavala S…" at bounding box center [644, 500] width 135 height 636
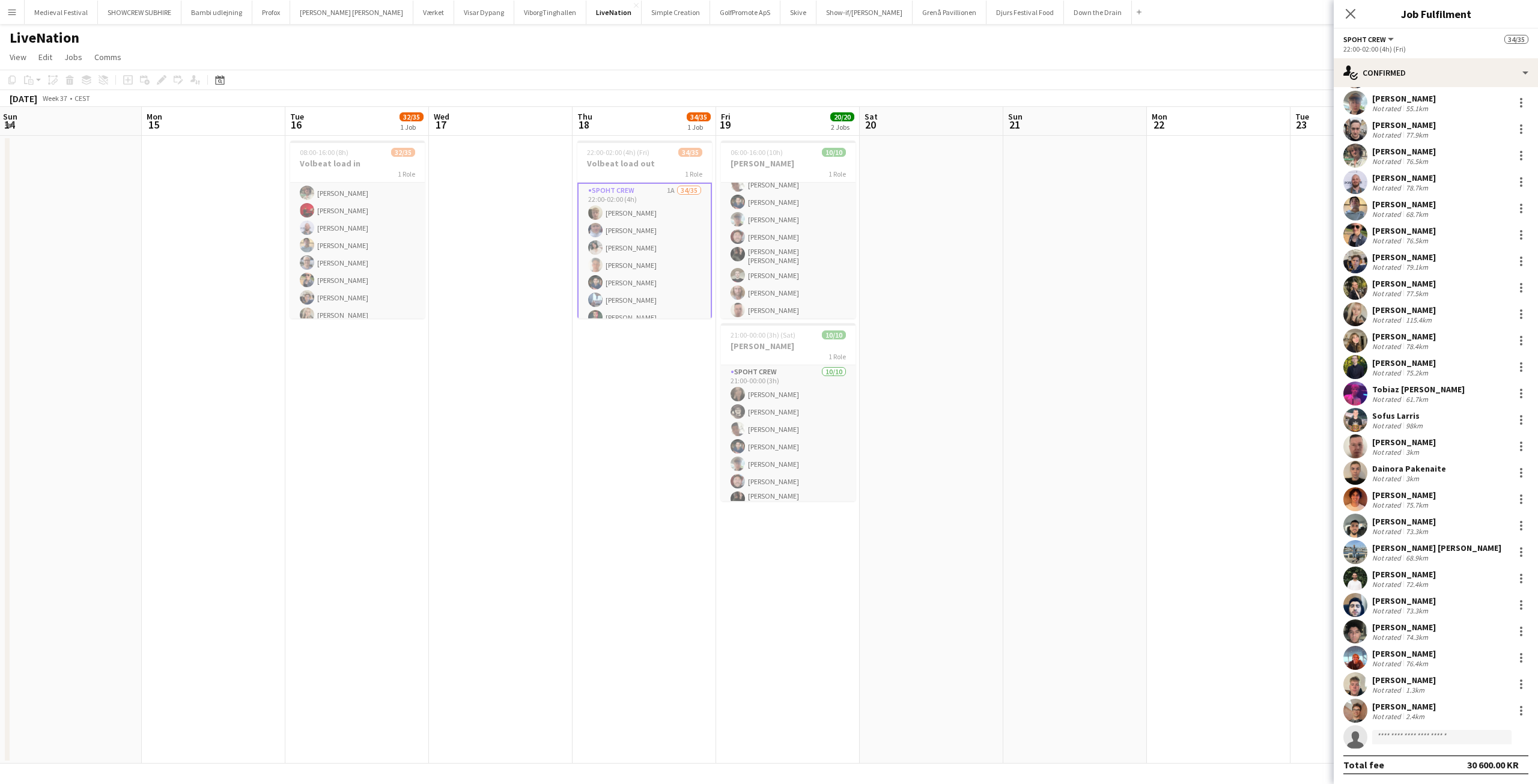
click at [1399, 629] on div "Ali Al Rady" at bounding box center [1404, 626] width 63 height 11
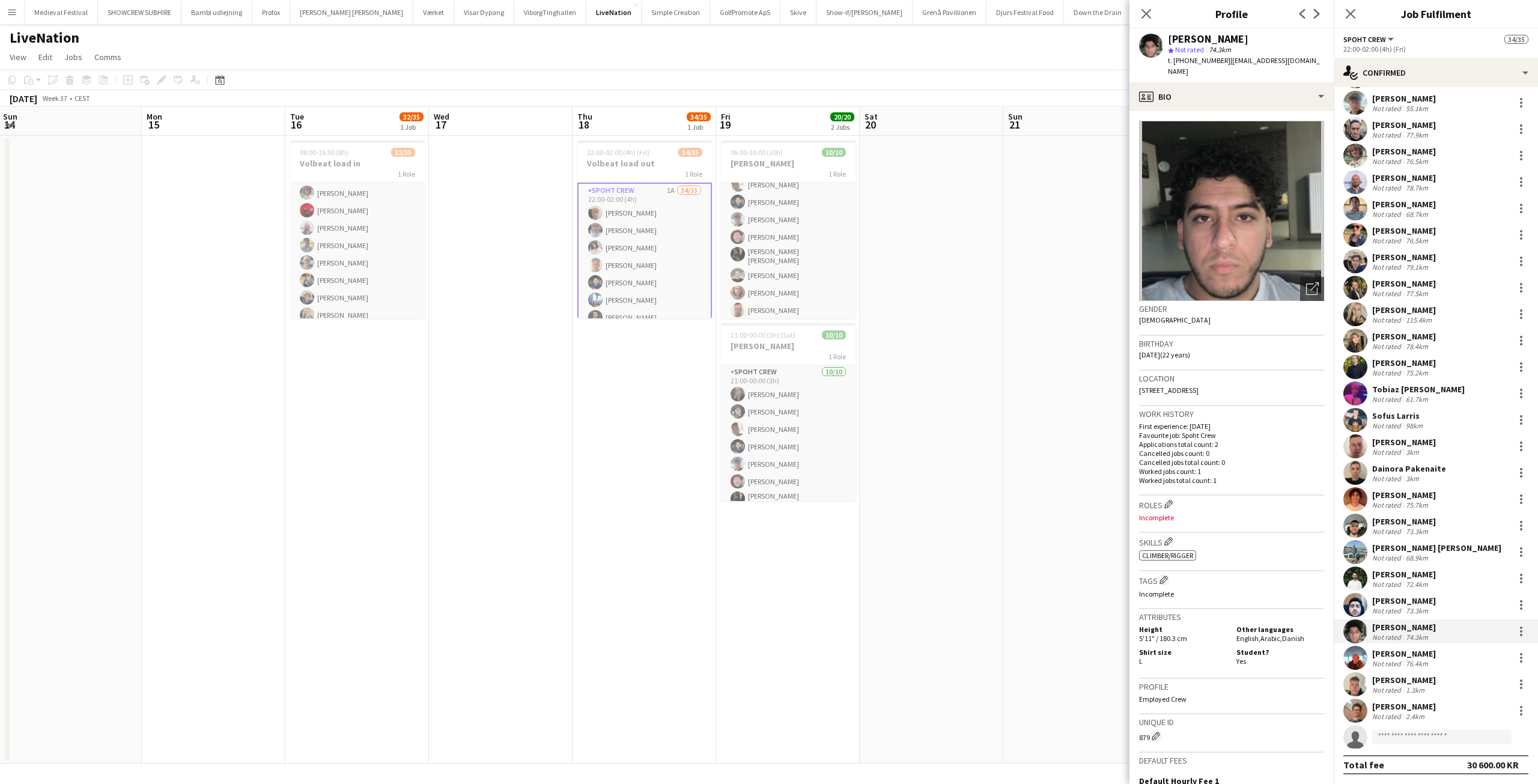
click at [1499, 639] on div "Ali Al Rady Not rated 74.3km" at bounding box center [1436, 631] width 204 height 24
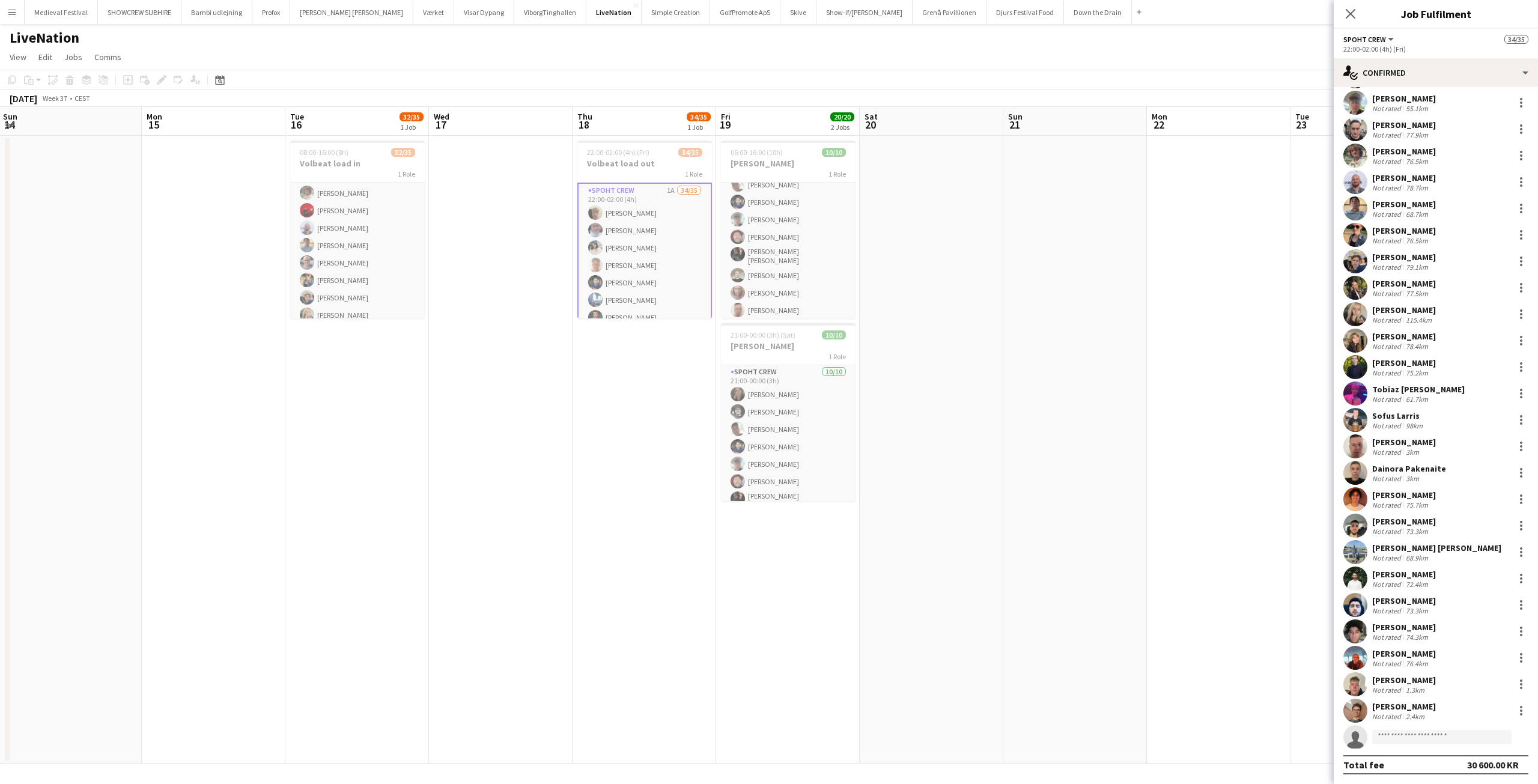
click at [1412, 659] on div "76.4km" at bounding box center [1417, 663] width 27 height 9
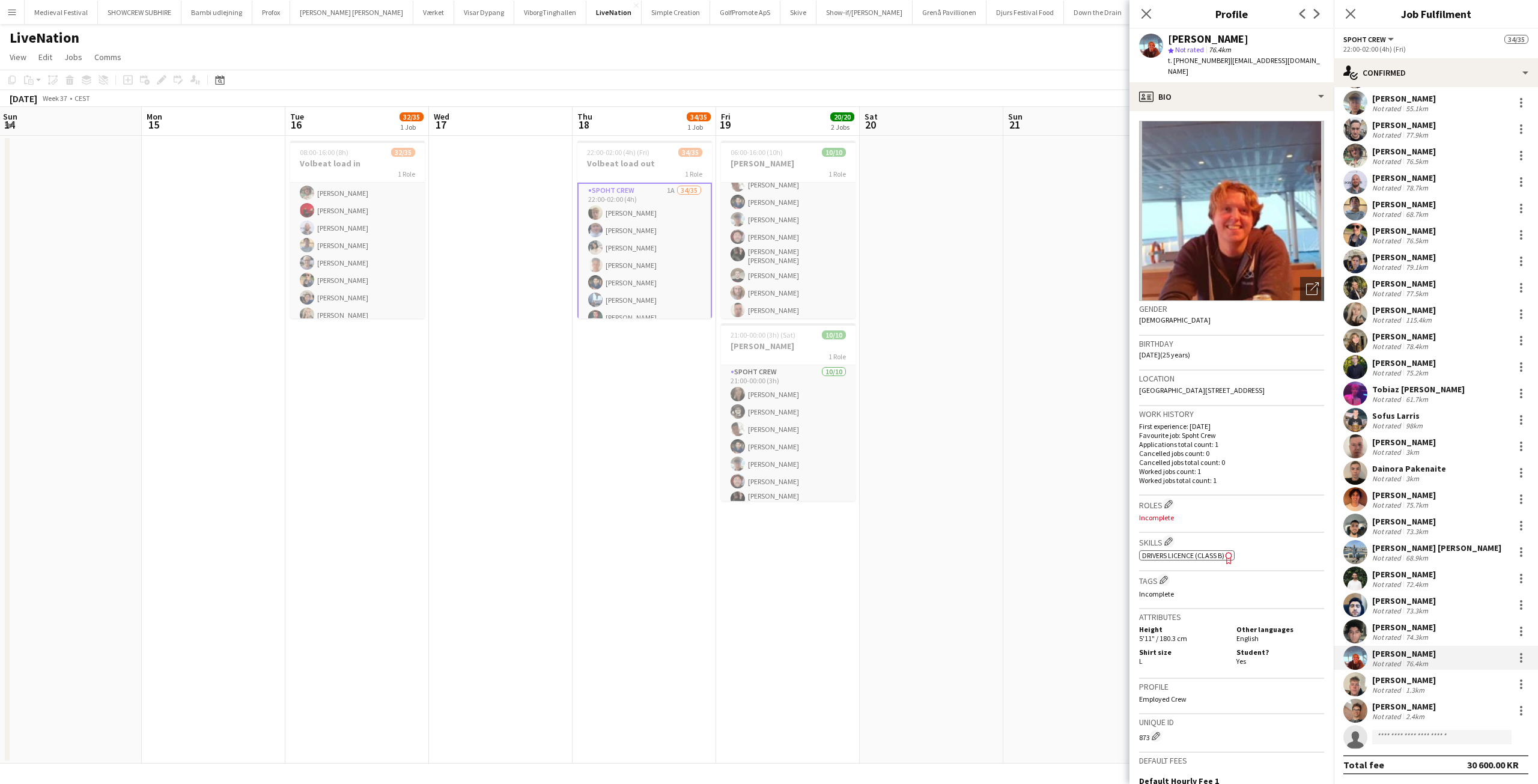
click at [1430, 674] on div "Sigurd Nielsen Not rated 1.3km" at bounding box center [1436, 684] width 204 height 24
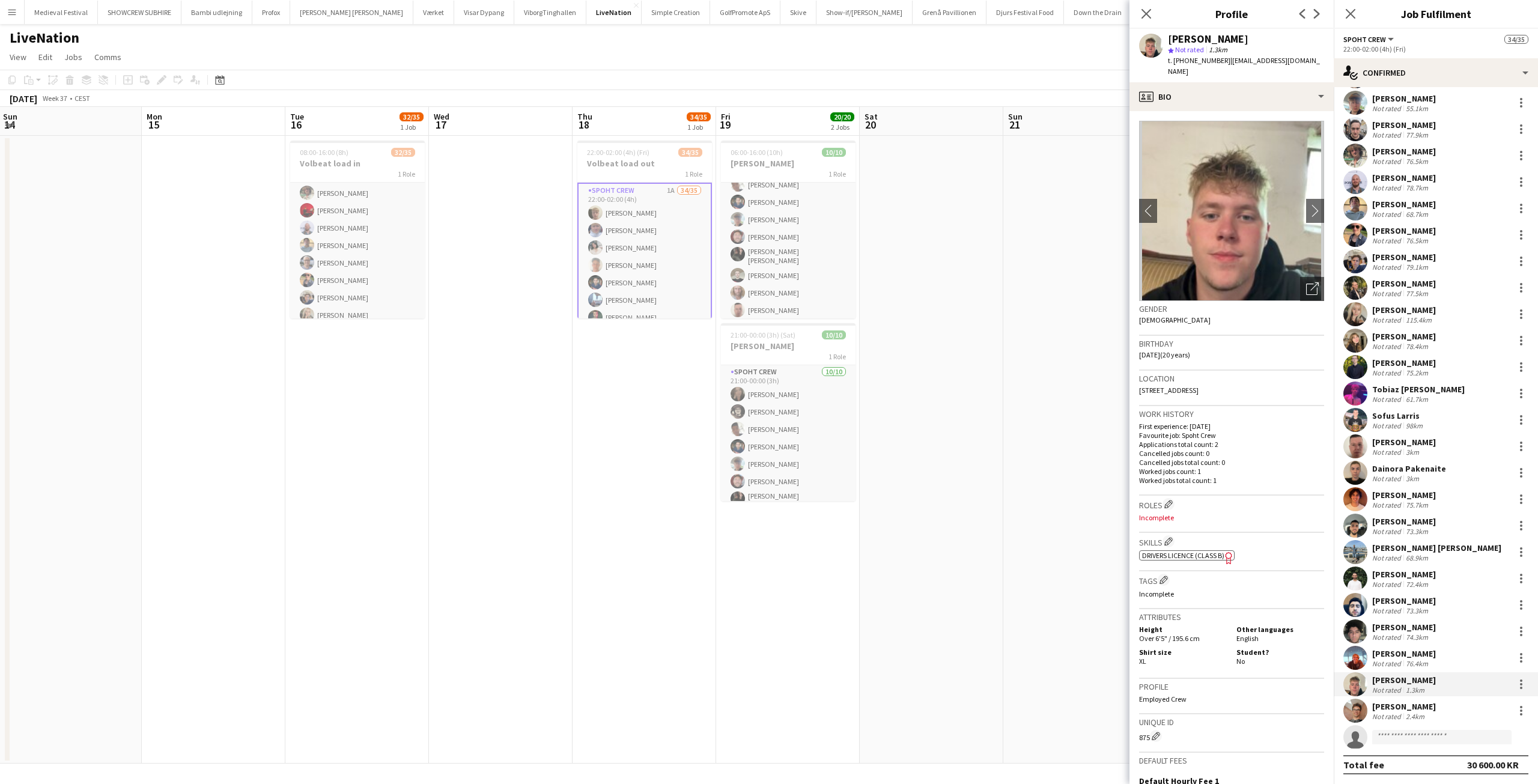
click at [1400, 712] on div "Not rated" at bounding box center [1388, 716] width 31 height 9
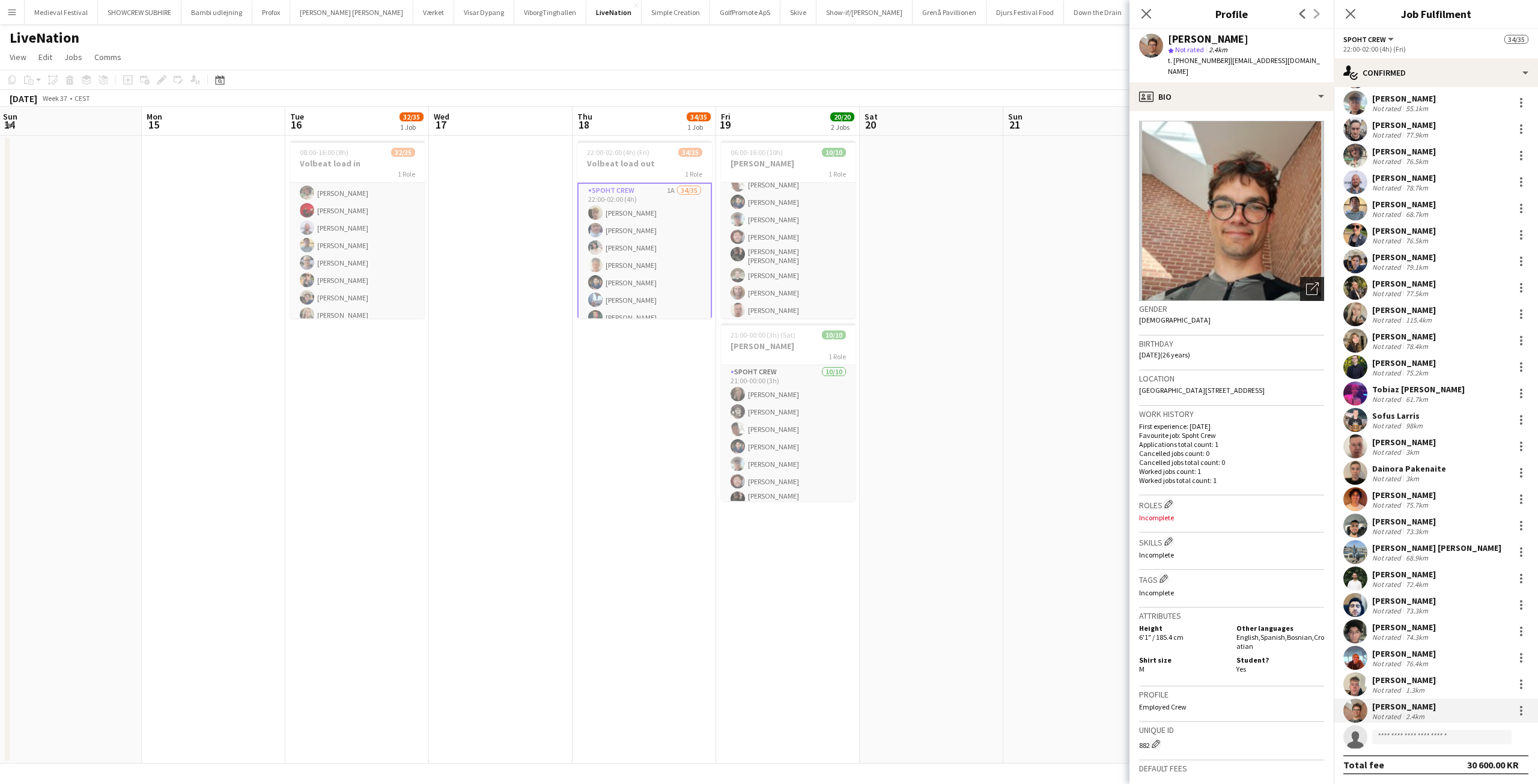
click at [1311, 282] on icon at bounding box center [1315, 286] width 8 height 8
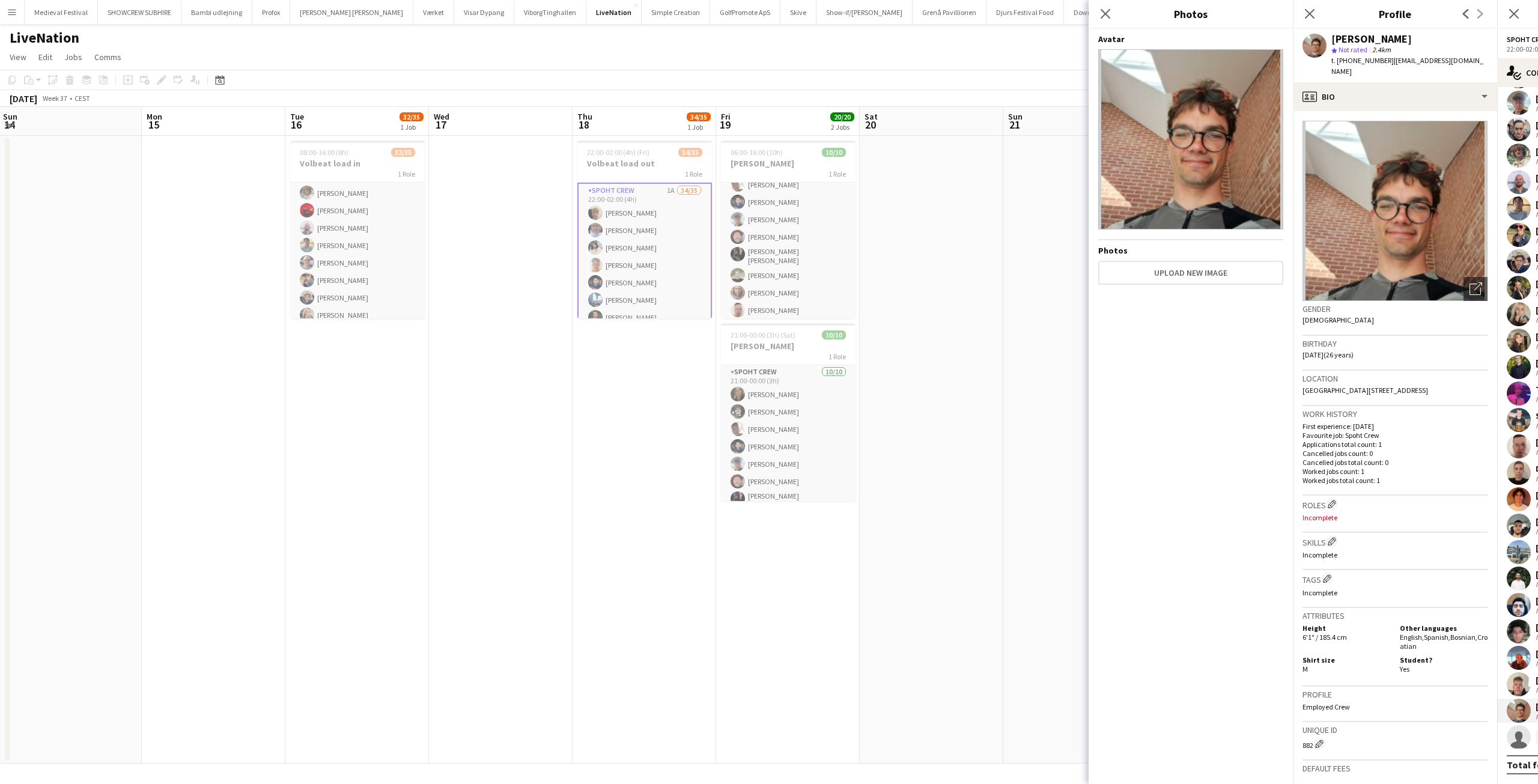
click at [1178, 162] on img at bounding box center [1191, 139] width 185 height 180
click at [1188, 153] on img at bounding box center [1191, 139] width 185 height 180
click at [525, 354] on app-date-cell at bounding box center [501, 450] width 144 height 628
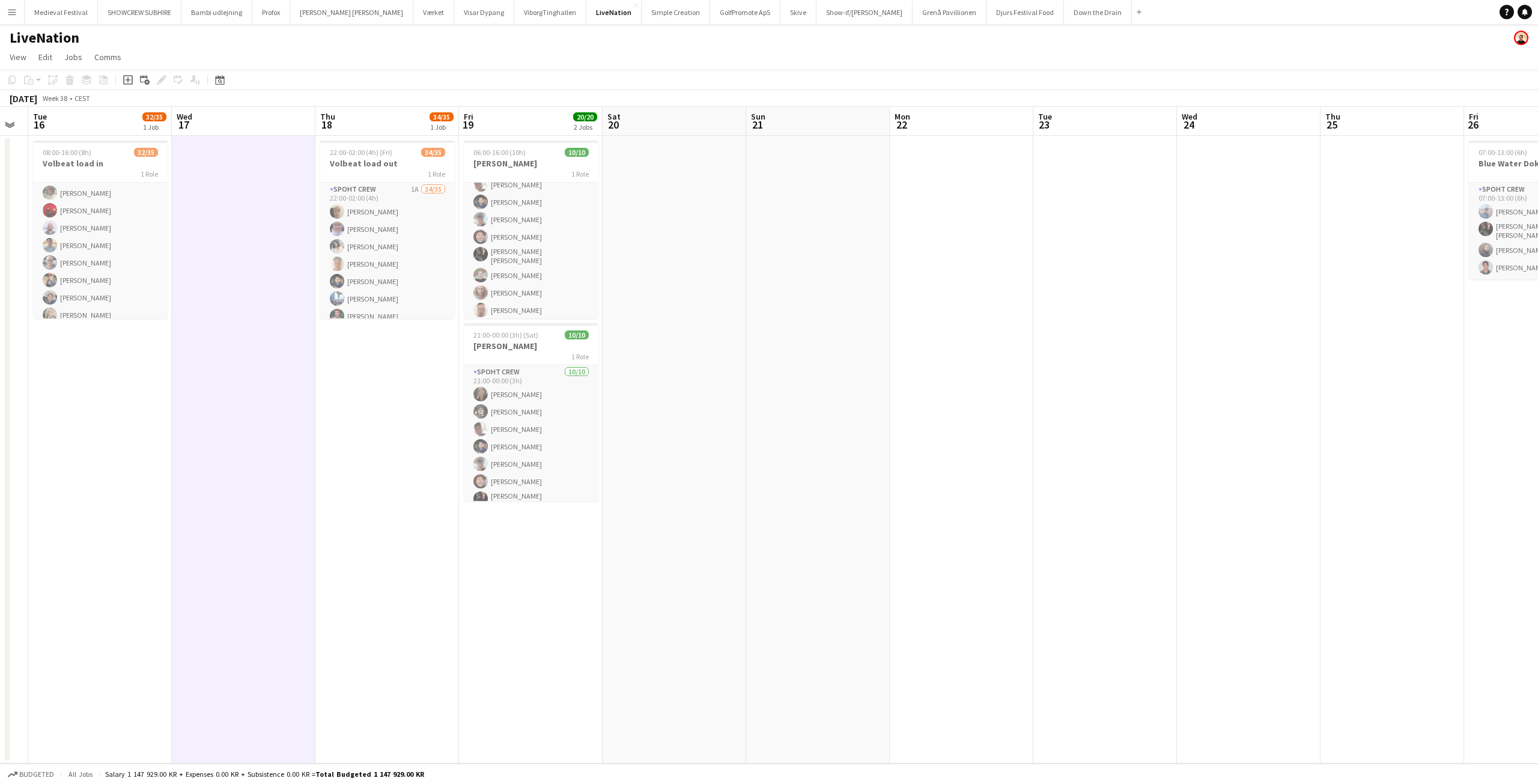
drag, startPoint x: 504, startPoint y: 365, endPoint x: 306, endPoint y: 369, distance: 198.0
click at [306, 369] on app-calendar-viewport "Sat 13 Sun 14 Mon 15 Tue 16 32/35 1 Job Wed 17 Thu 18 34/35 1 Job Fri 19 20/20 …" at bounding box center [769, 435] width 1538 height 657
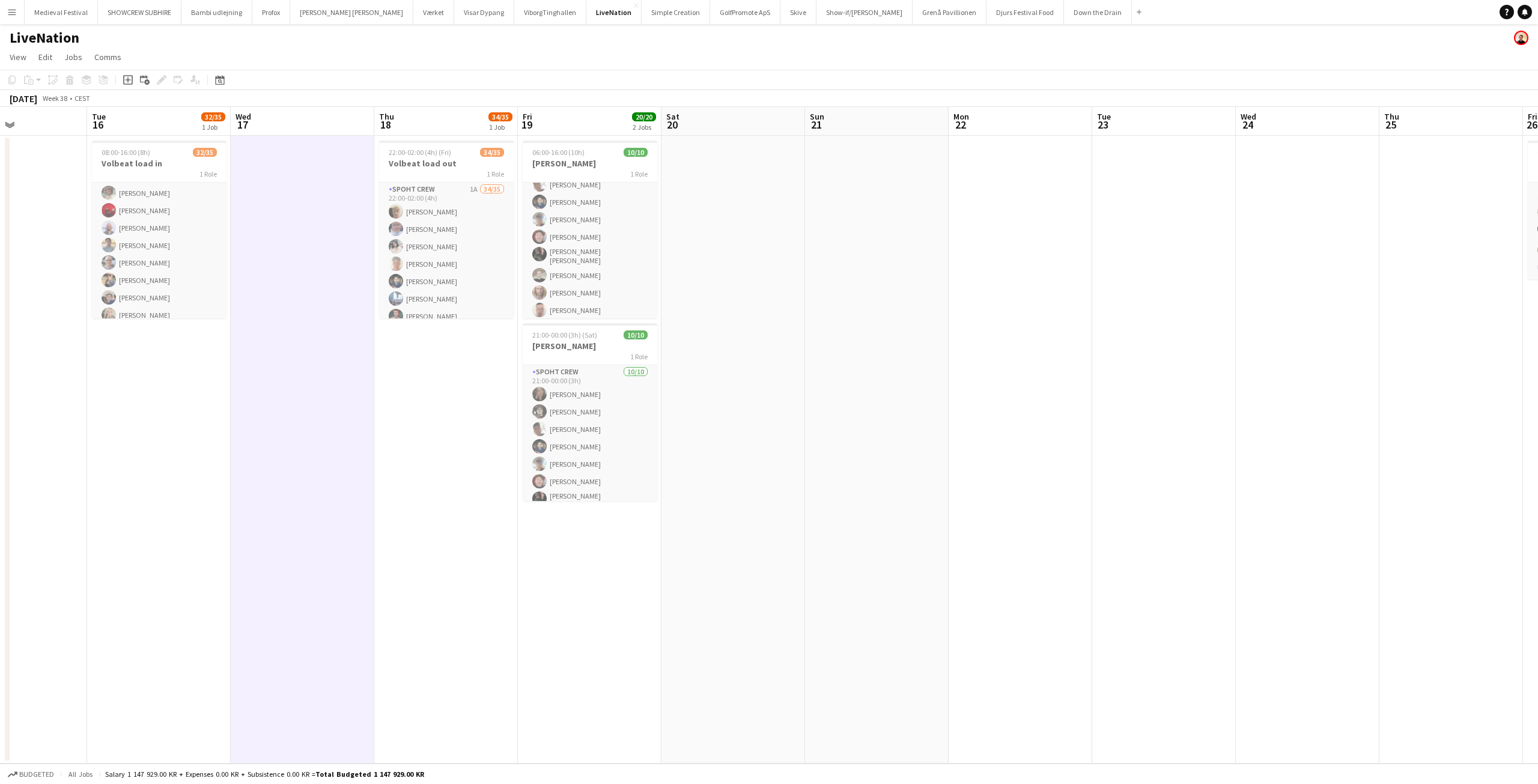
scroll to position [0, 342]
drag, startPoint x: 349, startPoint y: 428, endPoint x: 408, endPoint y: 448, distance: 62.3
click at [408, 448] on app-calendar-viewport "Sat 13 Sun 14 Mon 15 Tue 16 32/35 1 Job Wed 17 Thu 18 34/35 1 Job Fri 19 20/20 …" at bounding box center [769, 435] width 1538 height 657
click at [623, 268] on app-card-role "Spoht Crew 10/10 06:00-16:00 (10h) Mike Kasper Williamson Nina Kasper Williamso…" at bounding box center [592, 222] width 135 height 201
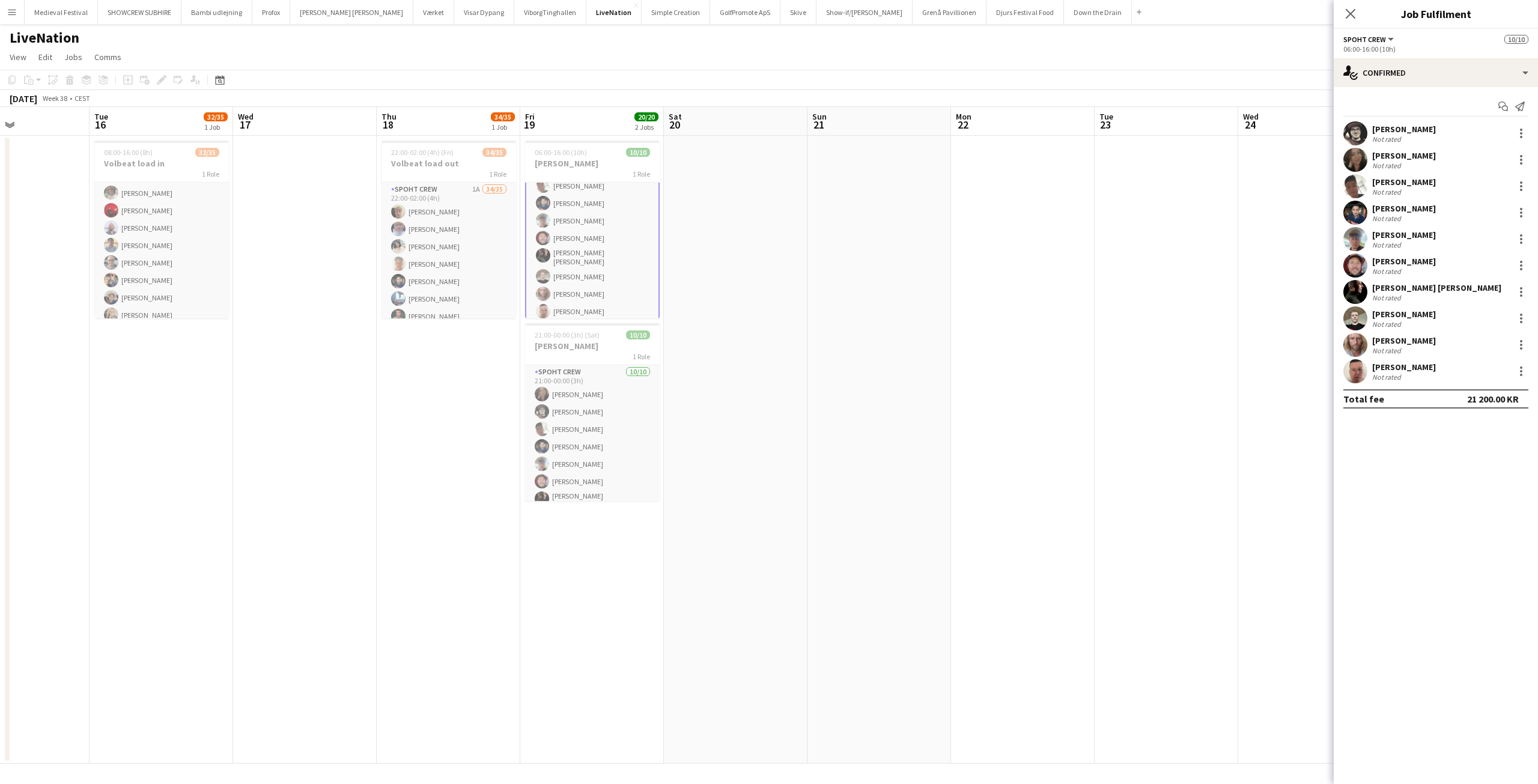
scroll to position [63, 0]
click at [1388, 179] on div "Seep Villadsen" at bounding box center [1404, 182] width 63 height 11
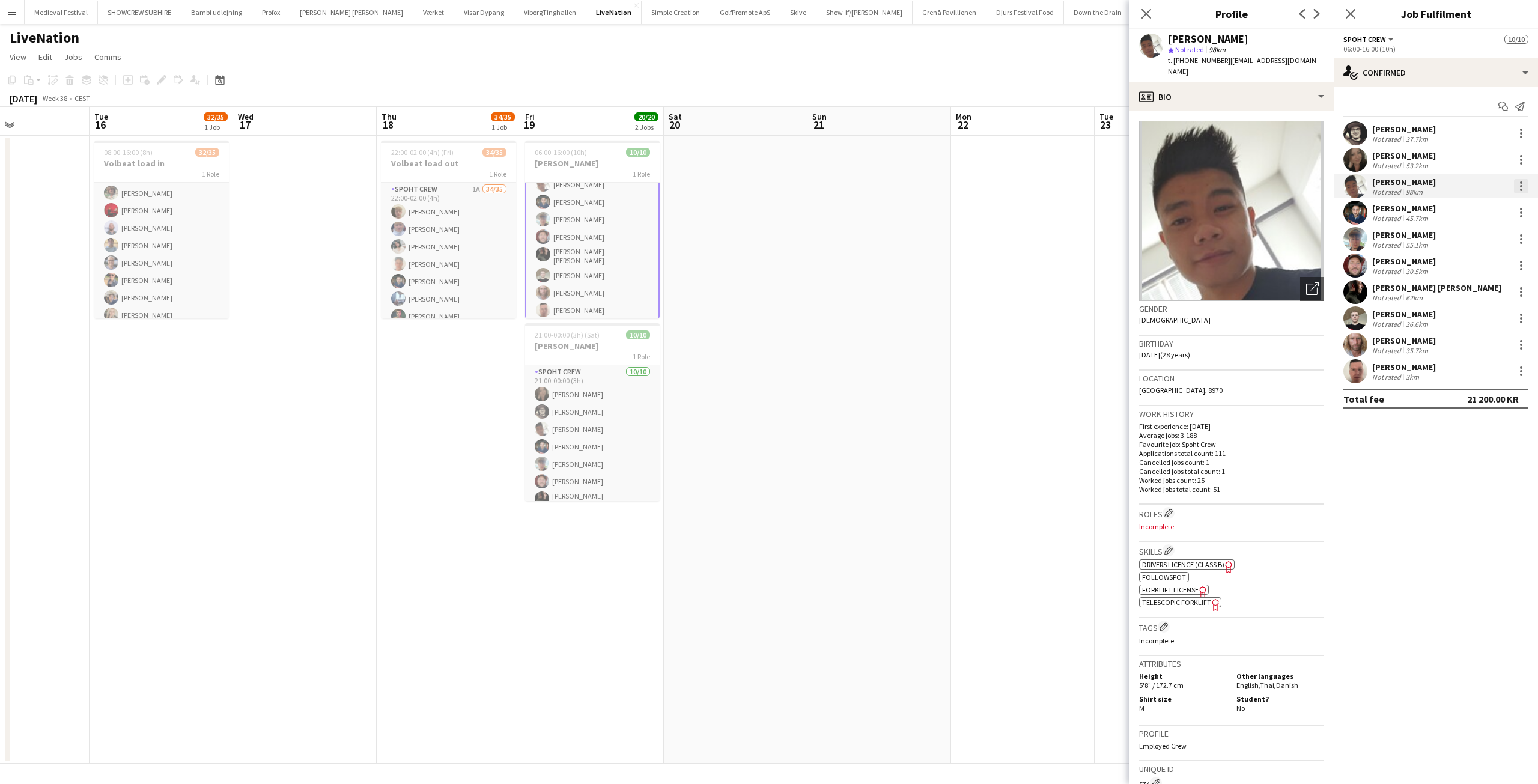
click at [1518, 186] on div at bounding box center [1521, 186] width 14 height 14
click at [1489, 202] on button "Edit fee" at bounding box center [1482, 208] width 94 height 29
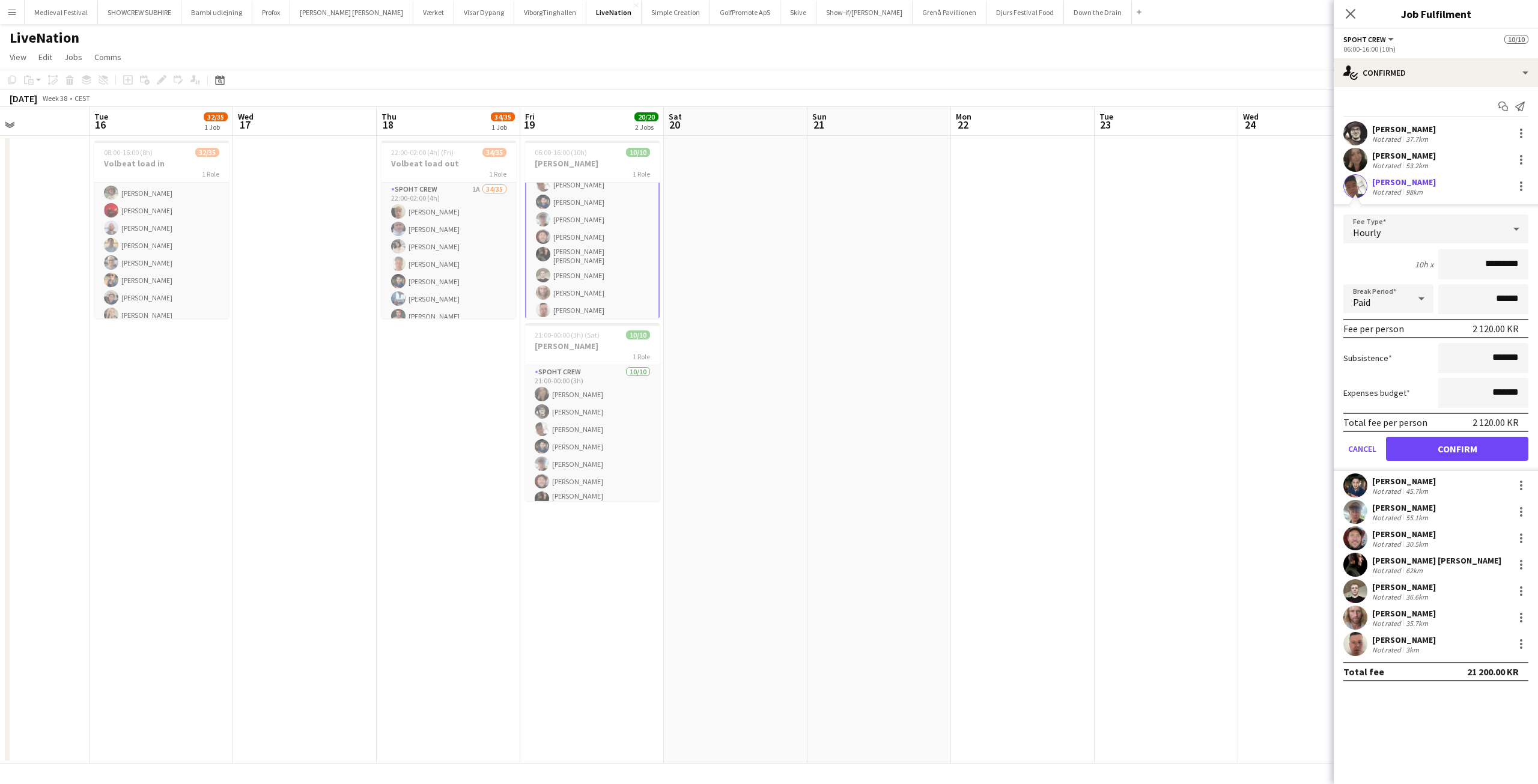
click at [568, 248] on app-card-role "Spoht Crew 10/10 06:00-16:00 (10h) Mike Kasper Williamson Nina Kasper Williamso…" at bounding box center [592, 221] width 135 height 203
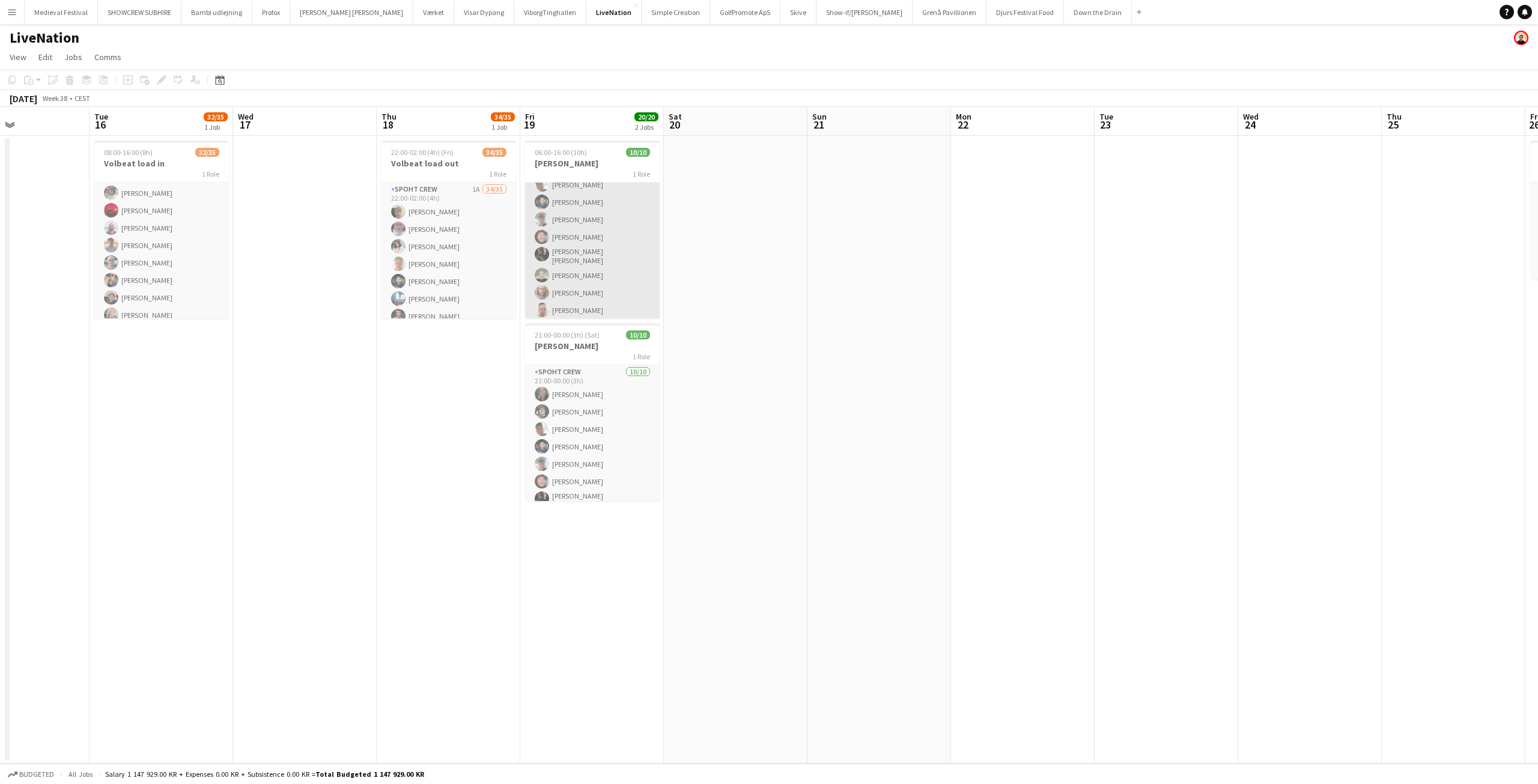
click at [584, 236] on app-card-role "Spoht Crew 10/10 06:00-16:00 (10h) Mike Kasper Williamson Nina Kasper Williamso…" at bounding box center [592, 222] width 135 height 201
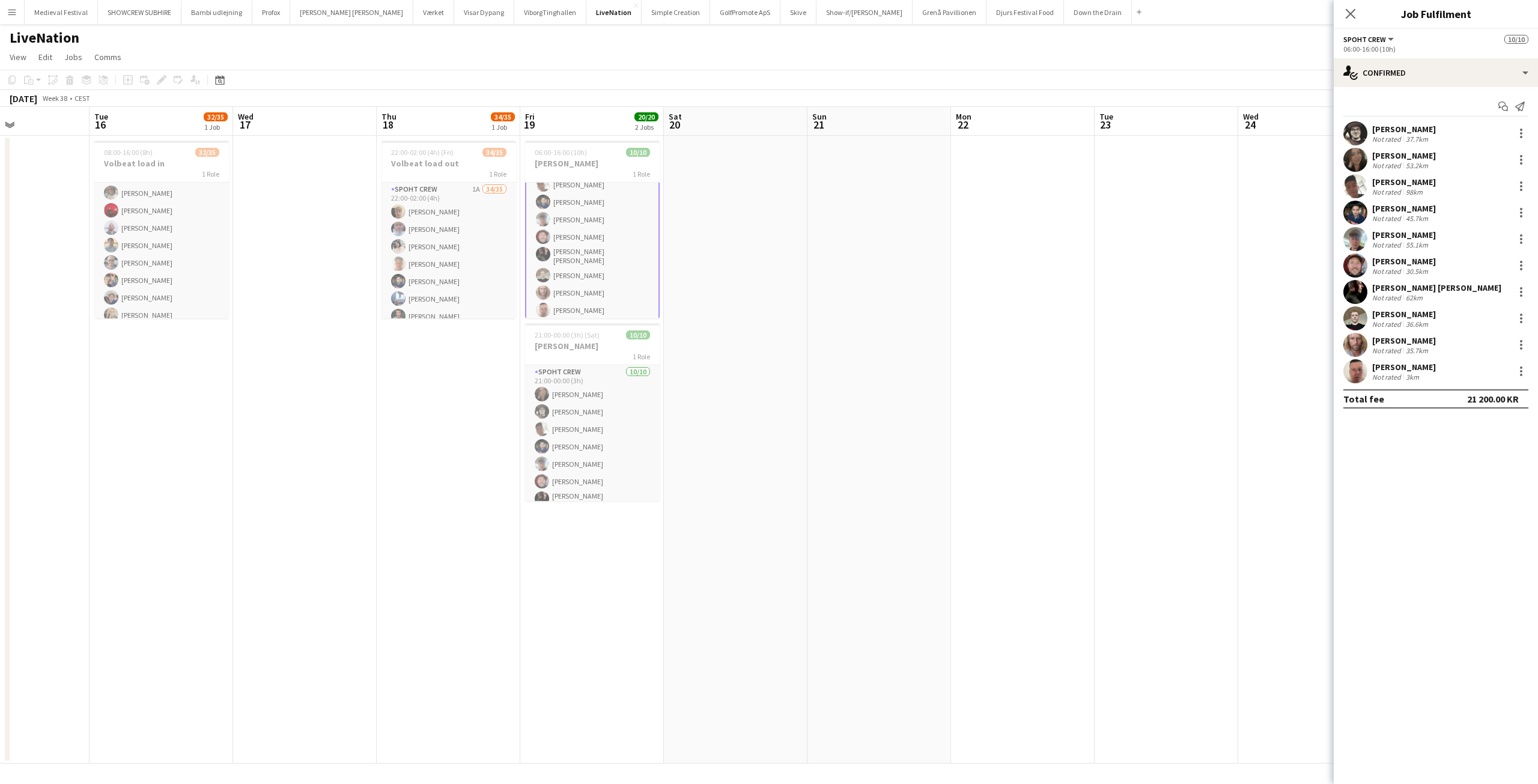
click at [1413, 270] on div "30.5km" at bounding box center [1417, 271] width 27 height 9
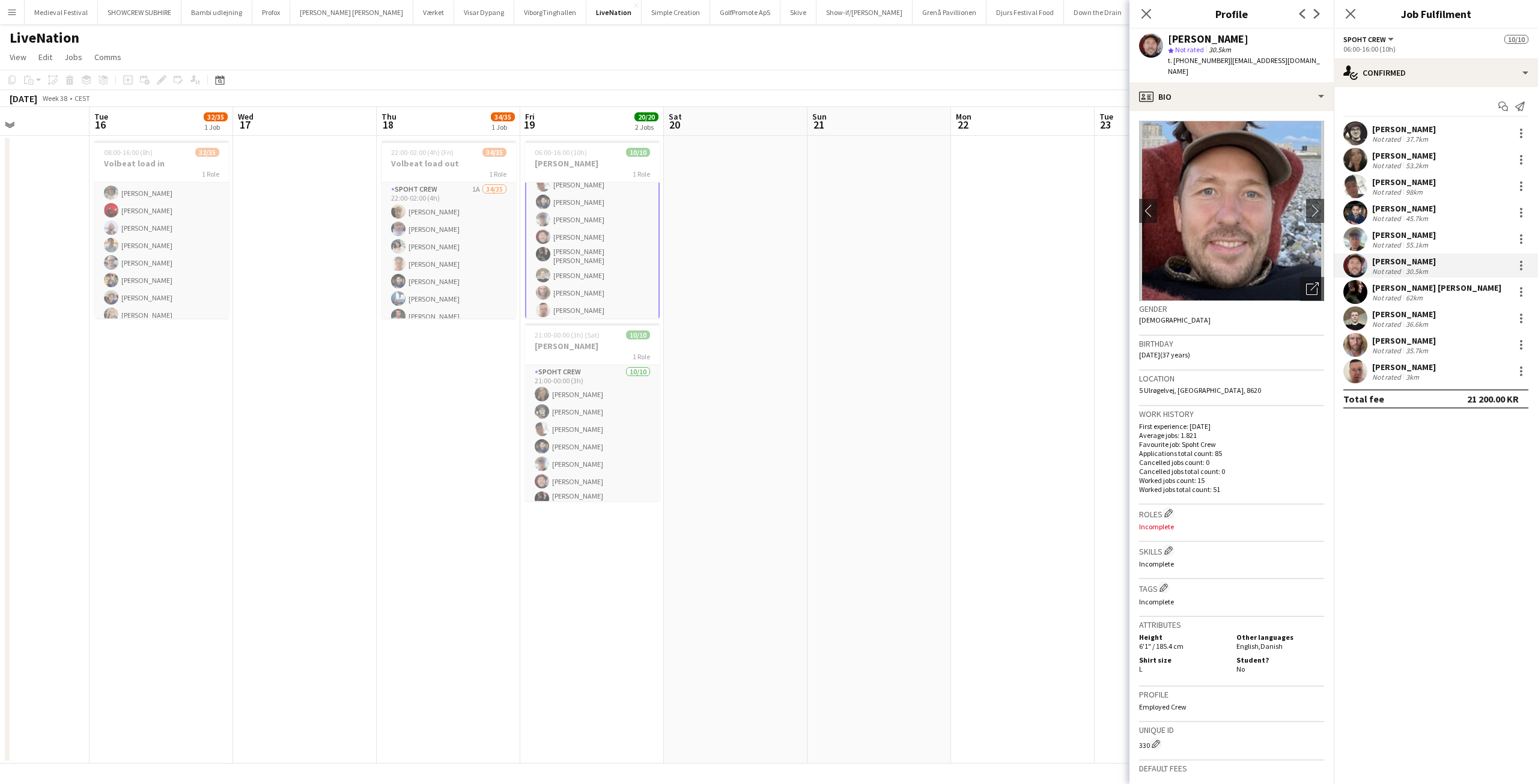
drag, startPoint x: 1257, startPoint y: 37, endPoint x: 1170, endPoint y: 34, distance: 87.1
click at [1170, 34] on div "Jesper Lau-Nielsen" at bounding box center [1246, 39] width 156 height 11
click at [1426, 263] on div "Jesper Lau-Nielsen" at bounding box center [1404, 260] width 63 height 11
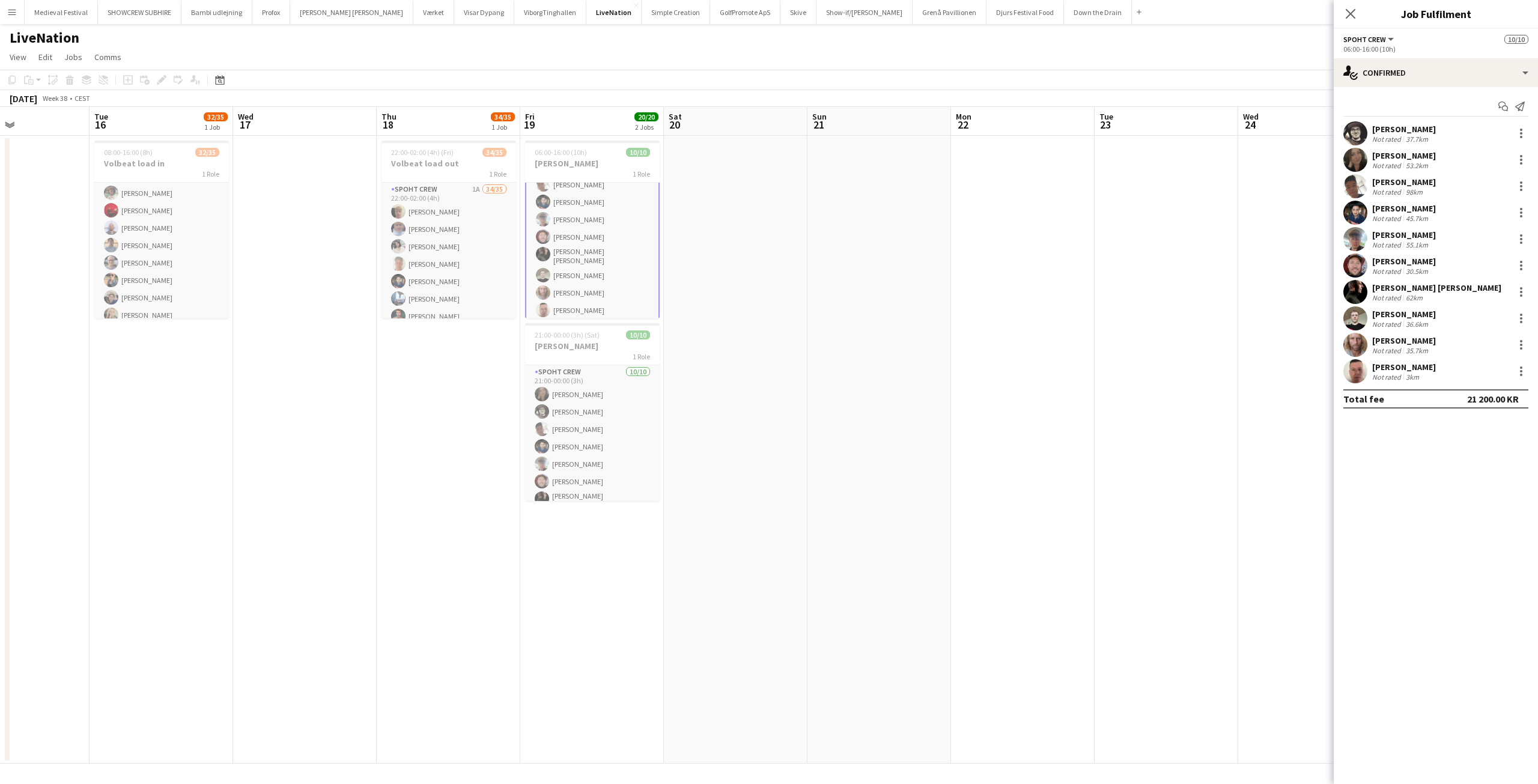
click at [1424, 263] on div "Jesper Lau-Nielsen" at bounding box center [1404, 260] width 63 height 11
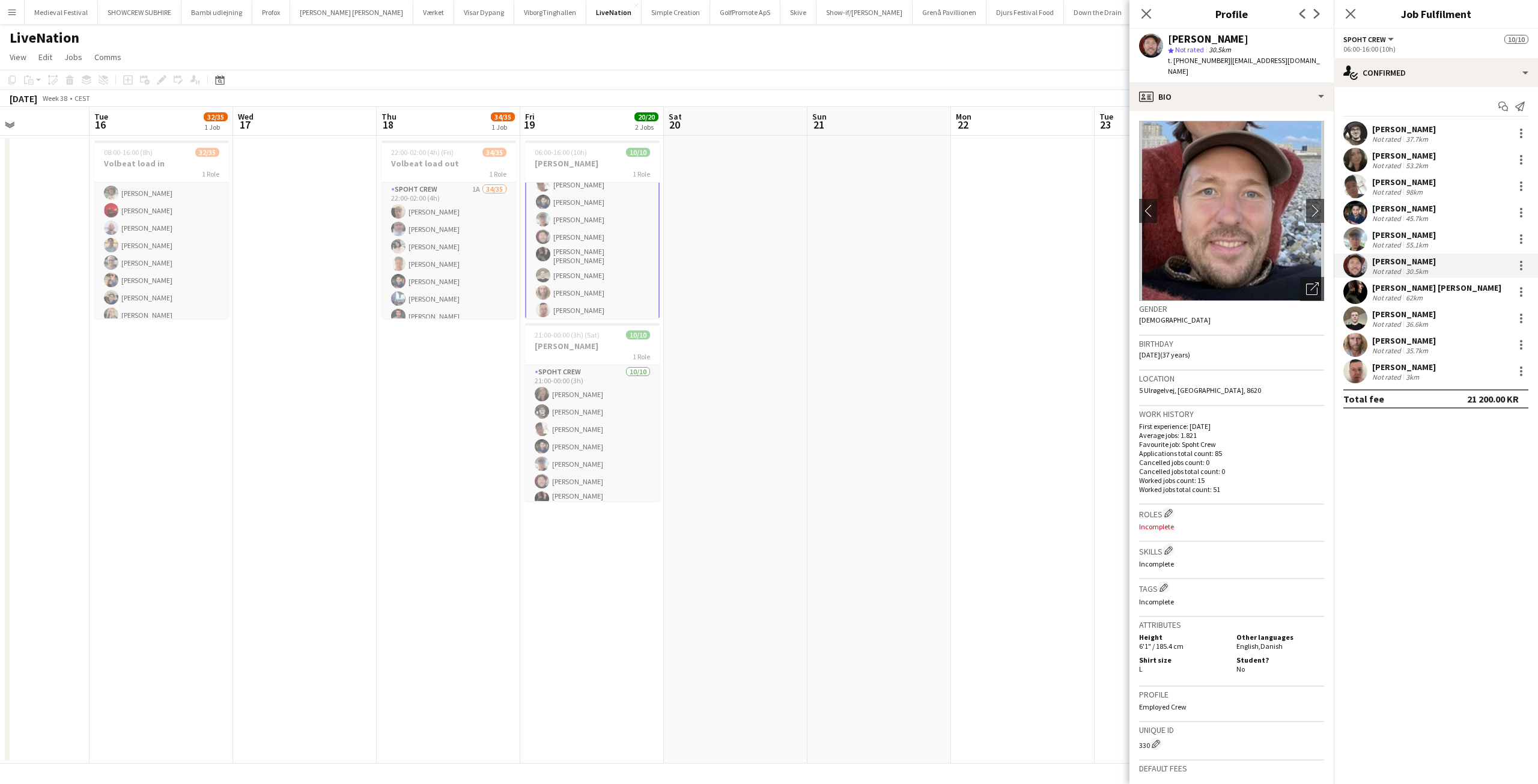
click at [1410, 257] on div "Jesper Lau-Nielsen" at bounding box center [1404, 260] width 63 height 11
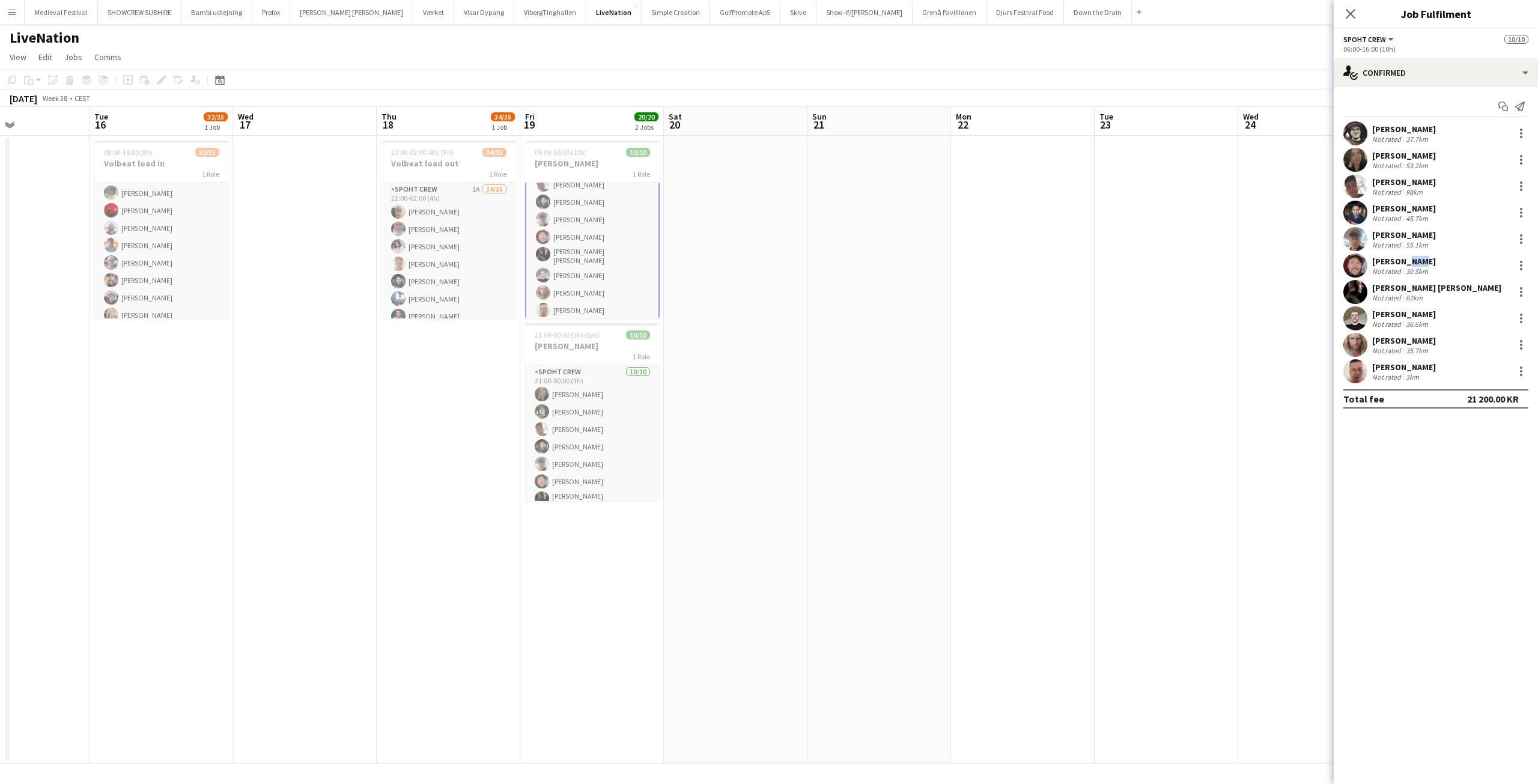
click at [1410, 257] on div "Jesper Lau-Nielsen" at bounding box center [1404, 260] width 63 height 11
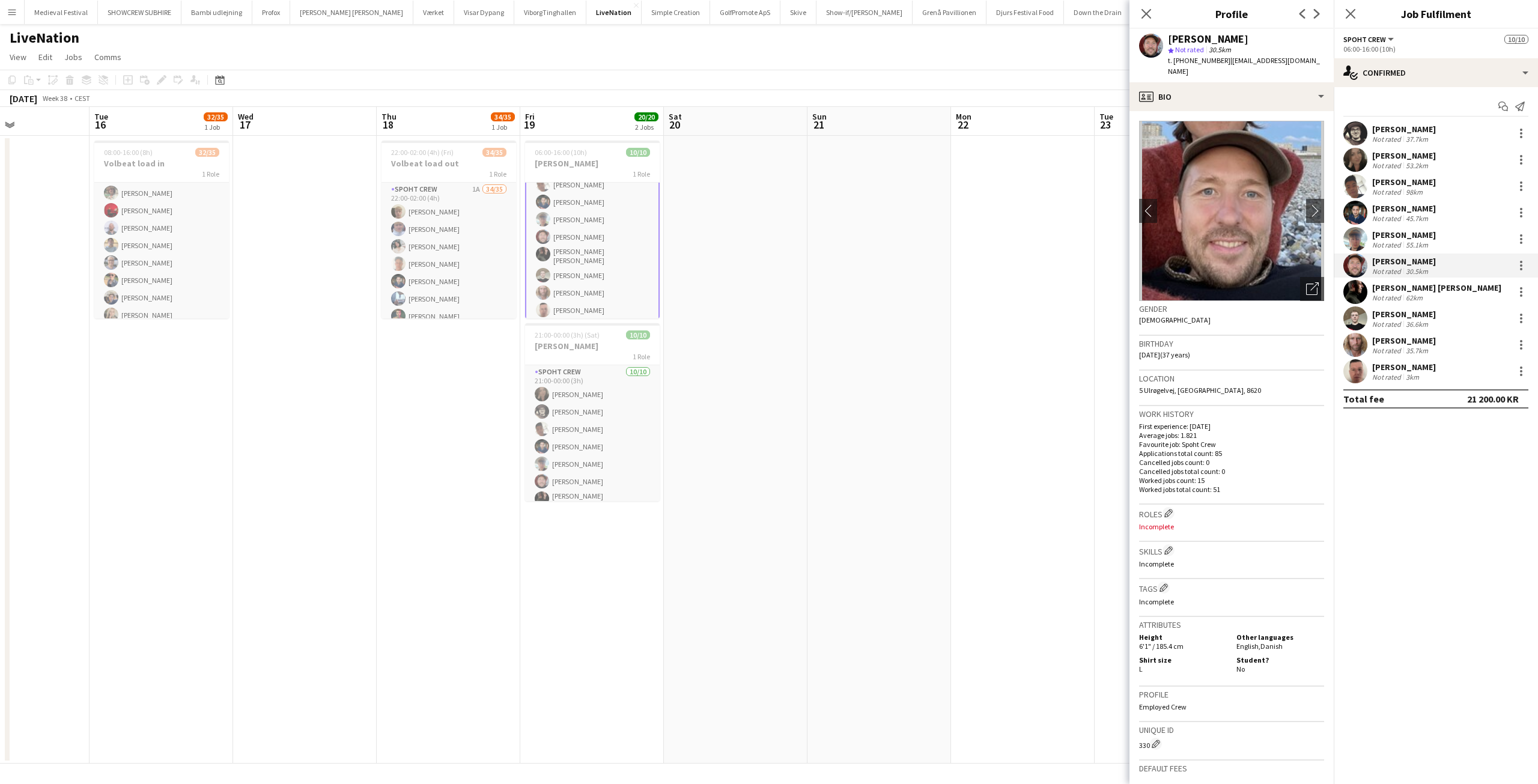
click at [1370, 267] on div "Jesper Lau-Nielsen Not rated 30.5km" at bounding box center [1436, 265] width 204 height 24
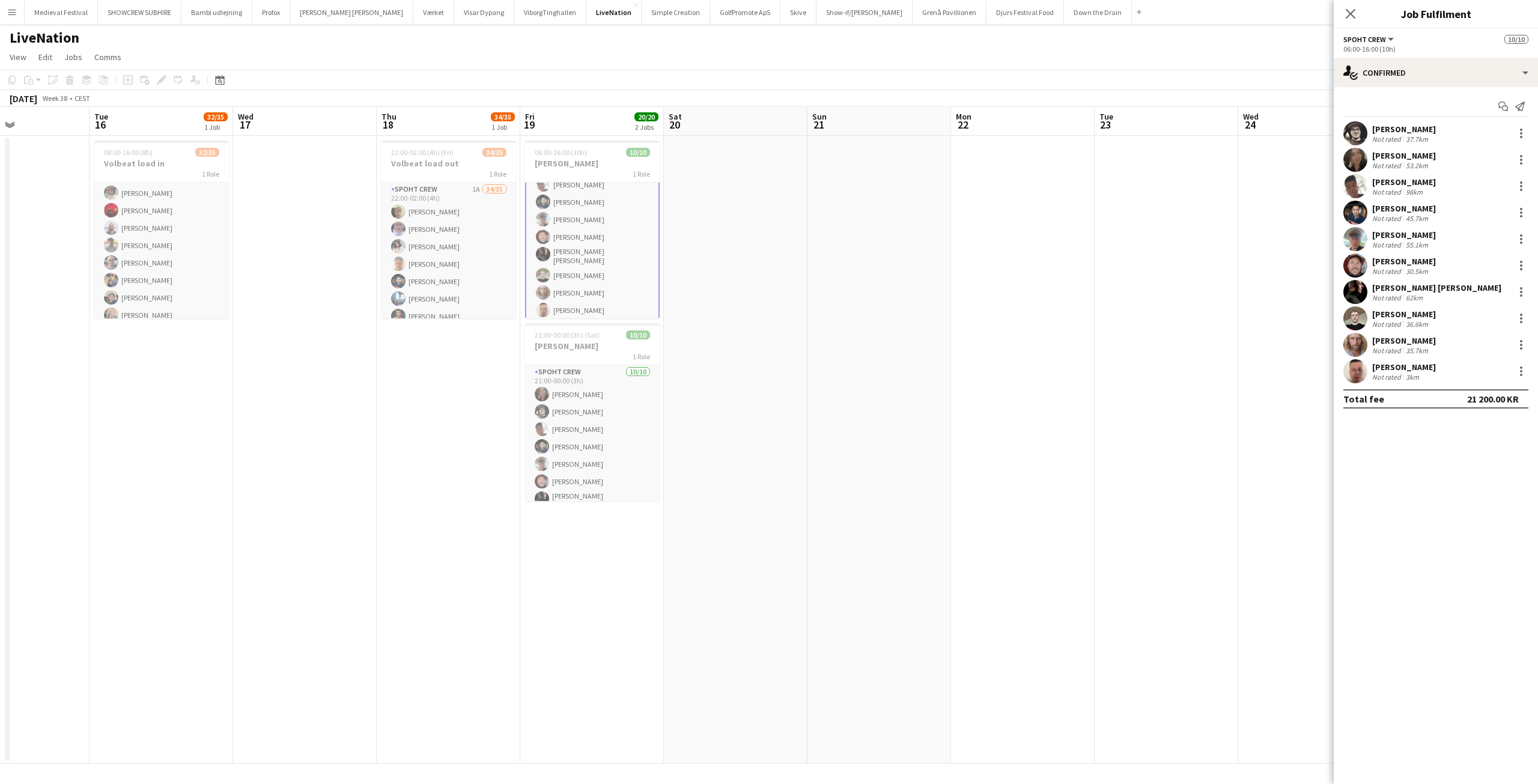
click at [1370, 266] on div "Jesper Lau-Nielsen Not rated 30.5km" at bounding box center [1436, 265] width 204 height 24
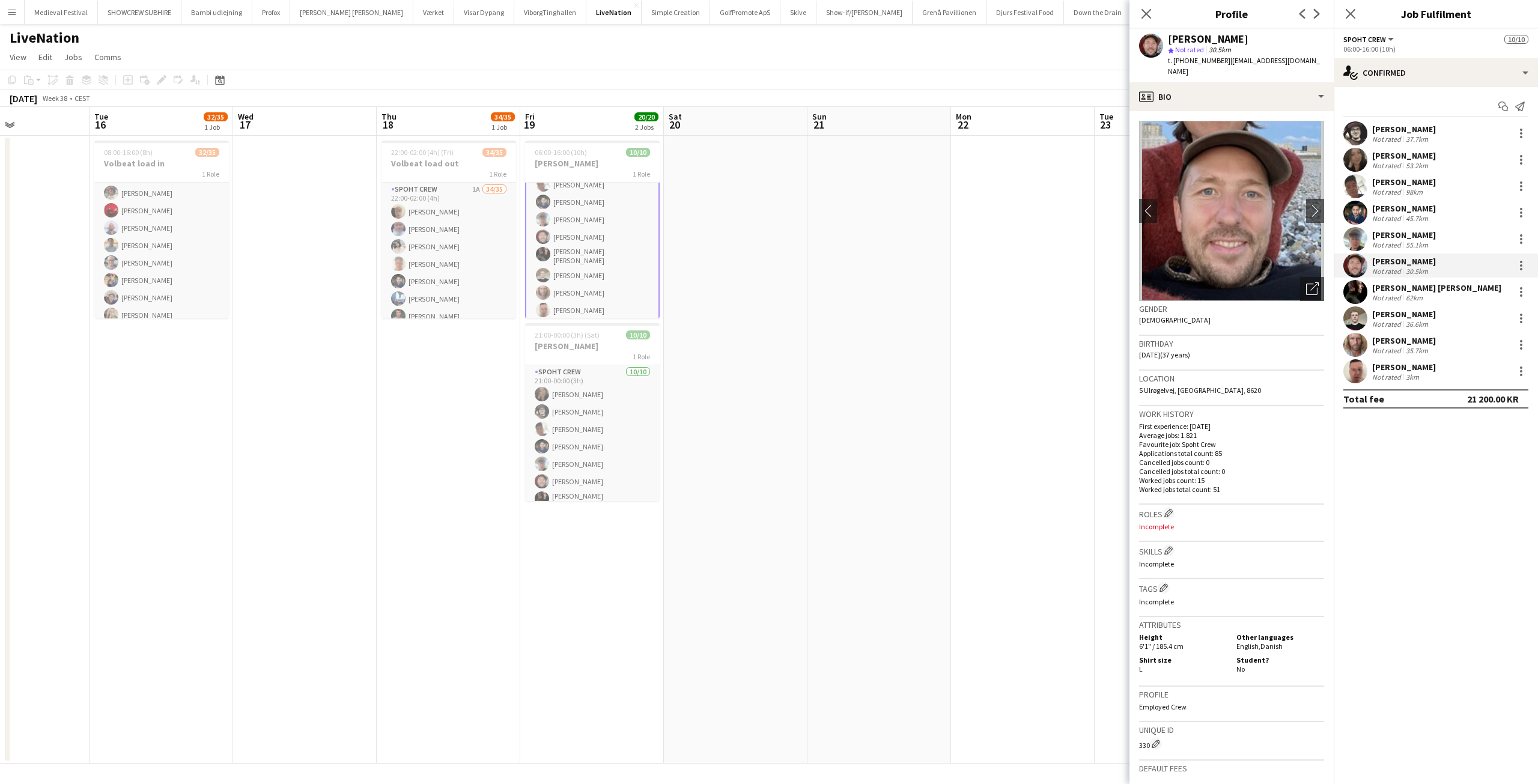
click at [1394, 269] on div "Not rated" at bounding box center [1388, 271] width 31 height 9
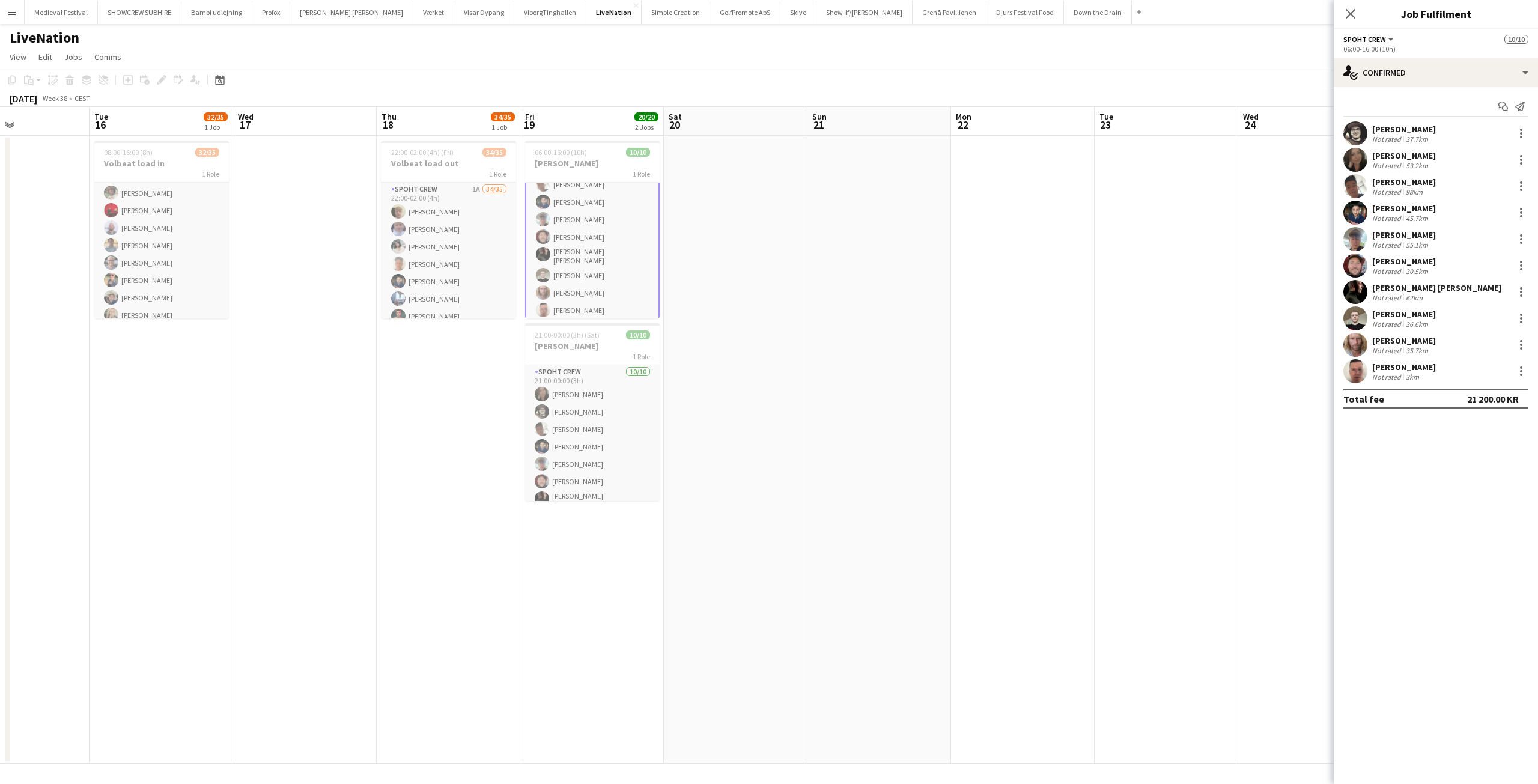
click at [1394, 269] on div "Not rated" at bounding box center [1388, 271] width 31 height 9
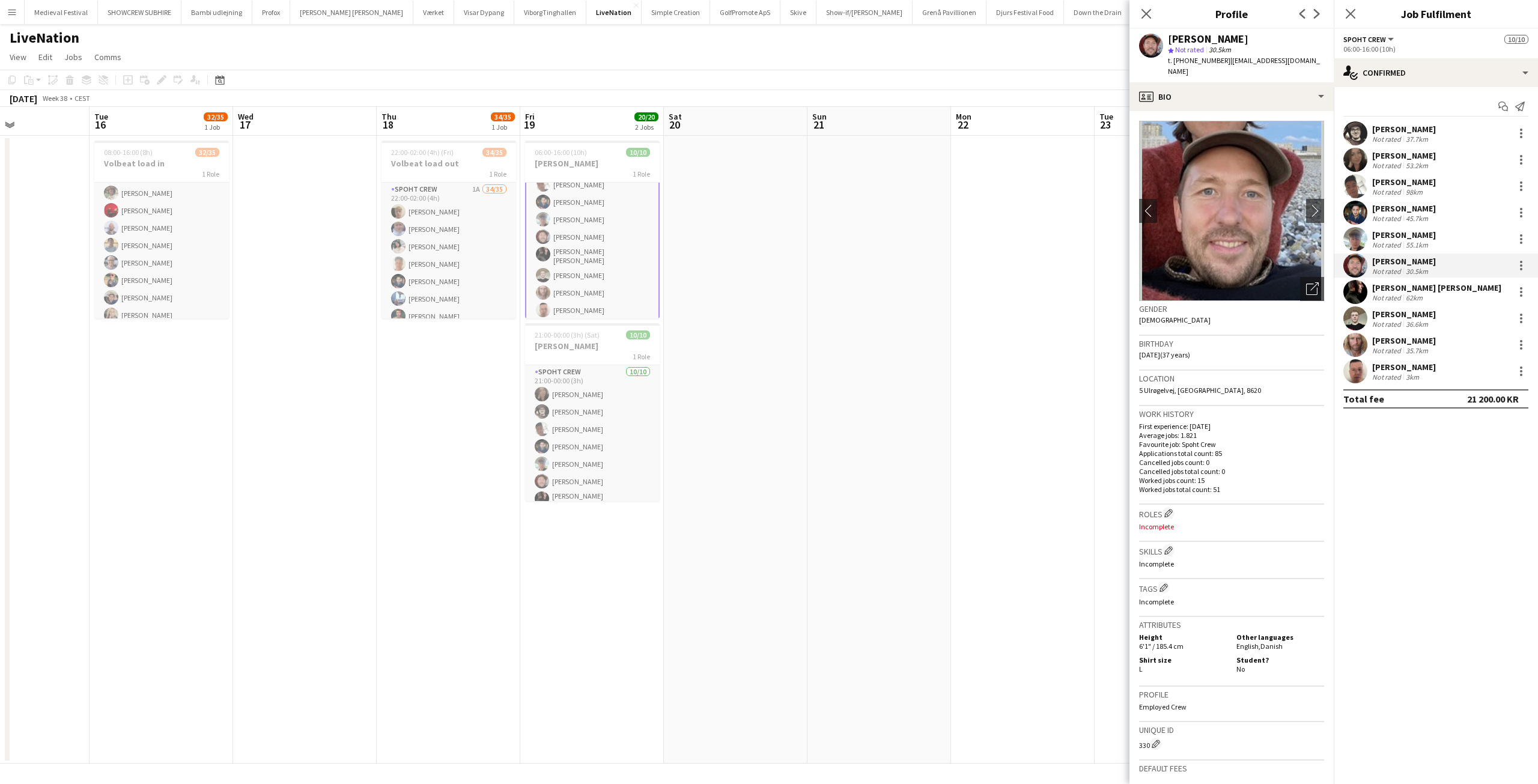
click at [1435, 264] on div "Jesper Lau-Nielsen" at bounding box center [1404, 260] width 63 height 11
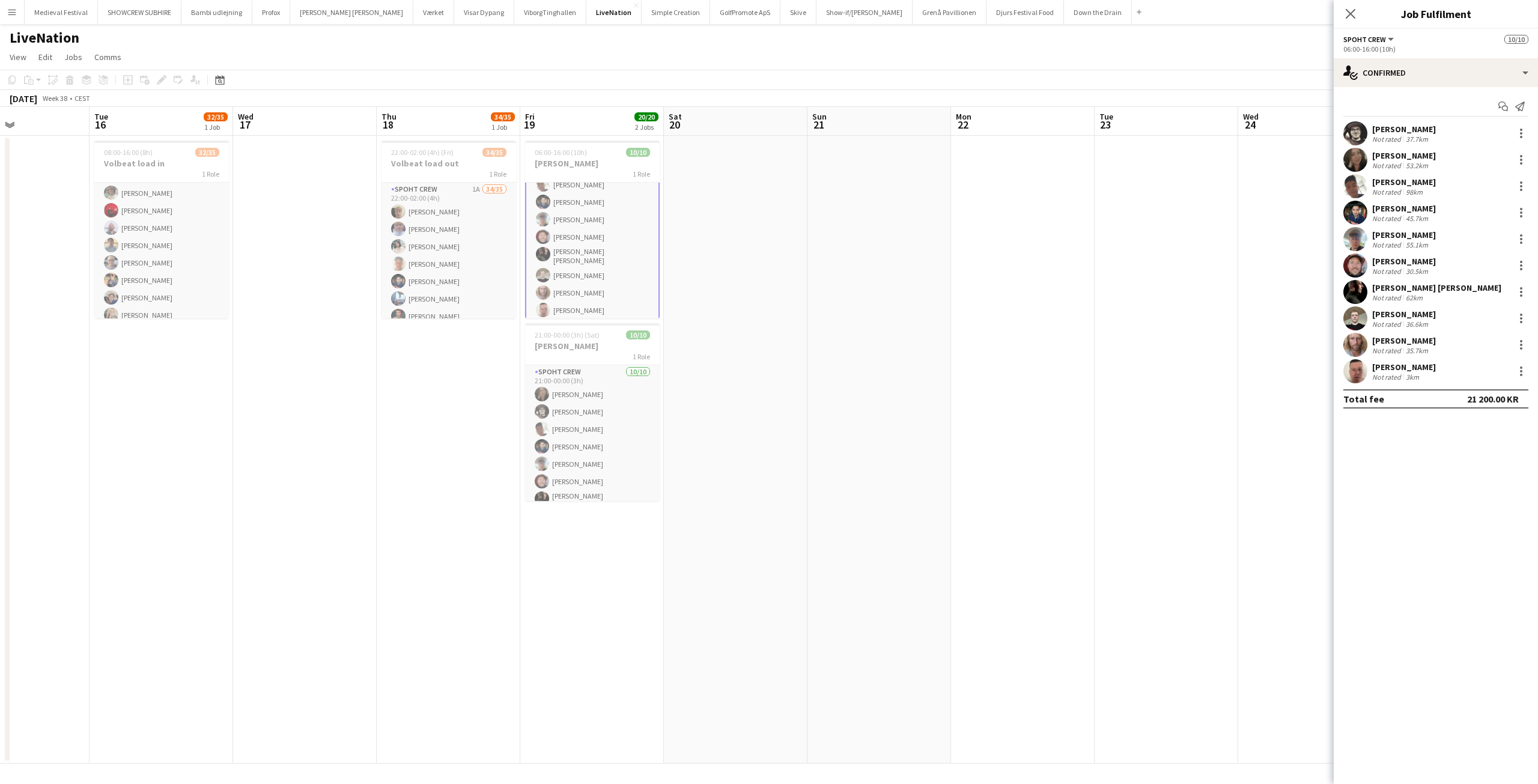
click at [1435, 264] on div "Jesper Lau-Nielsen" at bounding box center [1404, 260] width 63 height 11
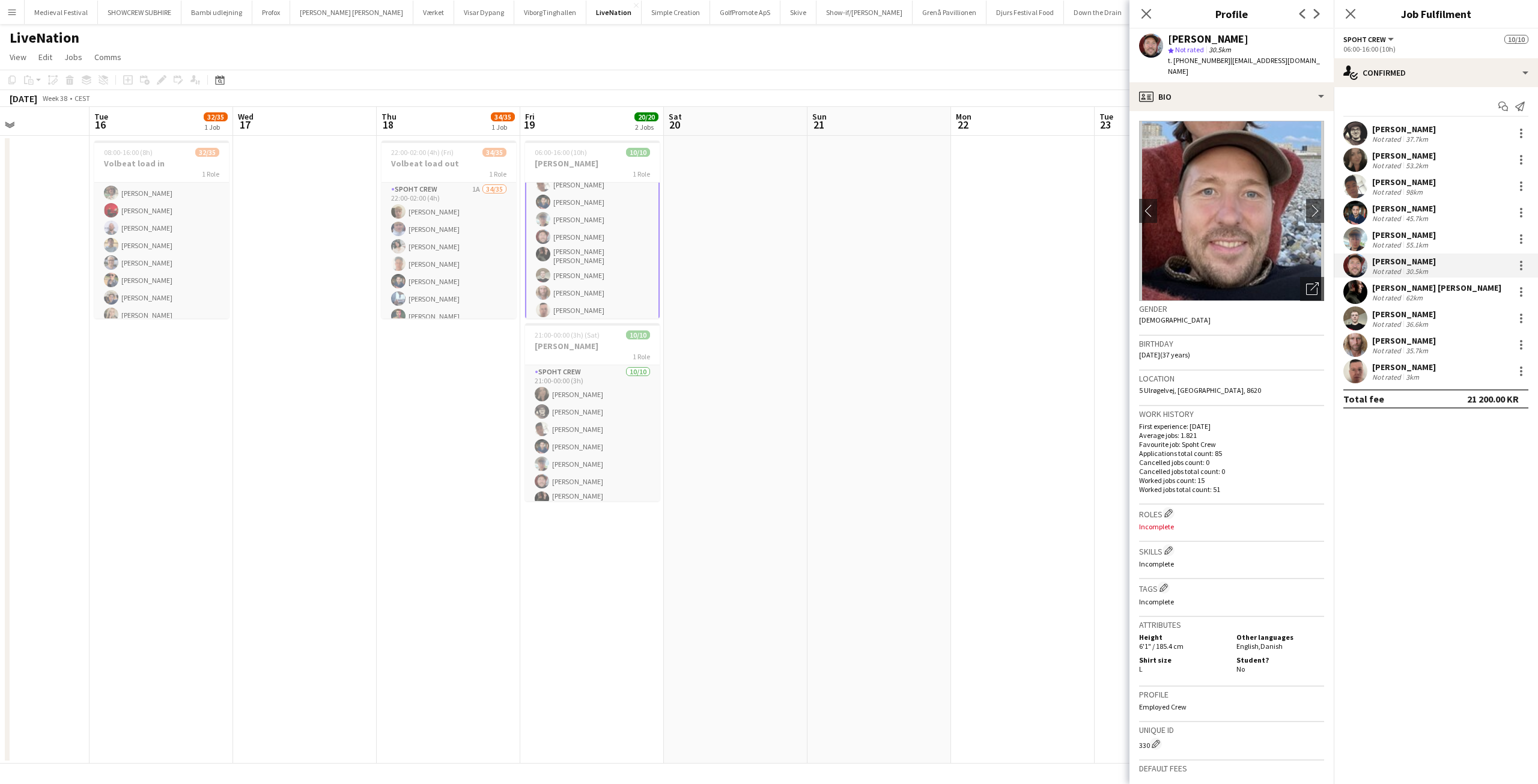
click at [1408, 289] on div "Lili Gheorghe Enache Marco" at bounding box center [1437, 287] width 129 height 11
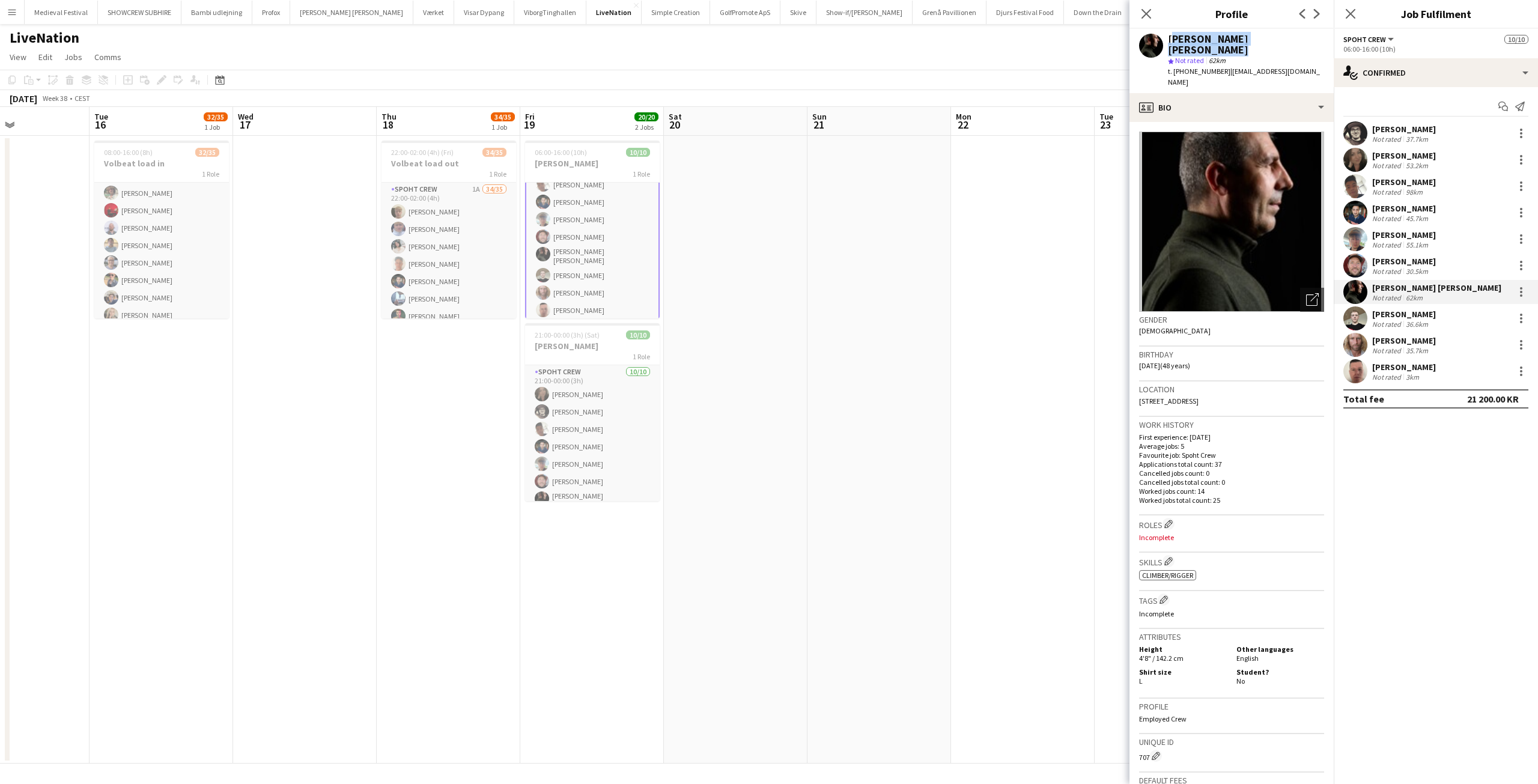
drag, startPoint x: 1301, startPoint y: 37, endPoint x: 1170, endPoint y: 34, distance: 131.0
click at [1170, 34] on div "Lili Gheorghe Enache Marco" at bounding box center [1246, 44] width 156 height 22
click at [754, 330] on app-date-cell at bounding box center [736, 450] width 144 height 628
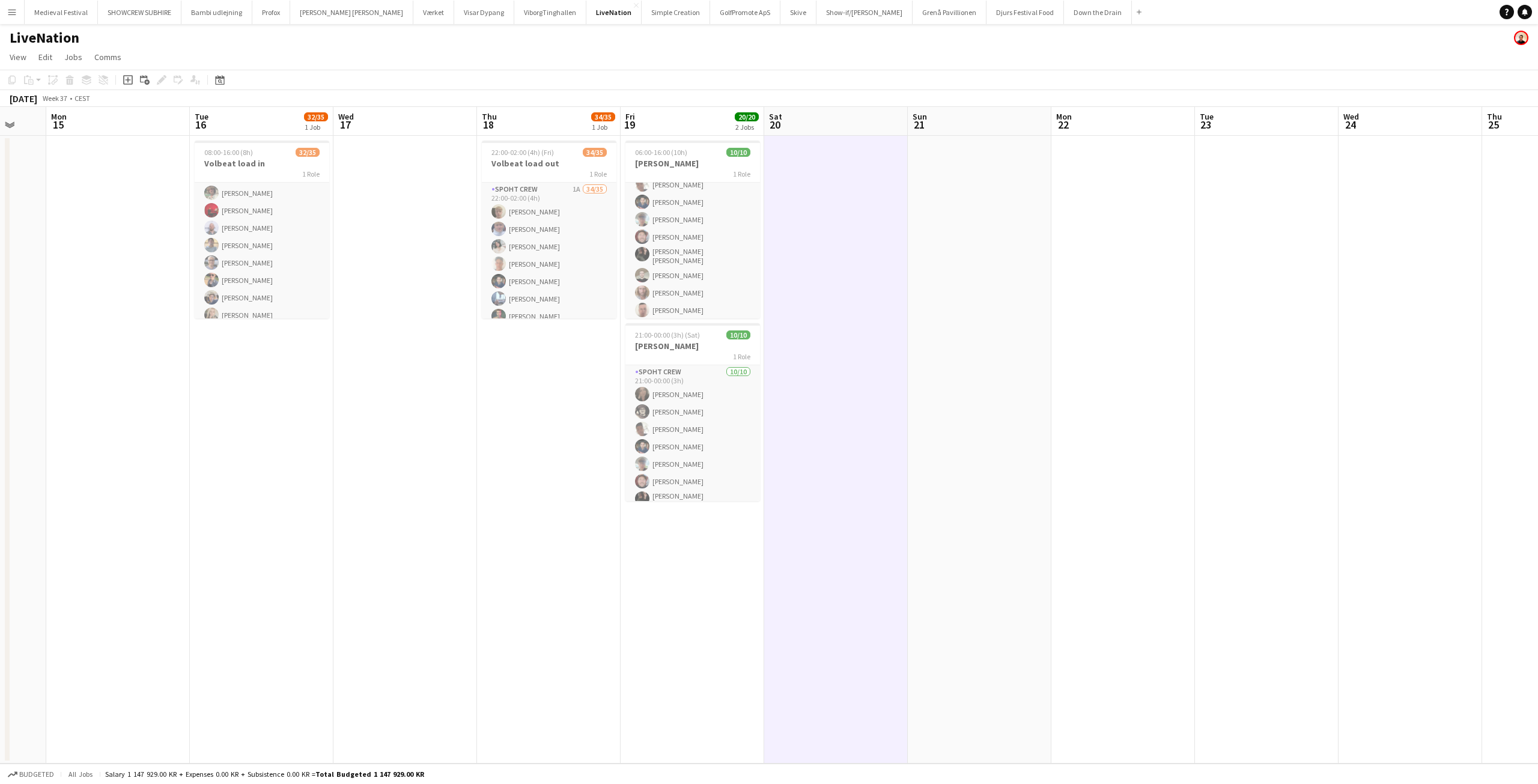
scroll to position [0, 383]
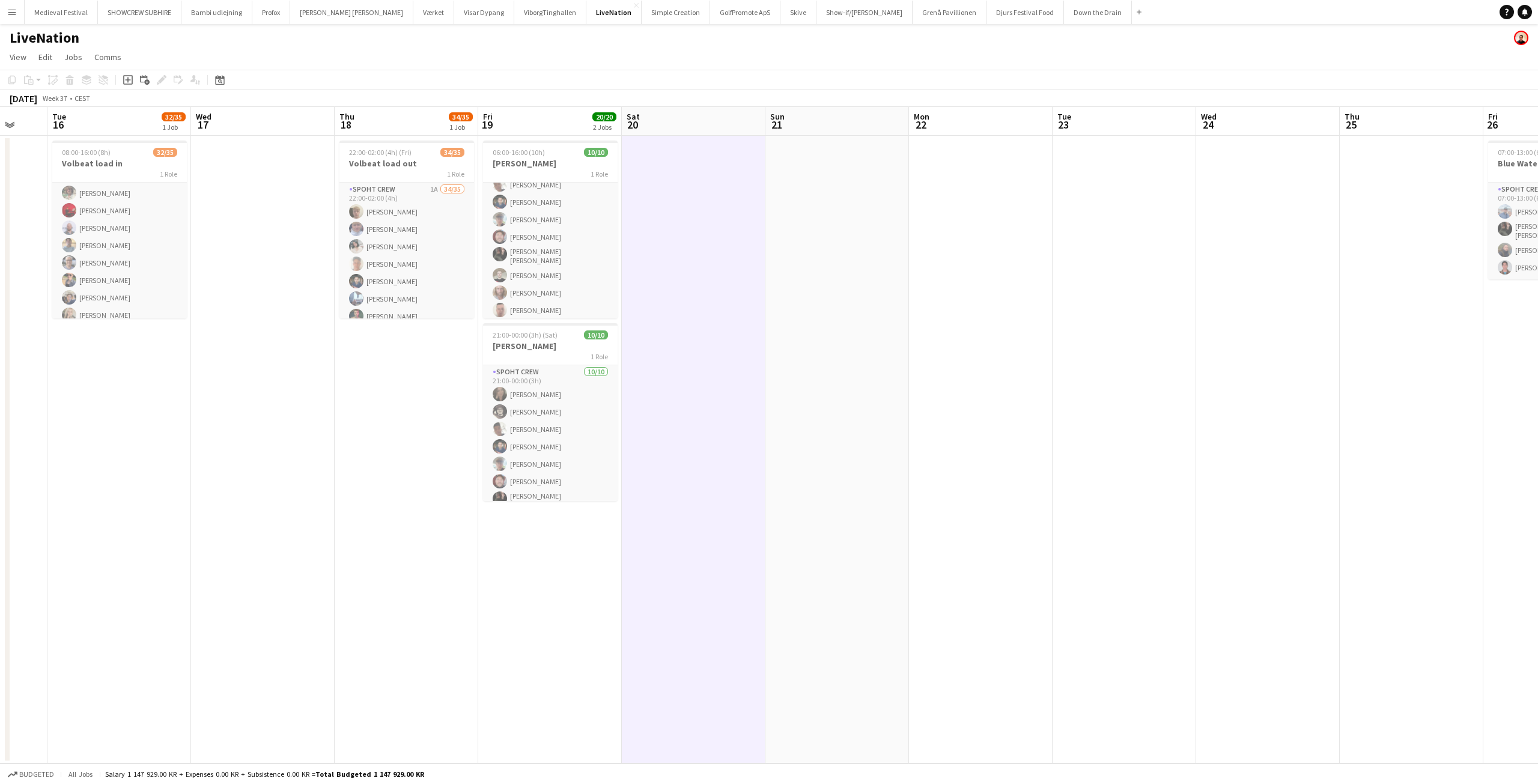
drag, startPoint x: 698, startPoint y: 323, endPoint x: 767, endPoint y: 312, distance: 69.9
click at [800, 331] on app-calendar-viewport "Sat 13 Sun 14 Mon 15 Tue 16 32/35 1 Job Wed 17 Thu 18 34/35 1 Job Fri 19 20/20 …" at bounding box center [769, 435] width 1538 height 657
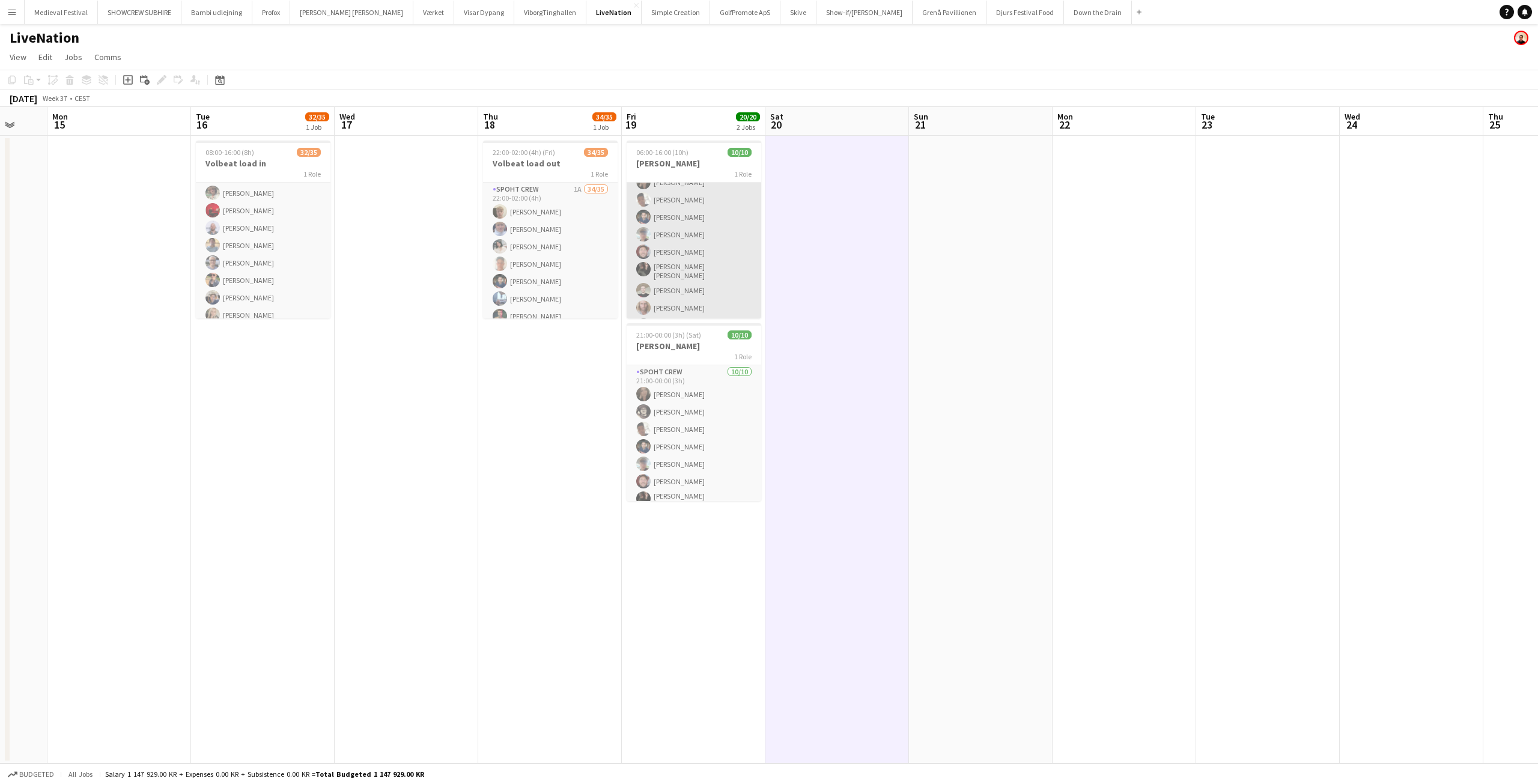
scroll to position [0, 0]
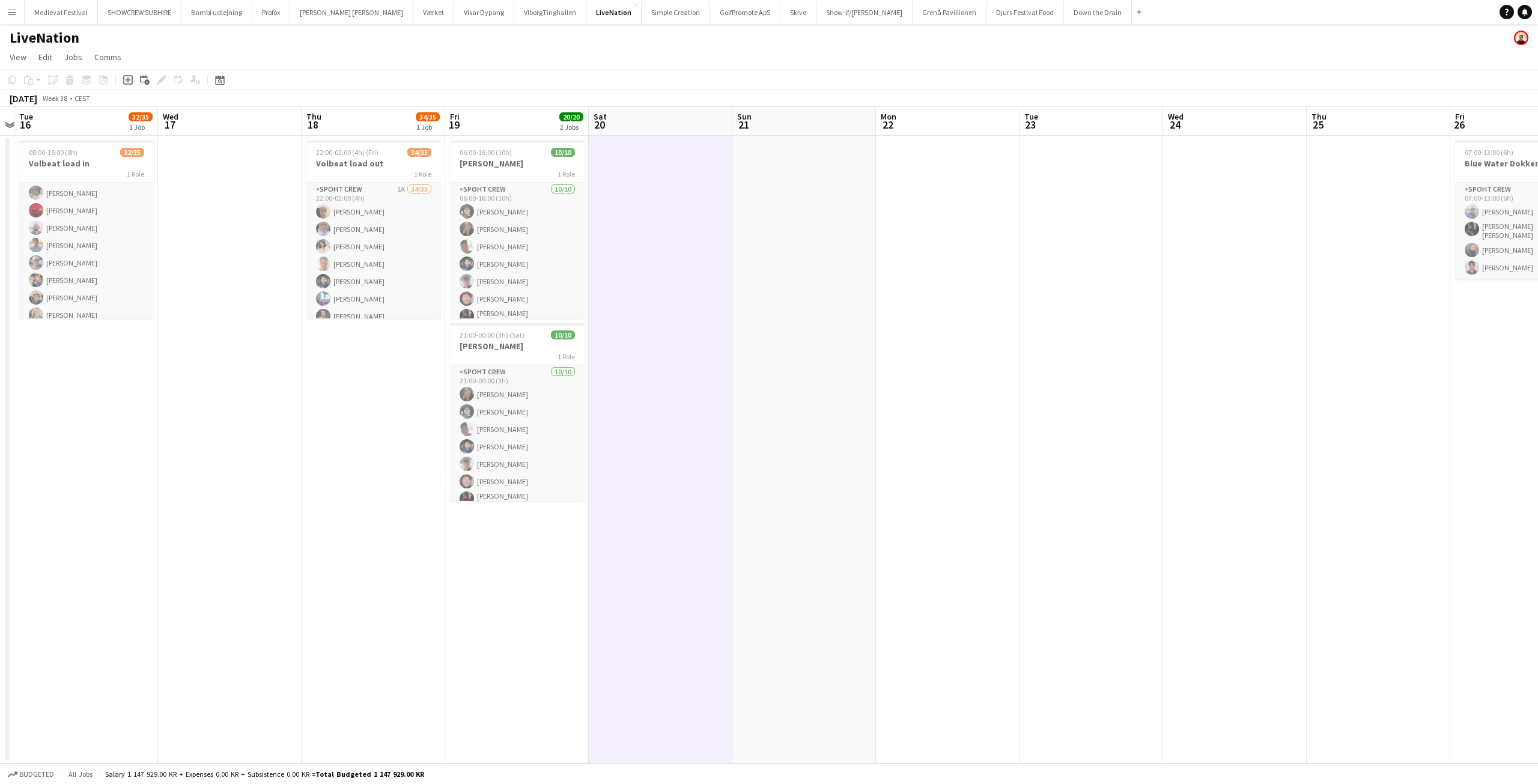
drag, startPoint x: 912, startPoint y: 313, endPoint x: 588, endPoint y: 334, distance: 324.7
click at [588, 334] on app-calendar-viewport "Sat 13 Sun 14 Mon 15 Tue 16 32/35 1 Job Wed 17 Thu 18 34/35 1 Job Fri 19 20/20 …" at bounding box center [769, 435] width 1538 height 657
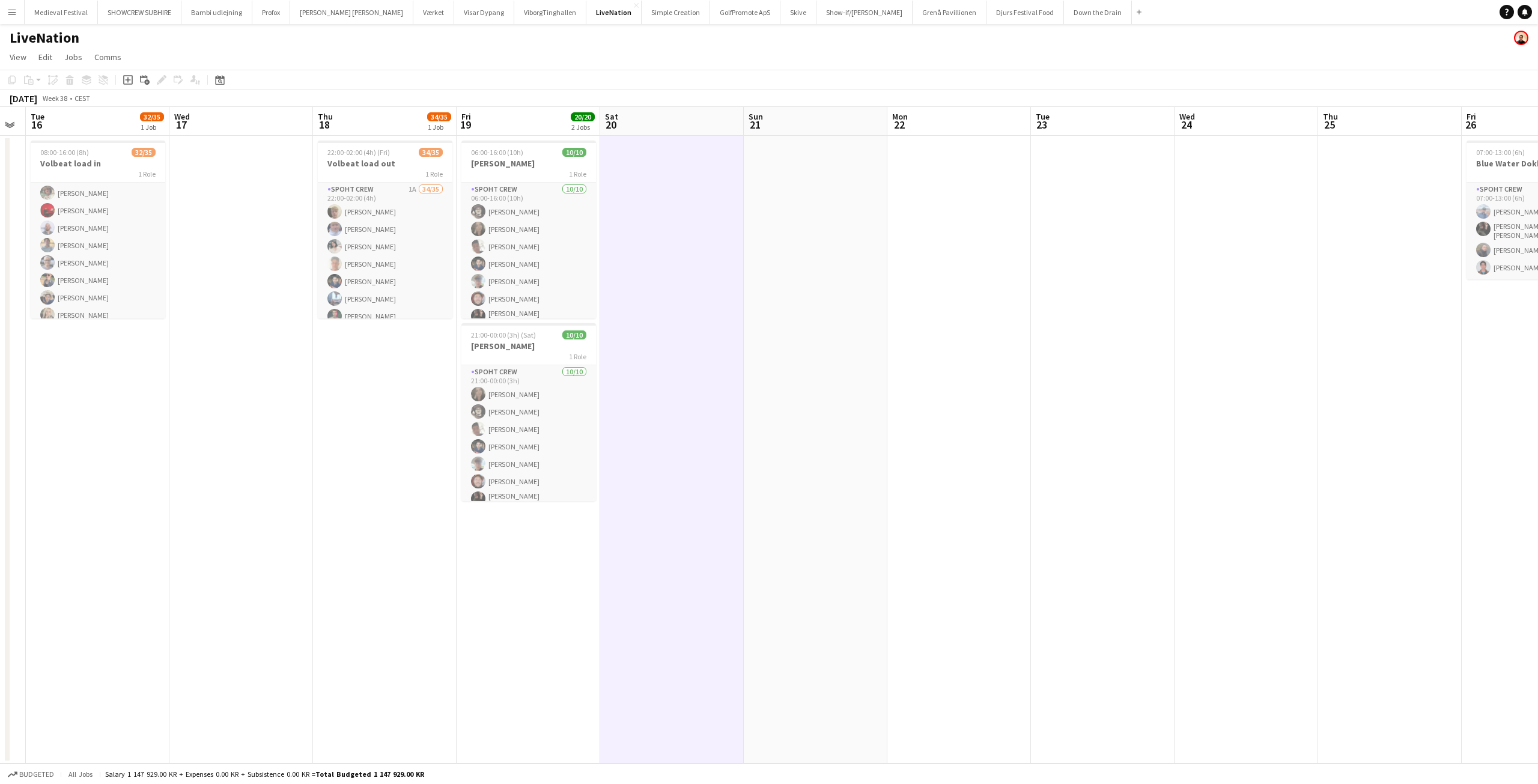
drag, startPoint x: 737, startPoint y: 316, endPoint x: 946, endPoint y: 334, distance: 209.8
click at [945, 334] on app-calendar-viewport "Sun 14 Mon 15 Tue 16 32/35 1 Job Wed 17 Thu 18 34/35 1 Job Fri 19 20/20 2 Jobs …" at bounding box center [769, 435] width 1538 height 657
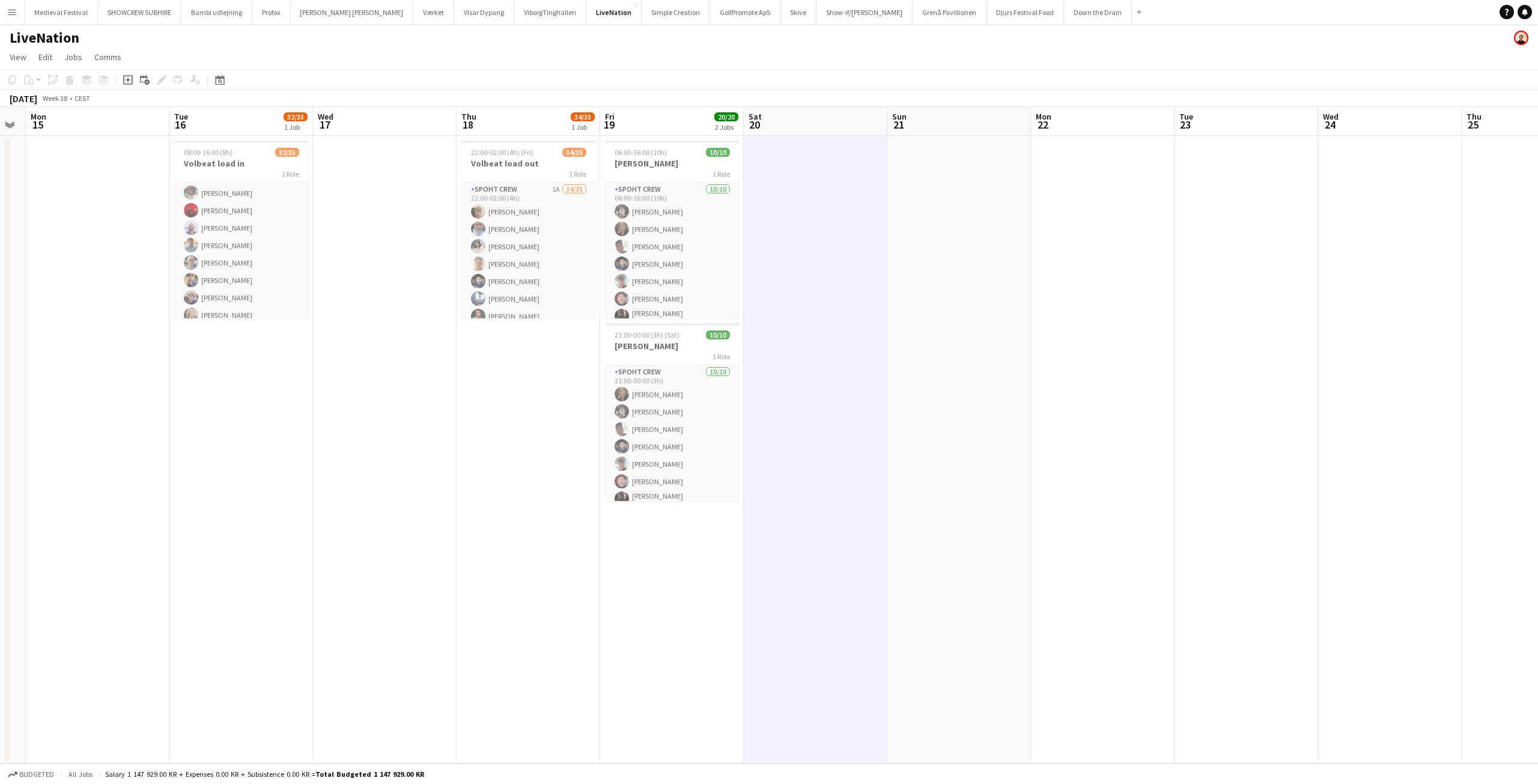
scroll to position [0, 355]
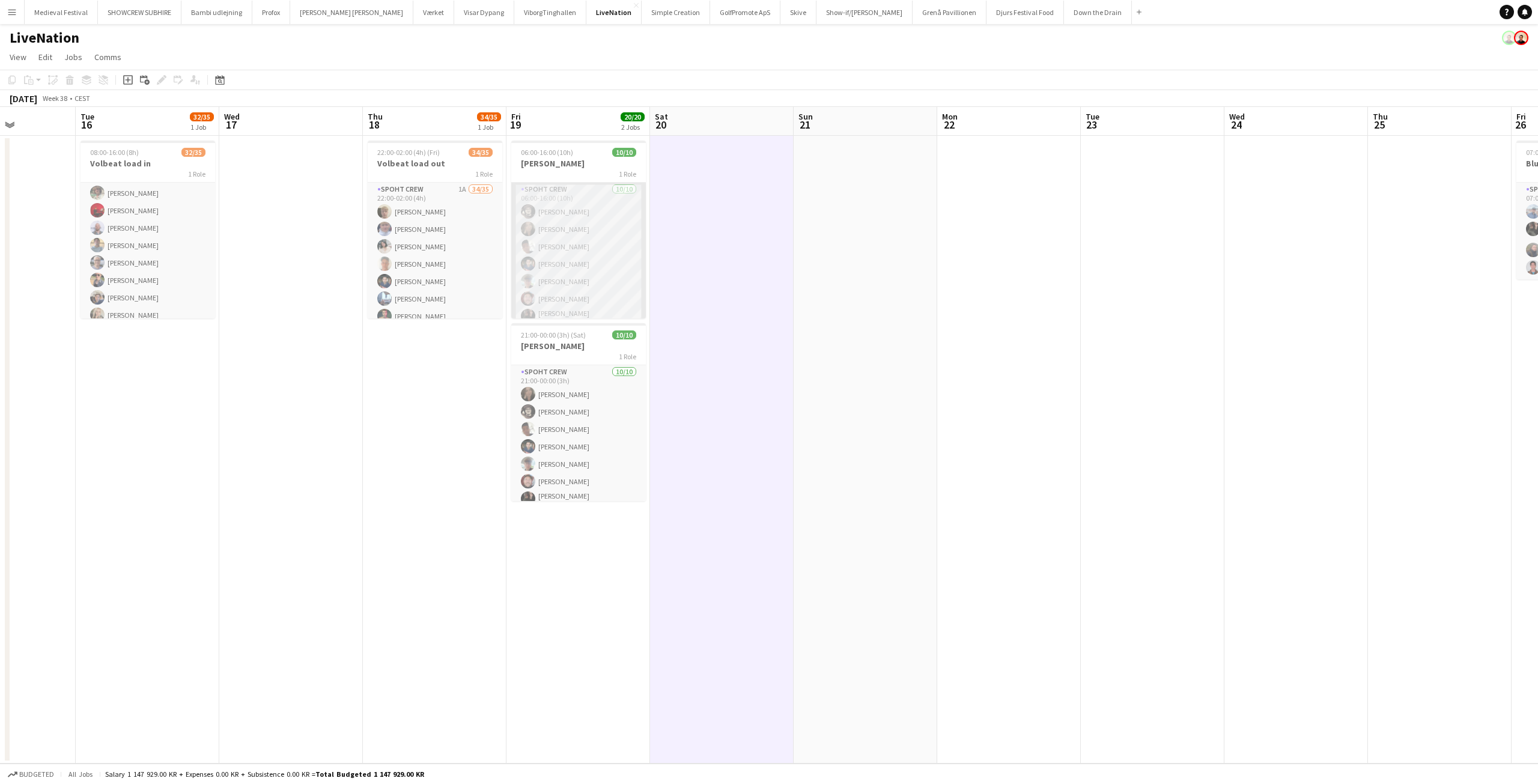
click at [596, 269] on app-card-role "Spoht Crew 10/10 06:00-16:00 (10h) Mike Kasper Williamson Nina Kasper Williamso…" at bounding box center [578, 283] width 135 height 201
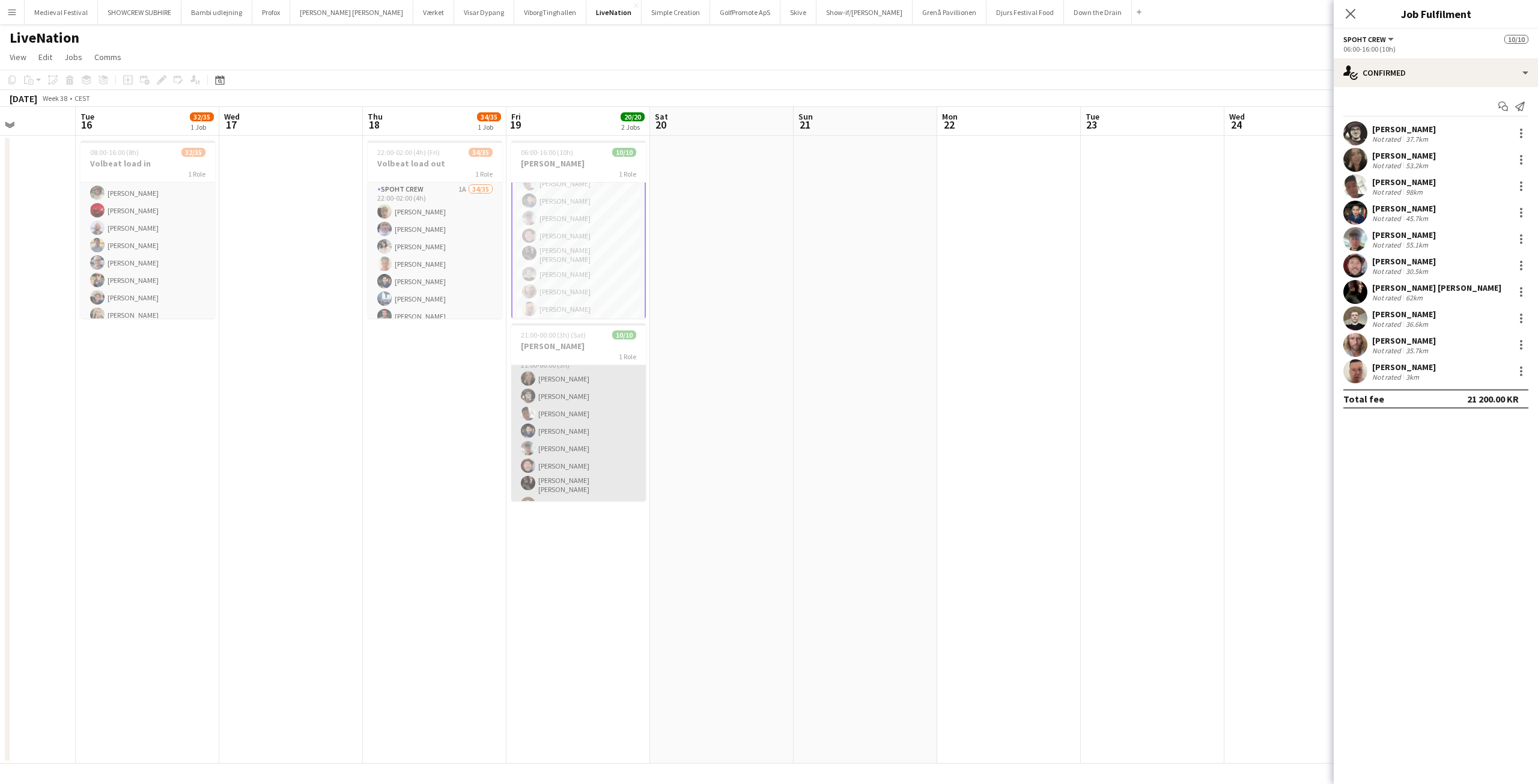
scroll to position [62, 0]
click at [565, 411] on app-card-role "Spoht Crew 10/10 21:00-00:00 (3h) Nina Kasper Williamson Mike Kasper Williamson…" at bounding box center [578, 404] width 135 height 201
click at [1404, 346] on div "35.7km" at bounding box center [1417, 350] width 27 height 9
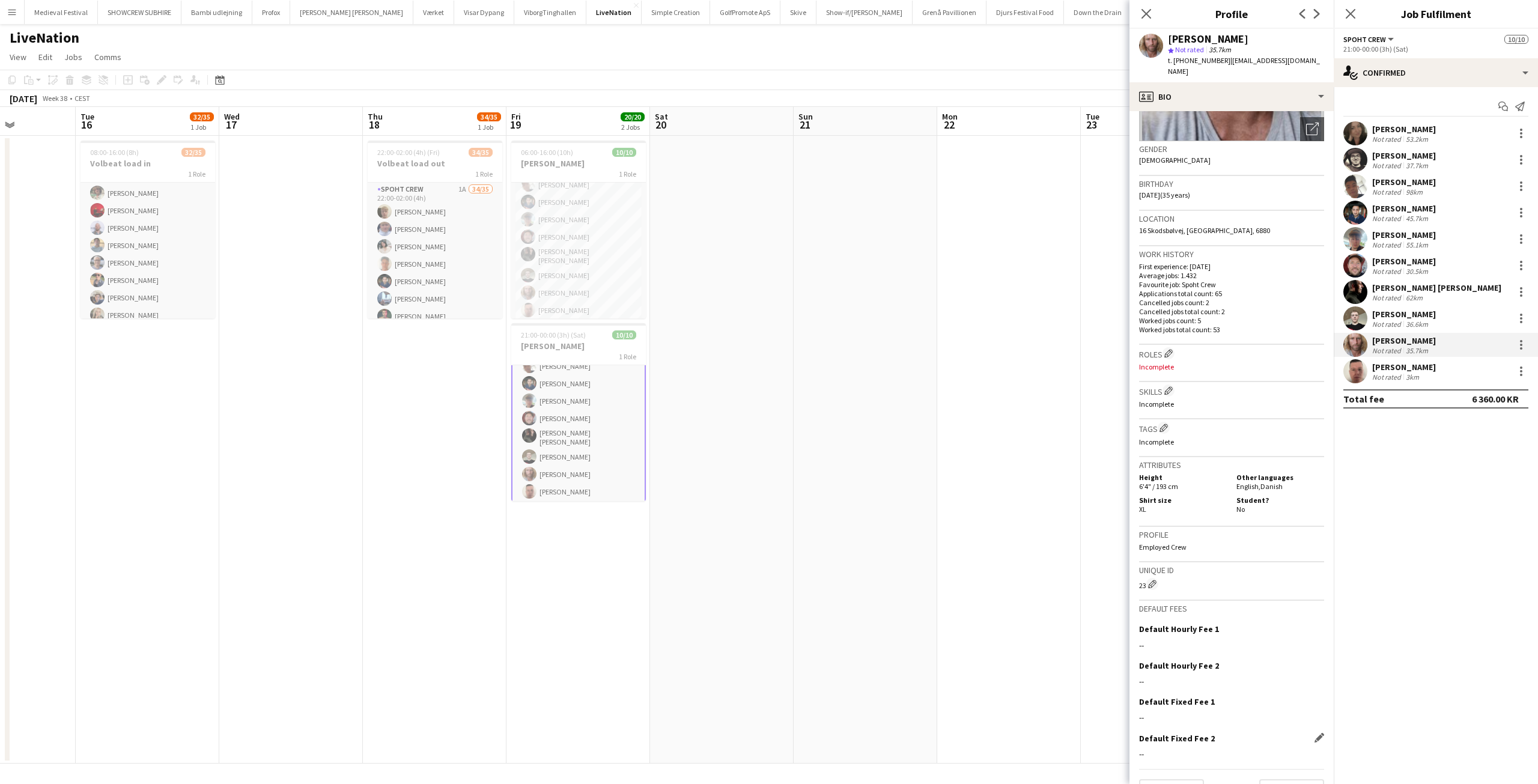
scroll to position [177, 0]
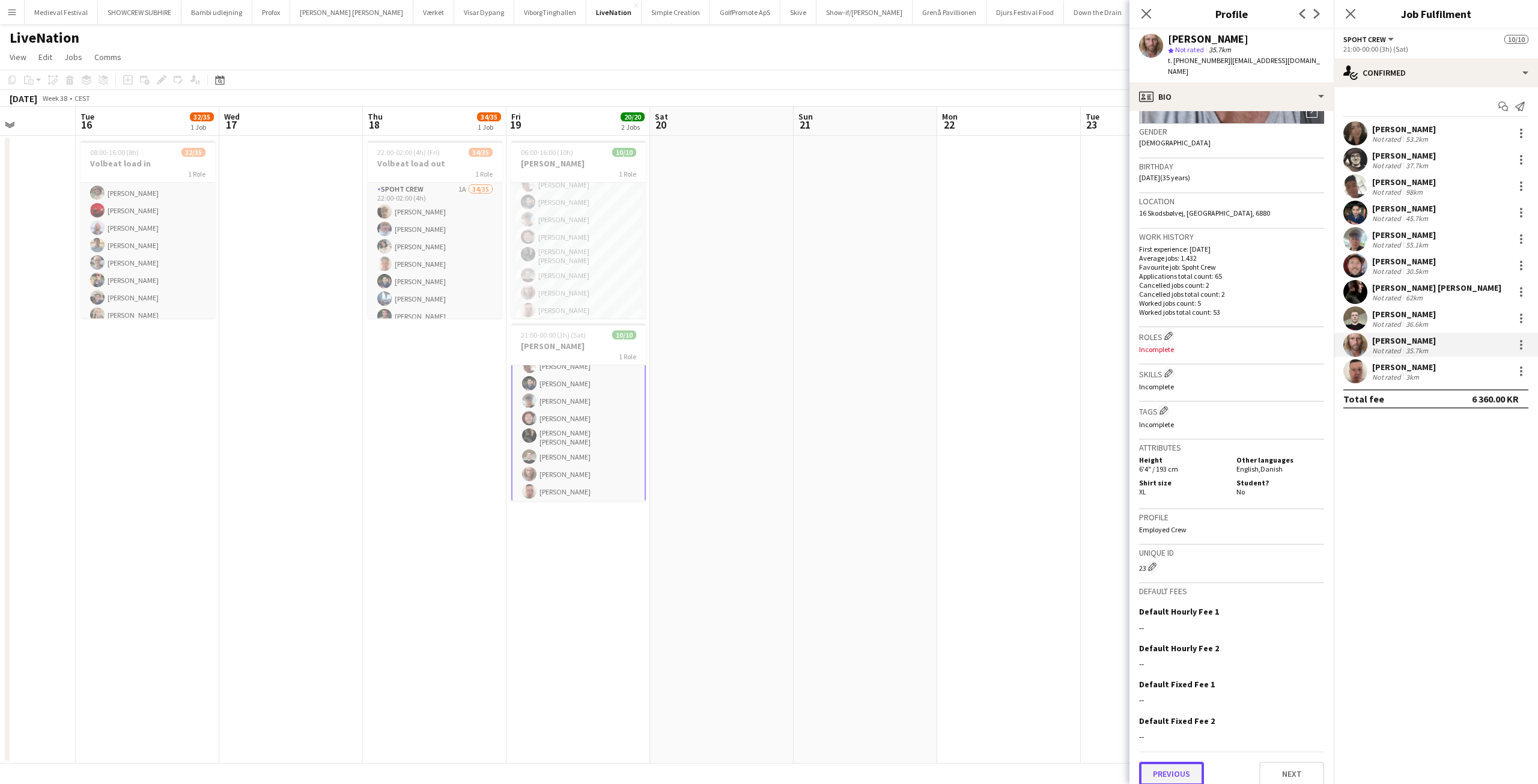
click at [1197, 761] on button "Previous" at bounding box center [1172, 773] width 65 height 24
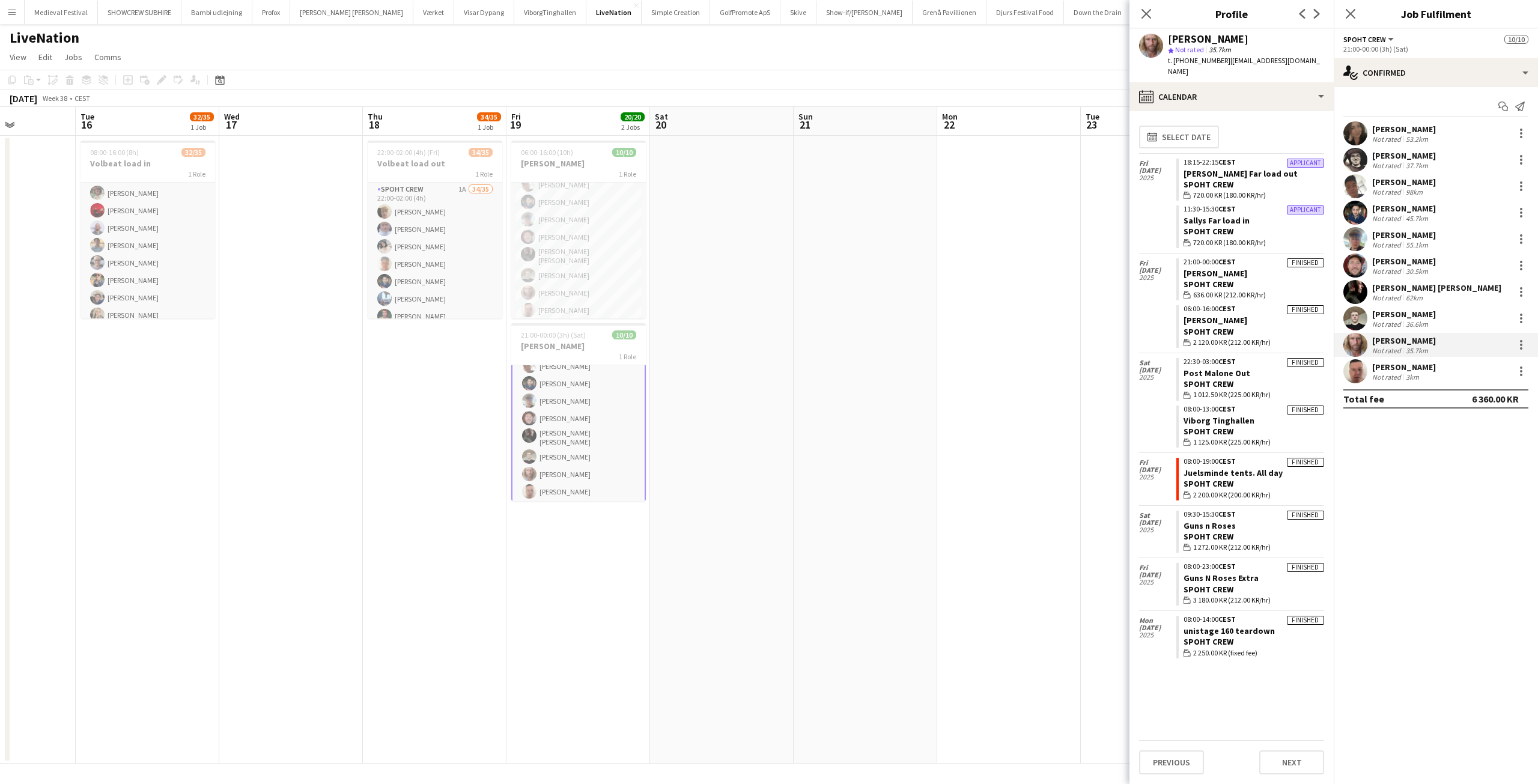
click at [793, 334] on app-date-cell at bounding box center [722, 450] width 144 height 628
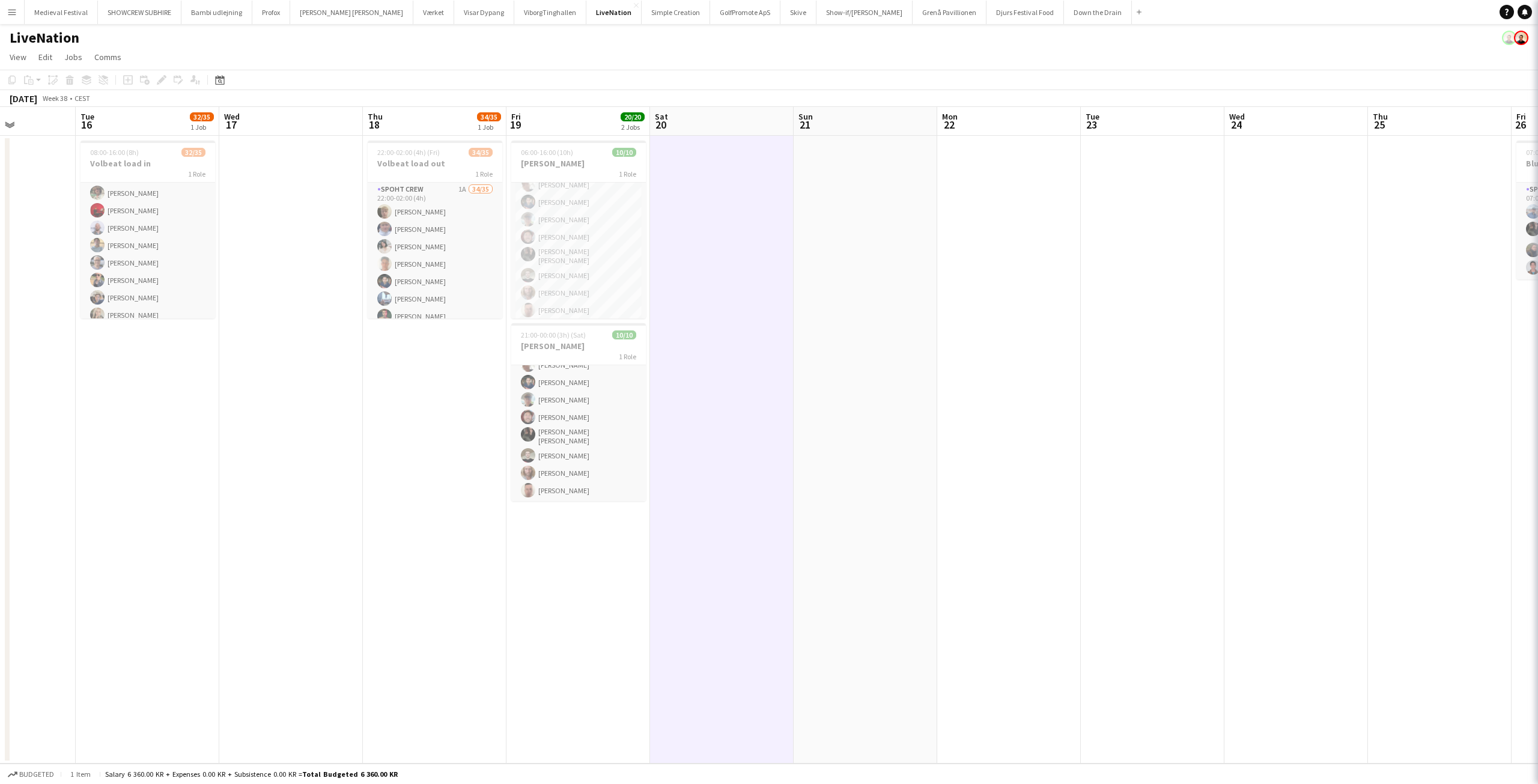
scroll to position [62, 0]
click at [11, 10] on app-icon "Menu" at bounding box center [12, 12] width 10 height 10
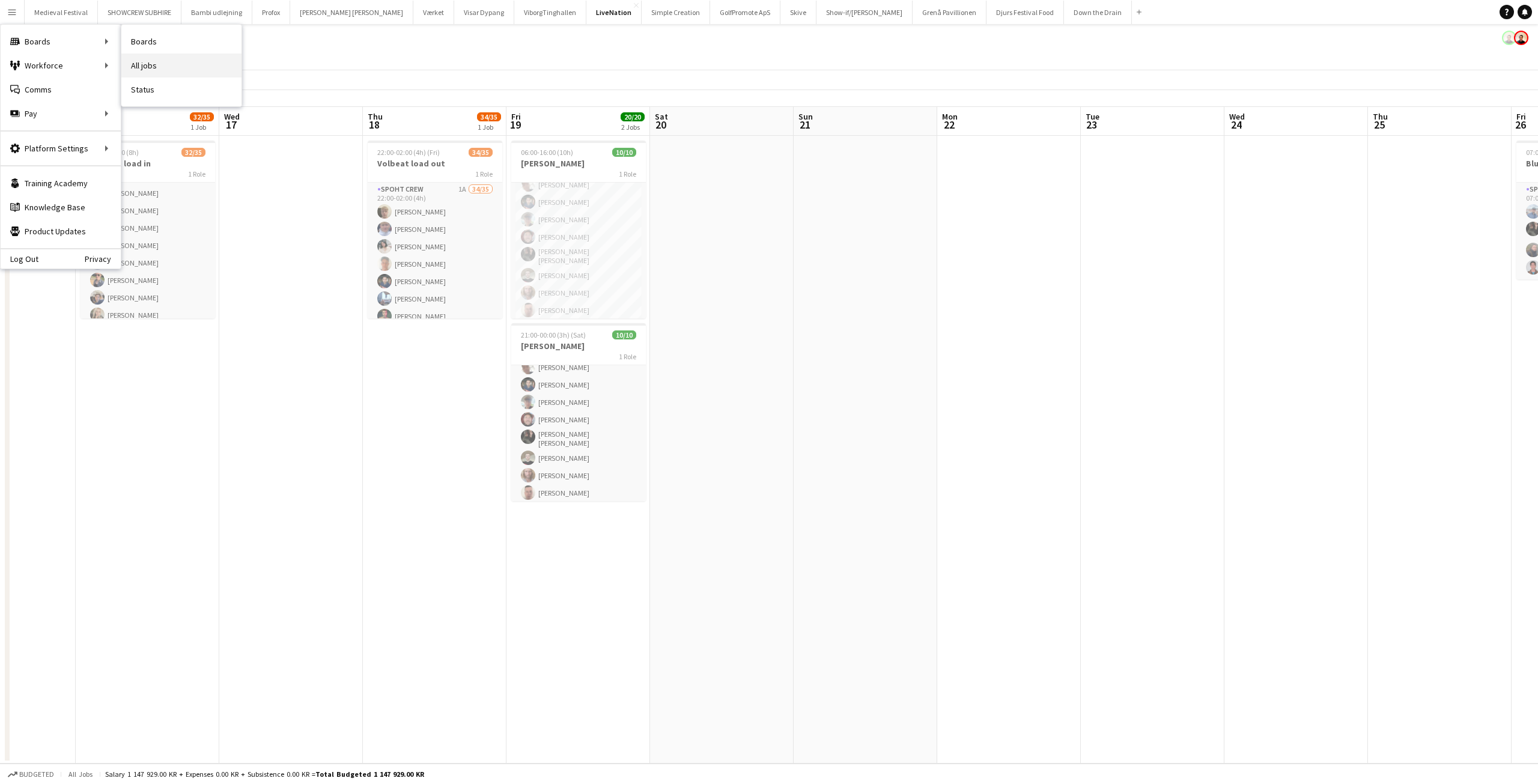
click at [153, 59] on link "All jobs" at bounding box center [181, 65] width 120 height 24
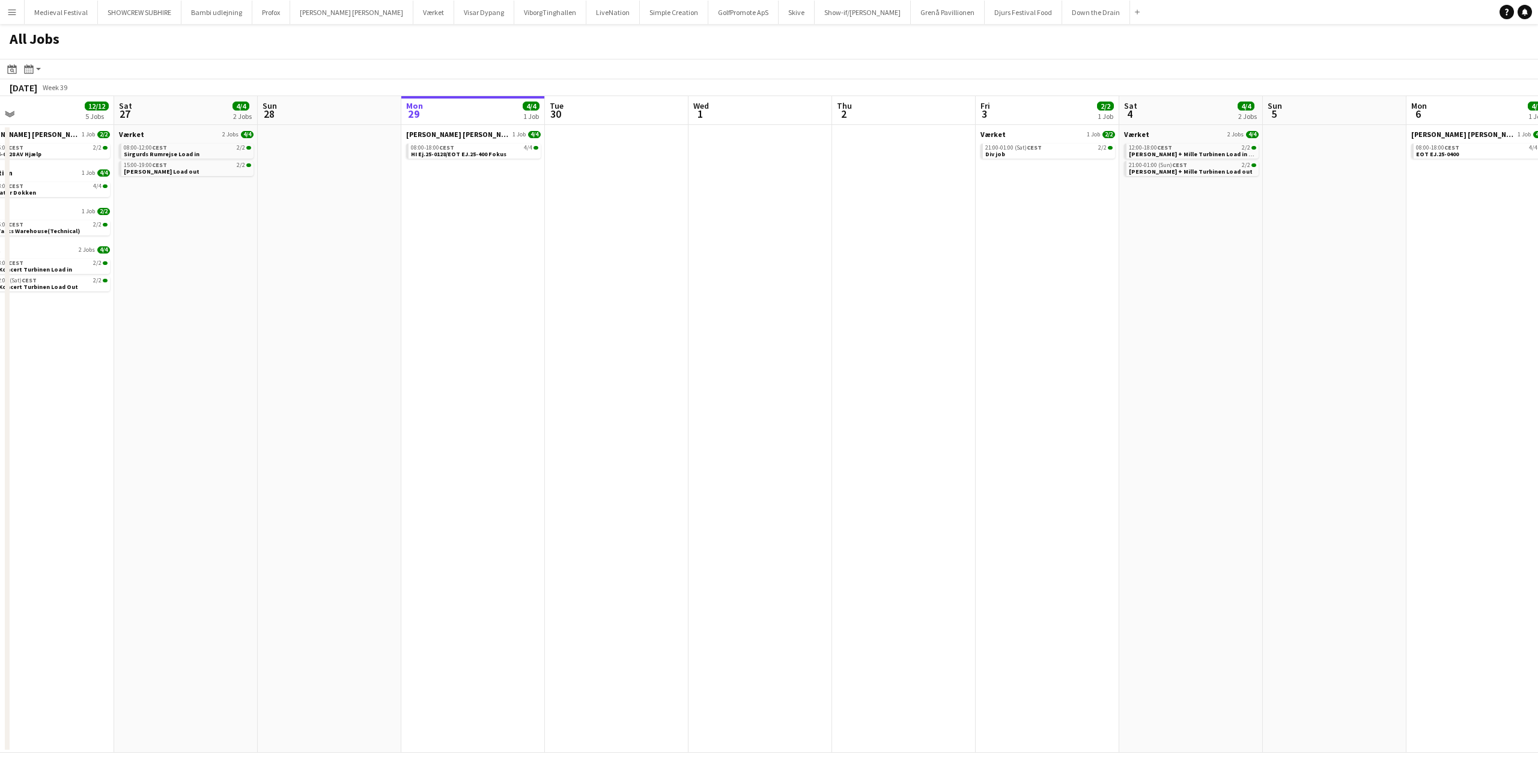
click at [918, 235] on app-all-jobs "All Jobs Date picker SEP 2025 SEP 2025 Monday M Tuesday T Wednesday W Thursday …" at bounding box center [769, 388] width 1538 height 728
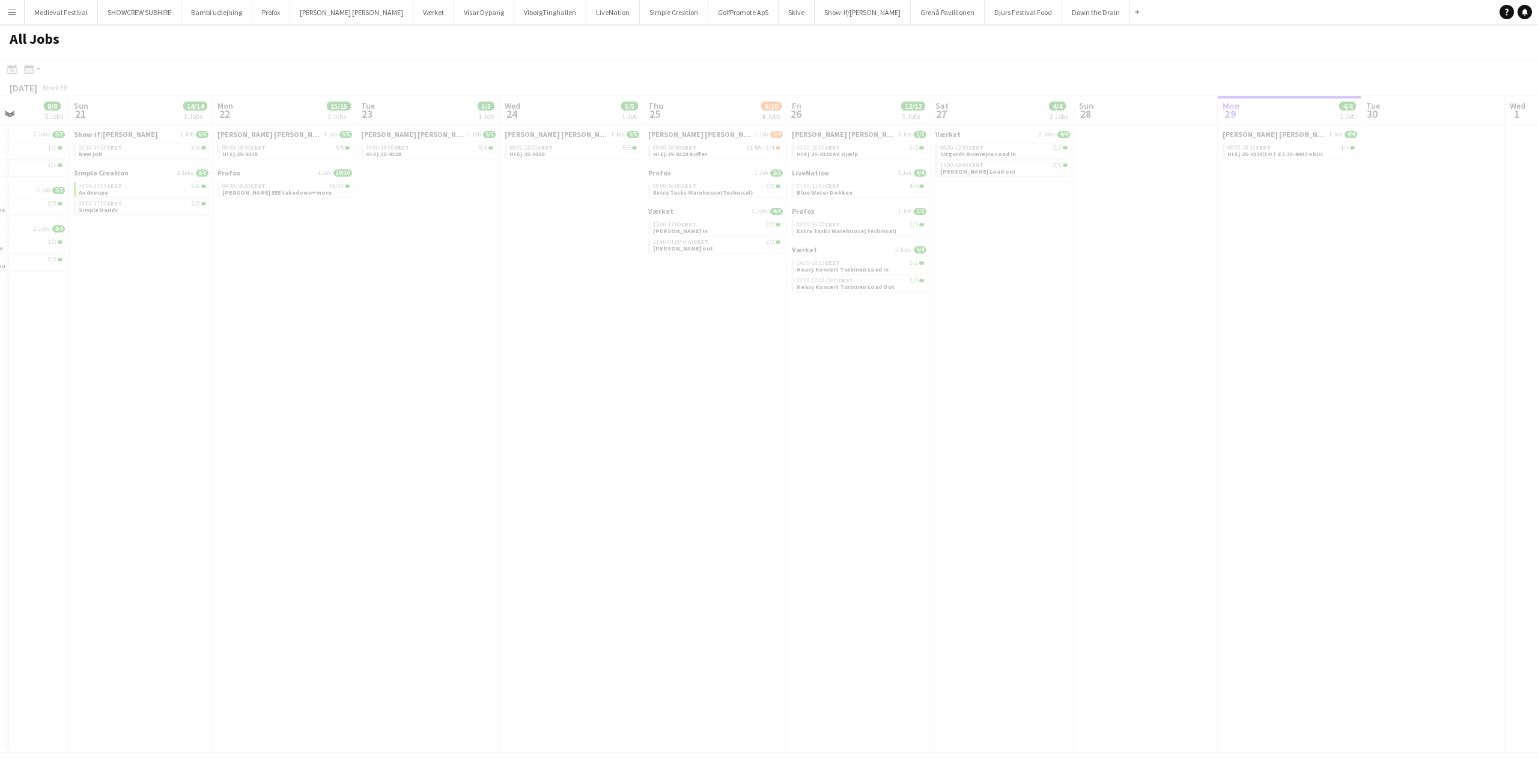
drag, startPoint x: 857, startPoint y: 289, endPoint x: 1149, endPoint y: 337, distance: 295.9
click at [1151, 334] on app-all-jobs "All Jobs Date picker SEP 2025 SEP 2025 Monday M Tuesday T Wednesday W Thursday …" at bounding box center [769, 388] width 1538 height 728
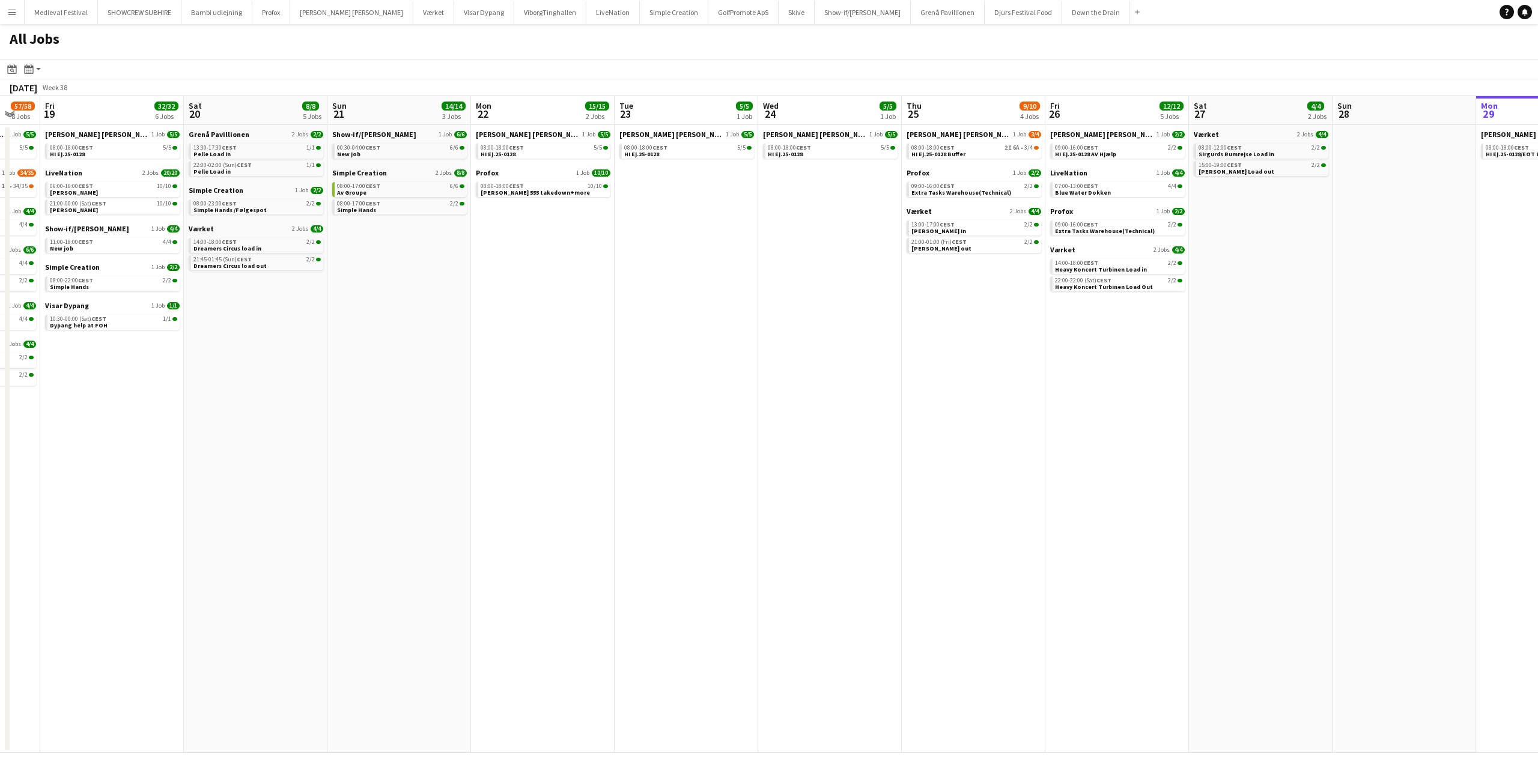
drag, startPoint x: 580, startPoint y: 317, endPoint x: 925, endPoint y: 353, distance: 346.9
click at [925, 353] on app-calendar-viewport "Wed 17 16/16 4 Jobs Thu 18 57/58 8 Jobs Fri 19 32/32 6 Jobs Sat 20 8/8 5 Jobs S…" at bounding box center [769, 424] width 1538 height 657
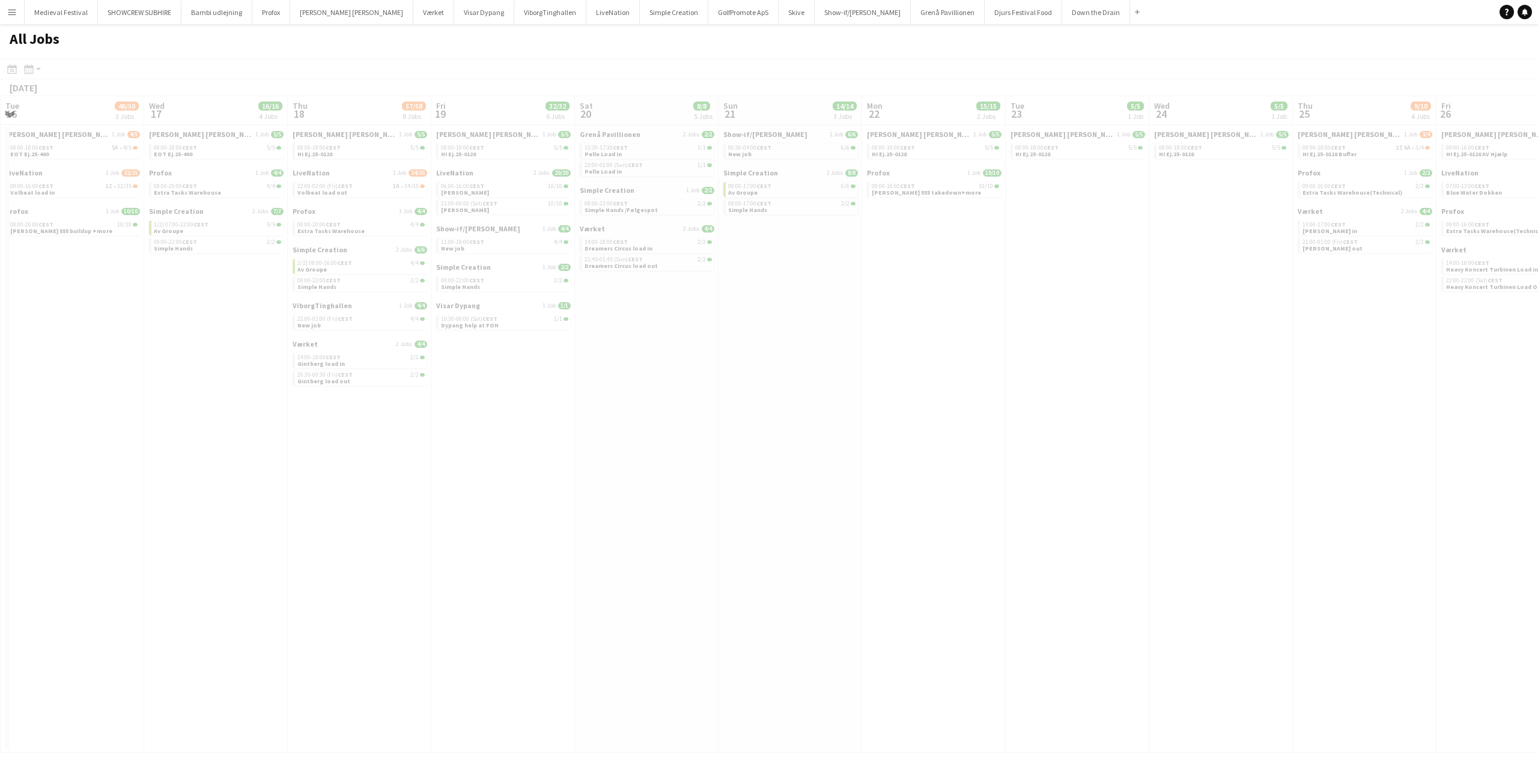
drag, startPoint x: 637, startPoint y: 309, endPoint x: 1133, endPoint y: 362, distance: 498.8
click at [1134, 362] on app-calendar-viewport "Sun 14 Mon 15 7/7 4 Jobs Tue 16 46/50 3 Jobs Wed 17 16/16 4 Jobs Thu 18 57/58 8…" at bounding box center [769, 424] width 1538 height 657
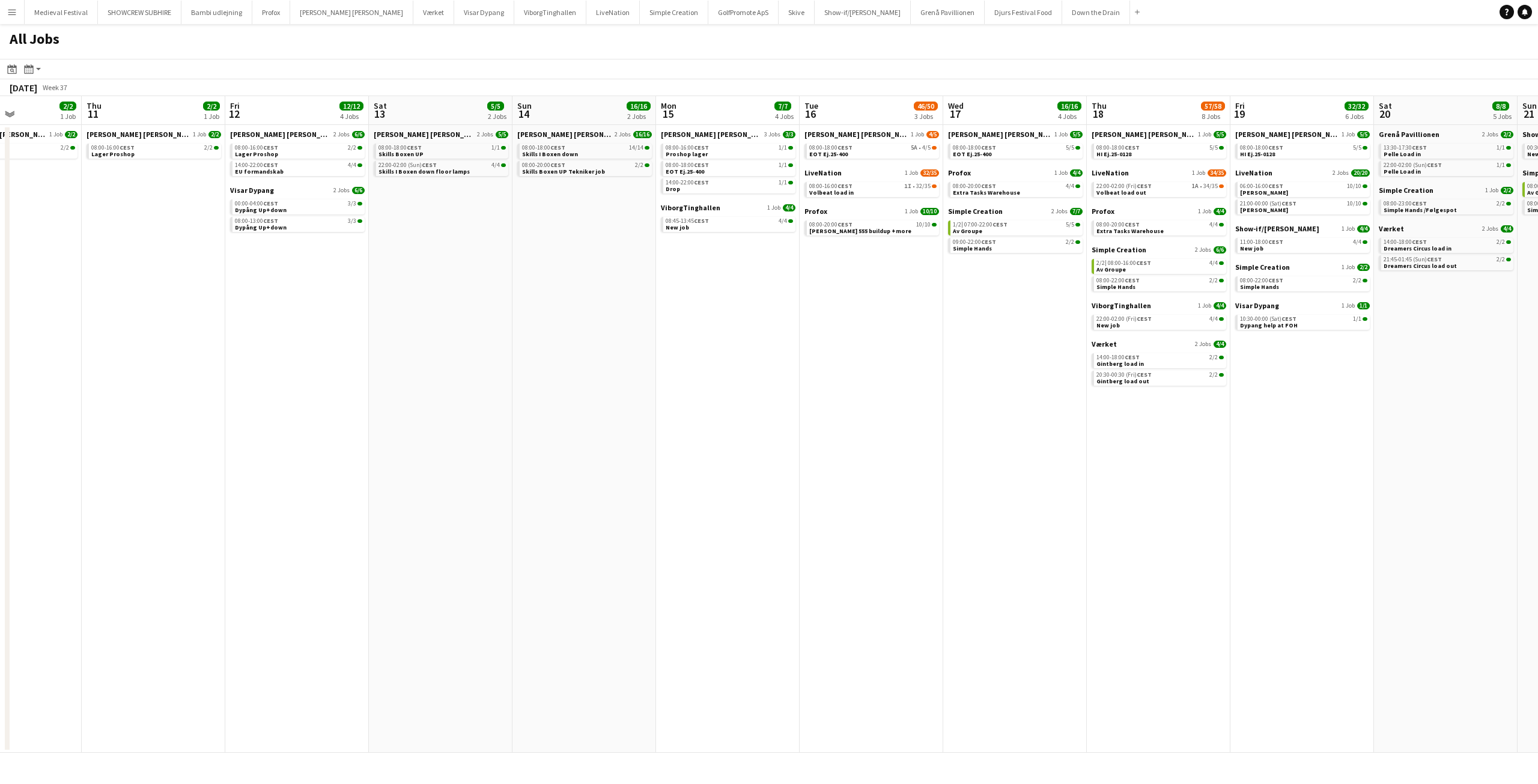
drag, startPoint x: 600, startPoint y: 349, endPoint x: 992, endPoint y: 384, distance: 393.6
click at [1133, 405] on app-calendar-viewport "Mon 8 31/34 8 Jobs Tue 9 3/3 2 Jobs Wed 10 2/2 1 Job Thu 11 2/2 1 Job Fri 12 12…" at bounding box center [769, 424] width 1538 height 657
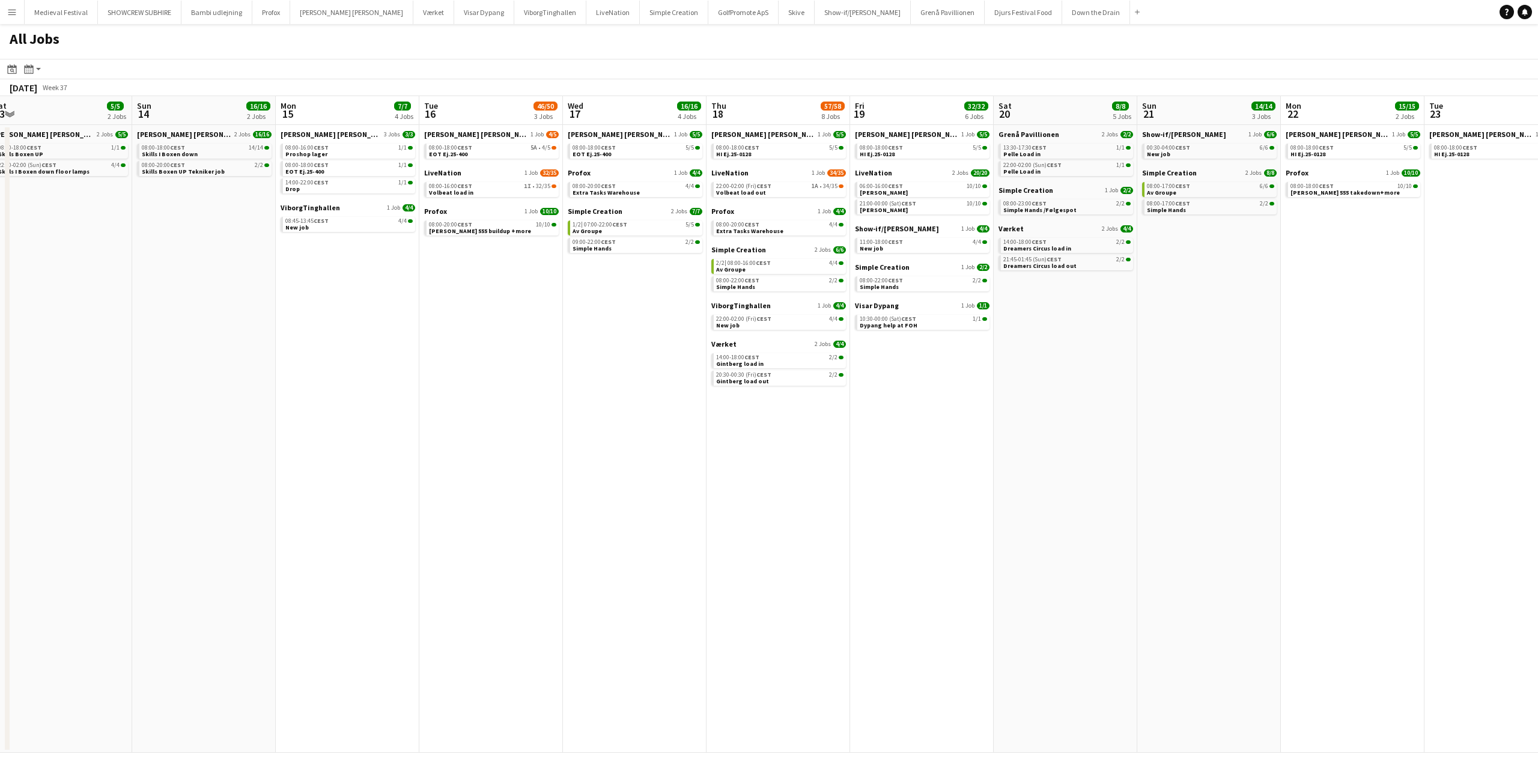
drag, startPoint x: 684, startPoint y: 337, endPoint x: 165, endPoint y: 312, distance: 519.6
click at [137, 312] on app-calendar-viewport "Wed 10 2/2 1 Job Thu 11 2/2 1 Job Fri 12 12/12 4 Jobs Sat 13 5/5 2 Jobs Sun 14 …" at bounding box center [769, 424] width 1538 height 657
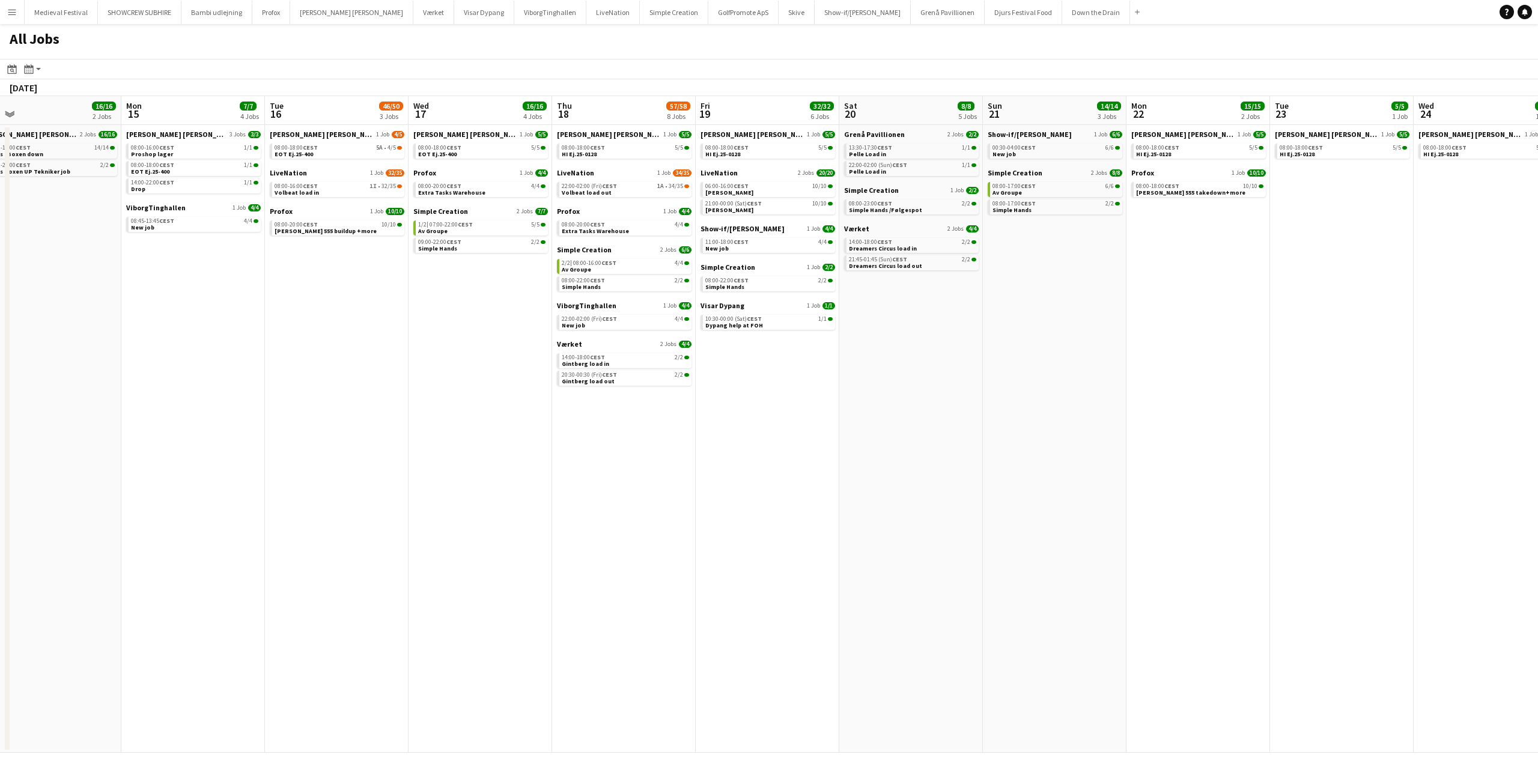
scroll to position [0, 498]
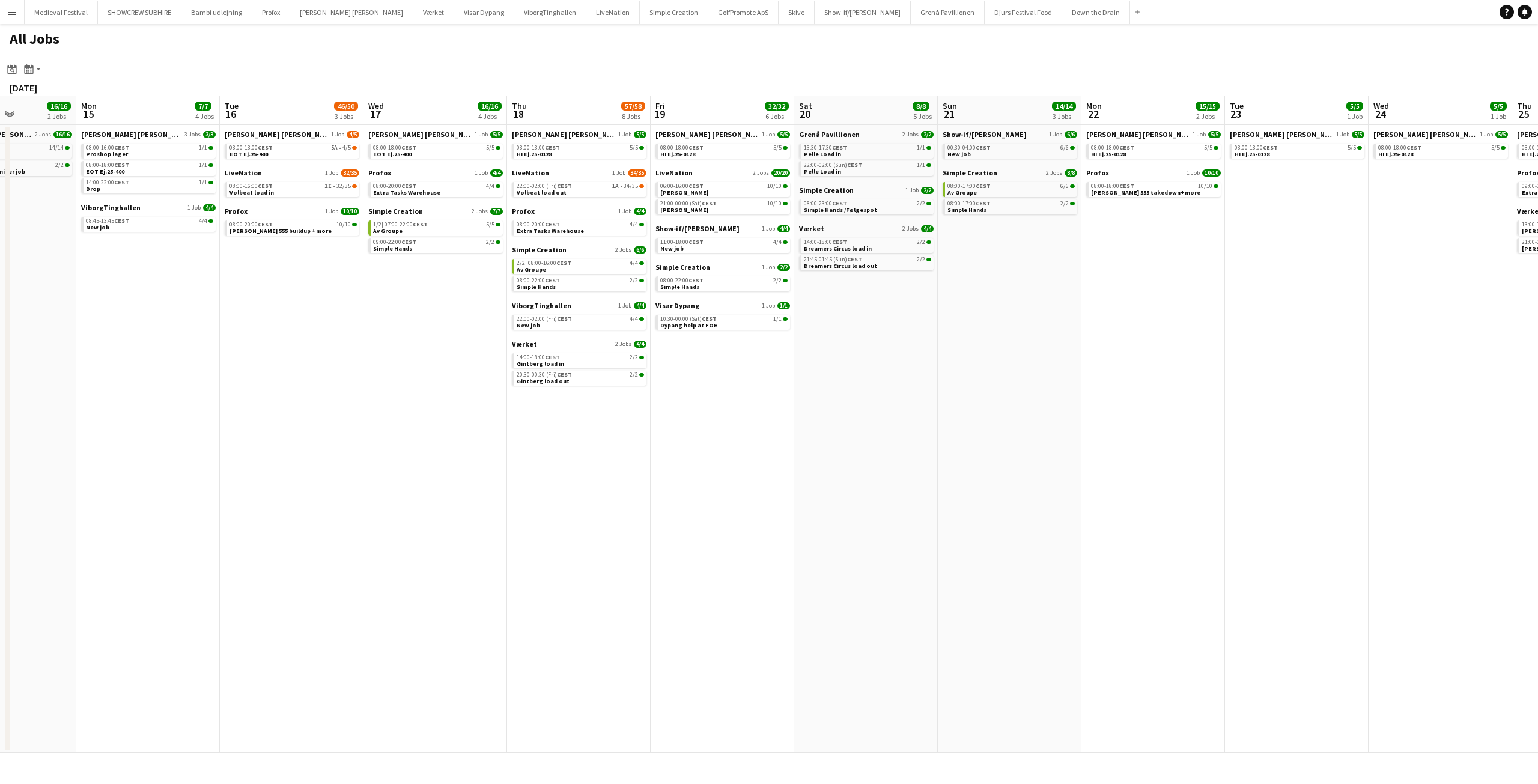
drag, startPoint x: 949, startPoint y: 373, endPoint x: 354, endPoint y: 353, distance: 595.3
click at [354, 354] on app-calendar-viewport "Thu 11 2/2 1 Job Fri 12 12/12 4 Jobs Sat 13 5/5 2 Jobs Sun 14 16/16 2 Jobs Mon …" at bounding box center [769, 424] width 1538 height 657
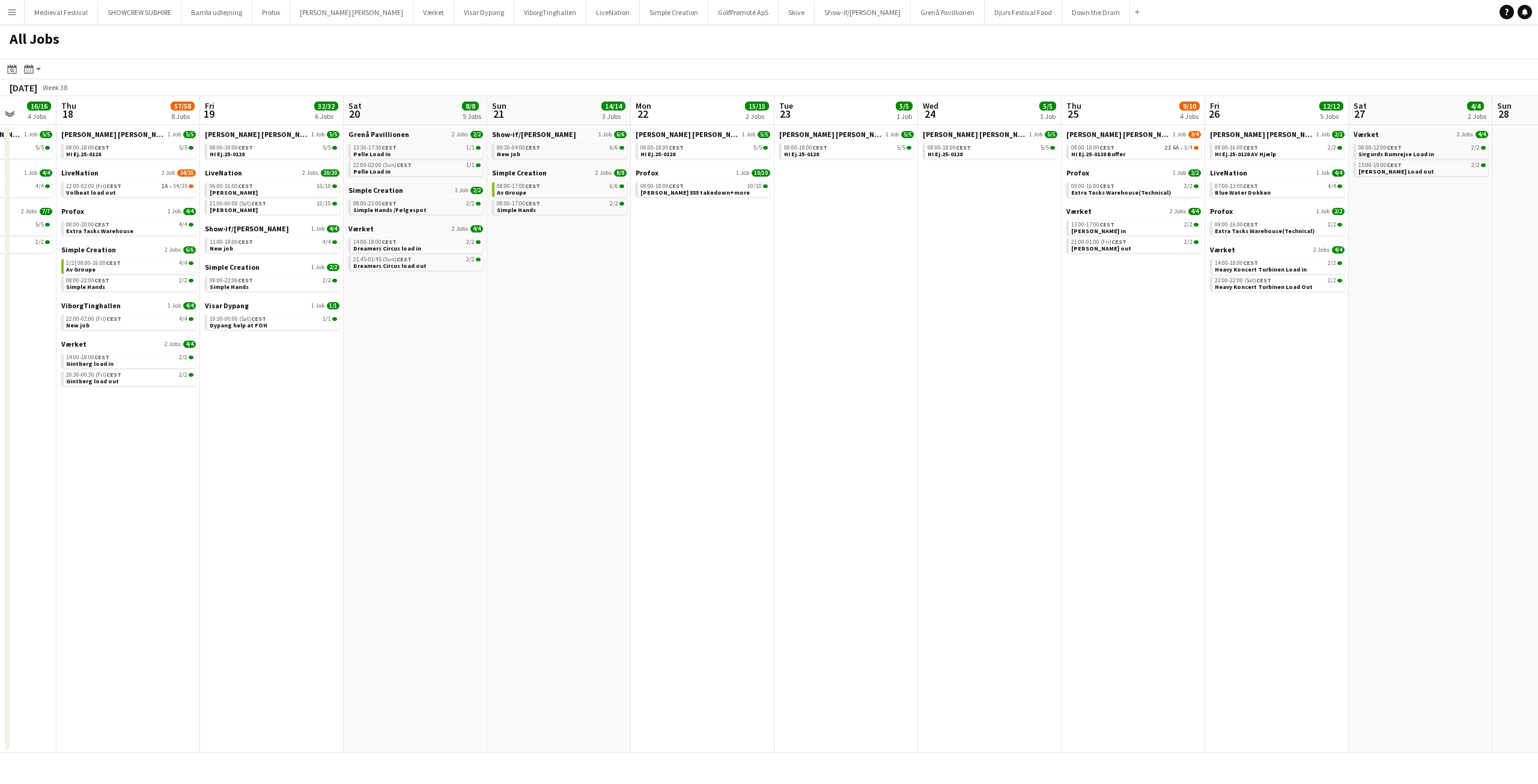
scroll to position [0, 260]
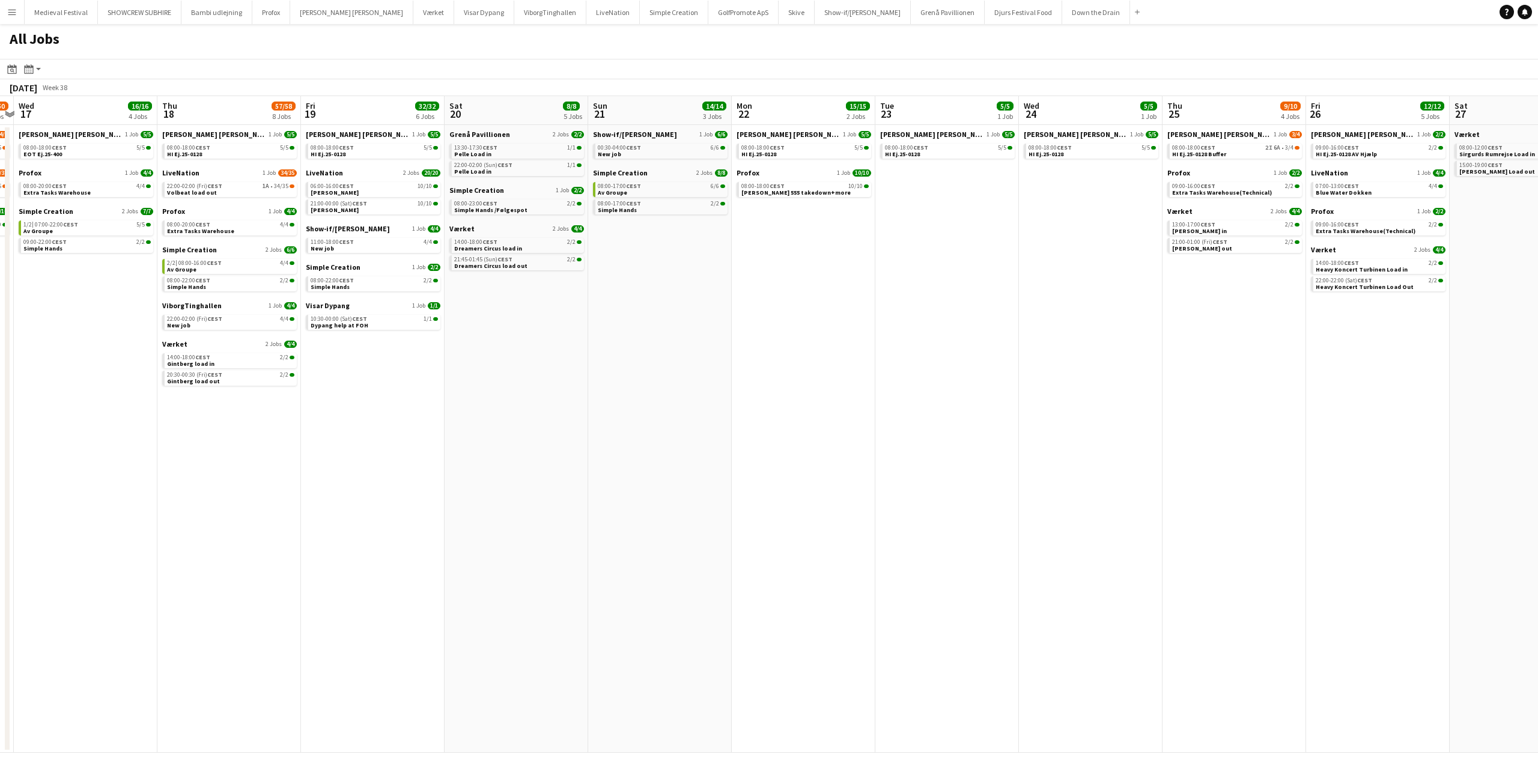
drag, startPoint x: 559, startPoint y: 353, endPoint x: 944, endPoint y: 394, distance: 387.2
click at [941, 394] on app-calendar-viewport "Mon 15 7/7 4 Jobs Tue 16 46/50 3 Jobs Wed 17 16/16 4 Jobs Thu 18 57/58 8 Jobs F…" at bounding box center [769, 424] width 1538 height 657
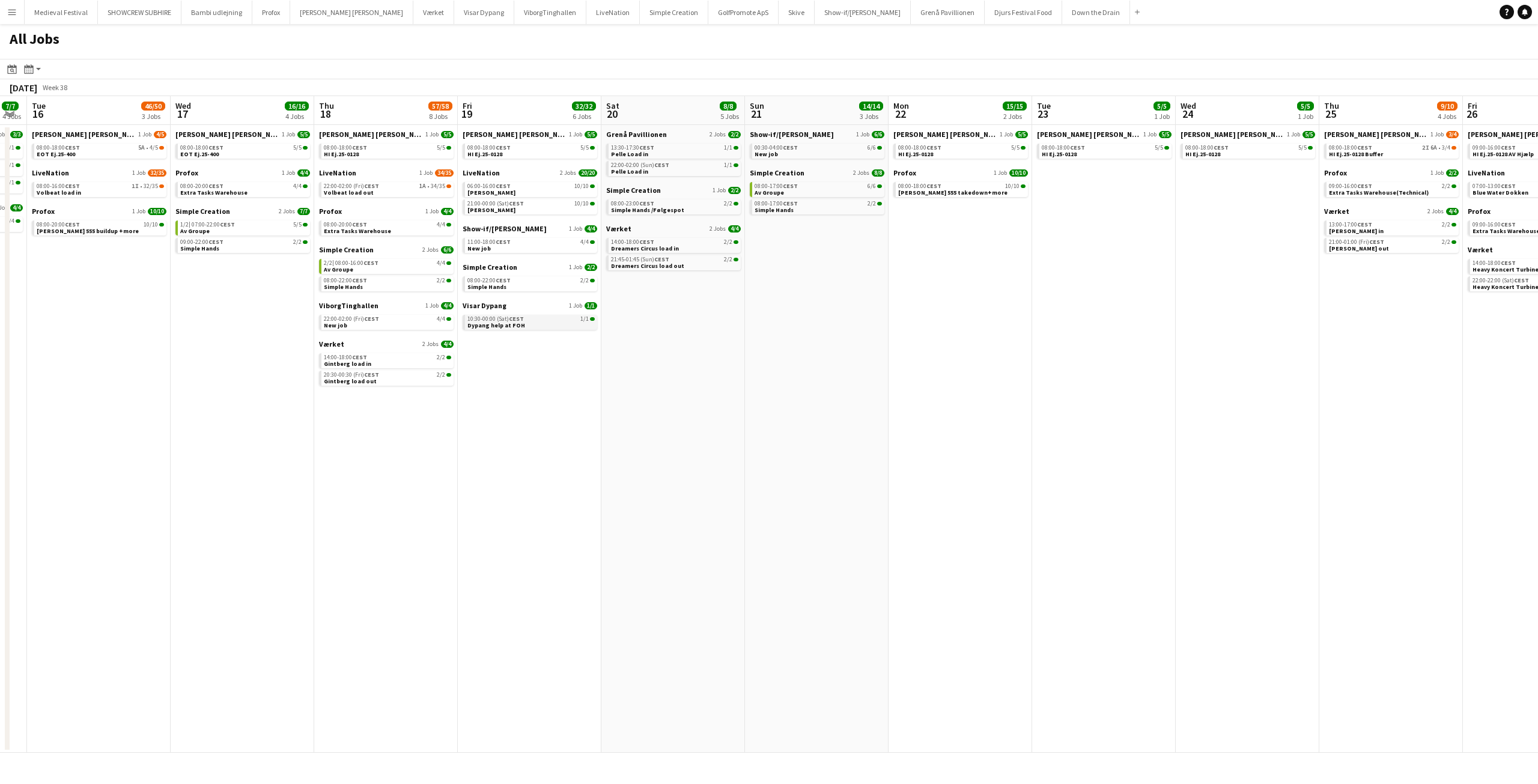
click at [544, 324] on link "10:30-00:00 (Sat) CEST 1/1 Dypang help at FOH" at bounding box center [531, 322] width 127 height 14
click at [520, 284] on link "08:00-22:00 CEST 2/2 Simple Hands" at bounding box center [531, 283] width 127 height 14
click at [513, 246] on link "11:00-18:00 CEST 4/4 New job" at bounding box center [531, 245] width 127 height 14
click at [515, 324] on span "Dypang help at FOH" at bounding box center [496, 324] width 58 height 8
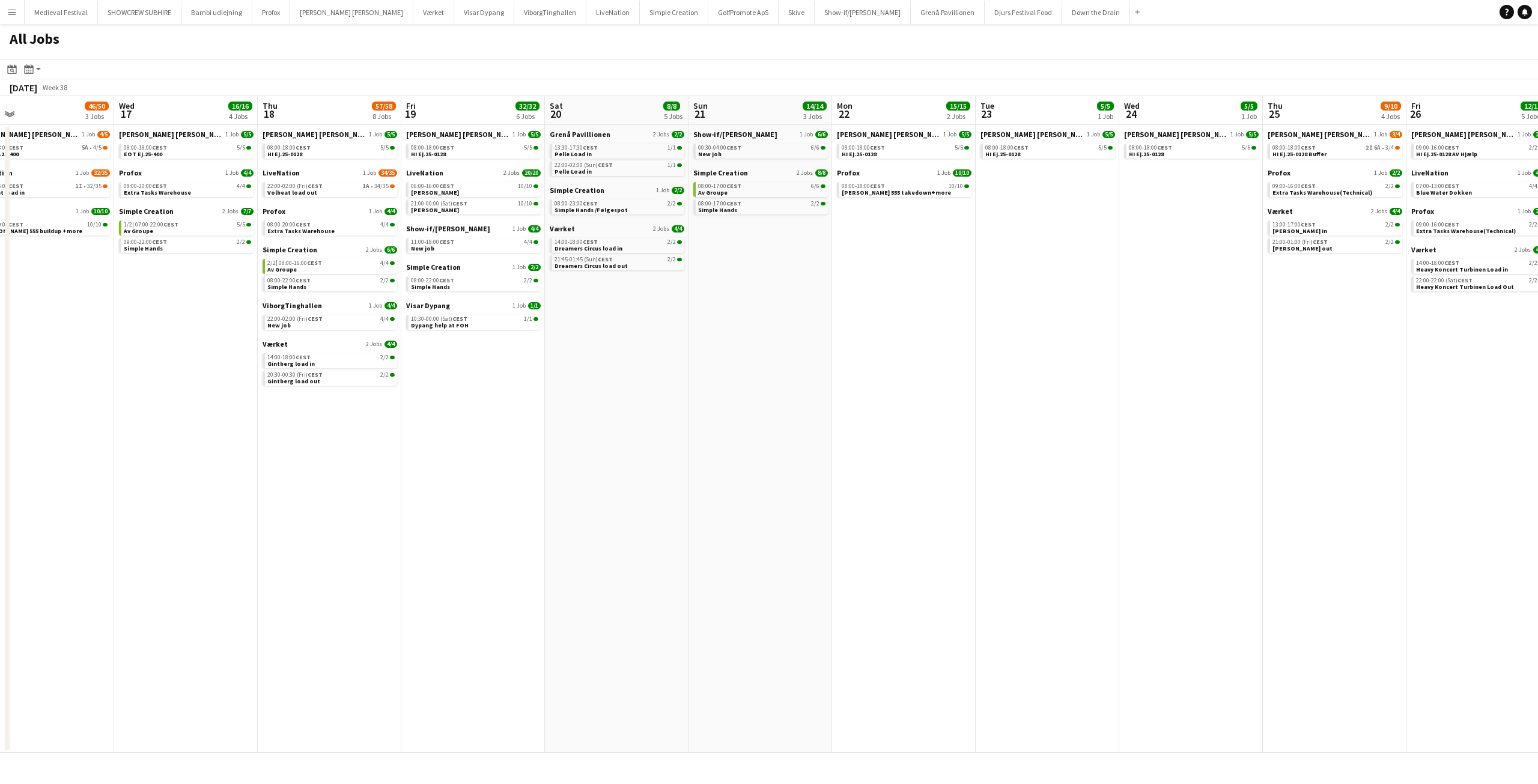
scroll to position [0, 427]
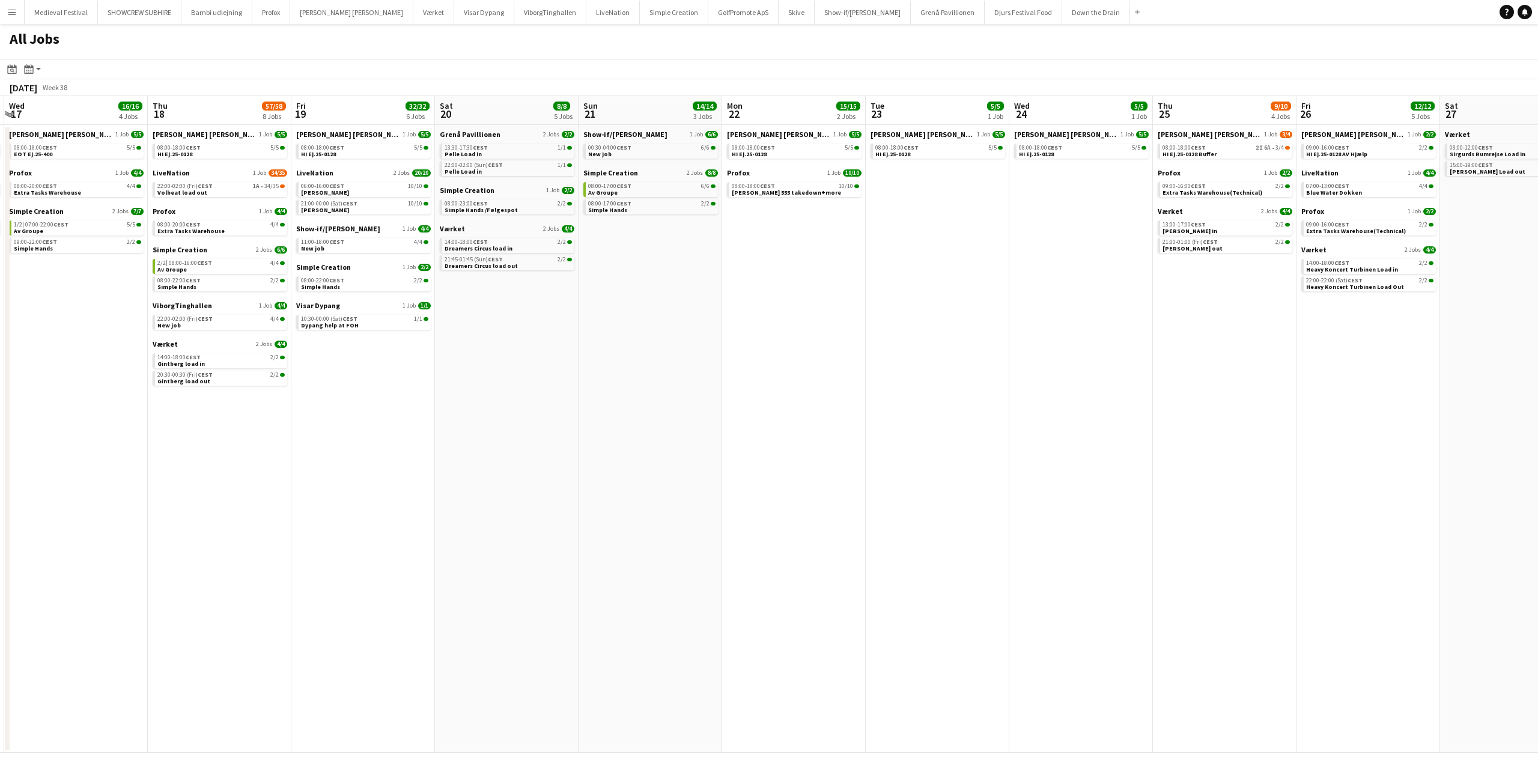
drag, startPoint x: 766, startPoint y: 295, endPoint x: 600, endPoint y: 312, distance: 166.9
click at [600, 312] on app-calendar-viewport "Sun 14 16/16 2 Jobs Mon 15 7/7 4 Jobs Tue 16 46/50 3 Jobs Wed 17 16/16 4 Jobs T…" at bounding box center [769, 424] width 1538 height 657
click at [497, 155] on link "13:30-17:30 CEST 1/1 Pelle Load in" at bounding box center [508, 151] width 127 height 14
click at [526, 239] on div "14:00-18:00 CEST 2/2" at bounding box center [508, 242] width 127 height 6
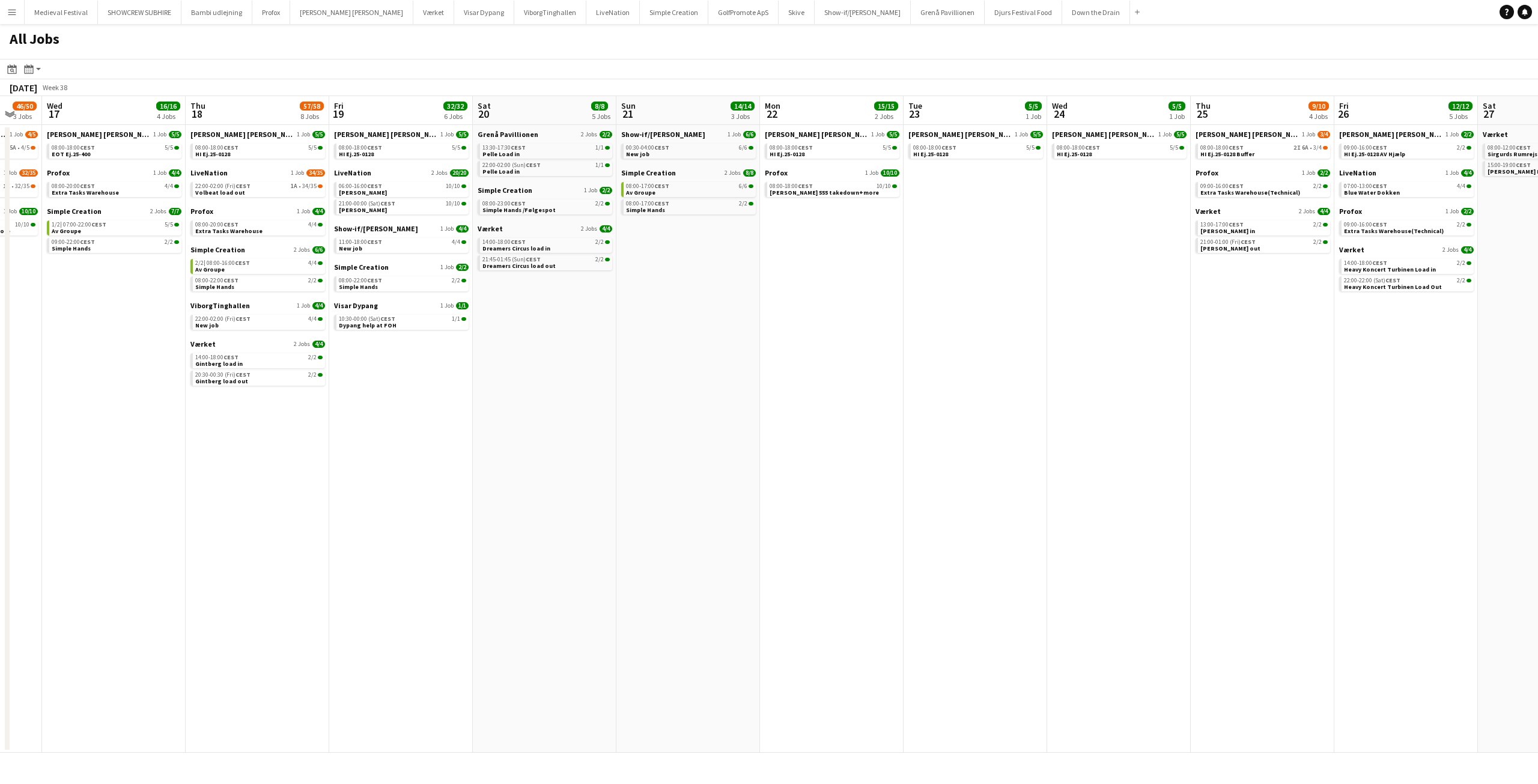
scroll to position [0, 422]
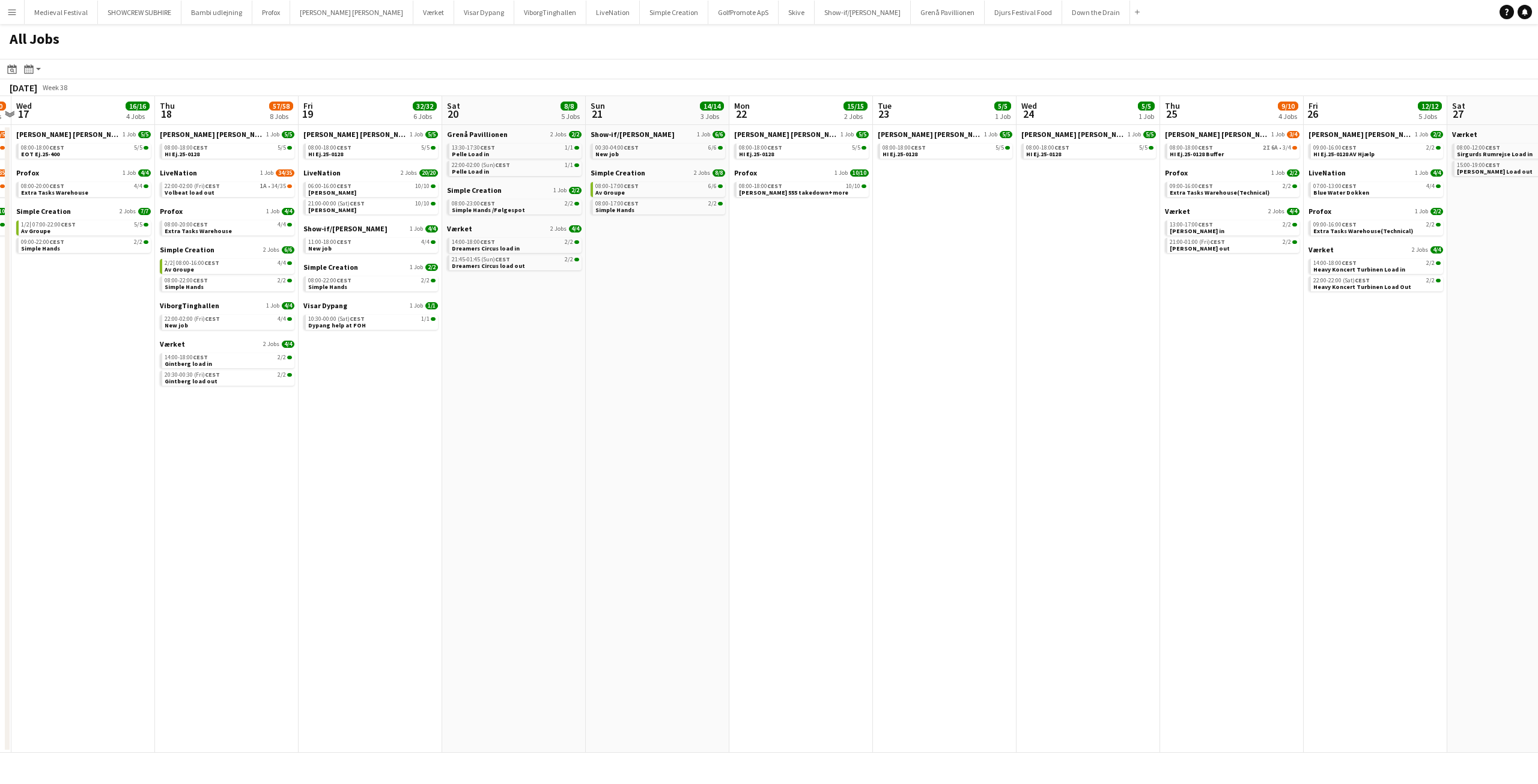
drag, startPoint x: 687, startPoint y: 246, endPoint x: 546, endPoint y: 263, distance: 142.0
click at [549, 263] on app-calendar-viewport "Sun 14 16/16 2 Jobs Mon 15 7/7 4 Jobs Tue 16 46/50 3 Jobs Wed 17 16/16 4 Jobs T…" at bounding box center [769, 424] width 1538 height 657
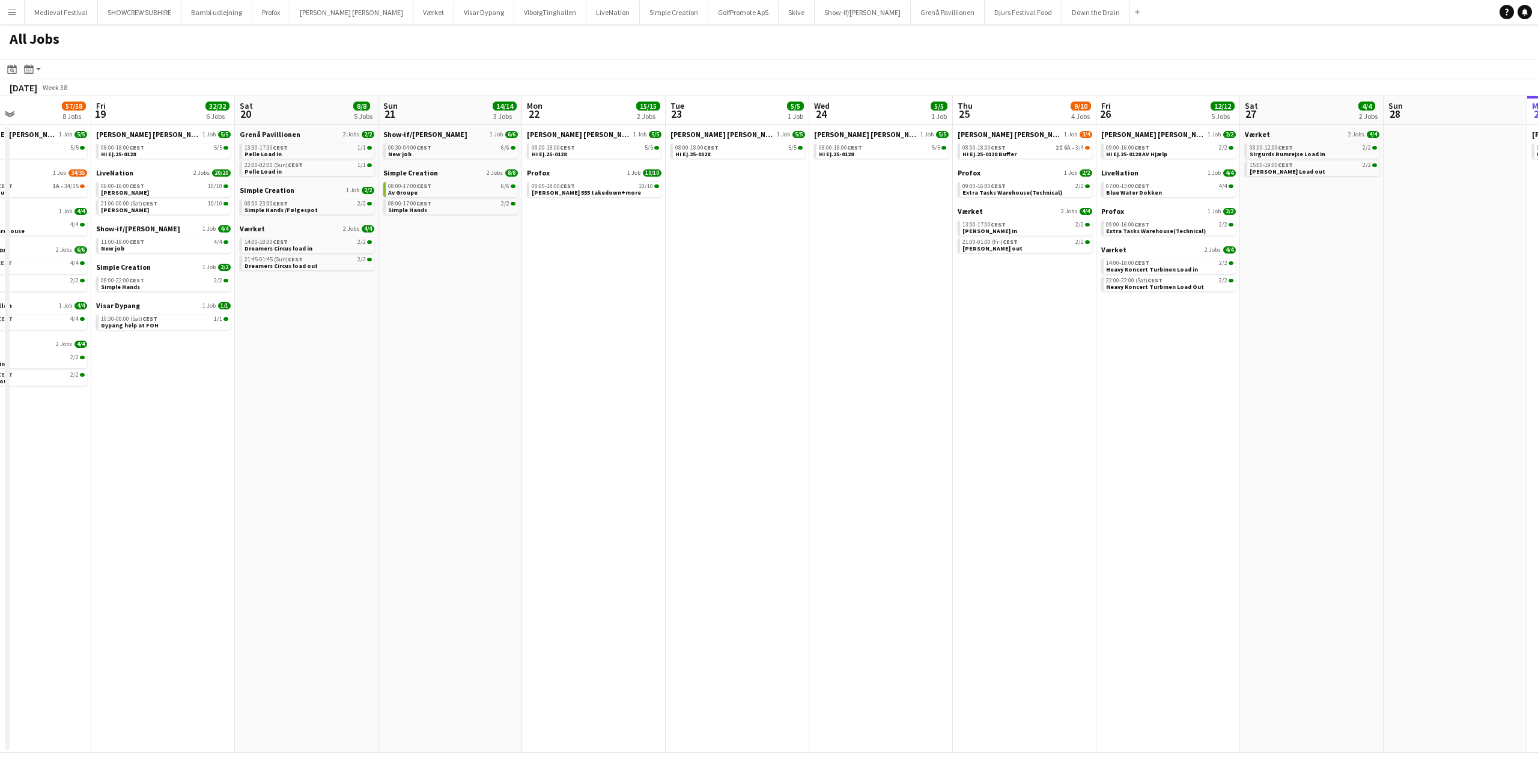
scroll to position [0, 418]
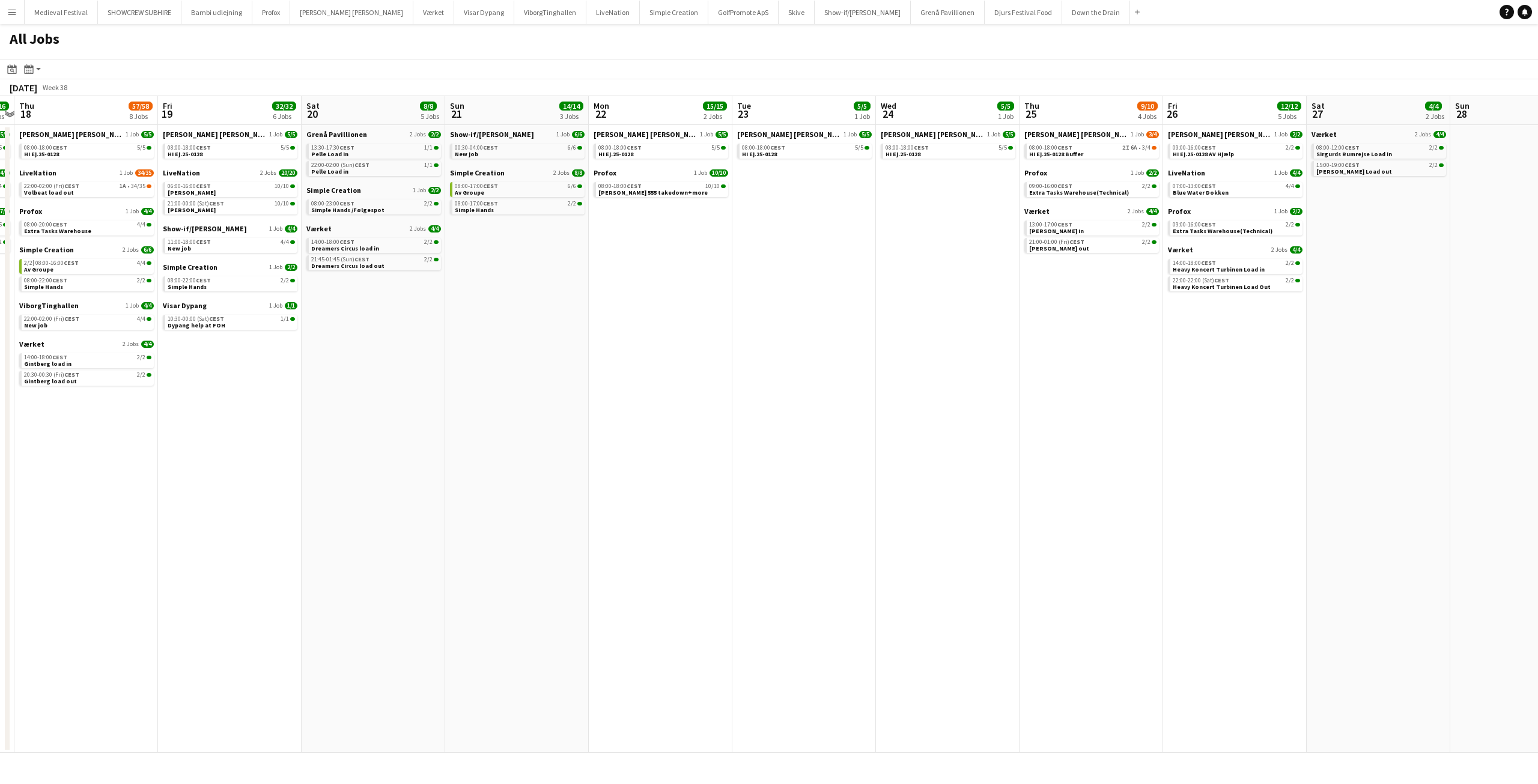
drag, startPoint x: 715, startPoint y: 261, endPoint x: 582, endPoint y: 252, distance: 133.3
click at [596, 260] on app-calendar-viewport "Mon 15 7/7 4 Jobs Tue 16 46/50 3 Jobs Wed 17 16/16 4 Jobs Thu 18 57/58 8 Jobs F…" at bounding box center [769, 424] width 1538 height 657
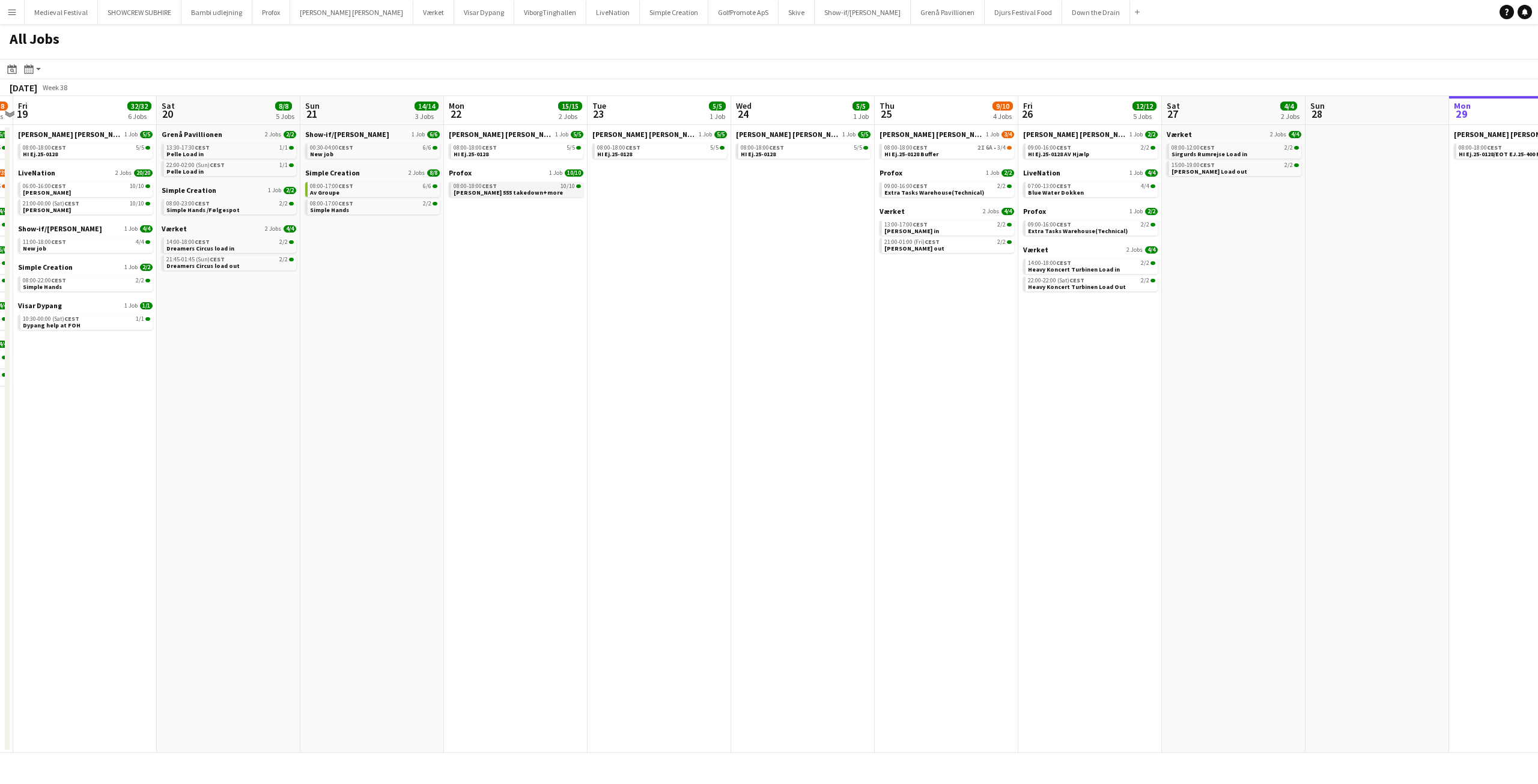
click at [553, 190] on link "08:00-18:00 CEST 10/10 Sam 555 takedown+more" at bounding box center [517, 189] width 127 height 14
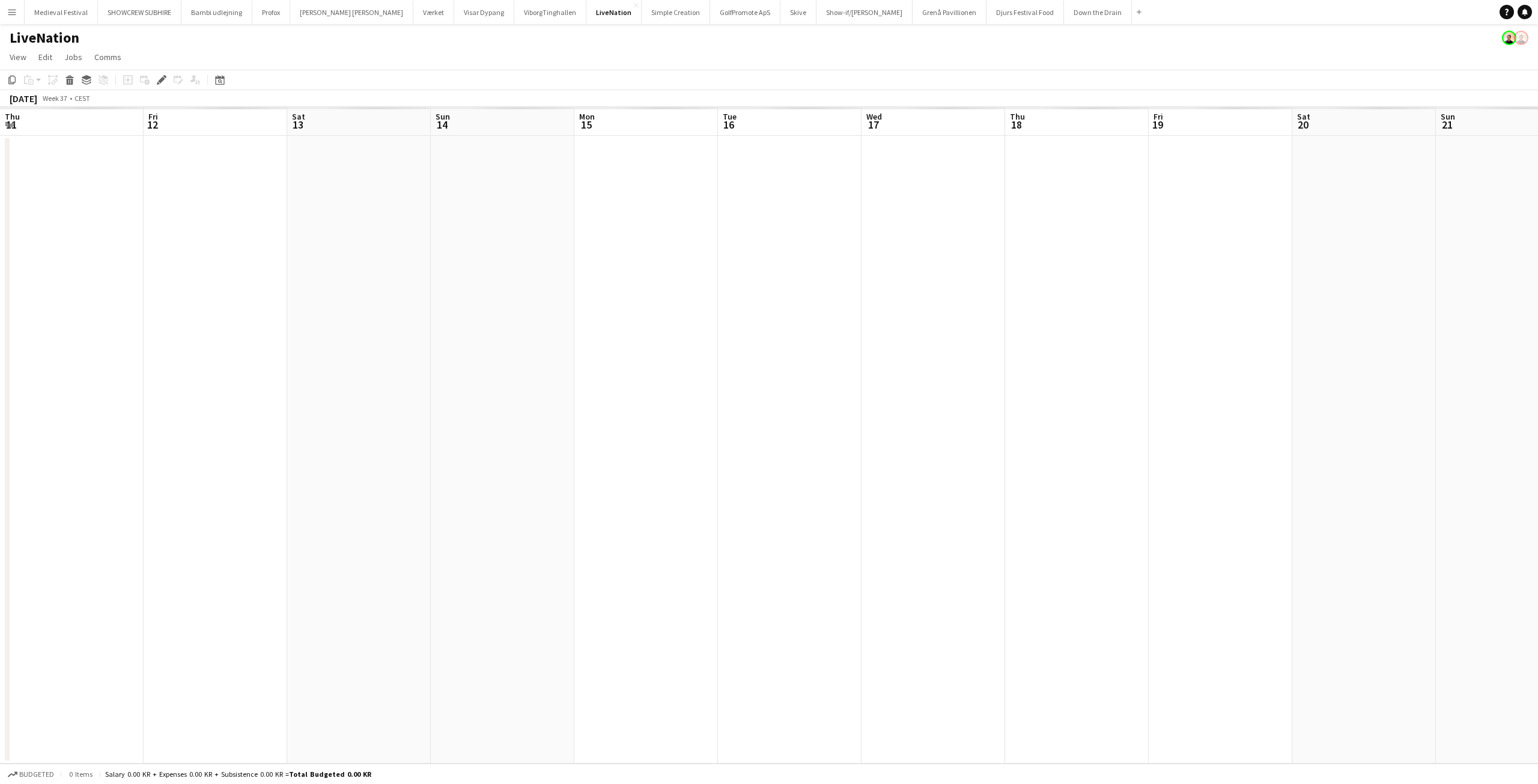
scroll to position [0, 413]
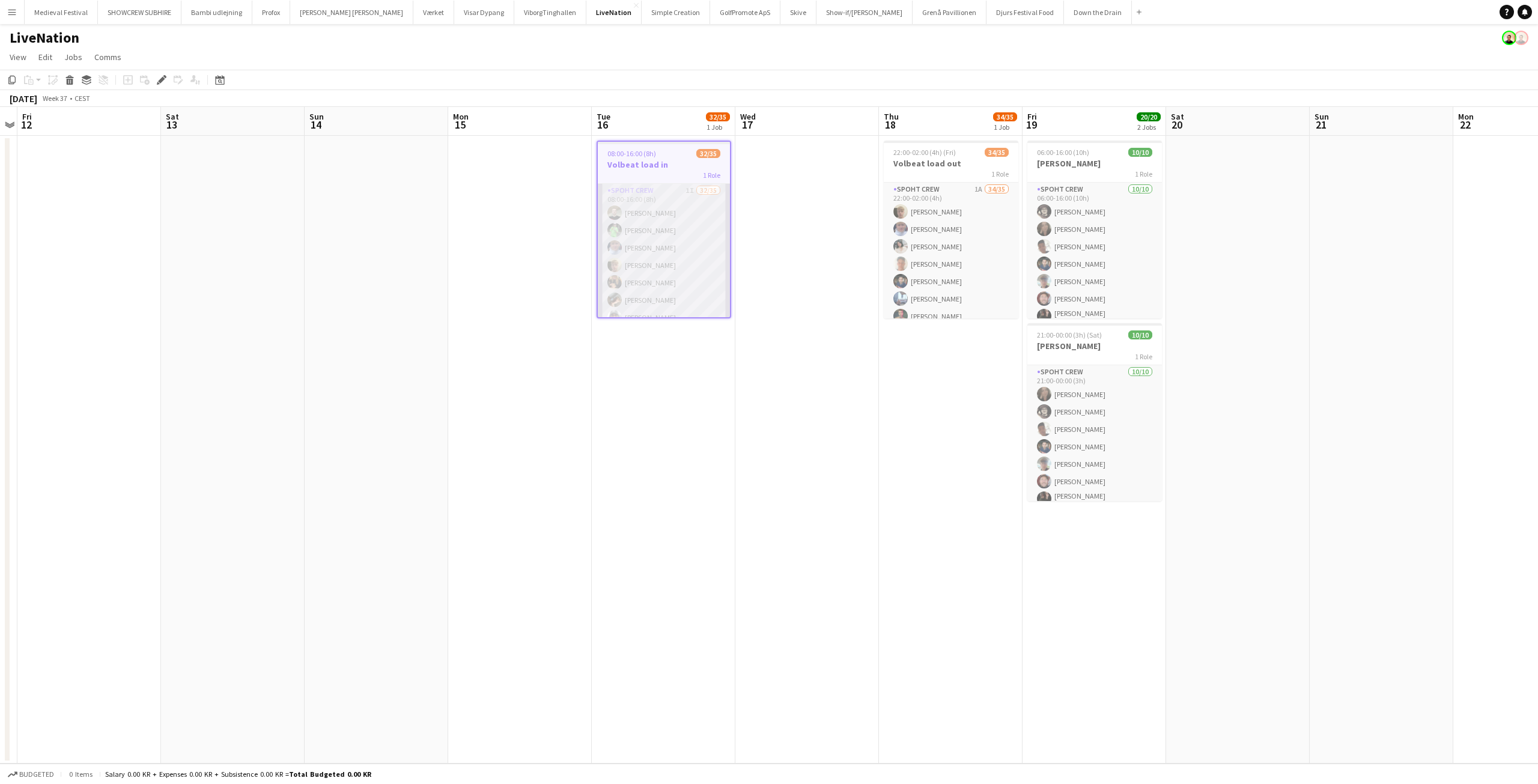
click at [654, 276] on app-card-role "Spoht Crew 1I 32/35 08:00-16:00 (8h) [PERSON_NAME] [PERSON_NAME] [PERSON_NAME] …" at bounding box center [664, 500] width 132 height 633
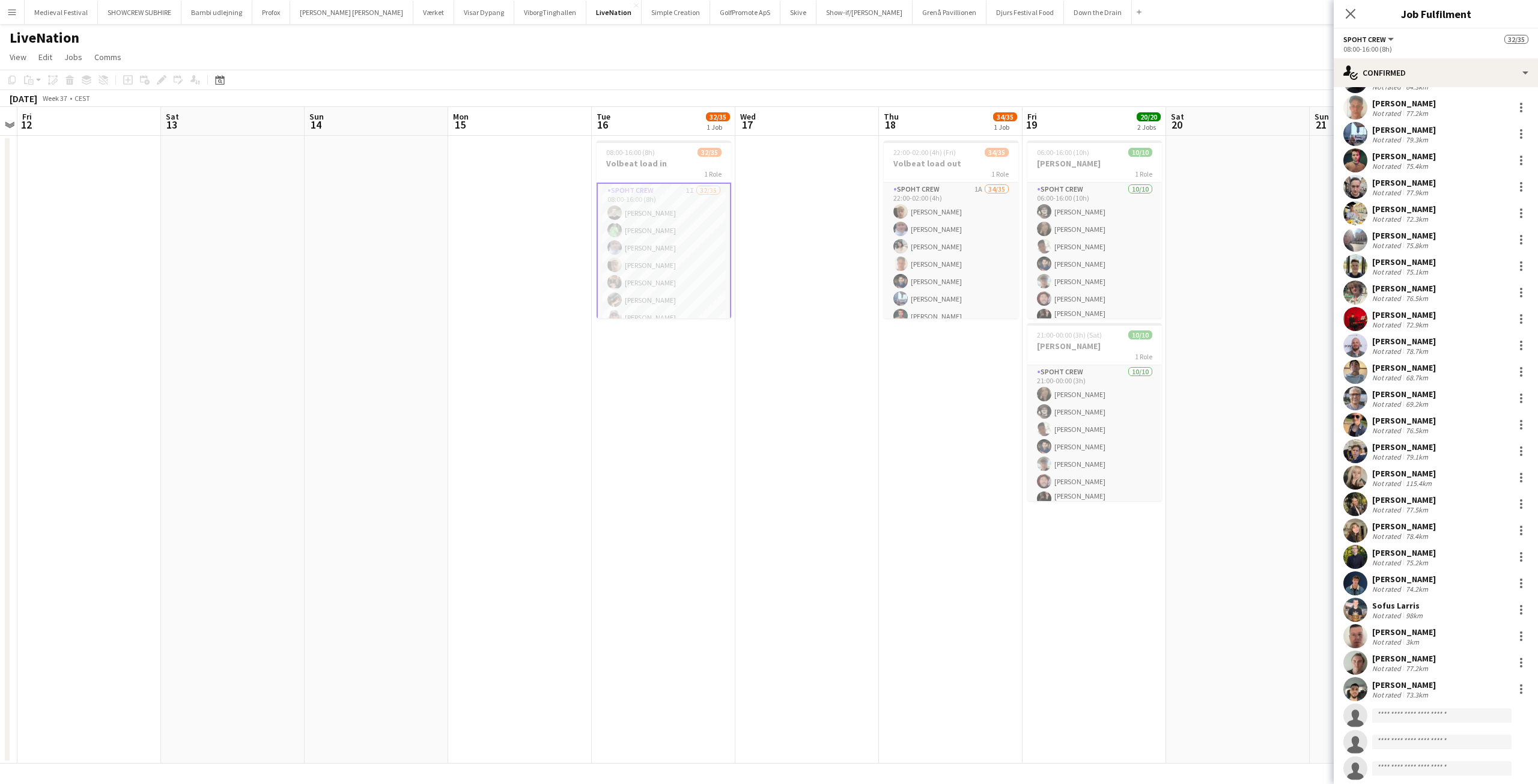
scroll to position [295, 0]
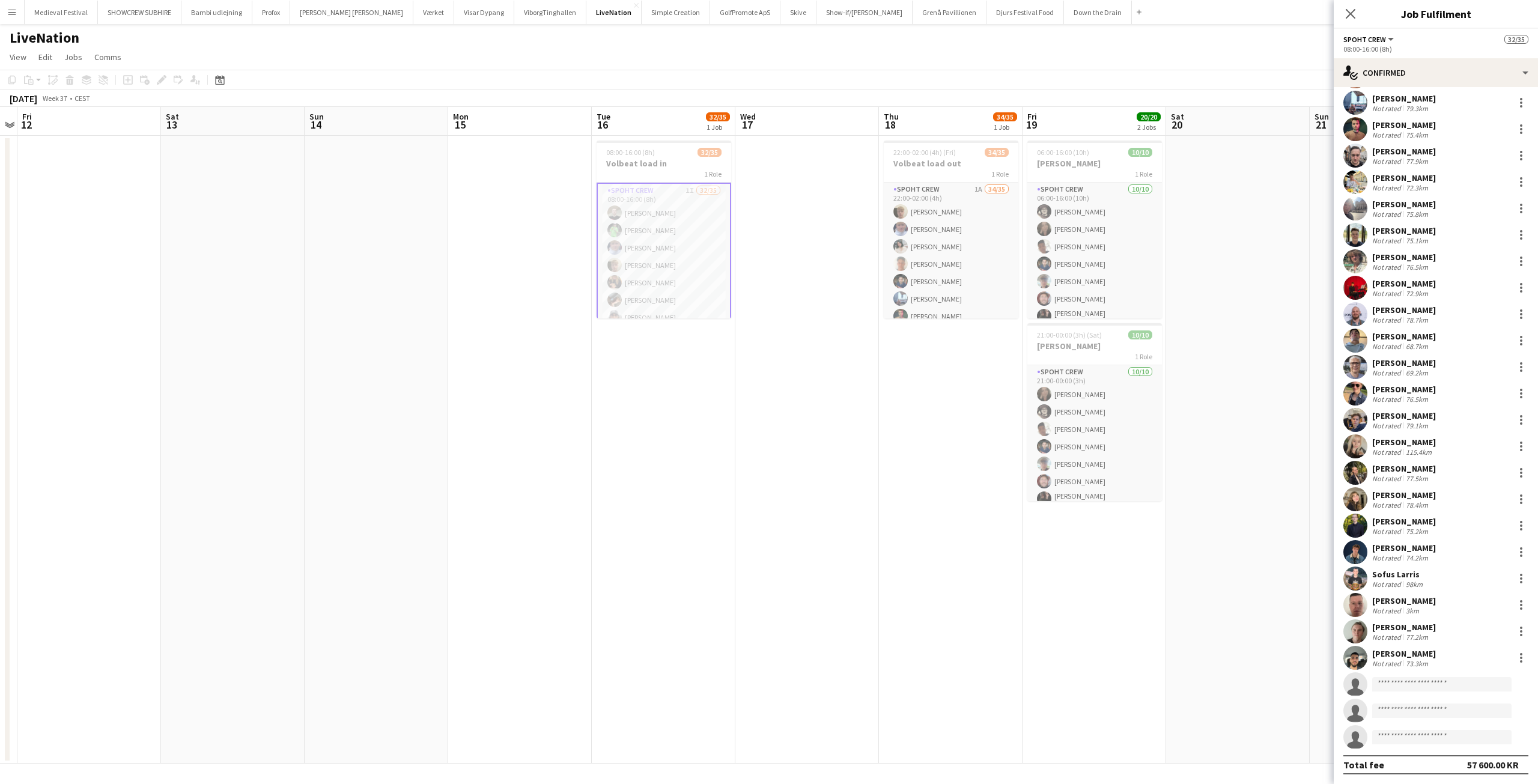
click at [1418, 364] on div "[PERSON_NAME]" at bounding box center [1404, 362] width 63 height 11
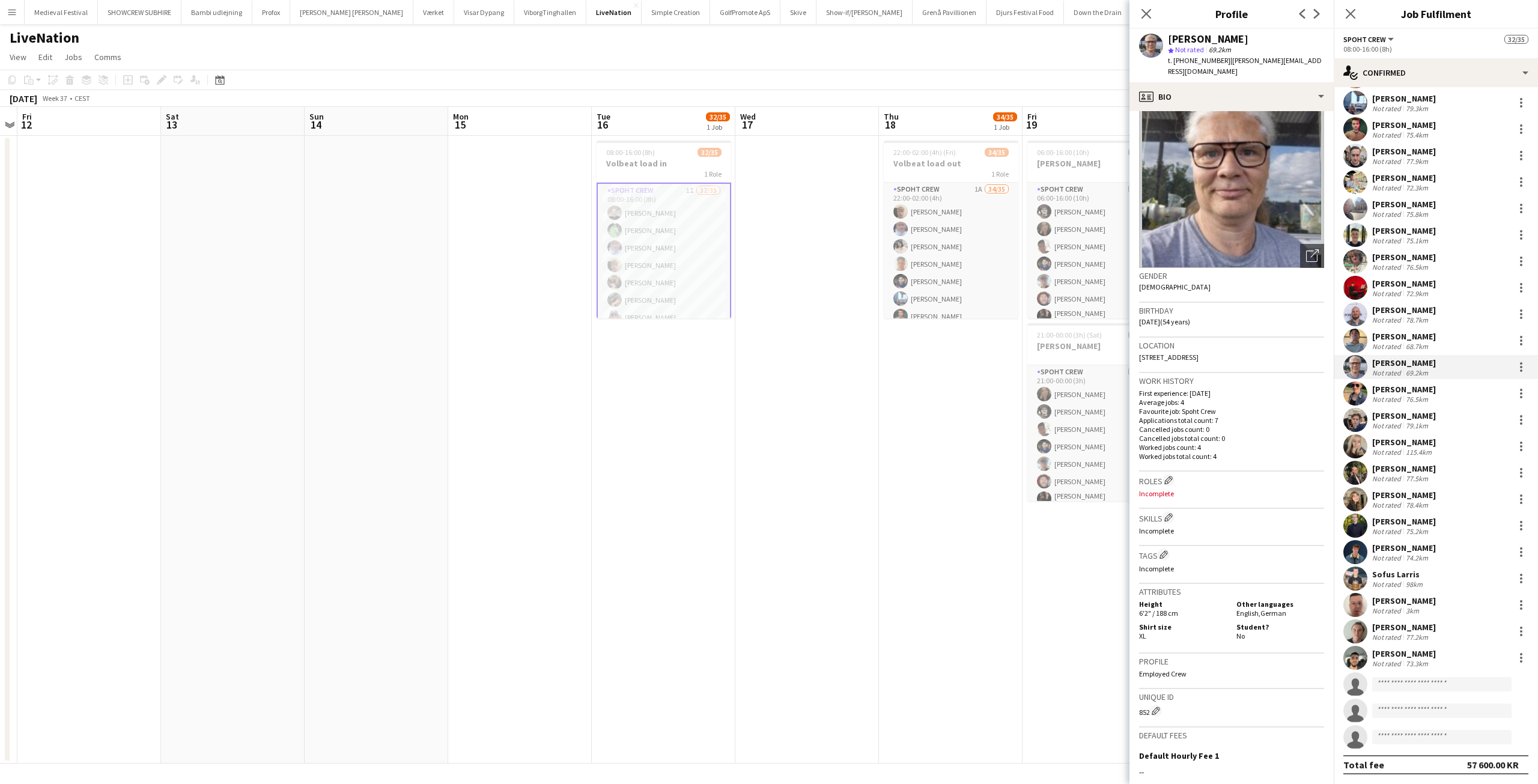
scroll to position [177, 0]
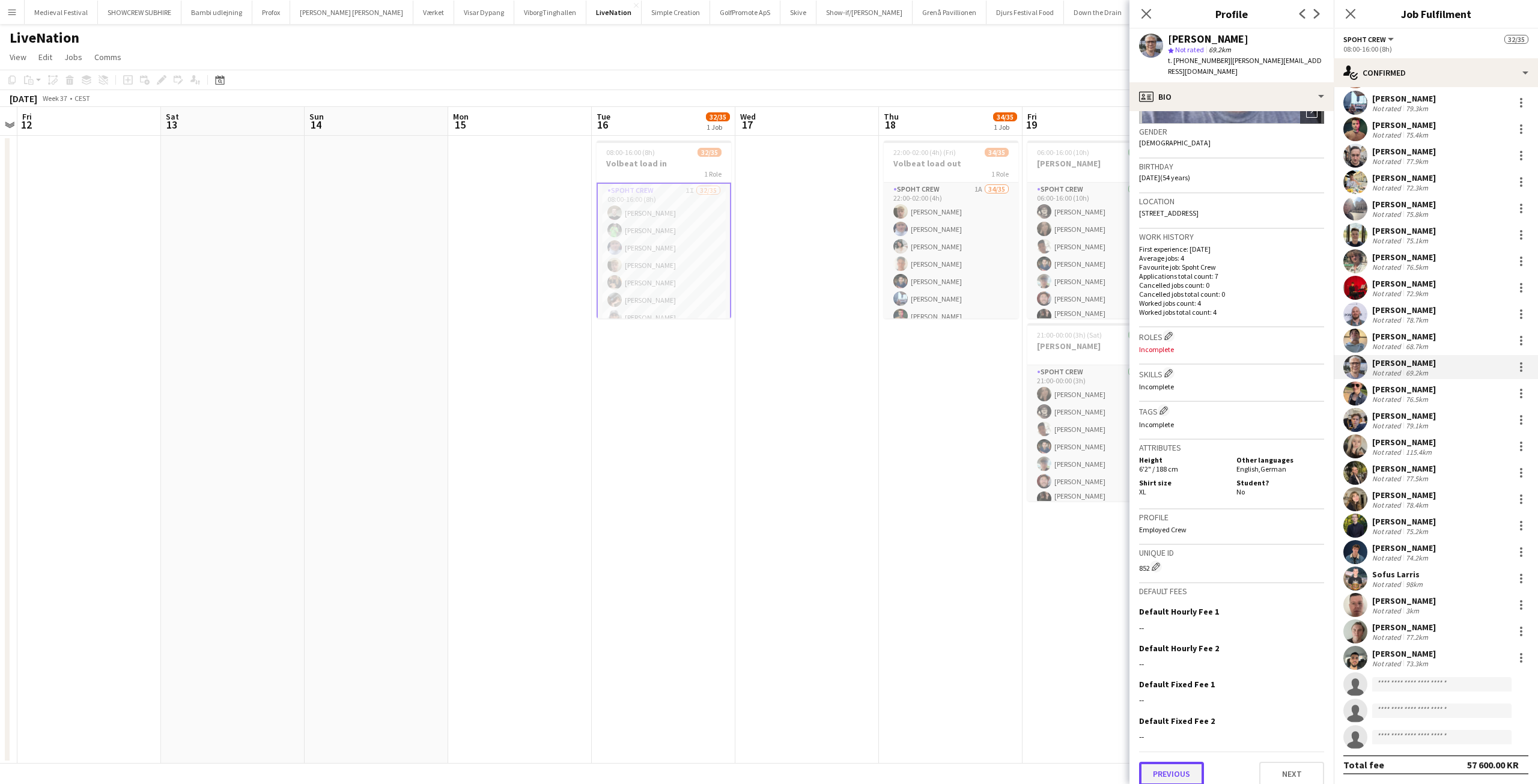
click at [1189, 761] on button "Previous" at bounding box center [1172, 773] width 65 height 24
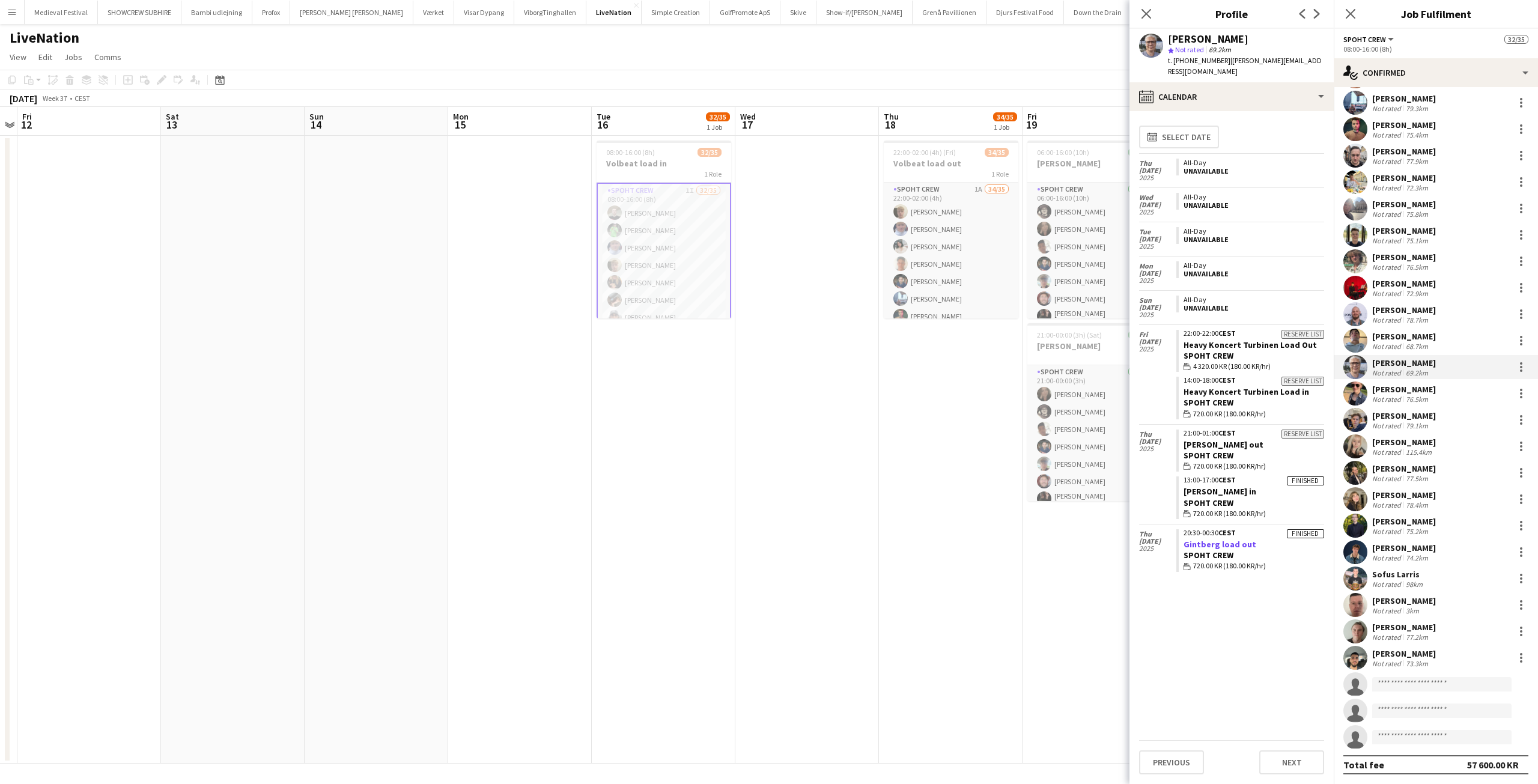
click at [1218, 538] on link "Gintberg load out" at bounding box center [1220, 543] width 73 height 11
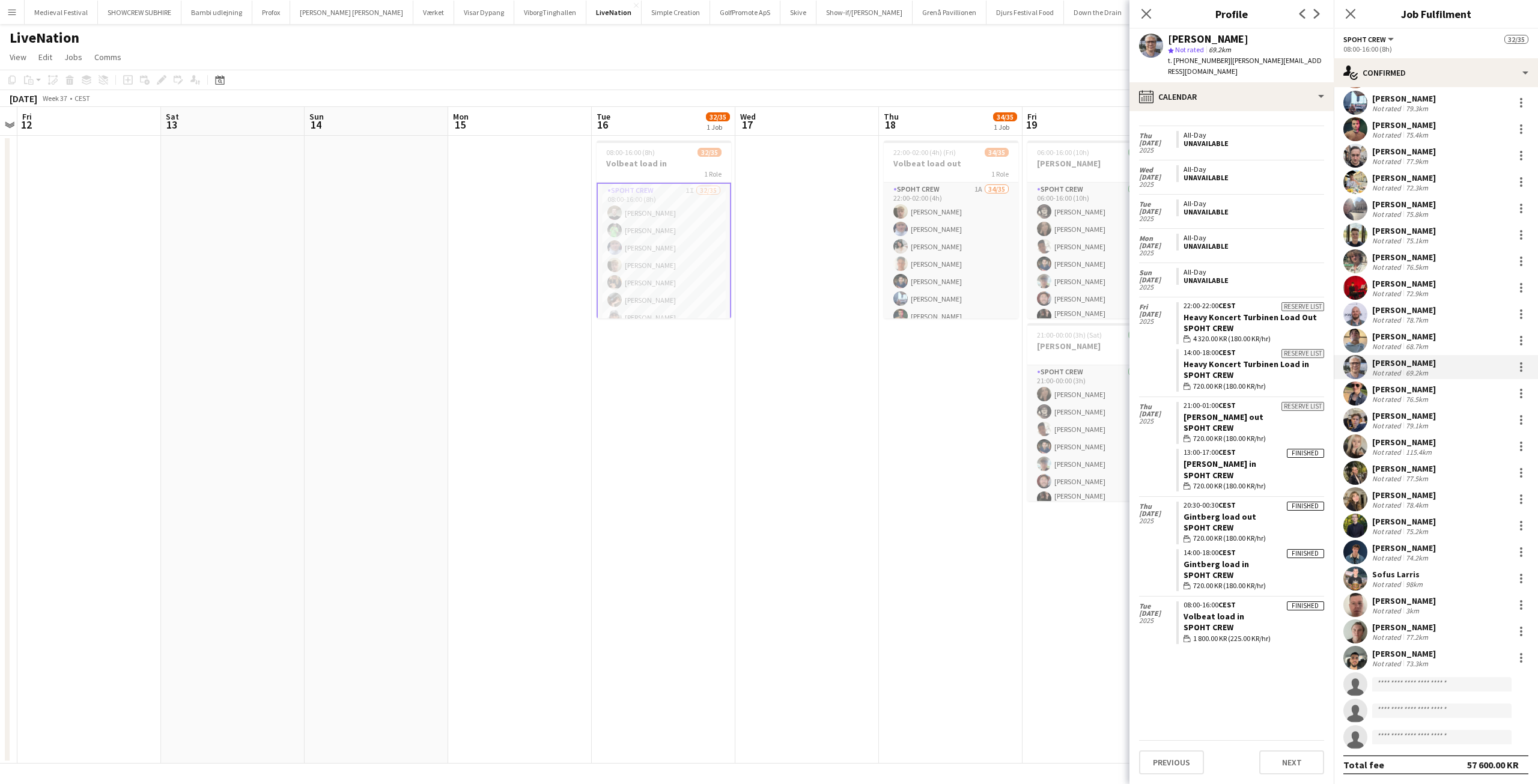
scroll to position [32, 0]
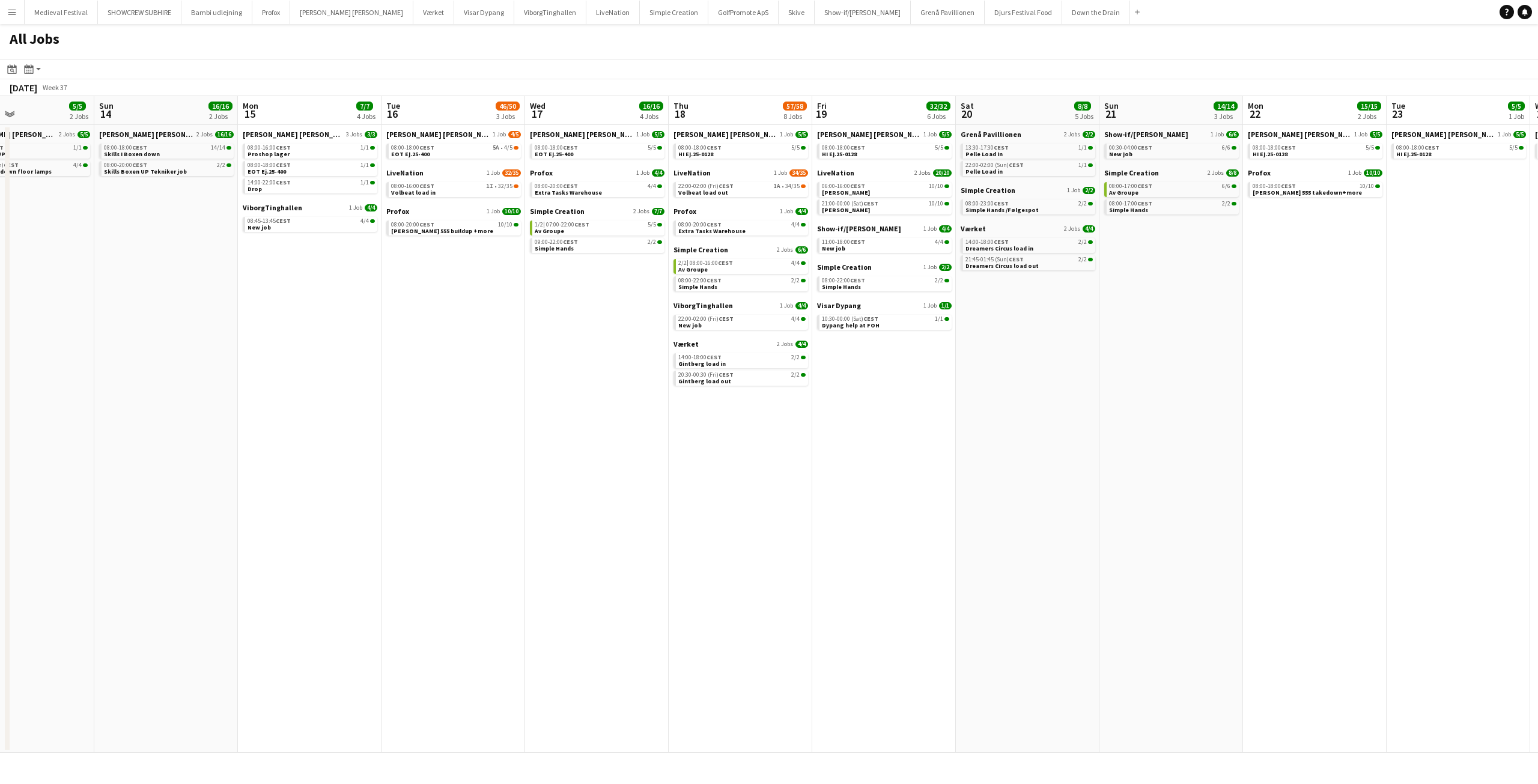
scroll to position [0, 380]
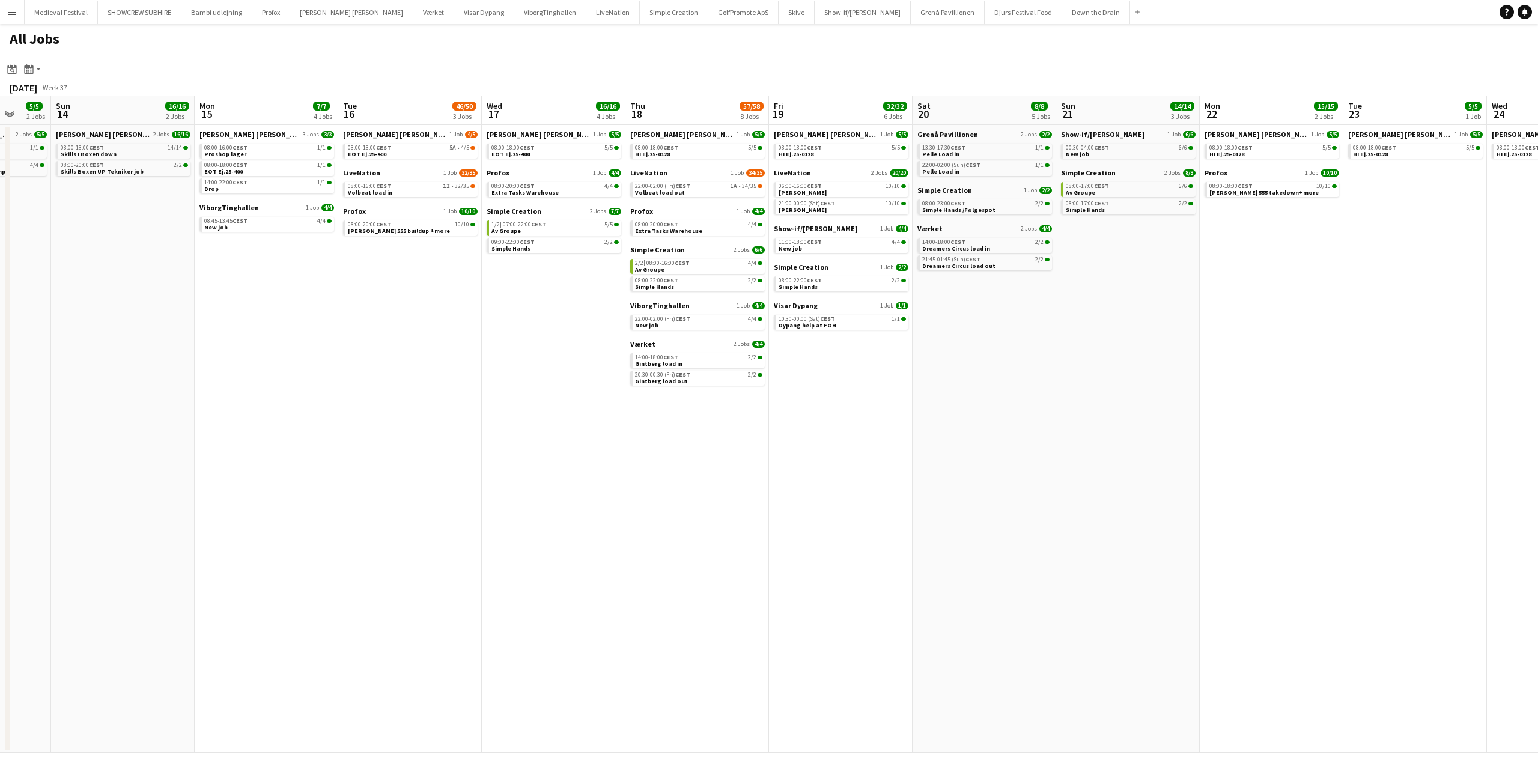
drag, startPoint x: 568, startPoint y: 282, endPoint x: 431, endPoint y: 282, distance: 137.0
click at [431, 282] on app-calendar-viewport "Thu 11 2/2 1 Job Fri 12 12/12 4 Jobs Sat 13 5/5 2 Jobs Sun 14 16/16 2 Jobs Mon …" at bounding box center [769, 424] width 1538 height 657
click at [526, 228] on link "1/2 | 07:00-22:00 CEST 5/5 Av Groupe" at bounding box center [555, 227] width 127 height 14
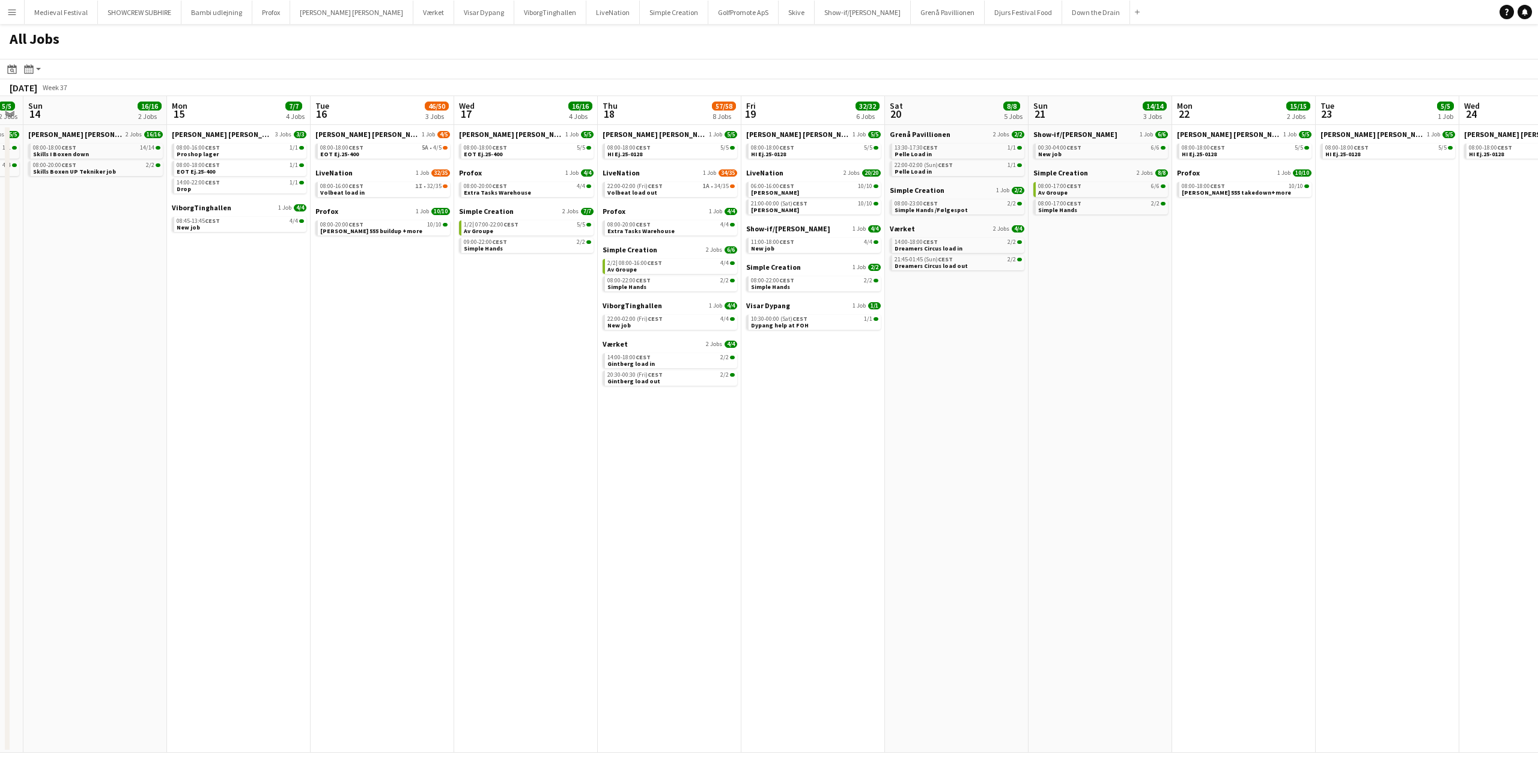
drag, startPoint x: 546, startPoint y: 258, endPoint x: 379, endPoint y: 255, distance: 167.0
click at [379, 255] on app-calendar-viewport "Thu 11 2/2 1 Job Fri 12 12/12 4 Jobs Sat 13 5/5 2 Jobs Sun 14 16/16 2 Jobs Mon …" at bounding box center [769, 424] width 1538 height 657
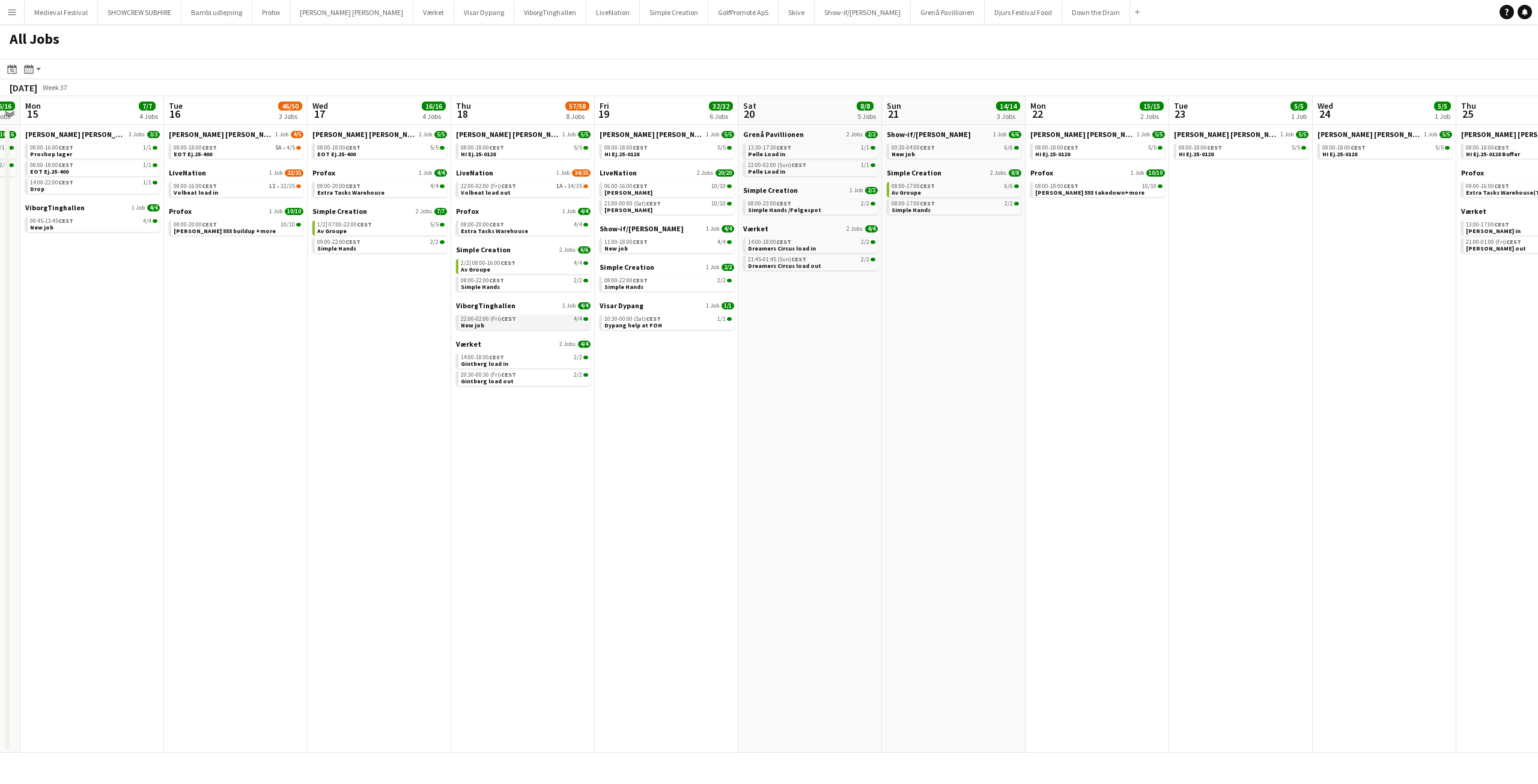
click at [542, 322] on link "22:00-02:00 (Fri) CEST 4/4 New job" at bounding box center [524, 322] width 127 height 14
click at [547, 359] on div "14:00-18:00 CEST 2/2" at bounding box center [524, 357] width 127 height 6
click at [822, 248] on link "14:00-18:00 CEST 2/2 Dreamers Circus load in" at bounding box center [811, 245] width 127 height 14
click at [645, 245] on span "CEST" at bounding box center [639, 241] width 15 height 8
click at [657, 325] on link "10:30-00:00 (Sat) CEST 1/1 Dypang help at FOH" at bounding box center [668, 322] width 127 height 14
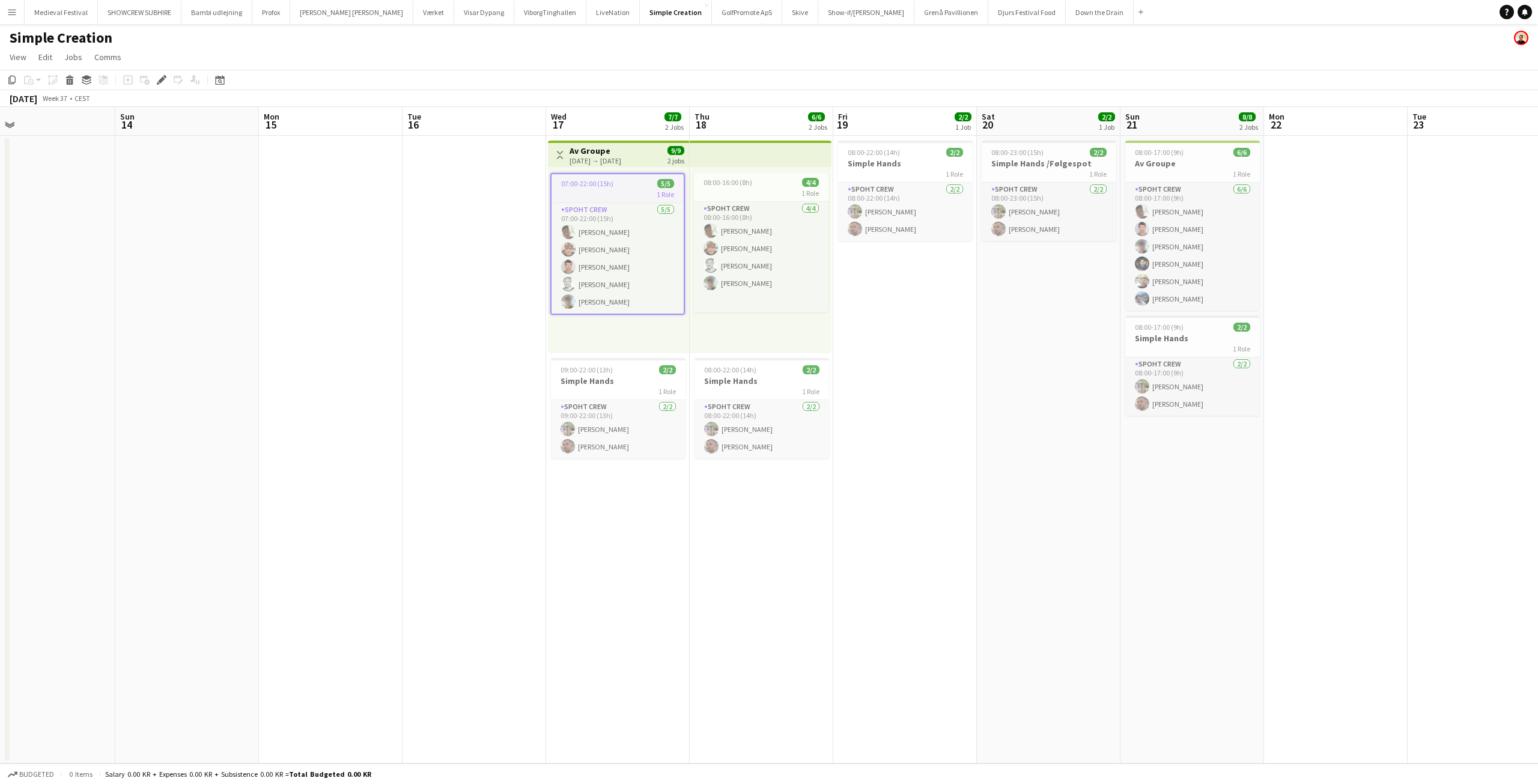
scroll to position [0, 411]
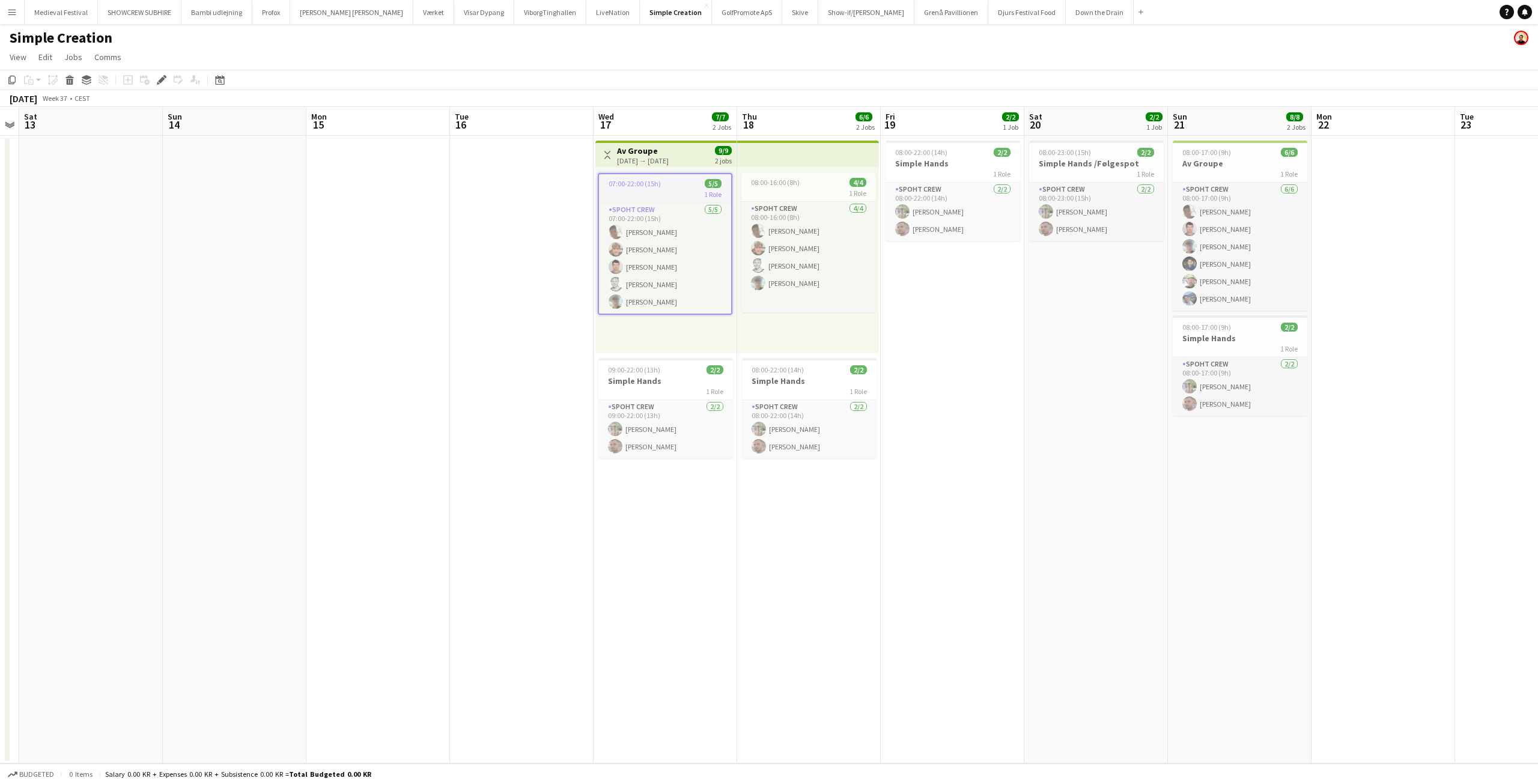
drag, startPoint x: 527, startPoint y: 372, endPoint x: 385, endPoint y: 377, distance: 142.1
click at [385, 377] on app-calendar-viewport "Wed 10 Thu 11 Fri 12 Sat 13 Sun 14 Mon 15 Tue 16 Wed 17 7/7 2 Jobs Thu 18 6/6 2…" at bounding box center [769, 435] width 1538 height 657
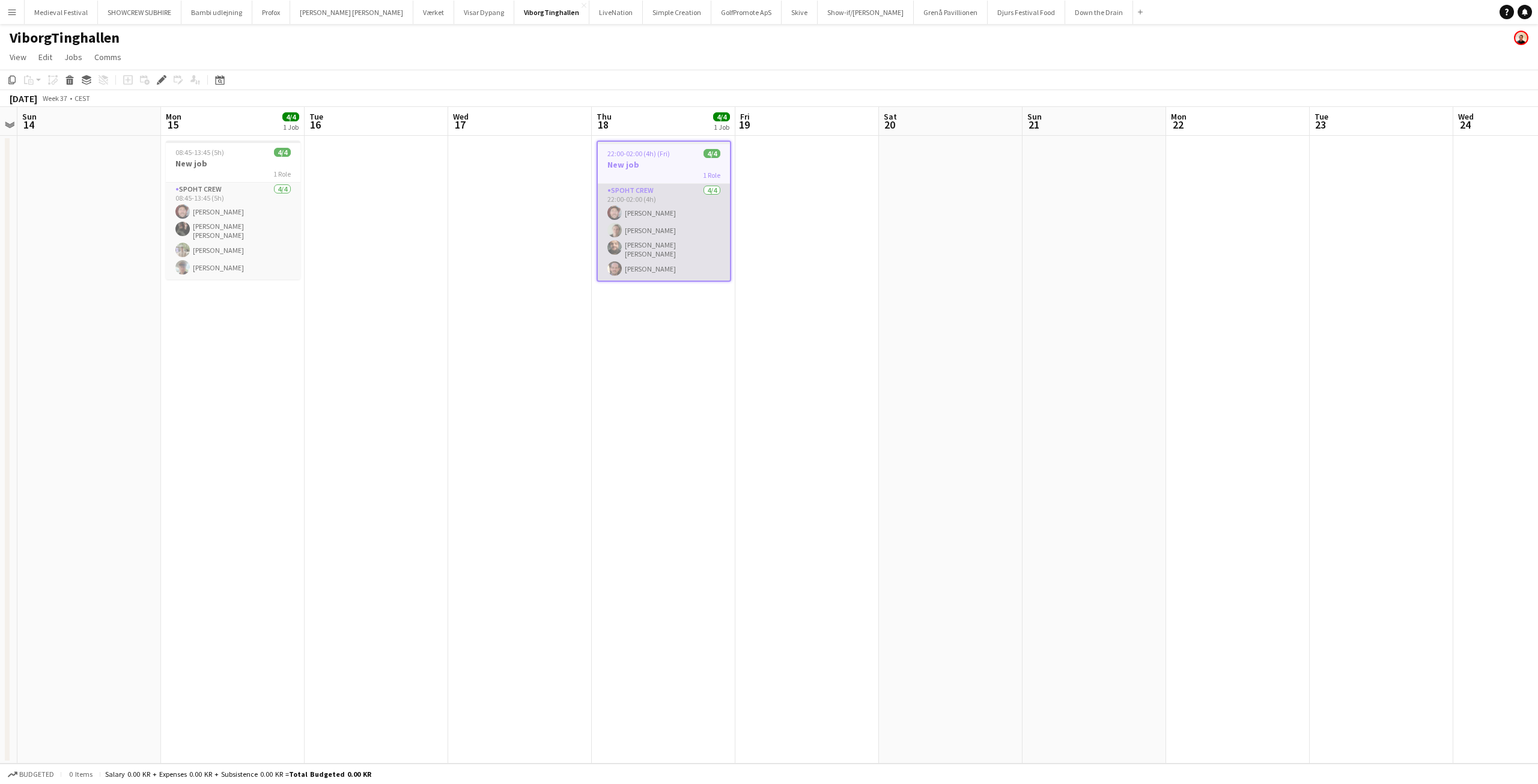
click at [655, 265] on app-card-role "Spoht Crew [DATE] 22:00-02:00 (4h) [PERSON_NAME] [PERSON_NAME] [PERSON_NAME] [P…" at bounding box center [664, 232] width 132 height 96
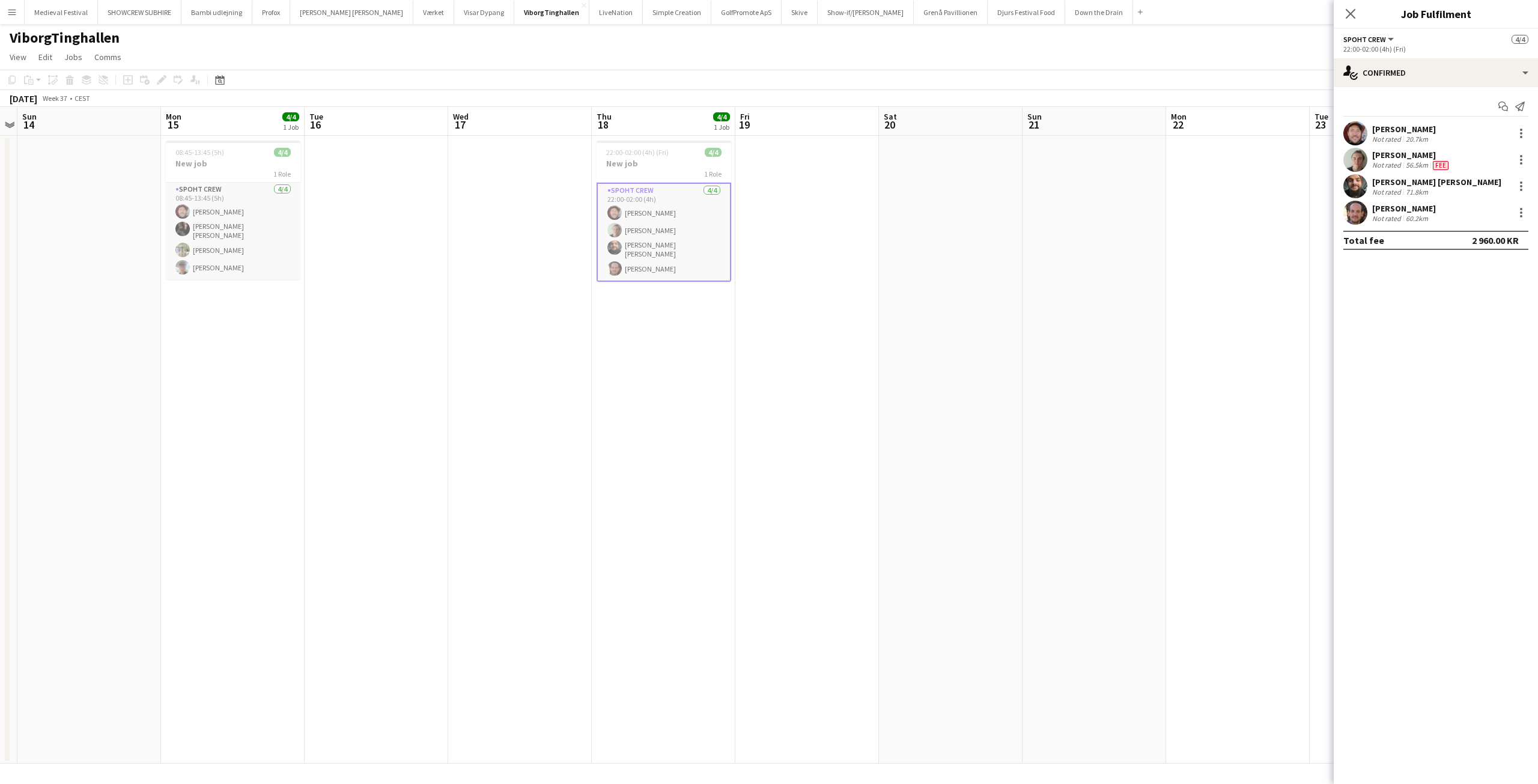
click at [1520, 204] on div "[PERSON_NAME] Not rated 60.2km" at bounding box center [1436, 213] width 204 height 24
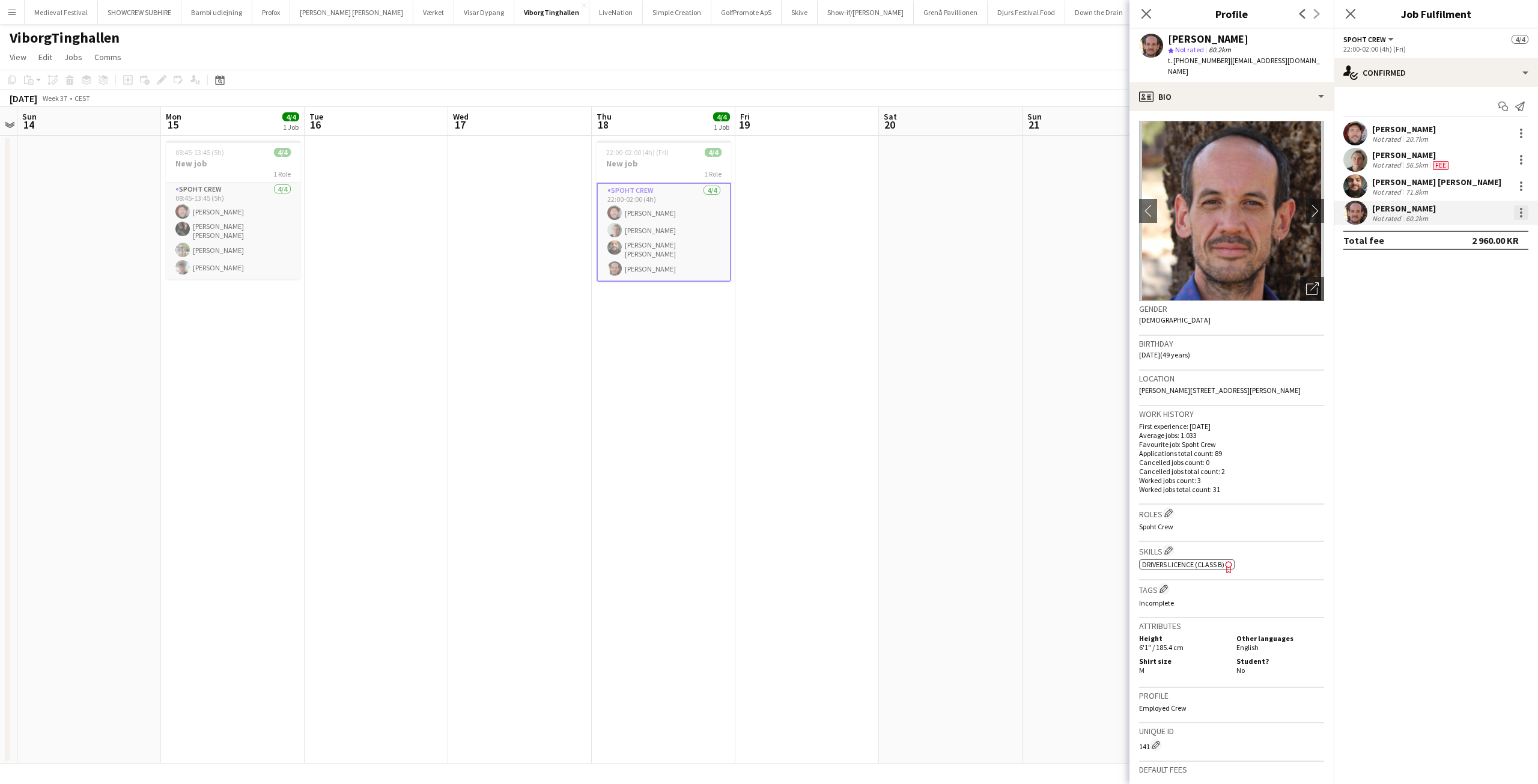
click at [1522, 213] on div at bounding box center [1521, 212] width 2 height 2
click at [1495, 232] on span "Edit fee" at bounding box center [1482, 234] width 75 height 11
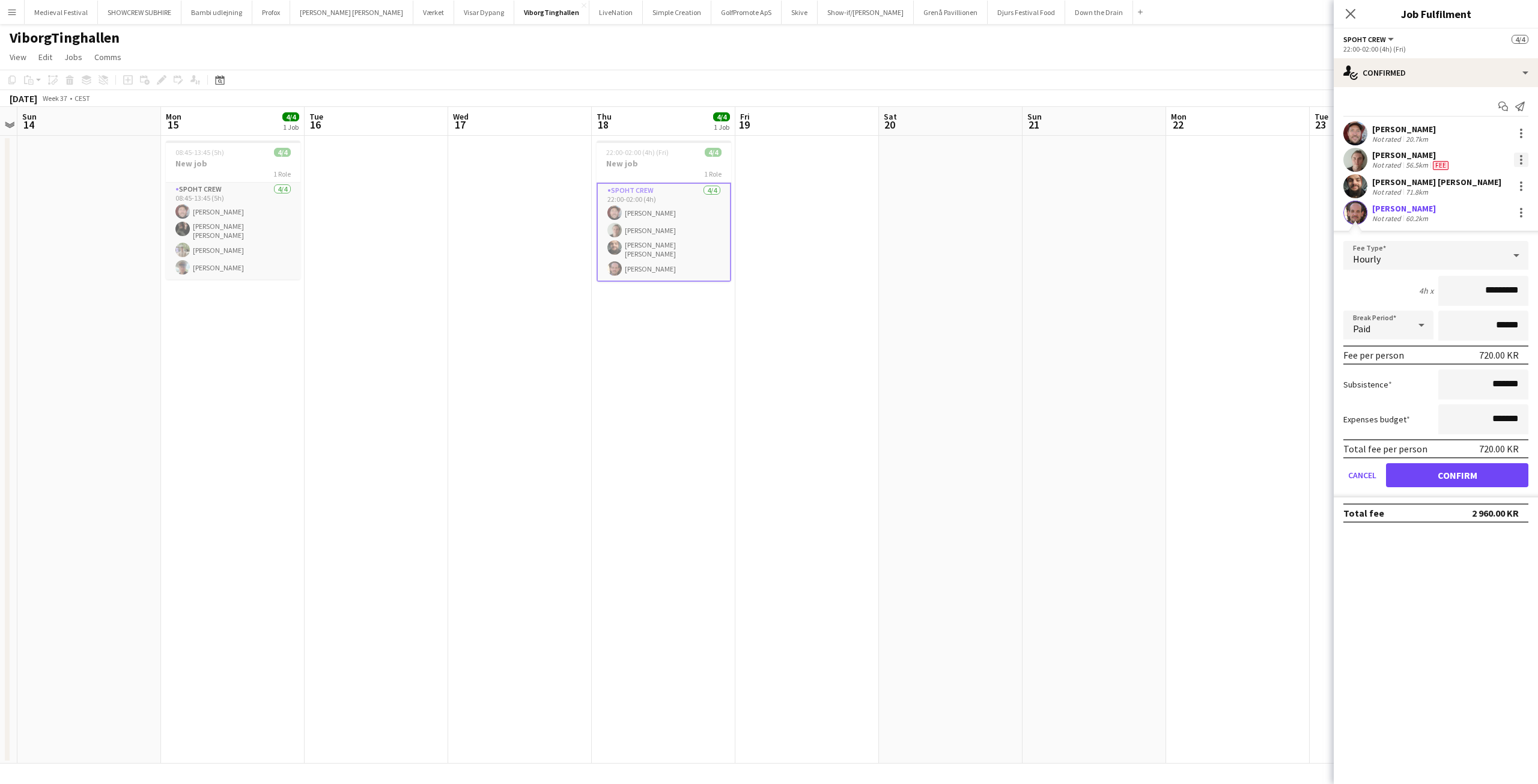
click at [1521, 159] on div at bounding box center [1521, 159] width 2 height 2
click at [1492, 179] on span "Edit fee" at bounding box center [1482, 182] width 75 height 11
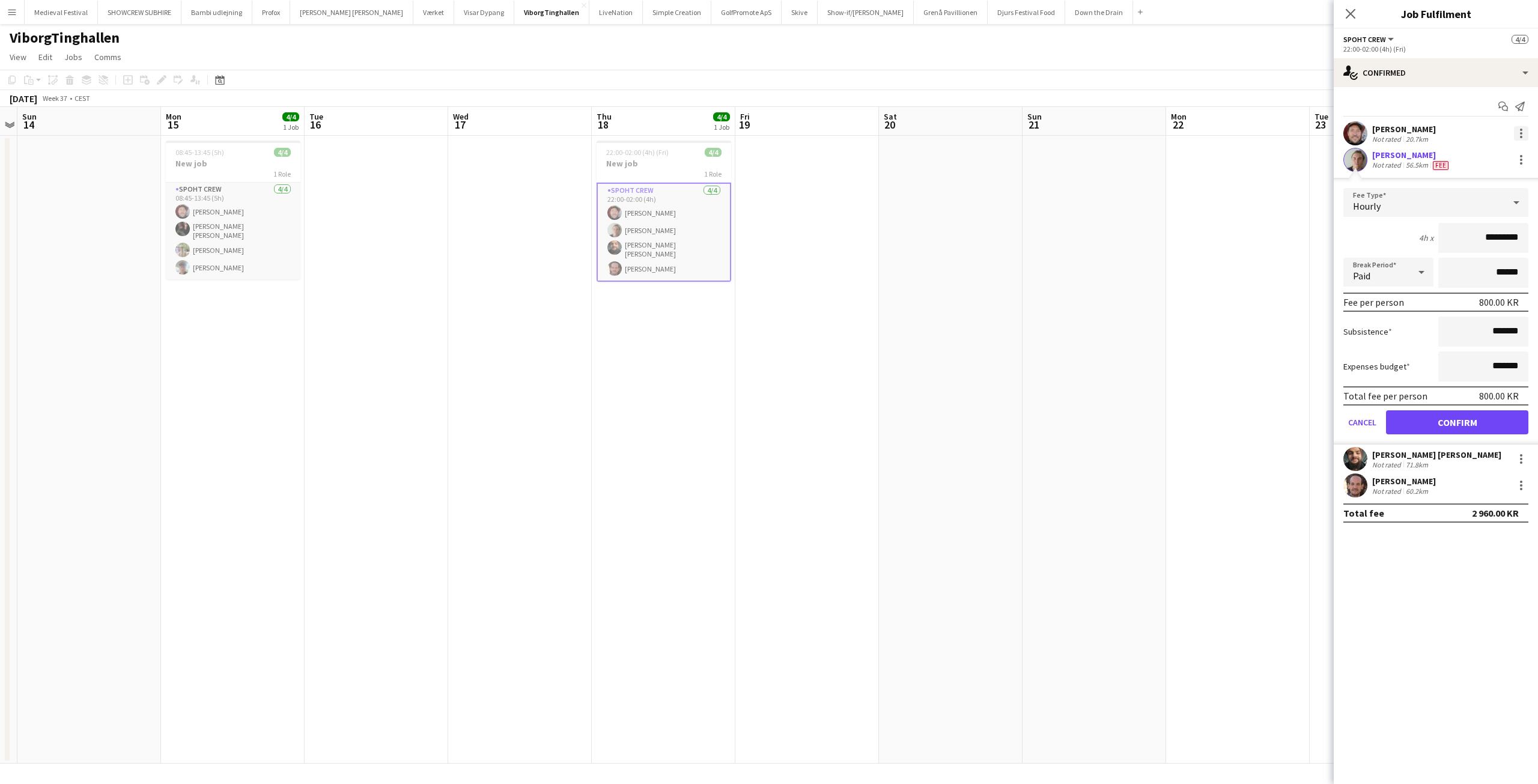
click at [1520, 132] on div at bounding box center [1521, 133] width 14 height 14
click at [1477, 158] on span "Edit fee" at bounding box center [1482, 155] width 75 height 11
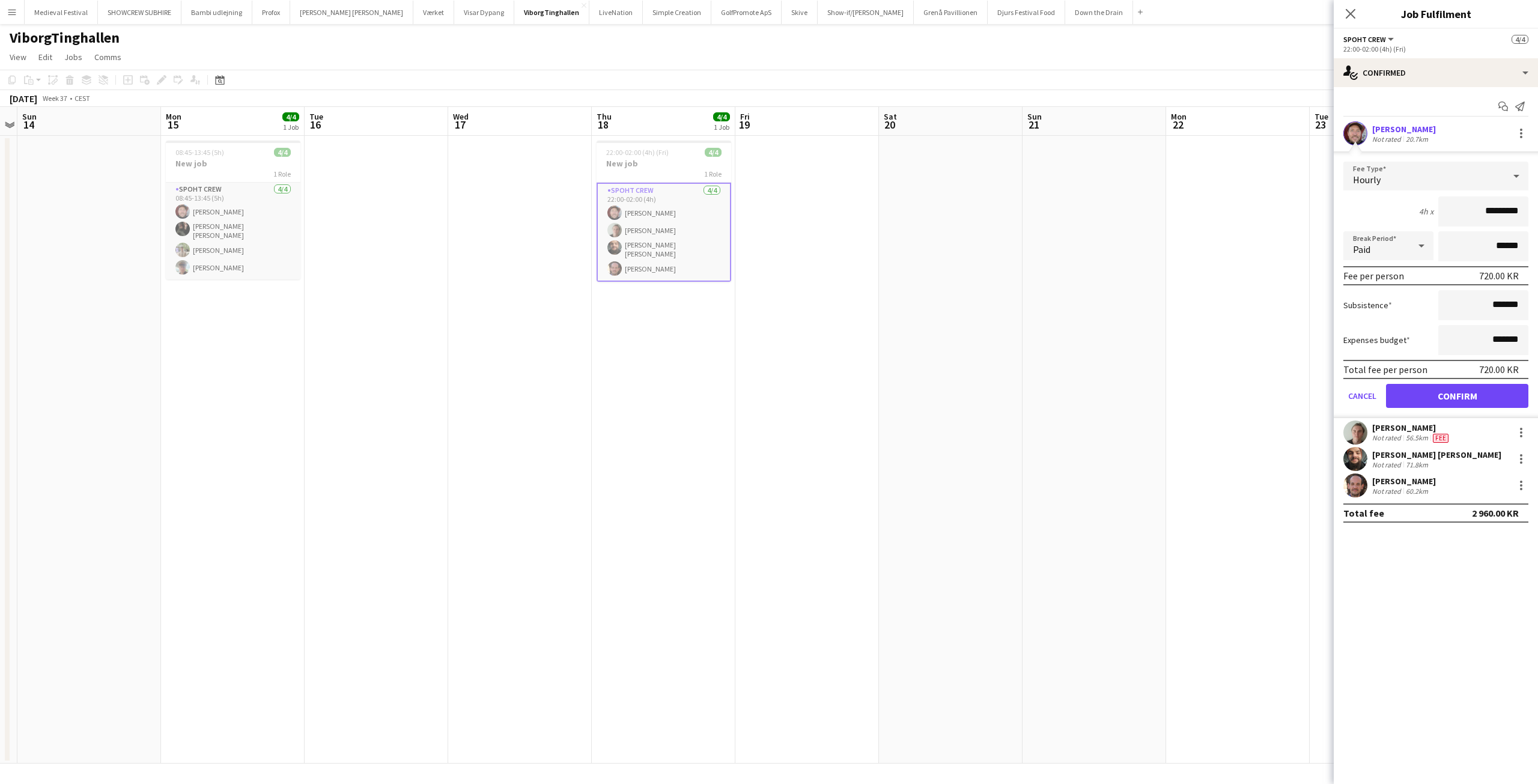
click at [1079, 364] on app-date-cell at bounding box center [1094, 450] width 144 height 628
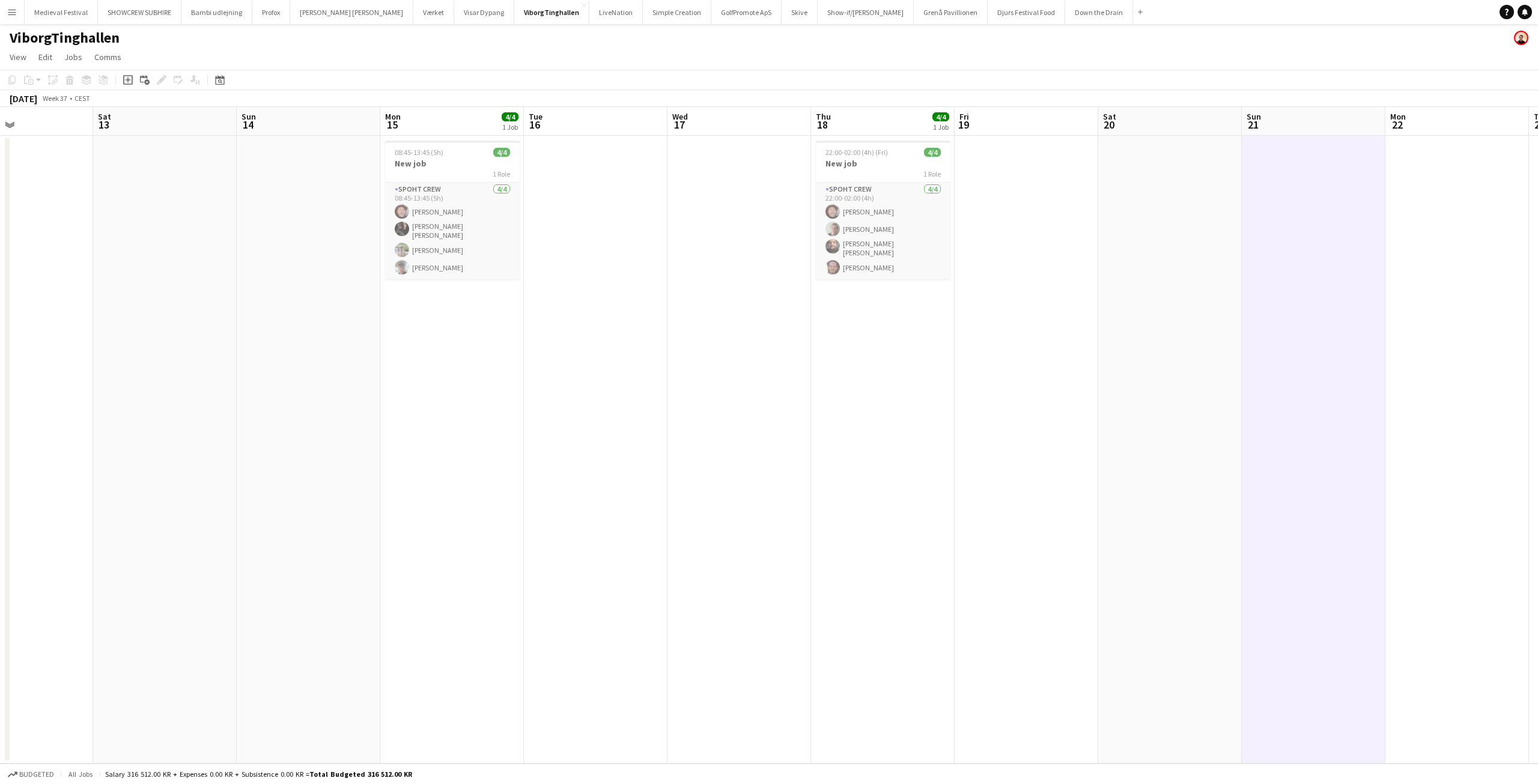
scroll to position [0, 501]
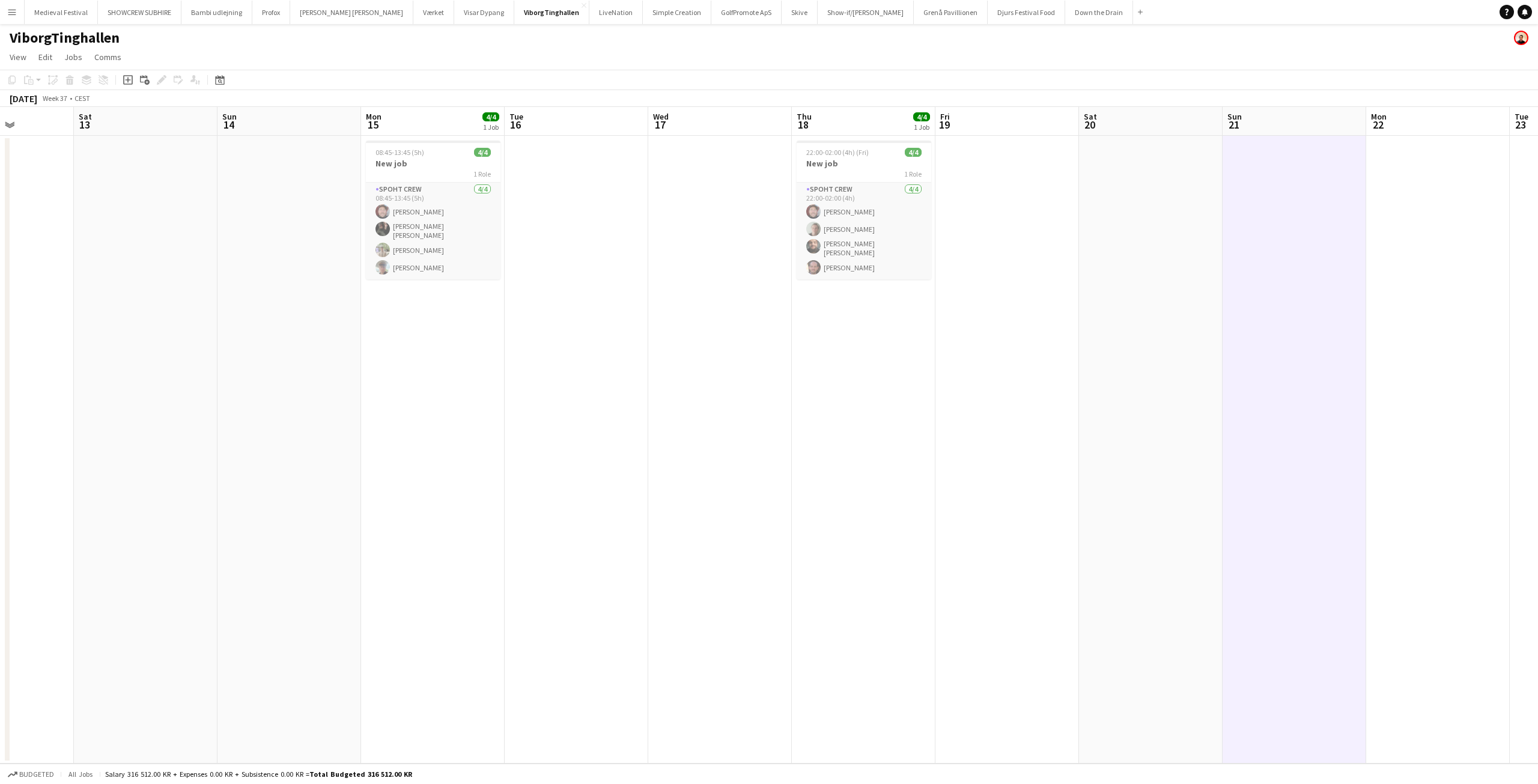
drag, startPoint x: 378, startPoint y: 315, endPoint x: 577, endPoint y: 367, distance: 205.7
click at [577, 367] on app-calendar-viewport "Tue 9 Wed 10 Thu 11 Fri 12 Sat 13 Sun 14 Mon 15 4/4 1 Job Tue 16 Wed 17 Thu 18 …" at bounding box center [769, 435] width 1538 height 657
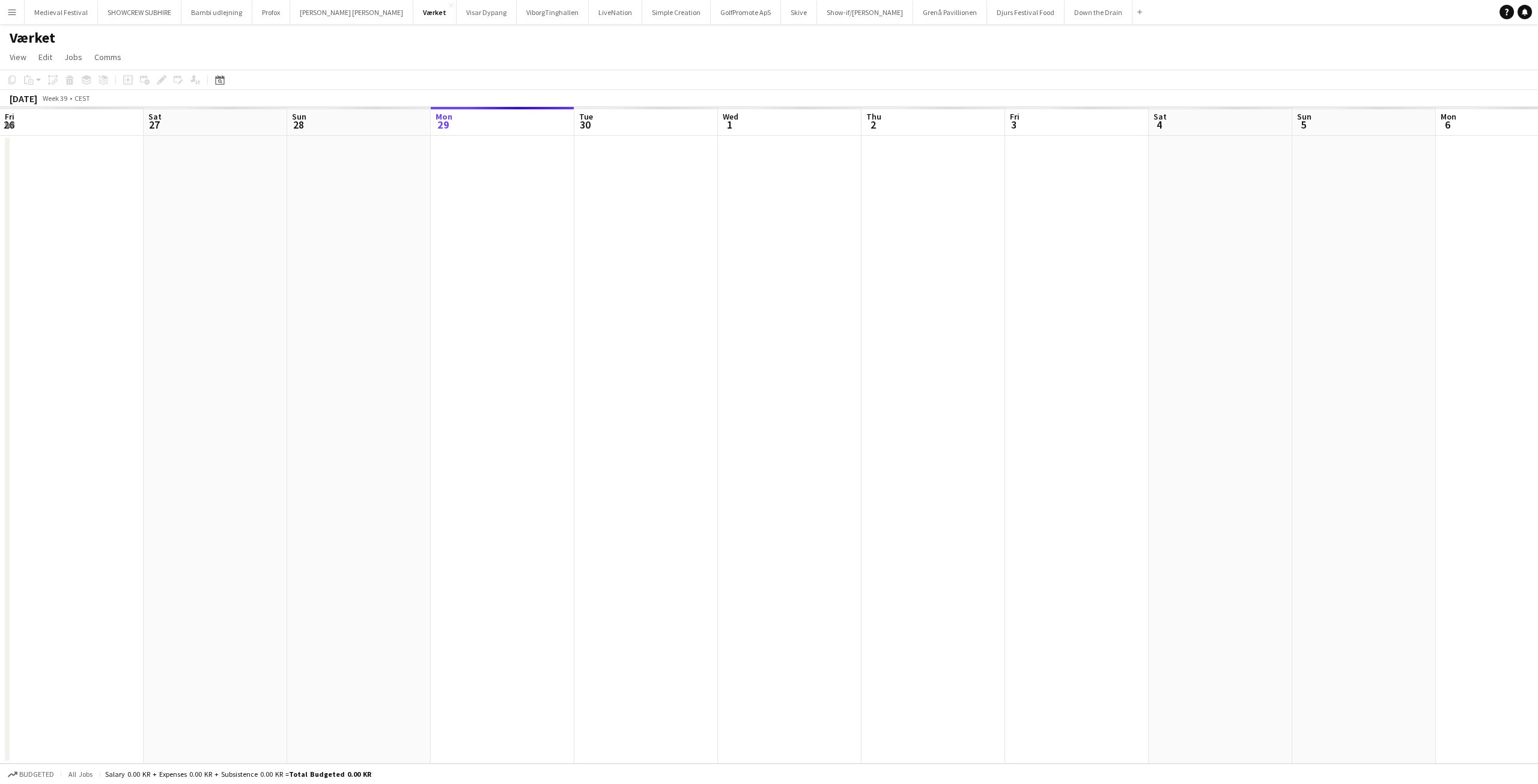
scroll to position [0, 413]
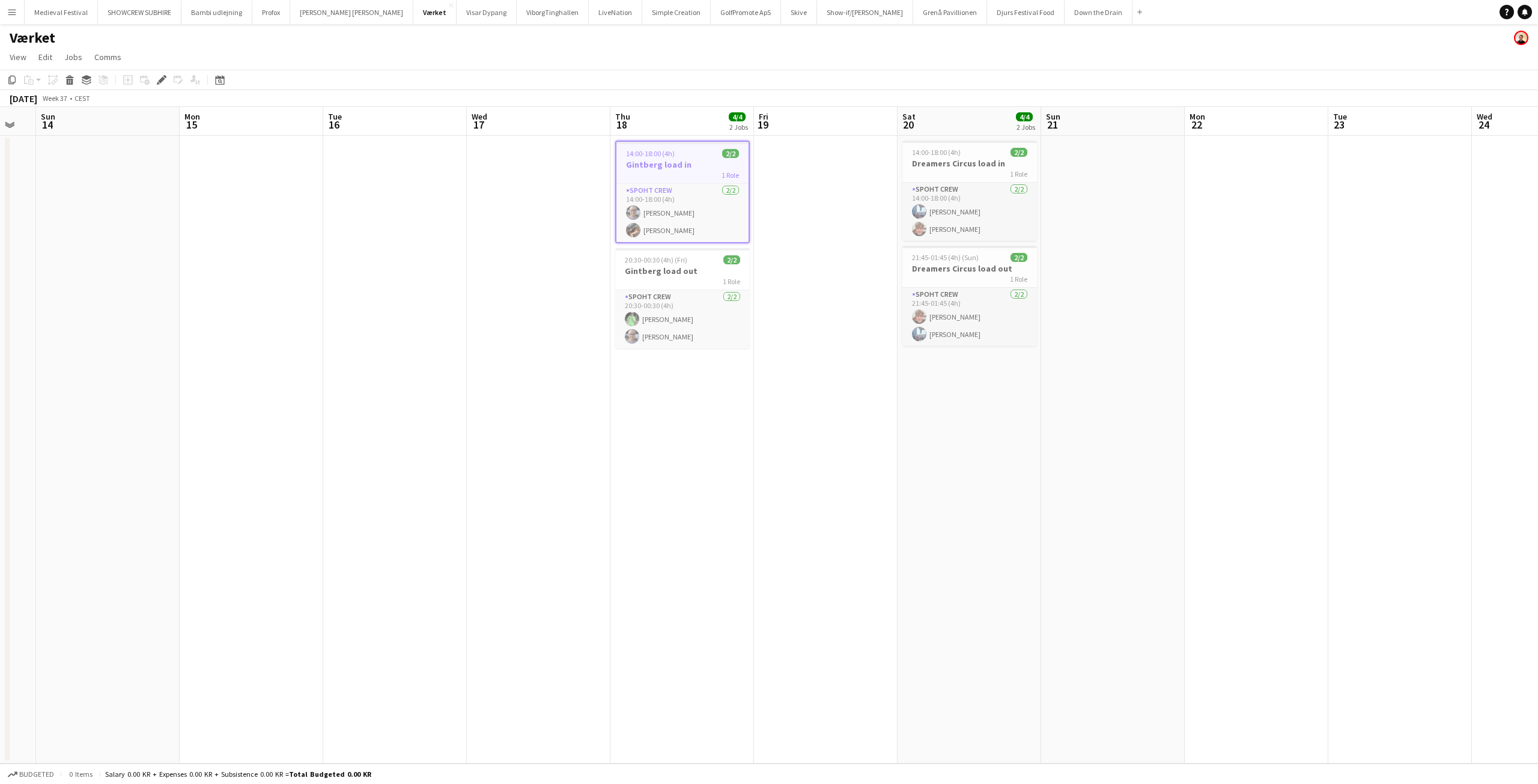
scroll to position [0, 342]
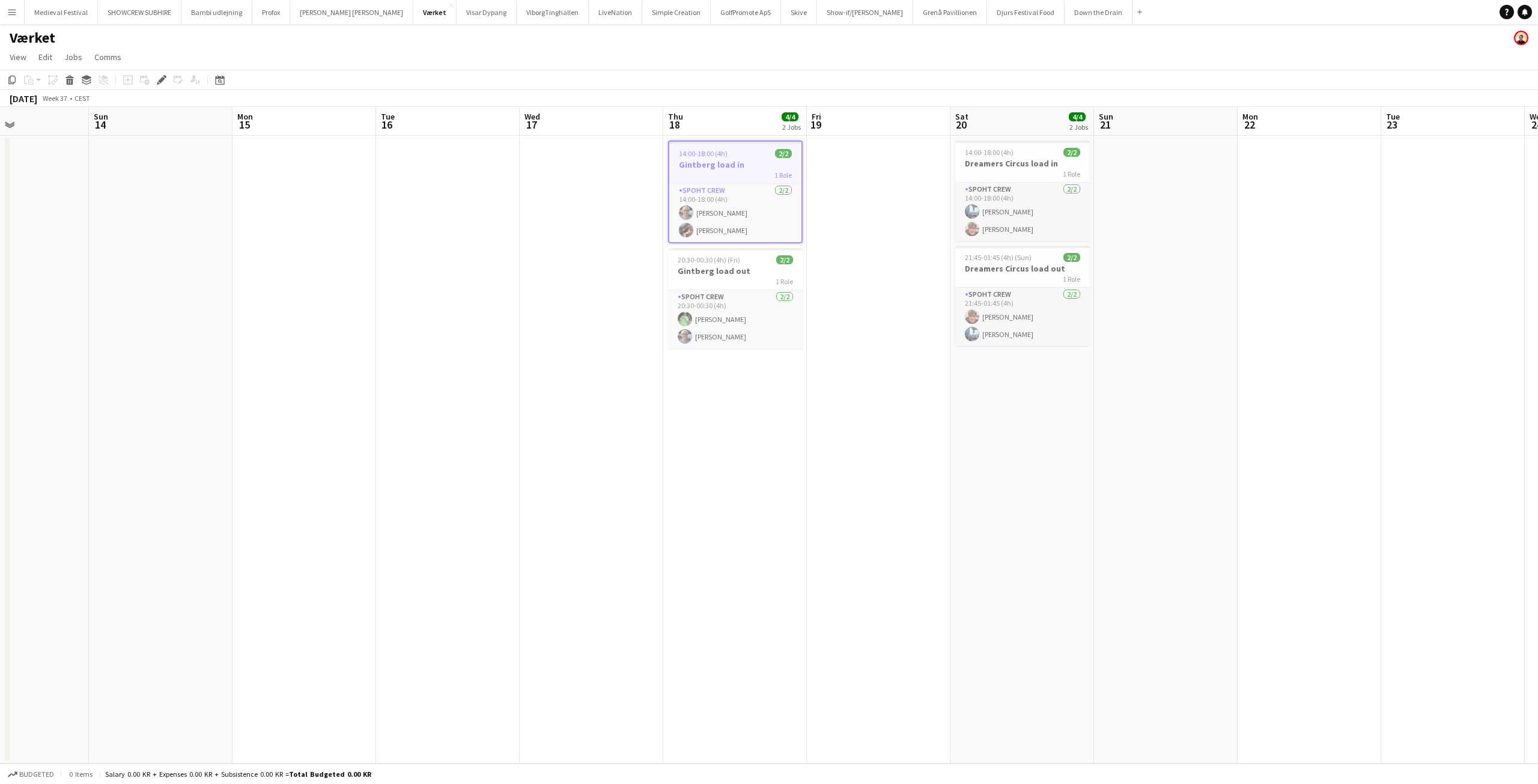
drag, startPoint x: 339, startPoint y: 232, endPoint x: 262, endPoint y: 138, distance: 121.5
click at [387, 235] on app-calendar-viewport "Thu 11 Fri 12 Sat 13 Sun 14 Mon 15 Tue 16 Wed 17 Thu 18 4/4 2 Jobs Fri 19 Sat 2…" at bounding box center [769, 435] width 1538 height 657
click at [6, 11] on button "Menu" at bounding box center [12, 12] width 24 height 24
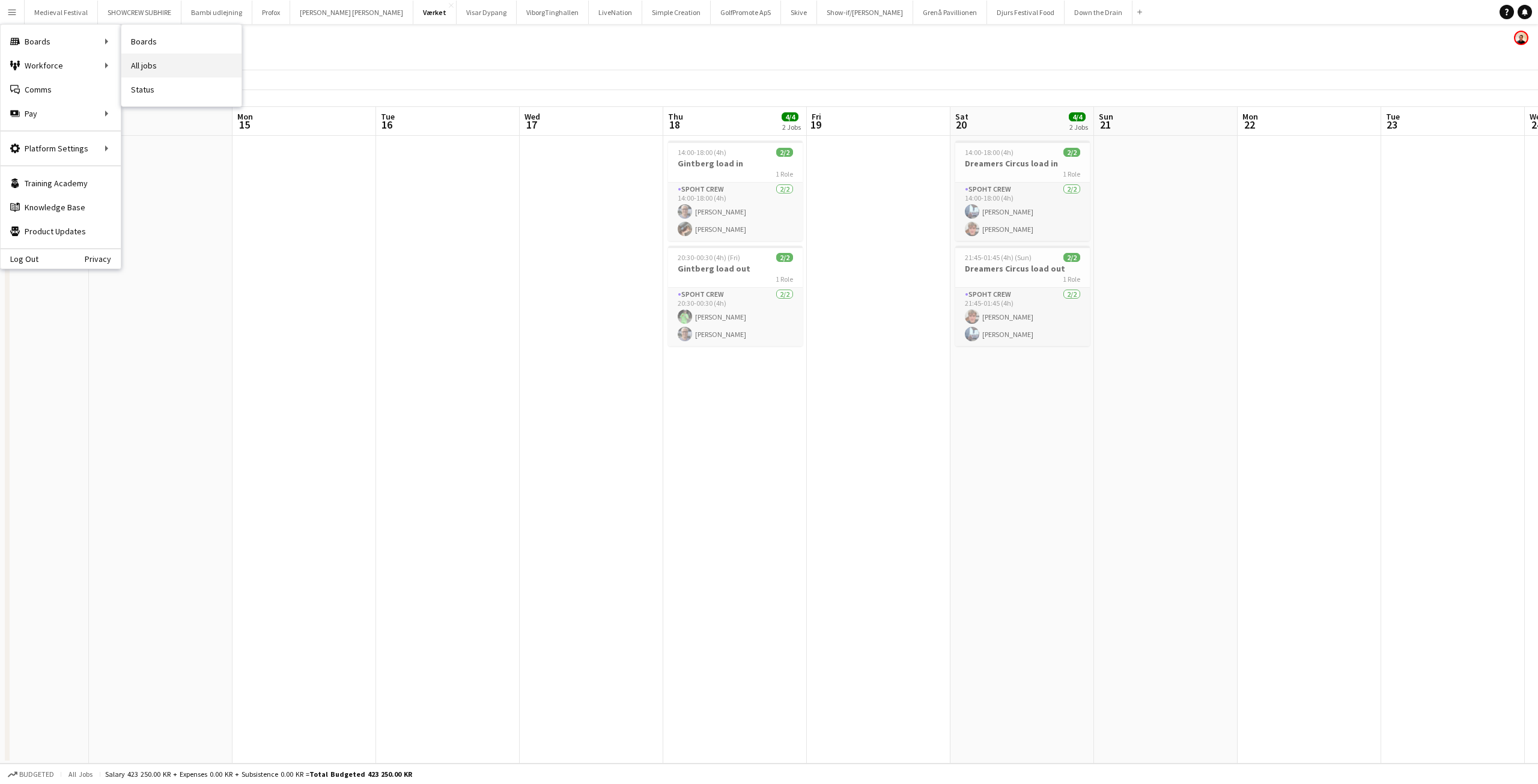
click at [162, 62] on link "All jobs" at bounding box center [181, 65] width 120 height 24
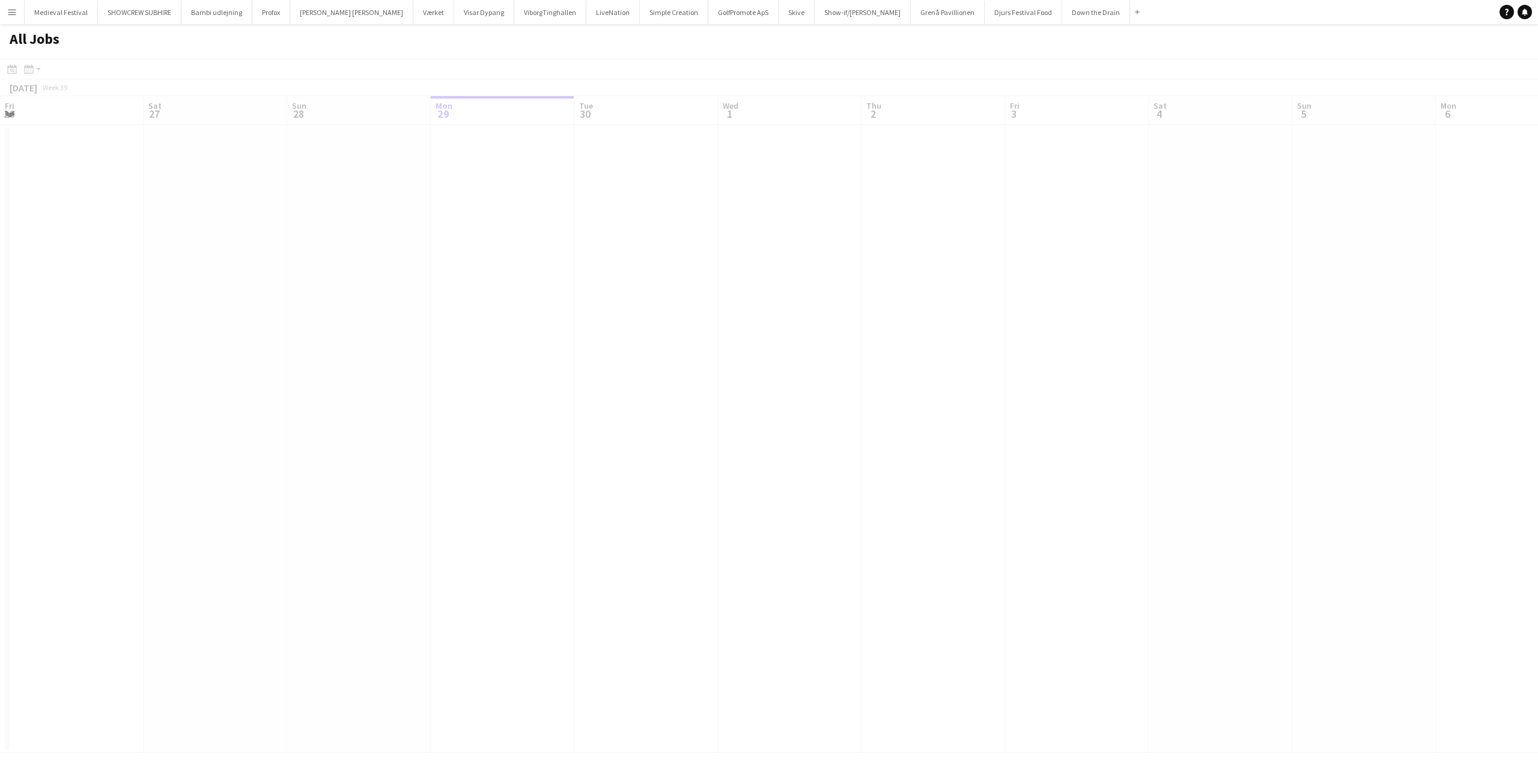
scroll to position [0, 287]
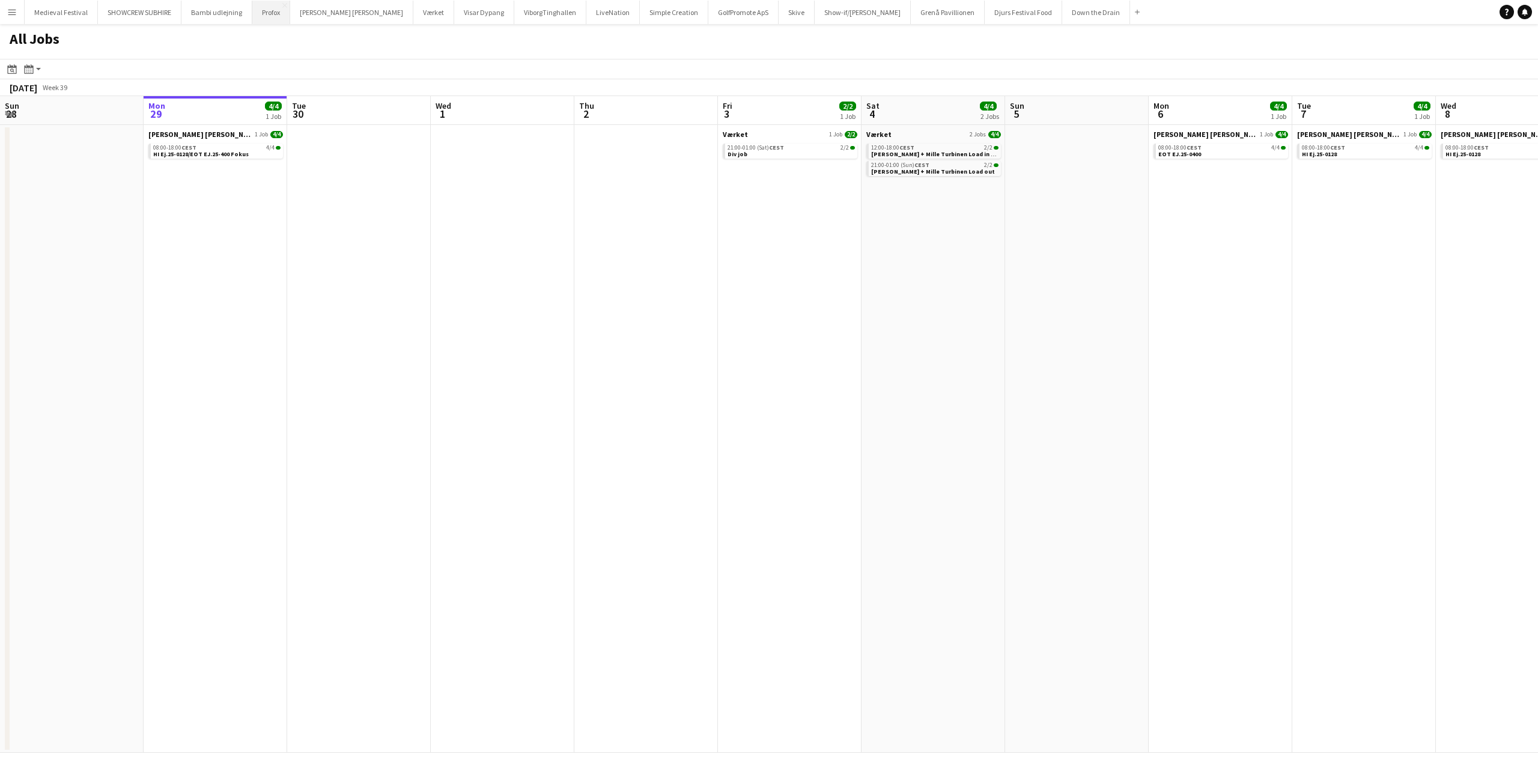
click at [267, 23] on button "Profox Close" at bounding box center [271, 12] width 38 height 23
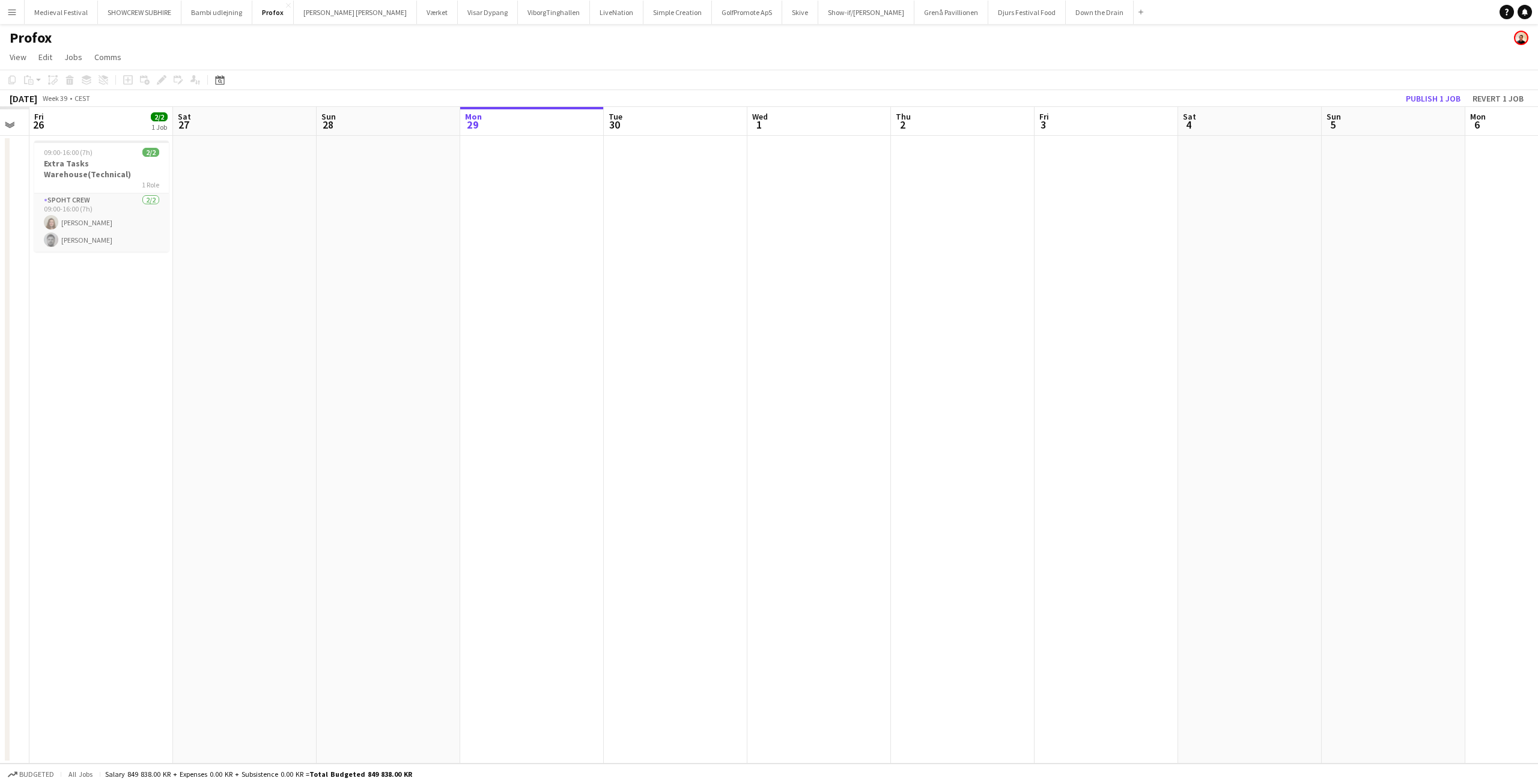
drag, startPoint x: 692, startPoint y: 297, endPoint x: 1208, endPoint y: 375, distance: 521.9
click at [1243, 377] on app-calendar-viewport "Wed 24 Thu 25 Fri 26 2/2 1 Job Sat 27 Sun 28 Mon 29 Tue 30 Wed 1 Thu 2 Fri 3 Sa…" at bounding box center [769, 435] width 1538 height 657
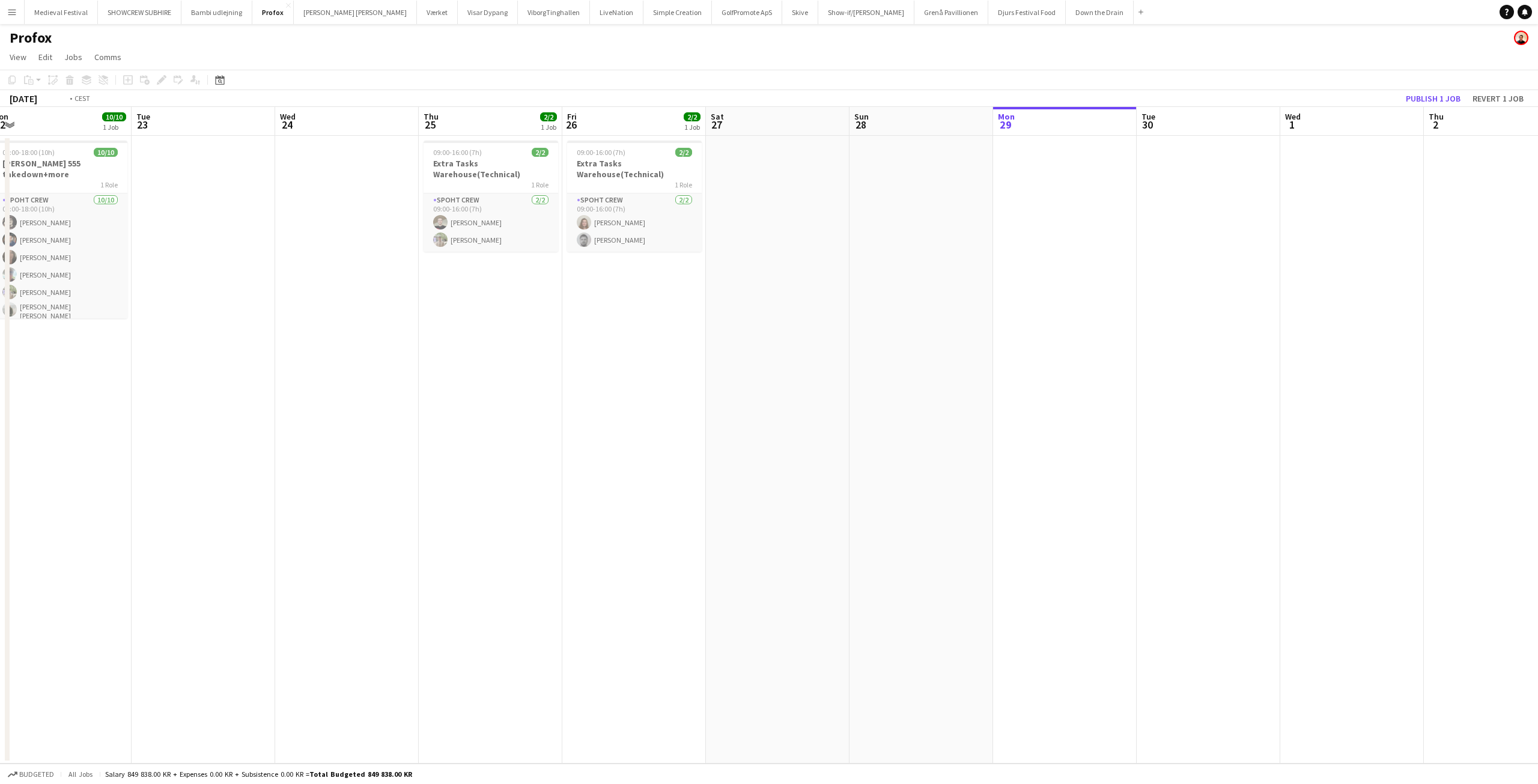
drag, startPoint x: 569, startPoint y: 346, endPoint x: 1118, endPoint y: 359, distance: 549.2
click at [1218, 358] on app-calendar-viewport "Sat 20 Sun 21 Mon 22 10/10 1 Job Tue 23 Wed 24 Thu 25 2/2 1 Job Fri 26 2/2 1 Jo…" at bounding box center [769, 435] width 1538 height 657
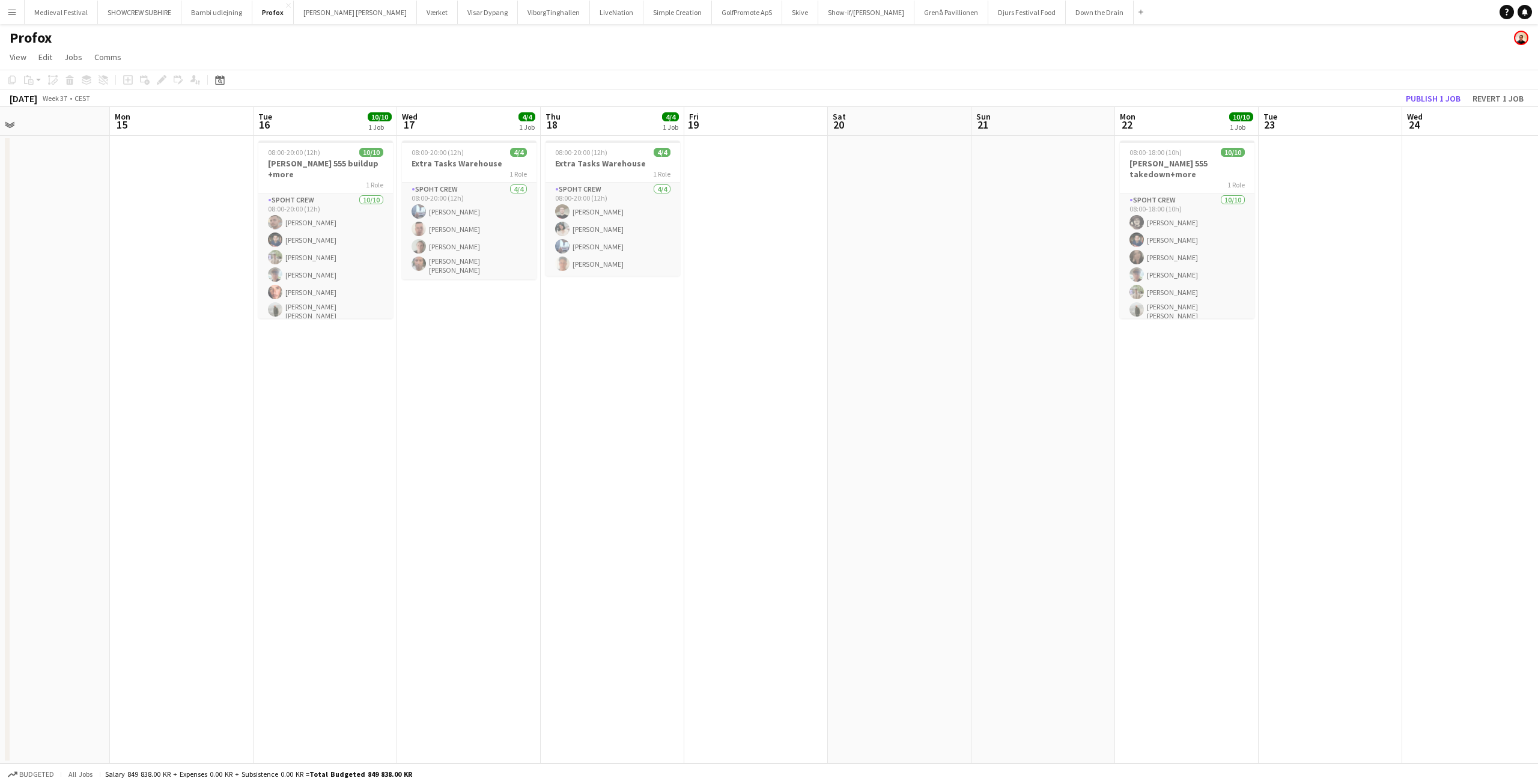
drag, startPoint x: 597, startPoint y: 355, endPoint x: 894, endPoint y: 356, distance: 297.0
click at [1156, 362] on app-calendar-viewport "Fri 12 Sat 13 Sun 14 Mon 15 Tue 16 10/10 1 Job Wed 17 4/4 1 Job Thu 18 4/4 1 Jo…" at bounding box center [769, 435] width 1538 height 657
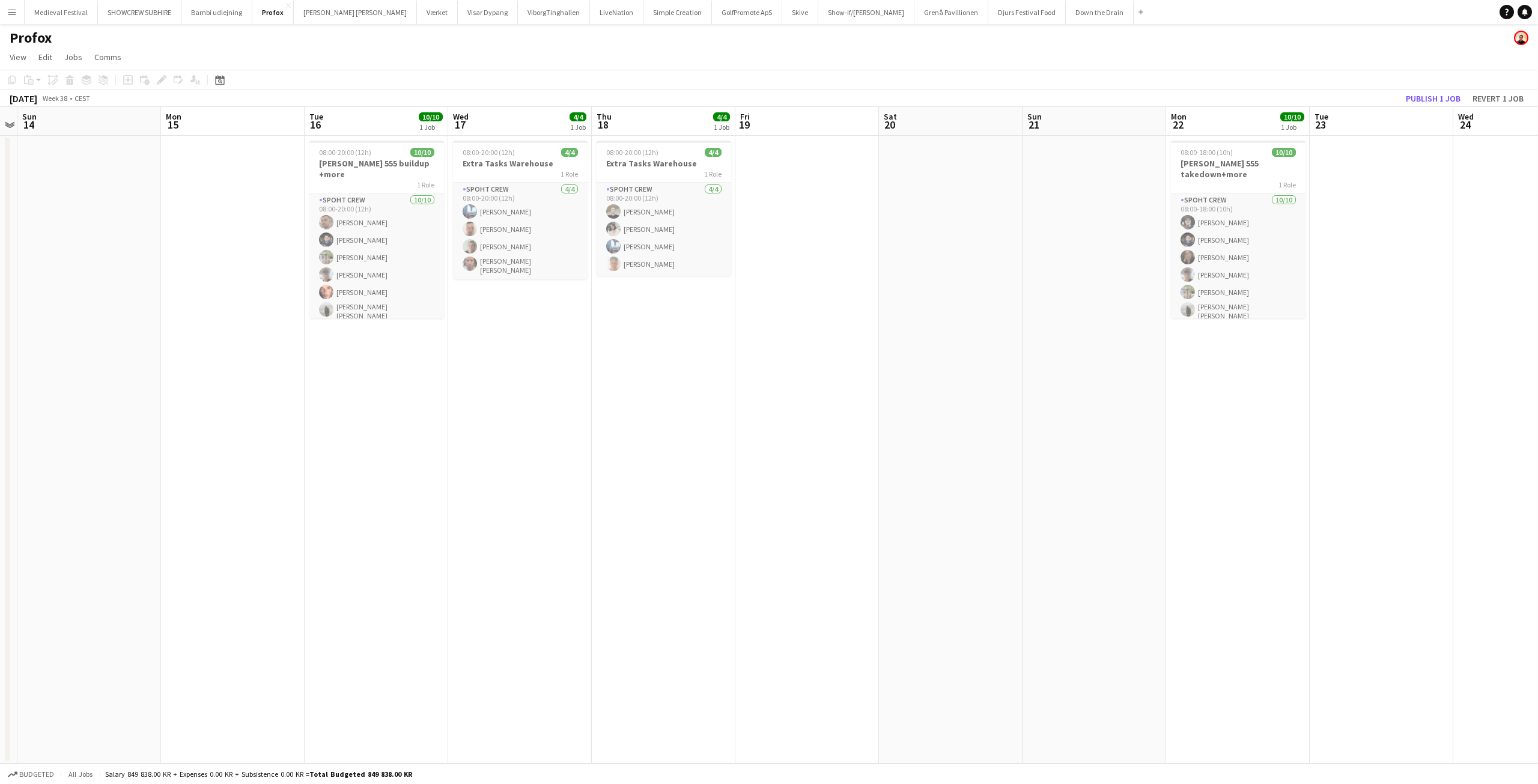
drag, startPoint x: 645, startPoint y: 345, endPoint x: 1082, endPoint y: 346, distance: 437.0
click at [1116, 352] on app-calendar-viewport "Fri 12 Sat 13 Sun 14 Mon 15 Tue 16 10/10 1 Job Wed 17 4/4 1 Job Thu 18 4/4 1 Jo…" at bounding box center [769, 435] width 1538 height 657
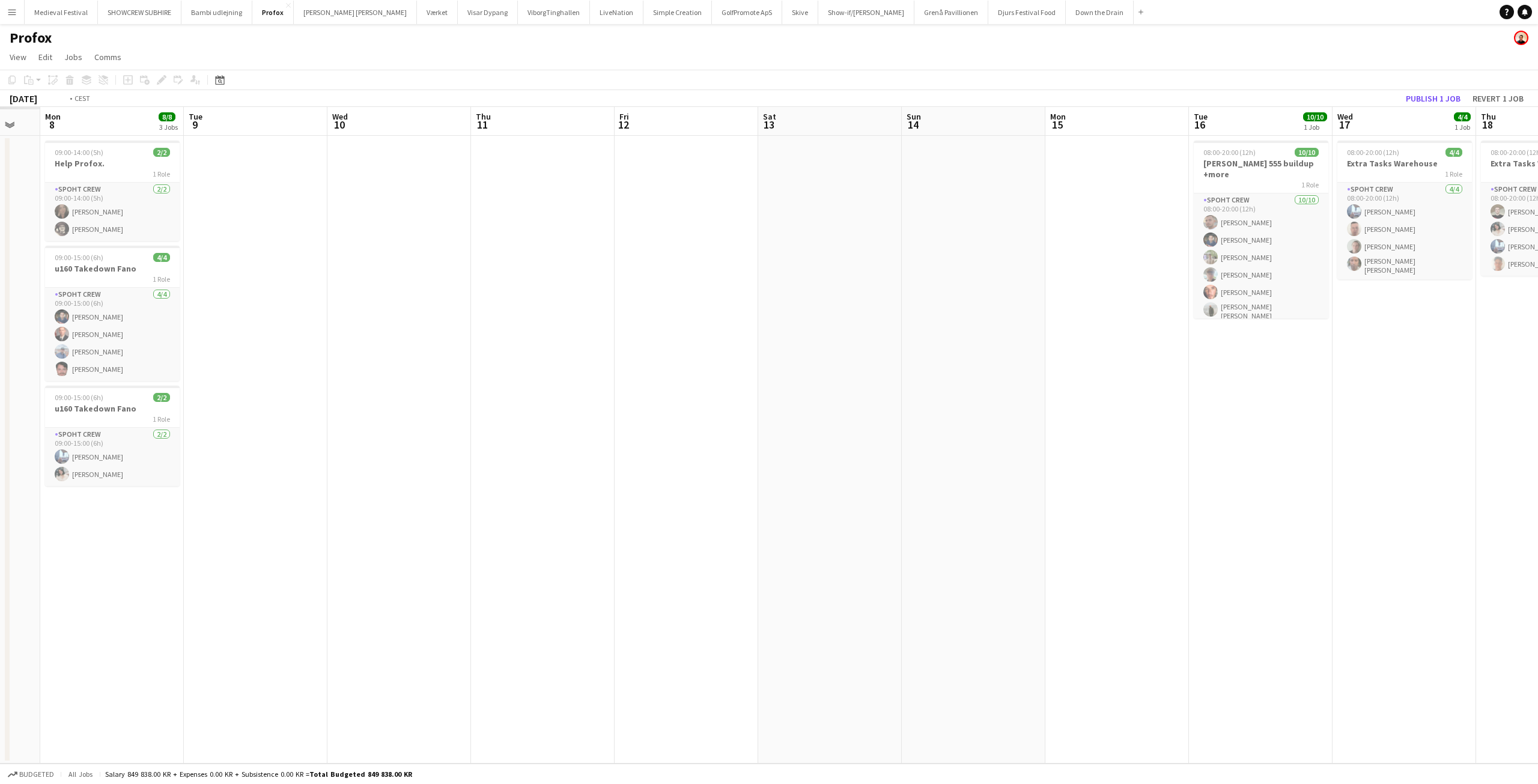
drag, startPoint x: 587, startPoint y: 319, endPoint x: 1011, endPoint y: 333, distance: 424.2
click at [1146, 334] on app-calendar-viewport "Sat 6 Sun 7 Mon 8 8/8 3 Jobs Tue 9 Wed 10 Thu 11 Fri 12 Sat 13 Sun 14 Mon 15 Tu…" at bounding box center [769, 435] width 1538 height 657
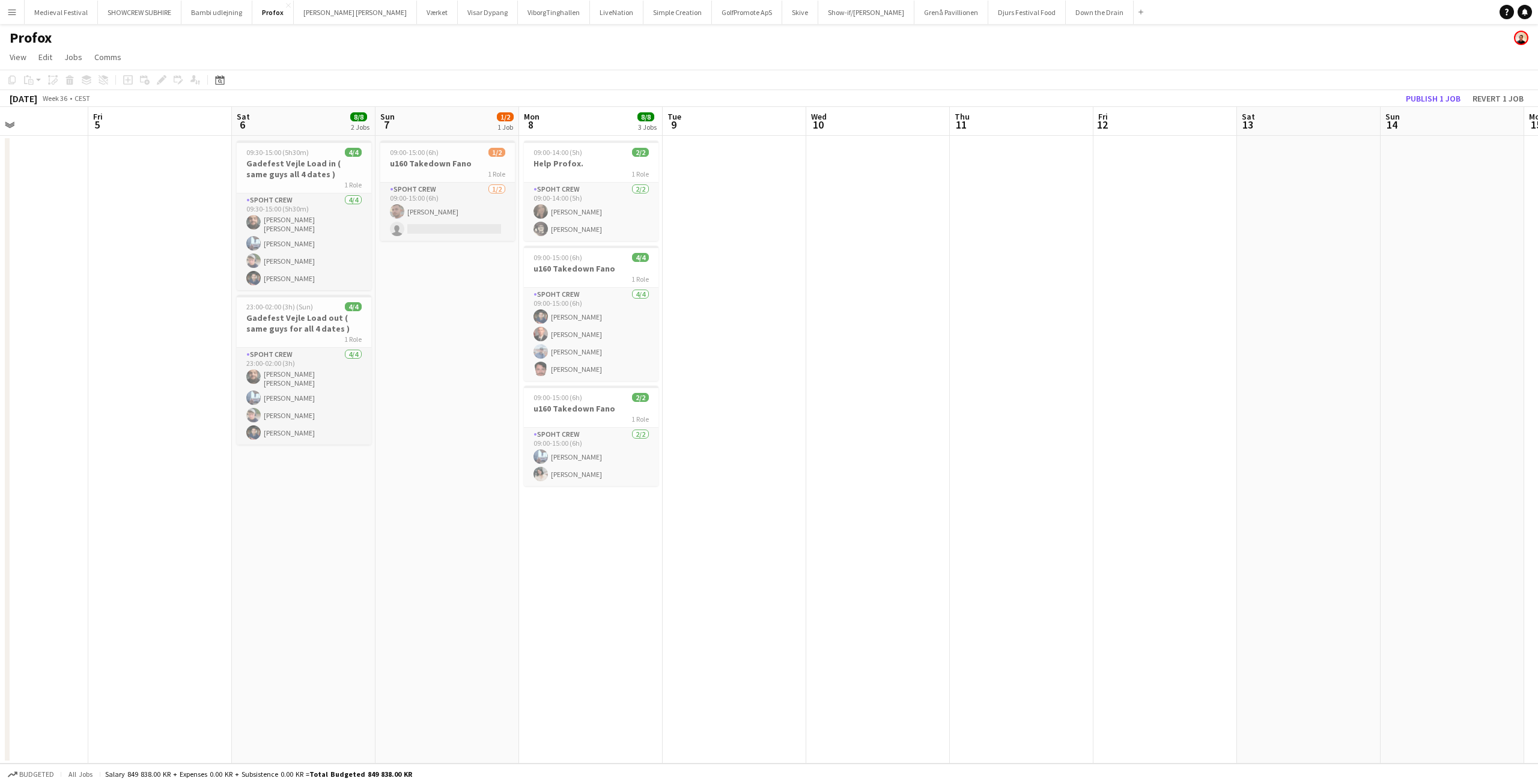
scroll to position [0, 339]
drag, startPoint x: 732, startPoint y: 321, endPoint x: 1071, endPoint y: 331, distance: 339.1
click at [1071, 331] on app-calendar-viewport "Tue 2 10/10 1 Job Wed 3 4/4 2 Jobs Thu 4 Fri 5 Sat 6 8/8 2 Jobs Sun 7 1/2 1 Job…" at bounding box center [769, 435] width 1538 height 657
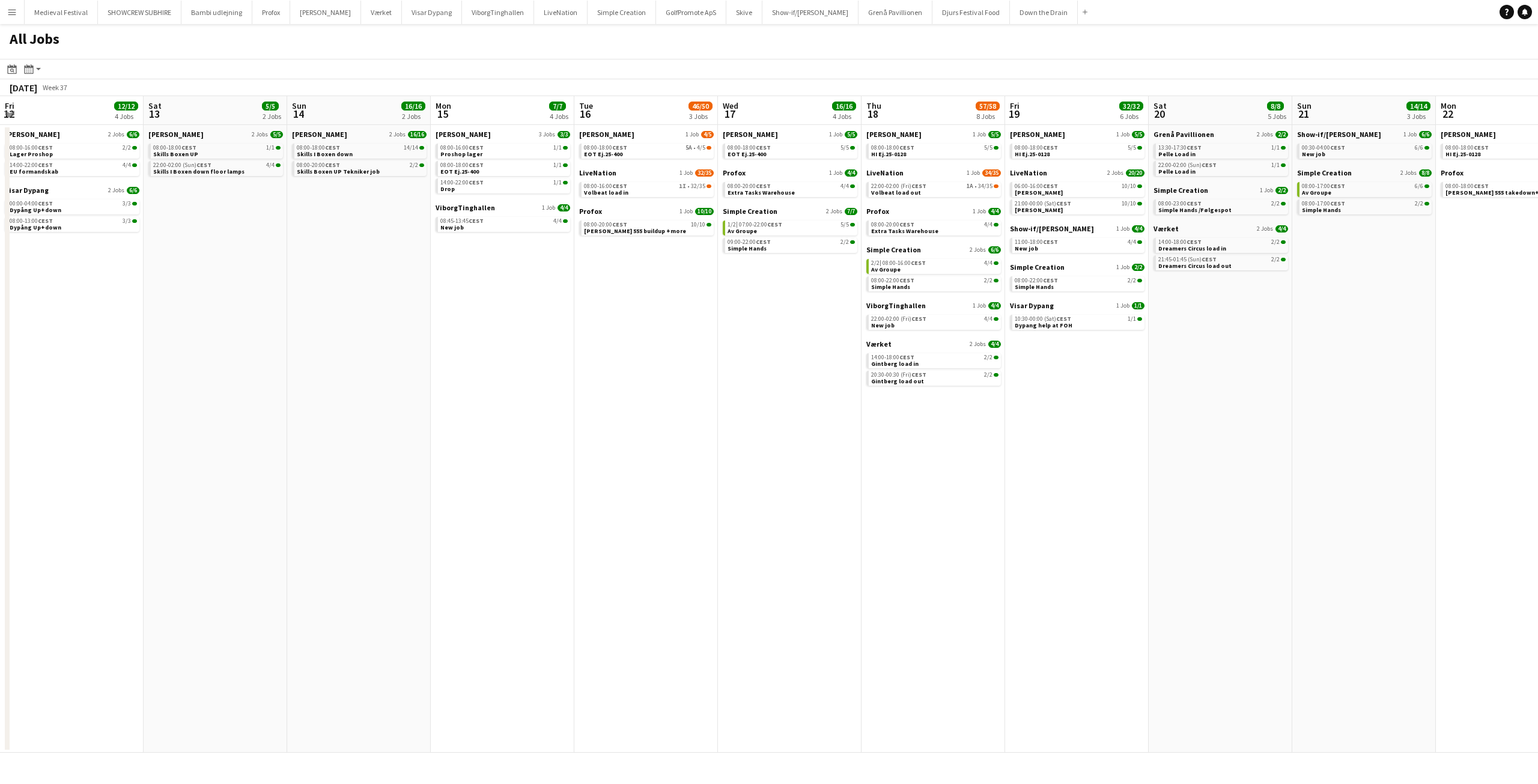
scroll to position [0, 411]
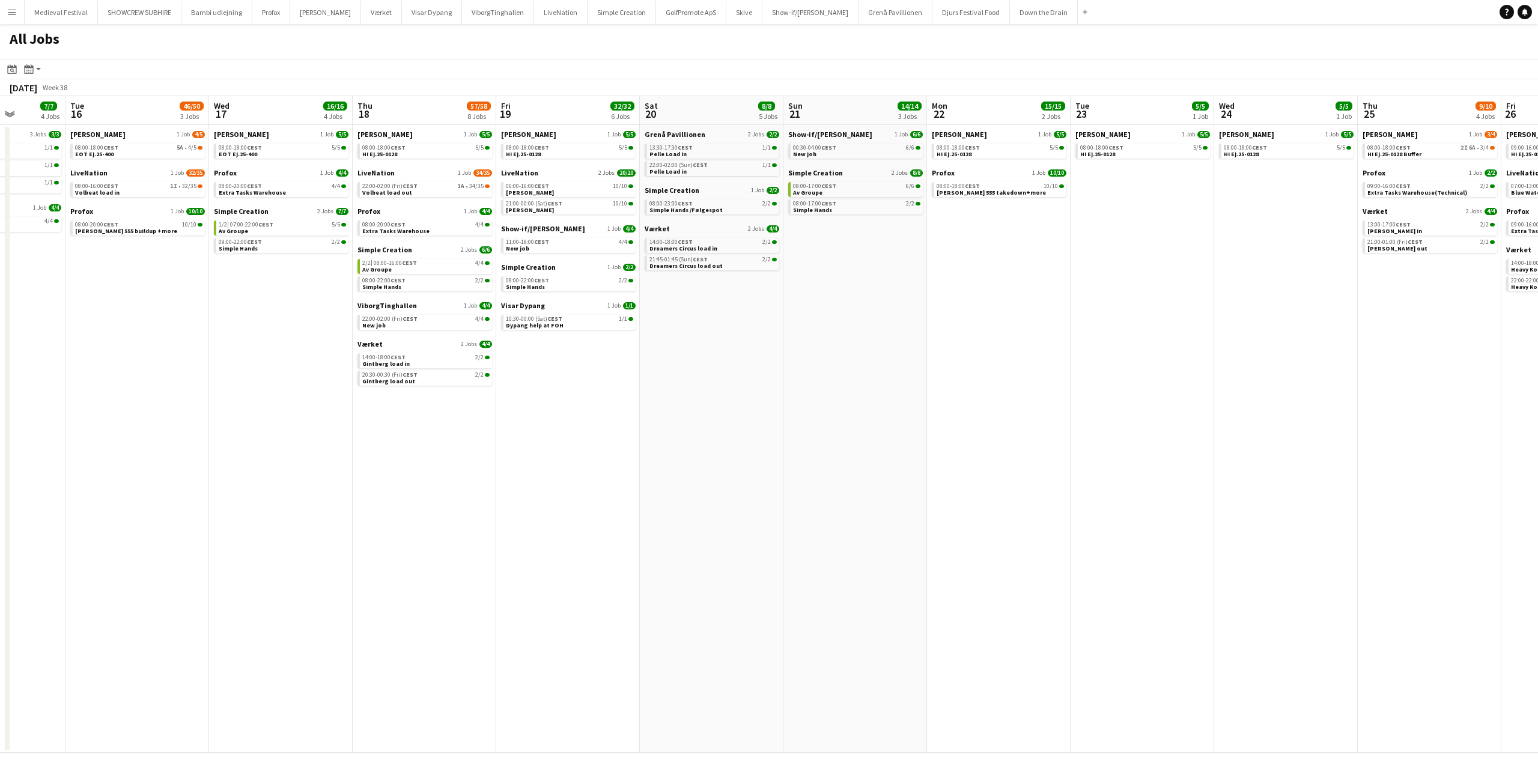
drag, startPoint x: 904, startPoint y: 300, endPoint x: 804, endPoint y: 309, distance: 100.4
click at [804, 309] on app-calendar-viewport "Fri 12 12/12 4 Jobs Sat 13 5/5 2 Jobs Sun 14 16/16 2 Jobs Mon 15 7/7 4 Jobs Tue…" at bounding box center [769, 424] width 1538 height 657
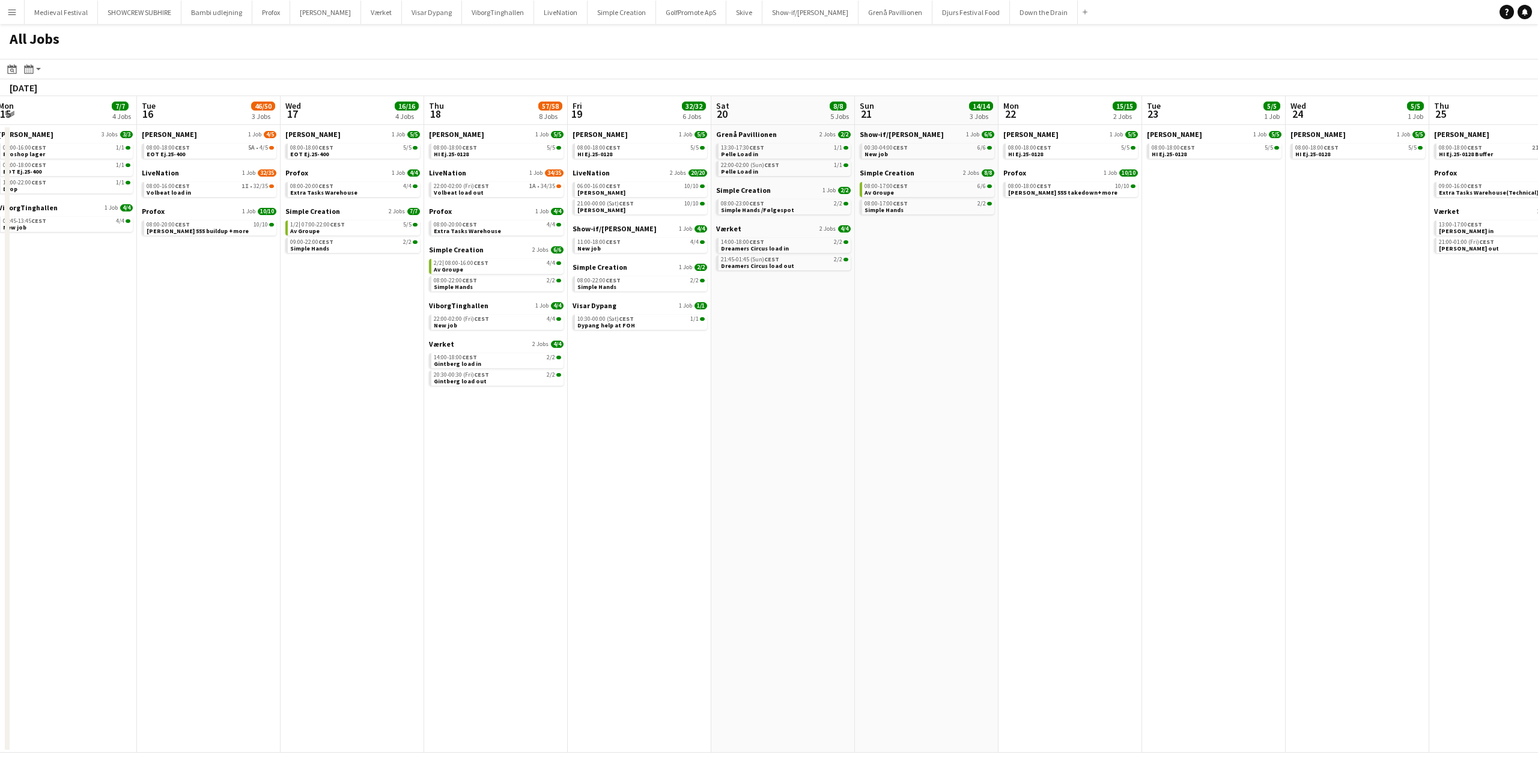
scroll to position [0, 419]
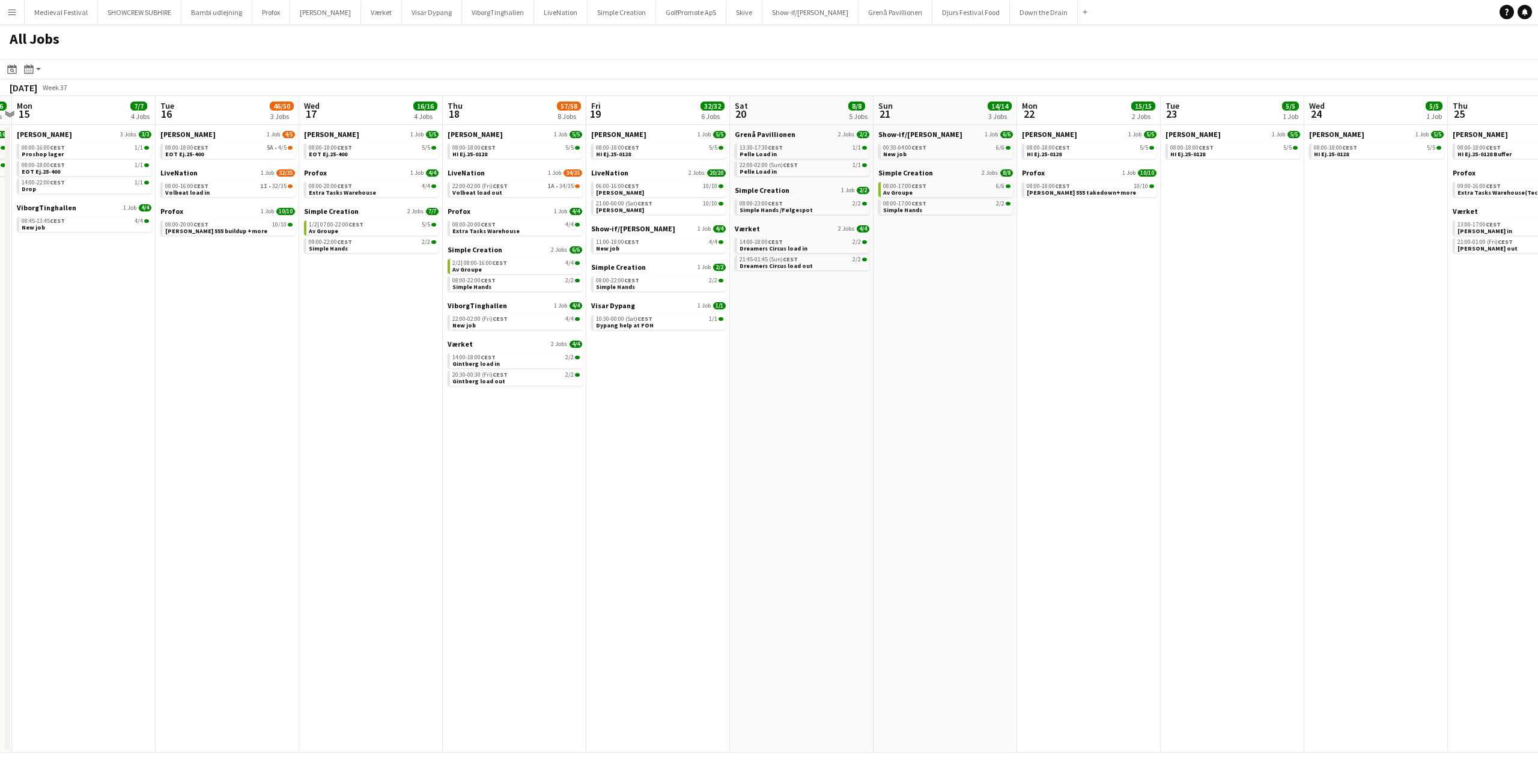
drag, startPoint x: 727, startPoint y: 301, endPoint x: 819, endPoint y: 307, distance: 92.2
click at [819, 307] on app-calendar-viewport "Fri 12 12/12 4 Jobs Sat 13 5/5 2 Jobs Sun 14 16/16 2 Jobs Mon 15 7/7 4 Jobs Tue…" at bounding box center [769, 424] width 1538 height 657
click at [629, 187] on span "CEST" at bounding box center [632, 186] width 15 height 8
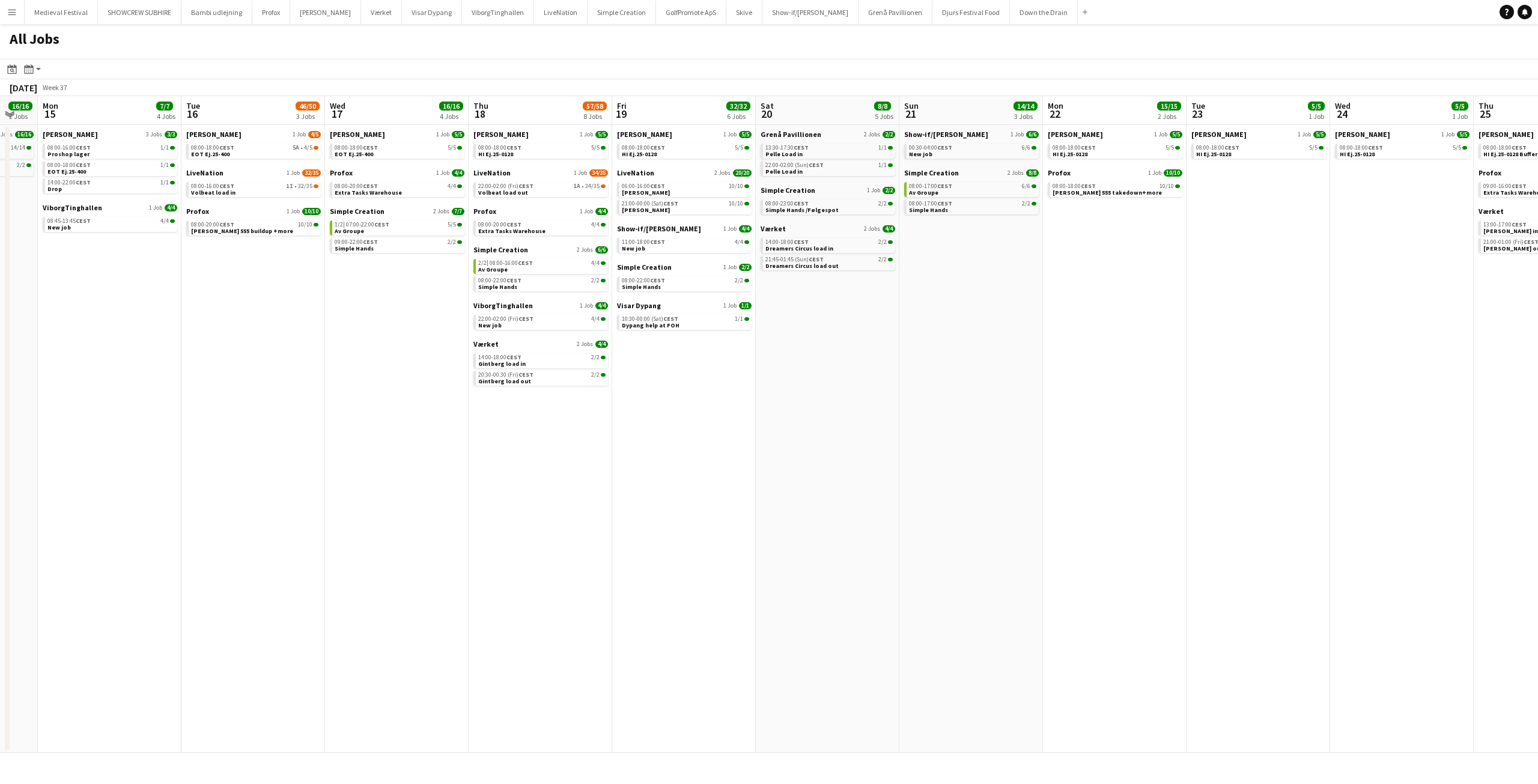
drag, startPoint x: 877, startPoint y: 338, endPoint x: 456, endPoint y: 339, distance: 421.0
click at [465, 339] on app-calendar-viewport "Fri 12 12/12 4 Jobs Sat 13 5/5 2 Jobs Sun 14 16/16 2 Jobs Mon 15 7/7 4 Jobs Tue…" at bounding box center [769, 424] width 1538 height 657
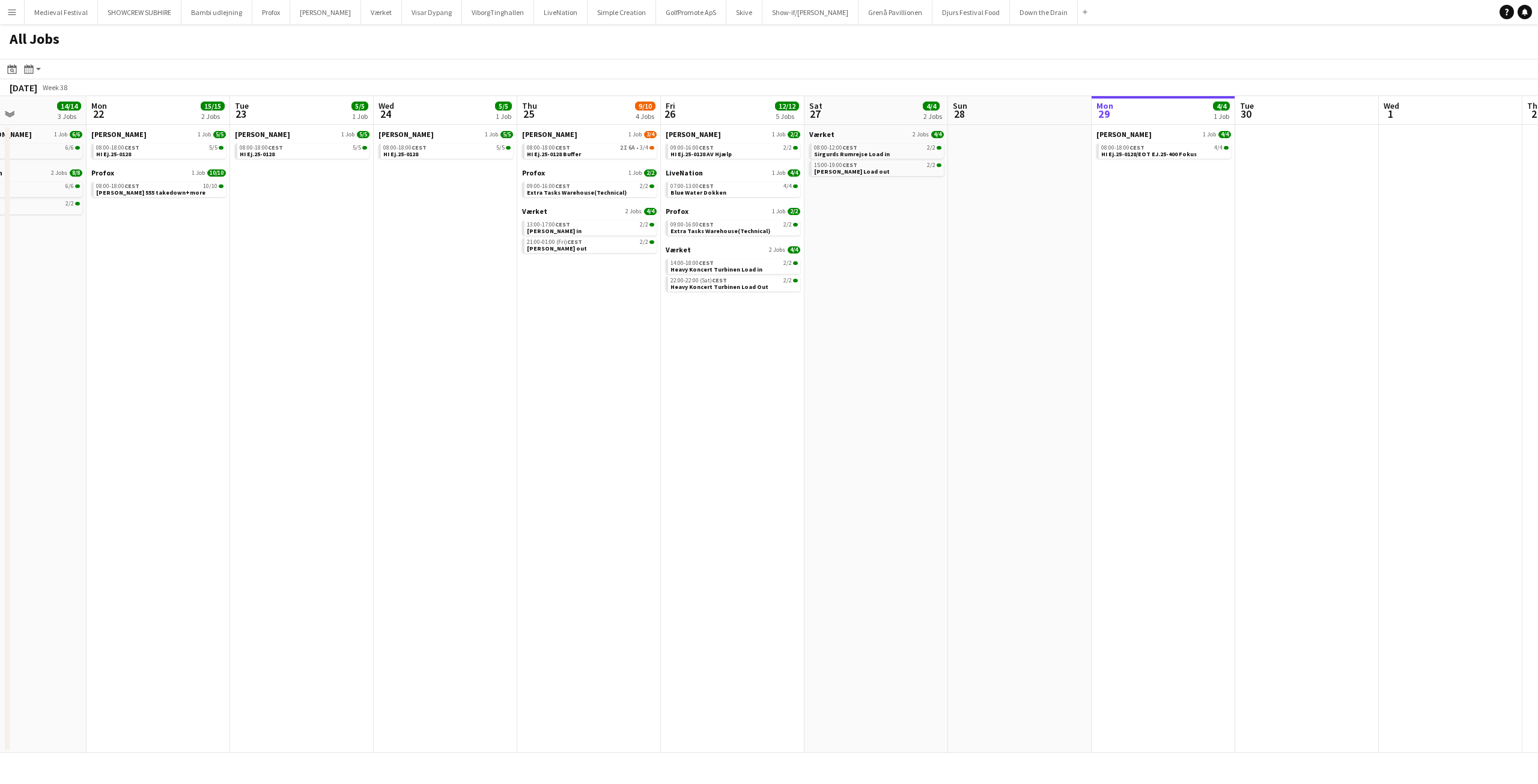
drag, startPoint x: 858, startPoint y: 325, endPoint x: 356, endPoint y: 346, distance: 502.4
click at [356, 346] on app-calendar-viewport "Thu 18 57/58 8 Jobs Fri 19 32/32 6 Jobs Sat 20 8/8 5 Jobs Sun 21 14/14 3 Jobs M…" at bounding box center [769, 424] width 1538 height 657
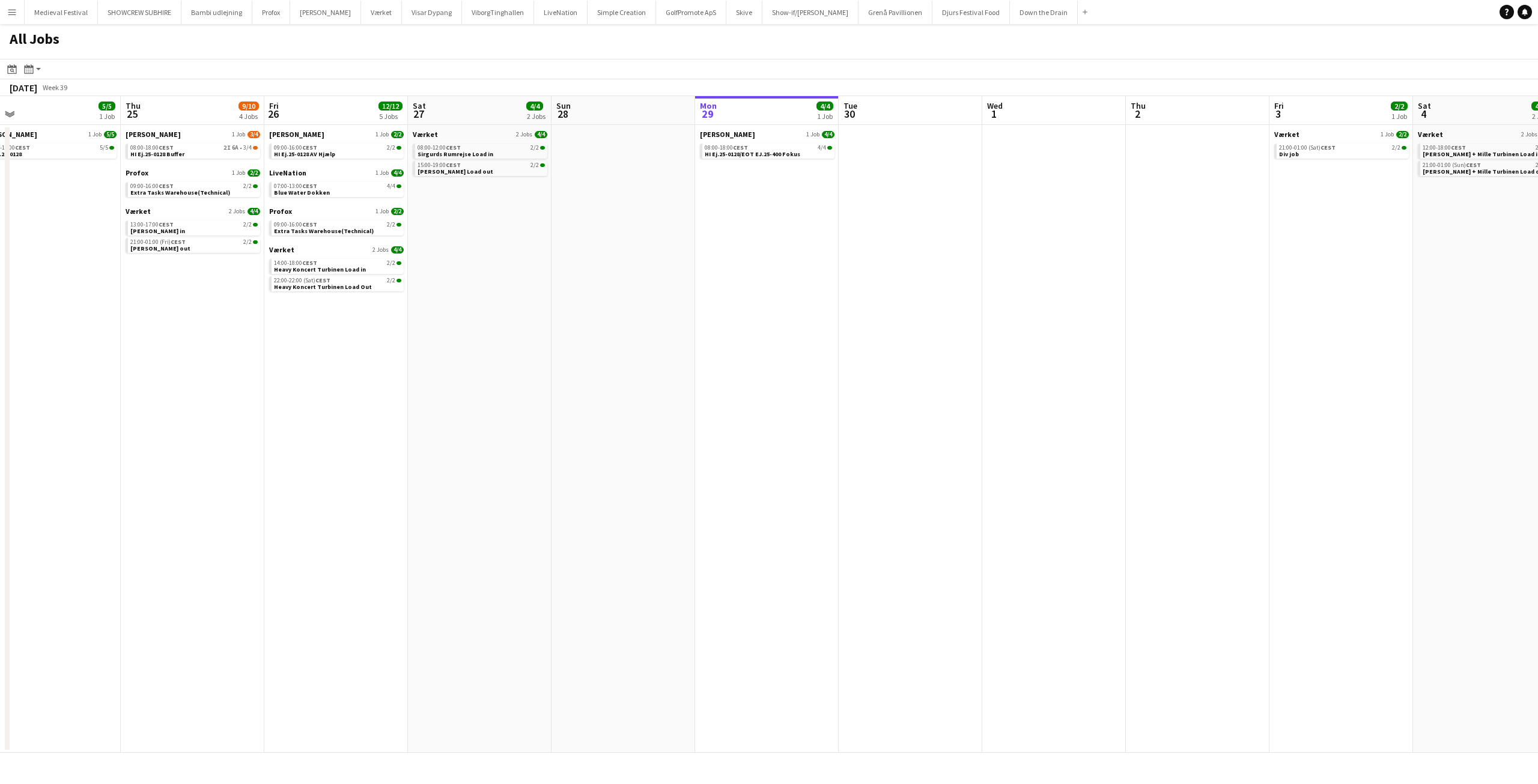
drag, startPoint x: 561, startPoint y: 358, endPoint x: 125, endPoint y: 374, distance: 436.3
click at [81, 377] on app-calendar-viewport "Sun 21 14/14 3 Jobs Mon 22 15/15 2 Jobs Tue 23 5/5 1 Job Wed 24 5/5 1 Job Thu 2…" at bounding box center [769, 424] width 1538 height 657
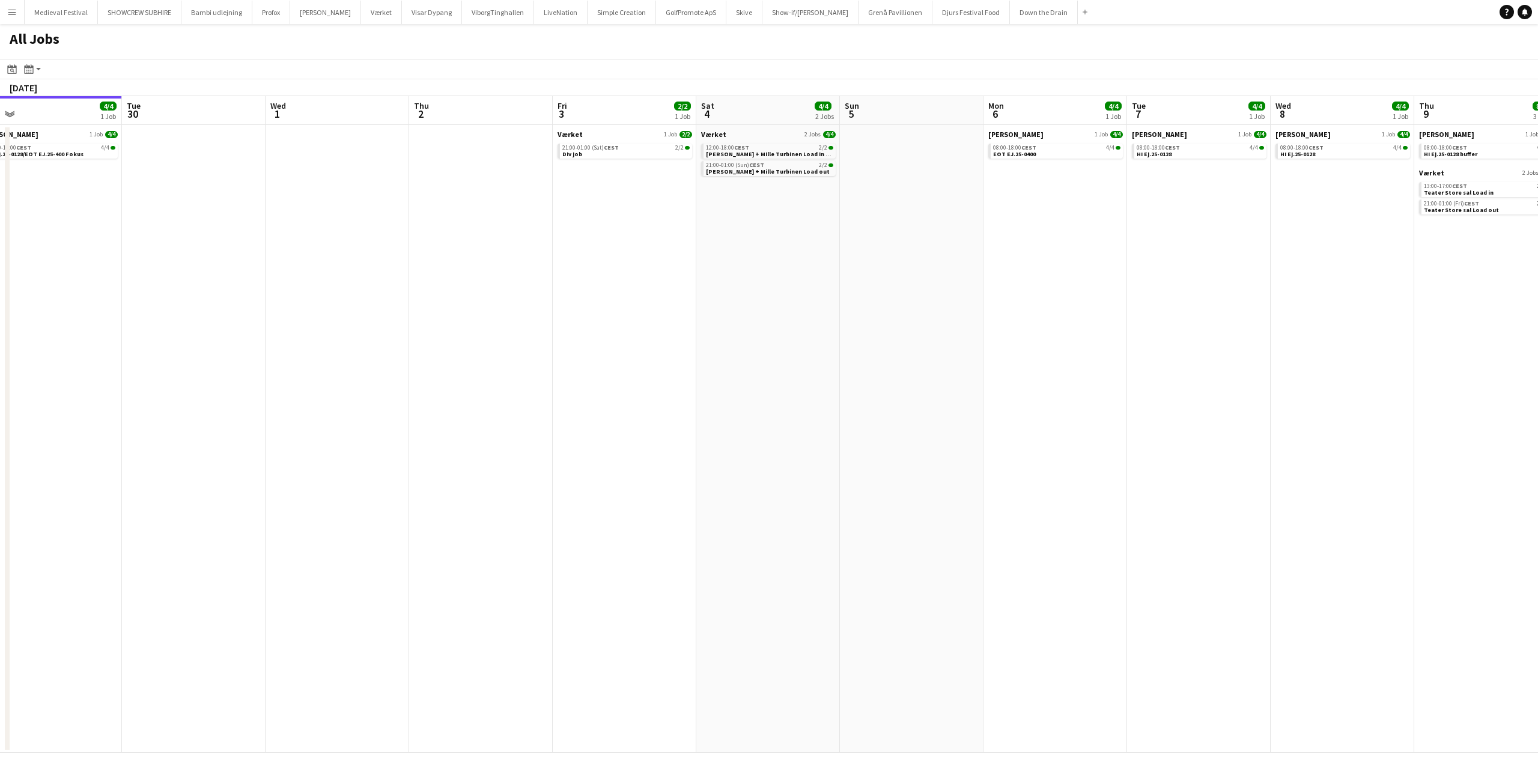
drag, startPoint x: 854, startPoint y: 351, endPoint x: 154, endPoint y: 372, distance: 700.3
click at [152, 374] on app-calendar-viewport "Fri 26 12/12 5 Jobs Sat 27 4/4 2 Jobs Sun 28 Mon 29 4/4 1 Job Tue 30 Wed 1 Thu …" at bounding box center [769, 424] width 1538 height 657
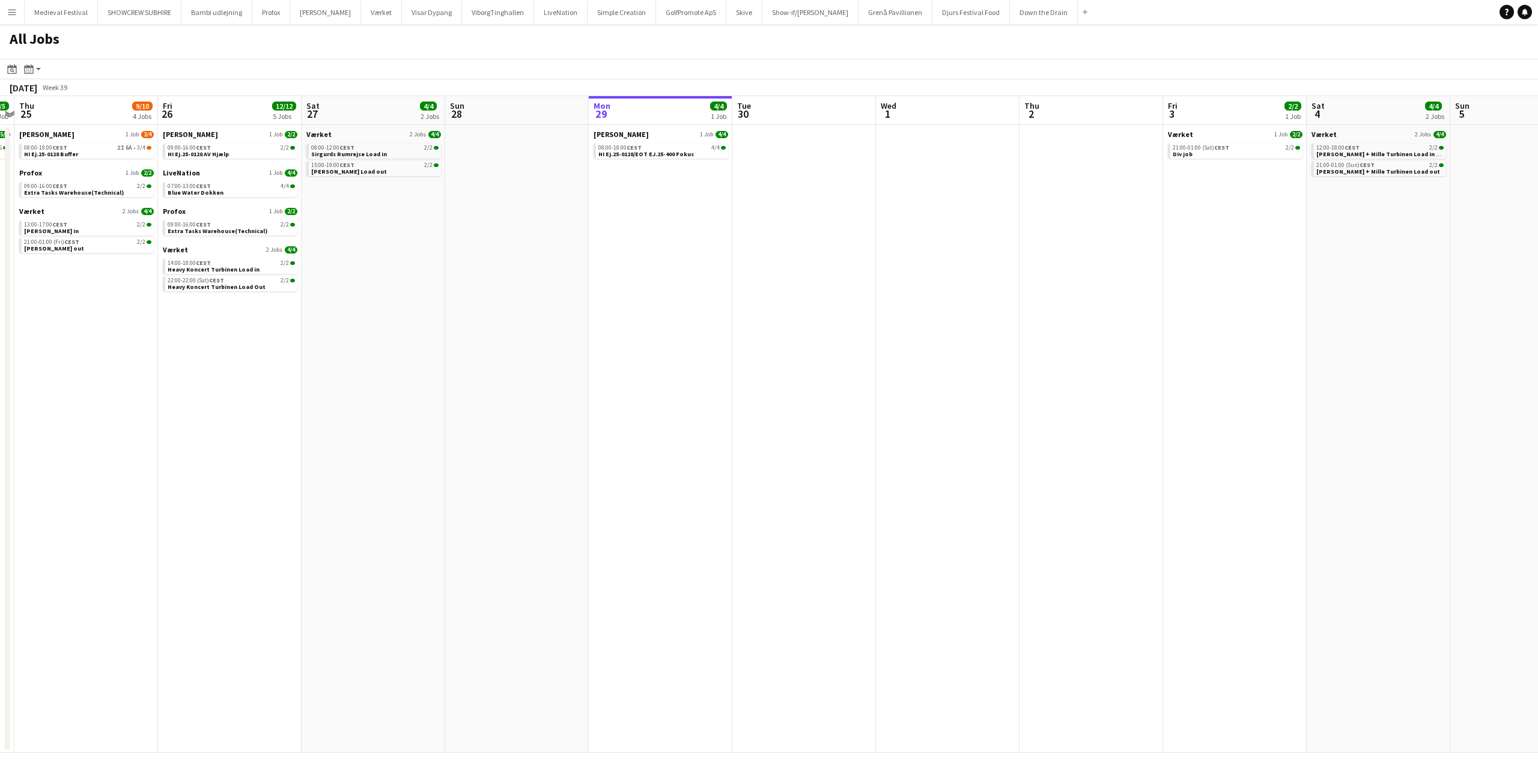
drag, startPoint x: 242, startPoint y: 358, endPoint x: 576, endPoint y: 341, distance: 334.4
click at [883, 368] on app-calendar-viewport "Tue 23 5/5 1 Job Wed 24 5/5 1 Job Thu 25 9/10 4 Jobs Fri 26 12/12 5 Jobs Sat 27…" at bounding box center [769, 424] width 1538 height 657
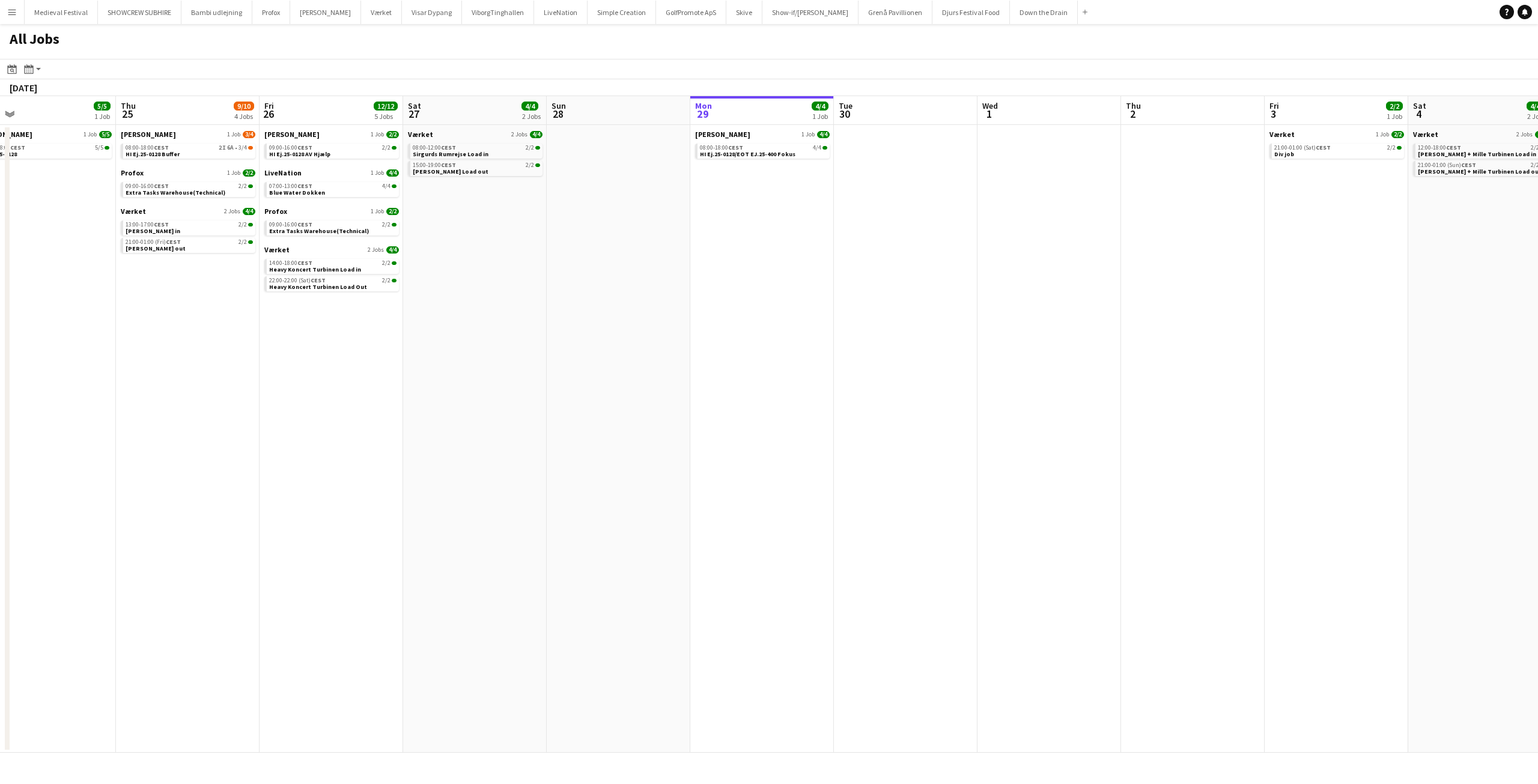
drag, startPoint x: 612, startPoint y: 356, endPoint x: 965, endPoint y: 360, distance: 353.0
click at [1034, 367] on app-calendar-viewport "Mon 22 15/15 2 Jobs Tue 23 5/5 1 Job Wed 24 5/5 1 Job Thu 25 9/10 4 Jobs Fri 26…" at bounding box center [769, 424] width 1538 height 657
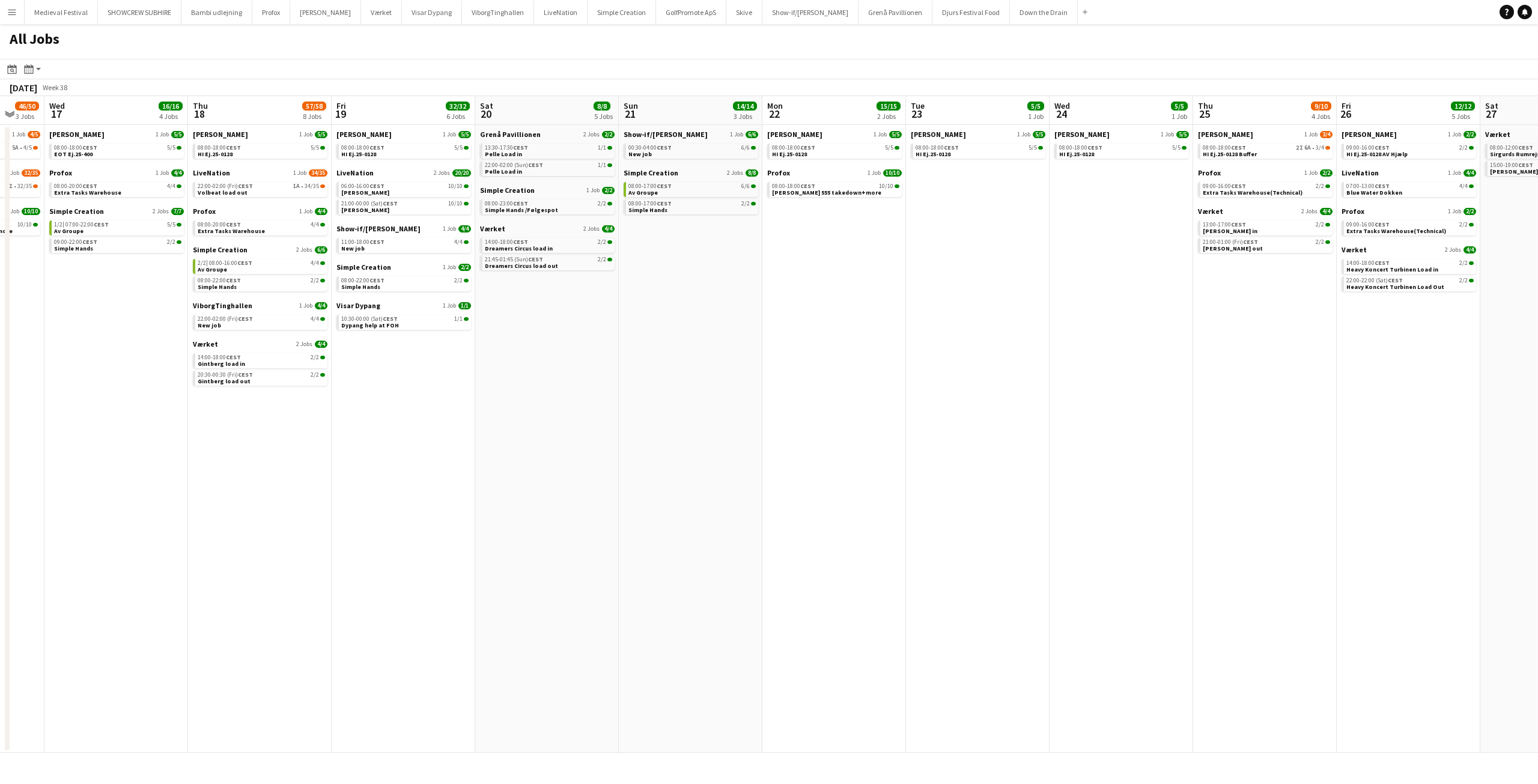
drag, startPoint x: 596, startPoint y: 347, endPoint x: 875, endPoint y: 351, distance: 279.0
click at [1120, 366] on app-calendar-viewport "Mon 15 7/7 4 Jobs Tue 16 46/50 3 Jobs Wed 17 16/16 4 Jobs Thu 18 57/58 8 Jobs F…" at bounding box center [769, 424] width 1538 height 657
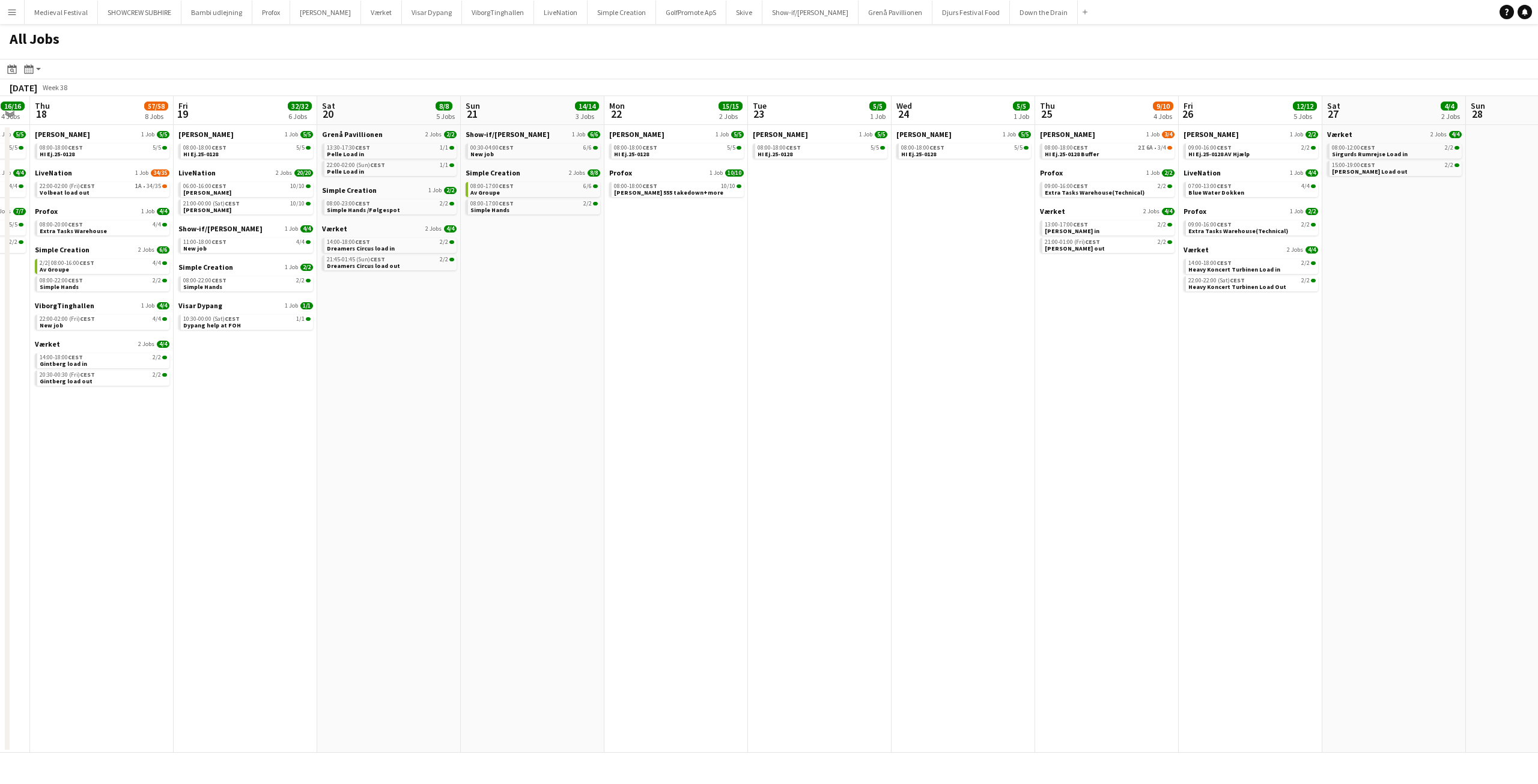
drag, startPoint x: 805, startPoint y: 334, endPoint x: 711, endPoint y: 356, distance: 96.5
click at [718, 356] on app-calendar-viewport "Mon 15 7/7 4 Jobs Tue 16 46/50 3 Jobs Wed 17 16/16 4 Jobs Thu 18 57/58 8 Jobs F…" at bounding box center [769, 424] width 1538 height 657
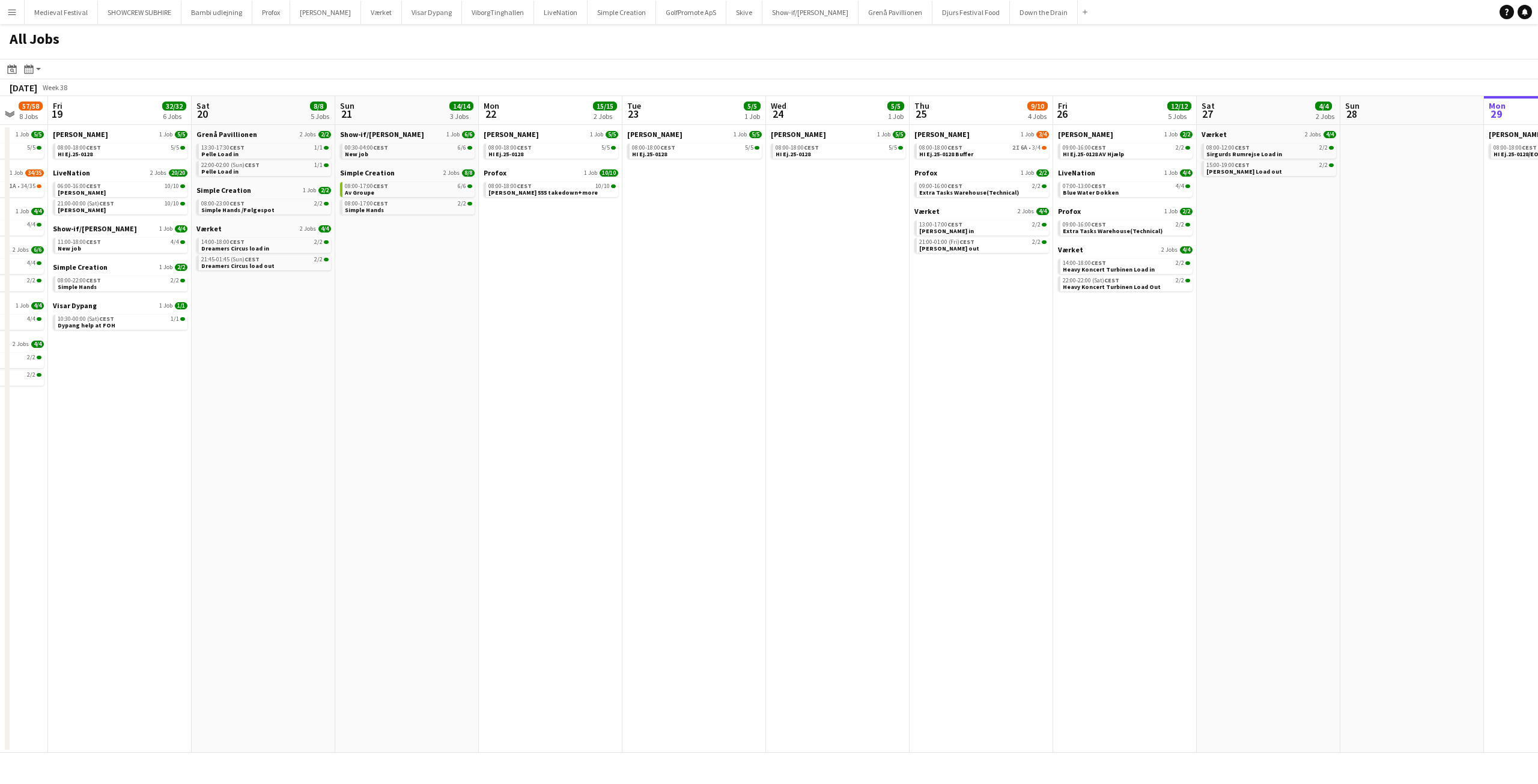
drag, startPoint x: 677, startPoint y: 283, endPoint x: 400, endPoint y: 334, distance: 281.7
click at [409, 334] on app-calendar-viewport "Tue 16 46/50 3 Jobs Wed 17 16/16 4 Jobs Thu 18 57/58 8 Jobs Fri 19 32/32 6 Jobs…" at bounding box center [769, 424] width 1538 height 657
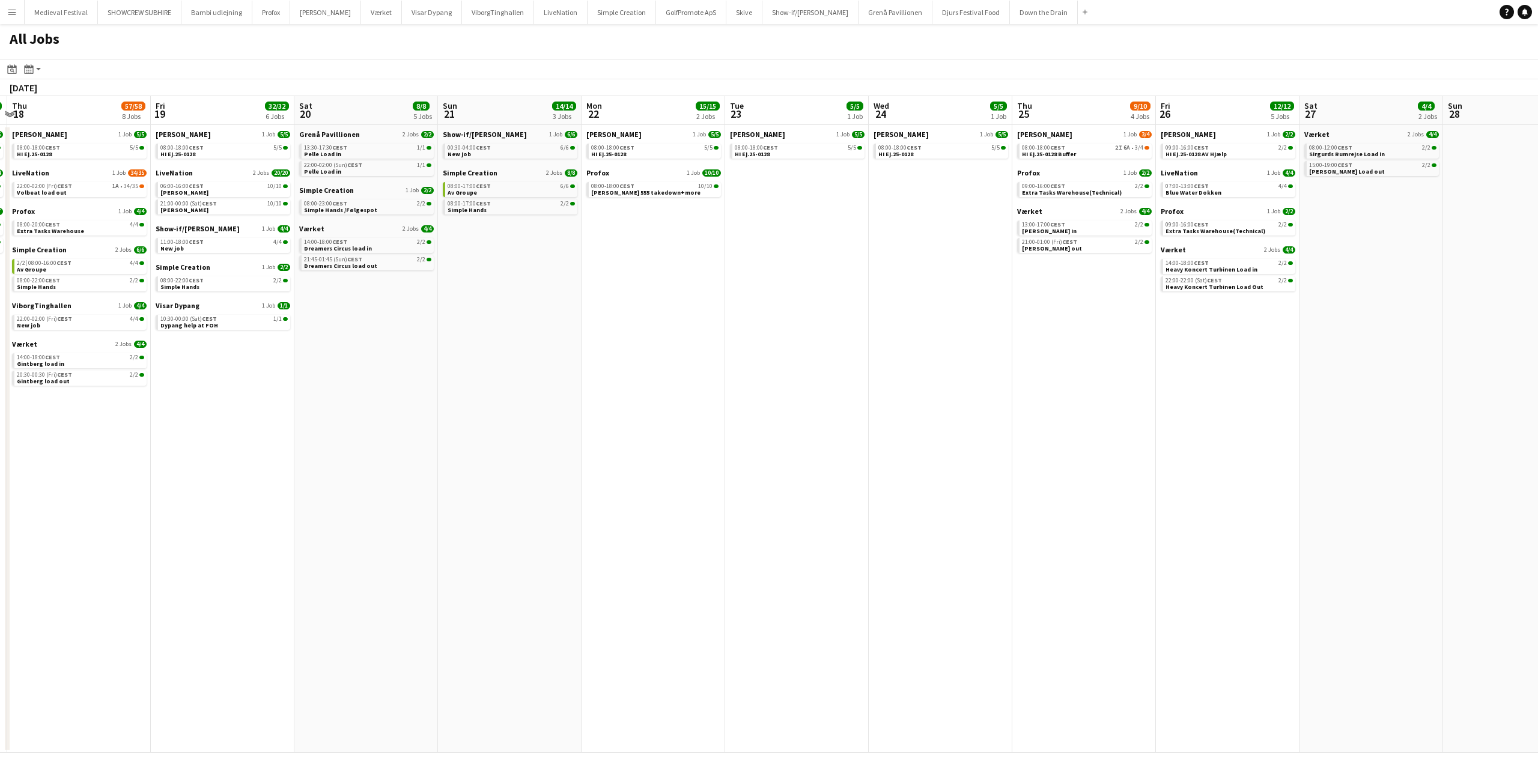
drag, startPoint x: 518, startPoint y: 294, endPoint x: 1341, endPoint y: 385, distance: 828.0
click at [1342, 385] on app-calendar-viewport "Tue 16 46/50 3 Jobs Wed 17 16/16 4 Jobs Thu 18 57/58 8 Jobs Fri 19 32/32 6 Jobs…" at bounding box center [769, 424] width 1538 height 657
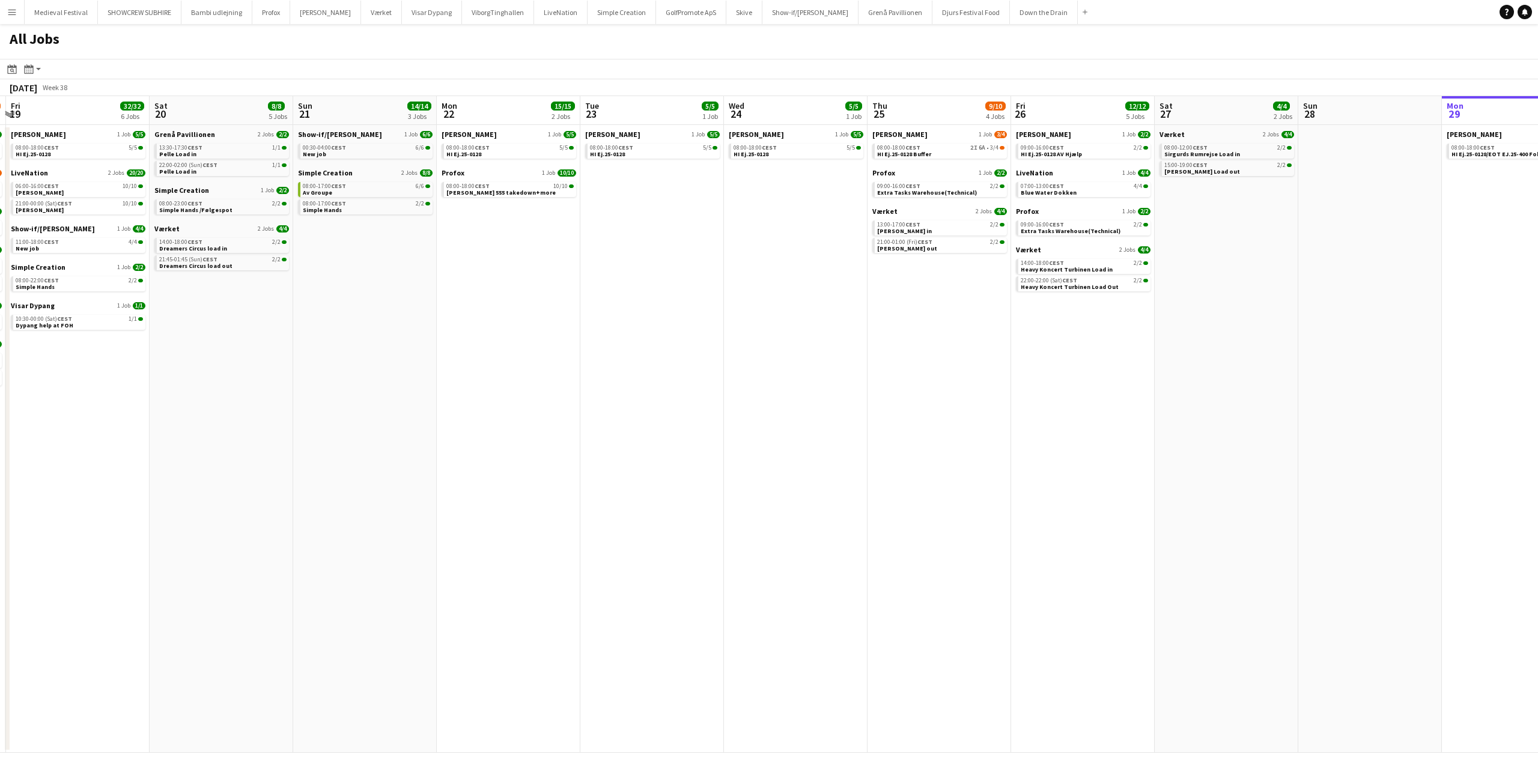
drag, startPoint x: 1039, startPoint y: 387, endPoint x: 517, endPoint y: 321, distance: 526.2
click at [313, 351] on app-calendar-viewport "Tue 16 46/50 3 Jobs Wed 17 16/16 4 Jobs Thu 18 57/58 8 Jobs Fri 19 32/32 6 Jobs…" at bounding box center [769, 424] width 1538 height 657
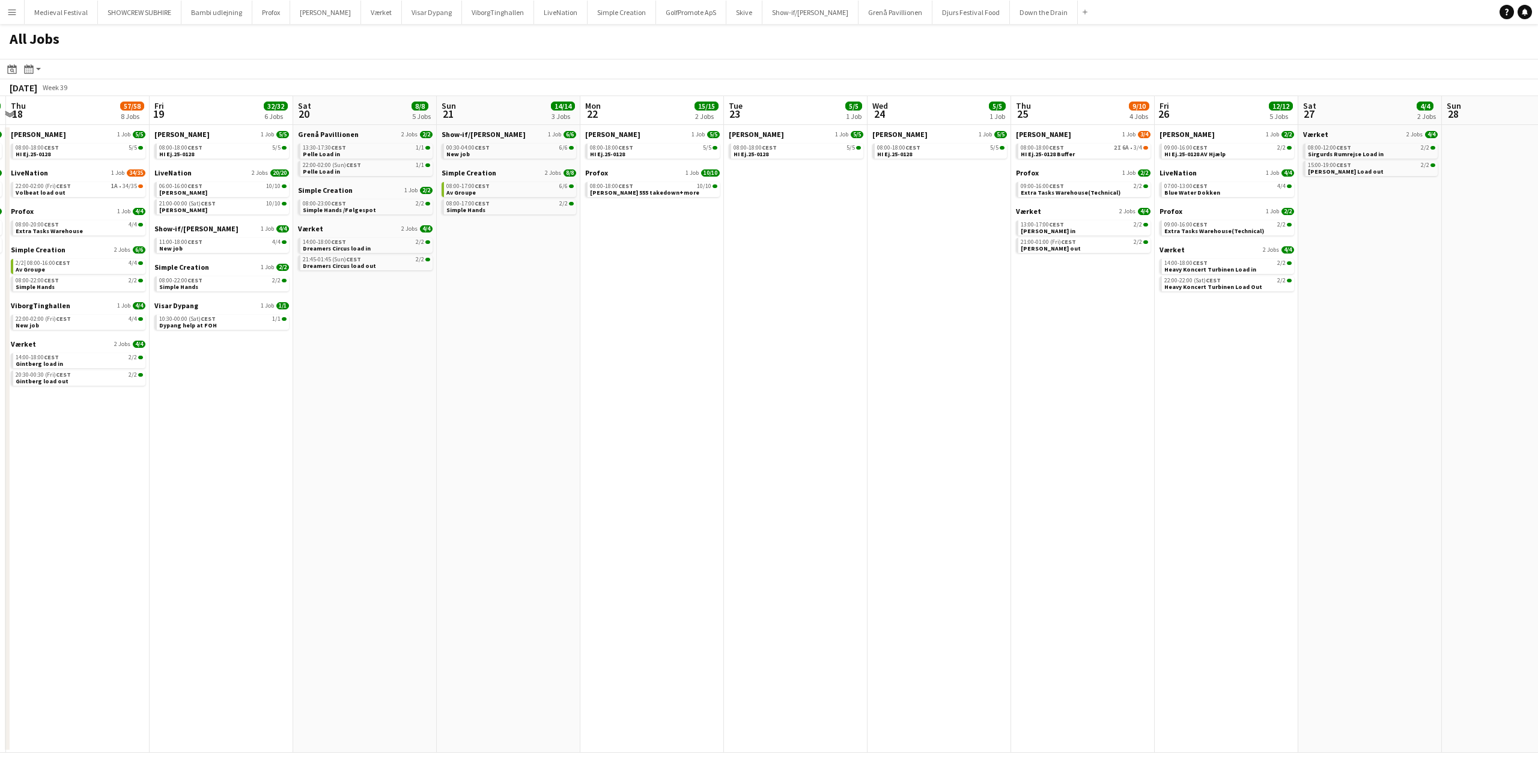
drag, startPoint x: 968, startPoint y: 328, endPoint x: 1102, endPoint y: 386, distance: 146.0
click at [1113, 388] on app-calendar-viewport "Tue 16 46/50 3 Jobs Wed 17 16/16 4 Jobs Thu 18 57/58 8 Jobs Fri 19 32/32 6 Jobs…" at bounding box center [769, 424] width 1538 height 657
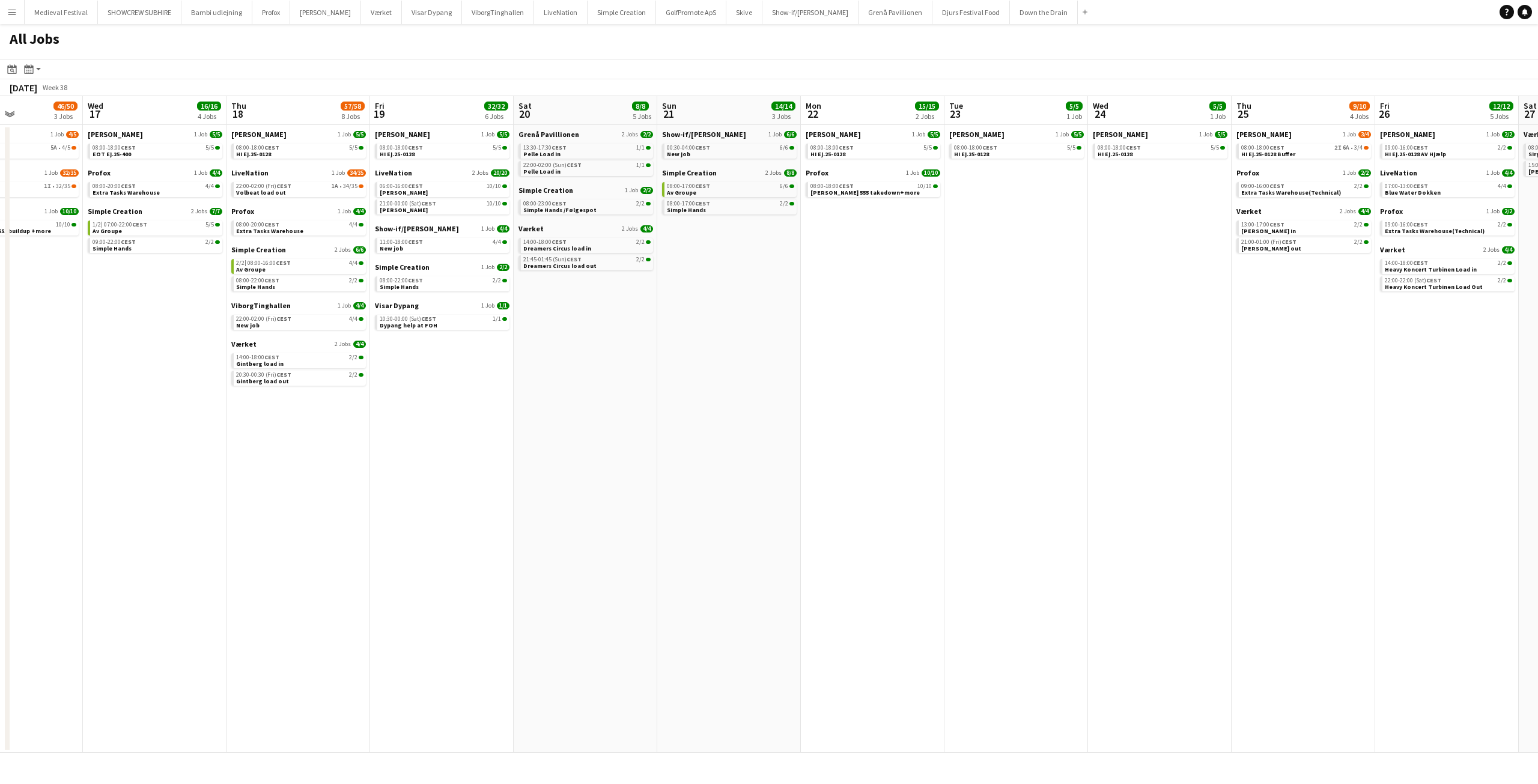
drag, startPoint x: 600, startPoint y: 346, endPoint x: 878, endPoint y: 365, distance: 278.6
click at [1006, 374] on app-calendar-viewport "Sun 14 16/16 2 Jobs Mon 15 7/7 4 Jobs Tue 16 46/50 3 Jobs Wed 17 16/16 4 Jobs T…" at bounding box center [769, 424] width 1538 height 657
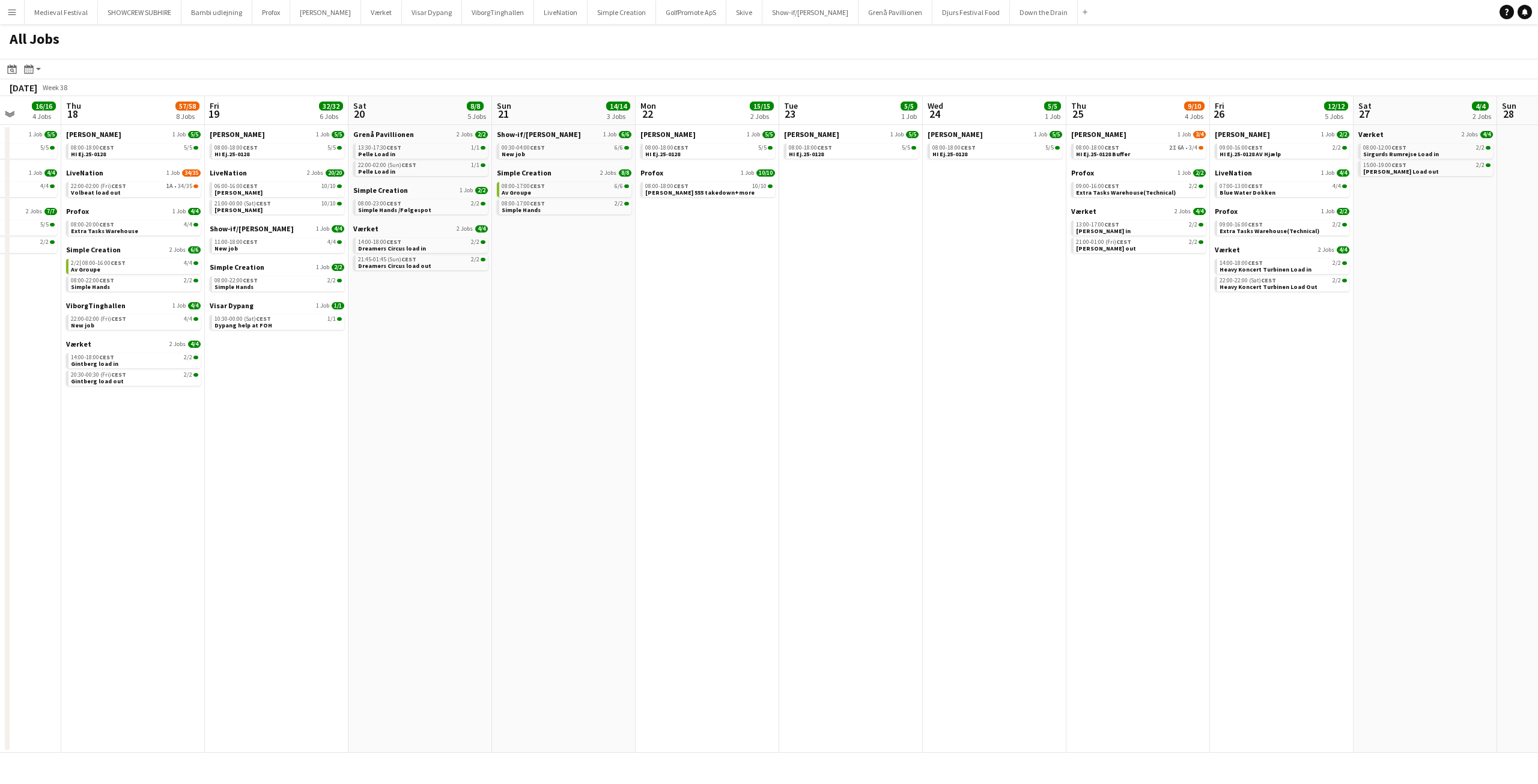
scroll to position [0, 406]
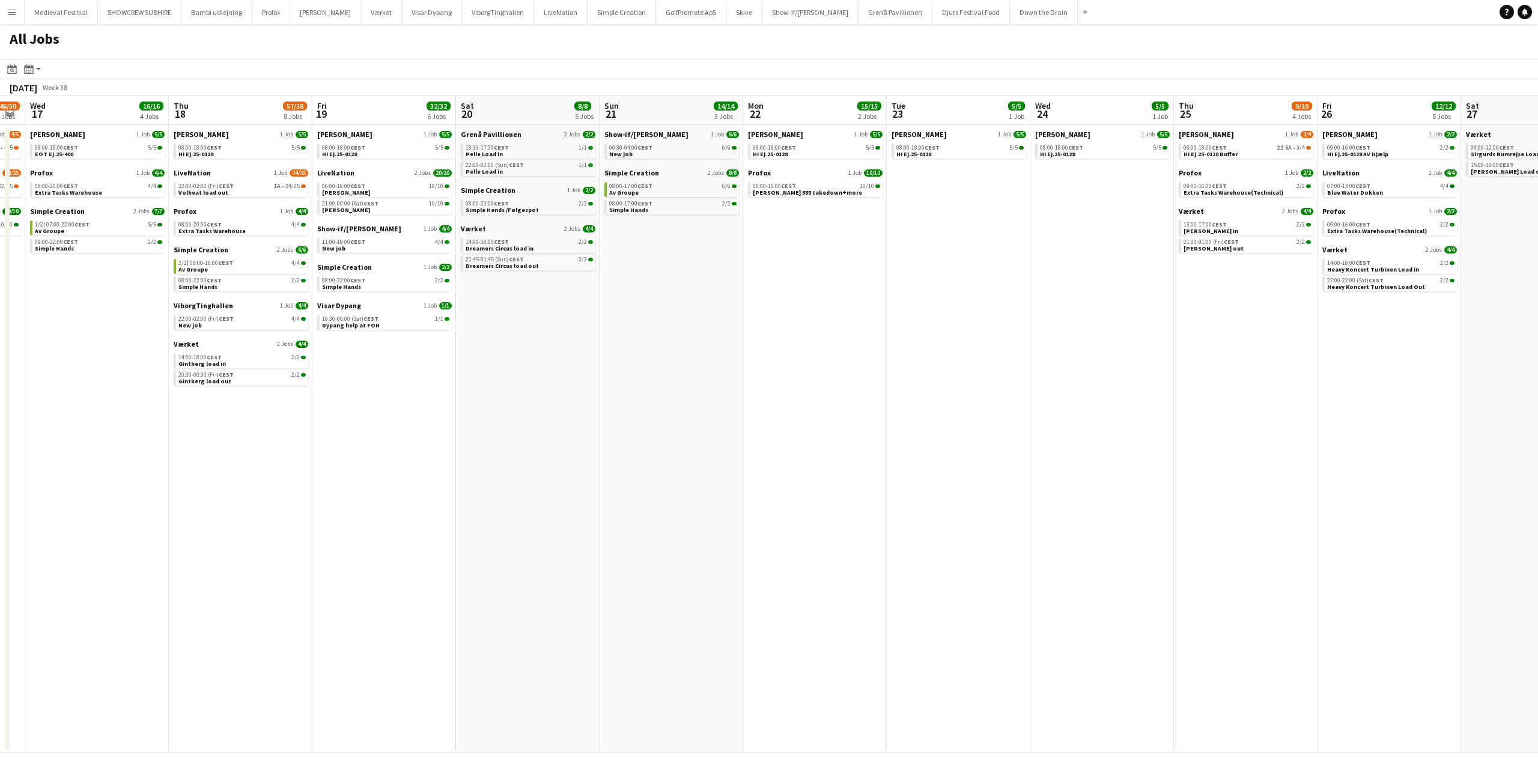
drag, startPoint x: 961, startPoint y: 353, endPoint x: 718, endPoint y: 371, distance: 243.7
click at [718, 371] on app-calendar-viewport "Sun 14 16/16 2 Jobs Mon 15 7/7 4 Jobs Tue 16 46/50 3 Jobs Wed 17 16/16 4 Jobs T…" at bounding box center [769, 424] width 1538 height 657
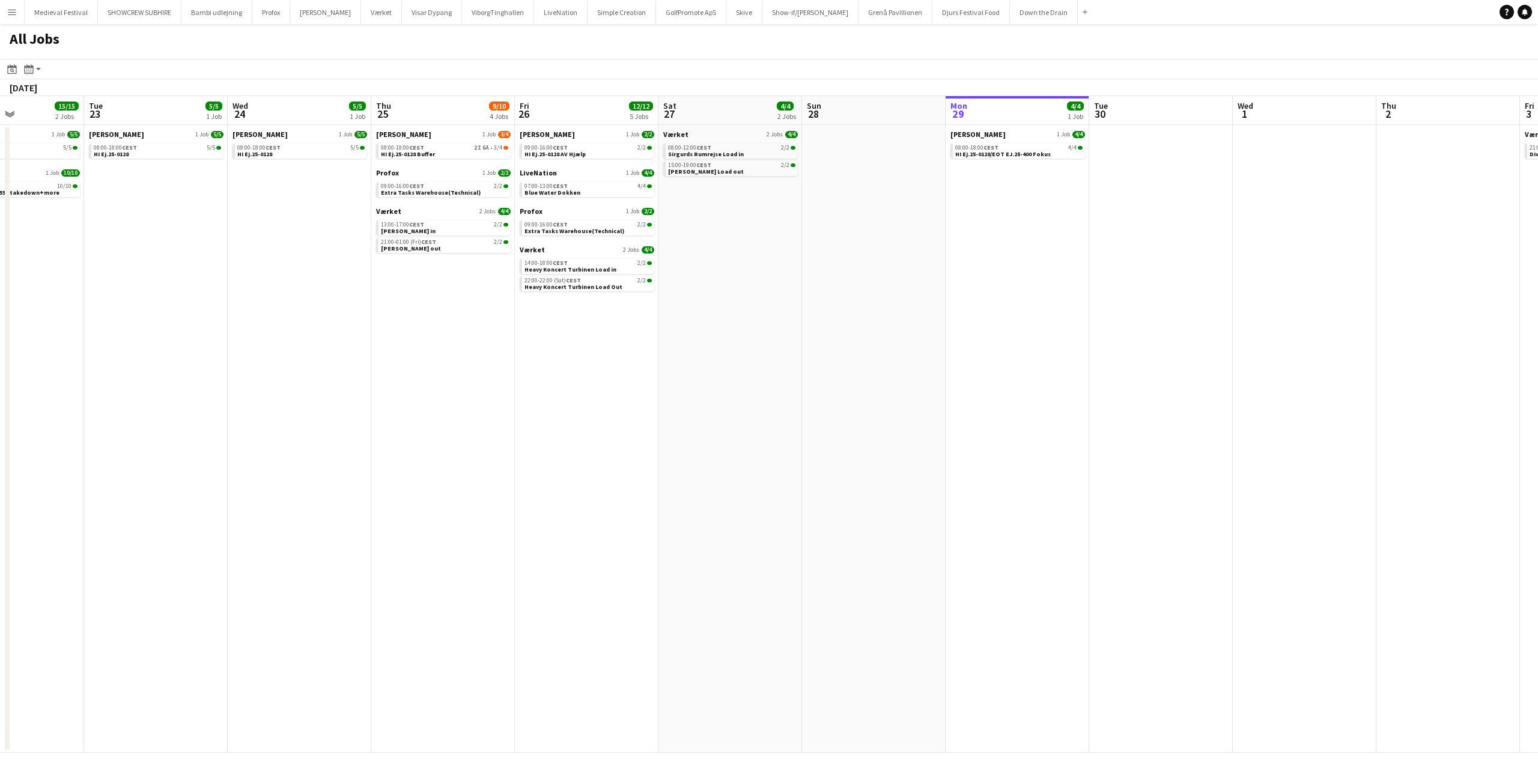
drag, startPoint x: 1206, startPoint y: 395, endPoint x: 450, endPoint y: 396, distance: 756.0
click at [456, 397] on app-calendar-viewport "Fri 19 32/32 6 Jobs Sat 20 8/8 5 Jobs Sun 21 14/14 3 Jobs Mon 22 15/15 2 Jobs T…" at bounding box center [769, 424] width 1538 height 657
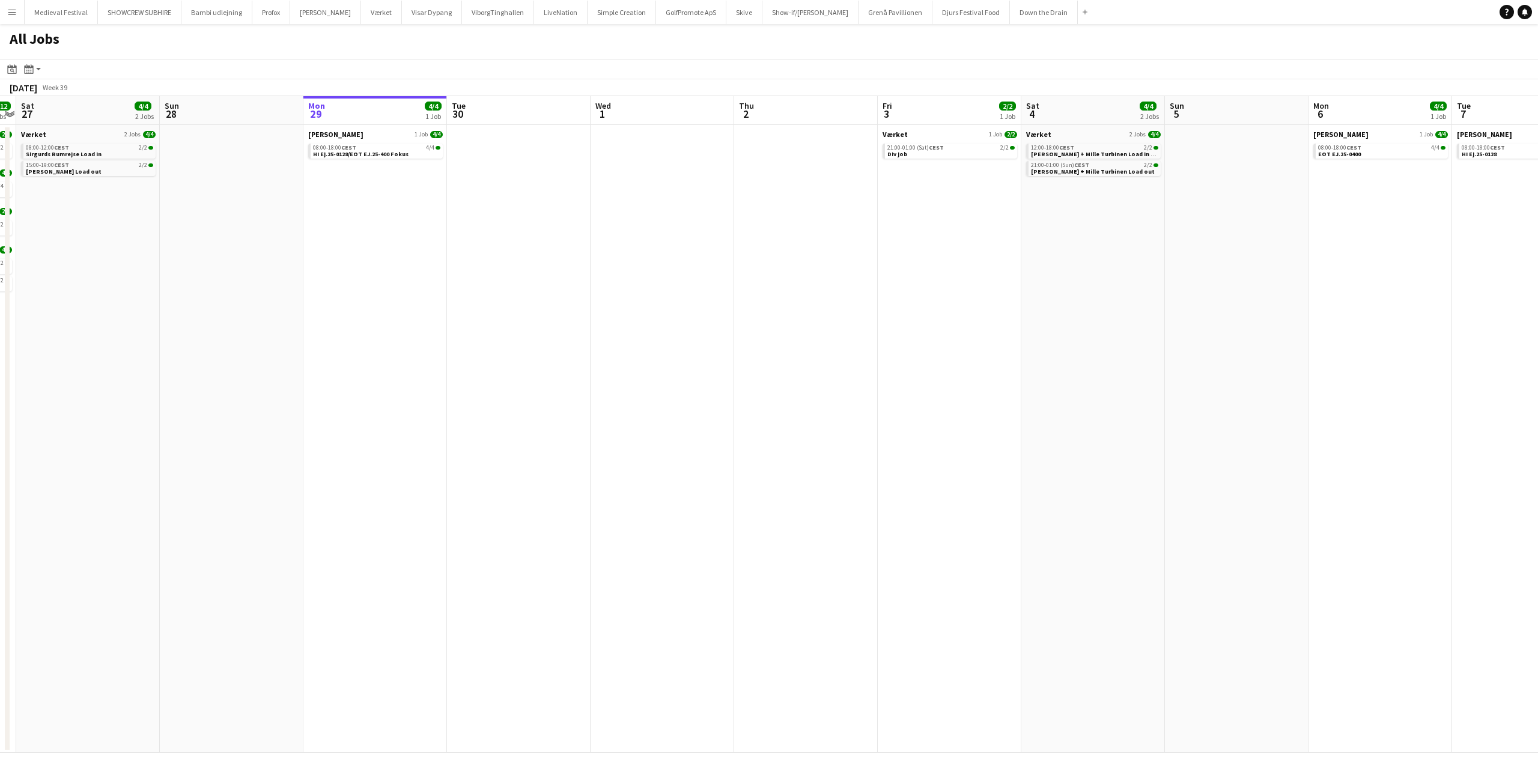
drag, startPoint x: 1075, startPoint y: 377, endPoint x: 464, endPoint y: 392, distance: 611.2
click at [449, 396] on app-calendar-viewport "Wed 24 5/5 1 Job Thu 25 9/10 4 Jobs Fri 26 12/12 5 Jobs Sat 27 4/4 2 Jobs Sun 2…" at bounding box center [769, 424] width 1538 height 657
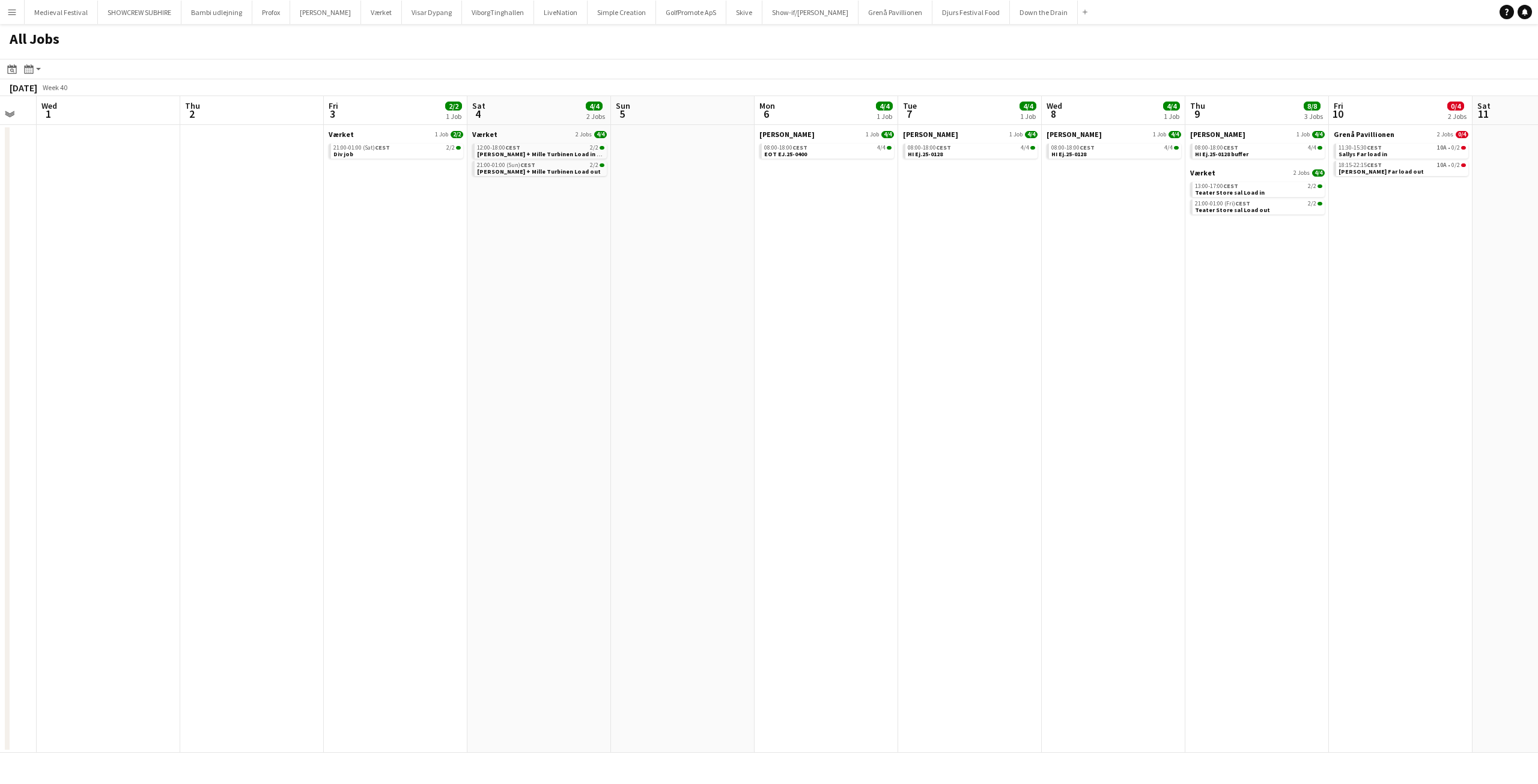
drag, startPoint x: 966, startPoint y: 381, endPoint x: 487, endPoint y: 399, distance: 479.3
click at [487, 399] on app-calendar-viewport "Sun 28 Mon 29 4/4 1 Job Tue 30 Wed 1 Thu 2 Fri 3 2/2 1 Job Sat 4 4/4 2 Jobs Sun…" at bounding box center [769, 424] width 1538 height 657
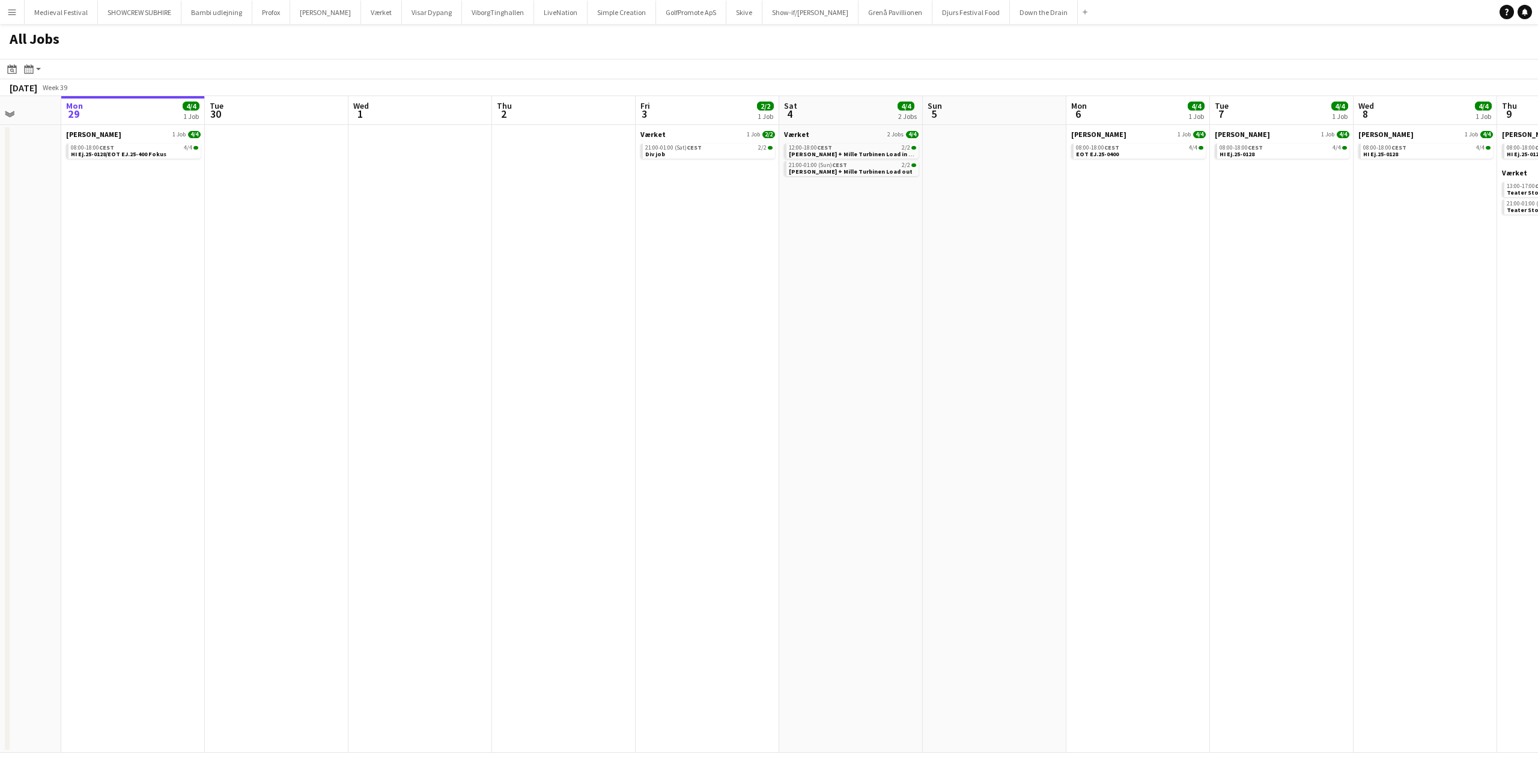
drag, startPoint x: 1094, startPoint y: 363, endPoint x: 1223, endPoint y: 395, distance: 132.9
click at [1433, 403] on app-calendar-viewport "Fri 26 12/12 5 Jobs Sat 27 4/4 2 Jobs Sun 28 Mon 29 4/4 1 Job Tue 30 Wed 1 Thu …" at bounding box center [769, 424] width 1538 height 657
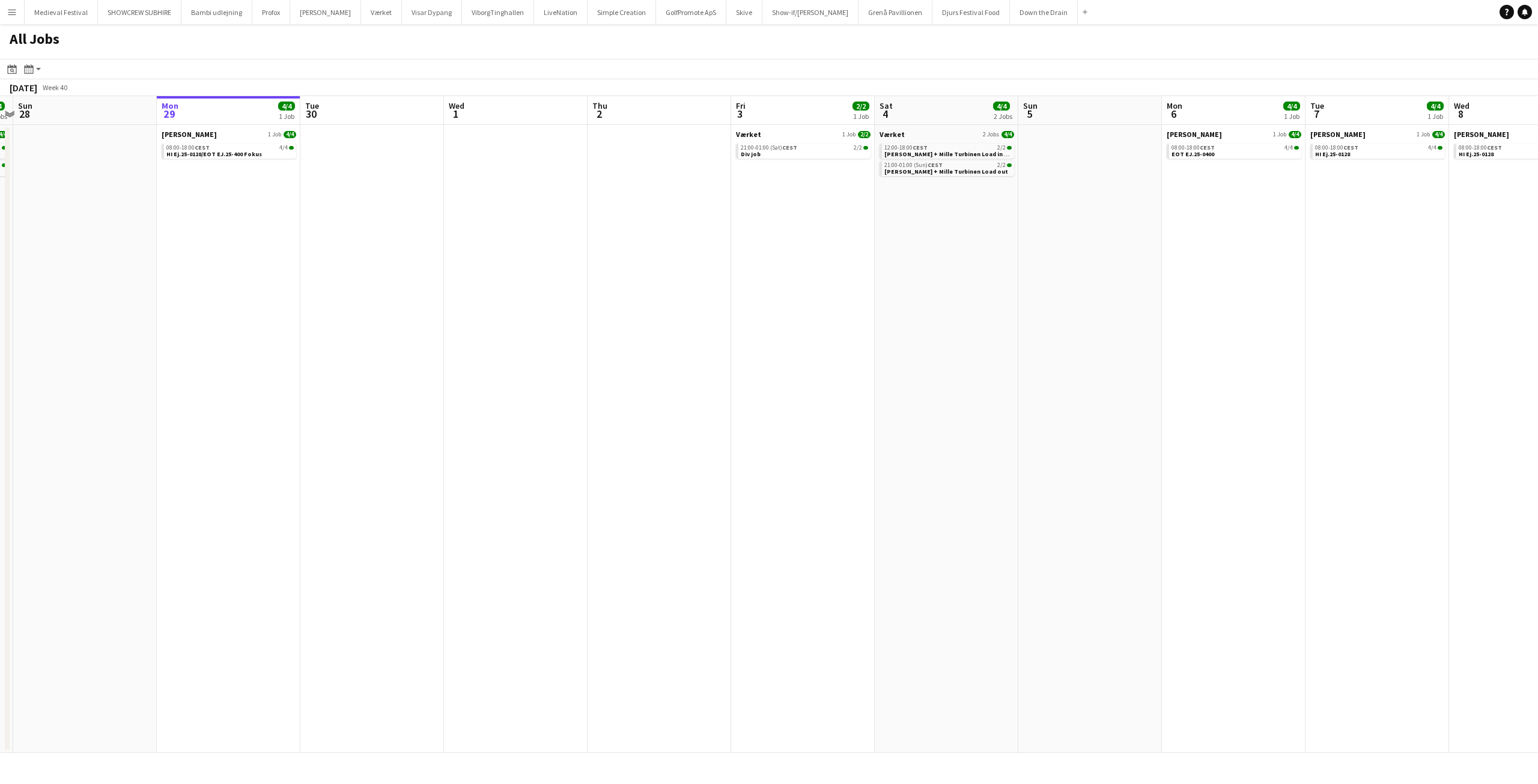
drag, startPoint x: 941, startPoint y: 367, endPoint x: 1256, endPoint y: 383, distance: 315.4
click at [1537, 388] on app-calendar-viewport "Fri 26 12/12 5 Jobs Sat 27 4/4 2 Jobs Sun 28 Mon 29 4/4 1 Job Tue 30 Wed 1 Thu …" at bounding box center [769, 424] width 1538 height 657
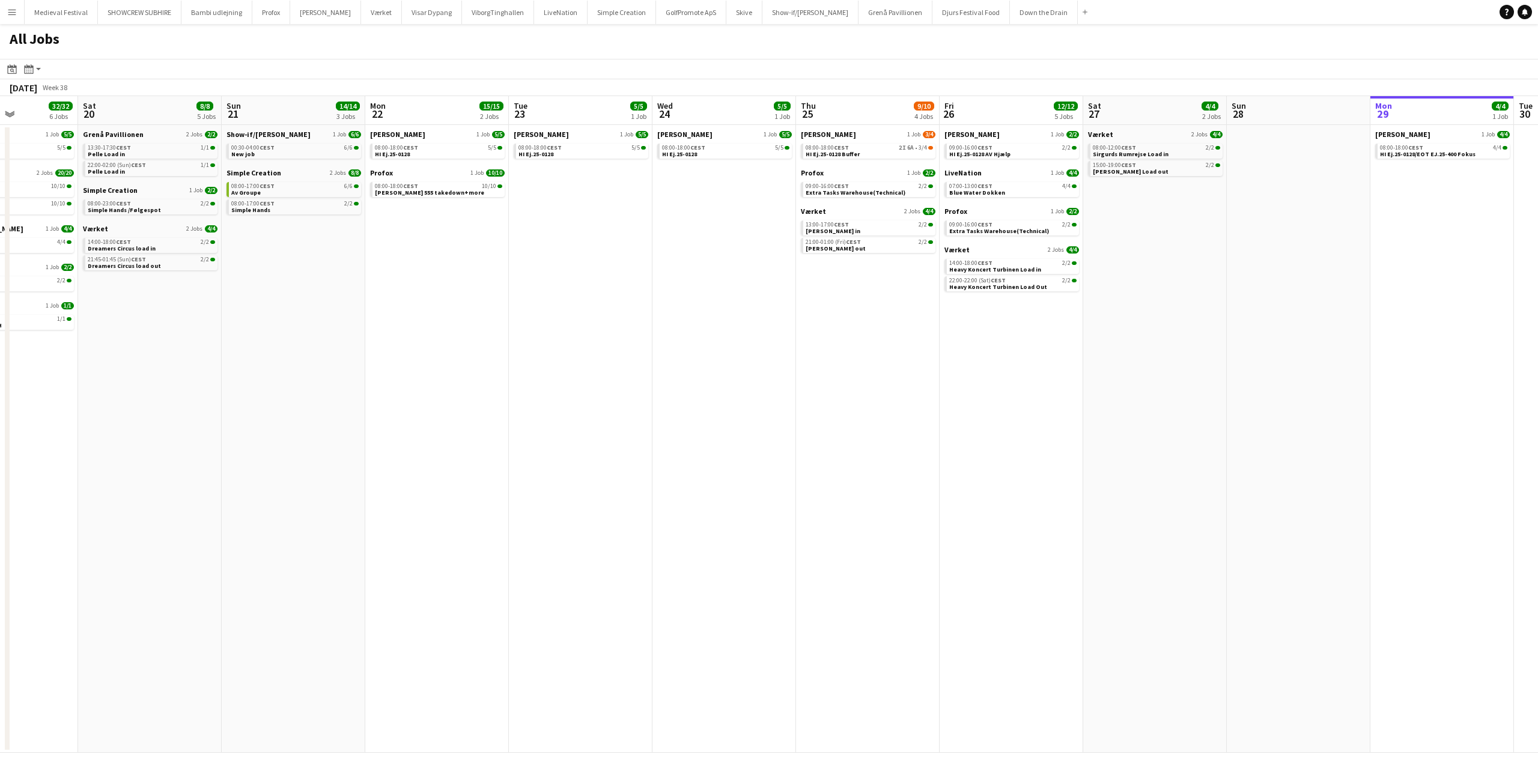
drag, startPoint x: 1170, startPoint y: 355, endPoint x: 1534, endPoint y: 384, distance: 365.2
click at [1537, 382] on app-calendar-viewport "Wed 17 16/16 4 Jobs Thu 18 57/58 8 Jobs Fri 19 32/32 6 Jobs Sat 20 8/8 5 Jobs S…" at bounding box center [769, 424] width 1538 height 657
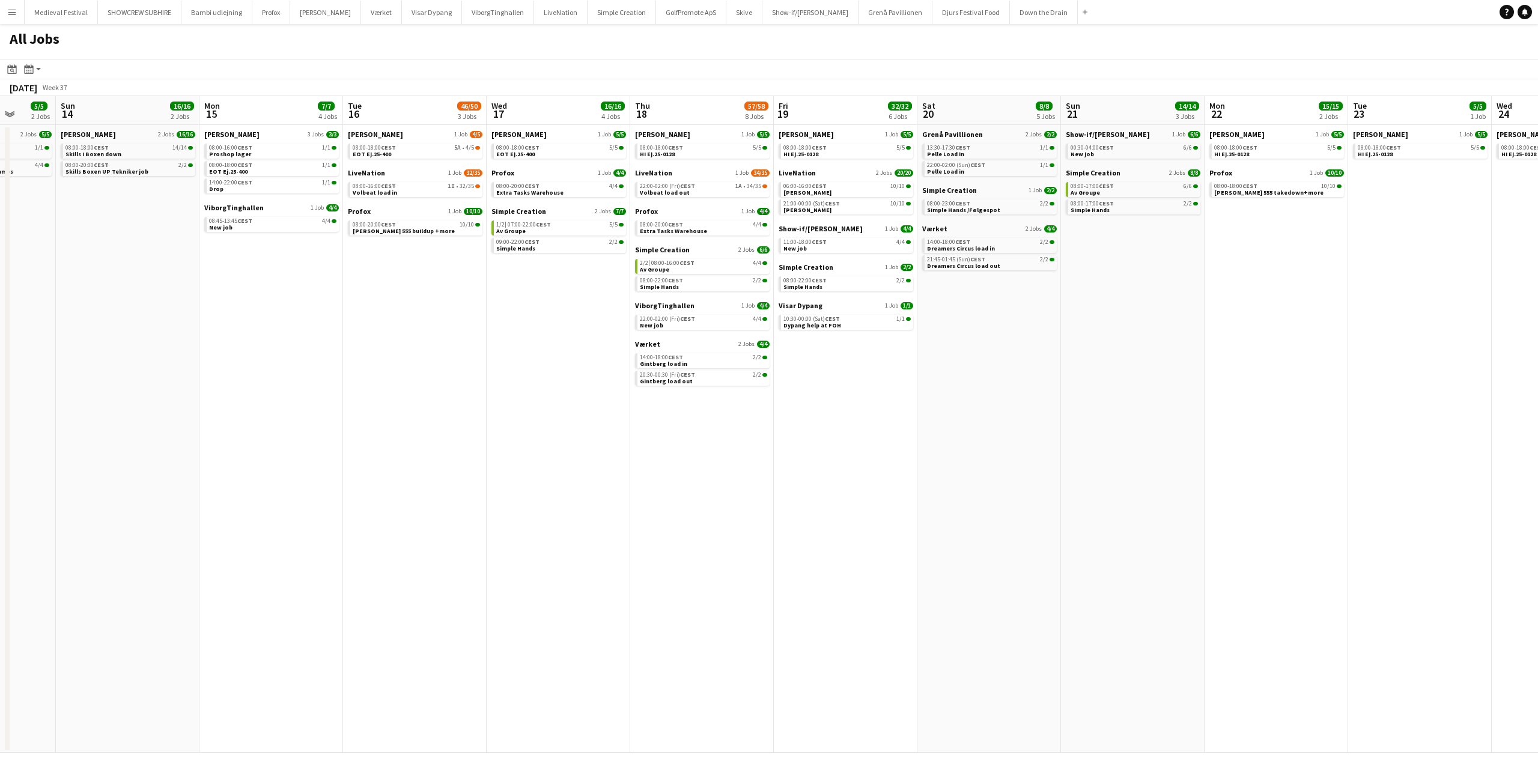
drag, startPoint x: 1013, startPoint y: 355, endPoint x: 1473, endPoint y: 370, distance: 460.2
click at [1467, 370] on app-calendar-viewport "Fri 12 12/12 4 Jobs Sat 13 5/5 2 Jobs Sun 14 16/16 2 Jobs Mon 15 7/7 4 Jobs Tue…" at bounding box center [769, 424] width 1538 height 657
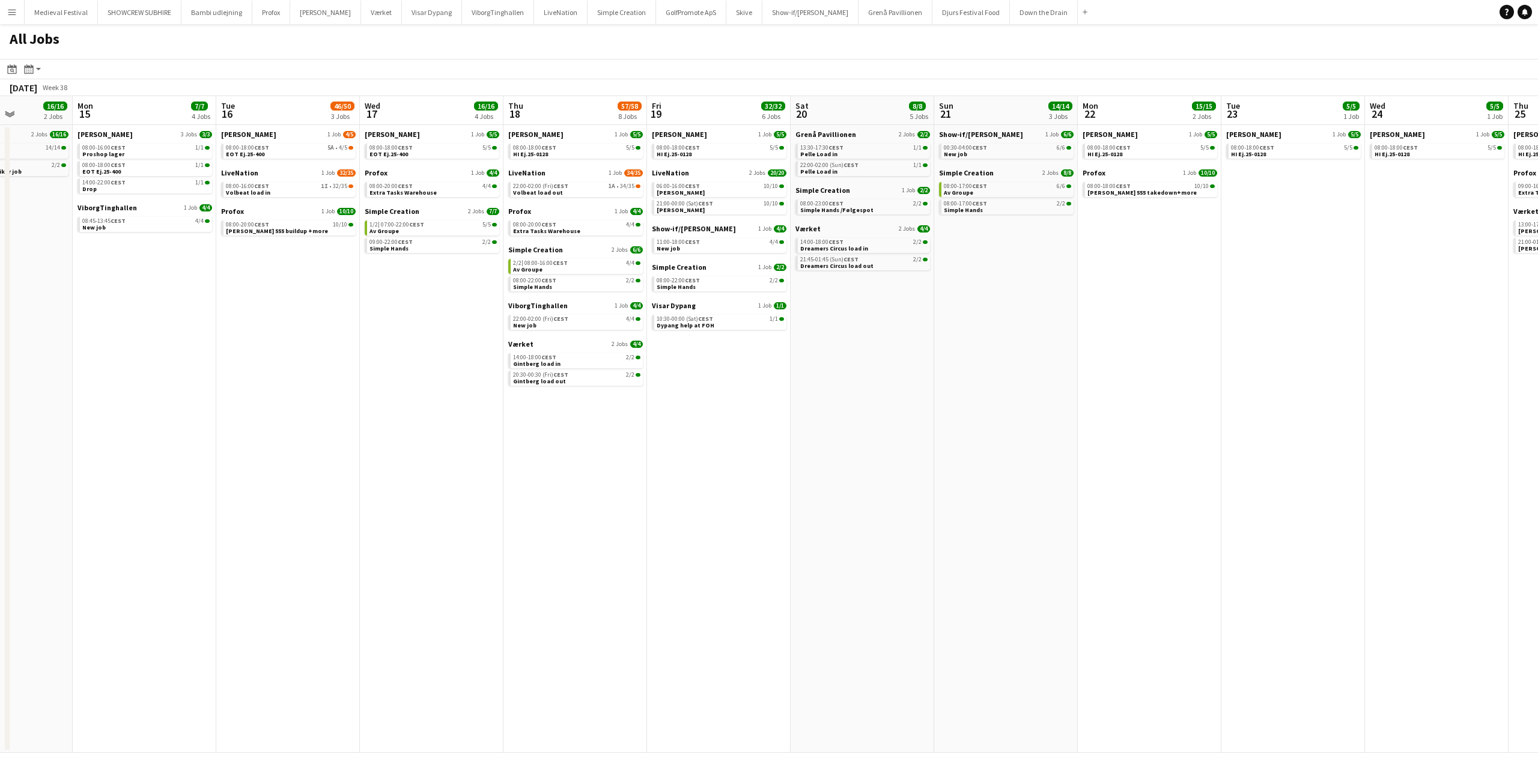
drag, startPoint x: 1125, startPoint y: 365, endPoint x: 1530, endPoint y: 390, distance: 405.8
click at [1537, 389] on app-calendar-viewport "Fri 12 12/12 4 Jobs Sat 13 5/5 2 Jobs Sun 14 16/16 2 Jobs Mon 15 7/7 4 Jobs Tue…" at bounding box center [769, 424] width 1538 height 657
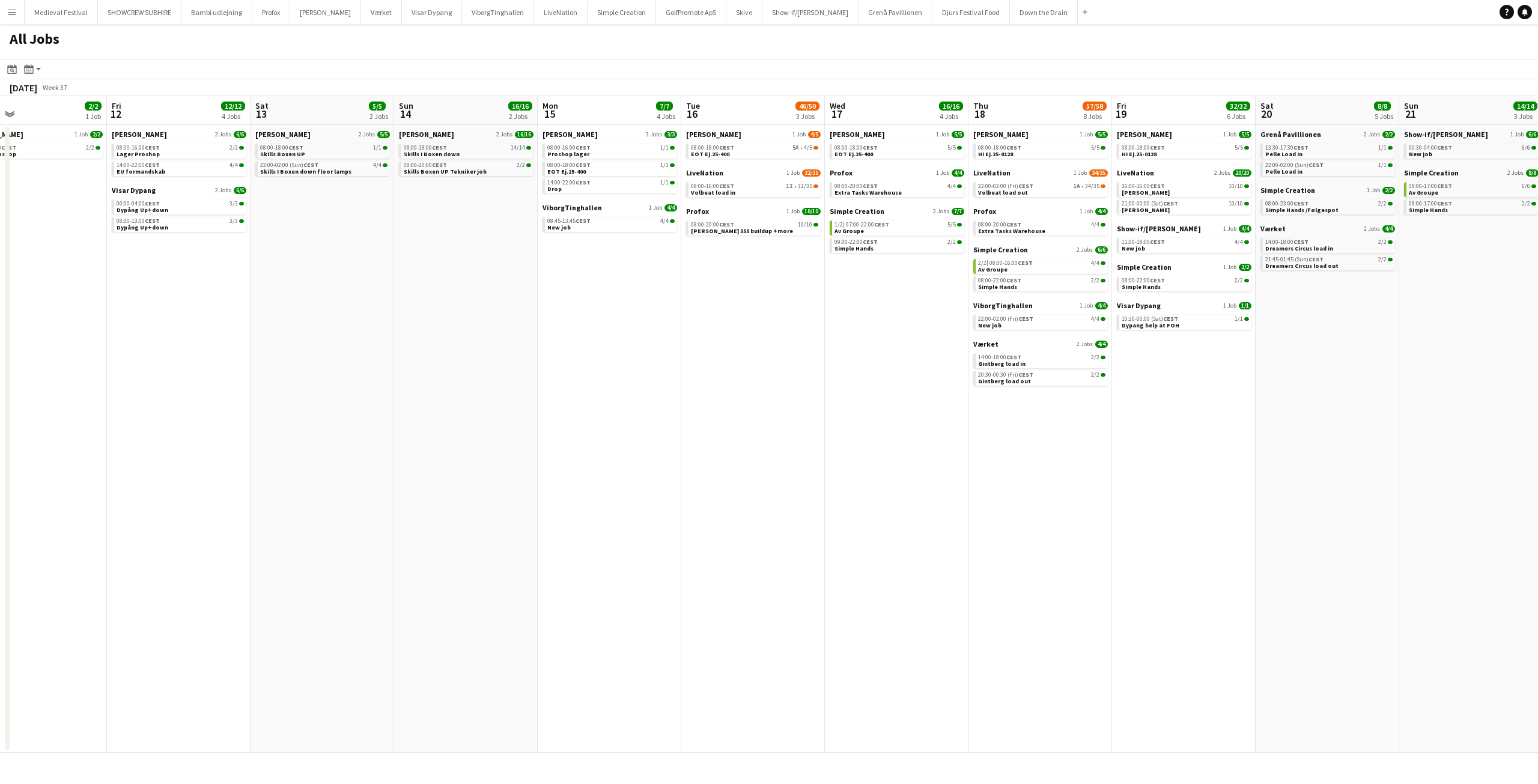
drag, startPoint x: 461, startPoint y: 312, endPoint x: 895, endPoint y: 329, distance: 434.3
click at [1079, 341] on app-calendar-viewport "Tue 9 3/3 2 Jobs Wed 10 2/2 1 Job Thu 11 2/2 1 Job Fri 12 12/12 4 Jobs Sat 13 5…" at bounding box center [769, 424] width 1538 height 657
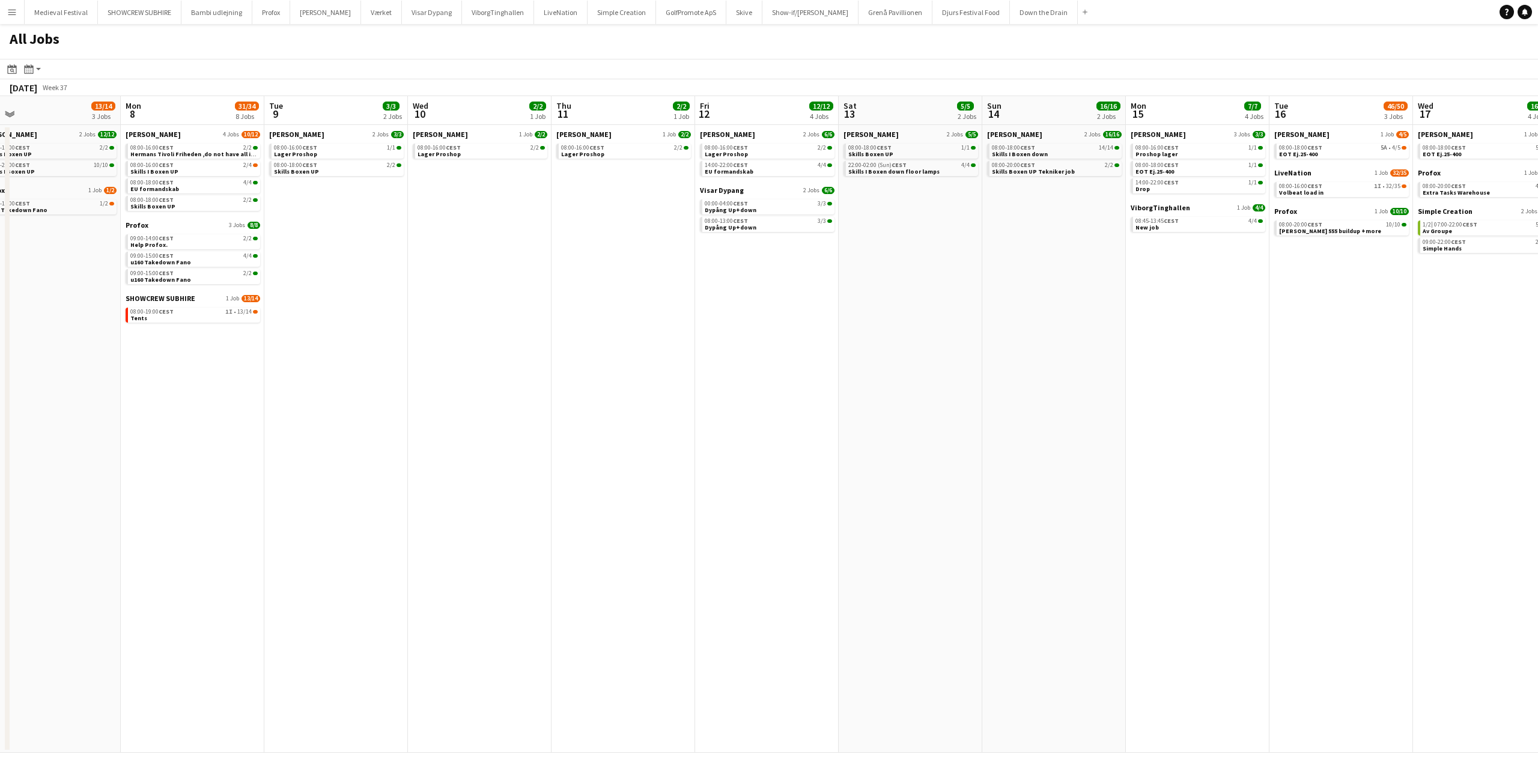
drag, startPoint x: 734, startPoint y: 327, endPoint x: 172, endPoint y: 321, distance: 562.0
click at [172, 321] on app-calendar-viewport "Thu 4 1/1 1 Job Fri 5 9/10 3 Jobs Sat 6 21/22 5 Jobs Sun 7 13/14 3 Jobs Mon 8 3…" at bounding box center [769, 424] width 1538 height 657
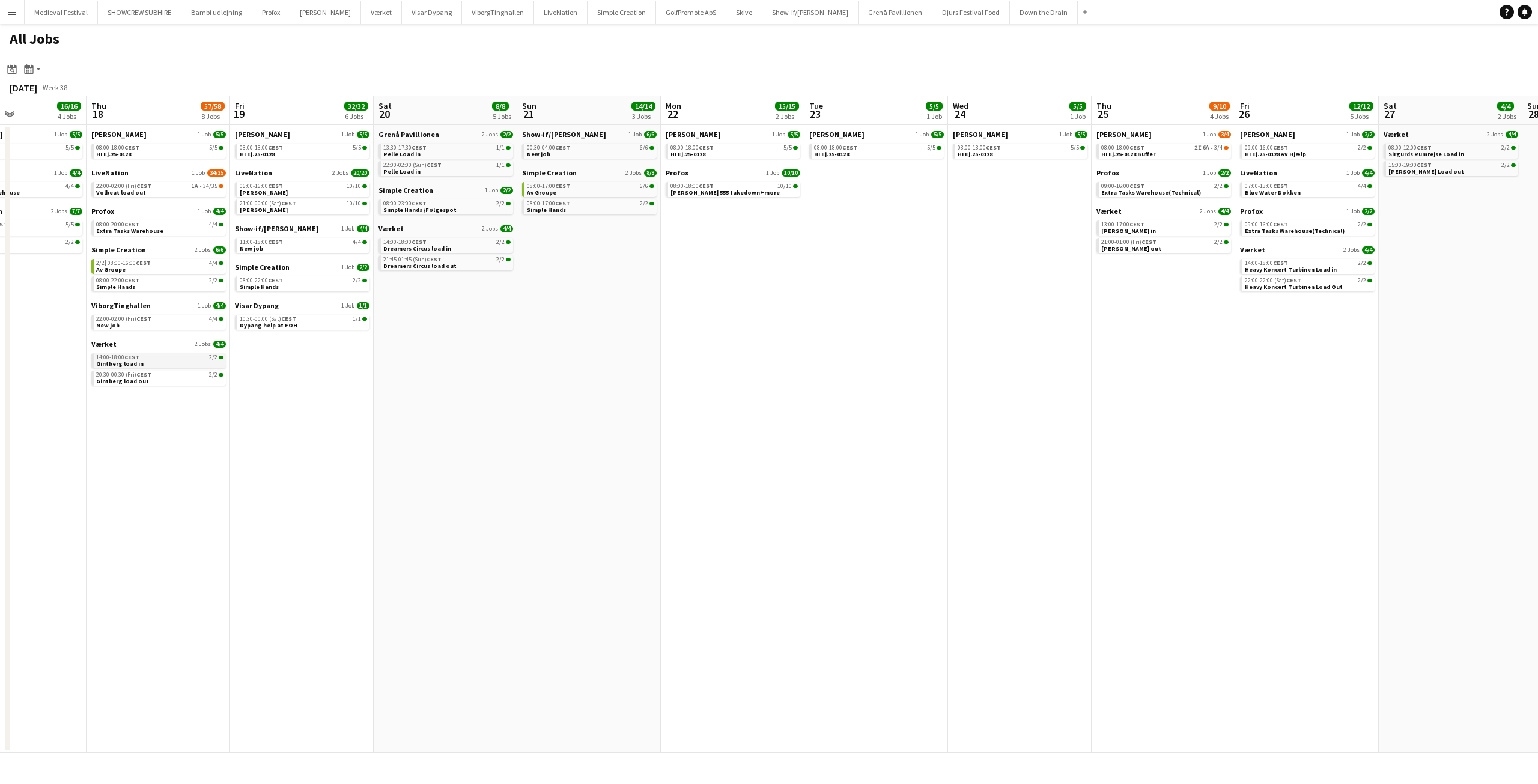
drag, startPoint x: 901, startPoint y: 386, endPoint x: 124, endPoint y: 359, distance: 777.5
click at [124, 360] on app-calendar-viewport "Sun 14 16/16 2 Jobs Mon 15 7/7 4 Jobs Tue 16 46/50 3 Jobs Wed 17 16/16 4 Jobs T…" at bounding box center [769, 424] width 1538 height 657
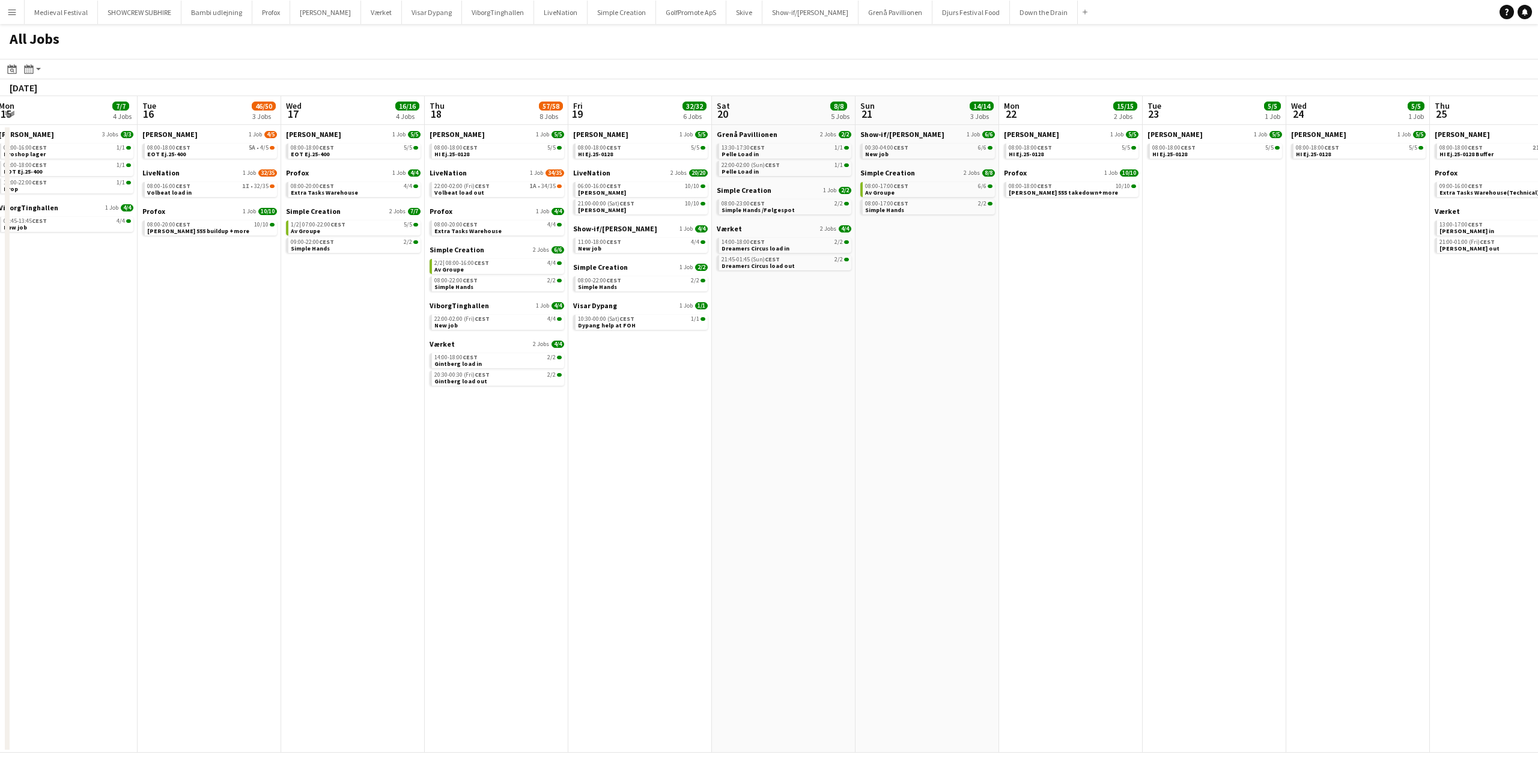
drag, startPoint x: 580, startPoint y: 371, endPoint x: 930, endPoint y: 408, distance: 352.0
click at [946, 407] on app-calendar-viewport "Sat 13 5/5 2 Jobs Sun 14 16/16 2 Jobs Mon 15 7/7 4 Jobs Tue 16 46/50 3 Jobs Wed…" at bounding box center [769, 424] width 1538 height 657
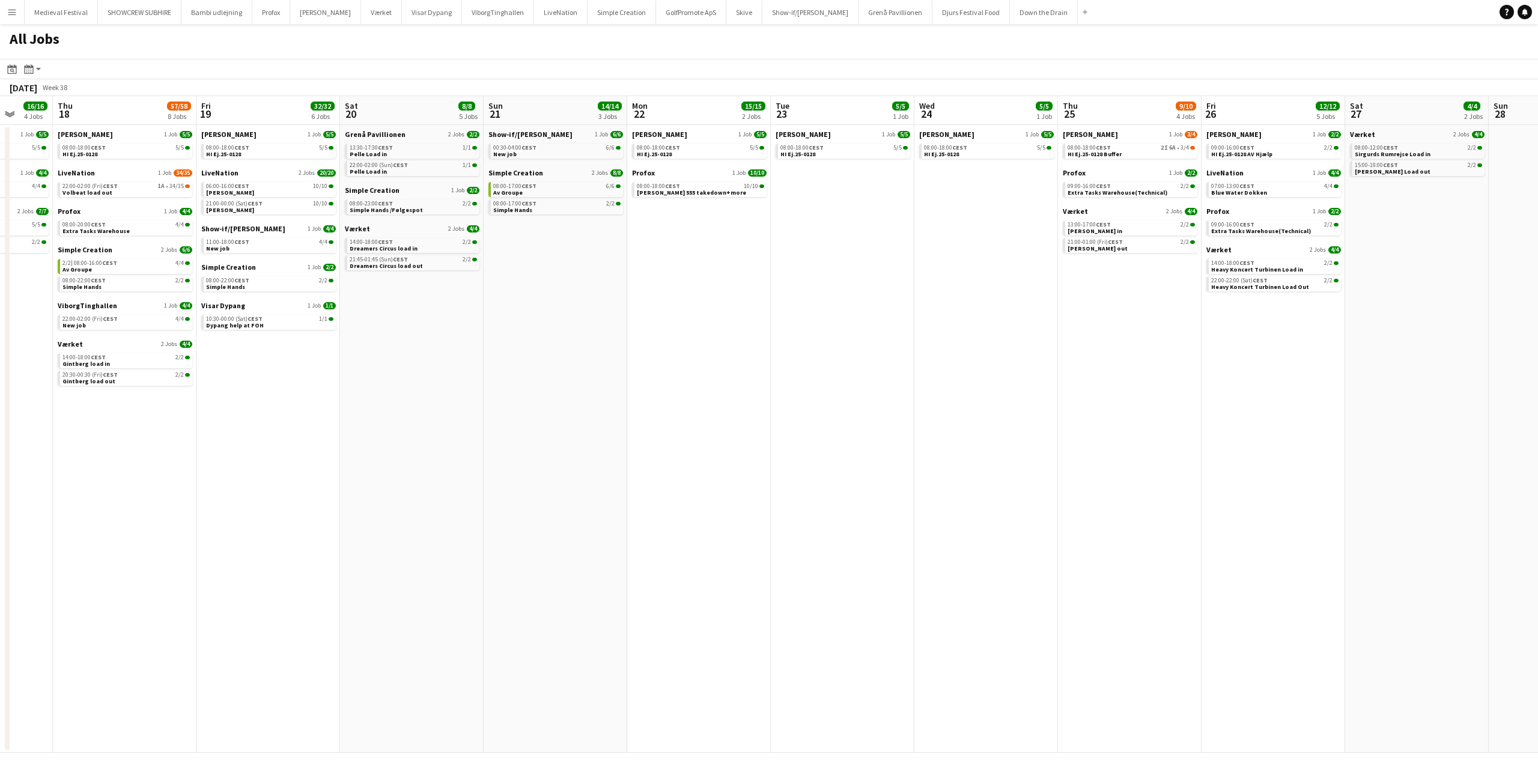
drag, startPoint x: 735, startPoint y: 415, endPoint x: 168, endPoint y: 361, distance: 569.6
click at [71, 374] on app-calendar-viewport "Mon 15 7/7 4 Jobs Tue 16 46/50 3 Jobs Wed 17 16/16 4 Jobs Thu 18 57/58 8 Jobs F…" at bounding box center [769, 424] width 1538 height 657
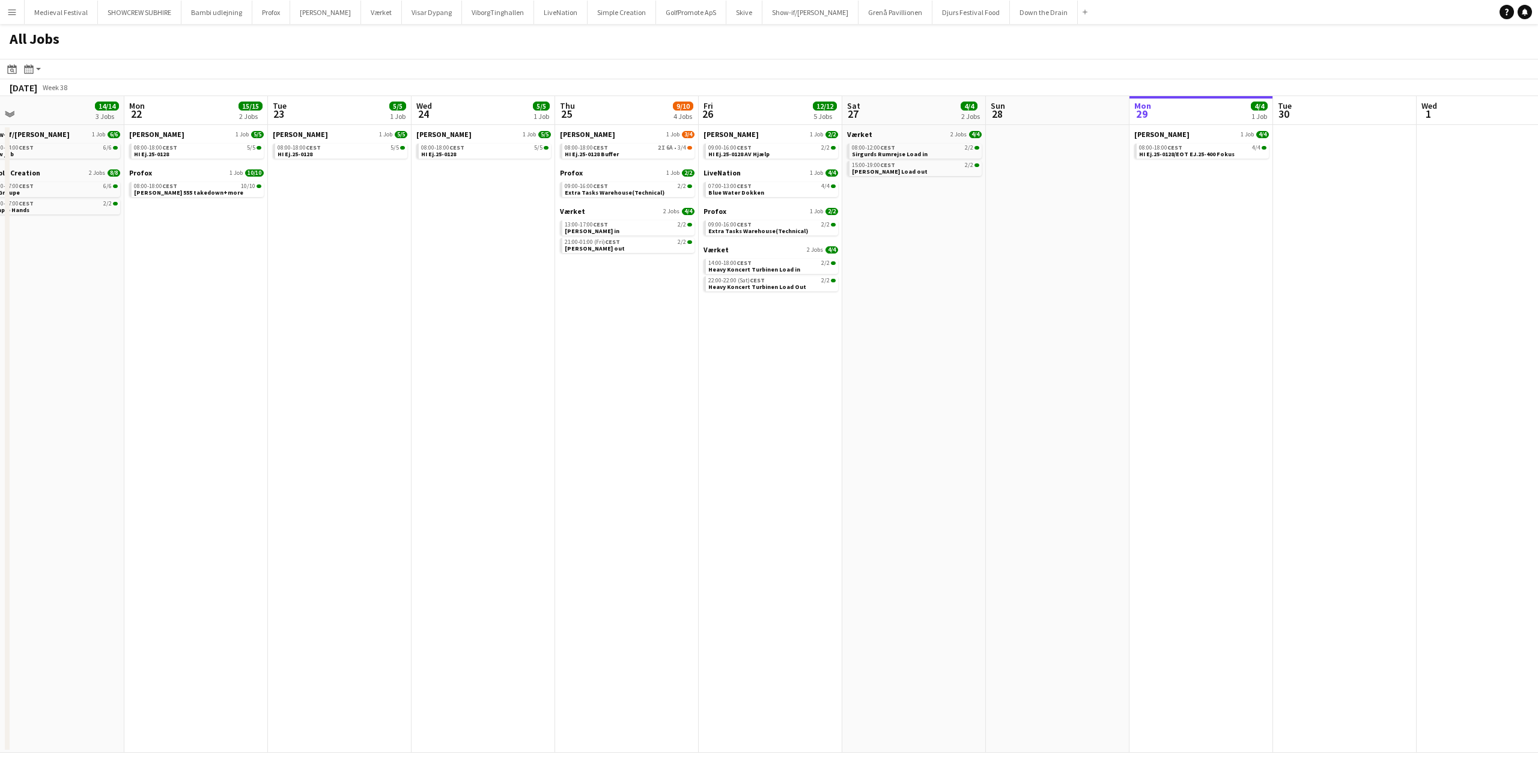
drag, startPoint x: 846, startPoint y: 384, endPoint x: 954, endPoint y: 399, distance: 109.0
click at [975, 399] on app-calendar-viewport "Fri 19 32/32 6 Jobs Sat 20 8/8 5 Jobs Sun 21 14/14 3 Jobs Mon 22 15/15 2 Jobs T…" at bounding box center [769, 424] width 1538 height 657
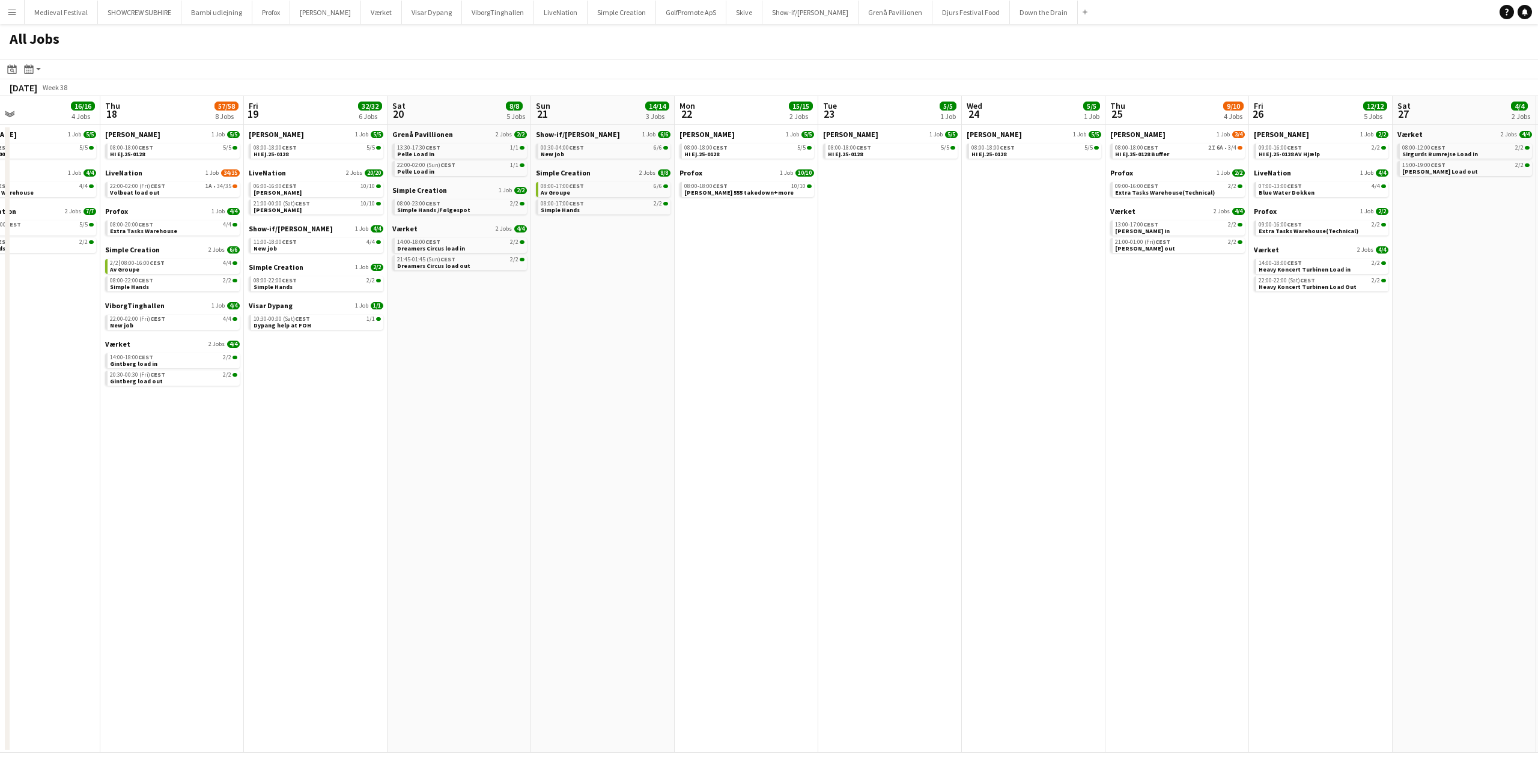
scroll to position [0, 374]
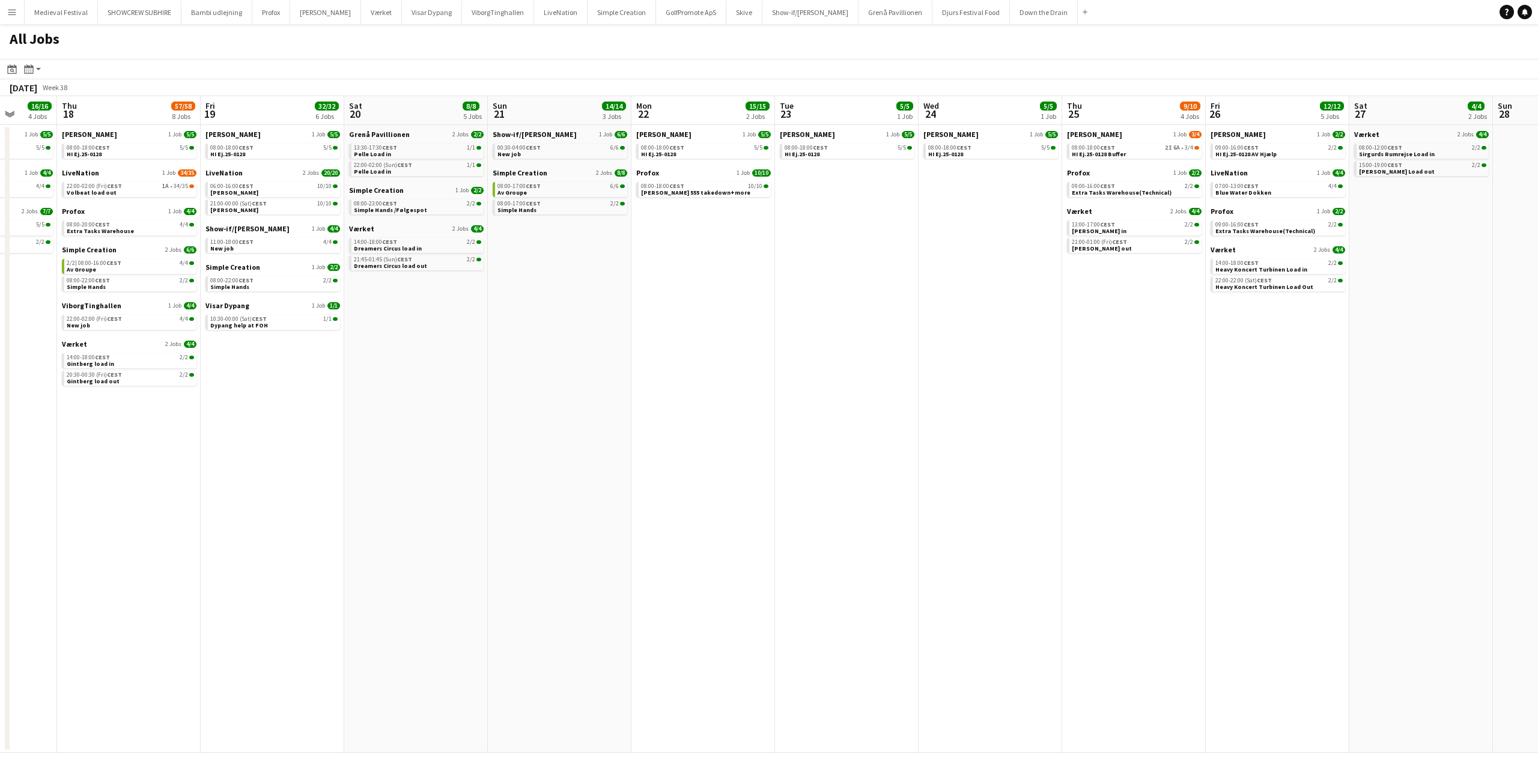
drag, startPoint x: 496, startPoint y: 377, endPoint x: 808, endPoint y: 386, distance: 312.1
click at [808, 386] on app-calendar-viewport "Mon 15 7/7 4 Jobs Tue 16 46/50 3 Jobs Wed 17 16/16 4 Jobs Thu 18 57/58 8 Jobs F…" at bounding box center [769, 424] width 1538 height 657
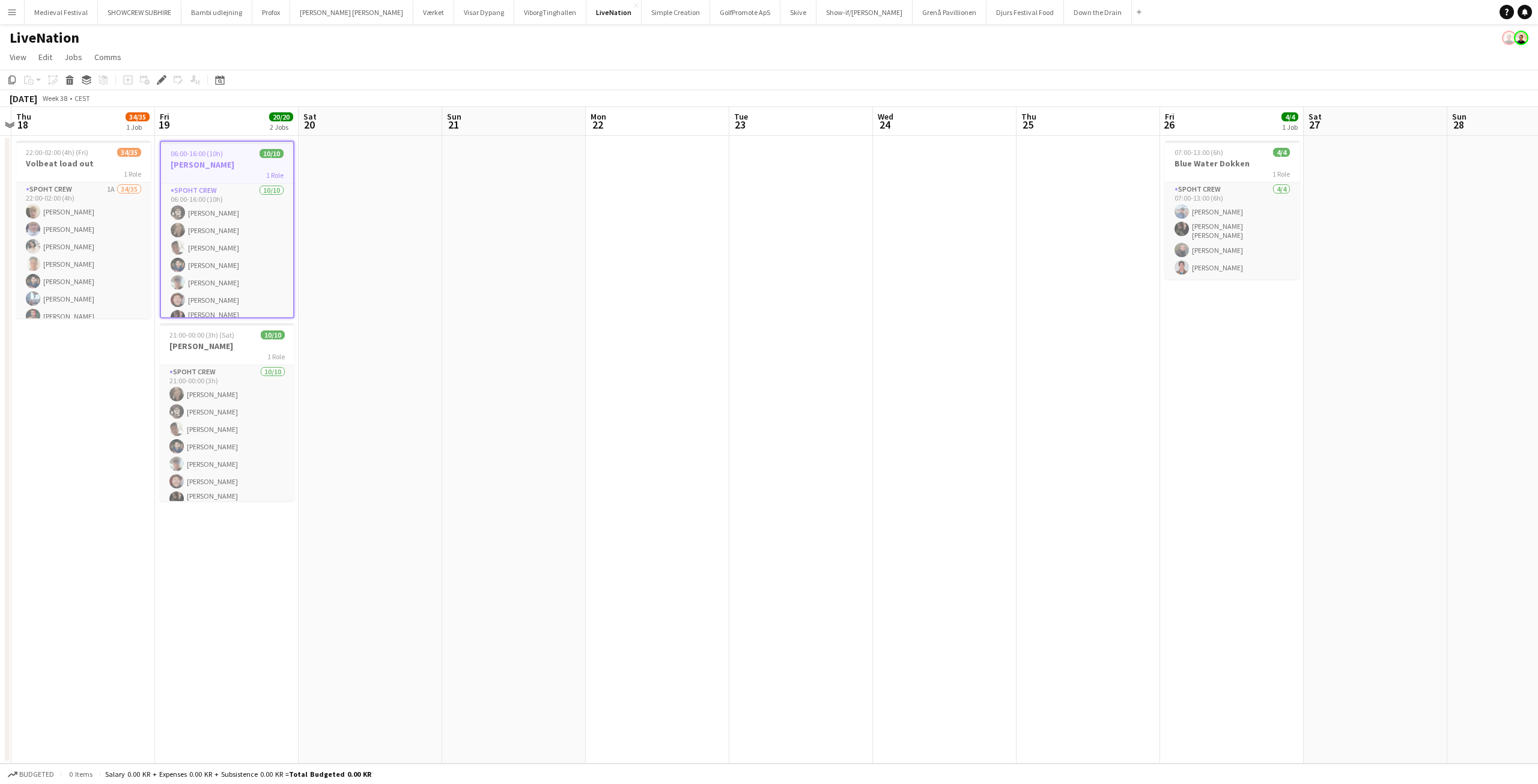
scroll to position [0, 444]
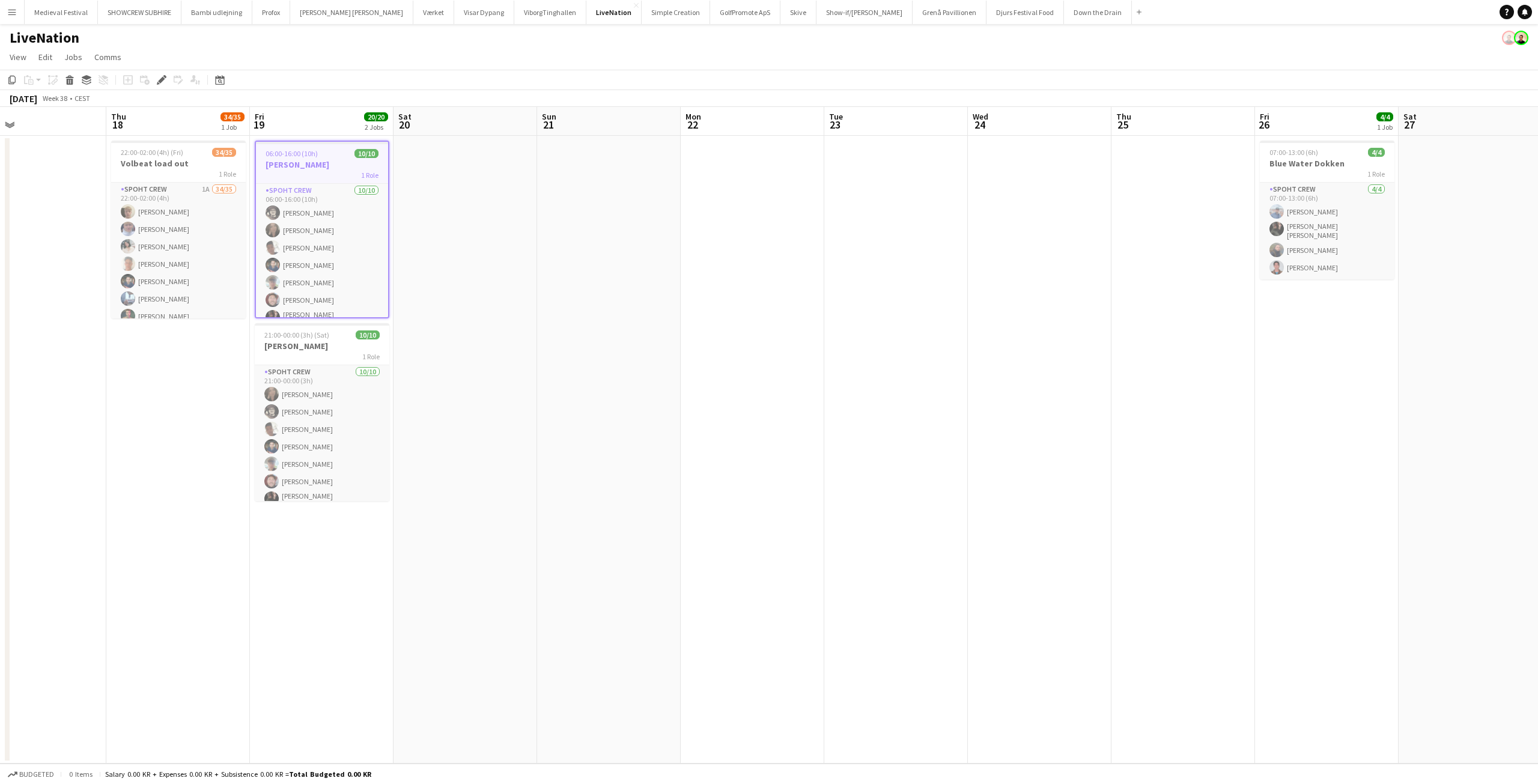
drag, startPoint x: 835, startPoint y: 319, endPoint x: 640, endPoint y: 354, distance: 198.1
click at [640, 354] on app-calendar-viewport "Mon 15 Tue 16 32/35 1 Job Wed 17 Thu 18 34/35 1 Job Fri 19 20/20 2 Jobs Sat 20 …" at bounding box center [769, 435] width 1538 height 657
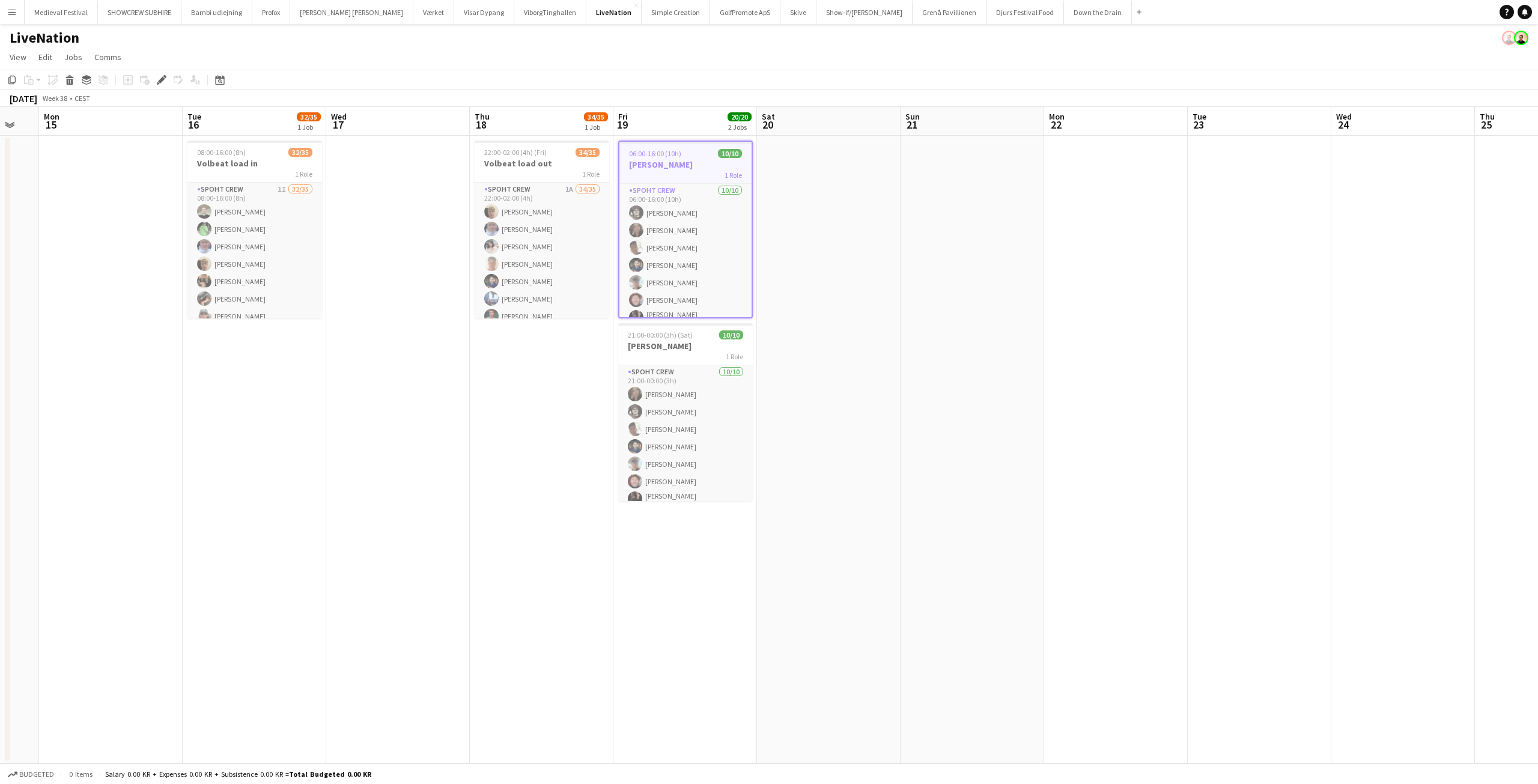
scroll to position [0, 408]
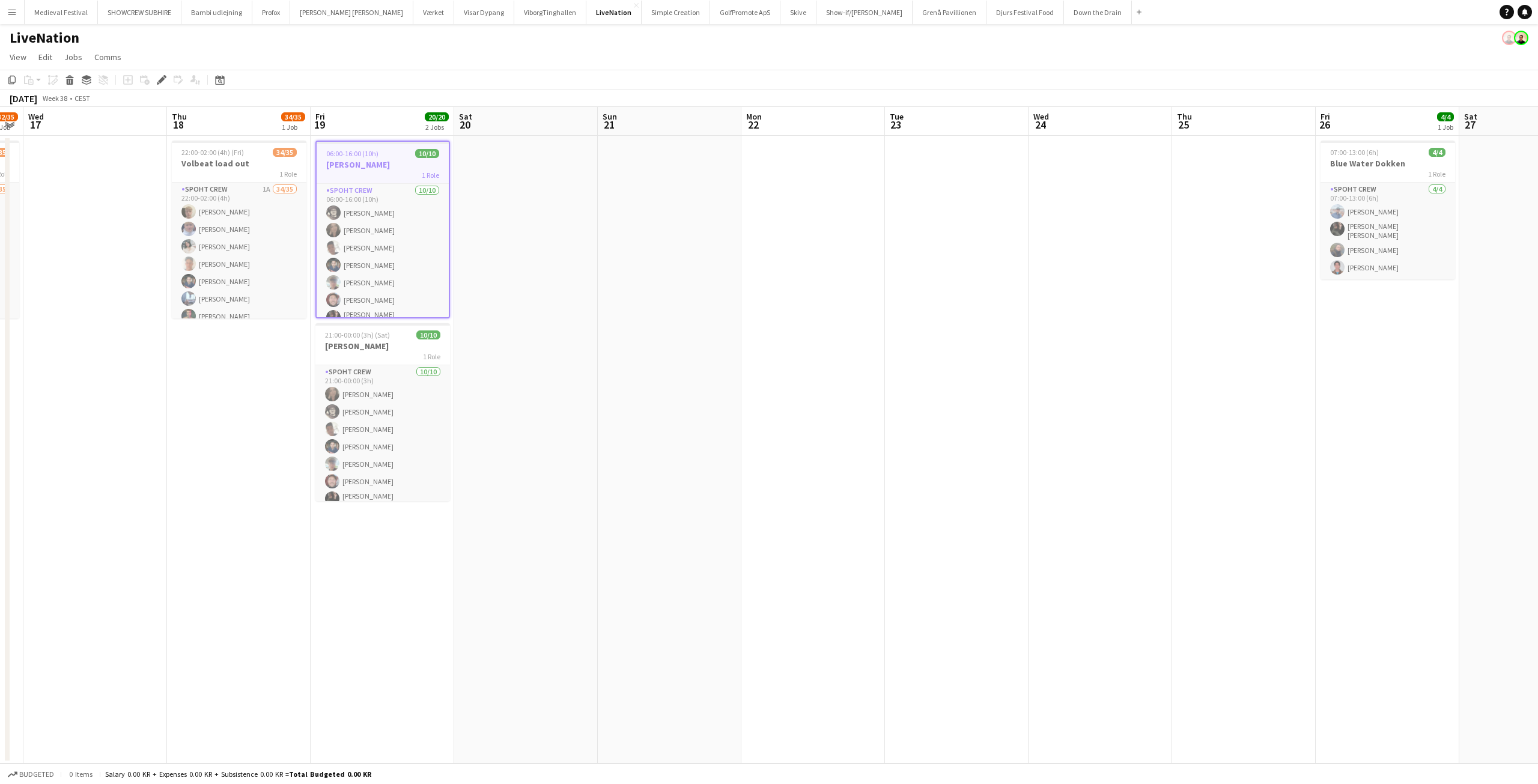
drag, startPoint x: 653, startPoint y: 357, endPoint x: 567, endPoint y: 395, distance: 94.0
click at [567, 395] on app-calendar-viewport "Sun 14 Mon 15 Tue 16 32/35 1 Job Wed 17 Thu 18 34/35 1 Job Fri 19 20/20 2 Jobs …" at bounding box center [769, 435] width 1538 height 657
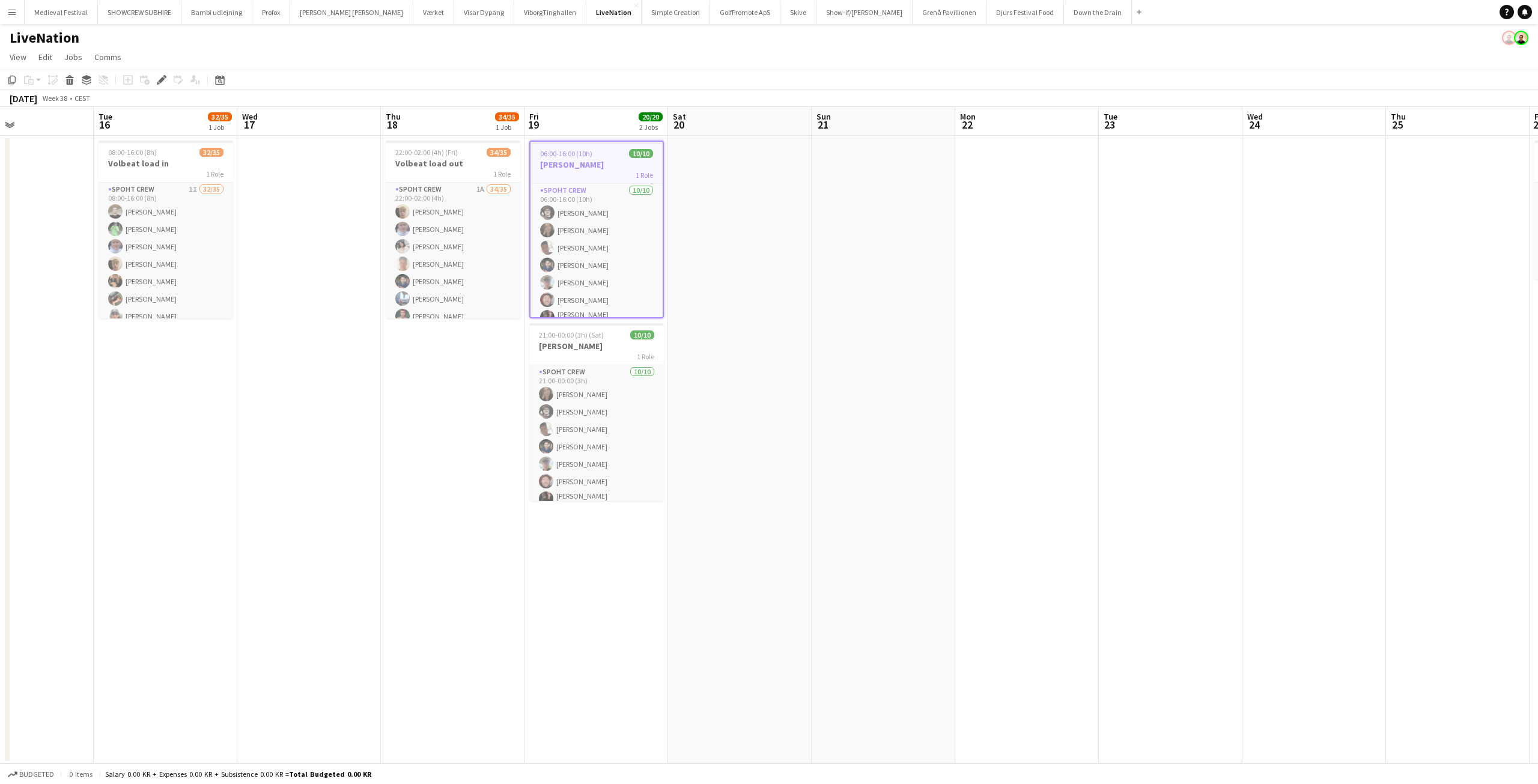
drag, startPoint x: 742, startPoint y: 371, endPoint x: 773, endPoint y: 374, distance: 31.1
click at [773, 374] on app-calendar-viewport "Sat 13 Sun 14 Mon 15 Tue 16 32/35 1 Job Wed 17 Thu 18 34/35 1 Job Fri 19 20/20 …" at bounding box center [769, 435] width 1538 height 657
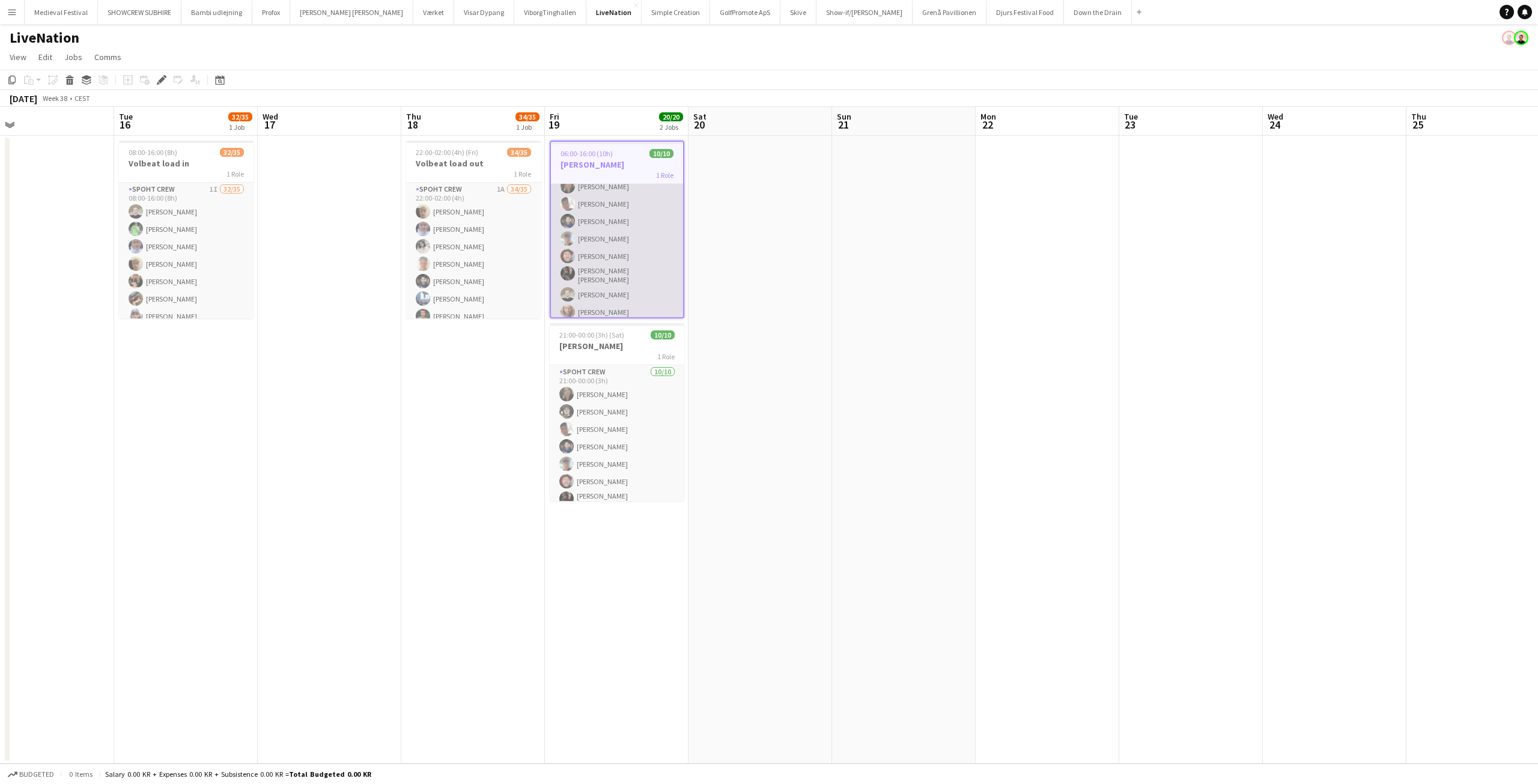
scroll to position [0, 0]
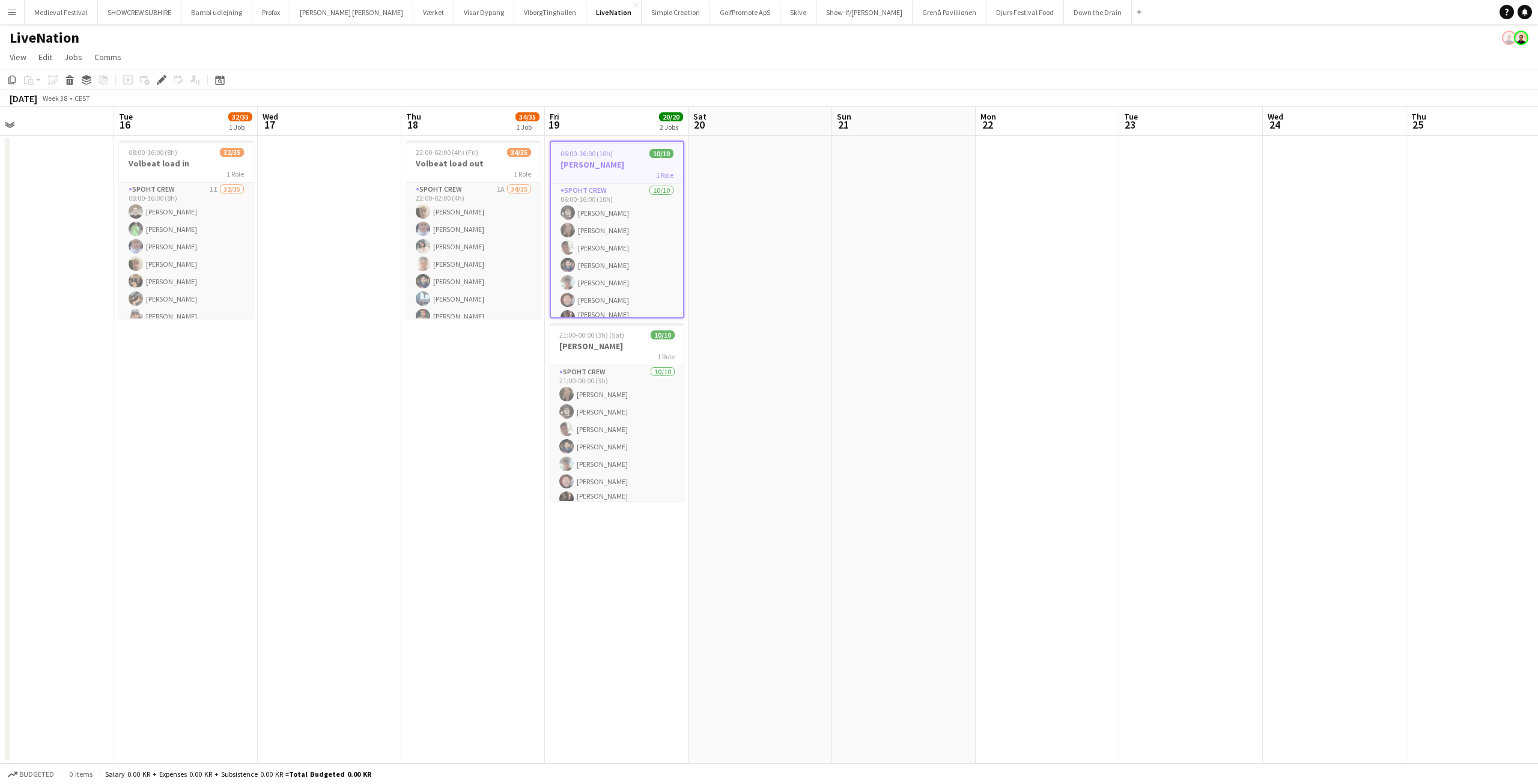
click at [920, 284] on app-date-cell at bounding box center [904, 450] width 144 height 628
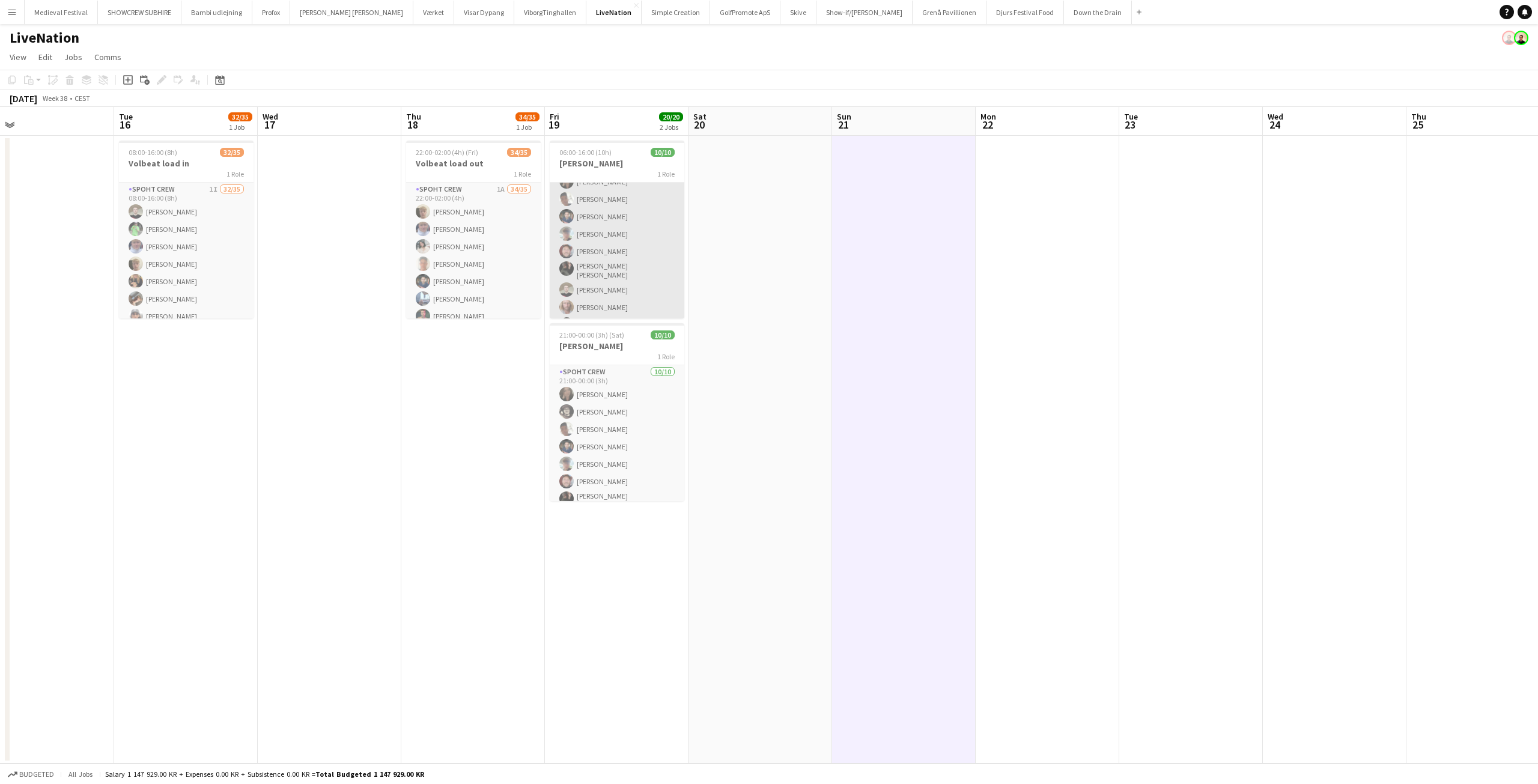
scroll to position [62, 0]
click at [625, 273] on app-card-role "Spoht Crew 10/10 06:00-16:00 (10h) Mike Kasper Williamson Nina Kasper Williamso…" at bounding box center [617, 222] width 135 height 201
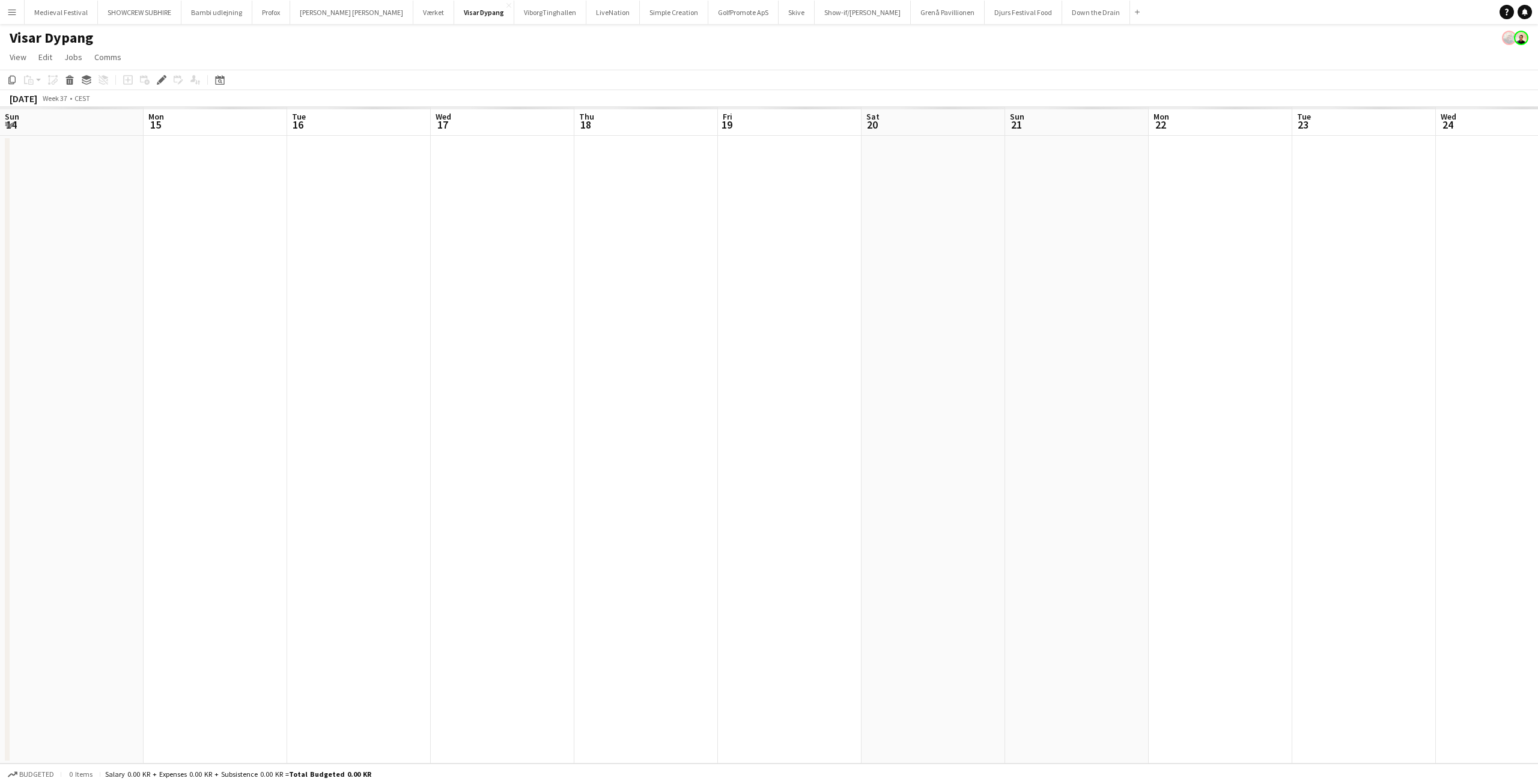
scroll to position [0, 413]
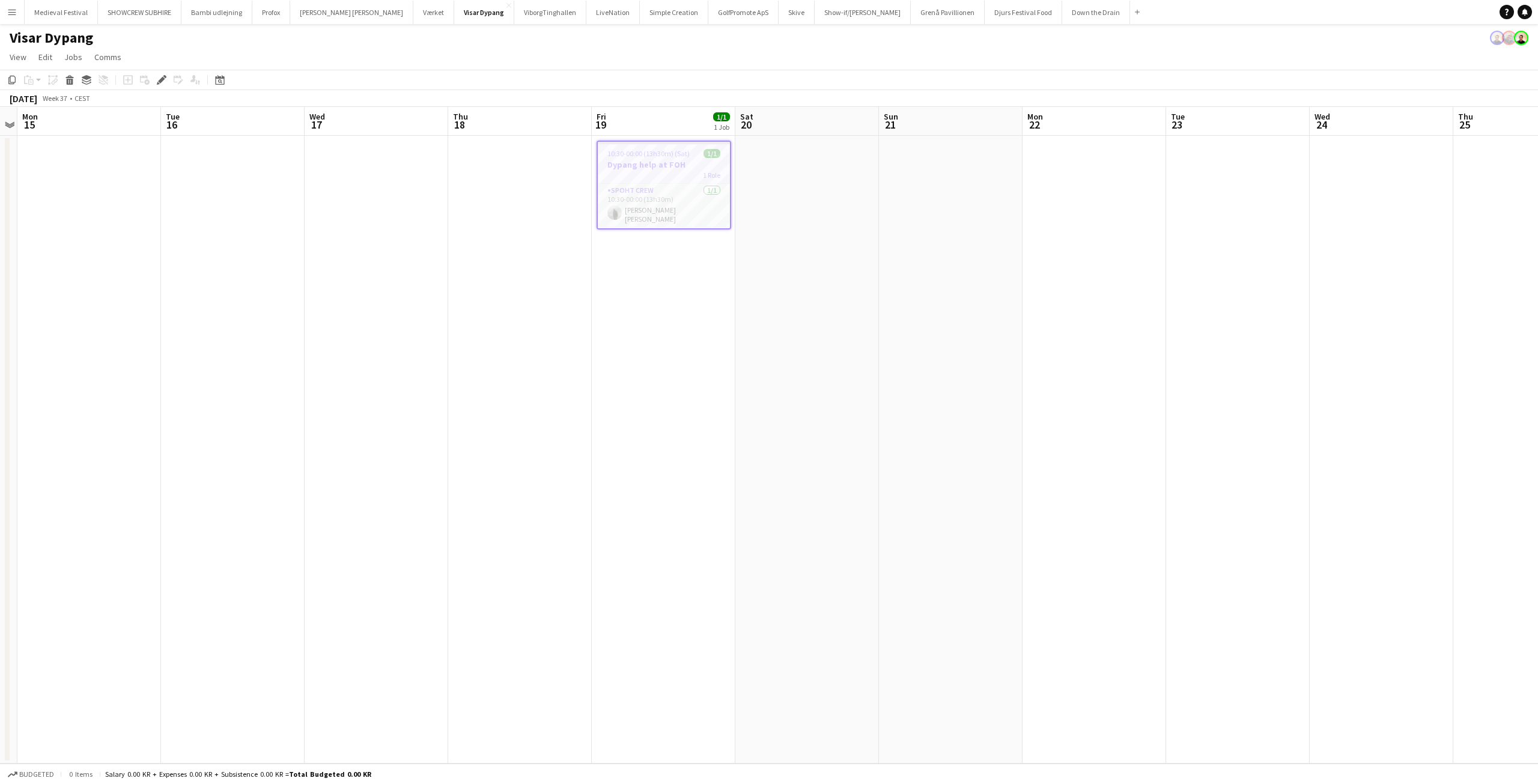
click at [11, 13] on app-icon "Menu" at bounding box center [12, 12] width 10 height 10
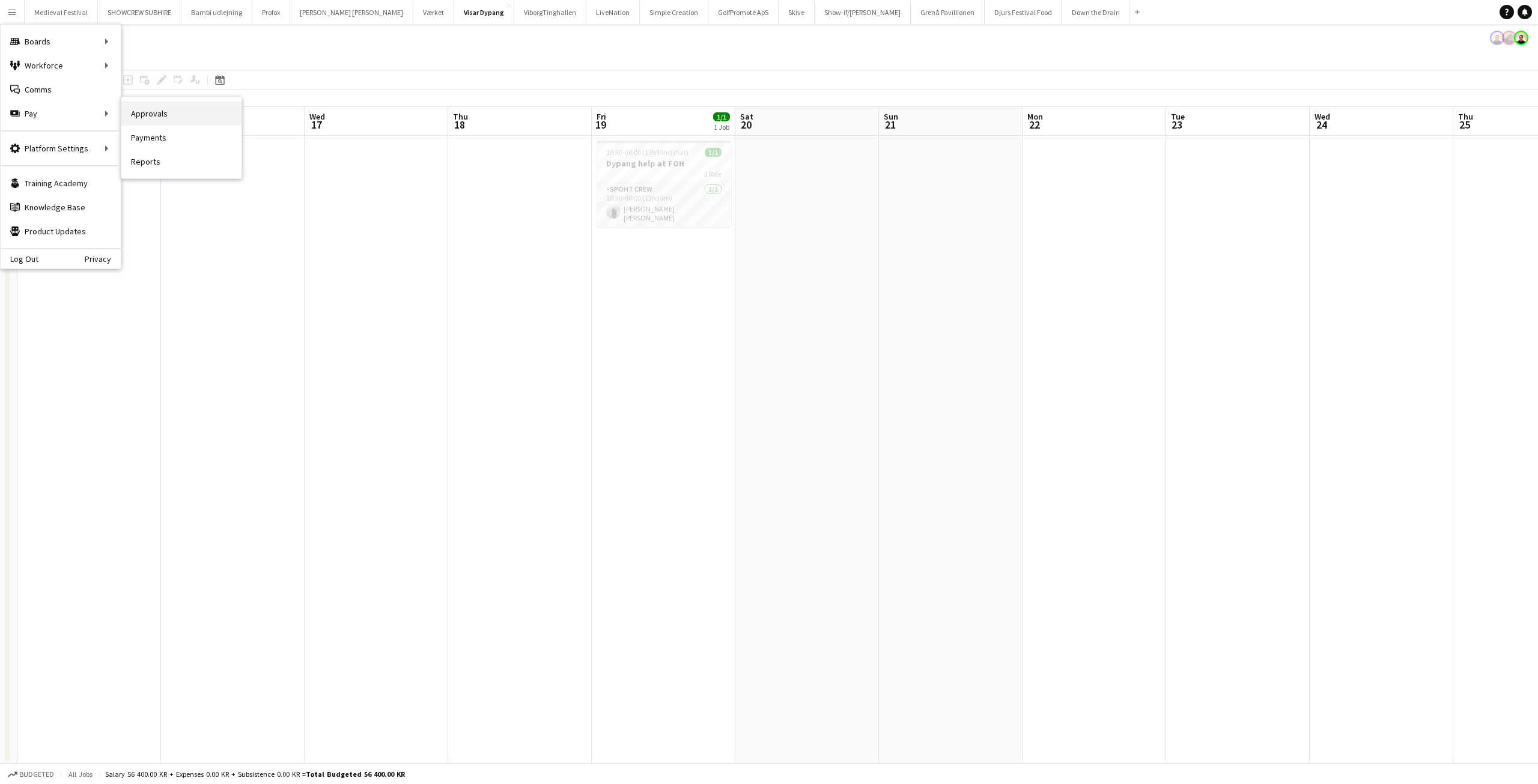
click at [149, 110] on link "Approvals" at bounding box center [181, 113] width 120 height 24
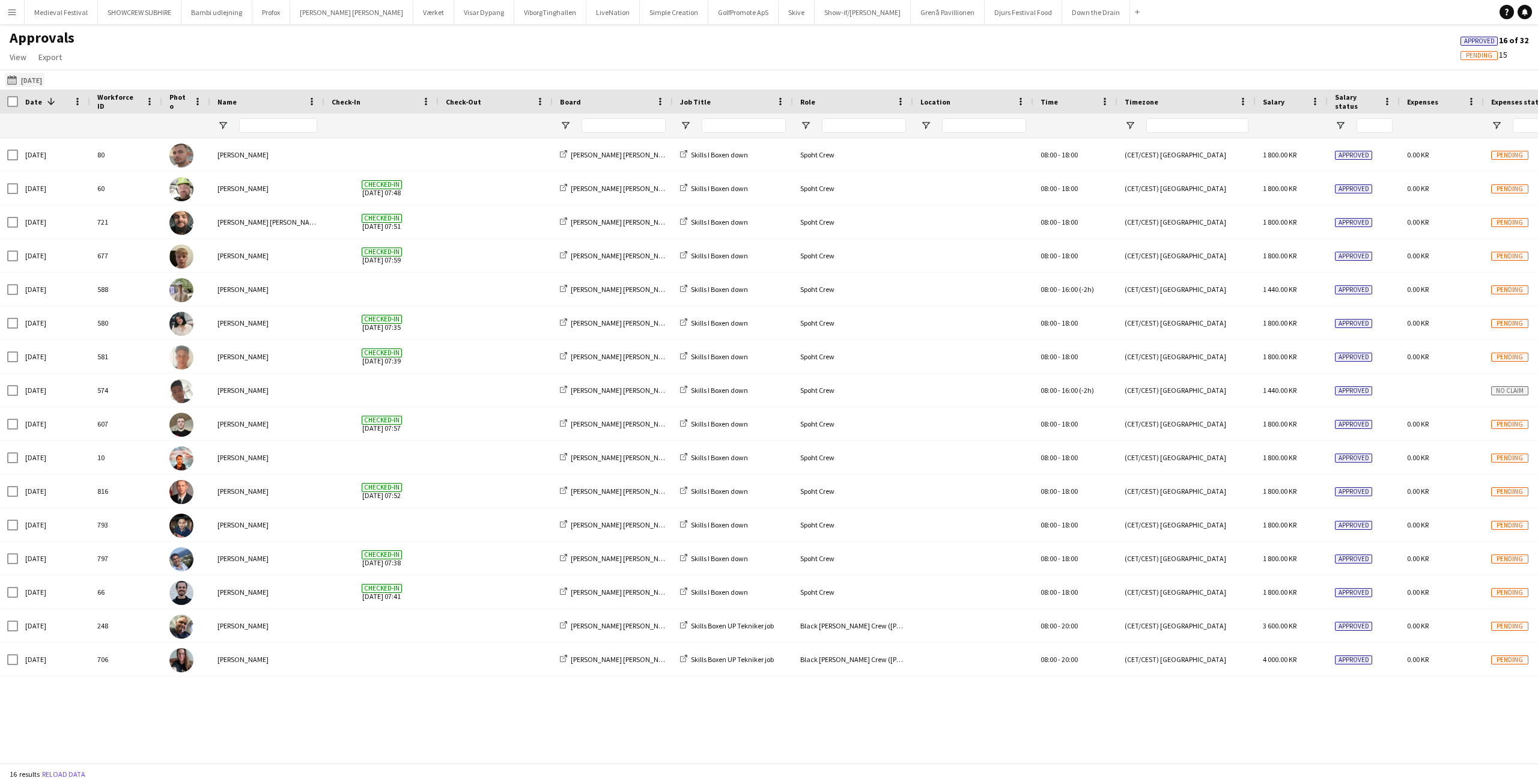
click at [18, 78] on app-icon "[DATE]" at bounding box center [14, 80] width 14 height 10
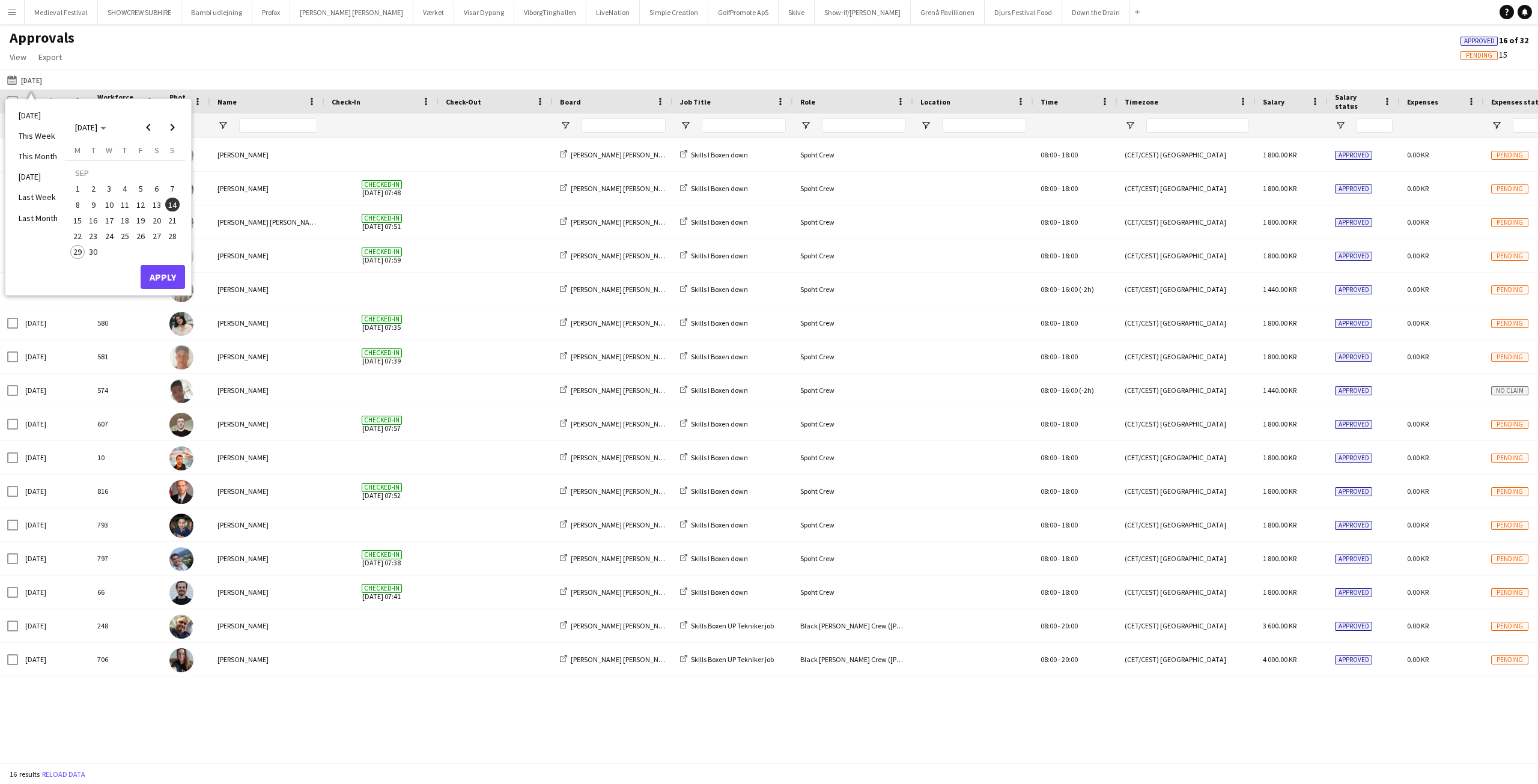
click at [132, 63] on div "Approvals View Customise view Customise filters Reset Filters Reset View Reset …" at bounding box center [769, 49] width 1538 height 41
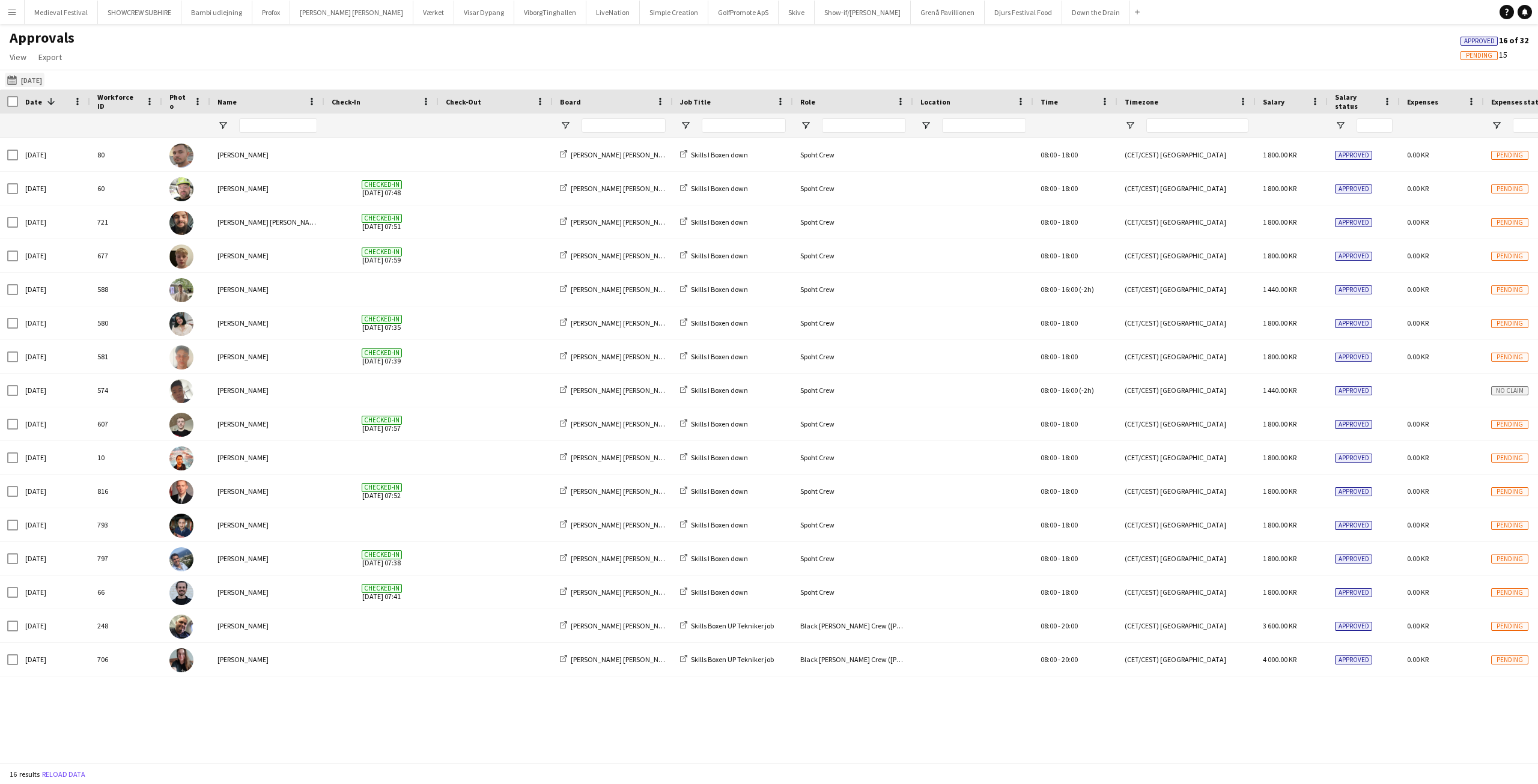
click at [9, 76] on app-icon "[DATE]" at bounding box center [14, 80] width 14 height 10
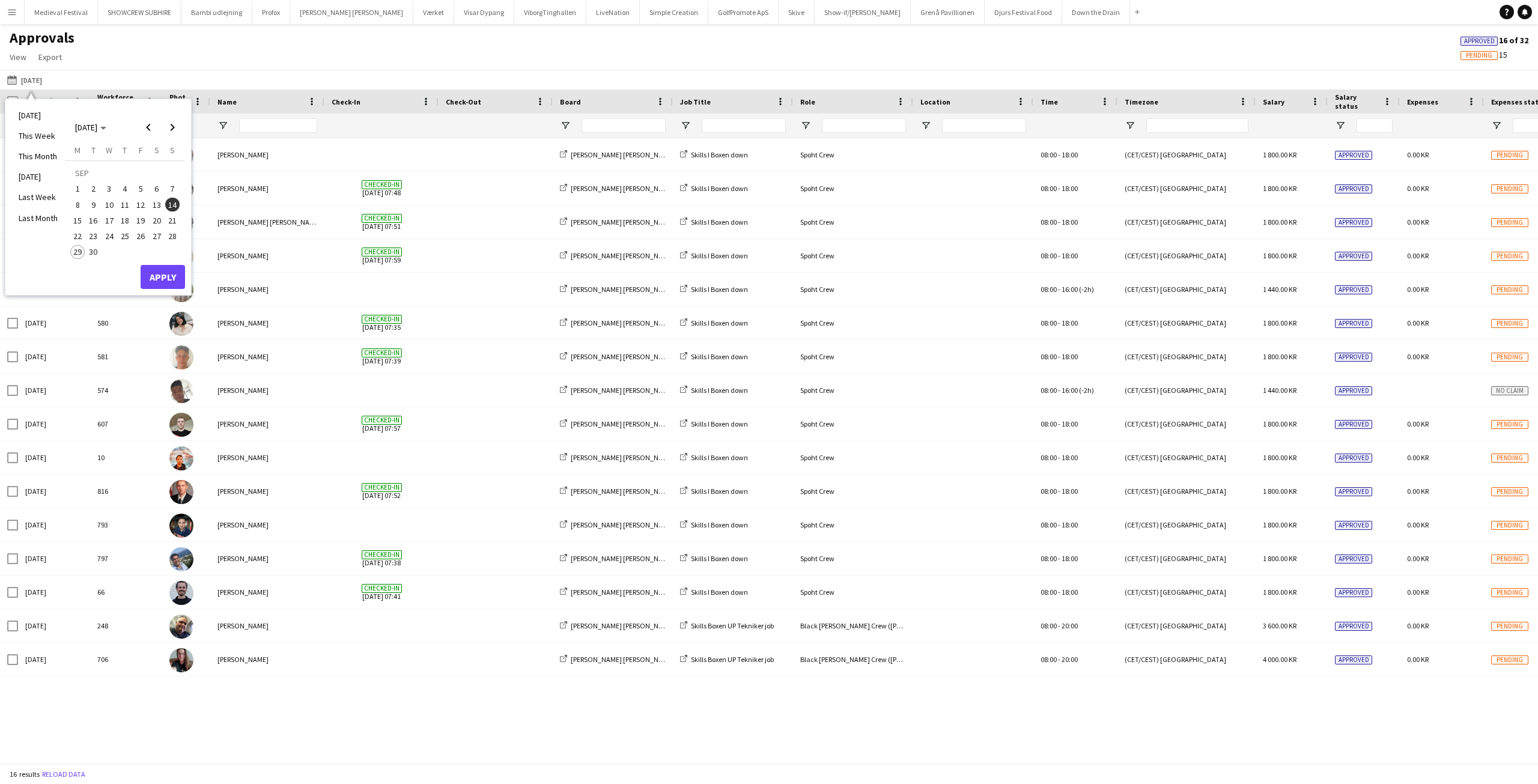
click at [140, 220] on span "19" at bounding box center [140, 220] width 14 height 14
click at [158, 273] on button "Apply" at bounding box center [163, 277] width 44 height 24
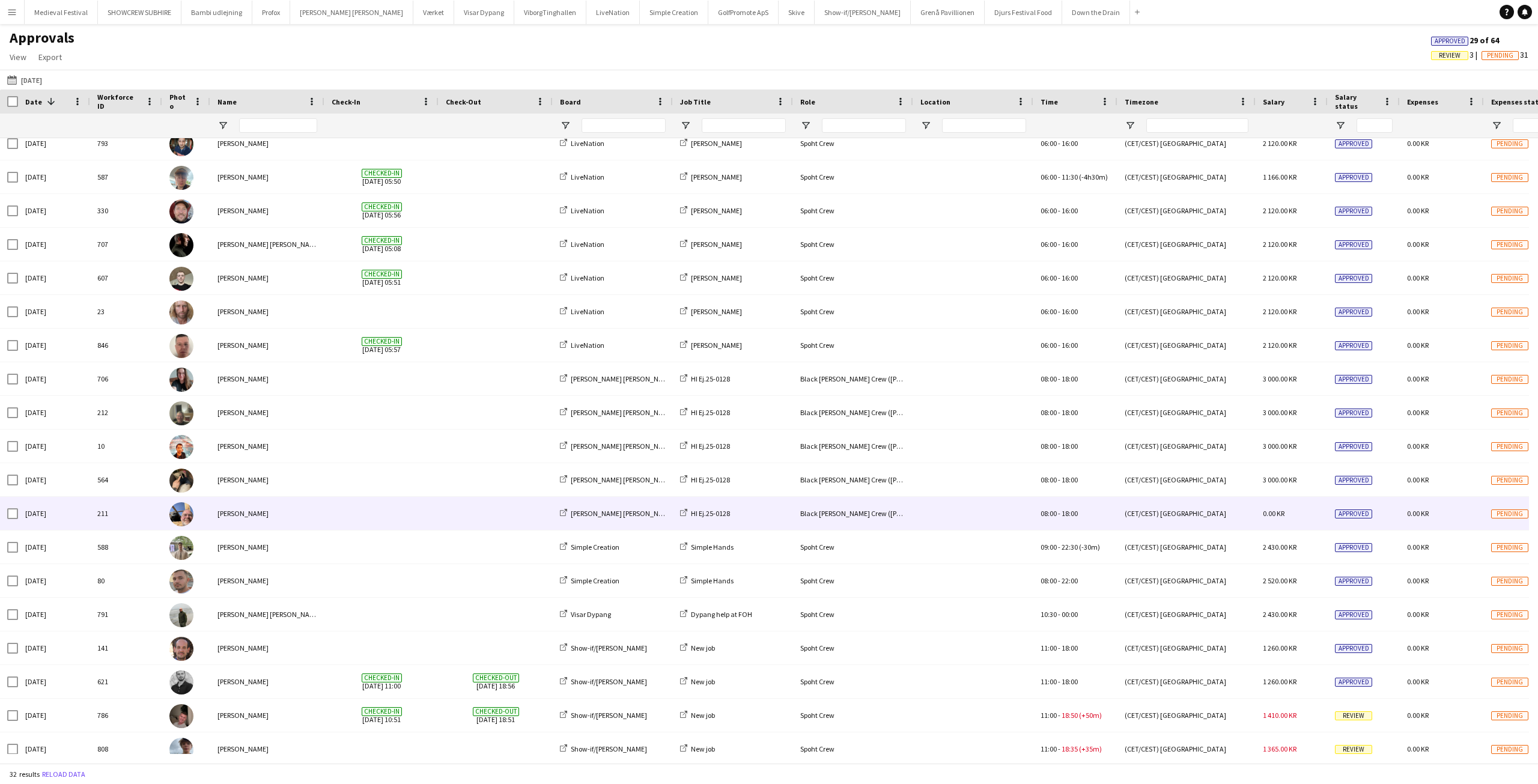
scroll to position [100, 0]
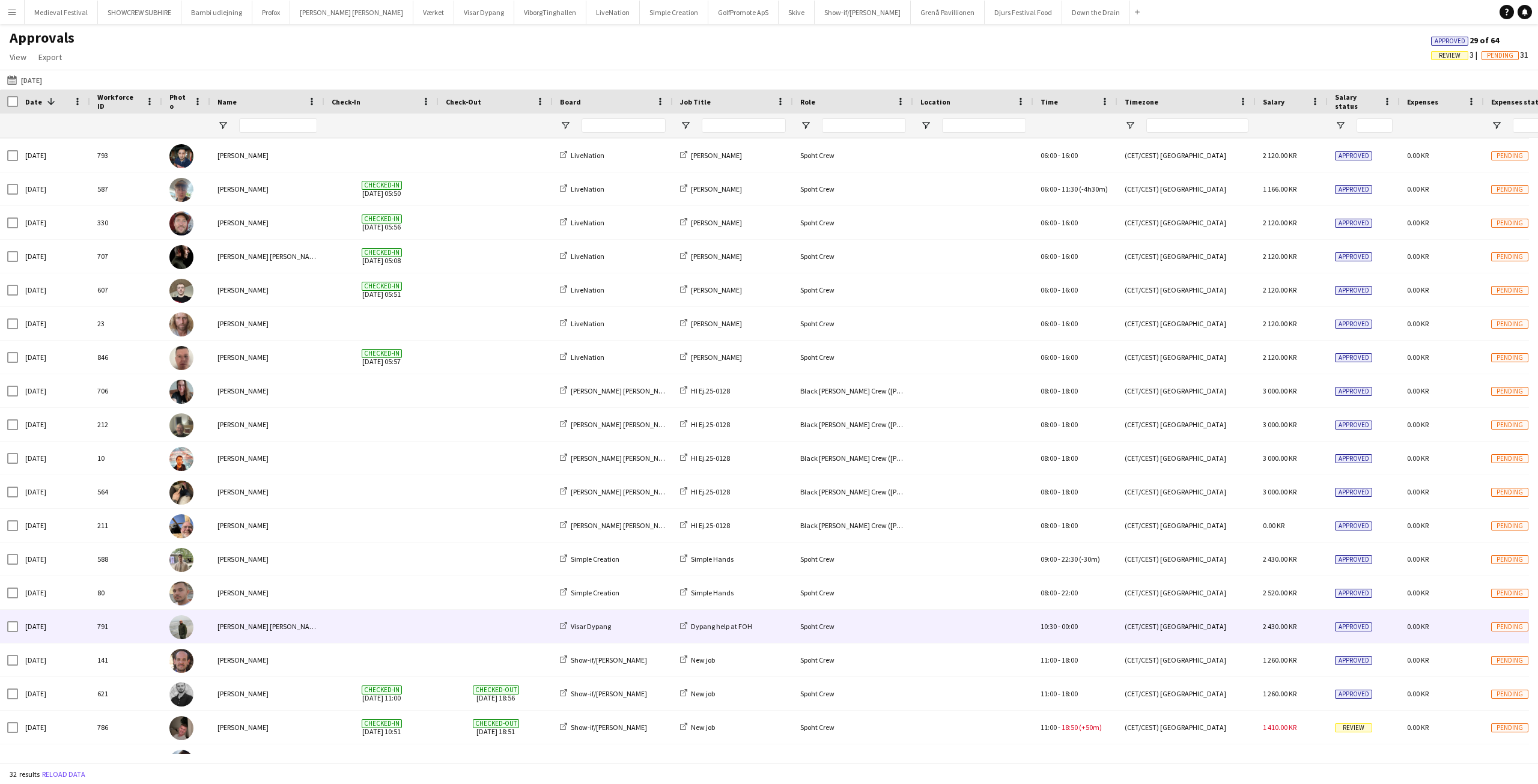
click at [258, 628] on div "Negru Liviu Mihai" at bounding box center [268, 626] width 114 height 33
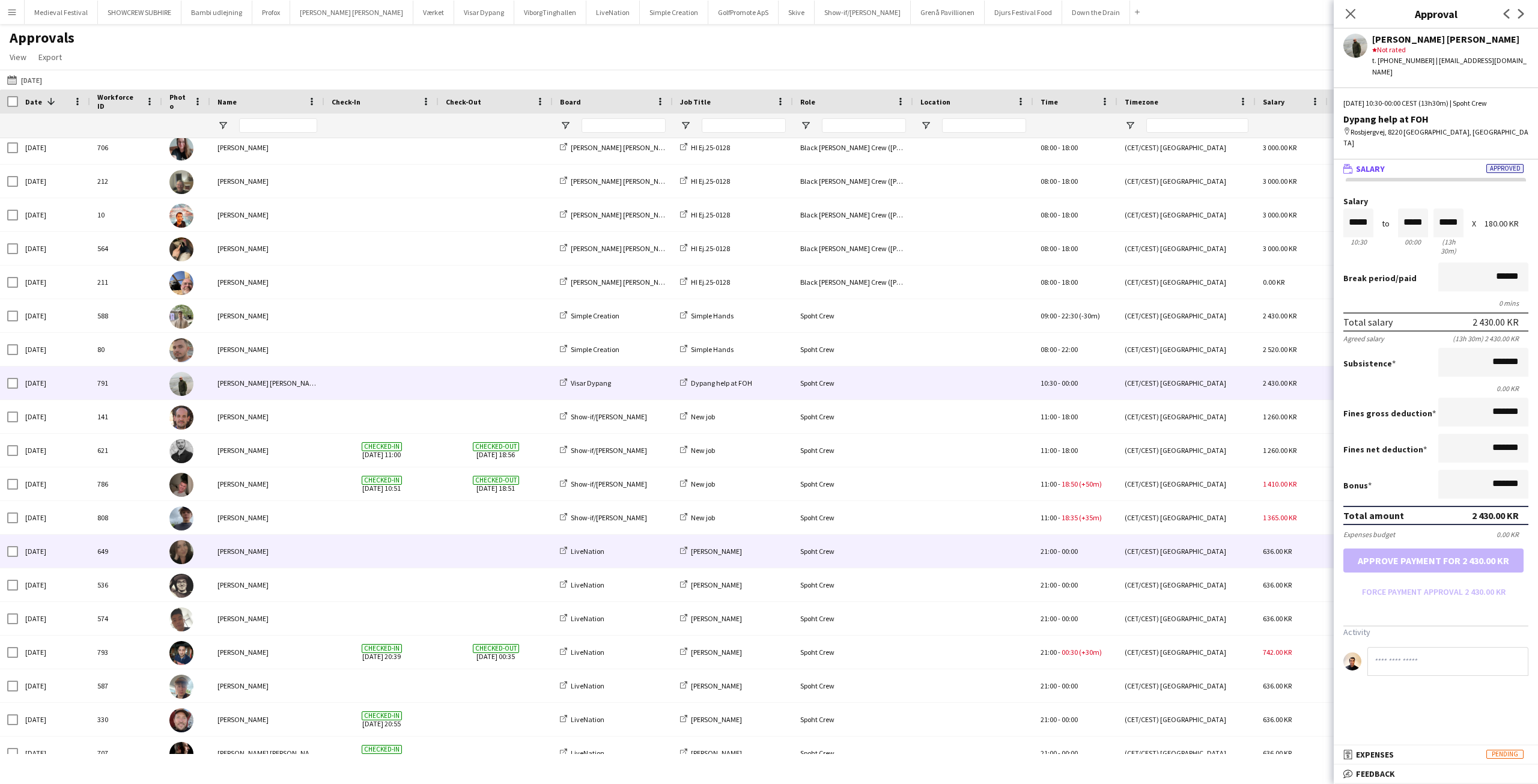
scroll to position [360, 0]
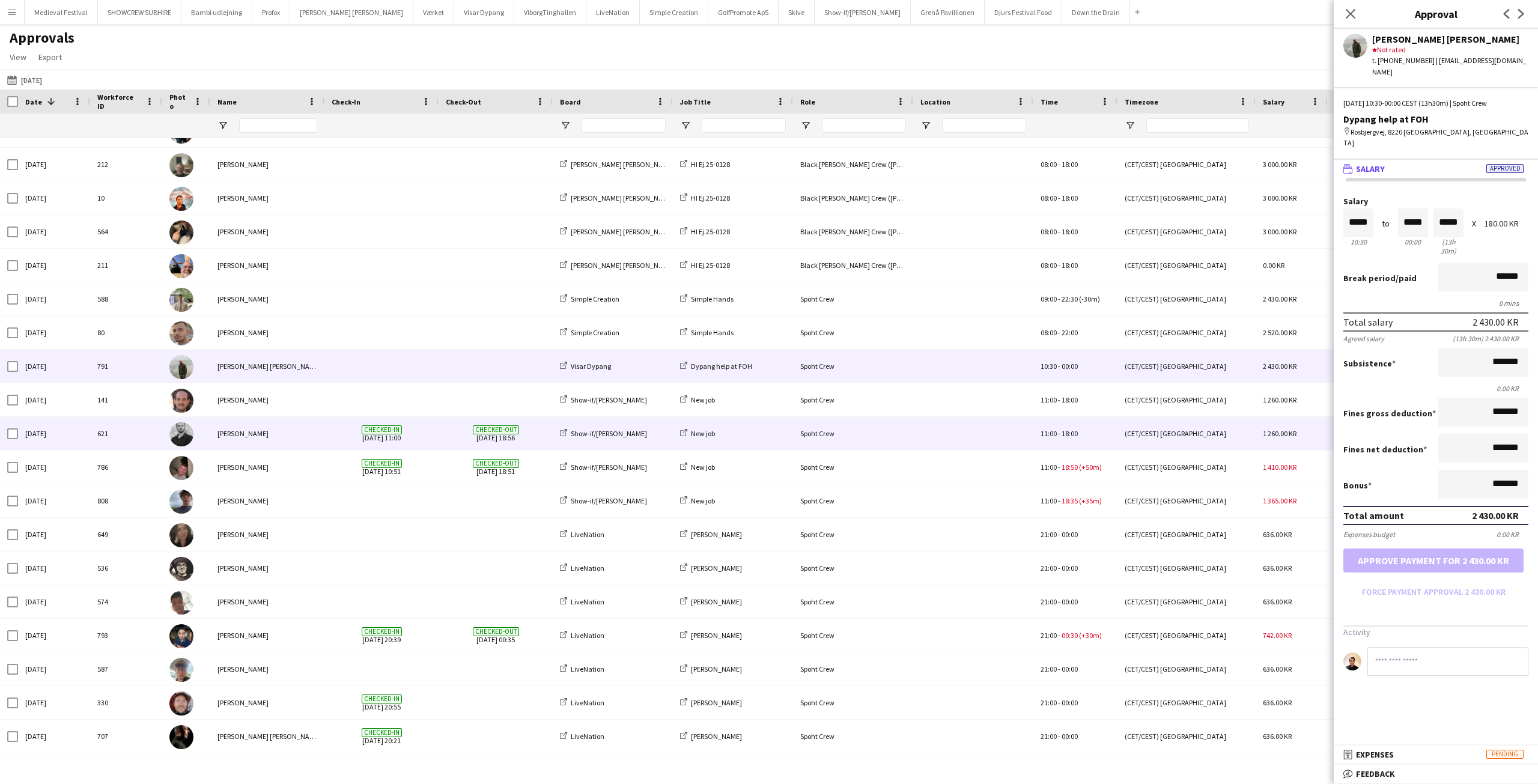
click at [423, 431] on span "Checked-in 19-09-2025 11:00" at bounding box center [382, 433] width 100 height 33
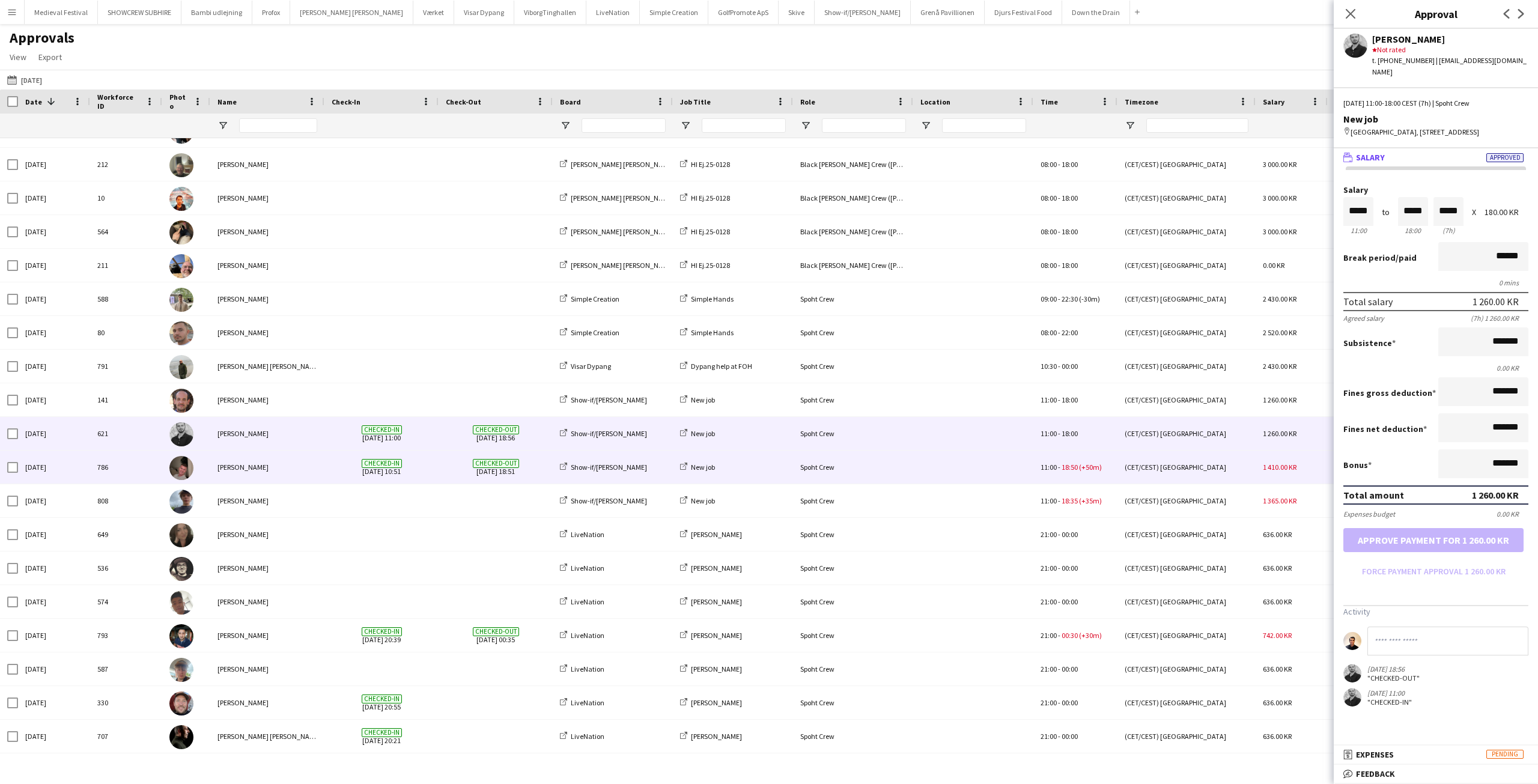
click at [444, 462] on div "Checked-out 19-09-2025 18:51" at bounding box center [496, 467] width 114 height 33
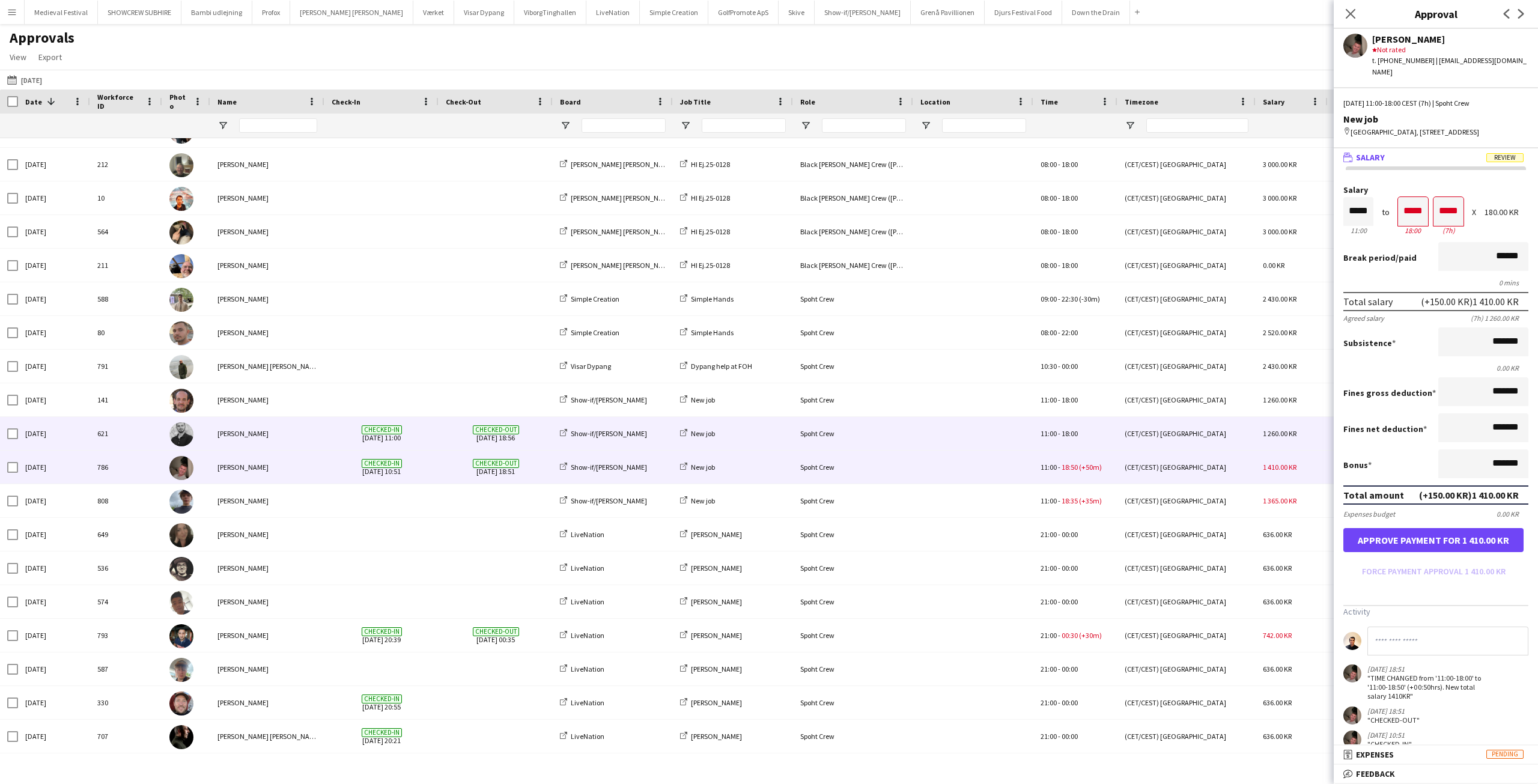
click at [437, 435] on div "Checked-in 19-09-2025 11:00" at bounding box center [382, 433] width 114 height 33
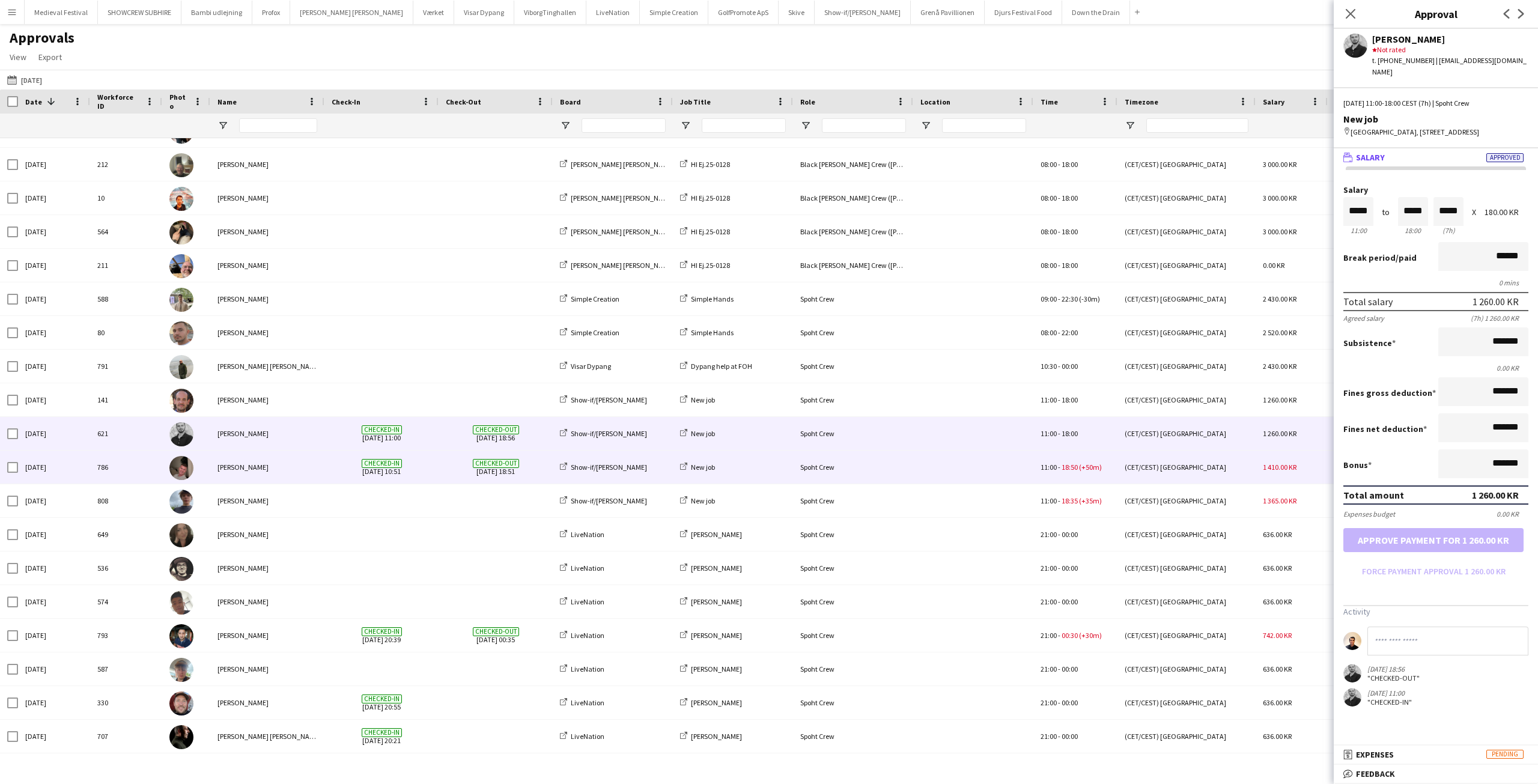
click at [436, 457] on div "Checked-in 19-09-2025 10:51" at bounding box center [382, 467] width 114 height 33
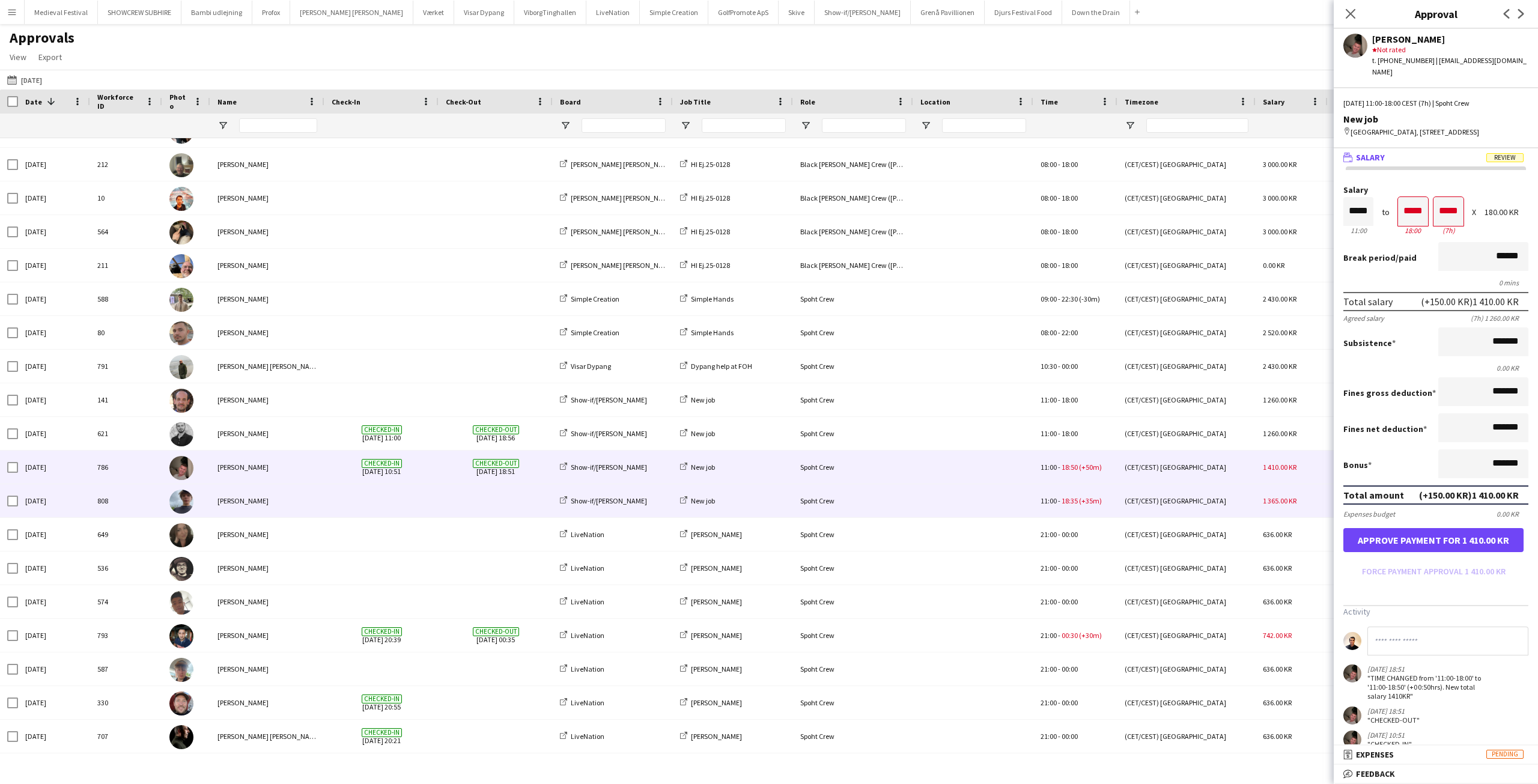
click at [420, 499] on span at bounding box center [382, 500] width 100 height 33
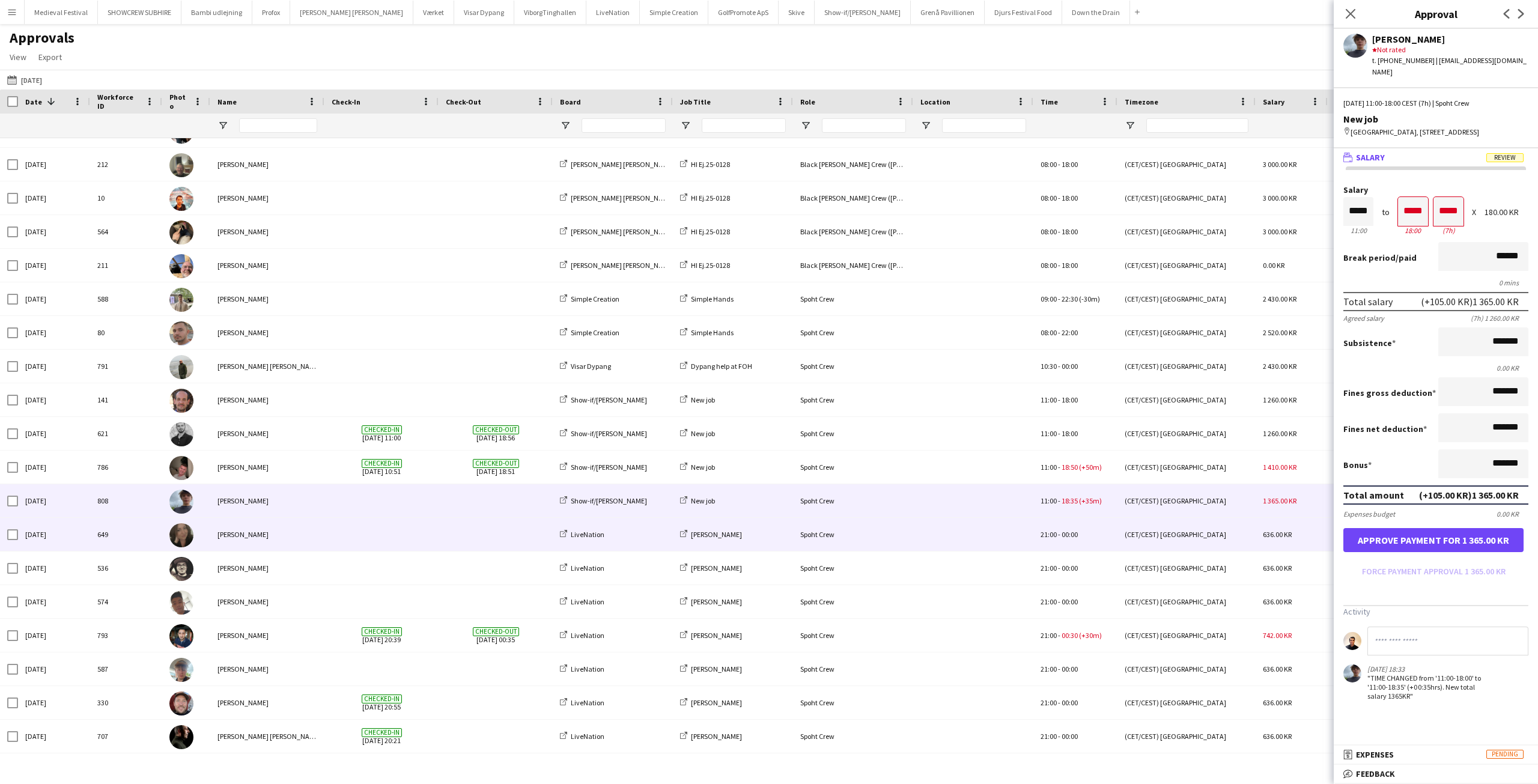
click at [432, 527] on div at bounding box center [382, 534] width 114 height 33
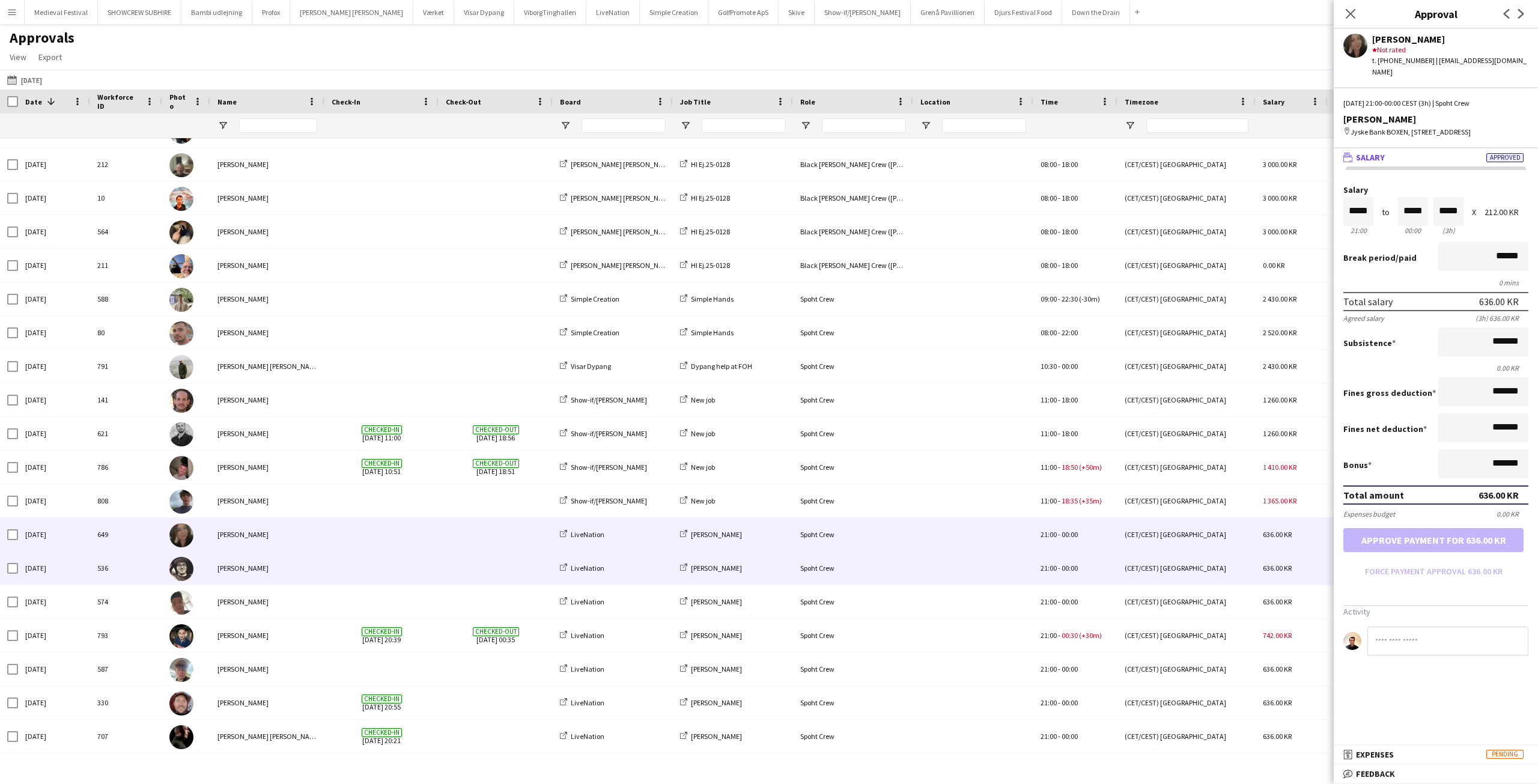
click at [408, 571] on span at bounding box center [382, 567] width 100 height 33
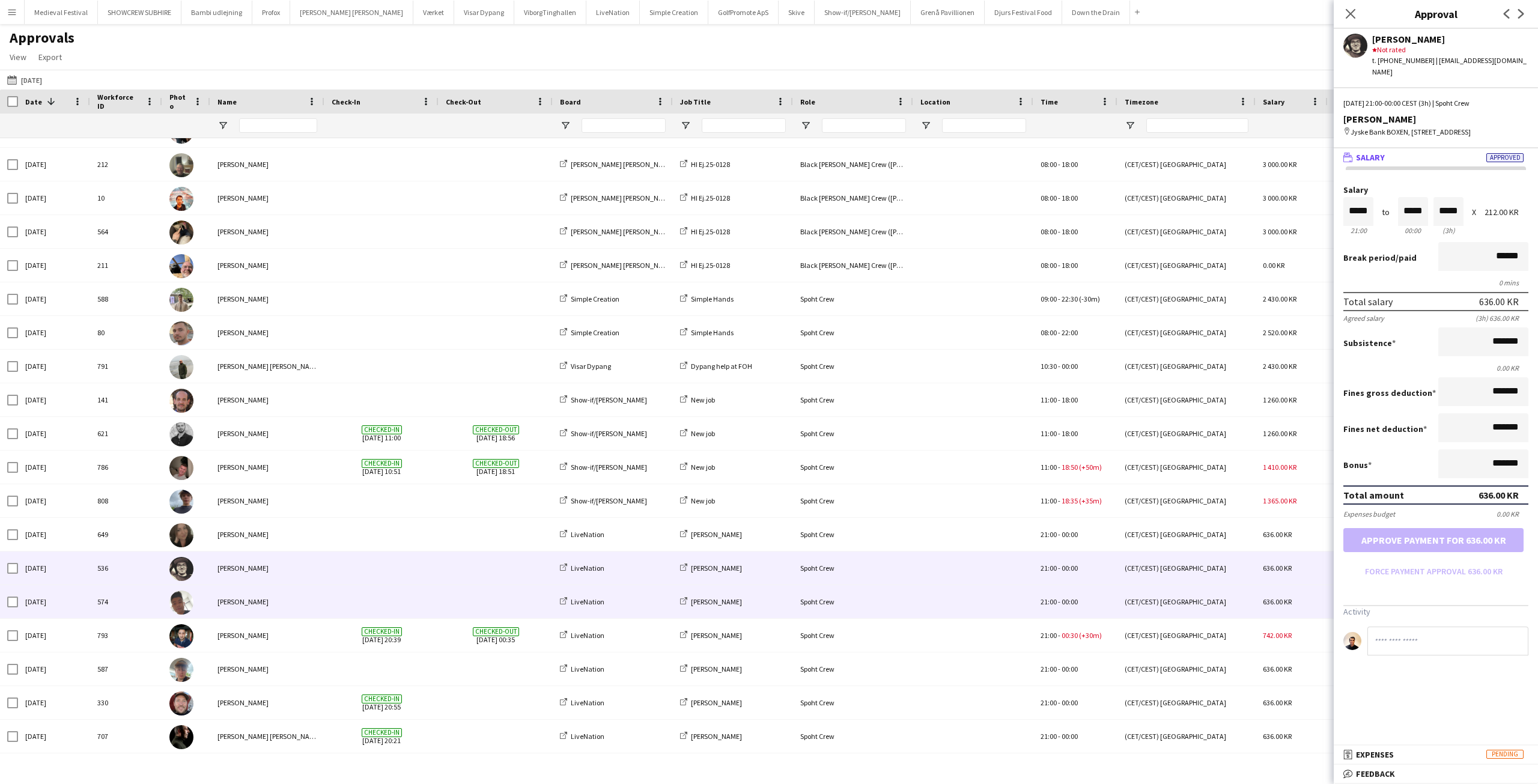
click at [392, 604] on span at bounding box center [382, 601] width 100 height 33
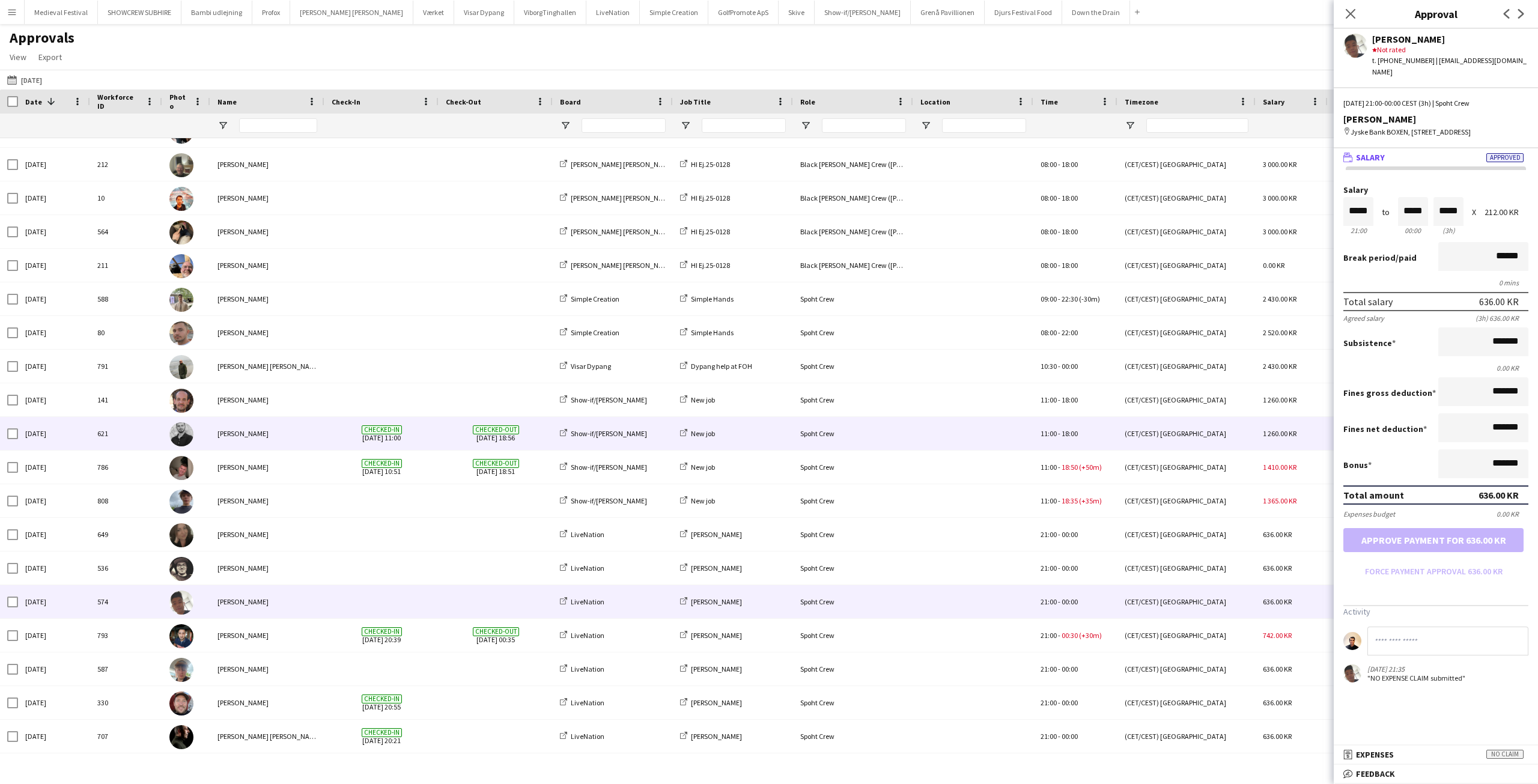
click at [320, 441] on div "[PERSON_NAME]" at bounding box center [268, 433] width 114 height 33
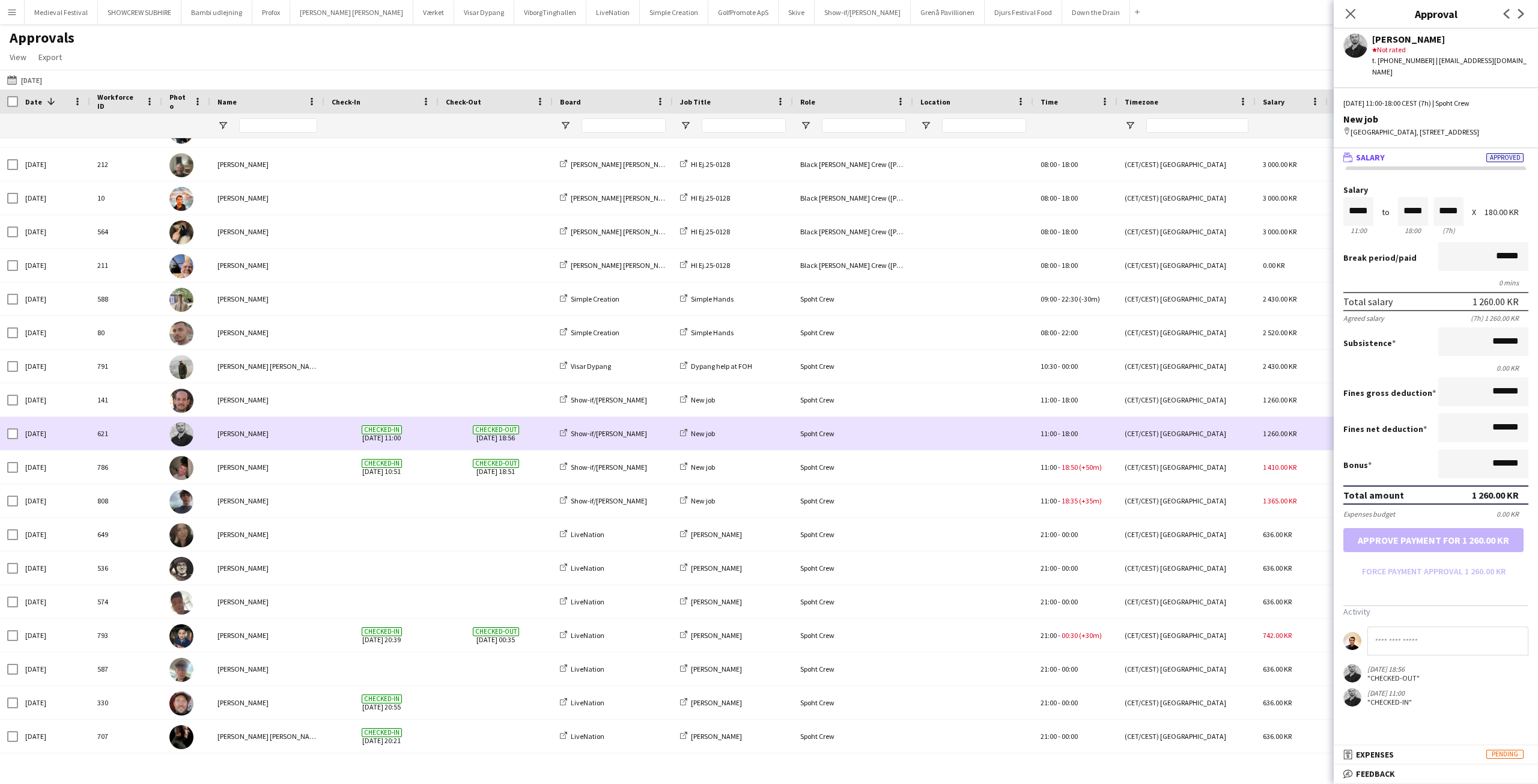
click at [299, 407] on div "[PERSON_NAME]" at bounding box center [268, 399] width 114 height 33
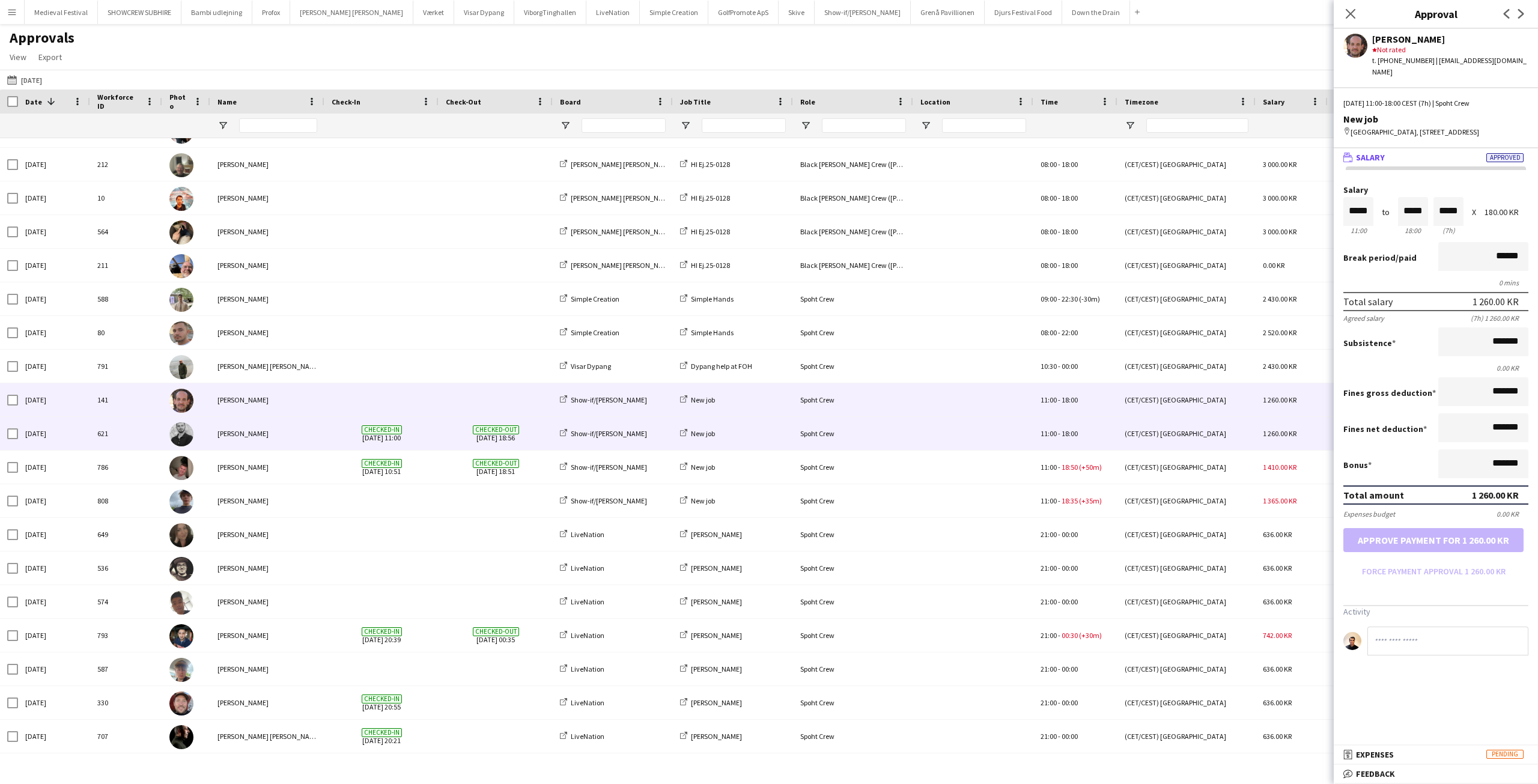
click at [330, 426] on div "Checked-in 19-09-2025 11:00" at bounding box center [382, 433] width 114 height 33
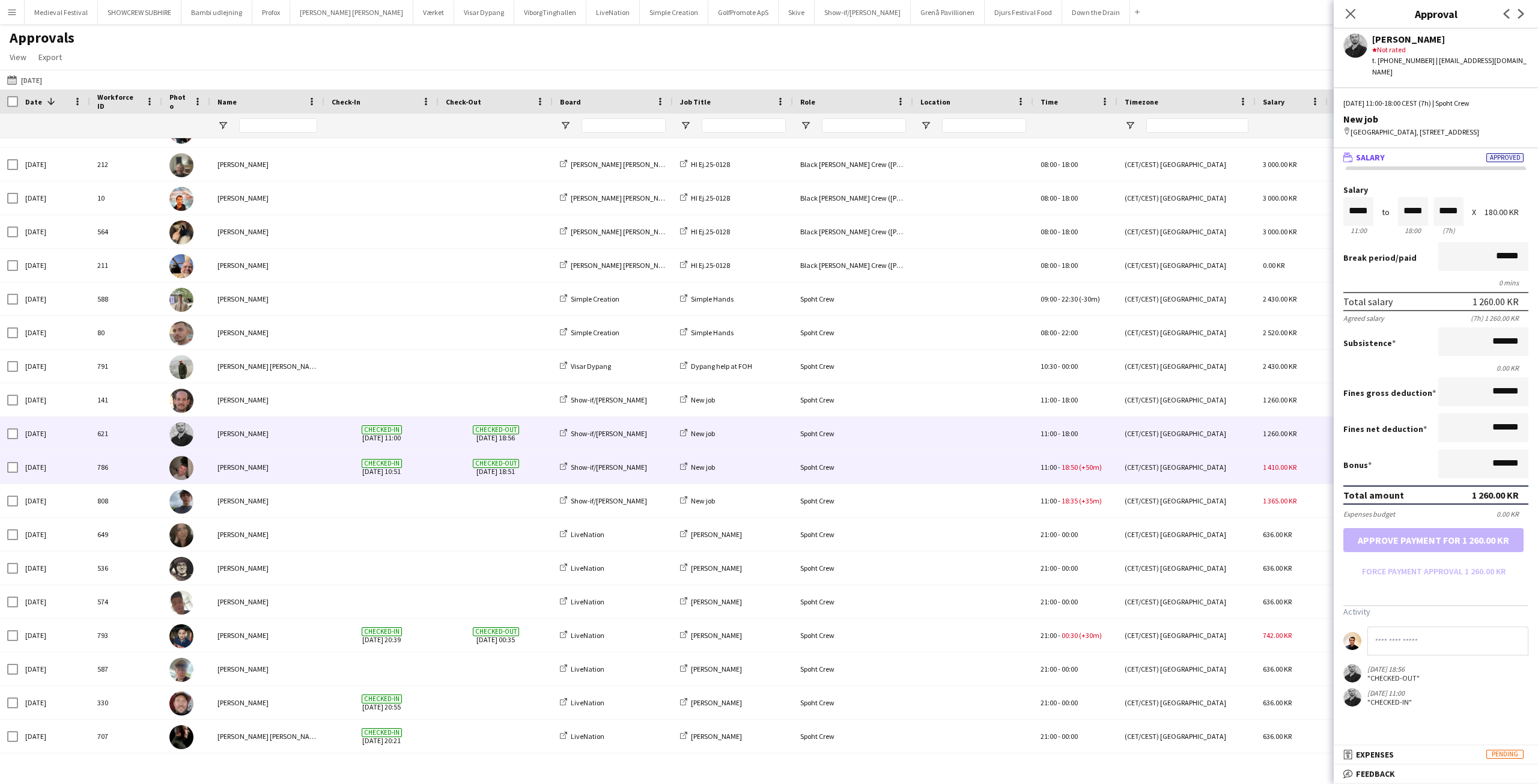
click at [329, 460] on div "Checked-in 19-09-2025 10:51" at bounding box center [382, 467] width 114 height 33
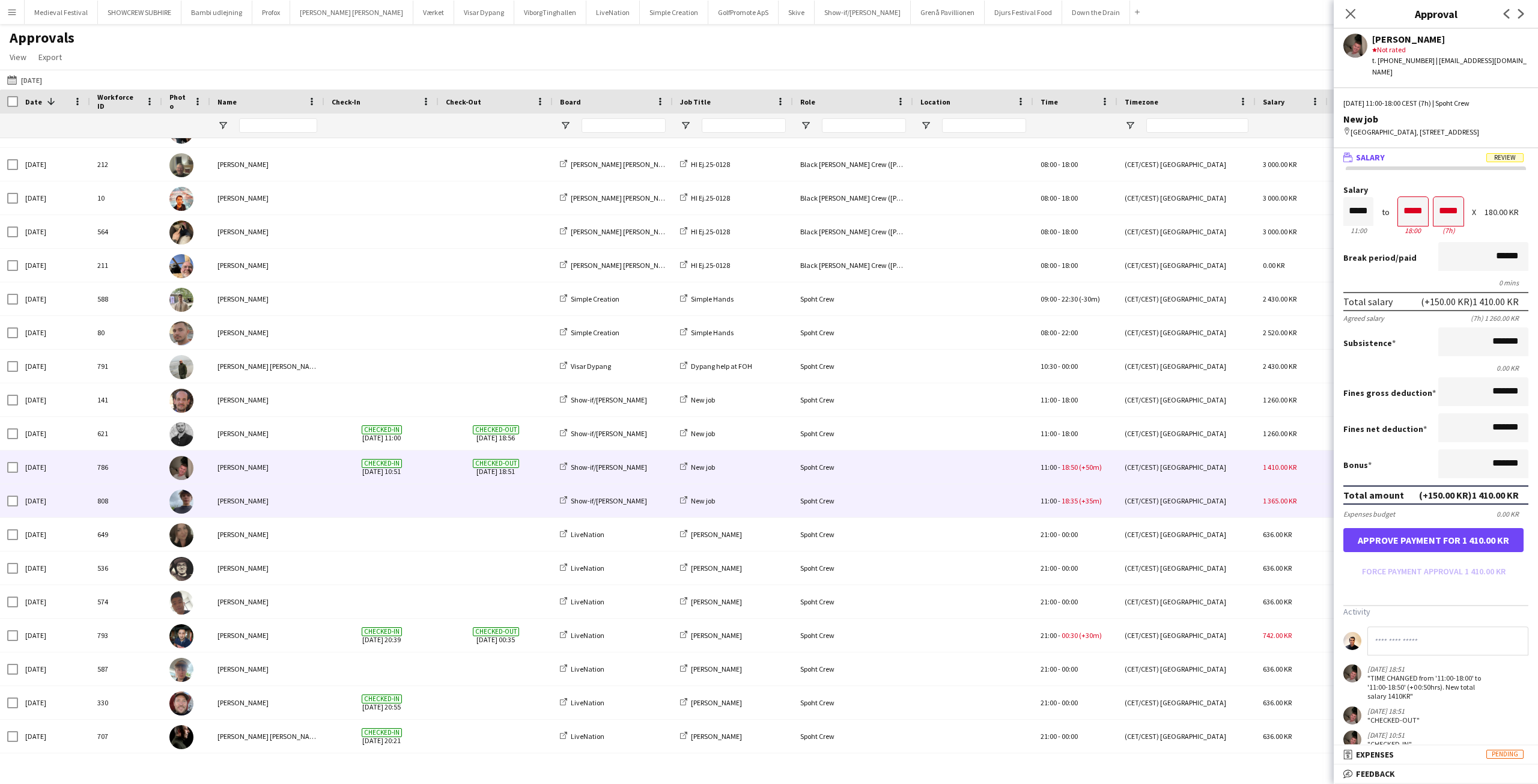
click at [322, 505] on div "[PERSON_NAME]" at bounding box center [268, 500] width 114 height 33
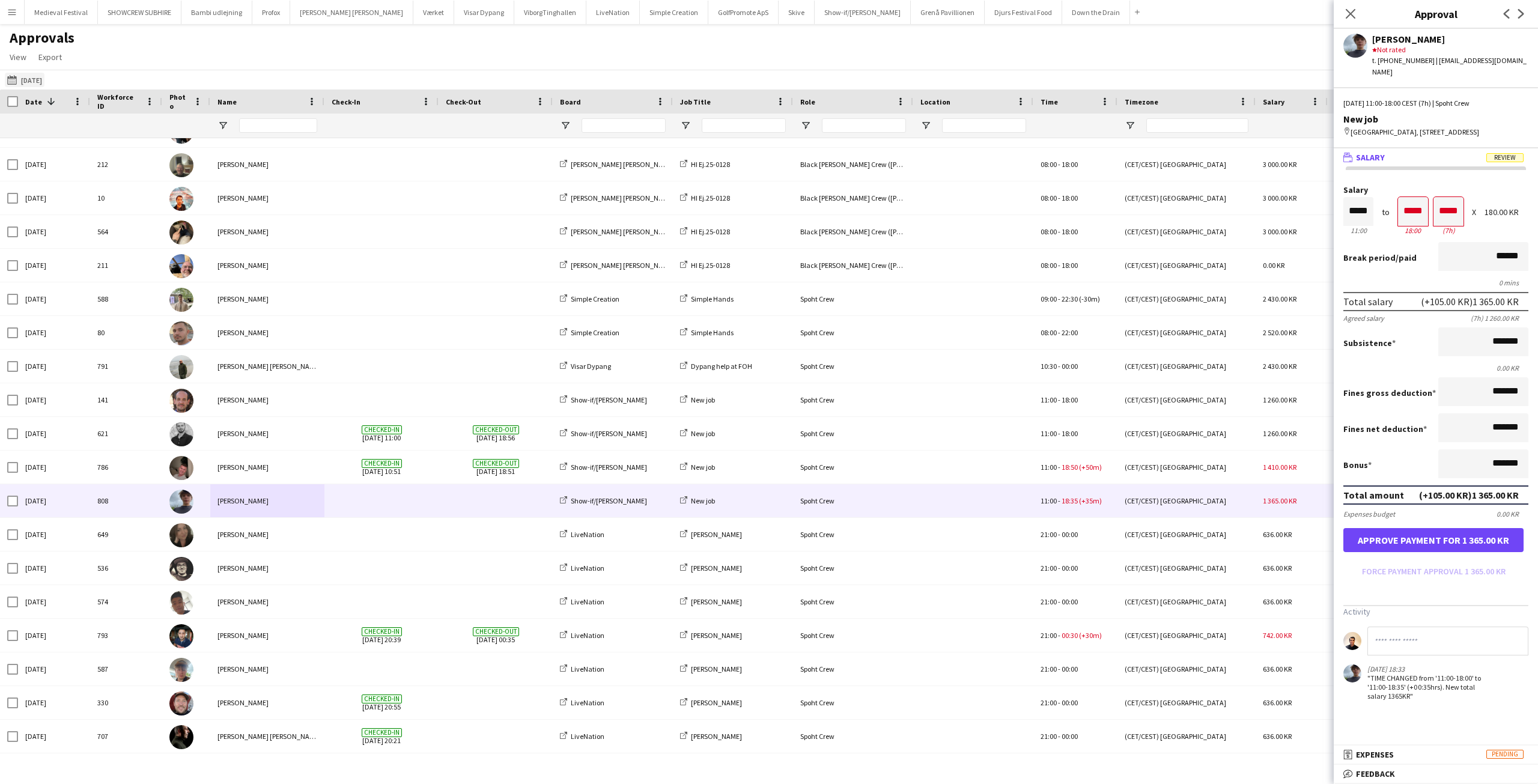
click at [14, 84] on app-icon "[DATE]" at bounding box center [14, 80] width 14 height 10
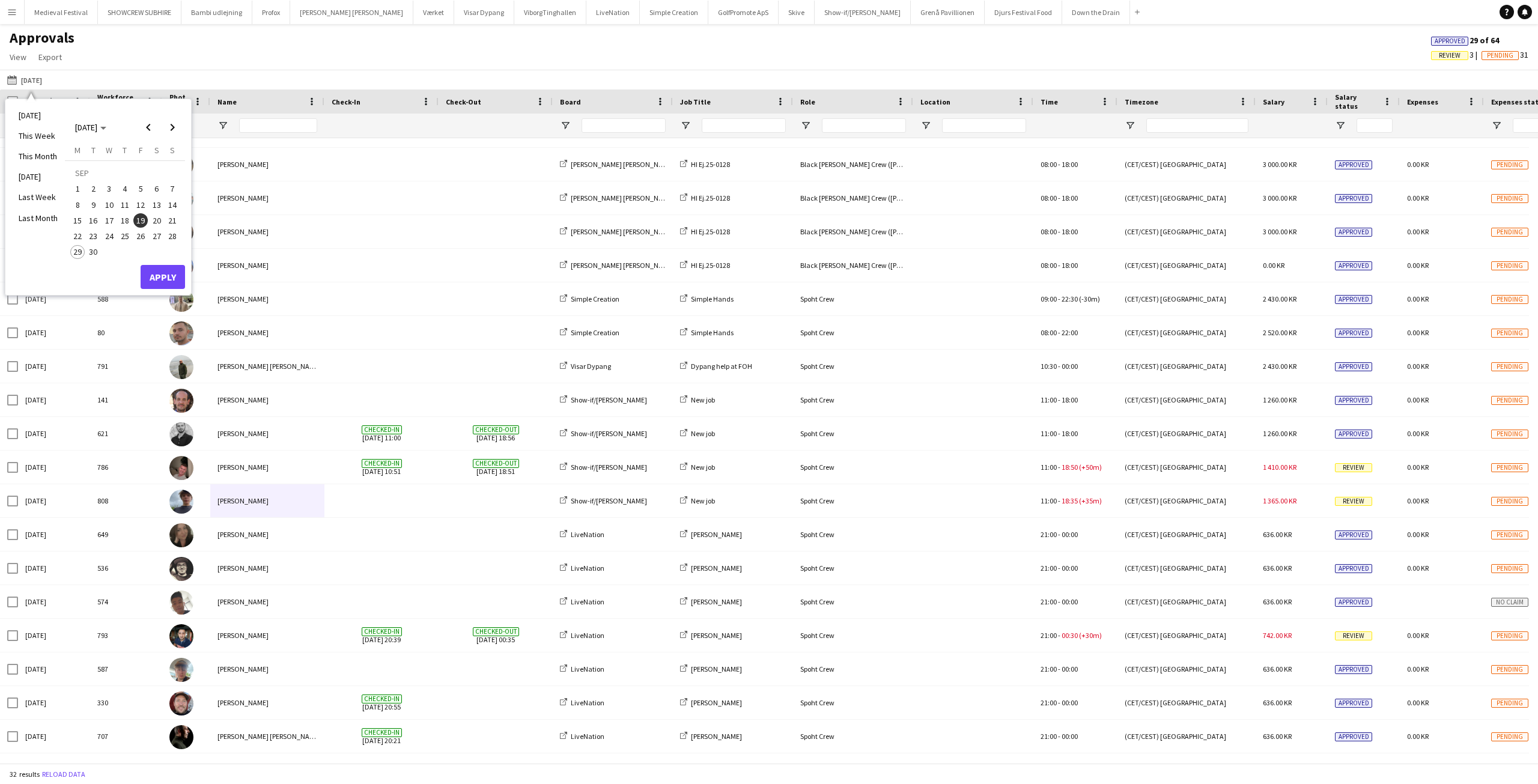
click at [170, 221] on span "21" at bounding box center [173, 220] width 14 height 14
click at [163, 274] on button "Apply" at bounding box center [163, 277] width 44 height 24
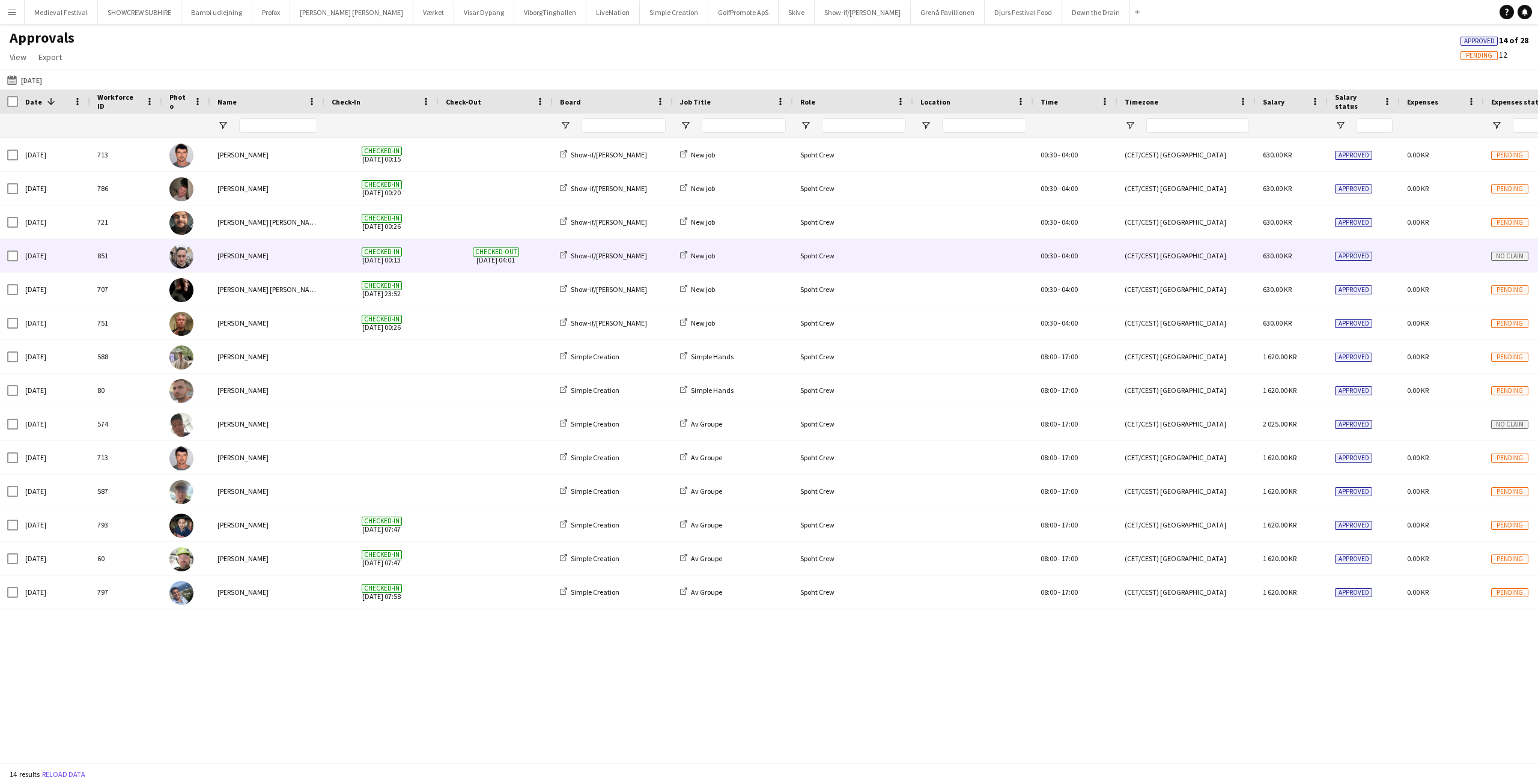
scroll to position [0, 0]
click at [425, 252] on span "Checked-in 21-09-2025 00:13" at bounding box center [382, 255] width 100 height 33
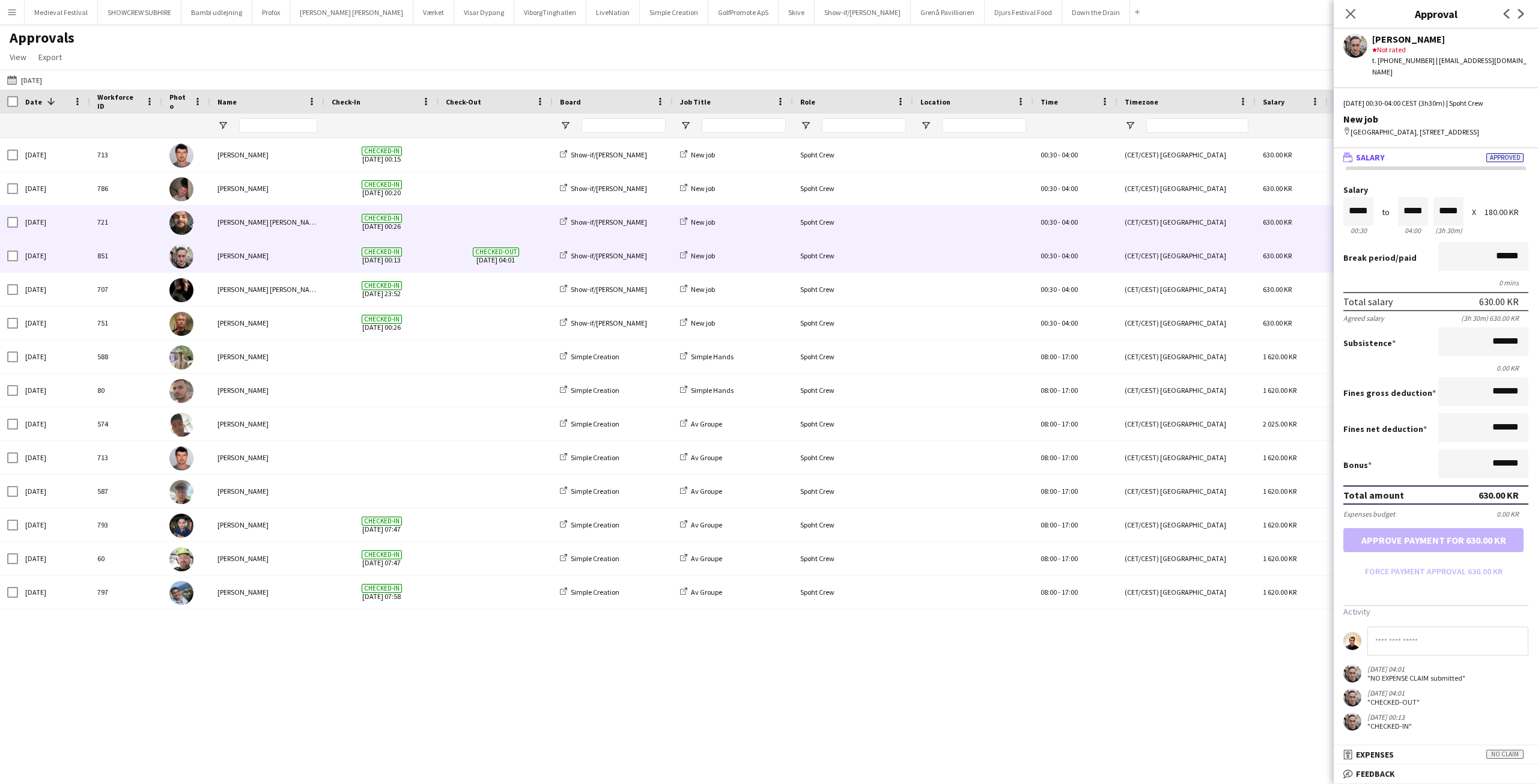
click at [448, 216] on span at bounding box center [496, 222] width 100 height 33
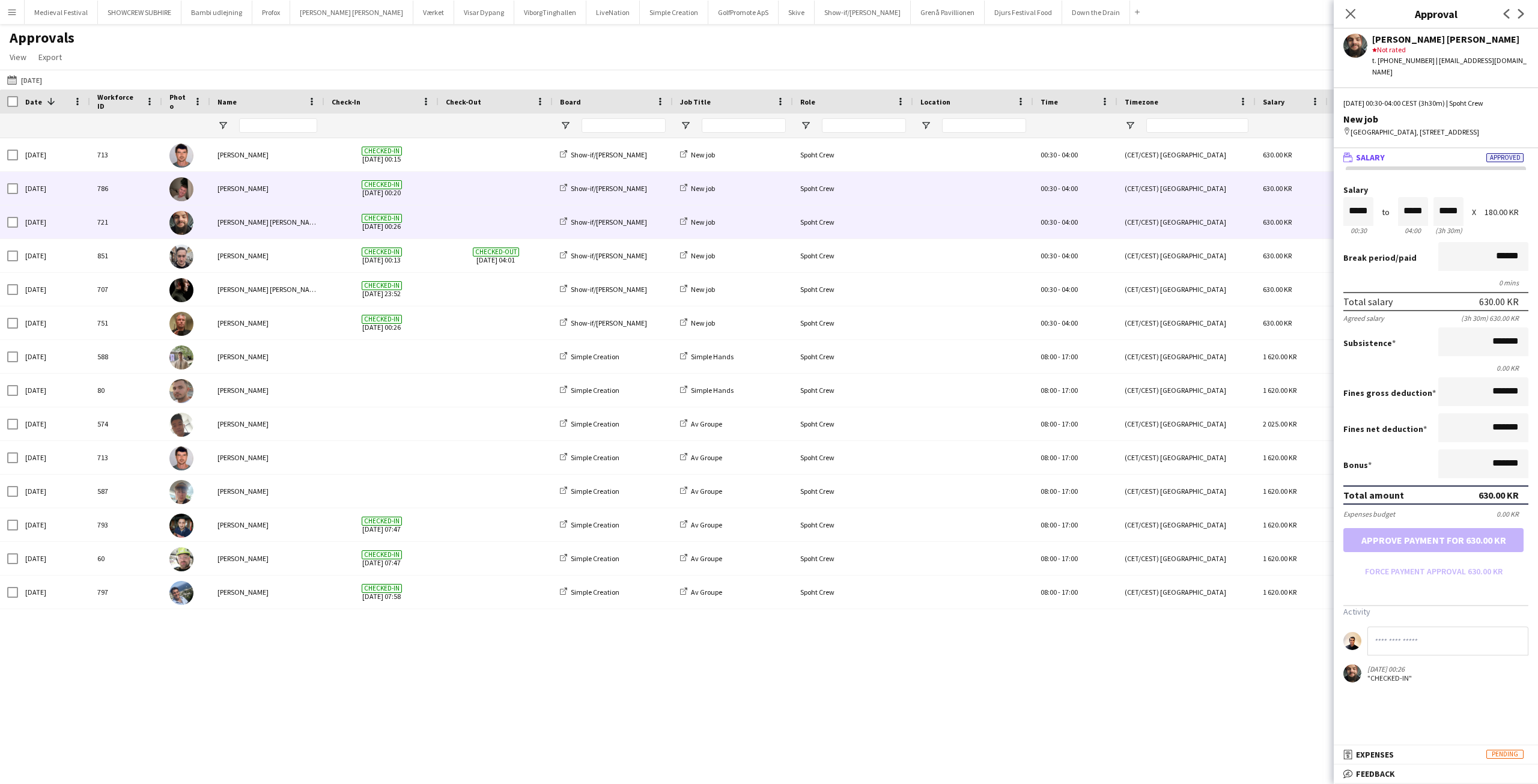
click at [455, 198] on span at bounding box center [496, 188] width 100 height 33
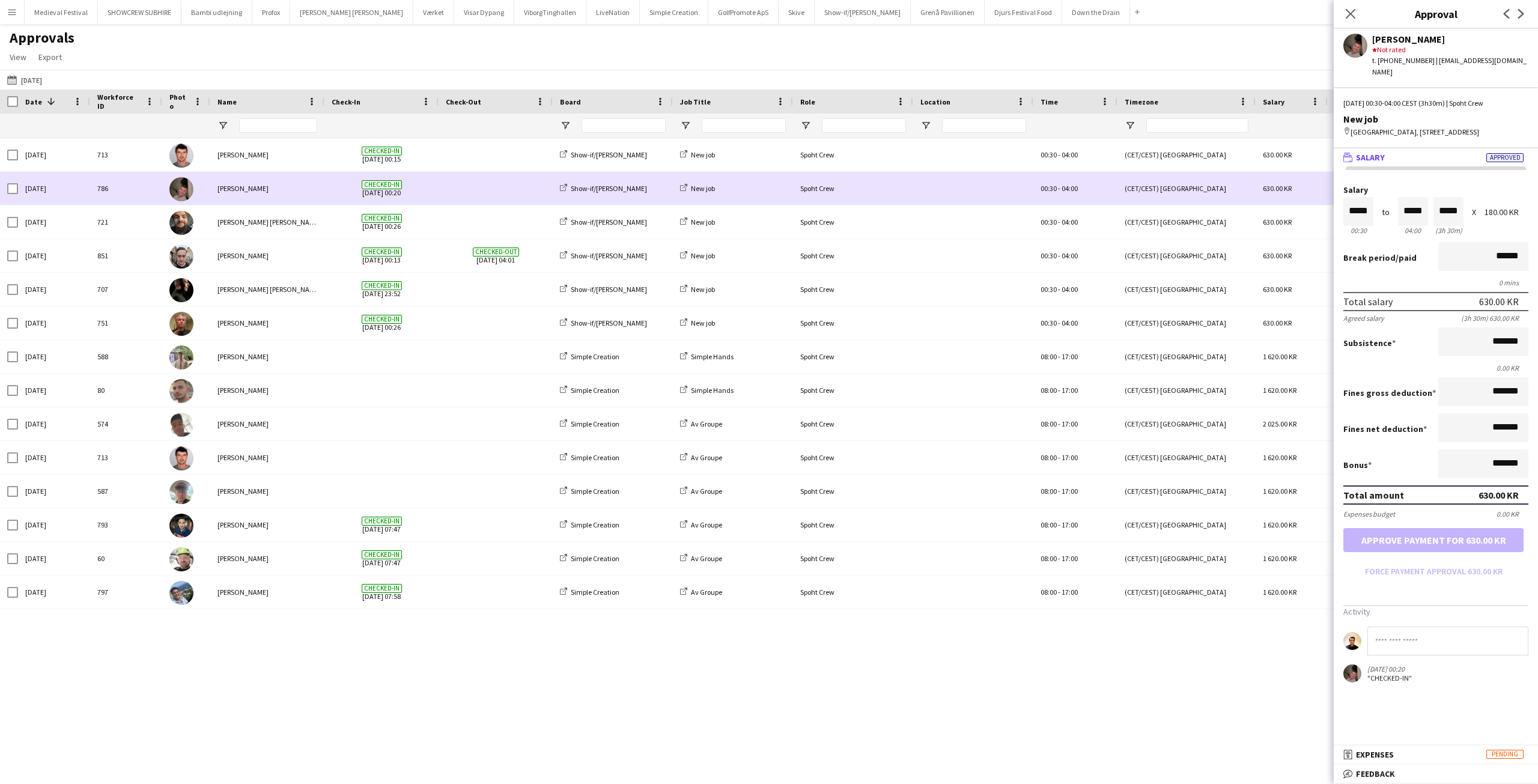
click at [458, 182] on span at bounding box center [496, 188] width 100 height 33
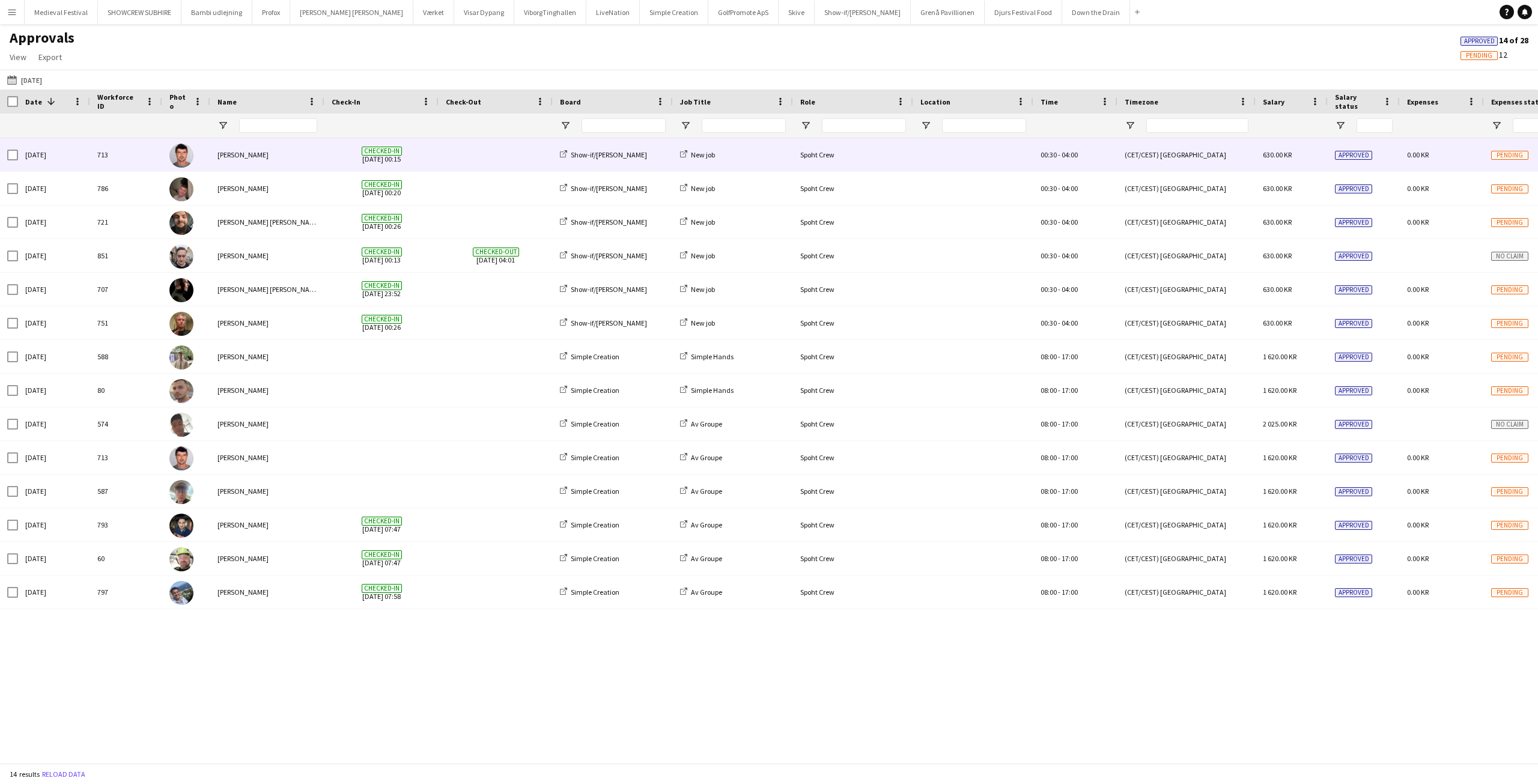
click at [476, 162] on span at bounding box center [496, 154] width 100 height 33
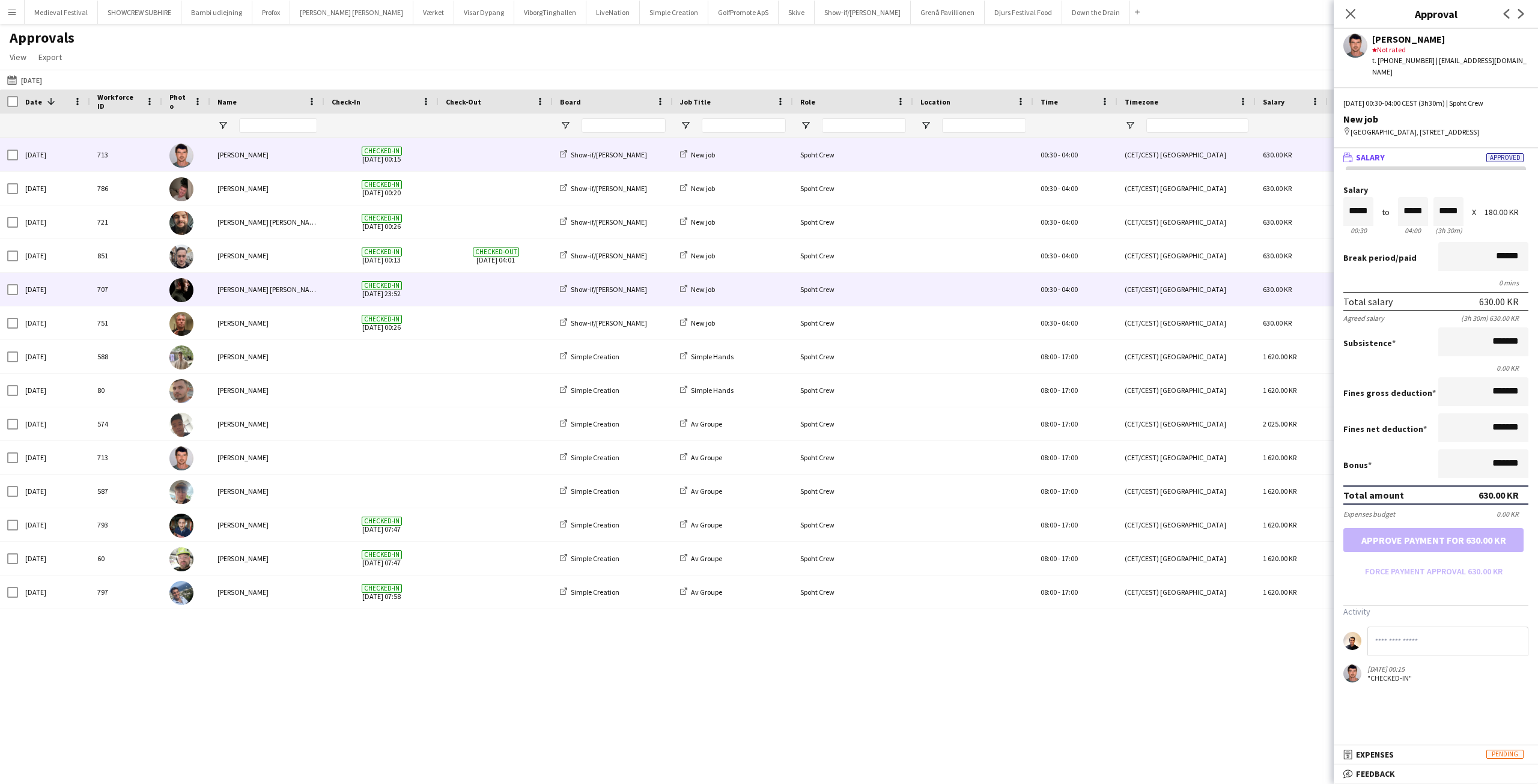
click at [450, 284] on span at bounding box center [496, 289] width 100 height 33
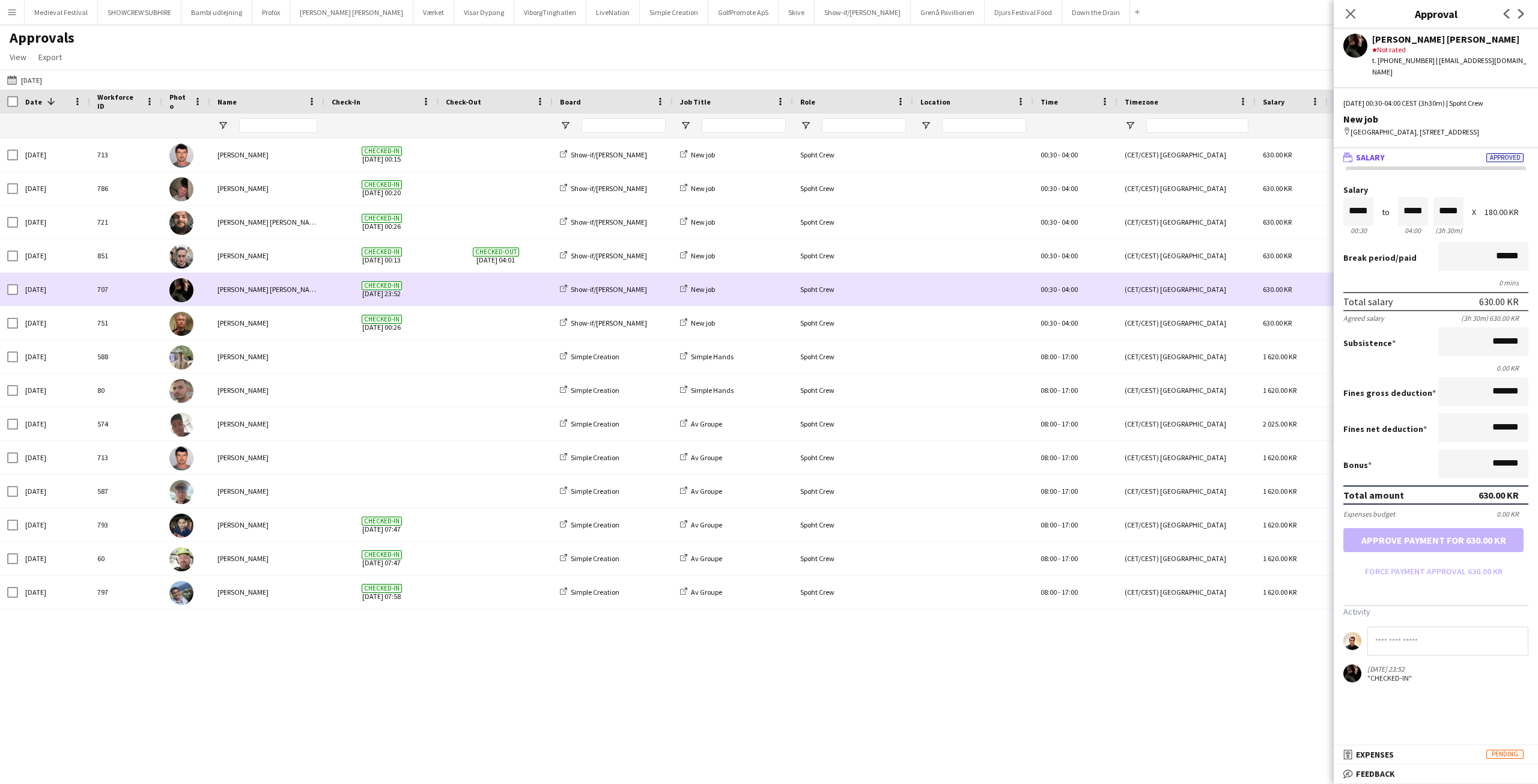
click at [452, 305] on span at bounding box center [496, 289] width 100 height 33
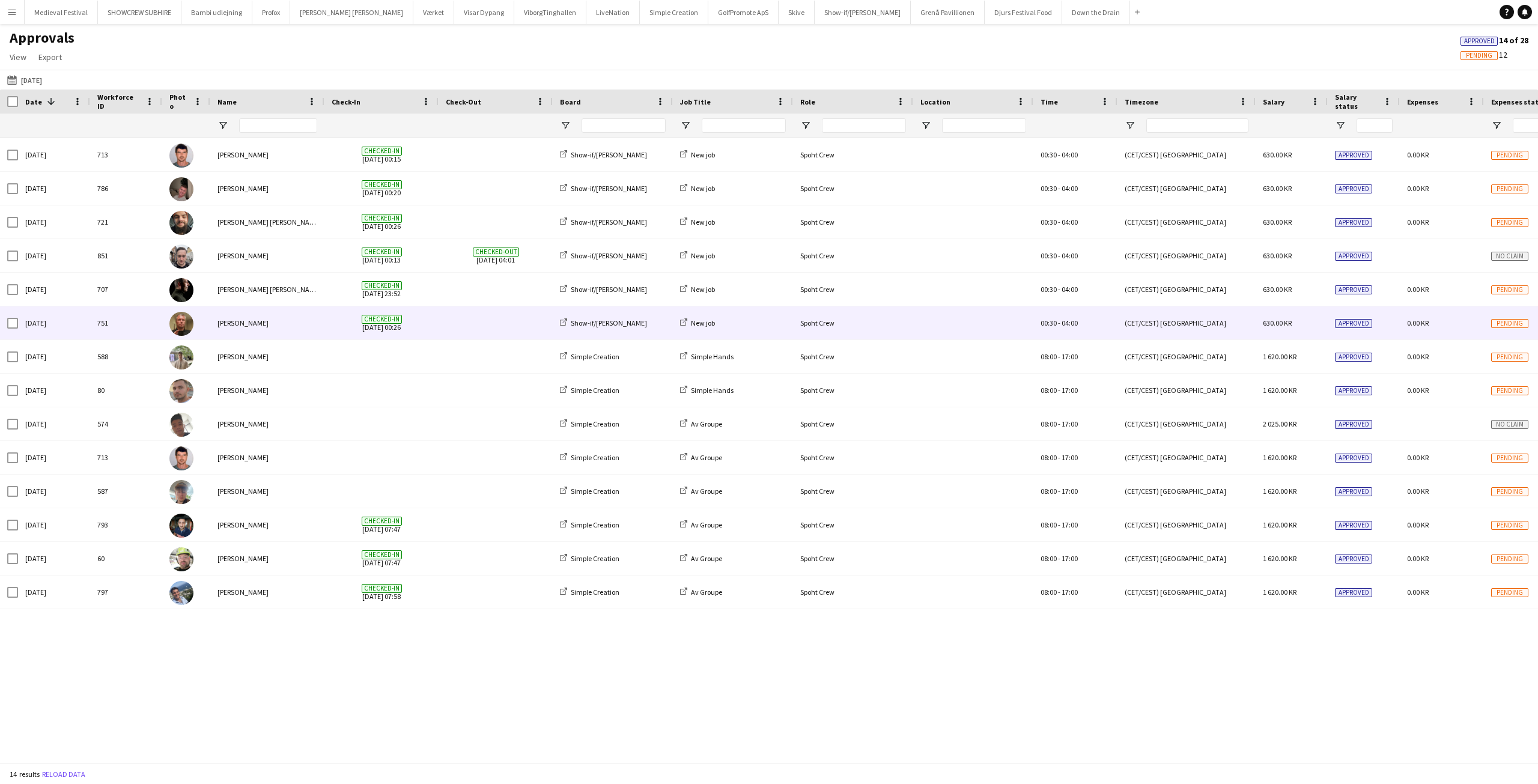
click at [453, 315] on span at bounding box center [496, 322] width 100 height 33
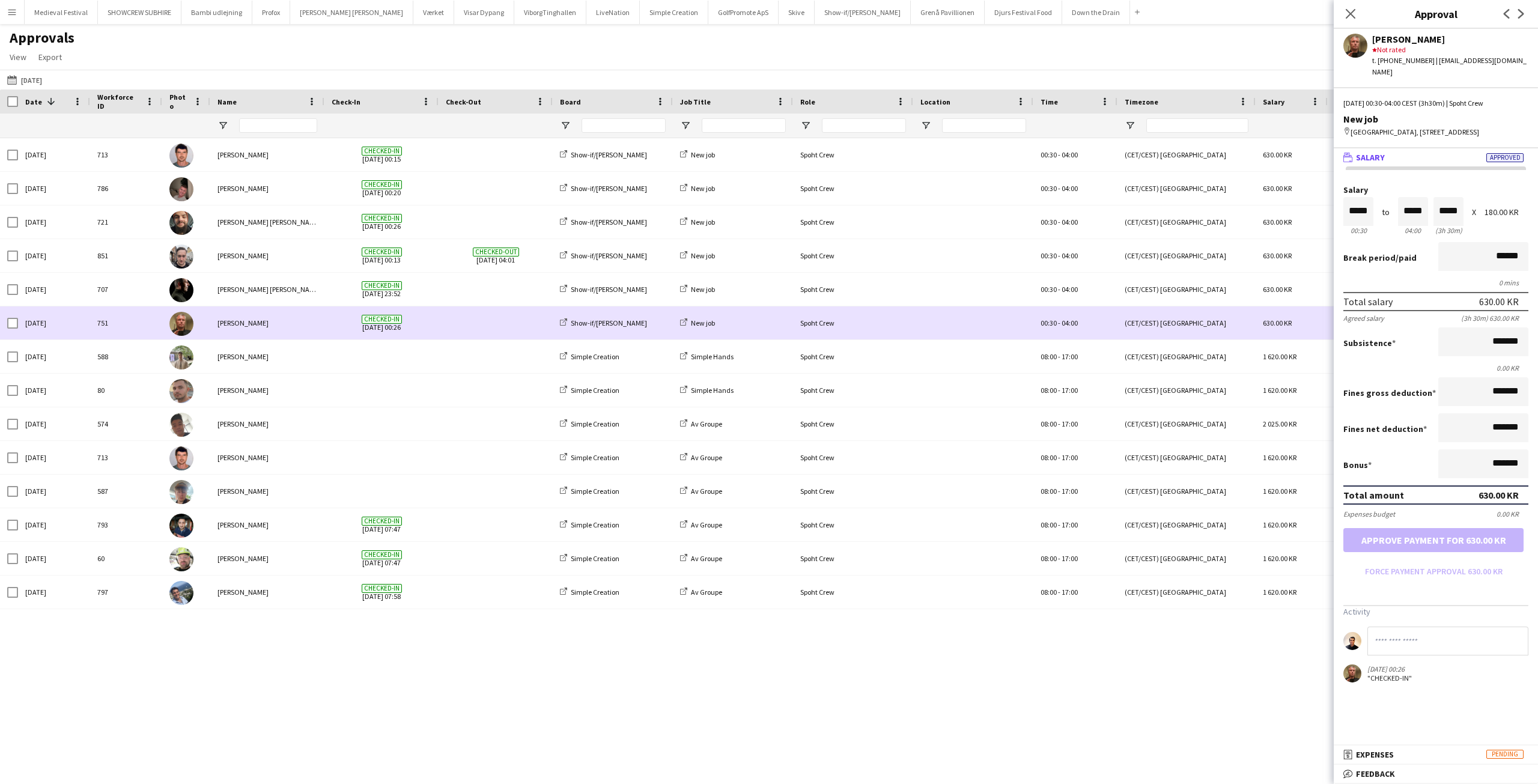
click at [273, 318] on div "[PERSON_NAME]" at bounding box center [268, 322] width 114 height 33
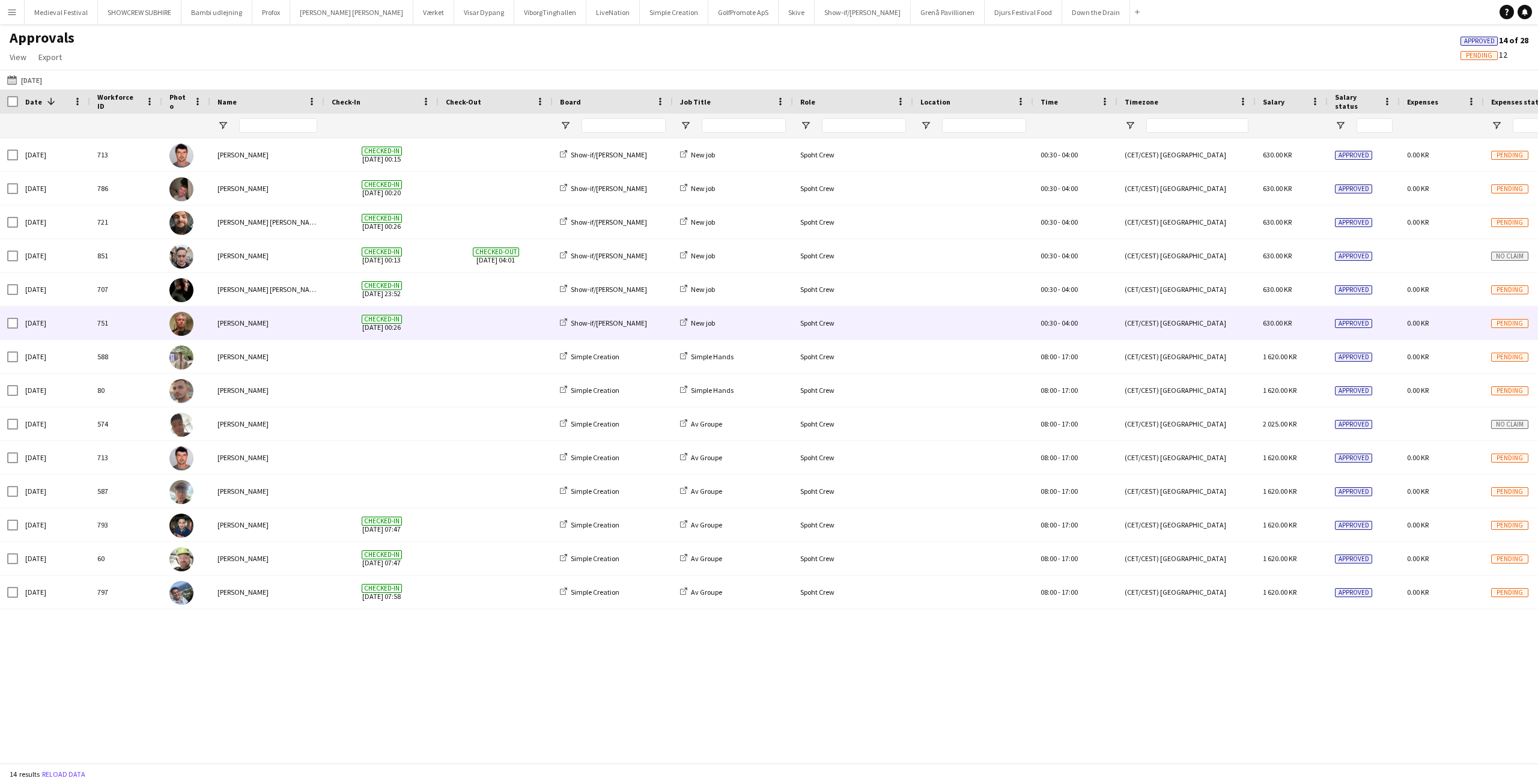
click at [458, 324] on span at bounding box center [496, 322] width 100 height 33
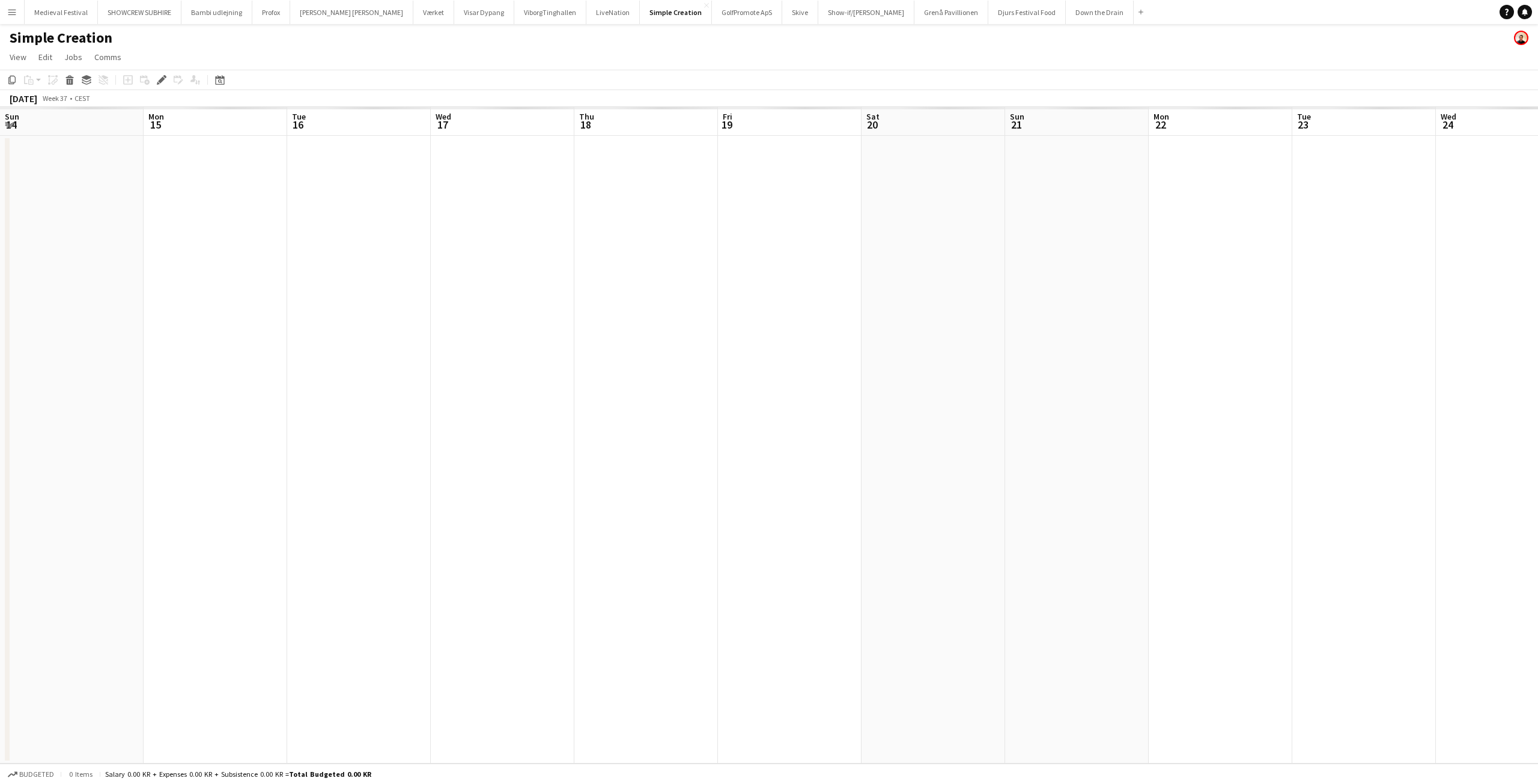
scroll to position [0, 413]
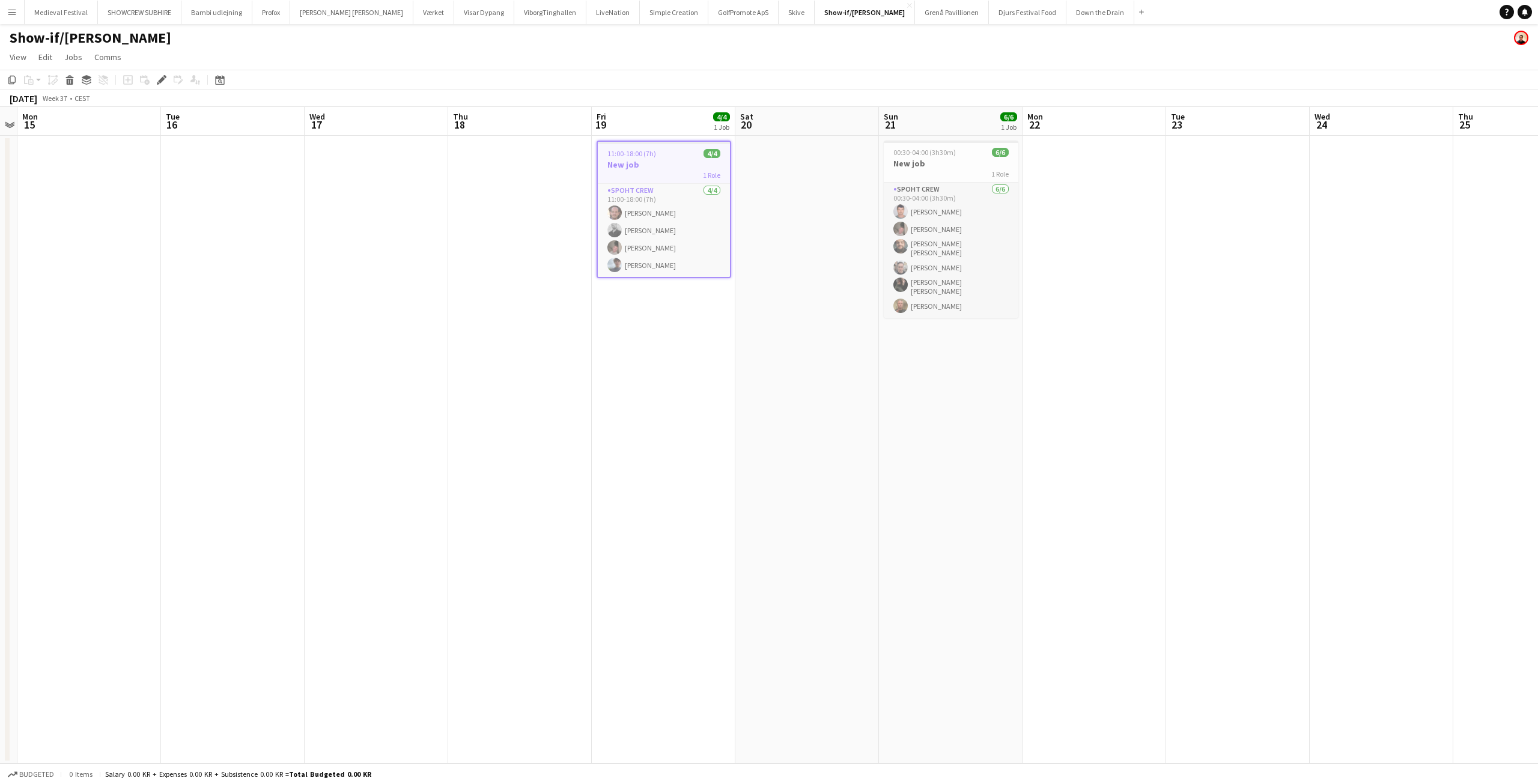
click at [797, 268] on app-date-cell at bounding box center [807, 450] width 144 height 628
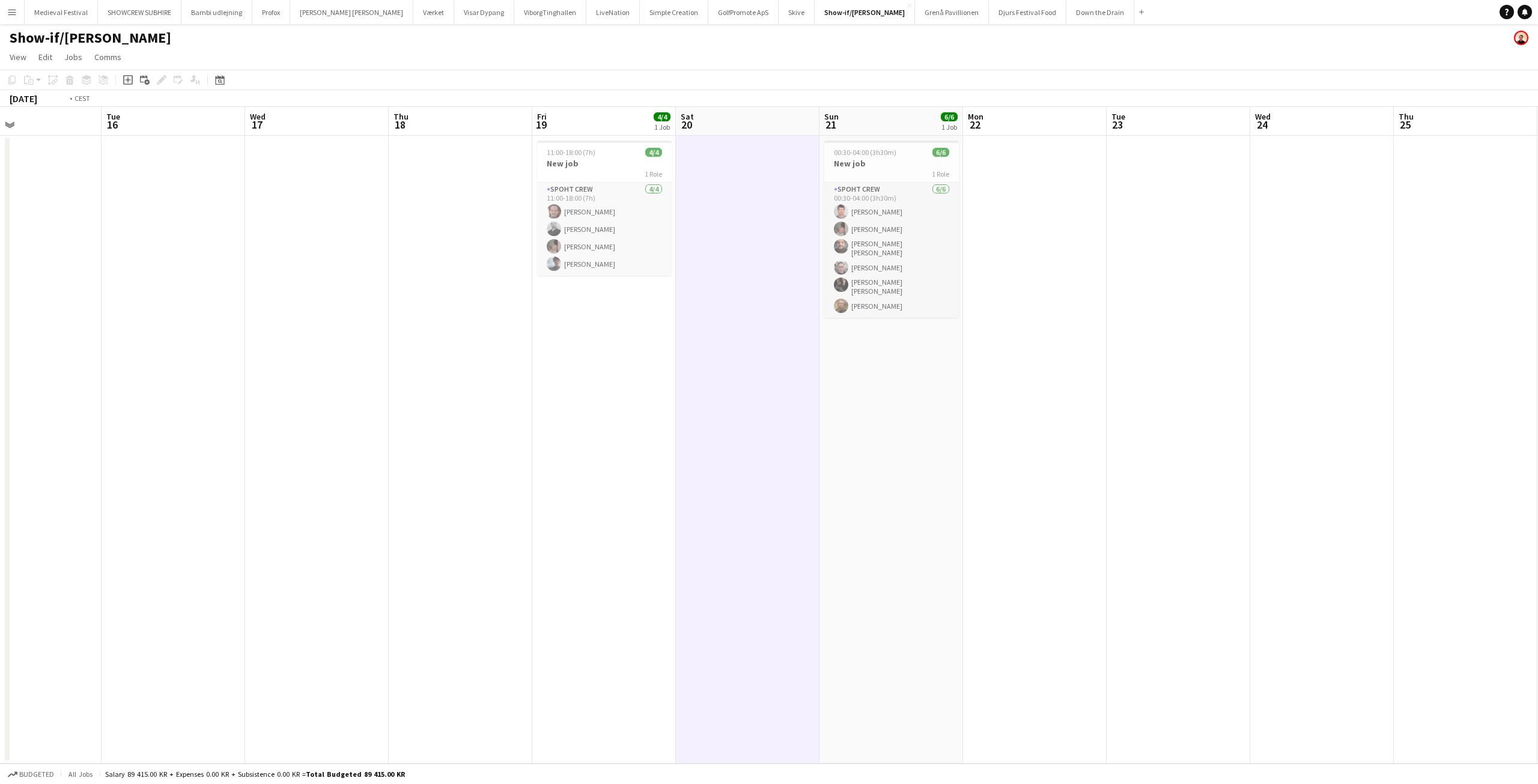
scroll to position [0, 486]
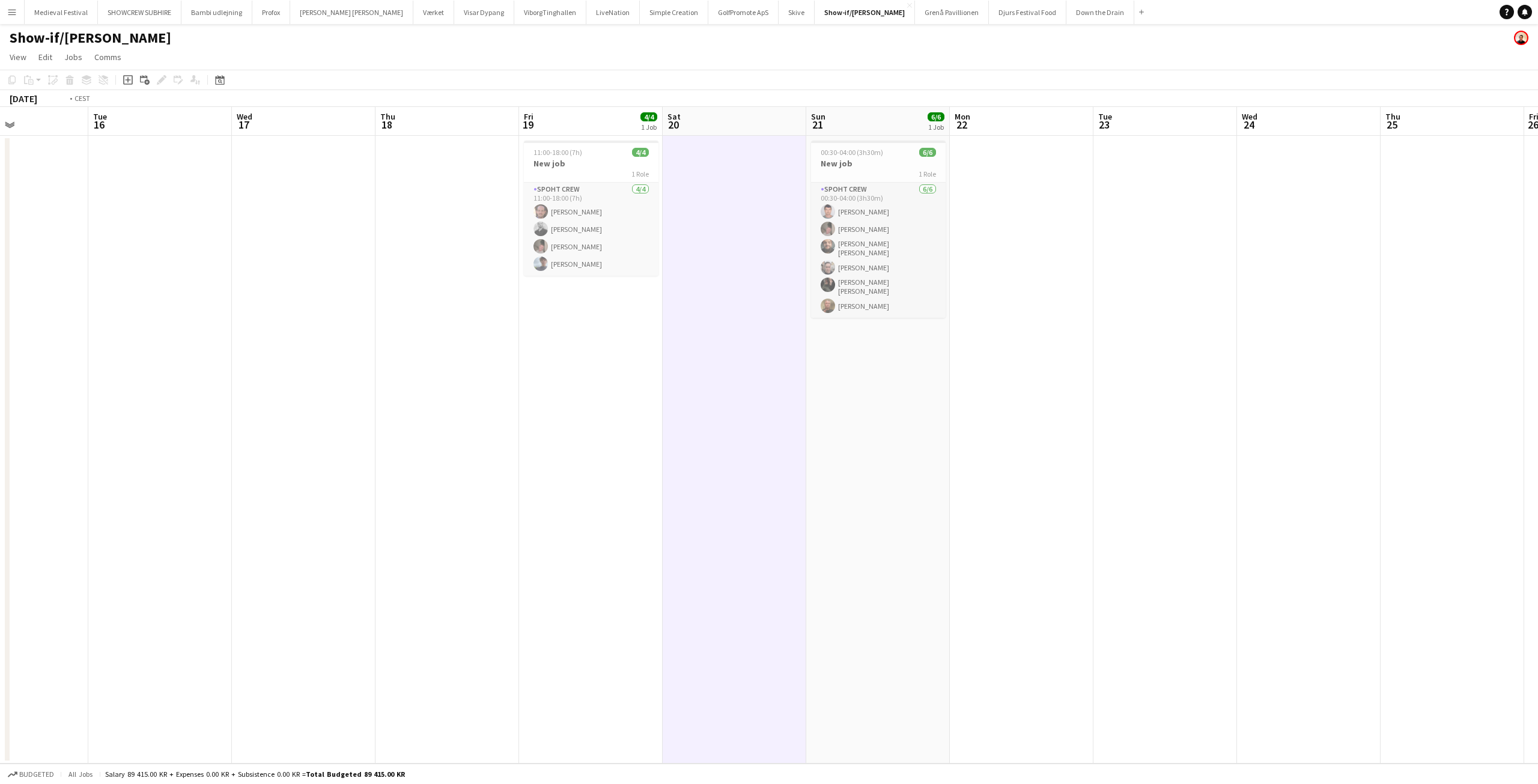
drag, startPoint x: 771, startPoint y: 228, endPoint x: 701, endPoint y: 235, distance: 70.3
click at [701, 235] on app-calendar-viewport "Fri 12 Sat 13 Sun 14 Mon 15 Tue 16 Wed 17 Thu 18 Fri 19 4/4 1 Job Sat 20 Sun 21…" at bounding box center [769, 435] width 1538 height 657
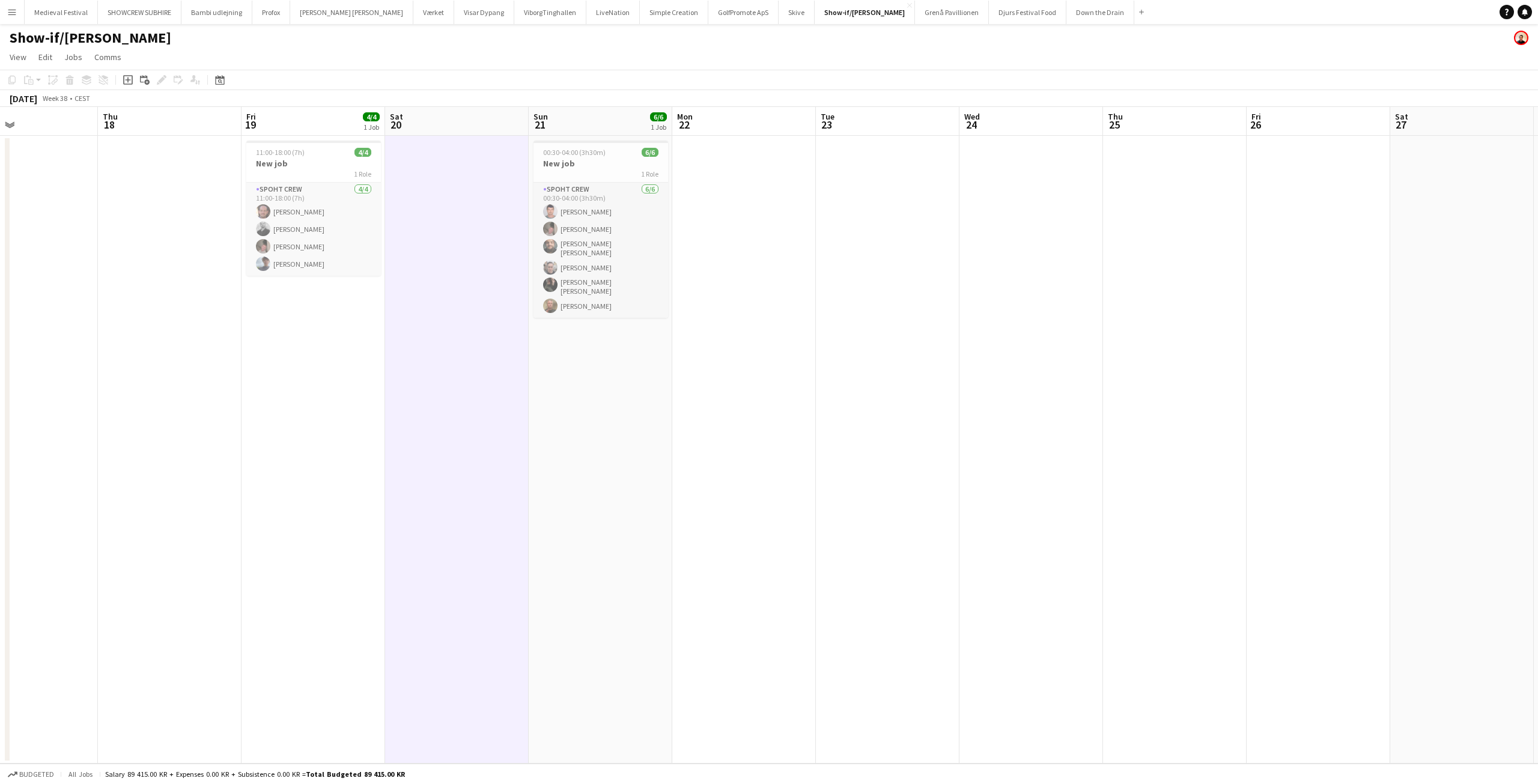
drag, startPoint x: 501, startPoint y: 293, endPoint x: 229, endPoint y: 291, distance: 272.0
click at [225, 293] on app-calendar-viewport "Sun 14 Mon 15 Tue 16 Wed 17 Thu 18 Fri 19 4/4 1 Job Sat 20 Sun 21 6/6 1 Job Mon…" at bounding box center [769, 435] width 1538 height 657
click at [12, 10] on app-icon "Menu" at bounding box center [12, 12] width 10 height 10
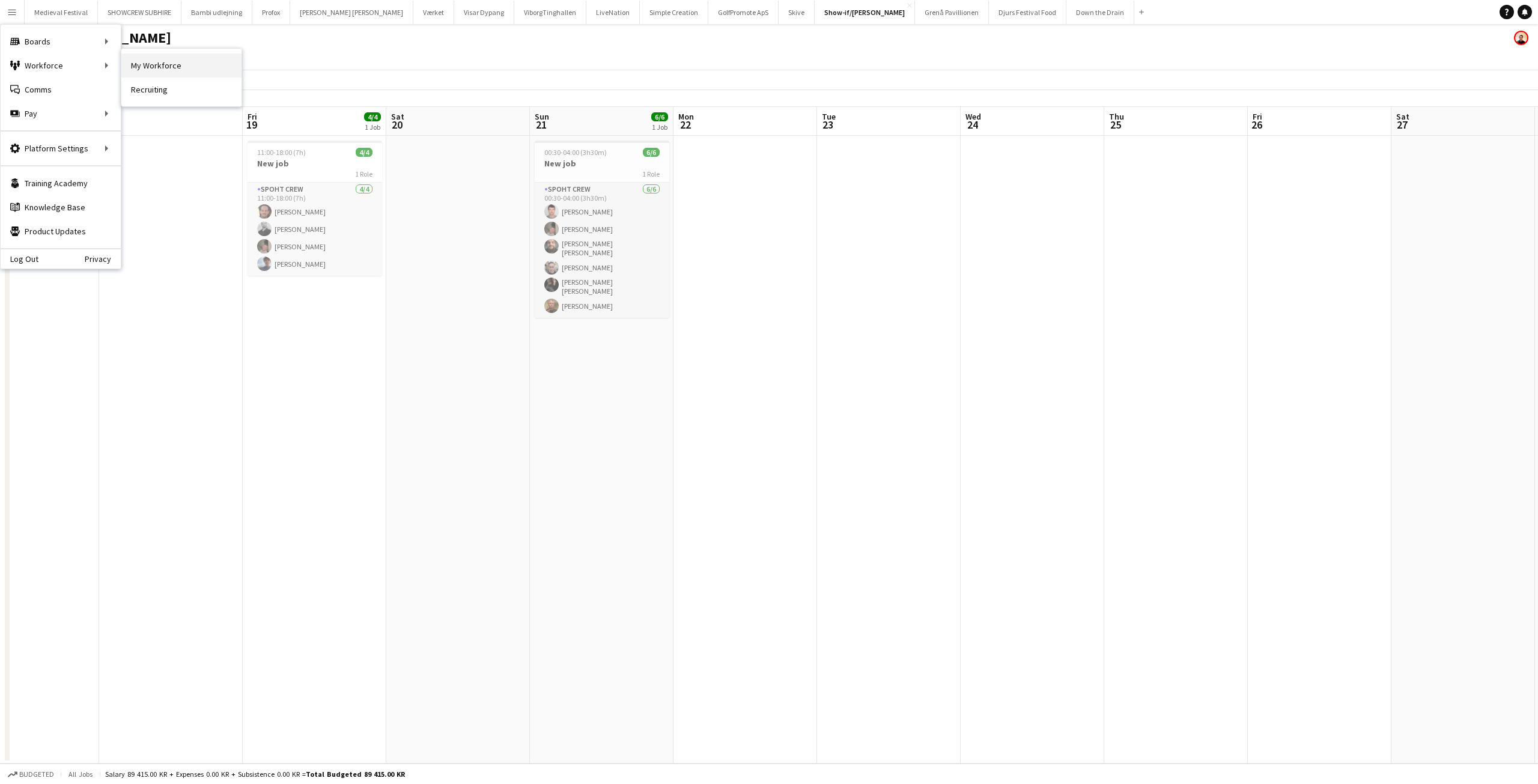
click at [174, 63] on link "My Workforce" at bounding box center [181, 65] width 120 height 24
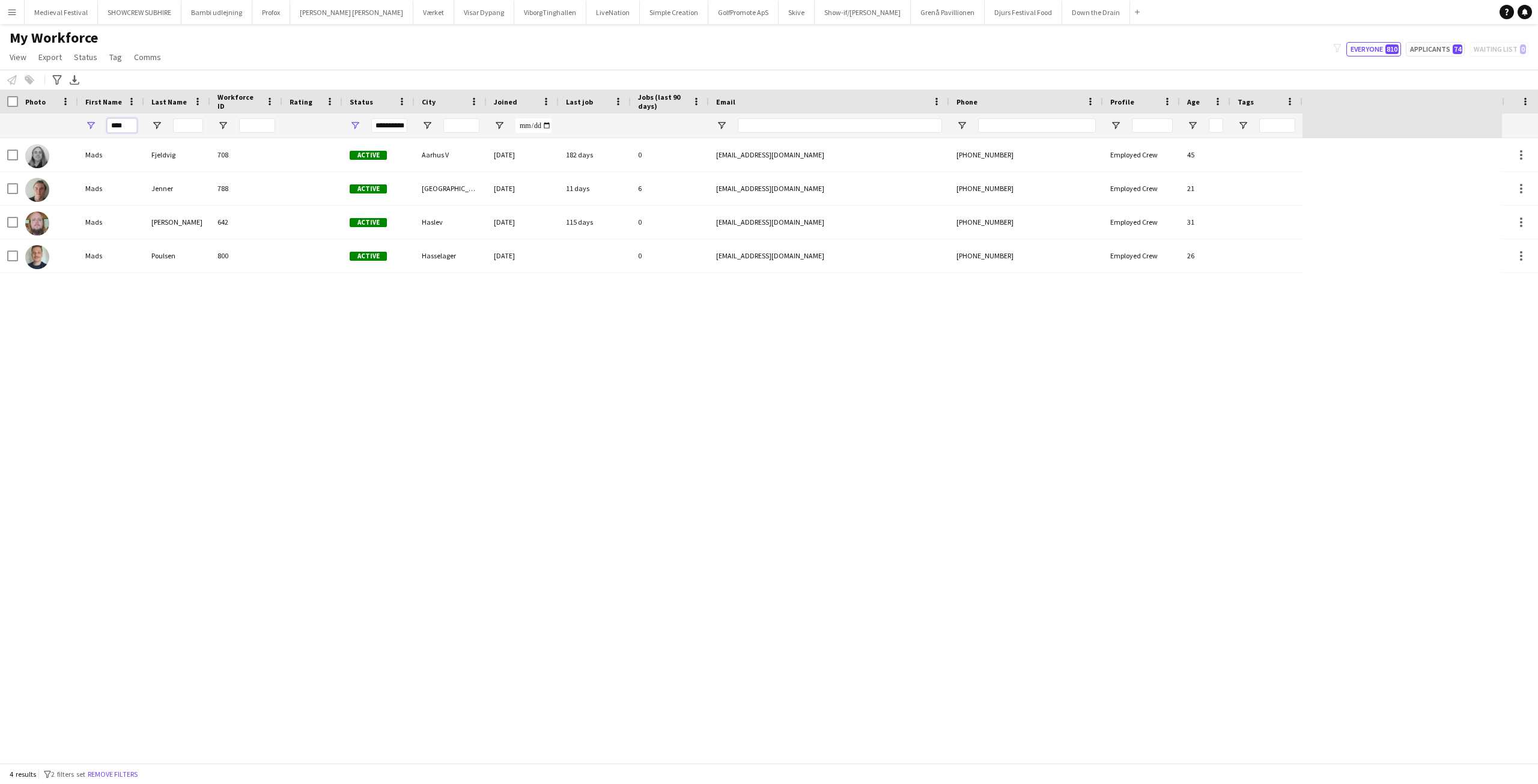
drag, startPoint x: 65, startPoint y: 122, endPoint x: 8, endPoint y: 115, distance: 57.4
click at [25, 122] on div "**********" at bounding box center [651, 125] width 1303 height 24
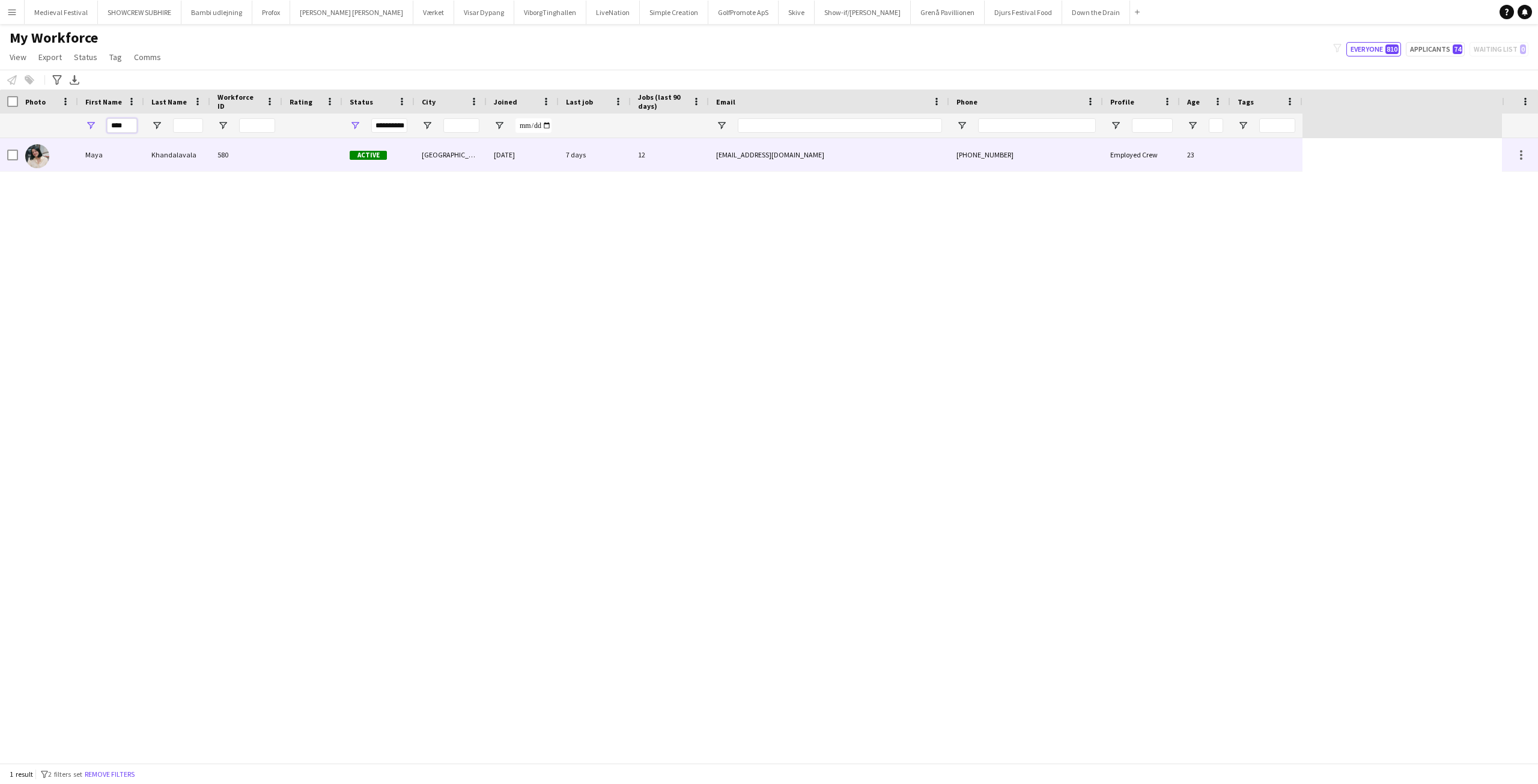
type input "****"
click at [146, 150] on div "Khandalavala" at bounding box center [177, 154] width 66 height 33
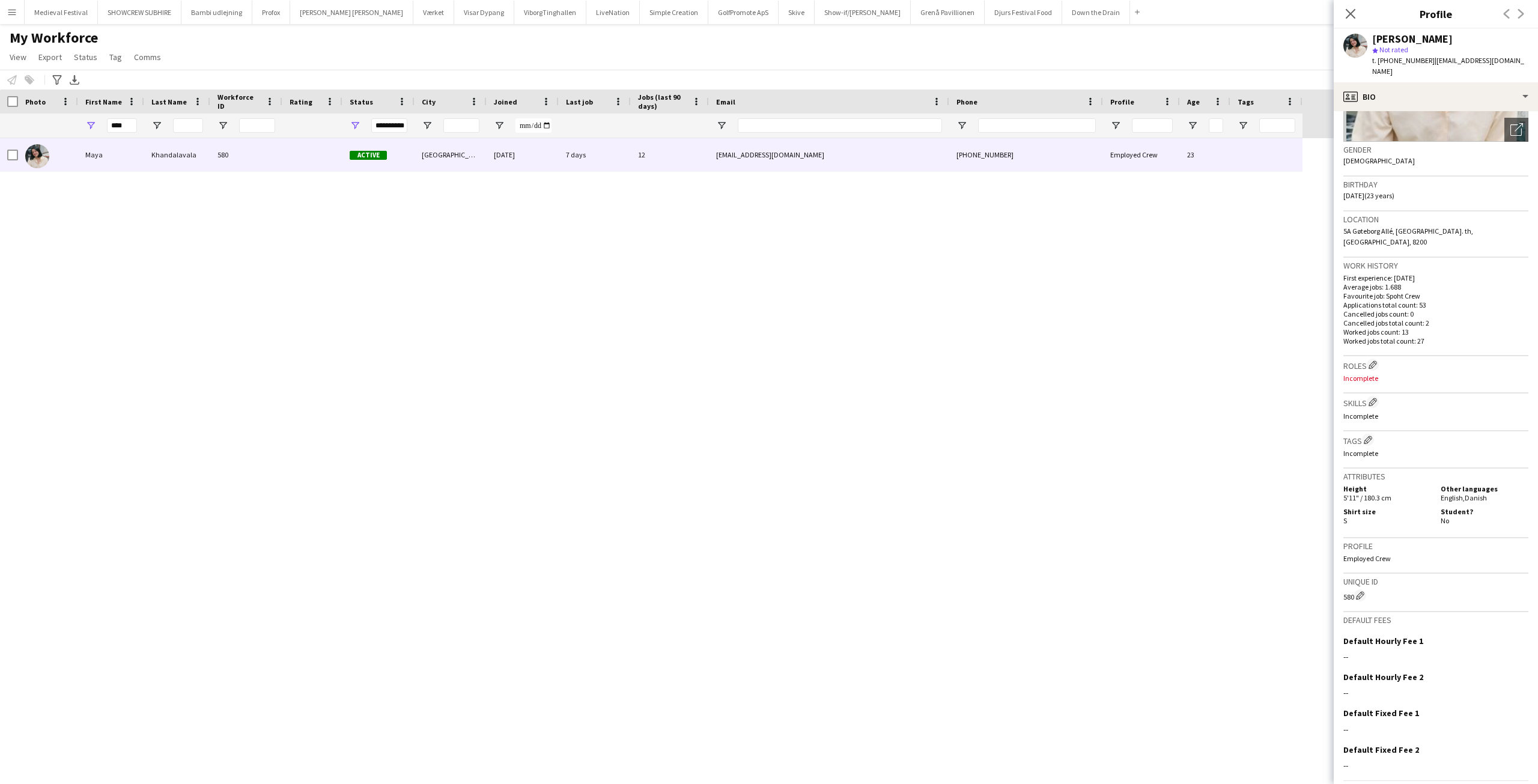
scroll to position [189, 0]
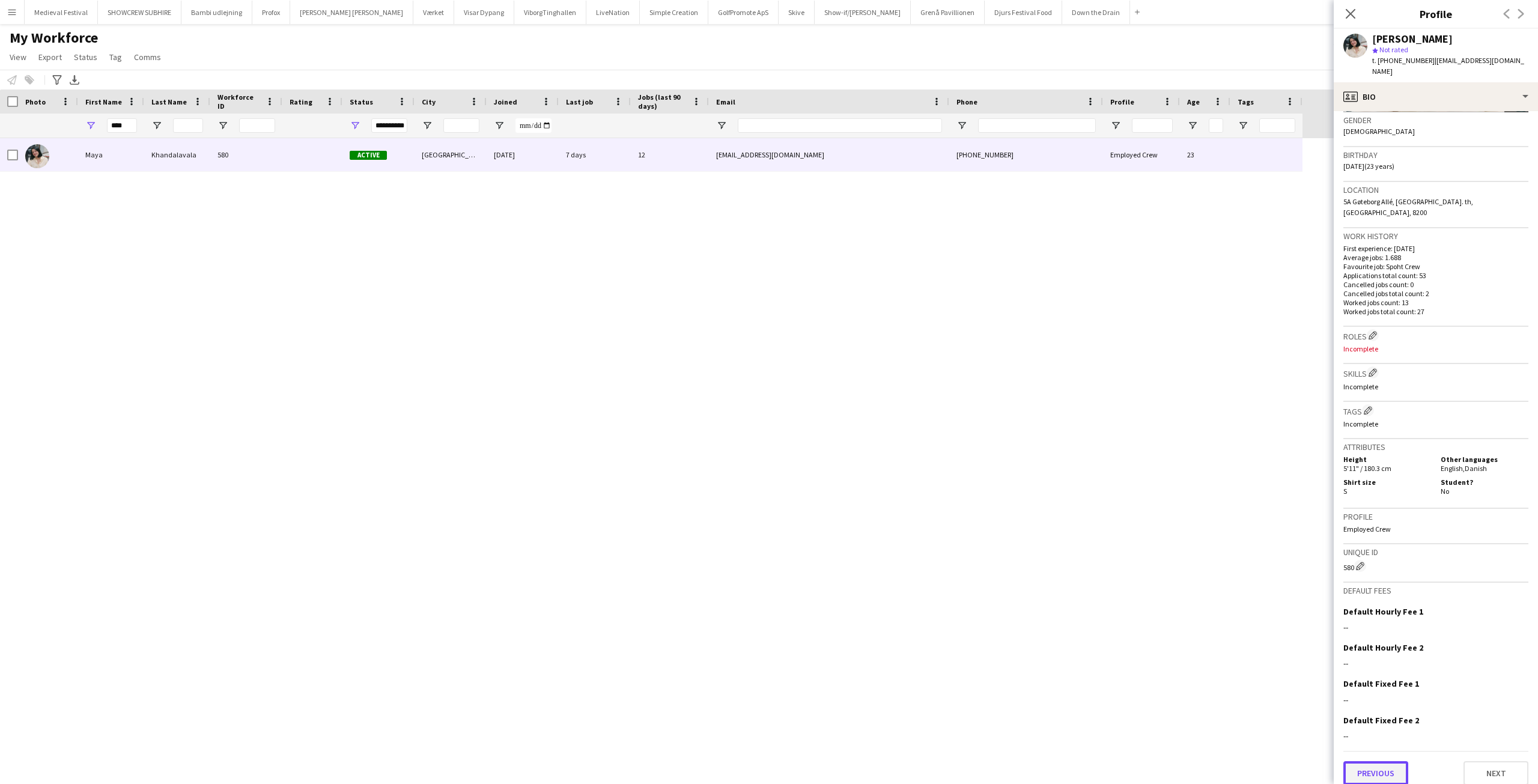
click at [1370, 764] on button "Previous" at bounding box center [1376, 773] width 65 height 24
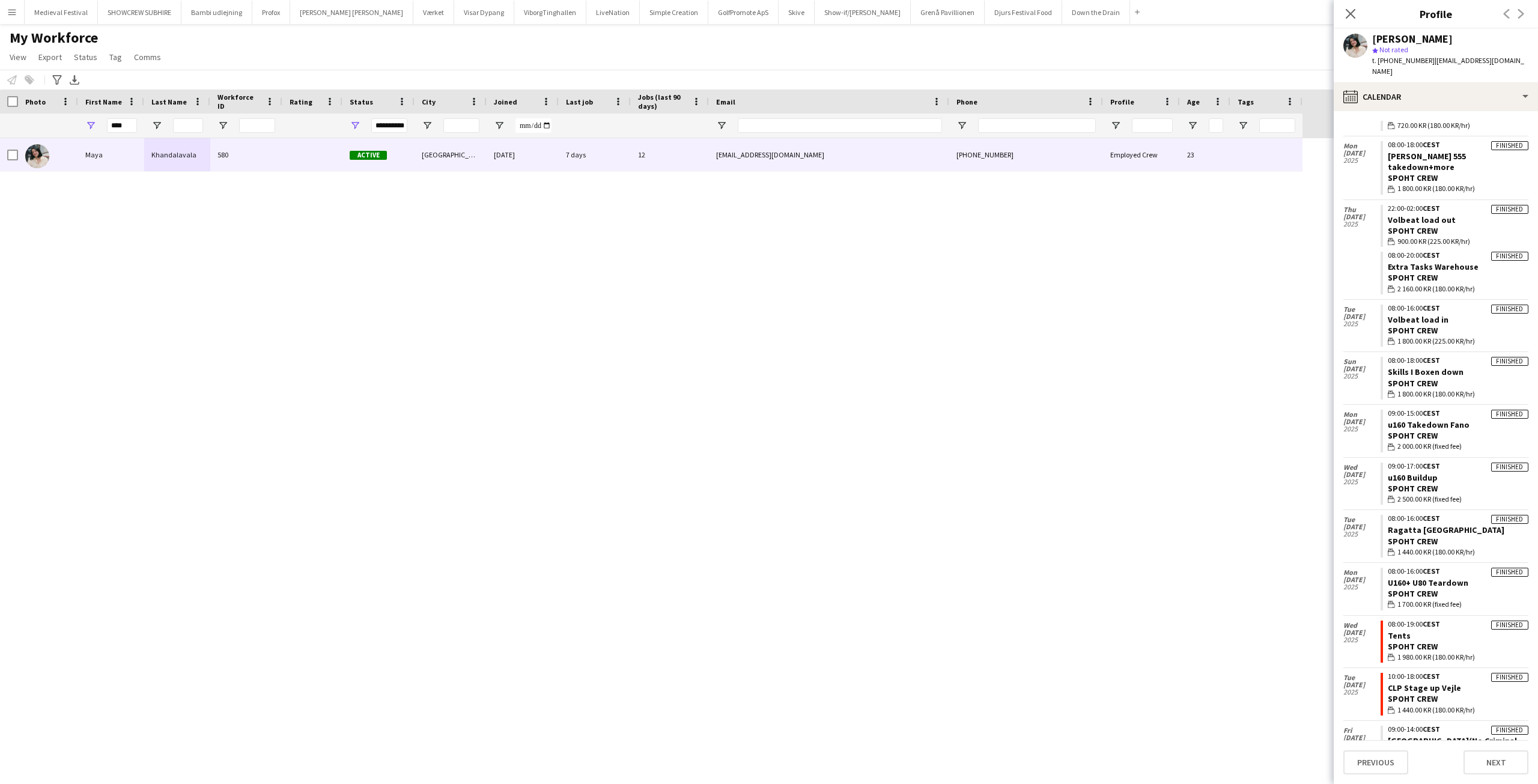
scroll to position [75, 0]
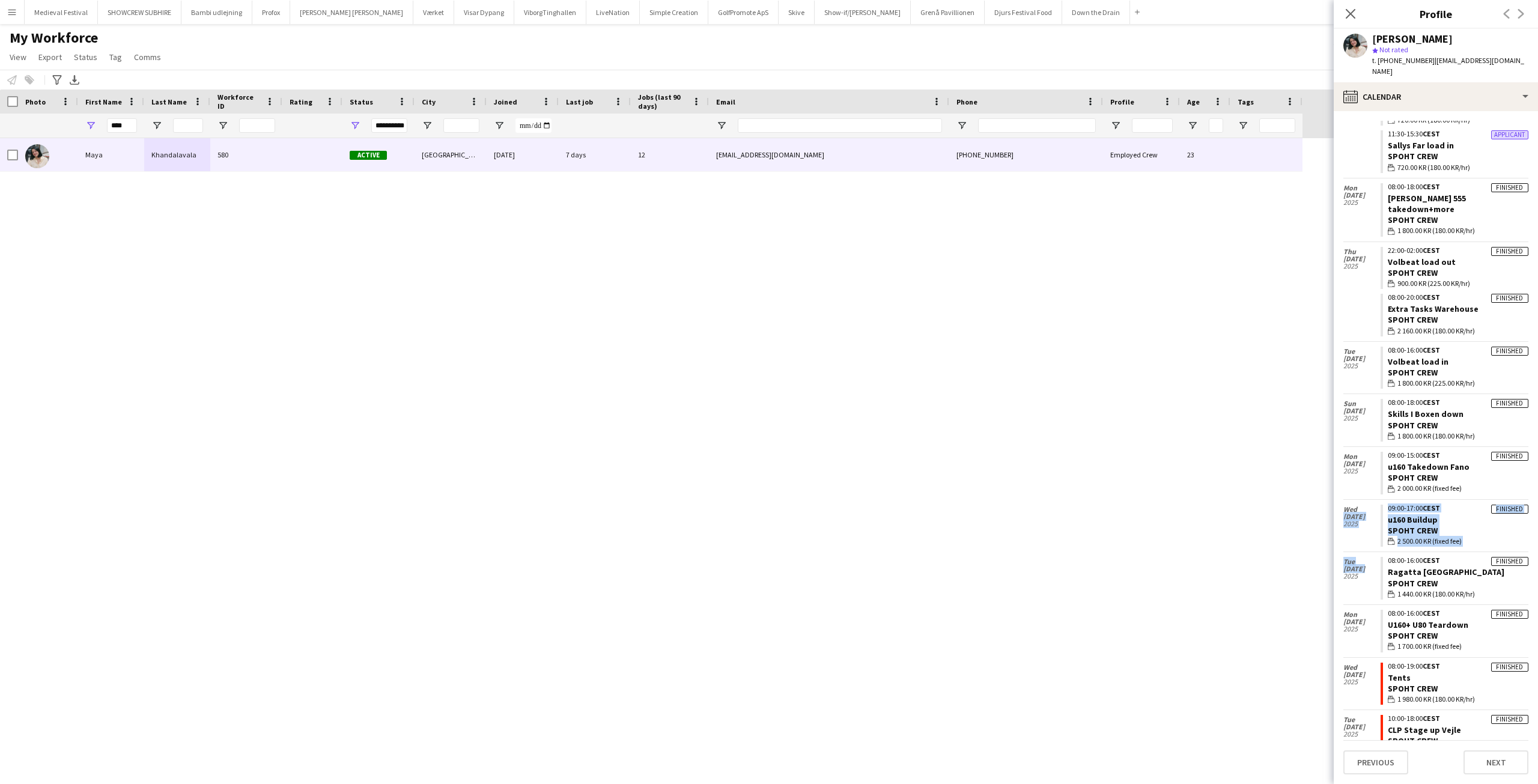
drag, startPoint x: 1363, startPoint y: 557, endPoint x: 1353, endPoint y: 494, distance: 63.8
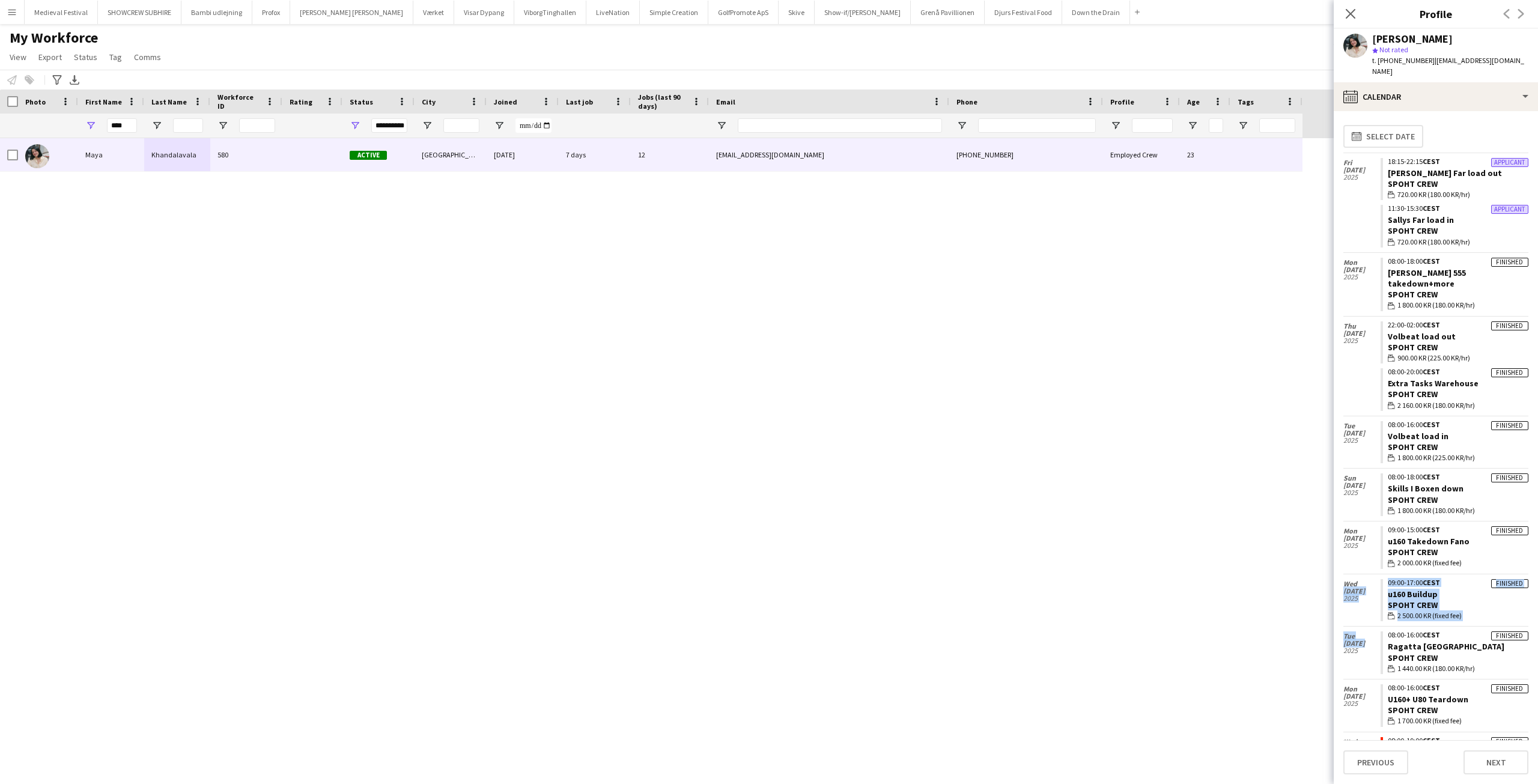
scroll to position [0, 0]
drag, startPoint x: 1360, startPoint y: 519, endPoint x: 1349, endPoint y: 419, distance: 100.6
drag, startPoint x: 1354, startPoint y: 321, endPoint x: 1354, endPoint y: 331, distance: 10.0
click at [1354, 331] on div "Thu 18 Sep 2025" at bounding box center [1362, 334] width 37 height 34
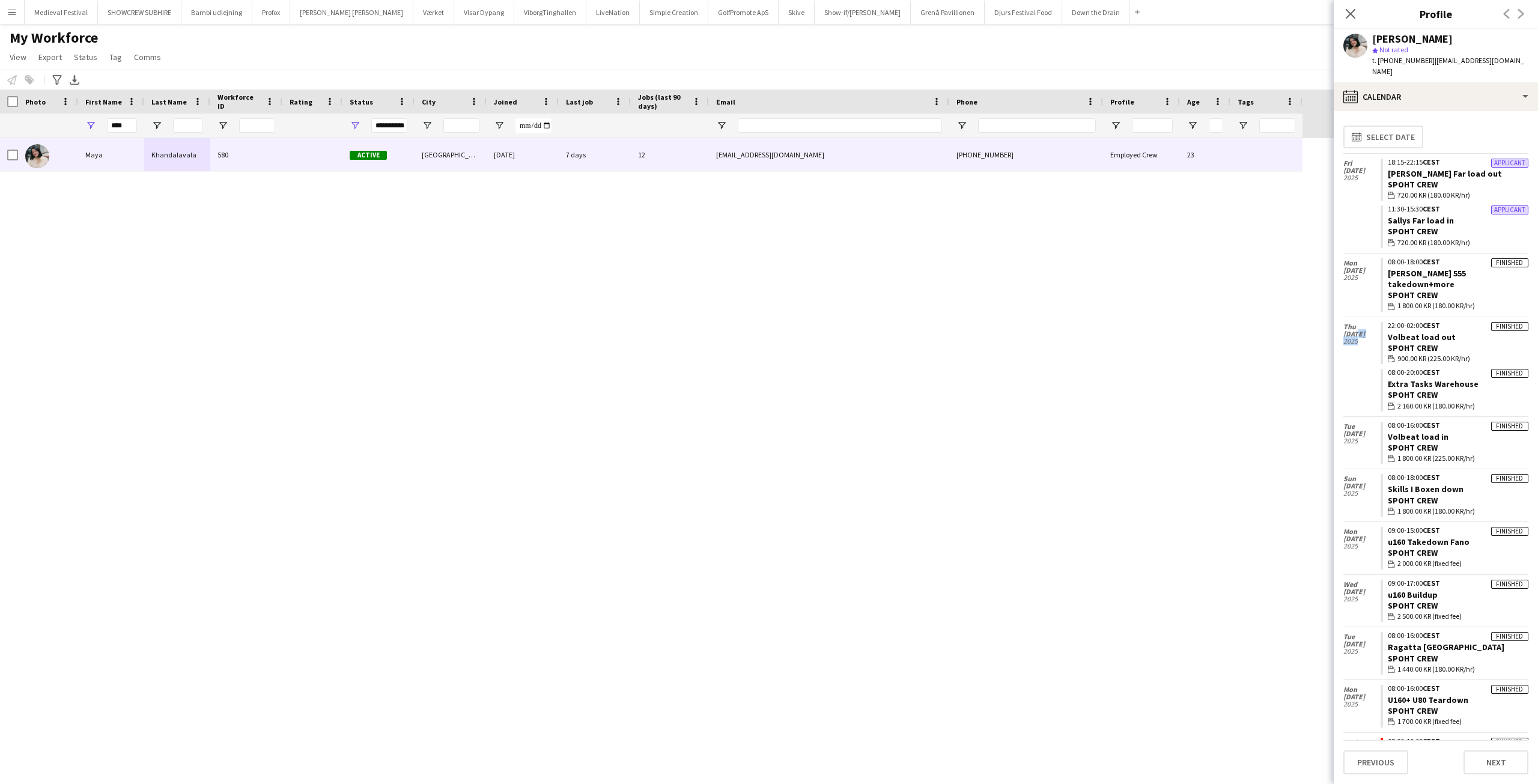
click at [6, 6] on button "Menu" at bounding box center [12, 12] width 24 height 24
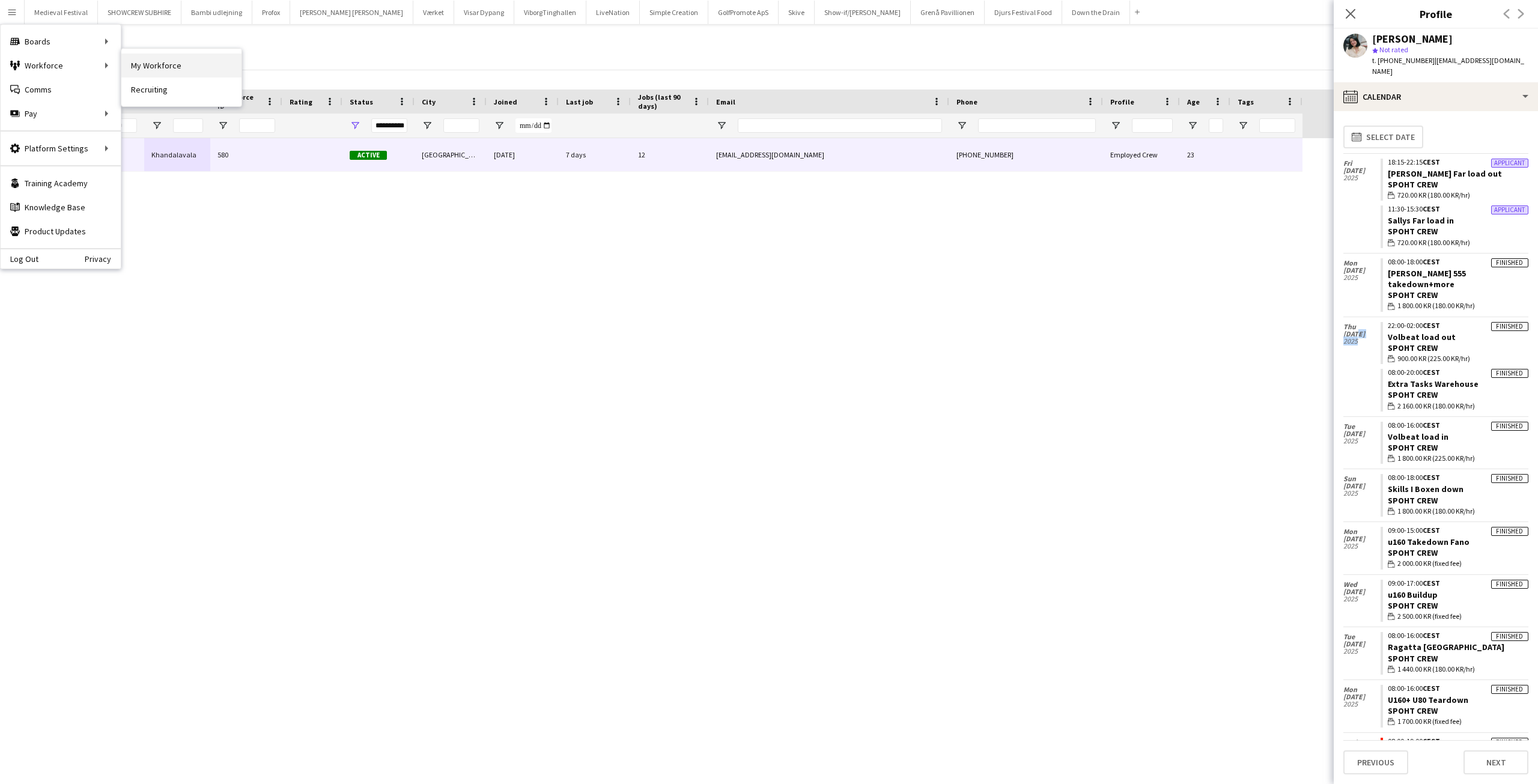
click at [142, 66] on link "My Workforce" at bounding box center [181, 65] width 120 height 24
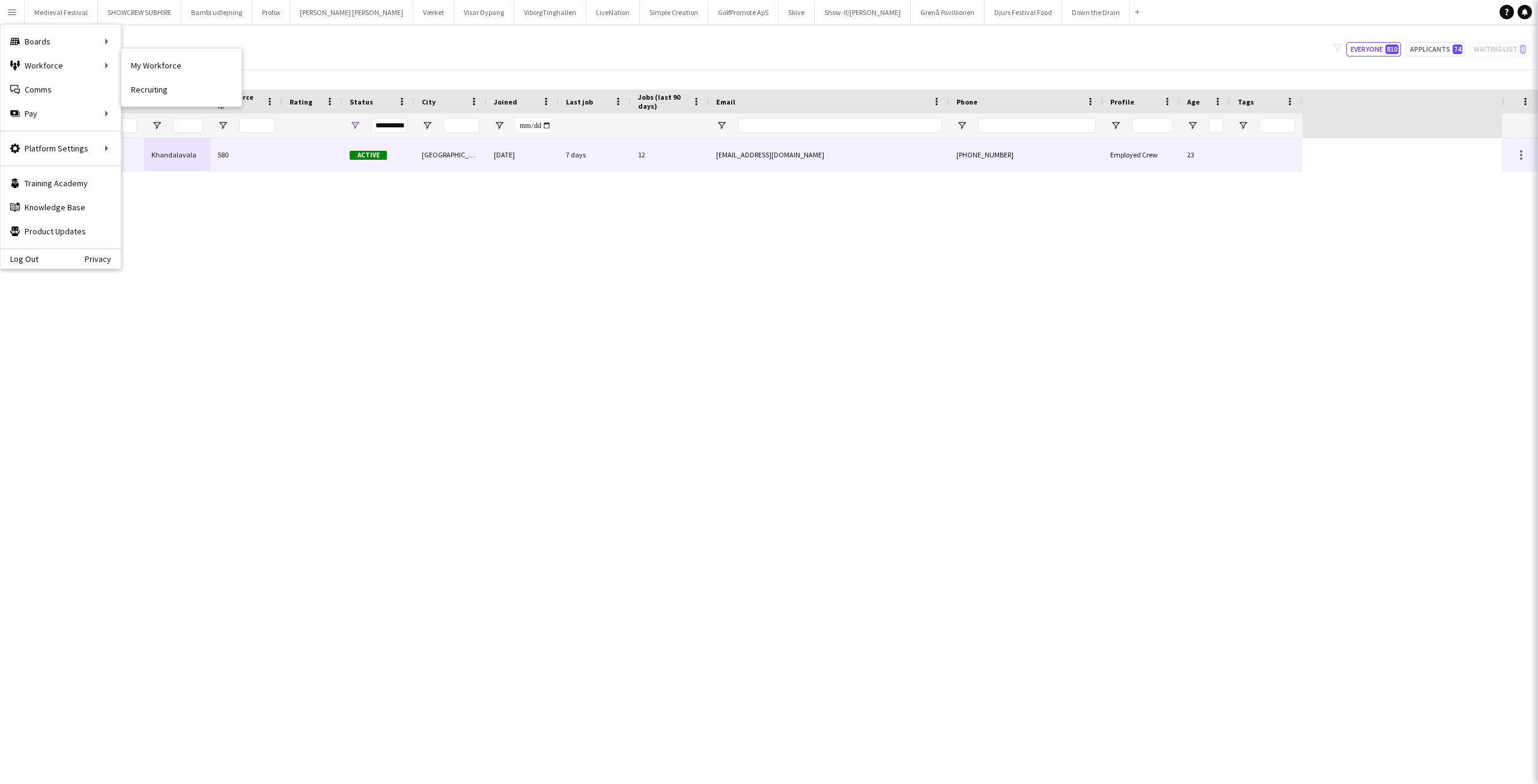
type input "**********"
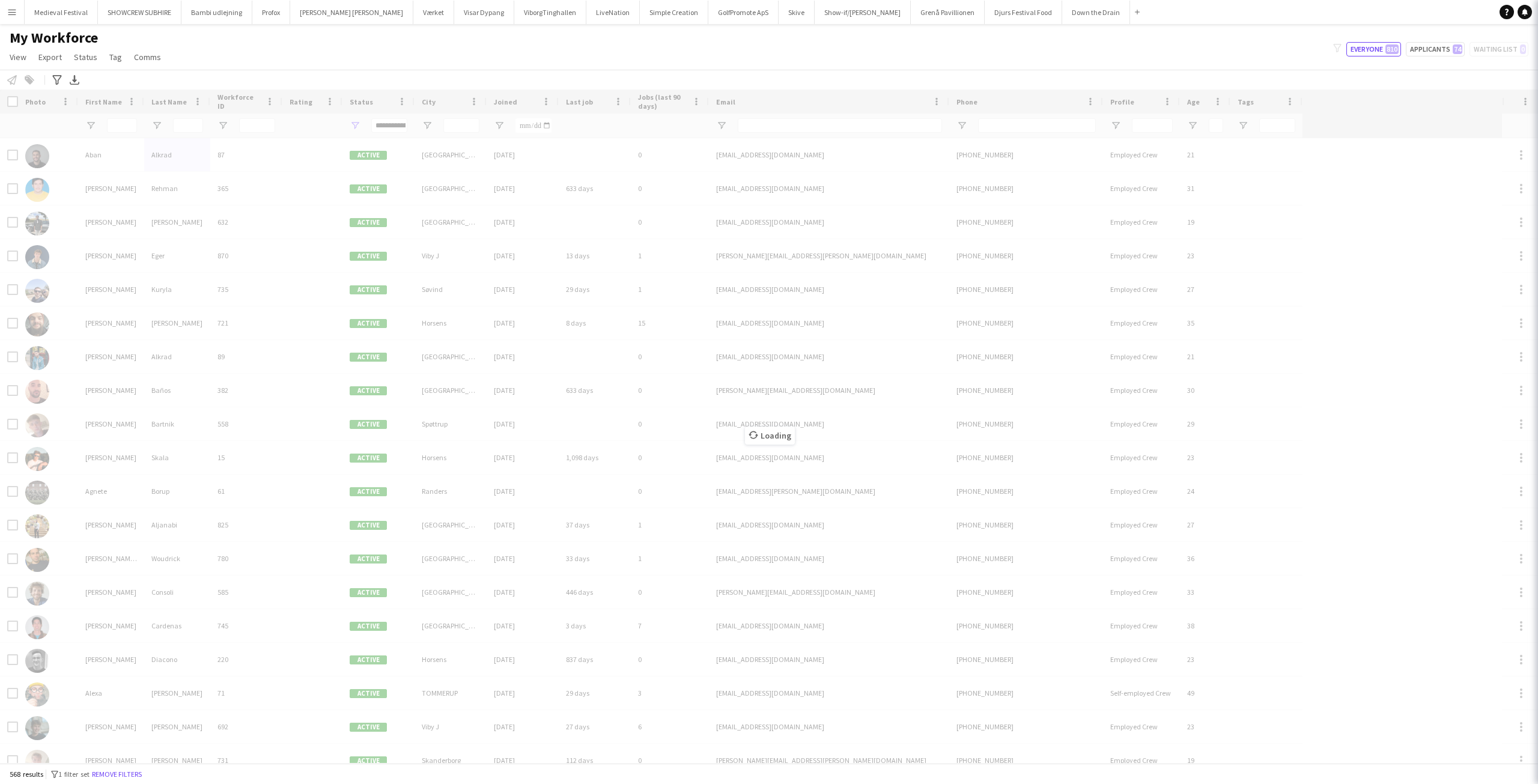
type input "****"
type input "**********"
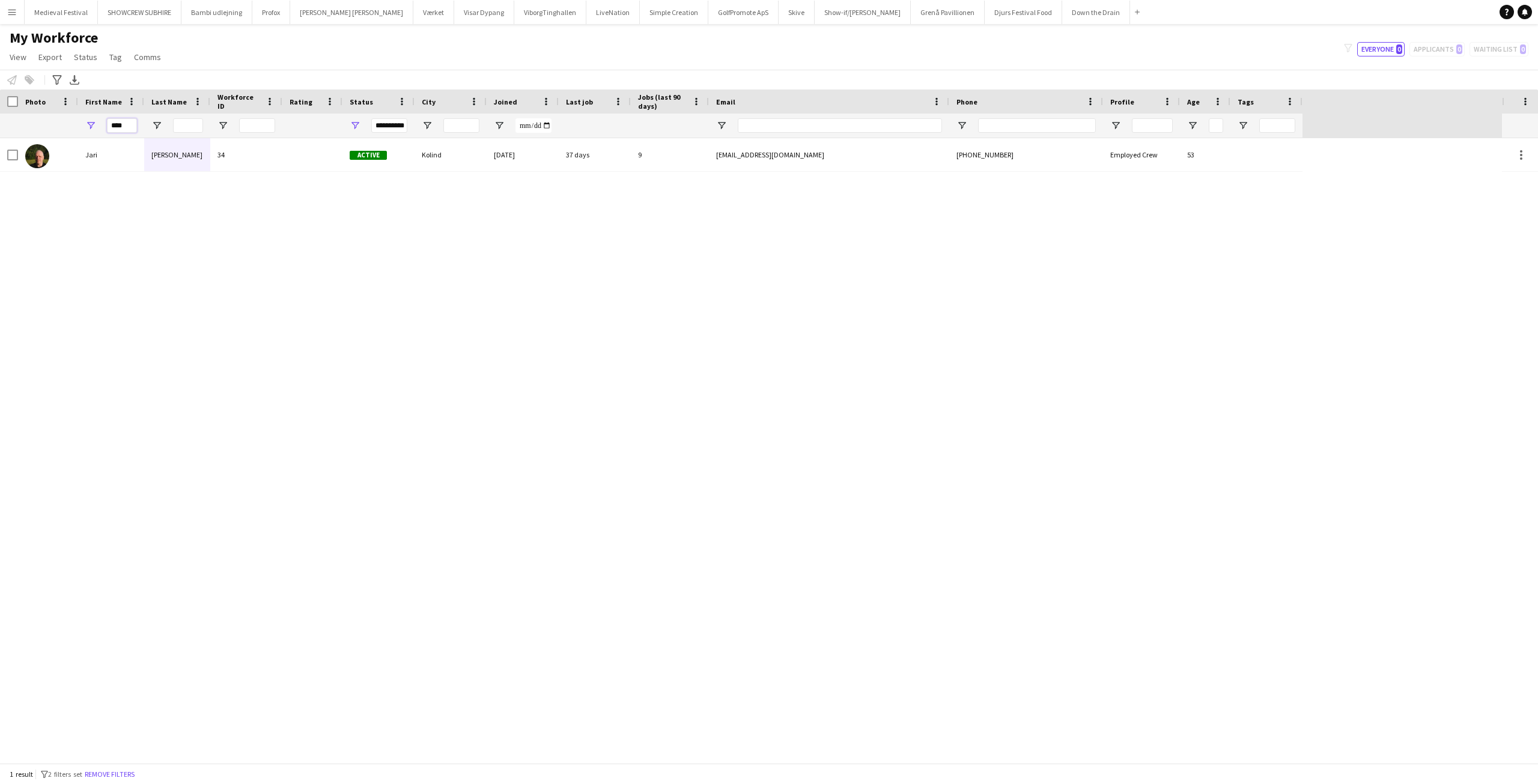
drag, startPoint x: 123, startPoint y: 120, endPoint x: 27, endPoint y: 113, distance: 96.3
click at [26, 116] on div "**********" at bounding box center [651, 125] width 1303 height 24
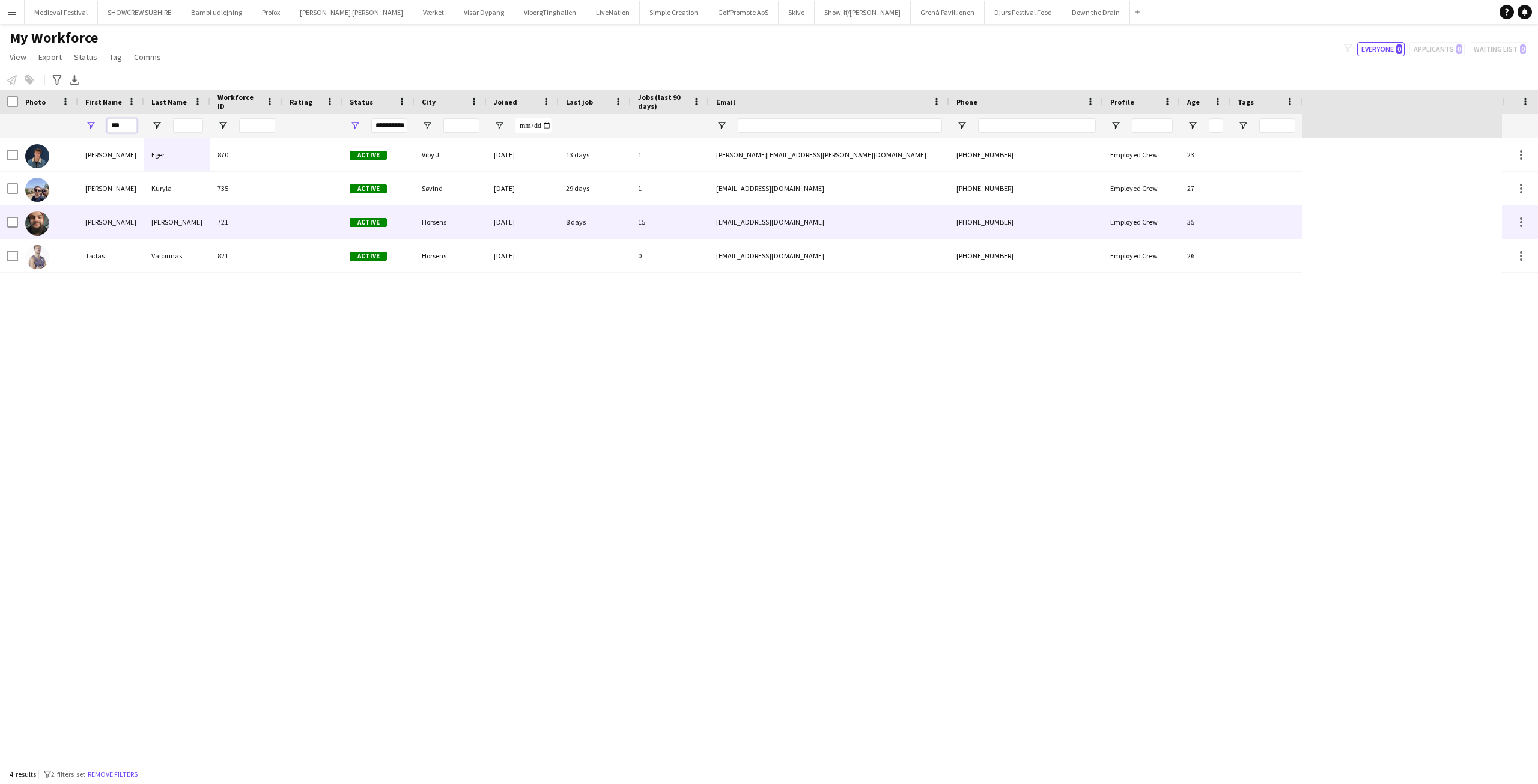
type input "***"
click at [115, 223] on div "Adam Shem" at bounding box center [111, 222] width 66 height 33
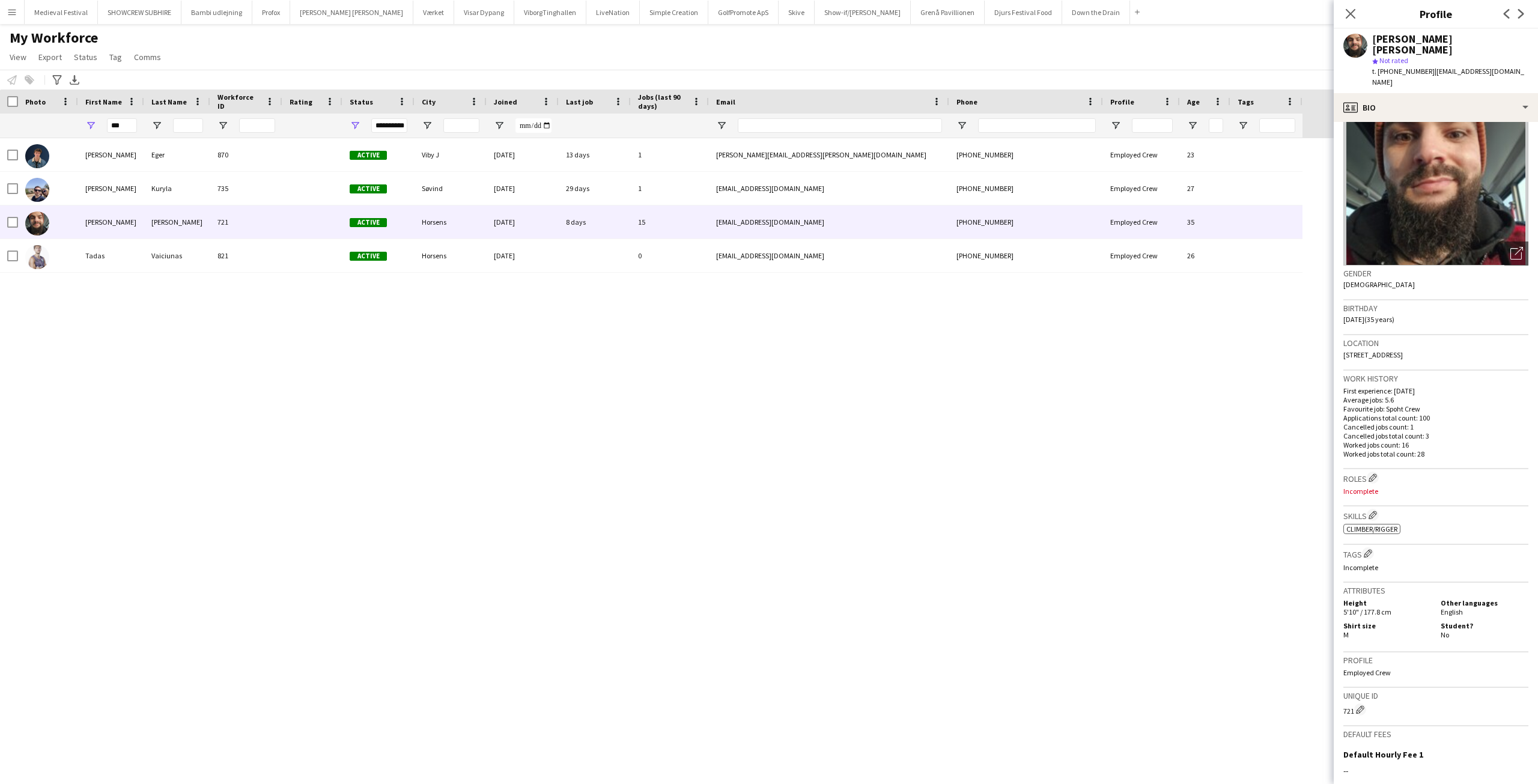
scroll to position [178, 0]
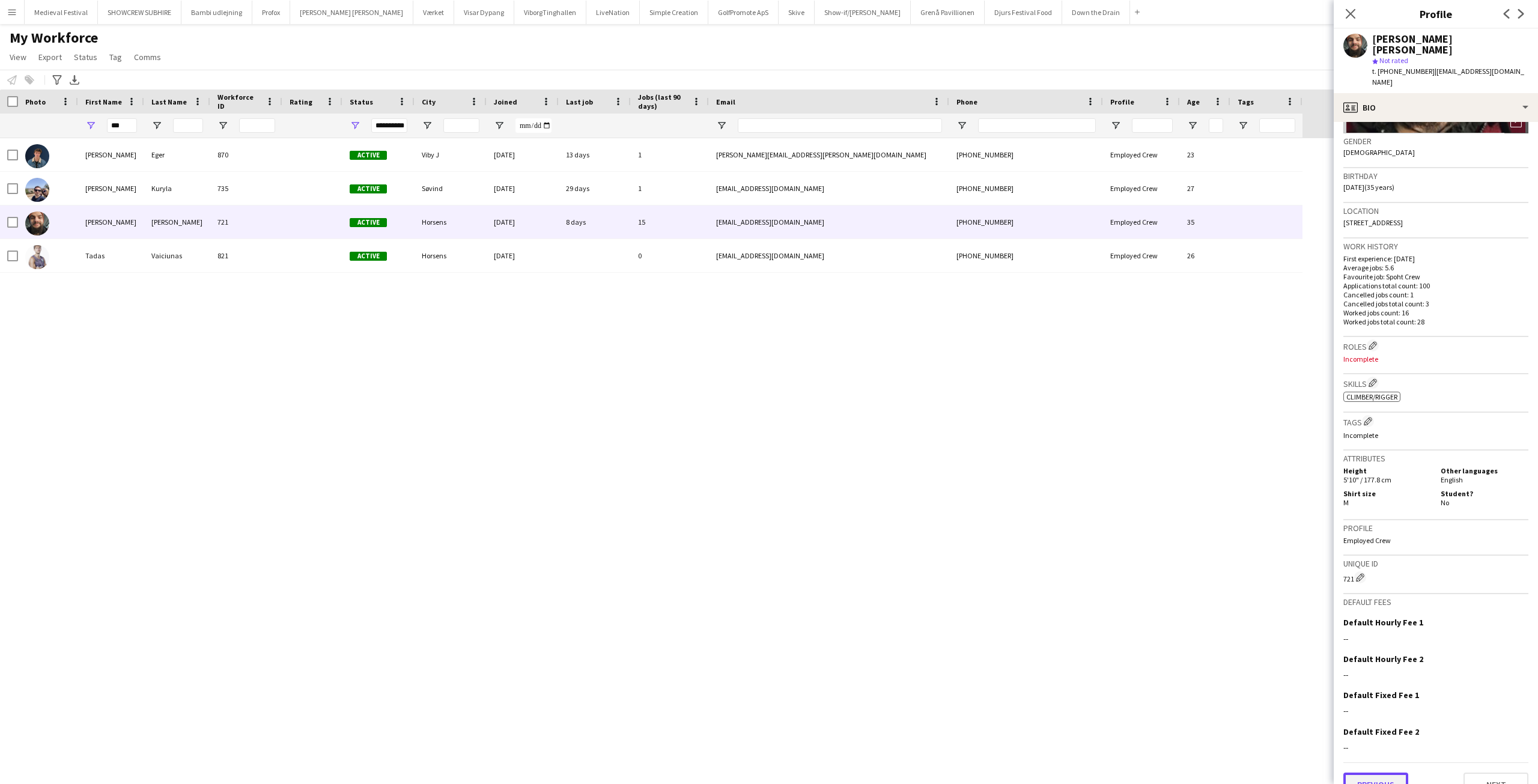
click at [1390, 772] on button "Previous" at bounding box center [1376, 784] width 65 height 24
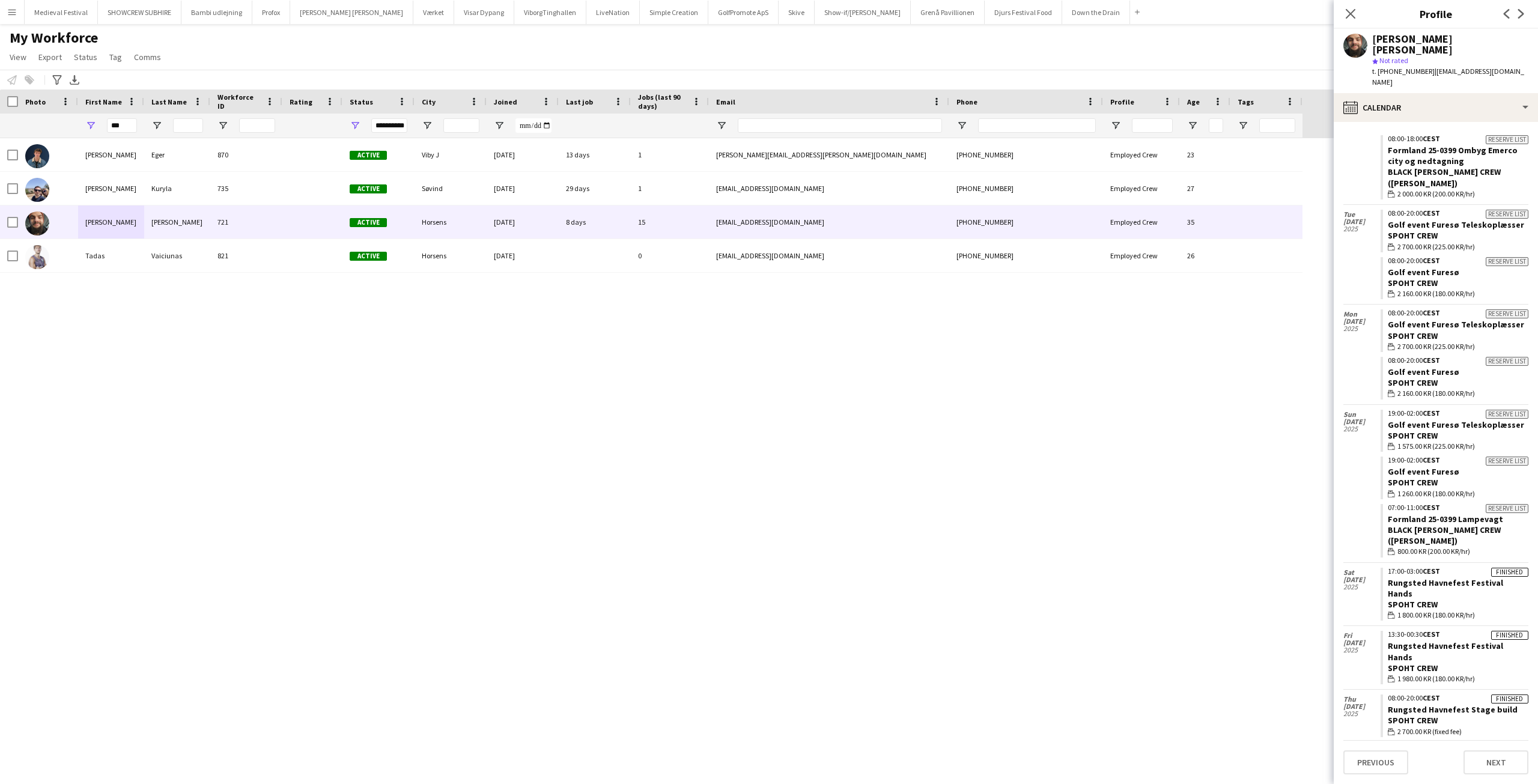
scroll to position [2371, 0]
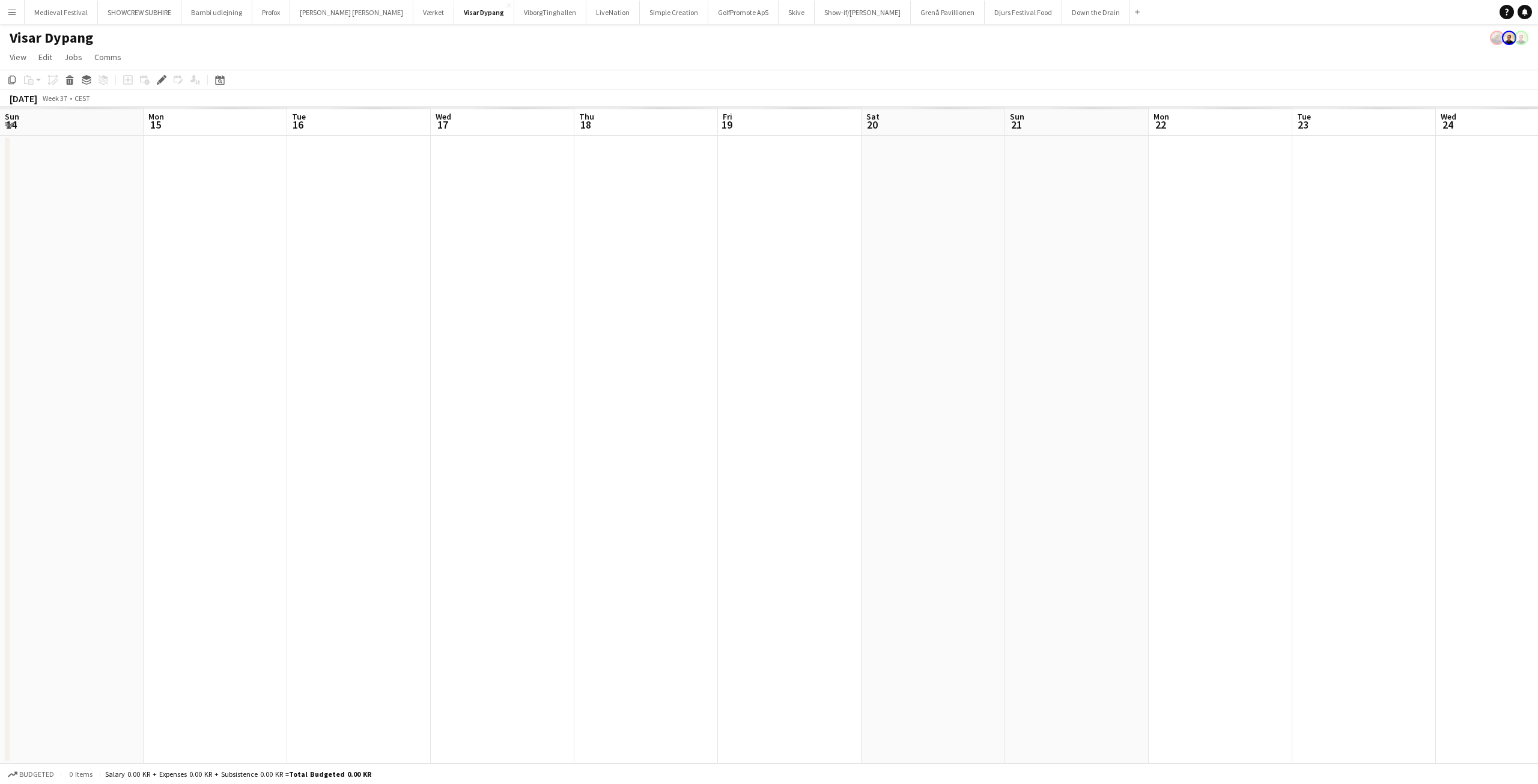
scroll to position [0, 413]
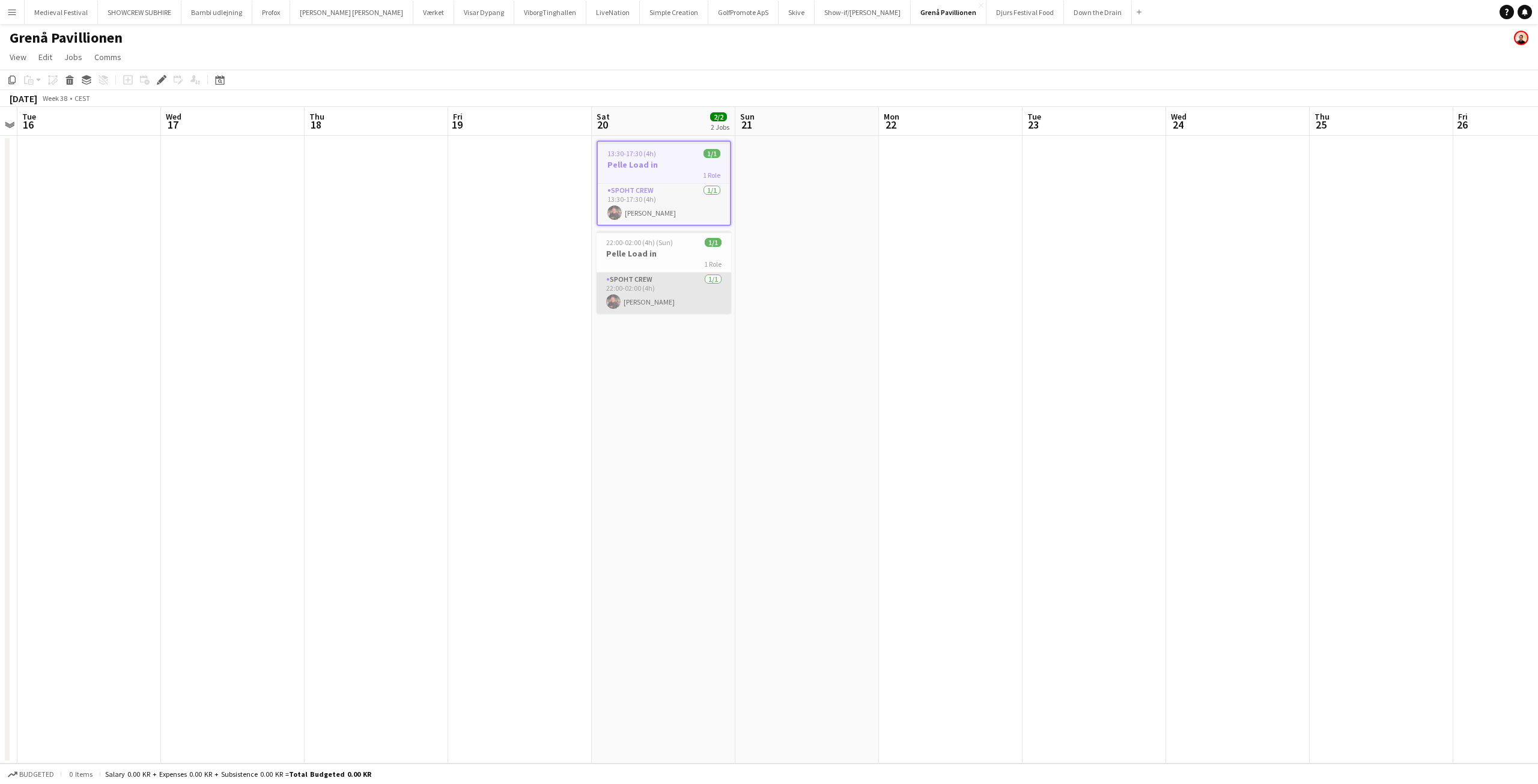
click at [613, 300] on app-user-avatar at bounding box center [613, 301] width 14 height 14
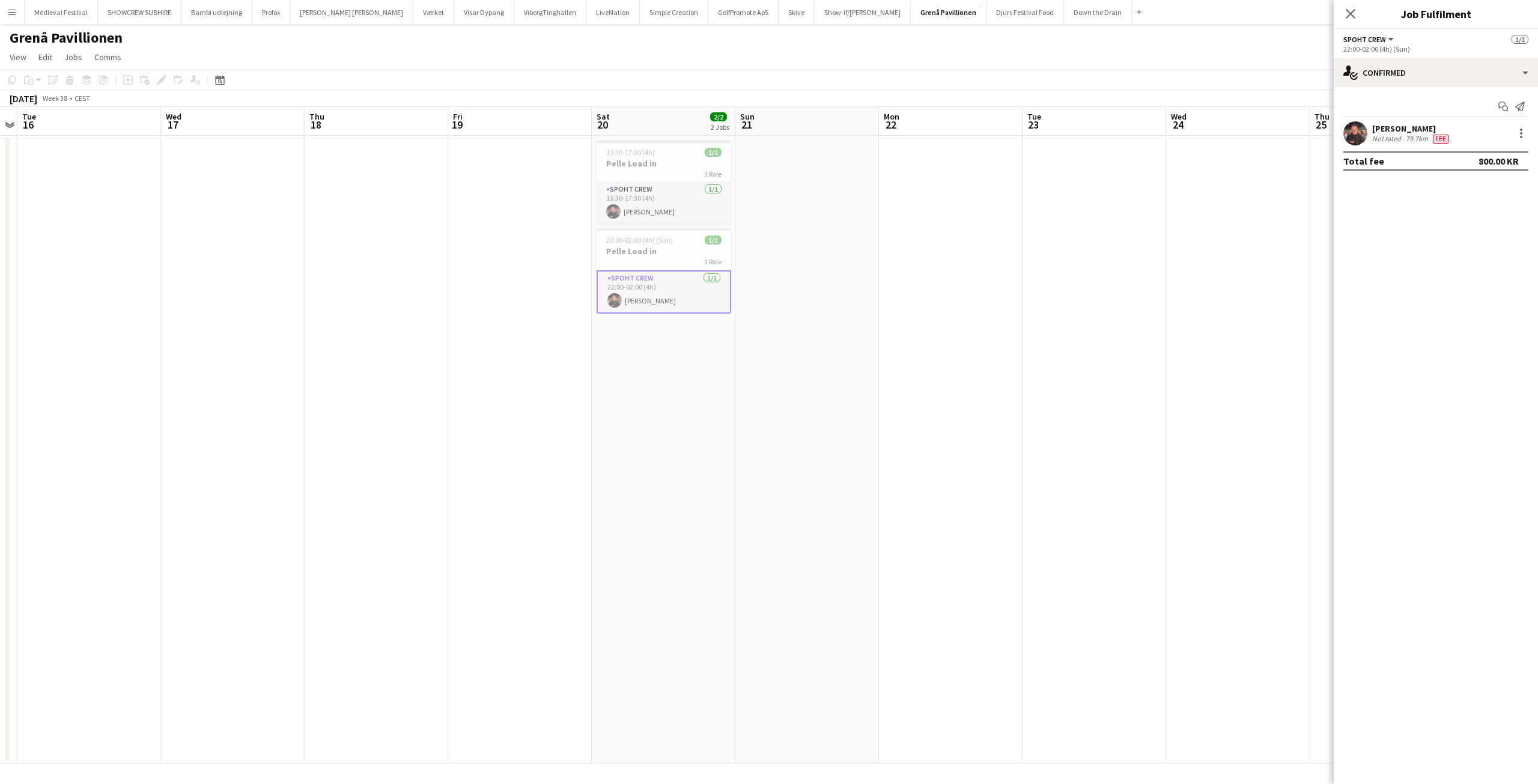
click at [1367, 133] on app-user-avatar at bounding box center [1356, 133] width 24 height 24
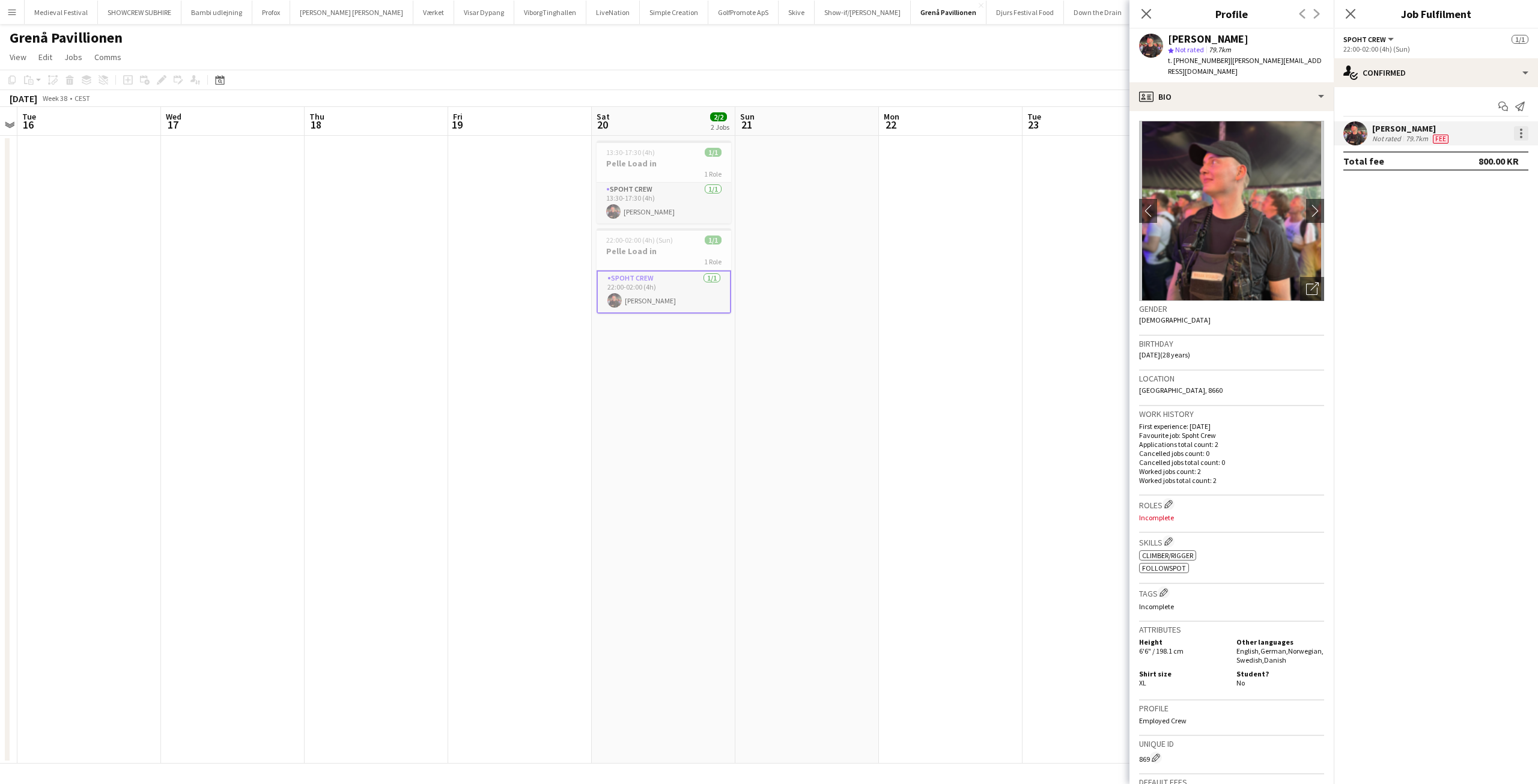
click at [1523, 134] on div at bounding box center [1521, 133] width 14 height 14
click at [1496, 155] on span "Edit fee" at bounding box center [1482, 155] width 75 height 11
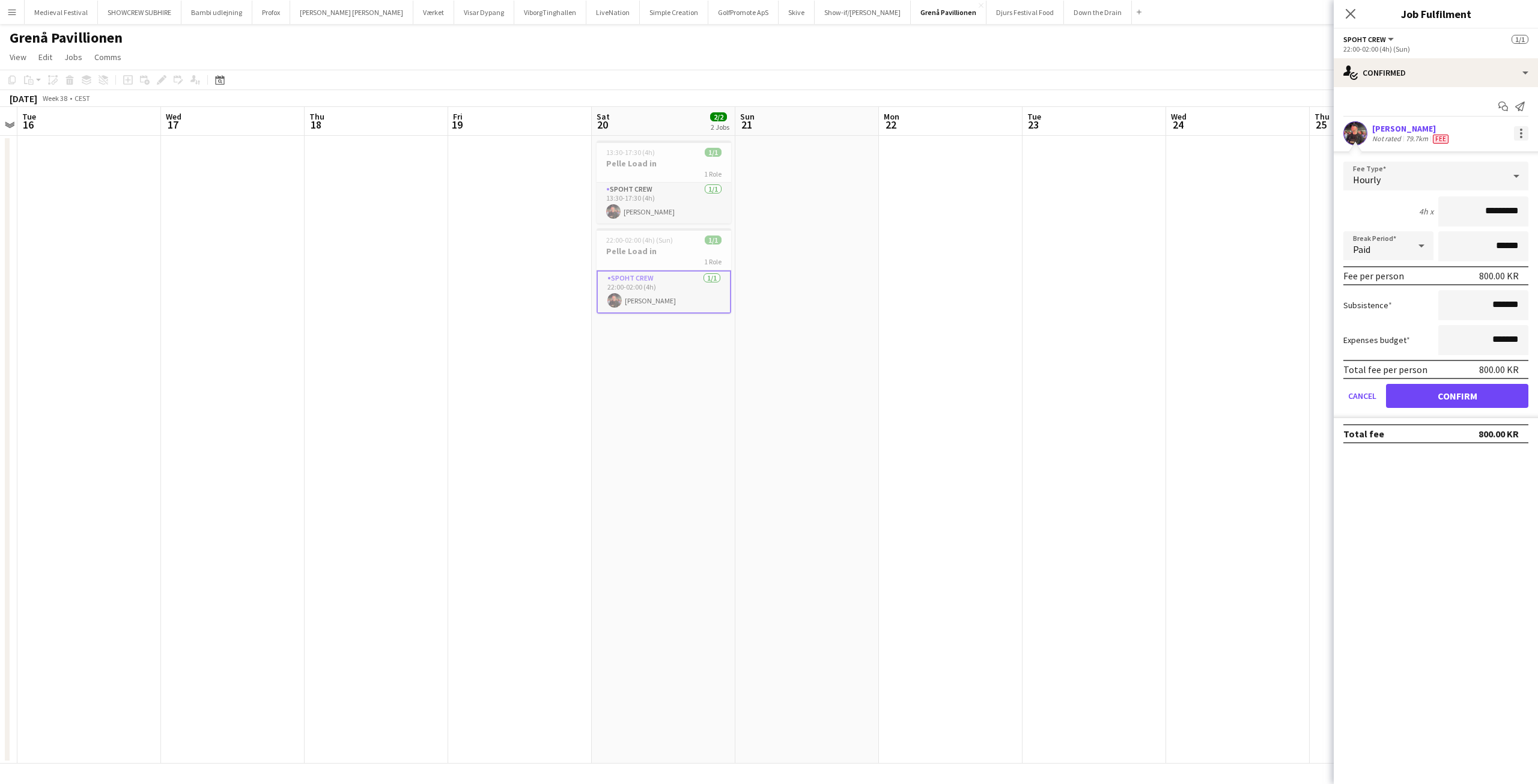
click at [1521, 135] on div at bounding box center [1521, 133] width 14 height 14
click at [1490, 151] on span "Edit fee" at bounding box center [1482, 155] width 75 height 11
click at [1227, 210] on app-date-cell at bounding box center [1238, 450] width 144 height 628
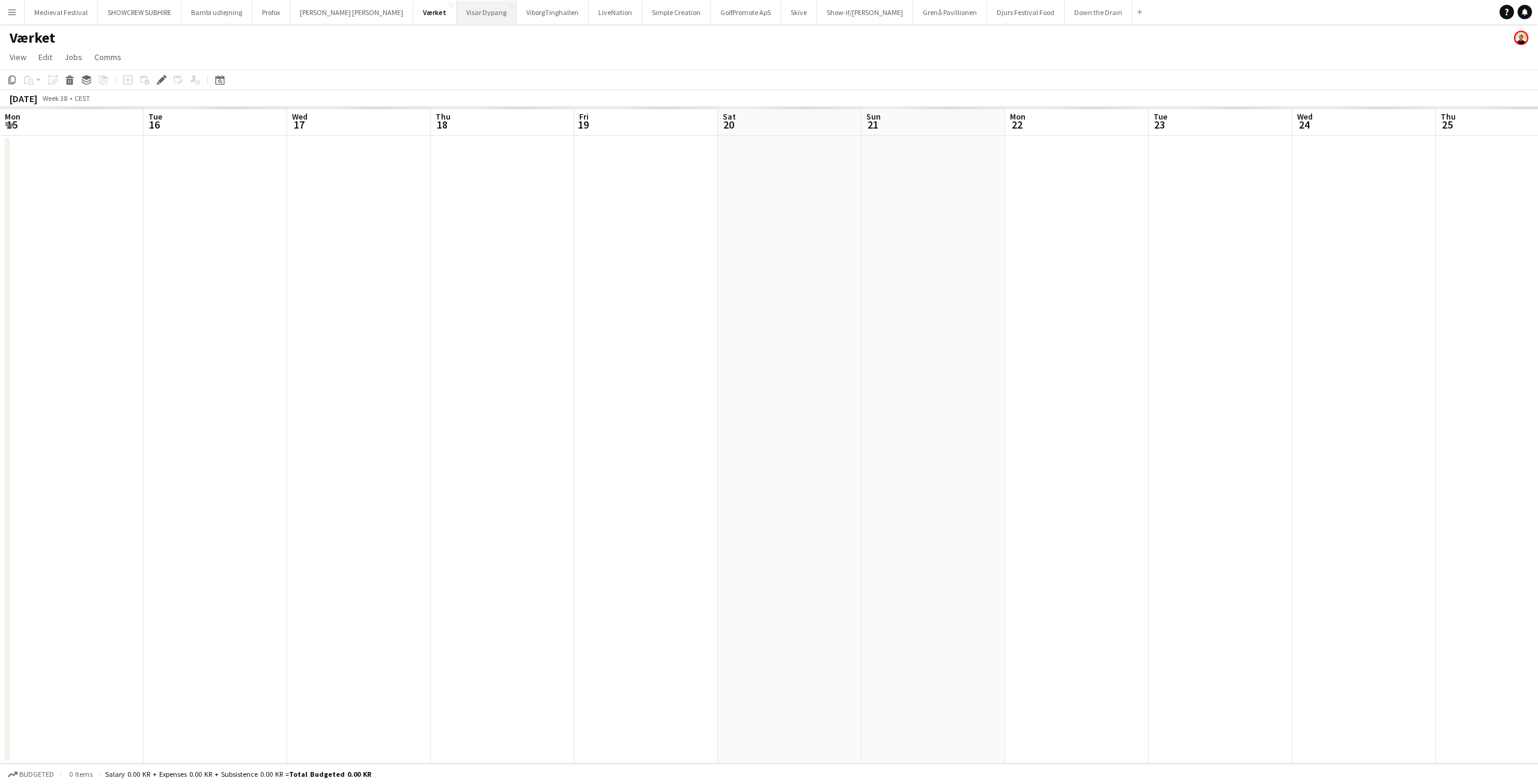
scroll to position [0, 413]
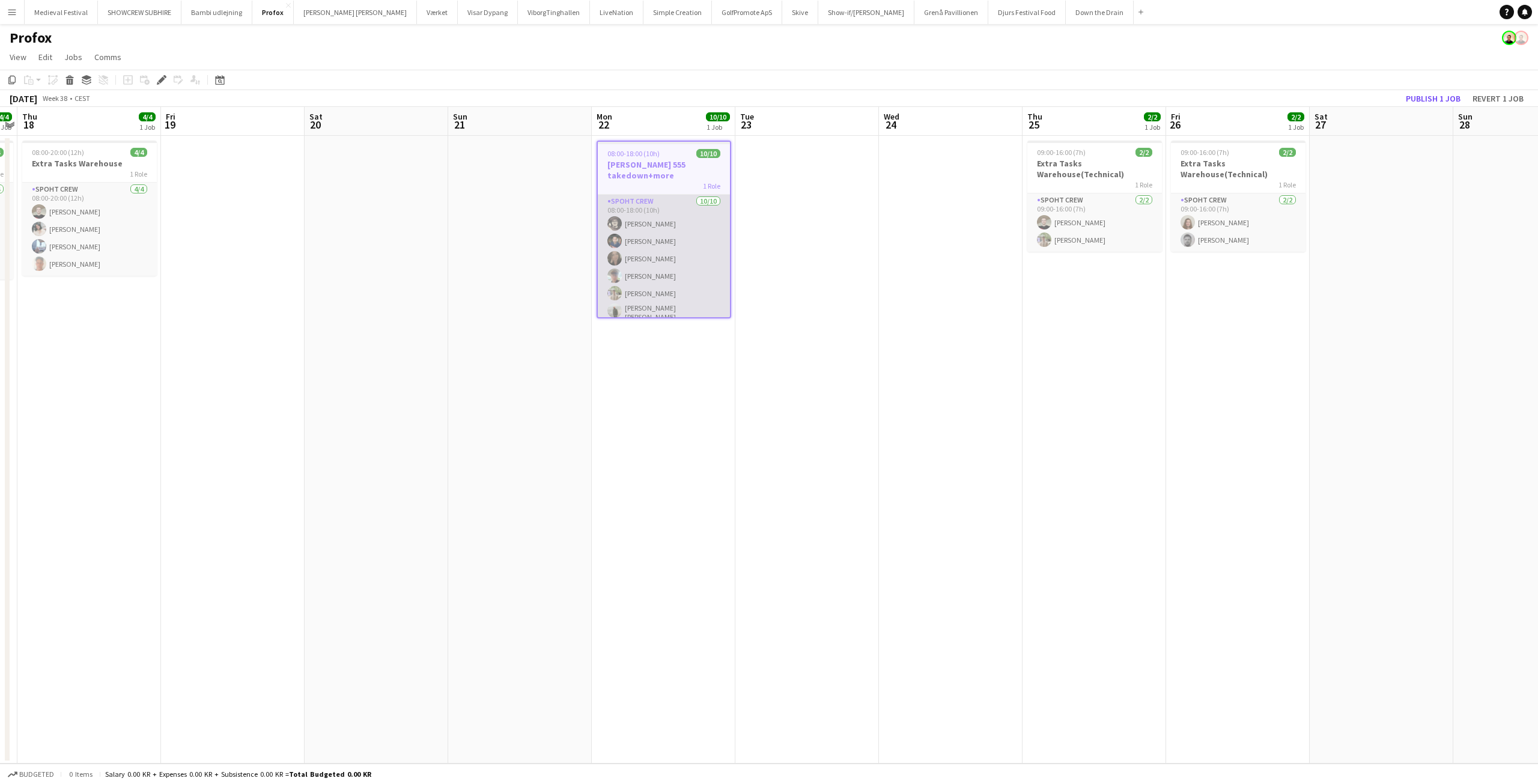
click at [672, 298] on app-card-role "Spoht Crew 10/10 08:00-18:00 (10h) Mike Kasper Williamson Marius Ciungu Nina Ka…" at bounding box center [664, 295] width 132 height 201
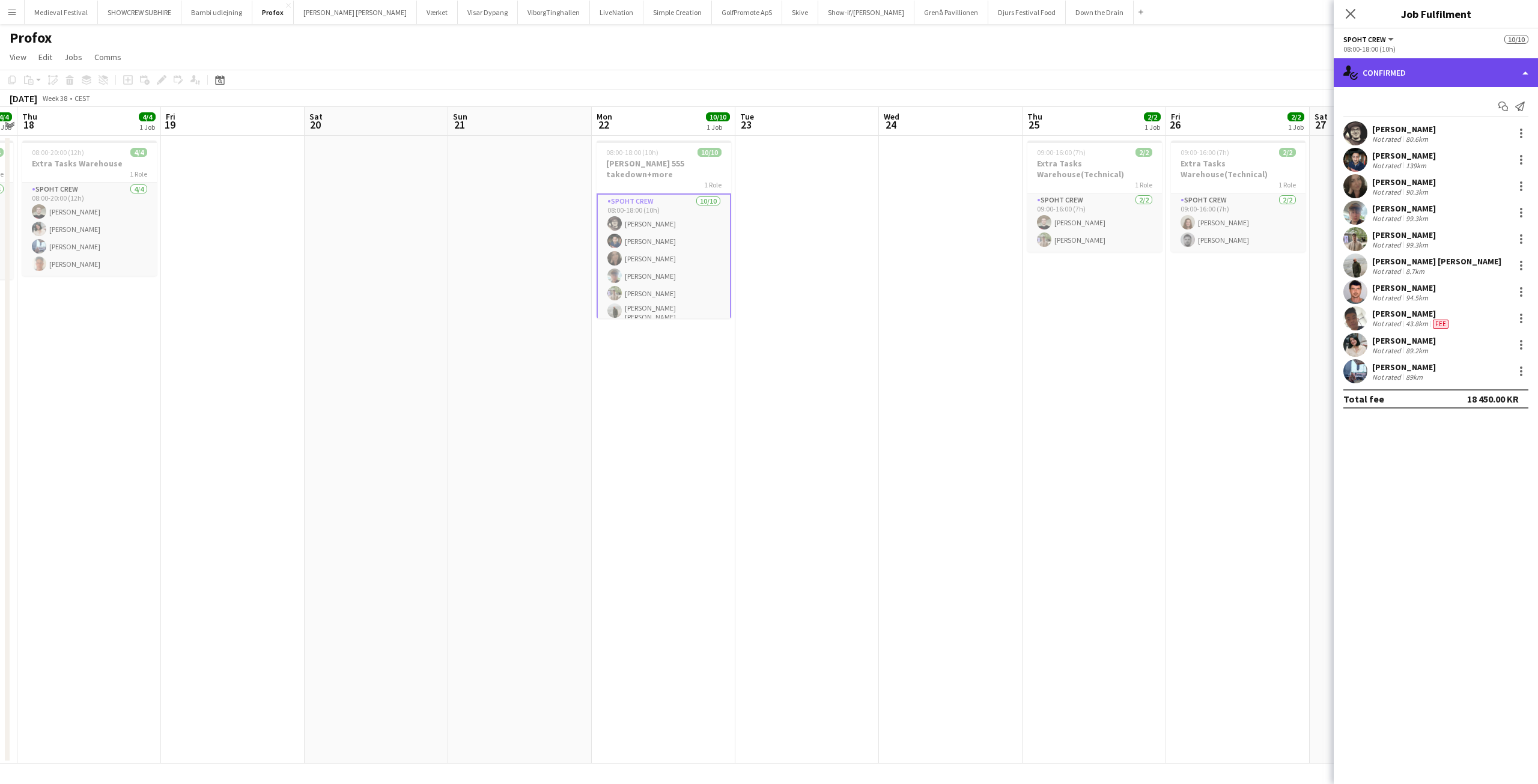
click at [1437, 87] on div "single-neutral-actions-check-2 Confirmed" at bounding box center [1436, 72] width 204 height 29
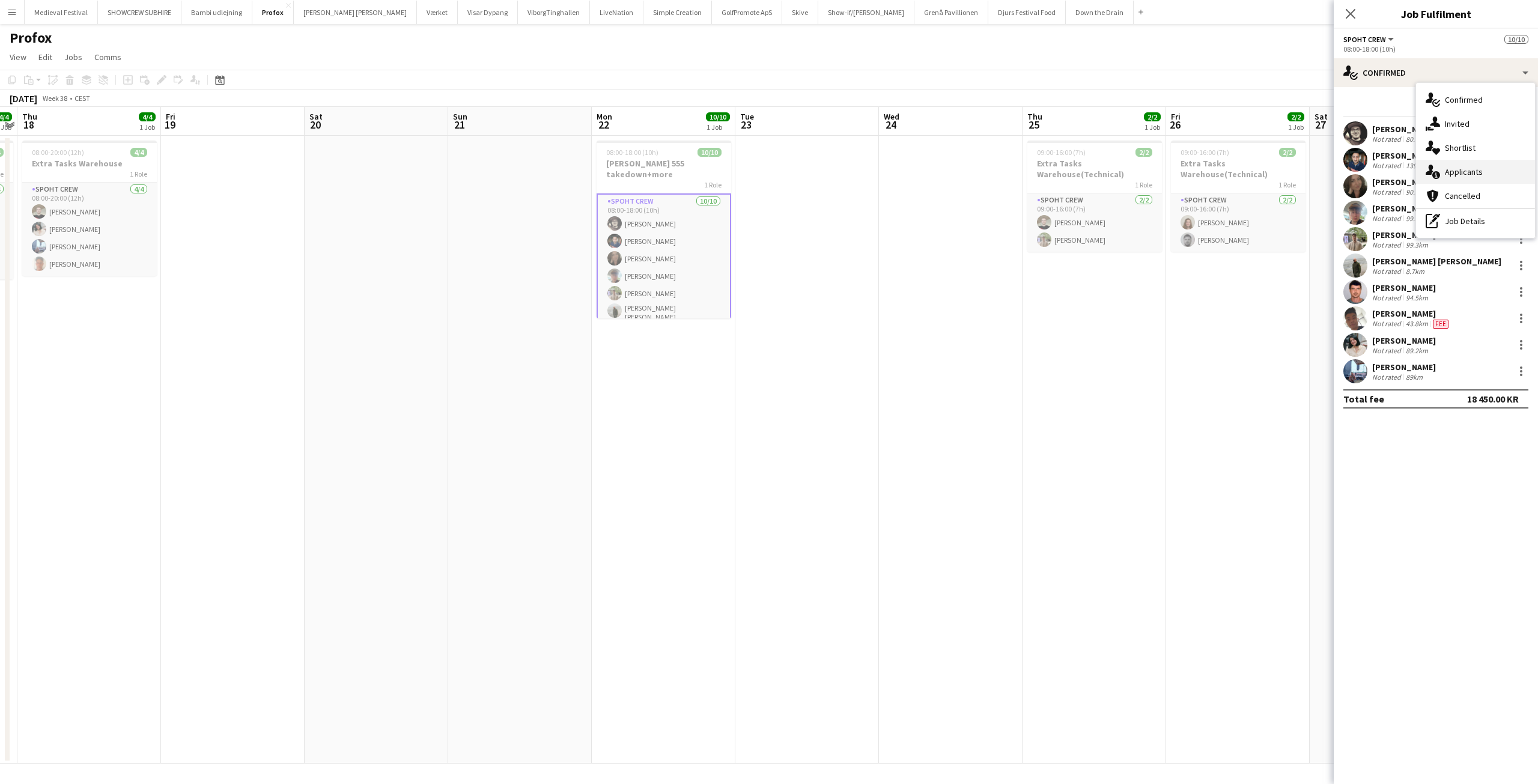
click at [1459, 166] on span "Applicants" at bounding box center [1464, 171] width 38 height 11
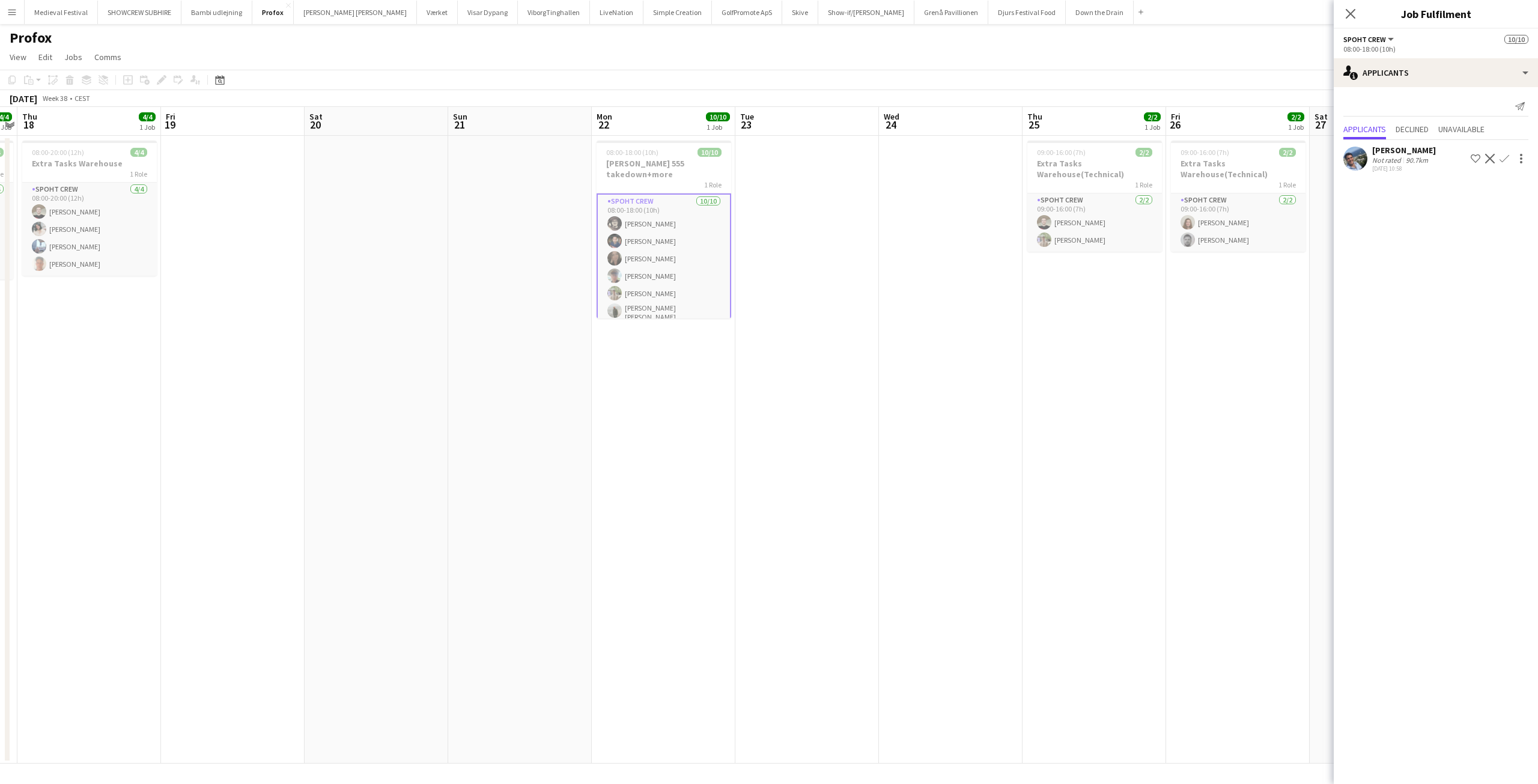
click at [823, 250] on app-date-cell at bounding box center [807, 450] width 144 height 628
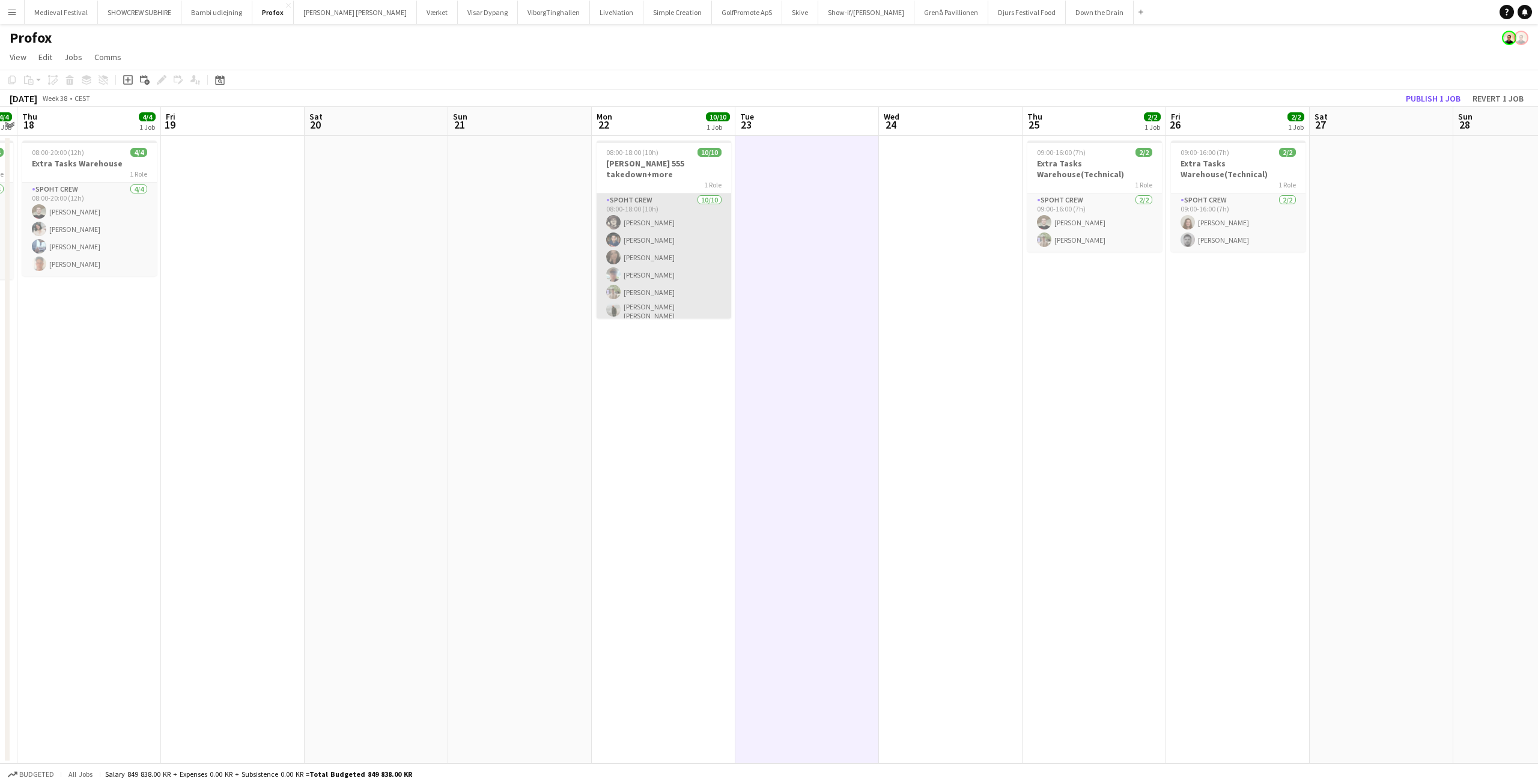
click at [699, 239] on app-card-role "Spoht Crew 10/10 08:00-18:00 (10h) Mike Kasper Williamson Marius Ciungu Nina Ka…" at bounding box center [663, 294] width 135 height 201
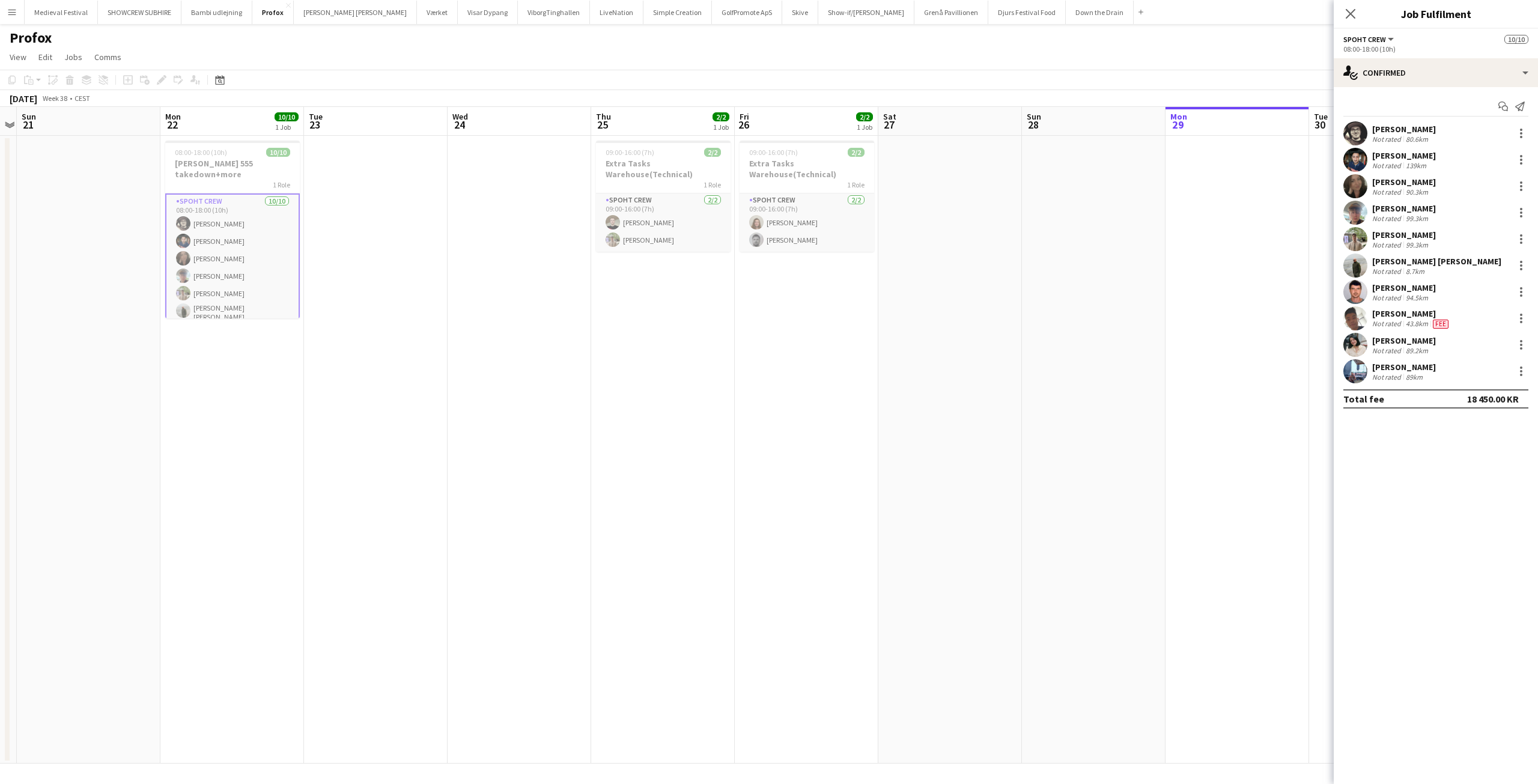
drag, startPoint x: 860, startPoint y: 239, endPoint x: 428, endPoint y: 255, distance: 432.3
click at [428, 255] on app-calendar-viewport "Thu 18 4/4 1 Job Fri 19 Sat 20 Sun 21 Mon 22 10/10 1 Job Tue 23 Wed 24 Thu 25 2…" at bounding box center [769, 435] width 1538 height 657
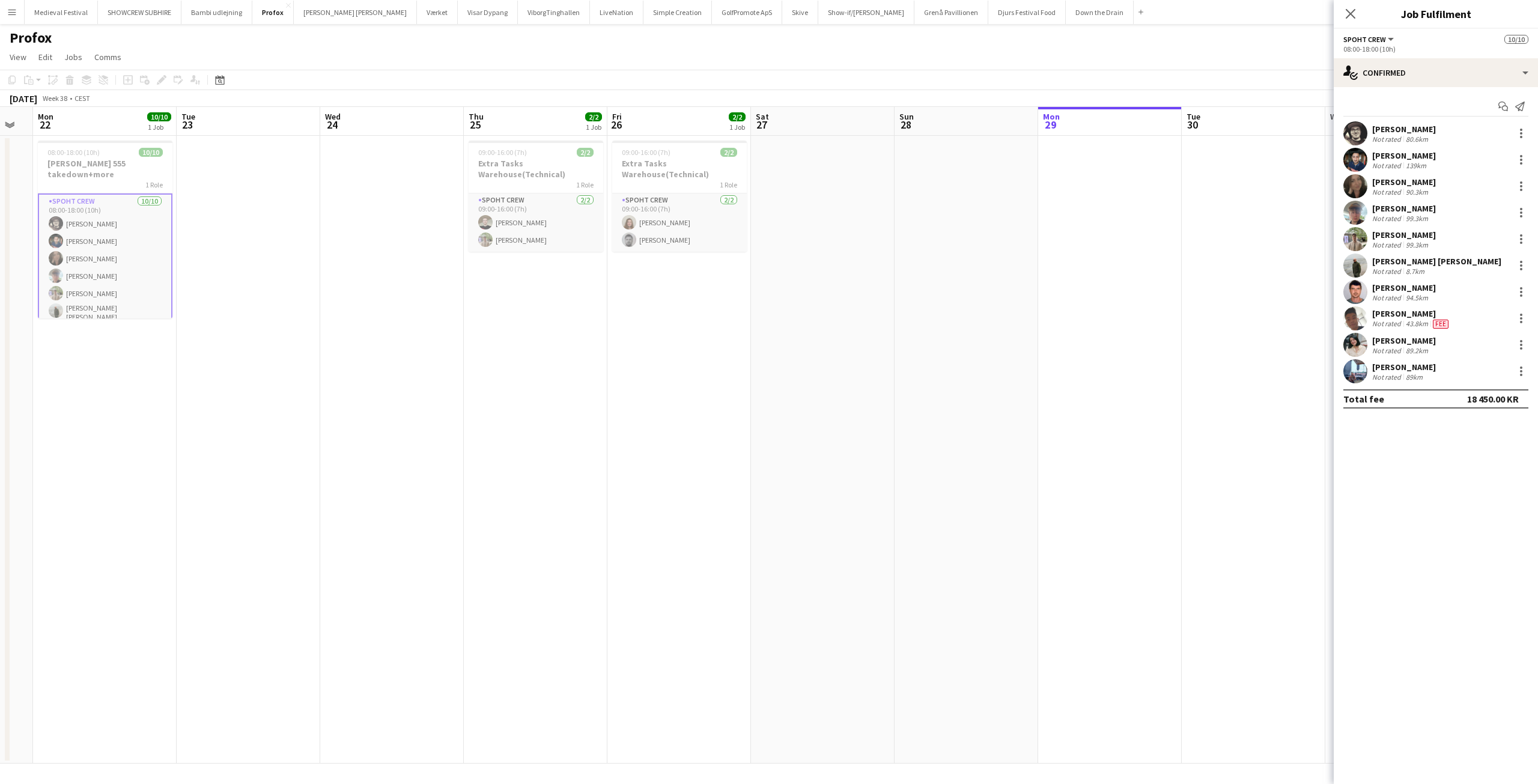
drag, startPoint x: 806, startPoint y: 317, endPoint x: 1058, endPoint y: 333, distance: 252.5
click at [1144, 346] on app-calendar-viewport "Sat 20 Sun 21 Mon 22 10/10 1 Job Tue 23 Wed 24 Thu 25 2/2 1 Job Fri 26 2/2 1 Jo…" at bounding box center [769, 435] width 1538 height 657
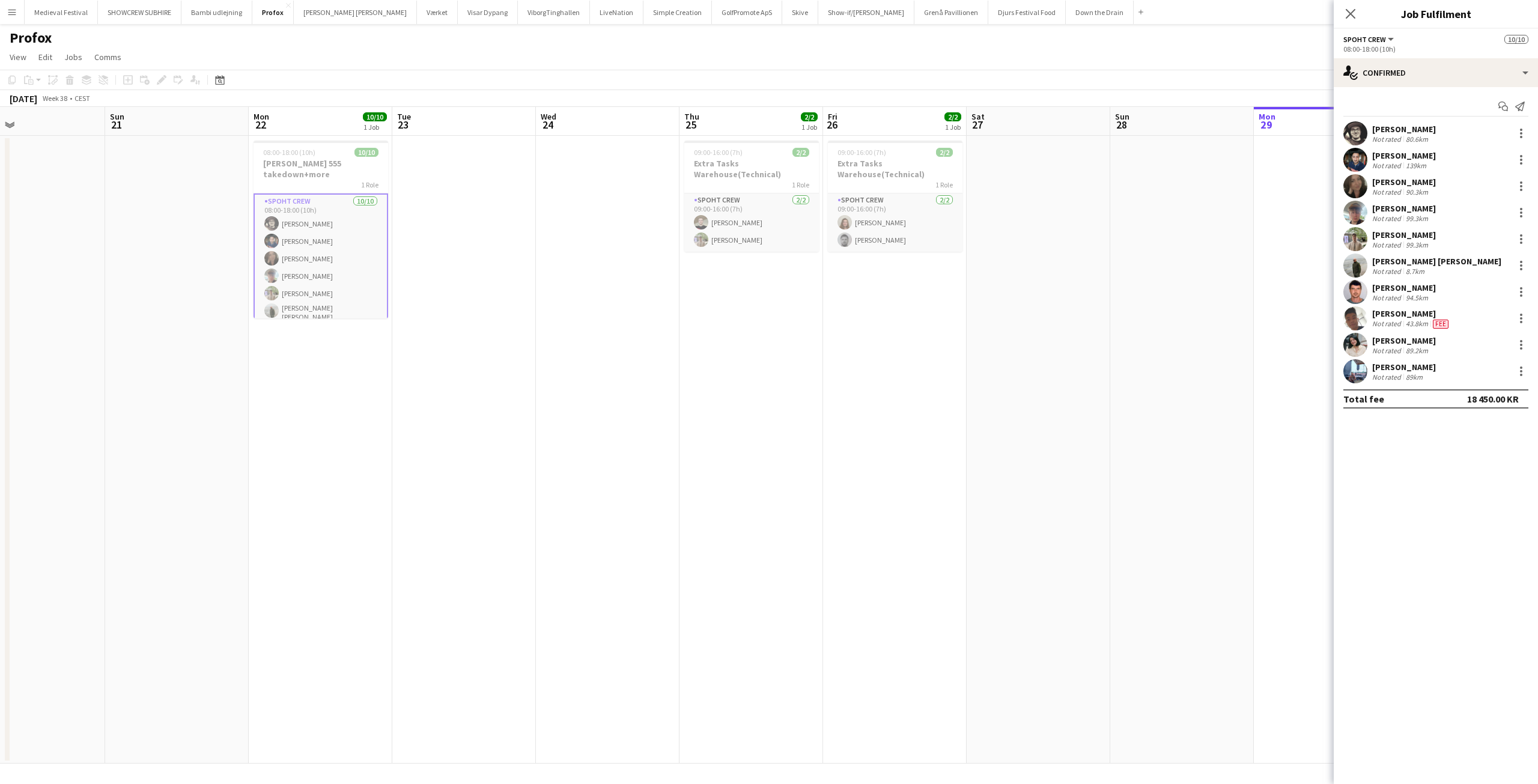
drag, startPoint x: 906, startPoint y: 310, endPoint x: 1063, endPoint y: 319, distance: 157.3
click at [1061, 319] on app-calendar-viewport "Thu 18 4/4 1 Job Fri 19 Sat 20 Sun 21 Mon 22 10/10 1 Job Tue 23 Wed 24 Thu 25 2…" at bounding box center [769, 435] width 1538 height 657
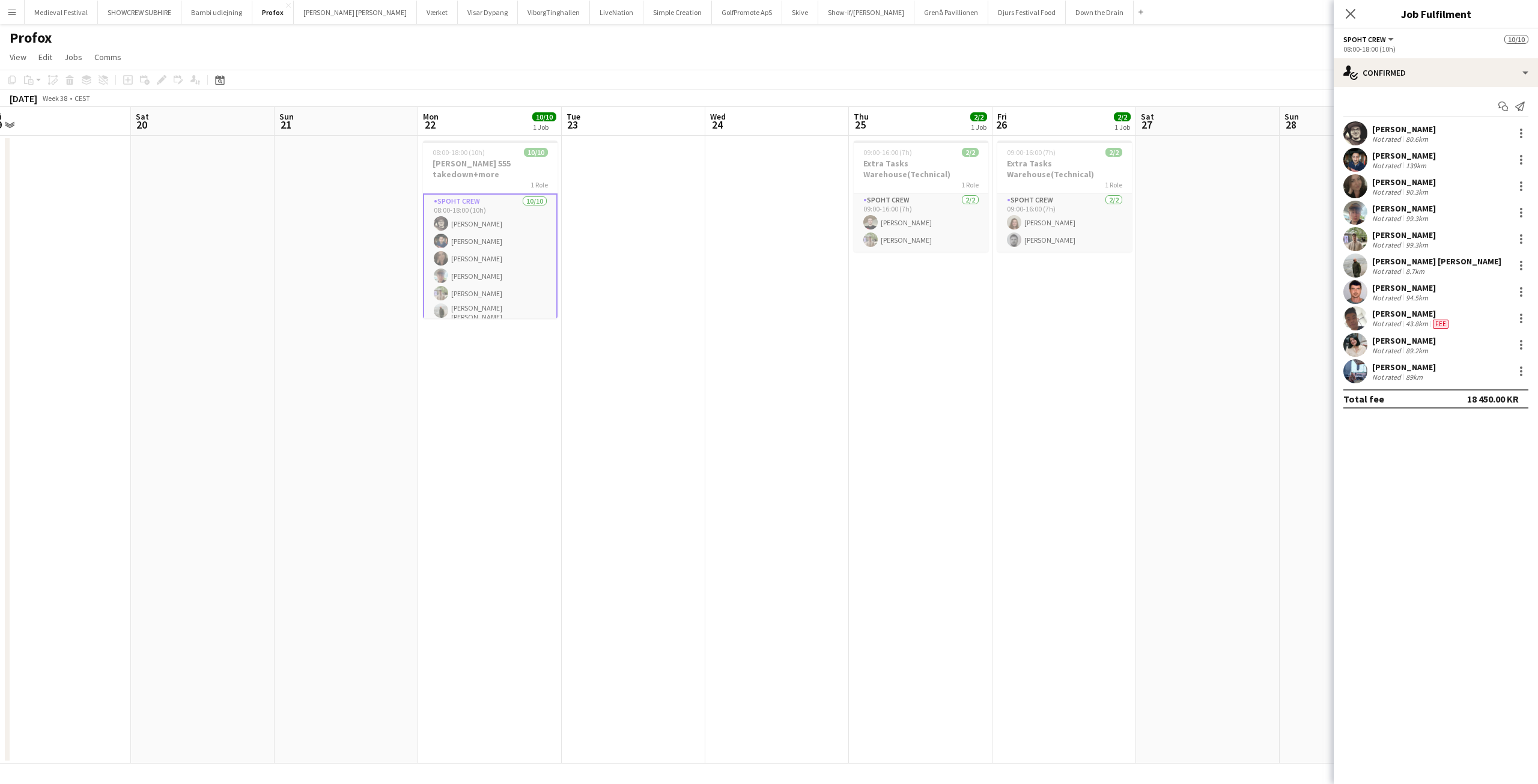
click at [1075, 331] on app-calendar-viewport "Wed 17 4/4 1 Job Thu 18 4/4 1 Job Fri 19 Sat 20 Sun 21 Mon 22 10/10 1 Job Tue 2…" at bounding box center [769, 435] width 1538 height 657
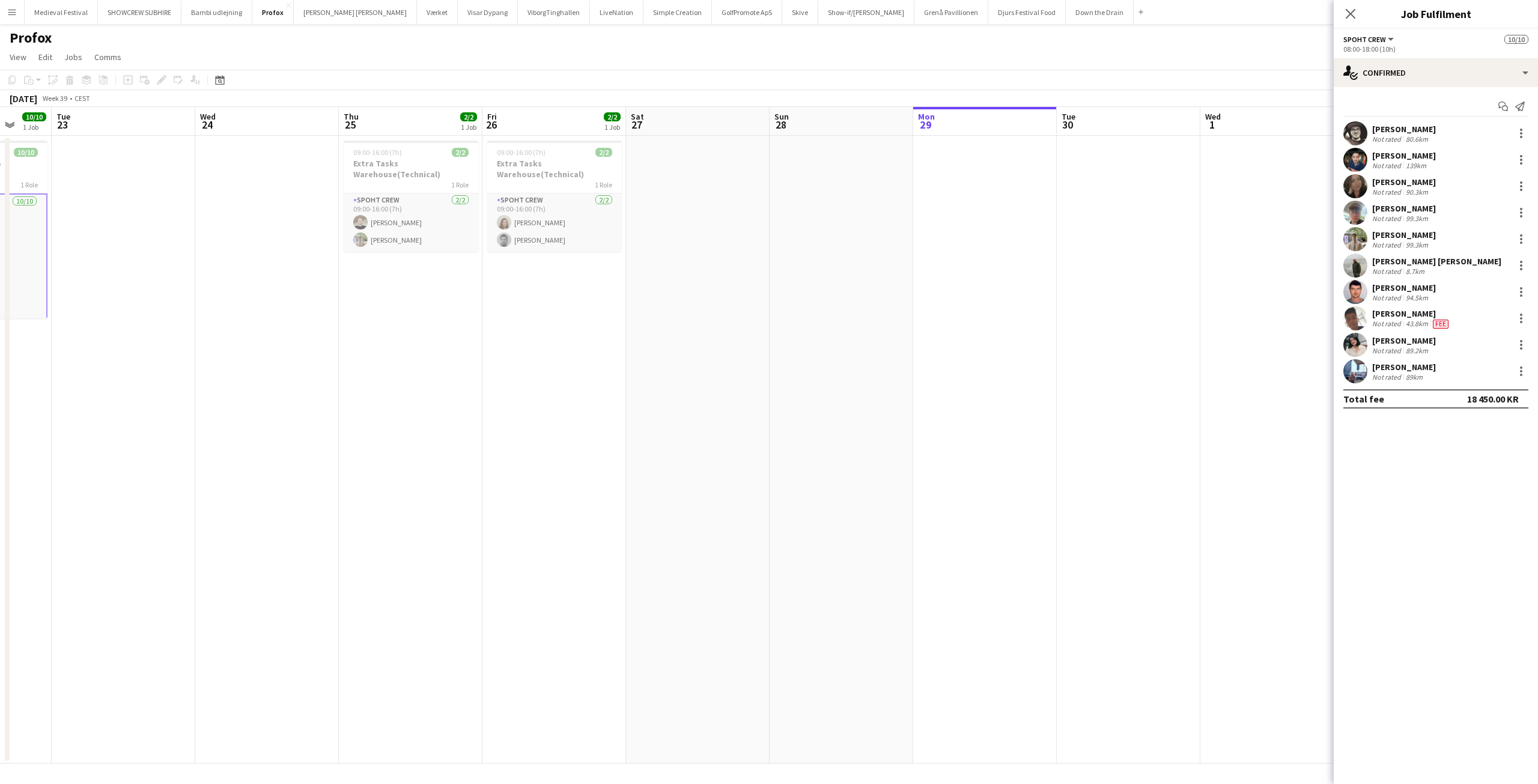
scroll to position [0, 437]
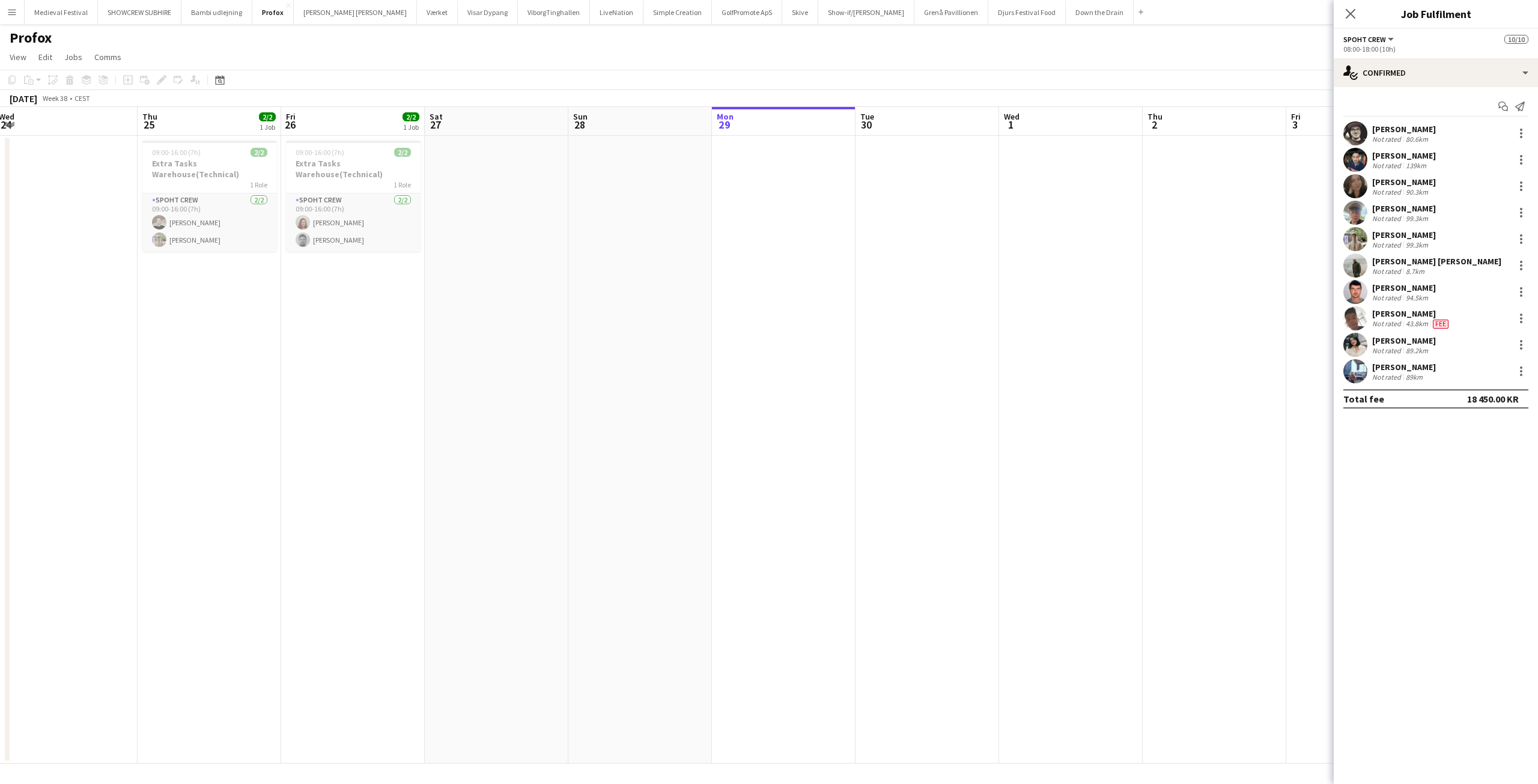
drag, startPoint x: 1230, startPoint y: 388, endPoint x: 519, endPoint y: 407, distance: 711.3
click at [519, 407] on app-calendar-viewport "Sun 21 Mon 22 10/10 1 Job Tue 23 Wed 24 Thu 25 2/2 1 Job Fri 26 2/2 1 Job Sat 2…" at bounding box center [769, 435] width 1538 height 657
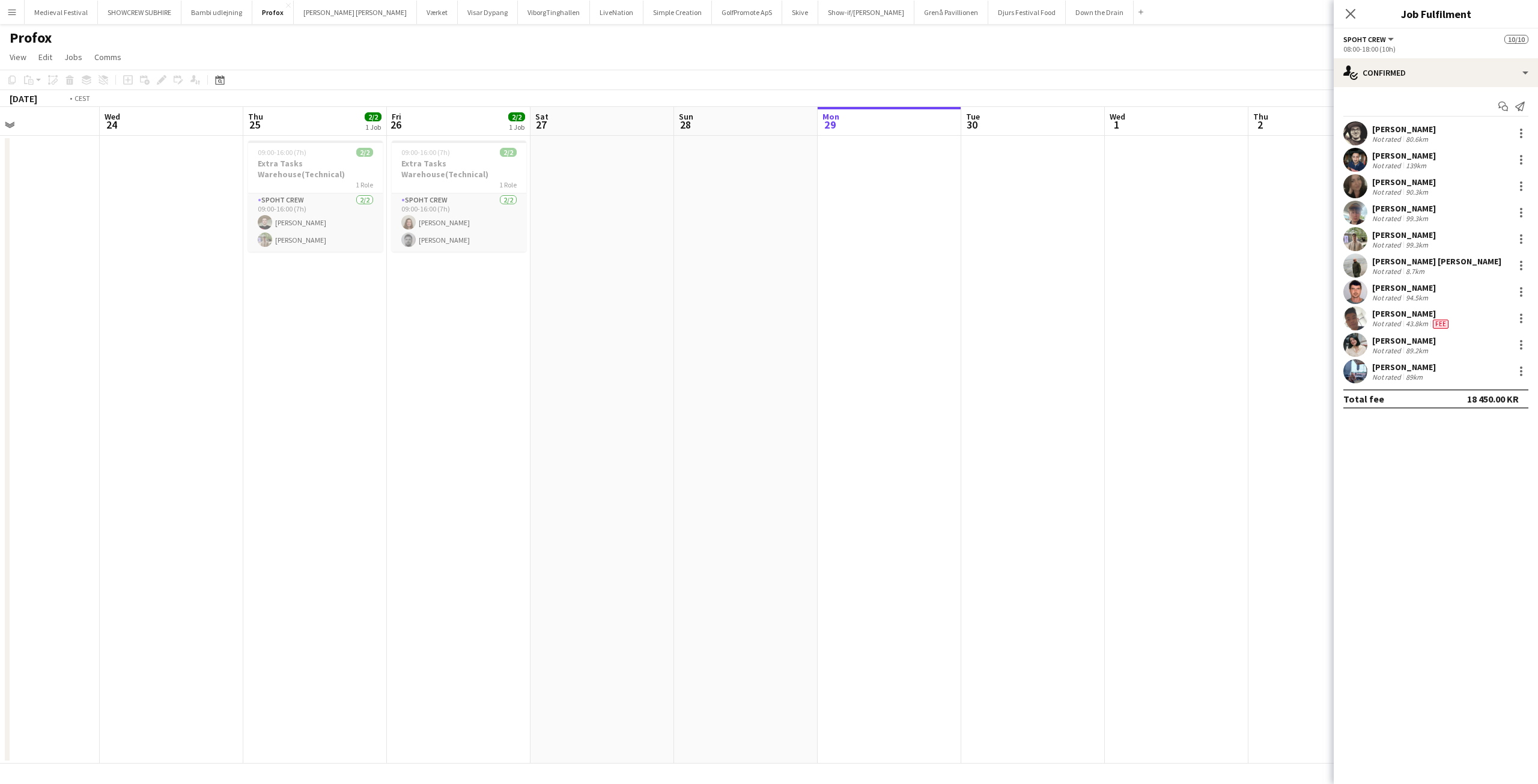
drag, startPoint x: 481, startPoint y: 367, endPoint x: 956, endPoint y: 378, distance: 475.1
click at [927, 378] on app-calendar-viewport "Sun 21 Mon 22 10/10 1 Job Tue 23 Wed 24 Thu 25 2/2 1 Job Fri 26 2/2 1 Job Sat 2…" at bounding box center [769, 435] width 1538 height 657
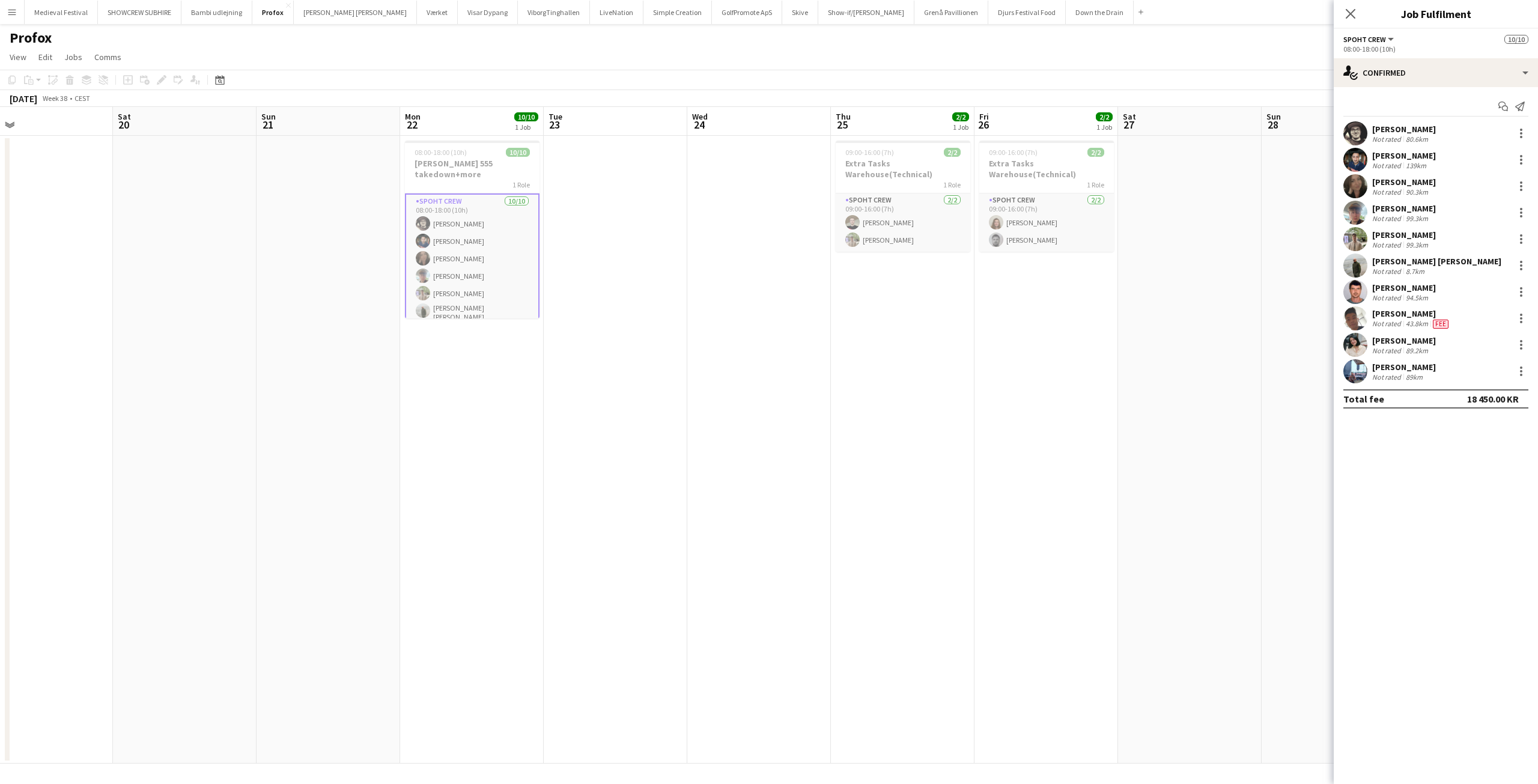
drag, startPoint x: 787, startPoint y: 383, endPoint x: 1111, endPoint y: 413, distance: 325.4
click at [1116, 414] on app-calendar-viewport "Wed 17 4/4 1 Job Thu 18 4/4 1 Job Fri 19 Sat 20 Sun 21 Mon 22 10/10 1 Job Tue 2…" at bounding box center [769, 435] width 1538 height 657
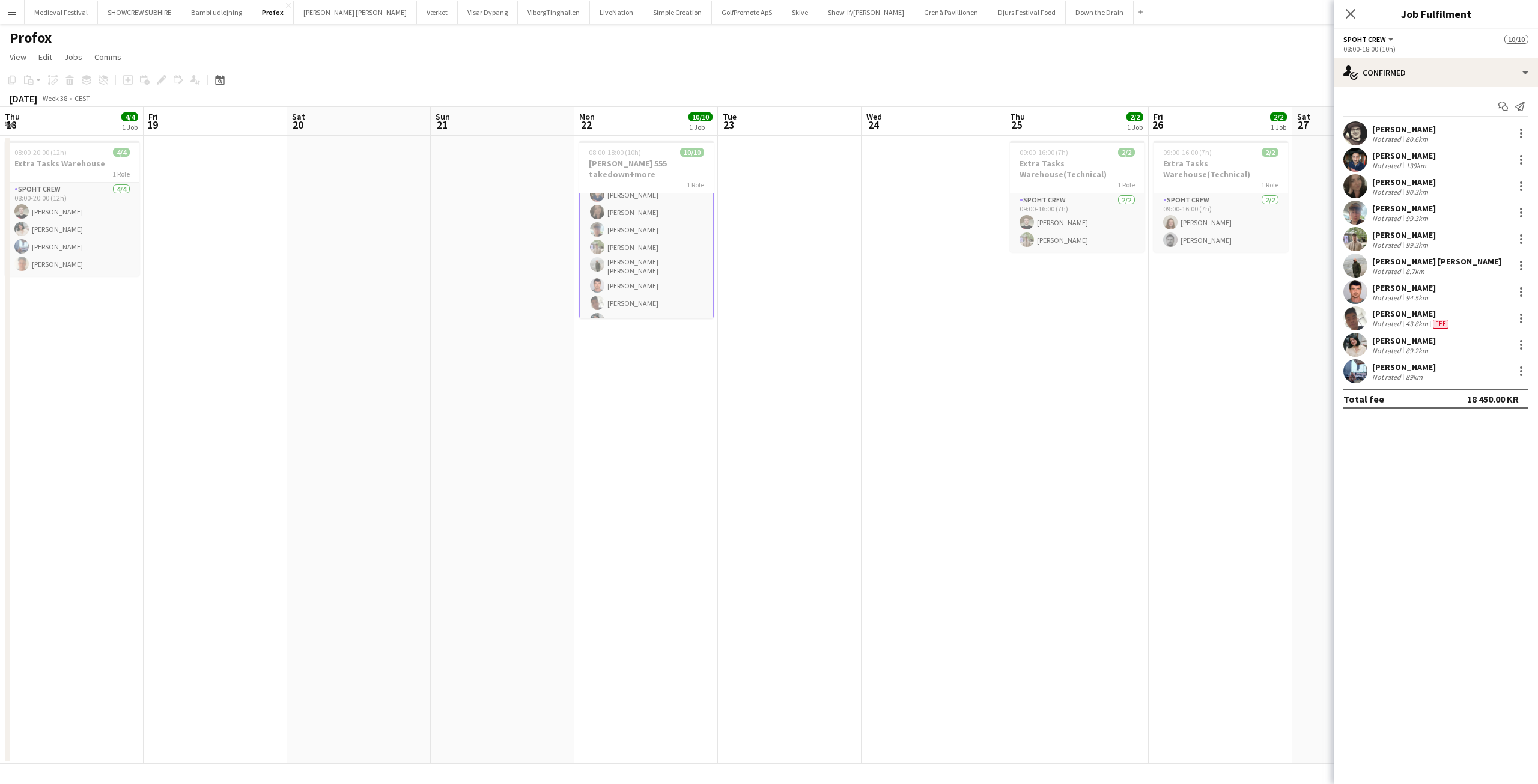
scroll to position [64, 0]
click at [667, 289] on app-card-role "Spoht Crew 10/10 08:00-18:00 (10h) Mike Kasper Williamson Marius Ciungu Nina Ka…" at bounding box center [646, 230] width 135 height 203
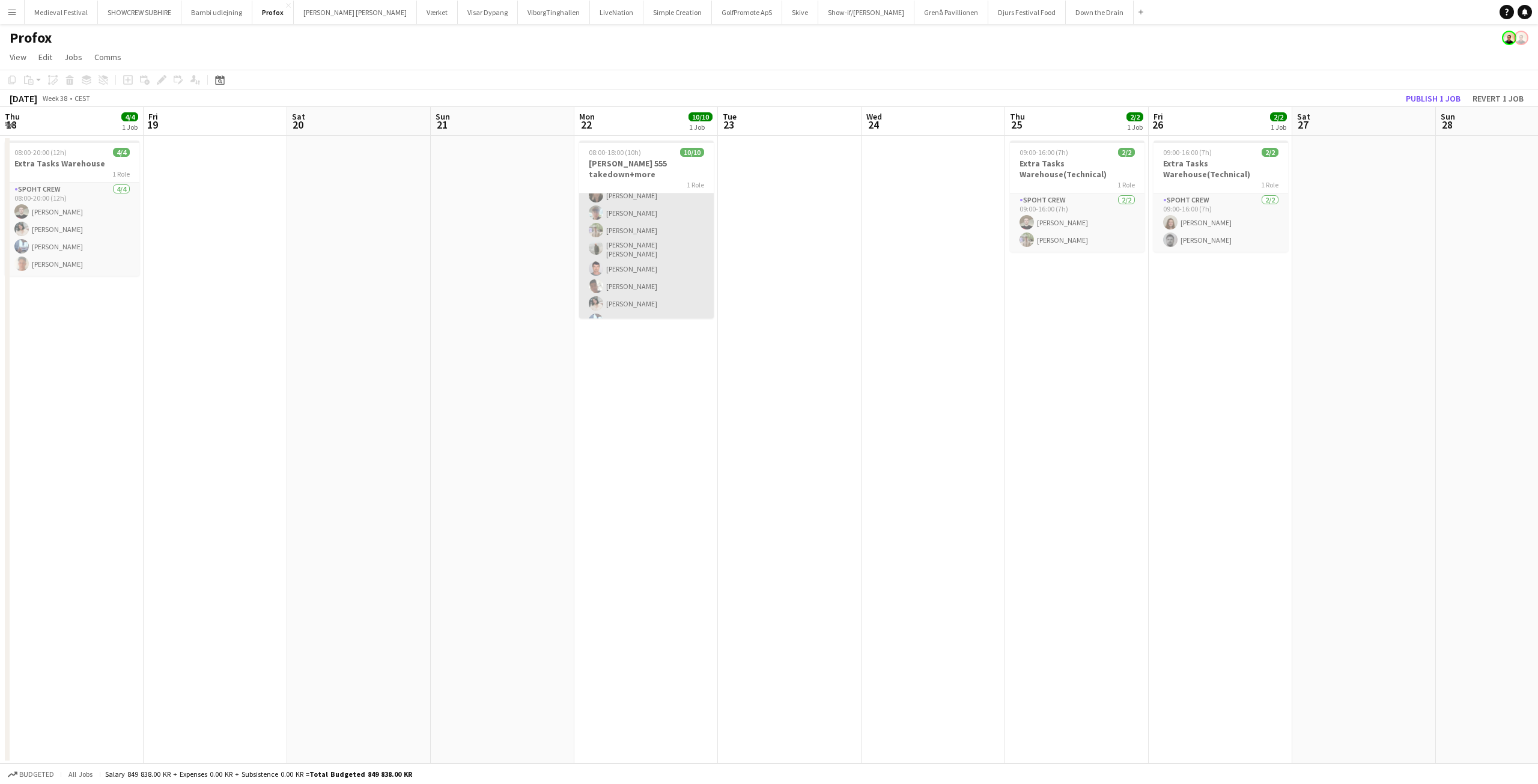
click at [667, 289] on app-card-role "Spoht Crew 10/10 08:00-18:00 (10h) Mike Kasper Williamson Marius Ciungu Nina Ka…" at bounding box center [646, 232] width 135 height 201
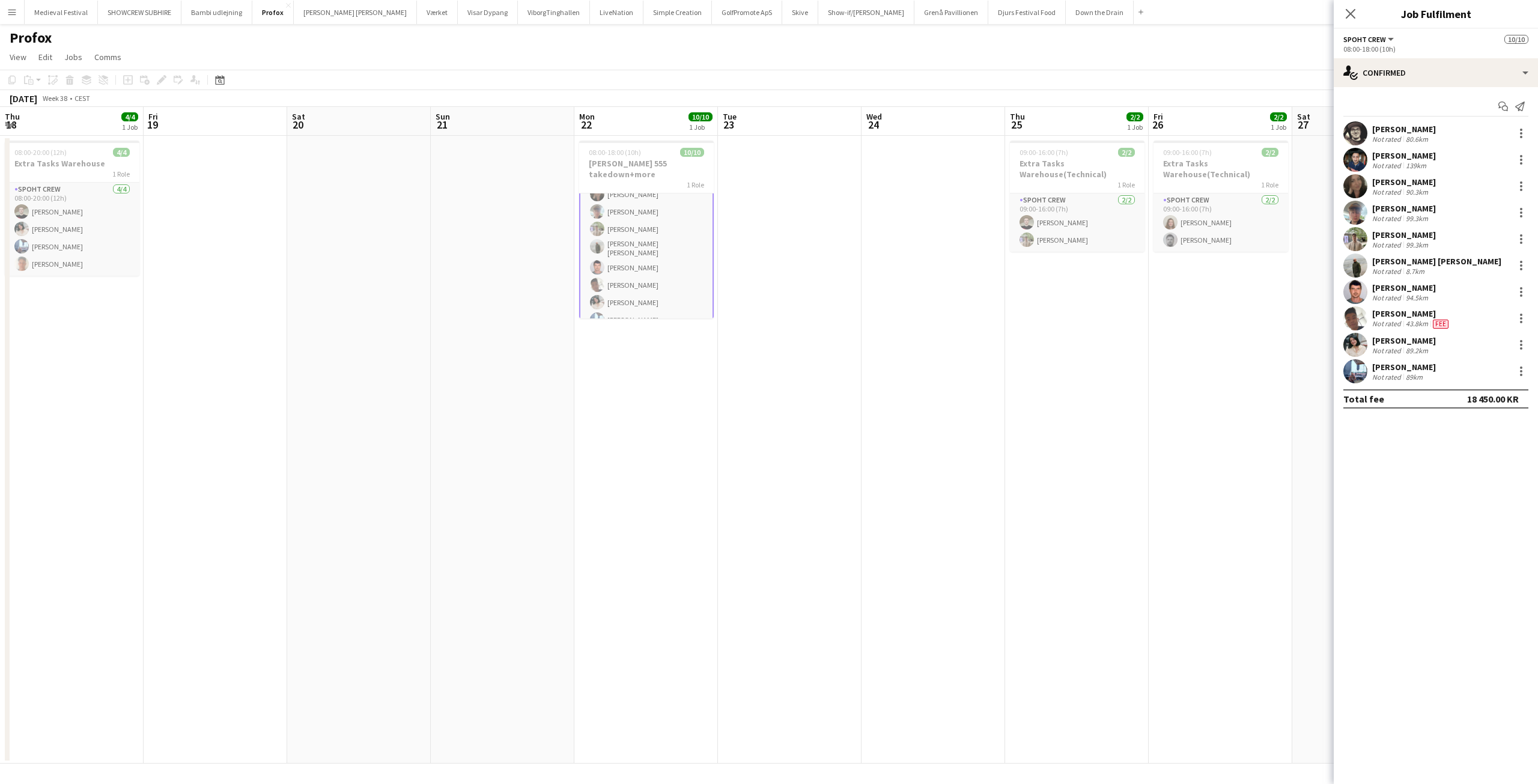
click at [410, 236] on app-date-cell at bounding box center [359, 450] width 144 height 628
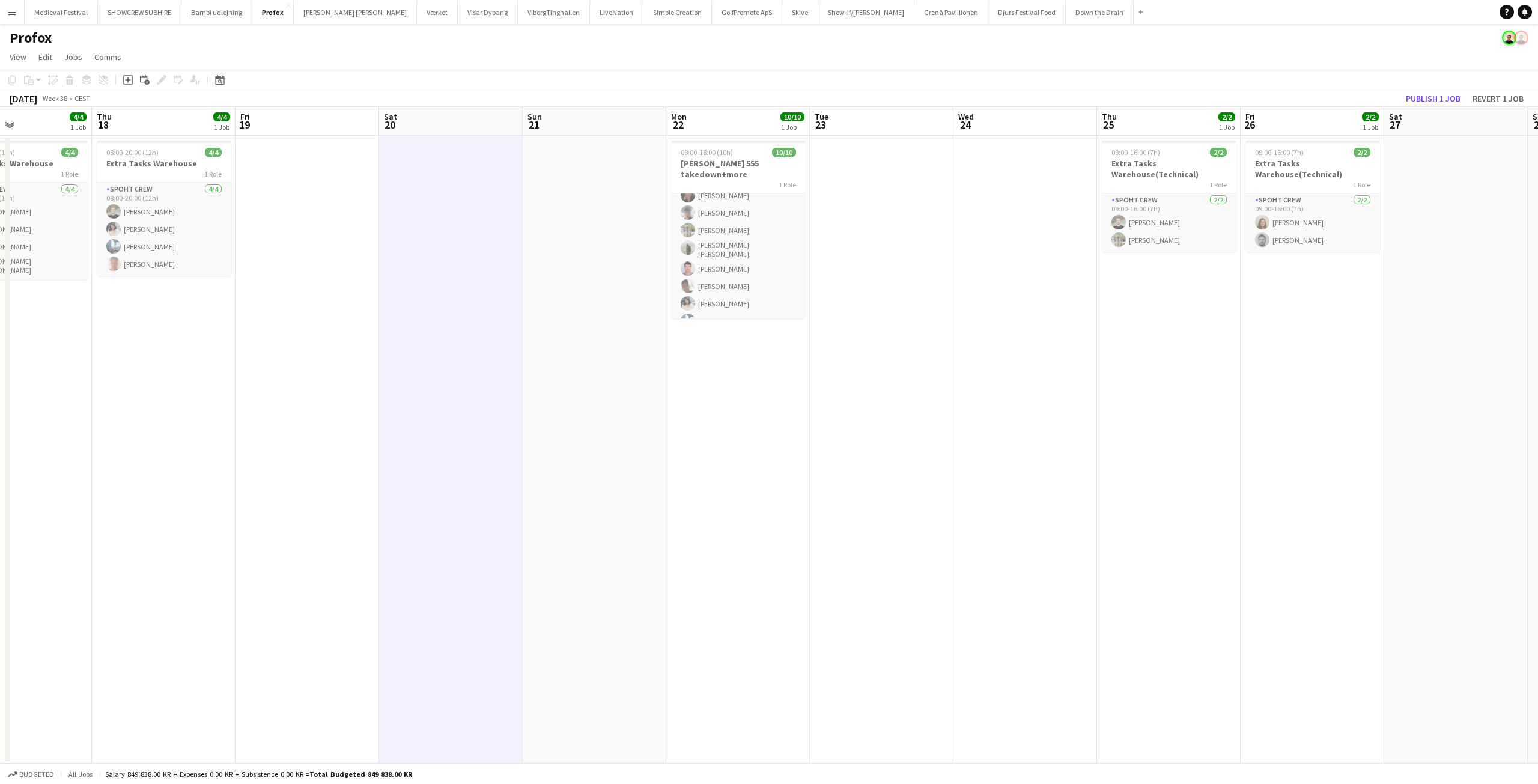
scroll to position [0, 319]
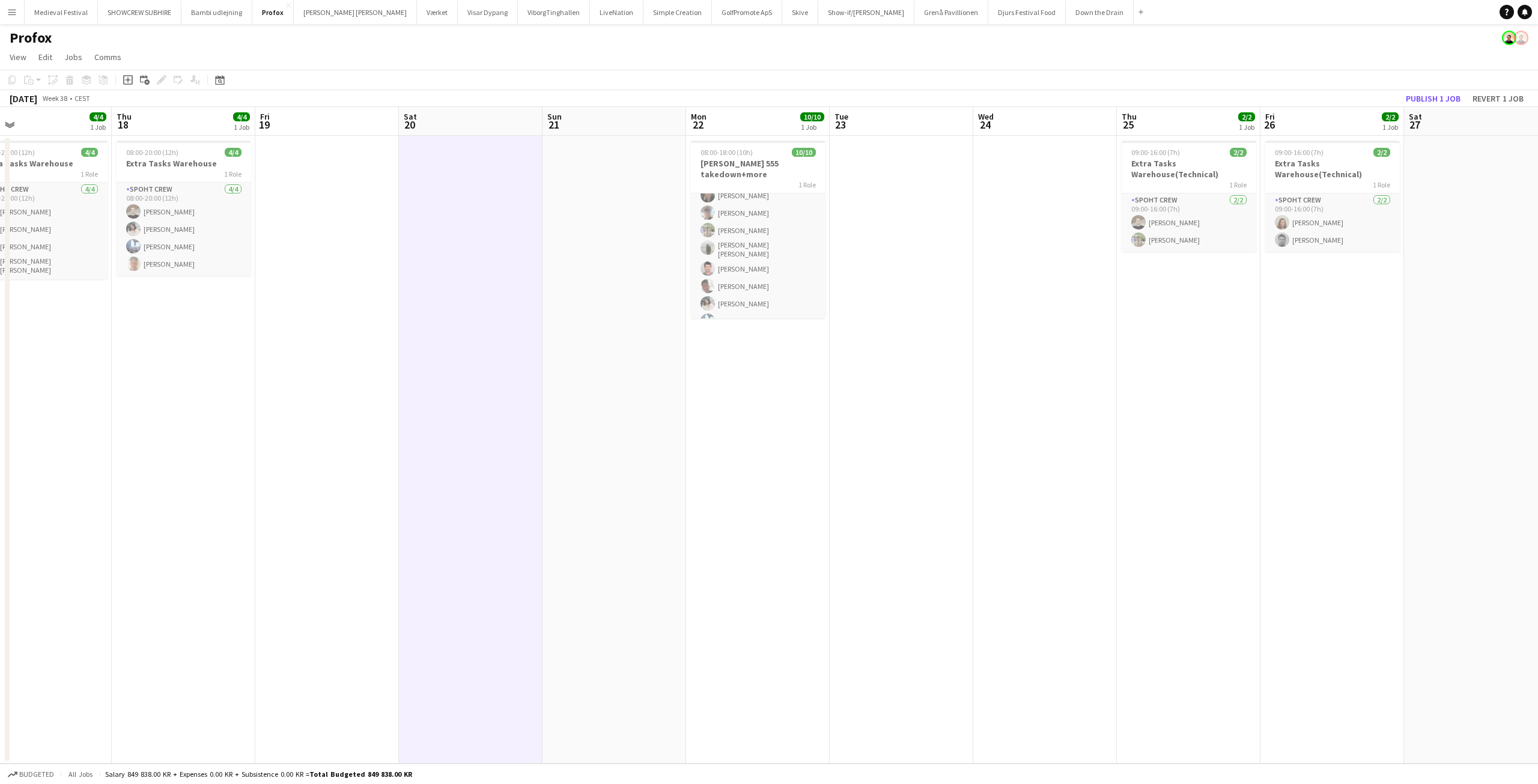
drag, startPoint x: 320, startPoint y: 240, endPoint x: 412, endPoint y: 236, distance: 92.1
click at [432, 251] on app-calendar-viewport "Mon 15 Tue 16 10/10 1 Job Wed 17 4/4 1 Job Thu 18 4/4 1 Job Fri 19 Sat 20 Sun 2…" at bounding box center [769, 435] width 1538 height 657
click at [12, 13] on app-icon "Menu" at bounding box center [12, 12] width 10 height 10
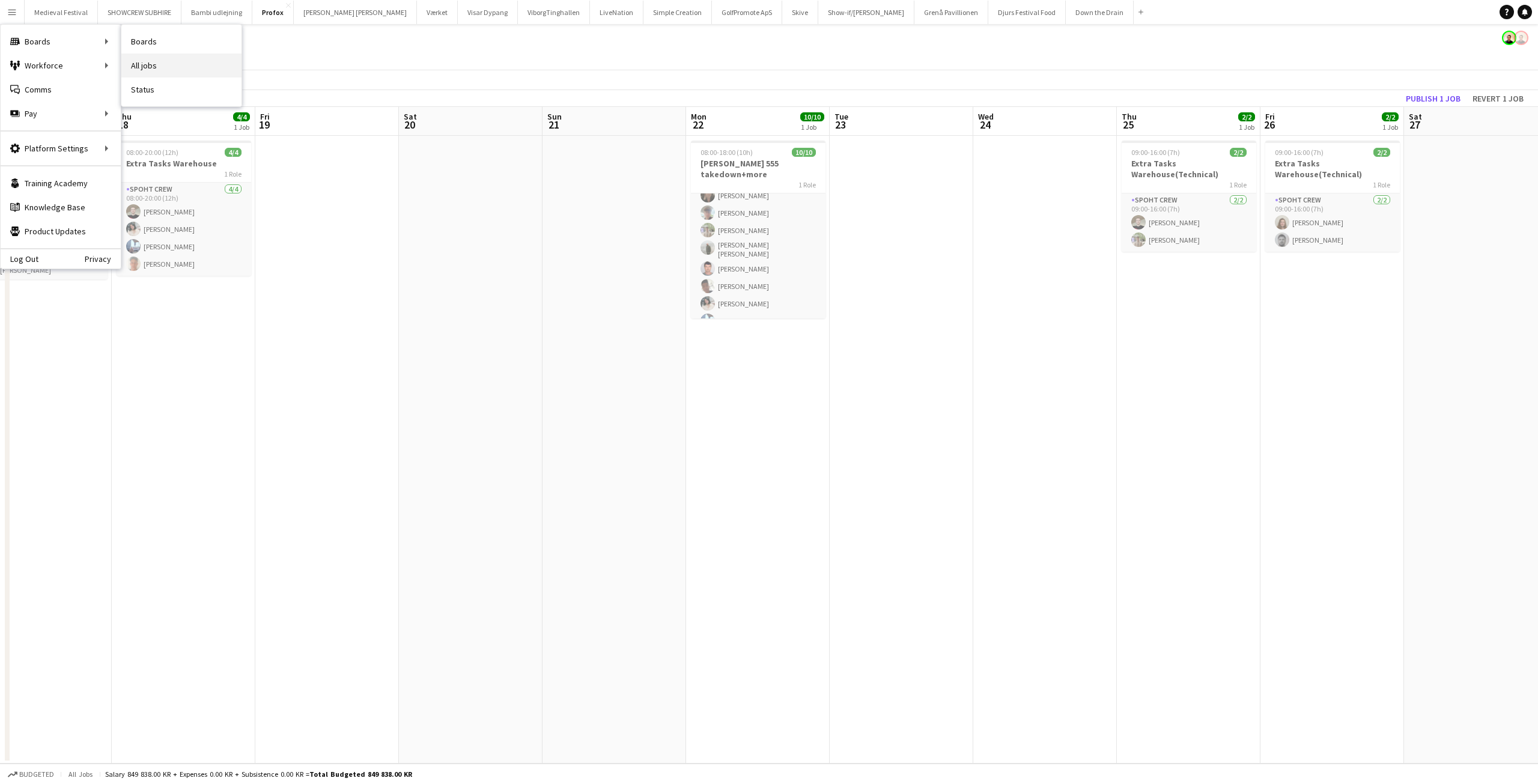
click at [158, 60] on link "All jobs" at bounding box center [181, 65] width 120 height 24
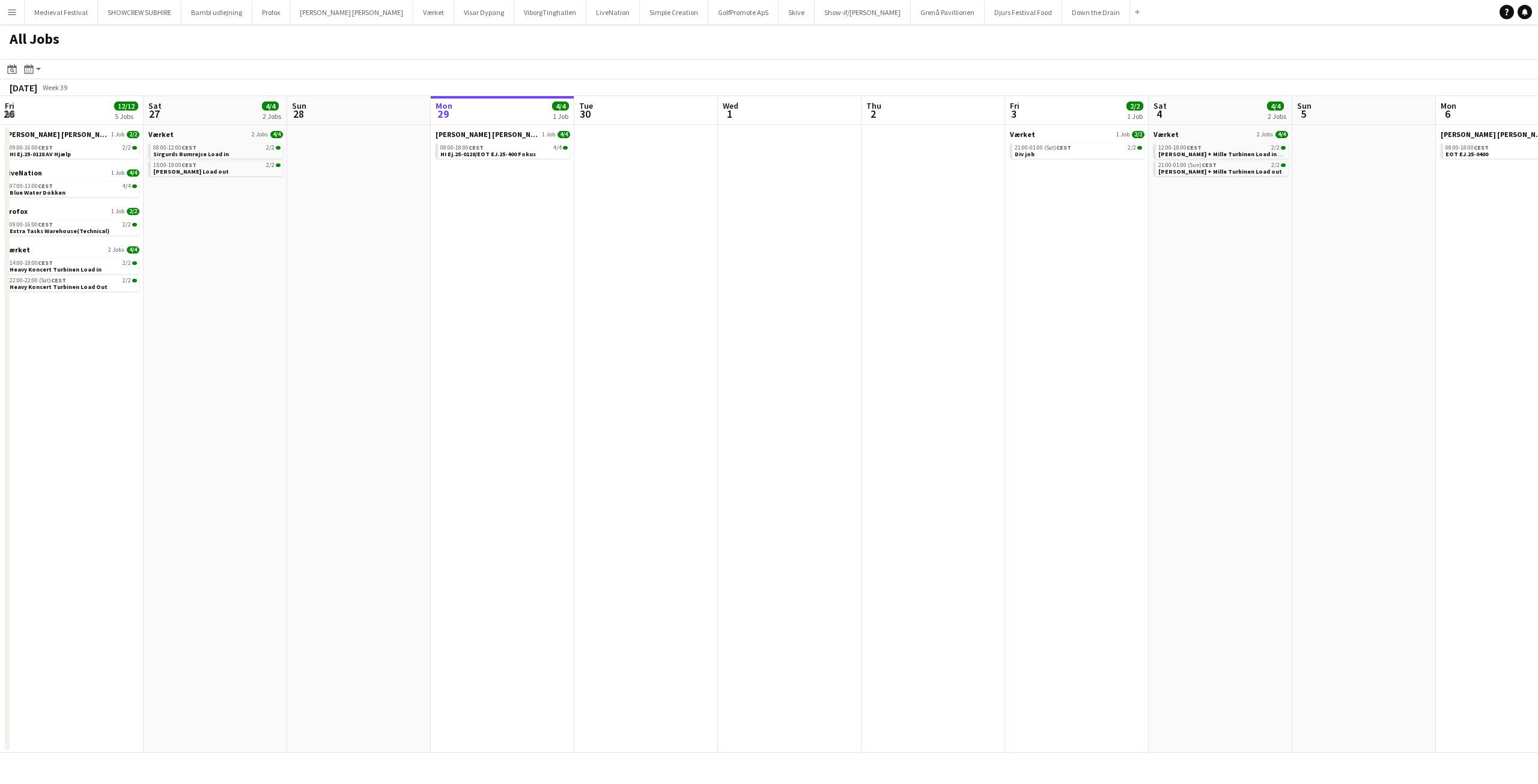
scroll to position [0, 287]
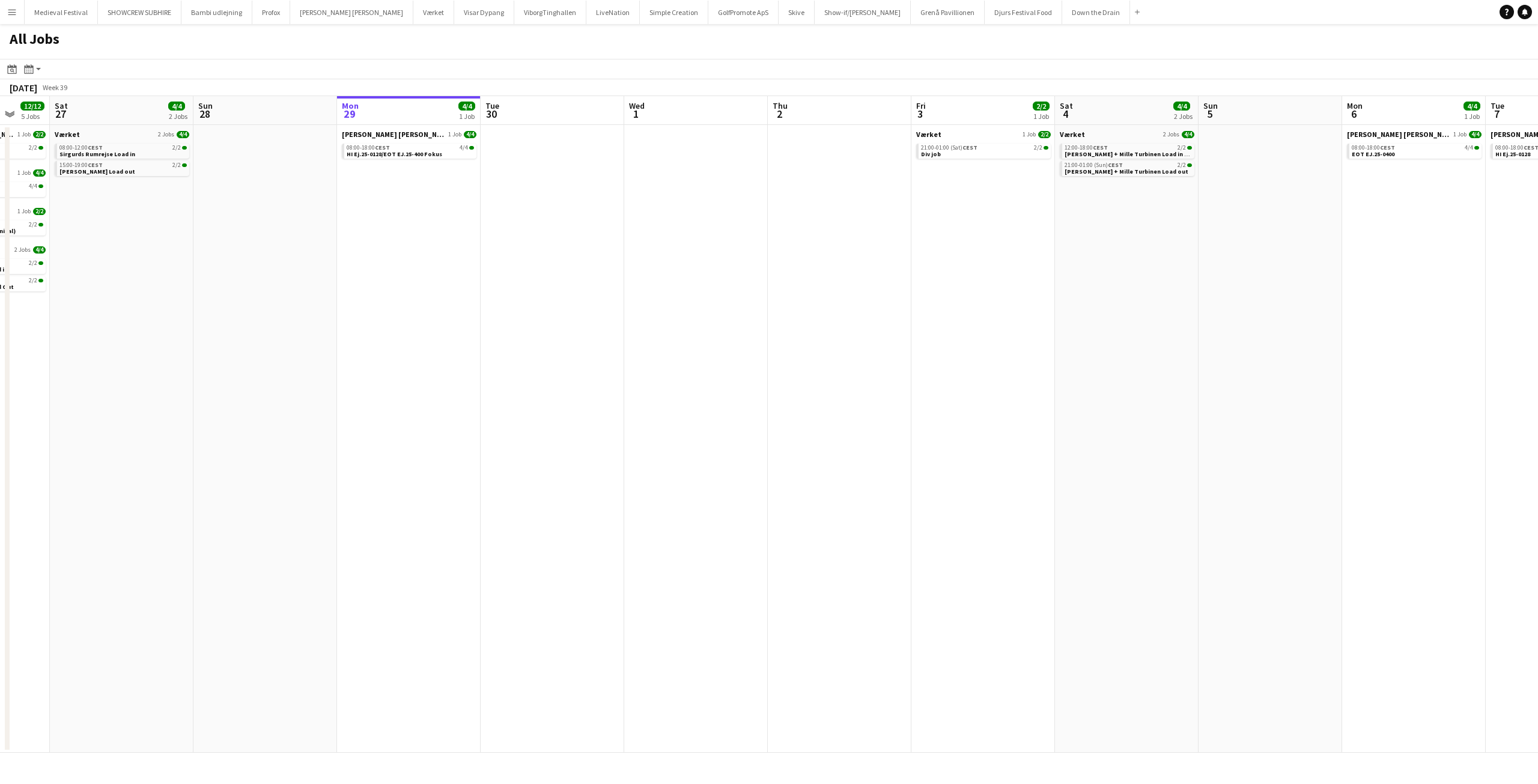
click at [870, 287] on app-all-jobs "All Jobs Date picker SEP 2025 SEP 2025 Monday M Tuesday T Wednesday W Thursday …" at bounding box center [769, 388] width 1538 height 728
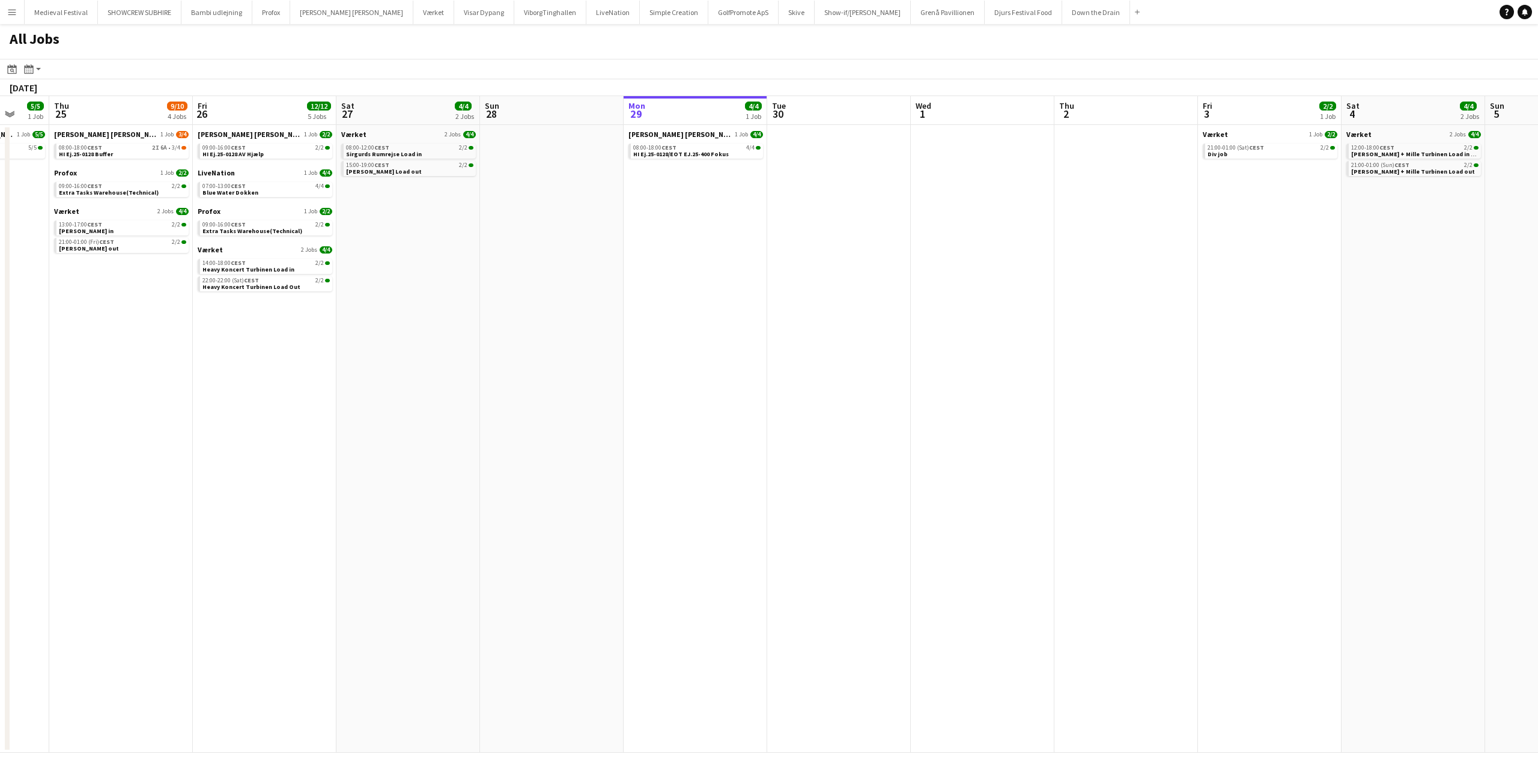
click at [1213, 298] on app-all-jobs "All Jobs Date picker SEP 2025 SEP 2025 Monday M Tuesday T Wednesday W Thursday …" at bounding box center [769, 388] width 1538 height 728
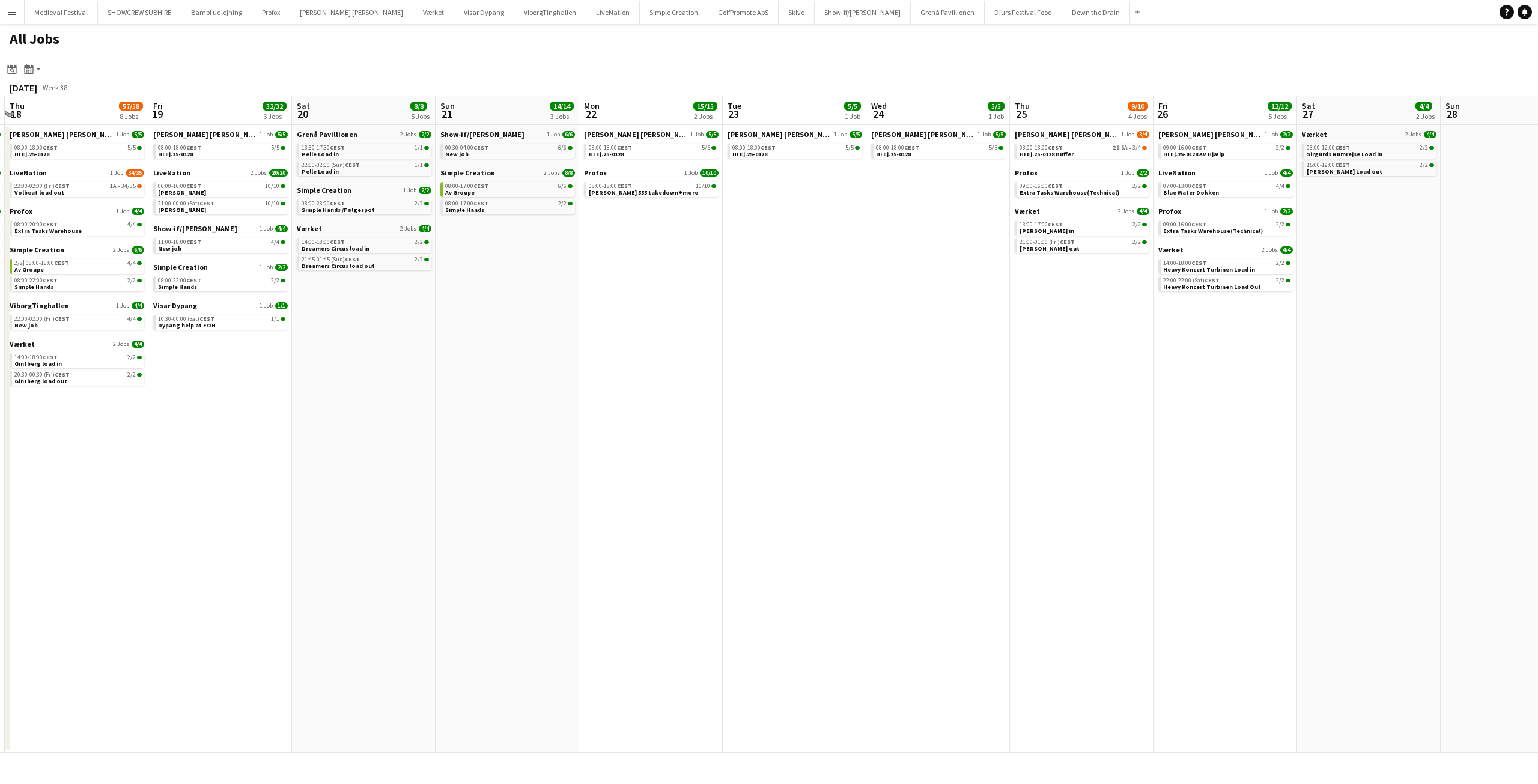
drag, startPoint x: 399, startPoint y: 345, endPoint x: 789, endPoint y: 367, distance: 390.6
click at [787, 367] on app-calendar-viewport "Tue 16 46/50 3 Jobs Wed 17 16/16 4 Jobs Thu 18 57/58 8 Jobs Fri 19 32/32 6 Jobs…" at bounding box center [769, 424] width 1538 height 657
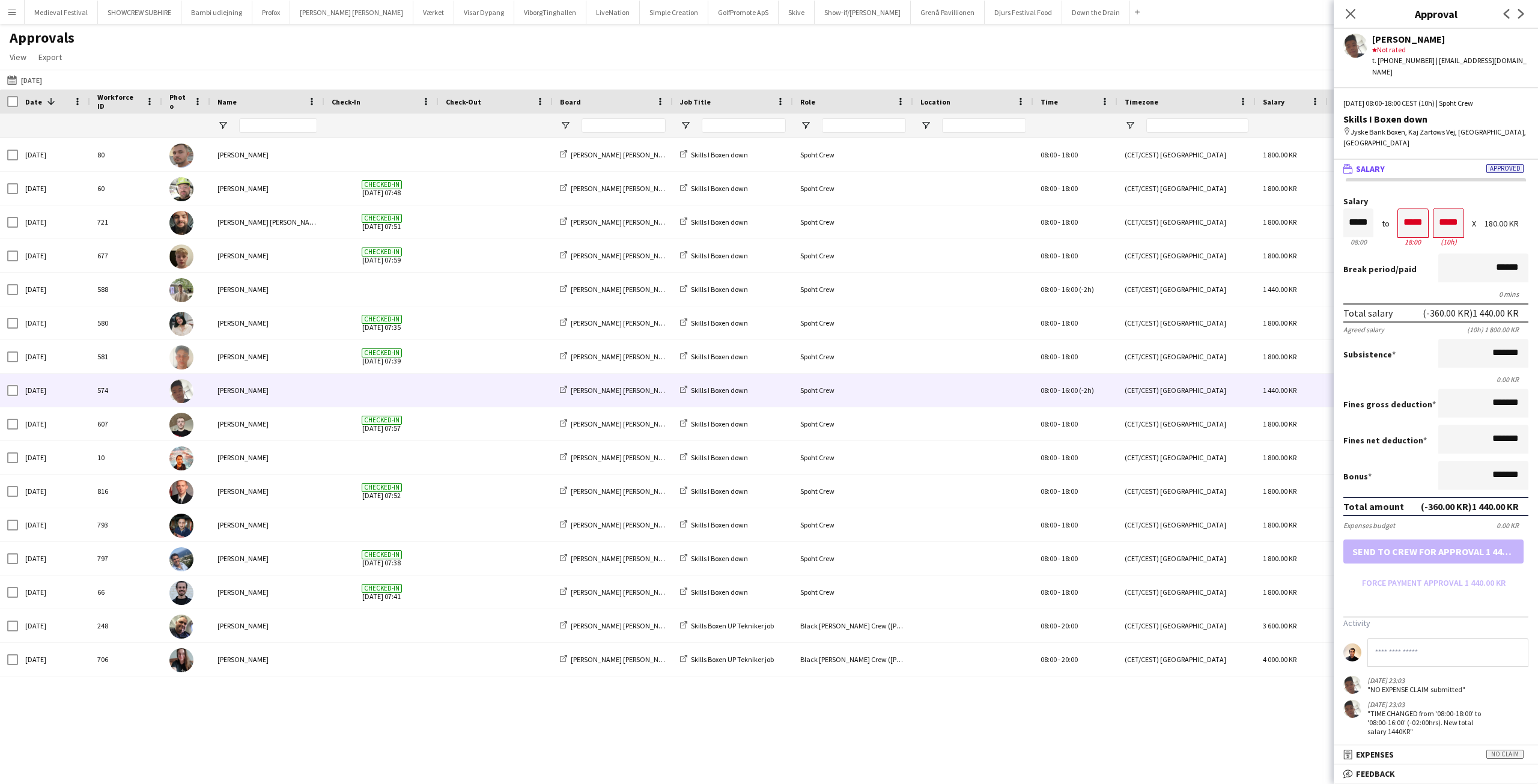
click at [0, 14] on button "Menu" at bounding box center [12, 12] width 24 height 24
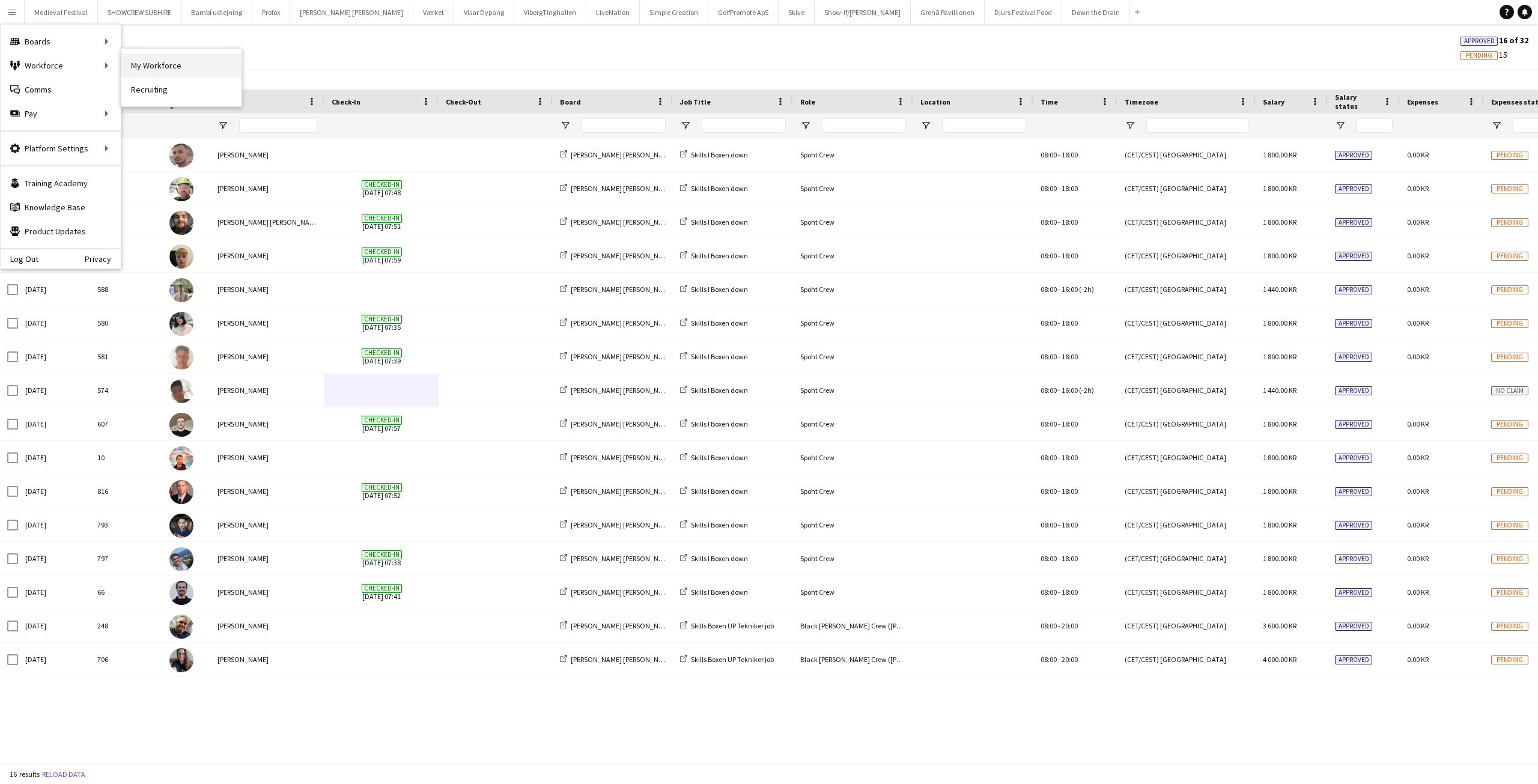
click at [131, 63] on link "My Workforce" at bounding box center [181, 65] width 120 height 24
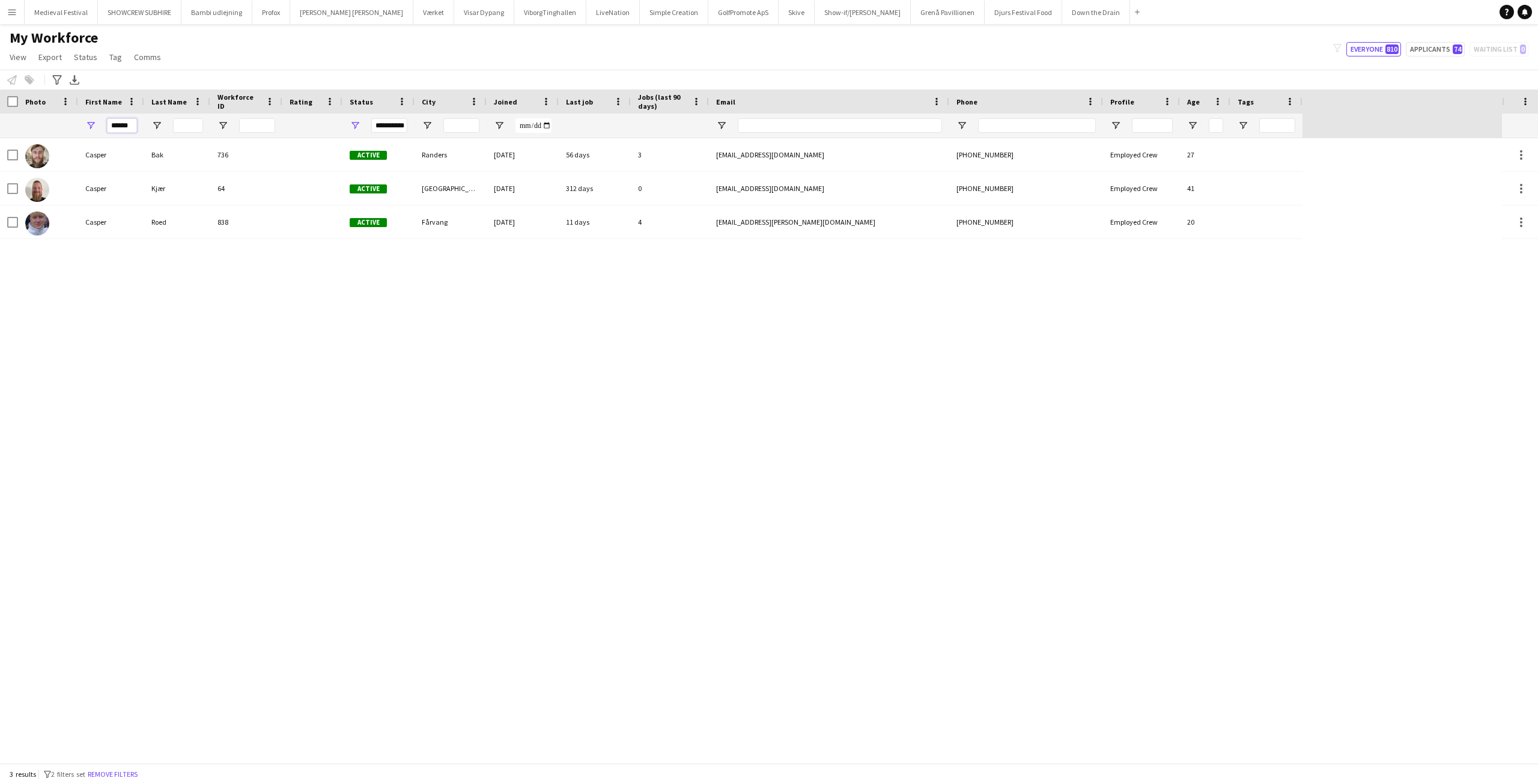
drag, startPoint x: 131, startPoint y: 123, endPoint x: 29, endPoint y: 116, distance: 102.2
click at [37, 120] on div "**********" at bounding box center [651, 125] width 1303 height 24
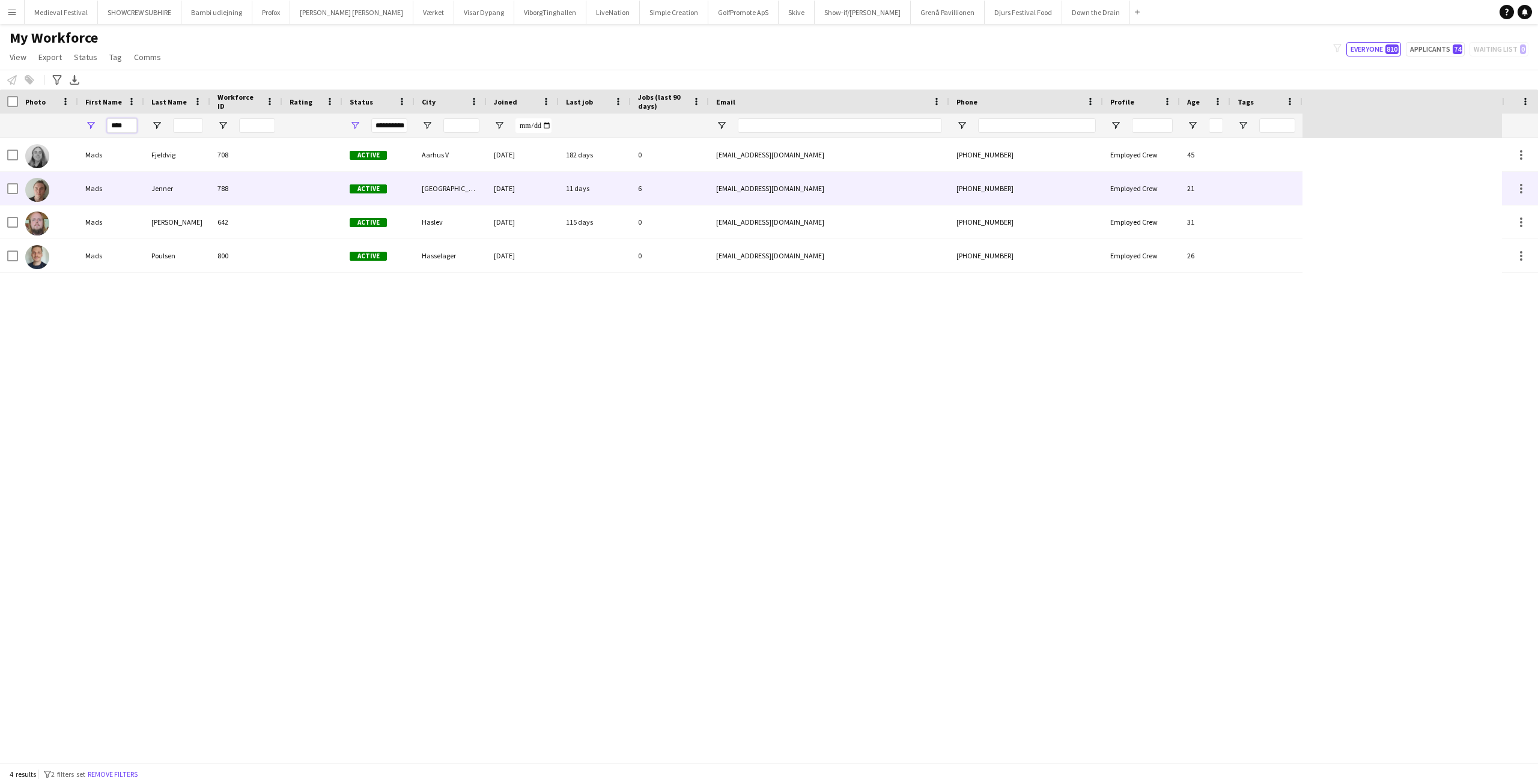
type input "****"
click at [139, 186] on div "Mads" at bounding box center [111, 188] width 66 height 33
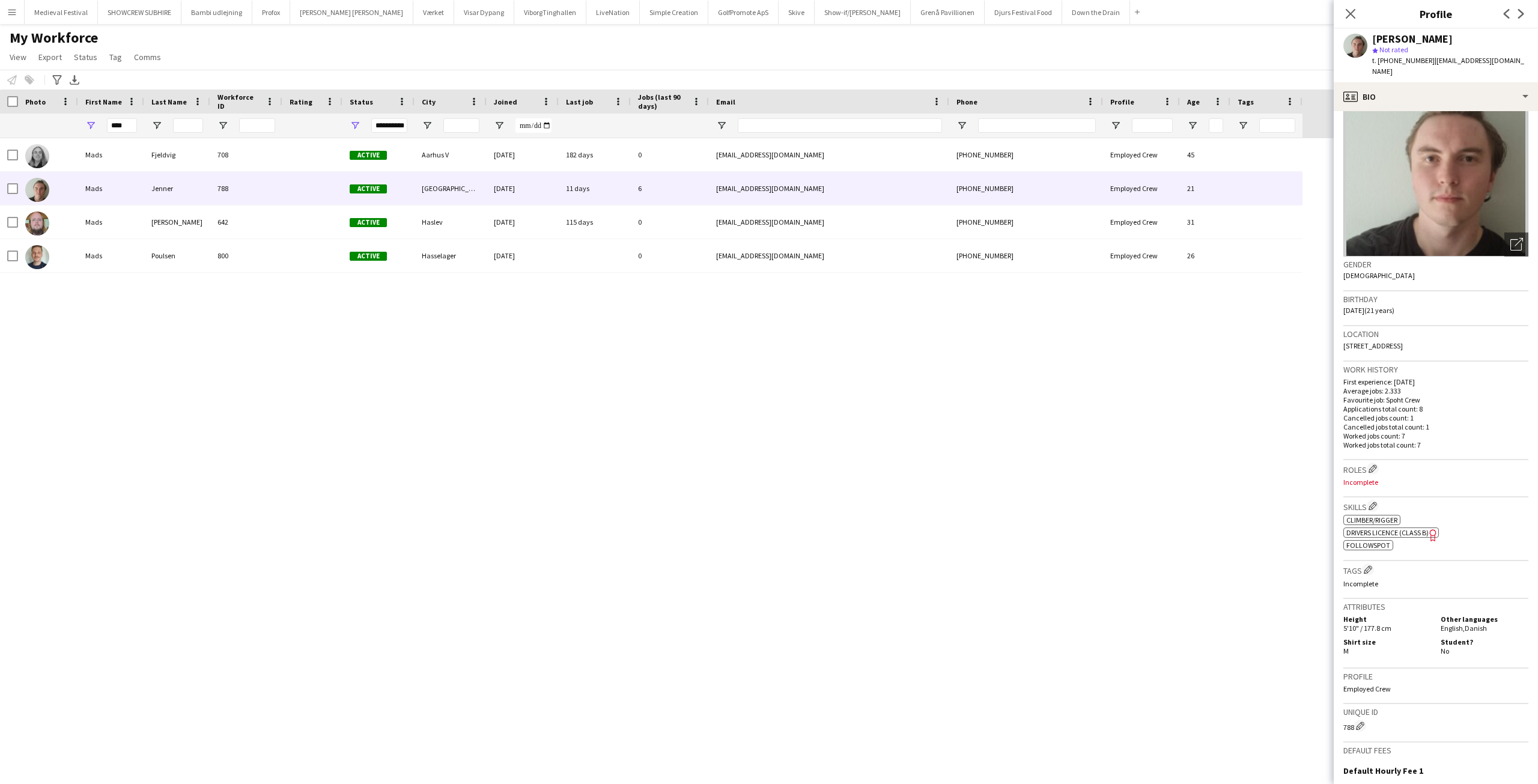
scroll to position [203, 0]
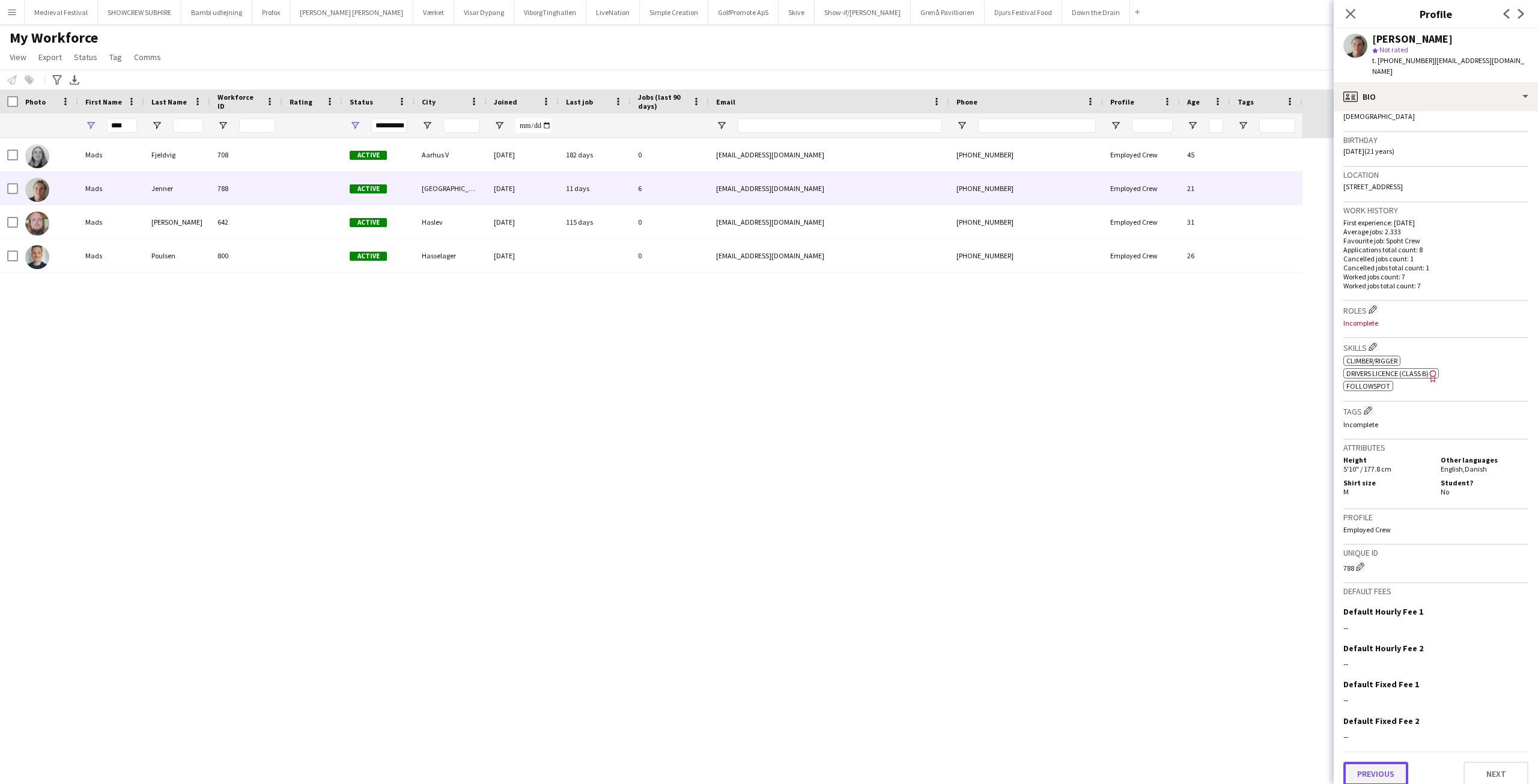
click at [1395, 761] on button "Previous" at bounding box center [1376, 773] width 65 height 24
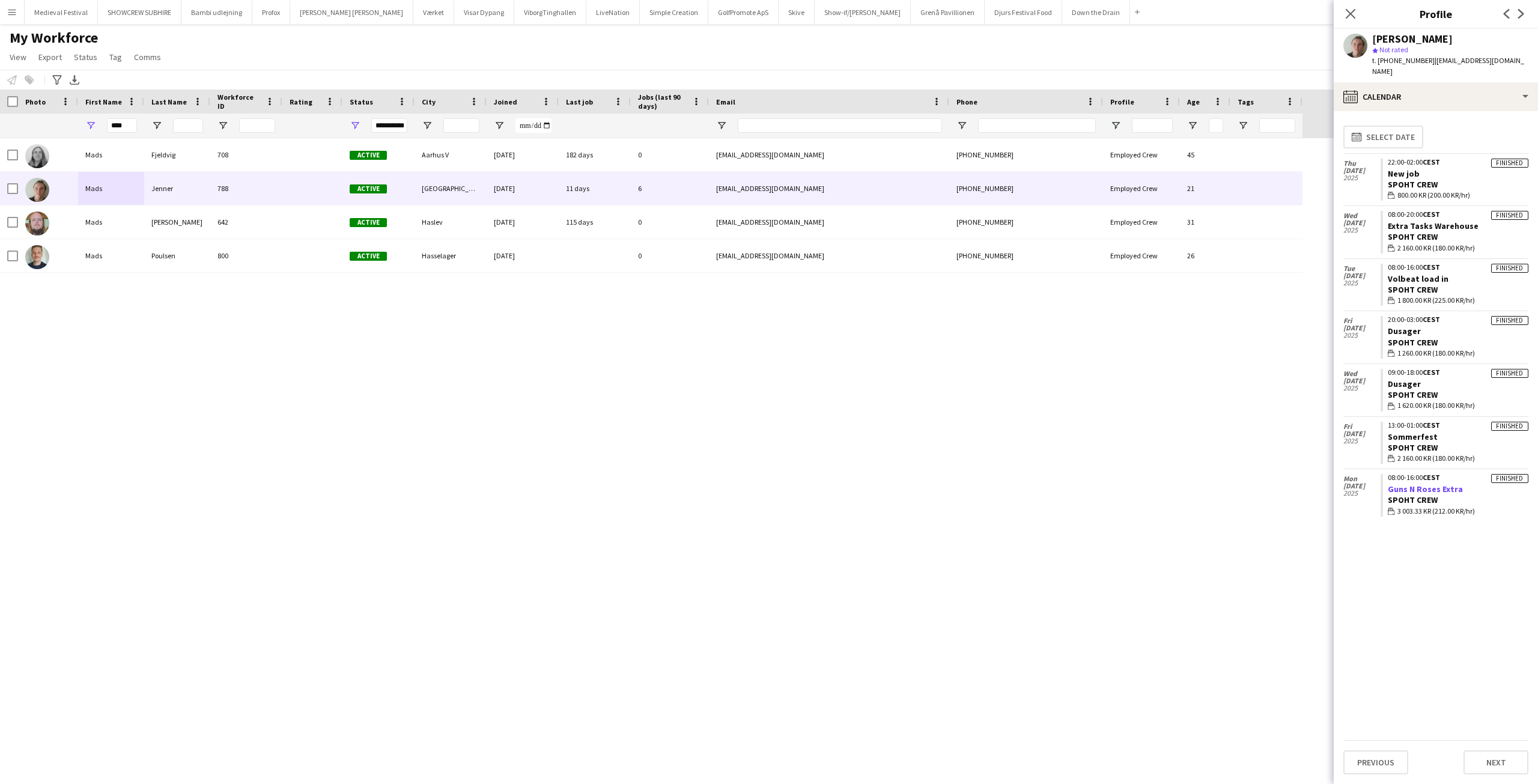
click at [1438, 483] on link "Guns N Roses Extra" at bounding box center [1425, 488] width 75 height 11
click at [11, 23] on button "Menu" at bounding box center [12, 12] width 24 height 24
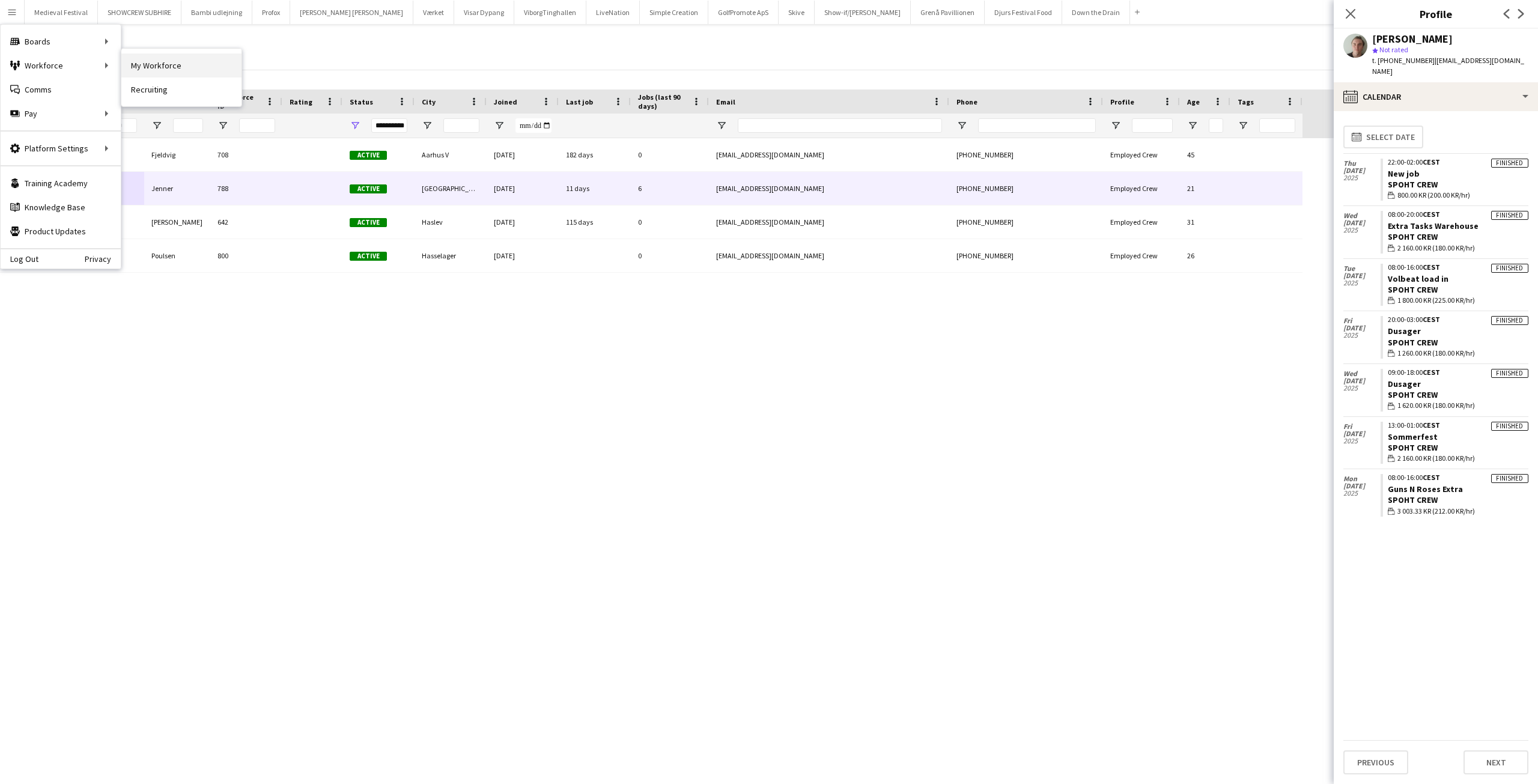
click at [158, 60] on link "My Workforce" at bounding box center [181, 65] width 120 height 24
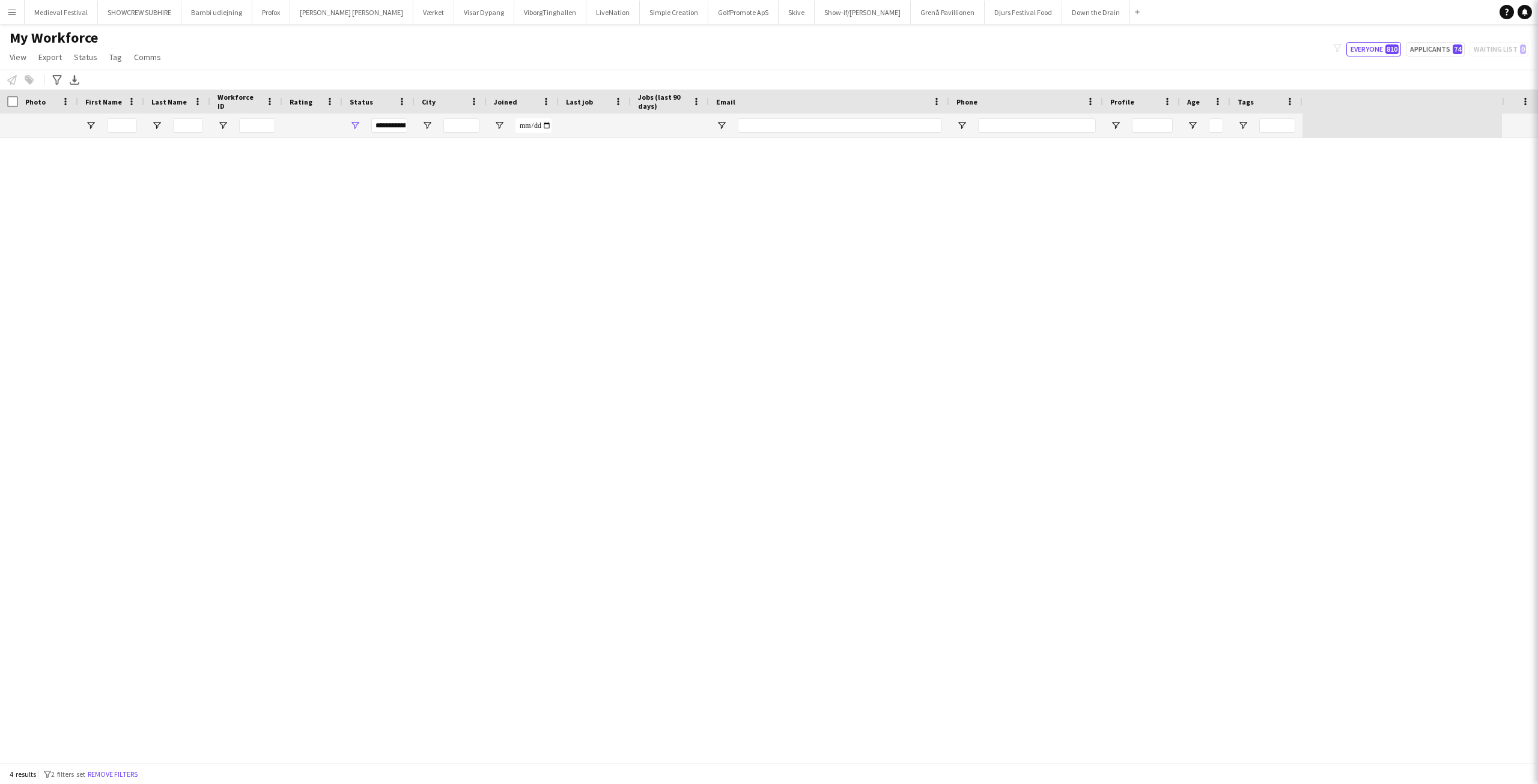
type input "****"
type input "**********"
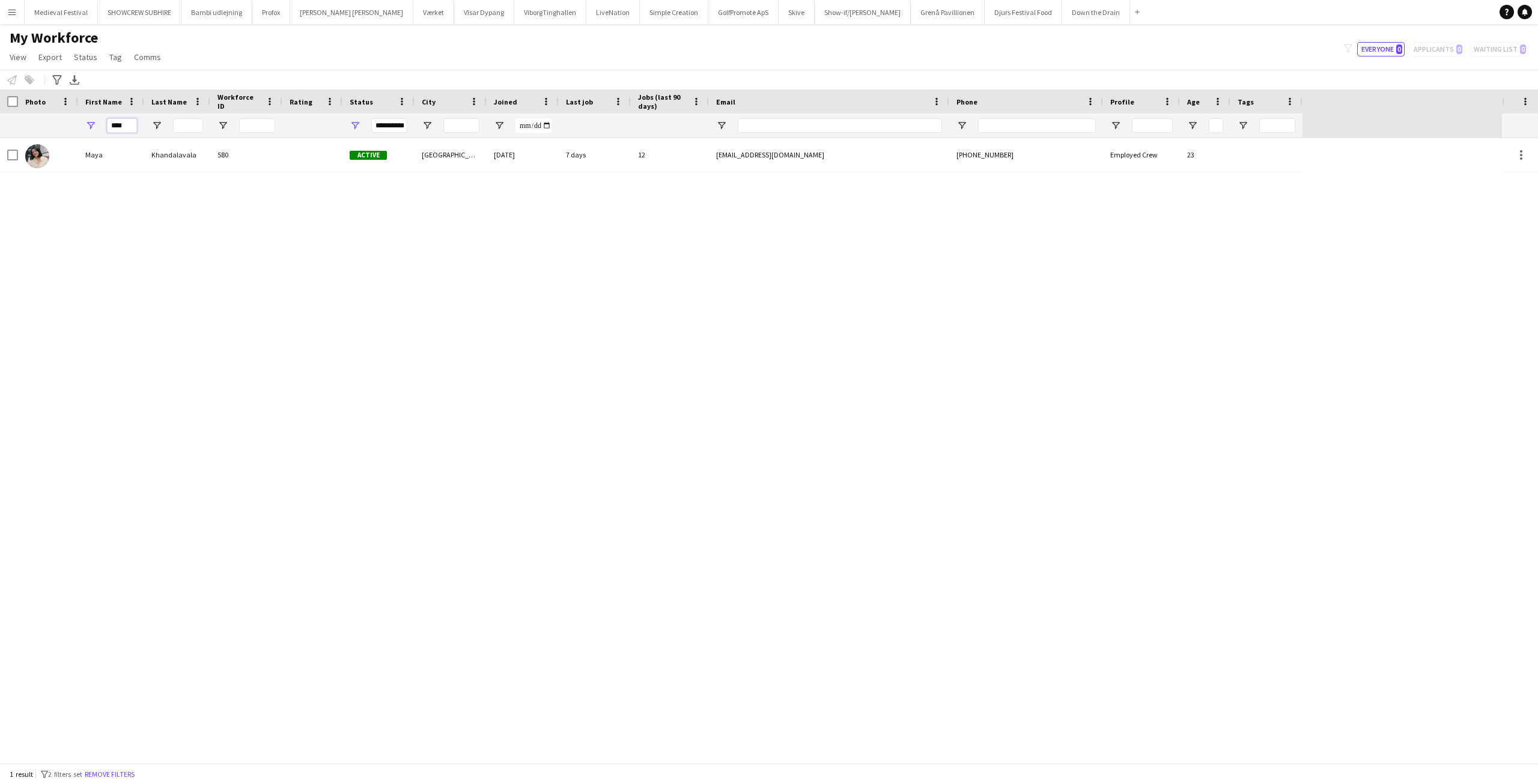
drag, startPoint x: 131, startPoint y: 123, endPoint x: 61, endPoint y: 125, distance: 70.0
click at [65, 125] on div "**********" at bounding box center [651, 125] width 1303 height 24
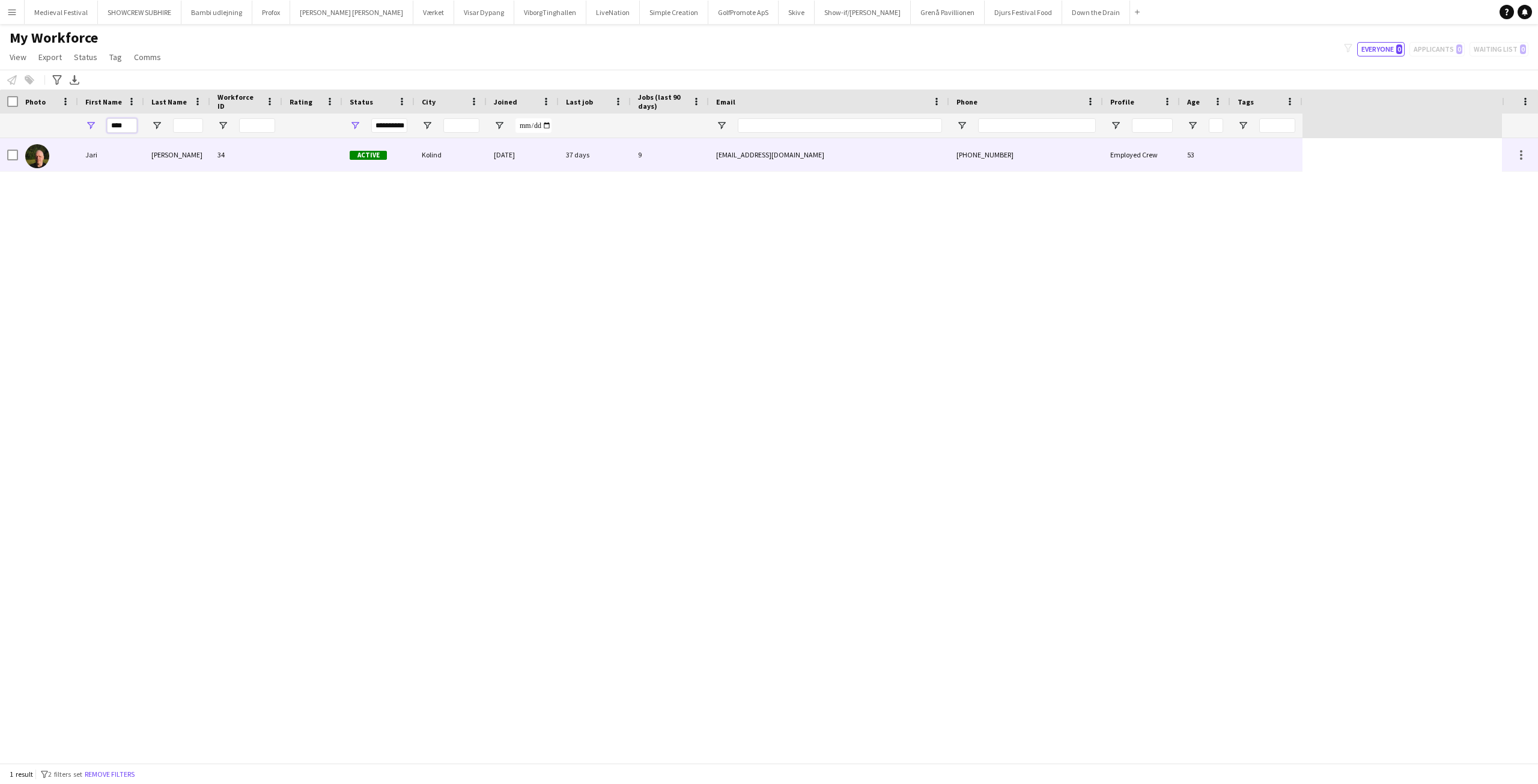
type input "****"
click at [147, 149] on div "[PERSON_NAME]" at bounding box center [177, 154] width 66 height 33
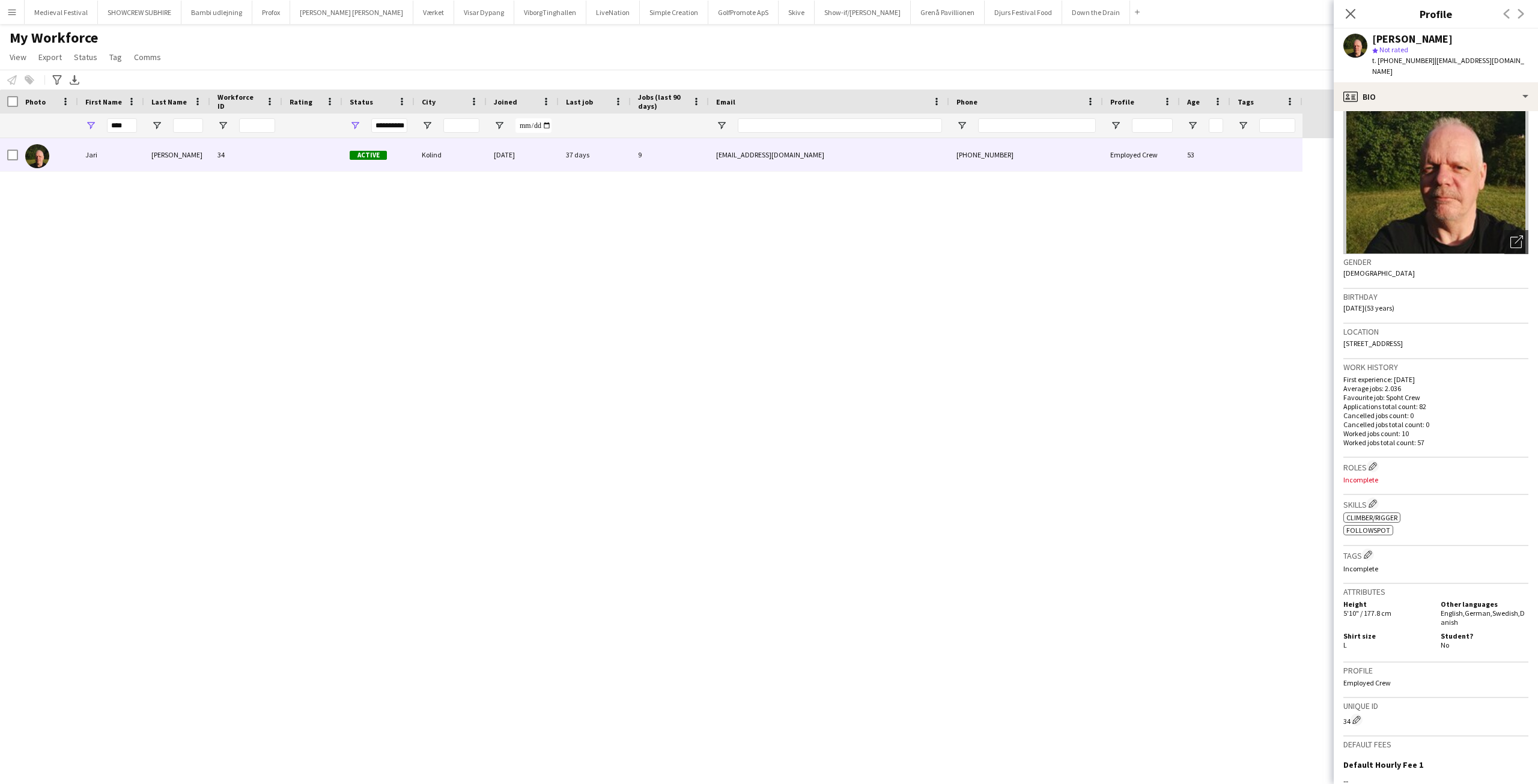
scroll to position [200, 0]
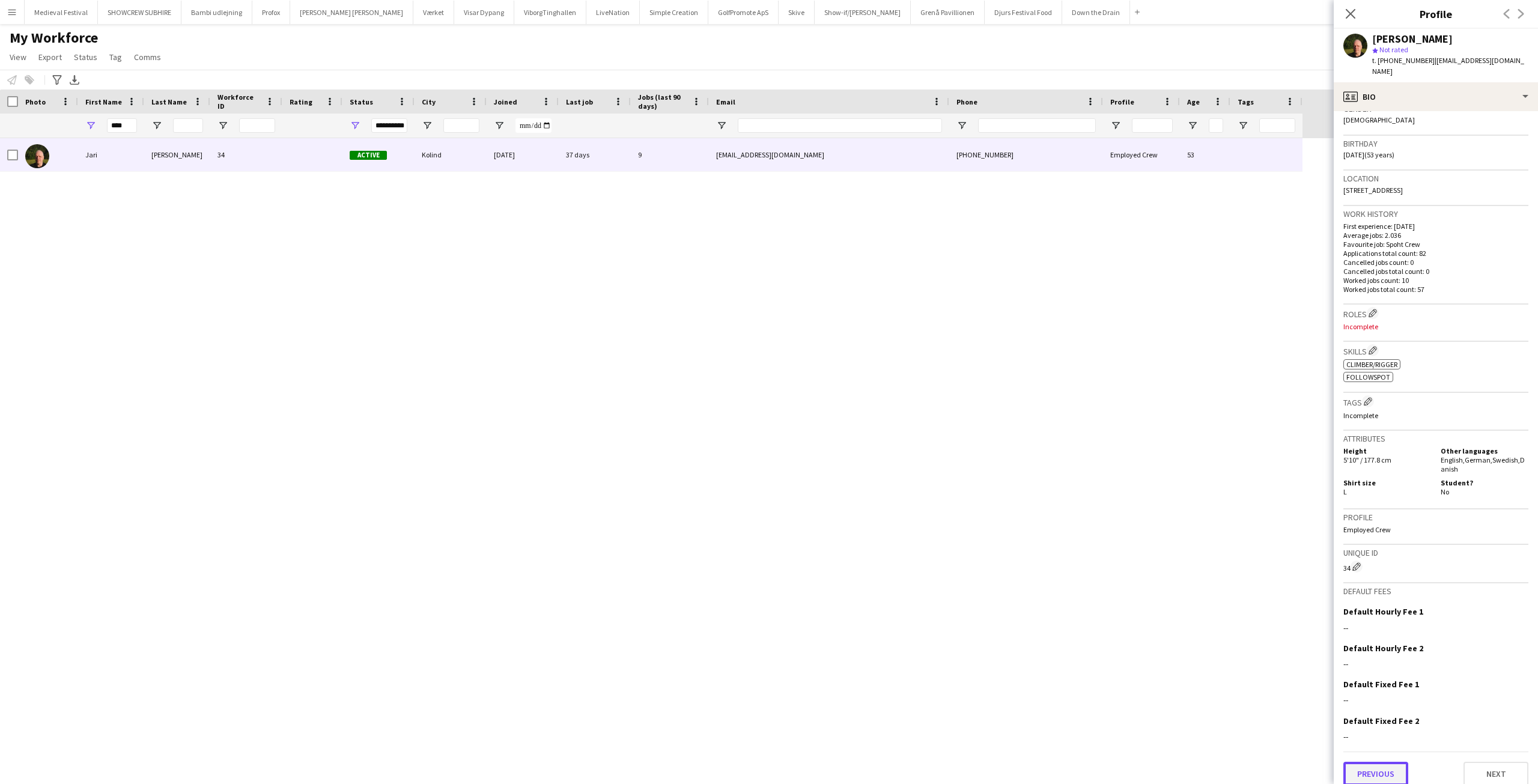
click at [1394, 761] on button "Previous" at bounding box center [1376, 773] width 65 height 24
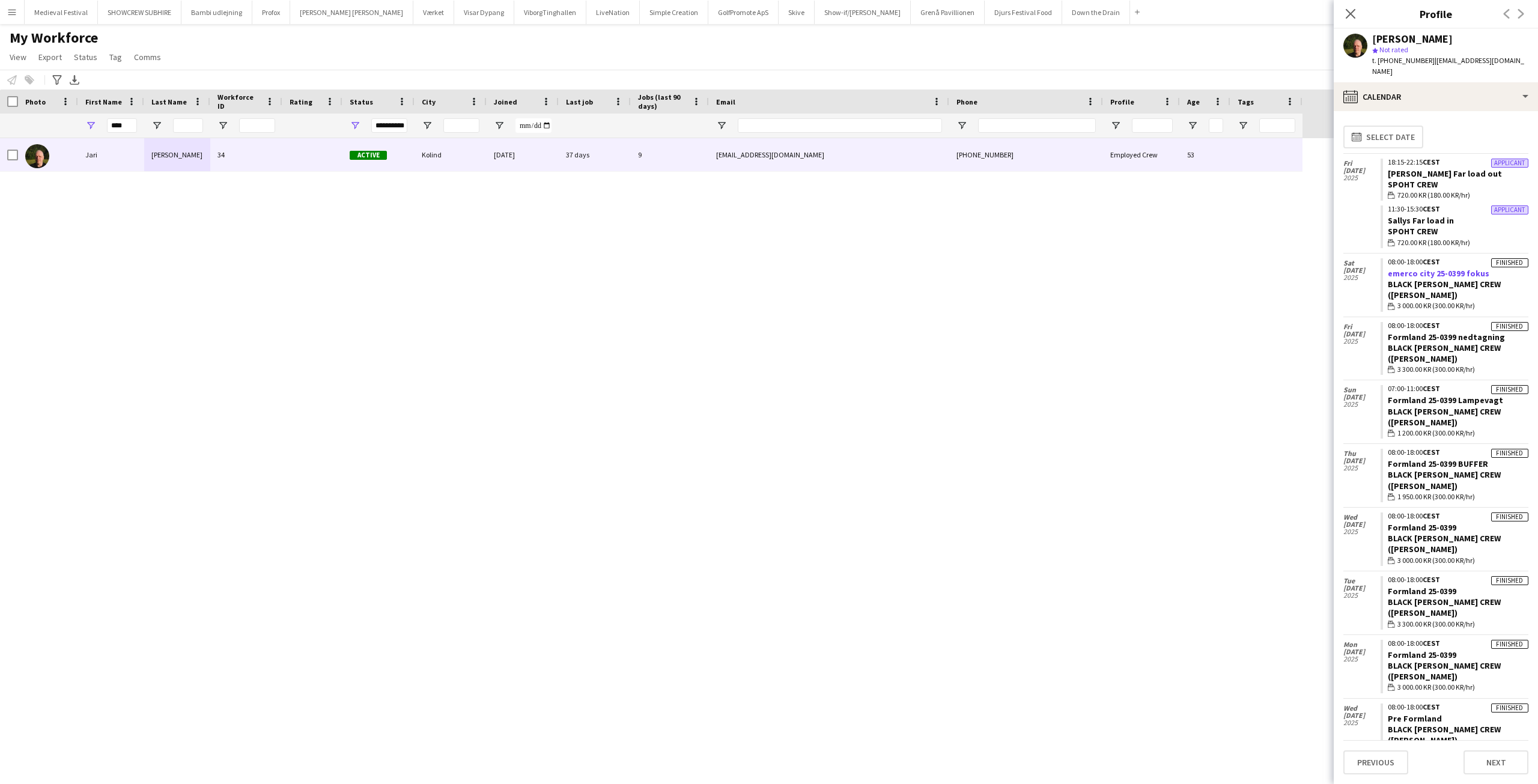
click at [1427, 268] on link "emerco city 25-0399 fokus" at bounding box center [1439, 273] width 101 height 11
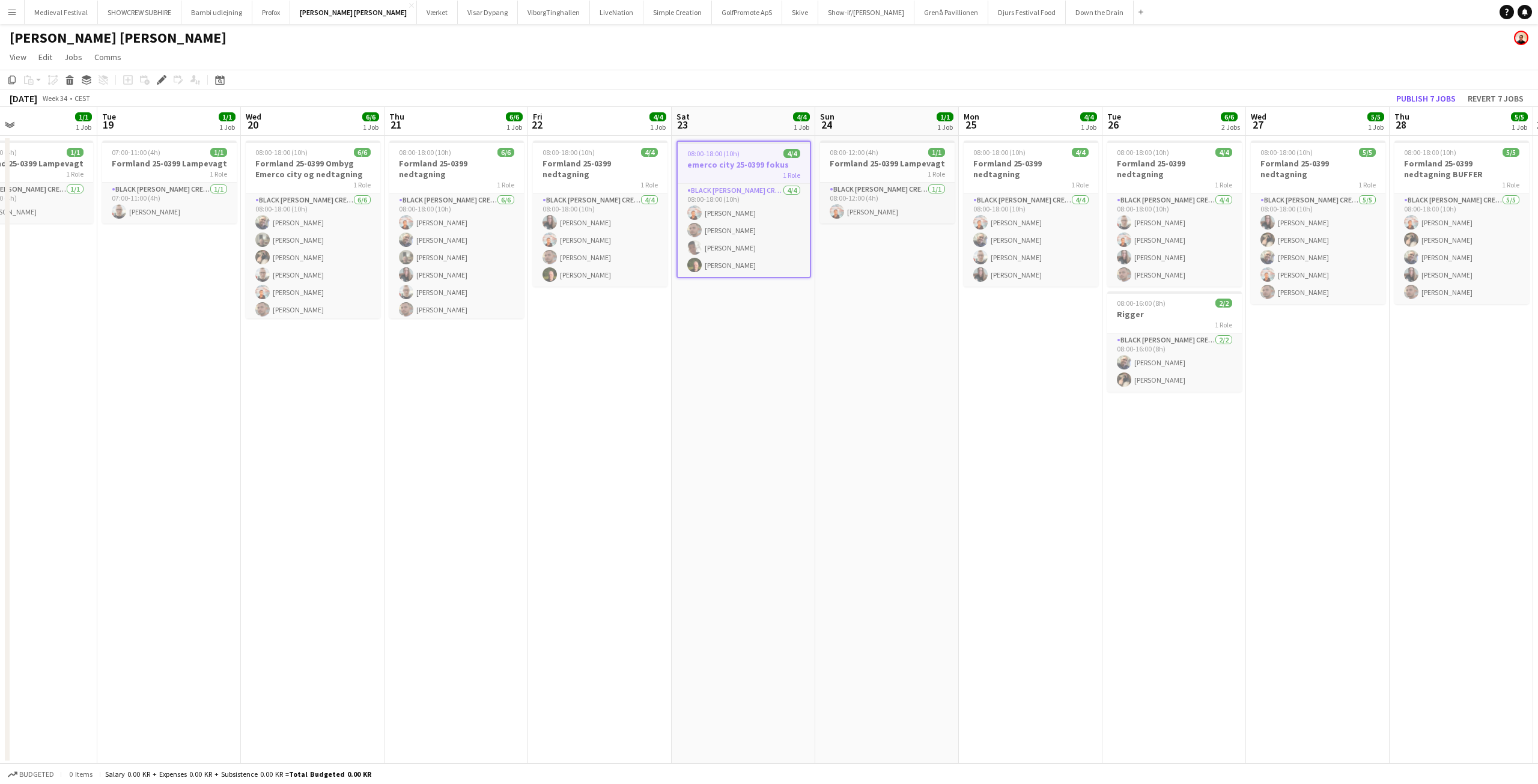
drag, startPoint x: 707, startPoint y: 354, endPoint x: 792, endPoint y: 375, distance: 87.6
click at [792, 375] on app-calendar-viewport "Sat 16 4/4 1 Job Sun 17 2/2 1 Job Mon 18 1/1 1 Job Tue 19 1/1 1 Job Wed 20 6/6 …" at bounding box center [769, 435] width 1538 height 657
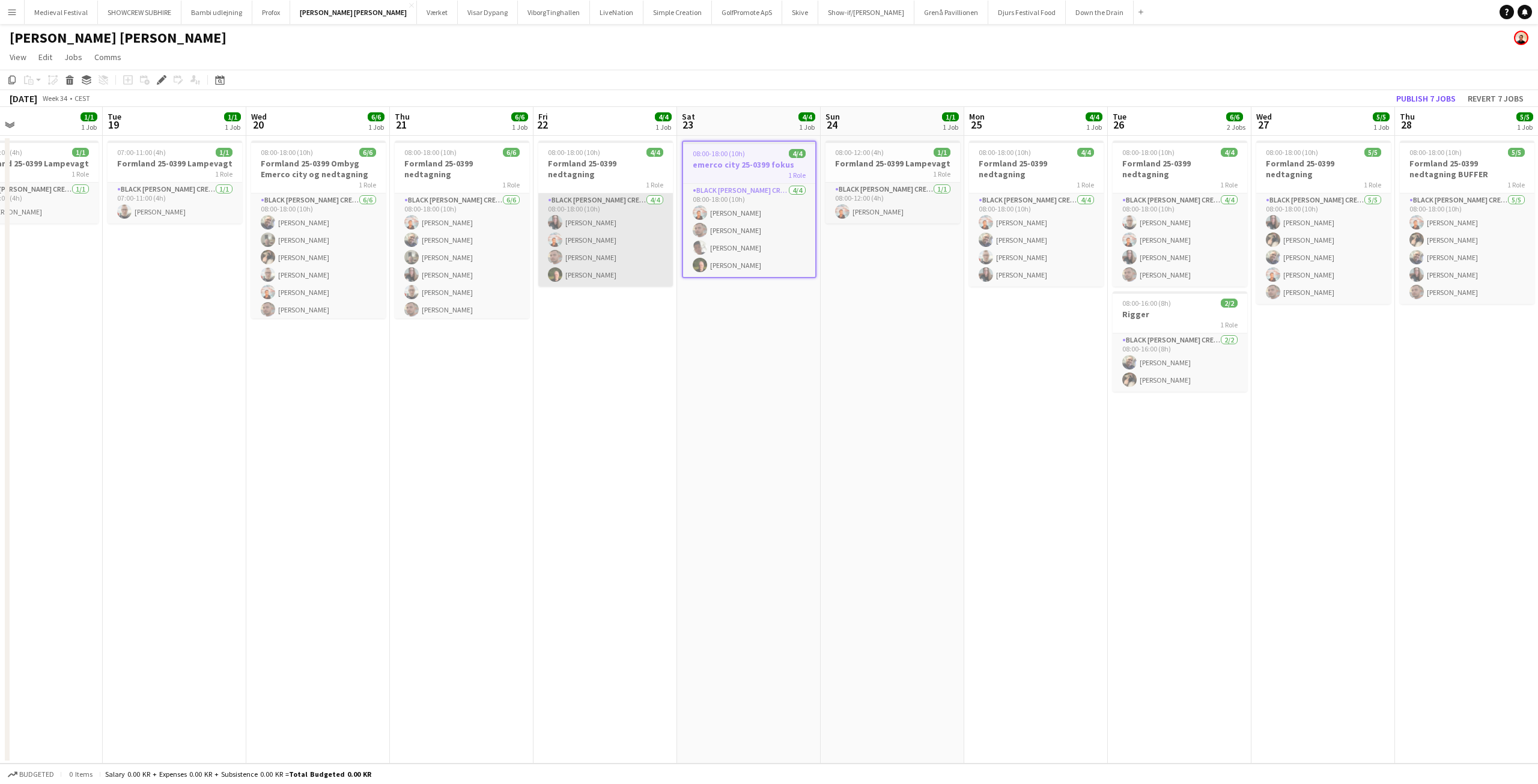
click at [670, 242] on app-card-role "Black Luna Crew (Danny) 4/4 08:00-18:00 (10h) Maiken Østergaard Sørensen Jannic…" at bounding box center [606, 240] width 135 height 93
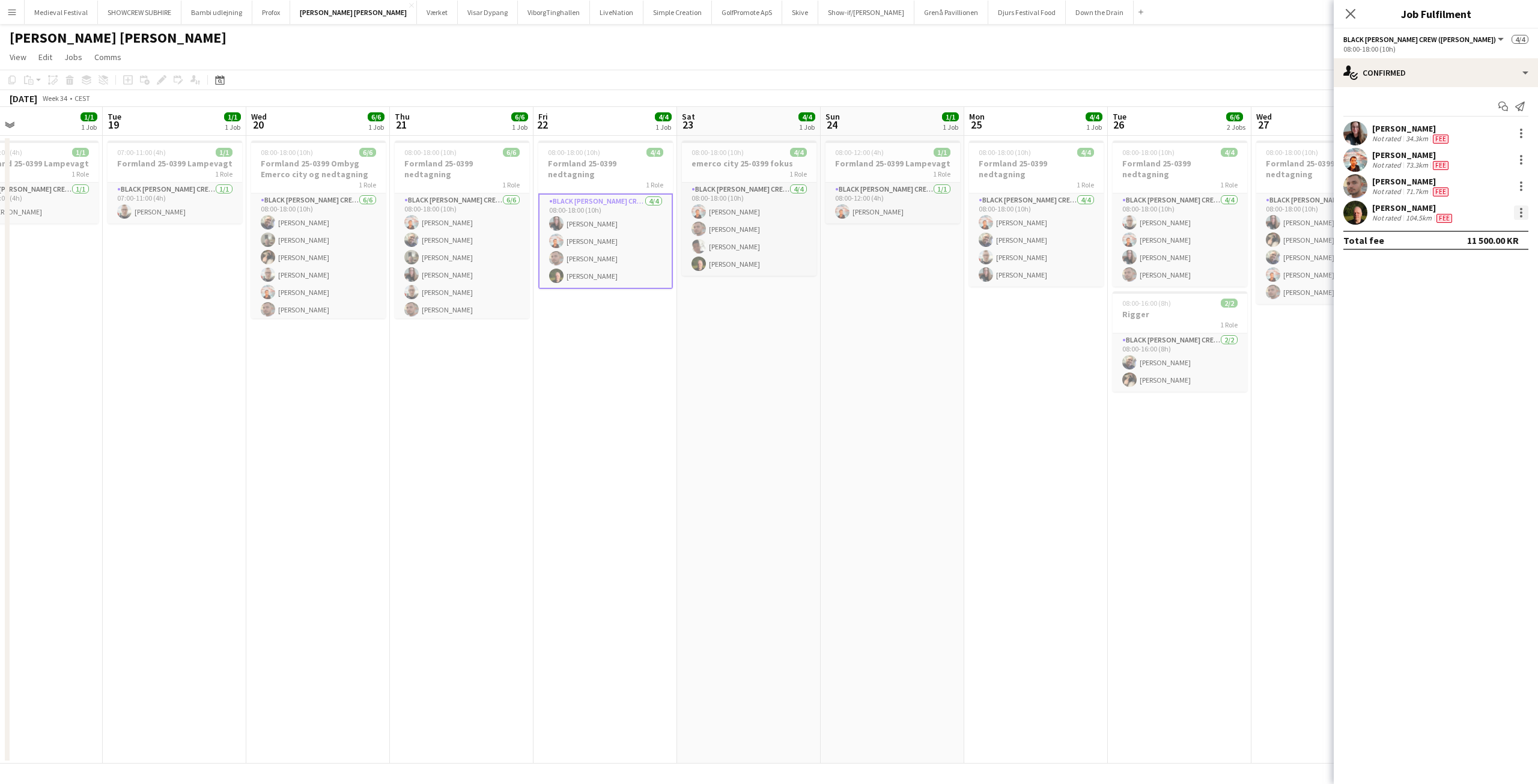
click at [1521, 219] on div at bounding box center [1521, 213] width 14 height 14
click at [1477, 238] on span "Edit fee" at bounding box center [1482, 234] width 75 height 11
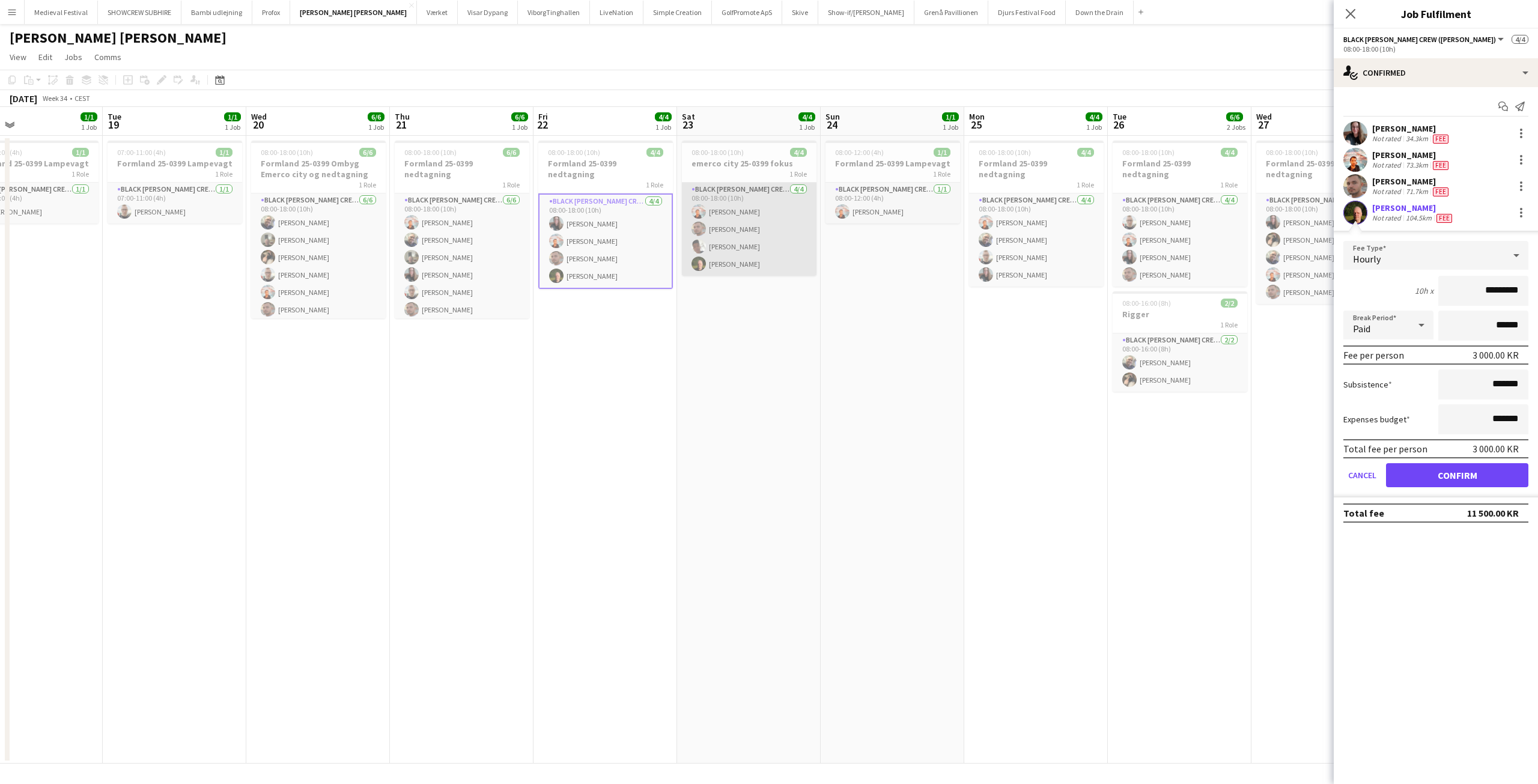
click at [714, 241] on app-card-role "Black Luna Crew (Danny) 4/4 08:00-18:00 (10h) Jannick Majgaard Tomas Ambarcumia…" at bounding box center [749, 229] width 135 height 93
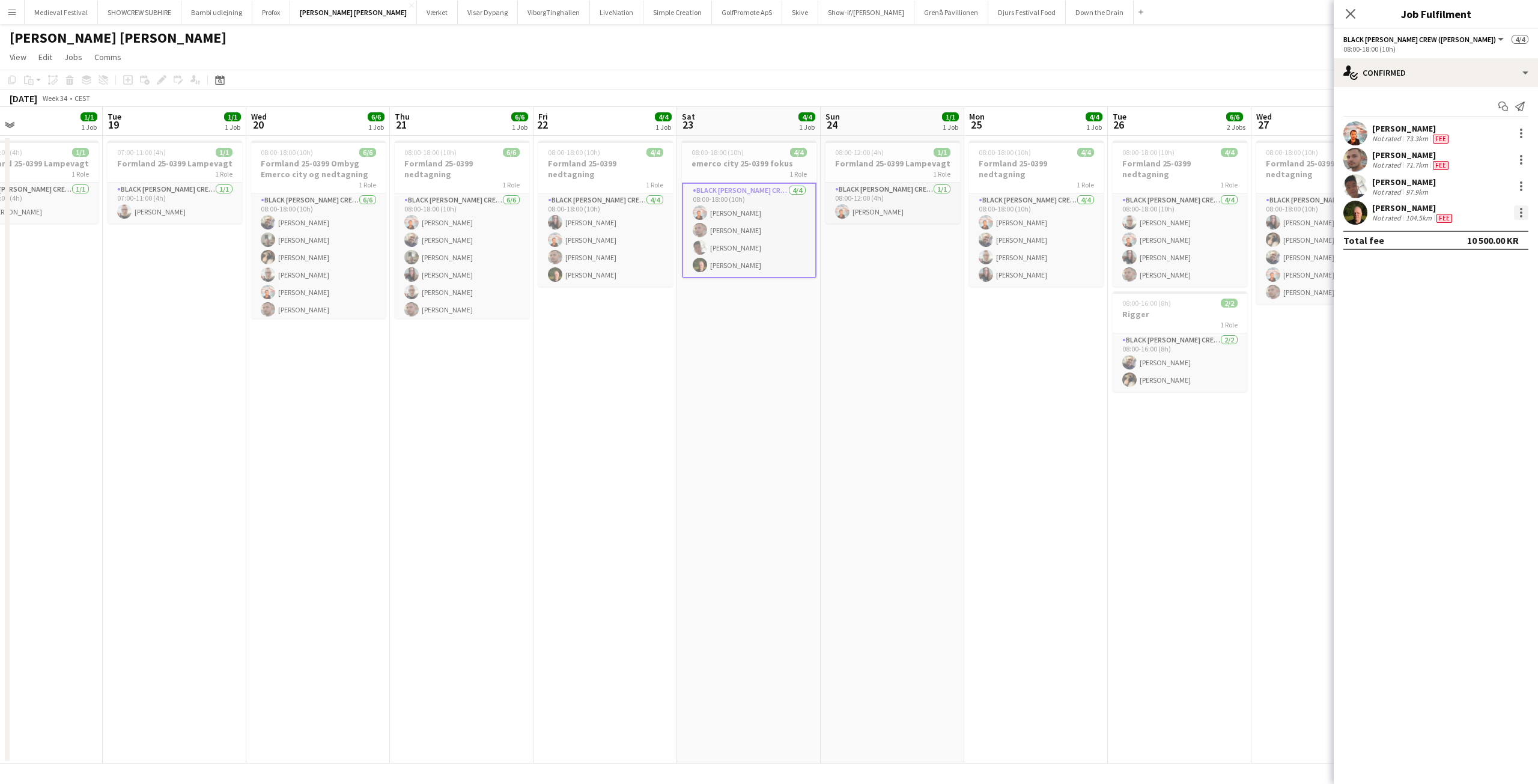
click at [1517, 211] on div at bounding box center [1521, 213] width 14 height 14
click at [1489, 230] on span "Edit fee" at bounding box center [1482, 234] width 75 height 11
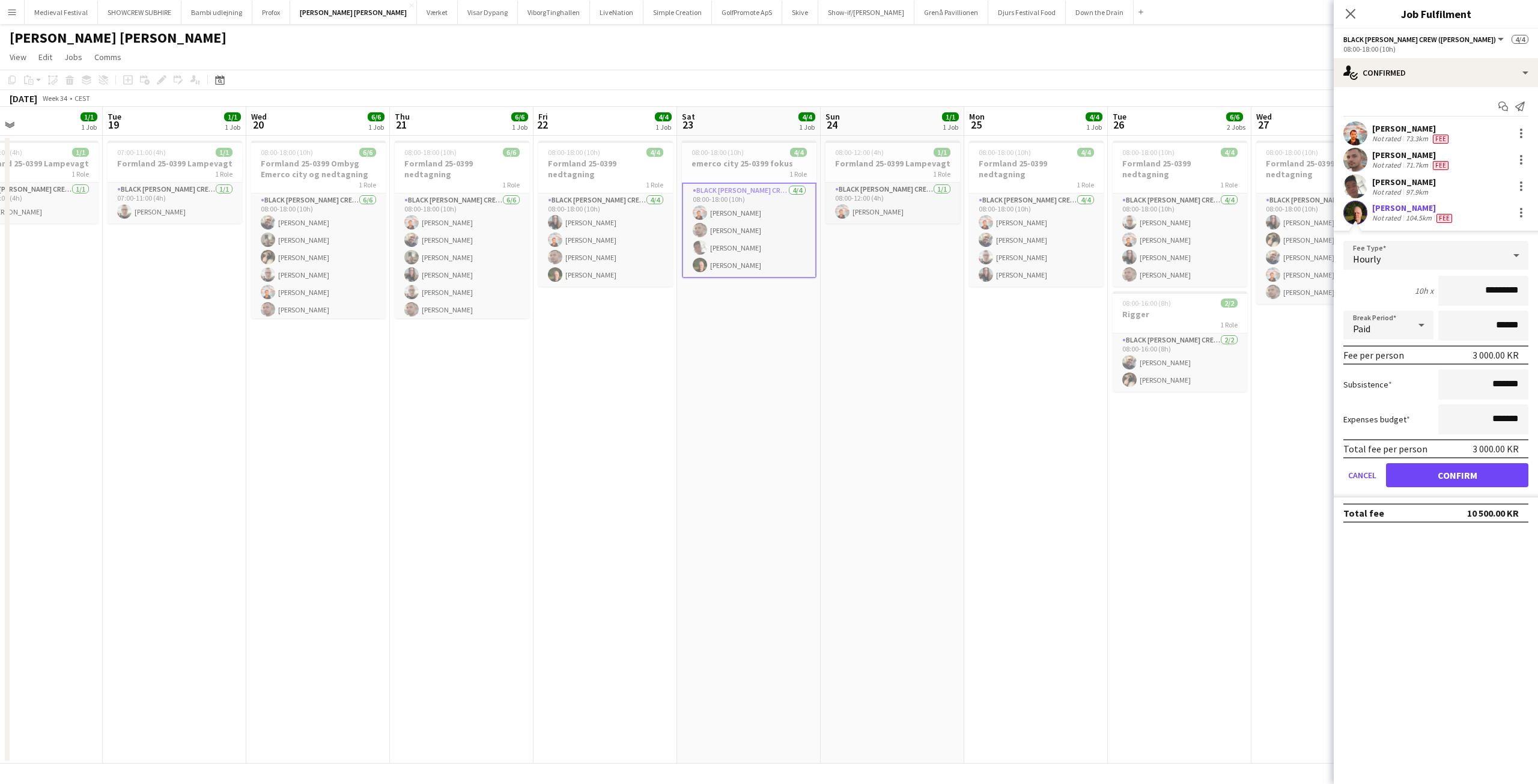
click at [17, 13] on button "Menu" at bounding box center [12, 12] width 24 height 24
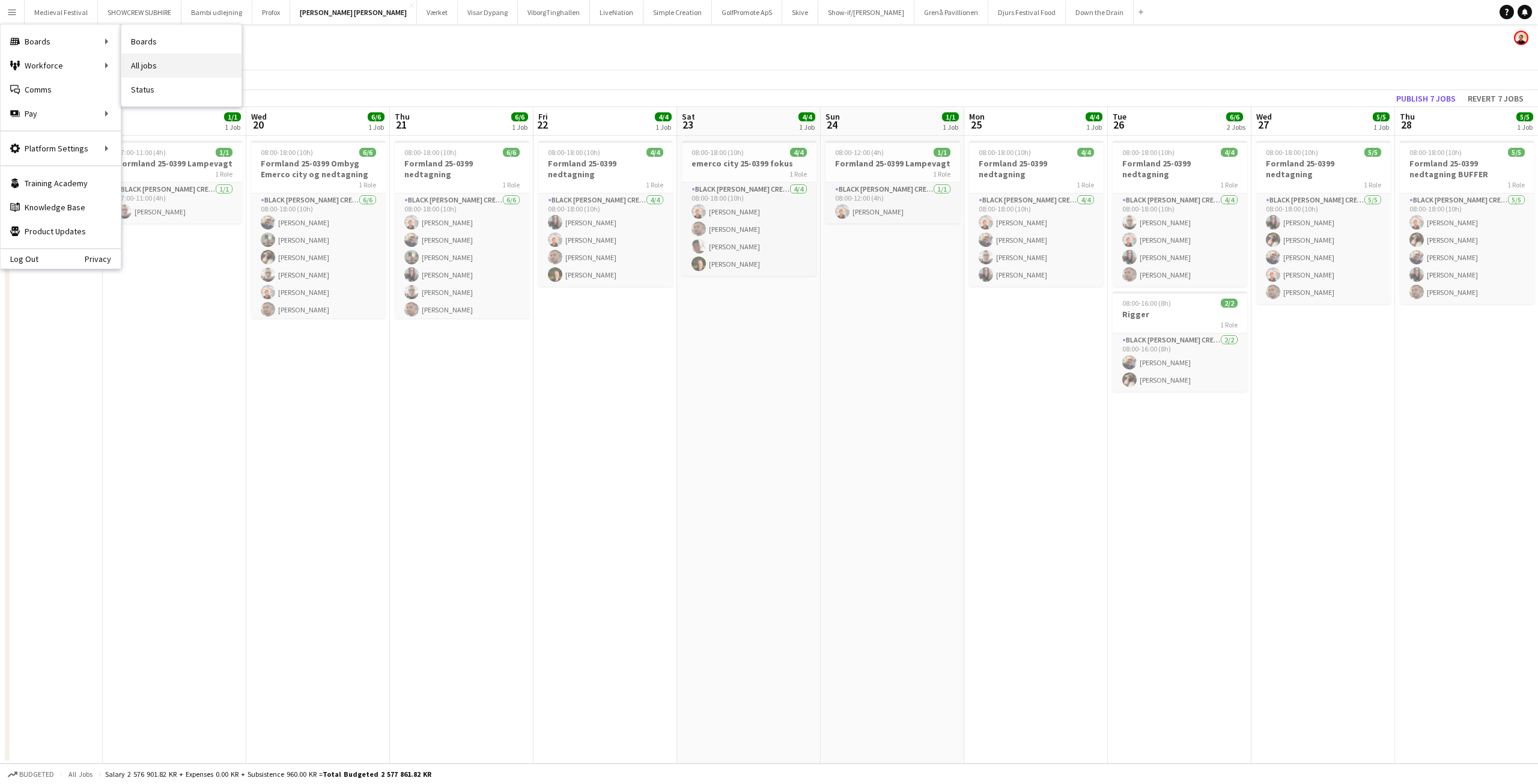
click at [172, 63] on link "All jobs" at bounding box center [181, 65] width 120 height 24
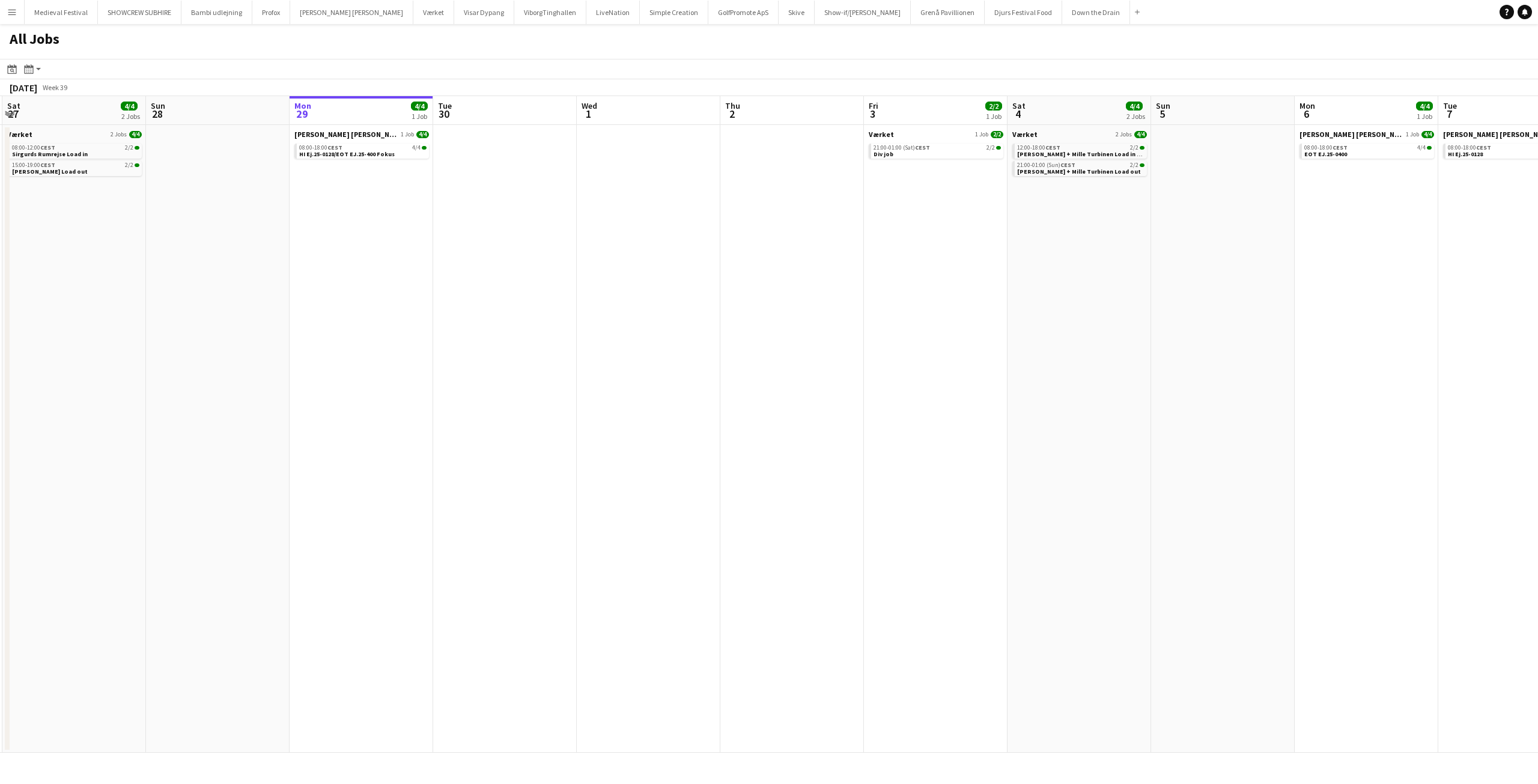
click at [837, 321] on app-all-jobs "All Jobs Date picker [DATE] [DATE] [DATE] M [DATE] T [DATE] W [DATE] T [DATE] F…" at bounding box center [769, 388] width 1538 height 728
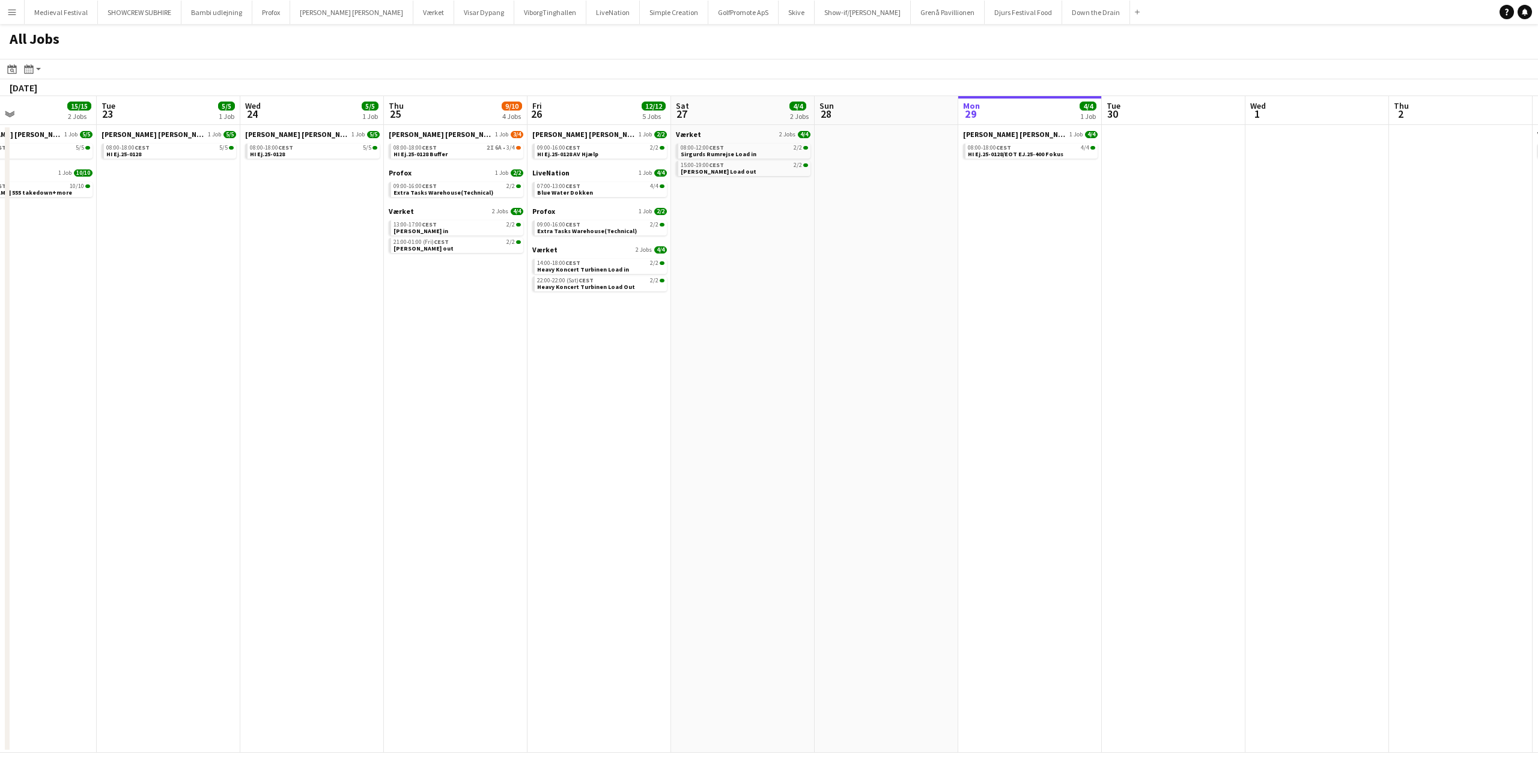
click at [919, 377] on app-all-jobs "All Jobs Date picker SEP 2025 SEP 2025 Monday M Tuesday T Wednesday W Thursday …" at bounding box center [769, 388] width 1538 height 728
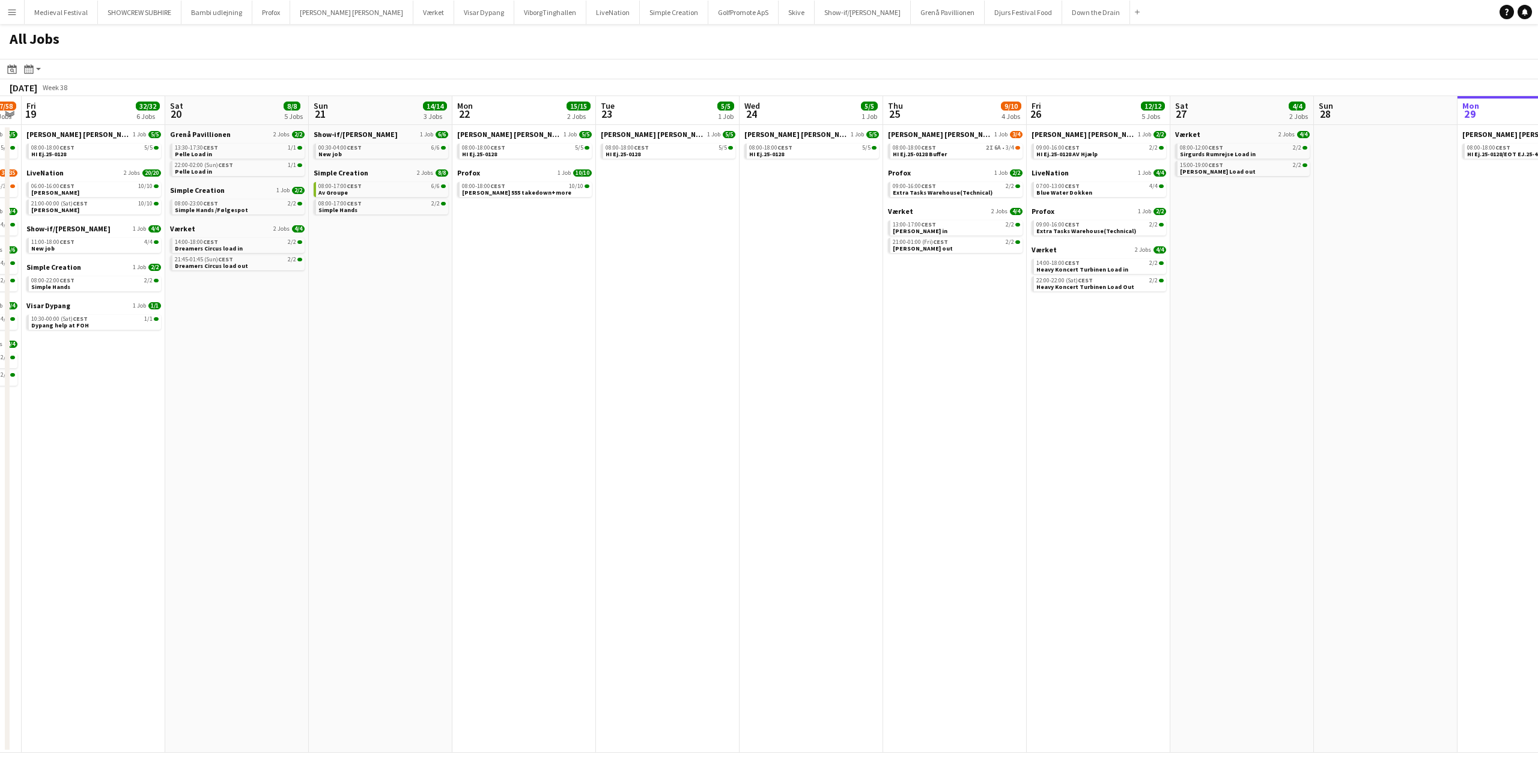
click at [749, 415] on app-all-jobs "All Jobs Date picker SEP 2025 SEP 2025 Monday M Tuesday T Wednesday W Thursday …" at bounding box center [769, 388] width 1538 height 728
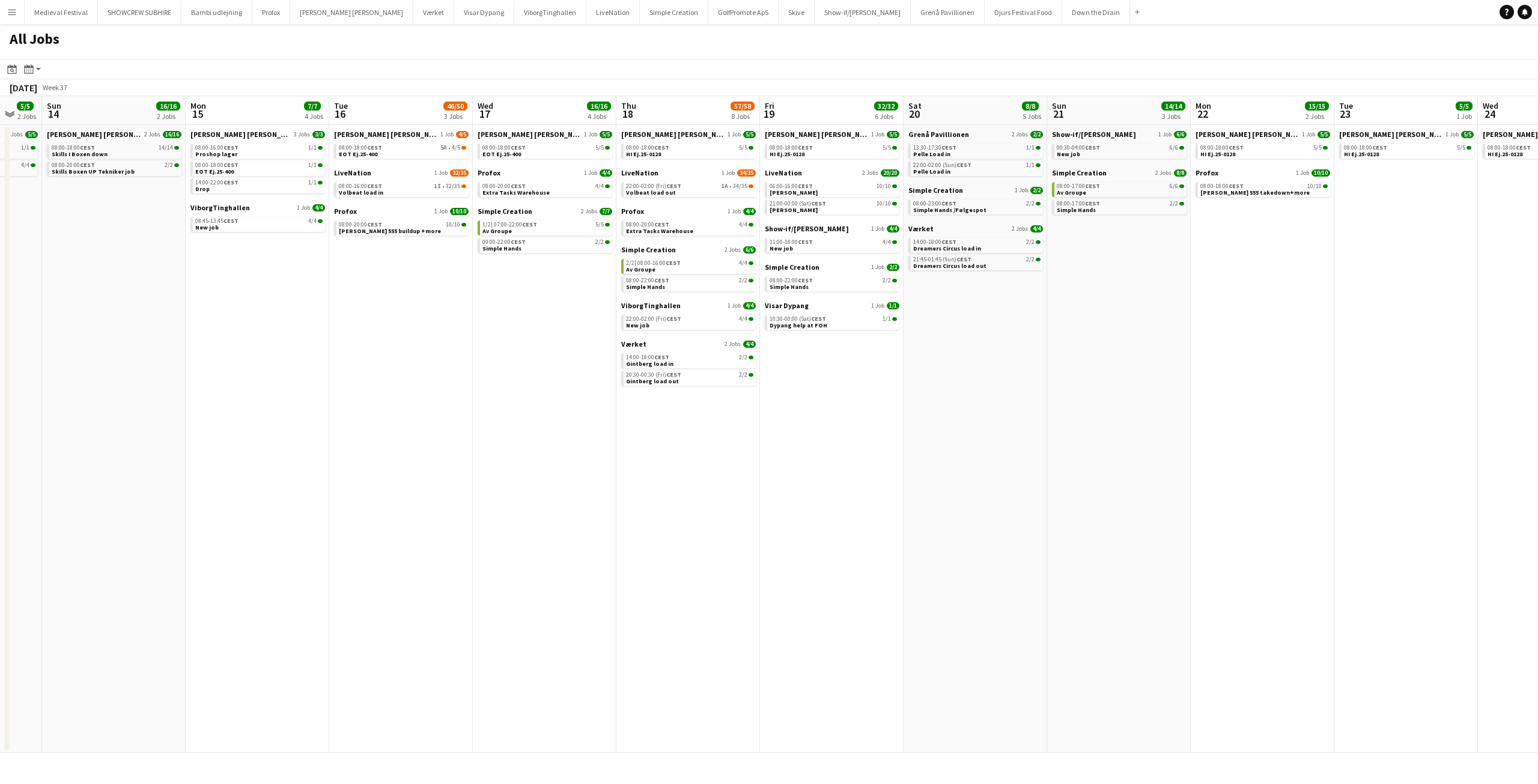
click at [850, 436] on app-all-jobs "All Jobs Date picker SEP 2025 SEP 2025 Monday M Tuesday T Wednesday W Thursday …" at bounding box center [769, 388] width 1538 height 728
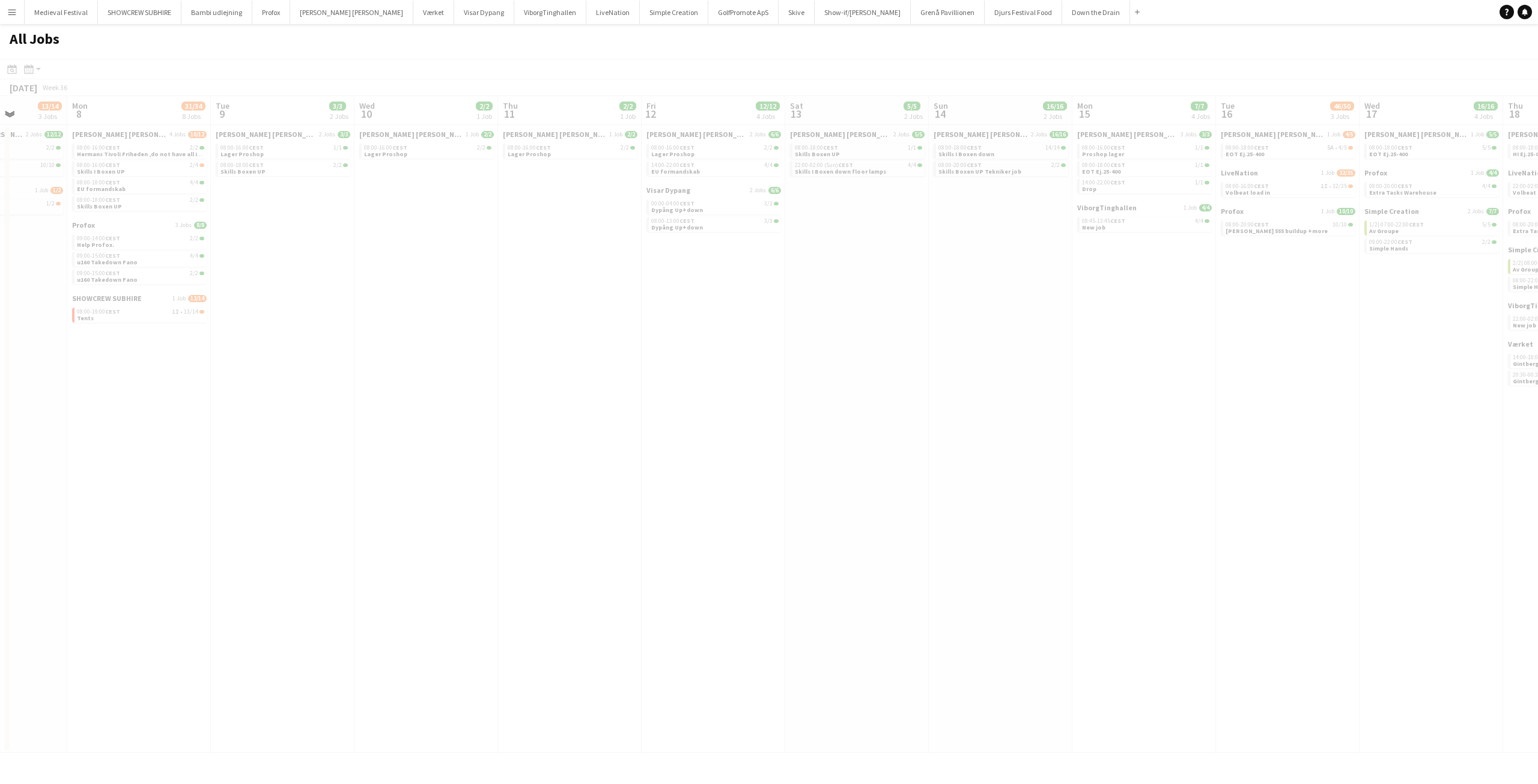
drag, startPoint x: 367, startPoint y: 405, endPoint x: 918, endPoint y: 434, distance: 551.8
click at [1006, 444] on app-all-jobs "All Jobs Date picker SEP 2025 SEP 2025 Monday M Tuesday T Wednesday W Thursday …" at bounding box center [769, 388] width 1538 height 728
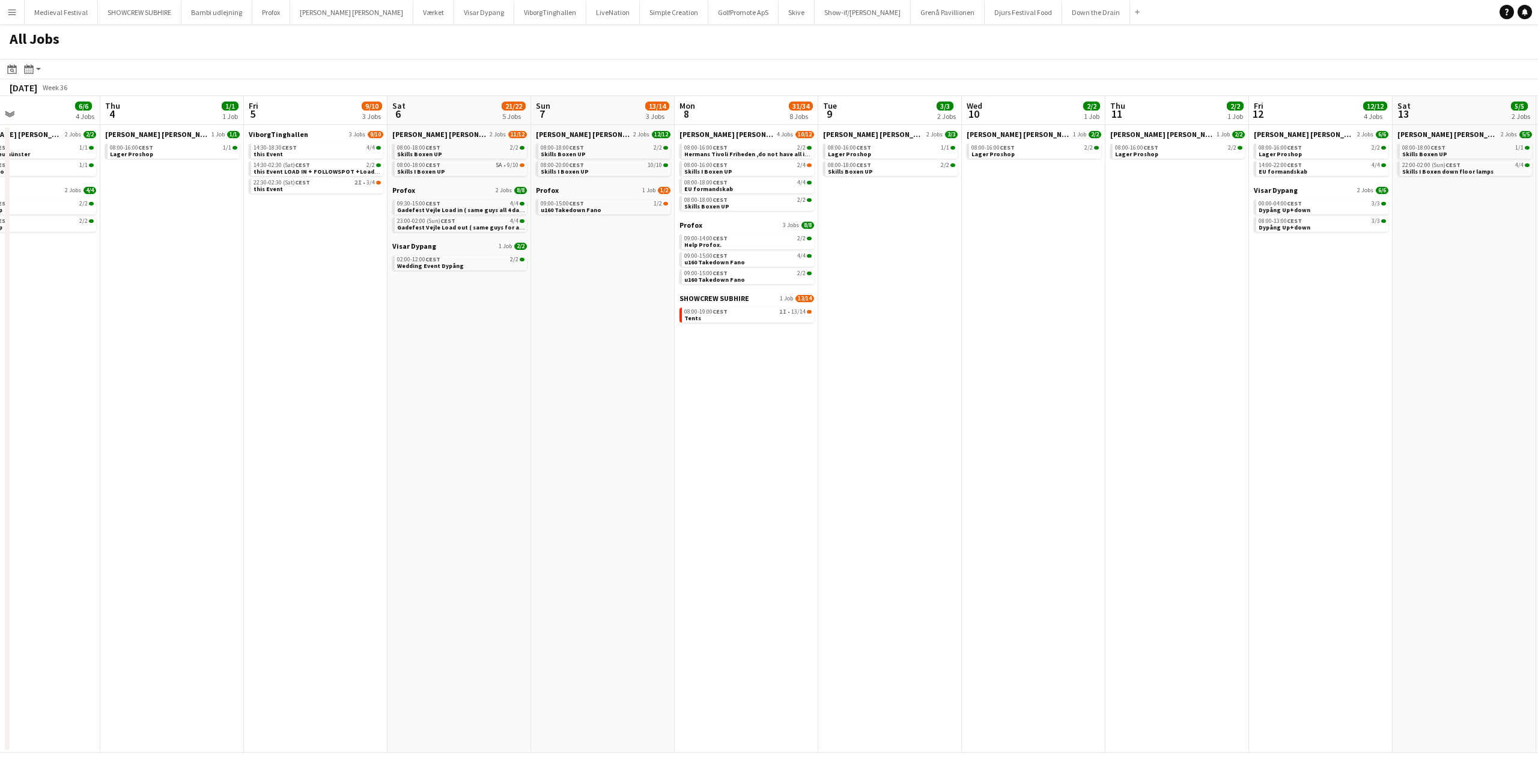
drag, startPoint x: 652, startPoint y: 405, endPoint x: 1072, endPoint y: 424, distance: 420.4
click at [1063, 424] on app-calendar-viewport "Mon 1 17/18 6 Jobs Tue 2 24/24 5 Jobs Wed 3 6/6 4 Jobs Thu 4 1/1 1 Job Fri 5 9/…" at bounding box center [769, 424] width 1538 height 657
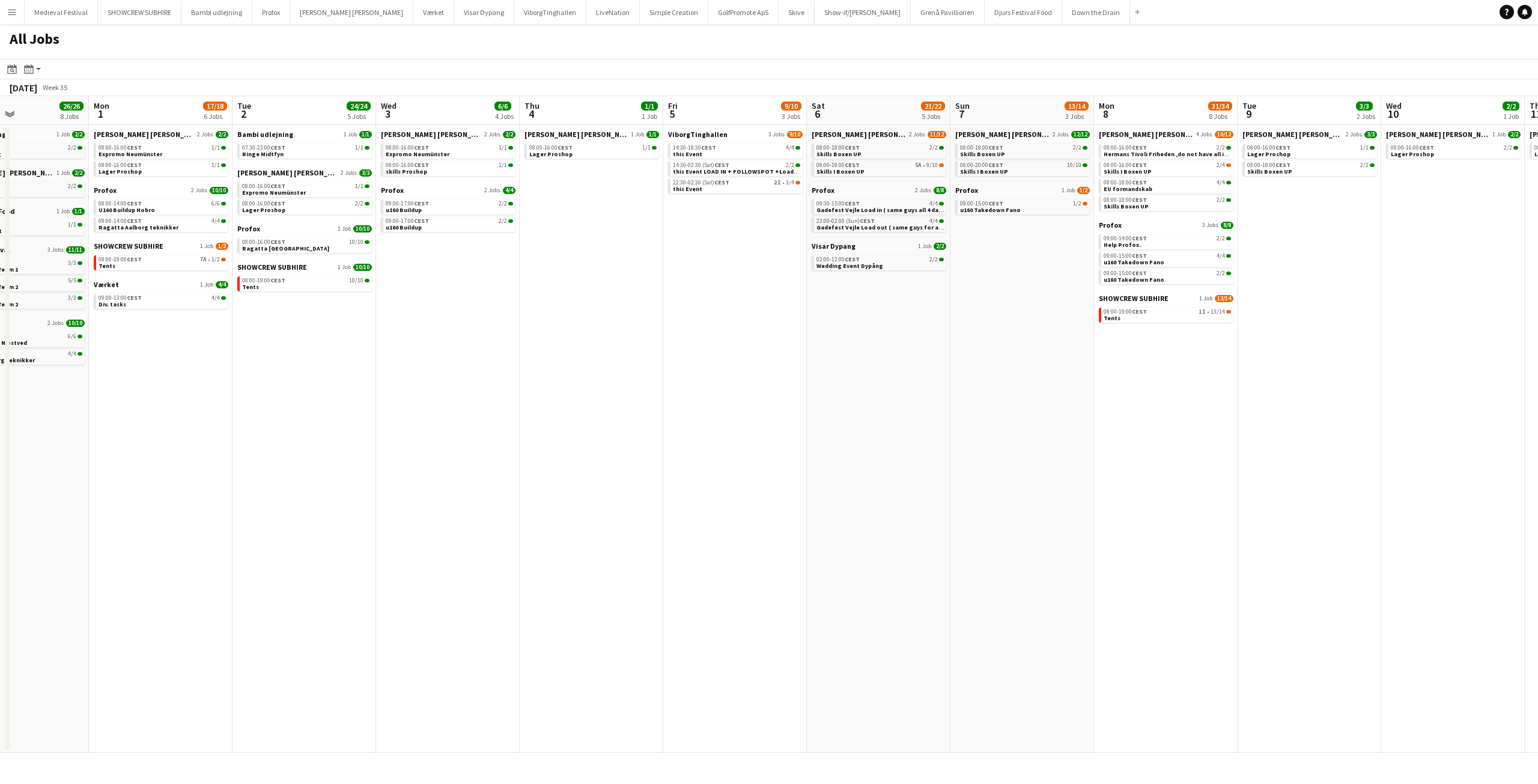
drag, startPoint x: 383, startPoint y: 386, endPoint x: 796, endPoint y: 405, distance: 413.4
click at [846, 403] on app-calendar-viewport "Fri 29 10/10 3 Jobs Sat 30 38/48 11 Jobs Sun 31 26/26 8 Jobs Mon 1 17/18 6 Jobs…" at bounding box center [769, 424] width 1538 height 657
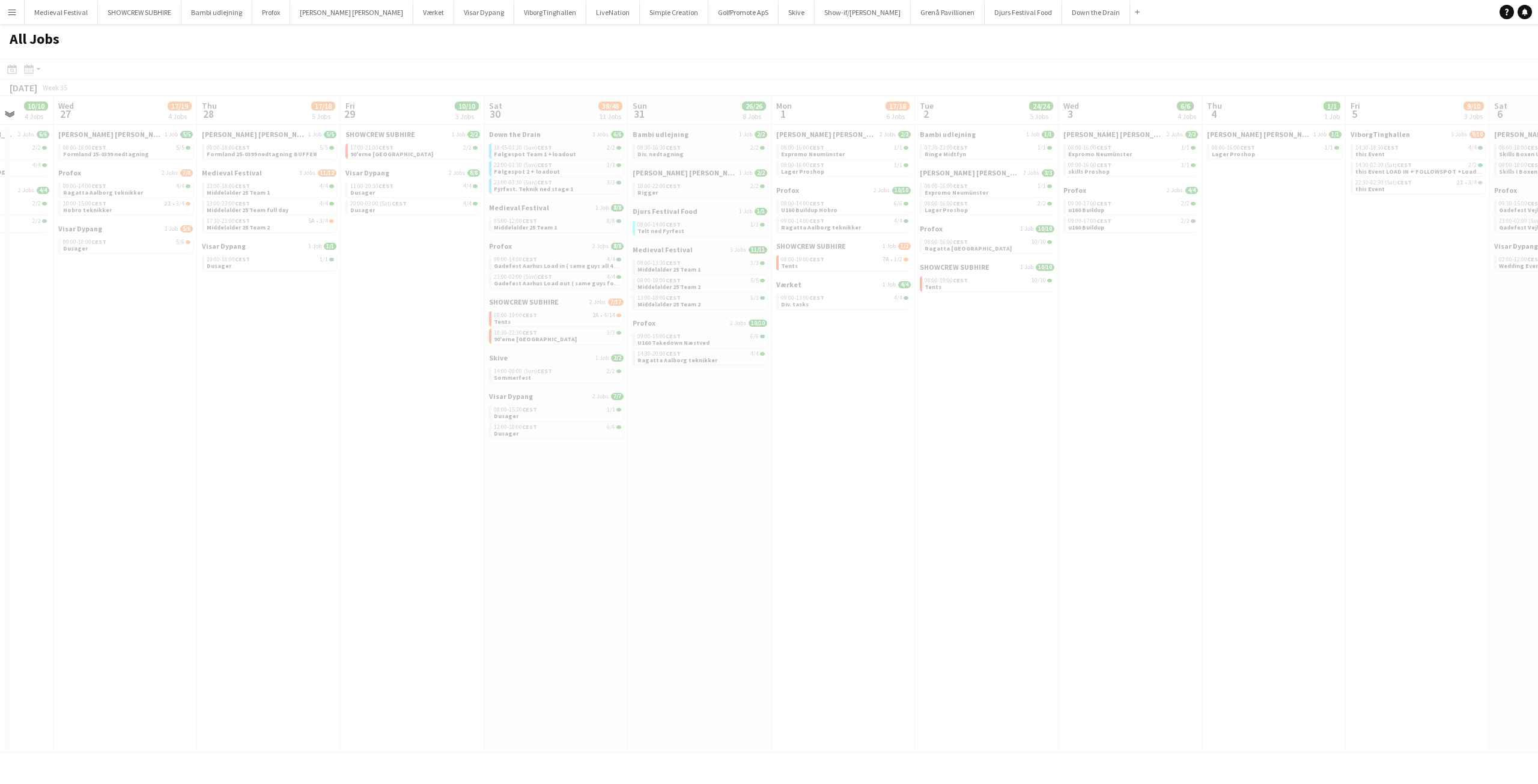
drag, startPoint x: 484, startPoint y: 437, endPoint x: 646, endPoint y: 469, distance: 165.1
click at [846, 486] on app-all-jobs "All Jobs Date picker SEP 2025 SEP 2025 Monday M Tuesday T Wednesday W Thursday …" at bounding box center [769, 388] width 1538 height 728
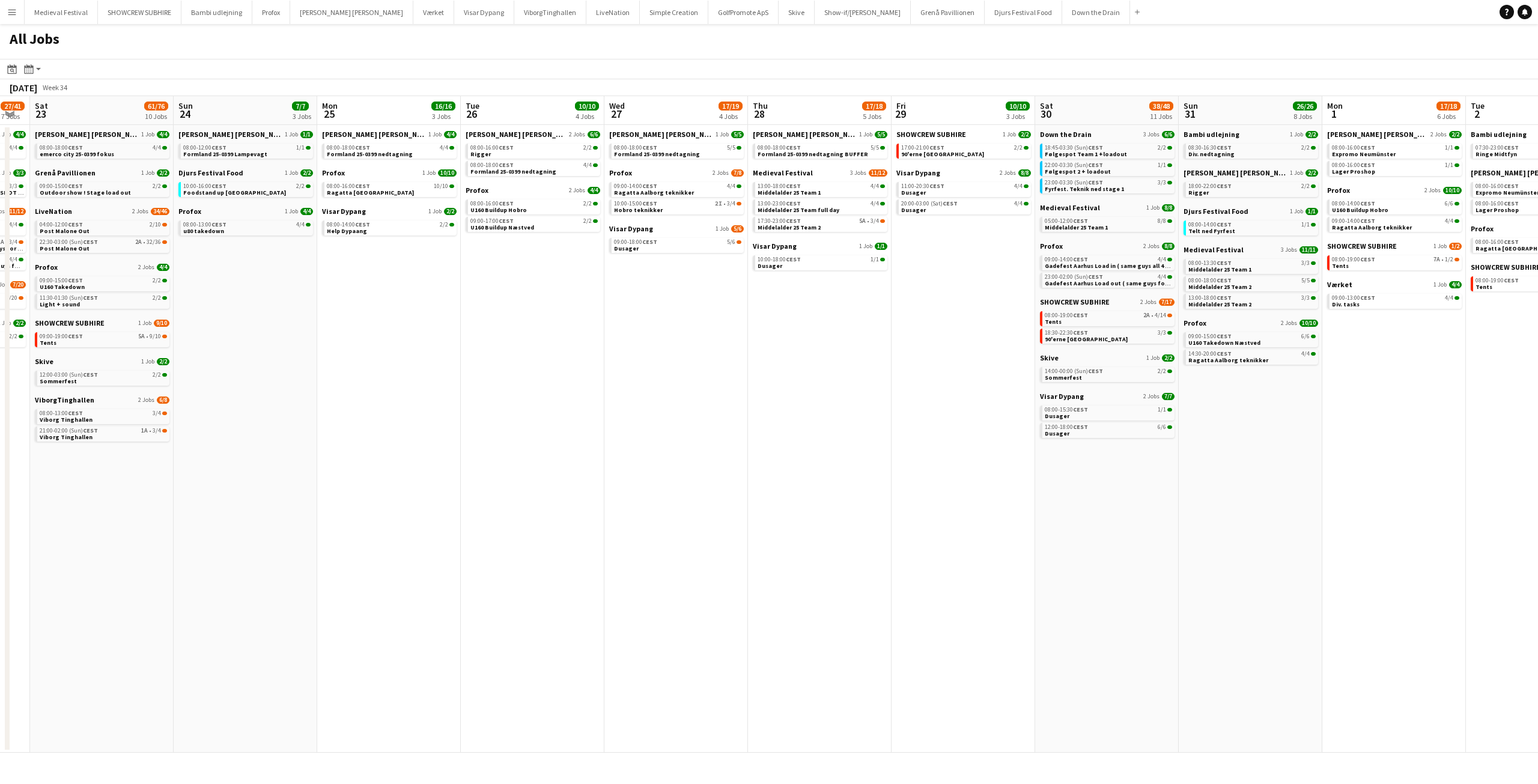
drag, startPoint x: 506, startPoint y: 407, endPoint x: 803, endPoint y: 419, distance: 297.2
click at [808, 421] on app-calendar-viewport "Thu 21 8/8 2 Jobs Fri 22 27/41 7 Jobs Sat 23 61/76 10 Jobs Sun 24 7/7 3 Jobs Mo…" at bounding box center [769, 424] width 1538 height 657
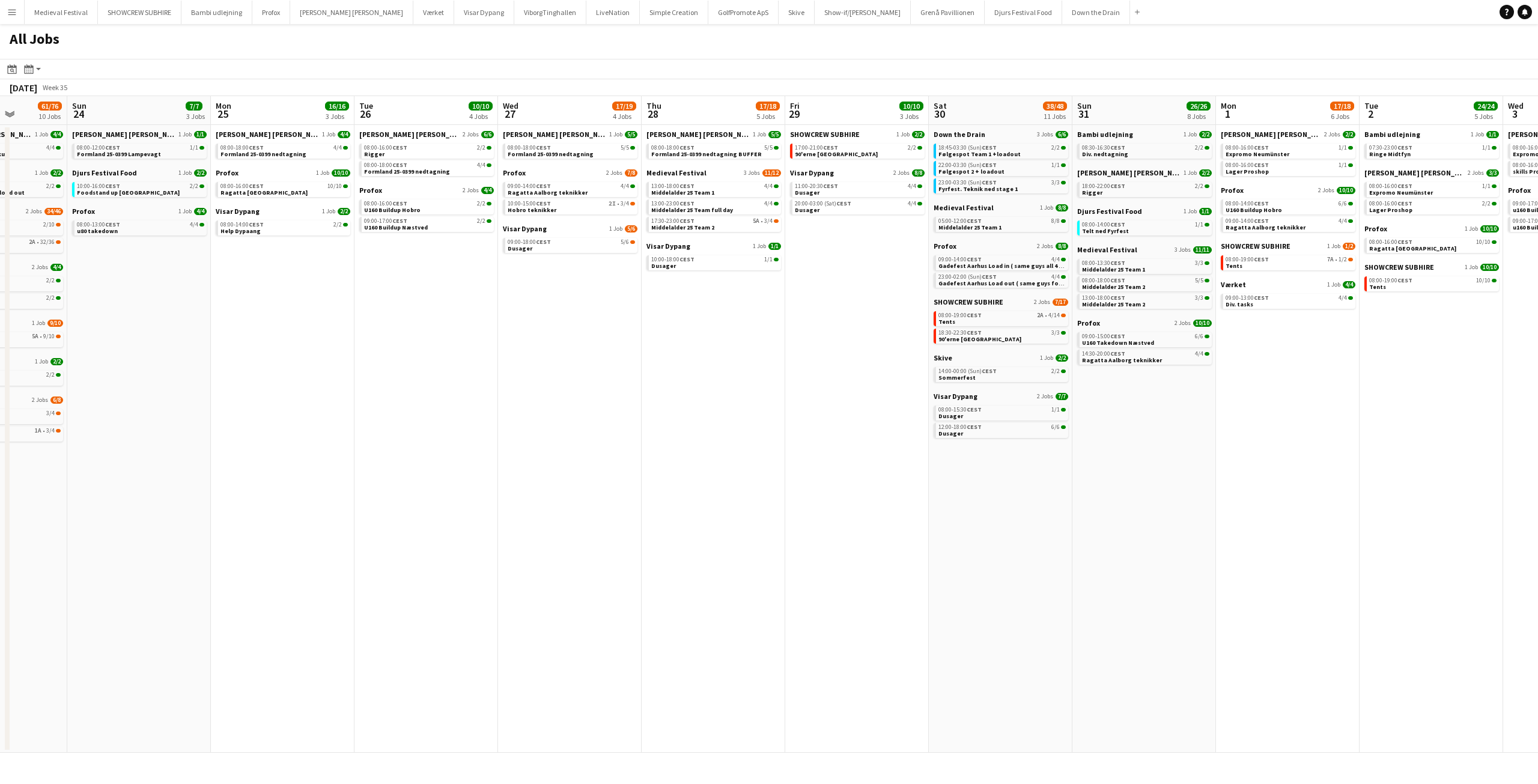
drag, startPoint x: 387, startPoint y: 383, endPoint x: 802, endPoint y: 405, distance: 415.6
click at [798, 405] on app-calendar-viewport "Thu 21 8/8 2 Jobs Fri 22 27/41 7 Jobs Sat 23 61/76 10 Jobs Sun 24 7/7 3 Jobs Mo…" at bounding box center [769, 424] width 1538 height 657
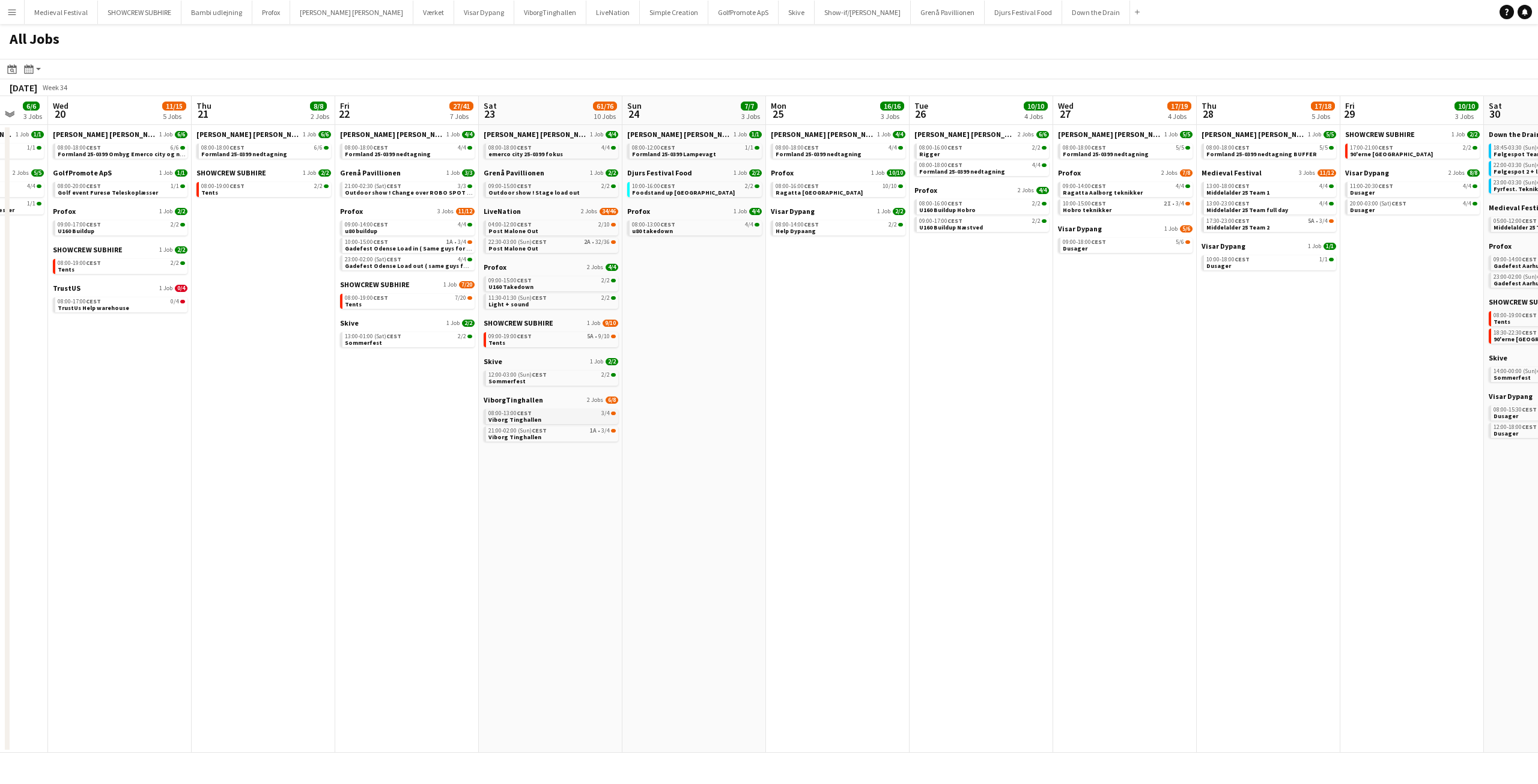
click at [532, 419] on span "Viborg Tinghallen" at bounding box center [515, 419] width 53 height 8
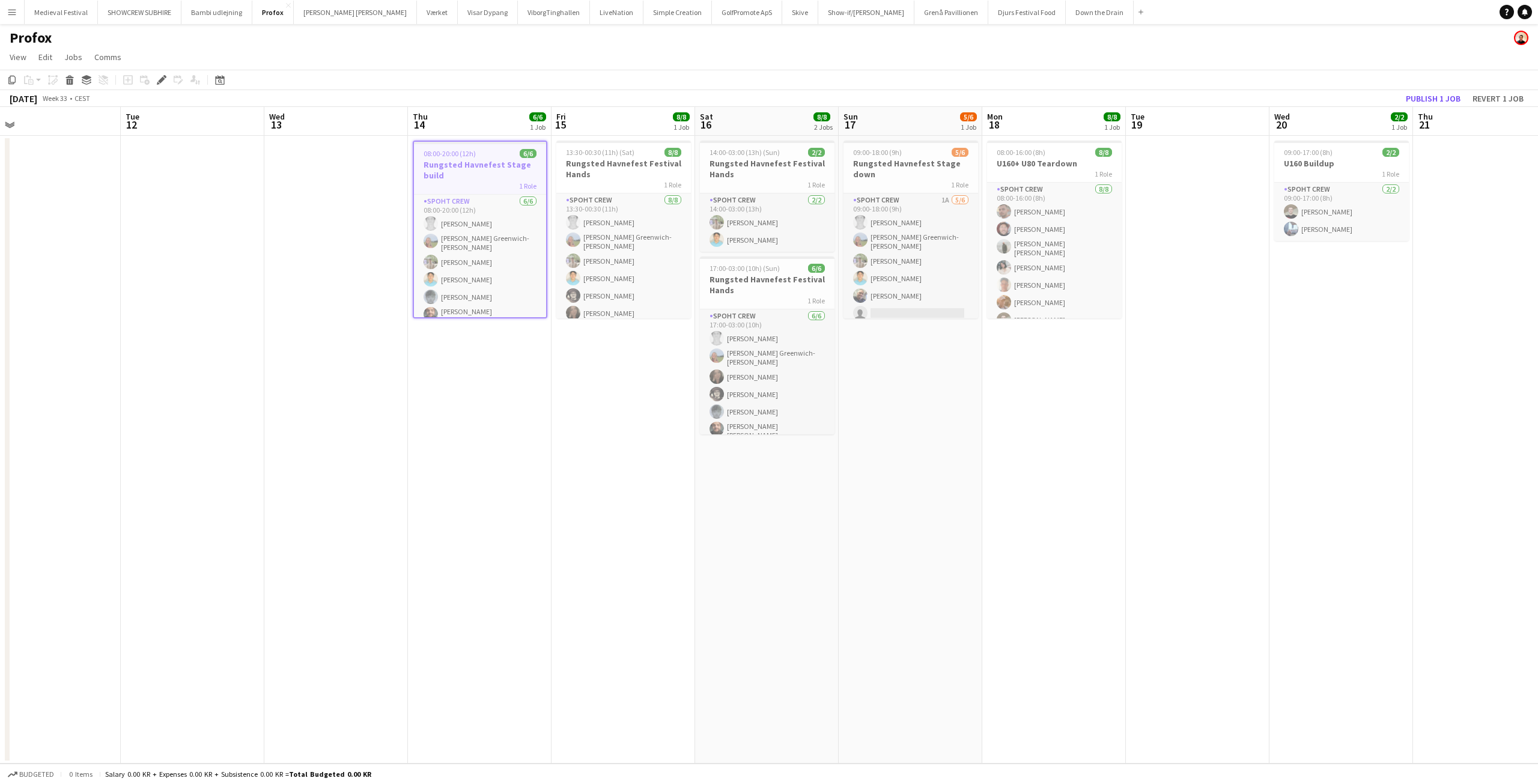
scroll to position [0, 494]
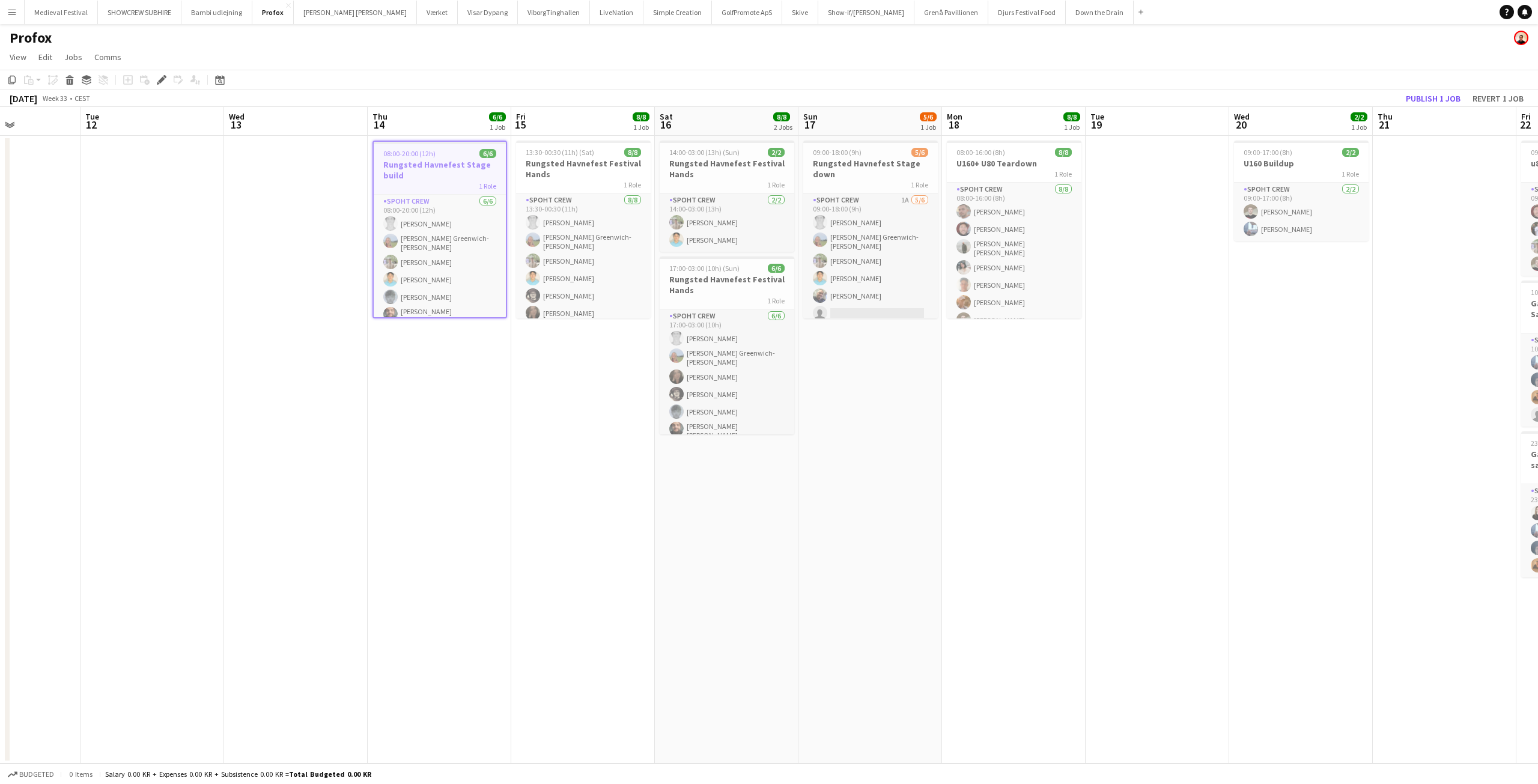
drag, startPoint x: 523, startPoint y: 331, endPoint x: 328, endPoint y: 343, distance: 195.4
click at [328, 343] on app-calendar-viewport "Fri 8 Sat 9 Sun 10 Mon 11 Tue 12 Wed 13 Thu 14 6/6 1 Job Fri 15 8/8 1 Job Sat 1…" at bounding box center [769, 435] width 1538 height 657
click at [429, 149] on span "08:00-20:00 (12h)" at bounding box center [409, 153] width 52 height 9
click at [427, 166] on h3 "Rungsted Havnefest Stage build" at bounding box center [439, 168] width 135 height 22
click at [162, 80] on icon at bounding box center [161, 80] width 6 height 6
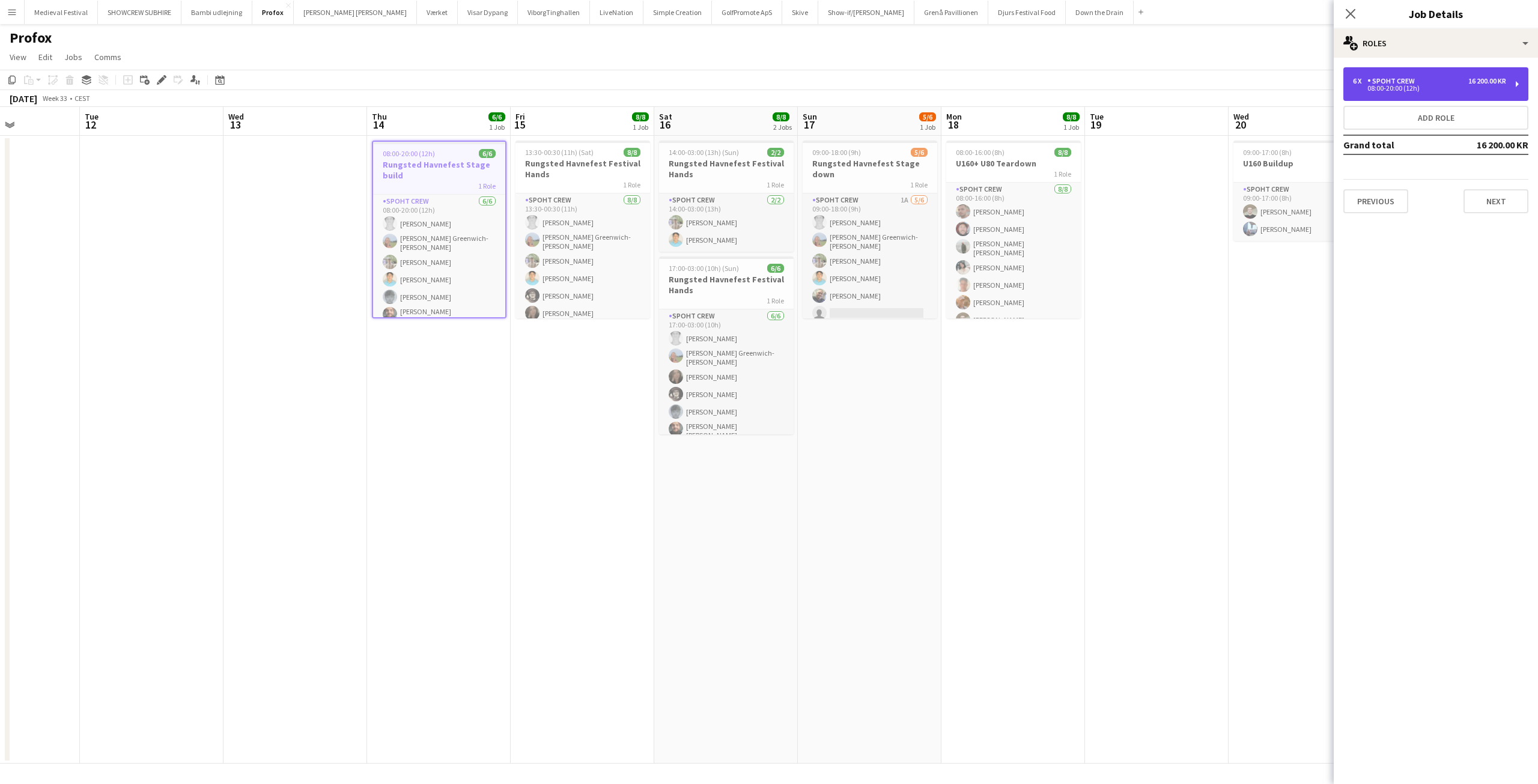
click at [1452, 87] on div "08:00-20:00 (12h)" at bounding box center [1430, 88] width 154 height 6
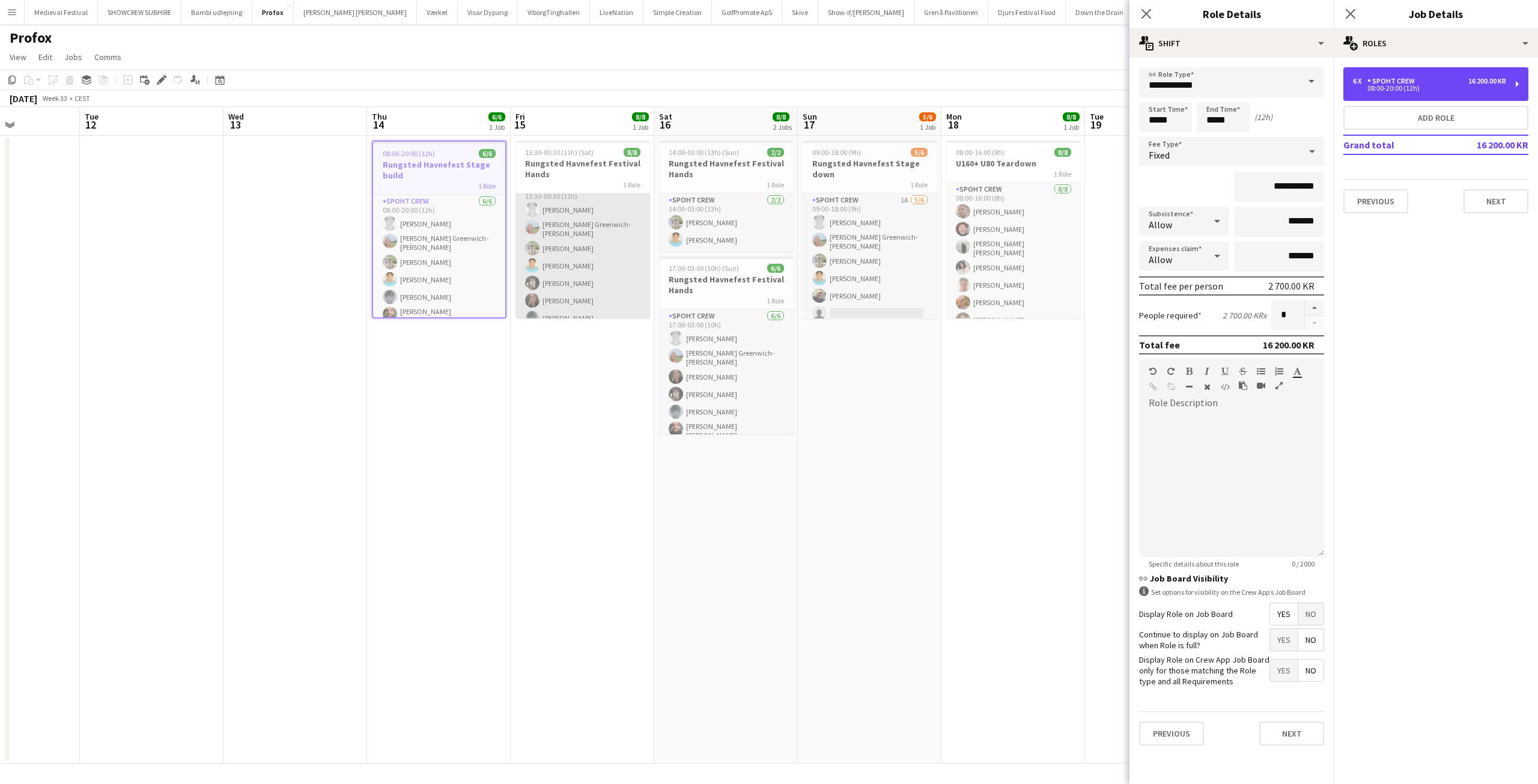
scroll to position [42, 0]
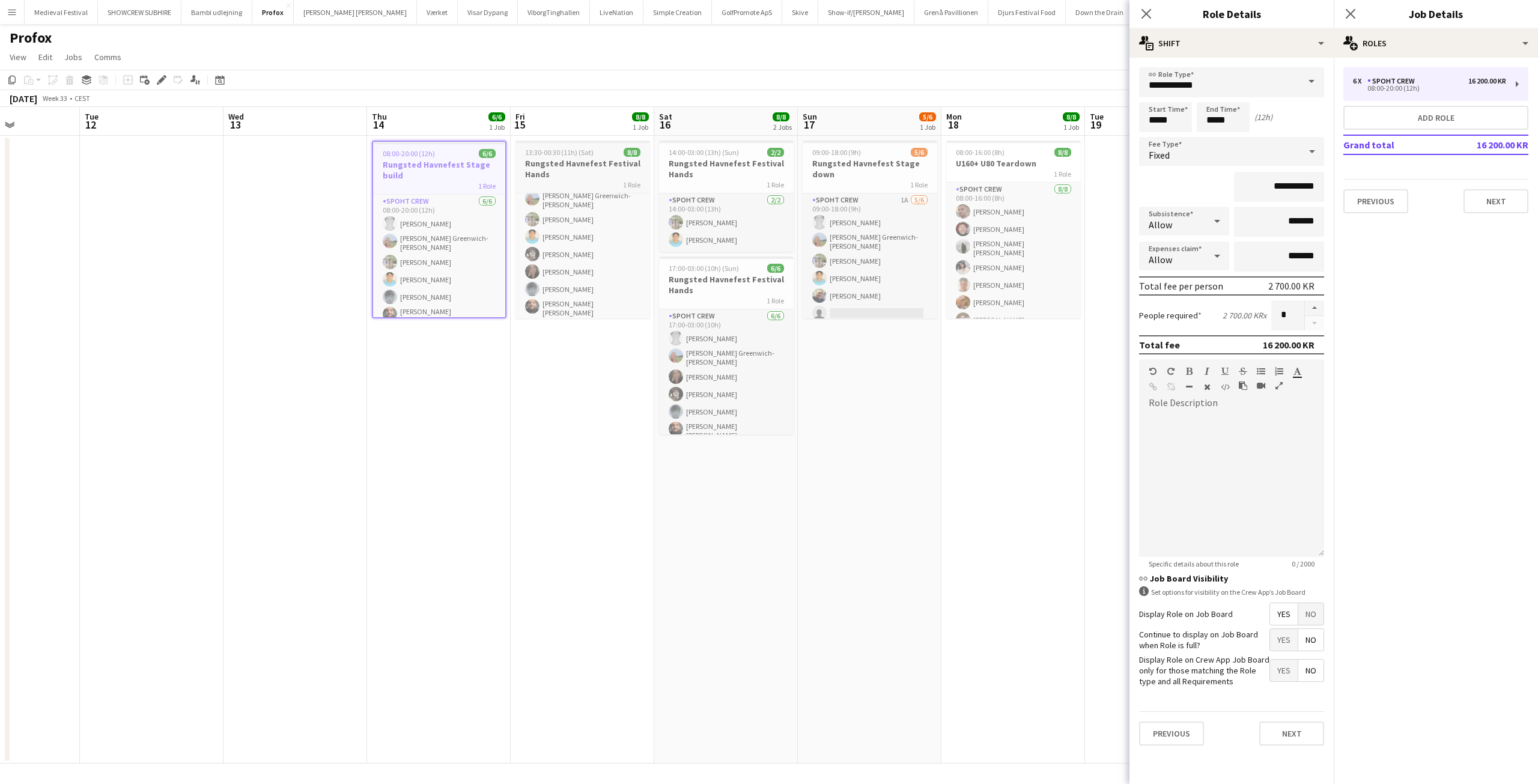
click at [576, 158] on app-job-card "13:30-00:30 (11h) (Sat) 8/8 Rungsted Havnefest Festival Hands 1 Role Spoht Crew…" at bounding box center [582, 229] width 135 height 178
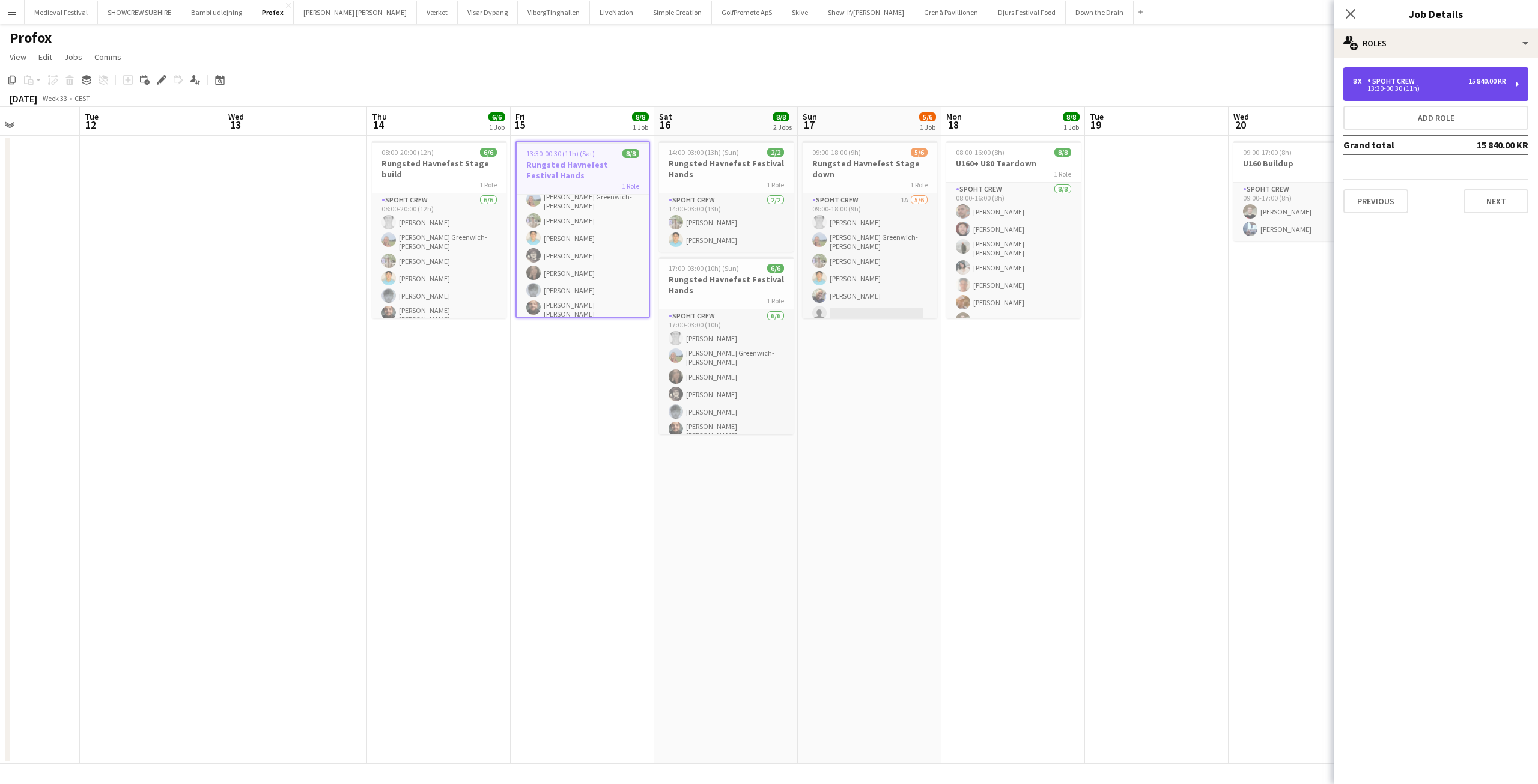
click at [1395, 90] on div "13:30-00:30 (11h)" at bounding box center [1430, 88] width 154 height 6
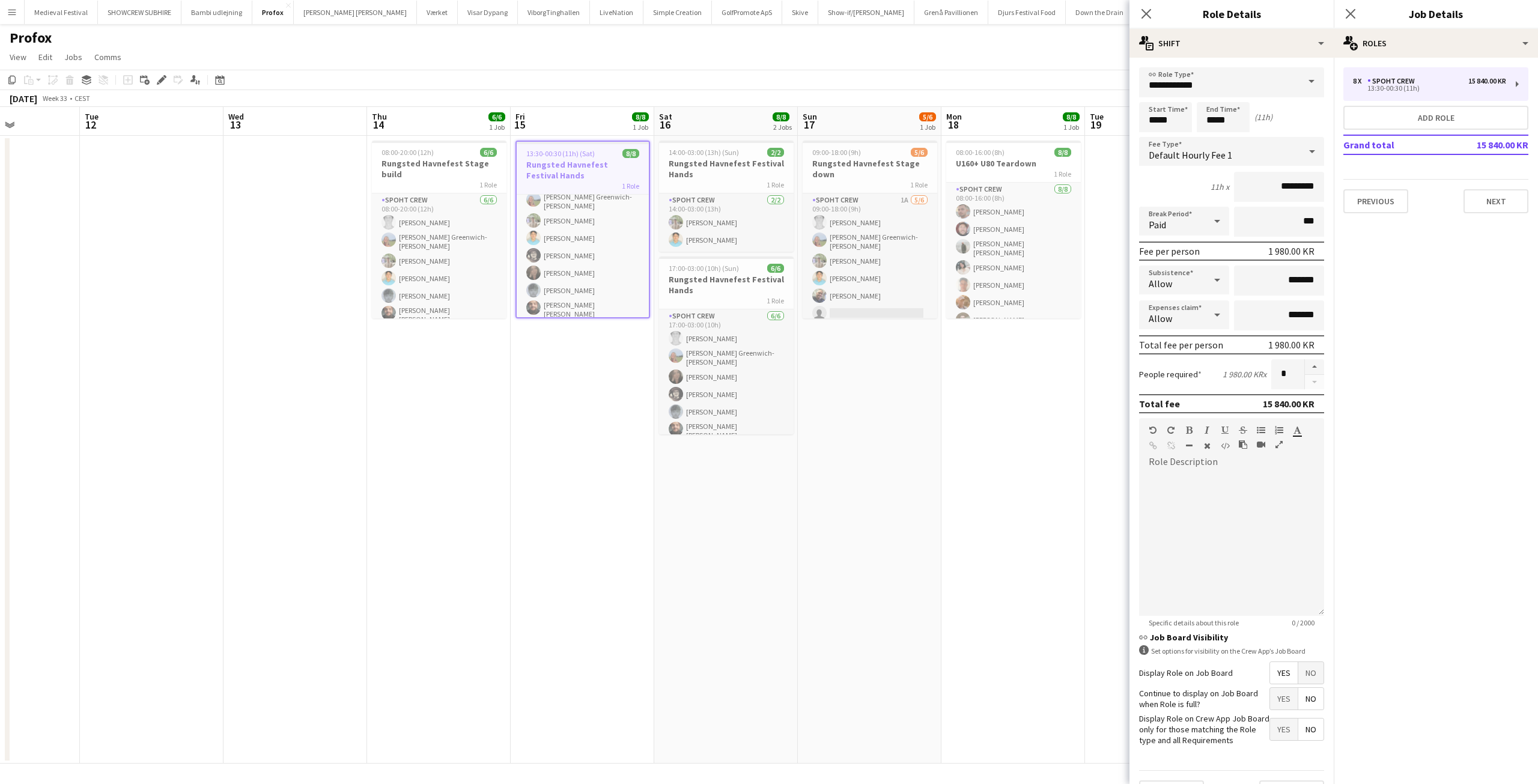
drag, startPoint x: 320, startPoint y: 317, endPoint x: 319, endPoint y: 301, distance: 16.0
click at [321, 316] on app-date-cell at bounding box center [295, 450] width 144 height 628
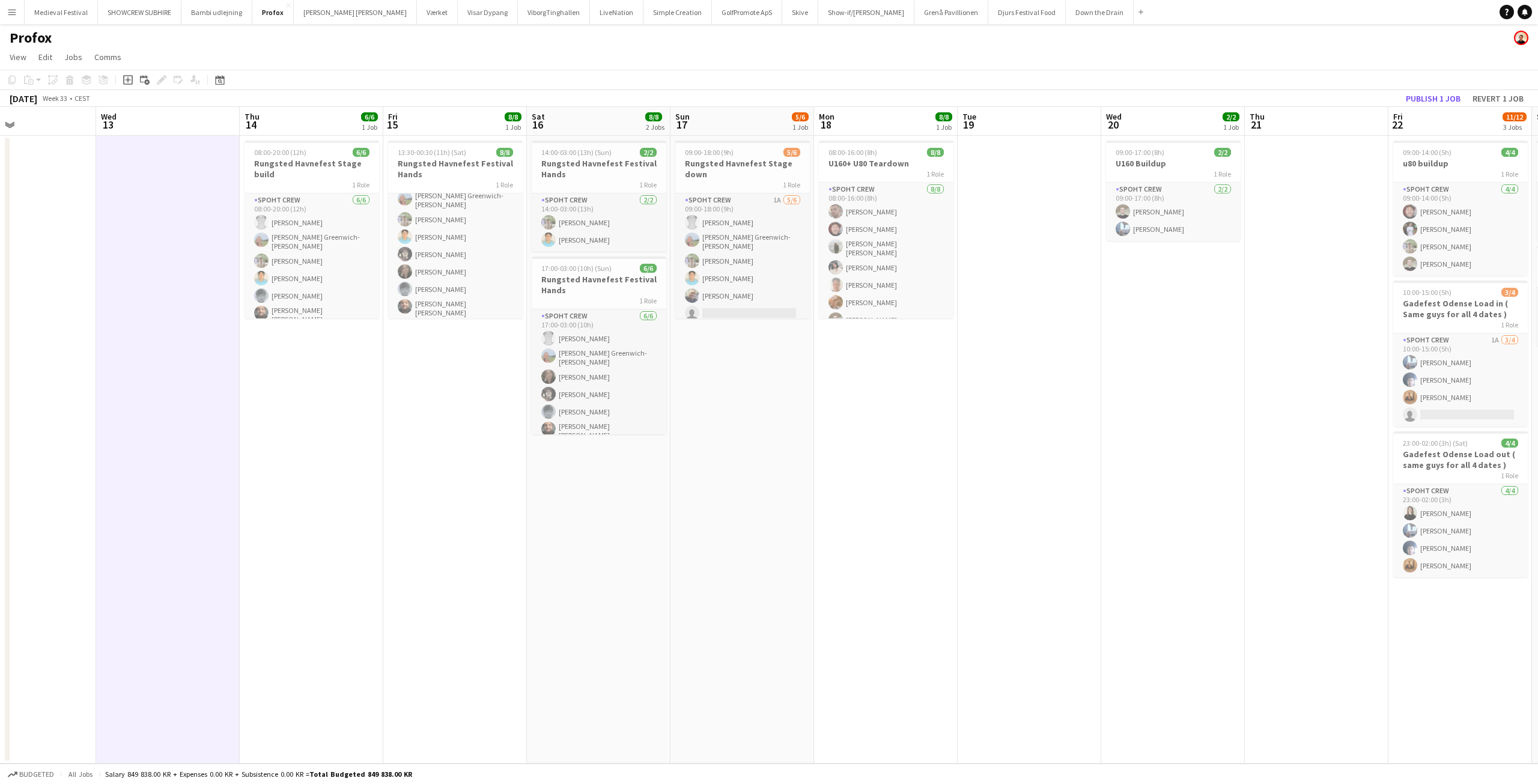
scroll to position [0, 350]
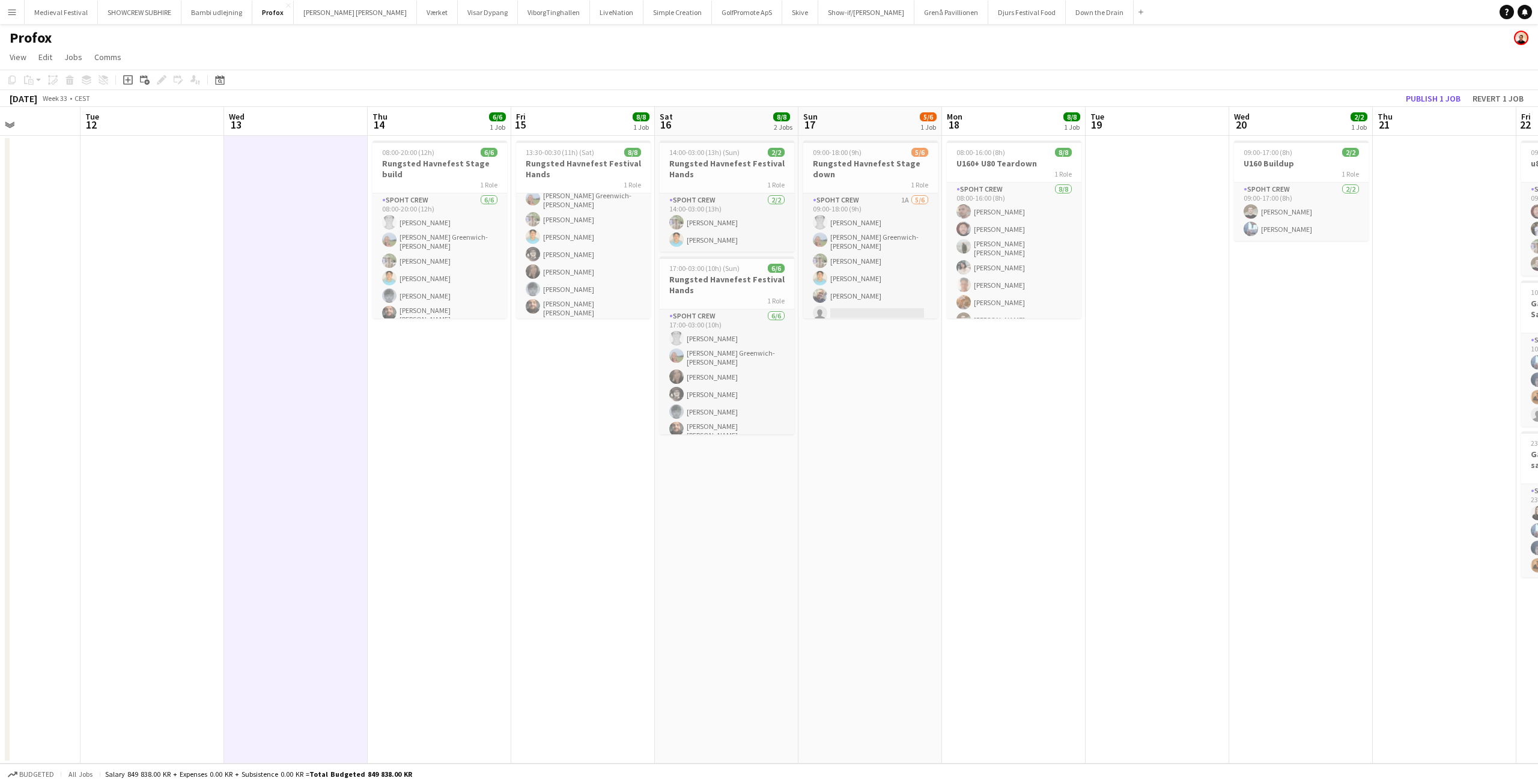
drag, startPoint x: 1128, startPoint y: 428, endPoint x: 280, endPoint y: 417, distance: 848.1
click at [265, 419] on app-calendar-viewport "Sat 9 Sun 10 Mon 11 Tue 12 Wed 13 Thu 14 6/6 1 Job Fri 15 8/8 1 Job Sat 16 8/8 …" at bounding box center [769, 435] width 1538 height 657
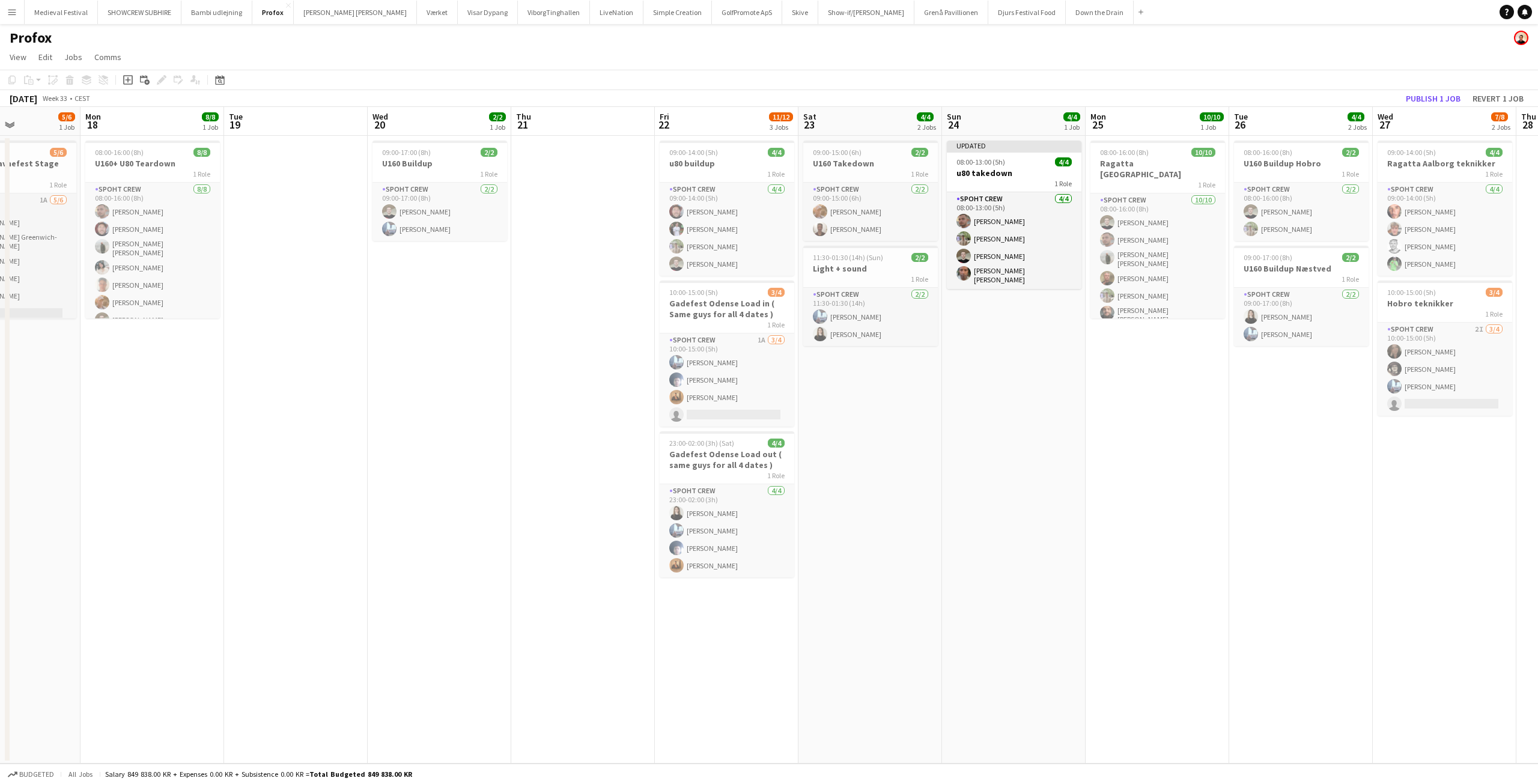
click at [6, 10] on button "Menu" at bounding box center [12, 12] width 24 height 24
click at [170, 58] on link "All jobs" at bounding box center [181, 65] width 120 height 24
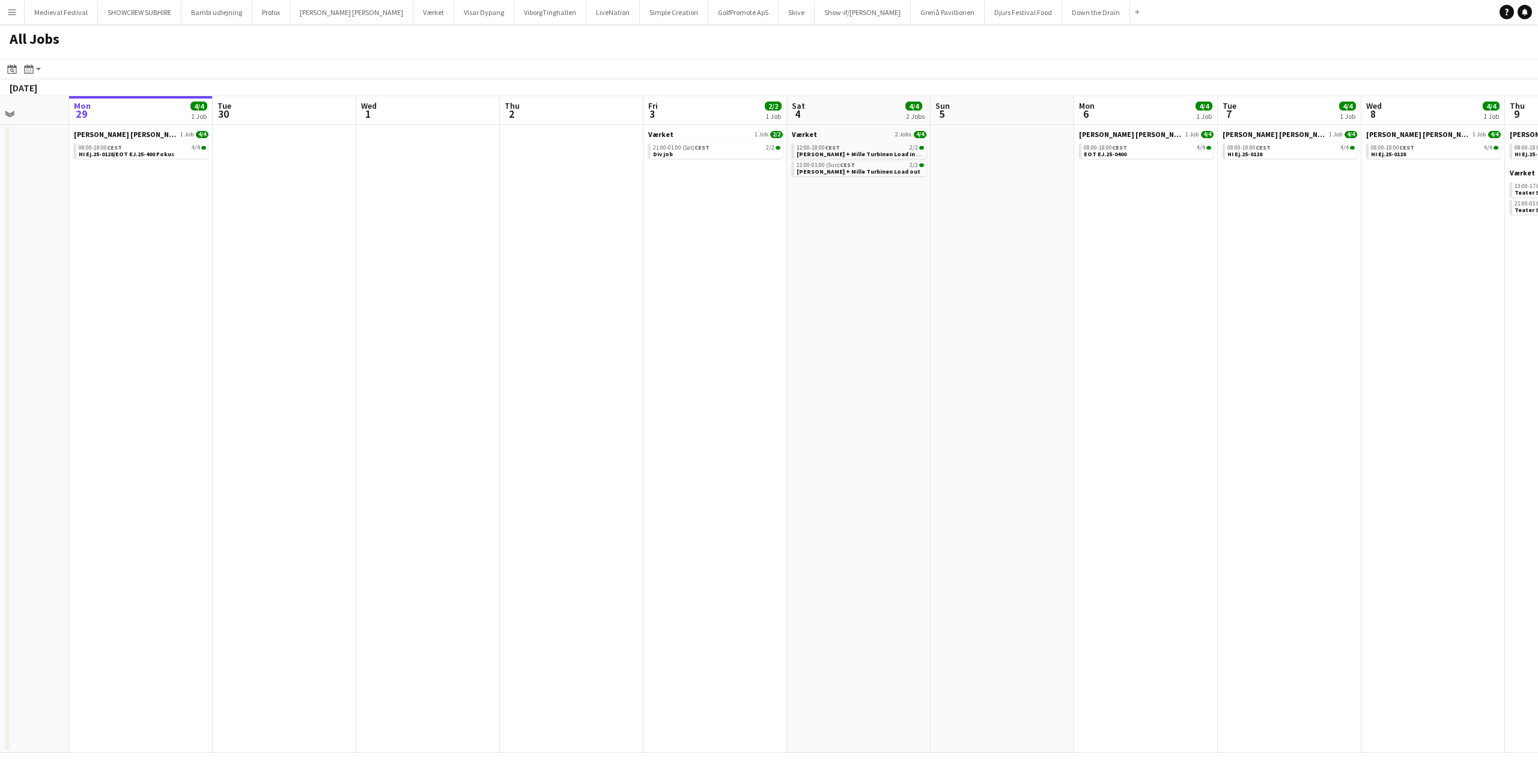
drag, startPoint x: 891, startPoint y: 362, endPoint x: 183, endPoint y: 354, distance: 708.0
click at [0, 355] on app-calendar-viewport "Fri 26 12/12 5 Jobs Sat 27 4/4 2 Jobs Sun 28 Mon 29 4/4 1 Job Tue 30 Wed 1 Thu …" at bounding box center [769, 424] width 1538 height 657
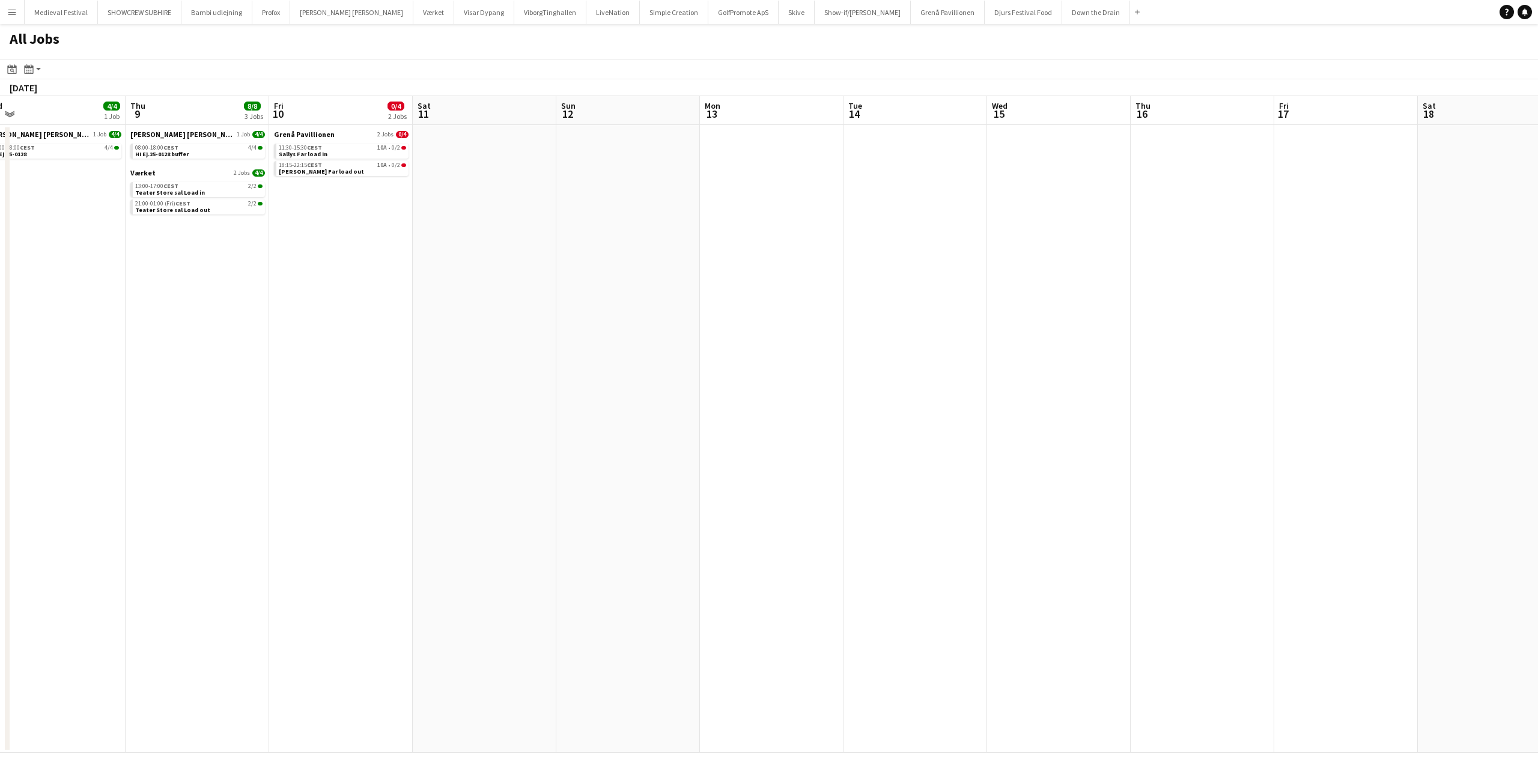
scroll to position [0, 250]
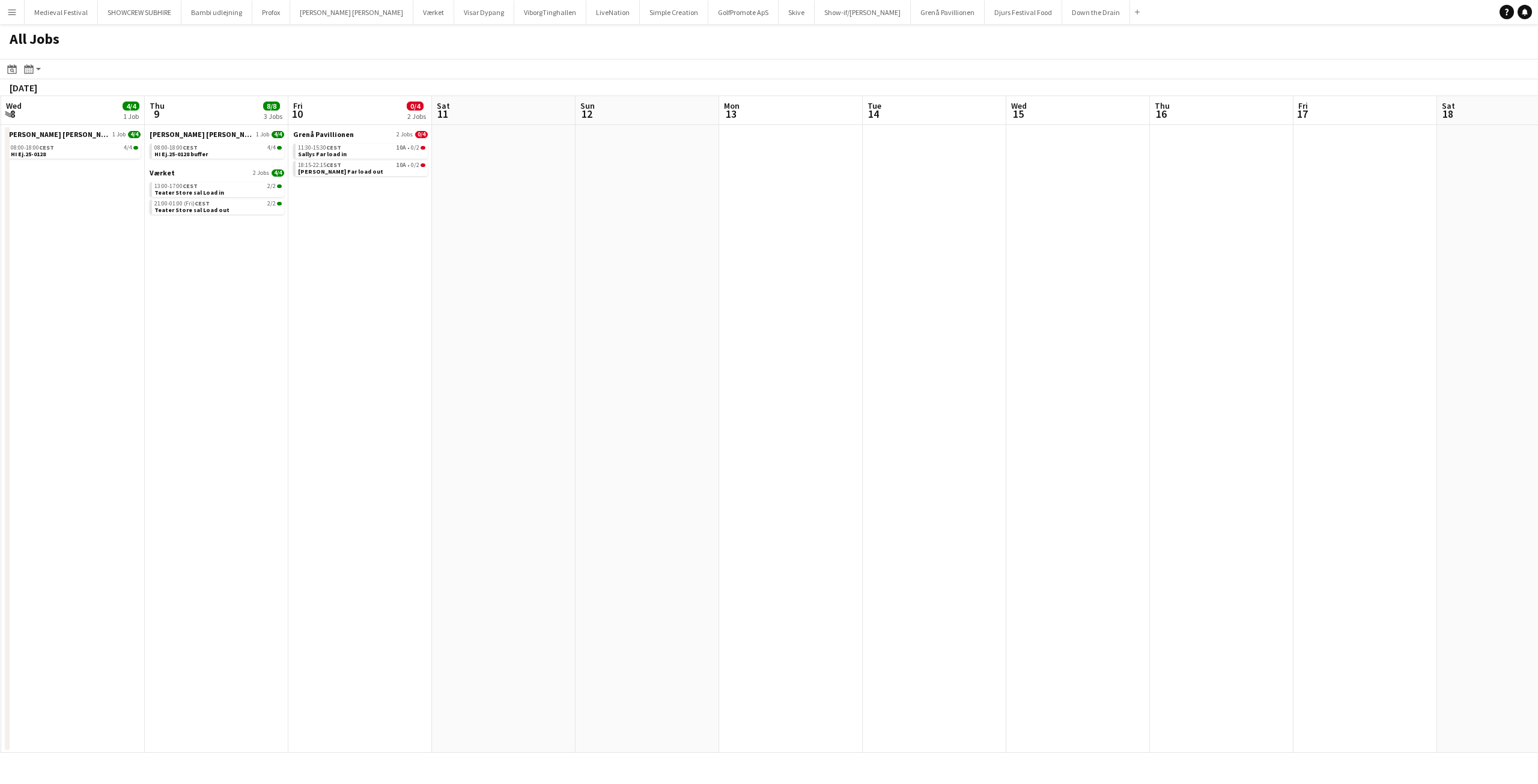
drag, startPoint x: 780, startPoint y: 382, endPoint x: 924, endPoint y: 397, distance: 144.8
click at [1089, 395] on app-calendar-viewport "Mon 6 4/4 1 Job Tue 7 4/4 1 Job Wed 8 4/4 1 Job Thu 9 8/8 3 Jobs Fri 10 0/4 2 J…" at bounding box center [769, 424] width 1538 height 657
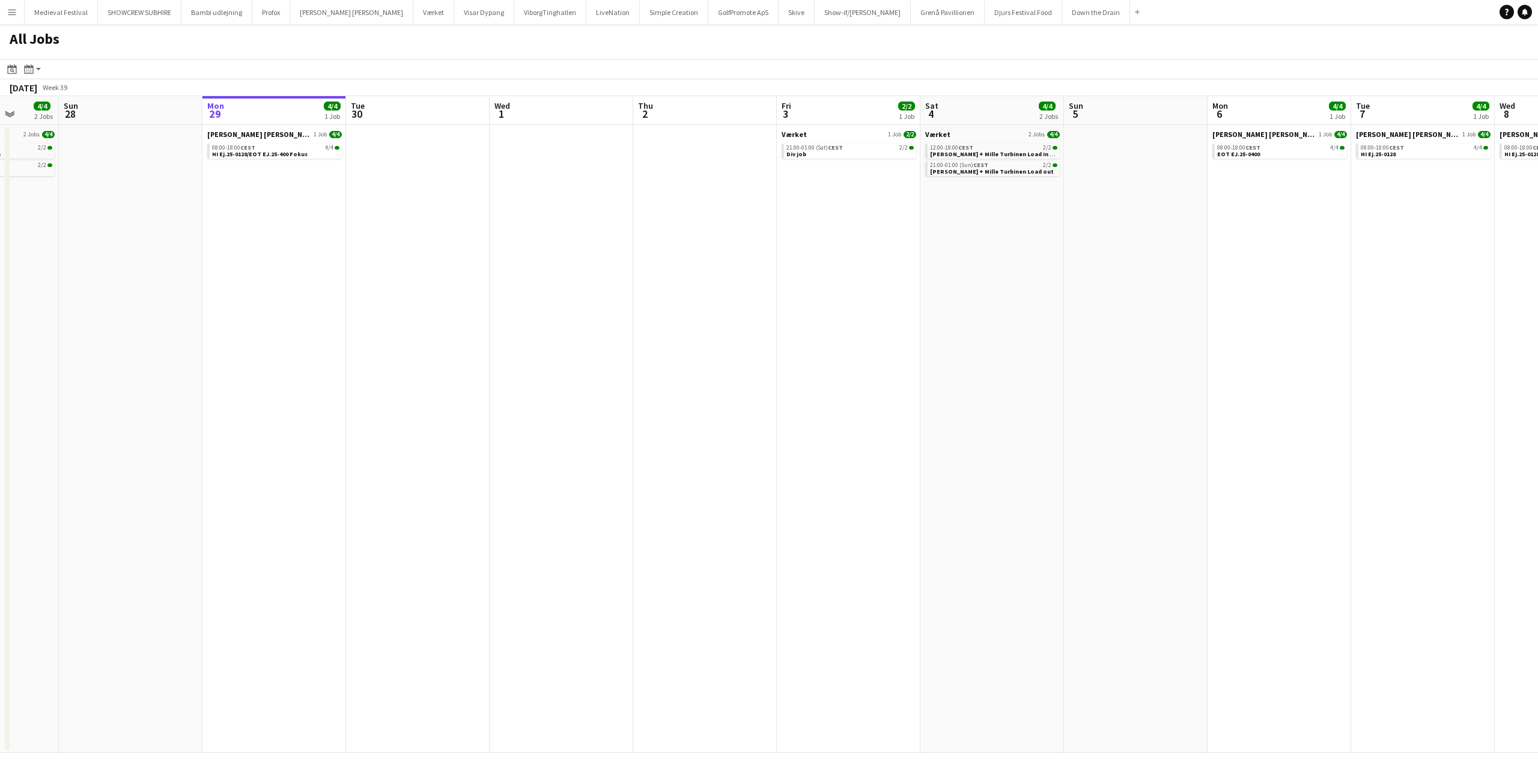
drag, startPoint x: 376, startPoint y: 310, endPoint x: 1280, endPoint y: 320, distance: 904.1
click at [1284, 318] on app-calendar-viewport "Fri 26 12/12 5 Jobs Sat 27 4/4 2 Jobs Sun 28 Mon 29 4/4 1 Job Tue 30 Wed 1 Thu …" at bounding box center [769, 424] width 1538 height 657
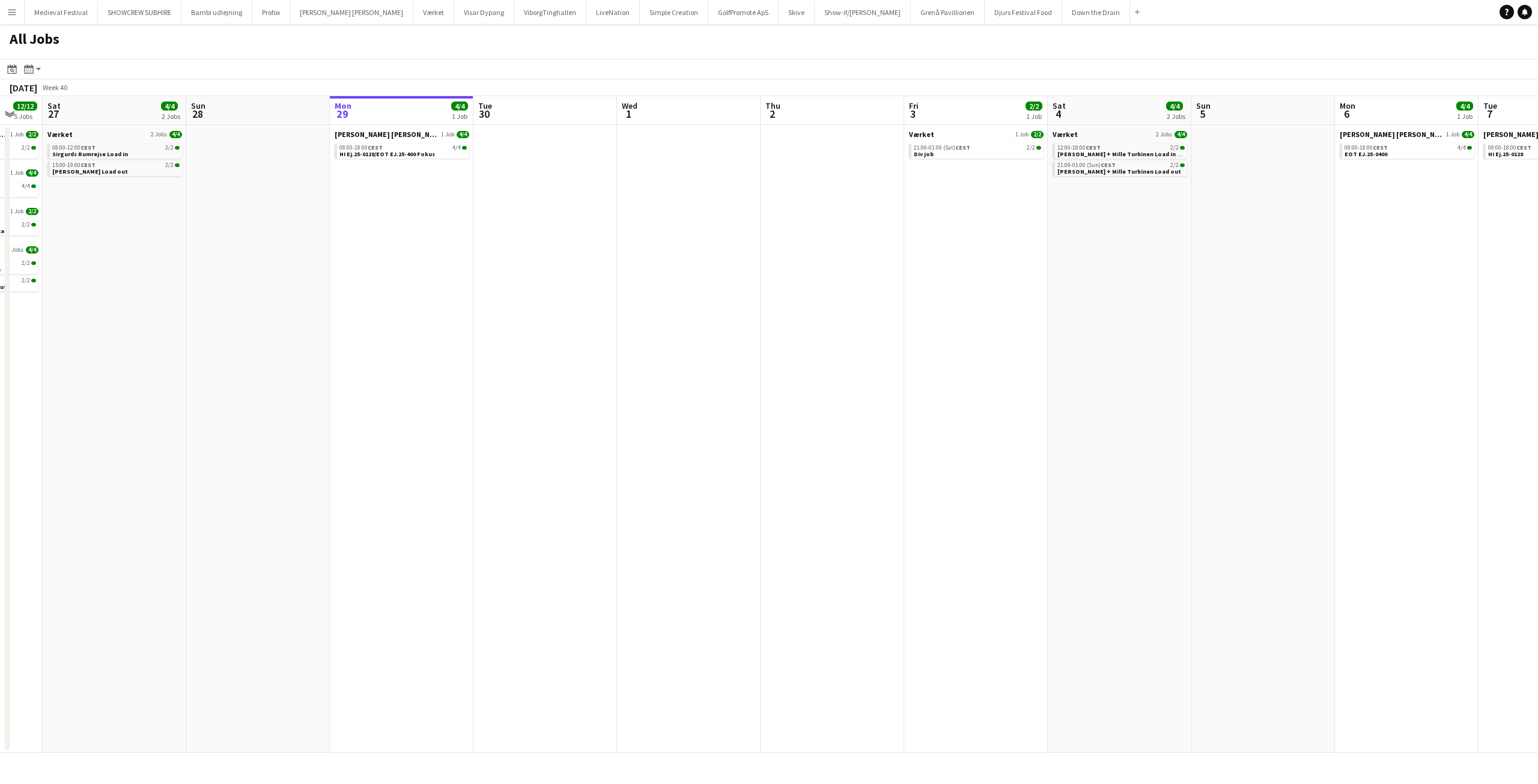
click at [1436, 388] on app-all-jobs "All Jobs Date picker SEP 2025 SEP 2025 Monday M Tuesday T Wednesday W Thursday …" at bounding box center [769, 388] width 1538 height 728
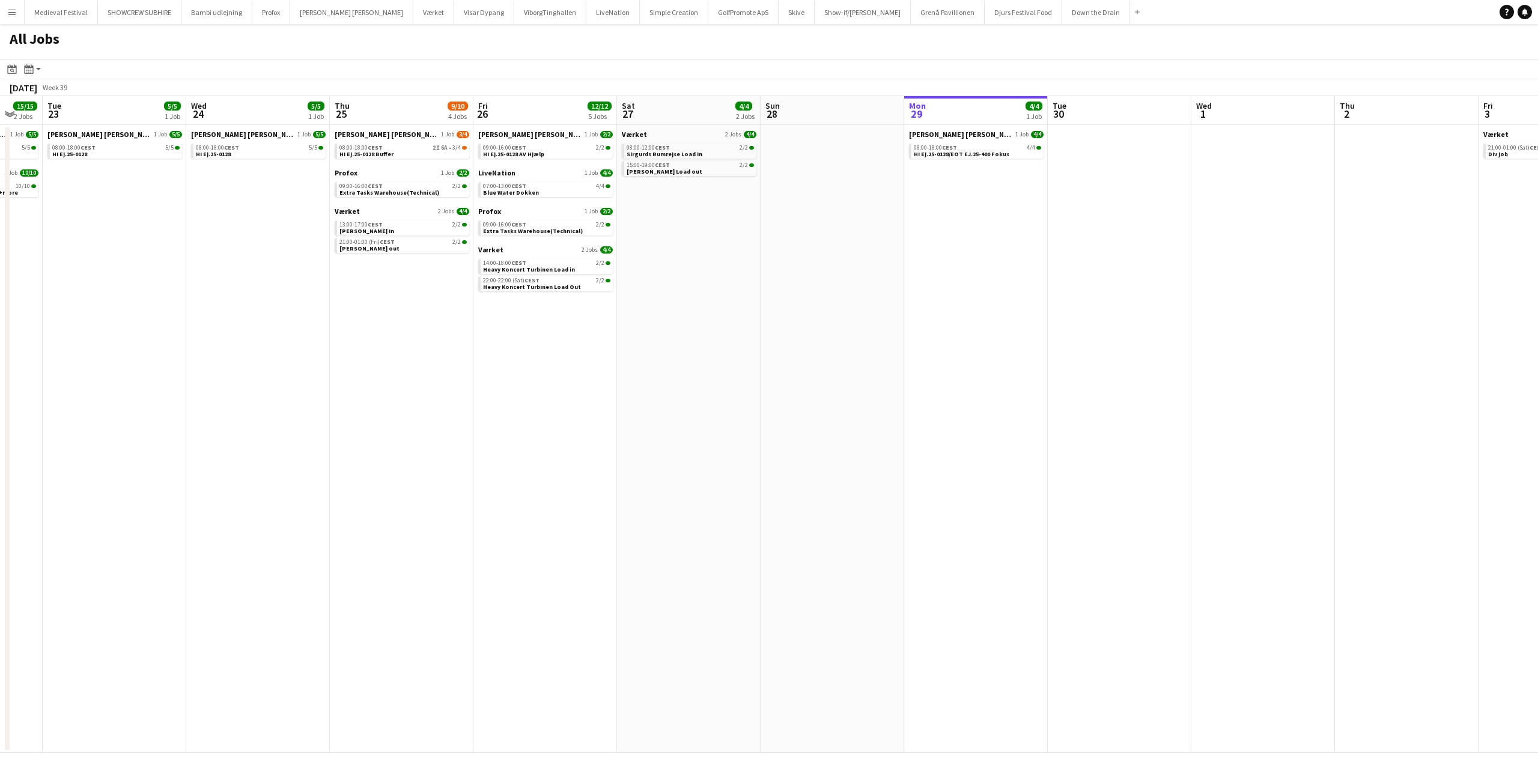
scroll to position [0, 375]
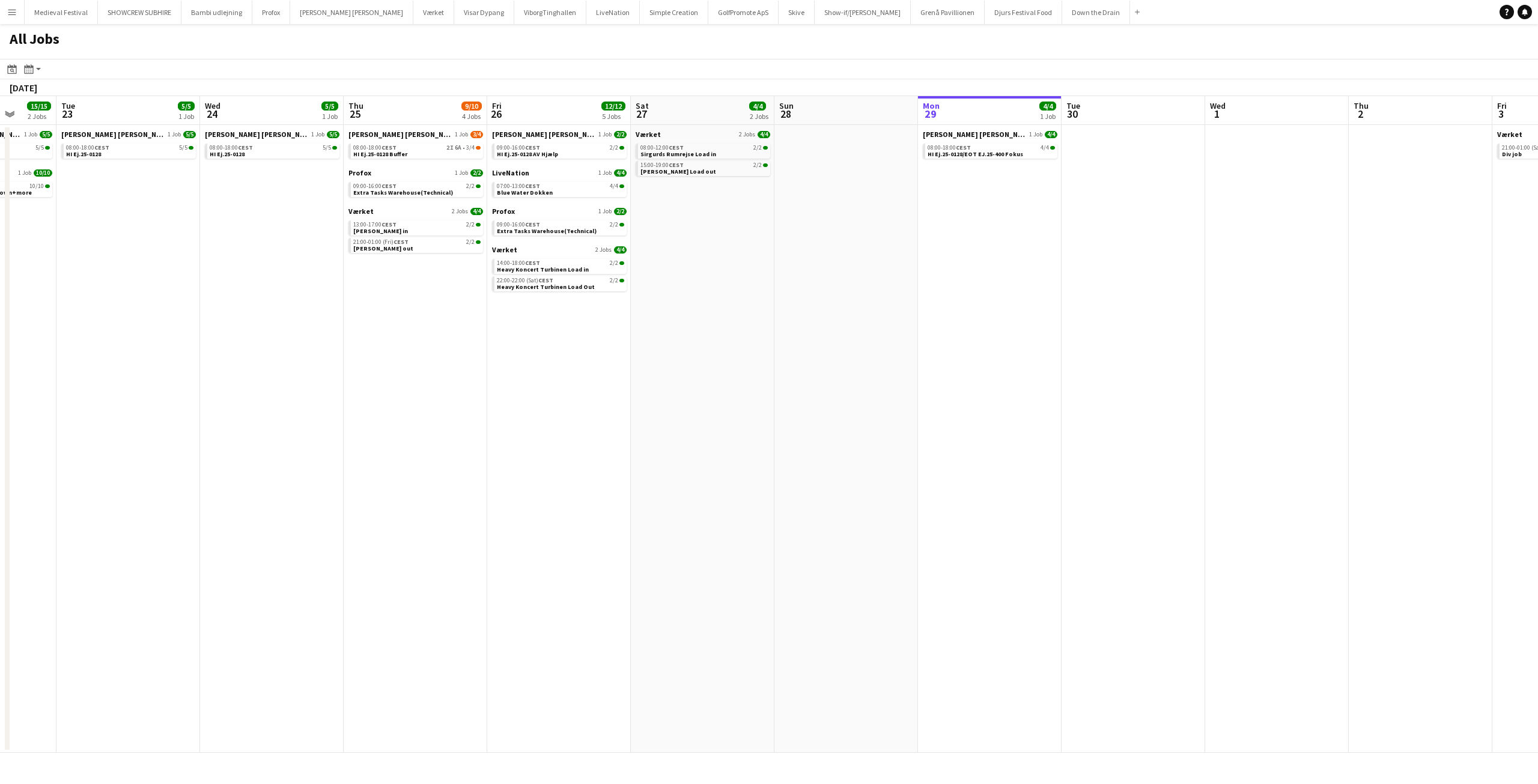
click at [1337, 337] on app-all-jobs "All Jobs Date picker SEP 2025 SEP 2025 Monday M Tuesday T Wednesday W Thursday …" at bounding box center [769, 388] width 1538 height 728
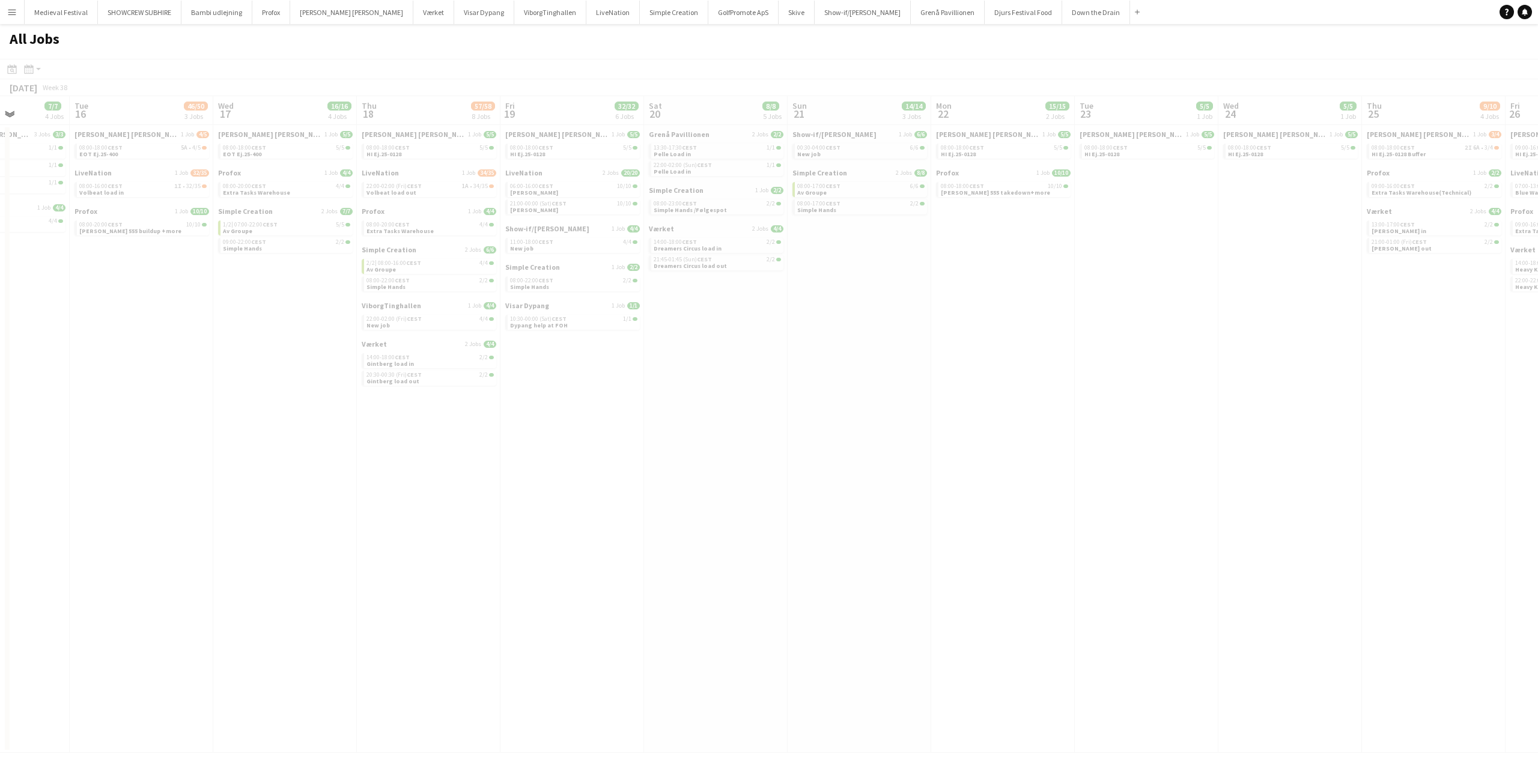
drag, startPoint x: 653, startPoint y: 301, endPoint x: 913, endPoint y: 336, distance: 262.3
click at [1537, 365] on app-calendar-viewport "Sat 13 Sun 14 16/16 2 Jobs Mon 15 7/7 4 Jobs Tue 16 46/50 3 Jobs Wed 17 16/16 4…" at bounding box center [769, 424] width 1538 height 657
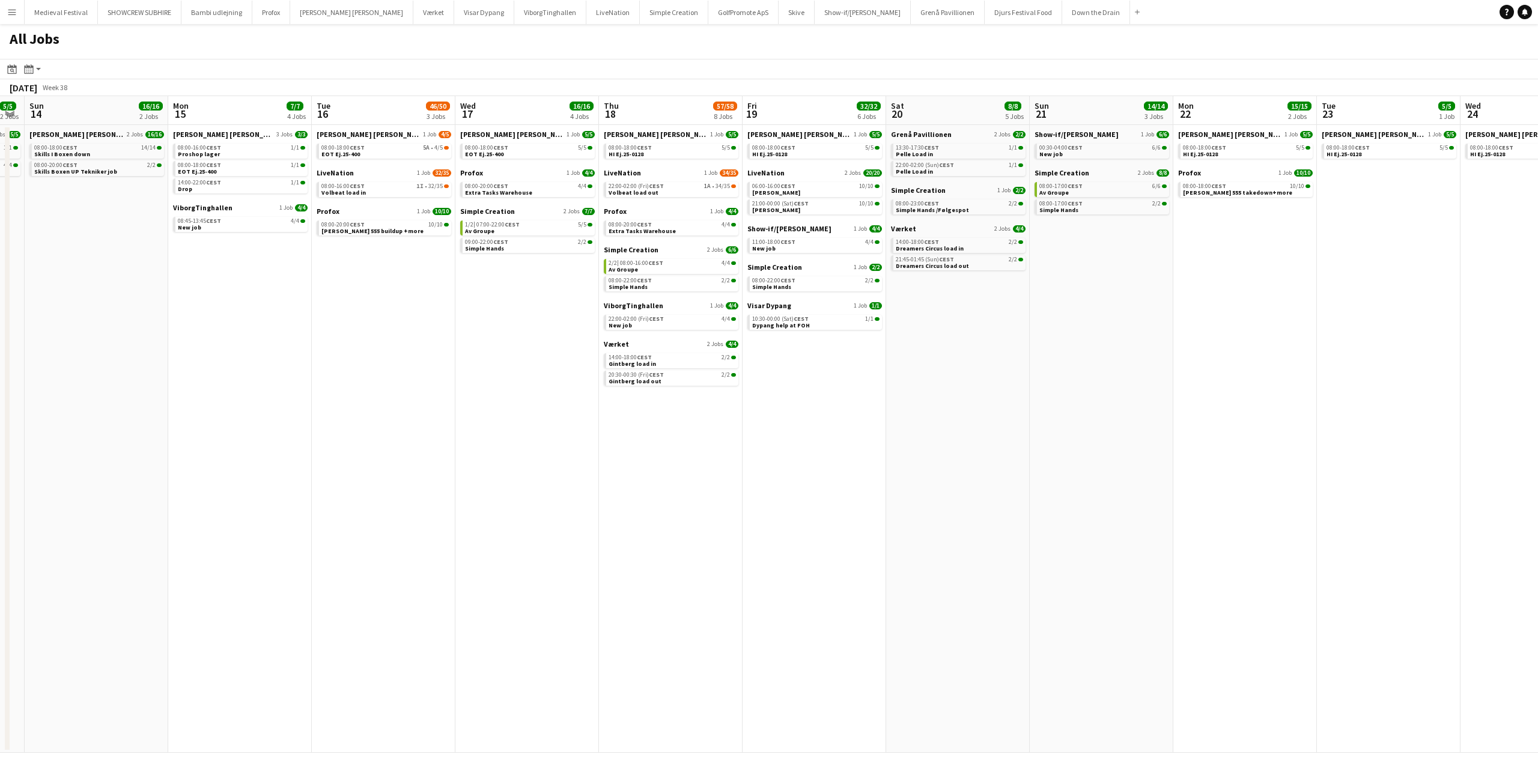
drag, startPoint x: 770, startPoint y: 326, endPoint x: 1349, endPoint y: 371, distance: 580.7
click at [1340, 369] on app-calendar-viewport "Thu 11 2/2 1 Job Fri 12 12/12 4 Jobs Sat 13 5/5 2 Jobs Sun 14 16/16 2 Jobs Mon …" at bounding box center [769, 424] width 1538 height 657
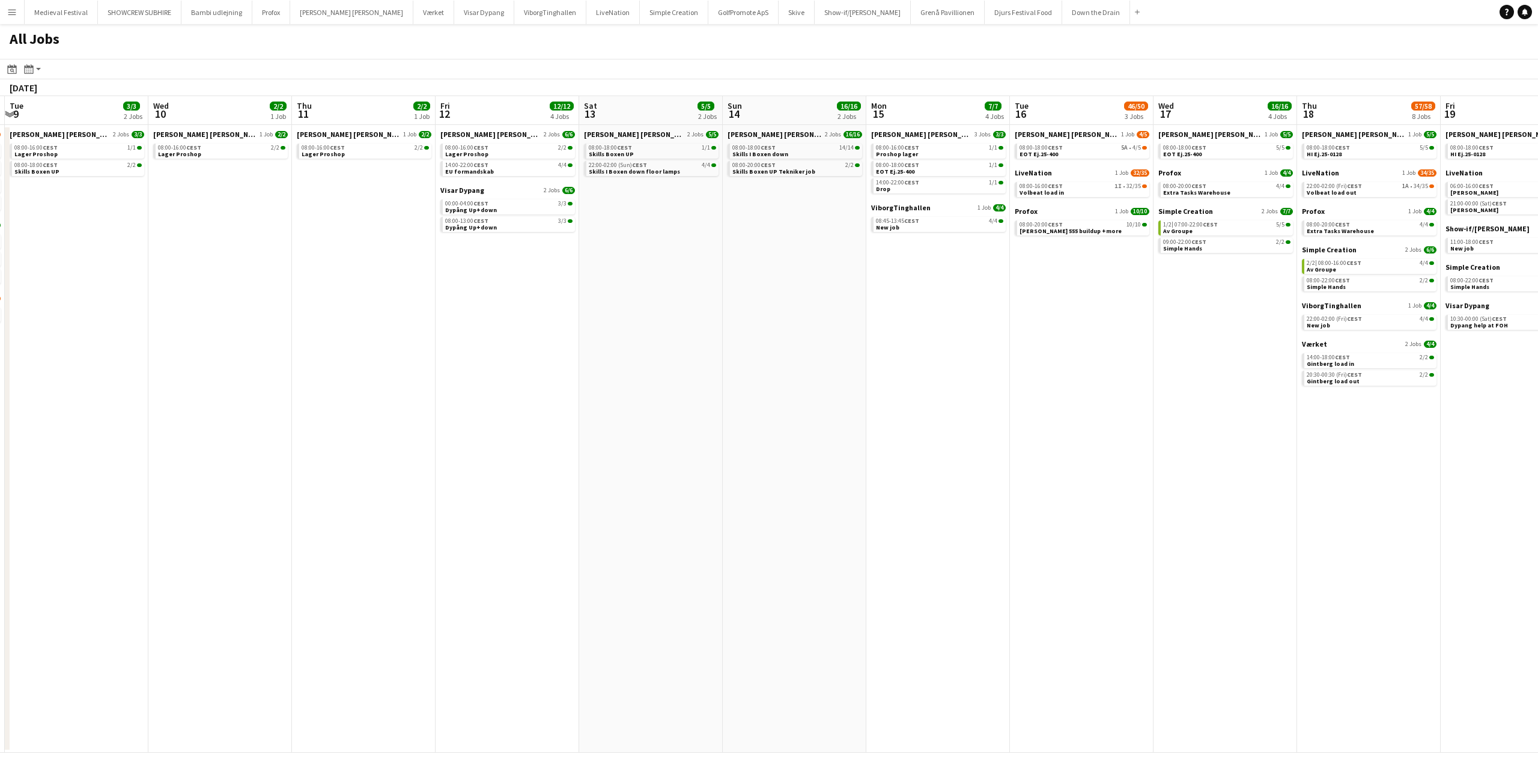
click at [1092, 348] on app-all-jobs "All Jobs Date picker SEP 2025 SEP 2025 Monday M Tuesday T Wednesday W Thursday …" at bounding box center [769, 388] width 1538 height 728
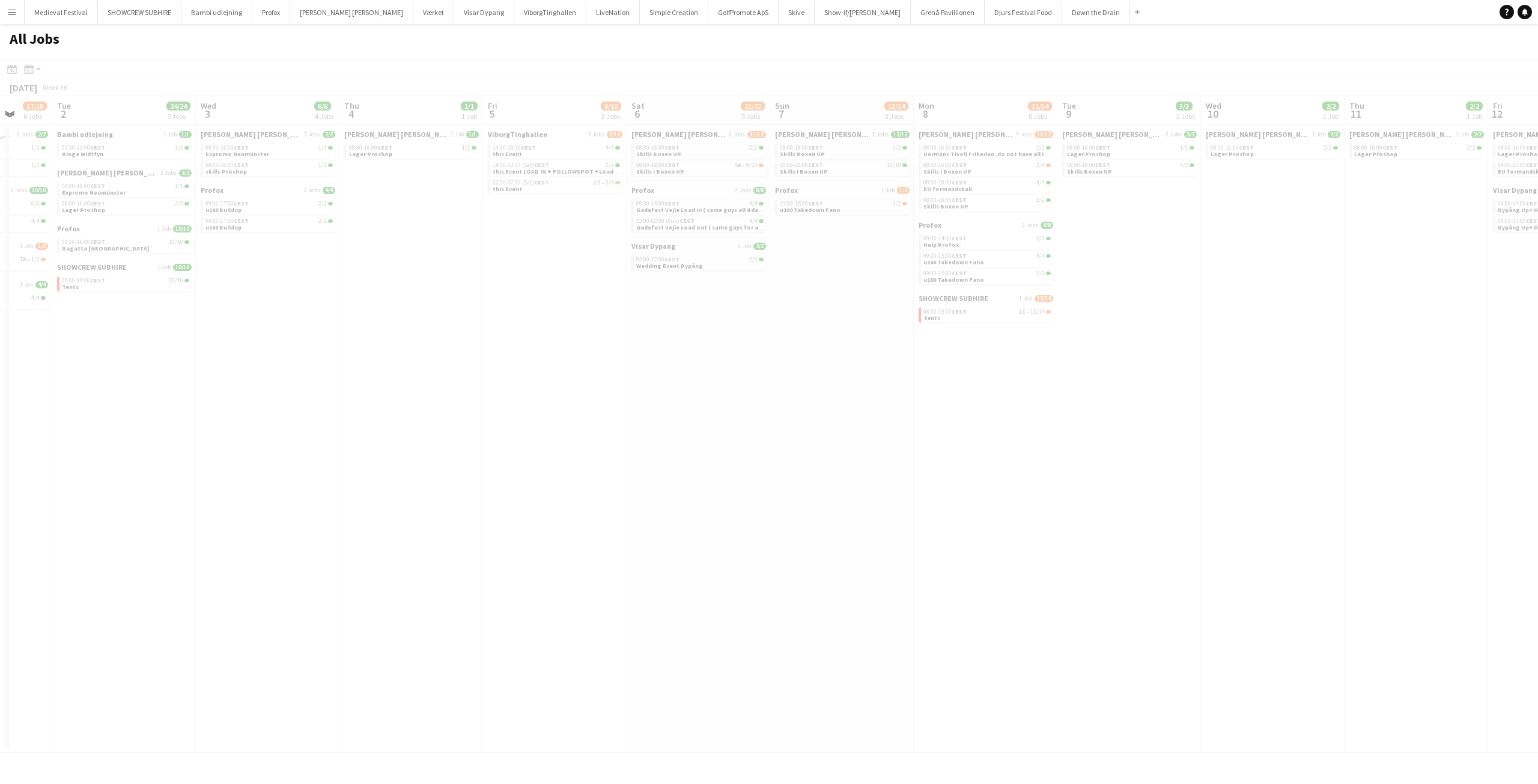
drag, startPoint x: 624, startPoint y: 305, endPoint x: 1071, endPoint y: 338, distance: 448.2
click at [1429, 358] on app-all-jobs "All Jobs Date picker SEP 2025 SEP 2025 Monday M Tuesday T Wednesday W Thursday …" at bounding box center [769, 388] width 1538 height 728
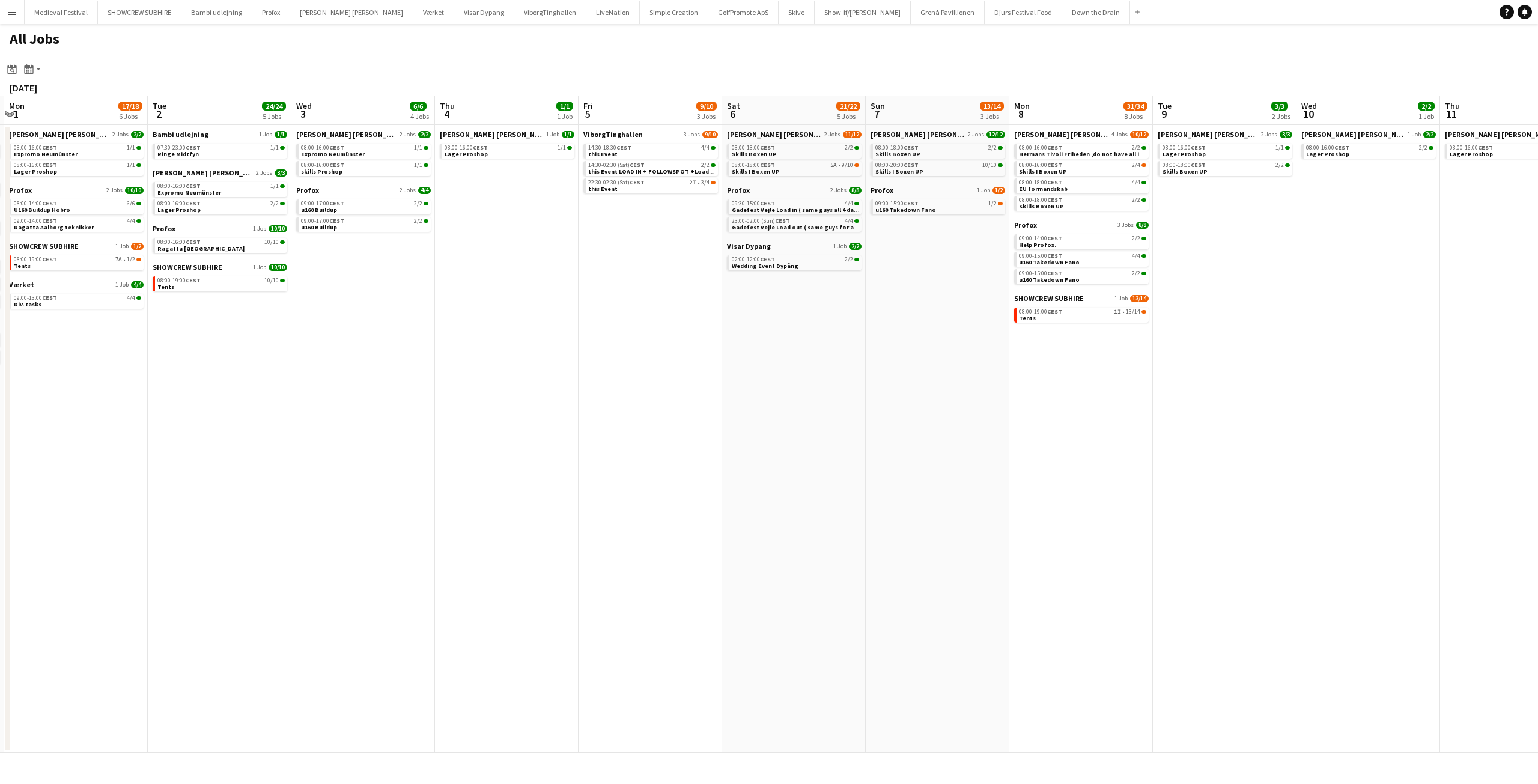
drag, startPoint x: 494, startPoint y: 296, endPoint x: 887, endPoint y: 327, distance: 394.2
click at [887, 326] on app-calendar-viewport "Sat 30 38/48 11 Jobs Sun 31 26/26 8 Jobs Mon 1 17/18 6 Jobs Tue 2 24/24 5 Jobs …" at bounding box center [769, 424] width 1538 height 657
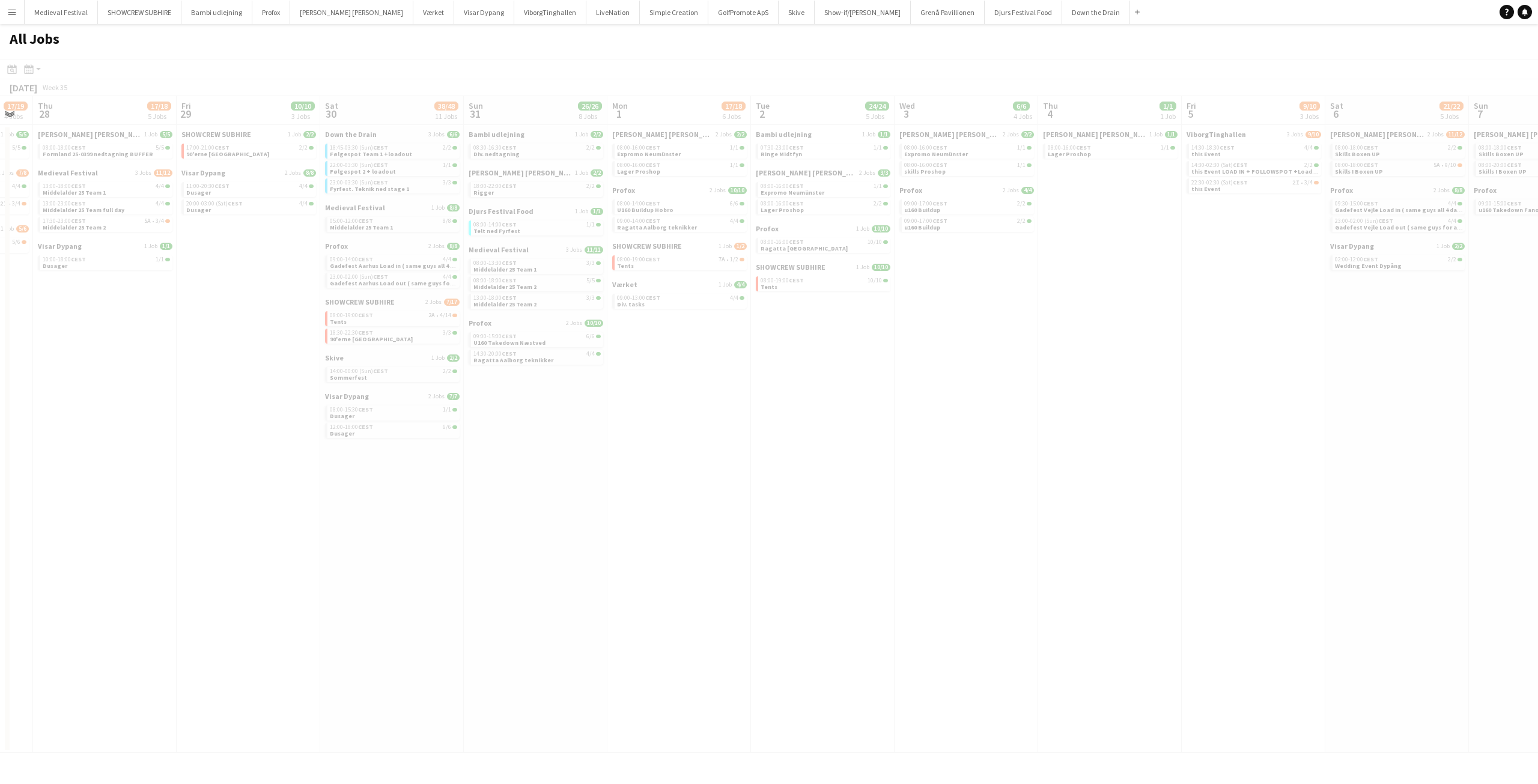
scroll to position [0, 325]
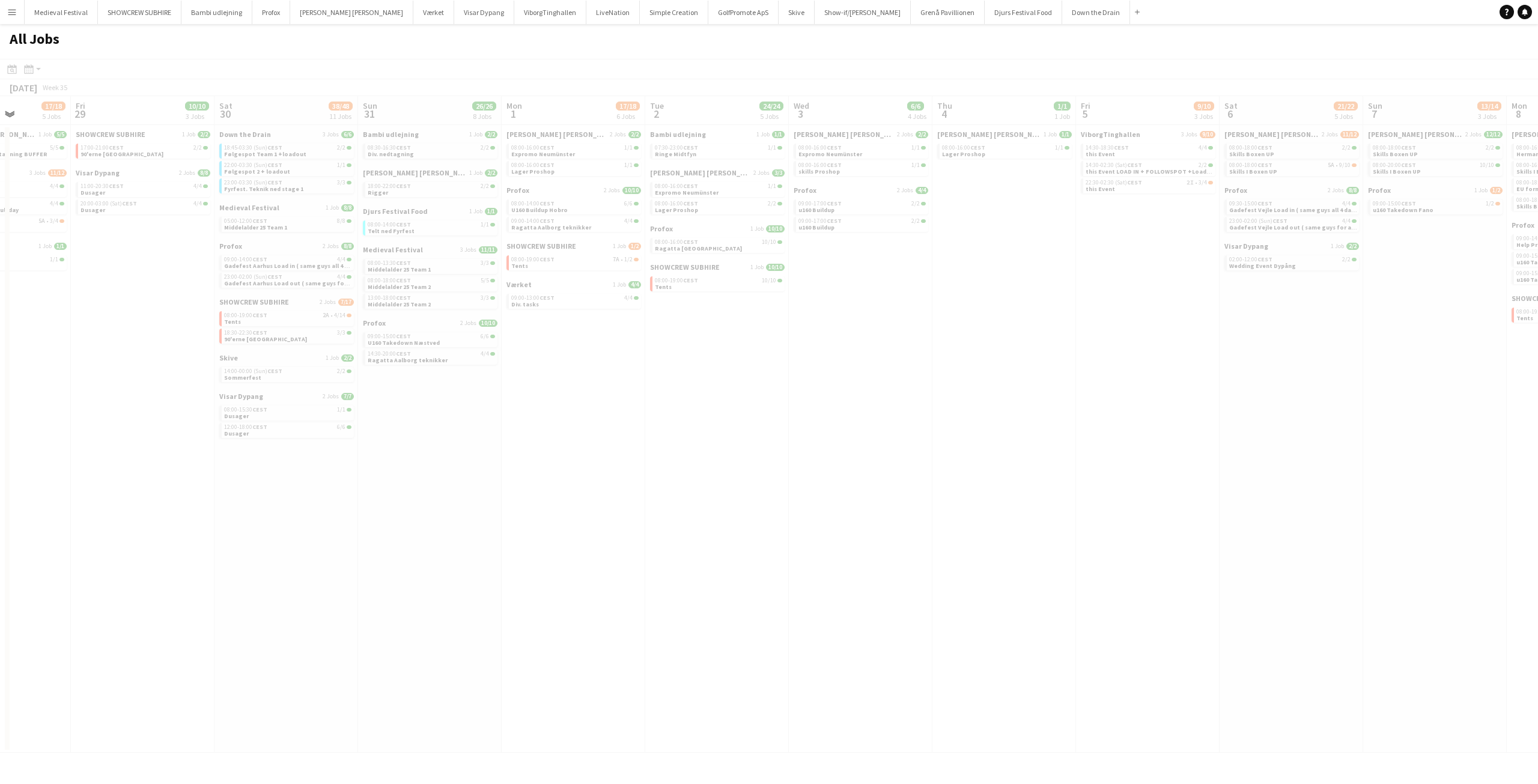
drag, startPoint x: 671, startPoint y: 342, endPoint x: 849, endPoint y: 350, distance: 178.2
click at [864, 357] on app-calendar-viewport "Tue 26 Wed 27 17/19 4 Jobs Thu 28 17/18 5 Jobs Fri 29 10/10 3 Jobs Sat 30 38/48…" at bounding box center [769, 424] width 1538 height 657
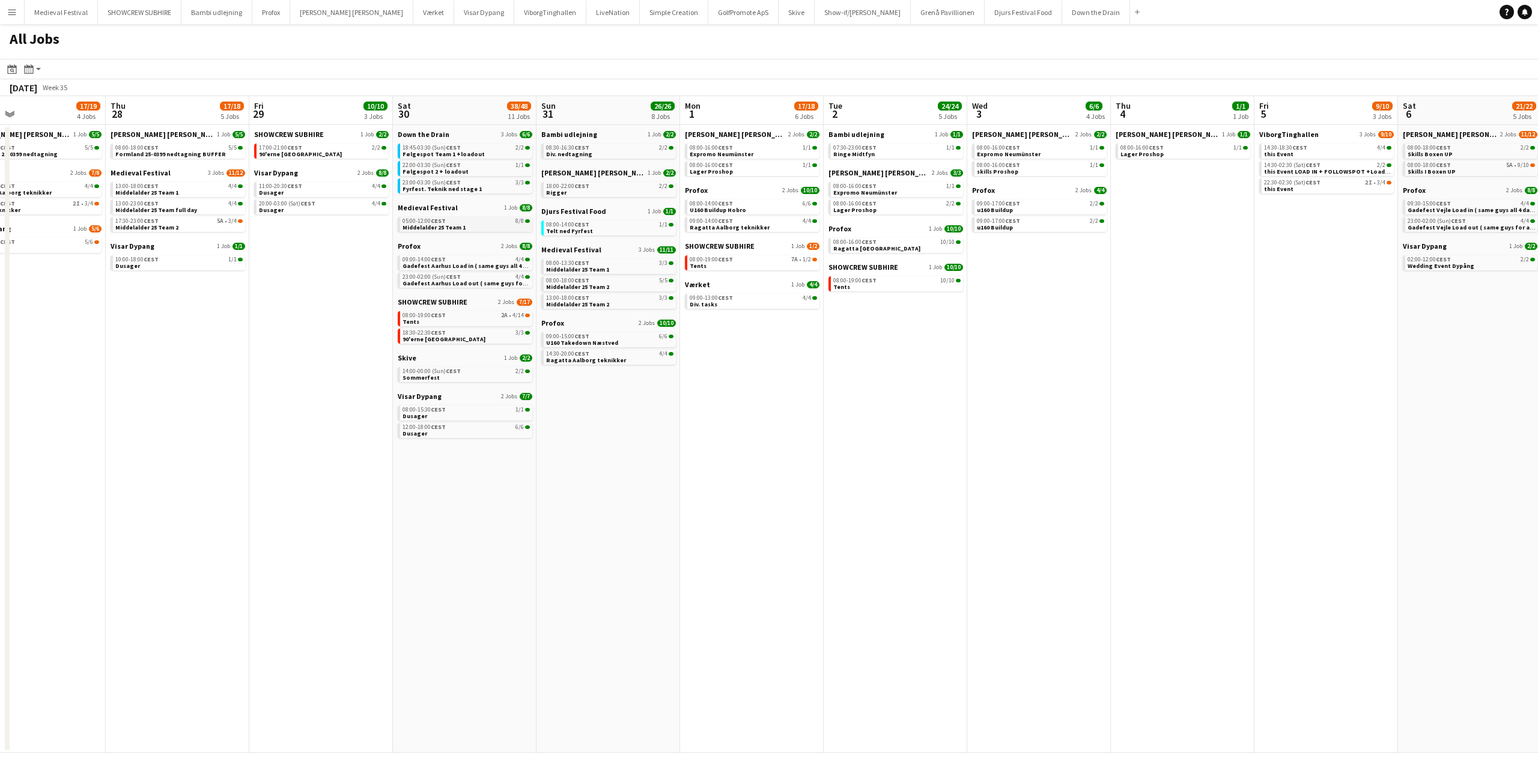
click at [425, 229] on span "Middelalder 25 Team 1" at bounding box center [434, 227] width 63 height 8
click at [13, 6] on button "Menu" at bounding box center [12, 12] width 24 height 24
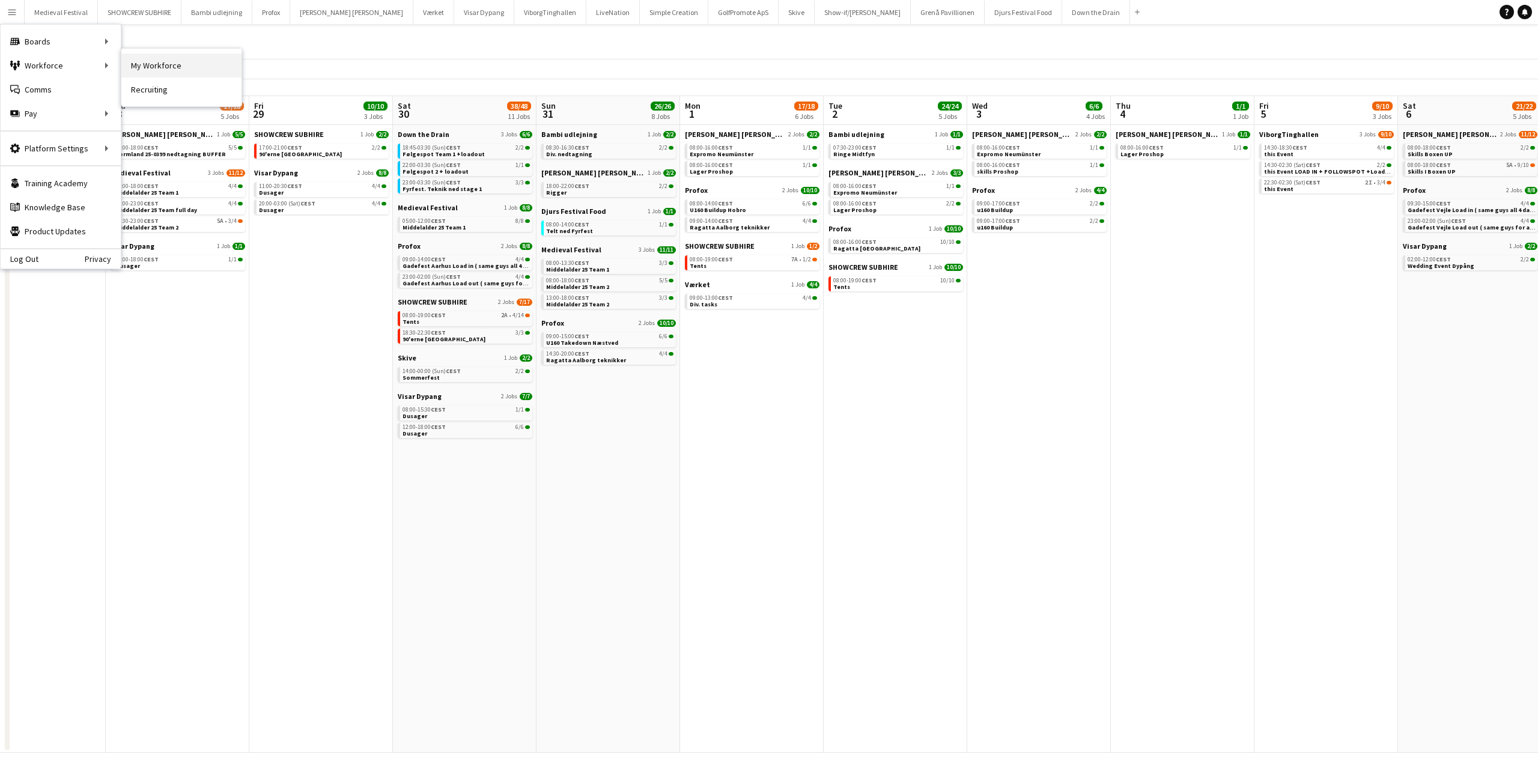
click at [142, 72] on link "My Workforce" at bounding box center [181, 65] width 120 height 24
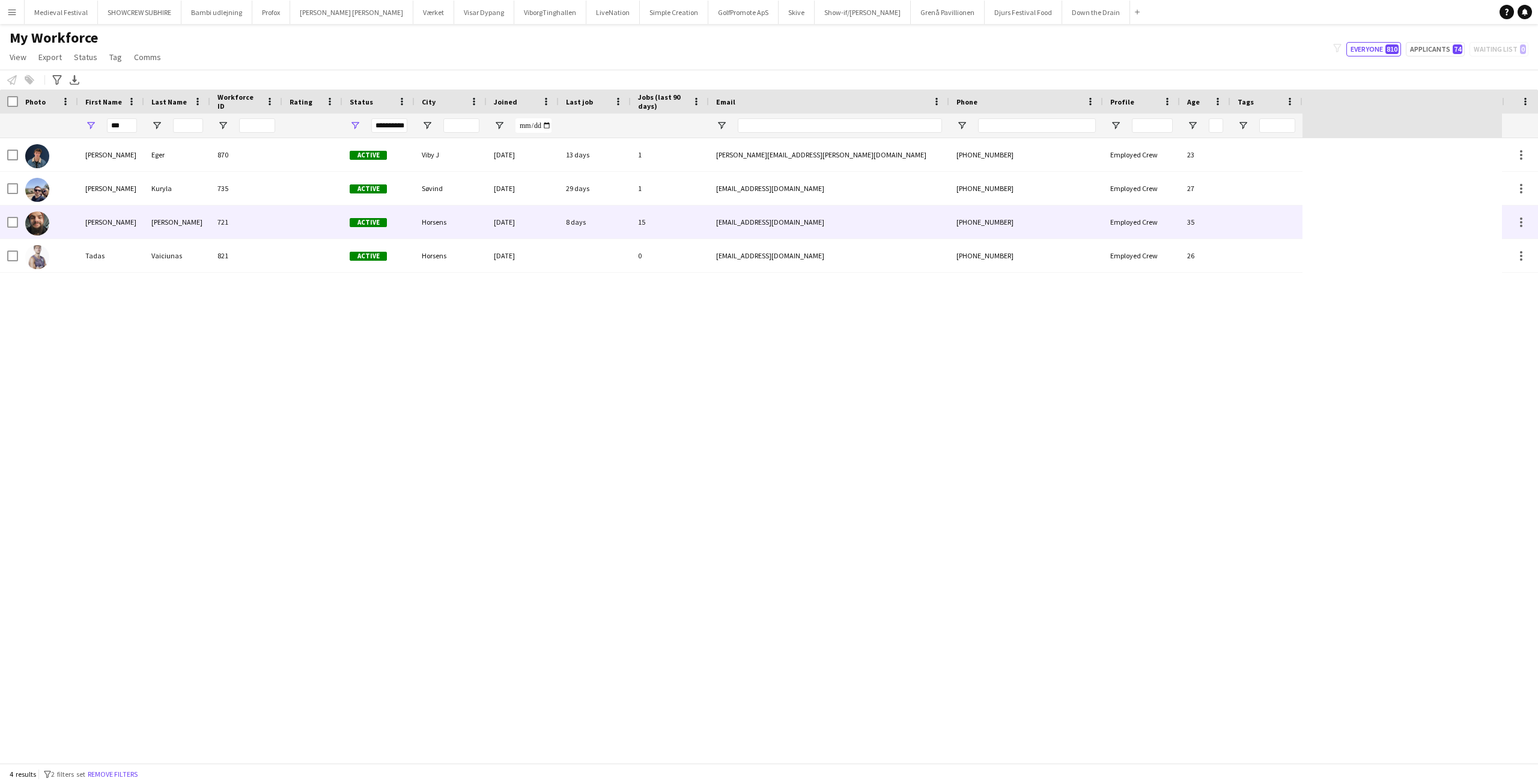
click at [103, 222] on div "Adam Shem" at bounding box center [111, 222] width 66 height 33
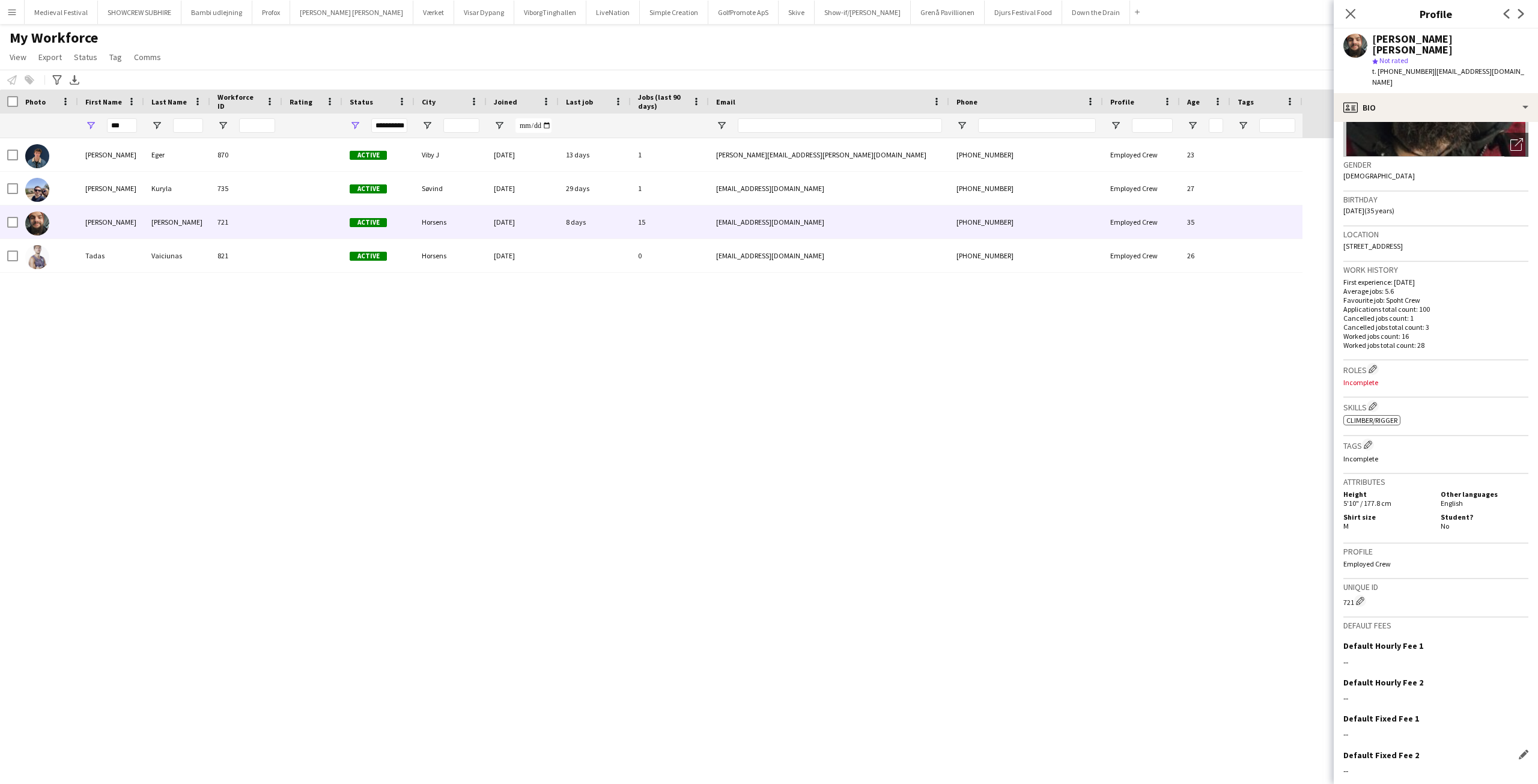
scroll to position [178, 0]
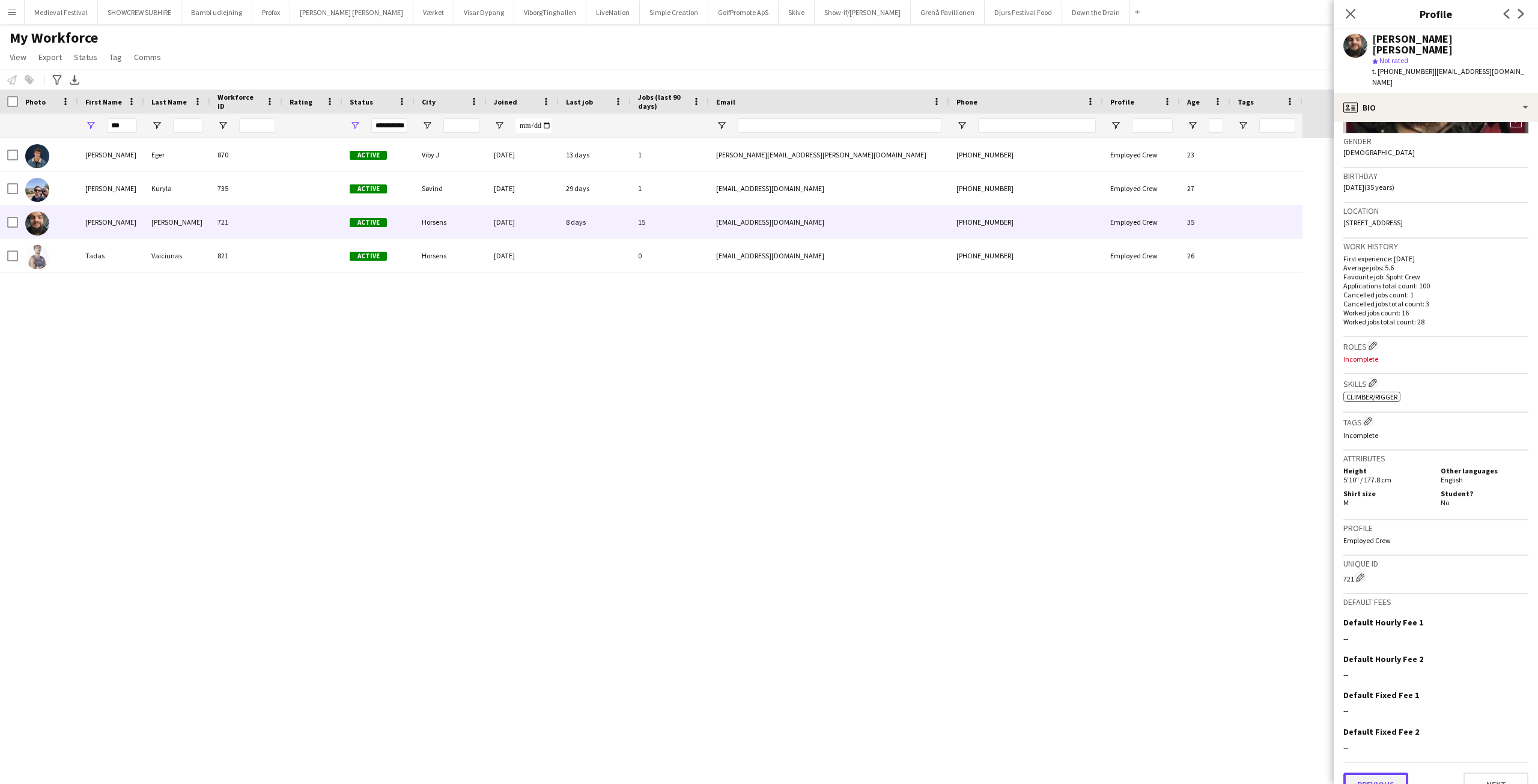
click at [1386, 772] on button "Previous" at bounding box center [1376, 784] width 65 height 24
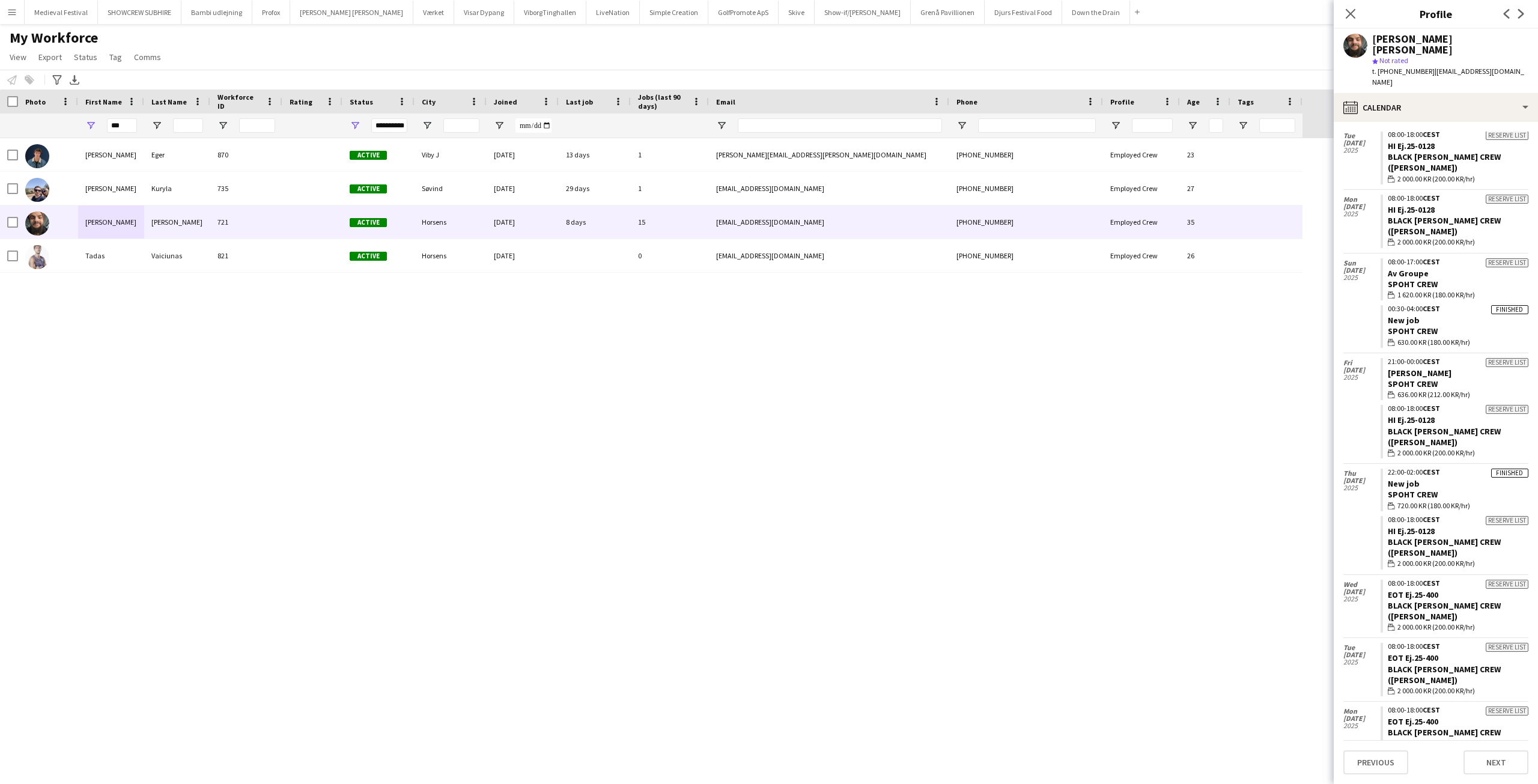
scroll to position [443, 0]
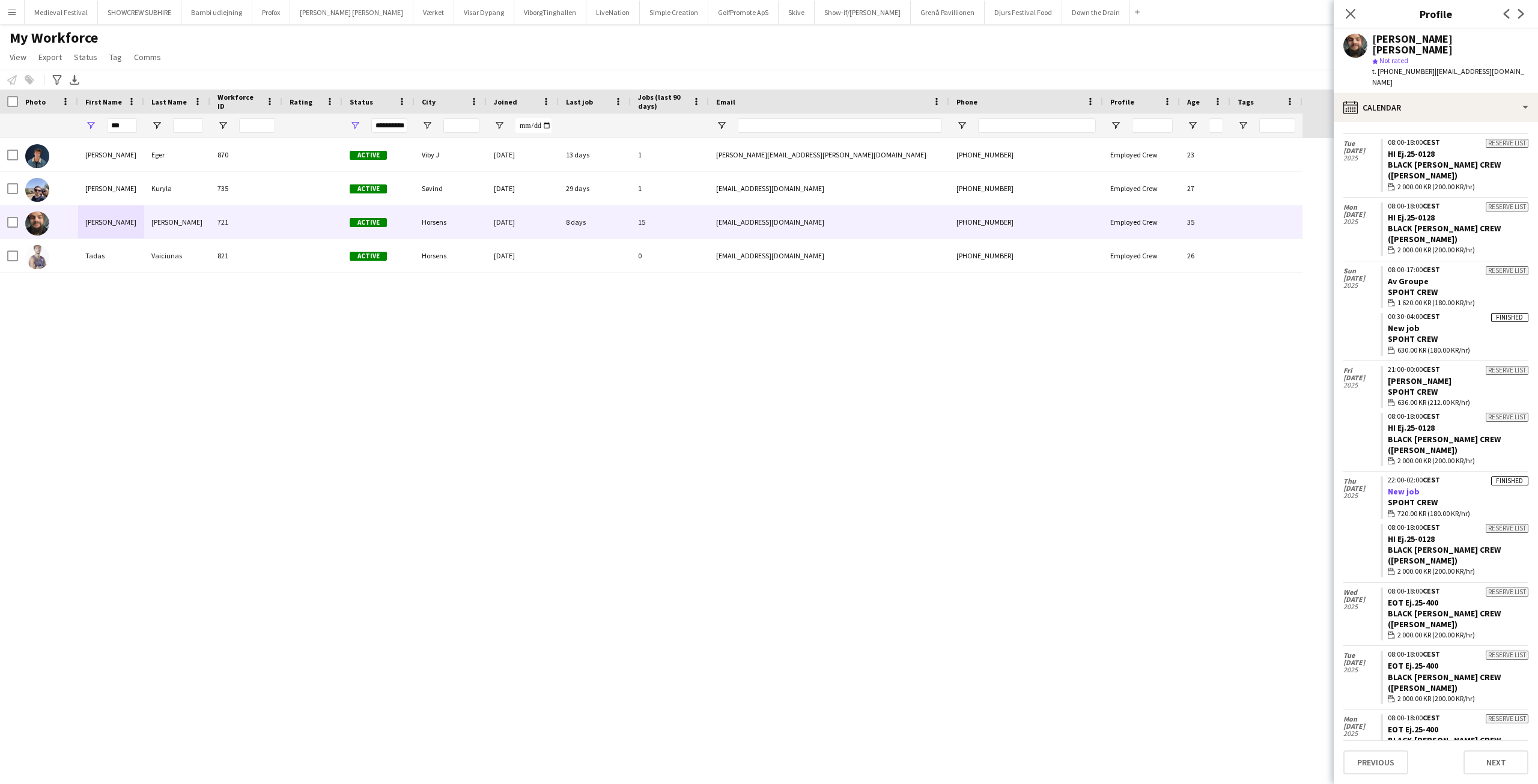
click at [1403, 486] on link "New job" at bounding box center [1403, 491] width 32 height 11
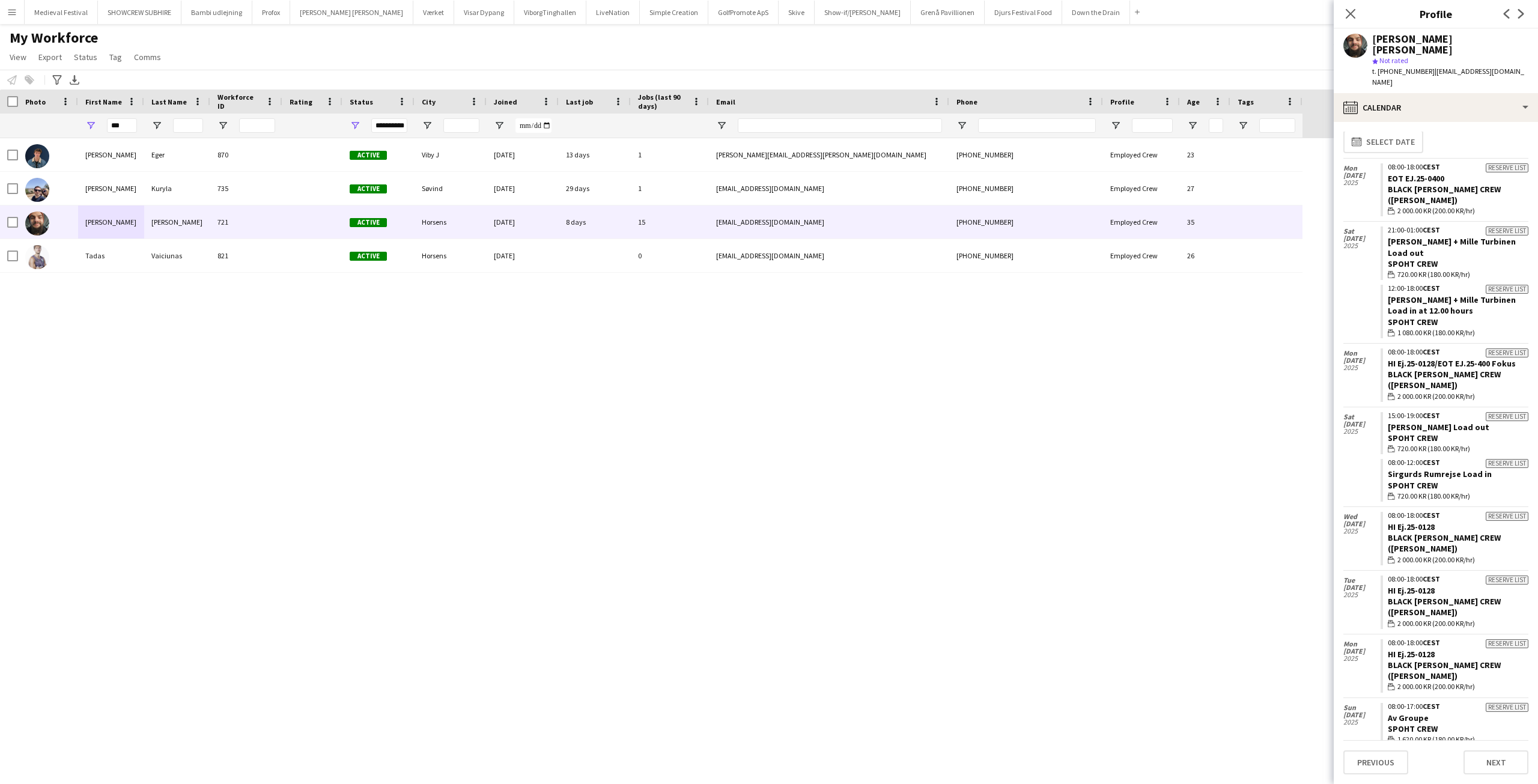
scroll to position [0, 0]
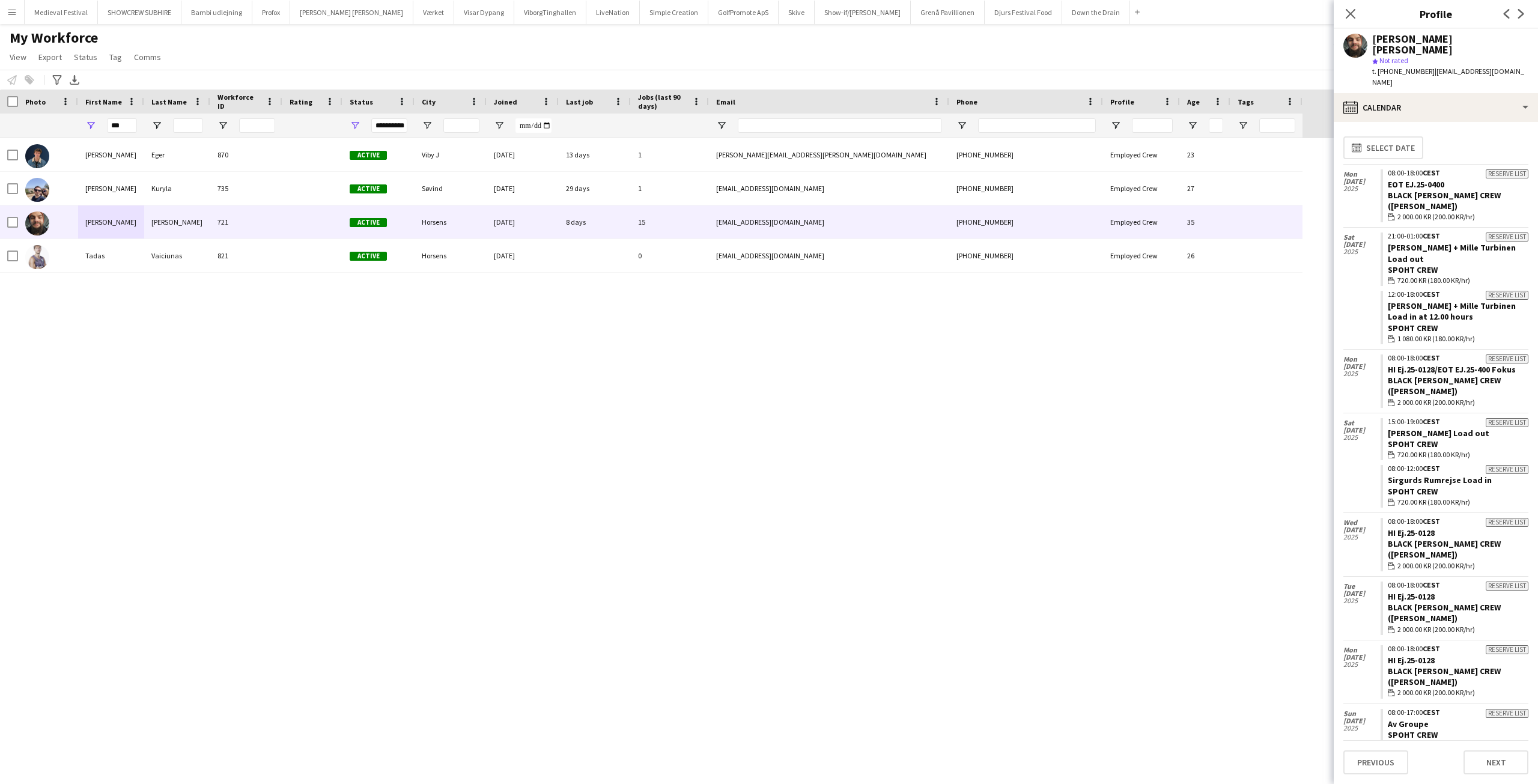
click at [318, 51] on div "My Workforce View Views Default view New view Update view Delete view Edit name…" at bounding box center [769, 49] width 1538 height 41
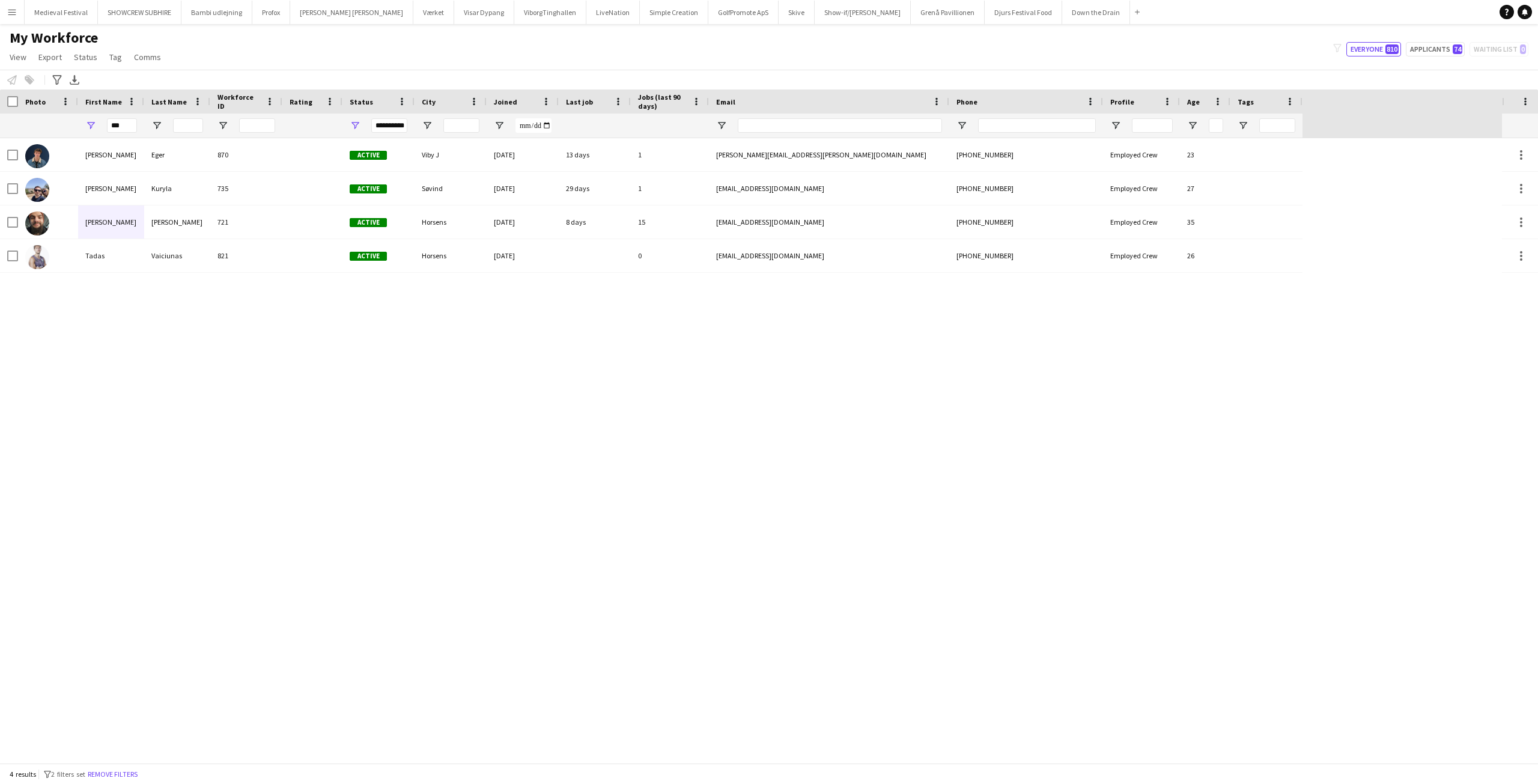
click at [12, 11] on app-icon "Menu" at bounding box center [12, 12] width 10 height 10
click at [368, 76] on div "Notify workforce Add to tag Select at least one crew to tag him or her. Advance…" at bounding box center [769, 80] width 1538 height 20
drag, startPoint x: 127, startPoint y: 125, endPoint x: 0, endPoint y: 117, distance: 127.3
click at [31, 128] on div "**********" at bounding box center [651, 125] width 1303 height 24
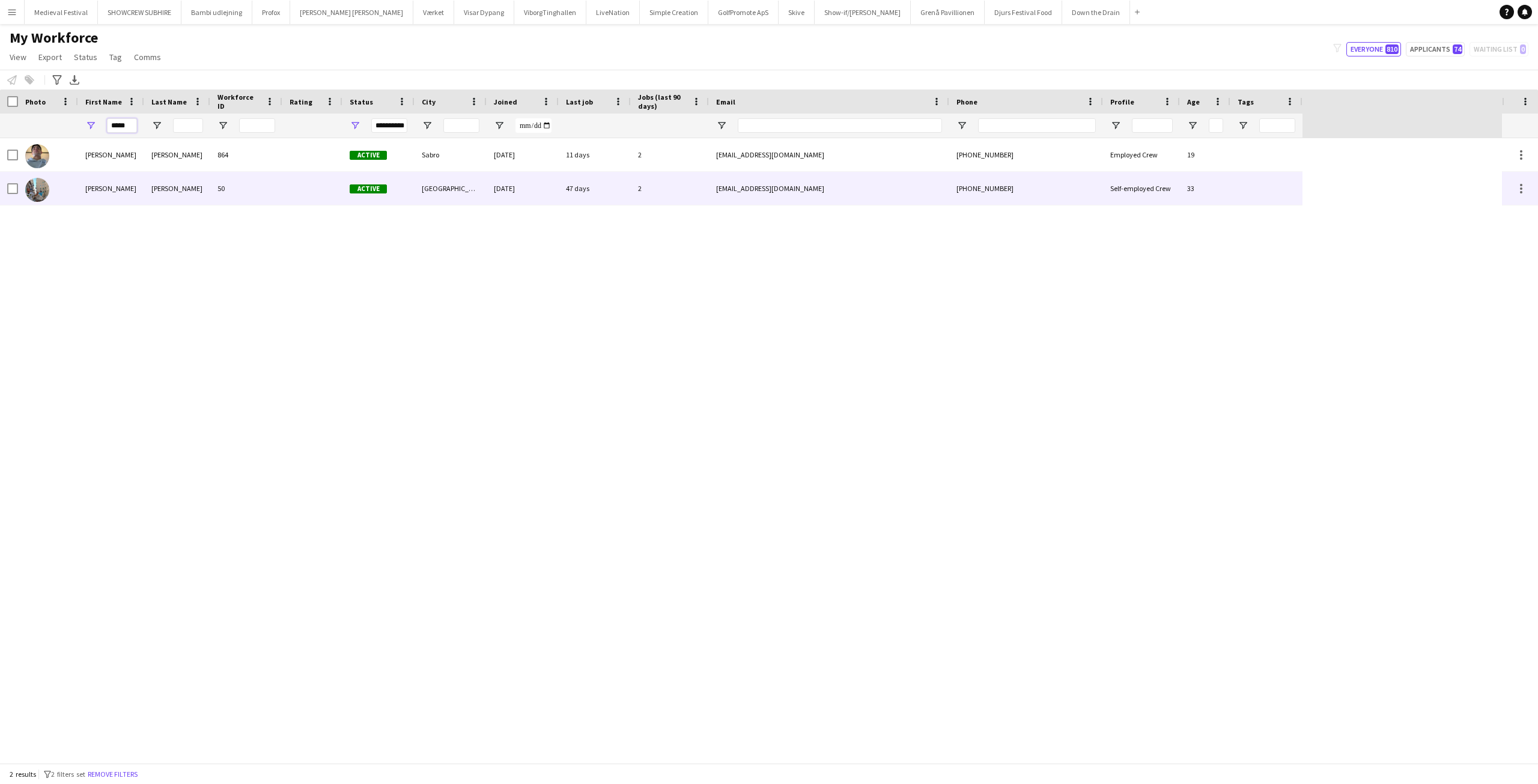
type input "*****"
click at [141, 179] on div "Kevin" at bounding box center [111, 188] width 66 height 33
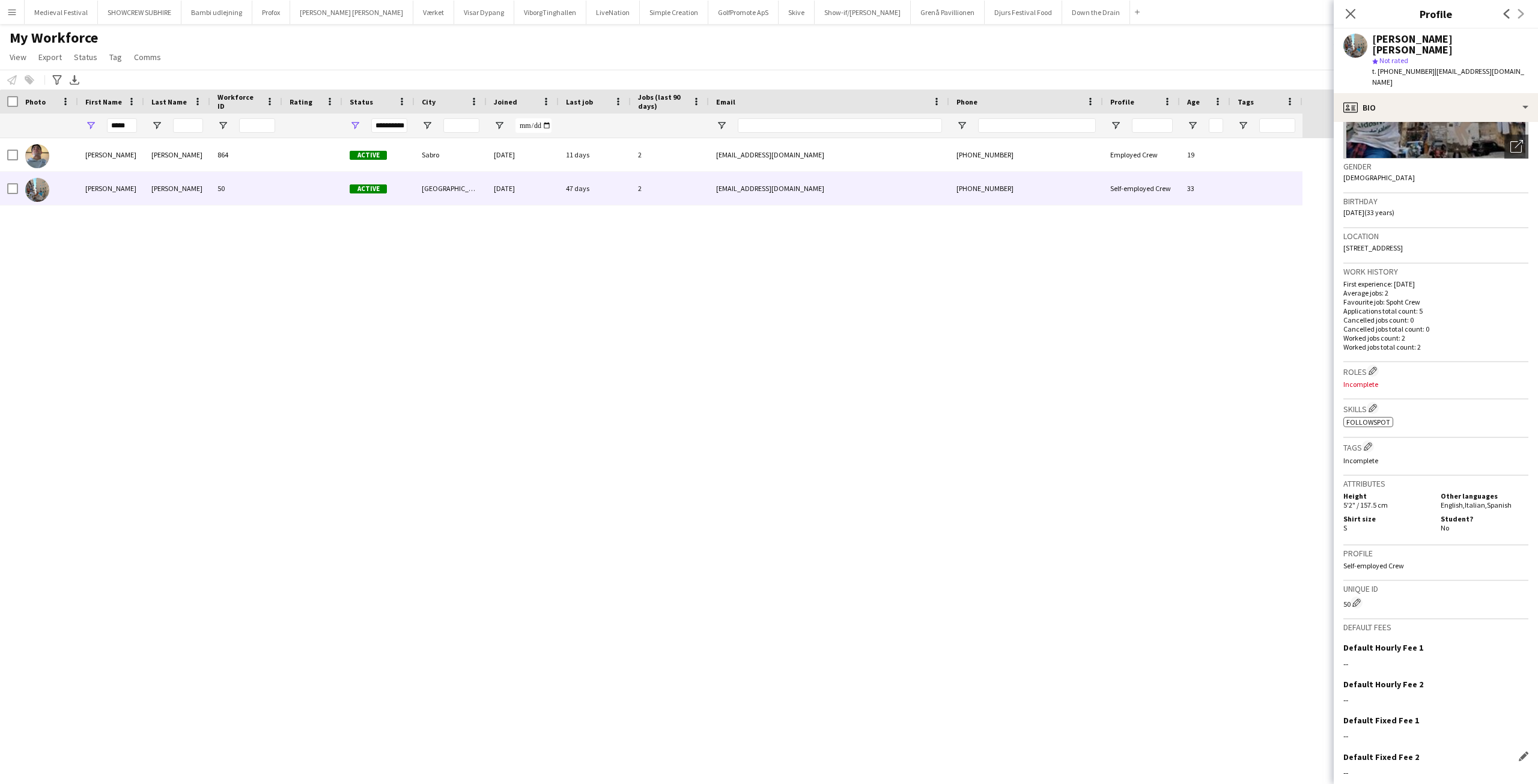
scroll to position [178, 0]
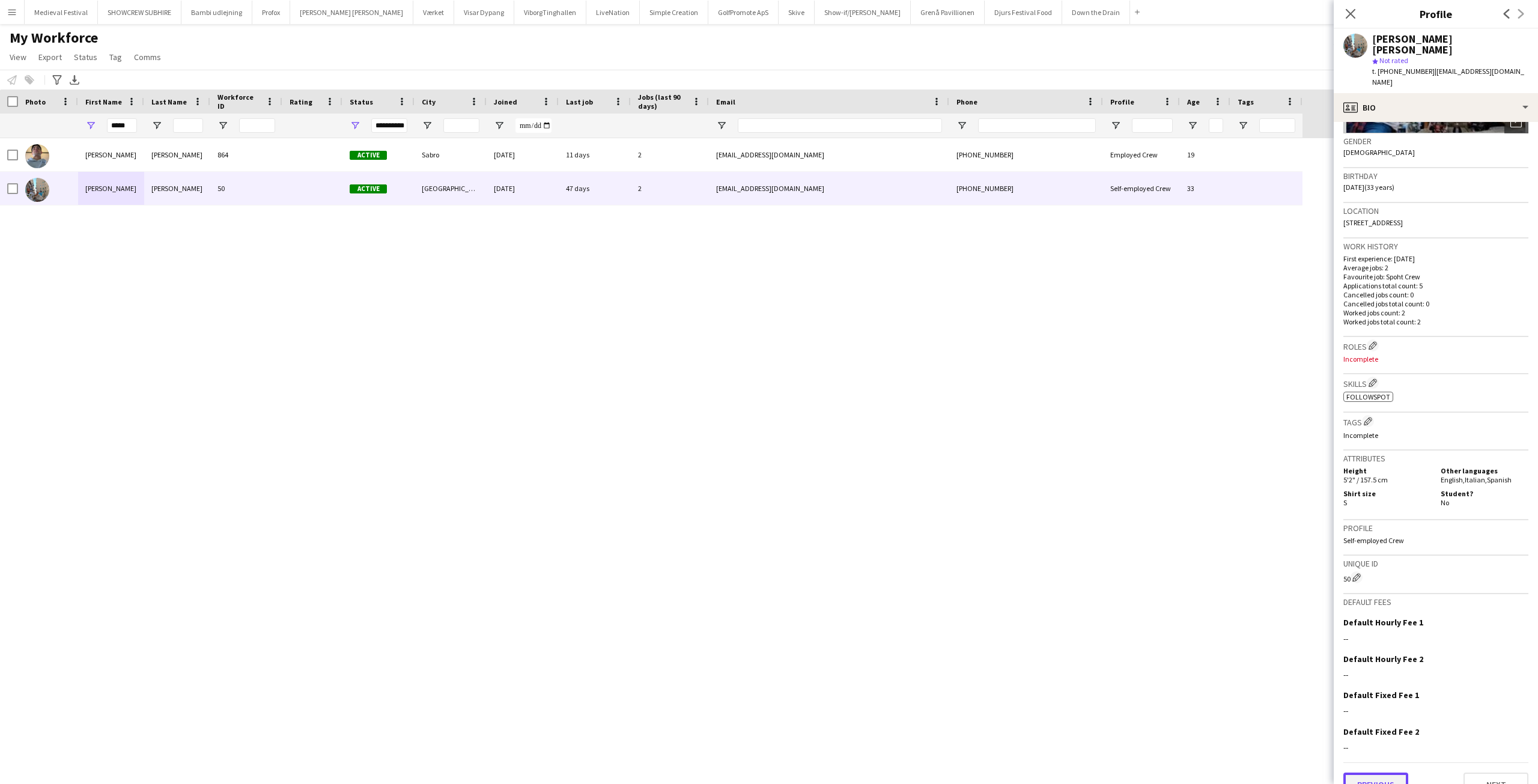
click at [1390, 772] on button "Previous" at bounding box center [1376, 784] width 65 height 24
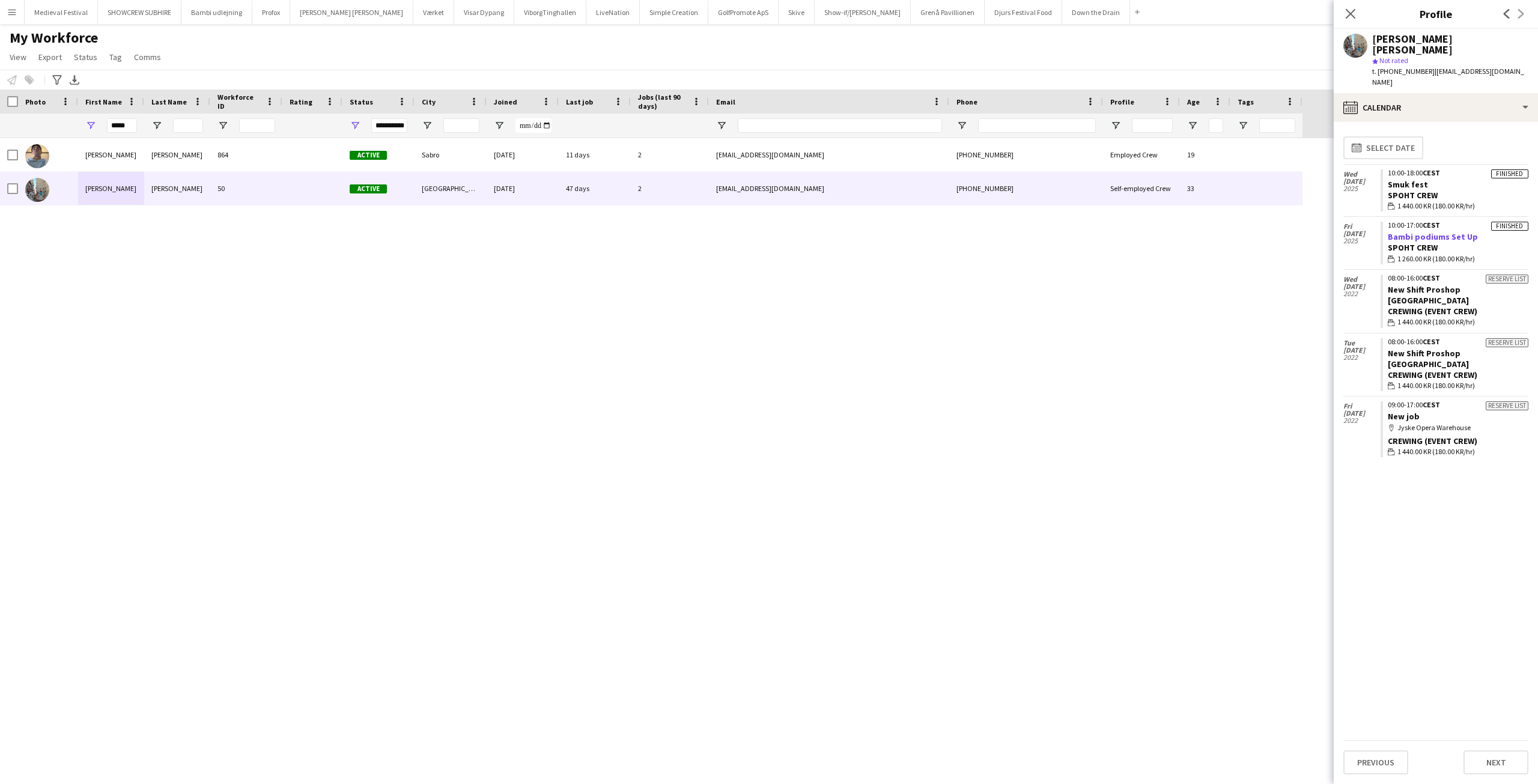
click at [1432, 232] on link "Bambi podiums Set Up" at bounding box center [1433, 236] width 90 height 11
click at [9, 14] on app-icon "Menu" at bounding box center [12, 12] width 10 height 10
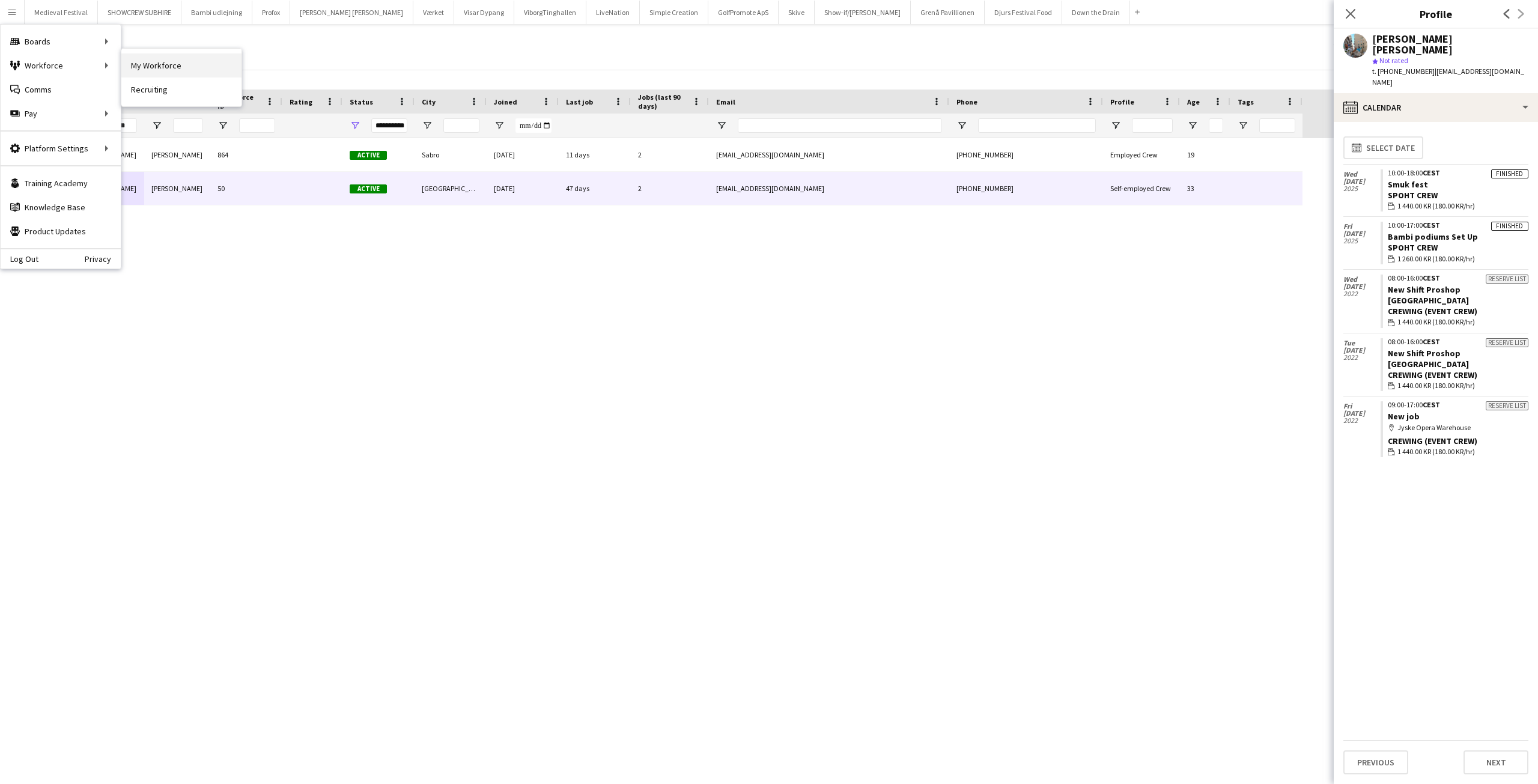
click at [146, 64] on link "My Workforce" at bounding box center [181, 65] width 120 height 24
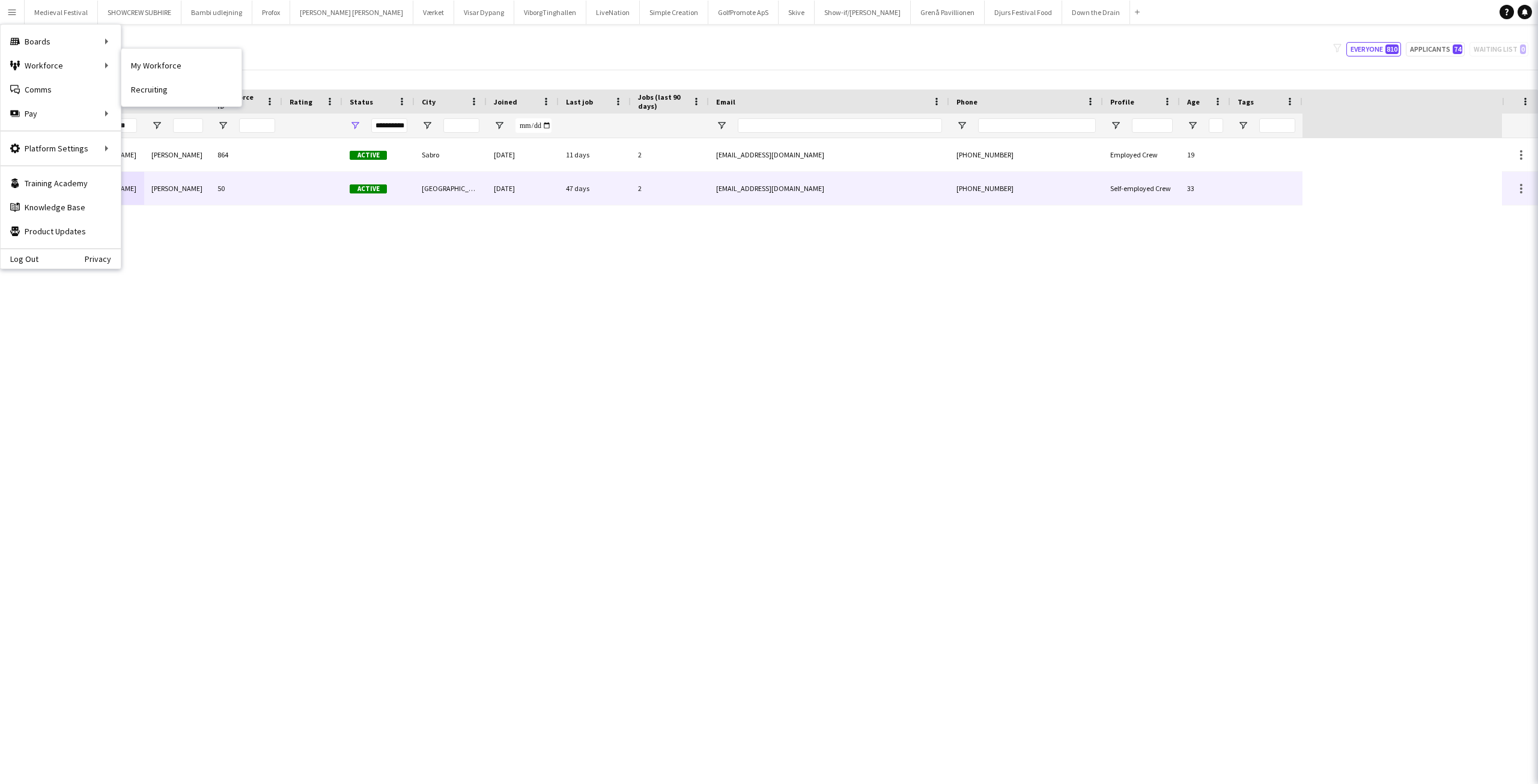
type input "**********"
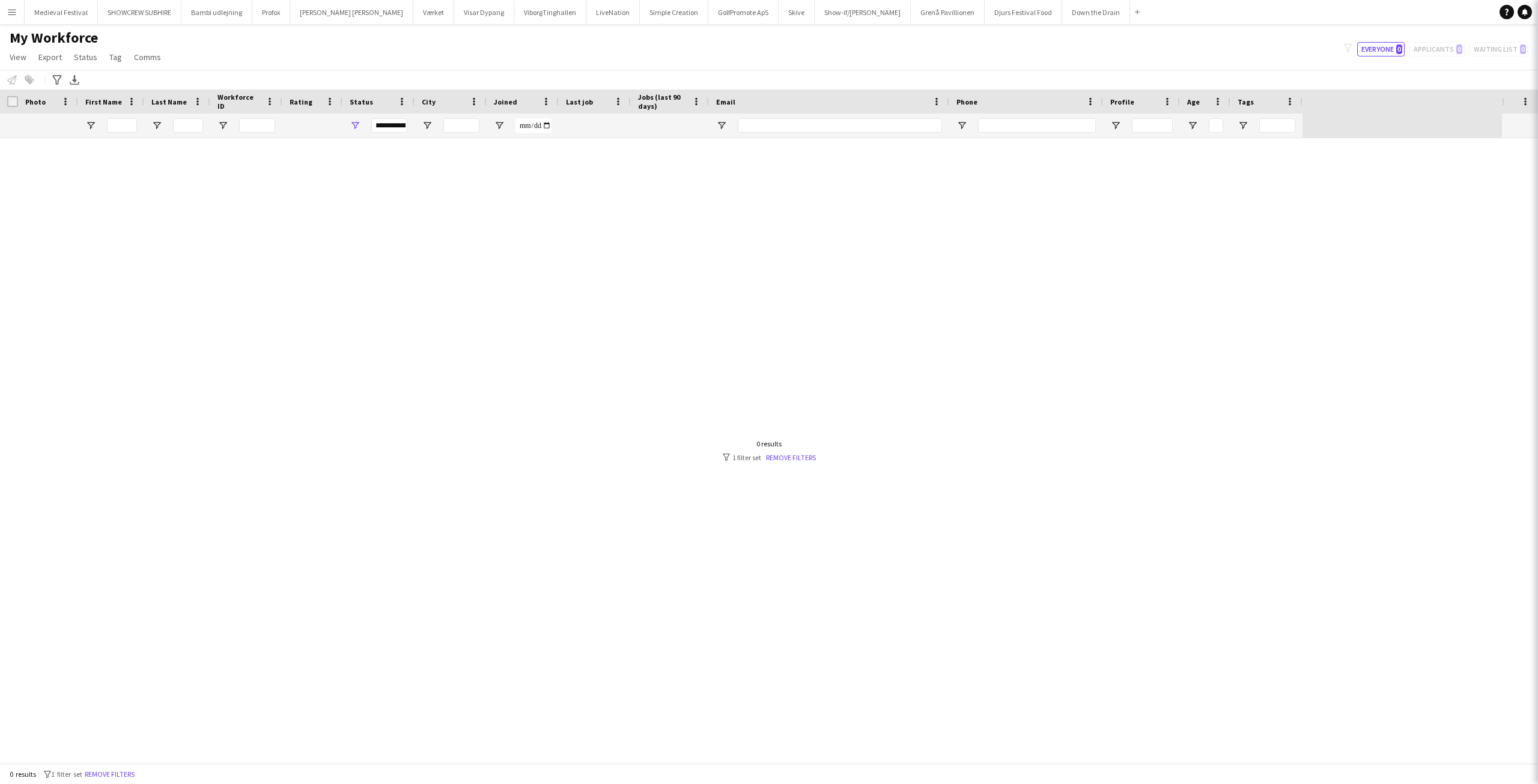
type input "**********"
type input "***"
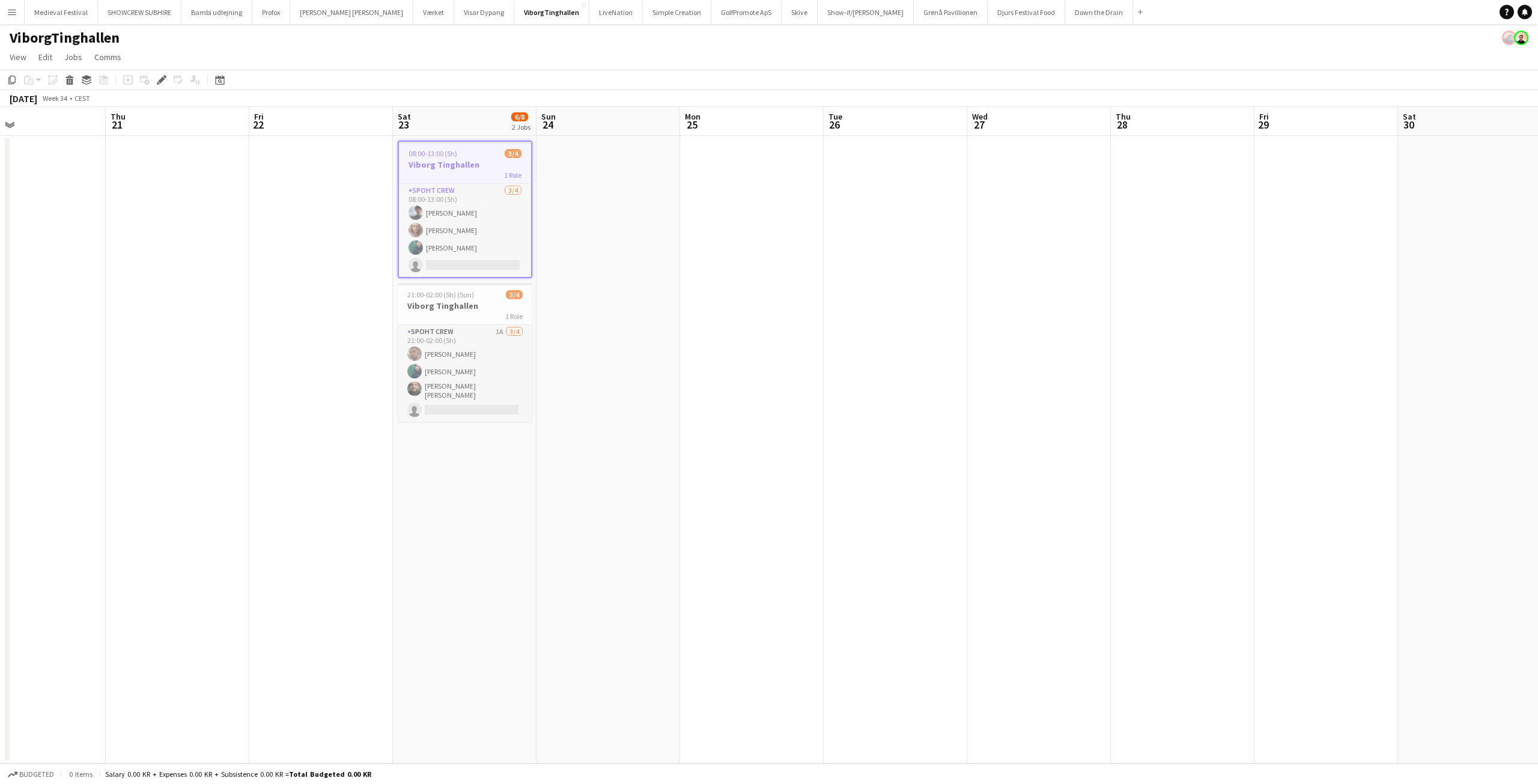
scroll to position [0, 507]
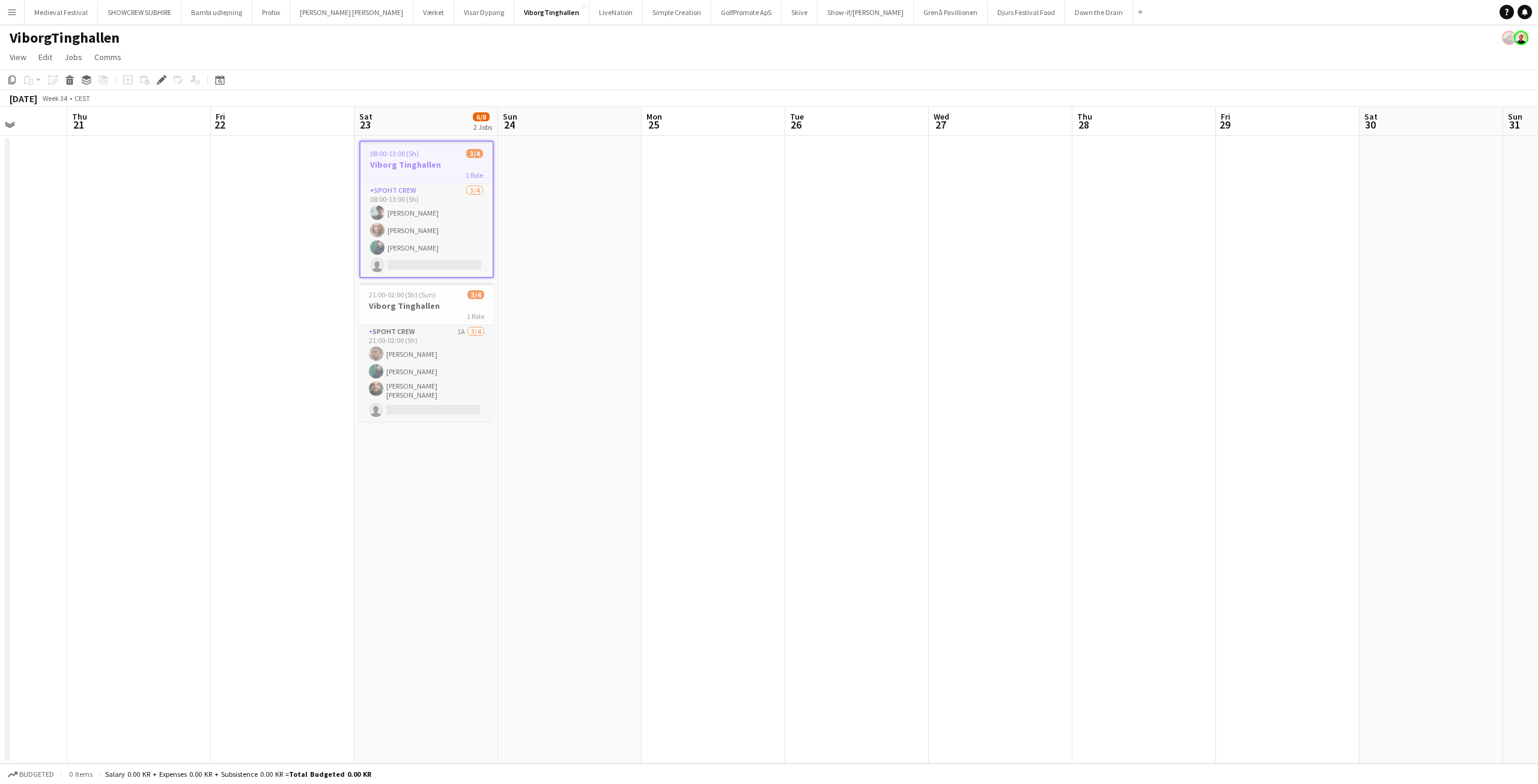
drag, startPoint x: 354, startPoint y: 393, endPoint x: 291, endPoint y: 393, distance: 63.0
click at [291, 393] on app-calendar-viewport "Sun 17 Mon 18 Tue 19 Wed 20 Thu 21 Fri 22 Sat 23 6/8 2 Jobs Sun 24 Mon 25 Tue 2…" at bounding box center [769, 435] width 1538 height 657
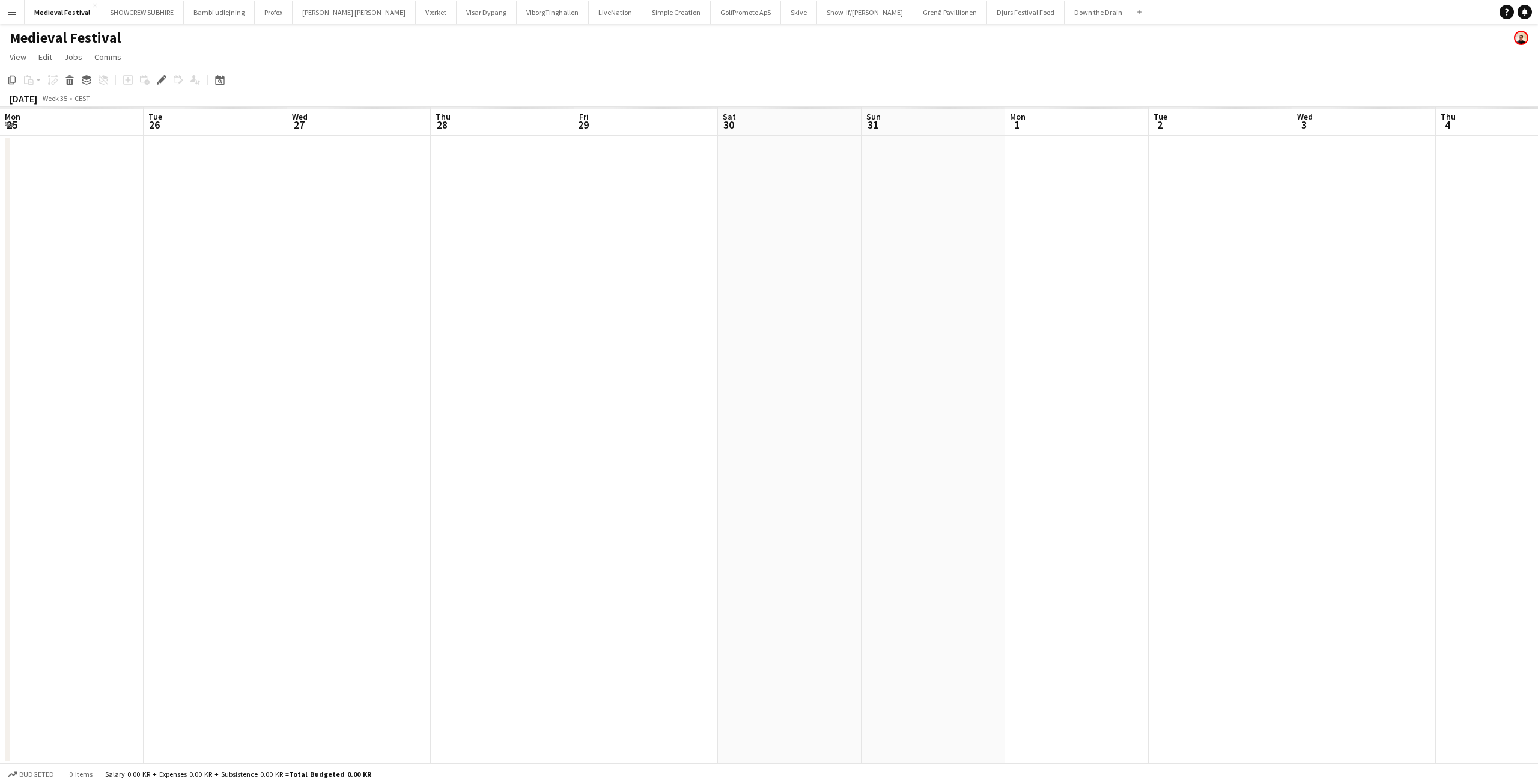
scroll to position [0, 413]
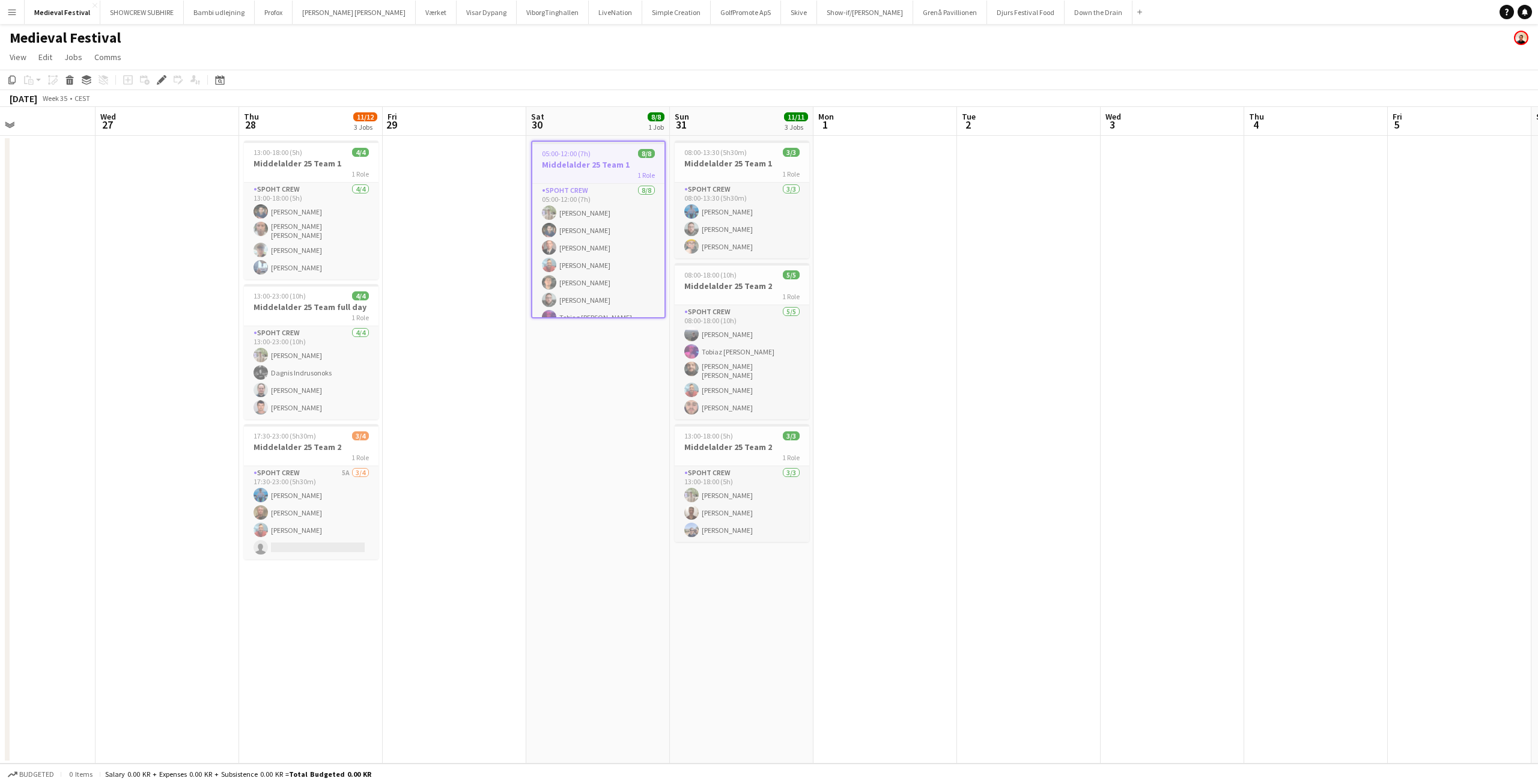
drag, startPoint x: 592, startPoint y: 370, endPoint x: 413, endPoint y: 362, distance: 179.2
click at [413, 362] on app-calendar-viewport "Sat 23 Sun 24 Mon 25 Tue 26 Wed 27 Thu 28 11/12 3 Jobs Fri 29 Sat 30 8/8 1 Job …" at bounding box center [769, 435] width 1538 height 657
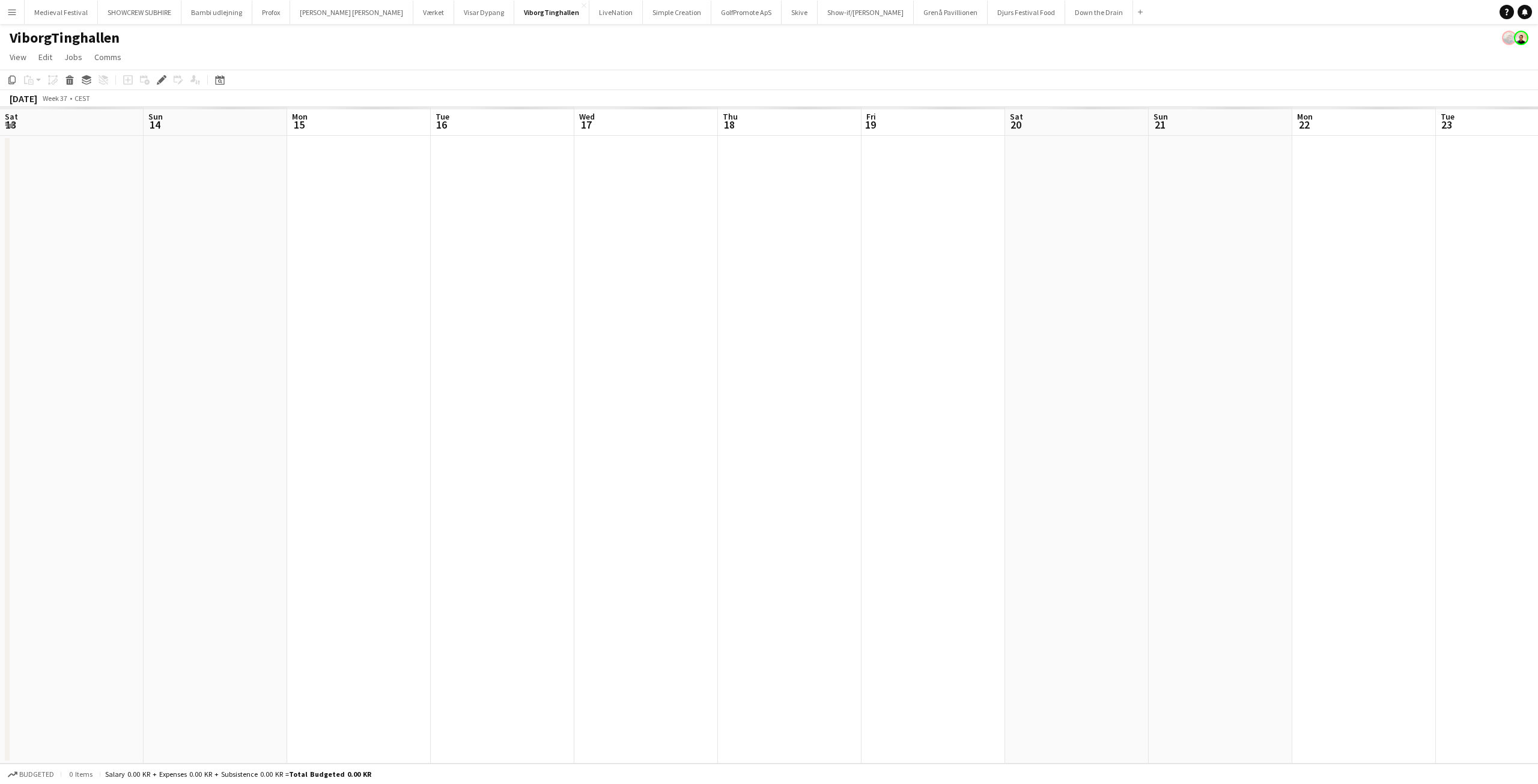
scroll to position [0, 413]
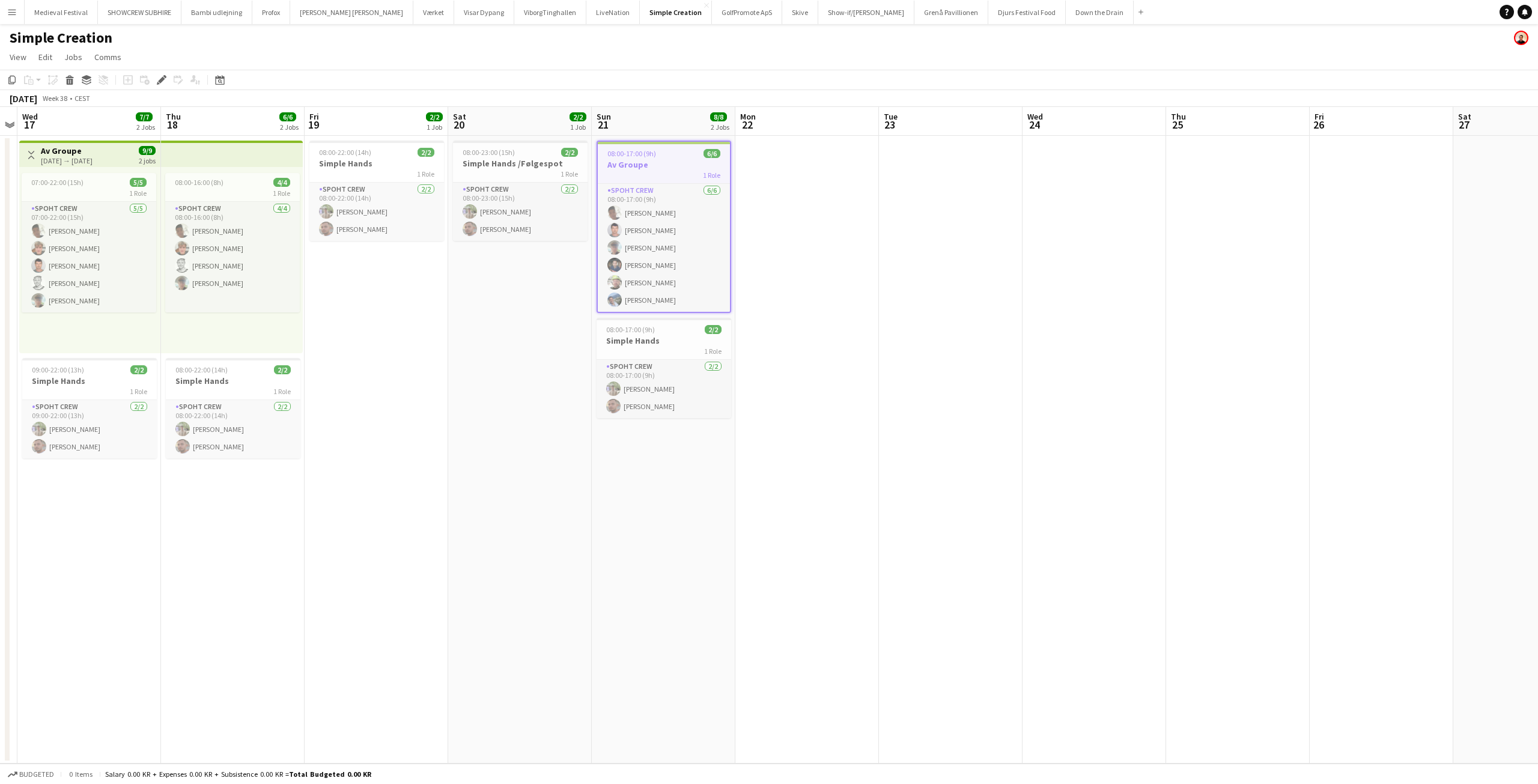
click at [12, 14] on app-icon "Menu" at bounding box center [12, 12] width 10 height 10
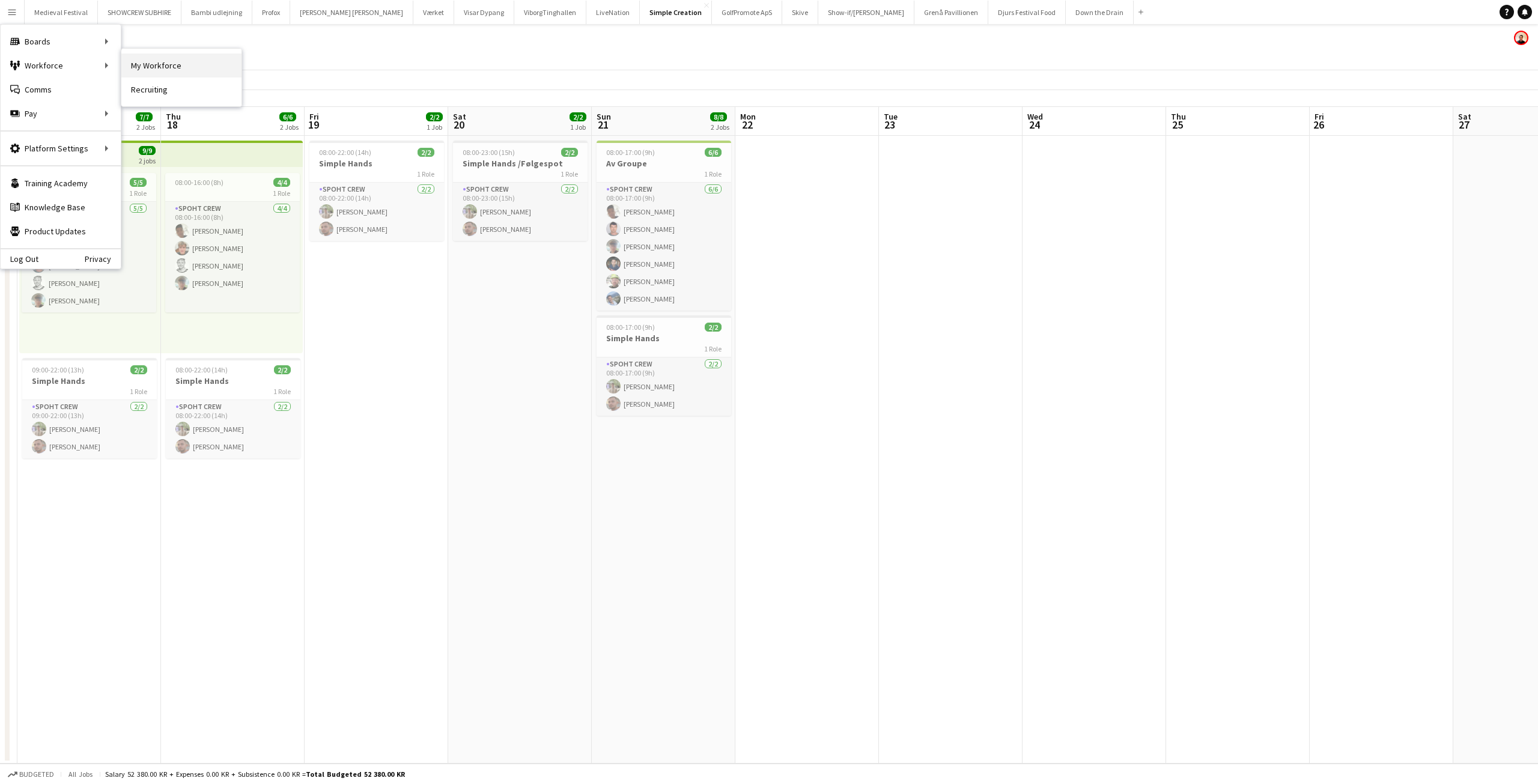
click at [127, 61] on link "My Workforce" at bounding box center [181, 65] width 120 height 24
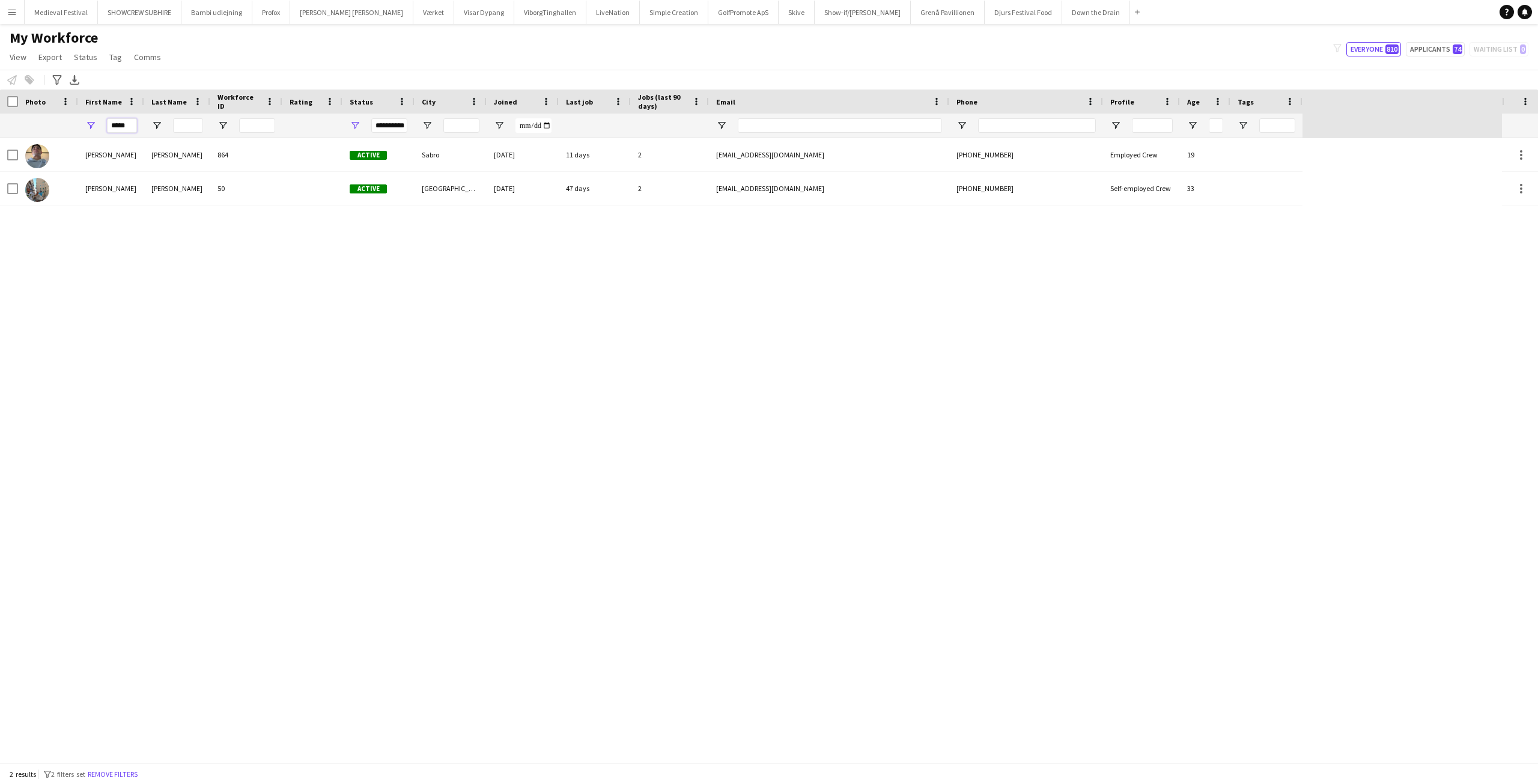
drag, startPoint x: 132, startPoint y: 121, endPoint x: 26, endPoint y: 113, distance: 106.3
click at [42, 118] on div "**********" at bounding box center [651, 125] width 1303 height 24
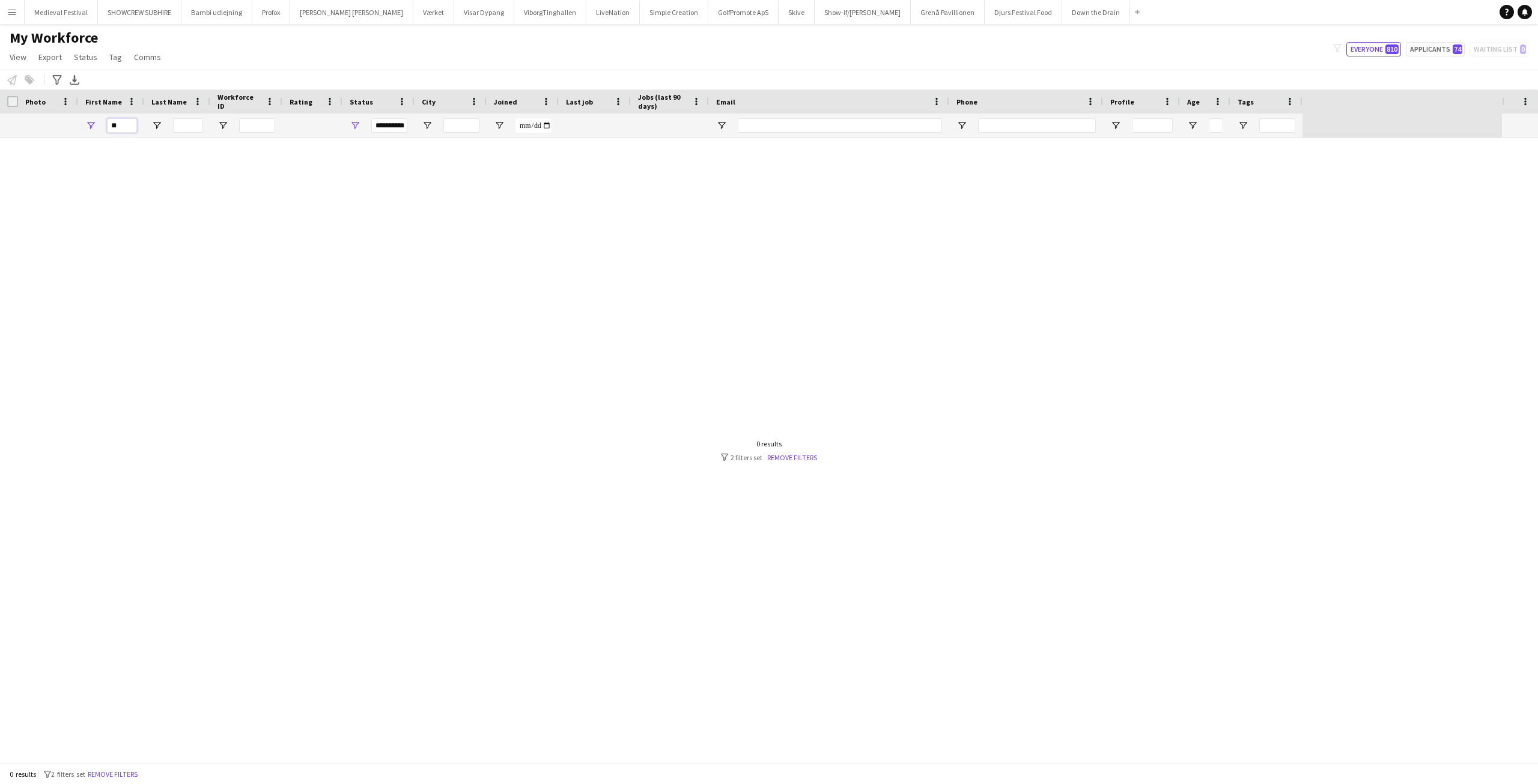
type input "*"
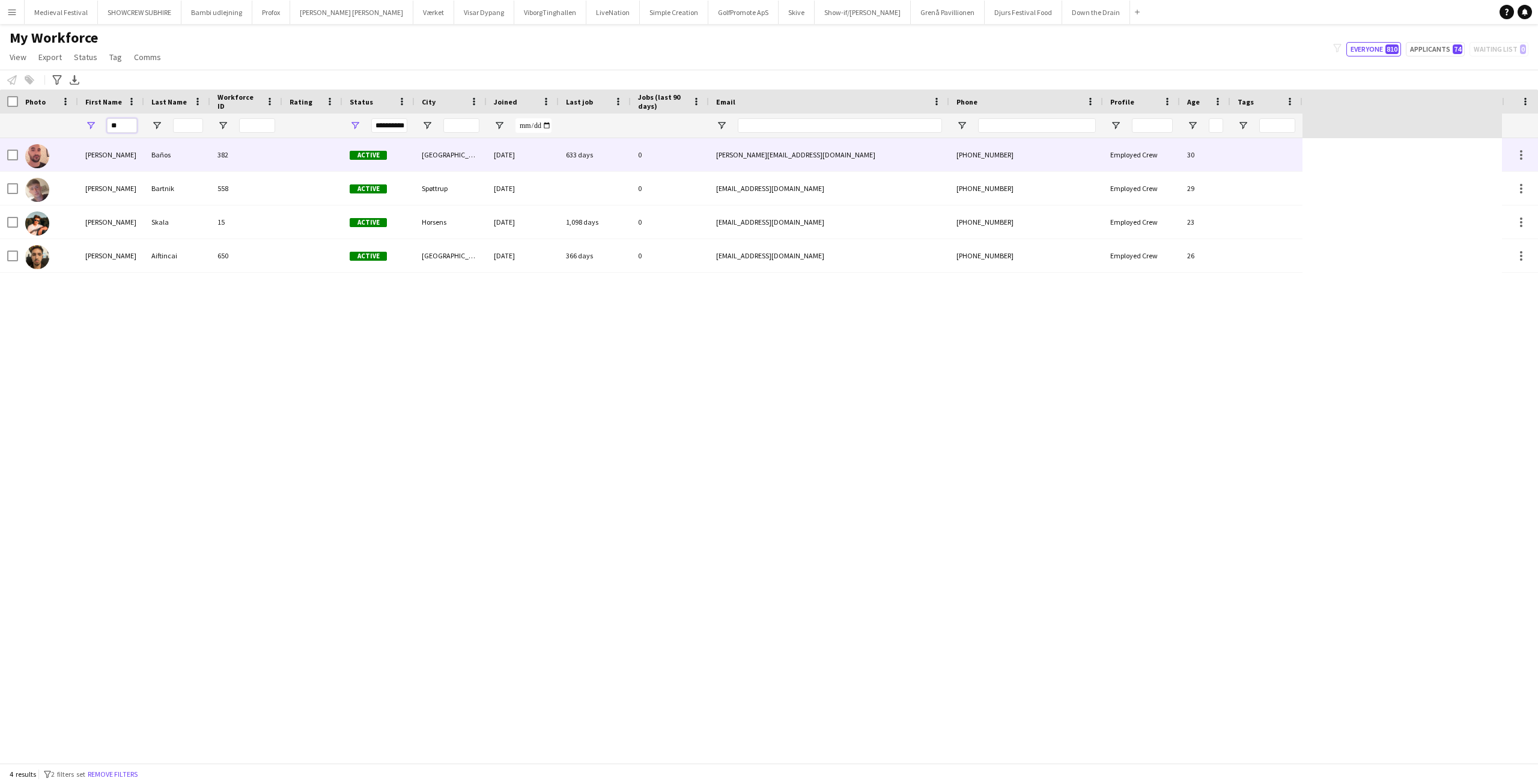
type input "*"
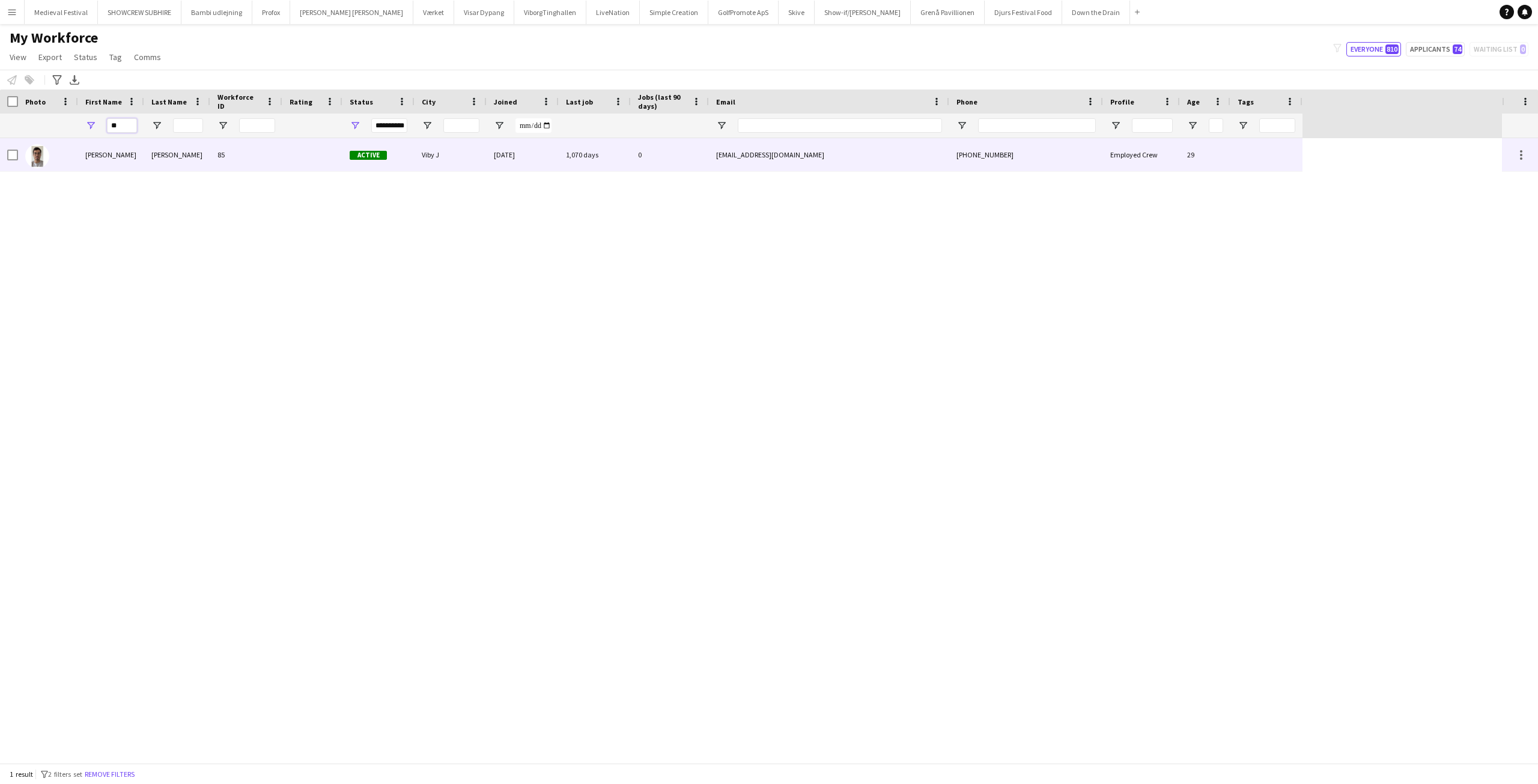
type input "*"
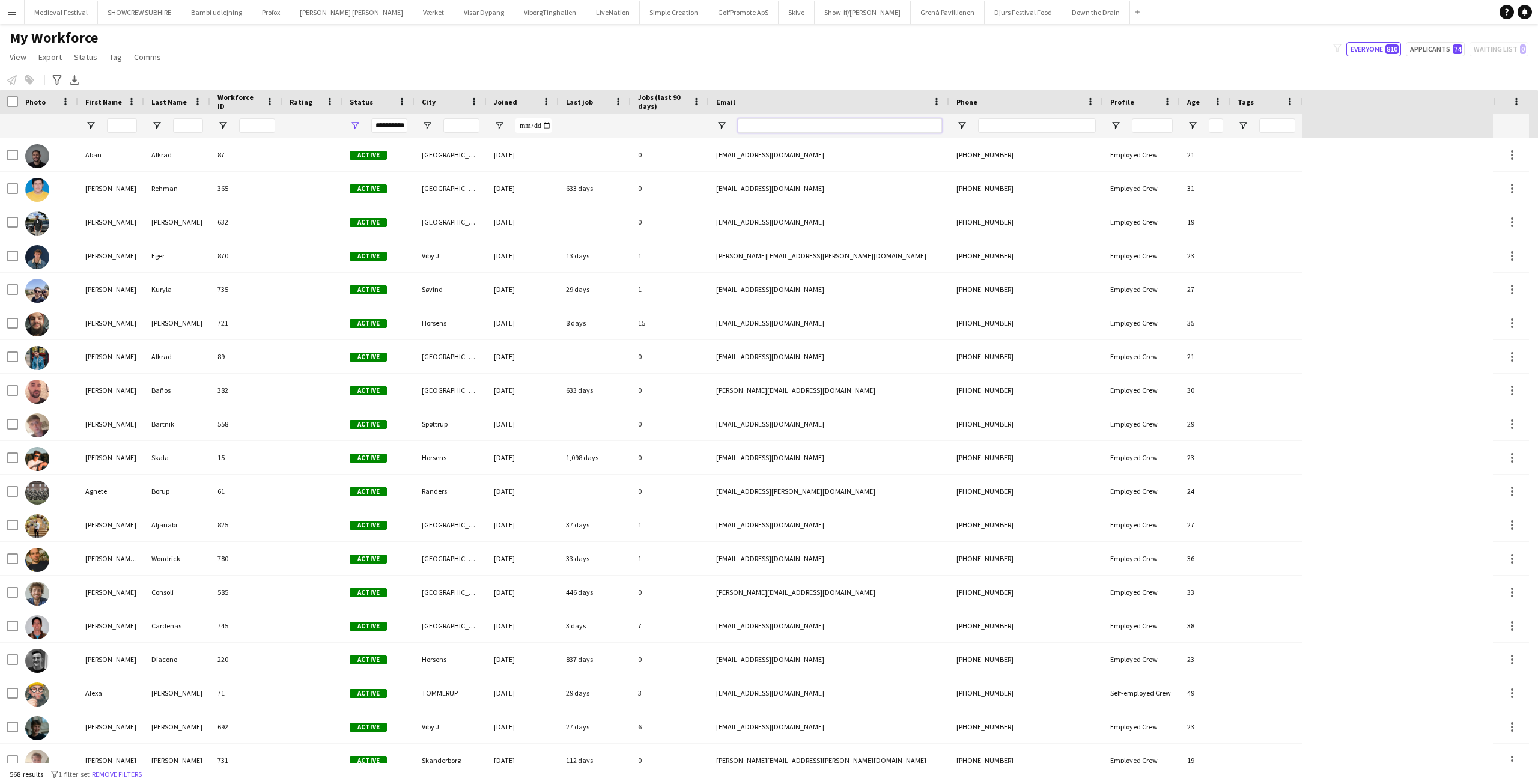
click at [802, 121] on input "Email Filter Input" at bounding box center [840, 125] width 204 height 14
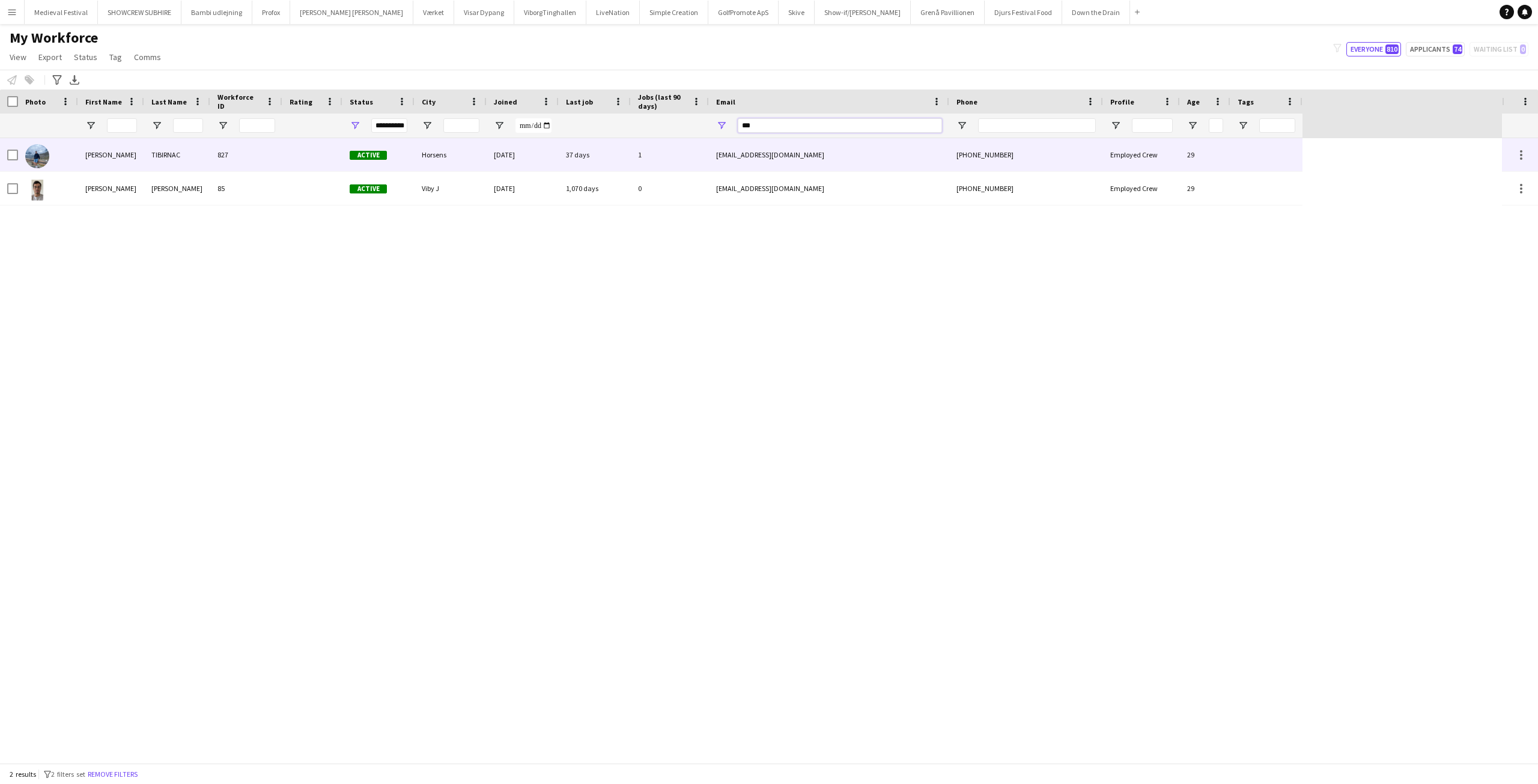
type input "***"
click at [280, 154] on div "827" at bounding box center [246, 154] width 72 height 33
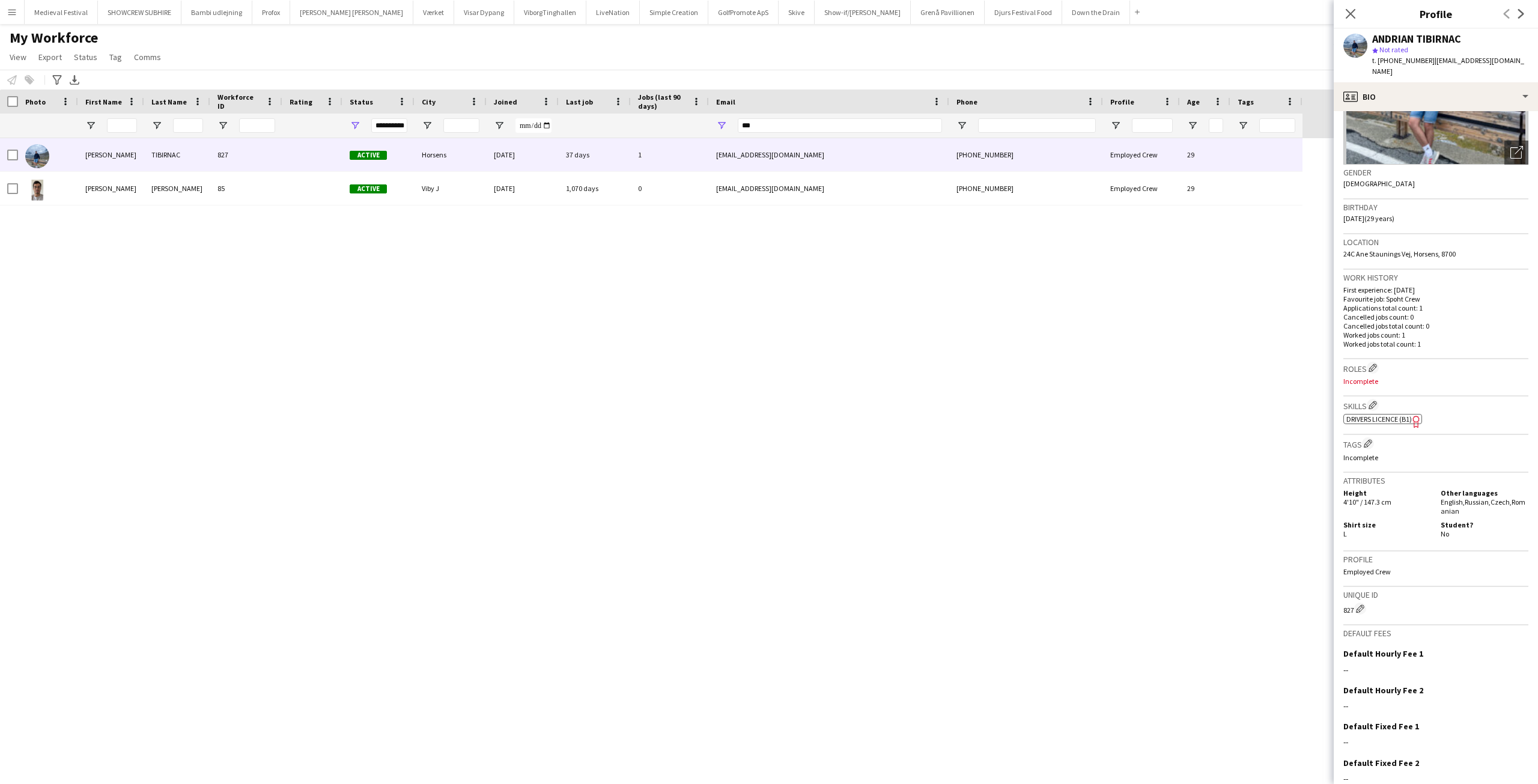
scroll to position [178, 0]
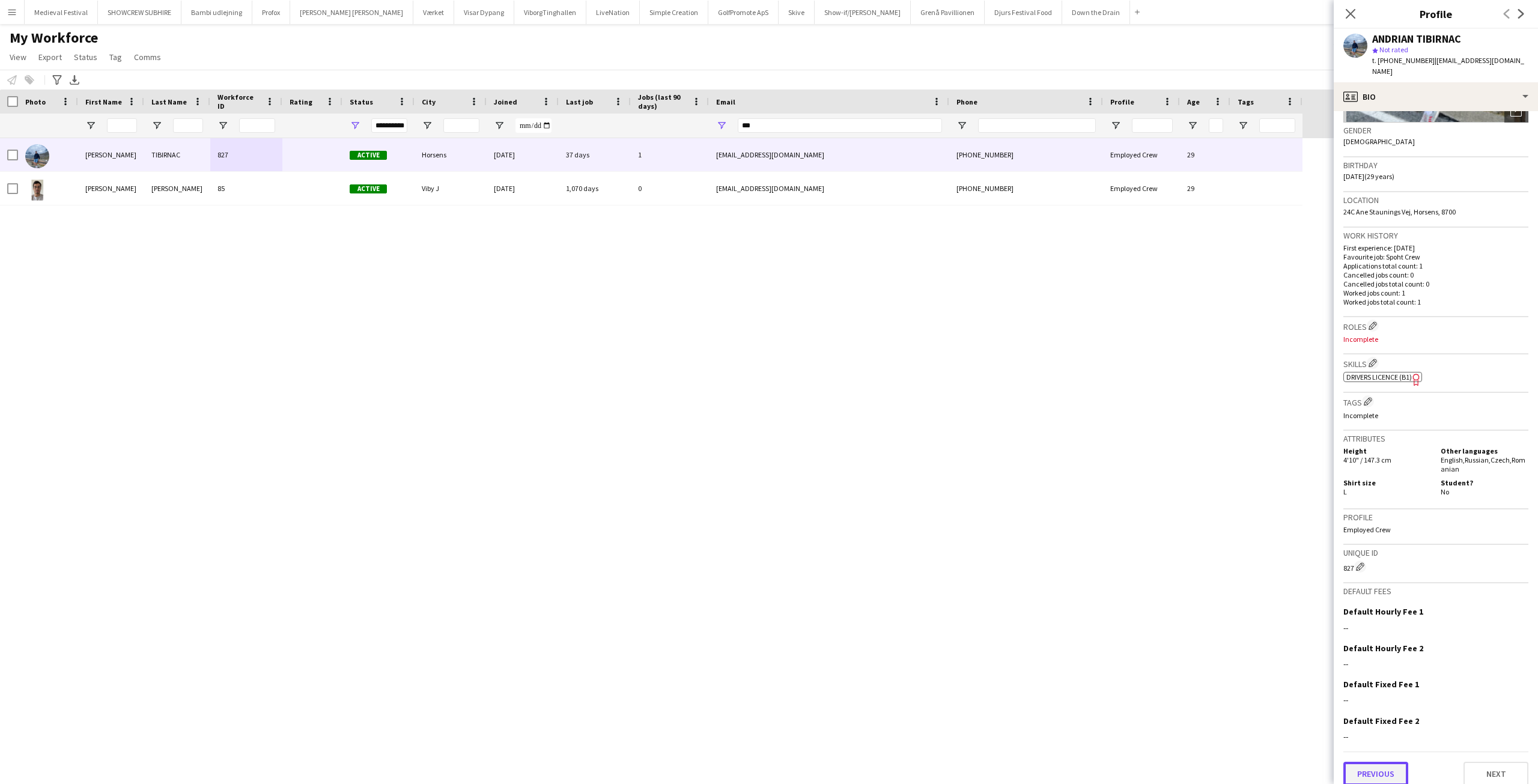
click at [1390, 761] on button "Previous" at bounding box center [1376, 773] width 65 height 24
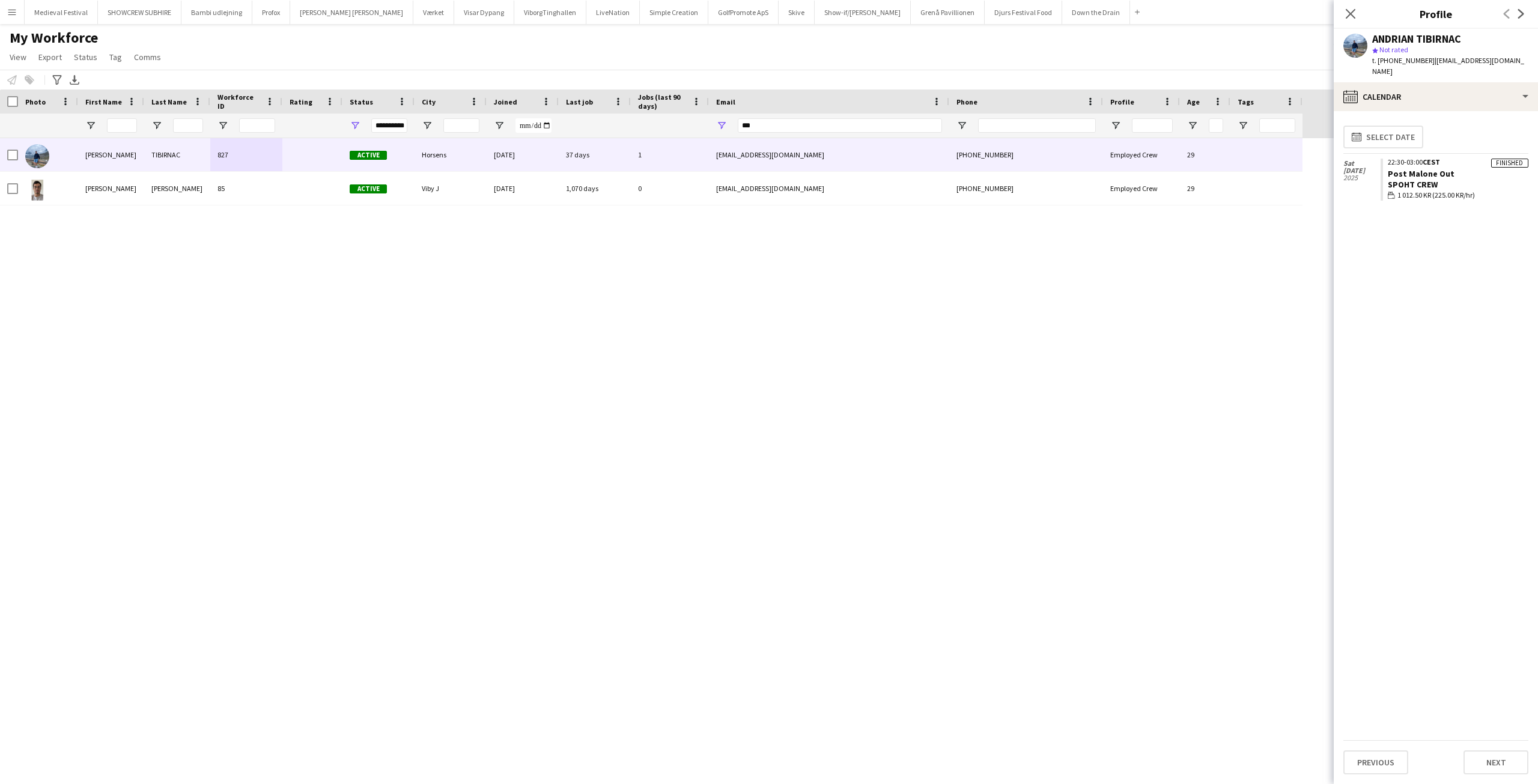
click at [22, 11] on button "Menu" at bounding box center [12, 12] width 24 height 24
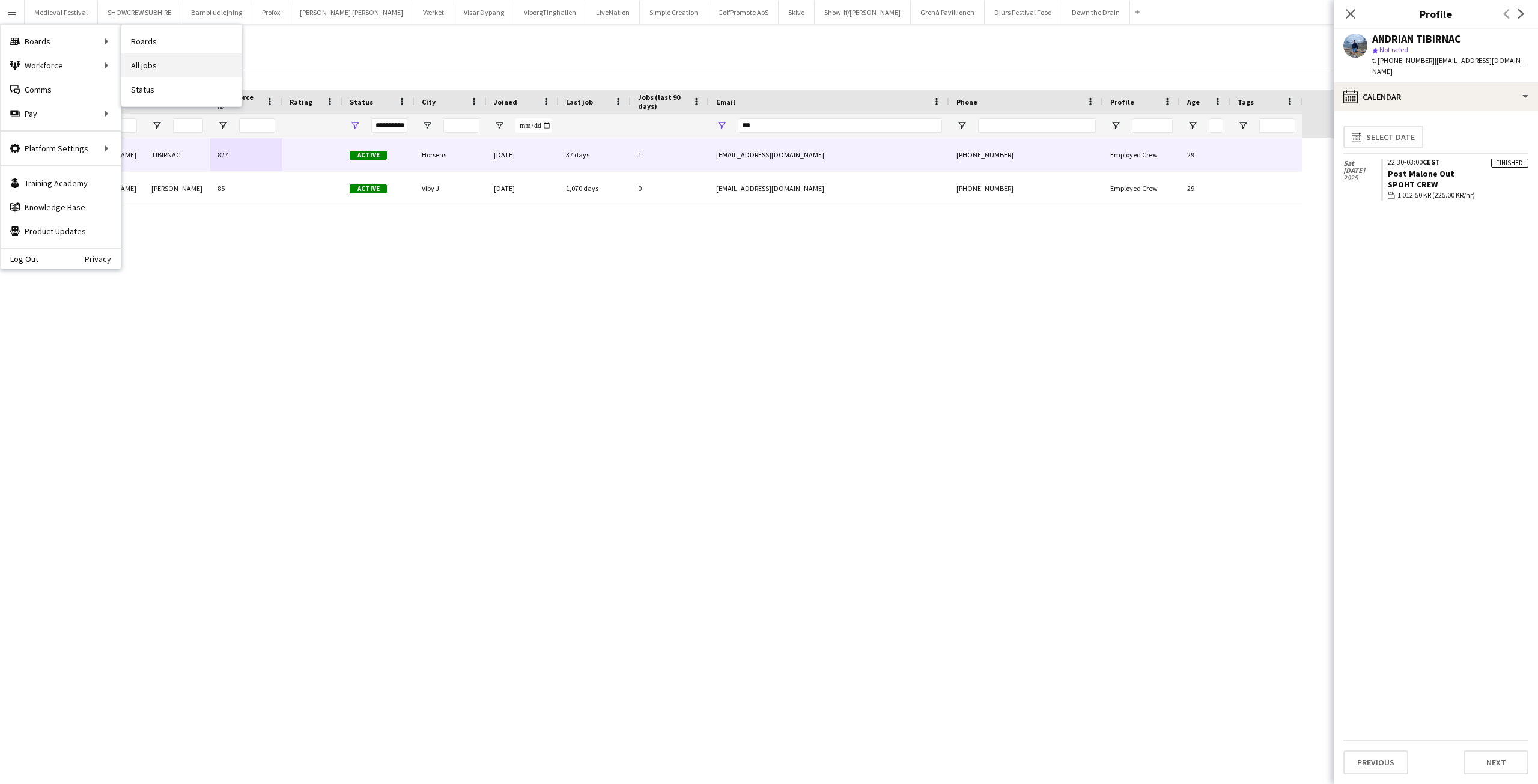
click at [158, 63] on link "All jobs" at bounding box center [181, 65] width 120 height 24
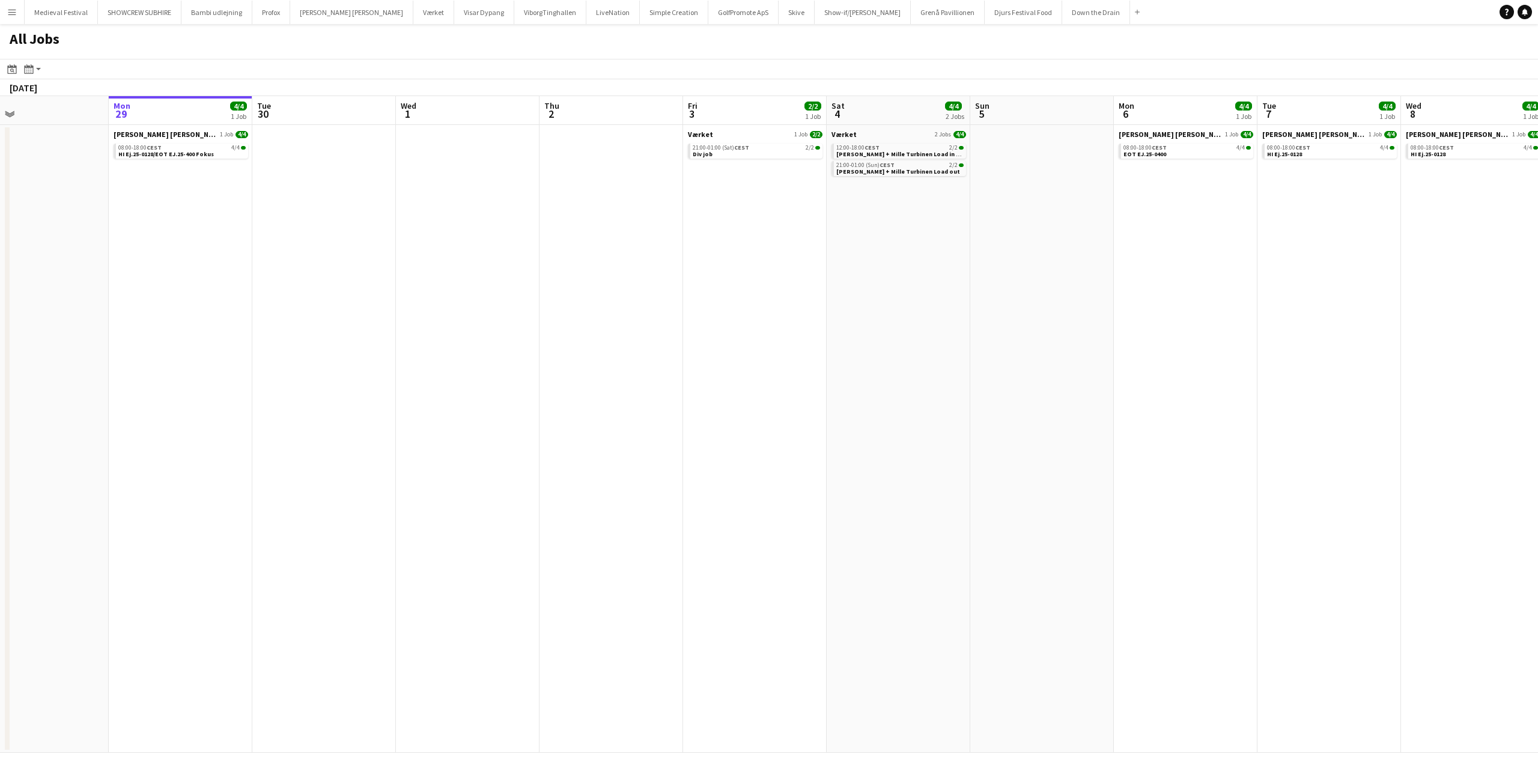
drag, startPoint x: 889, startPoint y: 329, endPoint x: 14, endPoint y: 360, distance: 875.5
click at [13, 360] on app-calendar-viewport "Fri 26 12/12 5 Jobs Sat 27 4/4 2 Jobs Sun 28 Mon 29 4/4 1 Job Tue 30 Wed 1 Thu …" at bounding box center [769, 424] width 1538 height 657
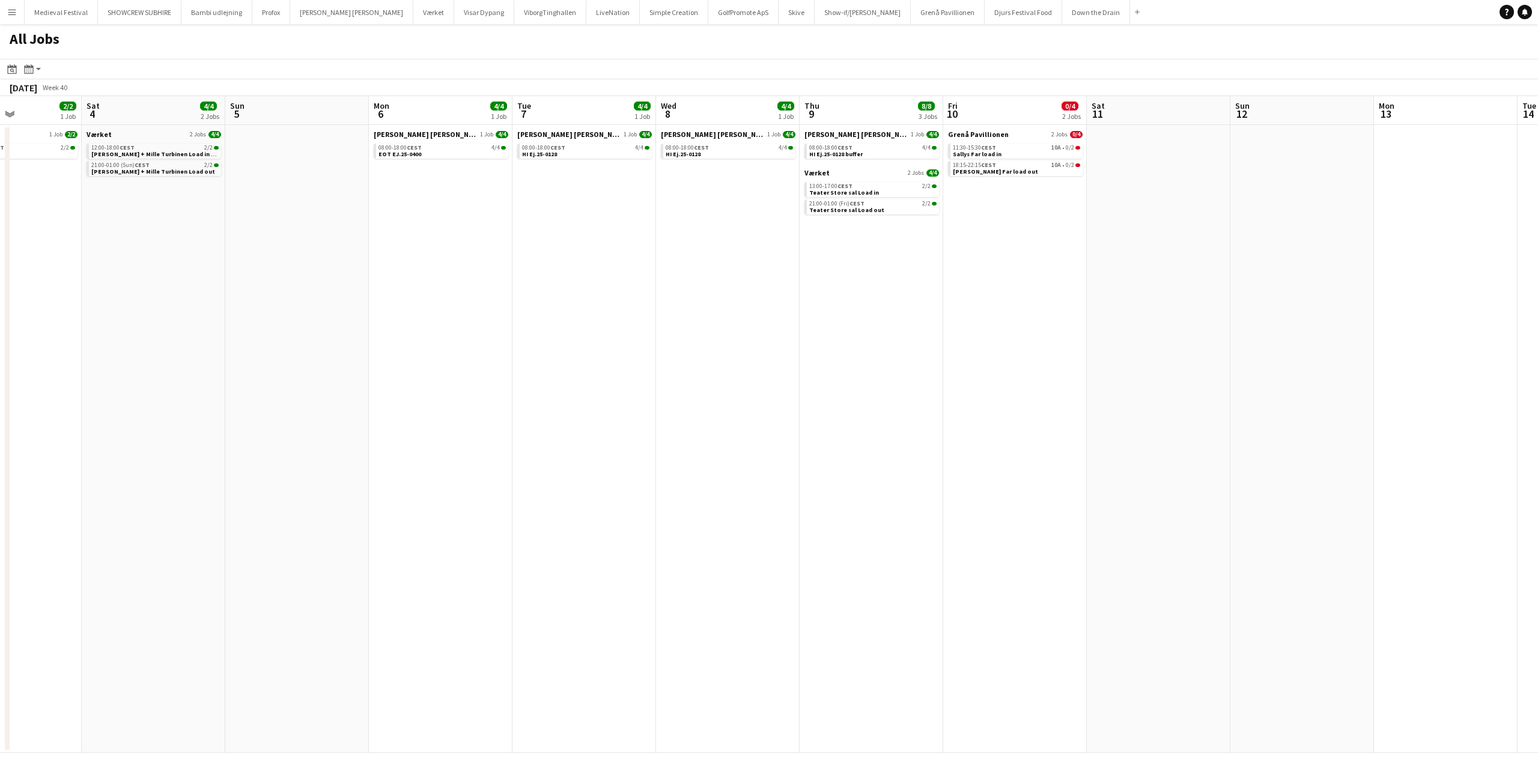
drag, startPoint x: 678, startPoint y: 383, endPoint x: 996, endPoint y: 379, distance: 318.0
click at [900, 383] on app-calendar-viewport "Thu 2 Fri 3 2/2 1 Job Sat 4 4/4 2 Jobs Sun 5 Mon 6 4/4 1 Job Tue 7 4/4 1 Job We…" at bounding box center [769, 424] width 1538 height 657
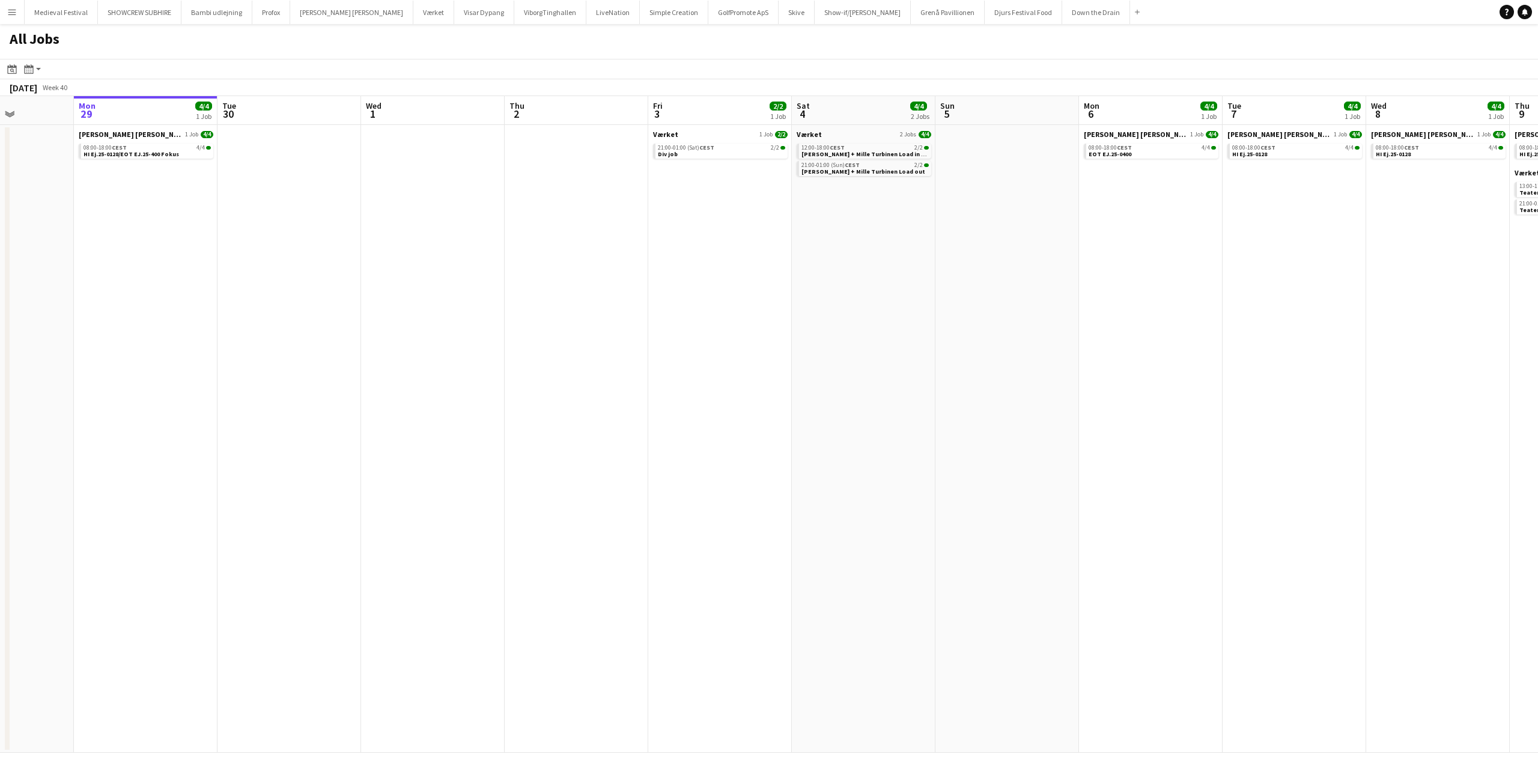
click at [977, 358] on app-all-jobs "All Jobs Date picker [DATE] [DATE] [DATE] M [DATE] T [DATE] W [DATE] T [DATE] F…" at bounding box center [769, 388] width 1538 height 728
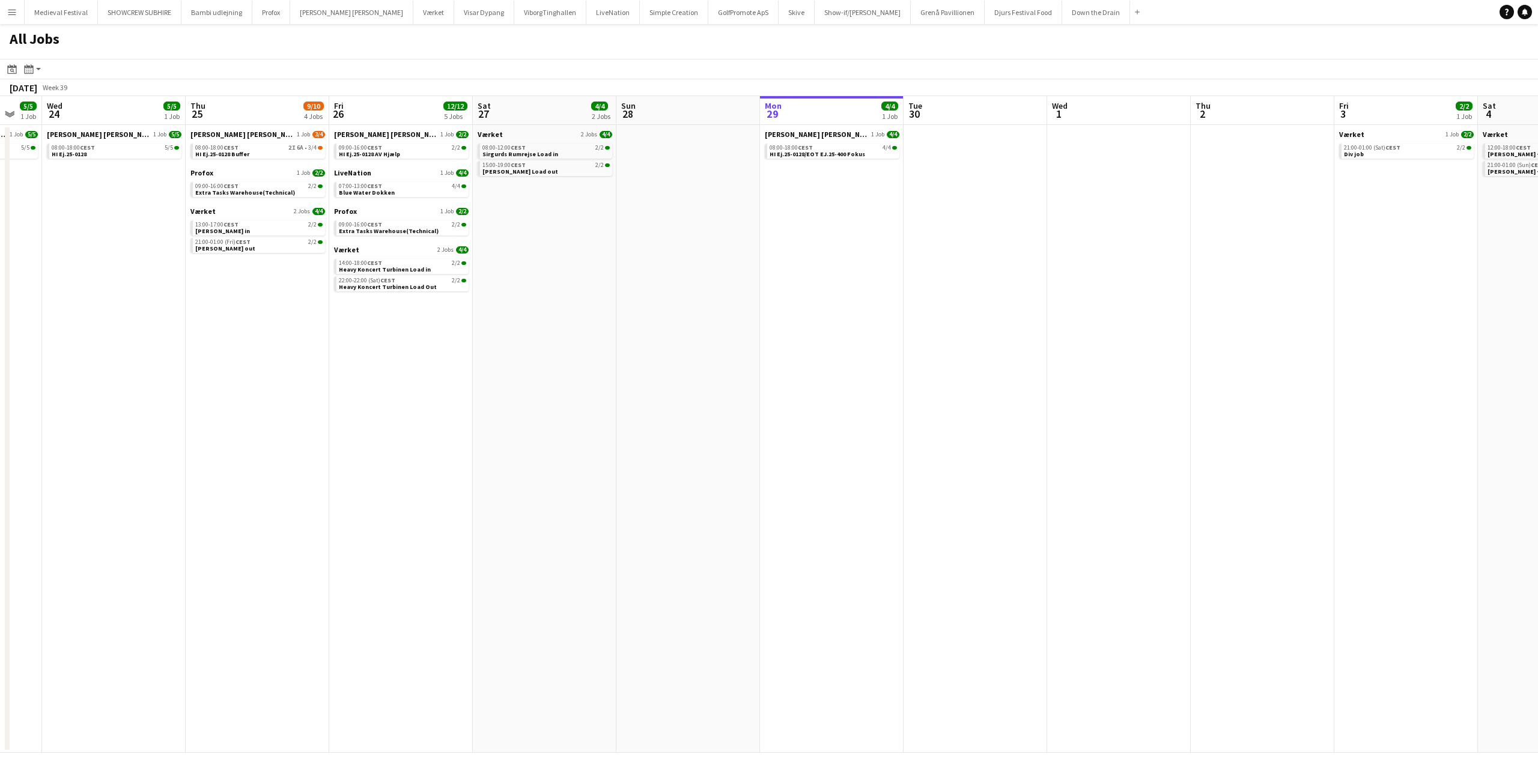
drag, startPoint x: 773, startPoint y: 247, endPoint x: 801, endPoint y: 252, distance: 28.4
click at [787, 248] on app-calendar-viewport "Mon 22 15/15 2 Jobs Tue 23 5/5 1 Job Wed 24 5/5 1 Job Thu 25 9/10 4 Jobs Fri 26…" at bounding box center [769, 424] width 1538 height 657
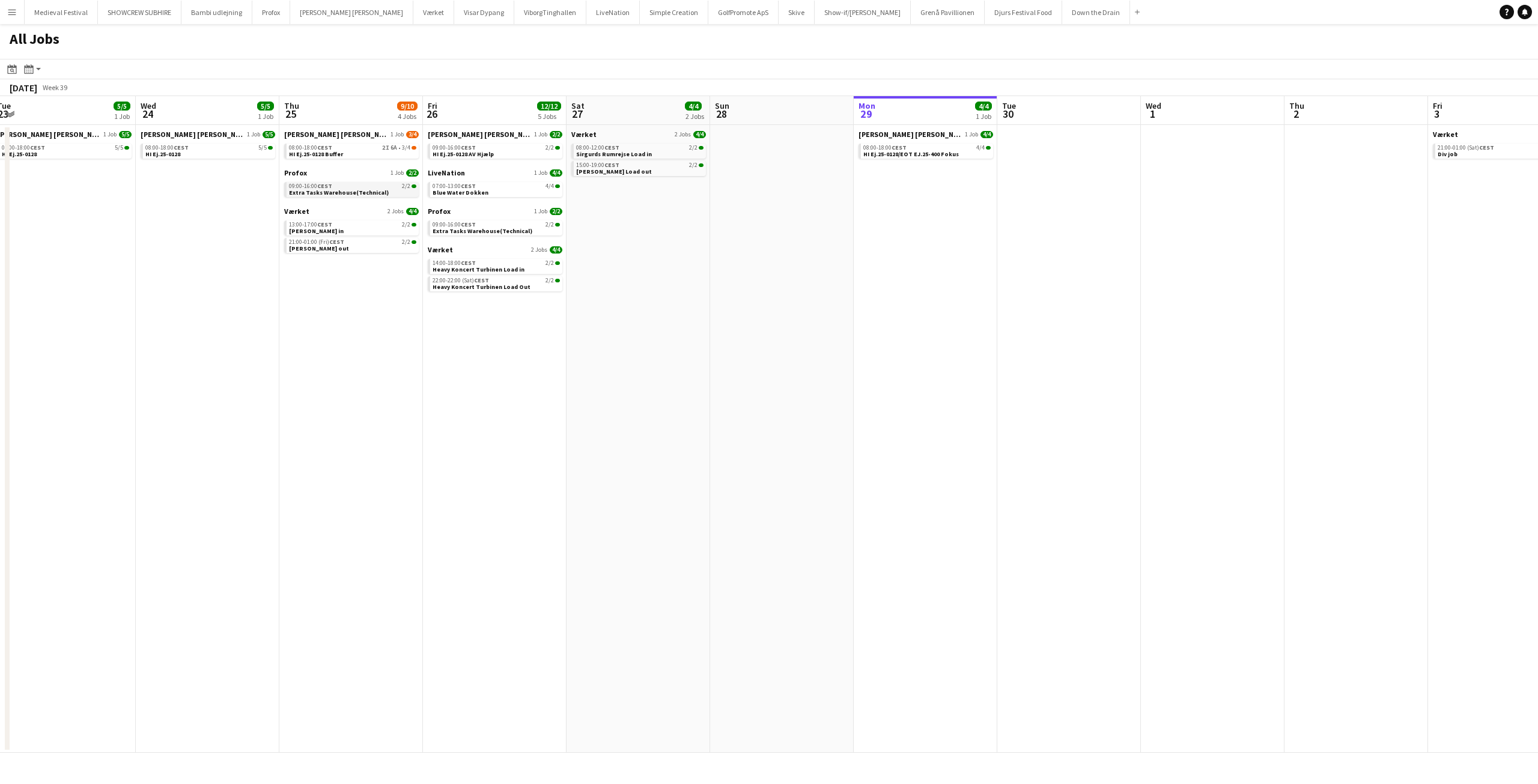
click at [324, 186] on span "CEST" at bounding box center [325, 186] width 15 height 8
click at [13, 8] on app-icon "Menu" at bounding box center [12, 12] width 10 height 10
click at [193, 113] on link "Approvals" at bounding box center [181, 113] width 120 height 24
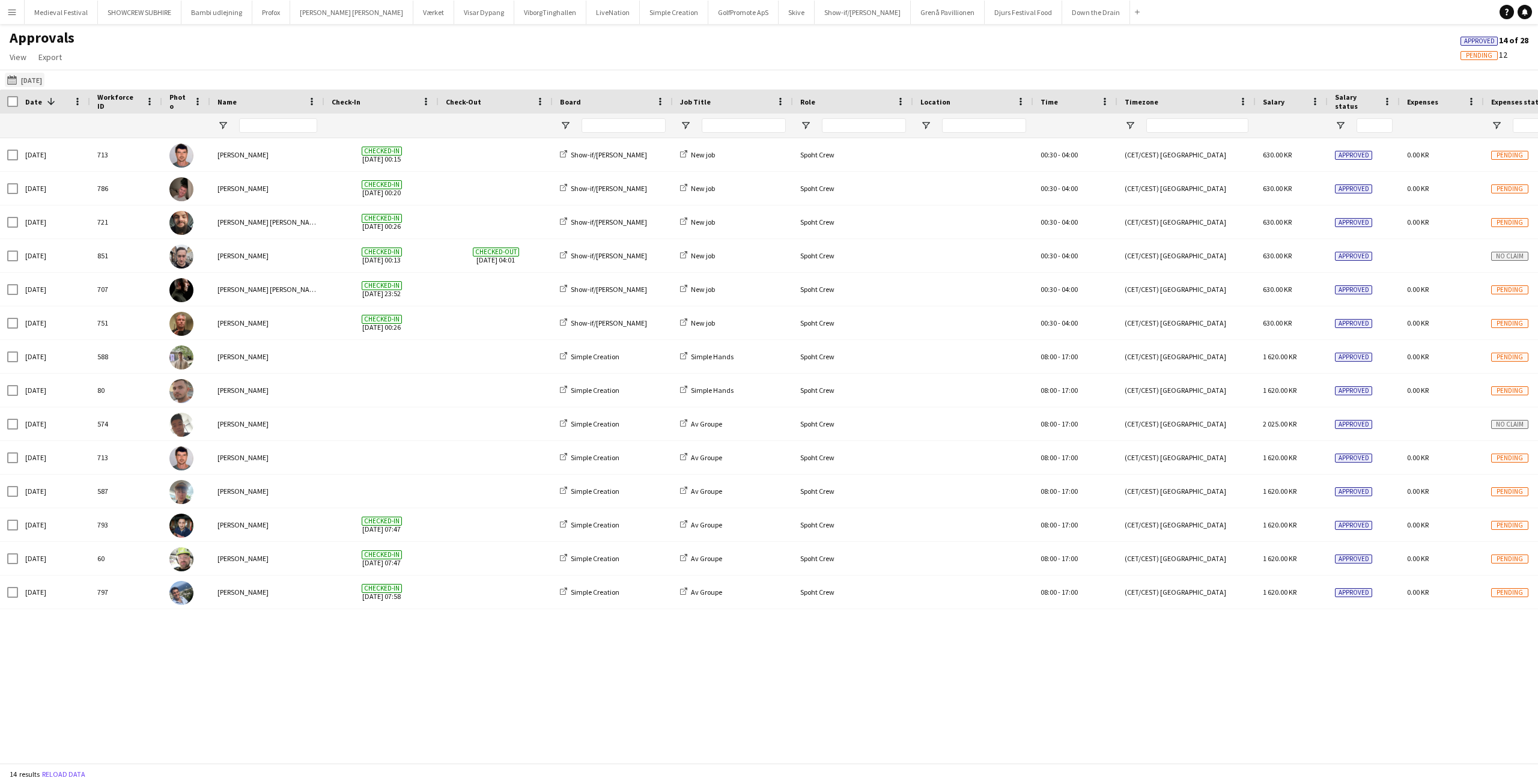
click at [12, 78] on app-icon "[DATE]" at bounding box center [14, 80] width 14 height 10
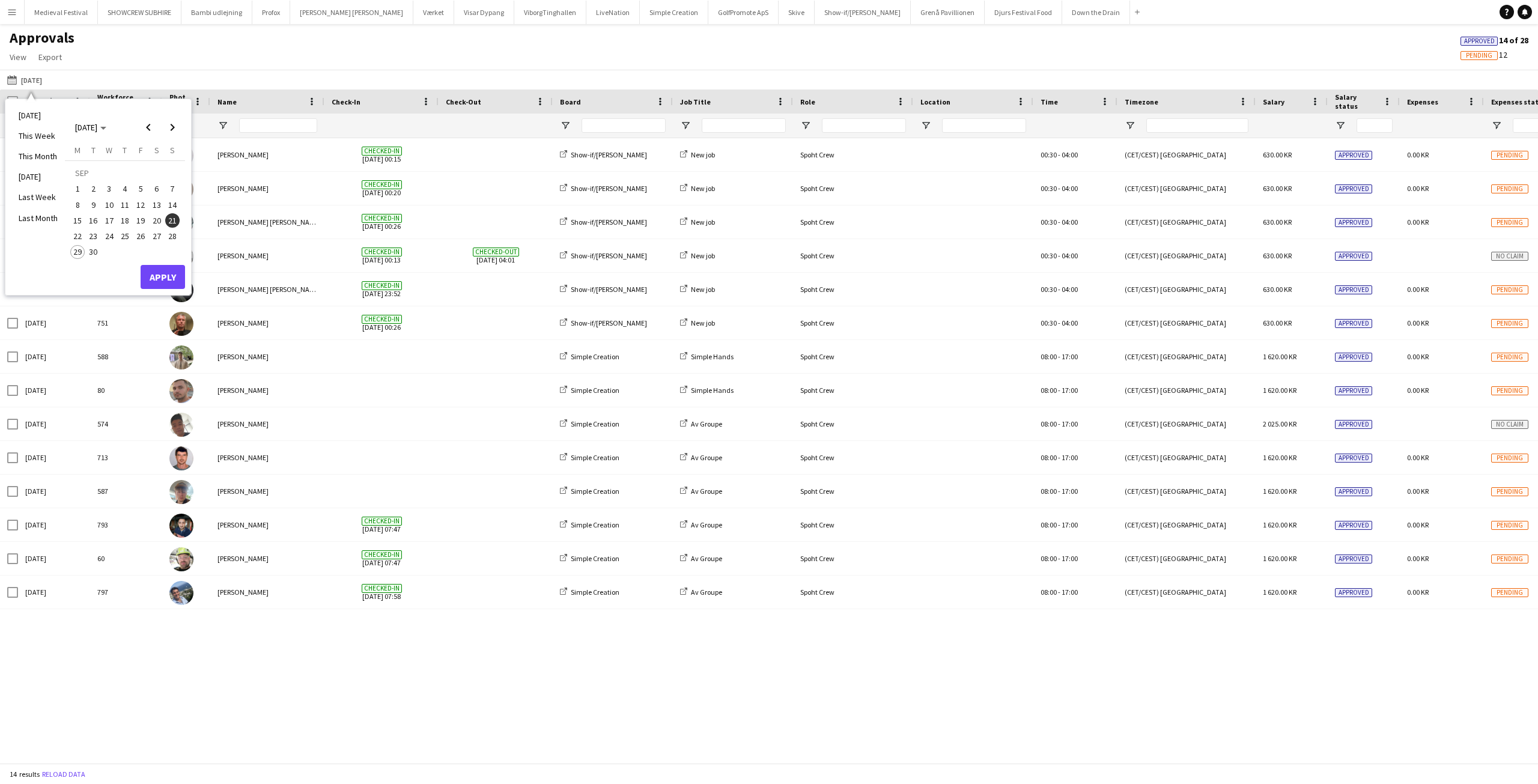
click at [77, 237] on span "22" at bounding box center [77, 236] width 14 height 14
click at [158, 274] on button "Apply" at bounding box center [163, 277] width 44 height 24
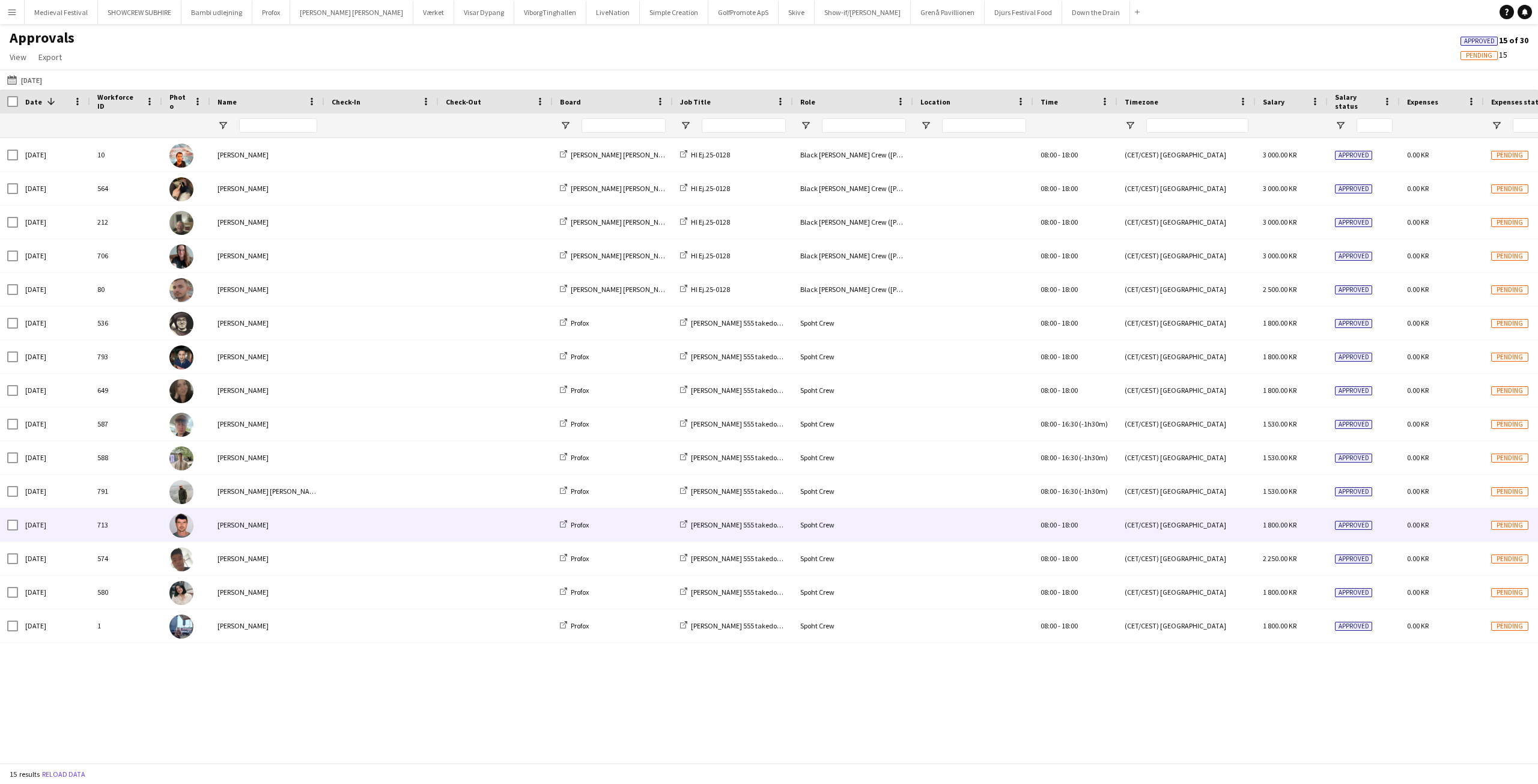
click at [356, 526] on span at bounding box center [382, 524] width 100 height 33
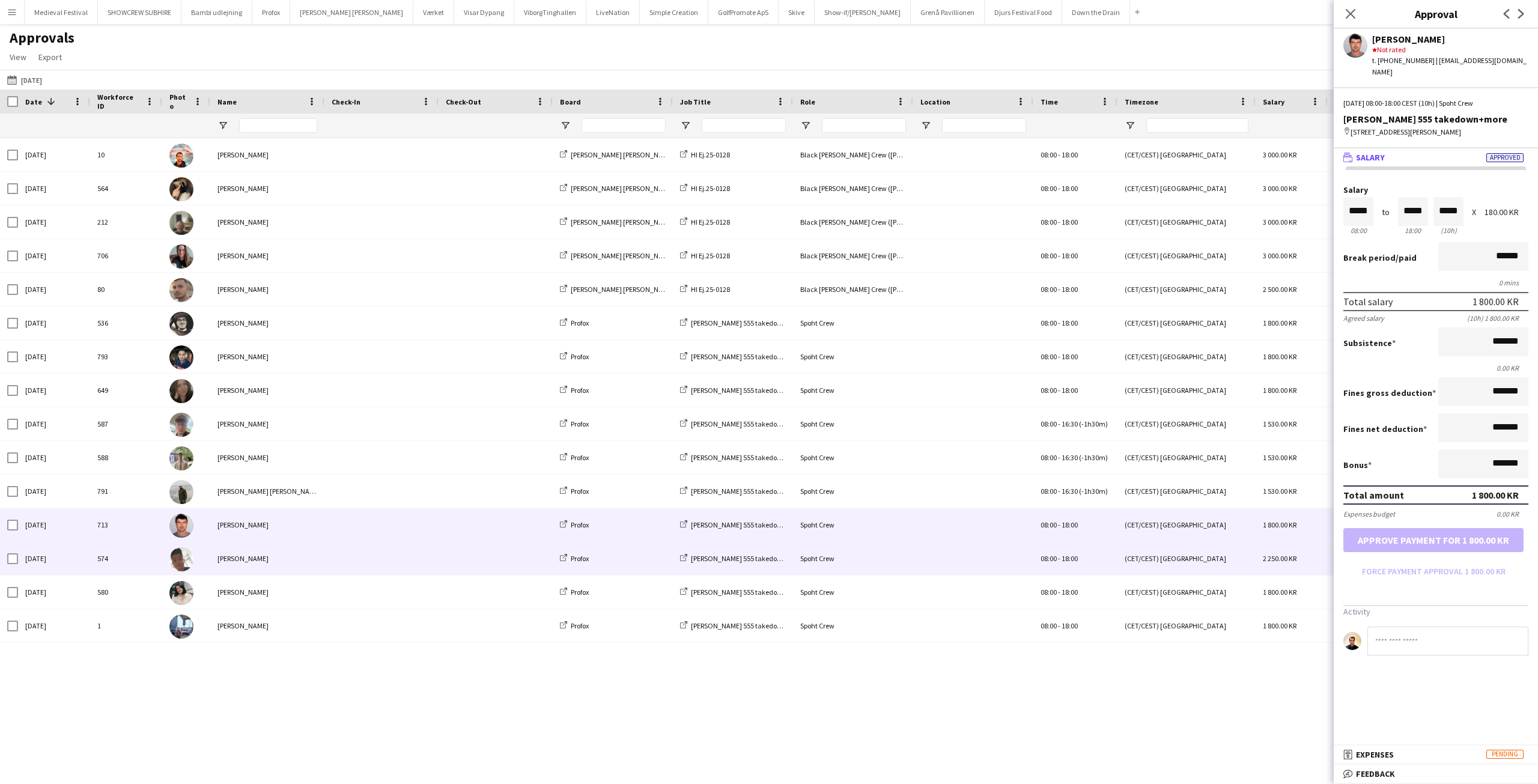
click at [362, 561] on span at bounding box center [382, 558] width 100 height 33
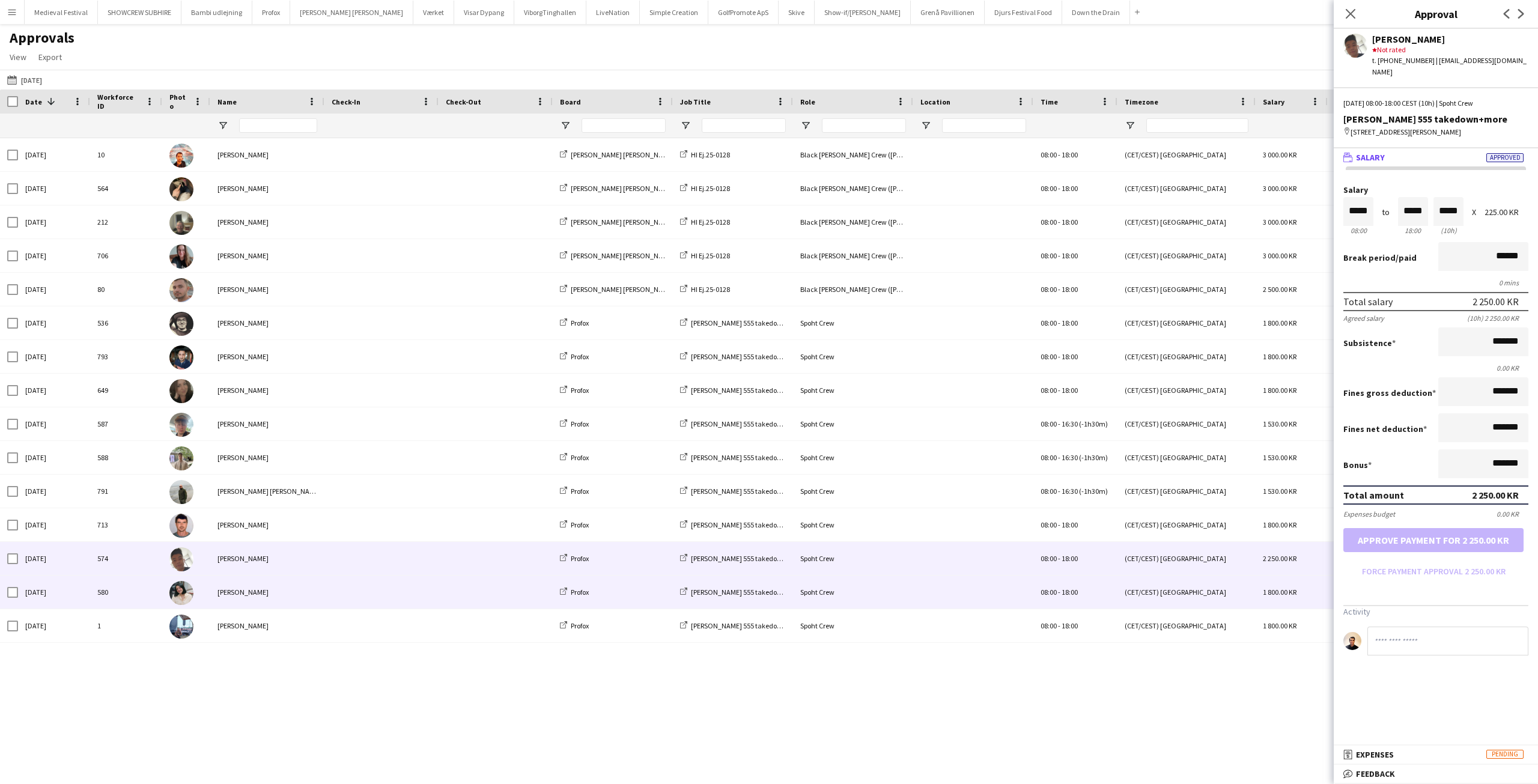
click at [372, 586] on span at bounding box center [382, 591] width 100 height 33
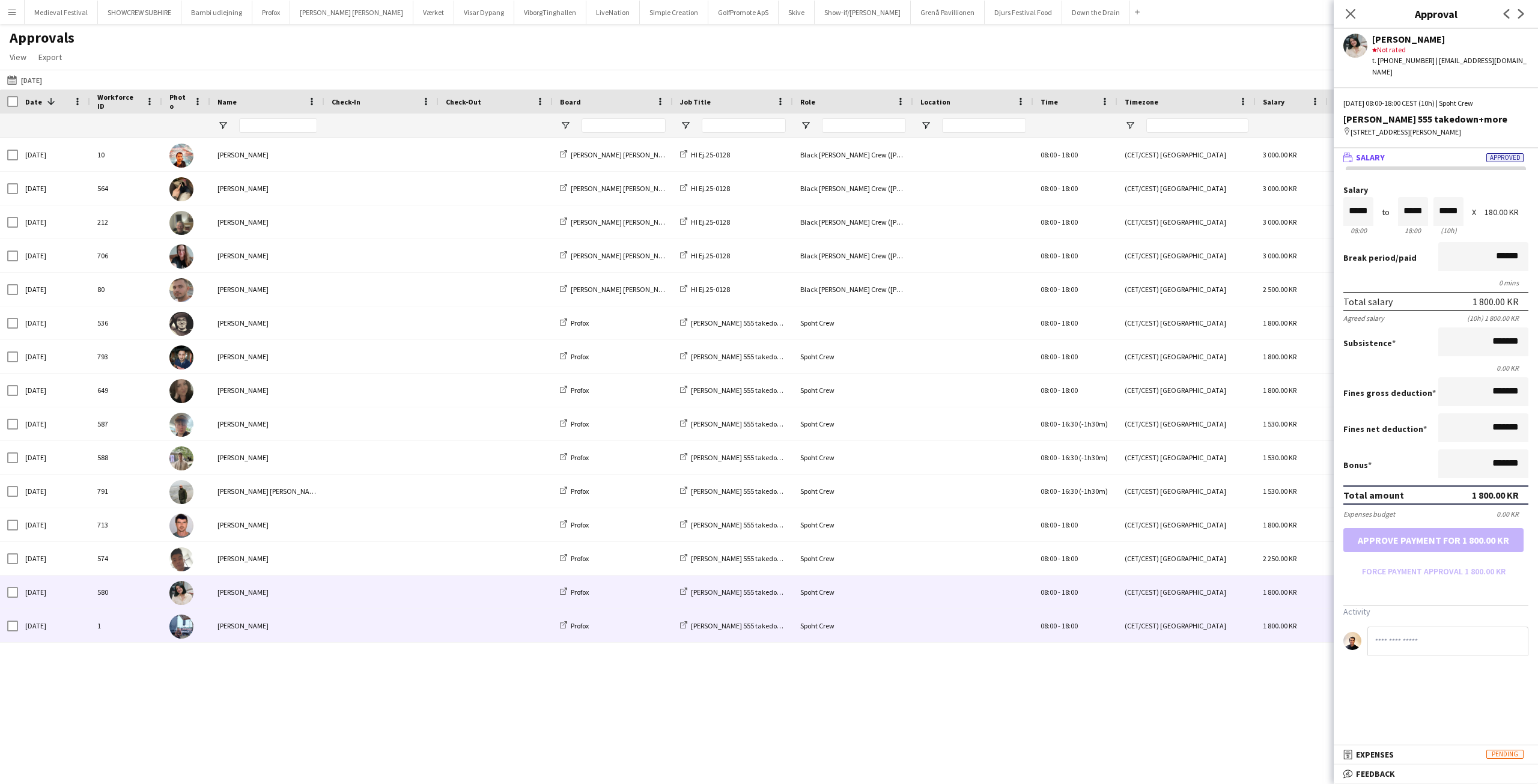
click at [384, 621] on span at bounding box center [382, 625] width 100 height 33
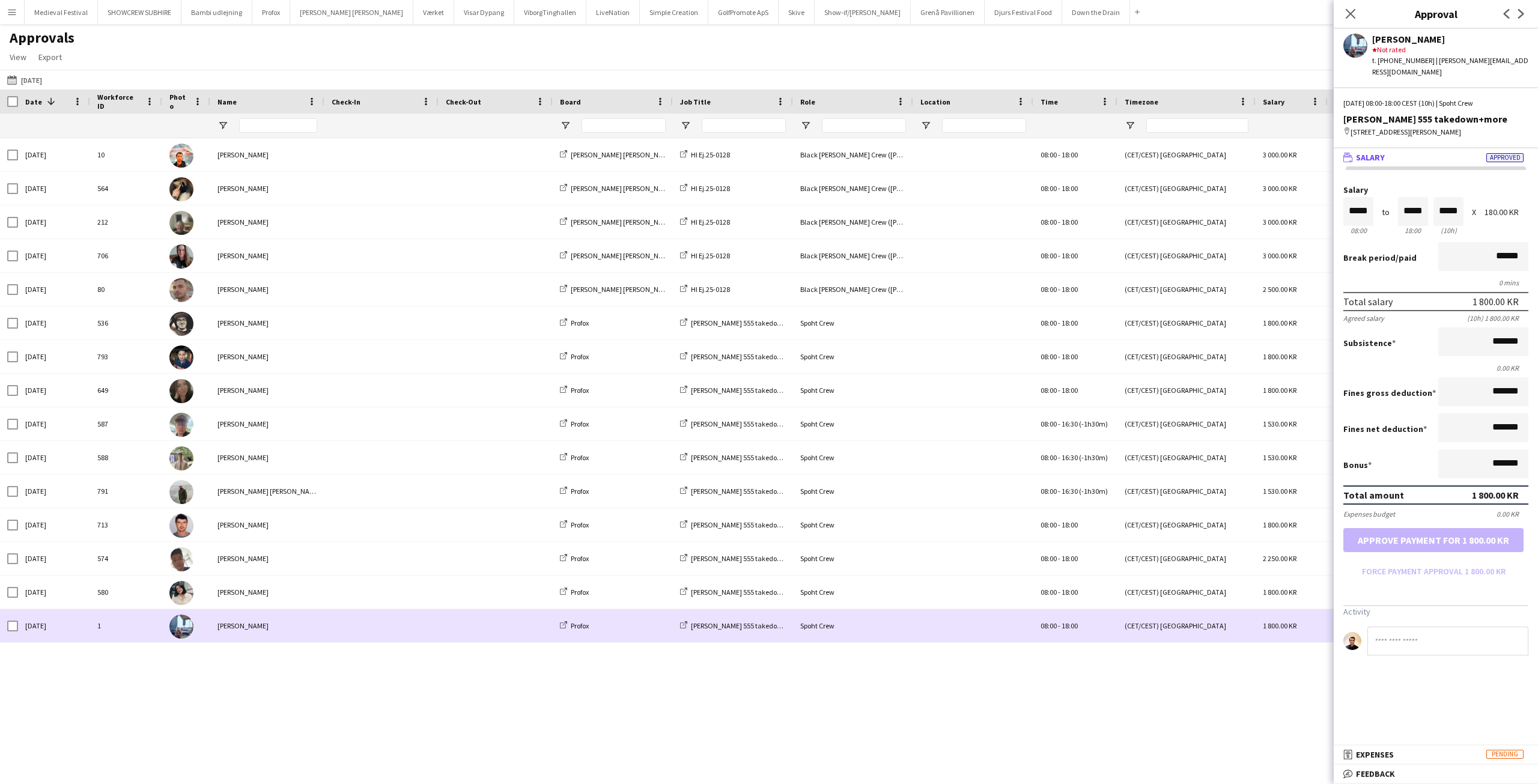
click at [386, 635] on span at bounding box center [382, 625] width 100 height 33
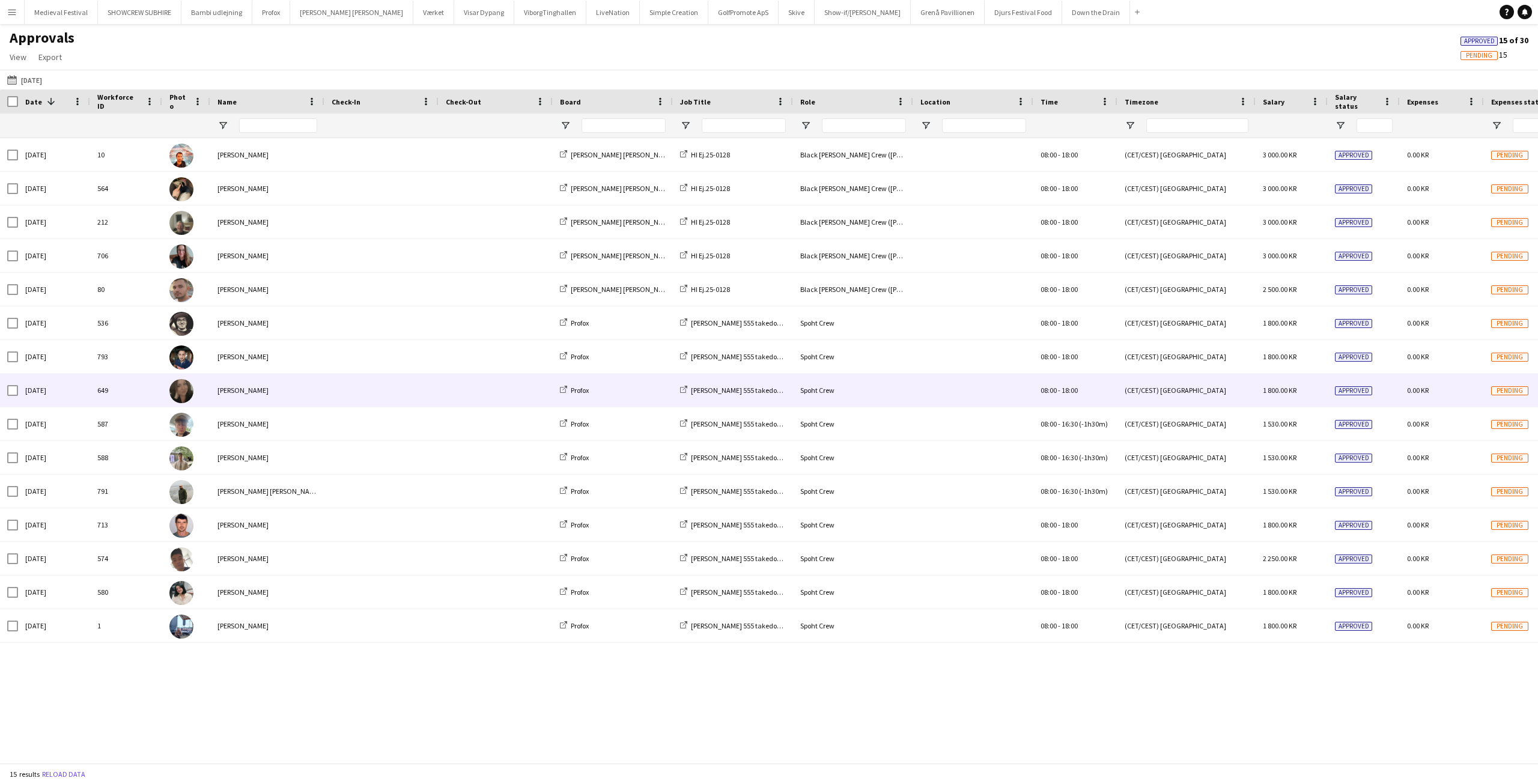
click at [381, 381] on span at bounding box center [382, 390] width 100 height 33
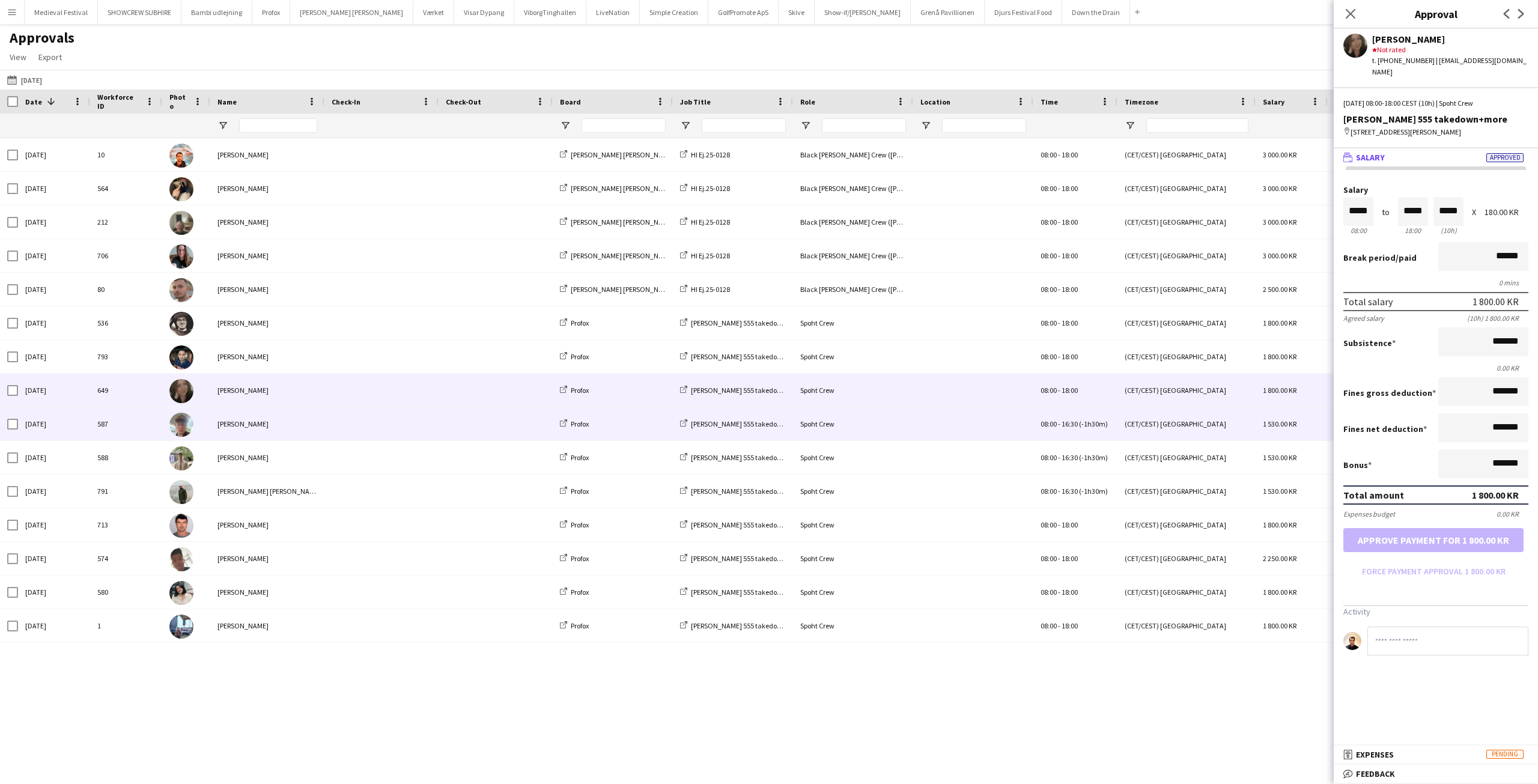
click at [353, 422] on span at bounding box center [382, 424] width 100 height 33
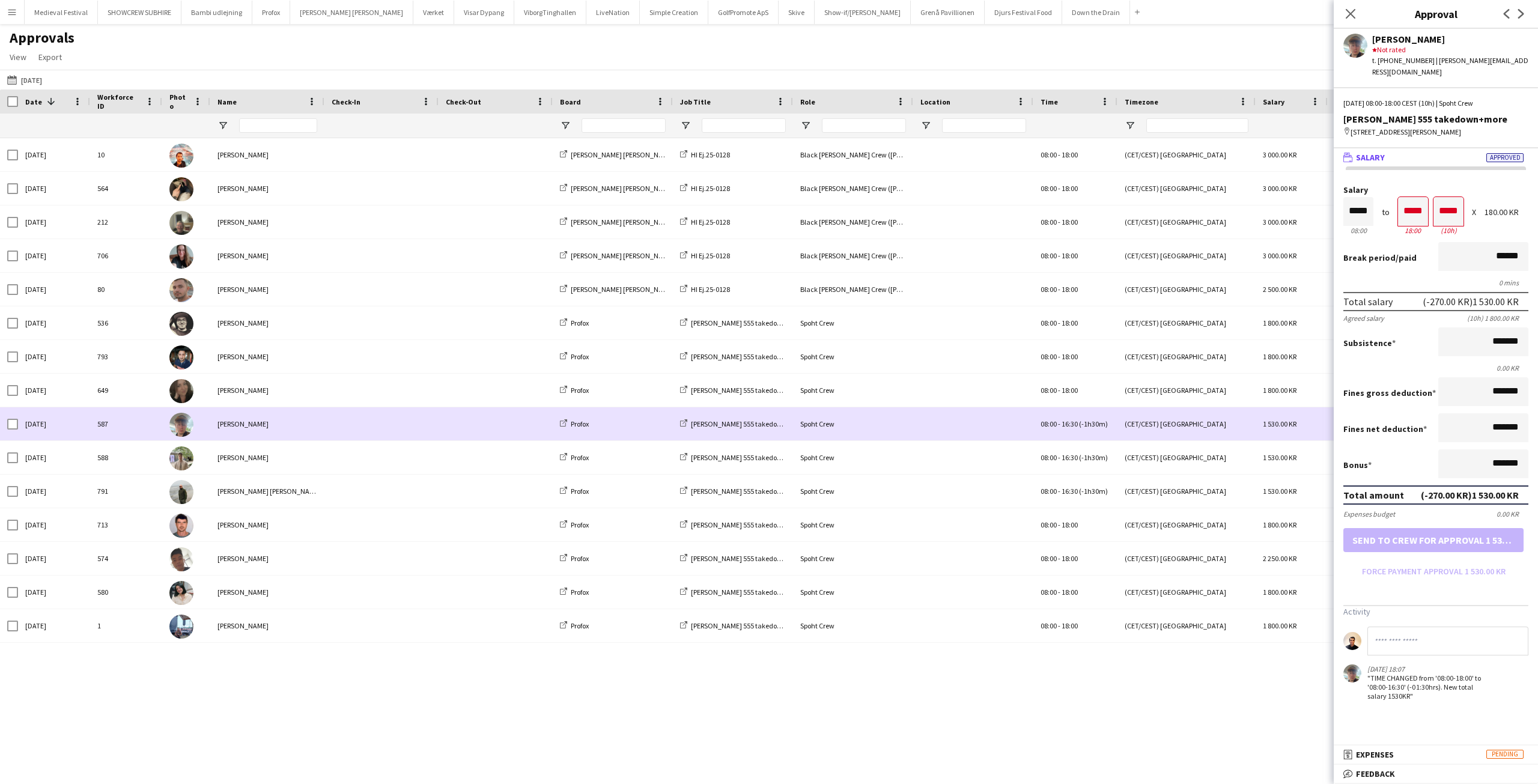
click at [337, 424] on span at bounding box center [382, 424] width 100 height 33
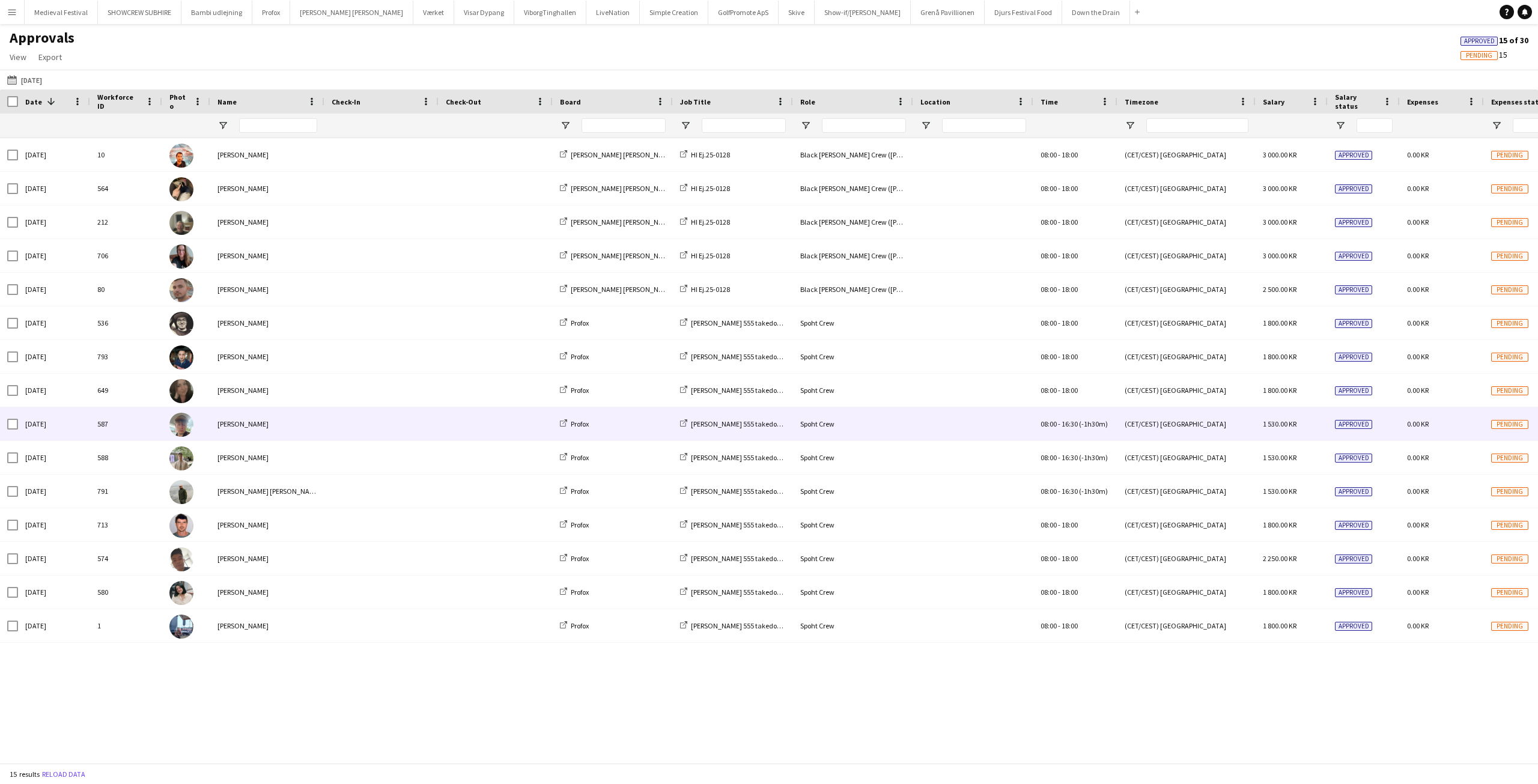
click at [337, 422] on span at bounding box center [382, 424] width 100 height 33
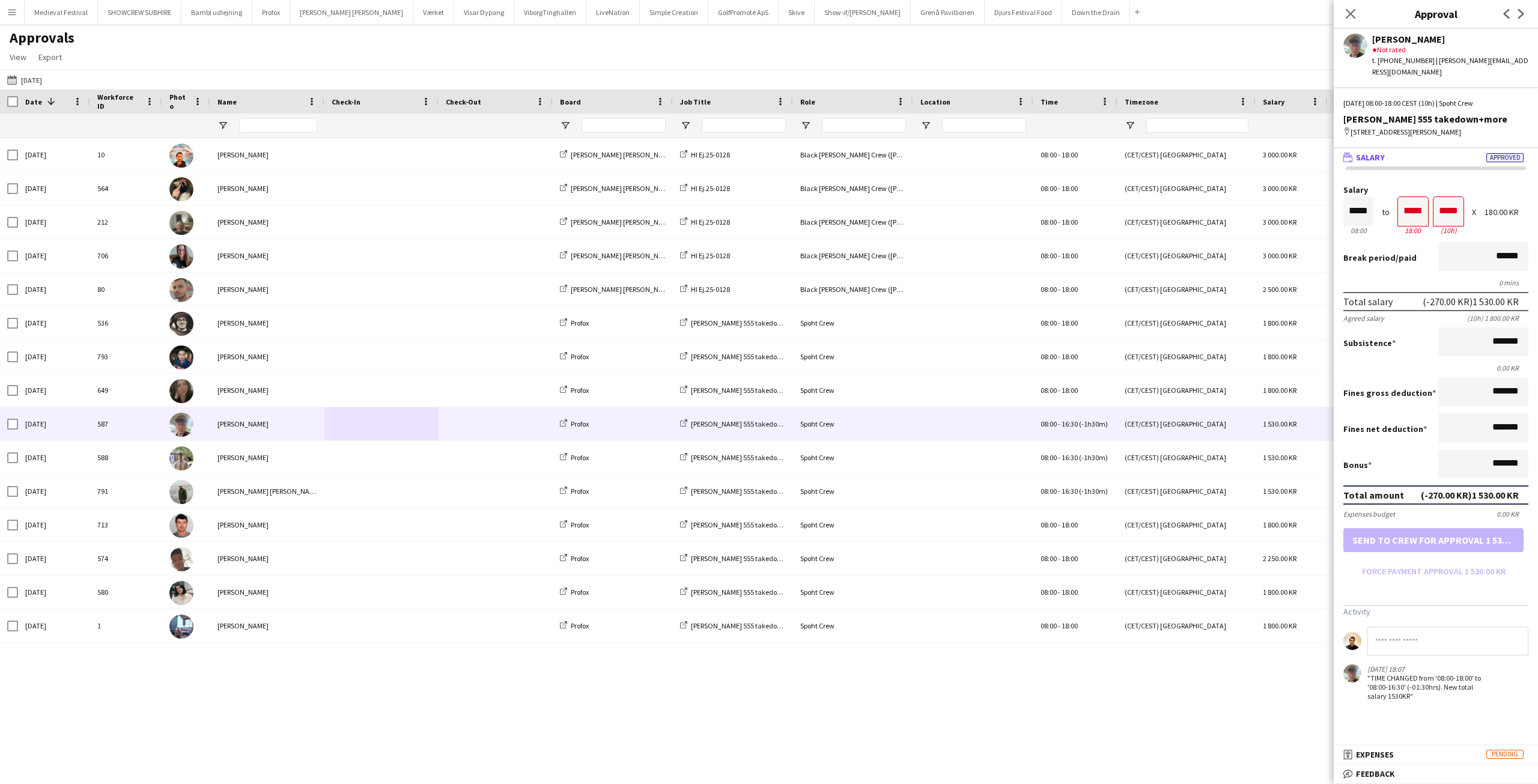
click at [8, 14] on app-icon "Menu" at bounding box center [12, 12] width 10 height 10
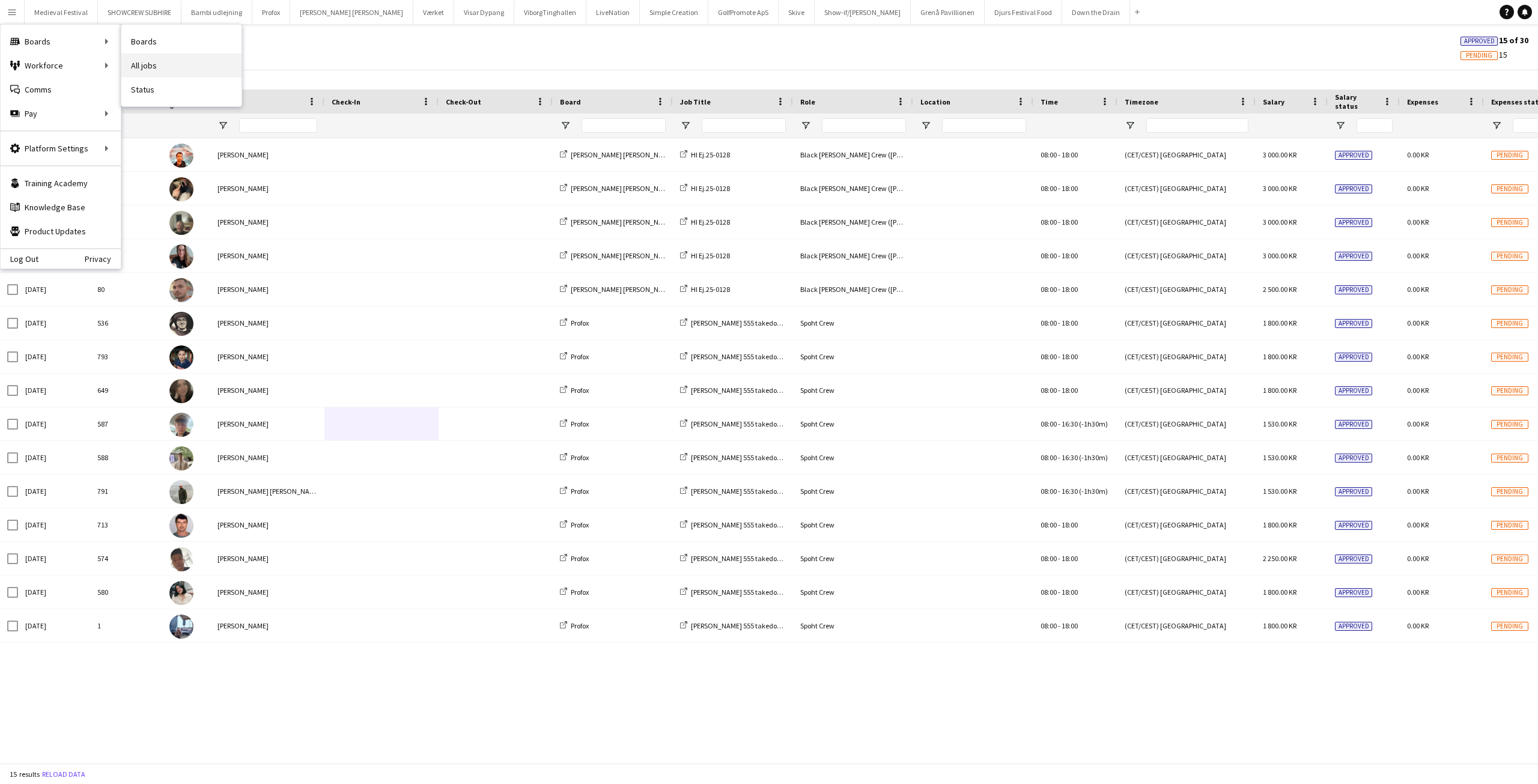
click at [154, 58] on link "All jobs" at bounding box center [181, 65] width 120 height 24
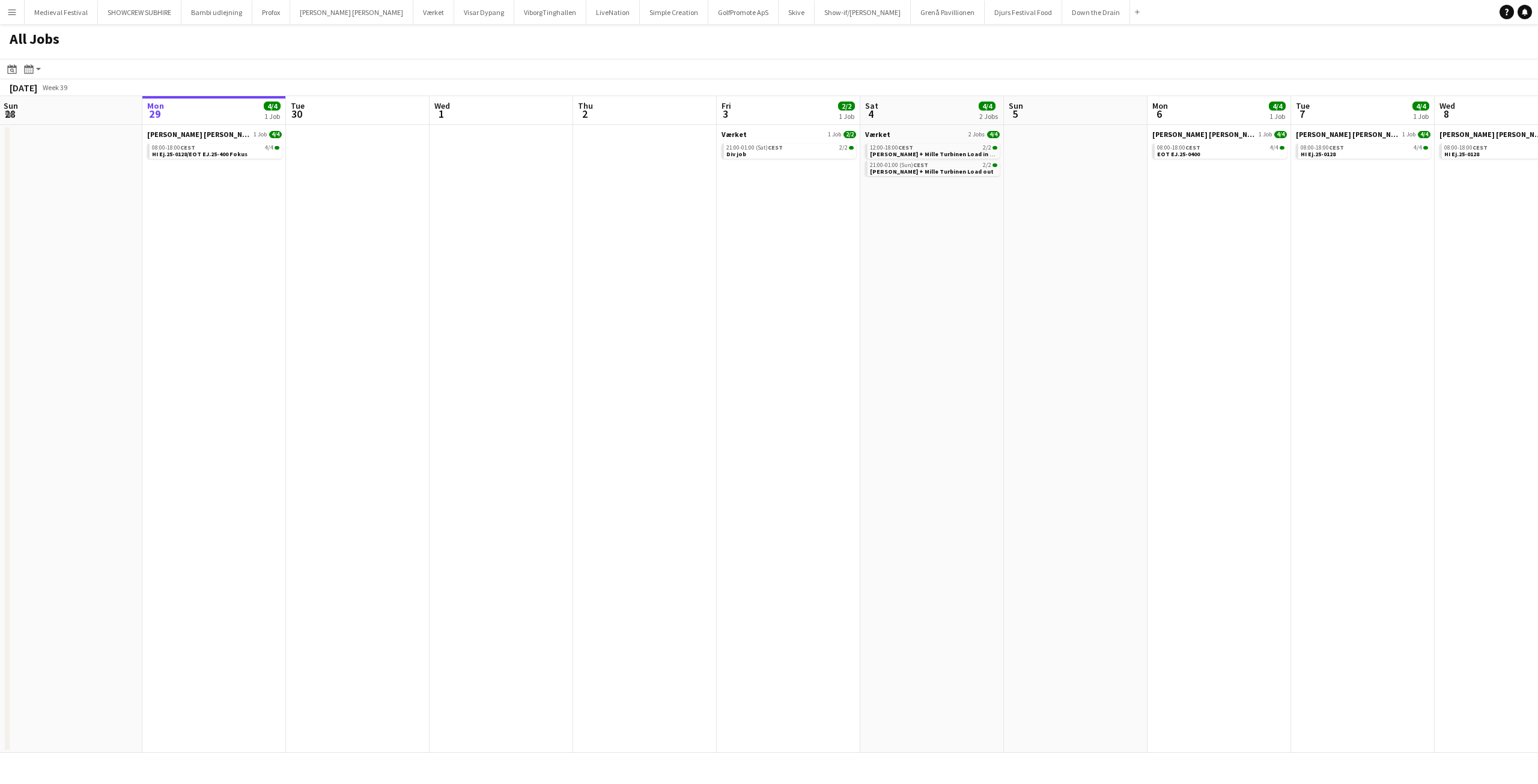
scroll to position [0, 290]
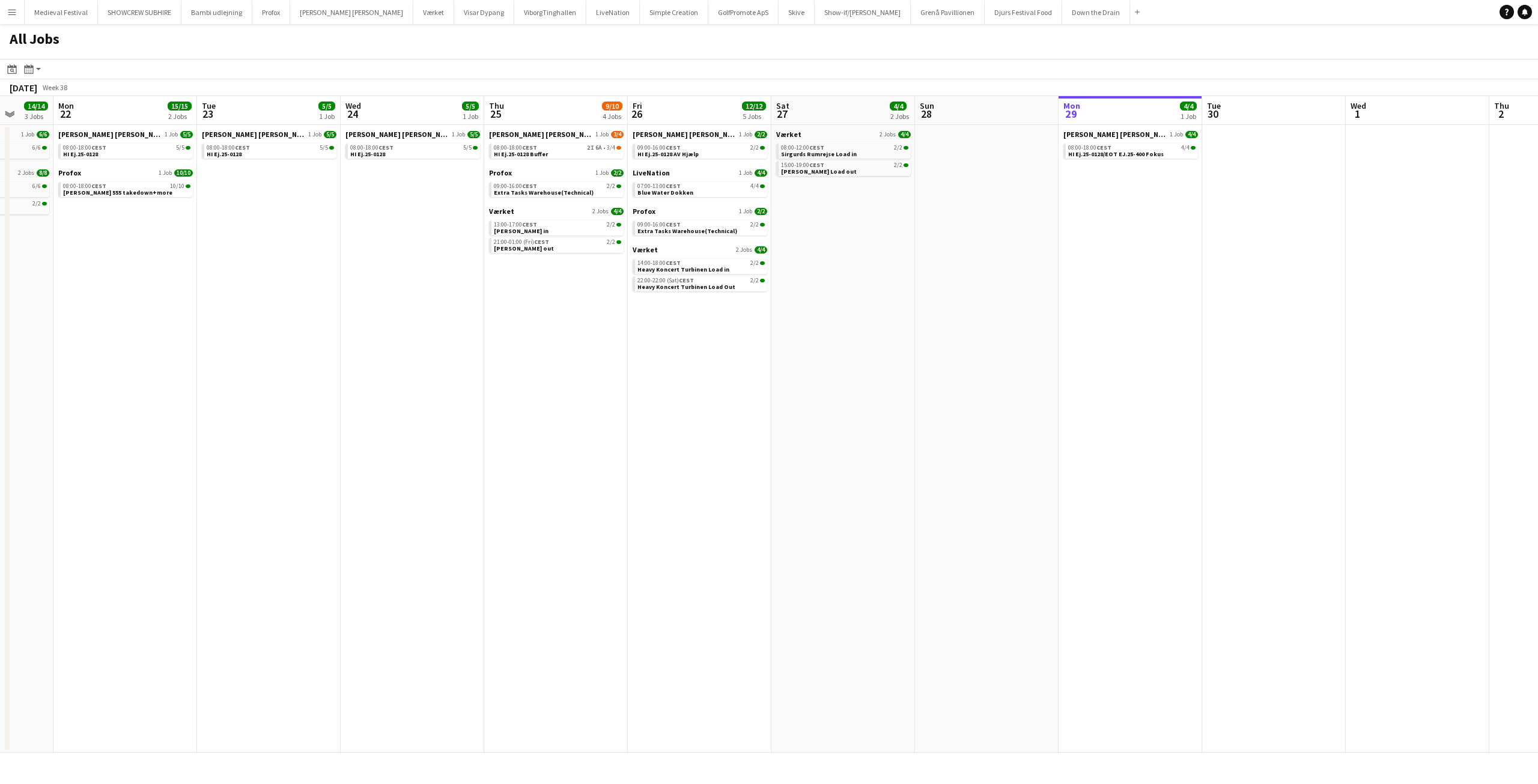
drag, startPoint x: 419, startPoint y: 276, endPoint x: 1392, endPoint y: 370, distance: 977.5
click at [1411, 374] on app-calendar-viewport "Fri 19 32/32 6 Jobs Sat 20 8/8 5 Jobs Sun 21 14/14 3 Jobs Mon 22 15/15 2 Jobs T…" at bounding box center [769, 424] width 1538 height 657
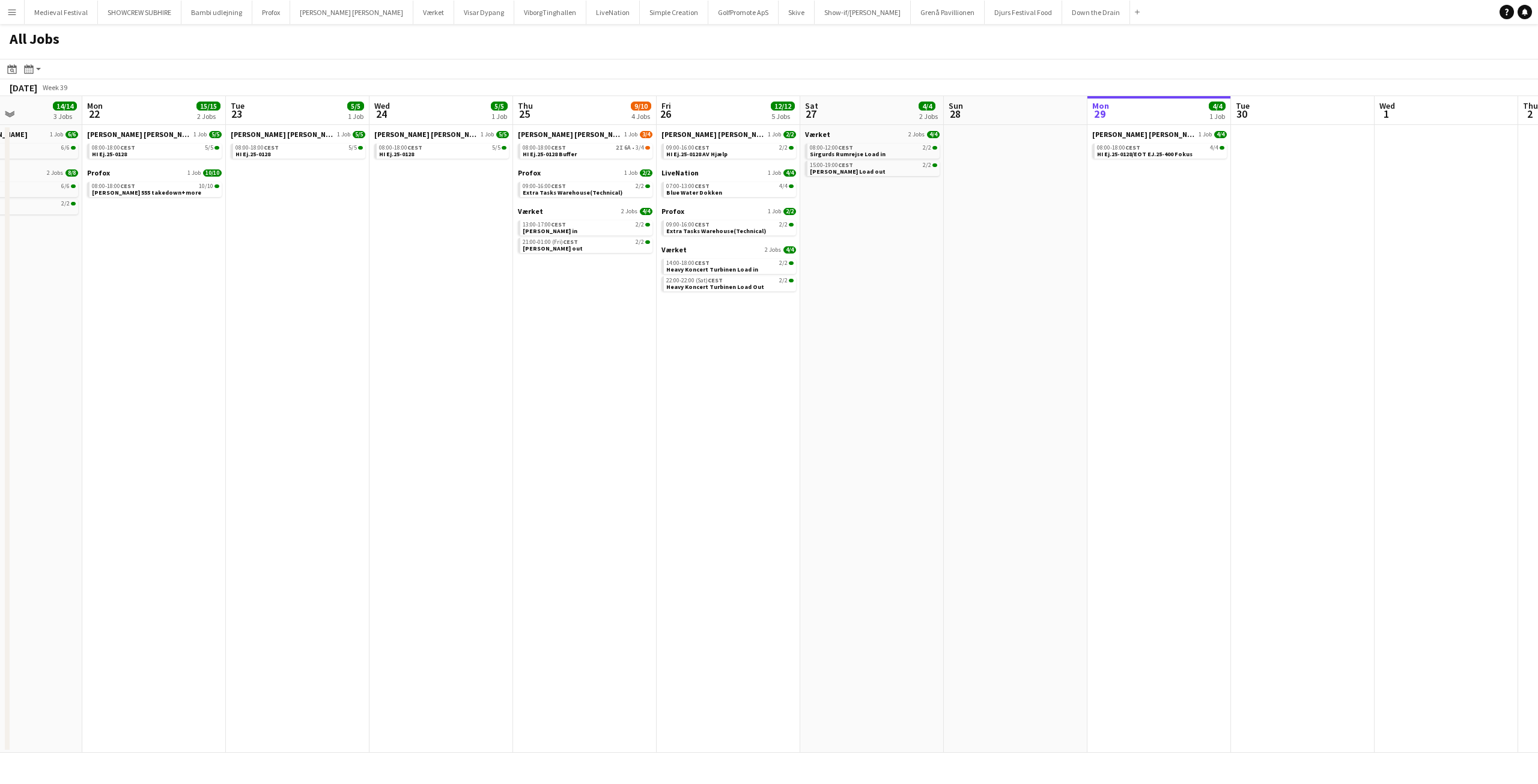
drag, startPoint x: 880, startPoint y: 378, endPoint x: 1376, endPoint y: 429, distance: 498.6
click at [1376, 429] on app-calendar-viewport "Fri 19 32/32 6 Jobs Sat 20 8/8 5 Jobs Sun 21 14/14 3 Jobs Mon 22 15/15 2 Jobs T…" at bounding box center [769, 424] width 1538 height 657
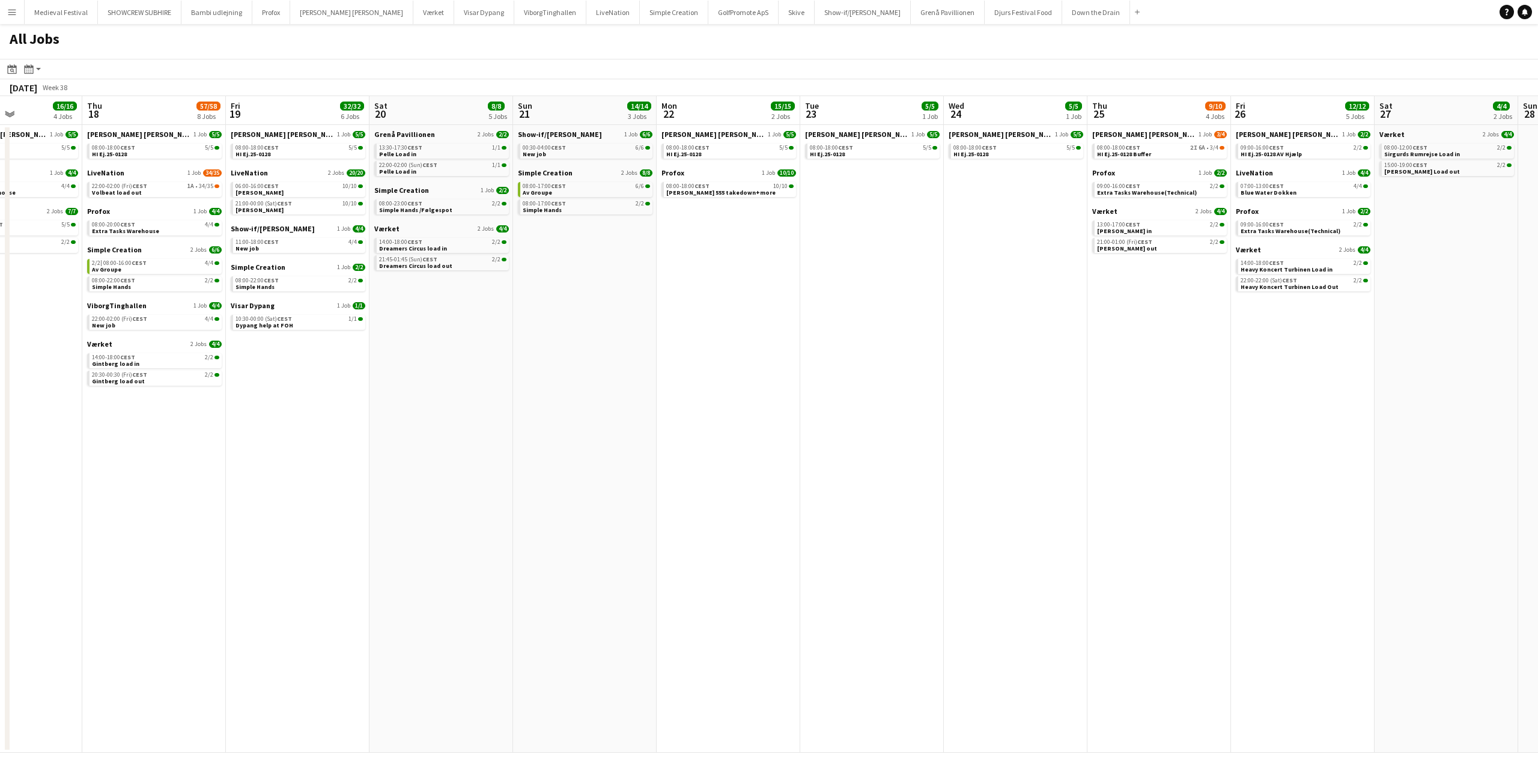
scroll to position [0, 360]
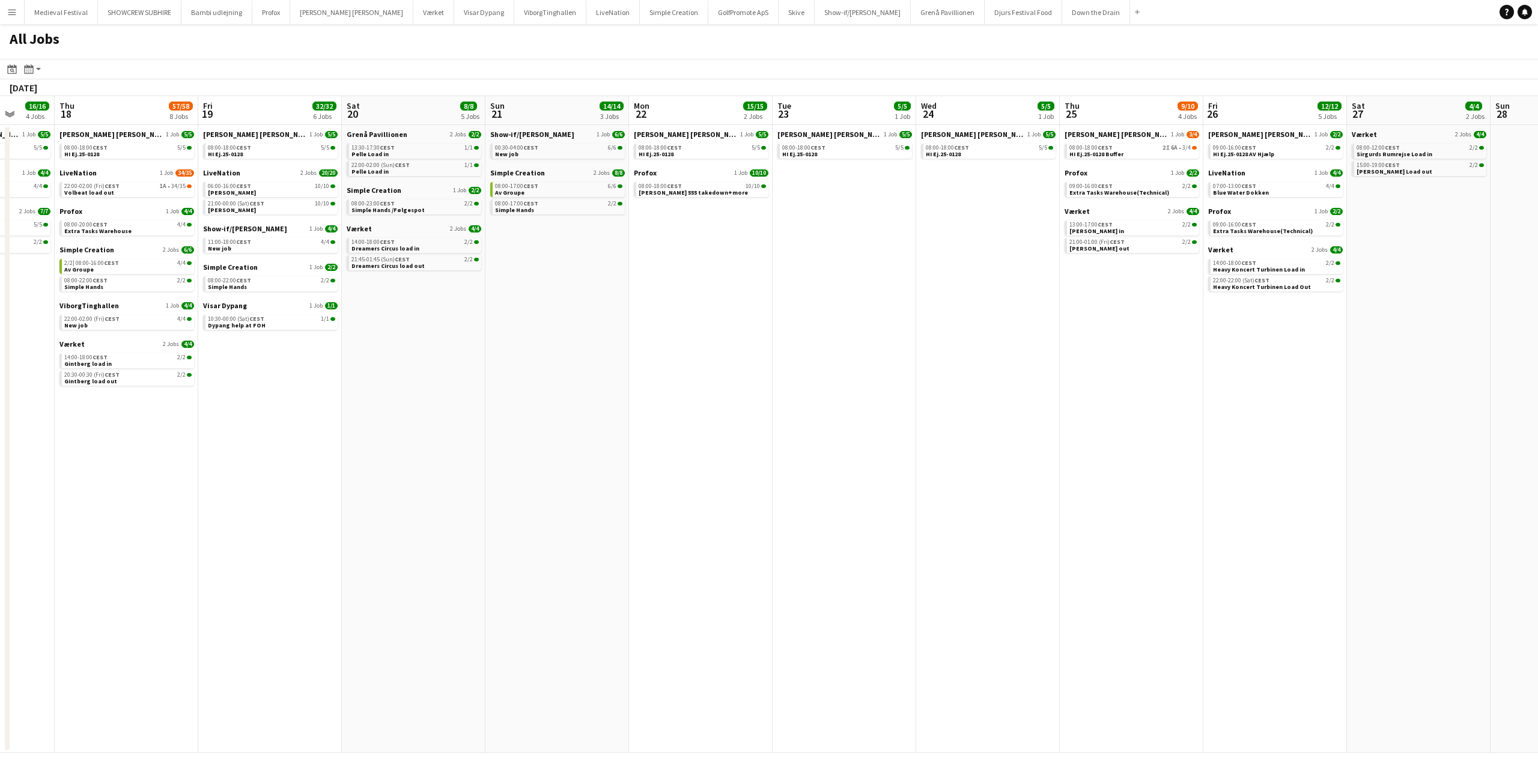
drag, startPoint x: 671, startPoint y: 299, endPoint x: 1318, endPoint y: 336, distance: 648.1
click at [1318, 336] on app-calendar-viewport "Mon 15 7/7 4 Jobs Tue 16 46/50 3 Jobs Wed 17 16/16 4 Jobs Thu 18 57/58 8 Jobs F…" at bounding box center [769, 424] width 1538 height 657
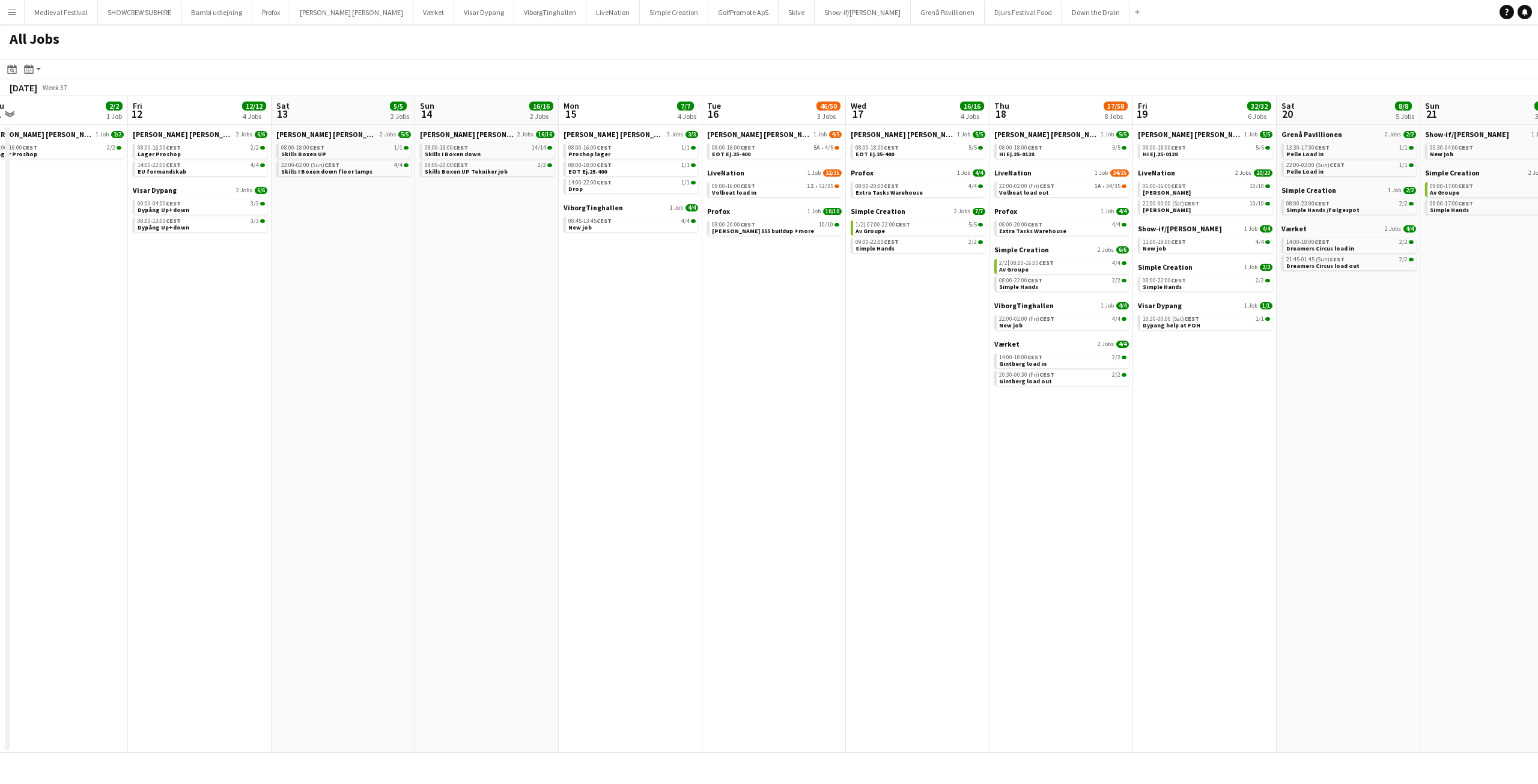
scroll to position [0, 301]
drag, startPoint x: 596, startPoint y: 346, endPoint x: 870, endPoint y: 391, distance: 277.7
click at [870, 391] on app-calendar-viewport "Tue 9 3/3 2 Jobs Wed 10 2/2 1 Job Thu 11 2/2 1 Job Fri 12 12/12 4 Jobs Sat 13 5…" at bounding box center [769, 424] width 1538 height 657
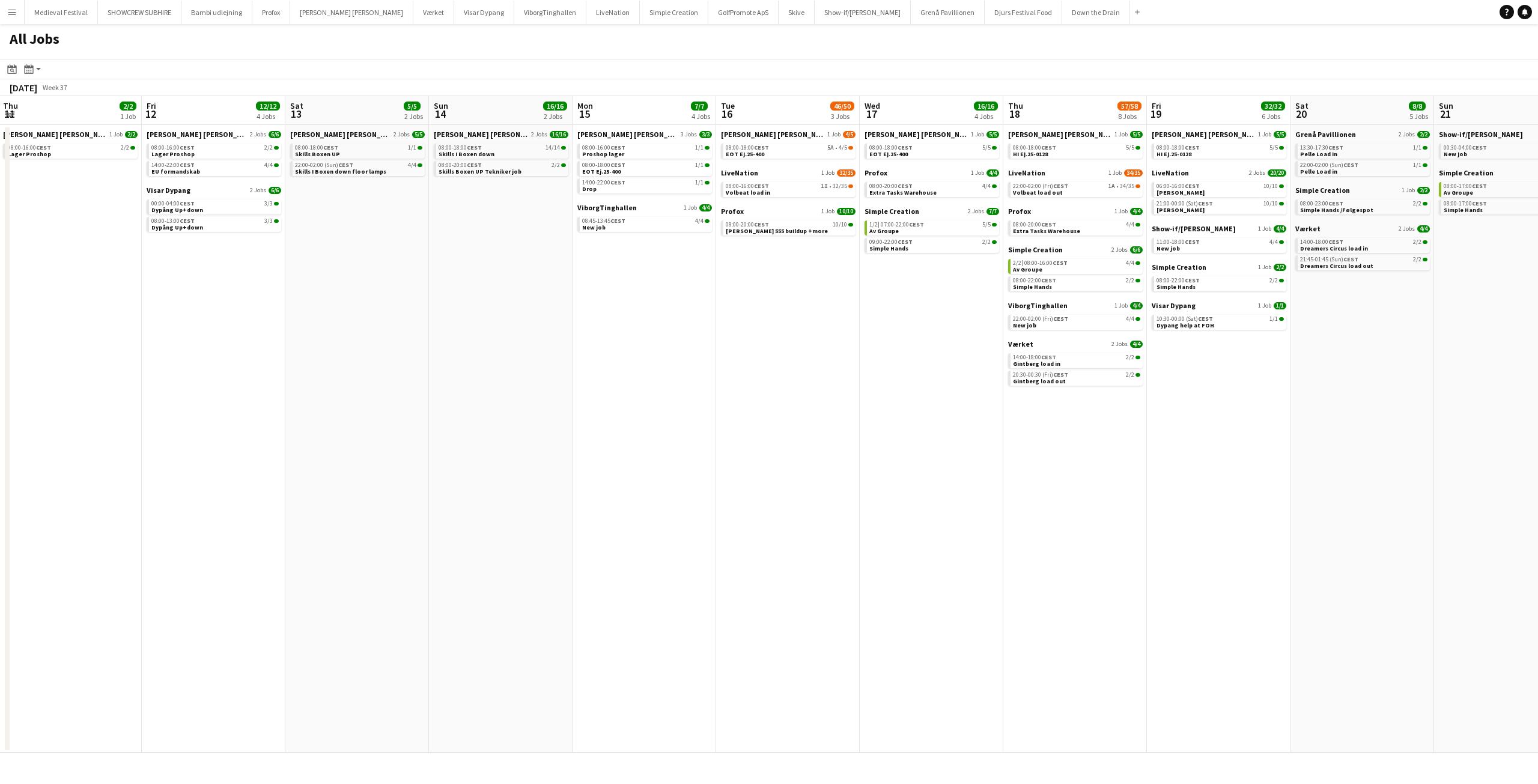
drag, startPoint x: 374, startPoint y: 290, endPoint x: 386, endPoint y: 293, distance: 12.4
click at [386, 293] on app-calendar-viewport "Tue 9 3/3 2 Jobs Wed 10 2/2 1 Job Thu 11 2/2 1 Job Fri 12 12/12 4 Jobs Sat 13 5…" at bounding box center [769, 424] width 1538 height 657
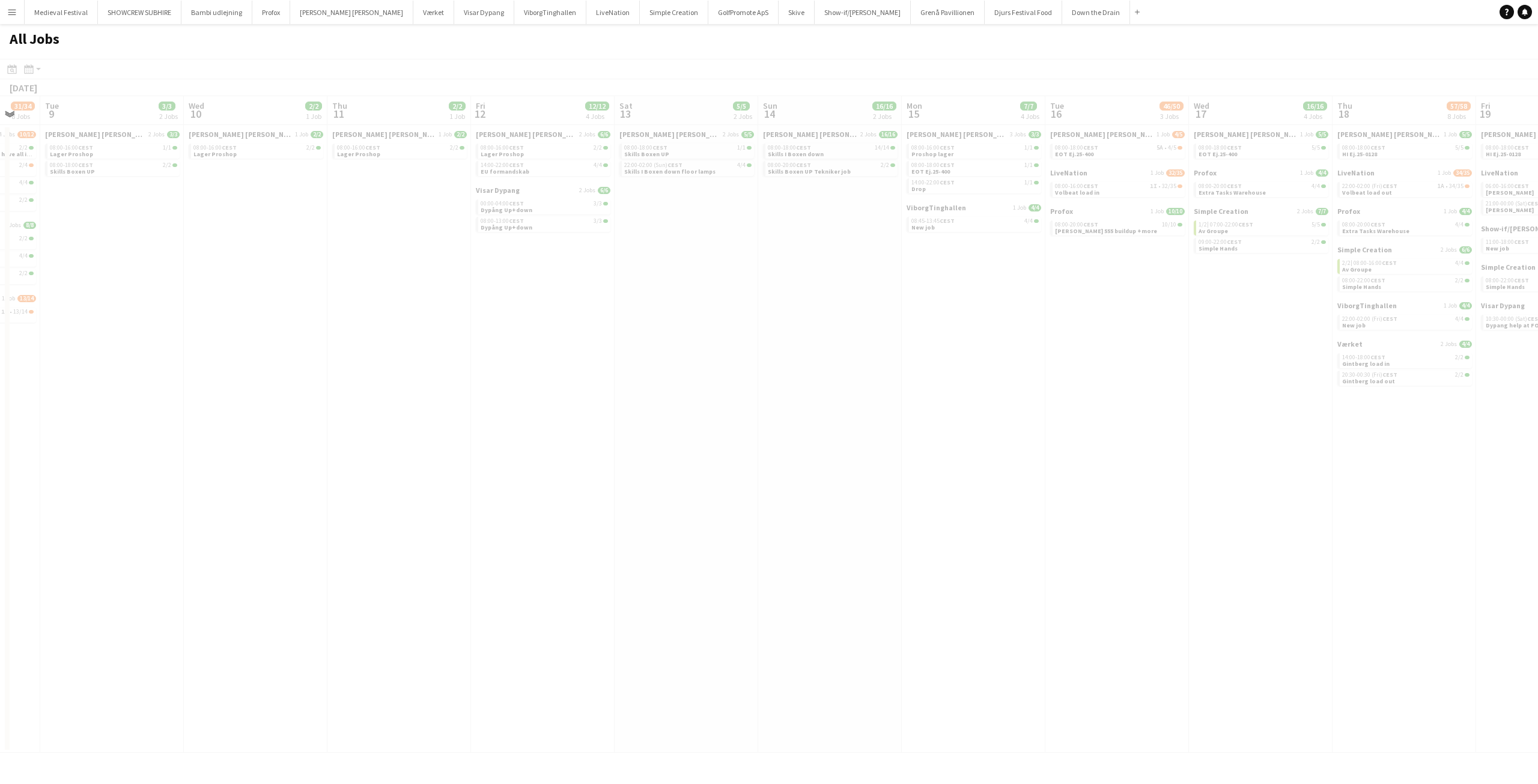
drag, startPoint x: 380, startPoint y: 295, endPoint x: 1284, endPoint y: 370, distance: 907.1
click at [1291, 372] on app-calendar-viewport "Sat 6 Sun 7 13/14 3 Jobs Mon 8 31/34 8 Jobs Tue 9 3/3 2 Jobs Wed 10 2/2 1 Job T…" at bounding box center [769, 424] width 1538 height 657
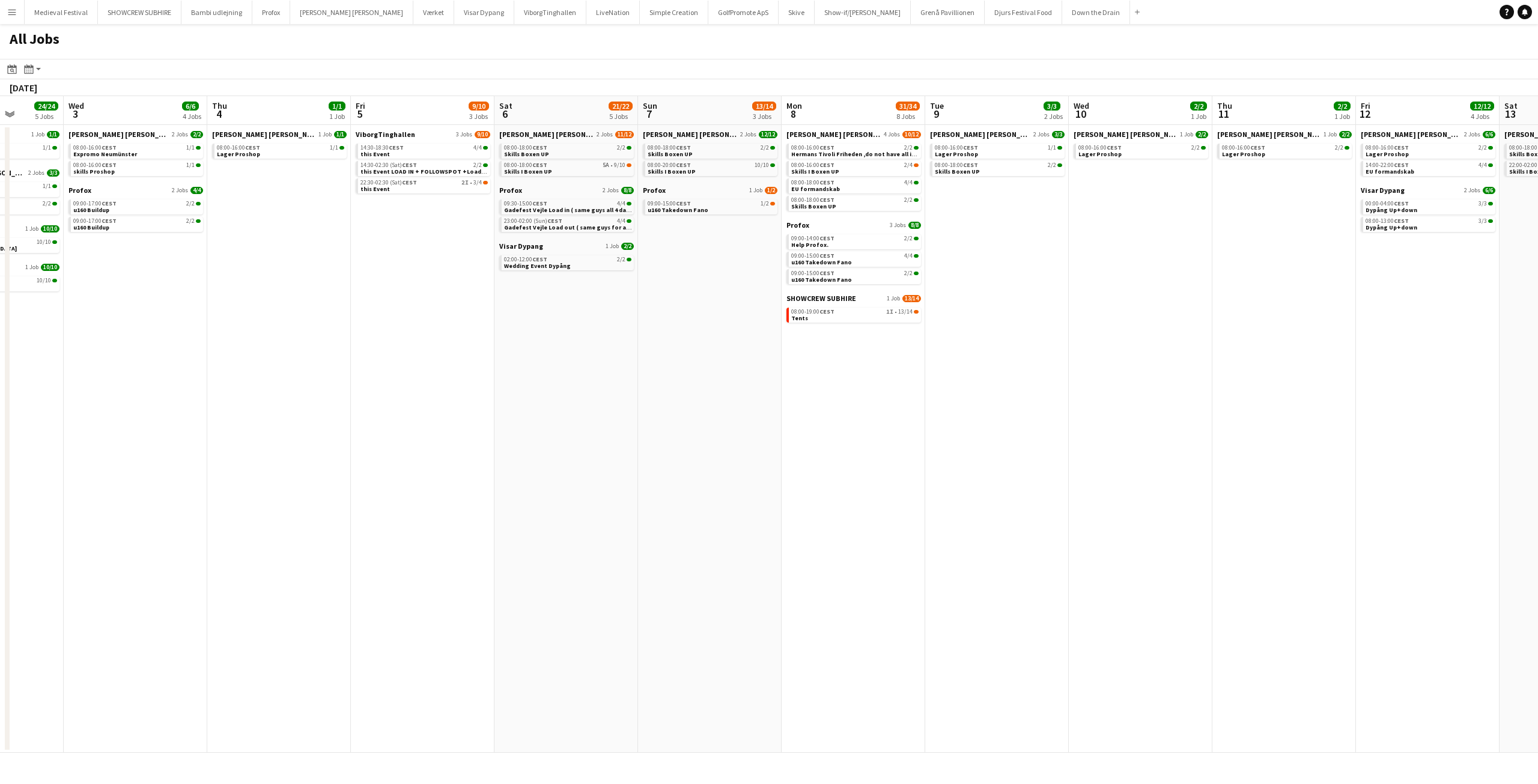
drag, startPoint x: 570, startPoint y: 343, endPoint x: 1336, endPoint y: 381, distance: 766.9
click at [1385, 381] on app-calendar-viewport "Sun 31 26/26 8 Jobs Mon 1 17/18 6 Jobs Tue 2 24/24 5 Jobs Wed 3 6/6 4 Jobs Thu …" at bounding box center [769, 424] width 1538 height 657
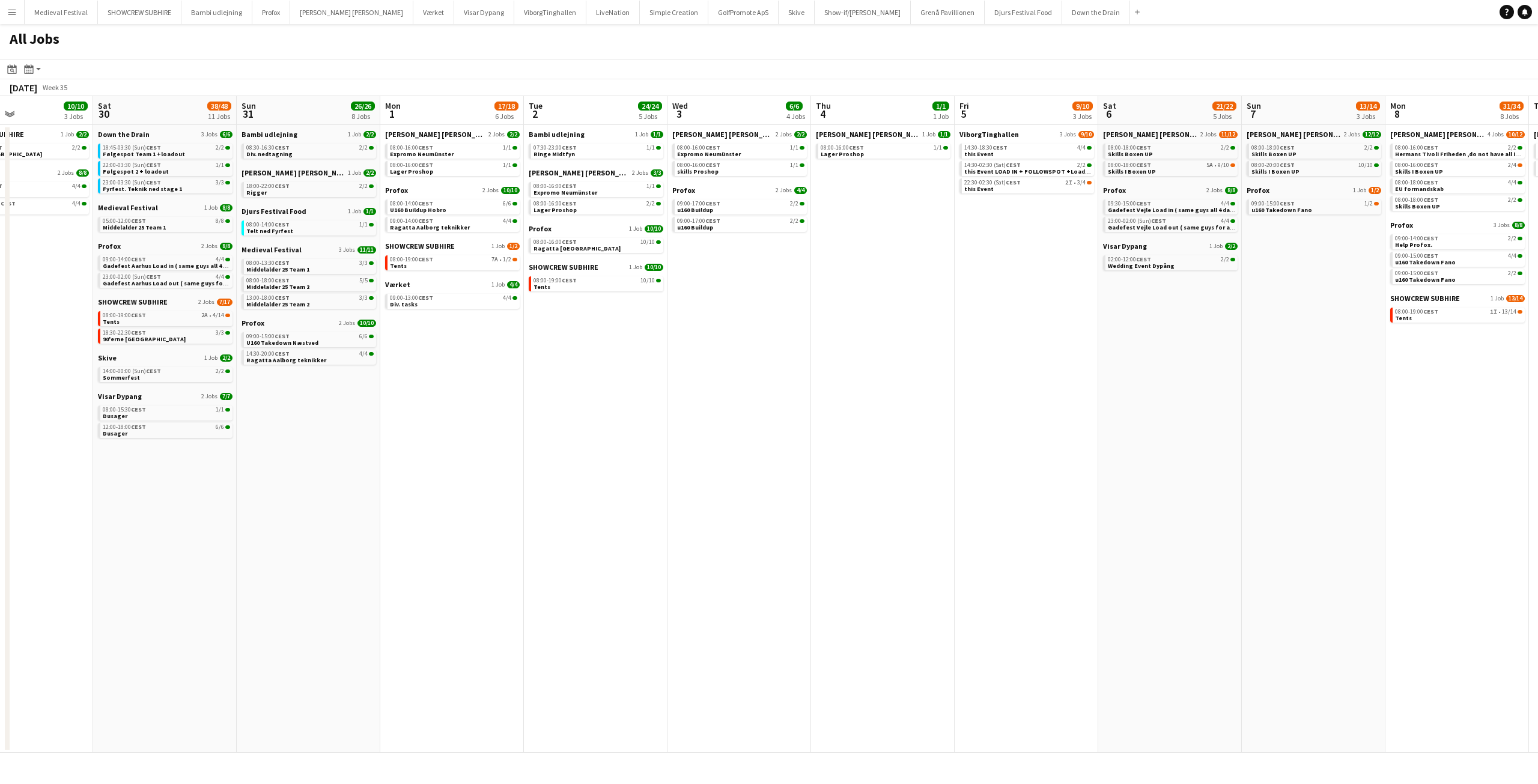
scroll to position [0, 244]
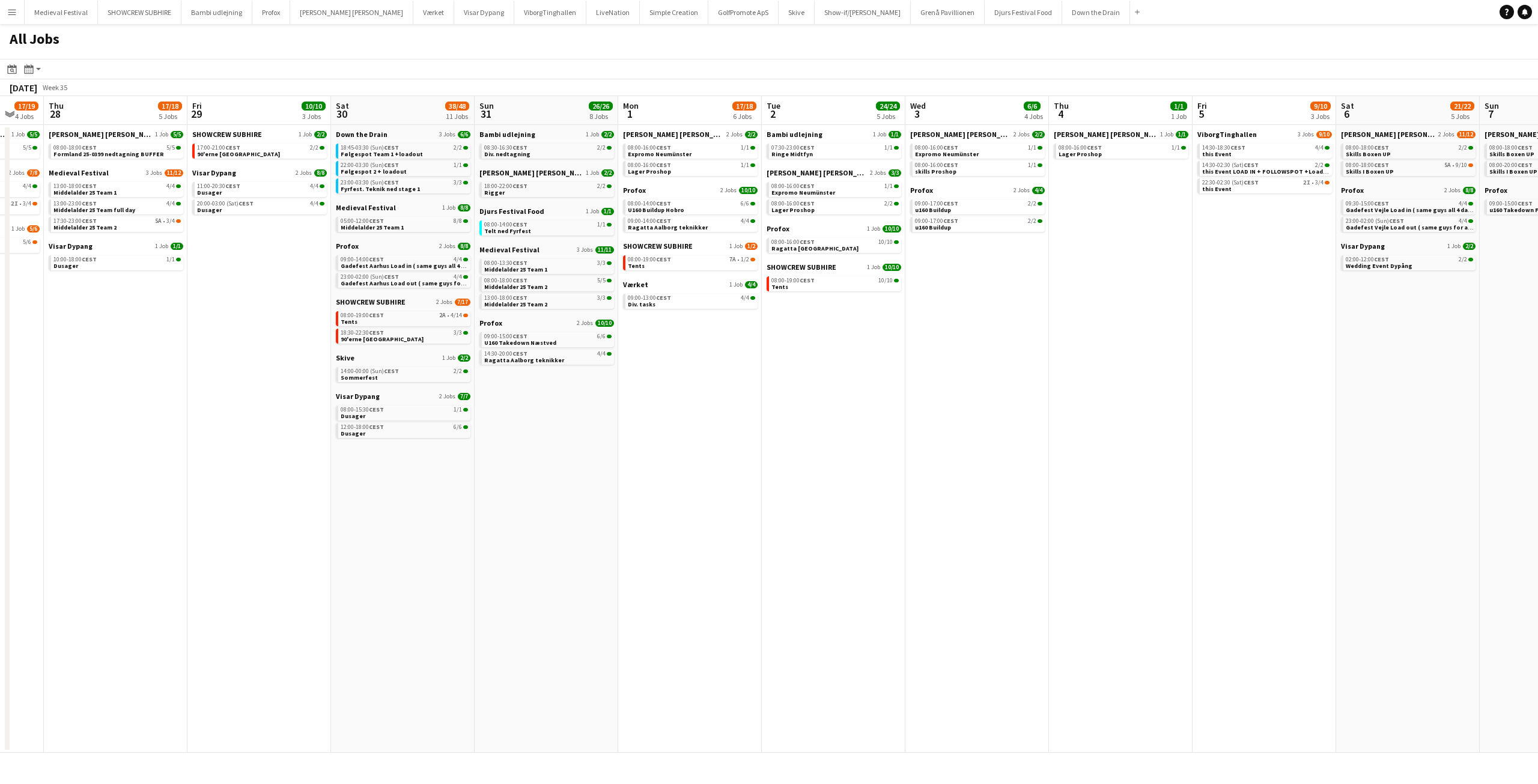
drag, startPoint x: 776, startPoint y: 365, endPoint x: 984, endPoint y: 386, distance: 209.1
click at [984, 386] on app-calendar-viewport "Tue 26 10/10 4 Jobs Wed 27 17/19 4 Jobs Thu 28 17/18 5 Jobs Fri 29 10/10 3 Jobs…" at bounding box center [769, 424] width 1538 height 657
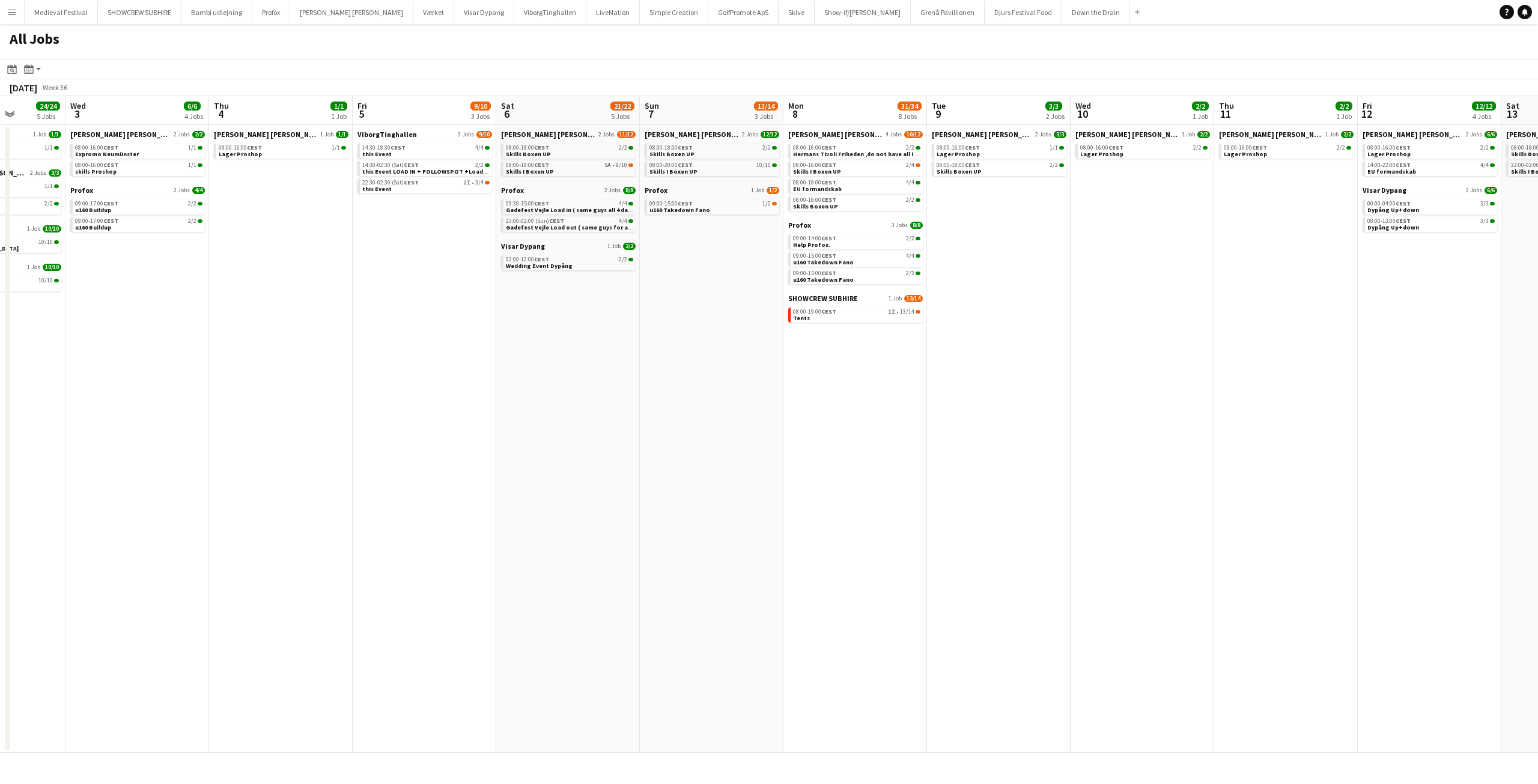
drag, startPoint x: 1039, startPoint y: 483, endPoint x: 182, endPoint y: 426, distance: 858.9
click at [159, 424] on app-calendar-viewport "Sat 30 38/48 11 Jobs Sun 31 26/26 8 Jobs Mon 1 17/18 6 Jobs Tue 2 24/24 5 Jobs …" at bounding box center [769, 424] width 1538 height 657
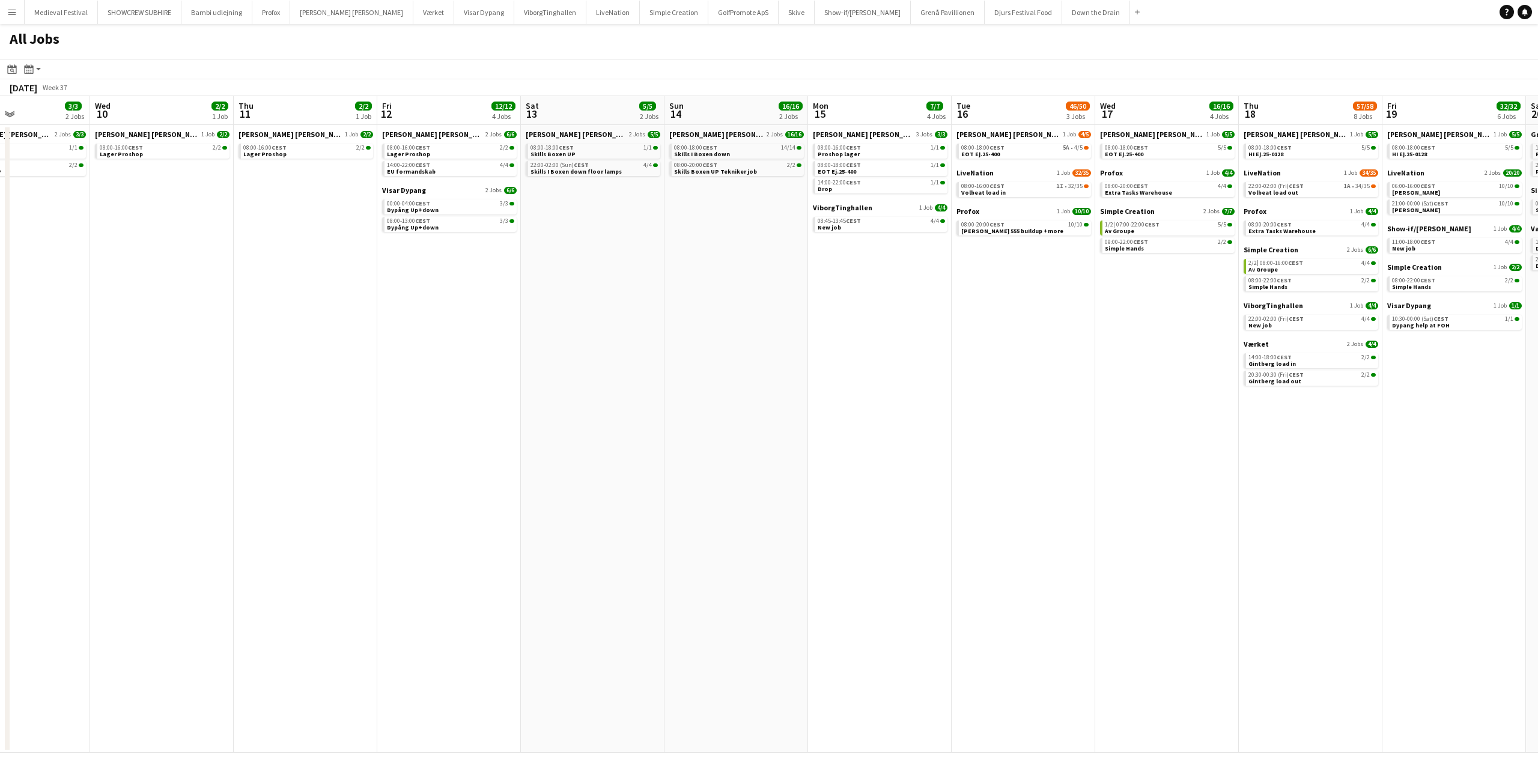
drag, startPoint x: 555, startPoint y: 411, endPoint x: 3, endPoint y: 394, distance: 552.3
click at [0, 395] on app-calendar-viewport "Sat 6 21/22 5 Jobs Sun 7 13/14 3 Jobs Mon 8 31/34 8 Jobs Tue 9 3/3 2 Jobs Wed 1…" at bounding box center [769, 424] width 1538 height 657
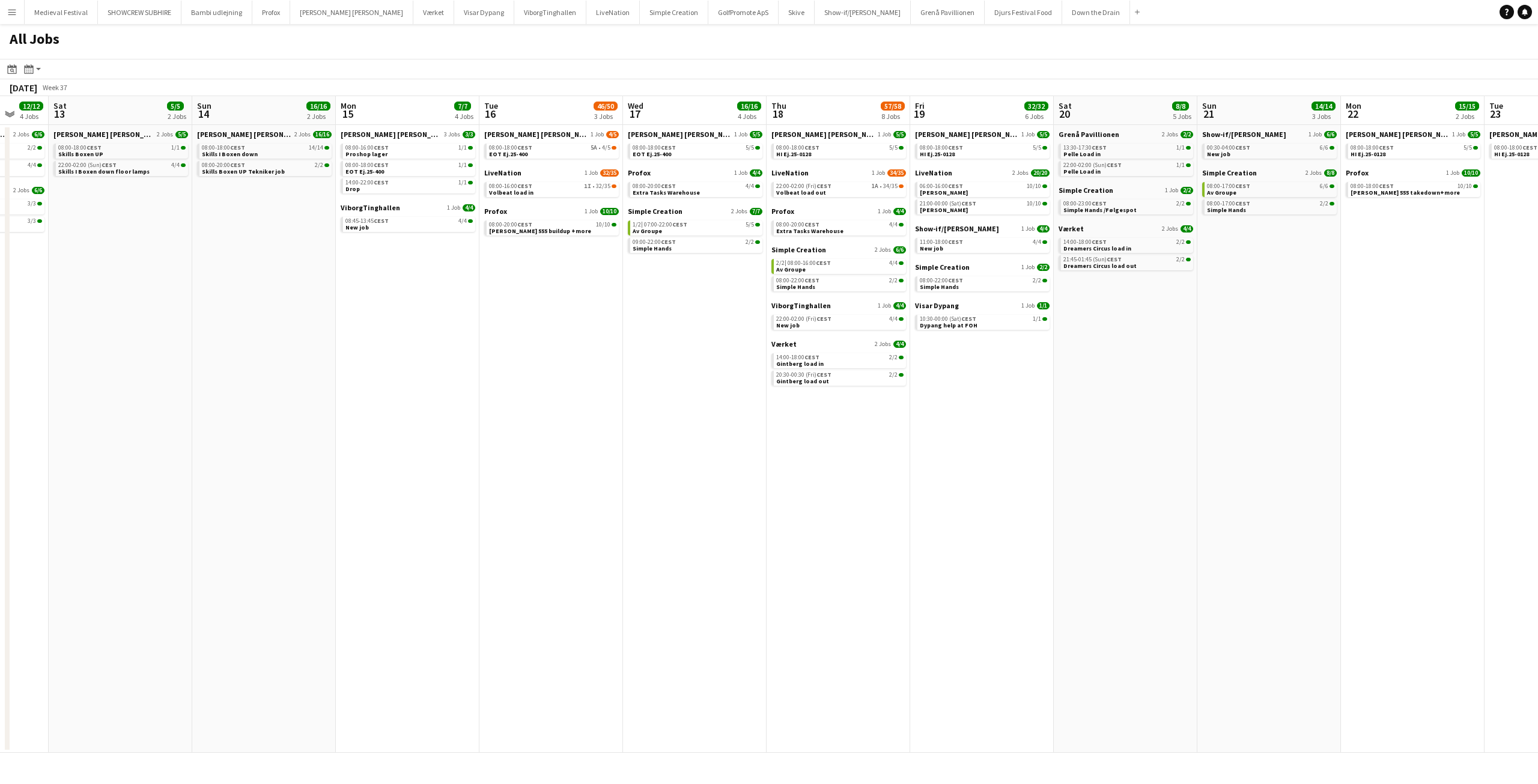
drag, startPoint x: 776, startPoint y: 407, endPoint x: 362, endPoint y: 422, distance: 414.3
click at [268, 436] on app-calendar-viewport "Tue 9 3/3 2 Jobs Wed 10 2/2 1 Job Thu 11 2/2 1 Job Fri 12 12/12 4 Jobs Sat 13 5…" at bounding box center [769, 424] width 1538 height 657
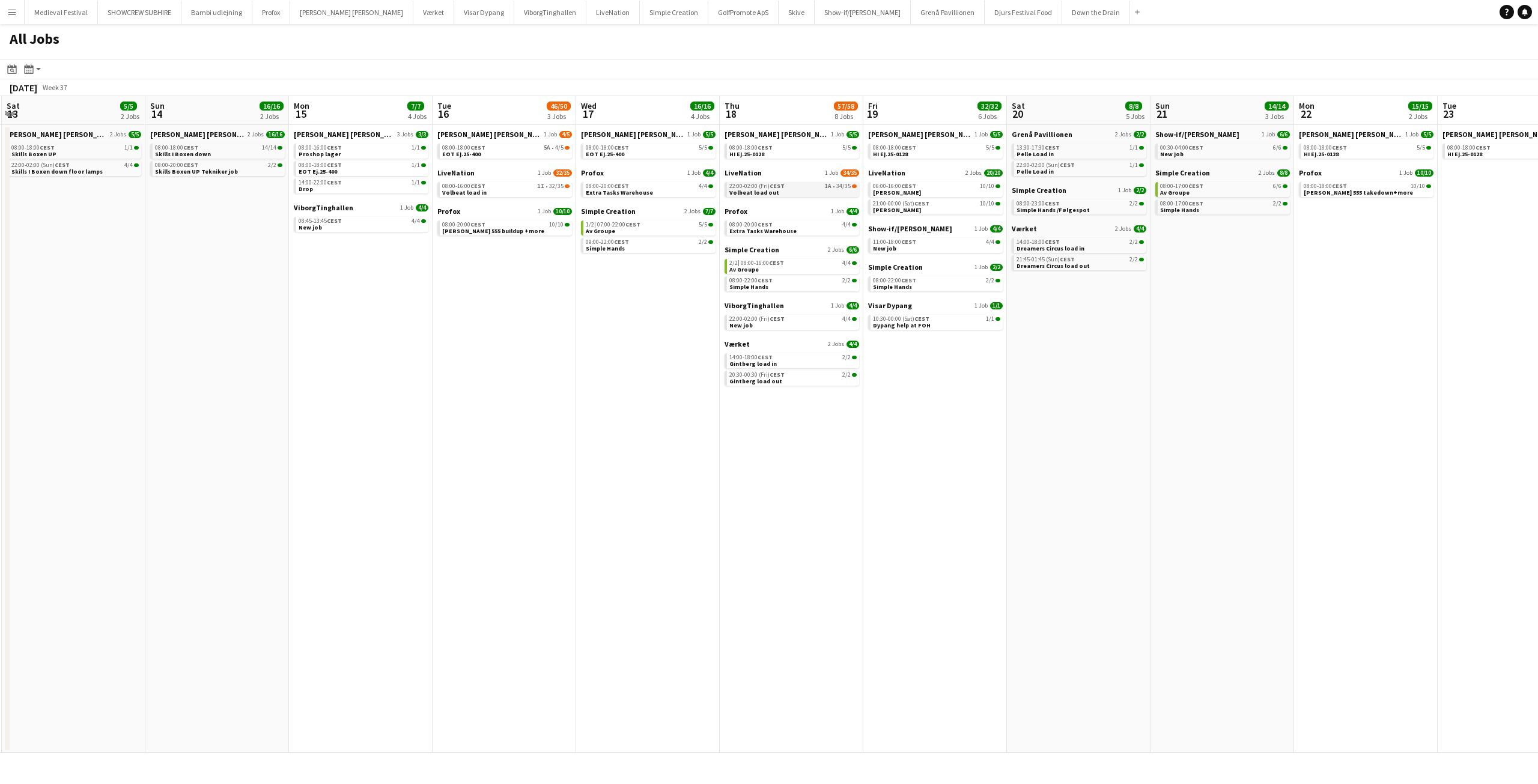
click at [795, 190] on link "22:00-02:00 (Fri) CEST 1A • 34/35 Volbeat load out" at bounding box center [793, 189] width 127 height 14
click at [16, 9] on app-icon "Menu" at bounding box center [12, 12] width 10 height 10
click at [182, 114] on link "Approvals" at bounding box center [181, 113] width 120 height 24
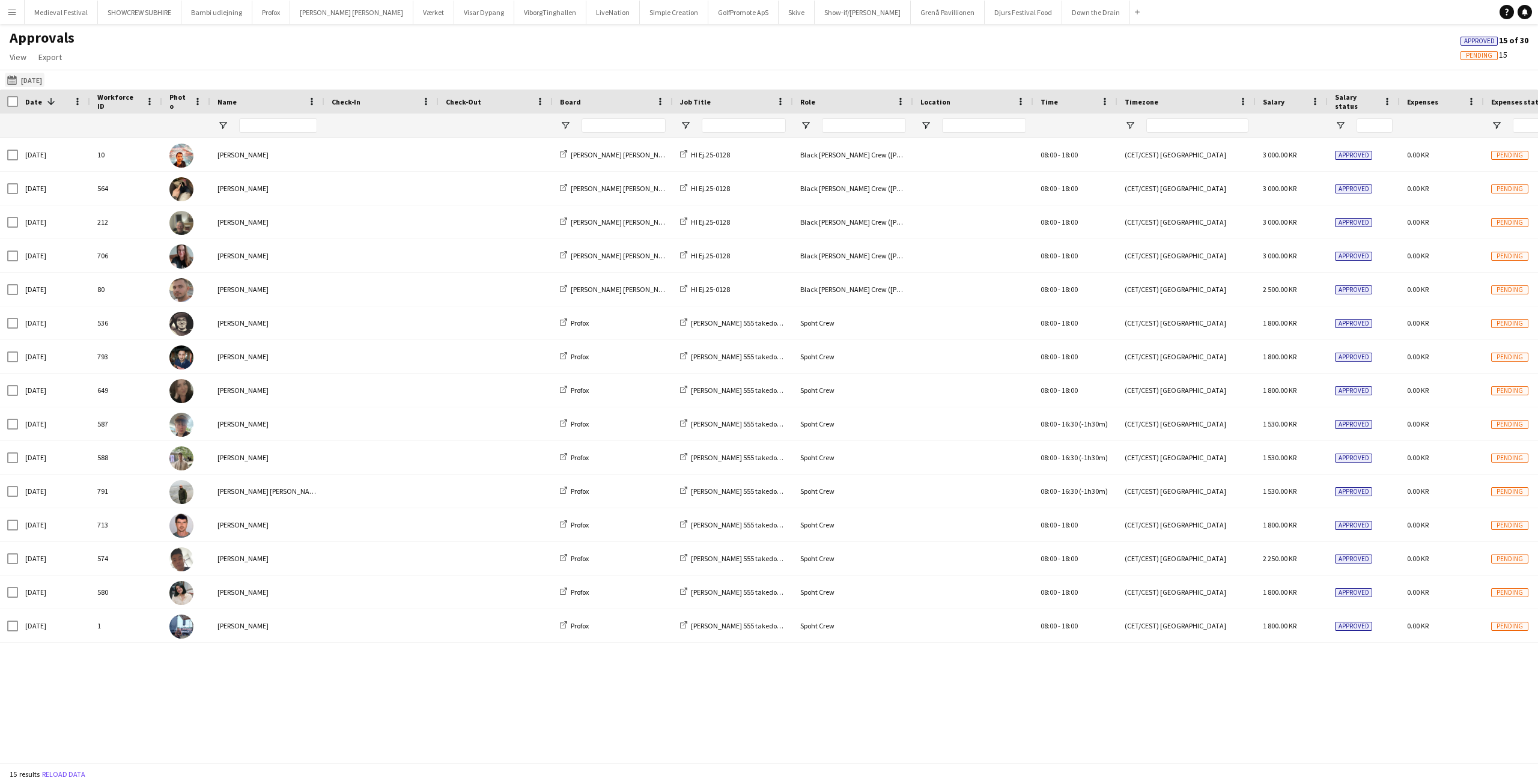
click at [39, 76] on button "22-09-2025 22-09-2025" at bounding box center [25, 80] width 39 height 14
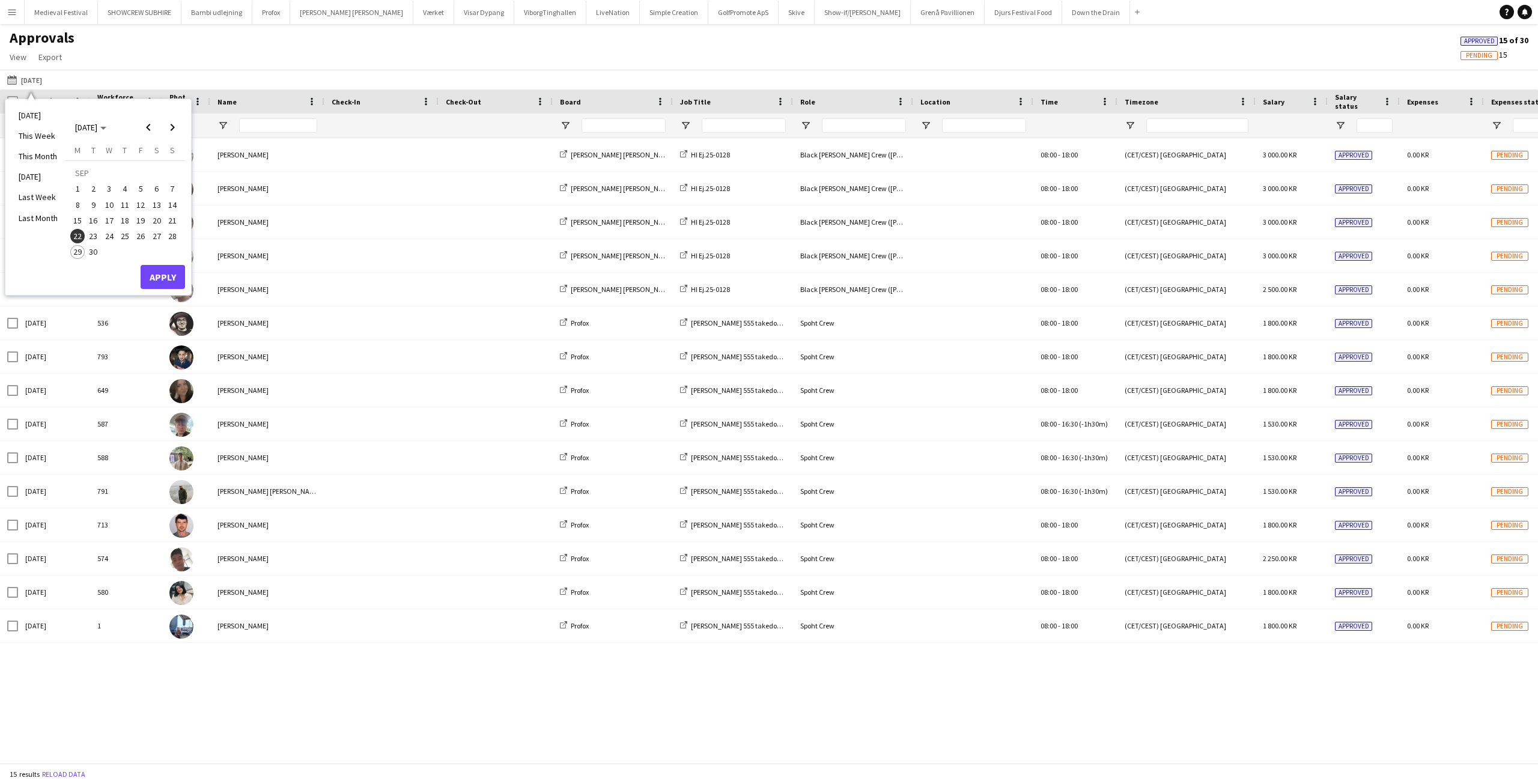
click at [135, 235] on span "26" at bounding box center [140, 236] width 14 height 14
click at [163, 274] on button "Apply" at bounding box center [163, 277] width 44 height 24
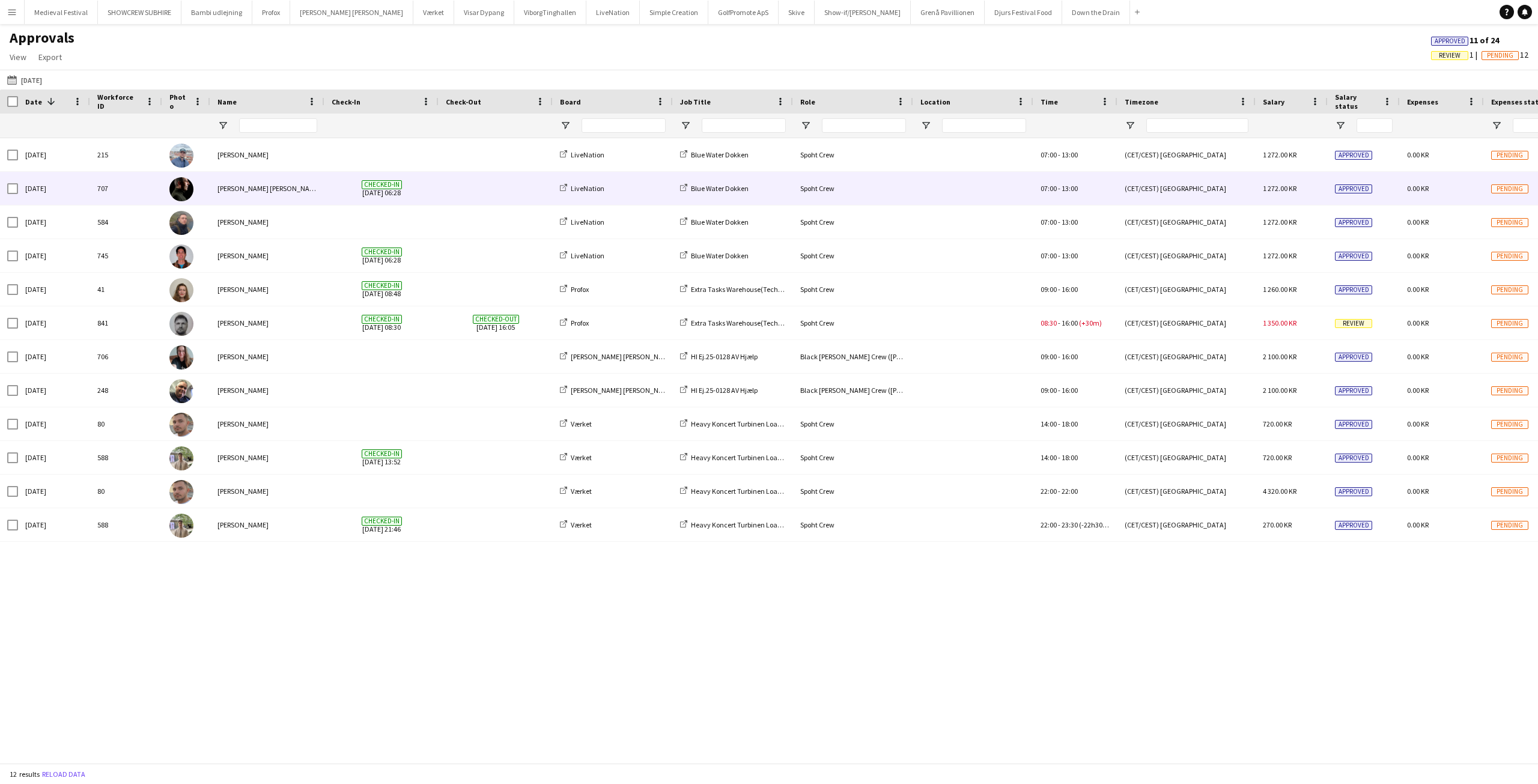
click at [444, 177] on div at bounding box center [496, 188] width 114 height 33
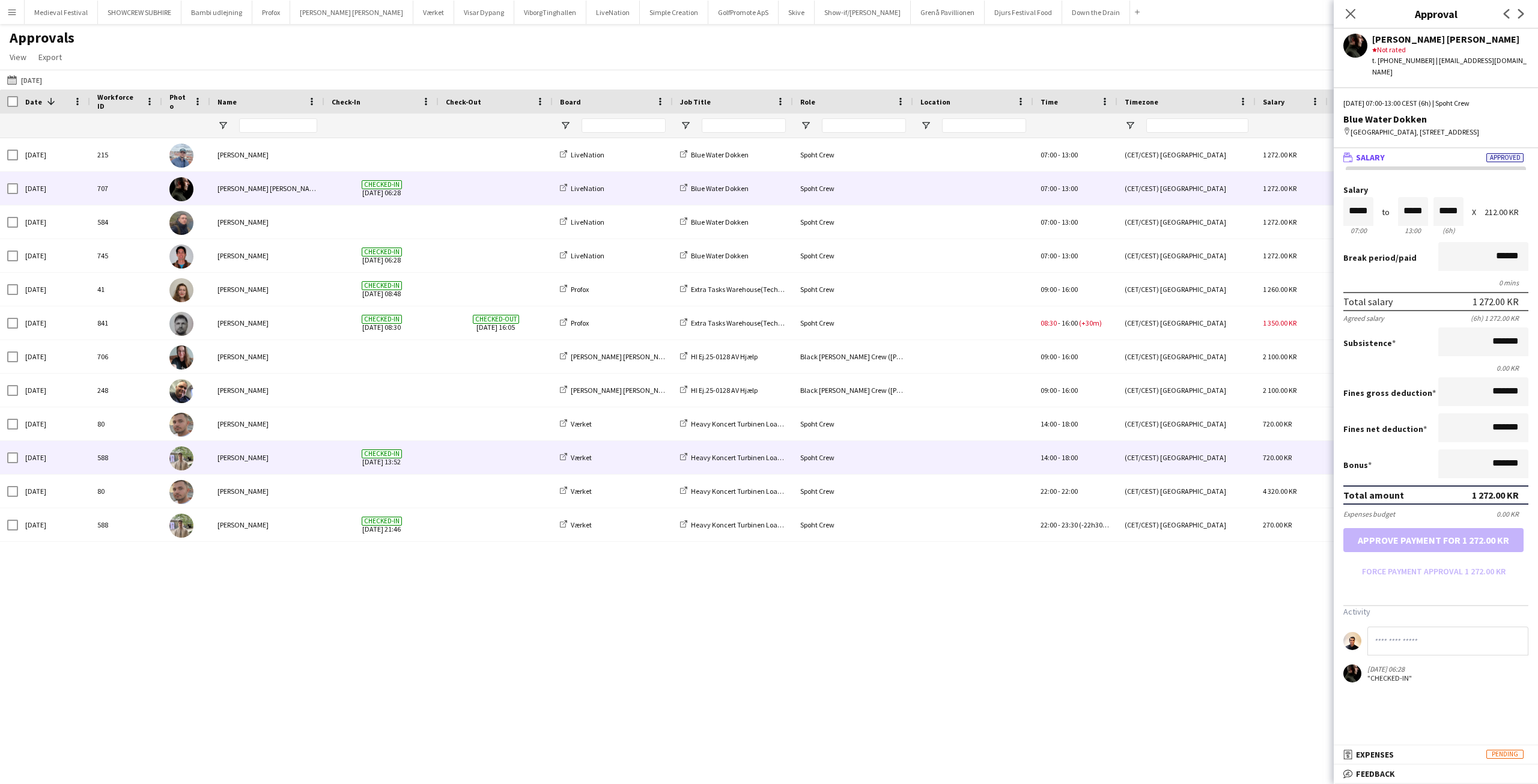
click at [461, 455] on span at bounding box center [496, 457] width 100 height 33
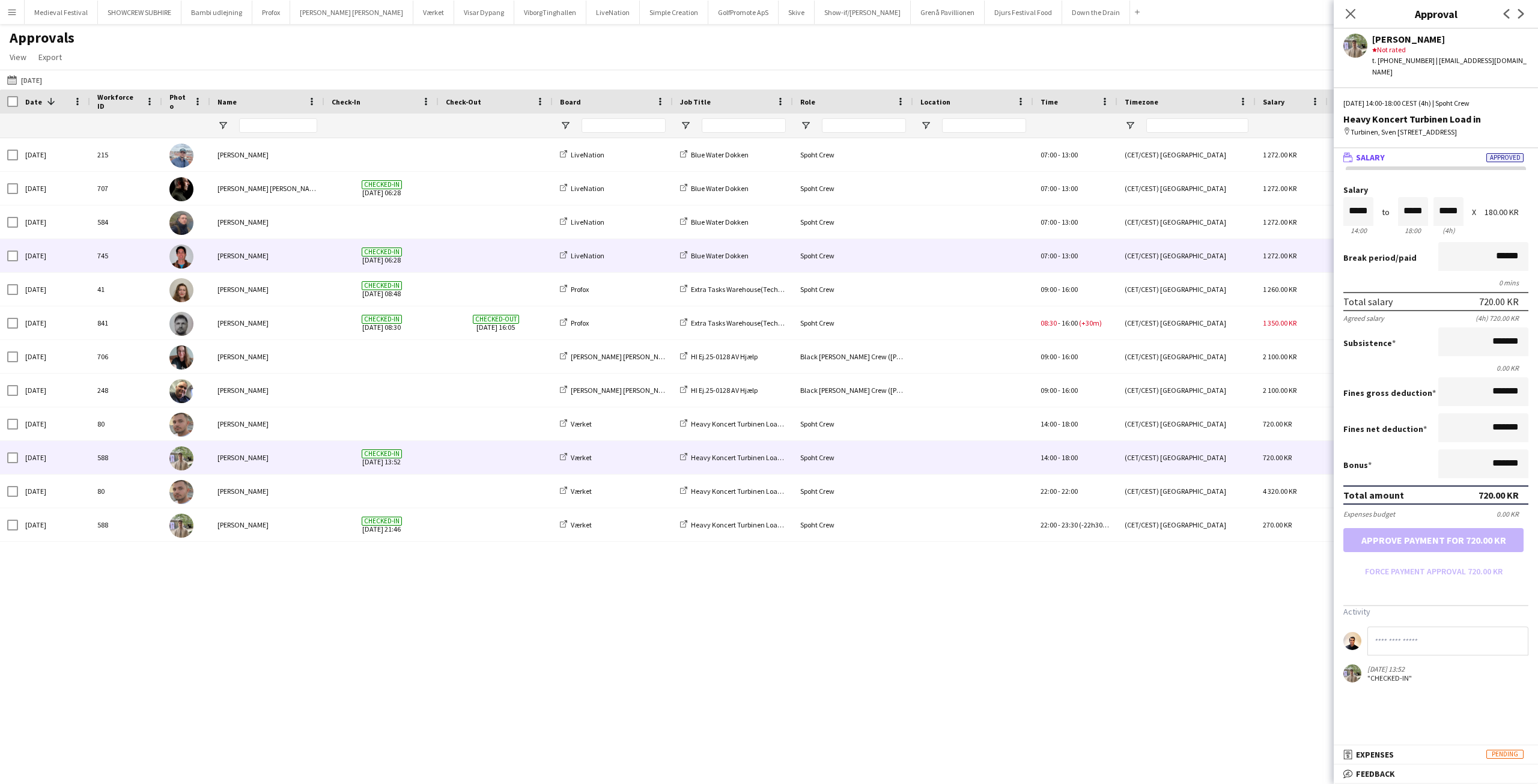
click at [281, 253] on div "Alejandro Cardenas" at bounding box center [268, 255] width 114 height 33
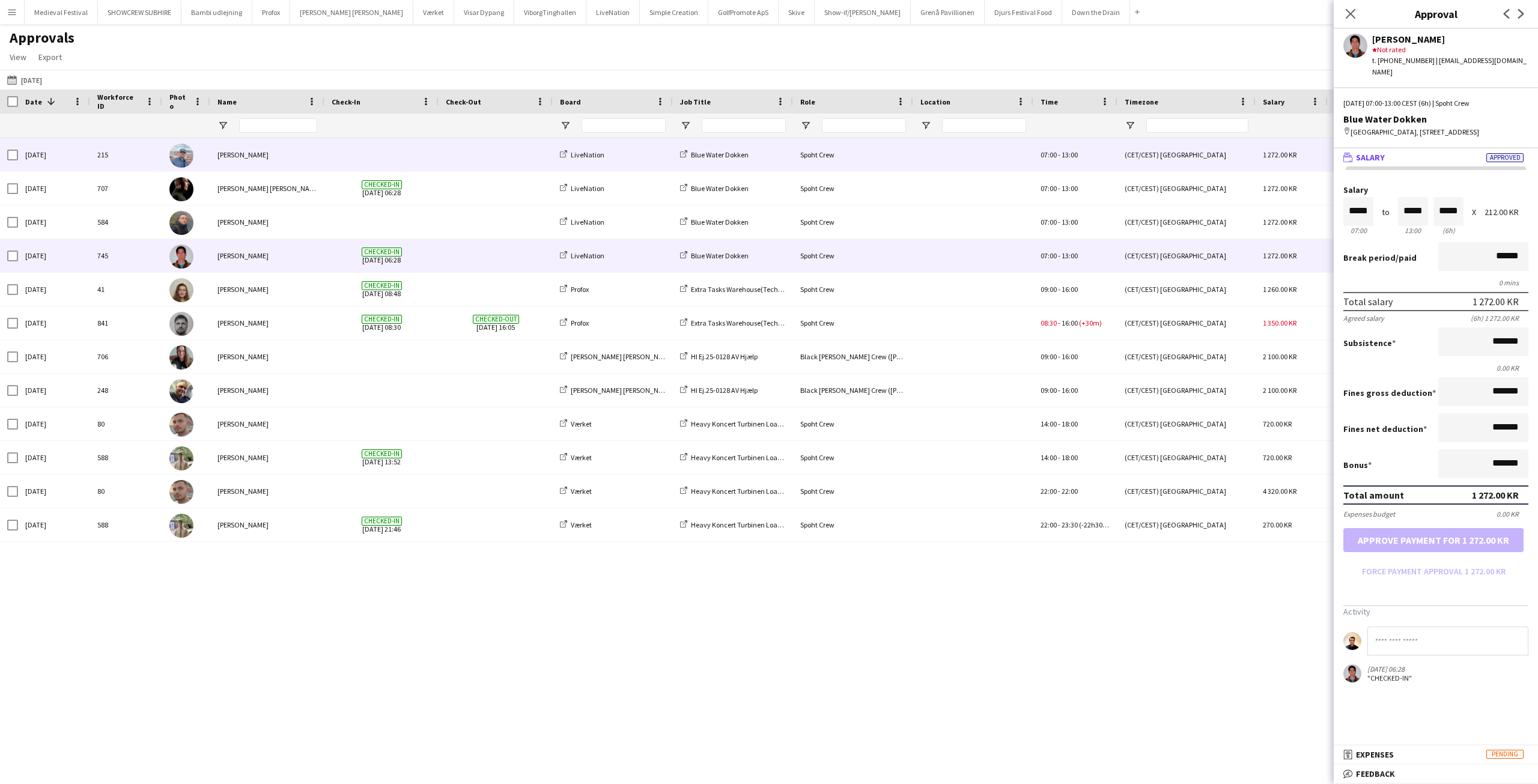
click at [330, 150] on div at bounding box center [382, 154] width 114 height 33
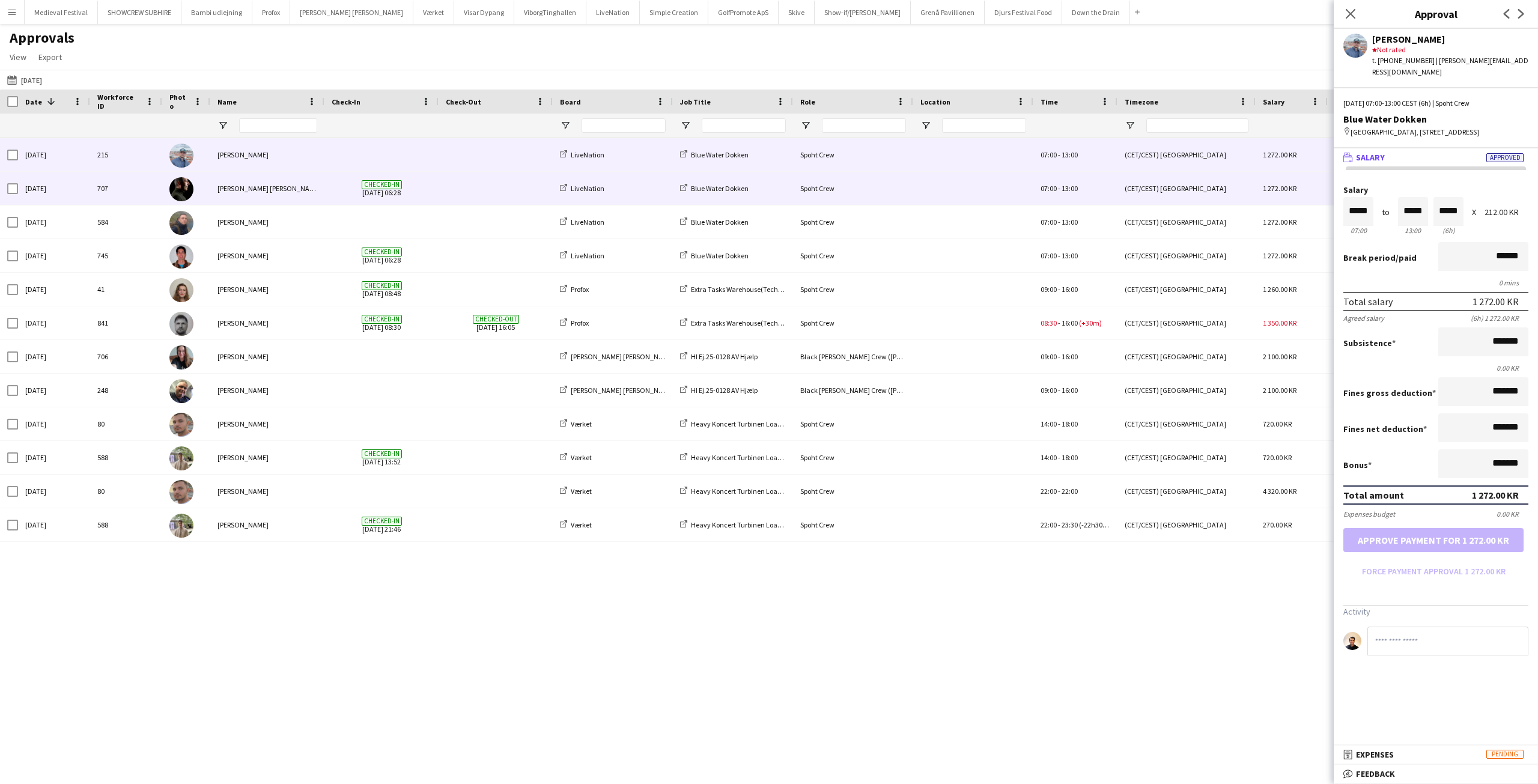
click at [332, 182] on span "Checked-in 26-09-2025 06:28" at bounding box center [382, 188] width 100 height 33
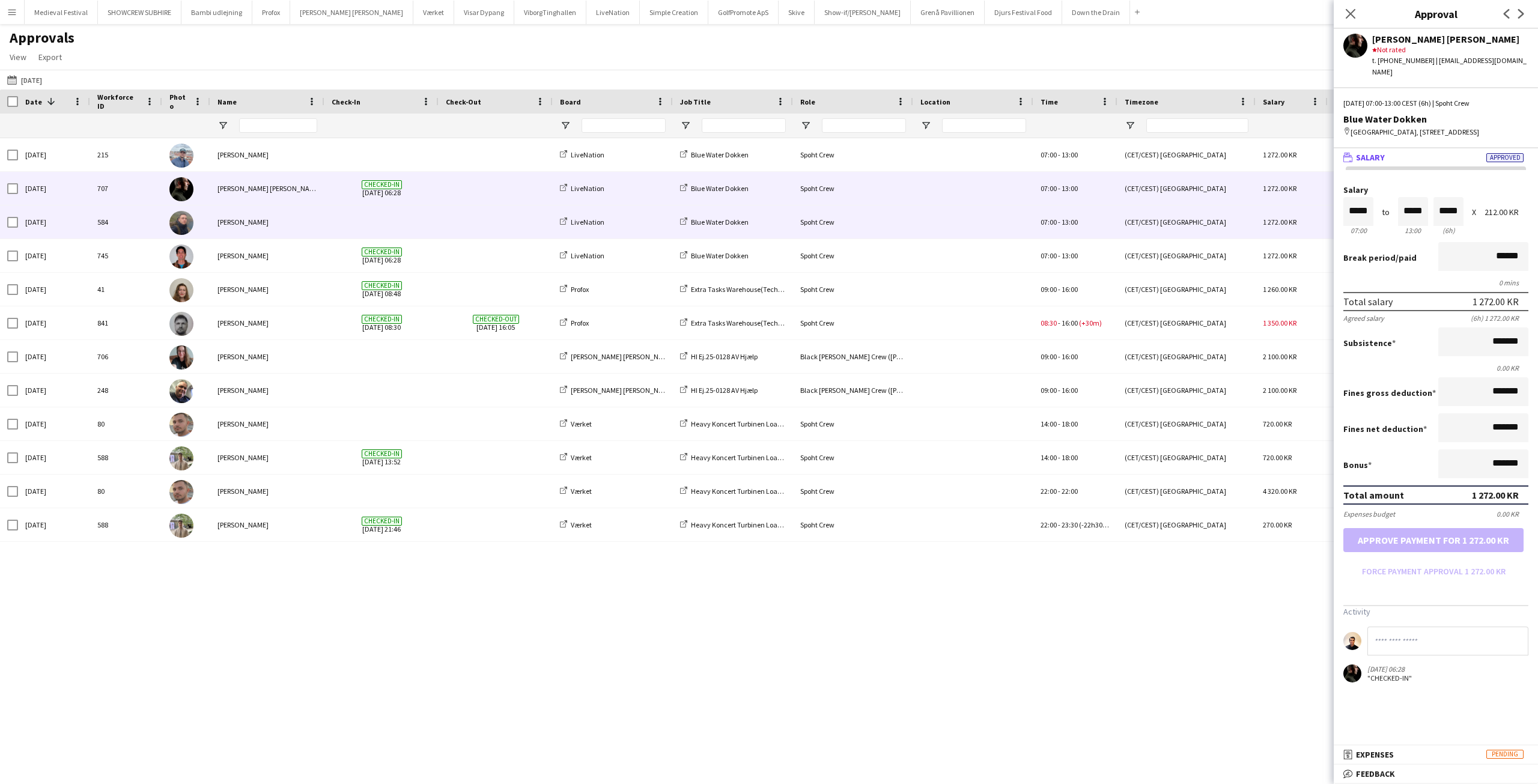
click at [297, 219] on div "[PERSON_NAME]" at bounding box center [268, 222] width 114 height 33
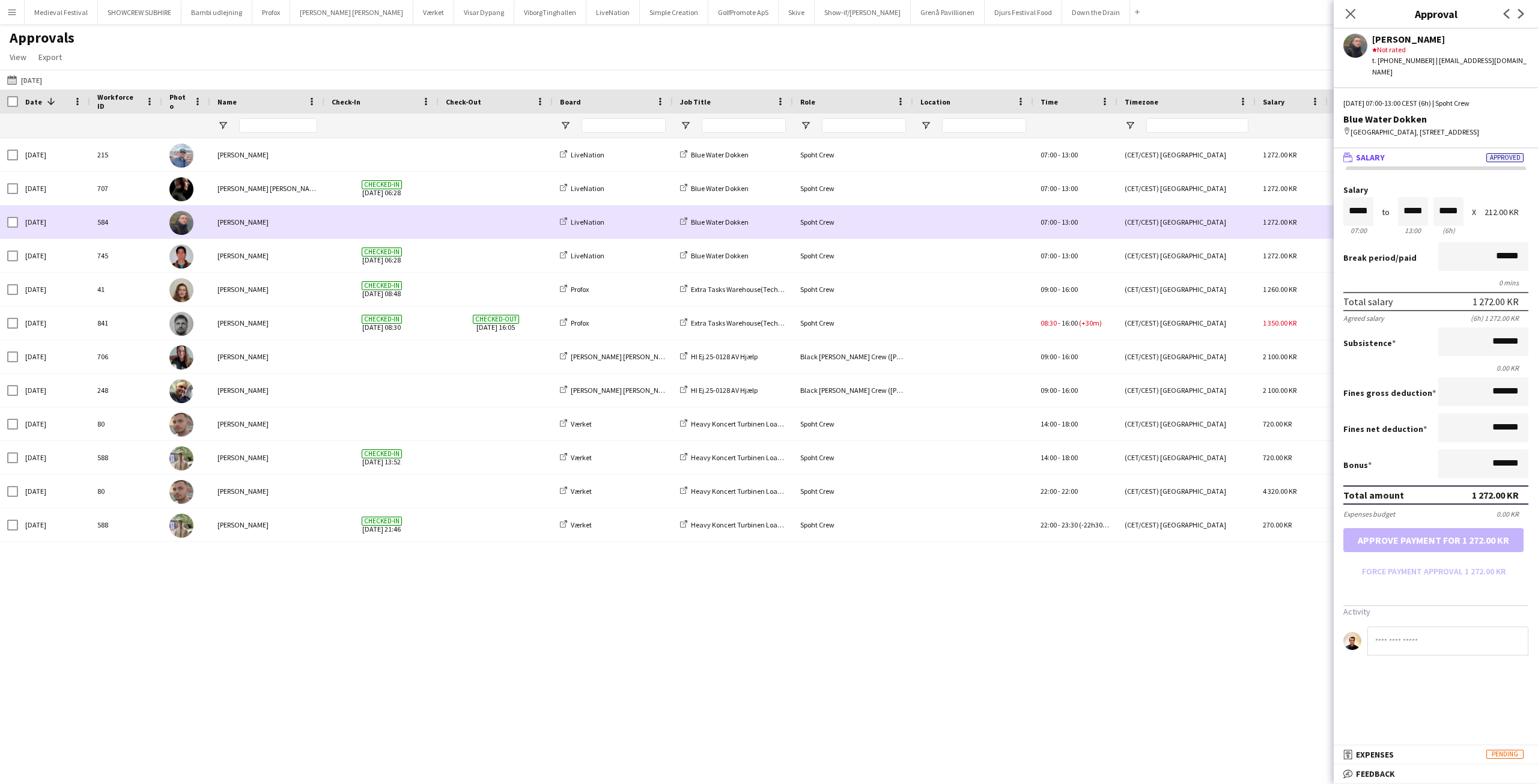
click at [300, 237] on div "[PERSON_NAME]" at bounding box center [268, 222] width 114 height 33
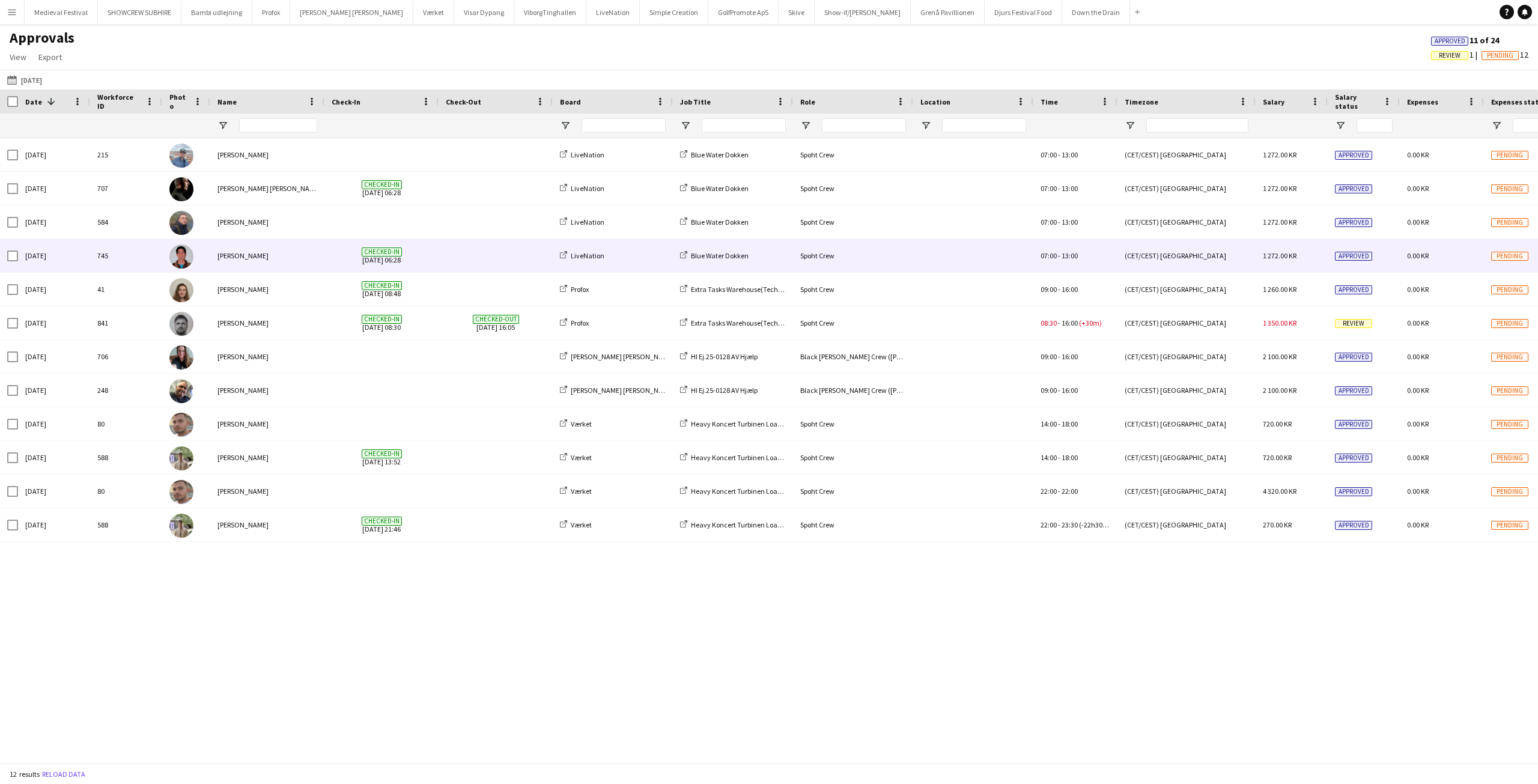
click at [289, 251] on div "[PERSON_NAME]" at bounding box center [268, 255] width 114 height 33
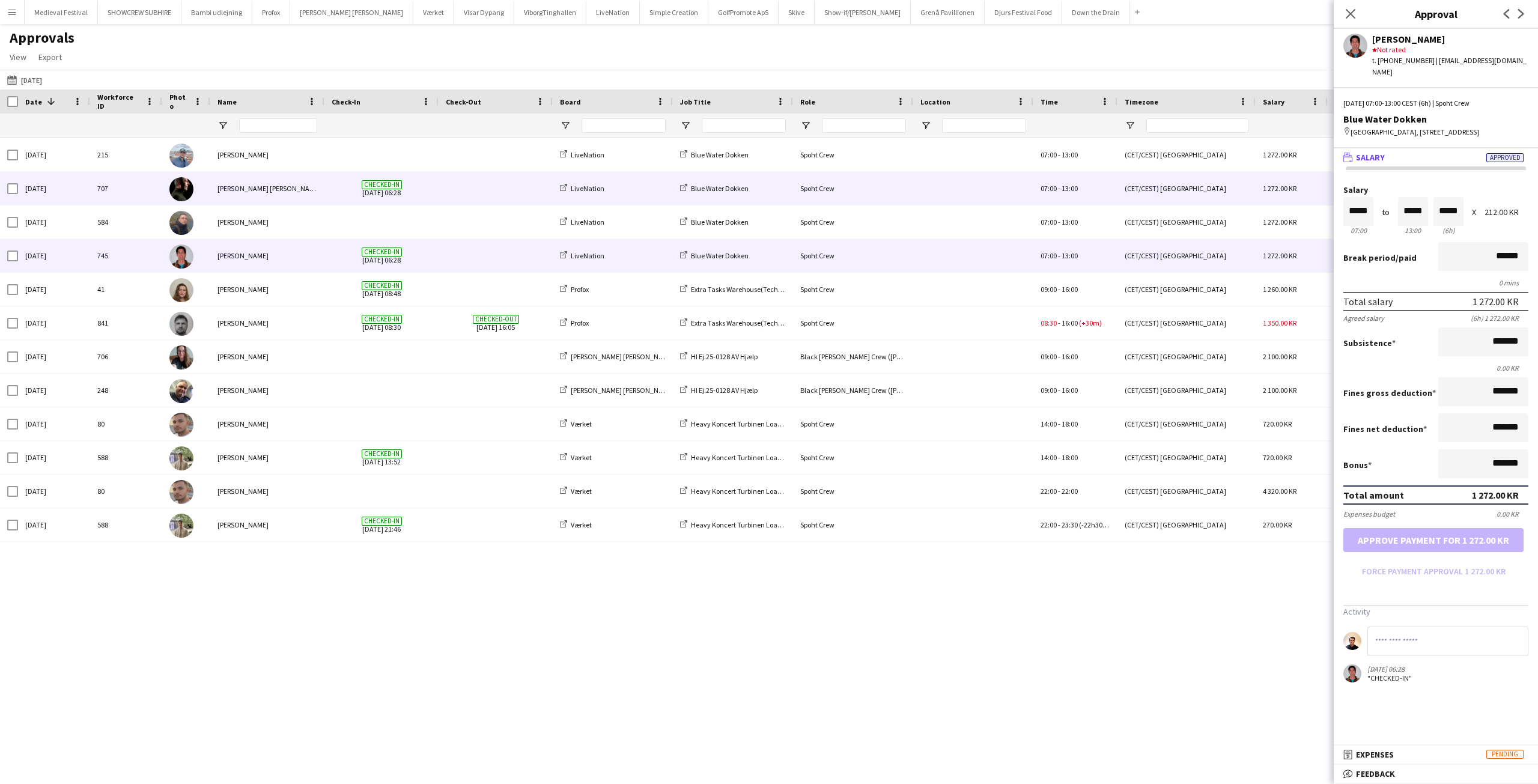
click at [260, 174] on div "[PERSON_NAME]" at bounding box center [268, 188] width 114 height 33
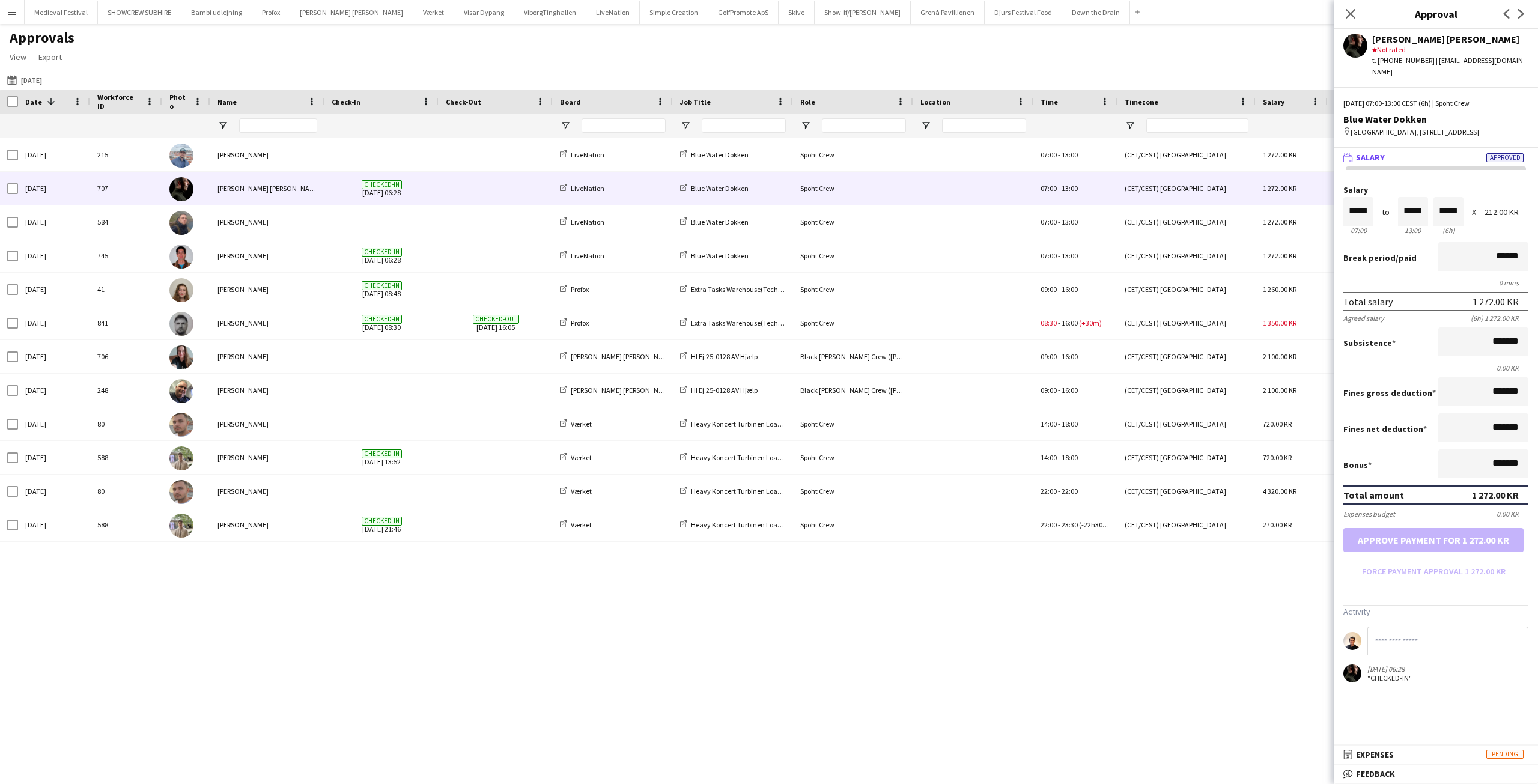
click at [11, 6] on button "Menu" at bounding box center [12, 12] width 24 height 24
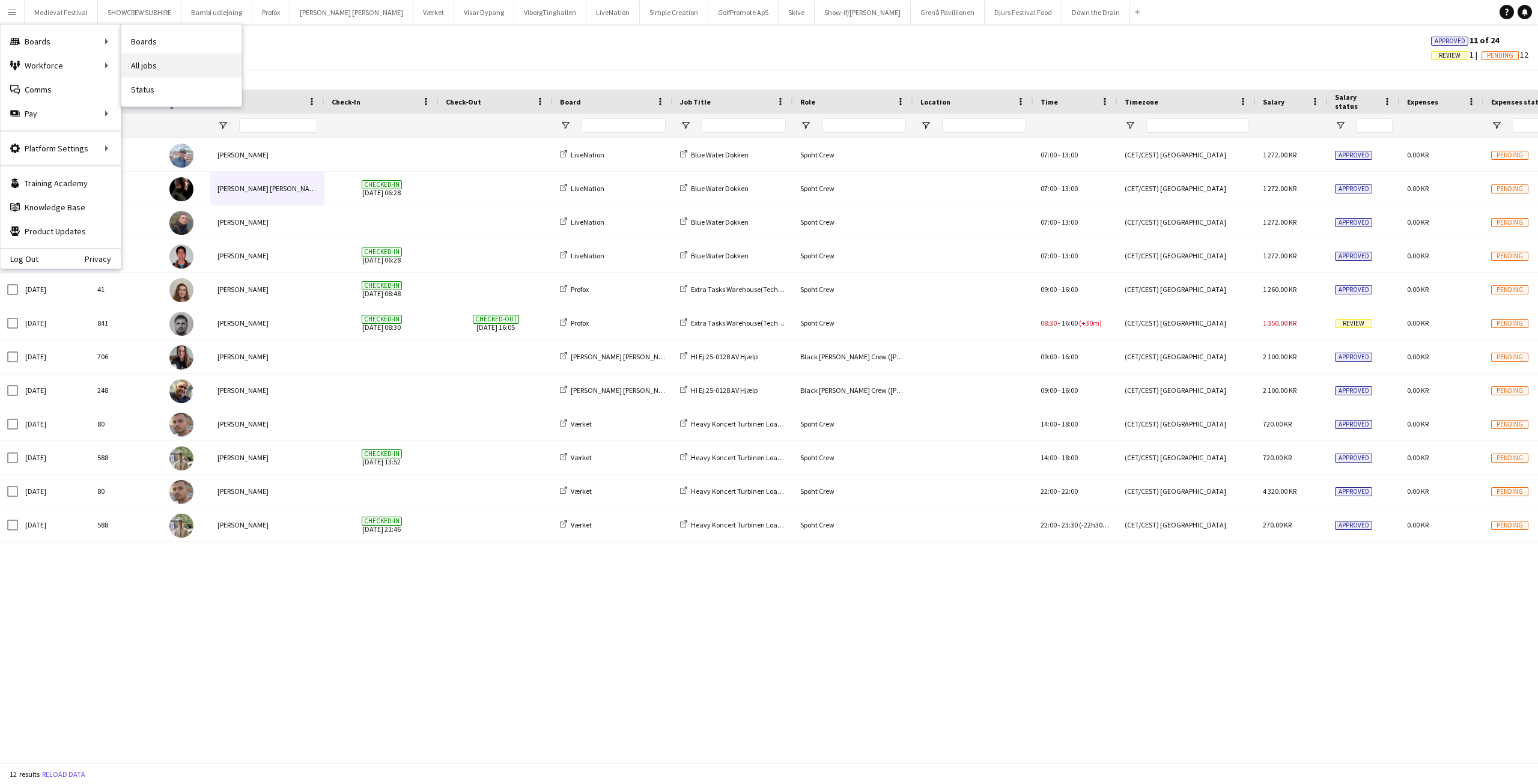
click at [149, 60] on link "All jobs" at bounding box center [181, 65] width 120 height 24
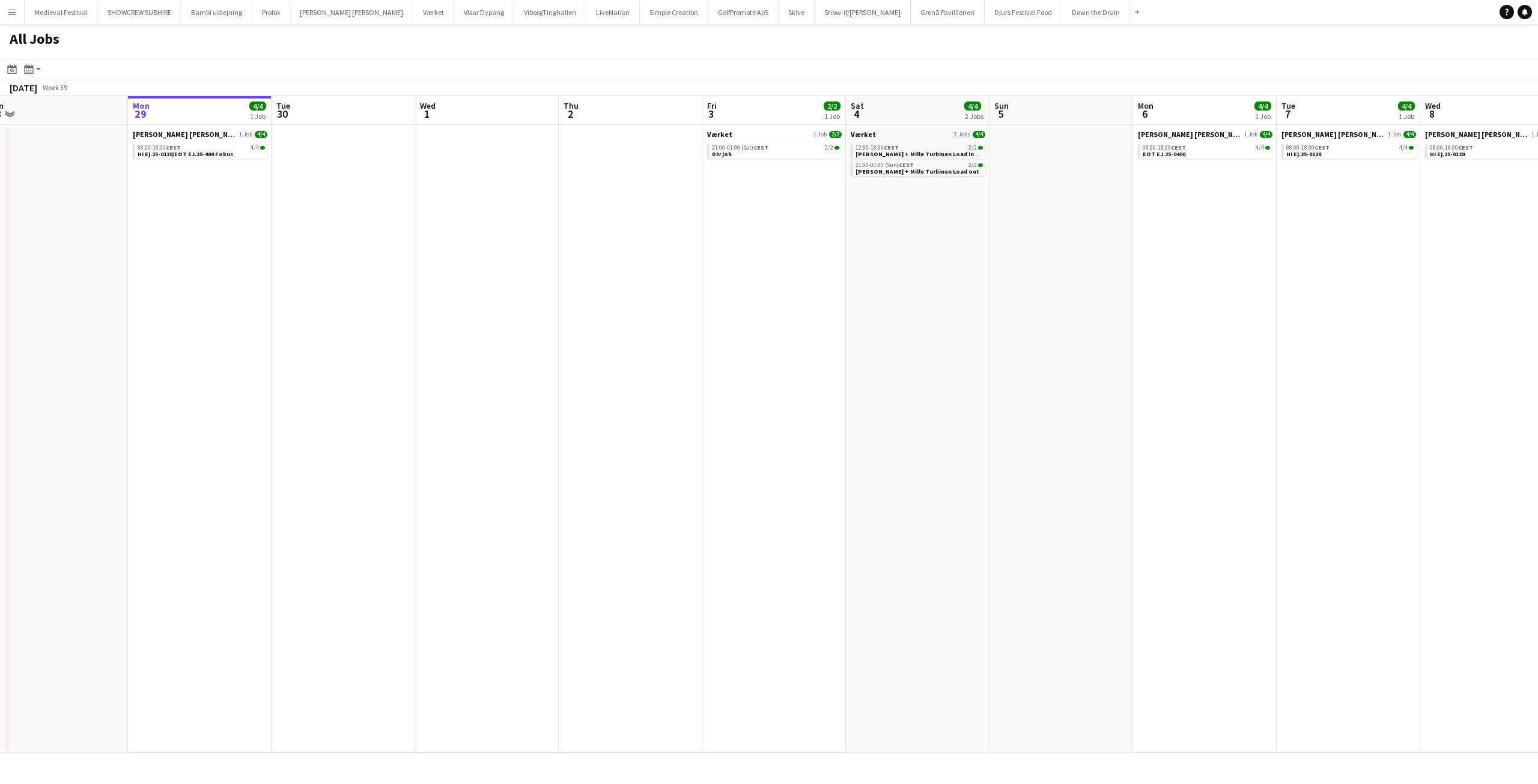
click at [1283, 331] on app-all-jobs "All Jobs Date picker SEP 2025 SEP 2025 Monday M Tuesday T Wednesday W Thursday …" at bounding box center [769, 388] width 1538 height 728
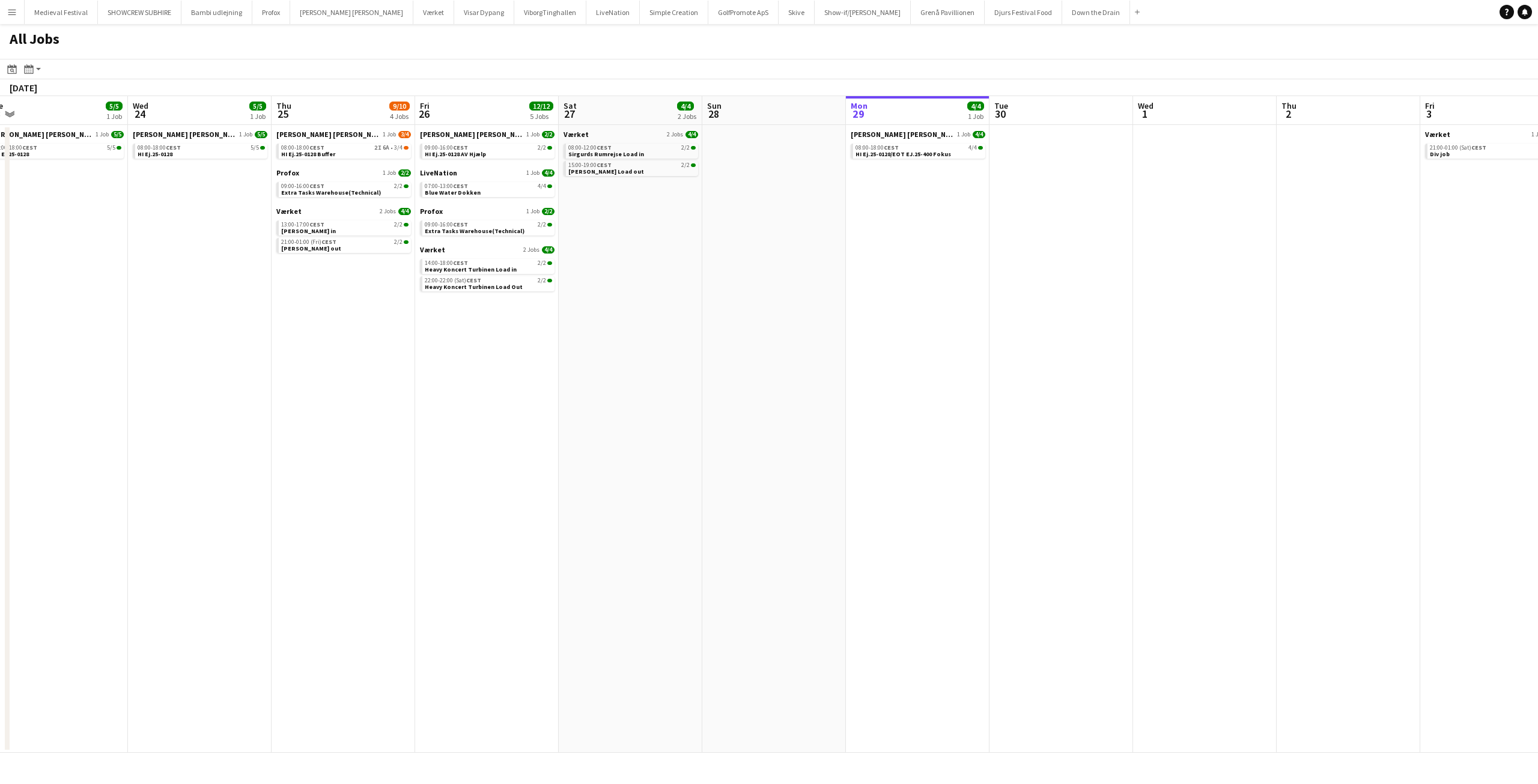
scroll to position [0, 244]
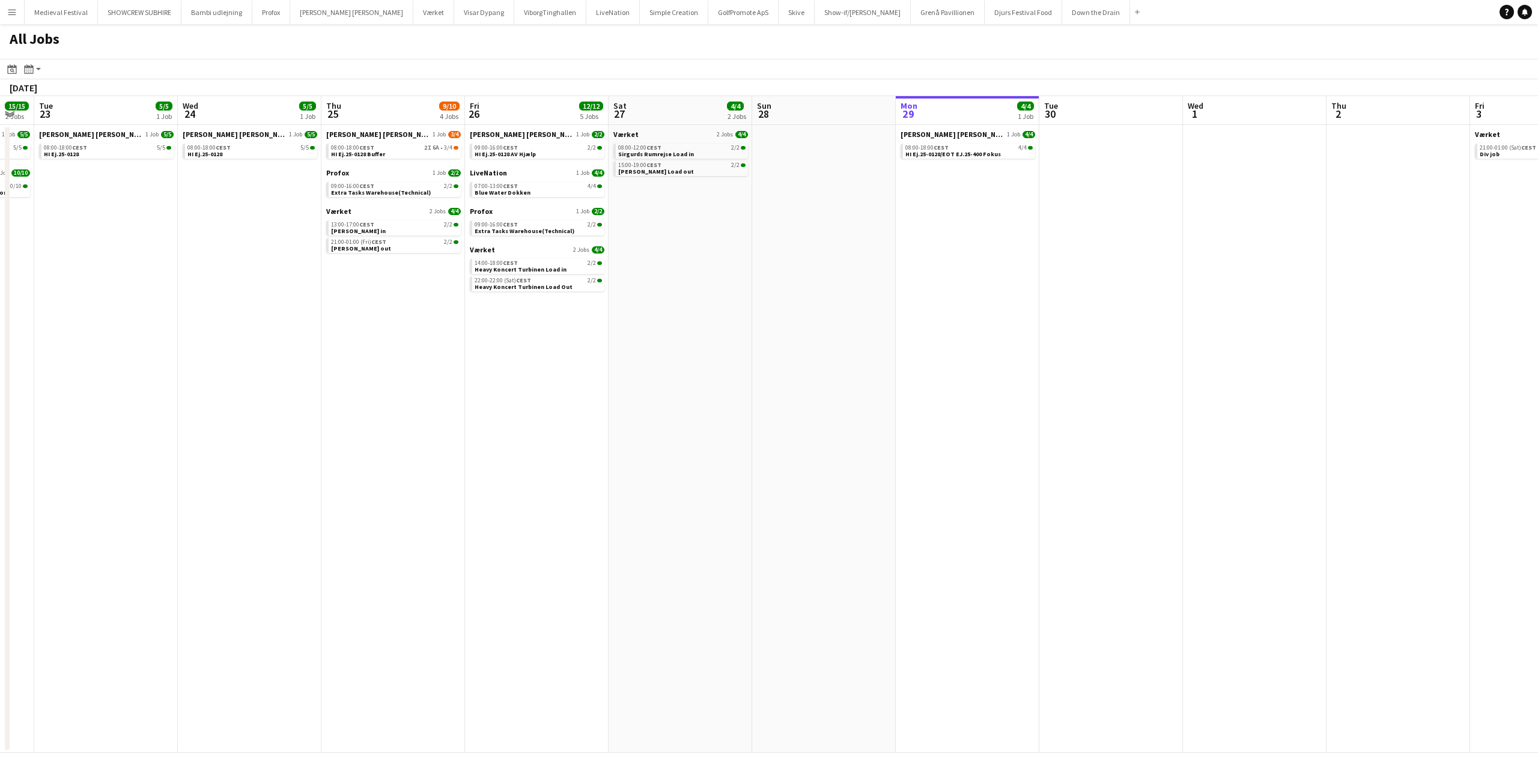
drag, startPoint x: 653, startPoint y: 296, endPoint x: 939, endPoint y: 299, distance: 286.0
click at [996, 317] on app-calendar-viewport "Sun 21 14/14 3 Jobs Mon 22 15/15 2 Jobs Tue 23 5/5 1 Job Wed 24 5/5 1 Job Thu 2…" at bounding box center [769, 424] width 1538 height 657
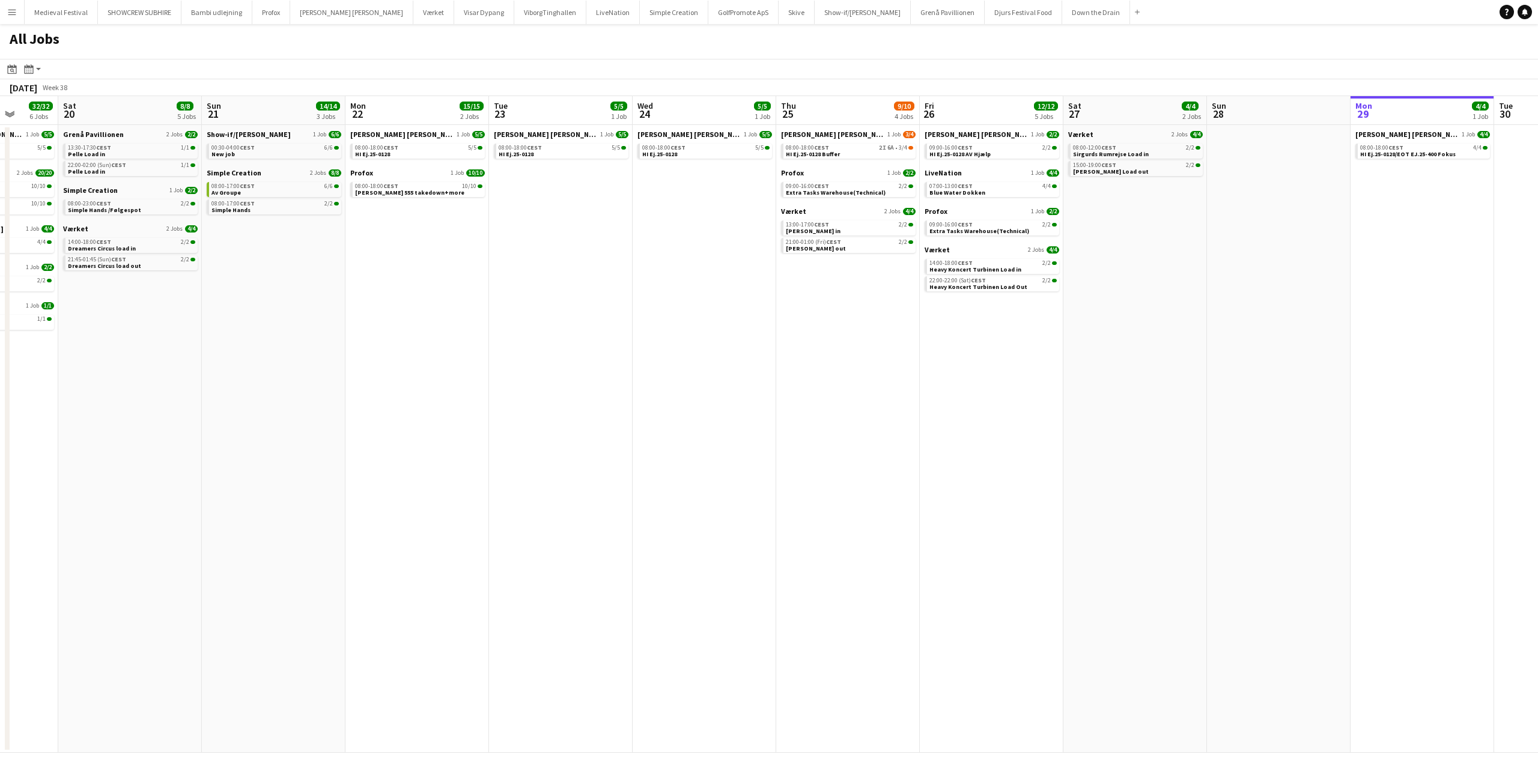
drag, startPoint x: 499, startPoint y: 236, endPoint x: 712, endPoint y: 253, distance: 213.7
click at [709, 253] on app-calendar-viewport "Wed 17 16/16 4 Jobs Thu 18 57/58 8 Jobs Fri 19 32/32 6 Jobs Sat 20 8/8 5 Jobs S…" at bounding box center [769, 424] width 1538 height 657
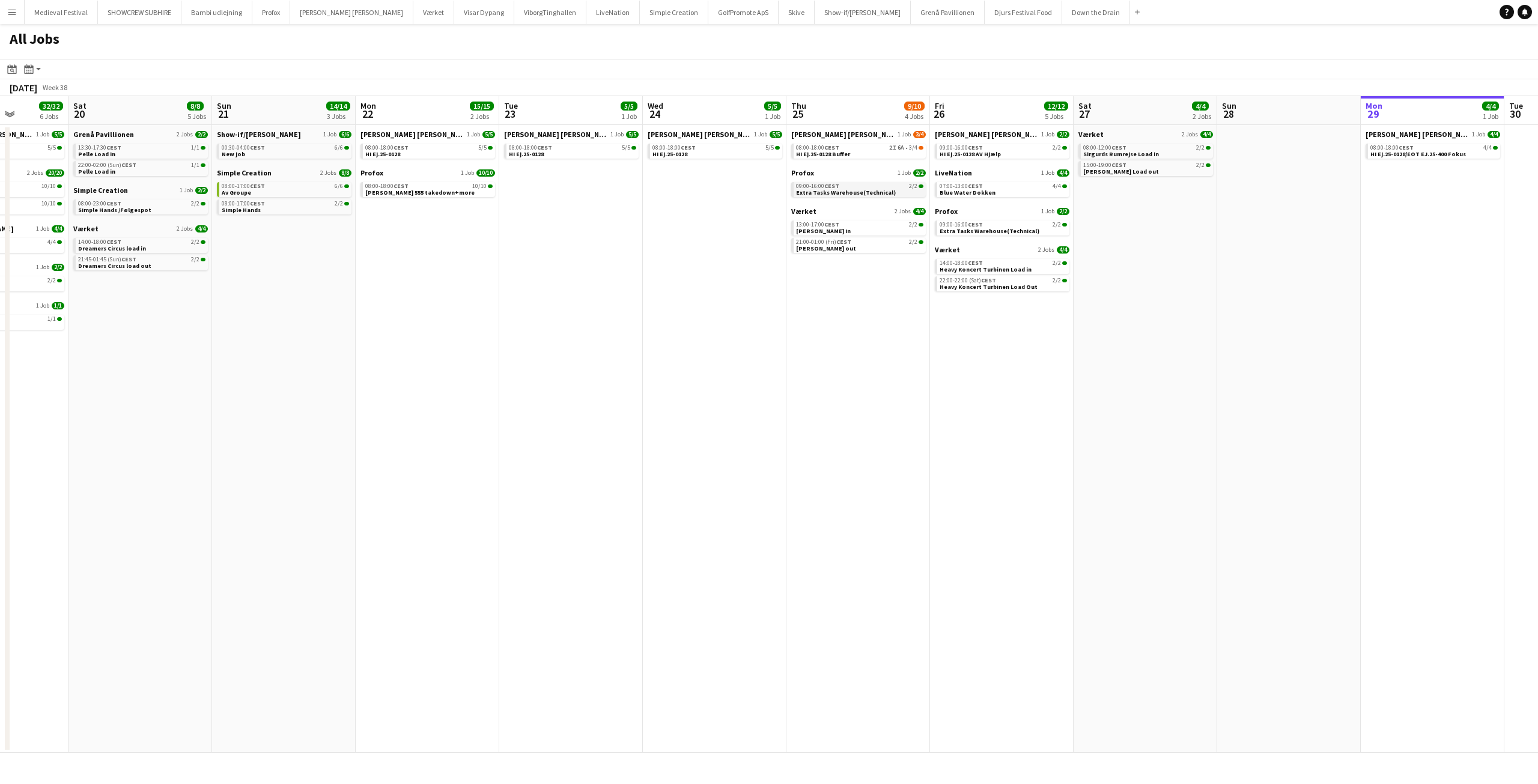
click at [842, 192] on span "Extra Tasks Warehouse(Technical)" at bounding box center [846, 192] width 100 height 8
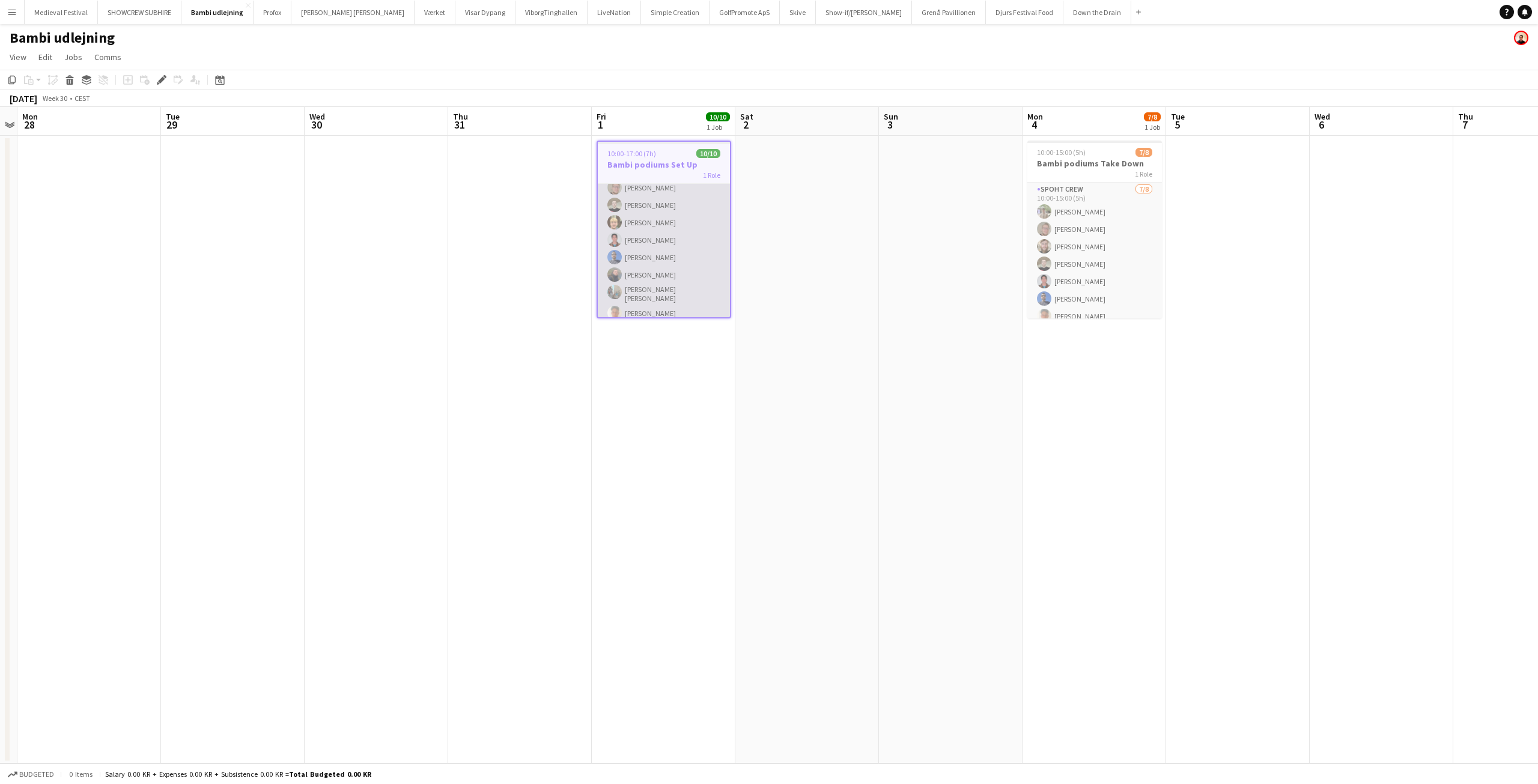
scroll to position [64, 0]
click at [656, 286] on app-card-role "Spoht Crew [DATE] 10:00-17:00 (7h) [PERSON_NAME] [PERSON_NAME] [PERSON_NAME] [P…" at bounding box center [664, 220] width 132 height 201
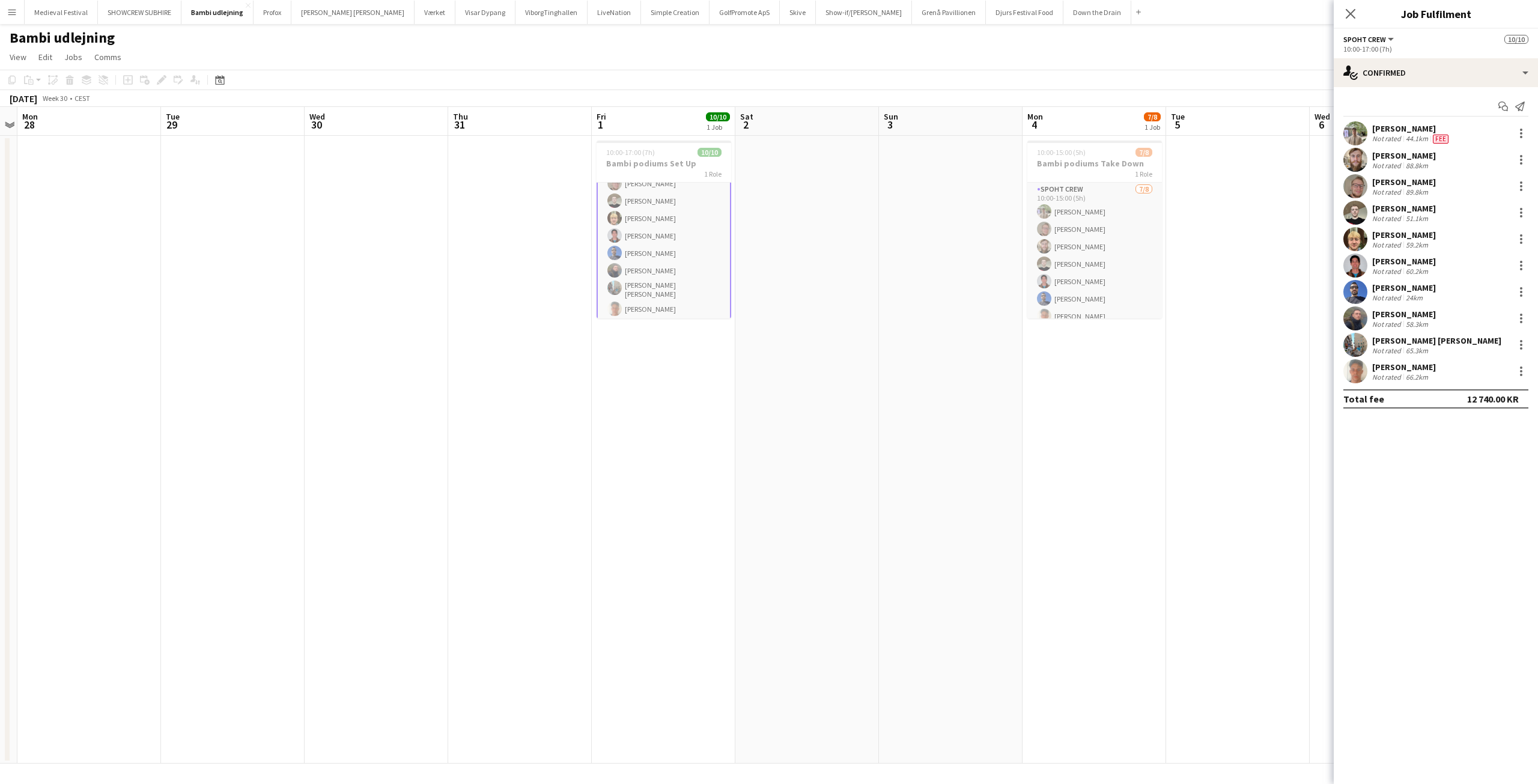
click at [972, 301] on app-date-cell at bounding box center [951, 450] width 144 height 628
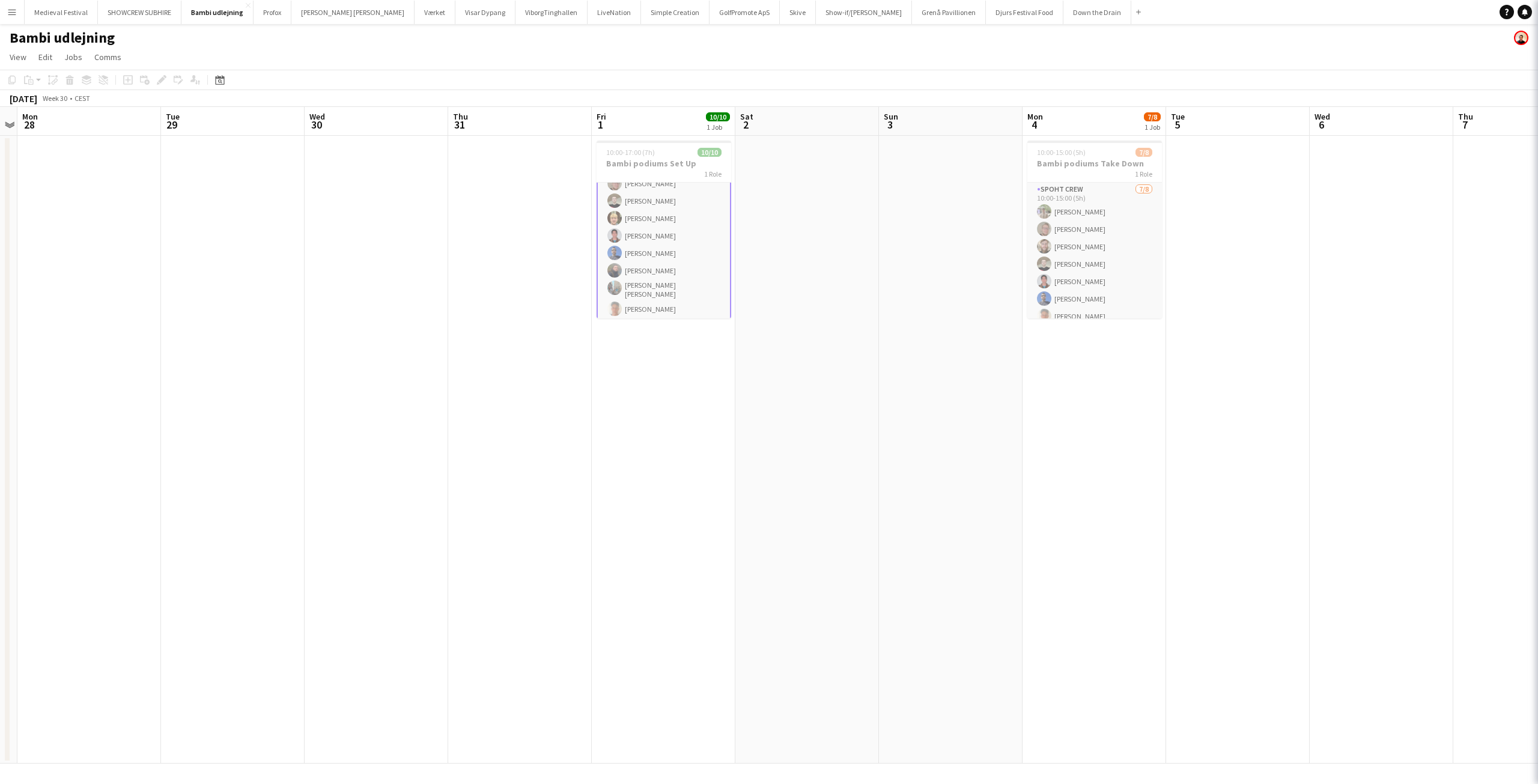
scroll to position [62, 0]
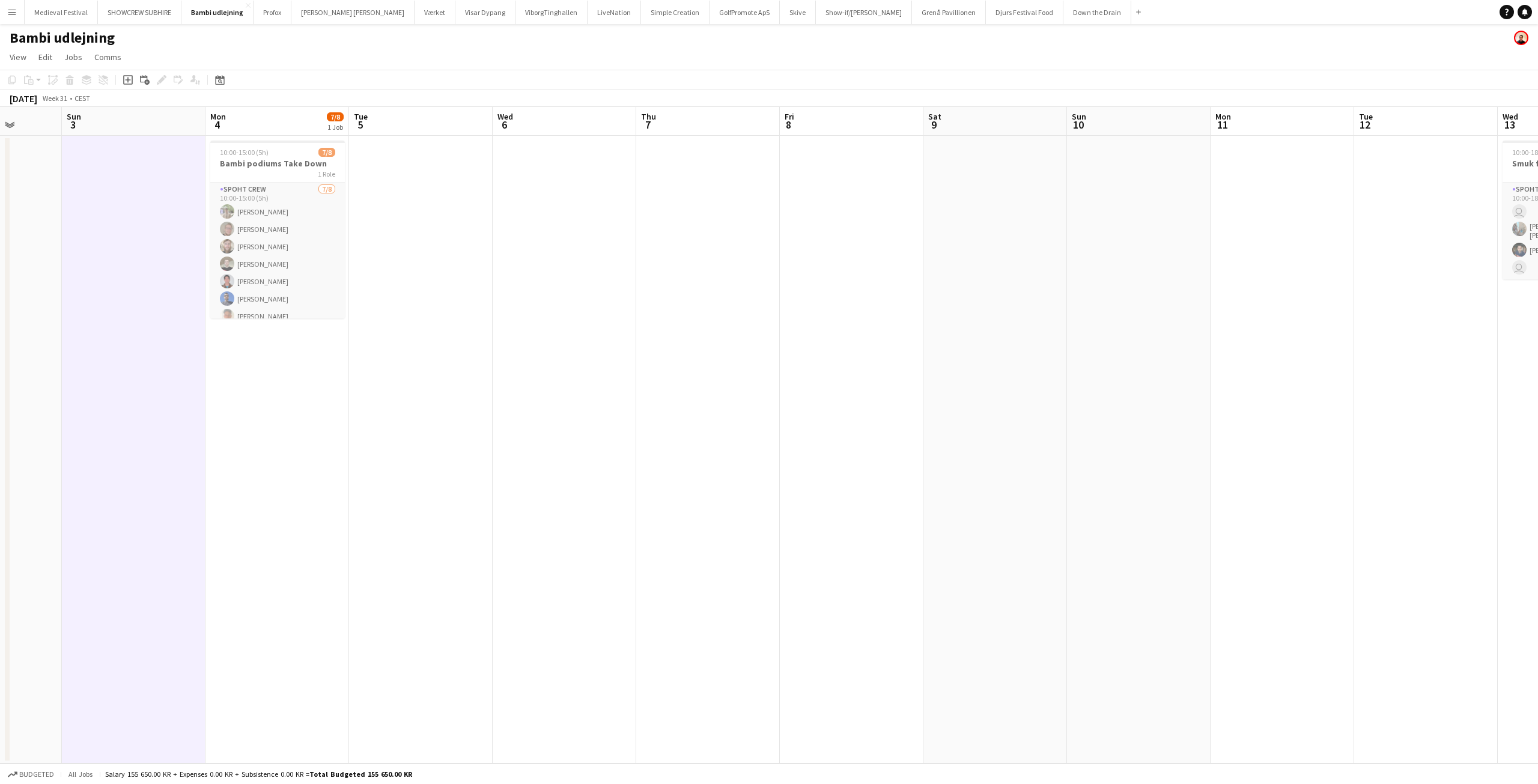
drag, startPoint x: 1196, startPoint y: 284, endPoint x: 413, endPoint y: 353, distance: 786.0
click at [411, 363] on app-calendar-viewport "Wed 30 Thu 31 Fri 1 10/10 1 Job Sat 2 Sun 3 Mon 4 7/8 1 Job Tue 5 Wed 6 Thu 7 F…" at bounding box center [769, 435] width 1538 height 657
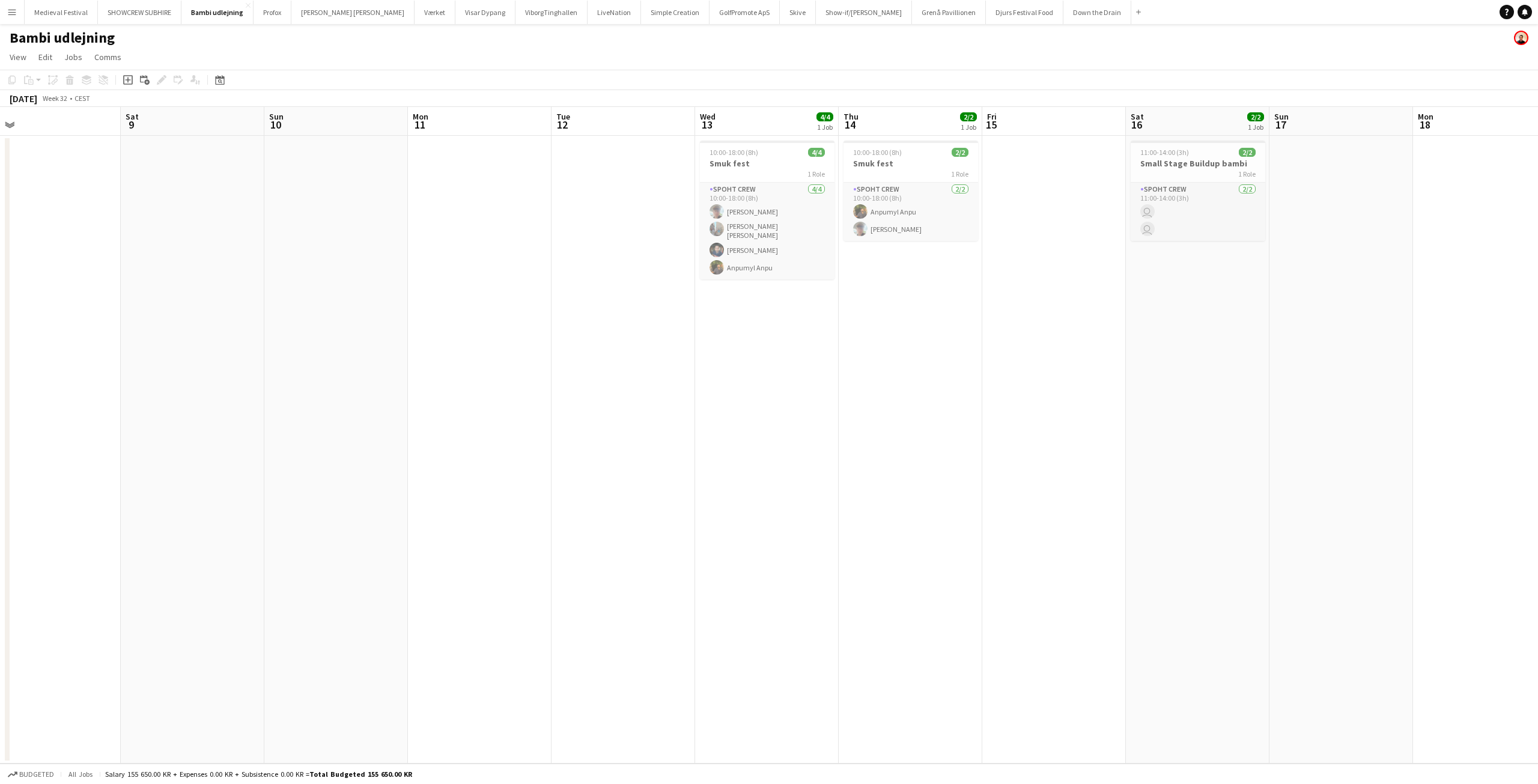
drag, startPoint x: 275, startPoint y: 327, endPoint x: 23, endPoint y: 315, distance: 252.3
click at [20, 318] on app-calendar-viewport "Tue 5 Wed 6 Thu 7 Fri 8 Sat 9 Sun 10 Mon 11 Tue 12 Wed 13 4/4 1 Job Thu 14 2/2 …" at bounding box center [769, 435] width 1538 height 657
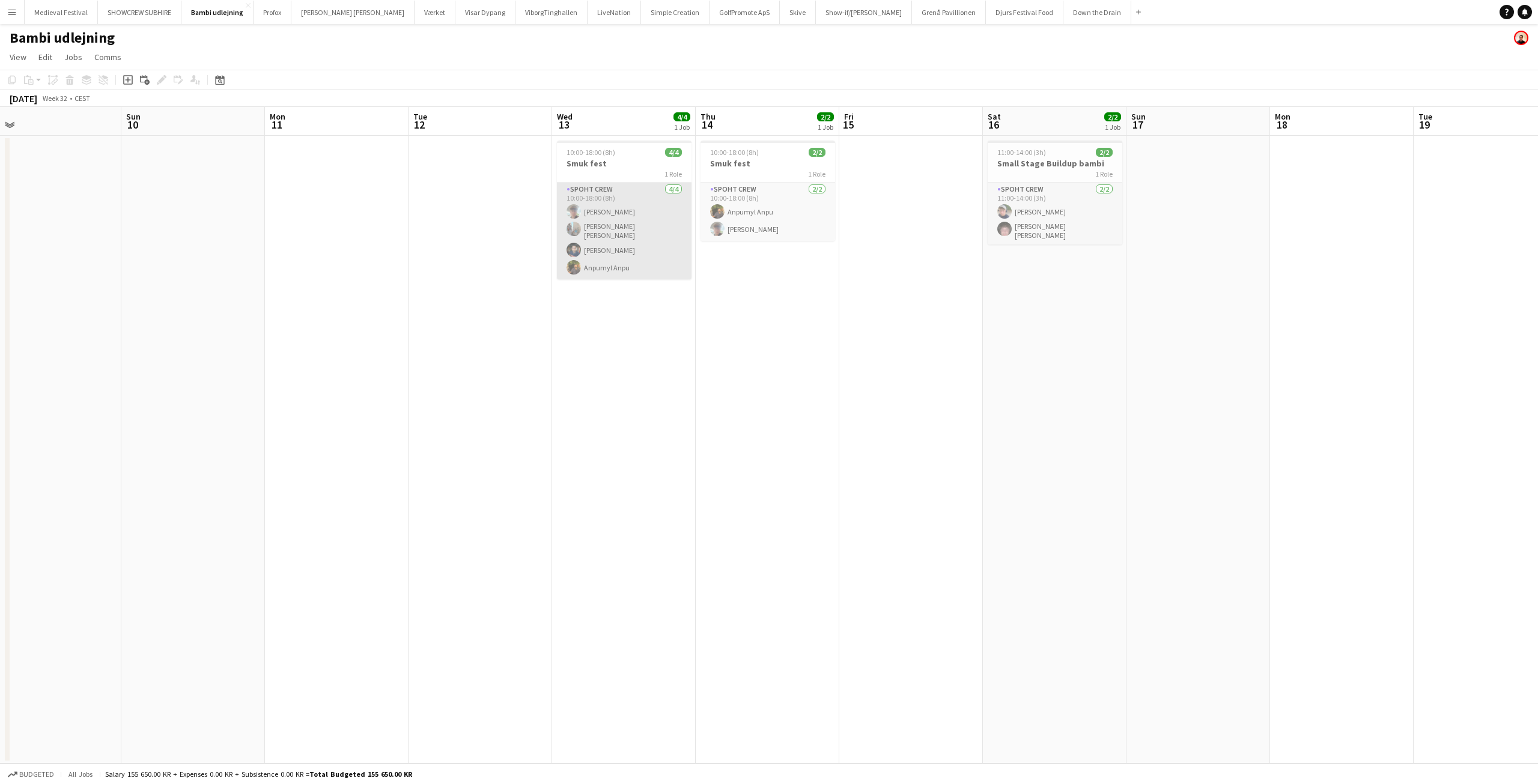
click at [598, 236] on app-card-role "Spoht Crew [DATE] 10:00-18:00 (8h) [PERSON_NAME] [PERSON_NAME] [PERSON_NAME] An…" at bounding box center [624, 230] width 135 height 96
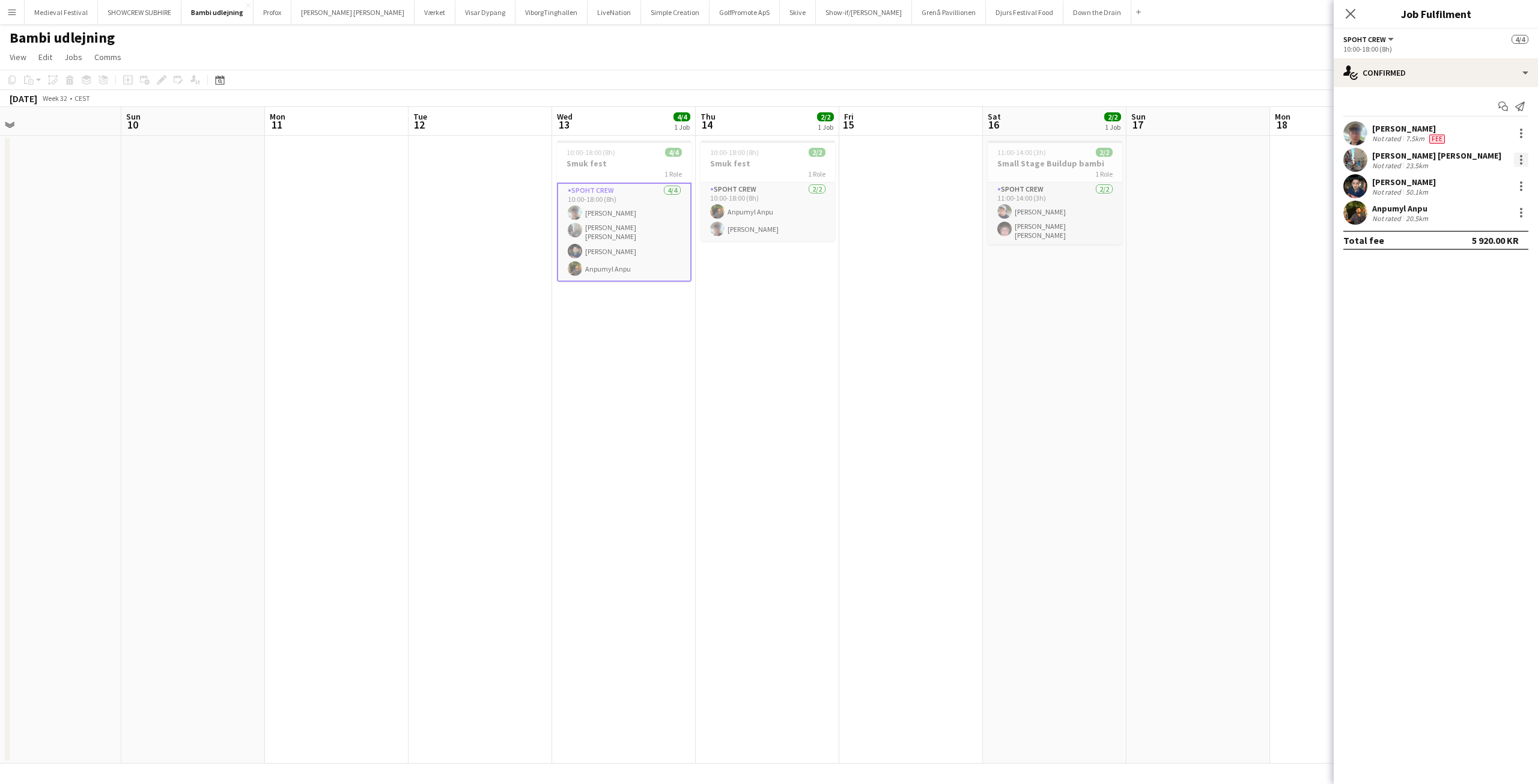
click at [1517, 158] on div at bounding box center [1521, 160] width 14 height 14
click at [1490, 179] on span "Edit fee" at bounding box center [1482, 182] width 75 height 11
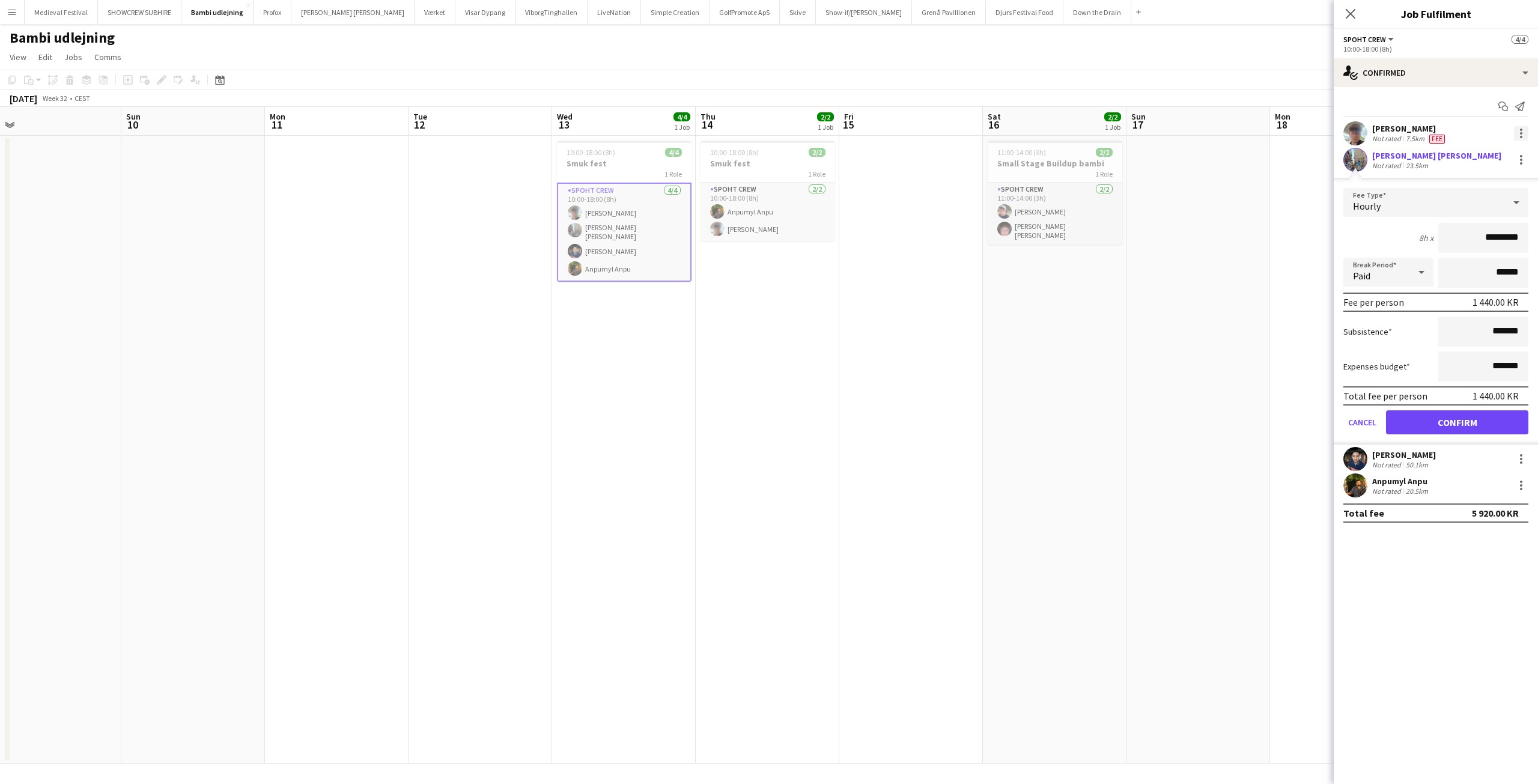
click at [1518, 136] on div at bounding box center [1521, 133] width 14 height 14
click at [1504, 156] on span "Edit fee" at bounding box center [1482, 155] width 75 height 11
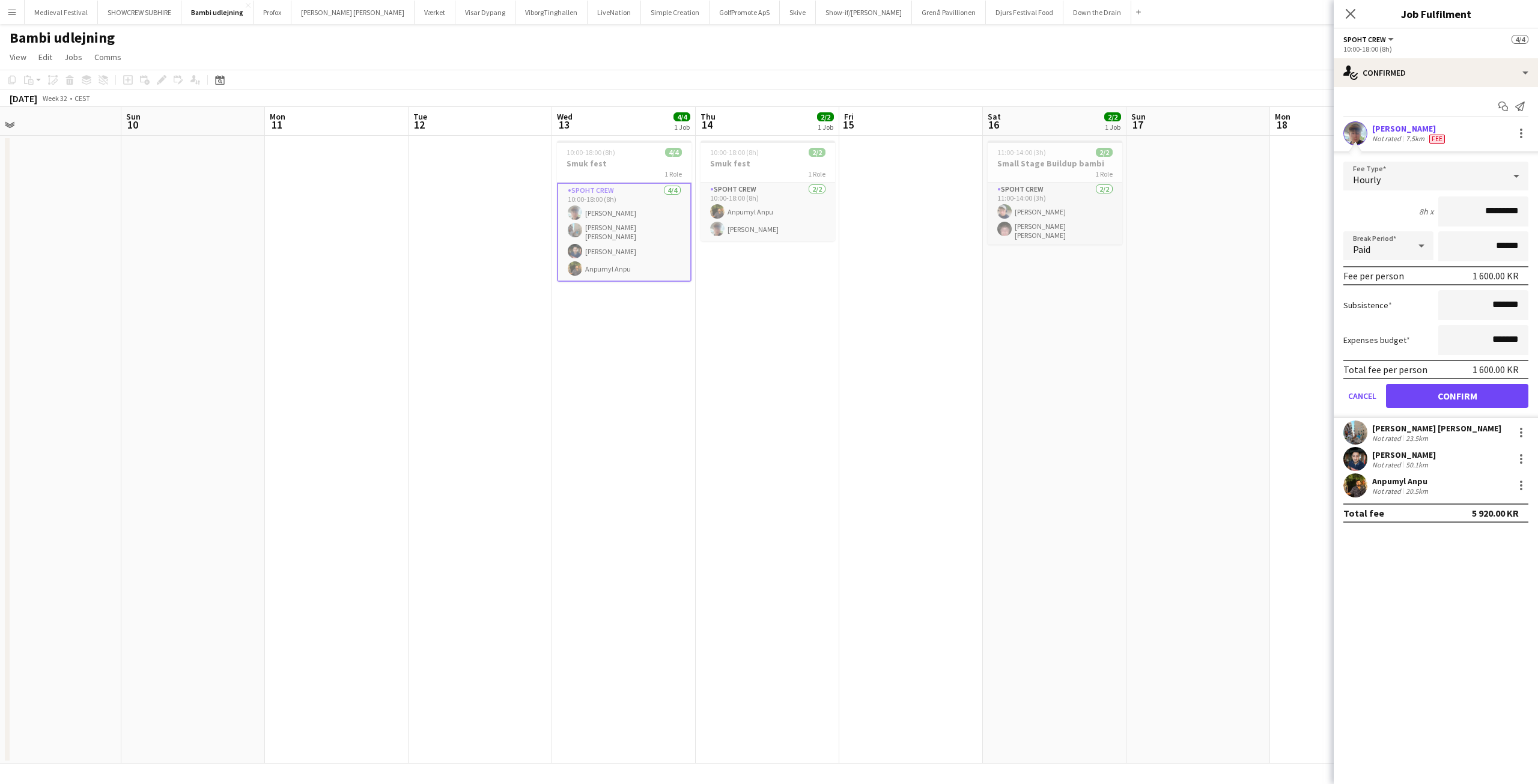
click at [1292, 242] on app-date-cell at bounding box center [1342, 450] width 144 height 628
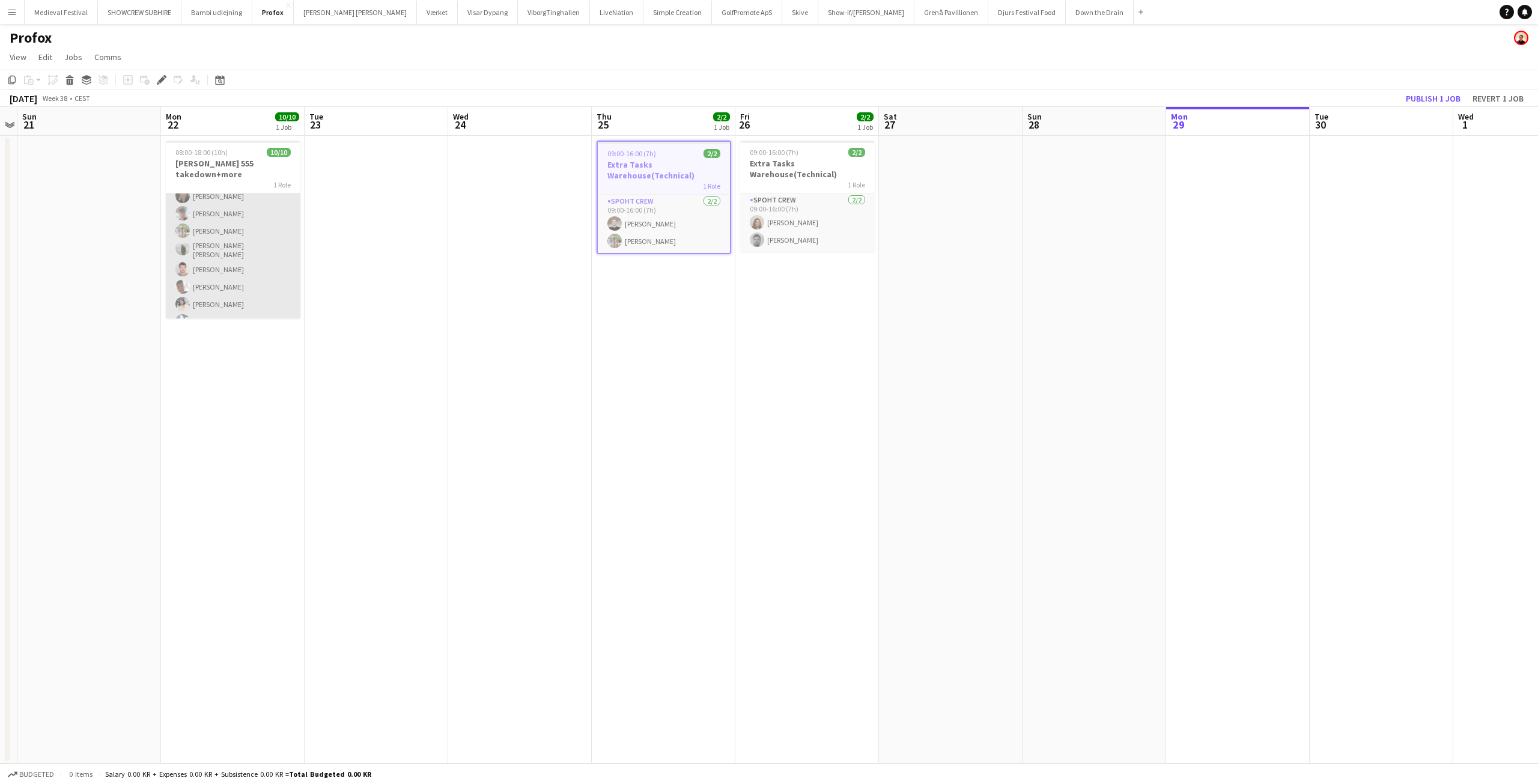
scroll to position [62, 0]
click at [14, 9] on app-icon "Menu" at bounding box center [12, 12] width 10 height 10
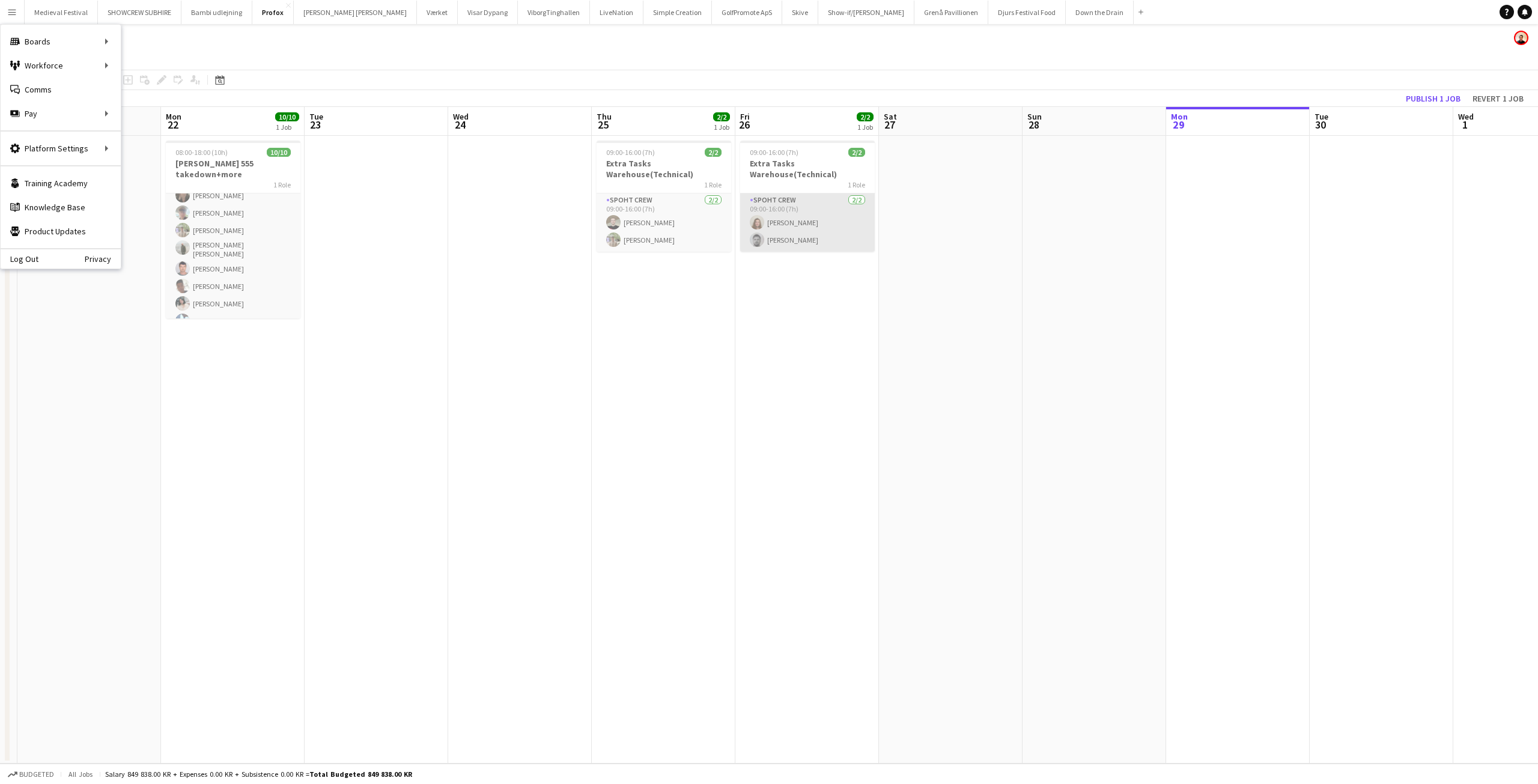
drag, startPoint x: 805, startPoint y: 216, endPoint x: 878, endPoint y: 222, distance: 73.2
click at [805, 215] on app-card-role "Spoht Crew [DATE] 09:00-16:00 (7h) [PERSON_NAME]" at bounding box center [807, 222] width 135 height 58
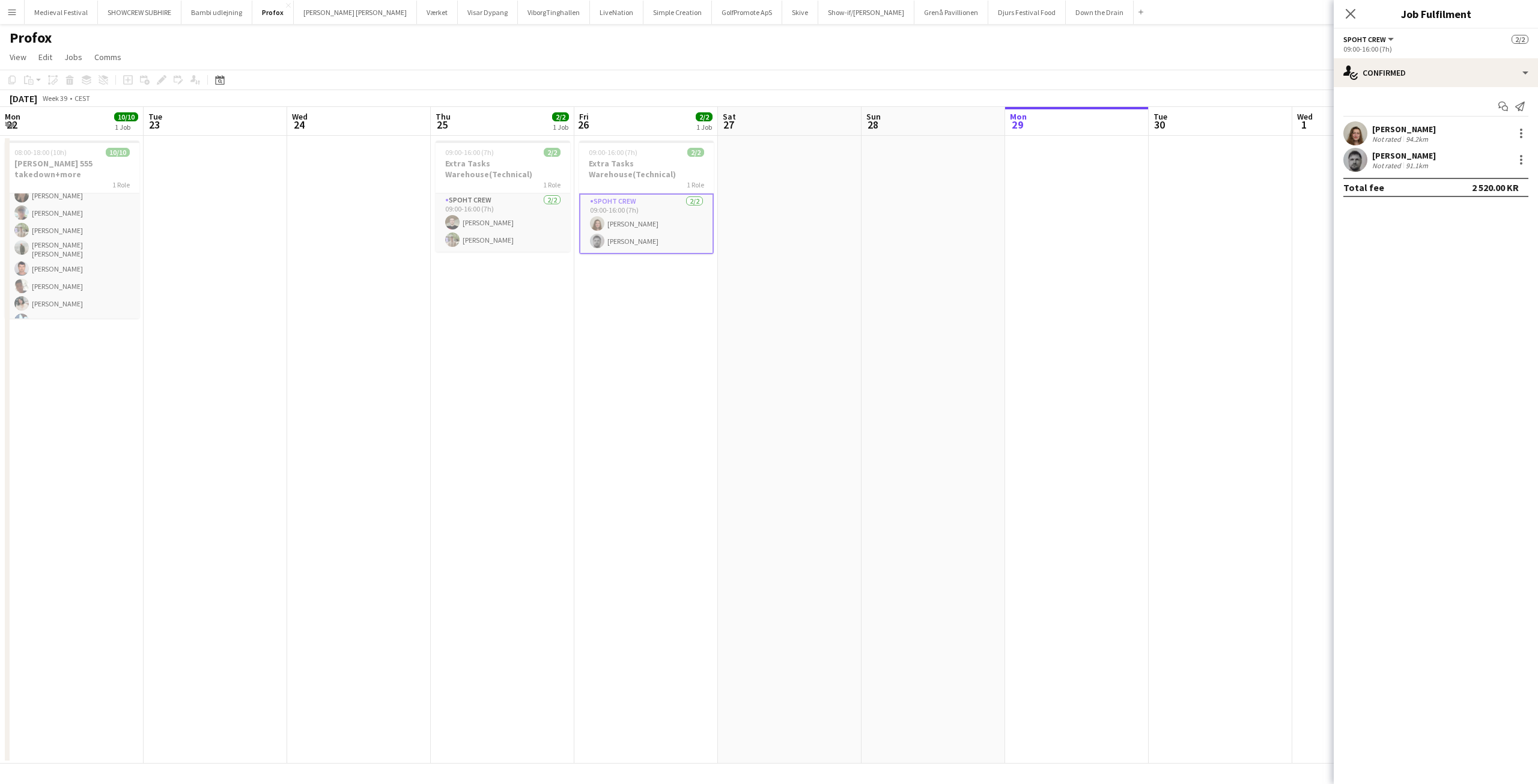
scroll to position [0, 432]
drag, startPoint x: 915, startPoint y: 226, endPoint x: 765, endPoint y: 232, distance: 150.1
click at [766, 232] on app-calendar-viewport "Fri 19 Sat 20 Sun 21 Mon 22 10/10 1 Job Tue 23 Wed 24 Thu 25 2/2 1 Job Fri 26 2…" at bounding box center [769, 435] width 1538 height 657
click at [849, 226] on app-date-cell at bounding box center [789, 450] width 144 height 628
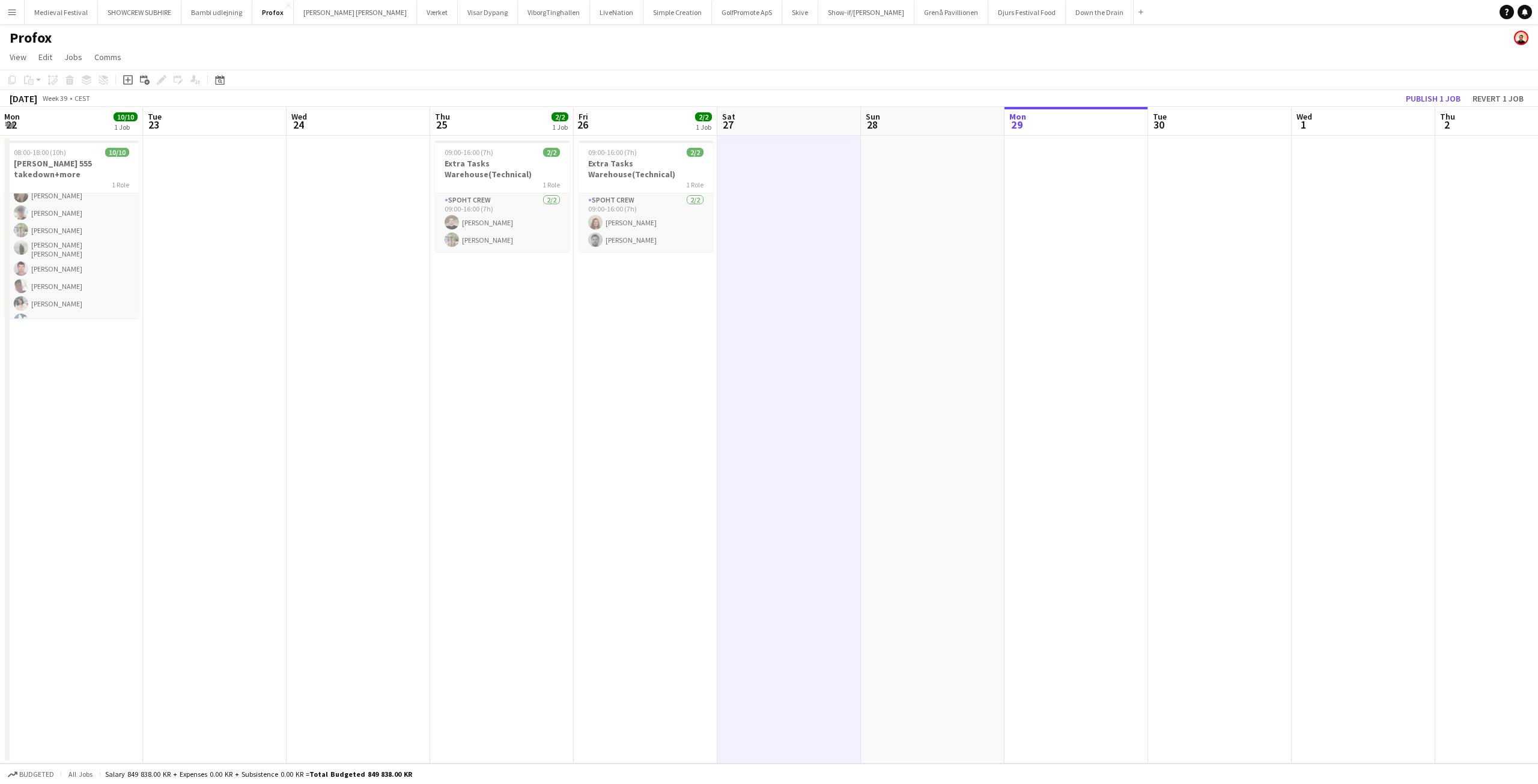
click at [17, 12] on button "Menu" at bounding box center [12, 12] width 24 height 24
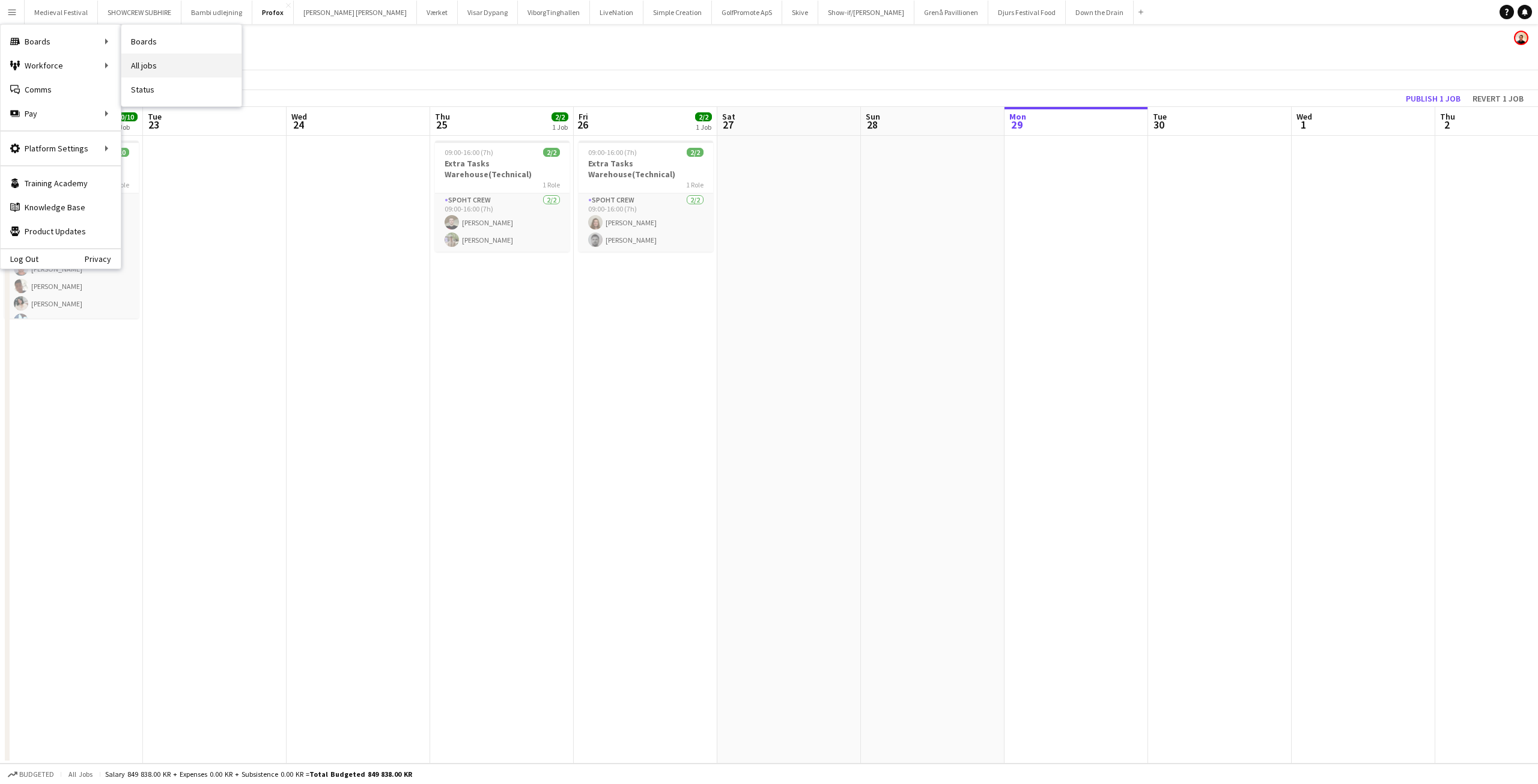
click at [190, 61] on link "All jobs" at bounding box center [181, 65] width 120 height 24
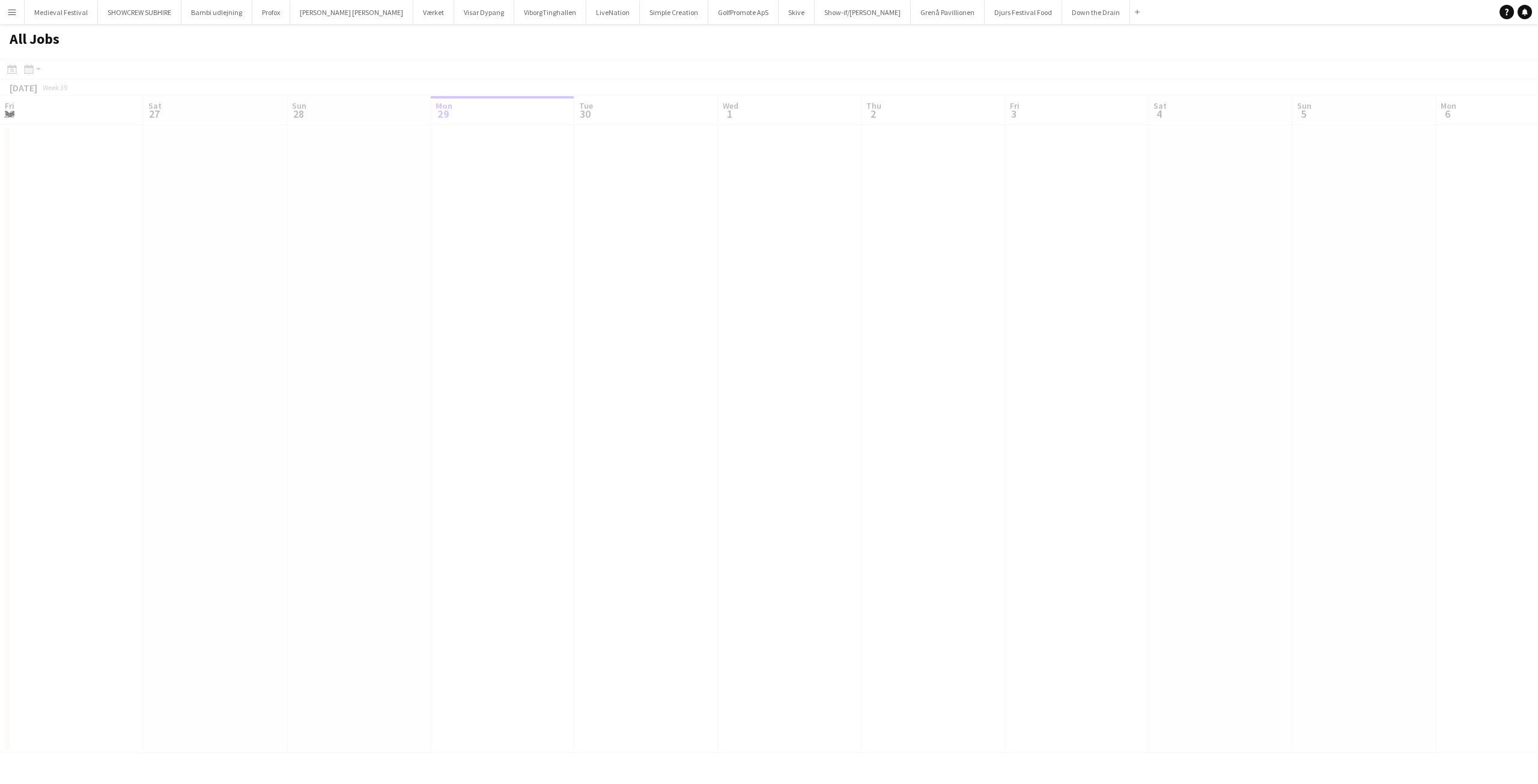
scroll to position [0, 287]
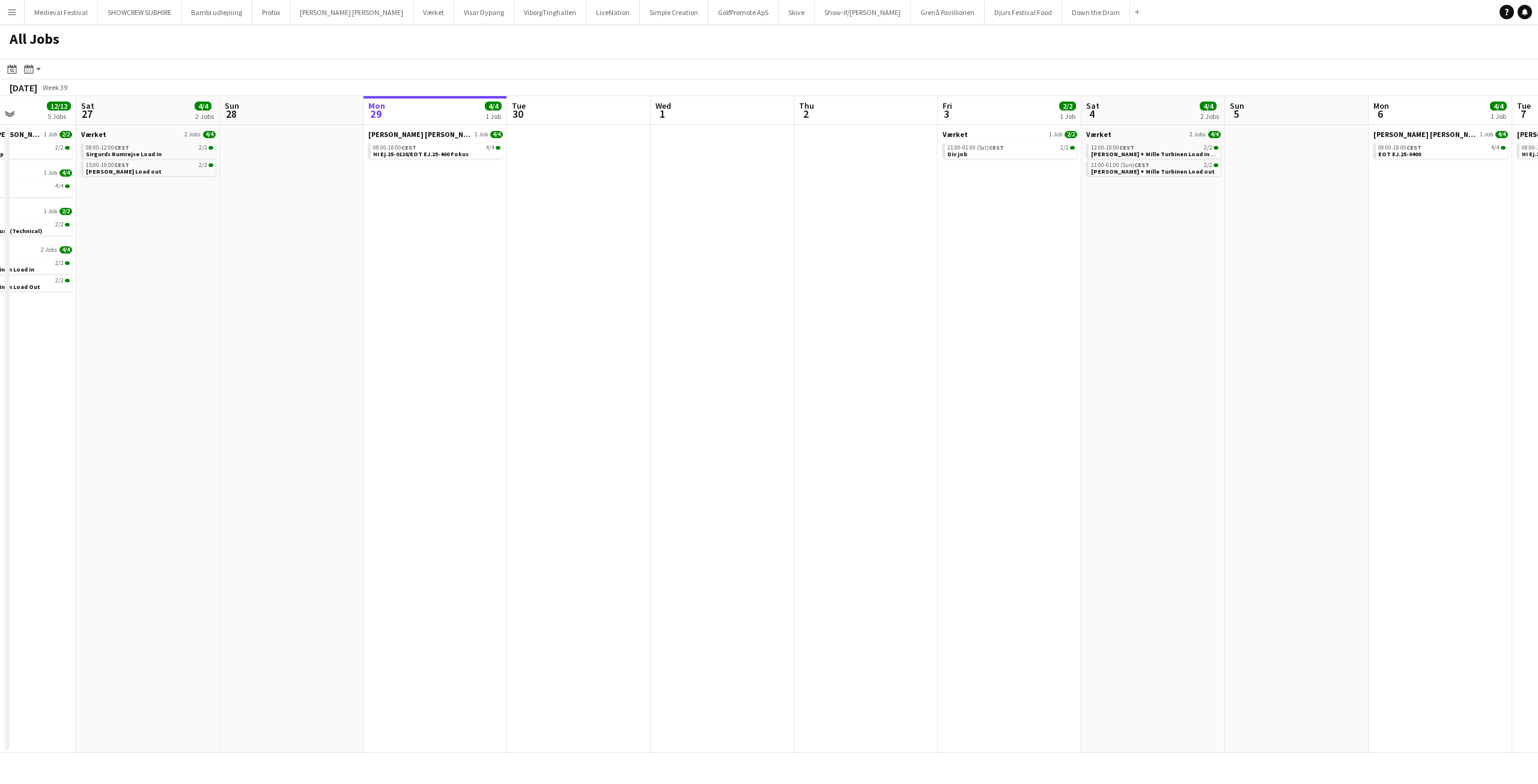
click at [1113, 261] on app-all-jobs "All Jobs Date picker [DATE] [DATE] [DATE] M [DATE] T [DATE] W [DATE] T [DATE] F…" at bounding box center [769, 388] width 1538 height 728
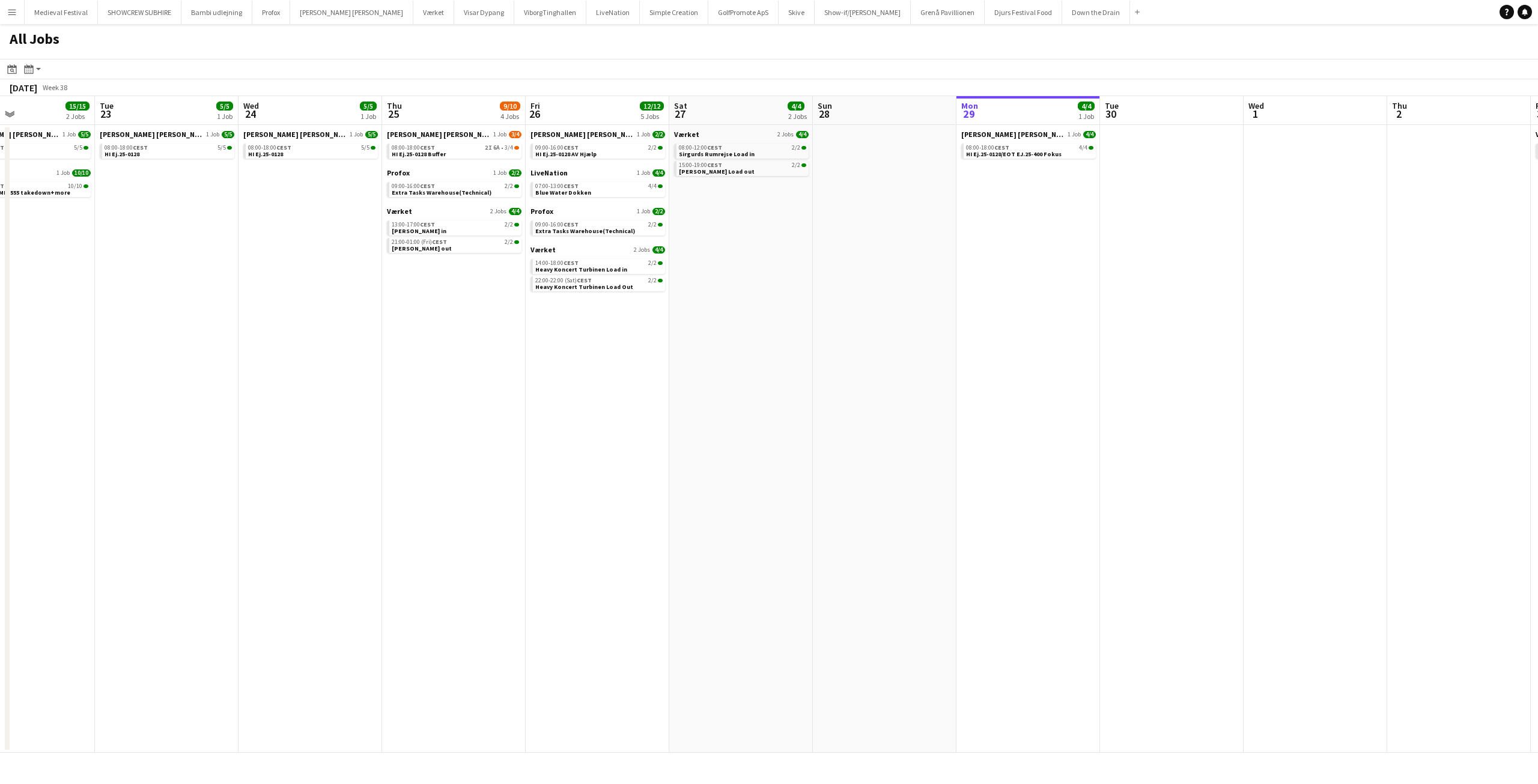
drag, startPoint x: 895, startPoint y: 285, endPoint x: 963, endPoint y: 283, distance: 68.0
click at [985, 290] on app-calendar-viewport "Sat 20 8/8 5 Jobs Sun 21 14/14 3 Jobs Mon 22 15/15 2 Jobs Tue 23 5/5 1 Job Wed …" at bounding box center [769, 424] width 1538 height 657
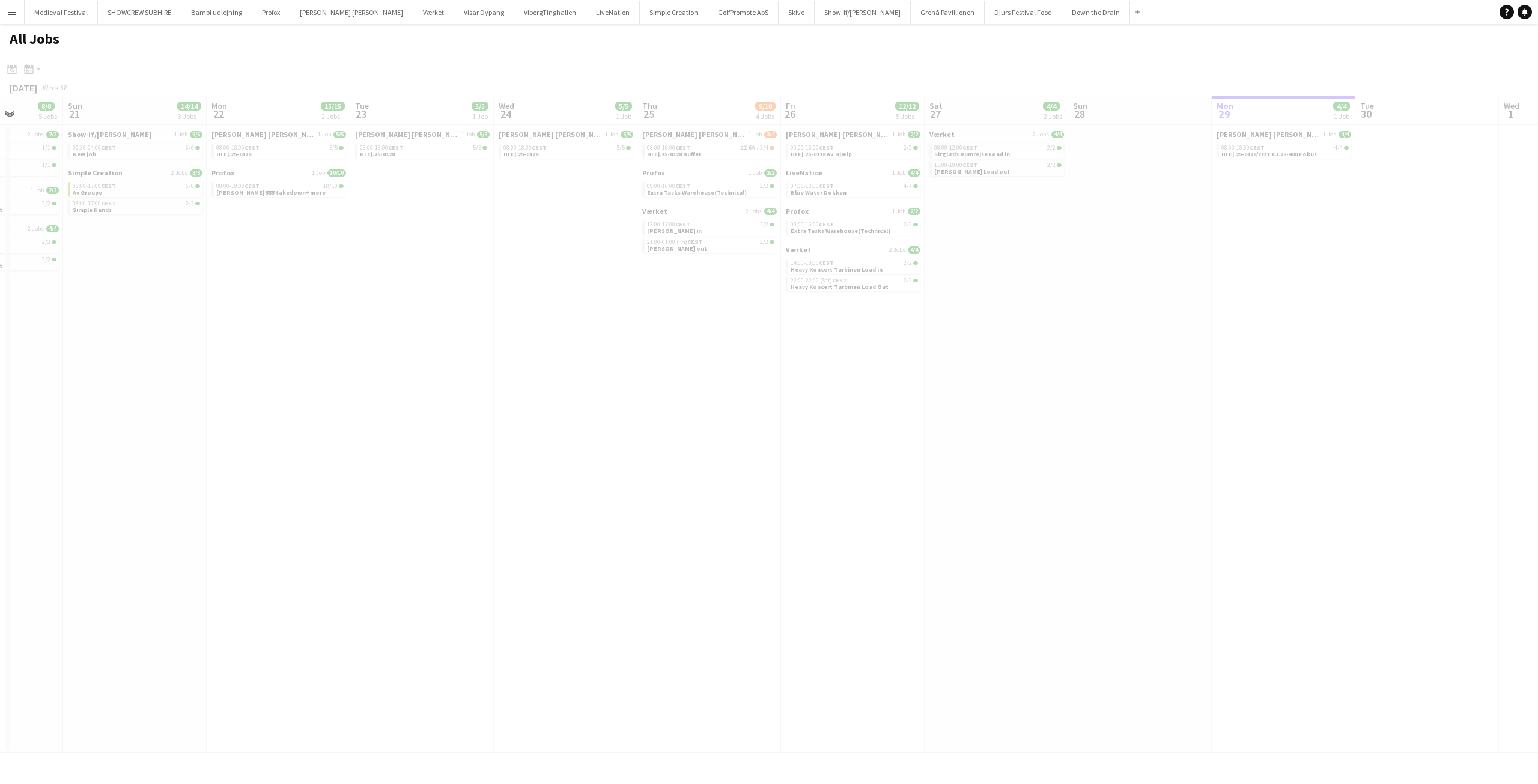
drag, startPoint x: 956, startPoint y: 268, endPoint x: 1227, endPoint y: 310, distance: 274.2
click at [1193, 305] on app-all-jobs "All Jobs Date picker [DATE] [DATE] [DATE] M [DATE] T [DATE] W [DATE] T [DATE] F…" at bounding box center [769, 388] width 1538 height 728
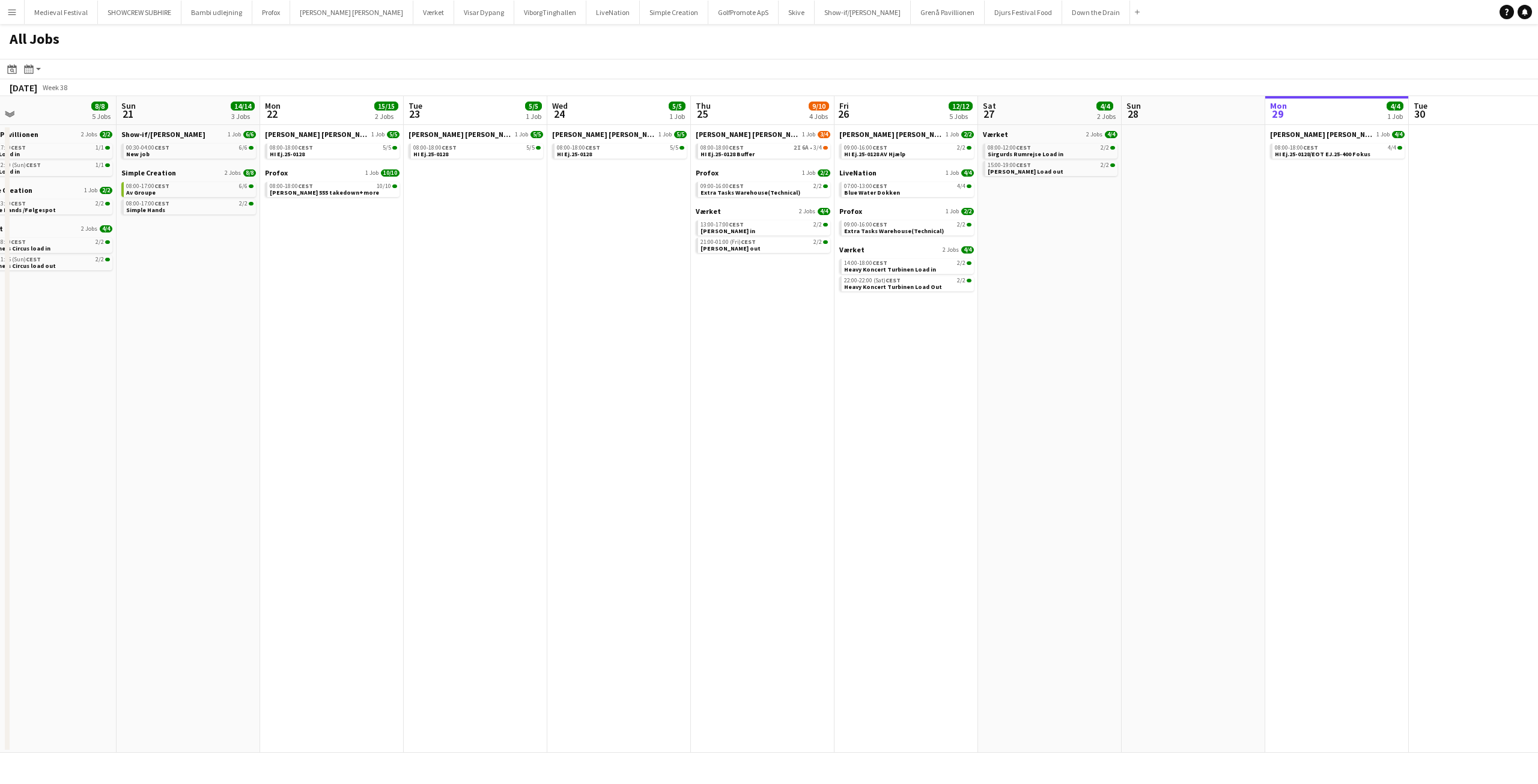
drag, startPoint x: 522, startPoint y: 255, endPoint x: 1003, endPoint y: 304, distance: 483.5
click at [981, 302] on app-calendar-viewport "Thu 18 57/58 8 Jobs Fri 19 32/32 6 Jobs Sat 20 8/8 5 Jobs Sun 21 14/14 3 Jobs M…" at bounding box center [769, 424] width 1538 height 657
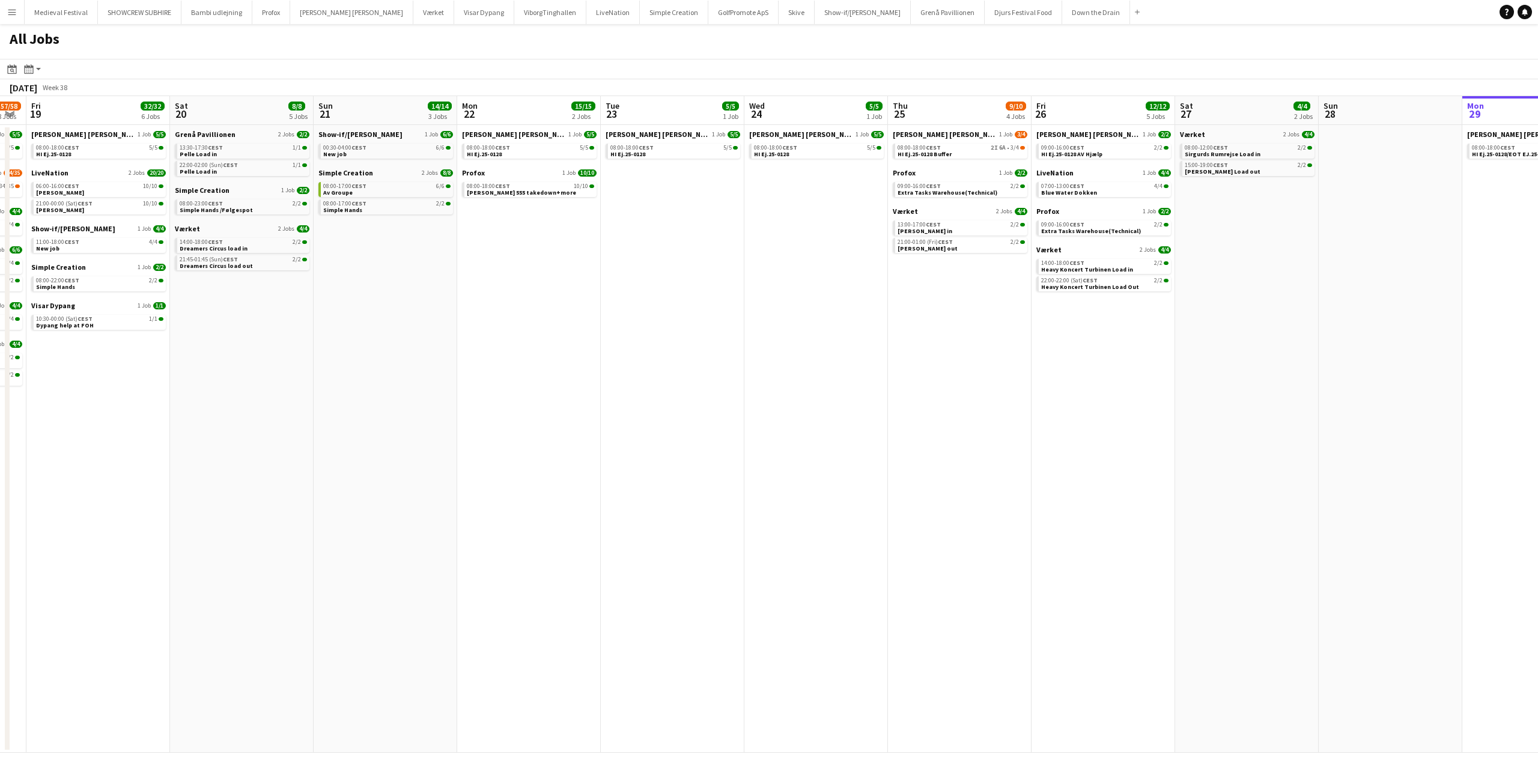
scroll to position [0, 470]
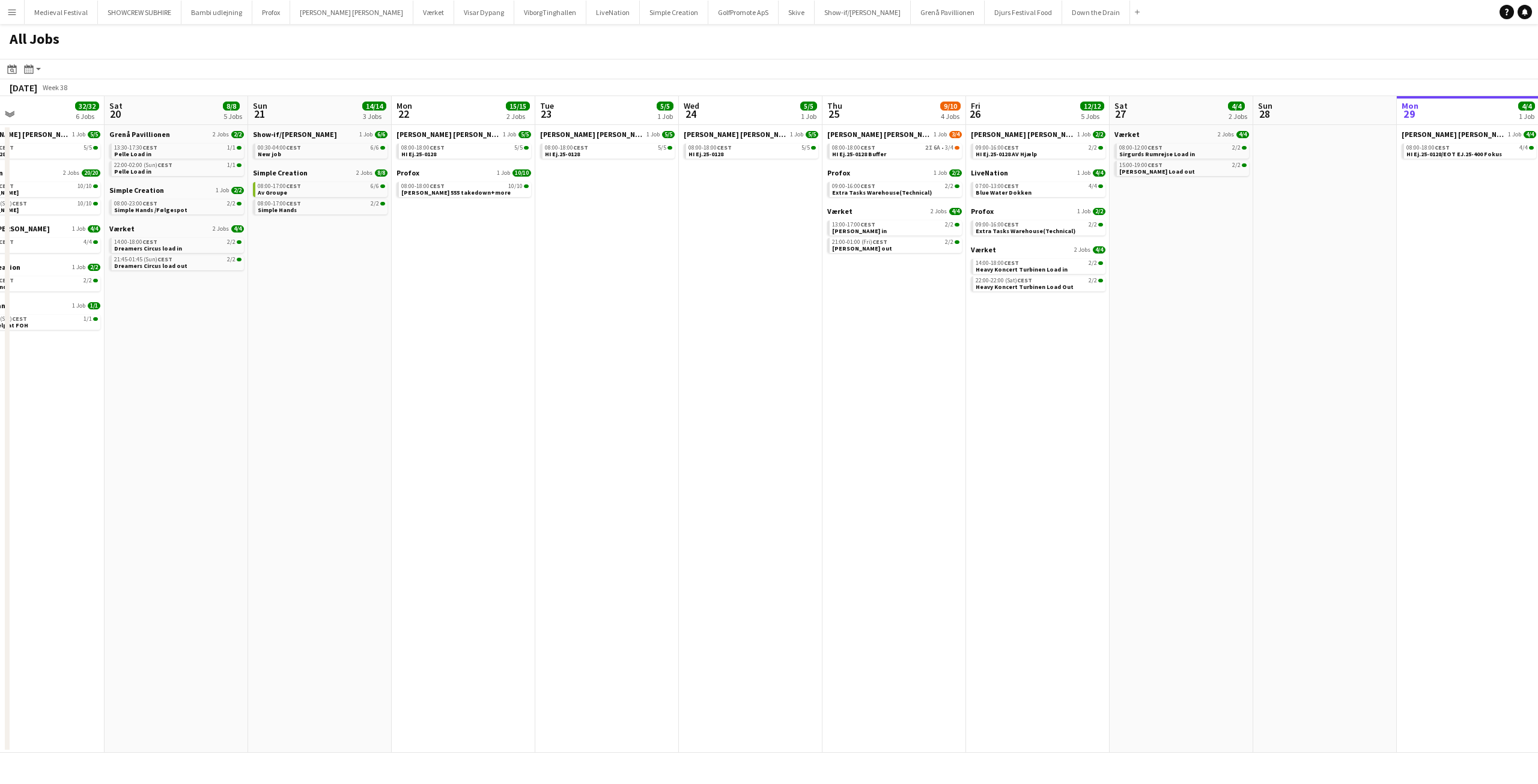
drag, startPoint x: 951, startPoint y: 246, endPoint x: 649, endPoint y: 251, distance: 302.0
click at [648, 251] on app-calendar-viewport "Tue 16 46/50 3 Jobs Wed 17 16/16 4 Jobs Thu 18 57/58 8 Jobs Fri 19 32/32 6 Jobs…" at bounding box center [769, 424] width 1538 height 657
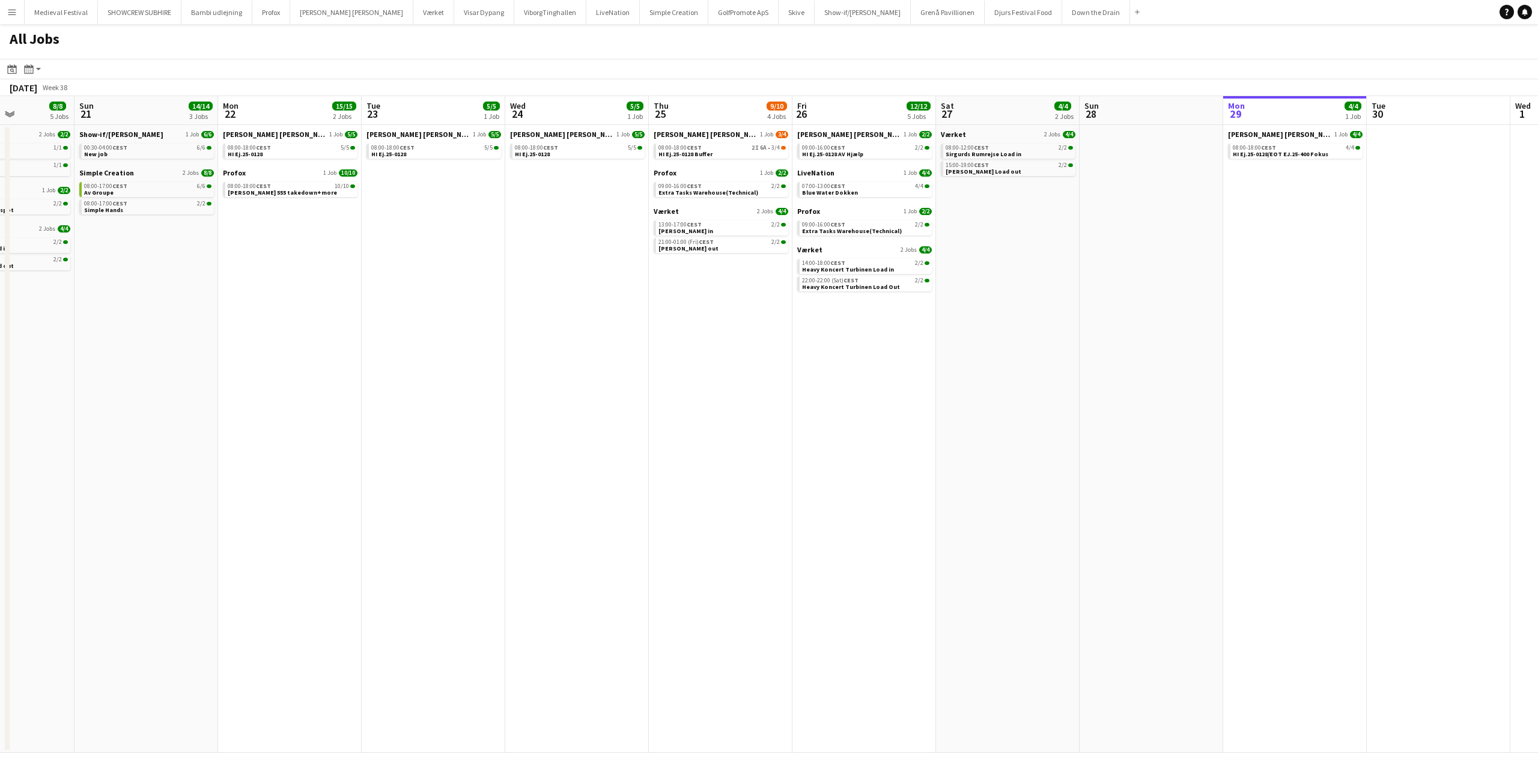
scroll to position [0, 389]
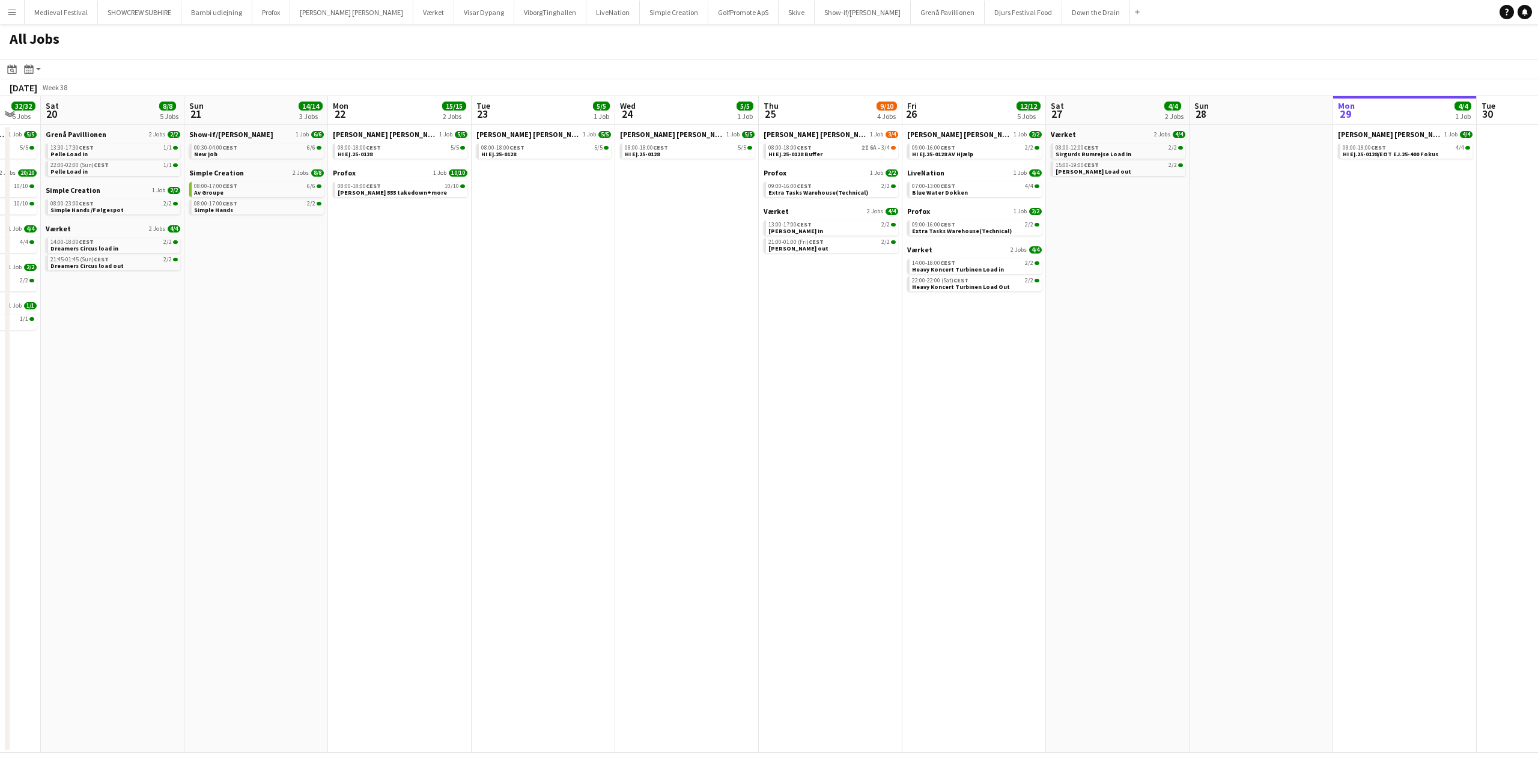
drag, startPoint x: 618, startPoint y: 252, endPoint x: 506, endPoint y: 254, distance: 112.0
click at [508, 254] on app-calendar-viewport "Wed 17 16/16 4 Jobs Thu 18 57/58 8 Jobs Fri 19 32/32 6 Jobs Sat 20 8/8 5 Jobs S…" at bounding box center [769, 424] width 1538 height 657
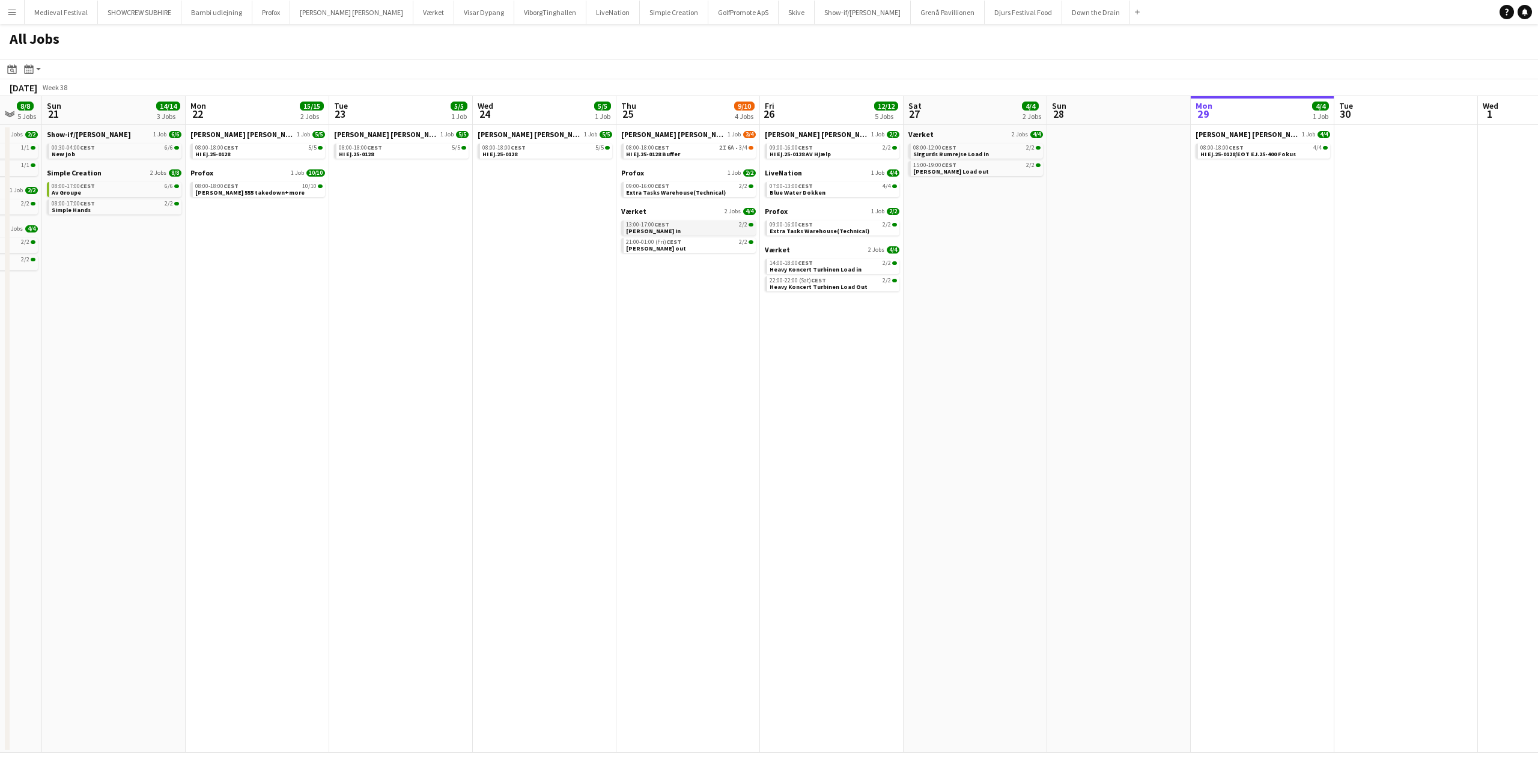
click at [713, 234] on link "13:00-17:00 CEST 2/2 [PERSON_NAME] in" at bounding box center [689, 227] width 127 height 14
click at [692, 191] on span "Extra Tasks Warehouse(Technical)" at bounding box center [676, 192] width 100 height 8
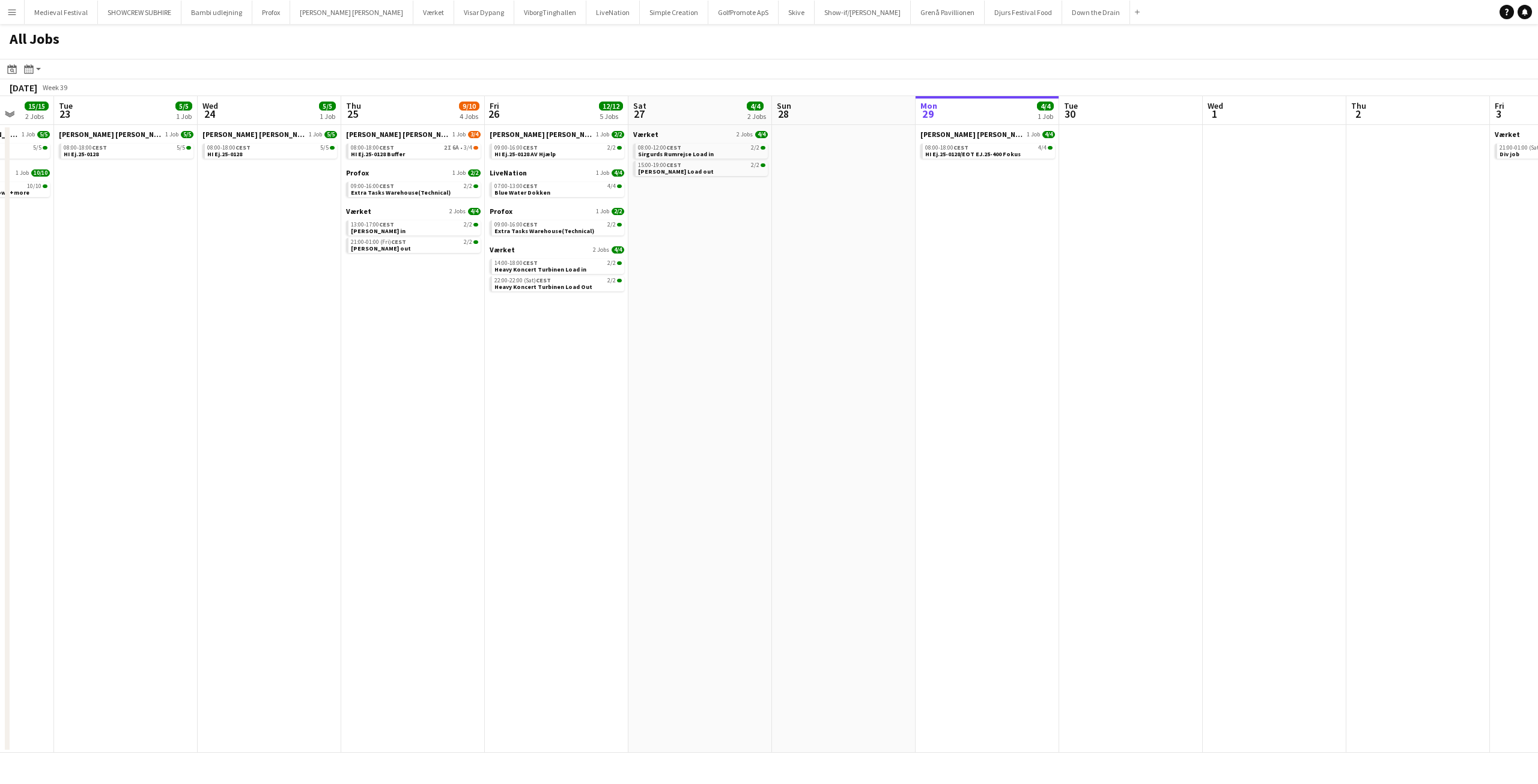
scroll to position [0, 377]
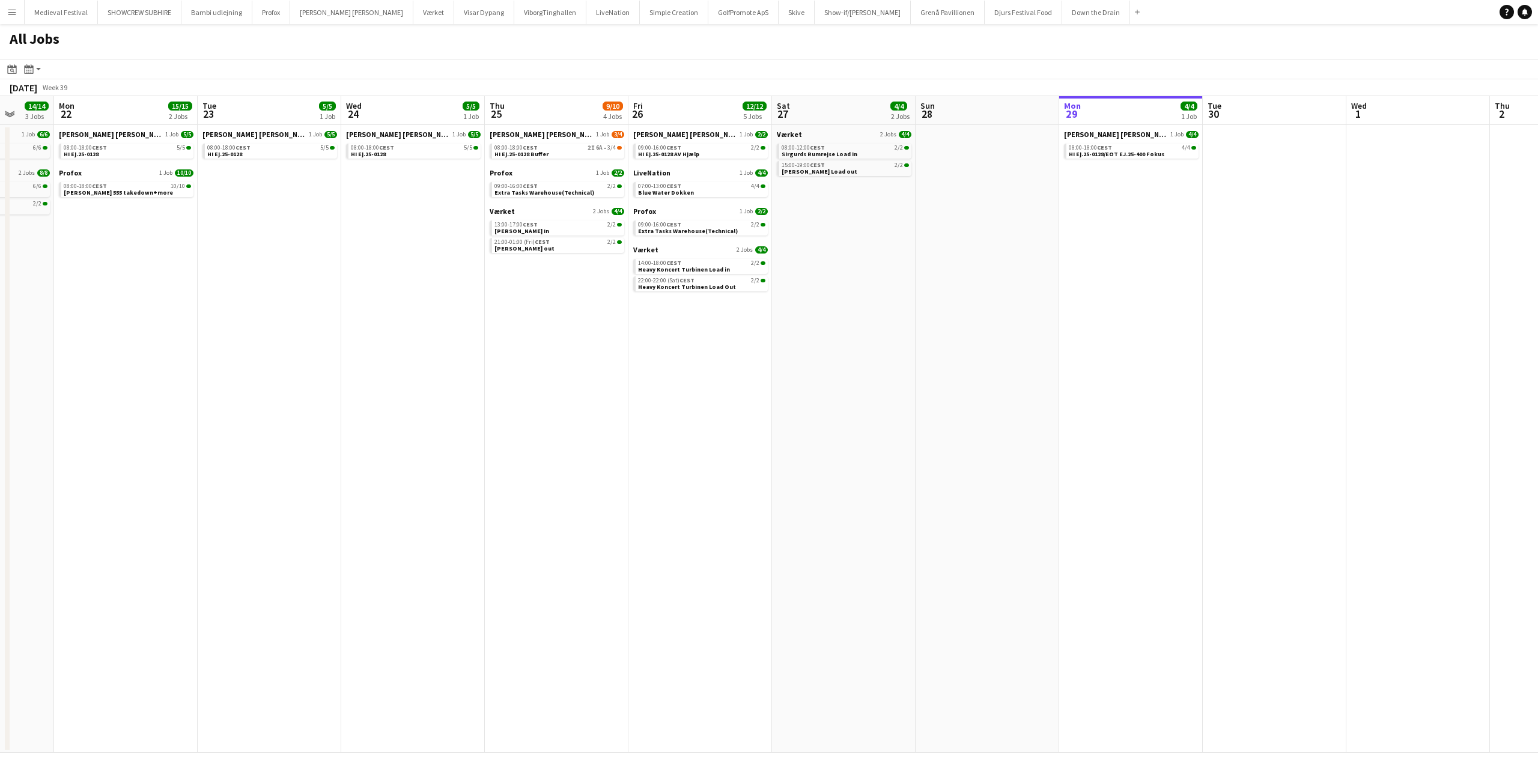
drag, startPoint x: 831, startPoint y: 351, endPoint x: 556, endPoint y: 356, distance: 275.0
click at [556, 356] on app-calendar-viewport "Fri 19 32/32 6 Jobs Sat 20 8/8 5 Jobs Sun 21 14/14 3 Jobs Mon 22 15/15 2 Jobs T…" at bounding box center [769, 424] width 1538 height 657
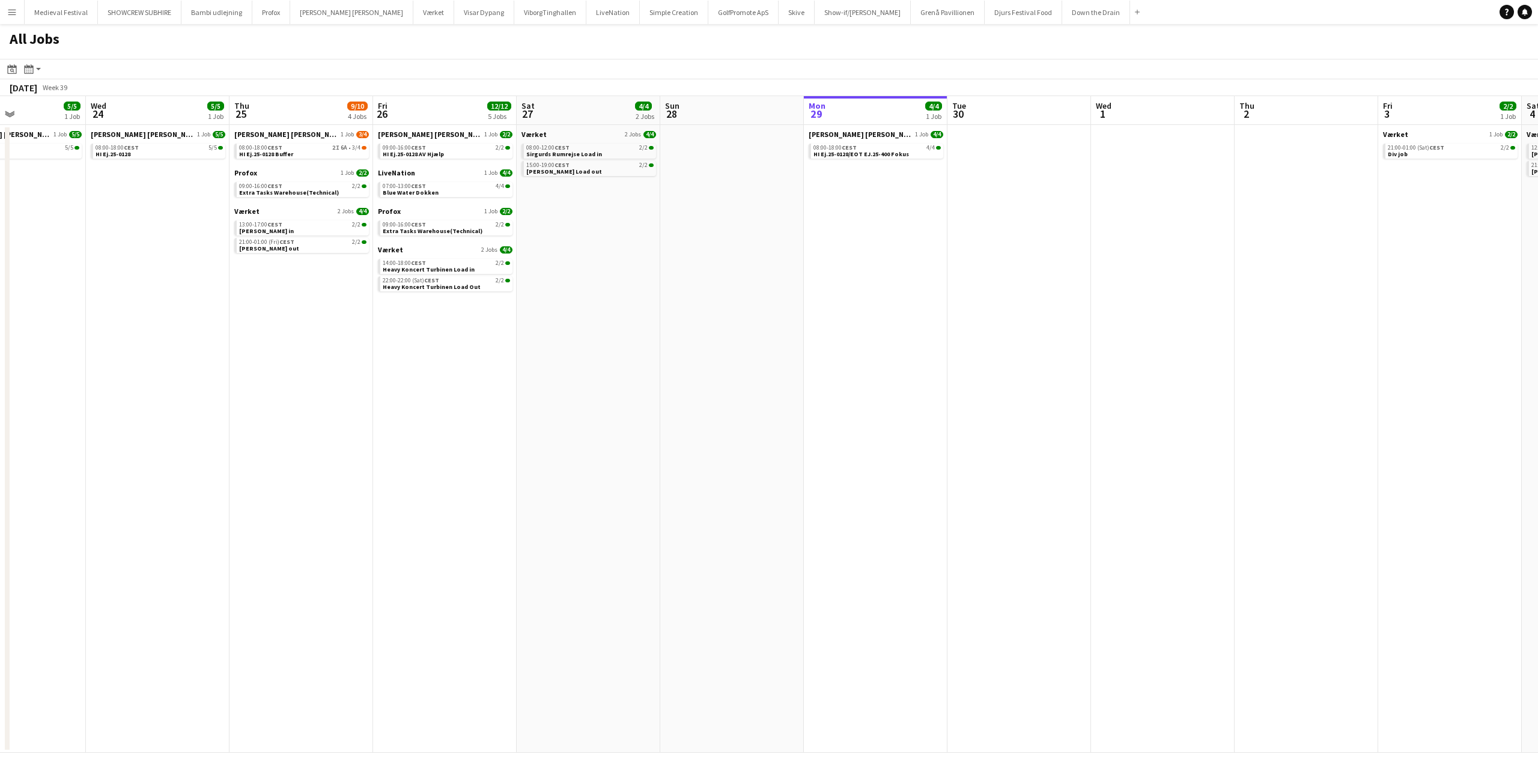
scroll to position [0, 391]
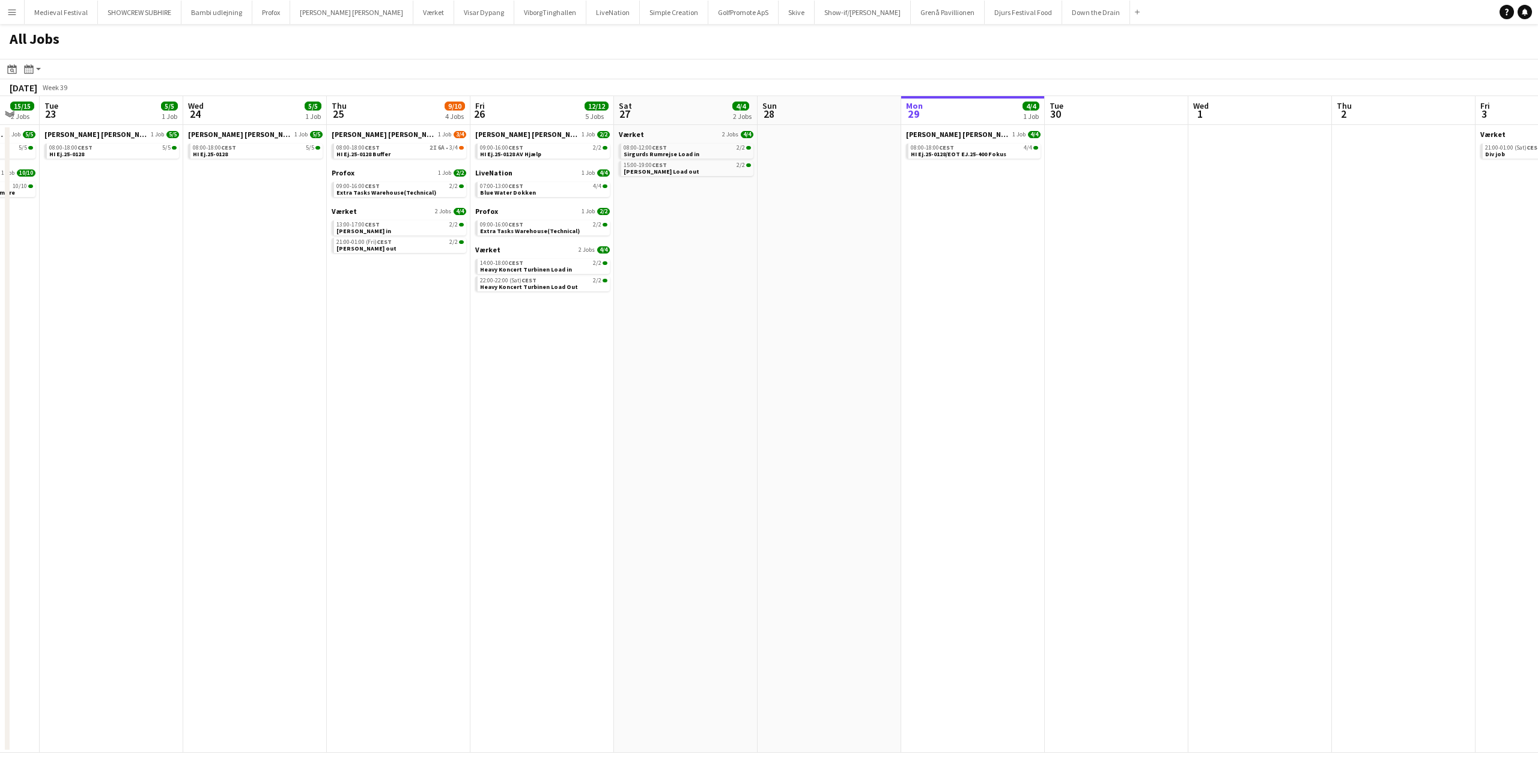
drag, startPoint x: 875, startPoint y: 313, endPoint x: 588, endPoint y: 296, distance: 287.5
click at [581, 308] on app-calendar-viewport "Sat 20 8/8 5 Jobs Sun 21 14/14 3 Jobs Mon 22 15/15 2 Jobs Tue 23 5/5 1 Job Wed …" at bounding box center [769, 424] width 1538 height 657
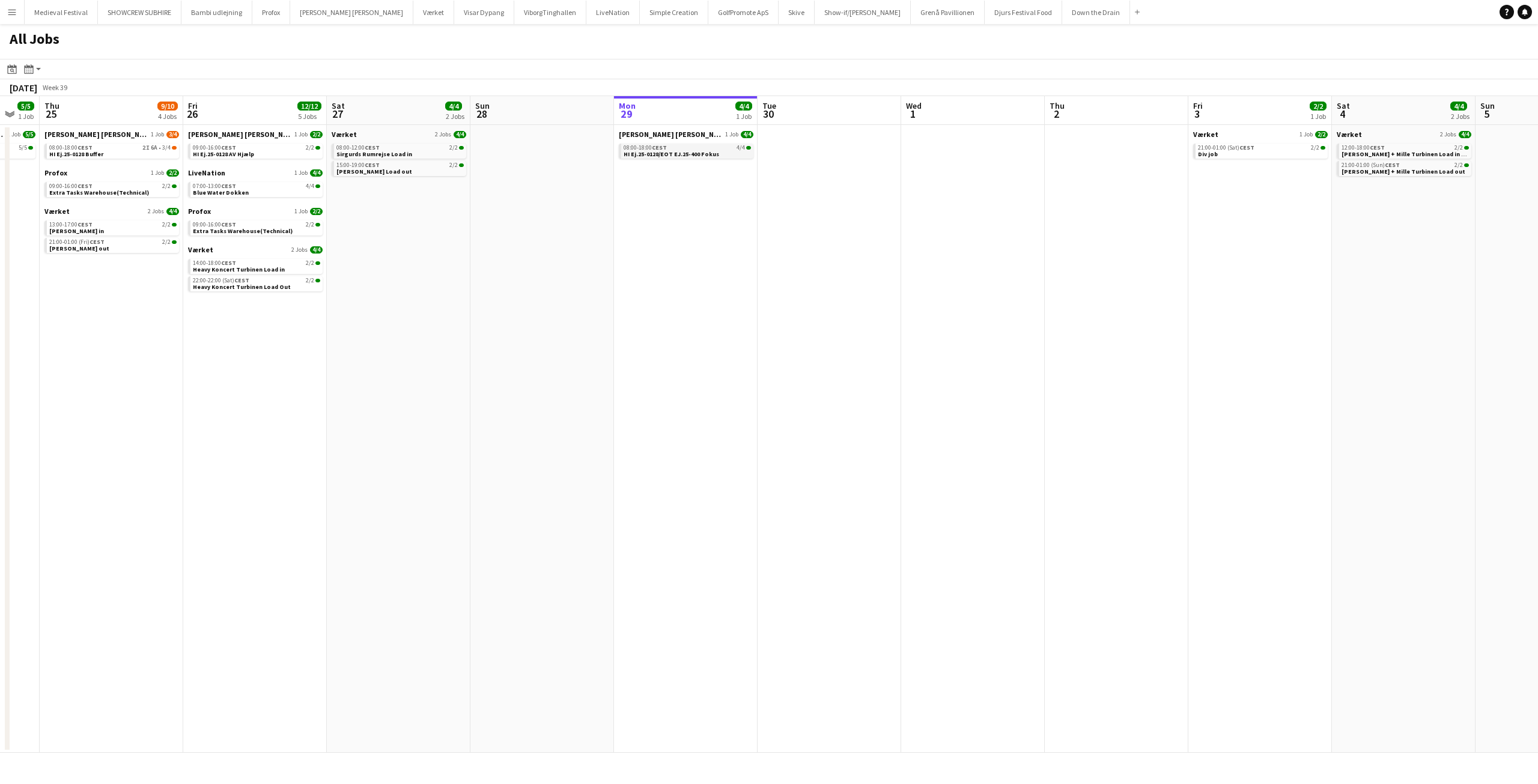
click at [718, 148] on div "08:00-18:00 CEST 4/4" at bounding box center [687, 148] width 127 height 6
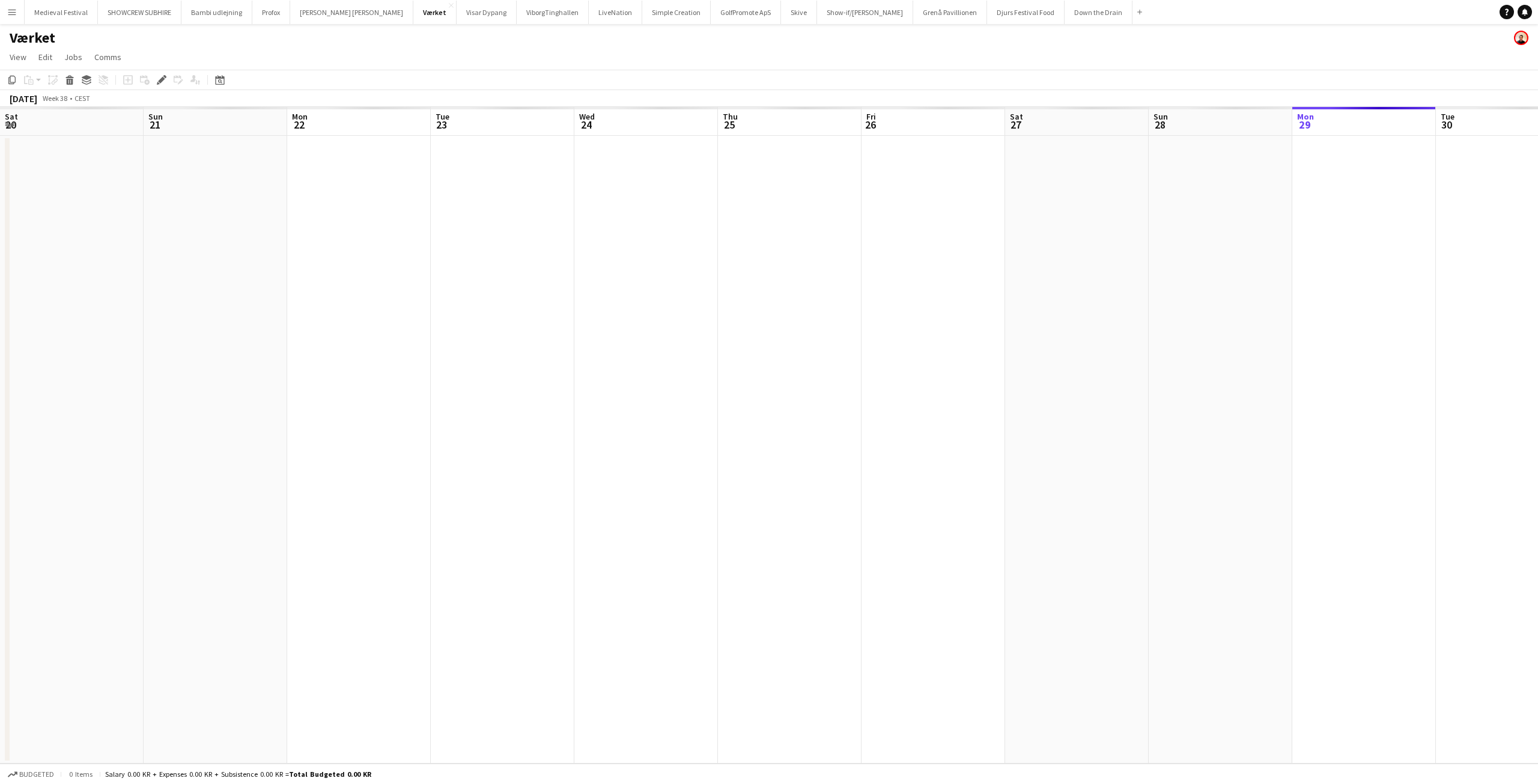
scroll to position [0, 413]
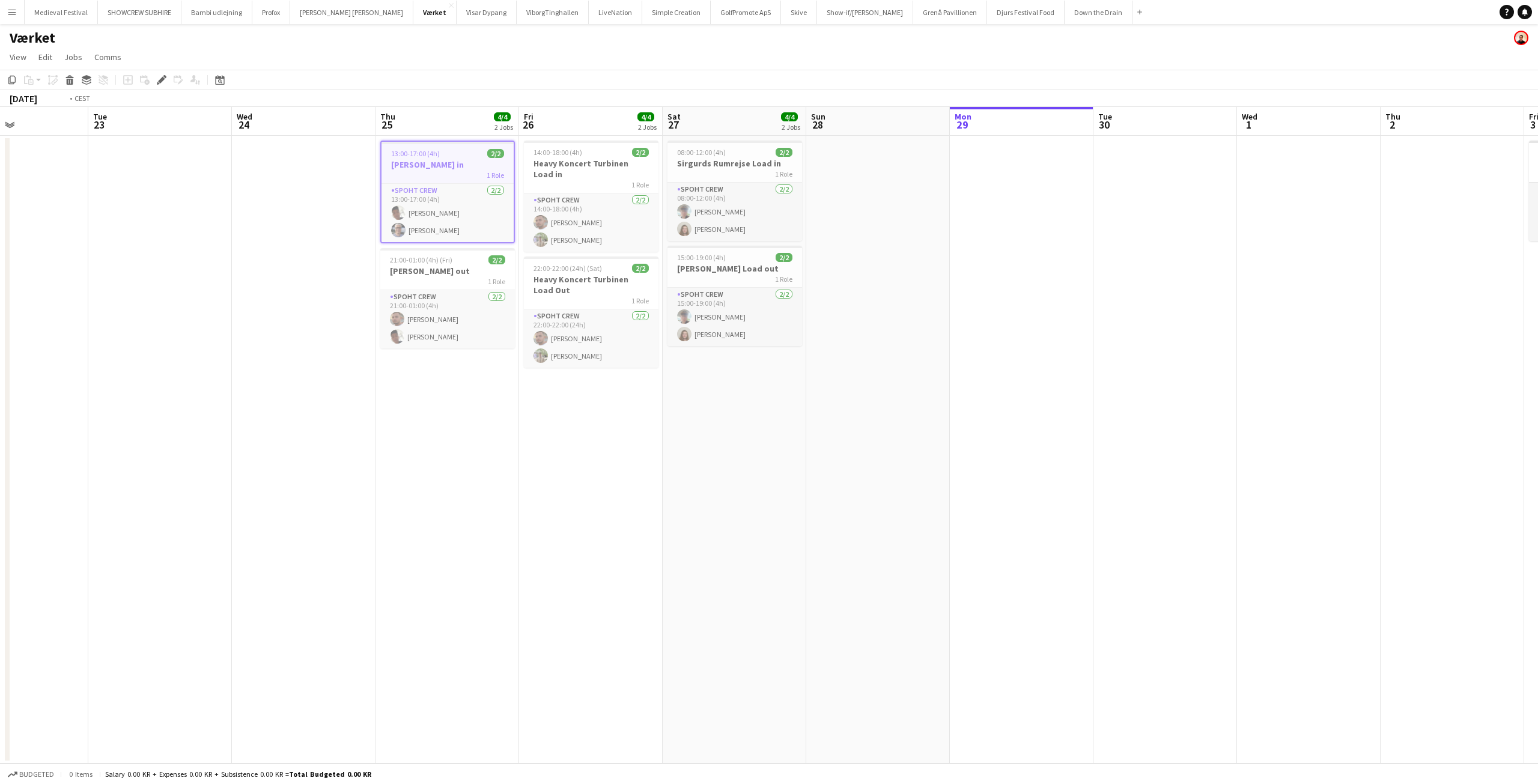
drag, startPoint x: 875, startPoint y: 445, endPoint x: 637, endPoint y: 472, distance: 239.5
click at [639, 472] on app-calendar-viewport "Fri 19 Sat 20 4/4 2 Jobs Sun 21 Mon 22 Tue 23 Wed 24 Thu 25 4/4 2 Jobs Fri 26 4…" at bounding box center [769, 435] width 1538 height 657
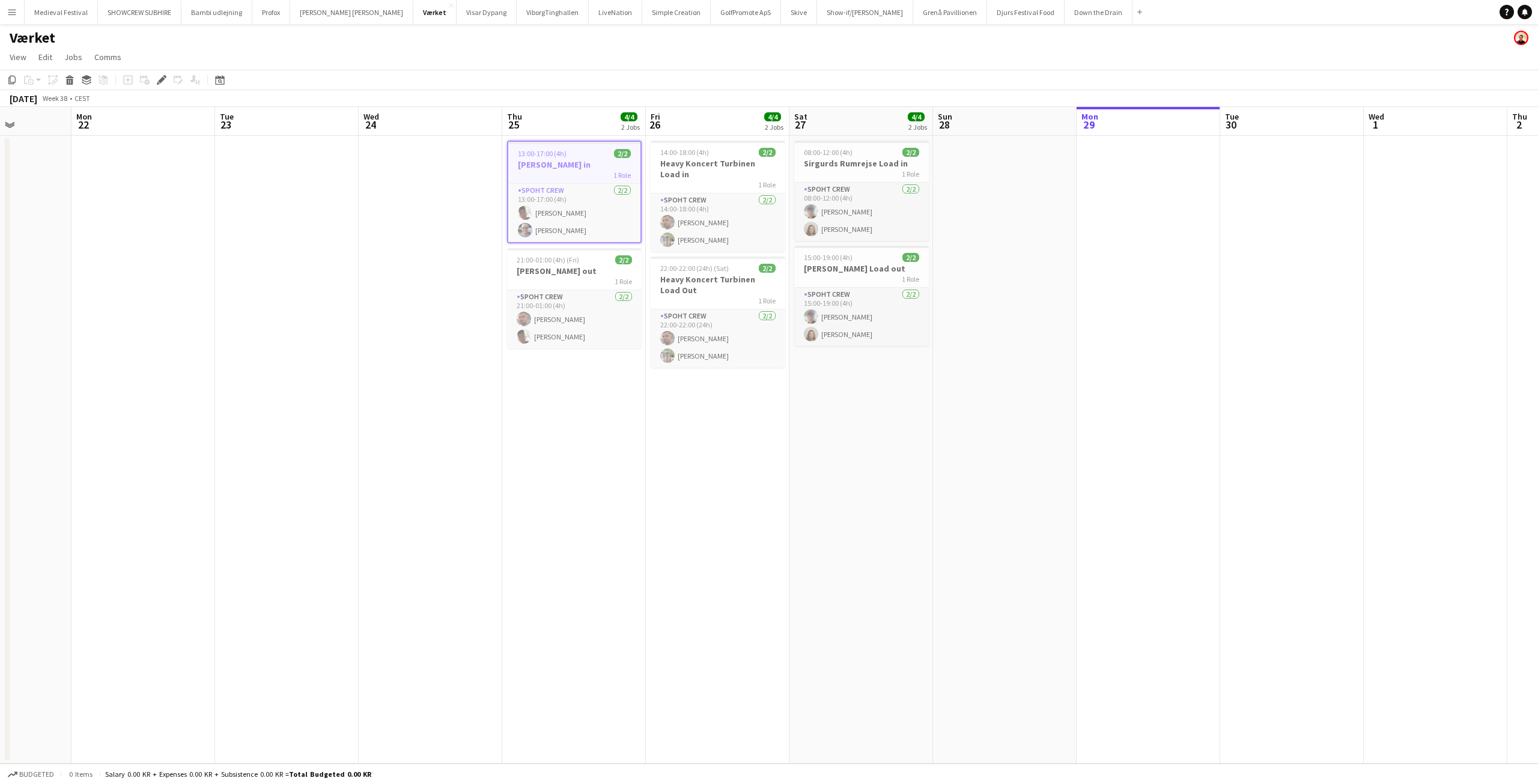
scroll to position [0, 349]
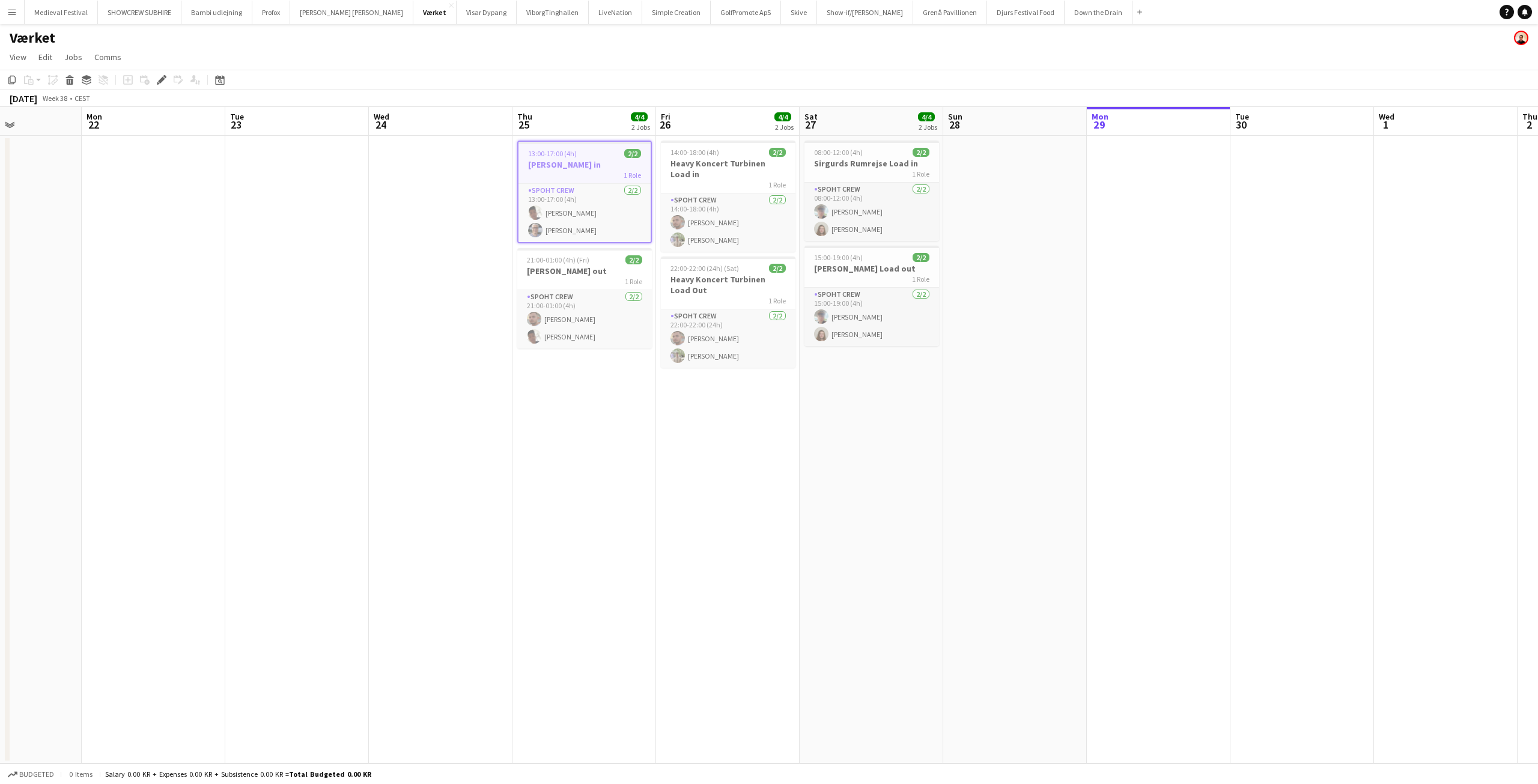
drag, startPoint x: 606, startPoint y: 456, endPoint x: 763, endPoint y: 473, distance: 157.9
click at [763, 473] on app-calendar-viewport "Fri 19 Sat 20 4/4 2 Jobs Sun 21 Mon 22 Tue 23 Wed 24 Thu 25 4/4 2 Jobs Fri 26 4…" at bounding box center [769, 435] width 1538 height 657
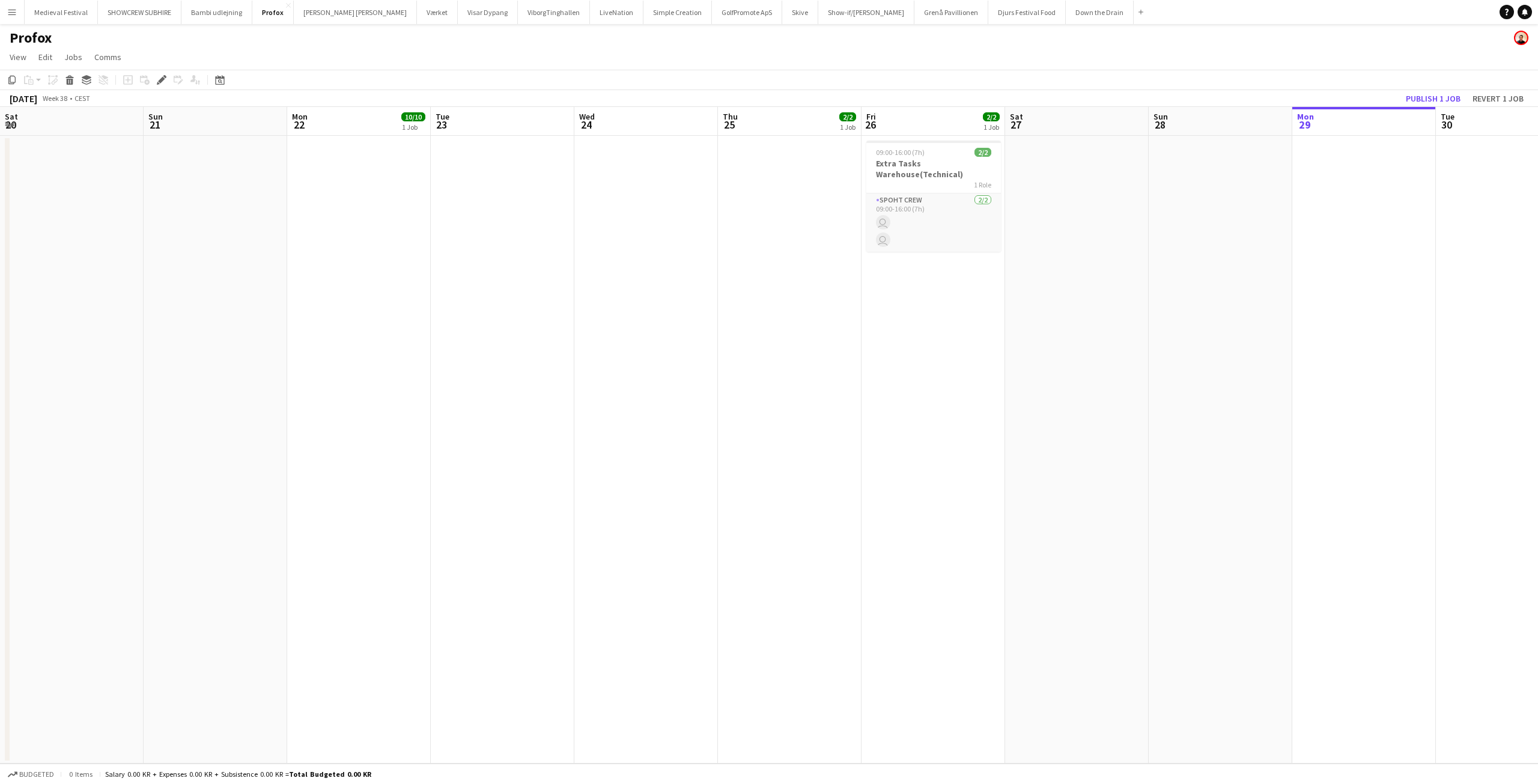
scroll to position [0, 413]
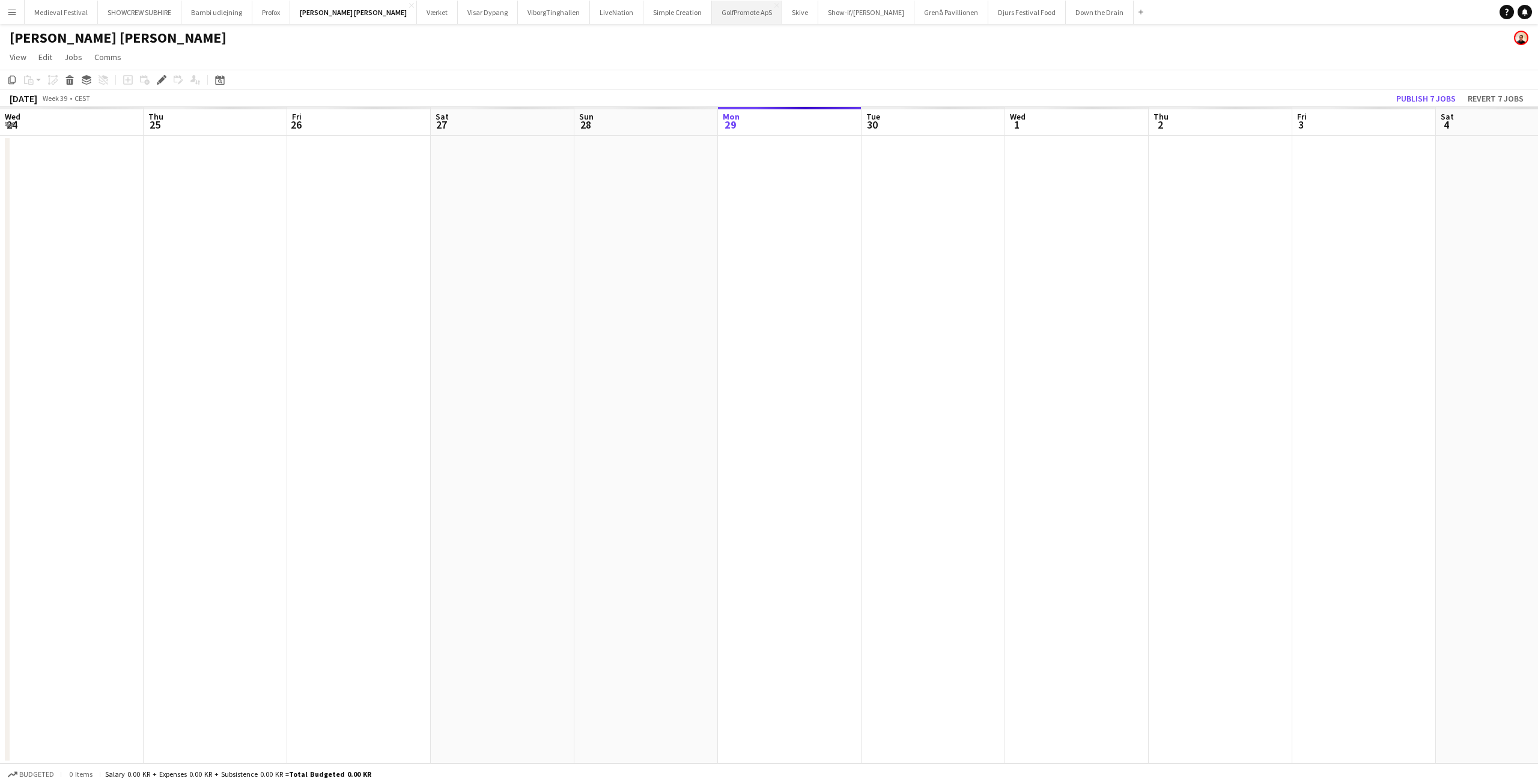
scroll to position [0, 413]
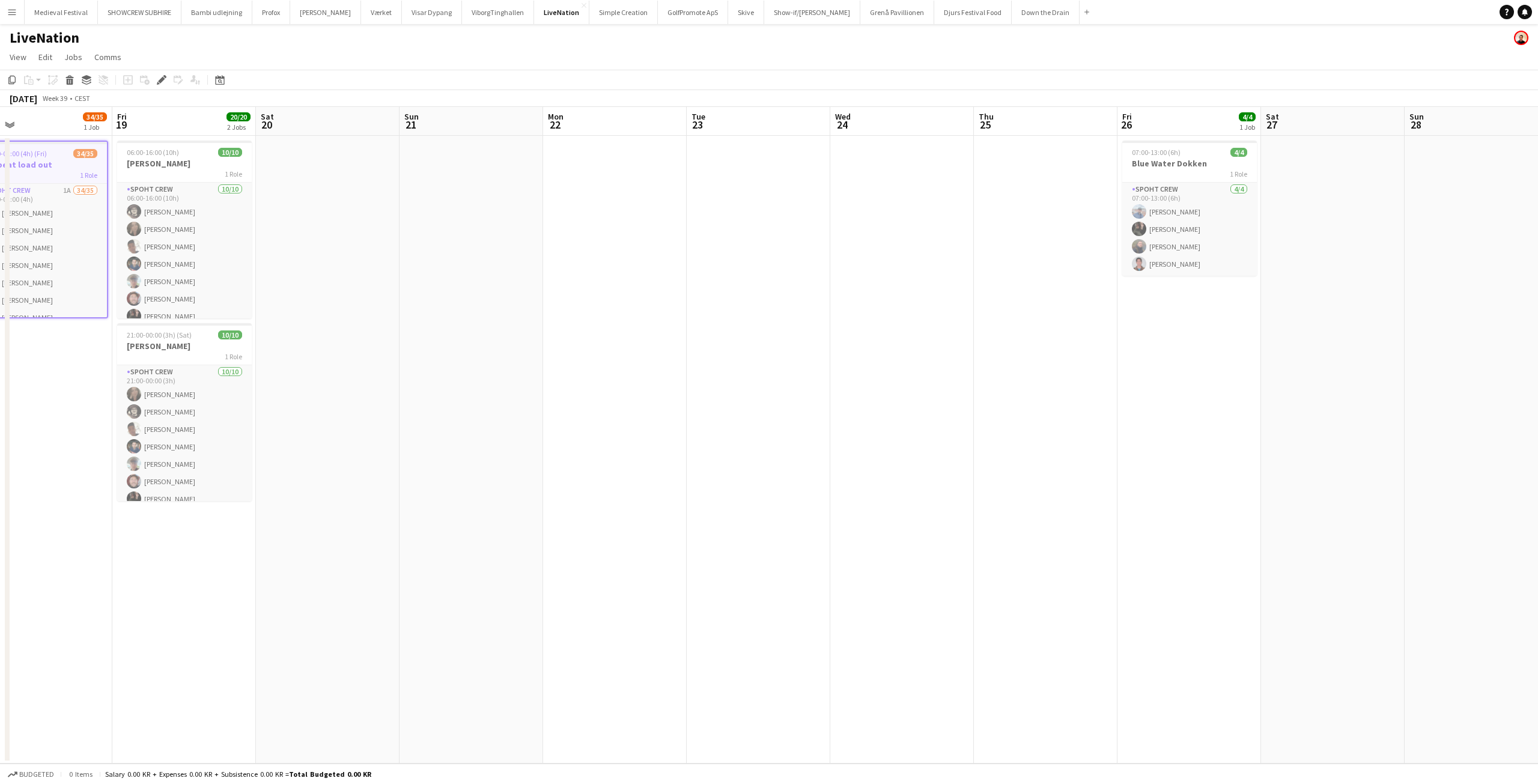
drag, startPoint x: 657, startPoint y: 317, endPoint x: 322, endPoint y: 363, distance: 338.1
click at [321, 363] on app-calendar-viewport "Tue 16 32/35 1 Job Wed 17 Thu 18 34/35 1 Job Fri 19 20/20 2 Jobs Sat 20 Sun 21 …" at bounding box center [769, 435] width 1538 height 657
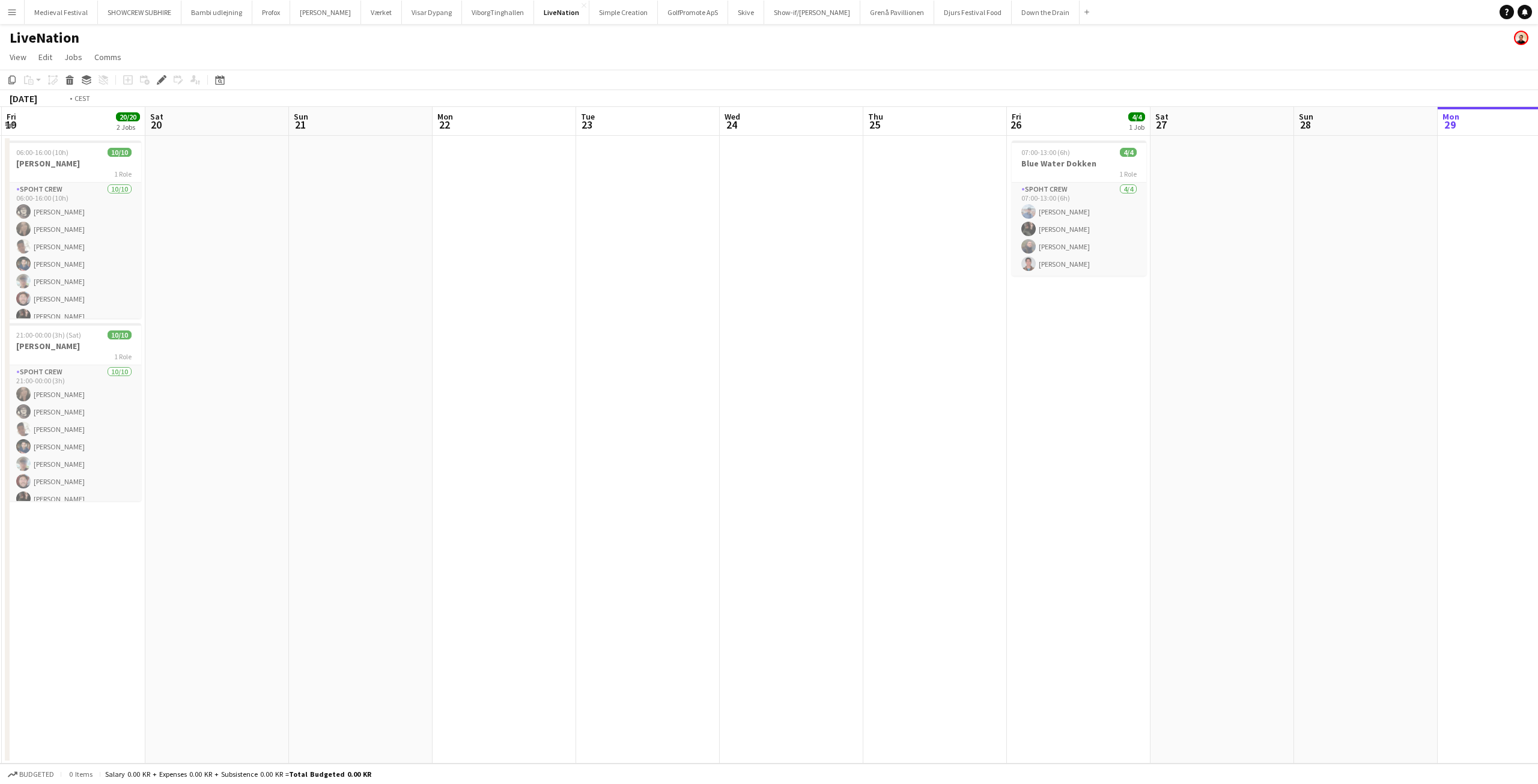
drag, startPoint x: 863, startPoint y: 368, endPoint x: 289, endPoint y: 390, distance: 574.4
click at [293, 390] on app-calendar-viewport "Tue 16 32/35 1 Job Wed 17 Thu 18 34/35 1 Job Fri 19 20/20 2 Jobs Sat 20 Sun 21 …" at bounding box center [769, 435] width 1538 height 657
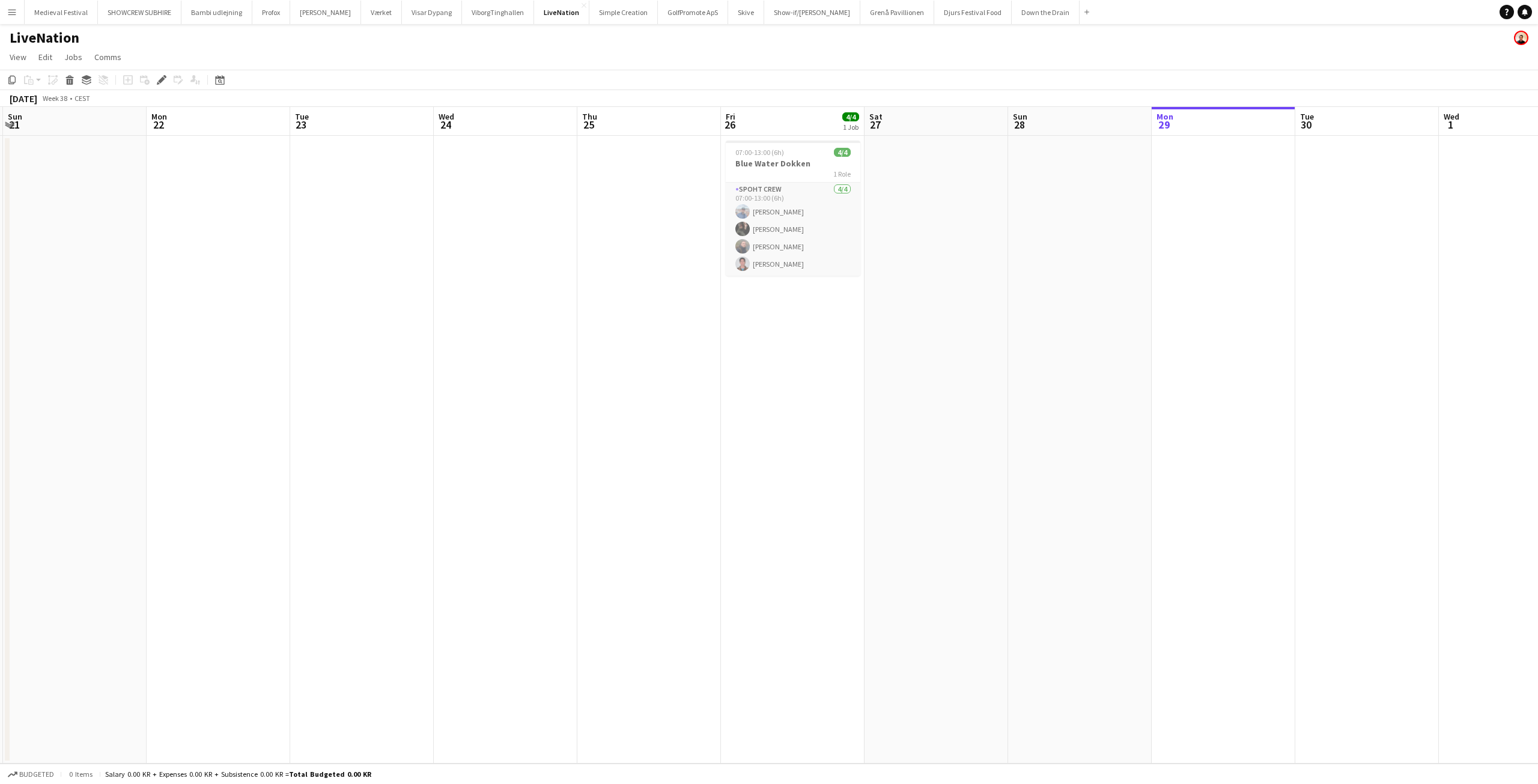
scroll to position [0, 371]
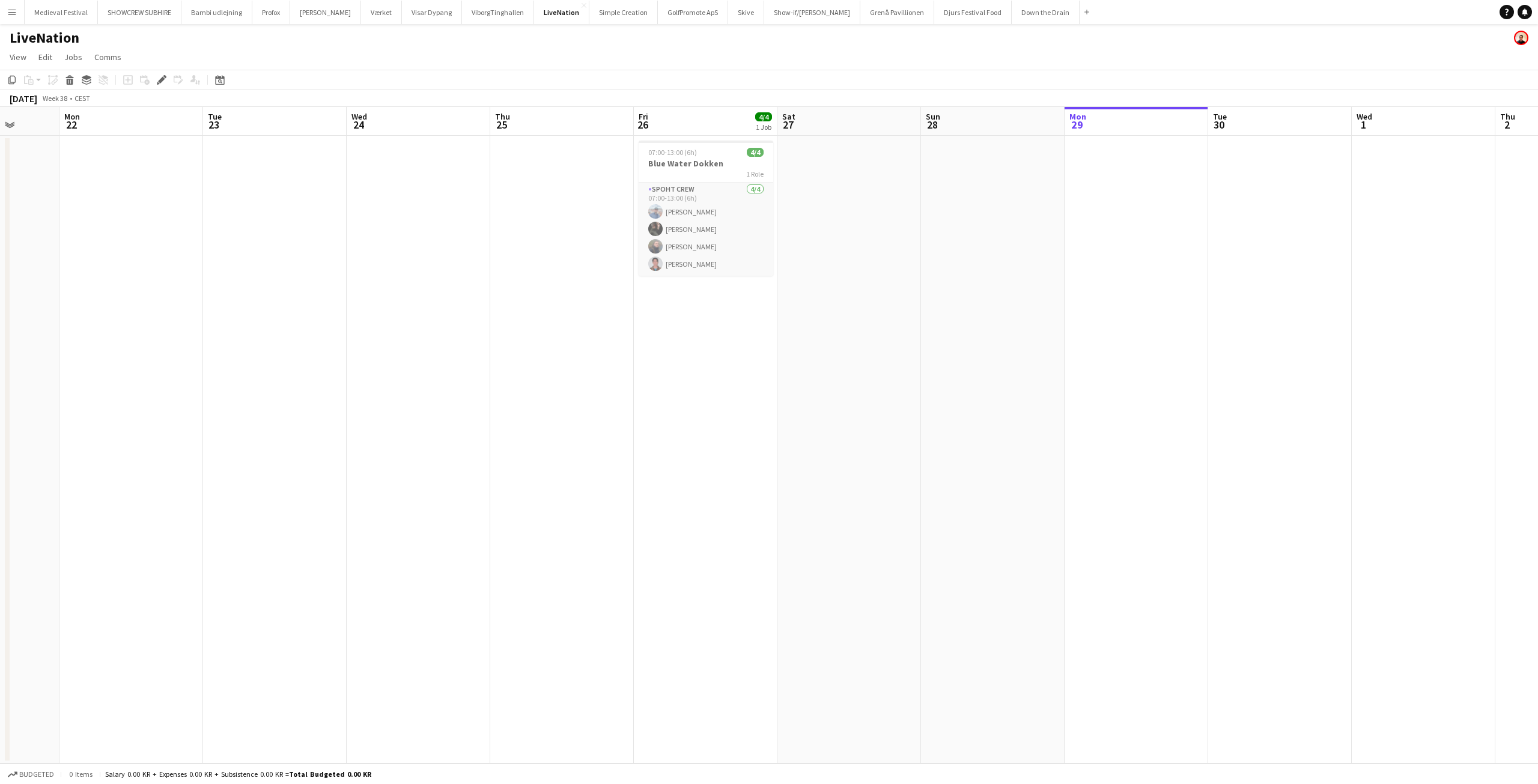
drag, startPoint x: 559, startPoint y: 400, endPoint x: 690, endPoint y: 407, distance: 131.2
click at [690, 407] on app-calendar-viewport "Fri 19 20/20 2 Jobs Sat 20 Sun 21 Mon 22 Tue 23 Wed 24 Thu 25 Fri 26 4/4 1 Job …" at bounding box center [769, 435] width 1538 height 657
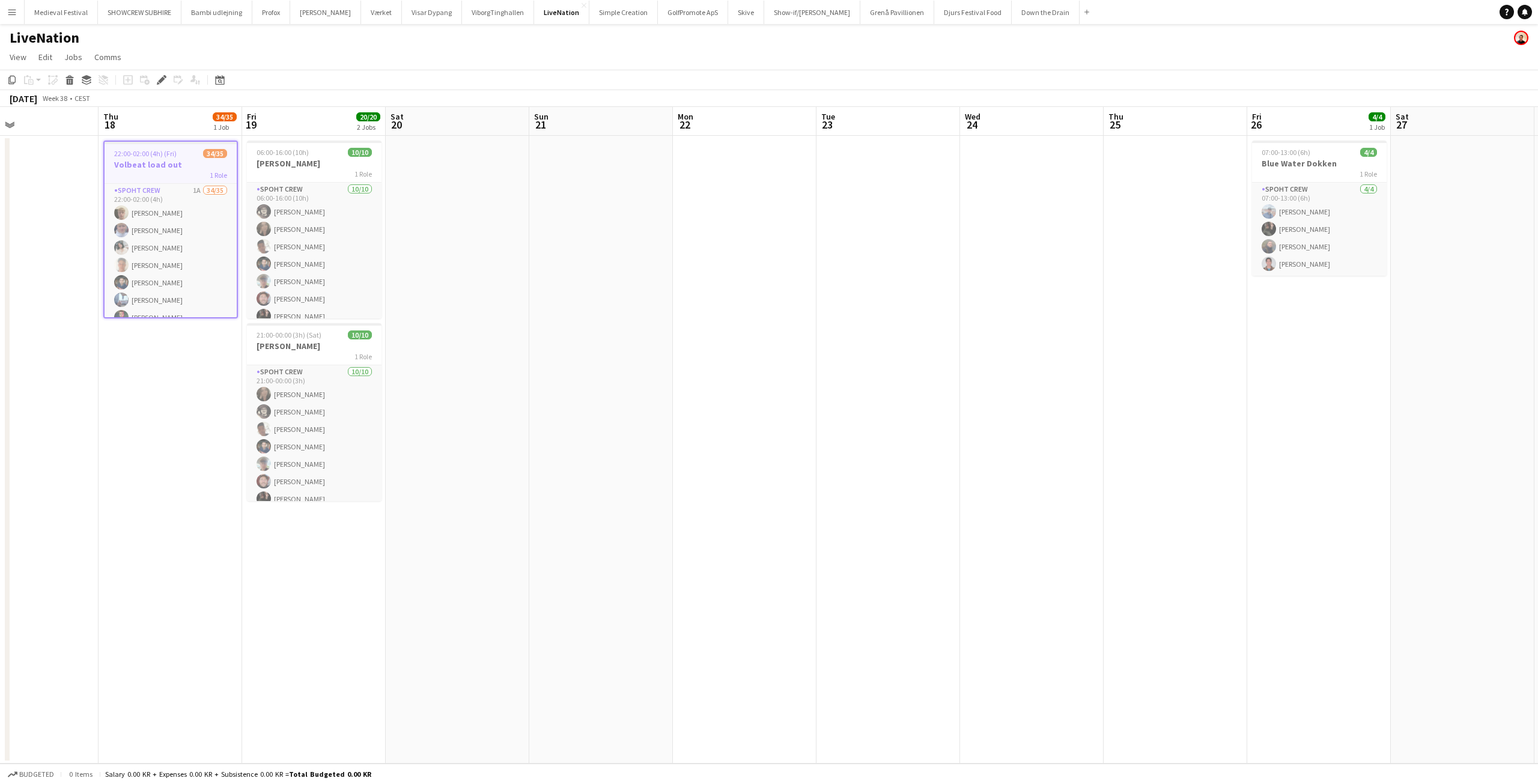
drag, startPoint x: 841, startPoint y: 297, endPoint x: 918, endPoint y: 289, distance: 77.4
click at [1039, 301] on app-calendar-viewport "Mon 15 Tue 16 32/35 1 Job Wed 17 Thu 18 34/35 1 Job Fri 19 20/20 2 Jobs Sat 20 …" at bounding box center [769, 435] width 1538 height 657
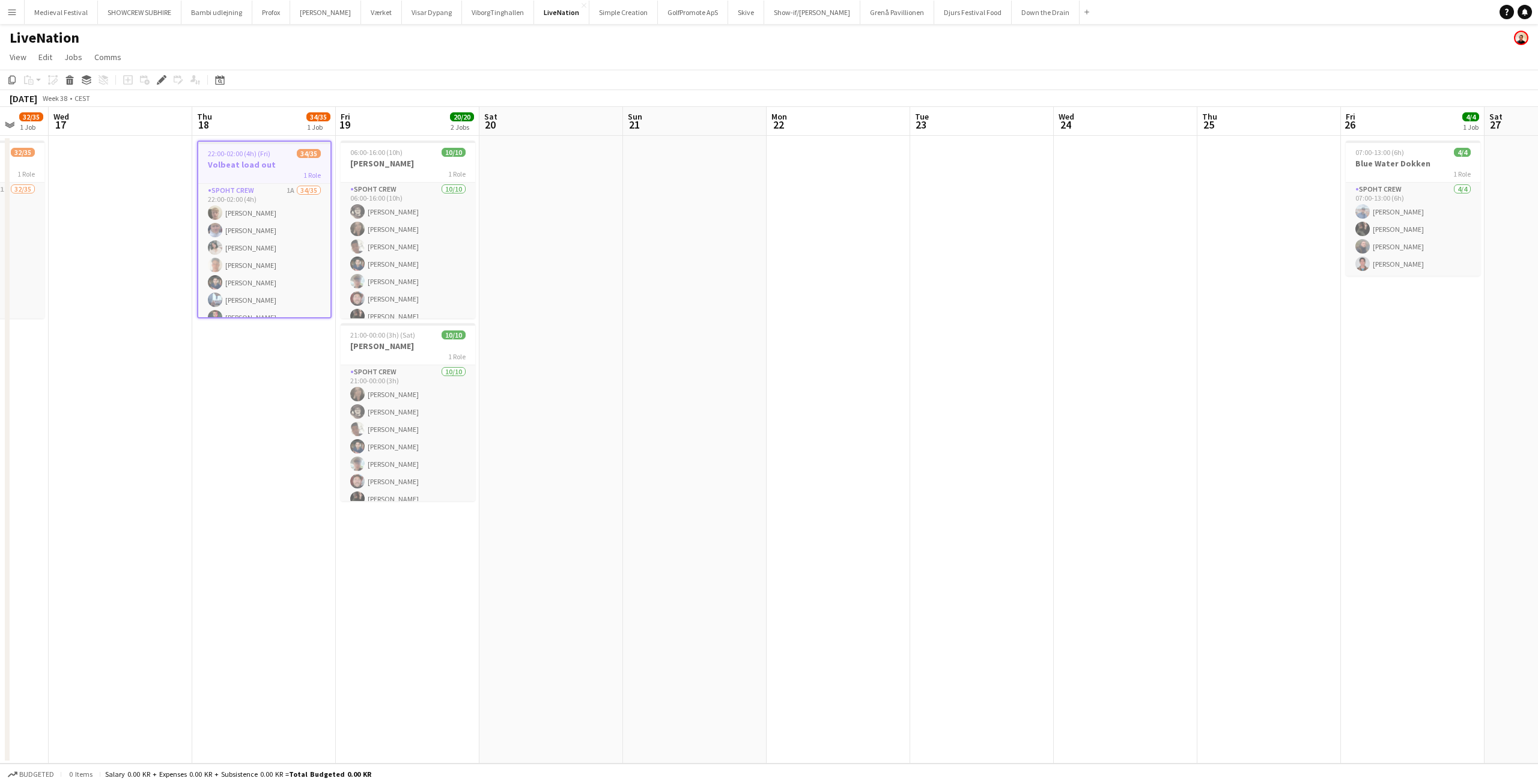
click at [8, 11] on app-icon "Menu" at bounding box center [12, 12] width 10 height 10
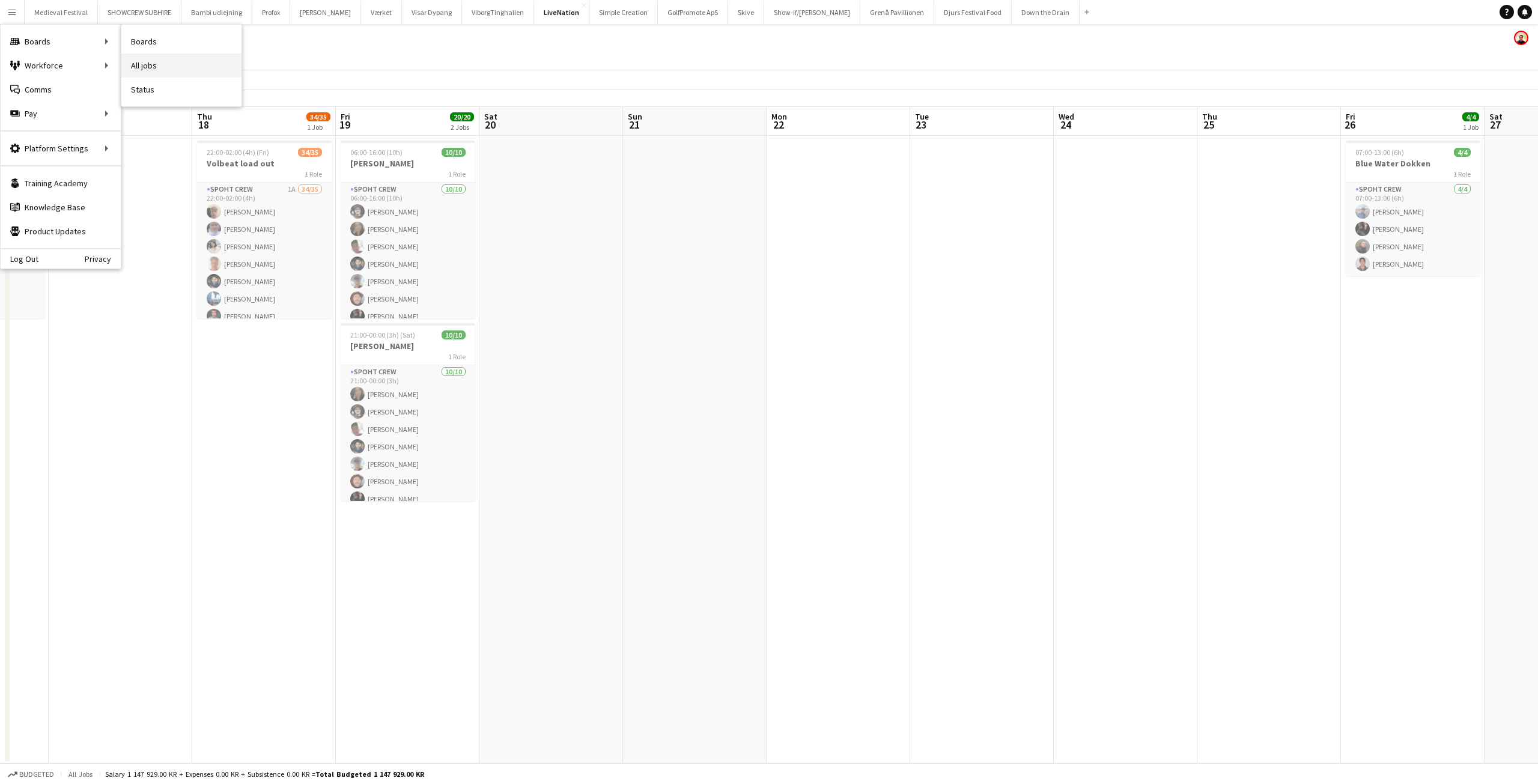
click at [146, 66] on link "All jobs" at bounding box center [181, 65] width 120 height 24
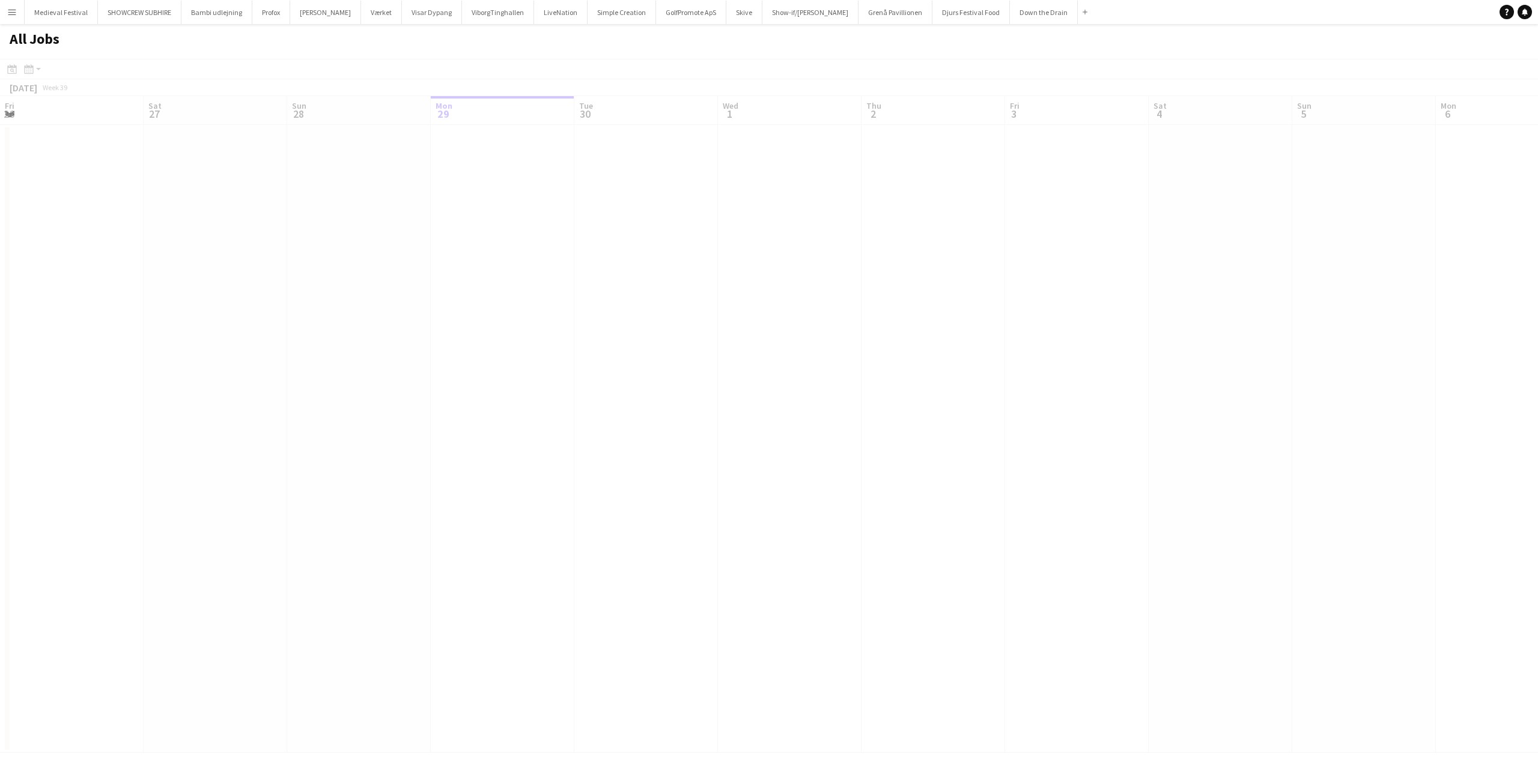
scroll to position [0, 287]
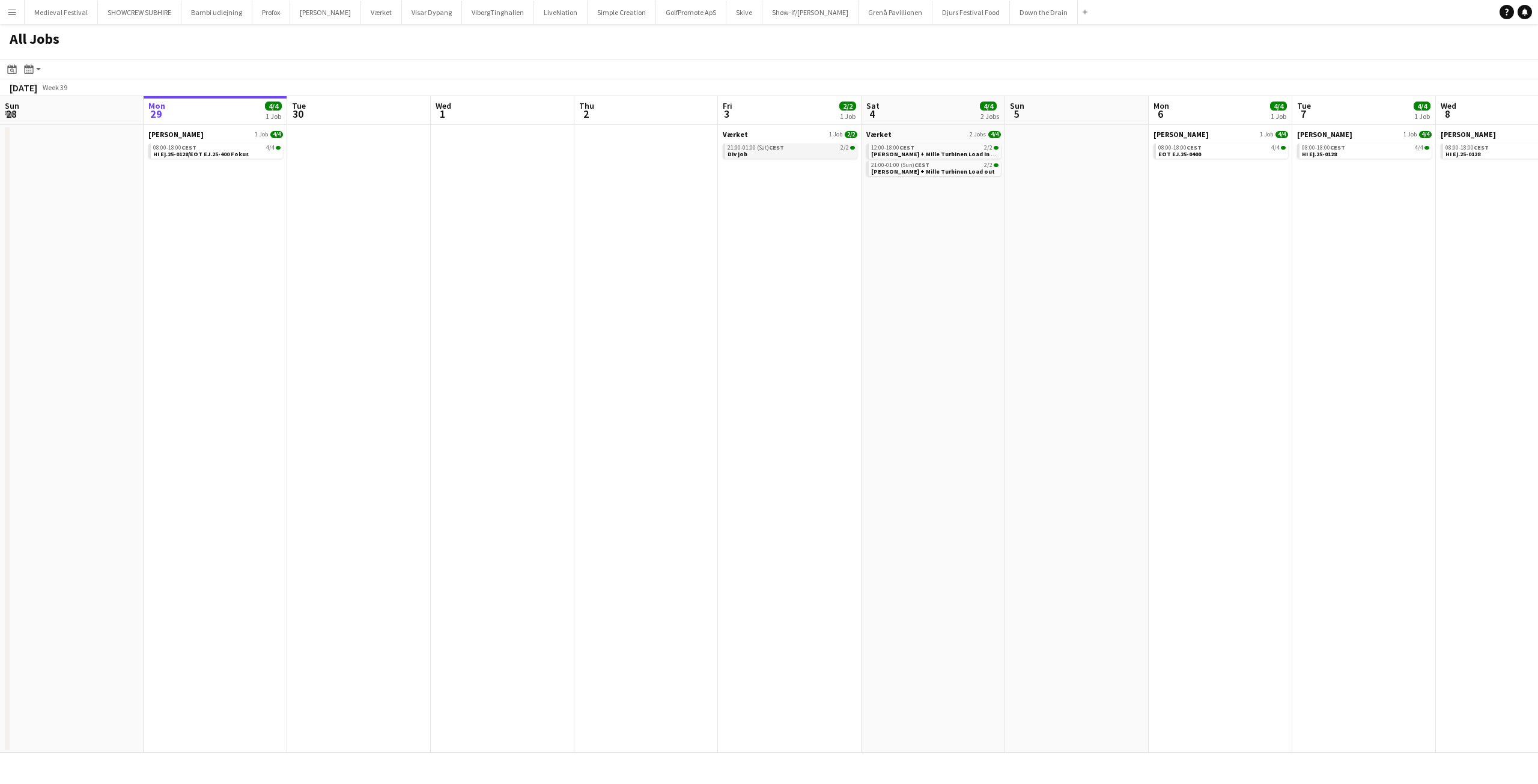
click at [806, 153] on link "21:00-01:00 (Sat) CEST 2/2 Div job" at bounding box center [791, 151] width 127 height 14
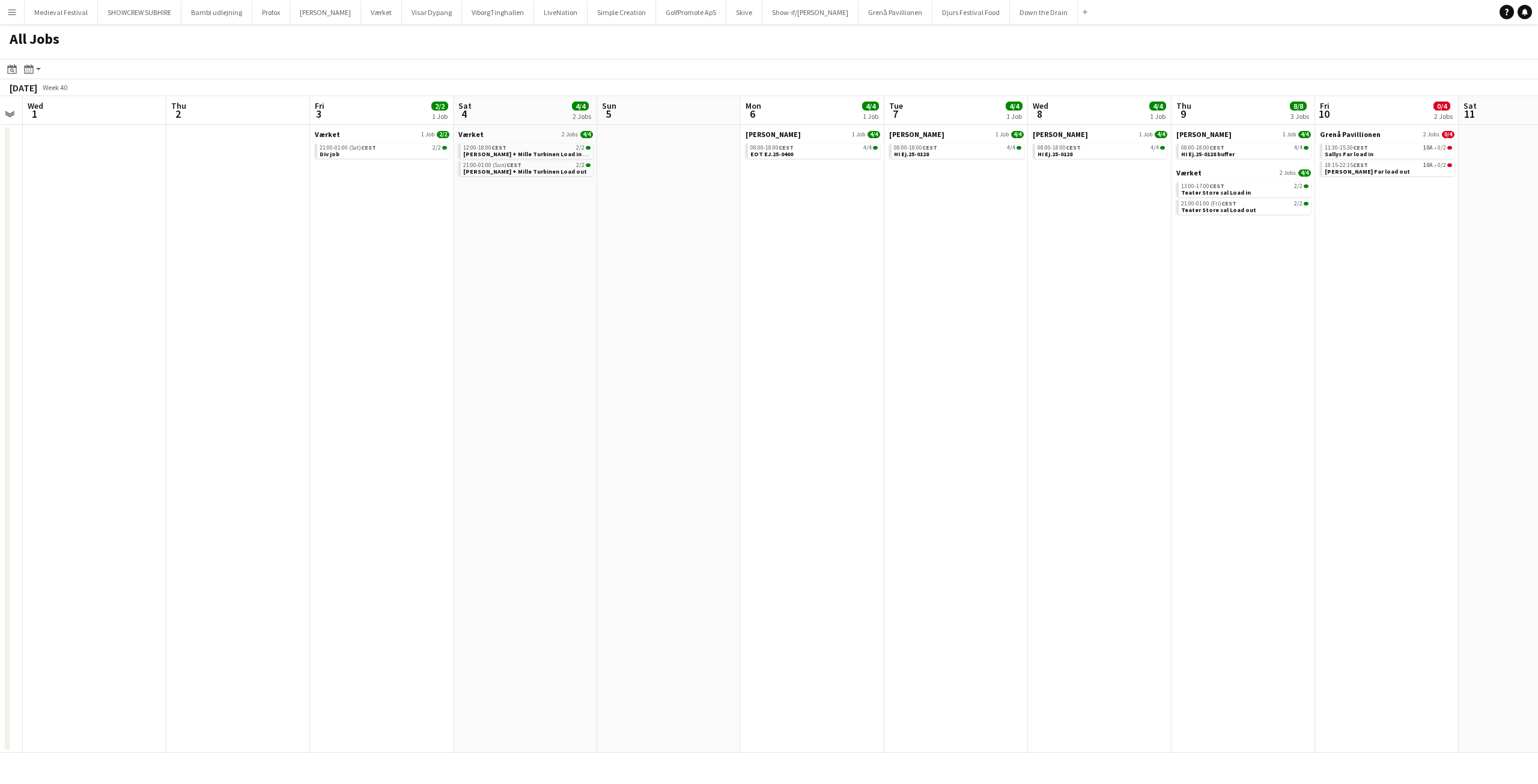
drag, startPoint x: 814, startPoint y: 244, endPoint x: 520, endPoint y: 239, distance: 294.0
click at [546, 242] on app-calendar-viewport "Sun 28 Mon 29 4/4 1 Job Tue 30 Wed 1 Thu 2 Fri 3 2/2 1 Job Sat 4 4/4 2 Jobs Sun…" at bounding box center [769, 424] width 1538 height 657
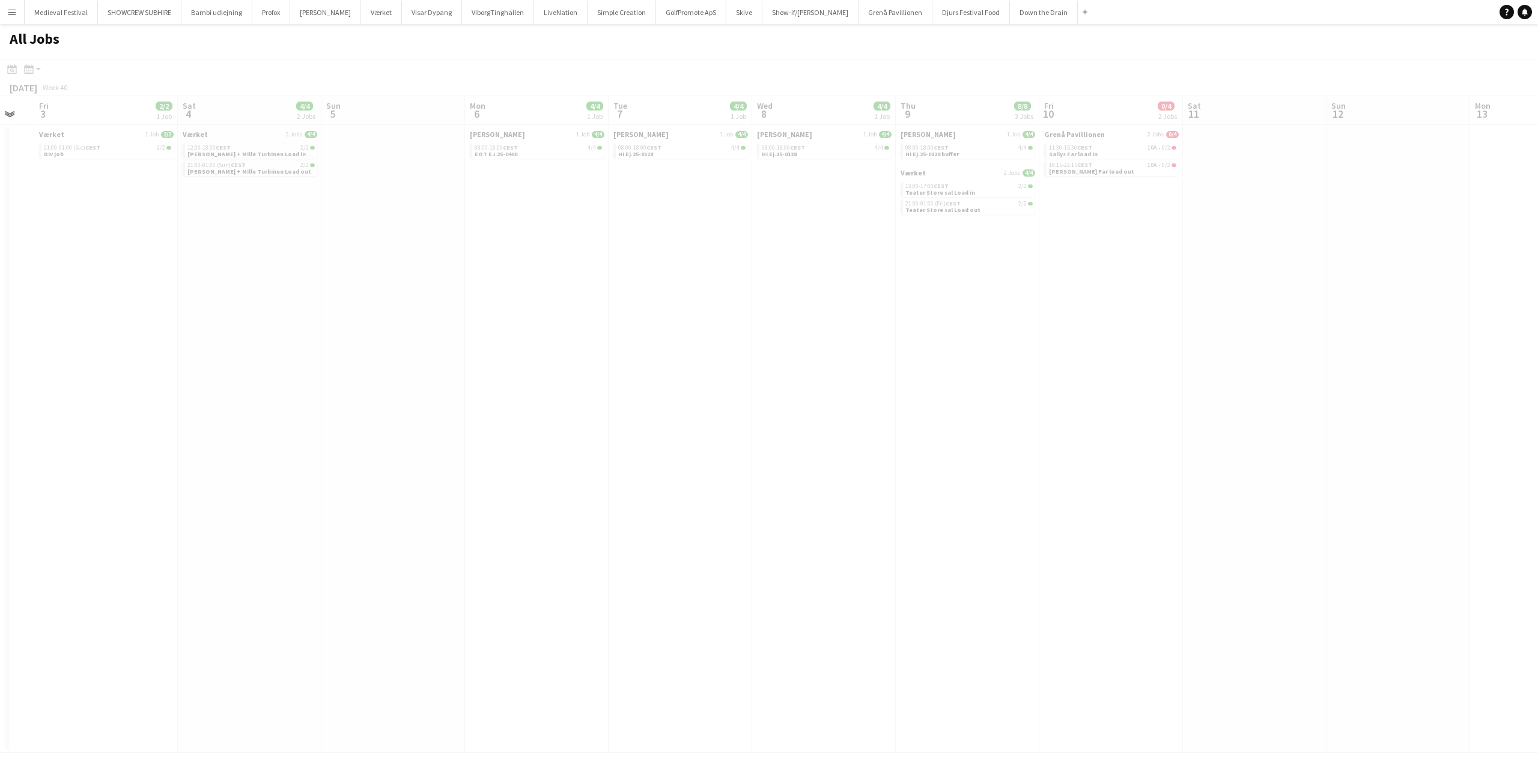
drag, startPoint x: 1172, startPoint y: 267, endPoint x: 649, endPoint y: 245, distance: 523.5
click at [651, 250] on app-calendar-viewport "Tue 30 Wed 1 Thu 2 Fri 3 2/2 1 Job Sat 4 4/4 2 Jobs Sun 5 Mon 6 4/4 1 Job Tue 7…" at bounding box center [769, 424] width 1538 height 657
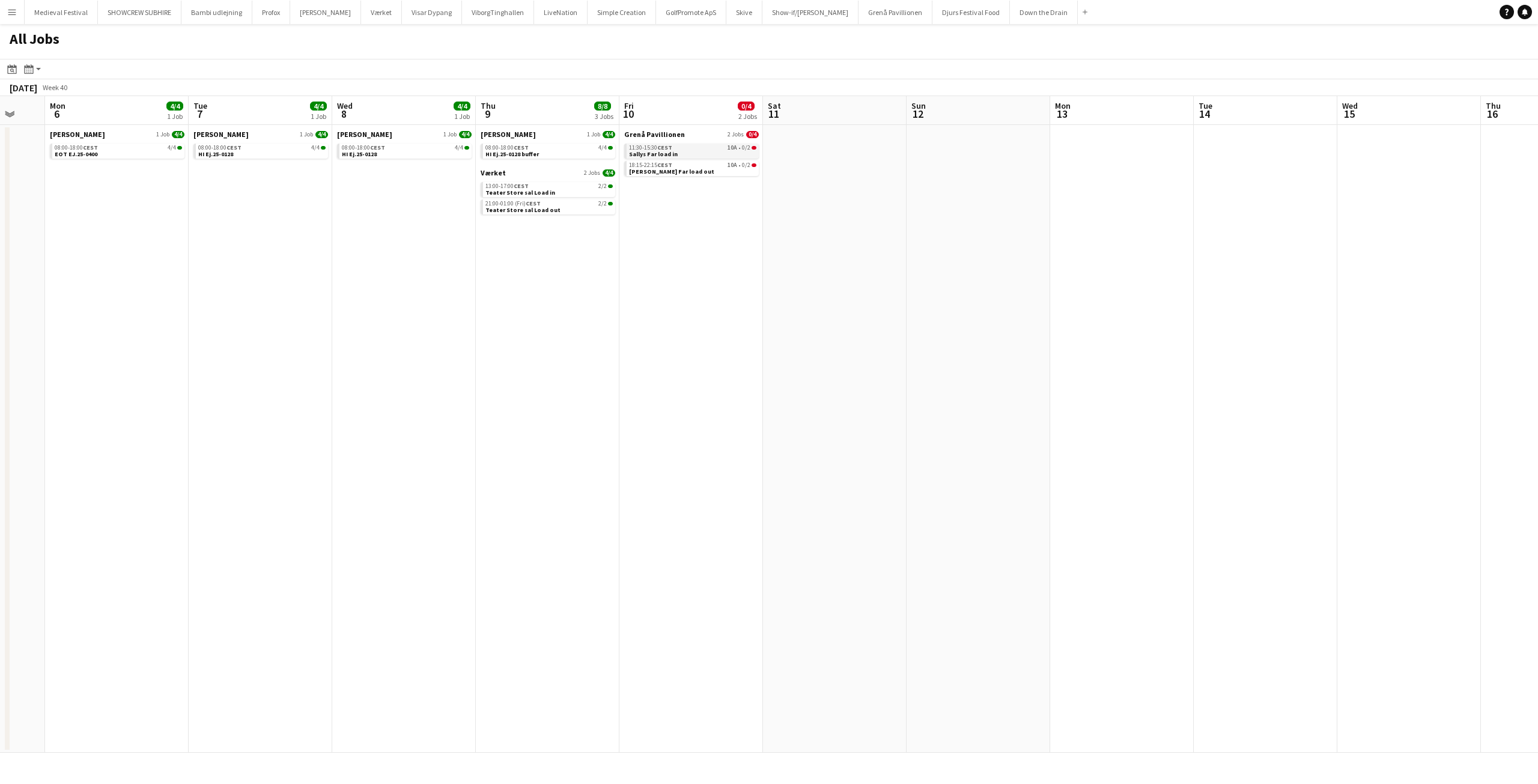
click at [698, 152] on link "11:30-15:30 CEST 10A • 0/2 Sallys Far load in" at bounding box center [692, 151] width 127 height 14
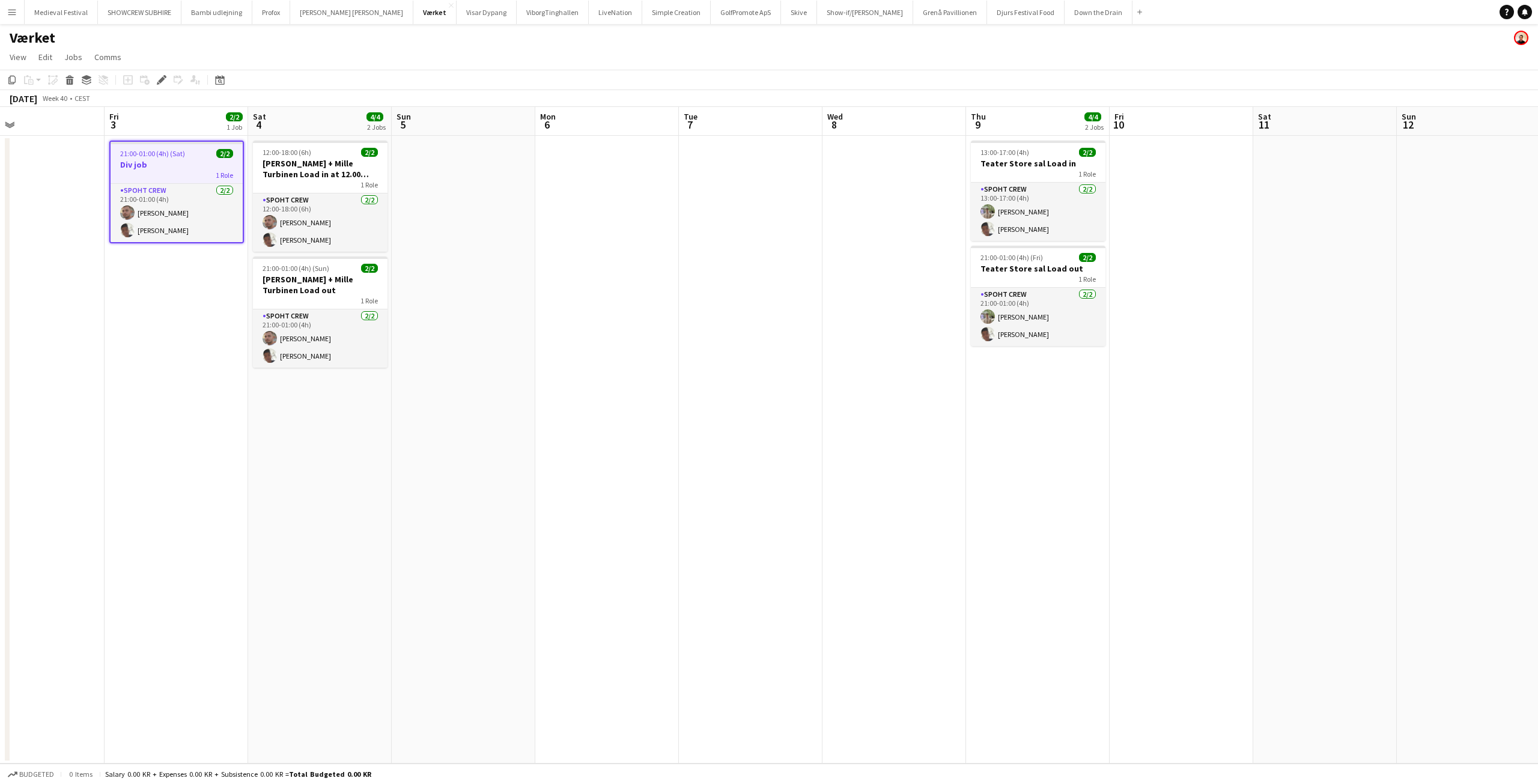
scroll to position [0, 407]
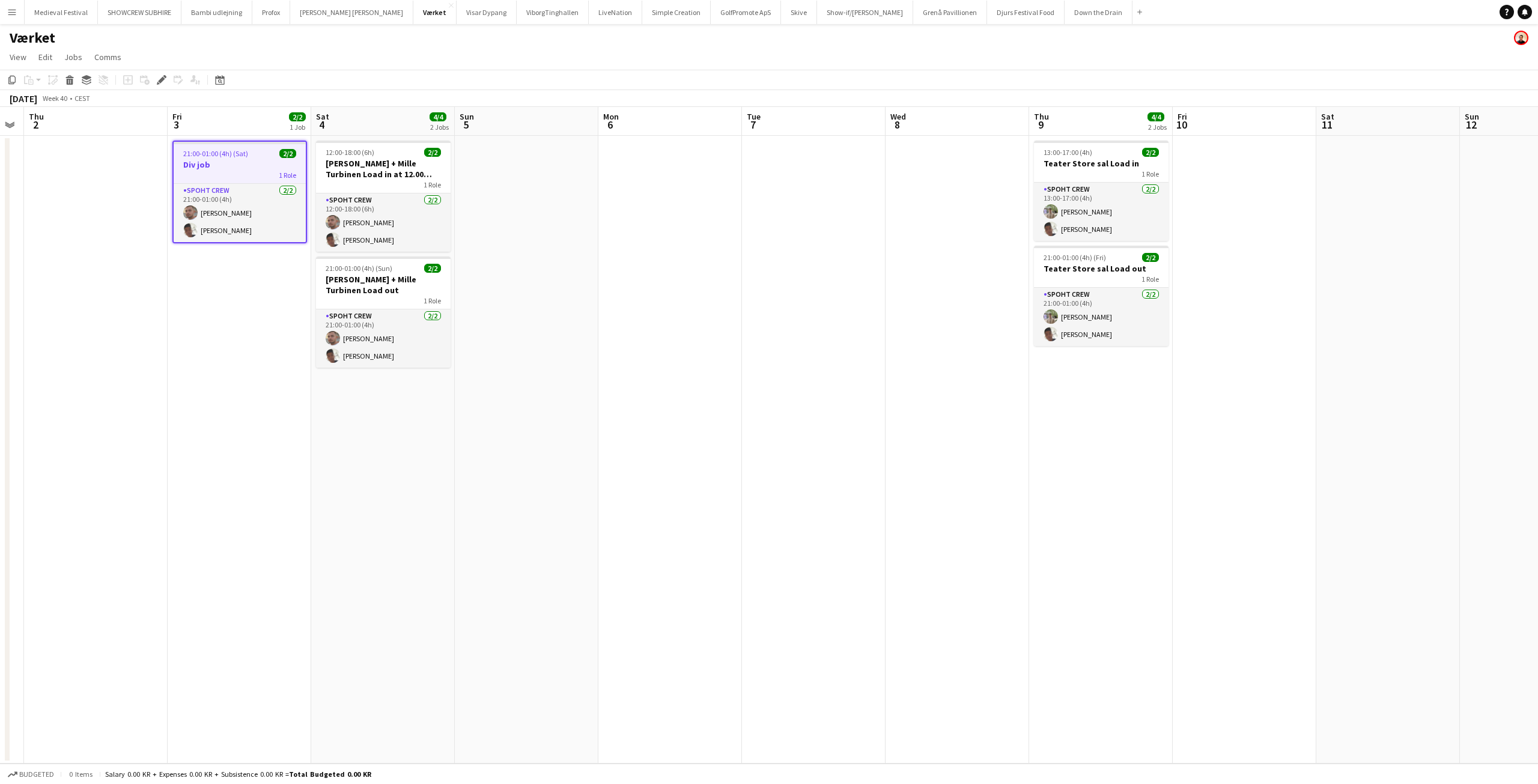
drag, startPoint x: 676, startPoint y: 341, endPoint x: 252, endPoint y: 340, distance: 424.0
click at [252, 340] on app-calendar-viewport "Mon 29 Tue 30 Wed 1 Thu 2 Fri 3 2/2 1 Job Sat 4 4/4 2 Jobs Sun 5 Mon 6 Tue 7 We…" at bounding box center [769, 435] width 1538 height 657
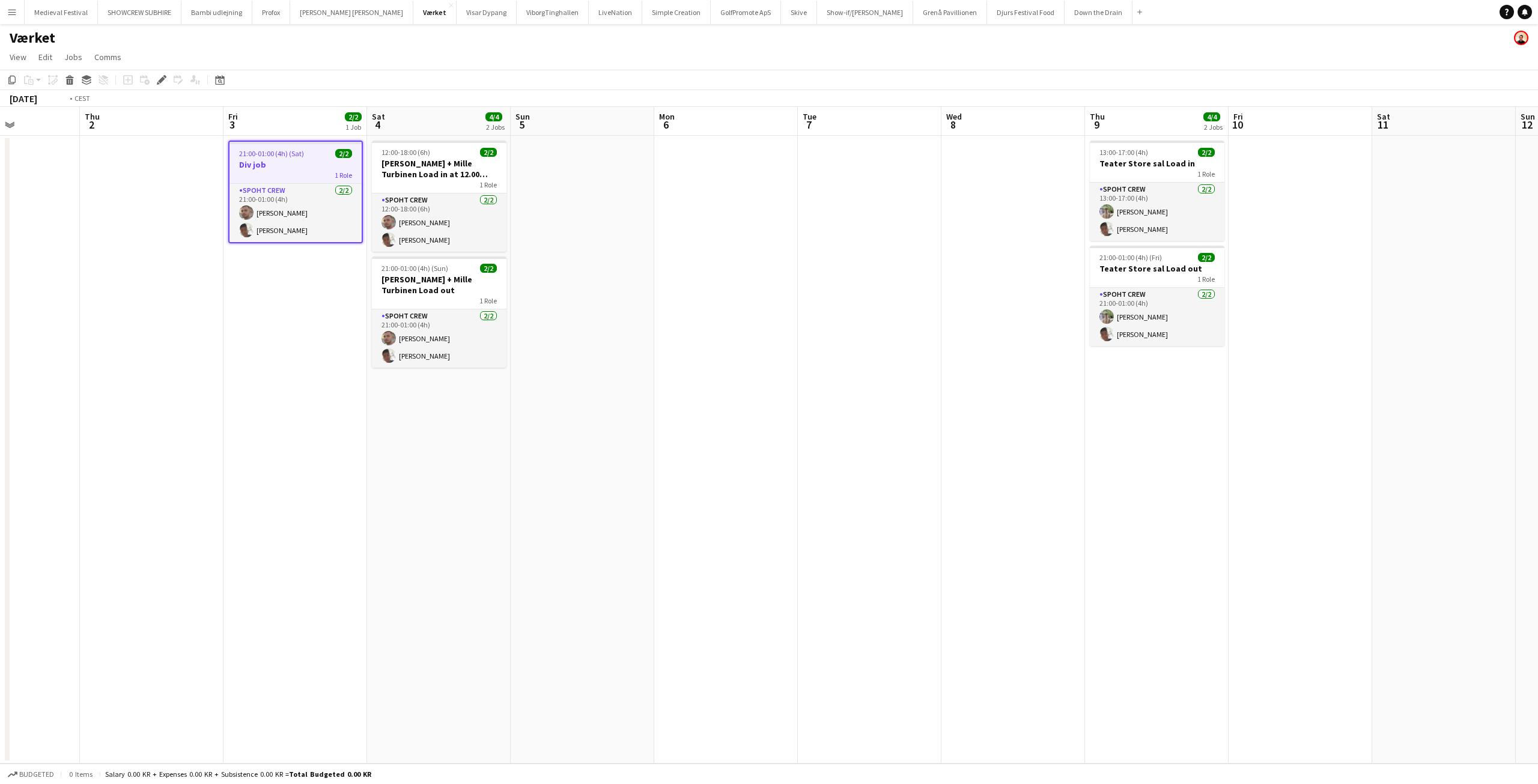
drag, startPoint x: 252, startPoint y: 340, endPoint x: 1018, endPoint y: 358, distance: 766.2
click at [1125, 364] on app-calendar-viewport "Mon 29 Tue 30 Wed 1 Thu 2 Fri 3 2/2 1 Job Sat 4 4/4 2 Jobs Sun 5 Mon 6 Tue 7 We…" at bounding box center [769, 435] width 1538 height 657
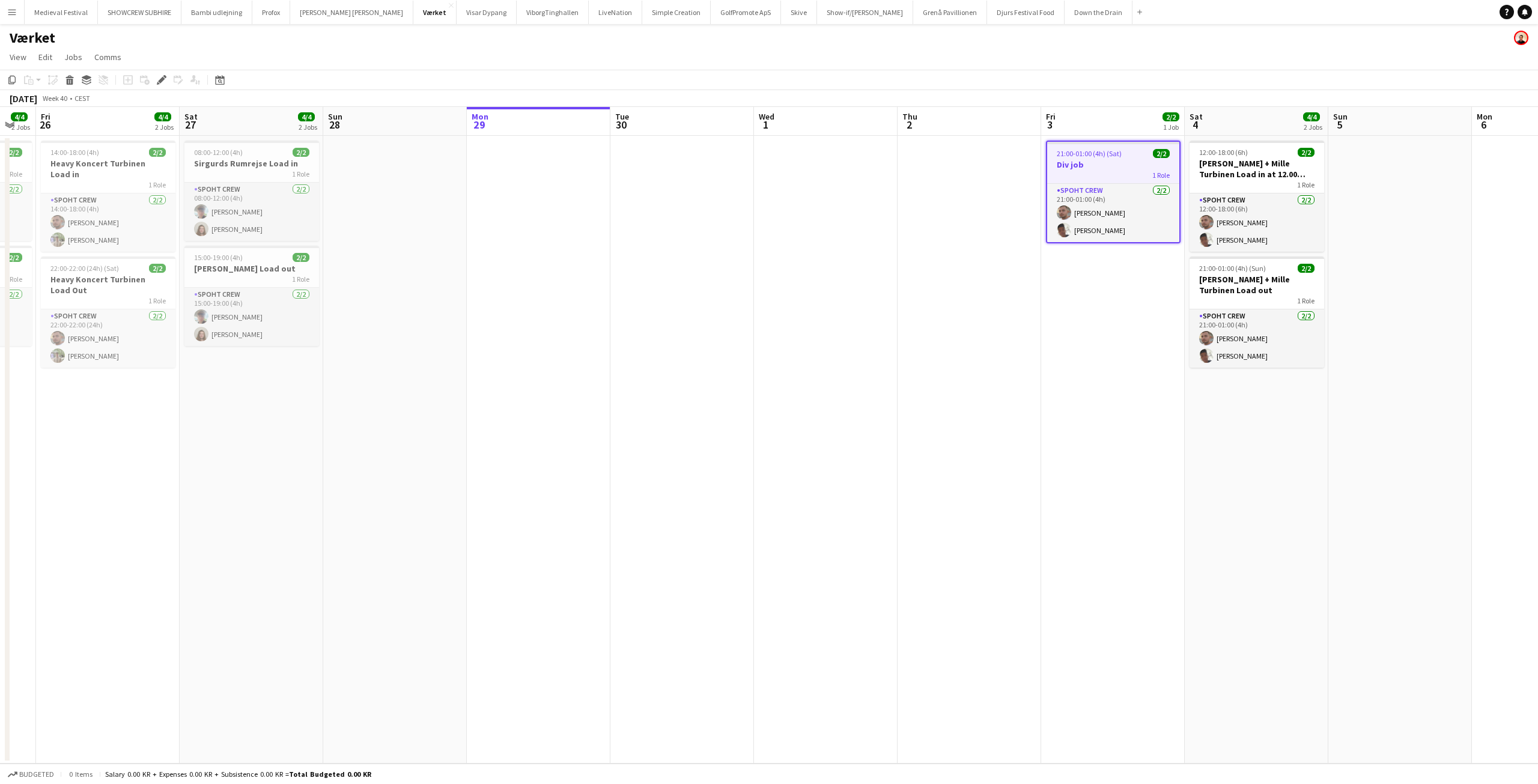
scroll to position [0, 0]
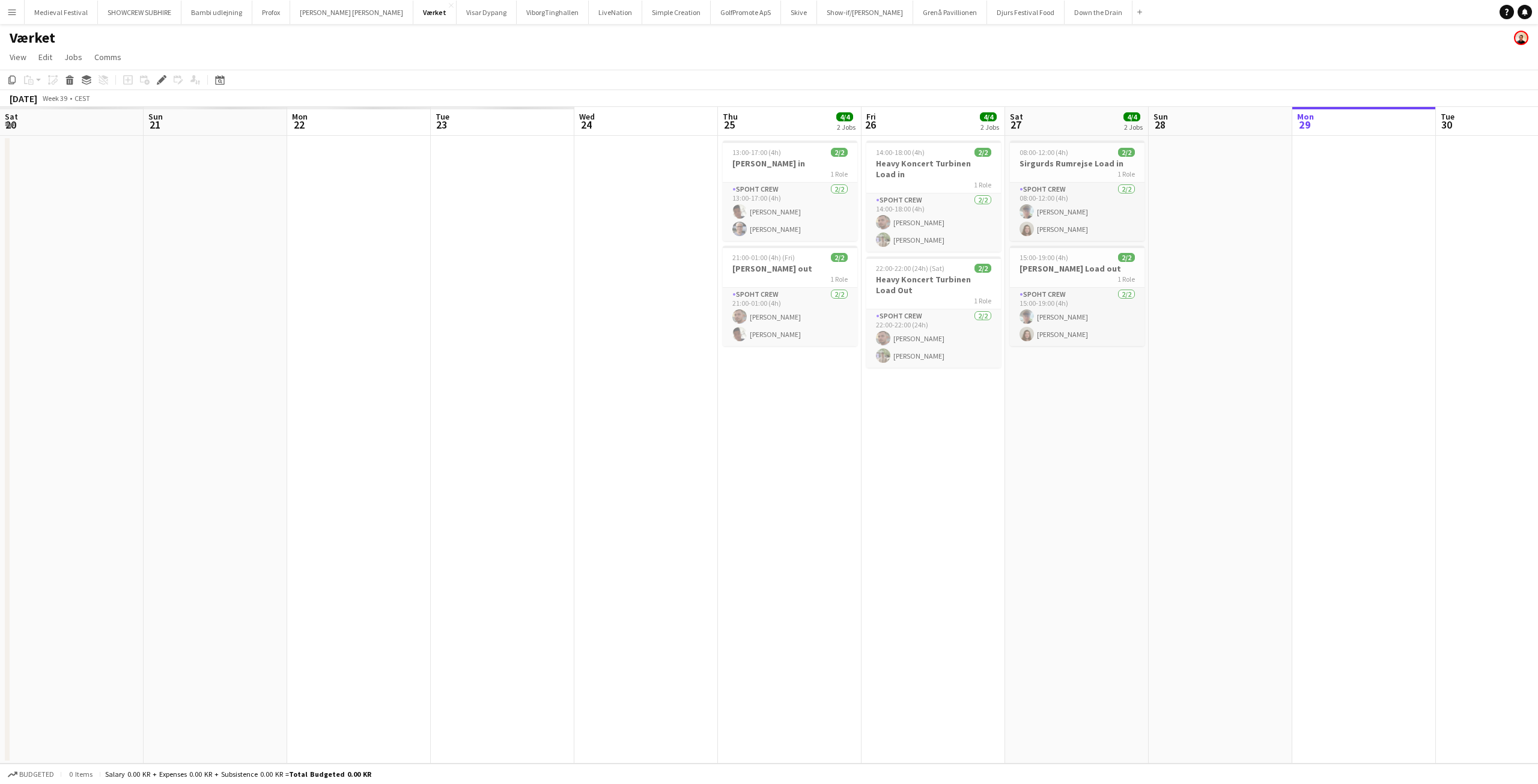
drag, startPoint x: 943, startPoint y: 345, endPoint x: 1065, endPoint y: 354, distance: 122.3
click at [1106, 358] on app-calendar-viewport "Sat 20 Sun 21 Mon 22 Tue 23 Wed 24 Thu 25 4/4 2 Jobs Fri 26 4/4 2 Jobs Sat 27 4…" at bounding box center [769, 435] width 1538 height 657
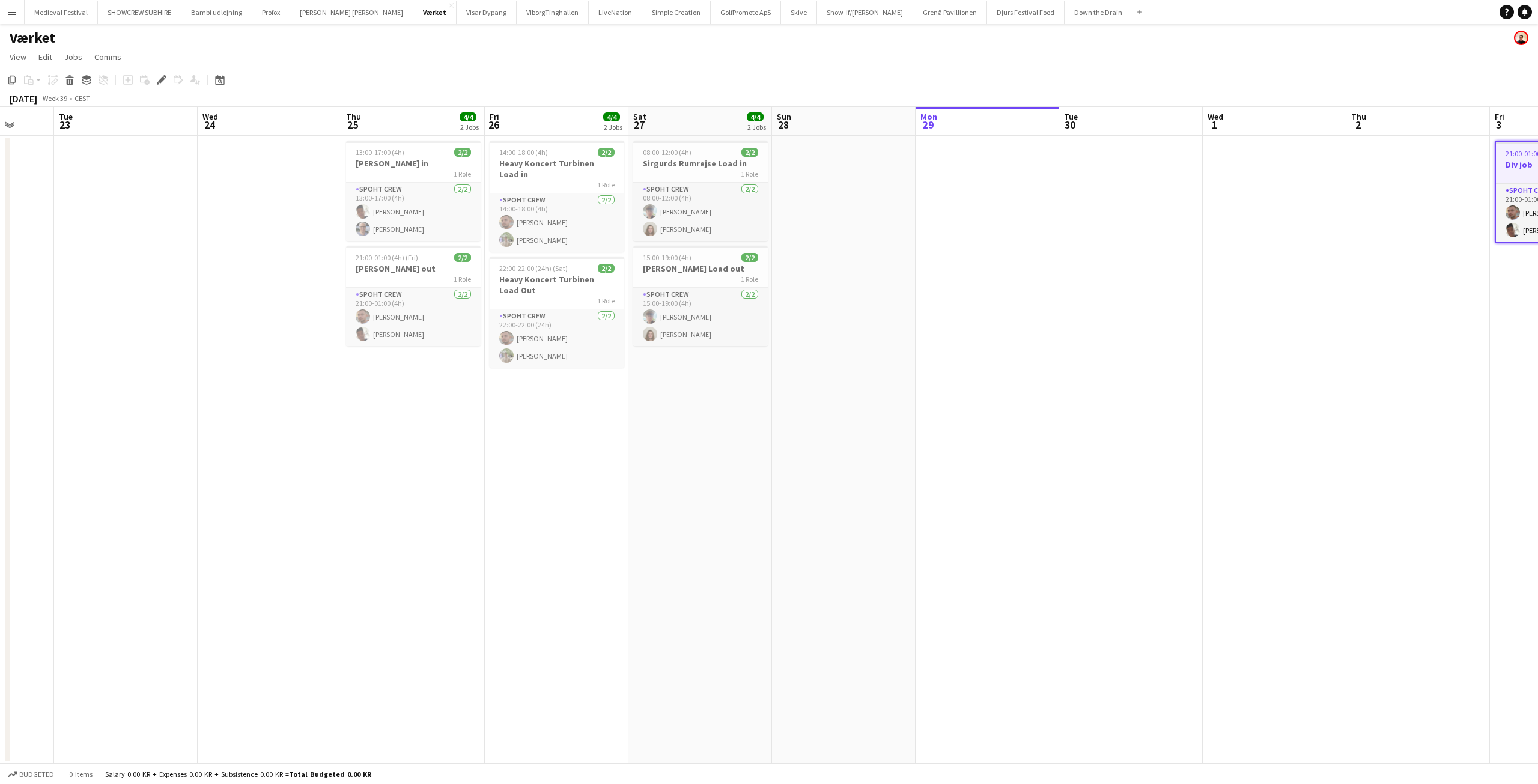
click at [981, 293] on app-date-cell at bounding box center [987, 450] width 144 height 628
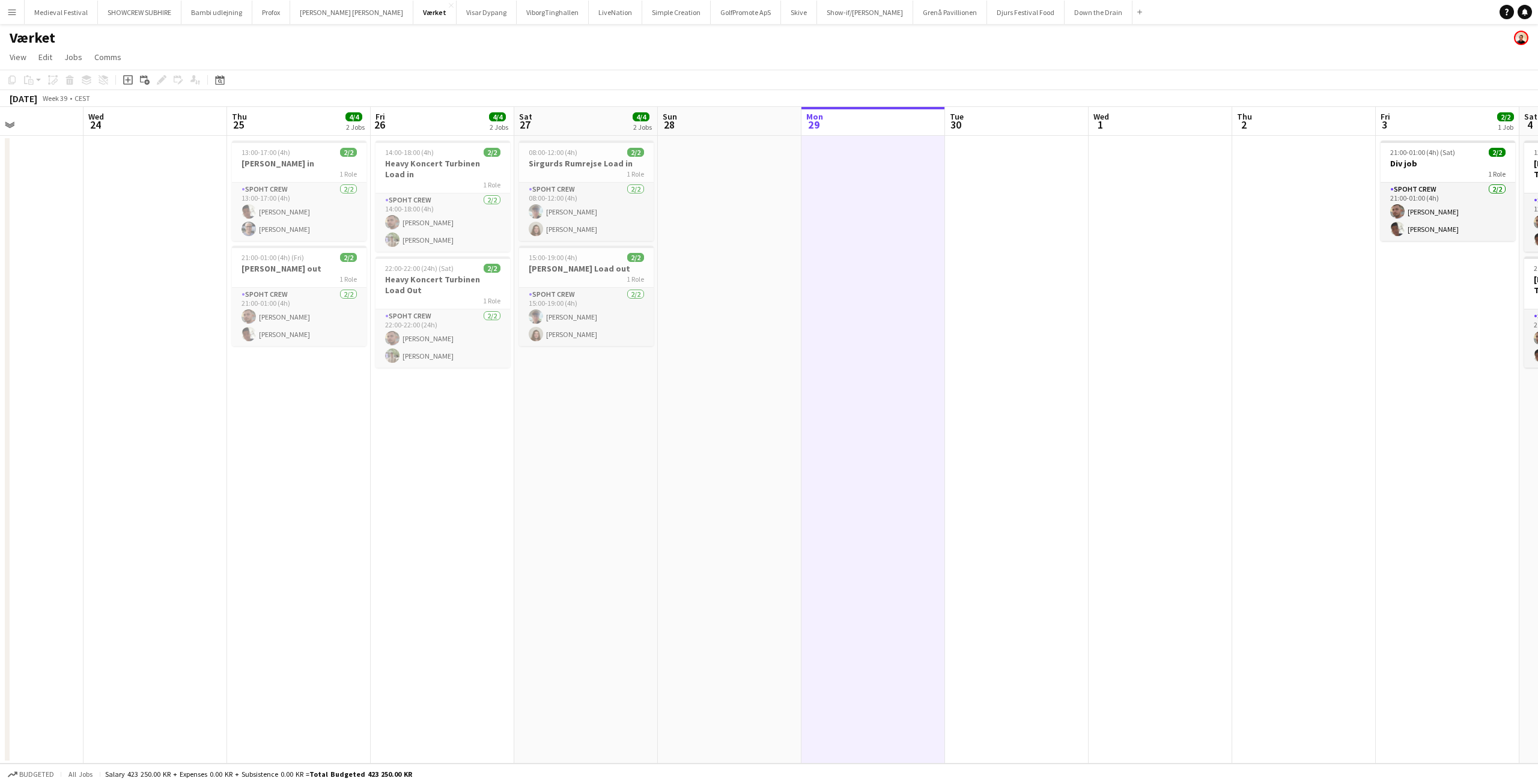
drag, startPoint x: 1092, startPoint y: 260, endPoint x: 680, endPoint y: 296, distance: 413.6
click at [680, 296] on app-calendar-viewport "Sat 20 4/4 2 Jobs Sun 21 Mon 22 Tue 23 Wed 24 Thu 25 4/4 2 Jobs Fri 26 4/4 2 Jo…" at bounding box center [769, 435] width 1538 height 657
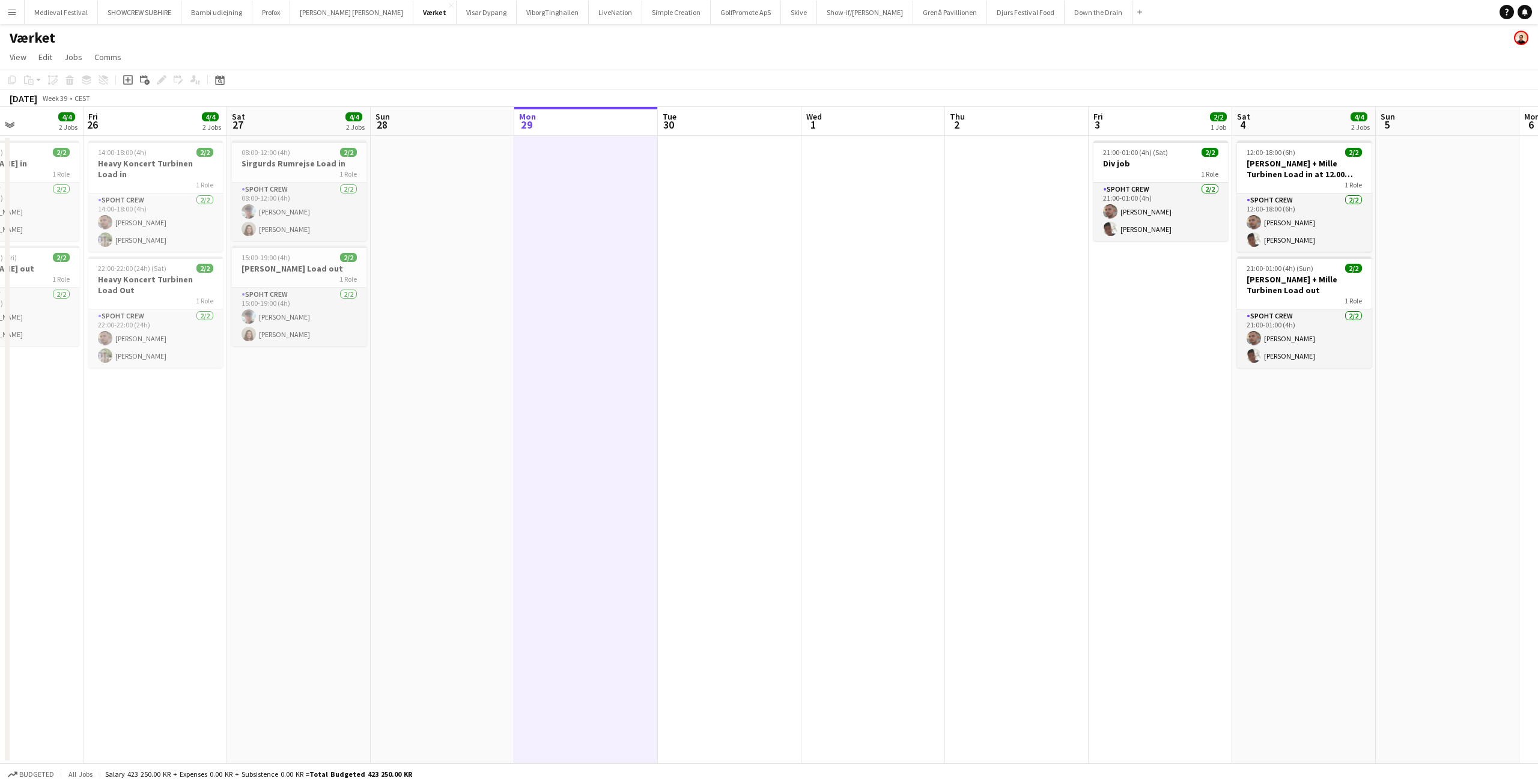
scroll to position [0, 501]
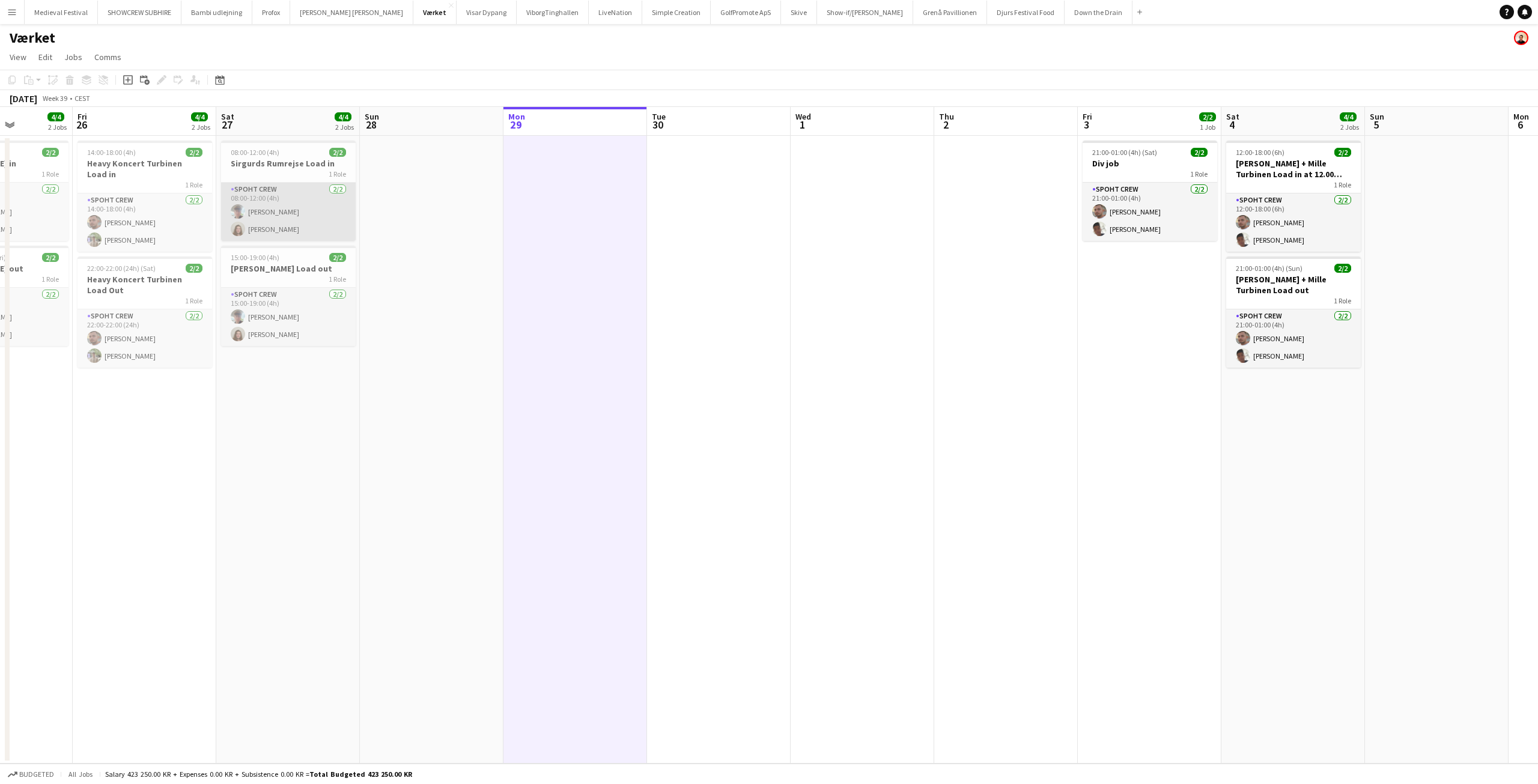
click at [264, 215] on app-card-role "Spoht Crew 2/2 08:00-12:00 (4h) Andreas Eberlin Annija Uzule" at bounding box center [288, 211] width 135 height 58
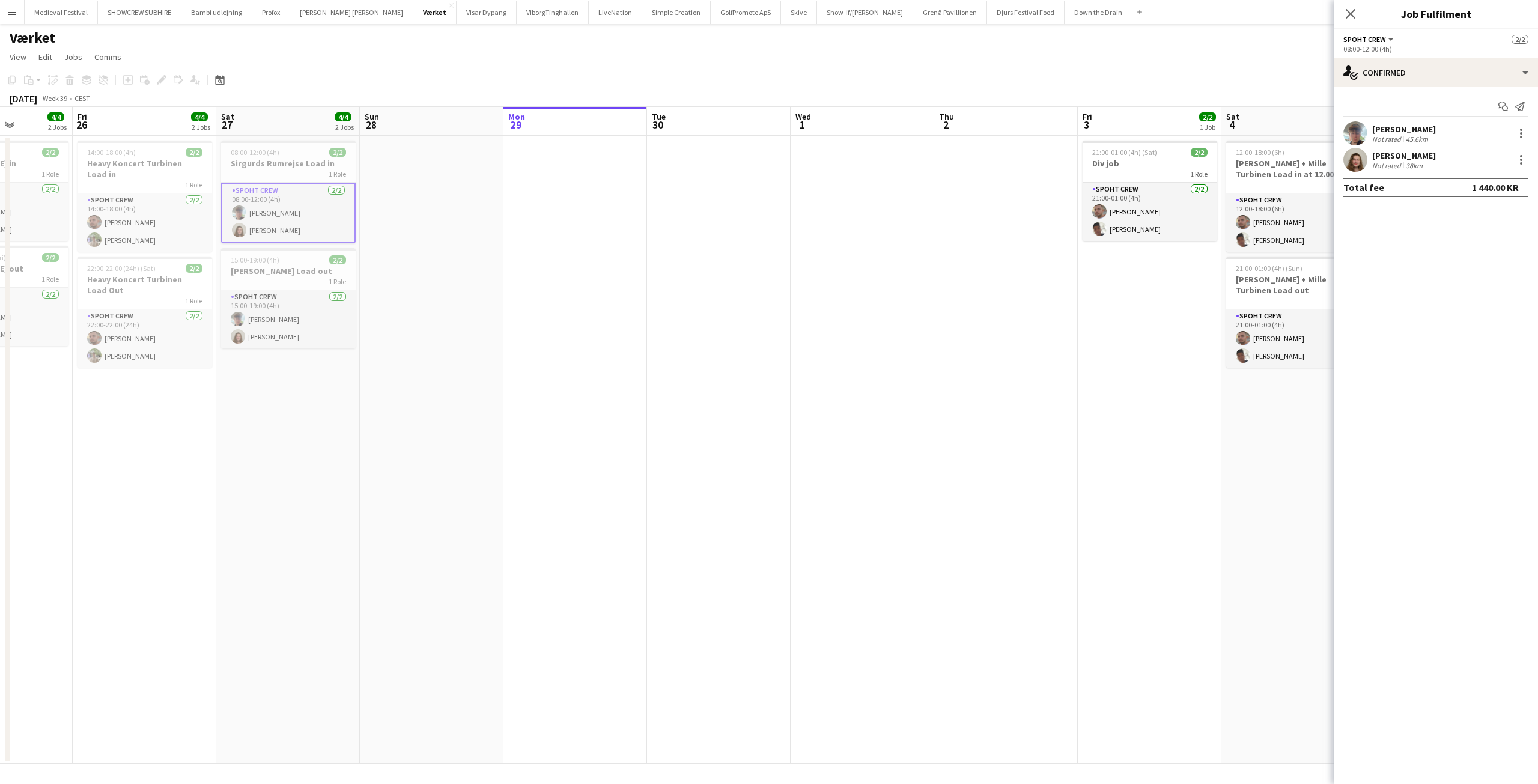
click at [1428, 133] on div "[PERSON_NAME]" at bounding box center [1404, 129] width 63 height 11
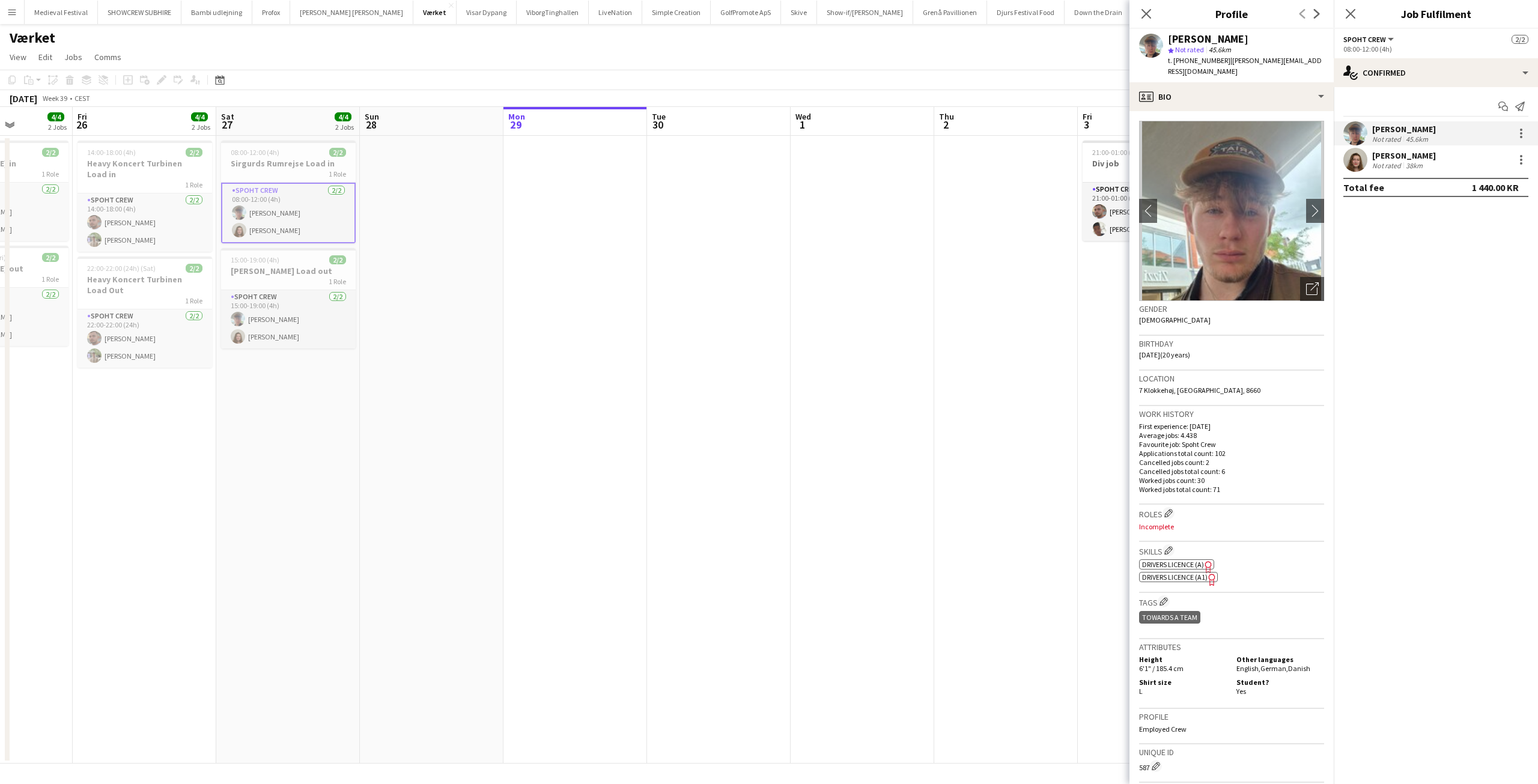
click at [1027, 219] on app-date-cell at bounding box center [1006, 450] width 144 height 628
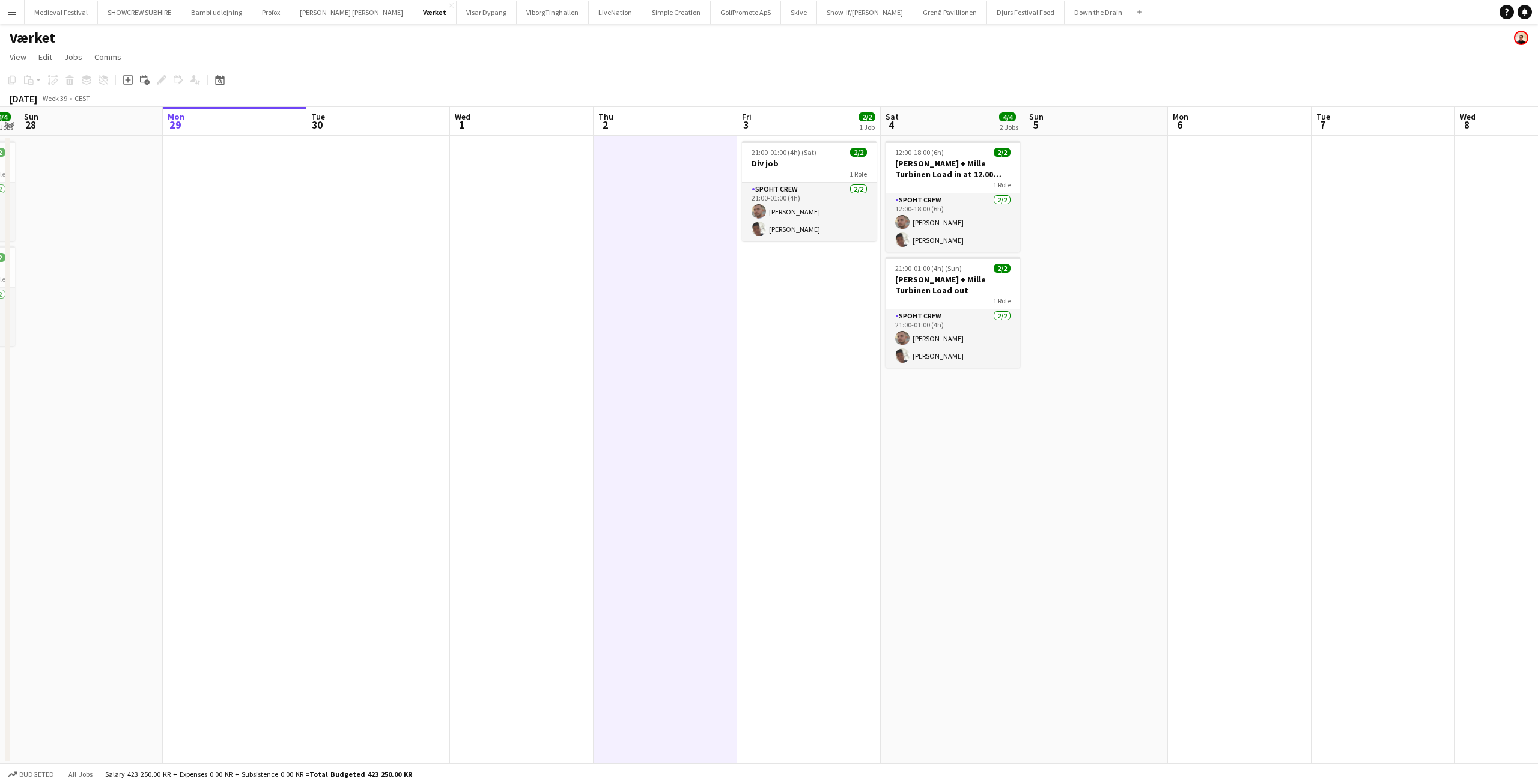
scroll to position [0, 464]
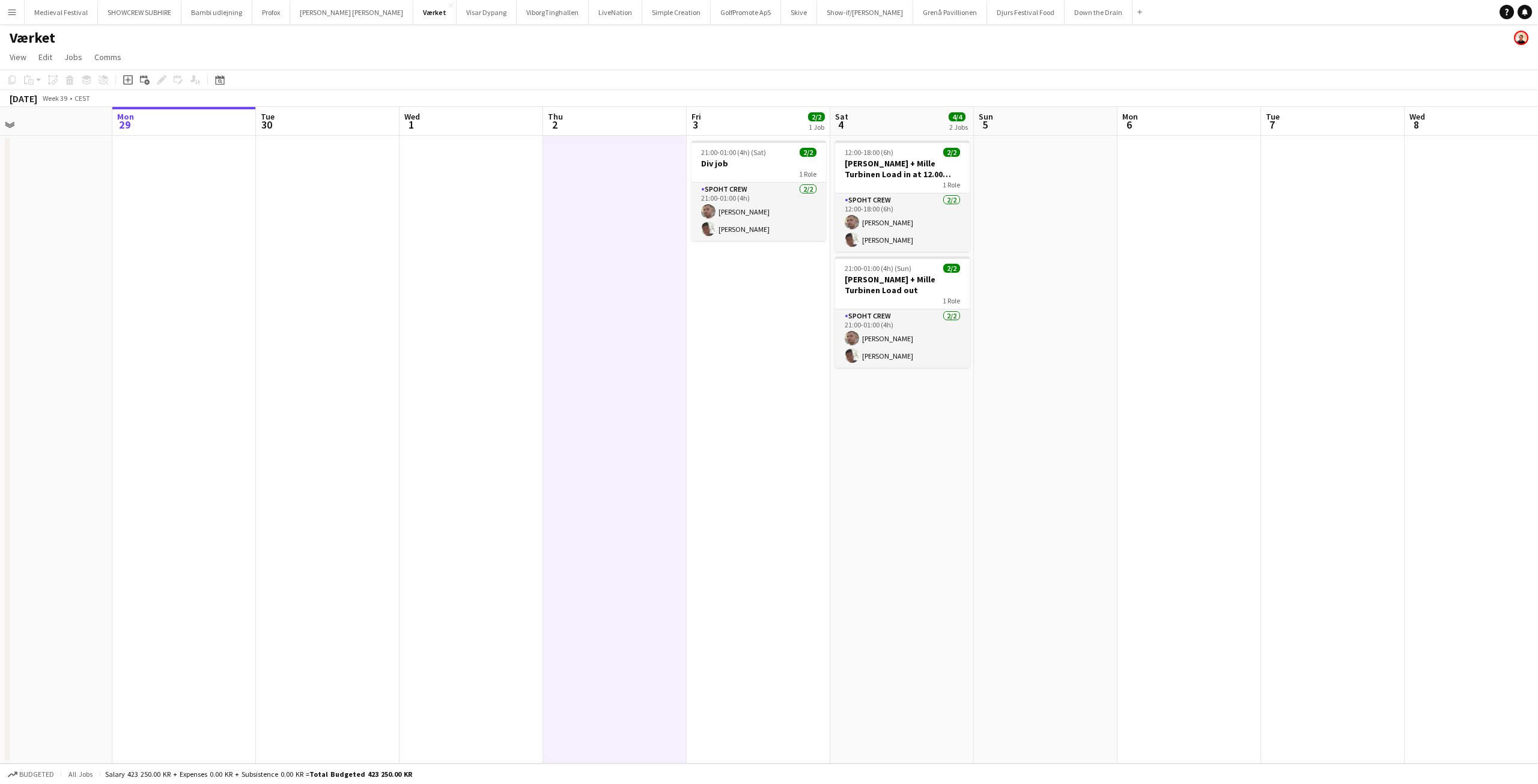
drag, startPoint x: 1020, startPoint y: 346, endPoint x: 765, endPoint y: 346, distance: 255.0
click at [764, 346] on app-calendar-viewport "Thu 25 4/4 2 Jobs Fri 26 4/4 2 Jobs Sat 27 4/4 2 Jobs Sun 28 Mon 29 Tue 30 Wed …" at bounding box center [769, 435] width 1538 height 657
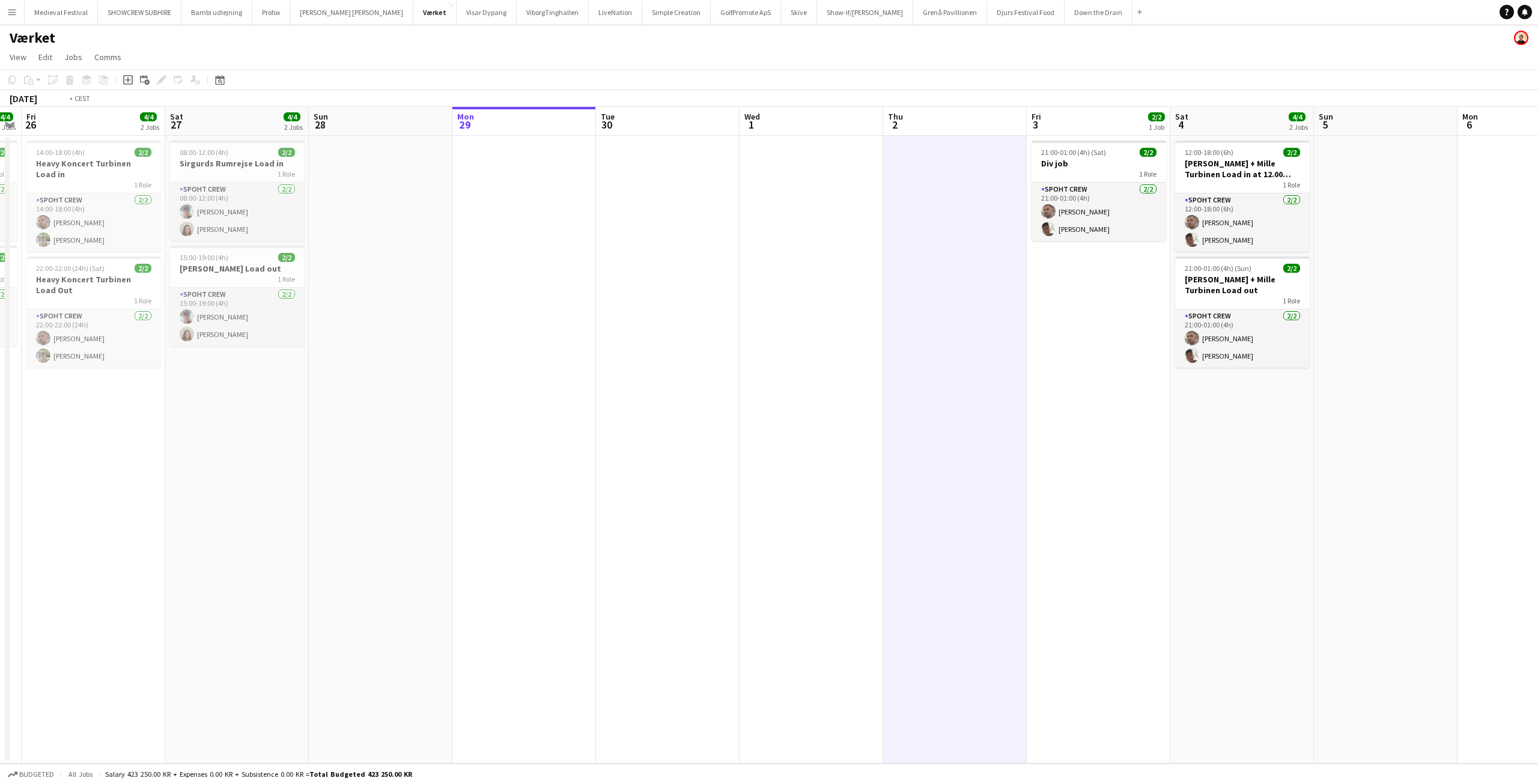
drag, startPoint x: 408, startPoint y: 167, endPoint x: 1251, endPoint y: 342, distance: 861.0
click at [1355, 346] on app-calendar-viewport "Wed 24 Thu 25 4/4 2 Jobs Fri 26 4/4 2 Jobs Sat 27 4/4 2 Jobs Sun 28 Mon 29 Tue …" at bounding box center [769, 435] width 1538 height 657
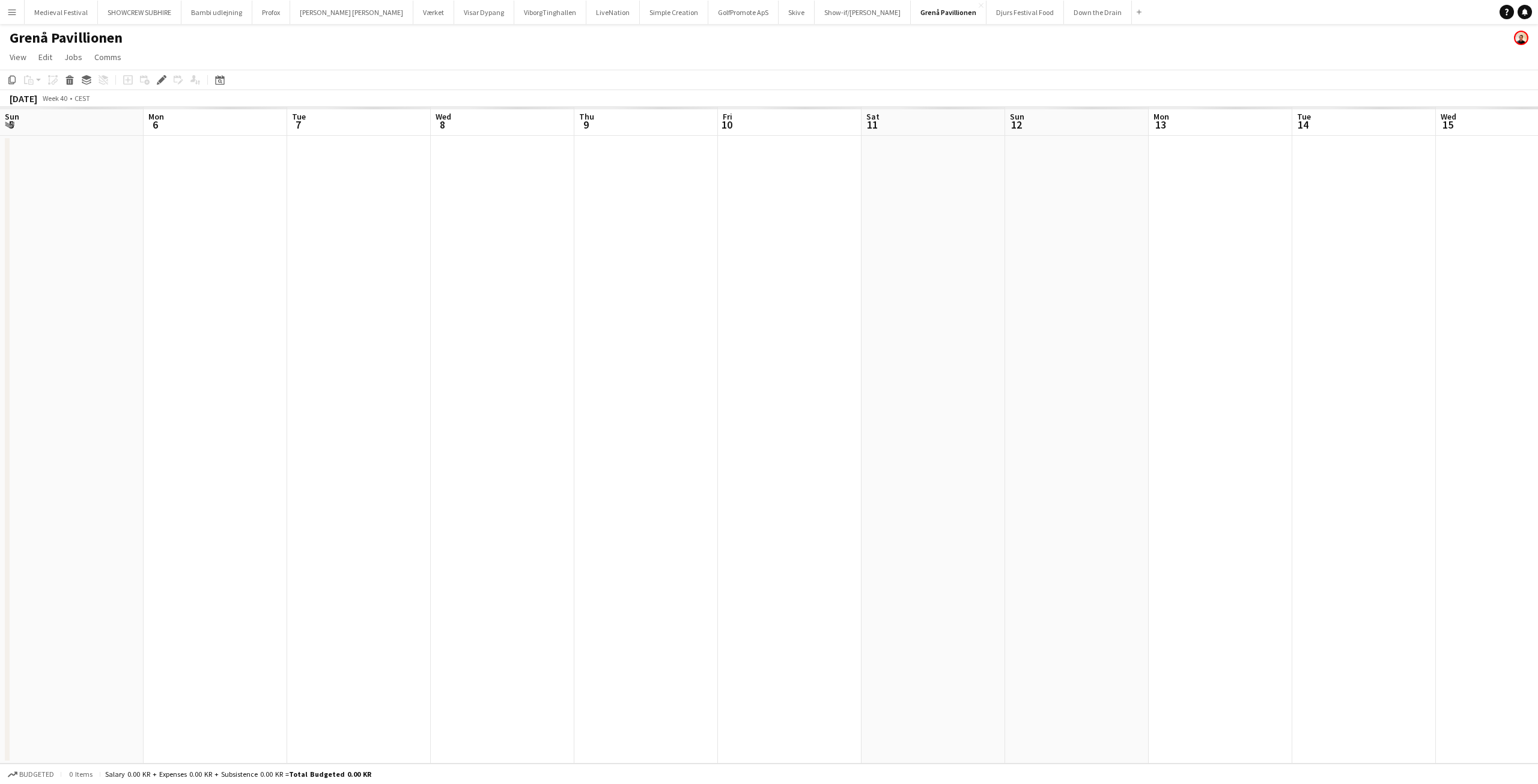
scroll to position [0, 413]
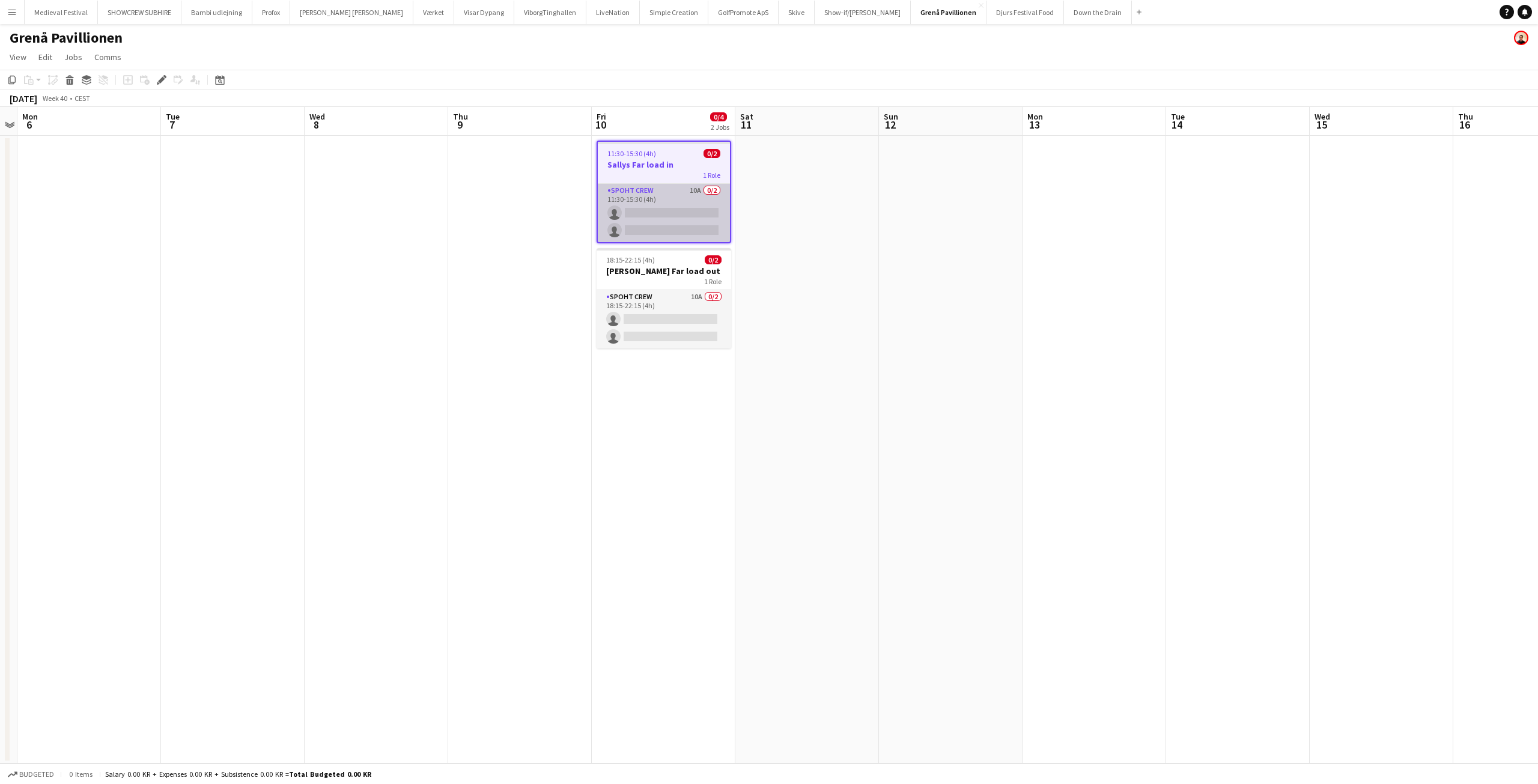
click at [702, 195] on app-card-role "Spoht Crew 10A 0/2 11:30-15:30 (4h) single-neutral-actions single-neutral-actio…" at bounding box center [664, 213] width 132 height 58
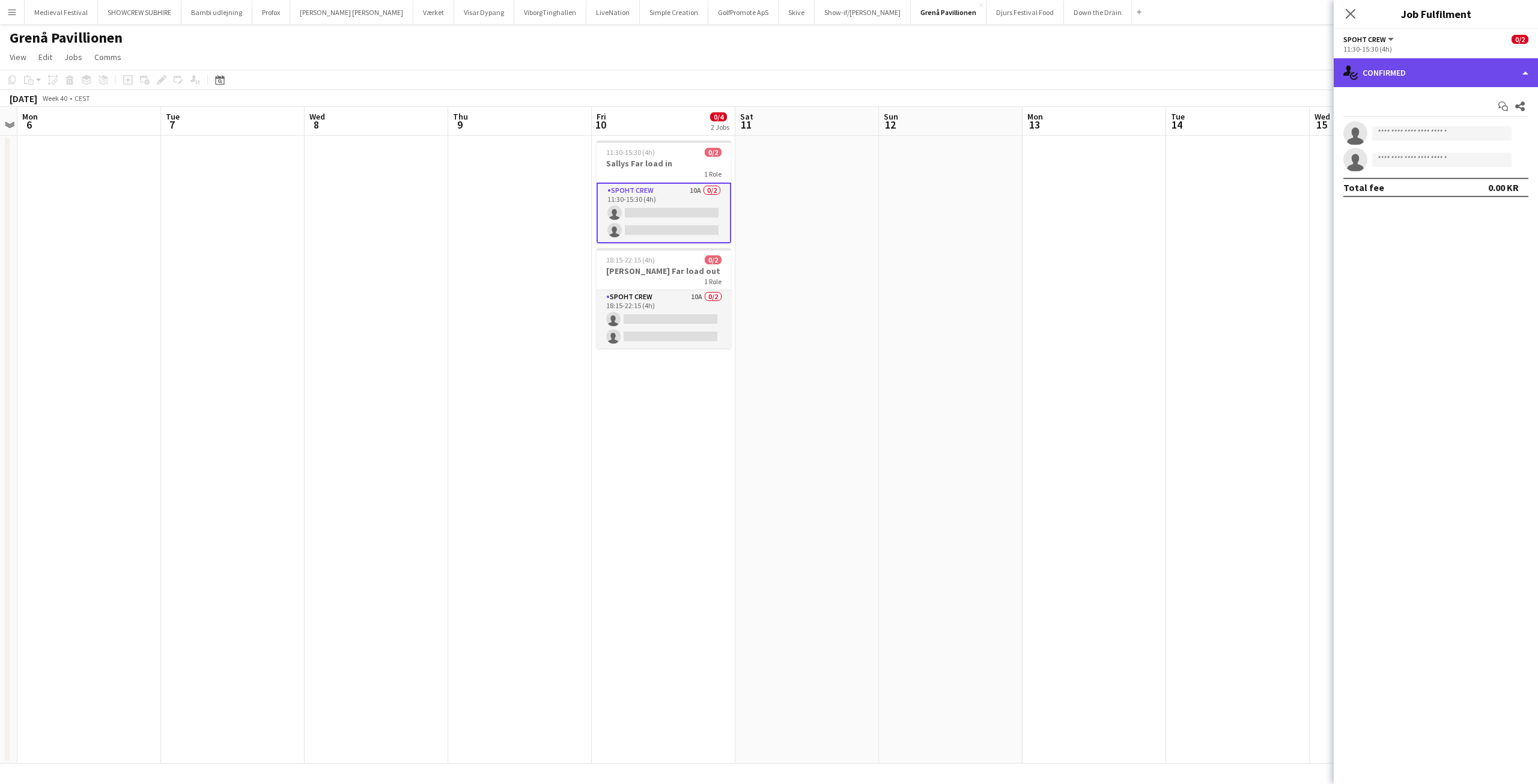
click at [1415, 72] on div "single-neutral-actions-check-2 Confirmed" at bounding box center [1436, 72] width 204 height 29
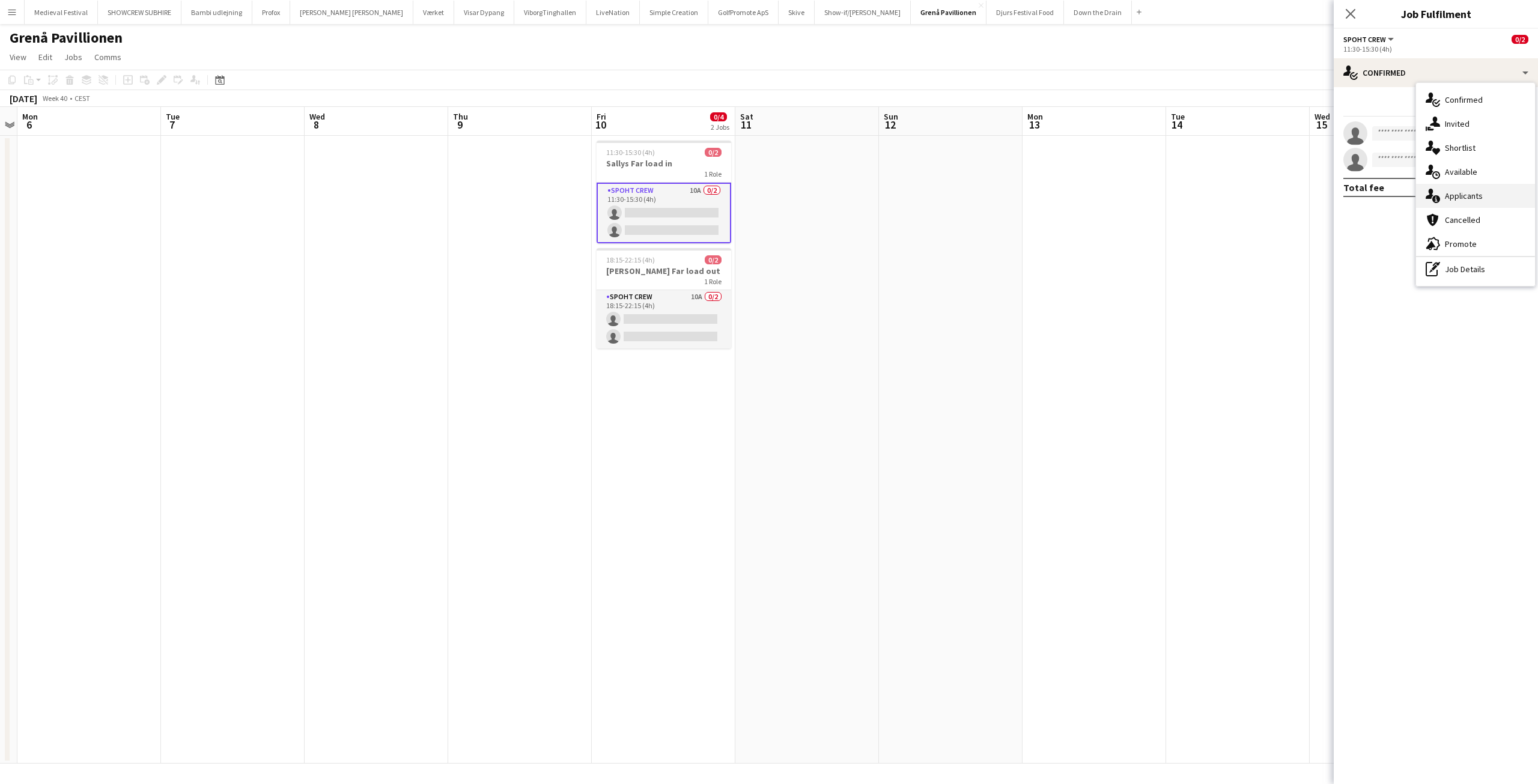
click at [1460, 192] on span "Applicants" at bounding box center [1464, 195] width 38 height 11
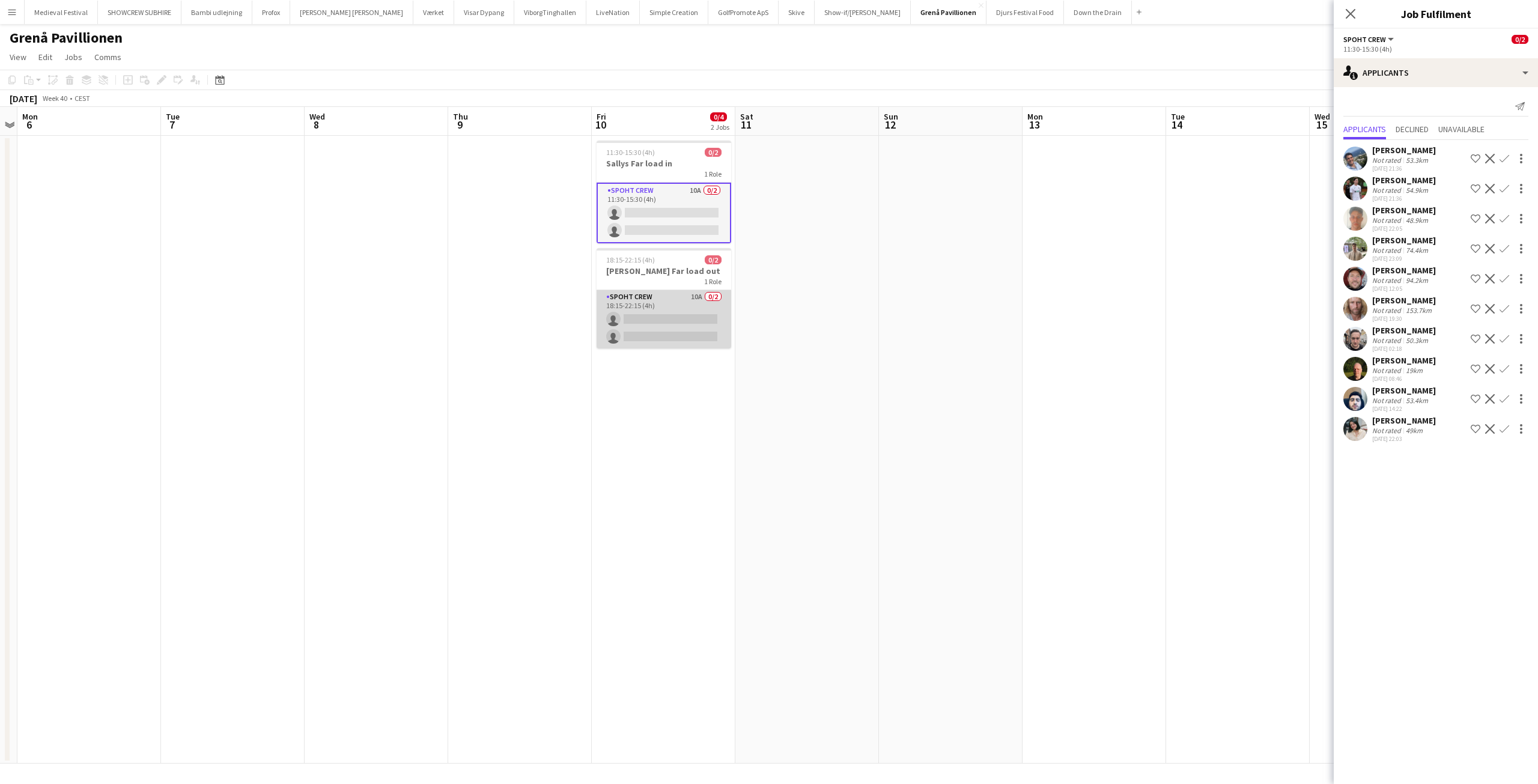
click at [696, 313] on app-card-role "Spoht Crew 10A 0/2 18:15-22:15 (4h) single-neutral-actions single-neutral-actio…" at bounding box center [663, 319] width 135 height 58
click at [1223, 253] on app-date-cell at bounding box center [1238, 450] width 144 height 628
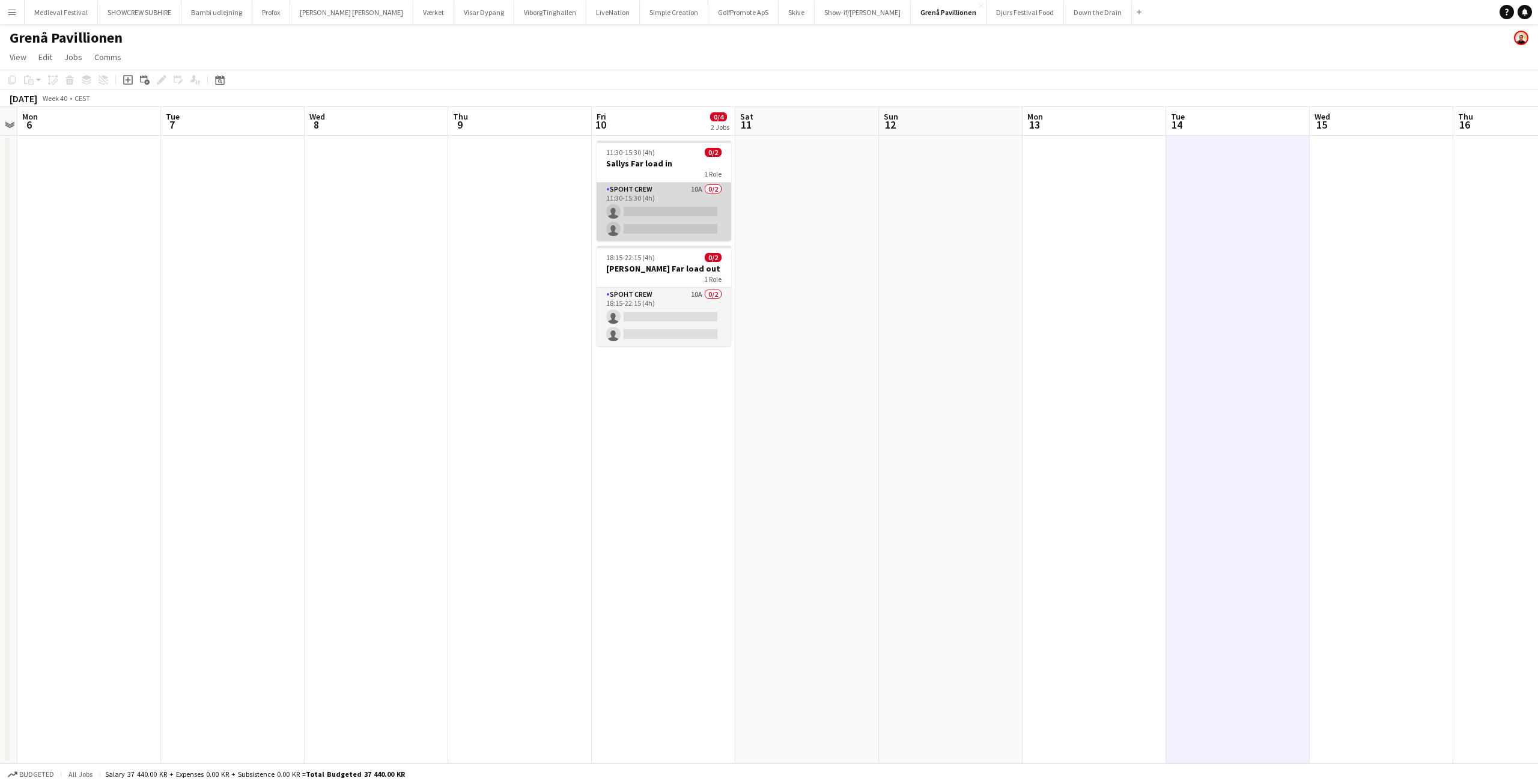
click at [670, 203] on app-card-role "Spoht Crew 10A 0/2 11:30-15:30 (4h) single-neutral-actions single-neutral-actio…" at bounding box center [663, 211] width 135 height 58
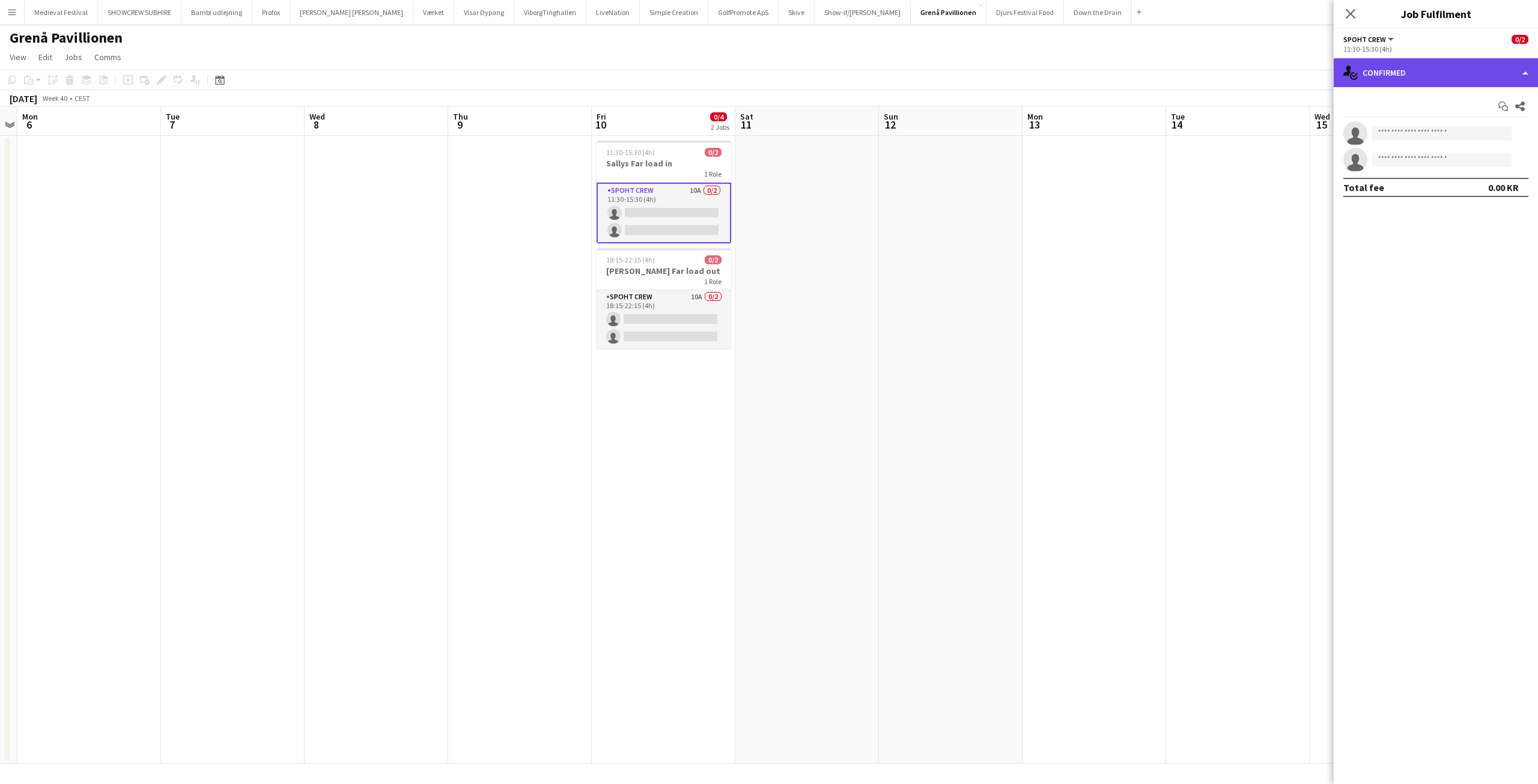
click at [1408, 69] on div "single-neutral-actions-check-2 Confirmed" at bounding box center [1436, 72] width 204 height 29
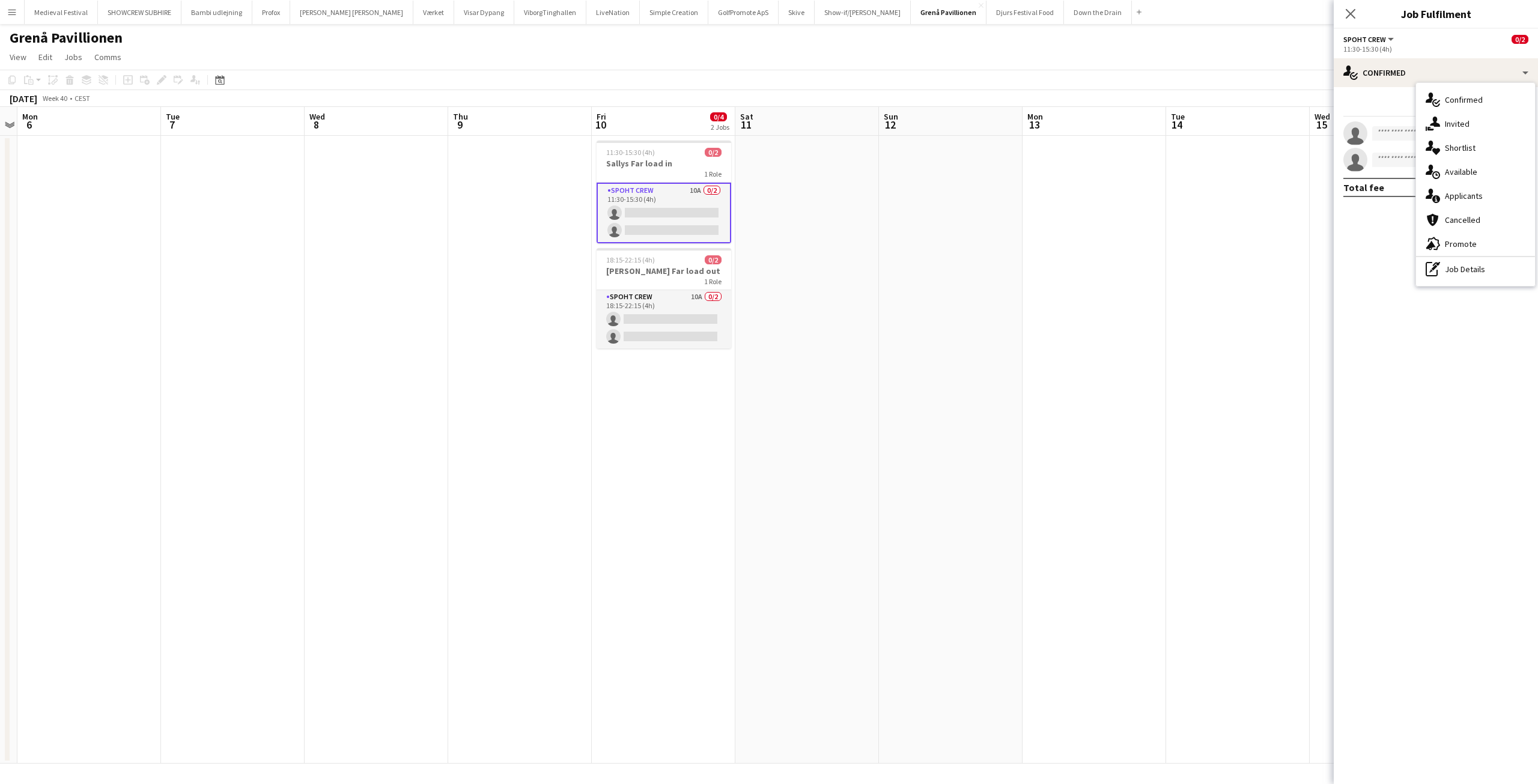
click at [1459, 194] on span "Applicants" at bounding box center [1464, 195] width 38 height 11
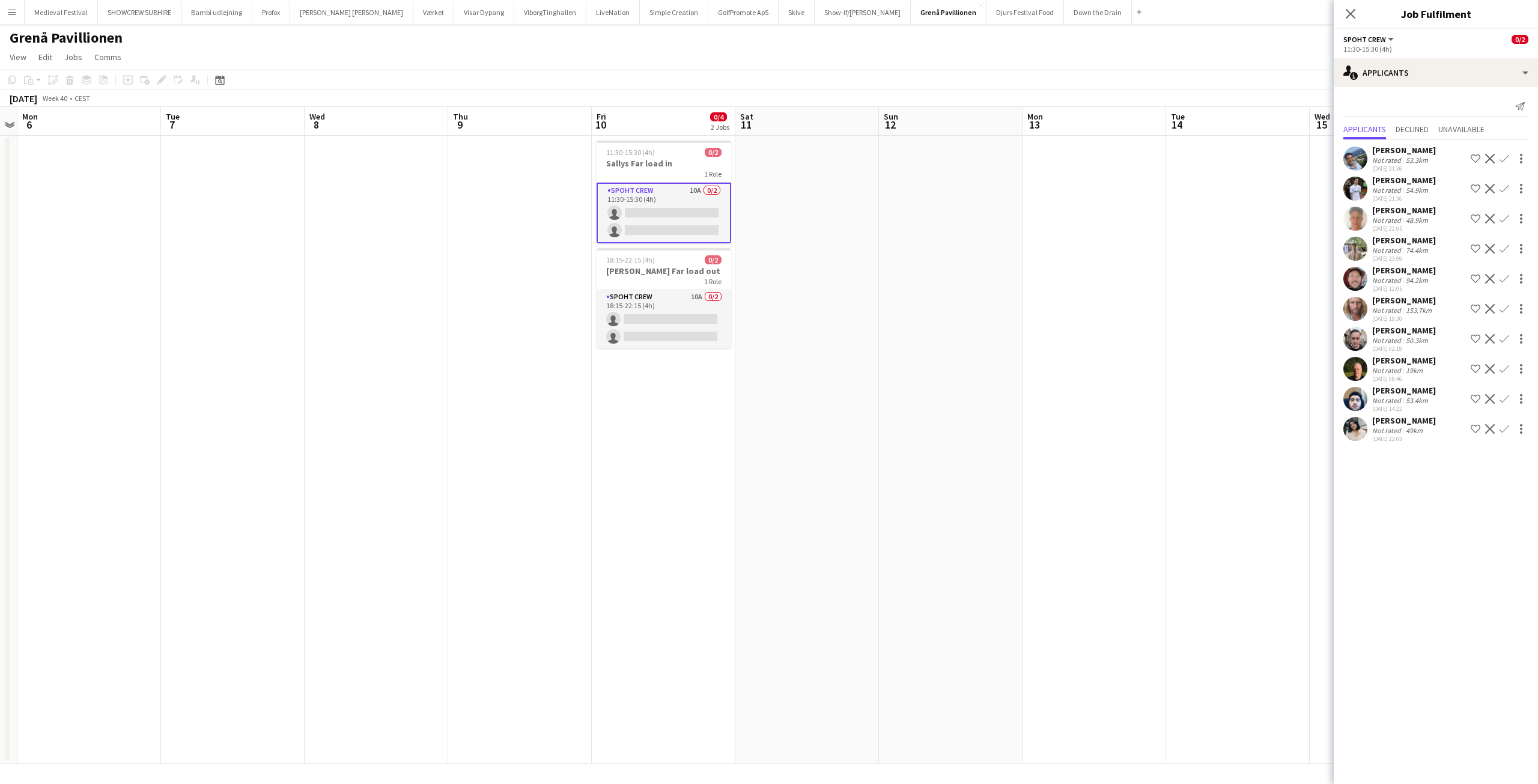
click at [627, 228] on app-card-role "Spoht Crew 10A 0/2 11:30-15:30 (4h) single-neutral-actions single-neutral-actio…" at bounding box center [663, 213] width 135 height 61
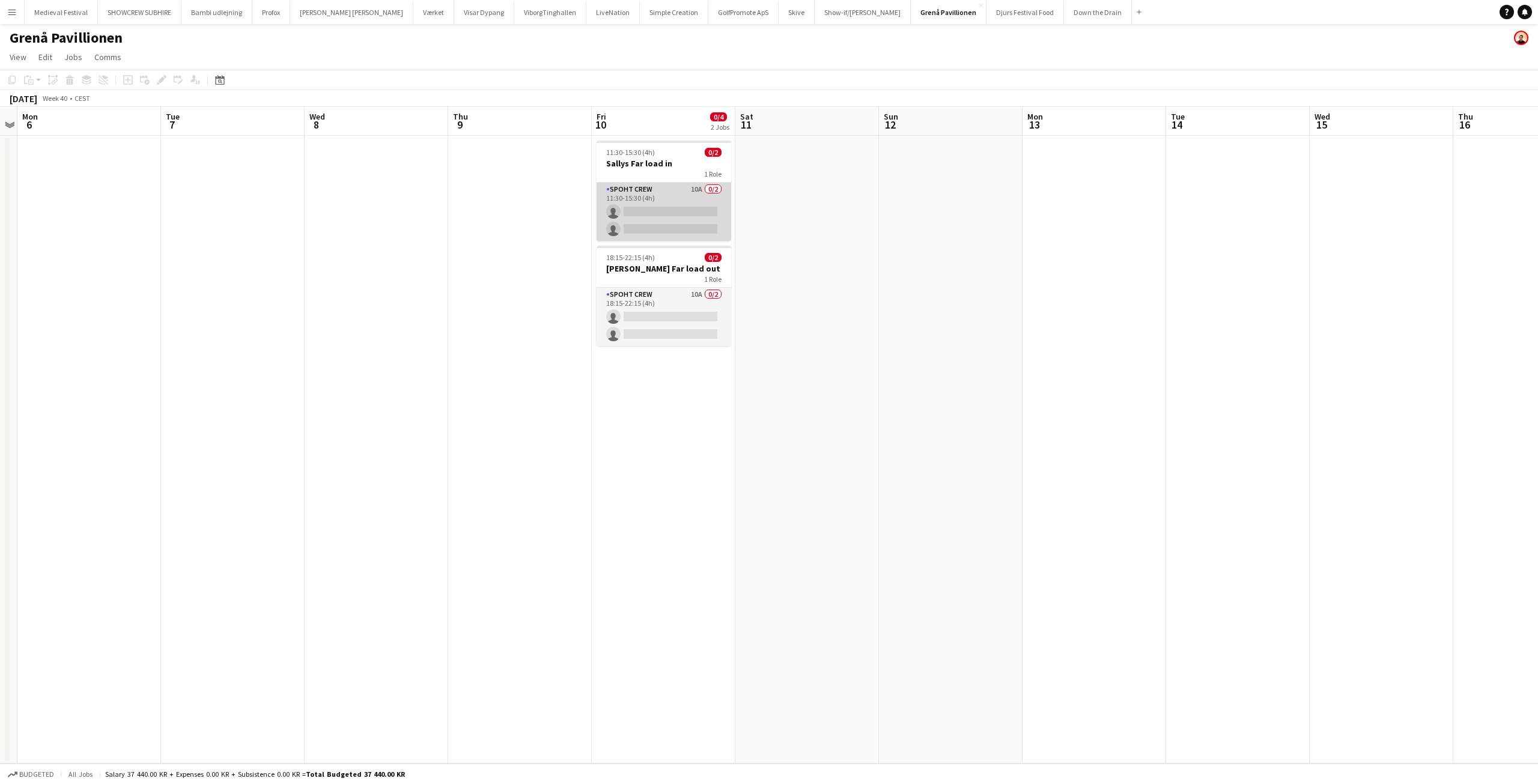
click at [634, 223] on app-card-role "Spoht Crew 10A 0/2 11:30-15:30 (4h) single-neutral-actions single-neutral-actio…" at bounding box center [663, 211] width 135 height 58
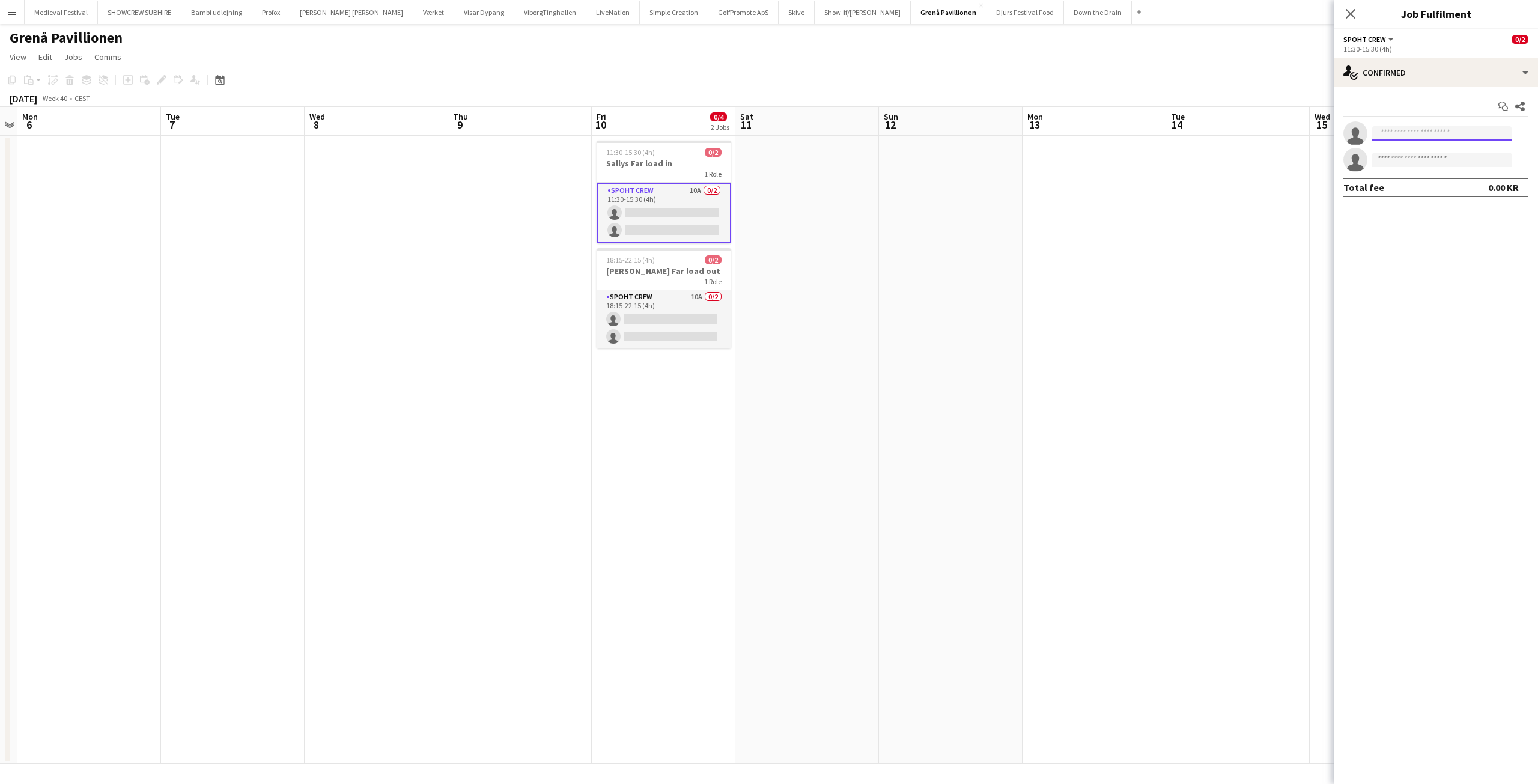
click at [1410, 127] on input at bounding box center [1442, 133] width 139 height 14
type input "*******"
click at [1409, 158] on span "[PERSON_NAME][EMAIL_ADDRESS][DOMAIN_NAME]" at bounding box center [1442, 160] width 120 height 10
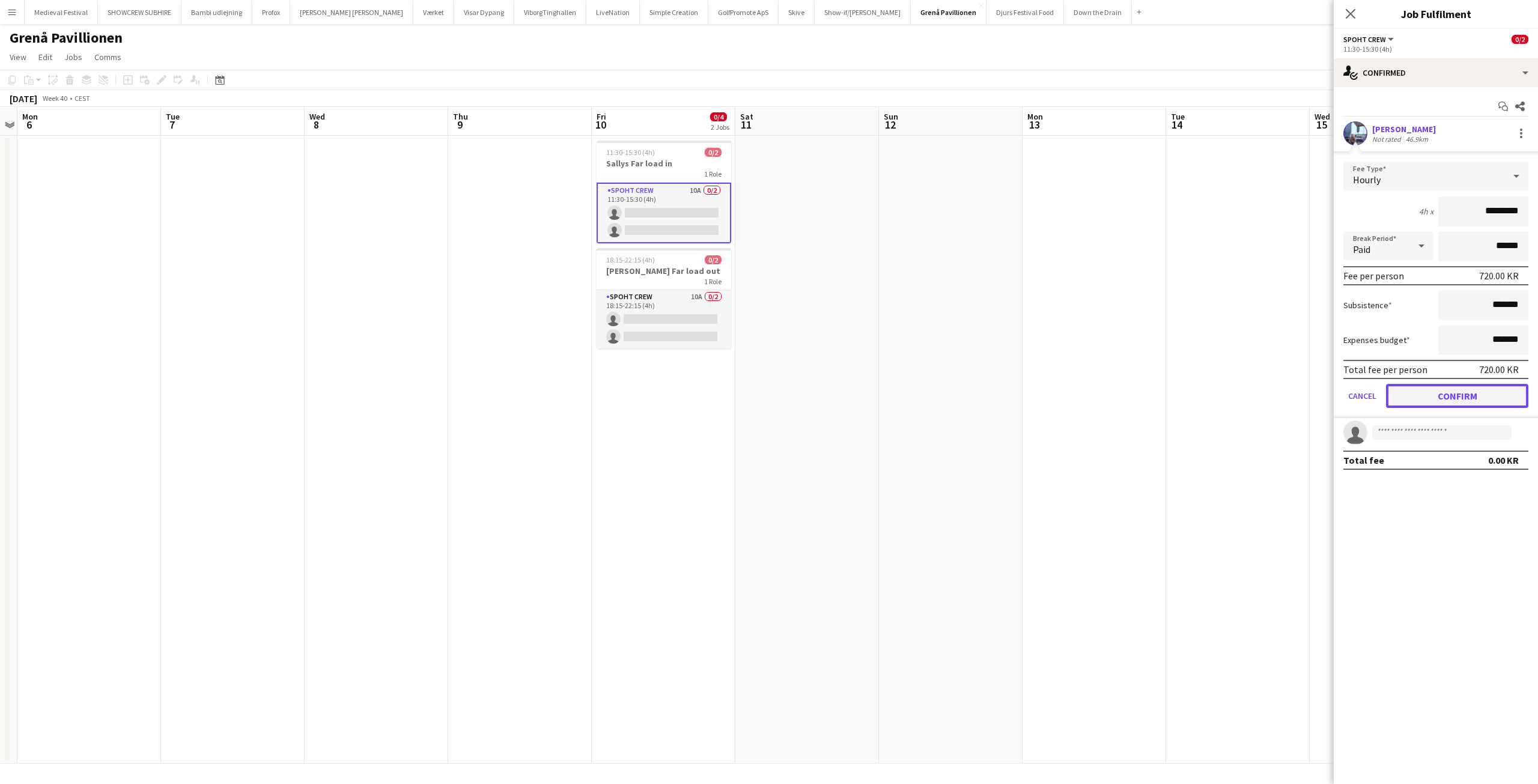
click at [1443, 386] on button "Confirm" at bounding box center [1457, 396] width 142 height 24
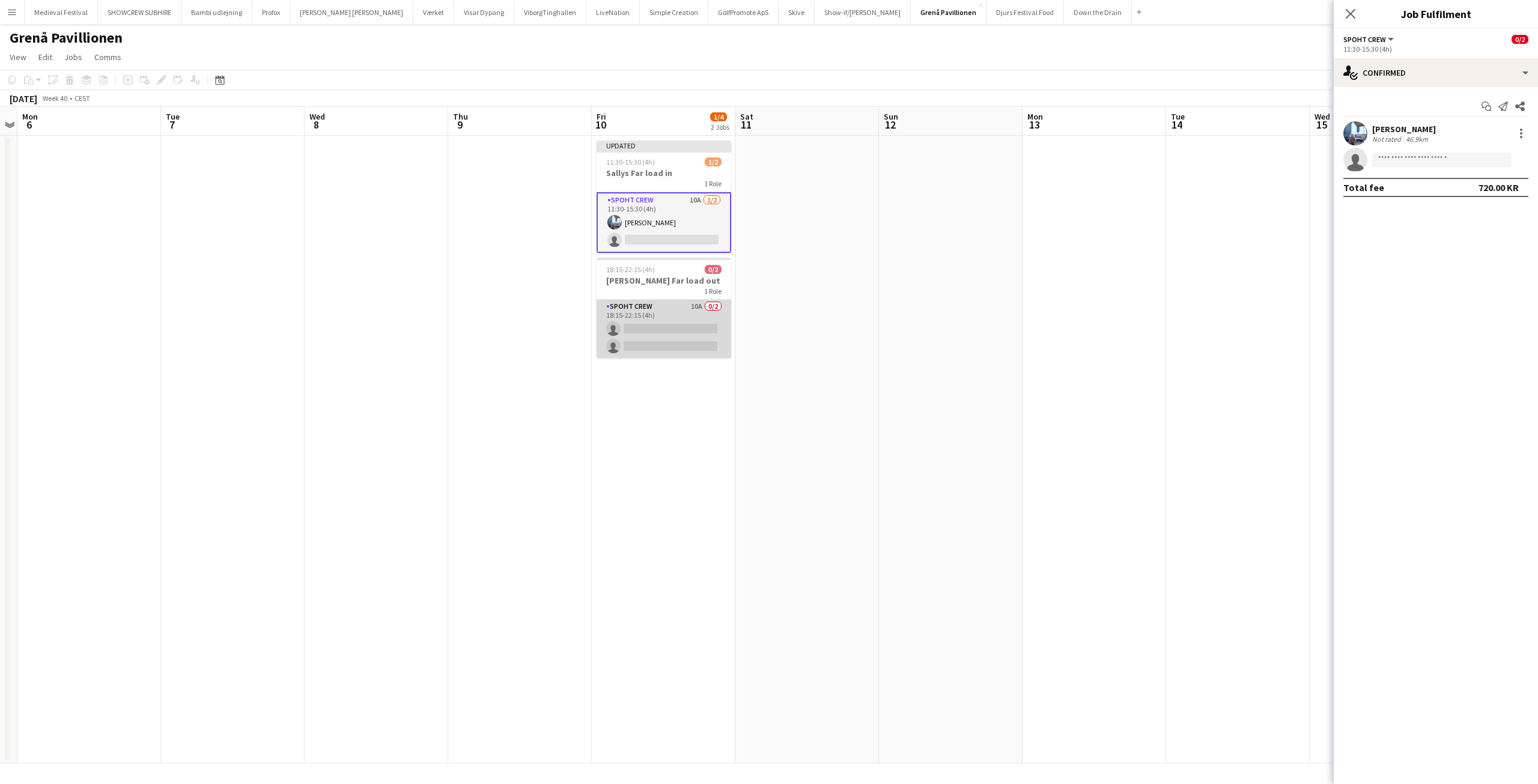
click at [661, 327] on app-card-role "Spoht Crew 10A 0/2 18:15-22:15 (4h) single-neutral-actions single-neutral-actio…" at bounding box center [663, 329] width 135 height 58
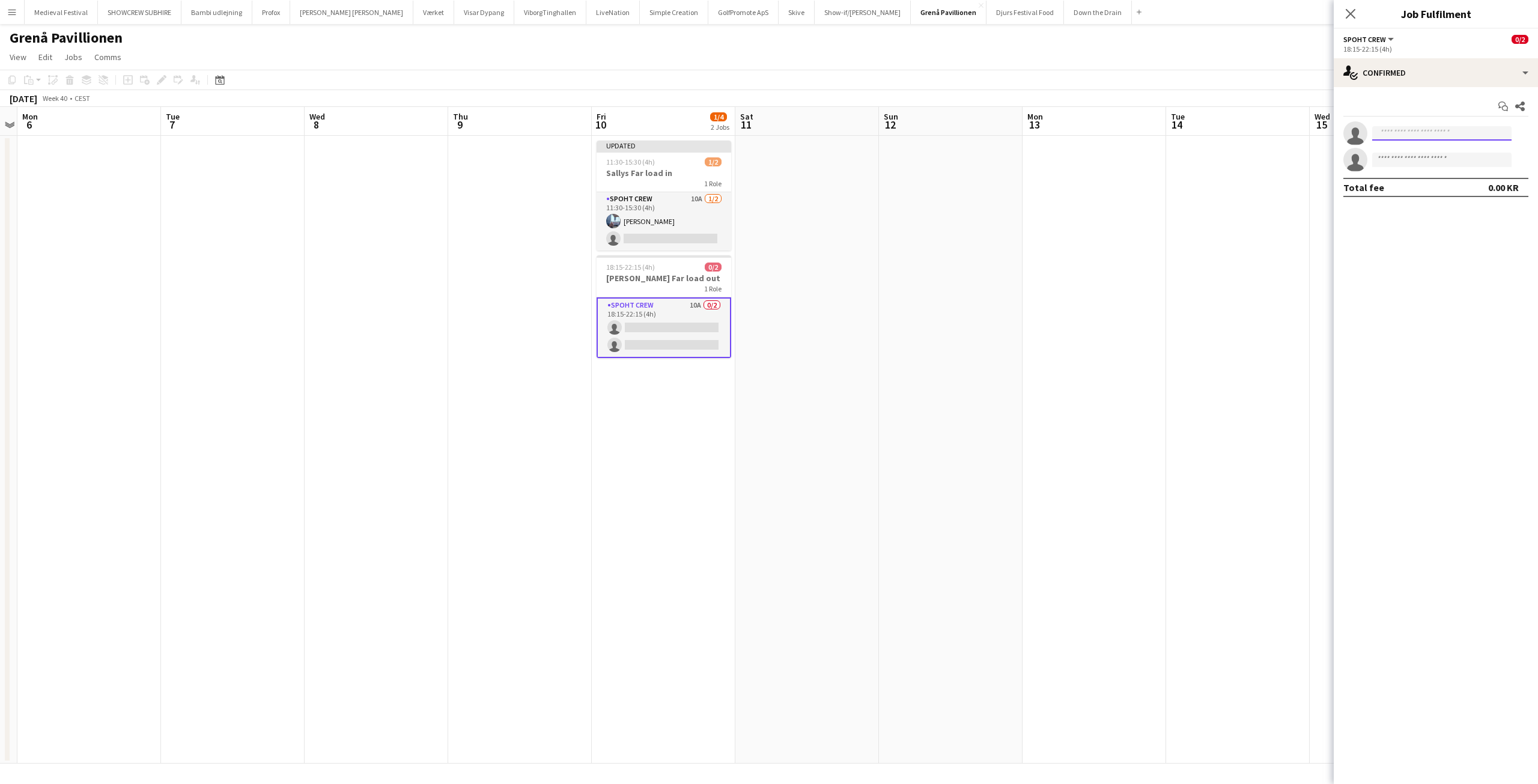
click at [1411, 133] on input at bounding box center [1442, 133] width 139 height 14
type input "*******"
click at [1417, 156] on span "[PERSON_NAME][EMAIL_ADDRESS][DOMAIN_NAME]" at bounding box center [1442, 160] width 120 height 10
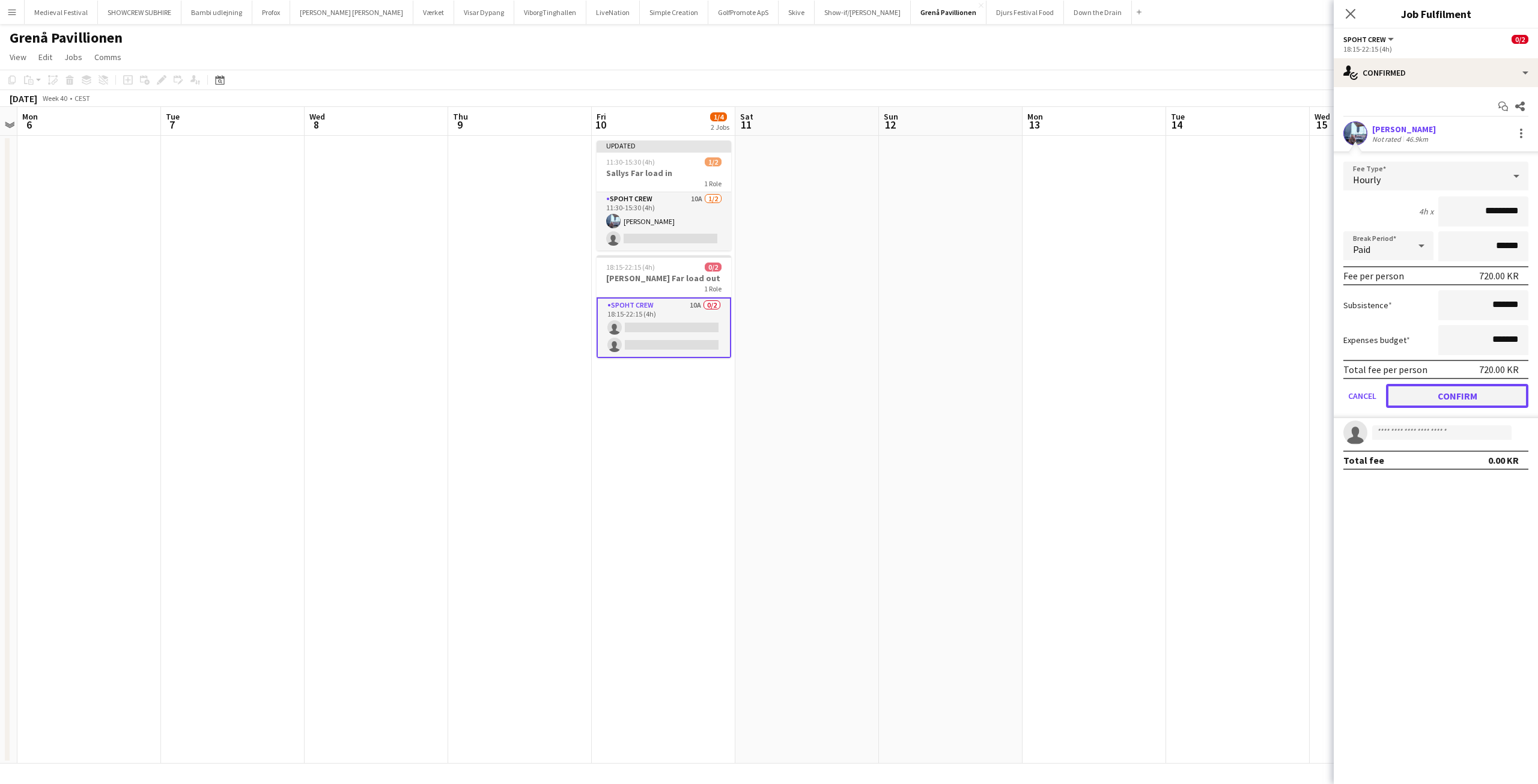
click at [1436, 391] on button "Confirm" at bounding box center [1457, 396] width 142 height 24
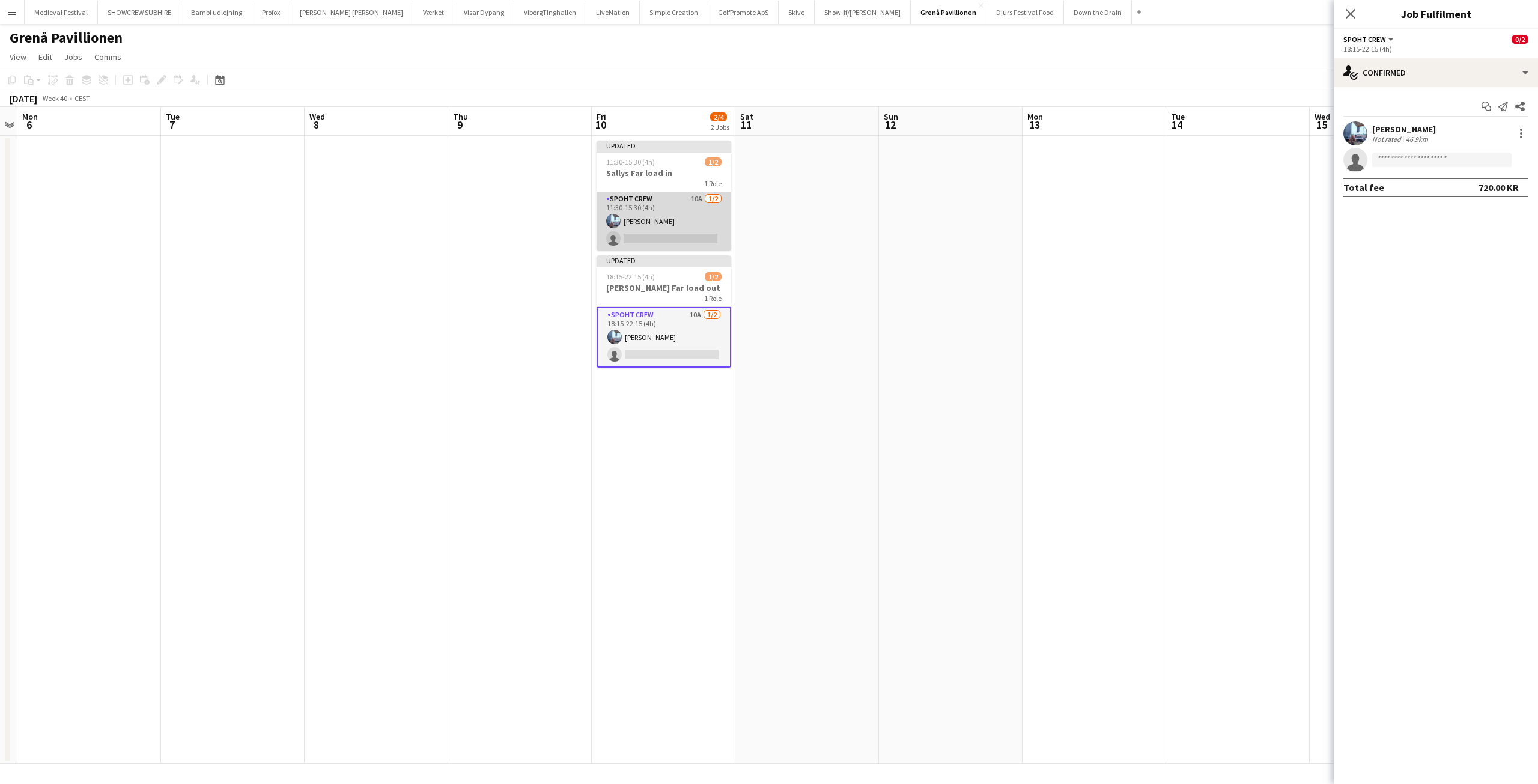
click at [681, 229] on app-card-role "Spoht Crew 10A [DATE] 11:30-15:30 (4h) [PERSON_NAME] single-neutral-actions" at bounding box center [663, 221] width 135 height 58
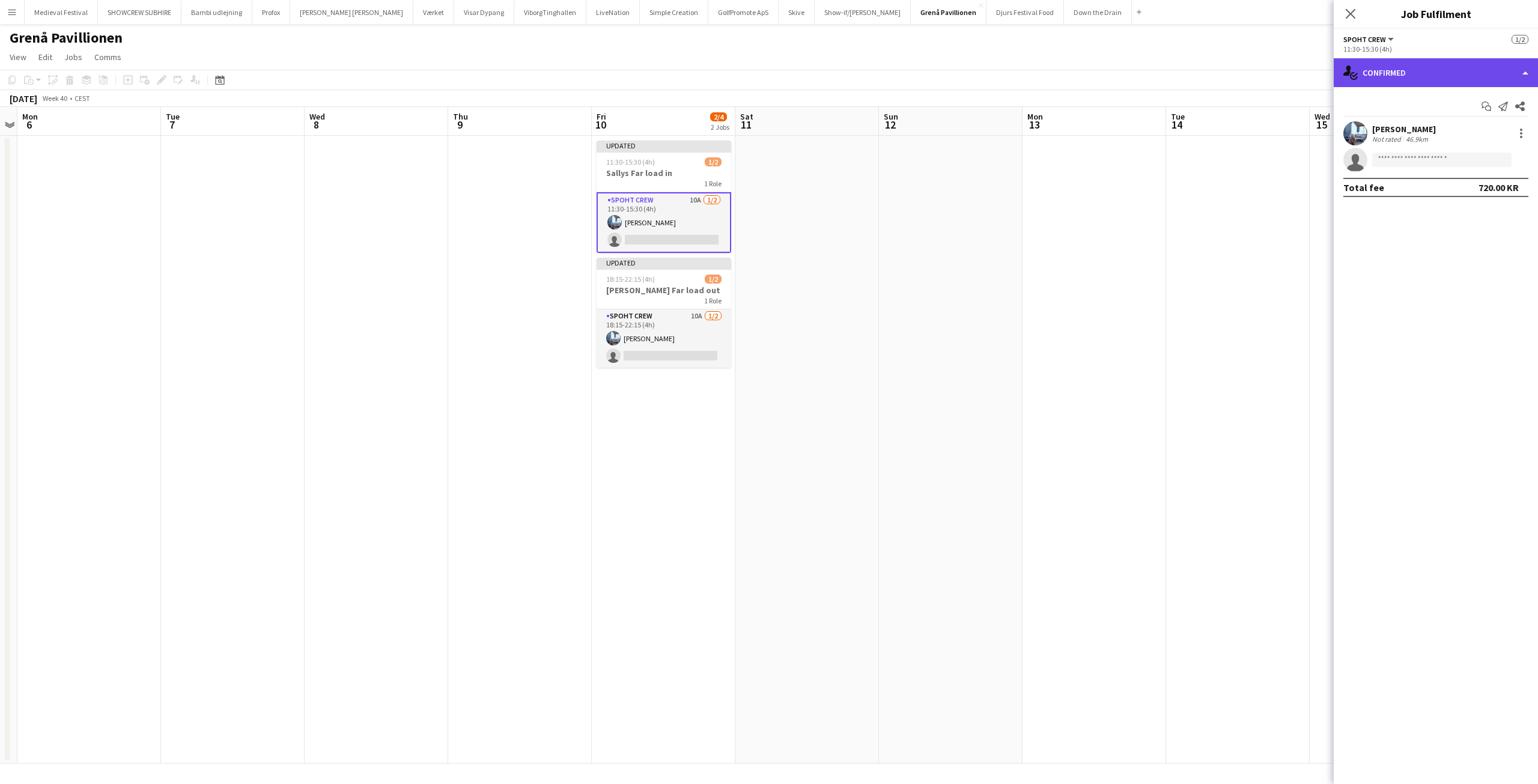
click at [1466, 65] on div "single-neutral-actions-check-2 Confirmed" at bounding box center [1436, 72] width 204 height 29
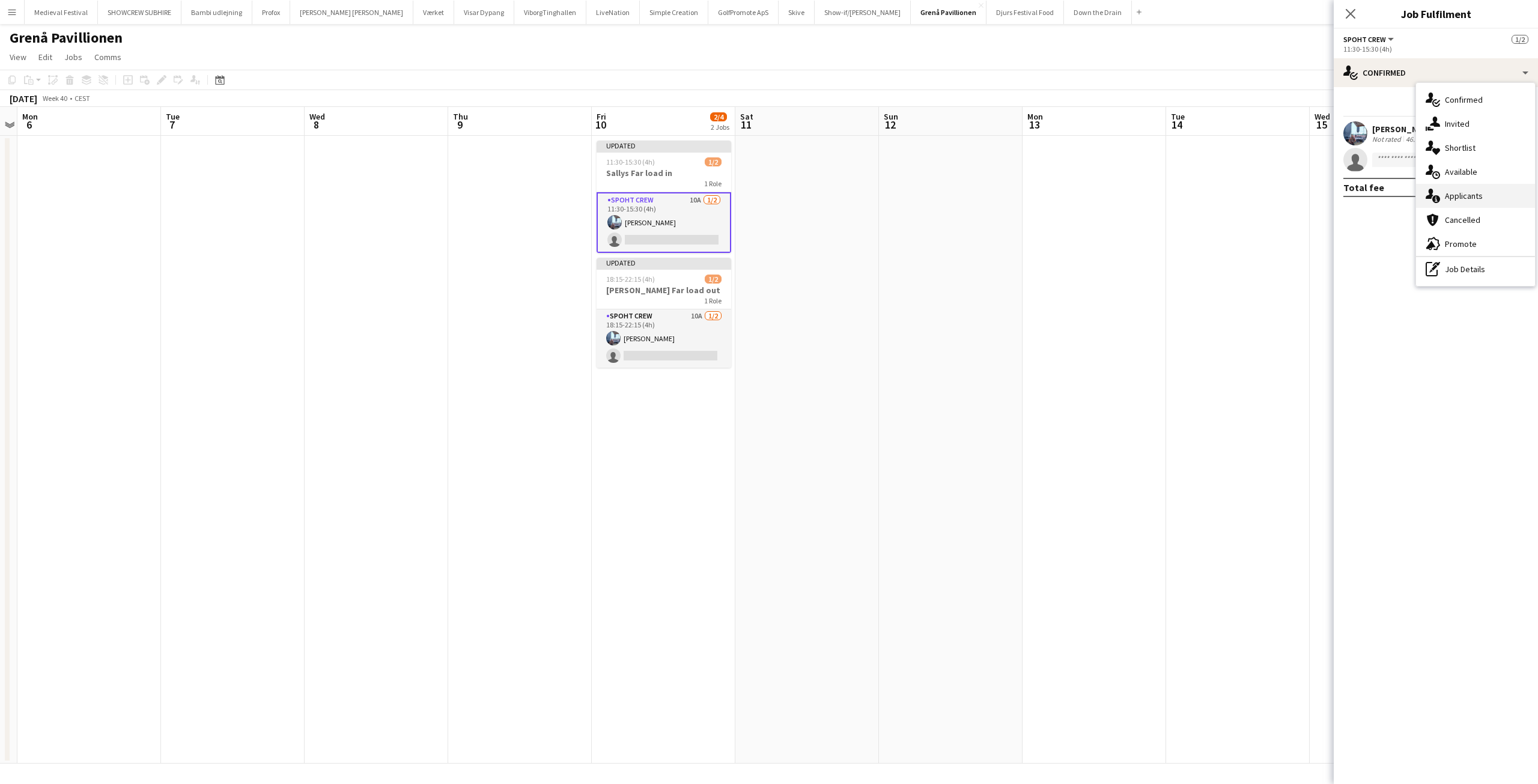
click at [1464, 197] on span "Applicants" at bounding box center [1464, 195] width 38 height 11
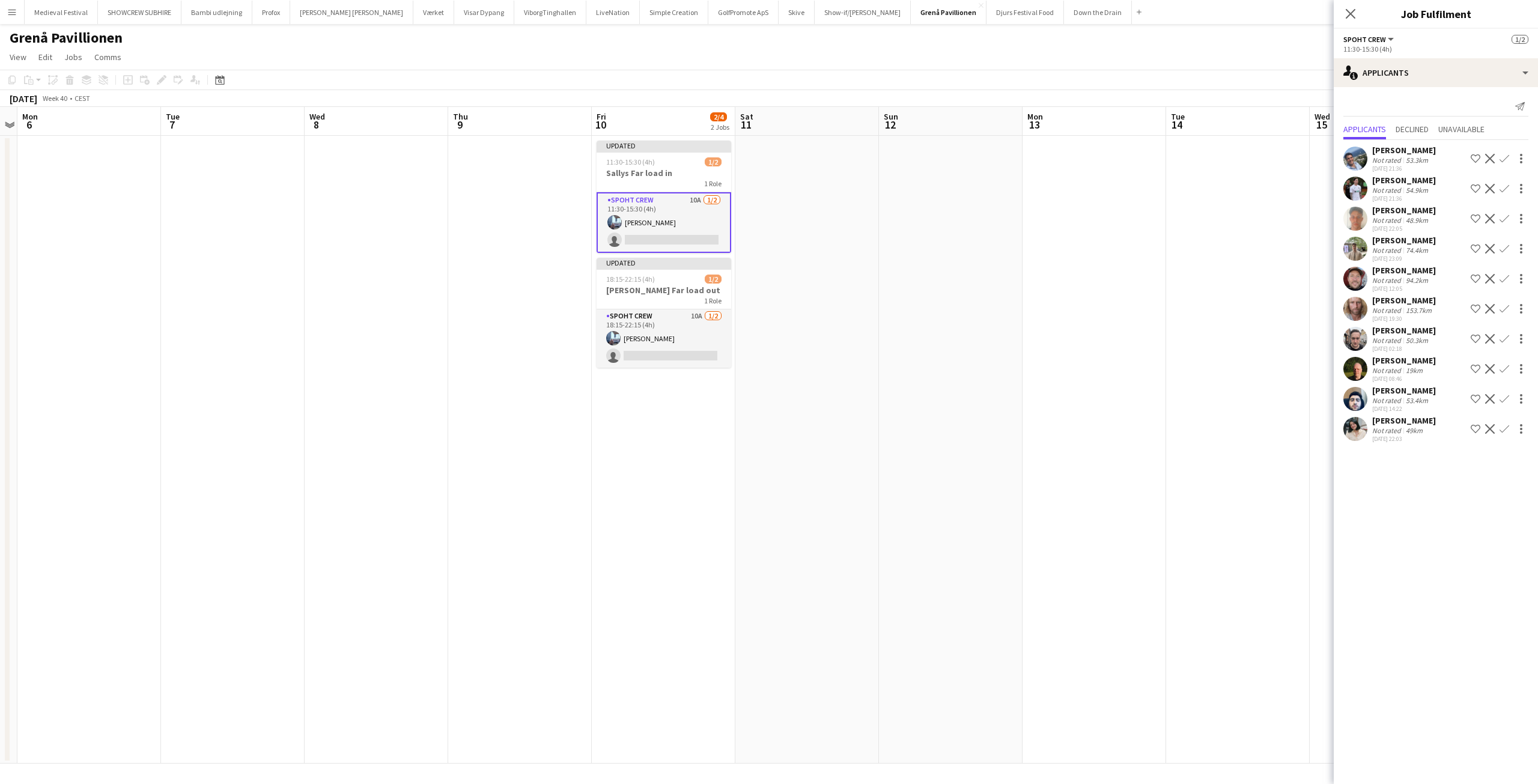
click at [1501, 436] on button "Confirm" at bounding box center [1504, 429] width 14 height 14
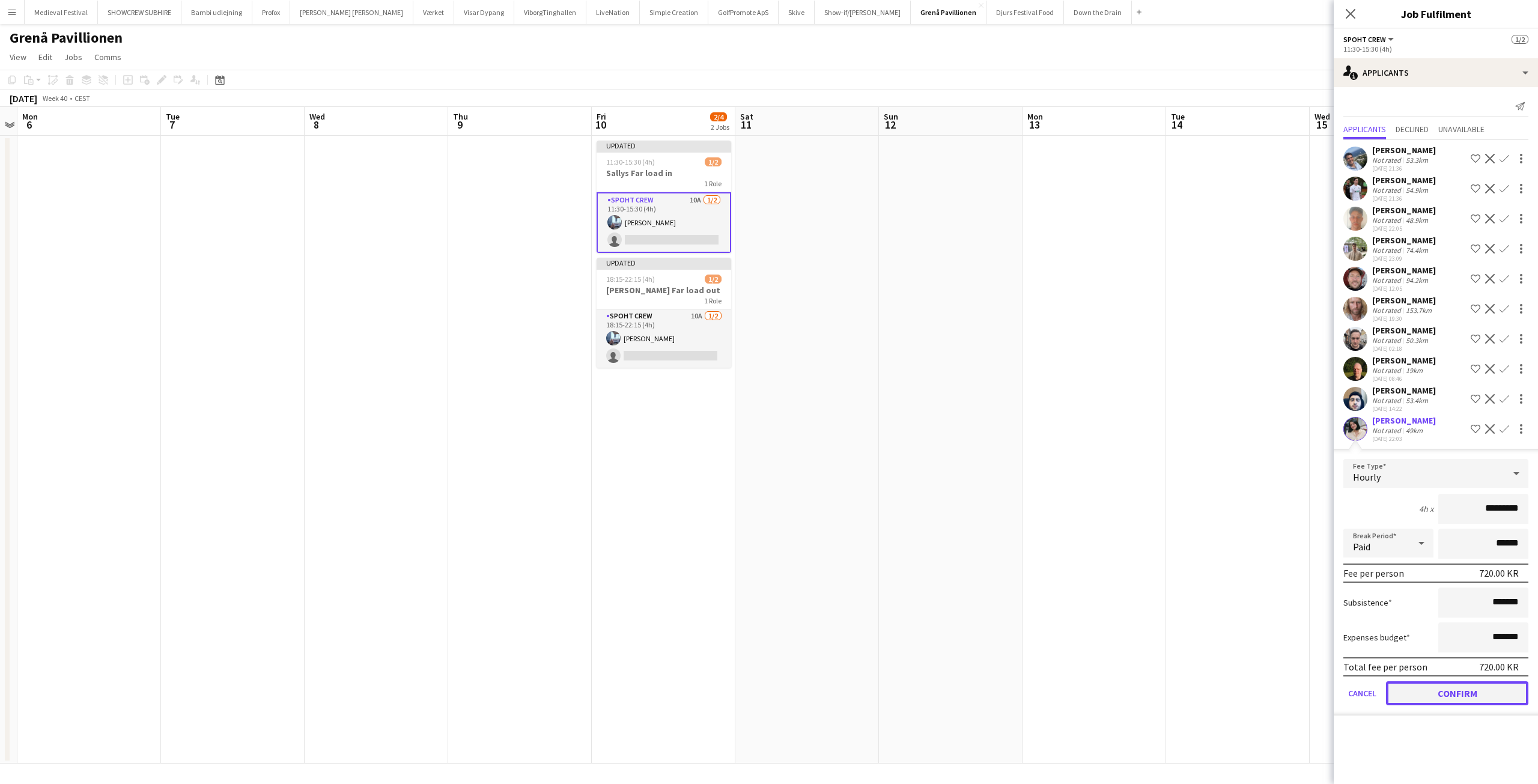
click at [1483, 689] on button "Confirm" at bounding box center [1457, 693] width 142 height 24
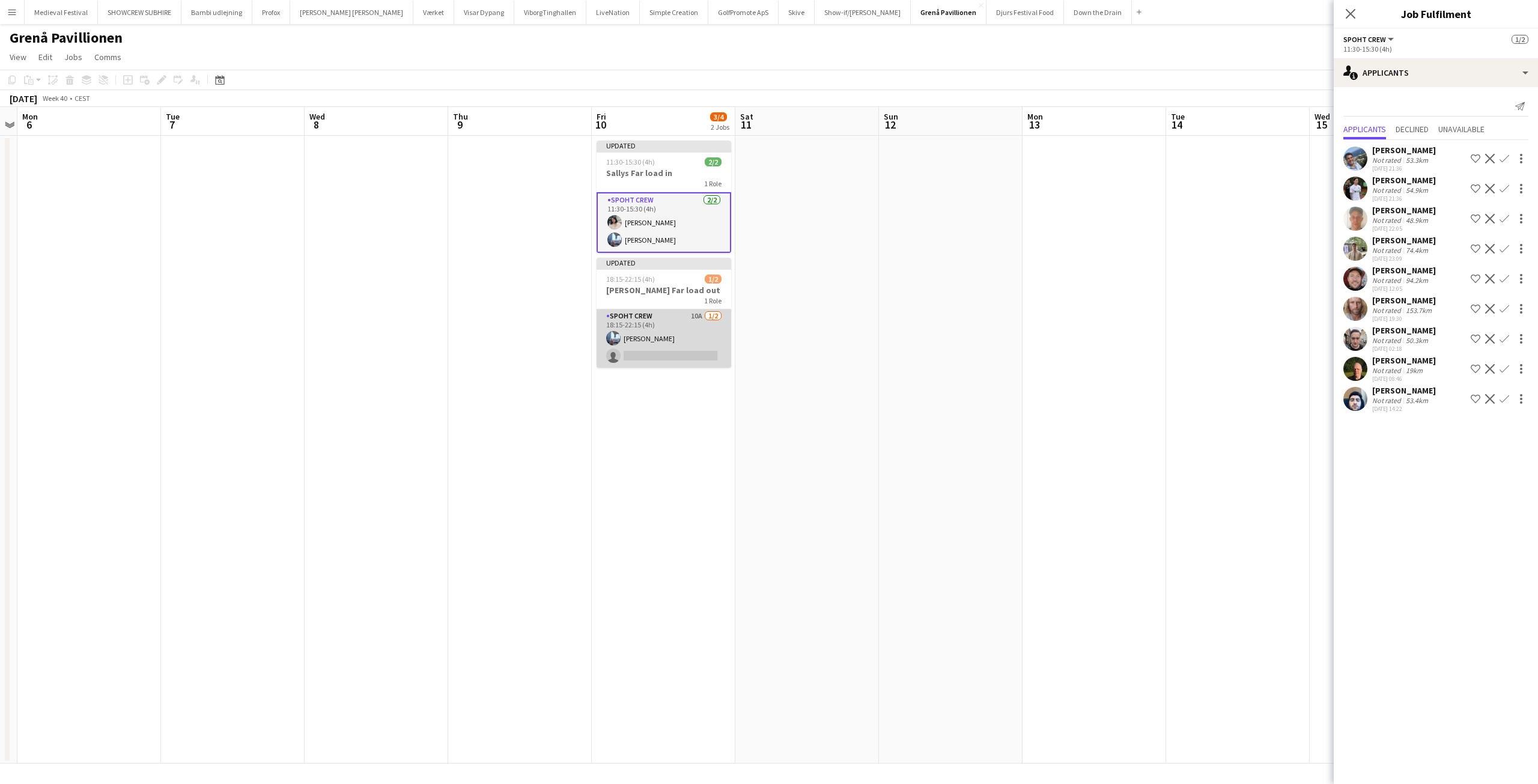
click at [698, 325] on app-card-role "Spoht Crew 10A [DATE] 18:15-22:15 (4h) [PERSON_NAME] single-neutral-actions" at bounding box center [663, 338] width 135 height 58
click at [1504, 430] on app-icon "Confirm" at bounding box center [1505, 429] width 10 height 10
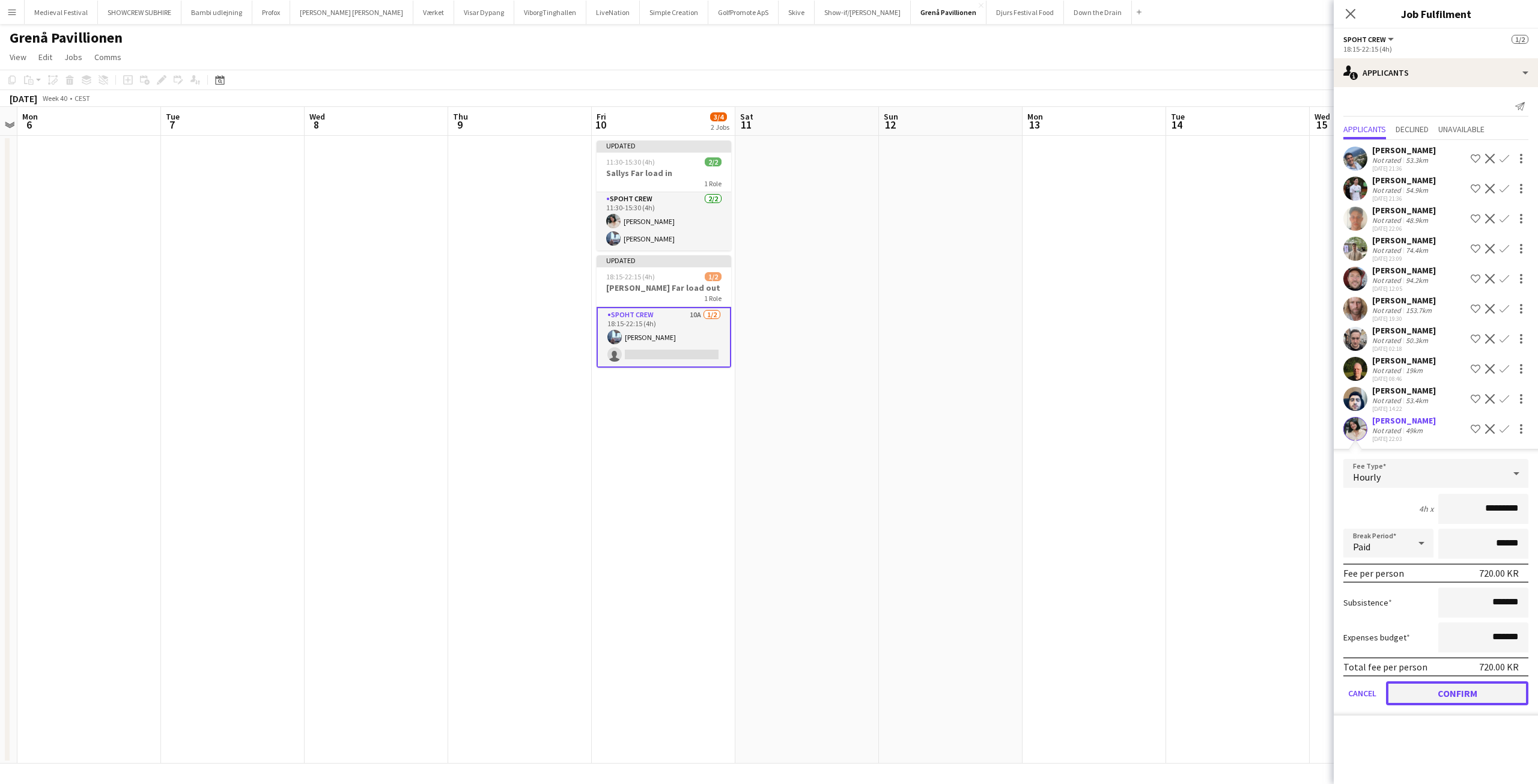
click at [1451, 695] on button "Confirm" at bounding box center [1457, 693] width 142 height 24
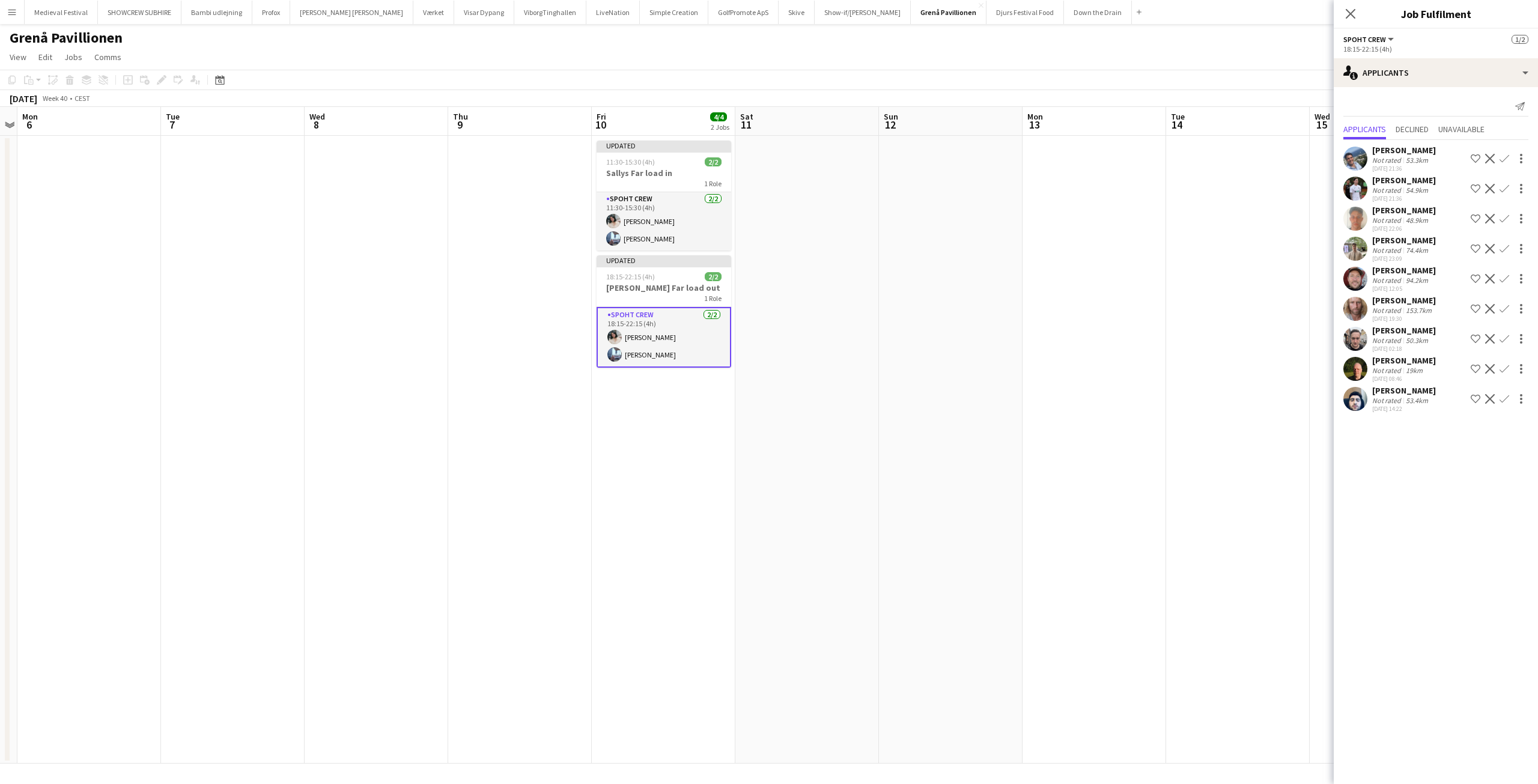
click at [1161, 396] on app-date-cell at bounding box center [1094, 450] width 144 height 628
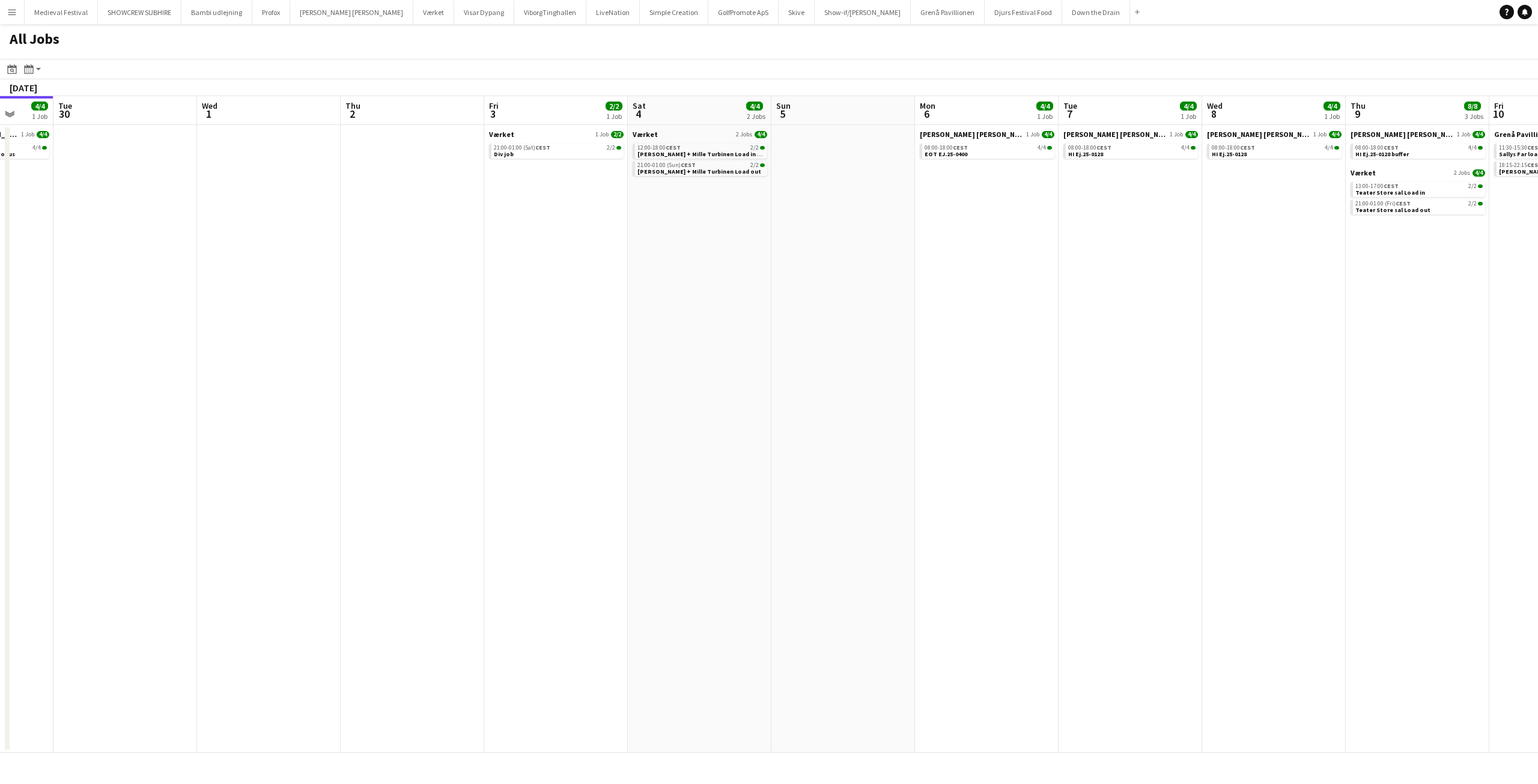
scroll to position [0, 405]
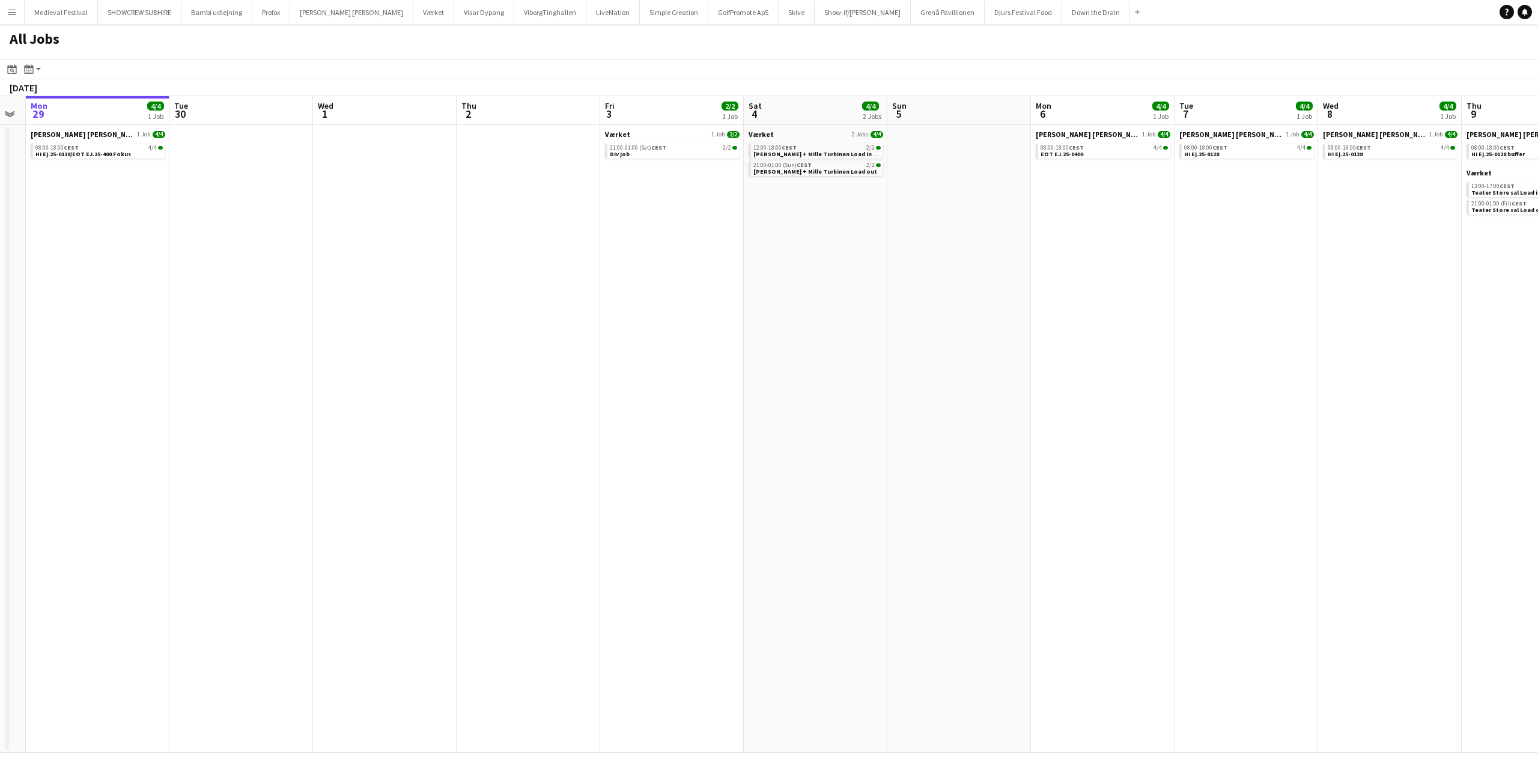
click at [282, 222] on app-all-jobs "All Jobs Date picker SEP 2025 SEP 2025 Monday M Tuesday T Wednesday W Thursday …" at bounding box center [769, 388] width 1538 height 728
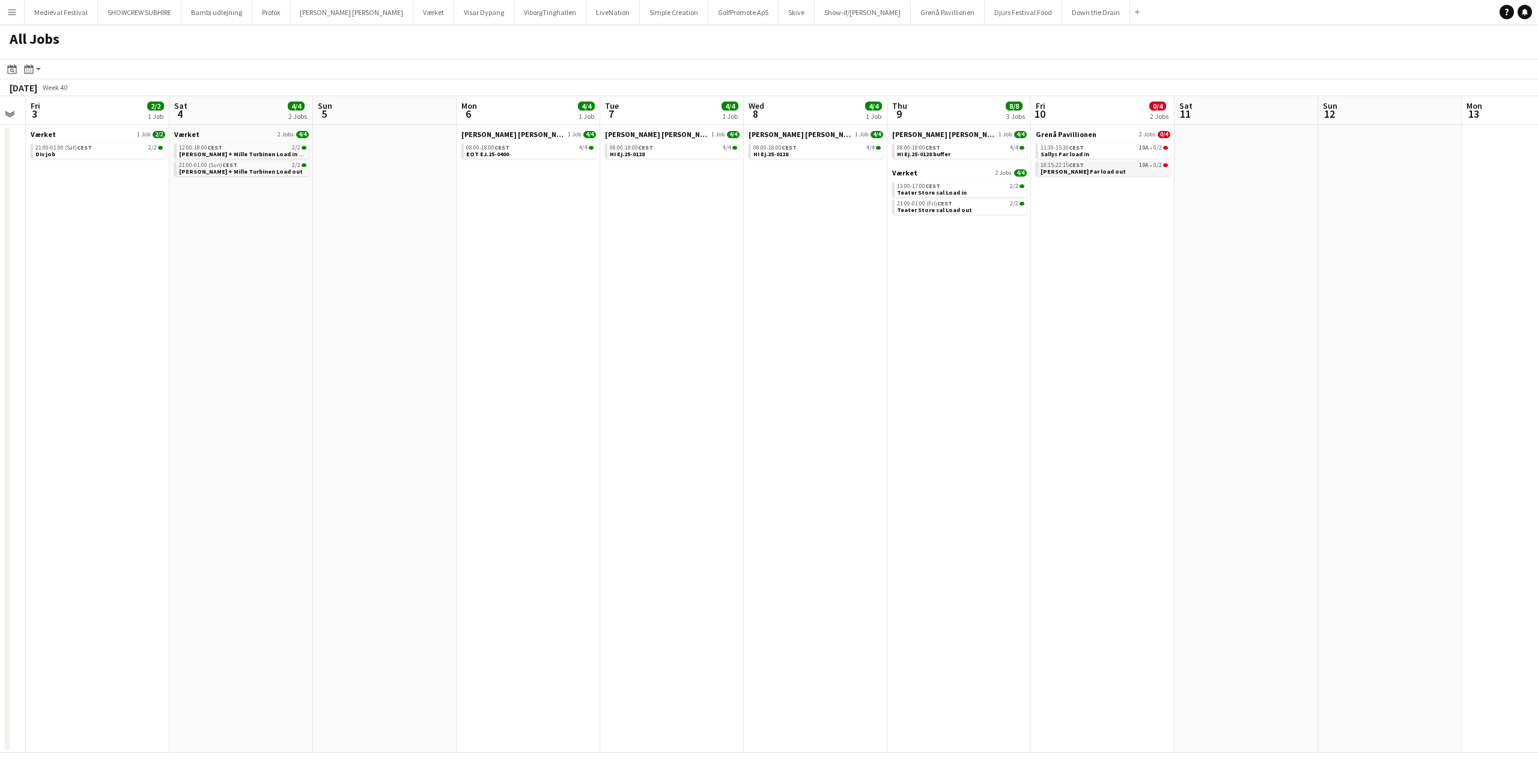
click at [1121, 170] on link "18:15-22:15 CEST 10A • 0/2 Sallys Far load out" at bounding box center [1104, 168] width 127 height 14
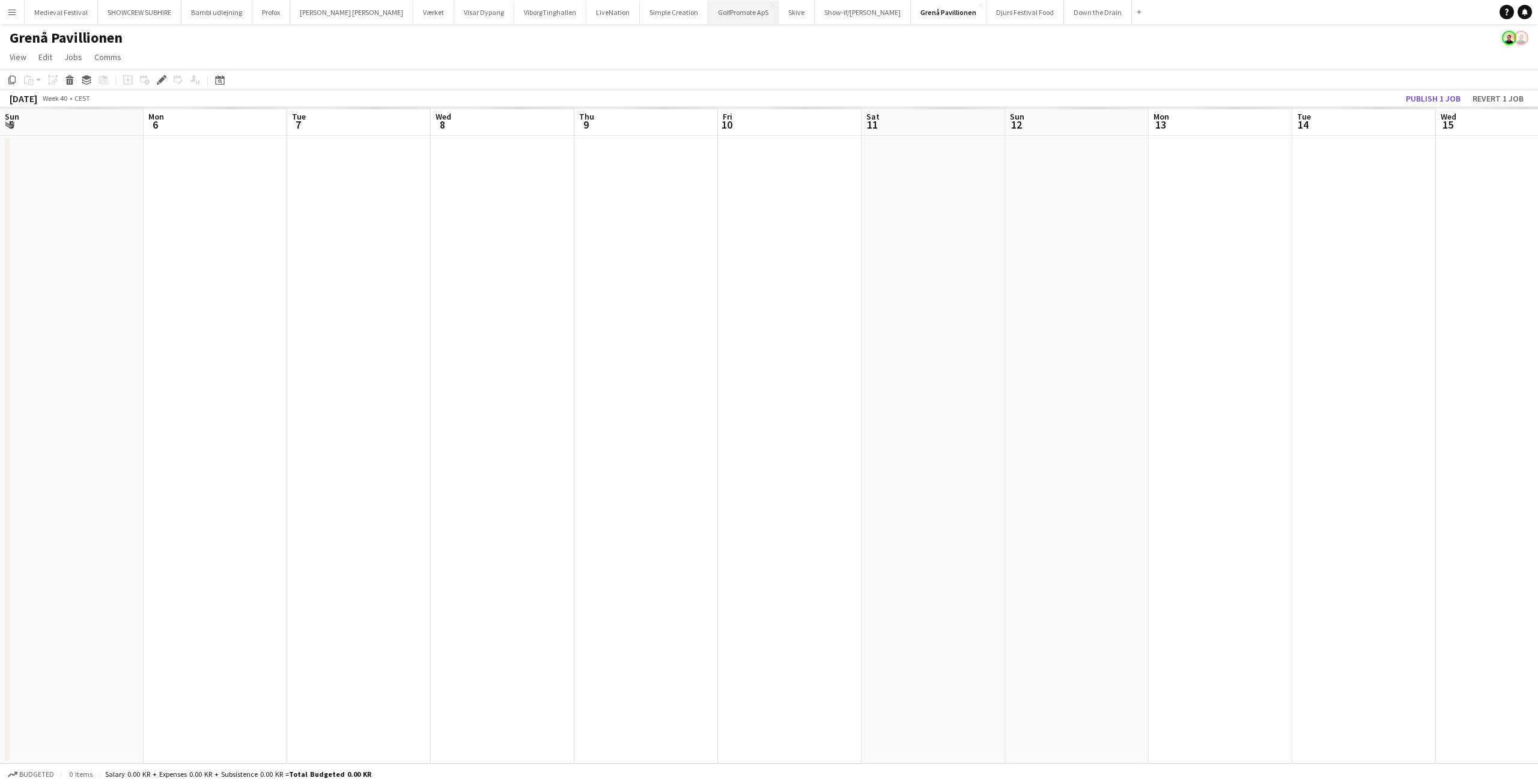
scroll to position [0, 413]
